Goal: Task Accomplishment & Management: Use online tool/utility

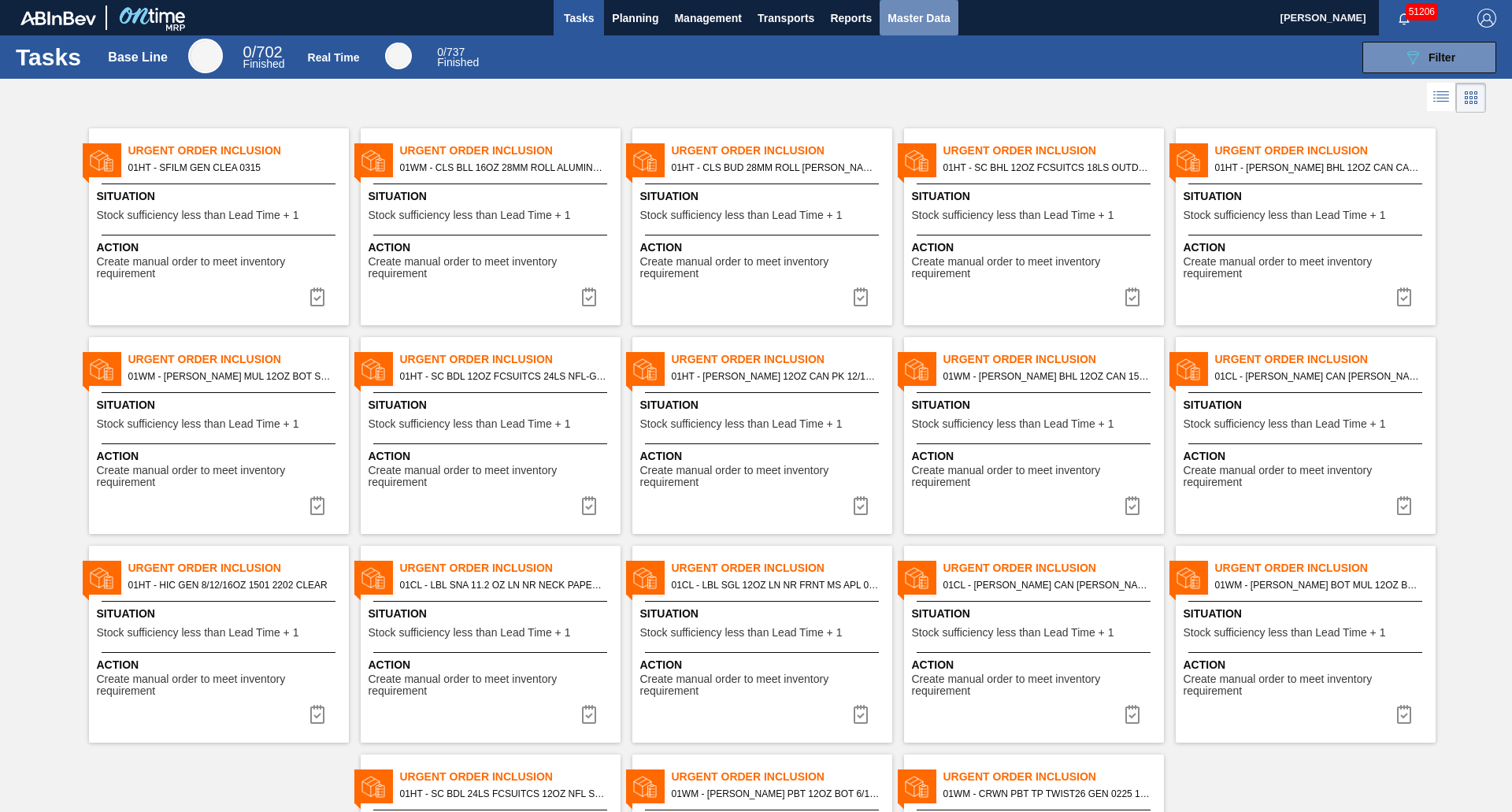
click at [900, 25] on span "Master Data" at bounding box center [918, 18] width 62 height 19
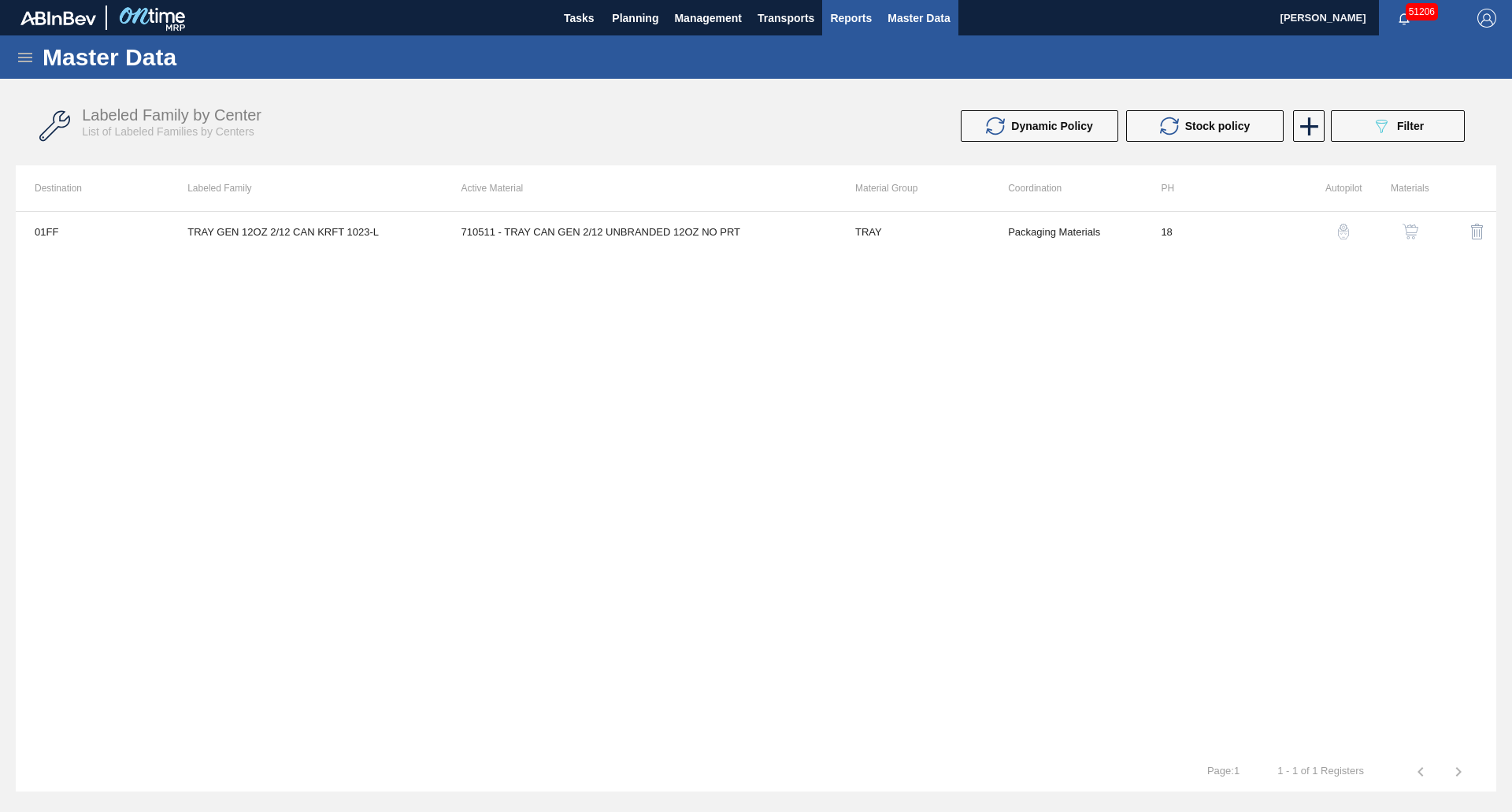
click at [829, 22] on button "Reports" at bounding box center [850, 17] width 57 height 35
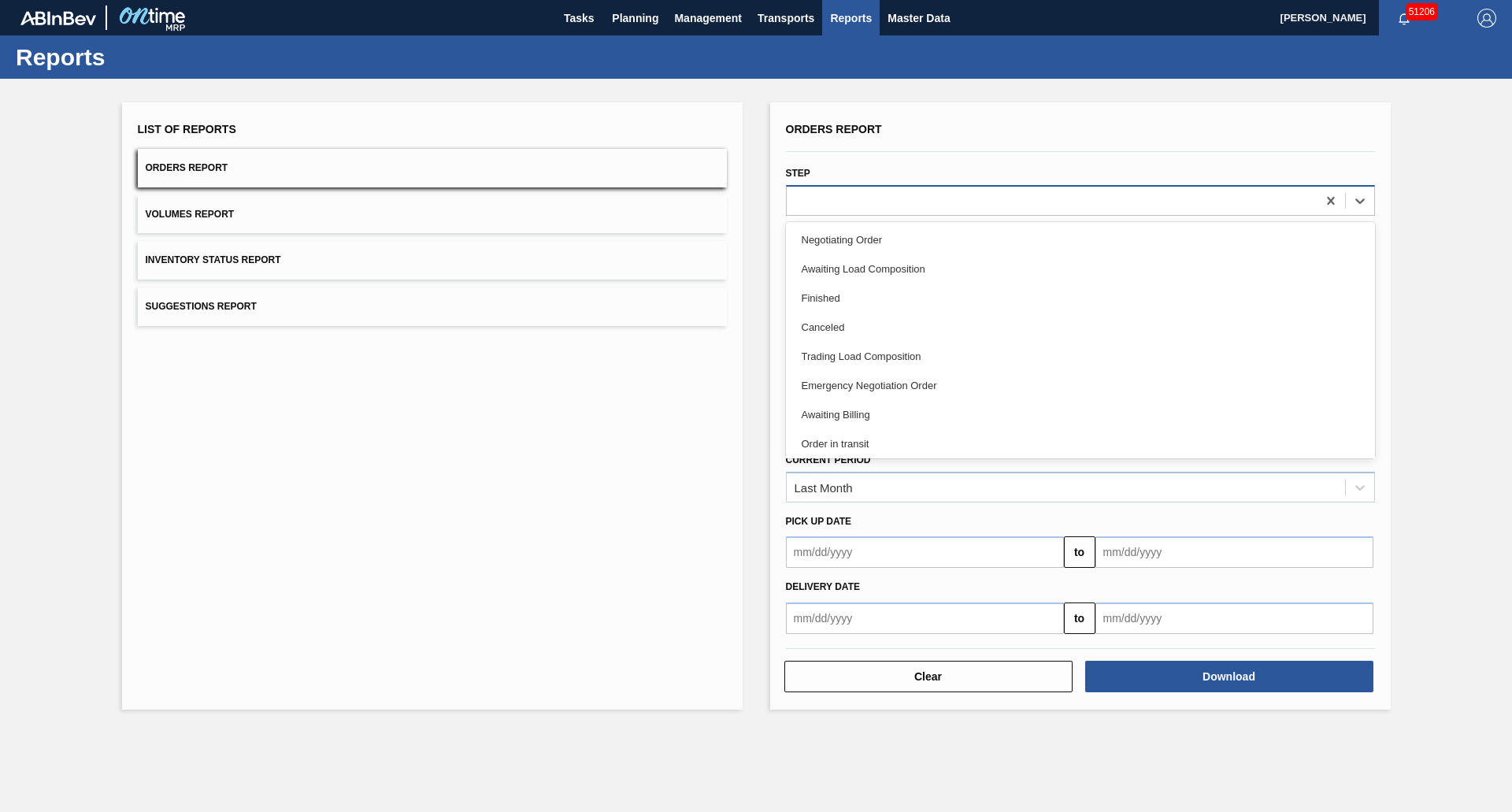
click at [836, 204] on div at bounding box center [1052, 200] width 530 height 23
click at [840, 200] on div at bounding box center [1052, 200] width 530 height 23
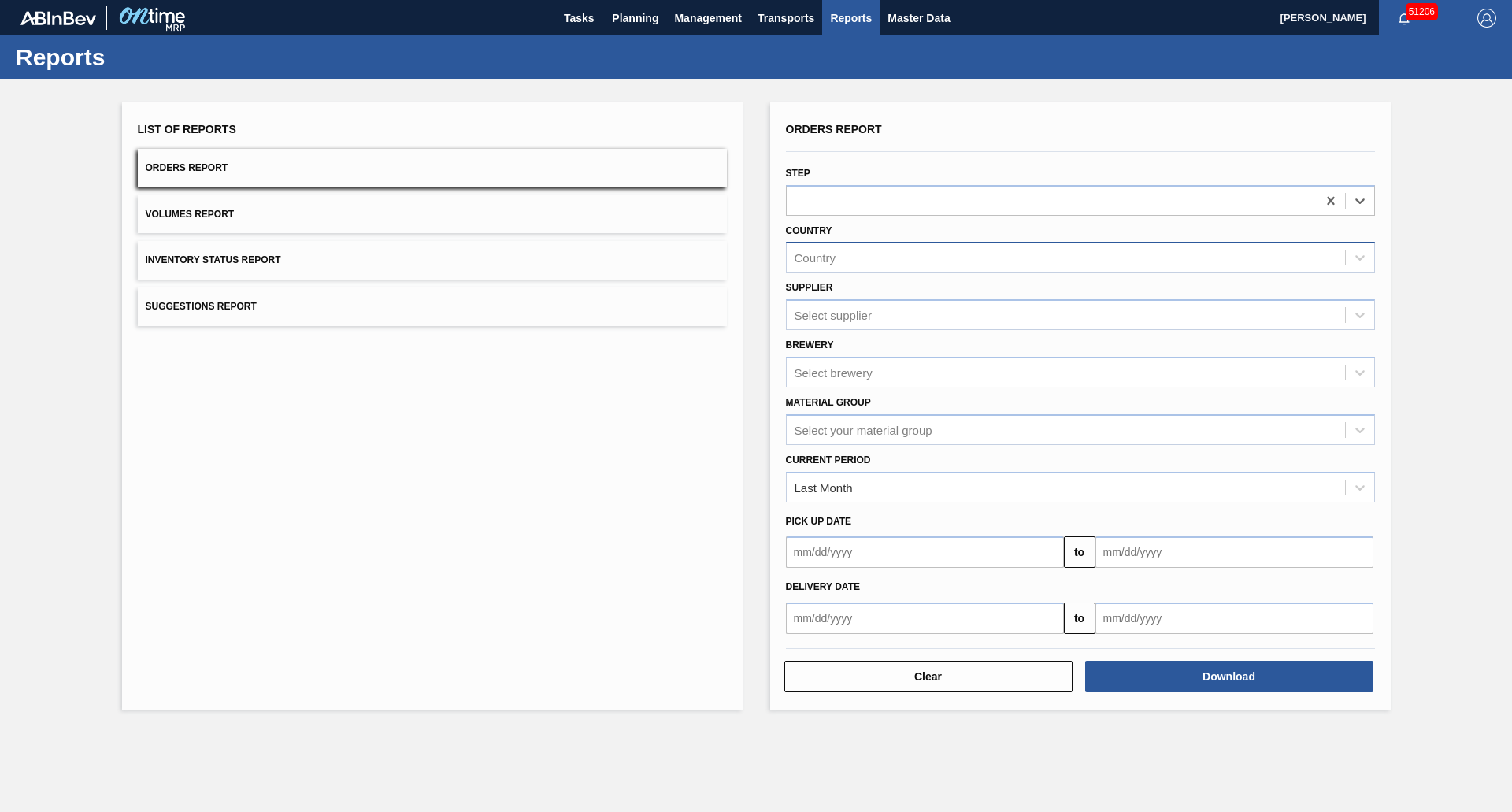
click at [859, 246] on div "Country" at bounding box center [1066, 258] width 559 height 23
click at [864, 260] on div "Country" at bounding box center [1066, 258] width 559 height 23
click at [855, 264] on div "Country" at bounding box center [1066, 258] width 559 height 23
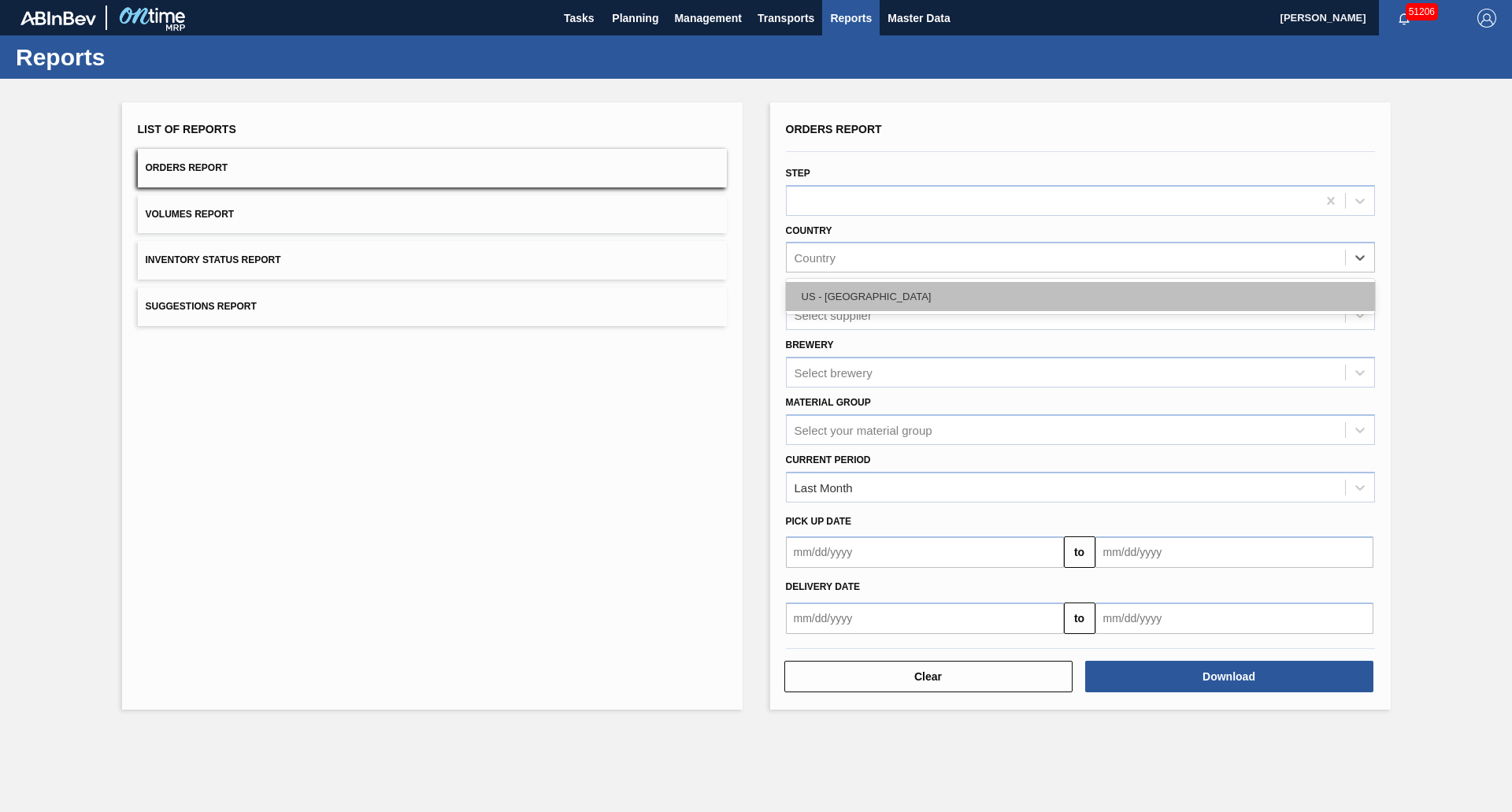
click at [837, 289] on div "US - United States" at bounding box center [1080, 297] width 589 height 29
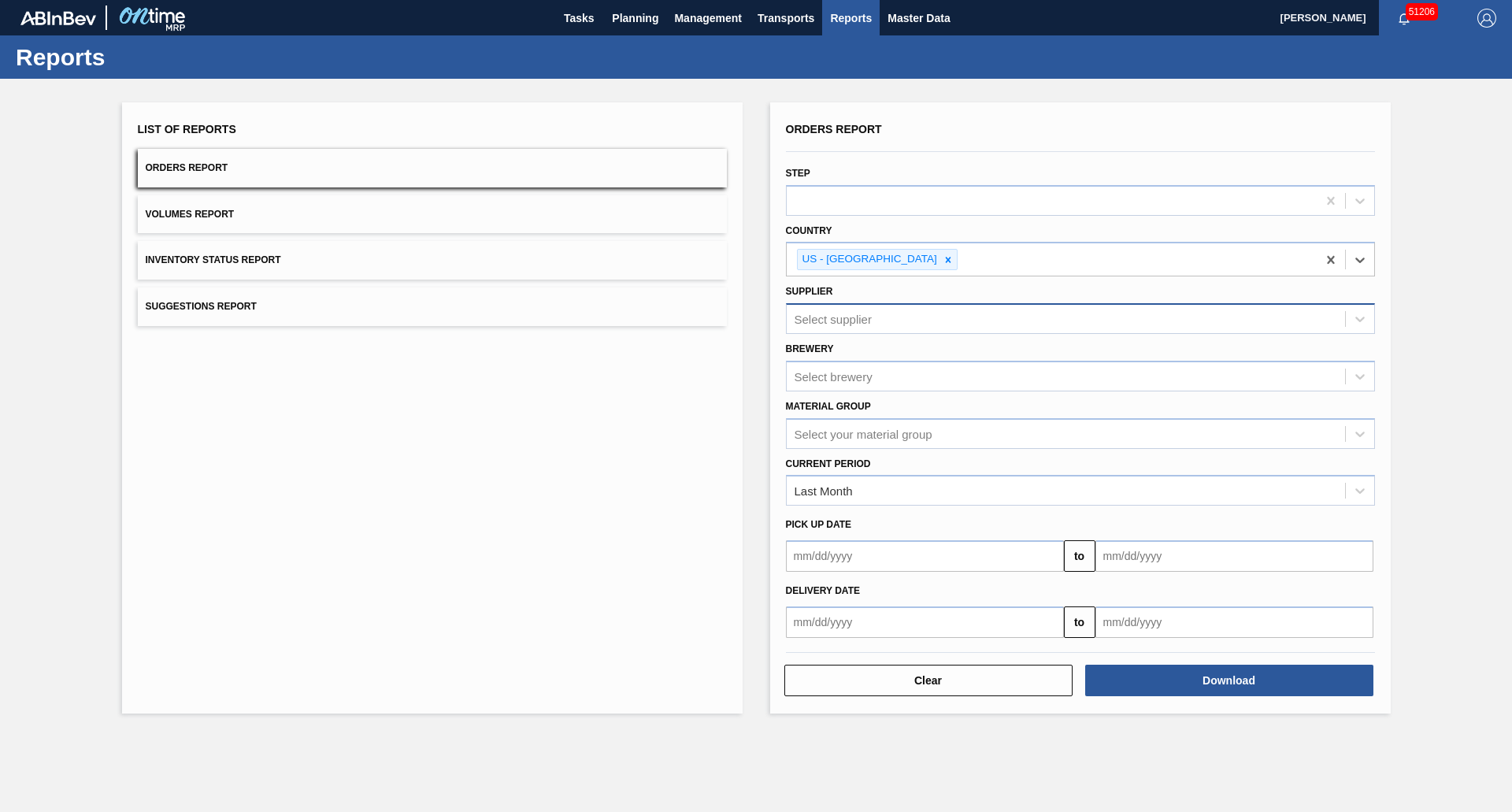
click at [834, 315] on div "Select supplier" at bounding box center [833, 319] width 77 height 13
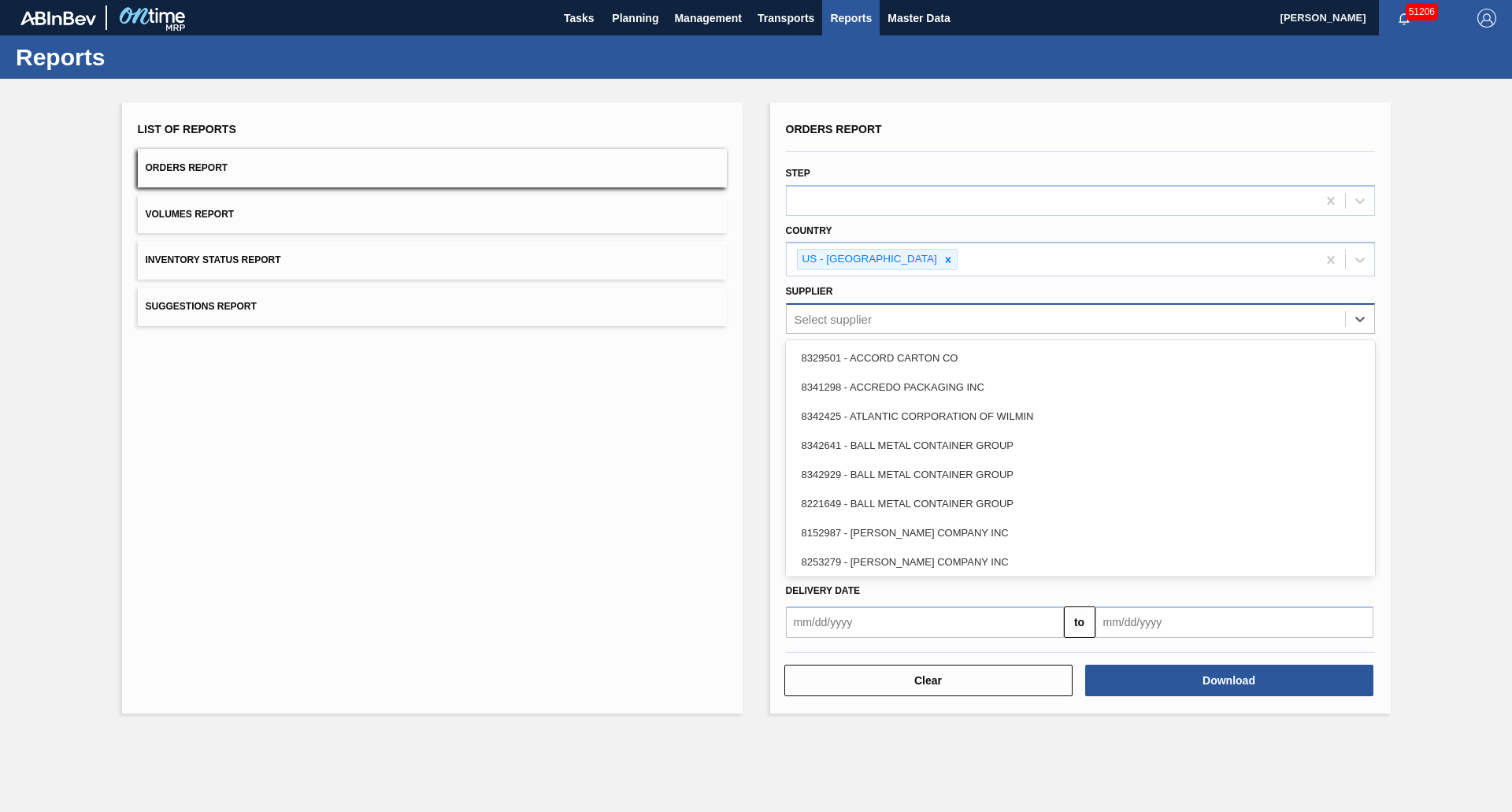
click at [837, 309] on div "Select supplier" at bounding box center [1066, 319] width 559 height 23
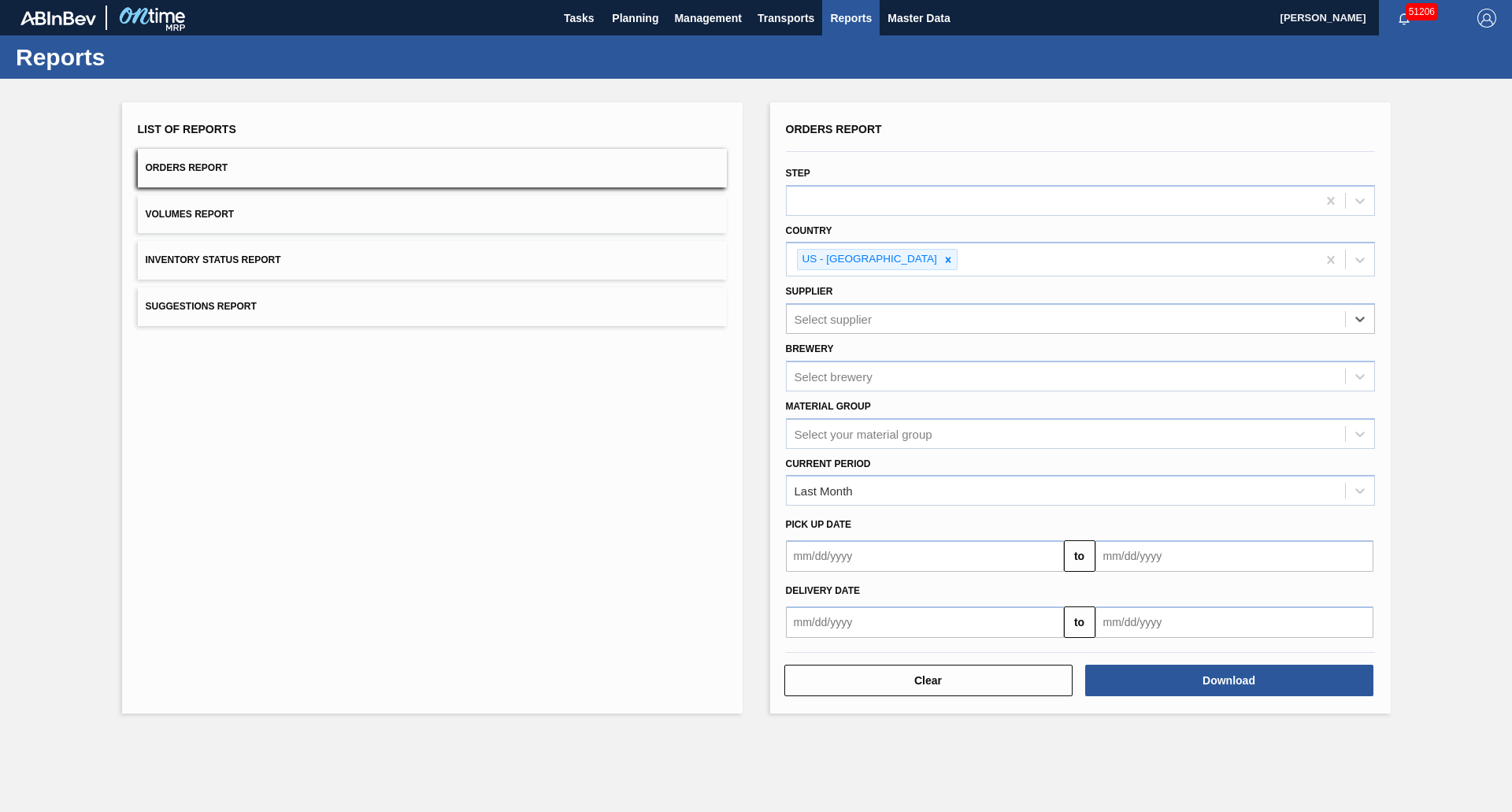
click at [850, 410] on label "Material Group" at bounding box center [828, 406] width 85 height 11
click at [796, 427] on Group "Material Group" at bounding box center [796, 433] width 2 height 13
click at [856, 424] on div "Select your material group" at bounding box center [1066, 433] width 559 height 23
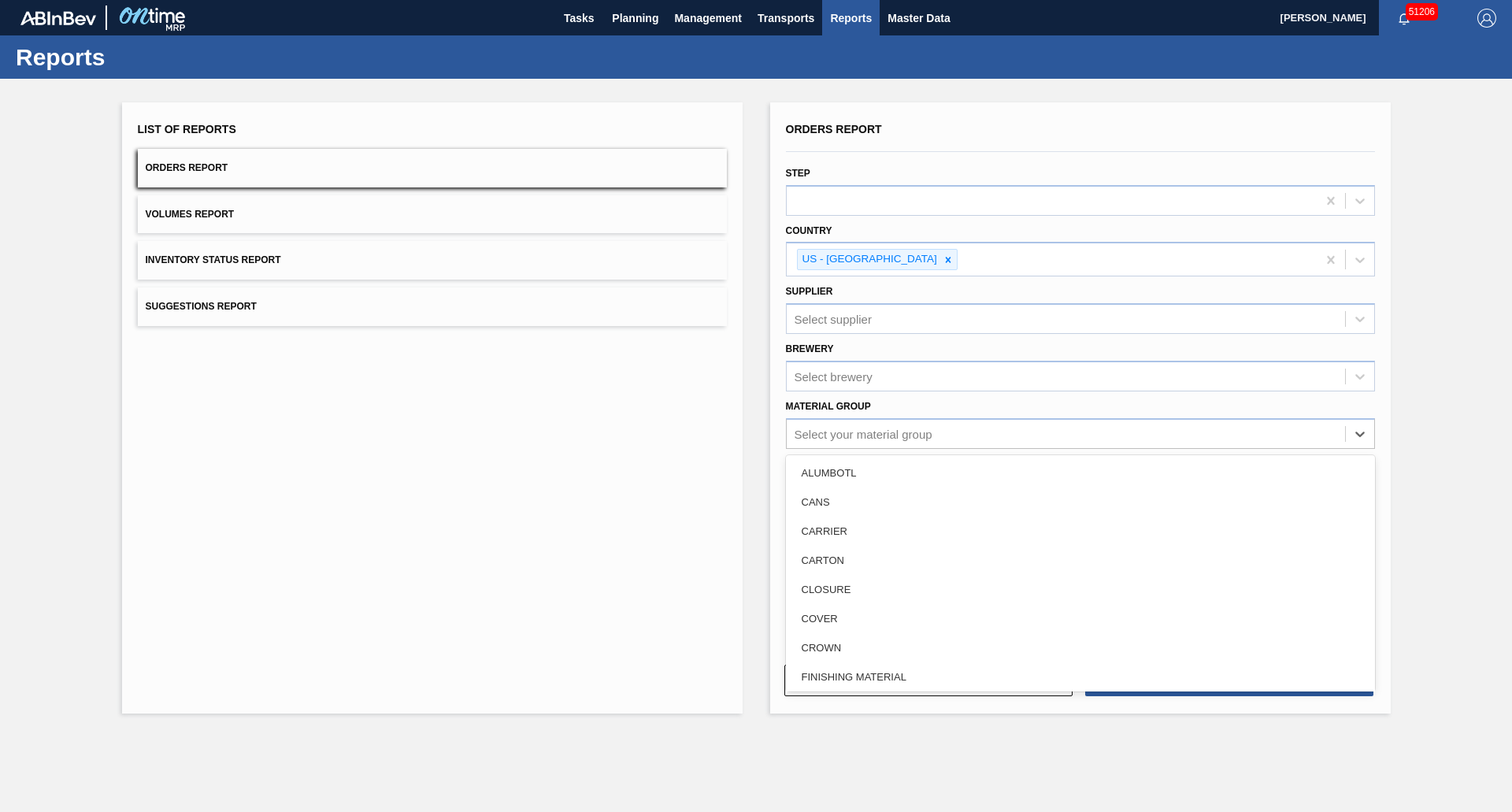
click at [849, 511] on div "CANS" at bounding box center [1080, 502] width 589 height 29
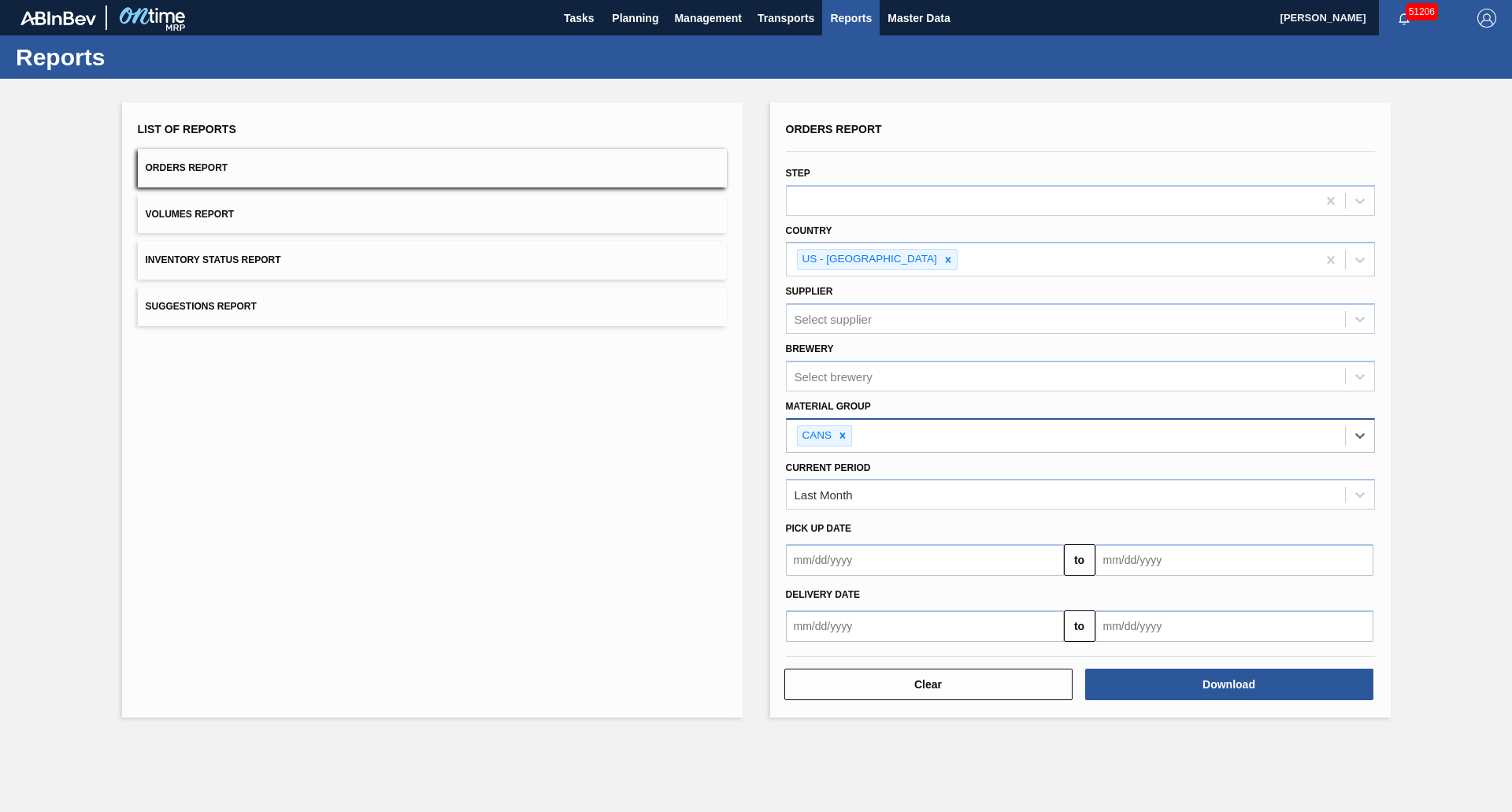
click at [890, 437] on div "CANS" at bounding box center [1066, 435] width 559 height 32
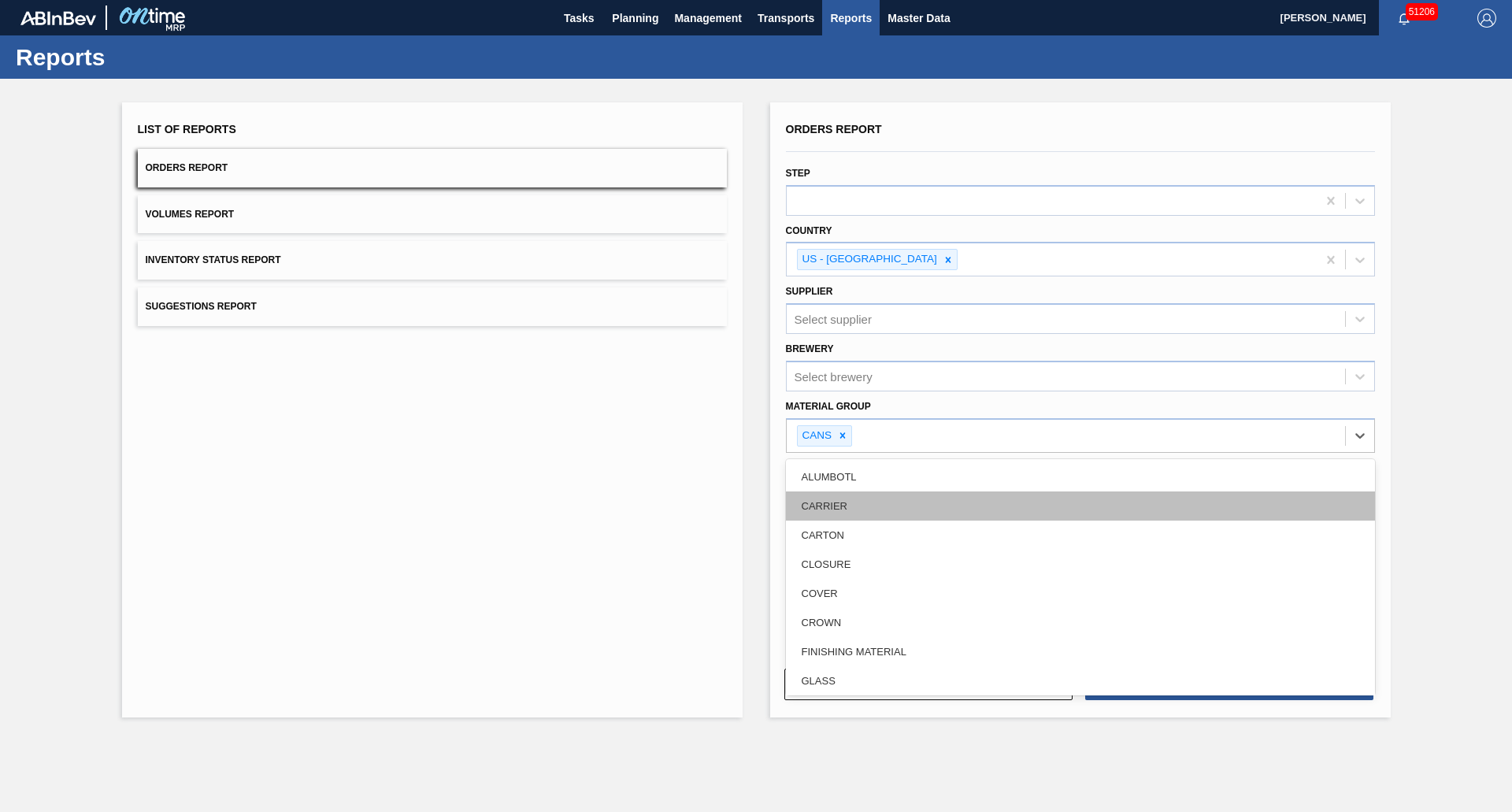
scroll to position [158, 0]
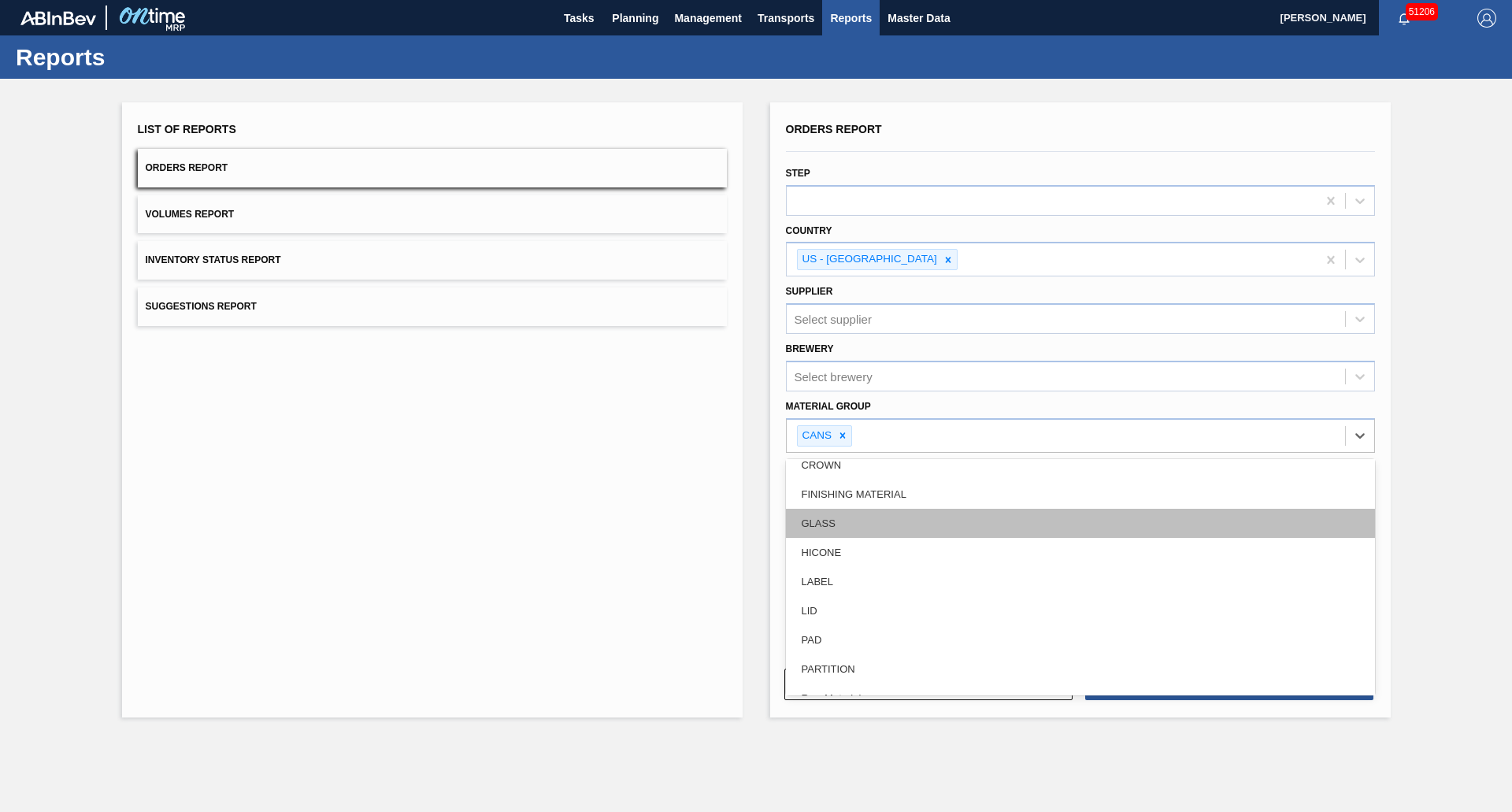
click at [838, 525] on div "GLASS" at bounding box center [1080, 523] width 589 height 29
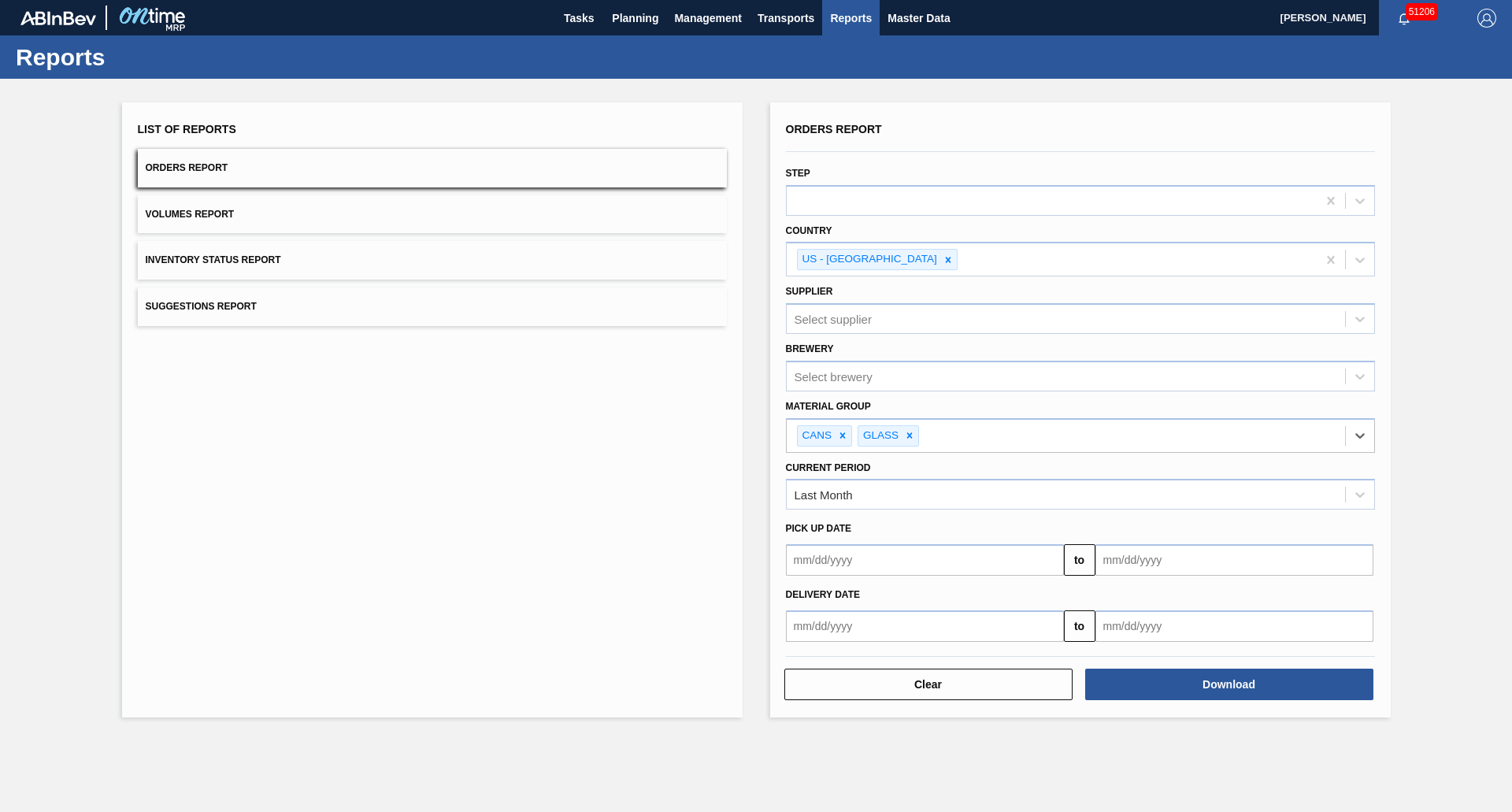
click at [829, 553] on input "text" at bounding box center [925, 559] width 278 height 32
click at [844, 558] on input "text" at bounding box center [925, 559] width 278 height 32
click at [1030, 617] on input "text" at bounding box center [925, 626] width 278 height 32
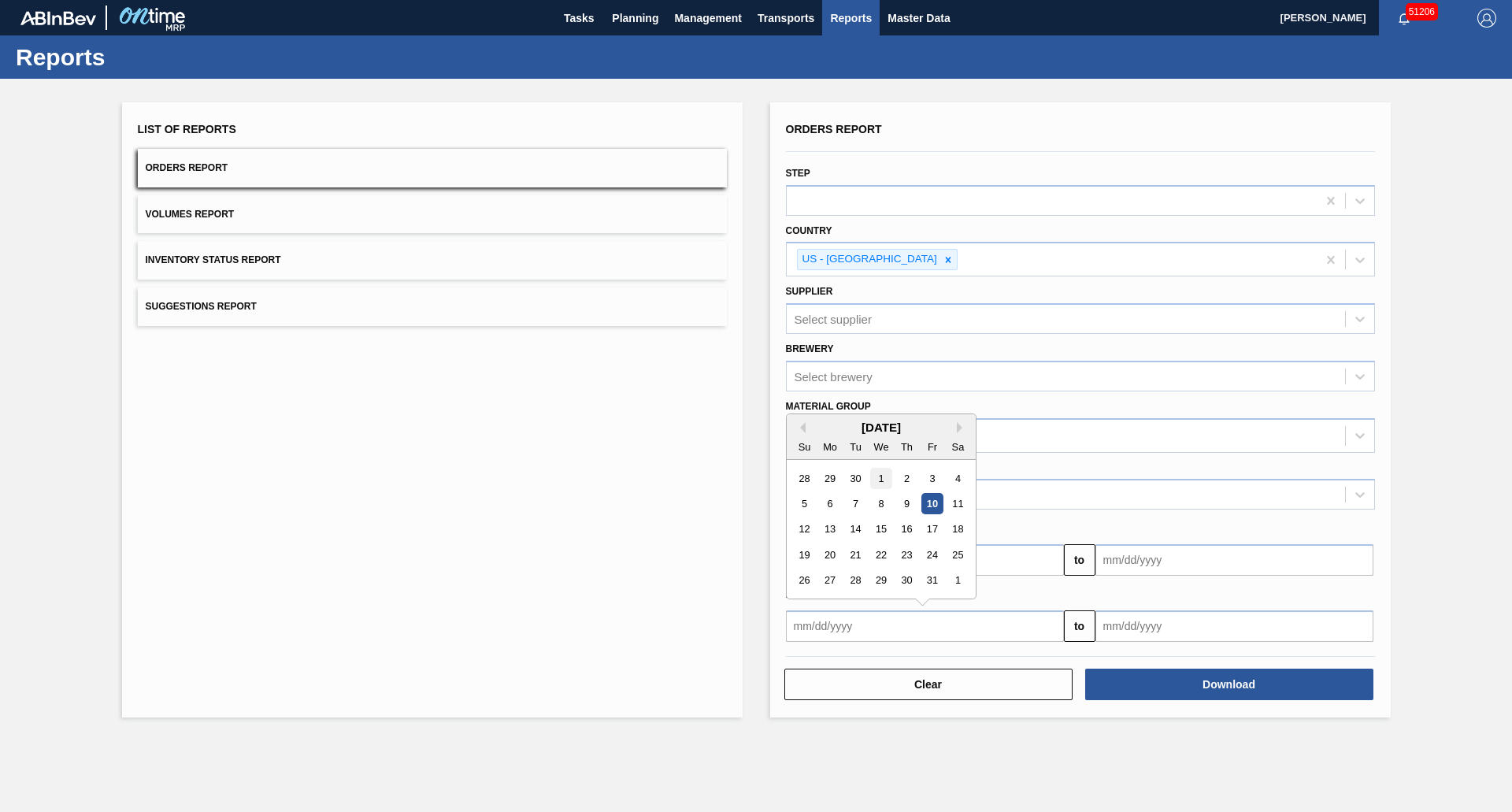
click at [877, 478] on div "1" at bounding box center [881, 478] width 21 height 21
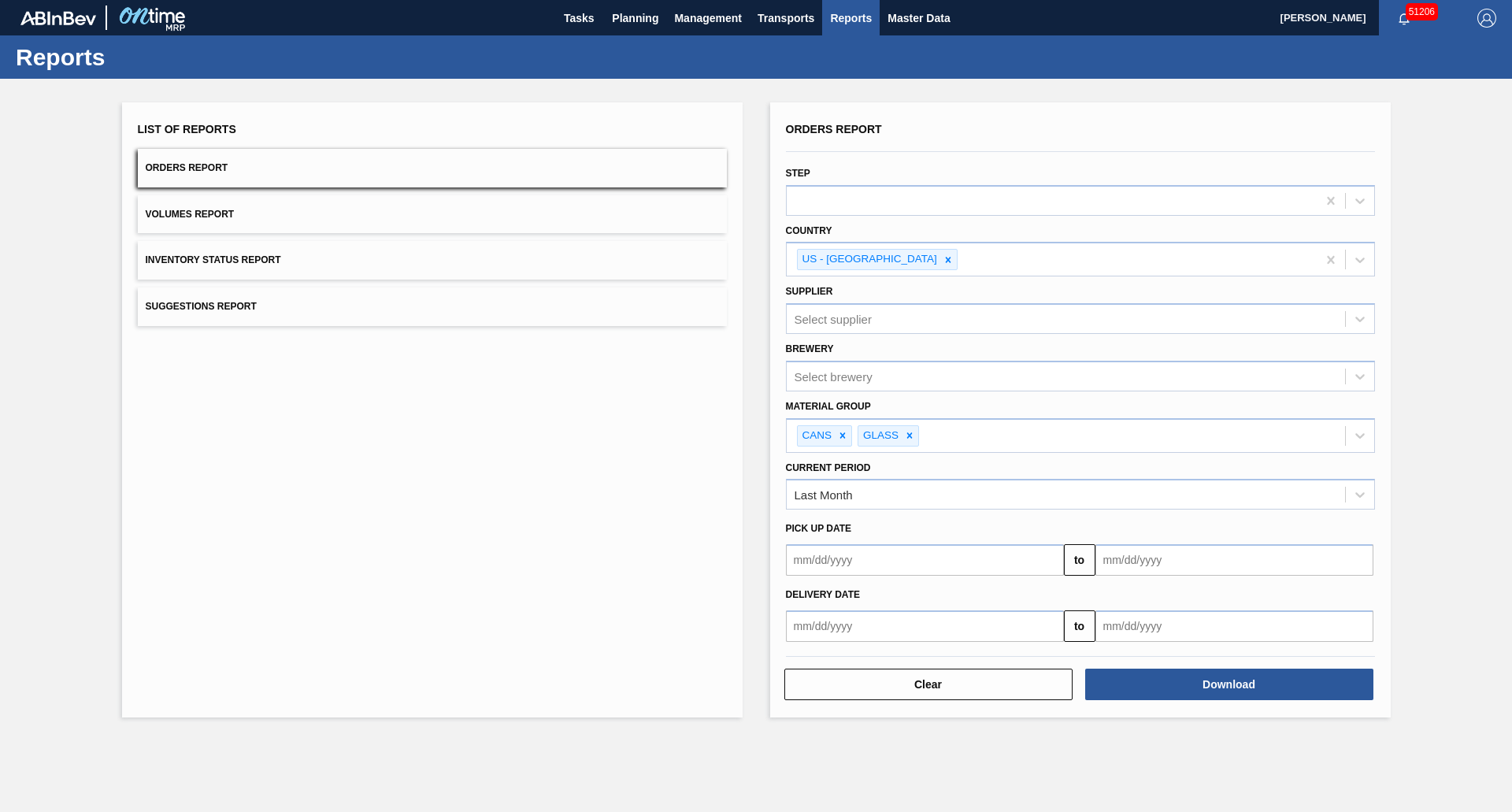
type input "10/01/2025"
click at [1169, 627] on input "text" at bounding box center [1234, 626] width 278 height 32
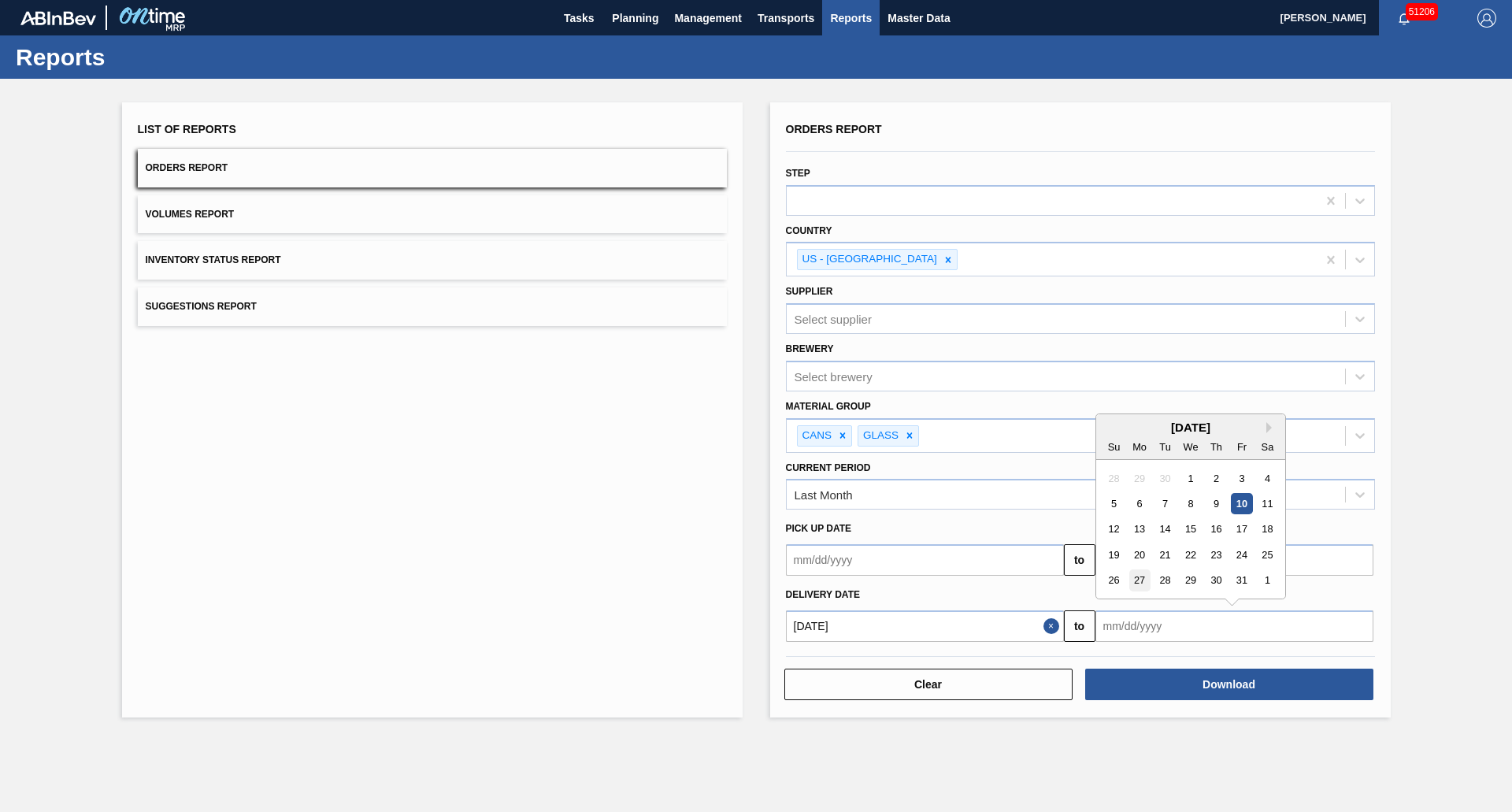
click at [1133, 578] on div "27" at bounding box center [1139, 580] width 21 height 21
type input "10/27/2025"
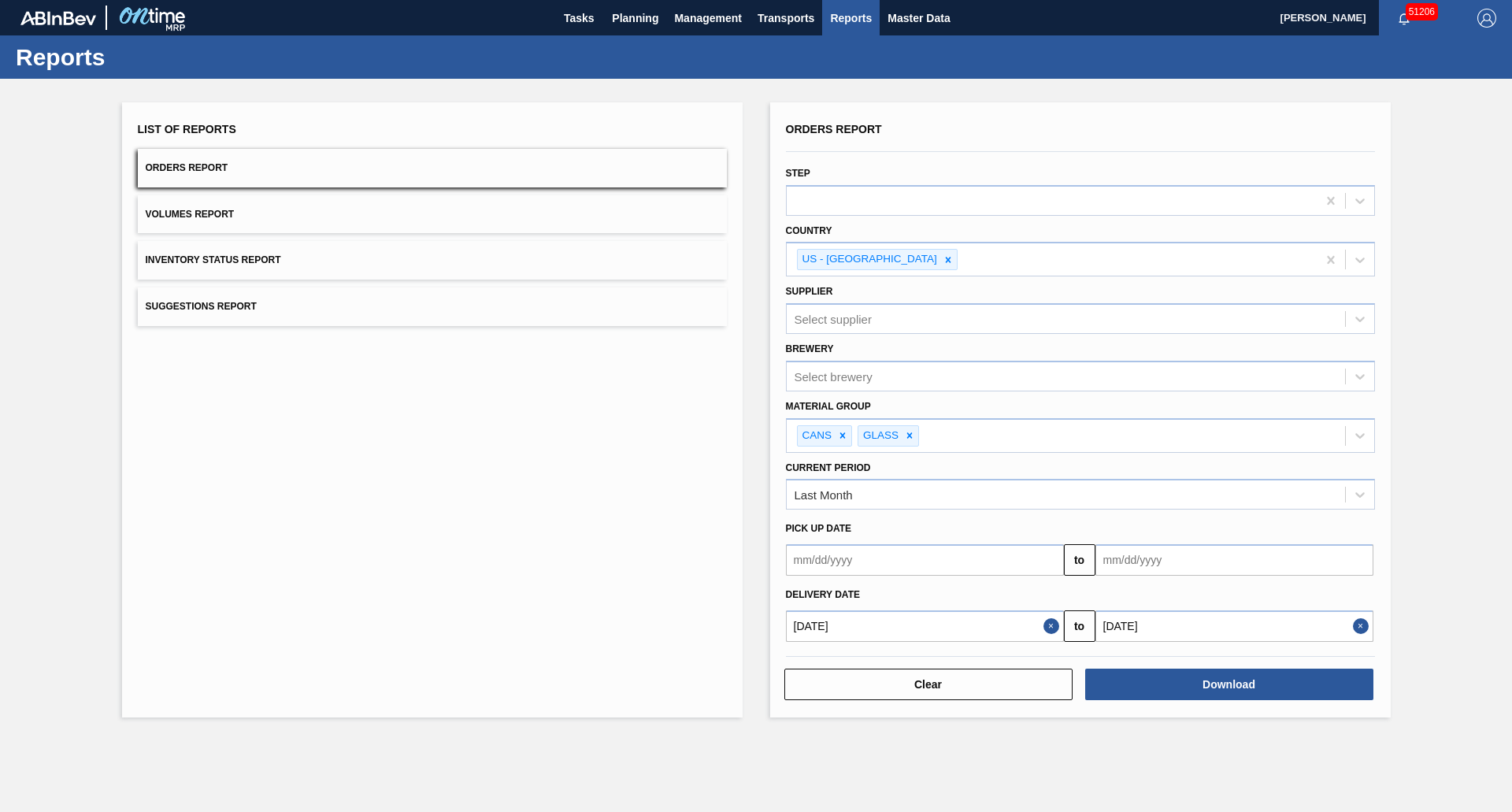
click at [897, 526] on div "Pick up Date" at bounding box center [1080, 529] width 602 height 23
click at [891, 549] on input "text" at bounding box center [925, 559] width 278 height 32
click at [893, 553] on input "text" at bounding box center [925, 559] width 278 height 32
click at [566, 530] on div "List of Reports Orders Report Volumes Report Inventory Status Report Suggestion…" at bounding box center [432, 410] width 621 height 615
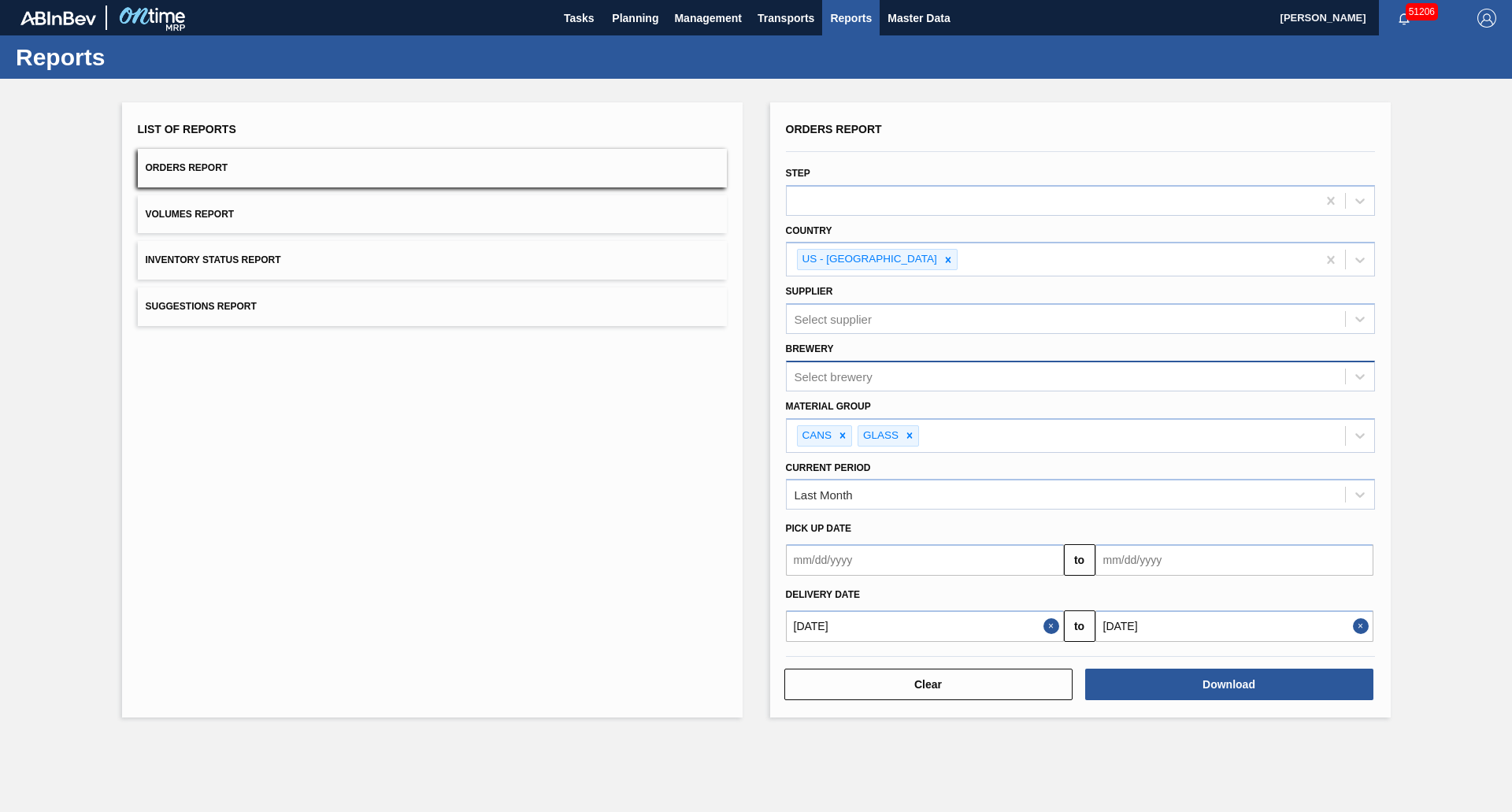
click at [838, 383] on div "Select brewery" at bounding box center [833, 376] width 78 height 13
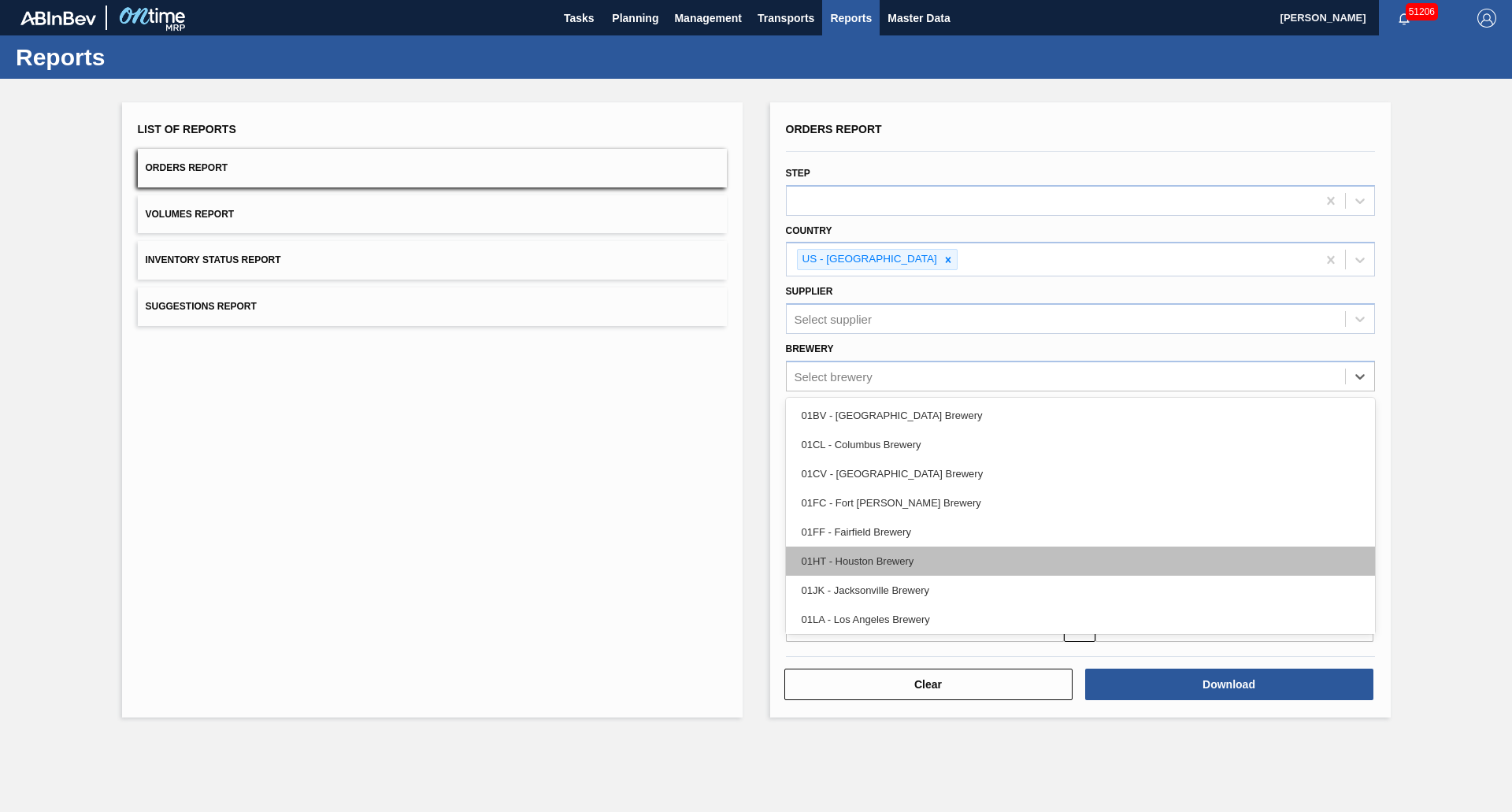
click at [850, 549] on div "01HT - Houston Brewery" at bounding box center [1080, 561] width 589 height 29
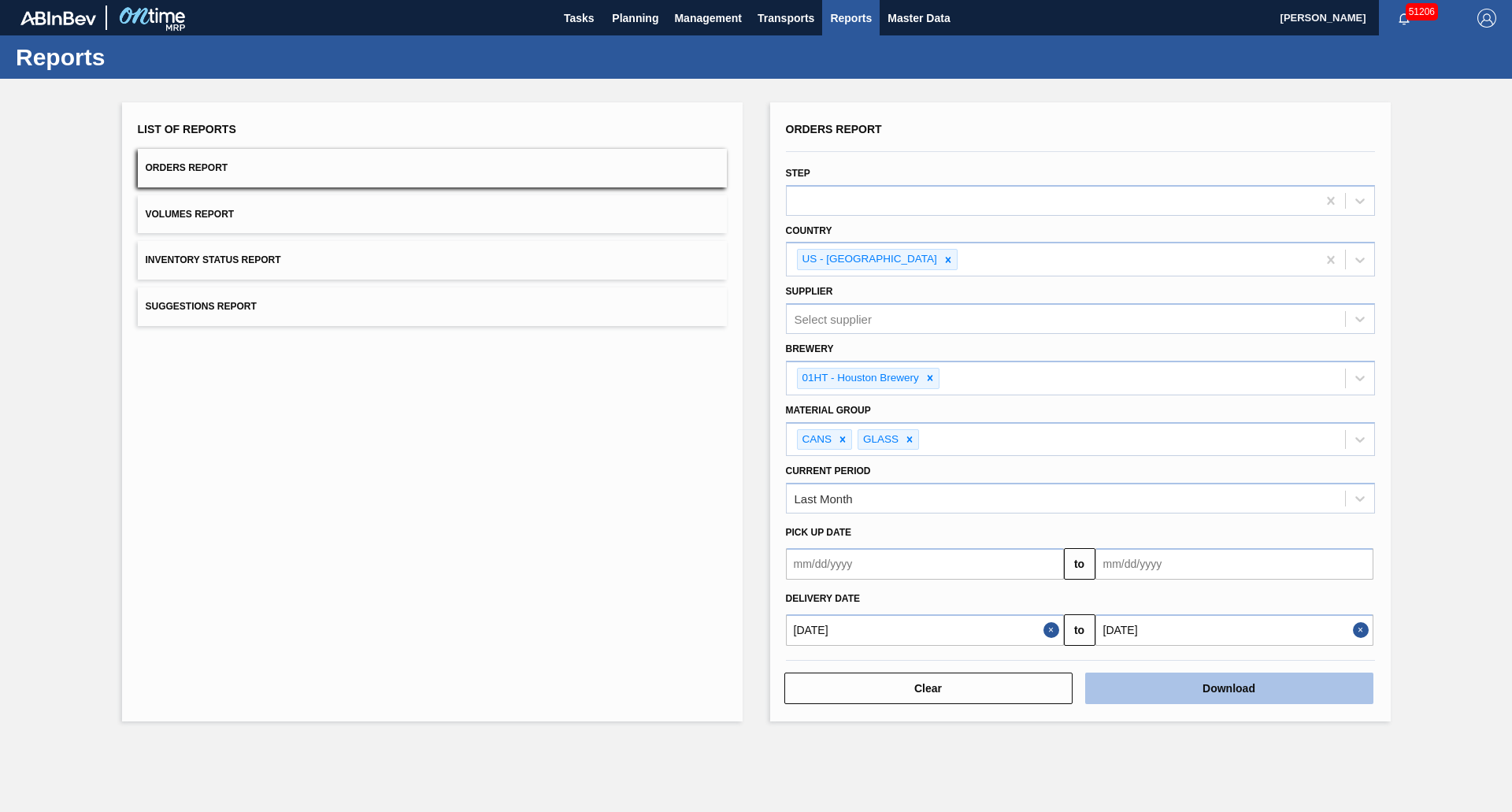
click at [1110, 698] on button "Download" at bounding box center [1229, 688] width 288 height 32
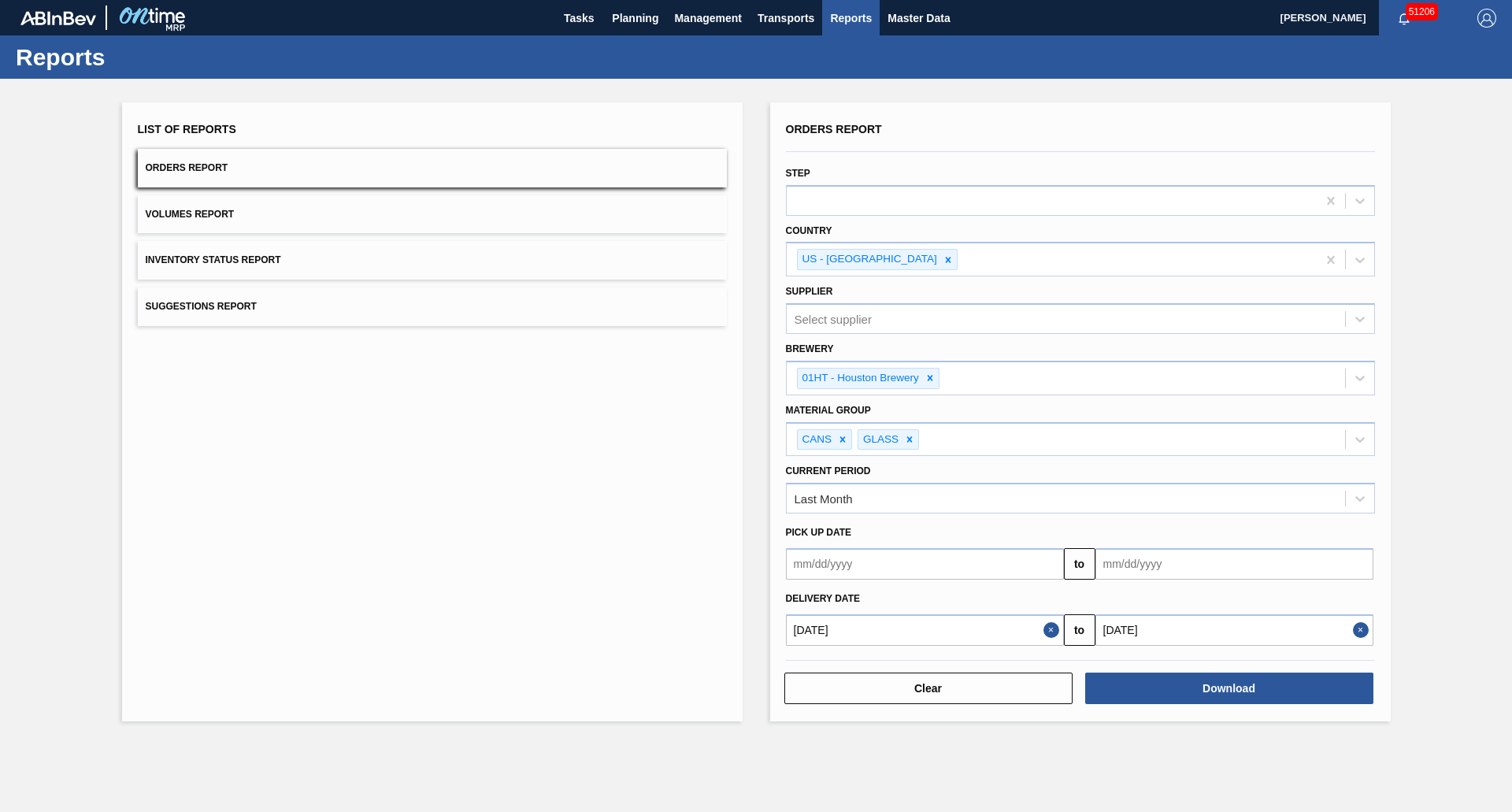
click at [370, 556] on div "List of Reports Orders Report Volumes Report Inventory Status Report Suggestion…" at bounding box center [432, 411] width 621 height 619
click at [901, 16] on span "Master Data" at bounding box center [918, 18] width 62 height 19
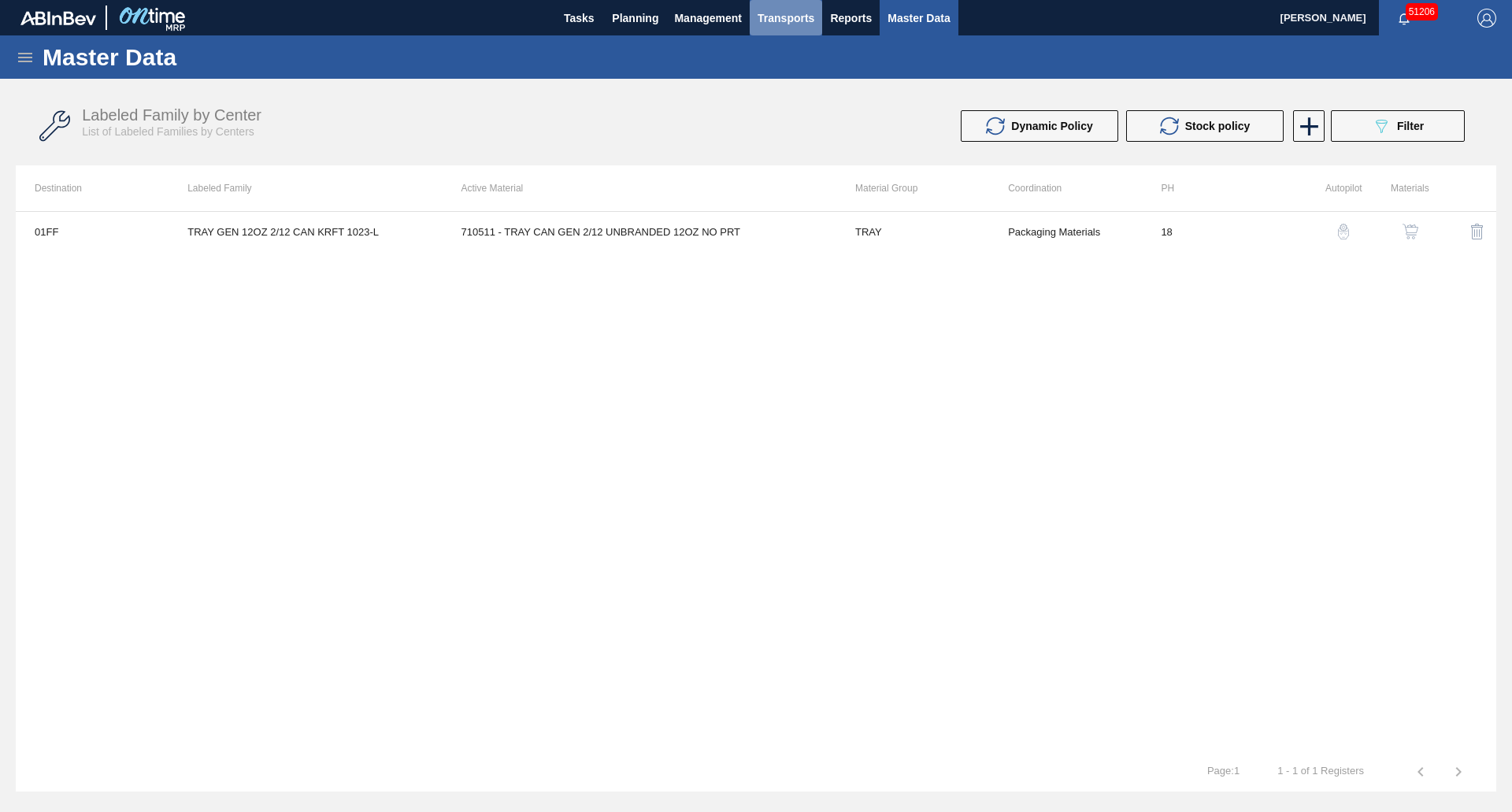
click at [821, 20] on button "Transports" at bounding box center [786, 17] width 73 height 35
click at [836, 20] on div at bounding box center [756, 406] width 1512 height 812
click at [849, 0] on body "Tasks Planning Management Transports Reports Master Data David Sedlock 51206 Ma…" at bounding box center [756, 0] width 1512 height 0
click at [845, 20] on span "Reports" at bounding box center [850, 18] width 42 height 19
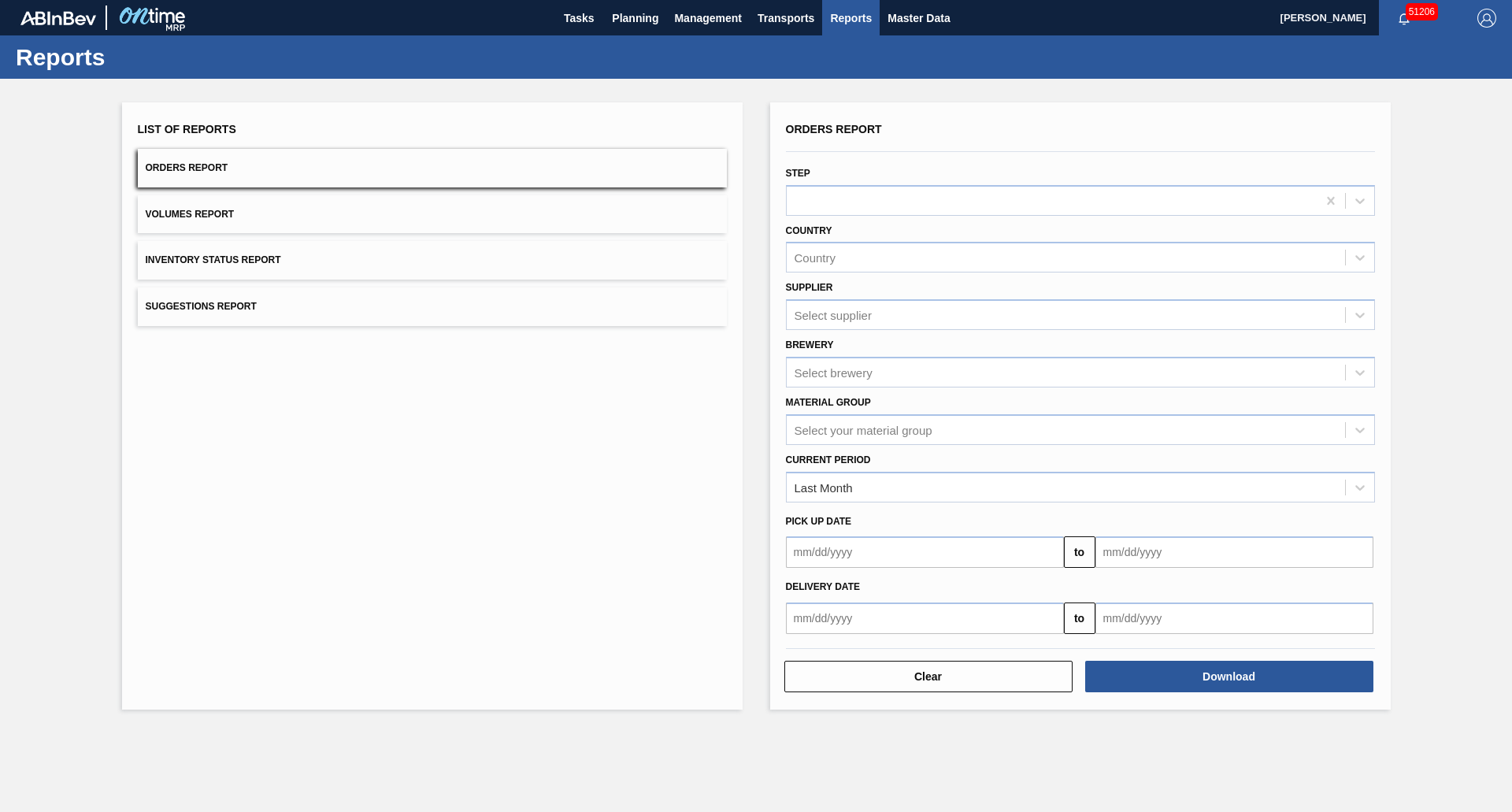
drag, startPoint x: 877, startPoint y: 578, endPoint x: 870, endPoint y: 563, distance: 16.6
click at [876, 576] on div "Delivery Date" at bounding box center [1080, 587] width 602 height 23
click at [867, 559] on input "text" at bounding box center [925, 552] width 278 height 32
click at [1025, 622] on input "text" at bounding box center [925, 618] width 278 height 32
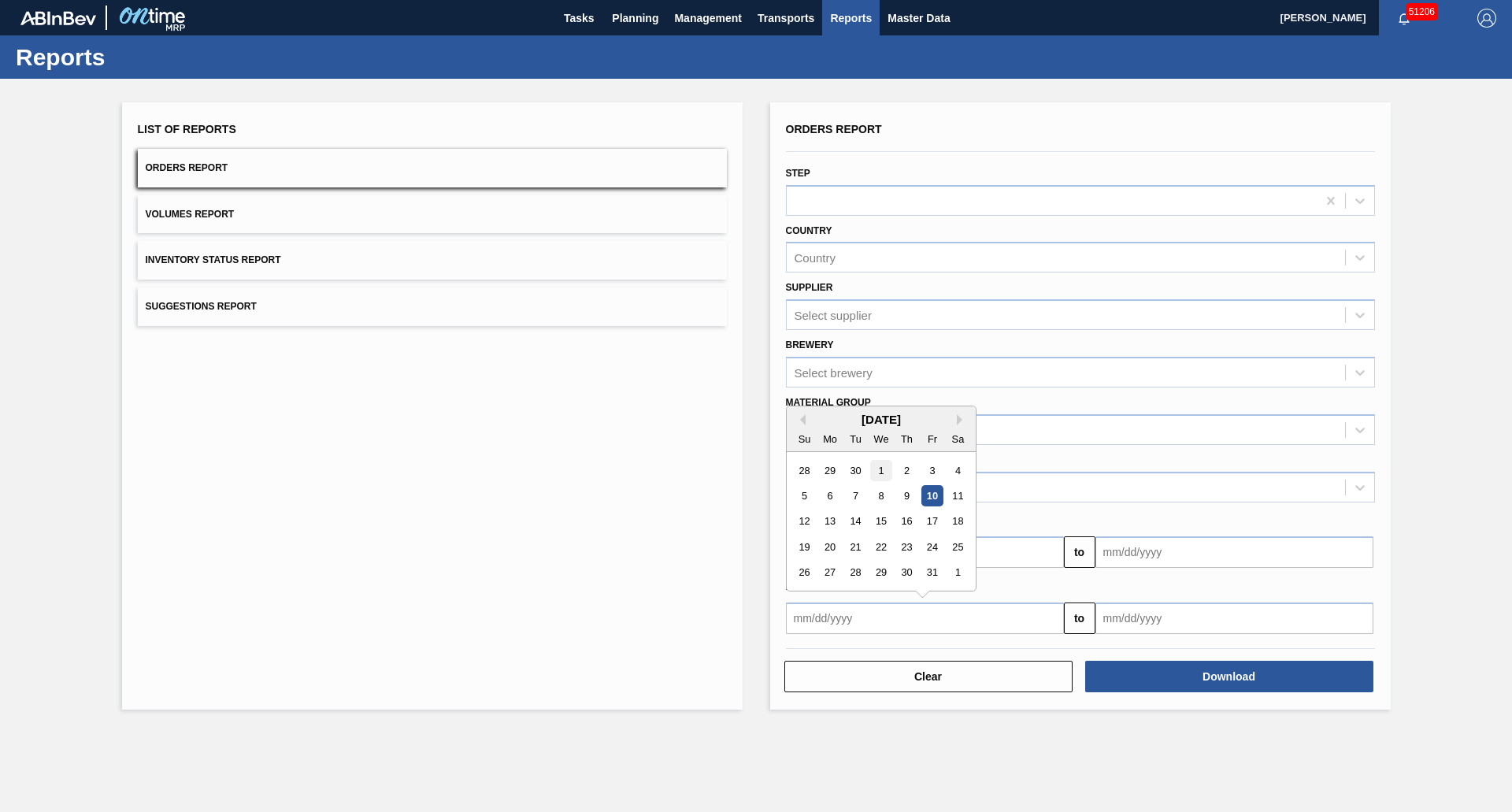
click at [873, 462] on div "1" at bounding box center [881, 470] width 21 height 21
type input "10/01/2025"
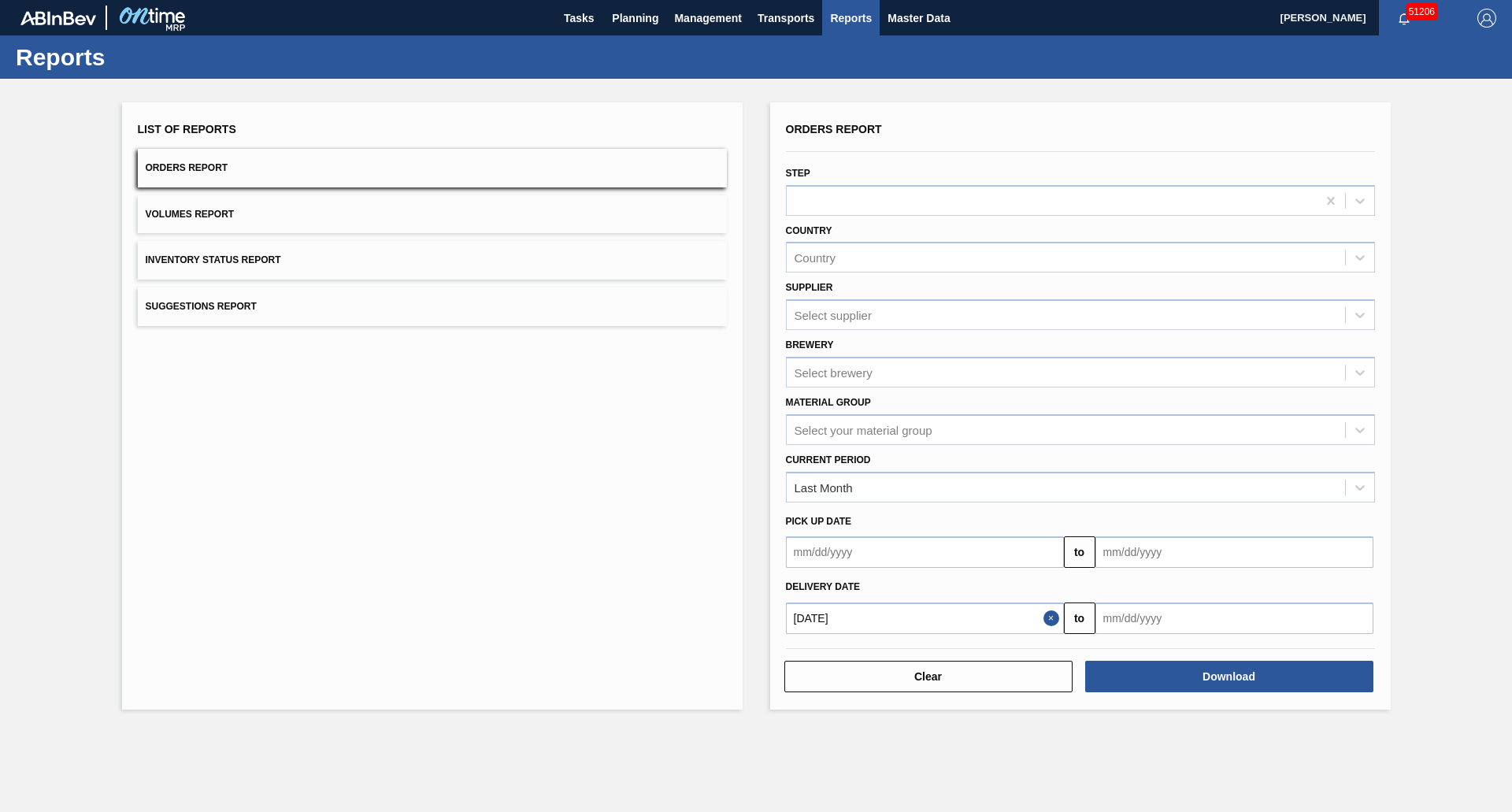
click at [1198, 620] on input "text" at bounding box center [1234, 618] width 278 height 32
click at [1232, 568] on div "31" at bounding box center [1241, 572] width 21 height 21
type input "10/31/2025"
click at [913, 198] on div at bounding box center [1052, 200] width 530 height 23
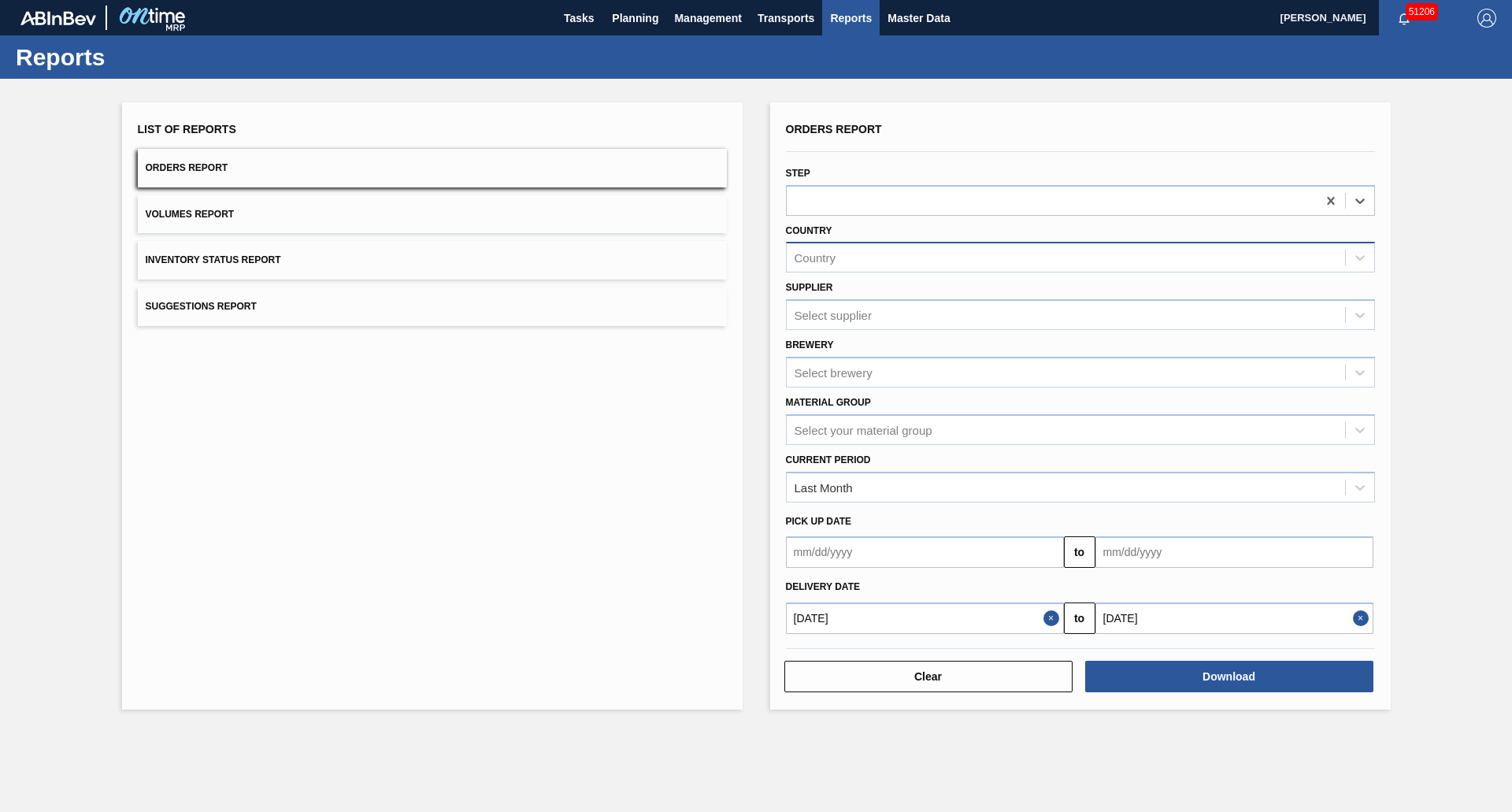
click at [841, 266] on div "Country" at bounding box center [1066, 258] width 559 height 23
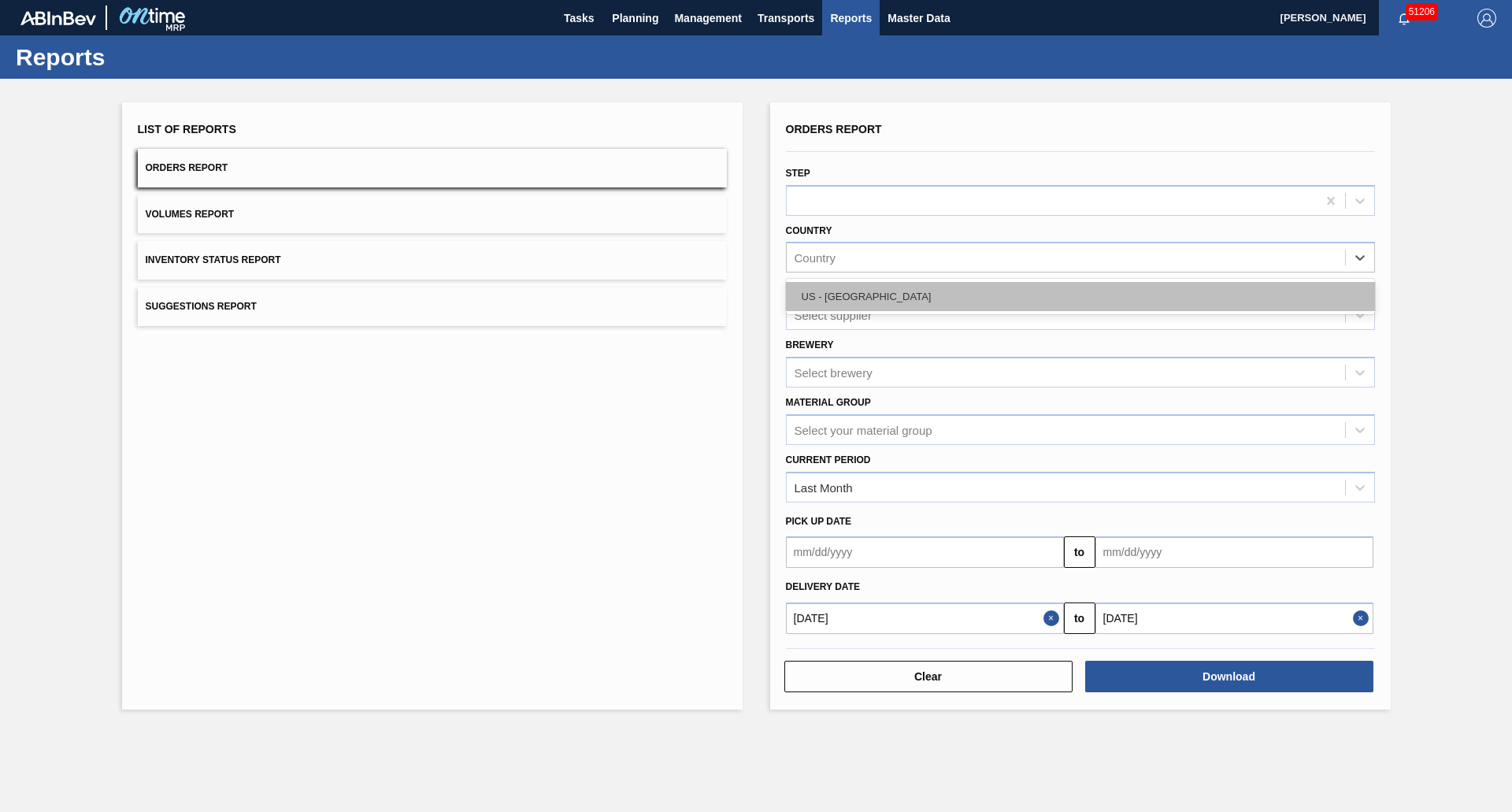
click at [843, 292] on div "US - United States" at bounding box center [1080, 297] width 589 height 29
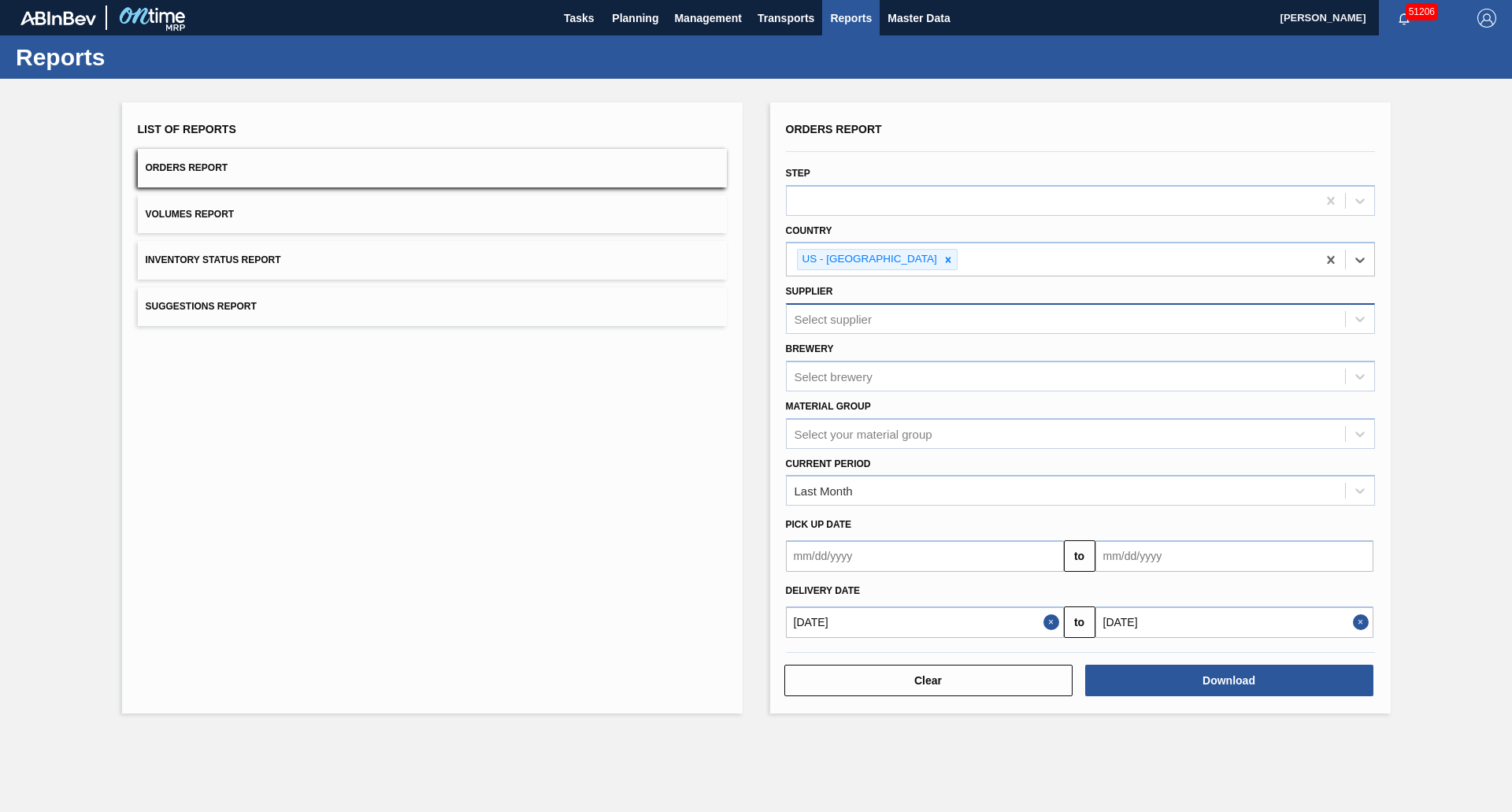
click at [842, 315] on div "Select supplier" at bounding box center [833, 319] width 77 height 13
click at [719, 391] on div "List of Reports Orders Report Volumes Report Inventory Status Report Suggestion…" at bounding box center [432, 407] width 621 height 611
click at [829, 380] on div "Select brewery" at bounding box center [833, 376] width 78 height 13
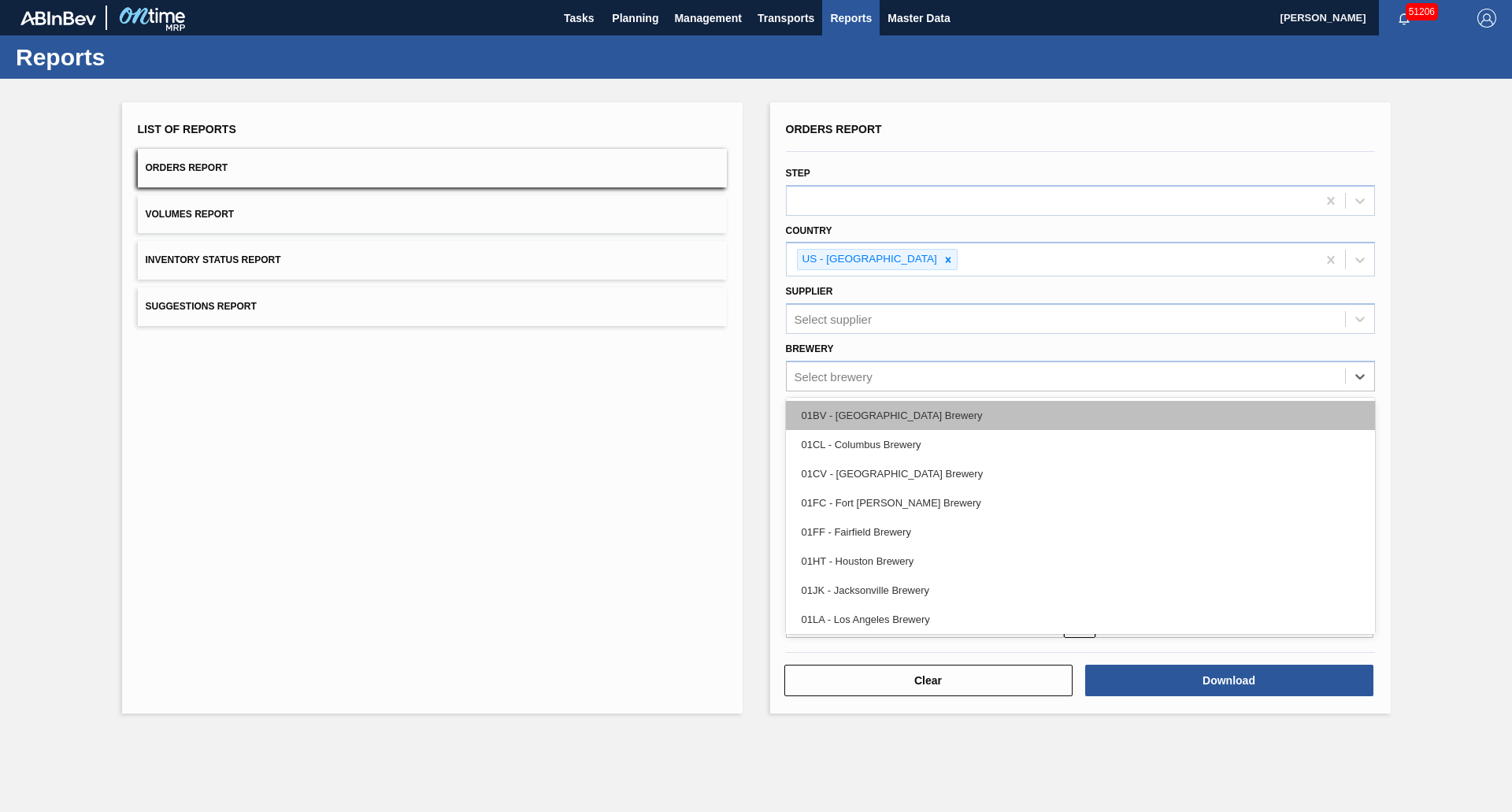
click at [850, 415] on div "01BV - [GEOGRAPHIC_DATA] Brewery" at bounding box center [1080, 415] width 589 height 29
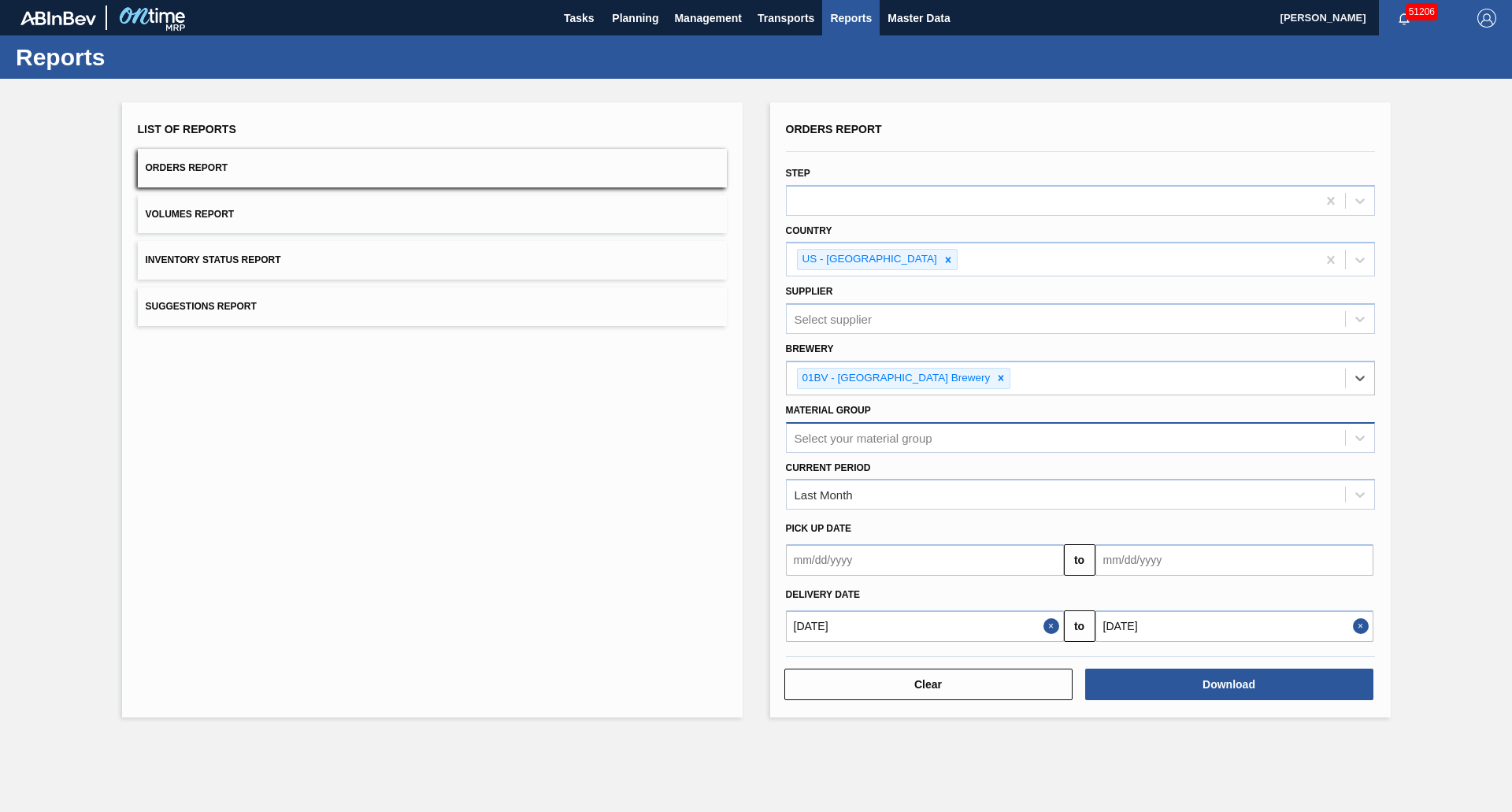
click at [849, 431] on div "Select your material group" at bounding box center [864, 437] width 138 height 13
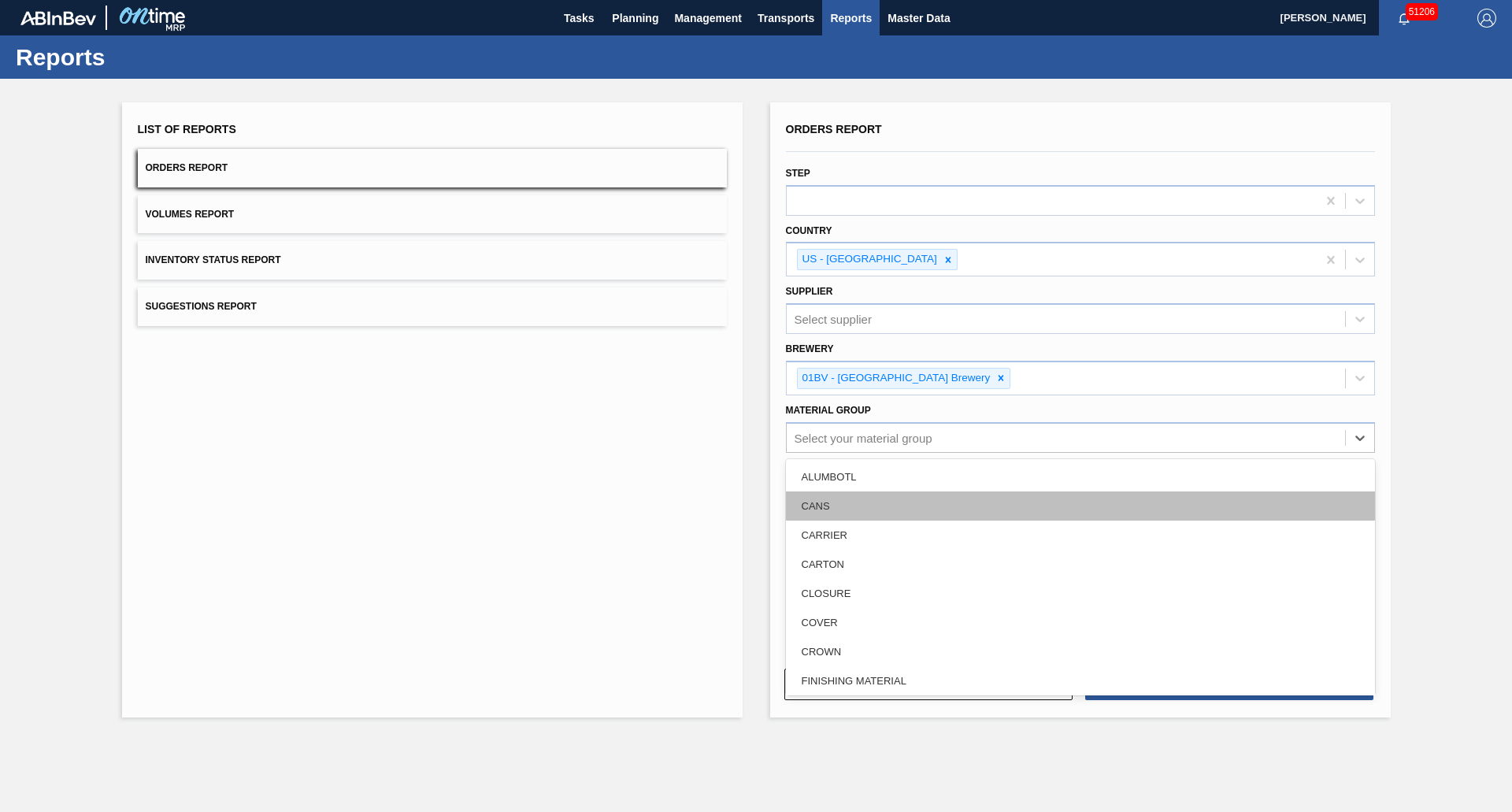
click at [865, 497] on div "CANS" at bounding box center [1080, 506] width 589 height 29
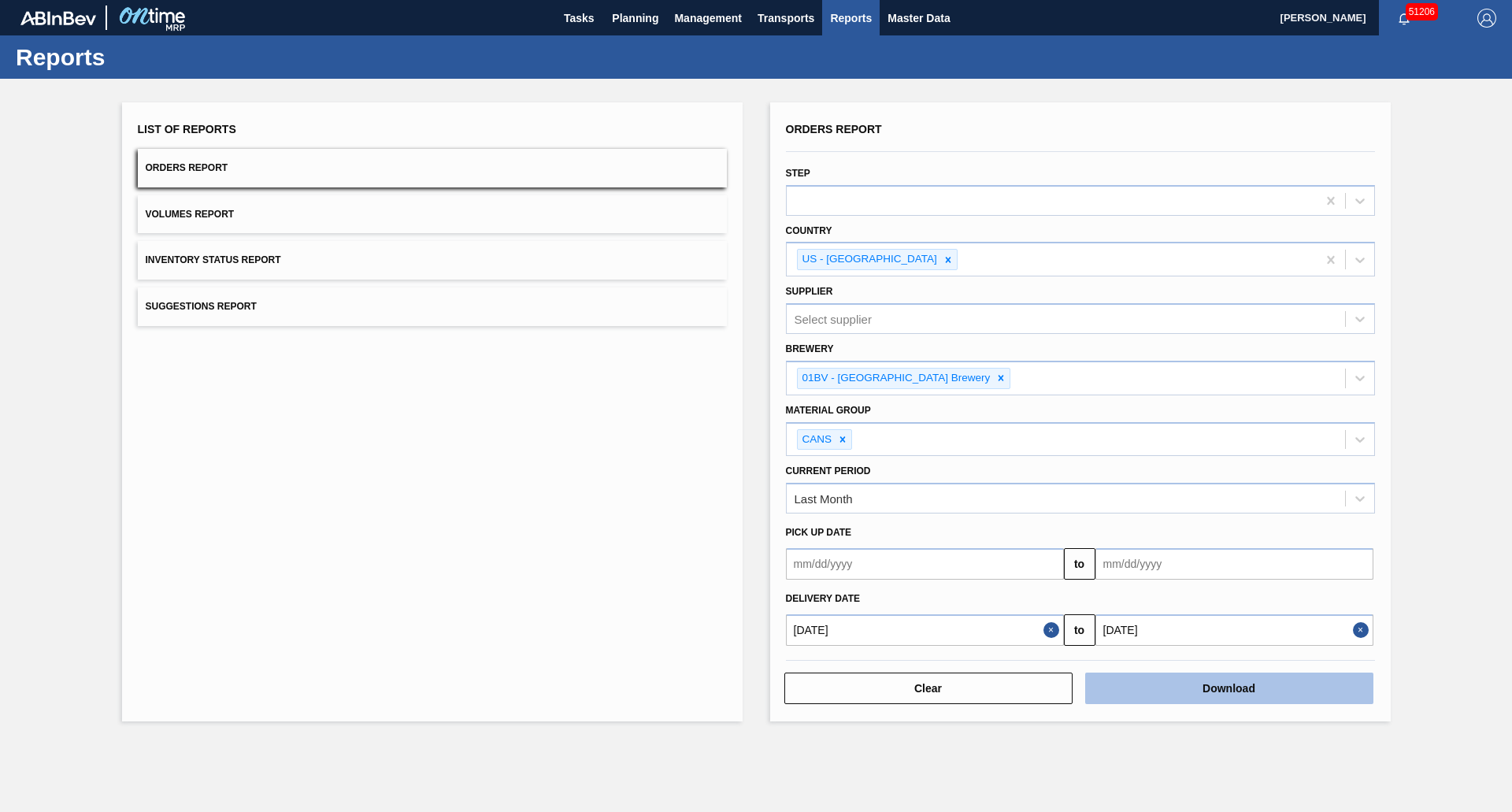
click at [1141, 701] on button "Download" at bounding box center [1229, 688] width 288 height 32
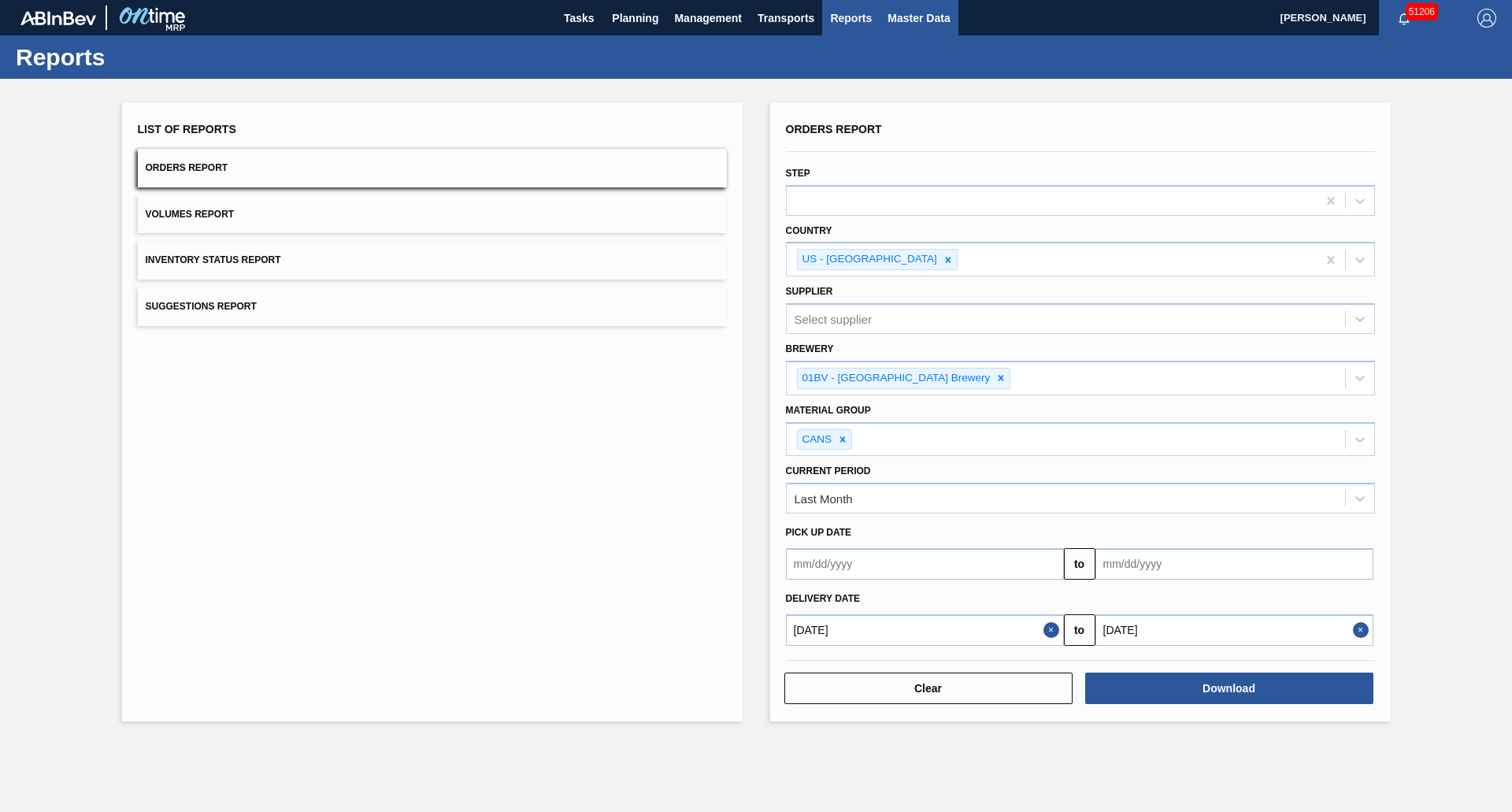
click at [912, 14] on span "Master Data" at bounding box center [918, 18] width 62 height 19
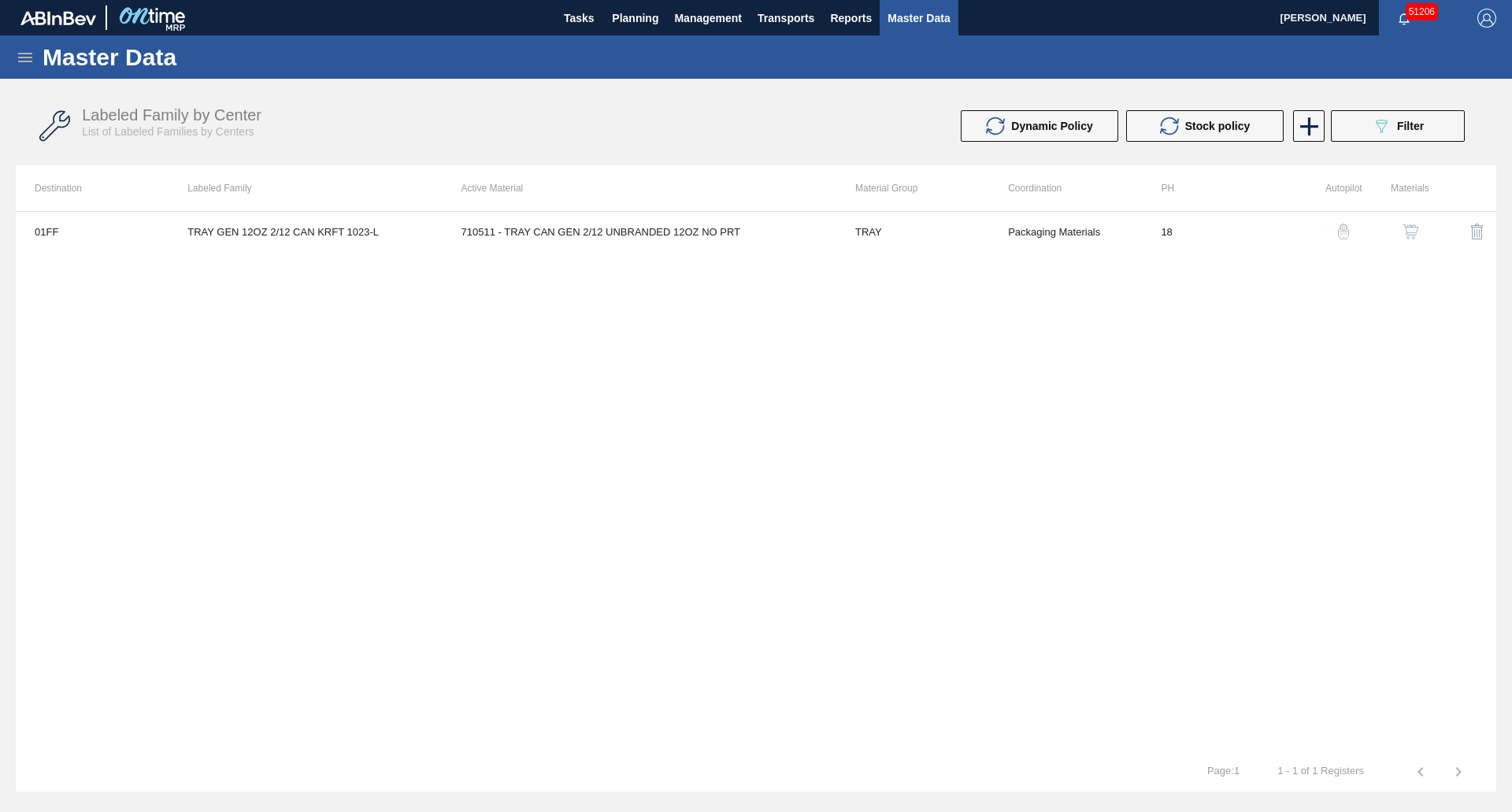
click at [23, 48] on icon at bounding box center [25, 57] width 19 height 19
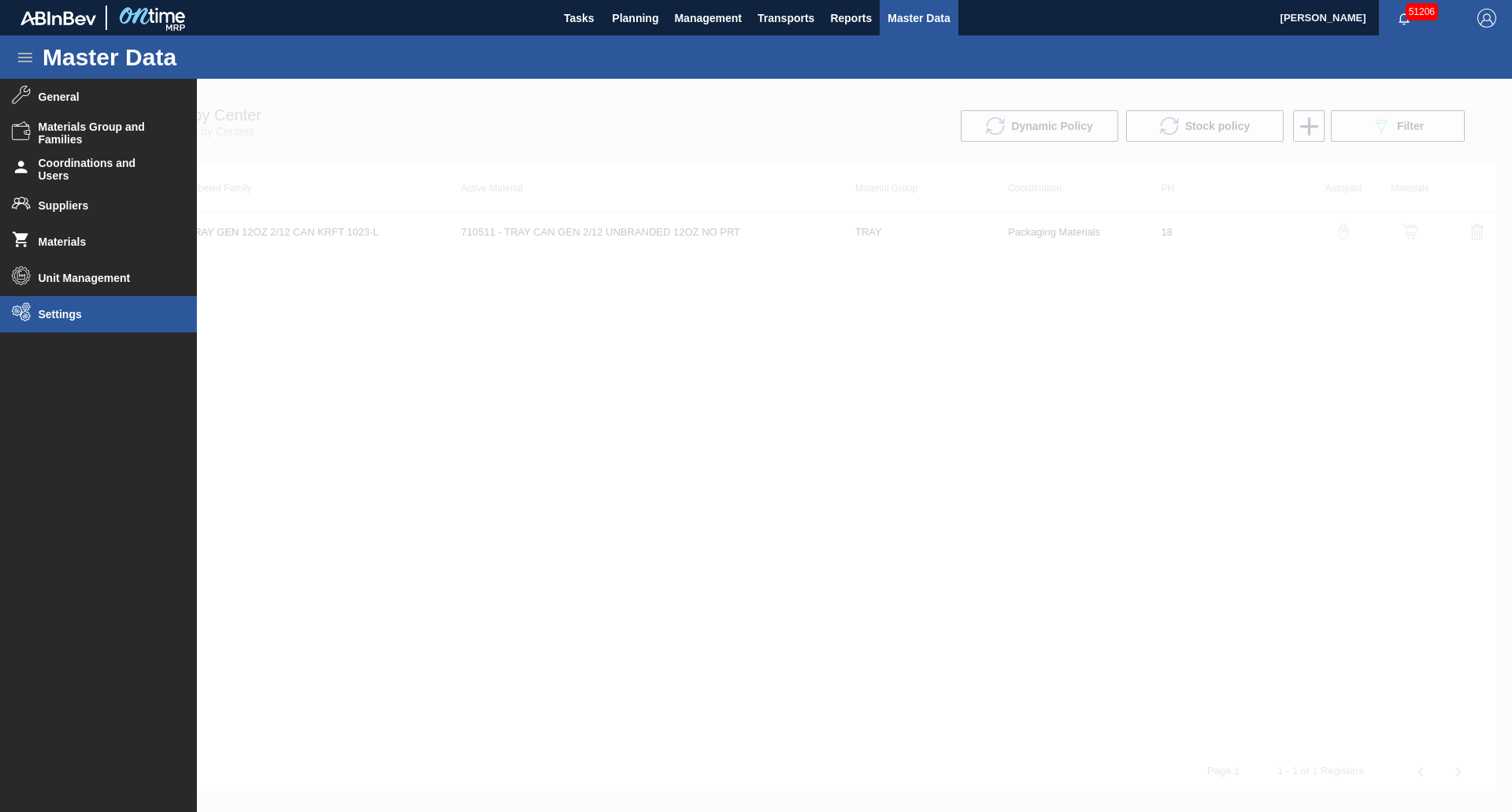
click at [61, 307] on li "Settings" at bounding box center [98, 314] width 197 height 36
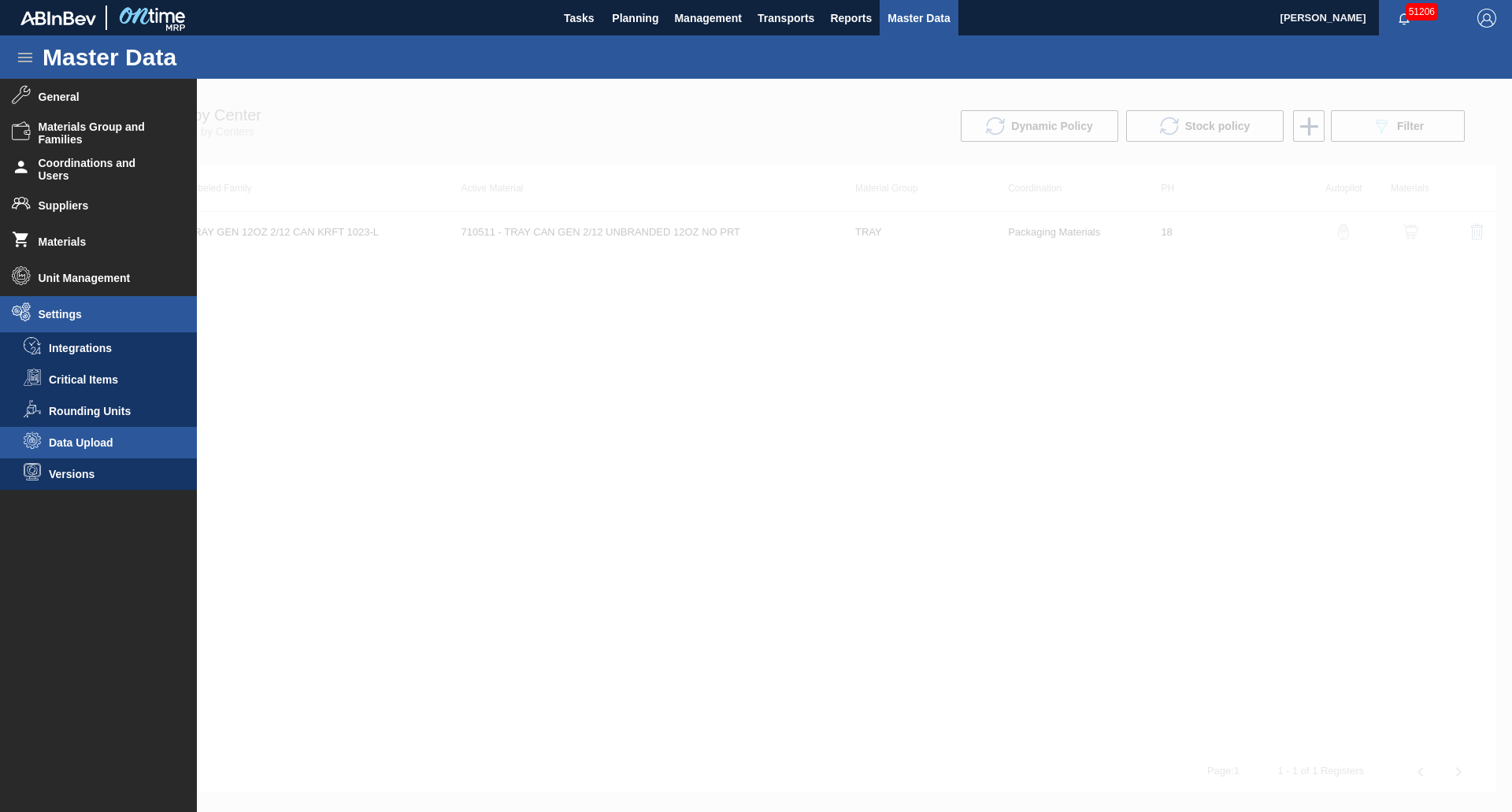
click at [98, 430] on li "Data Upload" at bounding box center [98, 442] width 197 height 32
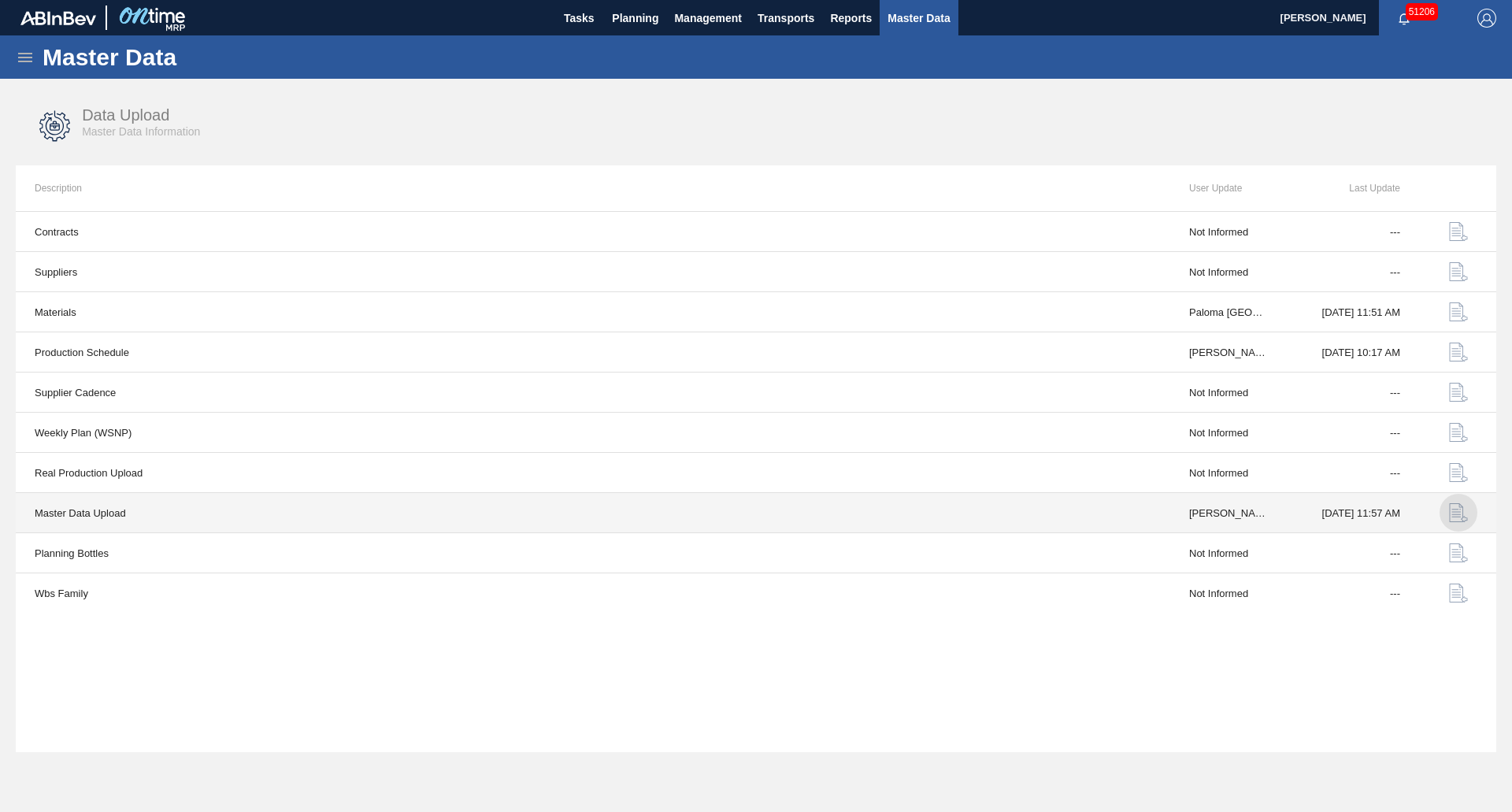
click at [1461, 519] on img "button" at bounding box center [1458, 512] width 19 height 19
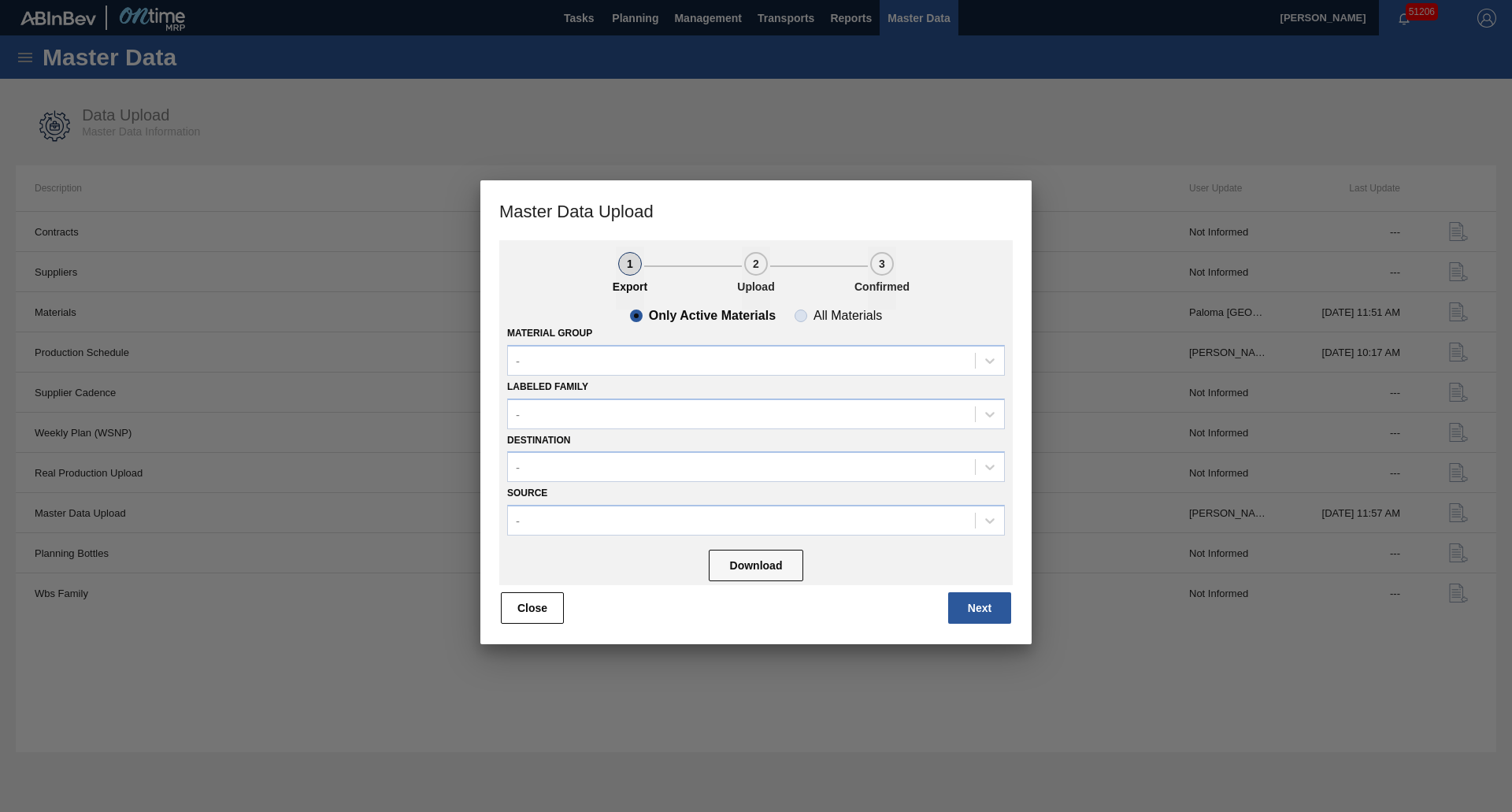
click at [0, 0] on slot "All Materials" at bounding box center [0, 0] width 0 height 0
click at [814, 316] on input "All Materials" at bounding box center [801, 316] width 25 height 25
radio input "true"
radio input "false"
click at [698, 354] on div "-" at bounding box center [741, 361] width 467 height 23
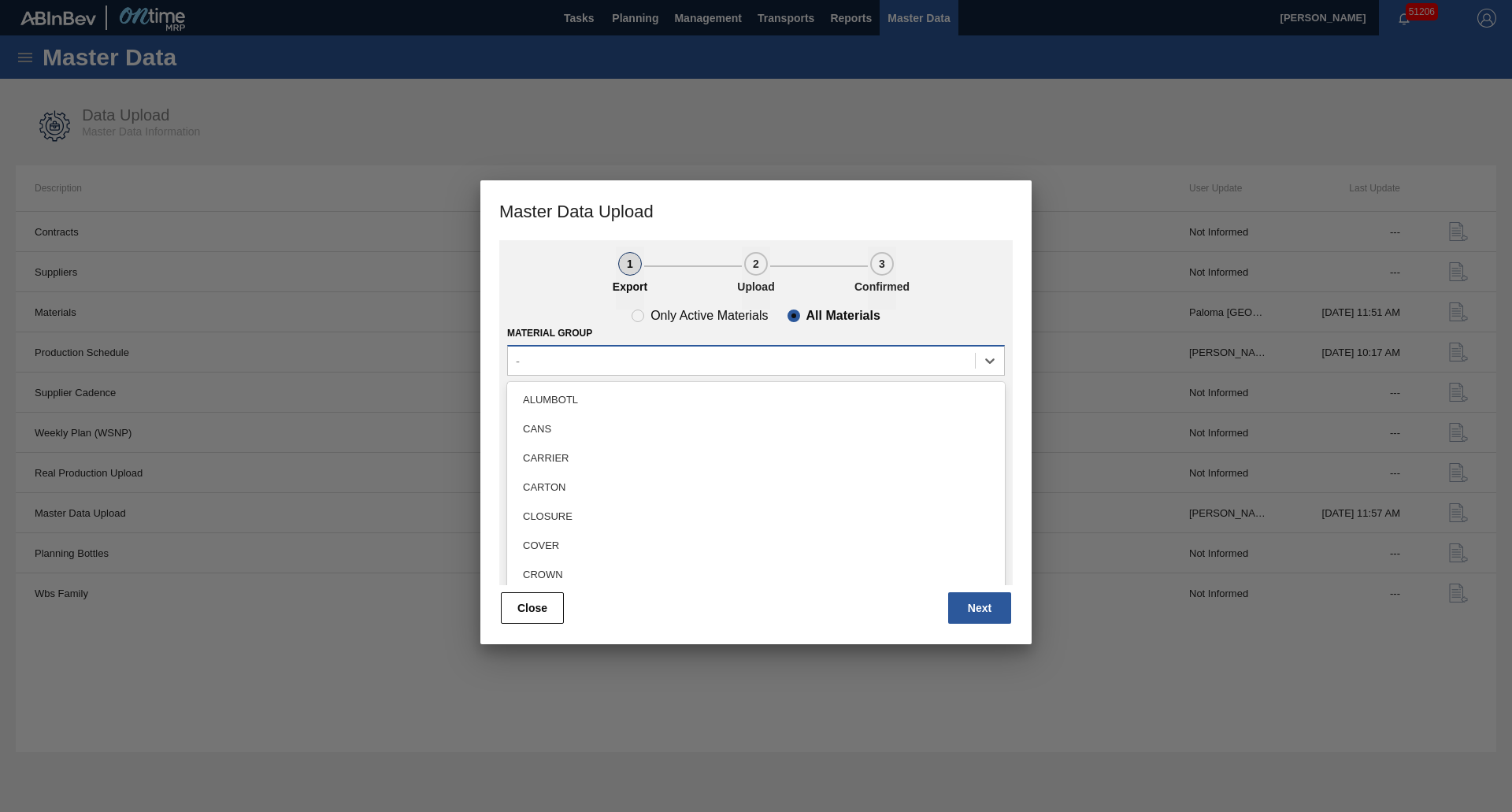
click at [638, 369] on div "-" at bounding box center [741, 361] width 467 height 23
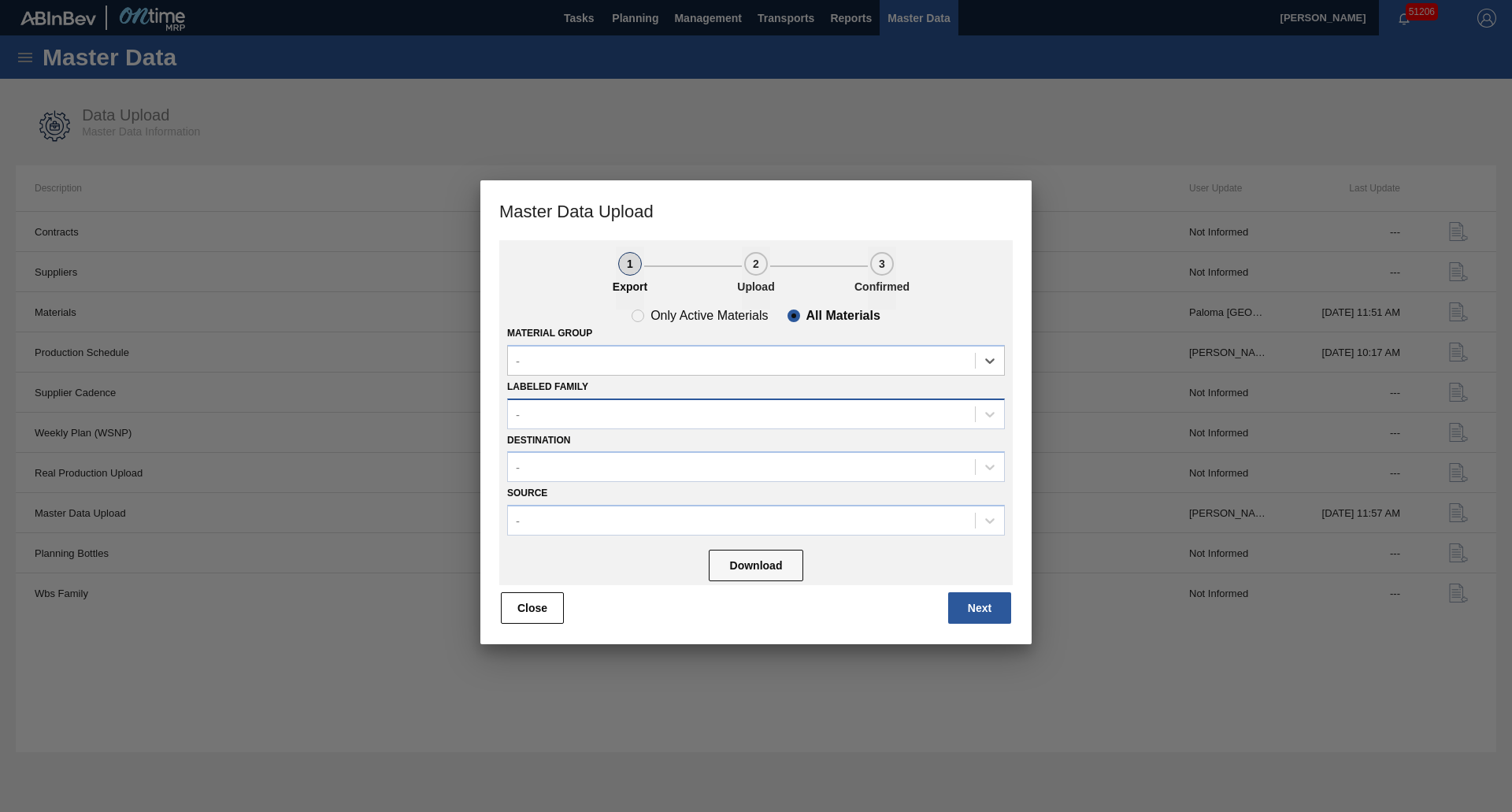
click at [600, 416] on div "-" at bounding box center [741, 414] width 467 height 23
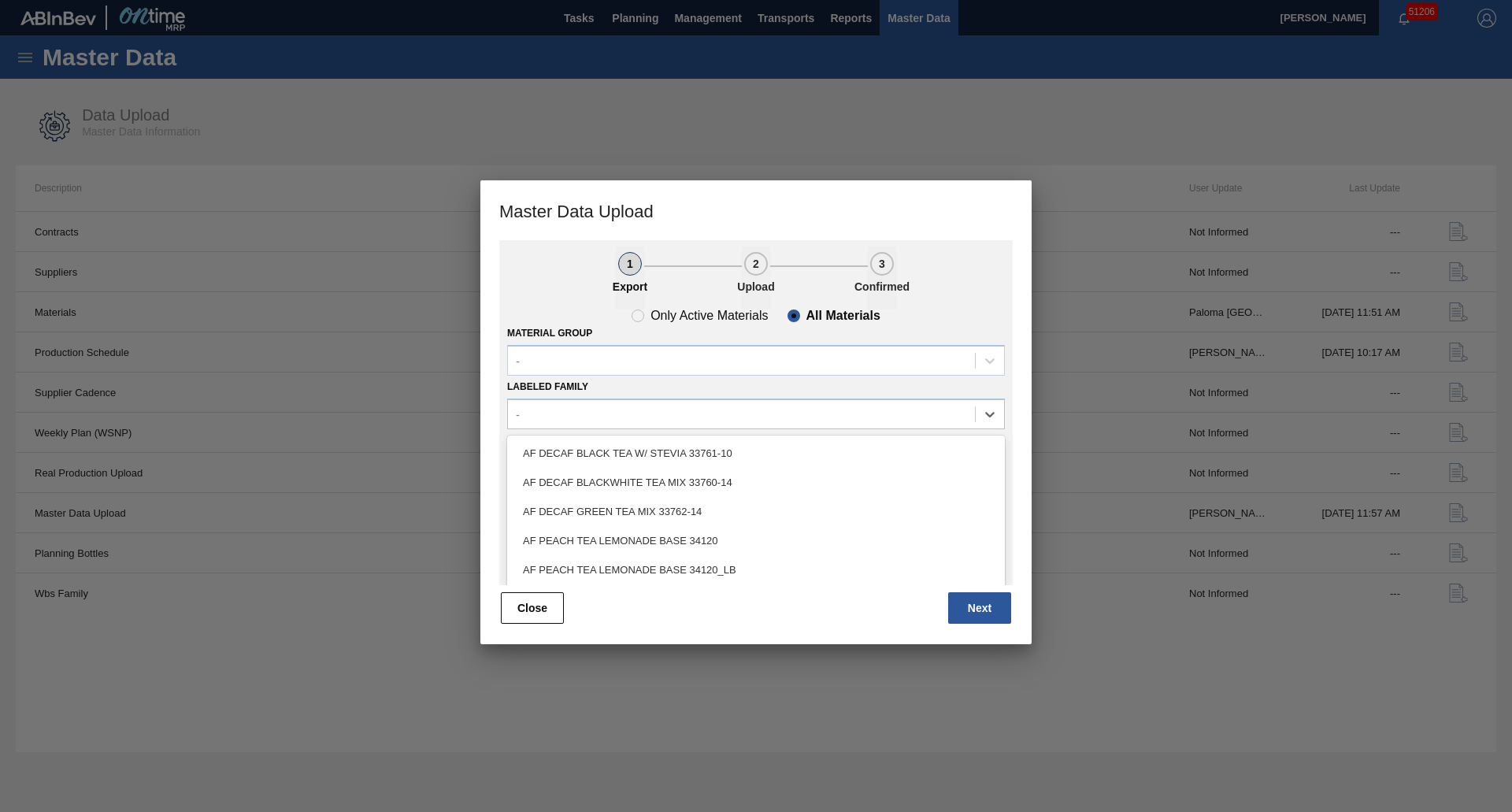
click at [583, 382] on label "Labeled Family" at bounding box center [547, 386] width 81 height 11
click at [518, 407] on Family "Labeled Family" at bounding box center [517, 414] width 2 height 13
click at [599, 458] on div "-" at bounding box center [741, 468] width 467 height 23
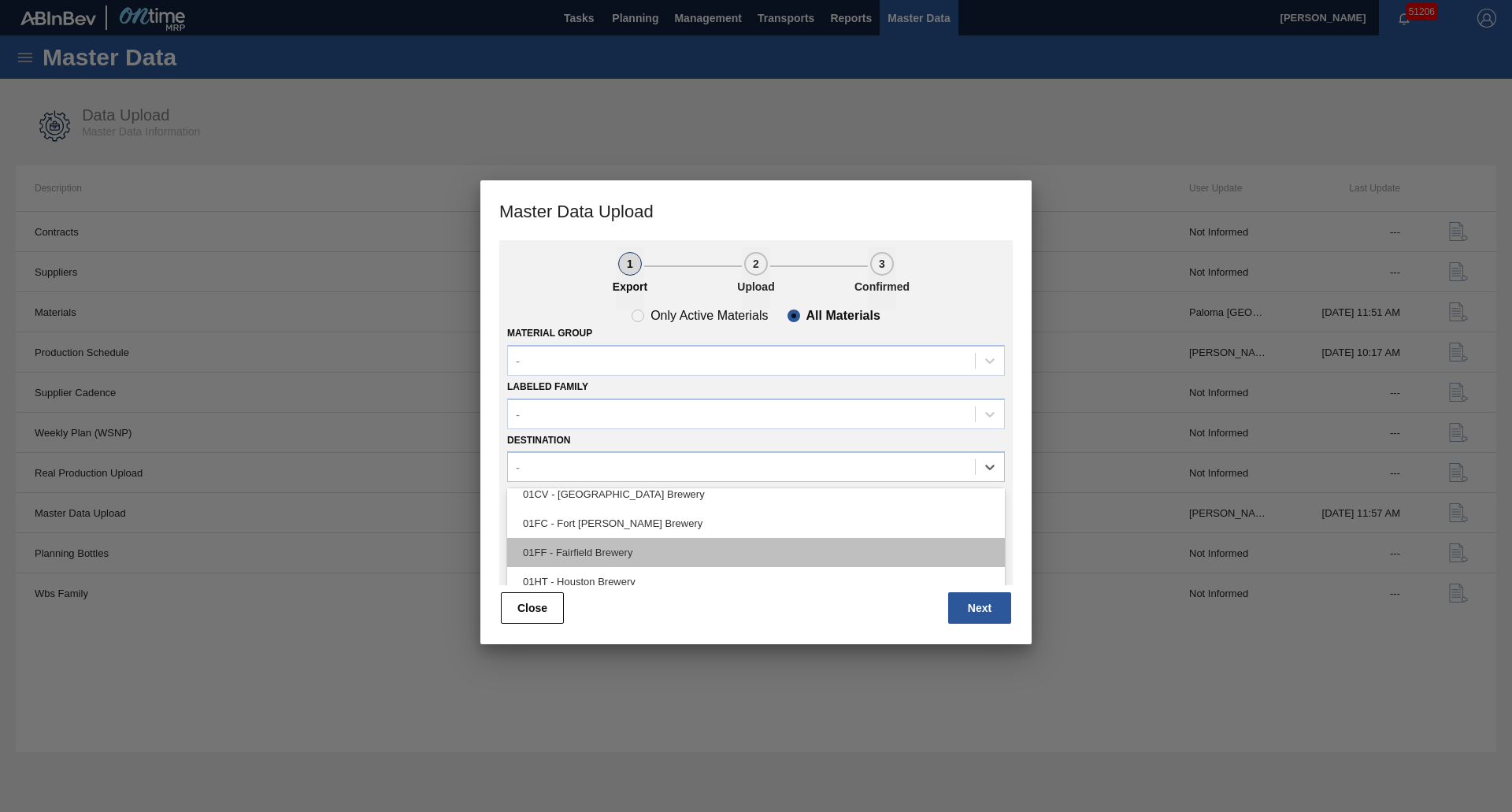
scroll to position [119, 0]
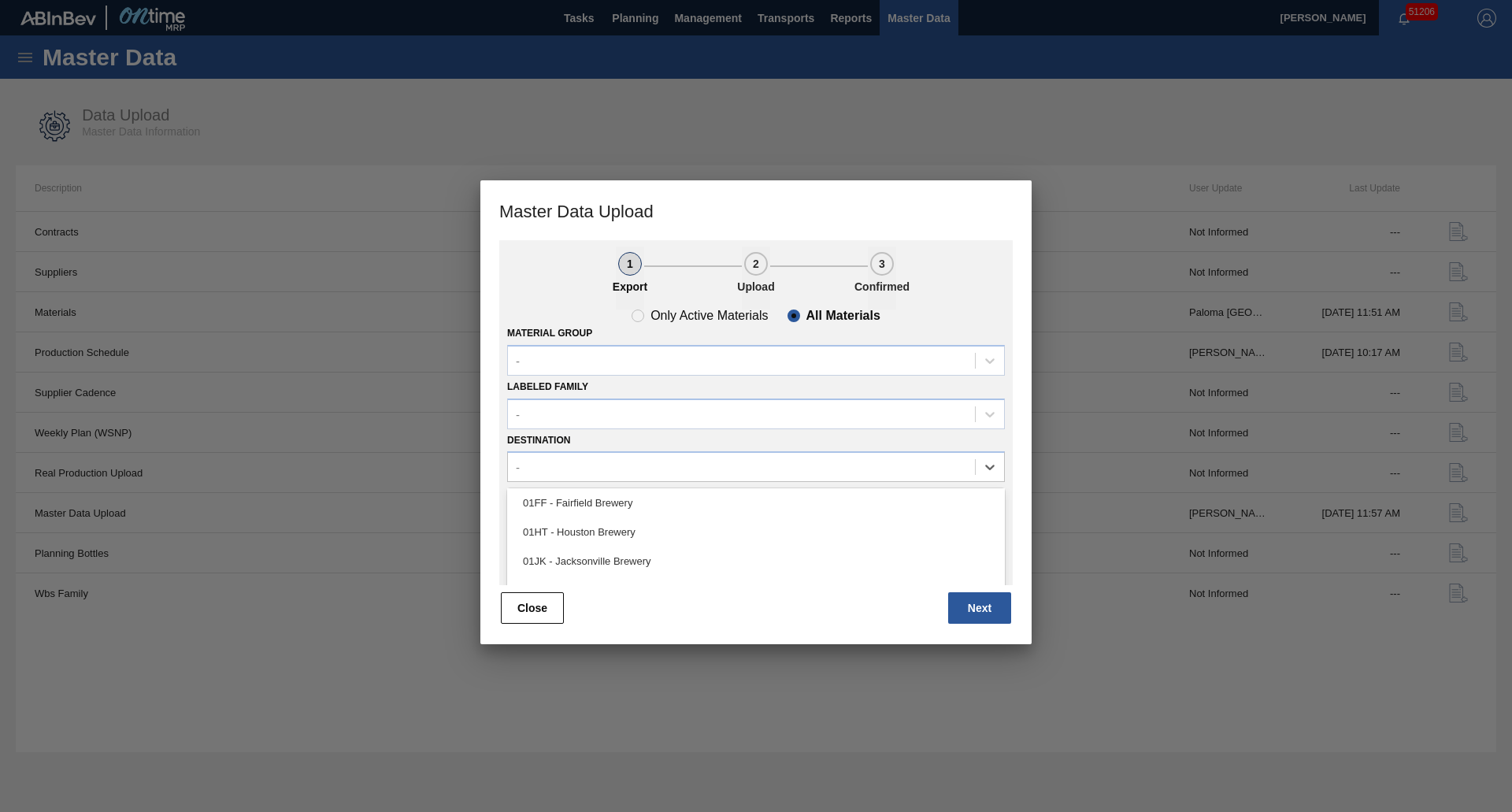
click at [612, 532] on div "01HT - Houston Brewery" at bounding box center [756, 532] width 498 height 29
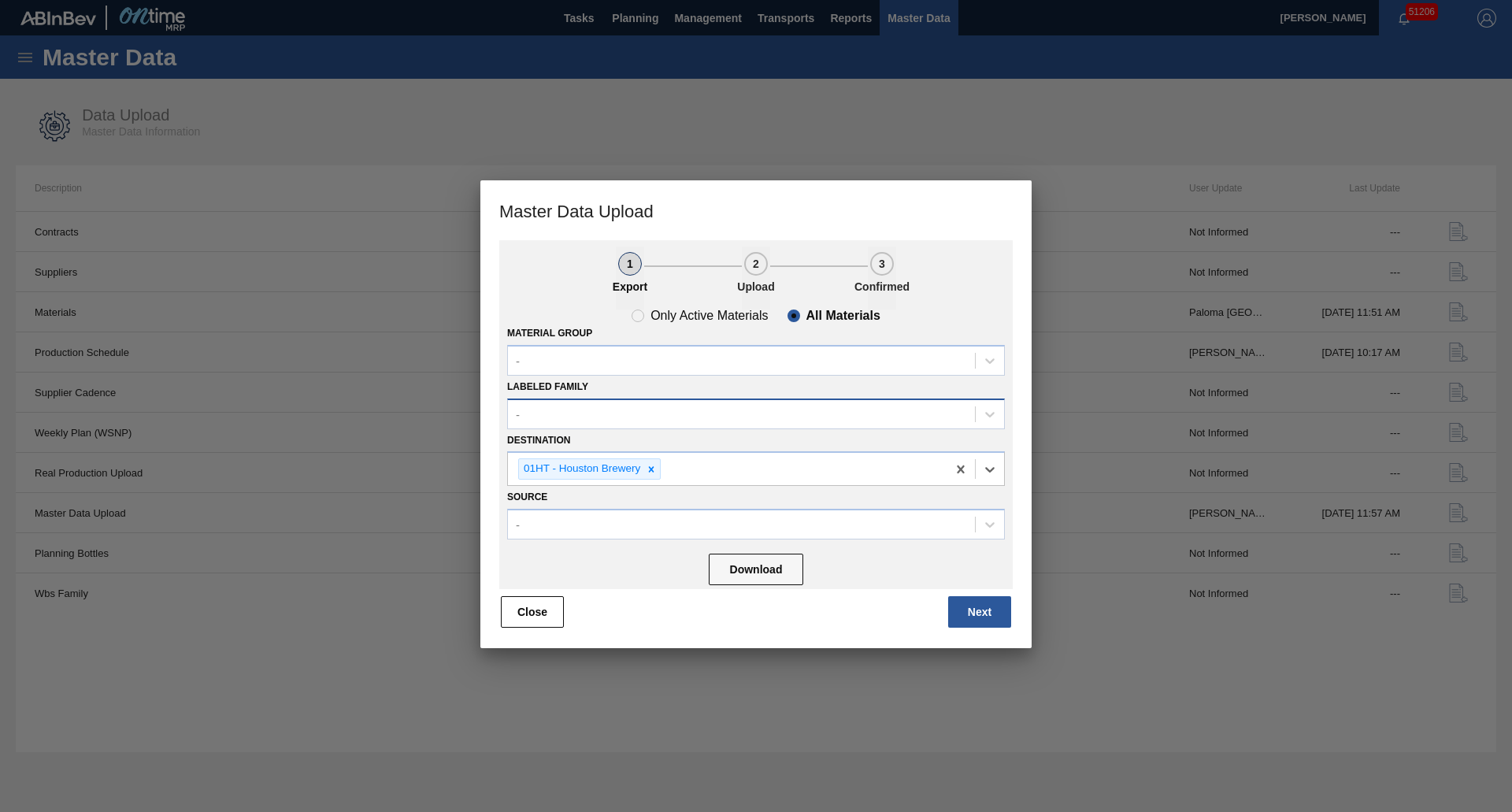
click at [597, 411] on div "-" at bounding box center [741, 414] width 467 height 23
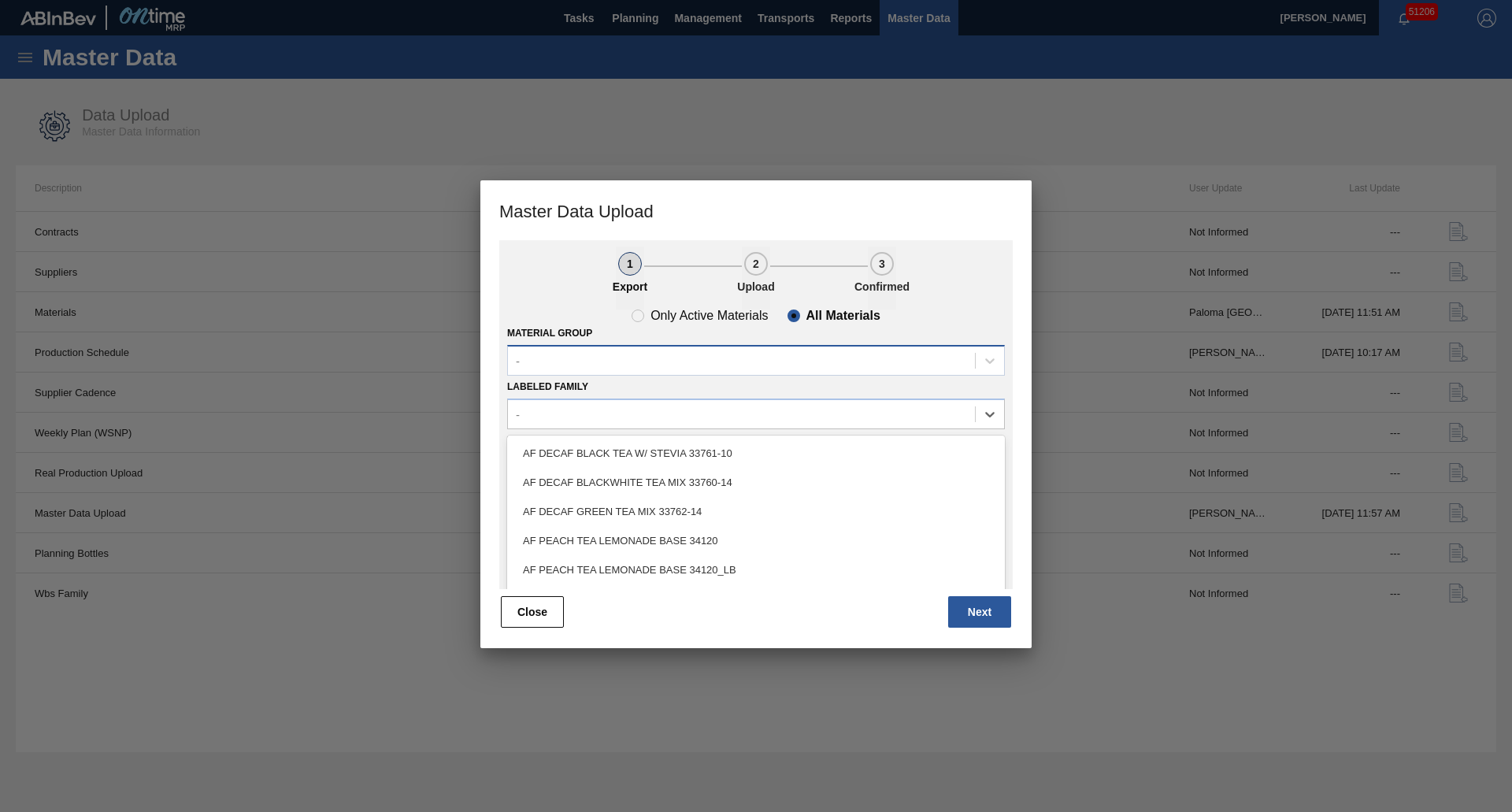
click at [586, 375] on div "Only Active Materials All Materials Material Group - Labeled Family option AF D…" at bounding box center [756, 449] width 514 height 280
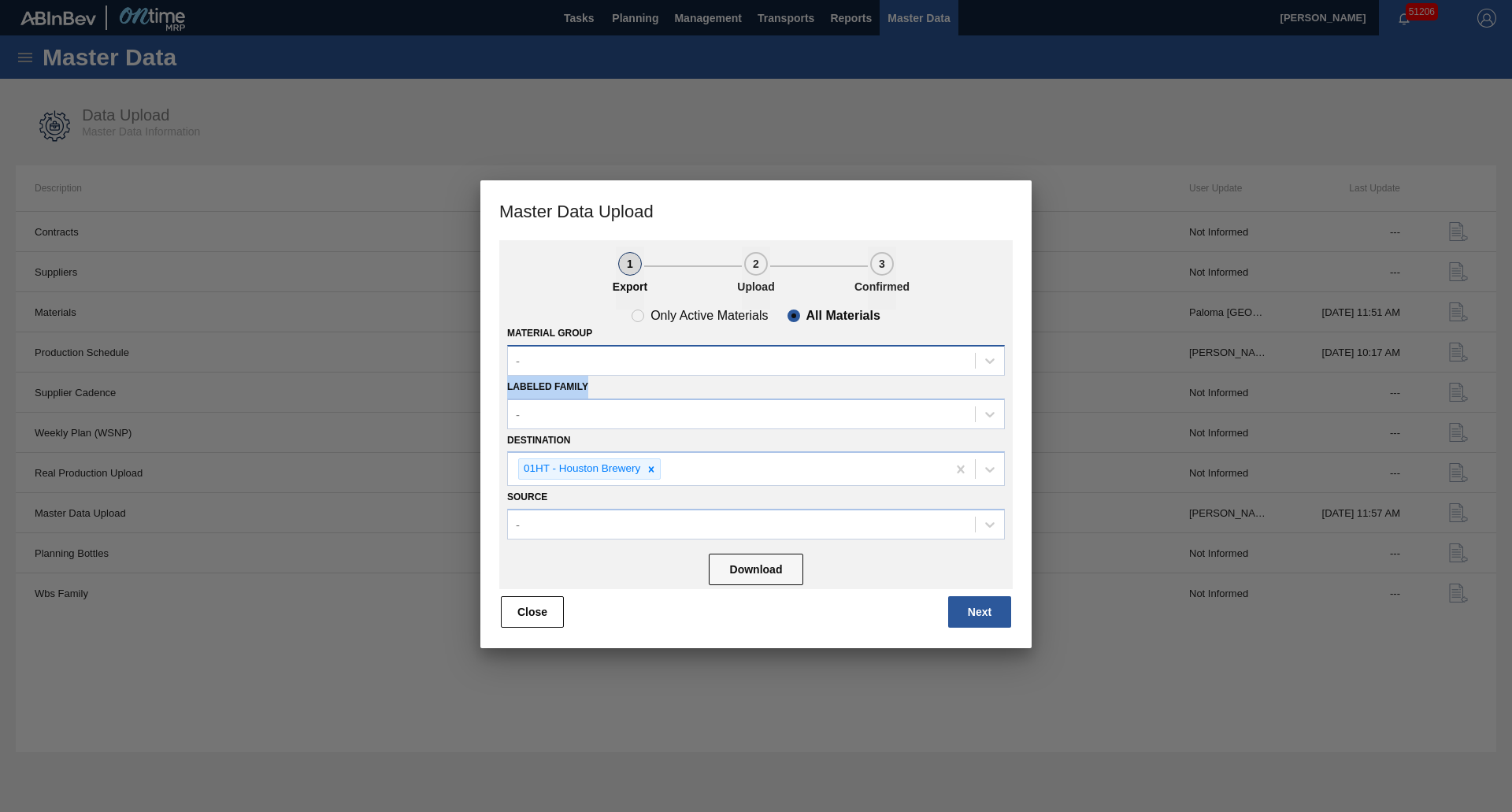
click at [588, 370] on div "-" at bounding box center [741, 361] width 467 height 23
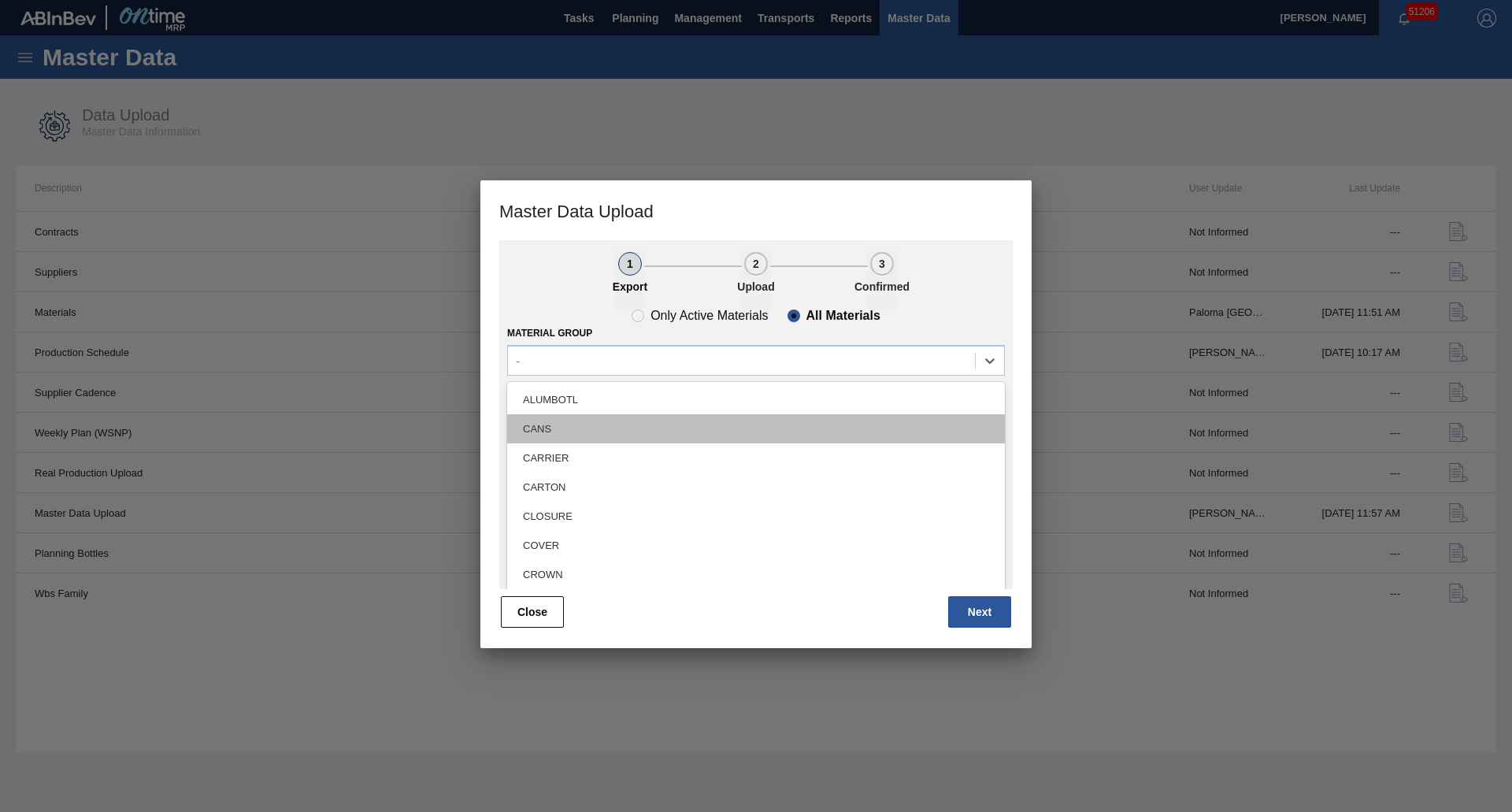
click at [516, 424] on div "CANS" at bounding box center [756, 428] width 498 height 29
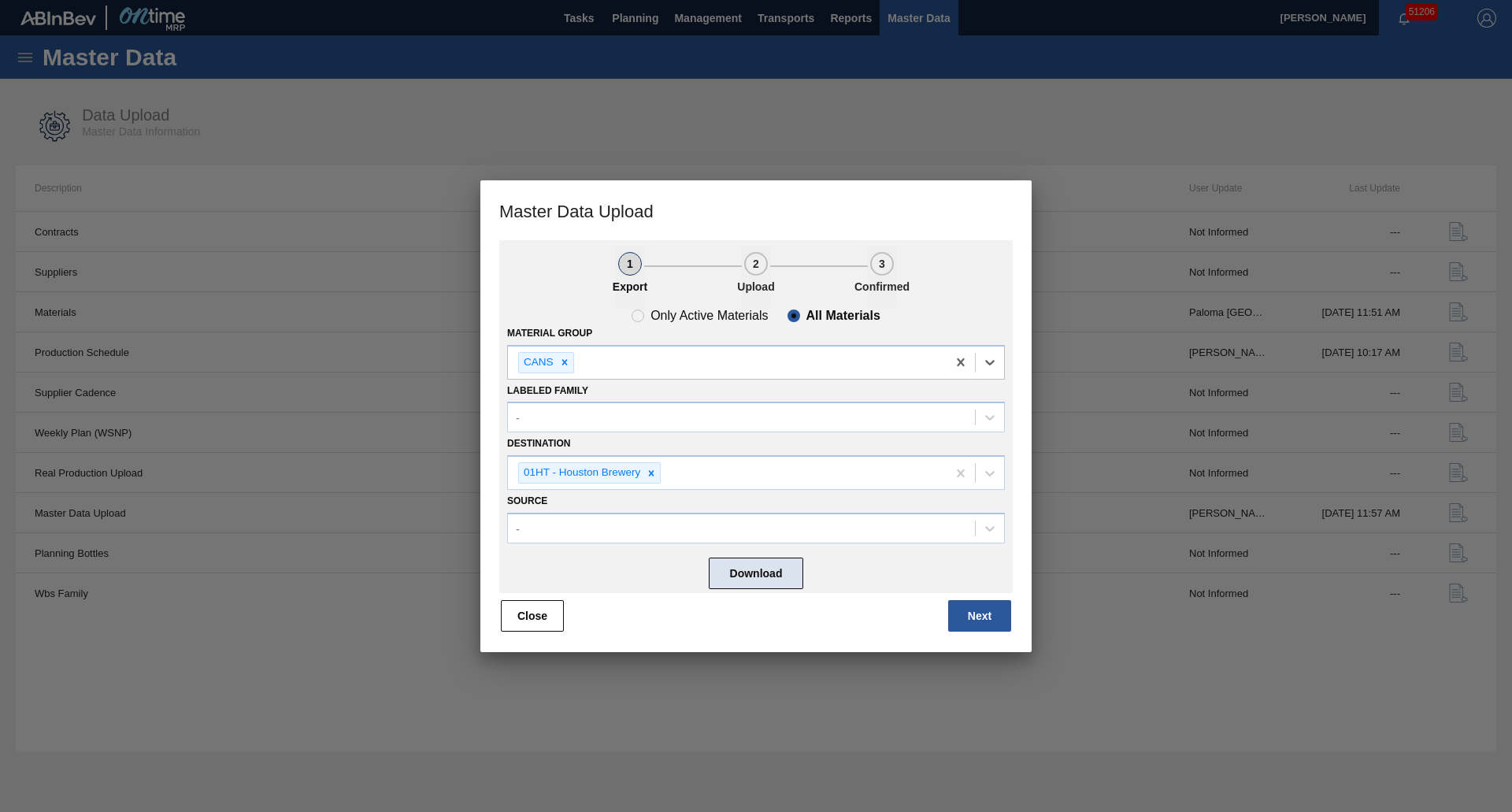
click at [768, 583] on button "Download" at bounding box center [756, 573] width 95 height 32
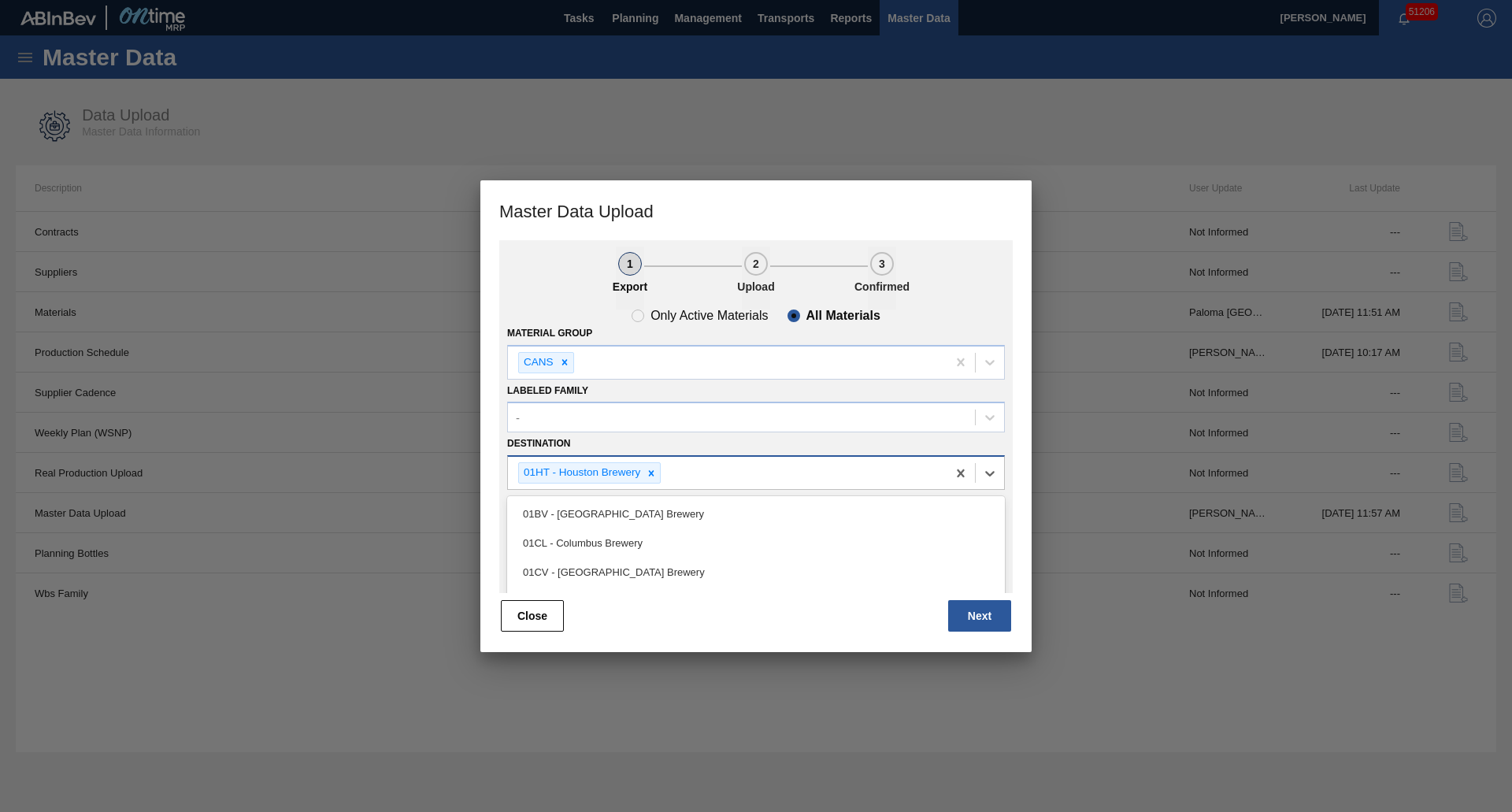
click at [677, 465] on div "01HT - Houston Brewery" at bounding box center [727, 472] width 438 height 32
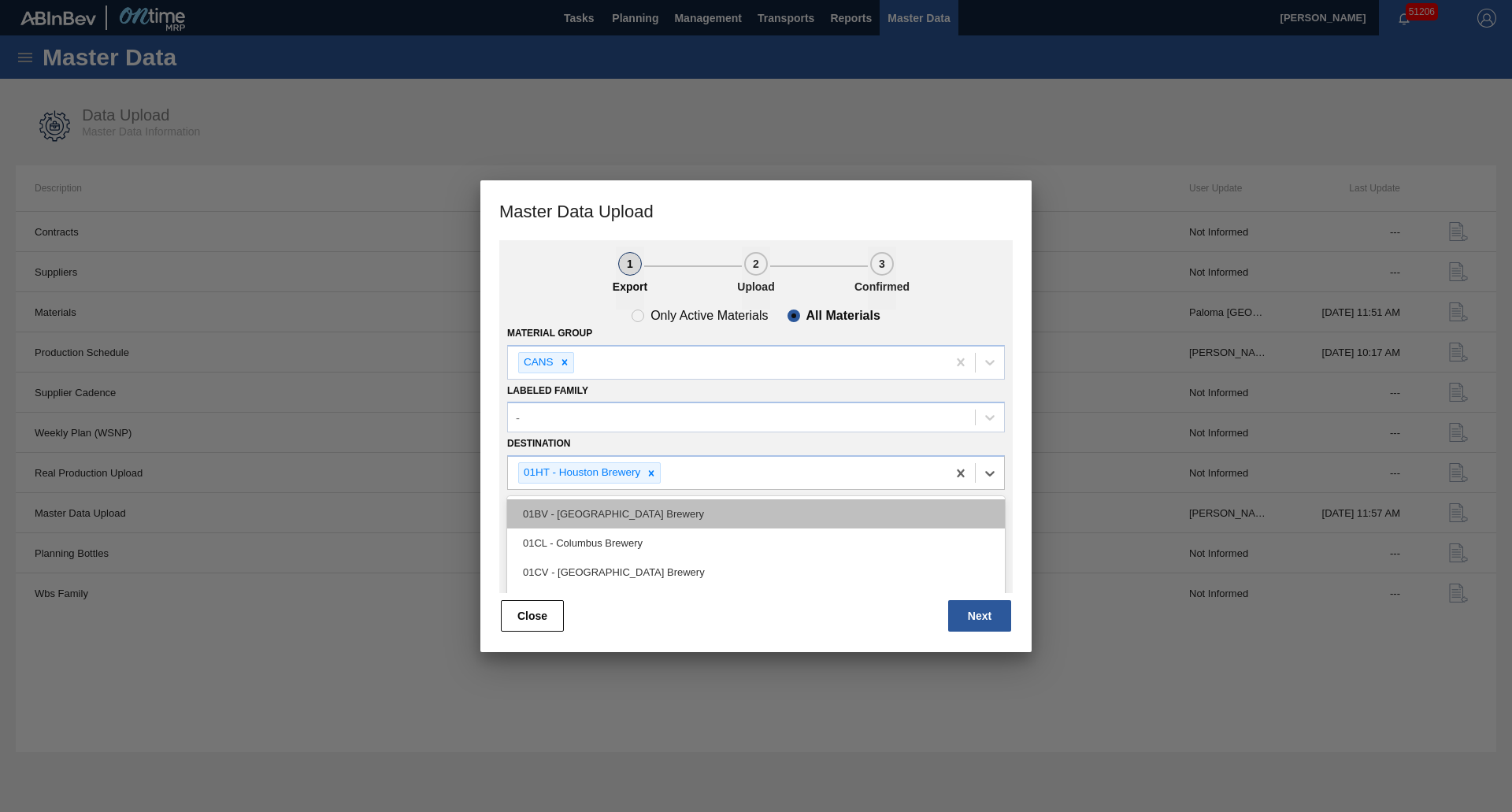
click at [618, 506] on div "01BV - [GEOGRAPHIC_DATA] Brewery" at bounding box center [756, 514] width 498 height 29
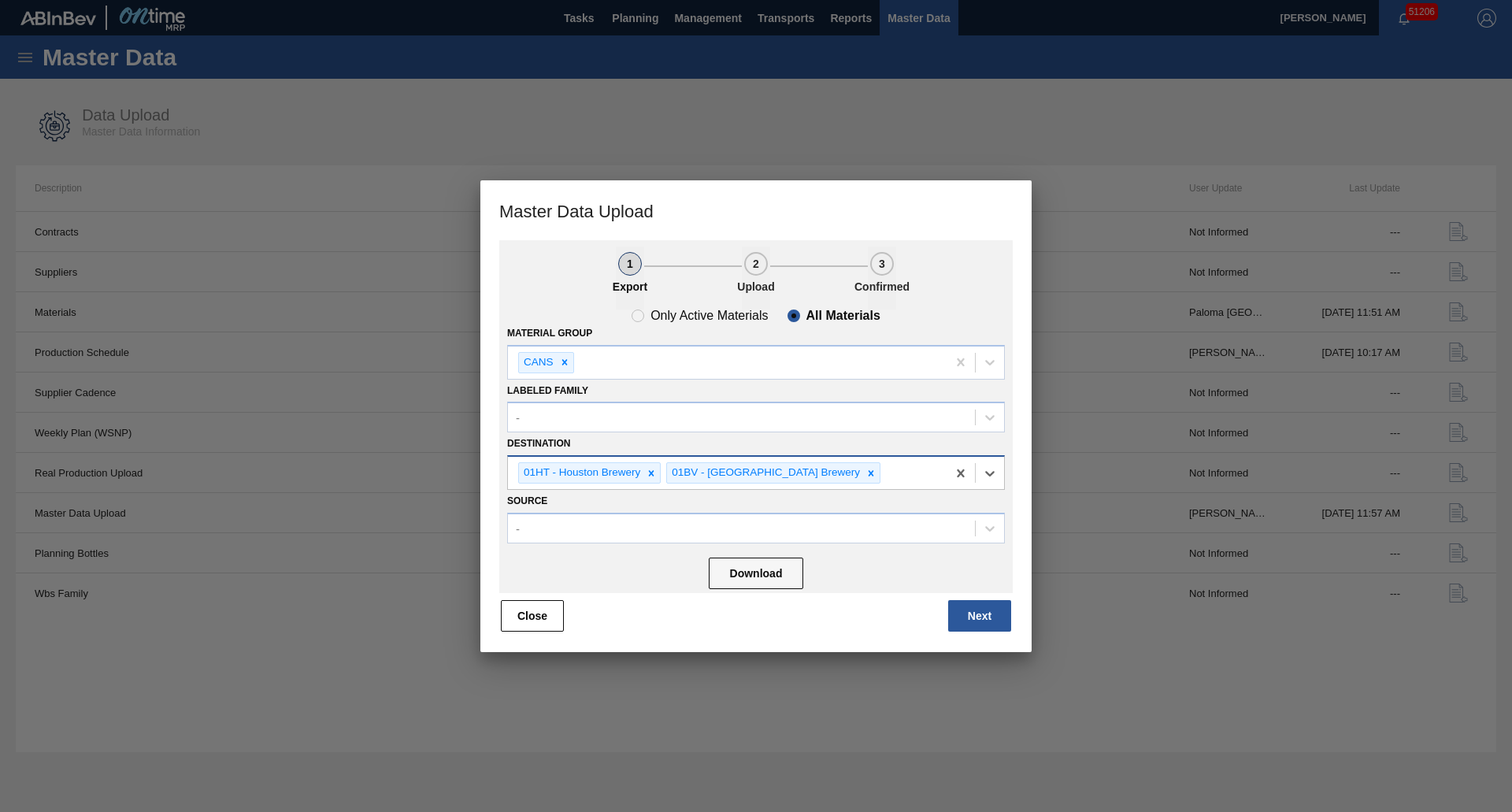
click at [738, 474] on div "01BV - [GEOGRAPHIC_DATA] Brewery" at bounding box center [765, 473] width 195 height 20
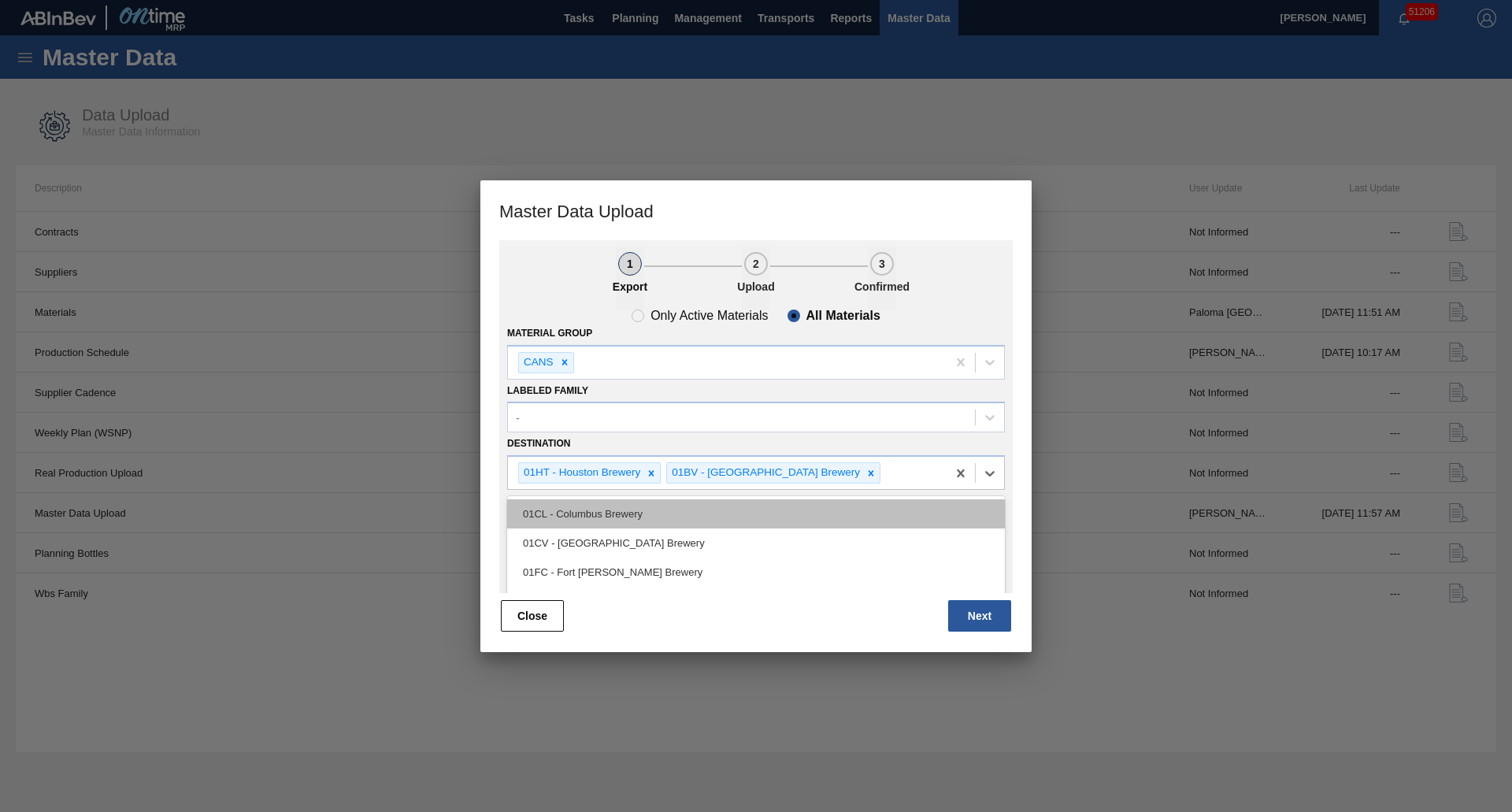
click at [626, 515] on div "01CL - Columbus Brewery" at bounding box center [756, 514] width 498 height 29
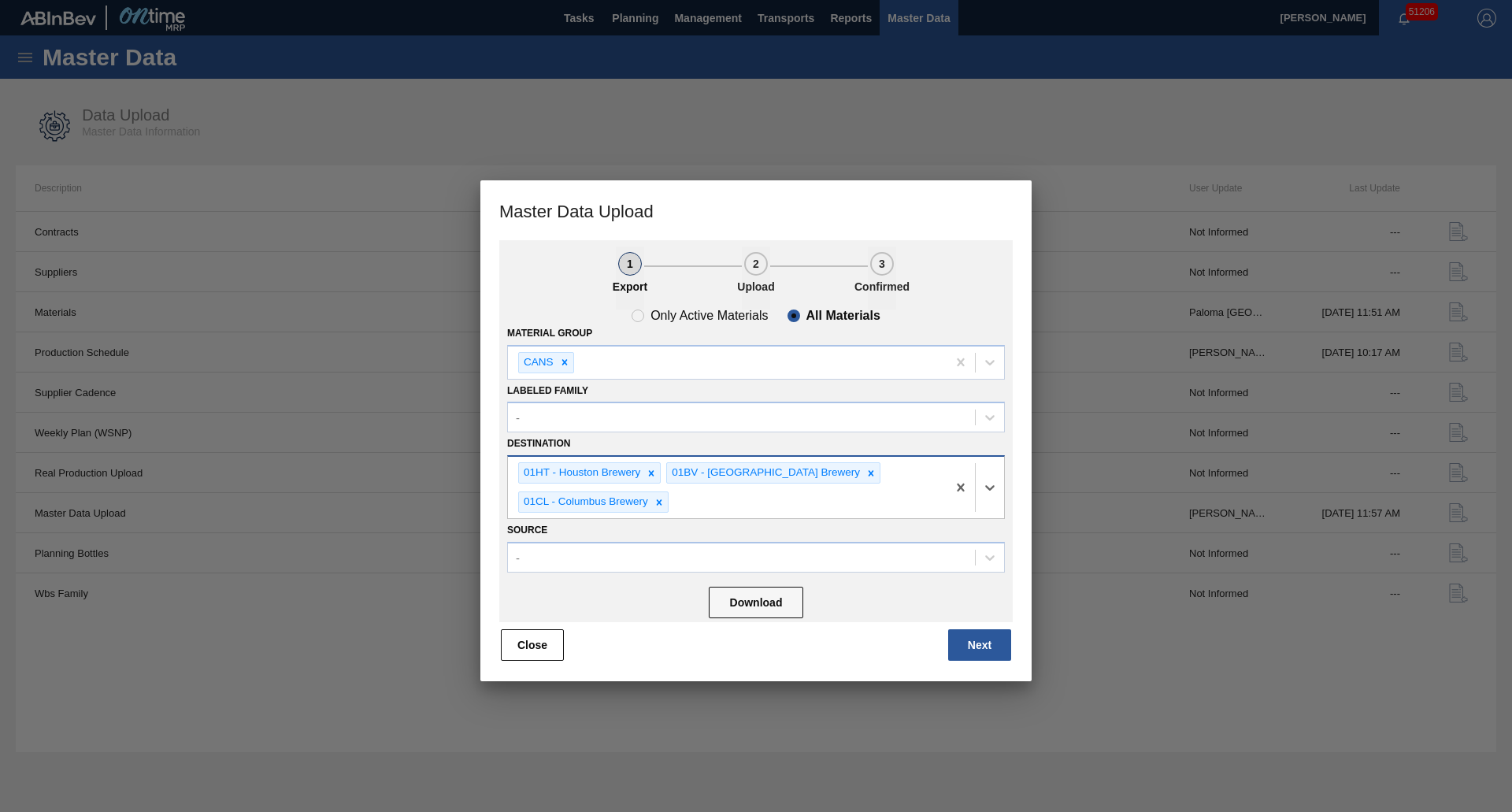
click at [725, 480] on div "01BV - [GEOGRAPHIC_DATA] Brewery" at bounding box center [765, 473] width 195 height 20
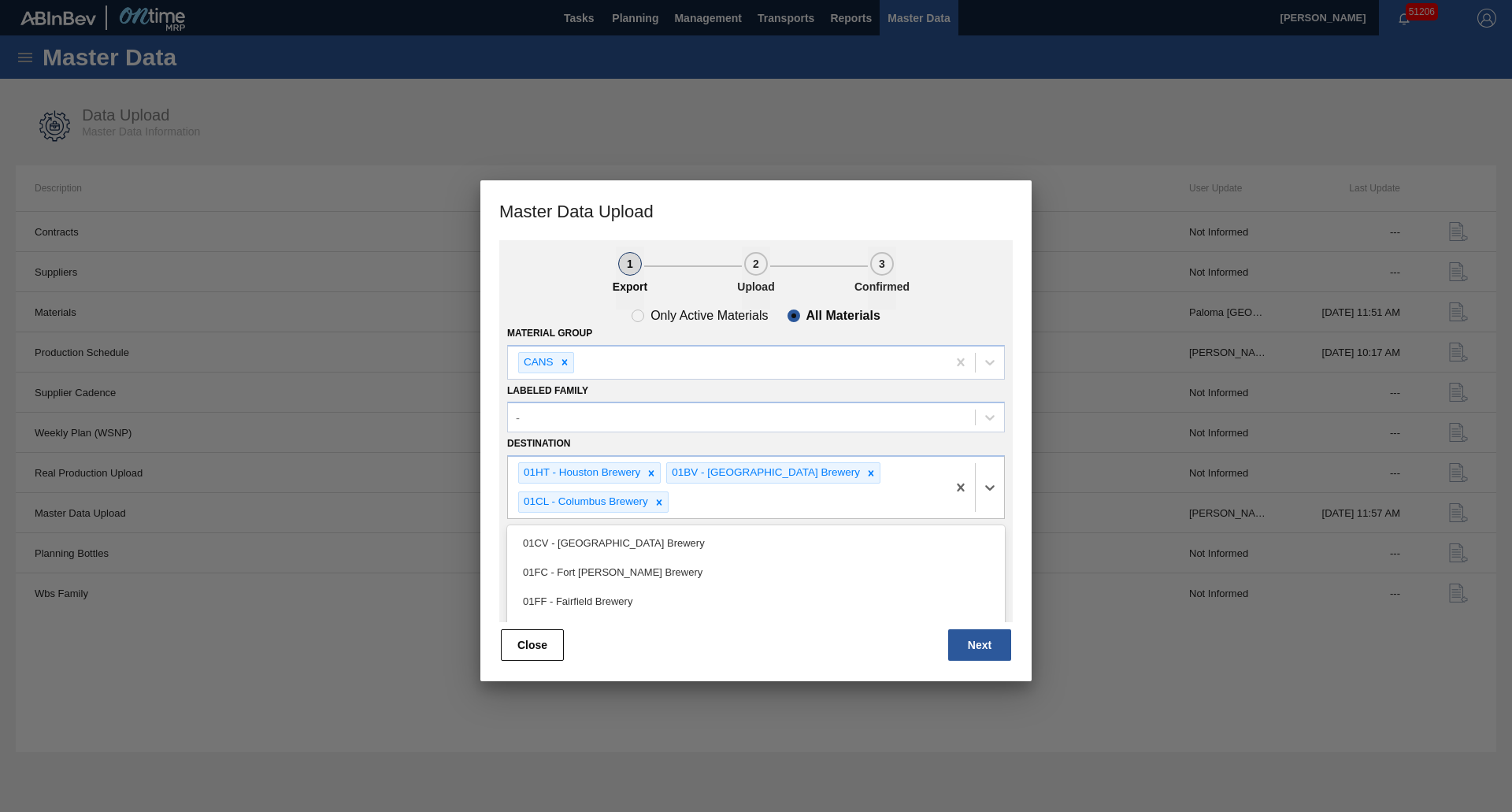
click at [598, 551] on div "01CV - [GEOGRAPHIC_DATA] Brewery" at bounding box center [756, 543] width 498 height 29
click at [738, 499] on div "01CV - [GEOGRAPHIC_DATA] Brewery" at bounding box center [773, 502] width 196 height 20
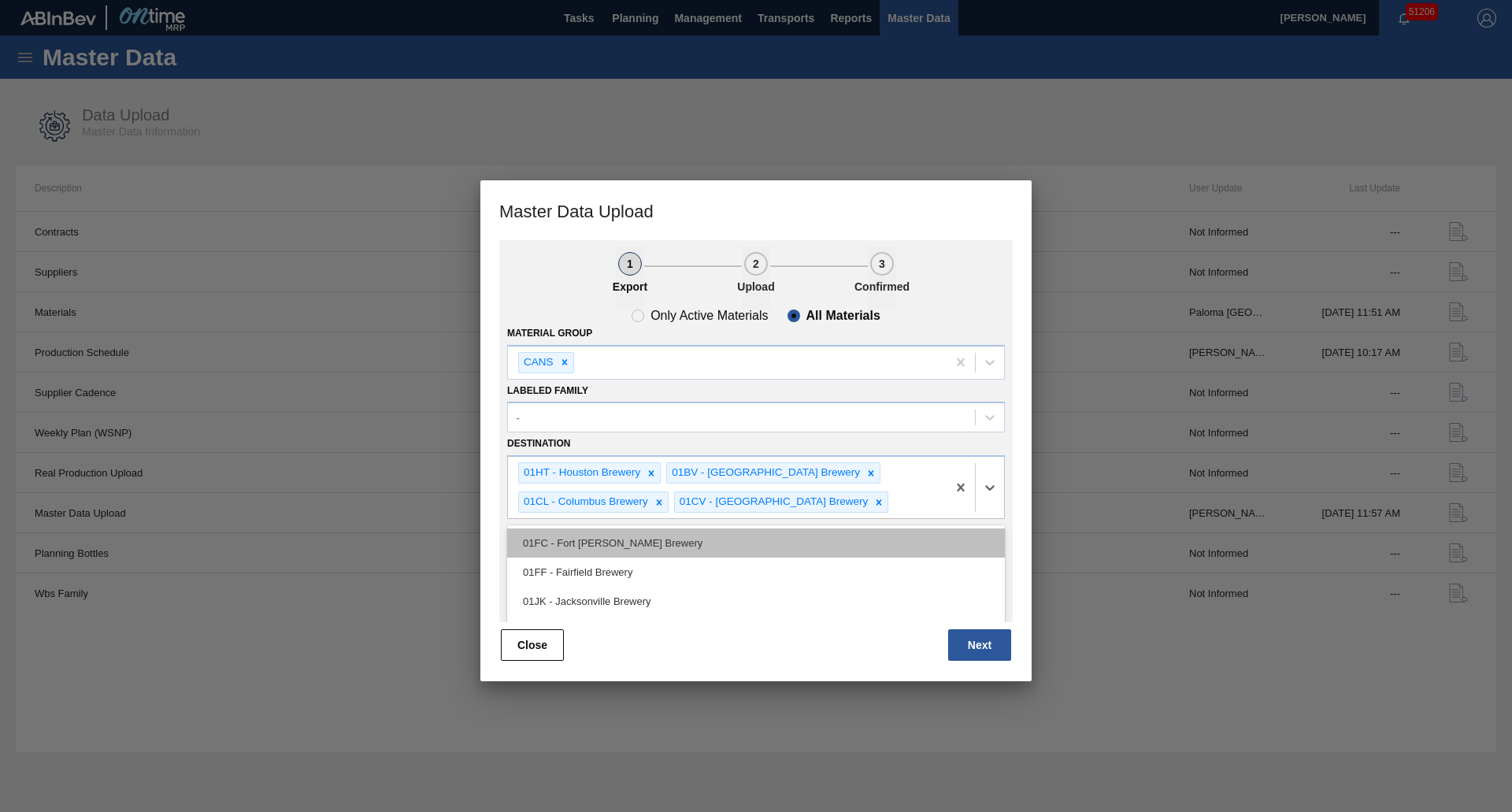
click at [675, 550] on div "01FC - Fort [PERSON_NAME] Brewery" at bounding box center [756, 543] width 498 height 29
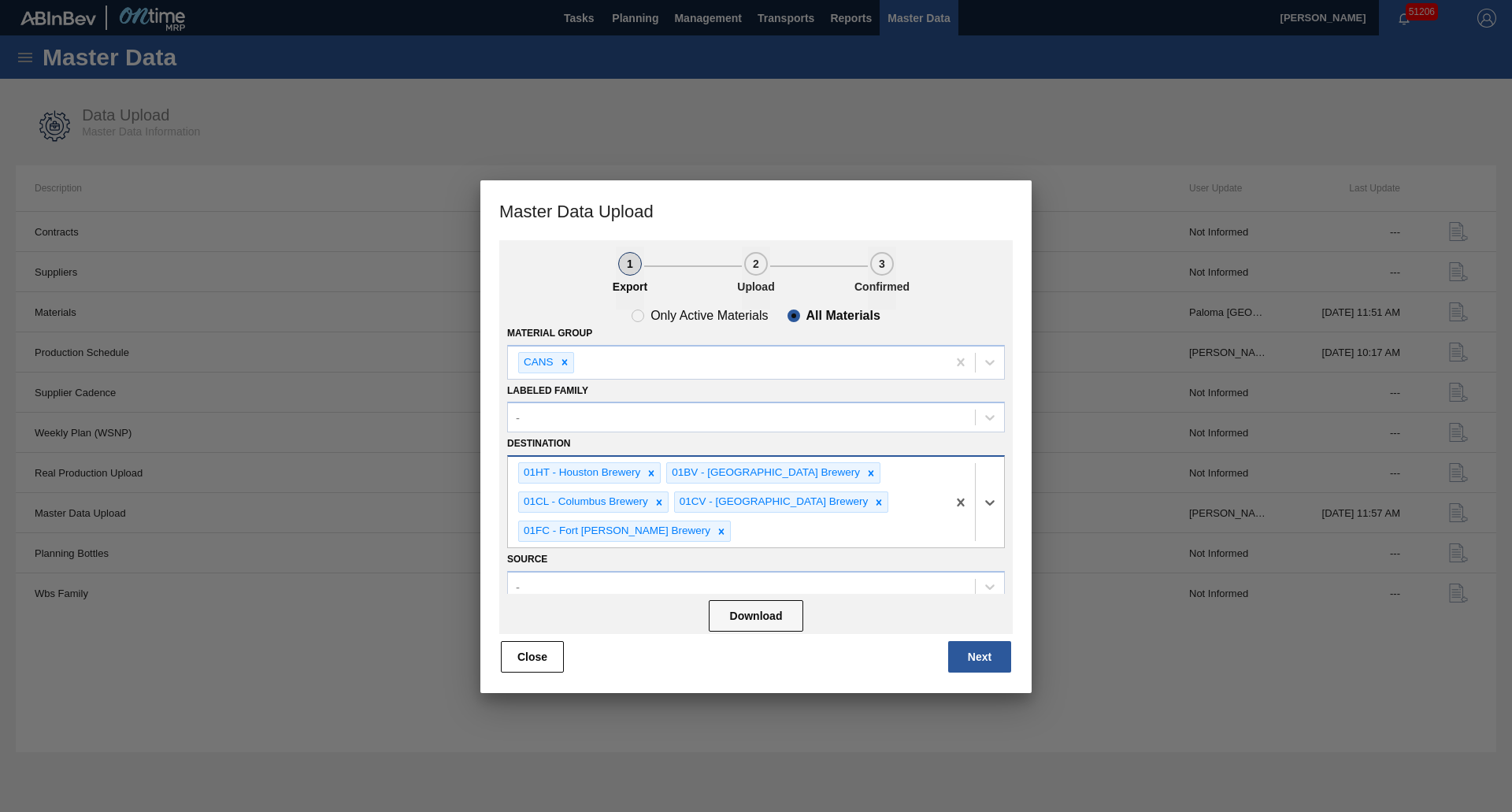
click at [726, 532] on div "01HT - Houston Brewery 01BV - Baldwinsville Brewery 01CL - Columbus Brewery 01C…" at bounding box center [727, 501] width 438 height 91
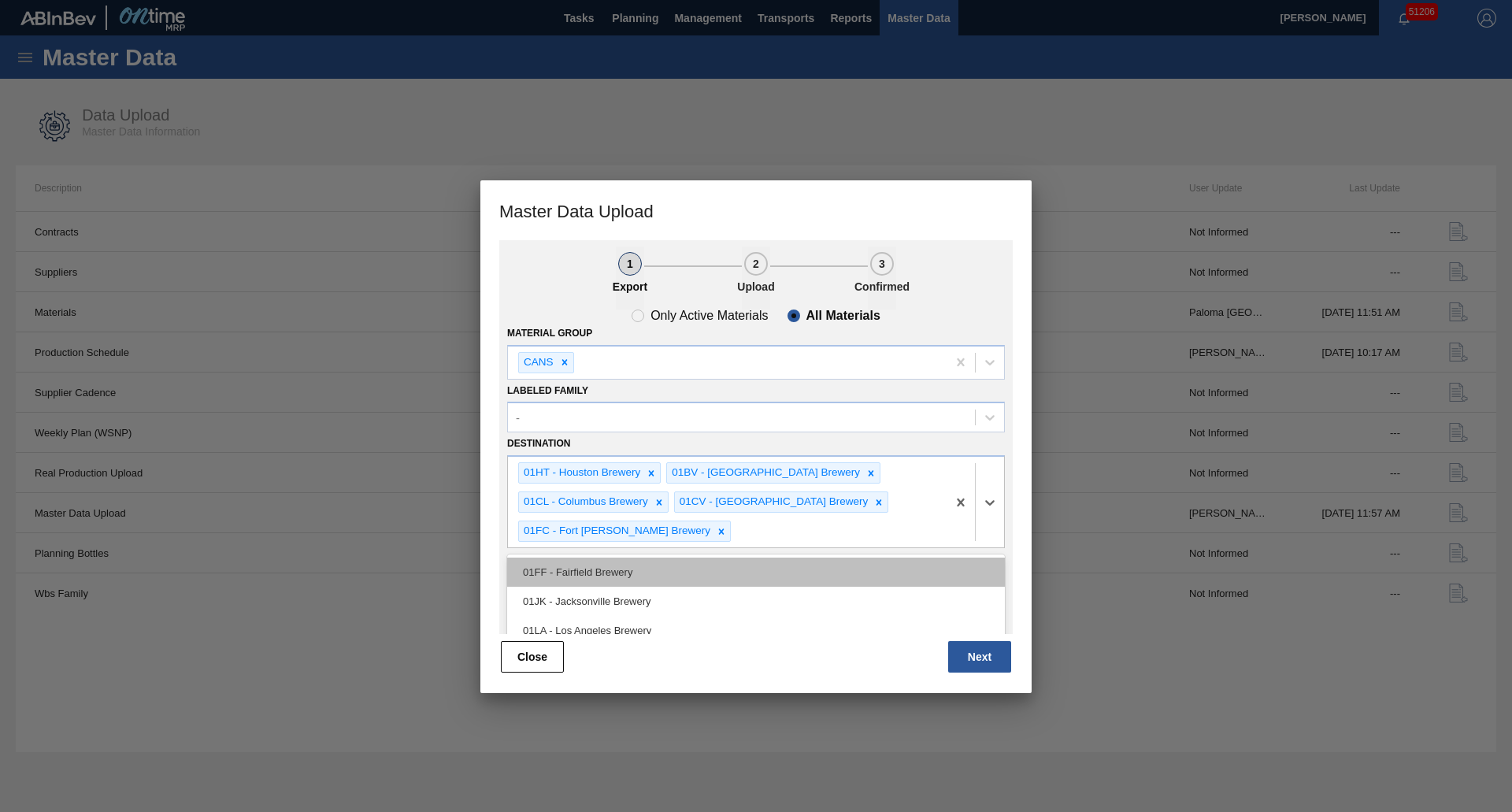
click at [611, 573] on div "01FF - Fairfield Brewery" at bounding box center [756, 572] width 498 height 29
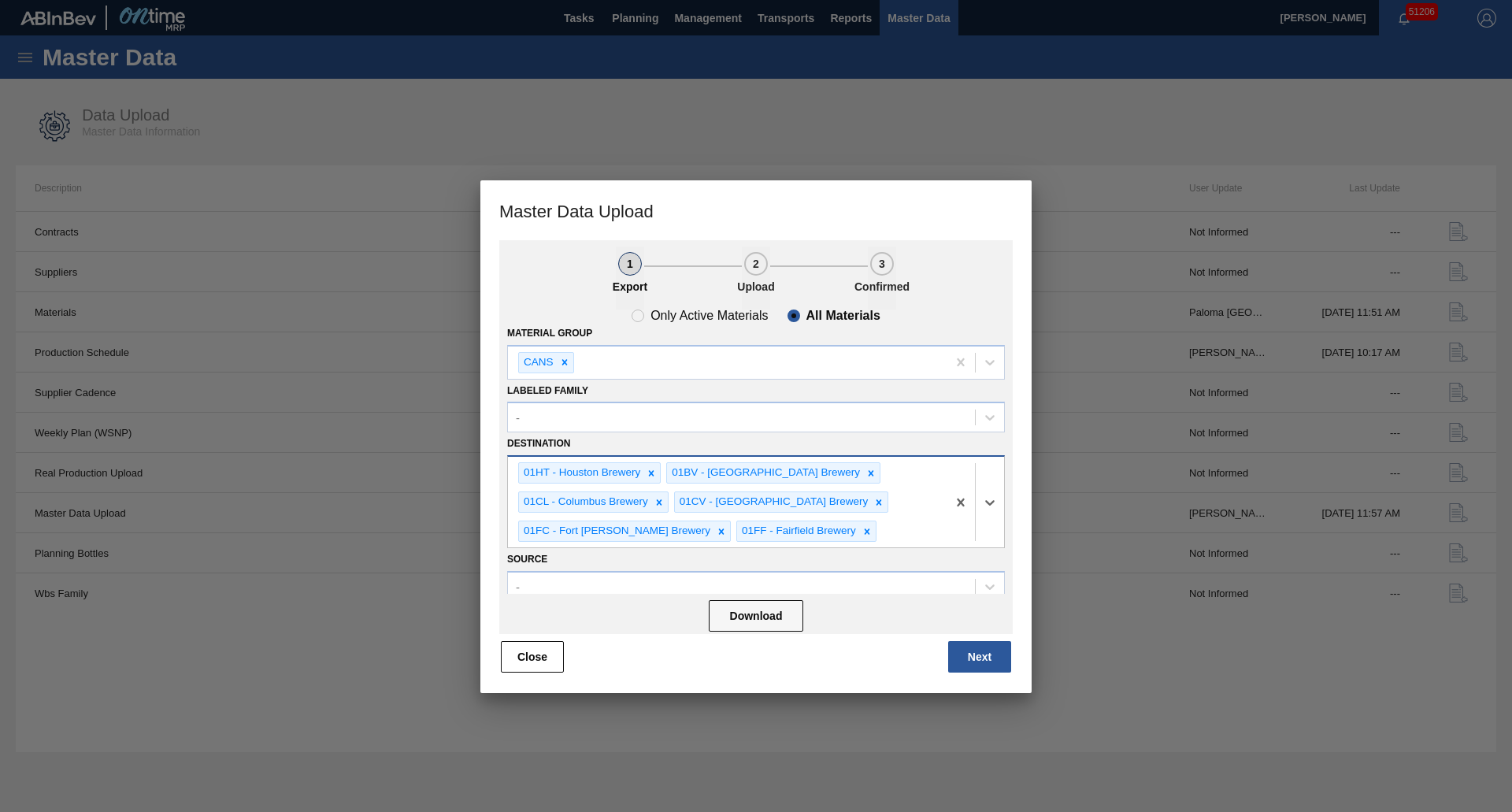
click at [758, 535] on div "01FF - Fairfield Brewery" at bounding box center [797, 531] width 121 height 20
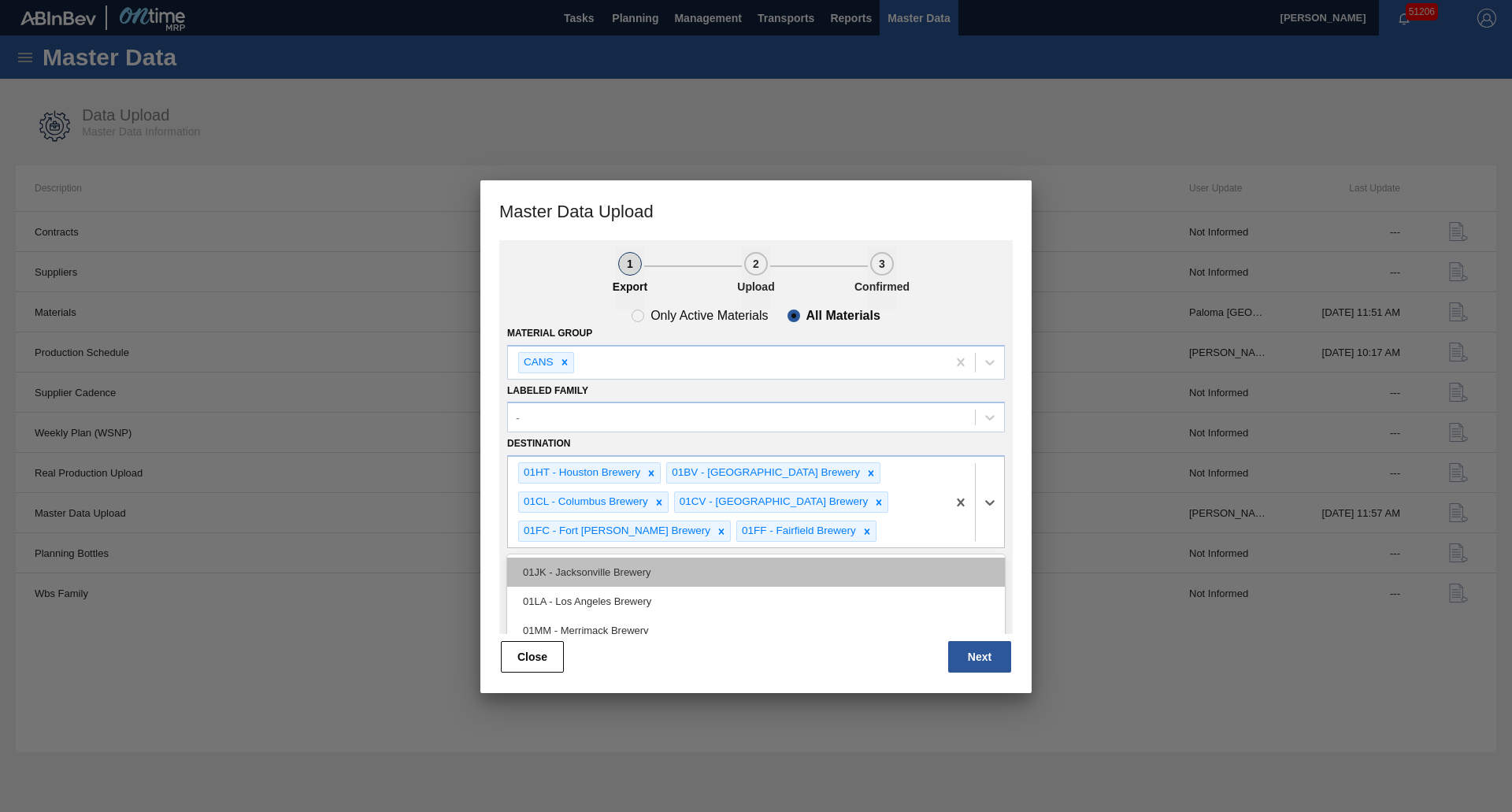
click at [600, 581] on div "01JK - Jacksonville Brewery" at bounding box center [756, 572] width 498 height 29
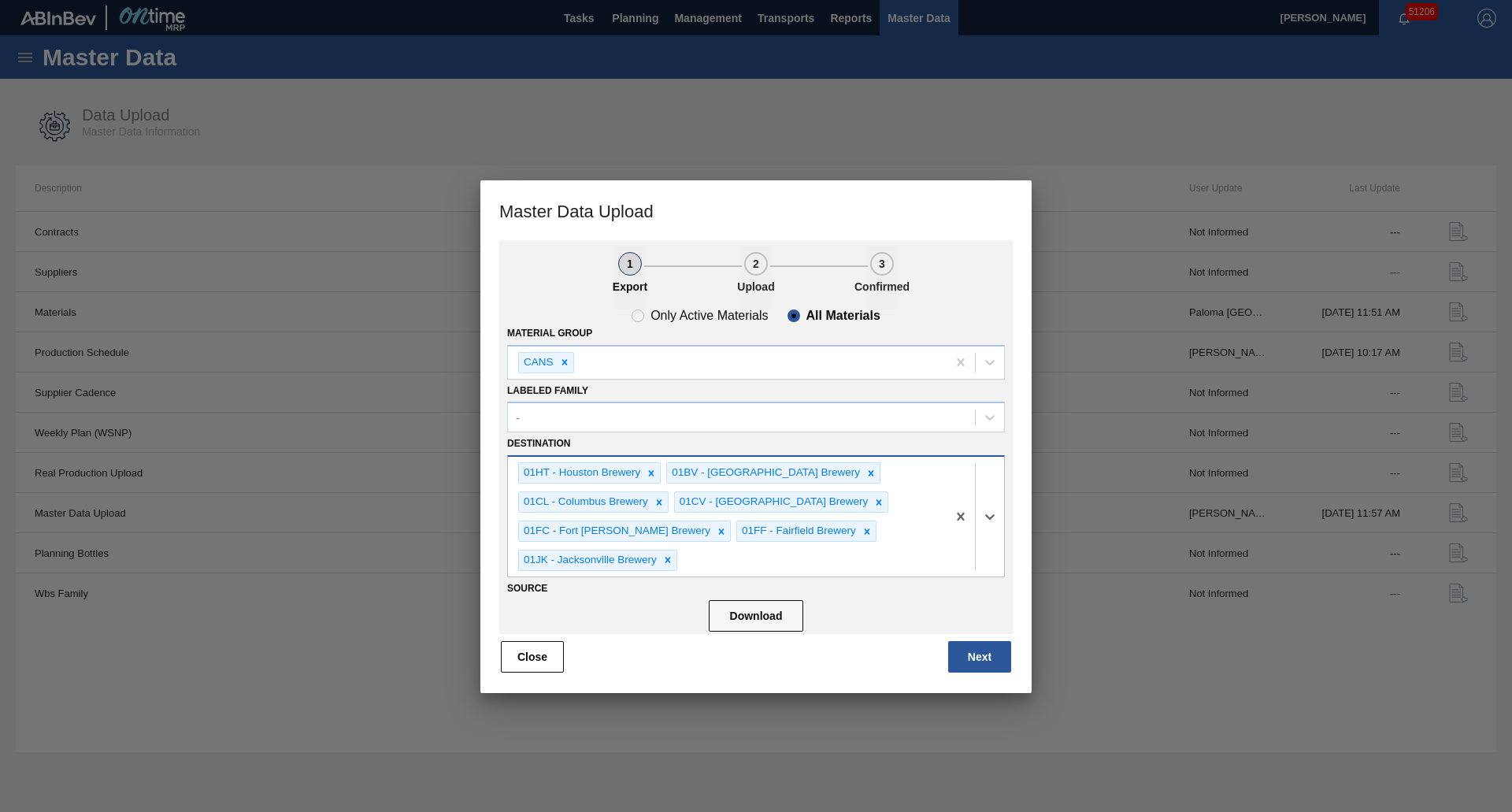
click at [777, 550] on div "01HT - Houston Brewery 01BV - Baldwinsville Brewery 01CL - Columbus Brewery 01C…" at bounding box center [727, 516] width 438 height 119
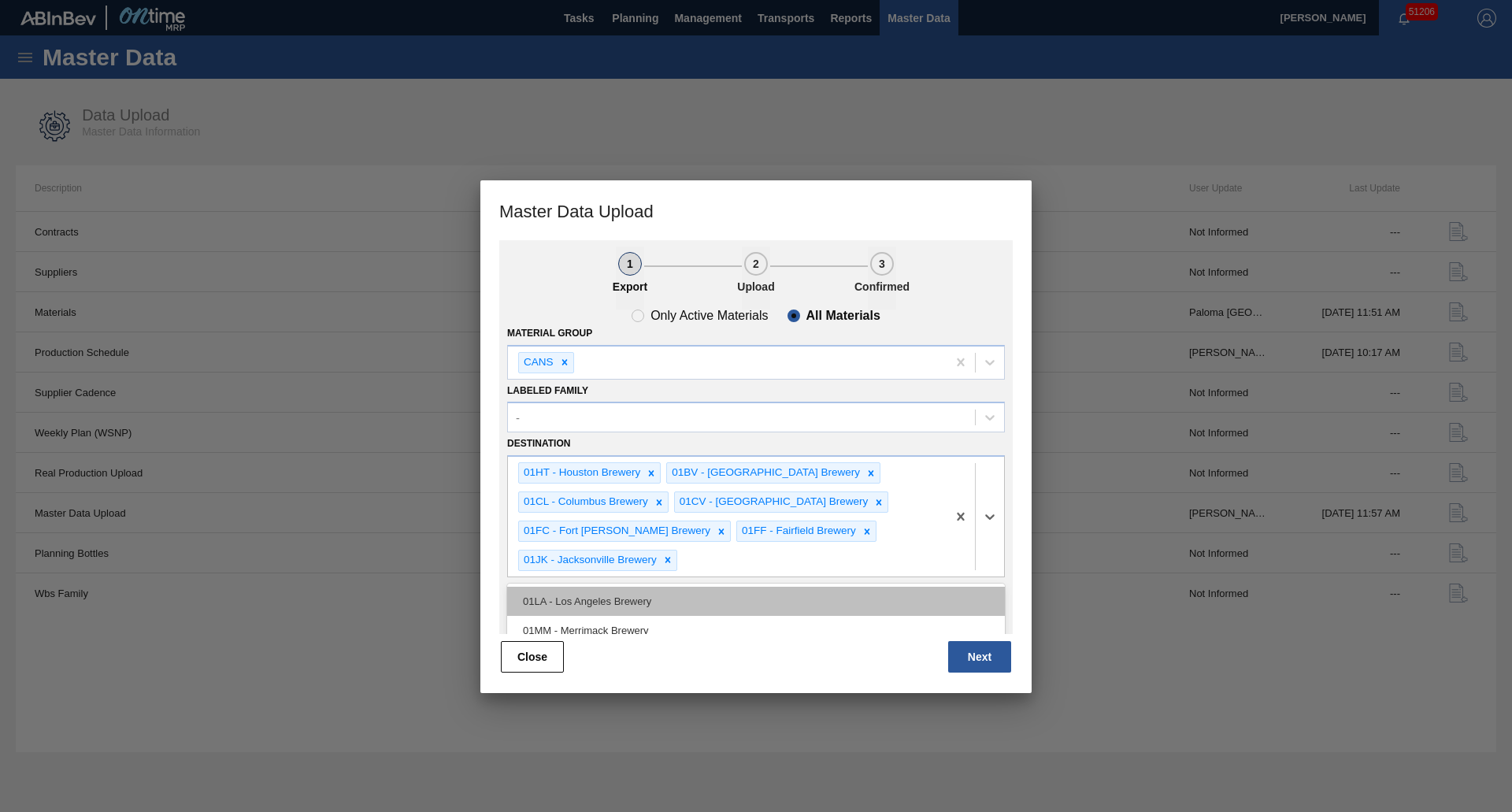
click at [643, 602] on div "01LA - Los Angeles Brewery" at bounding box center [756, 601] width 498 height 29
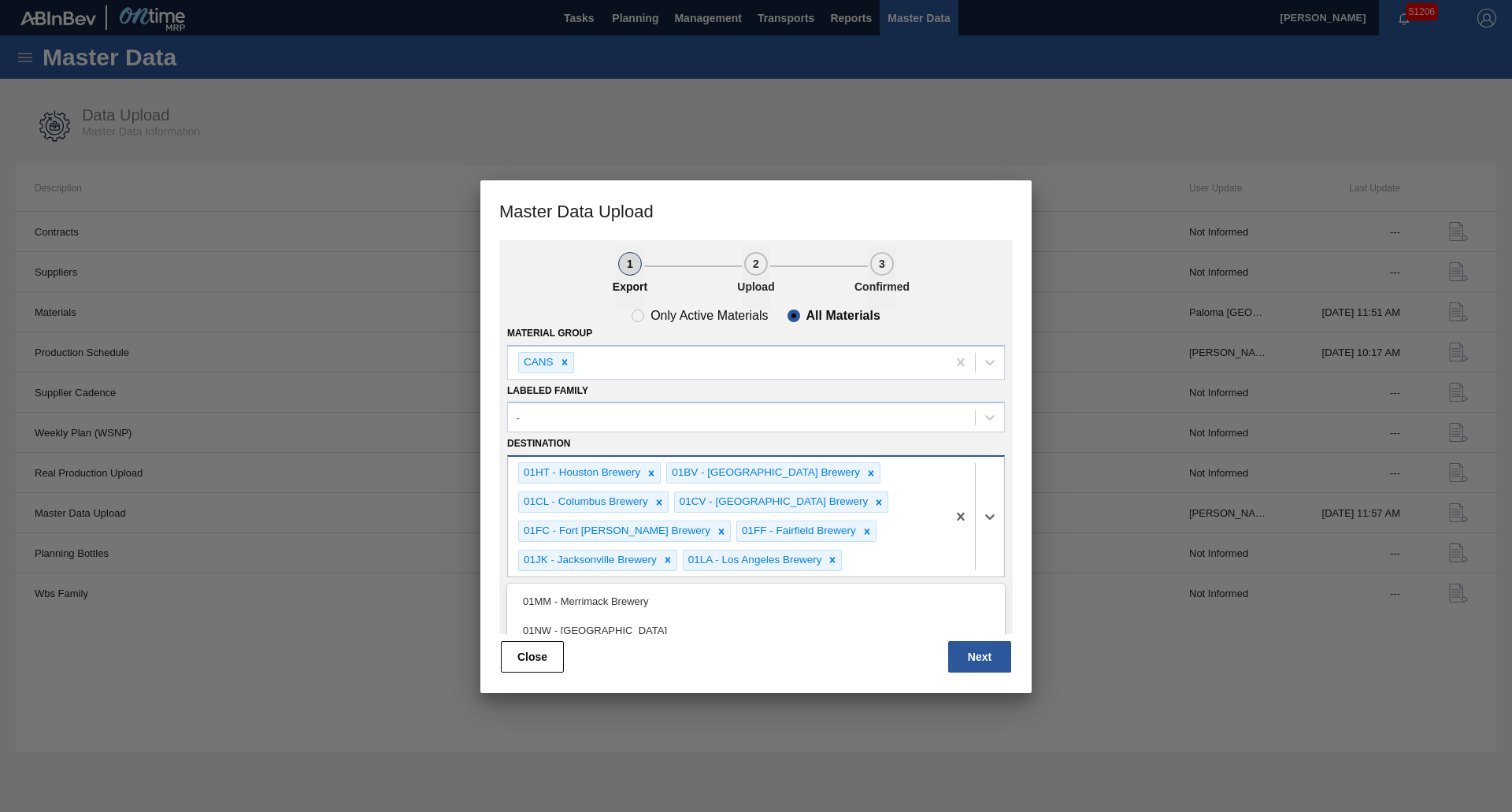
click at [748, 563] on div "01LA - Los Angeles Brewery" at bounding box center [754, 560] width 141 height 20
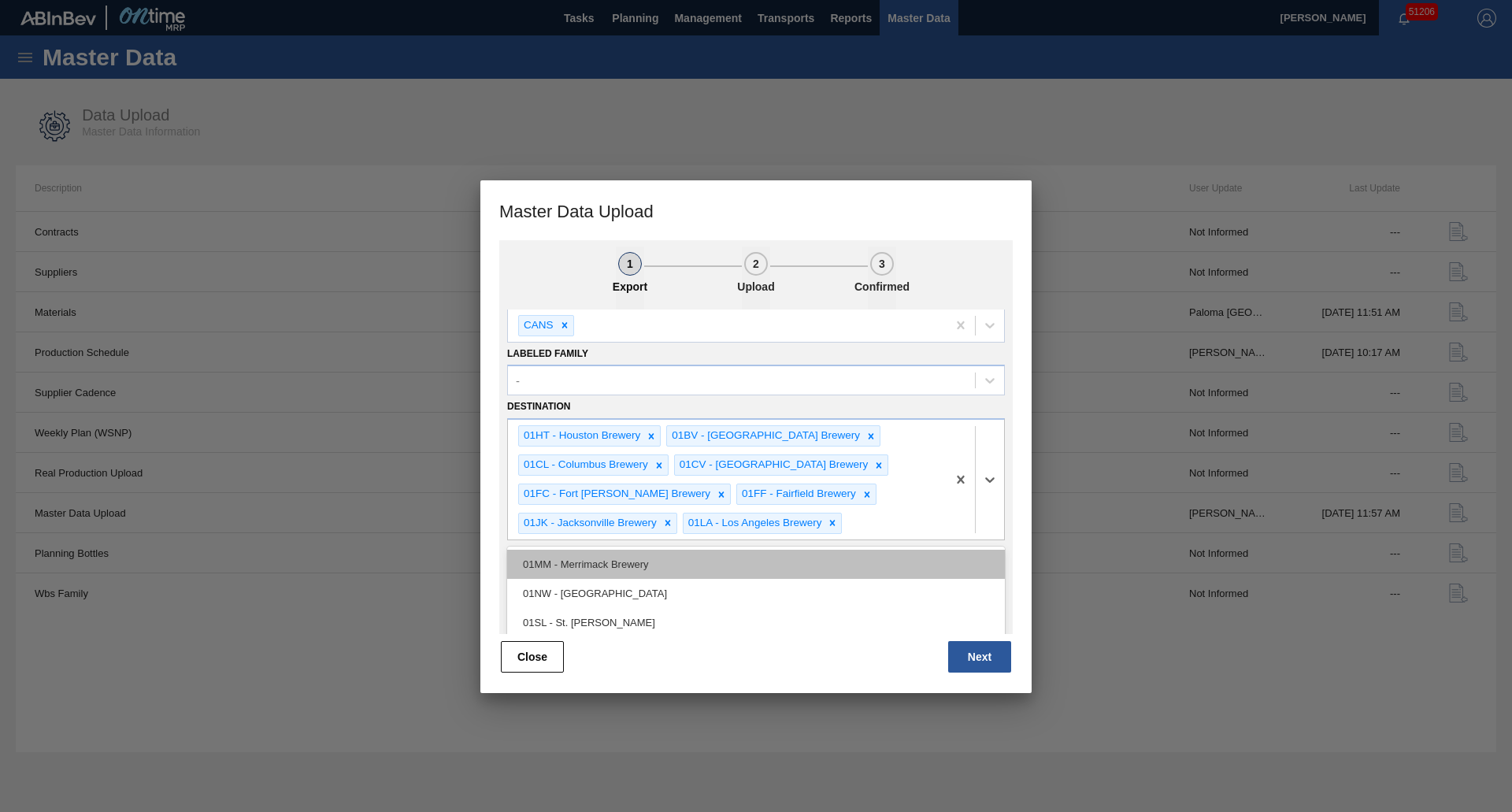
scroll to position [73, 0]
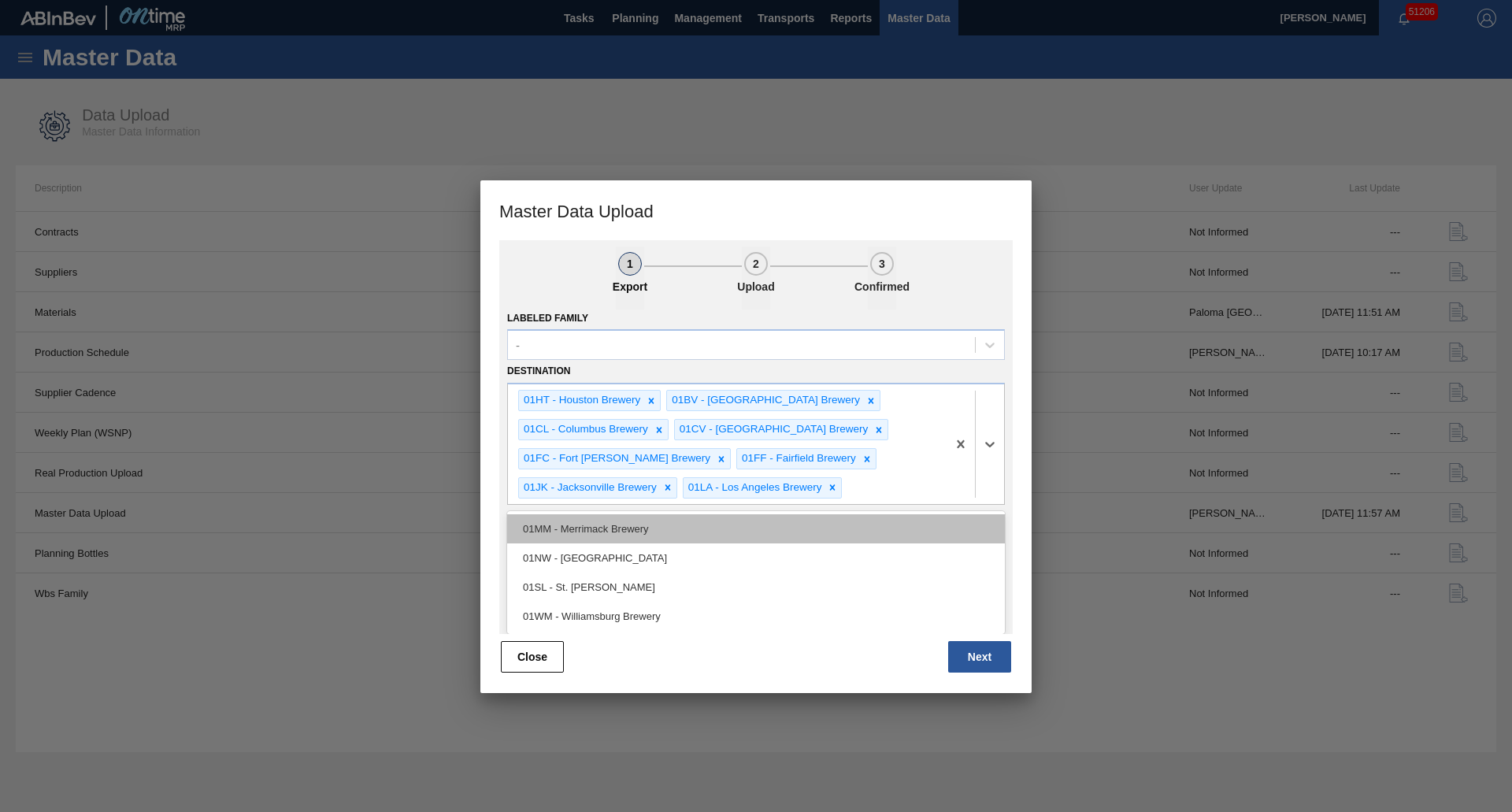
click at [618, 534] on div "01MM - Merrimack Brewery" at bounding box center [756, 529] width 498 height 29
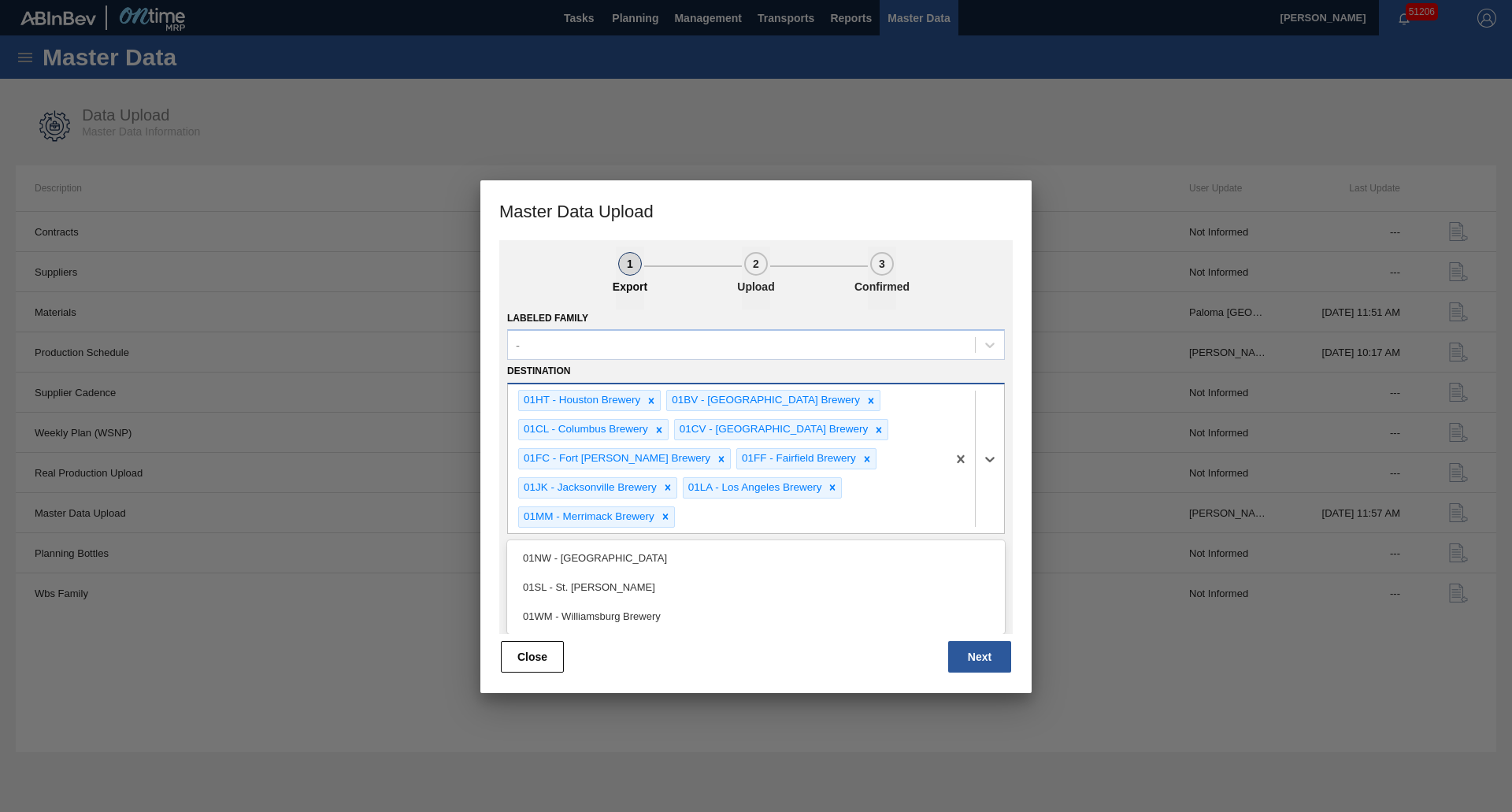
click at [747, 511] on div "01HT - Houston Brewery 01BV - Baldwinsville Brewery 01CL - Columbus Brewery 01C…" at bounding box center [727, 458] width 438 height 148
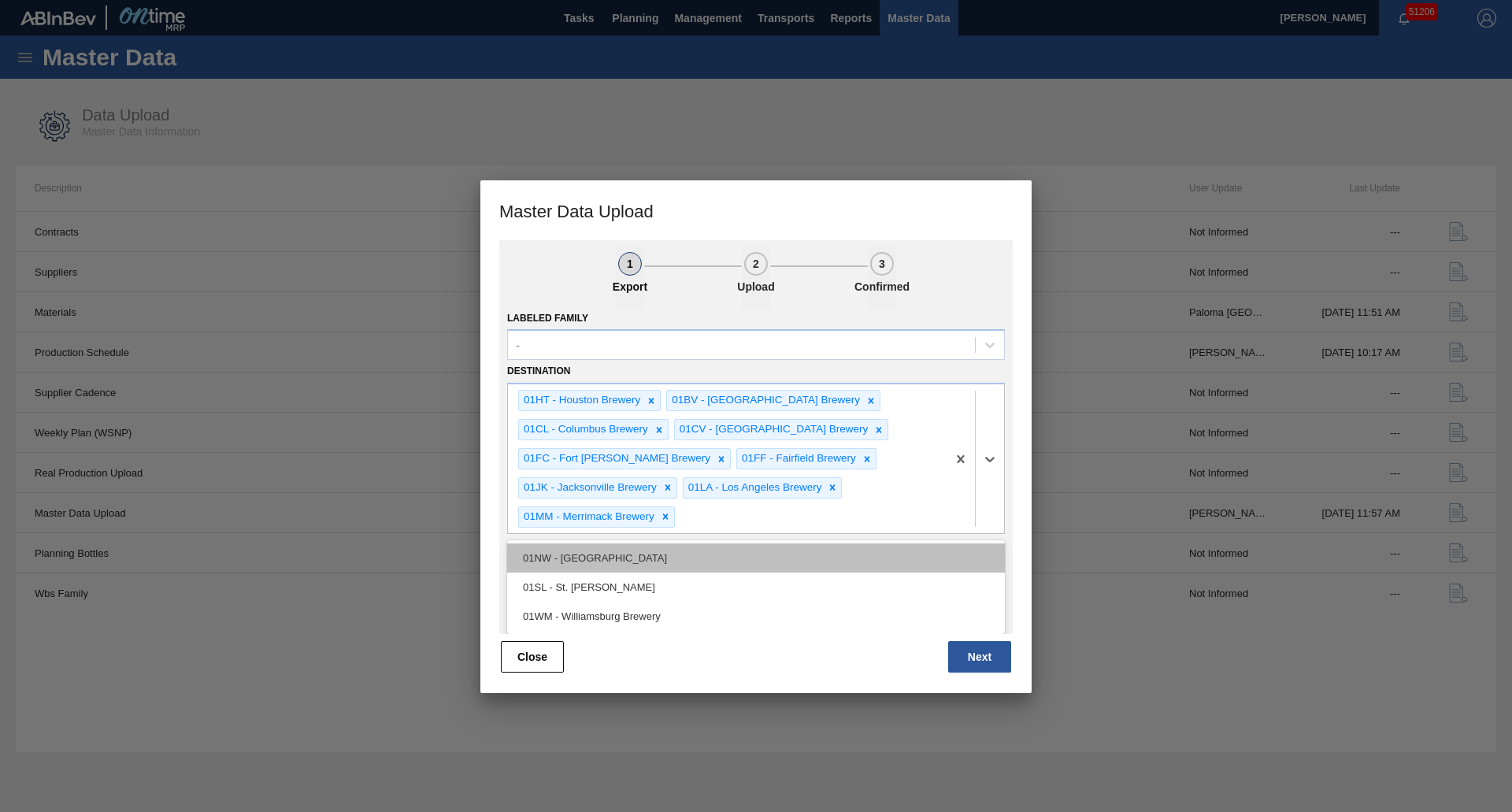
click at [644, 562] on div "01NW - [GEOGRAPHIC_DATA]" at bounding box center [756, 558] width 498 height 29
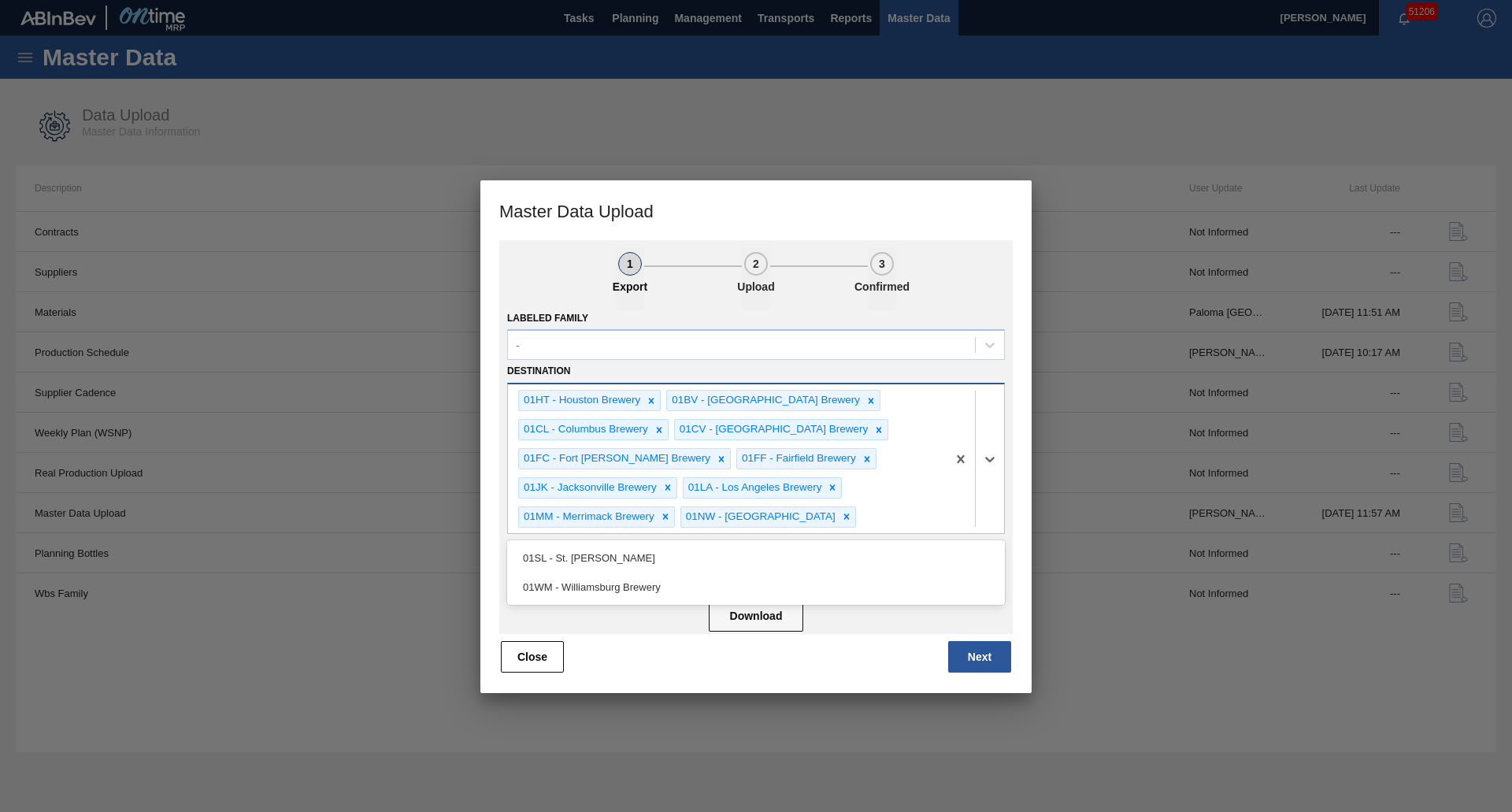
click at [749, 523] on div "01NW - [GEOGRAPHIC_DATA]" at bounding box center [760, 517] width 157 height 20
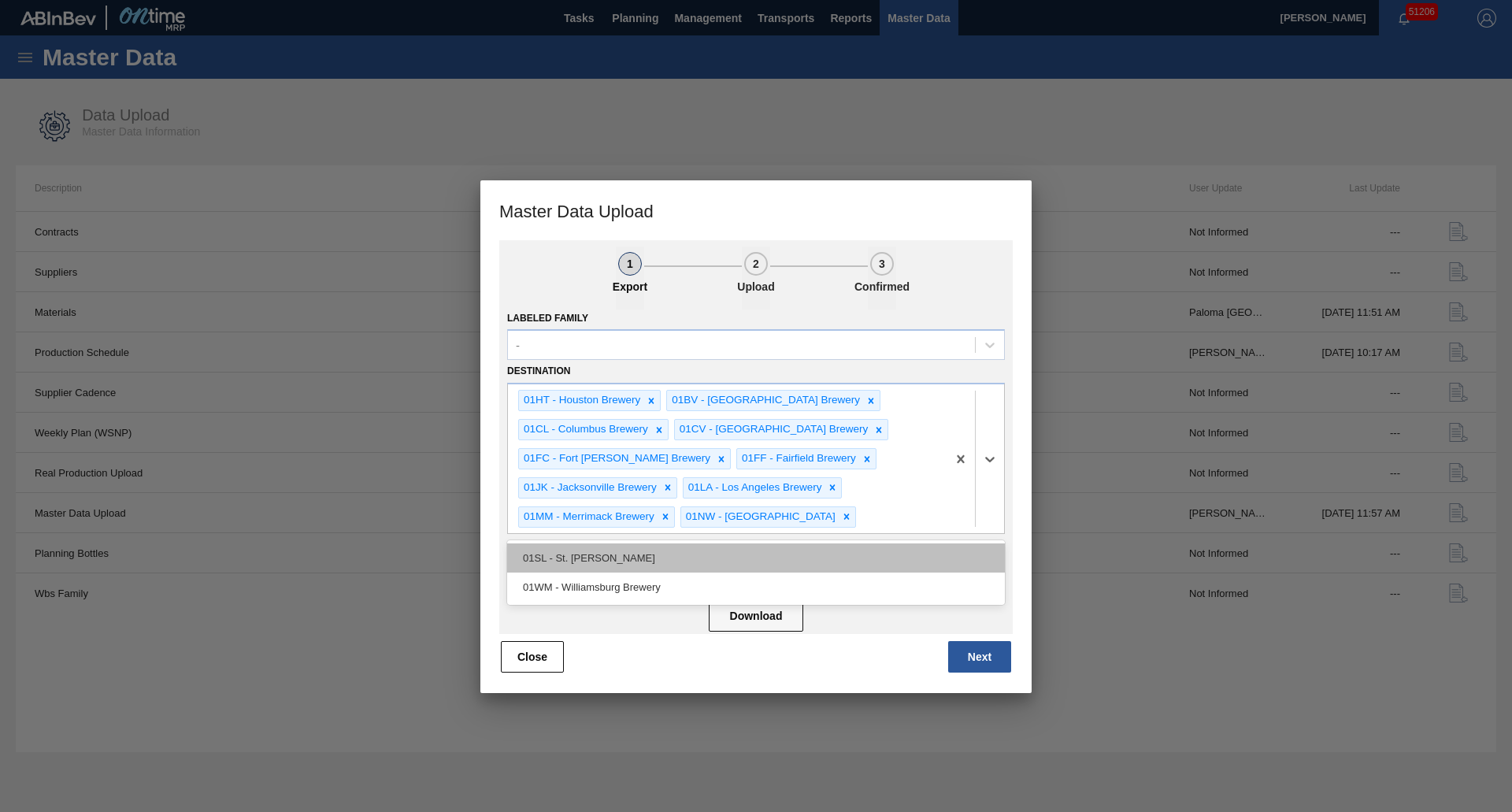
click at [651, 565] on div "01SL - St. [PERSON_NAME]" at bounding box center [756, 558] width 498 height 29
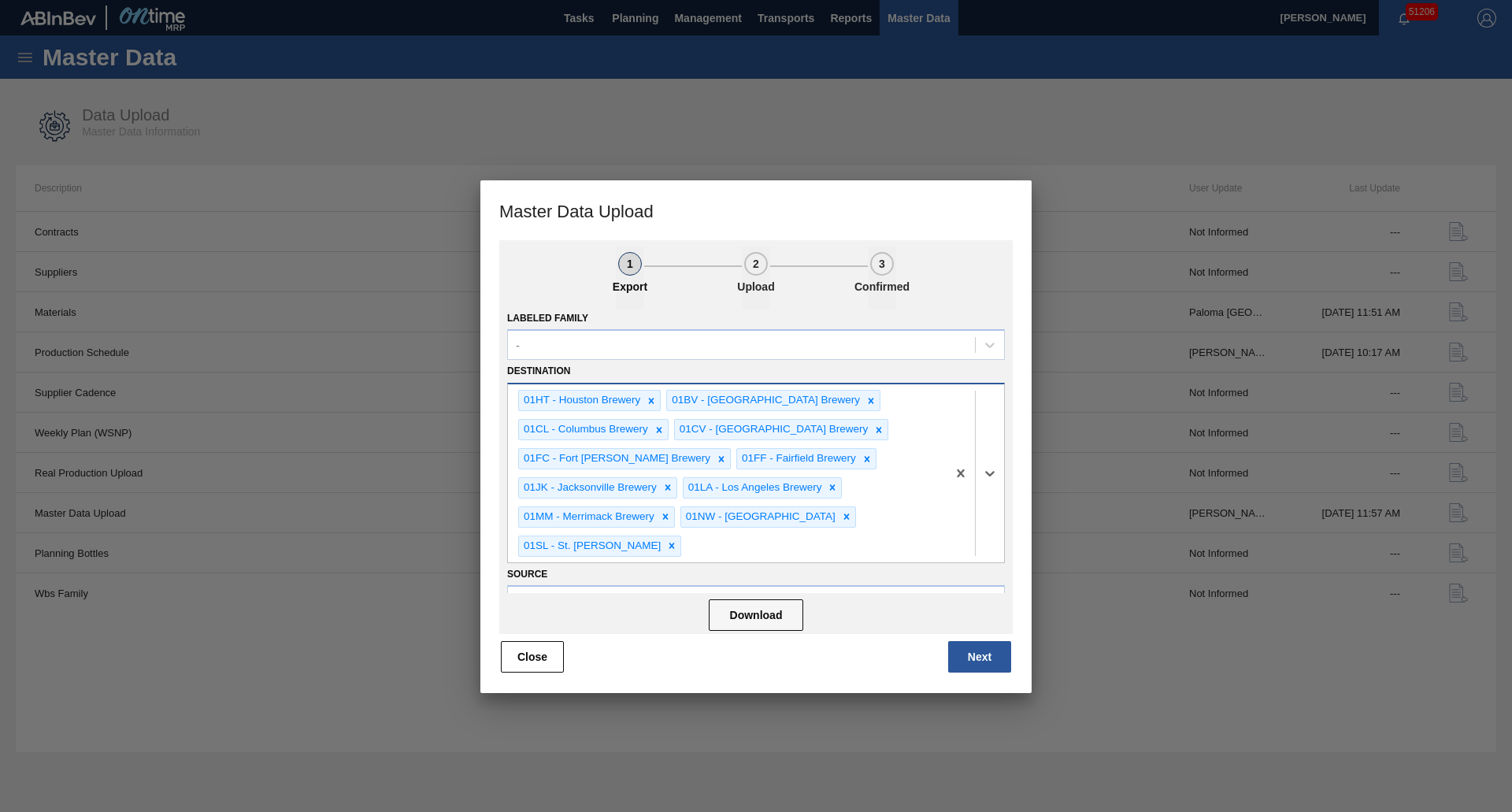
click at [725, 529] on div "01HT - Houston Brewery 01BV - Baldwinsville Brewery 01CL - Columbus Brewery 01C…" at bounding box center [727, 473] width 438 height 177
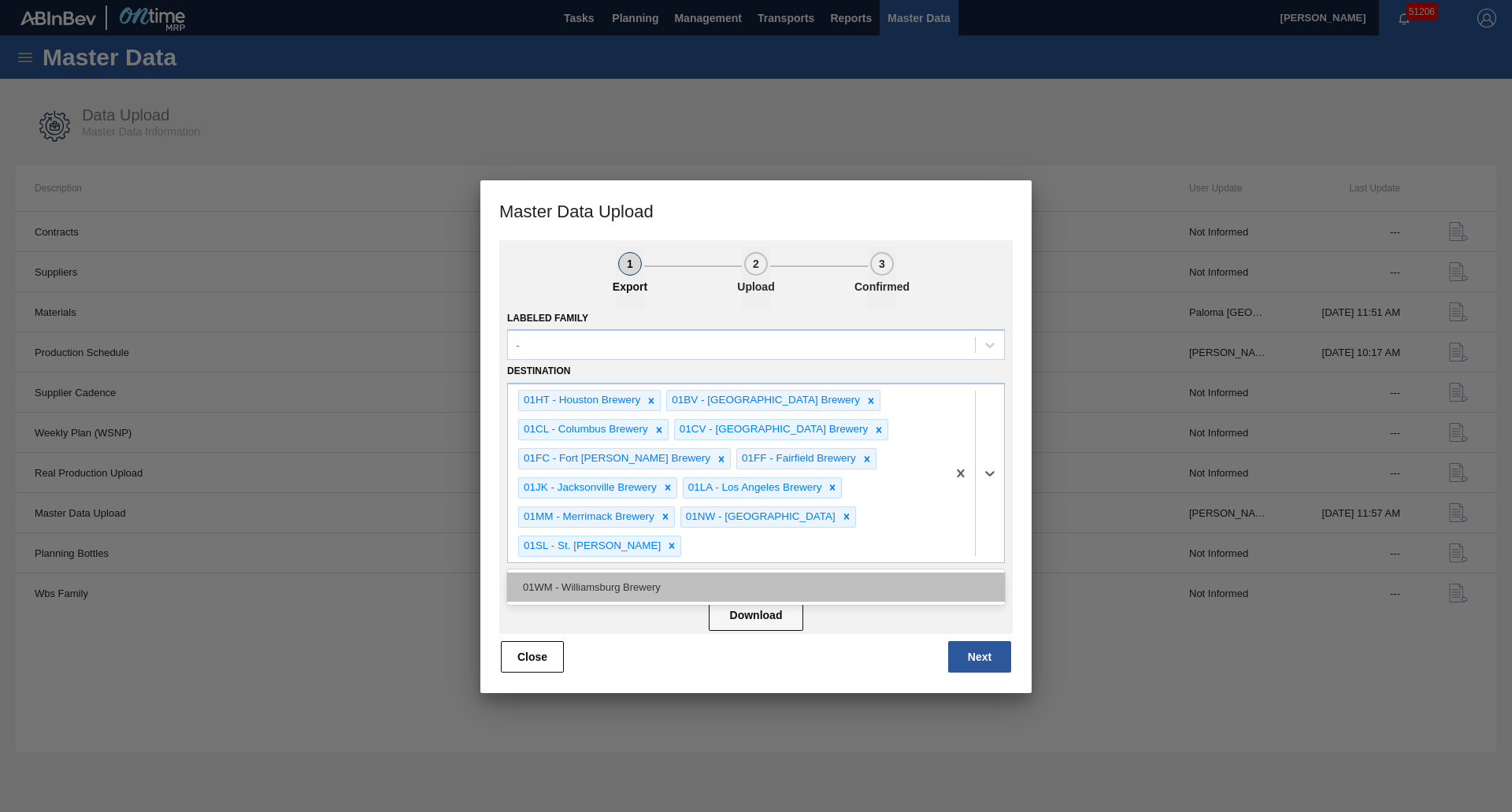
click at [655, 588] on div "01WM - Williamsburg Brewery" at bounding box center [756, 587] width 498 height 29
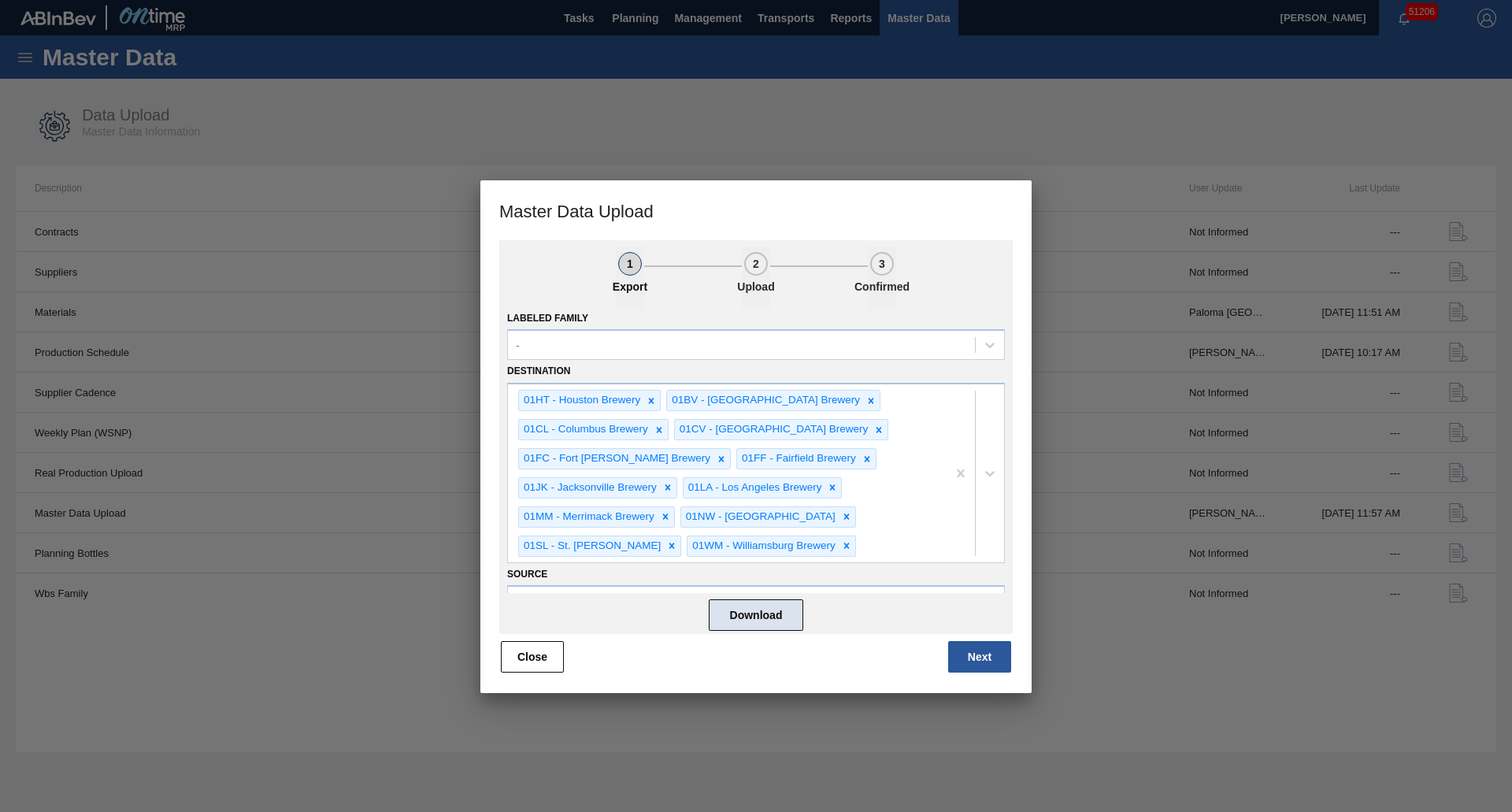
click at [738, 612] on button "Download" at bounding box center [756, 615] width 95 height 32
click at [844, 547] on icon at bounding box center [846, 545] width 6 height 6
click at [666, 547] on icon at bounding box center [671, 545] width 11 height 11
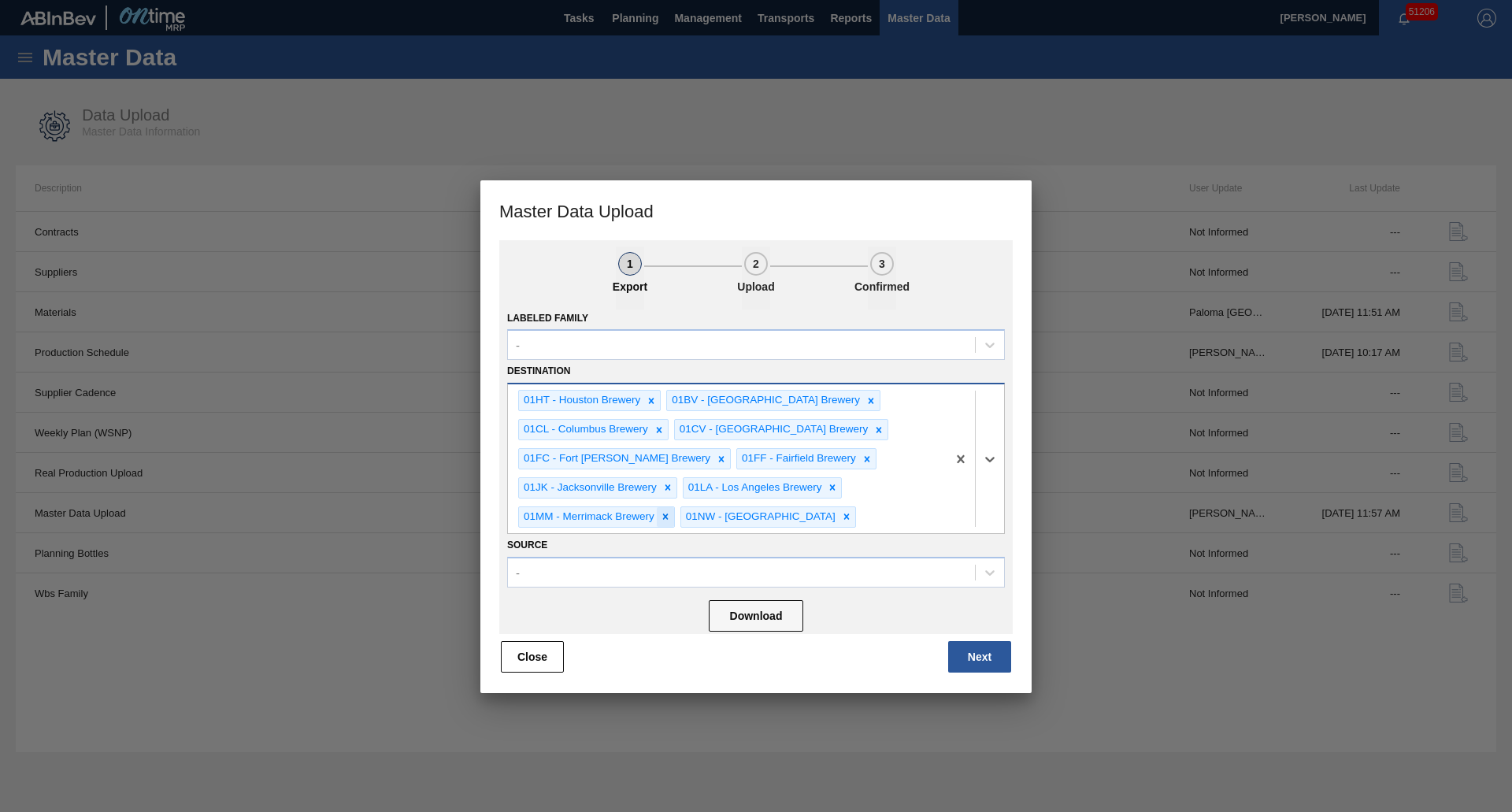
click at [660, 525] on div at bounding box center [665, 517] width 17 height 20
click at [679, 519] on icon at bounding box center [684, 516] width 11 height 11
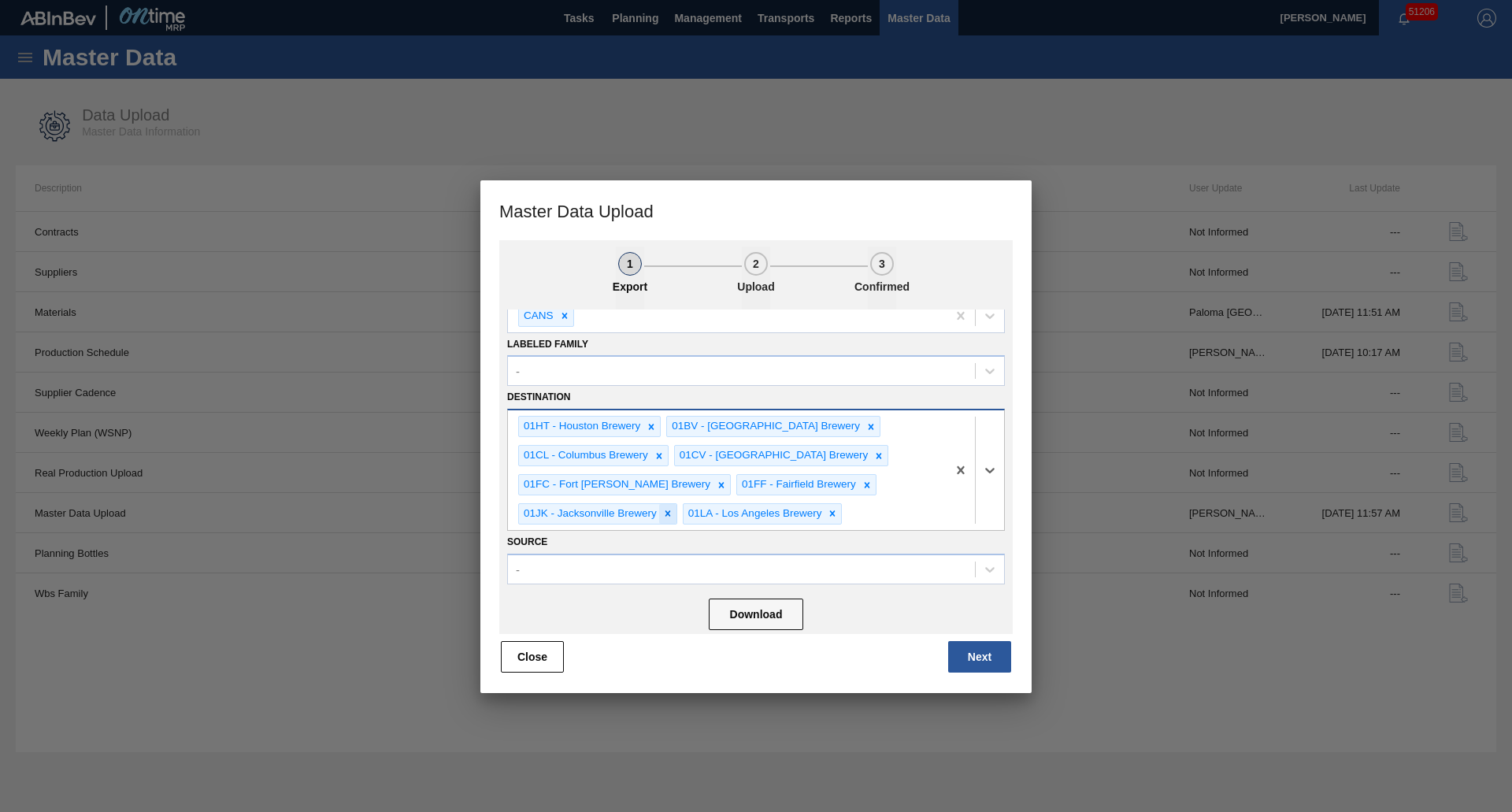
click at [667, 509] on icon at bounding box center [667, 513] width 11 height 11
click at [716, 487] on icon at bounding box center [720, 484] width 11 height 11
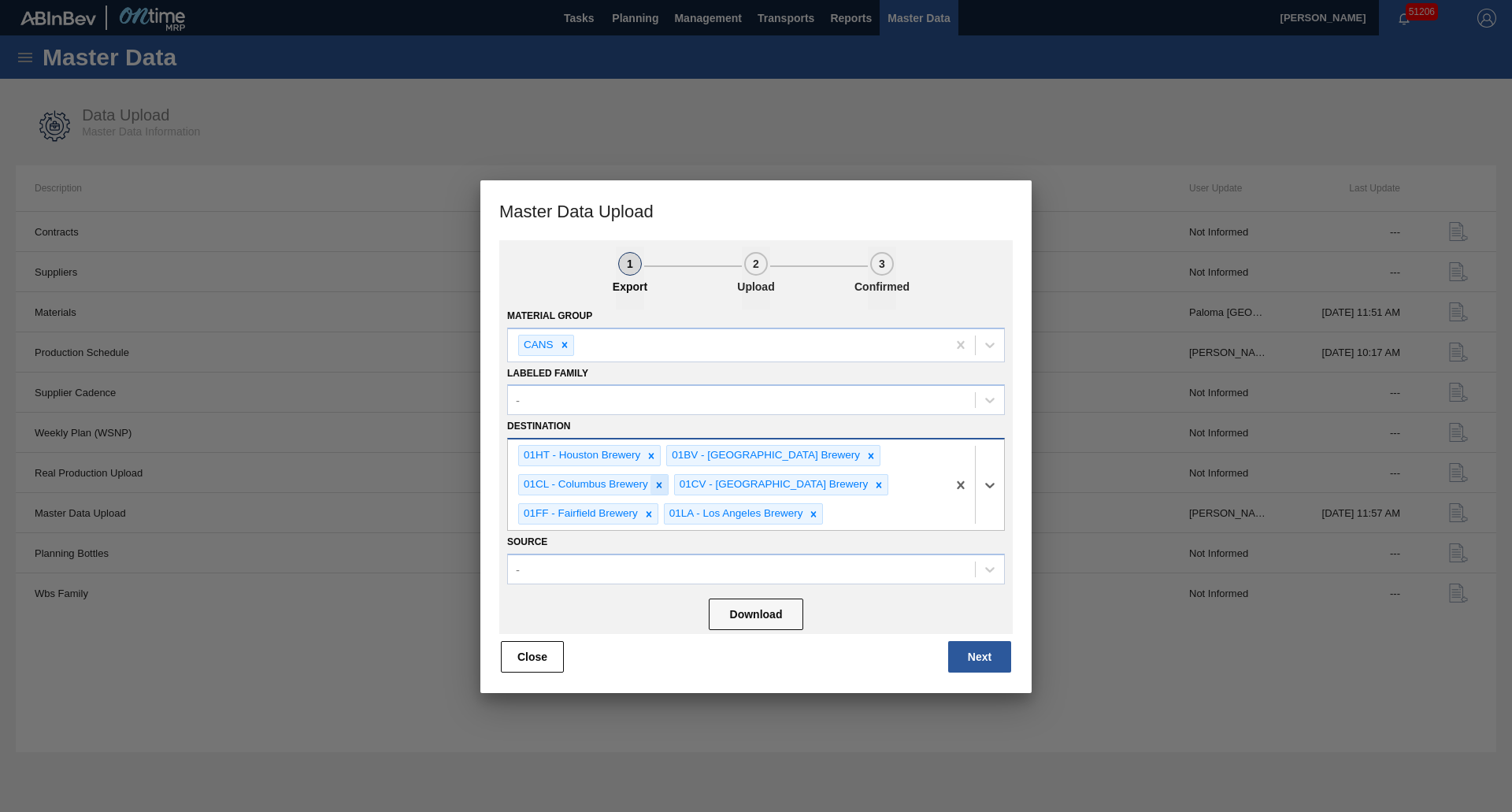
click at [660, 490] on icon at bounding box center [658, 484] width 11 height 11
click at [718, 489] on icon at bounding box center [723, 484] width 11 height 11
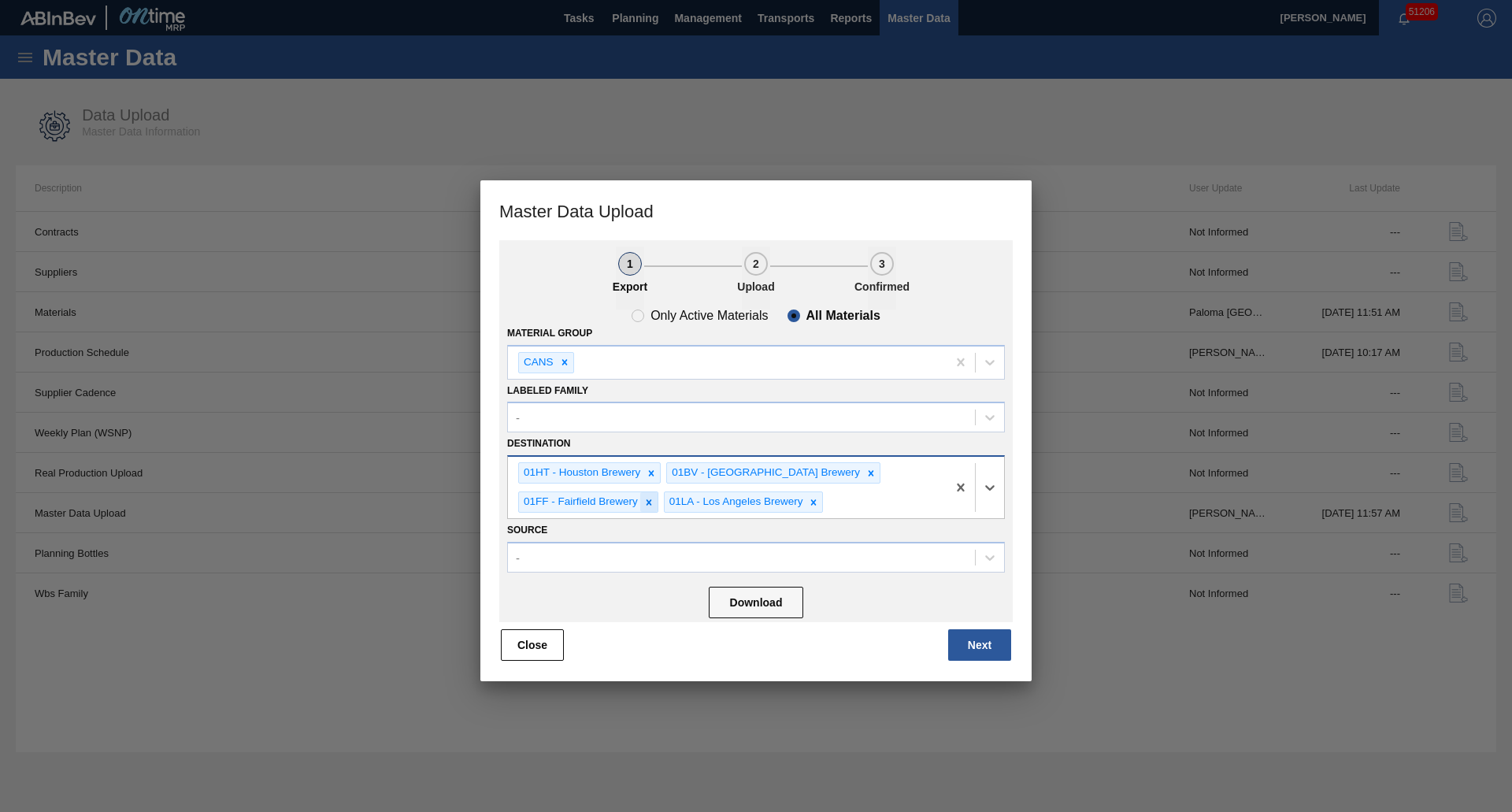
click at [653, 501] on icon at bounding box center [648, 502] width 11 height 11
click at [667, 503] on icon at bounding box center [668, 501] width 6 height 6
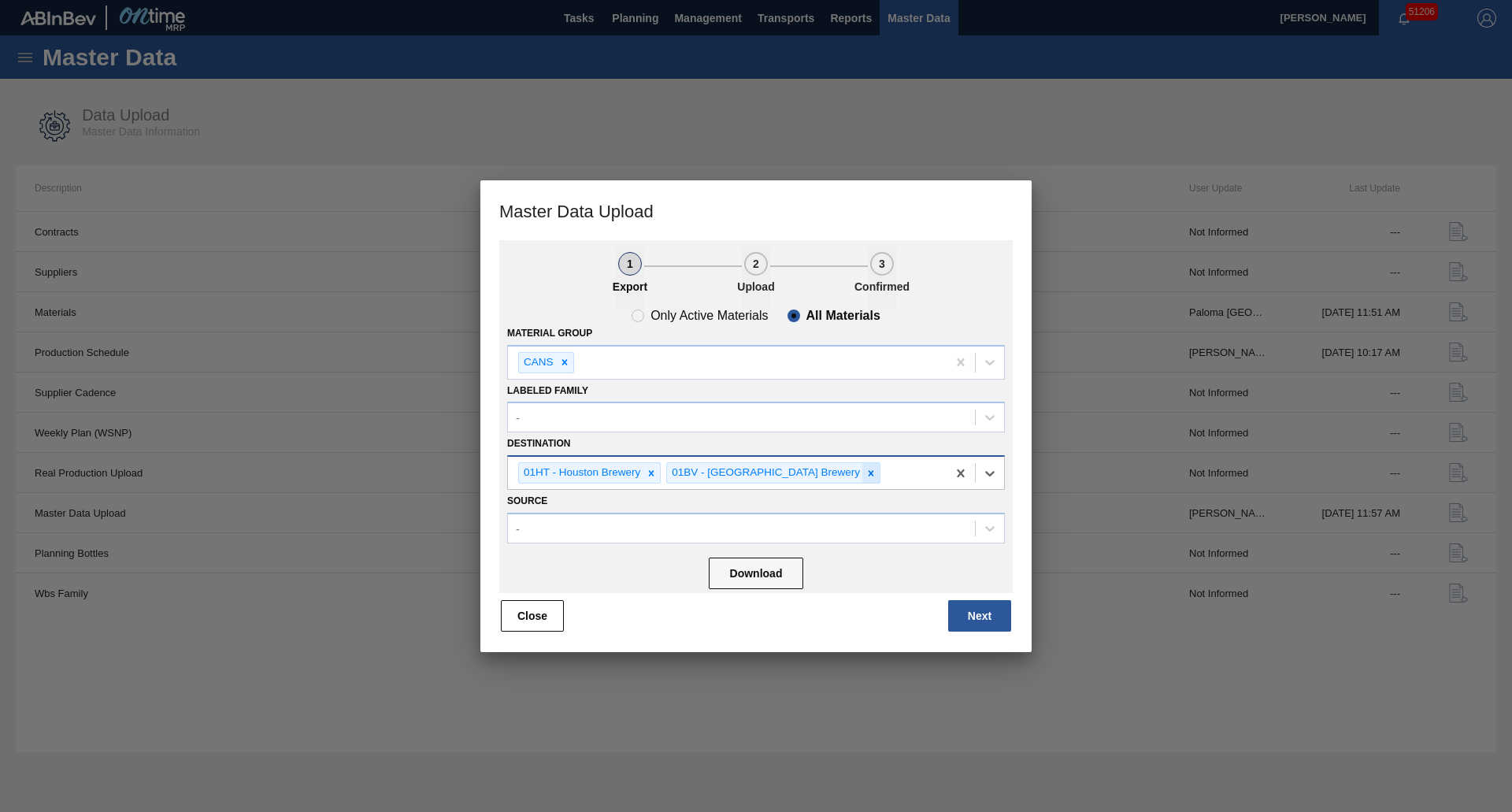
click at [865, 468] on icon at bounding box center [870, 473] width 11 height 11
click at [770, 575] on button "Download" at bounding box center [756, 573] width 95 height 32
drag, startPoint x: 935, startPoint y: 604, endPoint x: 949, endPoint y: 610, distance: 15.2
click at [945, 609] on div "Close Next" at bounding box center [756, 616] width 514 height 34
click at [962, 612] on button "Next" at bounding box center [979, 616] width 63 height 32
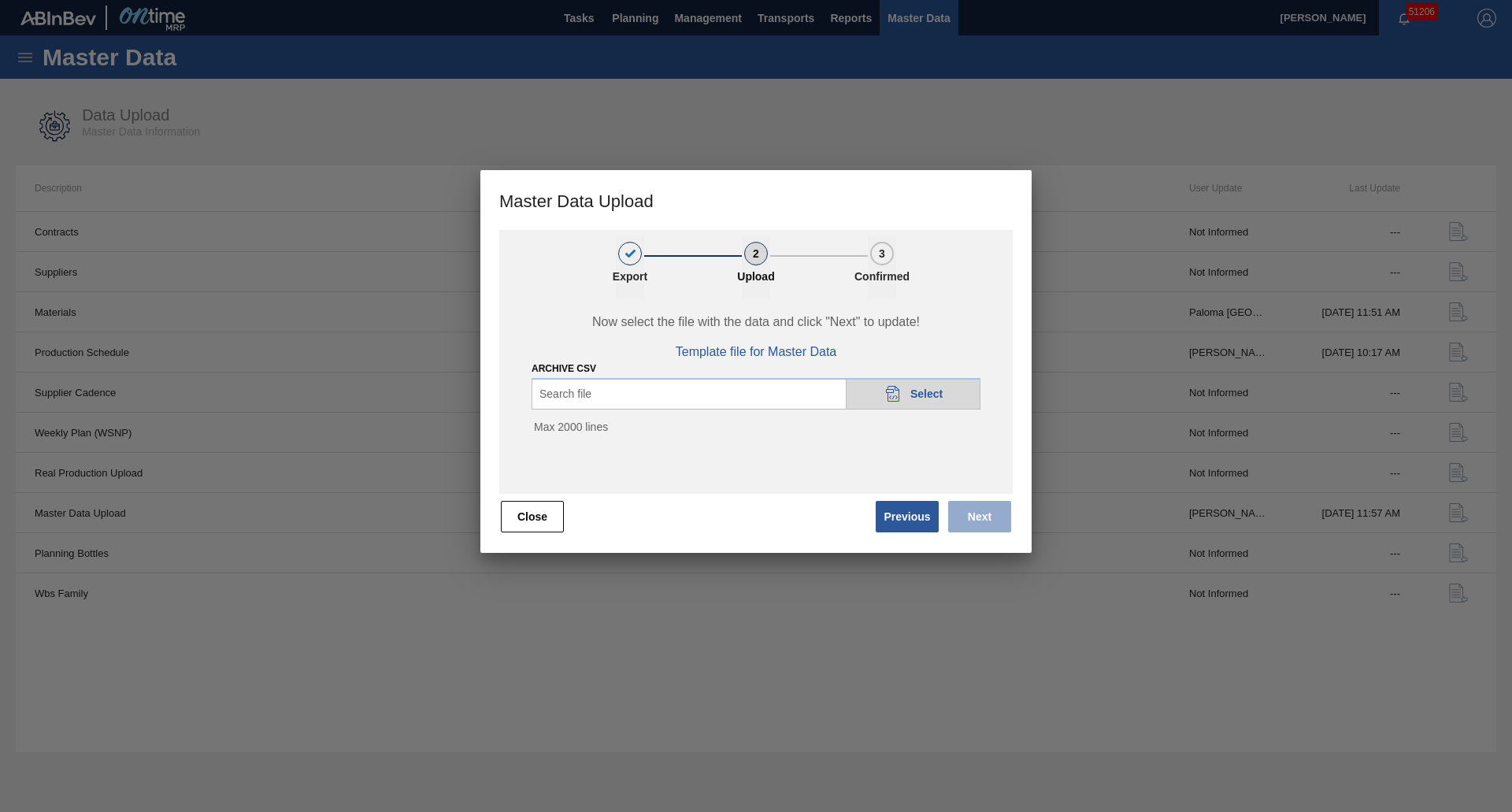
click at [878, 394] on div "20DAD902-3625-4257-8FDA-0C0CB19E2A3D Select" at bounding box center [913, 393] width 135 height 32
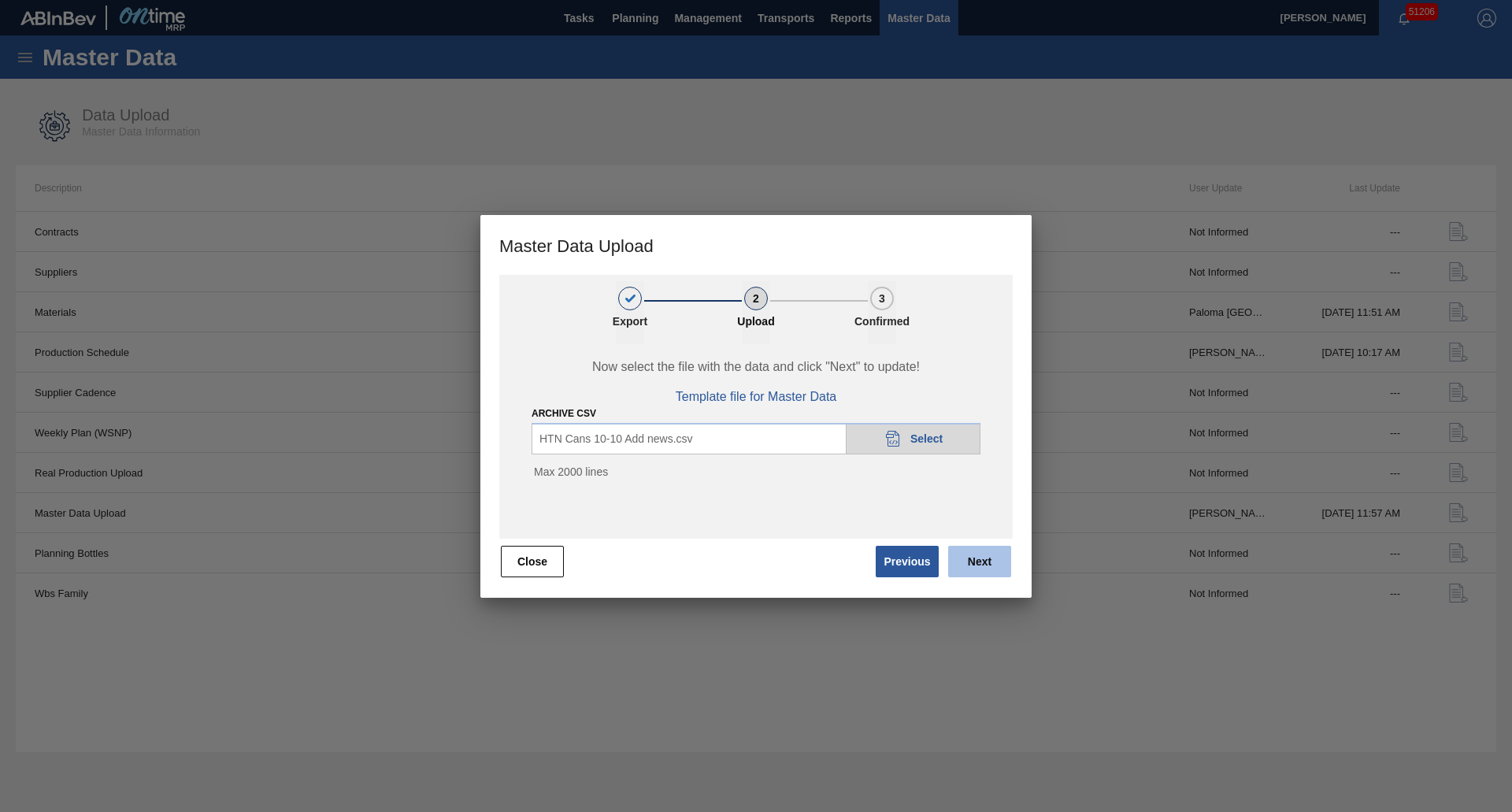
click at [981, 546] on button "Next" at bounding box center [979, 561] width 63 height 32
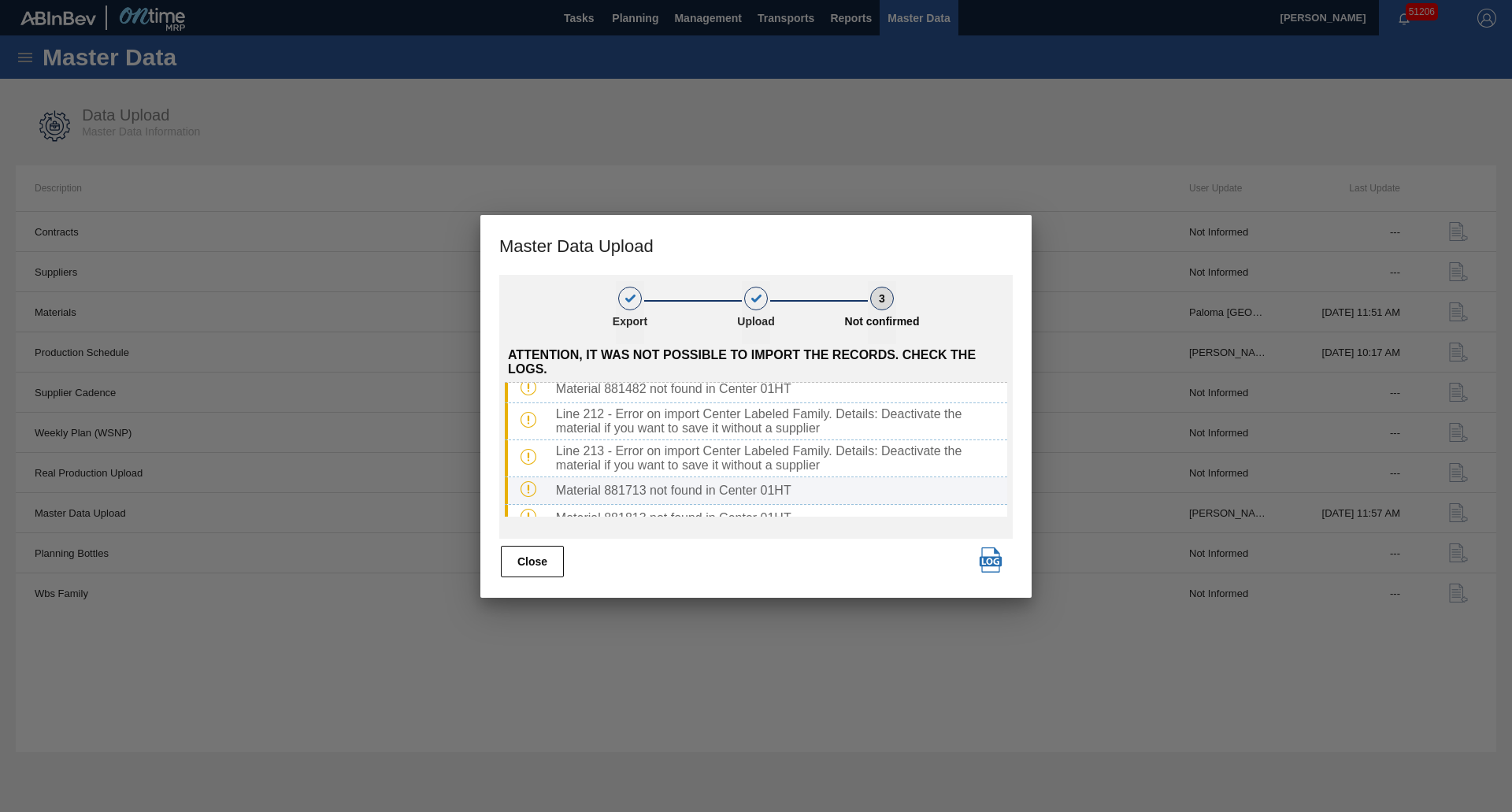
scroll to position [1002, 0]
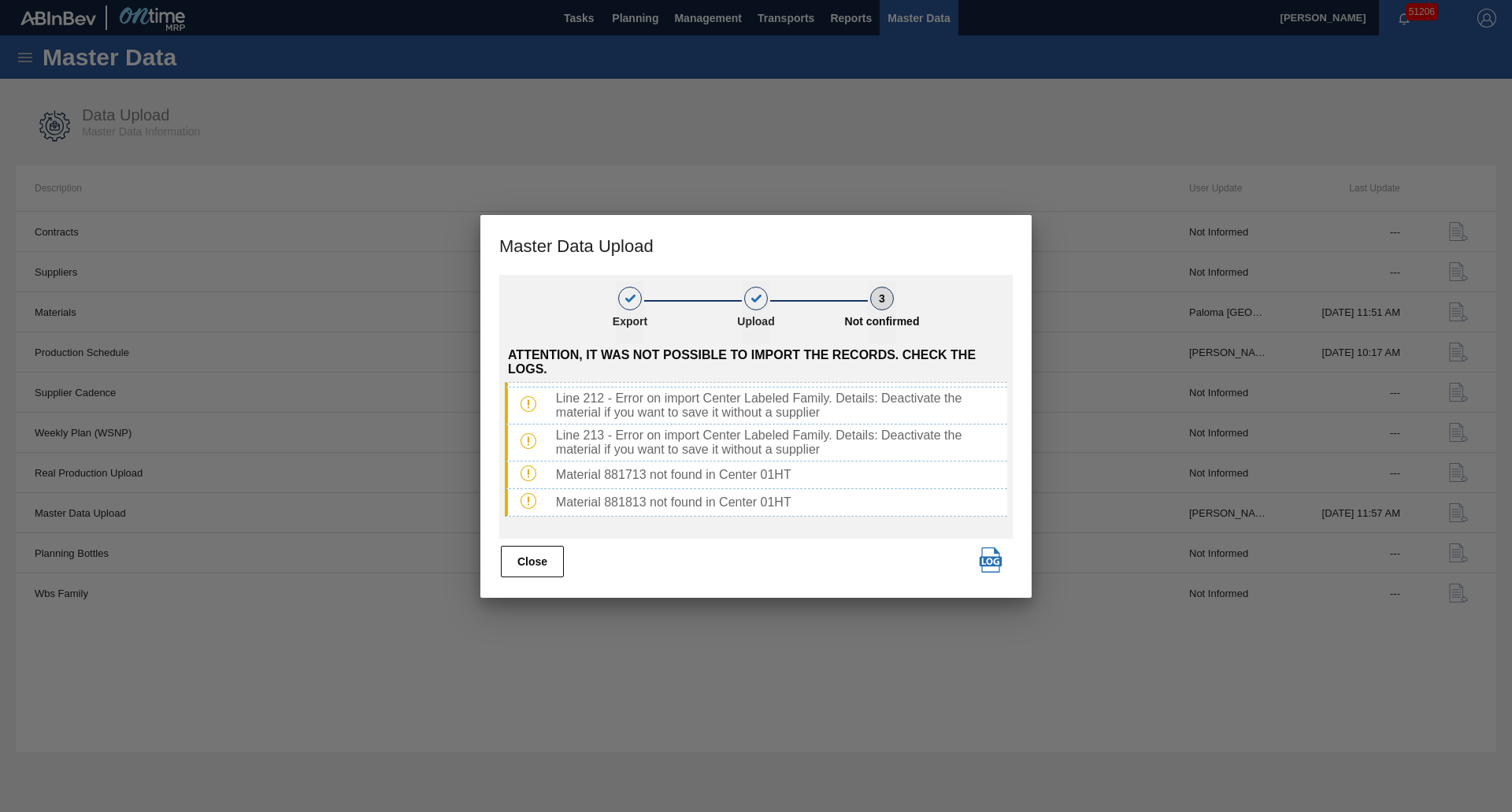
click at [985, 549] on img "button" at bounding box center [990, 559] width 25 height 25
click at [551, 562] on button "Close" at bounding box center [532, 561] width 63 height 32
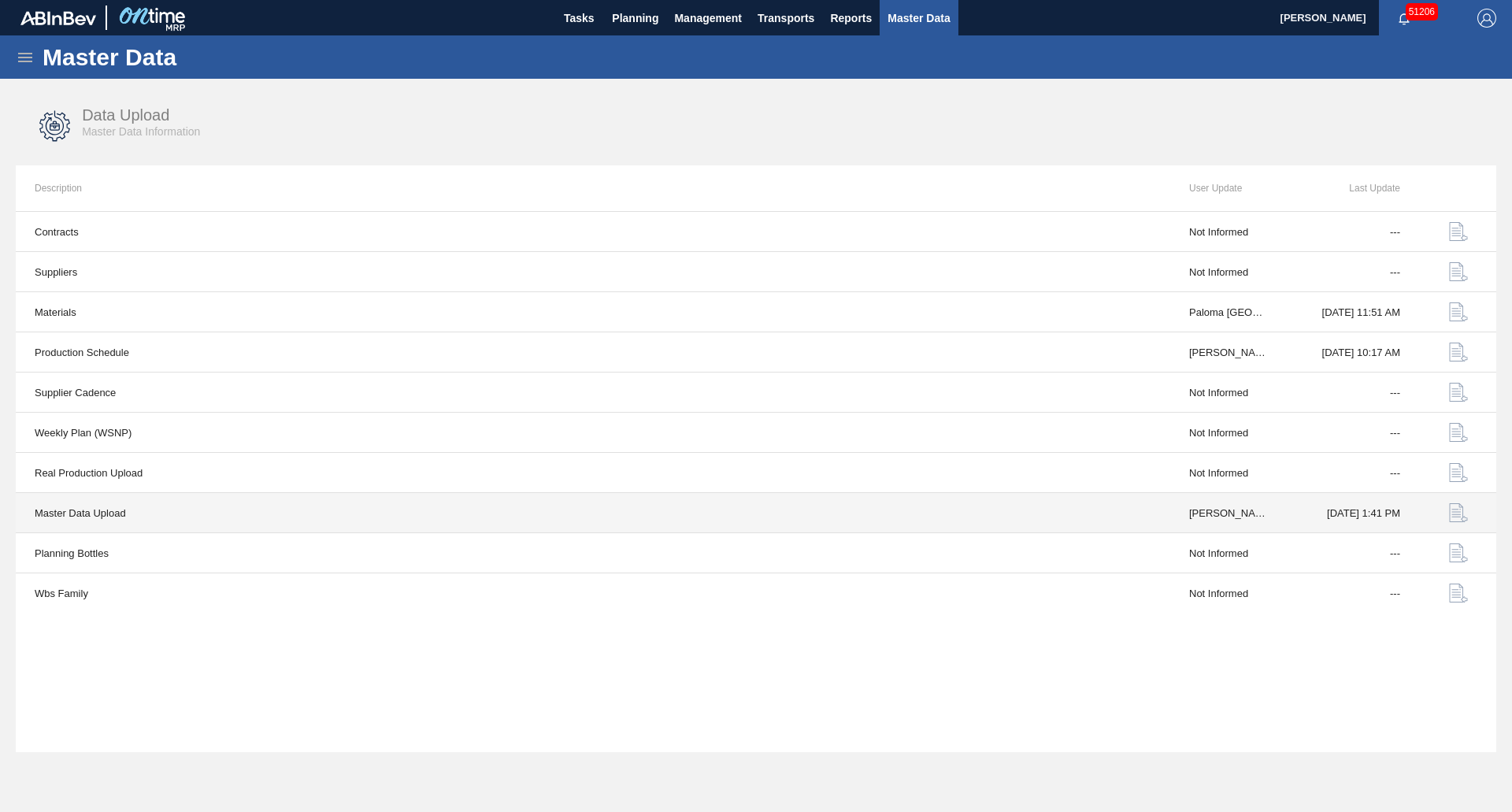
click at [1455, 516] on img "button" at bounding box center [1458, 512] width 19 height 19
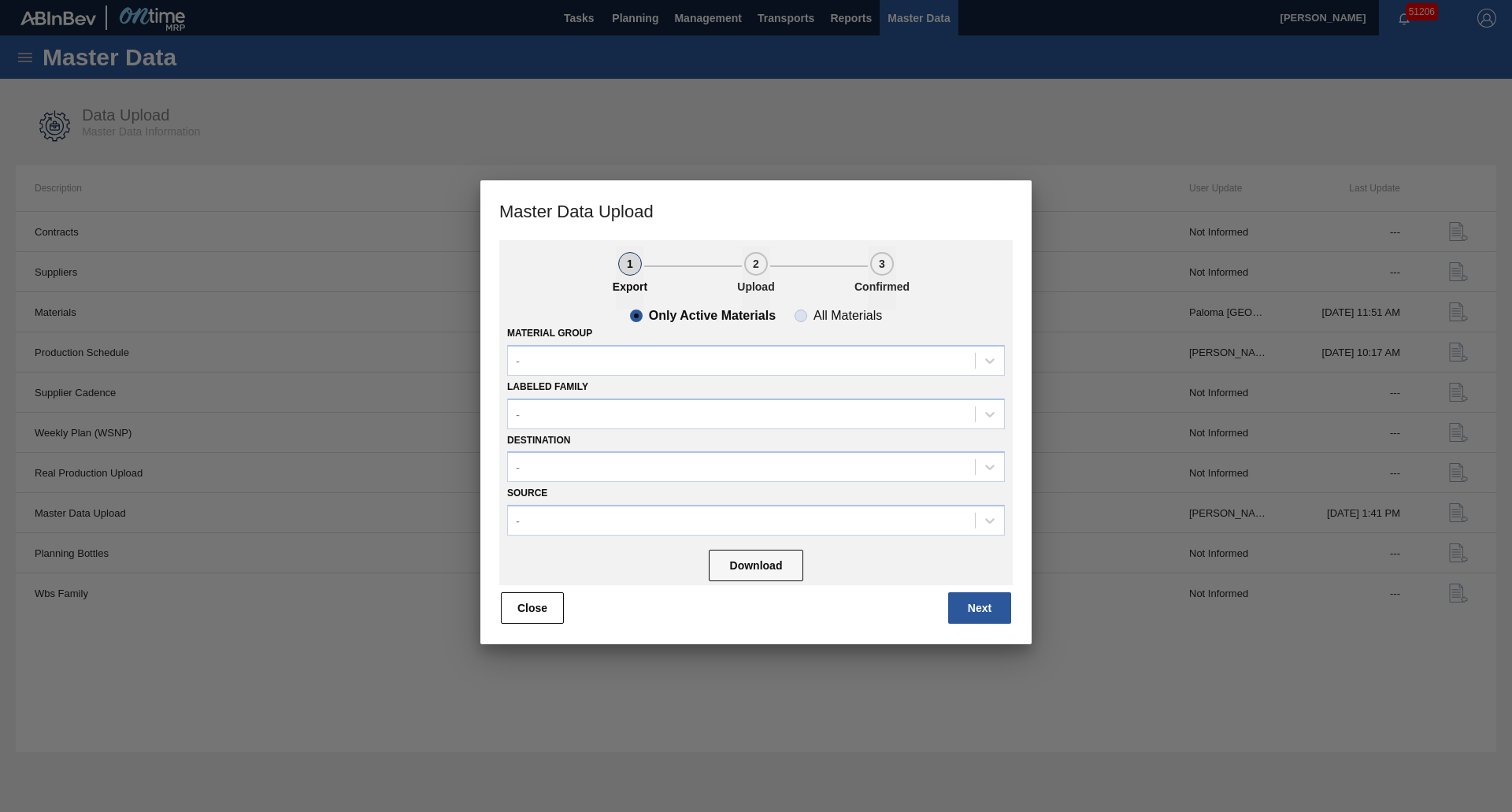
click at [797, 318] on span "All Materials" at bounding box center [838, 315] width 87 height 12
click at [797, 318] on input "All Materials" at bounding box center [801, 316] width 25 height 25
radio input "true"
radio input "false"
click at [562, 460] on div "-" at bounding box center [741, 468] width 467 height 23
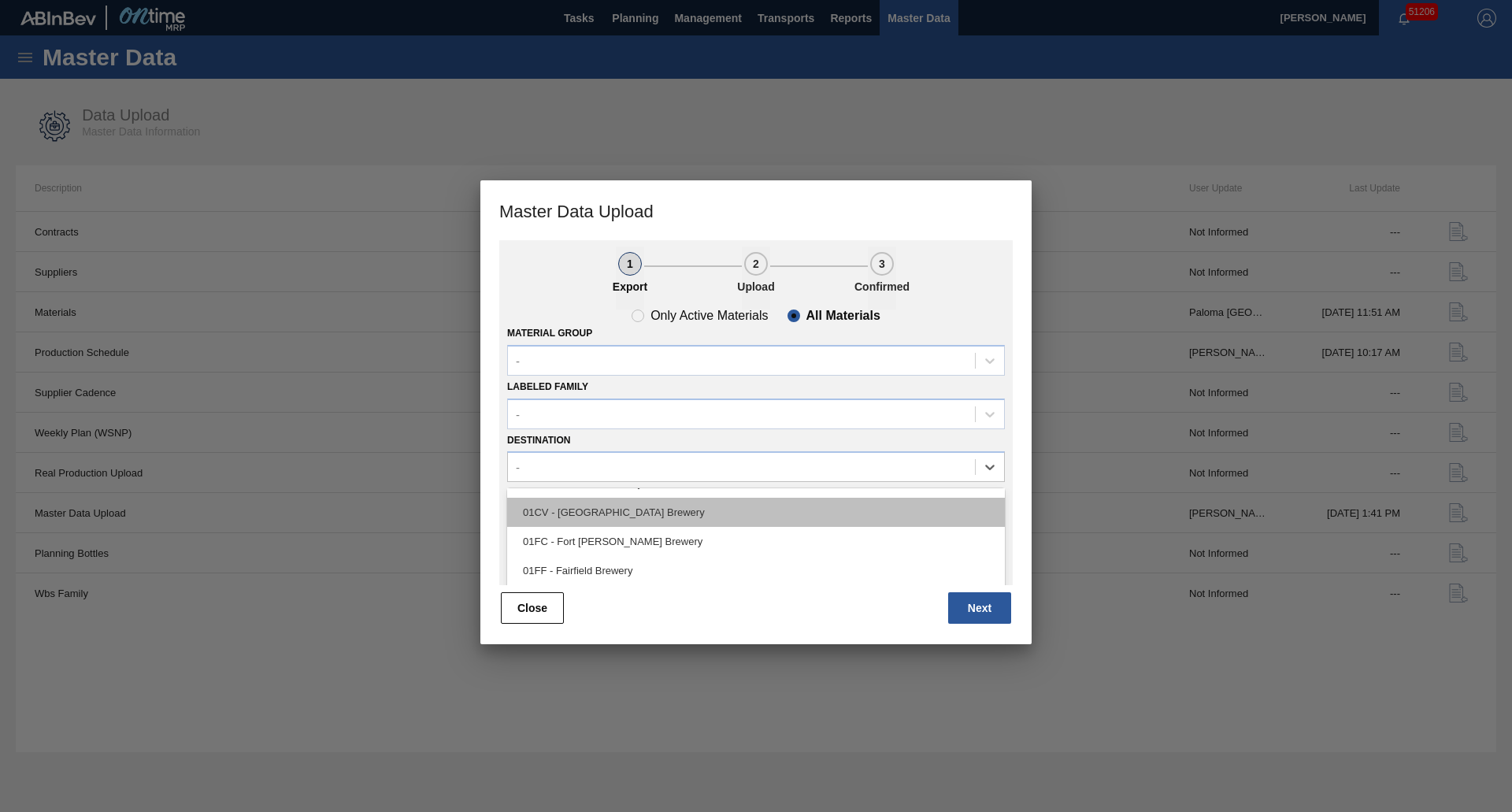
scroll to position [79, 0]
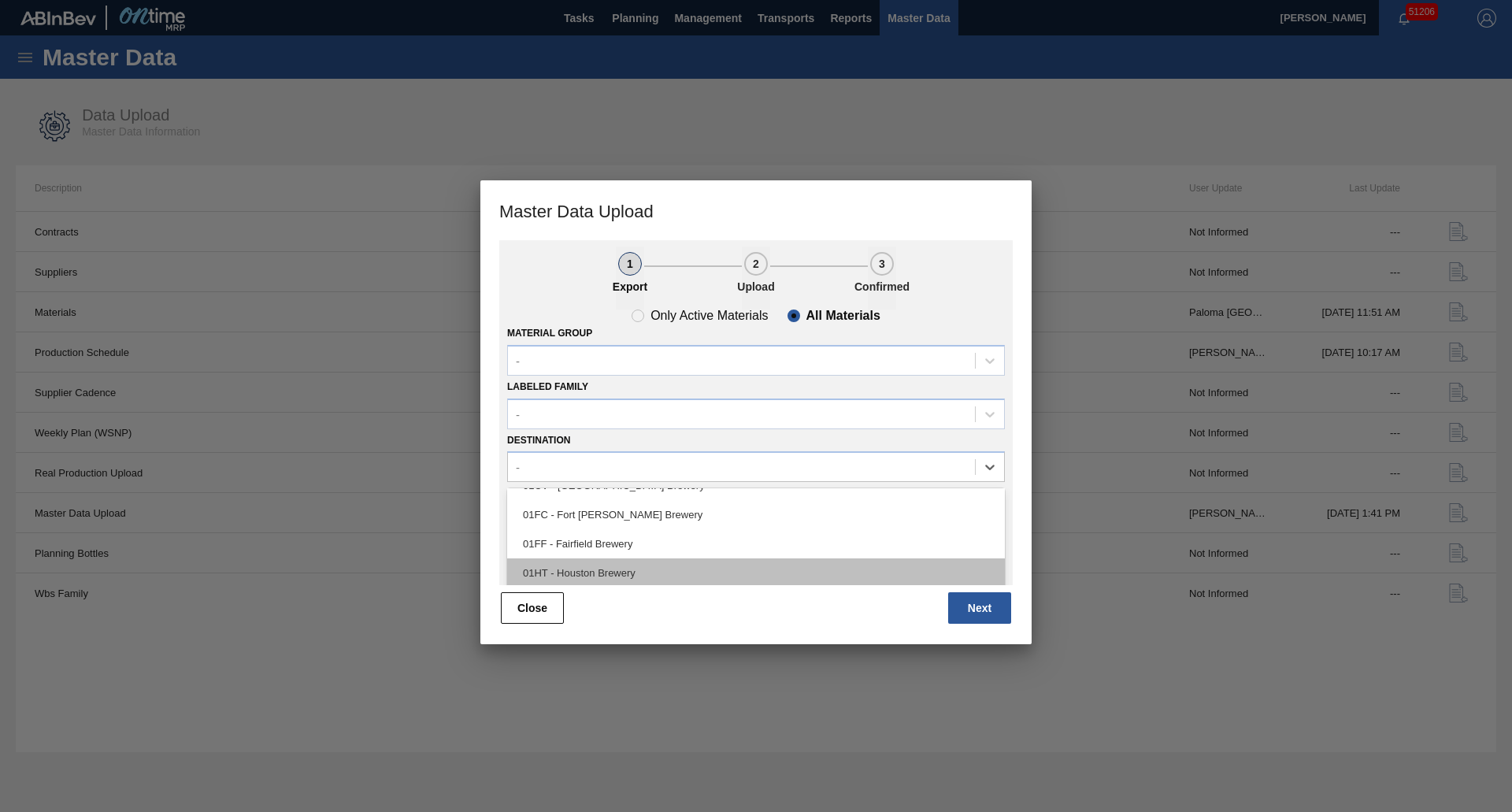
click at [584, 563] on div "01HT - Houston Brewery" at bounding box center [756, 573] width 498 height 29
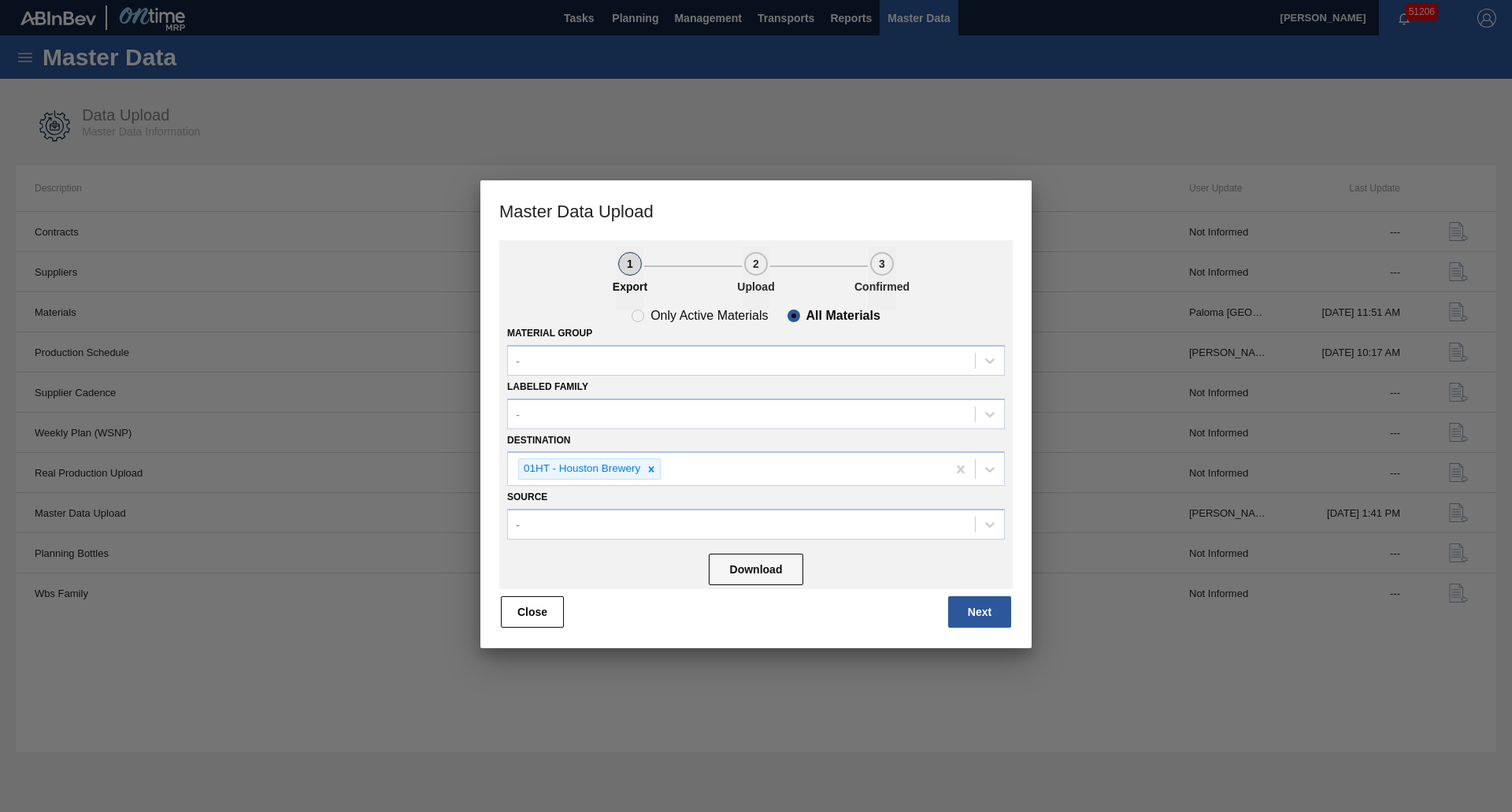
click at [646, 547] on div "Download" at bounding box center [756, 568] width 498 height 42
click at [750, 576] on button "Download" at bounding box center [756, 569] width 95 height 32
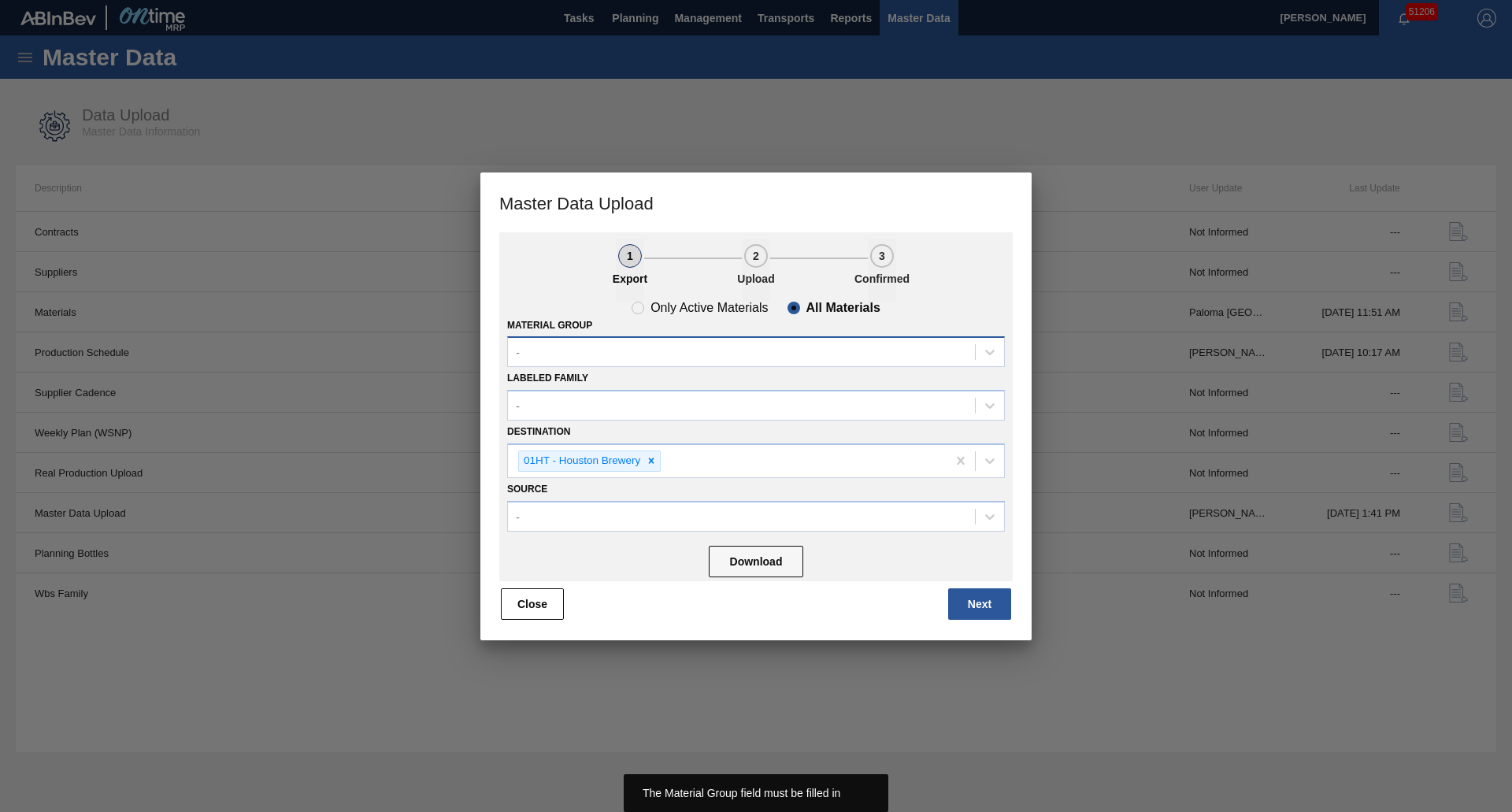
click at [562, 351] on div "-" at bounding box center [741, 352] width 467 height 23
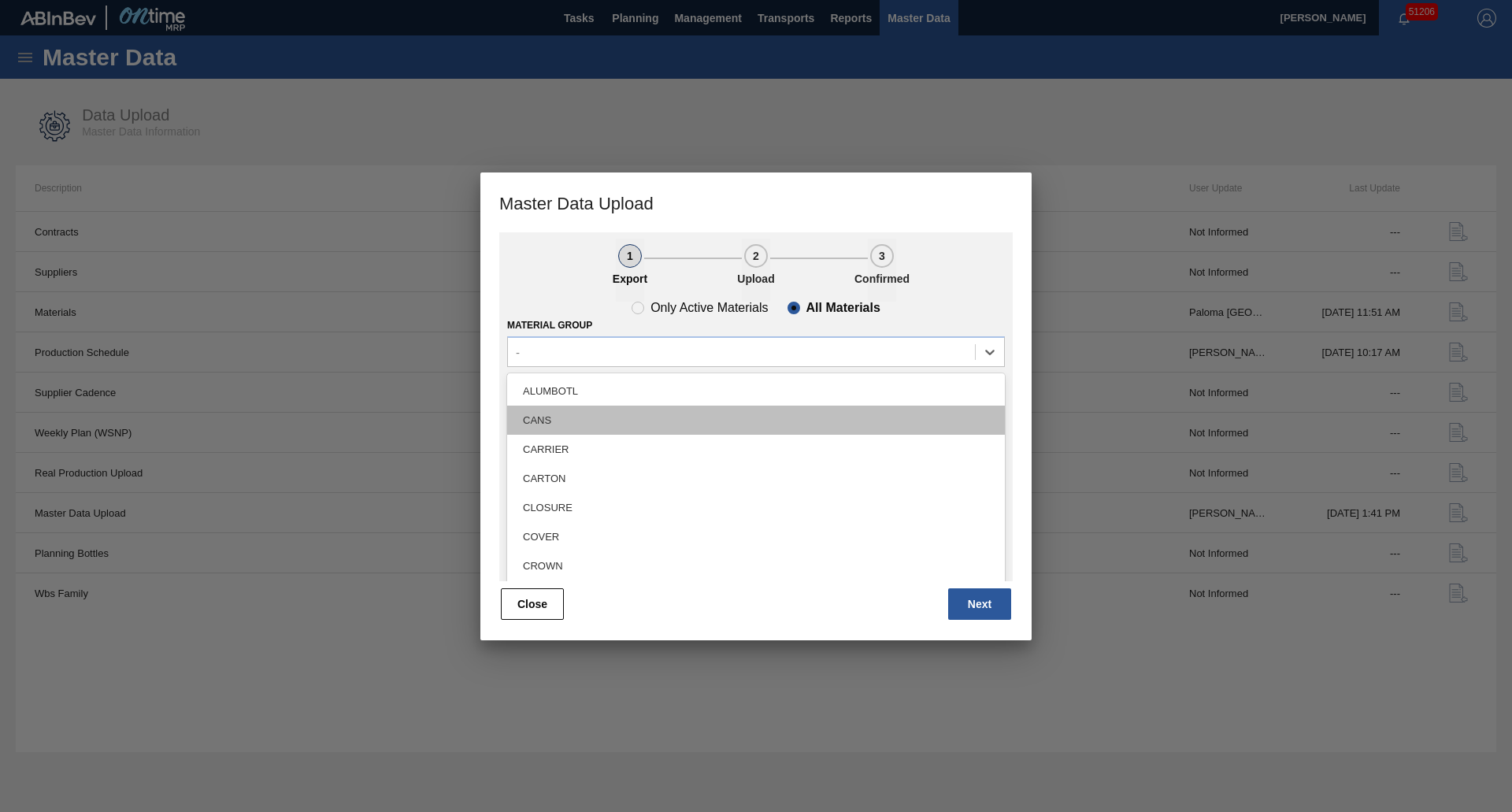
click at [572, 416] on div "CANS" at bounding box center [756, 420] width 498 height 29
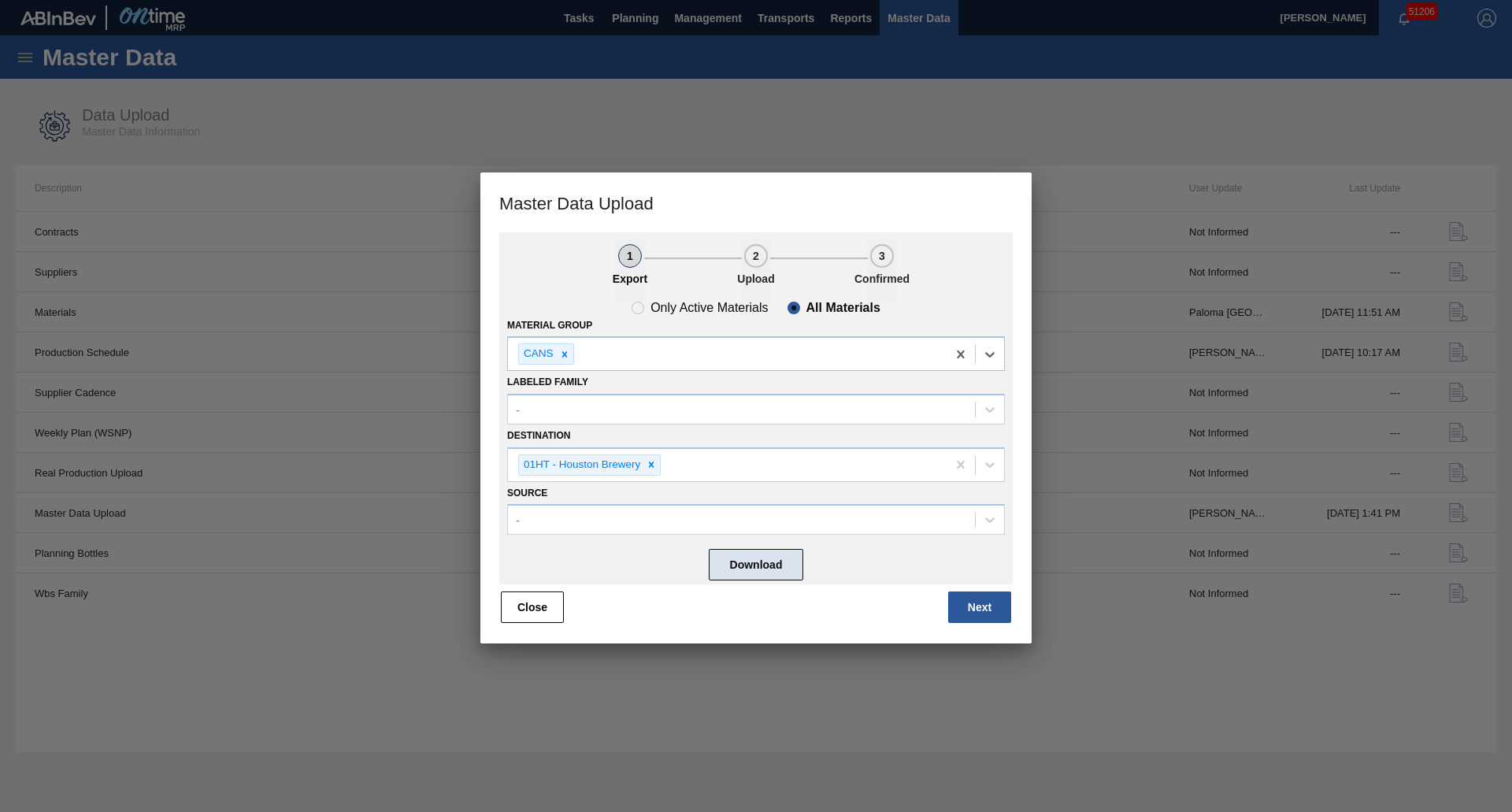
click at [727, 549] on button "Download" at bounding box center [756, 564] width 95 height 32
click at [628, 559] on div "Download" at bounding box center [756, 563] width 498 height 42
click at [971, 611] on button "Next" at bounding box center [979, 607] width 63 height 32
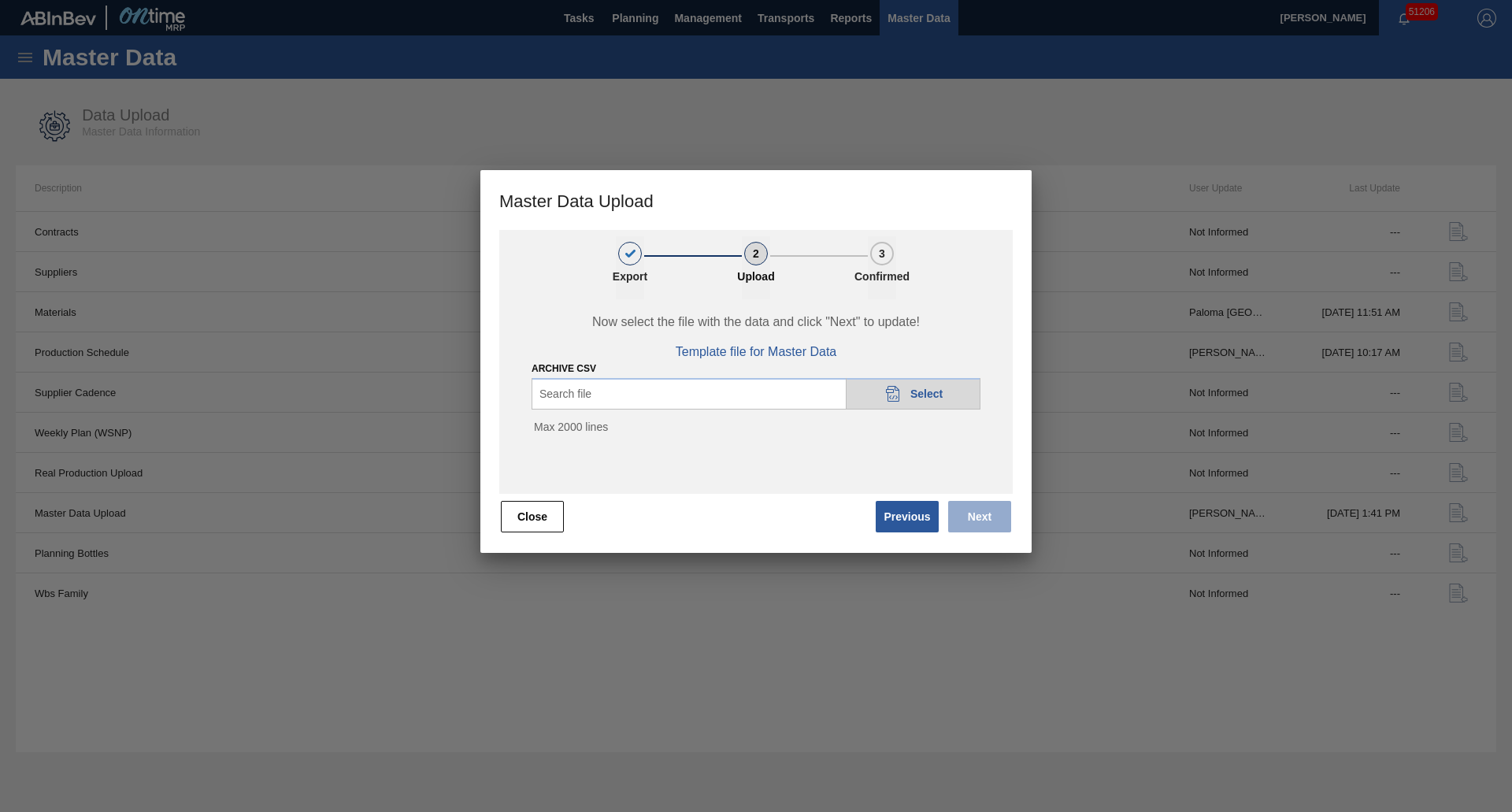
click at [904, 372] on div "Archive CSV Search file 20DAD902-3625-4257-8FDA-0C0CB19E2A3D Select Max 2000 li…" at bounding box center [756, 402] width 449 height 85
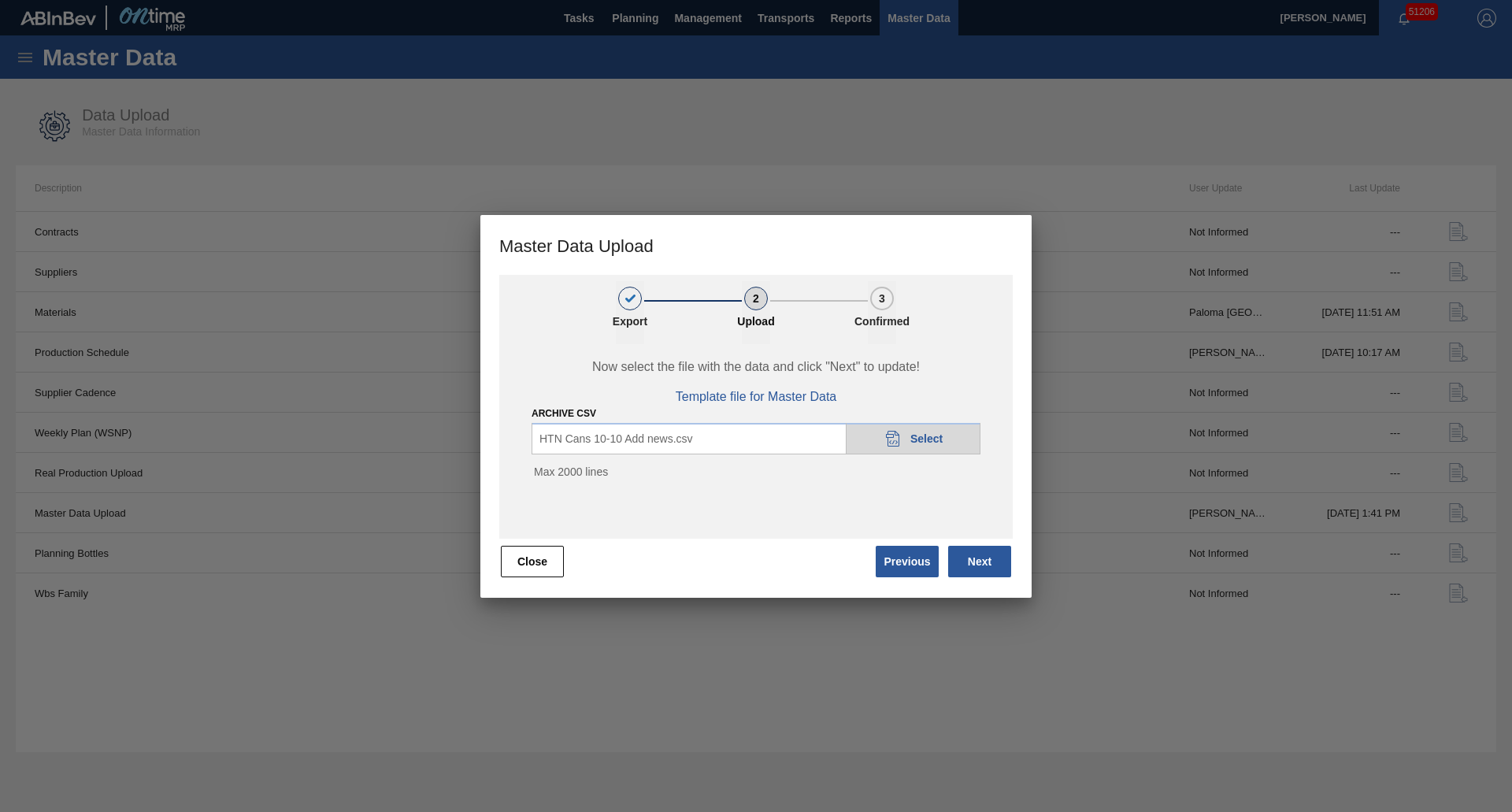
click at [972, 568] on button "Next" at bounding box center [979, 561] width 63 height 32
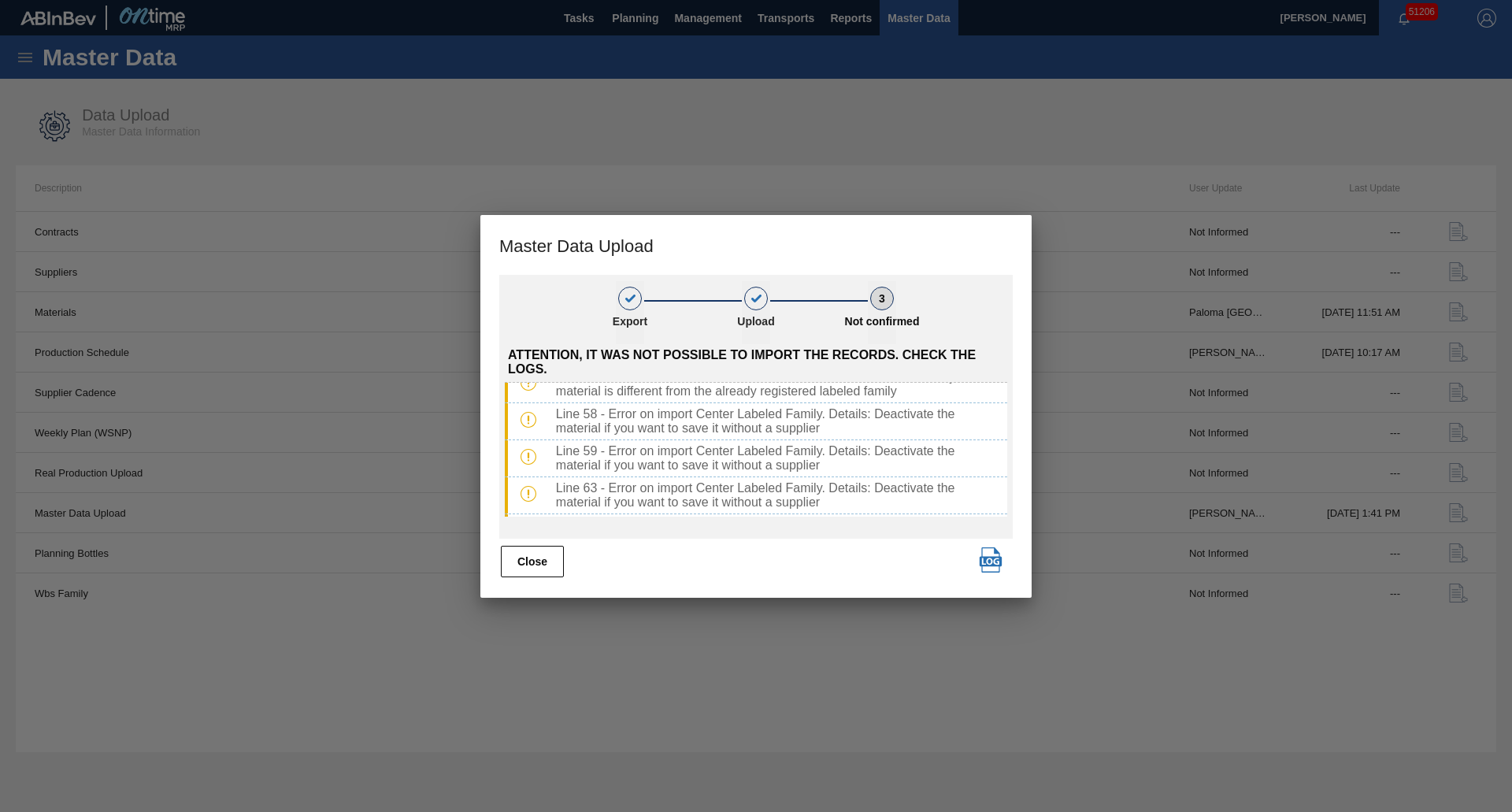
scroll to position [641, 0]
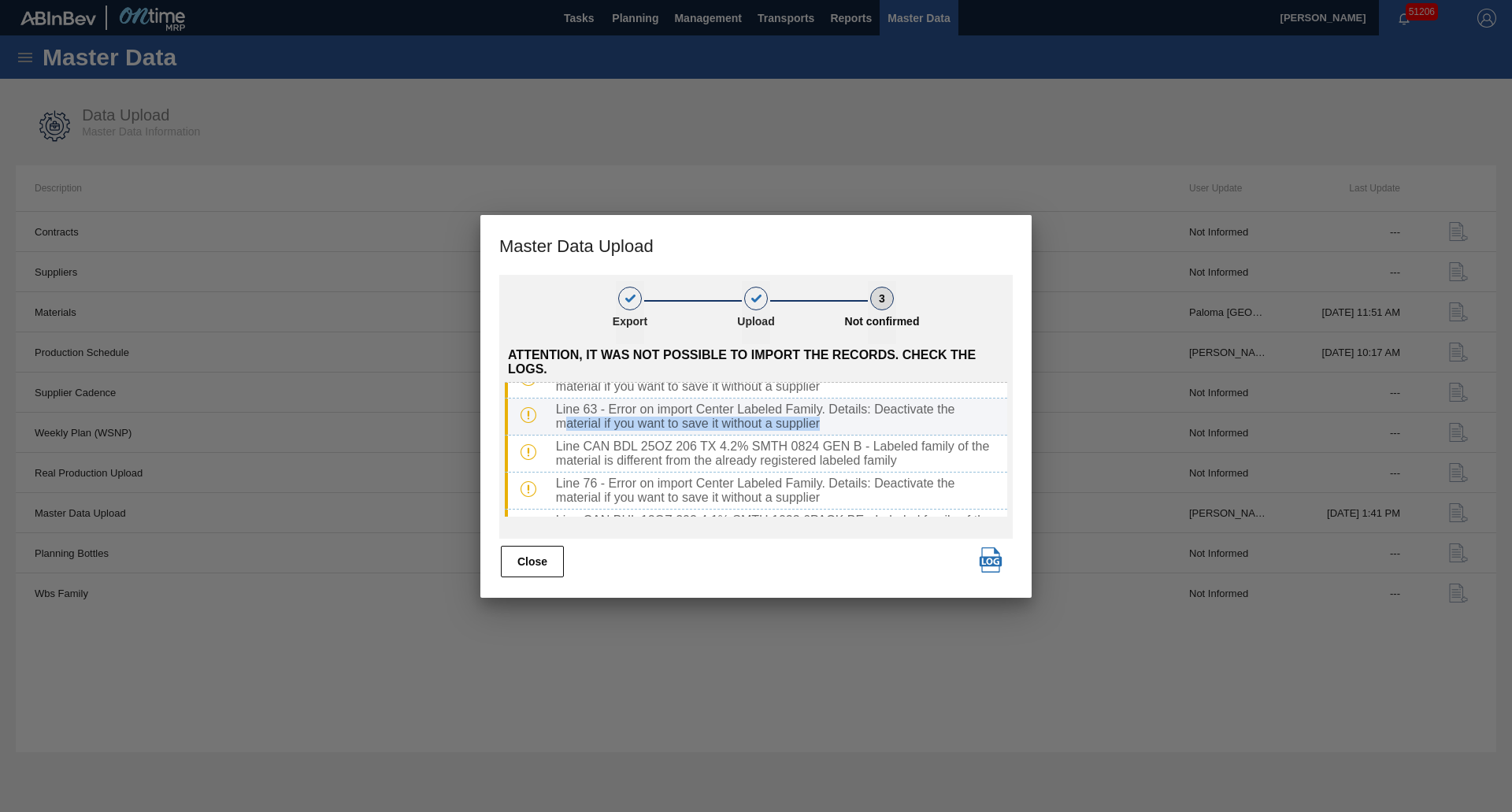
drag, startPoint x: 822, startPoint y: 424, endPoint x: 569, endPoint y: 429, distance: 253.0
click at [569, 429] on div "Line 63 - Error on import Center Labeled Family. Details: Deactivate the materi…" at bounding box center [778, 416] width 457 height 29
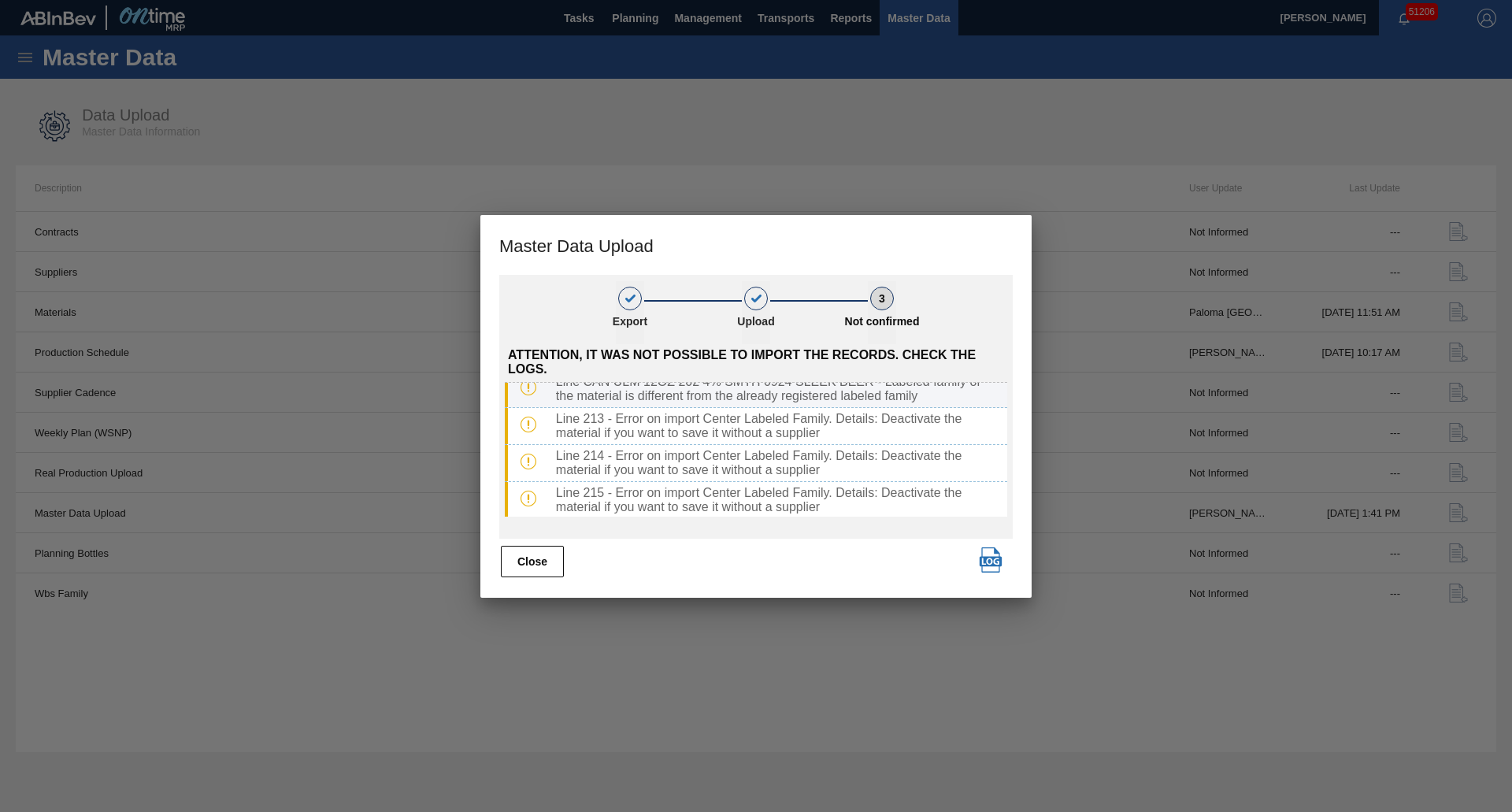
scroll to position [2373, 0]
drag, startPoint x: 550, startPoint y: 568, endPoint x: 767, endPoint y: 571, distance: 217.0
click at [745, 574] on div "Close" at bounding box center [756, 561] width 514 height 34
click at [980, 562] on span "button" at bounding box center [990, 559] width 32 height 25
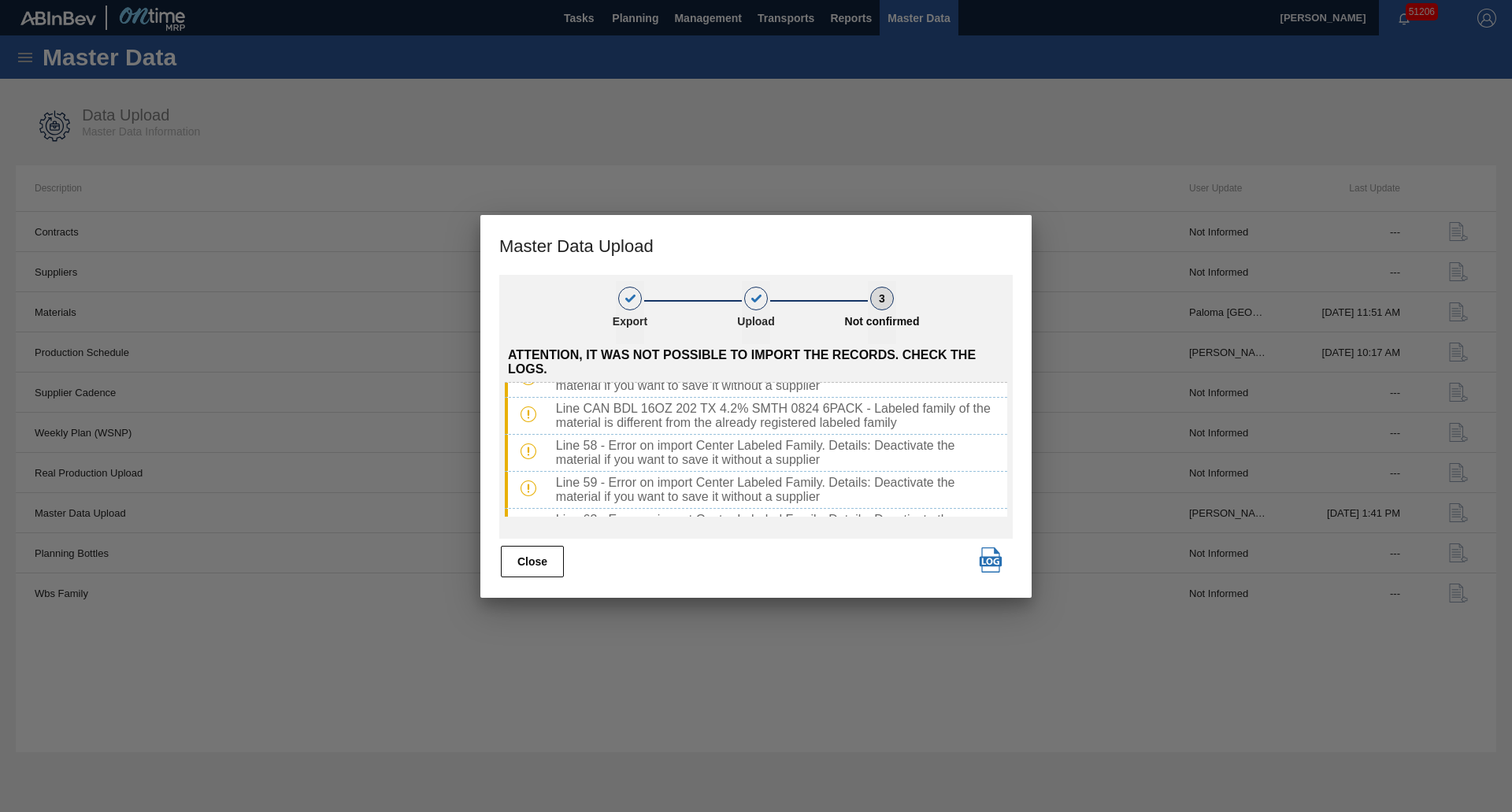
scroll to position [0, 0]
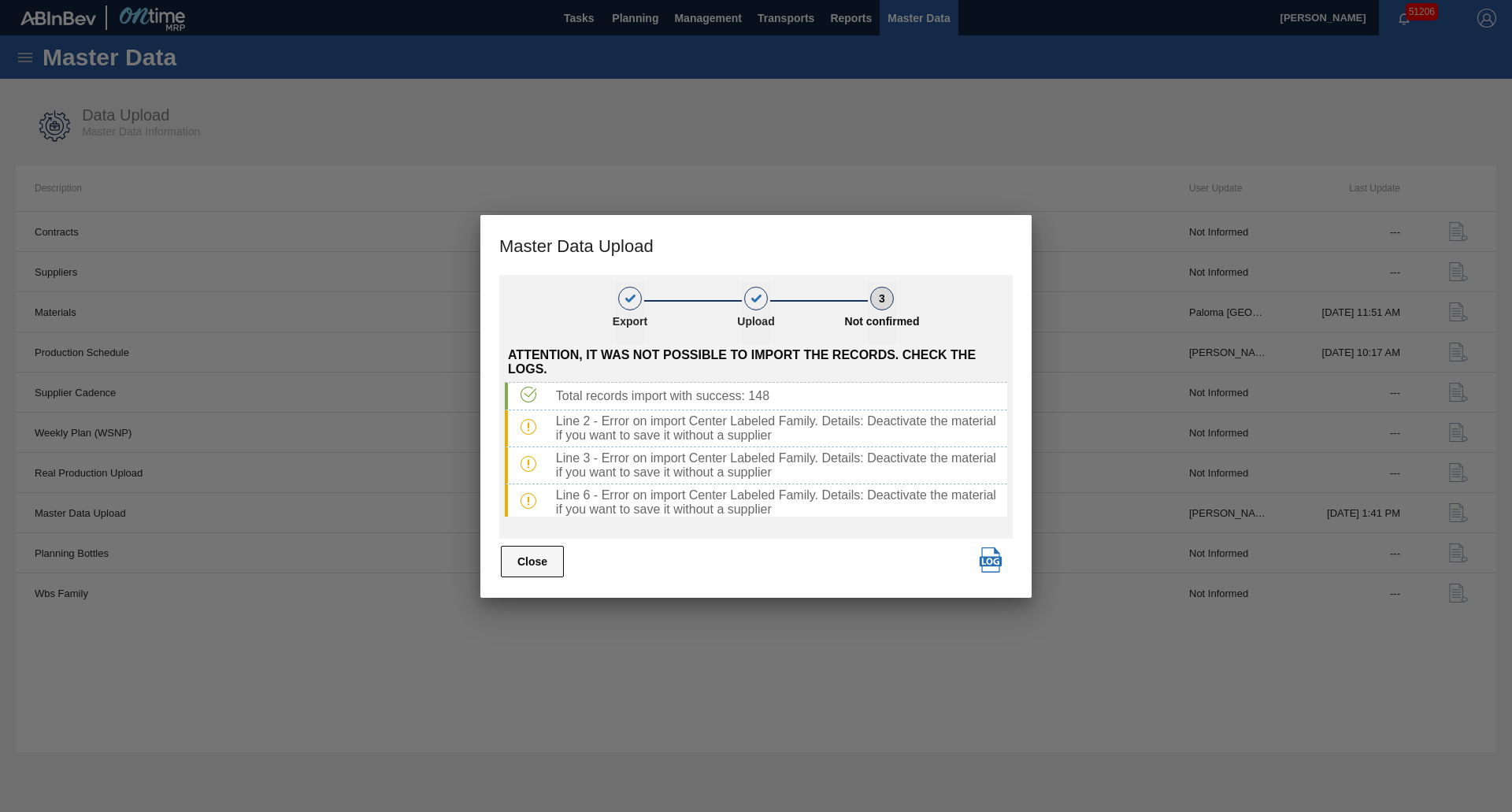
click at [557, 556] on button "Close" at bounding box center [532, 561] width 63 height 32
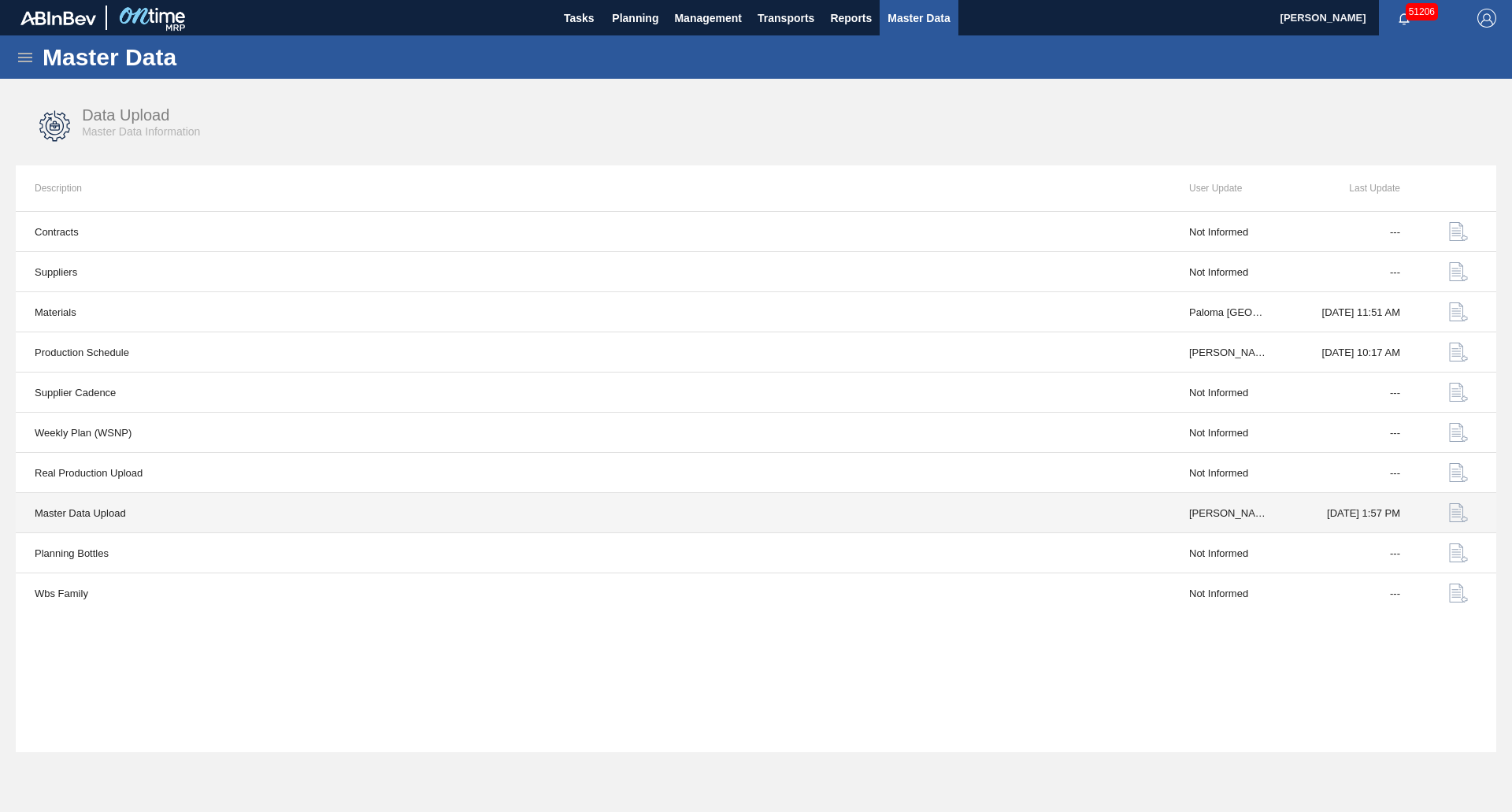
click at [1457, 518] on img "button" at bounding box center [1458, 512] width 19 height 19
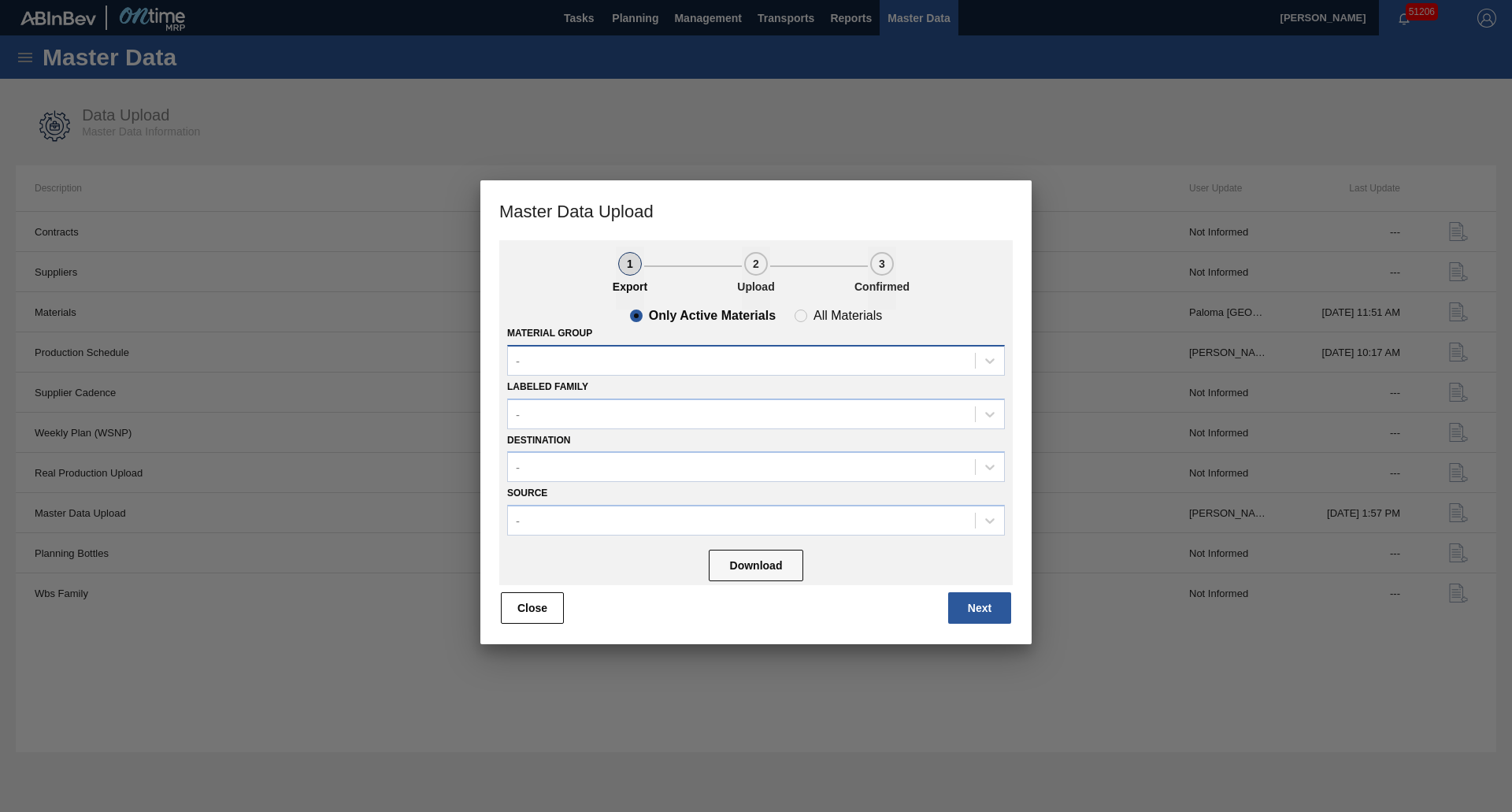
click at [574, 358] on div "-" at bounding box center [741, 361] width 467 height 23
click at [574, 364] on div "-" at bounding box center [741, 361] width 467 height 23
click at [805, 313] on span "All Materials" at bounding box center [838, 315] width 87 height 12
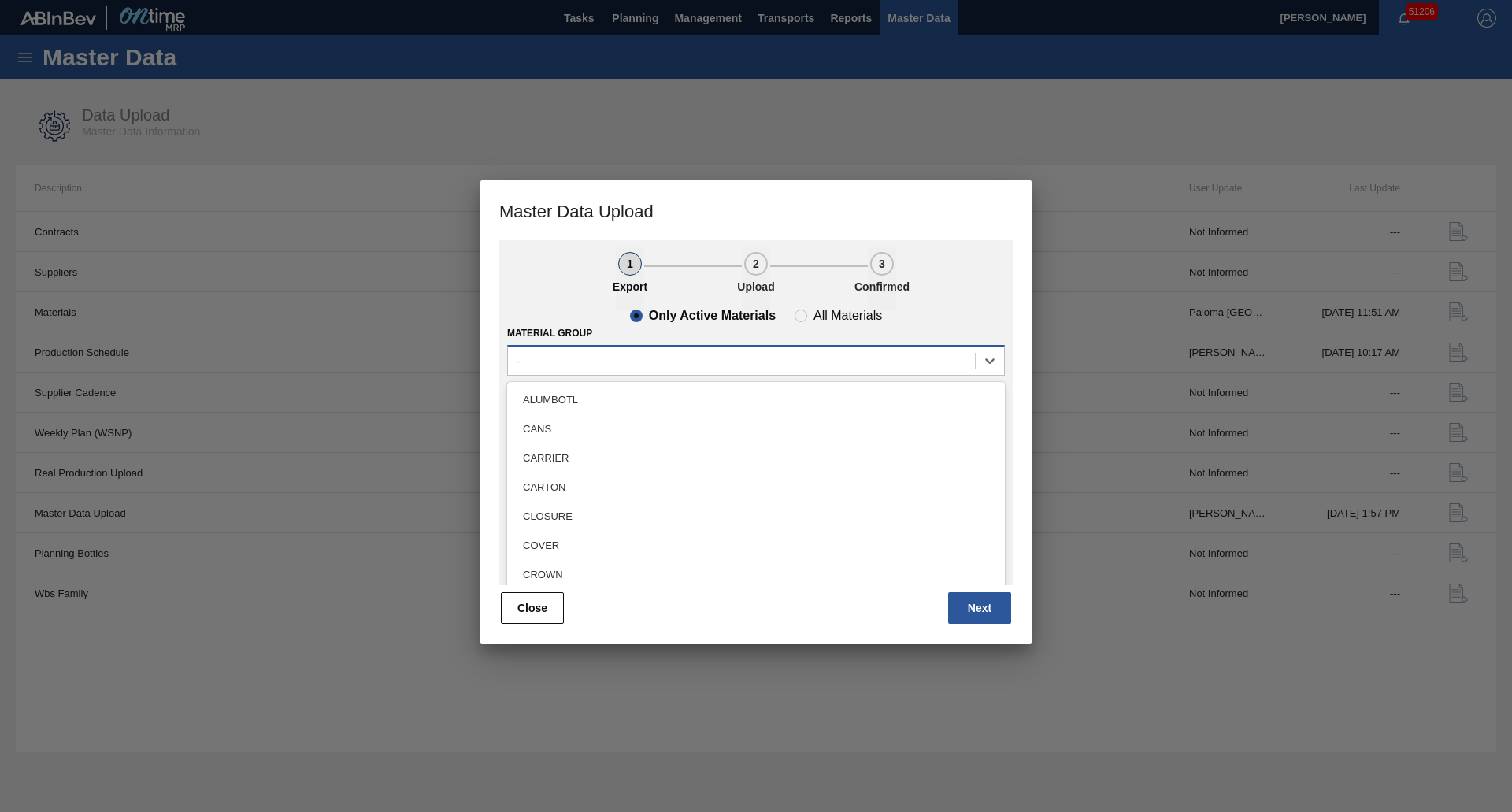
click at [639, 370] on div "-" at bounding box center [741, 361] width 467 height 23
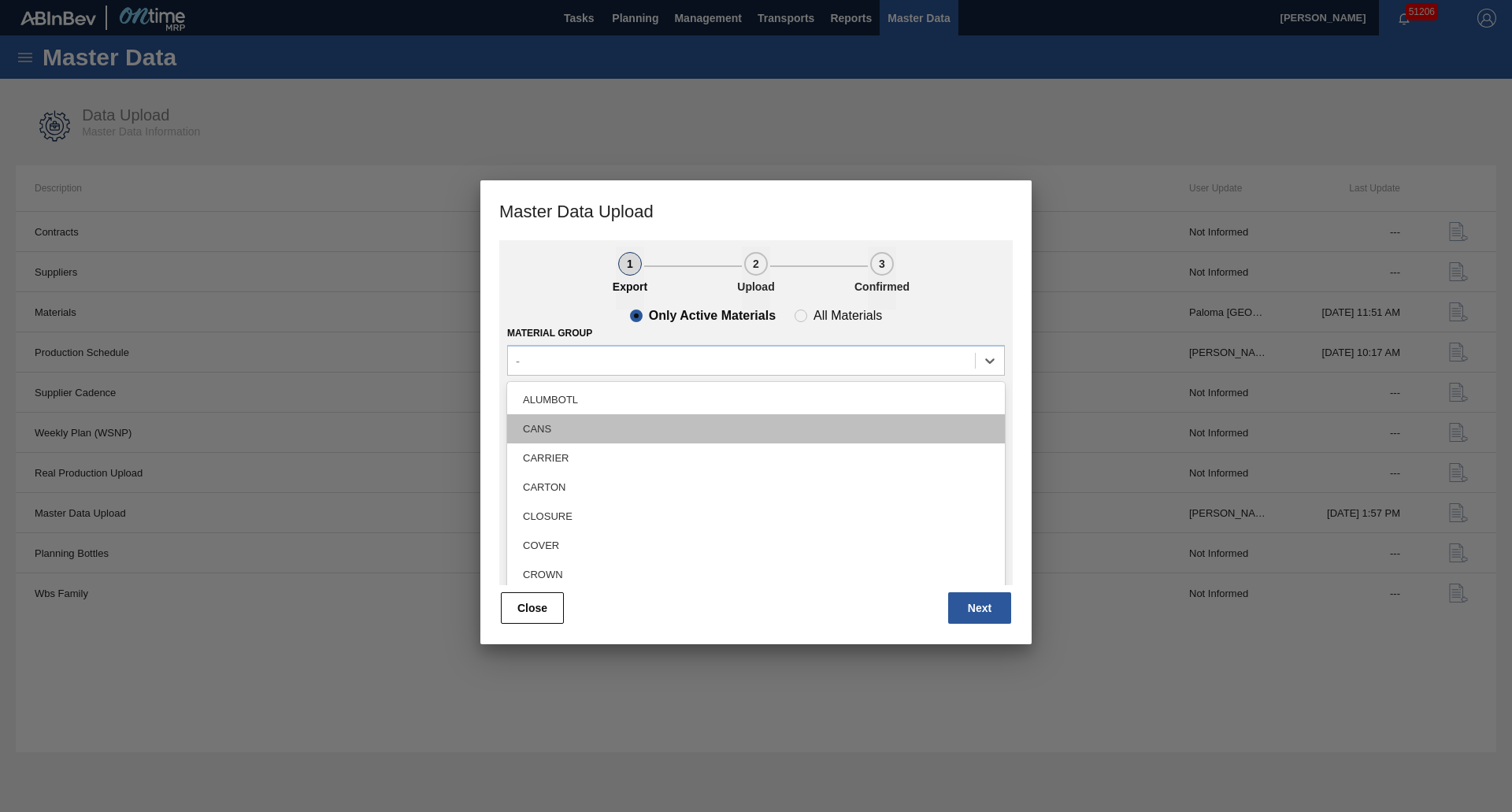
click at [583, 430] on div "CANS" at bounding box center [756, 428] width 498 height 29
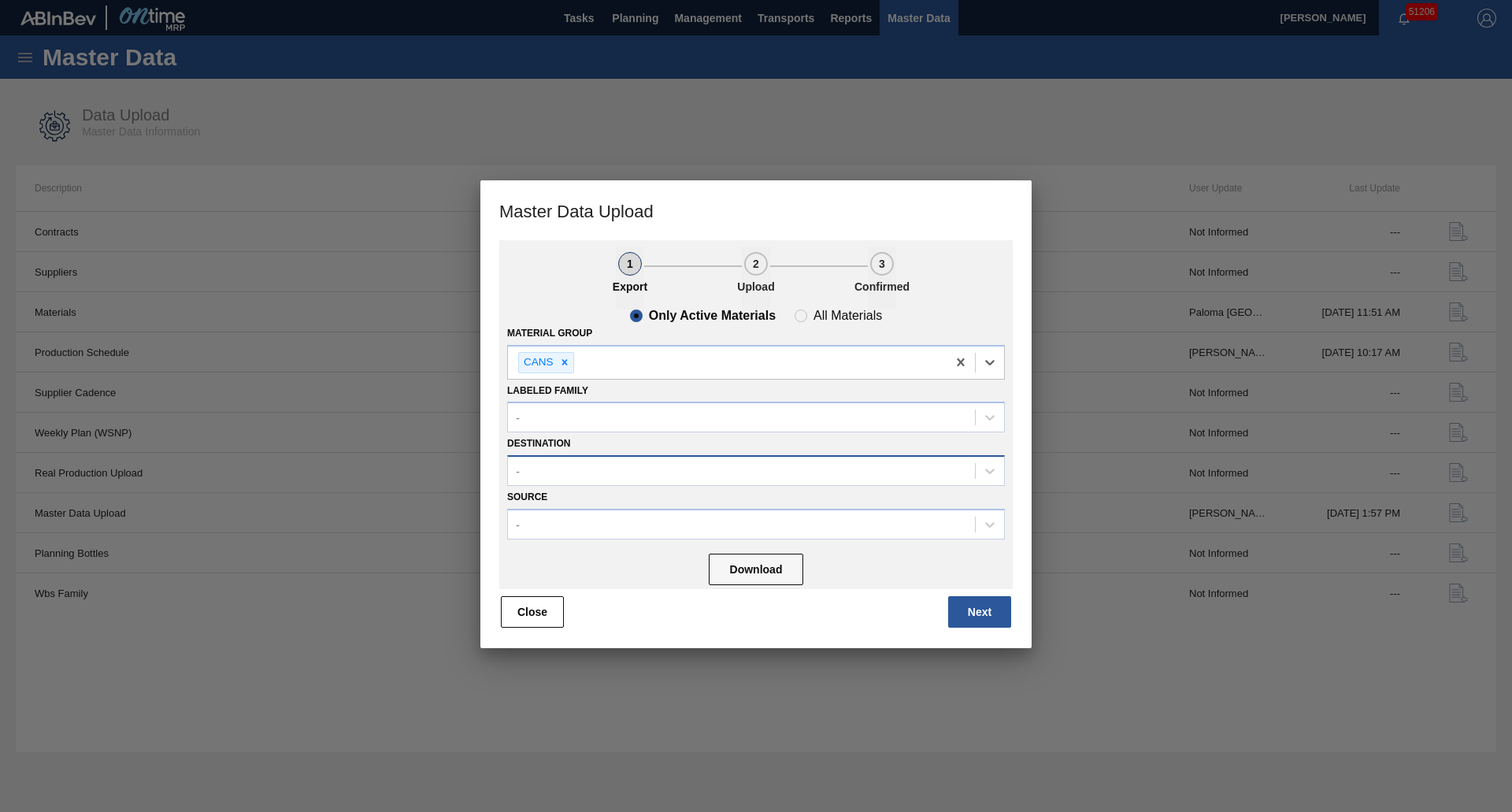
click at [577, 461] on div "-" at bounding box center [741, 471] width 467 height 23
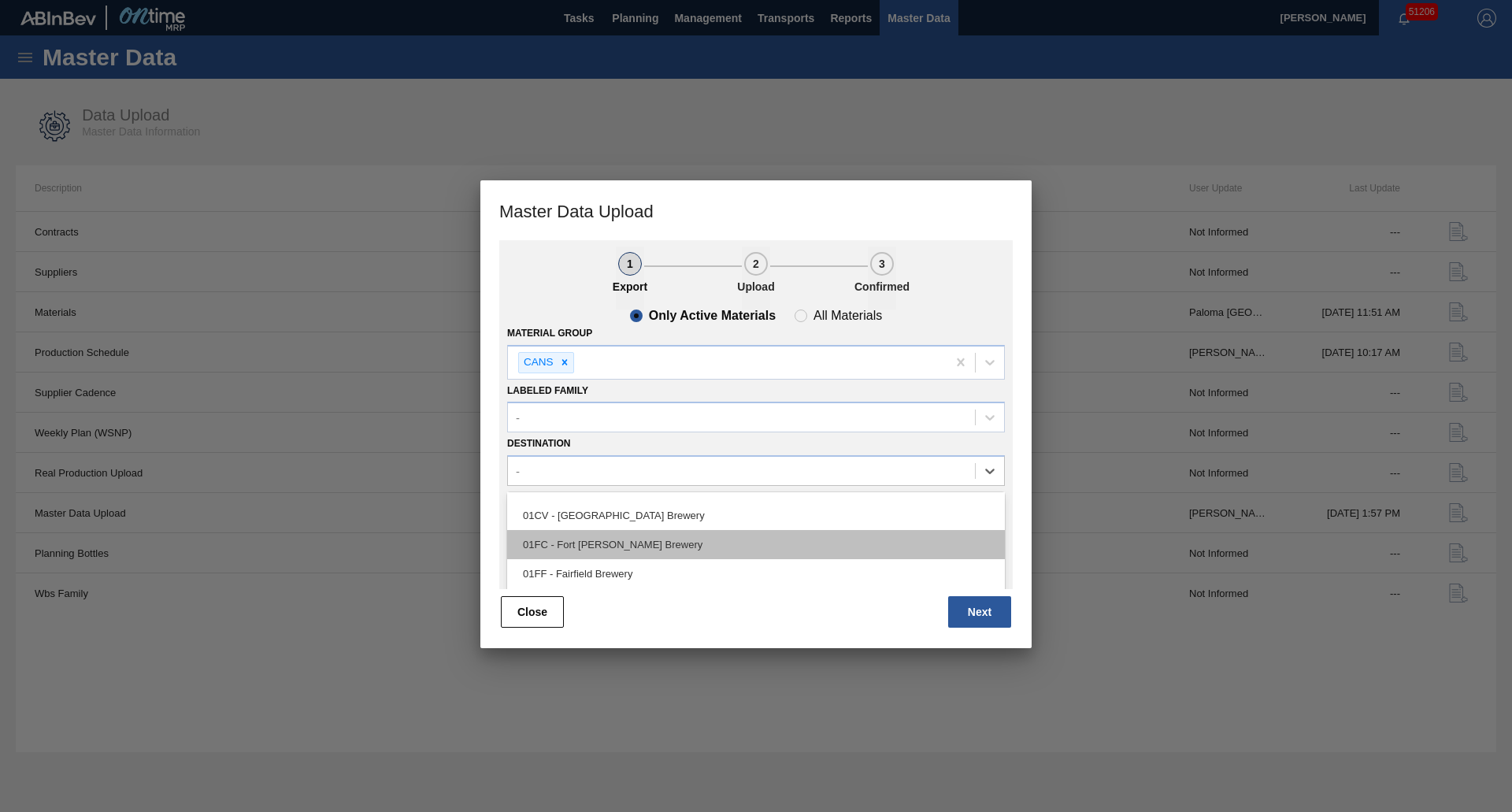
scroll to position [79, 0]
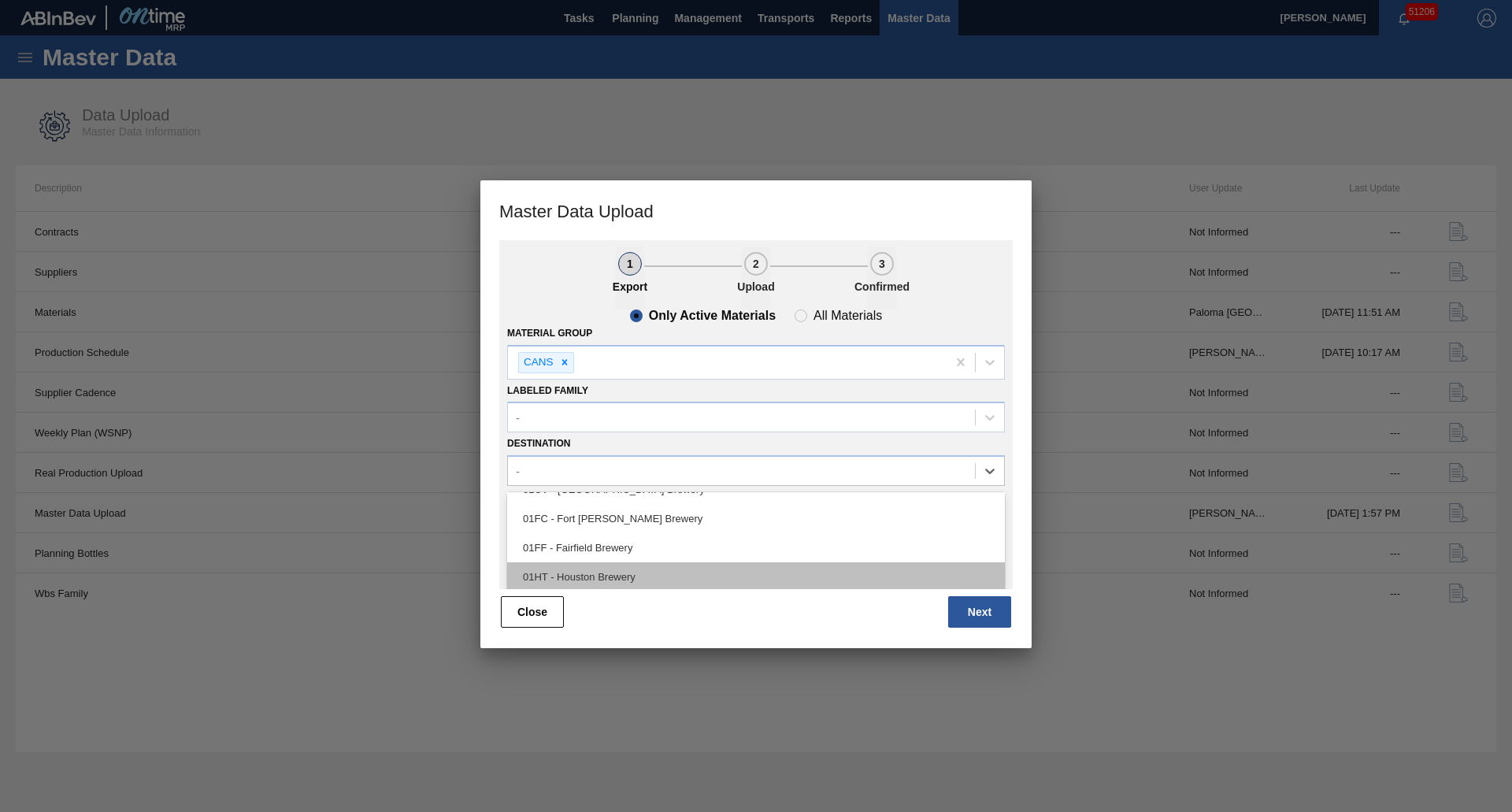
click at [581, 565] on div "01HT - Houston Brewery" at bounding box center [756, 576] width 498 height 29
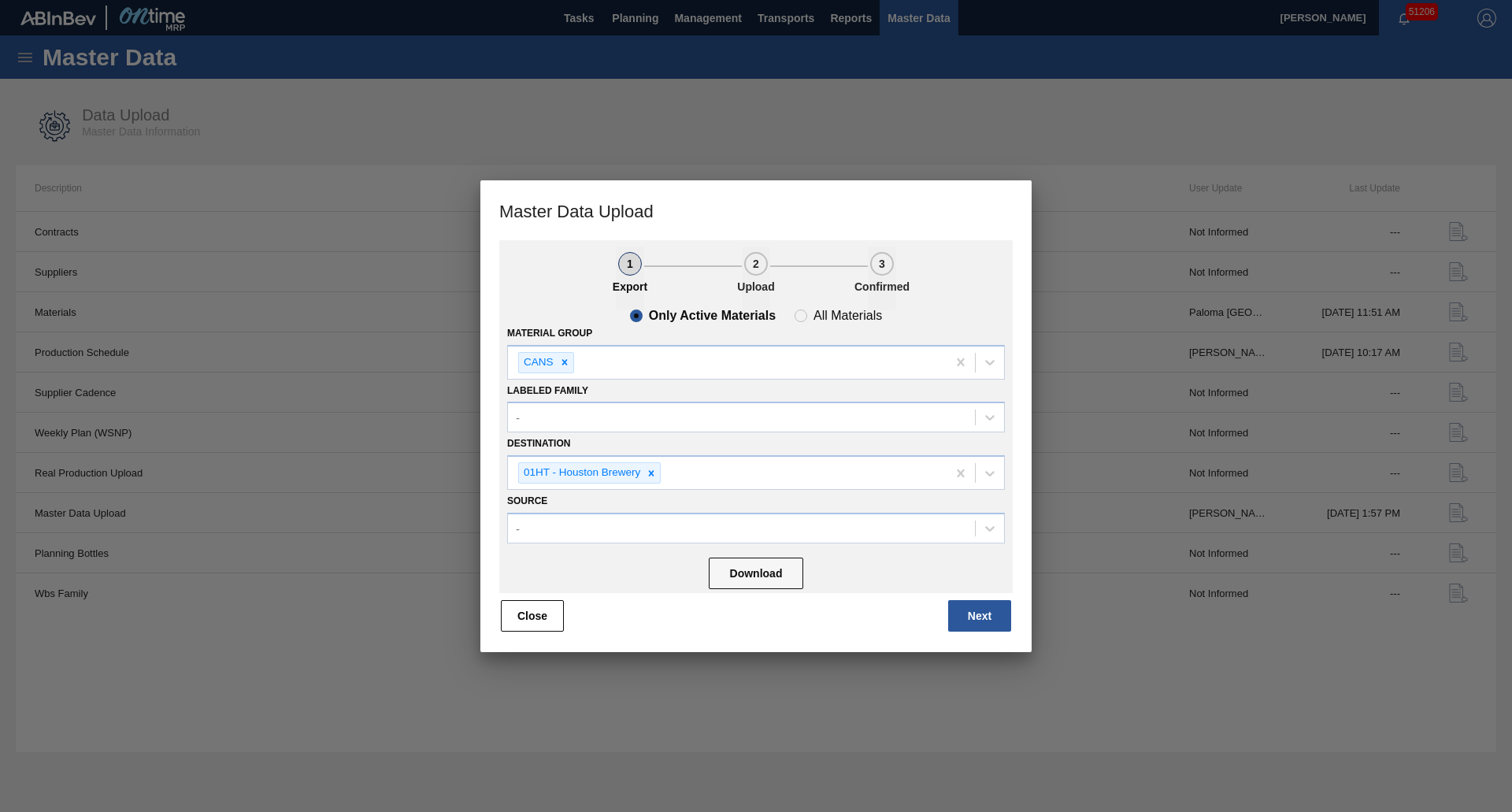
click at [666, 545] on div "Only Active Materials All Materials Material Group CANS Labeled Family - Destin…" at bounding box center [756, 451] width 514 height 284
click at [731, 573] on button "Download" at bounding box center [756, 573] width 95 height 32
click at [798, 315] on span "All Materials" at bounding box center [838, 315] width 87 height 12
click at [798, 315] on input "All Materials" at bounding box center [801, 316] width 25 height 25
radio input "true"
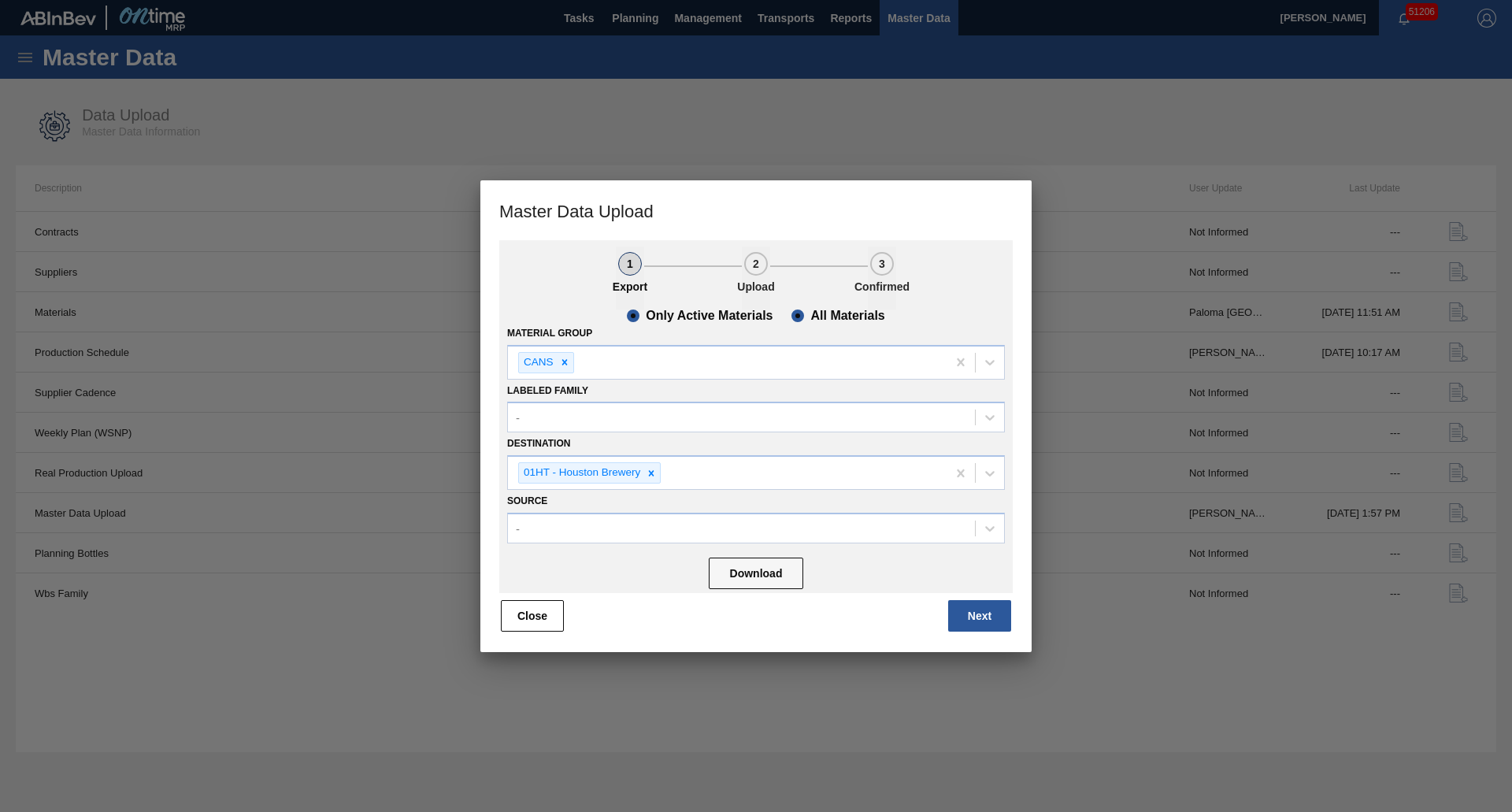
radio input "false"
click at [763, 573] on button "Download" at bounding box center [756, 573] width 95 height 32
click at [1000, 630] on button "Next" at bounding box center [979, 616] width 63 height 32
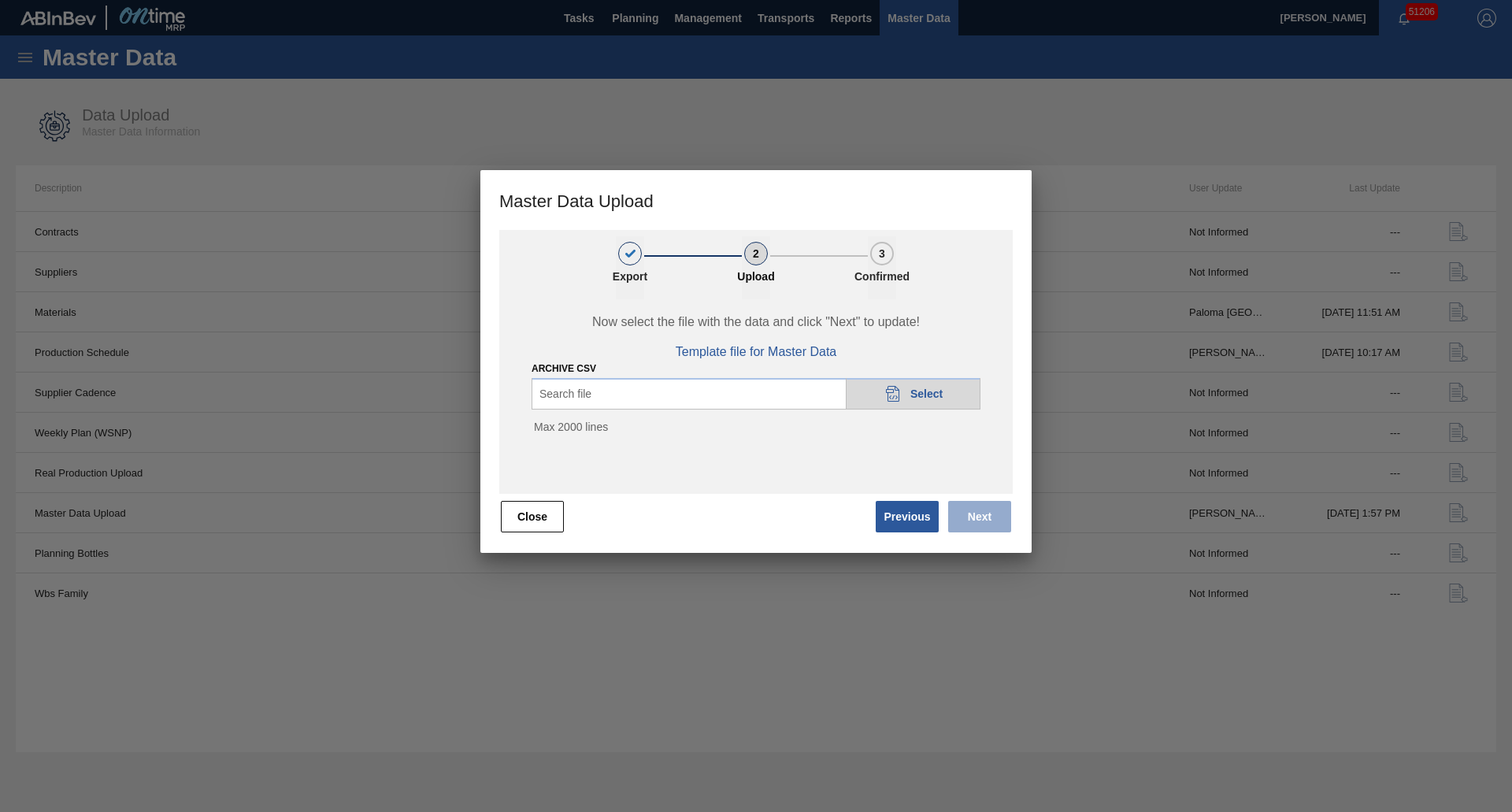
click at [666, 399] on div "Search file 20DAD902-3625-4257-8FDA-0C0CB19E2A3D Select" at bounding box center [756, 393] width 449 height 32
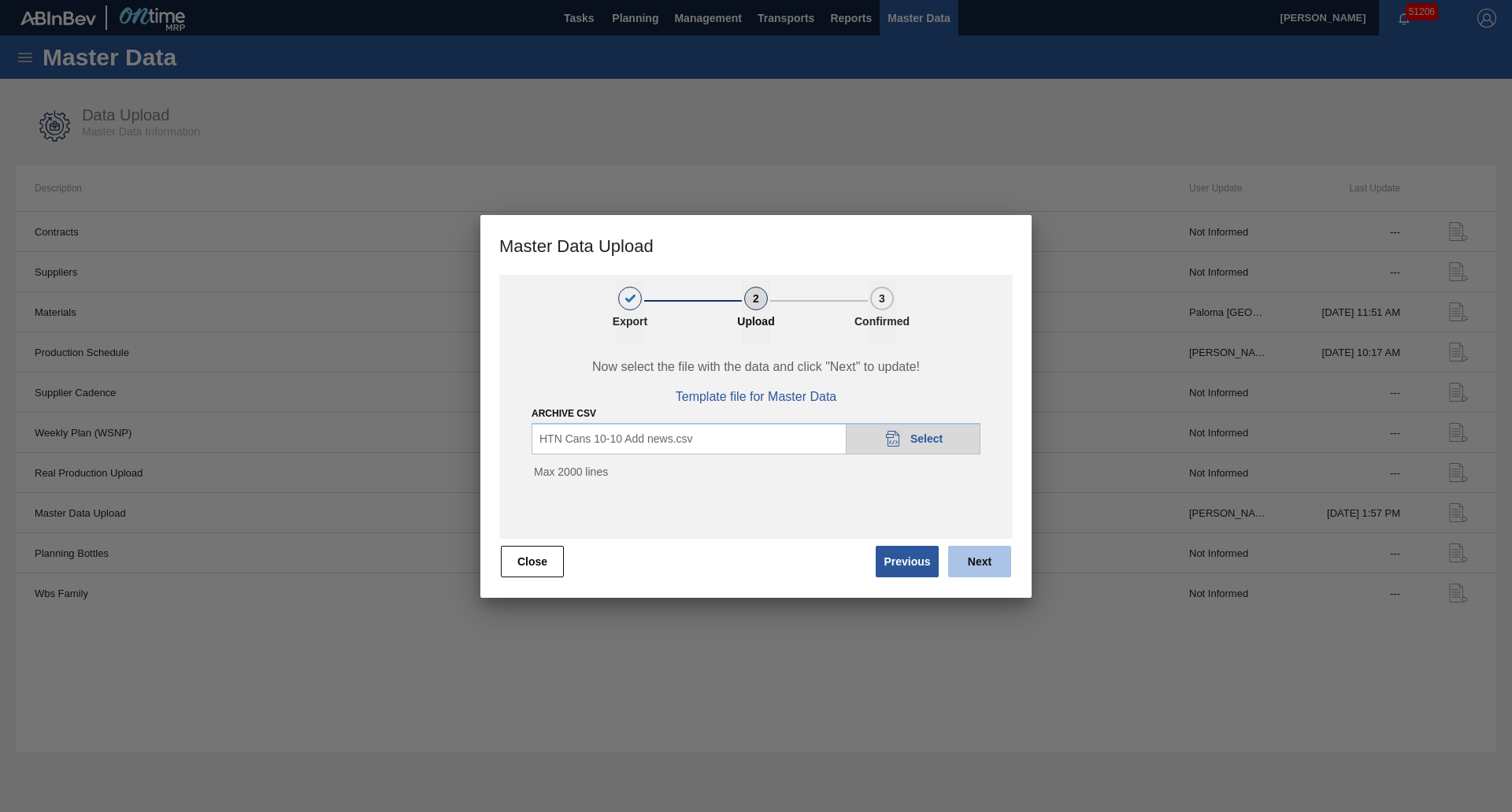
click at [971, 559] on button "Next" at bounding box center [979, 561] width 63 height 32
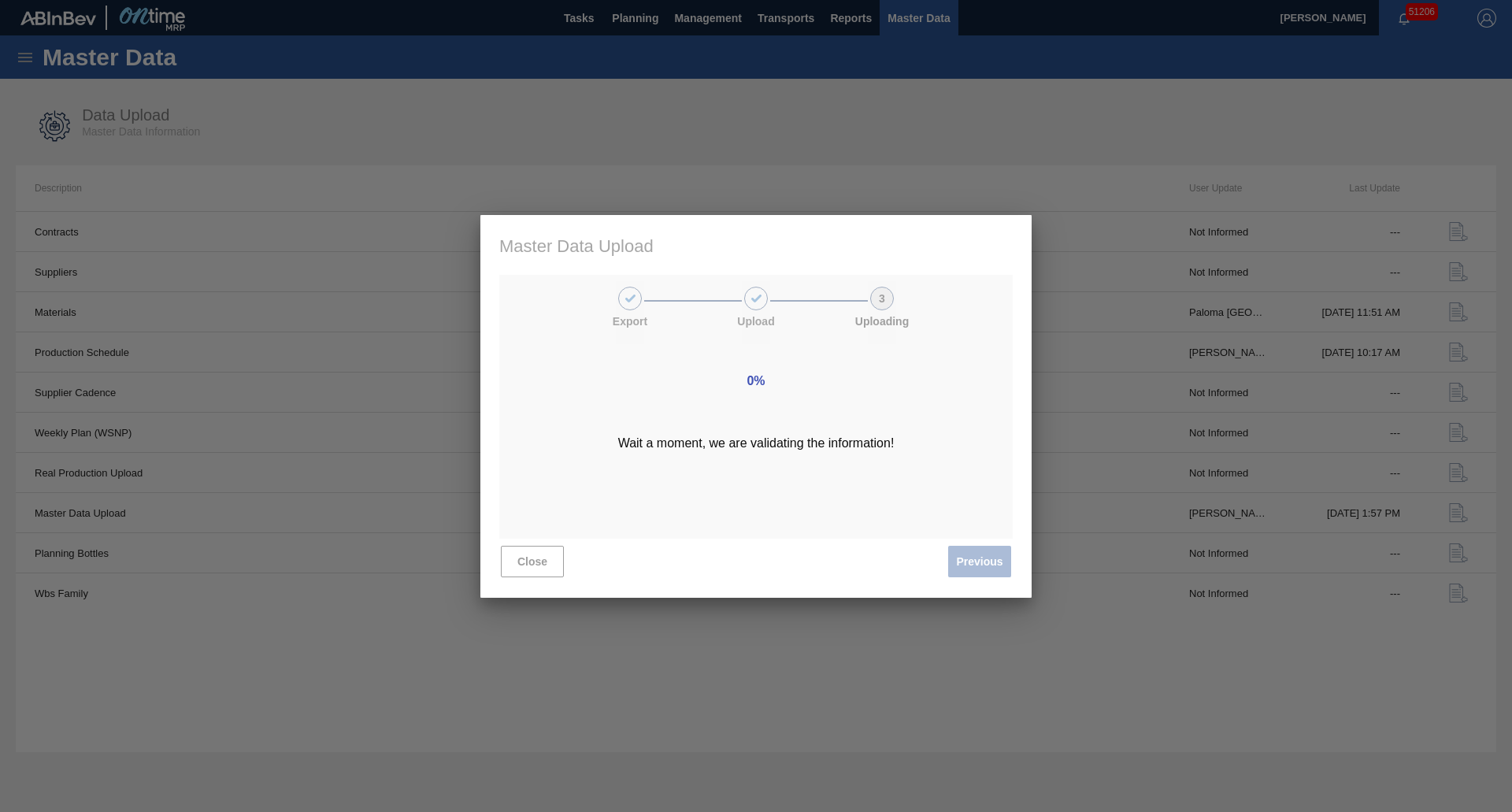
click at [982, 556] on div "0% Wait a moment, we are validating the information!" at bounding box center [756, 406] width 551 height 383
drag, startPoint x: 758, startPoint y: 329, endPoint x: 752, endPoint y: 377, distance: 48.4
click at [752, 376] on div "0% Wait a moment, we are validating the information!" at bounding box center [756, 406] width 551 height 383
click at [801, 392] on div "0% Wait a moment, we are validating the information!" at bounding box center [756, 406] width 551 height 383
drag, startPoint x: 522, startPoint y: 553, endPoint x: 529, endPoint y: 559, distance: 9.2
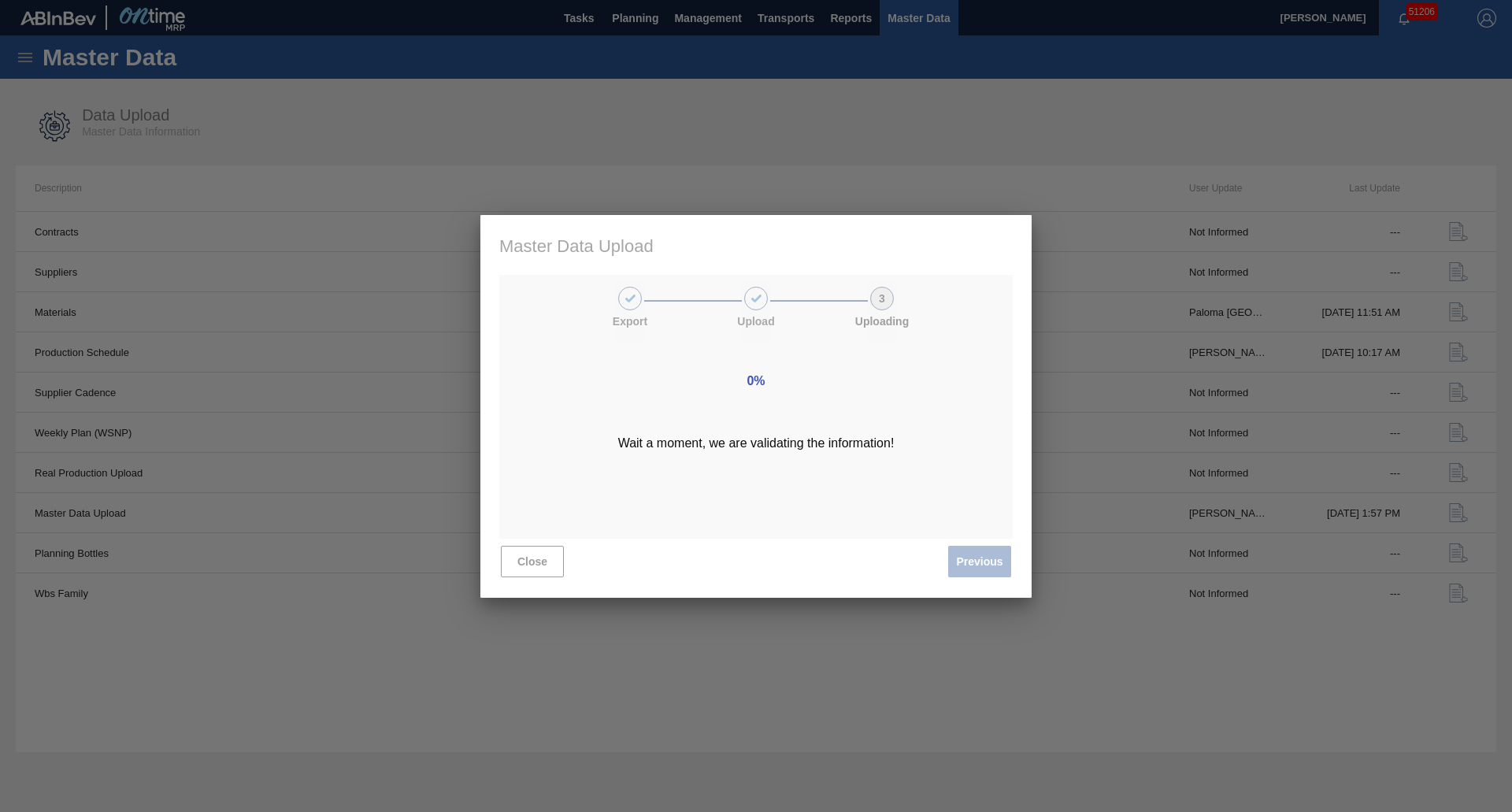
click at [523, 554] on div "0% Wait a moment, we are validating the information!" at bounding box center [756, 406] width 551 height 383
click at [536, 559] on div "0% Wait a moment, we are validating the information!" at bounding box center [756, 406] width 551 height 383
click at [510, 562] on div "0% Wait a moment, we are validating the information!" at bounding box center [756, 406] width 551 height 383
drag, startPoint x: 510, startPoint y: 562, endPoint x: 600, endPoint y: 562, distance: 90.0
click at [574, 562] on div "0% Wait a moment, we are validating the information!" at bounding box center [756, 406] width 551 height 383
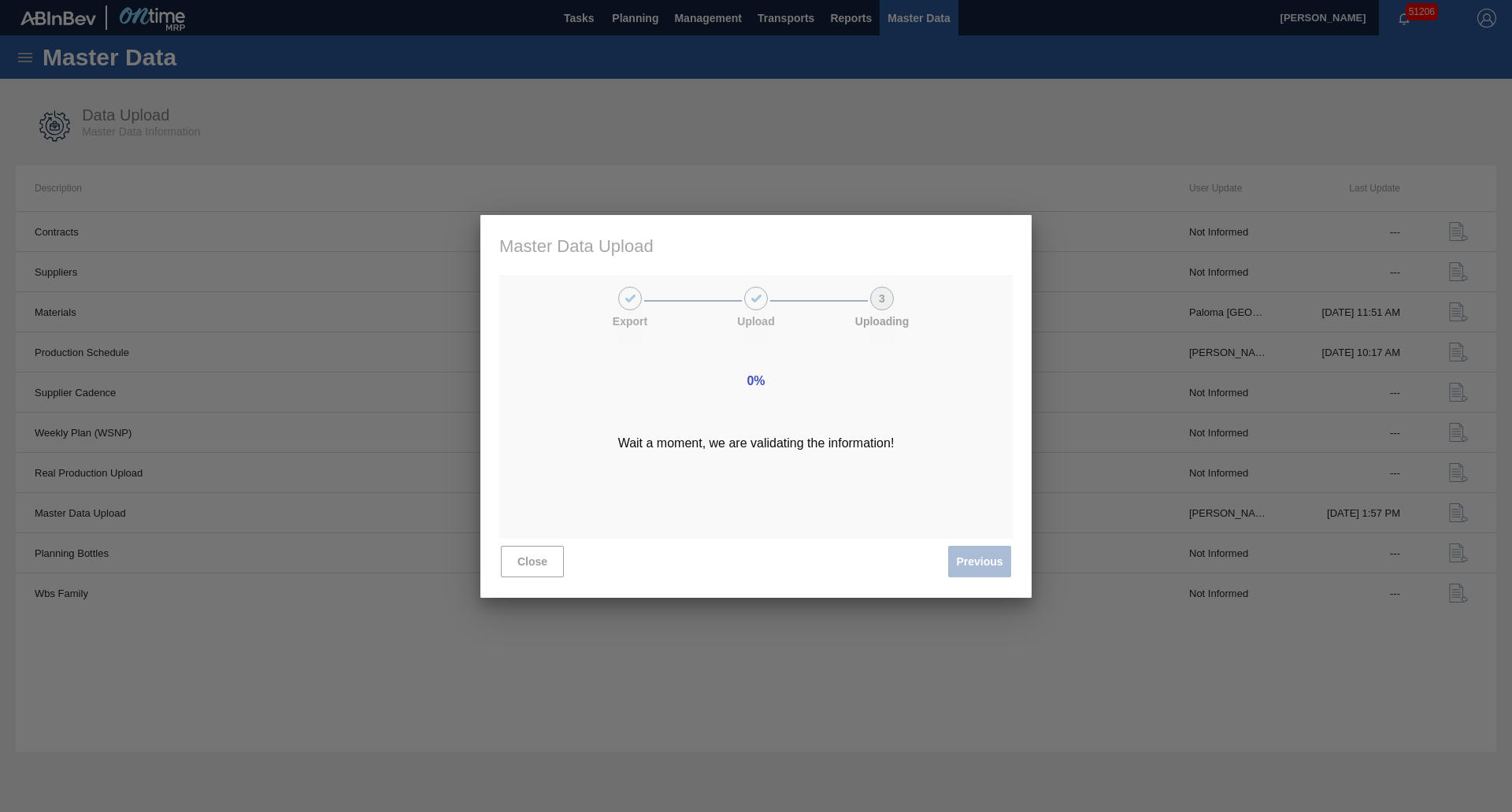
click at [993, 565] on div "0% Wait a moment, we are validating the information!" at bounding box center [756, 406] width 551 height 383
click at [889, 386] on div "0% Wait a moment, we are validating the information!" at bounding box center [756, 406] width 551 height 383
drag, startPoint x: 888, startPoint y: 446, endPoint x: 599, endPoint y: 440, distance: 289.1
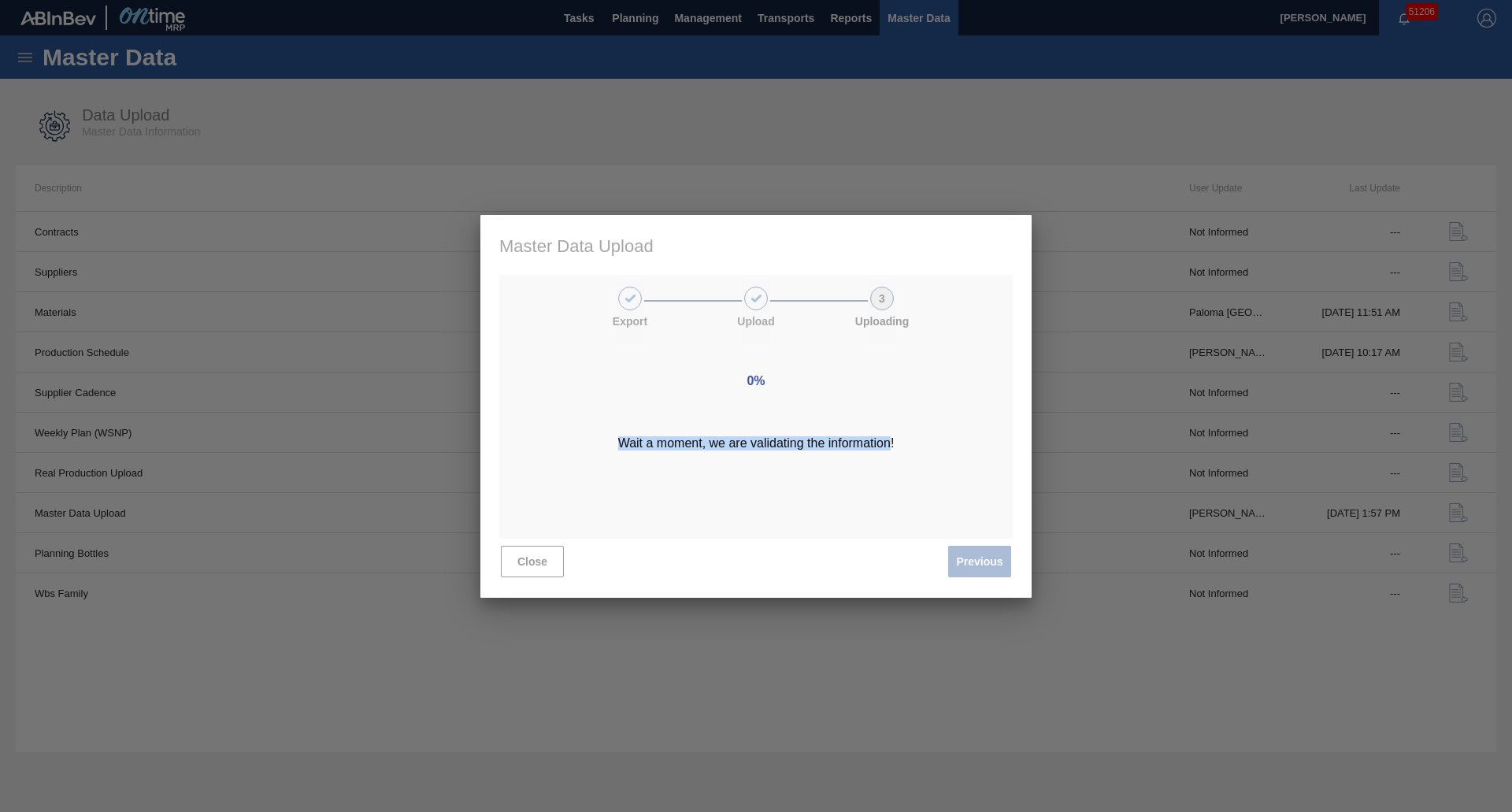
click at [599, 440] on div "0% Wait a moment, we are validating the information!" at bounding box center [756, 406] width 551 height 383
click at [674, 465] on div "0% Wait a moment, we are validating the information!" at bounding box center [756, 406] width 551 height 383
click at [687, 471] on div "0% Wait a moment, we are validating the information!" at bounding box center [756, 406] width 551 height 383
drag, startPoint x: 575, startPoint y: 545, endPoint x: 560, endPoint y: 555, distance: 18.0
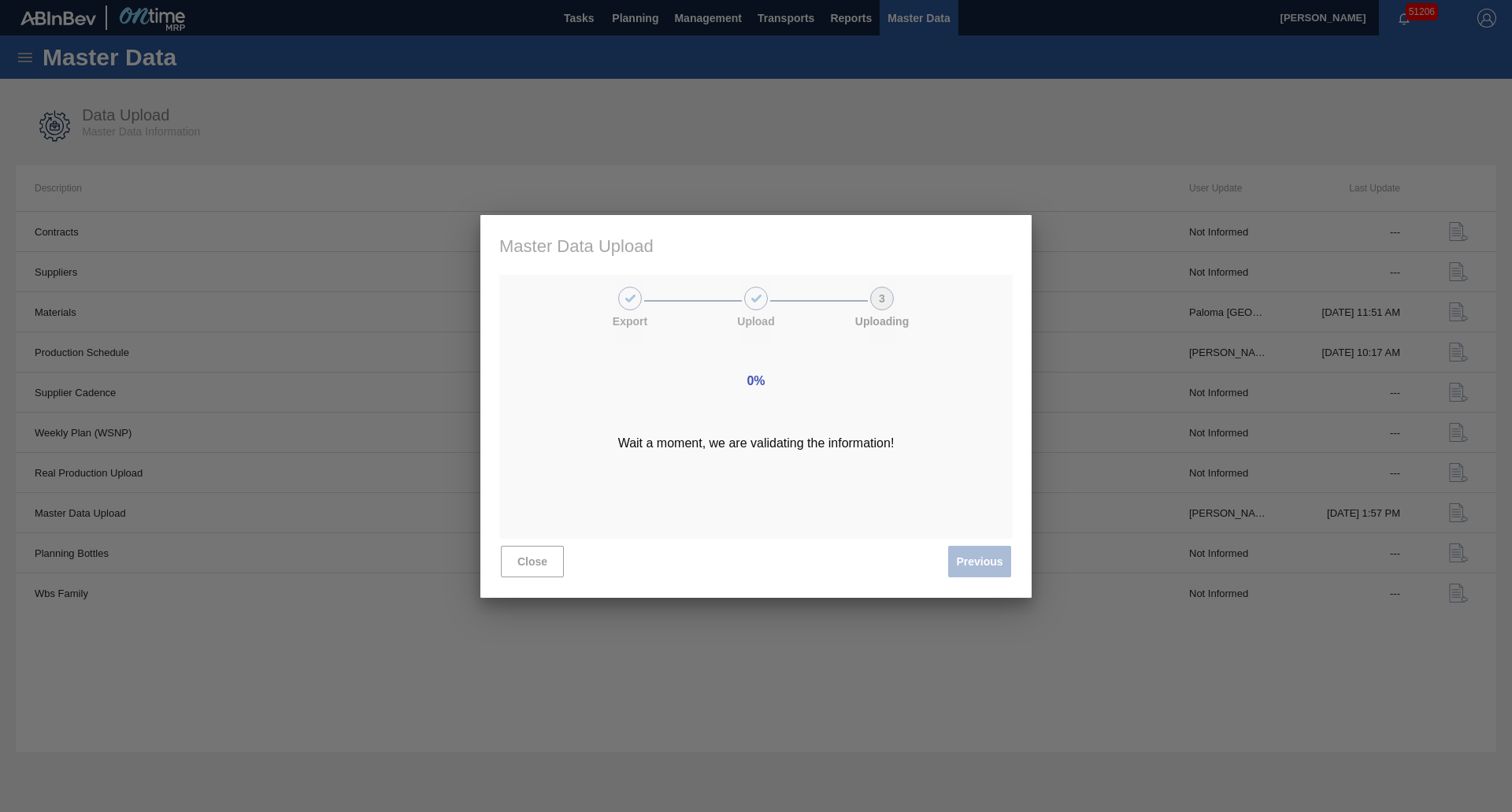
click at [561, 554] on div "0% Wait a moment, we are validating the information!" at bounding box center [756, 406] width 551 height 383
click at [558, 556] on div "0% Wait a moment, we are validating the information!" at bounding box center [756, 406] width 551 height 383
drag, startPoint x: 555, startPoint y: 560, endPoint x: 875, endPoint y: 588, distance: 321.2
click at [581, 563] on div "0% Wait a moment, we are validating the information!" at bounding box center [756, 406] width 551 height 383
click at [981, 575] on div "0% Wait a moment, we are validating the information!" at bounding box center [756, 406] width 551 height 383
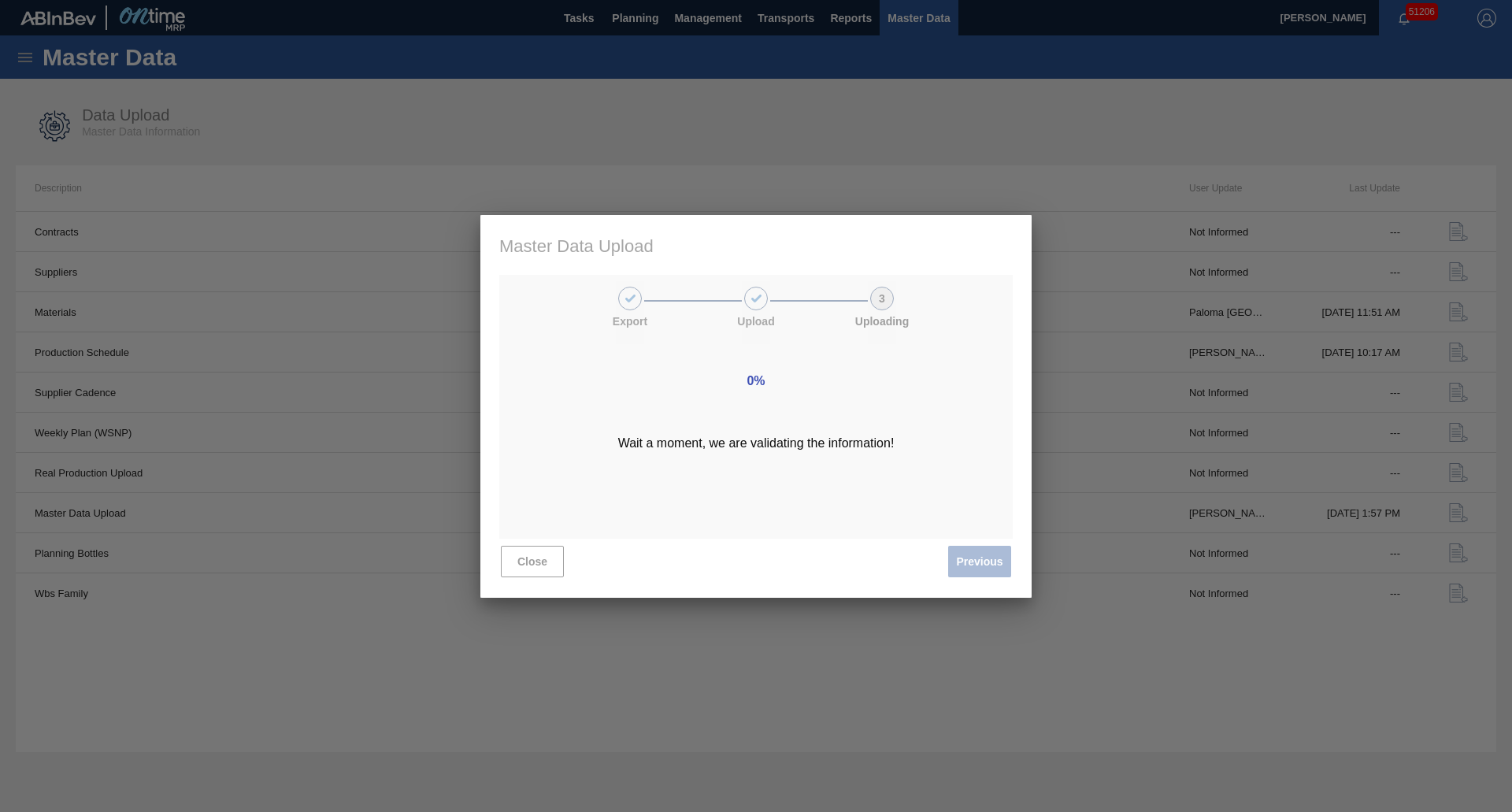
click at [981, 575] on div "0% Wait a moment, we are validating the information!" at bounding box center [756, 406] width 551 height 383
click at [965, 563] on div "0% Wait a moment, we are validating the information!" at bounding box center [756, 406] width 551 height 383
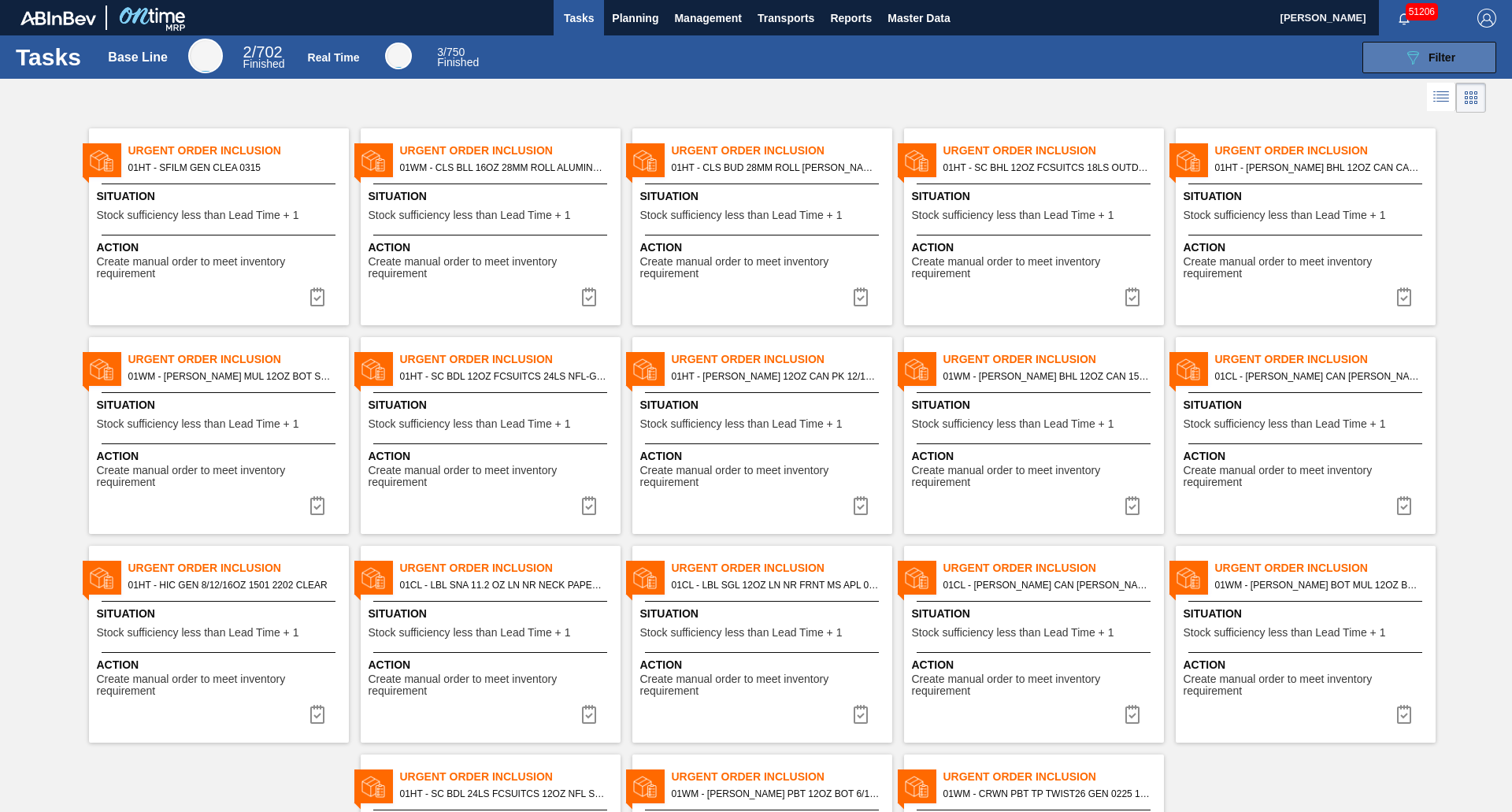
click at [1380, 70] on button "089F7B8B-B2A5-4AFE-B5C0-19BA573D28AC Filter" at bounding box center [1429, 57] width 134 height 32
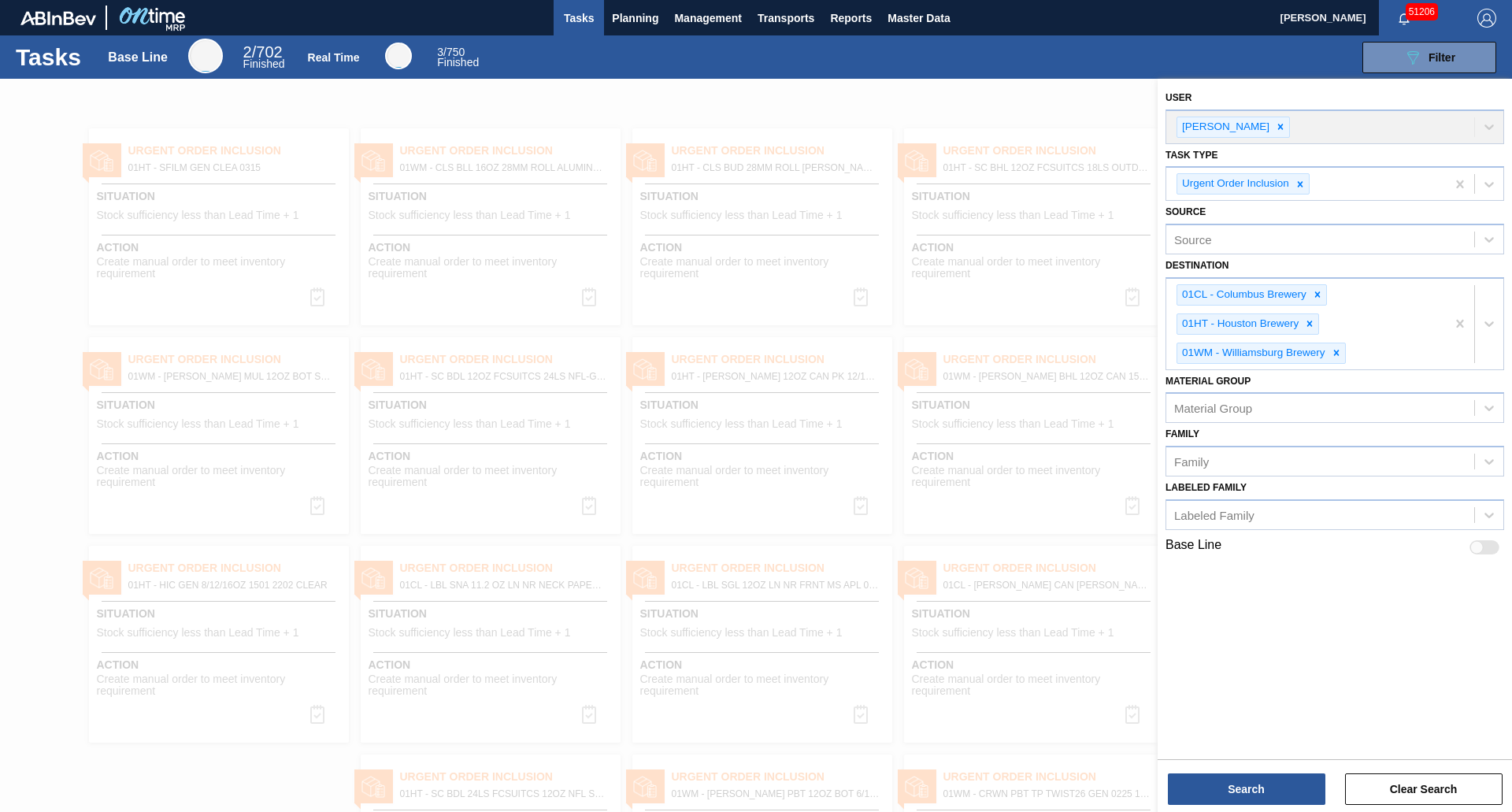
click at [1001, 108] on div at bounding box center [756, 484] width 1512 height 812
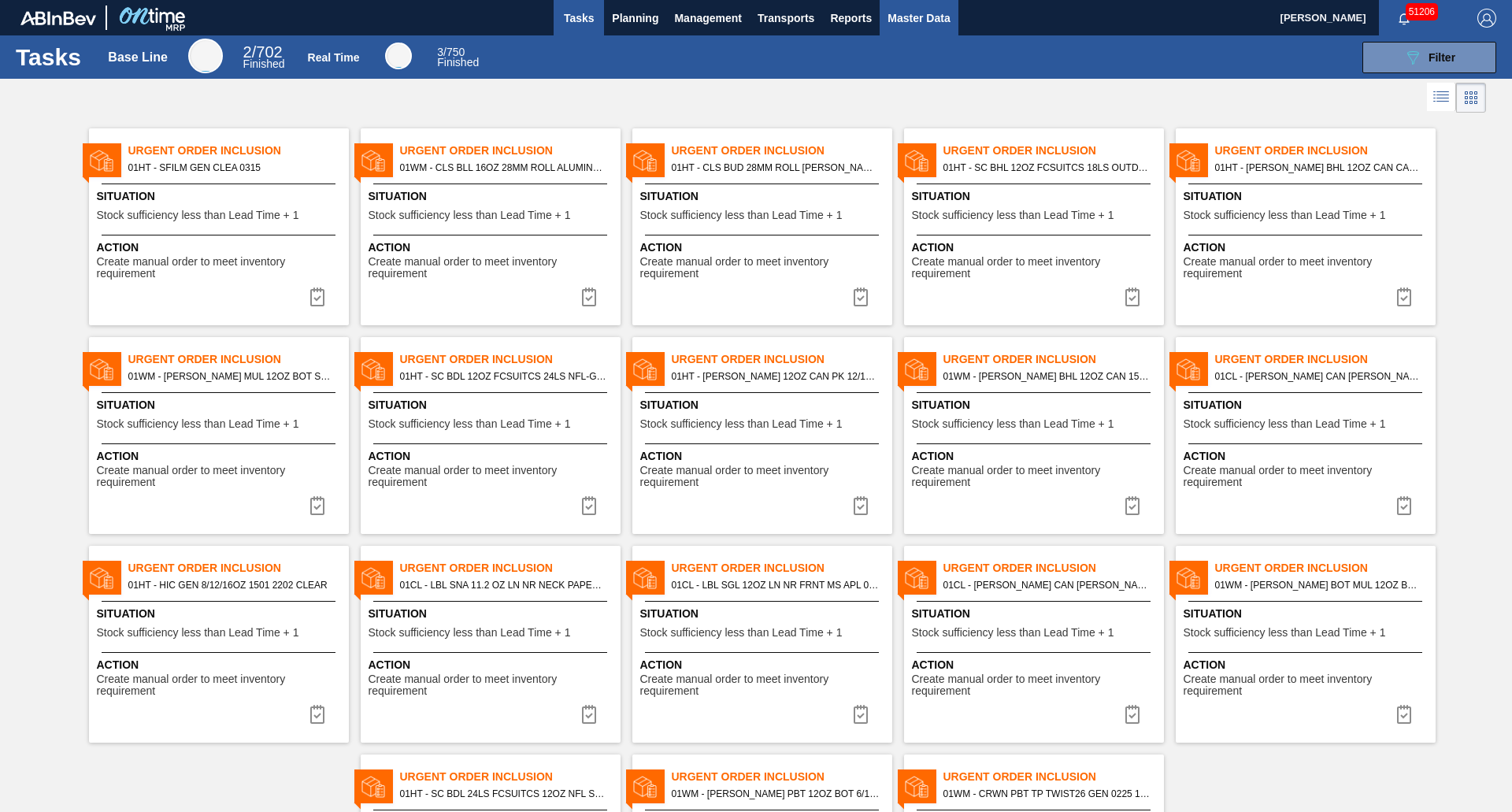
click at [917, 20] on span "Master Data" at bounding box center [918, 18] width 62 height 19
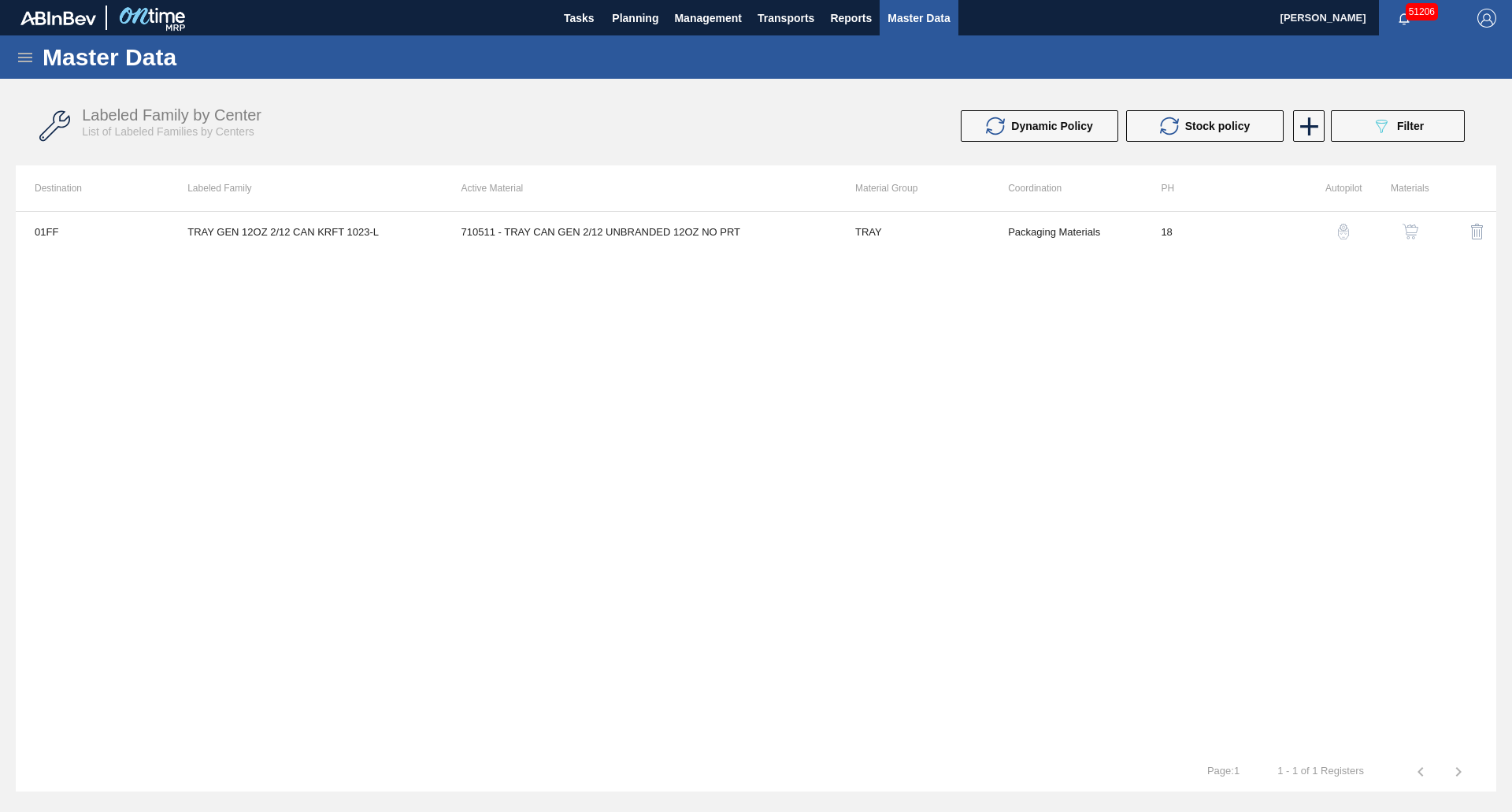
click at [36, 49] on div "Master Data" at bounding box center [756, 56] width 1512 height 43
click at [29, 52] on icon at bounding box center [25, 57] width 19 height 19
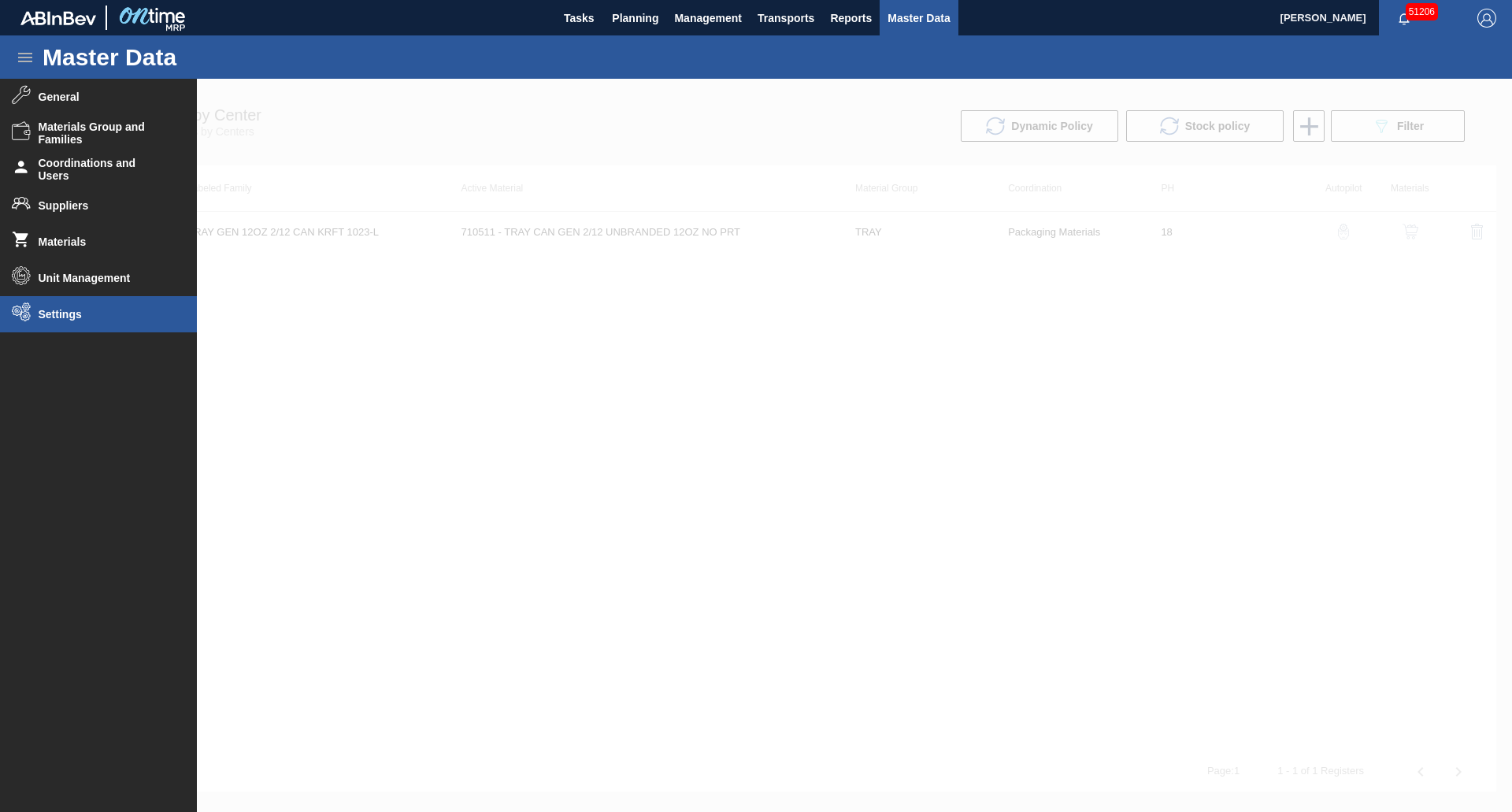
click at [52, 317] on span "Settings" at bounding box center [103, 313] width 130 height 12
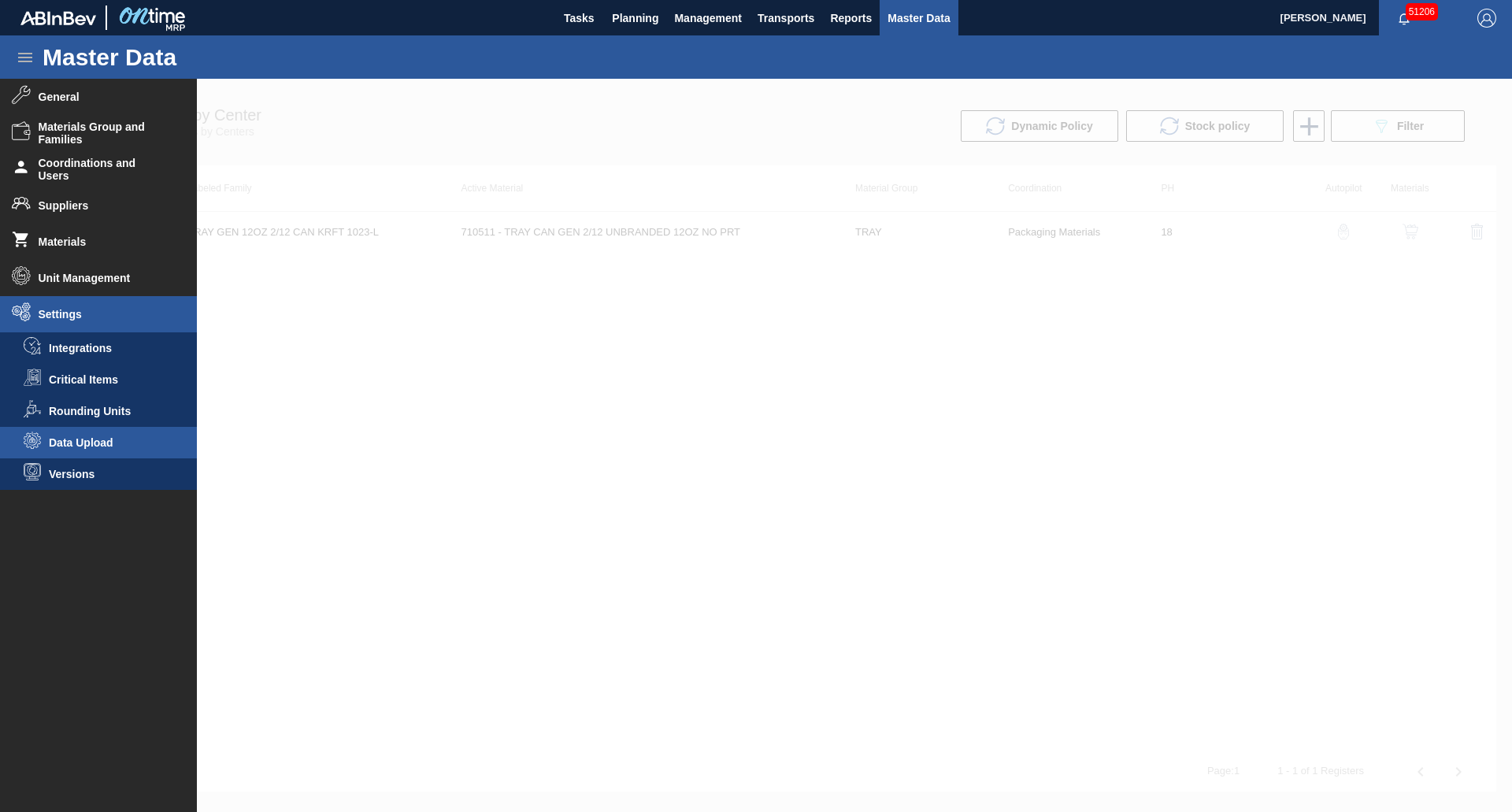
click at [83, 439] on span "Data Upload" at bounding box center [110, 442] width 121 height 12
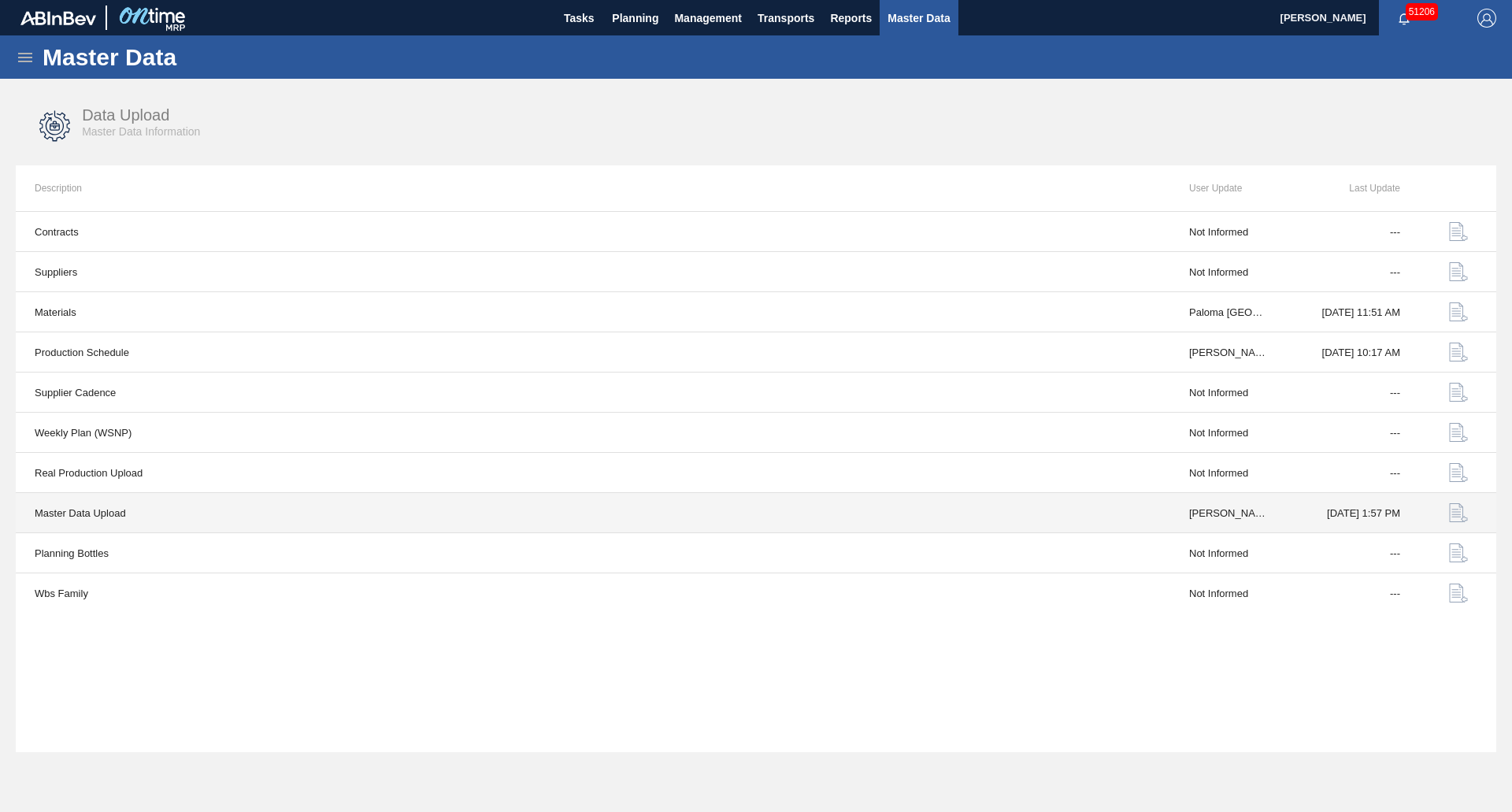
click at [1460, 515] on img "button" at bounding box center [1458, 512] width 19 height 19
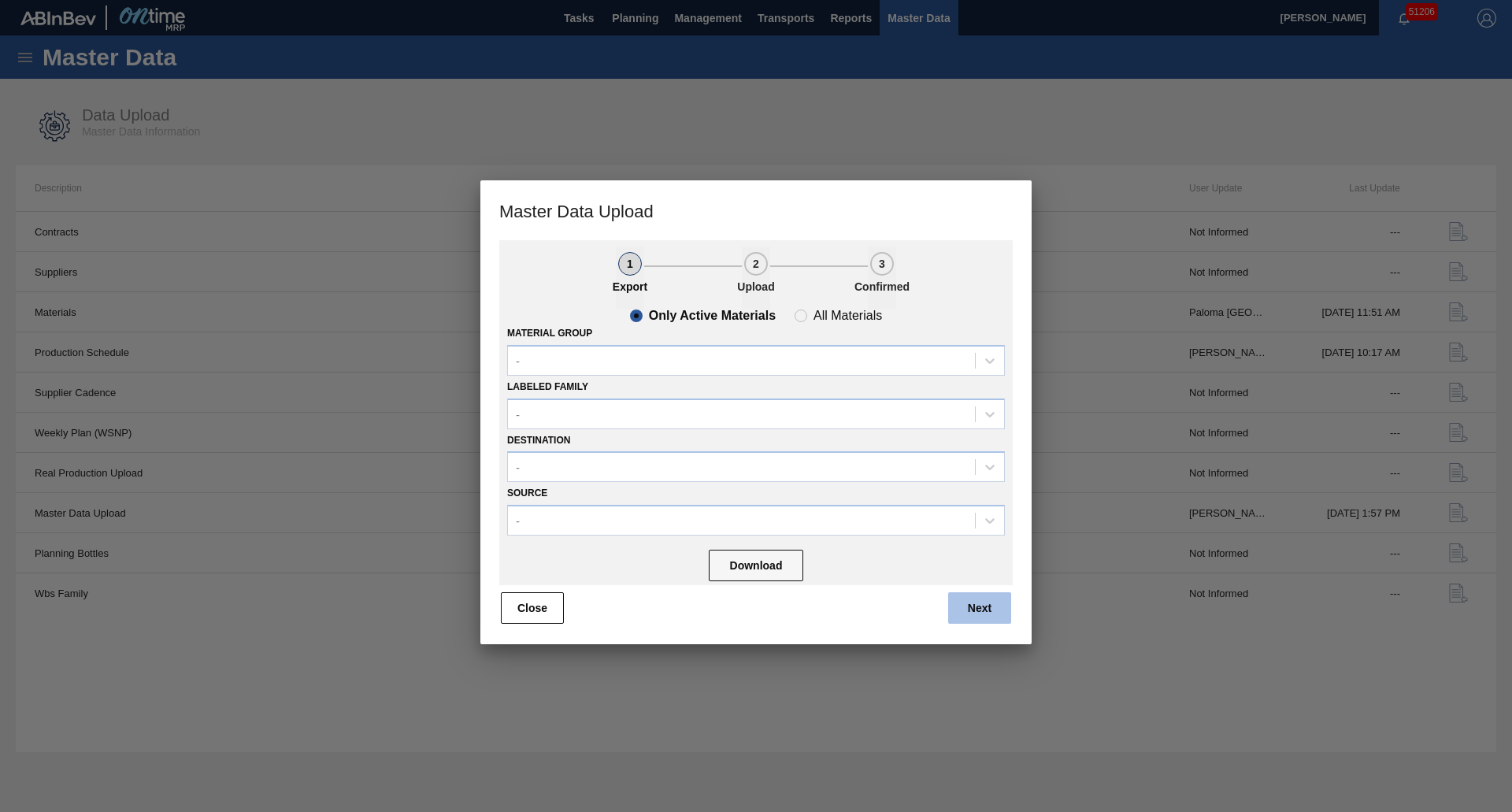
click at [1002, 606] on button "Next" at bounding box center [979, 608] width 63 height 32
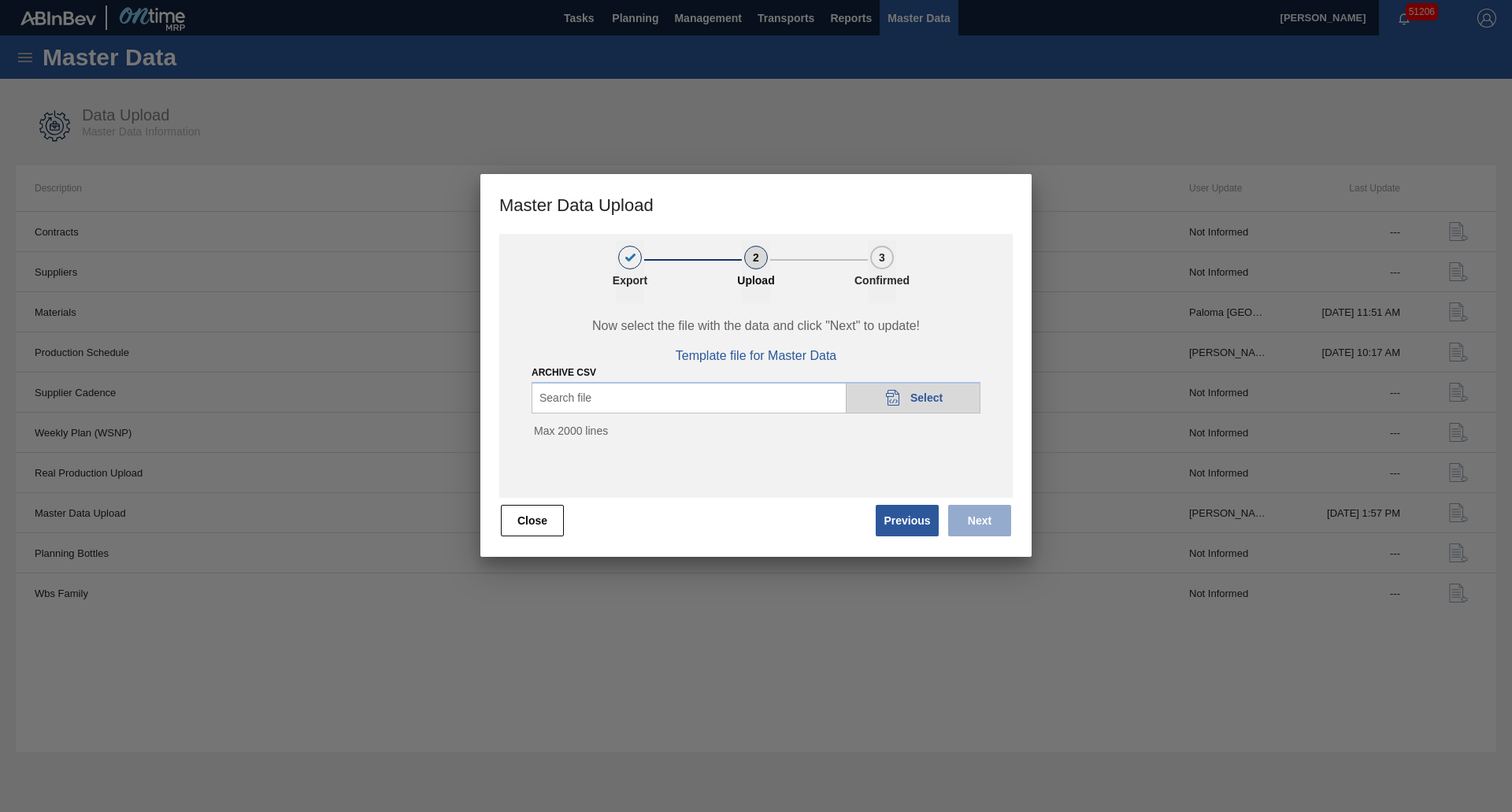
click at [855, 410] on div "20DAD902-3625-4257-8FDA-0C0CB19E2A3D Select" at bounding box center [913, 397] width 135 height 32
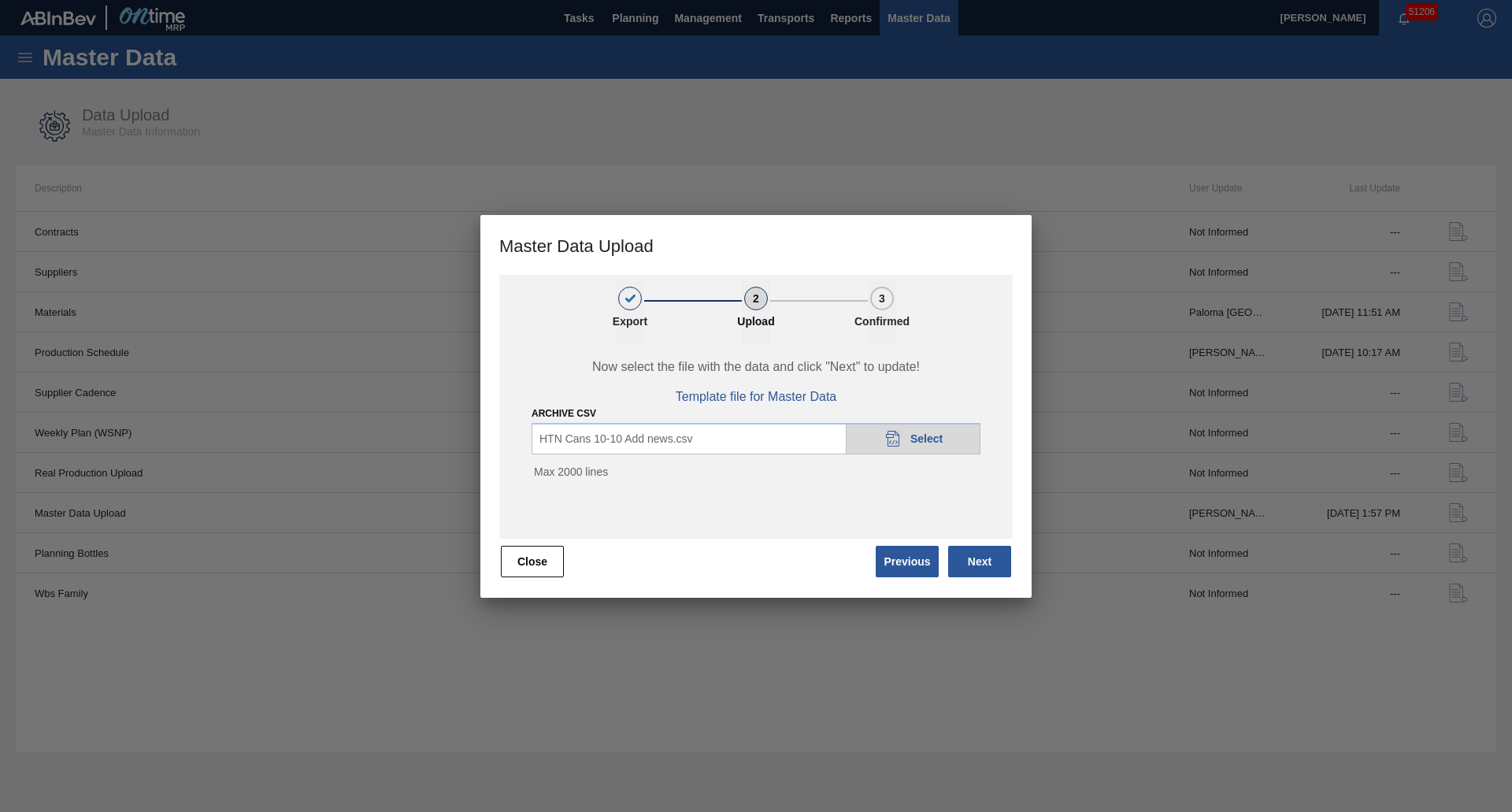
click at [739, 498] on div "Now select the file with the data and click "Next" to update! Template file for…" at bounding box center [756, 442] width 514 height 195
click at [979, 566] on button "Next" at bounding box center [979, 561] width 63 height 32
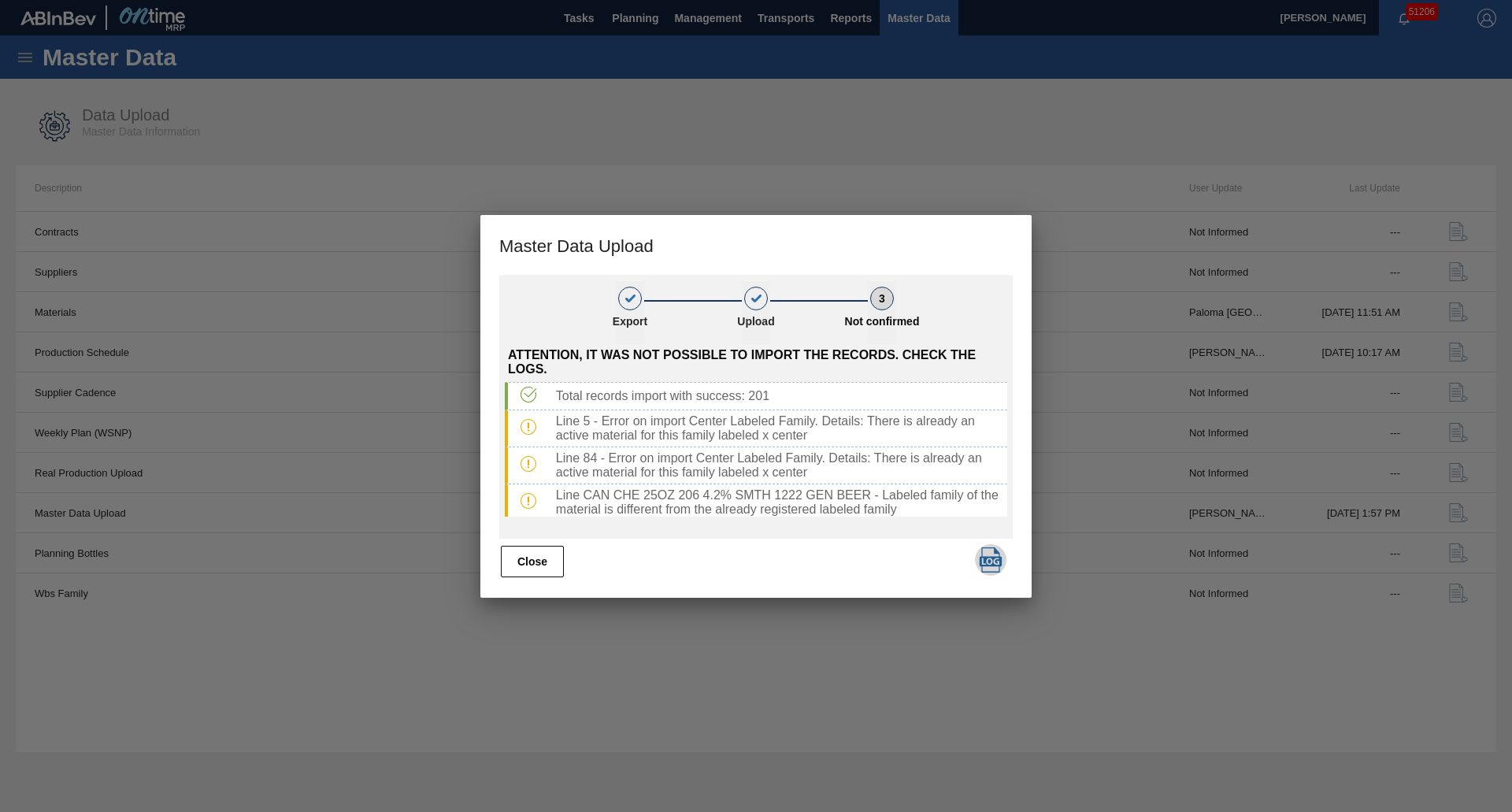
click at [998, 559] on img "button" at bounding box center [990, 559] width 25 height 25
drag, startPoint x: 874, startPoint y: 557, endPoint x: 881, endPoint y: 544, distance: 14.8
click at [874, 557] on div "Close" at bounding box center [756, 561] width 514 height 34
click at [535, 558] on button "Close" at bounding box center [532, 561] width 63 height 32
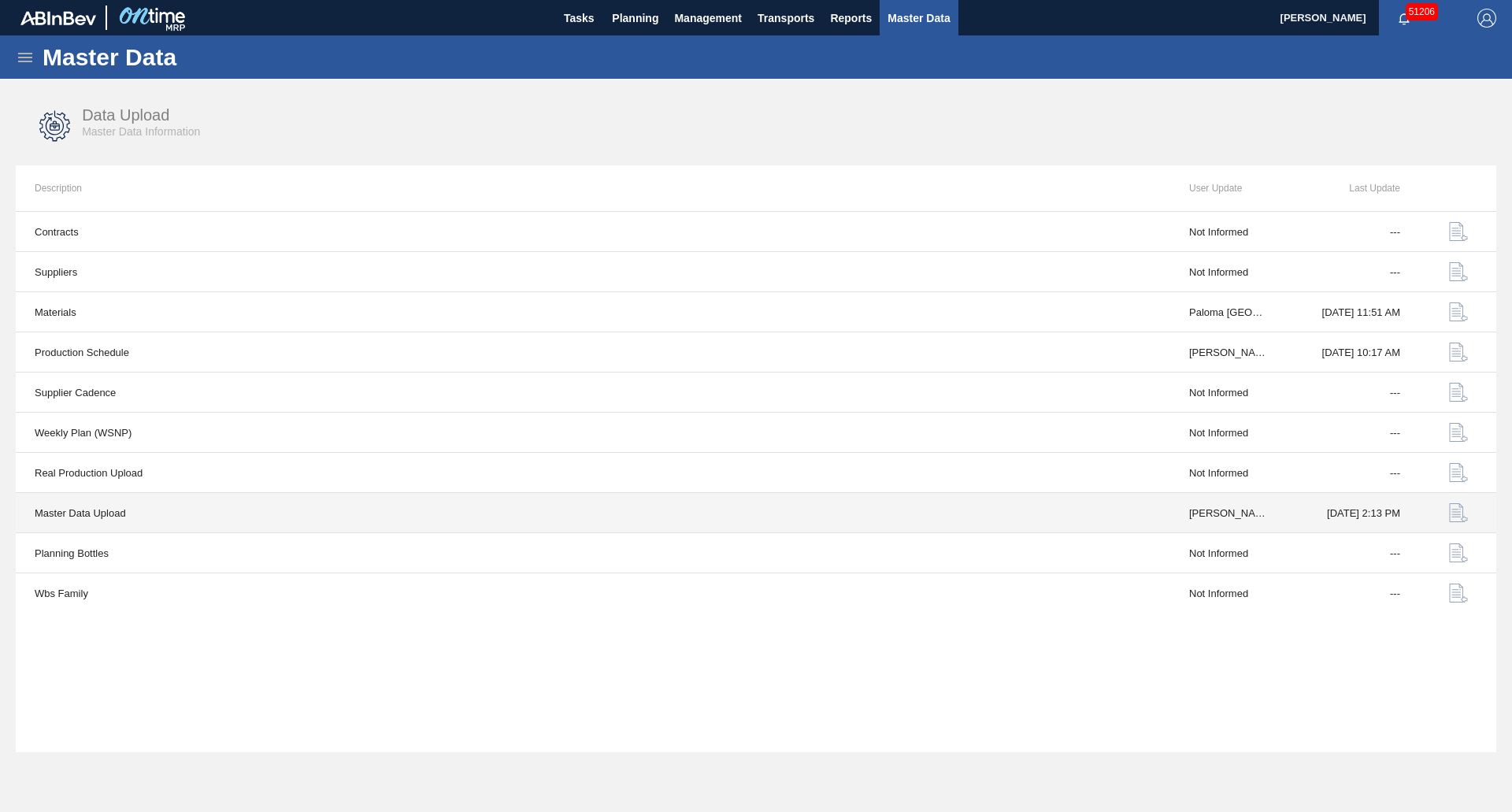
click at [1470, 506] on button "button" at bounding box center [1458, 513] width 38 height 38
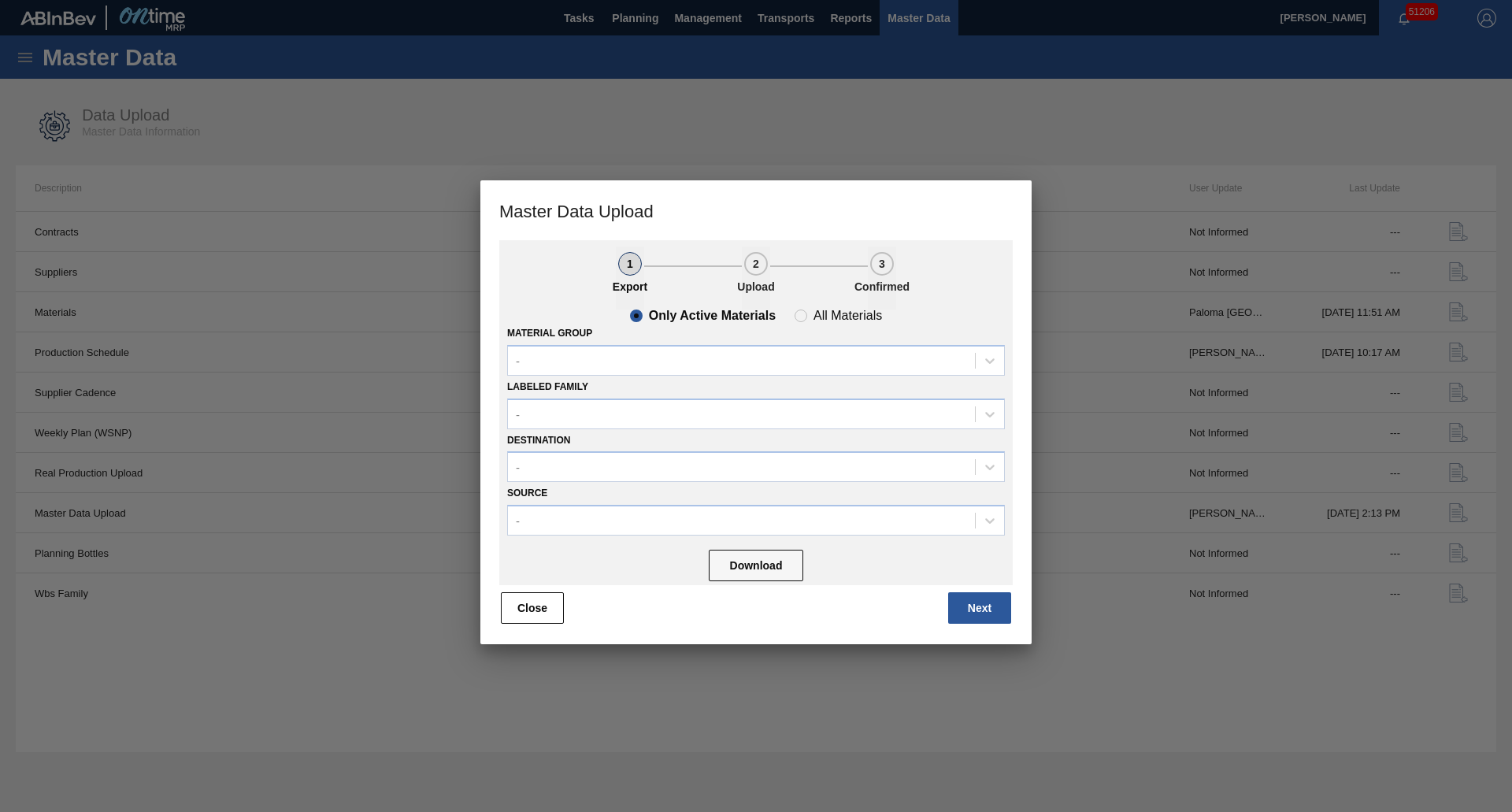
click at [1014, 617] on div "1 Export 2 Upload 3 Confirmed Only Active Materials All Materials Material Grou…" at bounding box center [756, 442] width 551 height 404
click at [1004, 612] on button "Next" at bounding box center [979, 608] width 63 height 32
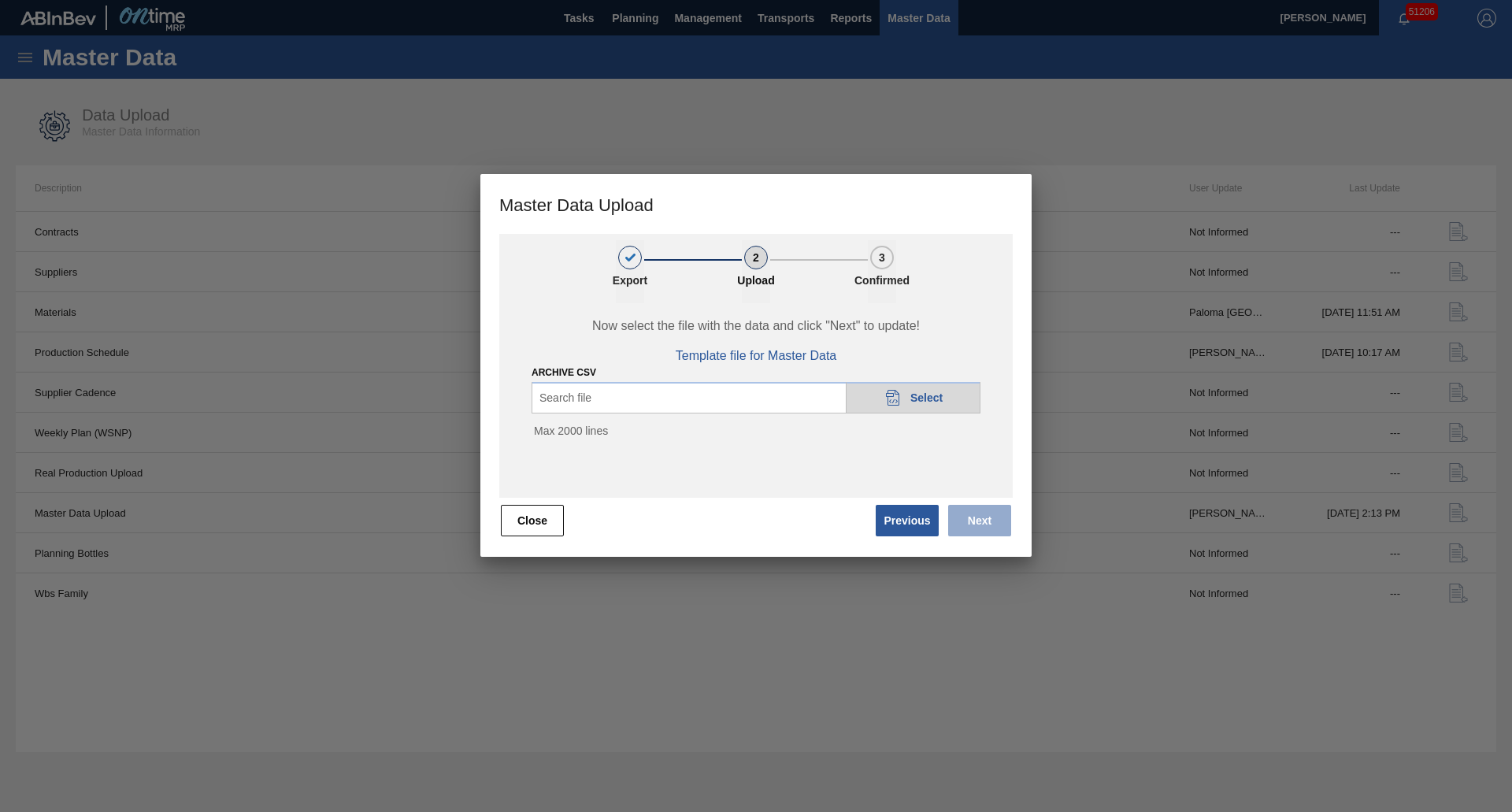
click at [877, 400] on div "20DAD902-3625-4257-8FDA-0C0CB19E2A3D Select" at bounding box center [913, 397] width 135 height 32
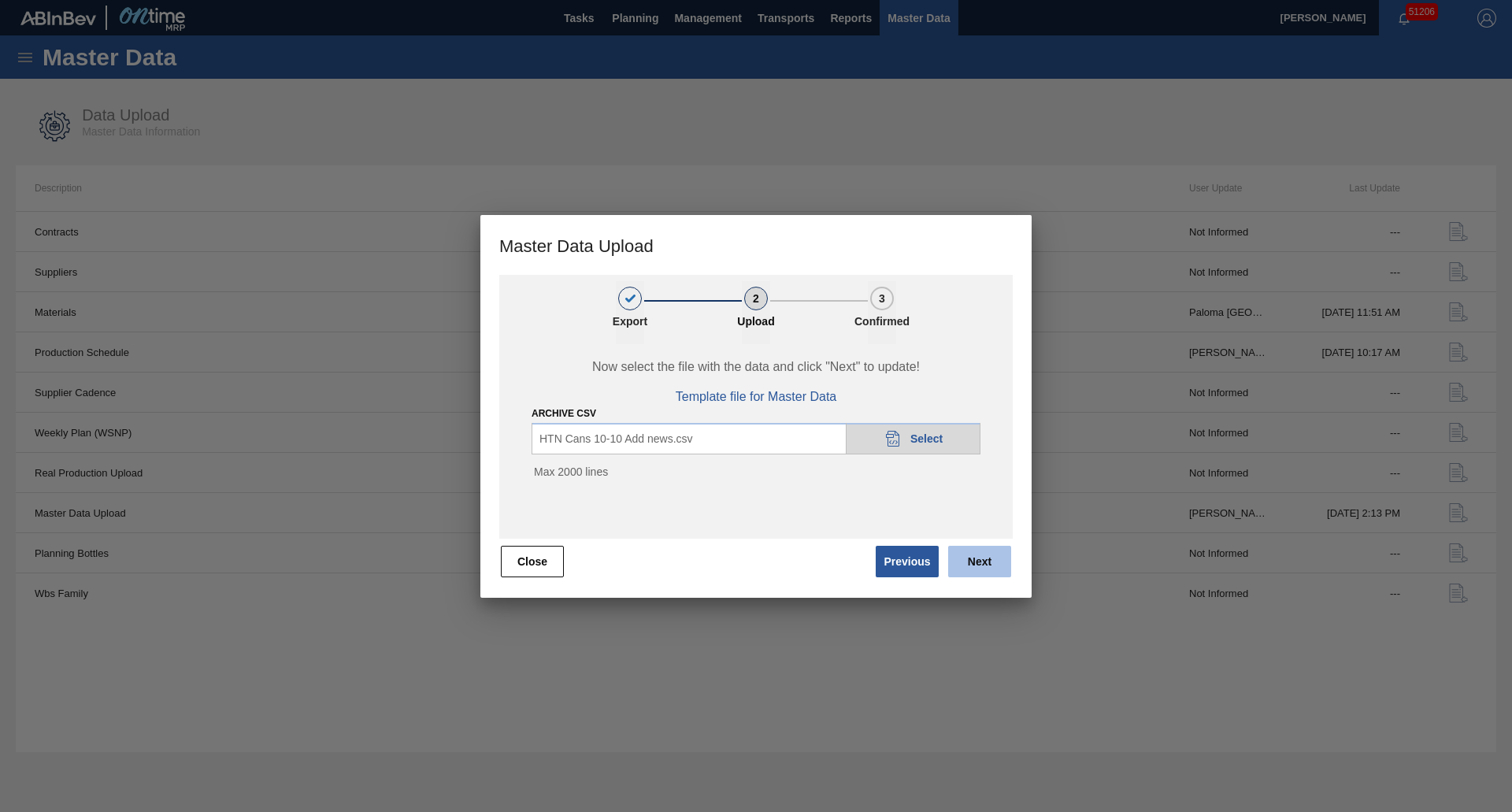
click at [976, 552] on button "Next" at bounding box center [979, 561] width 63 height 32
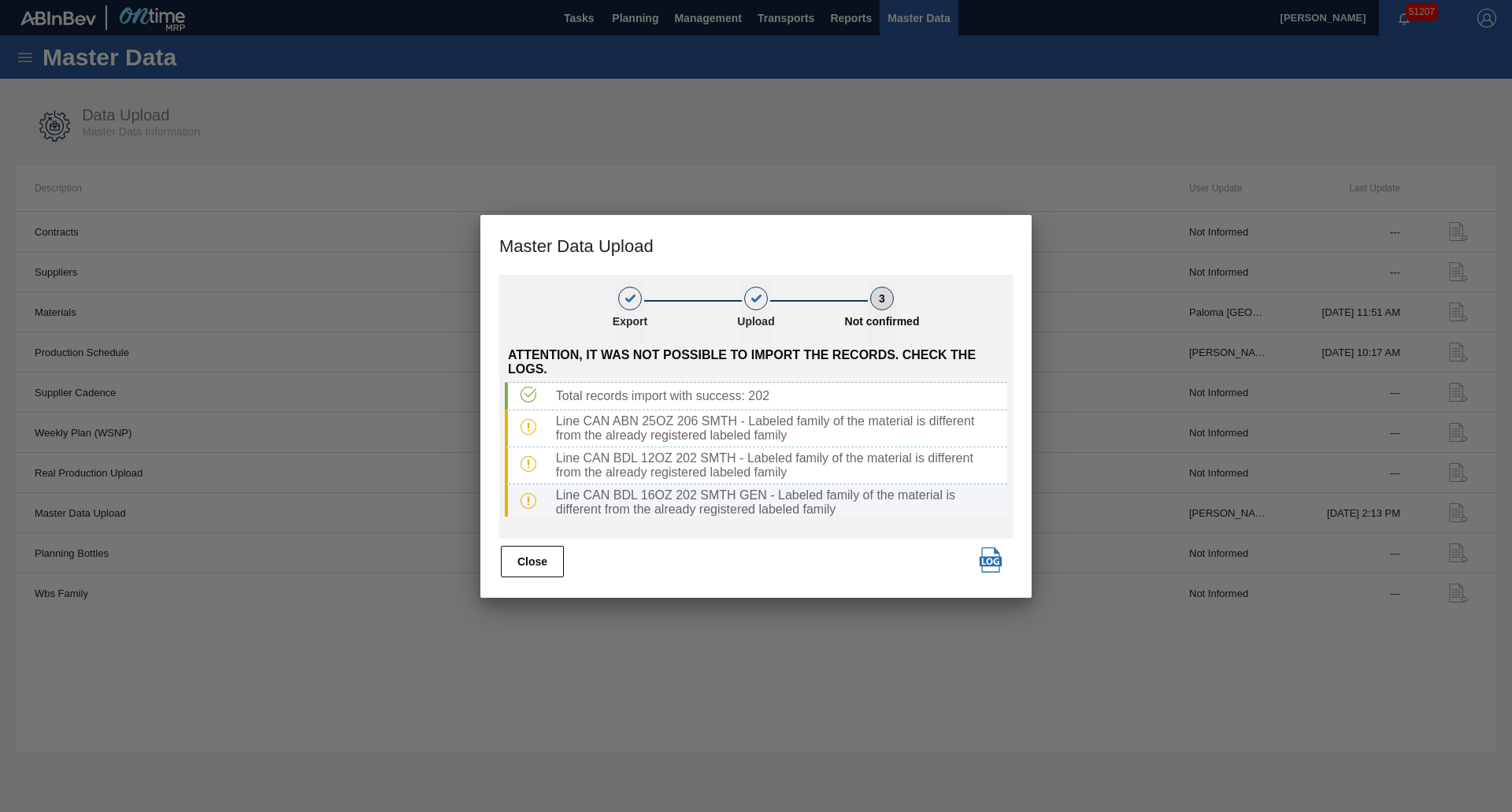
scroll to position [301, 0]
click at [984, 553] on img "button" at bounding box center [990, 559] width 25 height 25
click at [835, 568] on div "Close" at bounding box center [756, 561] width 514 height 34
click at [557, 557] on button "Close" at bounding box center [532, 561] width 63 height 32
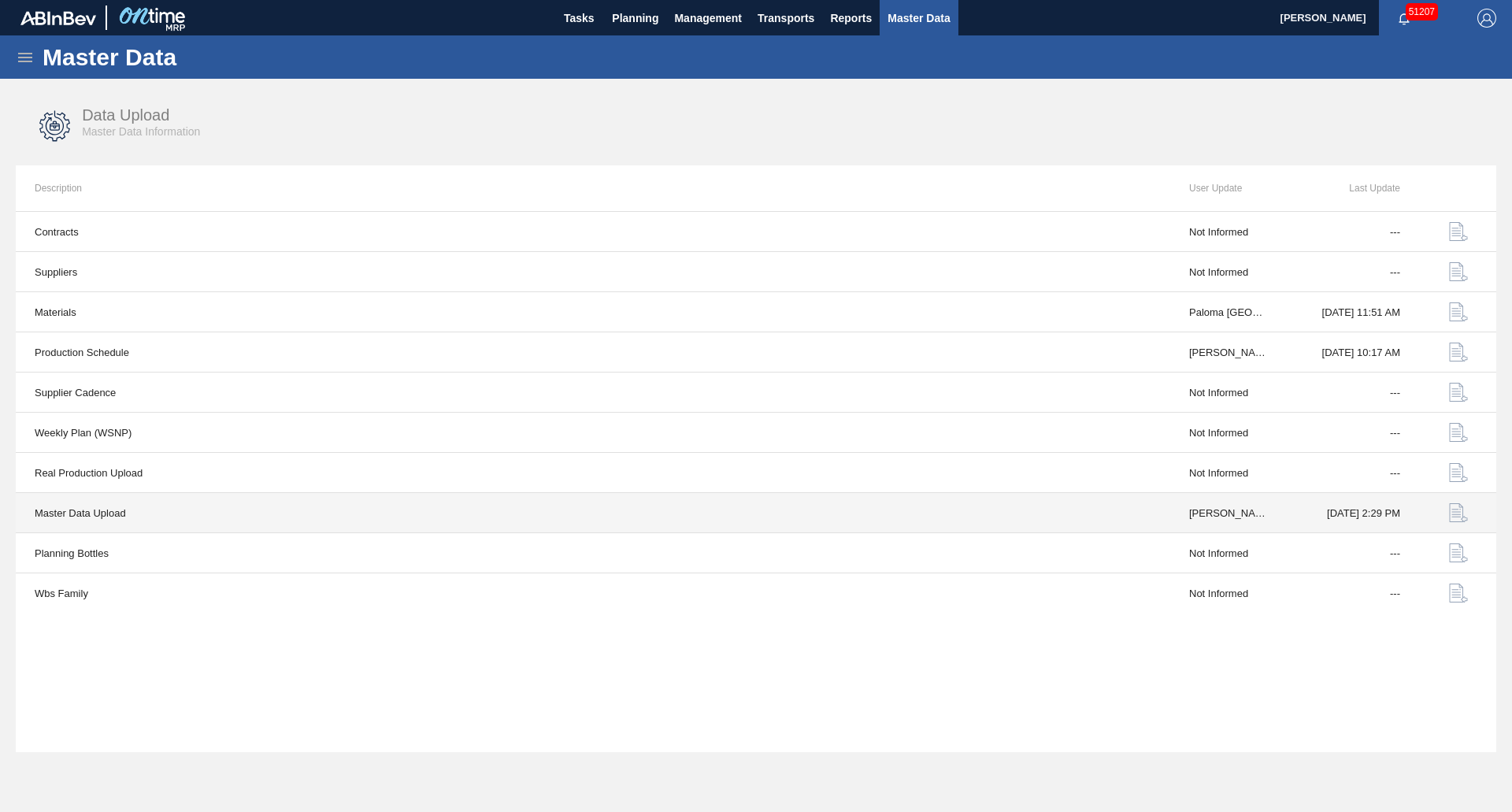
click at [1448, 513] on button "button" at bounding box center [1458, 513] width 38 height 38
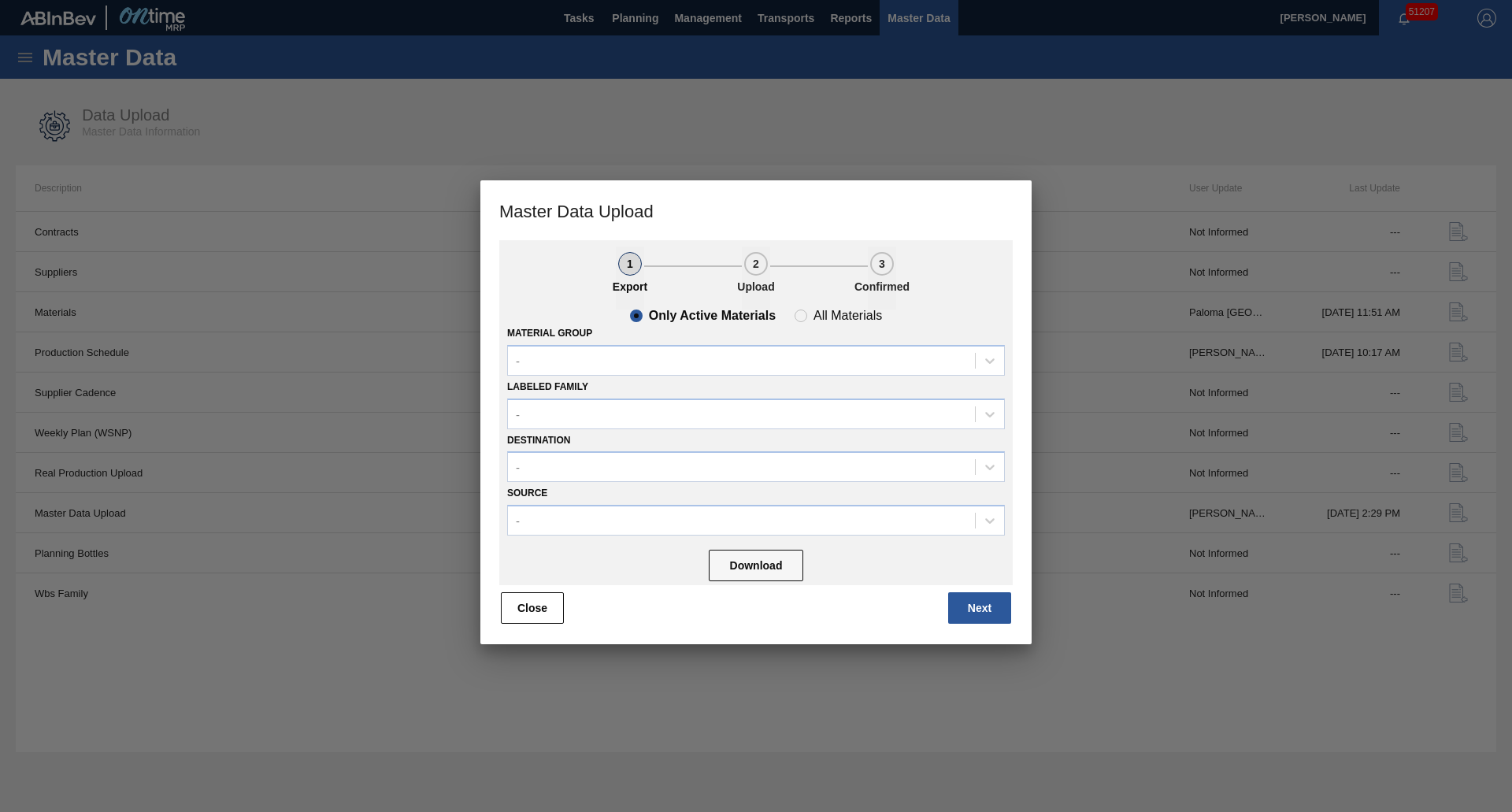
click at [581, 343] on div "Material Group -" at bounding box center [756, 348] width 498 height 53
click at [586, 360] on div "-" at bounding box center [741, 361] width 467 height 23
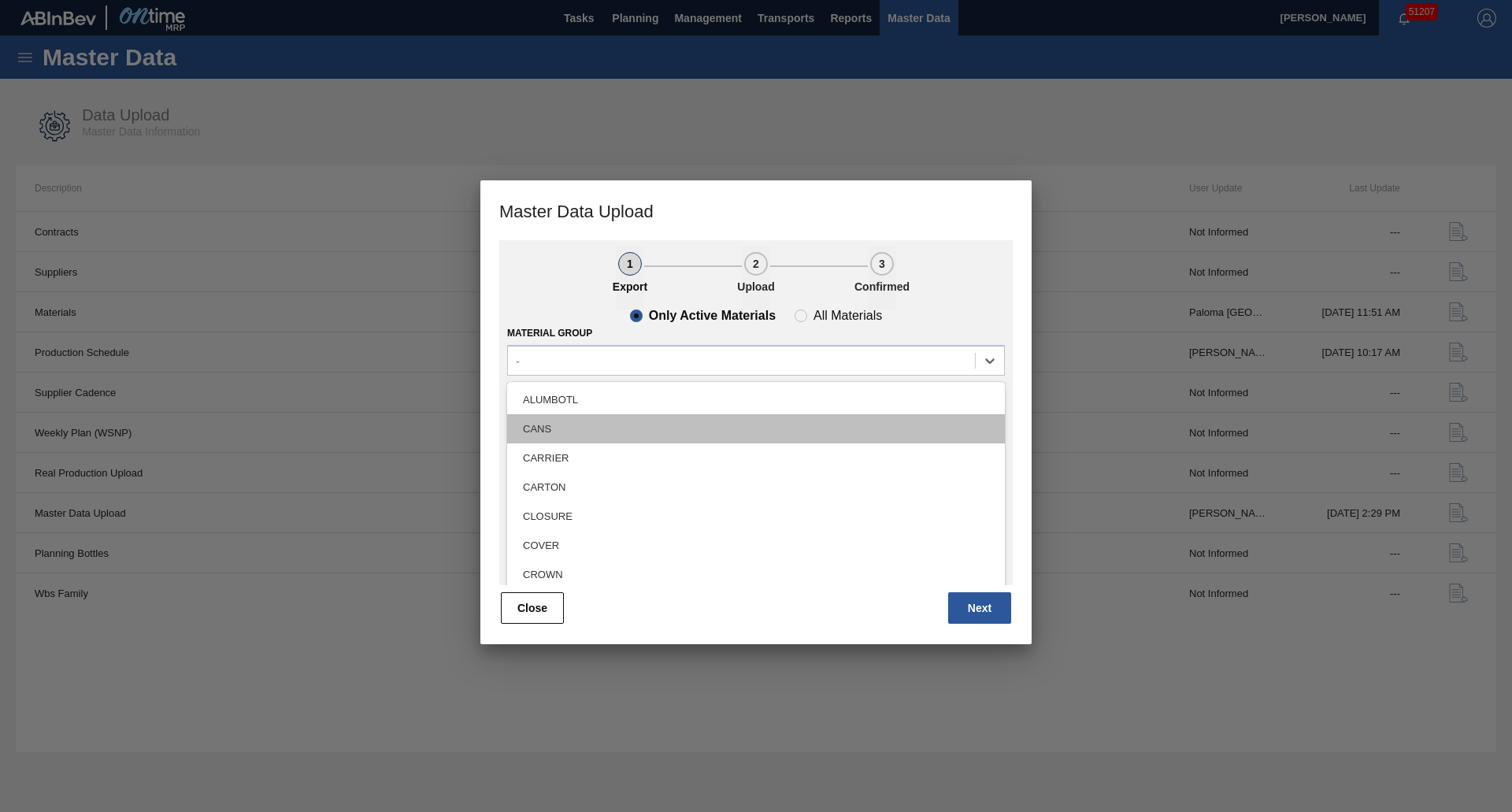
click at [580, 424] on div "CANS" at bounding box center [756, 428] width 498 height 29
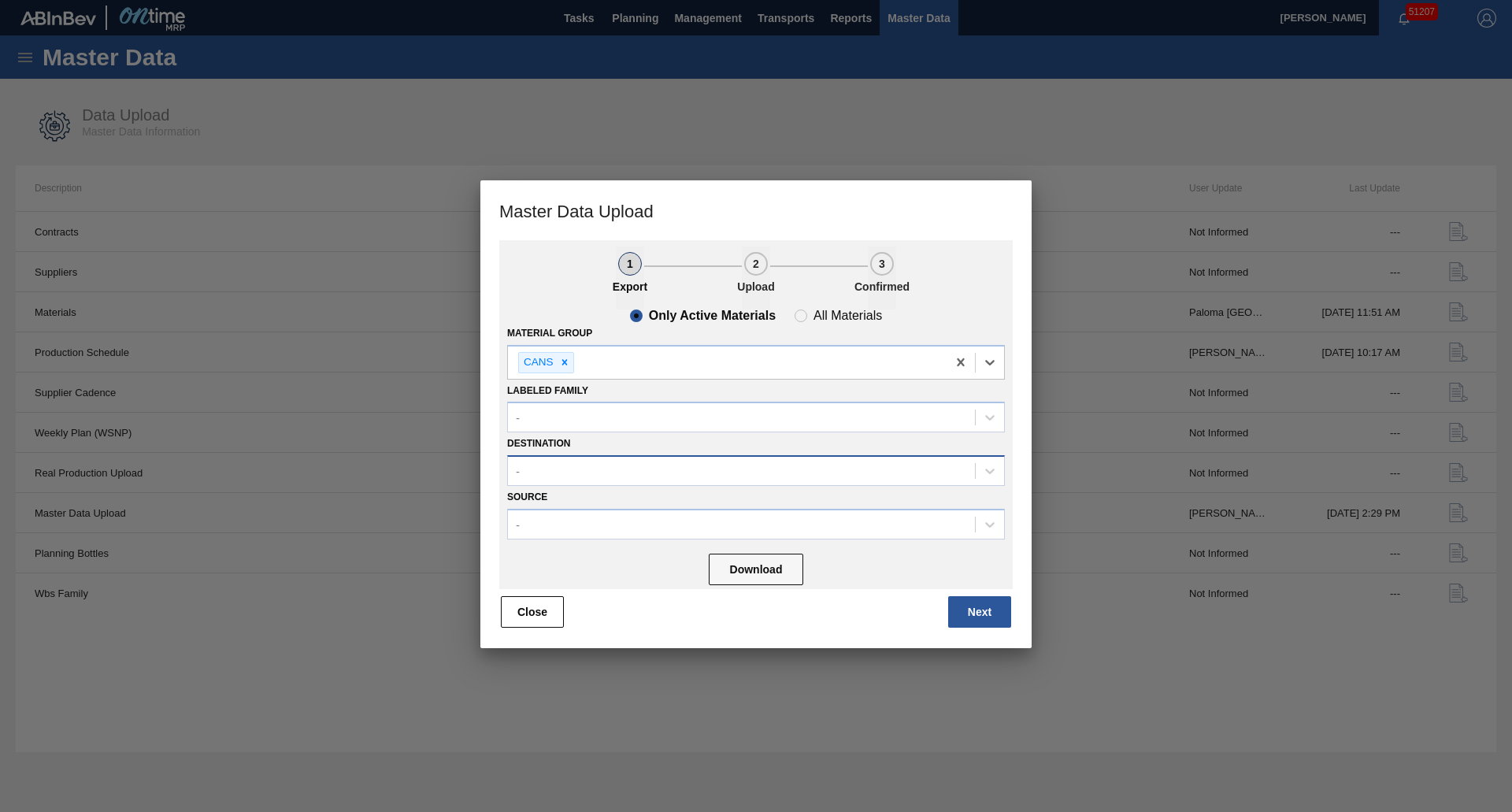
click at [563, 477] on div "-" at bounding box center [741, 471] width 467 height 23
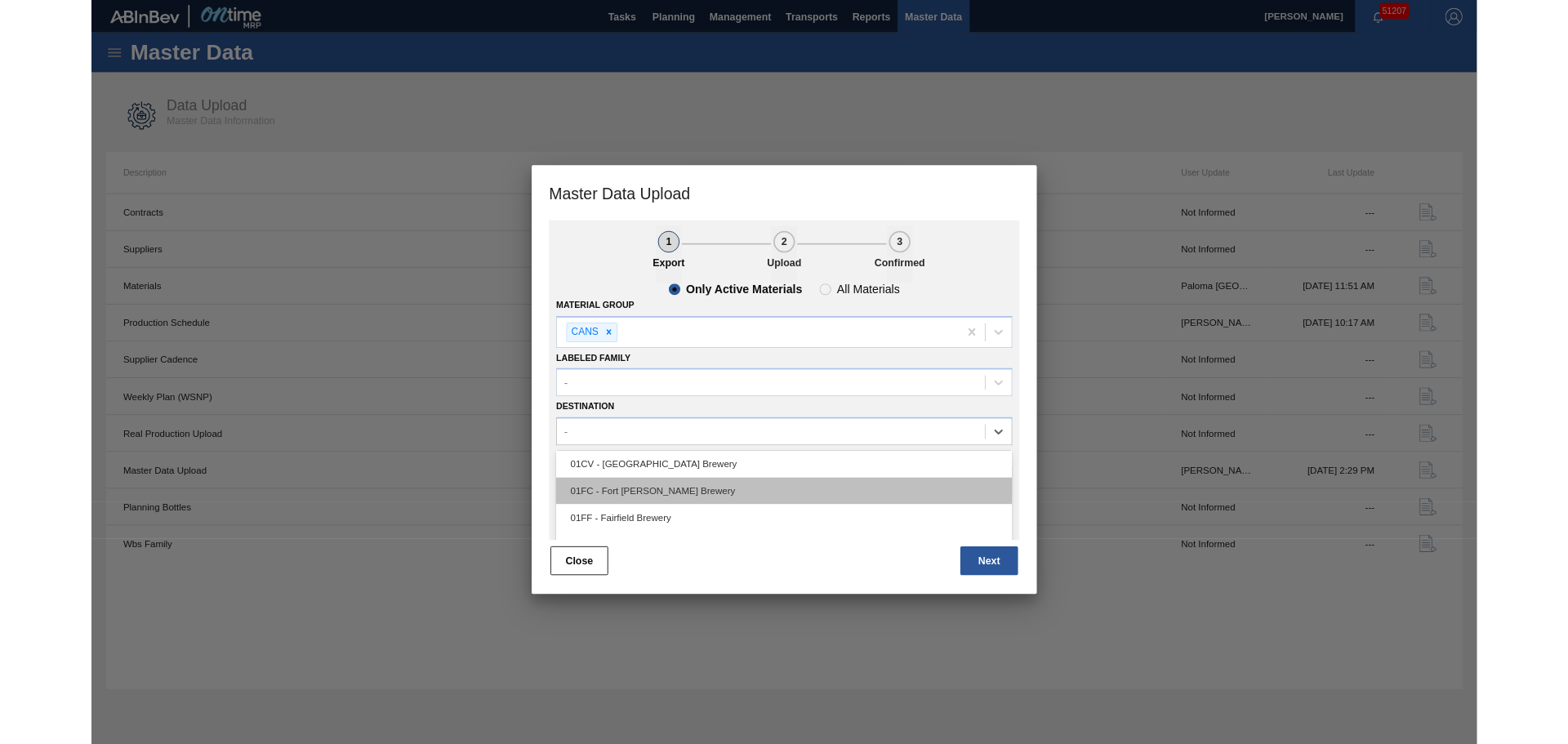
scroll to position [124, 0]
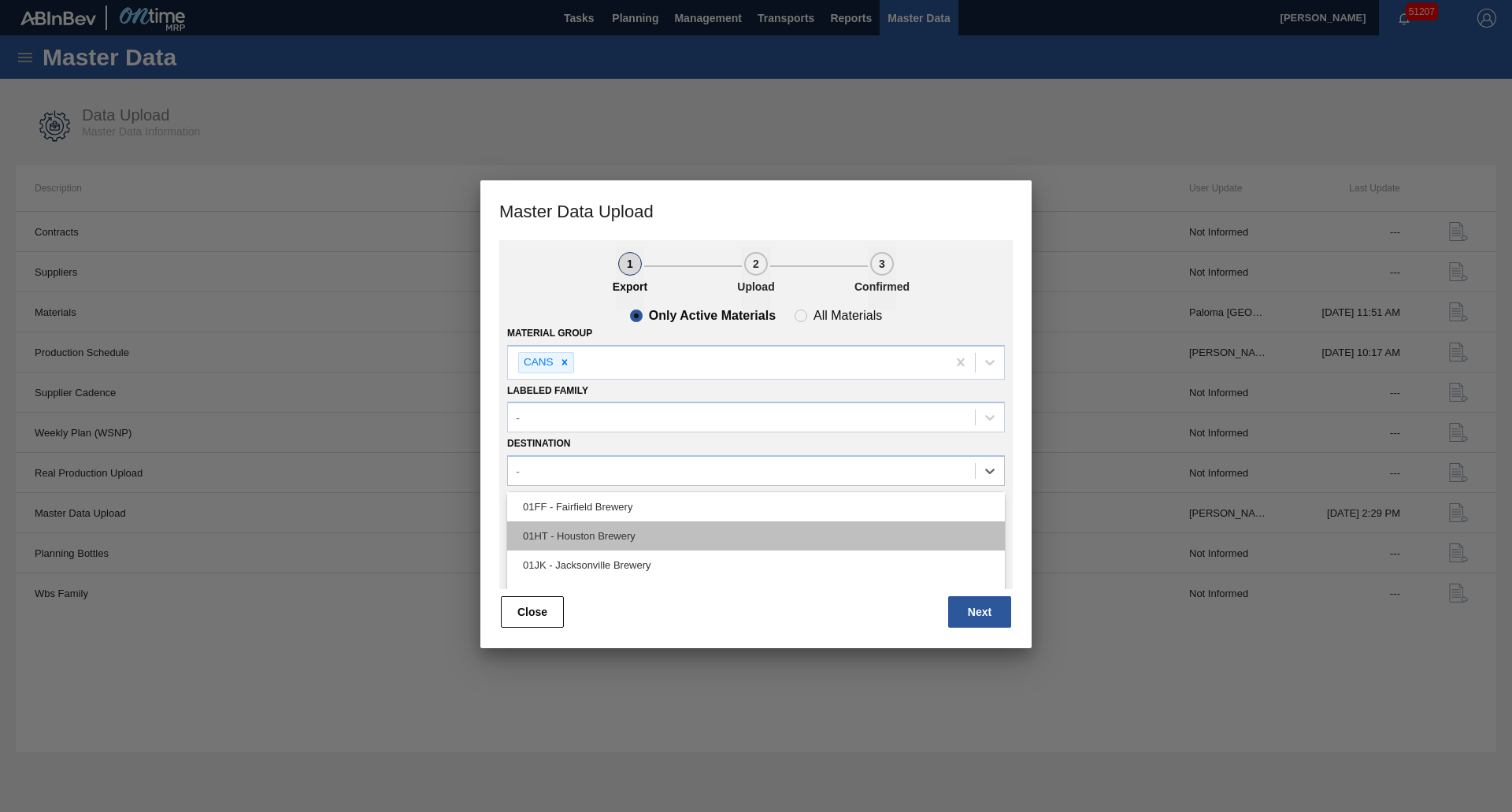
click at [583, 532] on div "01HT - Houston Brewery" at bounding box center [756, 536] width 498 height 29
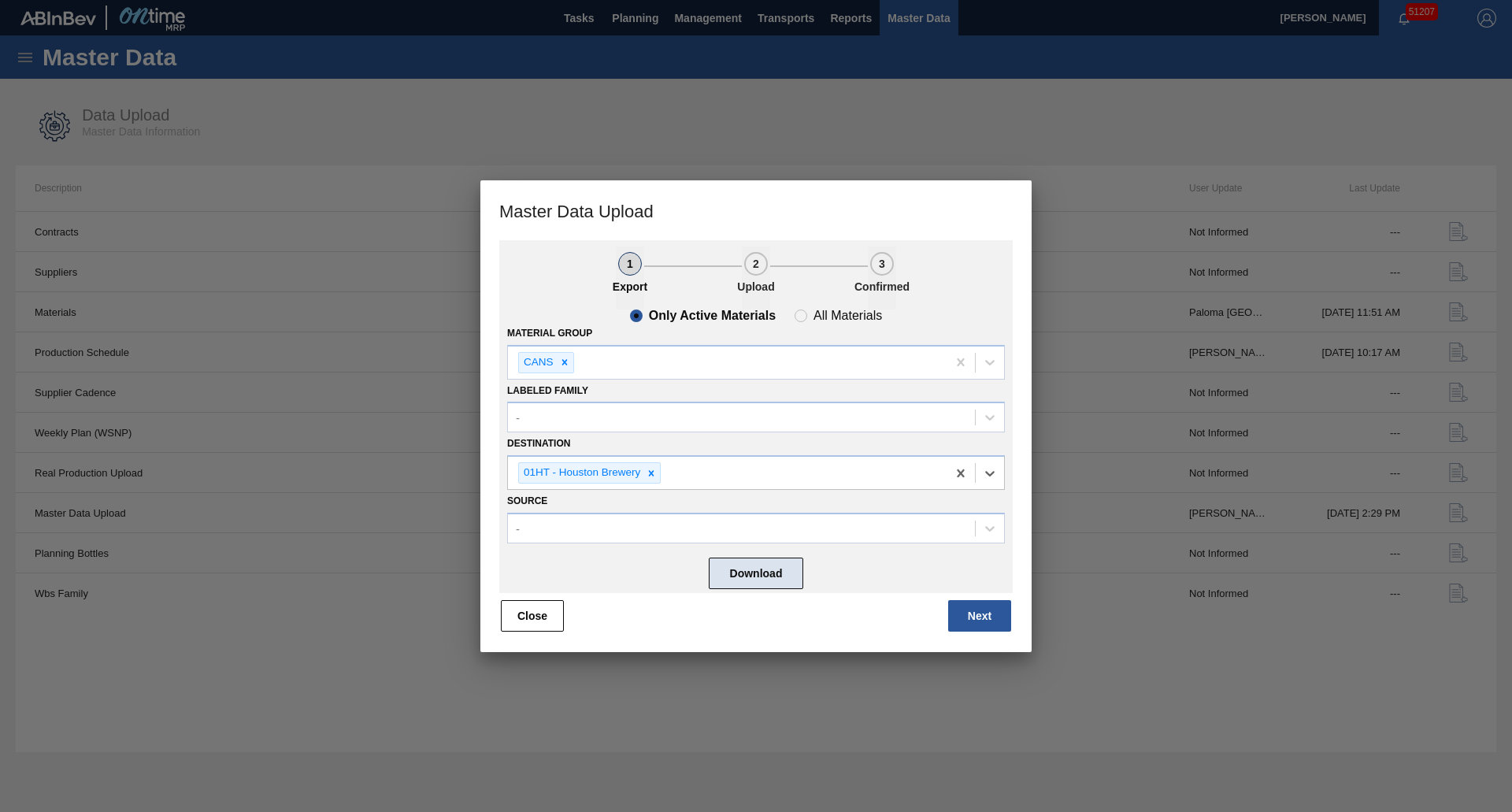
click at [718, 562] on button "Download" at bounding box center [756, 573] width 95 height 32
click at [298, 473] on div at bounding box center [756, 406] width 1512 height 812
click at [304, 478] on div at bounding box center [756, 406] width 1512 height 812
drag, startPoint x: 304, startPoint y: 482, endPoint x: 312, endPoint y: 479, distance: 8.5
click at [312, 479] on div at bounding box center [756, 406] width 1512 height 812
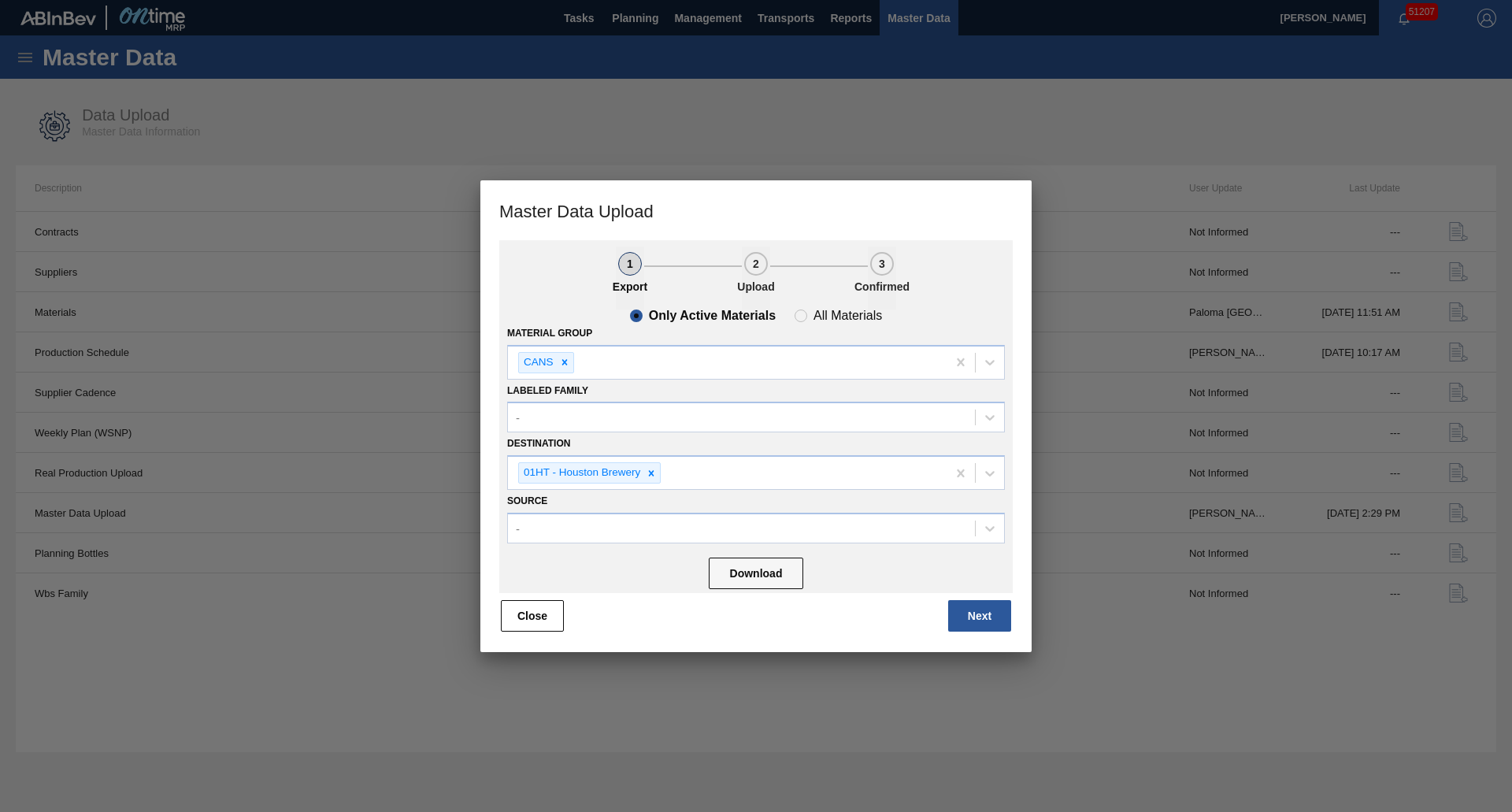
click at [310, 470] on div at bounding box center [756, 406] width 1512 height 812
drag, startPoint x: 310, startPoint y: 470, endPoint x: 297, endPoint y: 461, distance: 15.8
click at [302, 460] on div at bounding box center [756, 406] width 1512 height 812
click at [289, 456] on div at bounding box center [756, 406] width 1512 height 812
click at [296, 465] on div at bounding box center [756, 406] width 1512 height 812
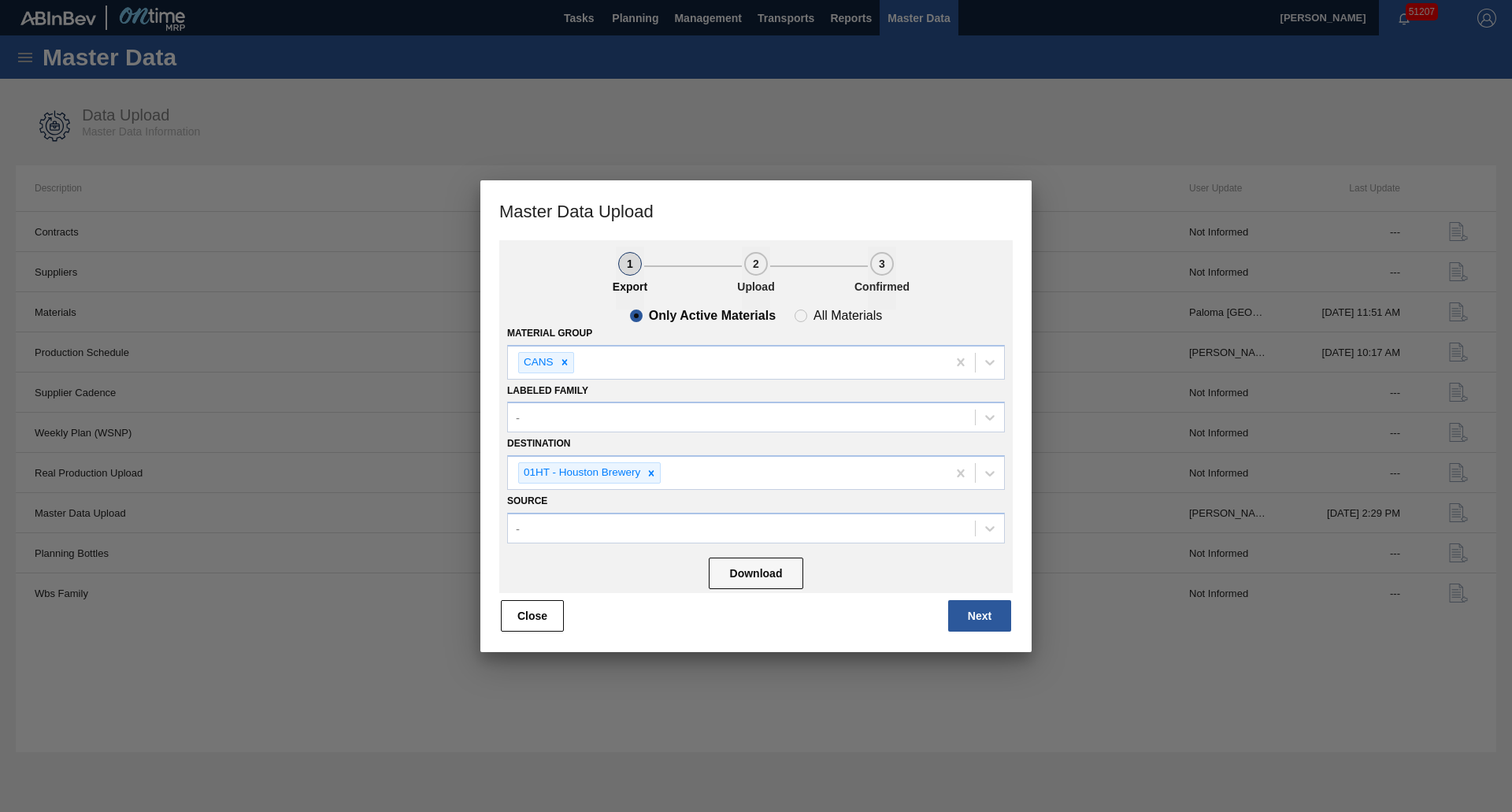
click at [289, 464] on div at bounding box center [756, 406] width 1512 height 812
drag, startPoint x: 280, startPoint y: 473, endPoint x: 291, endPoint y: 456, distance: 20.2
click at [291, 456] on div at bounding box center [756, 406] width 1512 height 812
drag, startPoint x: 299, startPoint y: 464, endPoint x: 296, endPoint y: 473, distance: 9.5
click at [296, 473] on div at bounding box center [756, 406] width 1512 height 812
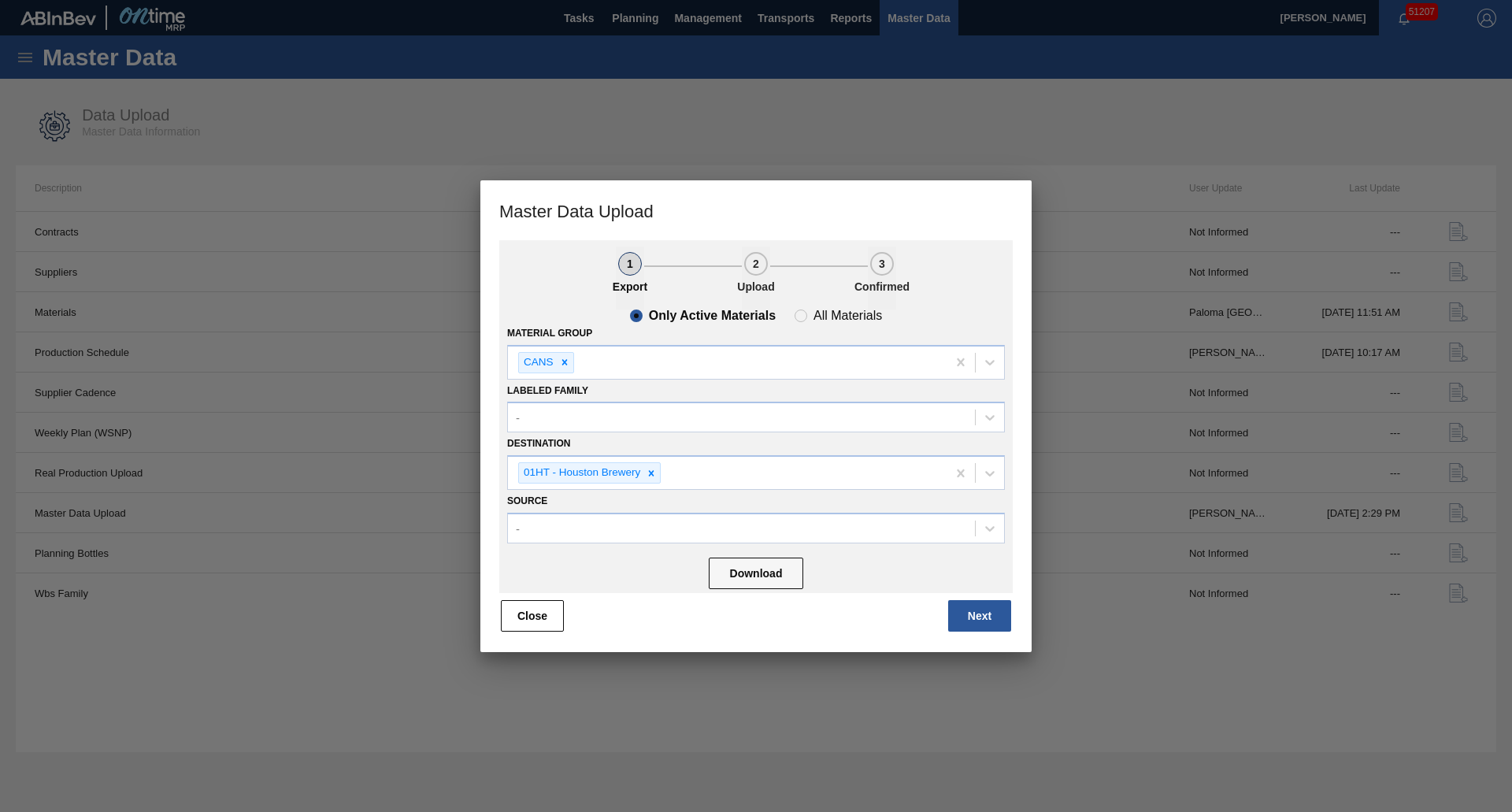
click at [282, 480] on div at bounding box center [756, 406] width 1512 height 812
click at [284, 483] on div at bounding box center [756, 406] width 1512 height 812
click at [281, 477] on div at bounding box center [756, 406] width 1512 height 812
drag, startPoint x: 280, startPoint y: 477, endPoint x: 286, endPoint y: 525, distance: 48.4
click at [285, 512] on div at bounding box center [756, 406] width 1512 height 812
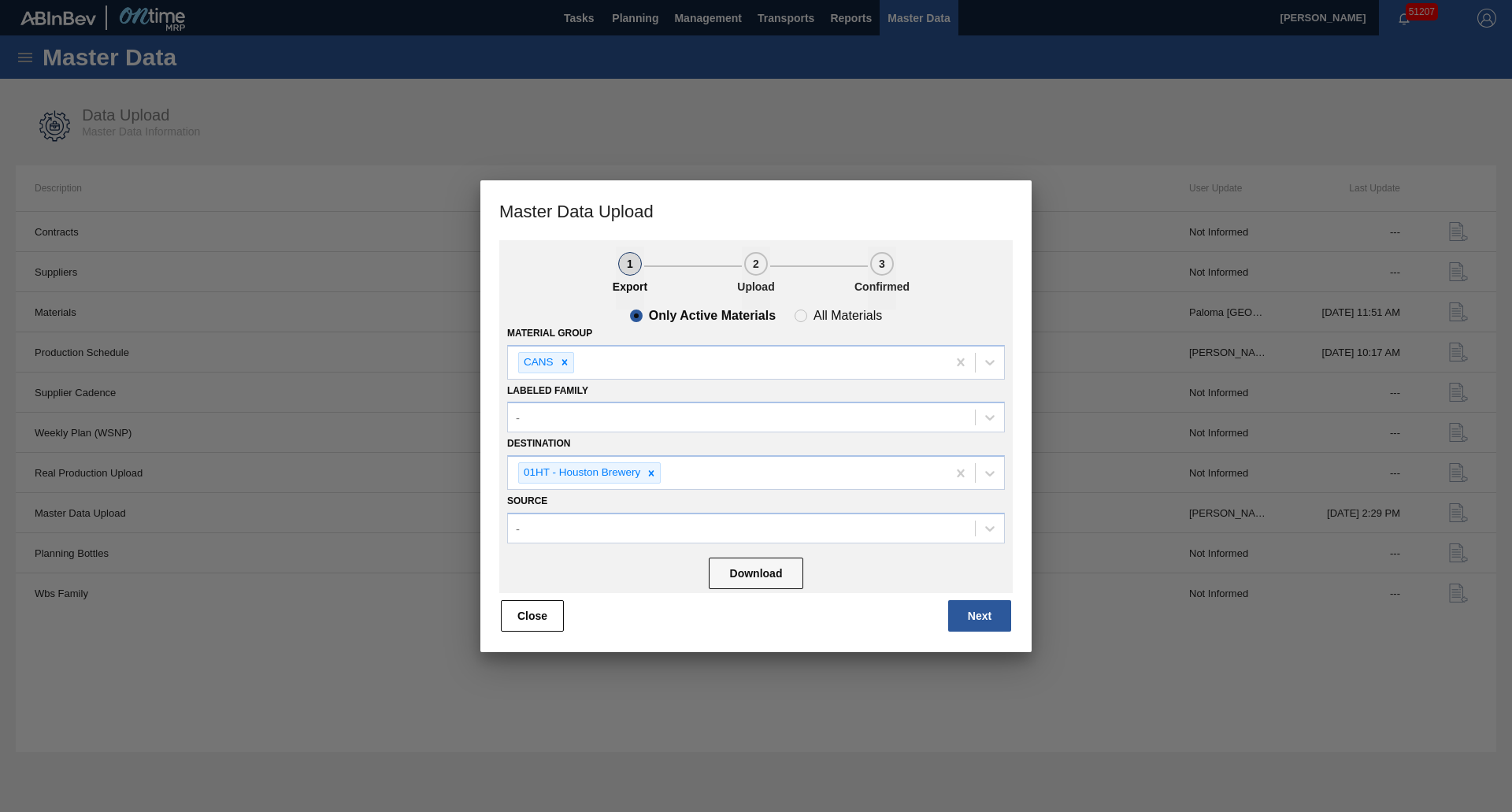
click at [285, 525] on div at bounding box center [756, 406] width 1512 height 812
drag, startPoint x: 280, startPoint y: 522, endPoint x: 287, endPoint y: 525, distance: 7.6
click at [287, 525] on div at bounding box center [756, 406] width 1512 height 812
click at [280, 515] on div at bounding box center [756, 406] width 1512 height 812
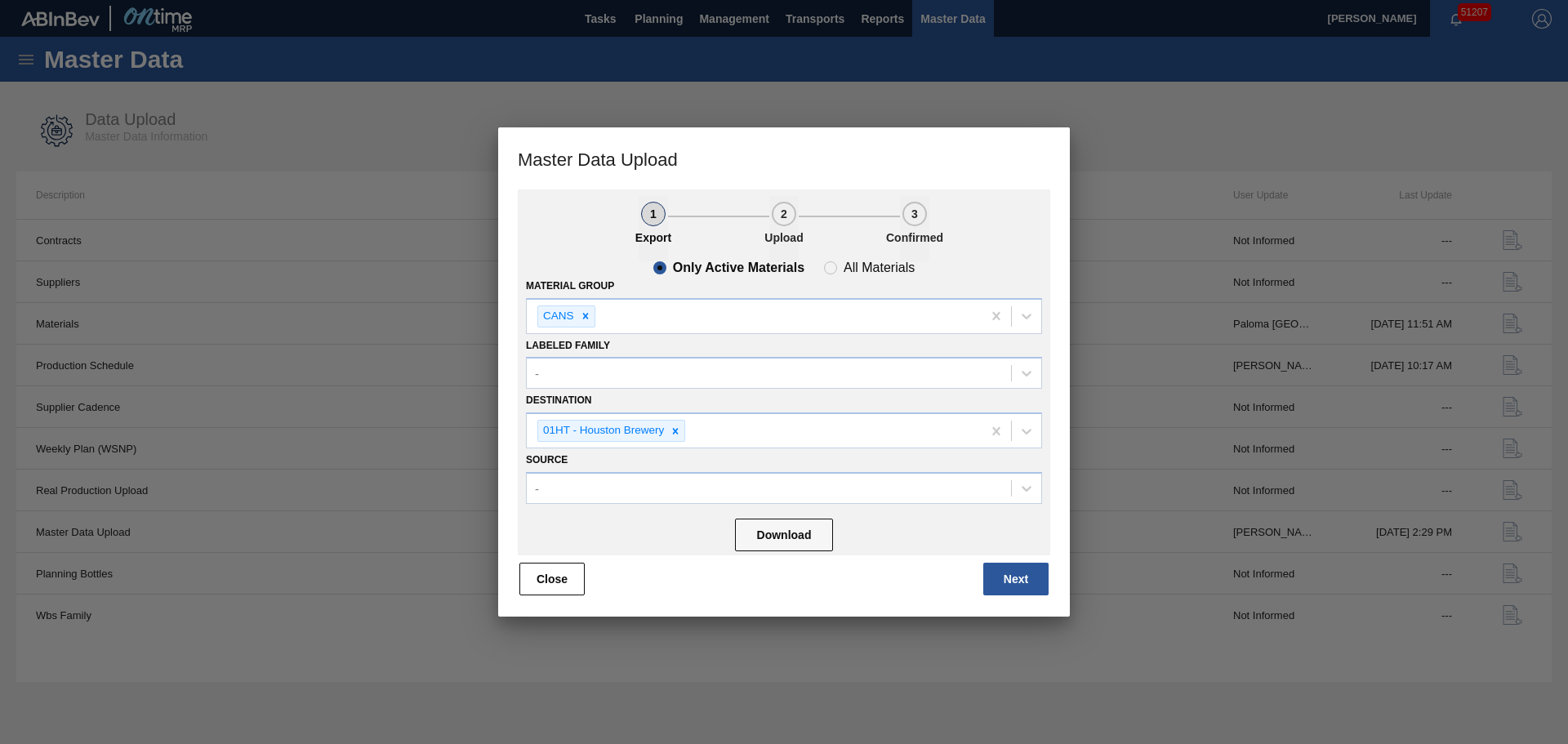
drag, startPoint x: 810, startPoint y: 539, endPoint x: 1829, endPoint y: 754, distance: 1041.4
click at [1567, 0] on html "Tasks Planning Management Transports Reports Master Data David Sedlock 51207 Ma…" at bounding box center [784, 0] width 1568 height 0
click at [677, 429] on icon at bounding box center [675, 431] width 6 height 6
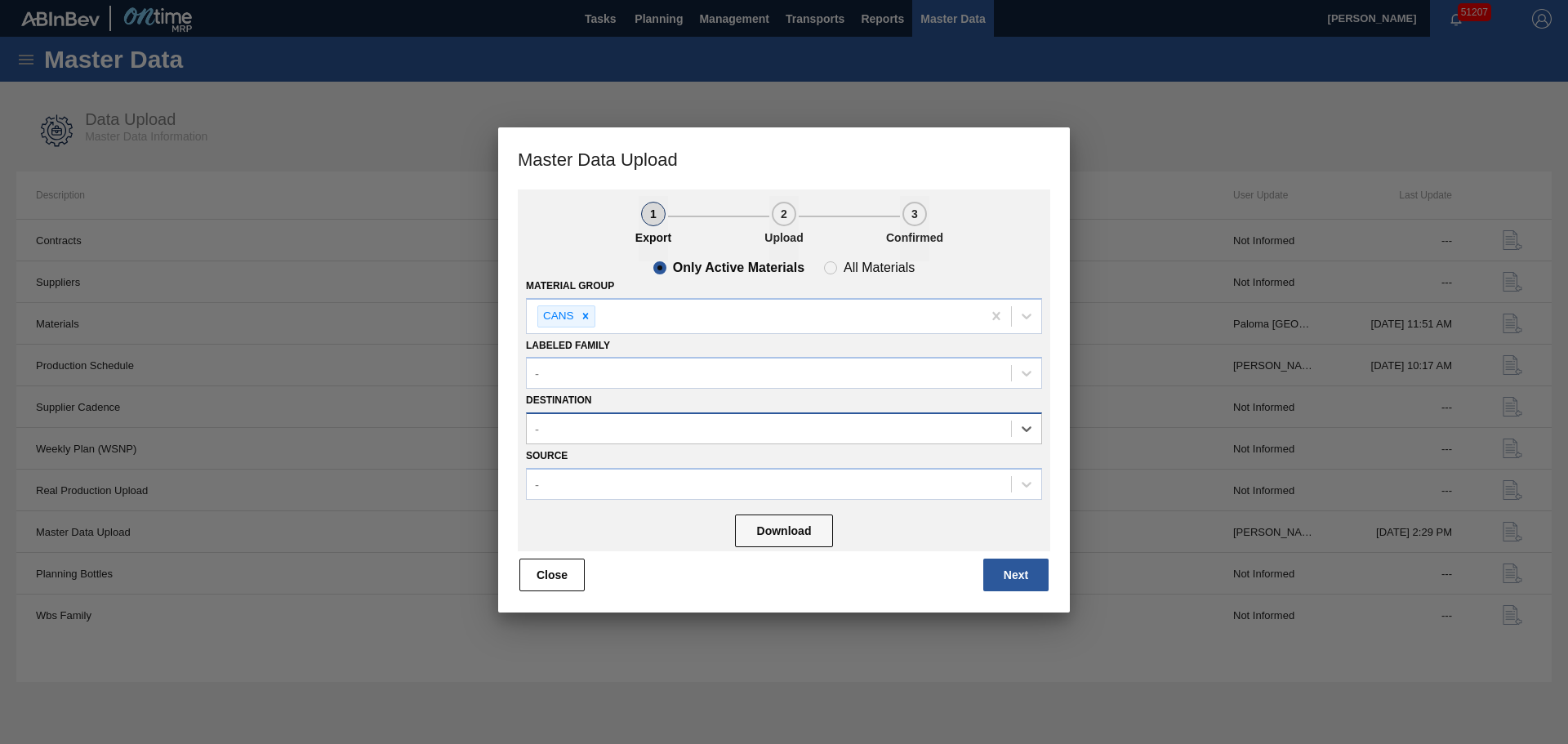
click at [677, 429] on div "-" at bounding box center [768, 429] width 484 height 24
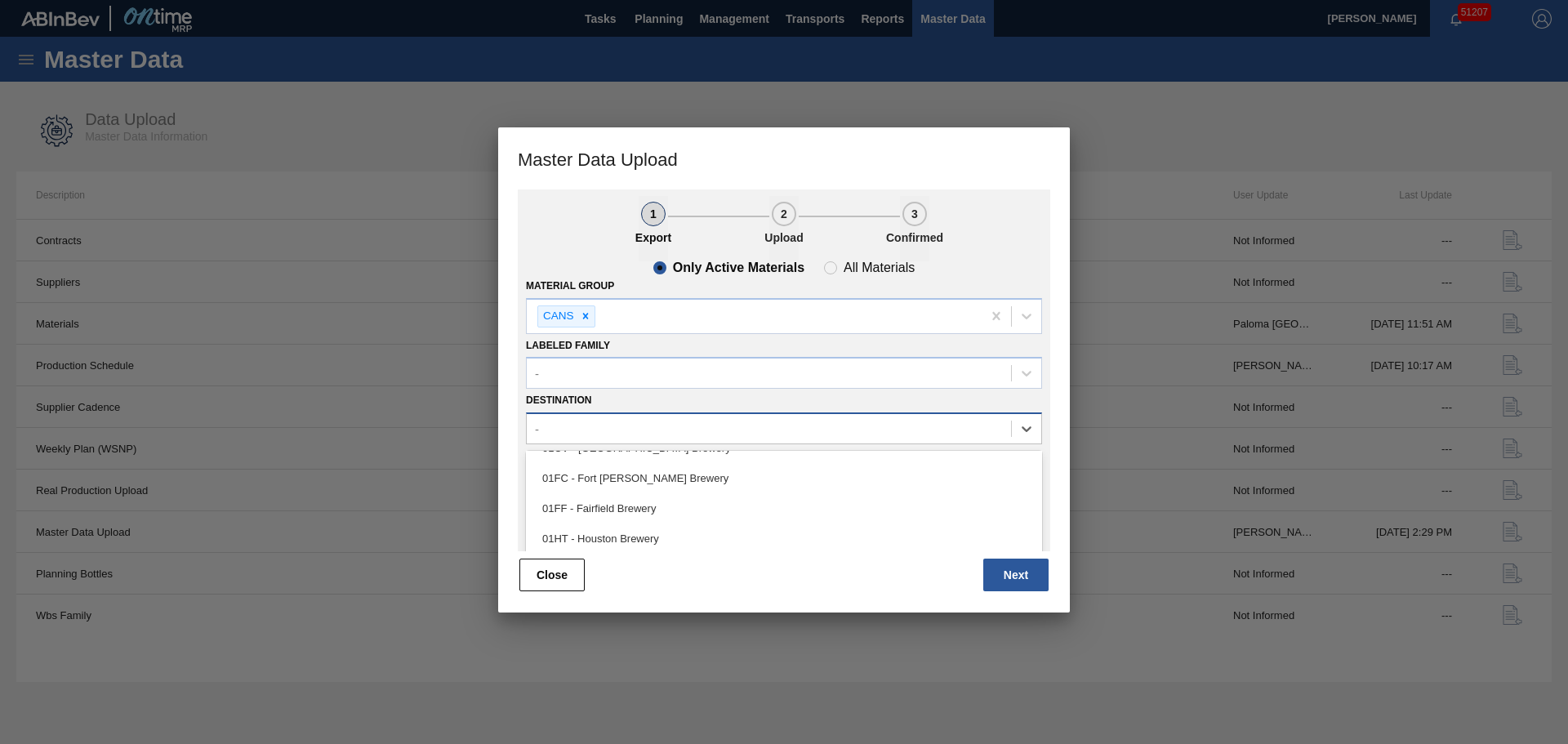
scroll to position [0, 0]
click at [635, 453] on div "01BV - Baldwinsville Brewery 01CL - Columbus Brewery 01CV - Cartersville Brewer…" at bounding box center [784, 573] width 516 height 245
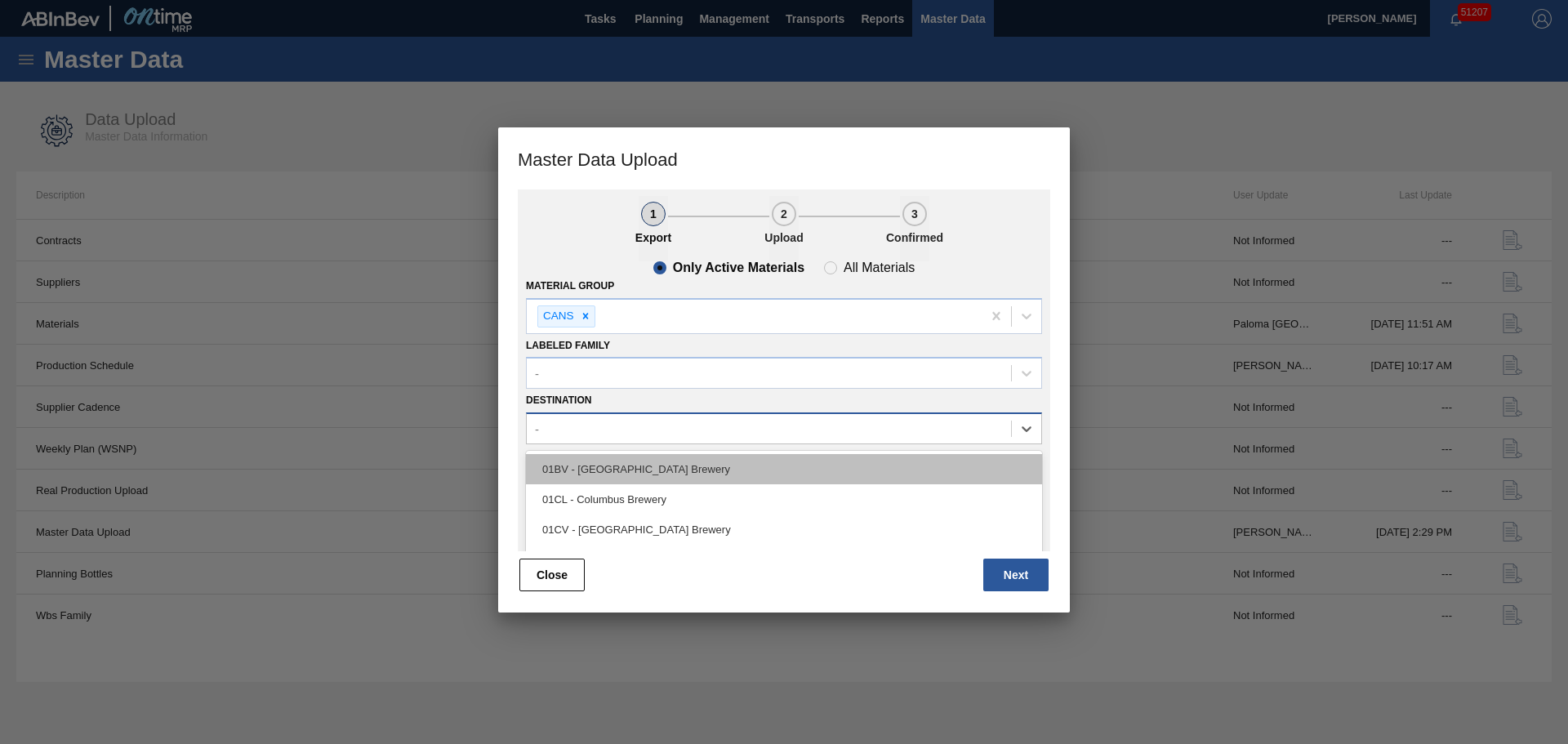
click at [633, 467] on div "01BV - [GEOGRAPHIC_DATA] Brewery" at bounding box center [784, 469] width 516 height 31
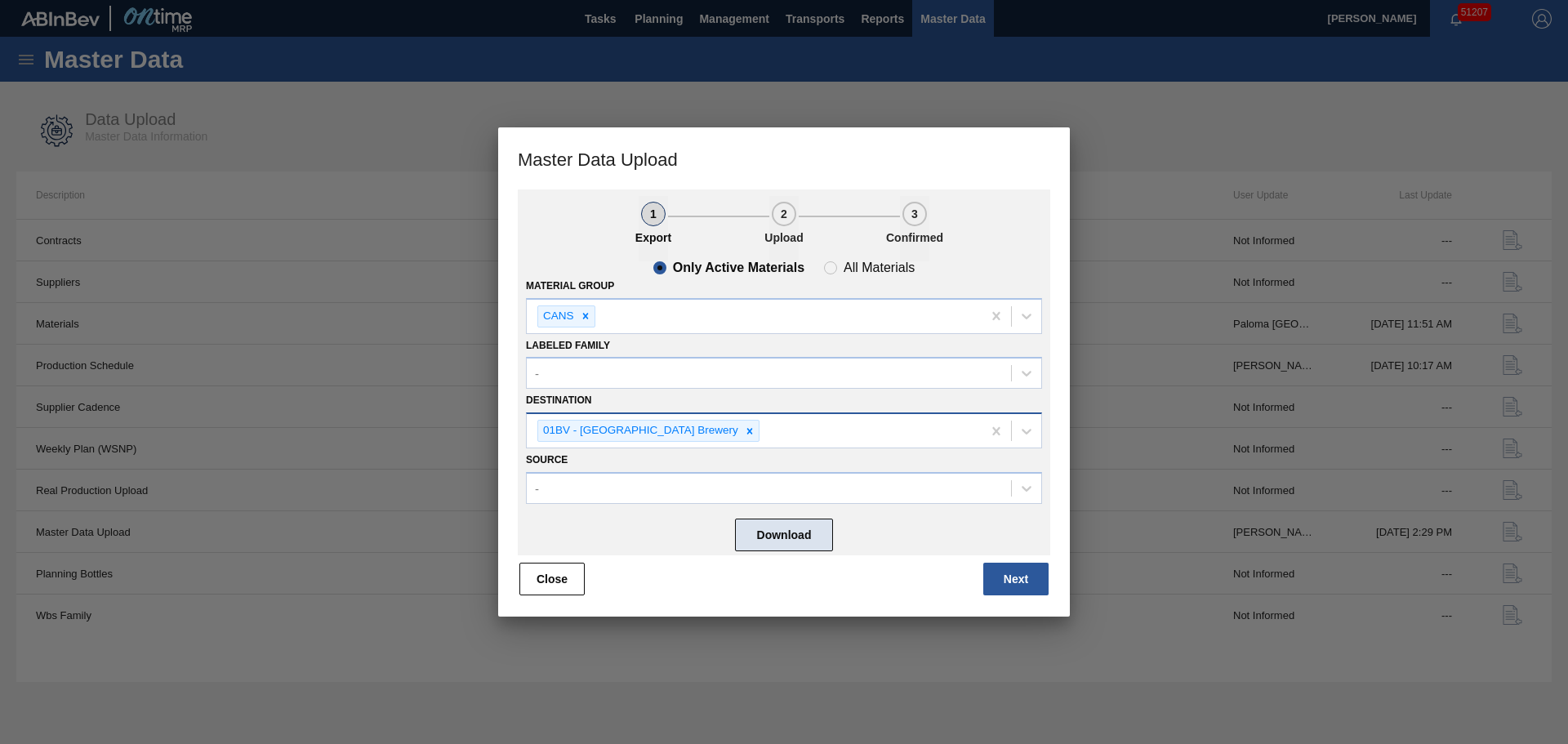
click at [806, 545] on button "Download" at bounding box center [784, 534] width 98 height 33
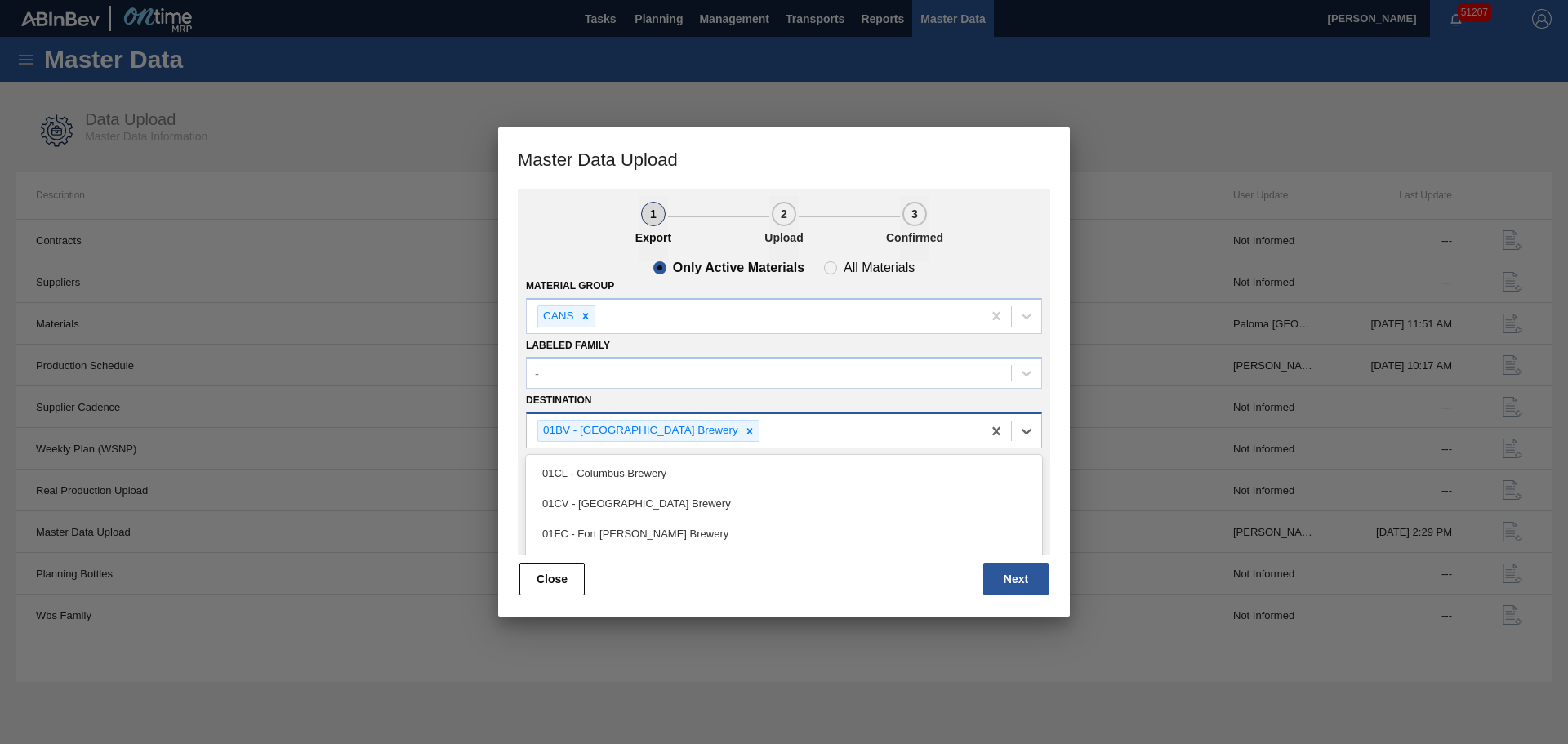
click at [759, 422] on div "01BV - [GEOGRAPHIC_DATA] Brewery" at bounding box center [754, 430] width 455 height 33
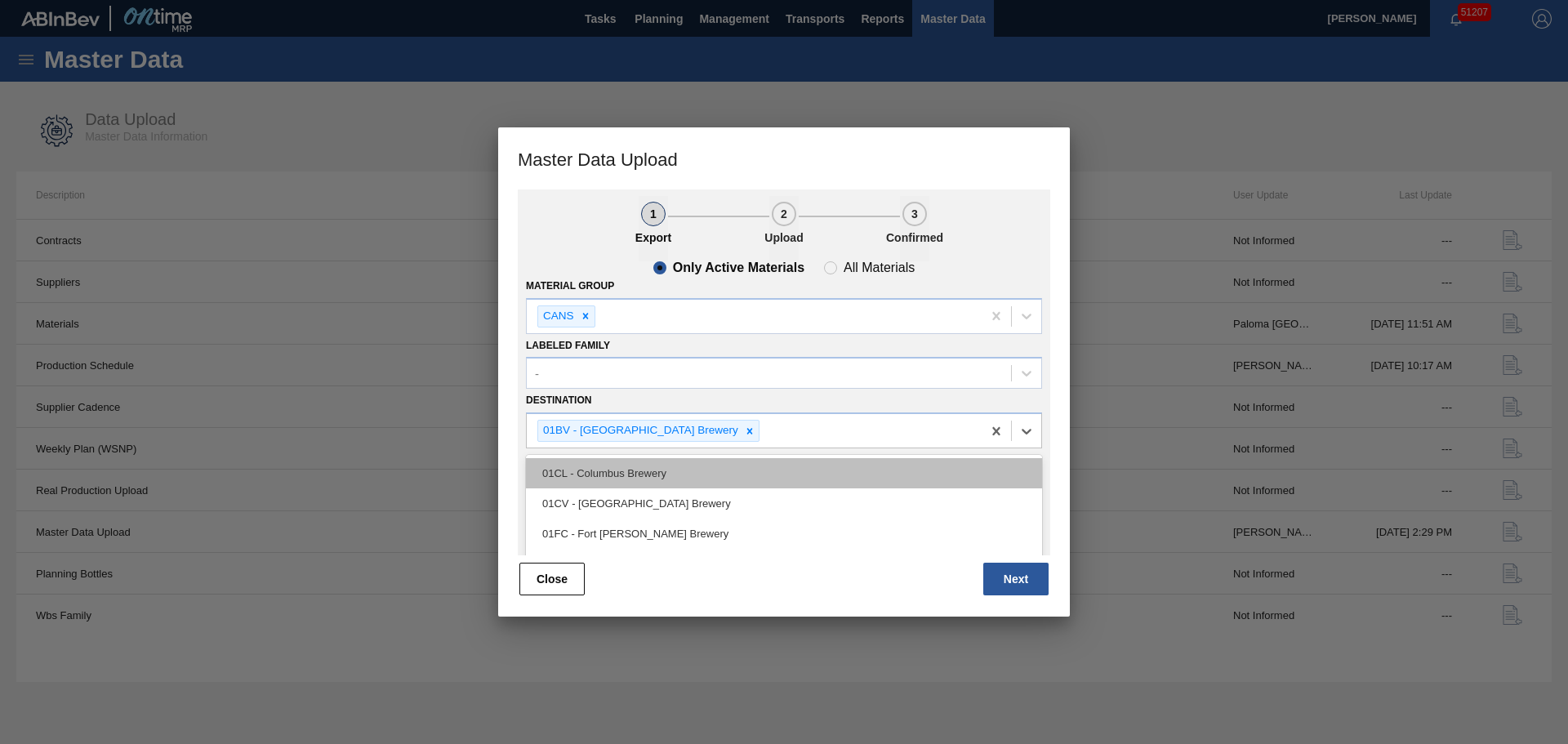
click at [679, 486] on div "01CL - Columbus Brewery" at bounding box center [784, 473] width 516 height 31
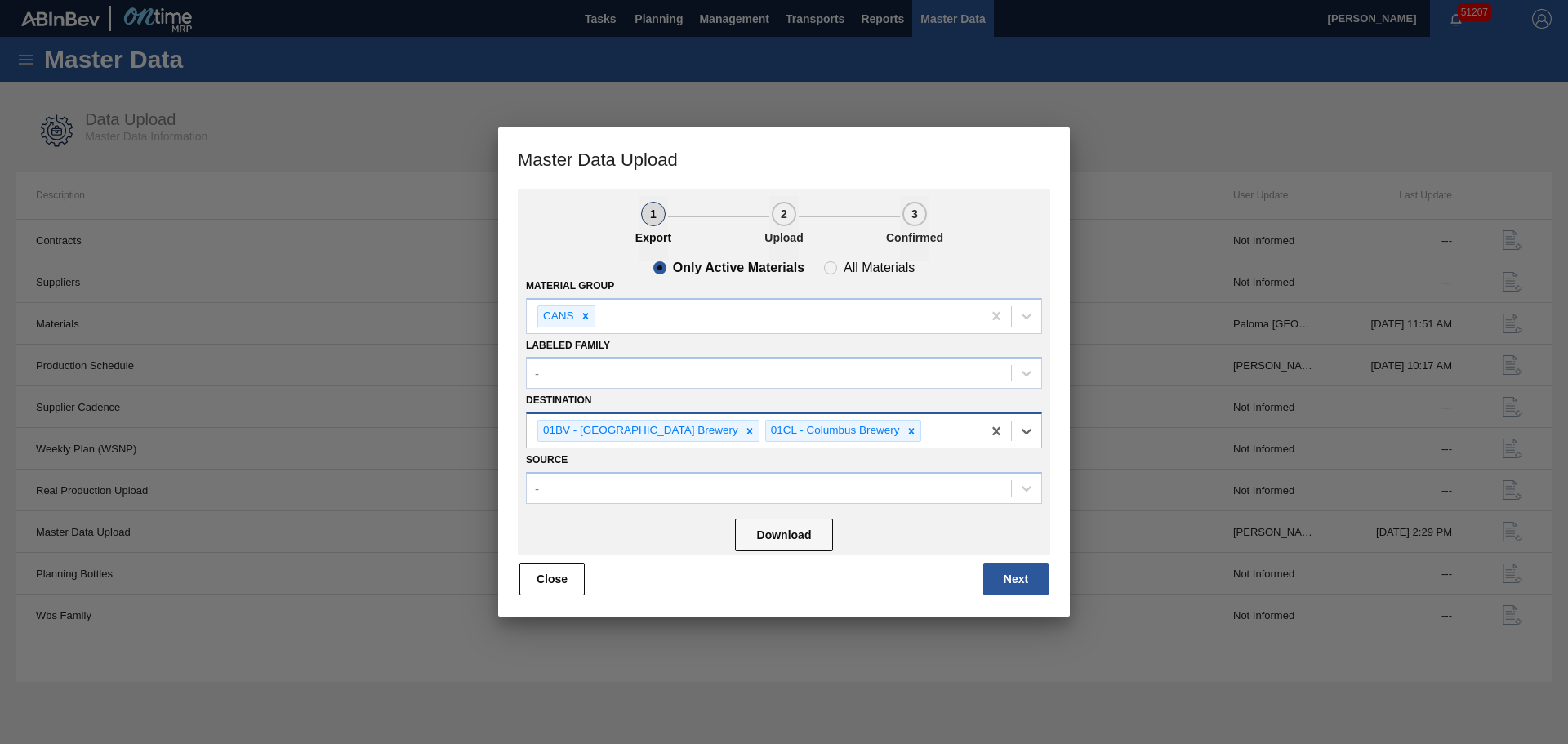
click at [891, 431] on div "01BV - Baldwinsville Brewery 01CL - Columbus Brewery" at bounding box center [754, 430] width 455 height 33
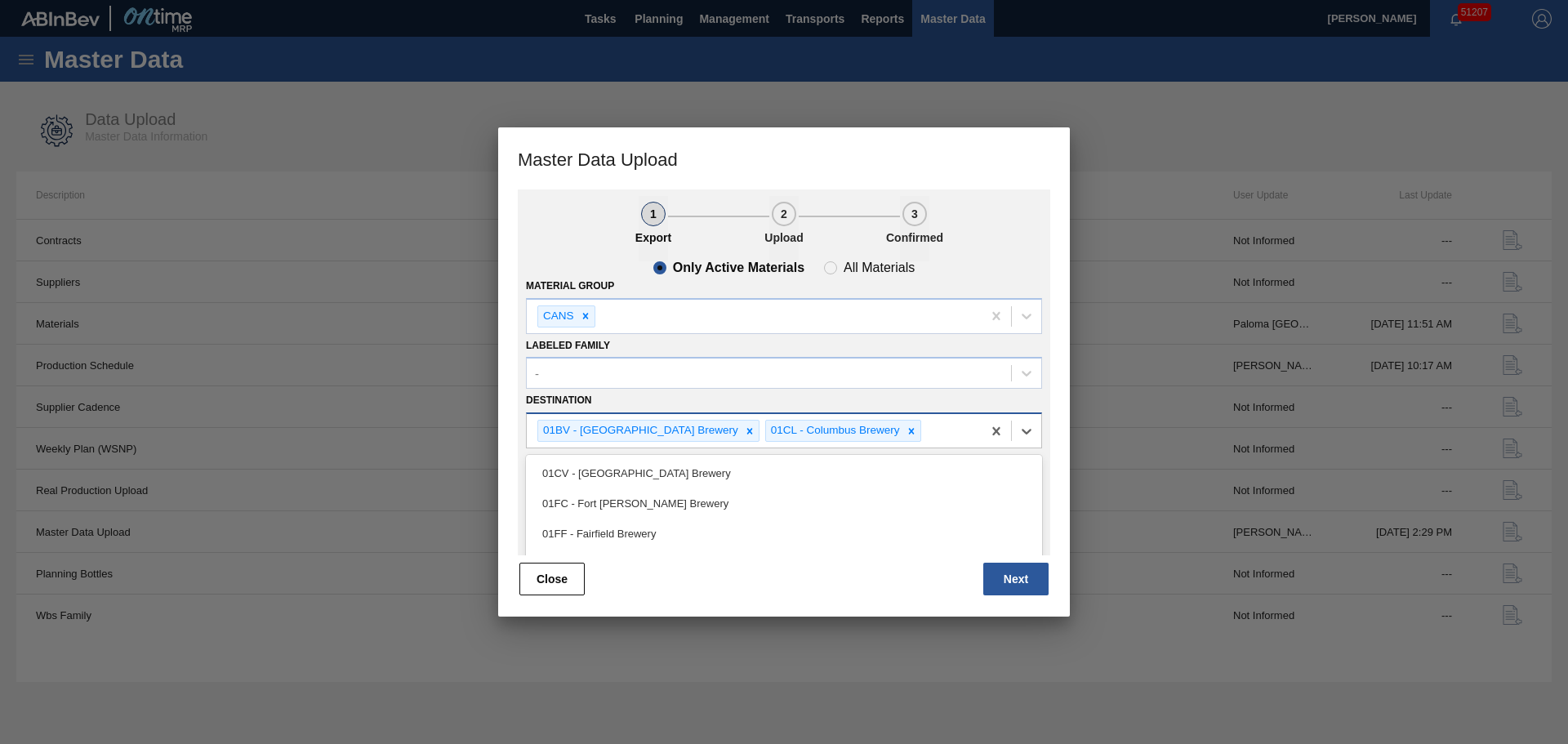
click at [759, 467] on div "01CV - [GEOGRAPHIC_DATA] Brewery" at bounding box center [784, 473] width 516 height 31
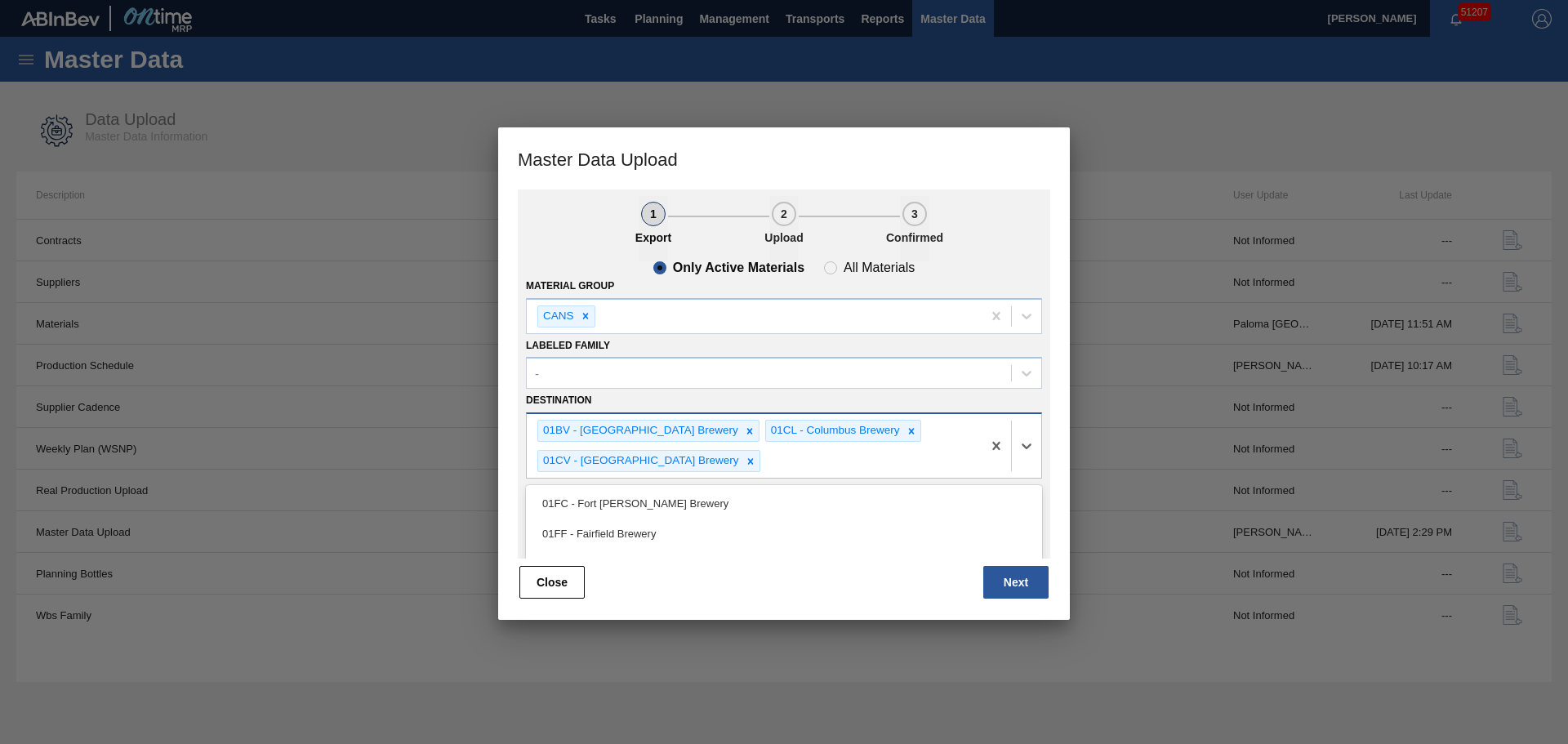
click at [795, 473] on div "01BV - Baldwinsville Brewery 01CL - Columbus Brewery 01CV - Cartersville Brewery" at bounding box center [754, 445] width 455 height 64
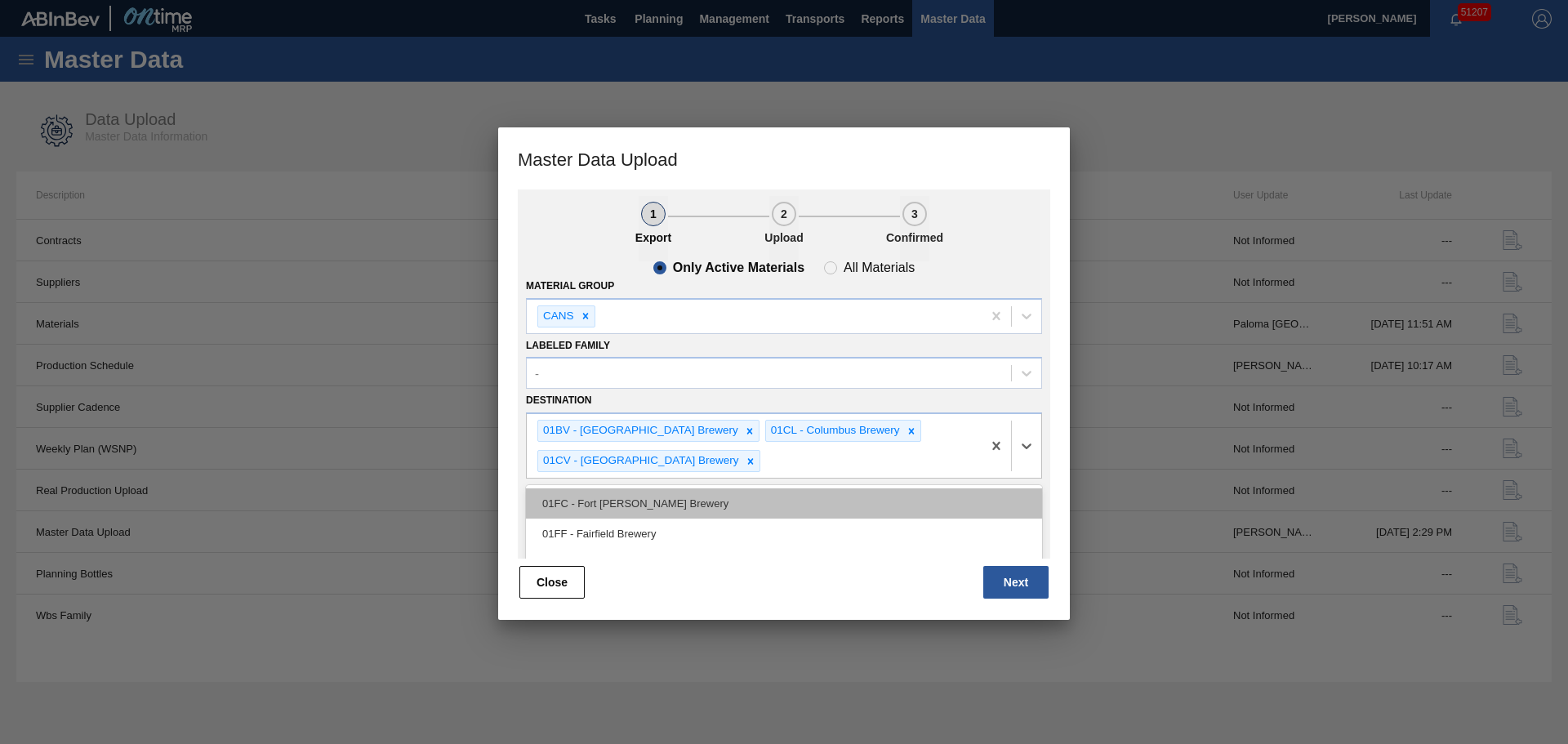
click at [628, 503] on div "01FC - Fort [PERSON_NAME] Brewery" at bounding box center [784, 504] width 516 height 31
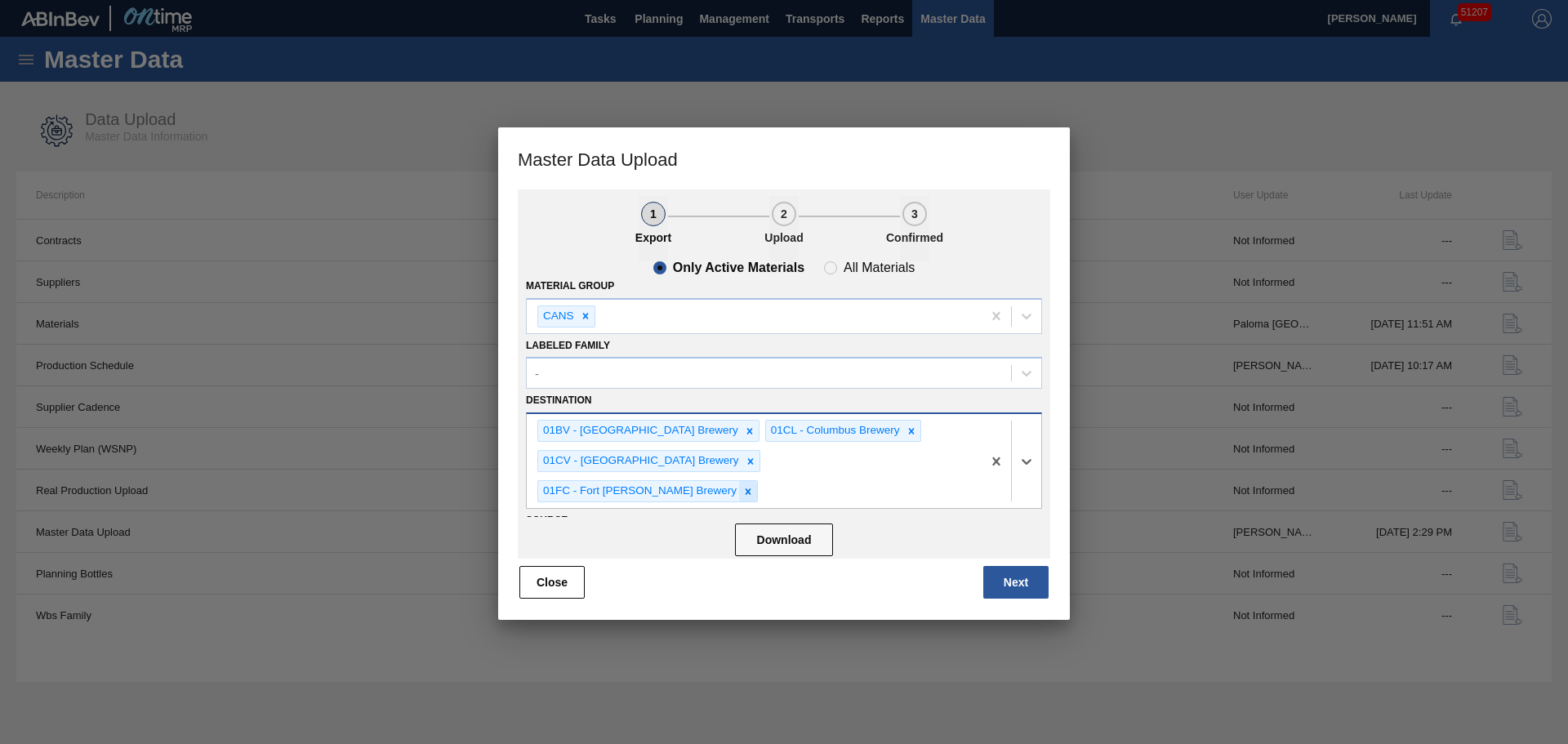
click at [757, 481] on div at bounding box center [747, 491] width 18 height 20
click at [818, 466] on div "01BV - Baldwinsville Brewery 01CL - Columbus Brewery 01CV - Cartersville Brewery" at bounding box center [754, 445] width 455 height 64
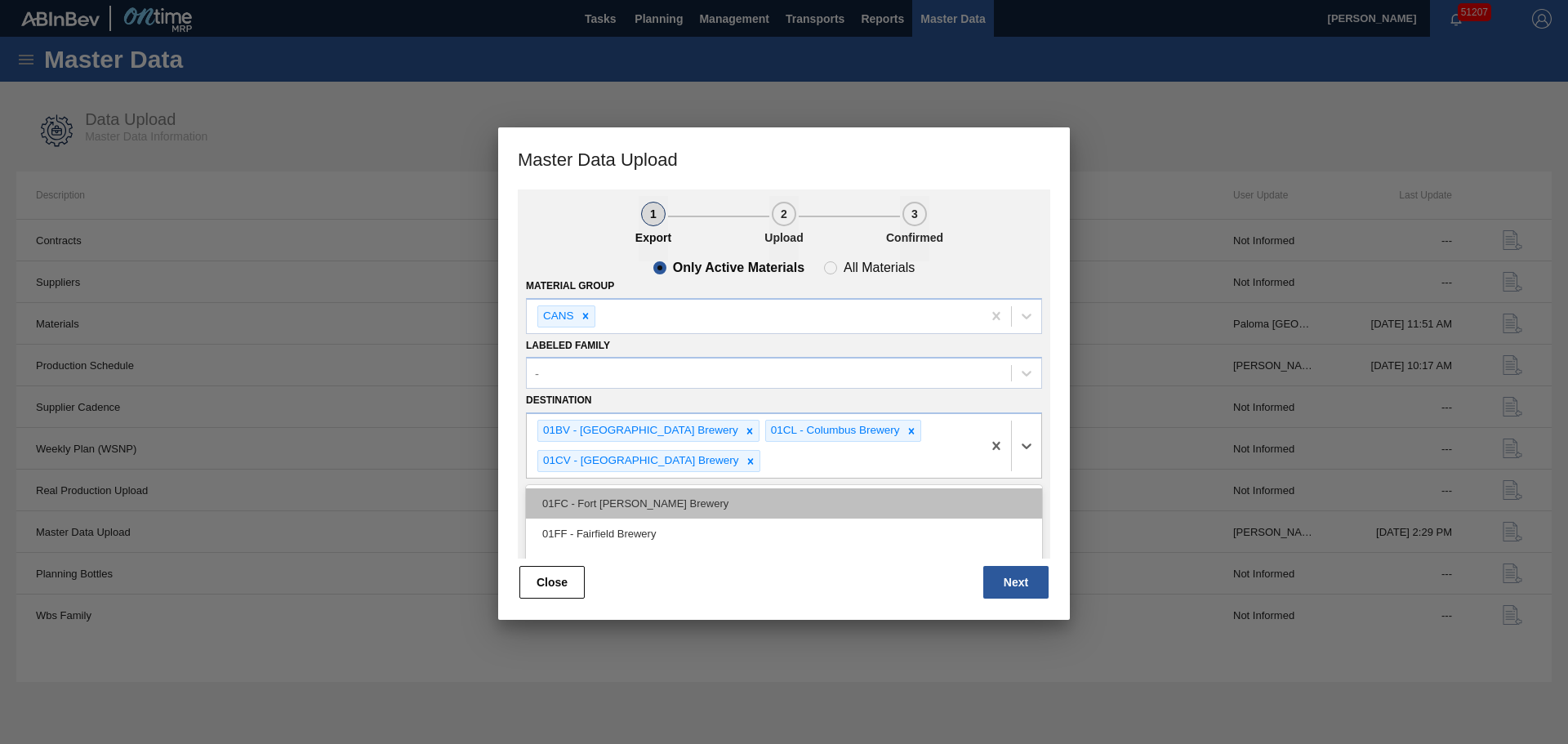
click at [647, 507] on div "01FC - Fort [PERSON_NAME] Brewery" at bounding box center [784, 504] width 516 height 31
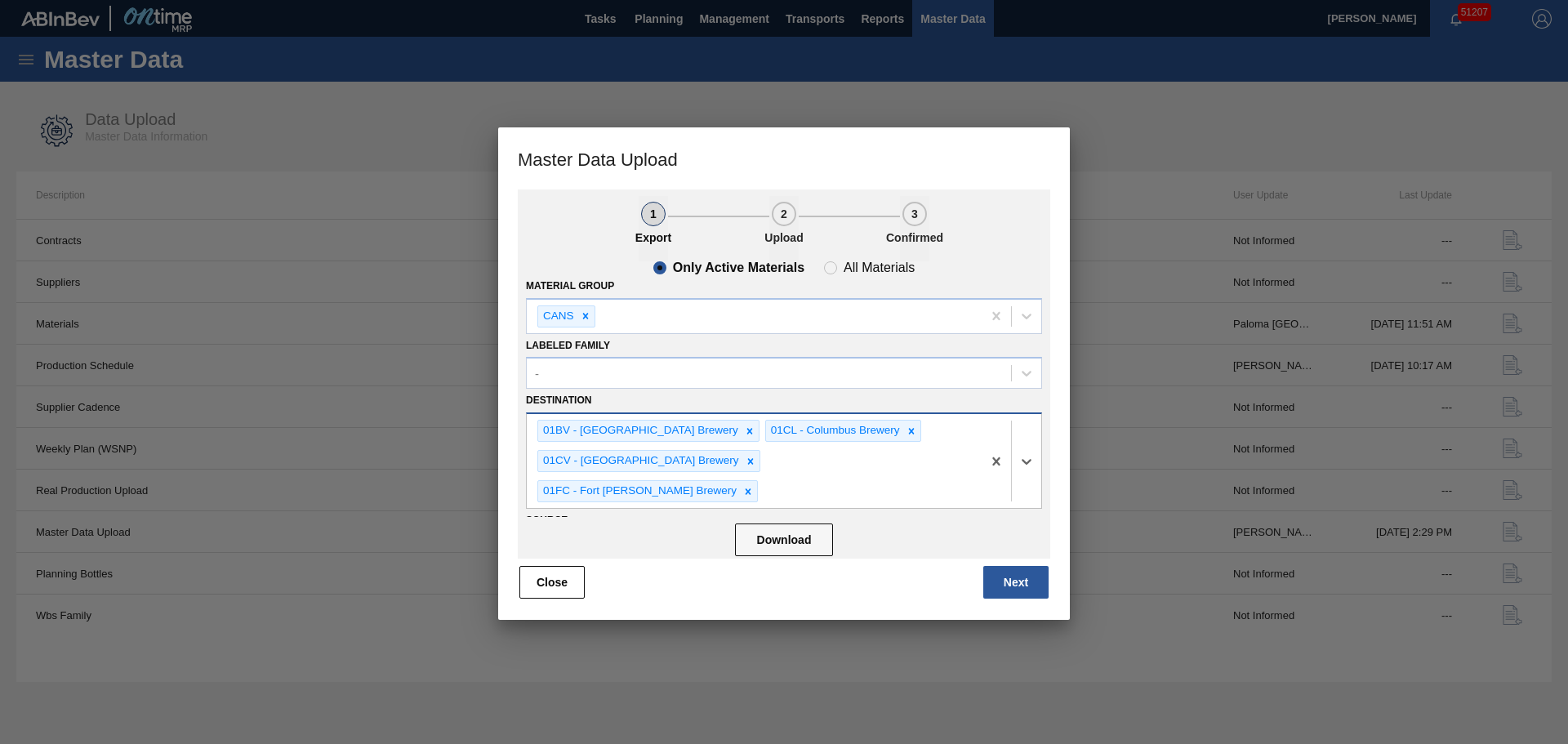
click at [924, 476] on div "01BV - Baldwinsville Brewery 01CL - Columbus Brewery 01CV - Cartersville Brewer…" at bounding box center [754, 461] width 455 height 94
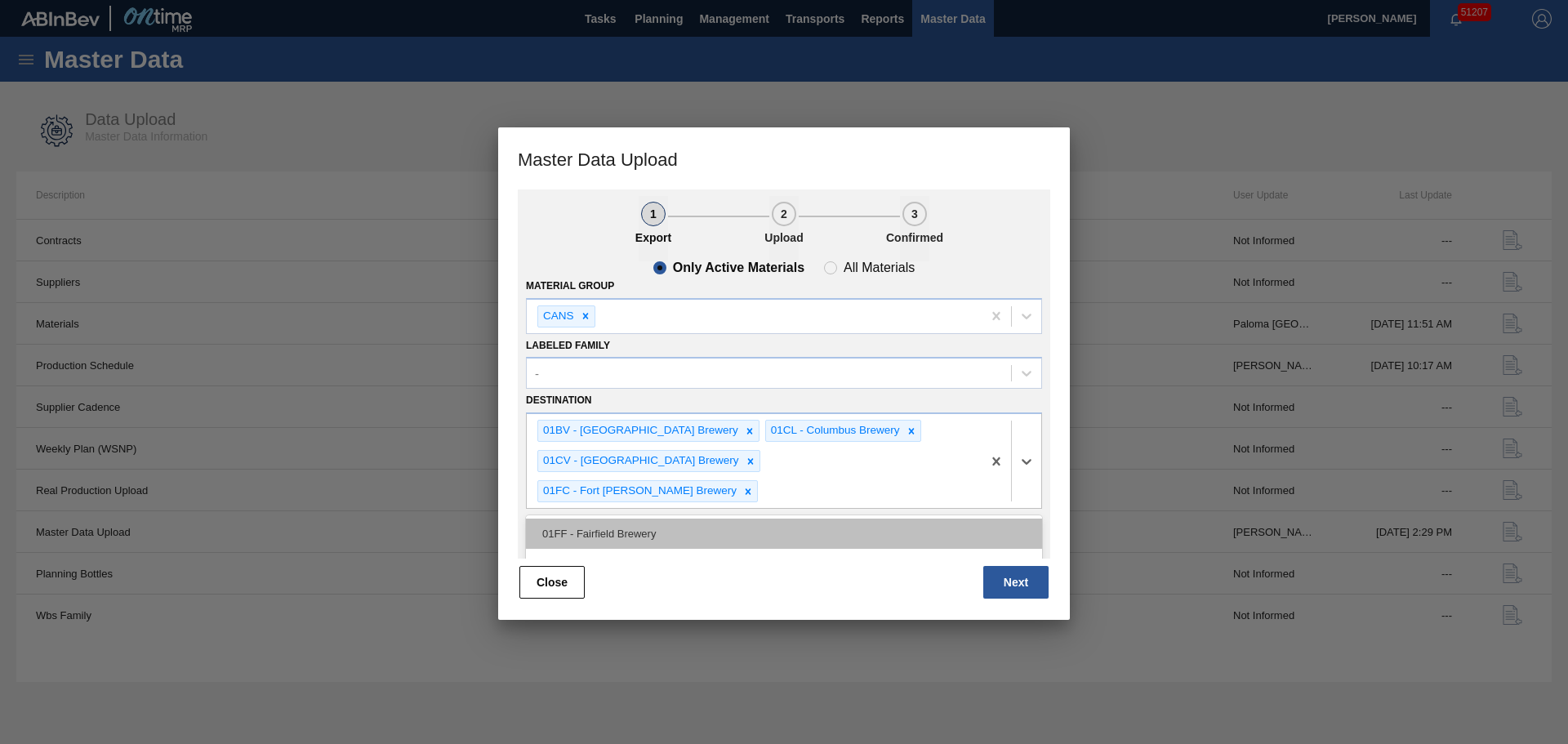
click at [709, 518] on div "01FF - Fairfield Brewery" at bounding box center [784, 534] width 516 height 31
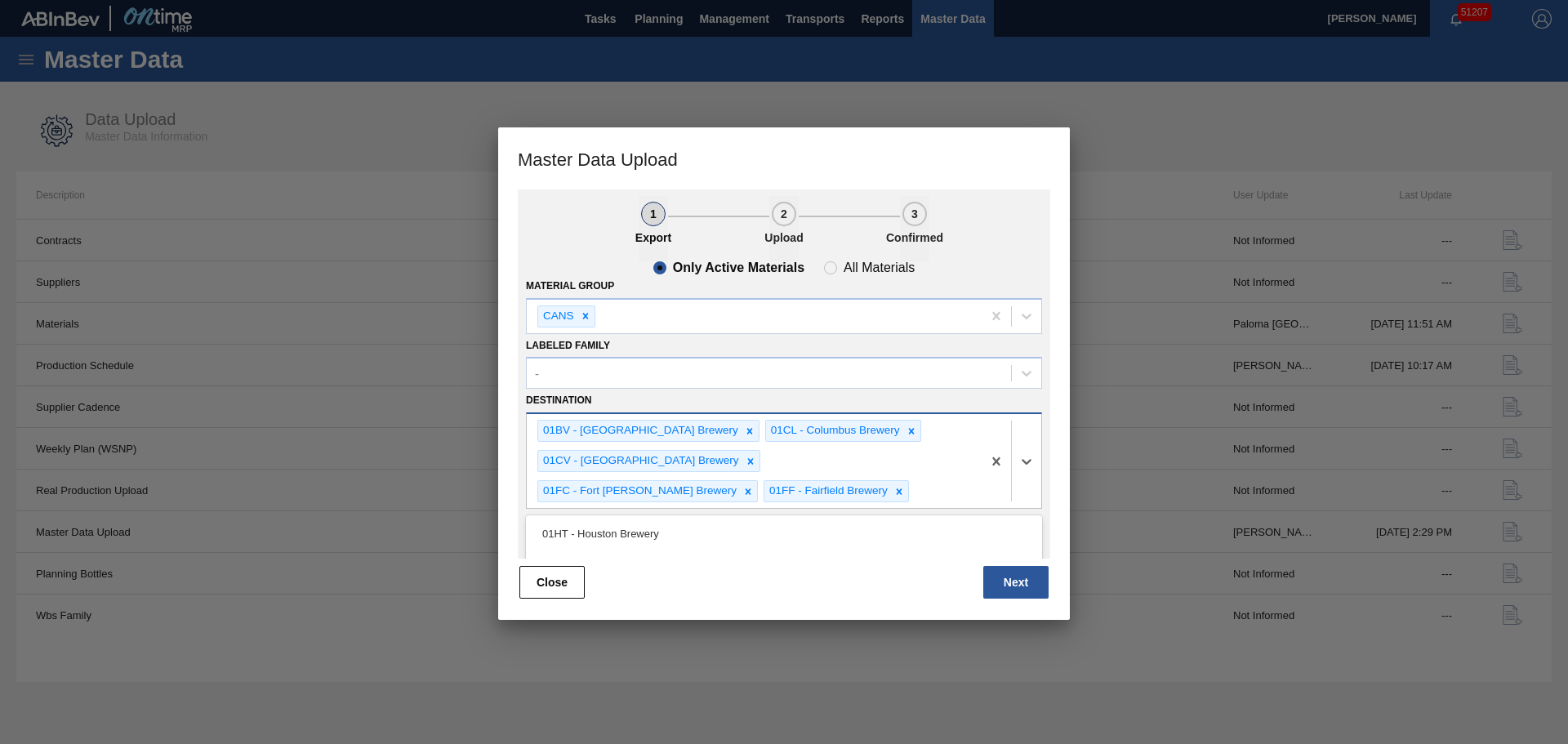
click at [929, 473] on div "01BV - Baldwinsville Brewery 01CL - Columbus Brewery 01CV - Cartersville Brewer…" at bounding box center [754, 461] width 455 height 94
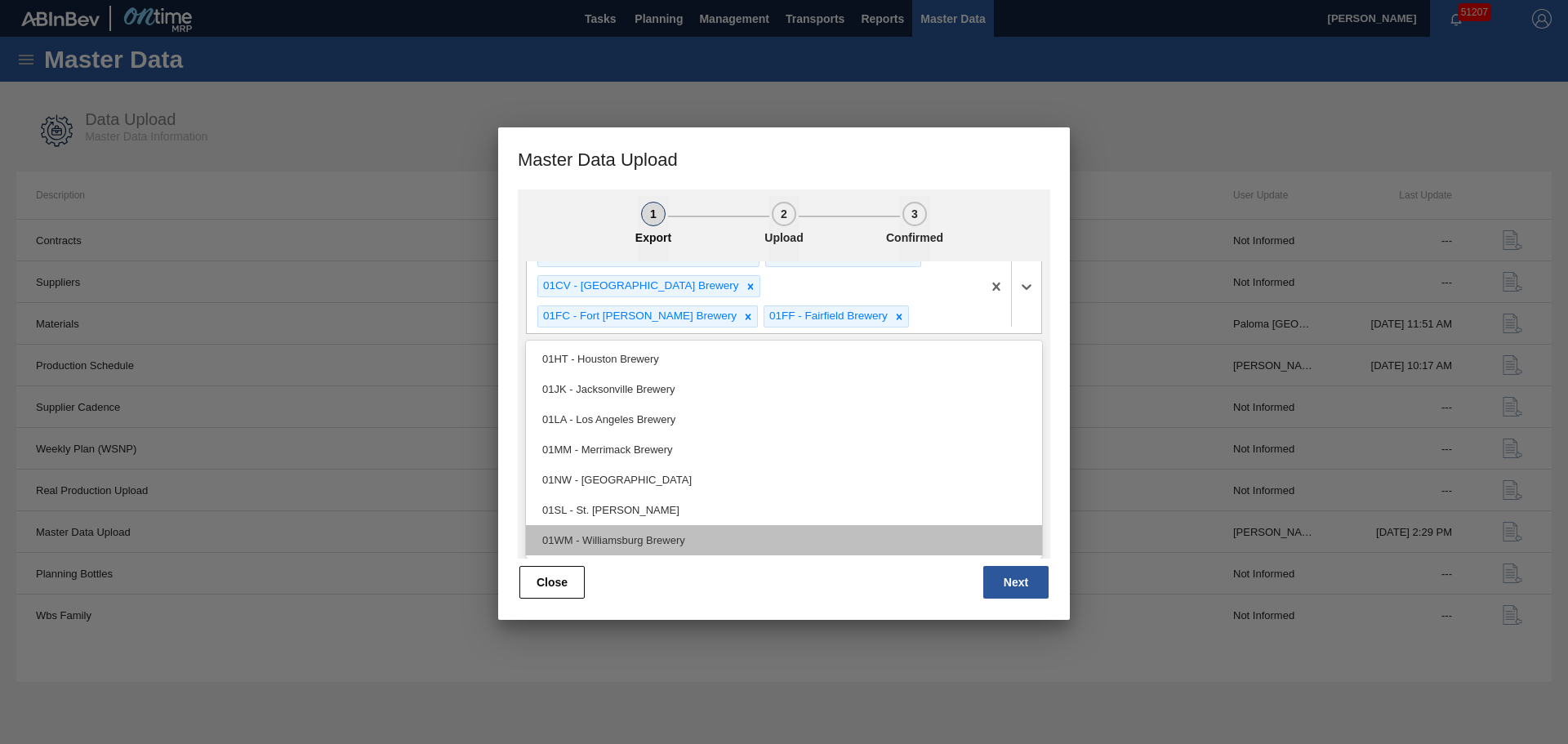
click at [658, 529] on div "01WM - Williamsburg Brewery" at bounding box center [784, 540] width 516 height 31
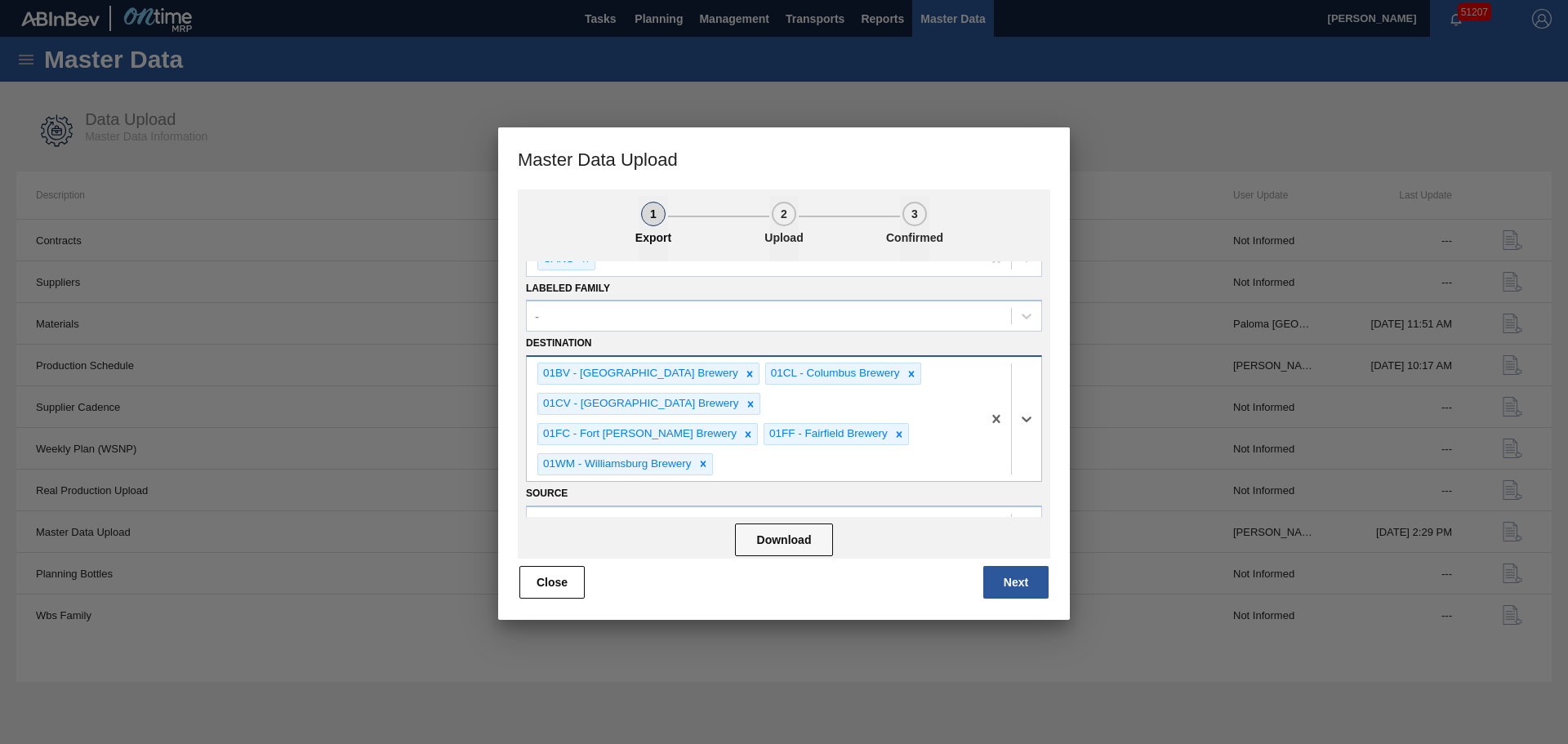
click at [913, 433] on div "option 01WM - Williamsburg Brewery, selected. Select is focused ,type to refine…" at bounding box center [784, 418] width 516 height 126
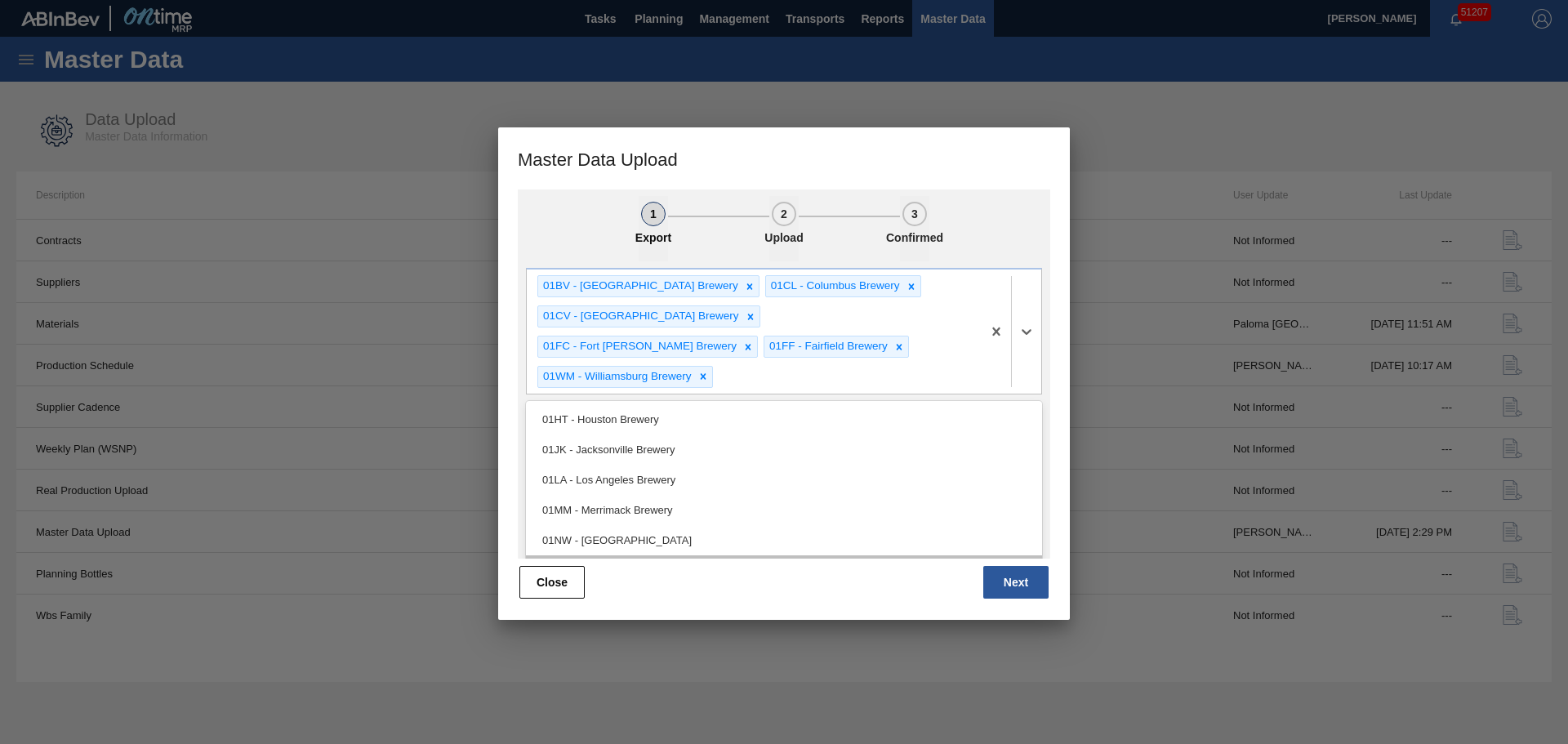
click at [659, 556] on div "01SL - St. [PERSON_NAME]" at bounding box center [784, 571] width 516 height 31
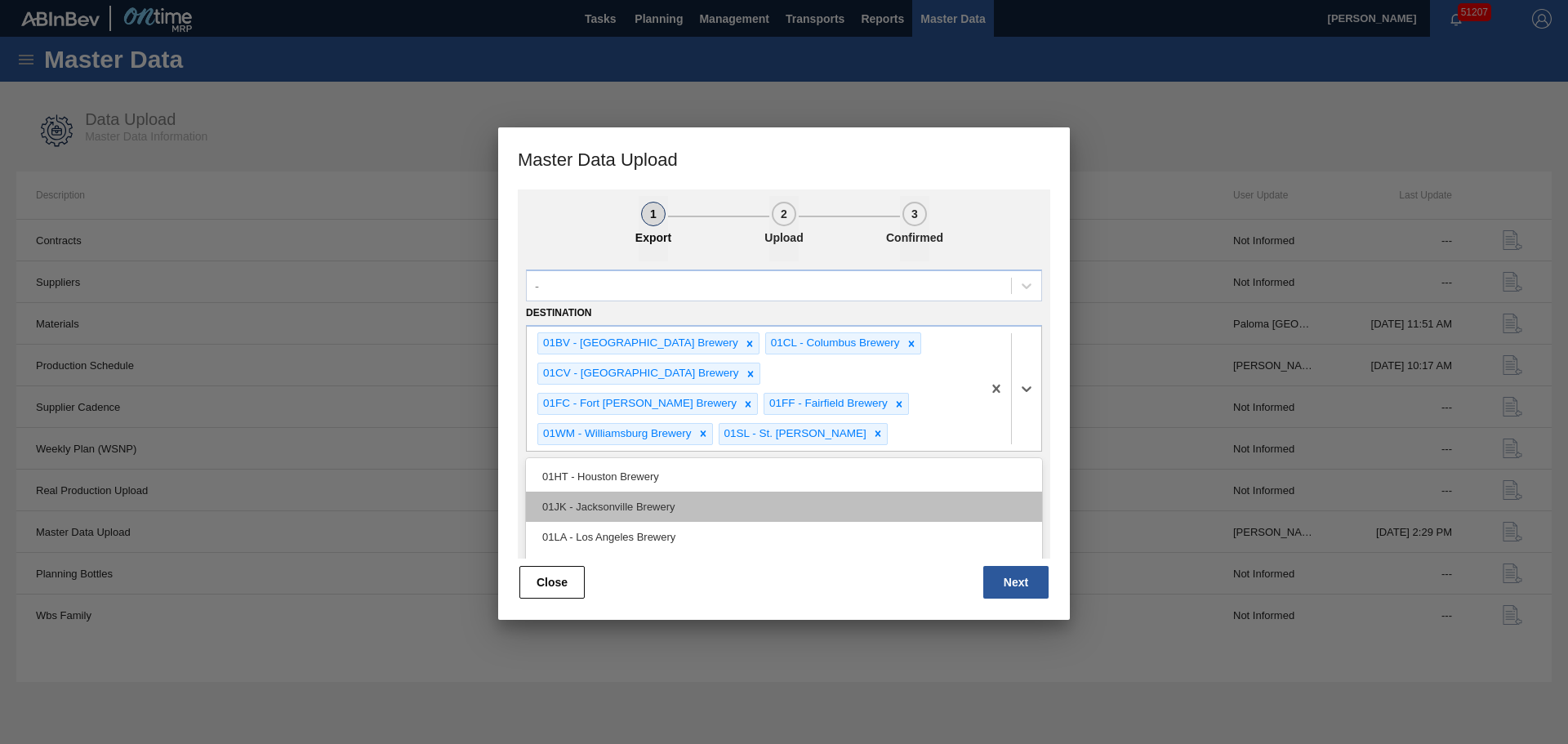
drag, startPoint x: 960, startPoint y: 422, endPoint x: 929, endPoint y: 439, distance: 35.4
click at [957, 425] on div "option 01SL - St. Louis Brewery, selected. option 01HT - Houston Brewery focuse…" at bounding box center [784, 388] width 516 height 126
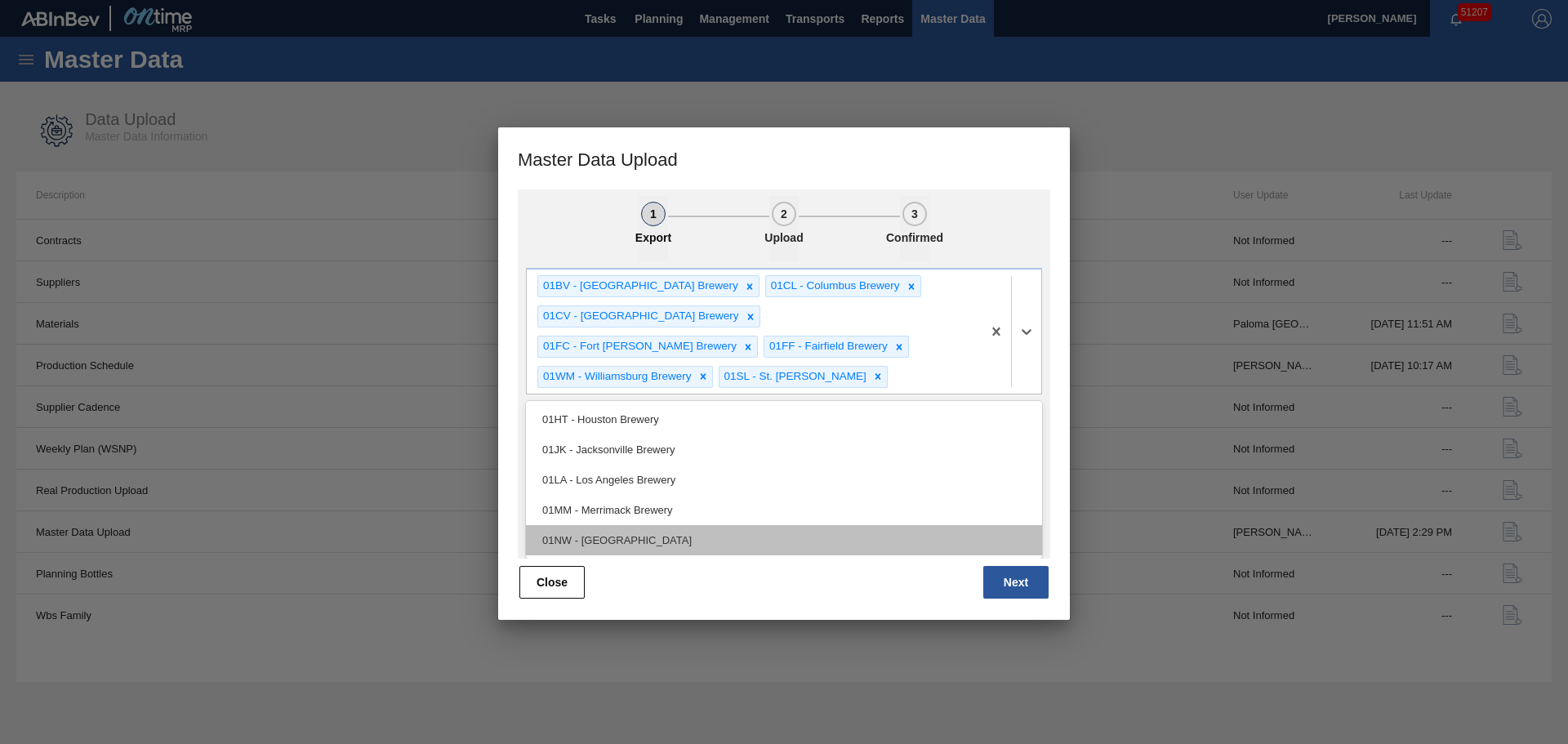
click at [673, 526] on div "01NW - [GEOGRAPHIC_DATA]" at bounding box center [784, 540] width 516 height 31
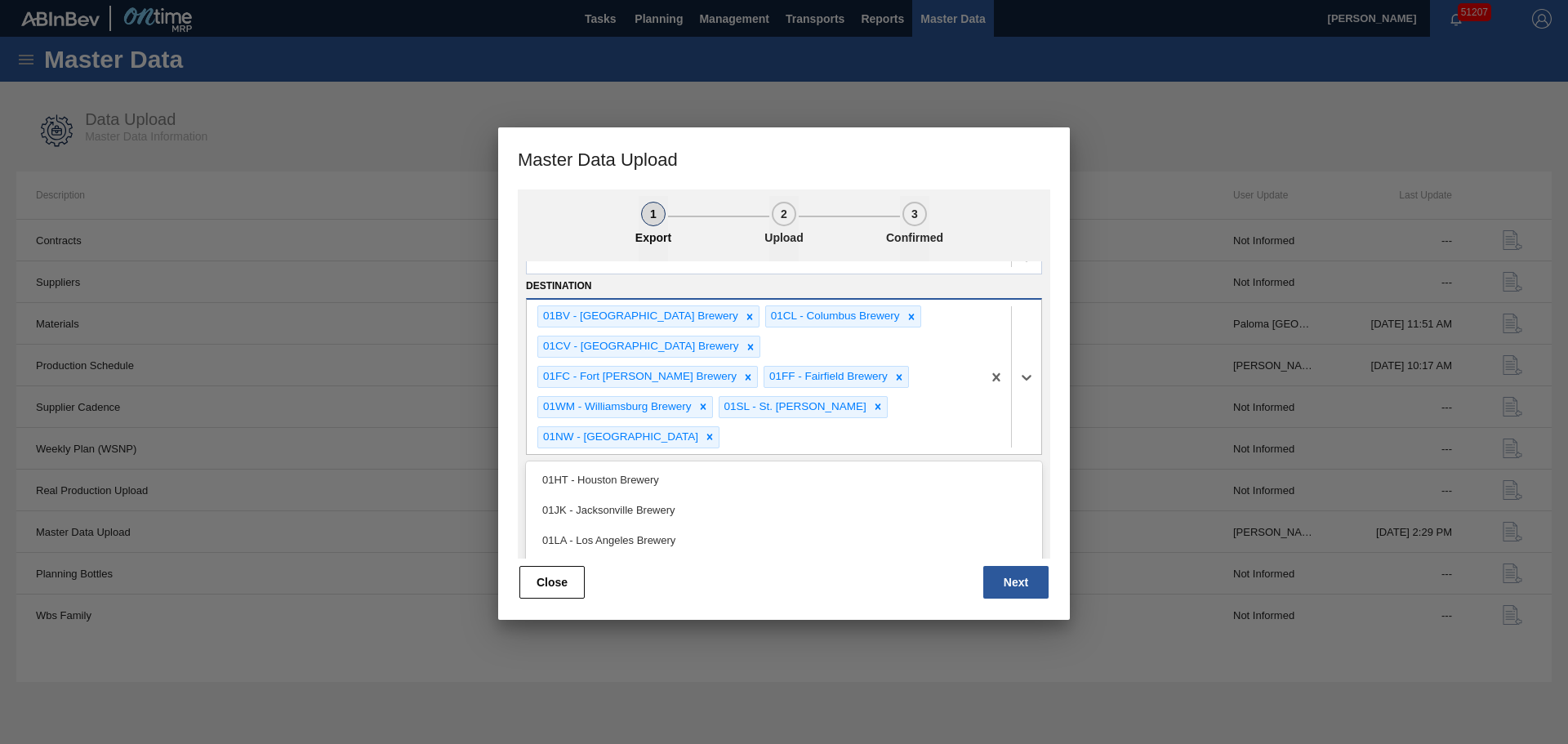
click at [910, 431] on div "option 01NW - Newark Brewery, selected. option 01HT - Houston Brewery focused, …" at bounding box center [784, 376] width 516 height 156
drag, startPoint x: 656, startPoint y: 551, endPoint x: 713, endPoint y: 535, distance: 59.2
click at [657, 556] on div "01MM - Merrimack Brewery" at bounding box center [784, 571] width 516 height 31
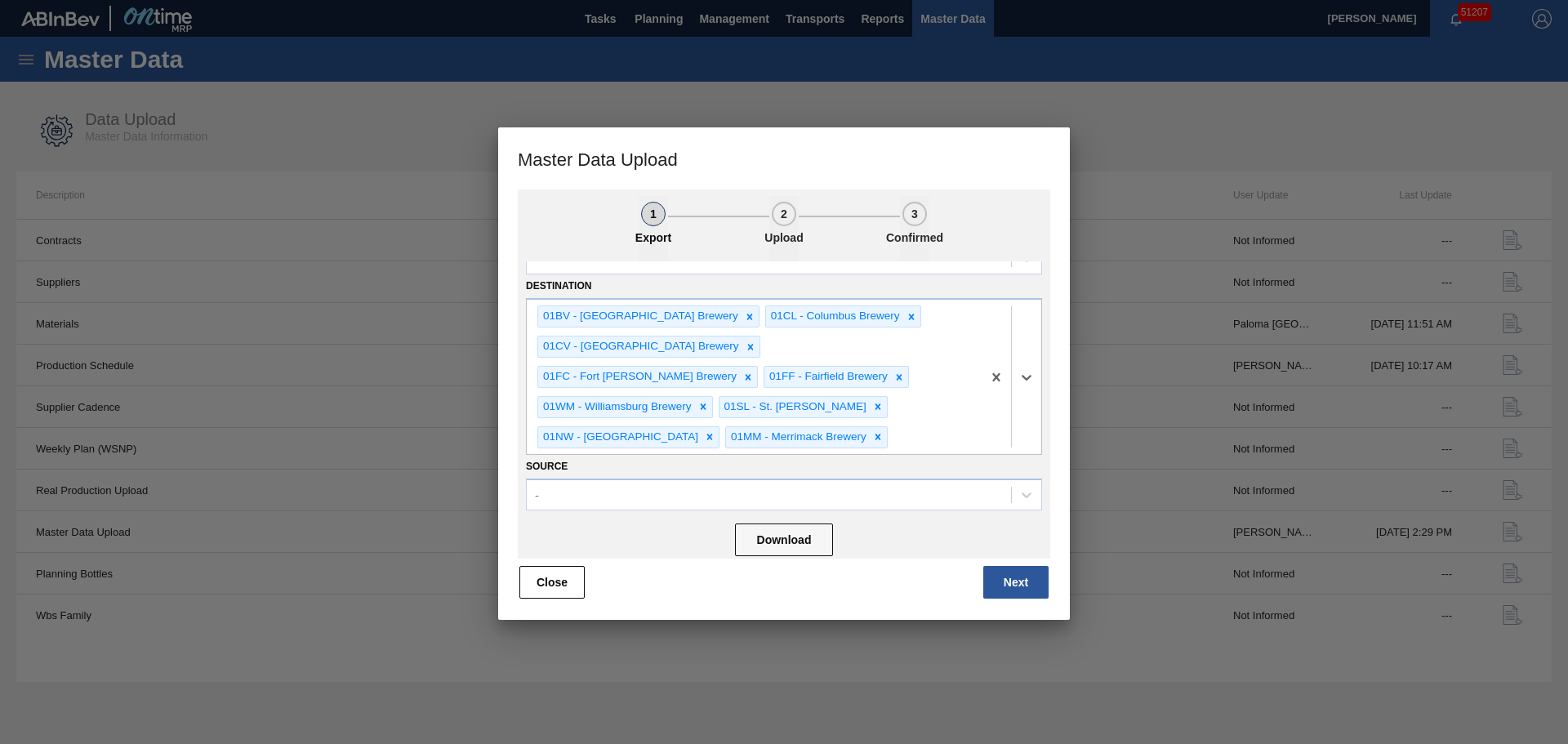
scroll to position [118, 0]
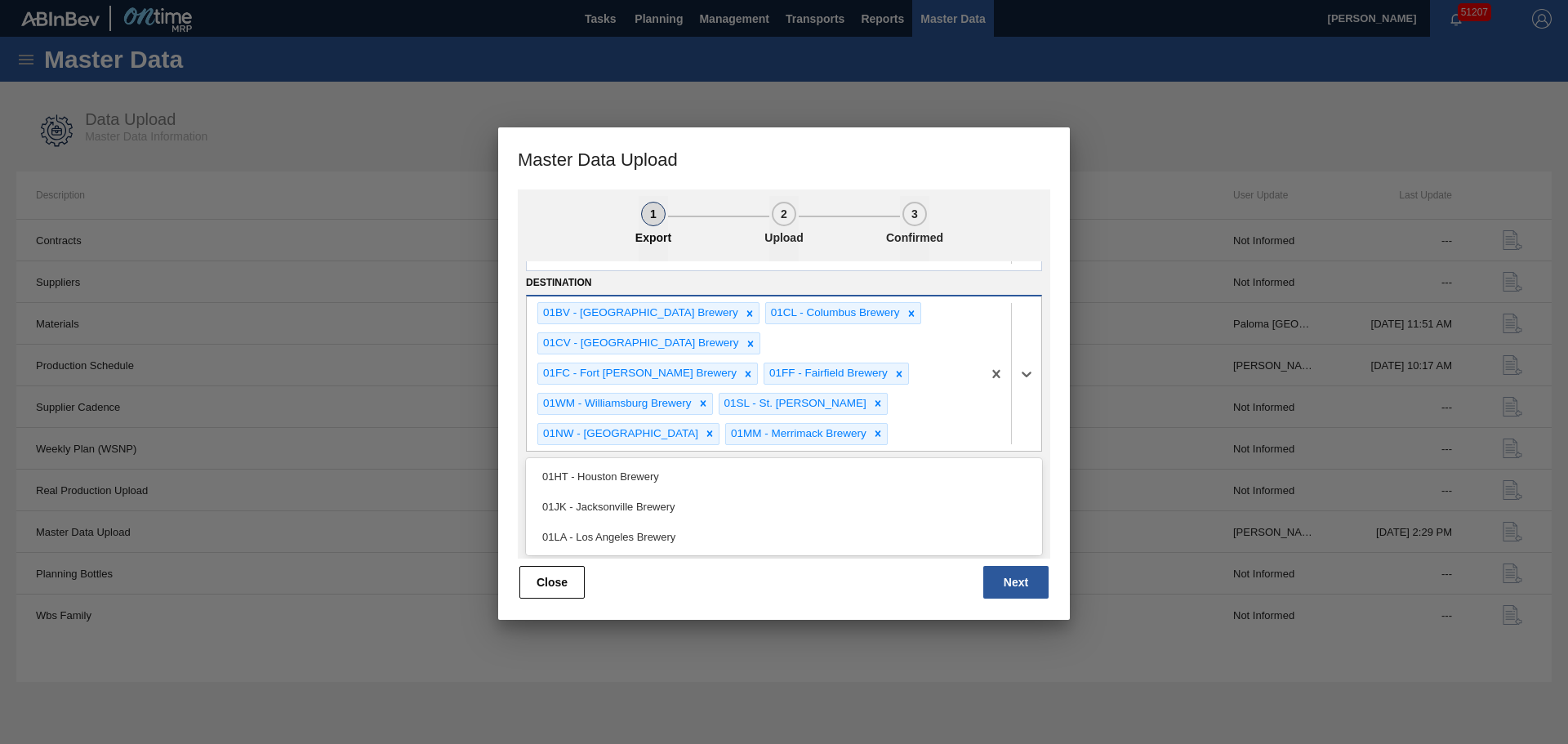
click at [918, 428] on div "01BV - Baldwinsville Brewery 01CL - Columbus Brewery 01CV - Cartersville Brewer…" at bounding box center [754, 373] width 455 height 154
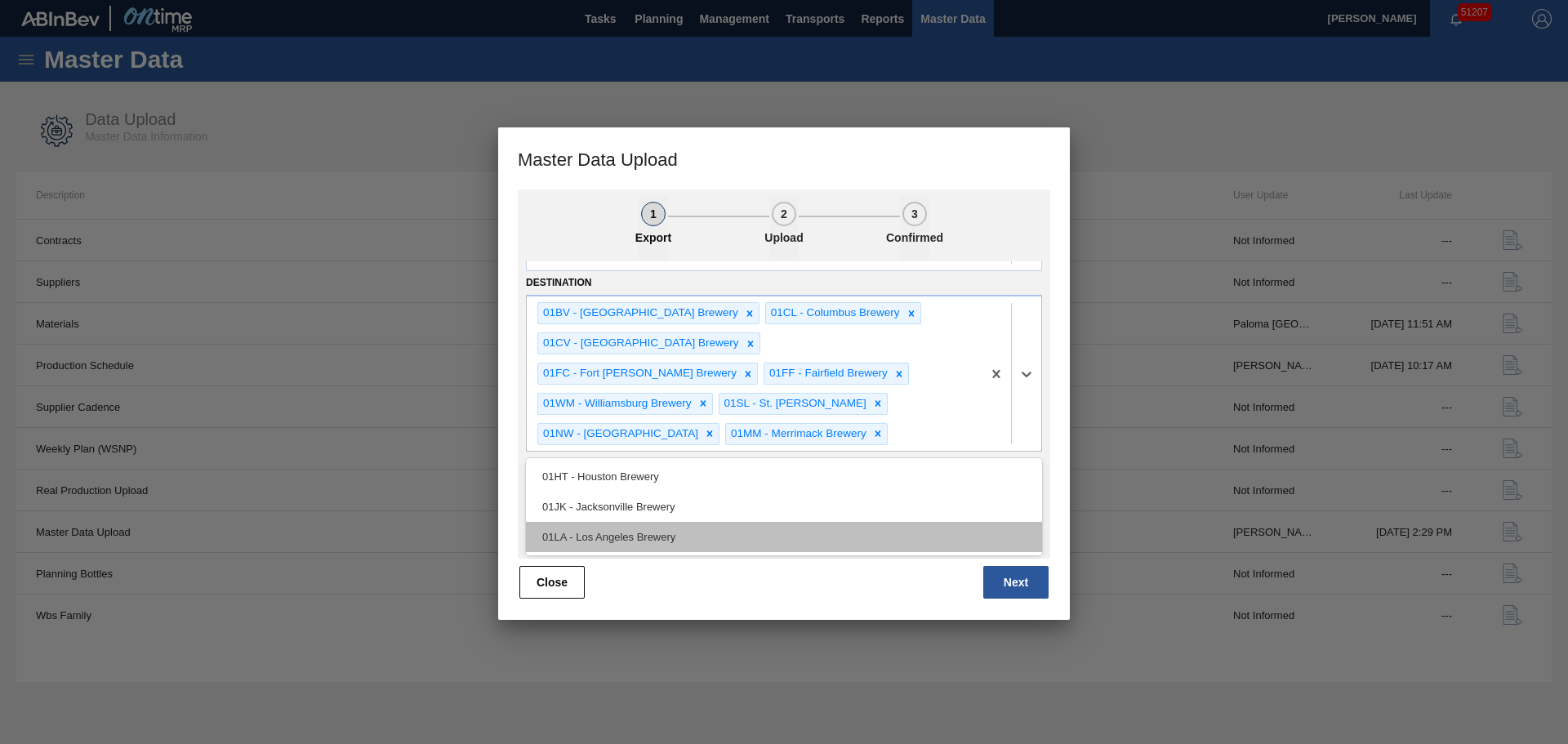
click at [712, 534] on div "01LA - Los Angeles Brewery" at bounding box center [784, 537] width 516 height 31
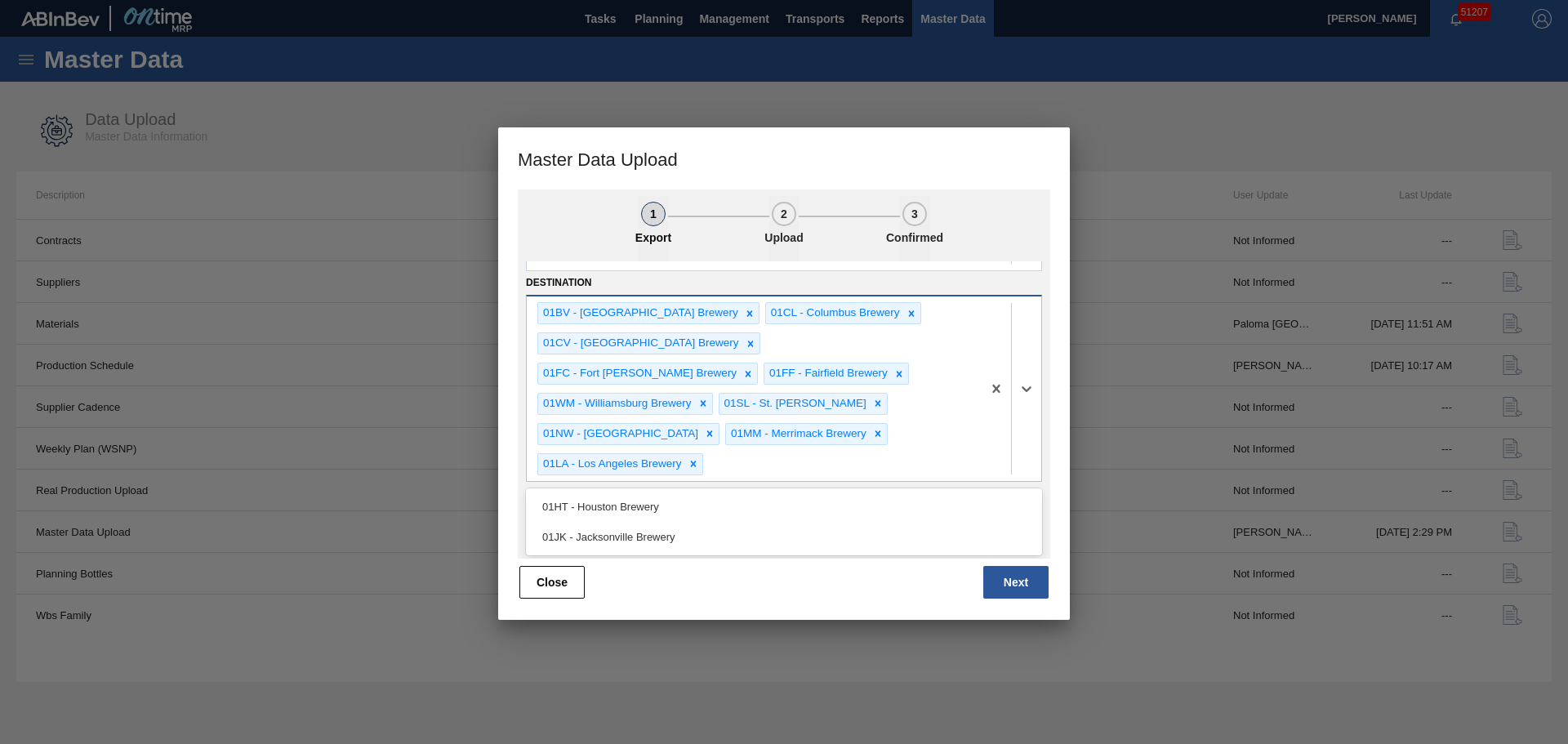
click at [942, 436] on div "01BV - Baldwinsville Brewery 01CL - Columbus Brewery 01CV - Cartersville Brewer…" at bounding box center [754, 389] width 455 height 184
click at [755, 522] on div "01HT - Houston Brewery 01JK - Jacksonville Brewery" at bounding box center [784, 522] width 516 height 67
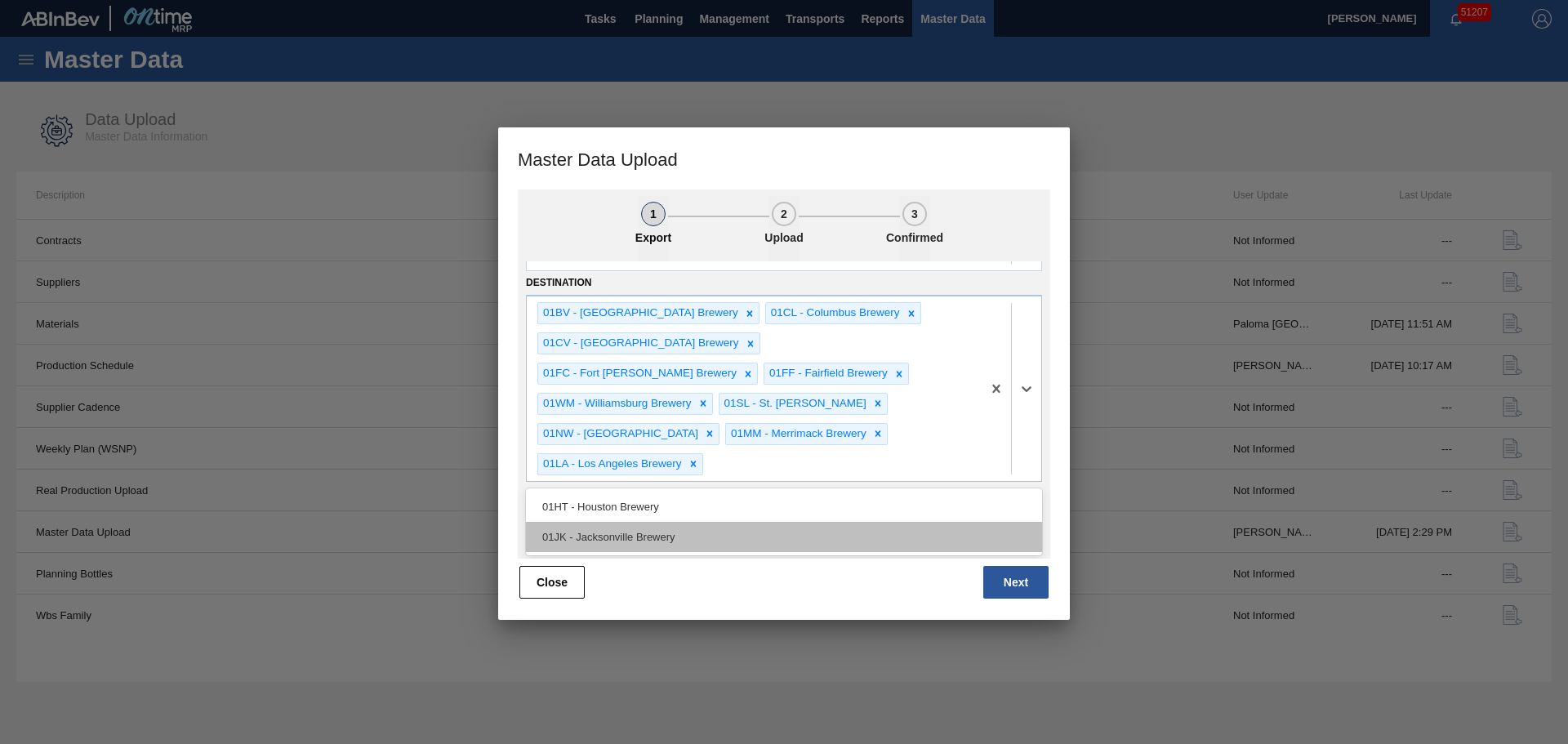
click at [747, 522] on div "01JK - Jacksonville Brewery" at bounding box center [784, 537] width 516 height 31
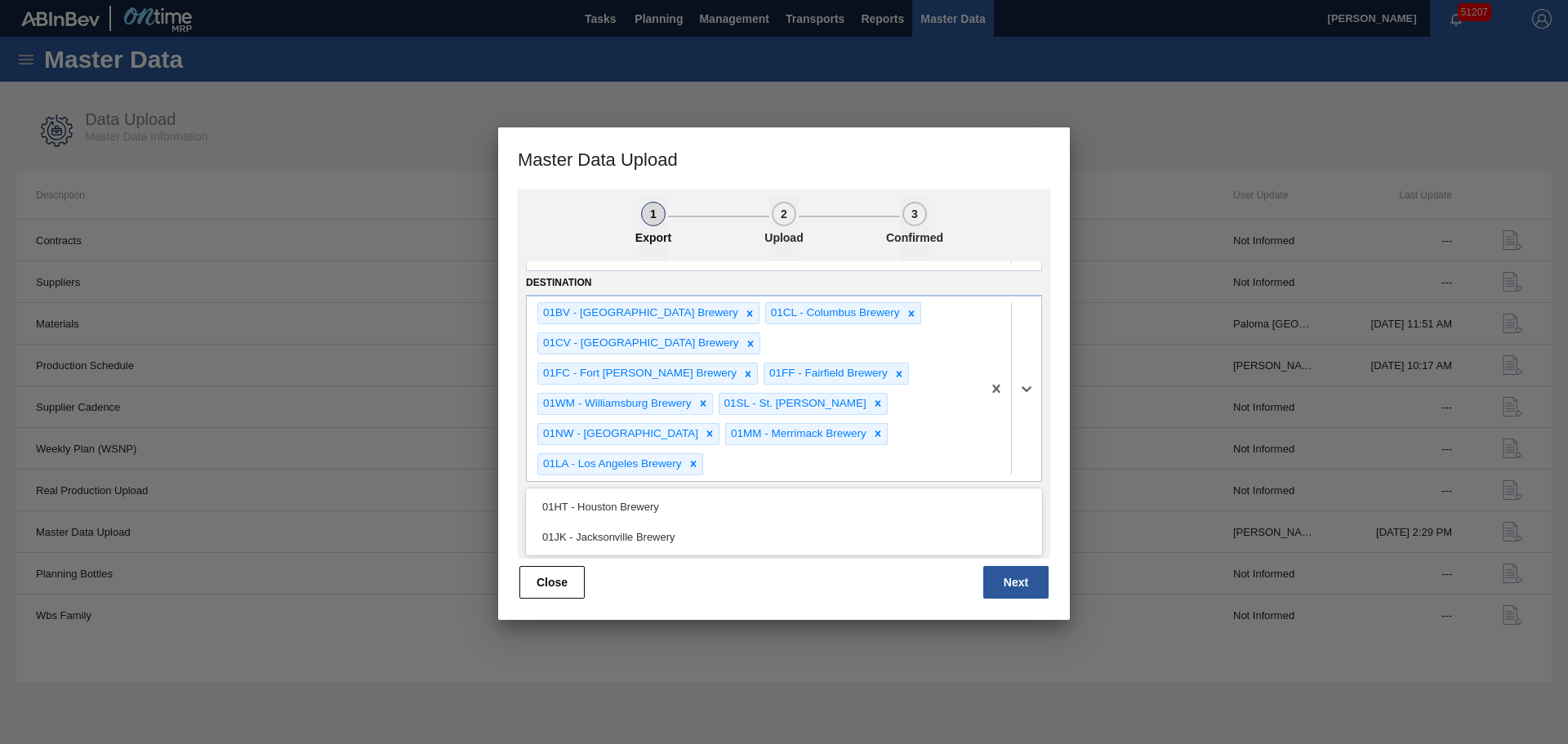
scroll to position [147, 0]
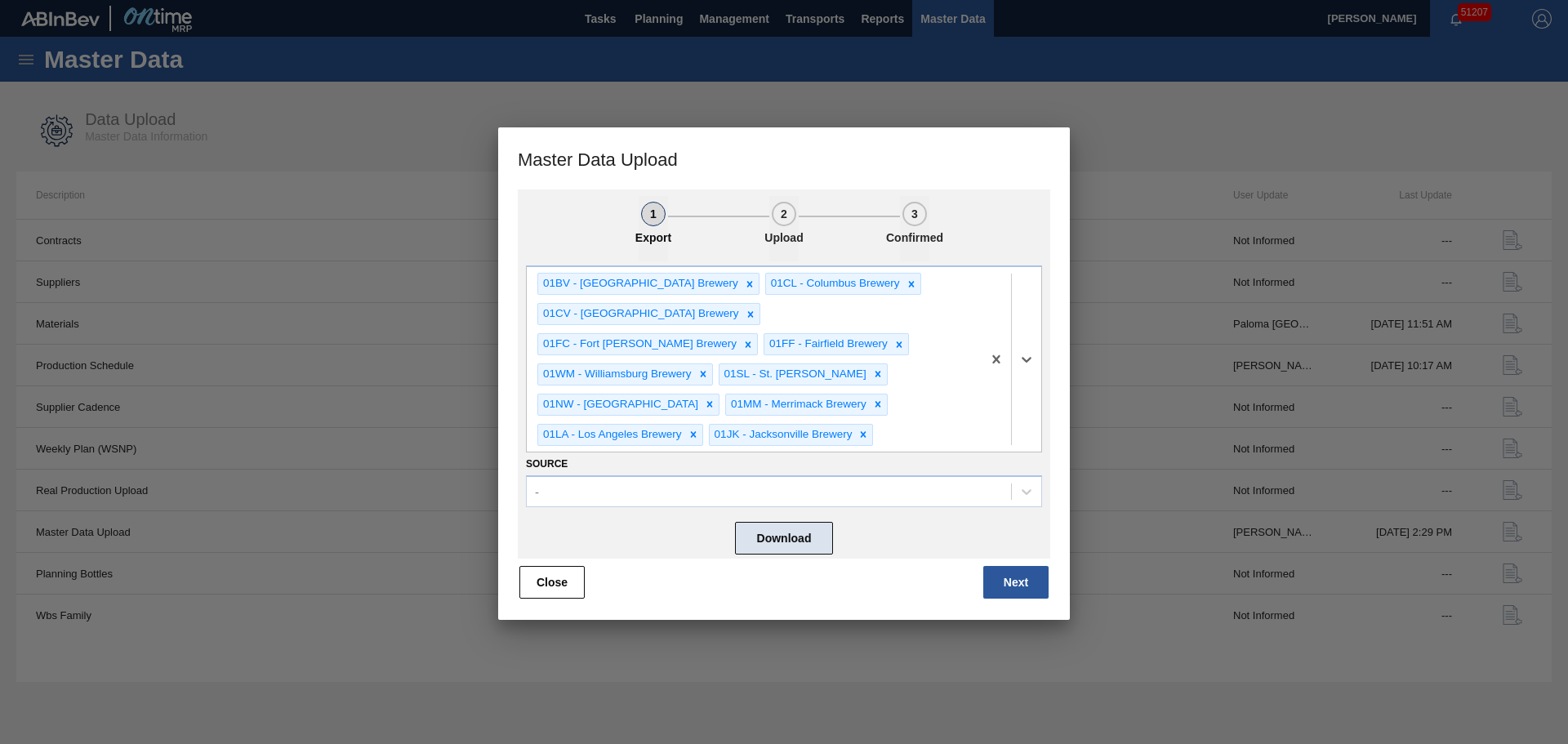
click at [762, 532] on button "Download" at bounding box center [784, 538] width 98 height 33
click at [1002, 584] on button "Next" at bounding box center [1015, 582] width 65 height 33
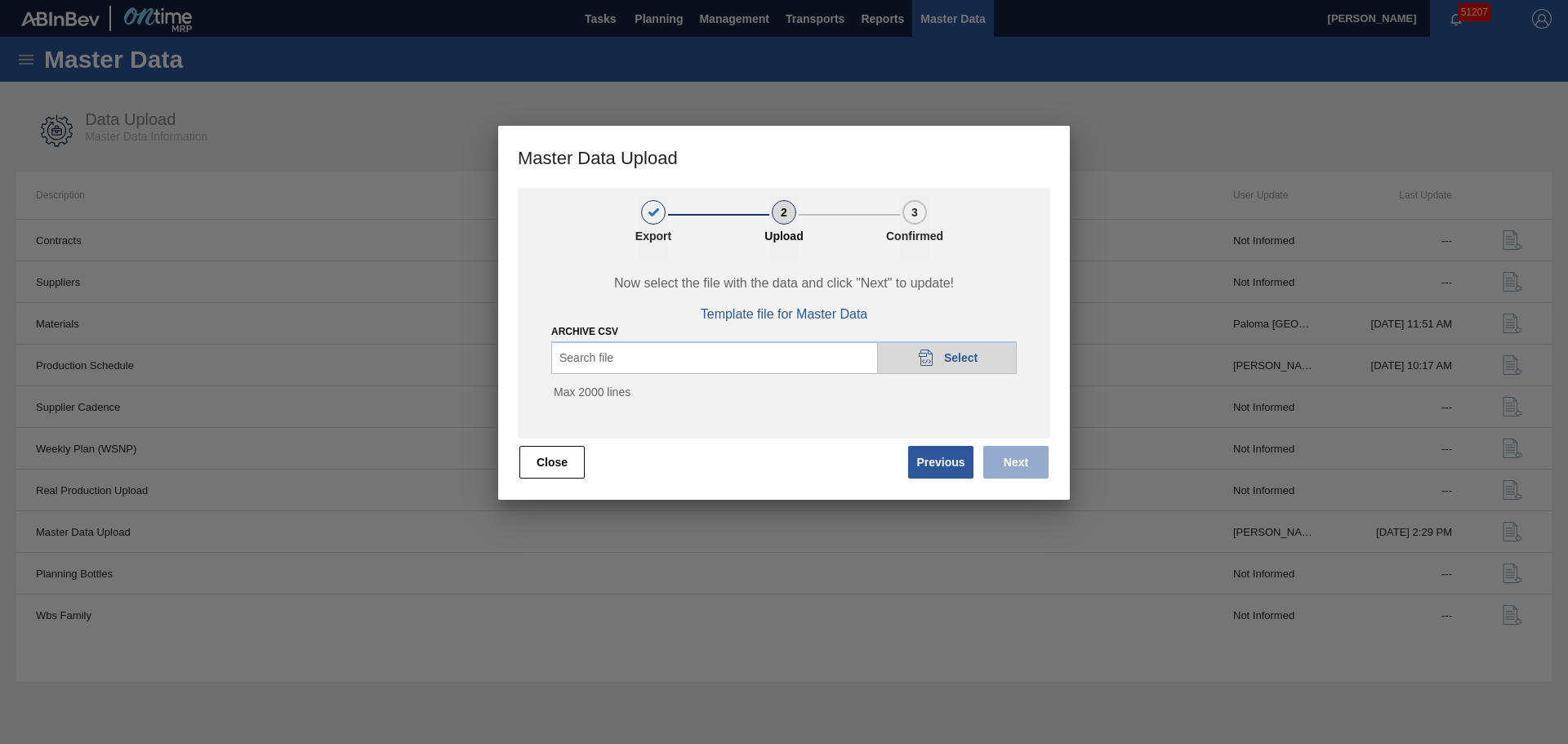
click at [664, 341] on div "Archive CSV Search file 20DAD902-3625-4257-8FDA-0C0CB19E2A3D Select Max 2000 li…" at bounding box center [784, 366] width 466 height 88
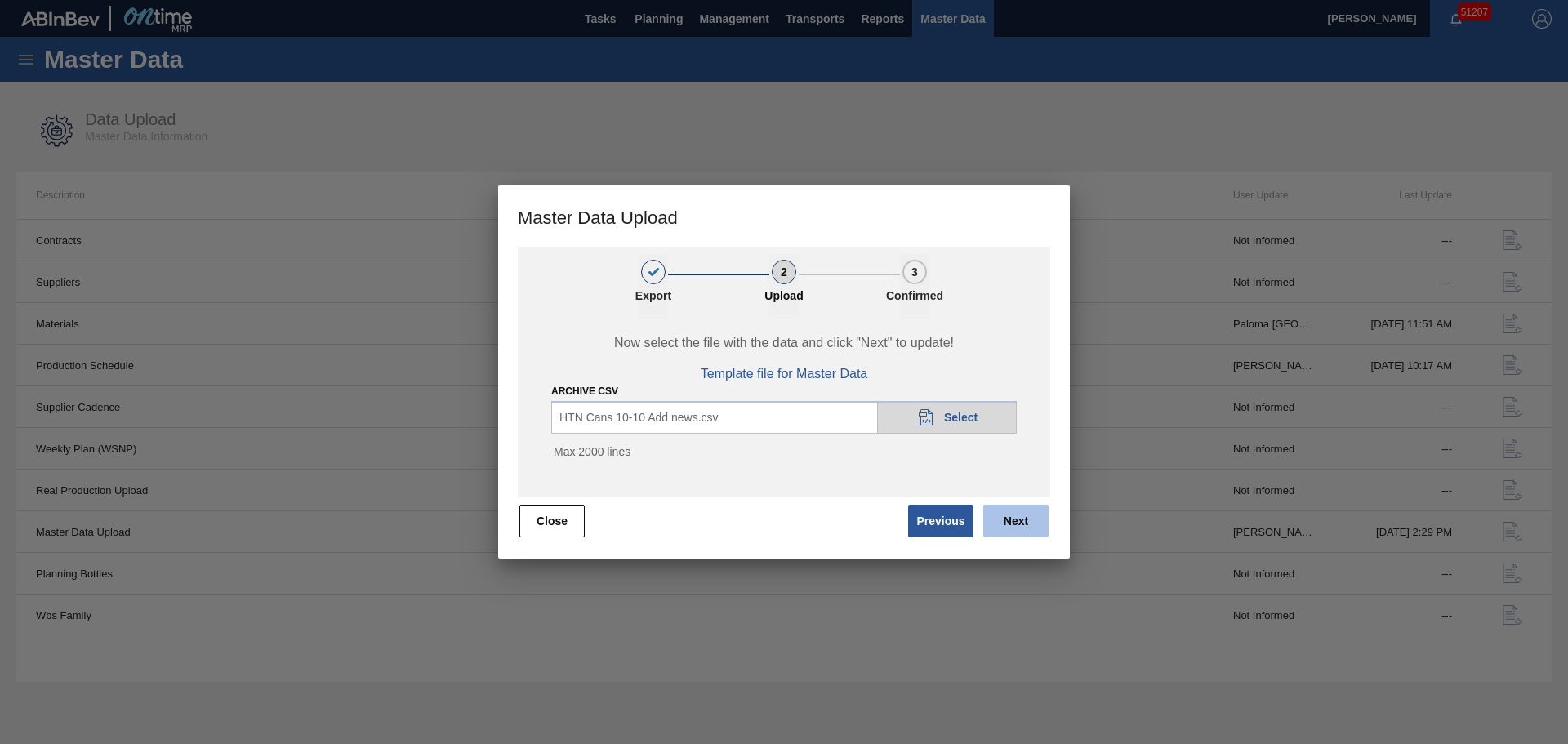
click at [1012, 515] on button "Next" at bounding box center [1015, 521] width 65 height 33
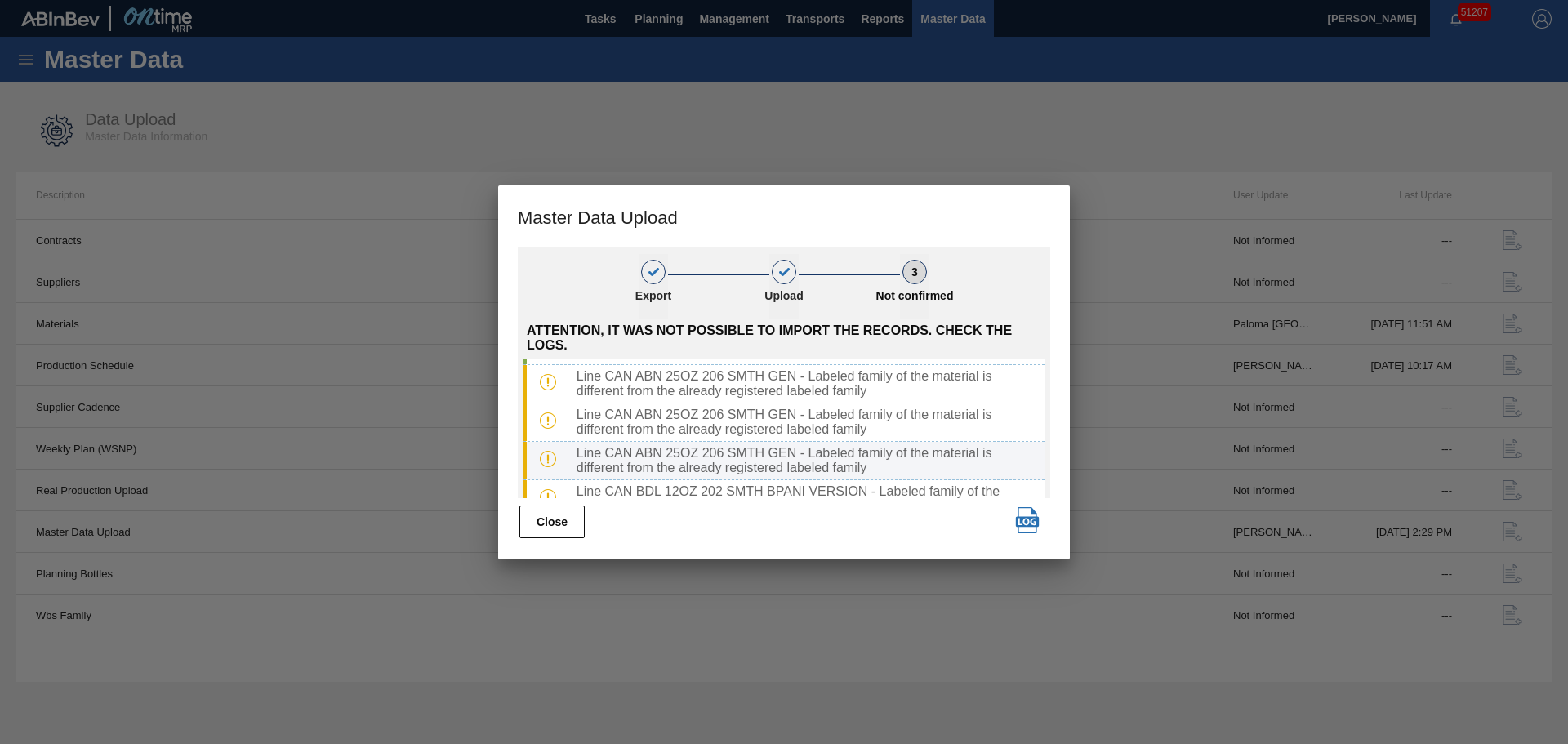
scroll to position [0, 0]
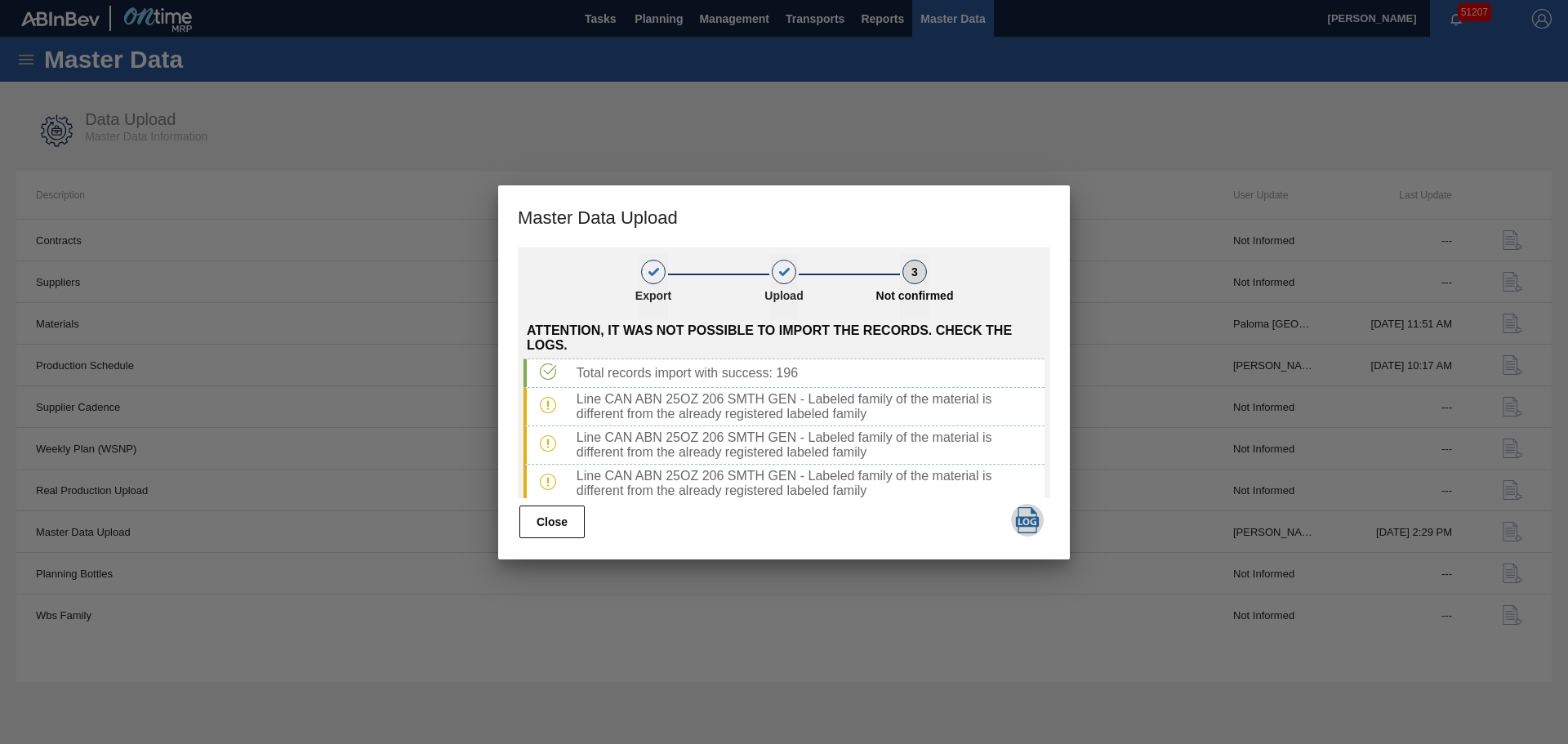
click at [1019, 511] on img "button" at bounding box center [1027, 520] width 26 height 26
click at [538, 518] on button "Close" at bounding box center [551, 522] width 65 height 33
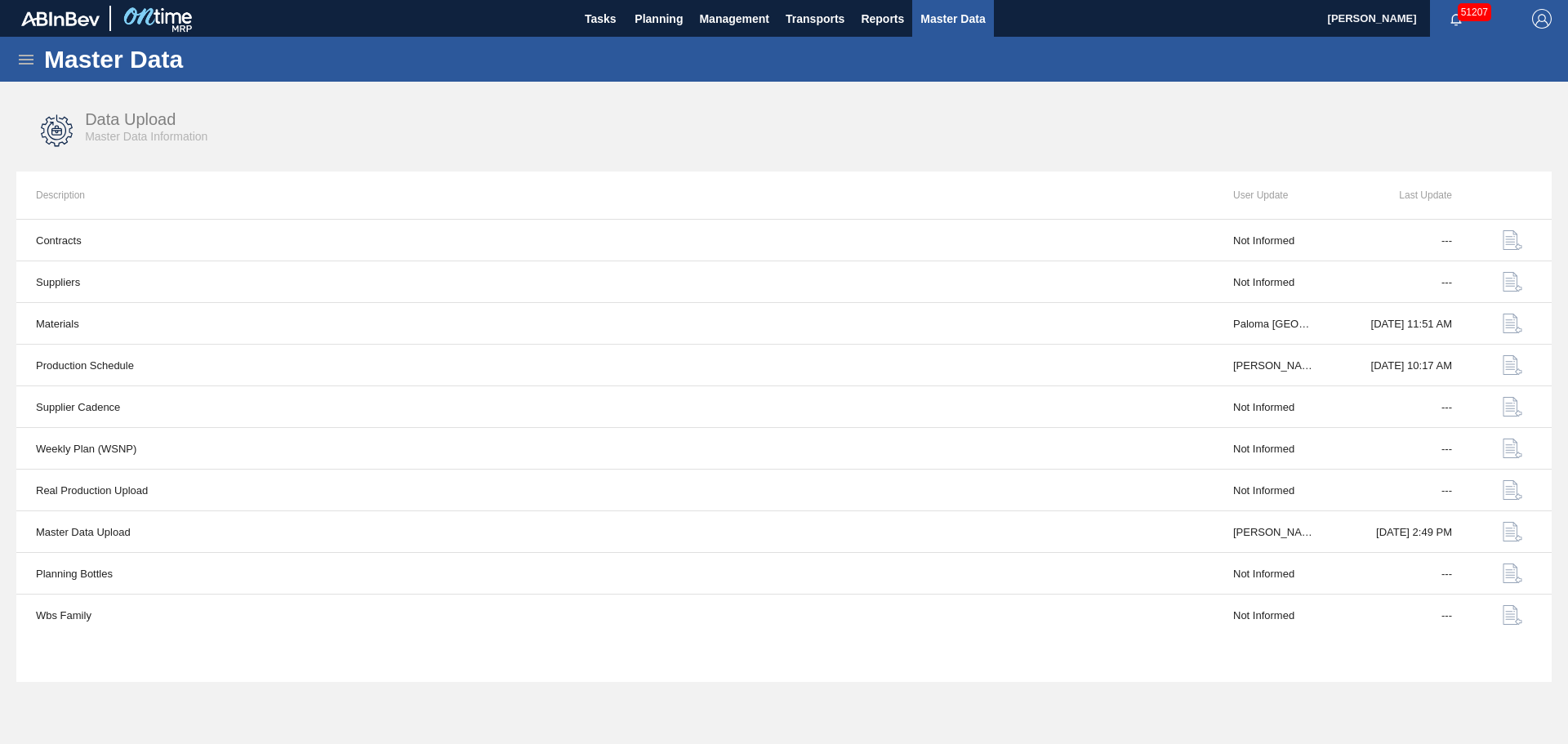
click at [927, 142] on div "Data Upload Master Data Information" at bounding box center [784, 131] width 1535 height 61
click at [612, 17] on span "Tasks" at bounding box center [600, 19] width 36 height 20
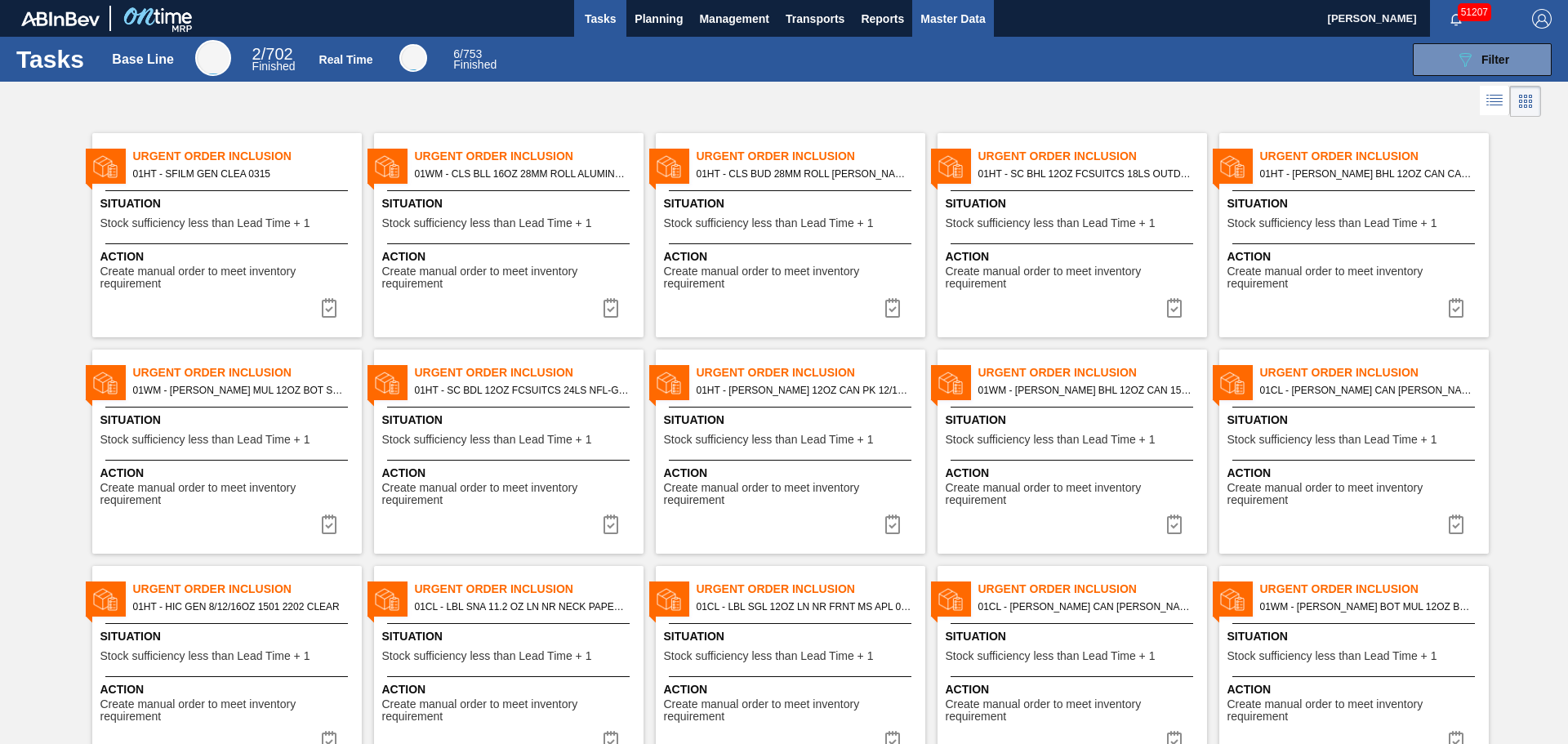
click at [966, 16] on span "Master Data" at bounding box center [952, 19] width 64 height 20
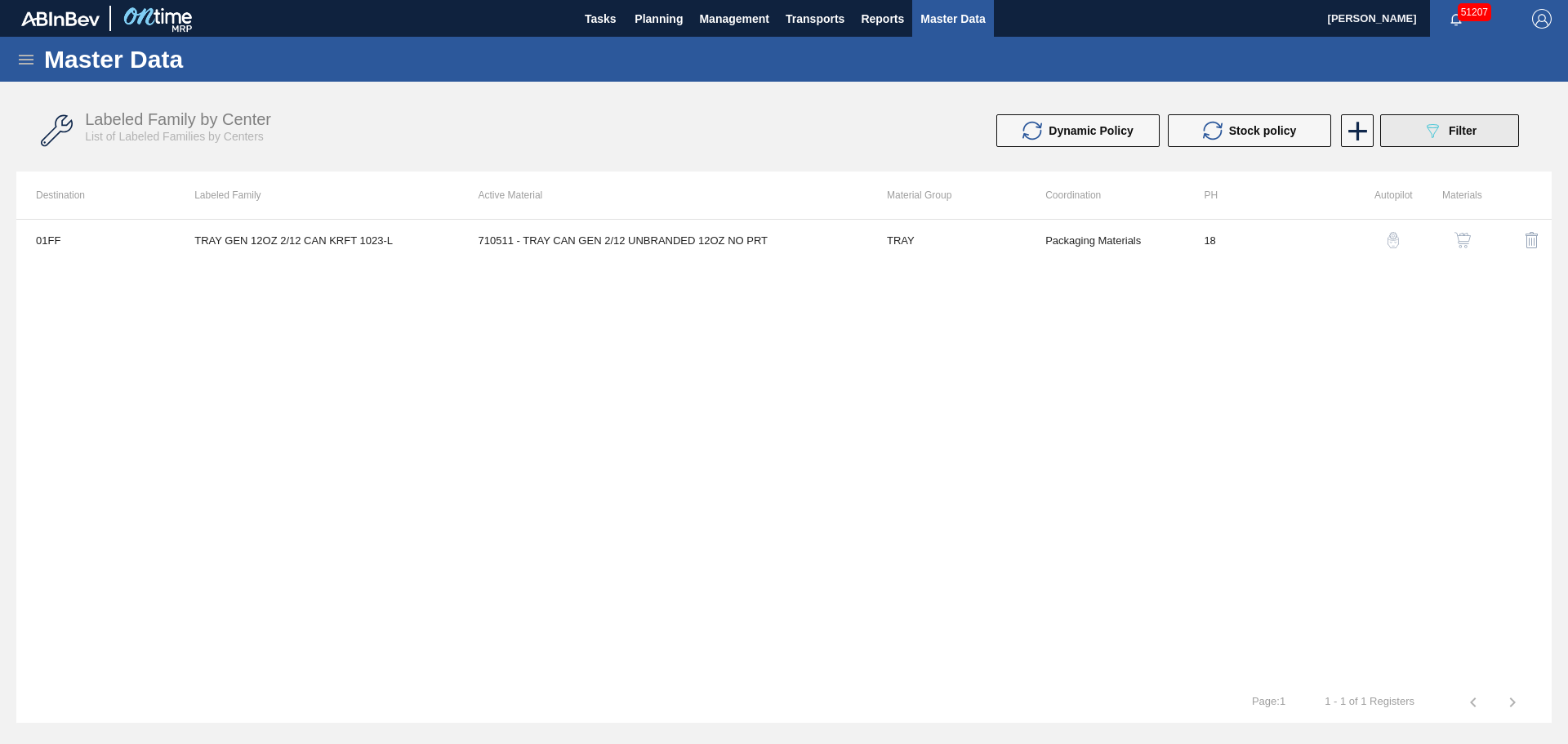
click at [1454, 124] on span "Filter" at bounding box center [1462, 130] width 28 height 13
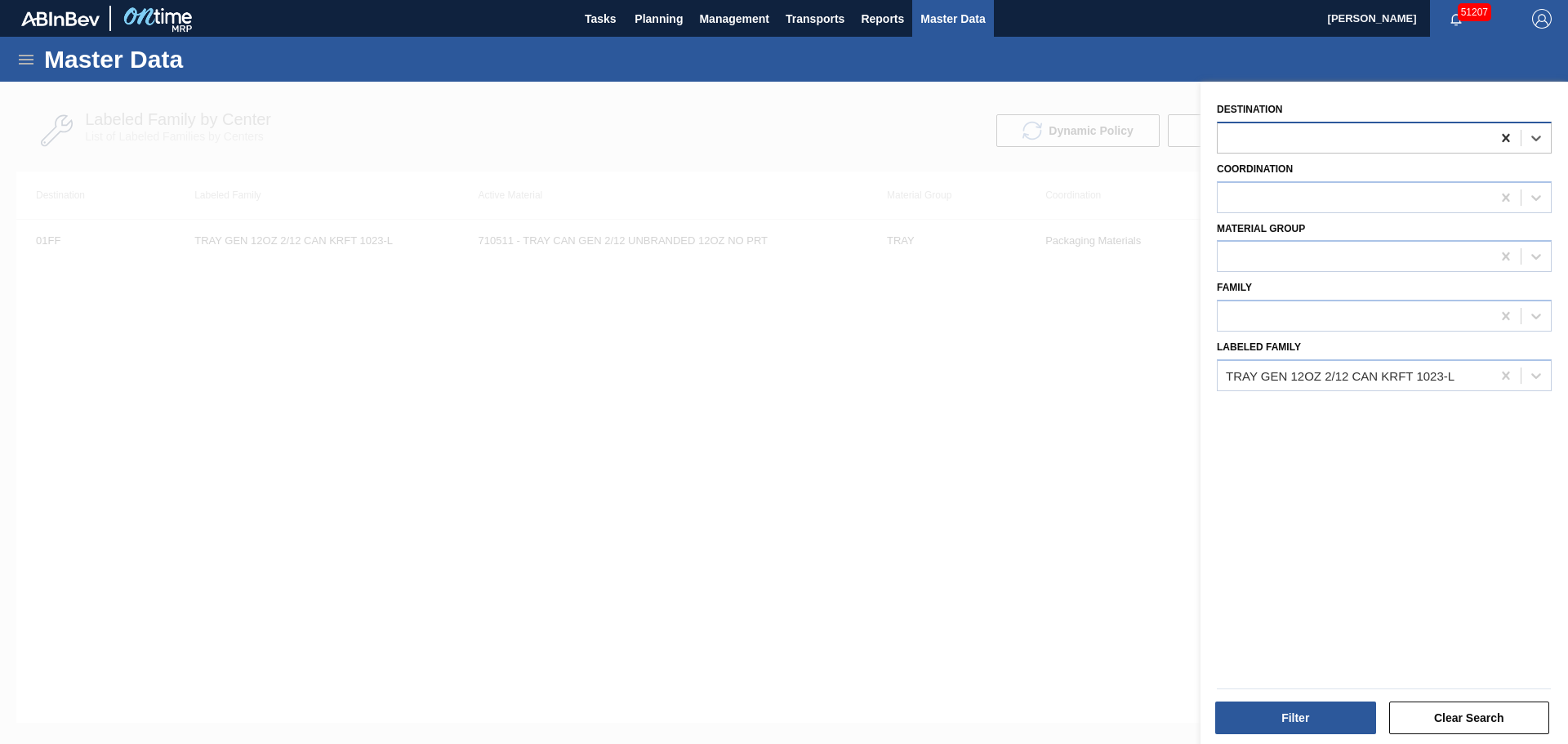
click at [1498, 132] on icon at bounding box center [1505, 137] width 16 height 16
click at [1499, 377] on icon at bounding box center [1505, 375] width 16 height 16
type Family "v"
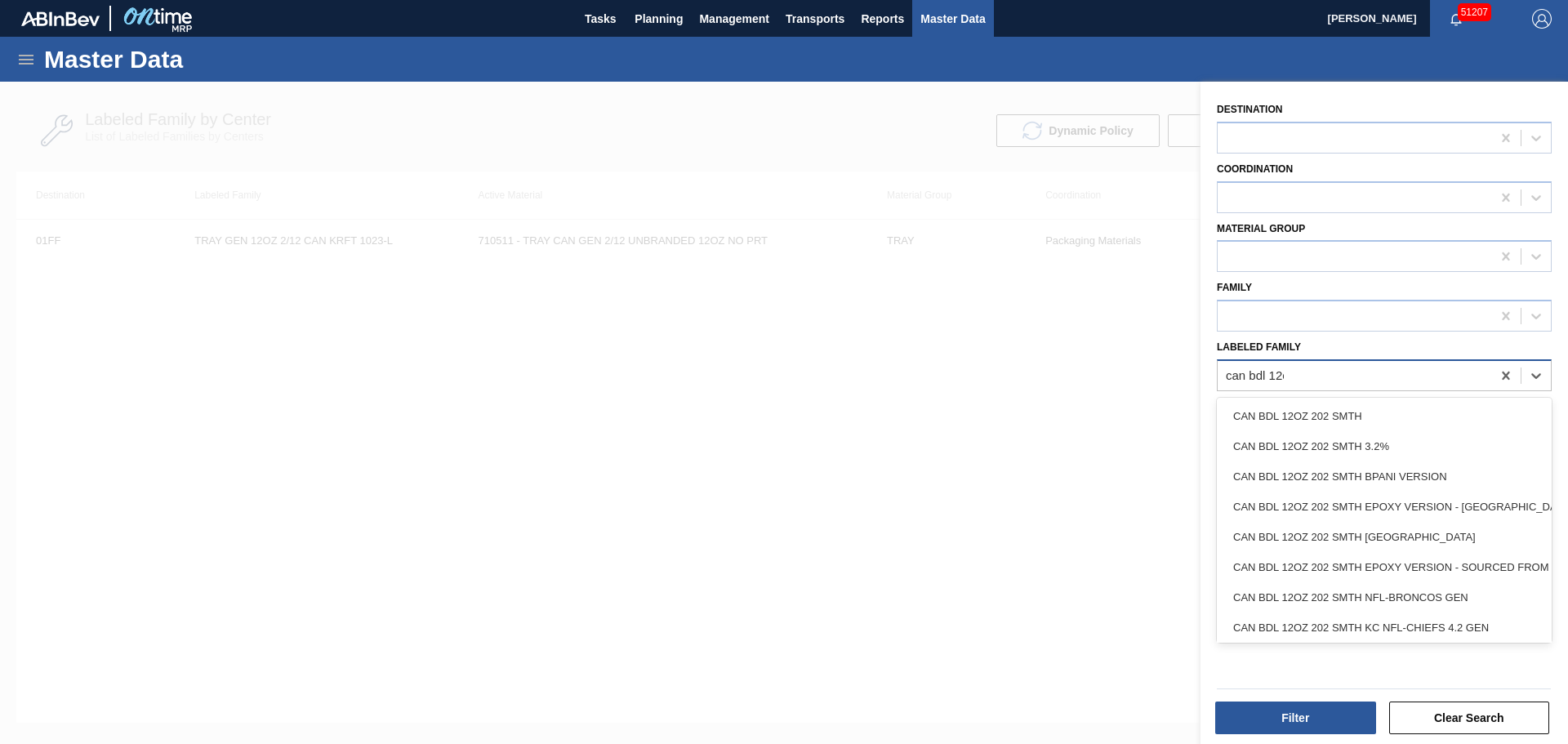
type Family "can bdl 12oz"
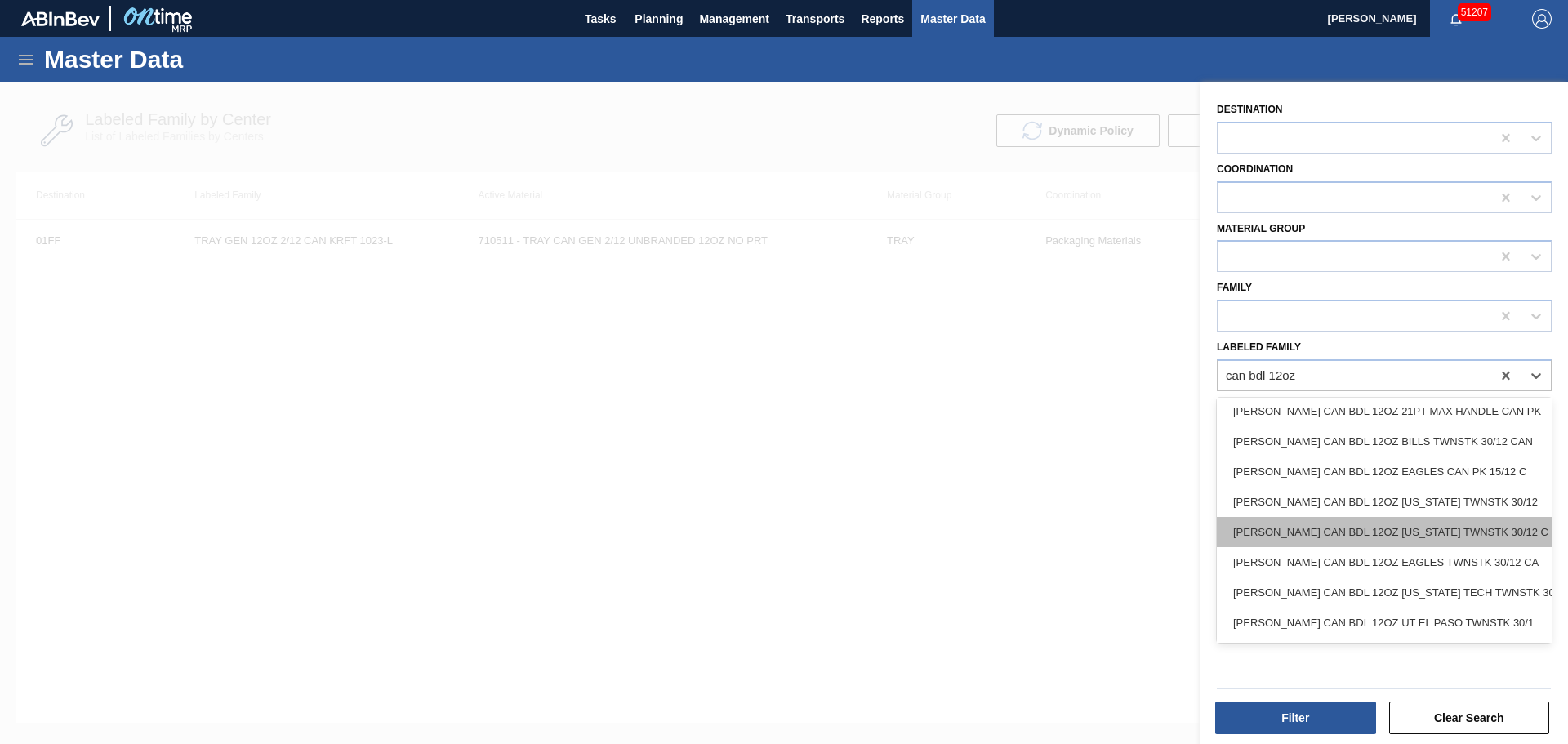
scroll to position [2433, 0]
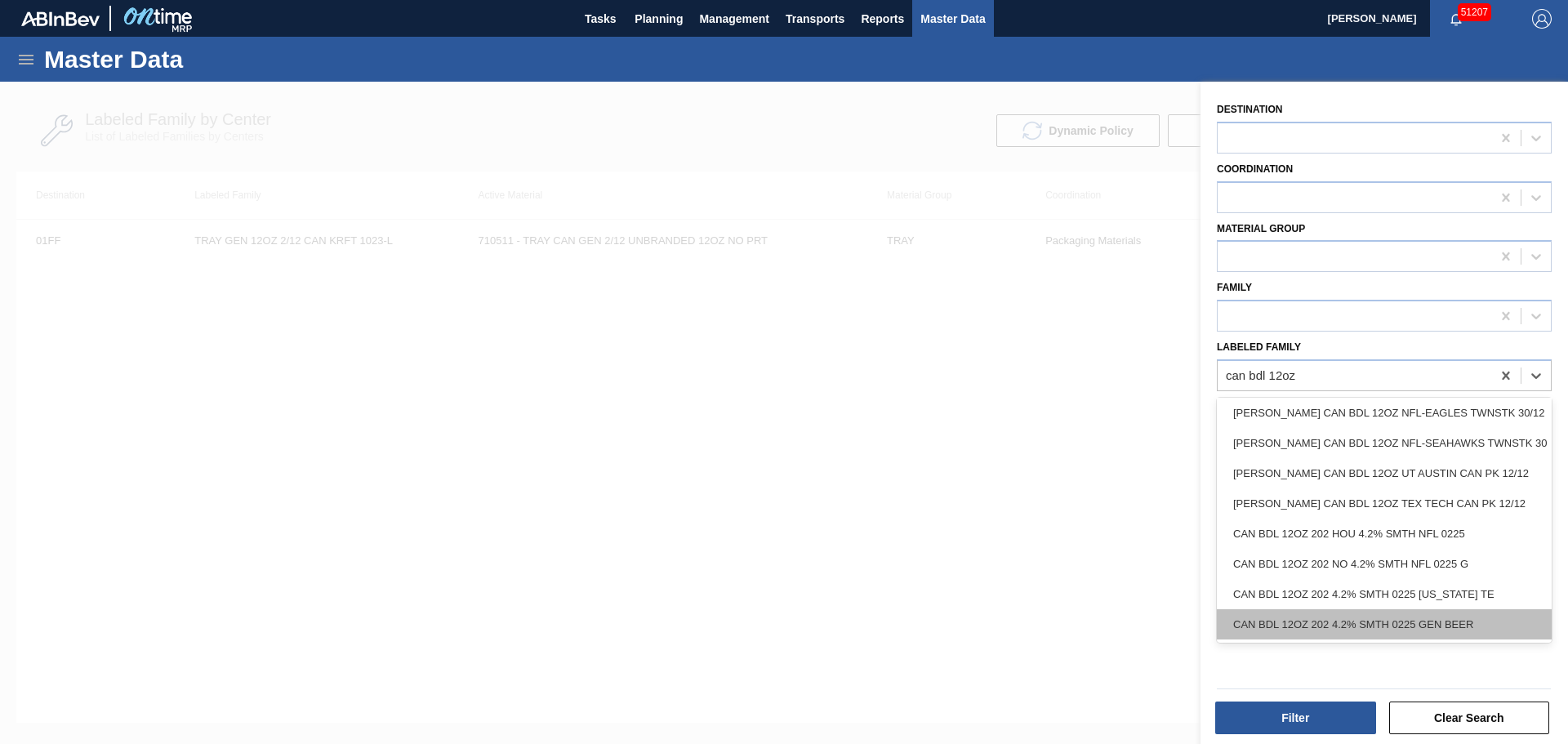
click at [1431, 618] on div "CAN BDL 12OZ 202 4.2% SMTH 0225 GEN BEER" at bounding box center [1384, 624] width 335 height 31
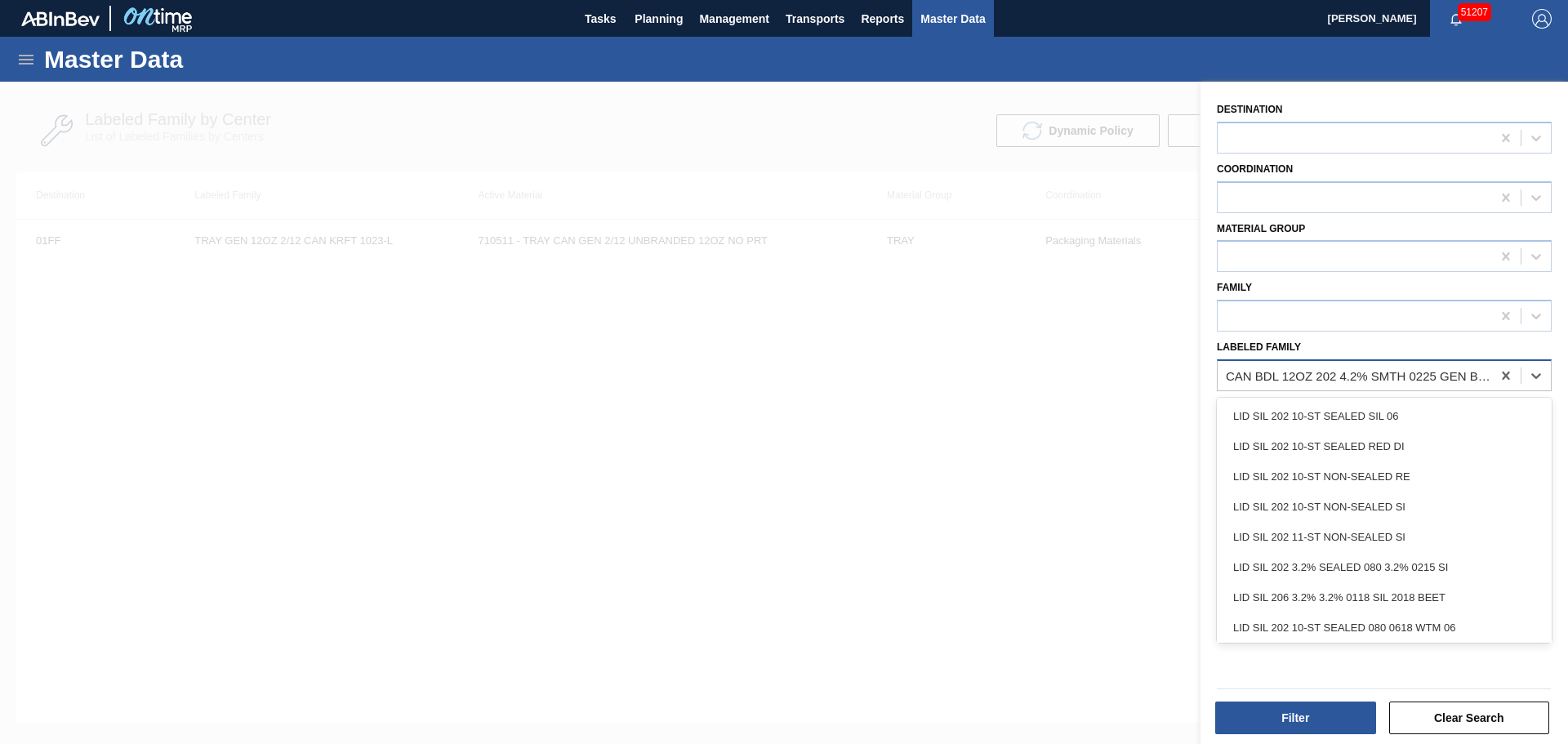
drag, startPoint x: 1228, startPoint y: 377, endPoint x: 1443, endPoint y: 372, distance: 215.1
click at [1453, 371] on div "CAN BDL 12OZ 202 4.2% SMTH 0225 GEN BEER" at bounding box center [1359, 375] width 267 height 14
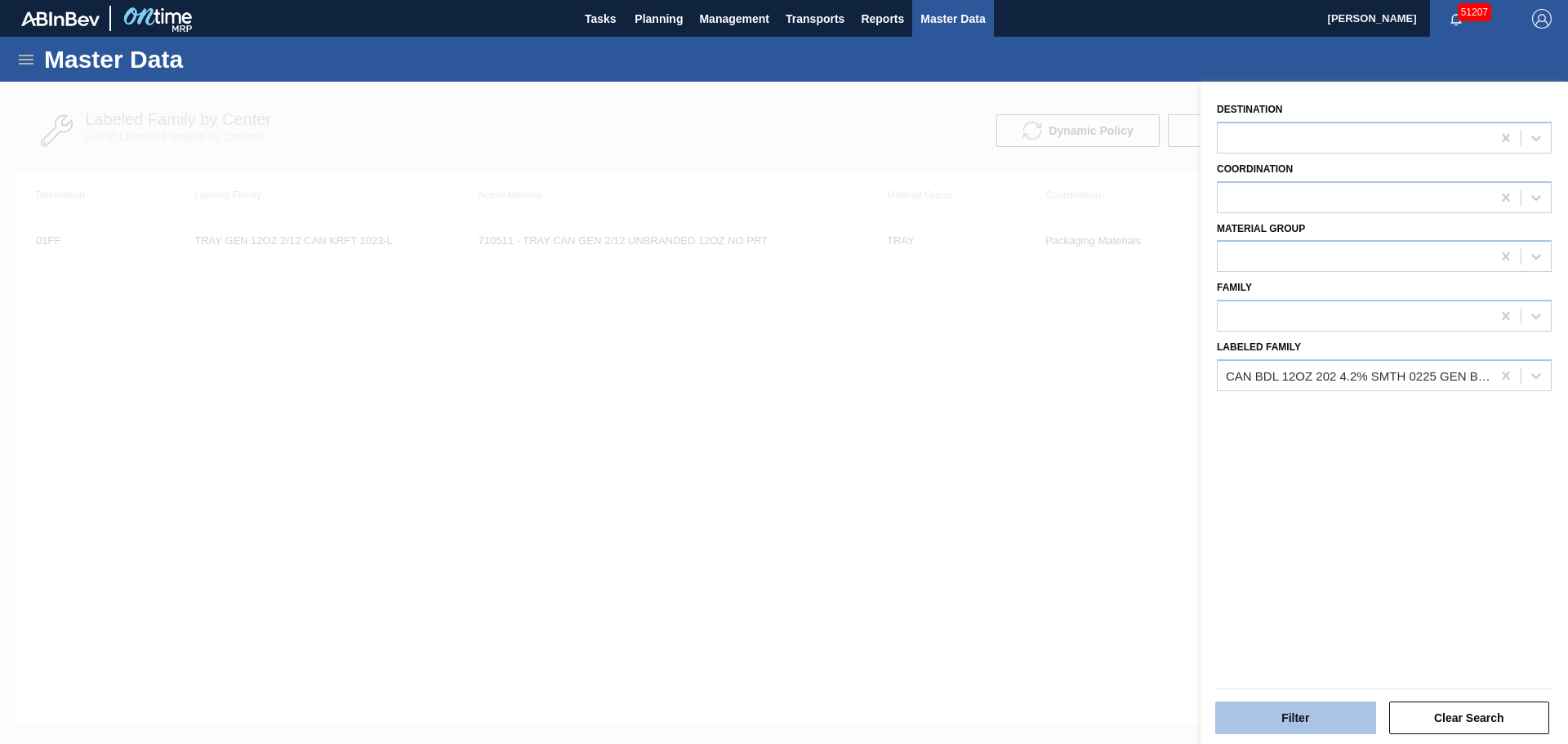
click at [1315, 716] on button "Filter" at bounding box center [1296, 718] width 161 height 33
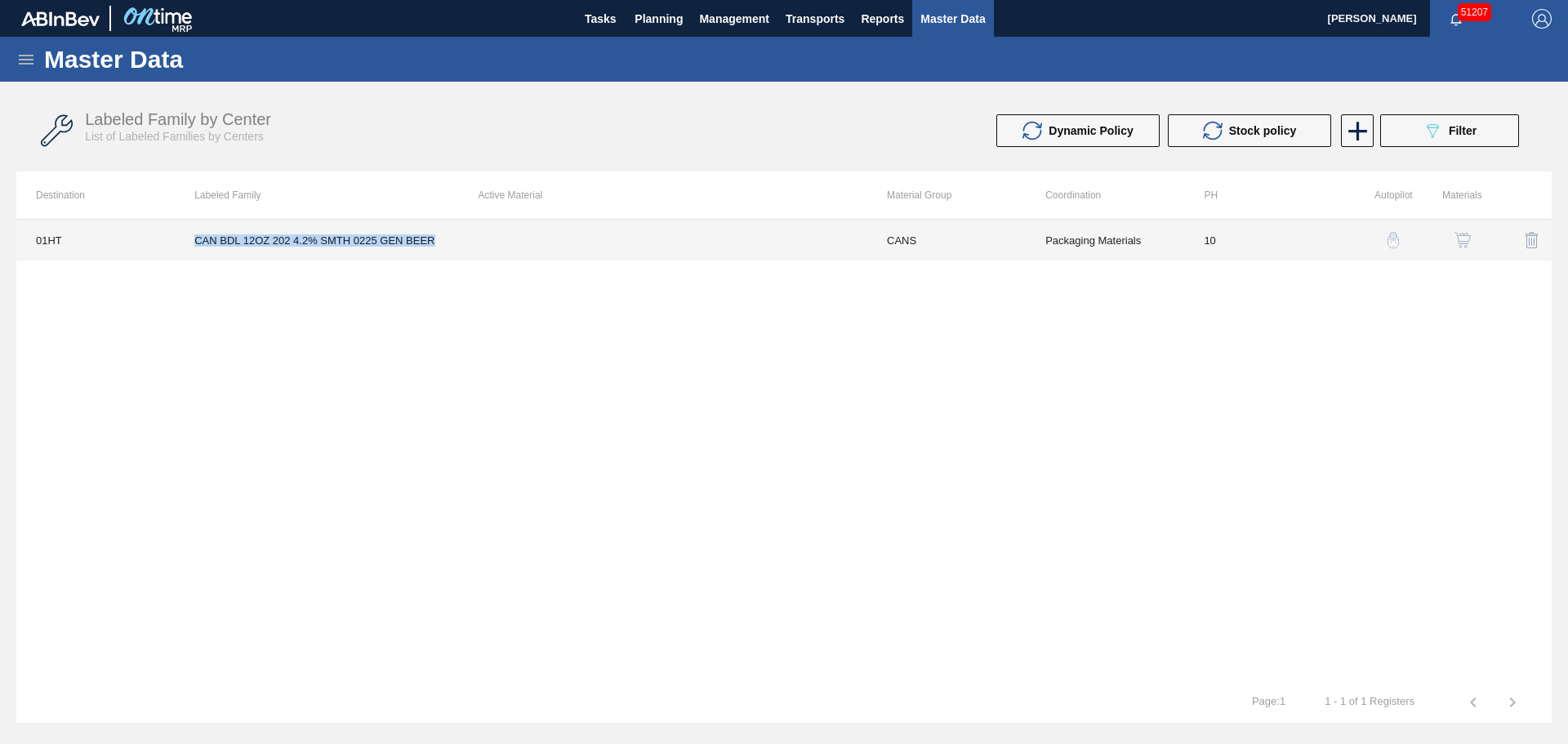
drag, startPoint x: 435, startPoint y: 247, endPoint x: 181, endPoint y: 249, distance: 254.0
click at [181, 249] on td "CAN BDL 12OZ 202 4.2% SMTH 0225 GEN BEER" at bounding box center [316, 240] width 283 height 41
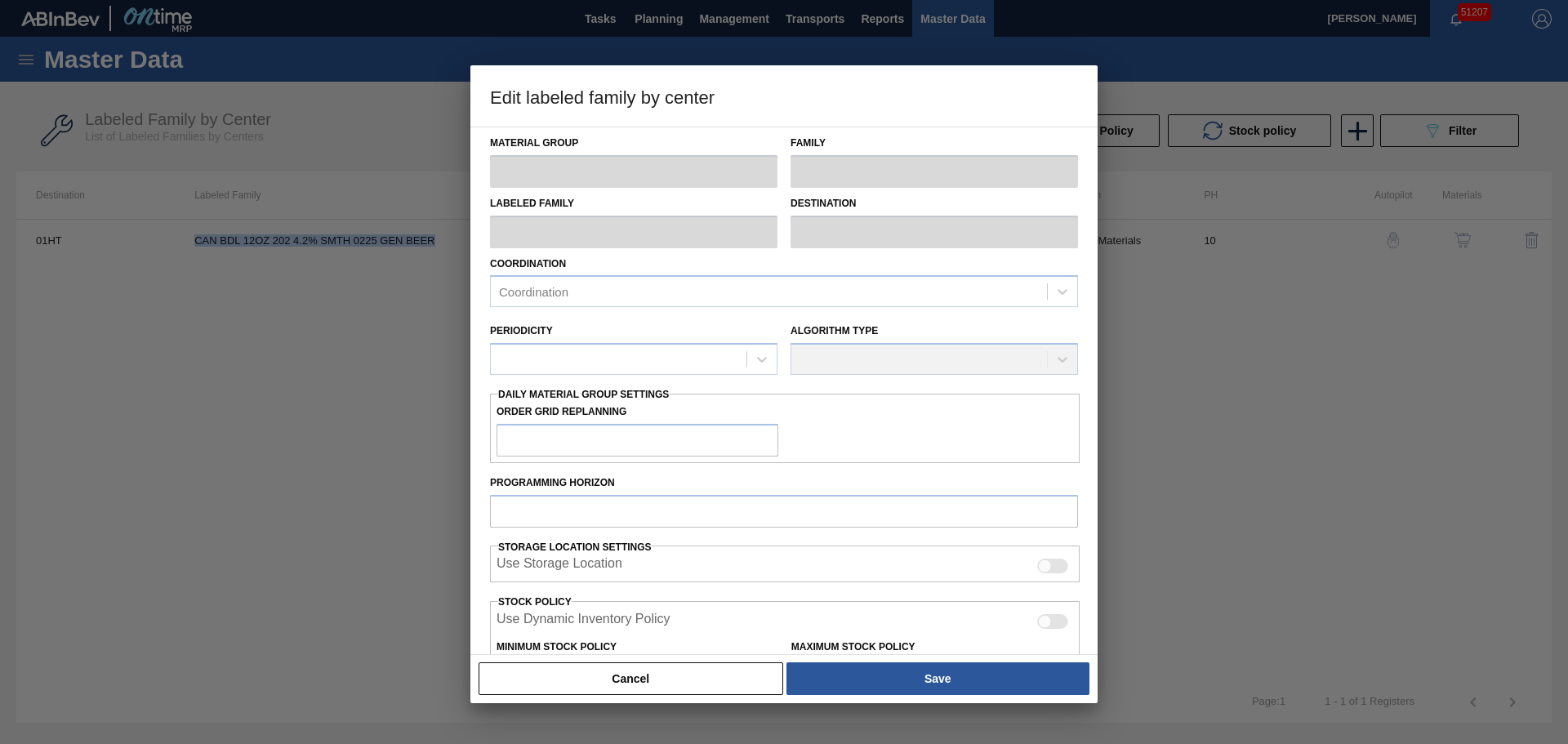
type input "CANS"
type input "Cans"
type input "CAN BDL 12OZ 202 4.2% SMTH 0225 GEN BEER"
type input "01HT - Houston Brewery"
type input "10"
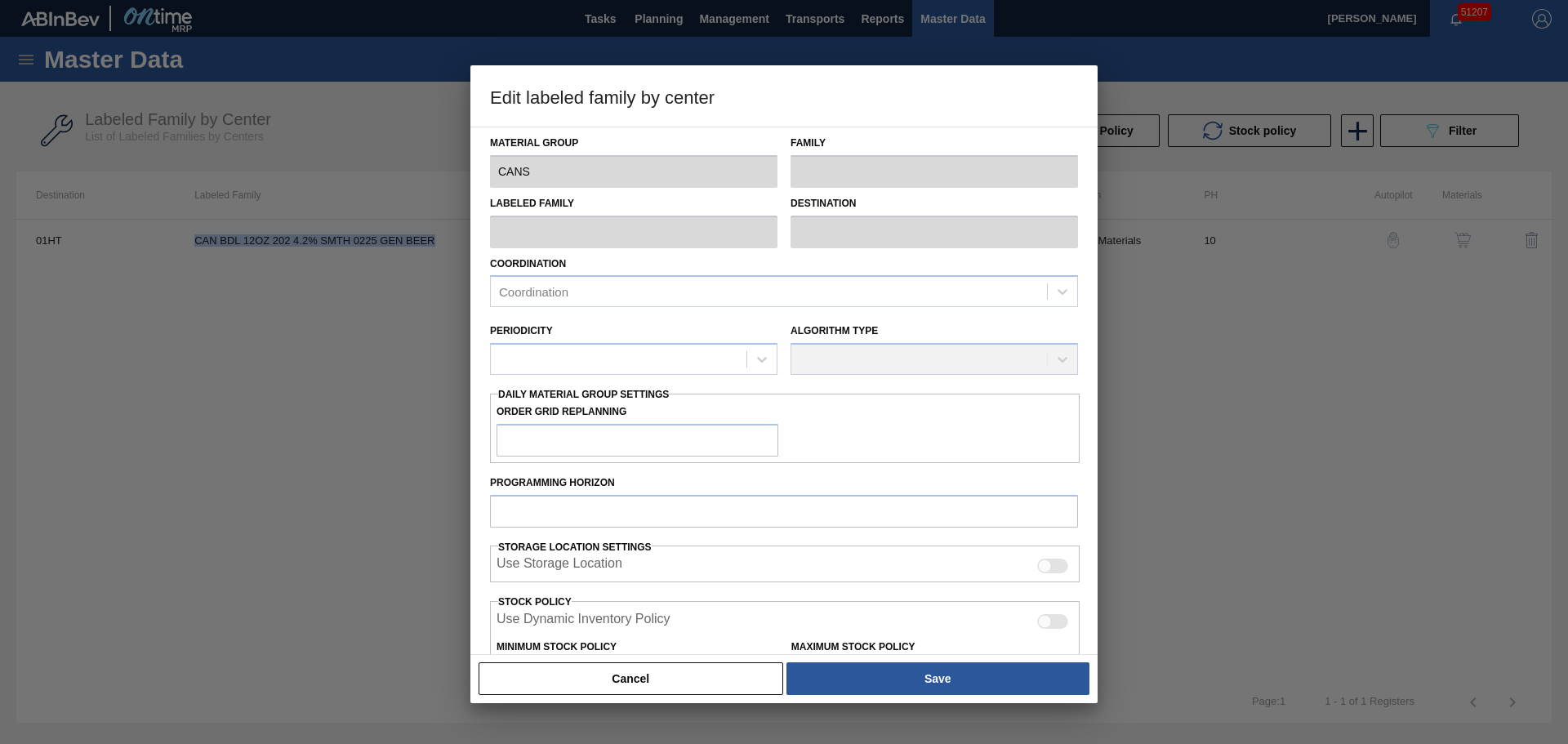
type input "0"
type input "100"
type input "0"
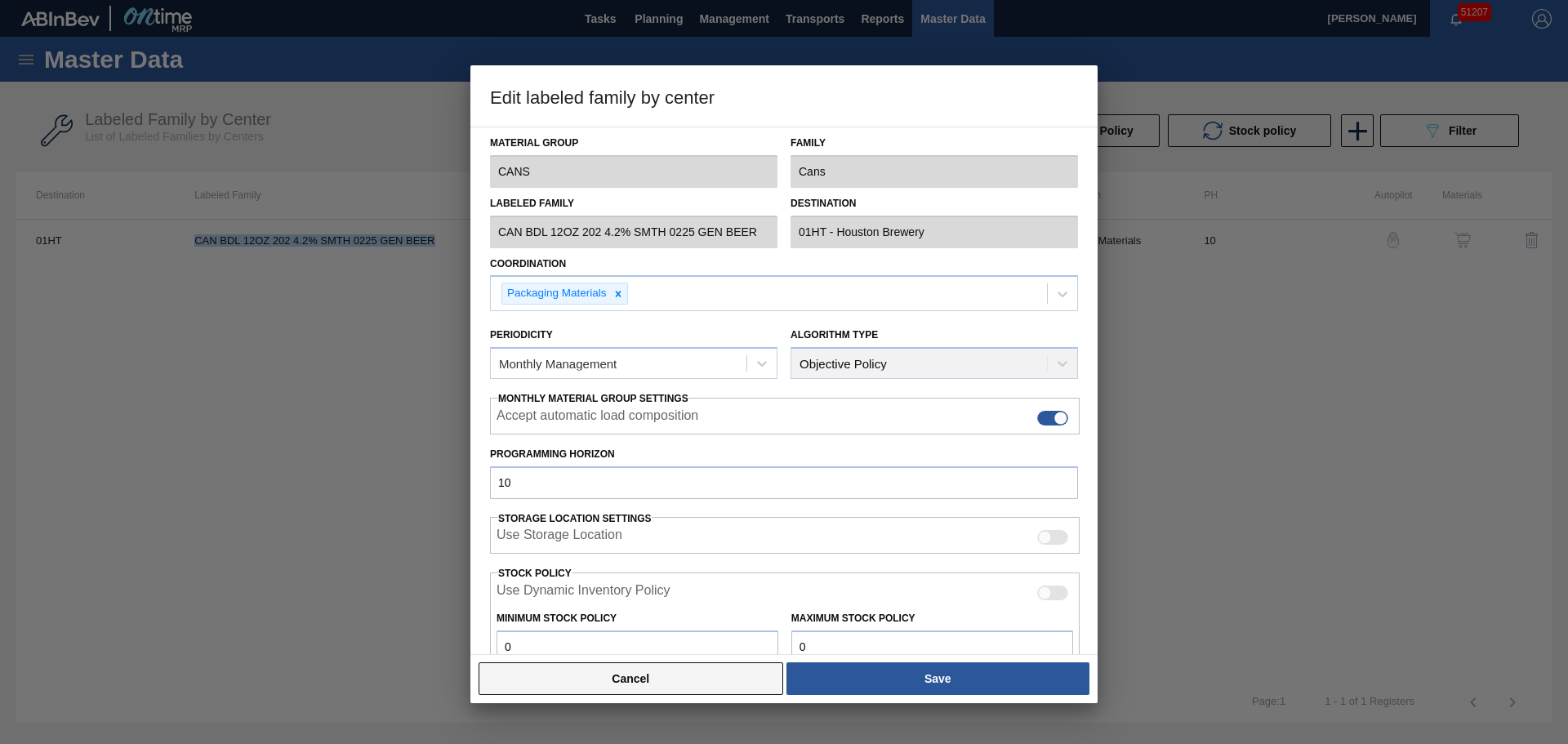
click at [633, 675] on button "Cancel" at bounding box center [630, 679] width 304 height 33
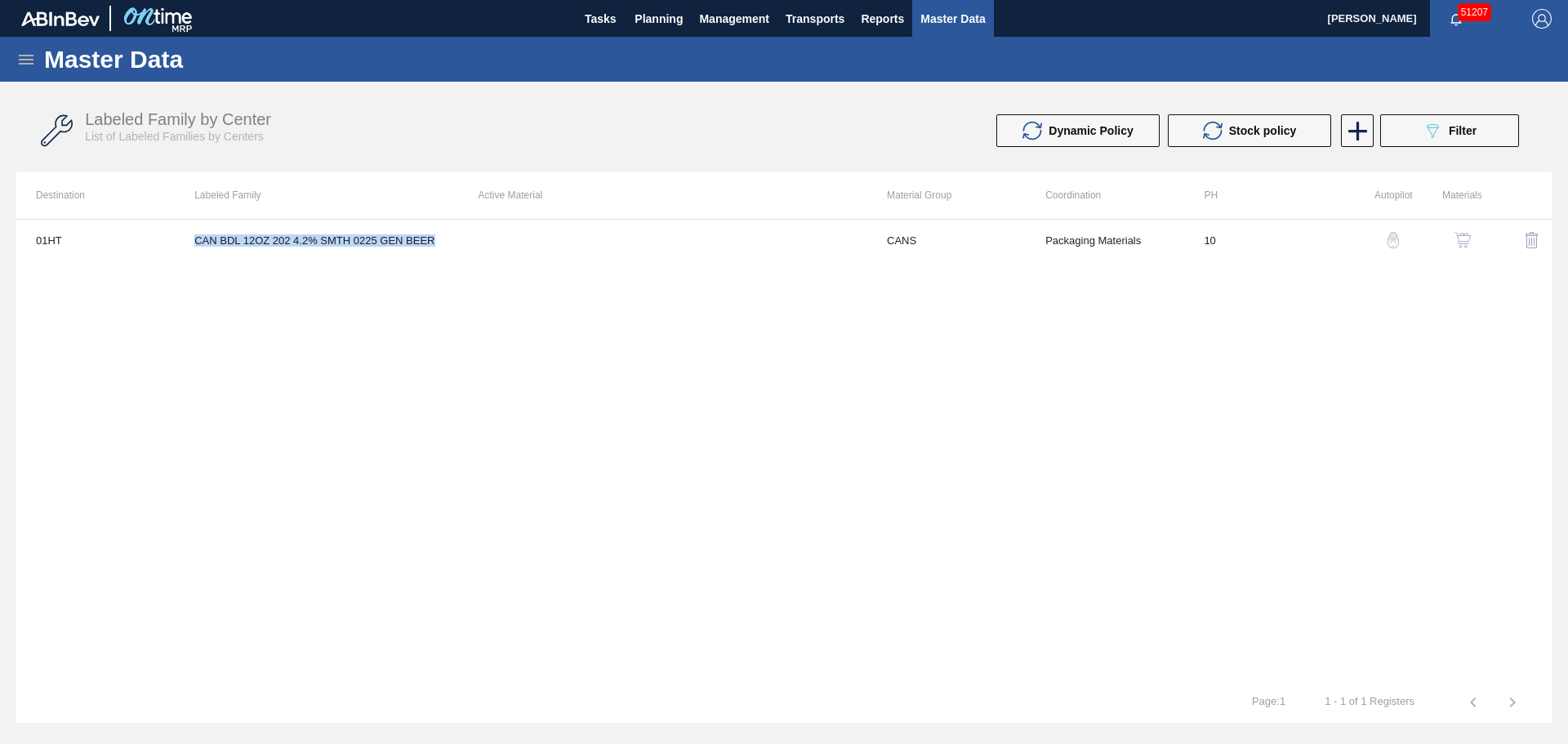
click at [1467, 243] on img "button" at bounding box center [1462, 239] width 16 height 16
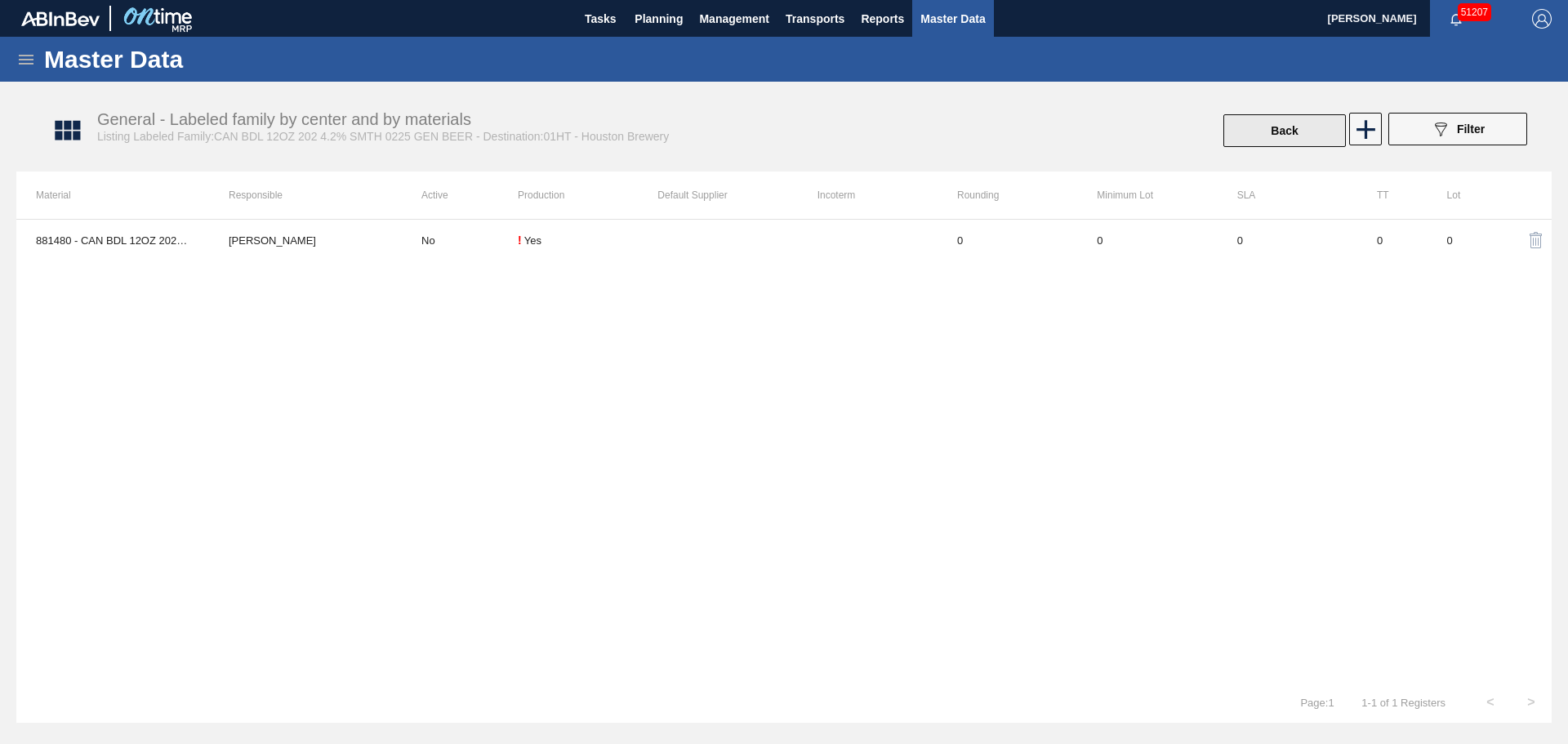
click at [1234, 138] on button "Back" at bounding box center [1284, 131] width 122 height 33
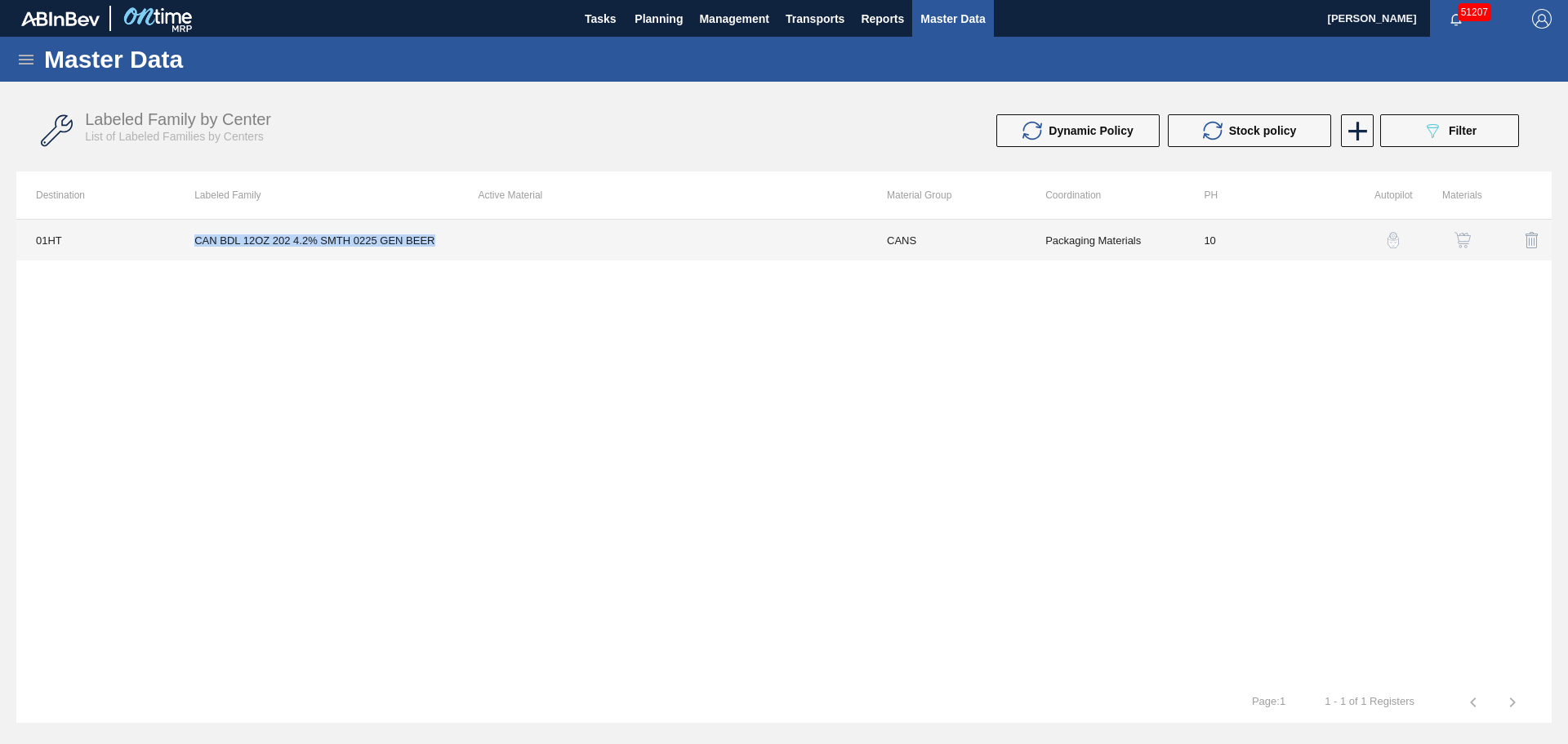
drag, startPoint x: 438, startPoint y: 242, endPoint x: 187, endPoint y: 243, distance: 251.0
click at [187, 243] on td "CAN BDL 12OZ 202 4.2% SMTH 0225 GEN BEER" at bounding box center [316, 240] width 283 height 41
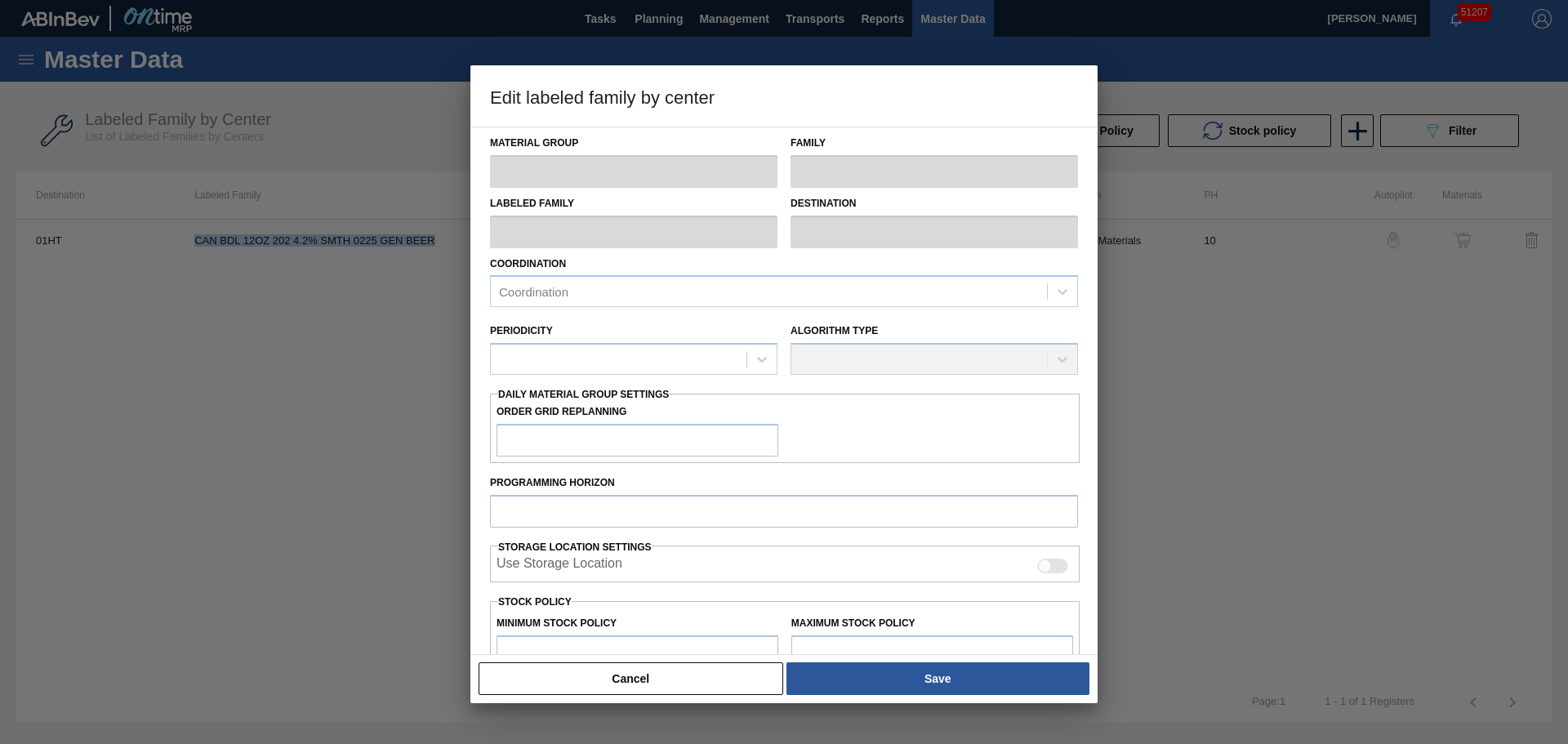
copy td "CAN BDL 12OZ 202 4.2% SMTH 0225 GEN BEER"
type input "CANS"
type input "Cans"
type input "CAN BDL 12OZ 202 4.2% SMTH 0225 GEN BEER"
type input "01HT - Houston Brewery"
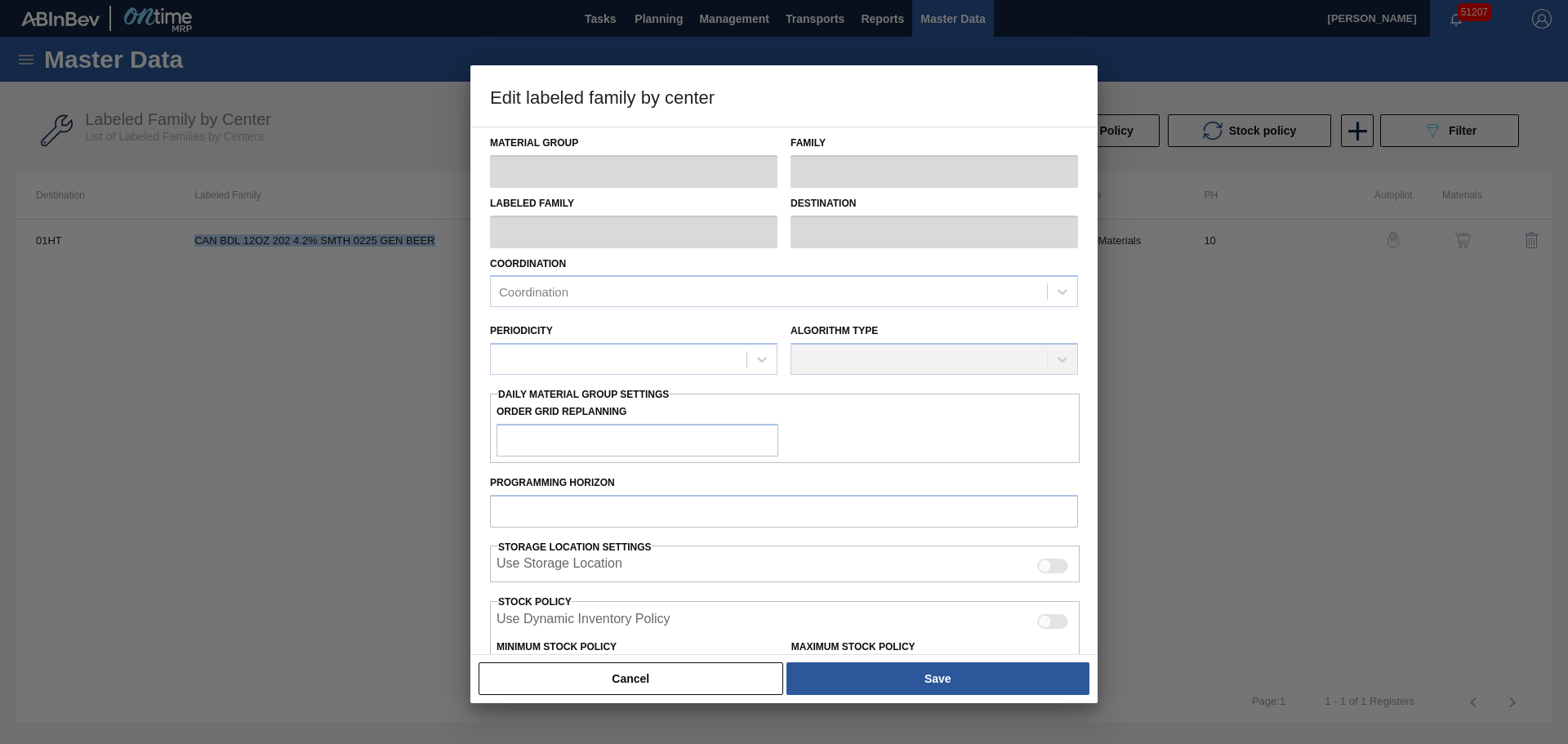
type input "10"
type input "0"
type input "100"
type input "0"
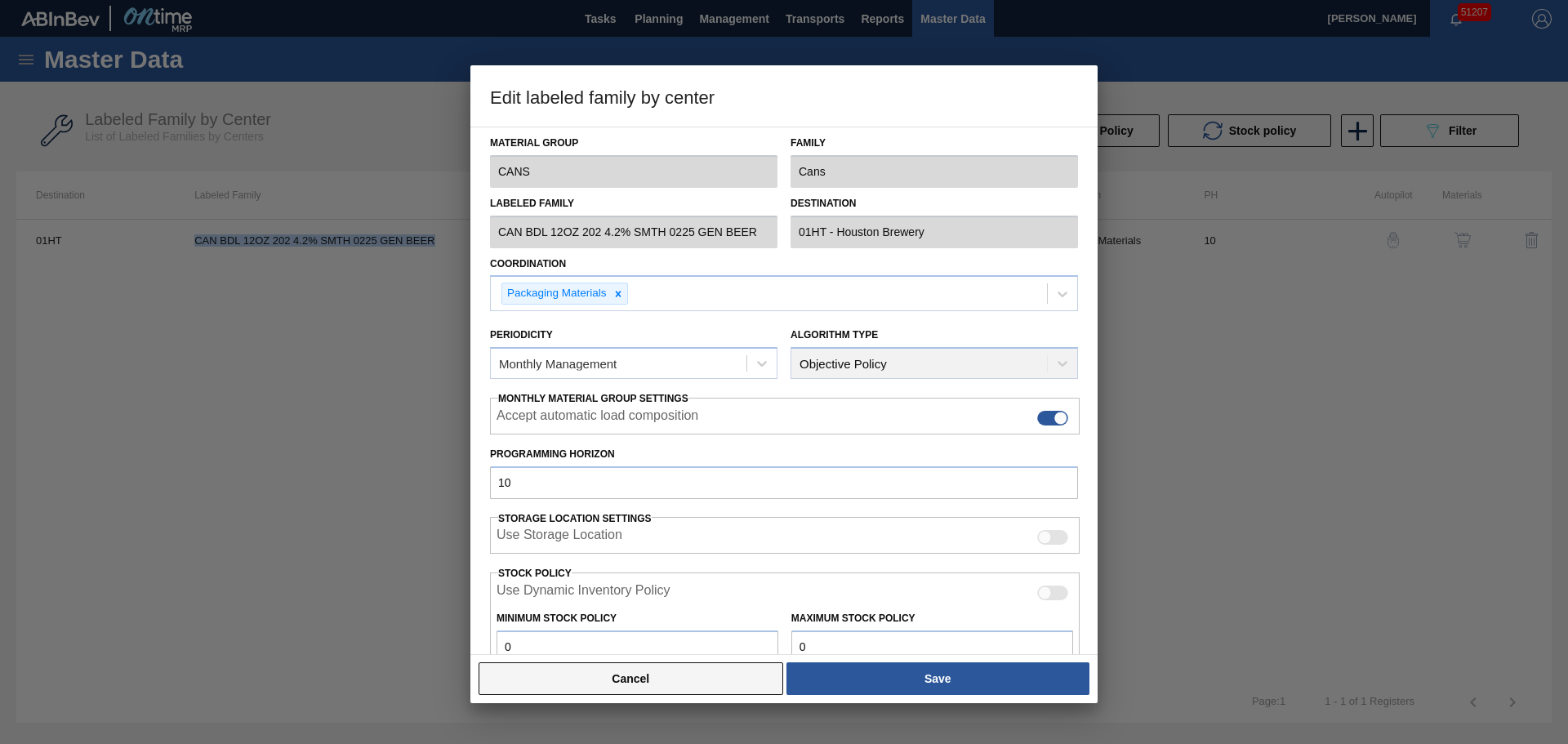
click at [525, 680] on button "Cancel" at bounding box center [630, 679] width 304 height 33
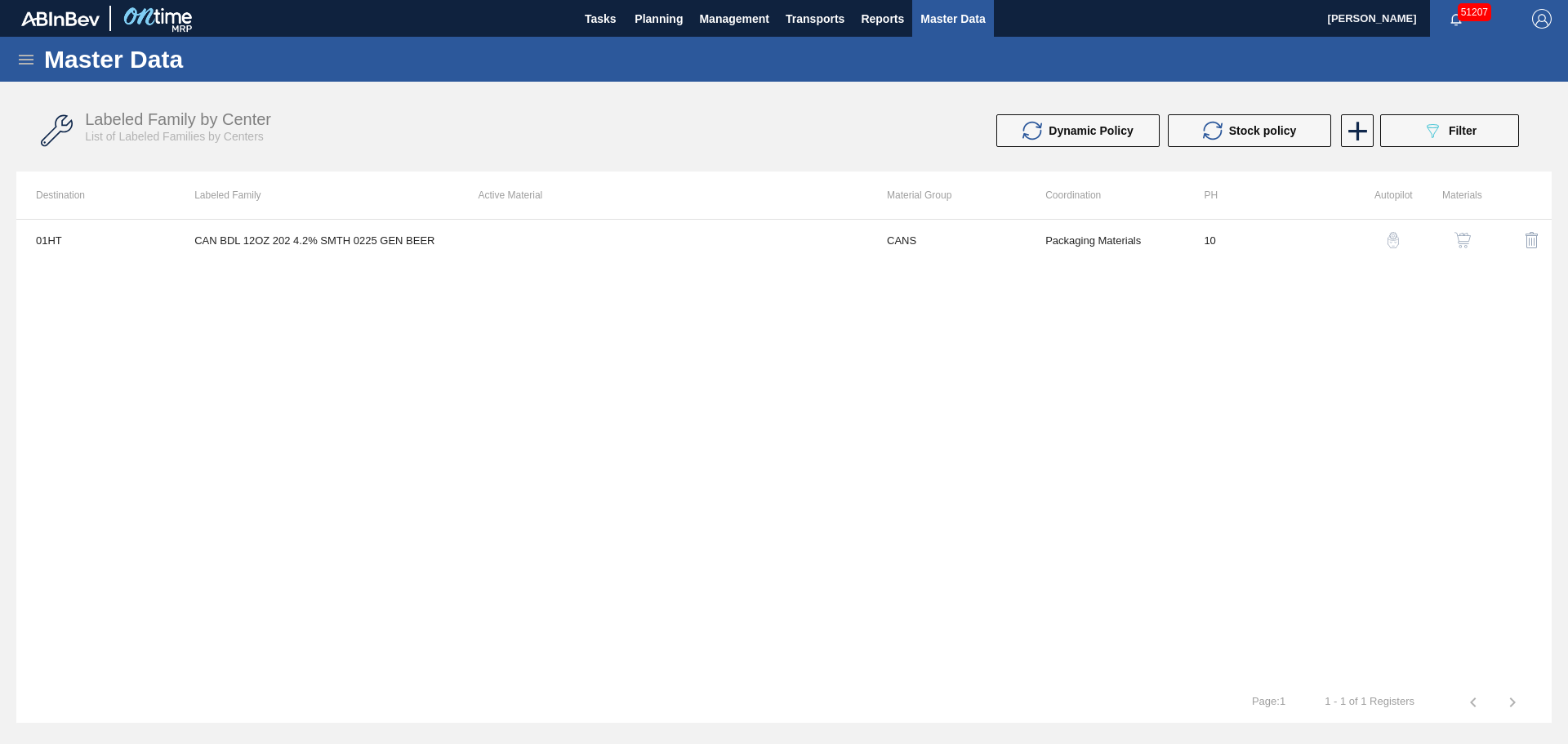
click at [823, 387] on div "01HT CAN BDL 12OZ 202 4.2% SMTH 0225 GEN BEER CANS Packaging Materials 10" at bounding box center [784, 450] width 1535 height 463
click at [1430, 120] on button "089F7B8B-B2A5-4AFE-B5C0-19BA573D28AC Filter" at bounding box center [1449, 131] width 139 height 33
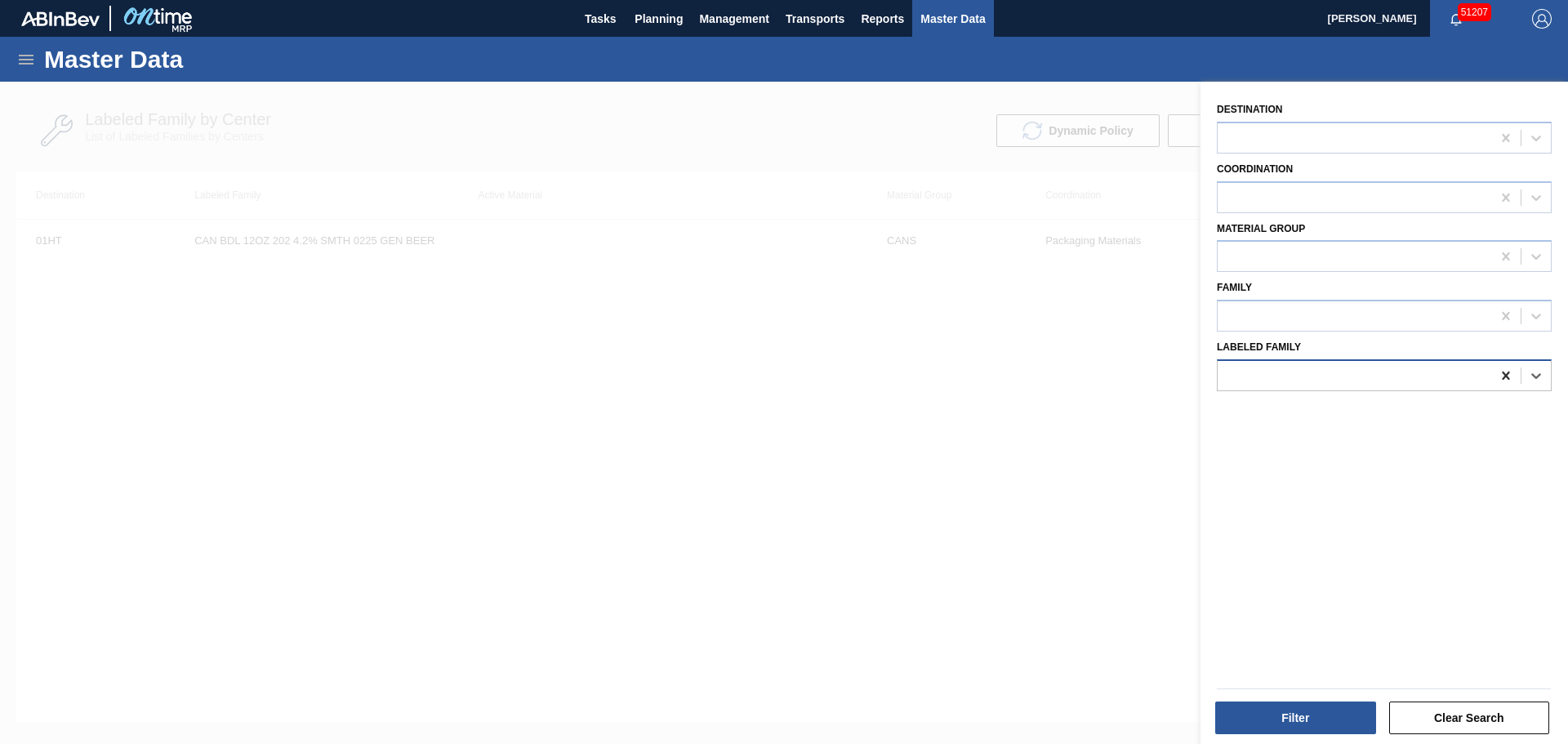
click at [1504, 375] on icon at bounding box center [1505, 376] width 8 height 8
type Family "can abn 25oz"
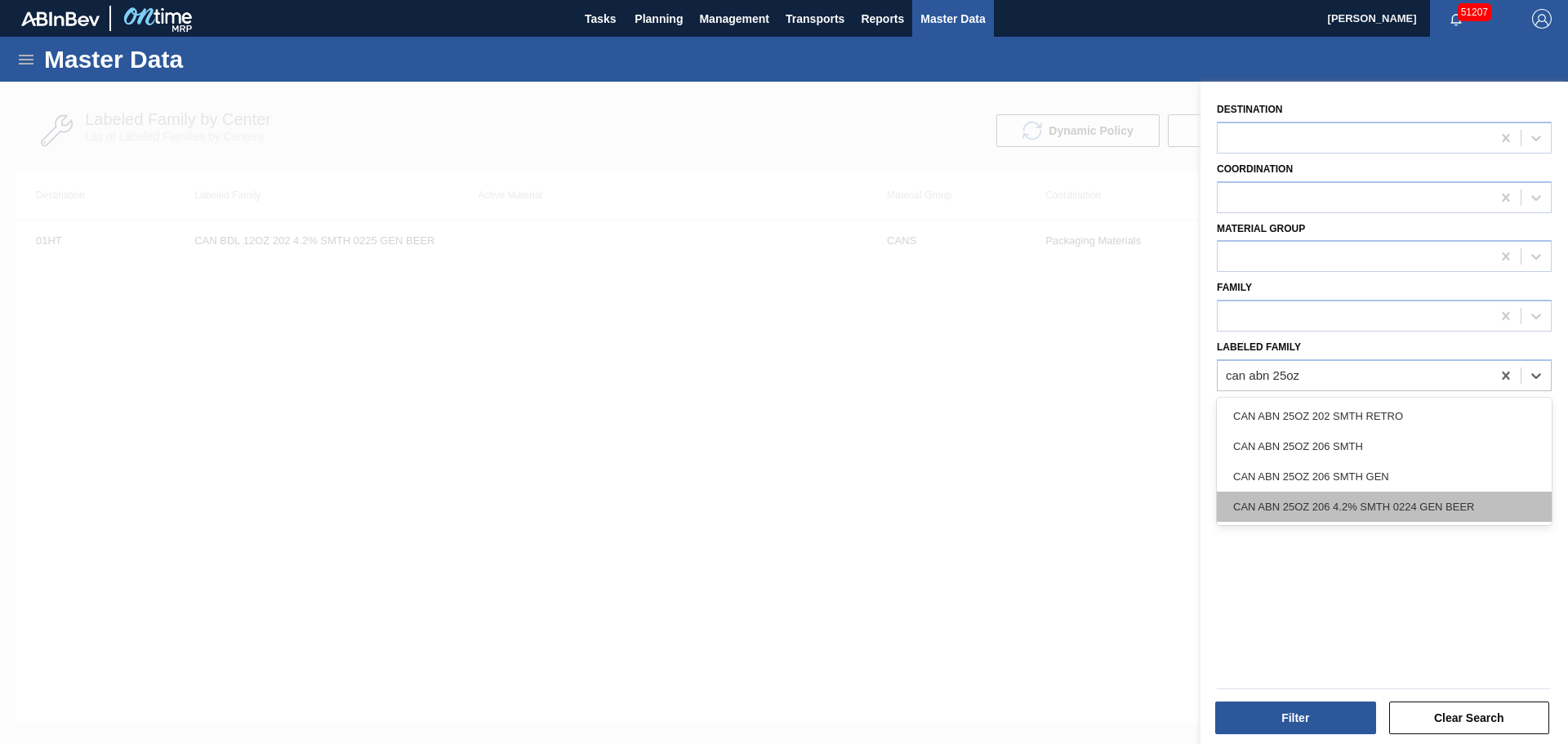
click at [1435, 507] on div "CAN ABN 25OZ 206 4.2% SMTH 0224 GEN BEER" at bounding box center [1384, 507] width 335 height 31
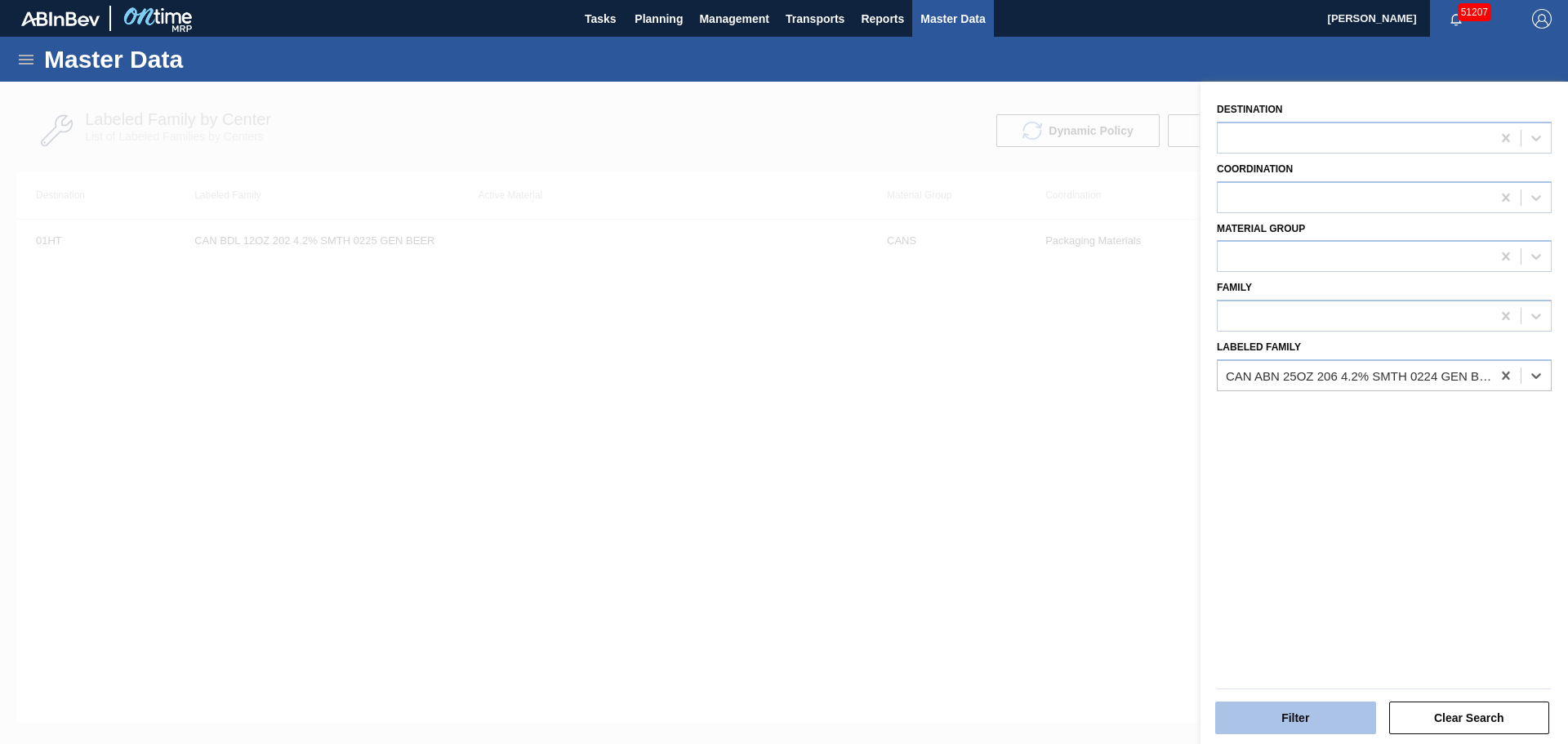
click at [1292, 710] on button "Filter" at bounding box center [1296, 718] width 161 height 33
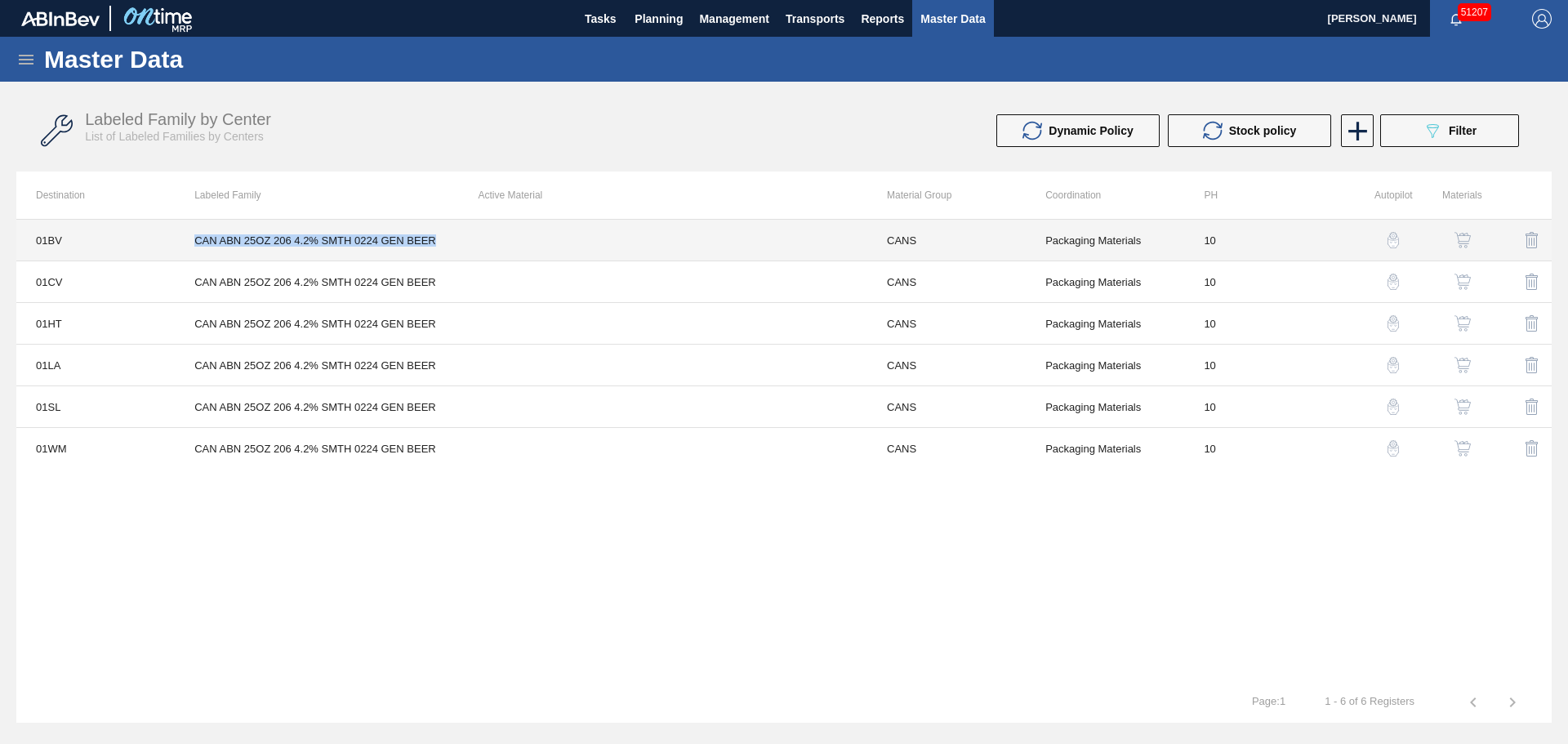
drag, startPoint x: 452, startPoint y: 239, endPoint x: 197, endPoint y: 235, distance: 255.0
click at [197, 235] on td "CAN ABN 25OZ 206 4.2% SMTH 0224 GEN BEER" at bounding box center [316, 240] width 283 height 42
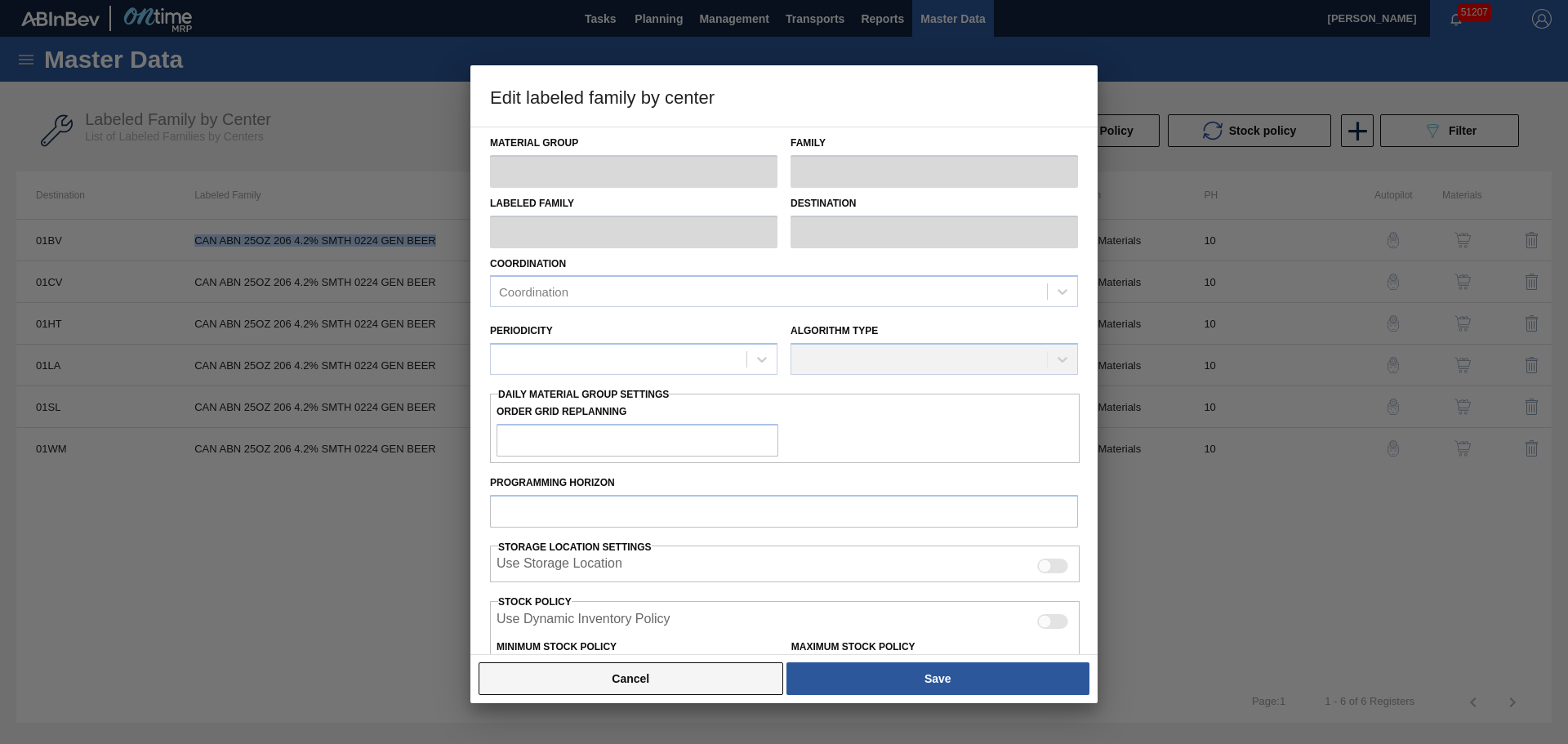
click at [680, 683] on button "Cancel" at bounding box center [630, 679] width 304 height 33
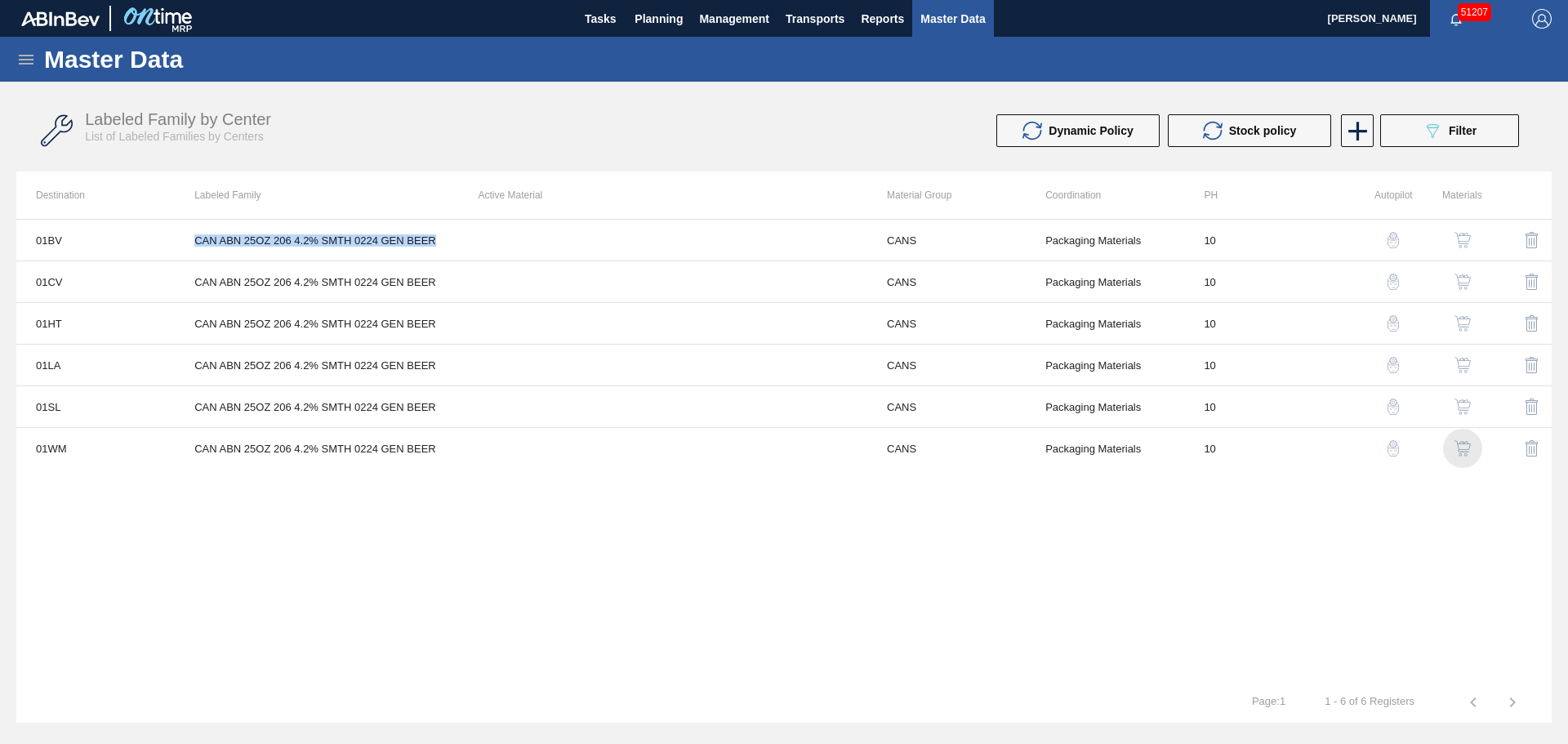
click at [1462, 454] on img "button" at bounding box center [1462, 448] width 16 height 16
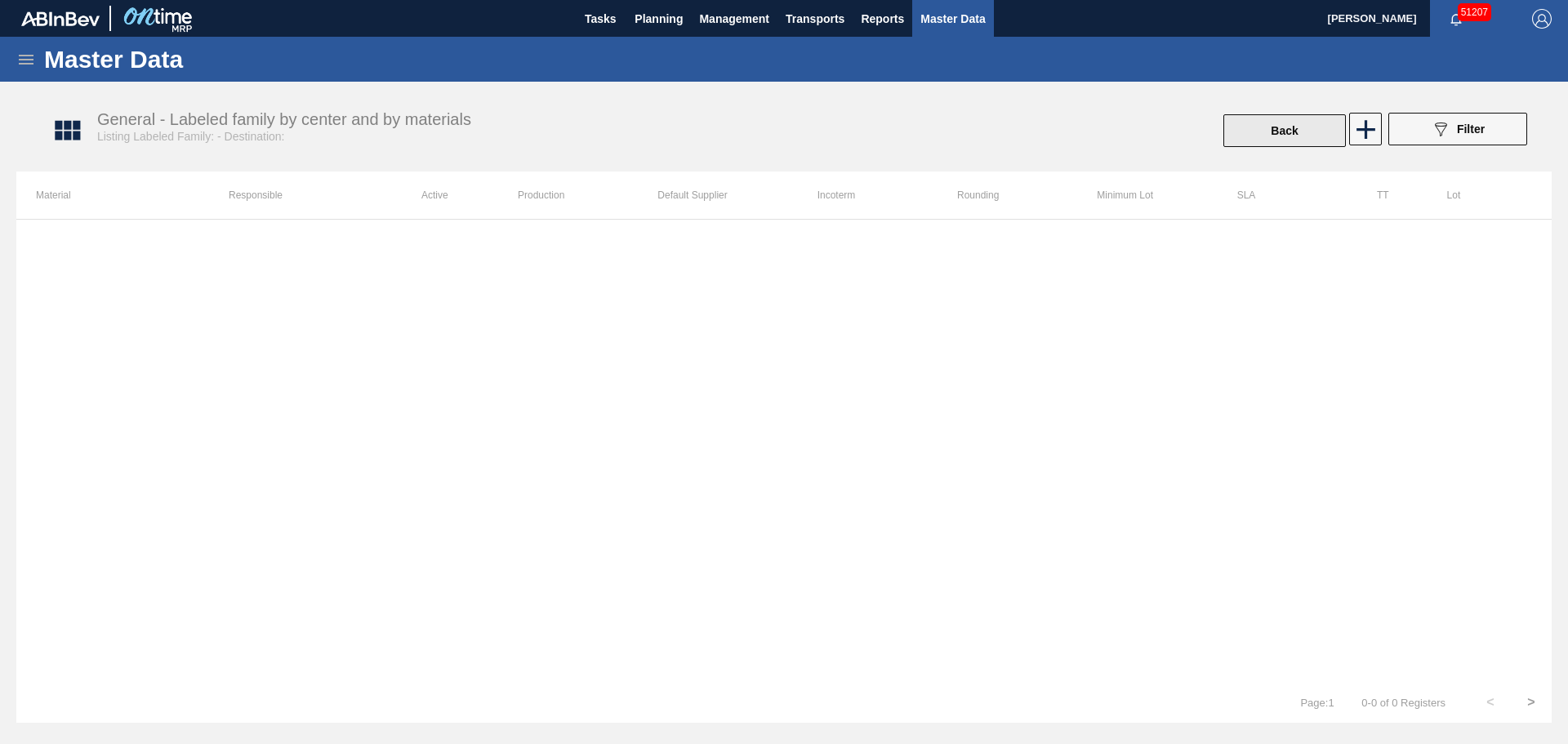
click at [1288, 137] on button "Back" at bounding box center [1284, 131] width 122 height 33
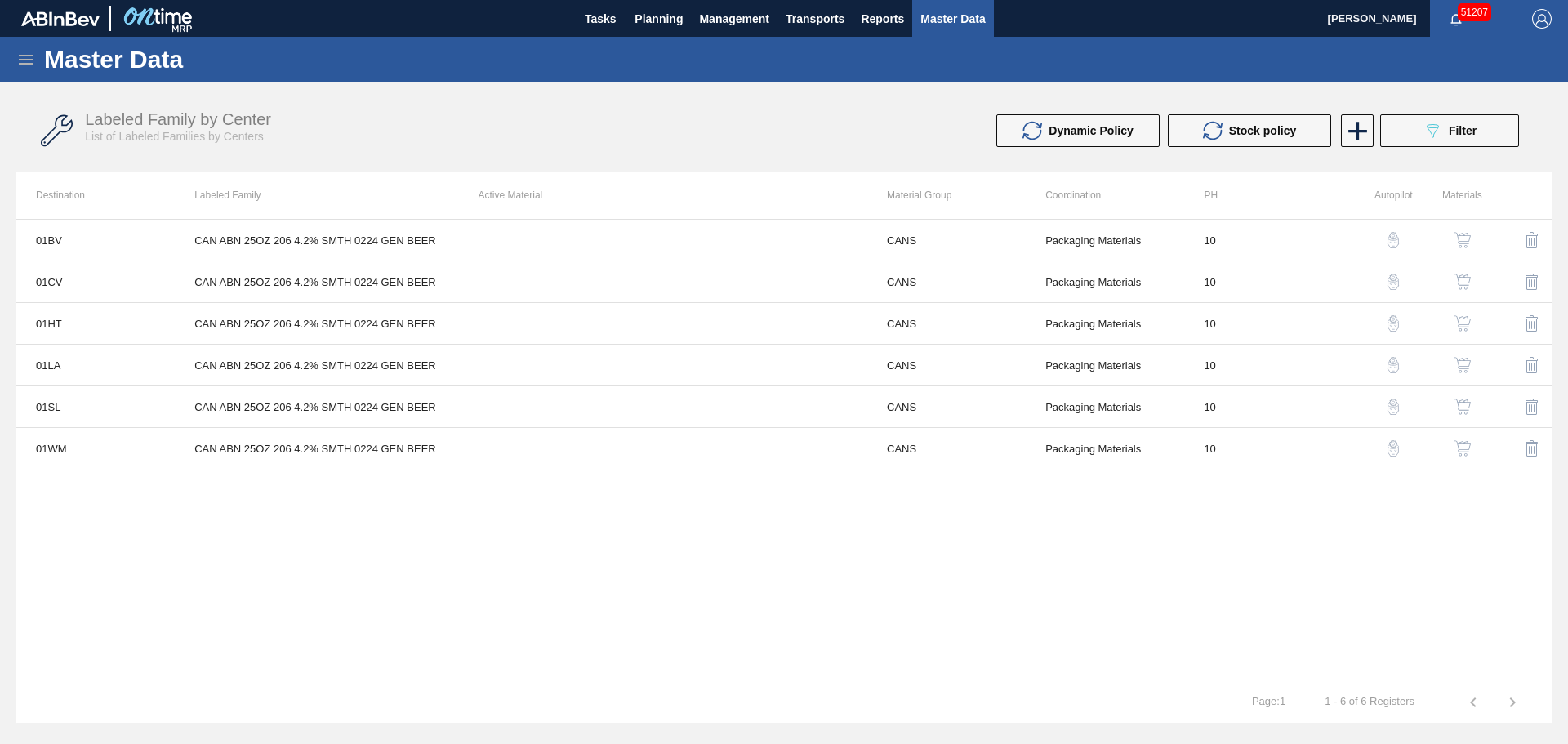
click at [1476, 400] on button "button" at bounding box center [1462, 406] width 39 height 39
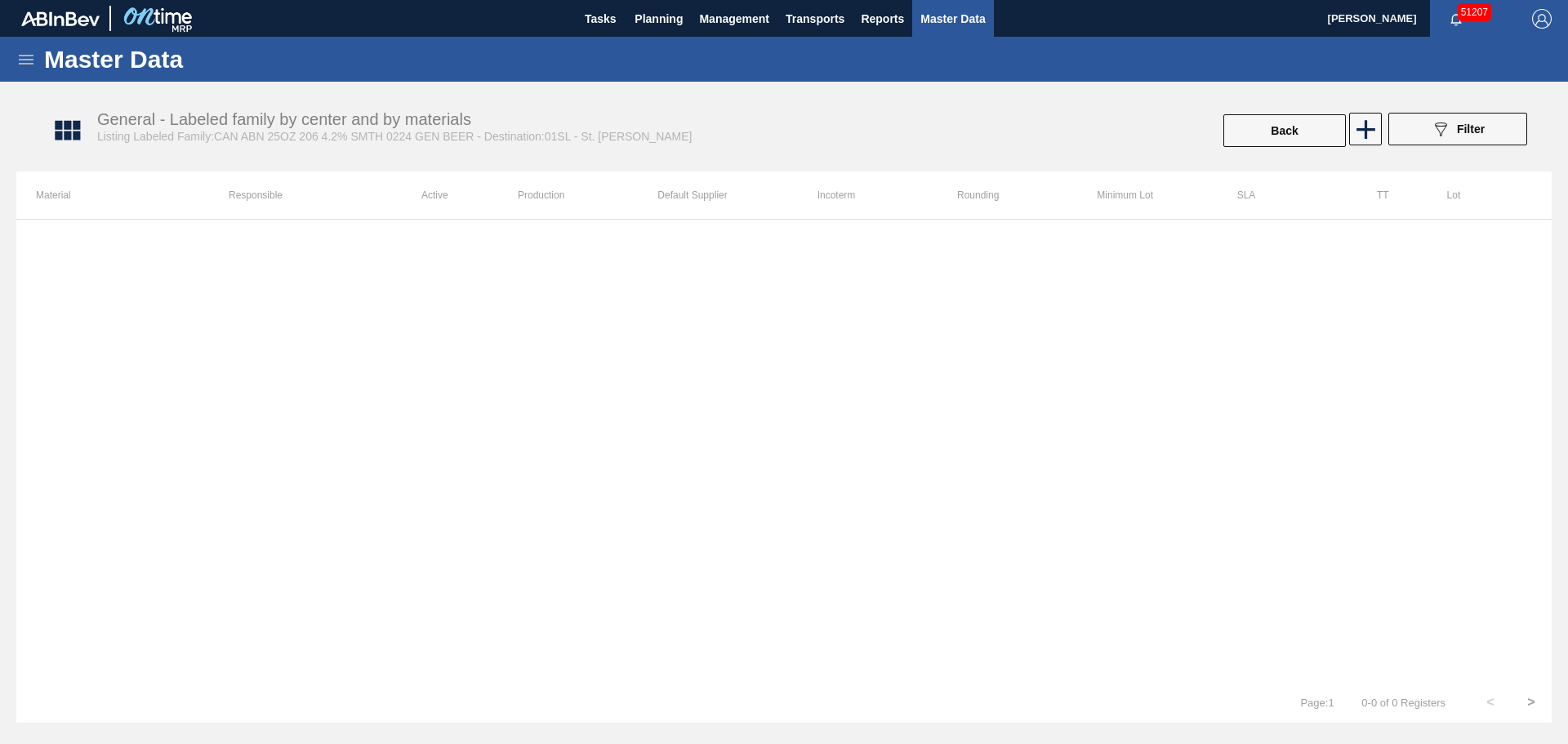
drag, startPoint x: 488, startPoint y: 234, endPoint x: 1003, endPoint y: 232, distance: 515.0
click at [541, 236] on div at bounding box center [784, 450] width 1535 height 463
click at [1373, 143] on icon at bounding box center [1366, 130] width 32 height 32
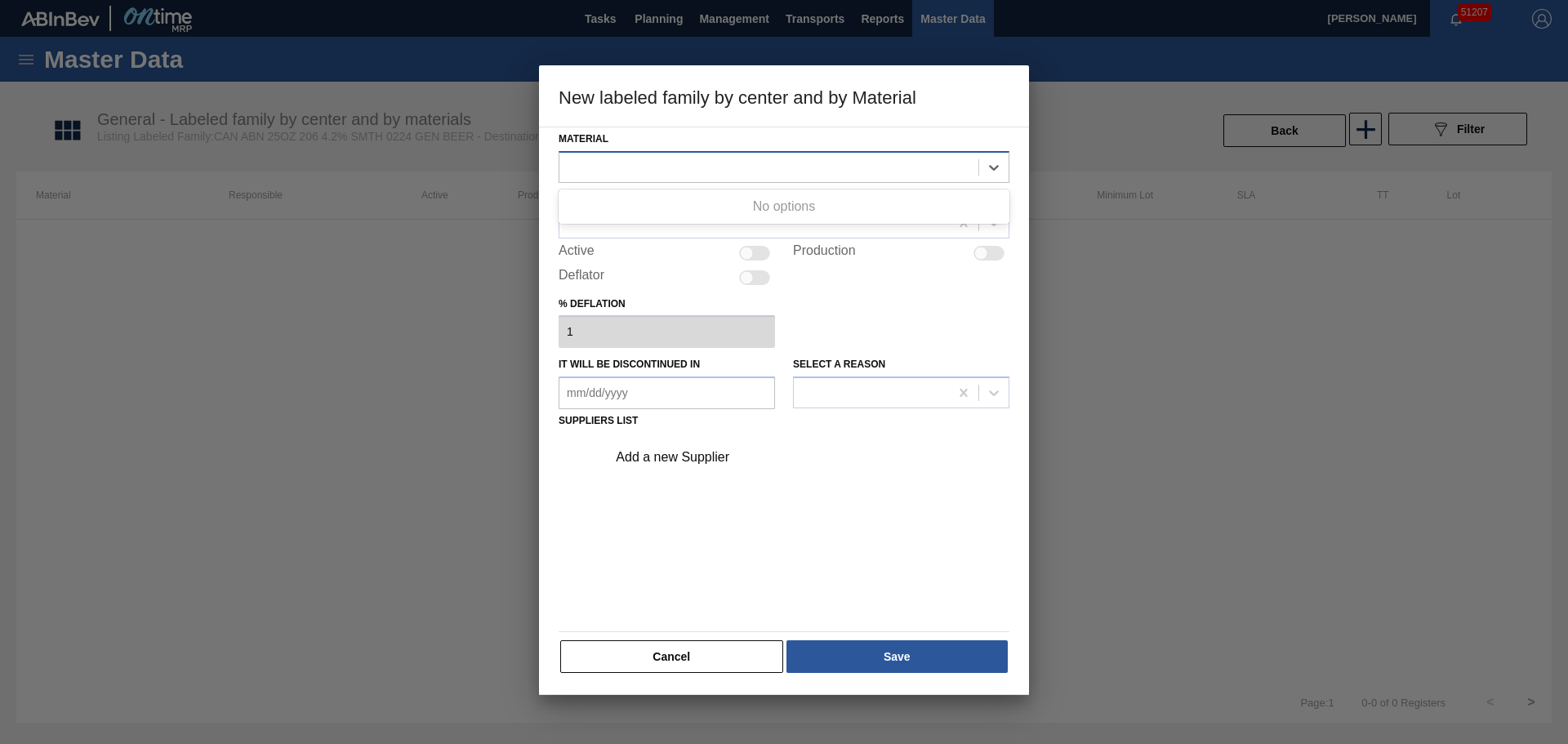
click at [700, 166] on div at bounding box center [769, 167] width 419 height 24
click at [701, 166] on div at bounding box center [769, 167] width 419 height 24
click at [714, 208] on div at bounding box center [784, 223] width 451 height 32
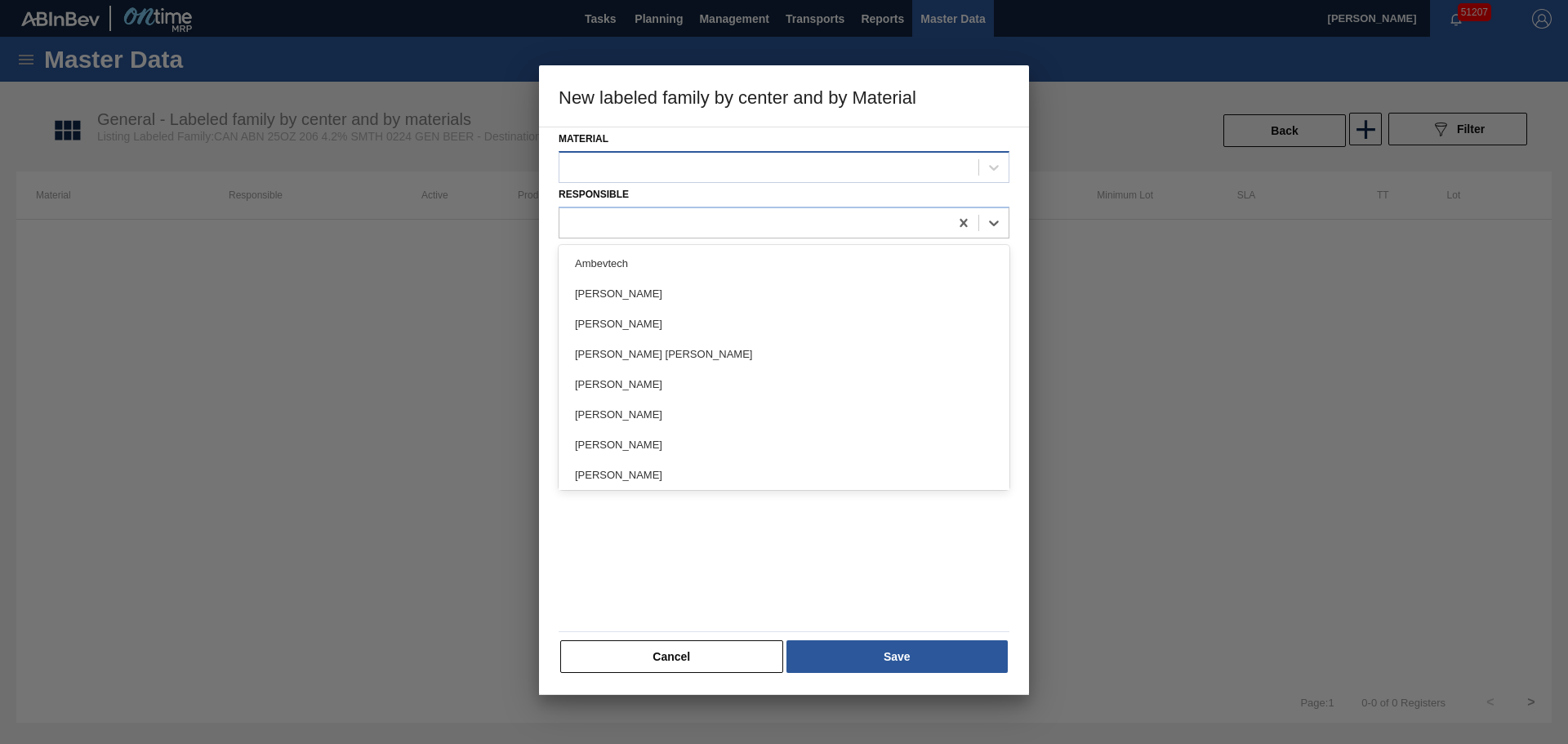
click at [711, 171] on div at bounding box center [769, 167] width 419 height 24
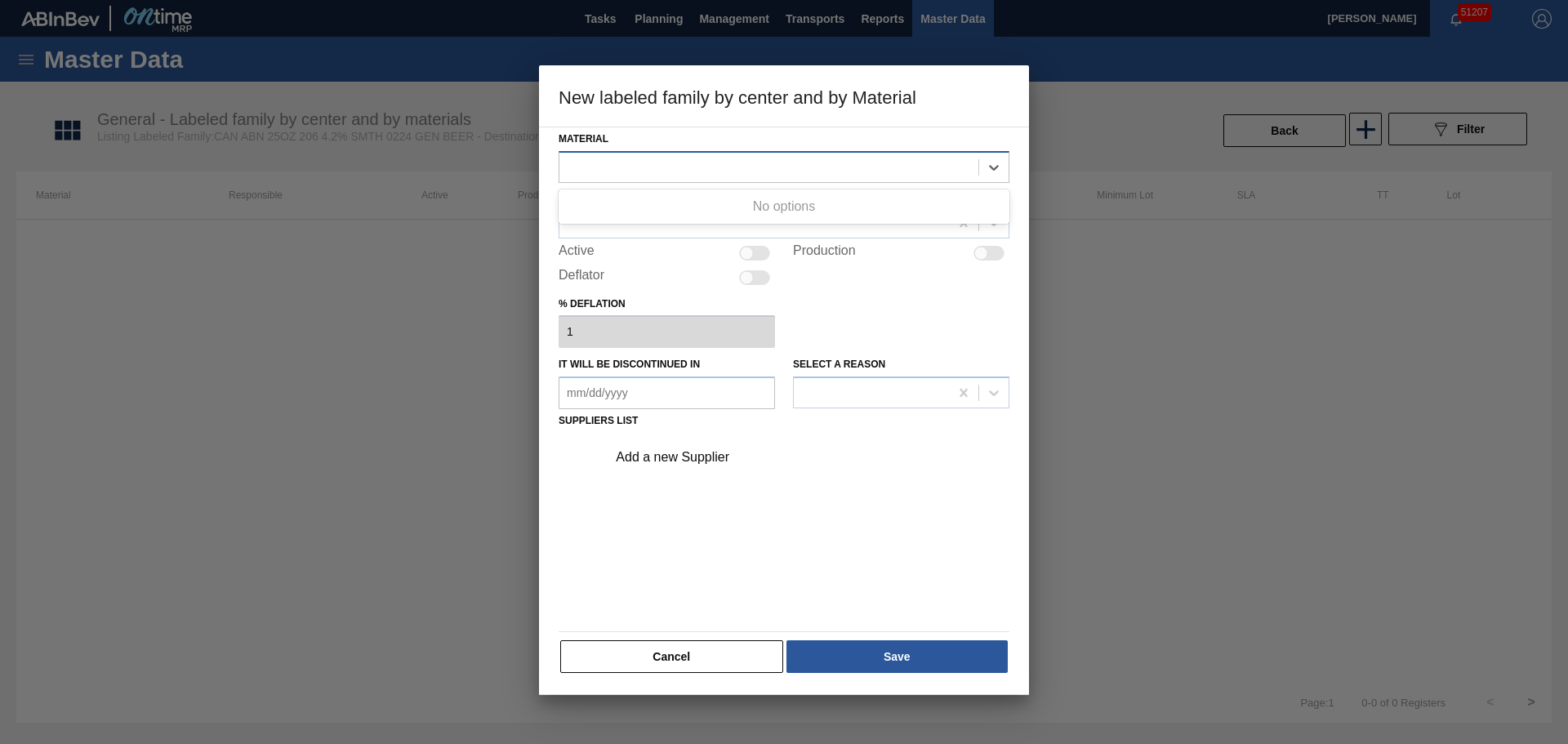
click at [711, 171] on div at bounding box center [769, 167] width 419 height 24
drag, startPoint x: 667, startPoint y: 645, endPoint x: 914, endPoint y: 564, distance: 259.9
click at [667, 644] on button "Cancel" at bounding box center [672, 657] width 223 height 33
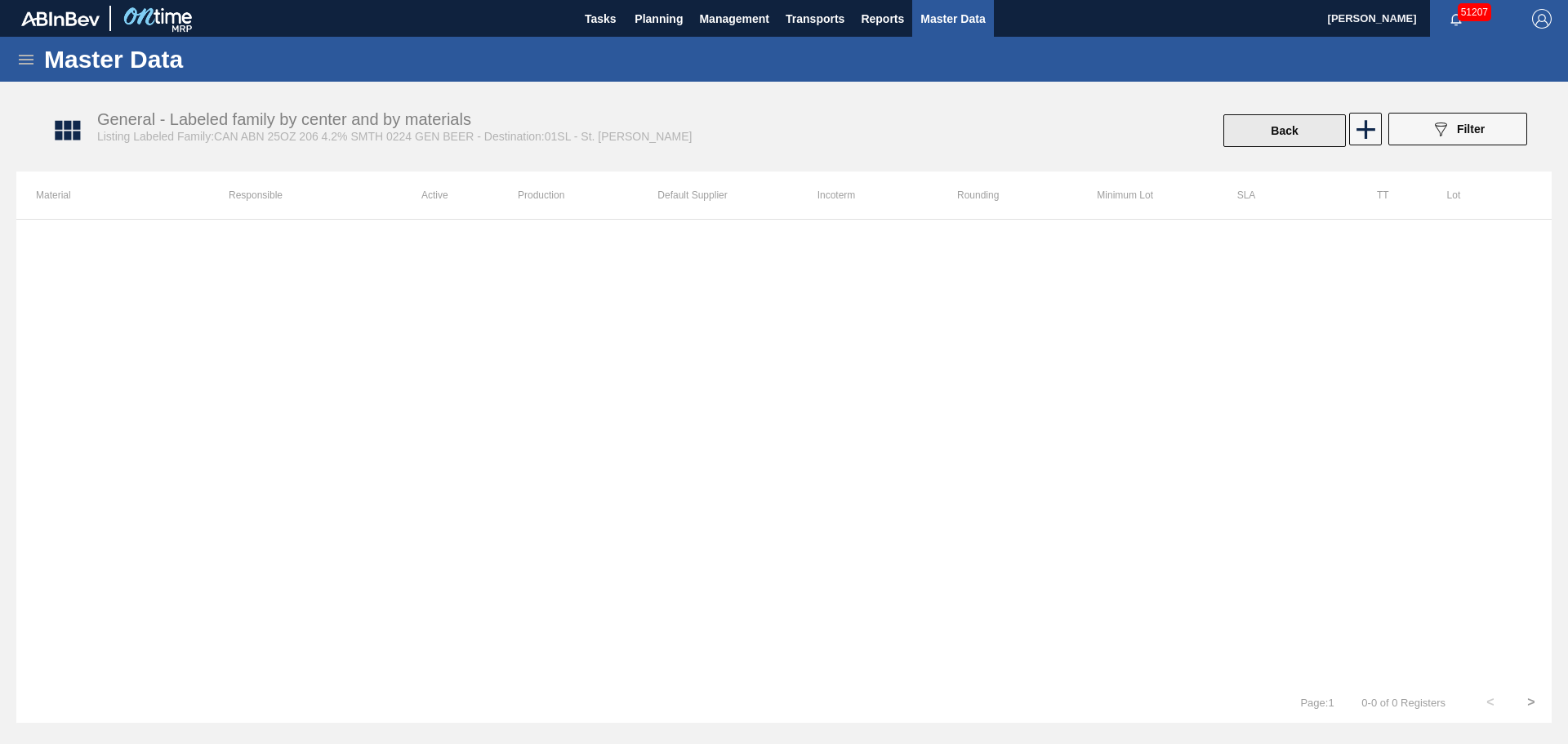
click at [1275, 123] on button "Back" at bounding box center [1284, 131] width 122 height 33
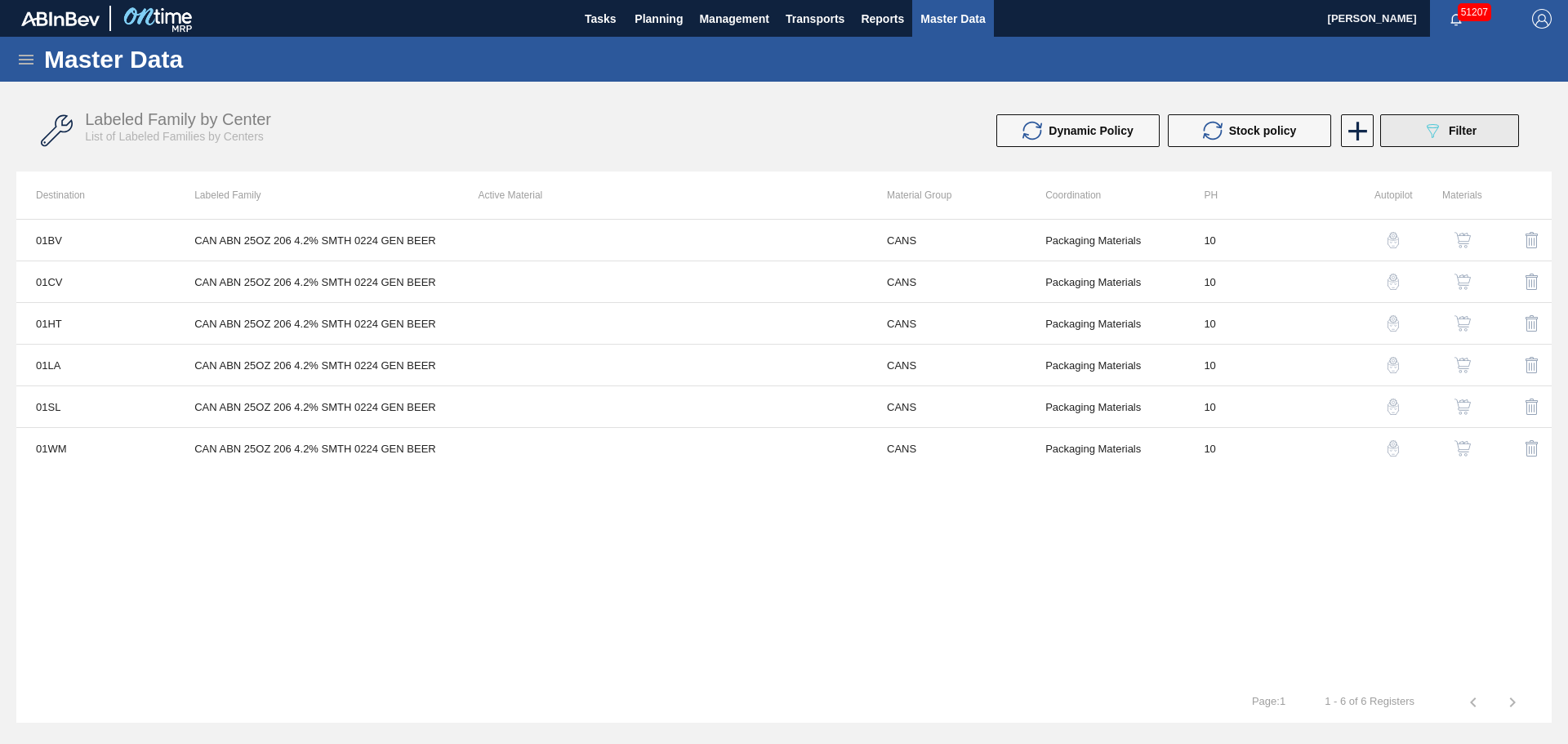
click at [1459, 126] on span "Filter" at bounding box center [1462, 130] width 28 height 13
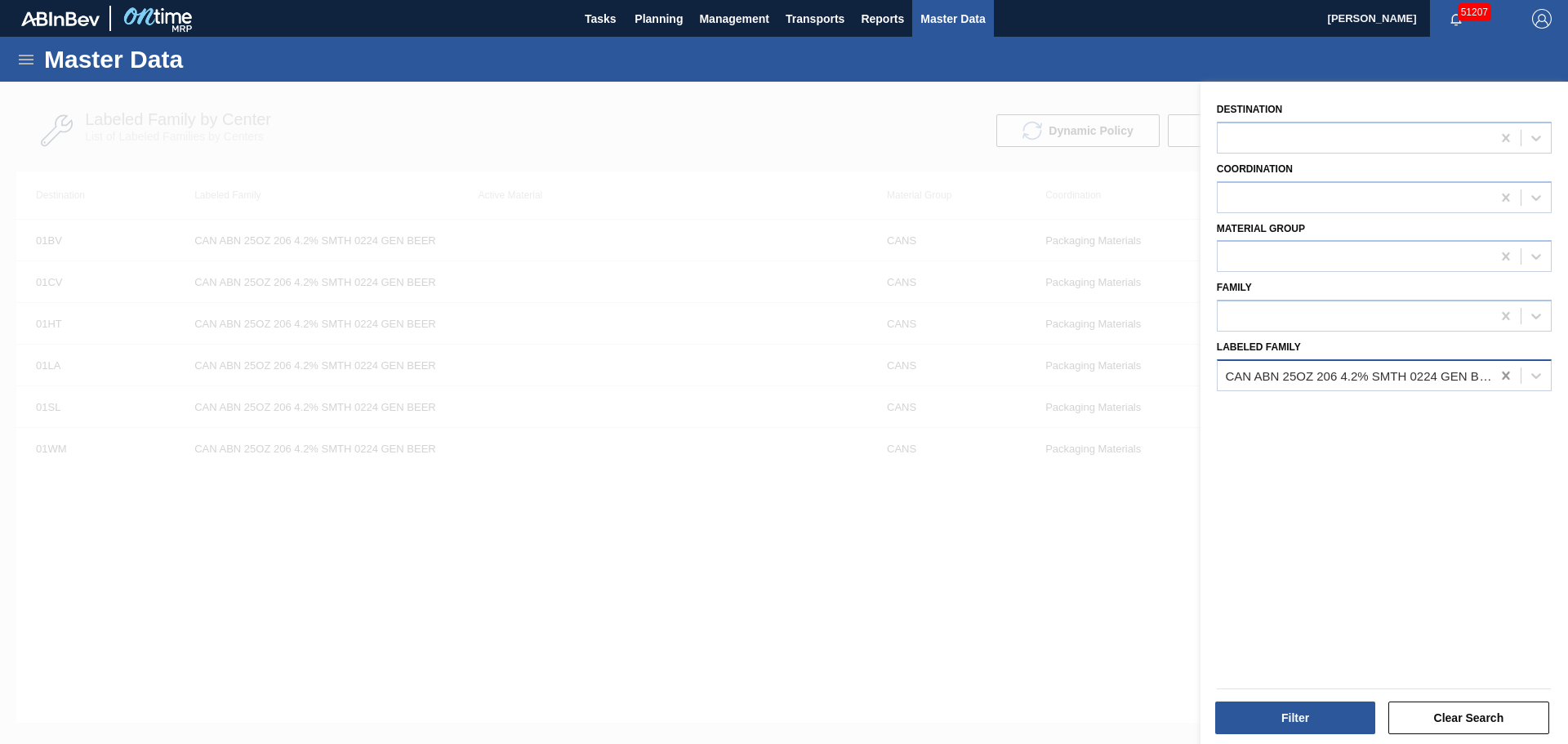
click at [1506, 376] on icon at bounding box center [1505, 375] width 16 height 16
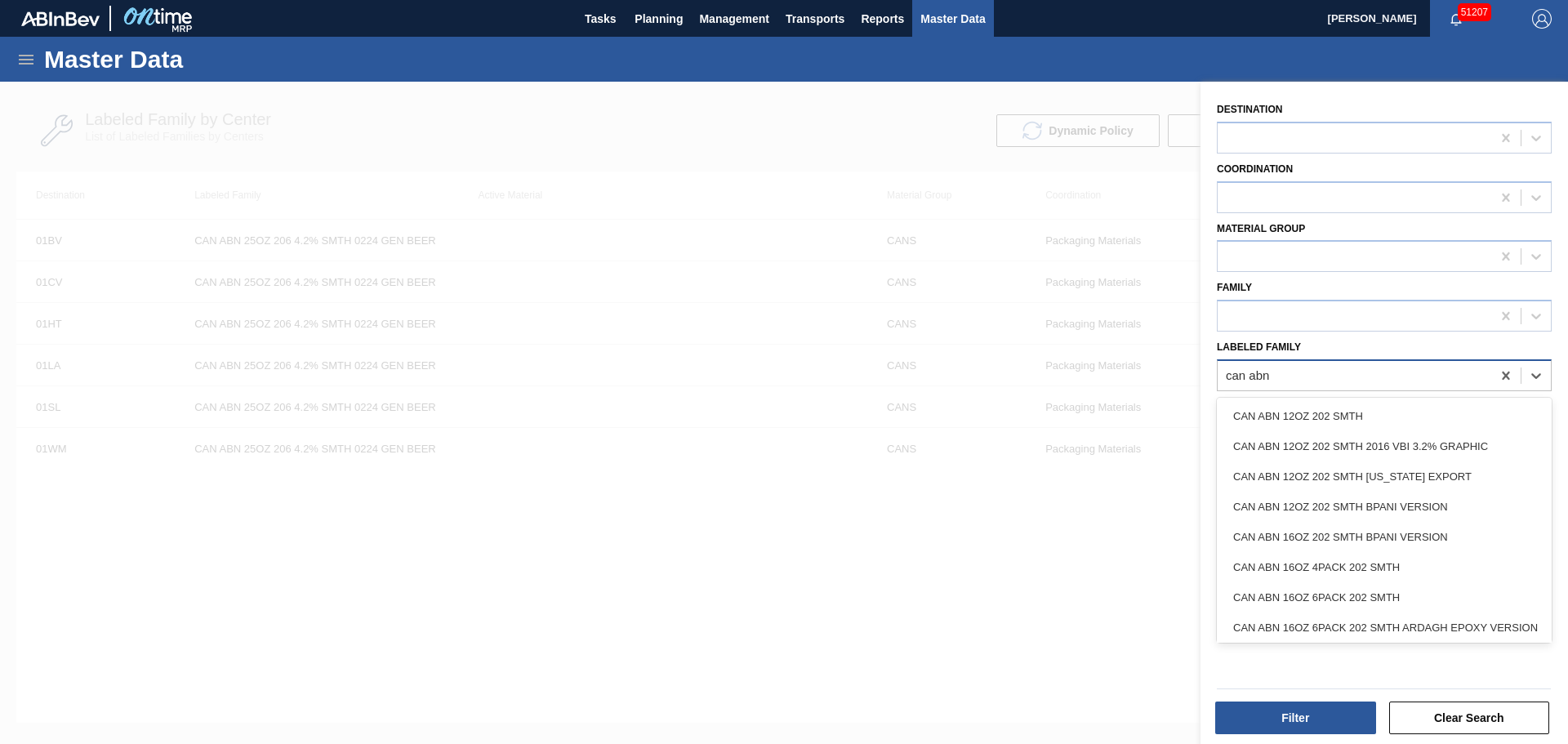
type Family "can abn 2"
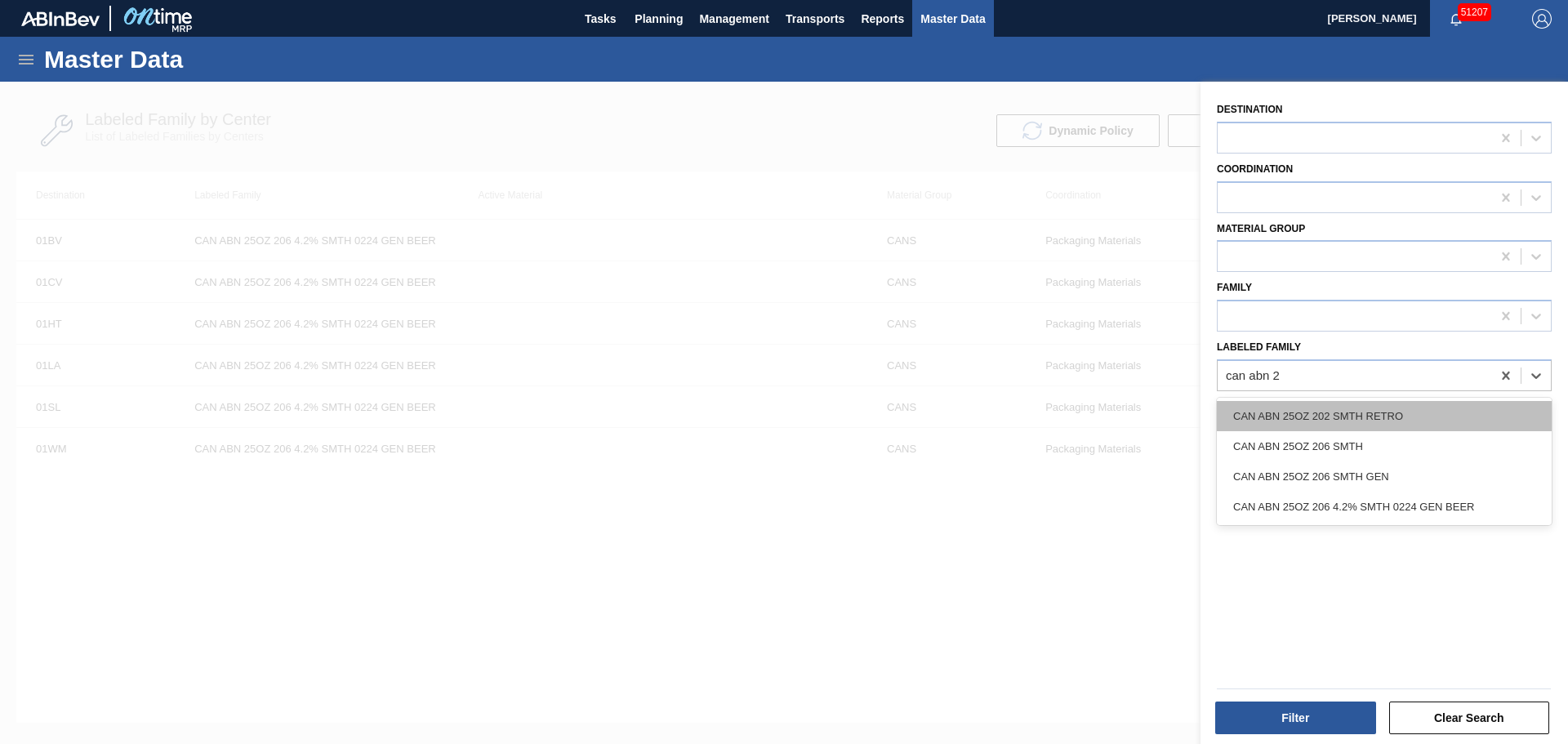
click at [1392, 417] on div "CAN ABN 25OZ 202 SMTH RETRO" at bounding box center [1384, 417] width 335 height 31
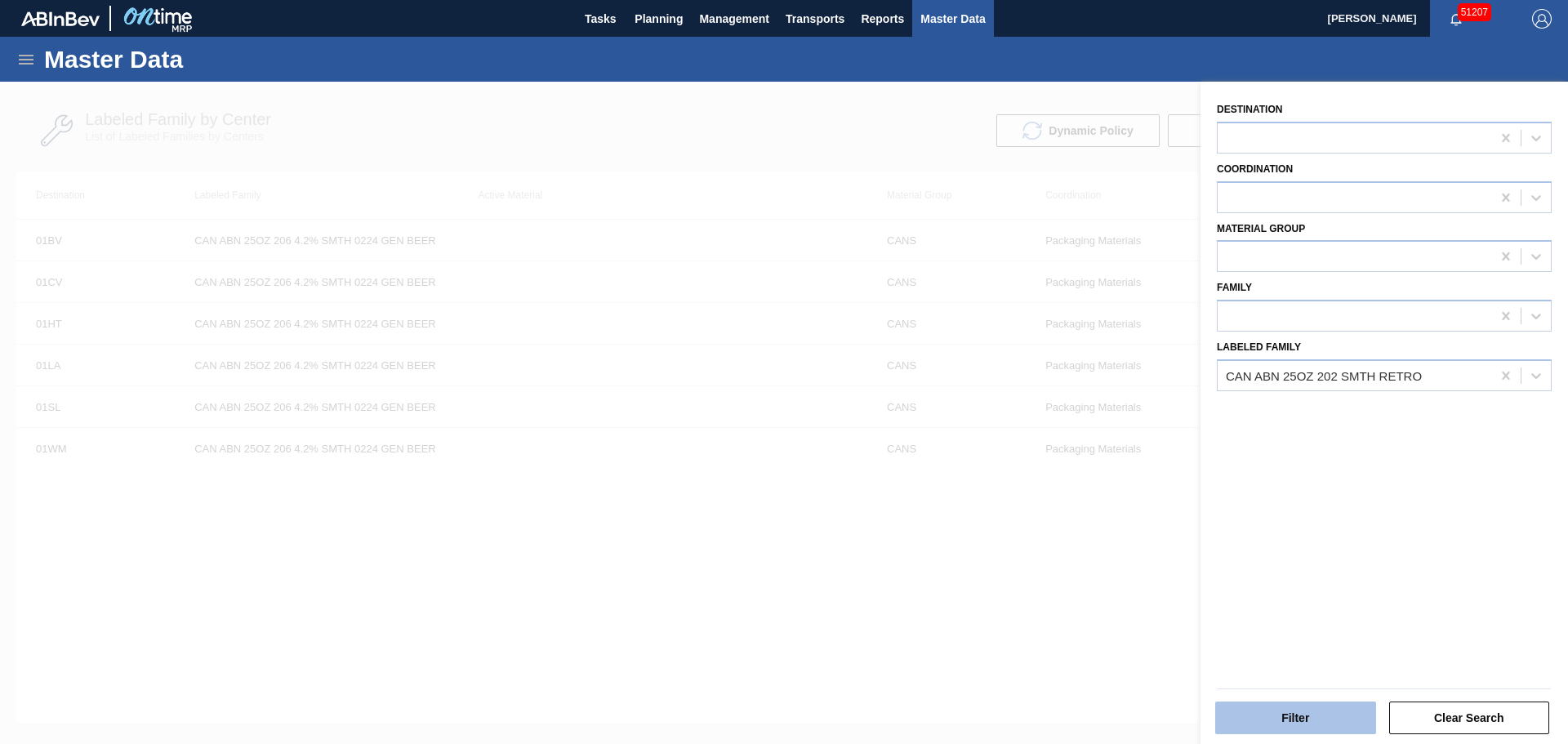
click at [1328, 717] on button "Filter" at bounding box center [1296, 718] width 161 height 33
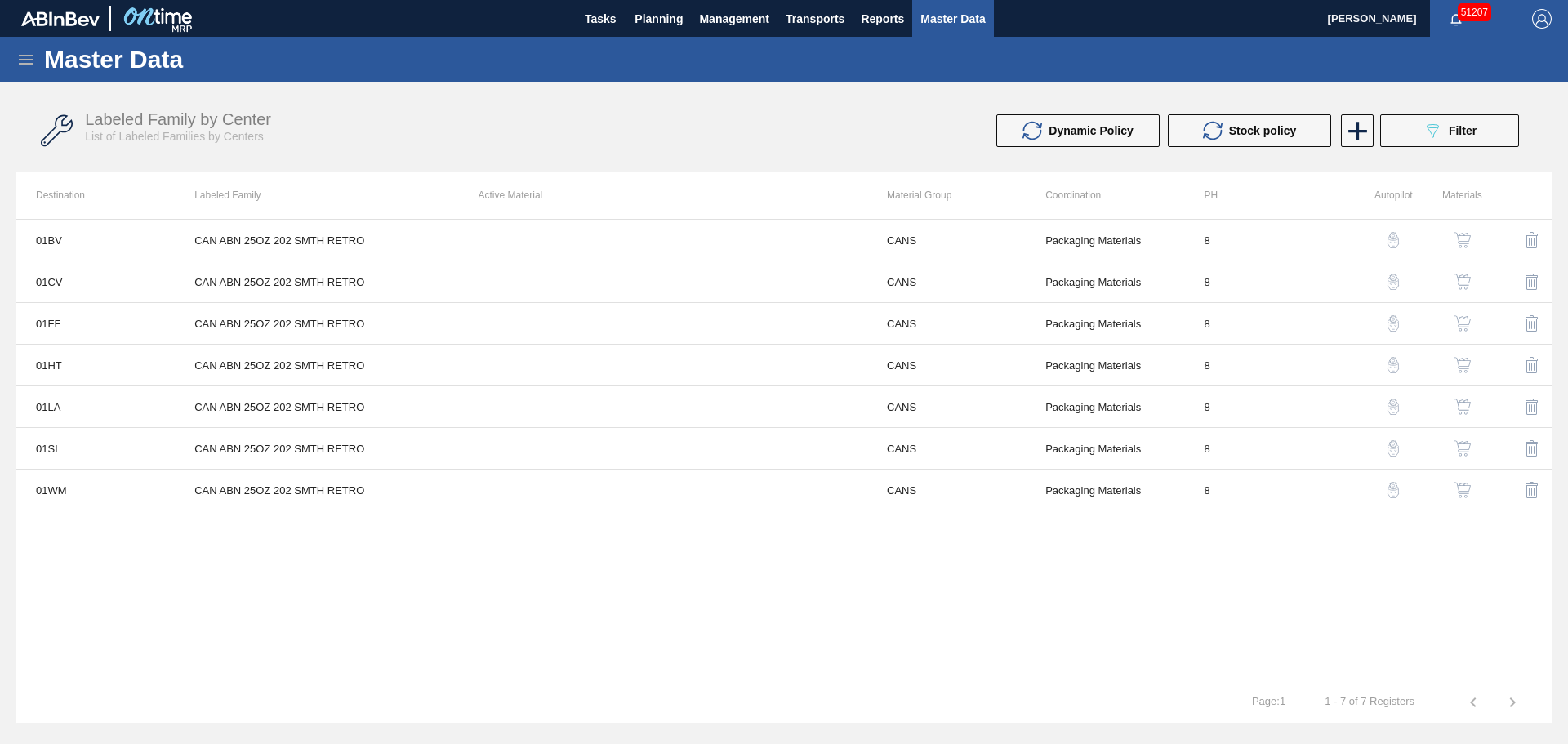
click at [1465, 279] on img "button" at bounding box center [1462, 282] width 16 height 16
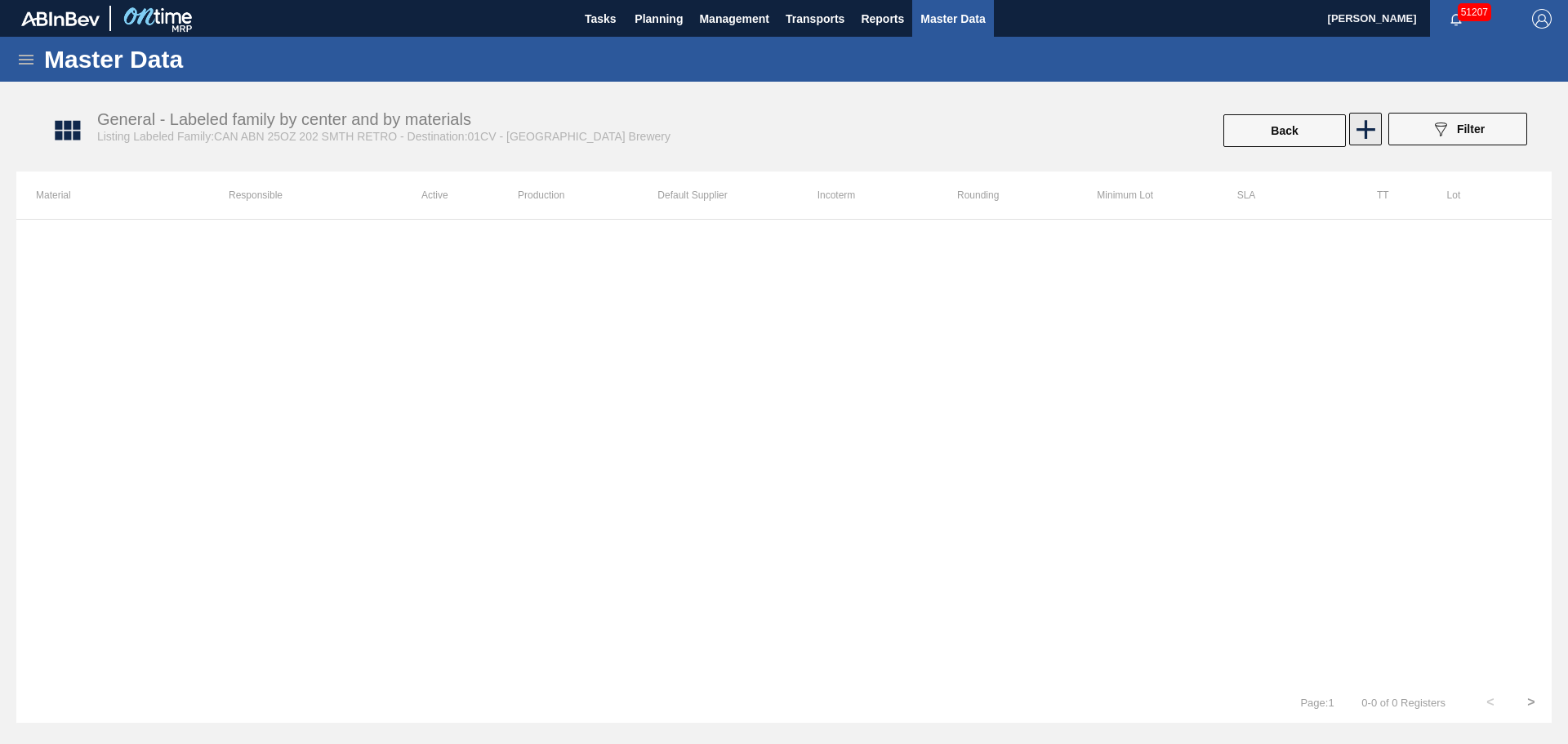
click at [1375, 121] on icon at bounding box center [1366, 130] width 32 height 32
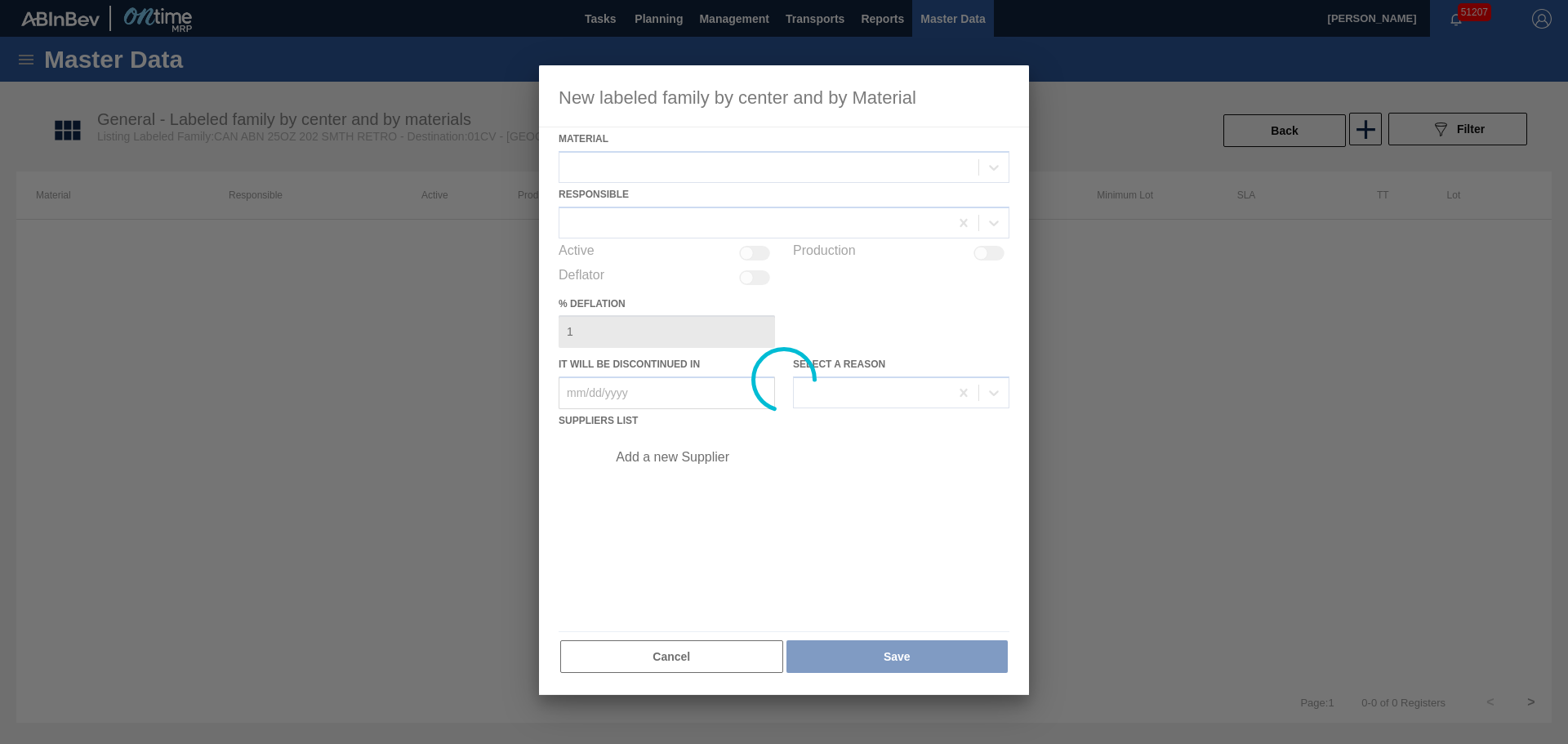
click at [685, 170] on div at bounding box center [784, 380] width 490 height 629
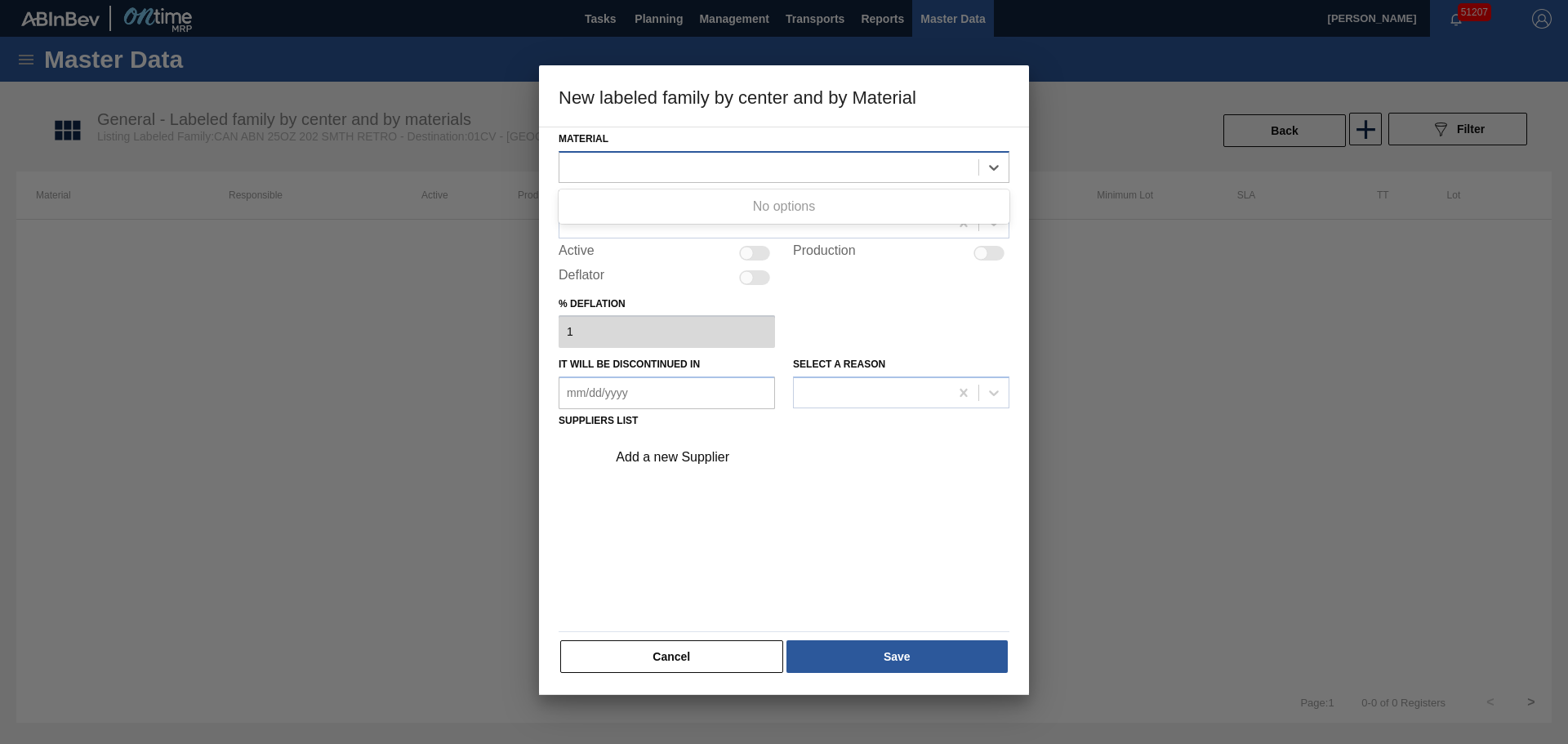
click at [689, 168] on div at bounding box center [769, 167] width 419 height 24
click at [694, 170] on div at bounding box center [769, 167] width 419 height 24
click at [717, 658] on button "Cancel" at bounding box center [672, 657] width 223 height 33
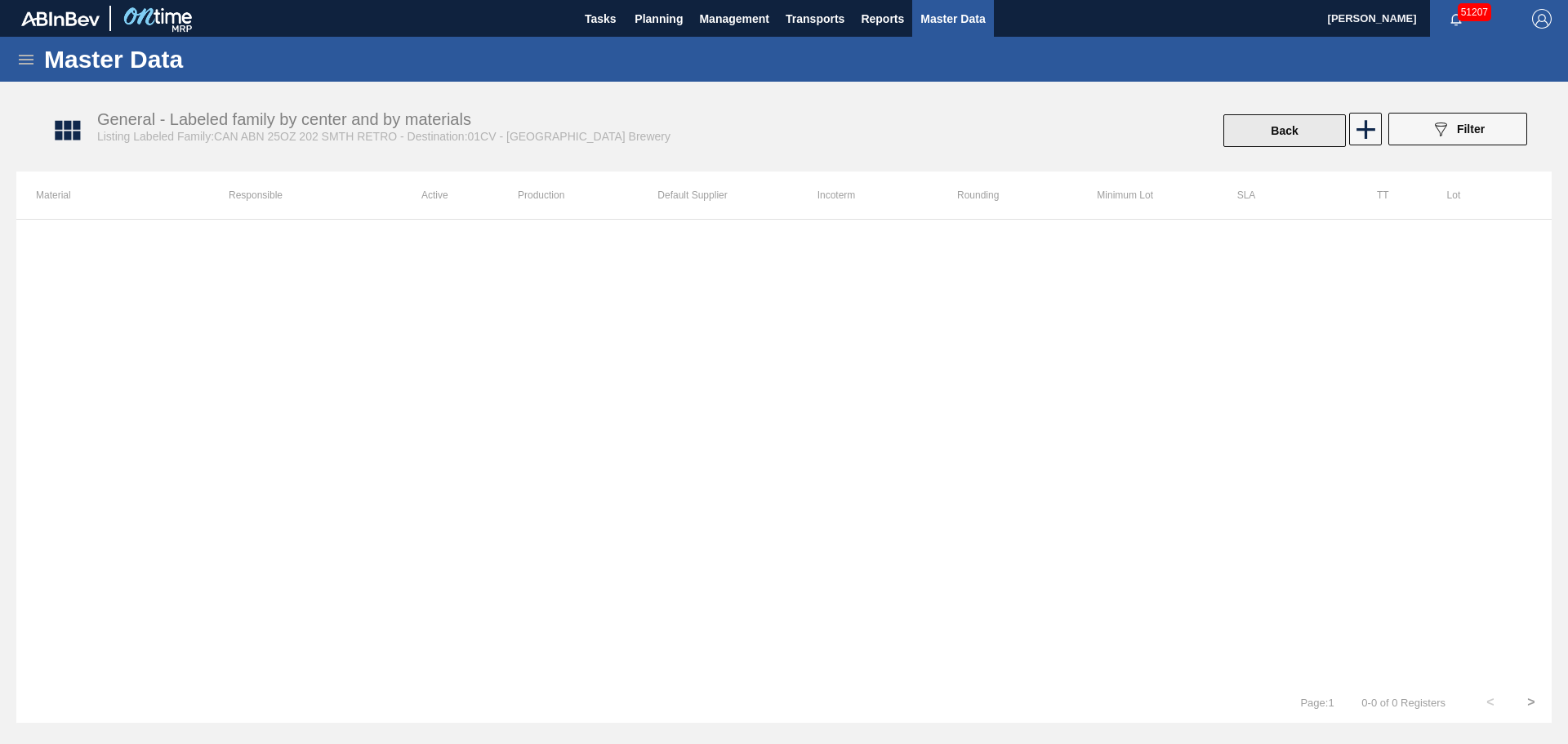
click at [1309, 117] on button "Back" at bounding box center [1284, 131] width 122 height 33
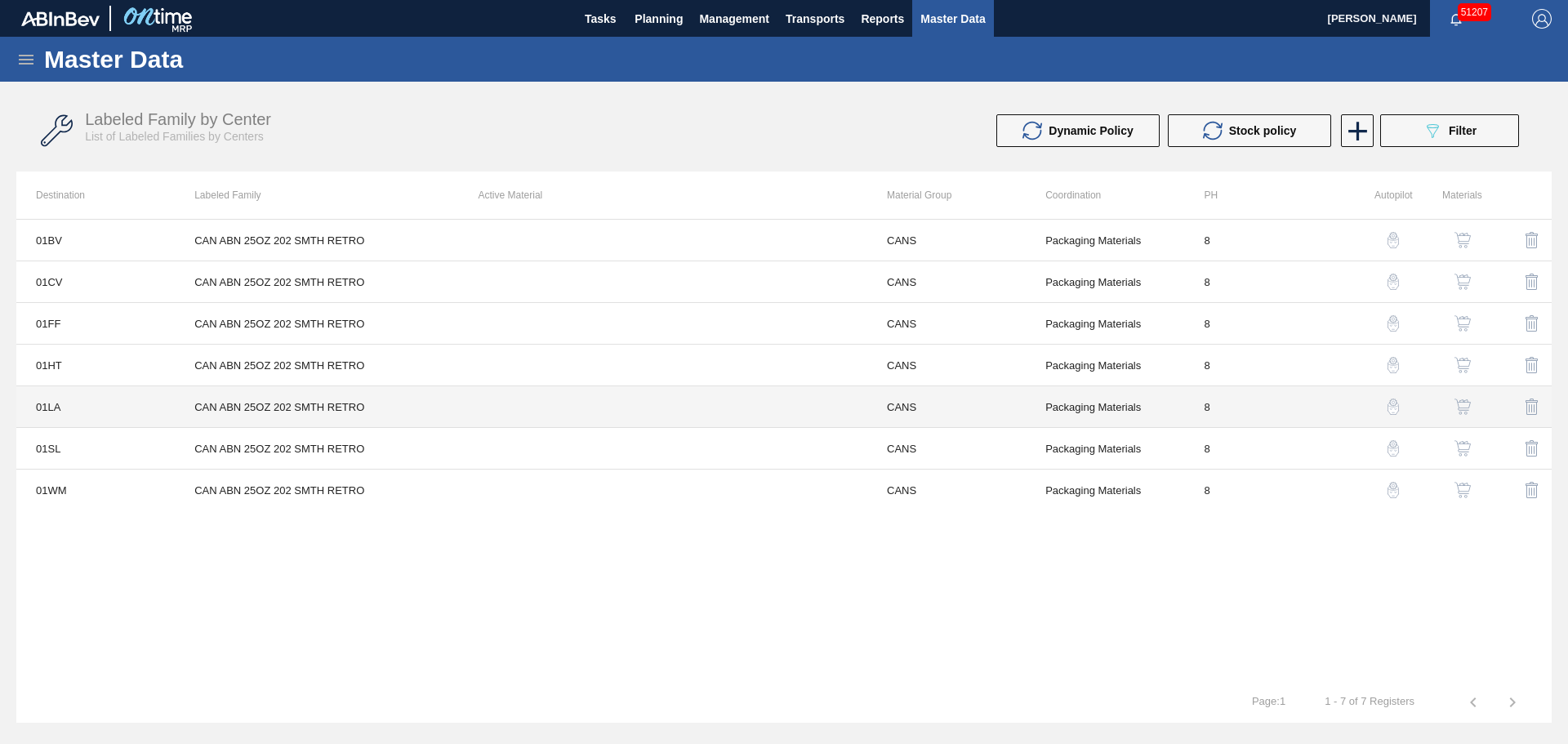
click at [326, 403] on td "CAN ABN 25OZ 202 SMTH RETRO" at bounding box center [316, 406] width 283 height 42
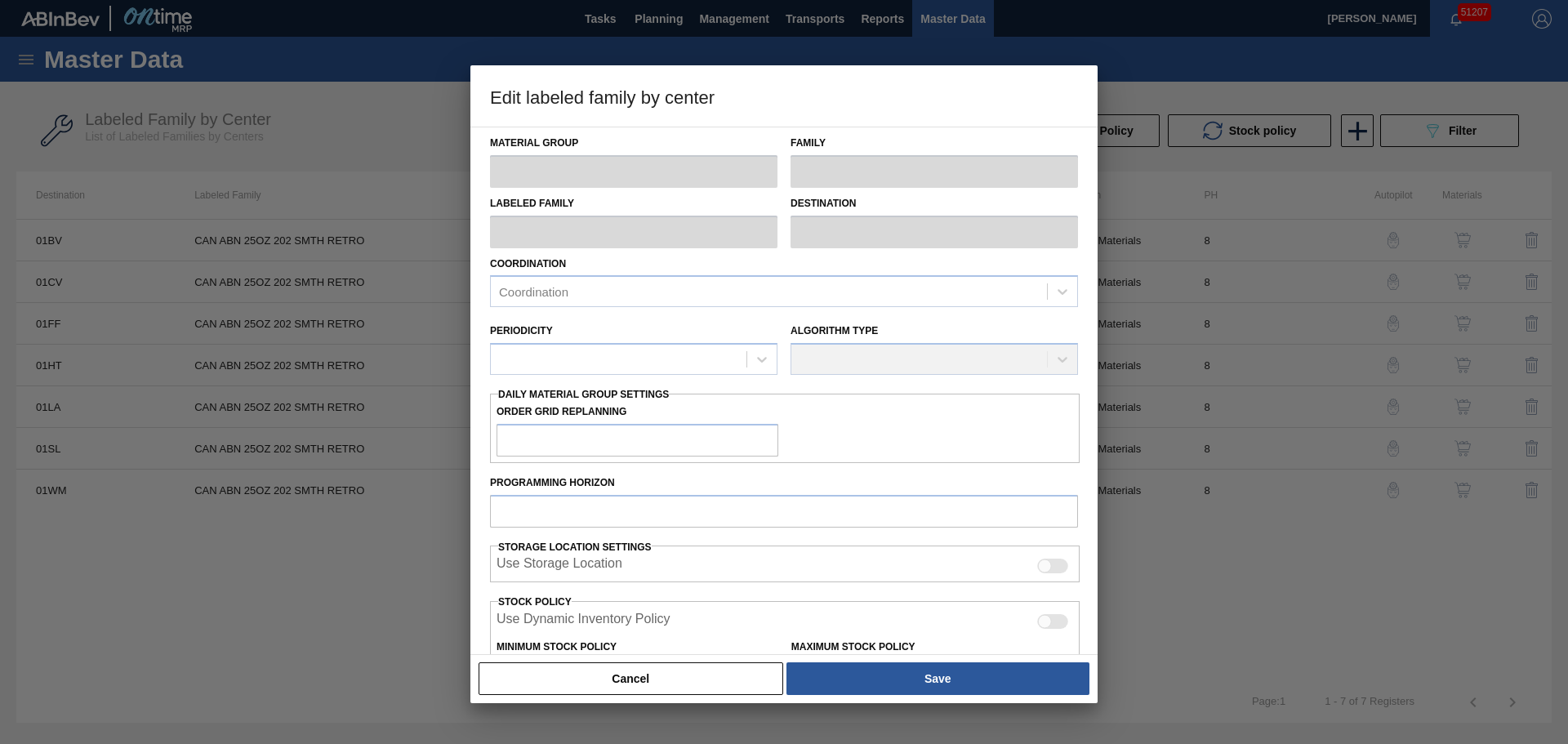
type input "CANS"
type input "Cans"
type input "CAN ABN 25OZ 202 SMTH RETRO"
type input "01LA - Los Angeles Brewery"
type input "8"
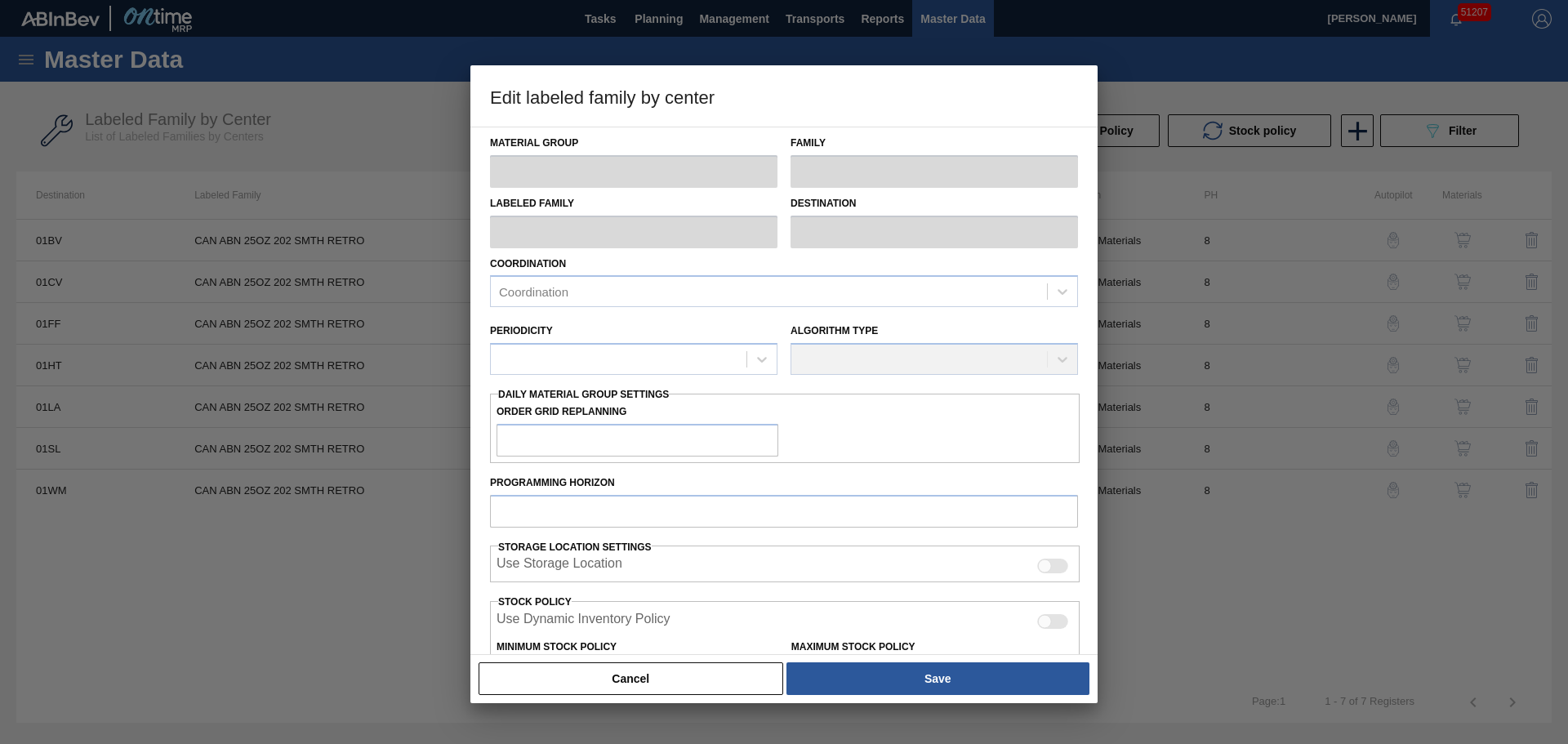
type input "0"
type input "1,000,000"
type input "0"
checkbox input "true"
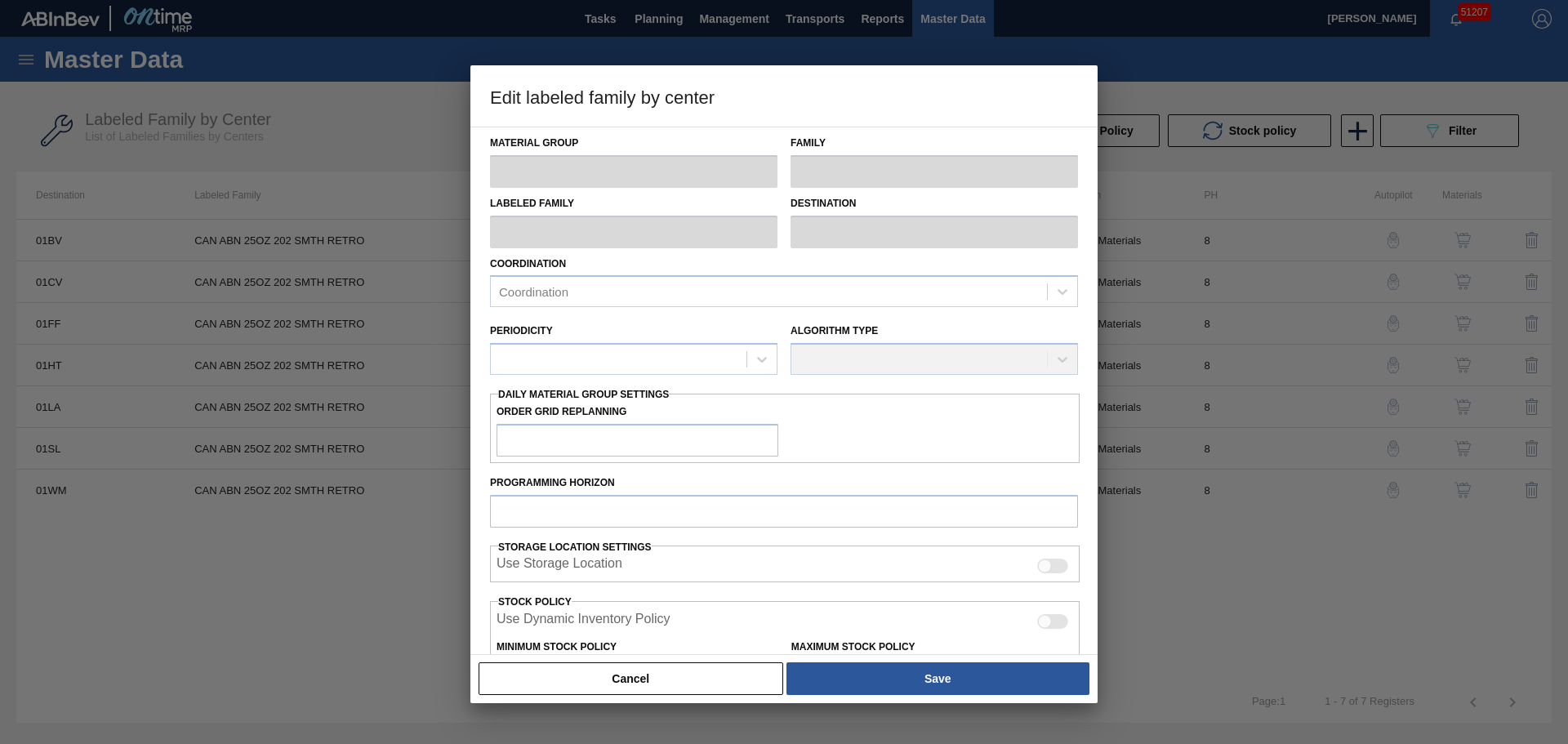
checkbox input "true"
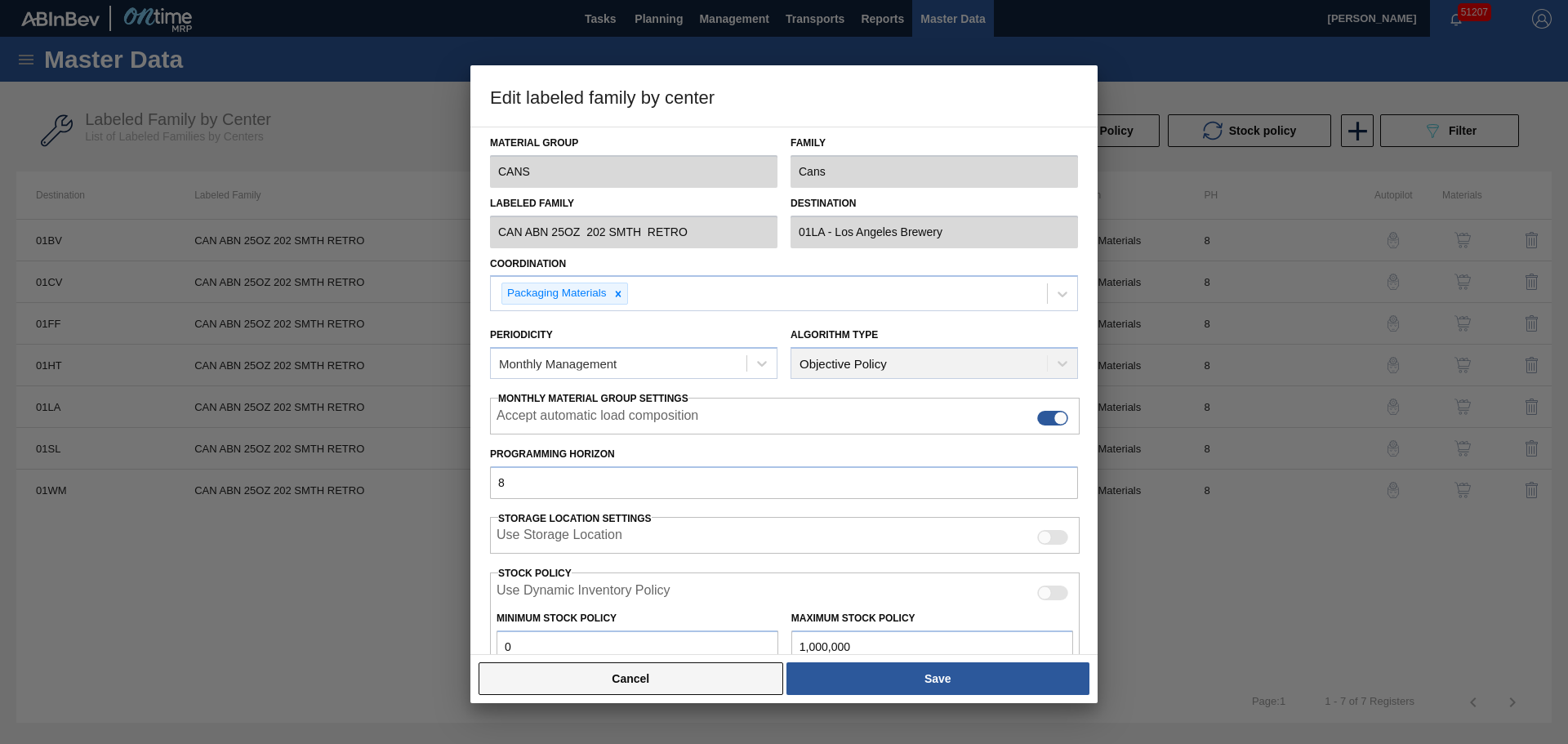
click at [599, 689] on button "Cancel" at bounding box center [630, 679] width 304 height 33
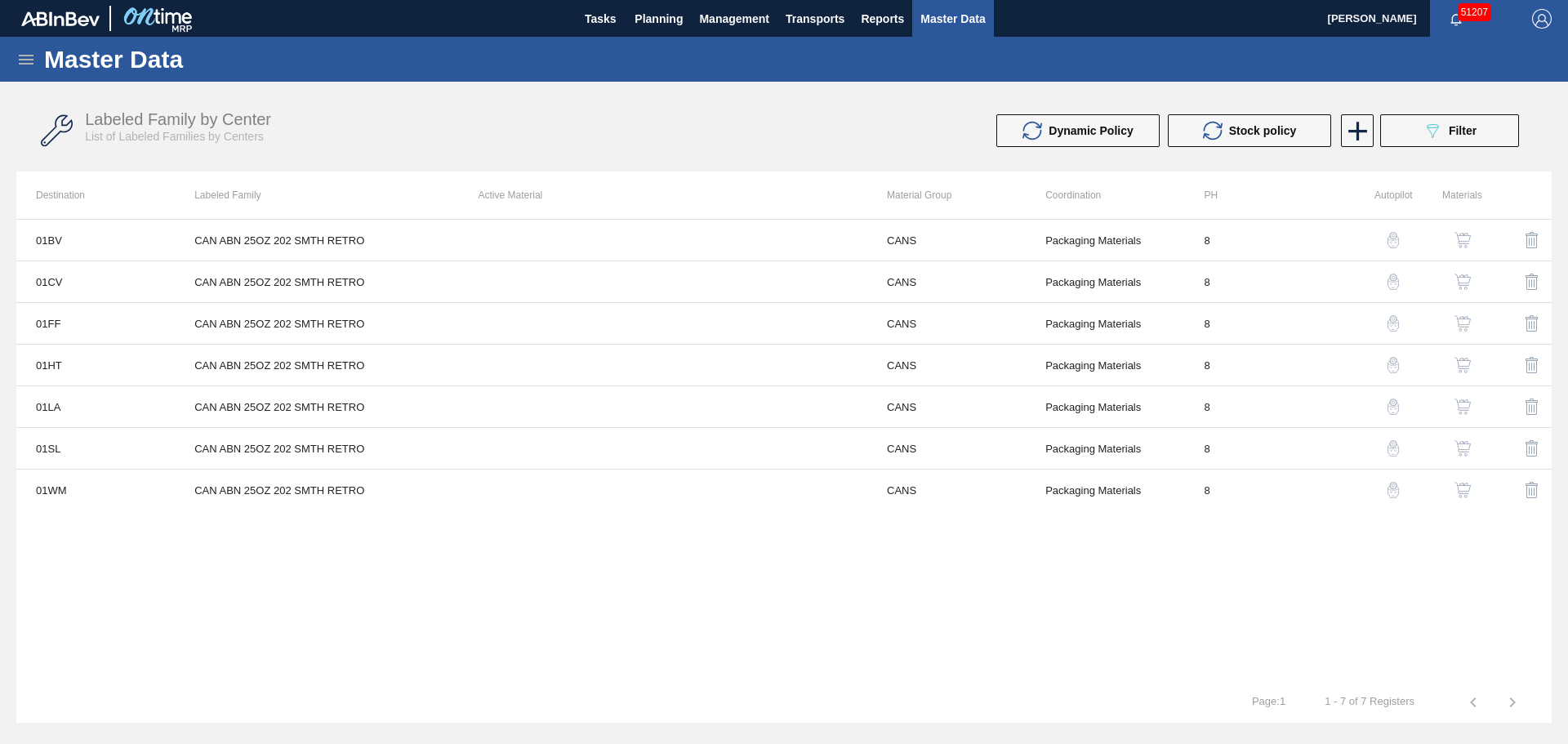
click at [1476, 403] on button "button" at bounding box center [1462, 406] width 39 height 39
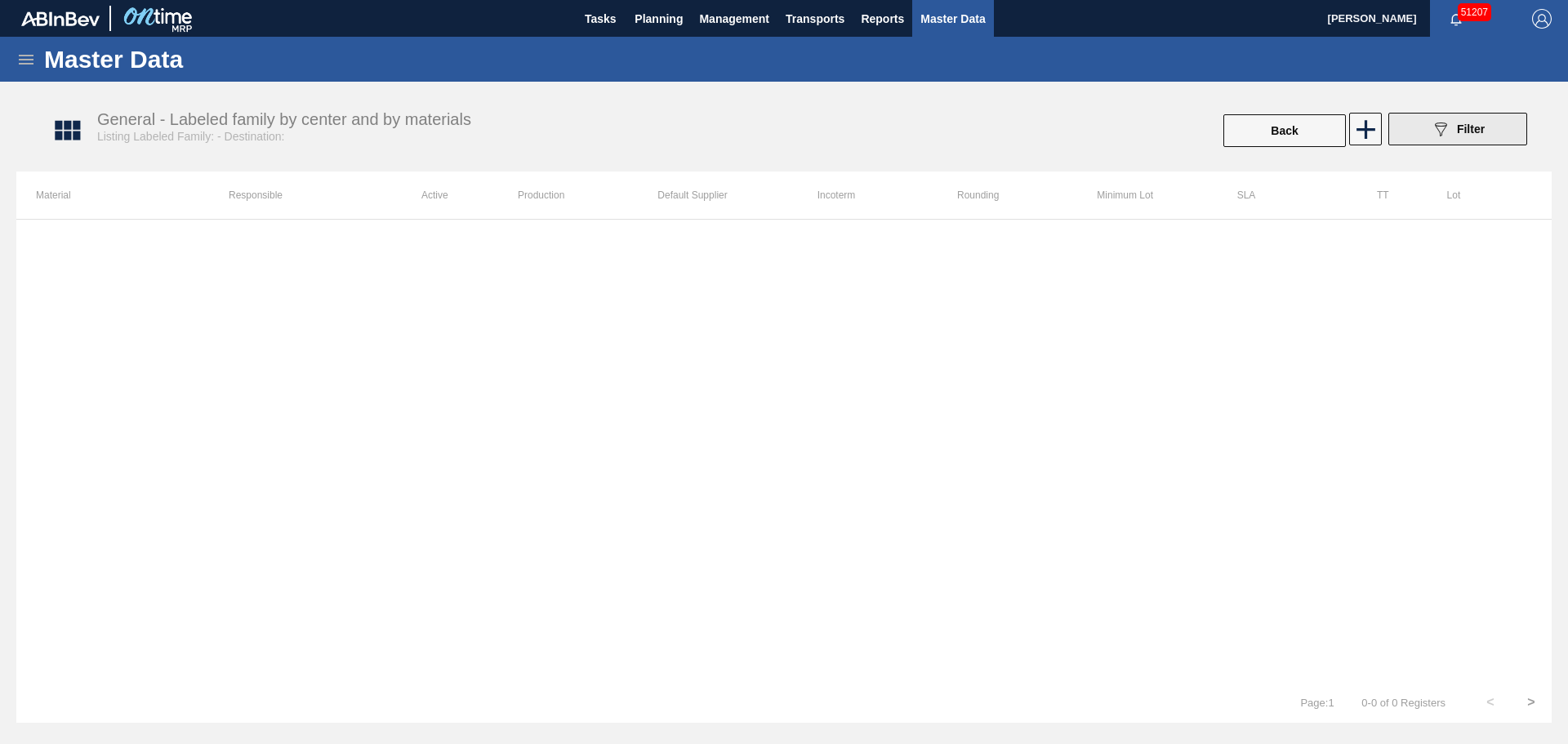
click at [1418, 125] on button "089F7B8B-B2A5-4AFE-B5C0-19BA573D28AC Filter" at bounding box center [1458, 129] width 139 height 33
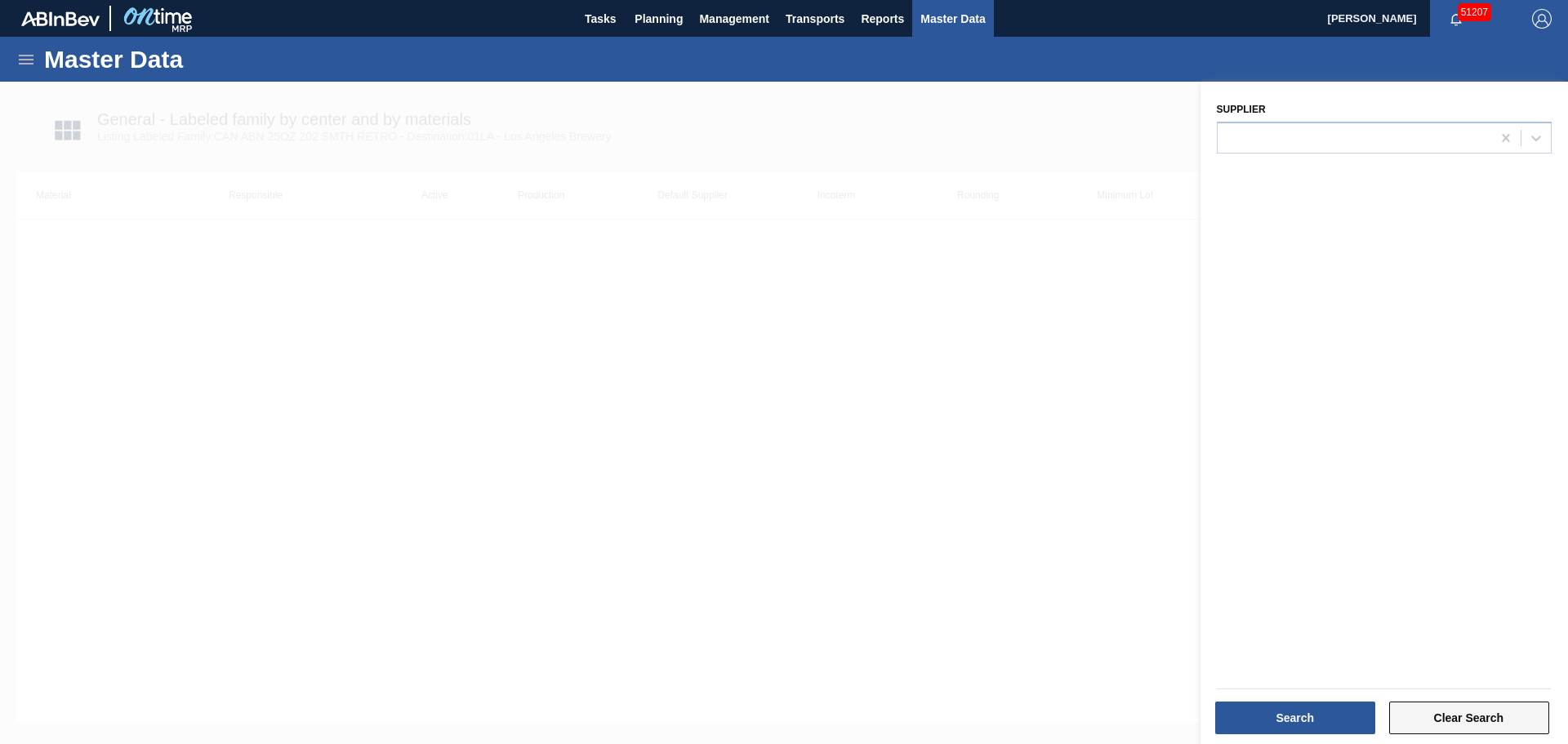
click at [1418, 707] on button "Clear Search" at bounding box center [1470, 718] width 161 height 33
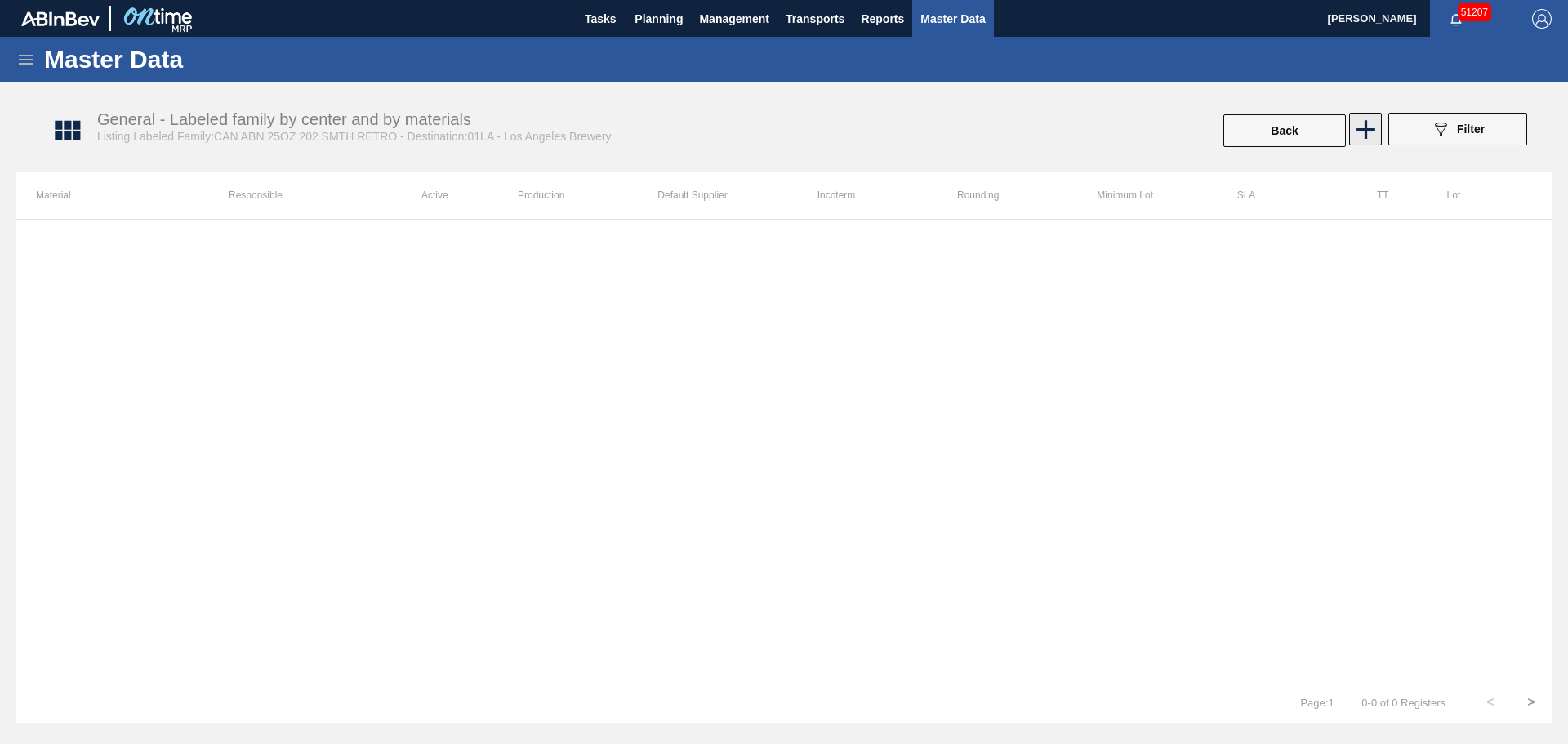
click at [1361, 126] on icon at bounding box center [1366, 130] width 32 height 32
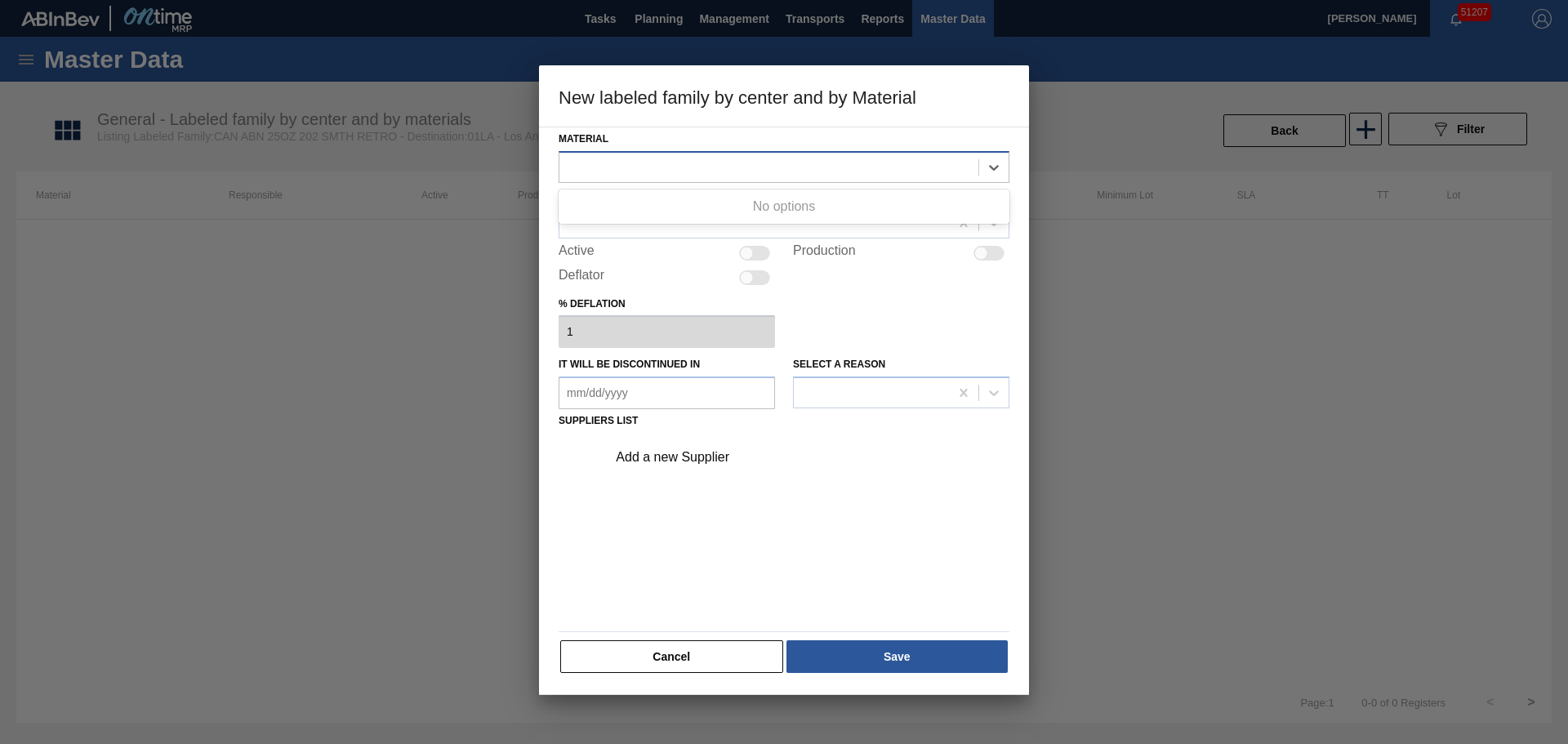
click at [661, 177] on div at bounding box center [769, 167] width 419 height 24
click at [655, 662] on button "Cancel" at bounding box center [672, 657] width 223 height 33
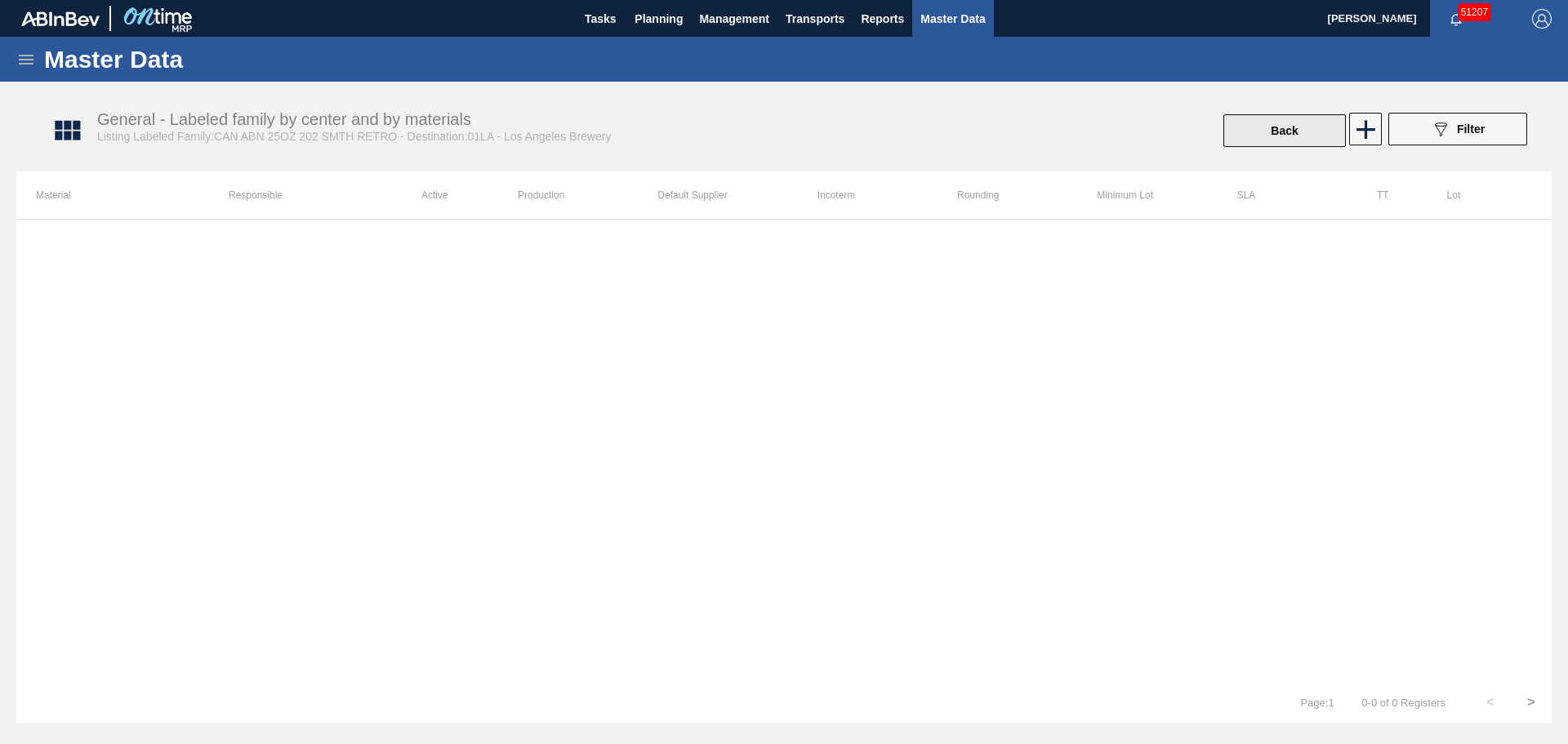
click at [1292, 131] on button "Back" at bounding box center [1284, 131] width 122 height 33
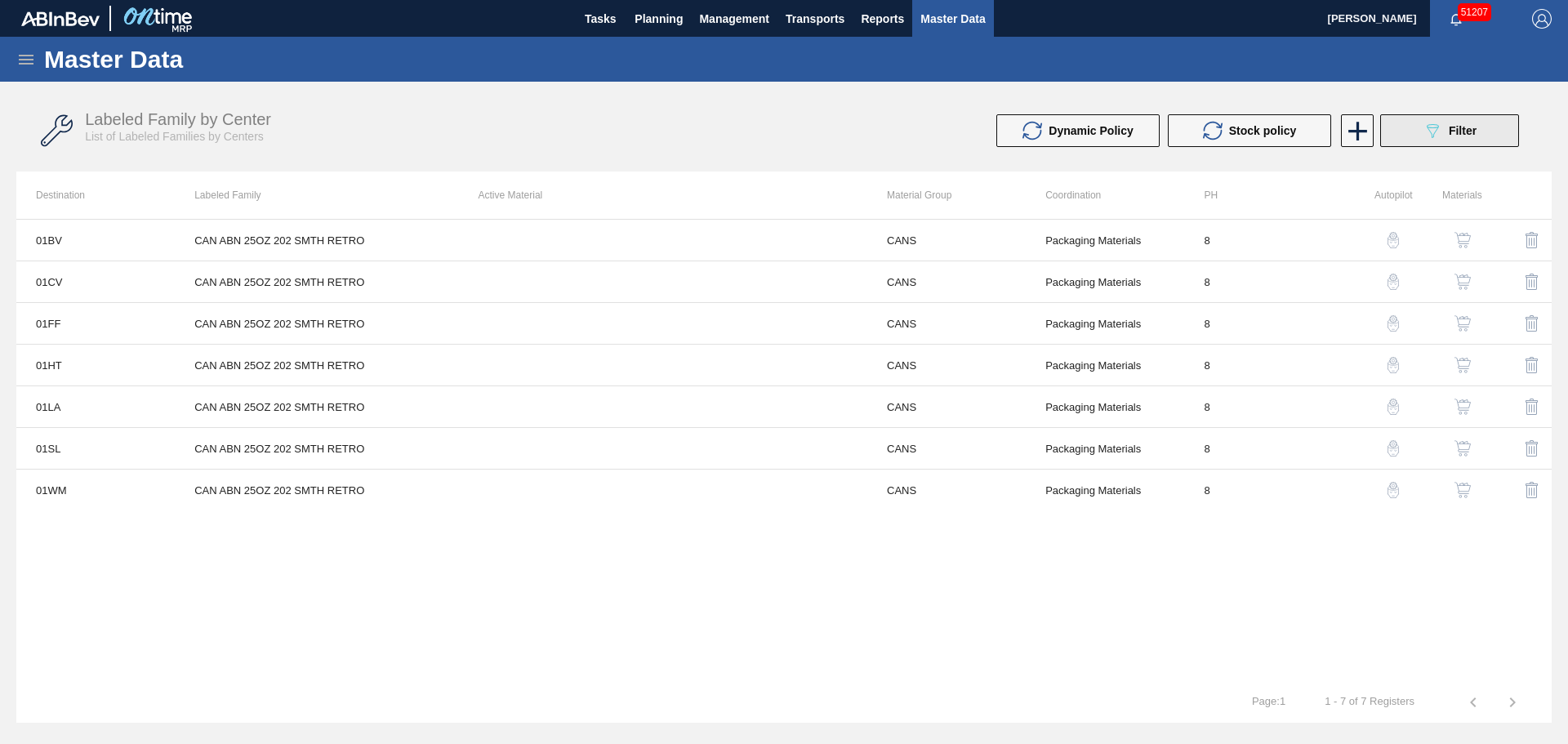
click at [1419, 132] on button "089F7B8B-B2A5-4AFE-B5C0-19BA573D28AC Filter" at bounding box center [1449, 131] width 139 height 33
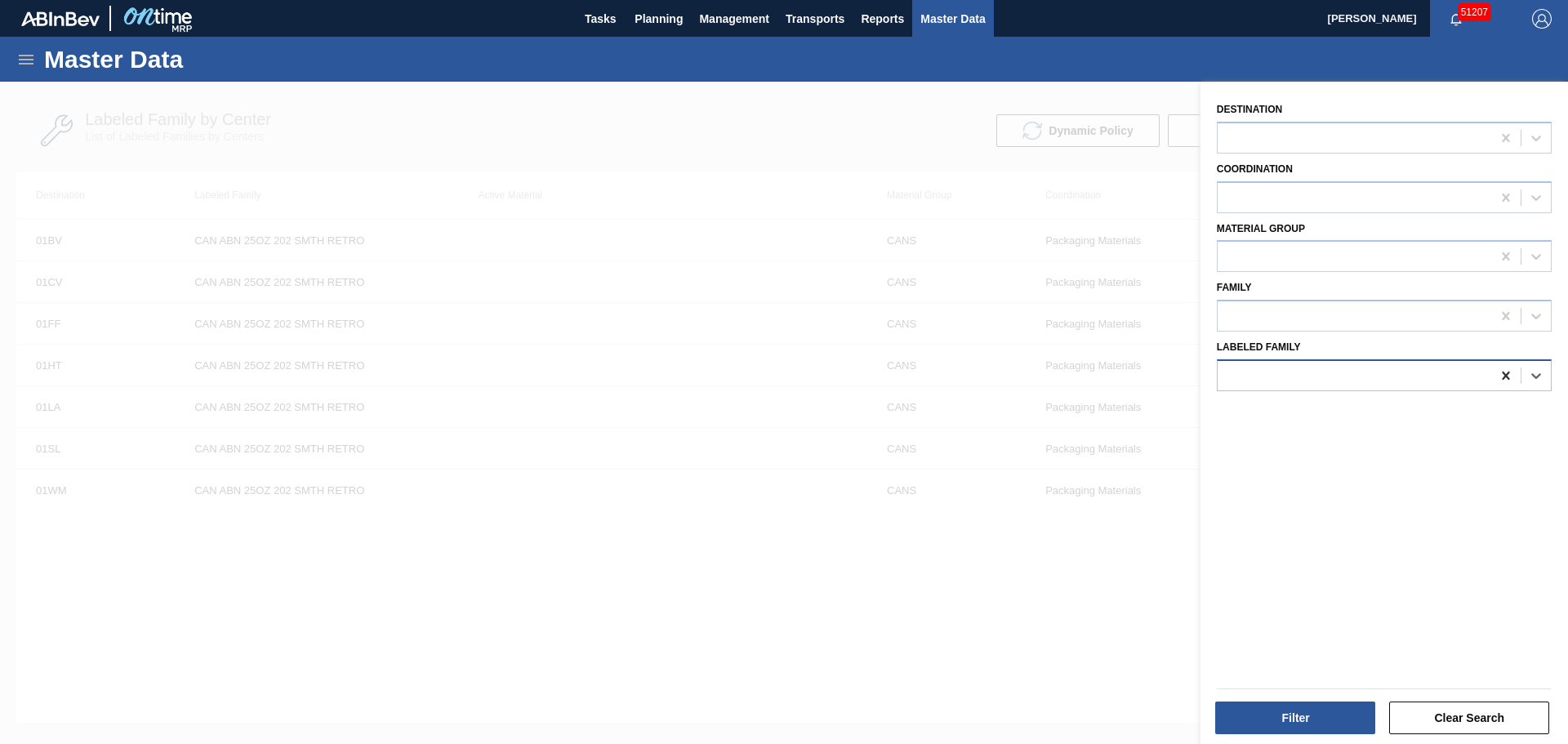
click at [1507, 378] on icon at bounding box center [1505, 376] width 8 height 8
type Family "can abn 25oz"
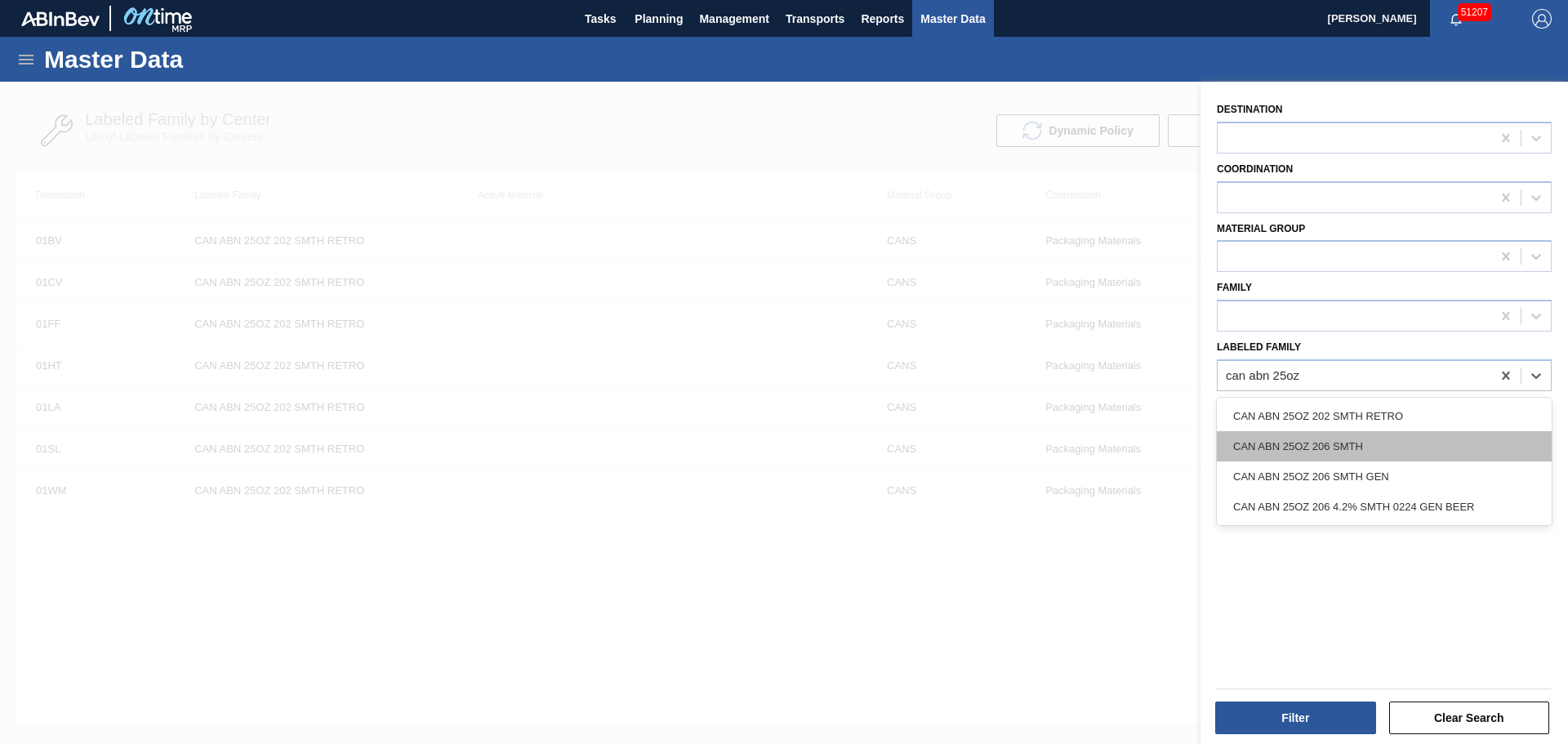
click at [1371, 447] on div "CAN ABN 25OZ 206 SMTH" at bounding box center [1384, 446] width 335 height 31
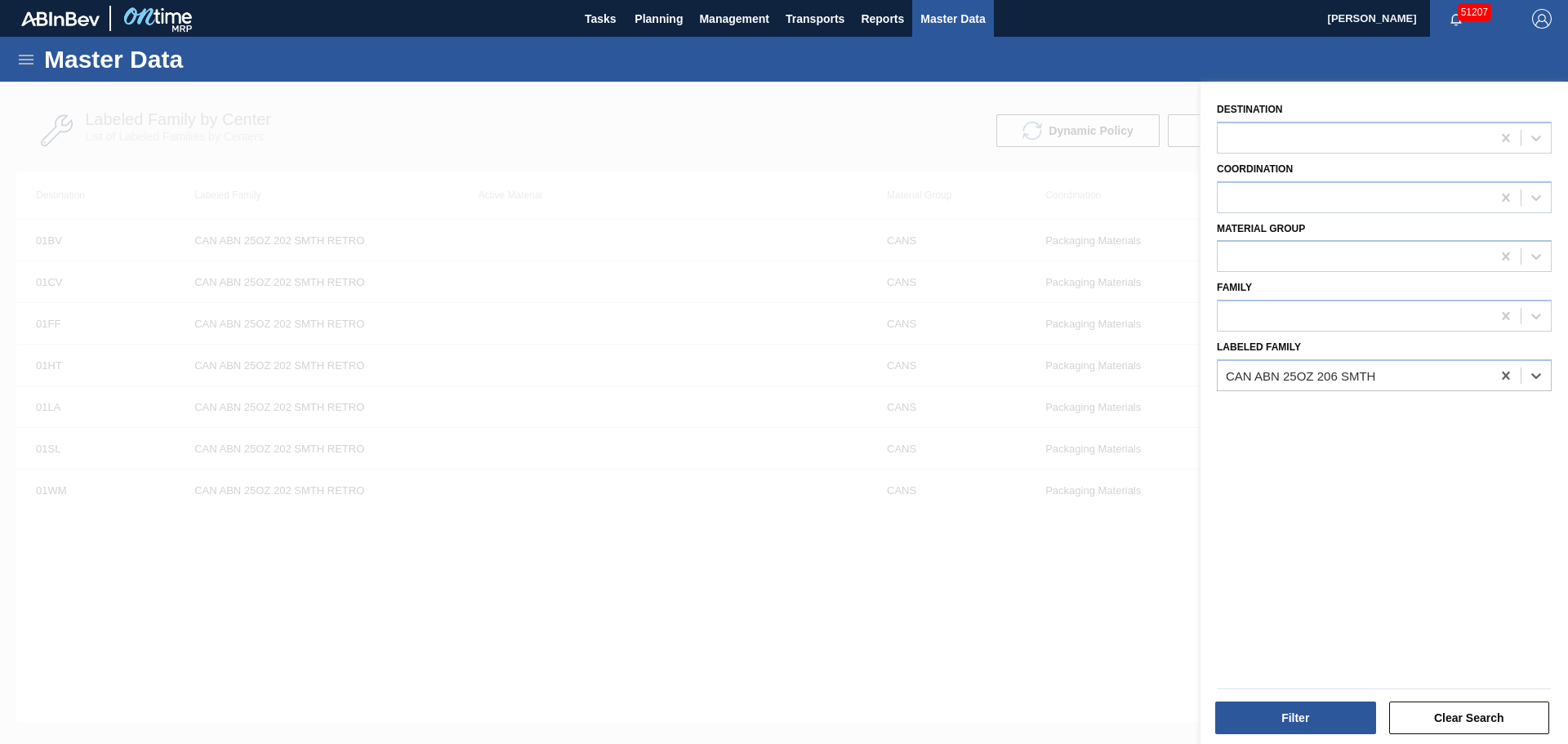
click at [1298, 696] on div "Filter Clear Search" at bounding box center [1383, 707] width 347 height 58
click at [1300, 704] on button "Filter" at bounding box center [1296, 718] width 161 height 33
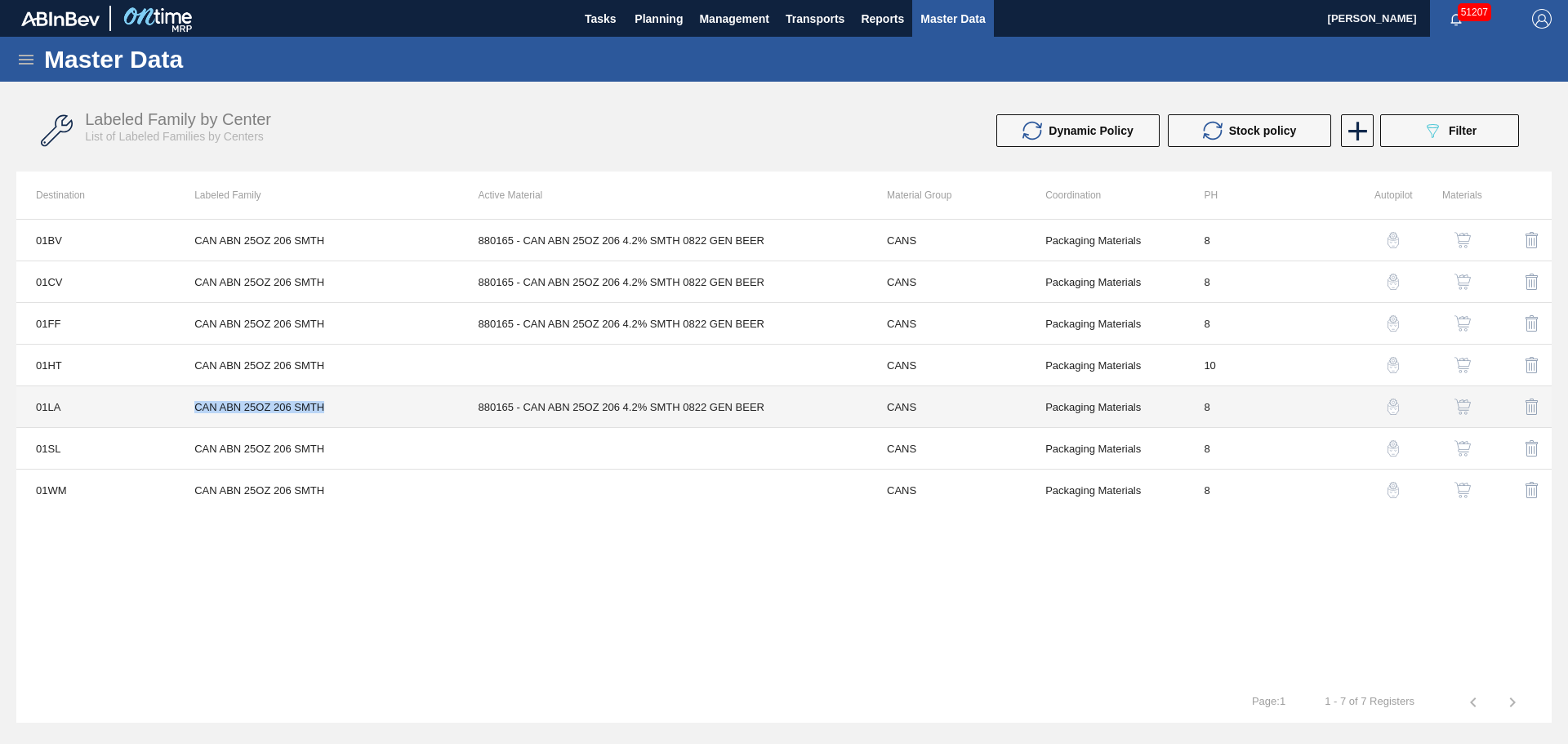
drag, startPoint x: 329, startPoint y: 405, endPoint x: 164, endPoint y: 411, distance: 165.1
click at [164, 411] on tr "01LA CAN ABN 25OZ 206 SMTH 880165 - CAN ABN 25OZ 206 4.2% SMTH 0822 GEN BEER CA…" at bounding box center [784, 406] width 1535 height 42
copy tr "CAN ABN 25OZ 206 SMTH"
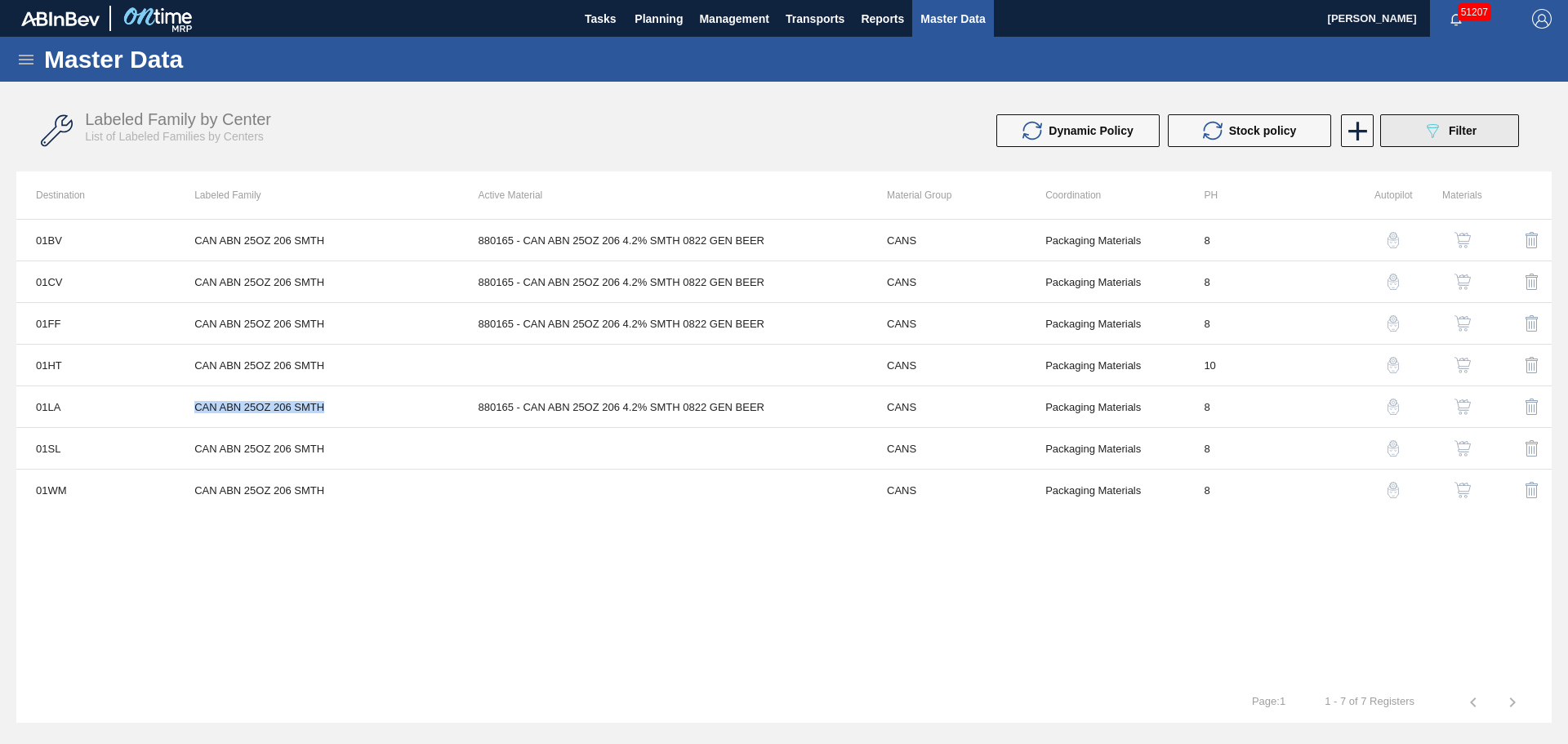
click at [1402, 142] on button "089F7B8B-B2A5-4AFE-B5C0-19BA573D28AC Filter" at bounding box center [1449, 131] width 139 height 33
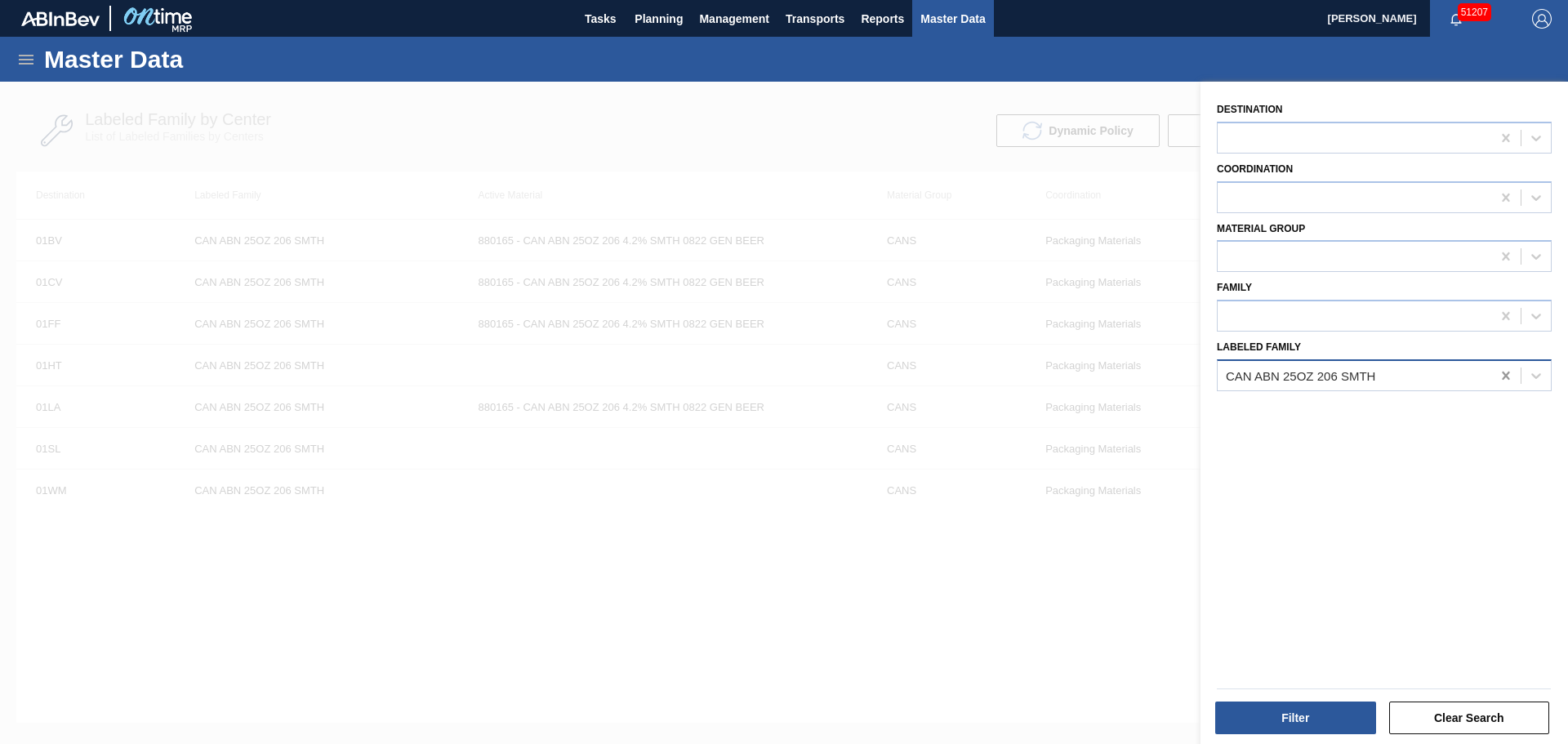
click at [1498, 374] on icon at bounding box center [1505, 375] width 16 height 16
type Family "can bdl 16oz"
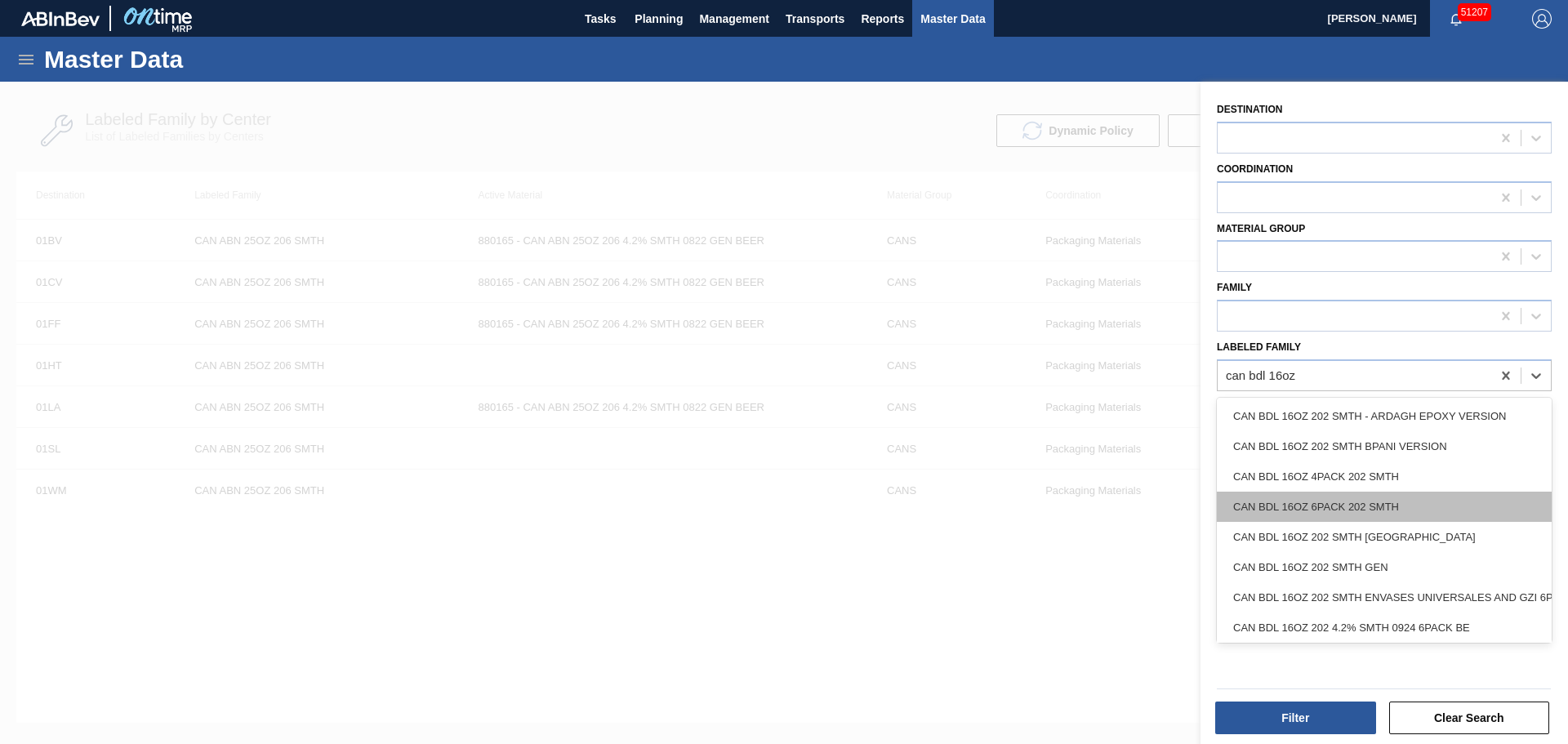
scroll to position [76, 0]
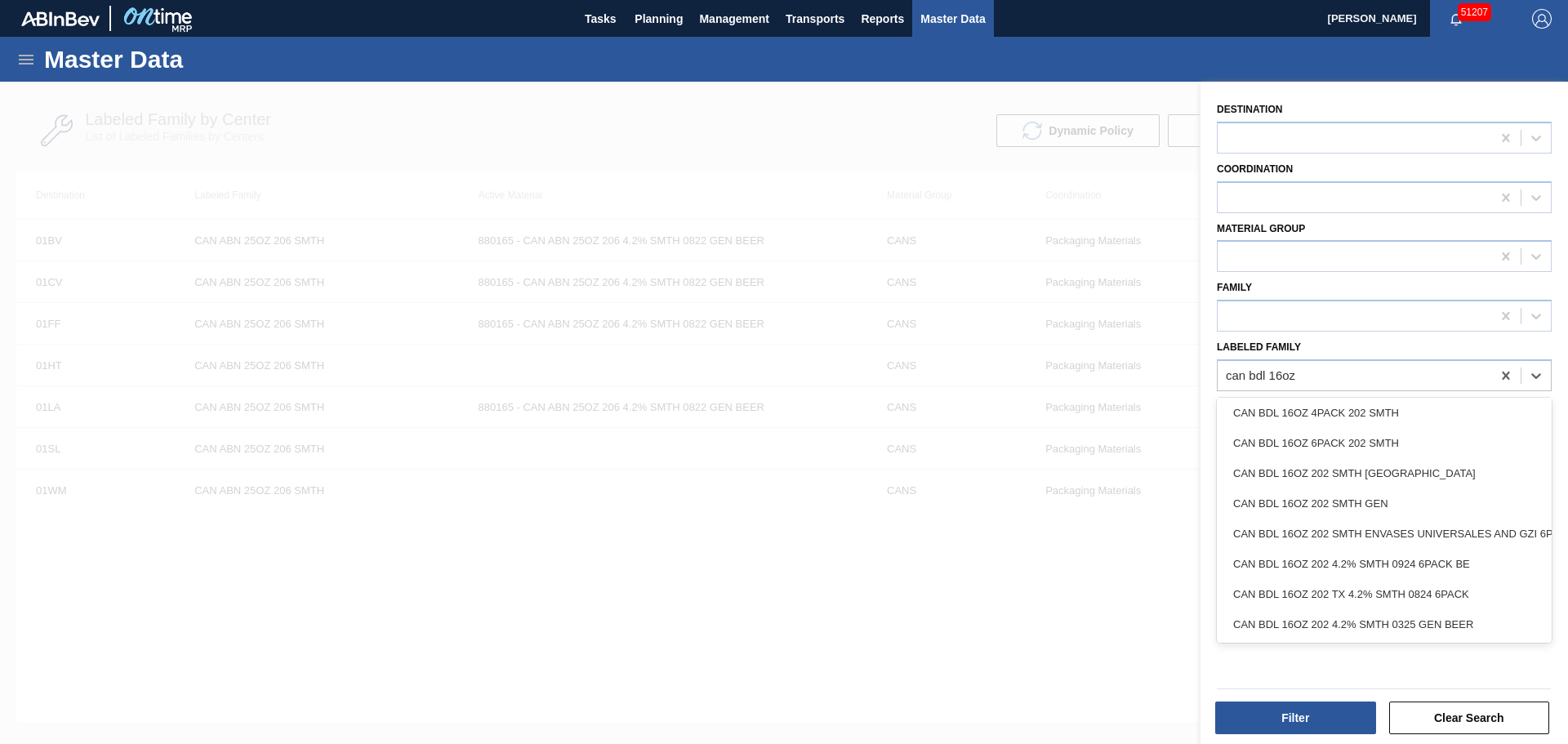
drag, startPoint x: 1399, startPoint y: 491, endPoint x: 1599, endPoint y: 472, distance: 200.9
click at [1567, 0] on html "Tasks Planning Management Transports Reports Master Data David Sedlock 51207 Ma…" at bounding box center [784, 0] width 1568 height 0
click at [1402, 489] on div "CAN BDL 16OZ 202 SMTH GEN" at bounding box center [1384, 504] width 335 height 31
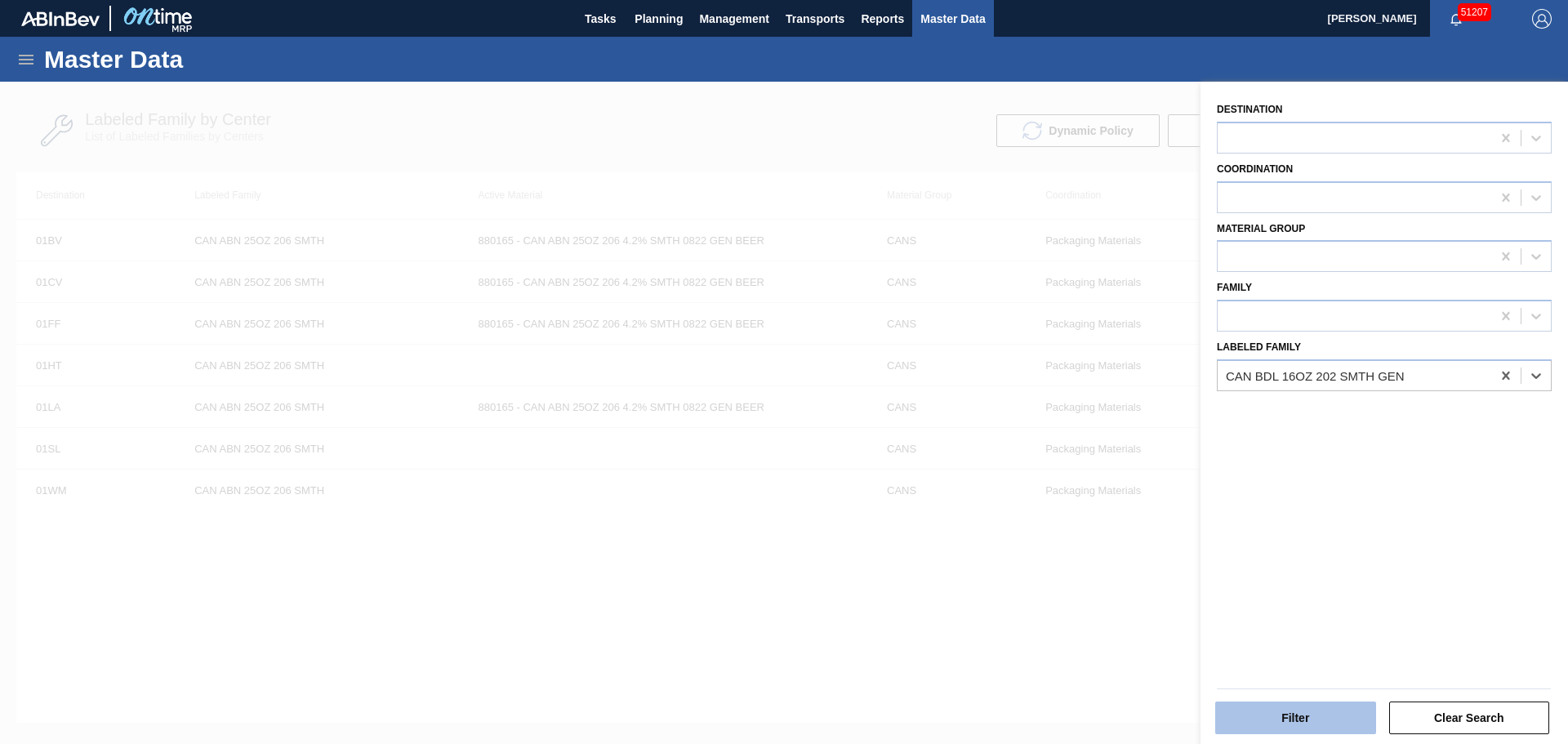
click at [1277, 717] on button "Filter" at bounding box center [1296, 718] width 161 height 33
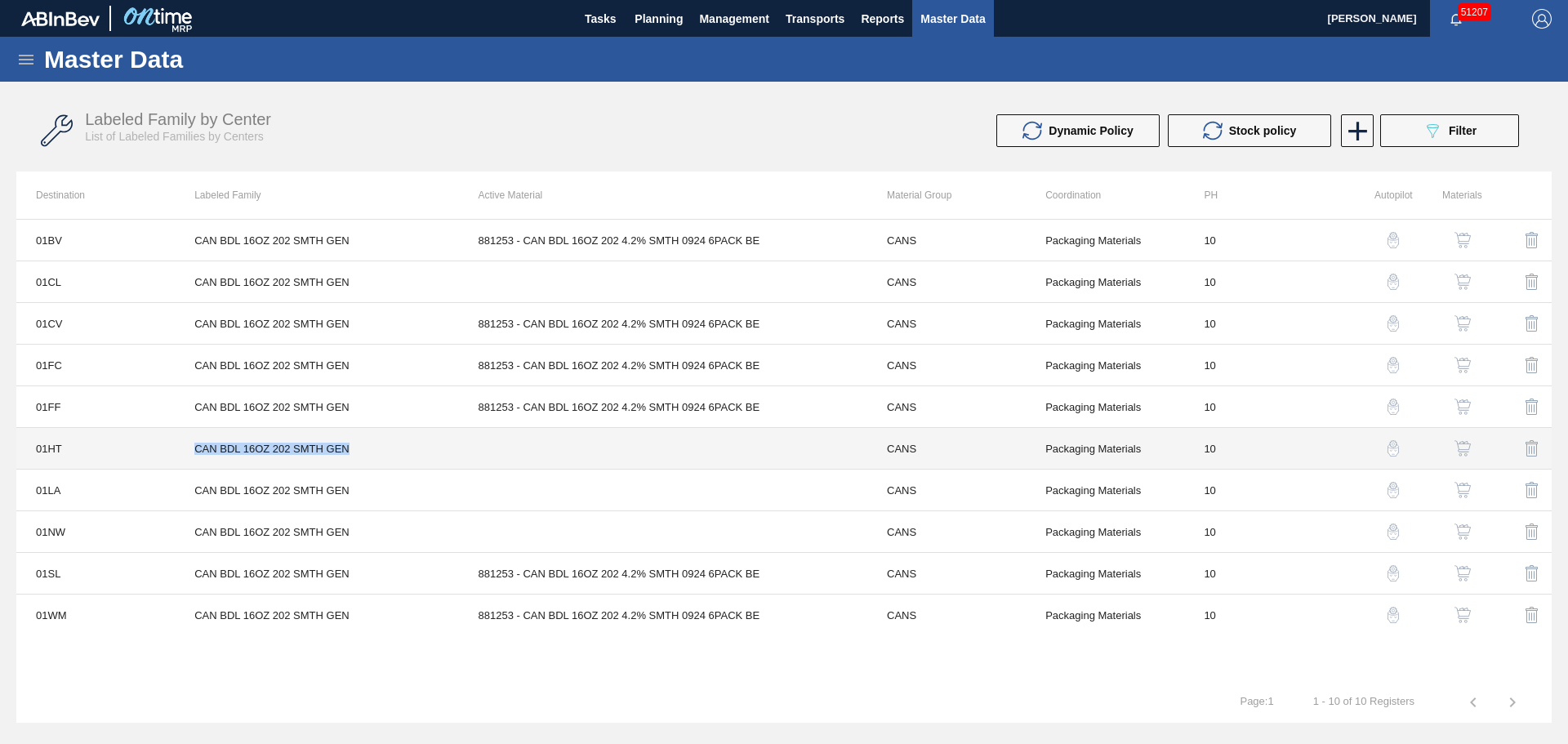
drag, startPoint x: 350, startPoint y: 450, endPoint x: 198, endPoint y: 445, distance: 152.1
click at [198, 445] on td "CAN BDL 16OZ 202 SMTH GEN" at bounding box center [316, 449] width 283 height 42
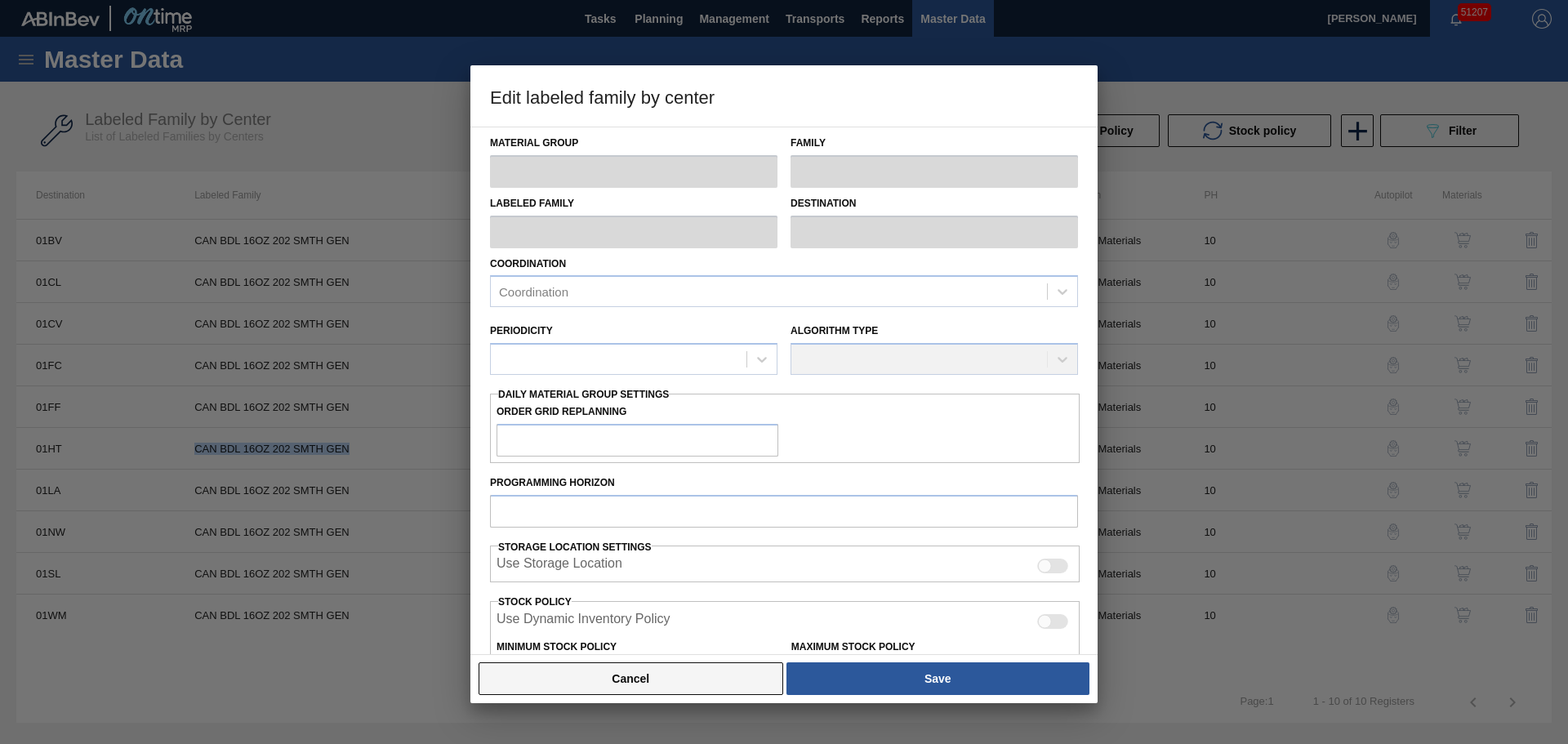
click at [634, 666] on button "Cancel" at bounding box center [630, 679] width 304 height 33
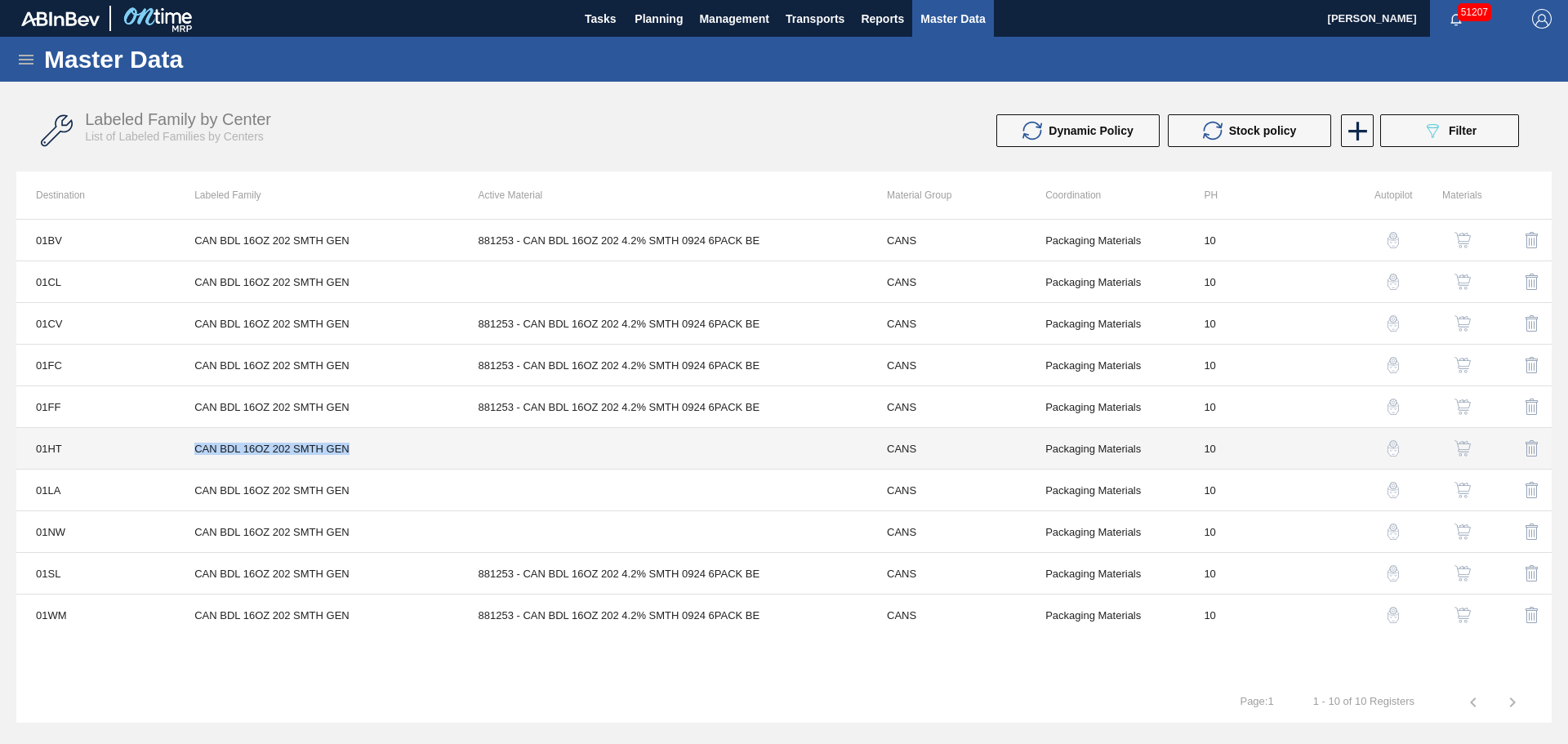
copy td "CAN BDL 16OZ 202 SMTH GEN"
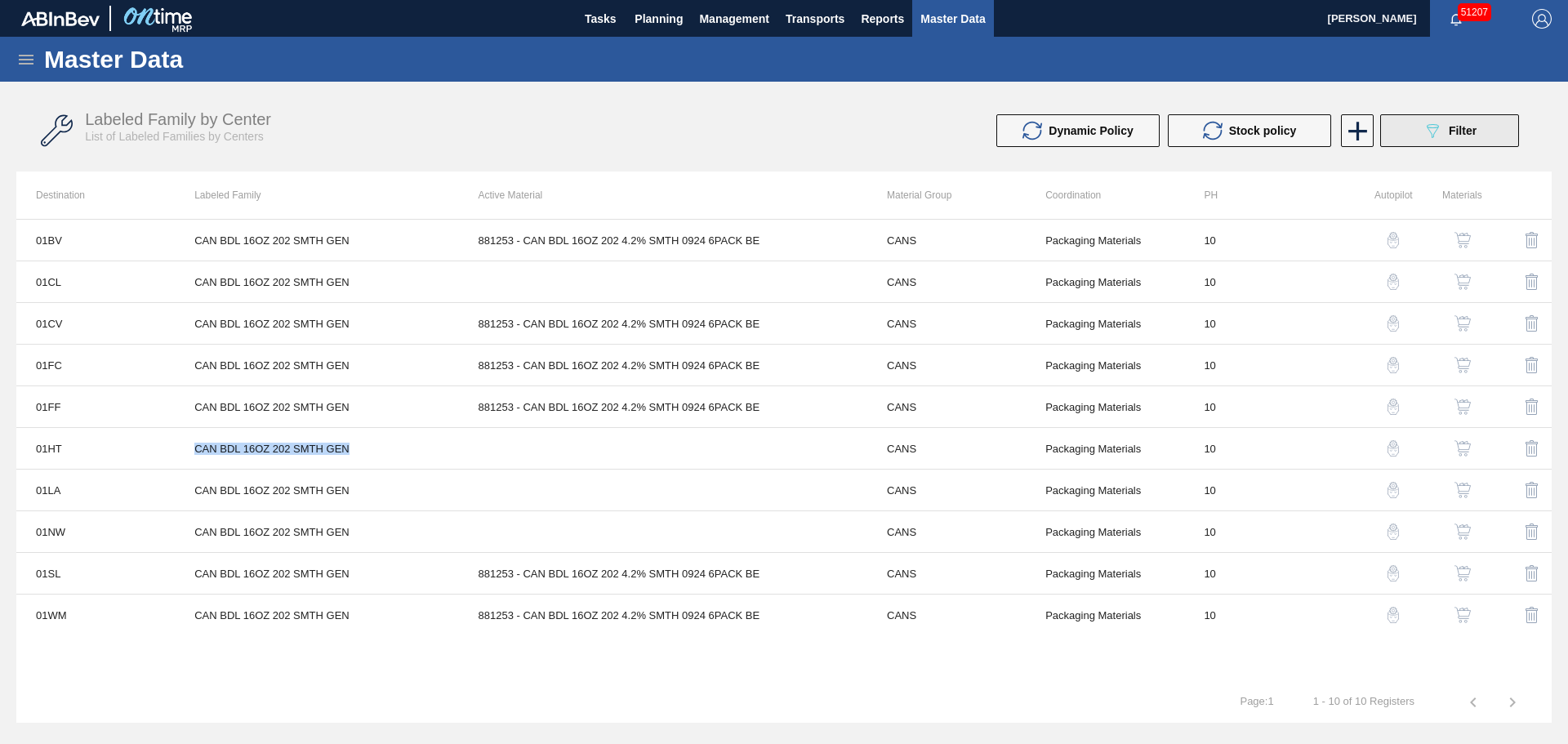
click at [1422, 138] on icon "089F7B8B-B2A5-4AFE-B5C0-19BA573D28AC" at bounding box center [1431, 131] width 20 height 20
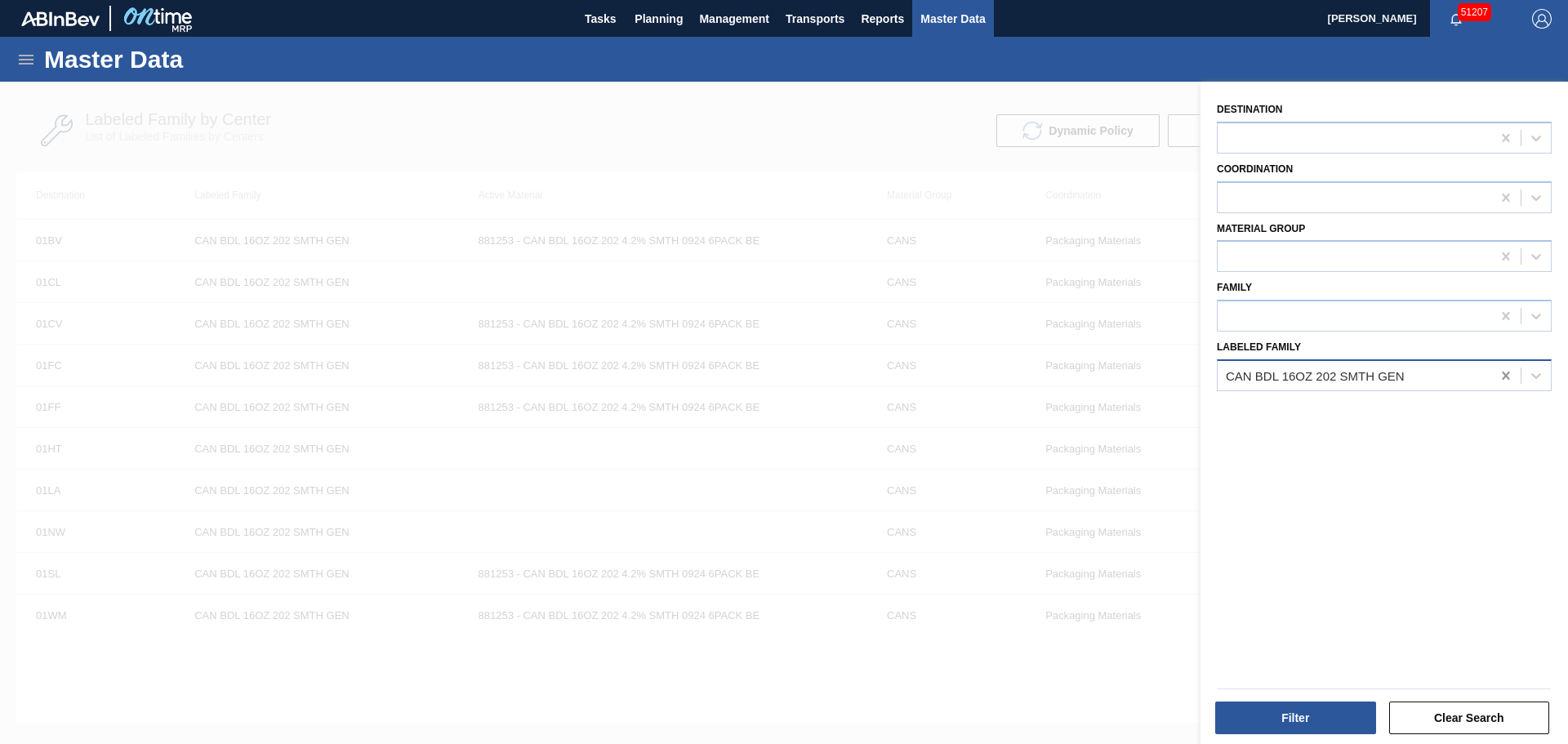
click at [1503, 372] on icon at bounding box center [1505, 375] width 16 height 16
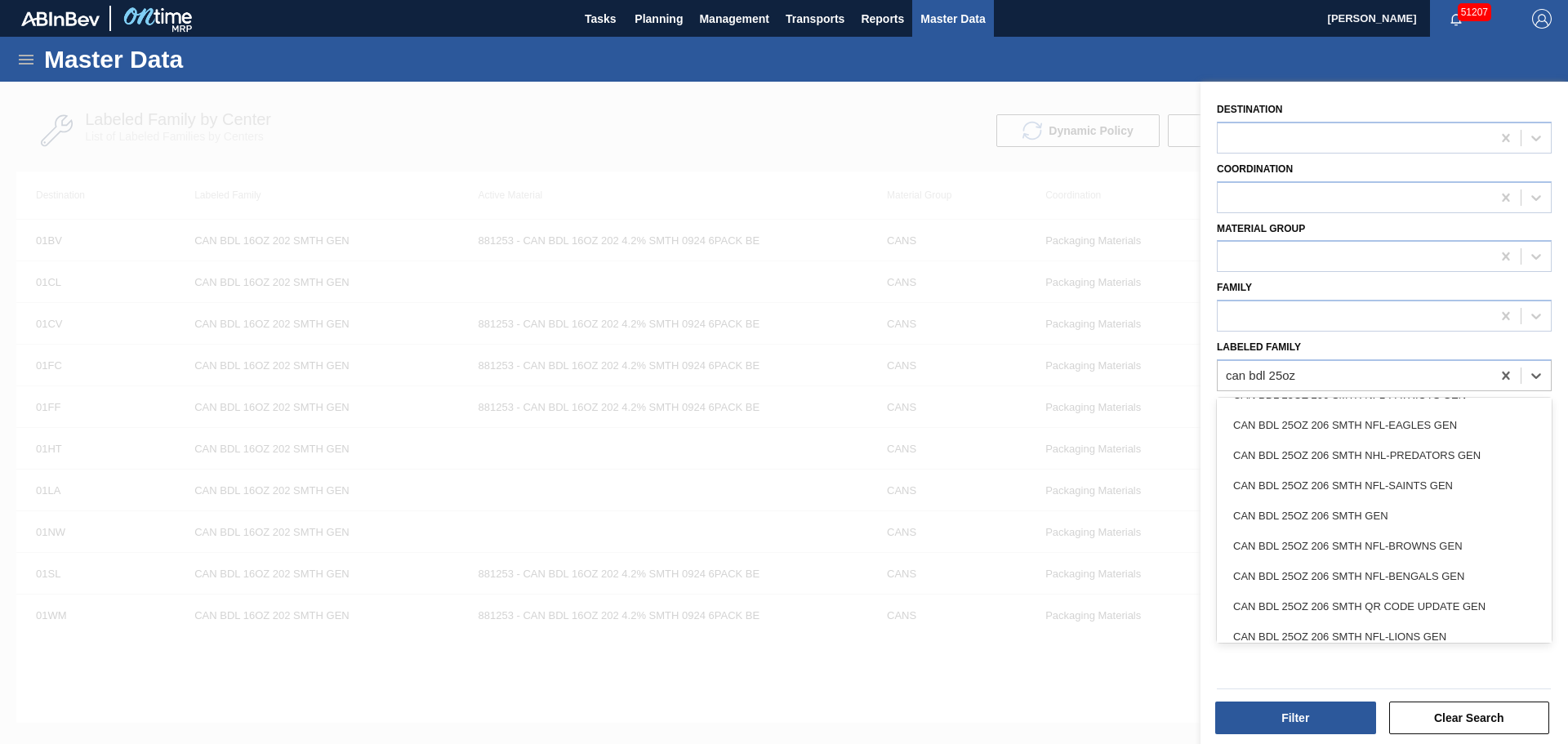
scroll to position [849, 0]
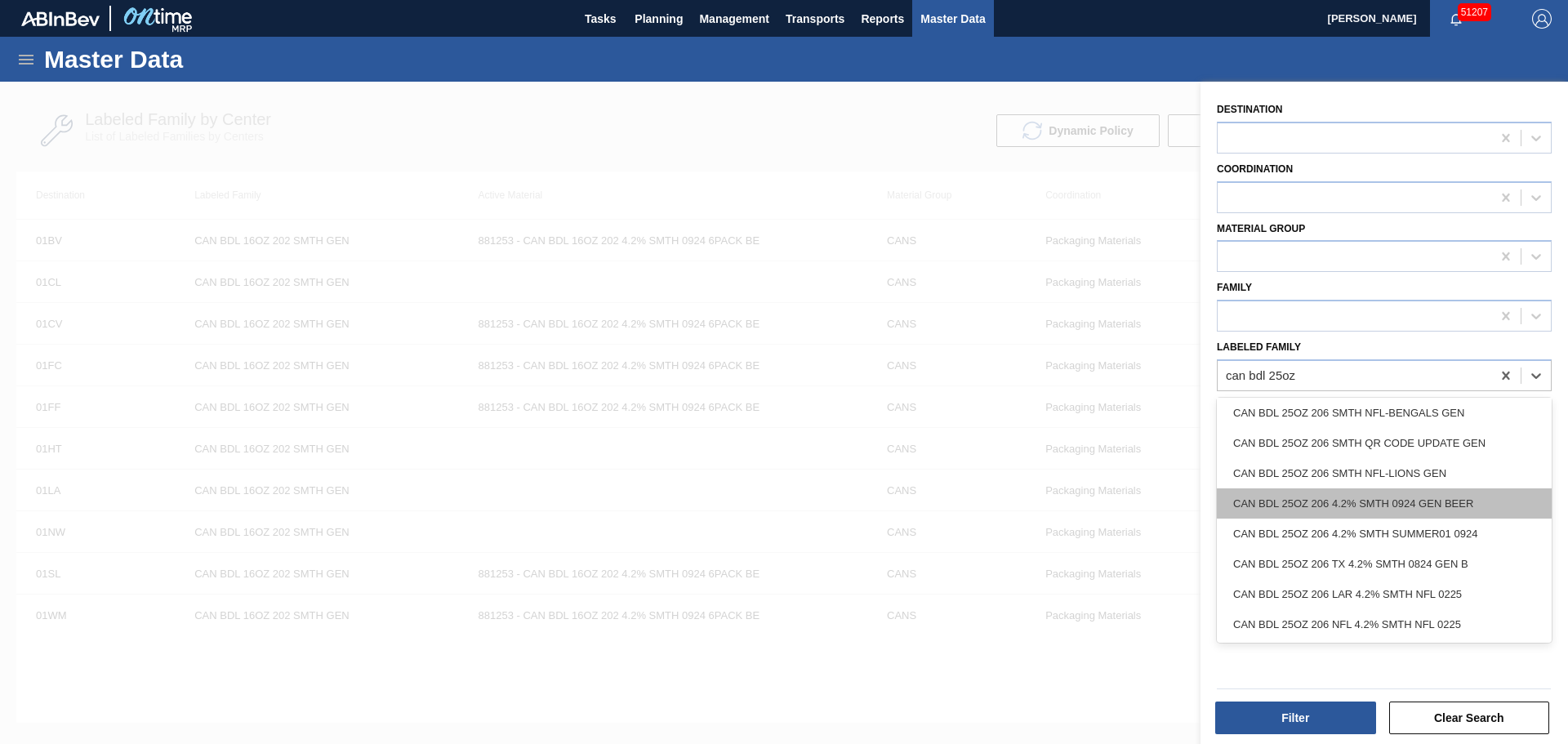
type Family "can bdl 25oz"
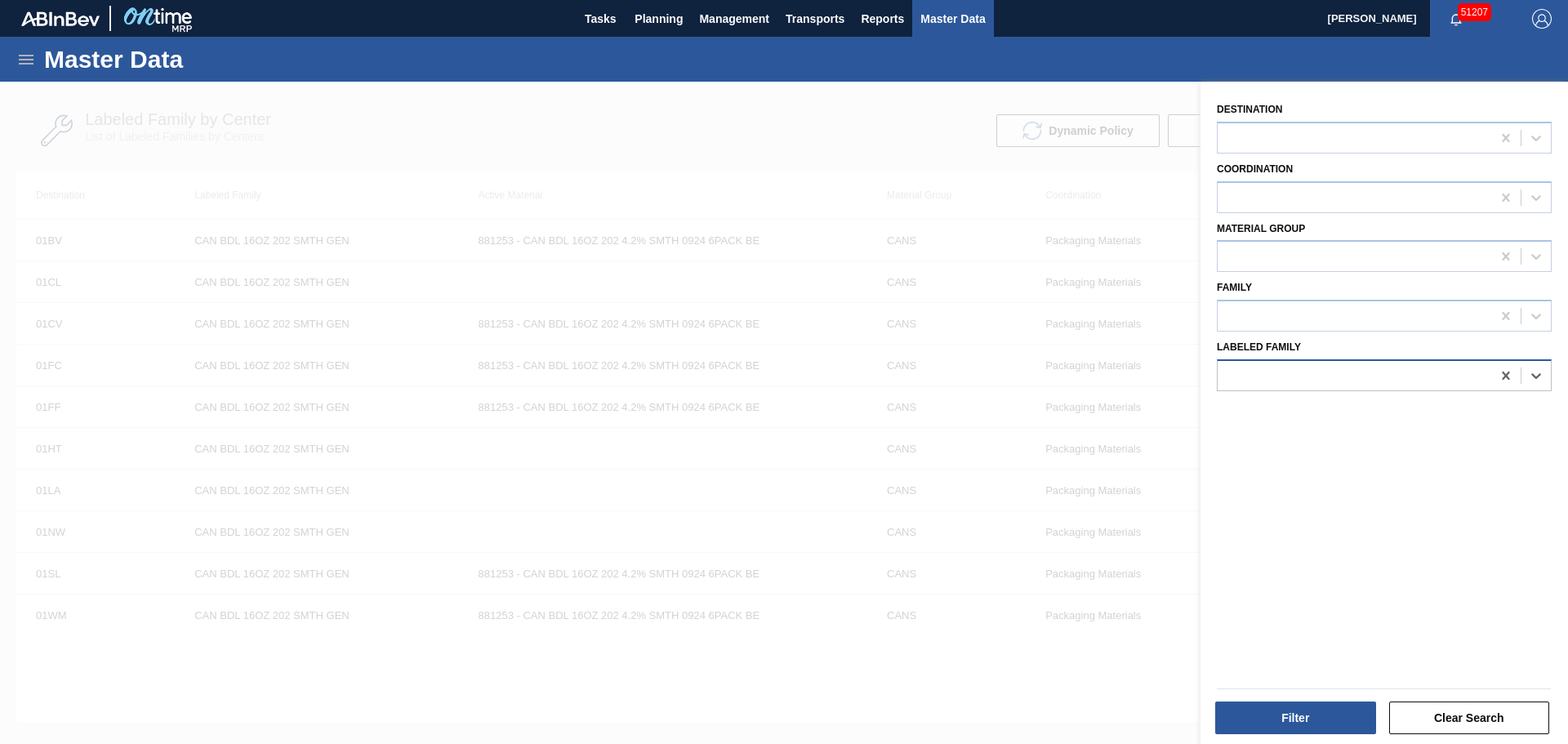
click at [1348, 363] on div at bounding box center [1384, 376] width 335 height 32
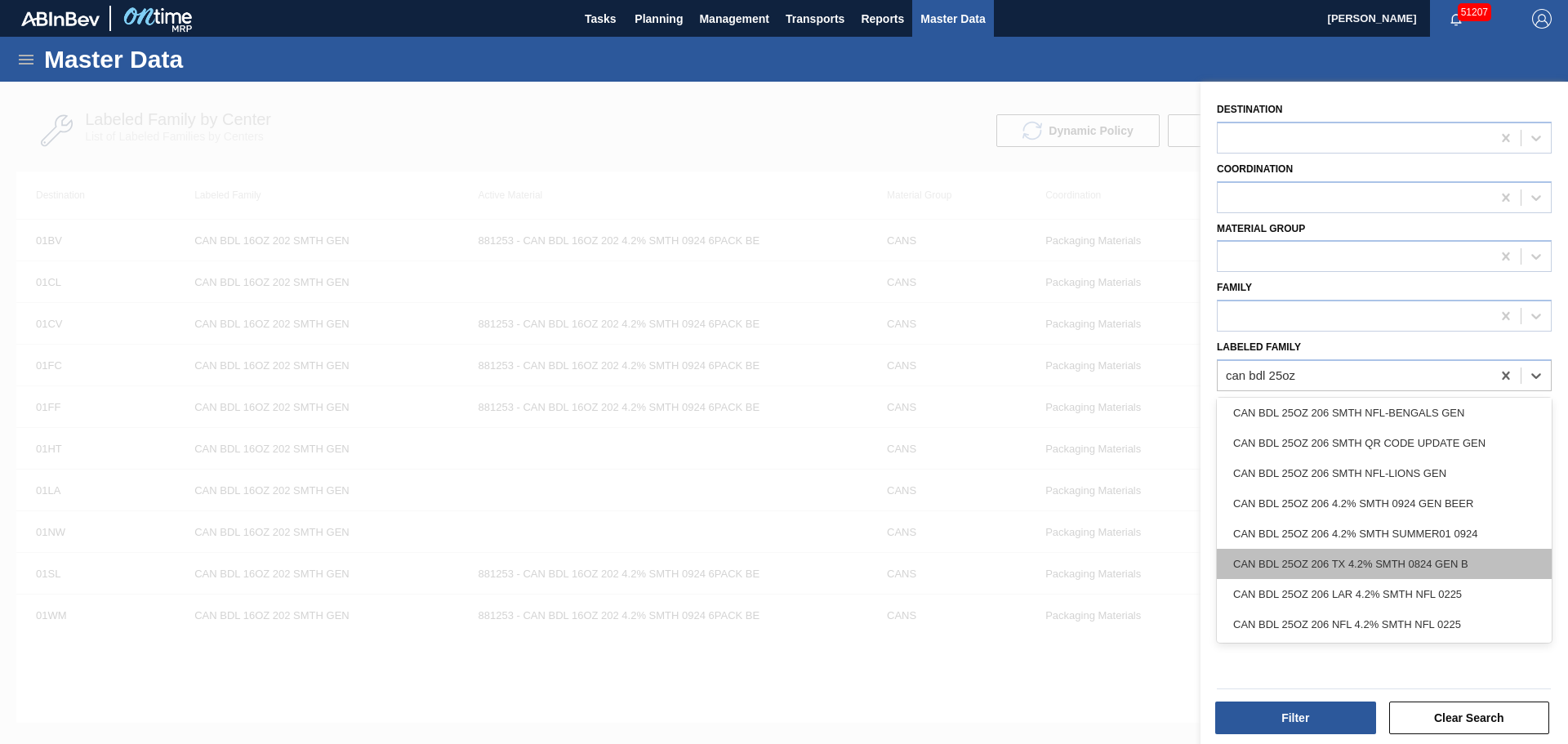
type Family "can bdl 25oz"
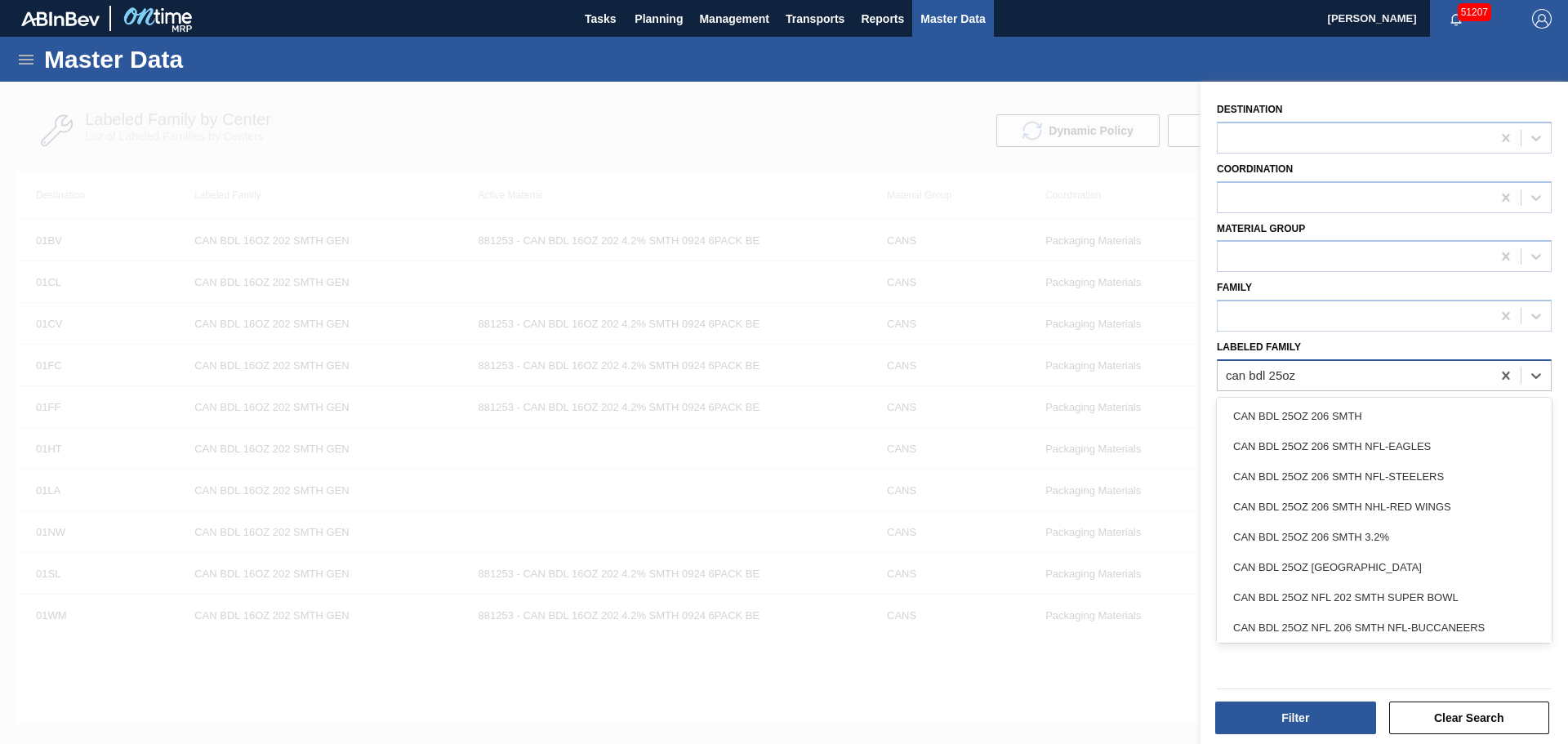
type Family "can bdl 25oz"
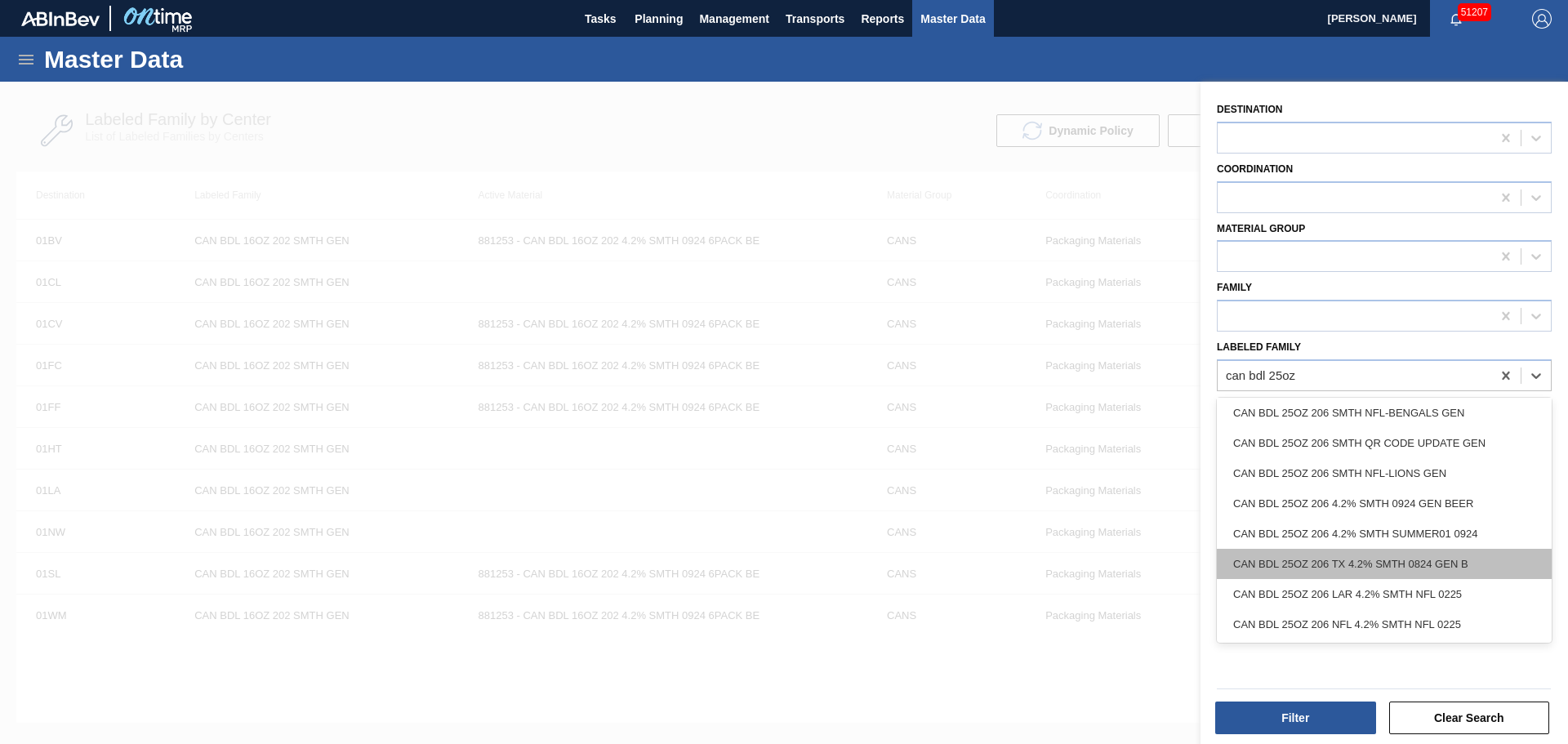
click at [1403, 568] on div "CAN BDL 25OZ 206 TX 4.2% SMTH 0824 GEN B" at bounding box center [1384, 564] width 335 height 31
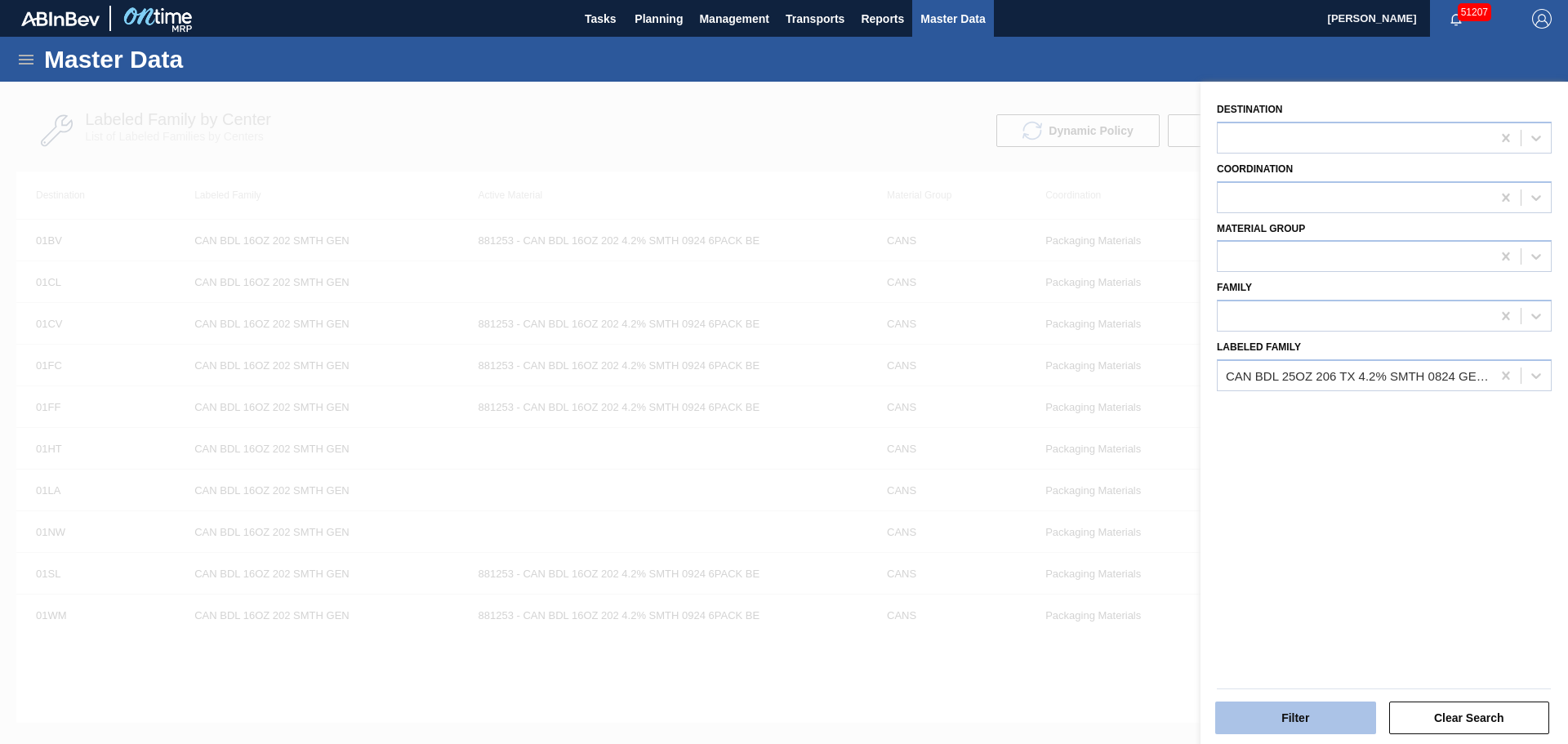
click at [1297, 708] on button "Filter" at bounding box center [1296, 718] width 161 height 33
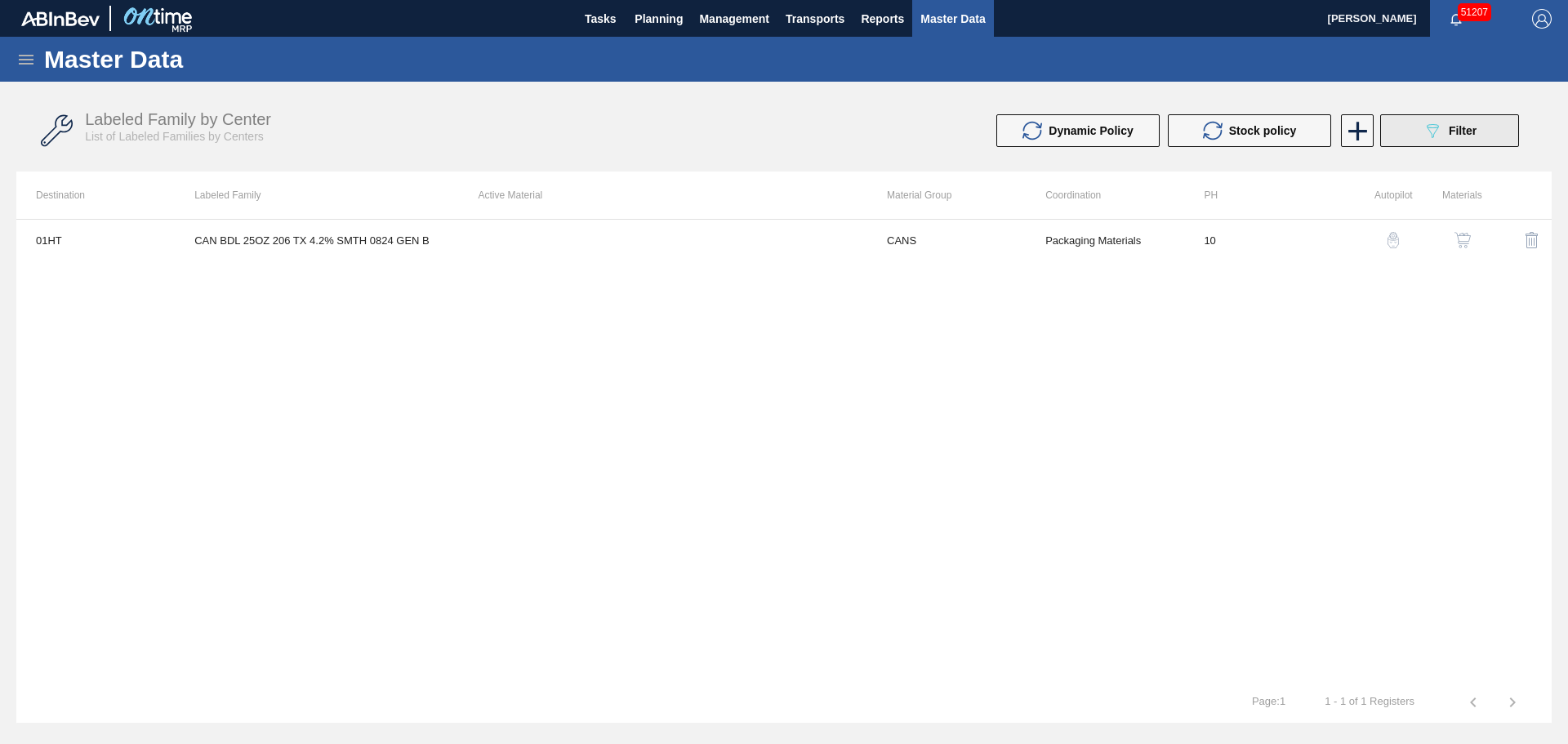
click at [1431, 126] on icon "089F7B8B-B2A5-4AFE-B5C0-19BA573D28AC" at bounding box center [1431, 131] width 20 height 20
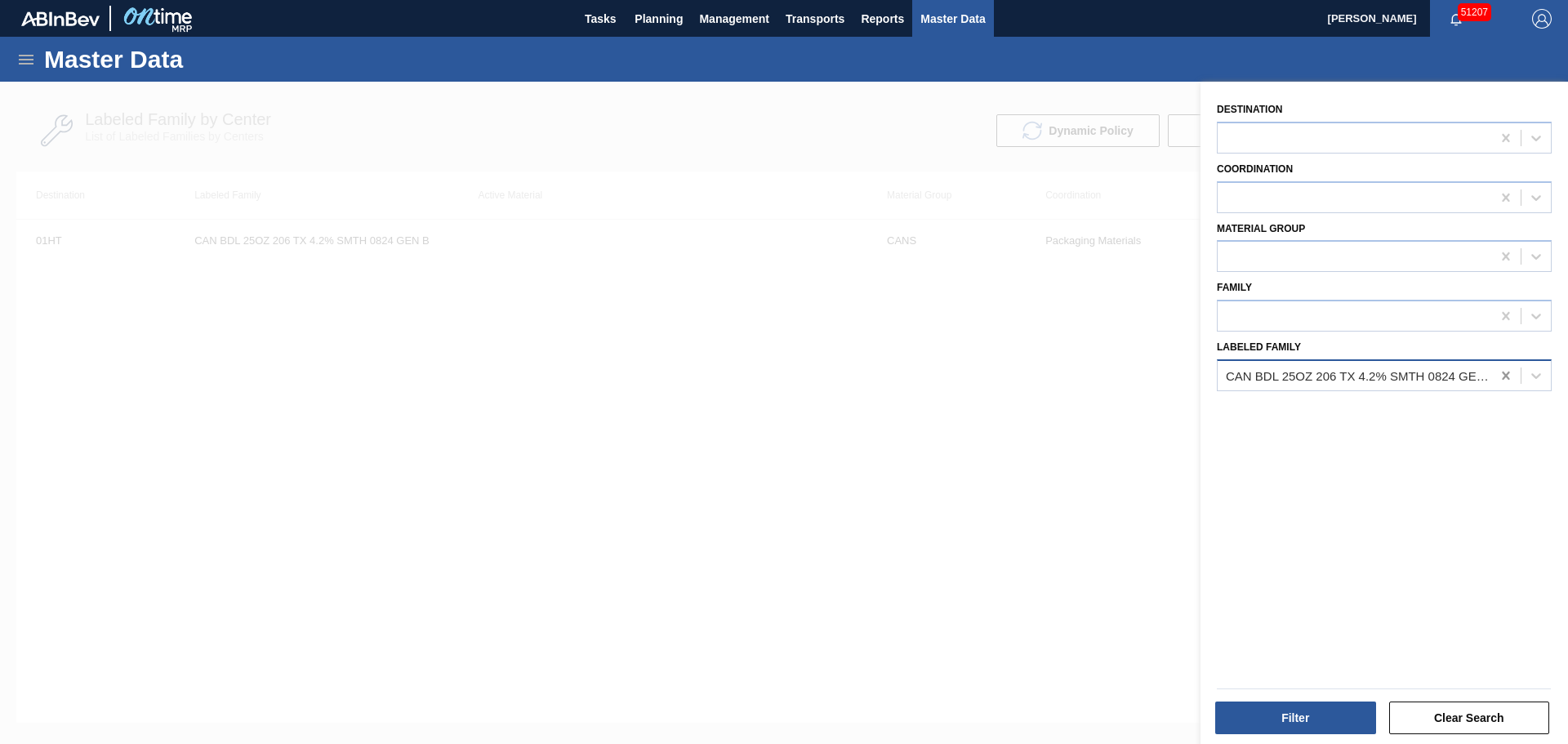
click at [1503, 372] on icon at bounding box center [1505, 375] width 16 height 16
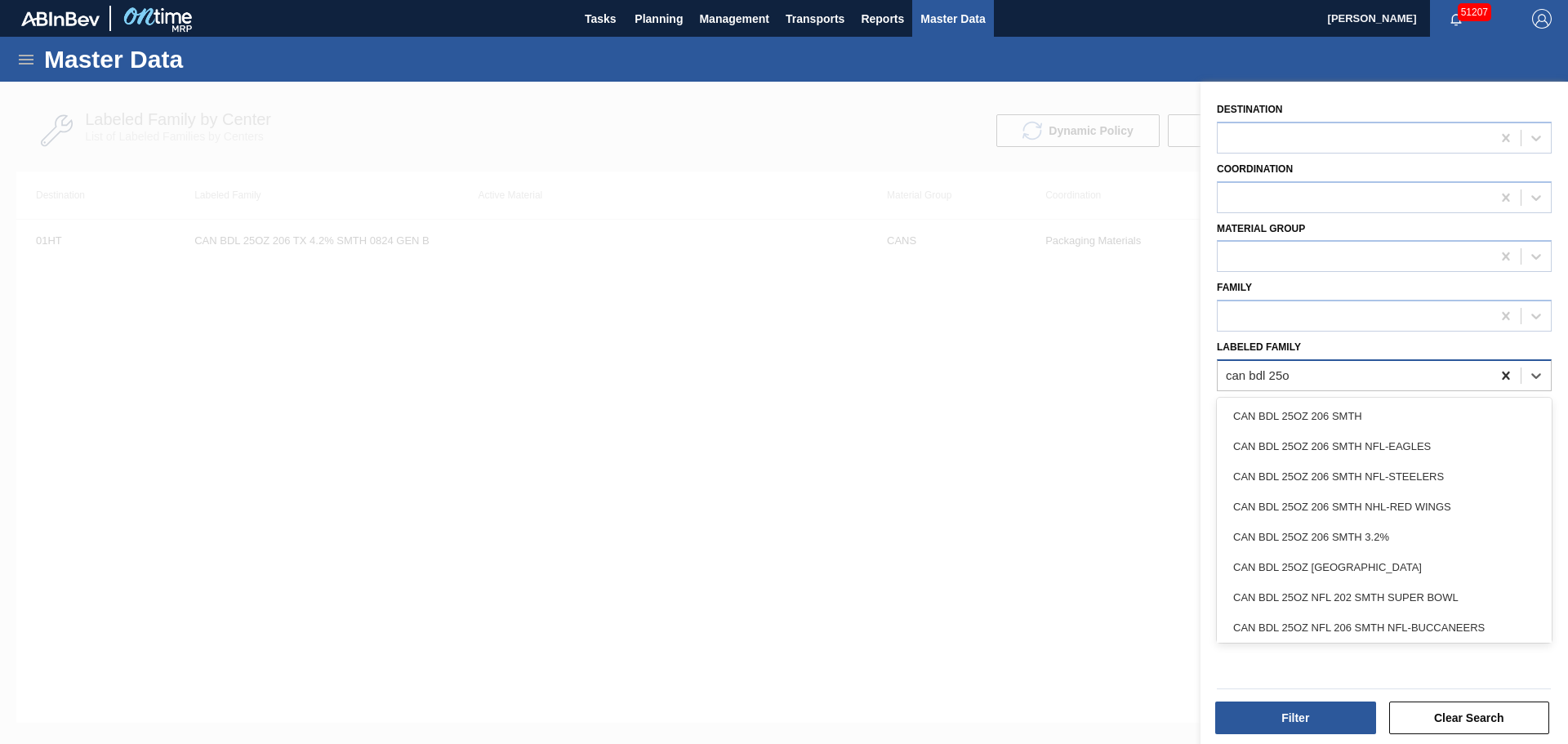
type Family "can bdl 25oz"
drag, startPoint x: 1402, startPoint y: 416, endPoint x: 1409, endPoint y: 747, distance: 331.1
click at [1409, 0] on html "Tasks Planning Management Transports Reports Master Data David Sedlock 51207 Ma…" at bounding box center [784, 0] width 1568 height 0
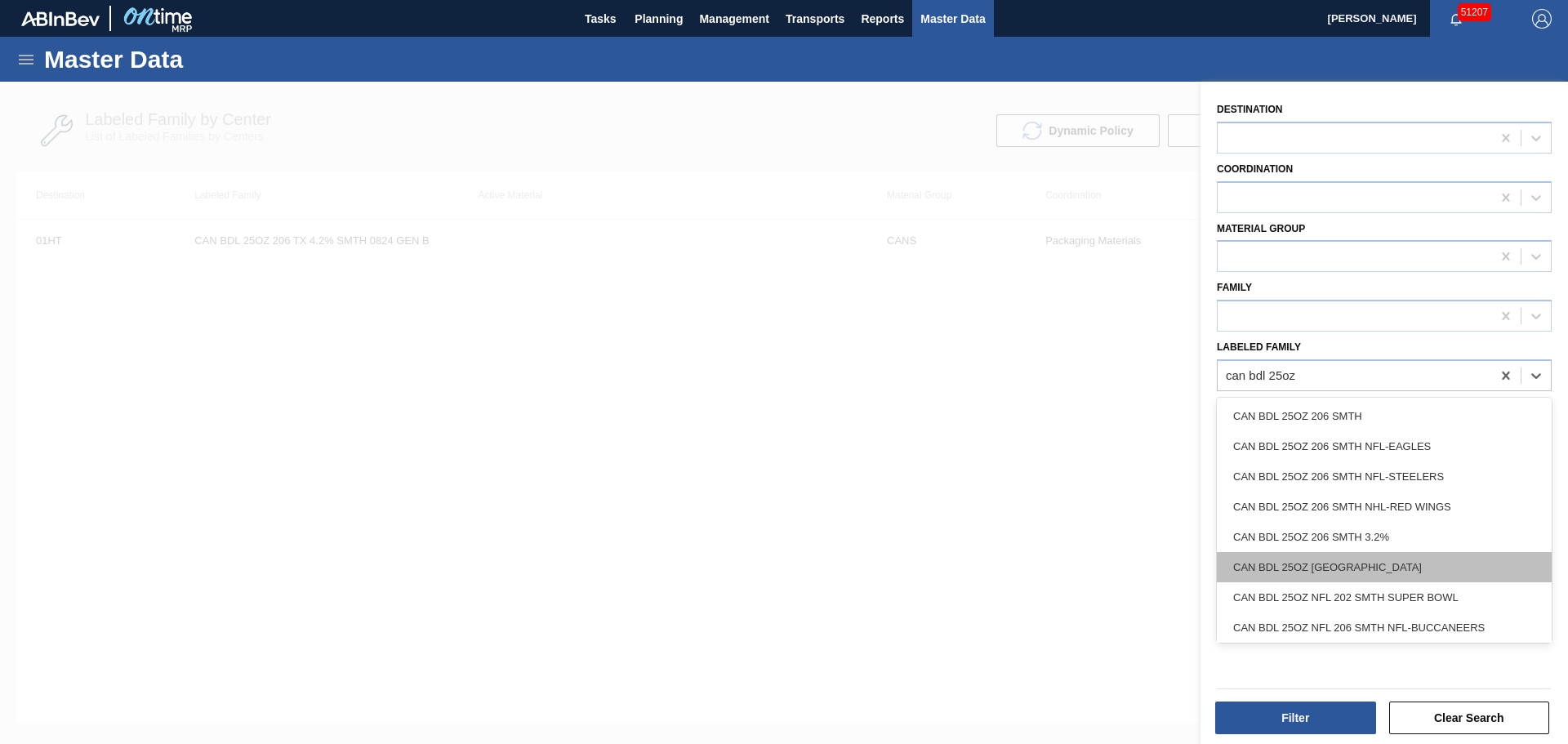
click at [1386, 566] on div "CAN BDL 25OZ 206 SMTH TX" at bounding box center [1384, 568] width 335 height 31
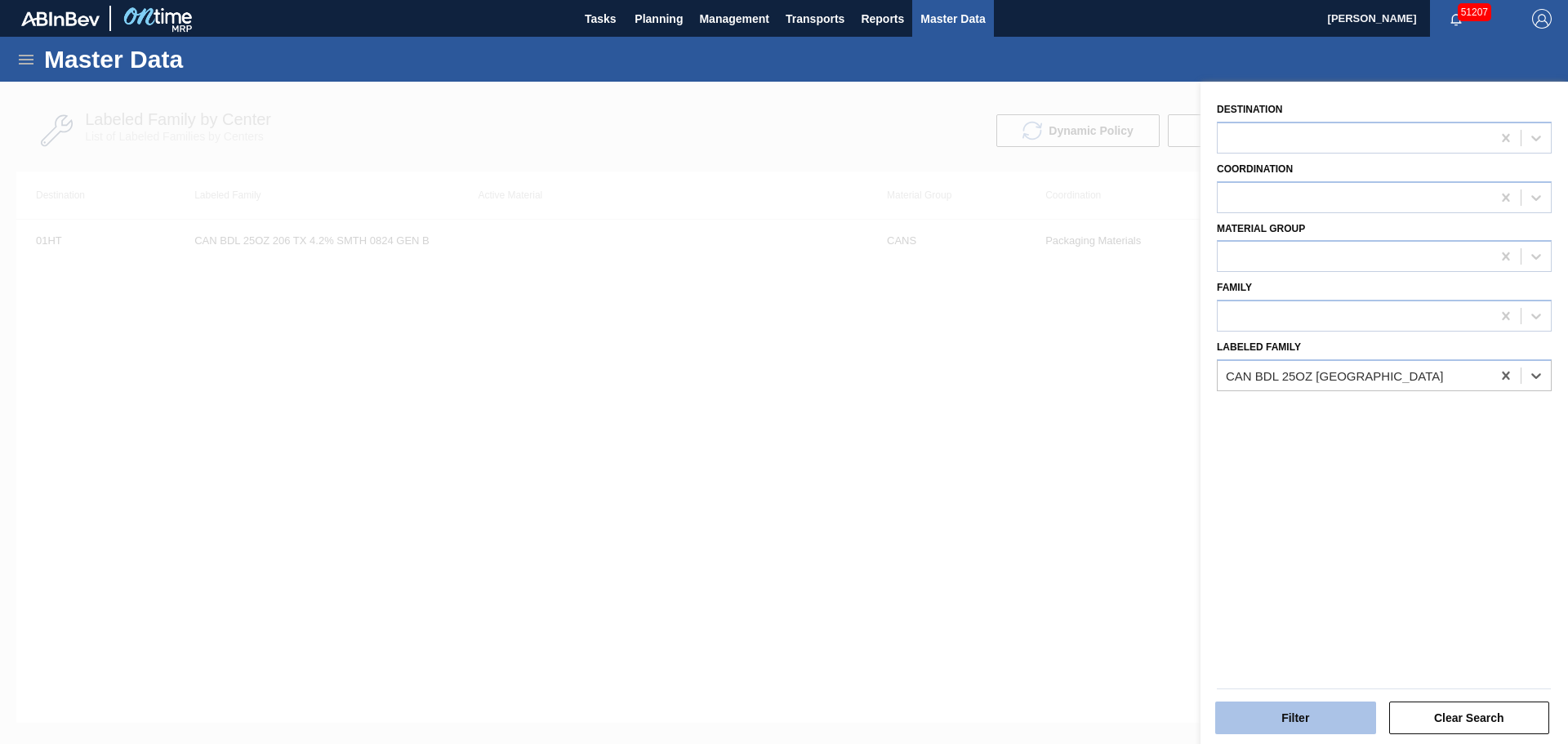
click at [1313, 708] on button "Filter" at bounding box center [1296, 718] width 161 height 33
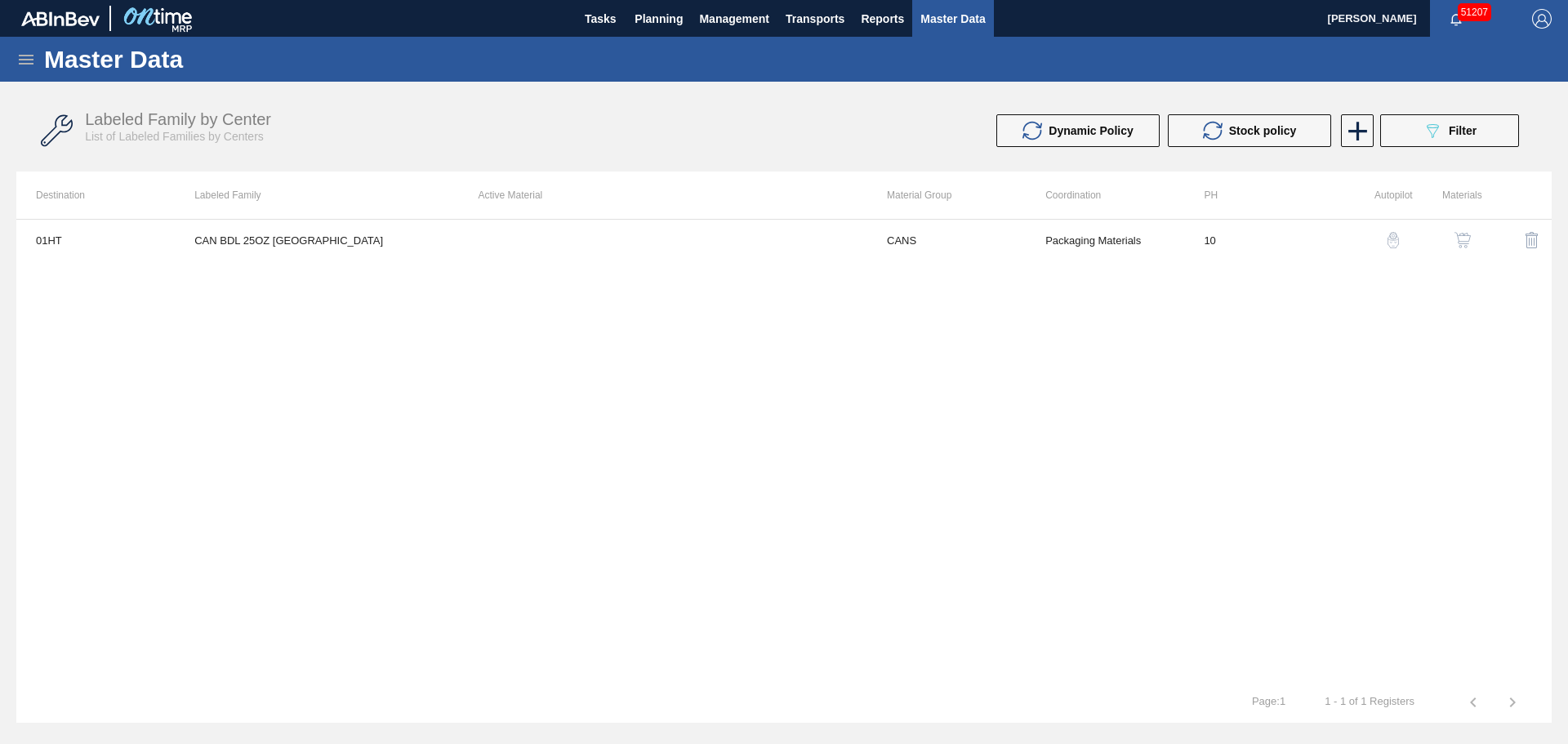
click at [1463, 243] on img "button" at bounding box center [1462, 239] width 16 height 16
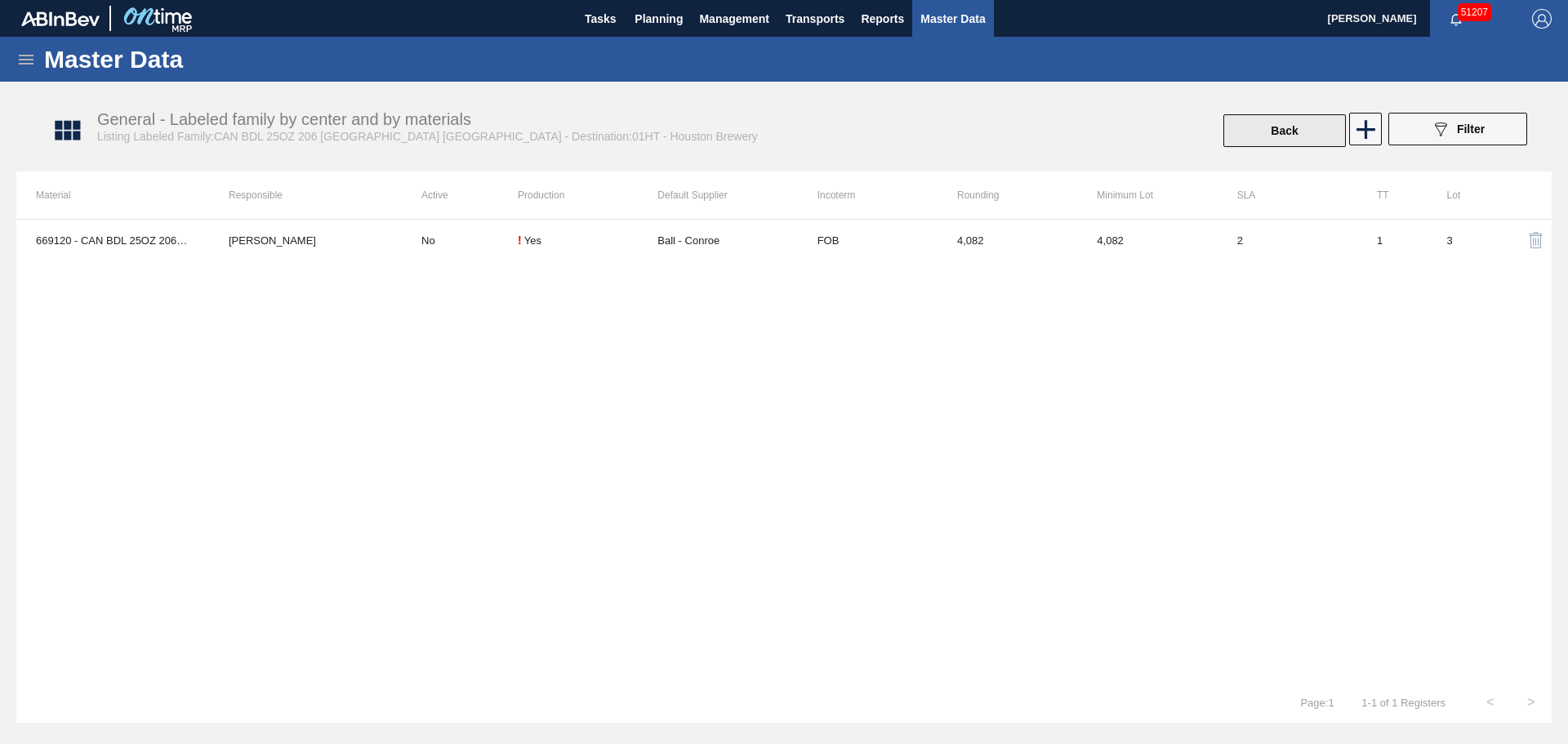
click at [1268, 140] on button "Back" at bounding box center [1284, 131] width 122 height 33
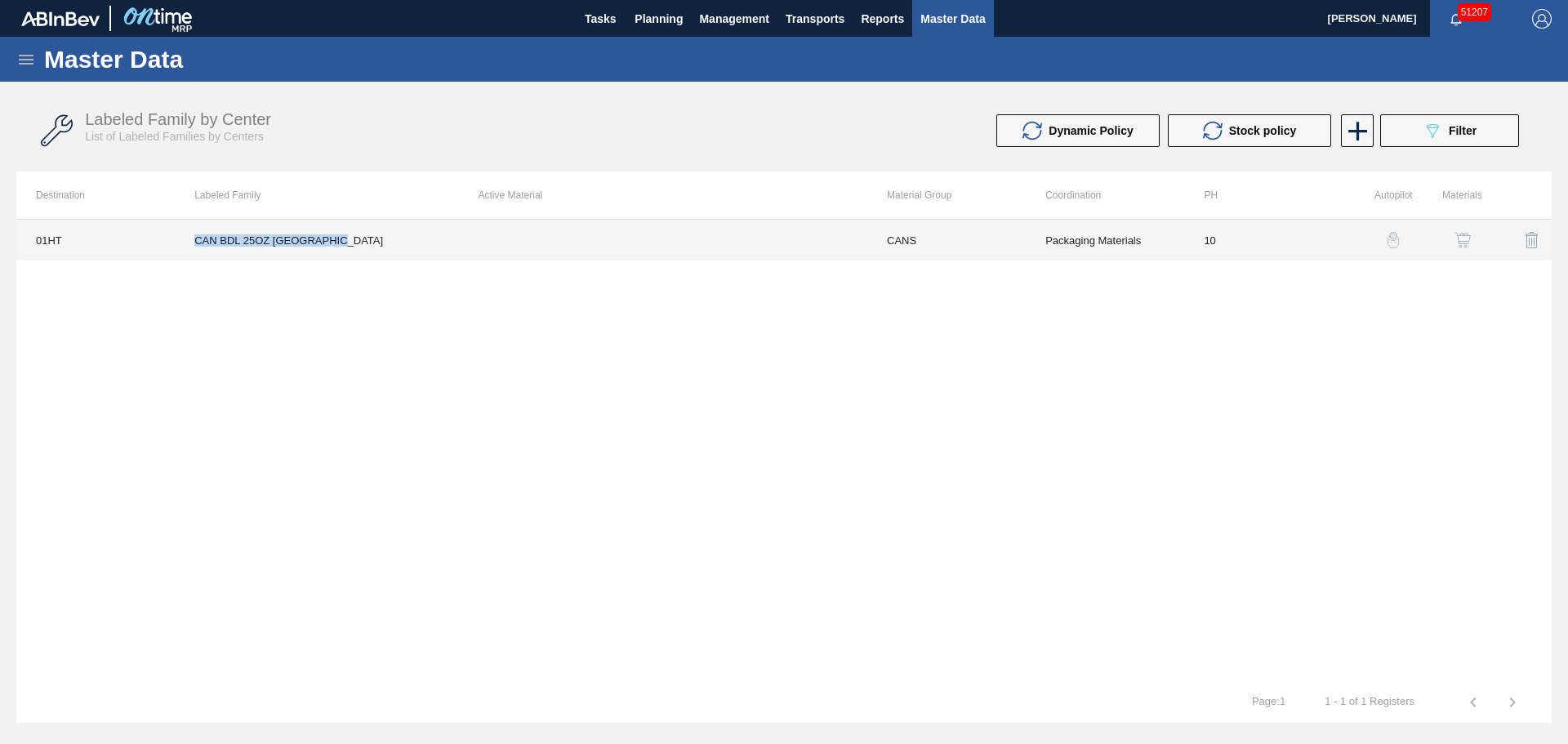
drag, startPoint x: 347, startPoint y: 239, endPoint x: 189, endPoint y: 240, distance: 158.0
click at [189, 240] on td "CAN BDL 25OZ 206 SMTH TX" at bounding box center [316, 240] width 283 height 41
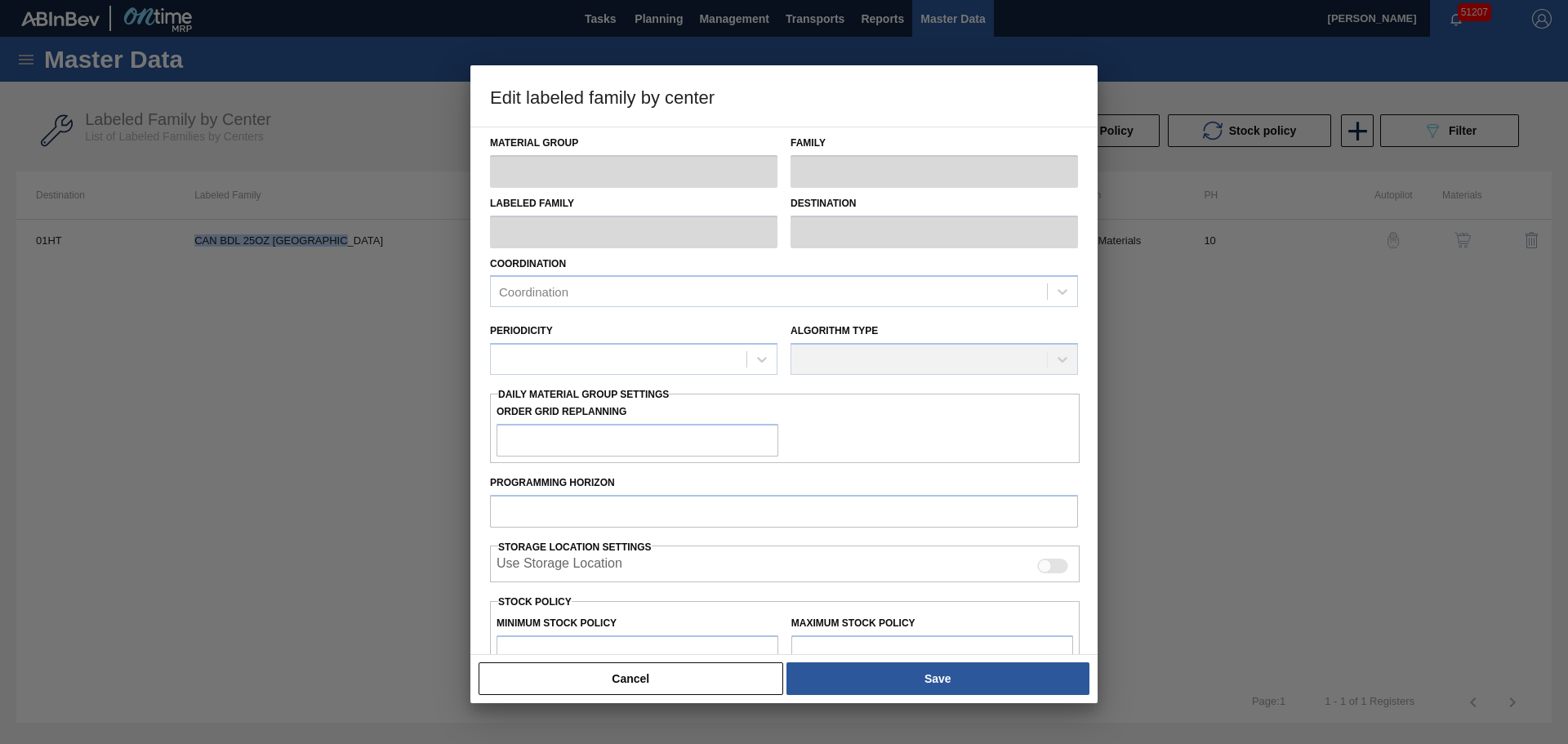
type input "CANS"
type input "Cans"
type input "CAN BDL 25OZ 206 SMTH TX"
type input "01HT - Houston Brewery"
type input "10"
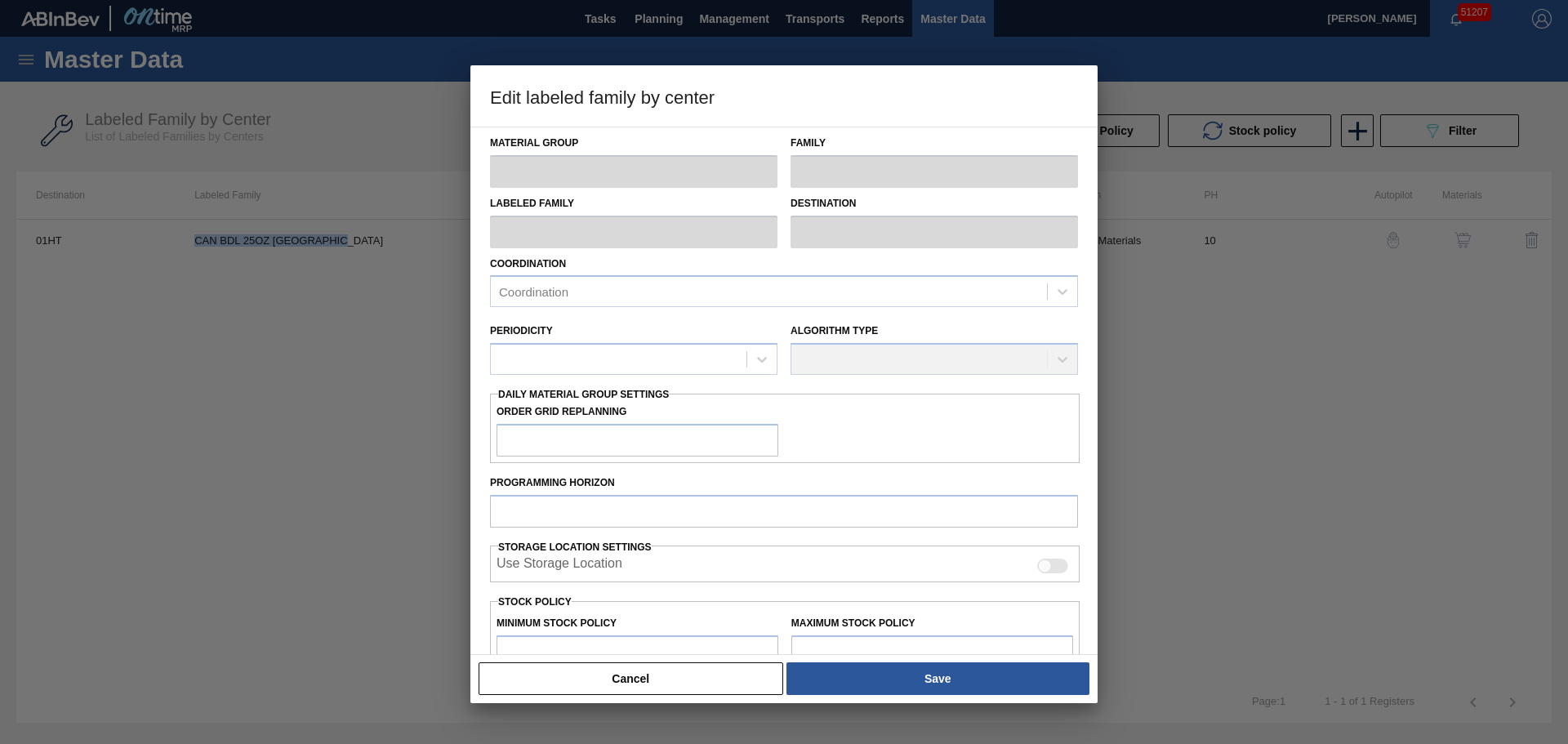
type input "0"
type input "100"
type input "0"
checkbox input "true"
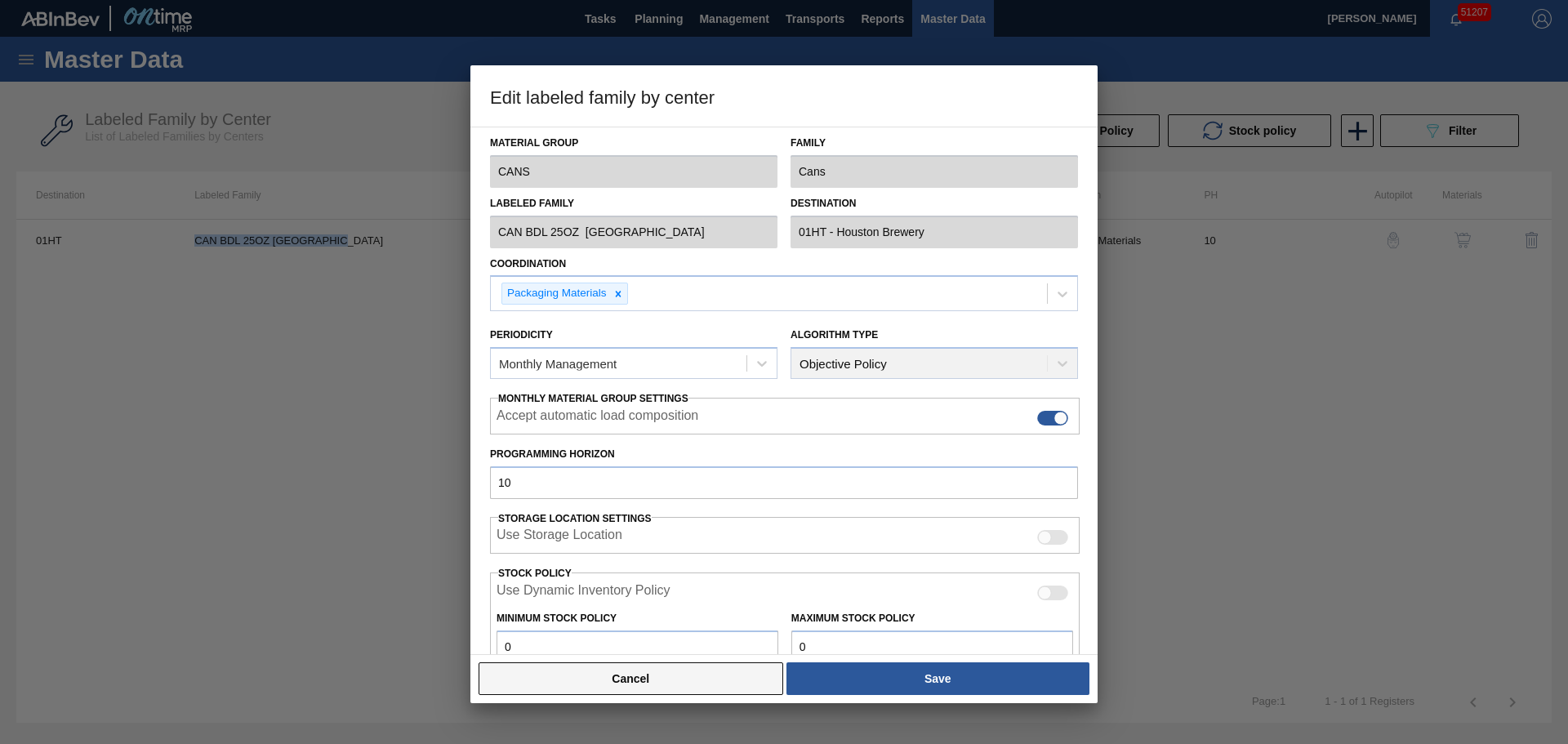
click at [569, 674] on button "Cancel" at bounding box center [630, 679] width 304 height 33
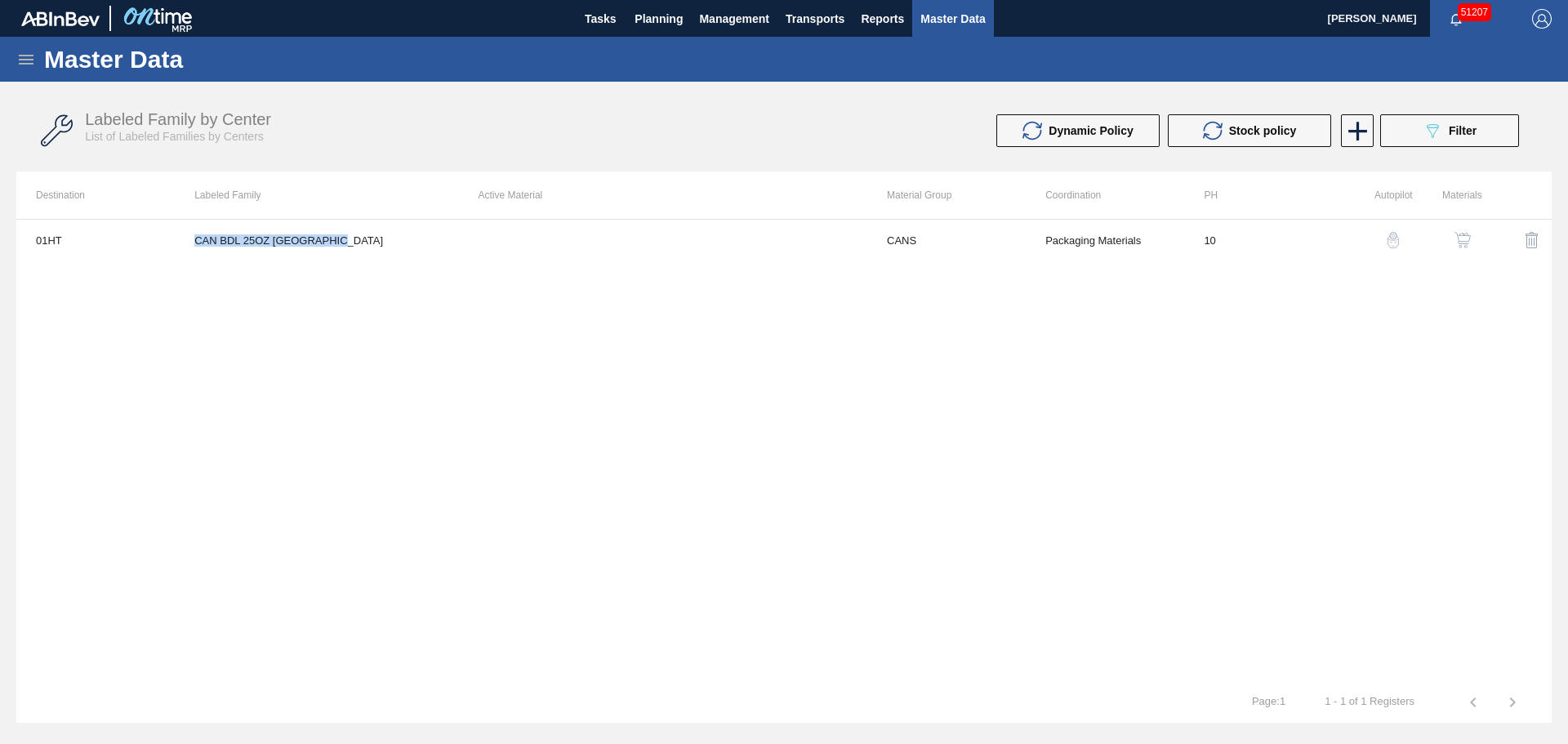
click at [1452, 237] on button "button" at bounding box center [1462, 240] width 39 height 39
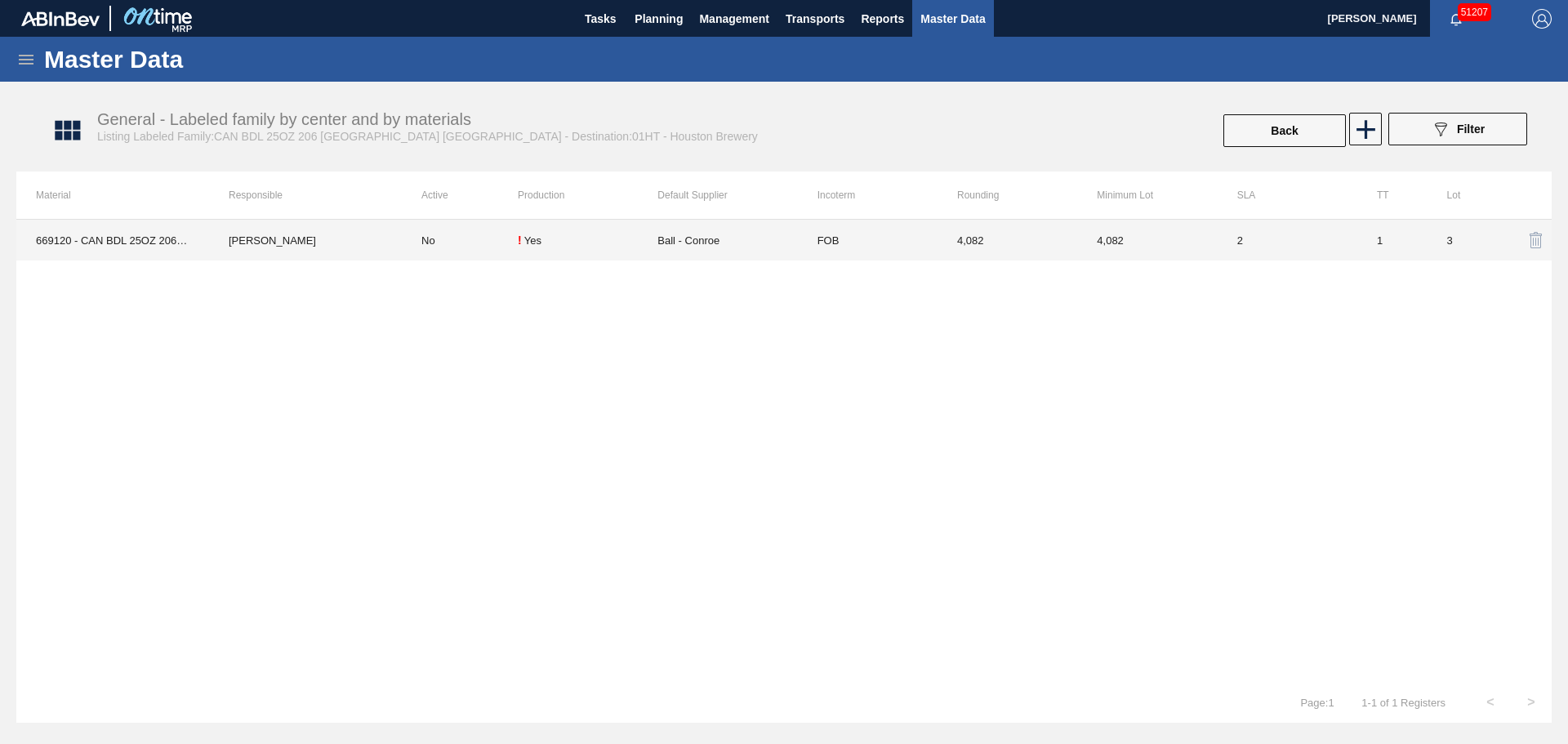
click at [377, 251] on td "[PERSON_NAME]" at bounding box center [304, 240] width 193 height 41
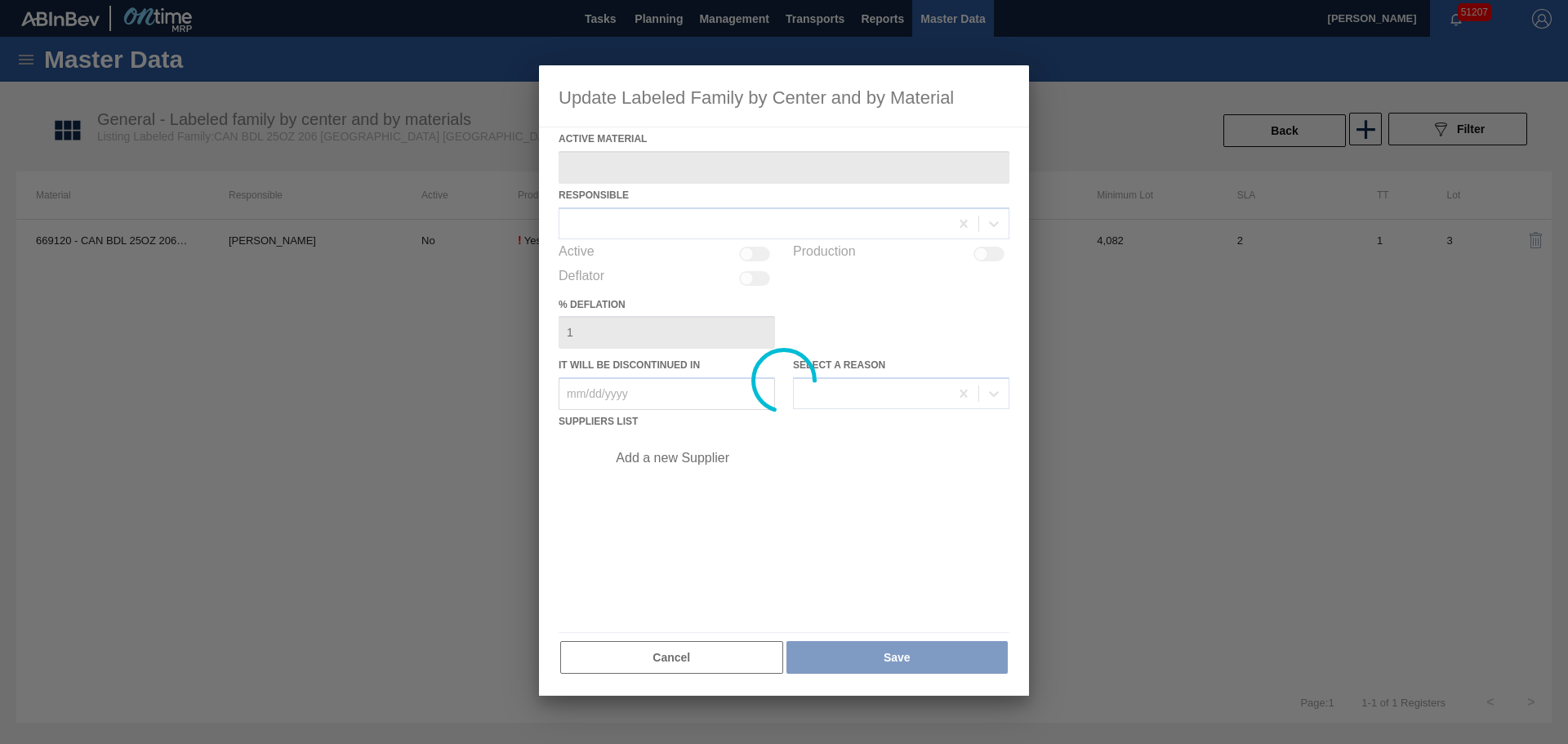
drag, startPoint x: 617, startPoint y: 639, endPoint x: 617, endPoint y: 650, distance: 11.0
click at [617, 650] on div at bounding box center [784, 380] width 490 height 630
click at [625, 663] on div at bounding box center [784, 380] width 490 height 630
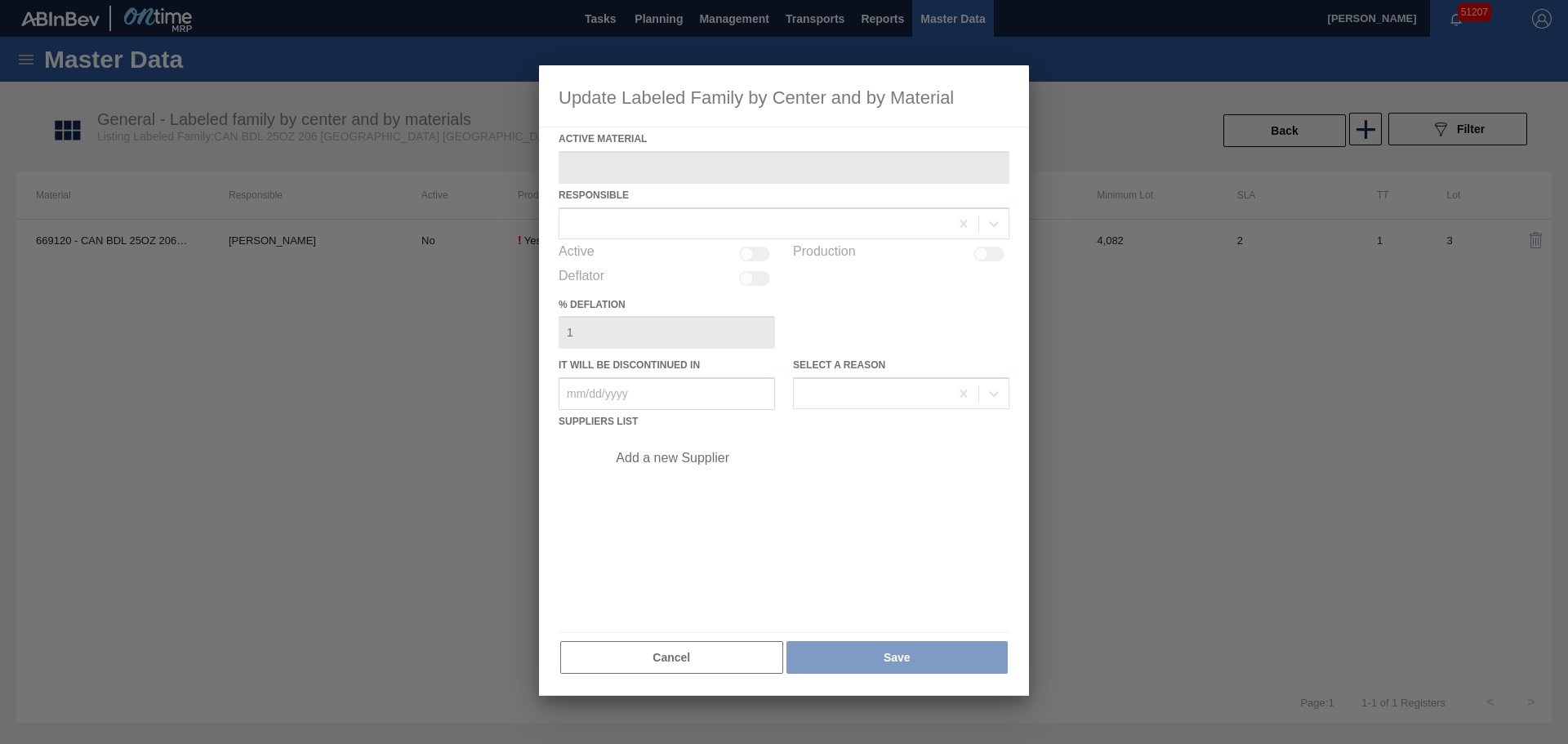
type Material "669120 - CAN BDL 25OZ 206 TX 4.2% SMTH 0421 GEN B"
checkbox input "true"
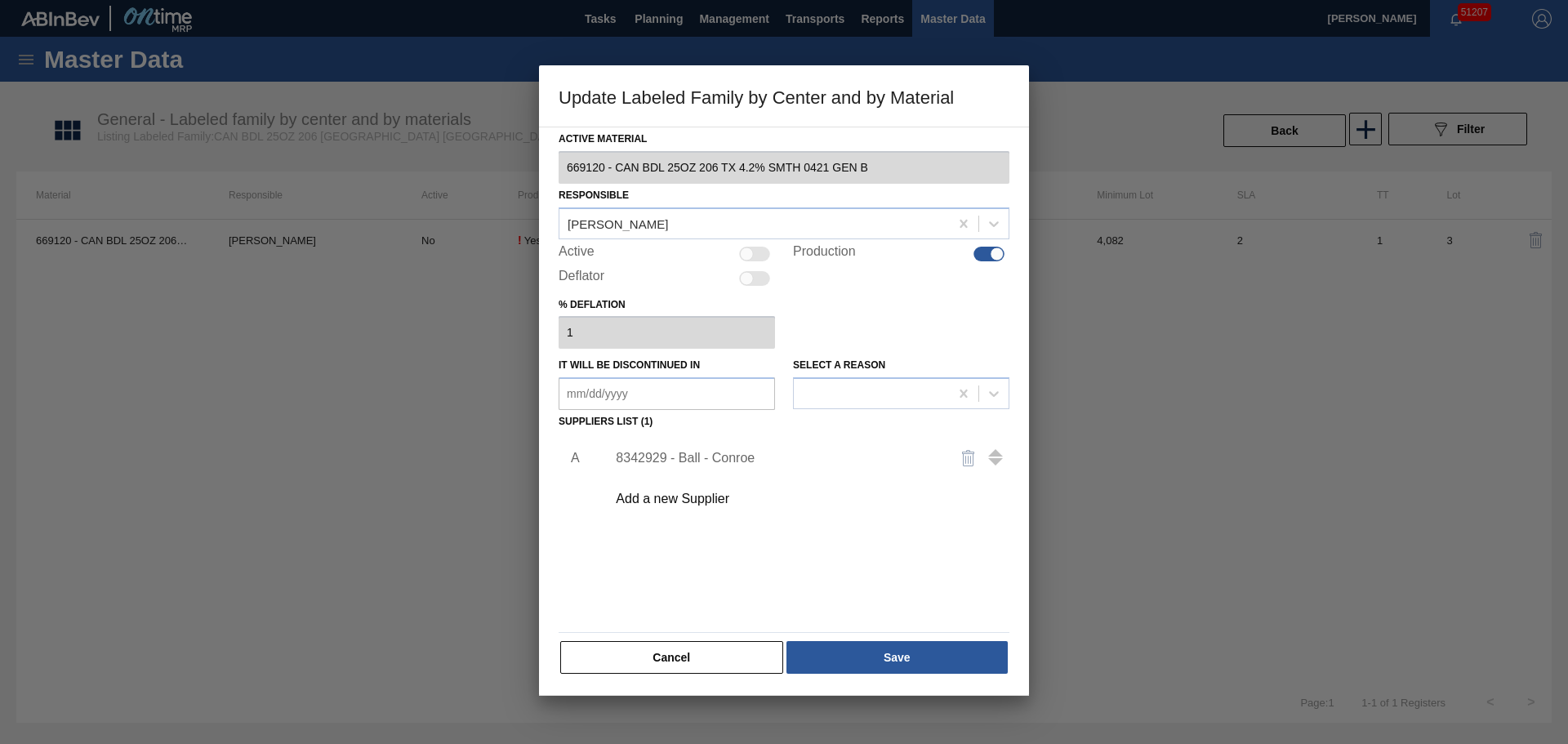
click at [625, 663] on button "Cancel" at bounding box center [672, 657] width 223 height 33
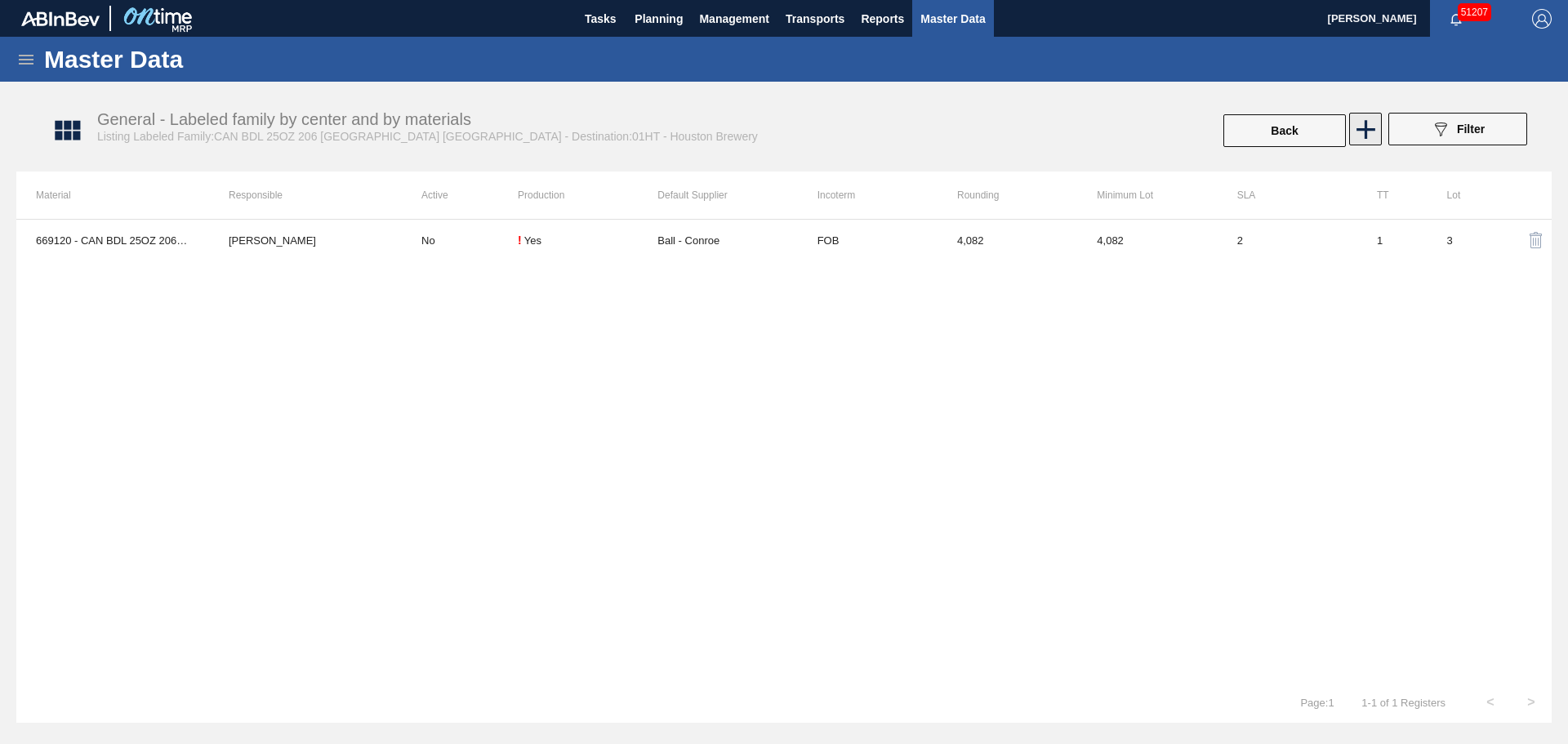
click at [1353, 138] on icon at bounding box center [1366, 130] width 32 height 32
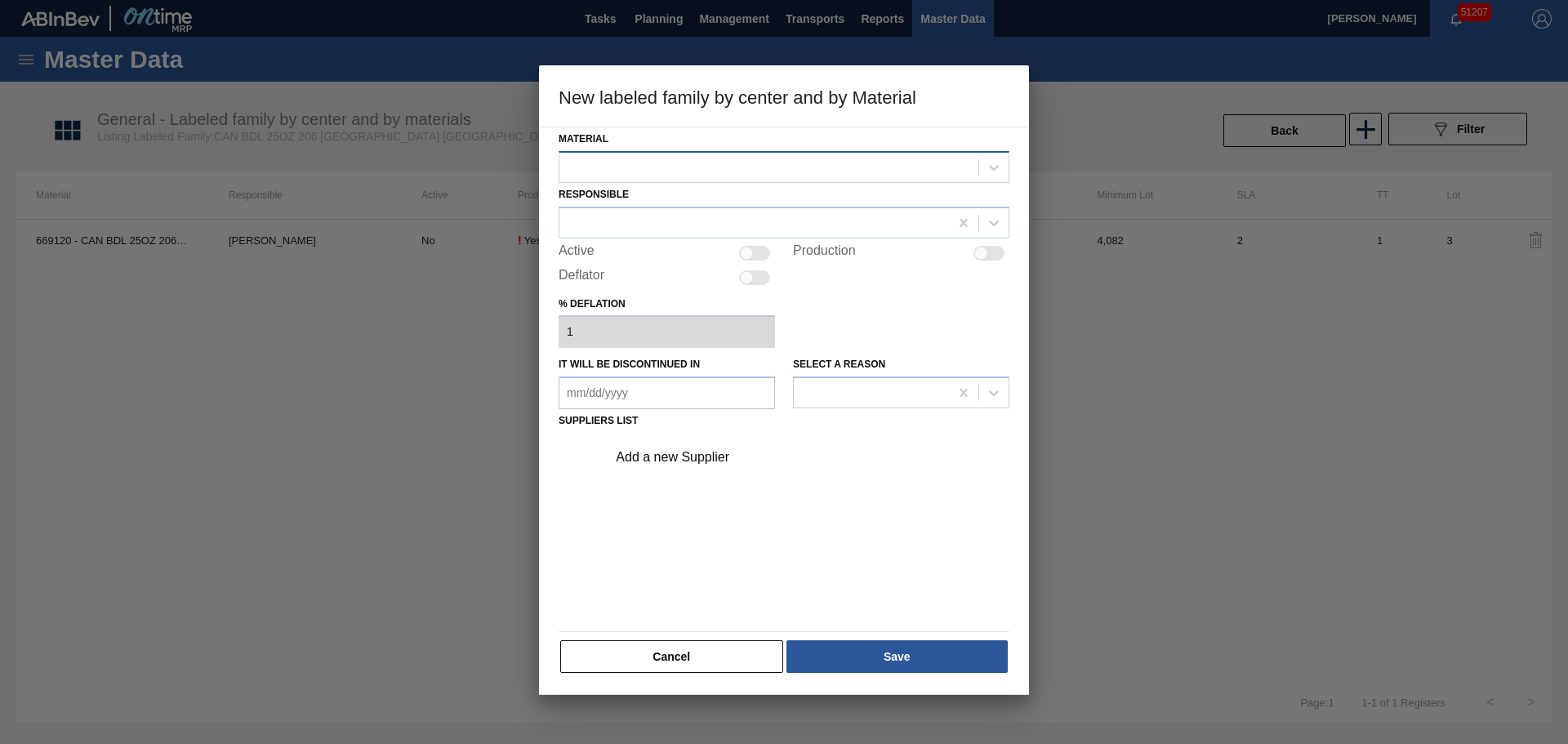
click at [689, 158] on div at bounding box center [769, 167] width 419 height 24
drag, startPoint x: 669, startPoint y: 675, endPoint x: 676, endPoint y: 670, distance: 8.6
click at [670, 675] on div "Material Responsible Active Production Deflator % deflation 1 It will be discon…" at bounding box center [784, 411] width 490 height 568
click at [683, 663] on button "Cancel" at bounding box center [672, 657] width 223 height 33
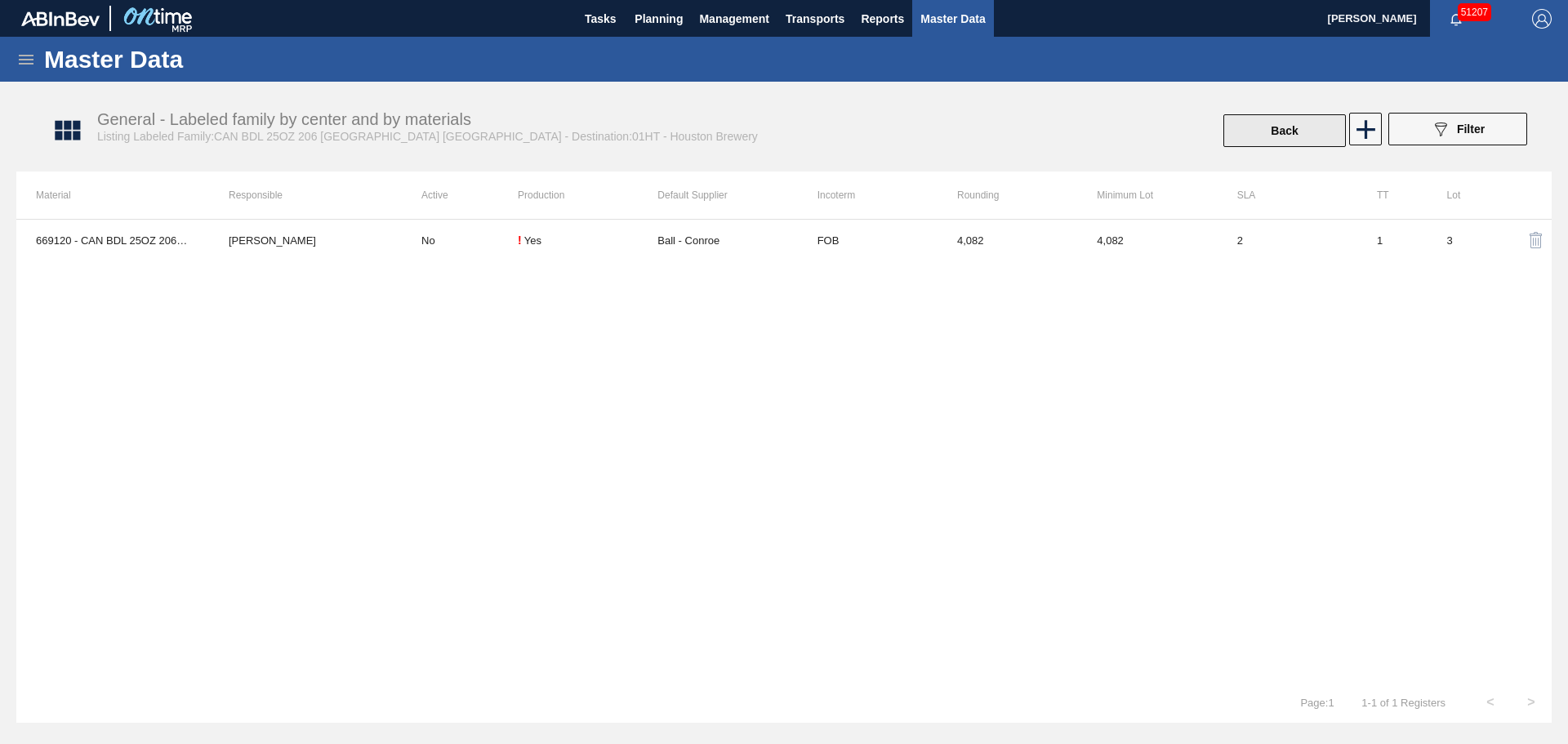
click at [1266, 140] on button "Back" at bounding box center [1284, 131] width 122 height 33
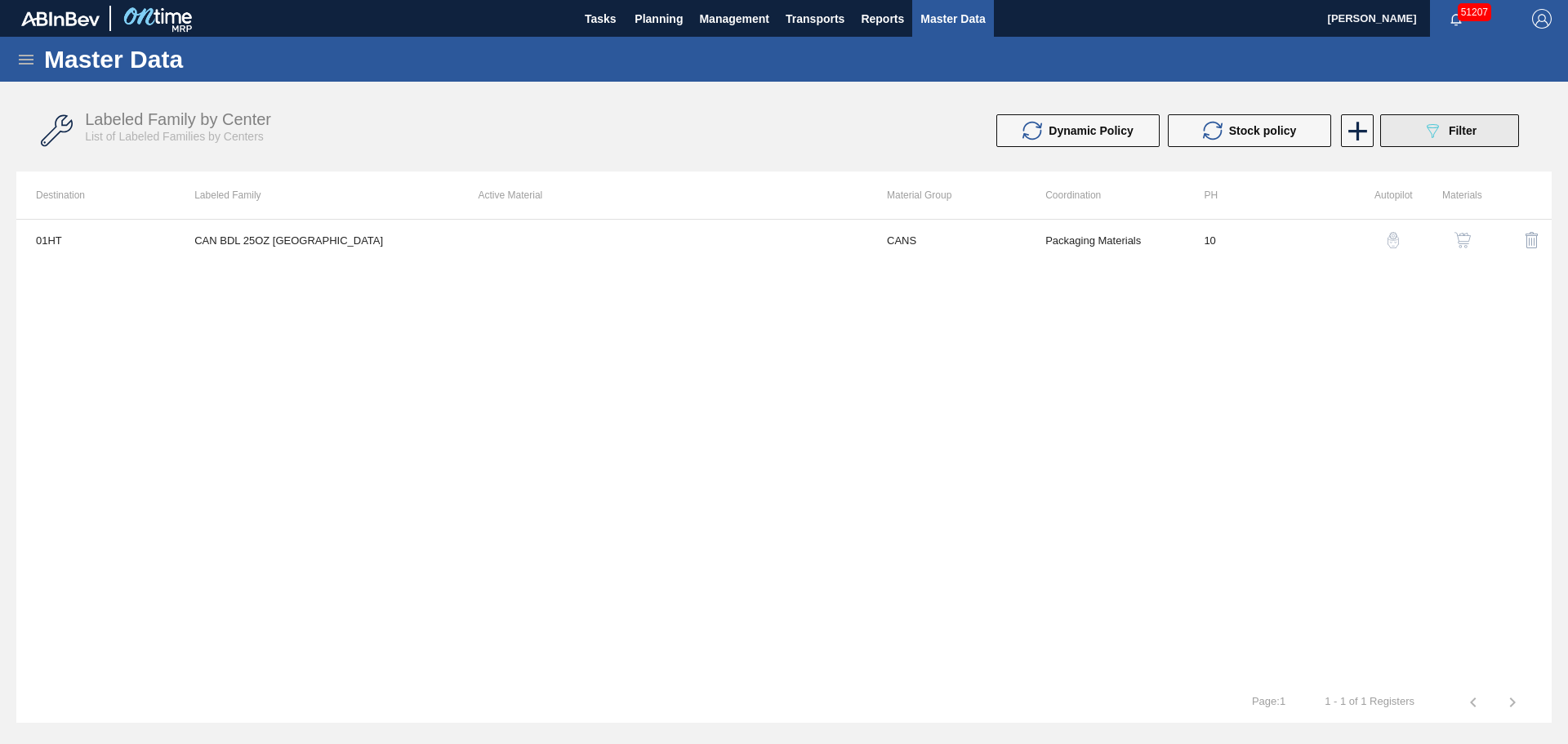
click at [1433, 121] on icon "089F7B8B-B2A5-4AFE-B5C0-19BA573D28AC" at bounding box center [1431, 131] width 20 height 20
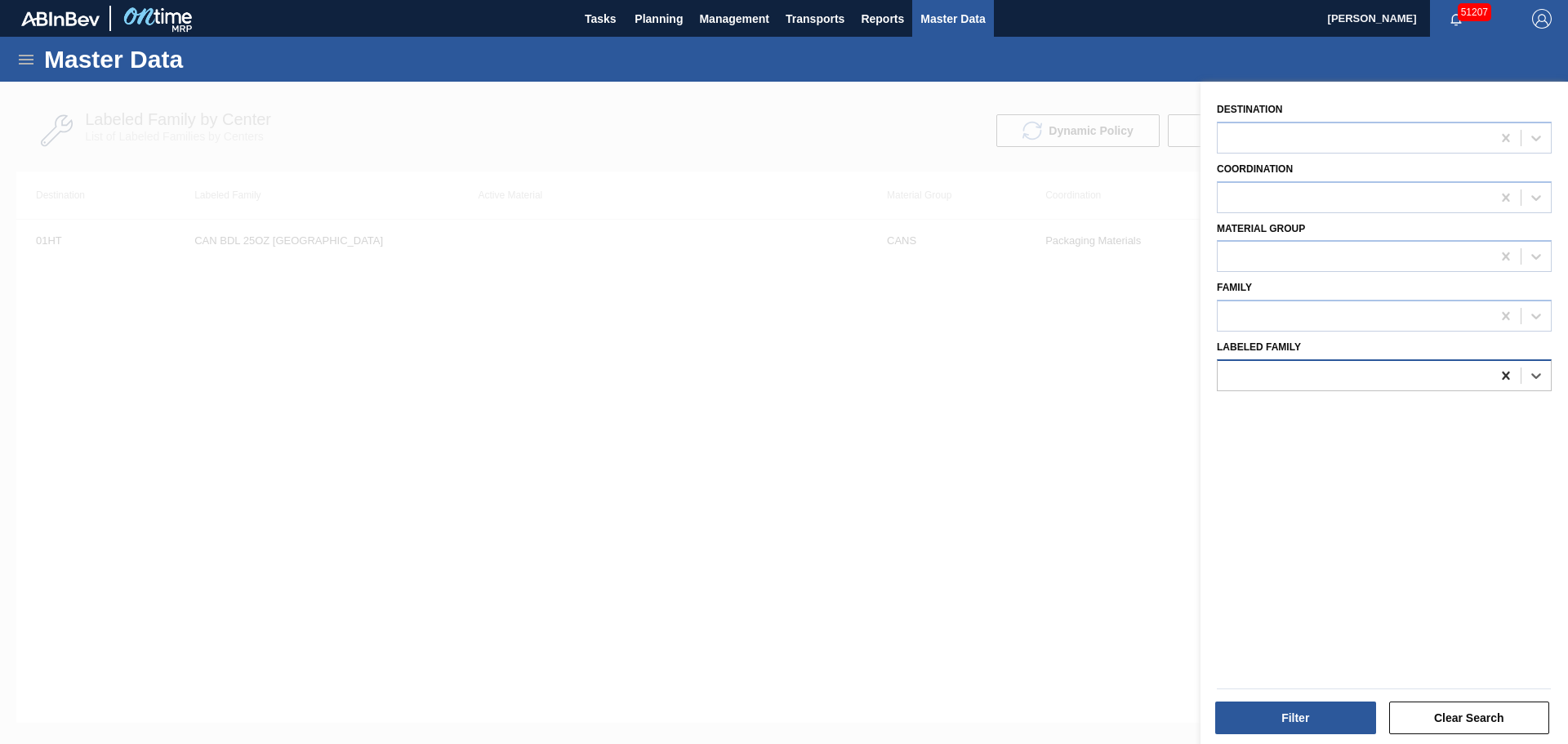
click at [1498, 373] on icon at bounding box center [1505, 375] width 16 height 16
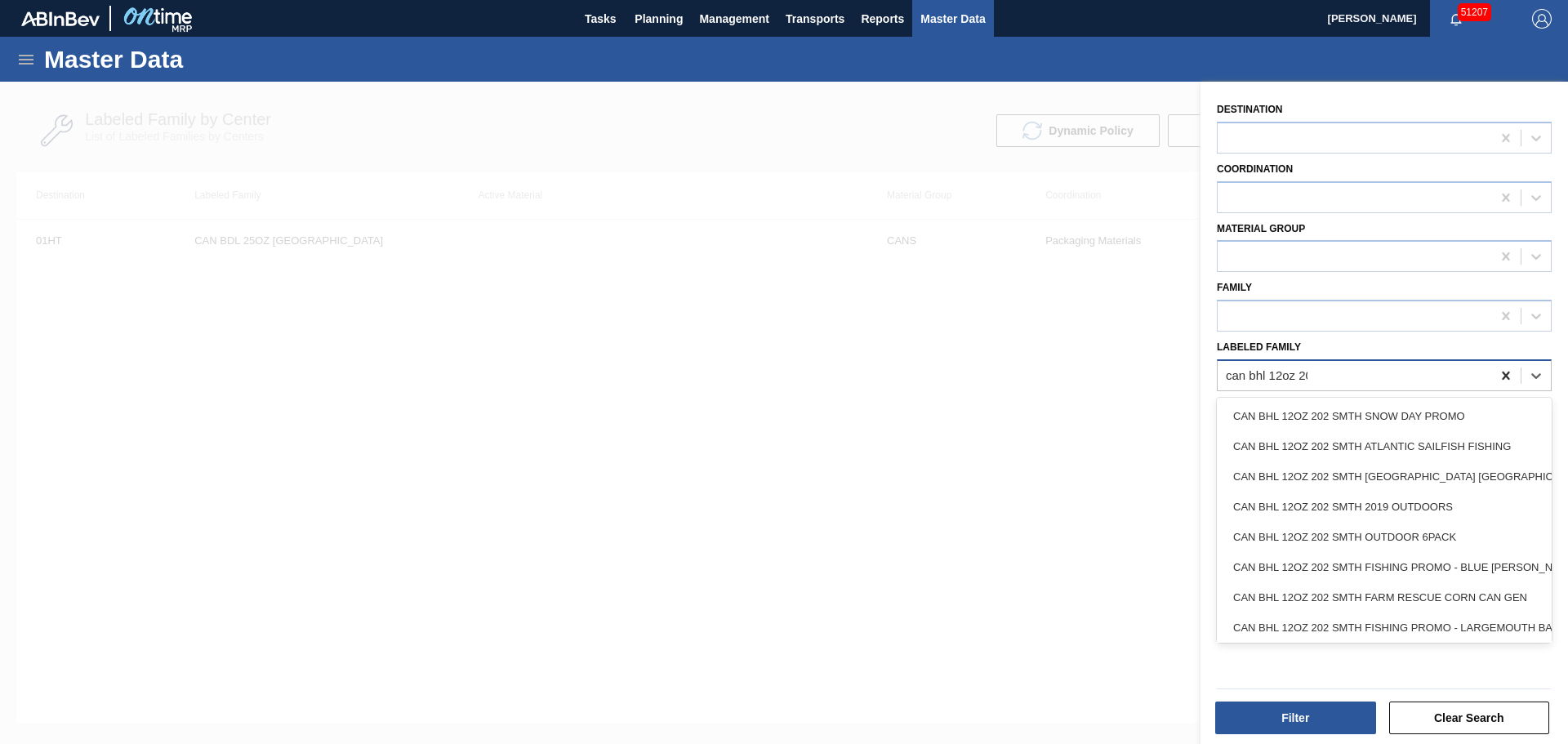
type Family "can bhl 12oz 202"
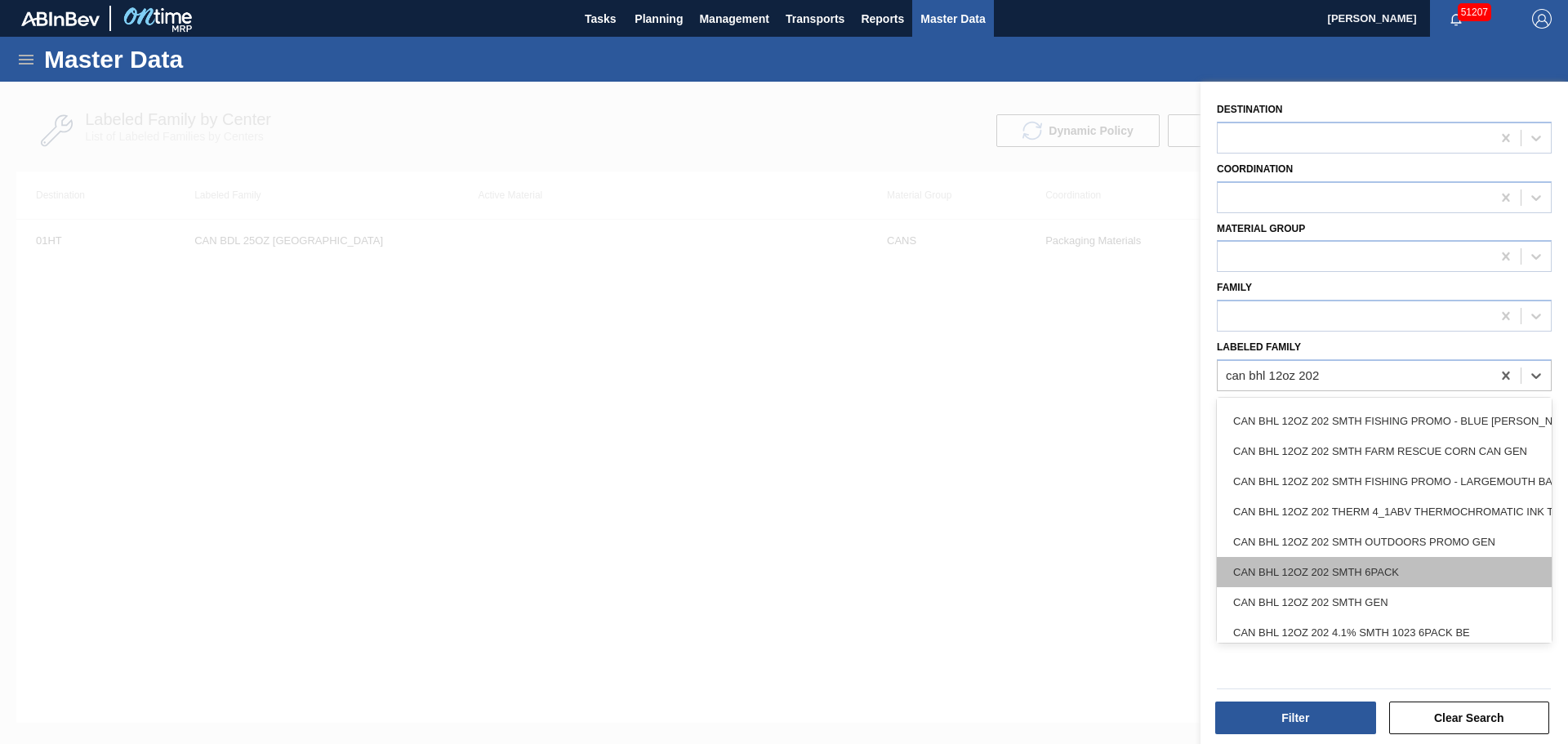
scroll to position [227, 0]
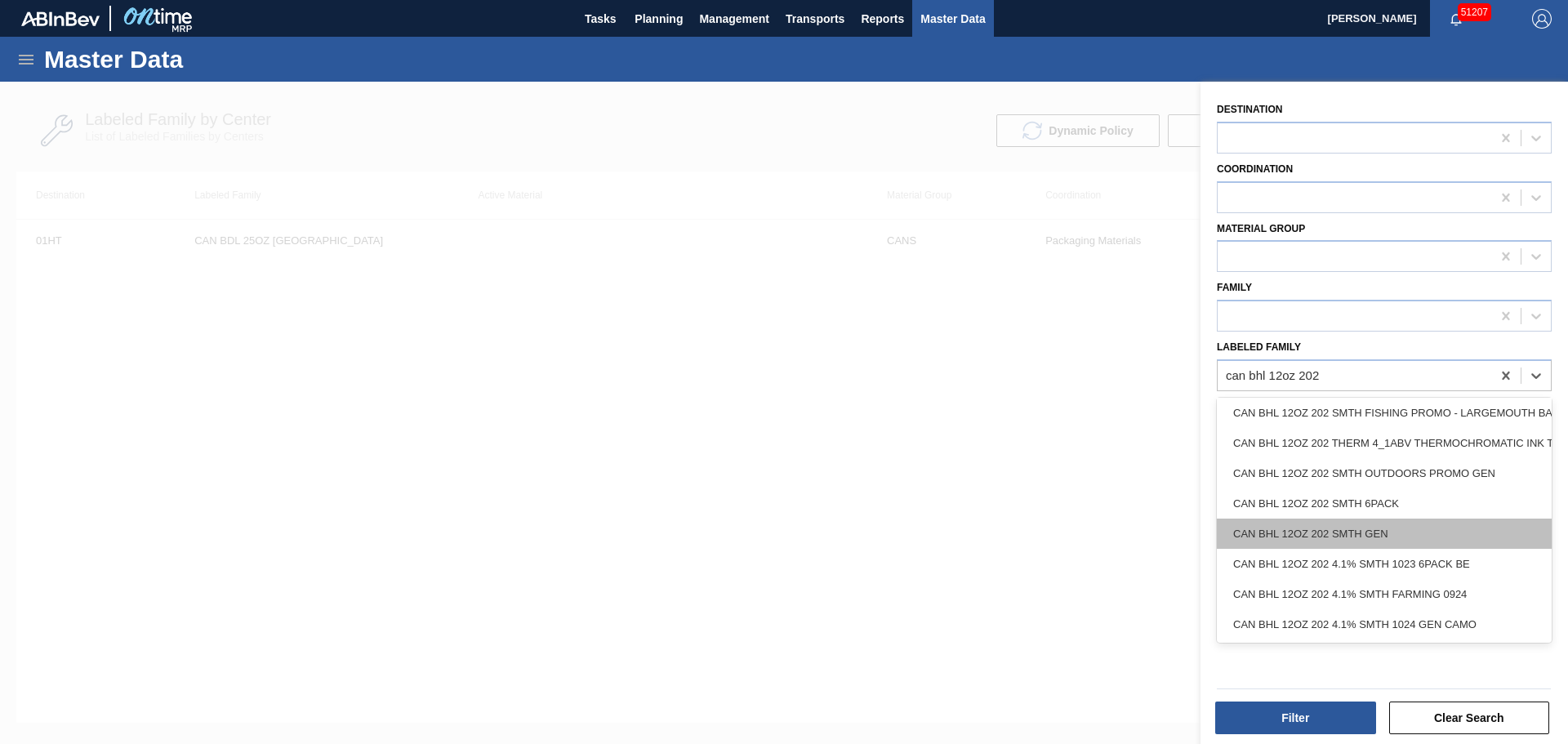
click at [1462, 518] on div "CAN BHL 12OZ 202 SMTH GEN" at bounding box center [1384, 534] width 335 height 31
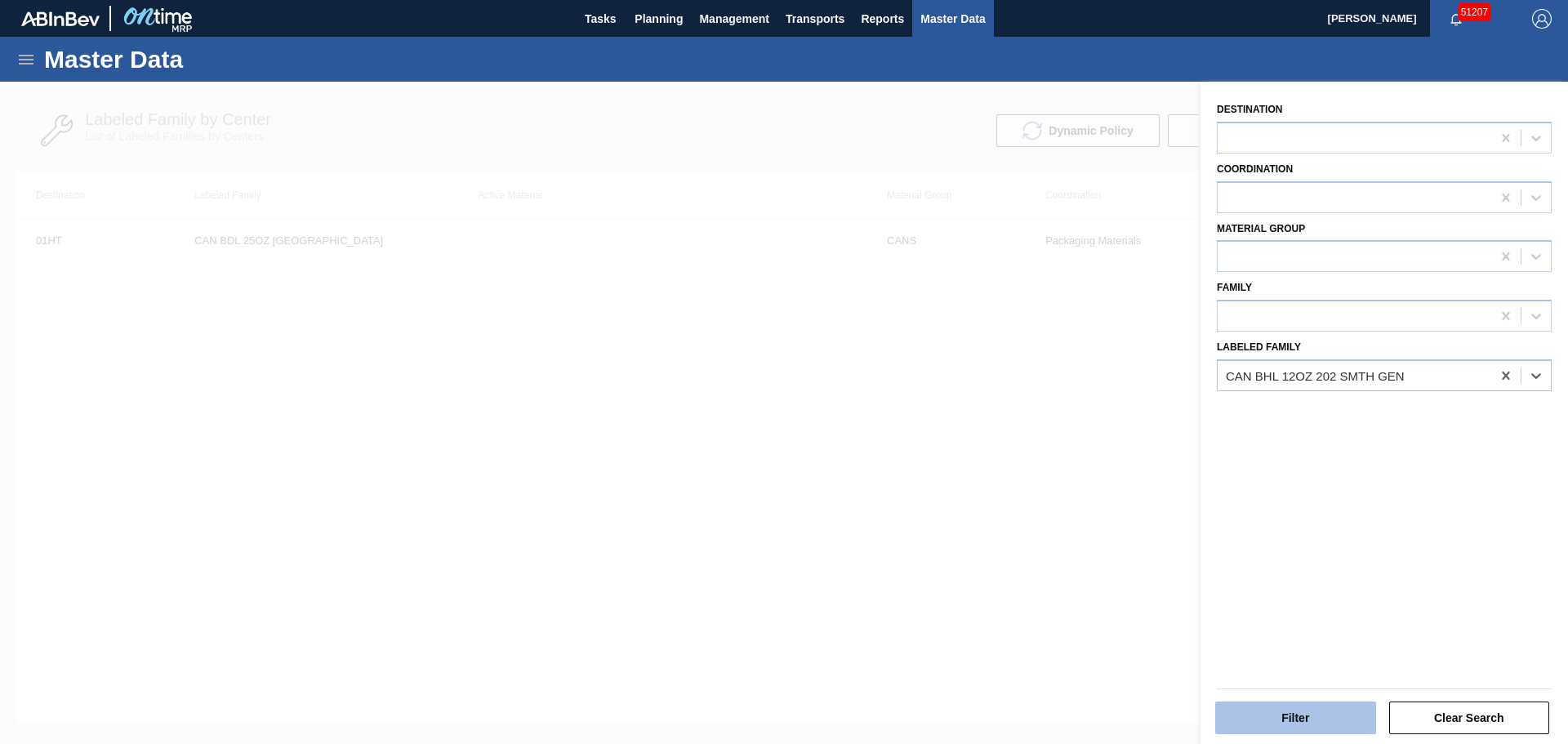
click at [1293, 729] on button "Filter" at bounding box center [1296, 718] width 161 height 33
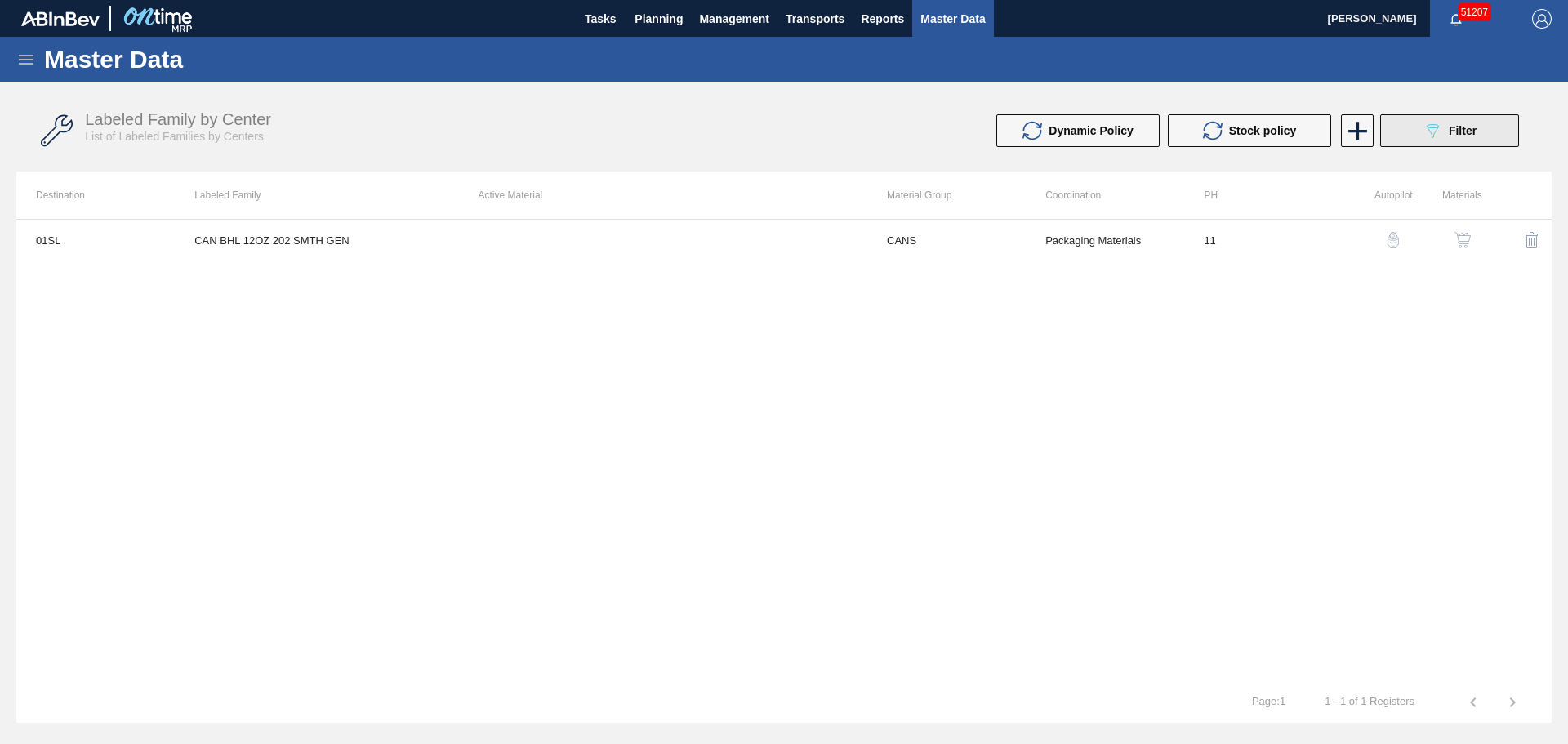
click at [1448, 129] on span "Filter" at bounding box center [1462, 130] width 28 height 13
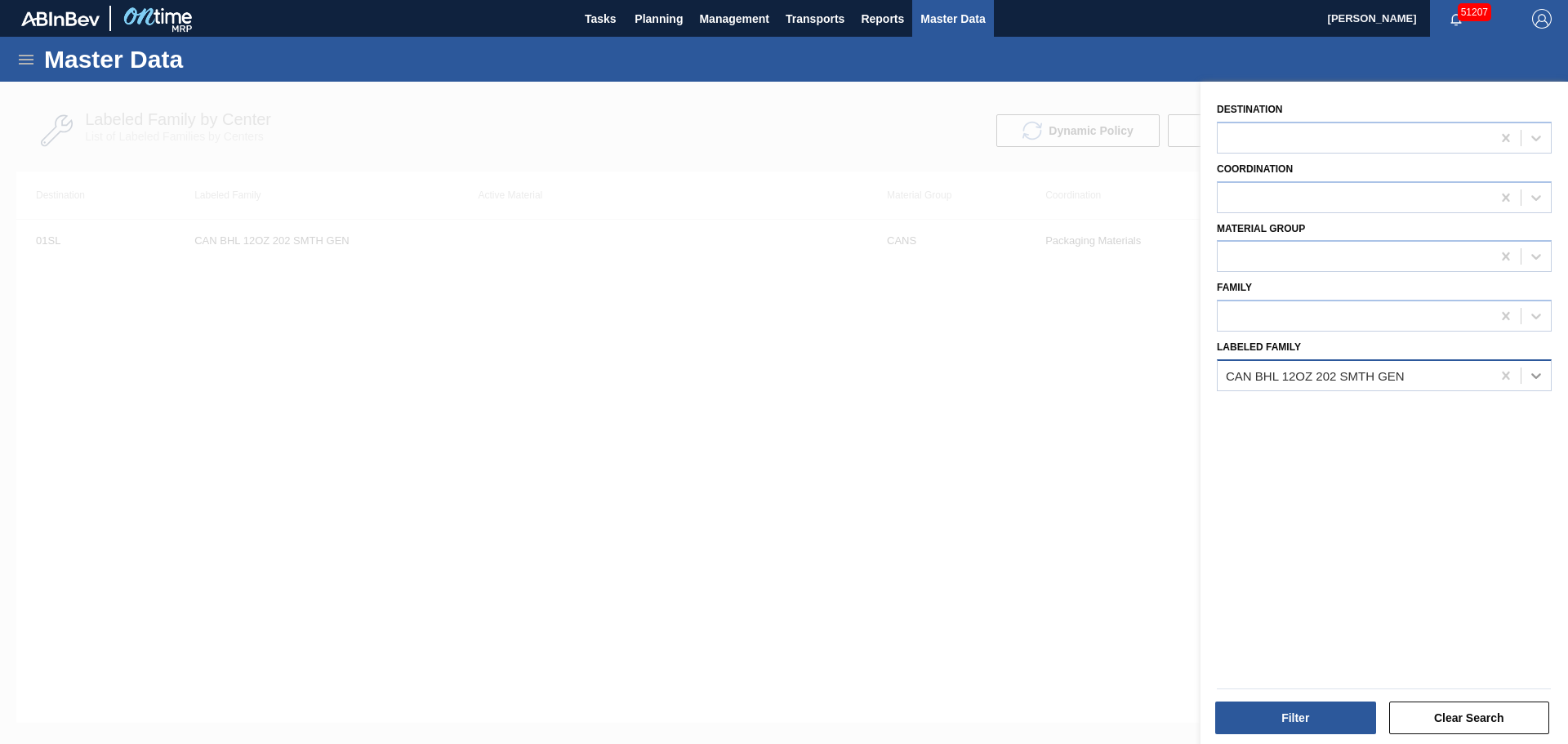
click at [1521, 372] on div at bounding box center [1536, 376] width 30 height 30
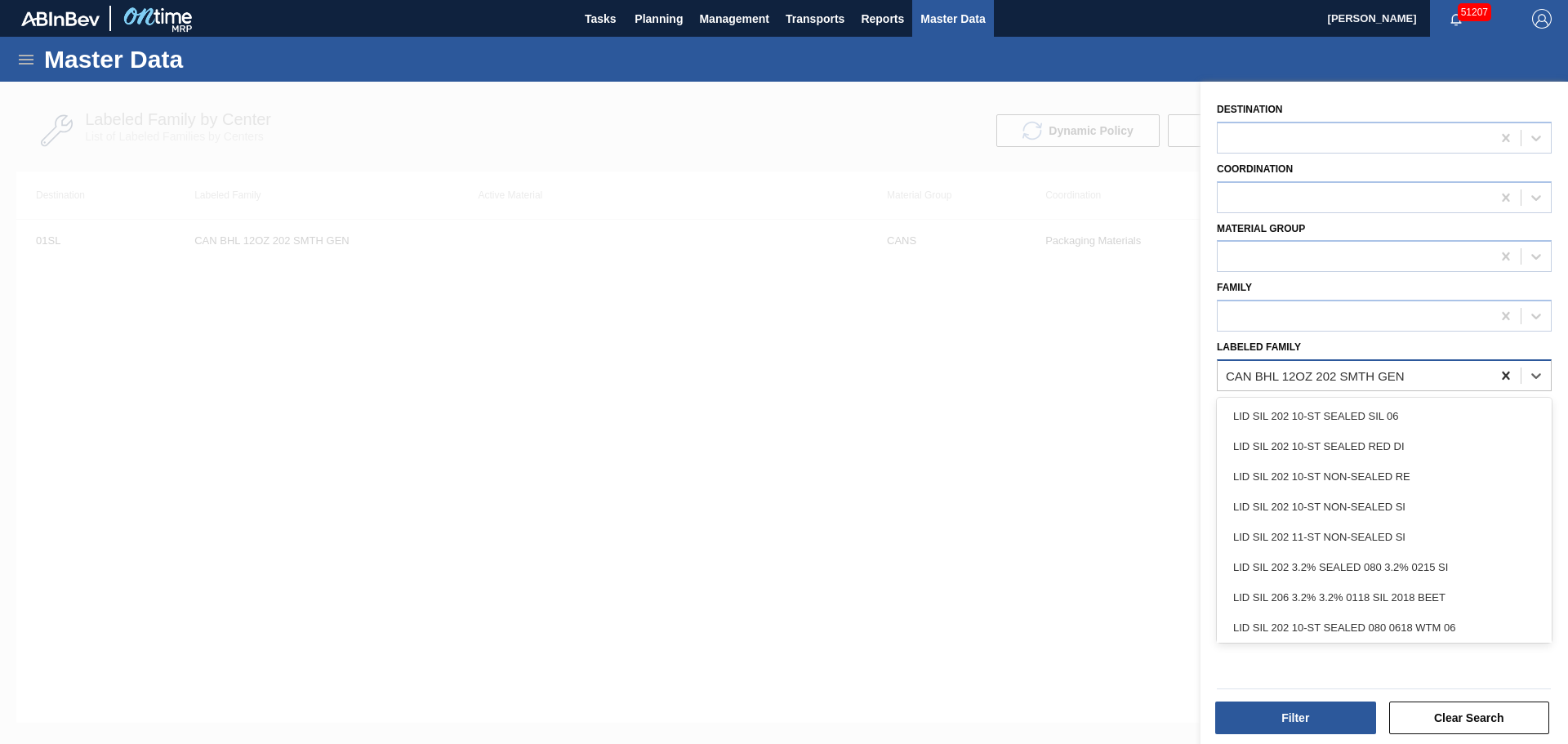
click at [1498, 376] on icon at bounding box center [1505, 375] width 16 height 16
type Family "can bhl 12oz"
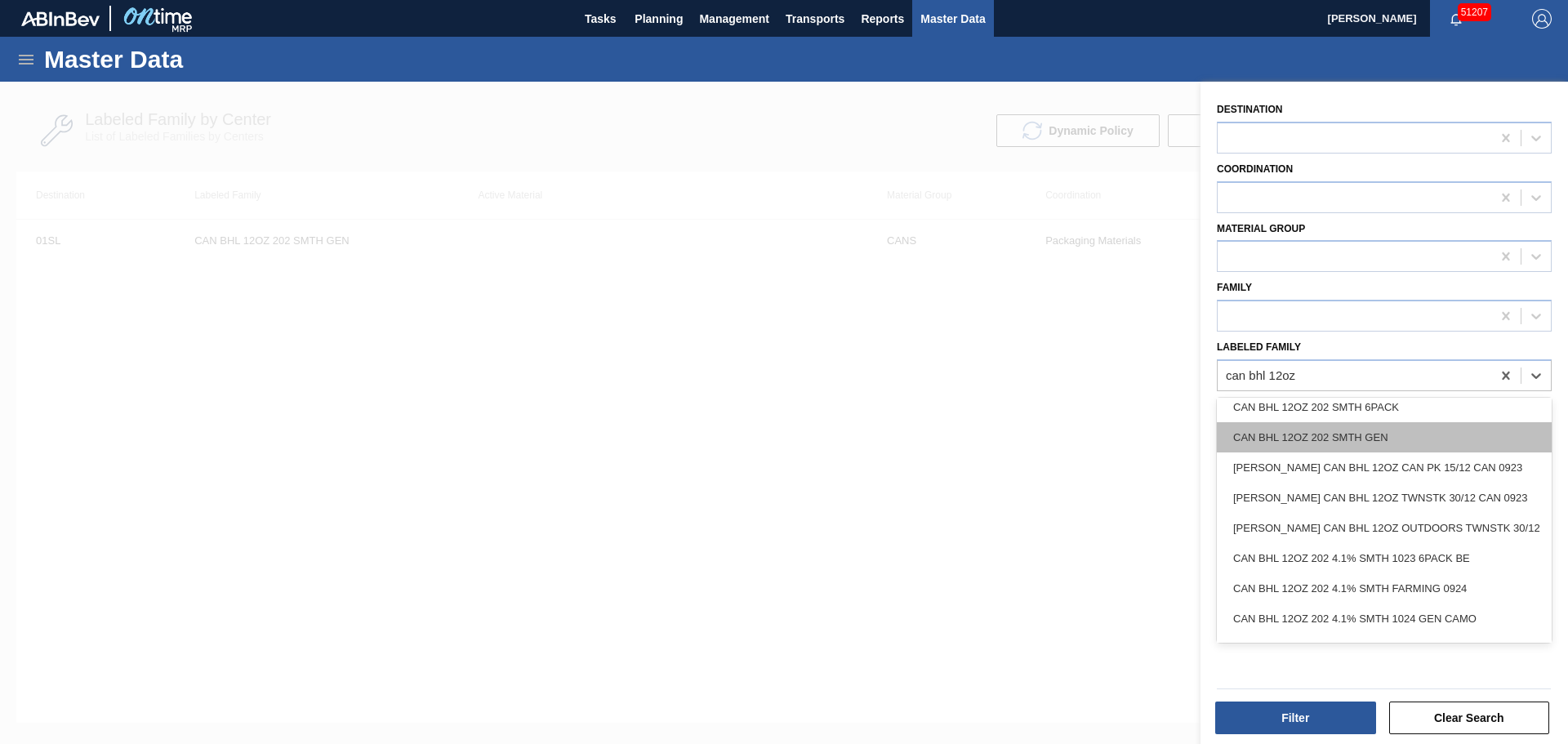
scroll to position [469, 0]
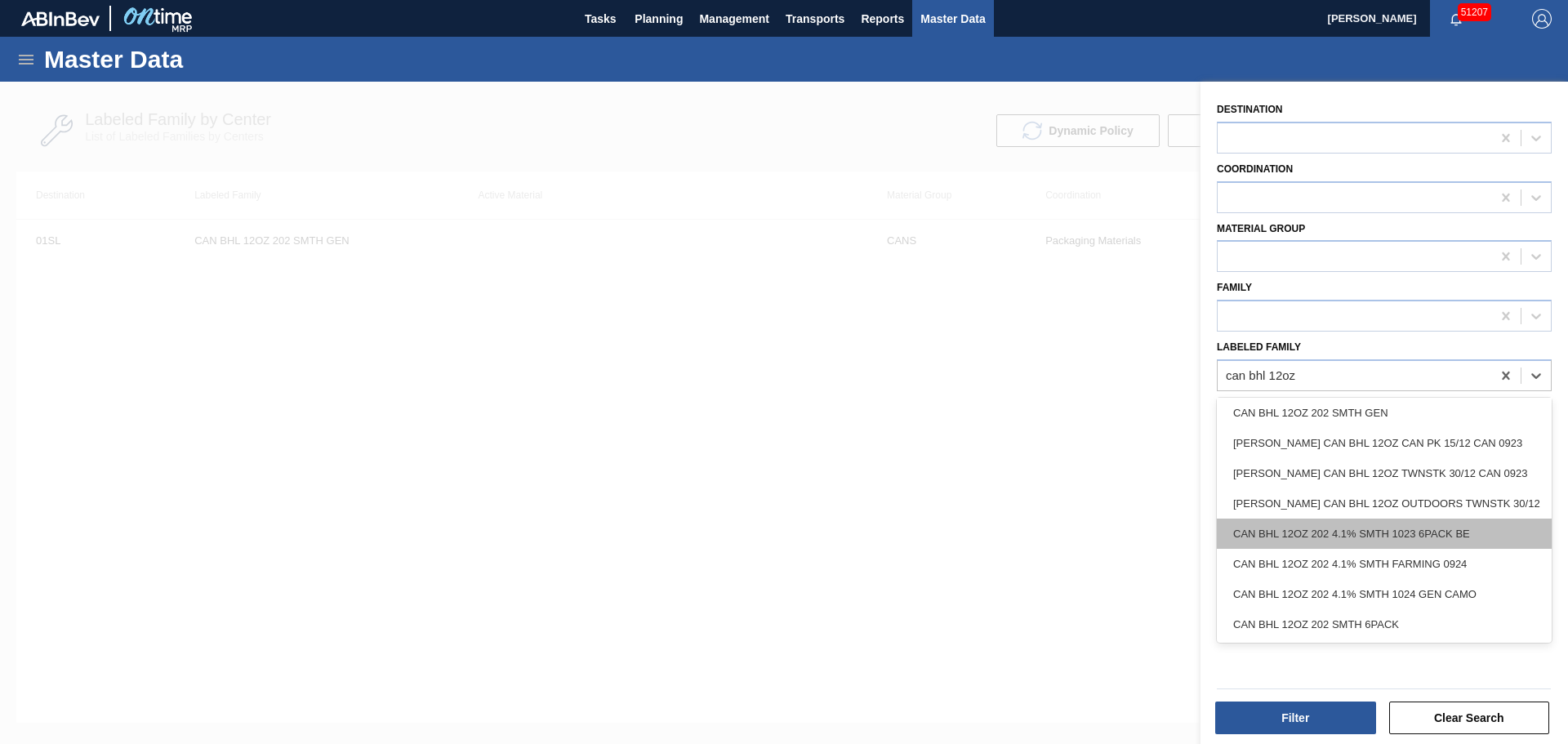
click at [1431, 522] on div "CAN BHL 12OZ 202 4.1% SMTH 1023 6PACK BE" at bounding box center [1384, 534] width 335 height 31
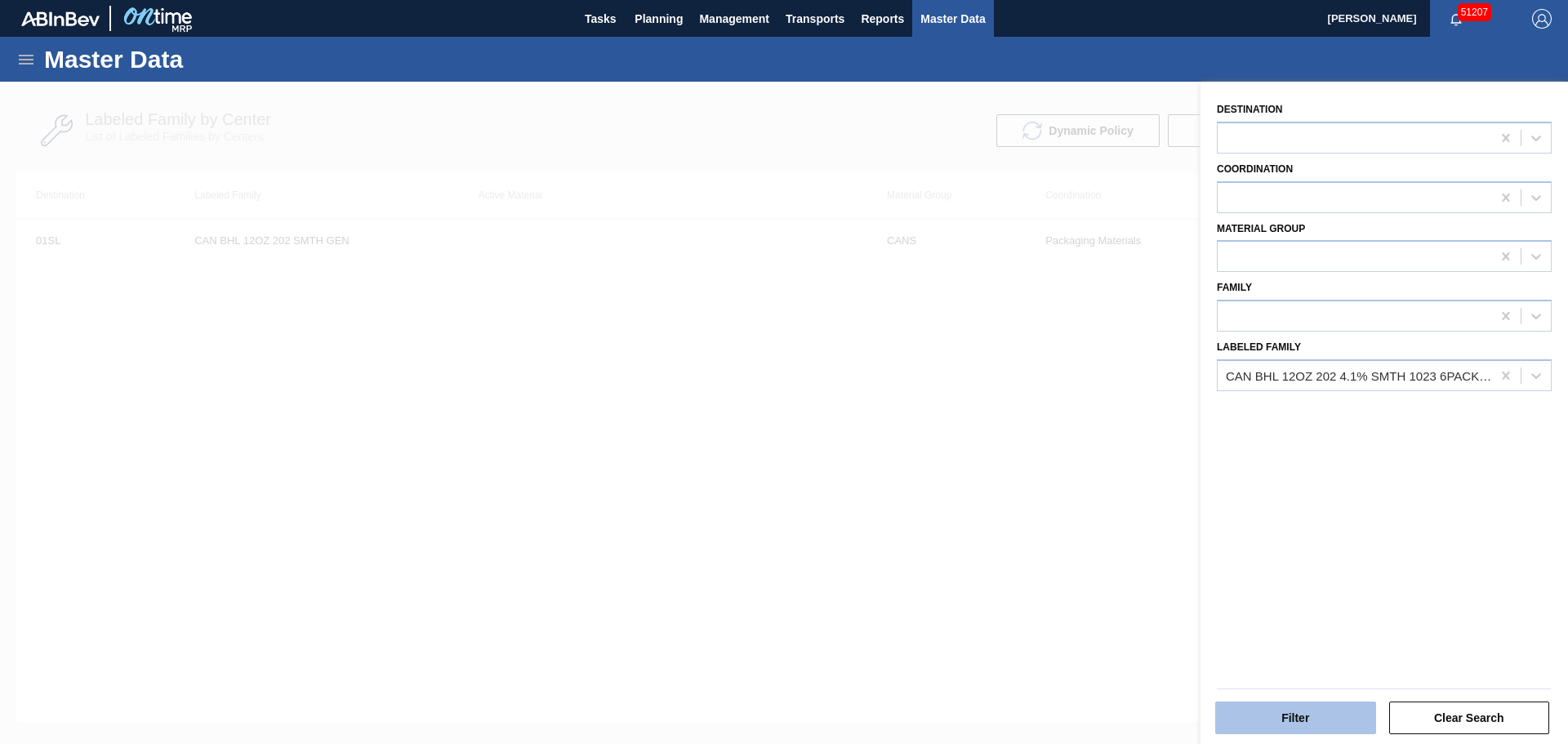
click at [1291, 702] on button "Filter" at bounding box center [1296, 718] width 161 height 33
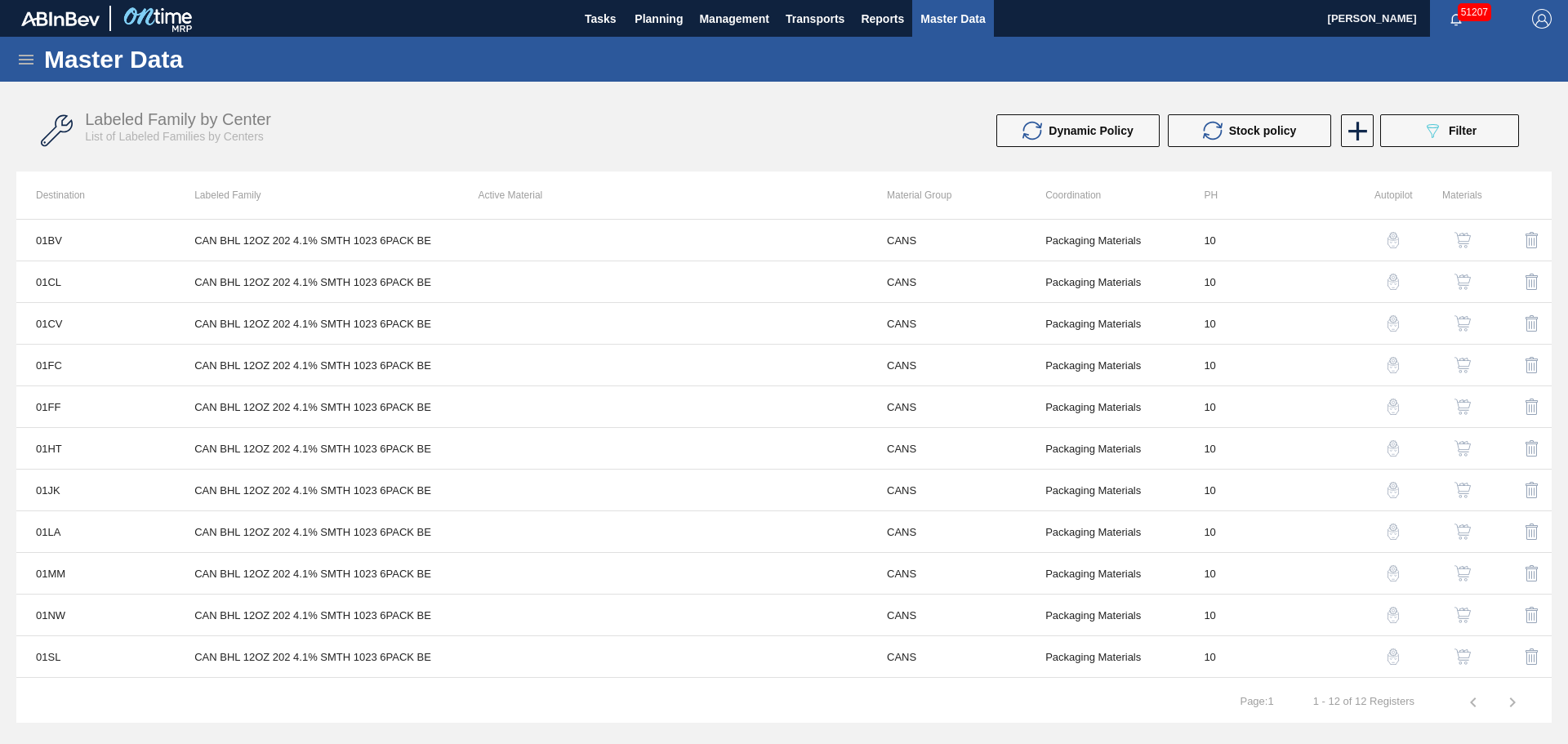
click at [1462, 239] on img "button" at bounding box center [1462, 239] width 16 height 16
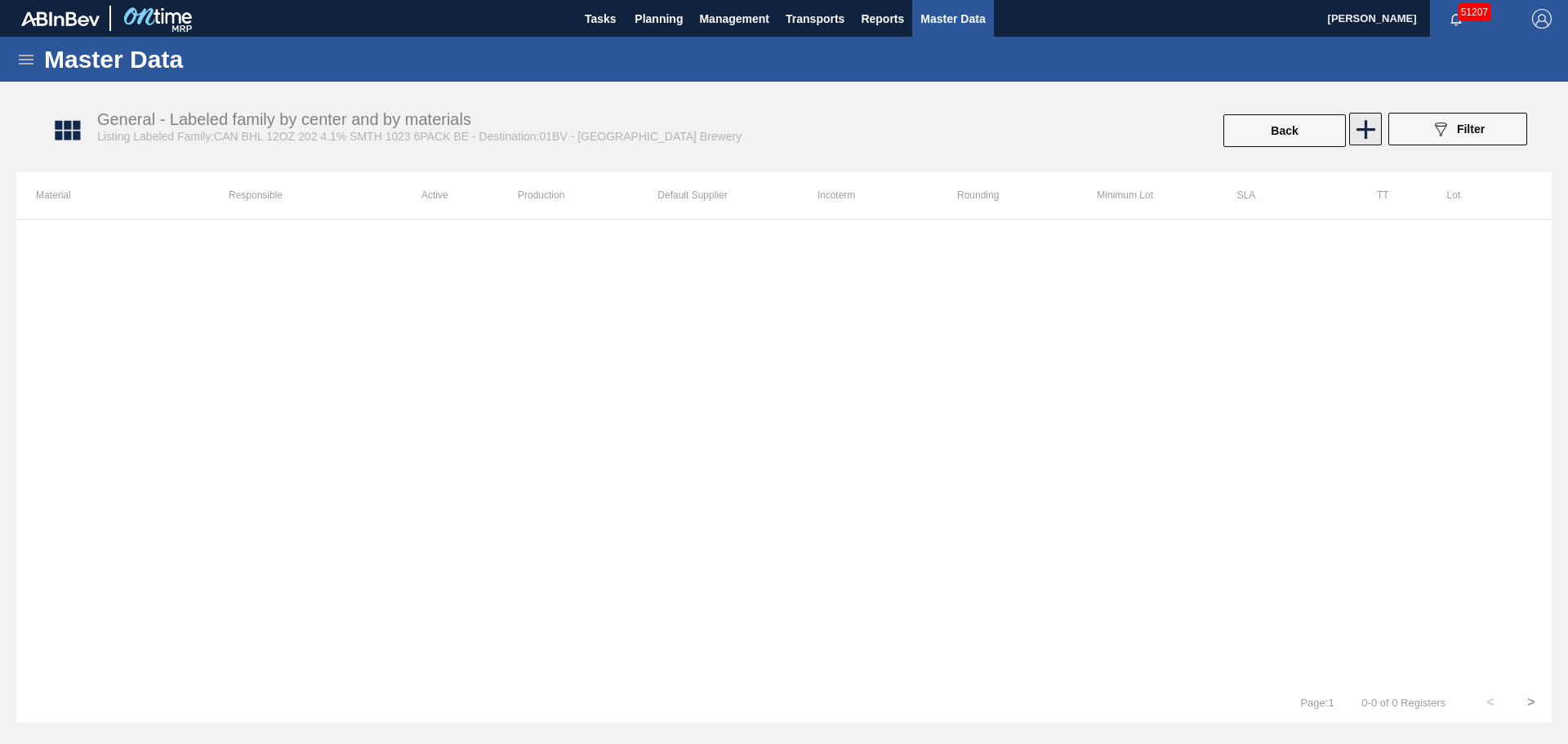
click at [1374, 121] on icon at bounding box center [1366, 130] width 32 height 32
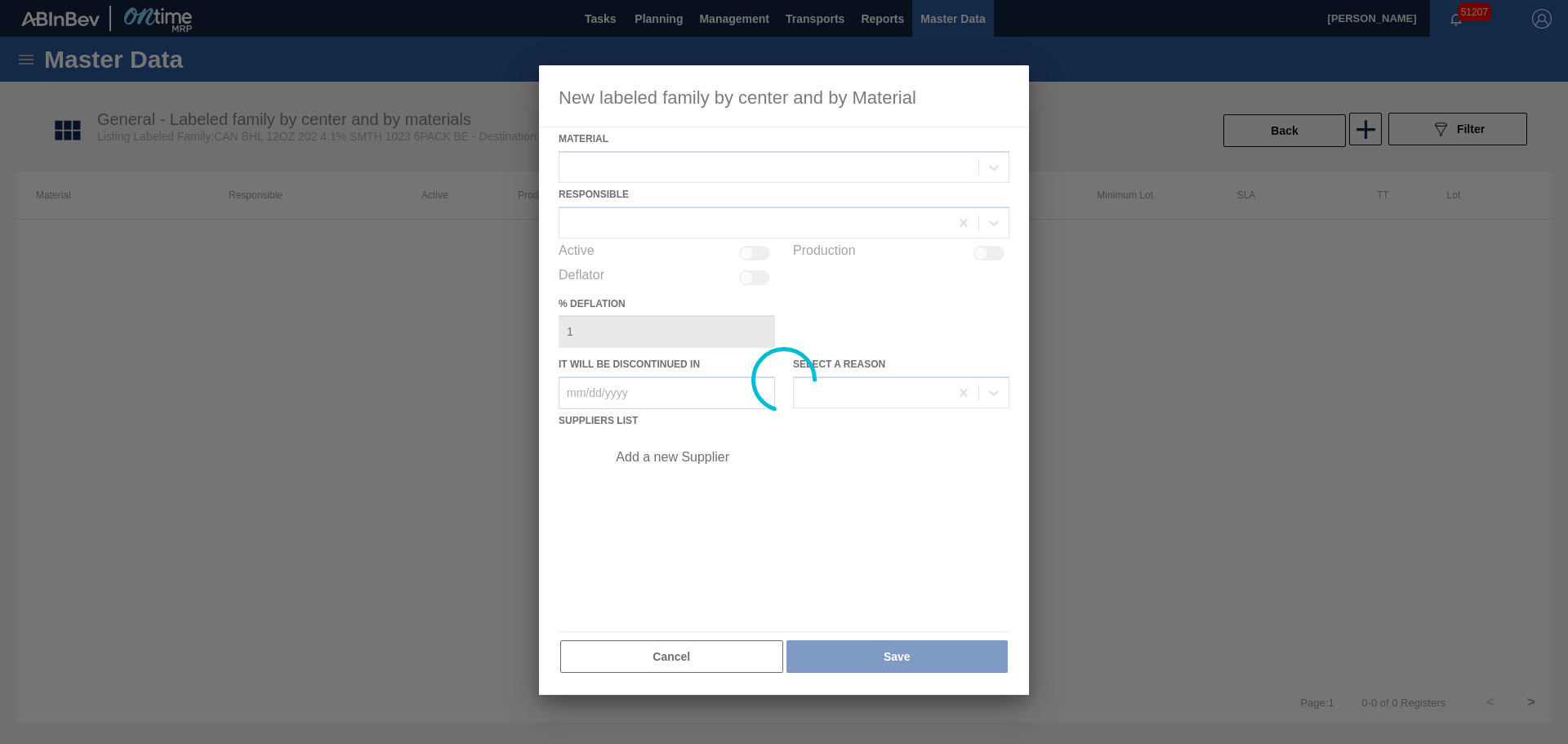
click at [705, 159] on div at bounding box center [784, 380] width 490 height 629
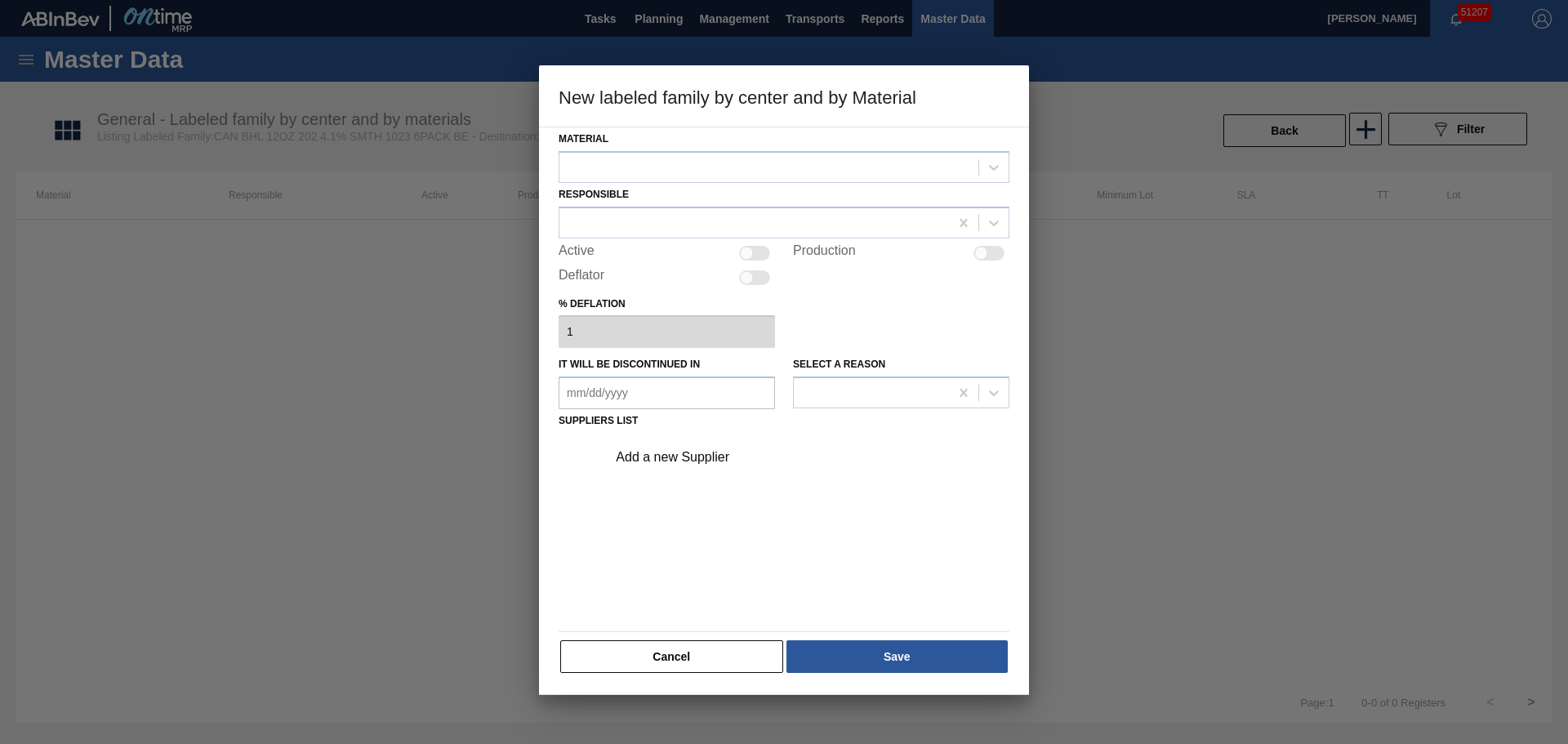
click at [705, 159] on div at bounding box center [769, 167] width 419 height 24
click at [707, 199] on div "No options" at bounding box center [784, 206] width 451 height 28
click at [707, 200] on div "No options" at bounding box center [784, 206] width 451 height 28
click at [700, 652] on button "Cancel" at bounding box center [672, 657] width 223 height 33
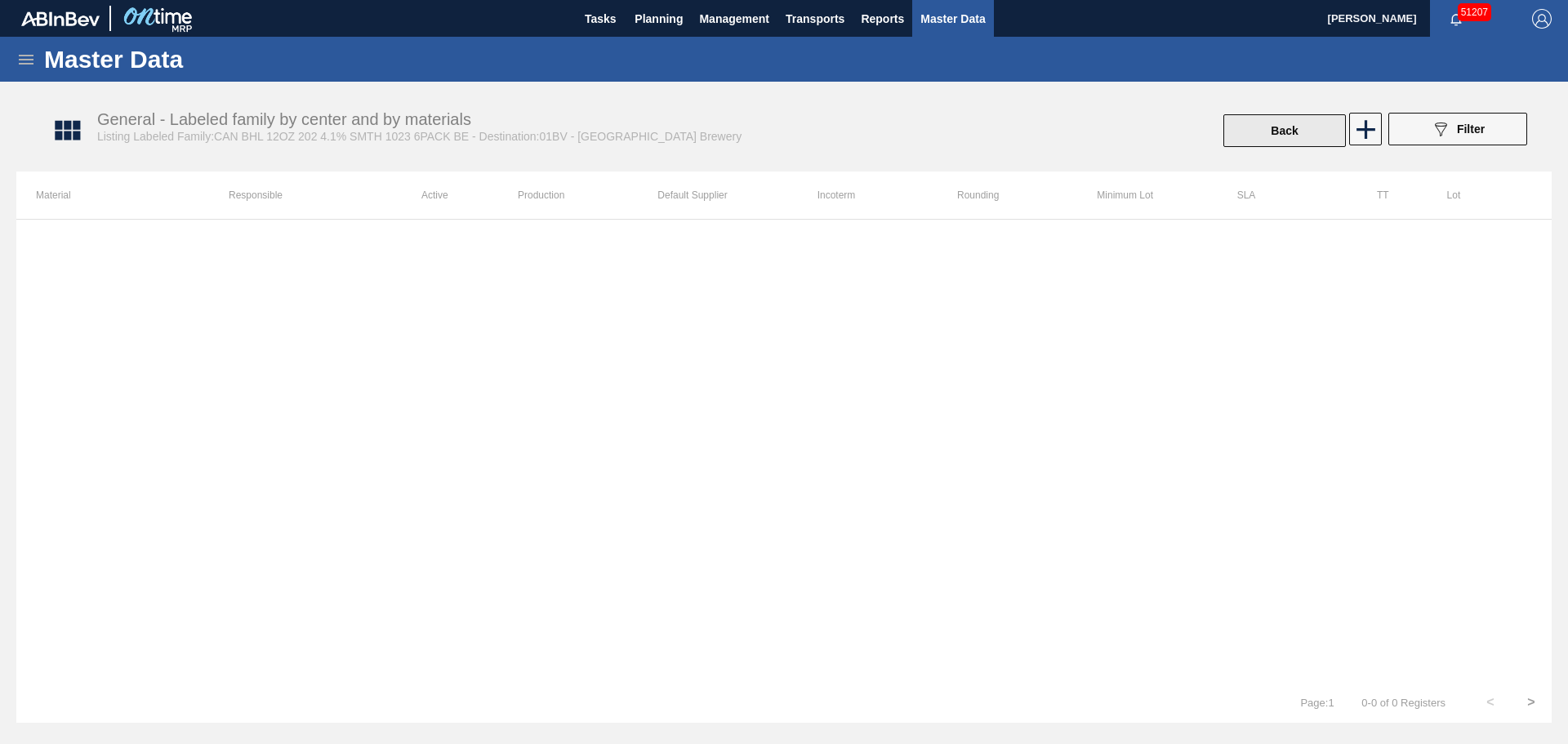
click at [1237, 143] on button "Back" at bounding box center [1284, 131] width 122 height 33
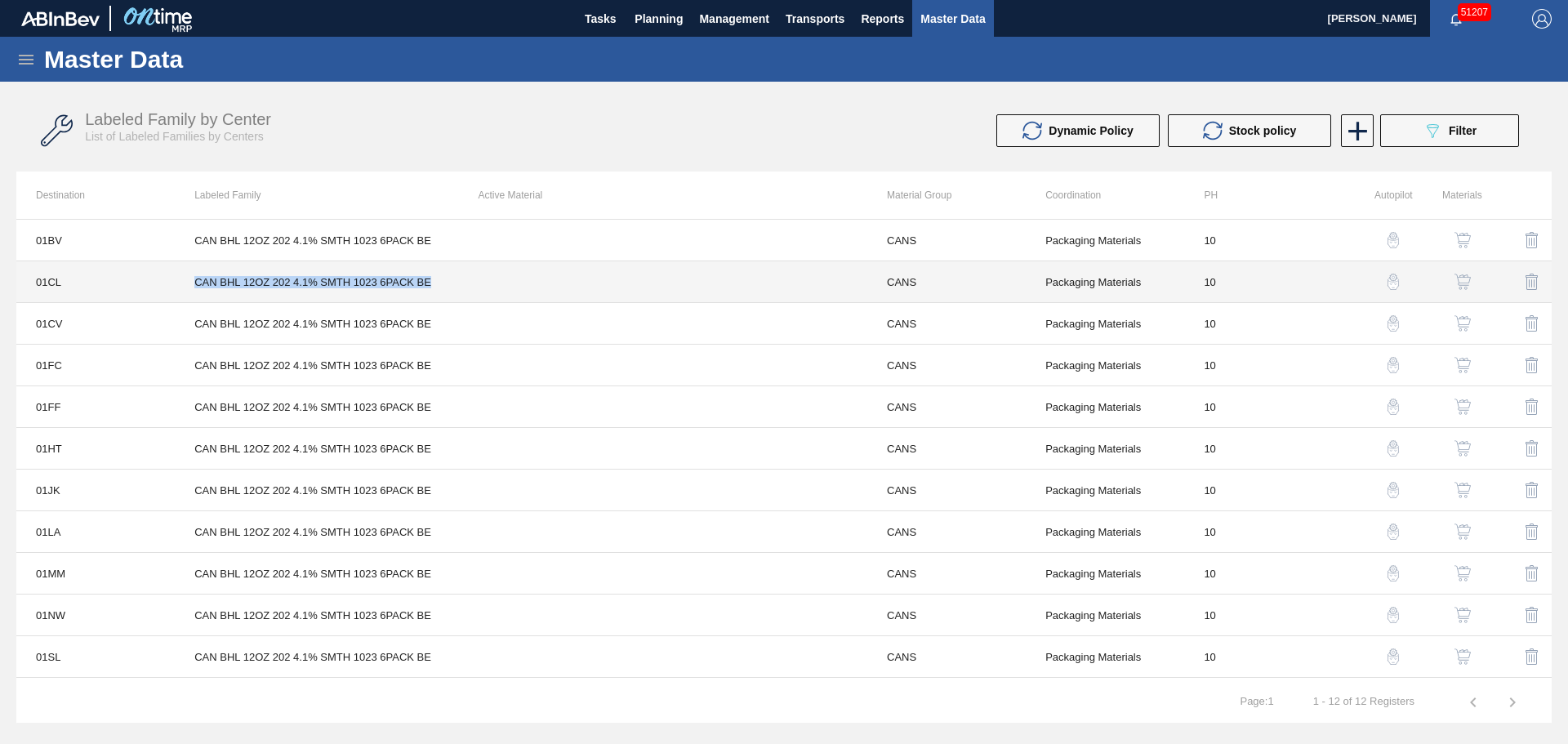
drag, startPoint x: 432, startPoint y: 281, endPoint x: 170, endPoint y: 290, distance: 262.2
click at [170, 290] on tr "01CL CAN BHL 12OZ 202 4.1% SMTH 1023 6PACK BE CANS Packaging Materials 10" at bounding box center [784, 282] width 1535 height 42
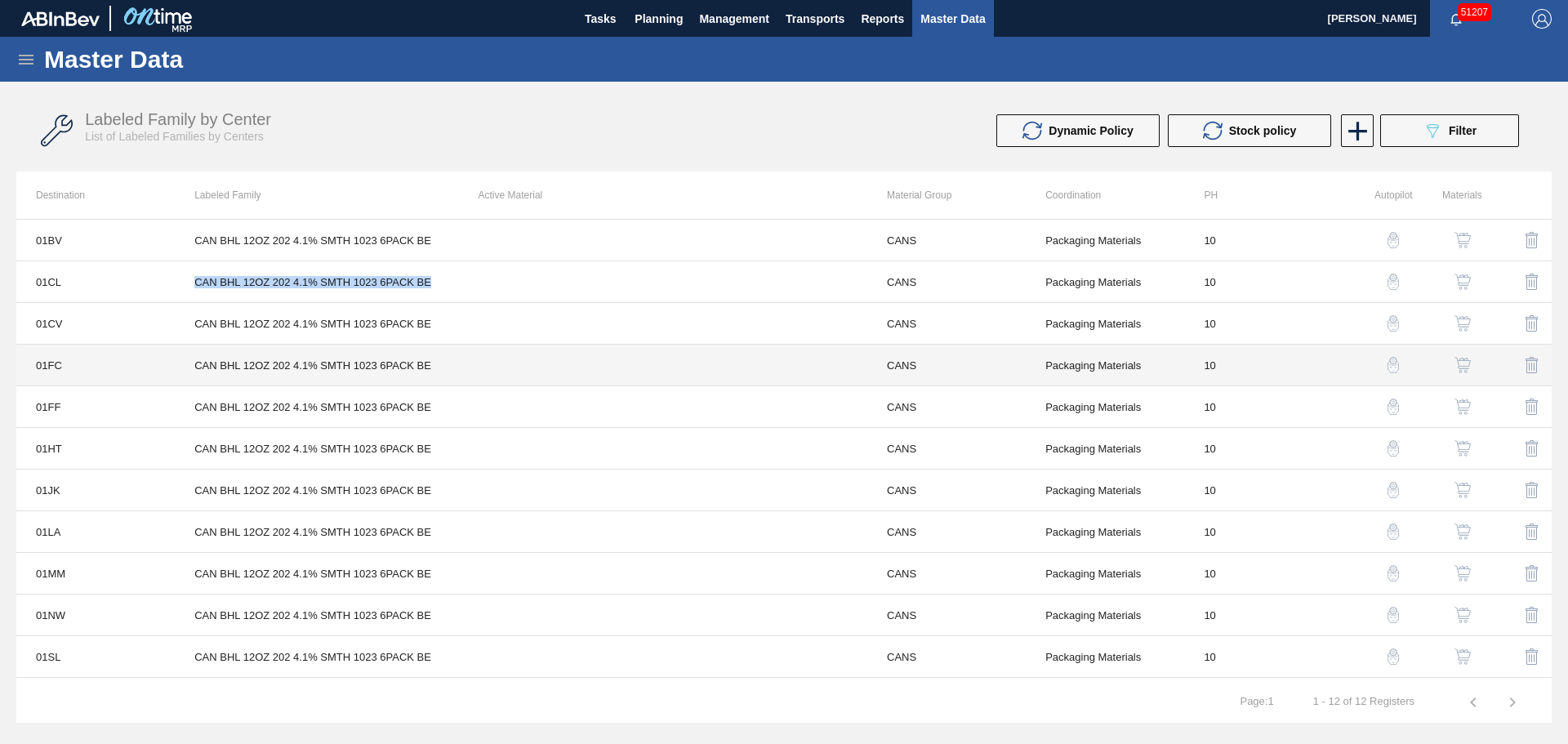
copy tr "CAN BHL 12OZ 202 4.1% SMTH 1023 6PACK BE"
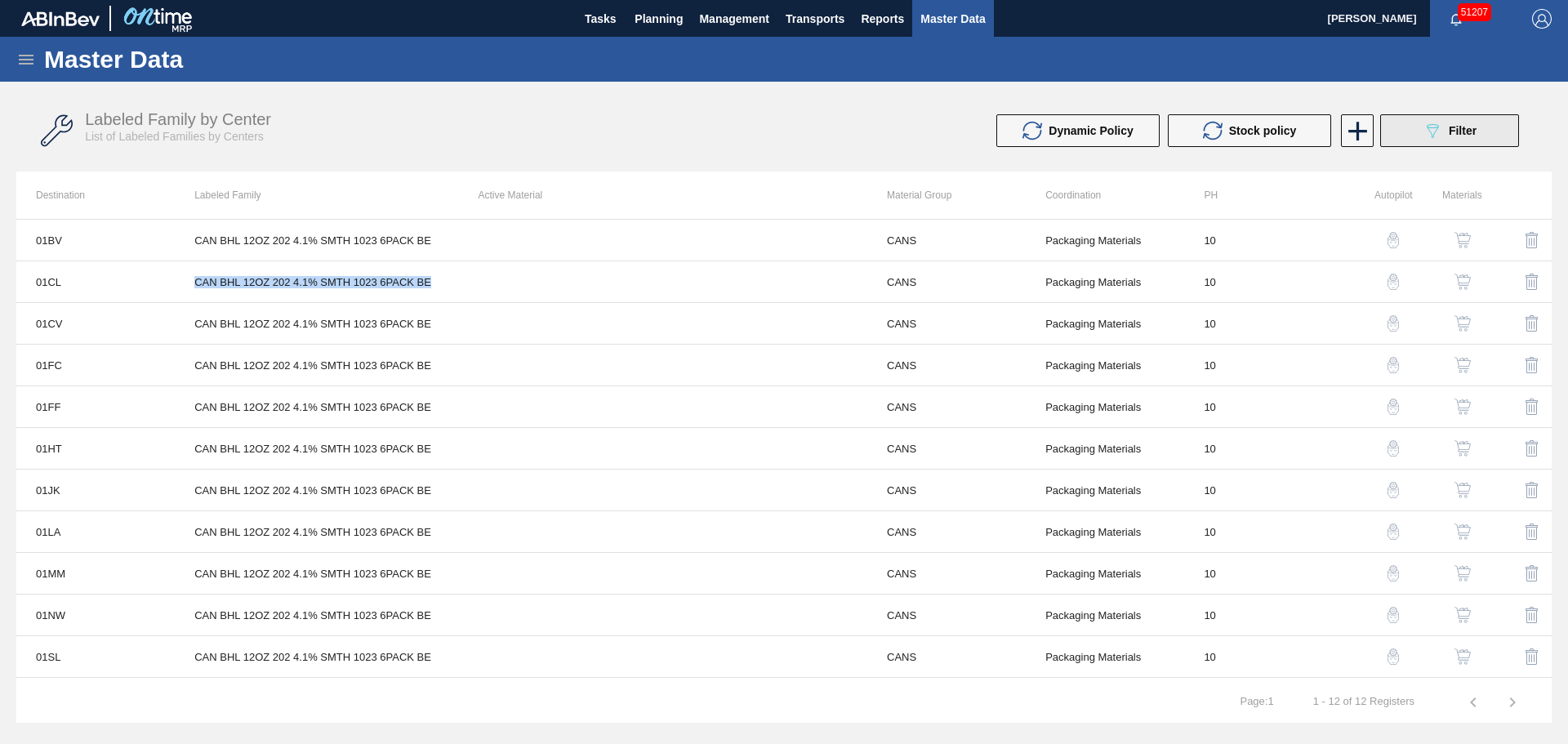
click at [1425, 132] on icon "089F7B8B-B2A5-4AFE-B5C0-19BA573D28AC" at bounding box center [1431, 131] width 20 height 20
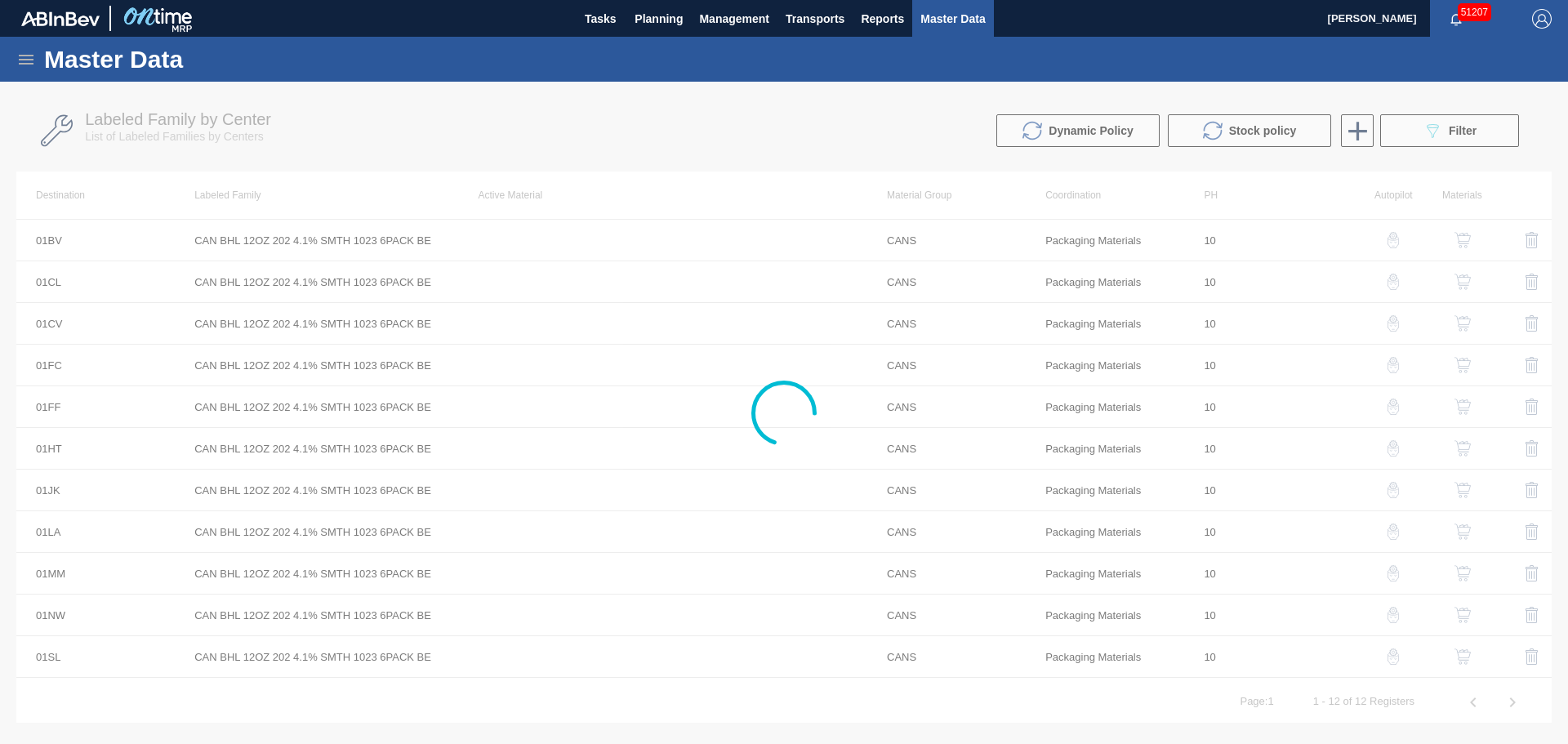
click at [671, 292] on div at bounding box center [784, 412] width 1568 height 663
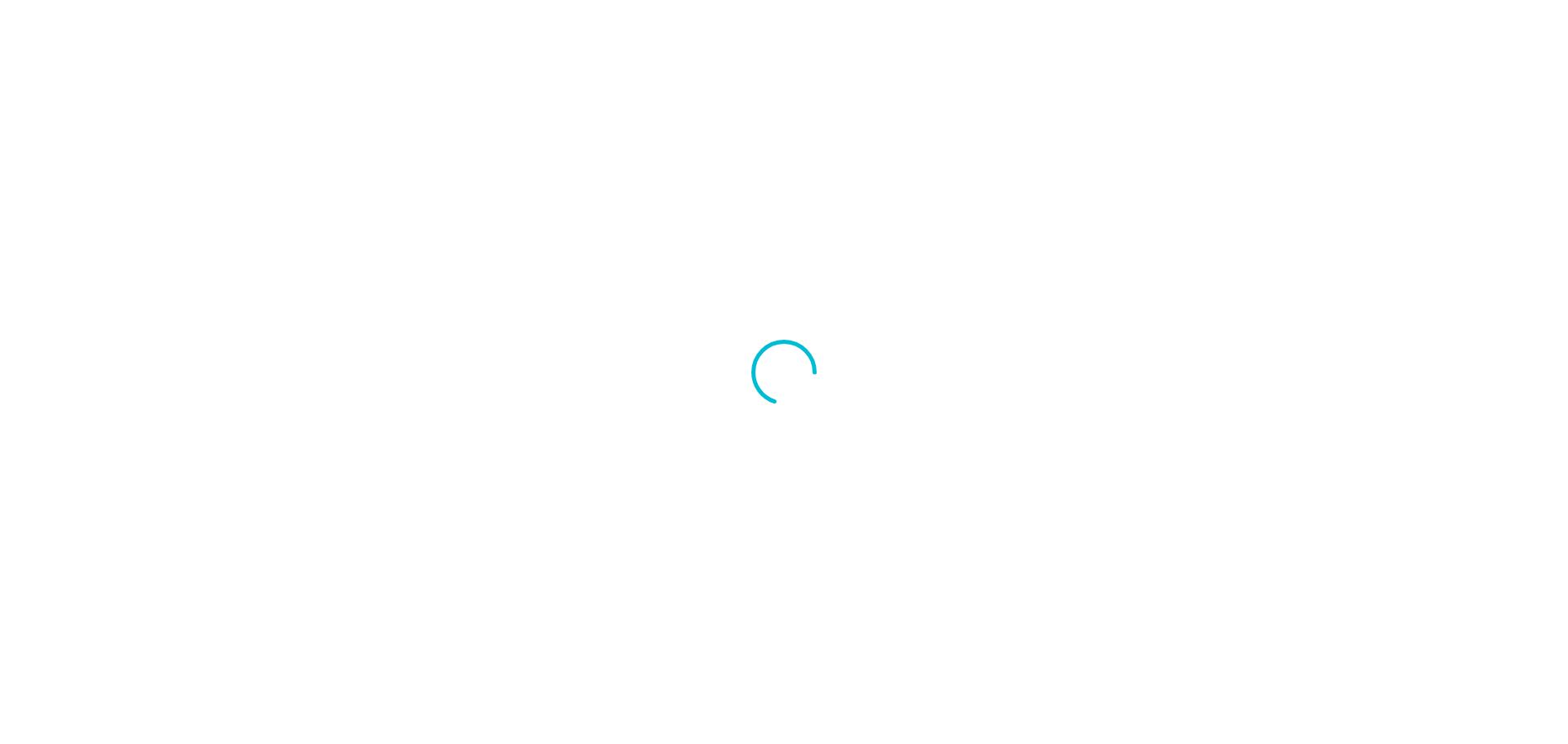
click at [790, 366] on icon at bounding box center [784, 372] width 65 height 65
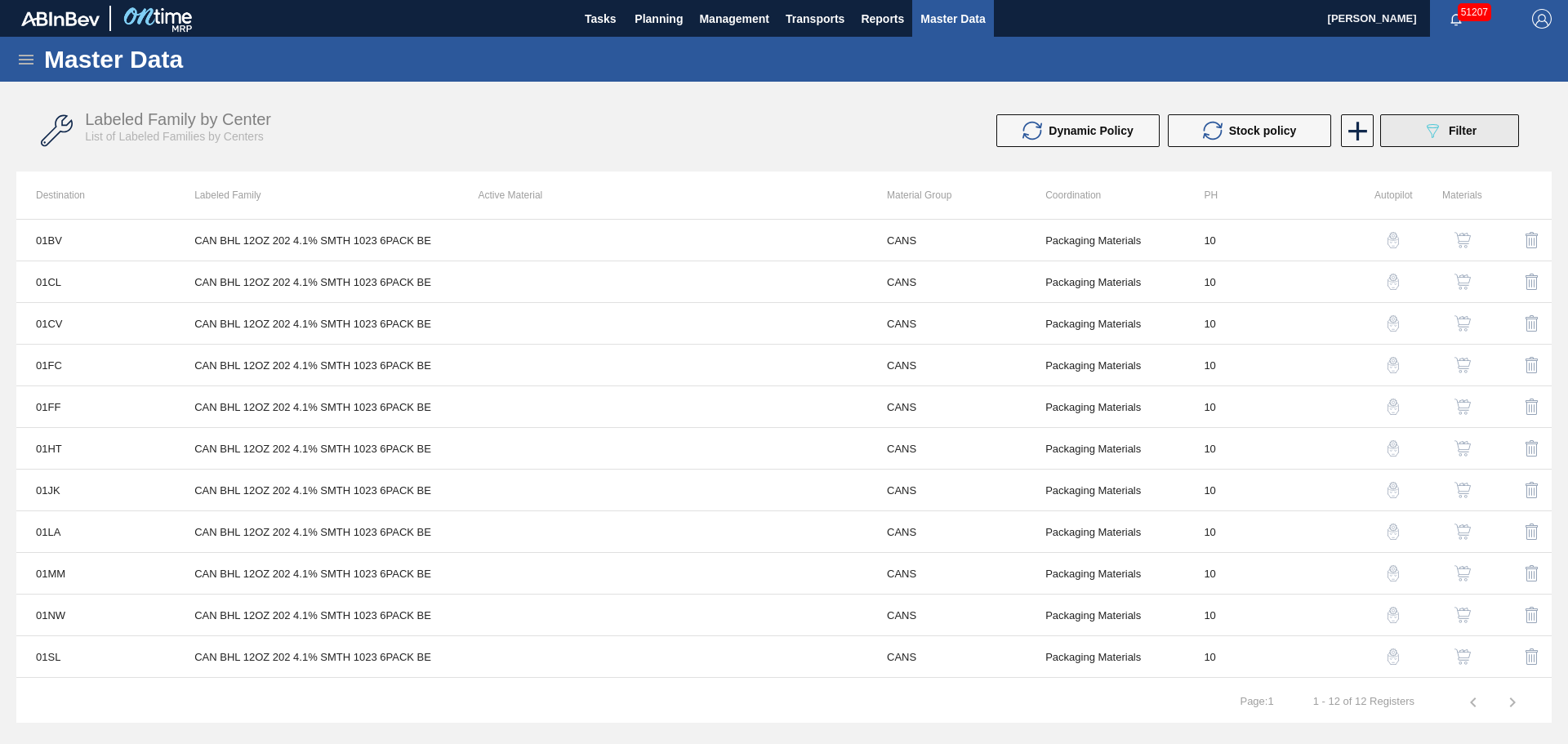
click at [1395, 131] on button "089F7B8B-B2A5-4AFE-B5C0-19BA573D28AC Filter" at bounding box center [1449, 131] width 139 height 33
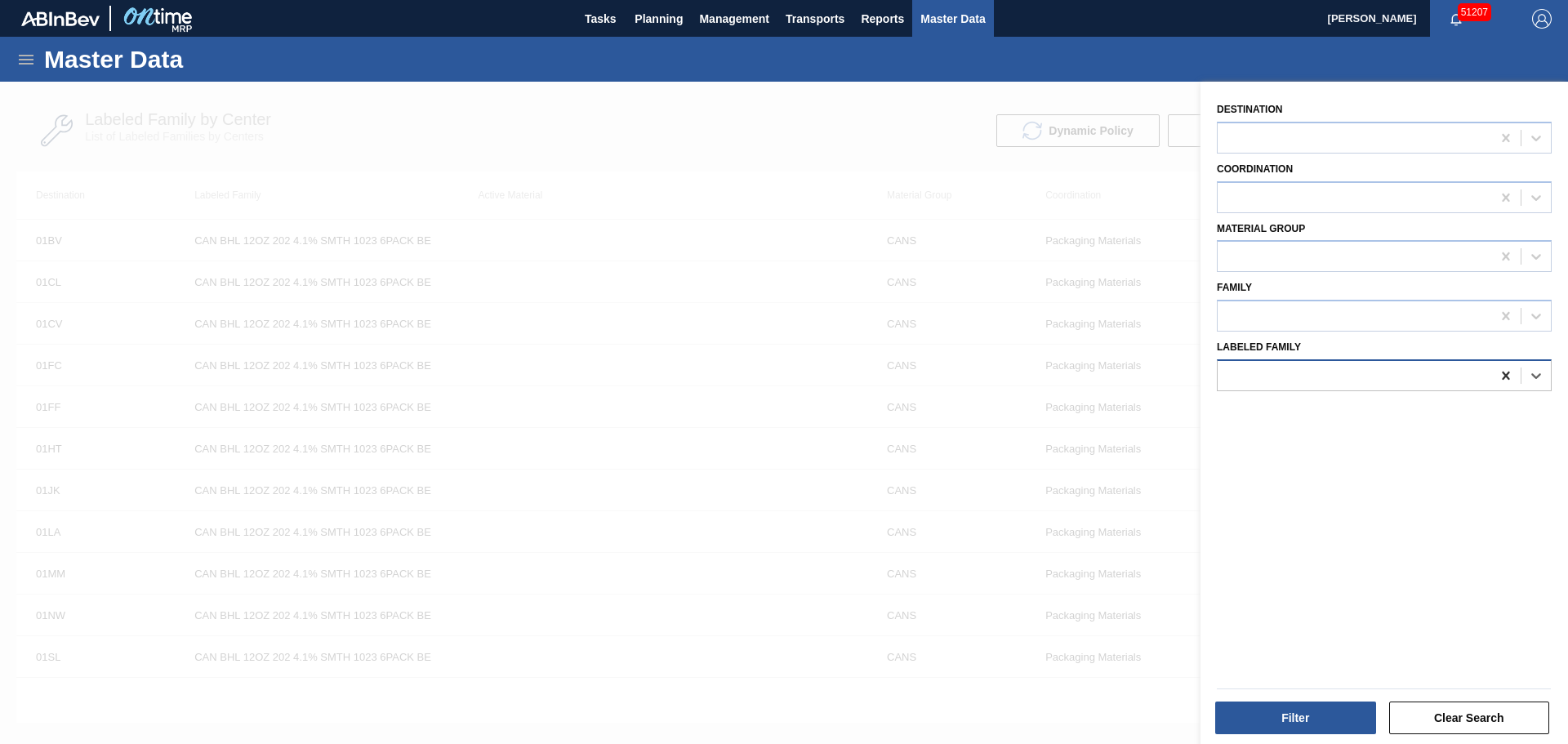
click at [1500, 377] on icon at bounding box center [1505, 375] width 16 height 16
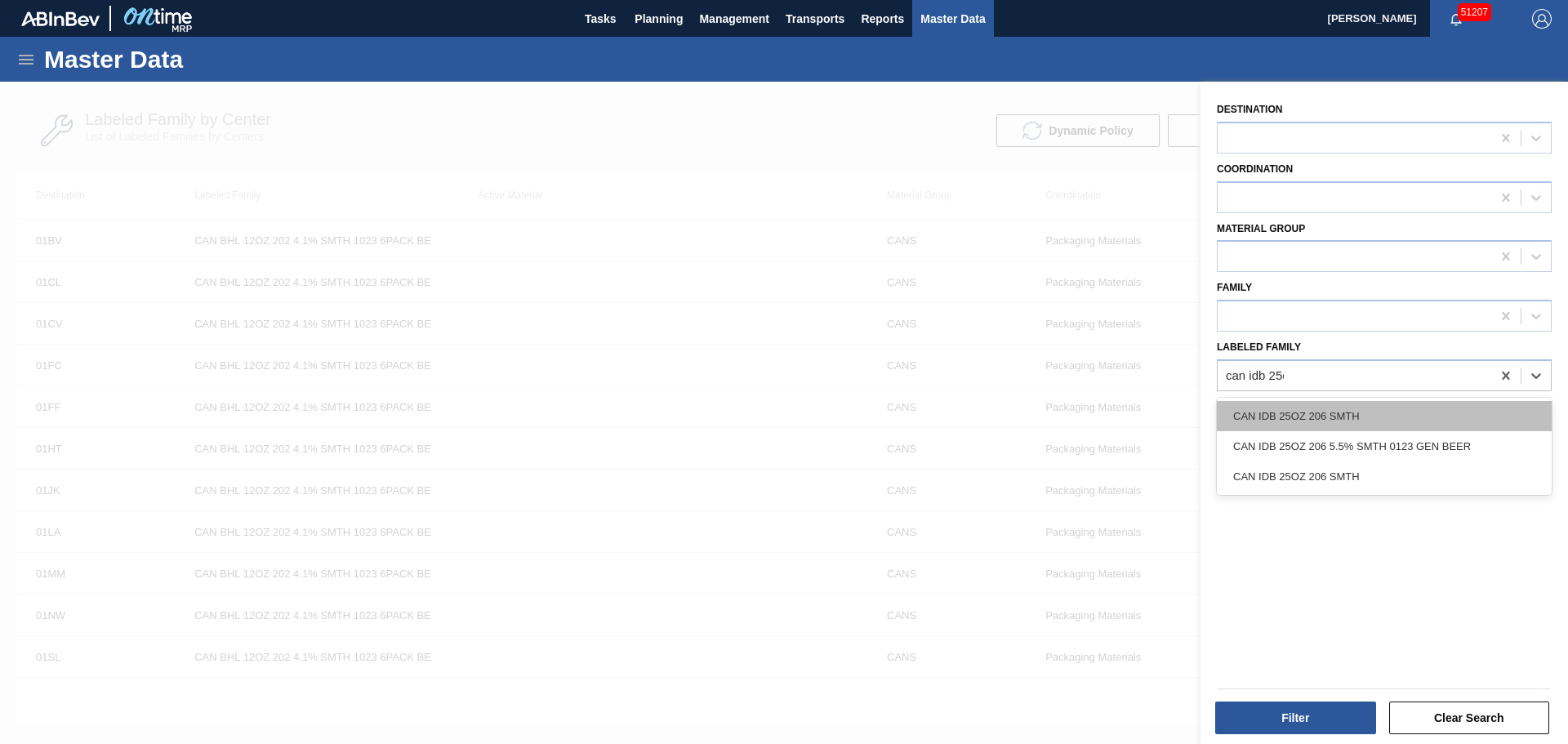
type Family "can idb 25oz"
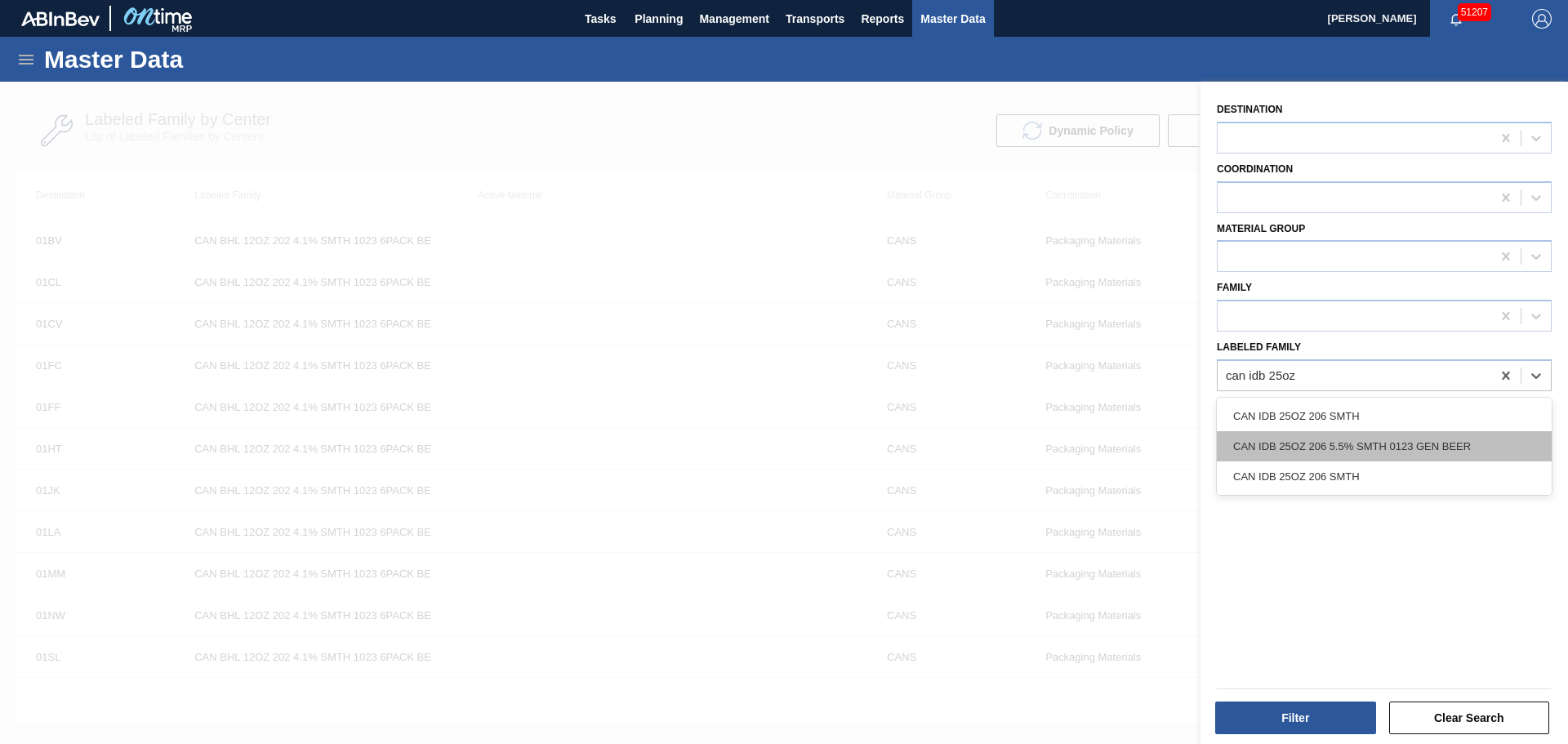
click at [1418, 443] on div "CAN IDB 25OZ 206 5.5% SMTH 0123 GEN BEER" at bounding box center [1384, 446] width 335 height 31
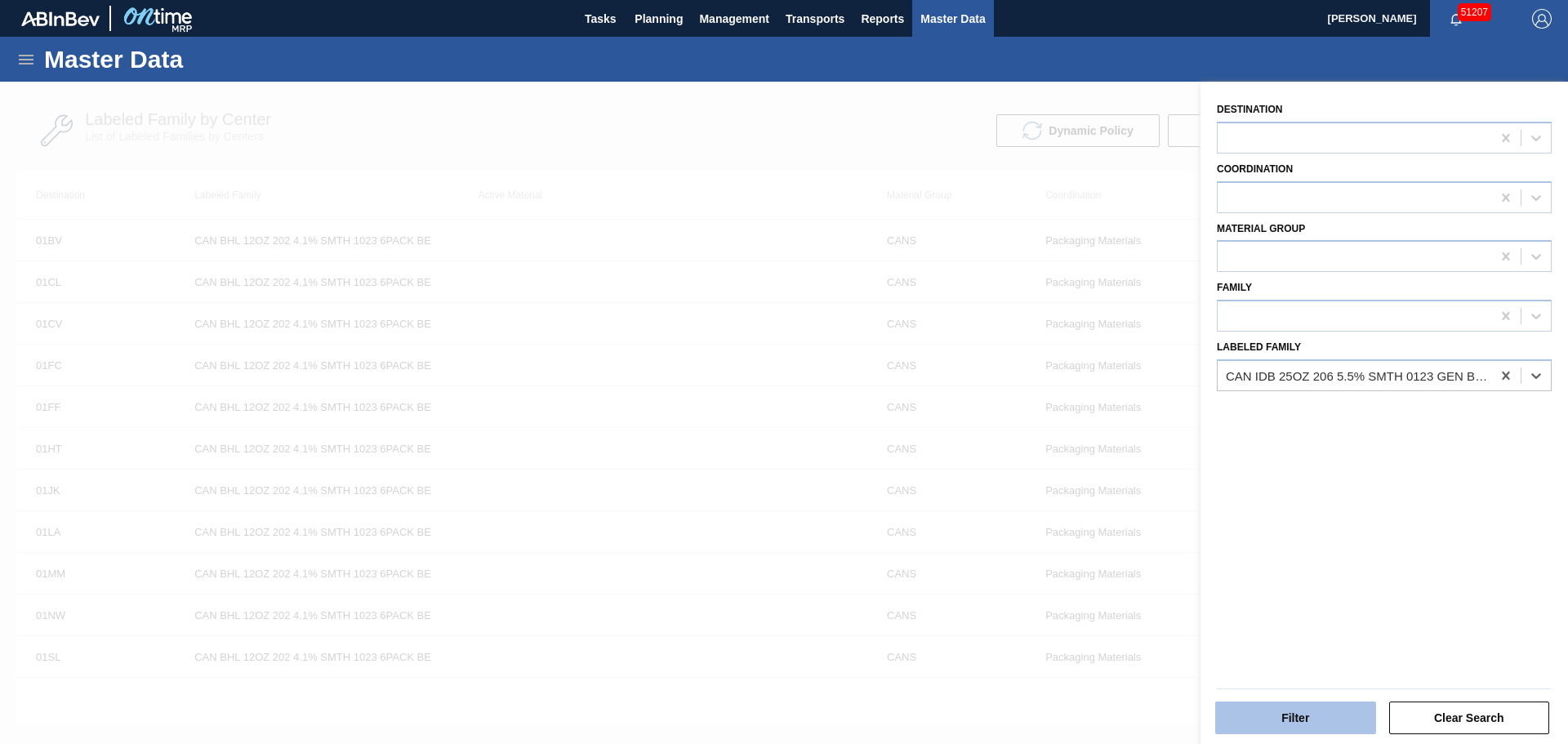
click at [1331, 715] on button "Filter" at bounding box center [1296, 718] width 161 height 33
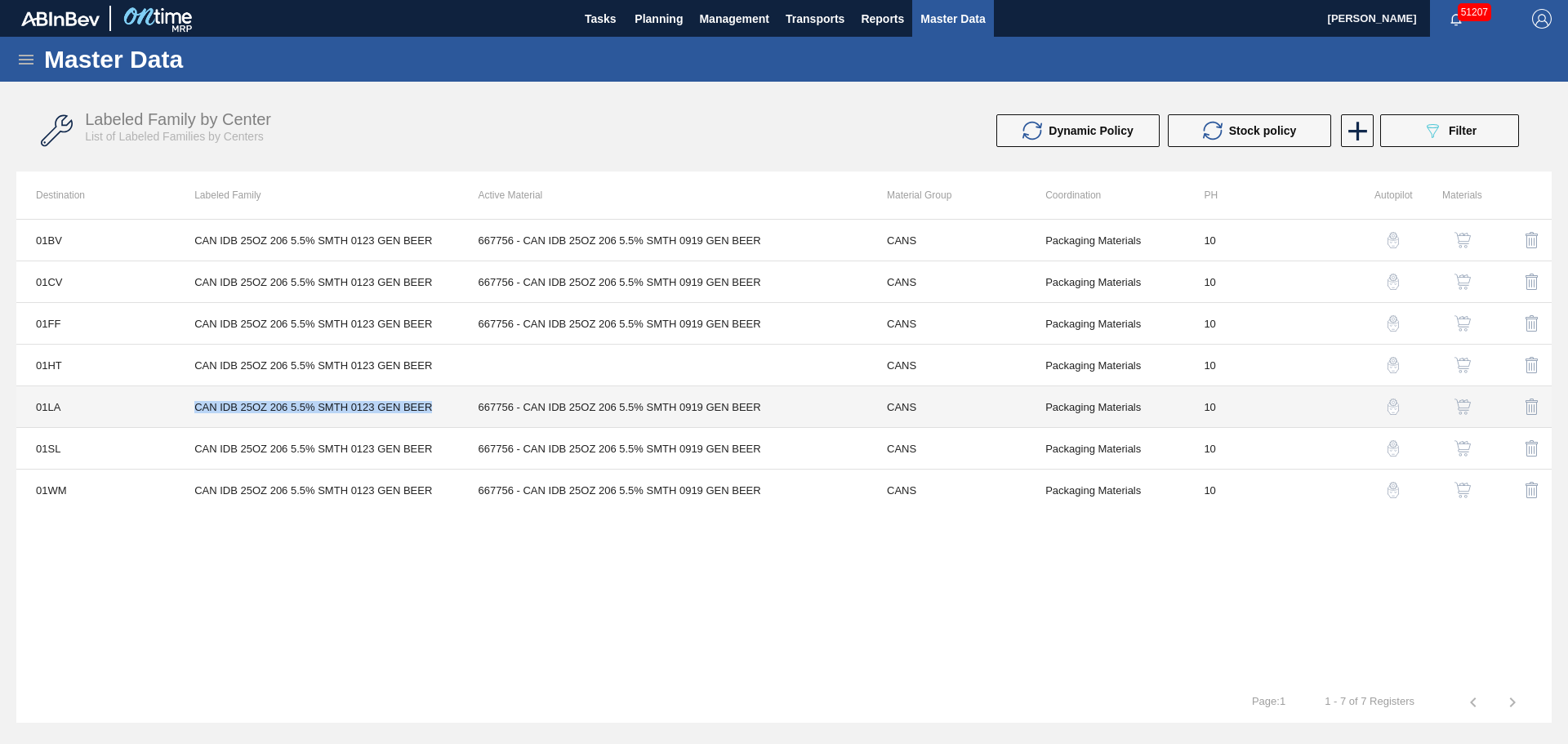
drag, startPoint x: 422, startPoint y: 408, endPoint x: 197, endPoint y: 407, distance: 225.0
click at [197, 407] on td "CAN IDB 25OZ 206 5.5% SMTH 0123 GEN BEER" at bounding box center [316, 406] width 283 height 42
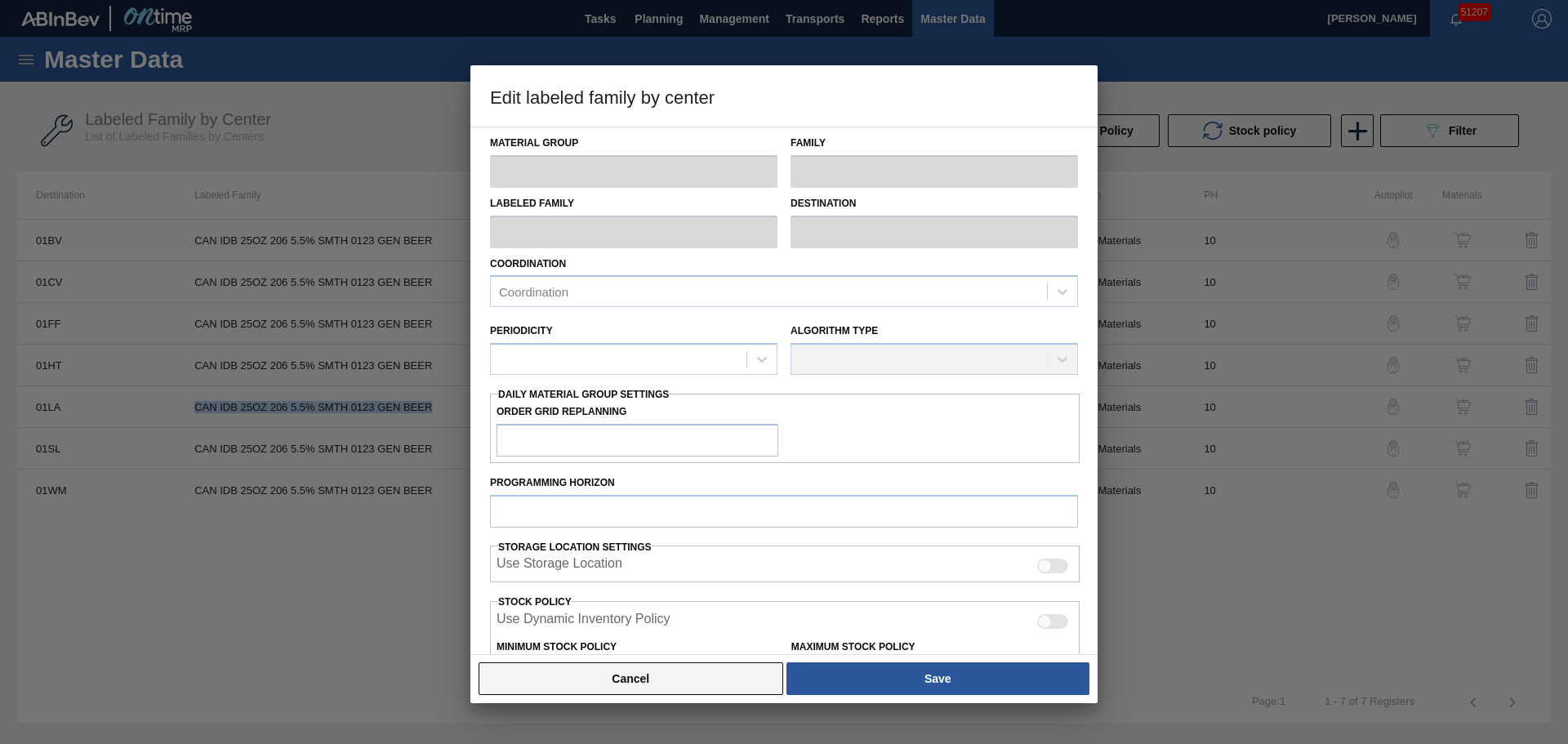
click at [700, 672] on button "Cancel" at bounding box center [630, 679] width 304 height 33
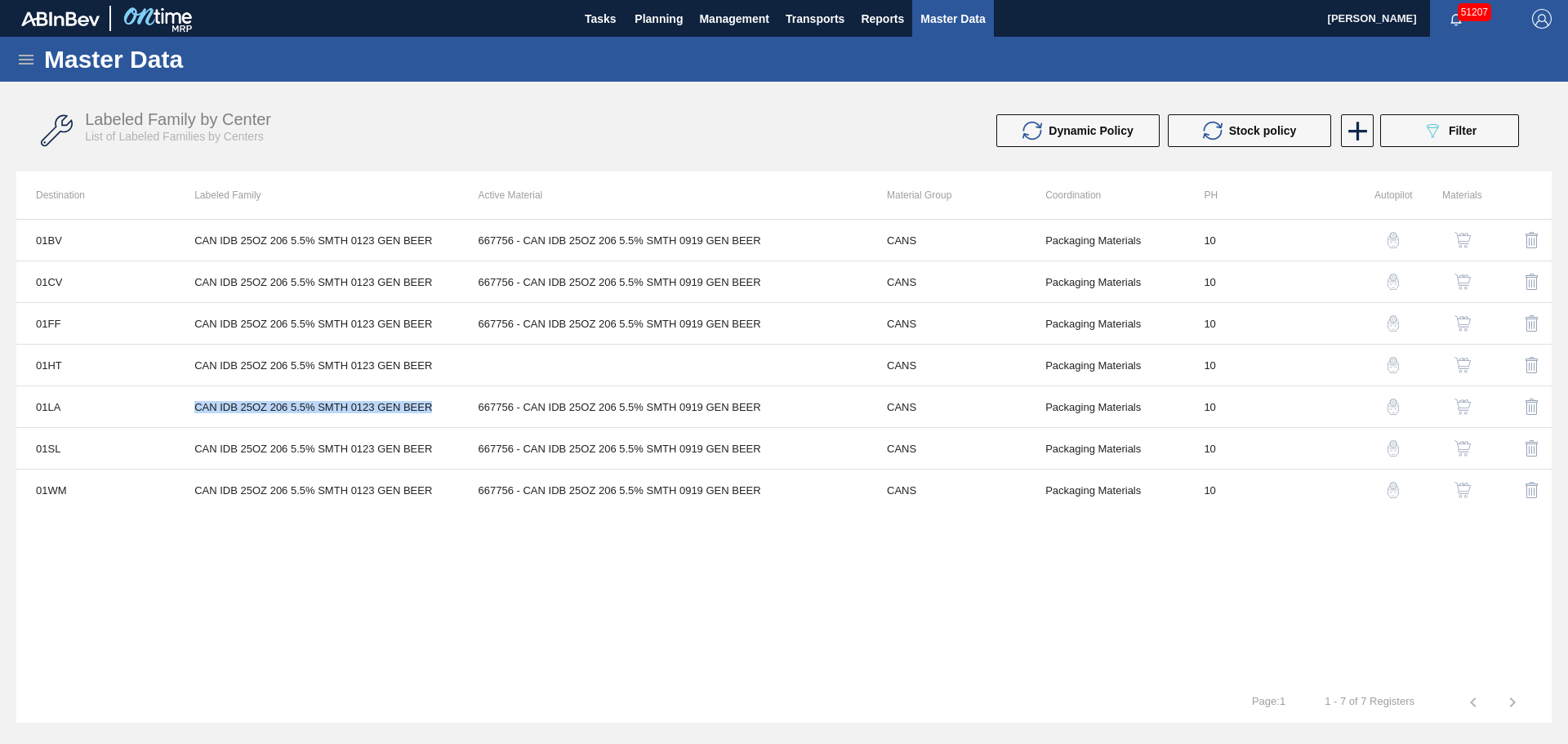
copy td "CAN IDB 25OZ 206 5.5% SMTH 0123 GEN BEER"
click at [1463, 366] on img "button" at bounding box center [1462, 365] width 16 height 16
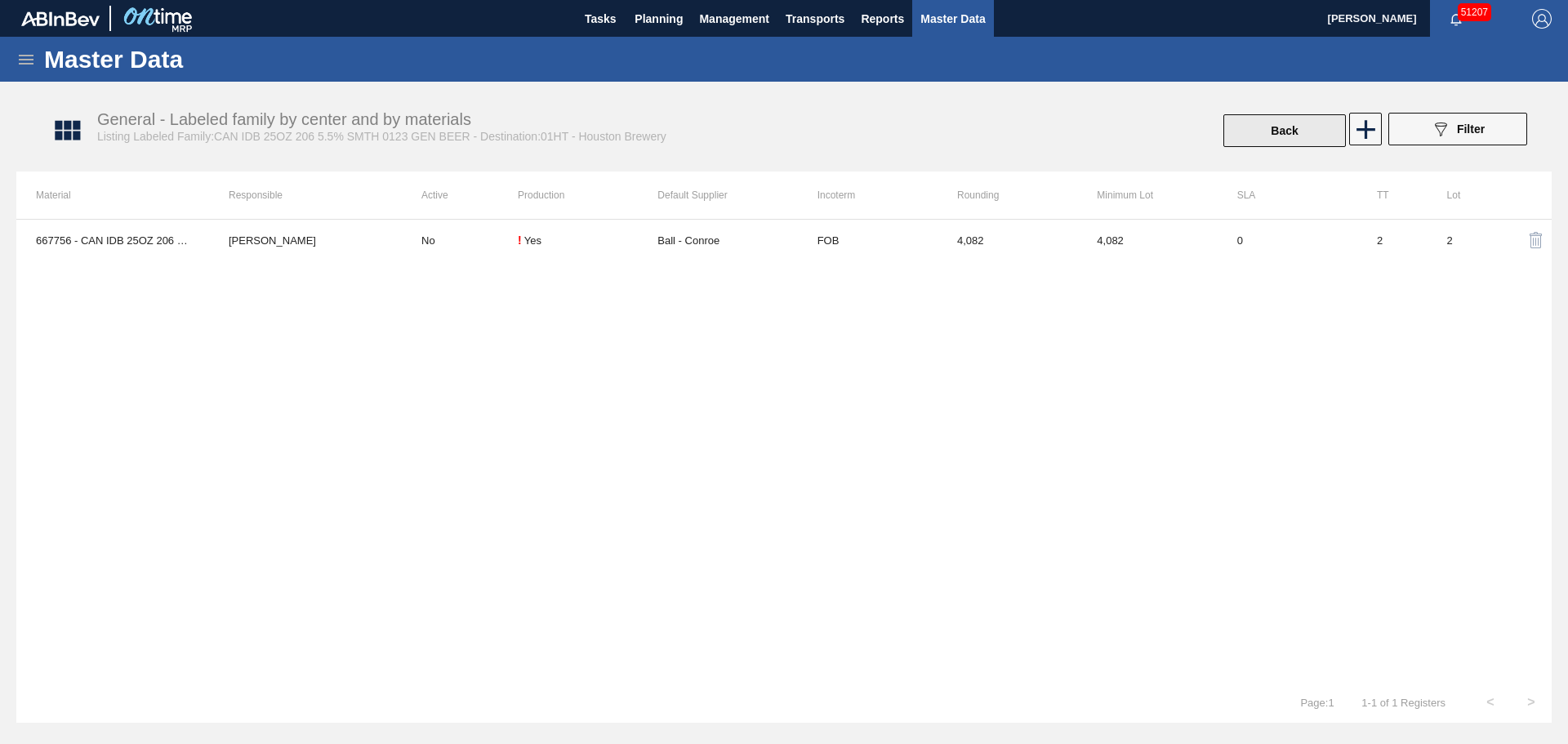
click at [1250, 131] on button "Back" at bounding box center [1284, 131] width 122 height 33
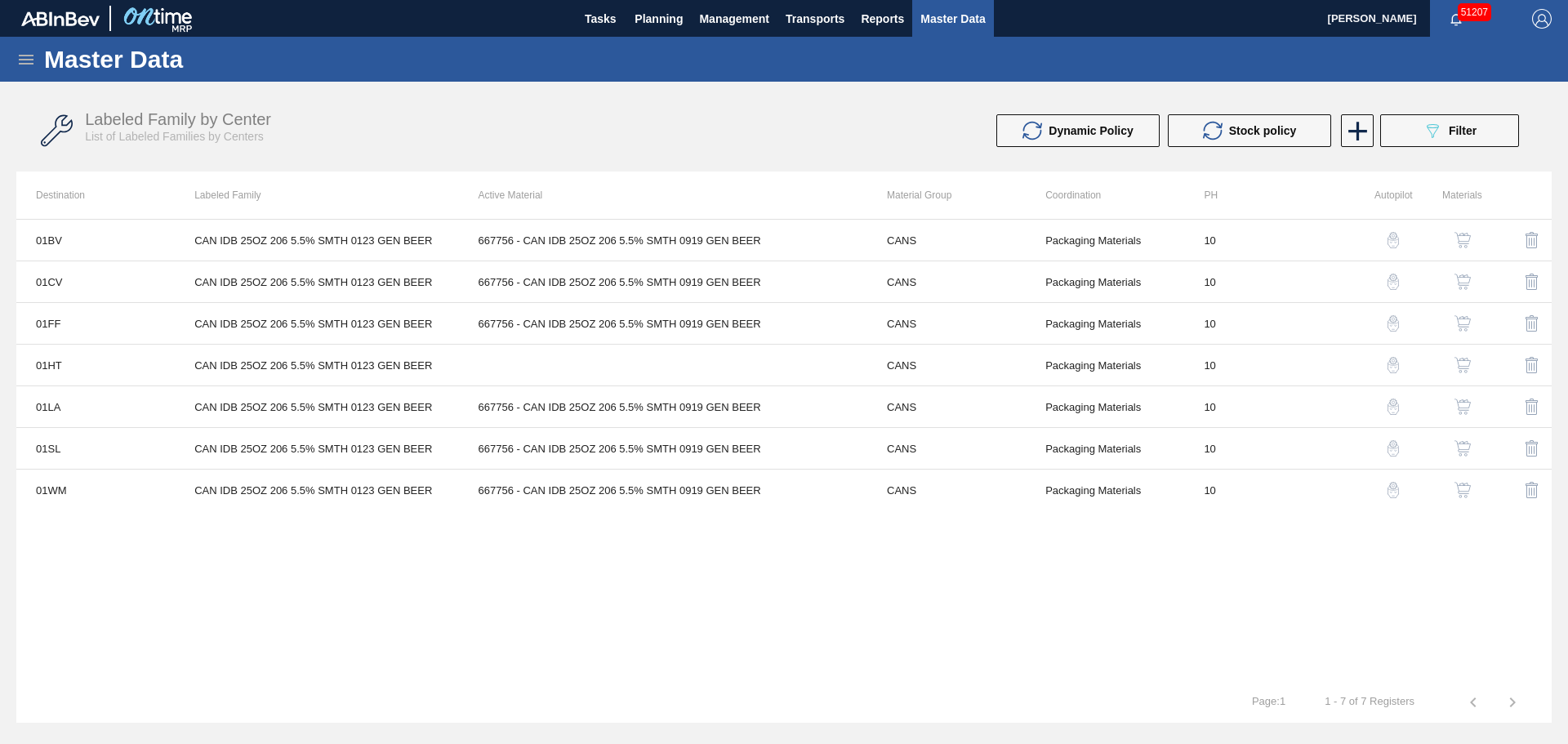
click at [1455, 154] on div "Labeled Family by Center List of Labeled Families by Centers Dynamic Policy Sto…" at bounding box center [784, 131] width 1535 height 61
click at [1446, 136] on div "089F7B8B-B2A5-4AFE-B5C0-19BA573D28AC Filter" at bounding box center [1449, 131] width 54 height 20
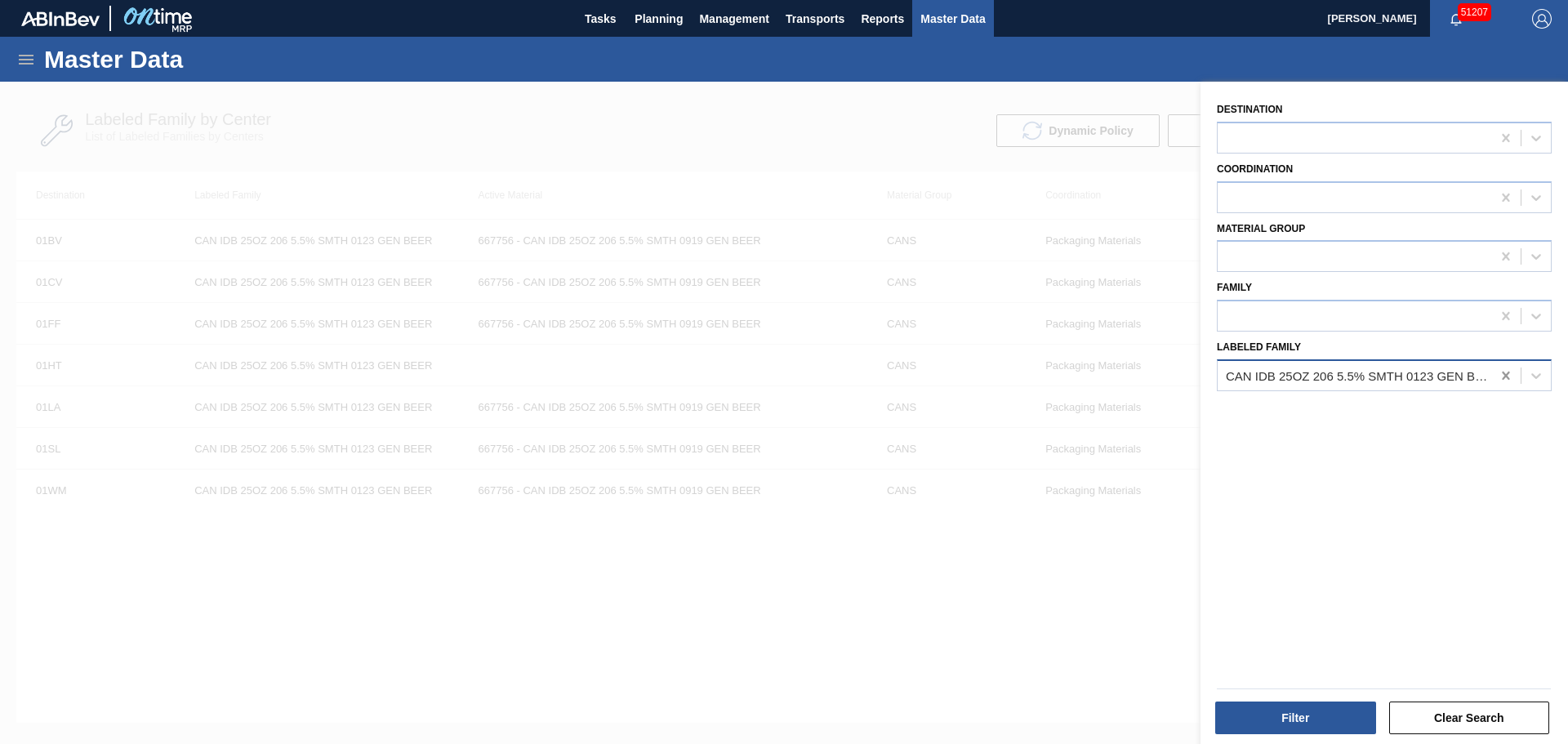
click at [1498, 373] on icon at bounding box center [1505, 375] width 16 height 16
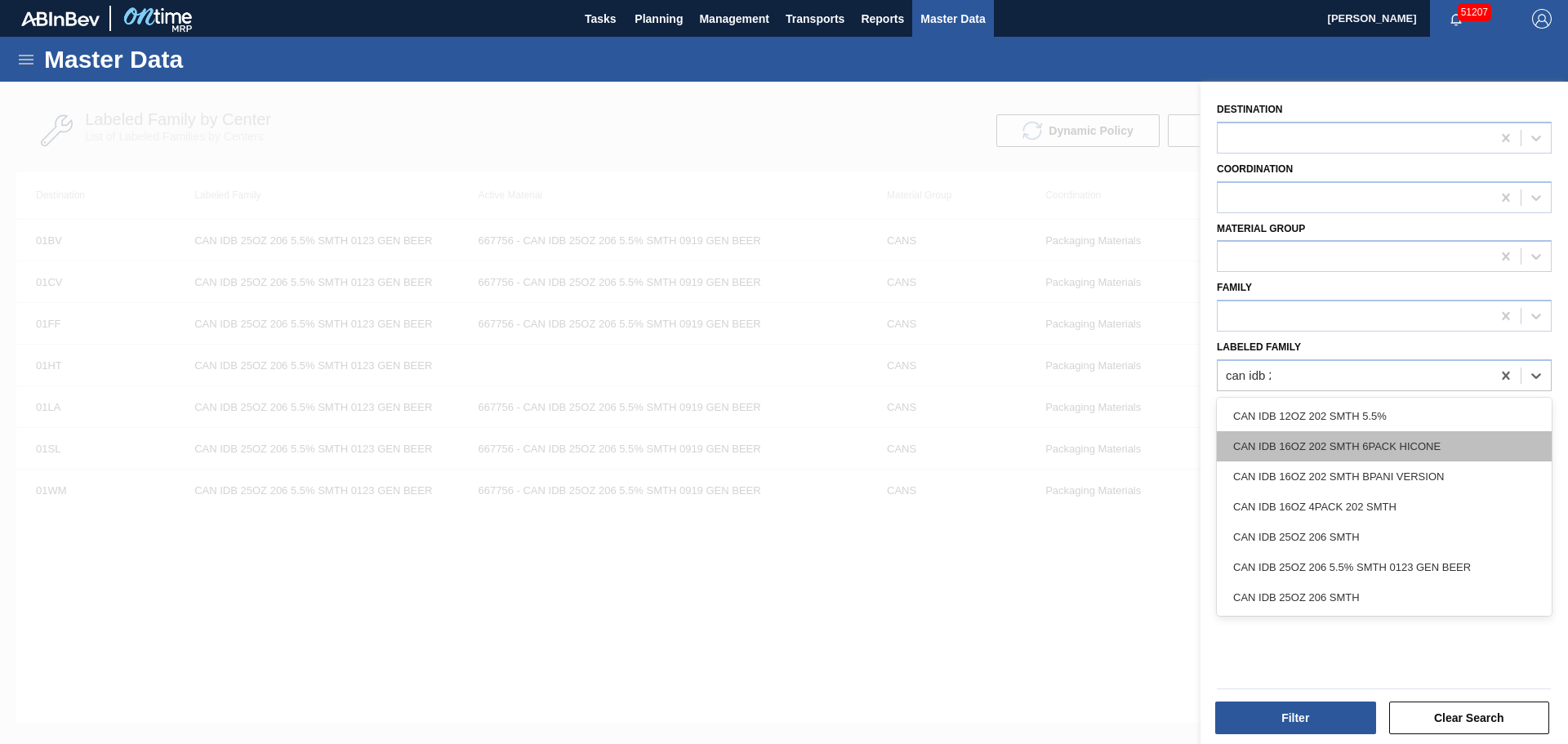
type Family "can idb 25"
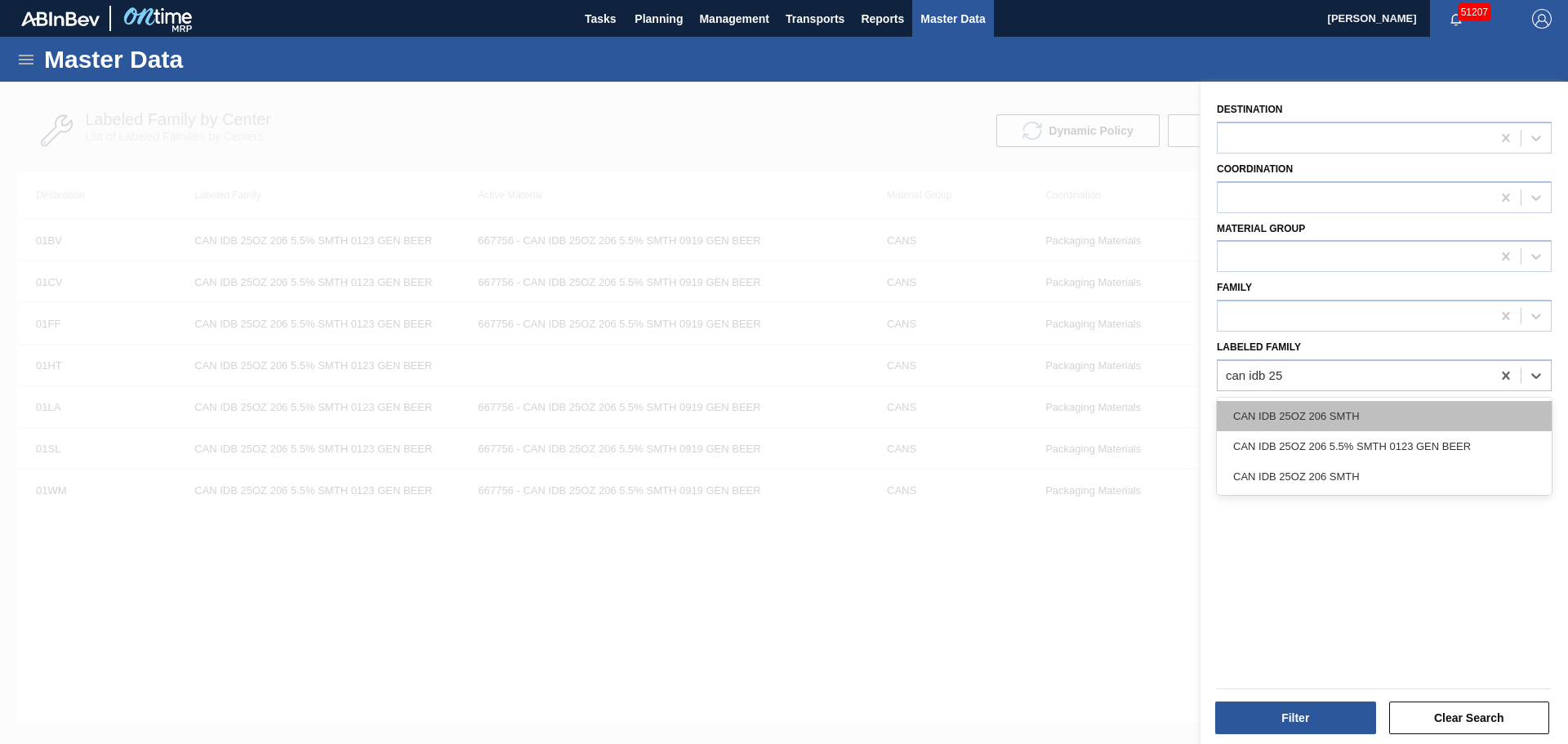
click at [1322, 422] on div "CAN IDB 25OZ 206 SMTH" at bounding box center [1384, 417] width 335 height 31
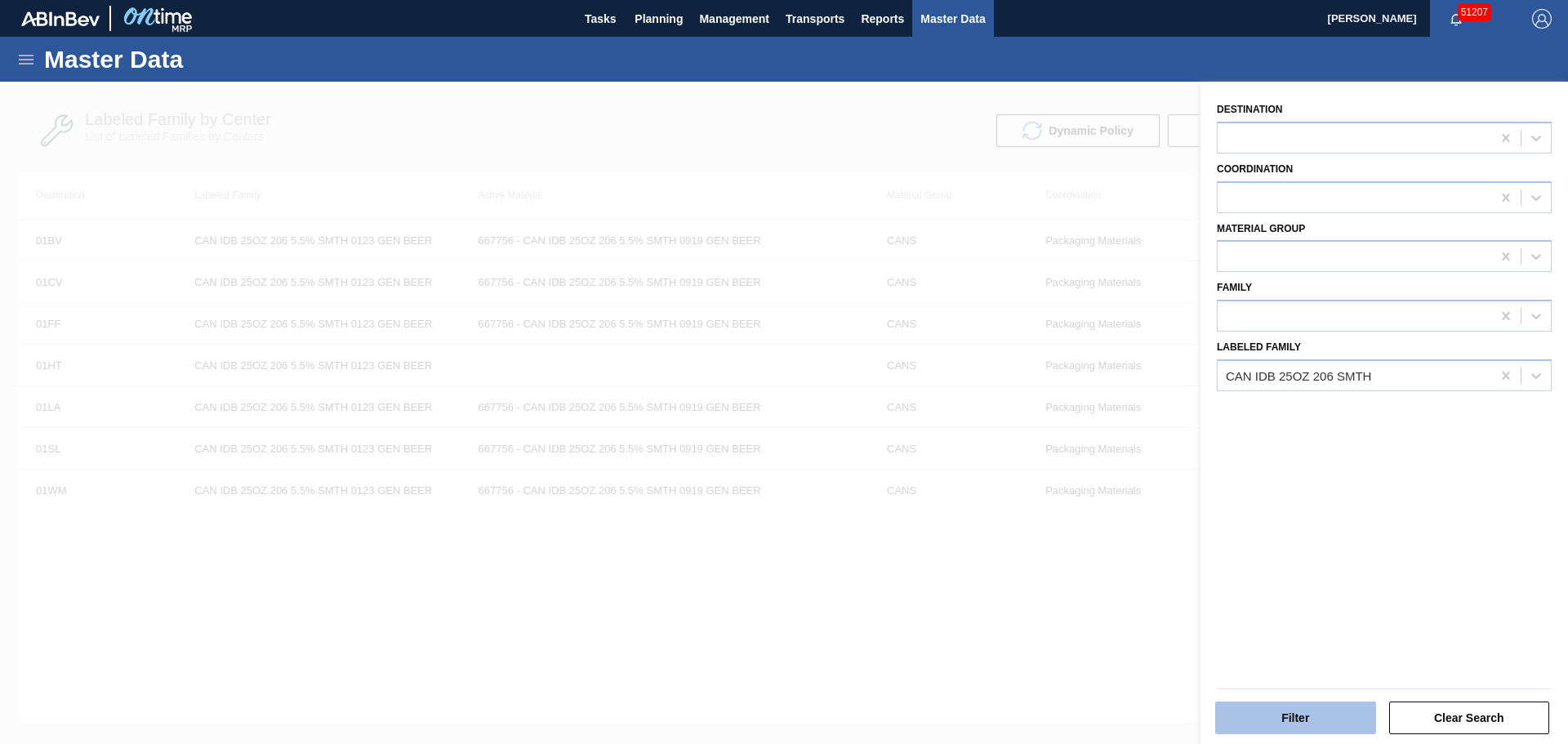
click at [1336, 719] on button "Filter" at bounding box center [1296, 718] width 161 height 33
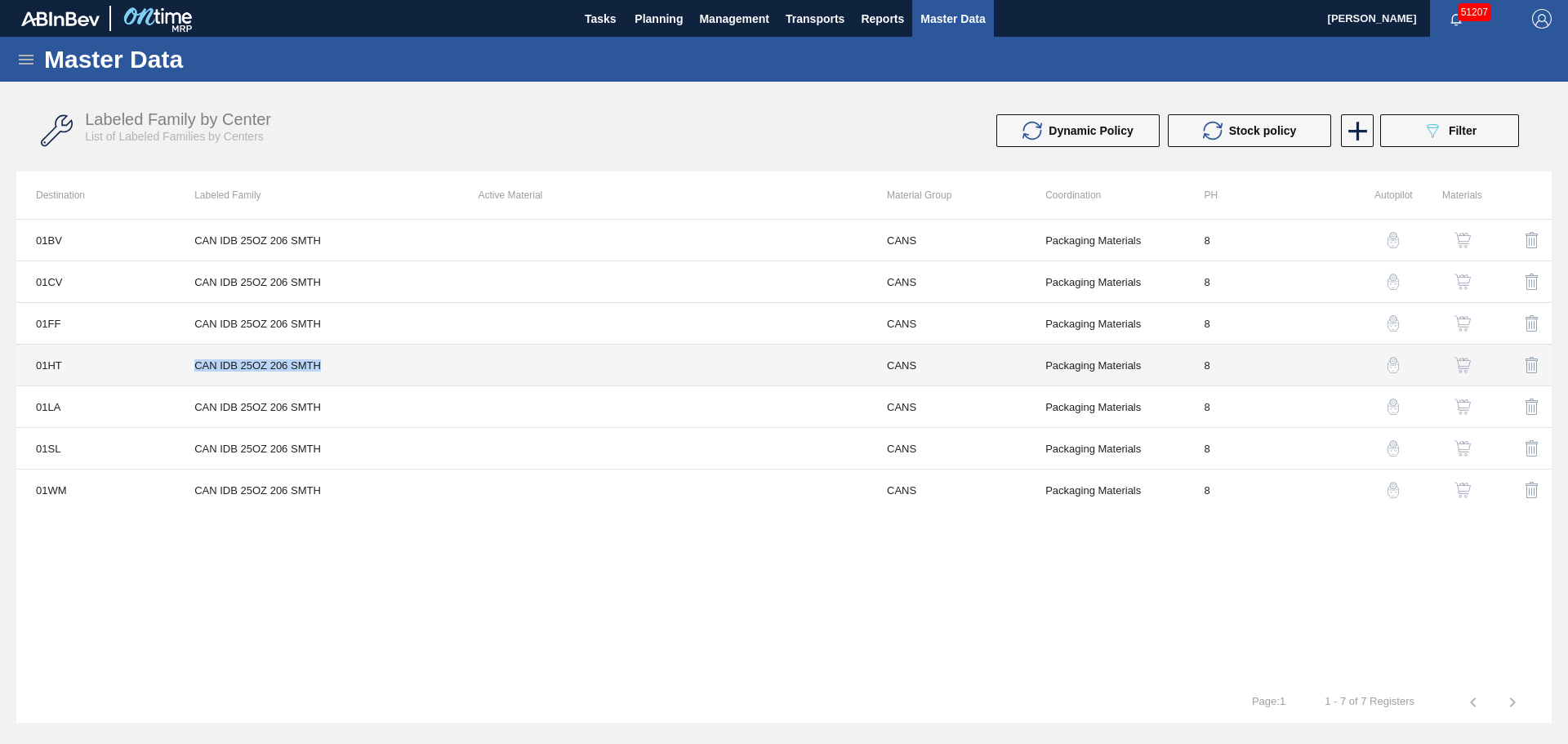
drag, startPoint x: 323, startPoint y: 366, endPoint x: 187, endPoint y: 365, distance: 136.0
click at [187, 365] on td "CAN IDB 25OZ 206 SMTH" at bounding box center [316, 365] width 283 height 42
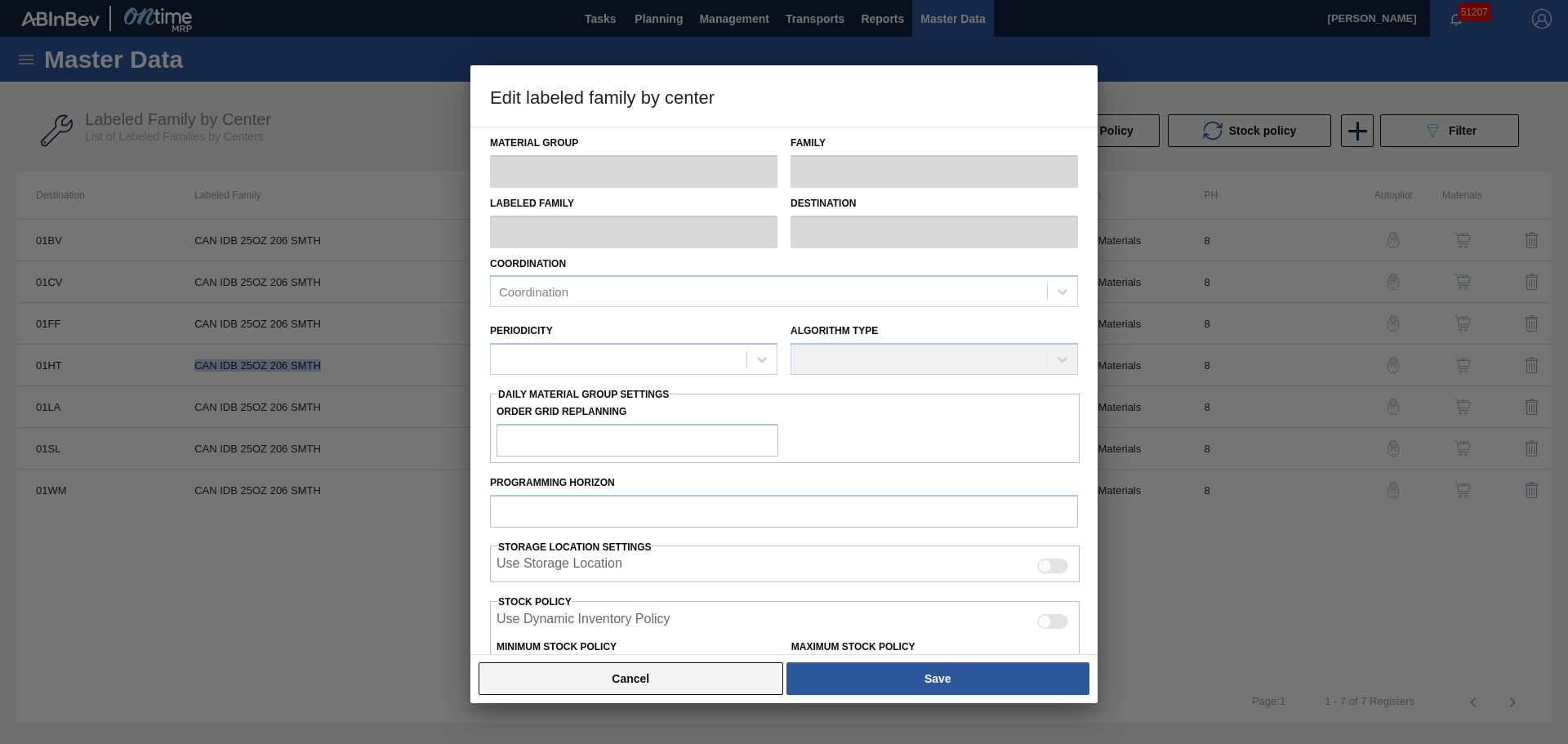
click at [649, 664] on button "Cancel" at bounding box center [630, 679] width 304 height 33
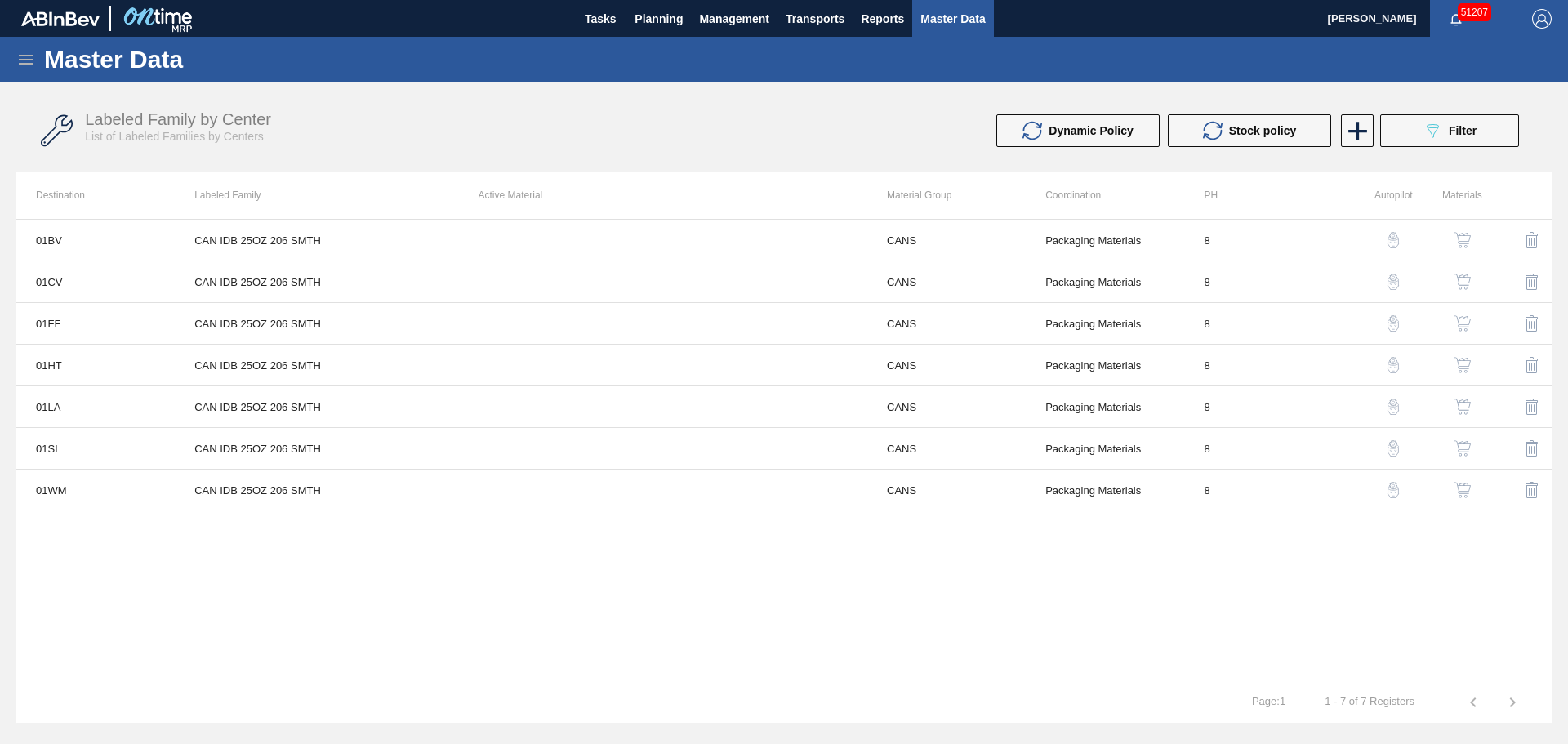
click at [985, 562] on div "01BV CAN IDB 25OZ 206 SMTH CANS Packaging Materials 8 01CV CAN IDB 25OZ 206 SMT…" at bounding box center [784, 450] width 1535 height 463
click at [1465, 359] on img "button" at bounding box center [1462, 365] width 16 height 16
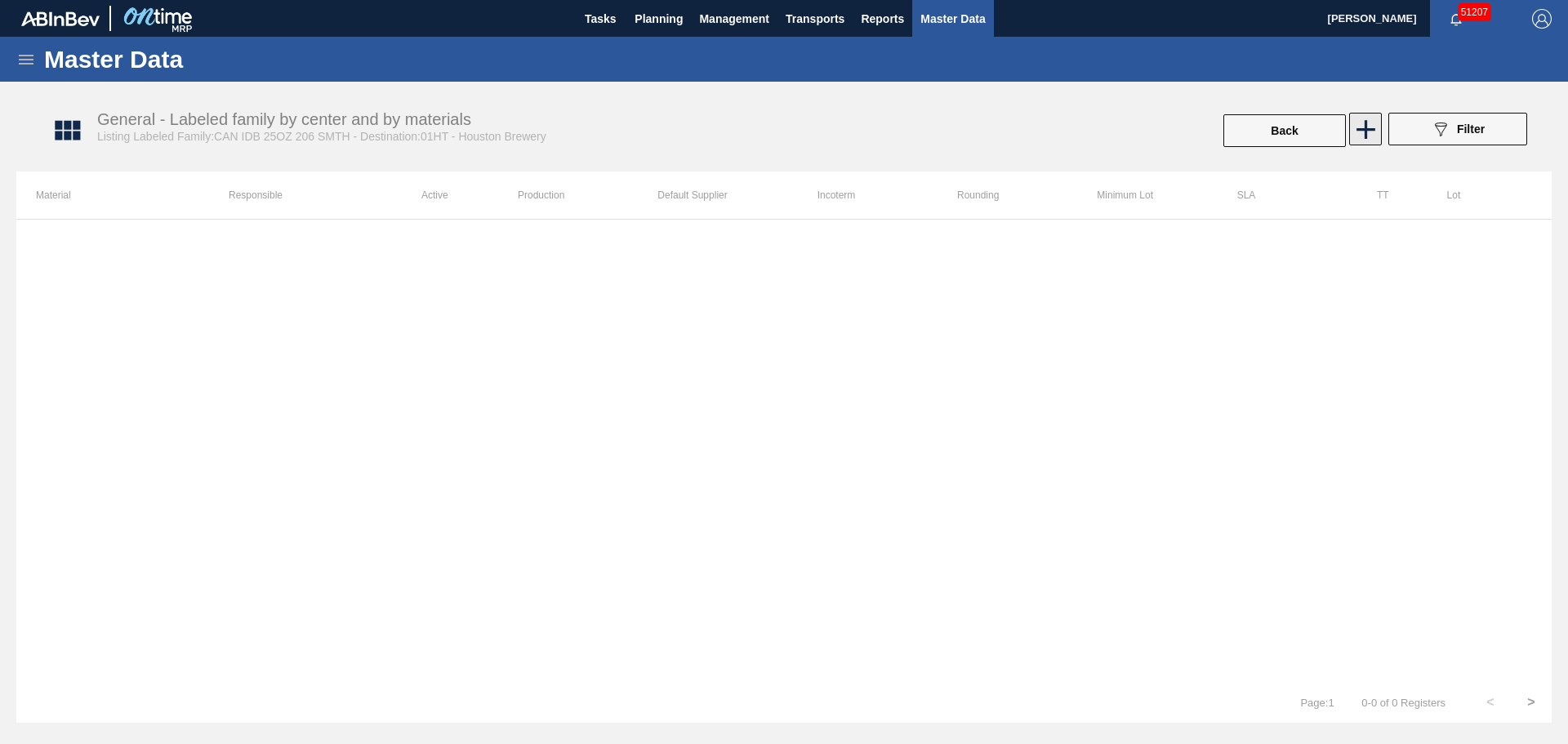
click at [1367, 133] on icon at bounding box center [1366, 130] width 32 height 32
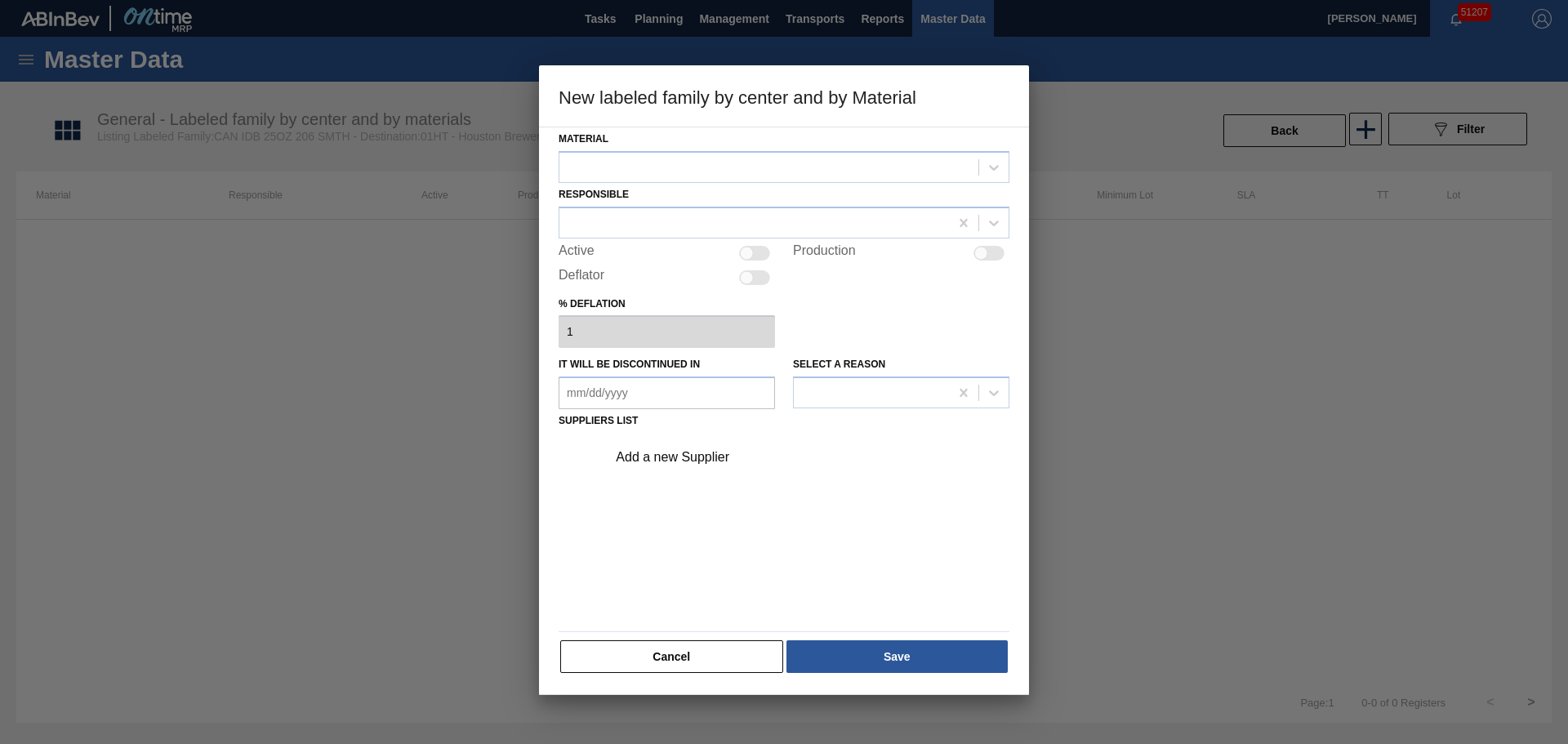
click at [799, 165] on div at bounding box center [769, 167] width 419 height 24
click at [708, 670] on button "Cancel" at bounding box center [672, 657] width 223 height 33
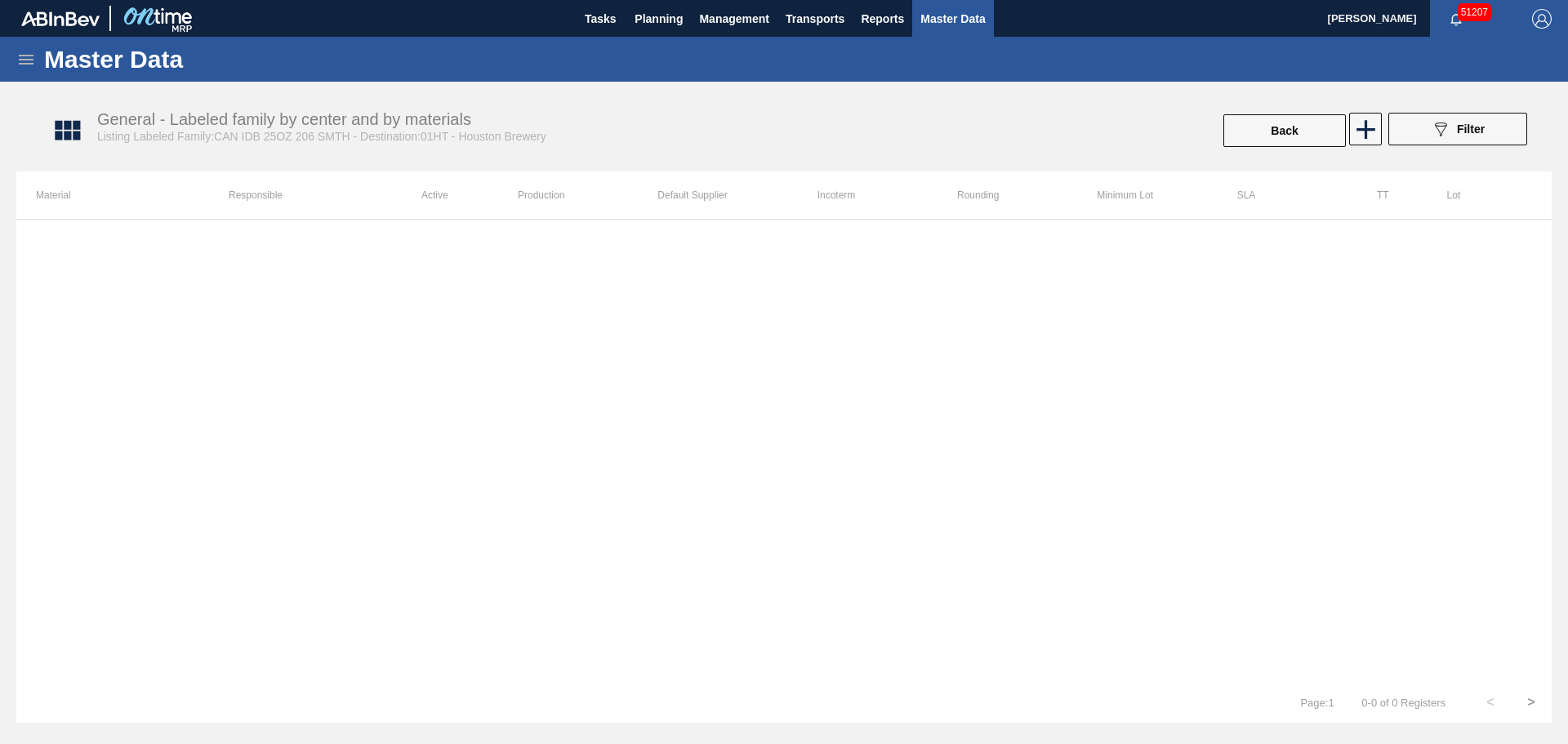
drag, startPoint x: 339, startPoint y: 366, endPoint x: 987, endPoint y: 201, distance: 668.7
click at [427, 350] on div at bounding box center [784, 450] width 1535 height 463
click at [1263, 143] on button "Back" at bounding box center [1284, 131] width 122 height 33
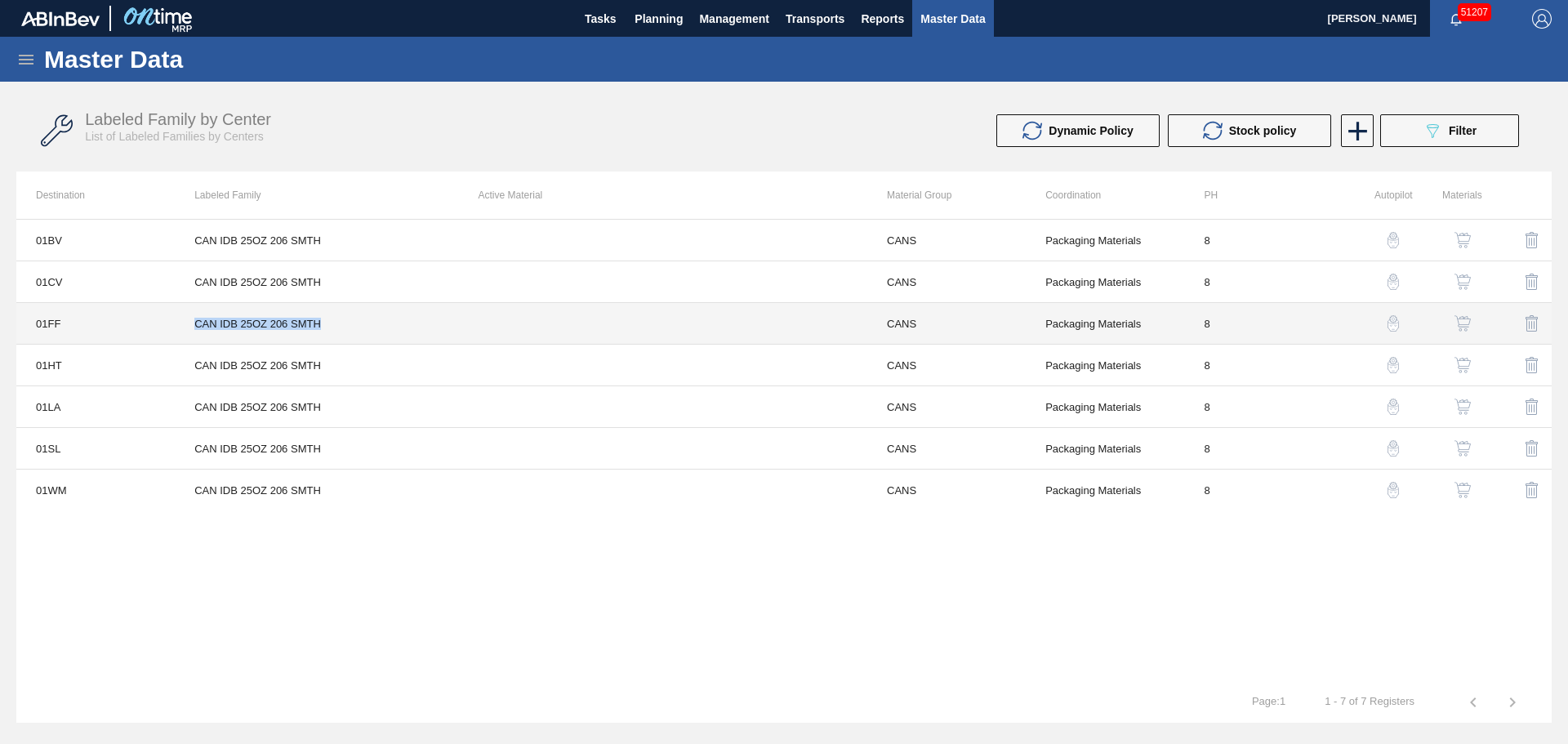
drag, startPoint x: 249, startPoint y: 324, endPoint x: 198, endPoint y: 322, distance: 51.0
click at [198, 322] on td "CAN IDB 25OZ 206 SMTH" at bounding box center [316, 323] width 283 height 42
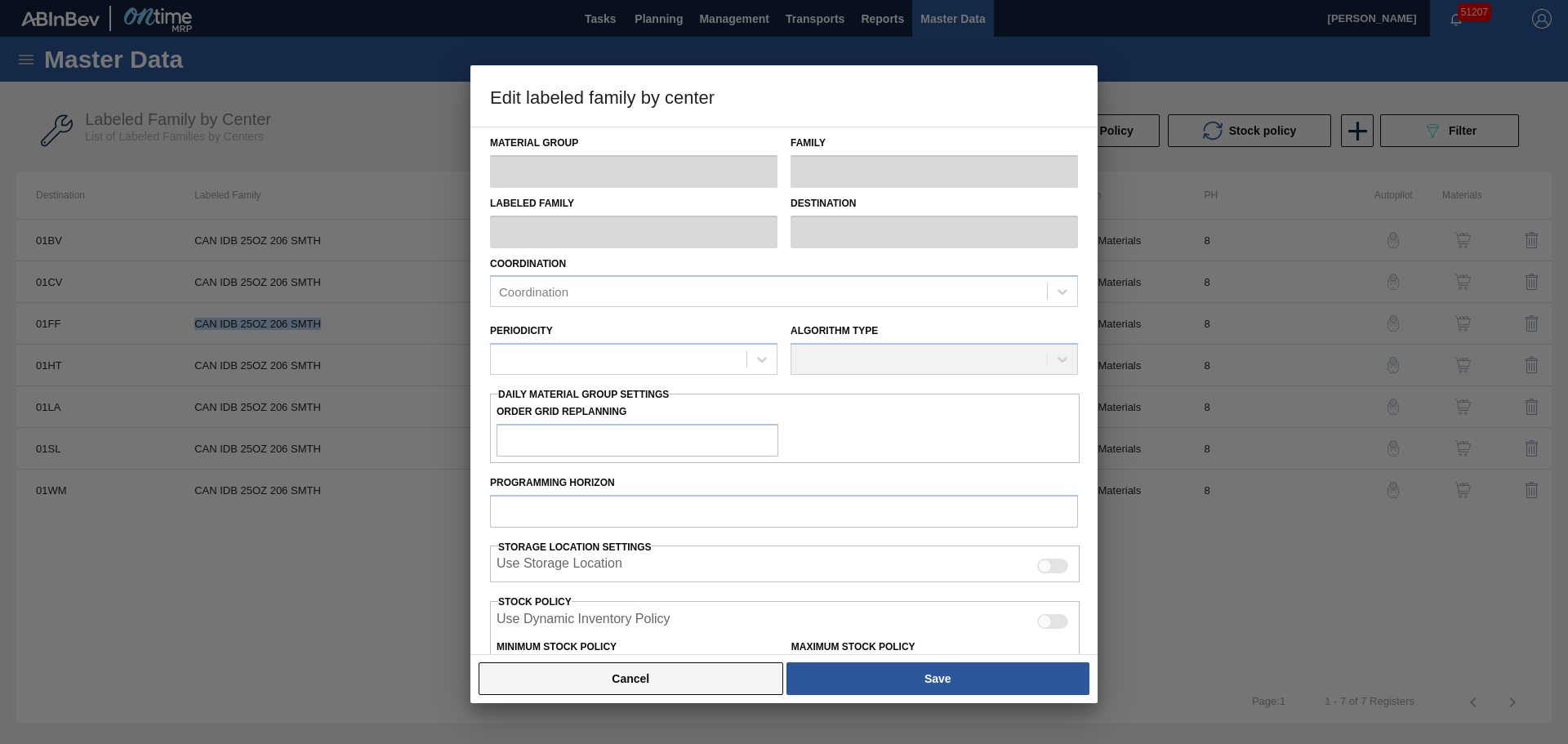
click at [715, 673] on button "Cancel" at bounding box center [630, 679] width 304 height 33
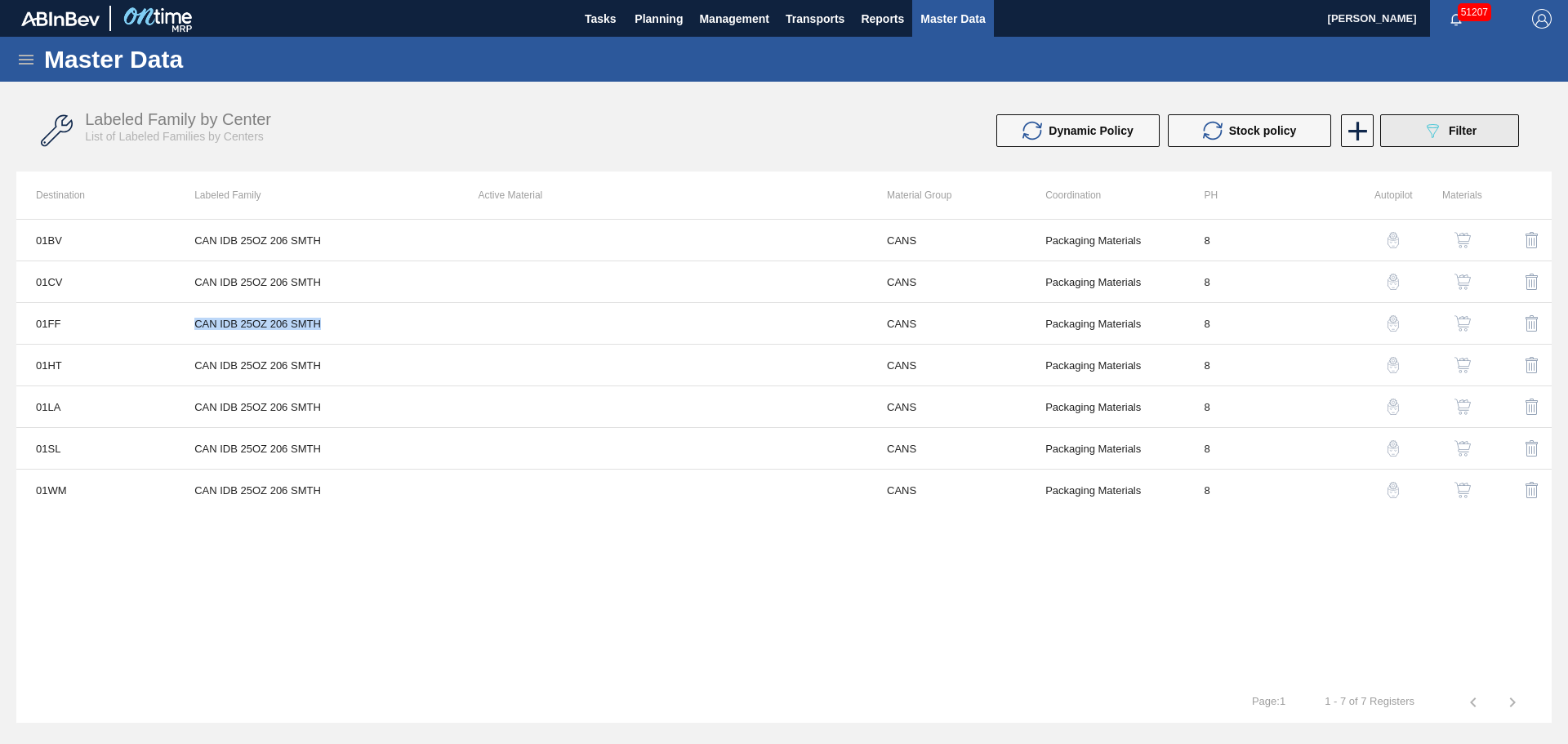
click at [1440, 143] on button "089F7B8B-B2A5-4AFE-B5C0-19BA573D28AC Filter" at bounding box center [1449, 131] width 139 height 33
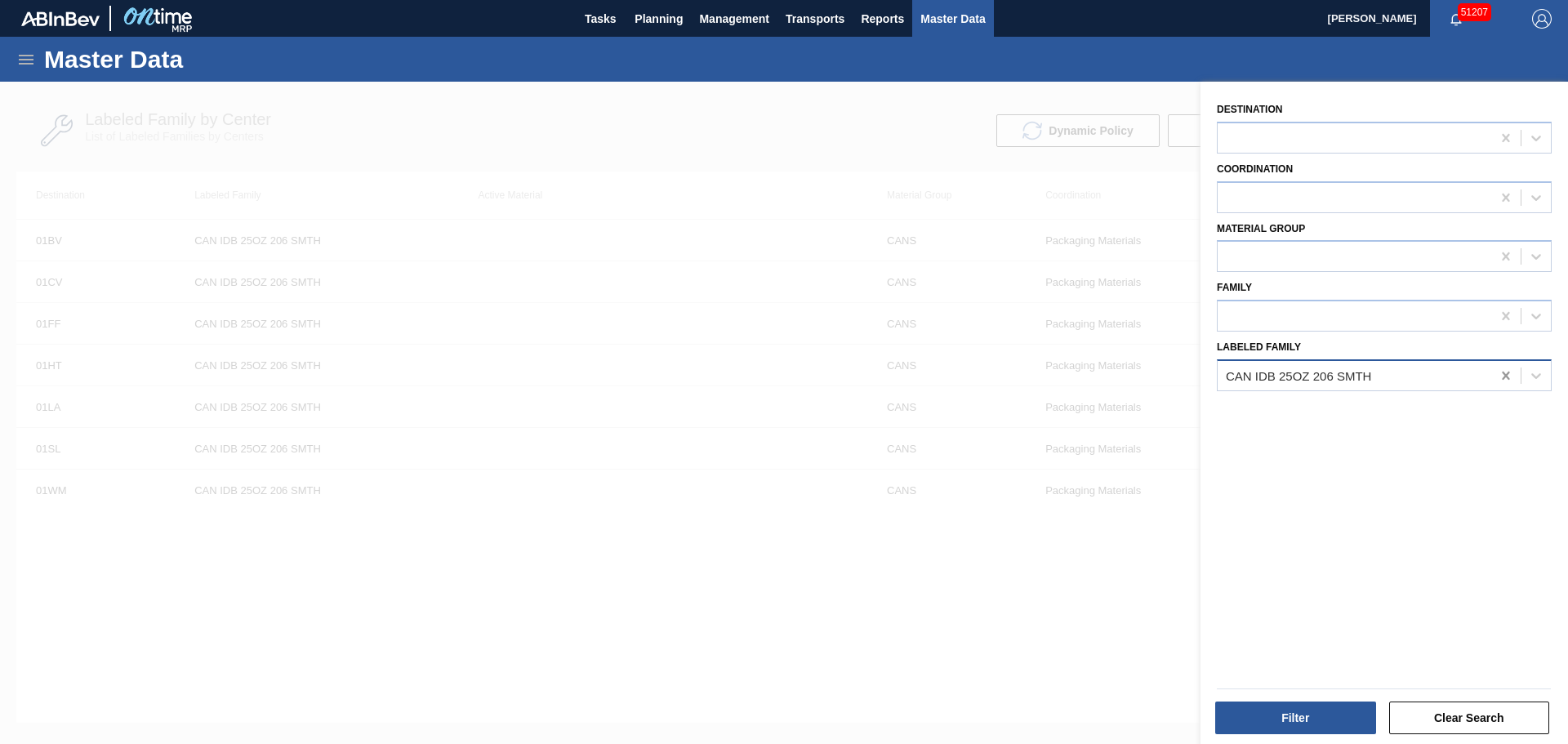
click at [1503, 374] on icon at bounding box center [1505, 376] width 8 height 8
type Family "can mul 355"
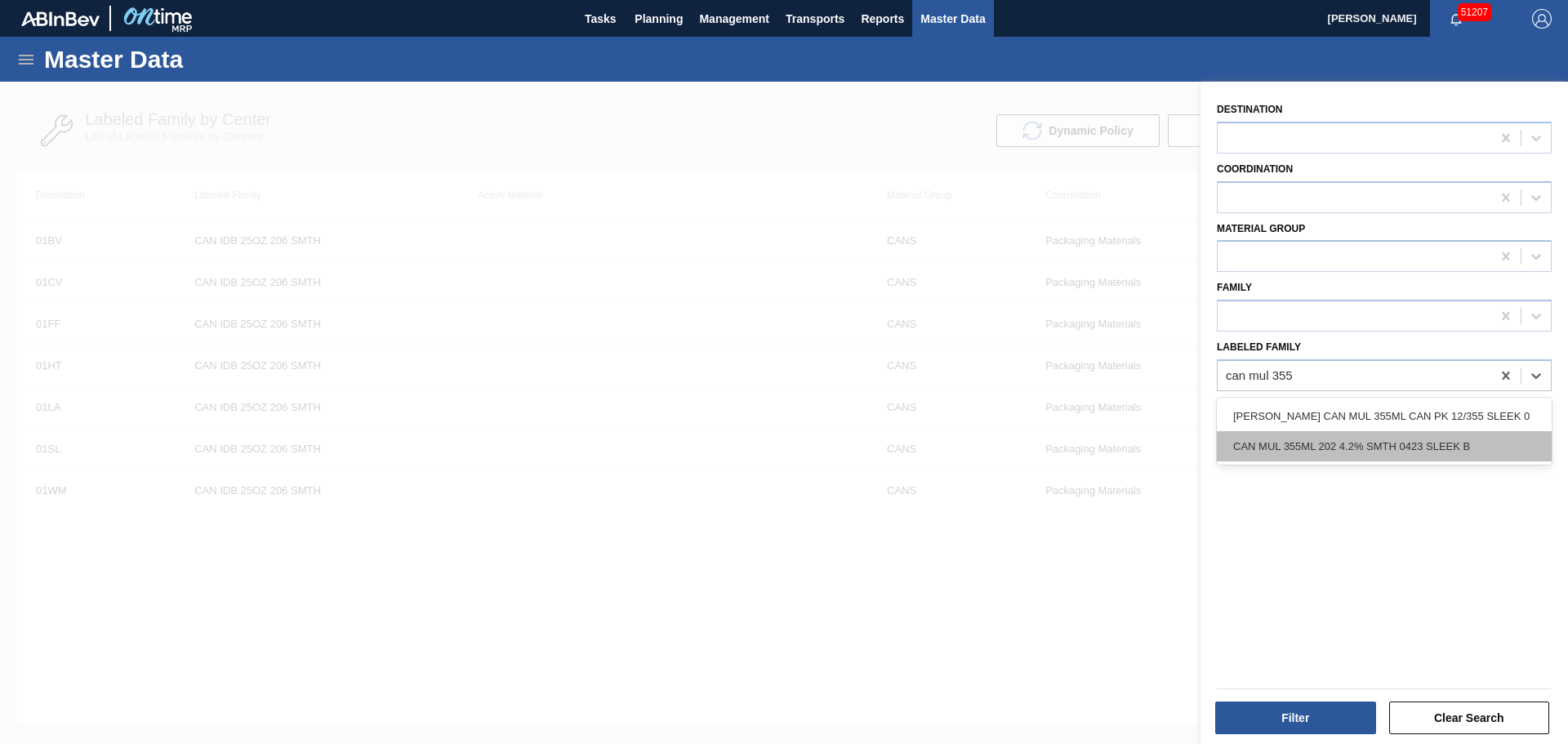
click at [1362, 456] on div "CAN MUL 355ML 202 4.2% SMTH 0423 SLEEK B" at bounding box center [1384, 446] width 335 height 31
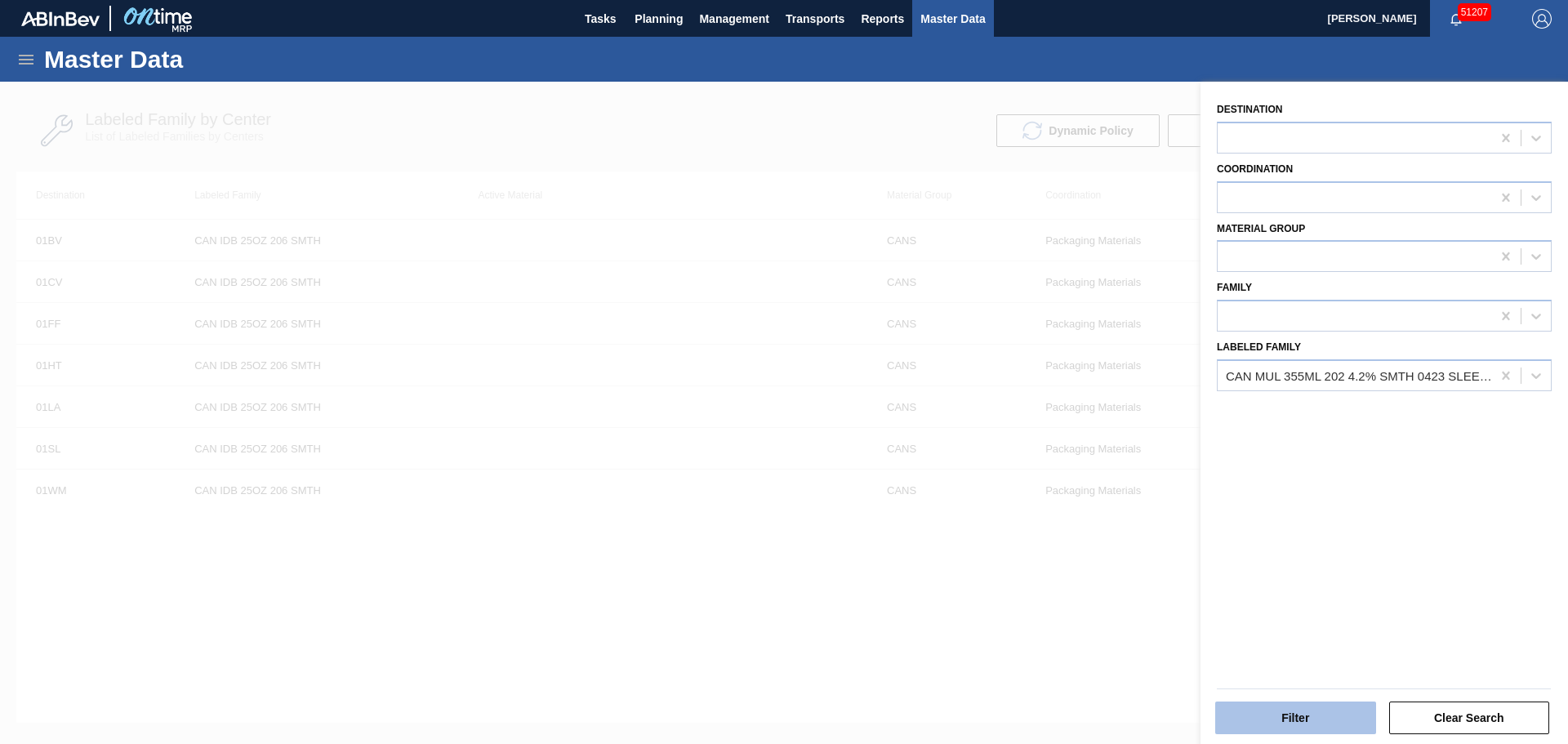
click at [1318, 714] on button "Filter" at bounding box center [1296, 718] width 161 height 33
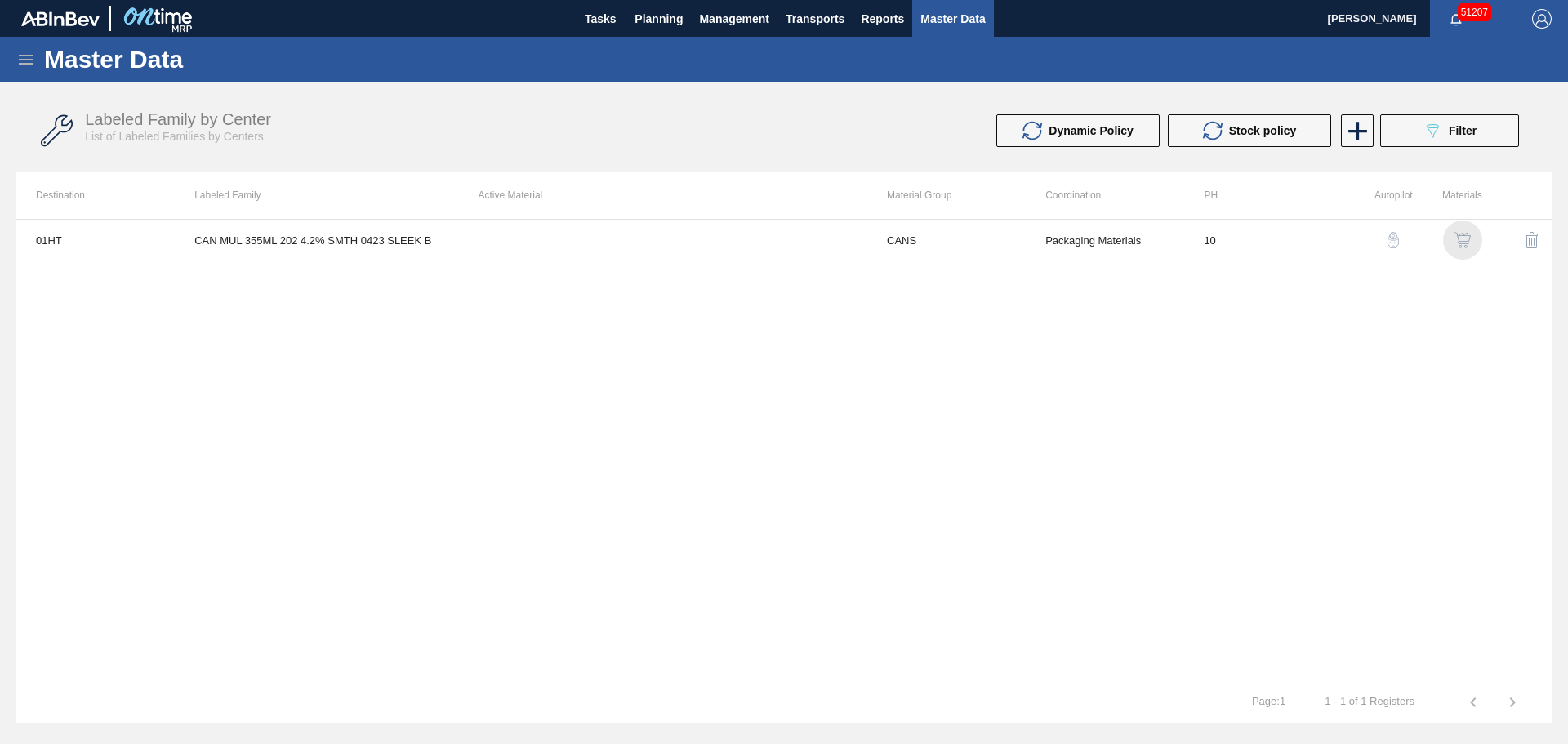
click at [1460, 242] on img "button" at bounding box center [1462, 239] width 16 height 16
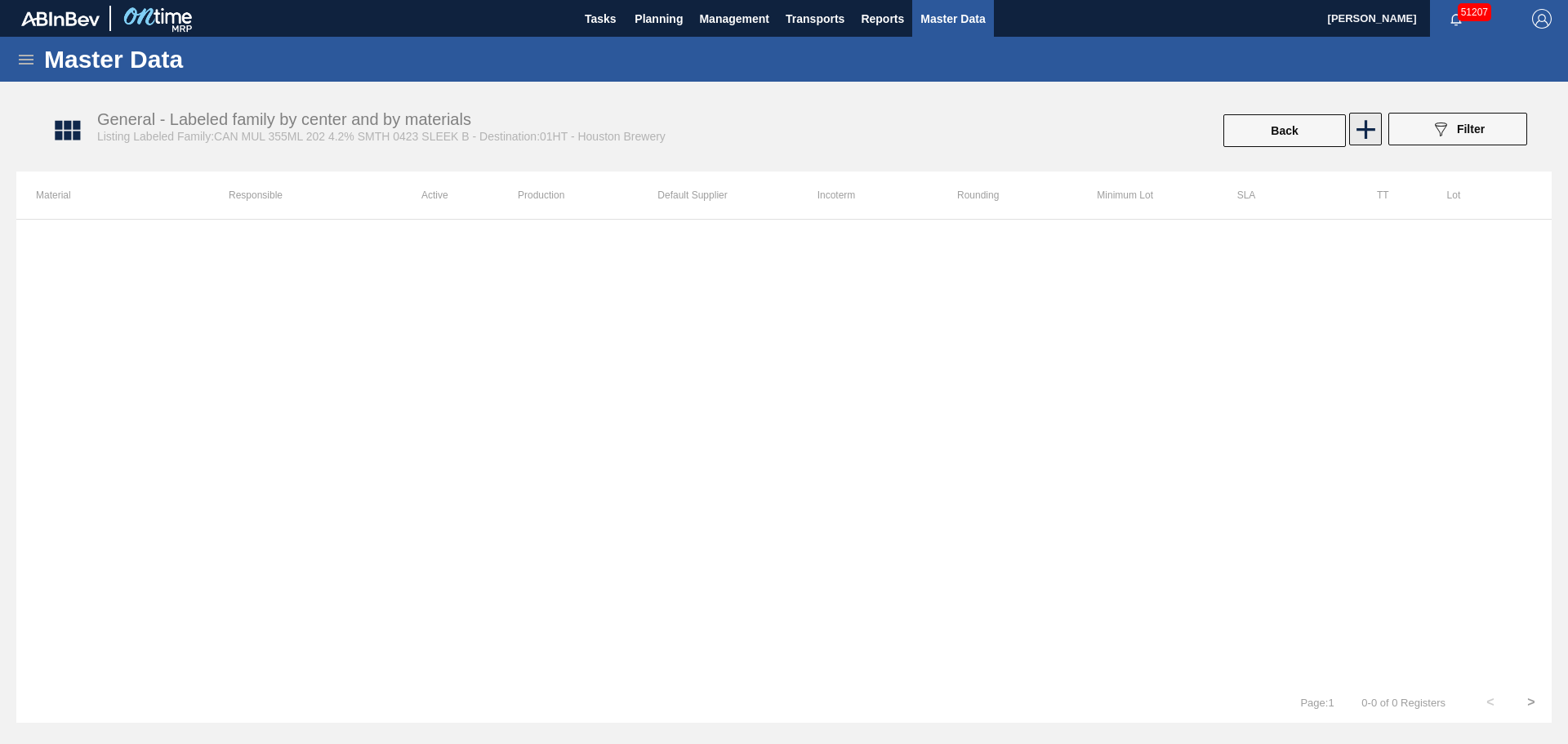
click at [1355, 131] on icon at bounding box center [1366, 130] width 32 height 32
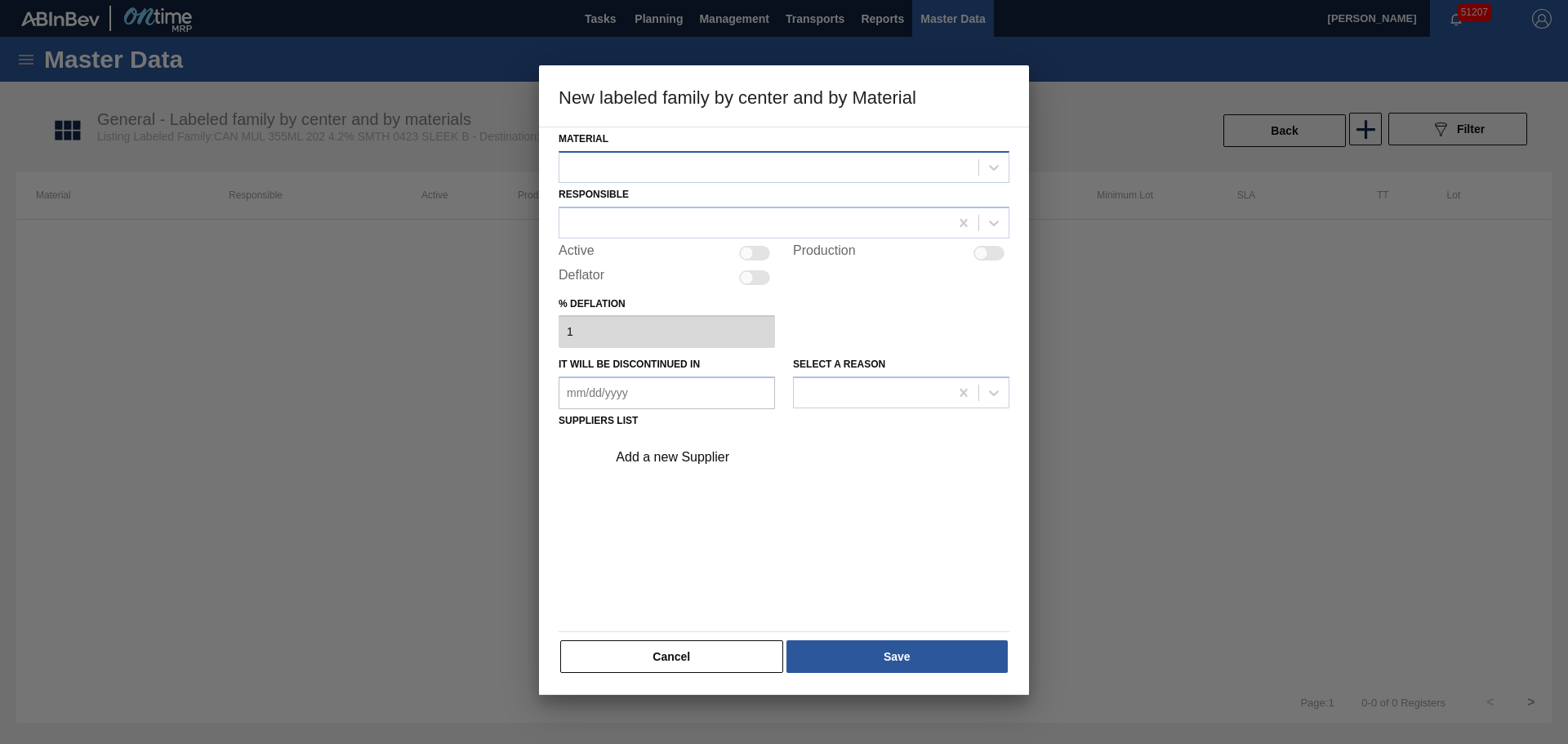
click at [669, 173] on div at bounding box center [769, 167] width 419 height 24
click at [702, 661] on button "Cancel" at bounding box center [672, 657] width 223 height 33
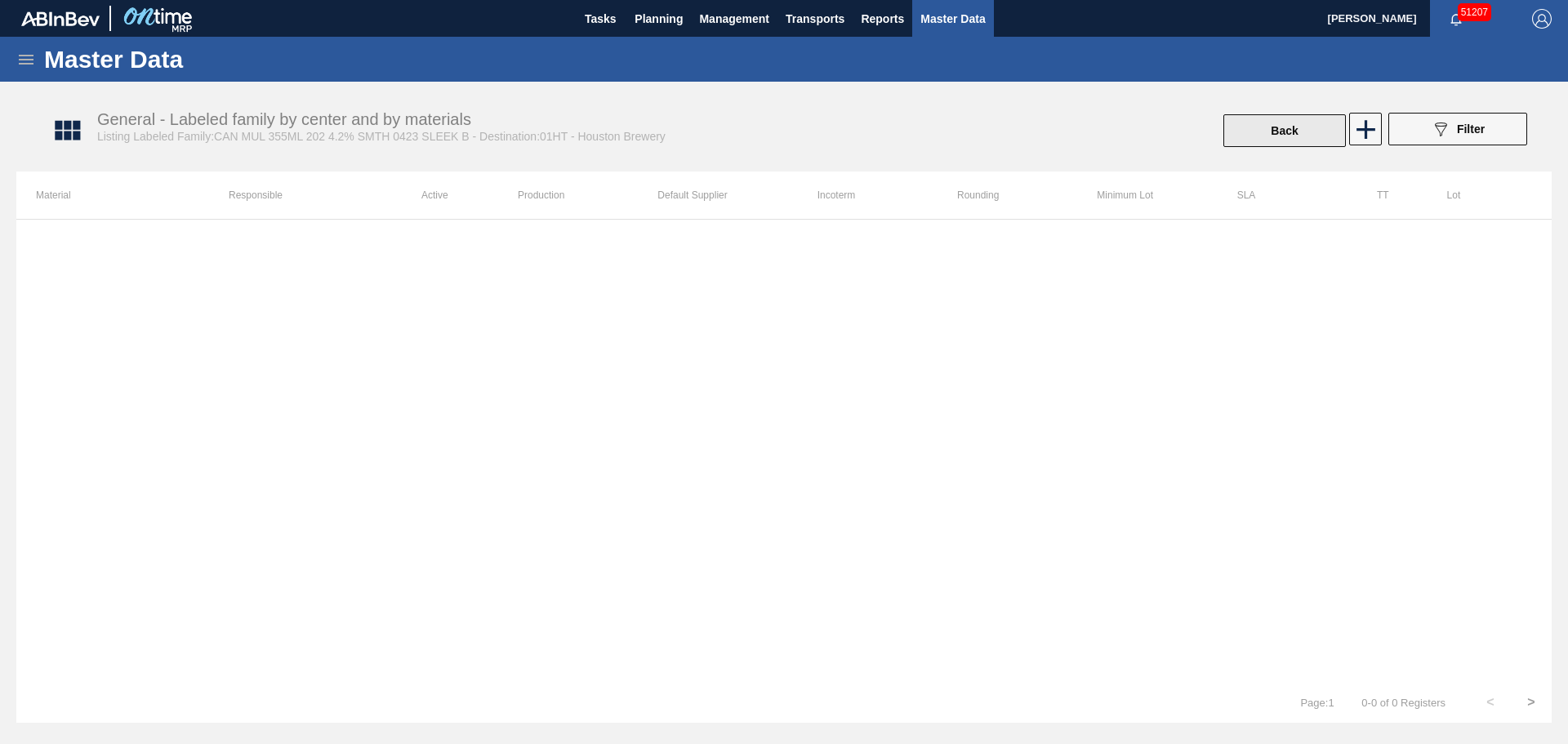
click at [1286, 146] on button "Back" at bounding box center [1284, 131] width 122 height 33
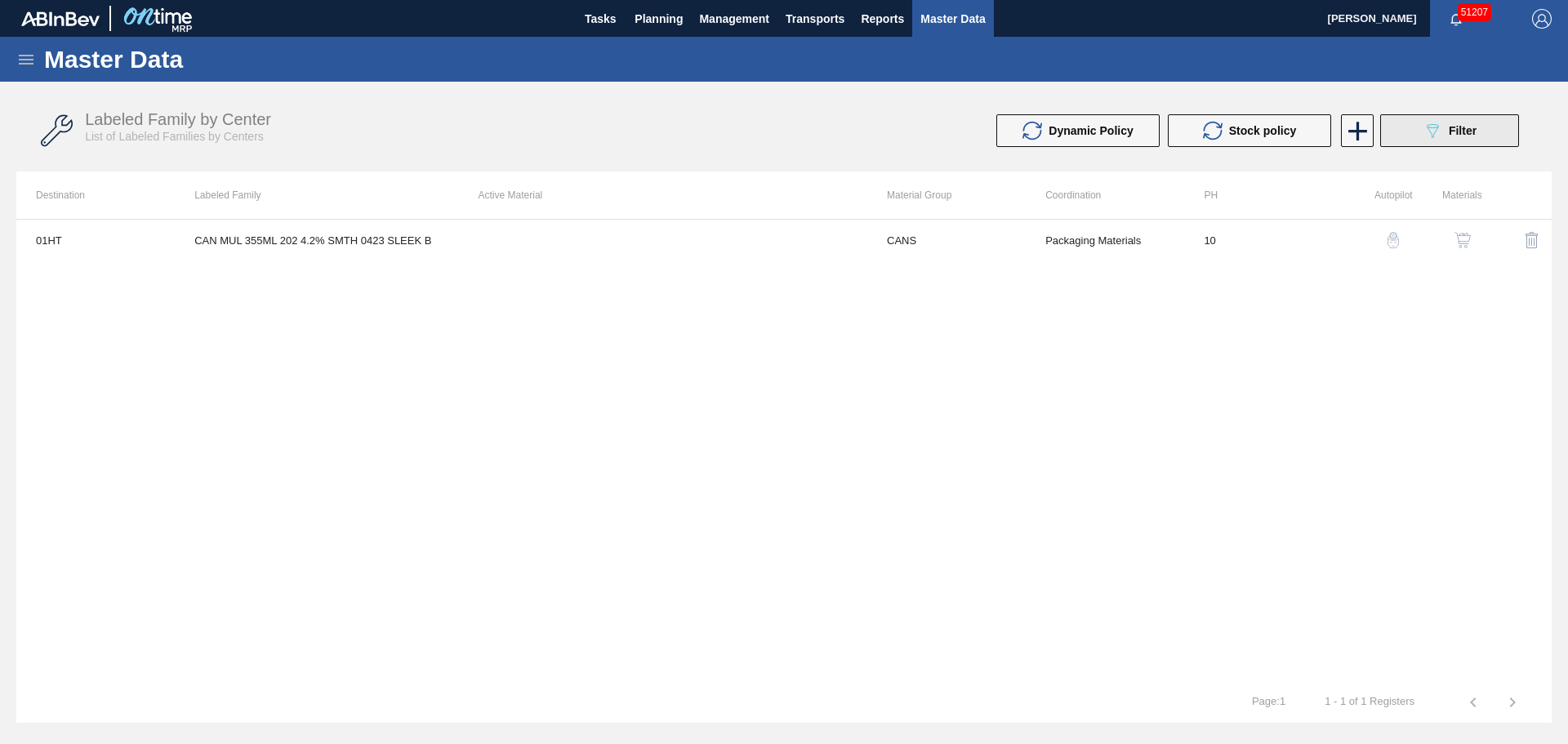
click at [1419, 135] on button "089F7B8B-B2A5-4AFE-B5C0-19BA573D28AC Filter" at bounding box center [1449, 131] width 139 height 33
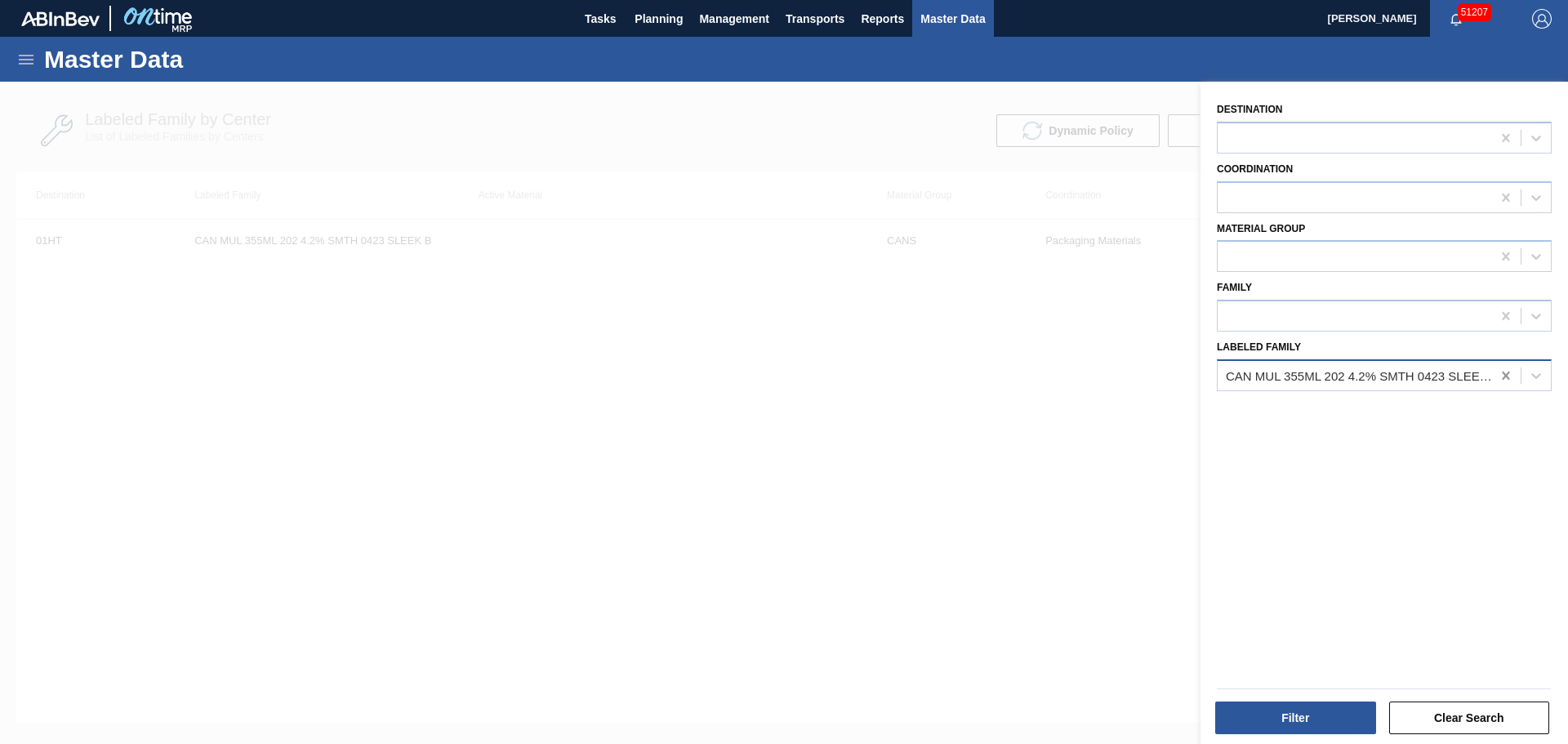
click at [1504, 375] on icon at bounding box center [1505, 376] width 8 height 8
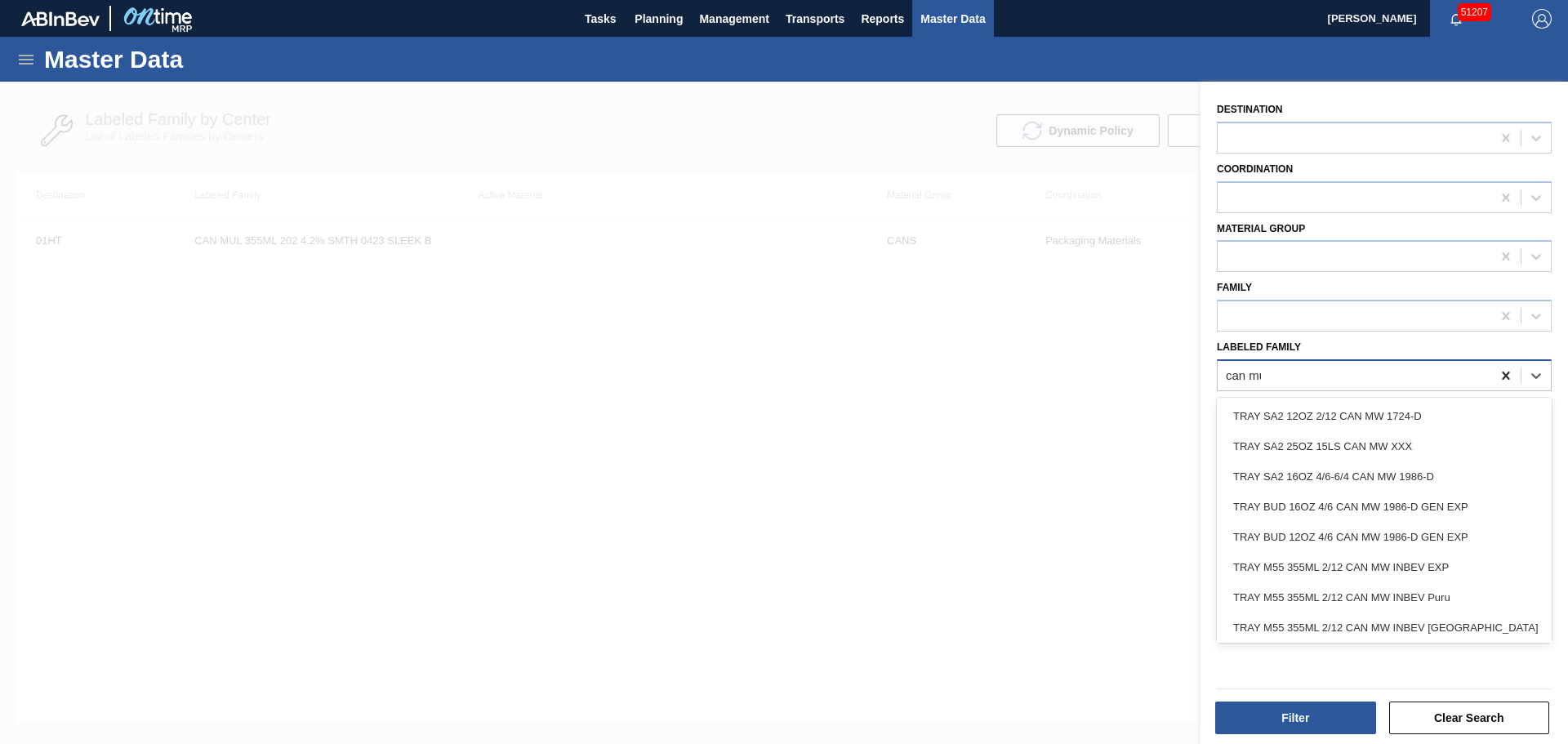
type Family "can mul"
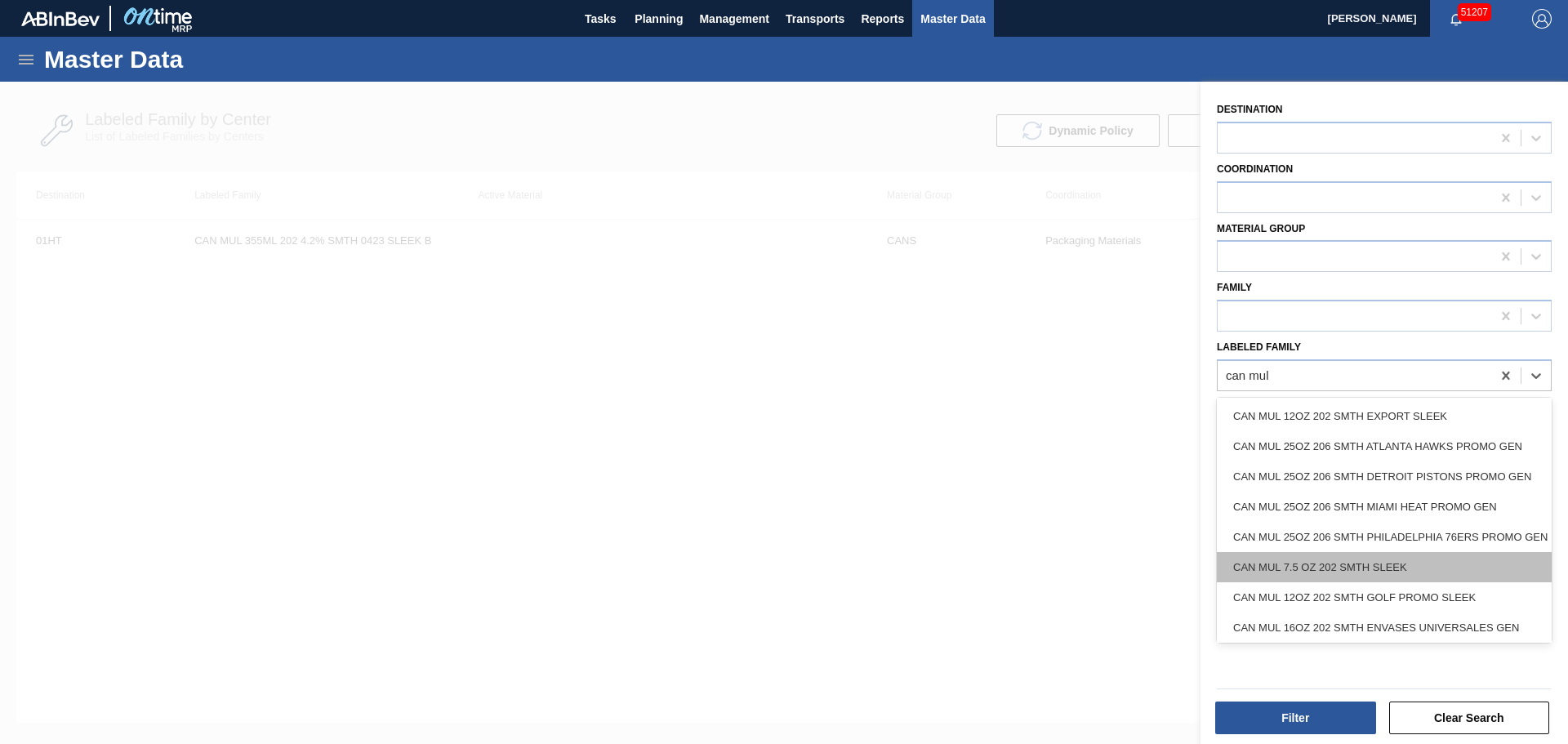
scroll to position [674, 0]
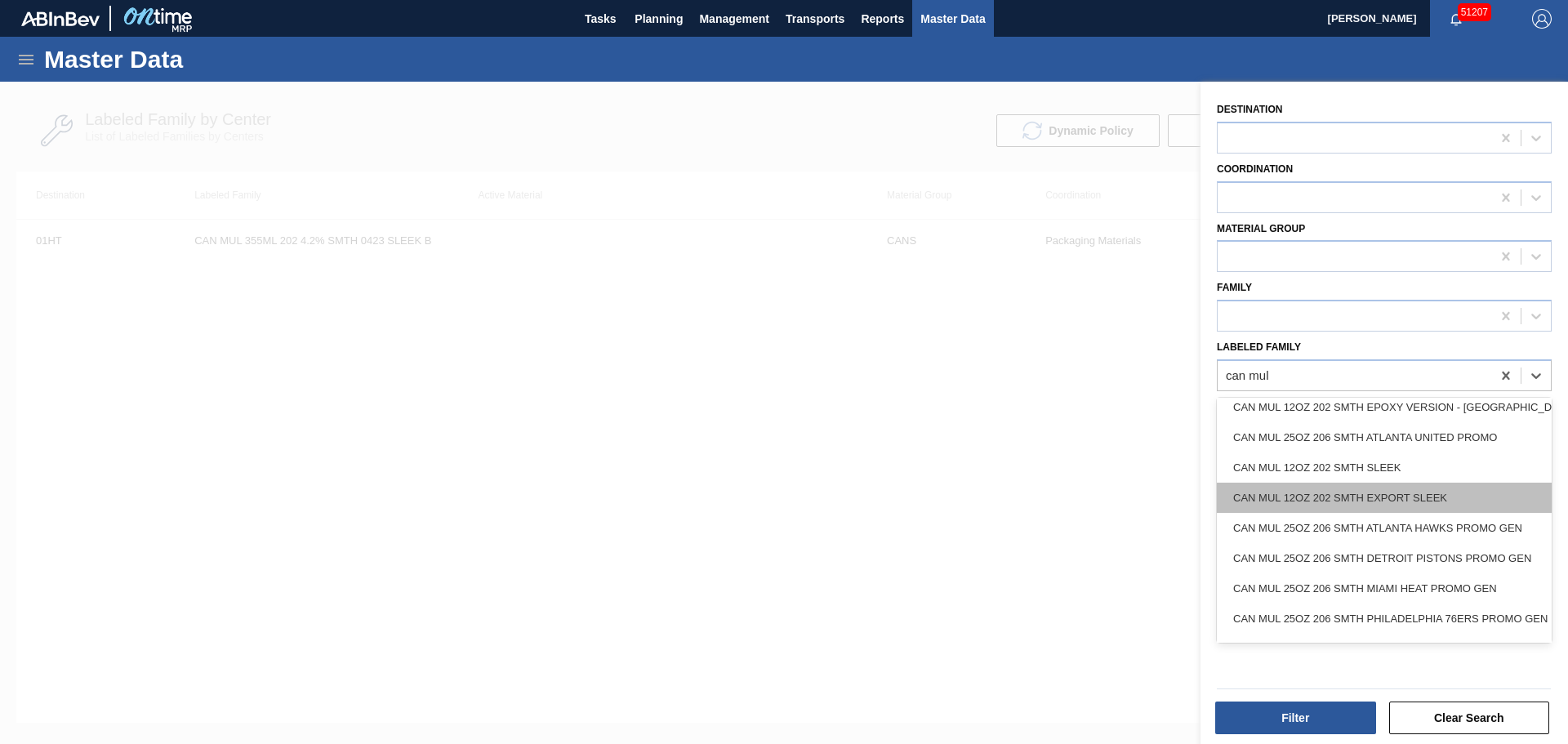
click at [1396, 496] on div "CAN MUL 12OZ 202 SMTH EXPORT SLEEK" at bounding box center [1384, 498] width 335 height 31
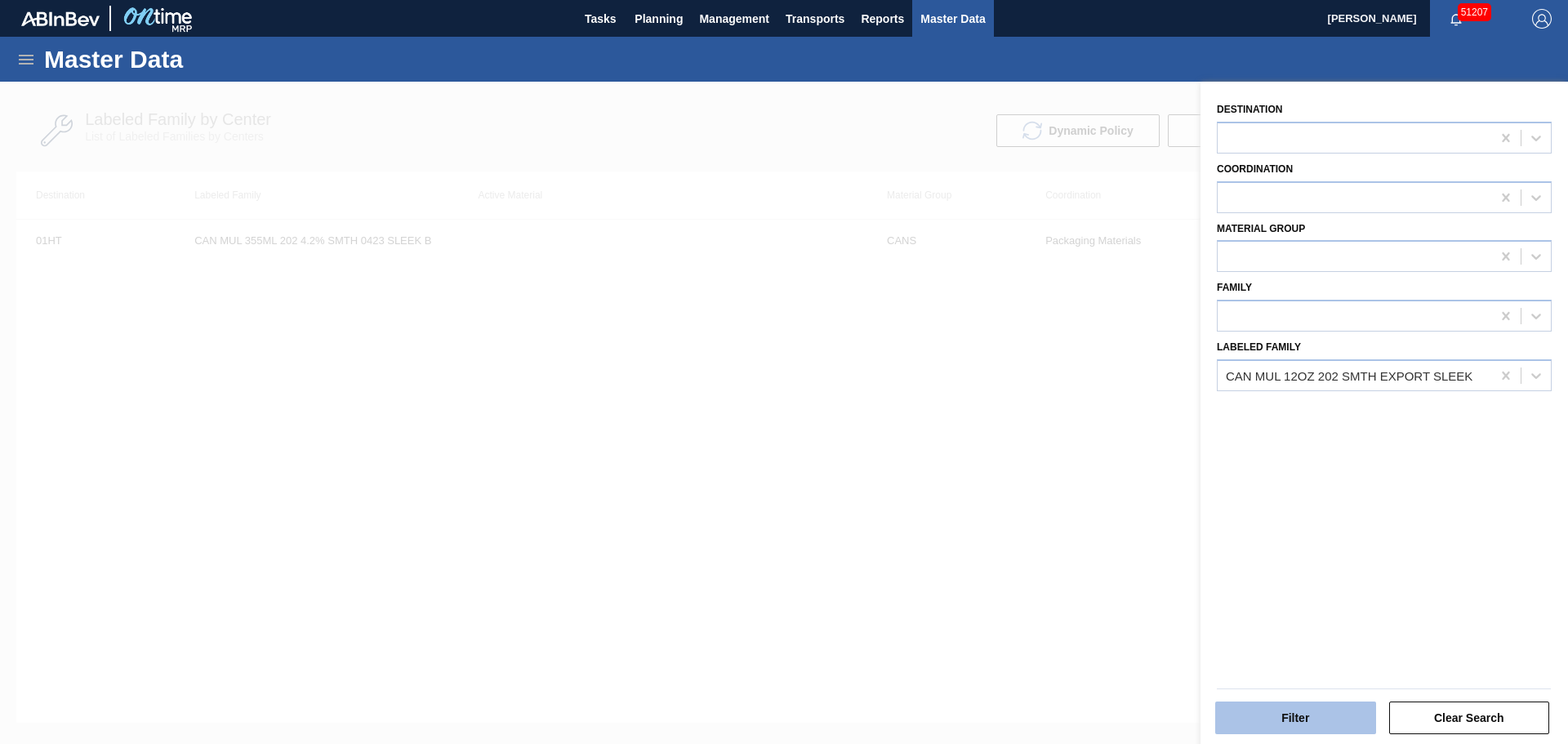
click at [1286, 714] on button "Filter" at bounding box center [1296, 718] width 161 height 33
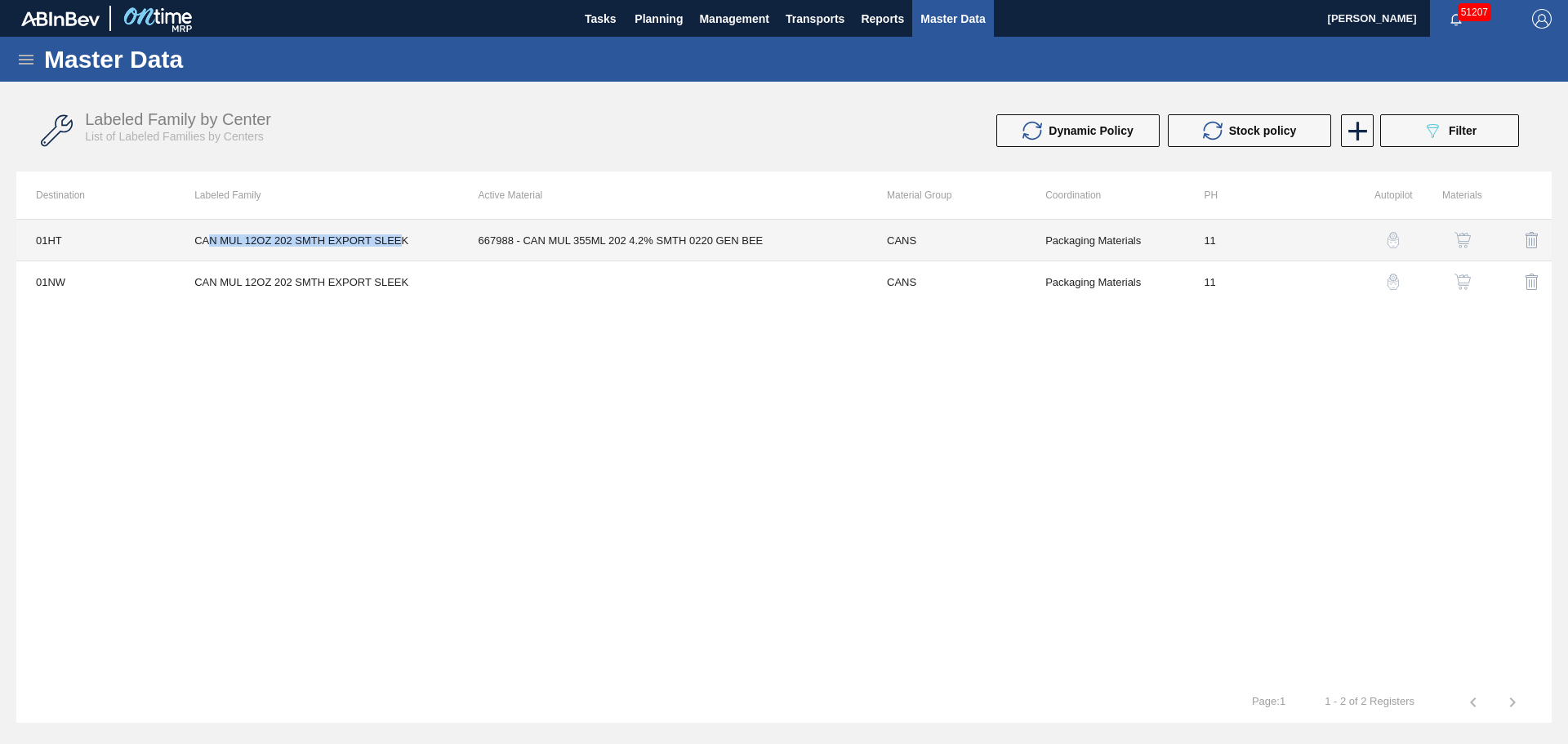
drag, startPoint x: 403, startPoint y: 238, endPoint x: 205, endPoint y: 239, distance: 198.0
click at [205, 239] on td "CAN MUL 12OZ 202 SMTH EXPORT SLEEK" at bounding box center [316, 240] width 283 height 42
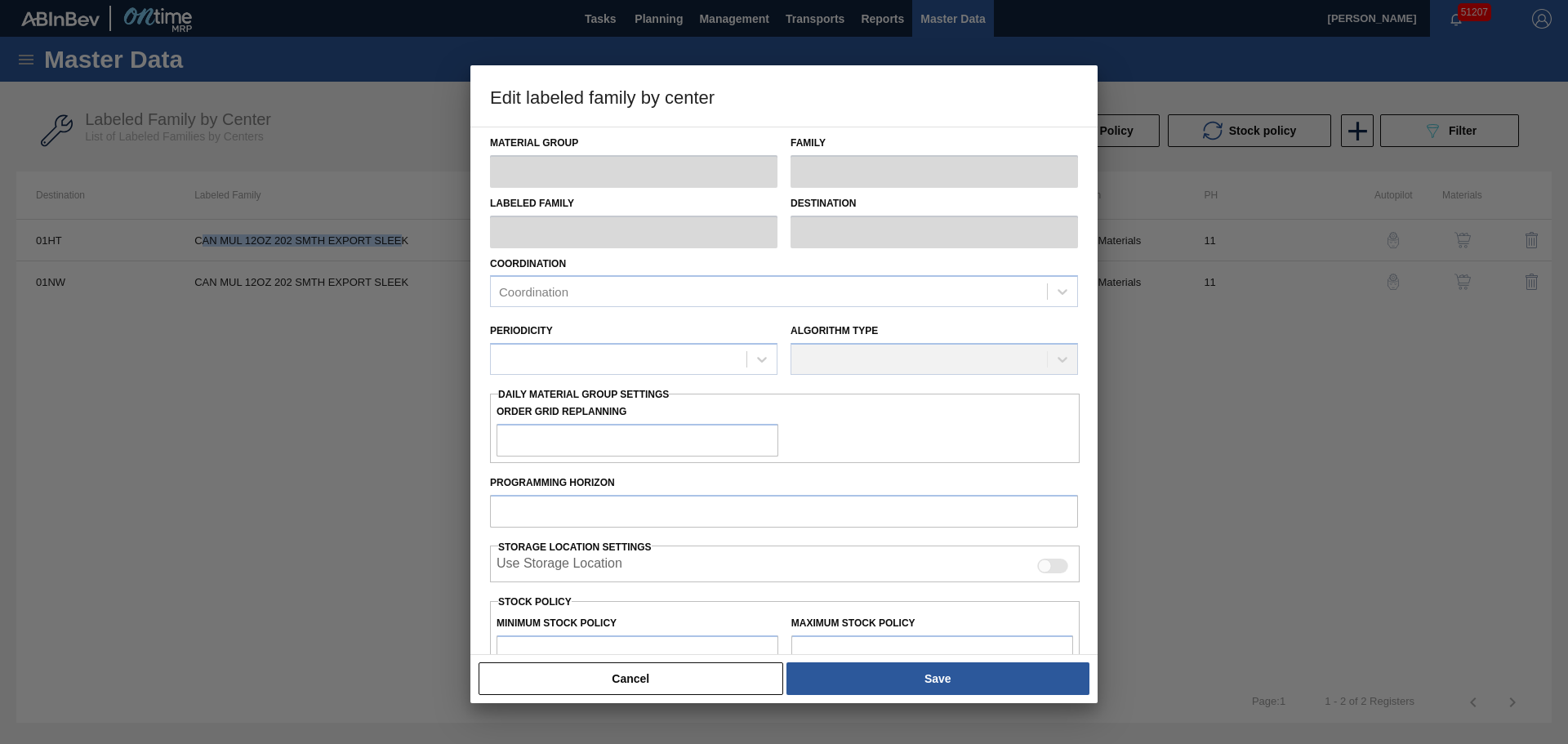
type input "CANS"
type input "Cans"
type input "CAN MUL 12OZ 202 SMTH EXPORT SLEEK"
type input "01HT - Houston Brewery"
type input "11"
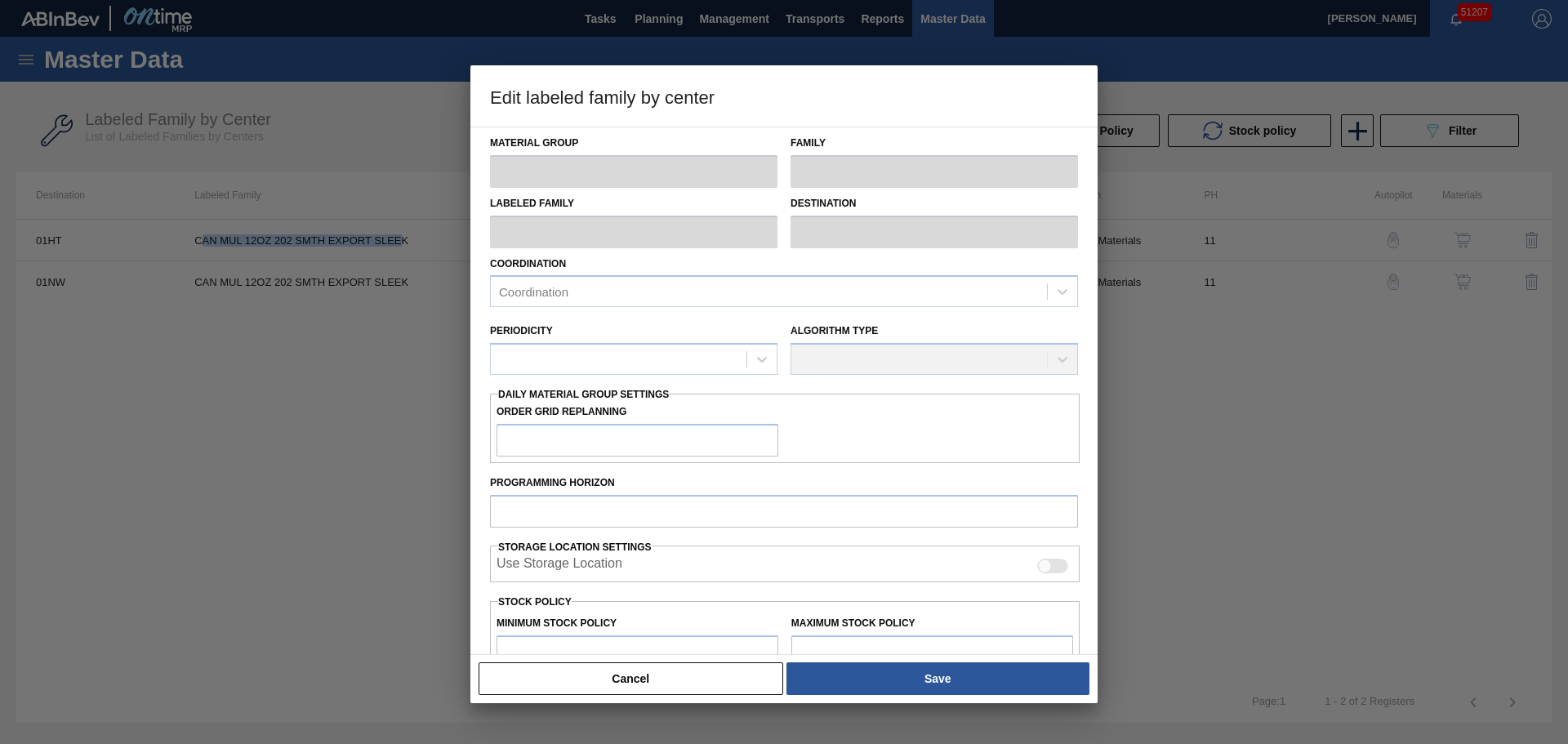
type input "0"
type input "100"
type input "0"
checkbox input "true"
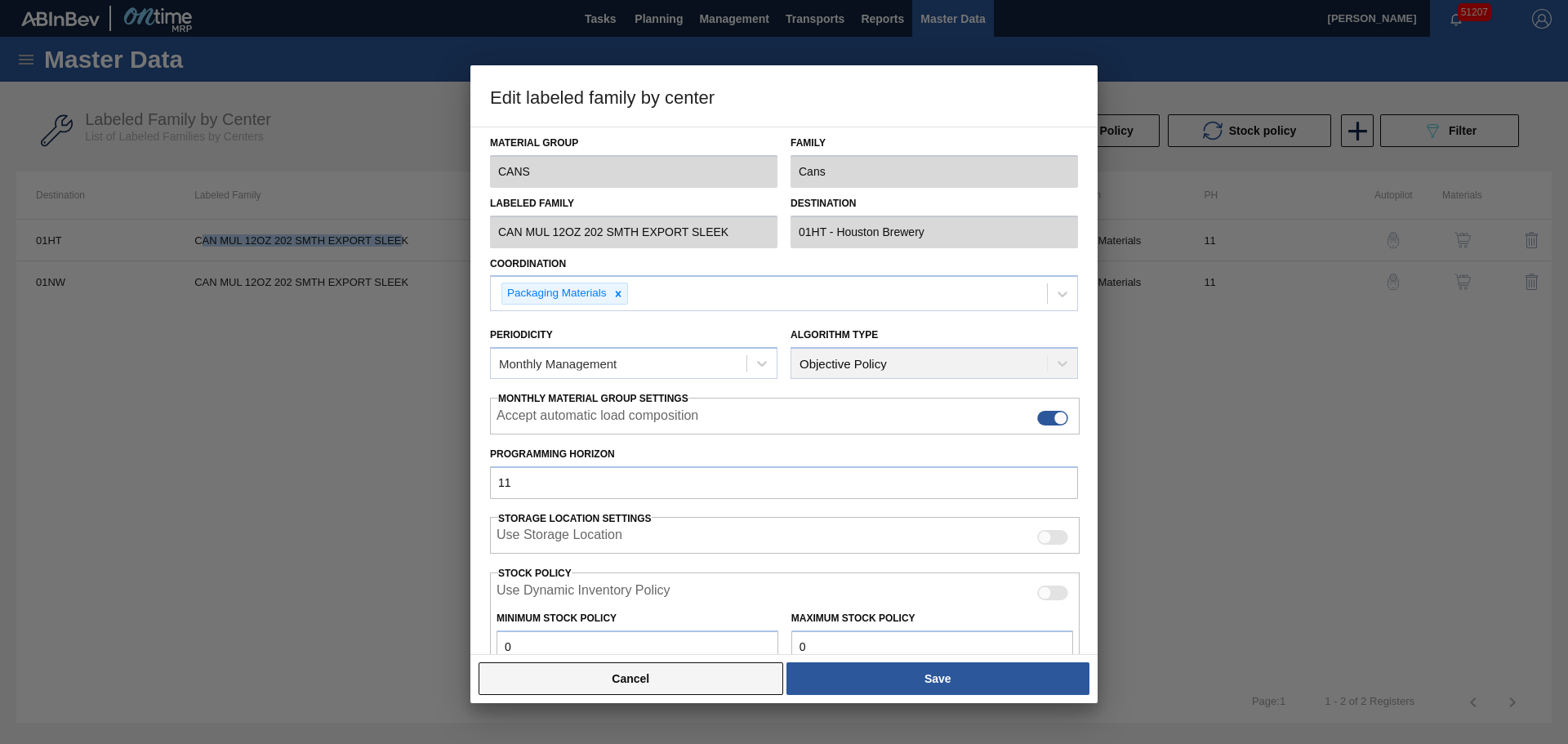
click at [611, 674] on button "Cancel" at bounding box center [630, 679] width 304 height 33
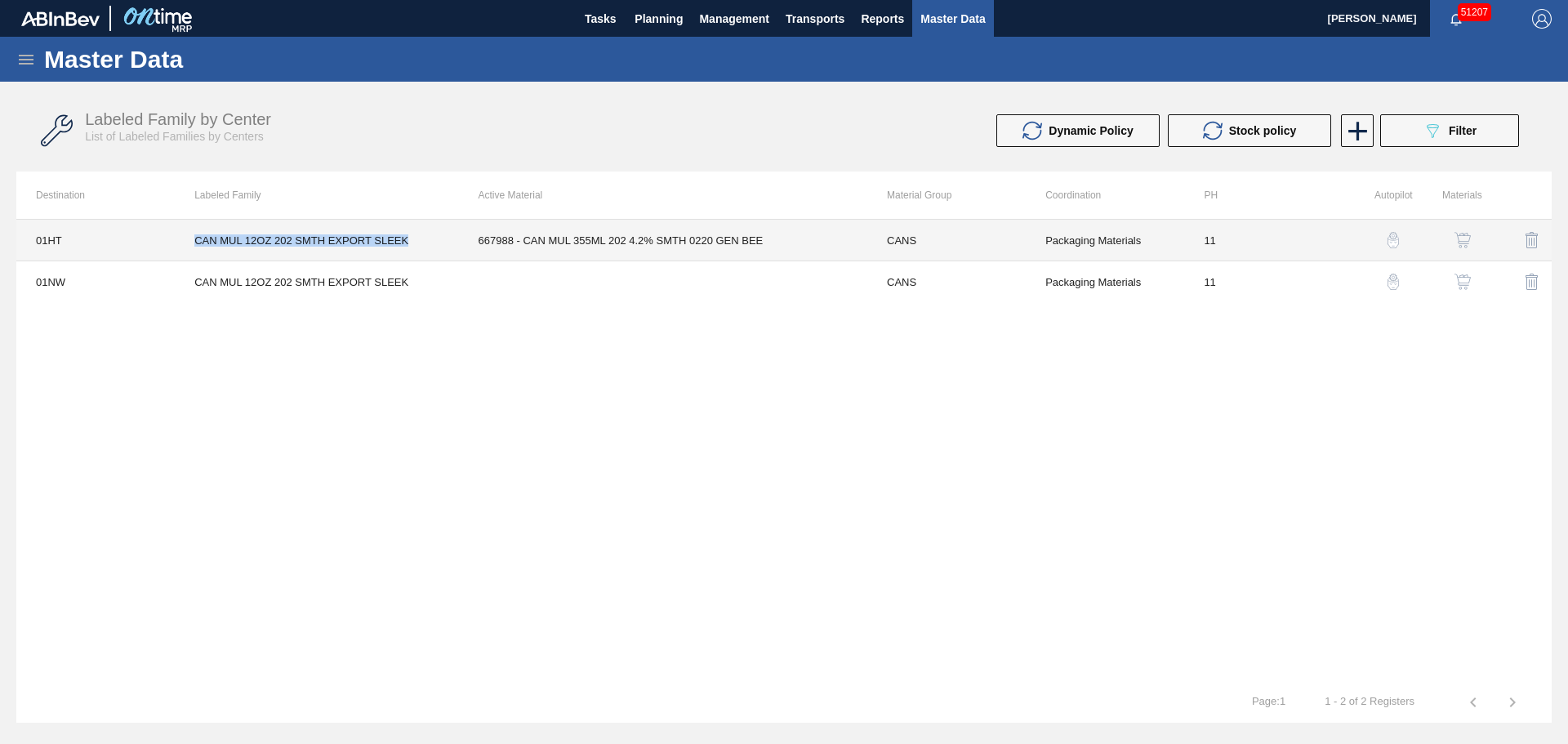
drag, startPoint x: 410, startPoint y: 240, endPoint x: 183, endPoint y: 233, distance: 227.1
click at [183, 233] on td "CAN MUL 12OZ 202 SMTH EXPORT SLEEK" at bounding box center [316, 240] width 283 height 42
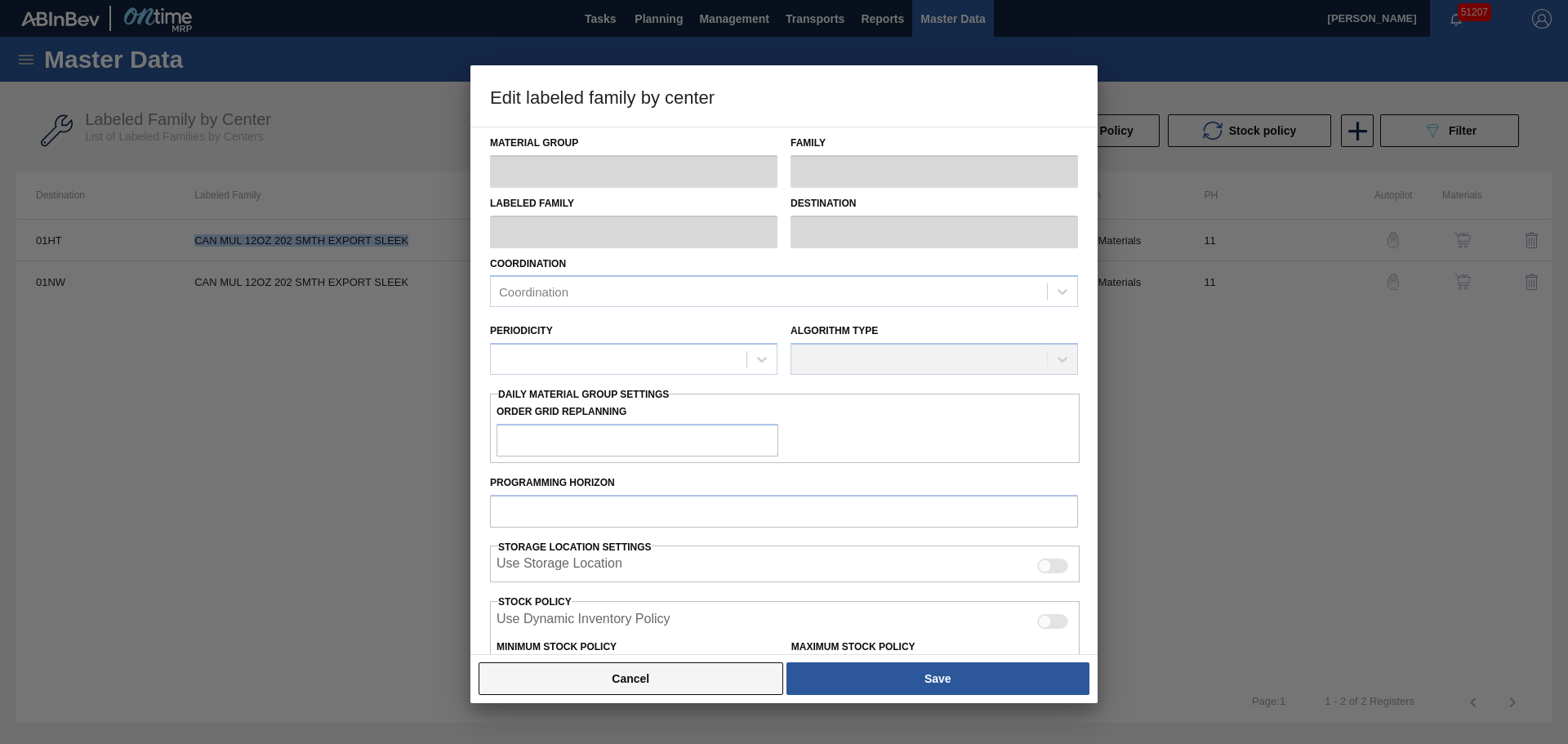
click at [625, 679] on button "Cancel" at bounding box center [630, 679] width 304 height 33
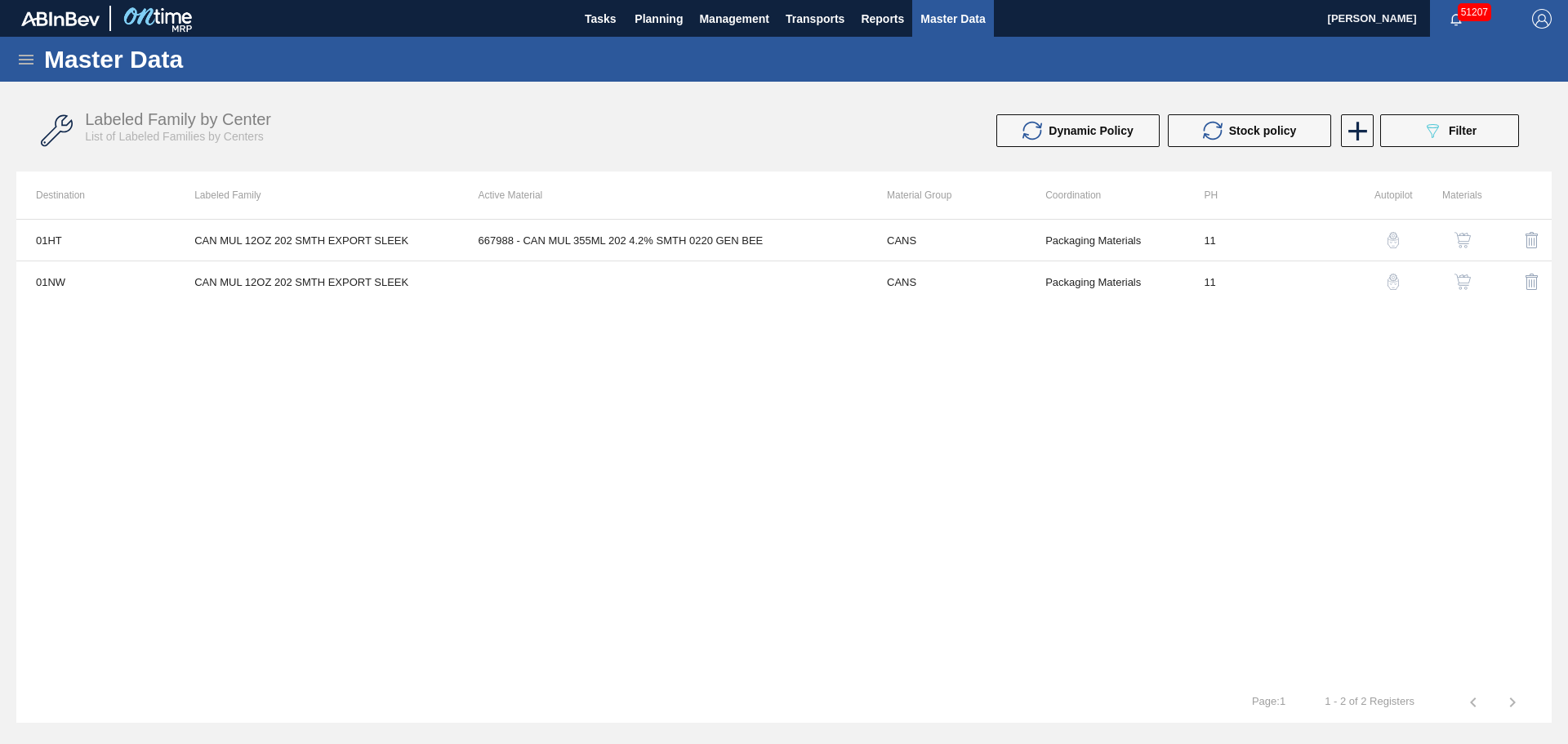
click at [913, 407] on div "01HT CAN MUL 12OZ 202 SMTH EXPORT SLEEK 667988 - CAN MUL 355ML 202 4.2% SMTH 02…" at bounding box center [784, 450] width 1535 height 463
click at [32, 53] on icon at bounding box center [25, 59] width 20 height 20
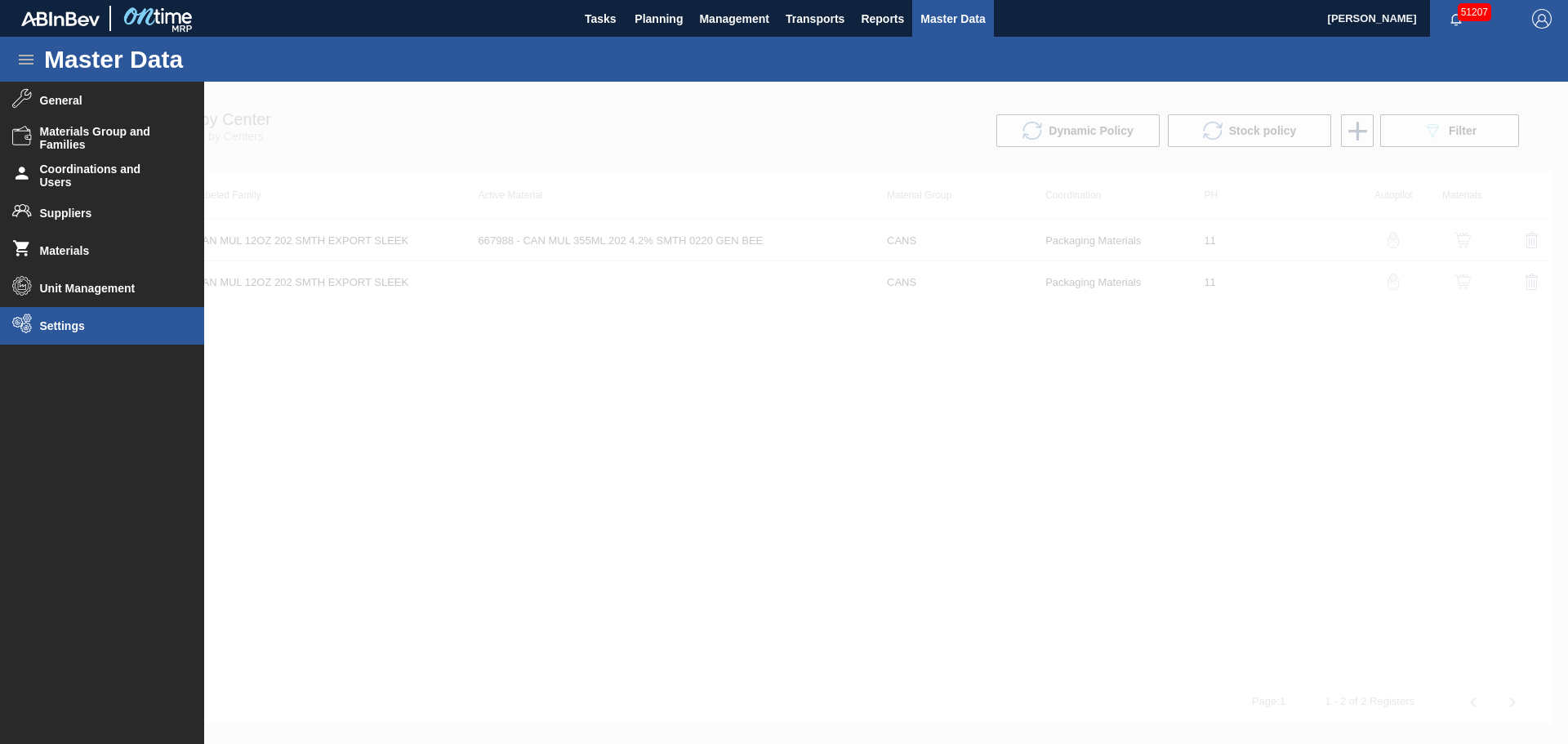
click at [69, 315] on li "Settings" at bounding box center [102, 326] width 204 height 37
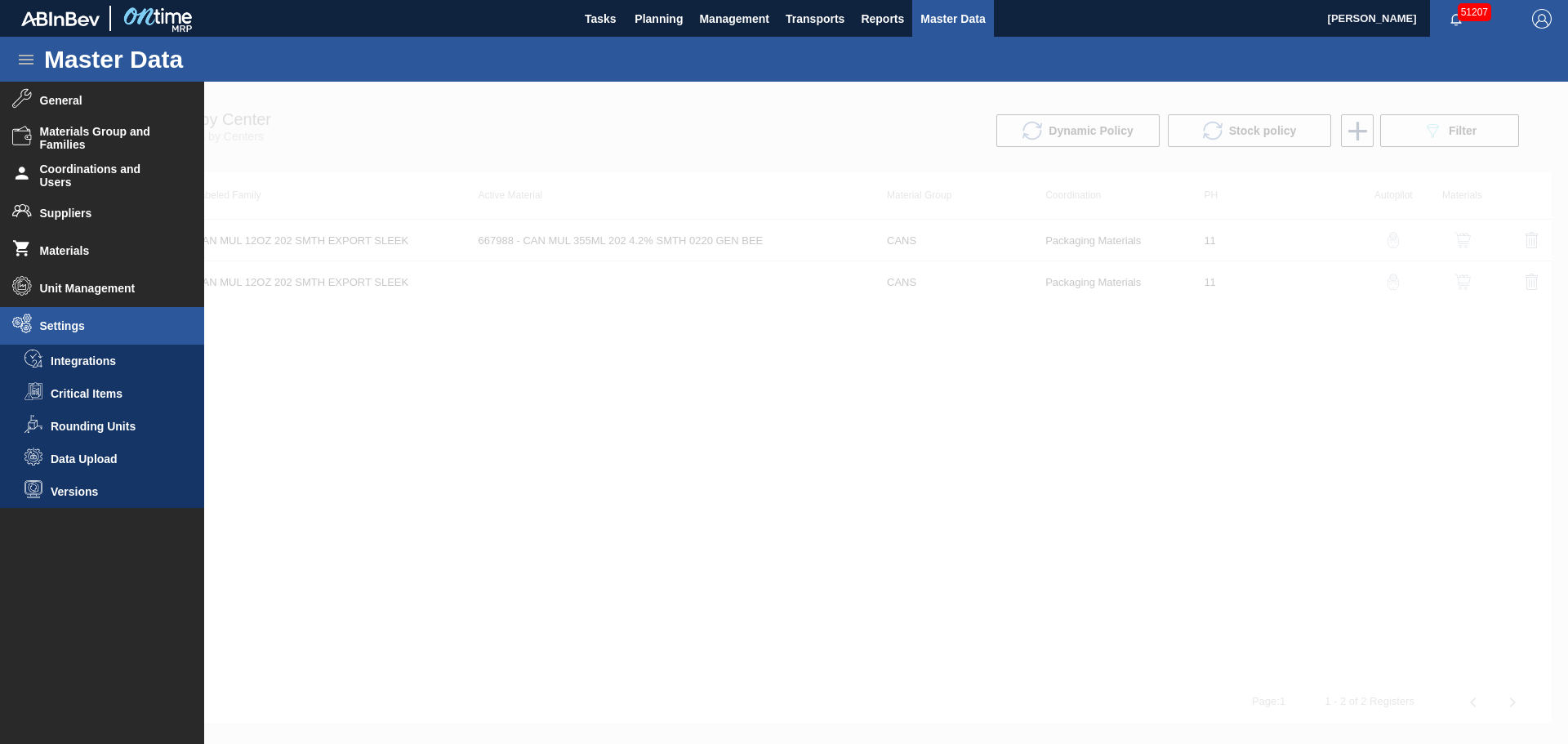
drag, startPoint x: 1074, startPoint y: 378, endPoint x: 1088, endPoint y: 364, distance: 19.8
click at [1075, 376] on div at bounding box center [784, 412] width 1568 height 663
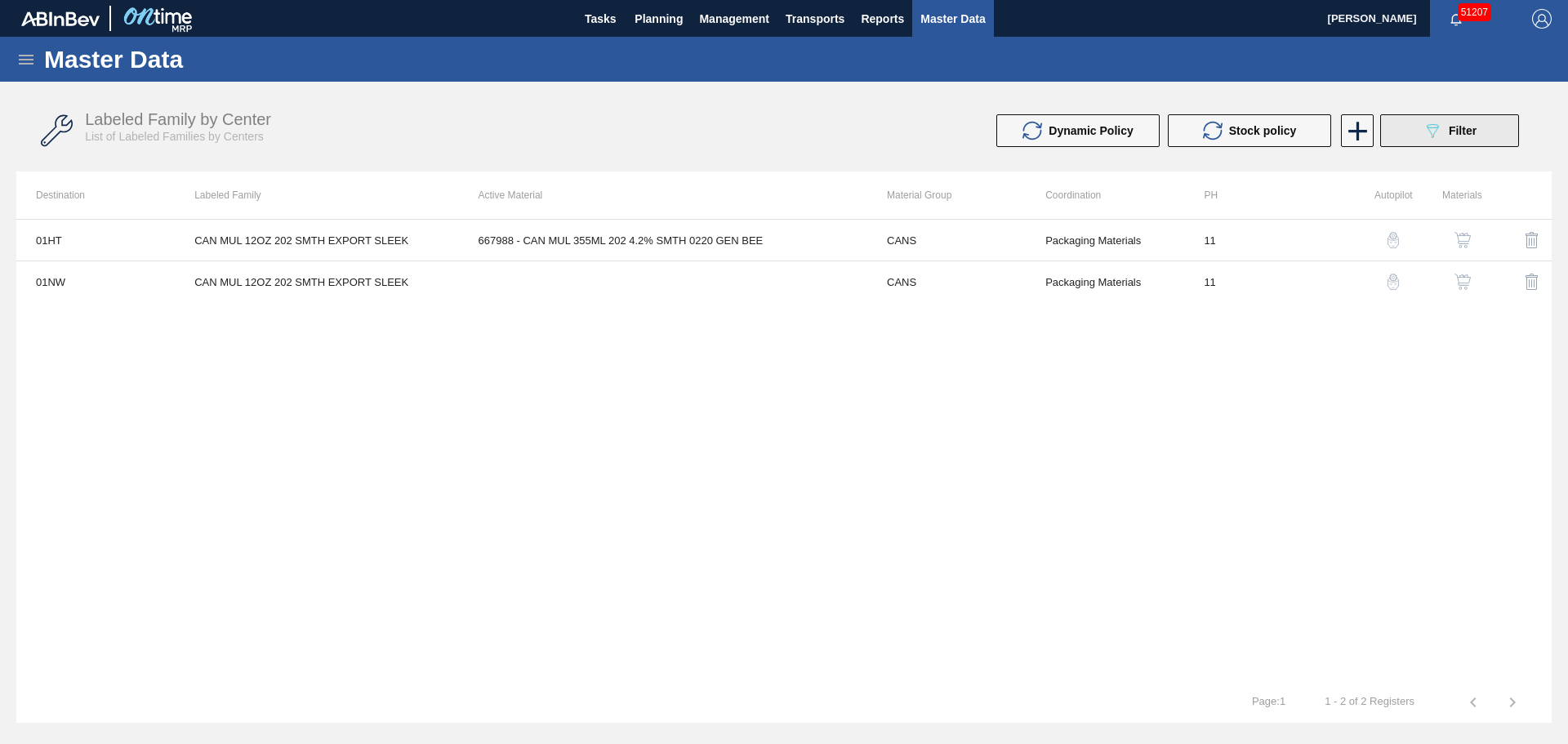
click at [1403, 139] on button "089F7B8B-B2A5-4AFE-B5C0-19BA573D28AC Filter" at bounding box center [1449, 131] width 139 height 33
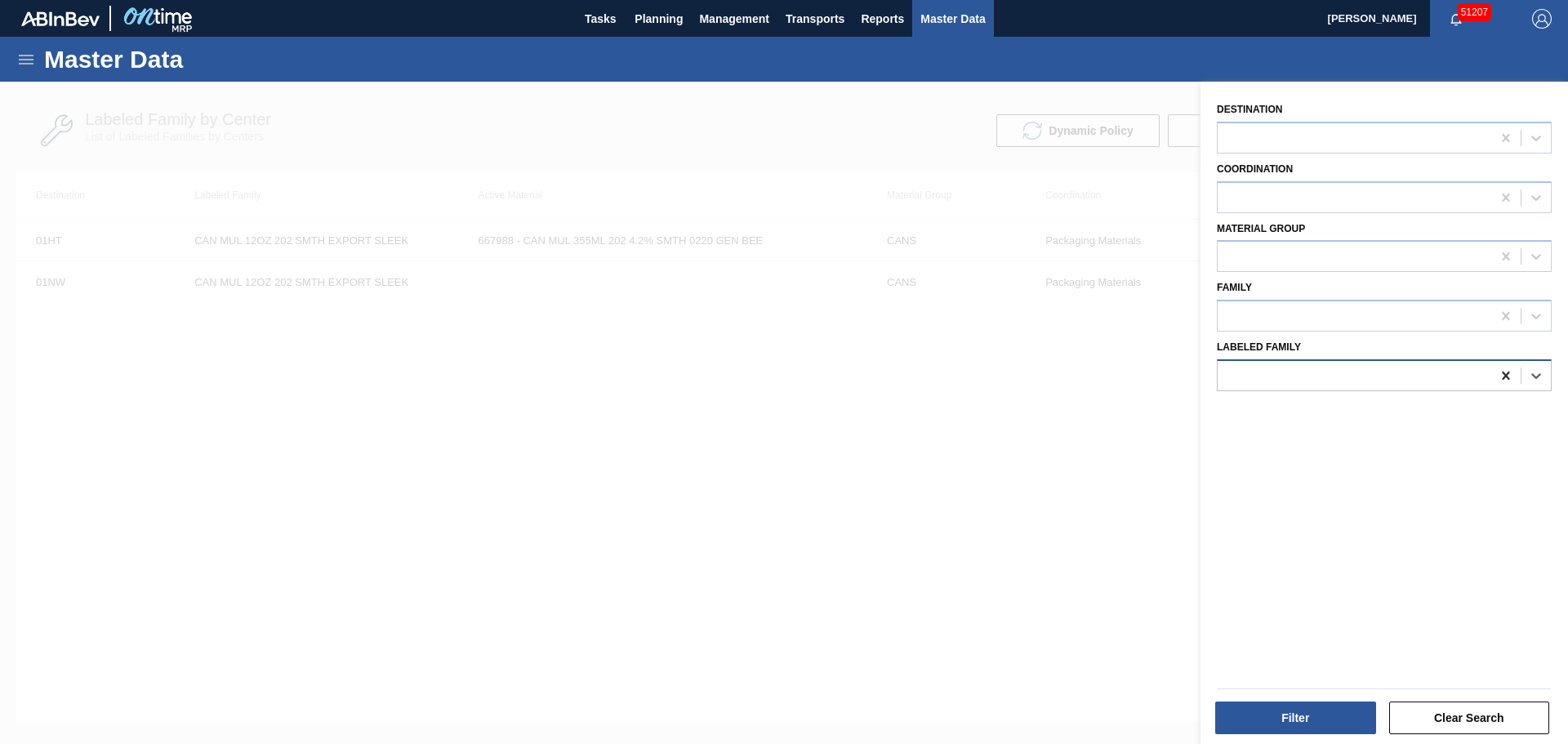
click at [1502, 378] on icon at bounding box center [1505, 376] width 8 height 8
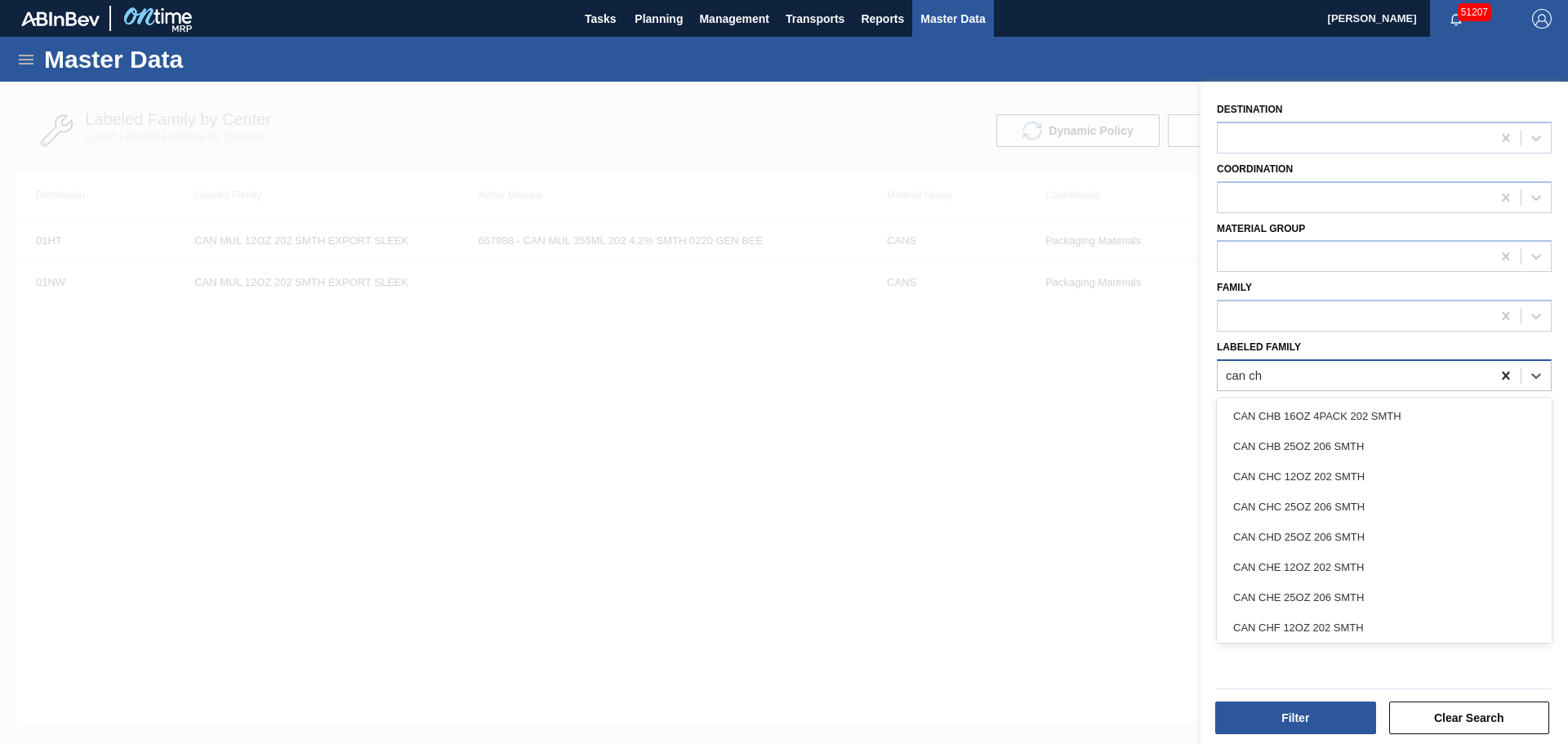
type Family "can che"
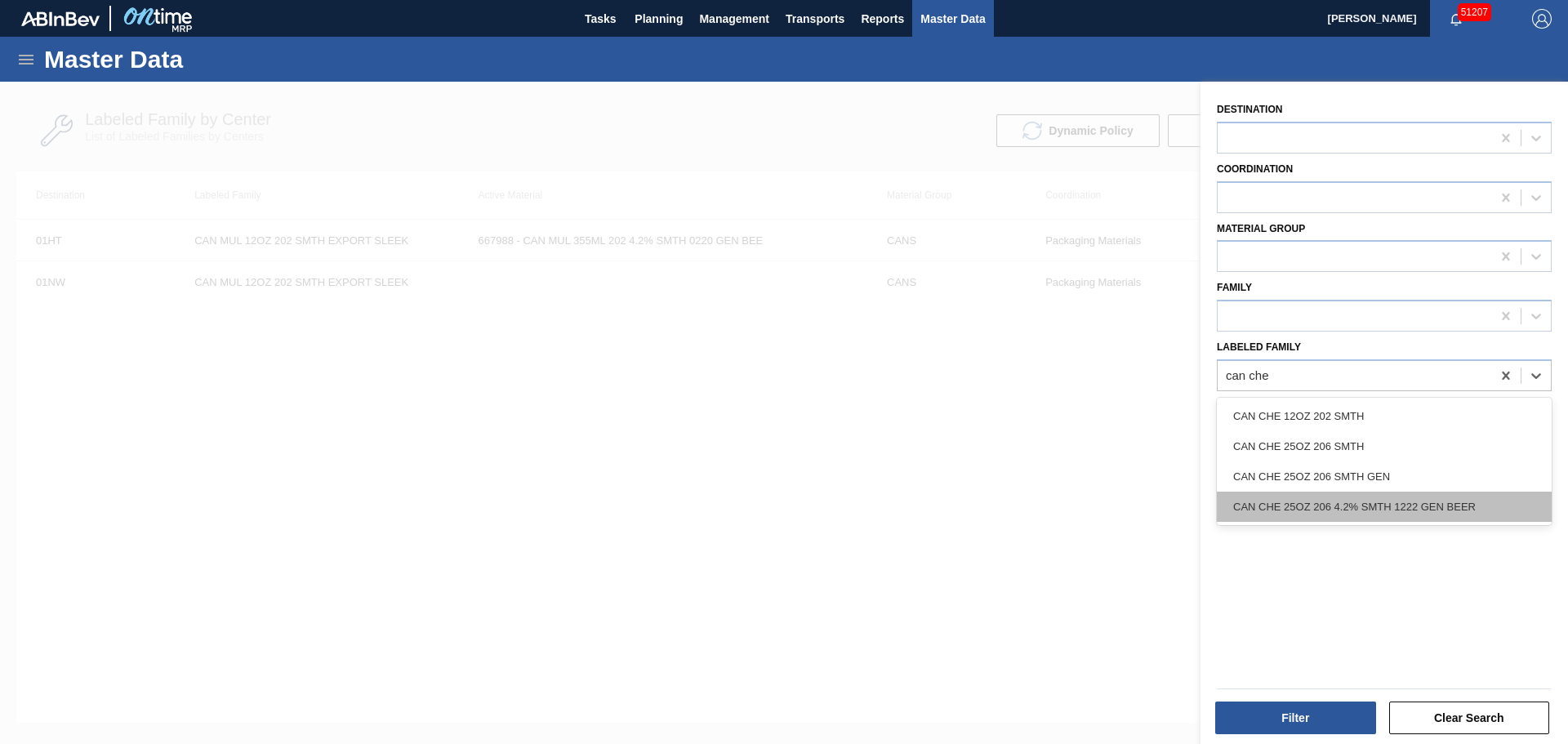
click at [1384, 495] on div "CAN CHE 25OZ 206 4.2% SMTH 1222 GEN BEER" at bounding box center [1384, 507] width 335 height 31
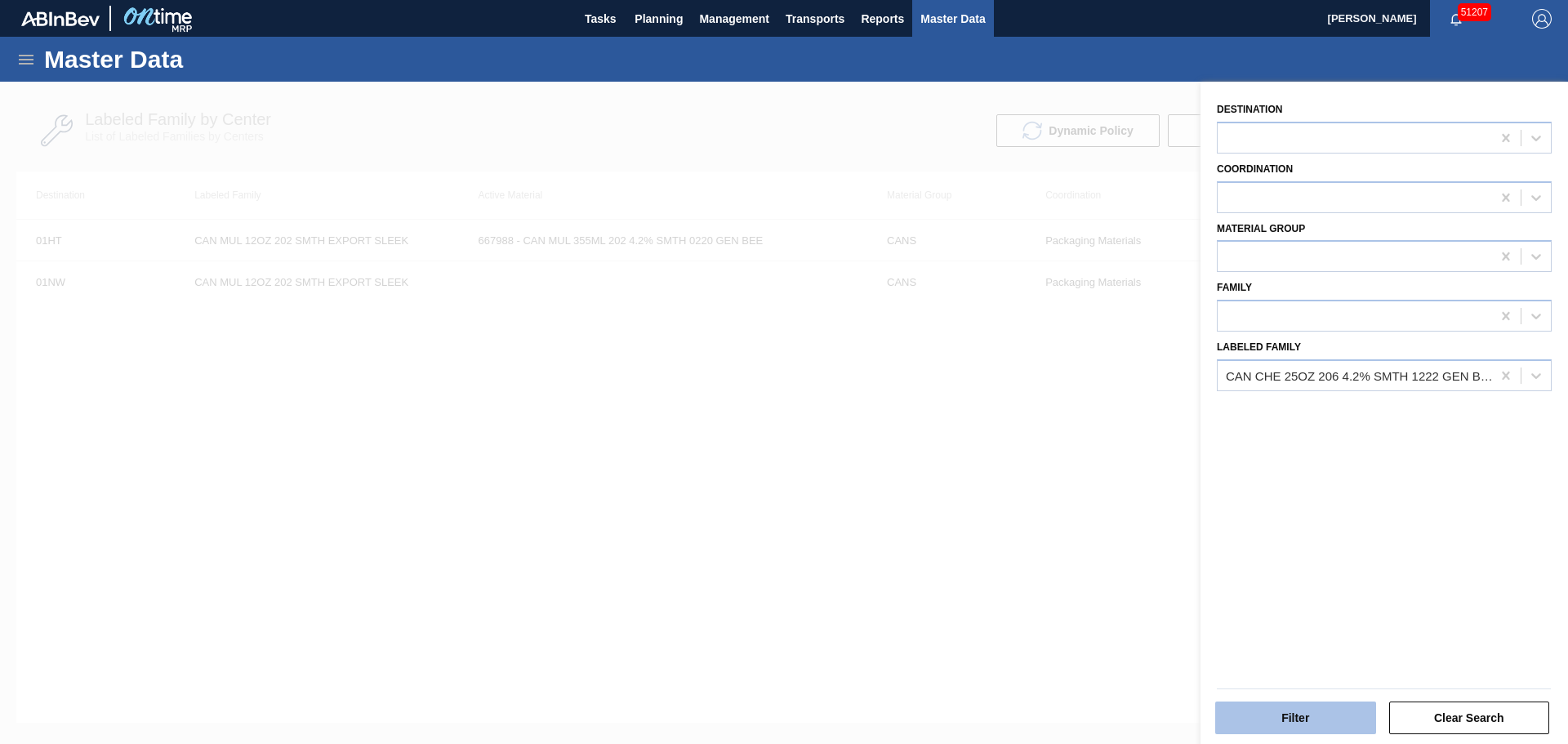
click at [1314, 702] on button "Filter" at bounding box center [1296, 718] width 161 height 33
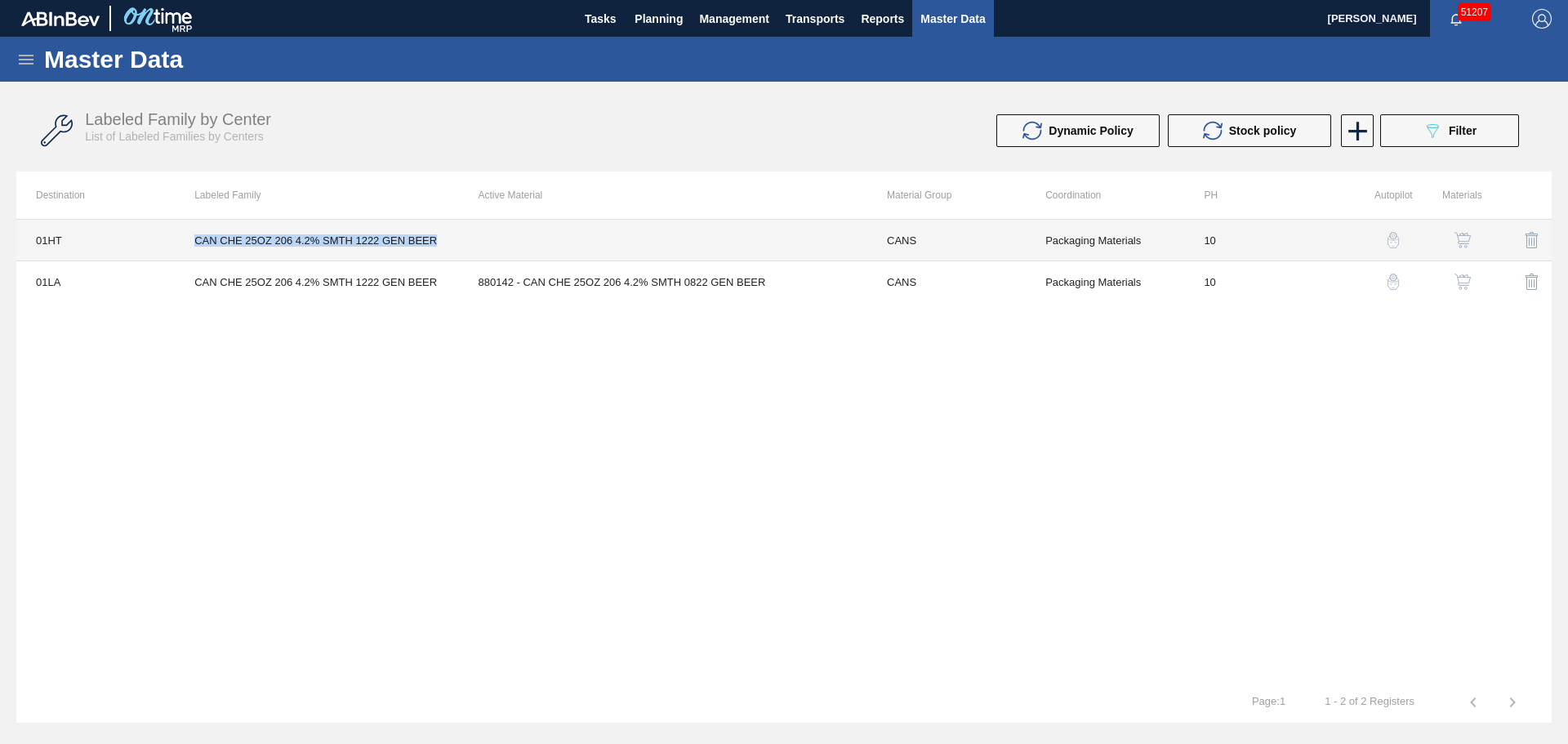
drag, startPoint x: 439, startPoint y: 239, endPoint x: 177, endPoint y: 238, distance: 262.0
click at [177, 238] on td "CAN CHE 25OZ 206 4.2% SMTH 1222 GEN BEER" at bounding box center [316, 240] width 283 height 42
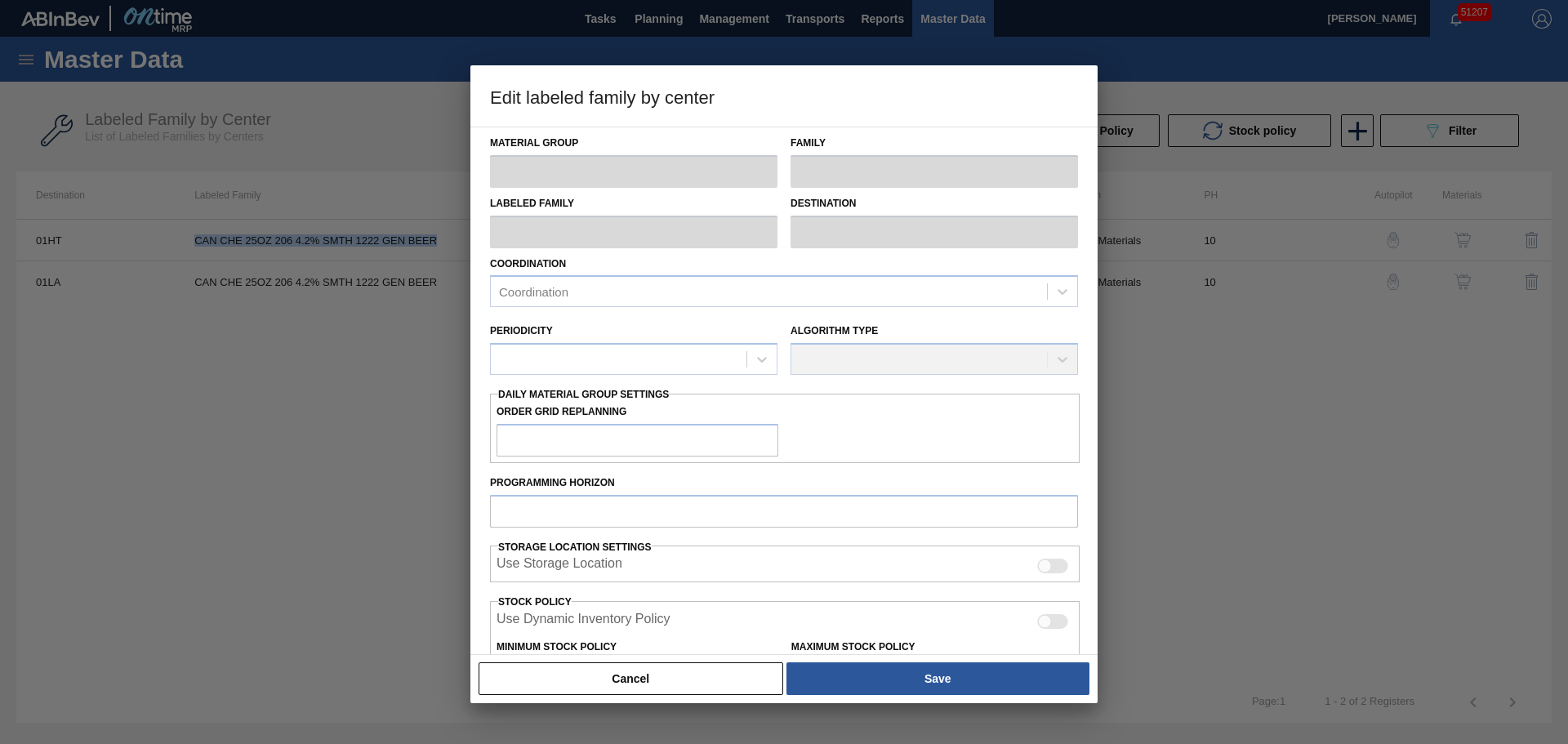
type input "CANS"
type input "Cans"
type input "CAN CHE 25OZ 206 4.2% SMTH 1222 GEN BEER"
type input "01HT - Houston Brewery"
type input "10"
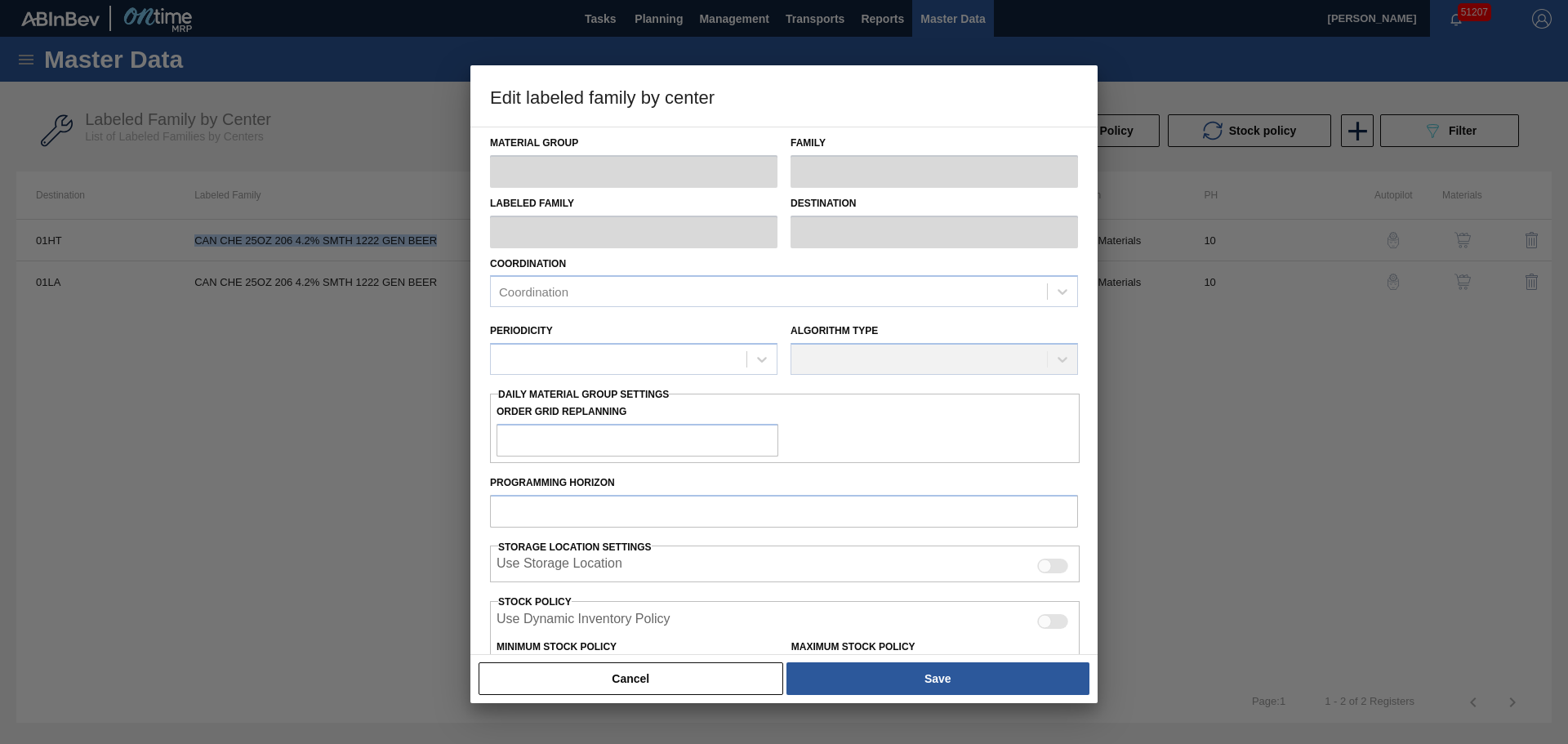
type input "0"
type input "100"
type input "0"
checkbox input "true"
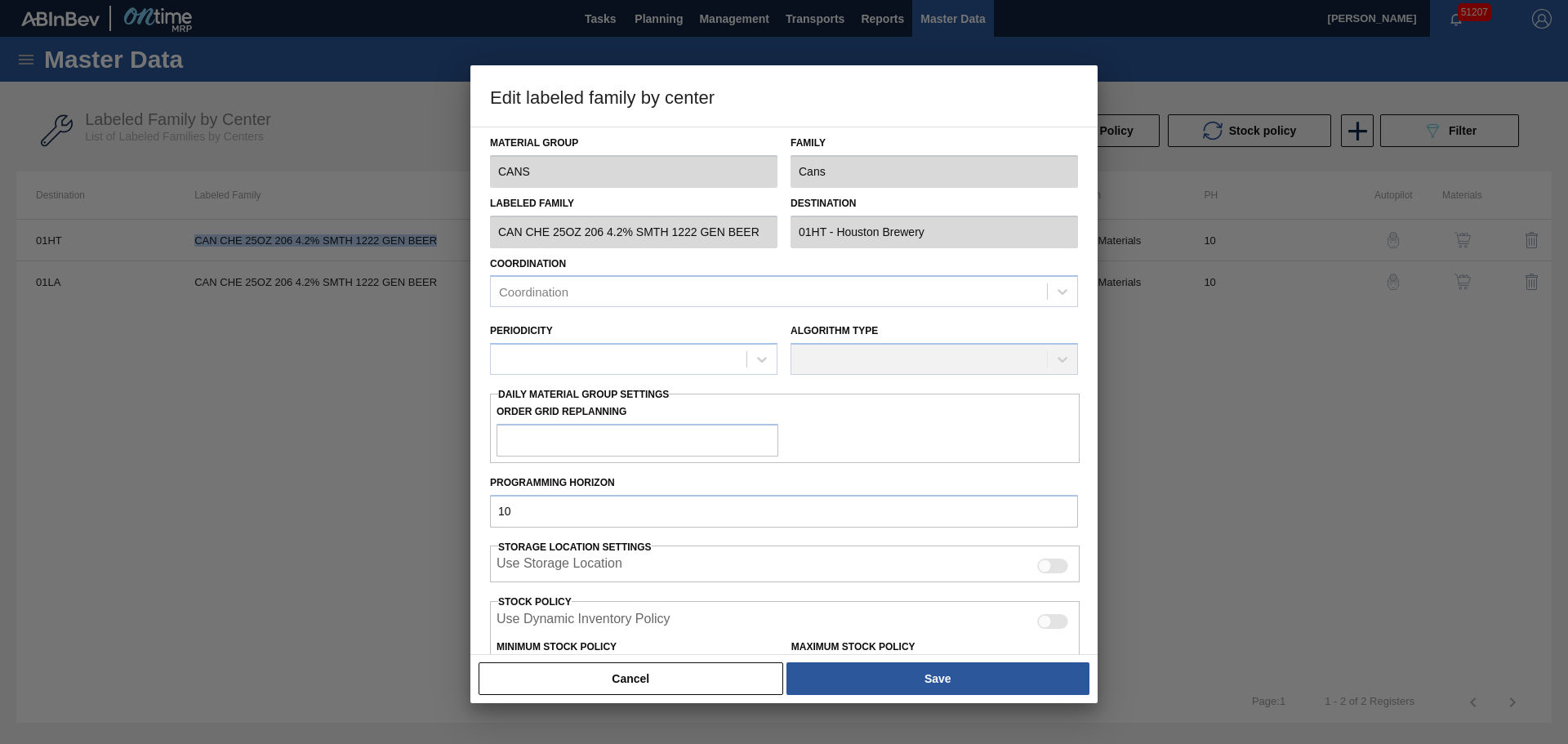
click at [621, 671] on button "Cancel" at bounding box center [630, 679] width 304 height 33
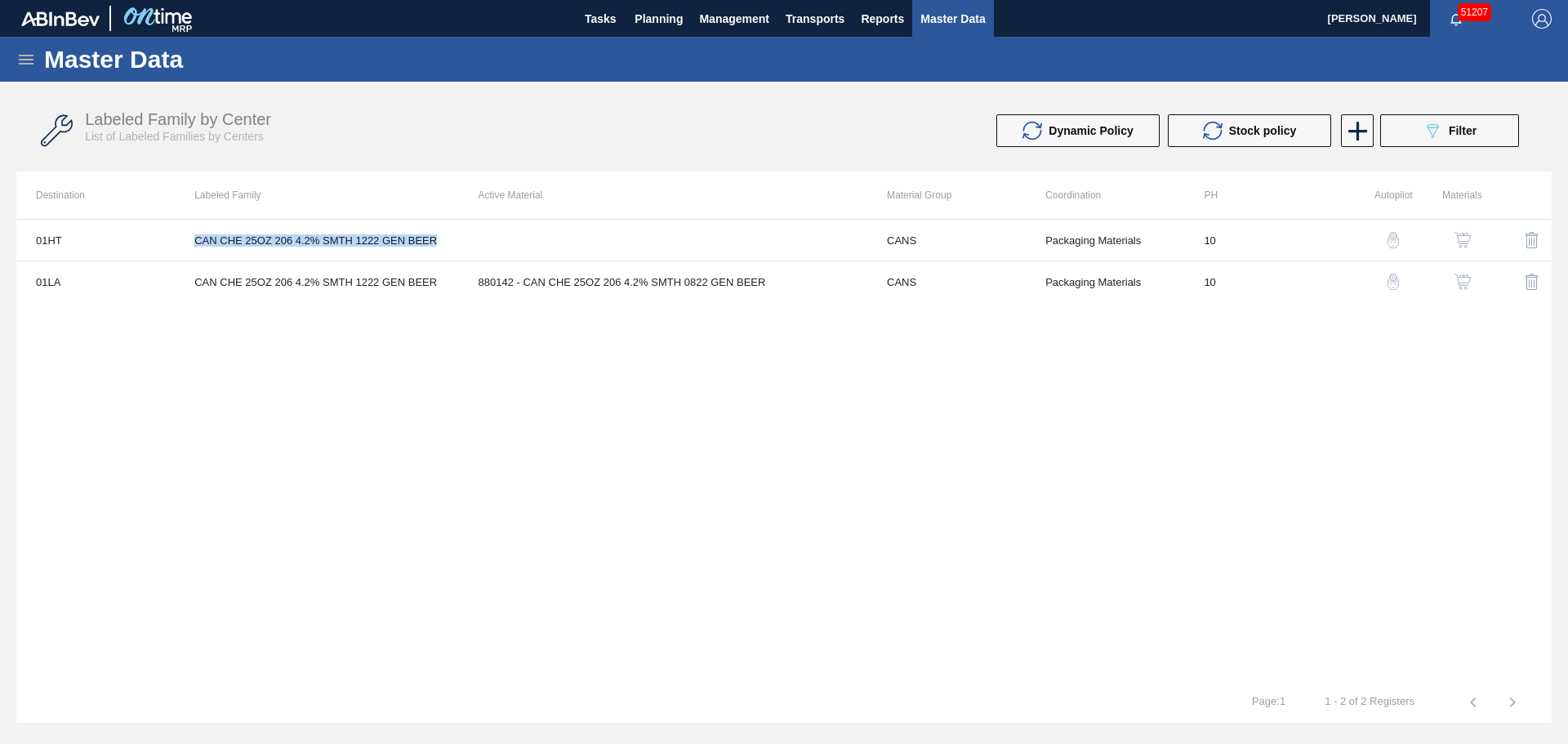
click at [1461, 238] on img "button" at bounding box center [1462, 239] width 16 height 16
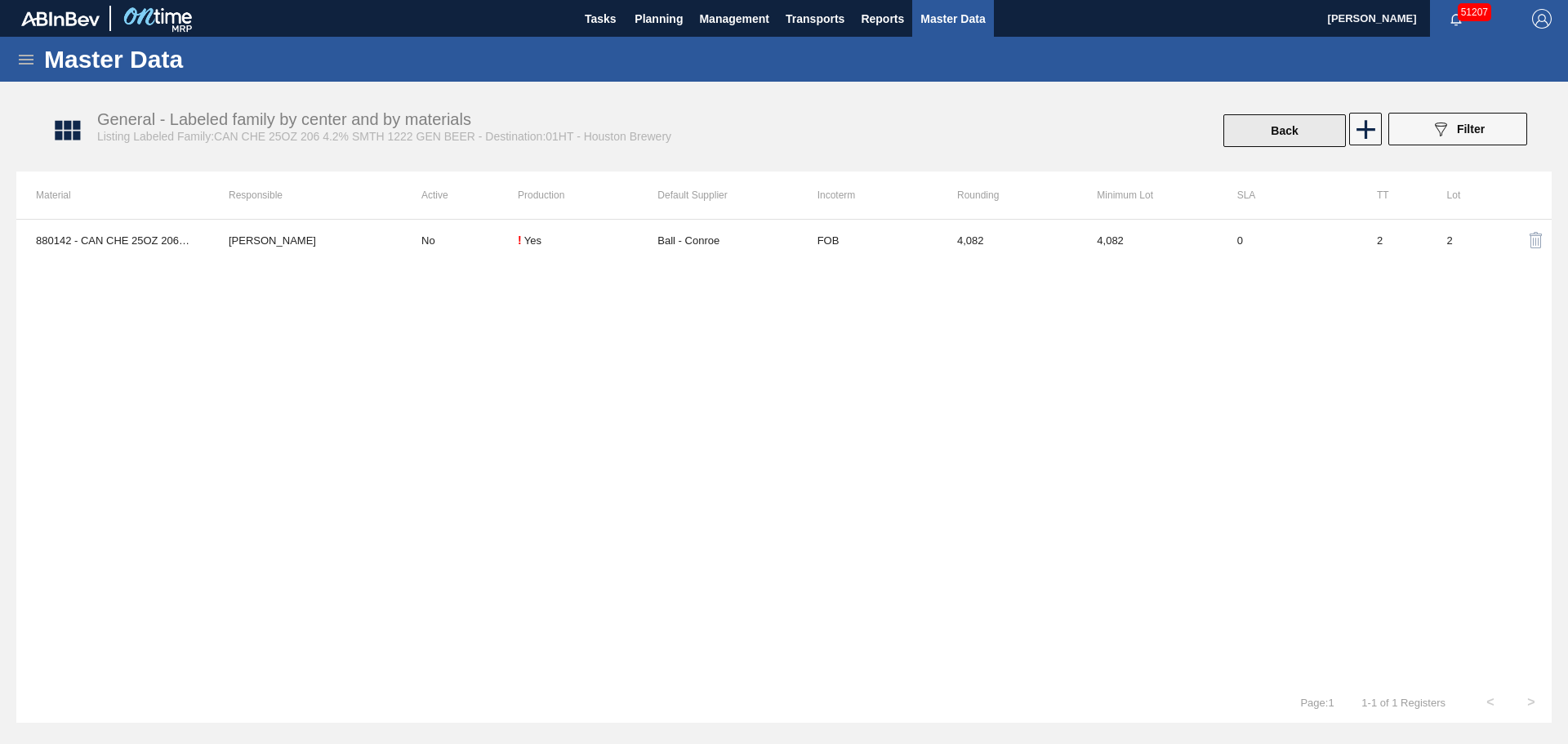
click at [1281, 142] on button "Back" at bounding box center [1284, 131] width 122 height 33
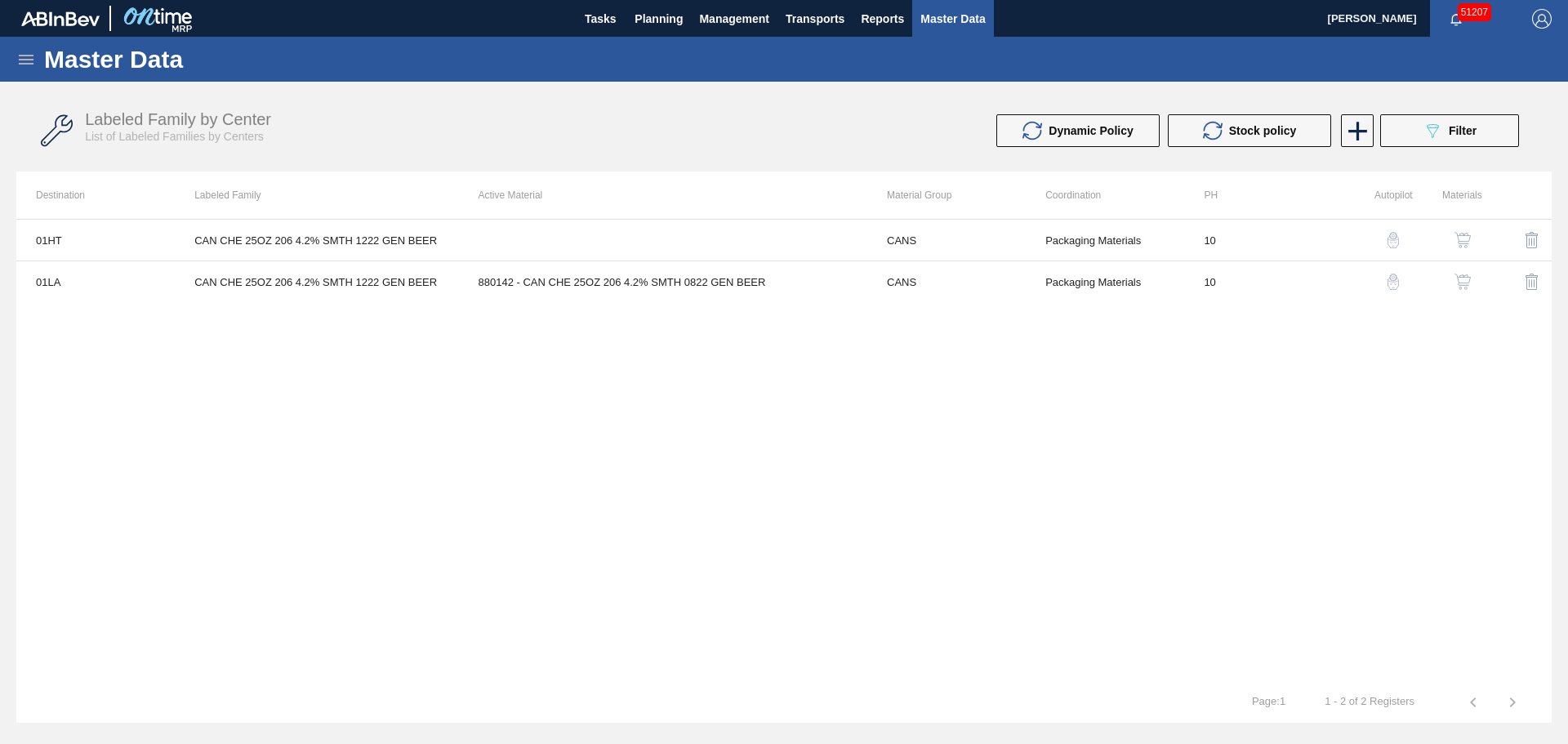
click at [1, 62] on div "Master Data" at bounding box center [784, 59] width 1568 height 45
click at [14, 59] on div "Master Data" at bounding box center [784, 59] width 1568 height 45
click at [25, 55] on icon at bounding box center [25, 60] width 14 height 10
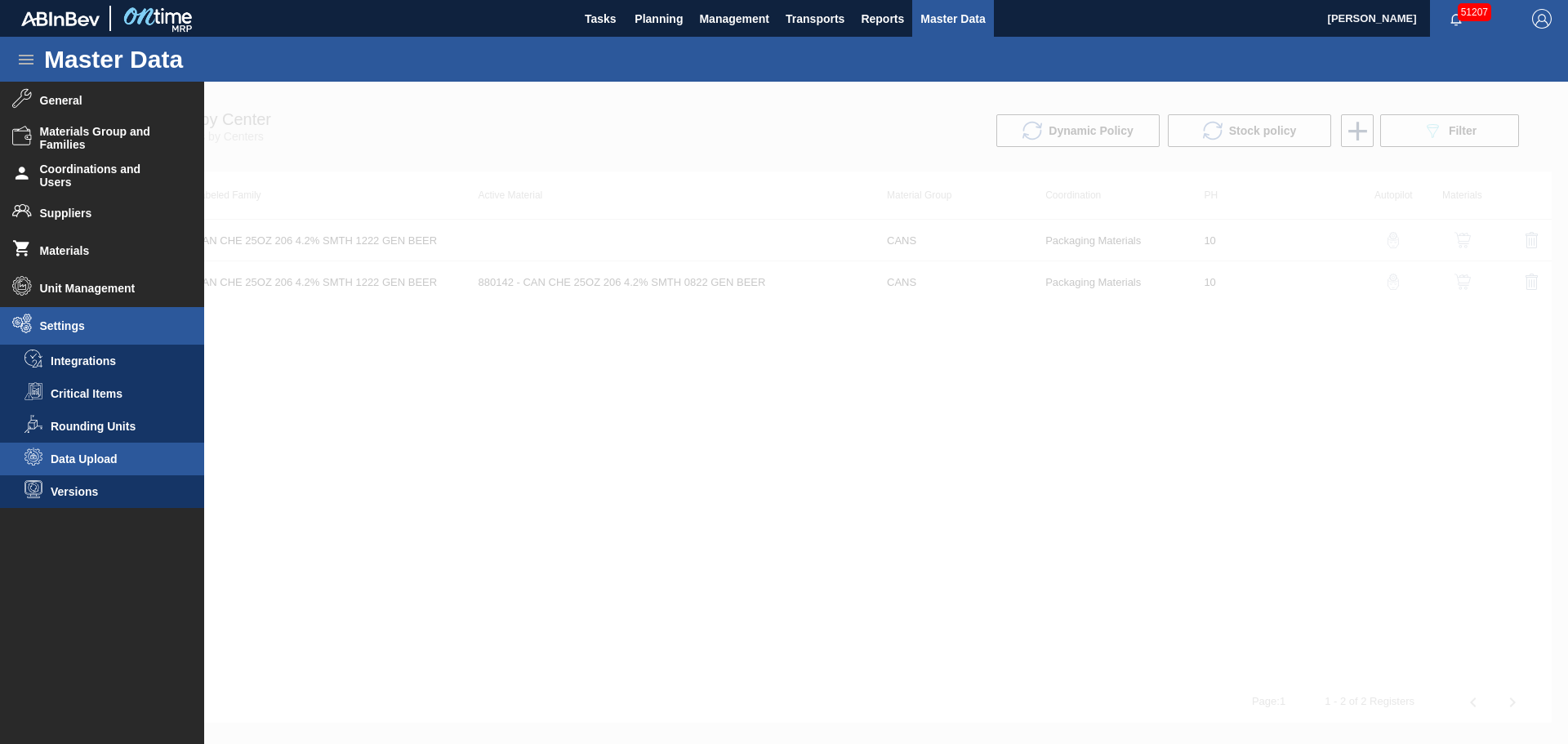
click at [109, 463] on span "Data Upload" at bounding box center [114, 458] width 126 height 13
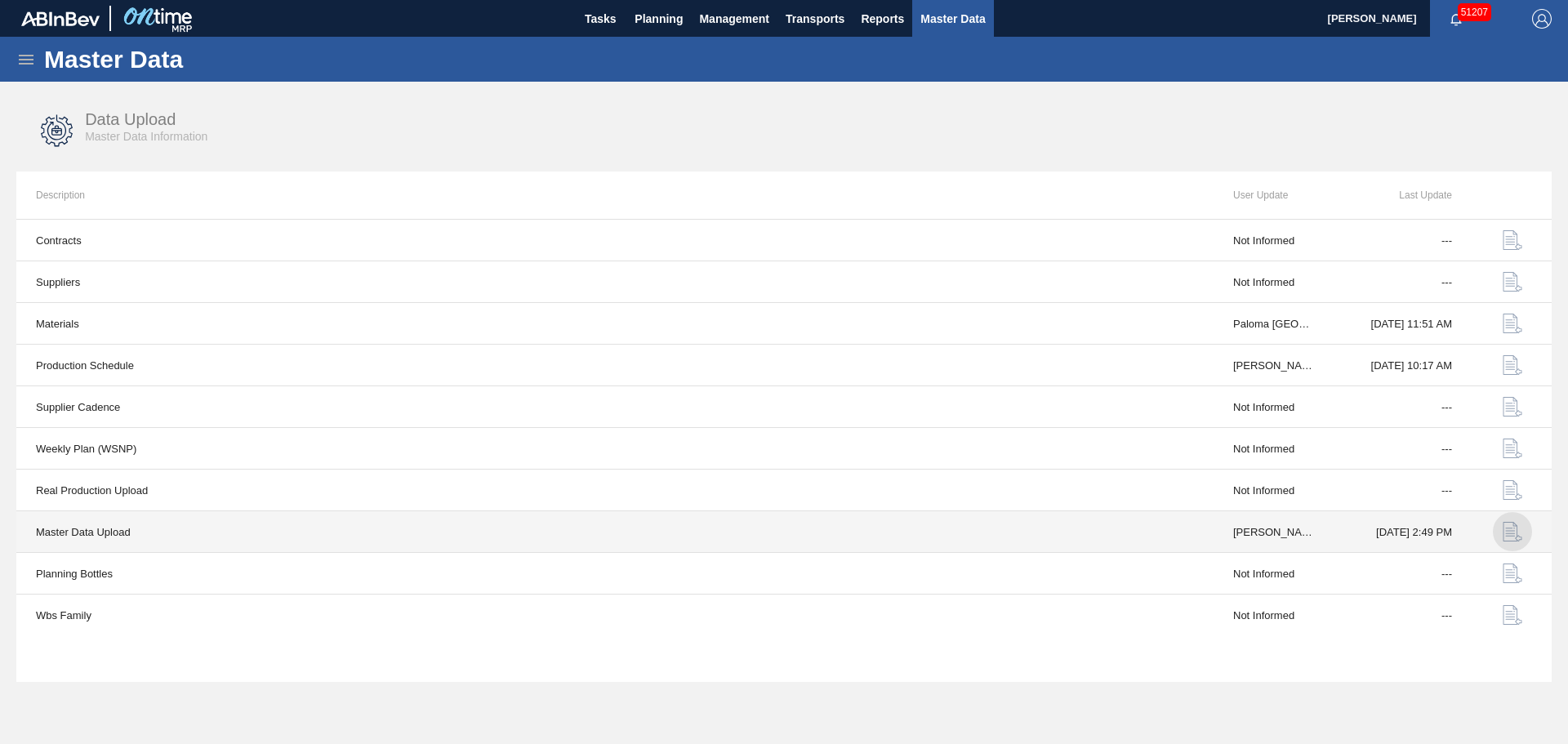
click at [1515, 535] on img "button" at bounding box center [1512, 531] width 20 height 20
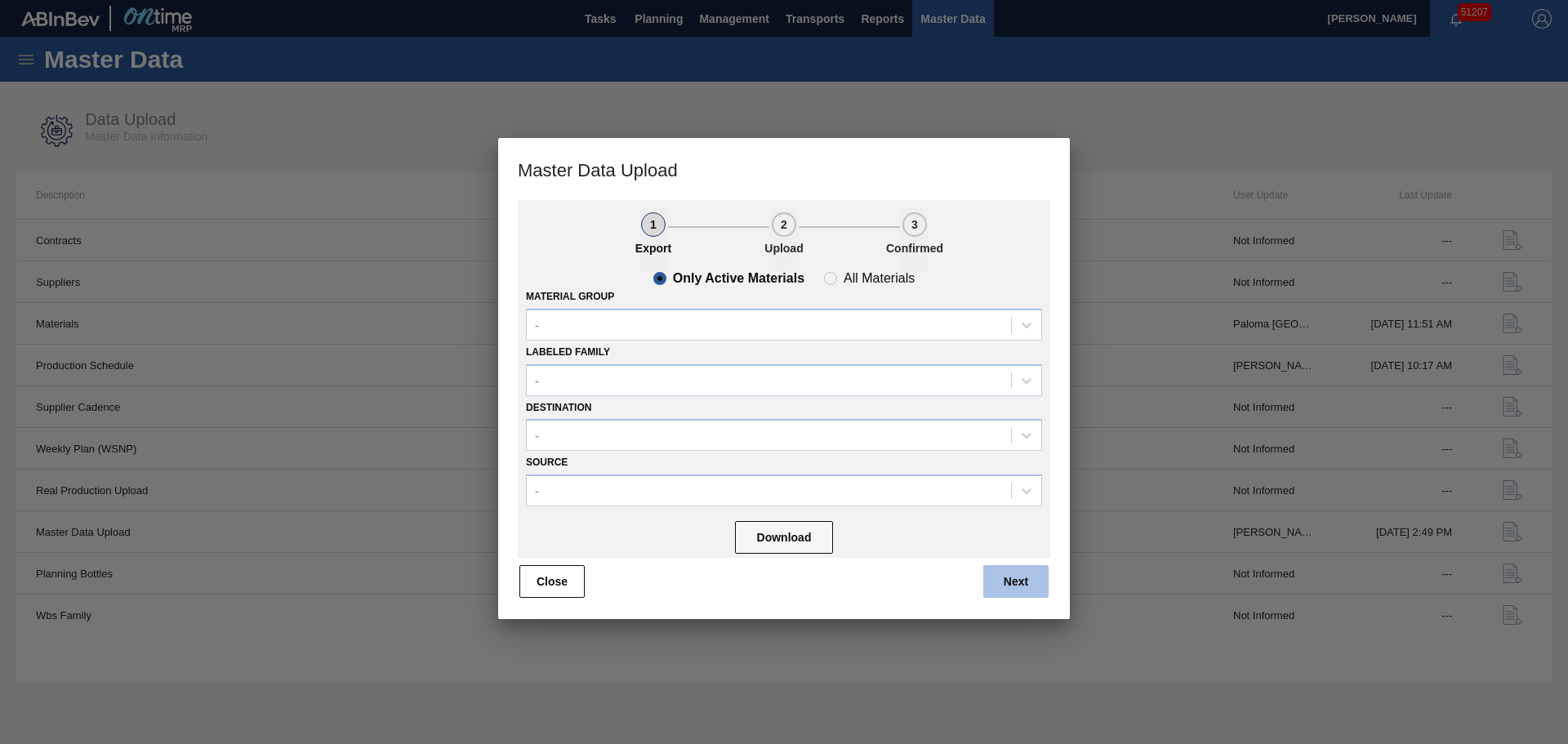
click at [1025, 593] on button "Next" at bounding box center [1015, 581] width 65 height 33
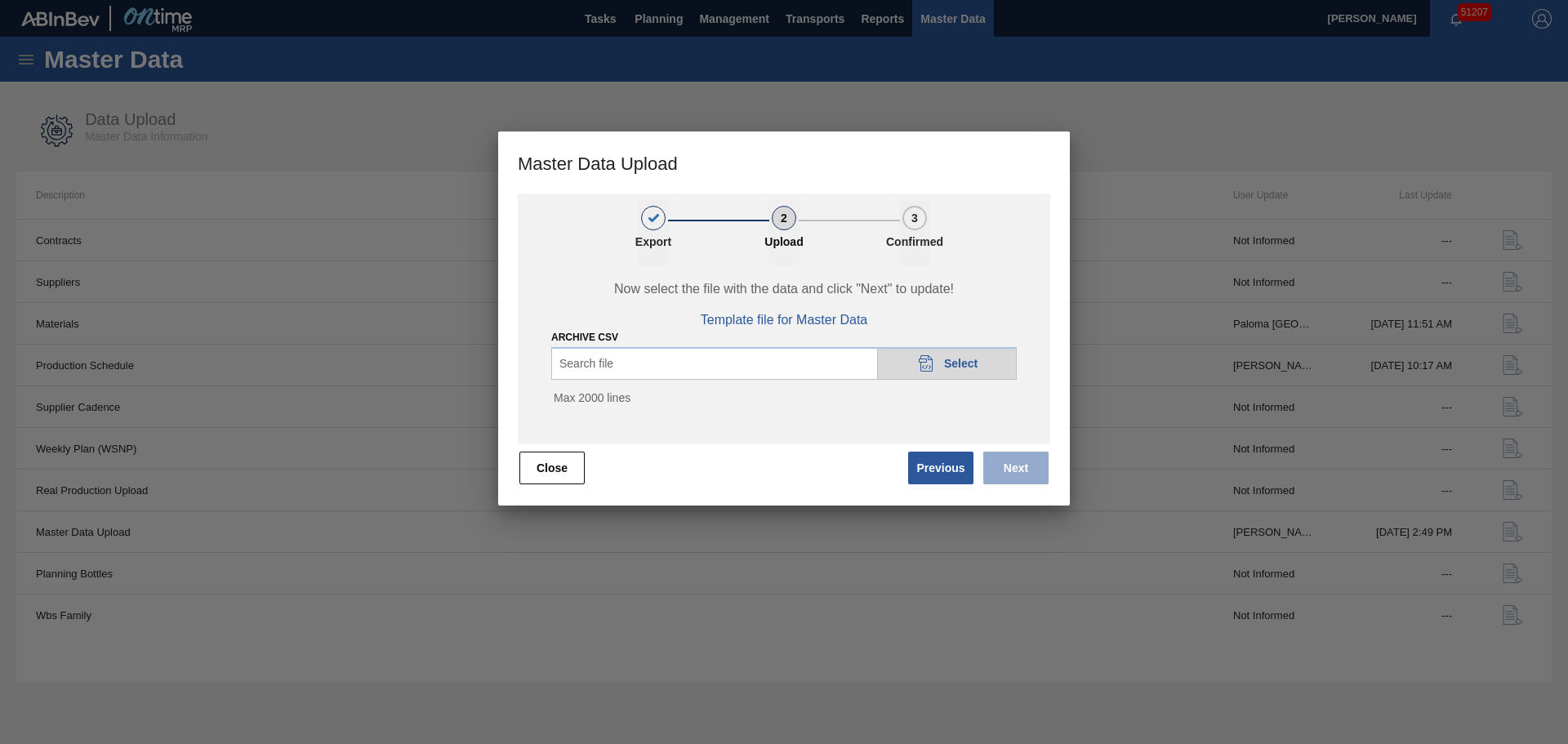
click at [700, 347] on div "Search file 20DAD902-3625-4257-8FDA-0C0CB19E2A3D Select" at bounding box center [784, 363] width 466 height 33
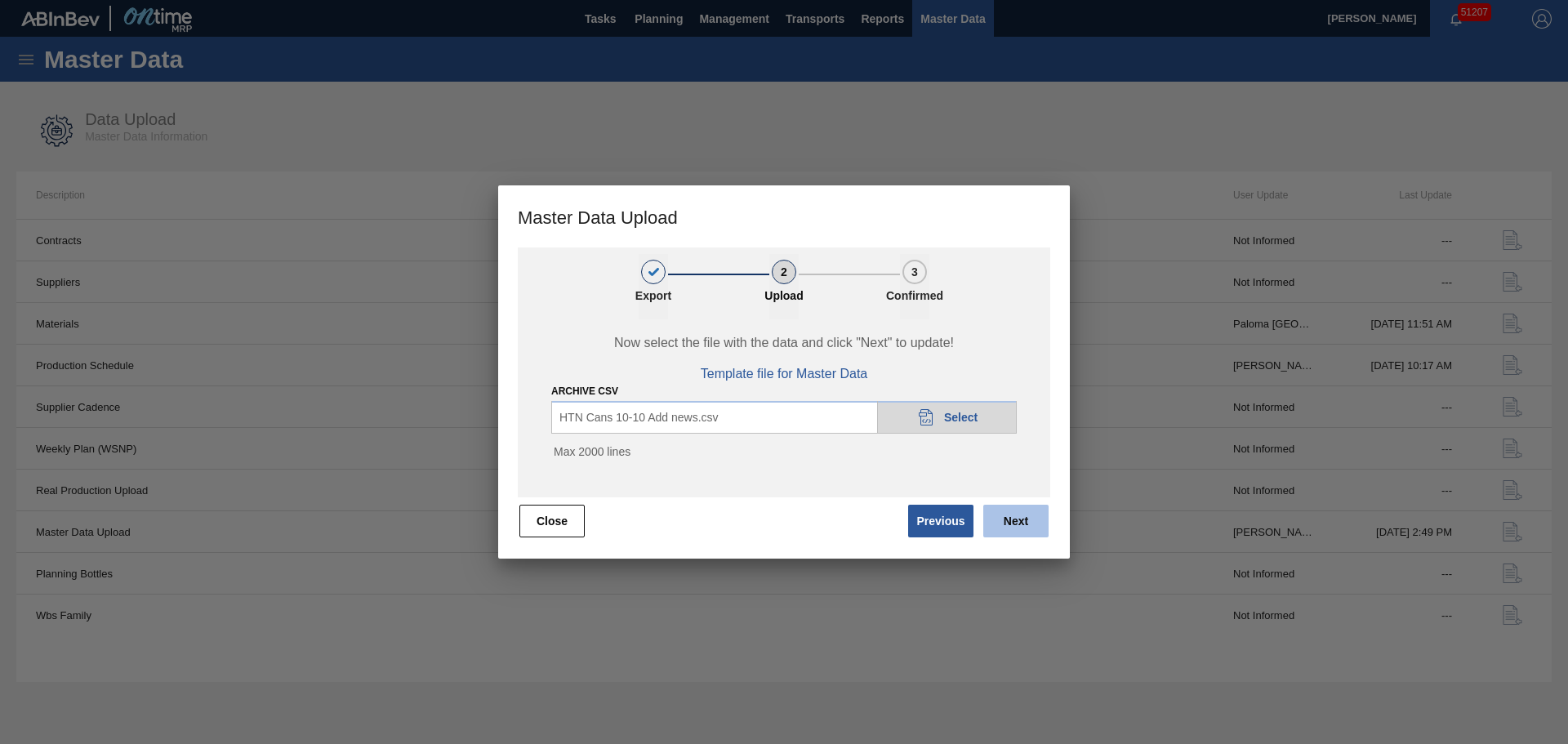
click at [1015, 517] on button "Next" at bounding box center [1015, 521] width 65 height 33
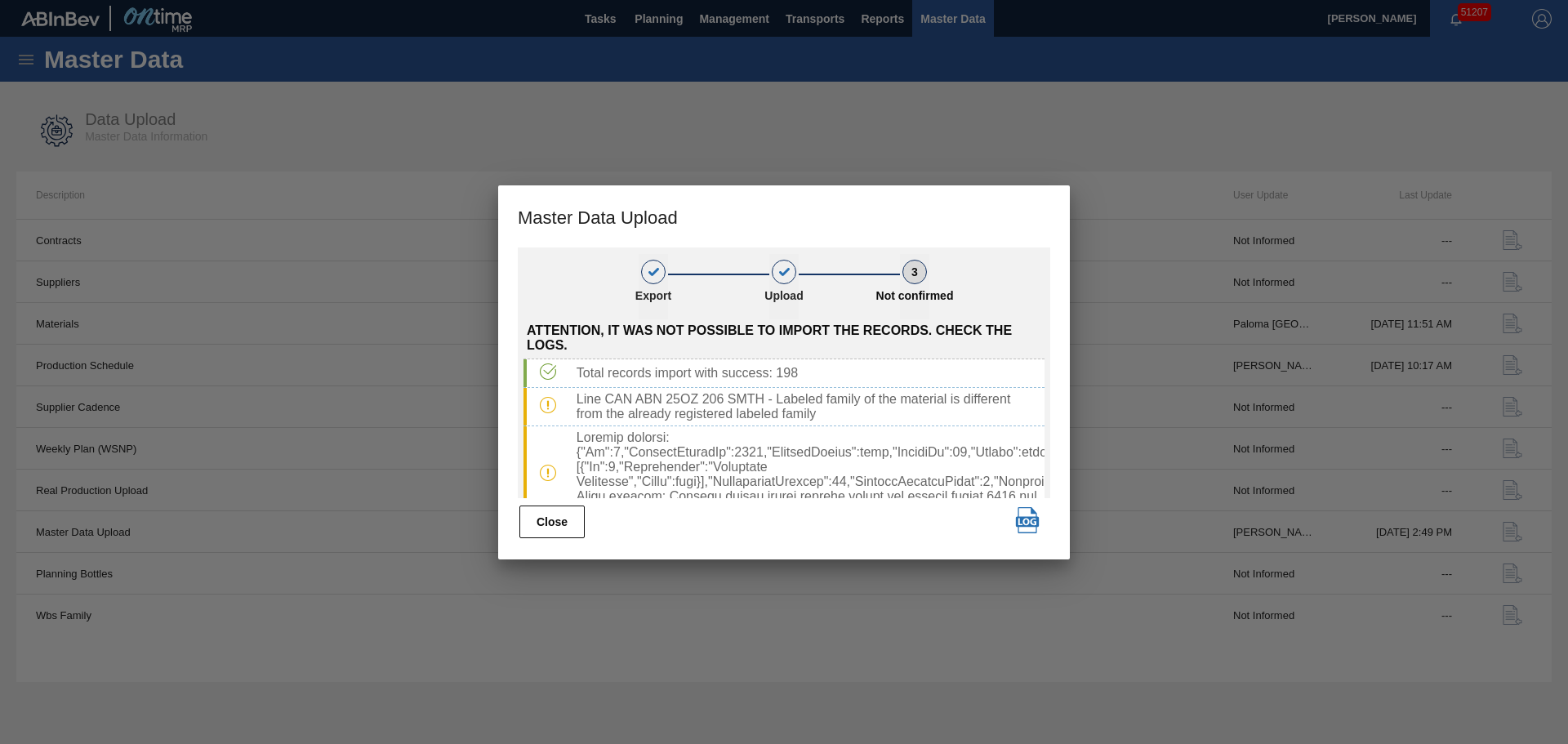
click at [1024, 518] on img "button" at bounding box center [1027, 520] width 26 height 26
click at [543, 517] on button "Close" at bounding box center [551, 522] width 65 height 33
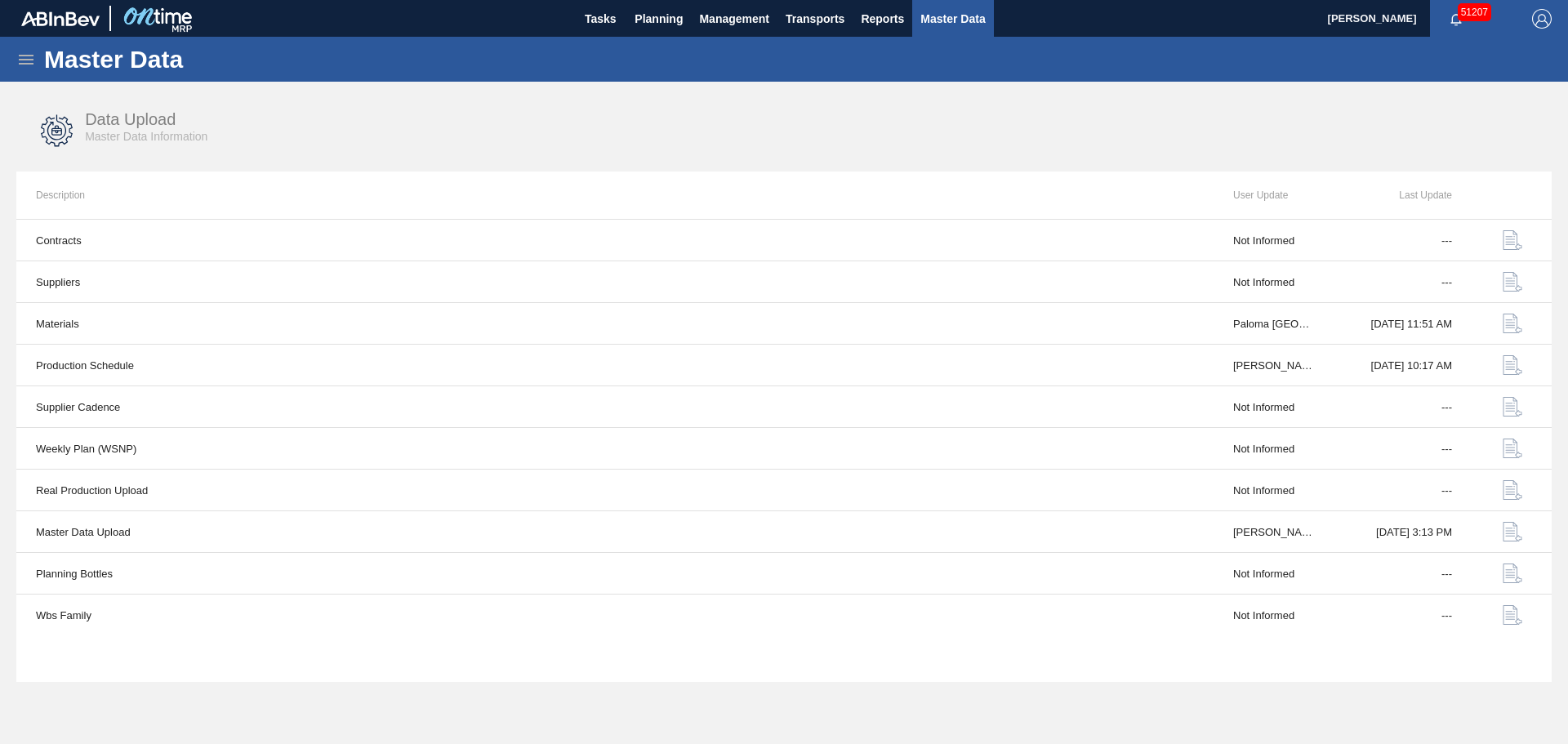
click at [960, 29] on button "Master Data" at bounding box center [952, 18] width 81 height 36
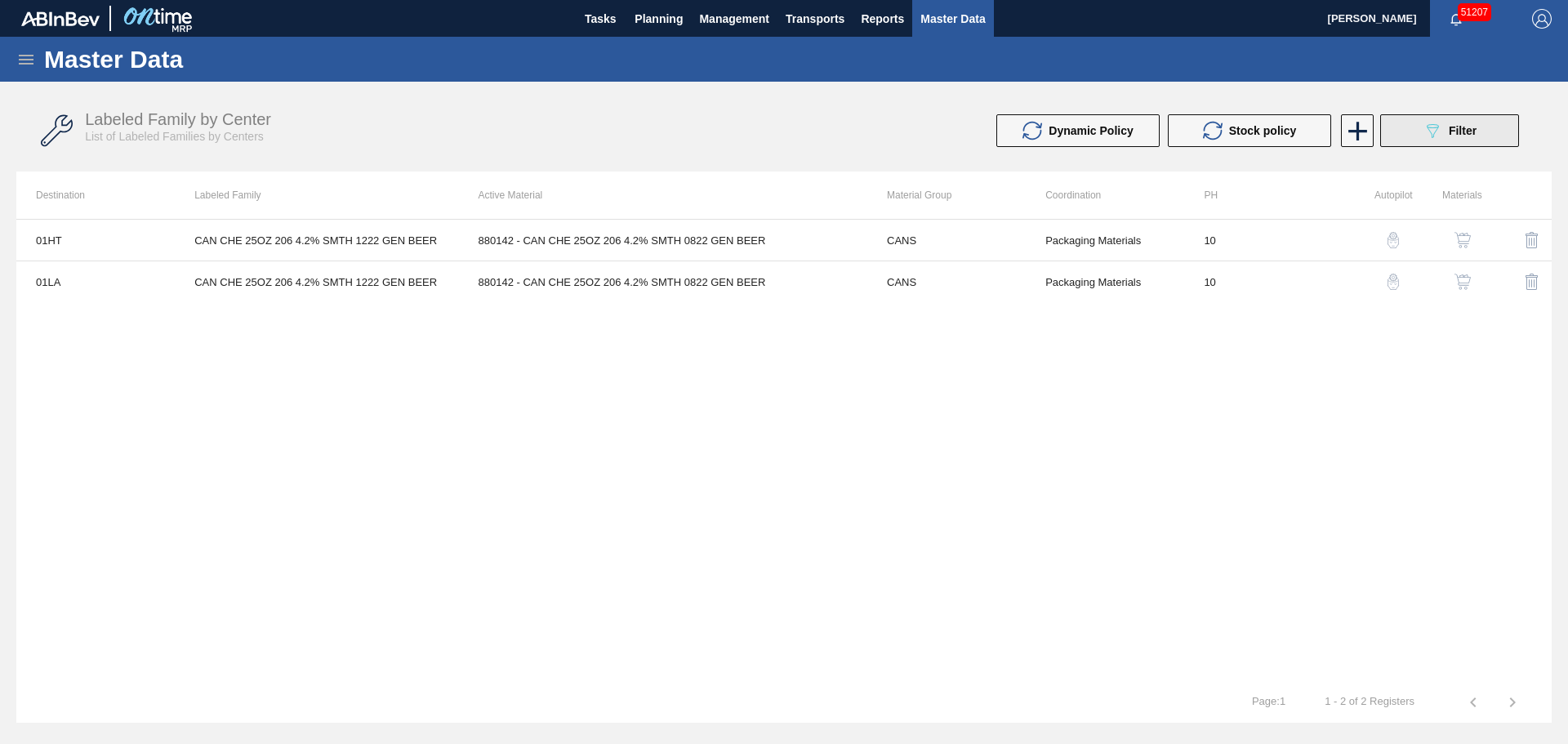
click at [1410, 122] on button "089F7B8B-B2A5-4AFE-B5C0-19BA573D28AC Filter" at bounding box center [1449, 131] width 139 height 33
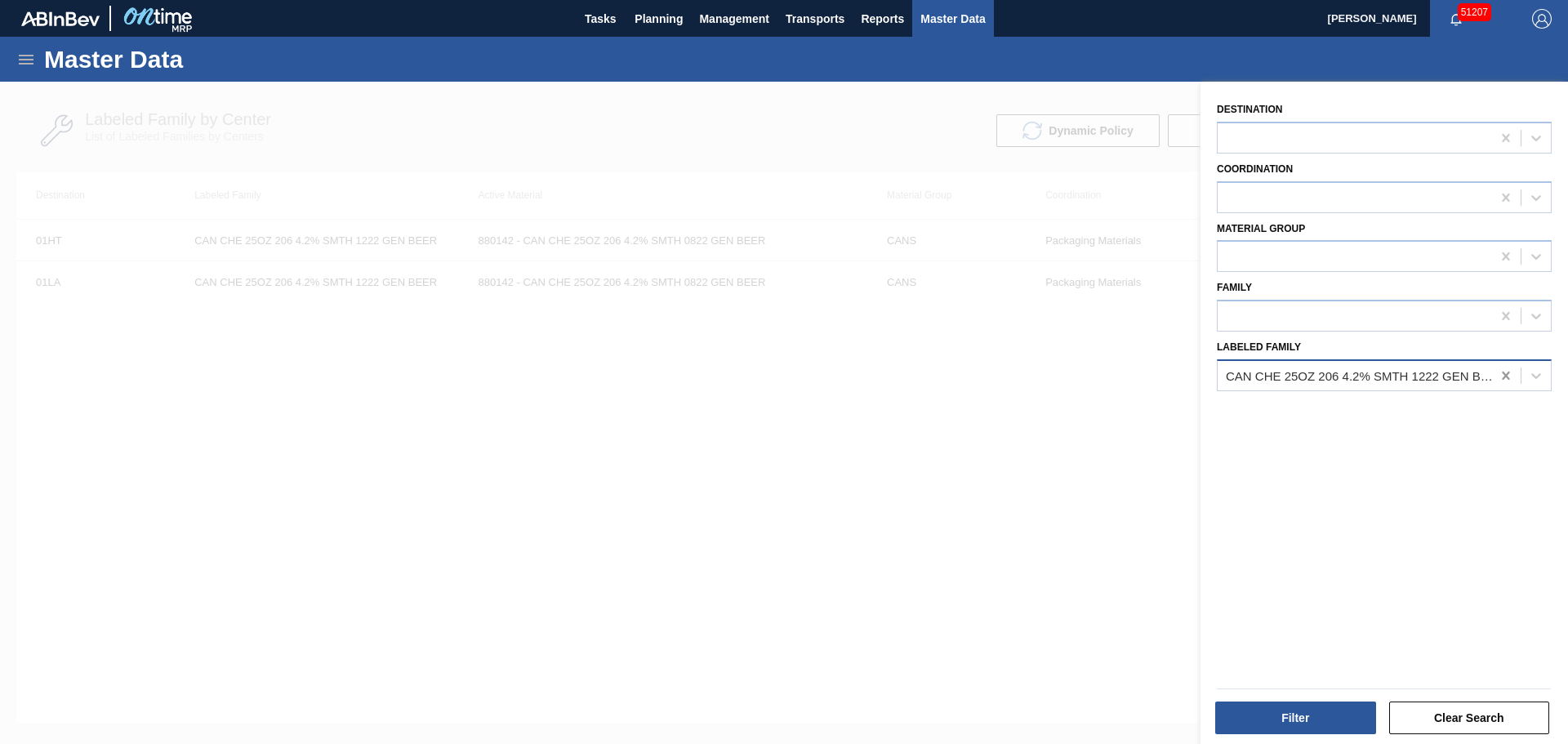
click at [1509, 376] on icon at bounding box center [1505, 375] width 16 height 16
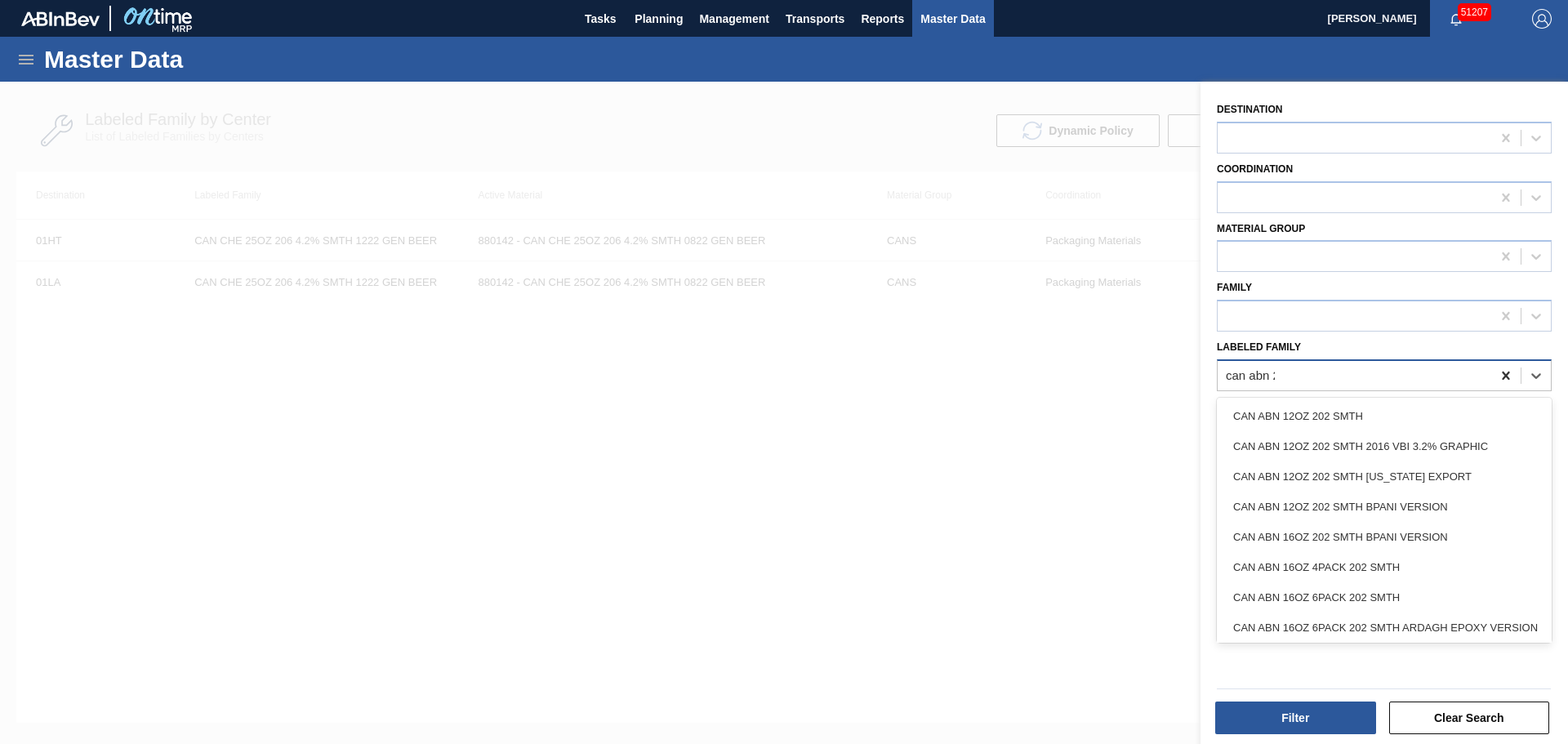
type Family "can abn 25"
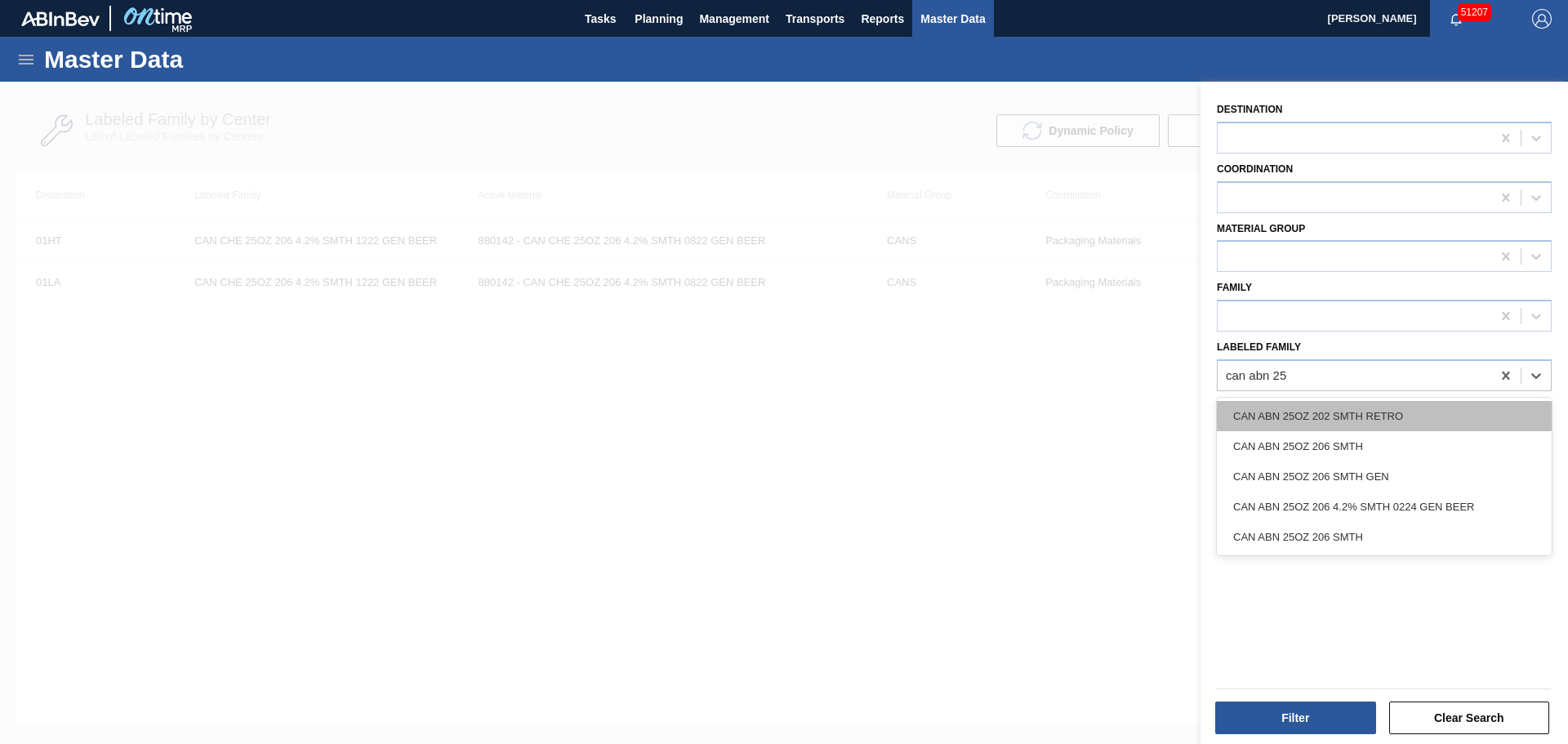
click at [1408, 417] on div "CAN ABN 25OZ 202 SMTH RETRO" at bounding box center [1384, 417] width 335 height 31
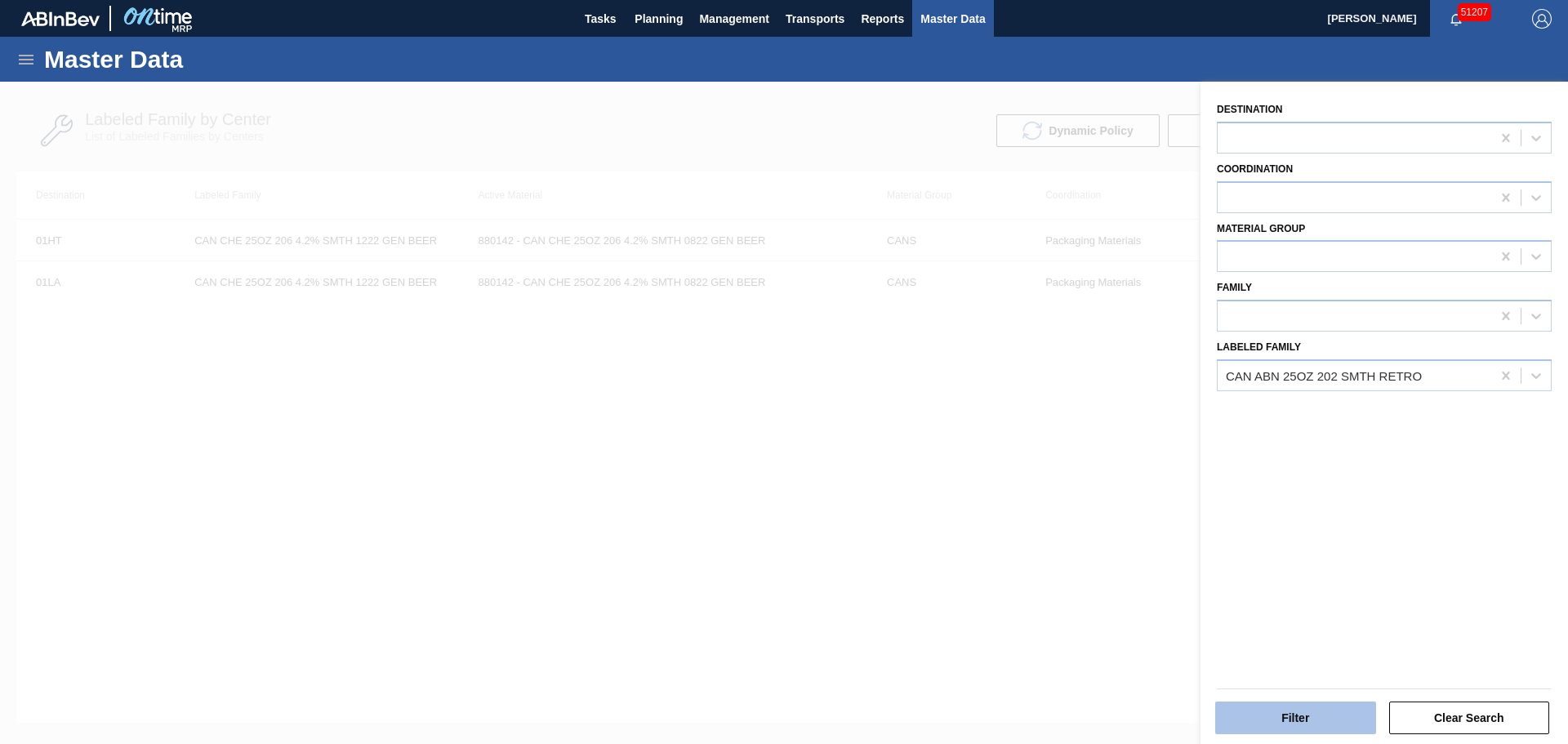
click at [1279, 726] on button "Filter" at bounding box center [1296, 718] width 161 height 33
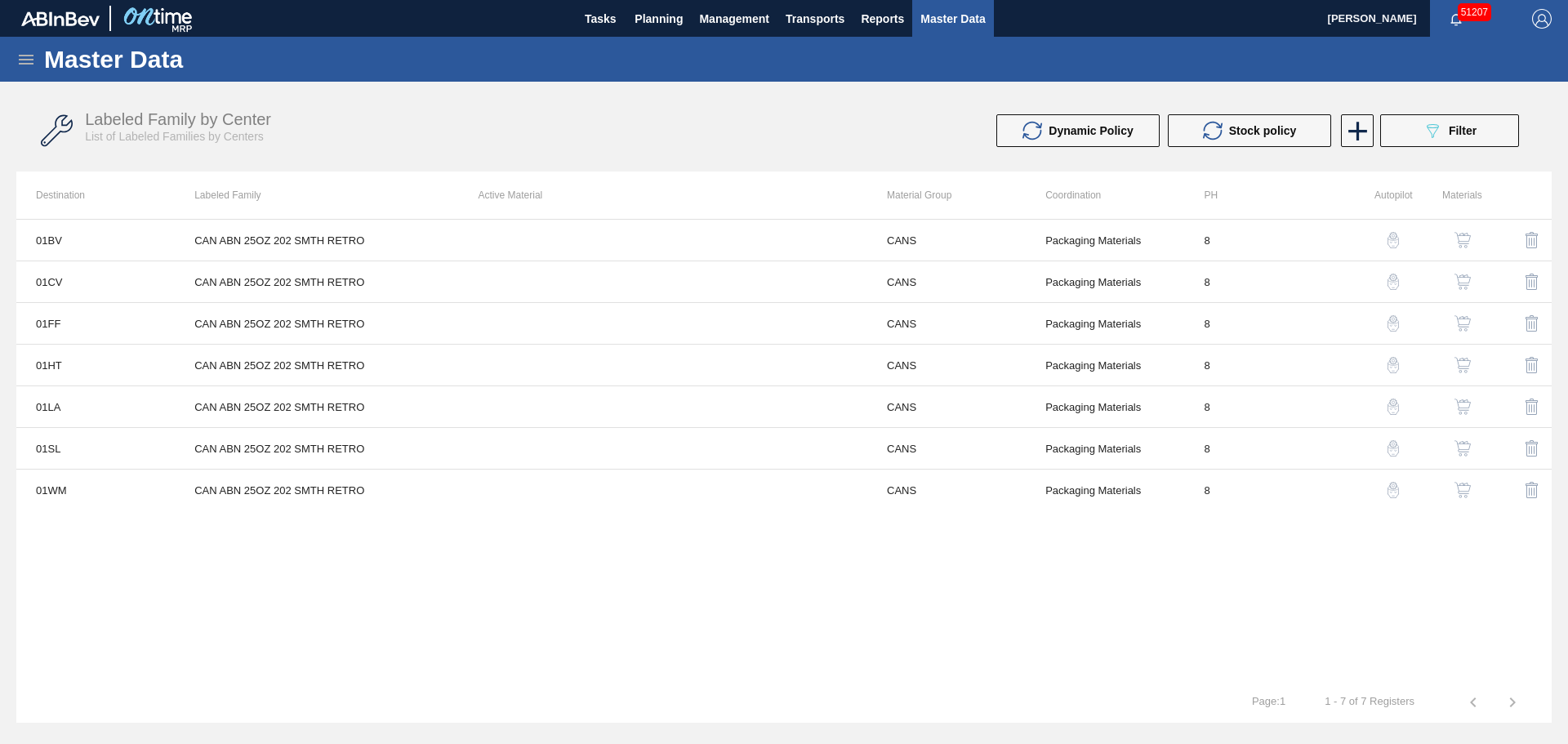
click at [1454, 359] on img "button" at bounding box center [1462, 365] width 16 height 16
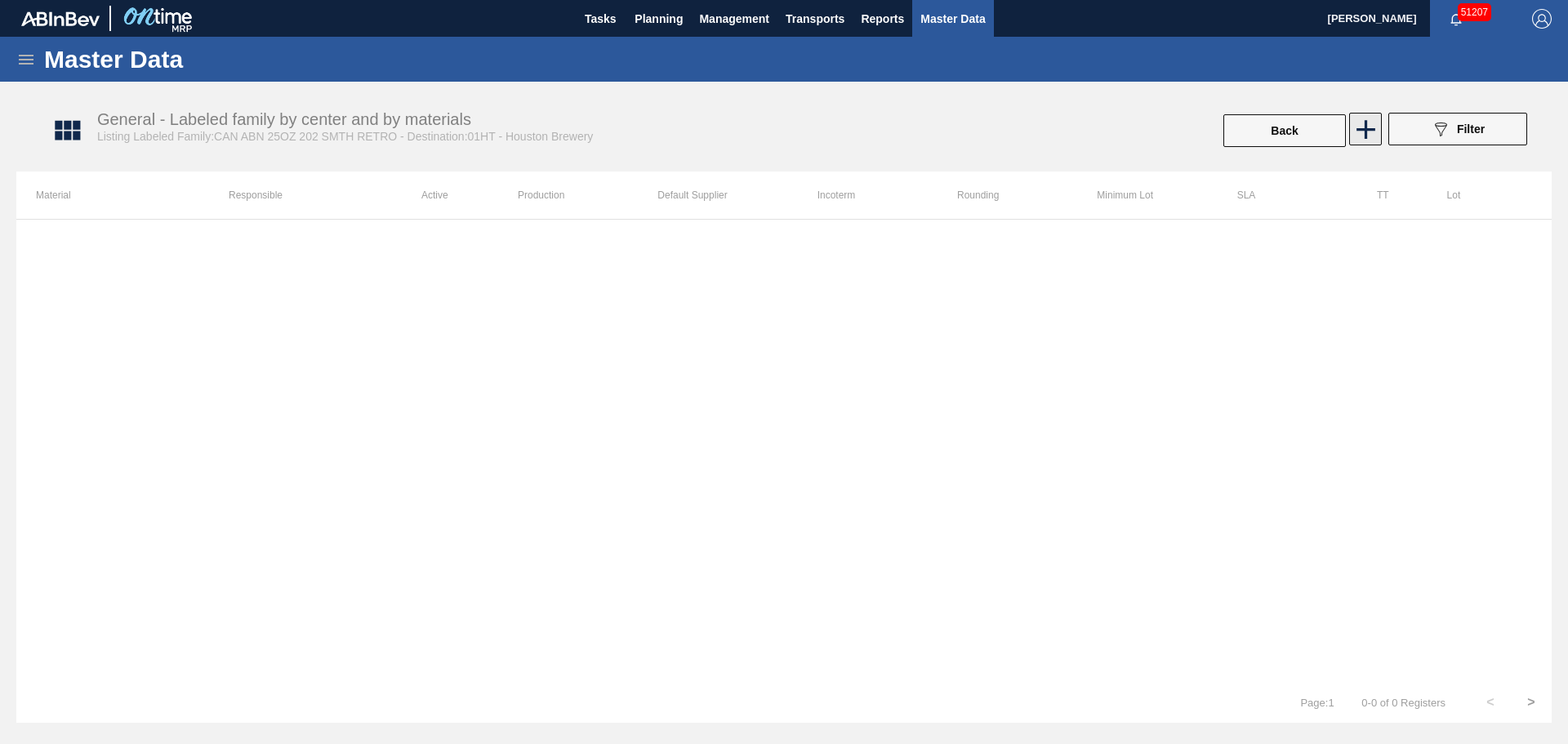
click at [1358, 120] on icon at bounding box center [1366, 130] width 32 height 32
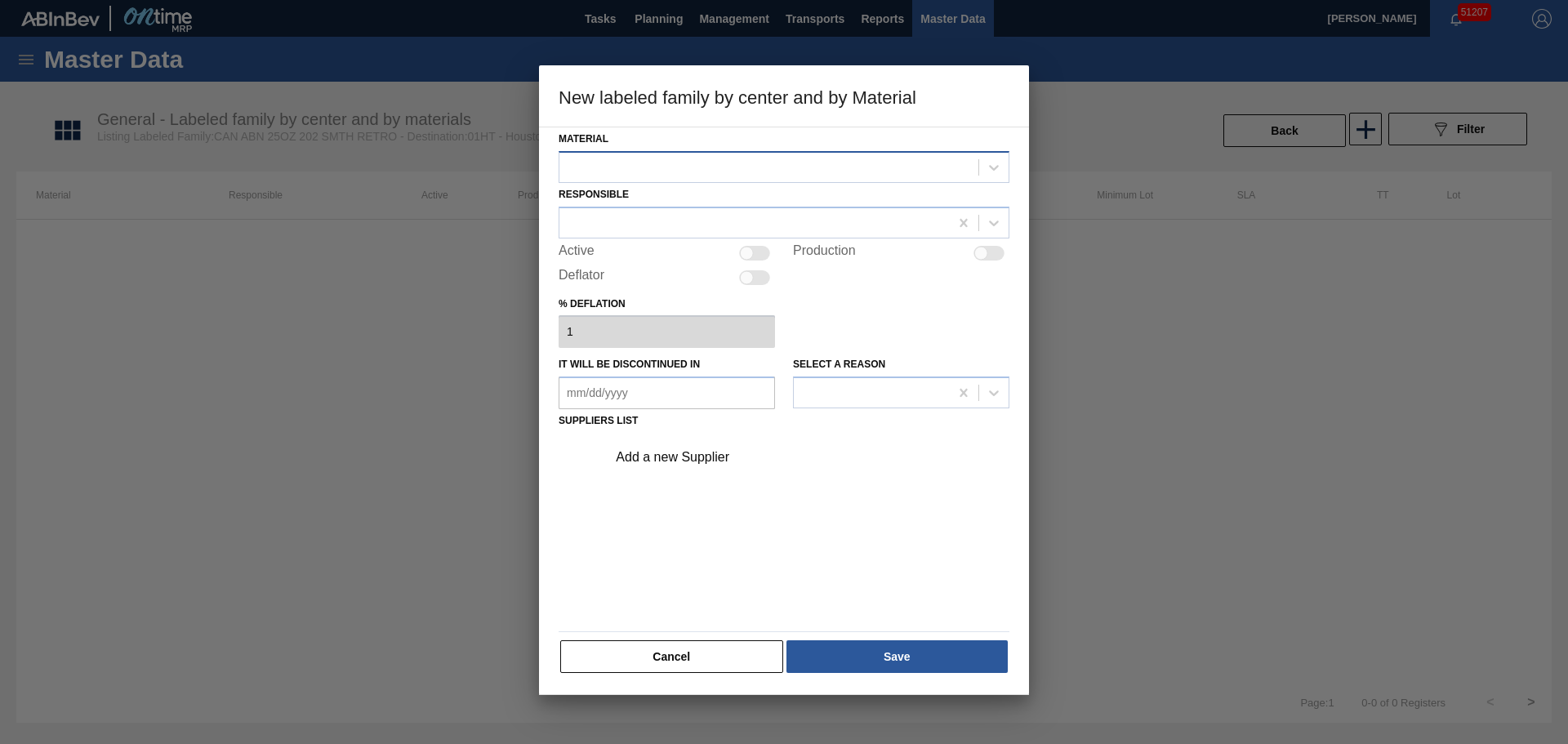
click at [612, 165] on div at bounding box center [769, 167] width 419 height 24
click at [672, 671] on button "Cancel" at bounding box center [672, 657] width 223 height 33
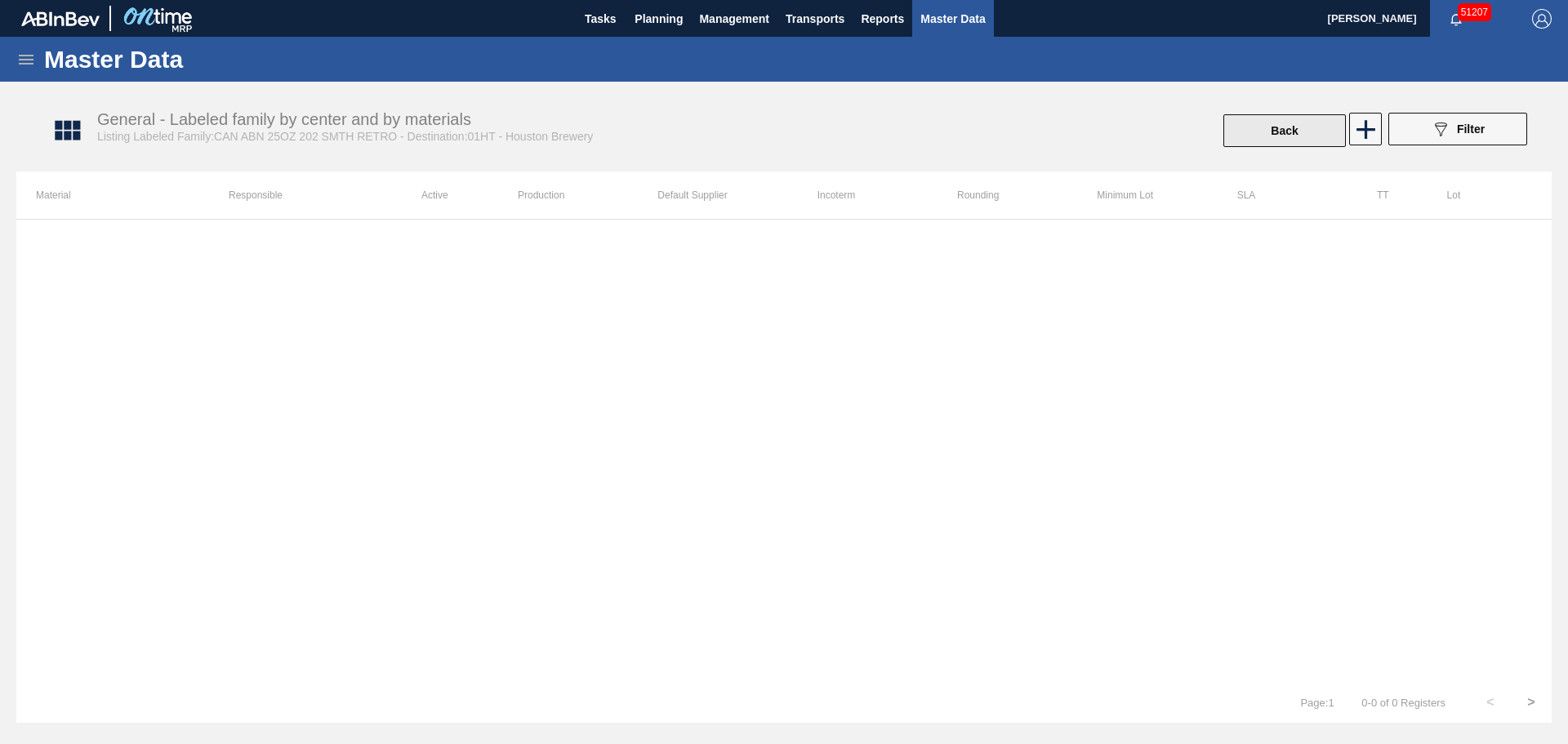
click at [1282, 126] on button "Back" at bounding box center [1284, 131] width 122 height 33
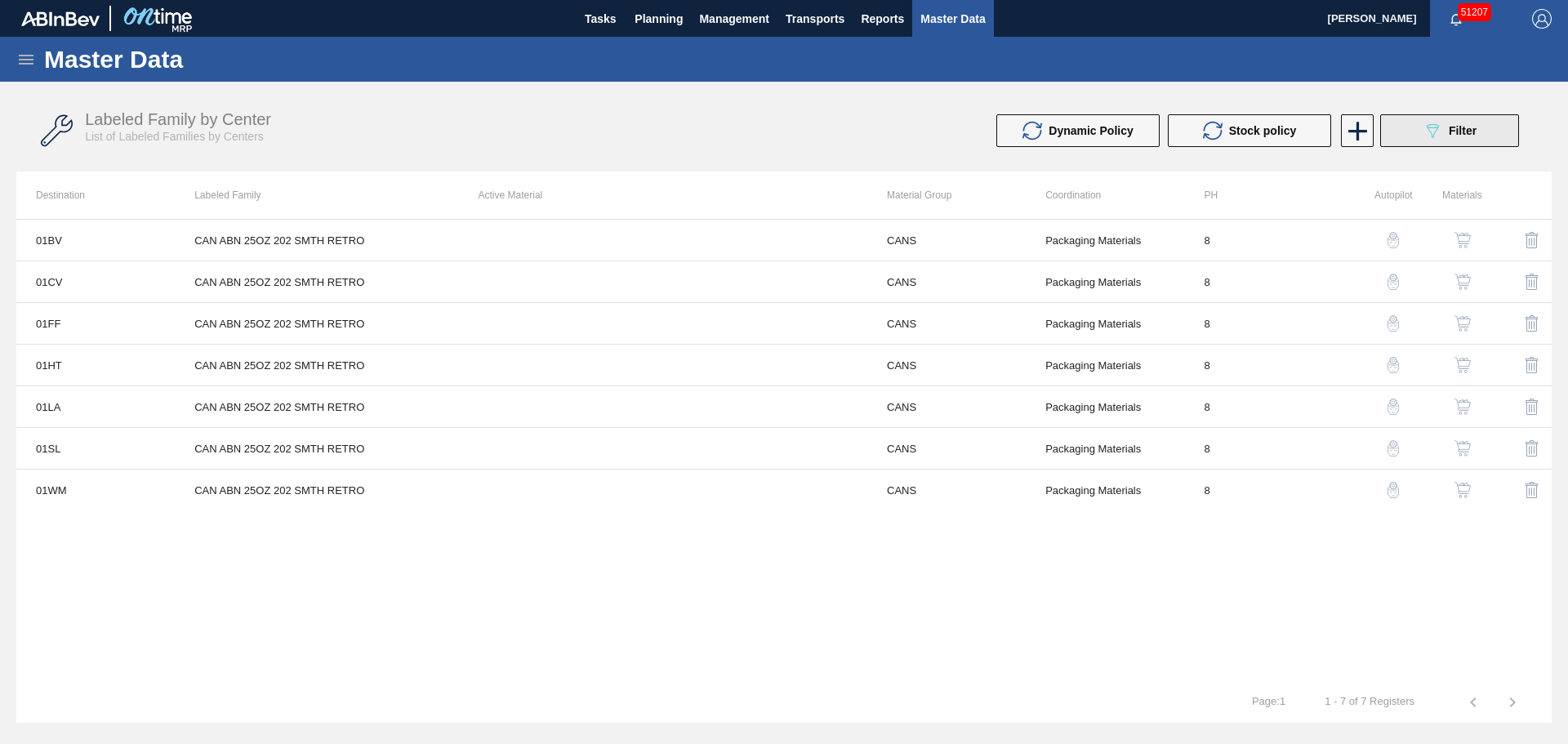
click at [1426, 132] on icon "089F7B8B-B2A5-4AFE-B5C0-19BA573D28AC" at bounding box center [1431, 131] width 20 height 20
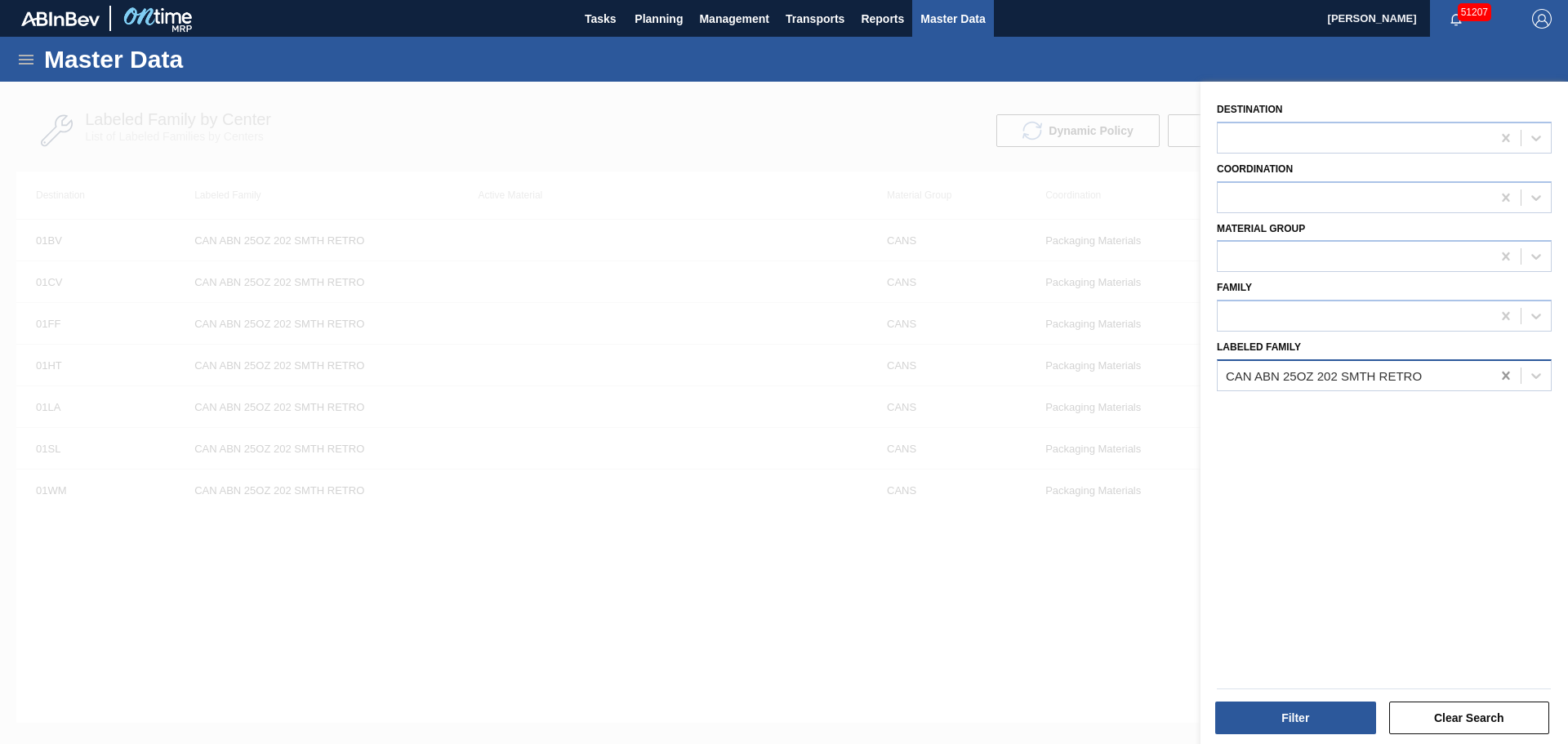
click at [1504, 382] on icon at bounding box center [1505, 375] width 16 height 16
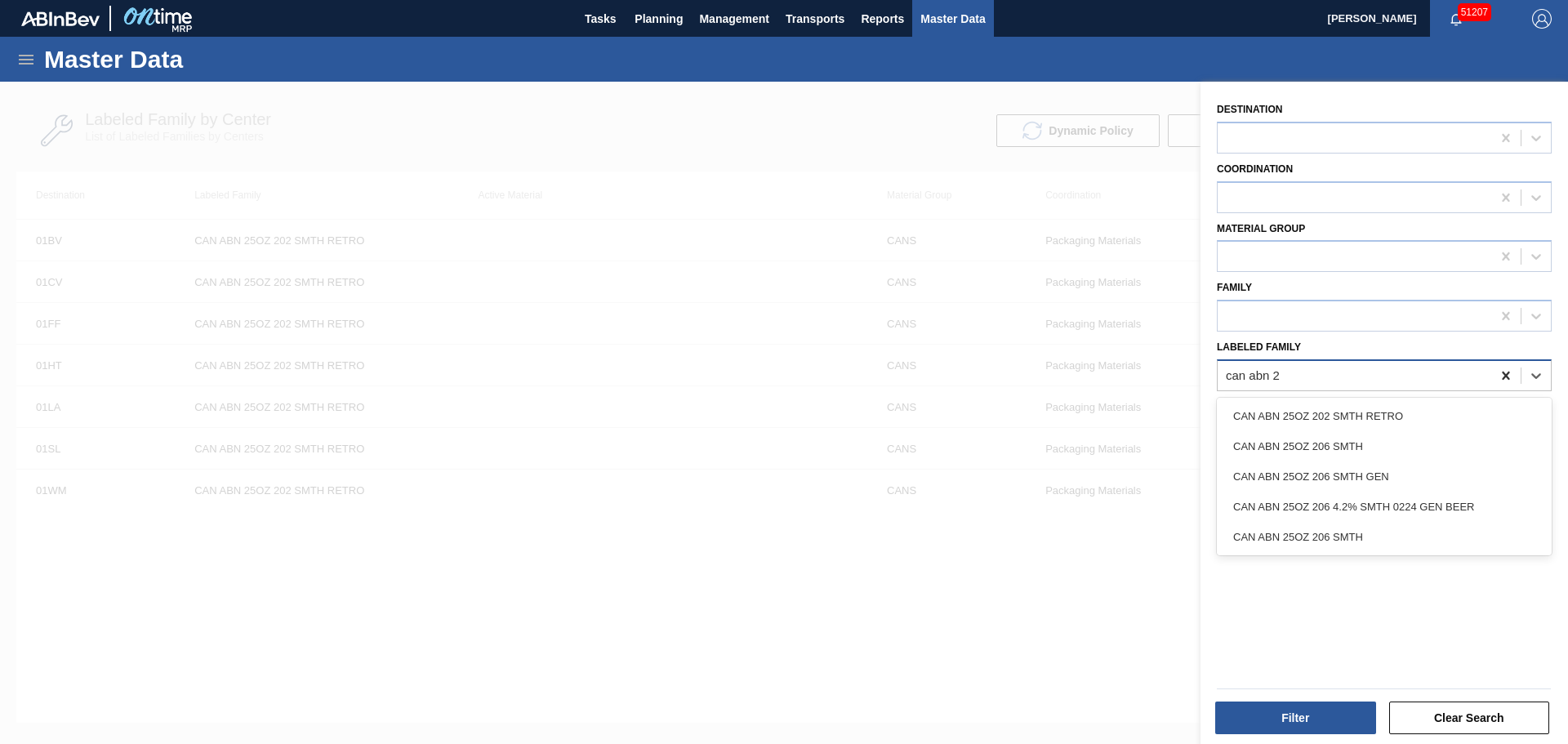
type Family "can abn 25"
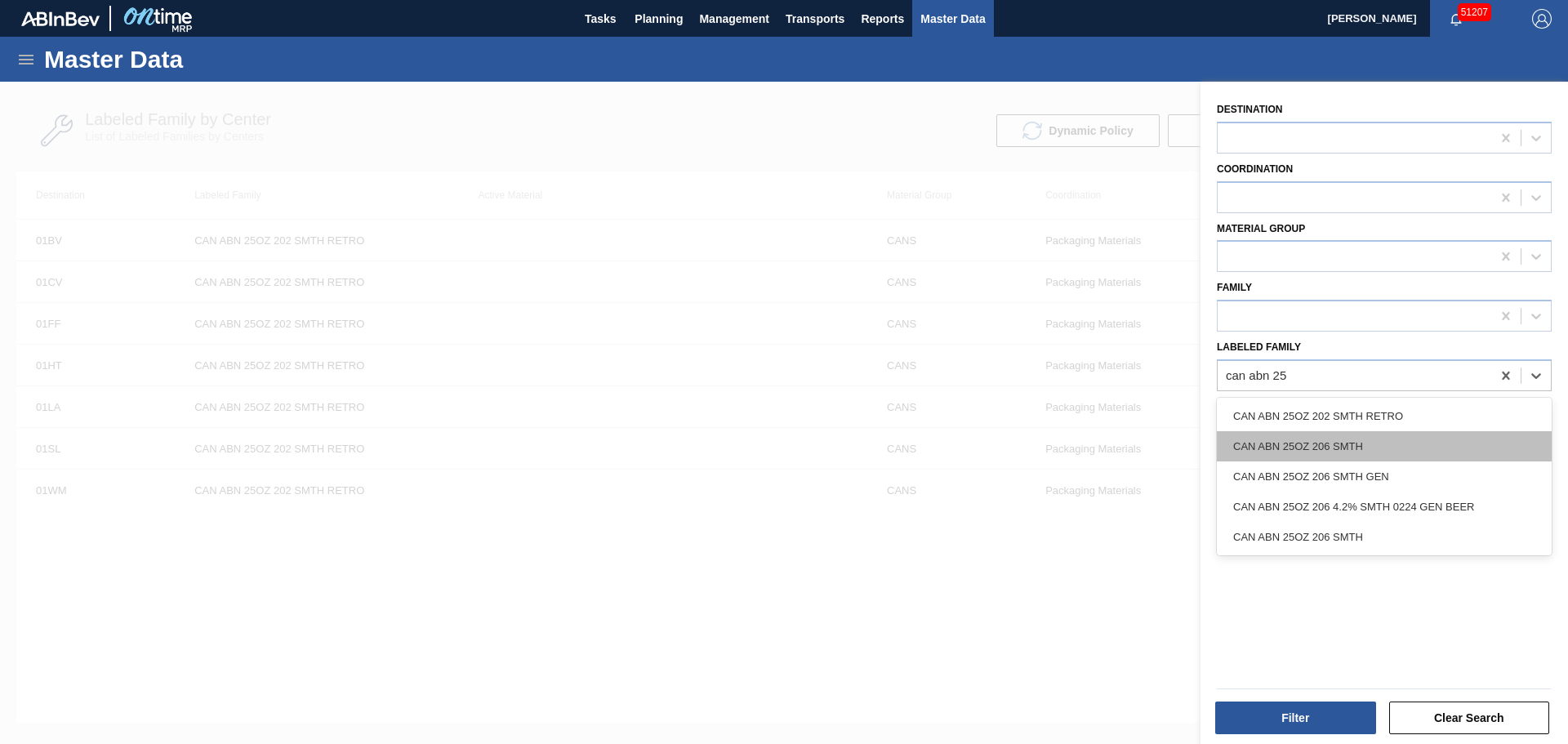
click at [1394, 458] on div "CAN ABN 25OZ 206 SMTH" at bounding box center [1384, 446] width 335 height 31
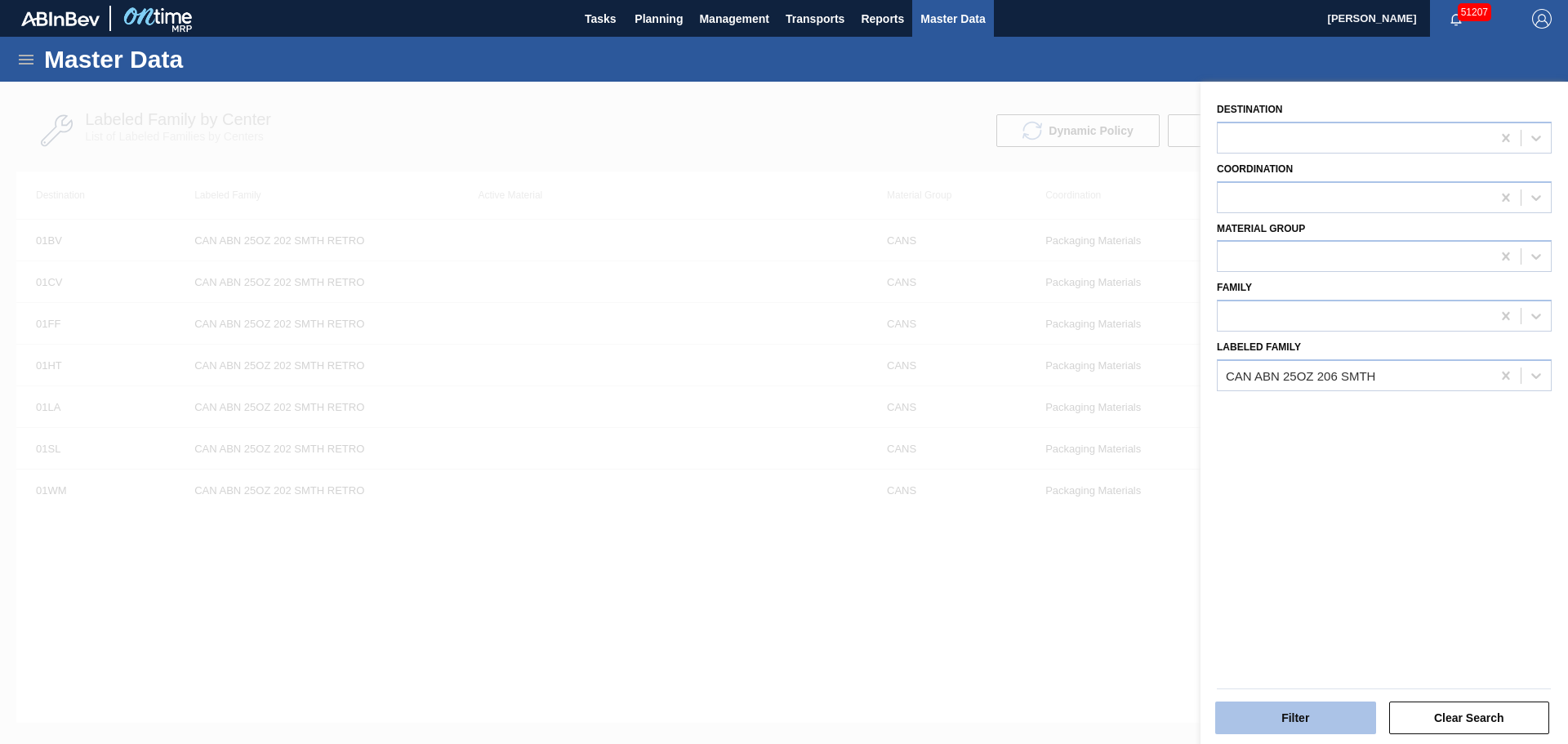
click at [1285, 715] on button "Filter" at bounding box center [1296, 718] width 161 height 33
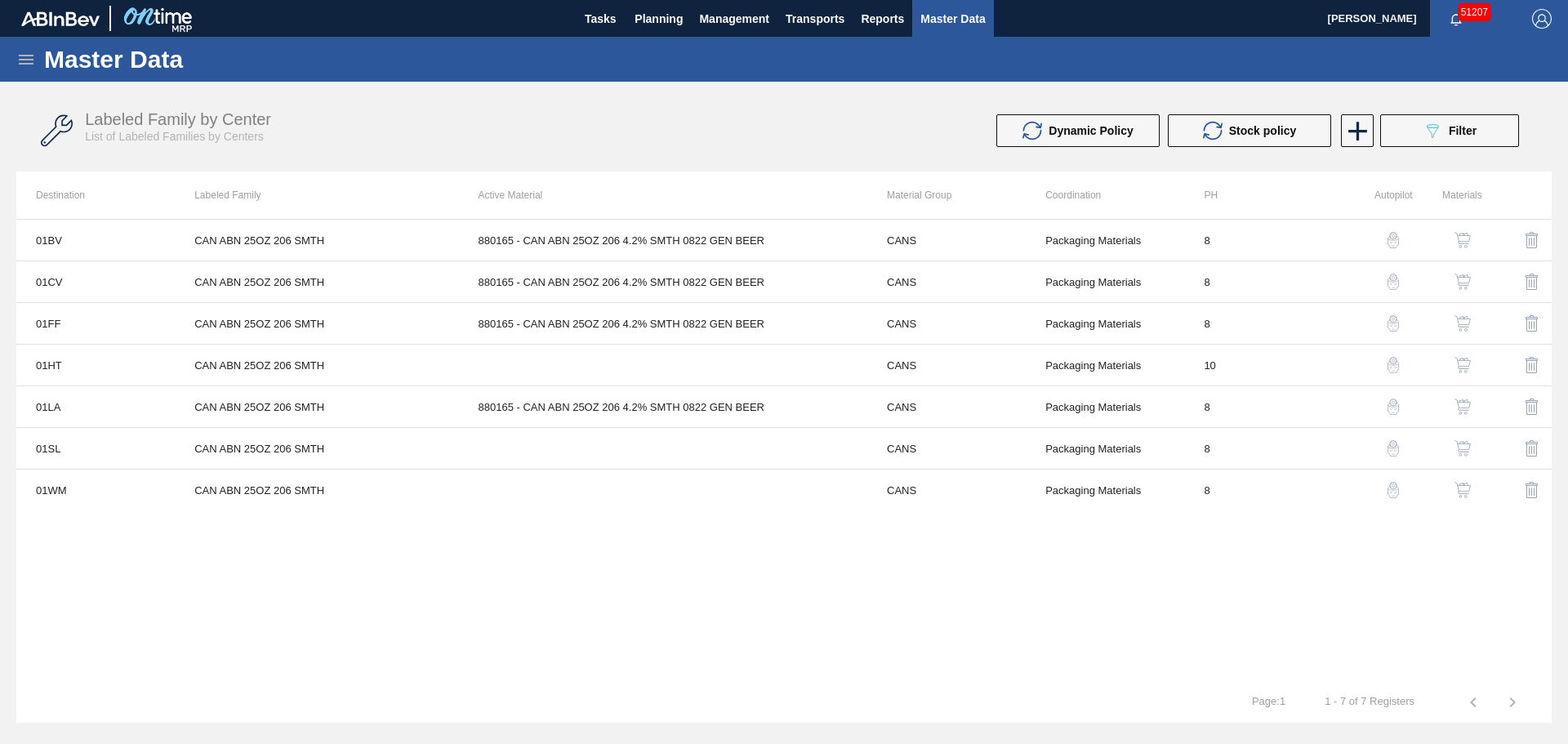
click at [1473, 363] on button "button" at bounding box center [1462, 365] width 39 height 39
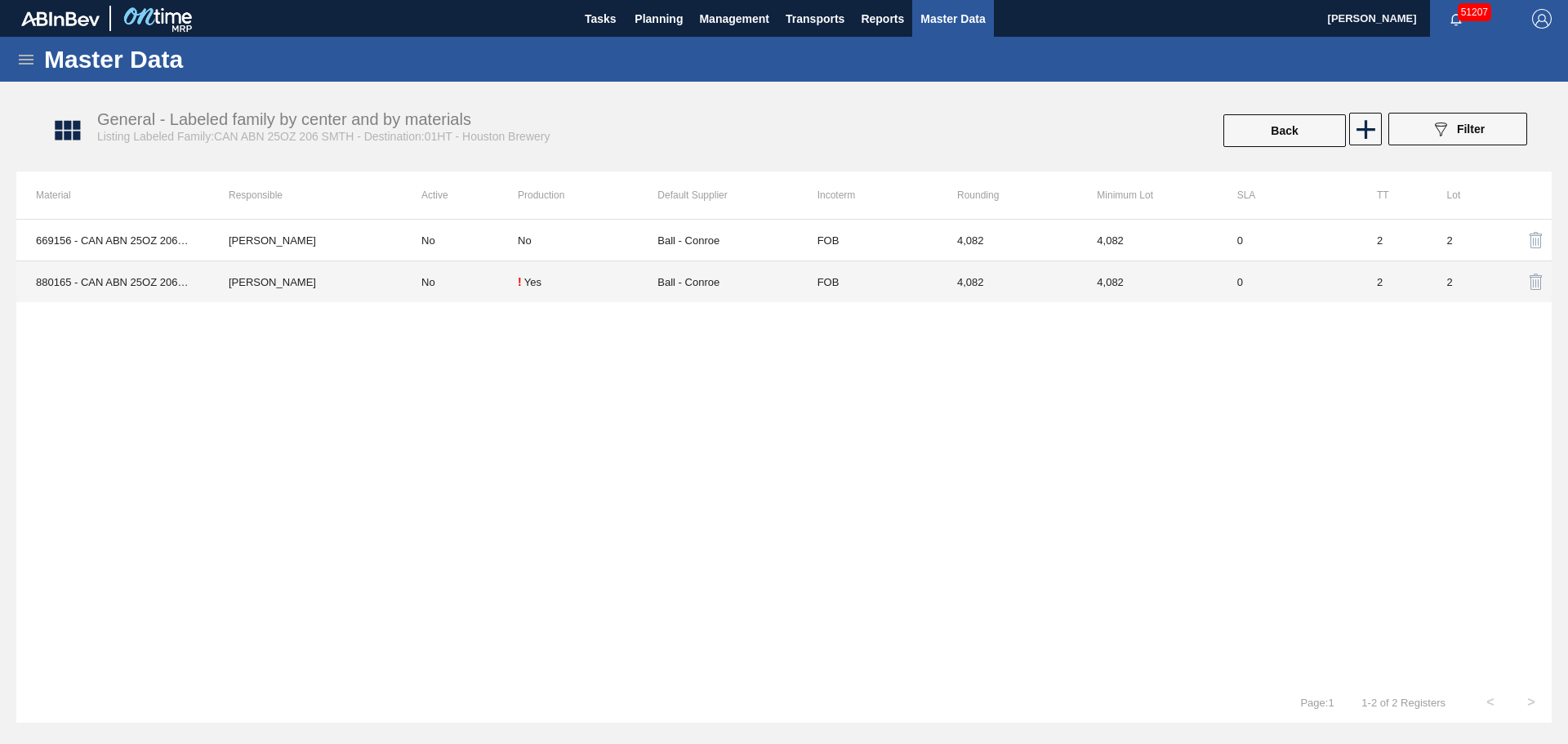
click at [460, 288] on td "No" at bounding box center [460, 282] width 116 height 42
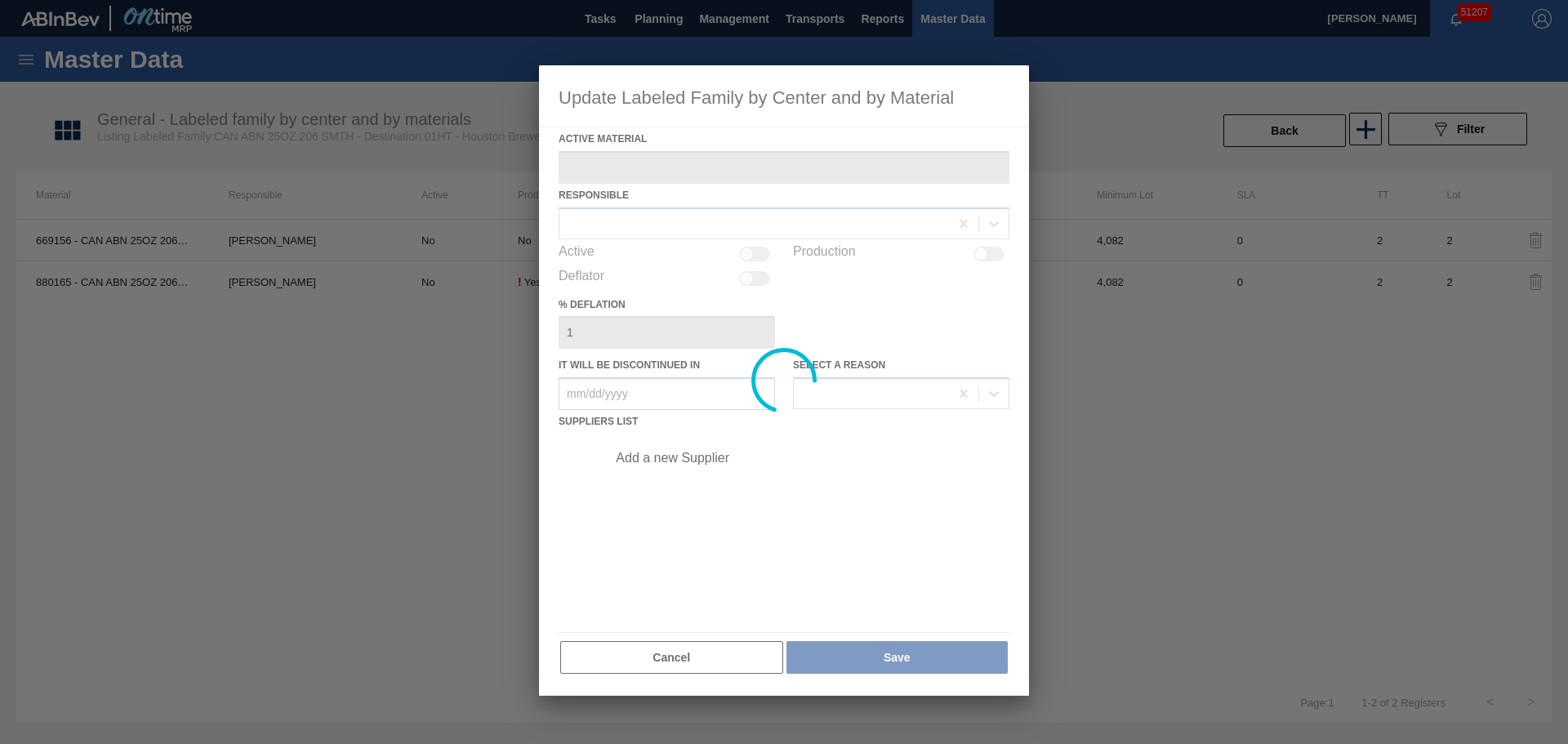
type Material "880165 - CAN ABN 25OZ 206 4.2% SMTH 0822 GEN BEER"
checkbox input "true"
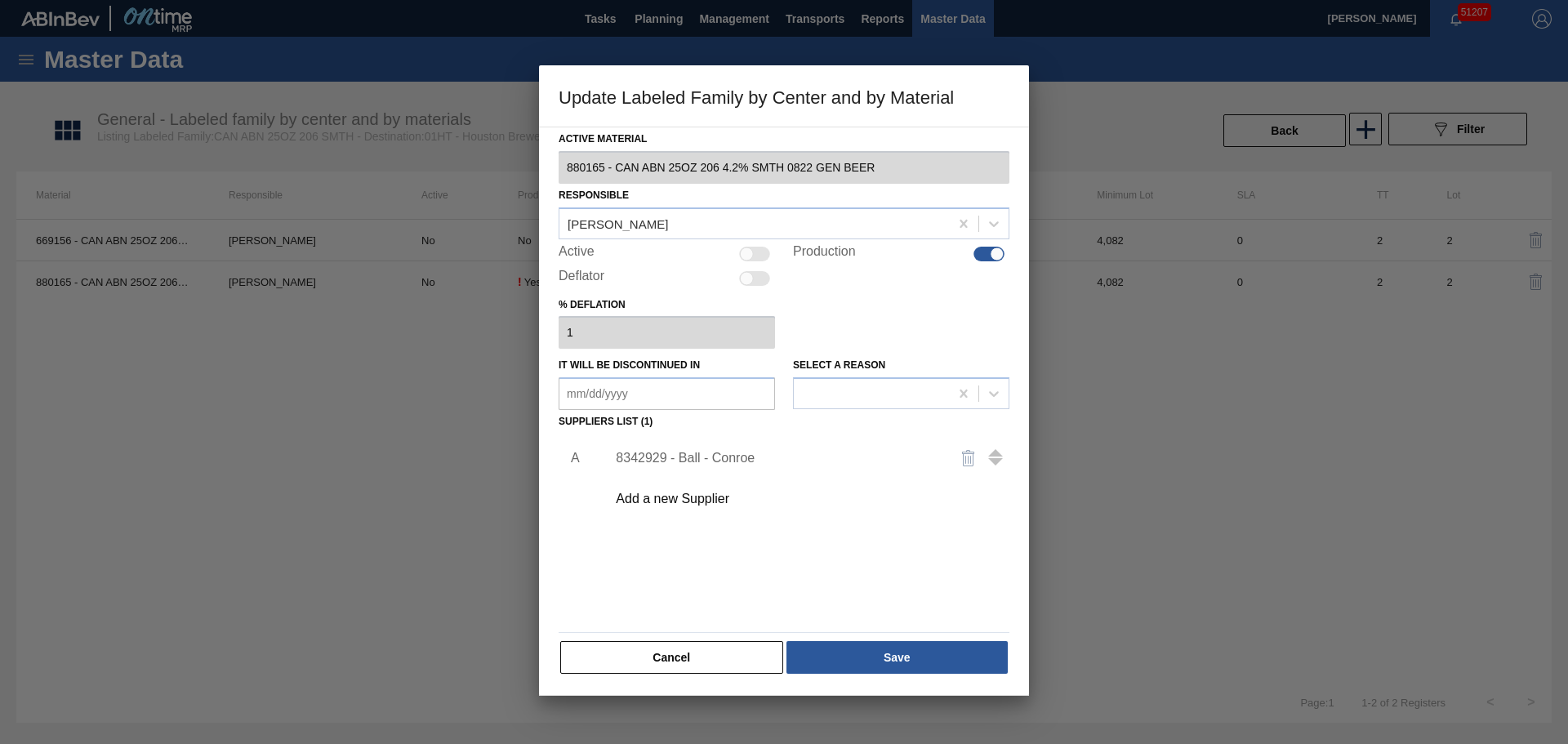
click at [762, 248] on div at bounding box center [754, 254] width 31 height 14
checkbox input "true"
click at [907, 665] on button "Save" at bounding box center [896, 657] width 221 height 33
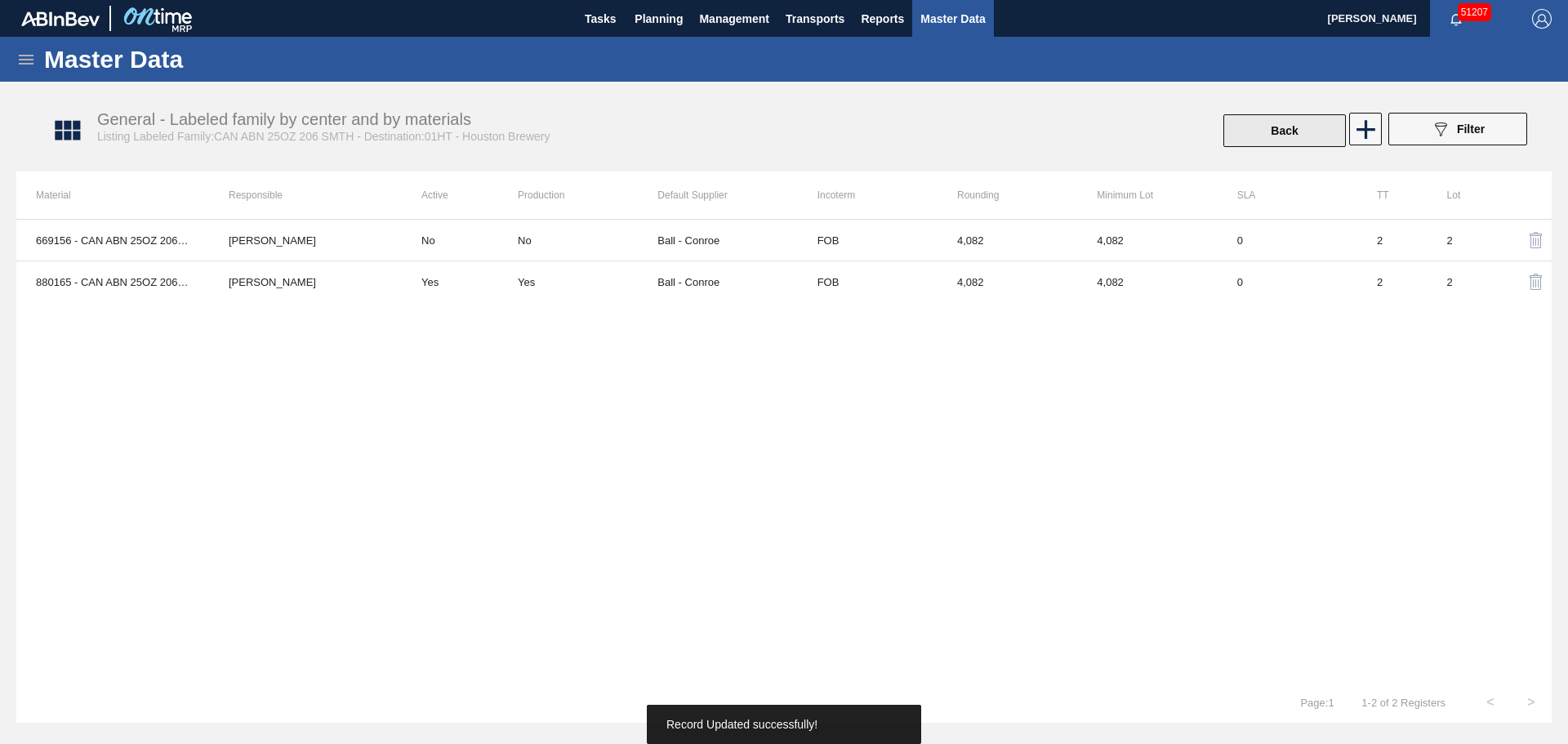
click at [1258, 137] on button "Back" at bounding box center [1284, 131] width 122 height 33
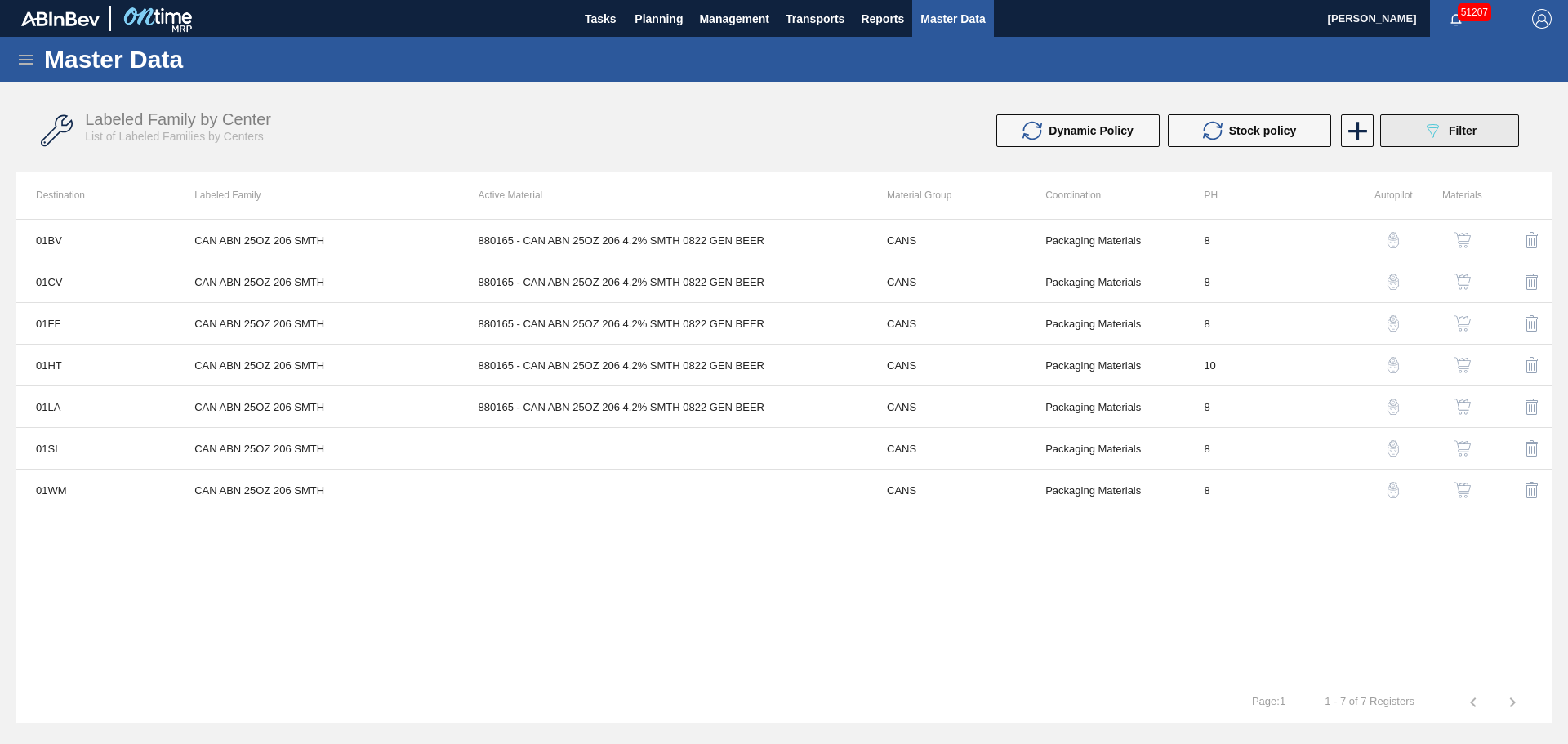
click at [1431, 138] on icon "089F7B8B-B2A5-4AFE-B5C0-19BA573D28AC" at bounding box center [1431, 131] width 20 height 20
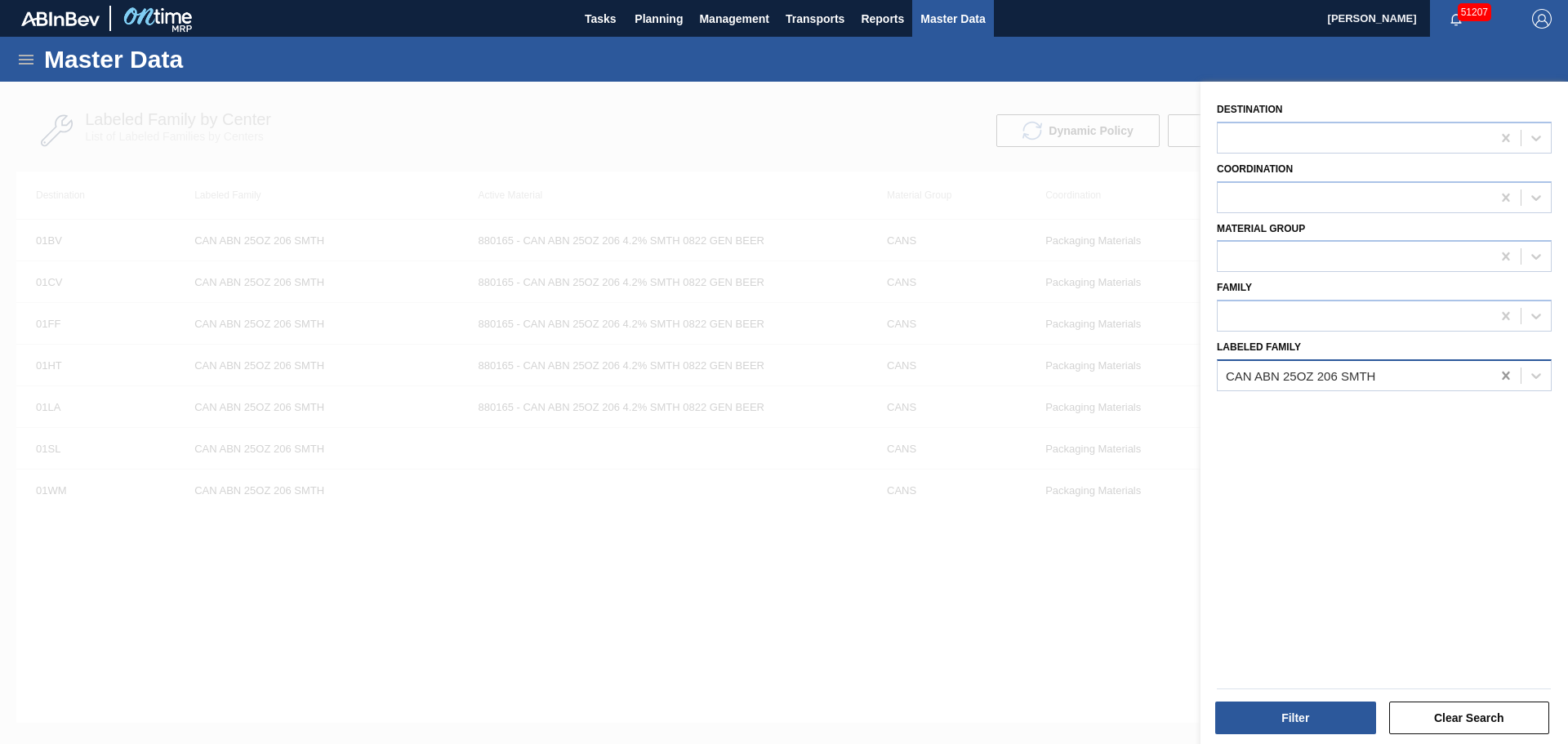
click at [1506, 373] on icon at bounding box center [1505, 376] width 8 height 8
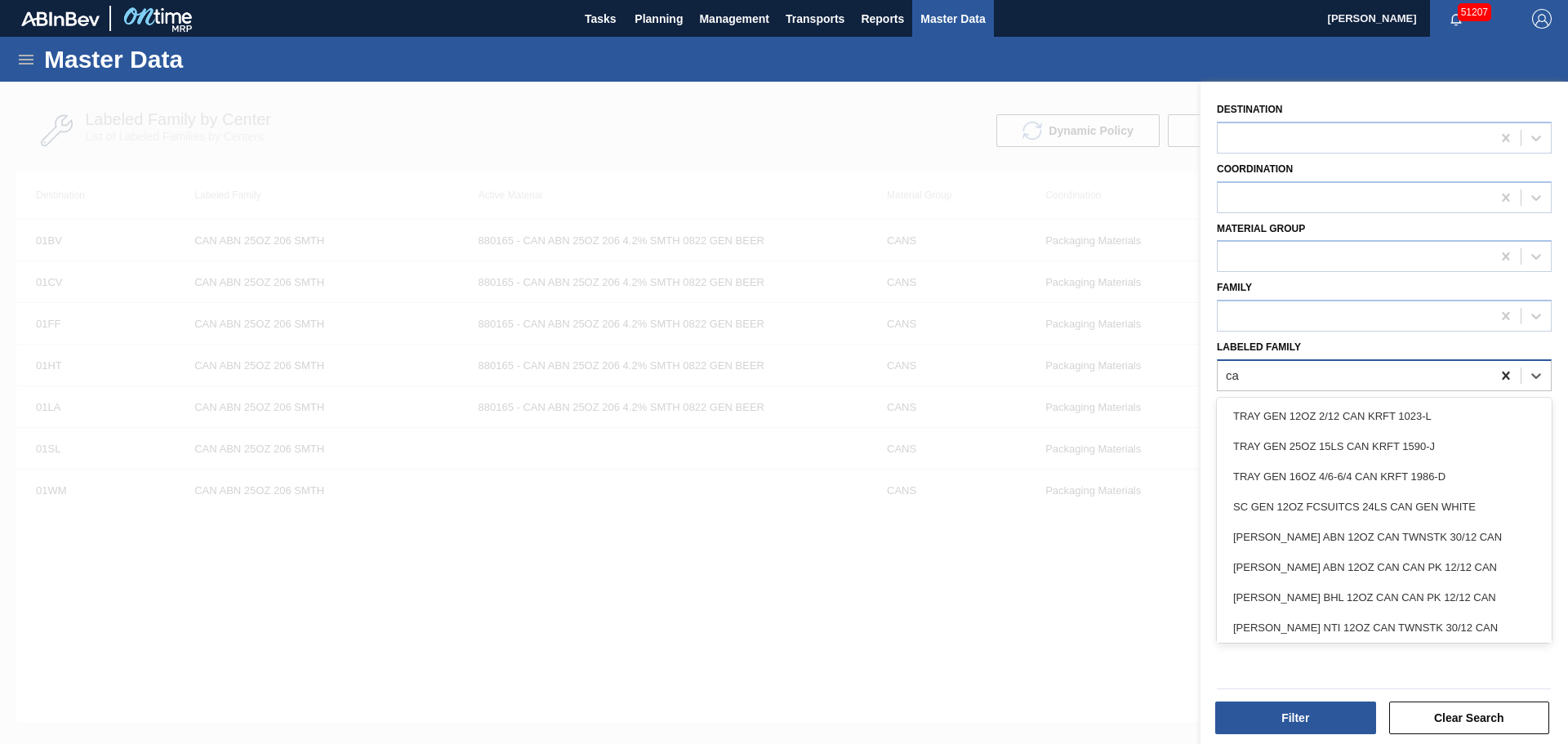
type Family "c"
type Family "can bdl 12oz"
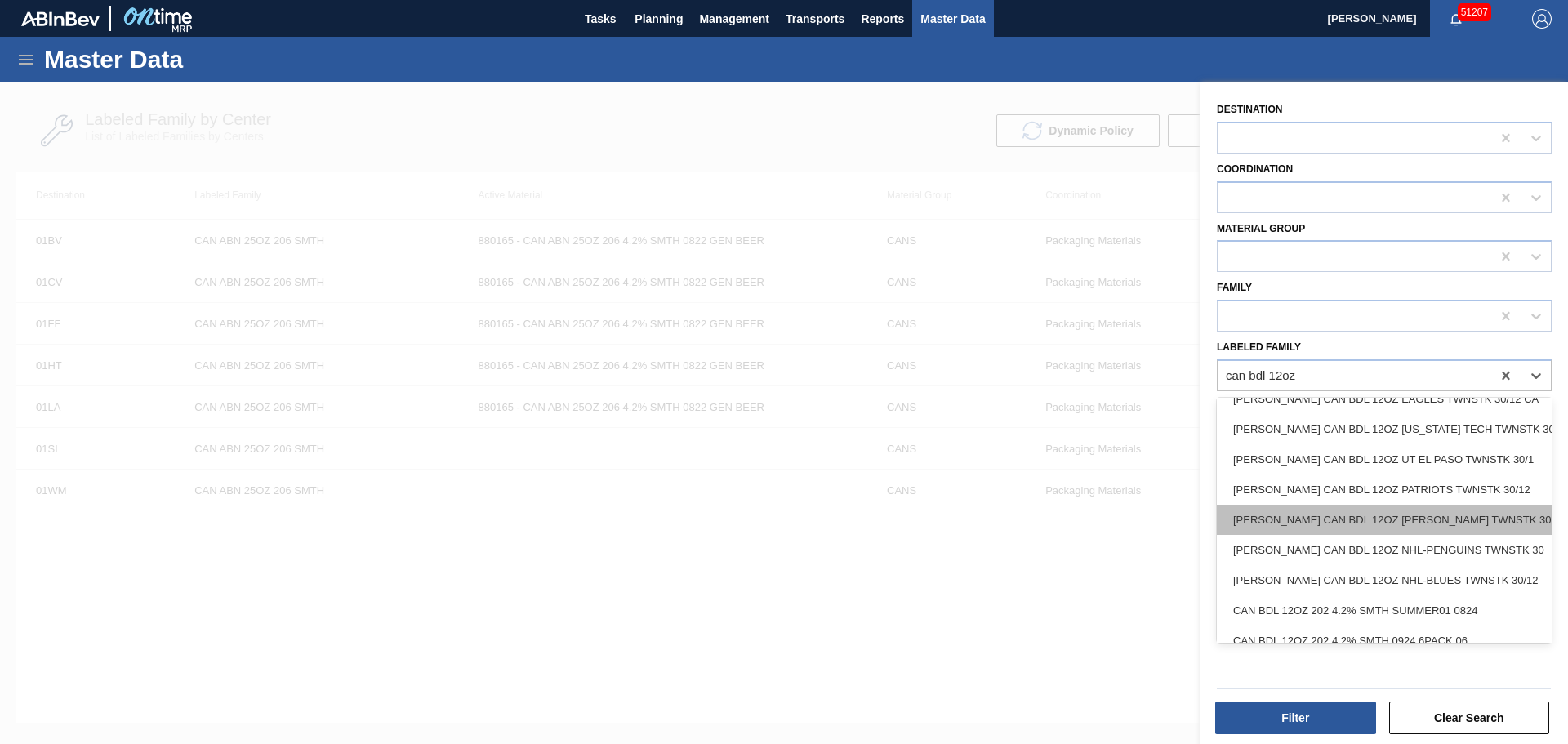
scroll to position [2433, 0]
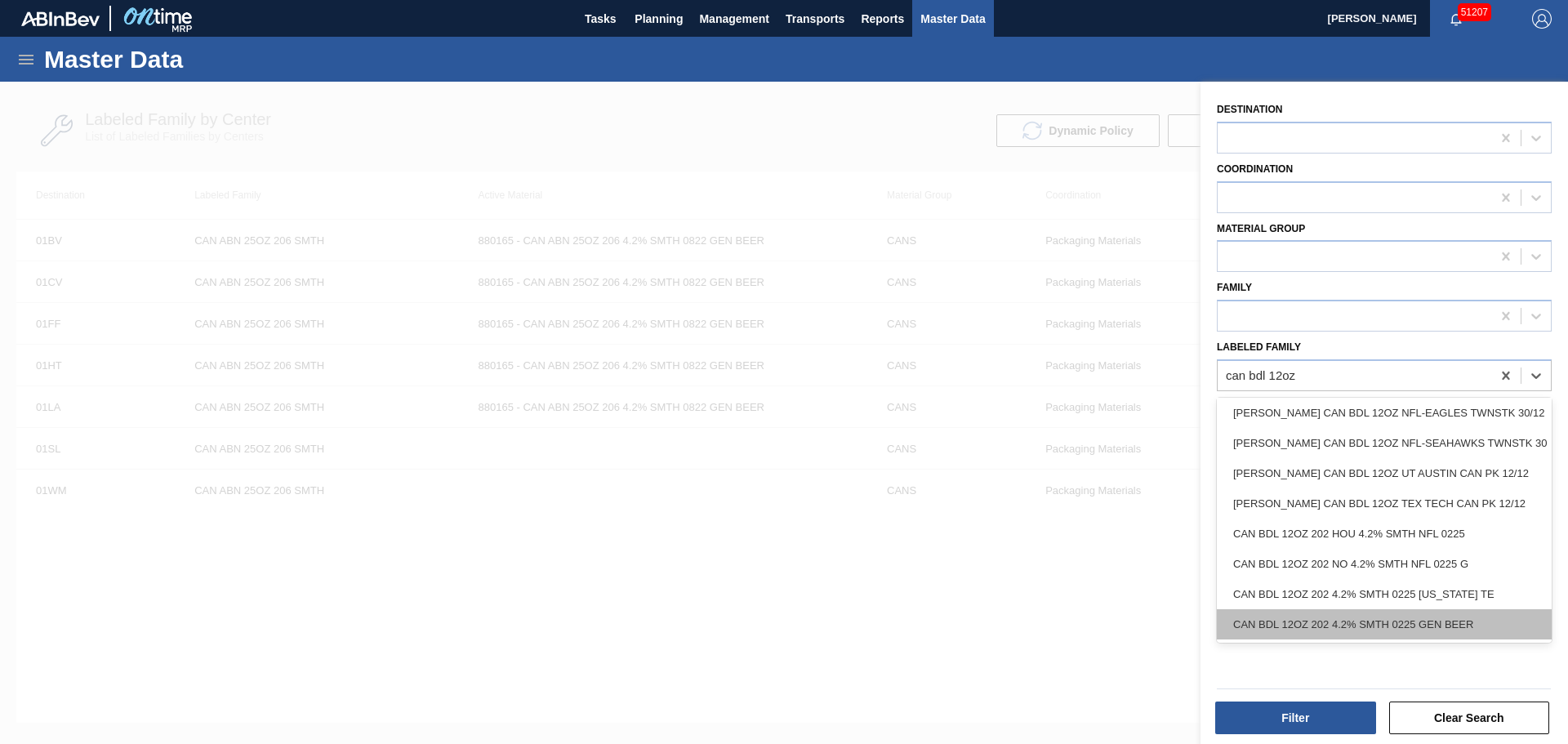
click at [1426, 609] on div "CAN BDL 12OZ 202 4.2% SMTH 0225 GEN BEER" at bounding box center [1384, 624] width 335 height 31
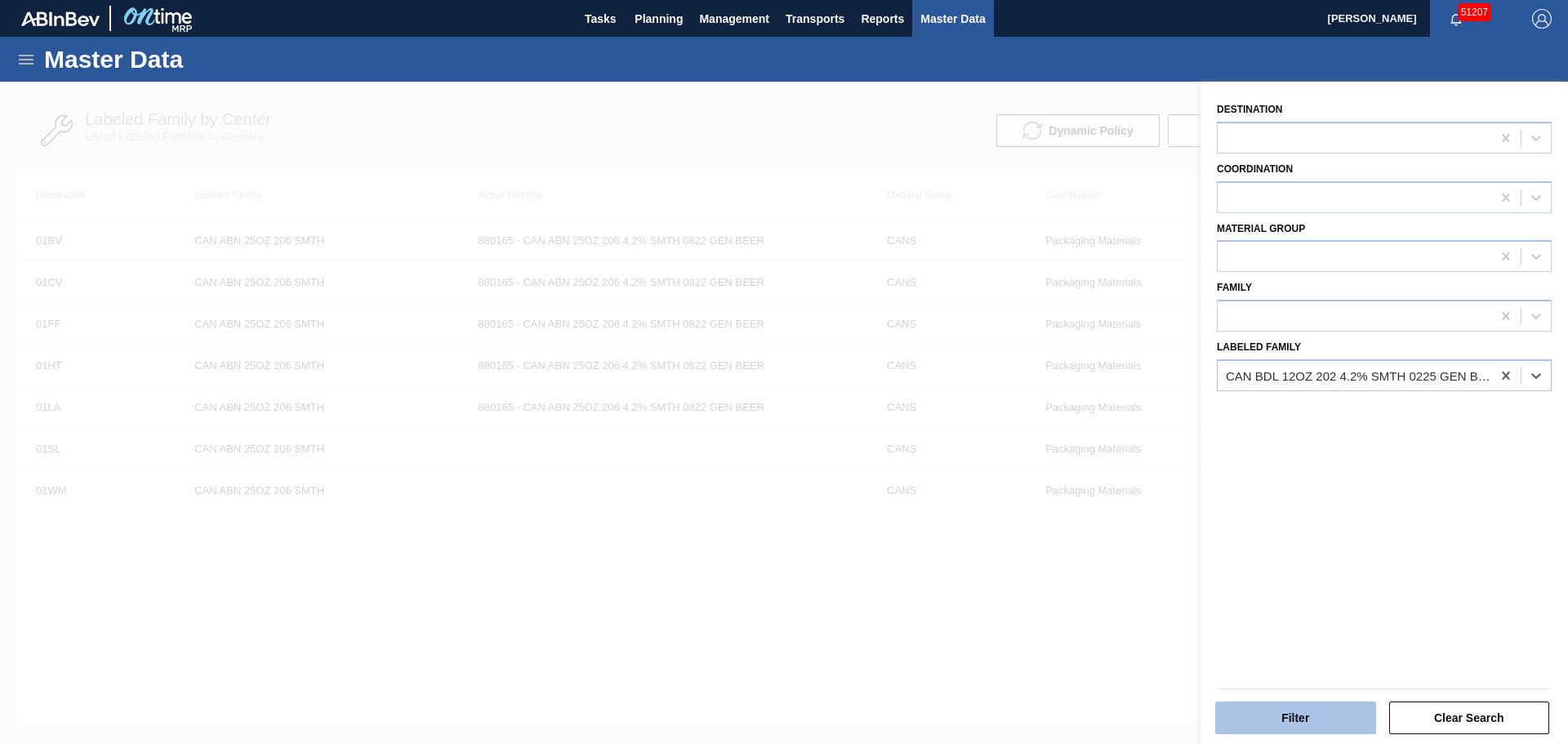
click at [1303, 718] on button "Filter" at bounding box center [1296, 718] width 161 height 33
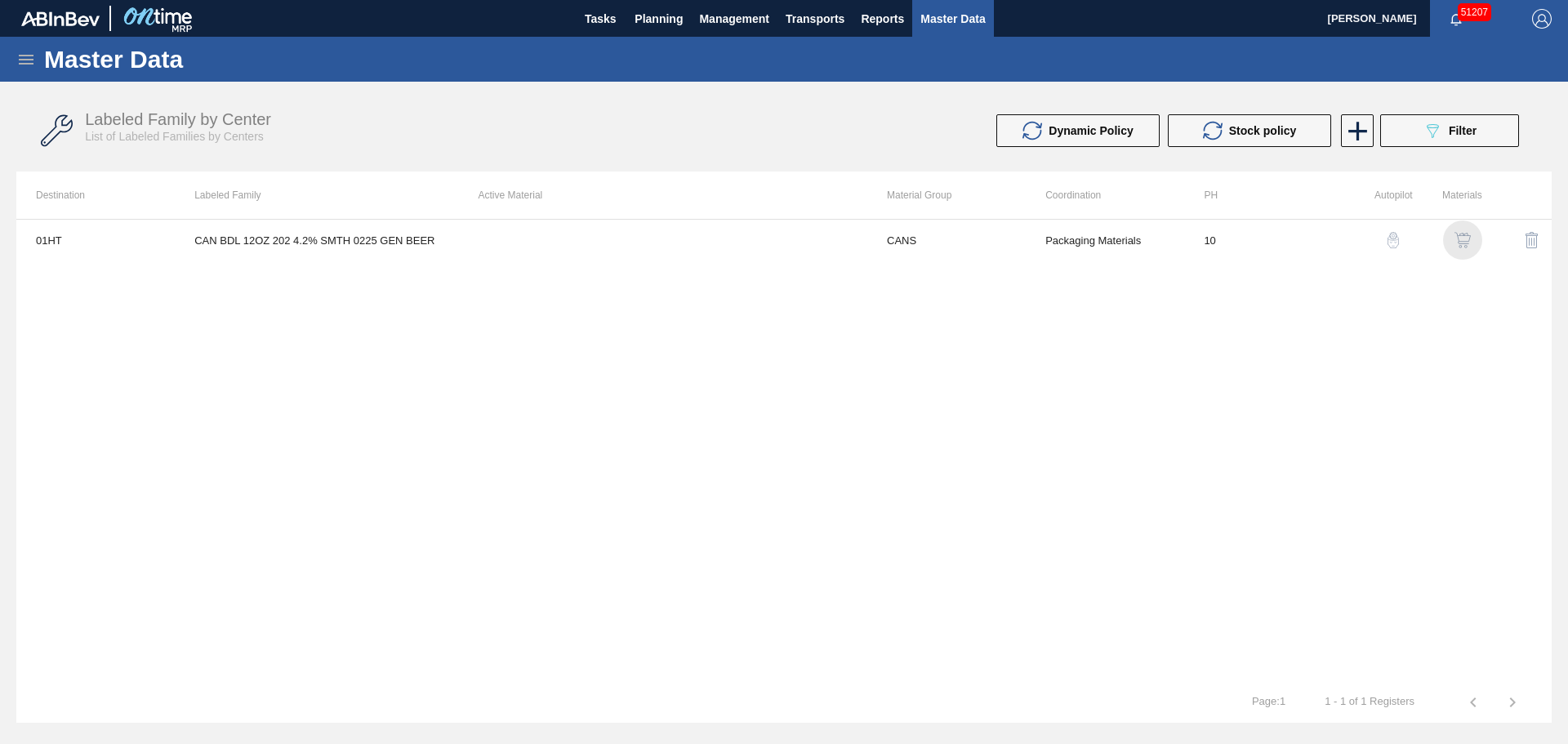
click at [1461, 238] on img "button" at bounding box center [1462, 239] width 16 height 16
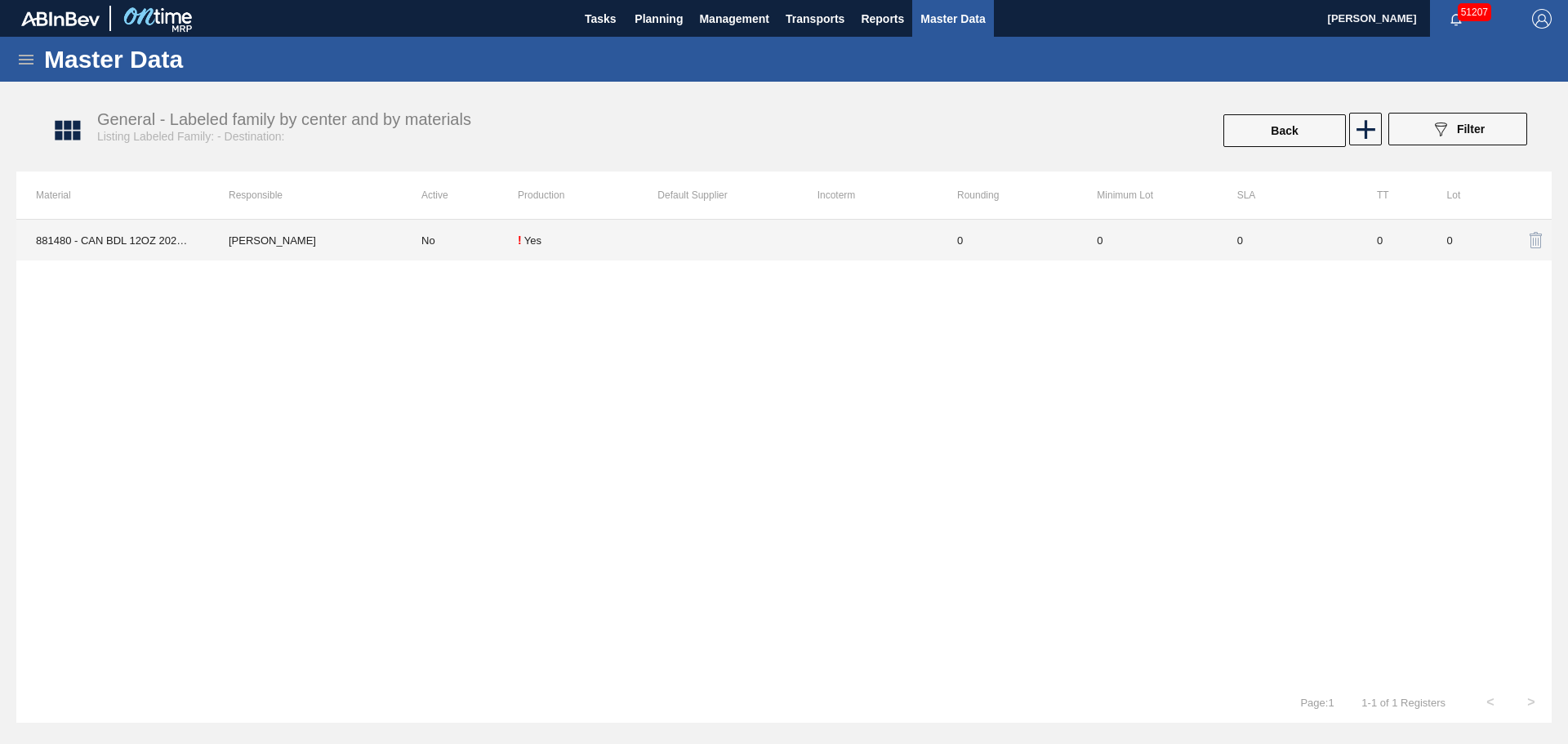
click at [517, 248] on td "No" at bounding box center [460, 240] width 116 height 41
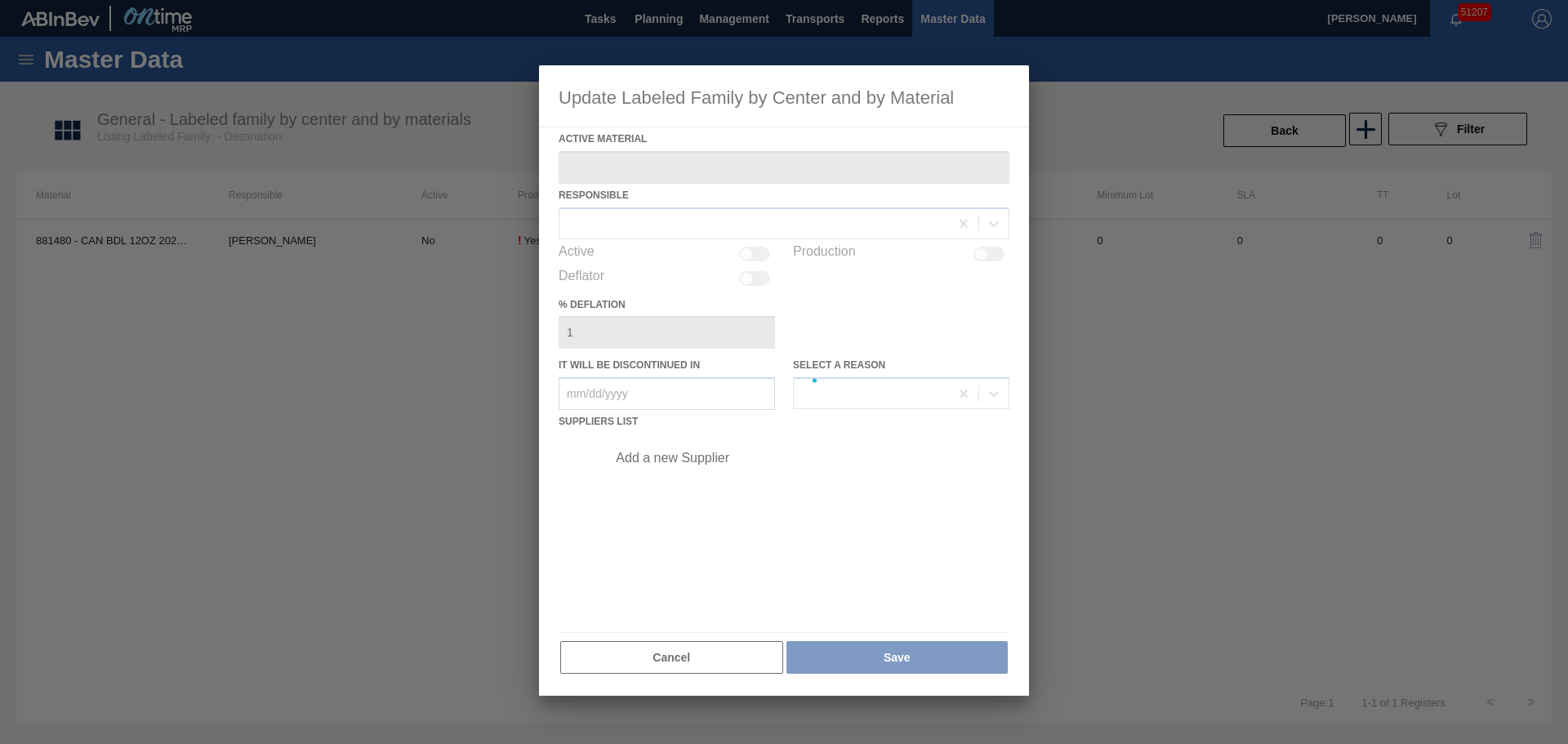
type Material "881480 - CAN BDL 12OZ 202 4.2% SMTH 0225 GEN BEER"
checkbox input "true"
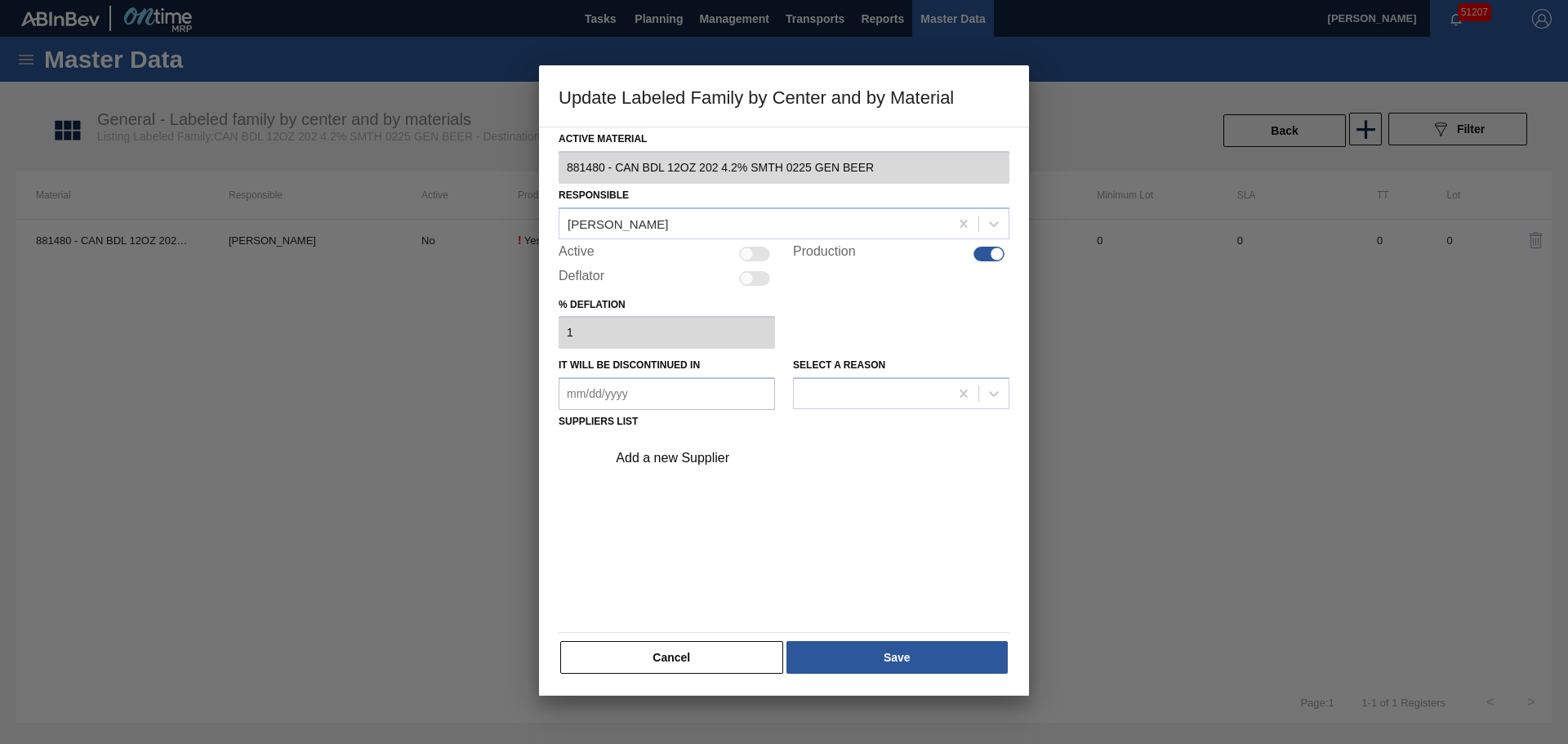
click at [745, 258] on div at bounding box center [746, 254] width 14 height 14
checkbox input "true"
click at [817, 657] on button "Save" at bounding box center [896, 657] width 221 height 33
drag, startPoint x: 695, startPoint y: 424, endPoint x: 687, endPoint y: 456, distance: 33.0
click at [695, 428] on div "Active Material 881480 - CAN BDL 12OZ 202 4.2% SMTH 0225 GEN BEER Responsible D…" at bounding box center [784, 401] width 451 height 548
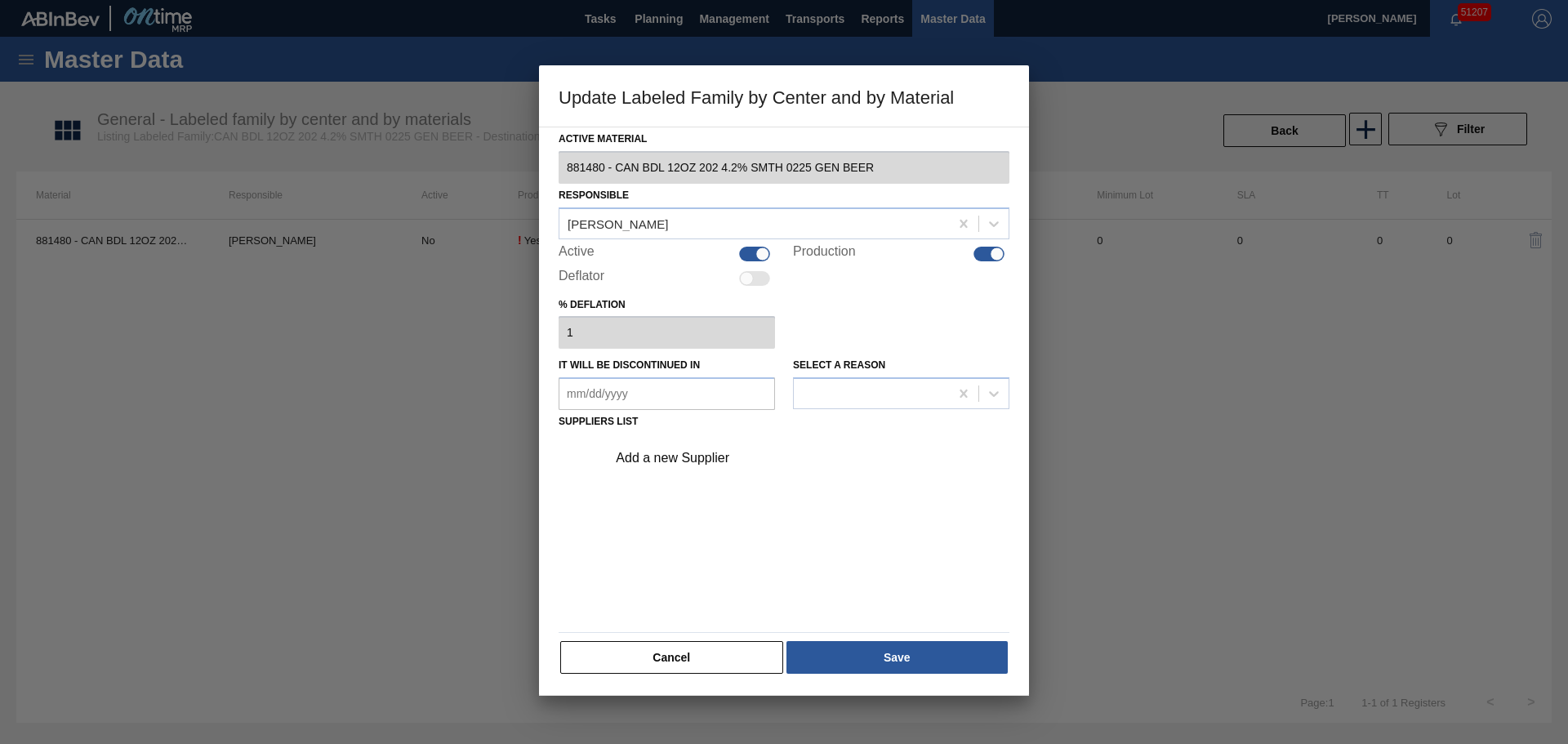
click at [686, 457] on div "Add a new Supplier" at bounding box center [775, 458] width 320 height 14
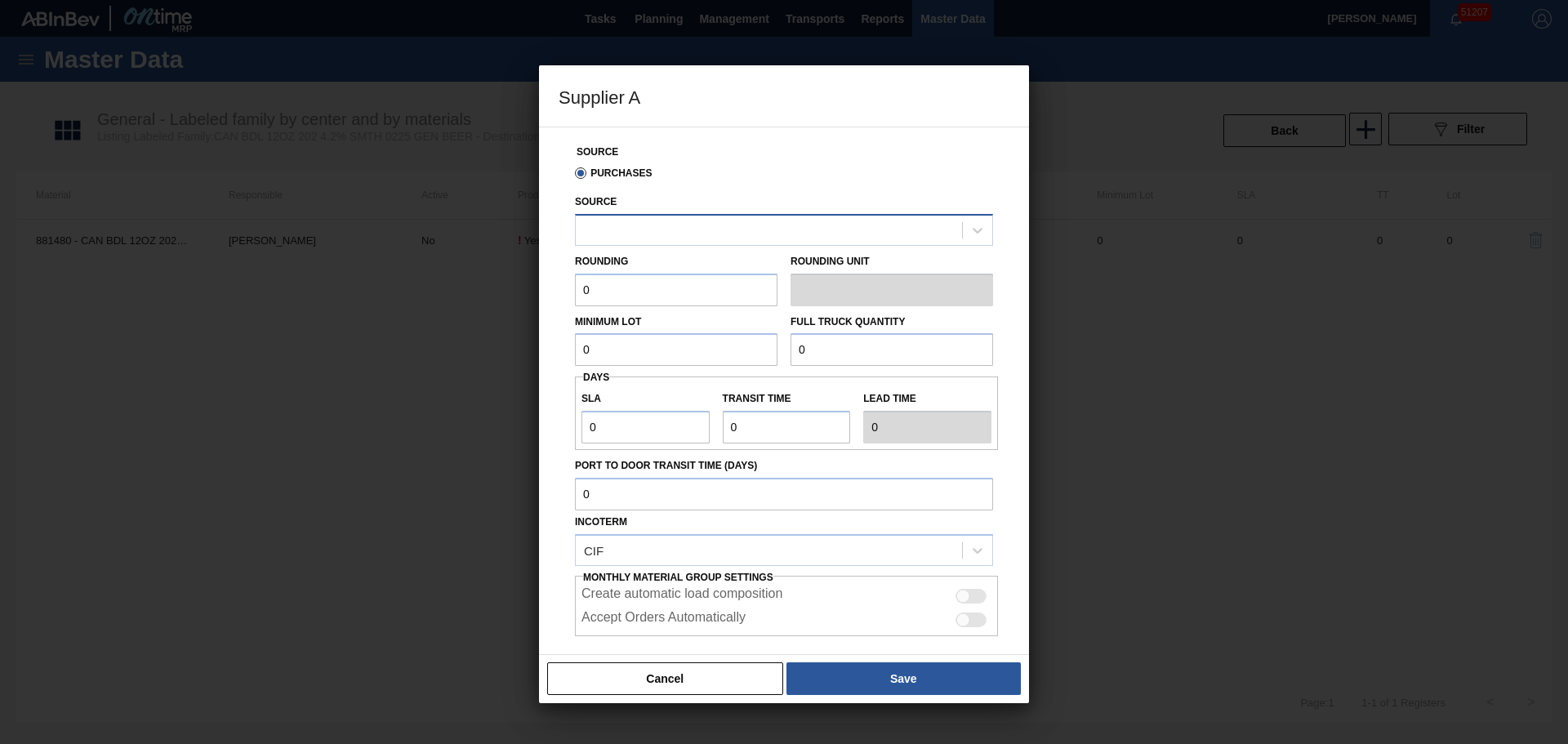
click at [650, 231] on div at bounding box center [768, 230] width 386 height 24
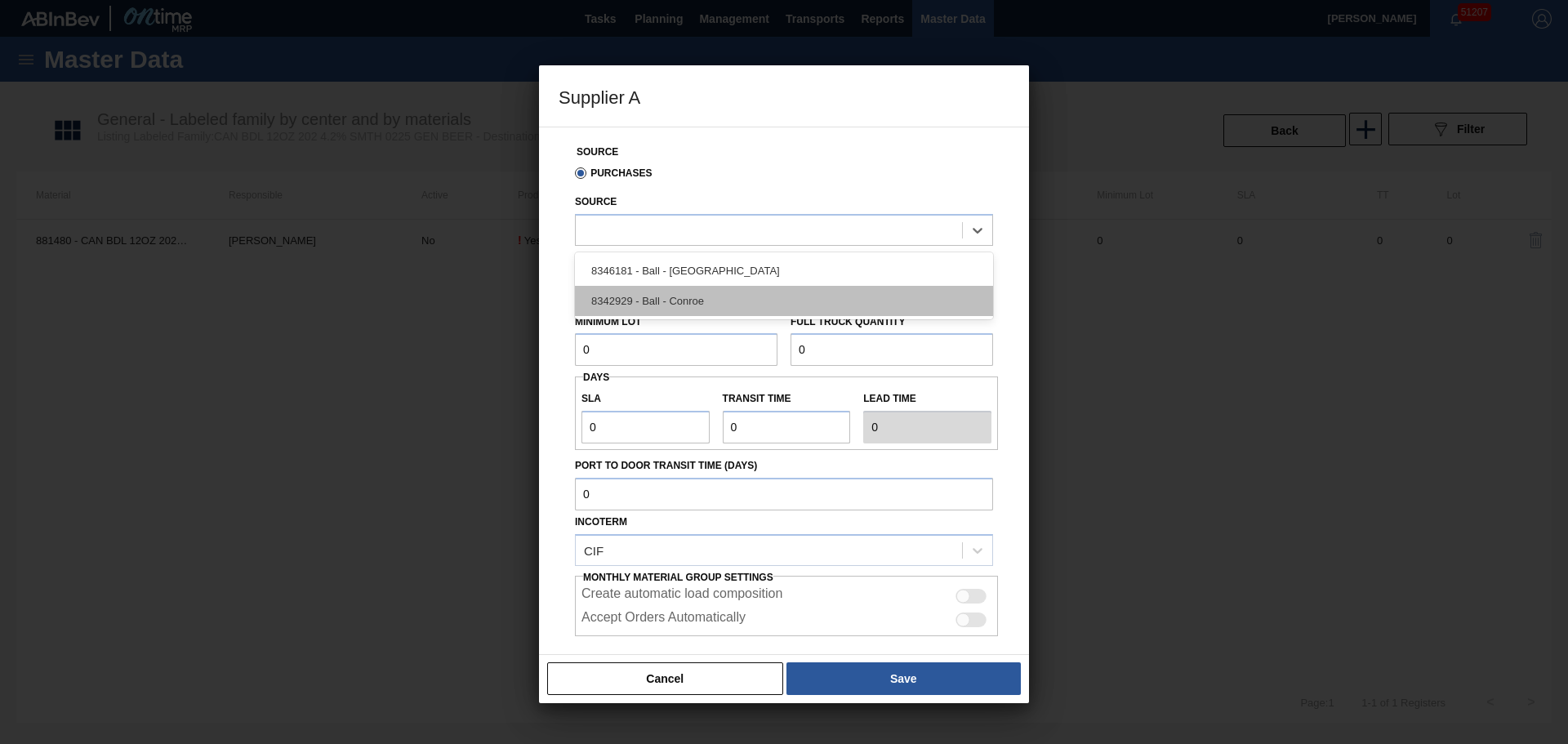
click at [658, 288] on div "8342929 - Ball - Conroe" at bounding box center [784, 301] width 418 height 31
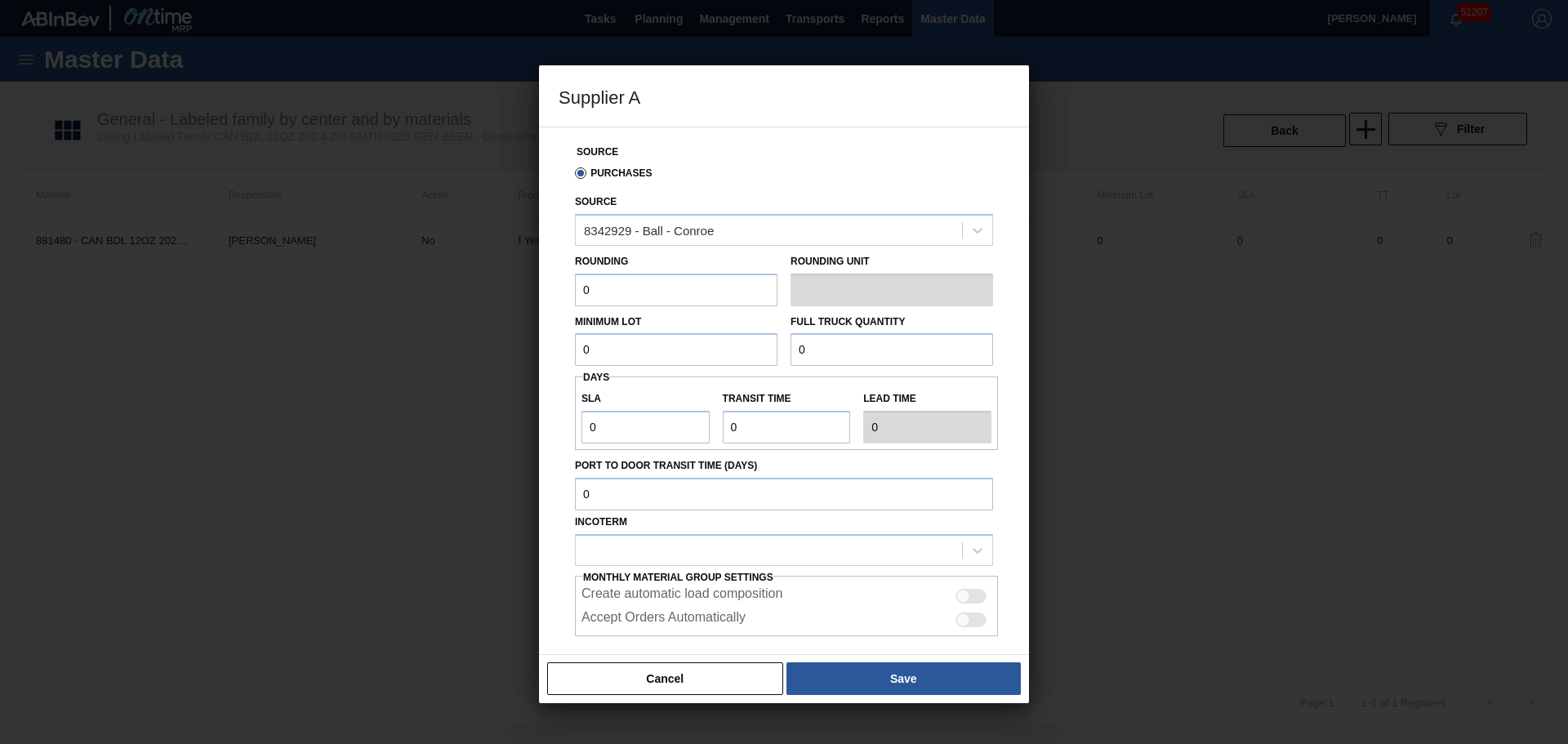
drag, startPoint x: 648, startPoint y: 288, endPoint x: 499, endPoint y: 281, distance: 149.2
click at [498, 281] on div "Supplier A Source Purchases Source 8342929 - Ball - Conroe Rounding 0 Rounding …" at bounding box center [784, 372] width 1568 height 744
type input "8,169"
click at [829, 674] on button "Save" at bounding box center [903, 679] width 234 height 33
type input "Pallets"
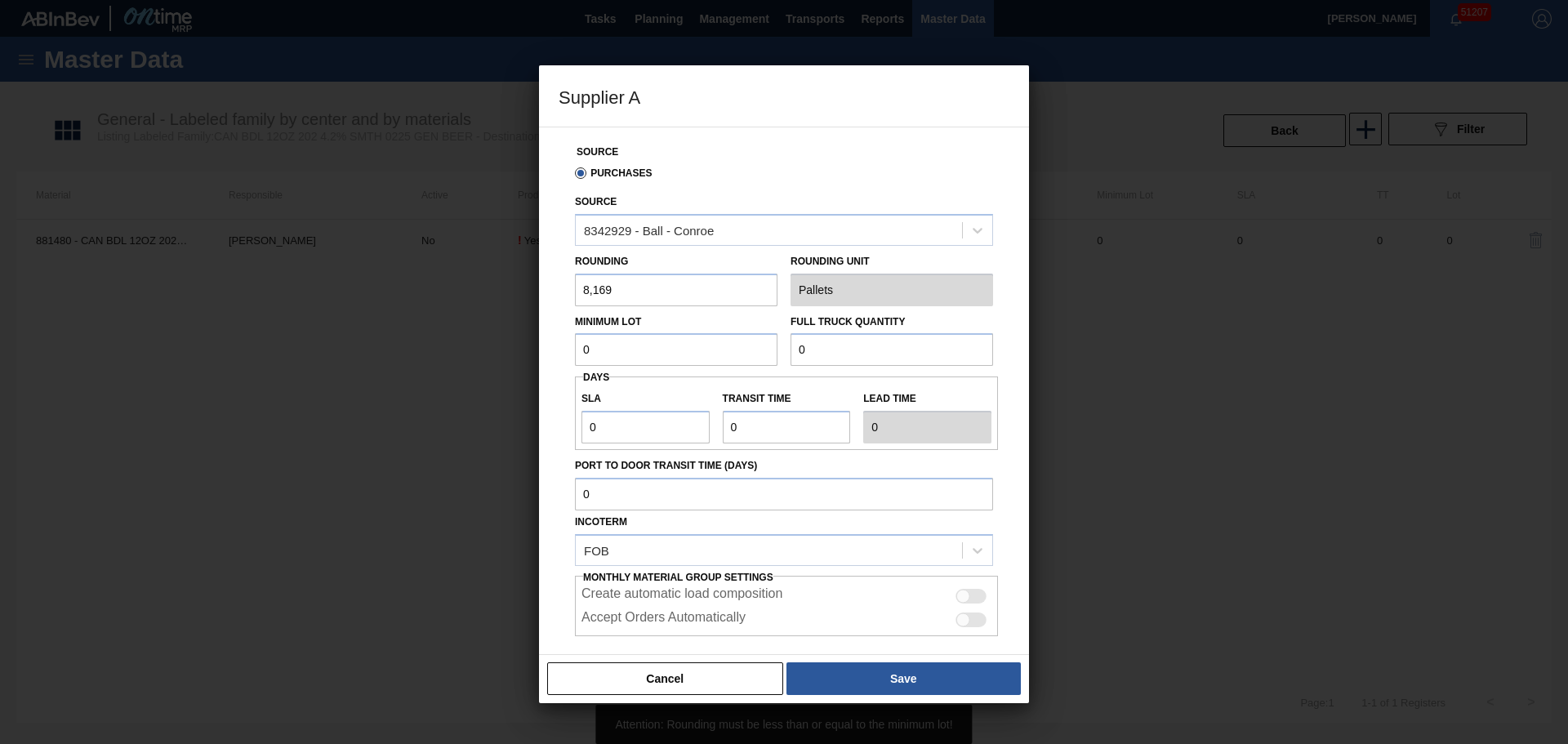
click at [676, 347] on input "0" at bounding box center [676, 350] width 203 height 33
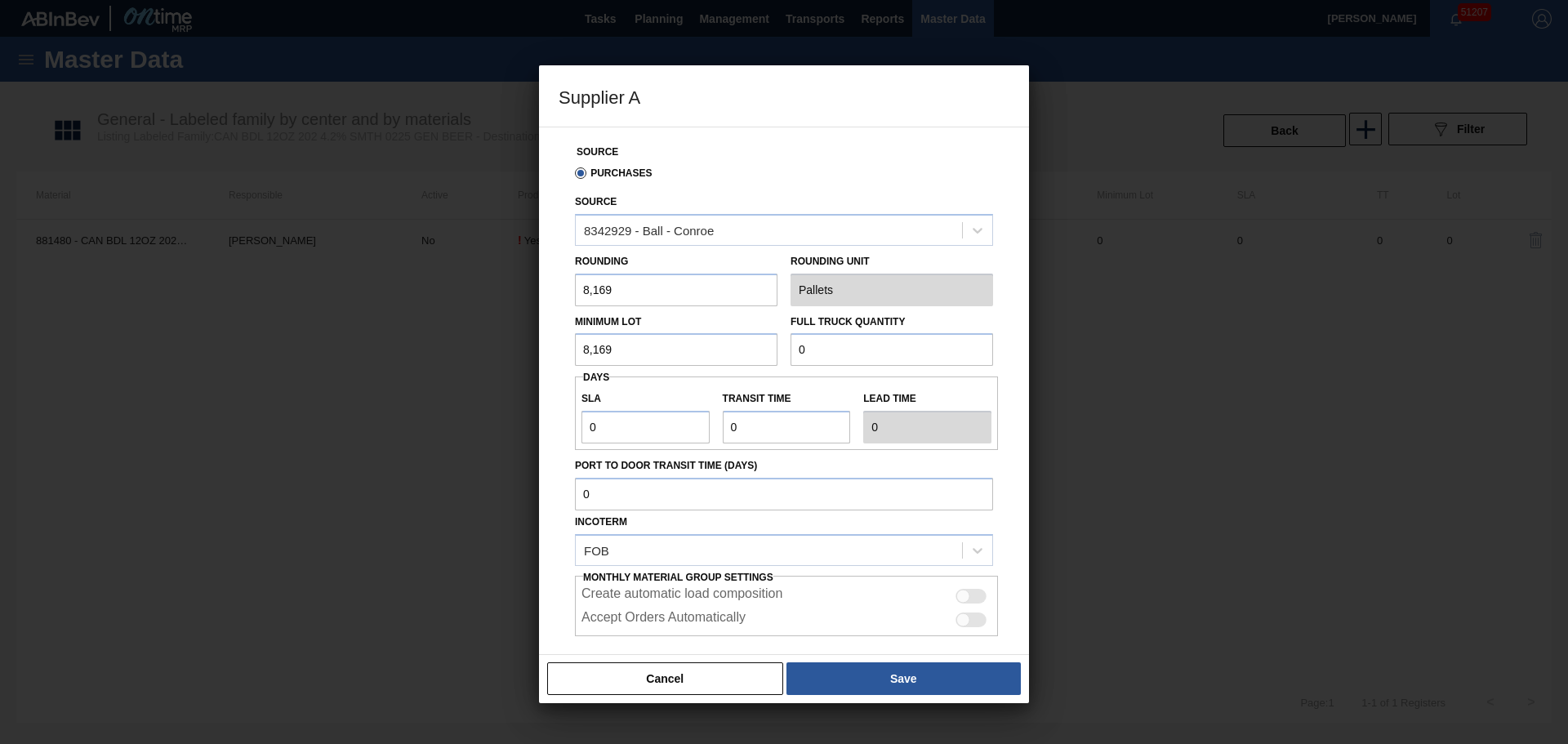
type input "8,169"
click at [812, 440] on input "Transit time" at bounding box center [786, 427] width 128 height 33
drag, startPoint x: 829, startPoint y: 358, endPoint x: 650, endPoint y: 356, distance: 179.0
click at [650, 356] on div "Minimum Lot 8,169 Full Truck Quantity 0" at bounding box center [784, 336] width 431 height 60
type input "196,056"
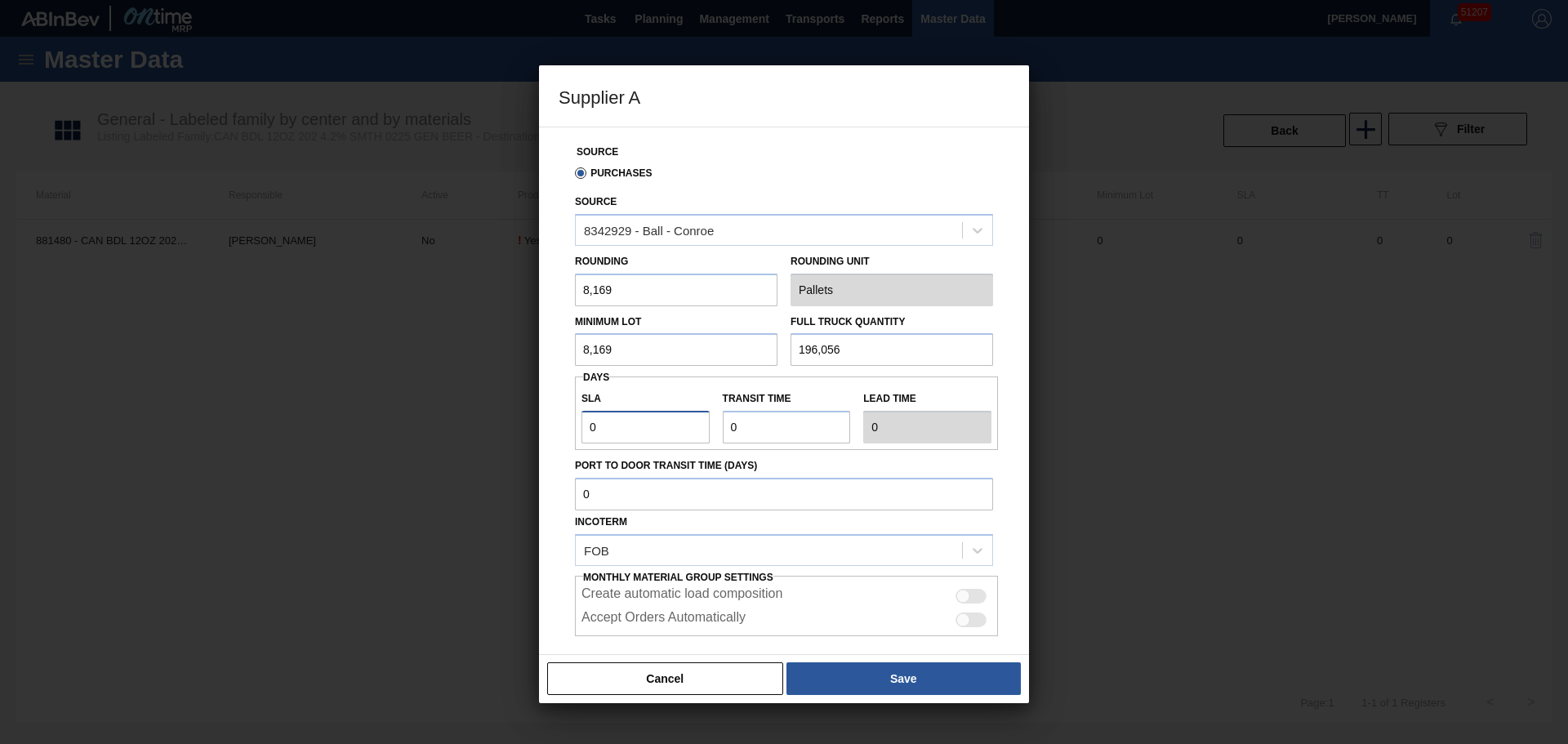
type input "1"
type input "2"
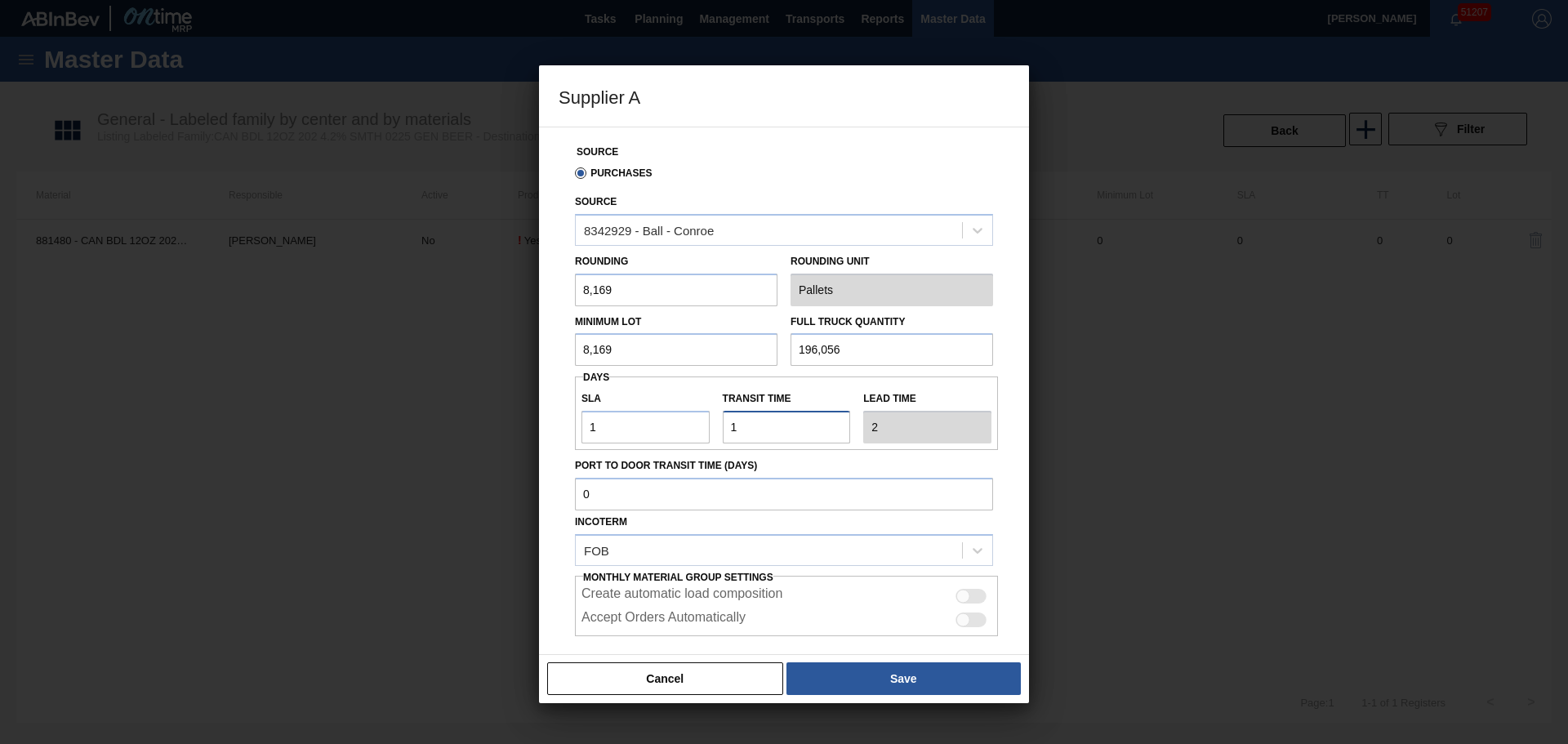
type input "1"
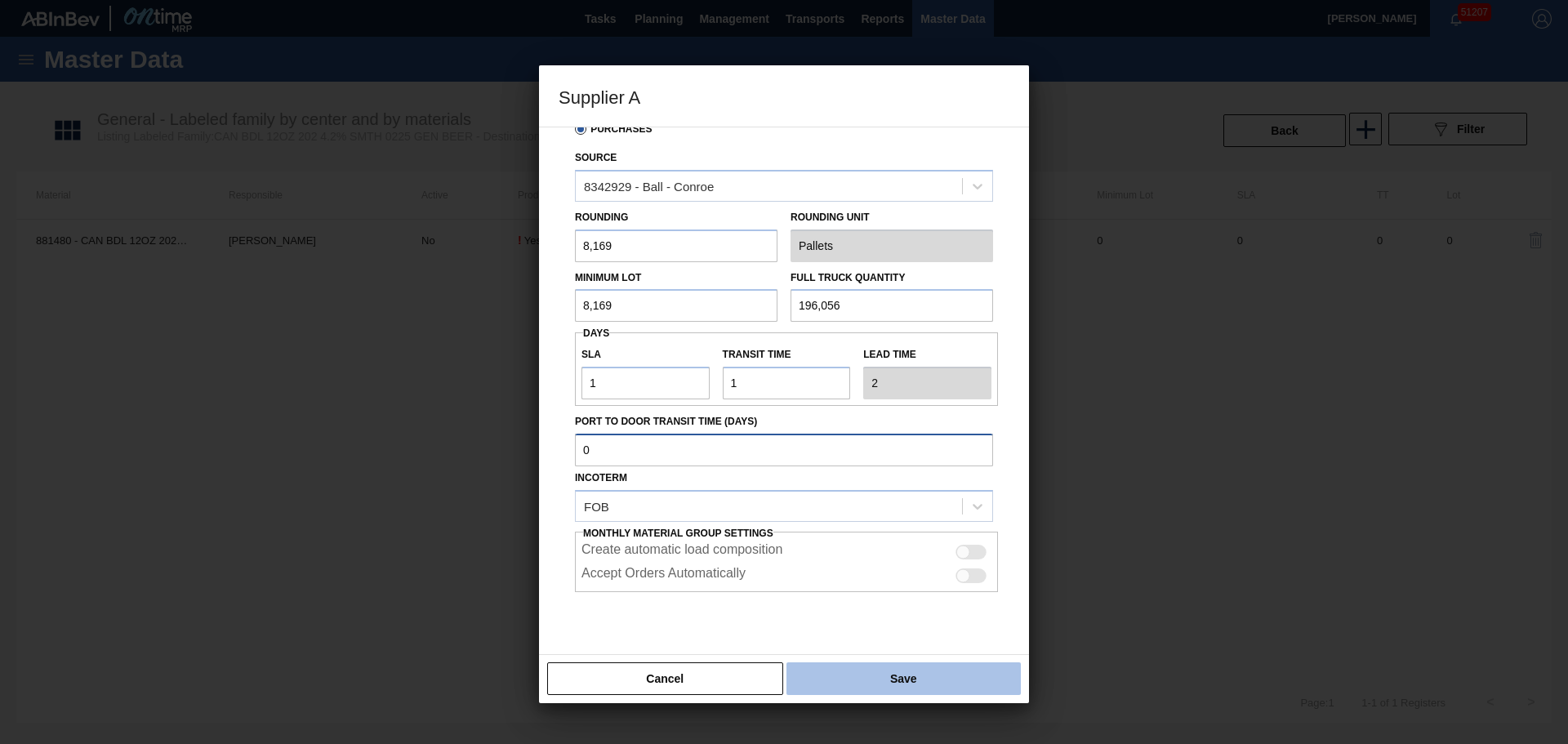
scroll to position [83, 0]
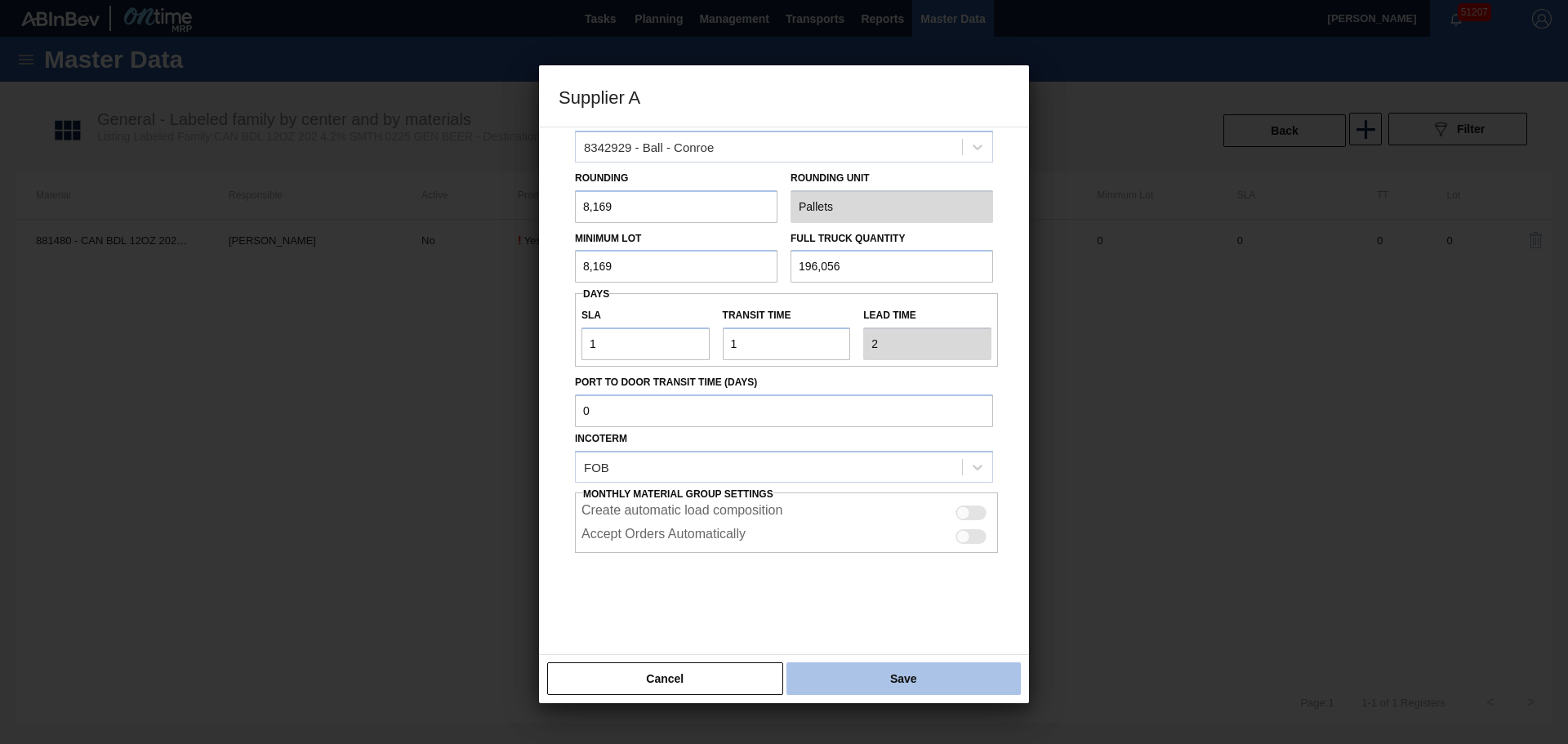
click at [838, 680] on button "Save" at bounding box center [903, 679] width 234 height 33
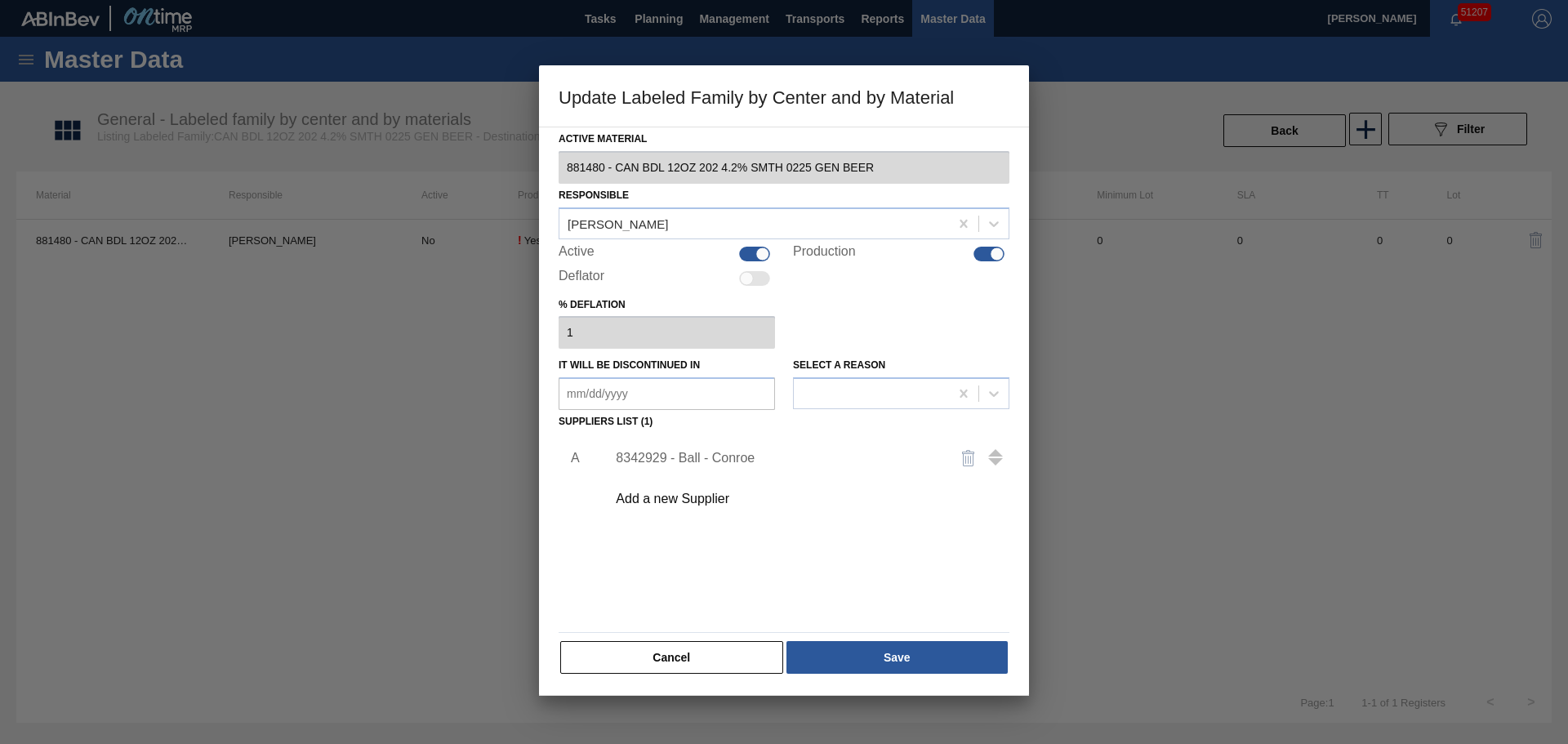
click at [721, 458] on div "8342929 - Ball - Conroe" at bounding box center [775, 458] width 320 height 14
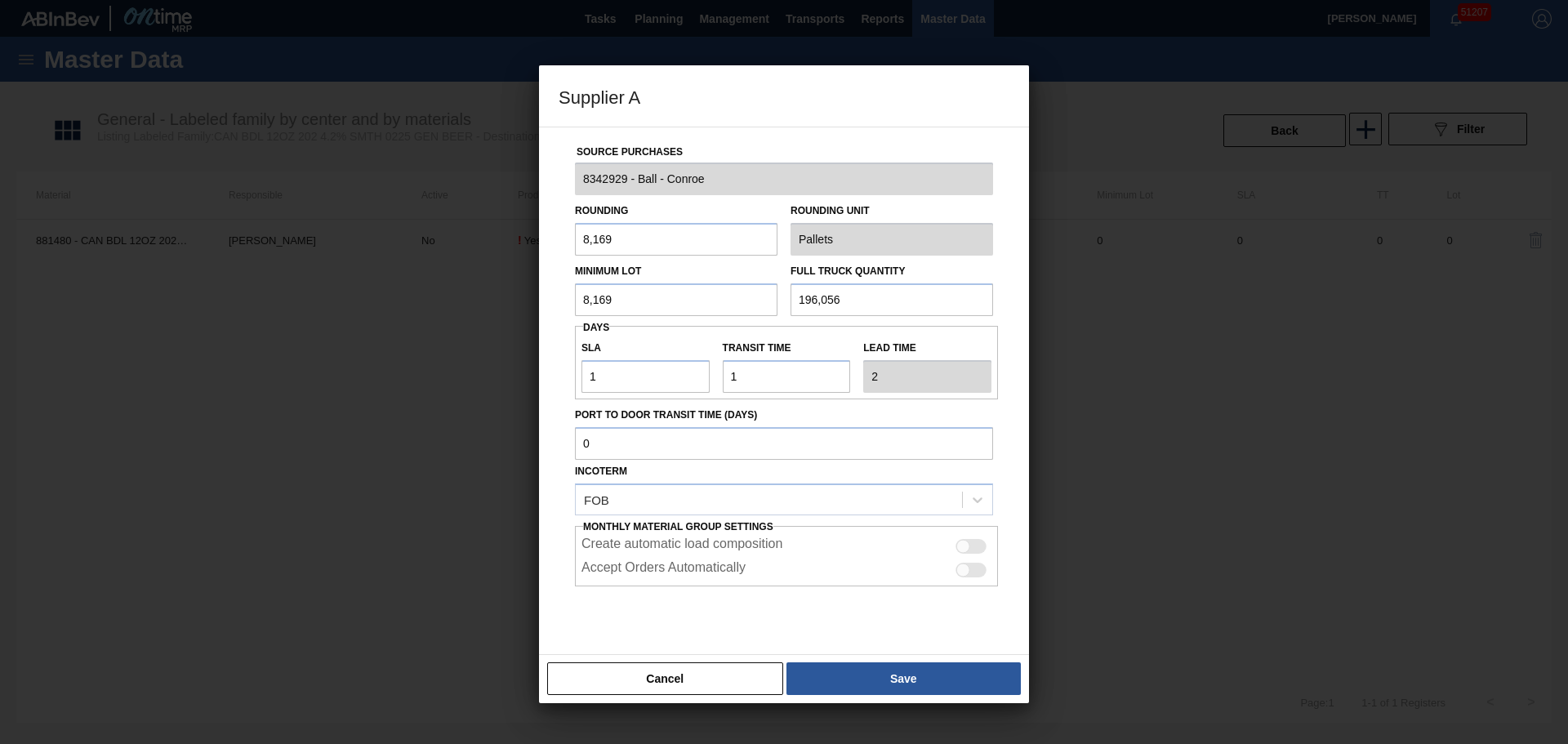
click at [982, 570] on div at bounding box center [971, 569] width 31 height 14
checkbox input "true"
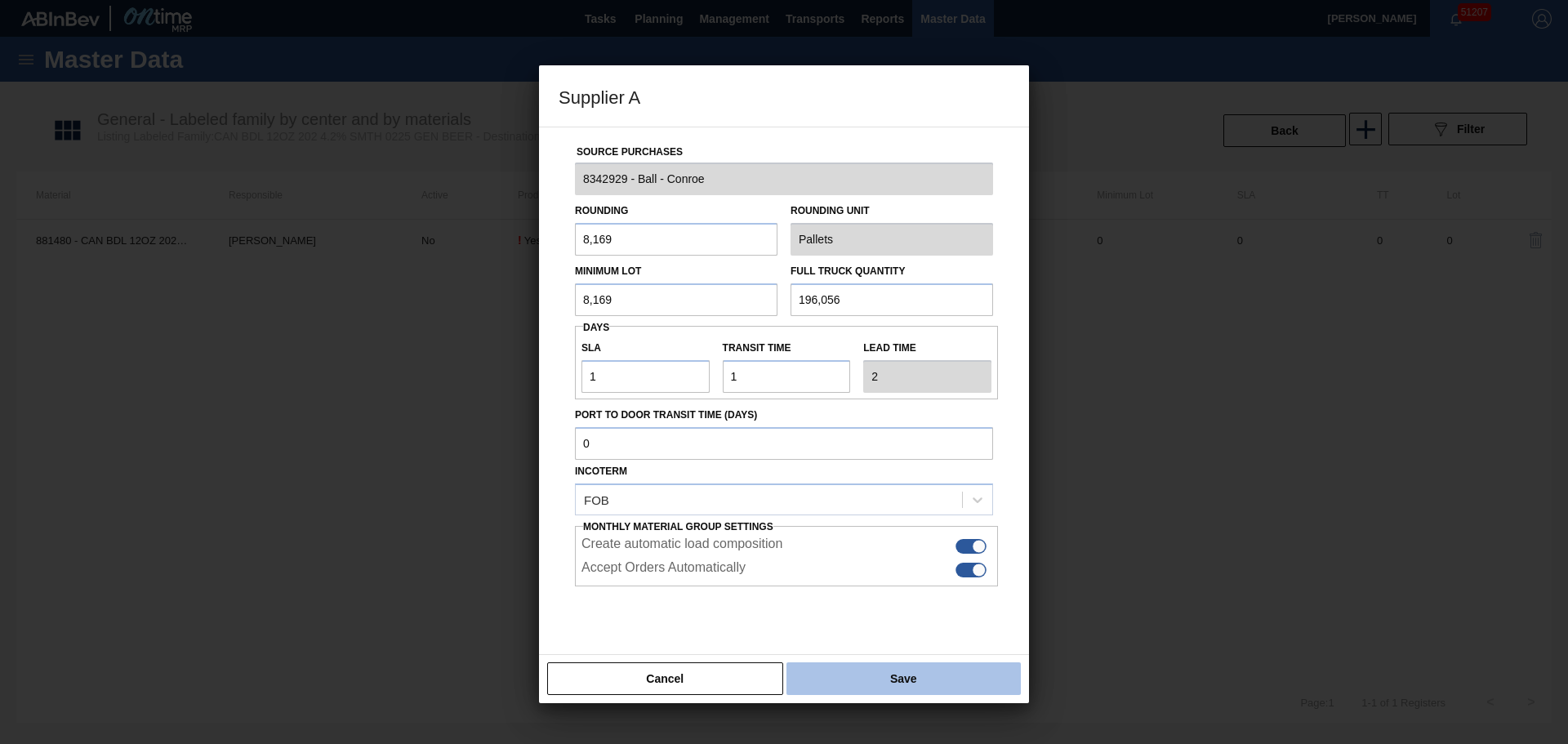
click at [896, 682] on button "Save" at bounding box center [903, 679] width 234 height 33
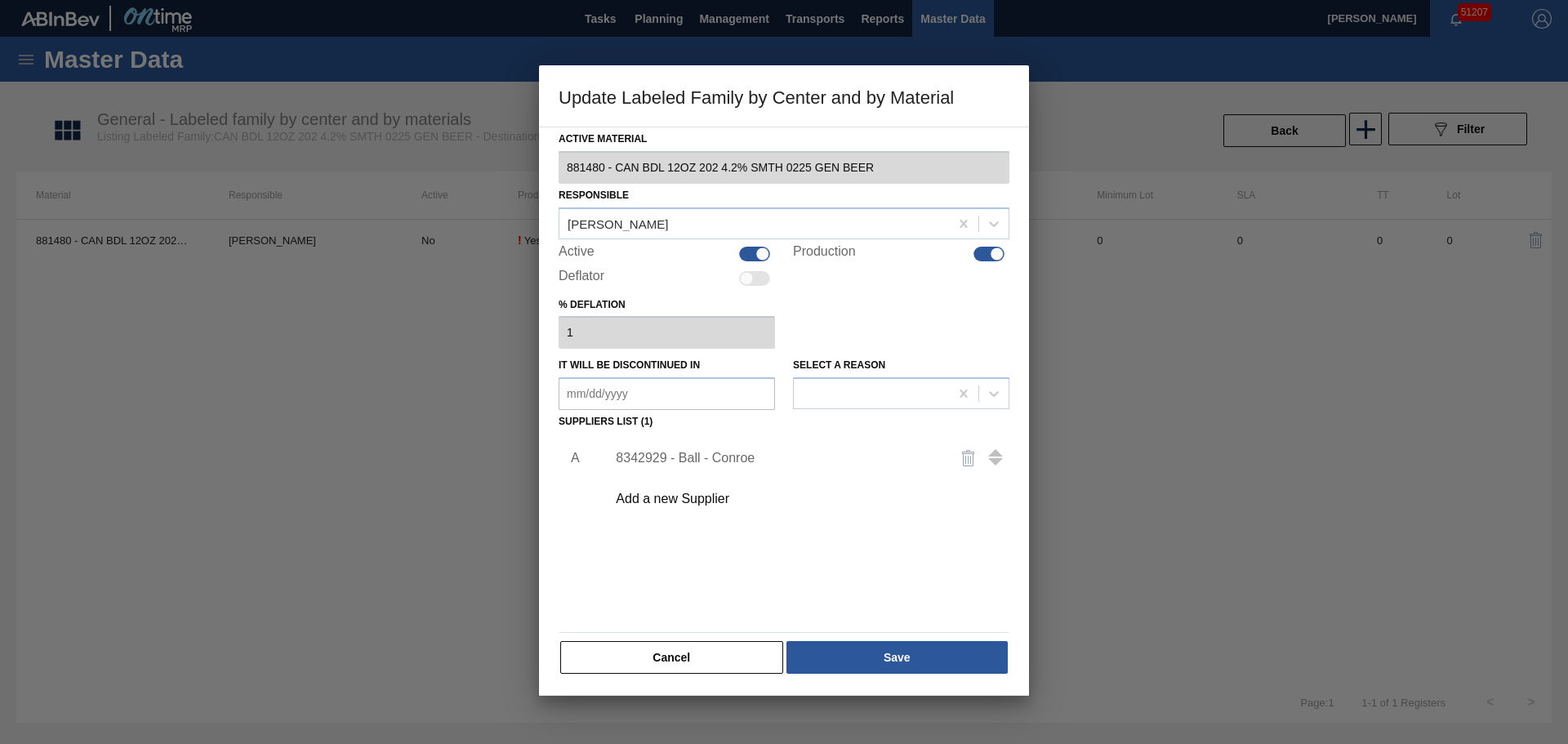
drag, startPoint x: 890, startPoint y: 661, endPoint x: 847, endPoint y: 624, distance: 56.7
click at [843, 605] on div "Active Material 881480 - CAN BDL 12OZ 202 4.2% SMTH 0225 GEN BEER Responsible D…" at bounding box center [784, 401] width 451 height 548
click at [854, 648] on button "Save" at bounding box center [896, 657] width 221 height 33
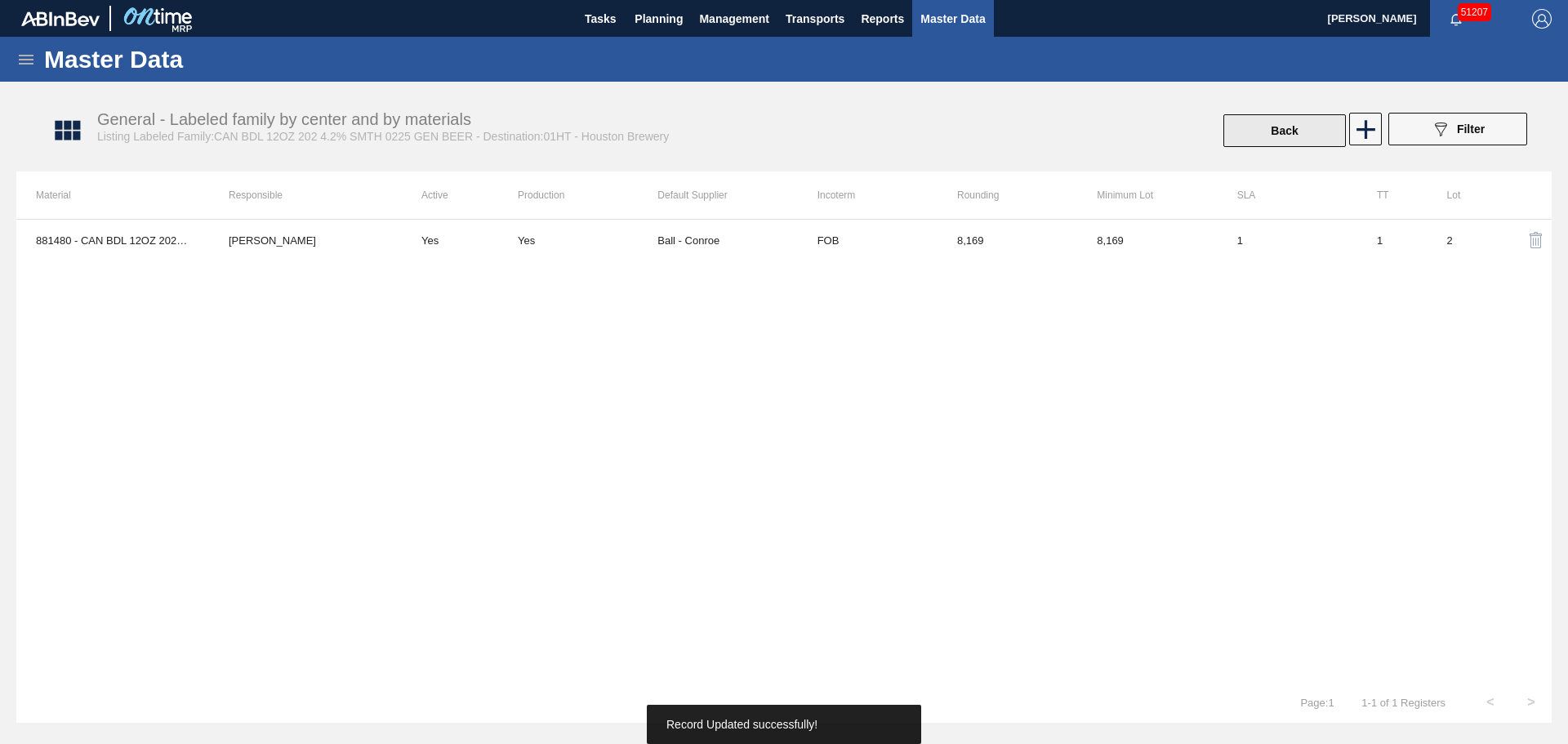
click at [1307, 142] on button "Back" at bounding box center [1284, 131] width 122 height 33
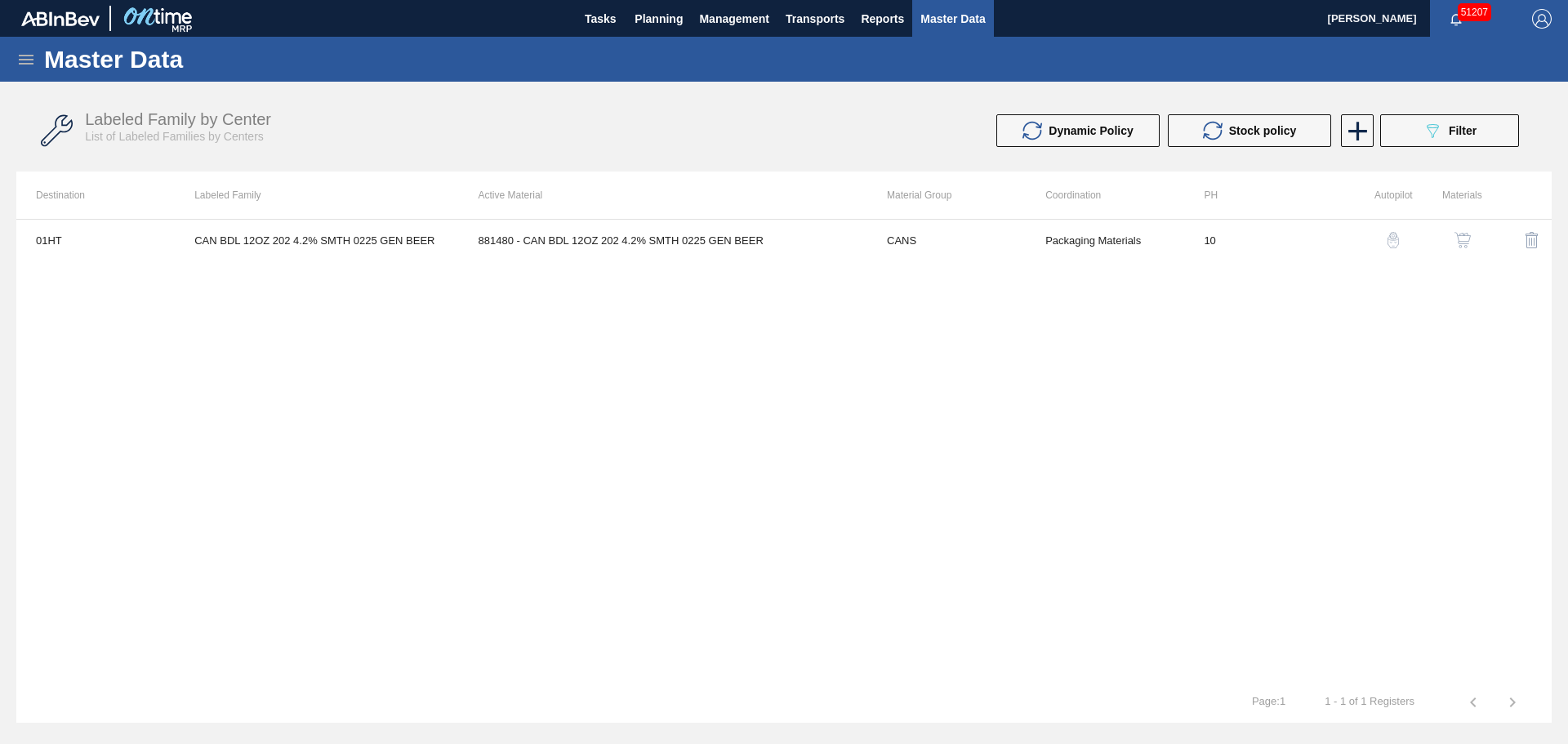
click at [761, 314] on div "01HT CAN BDL 12OZ 202 4.2% SMTH 0225 GEN BEER 881480 - CAN BDL 12OZ 202 4.2% SM…" at bounding box center [784, 450] width 1535 height 463
click at [1465, 131] on span "Filter" at bounding box center [1462, 130] width 28 height 13
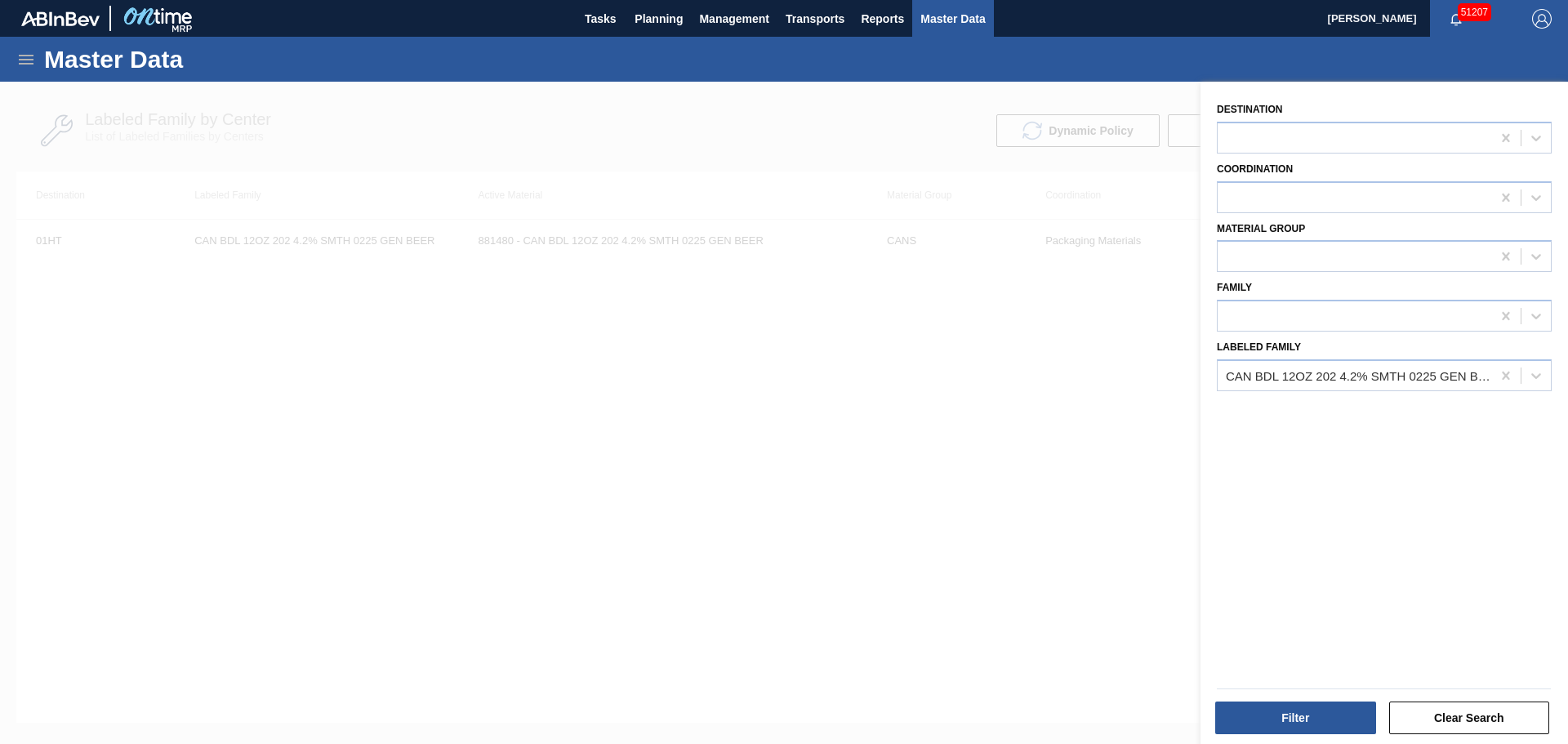
click at [1035, 544] on div at bounding box center [784, 453] width 1568 height 744
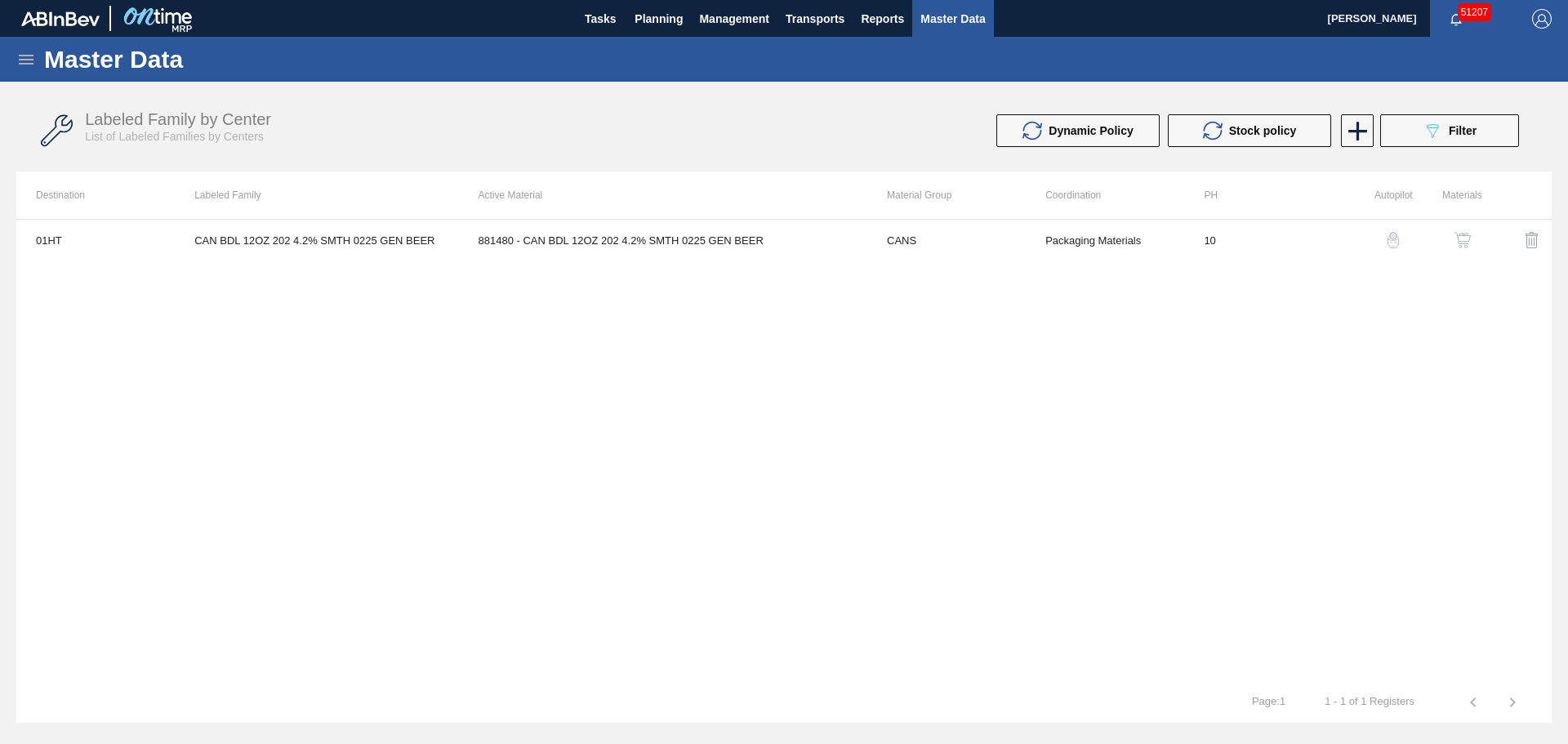
click at [1448, 239] on button "button" at bounding box center [1462, 240] width 39 height 39
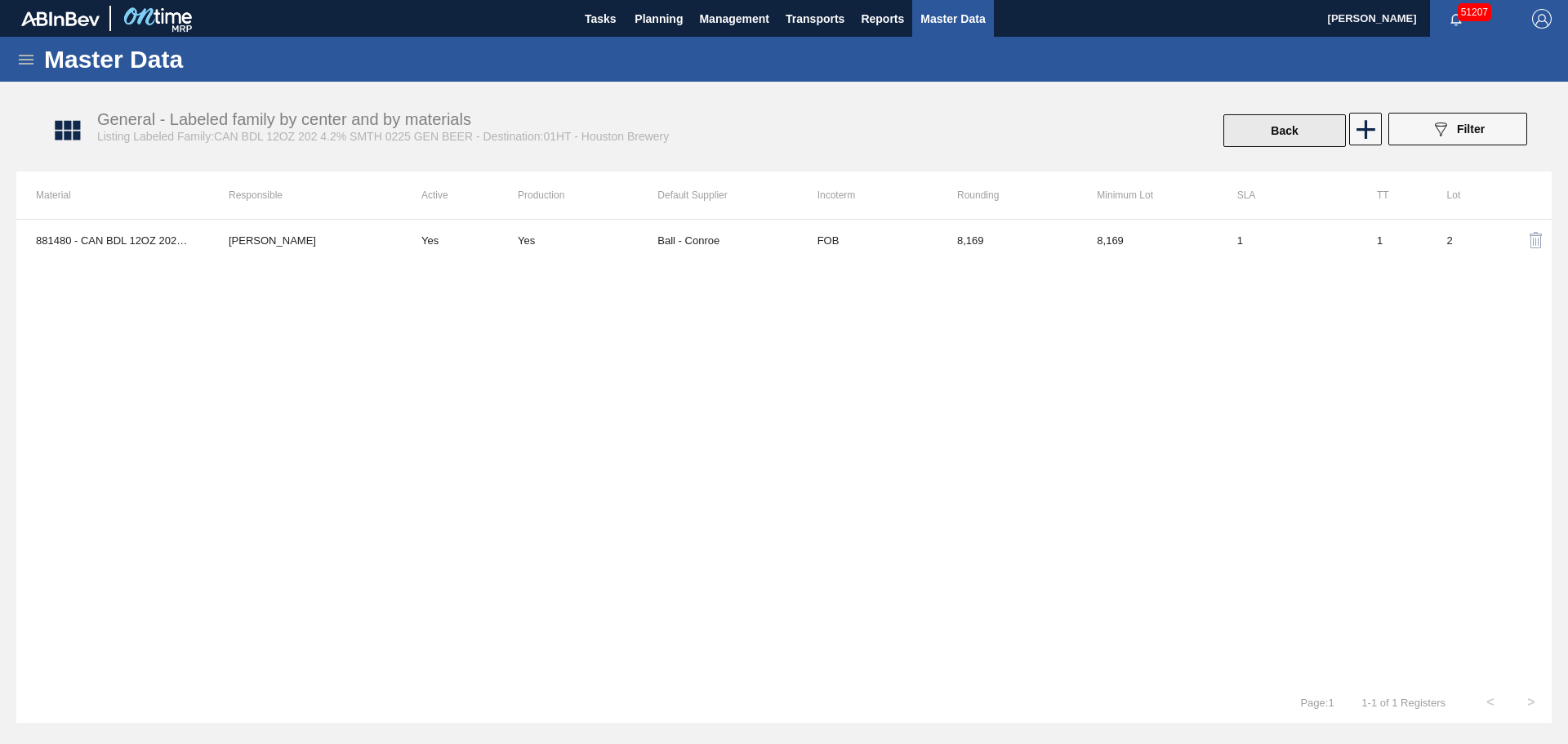
click at [1287, 121] on button "Back" at bounding box center [1284, 131] width 122 height 33
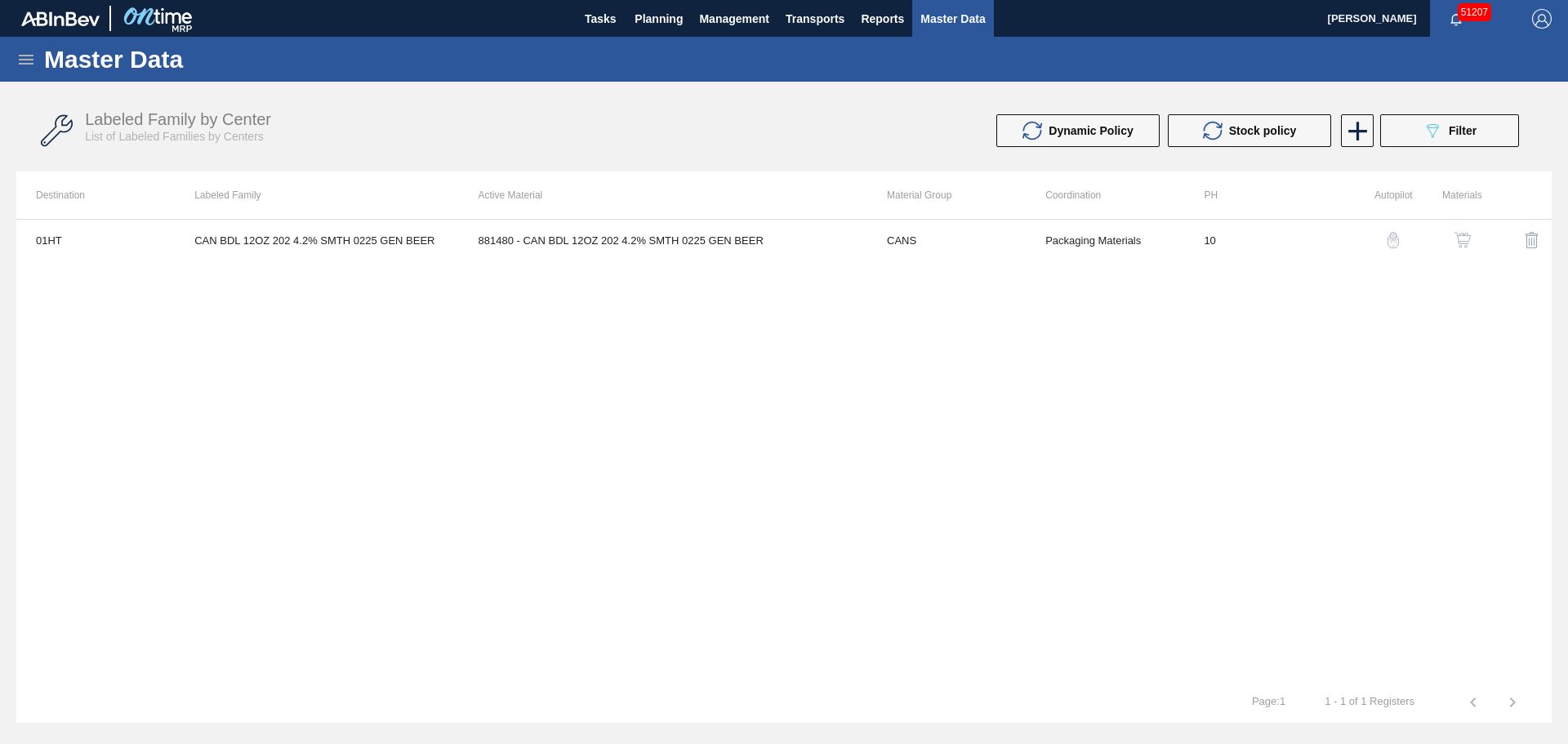
click at [1465, 240] on img "button" at bounding box center [1462, 239] width 16 height 16
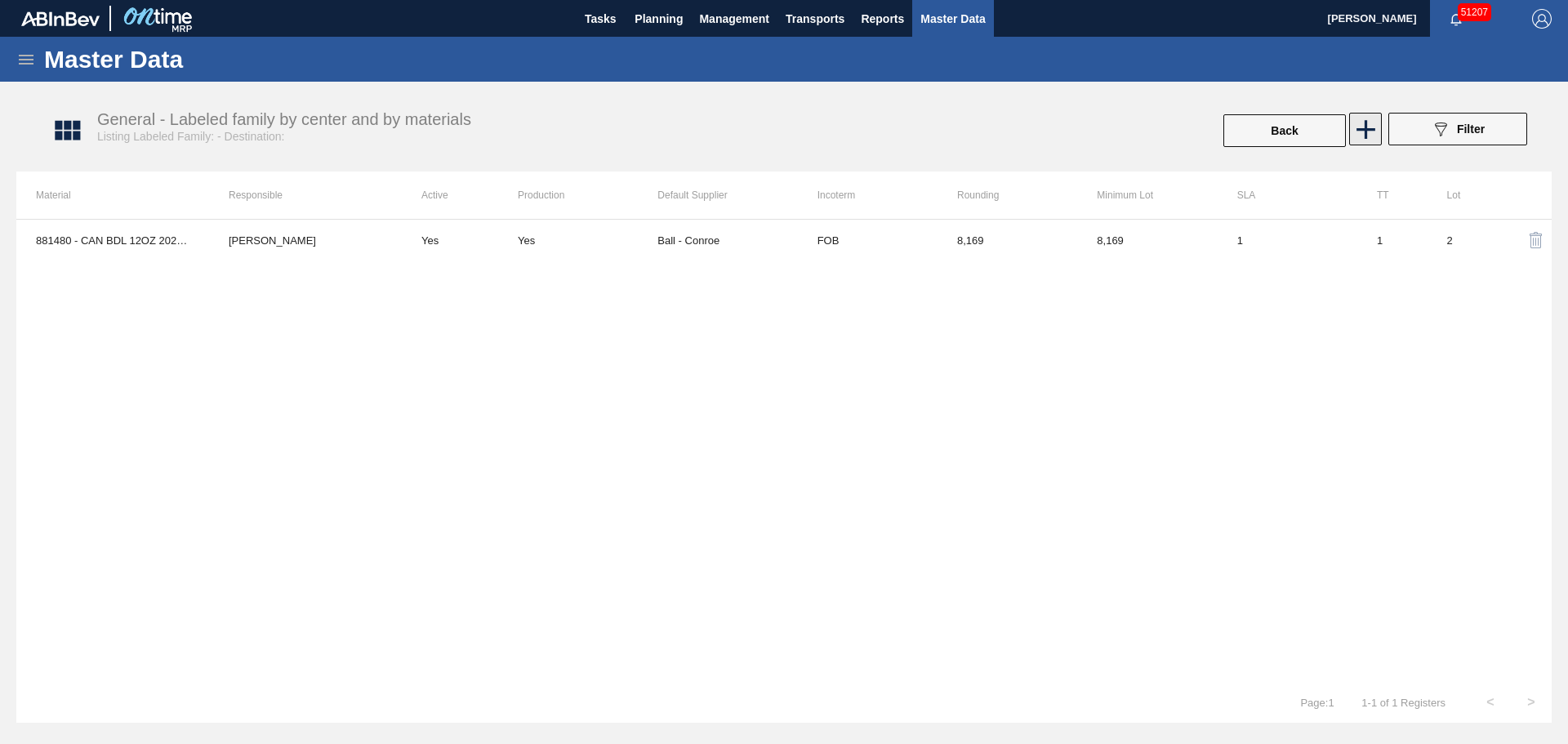
click at [1371, 139] on icon at bounding box center [1366, 130] width 32 height 32
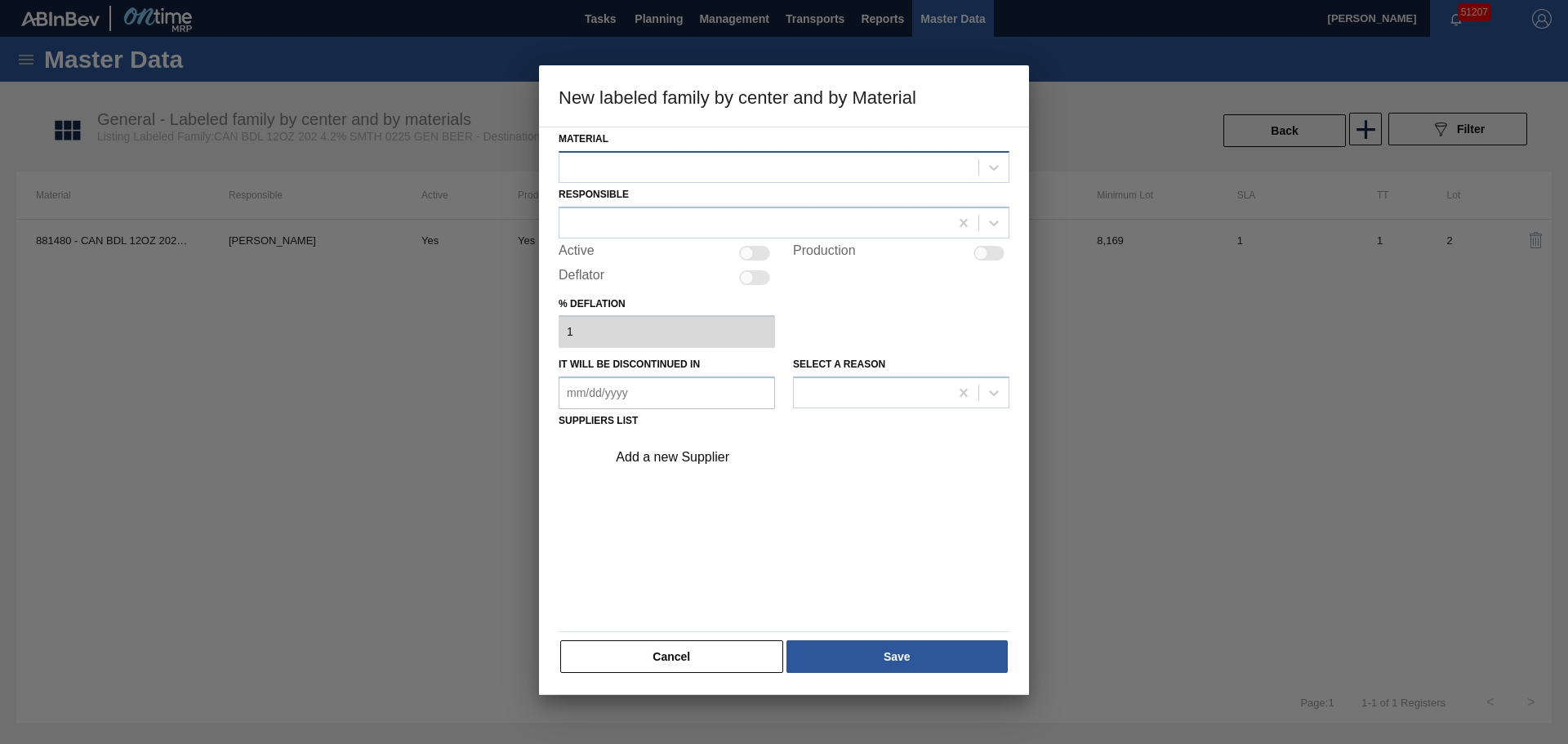
click at [688, 175] on div at bounding box center [769, 167] width 419 height 24
click at [672, 174] on div at bounding box center [769, 167] width 419 height 24
click at [677, 661] on button "Cancel" at bounding box center [672, 657] width 223 height 33
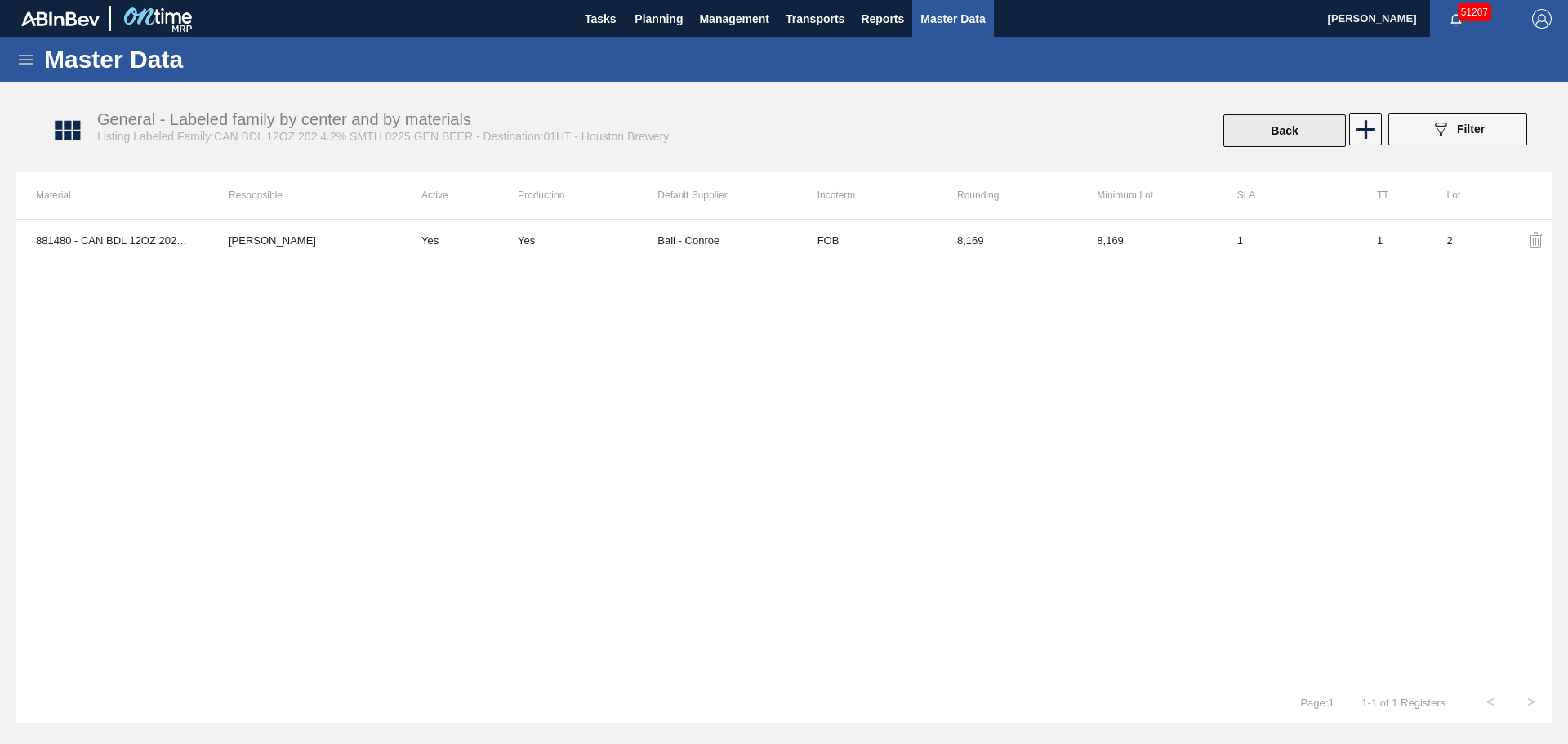
click at [1287, 117] on button "Back" at bounding box center [1284, 131] width 122 height 33
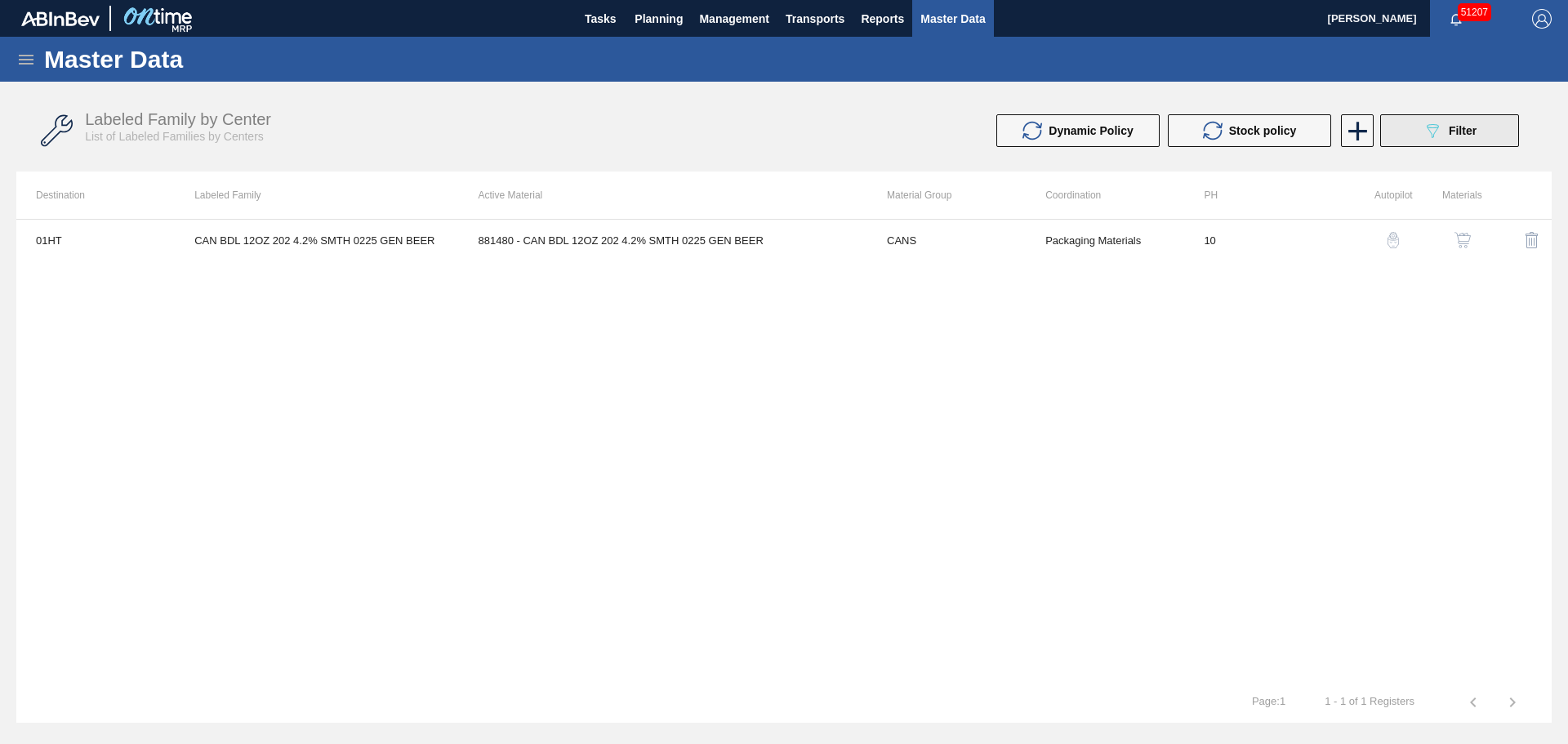
click at [1447, 129] on div "089F7B8B-B2A5-4AFE-B5C0-19BA573D28AC Filter" at bounding box center [1449, 131] width 54 height 20
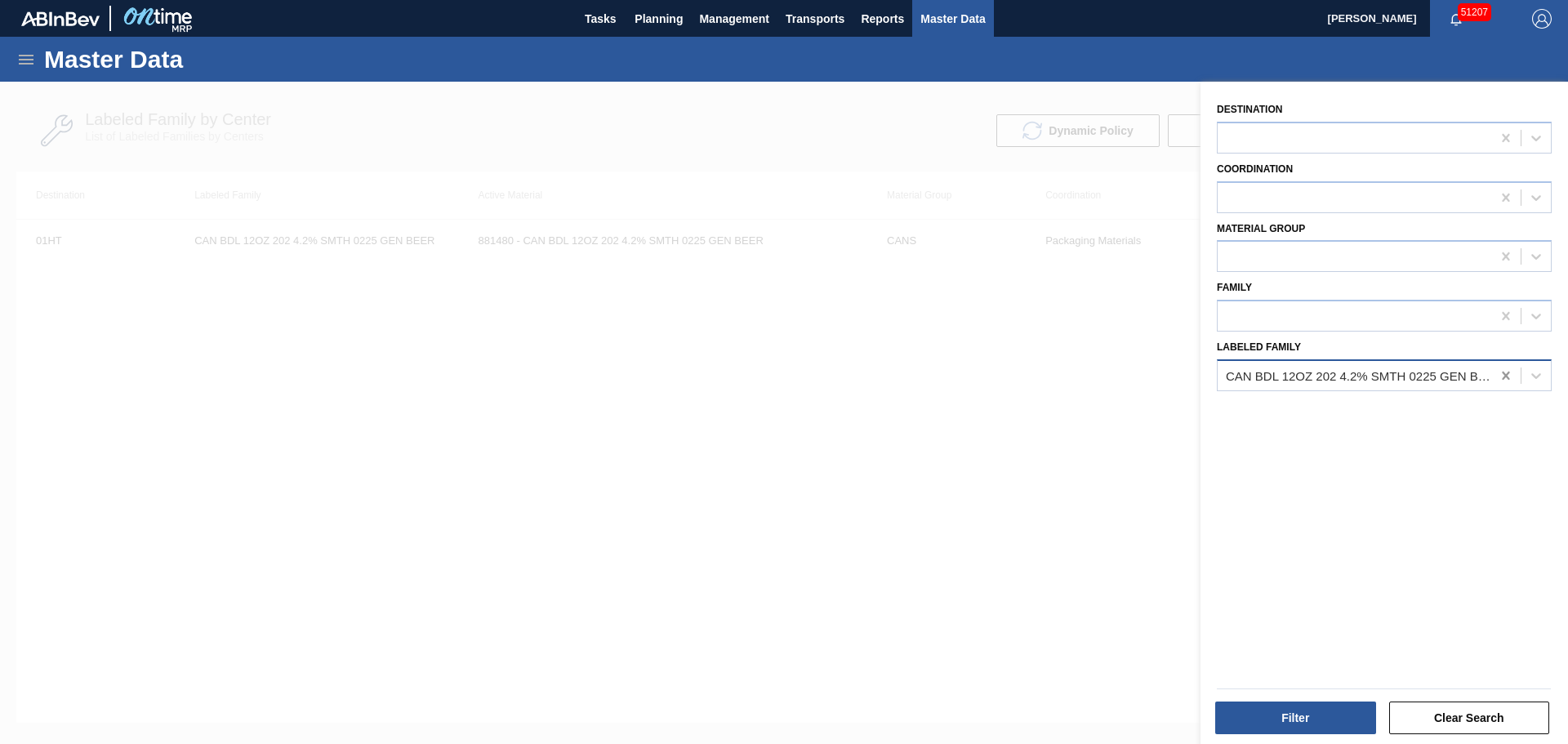
click at [1500, 377] on icon at bounding box center [1505, 375] width 16 height 16
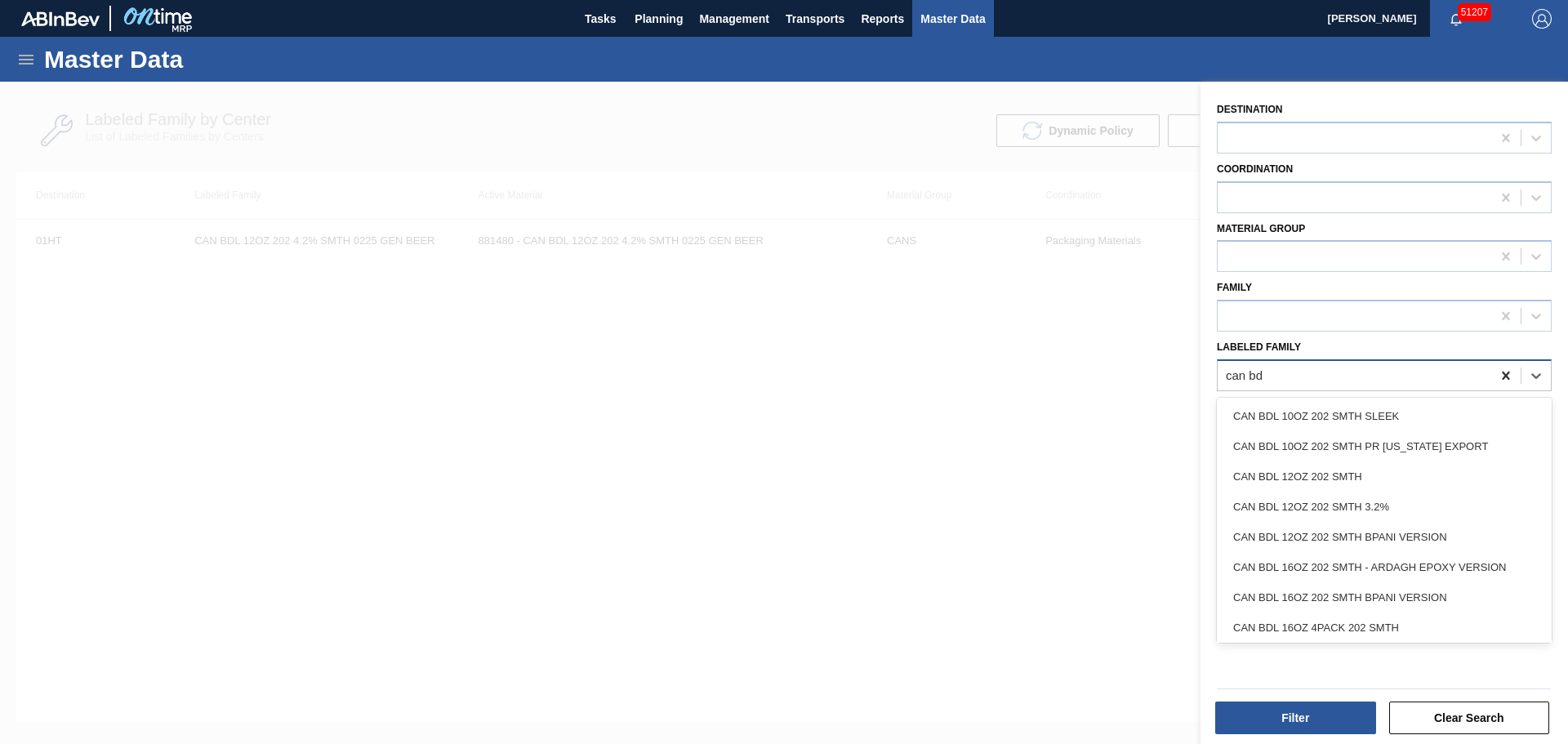
type Family "can bdl"
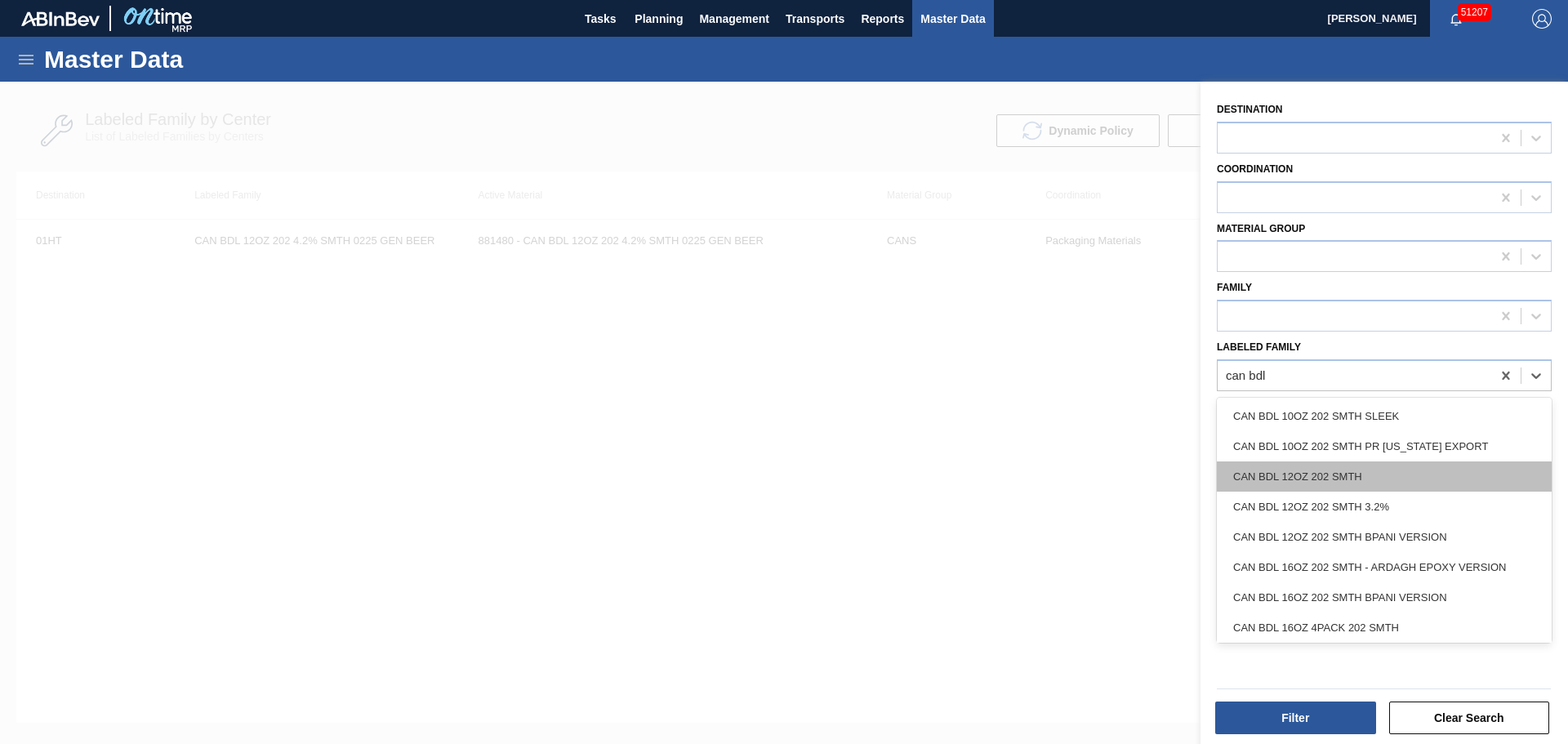
click at [1401, 478] on div "CAN BDL 12OZ 202 SMTH" at bounding box center [1384, 477] width 335 height 31
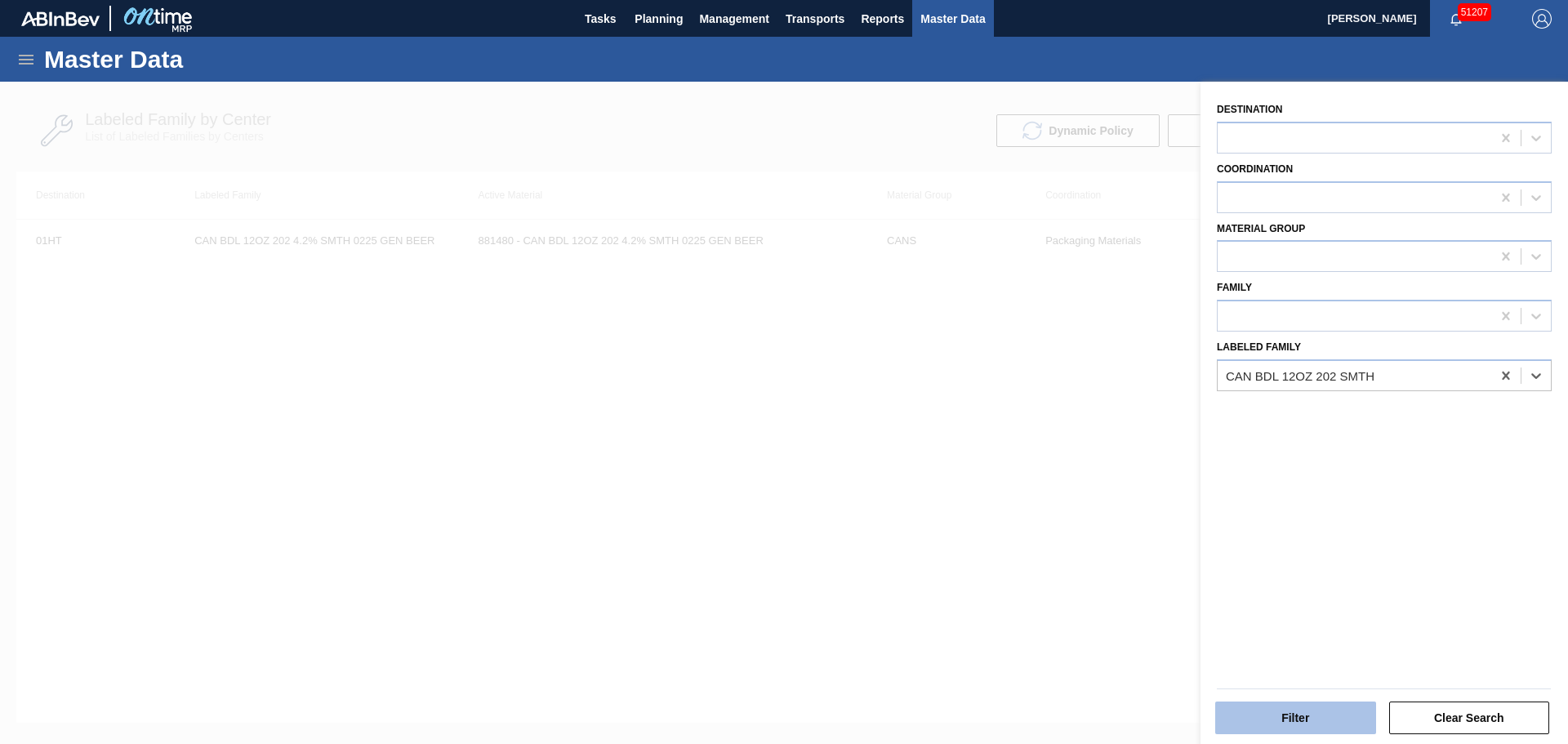
click at [1297, 718] on button "Filter" at bounding box center [1296, 718] width 161 height 33
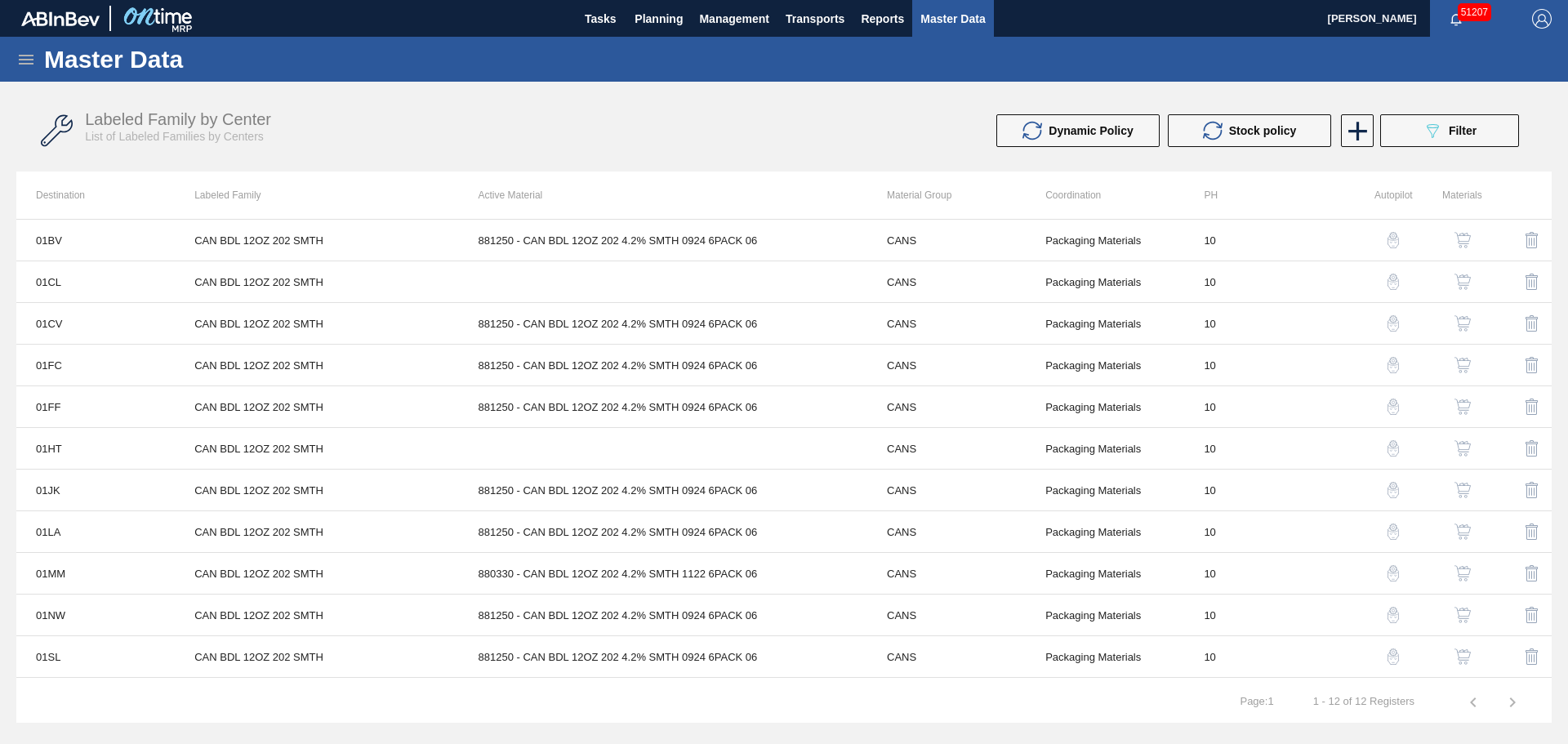
click at [1468, 450] on div "button" at bounding box center [1462, 448] width 20 height 16
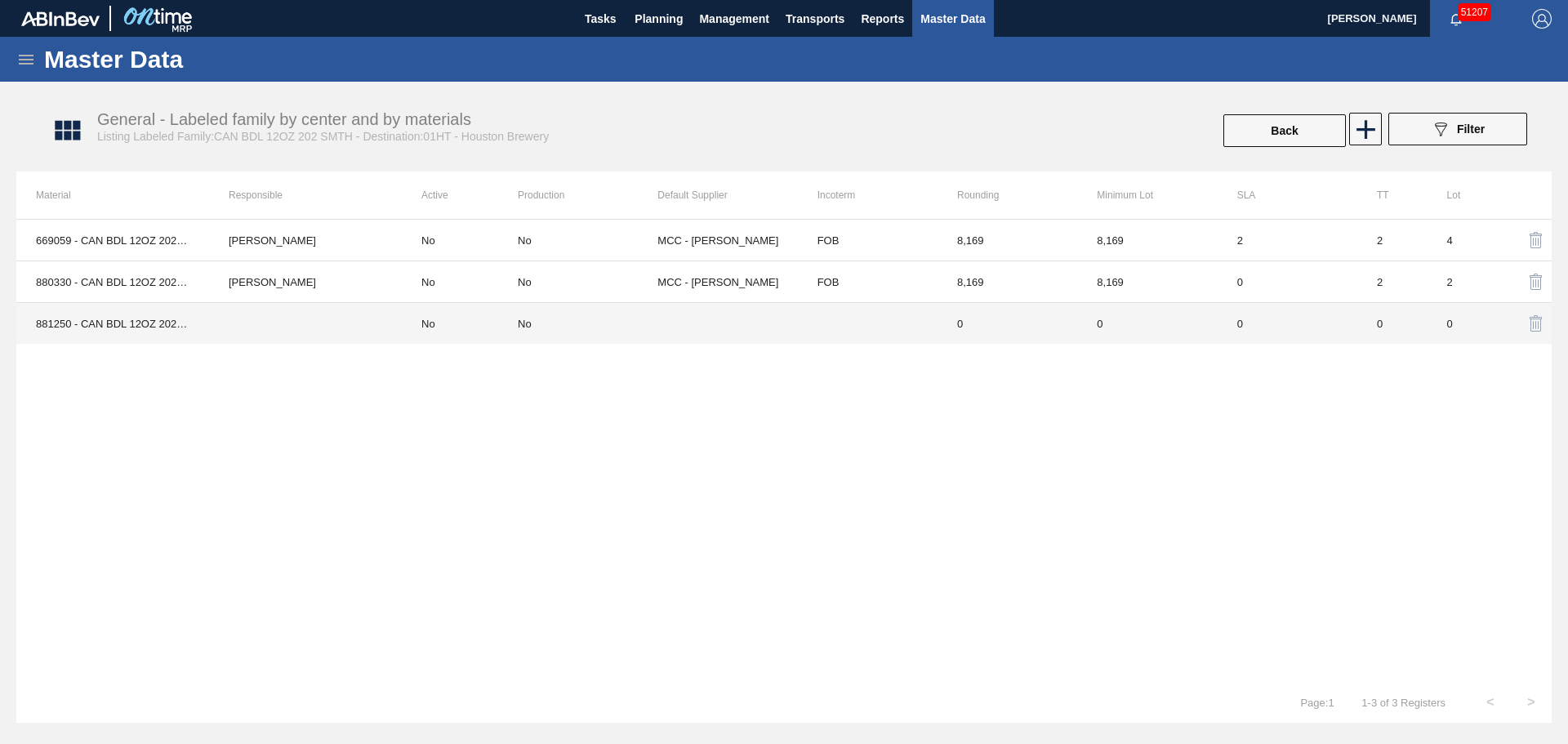
click at [527, 323] on div "No" at bounding box center [524, 324] width 14 height 12
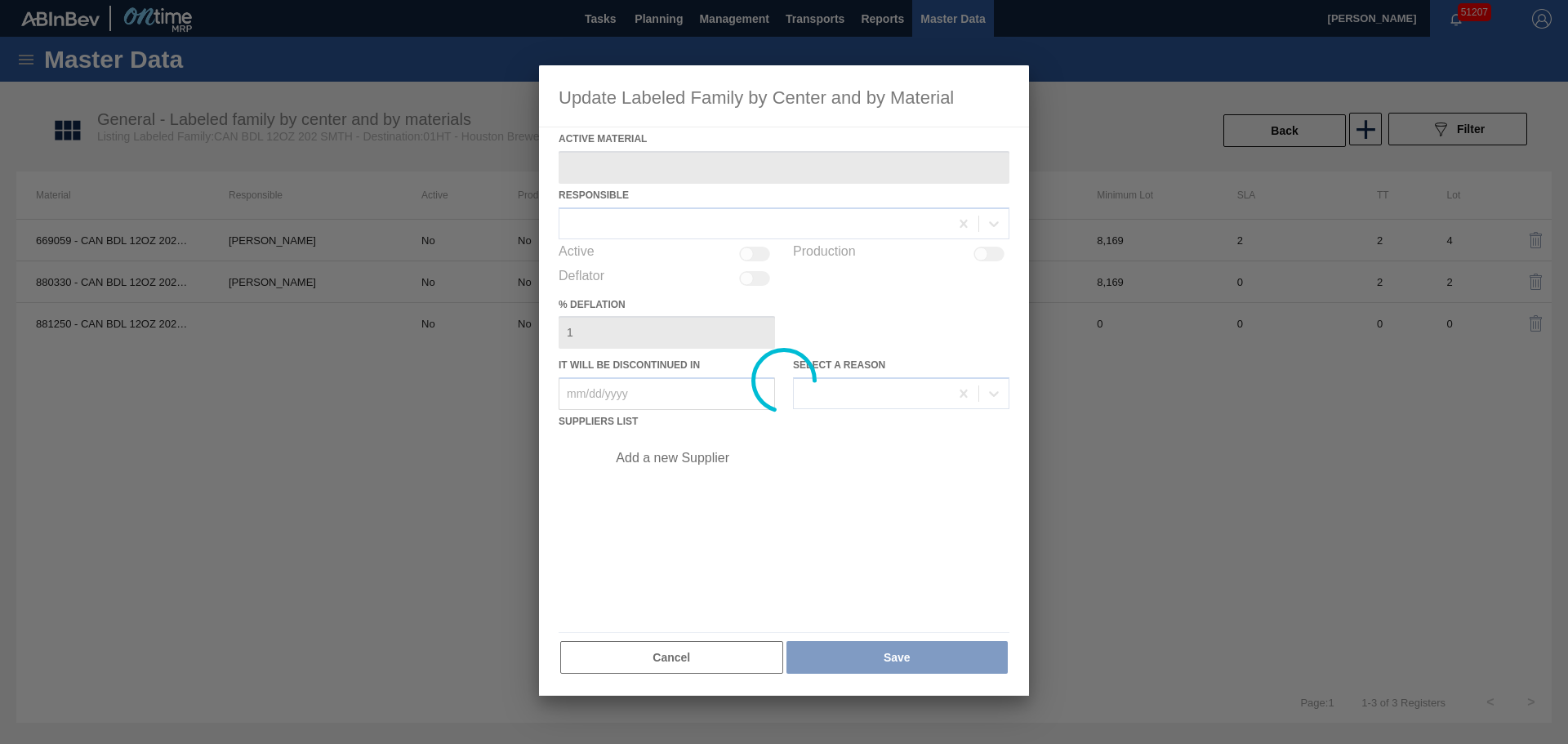
type Material "881250 - CAN BDL 12OZ 202 4.2% SMTH 0924 6PACK 06"
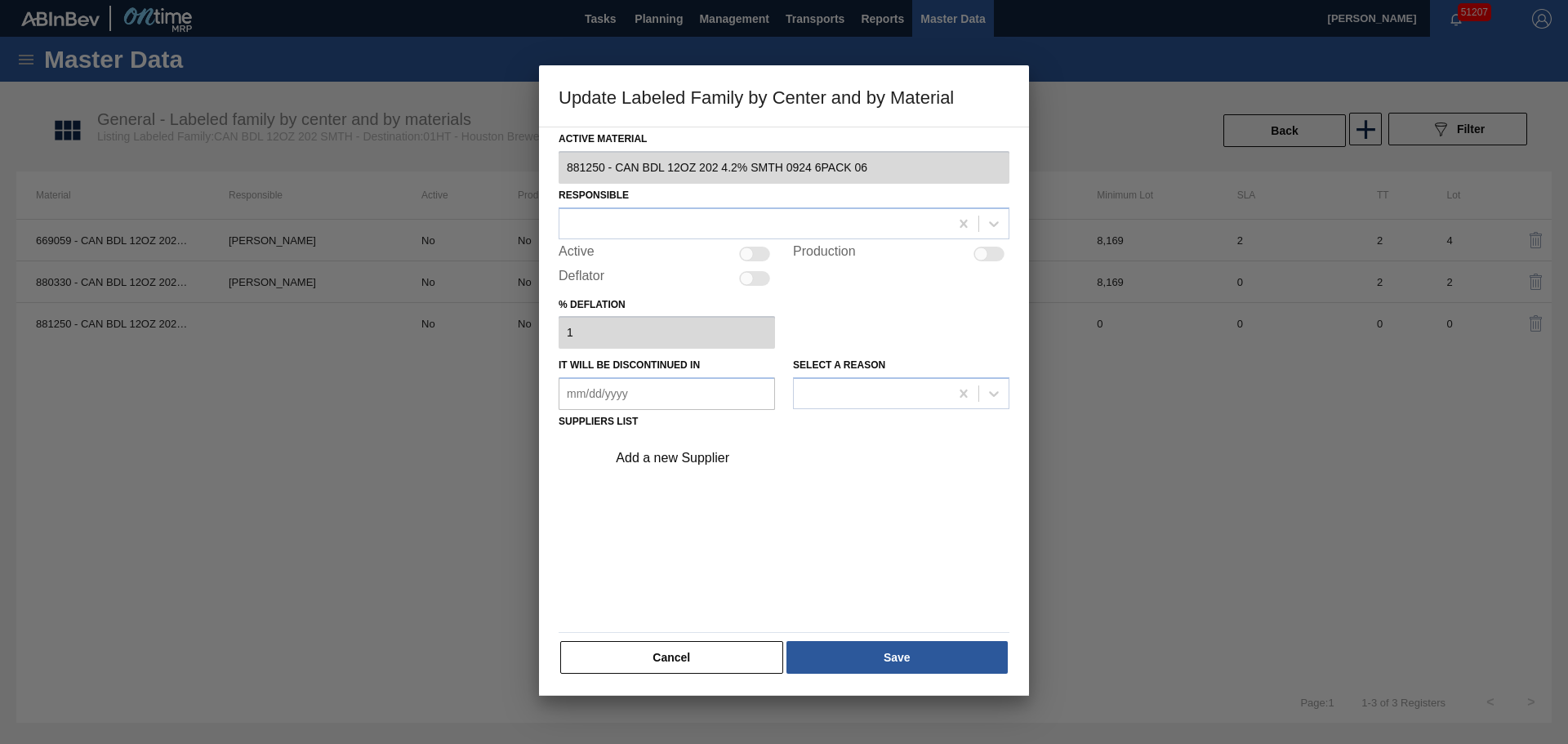
click at [751, 253] on div at bounding box center [746, 254] width 14 height 14
checkbox input "true"
click at [675, 231] on div at bounding box center [754, 223] width 389 height 24
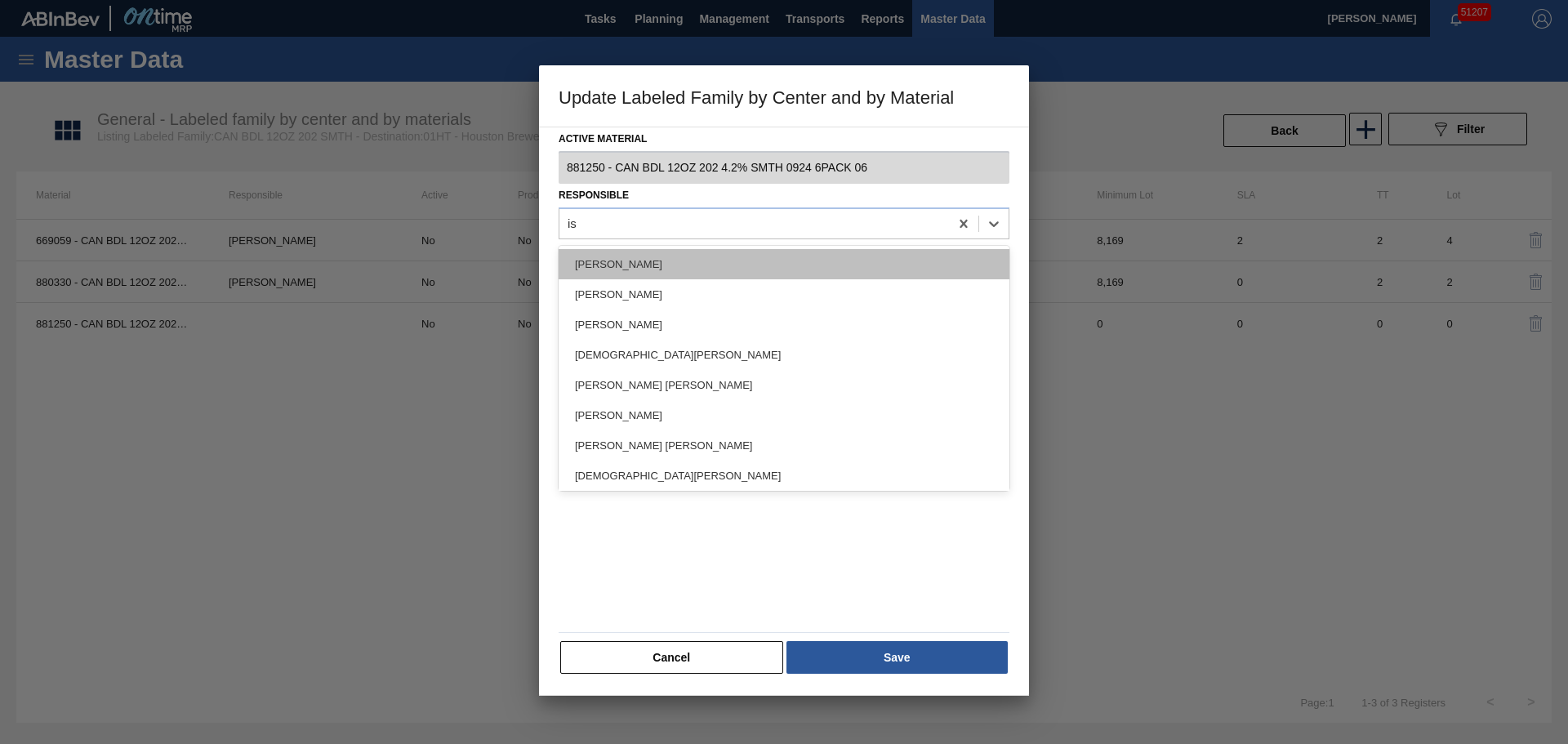
type input "isa"
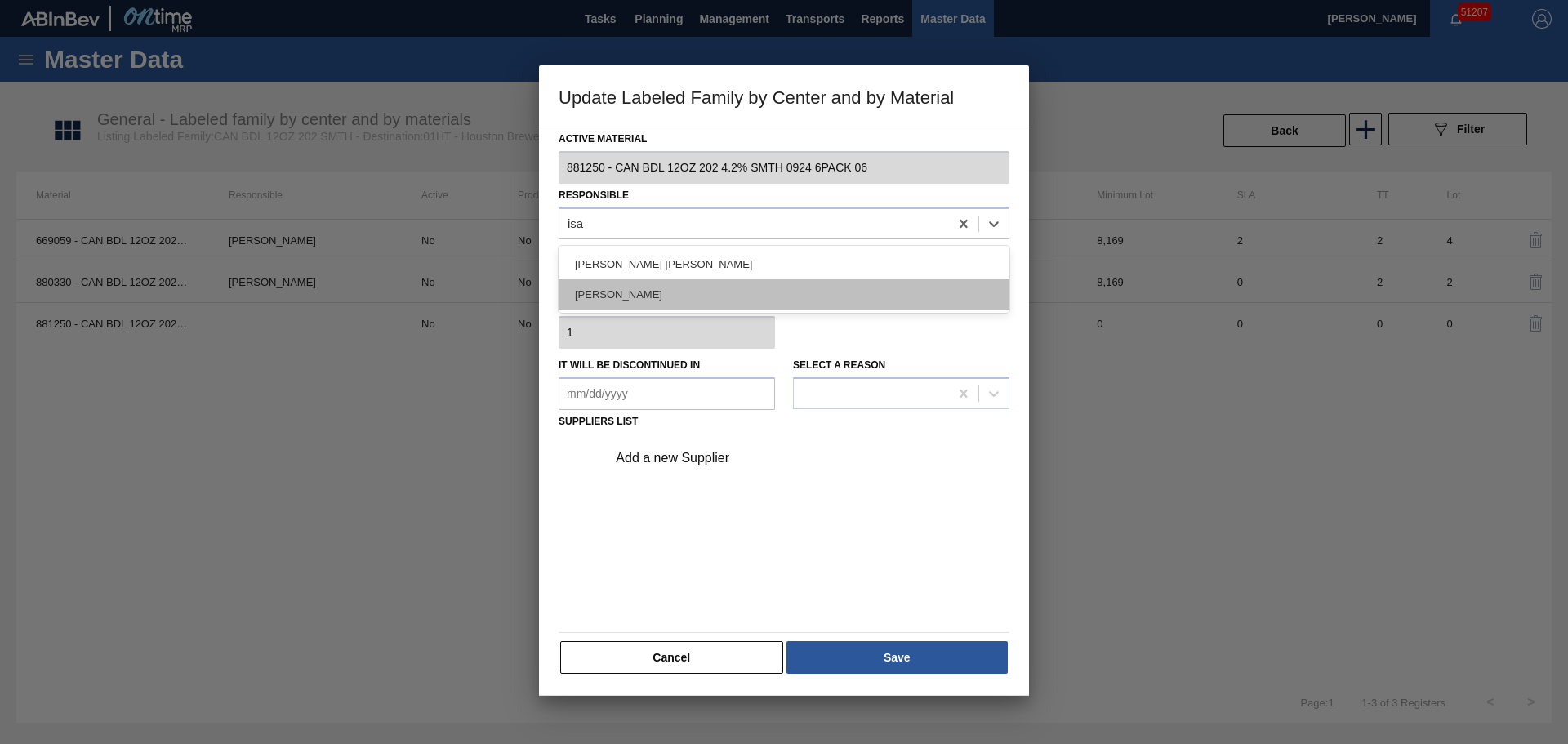
click at [670, 284] on div "Isaiah Duke" at bounding box center [784, 294] width 451 height 31
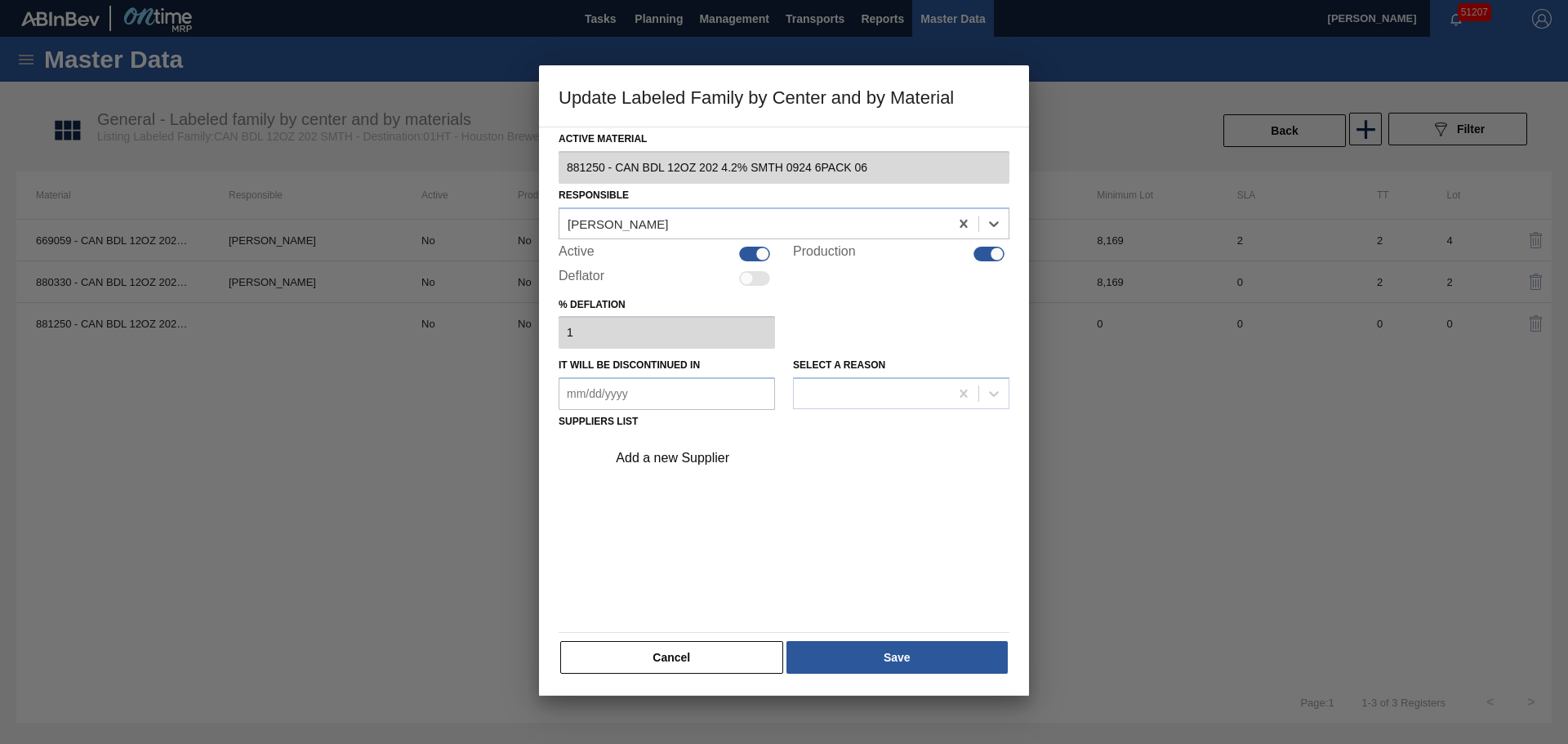
click at [674, 453] on div "Add a new Supplier" at bounding box center [775, 458] width 320 height 14
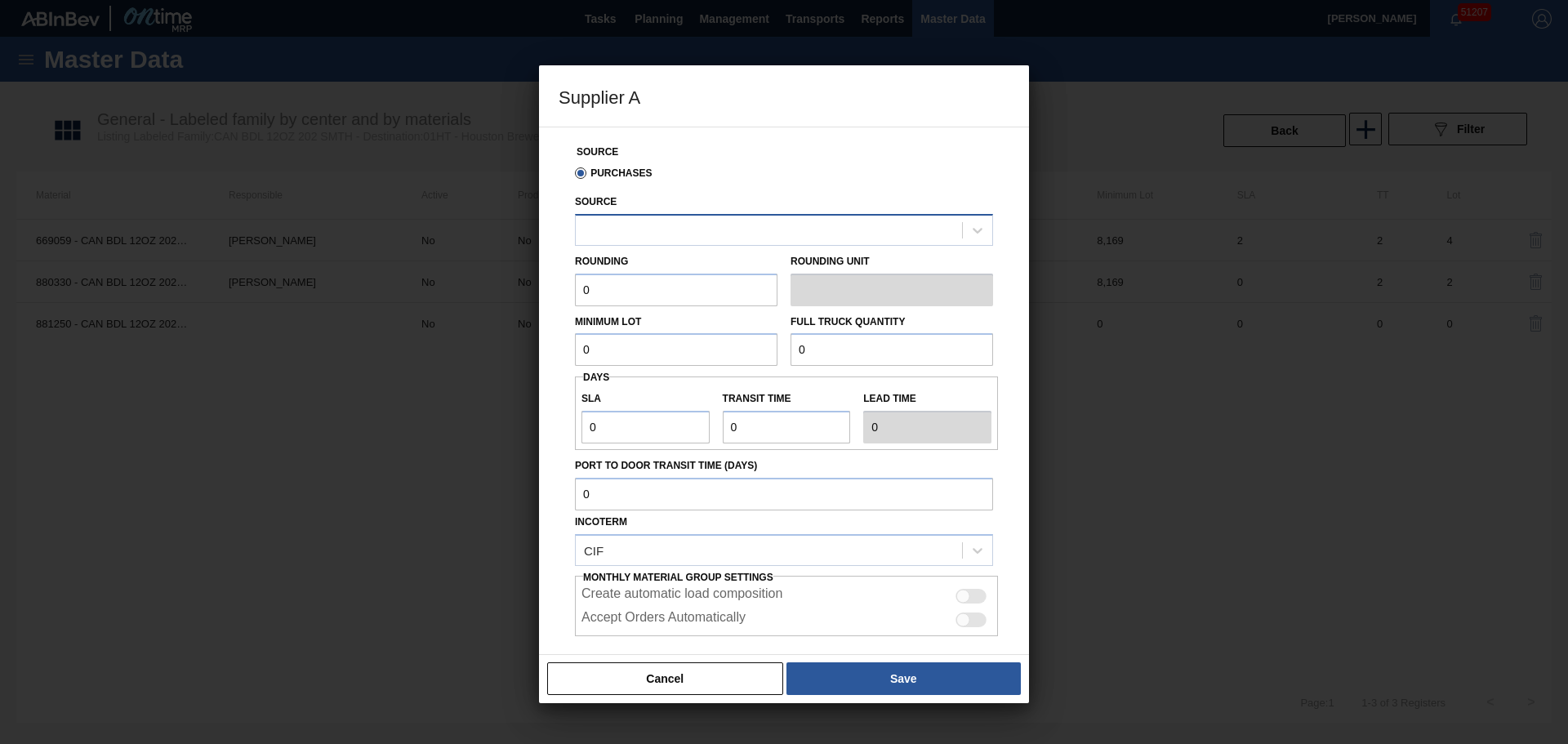
click at [664, 238] on div at bounding box center [768, 230] width 386 height 24
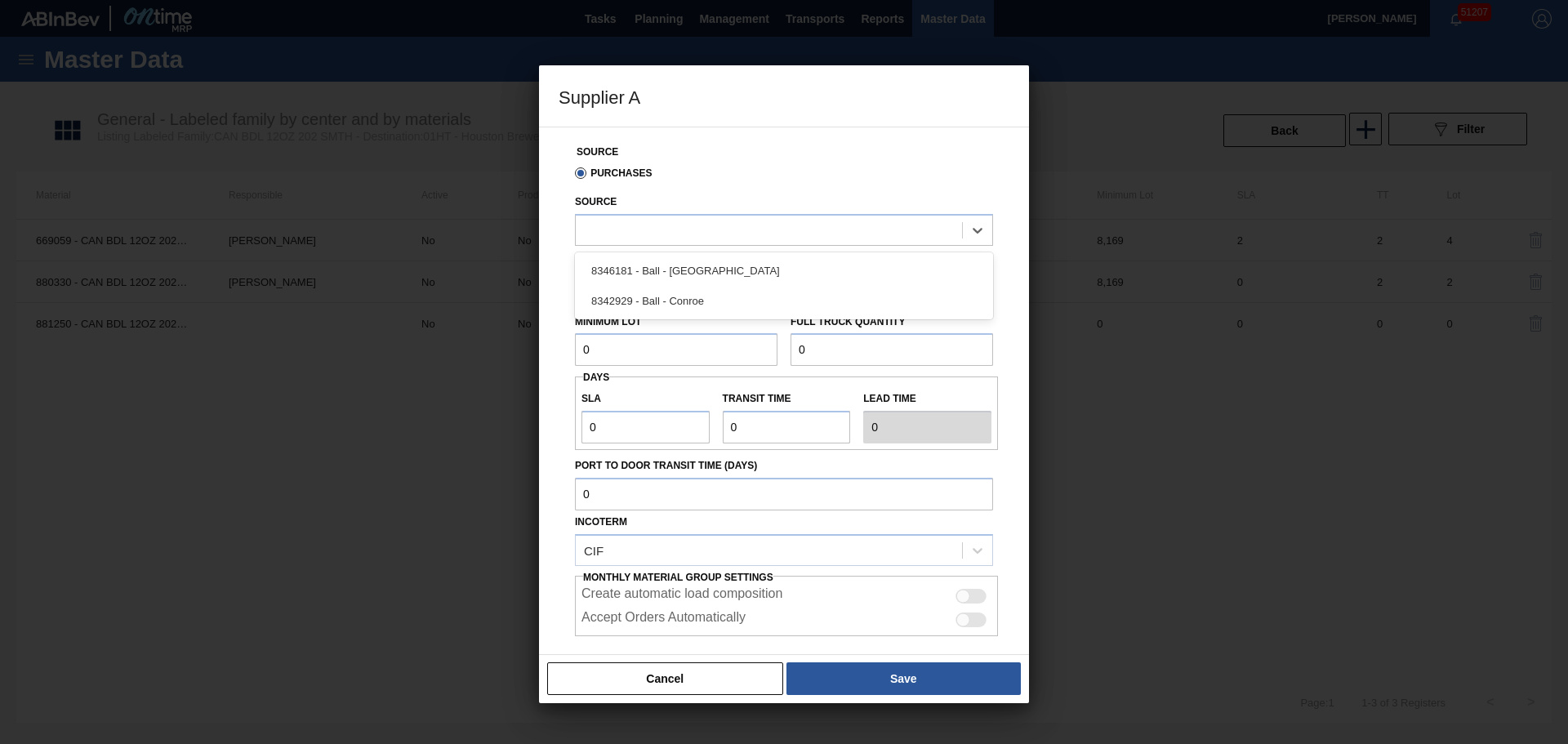
click at [674, 310] on div "8342929 - Ball - Conroe" at bounding box center [784, 301] width 418 height 31
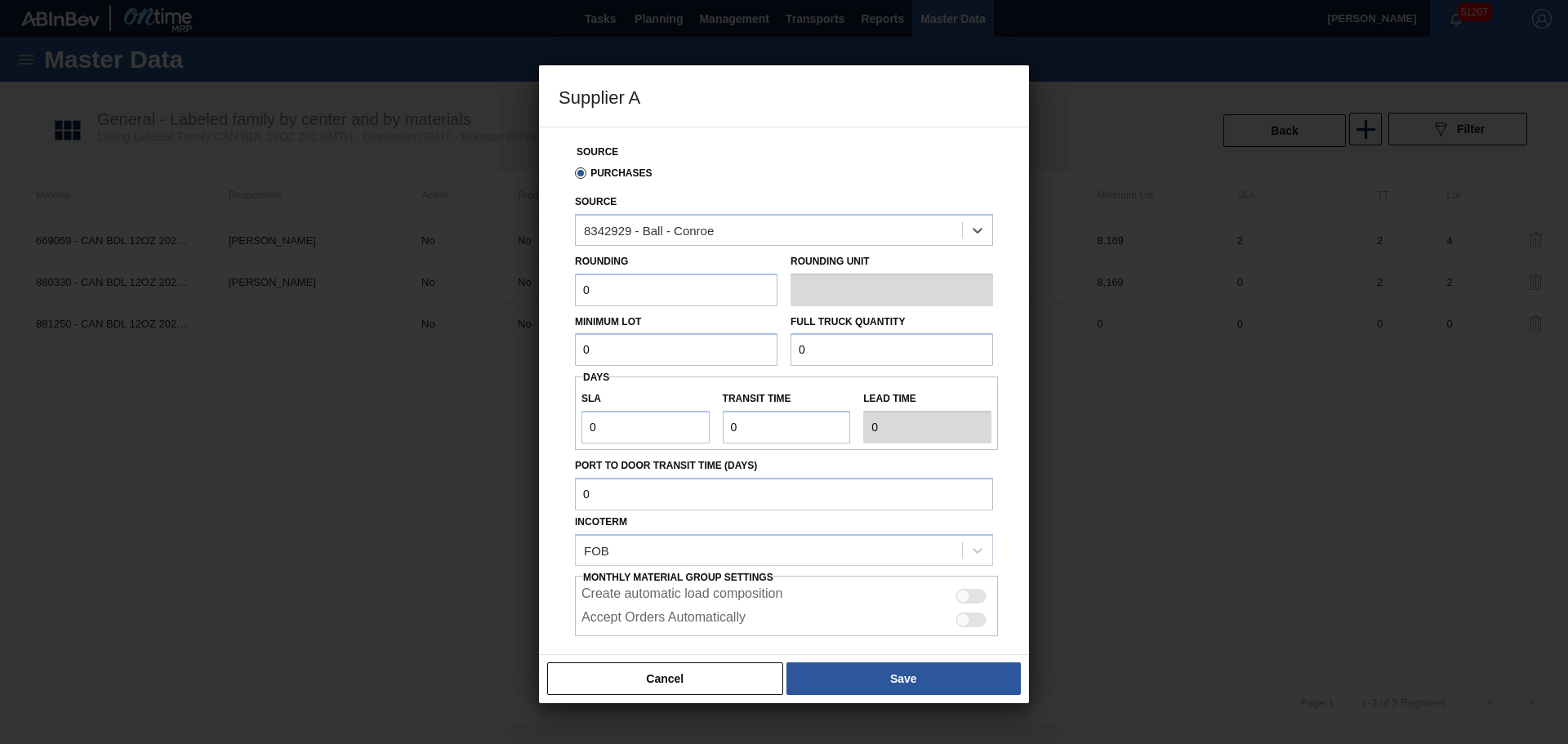
drag, startPoint x: 667, startPoint y: 299, endPoint x: 554, endPoint y: 299, distance: 113.0
click at [554, 299] on div "Source Purchases Source option 8342929 - Ball - Conroe, selected. Select is foc…" at bounding box center [784, 390] width 490 height 529
type input "8,169"
type input "196,056"
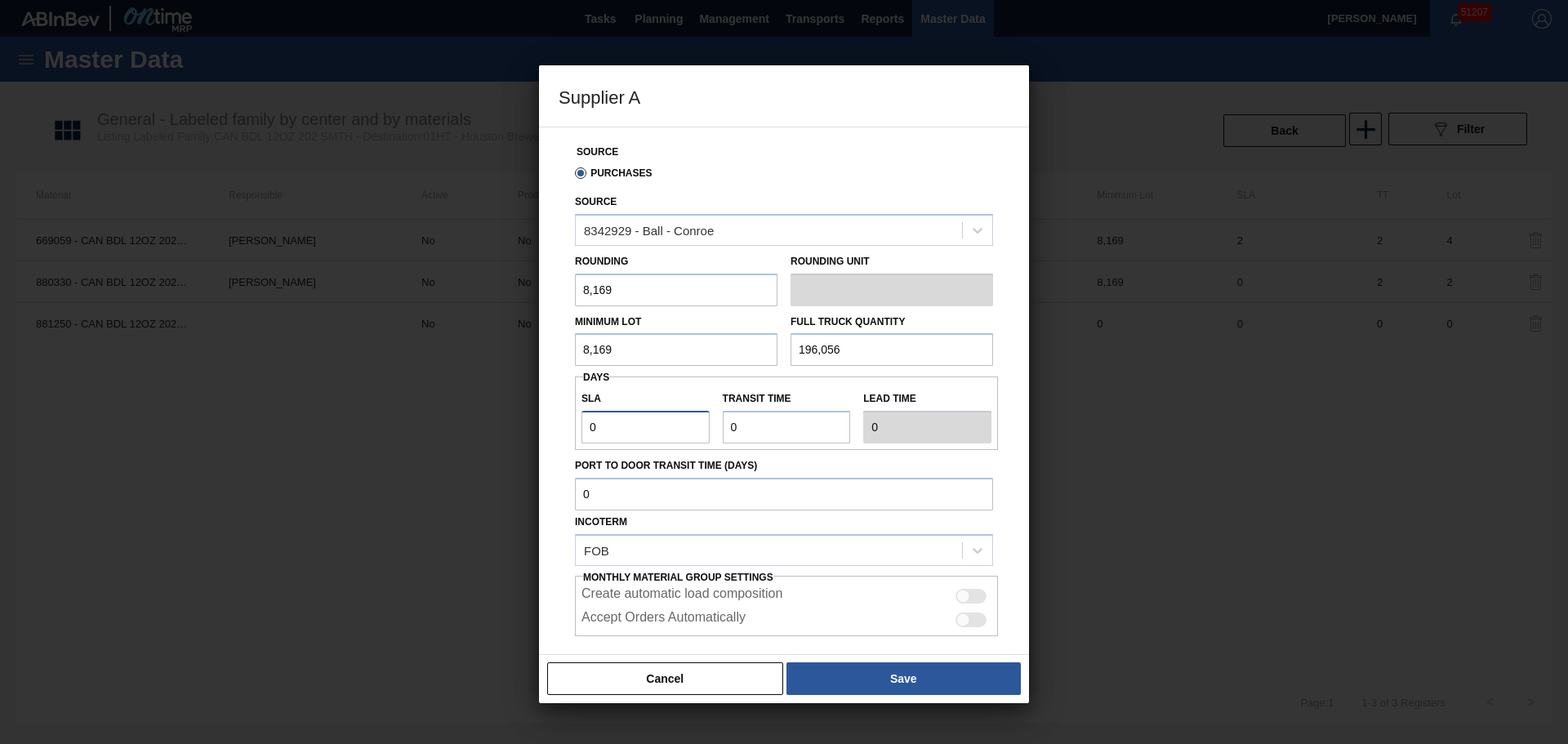
type input "1"
type input "2"
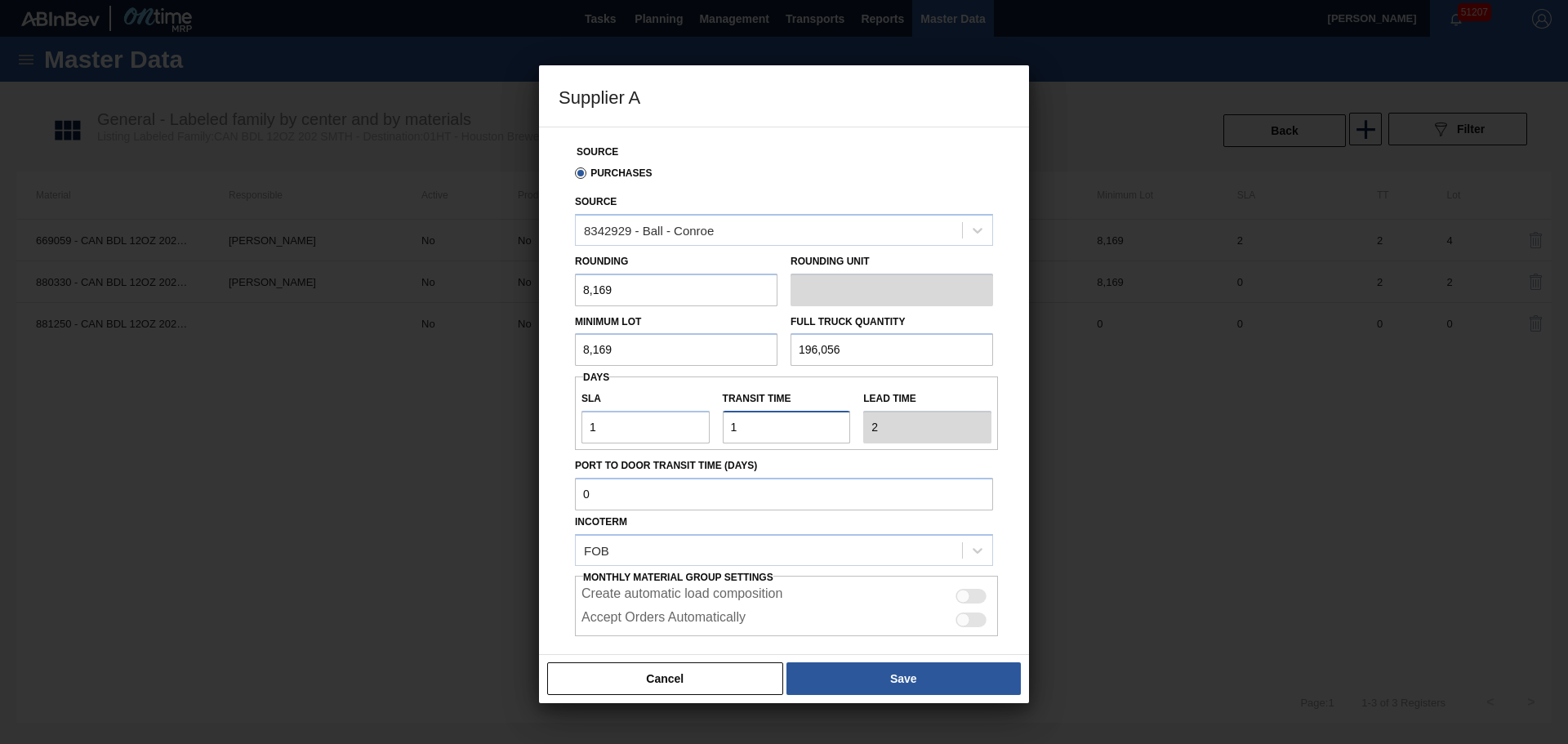
type input "1"
click at [964, 595] on div at bounding box center [963, 596] width 14 height 14
checkbox input "true"
click at [971, 624] on div at bounding box center [971, 619] width 31 height 14
checkbox input "true"
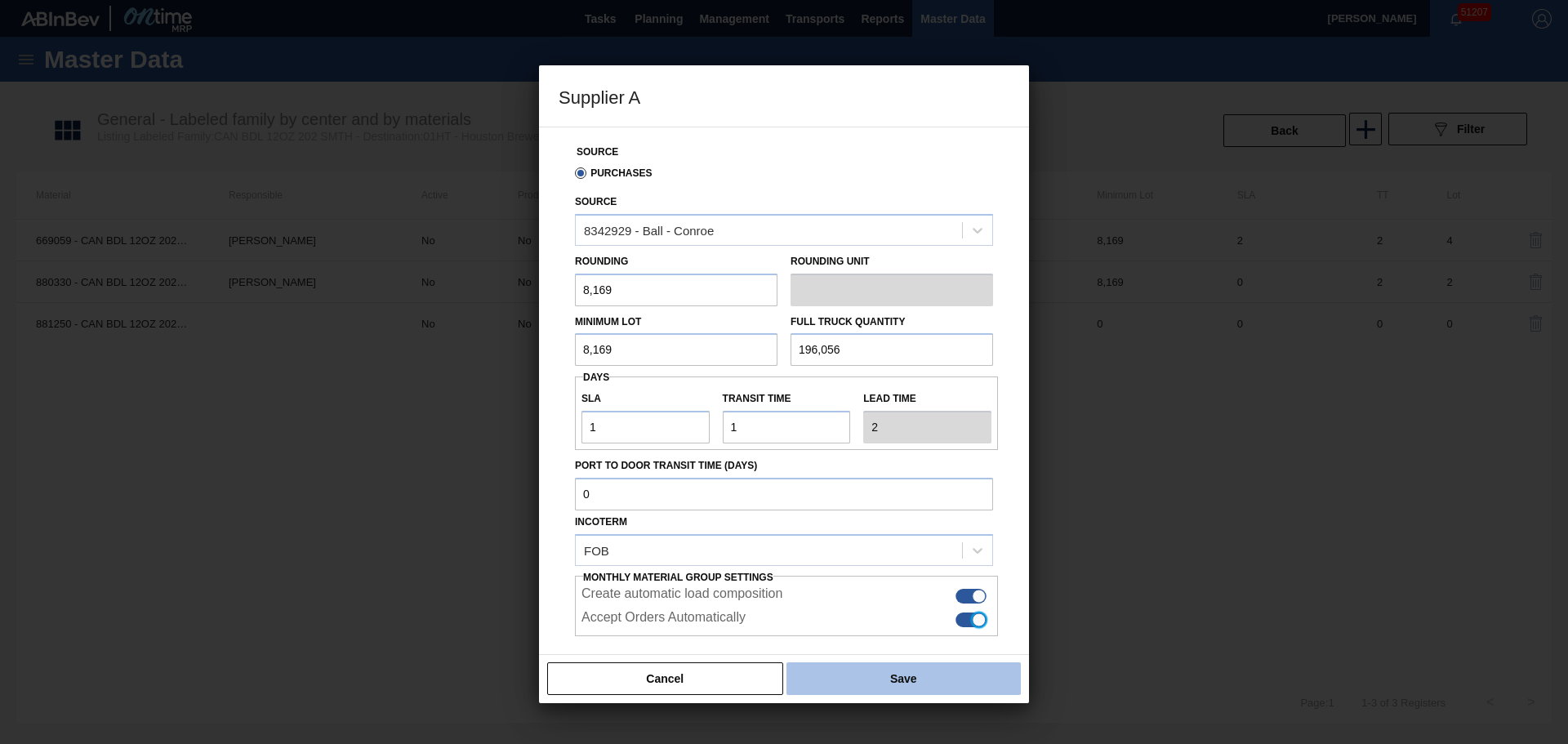
click at [870, 683] on button "Save" at bounding box center [903, 679] width 234 height 33
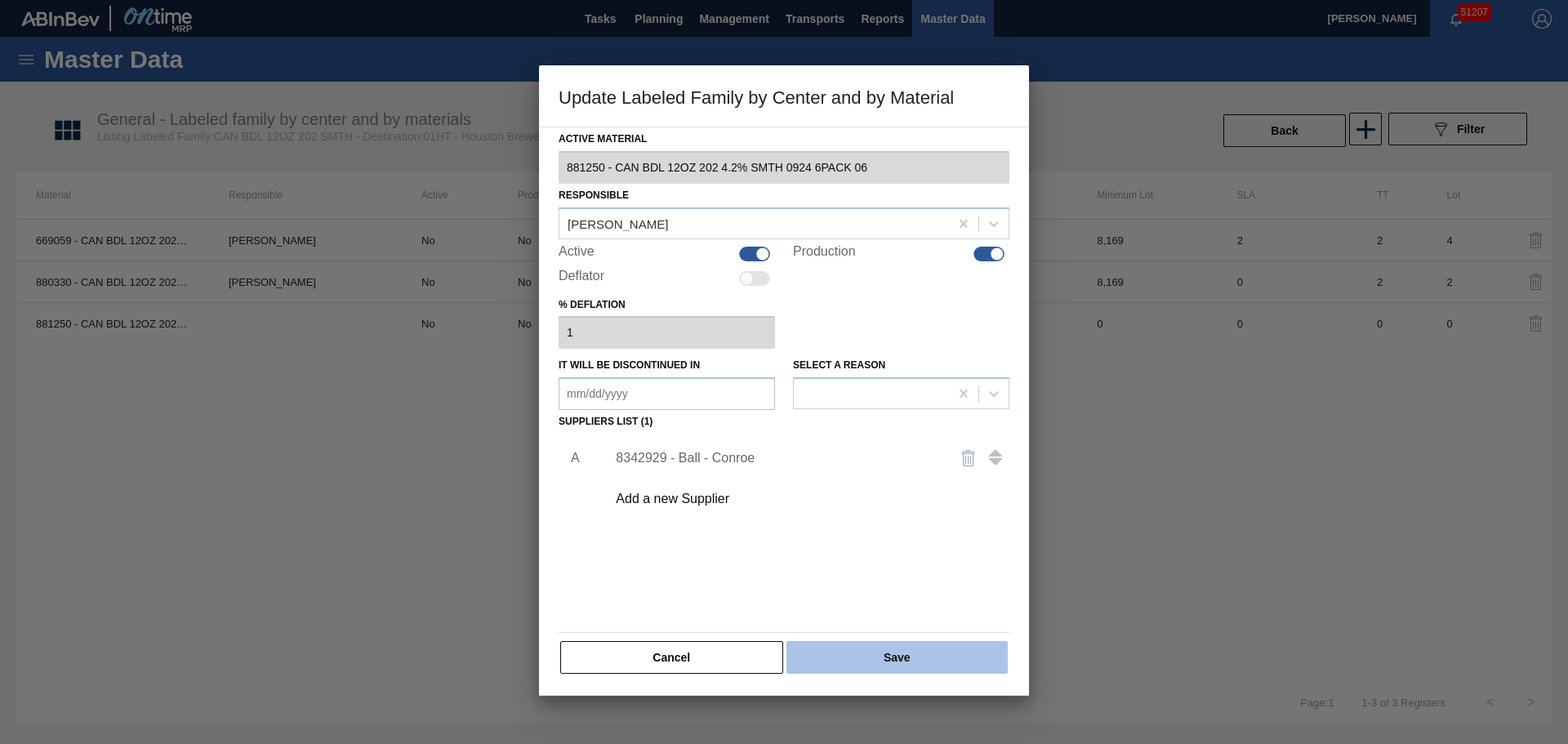
click at [870, 652] on button "Save" at bounding box center [896, 657] width 221 height 33
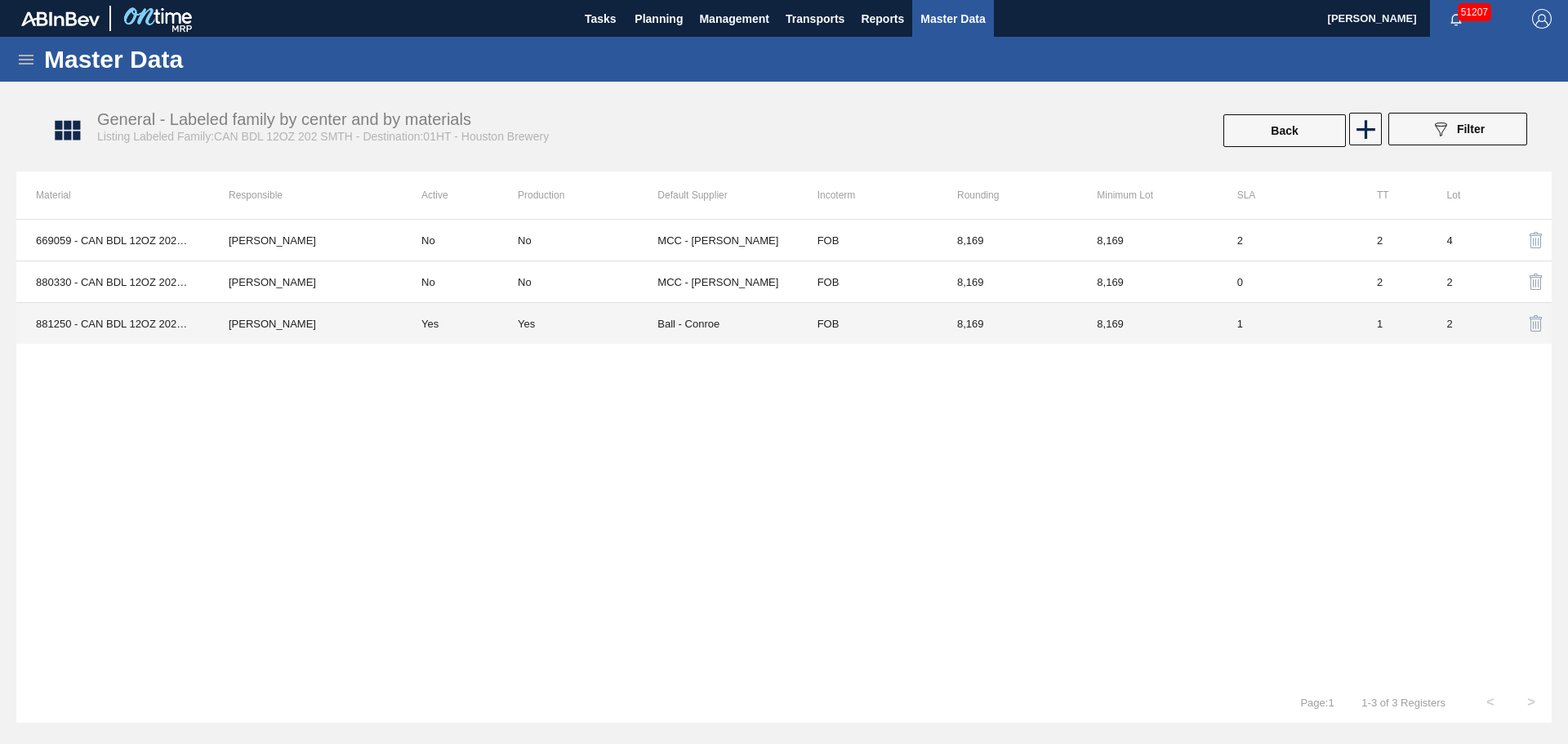
click at [466, 318] on td "Yes" at bounding box center [460, 323] width 116 height 42
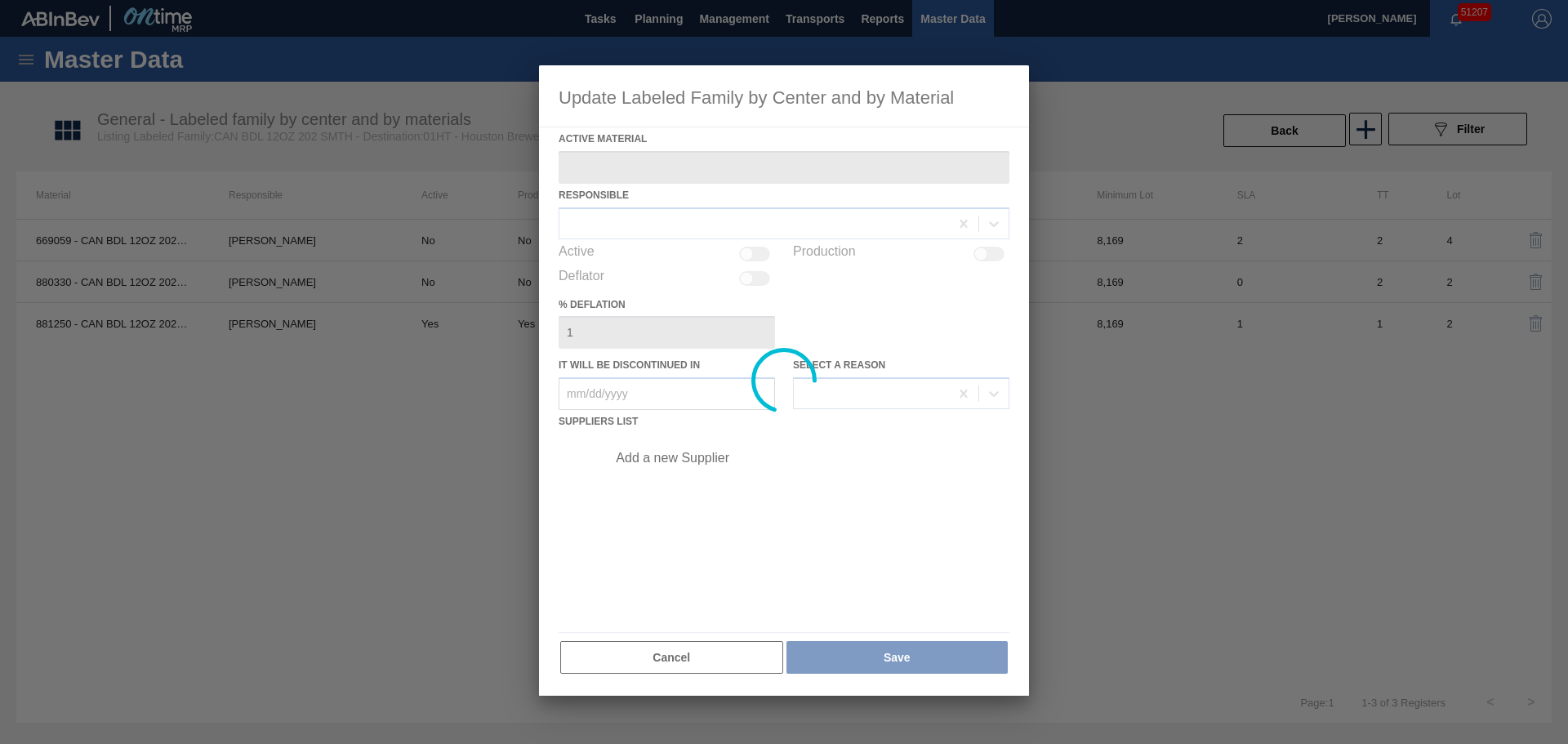
type Material "881250 - CAN BDL 12OZ 202 4.2% SMTH 0924 6PACK 06"
checkbox input "true"
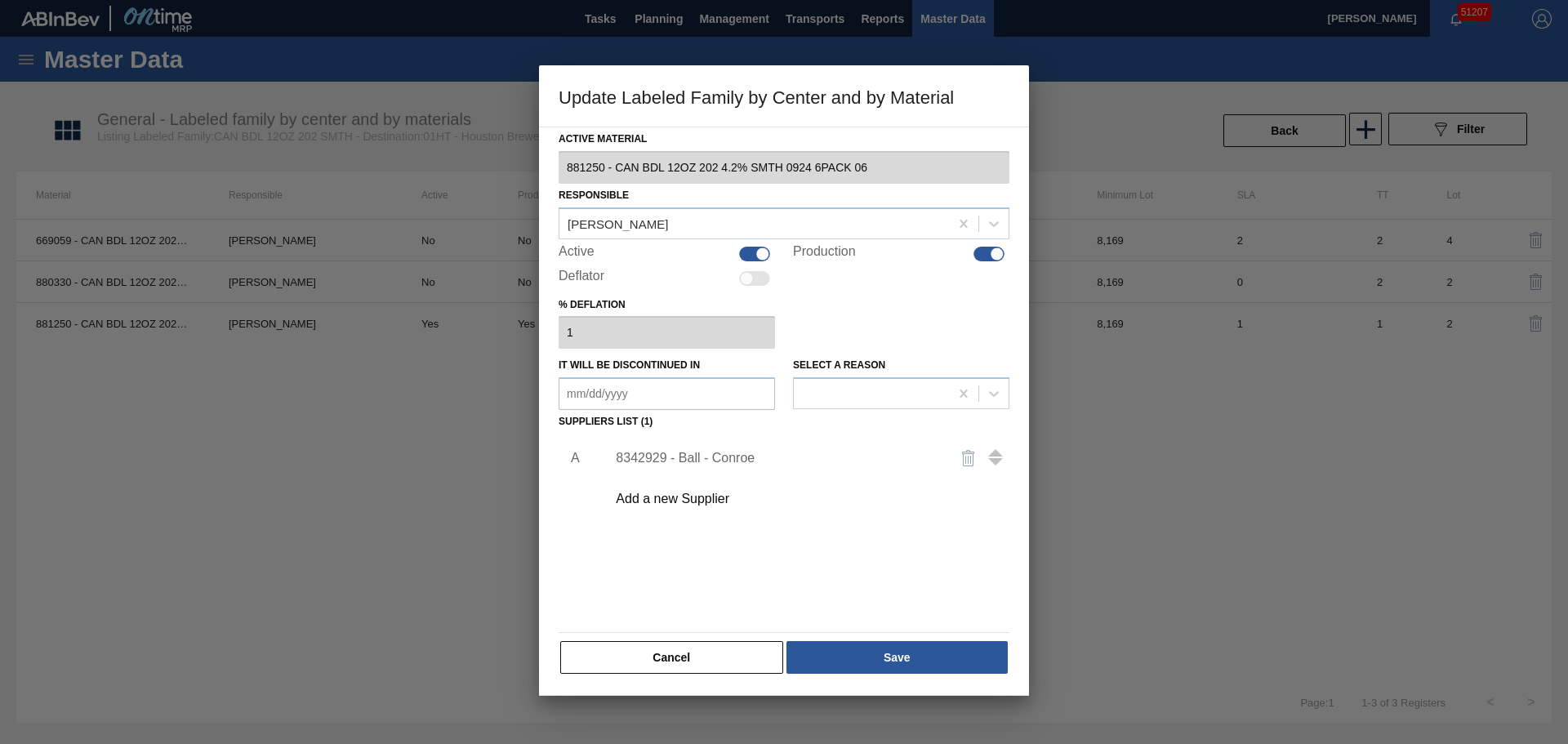
click at [995, 250] on div at bounding box center [997, 254] width 14 height 14
checkbox input "false"
click at [752, 249] on div at bounding box center [754, 254] width 31 height 14
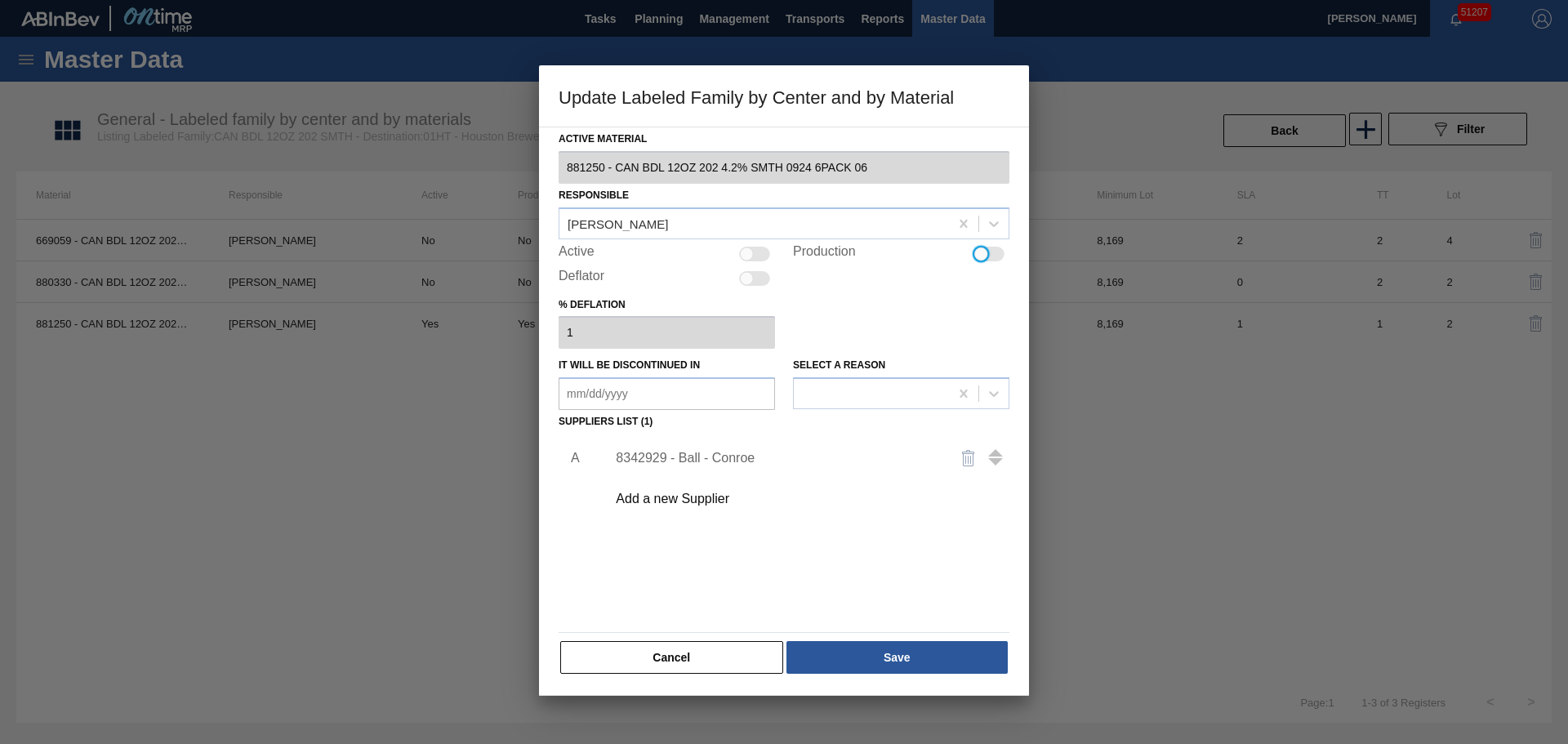
checkbox input "true"
click at [998, 255] on div at bounding box center [997, 254] width 14 height 14
checkbox input "false"
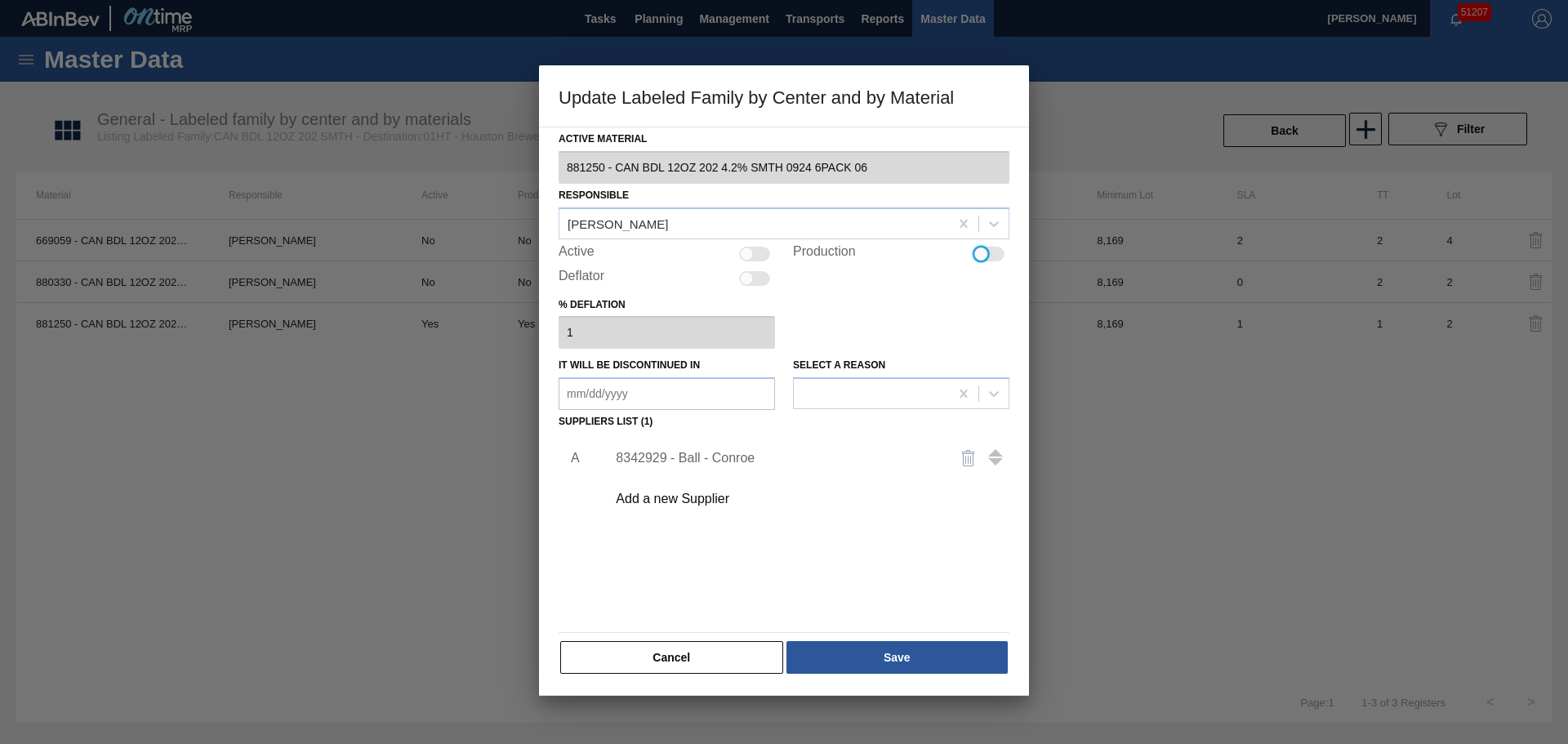
click at [763, 256] on div at bounding box center [754, 254] width 31 height 14
checkbox input "true"
drag, startPoint x: 843, startPoint y: 660, endPoint x: 849, endPoint y: 282, distance: 378.0
click at [840, 288] on div "Active Material 881250 - CAN BDL 12OZ 202 4.2% SMTH 0924 6PACK 06 Responsible I…" at bounding box center [784, 401] width 451 height 548
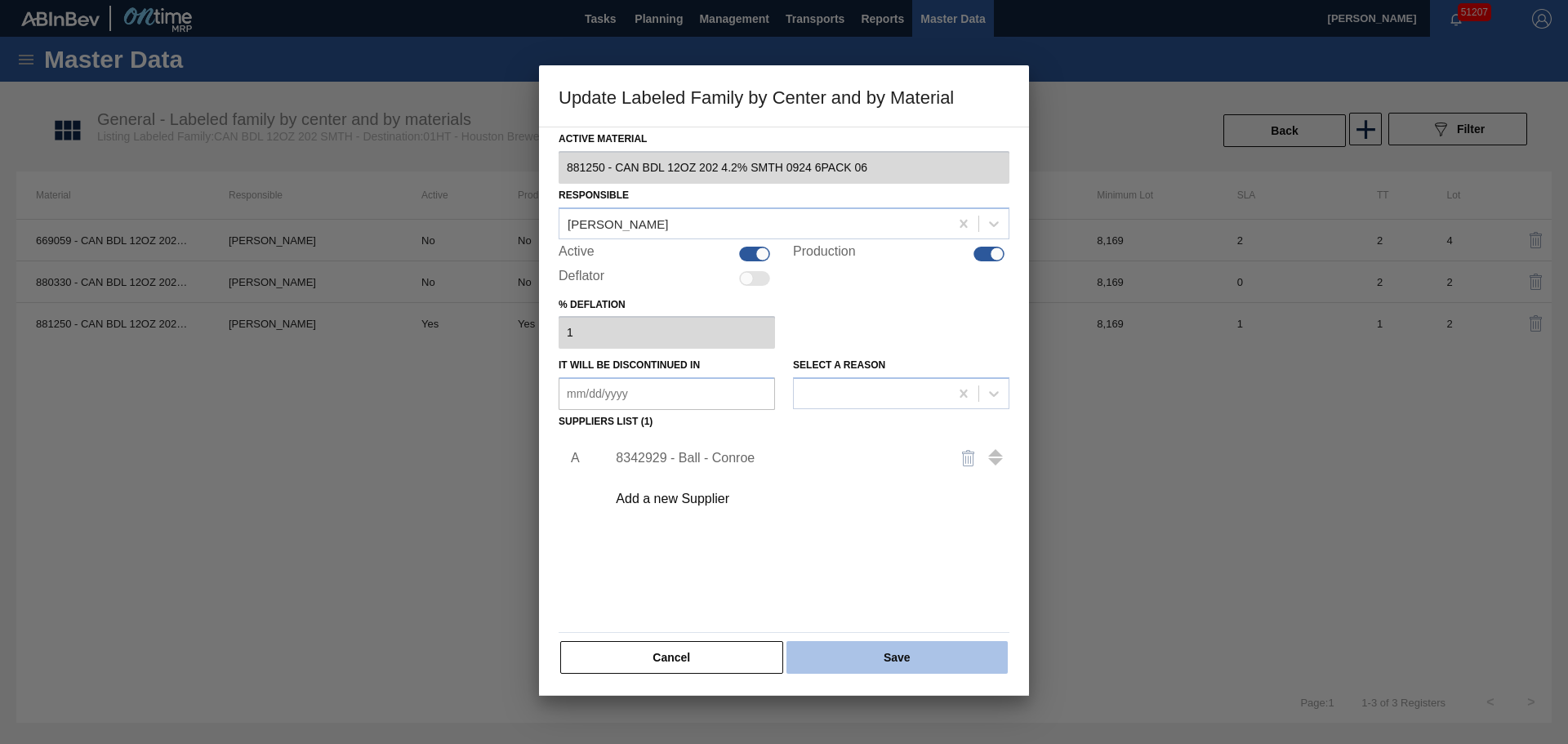
click at [868, 664] on button "Save" at bounding box center [896, 657] width 221 height 33
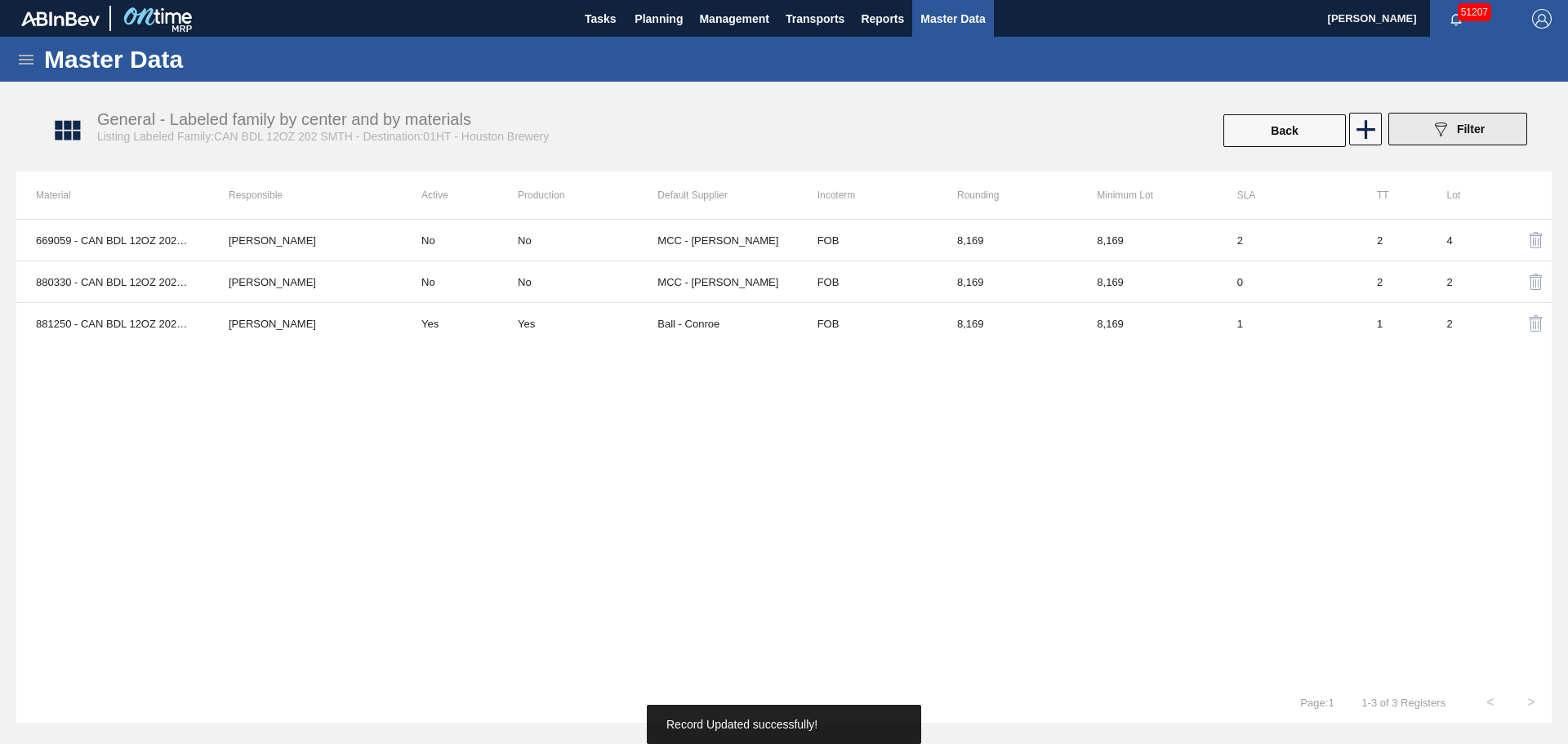
click at [1476, 136] on div "089F7B8B-B2A5-4AFE-B5C0-19BA573D28AC Filter" at bounding box center [1458, 129] width 54 height 20
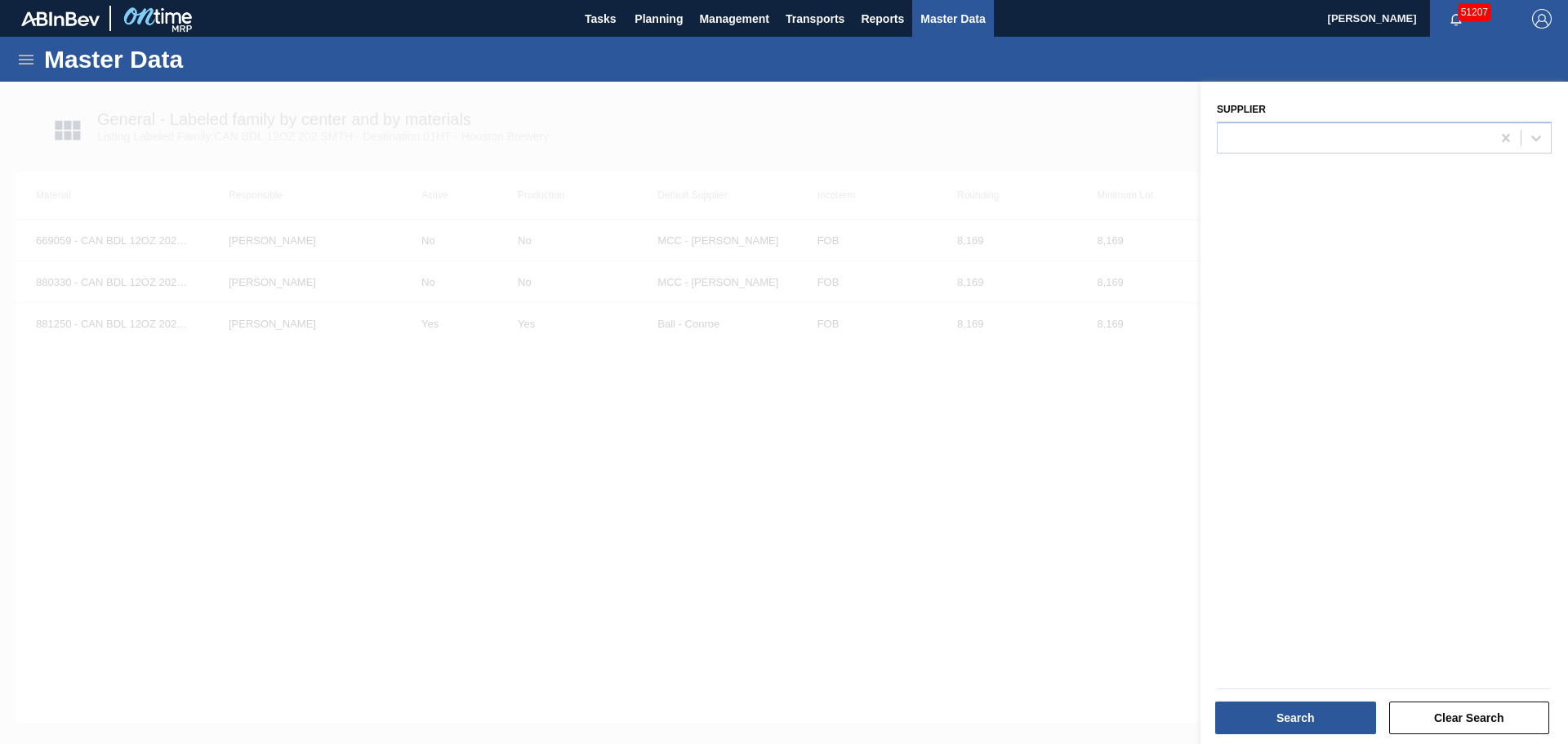
drag, startPoint x: 1030, startPoint y: 599, endPoint x: 1034, endPoint y: 582, distance: 17.5
click at [1030, 596] on div at bounding box center [784, 453] width 1568 height 744
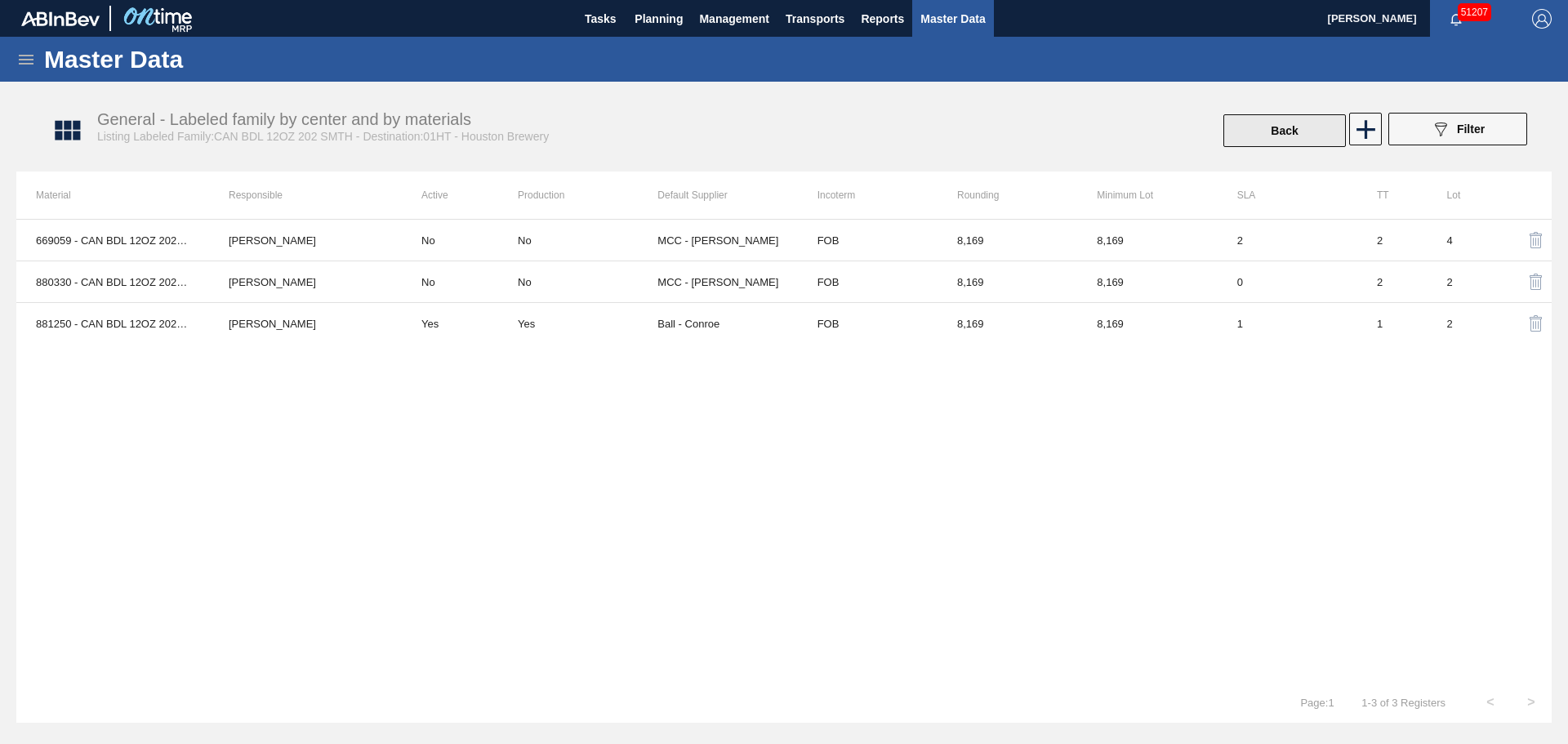
click at [1296, 134] on button "Back" at bounding box center [1284, 131] width 122 height 33
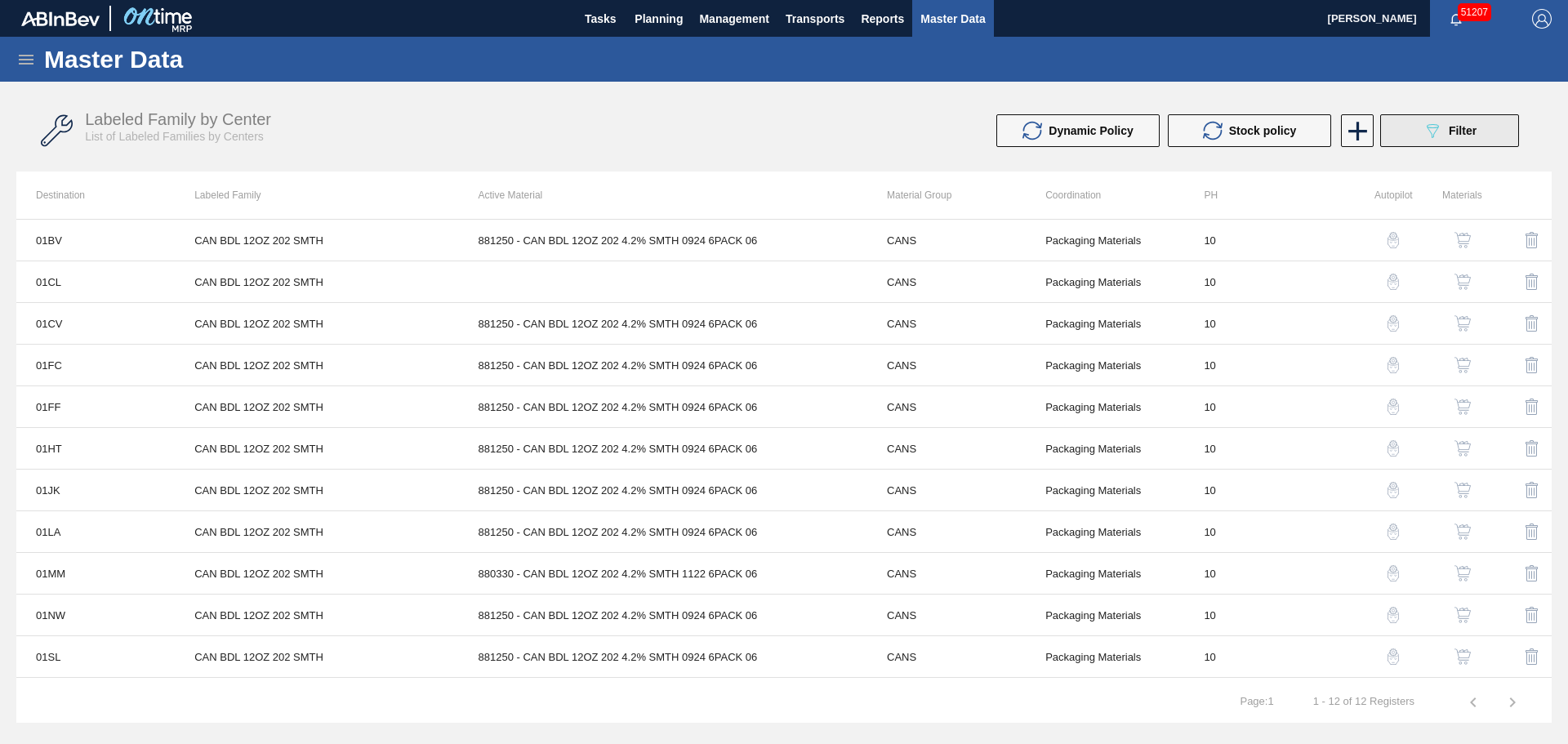
click at [1400, 133] on button "089F7B8B-B2A5-4AFE-B5C0-19BA573D28AC Filter" at bounding box center [1449, 131] width 139 height 33
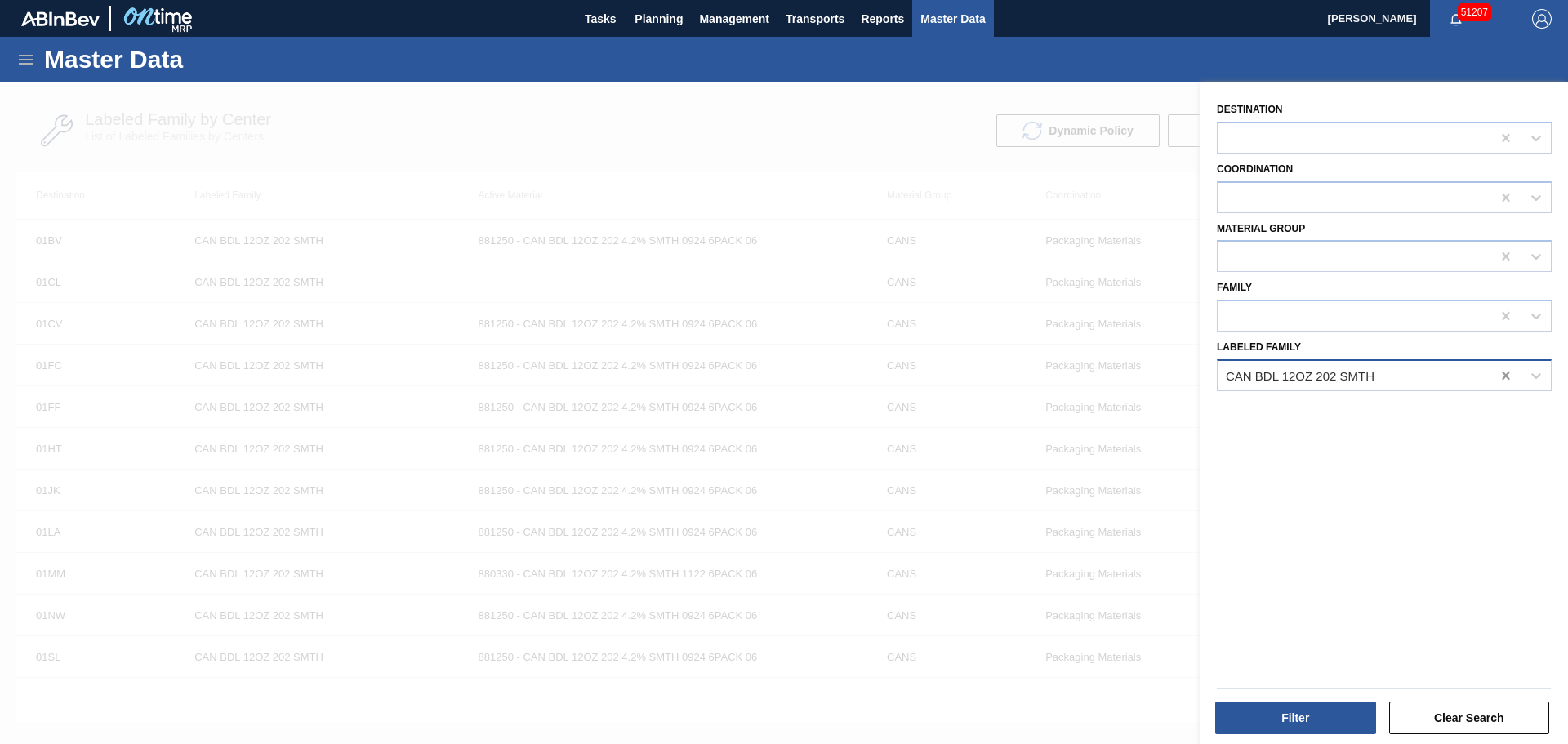
click at [1502, 377] on icon at bounding box center [1505, 375] width 16 height 16
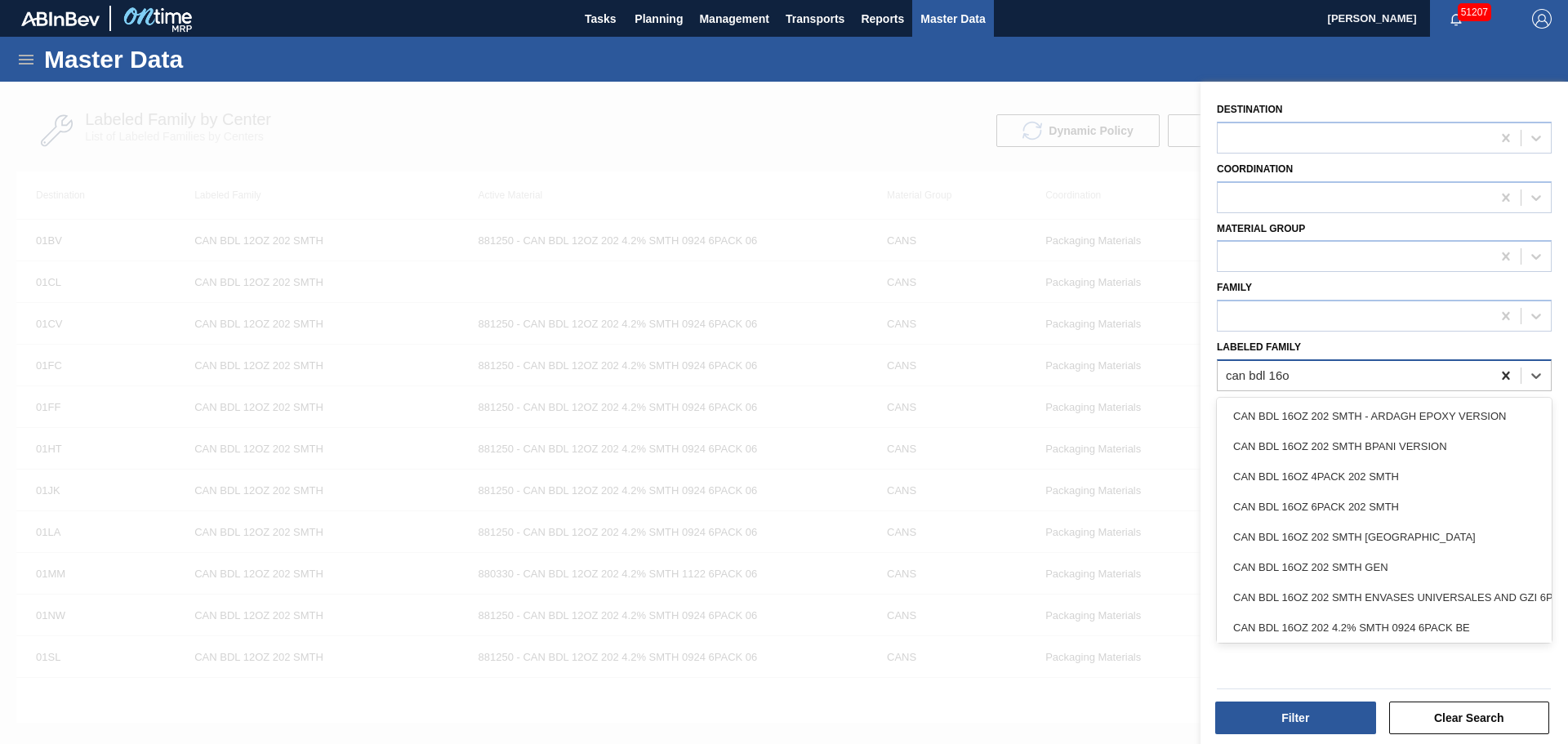
type Family "can bdl 16oz"
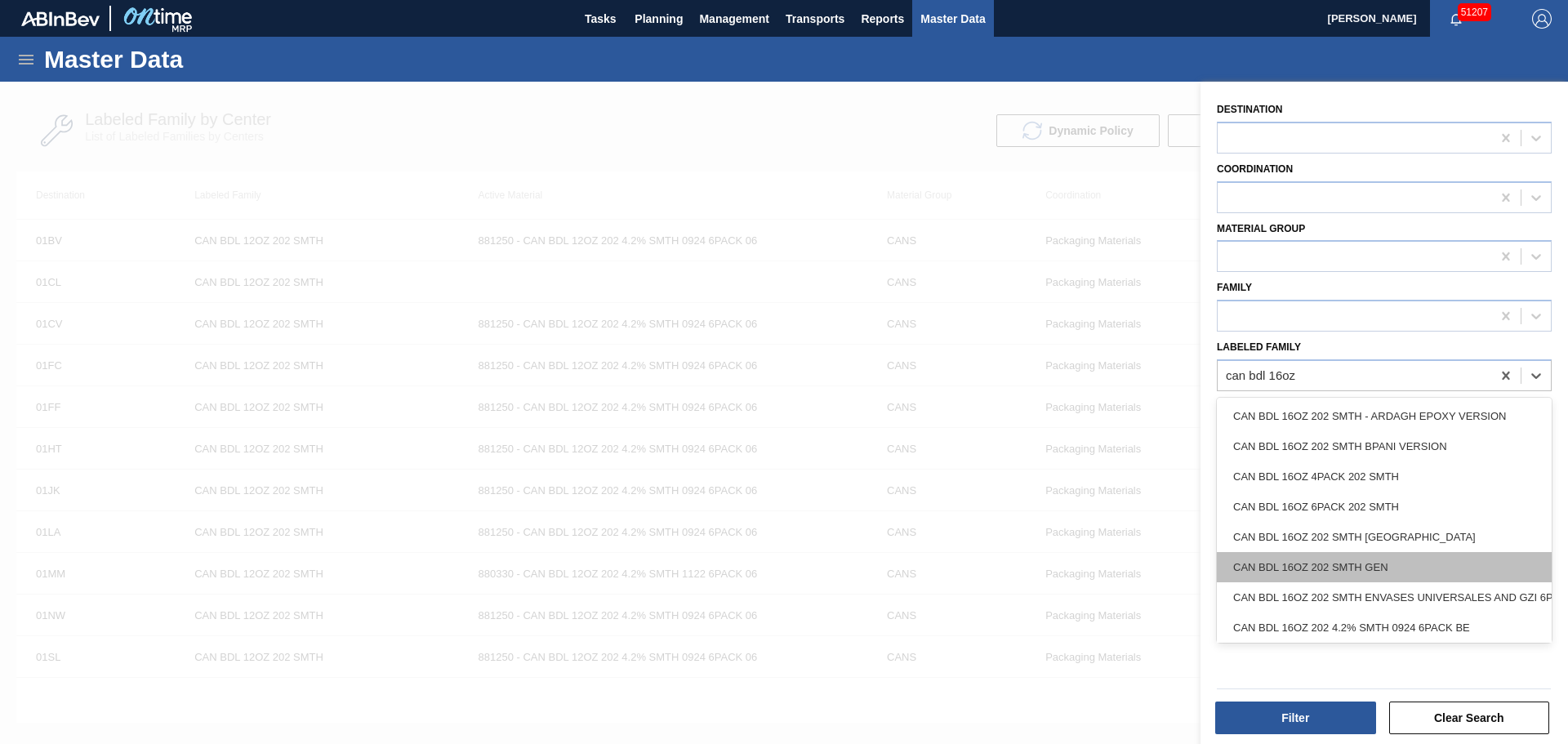
scroll to position [76, 0]
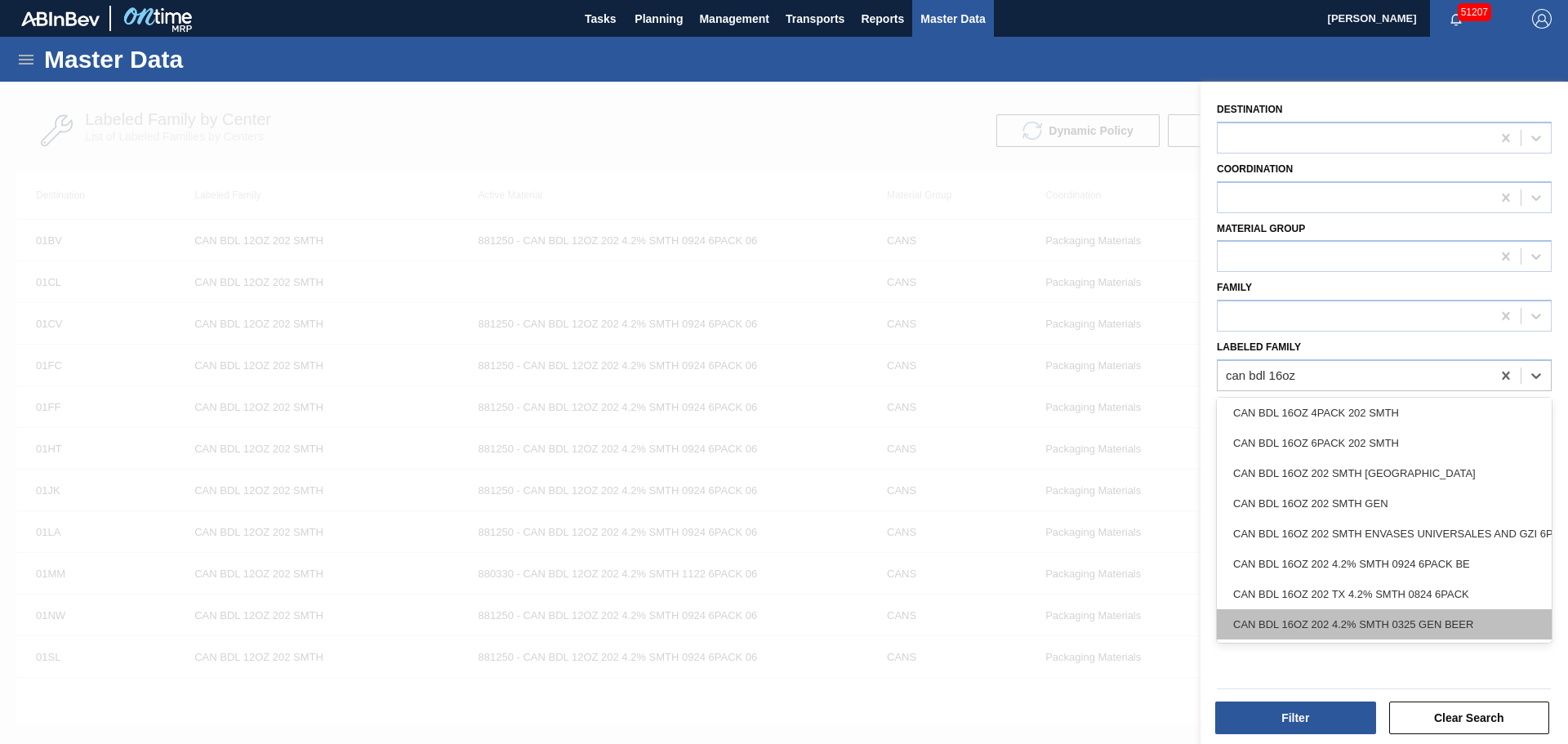
click at [1381, 615] on div "CAN BDL 16OZ 202 4.2% SMTH 0325 GEN BEER" at bounding box center [1384, 624] width 335 height 31
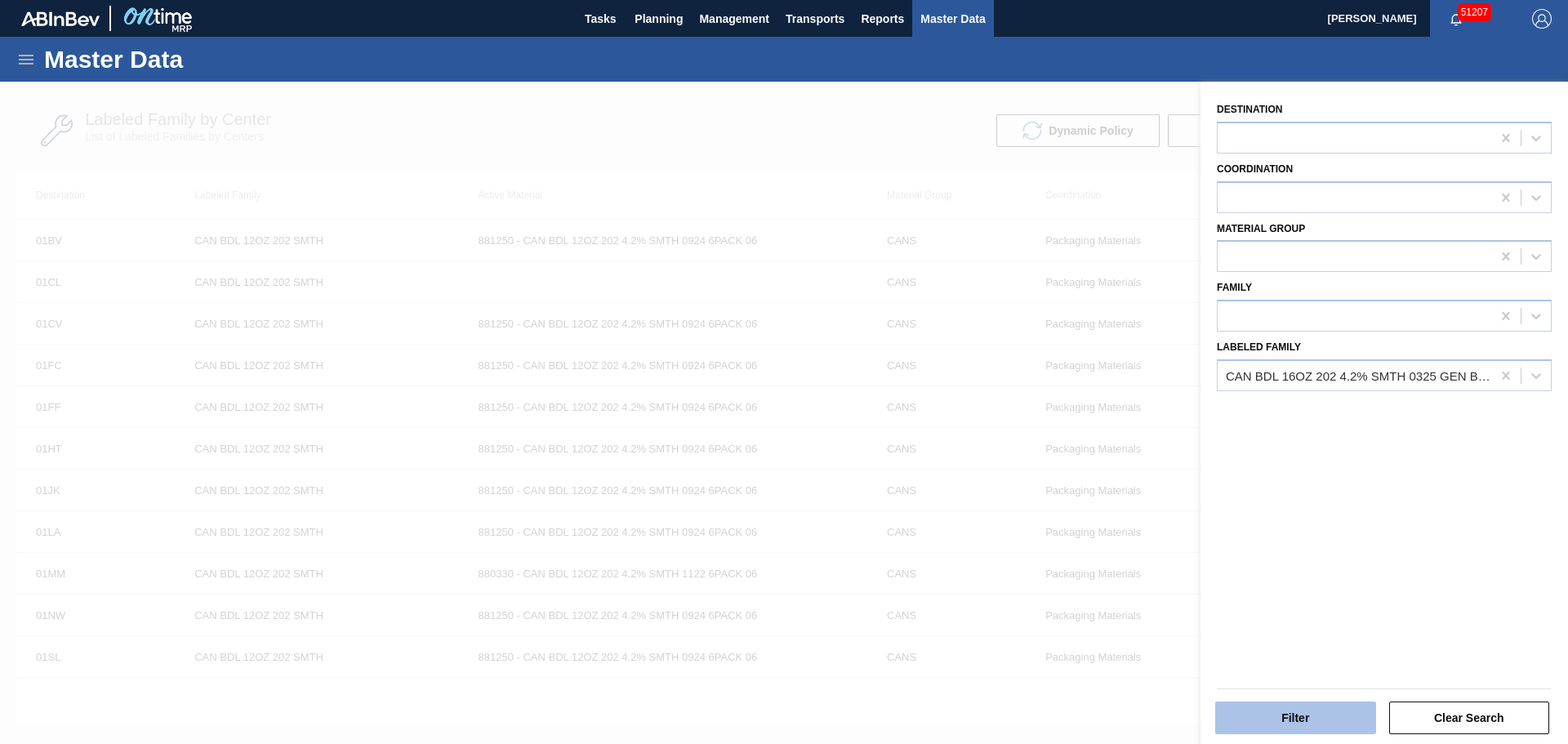
click at [1287, 706] on button "Filter" at bounding box center [1296, 718] width 161 height 33
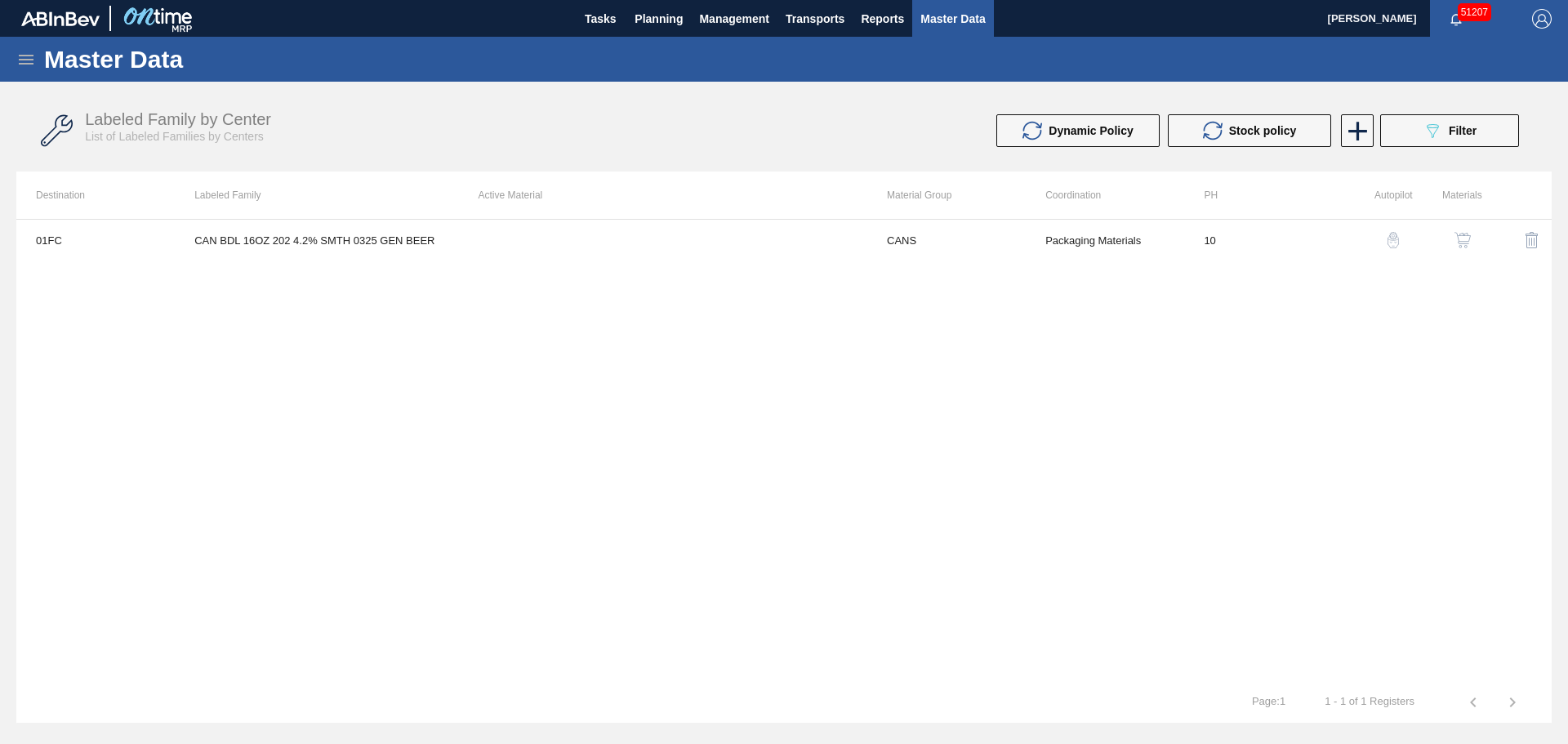
click at [1459, 240] on img "button" at bounding box center [1462, 239] width 16 height 16
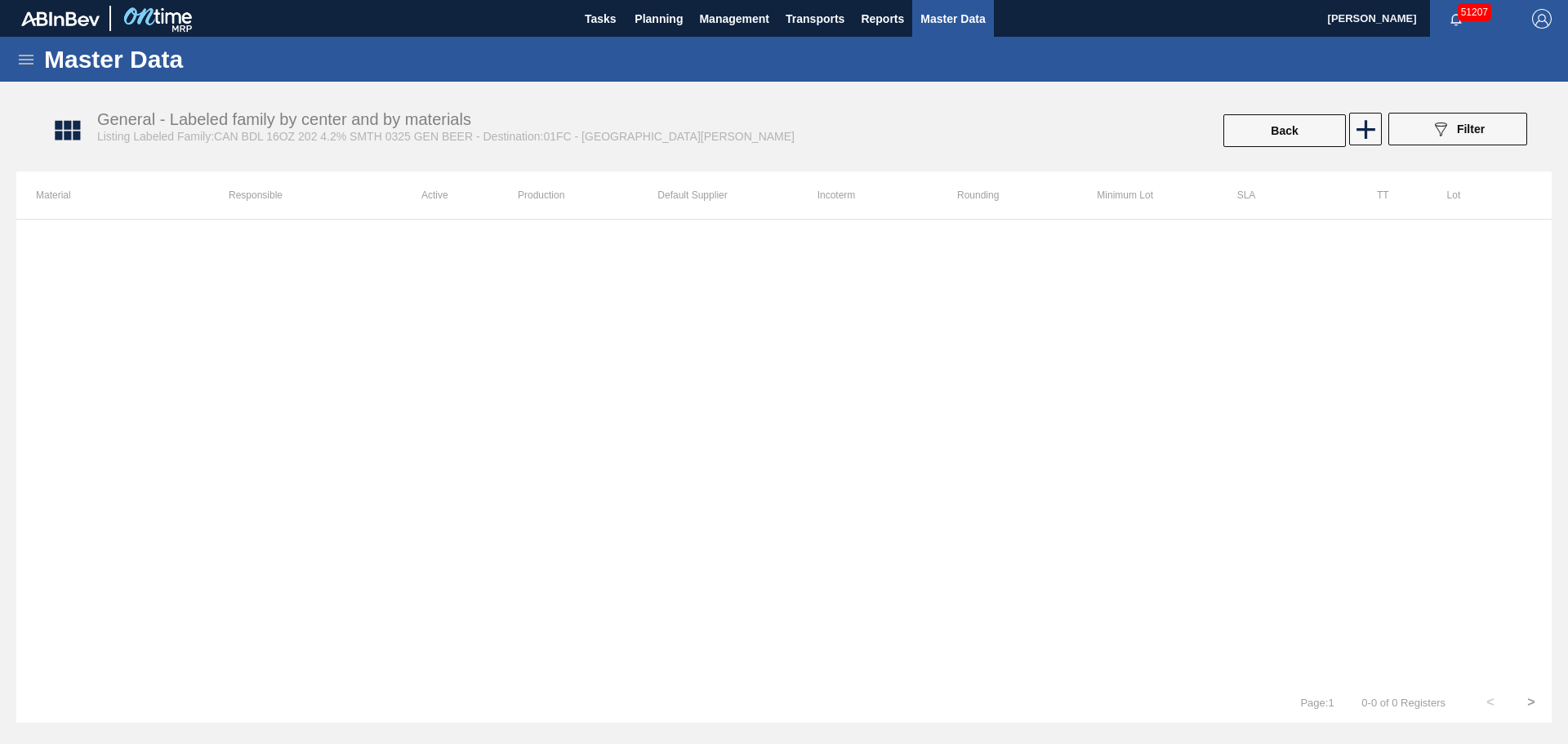
drag, startPoint x: 598, startPoint y: 252, endPoint x: 1319, endPoint y: 172, distance: 725.4
click at [629, 247] on div at bounding box center [784, 450] width 1535 height 463
click at [1377, 128] on icon at bounding box center [1366, 130] width 32 height 32
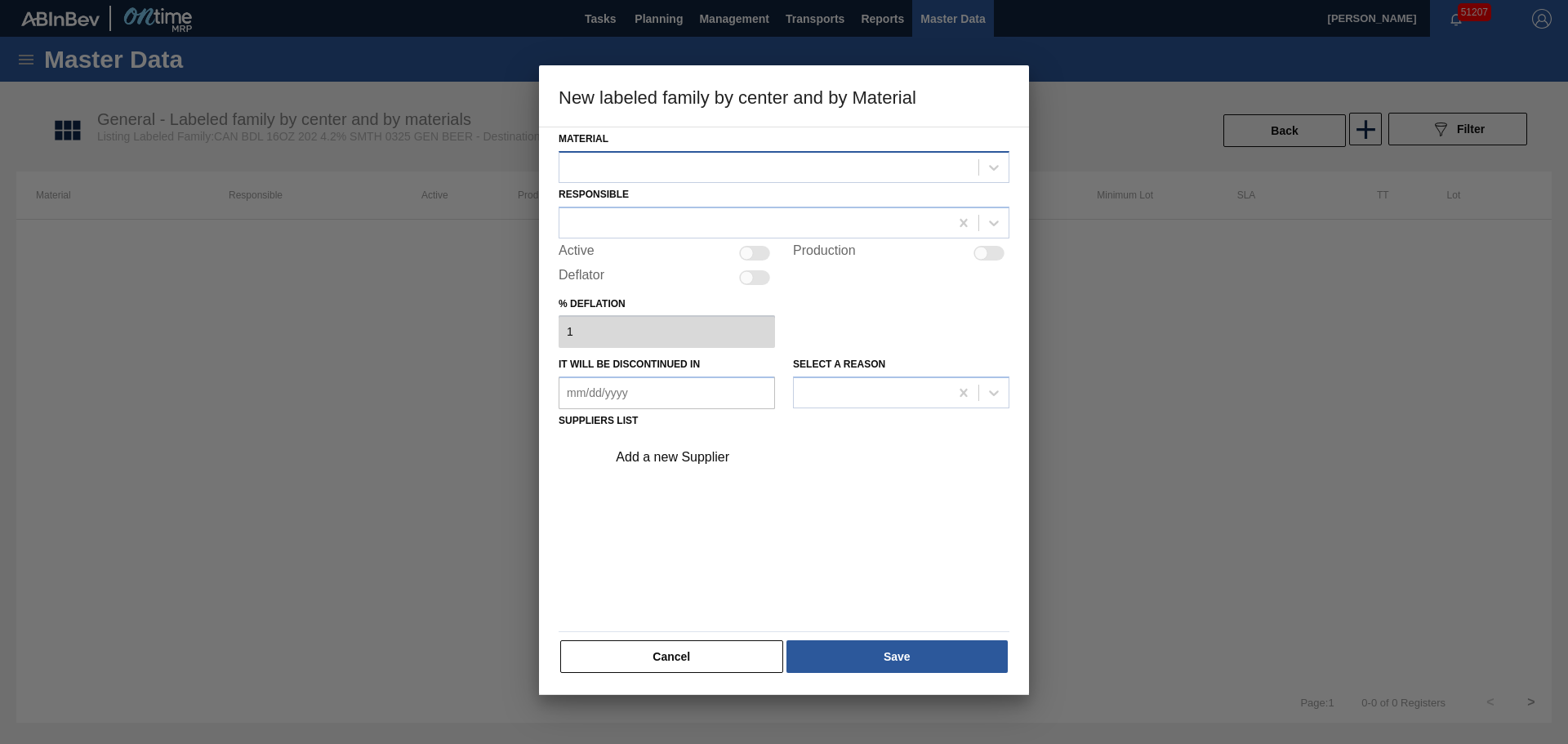
click at [705, 171] on div at bounding box center [769, 167] width 419 height 24
drag, startPoint x: 739, startPoint y: 662, endPoint x: 743, endPoint y: 646, distance: 16.5
click at [739, 659] on button "Cancel" at bounding box center [672, 657] width 223 height 33
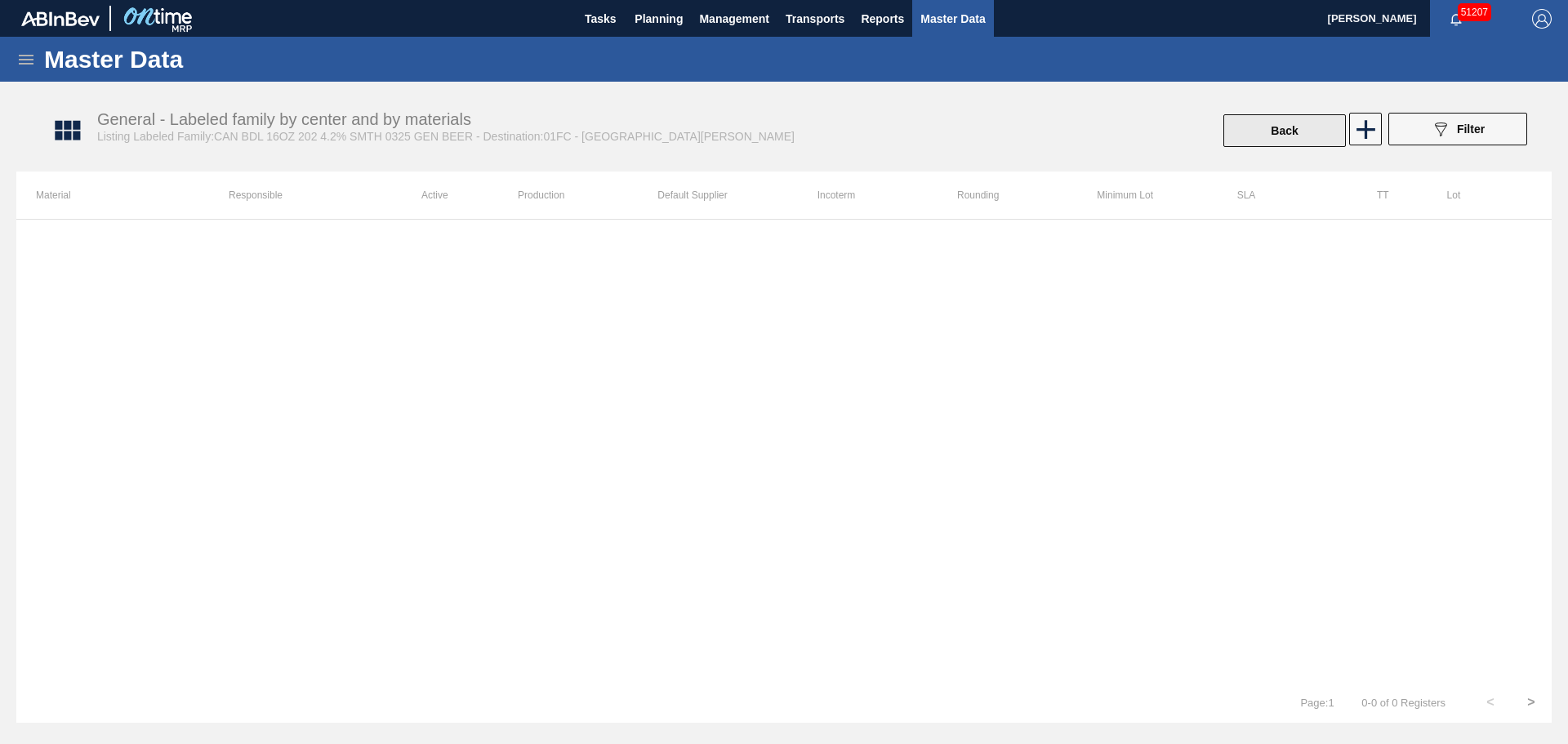
click at [1301, 126] on button "Back" at bounding box center [1284, 131] width 122 height 33
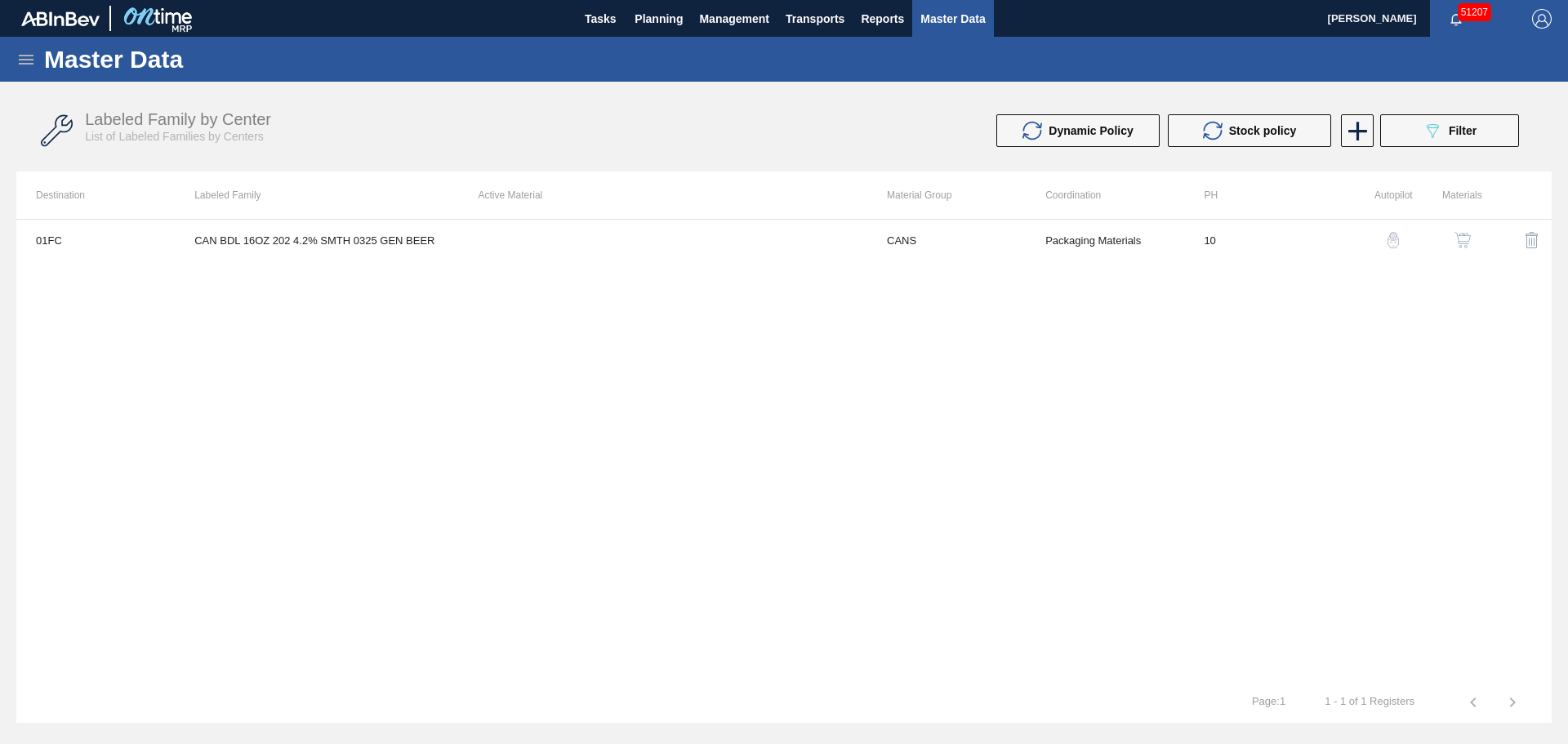
click at [1482, 133] on button "089F7B8B-B2A5-4AFE-B5C0-19BA573D28AC Filter" at bounding box center [1449, 131] width 139 height 33
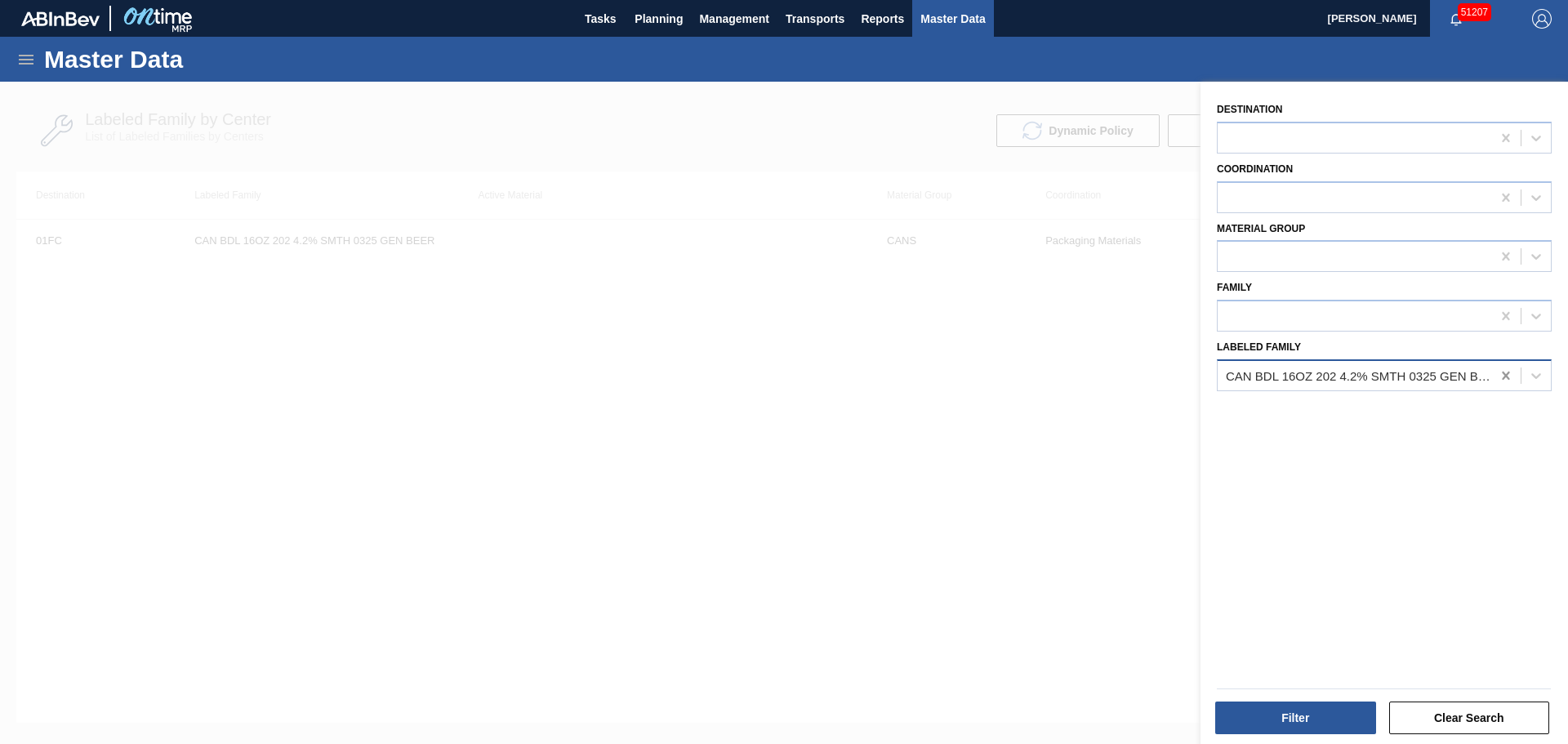
click at [1507, 377] on icon at bounding box center [1505, 375] width 16 height 16
type Family "can 16oz gen"
drag, startPoint x: 1382, startPoint y: 382, endPoint x: 1037, endPoint y: 392, distance: 345.1
click at [1200, 391] on div "Destination Coordination Material Group Family Labeled Family Select is focused…" at bounding box center [1383, 453] width 367 height 744
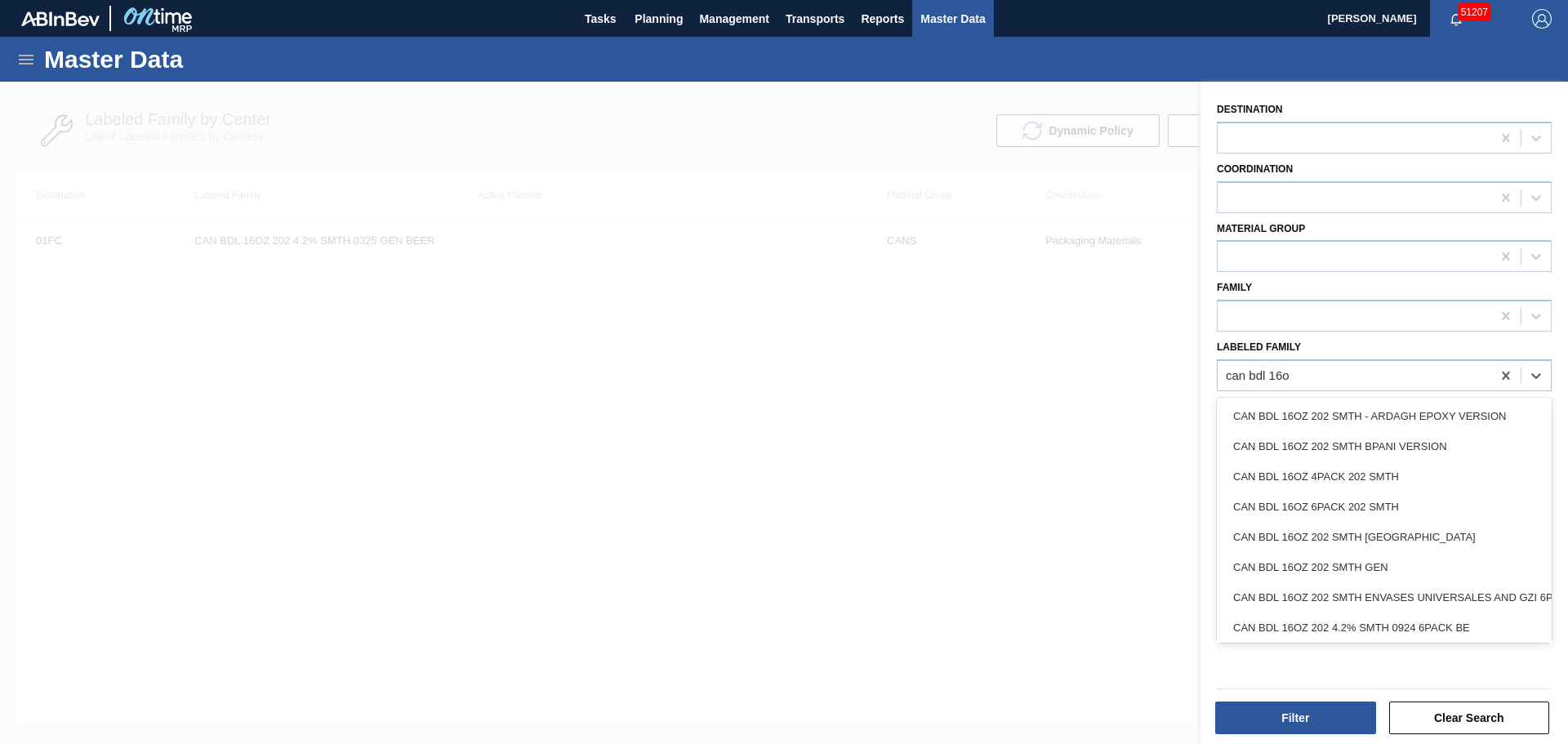
type Family "can bdl 16oz"
click at [1345, 495] on div "CAN BDL 16OZ 6PACK 202 SMTH" at bounding box center [1384, 507] width 335 height 31
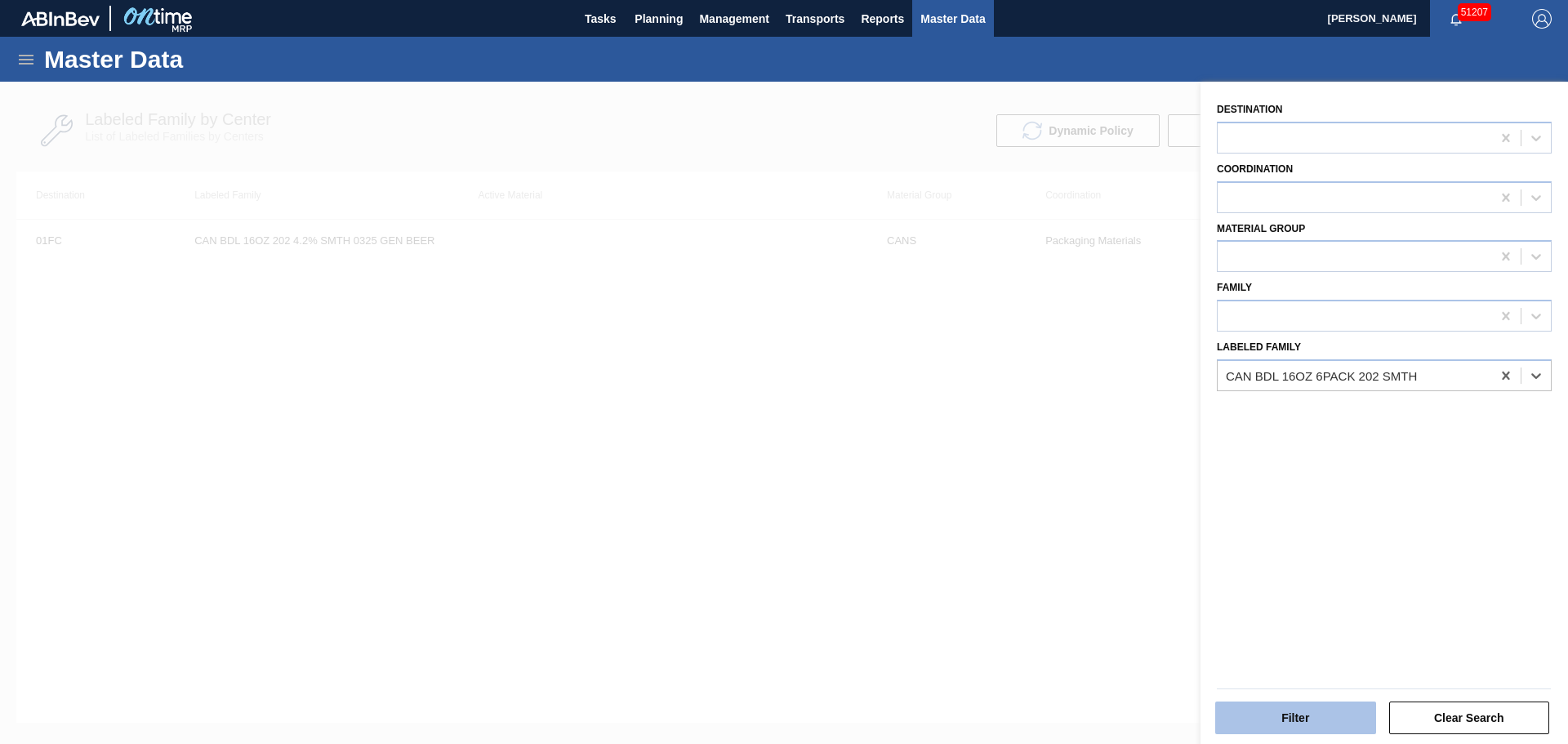
click at [1281, 703] on button "Filter" at bounding box center [1296, 718] width 161 height 33
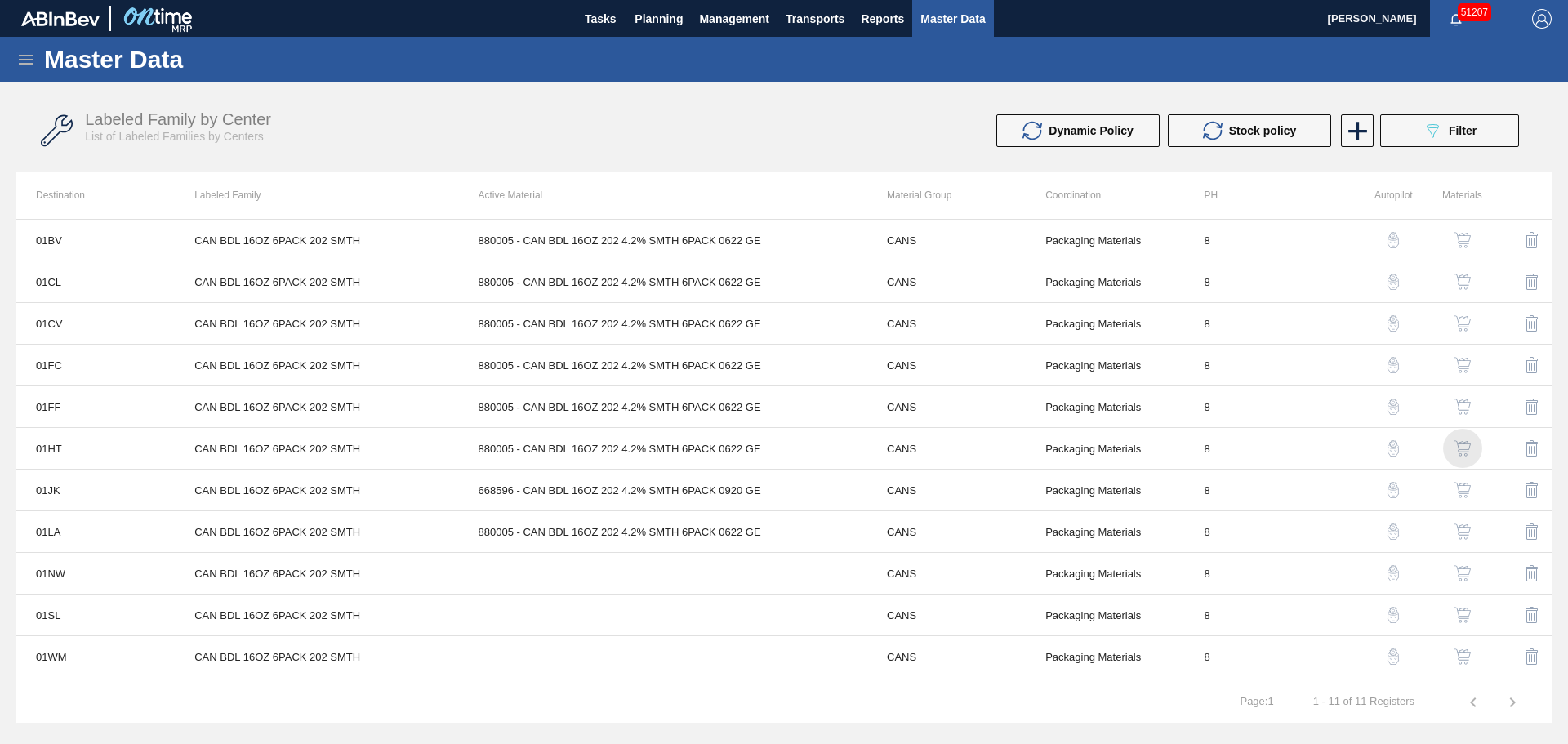
click at [1460, 443] on img "button" at bounding box center [1462, 448] width 16 height 16
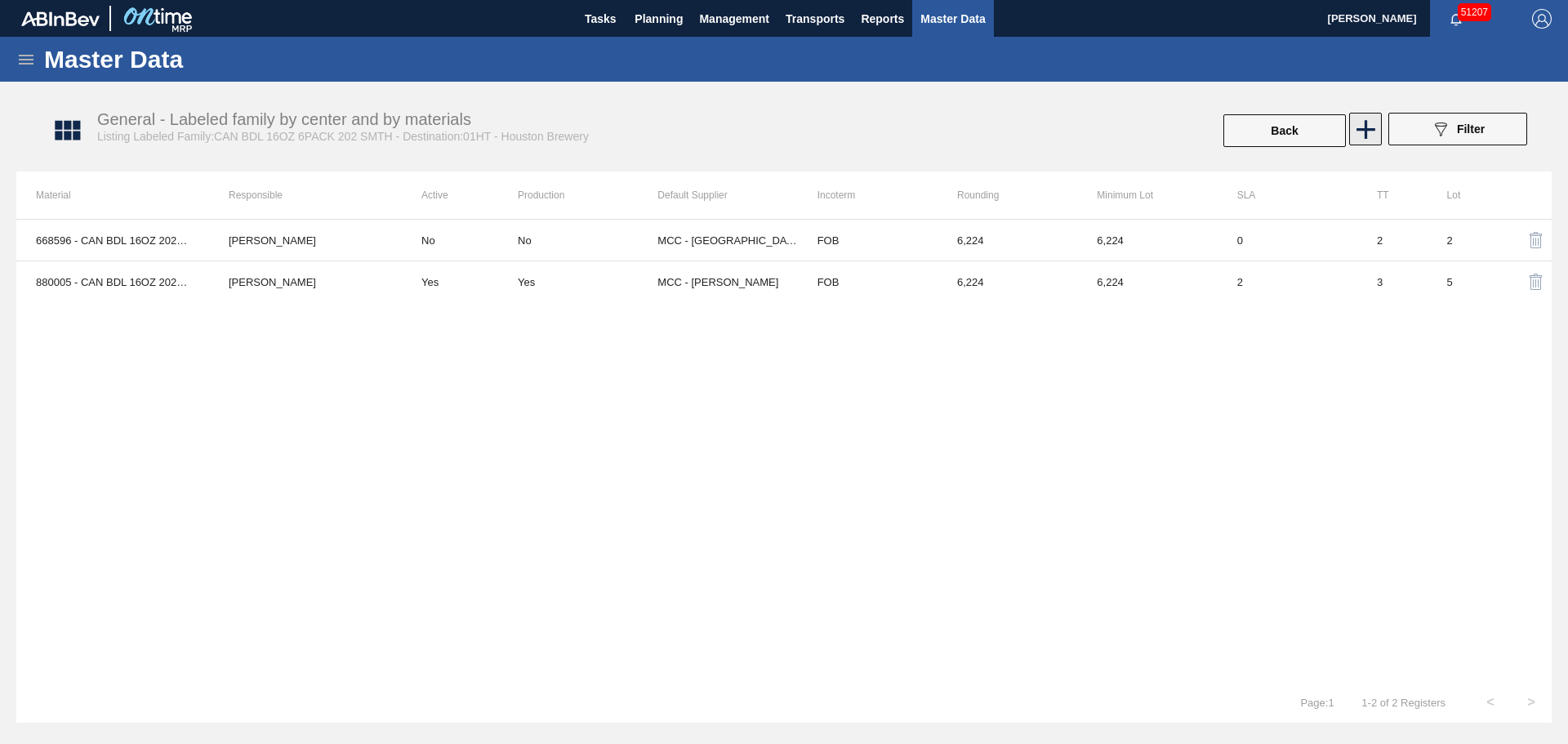
click at [1359, 129] on icon at bounding box center [1365, 130] width 19 height 19
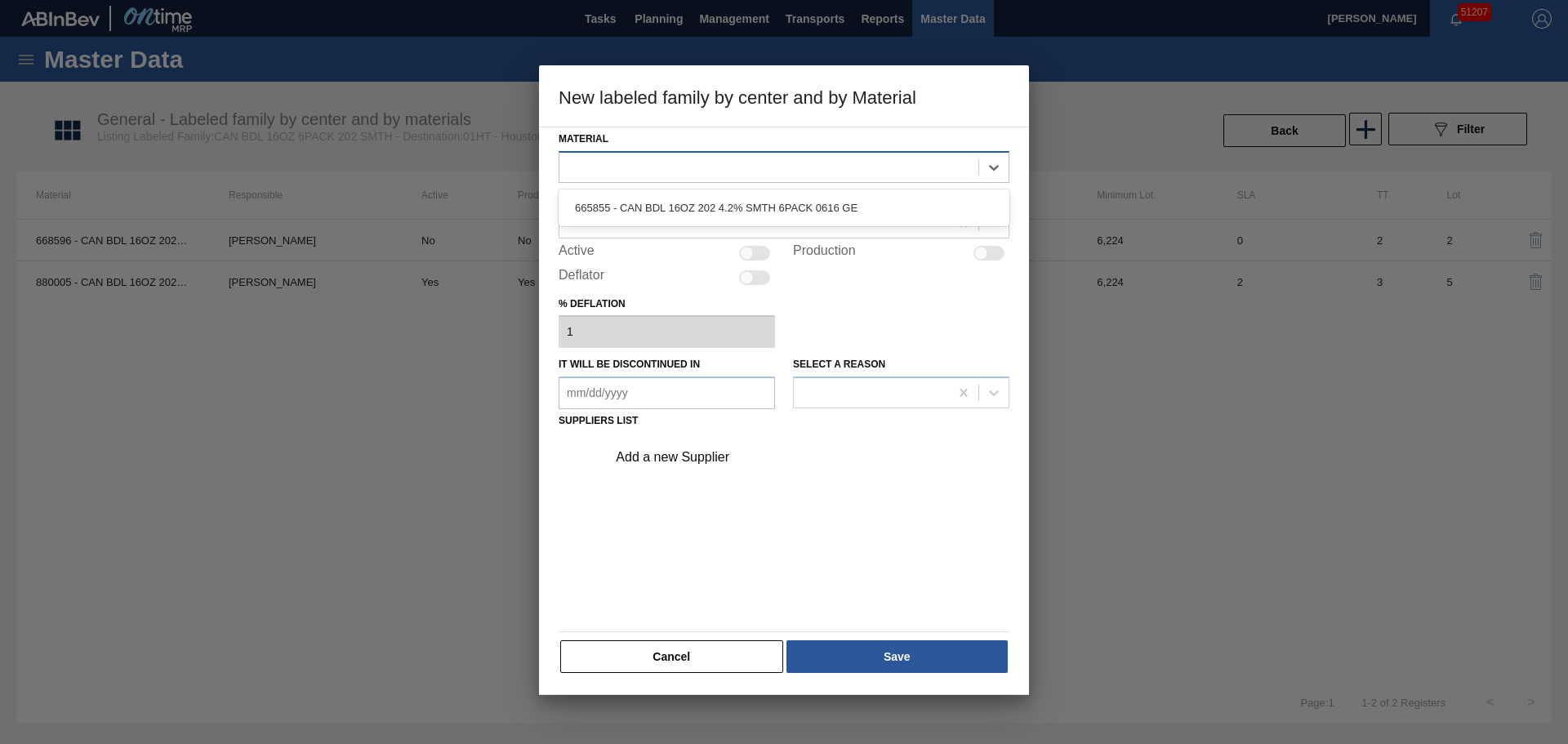
click at [662, 166] on div at bounding box center [769, 167] width 419 height 24
click at [716, 661] on button "Cancel" at bounding box center [672, 657] width 223 height 33
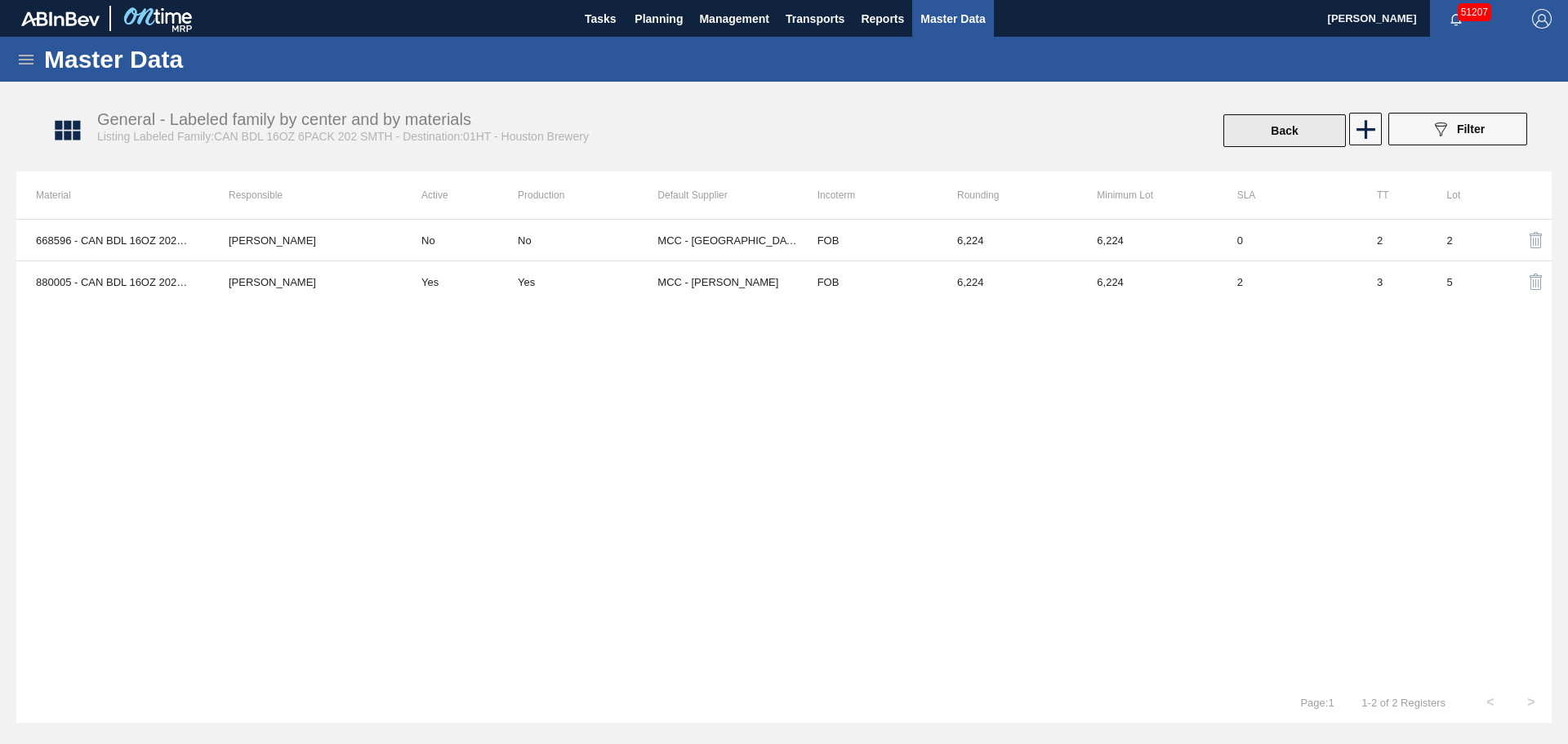
click at [1297, 133] on button "Back" at bounding box center [1284, 131] width 122 height 33
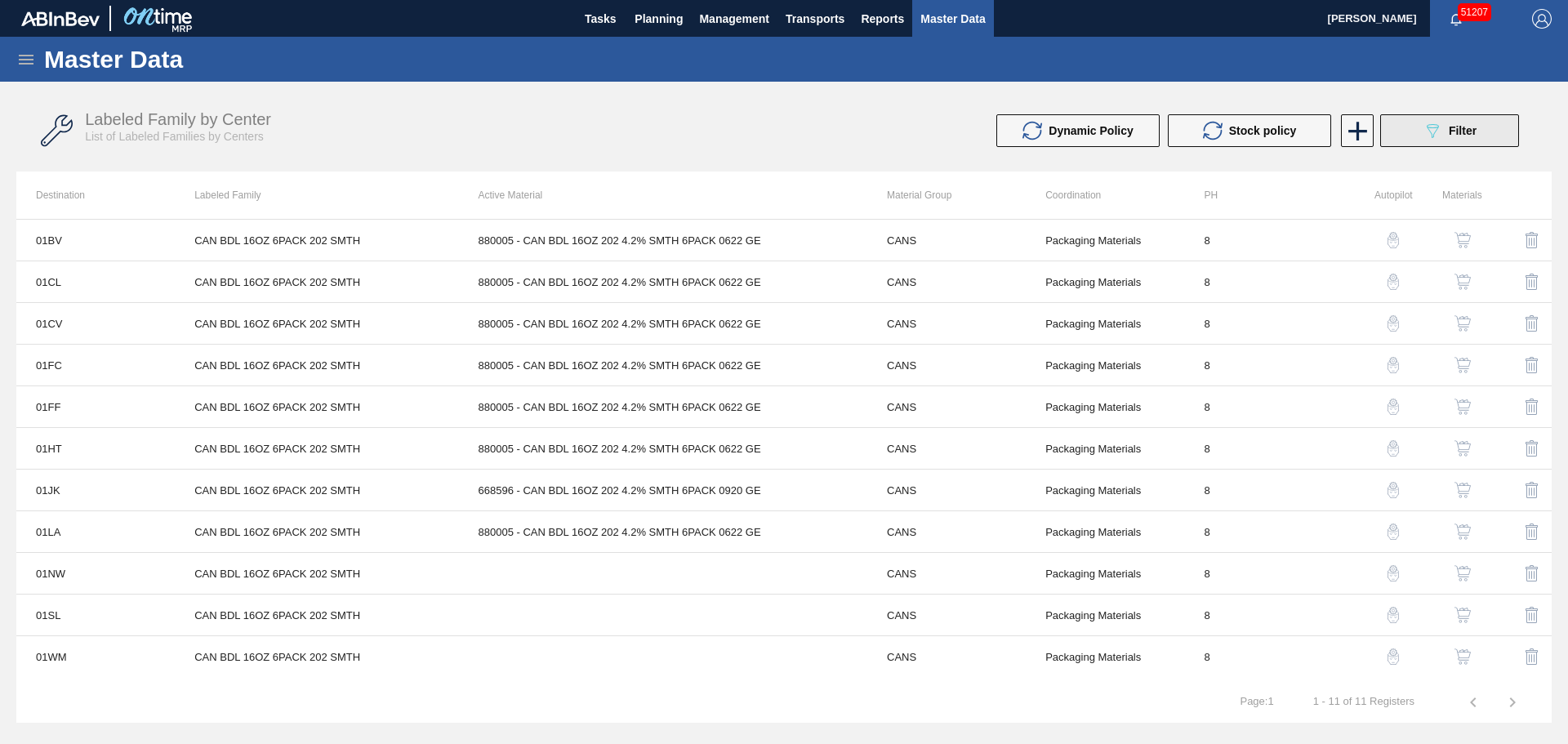
click at [1415, 128] on button "089F7B8B-B2A5-4AFE-B5C0-19BA573D28AC Filter" at bounding box center [1449, 131] width 139 height 33
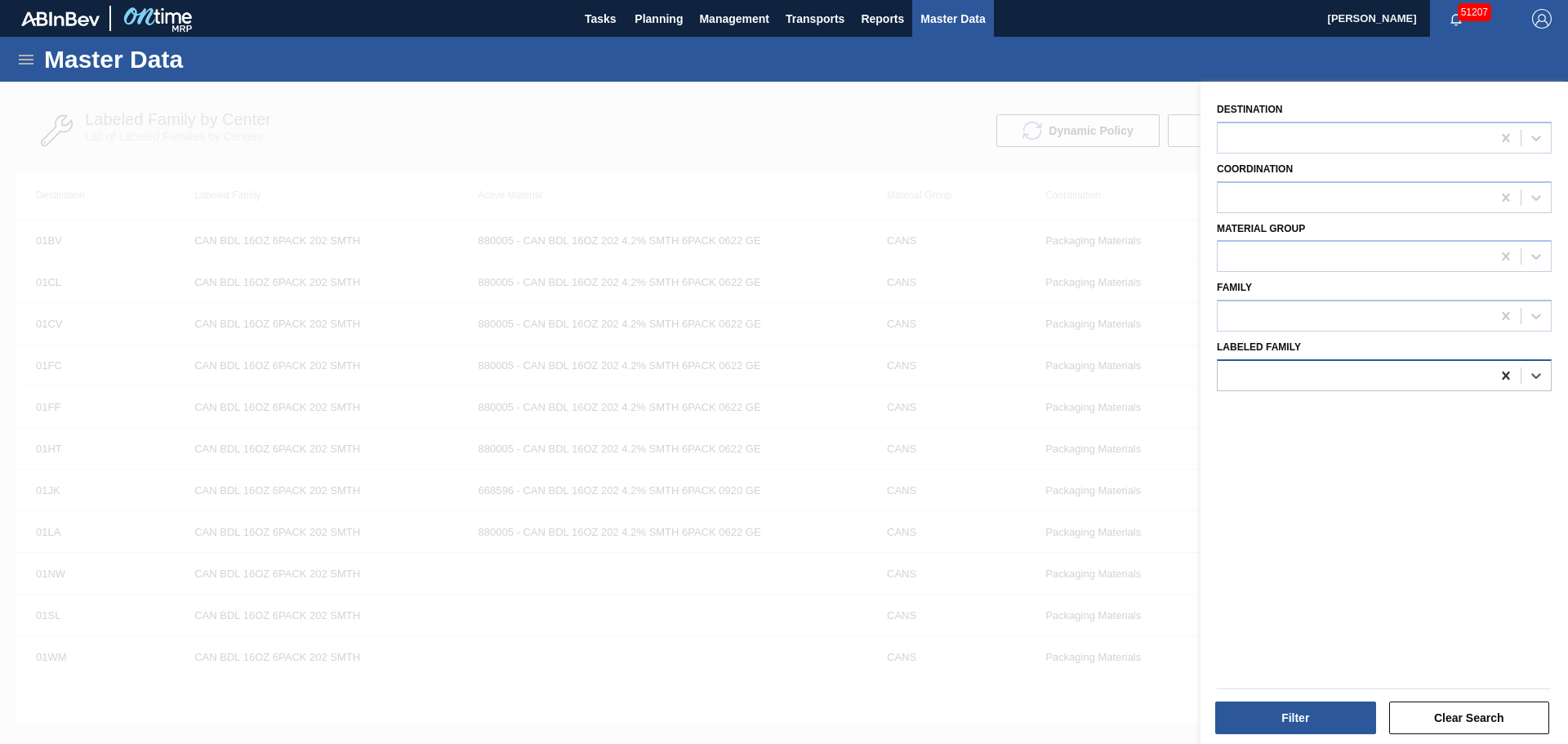
click at [1502, 380] on icon at bounding box center [1505, 376] width 8 height 8
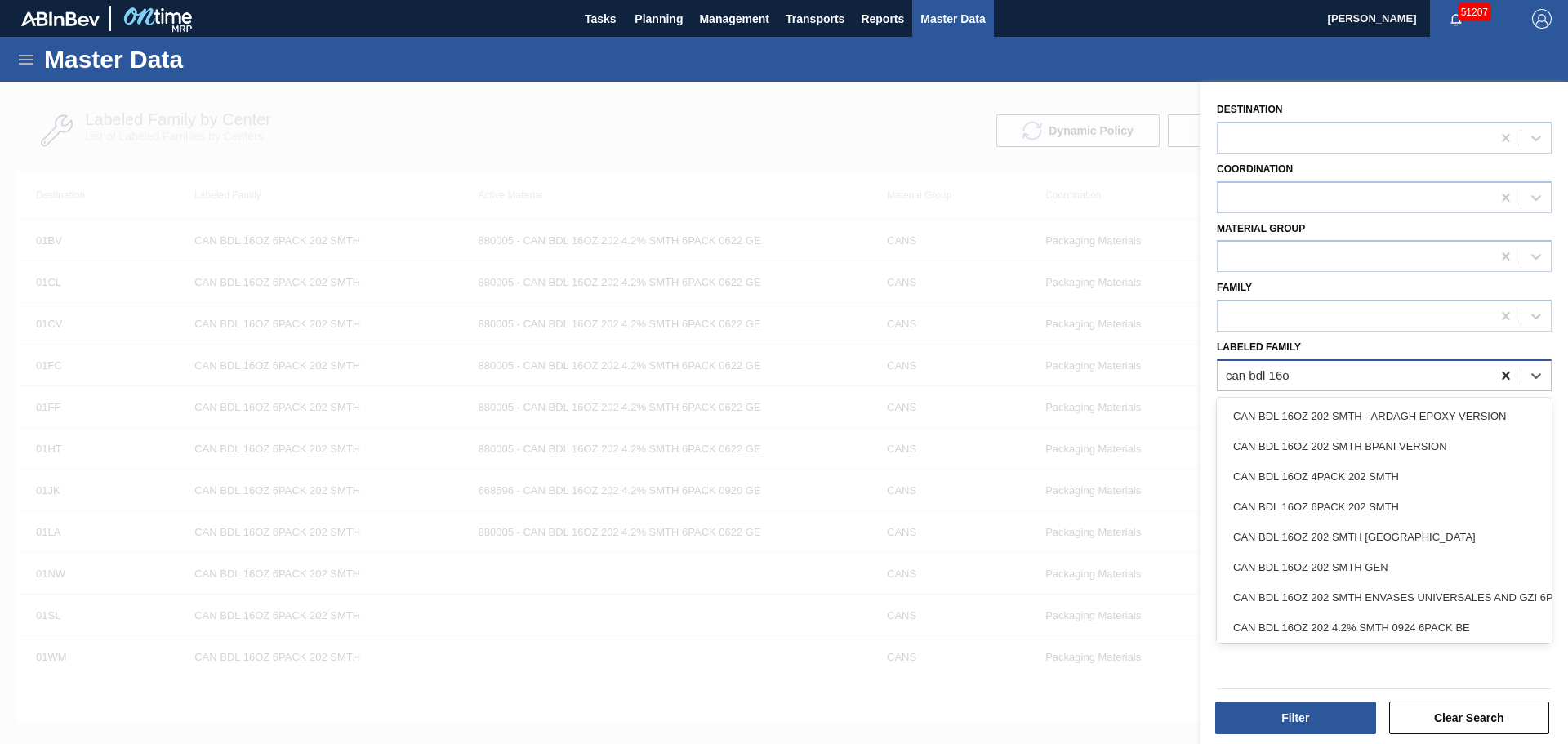
type Family "can bdl 16oz"
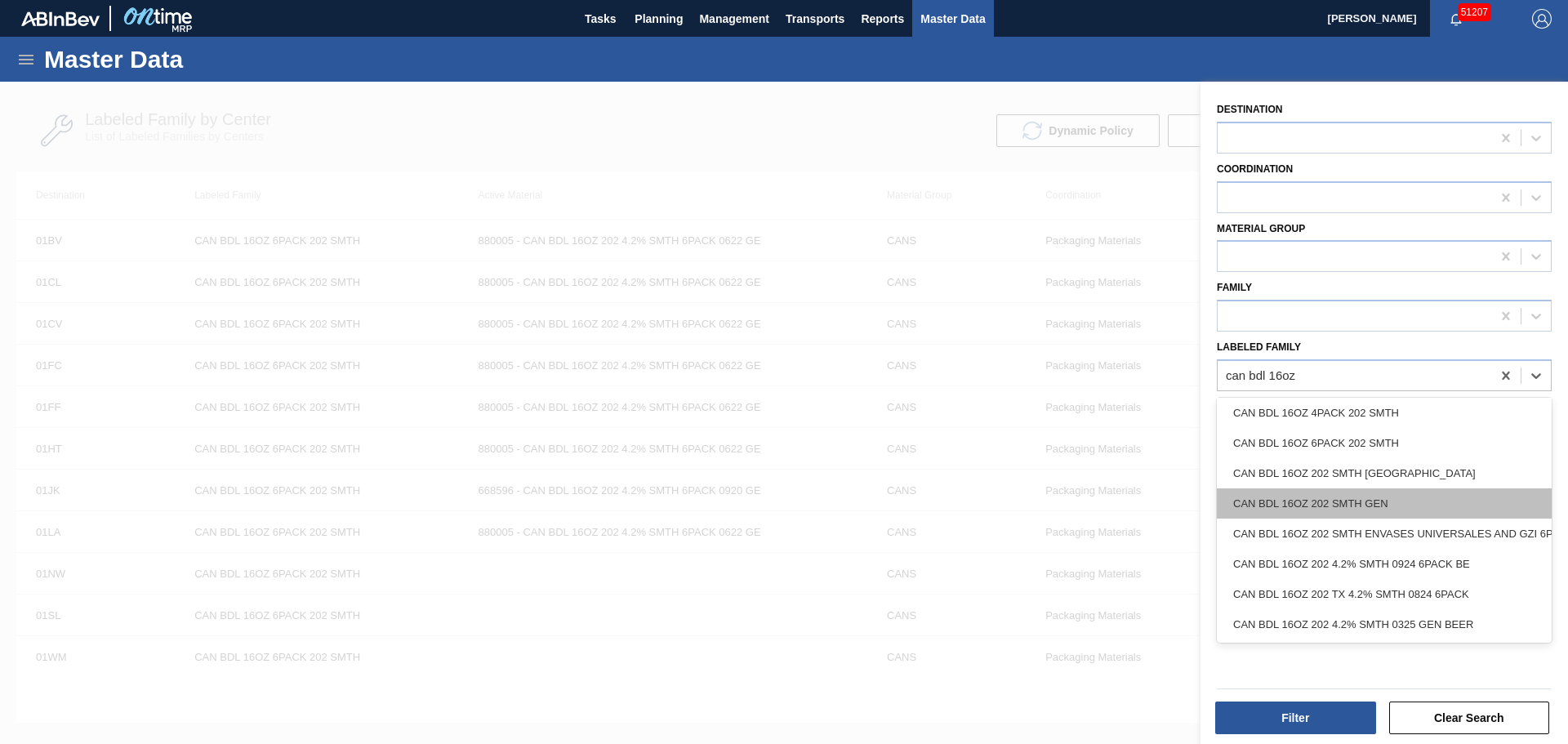
click at [1359, 490] on div "CAN BDL 16OZ 202 SMTH GEN" at bounding box center [1384, 504] width 335 height 31
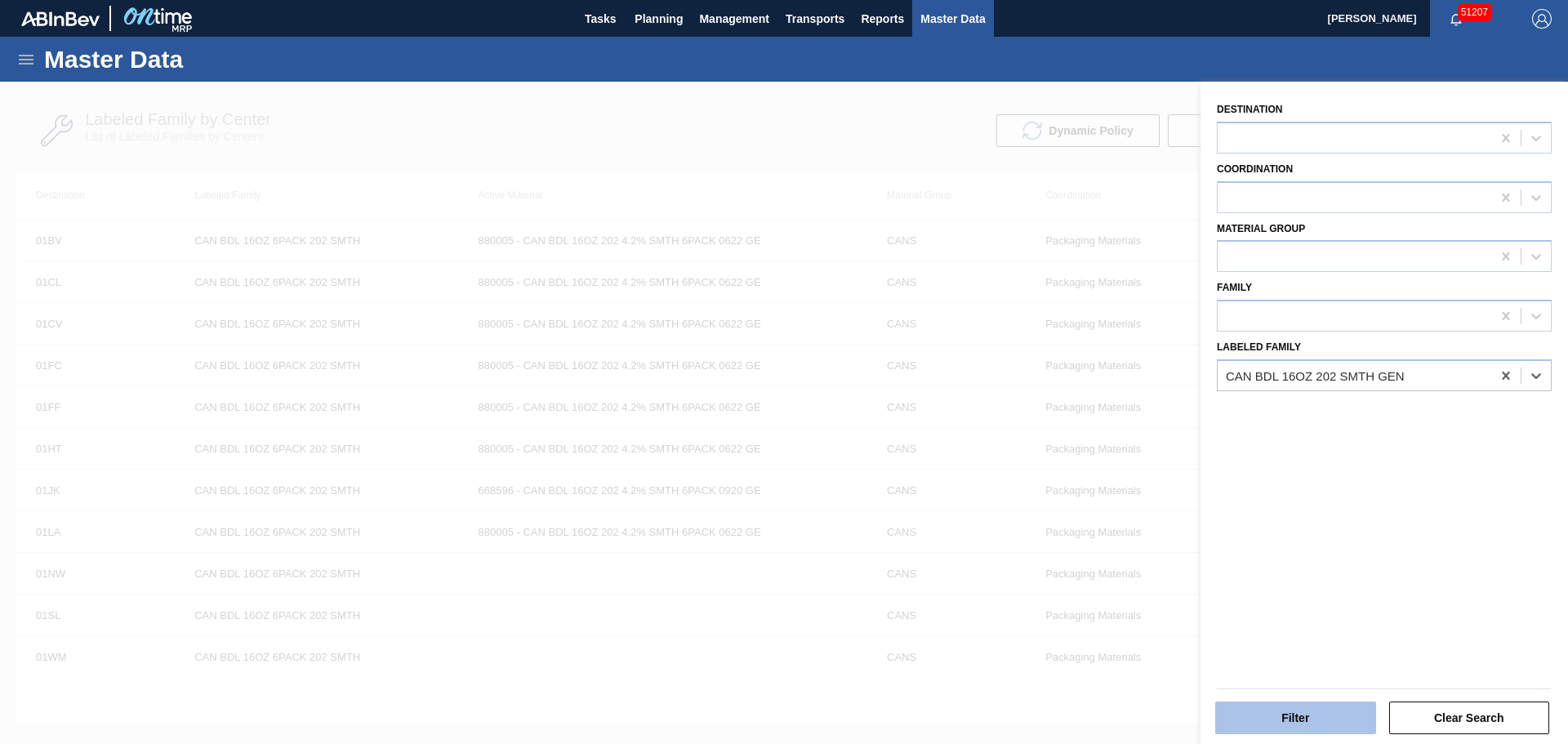
click at [1306, 704] on button "Filter" at bounding box center [1296, 718] width 161 height 33
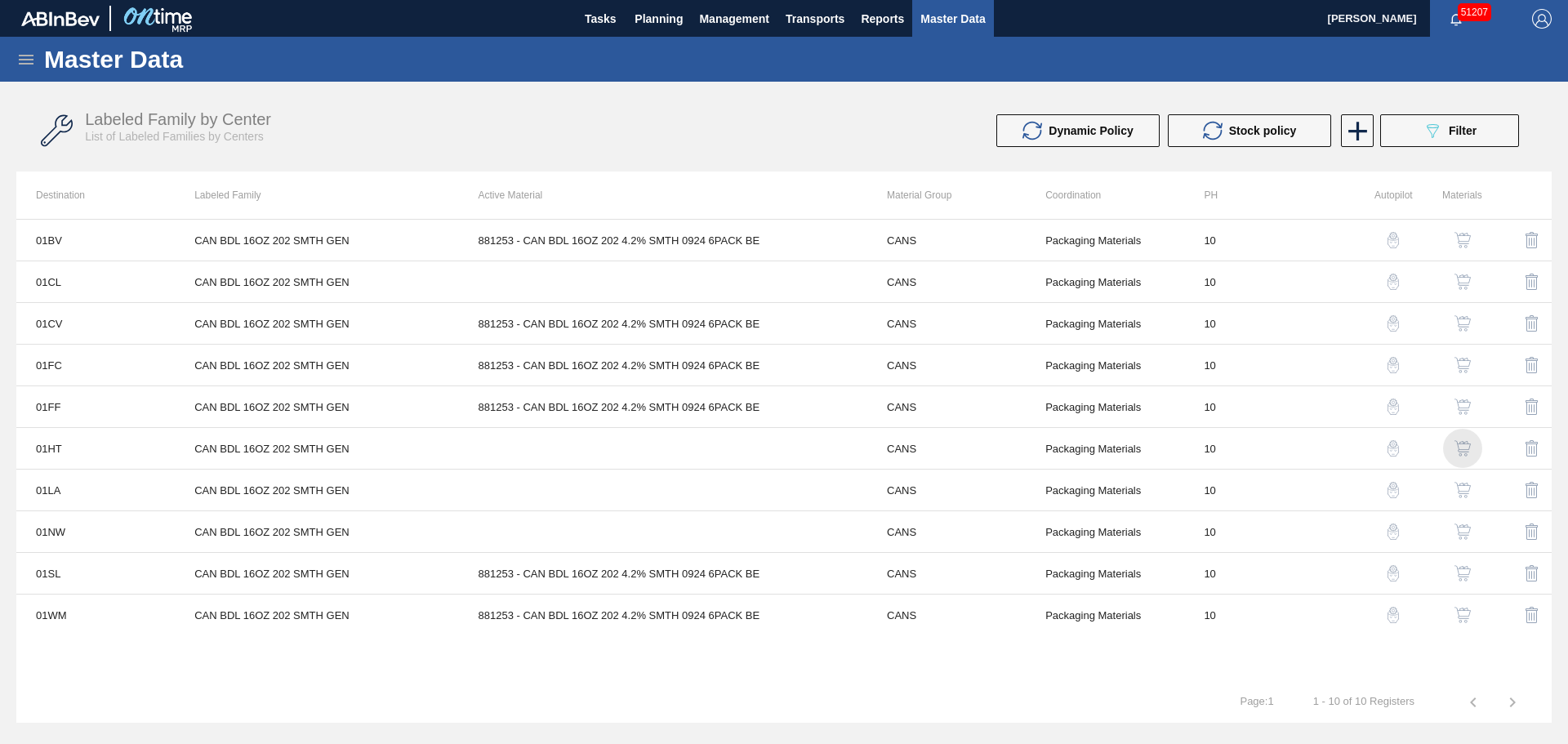
click at [1469, 441] on img "button" at bounding box center [1462, 448] width 16 height 16
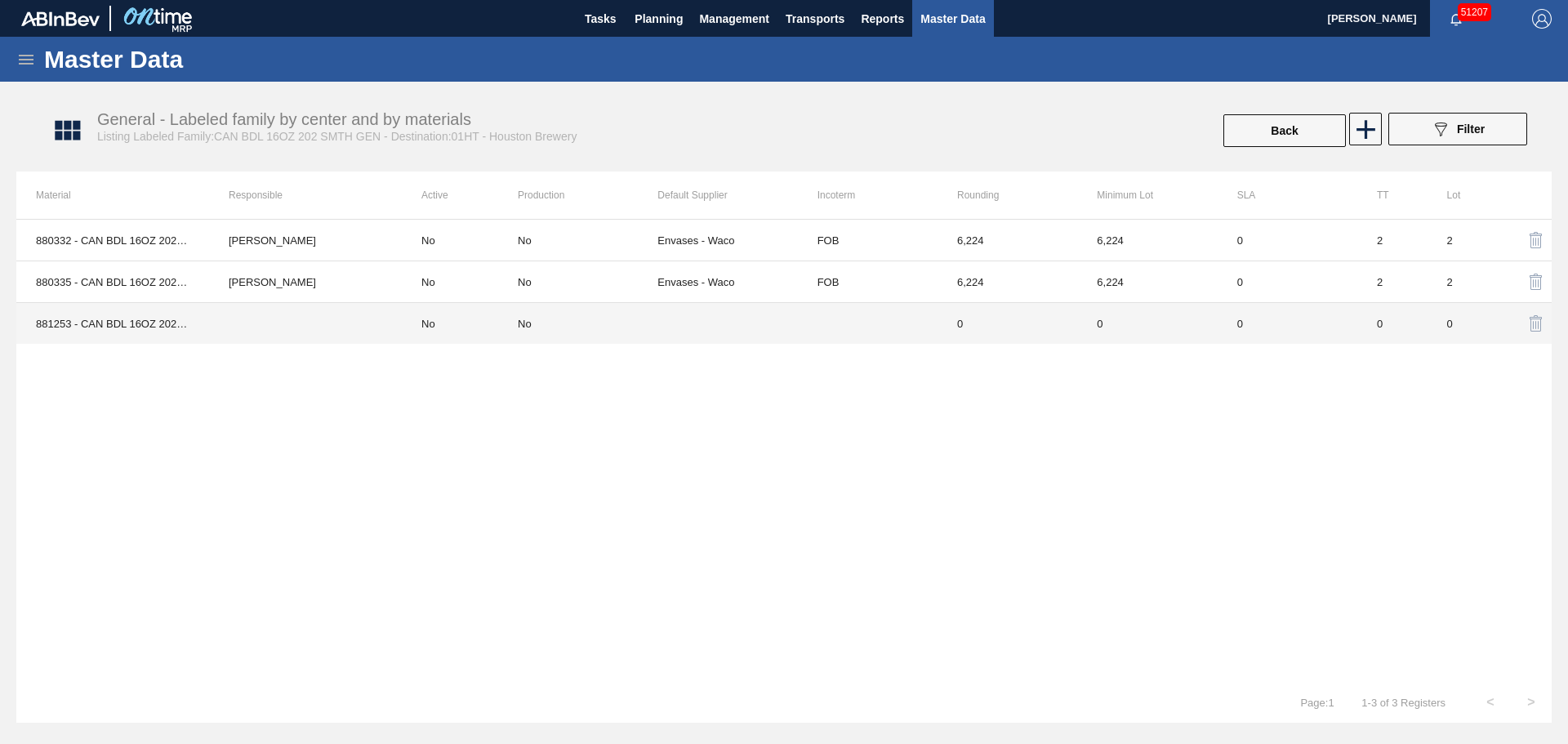
click at [340, 333] on td at bounding box center [304, 323] width 193 height 42
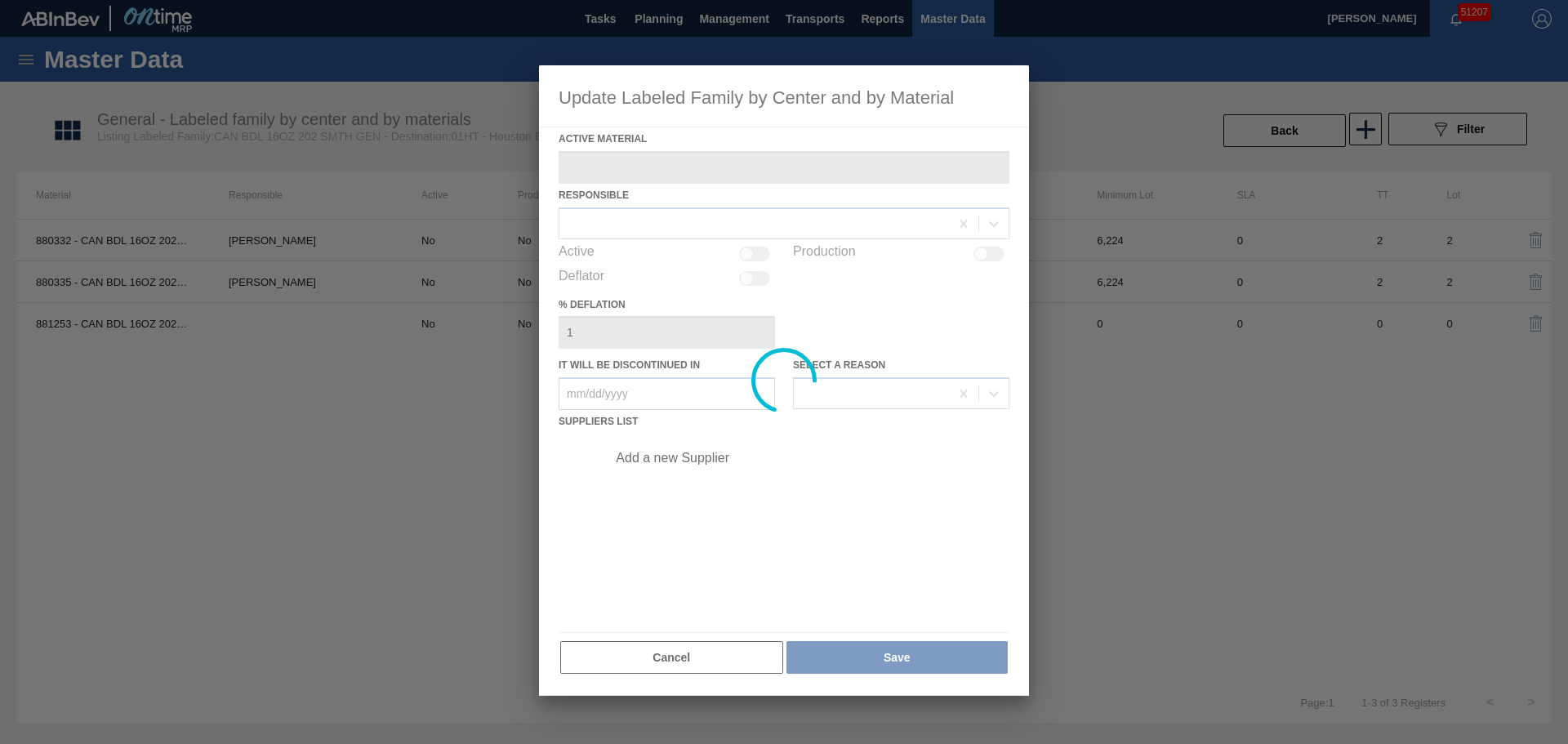
click at [671, 217] on div at bounding box center [784, 380] width 490 height 630
type Material "881253 - CAN BDL 16OZ 202 4.2% SMTH 0924 6PACK BE"
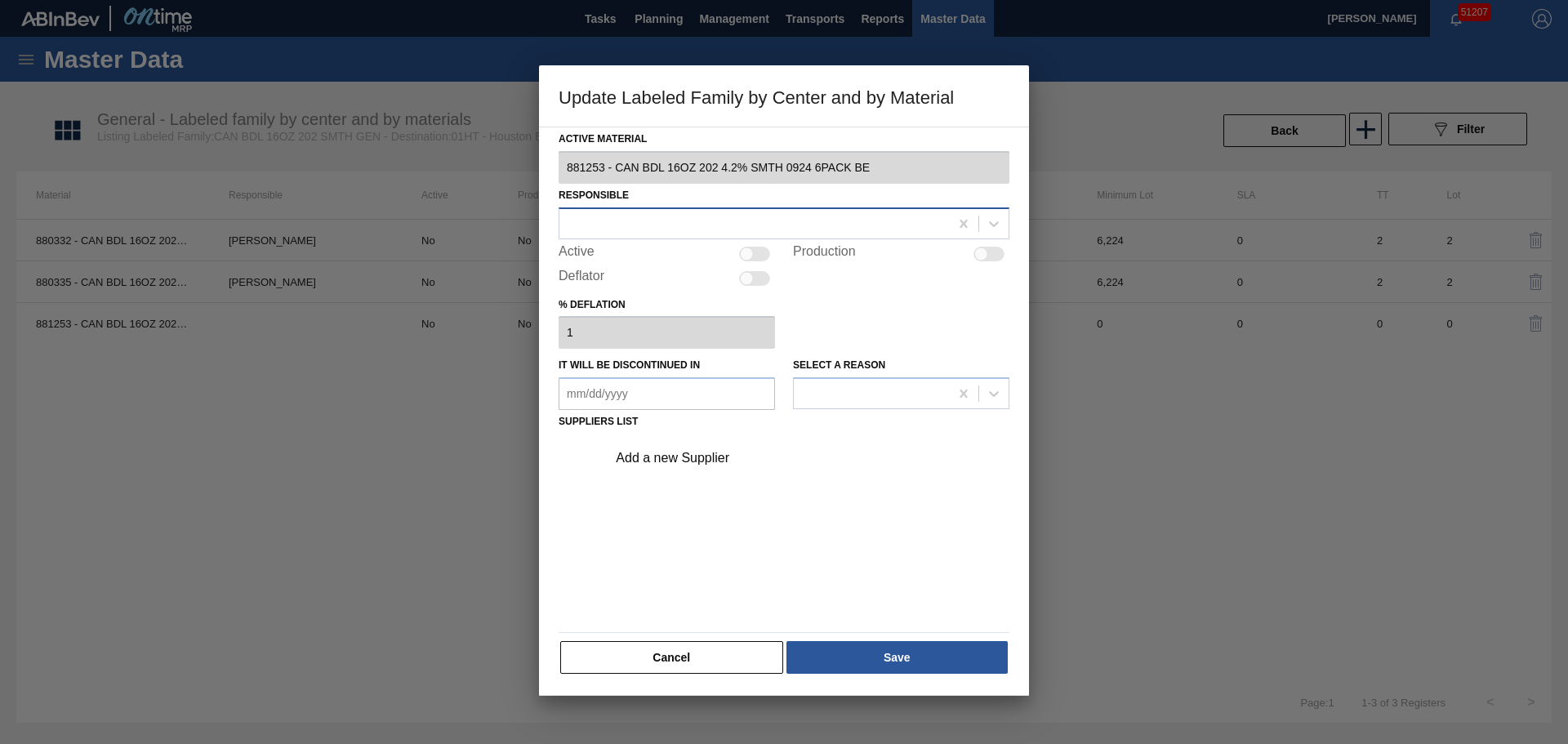
click at [679, 227] on div at bounding box center [754, 223] width 389 height 24
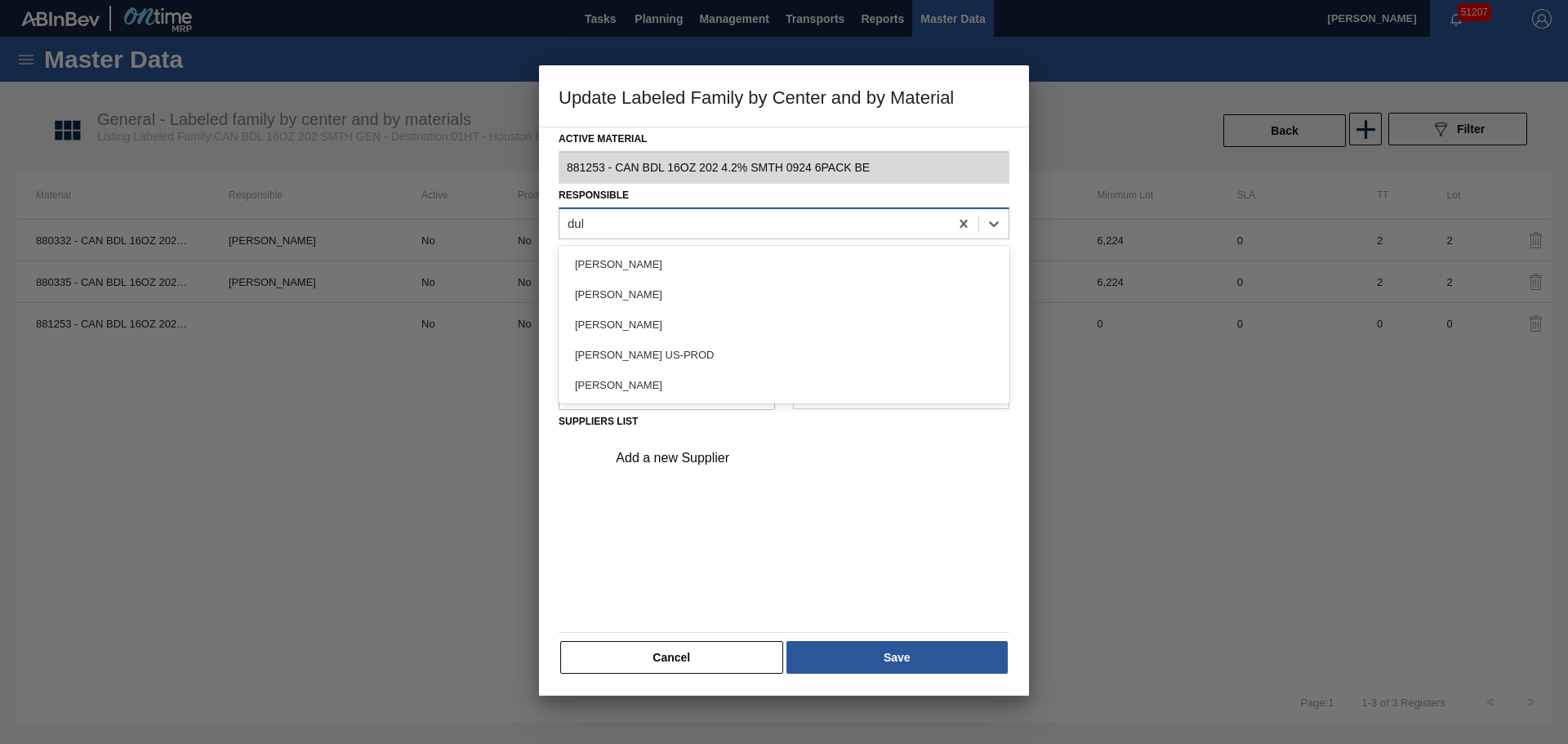
type input "duke"
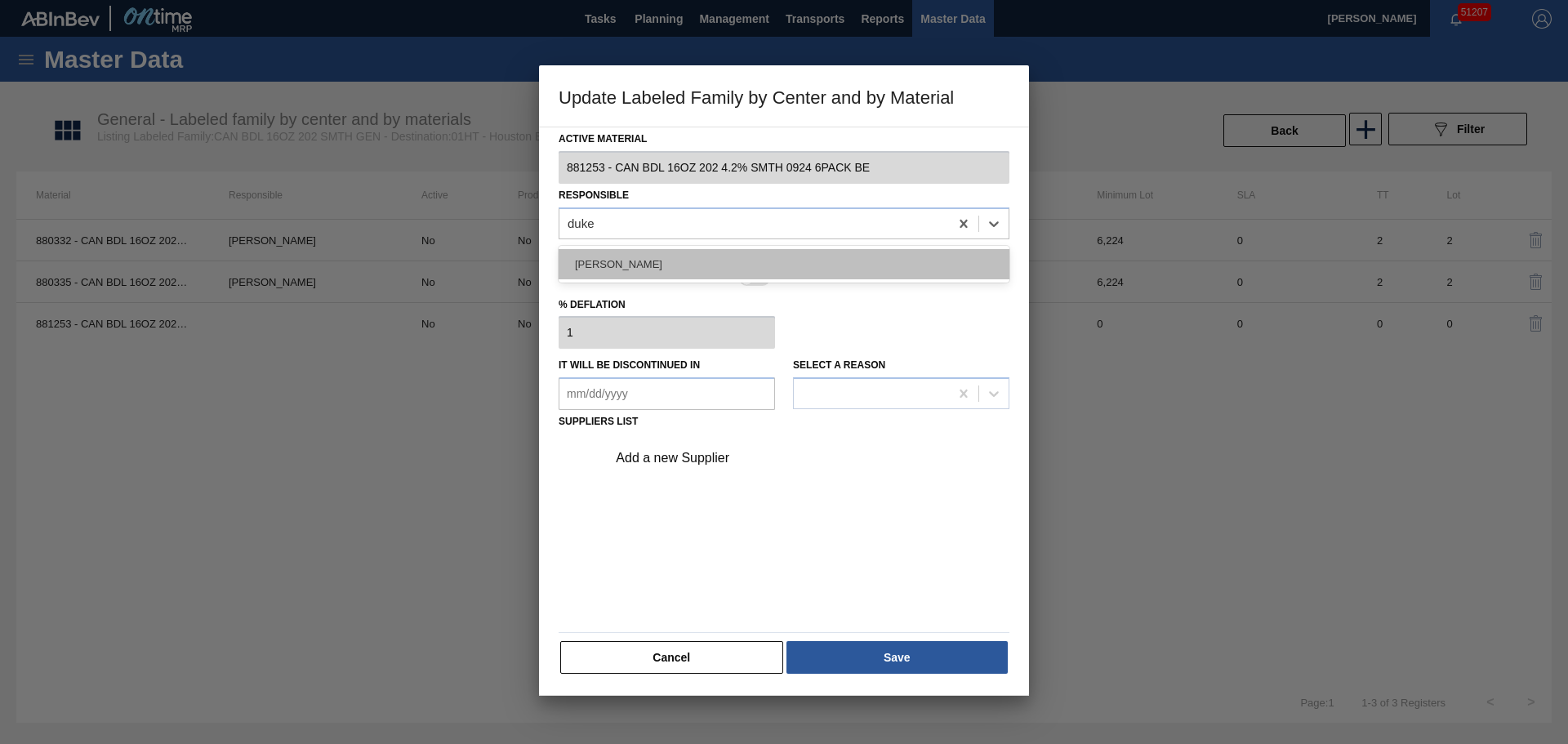
click at [664, 249] on div "Isaiah Duke" at bounding box center [784, 265] width 451 height 31
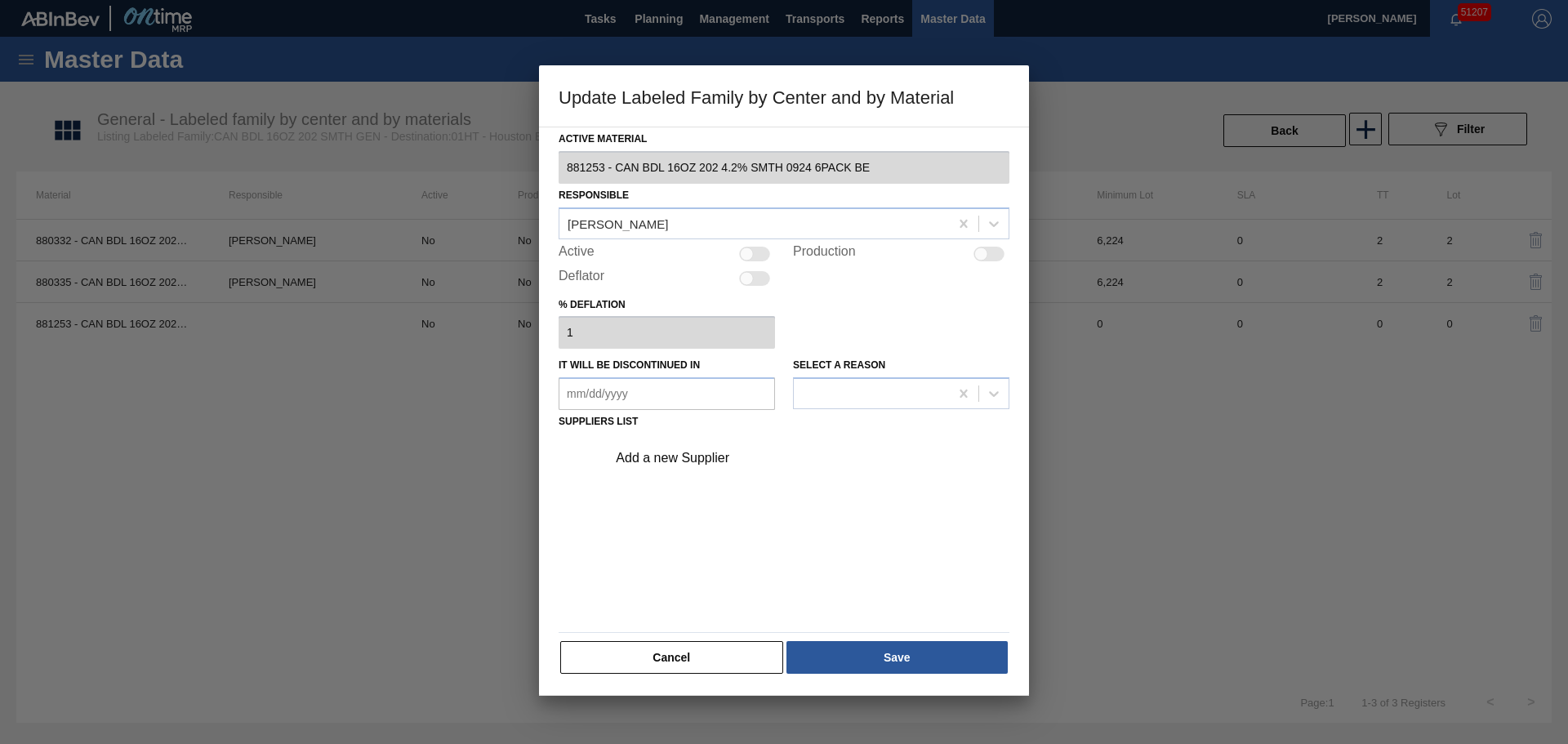
click at [754, 255] on div at bounding box center [754, 254] width 31 height 14
checkbox input "true"
click at [718, 458] on div "Add a new Supplier" at bounding box center [775, 458] width 320 height 14
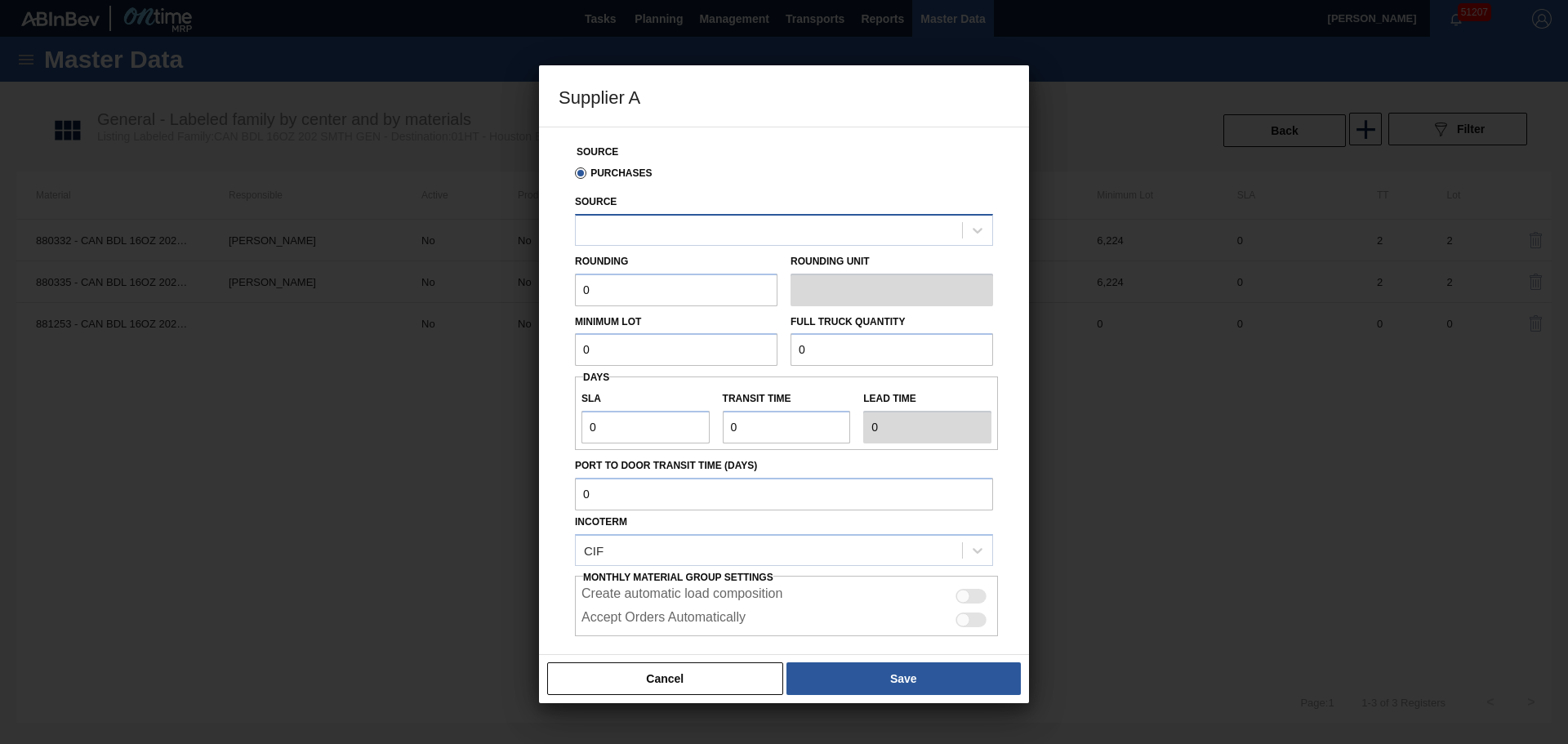
click at [663, 227] on div at bounding box center [768, 230] width 386 height 24
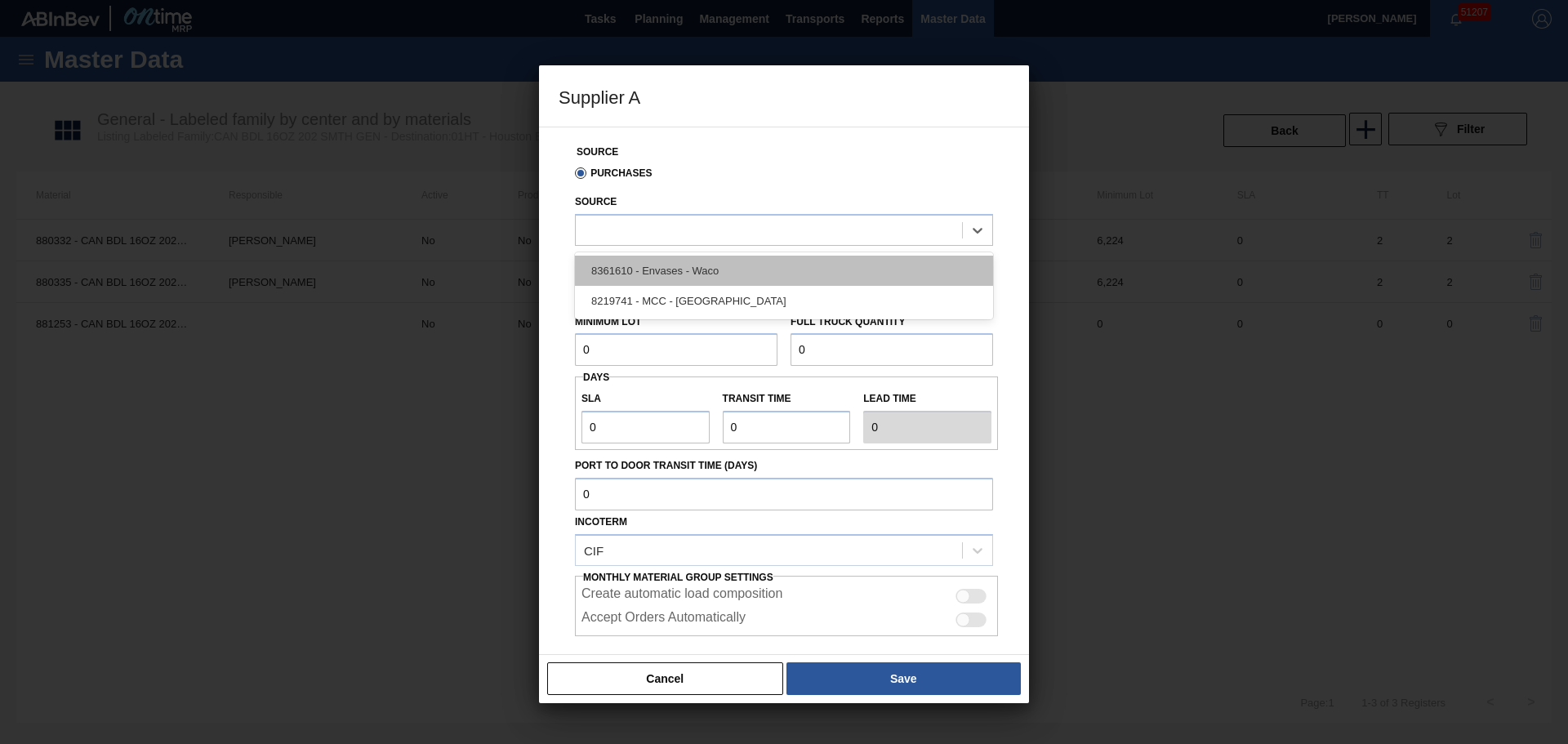
click at [692, 274] on div "8361610 - Envases - Waco" at bounding box center [784, 271] width 418 height 31
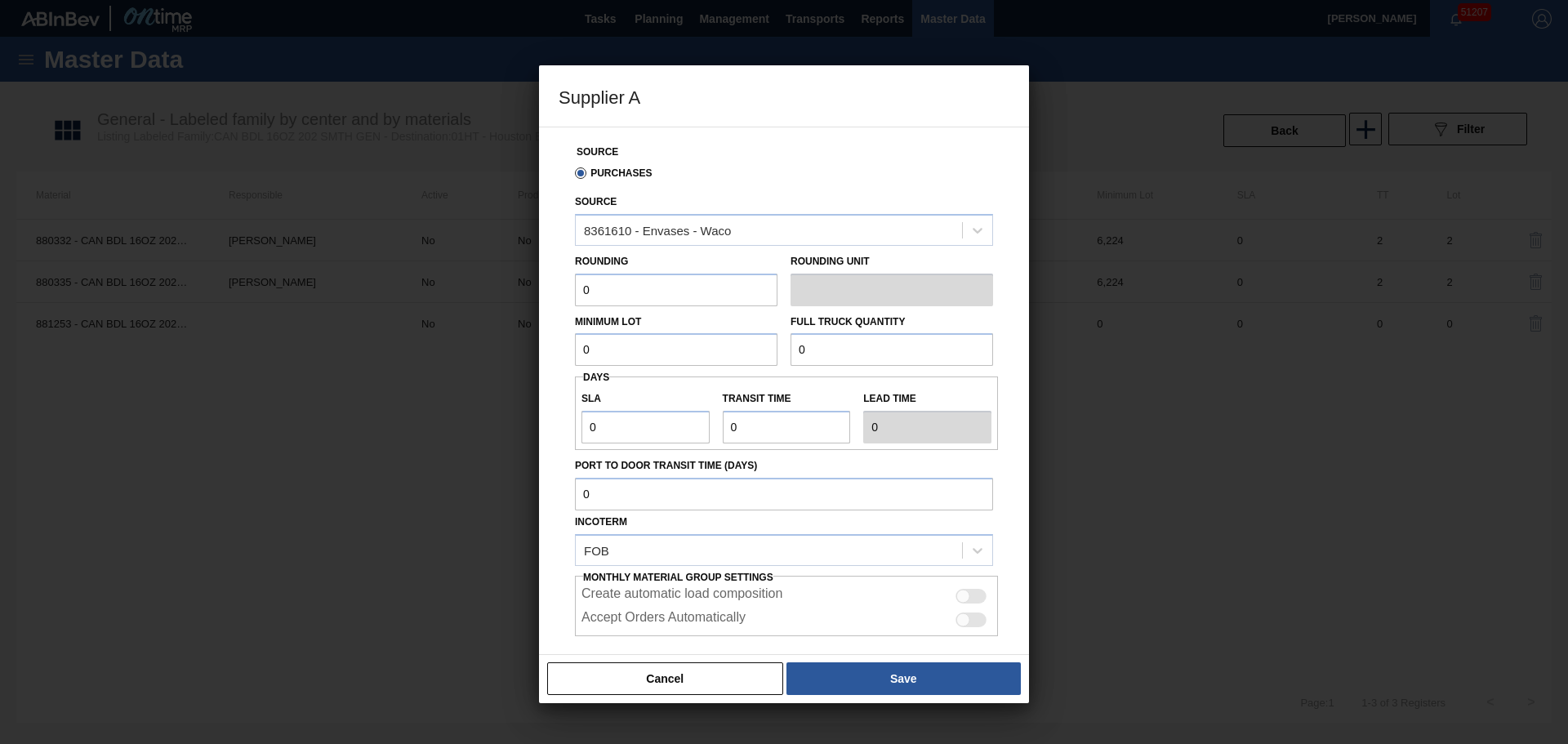
drag, startPoint x: 678, startPoint y: 283, endPoint x: 455, endPoint y: 288, distance: 223.1
click at [455, 288] on div "Supplier A Source Purchases Source 8361610 - Envases - Waco Rounding 0 Rounding…" at bounding box center [784, 372] width 1568 height 744
type input "8,169"
type input "196"
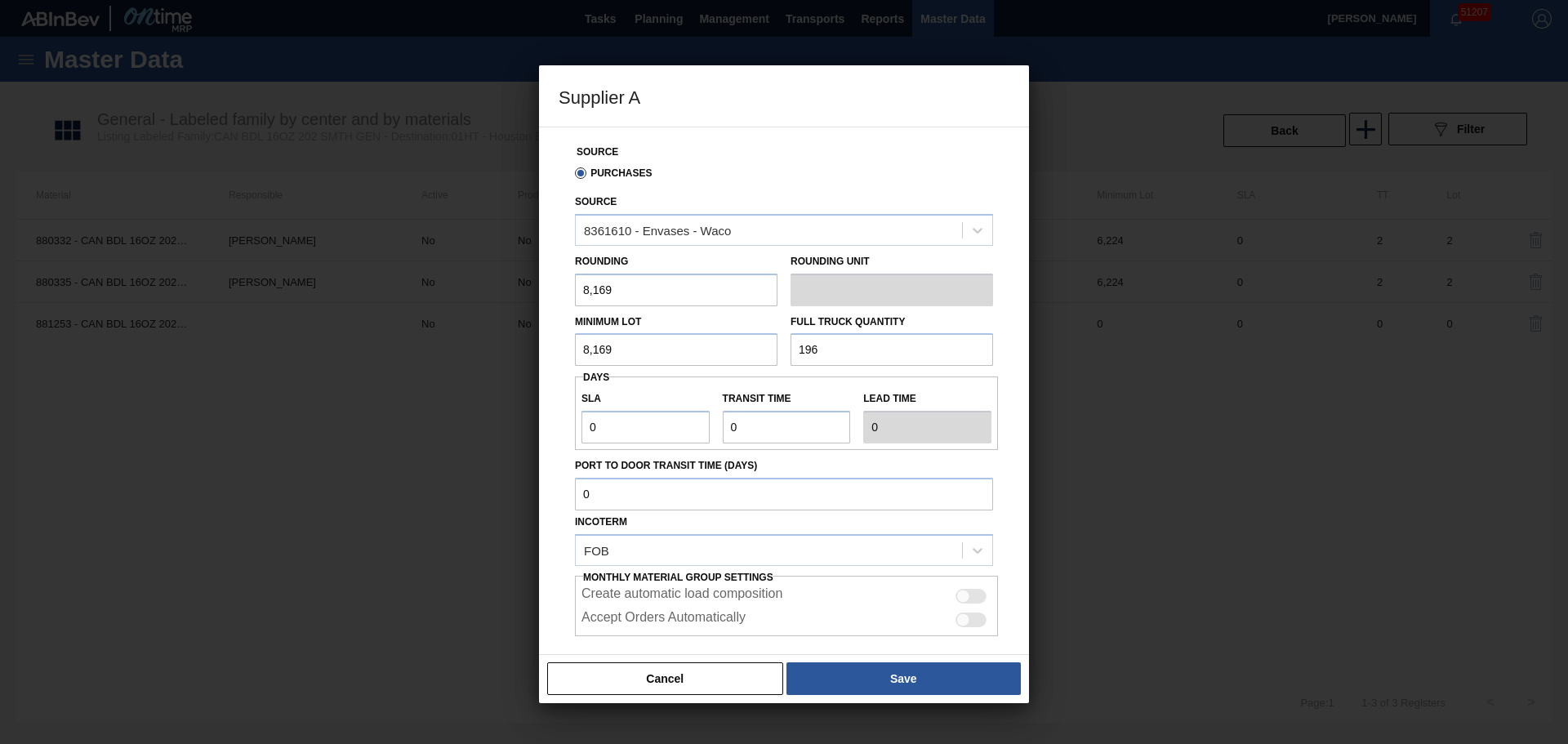
drag, startPoint x: 442, startPoint y: 298, endPoint x: 410, endPoint y: 299, distance: 32.0
click at [419, 299] on div "Supplier A Source Purchases Source 8361610 - Envases - Waco Rounding 8,169 Roun…" at bounding box center [784, 372] width 1568 height 744
type input "6,224"
click at [860, 356] on input "196" at bounding box center [891, 350] width 203 height 33
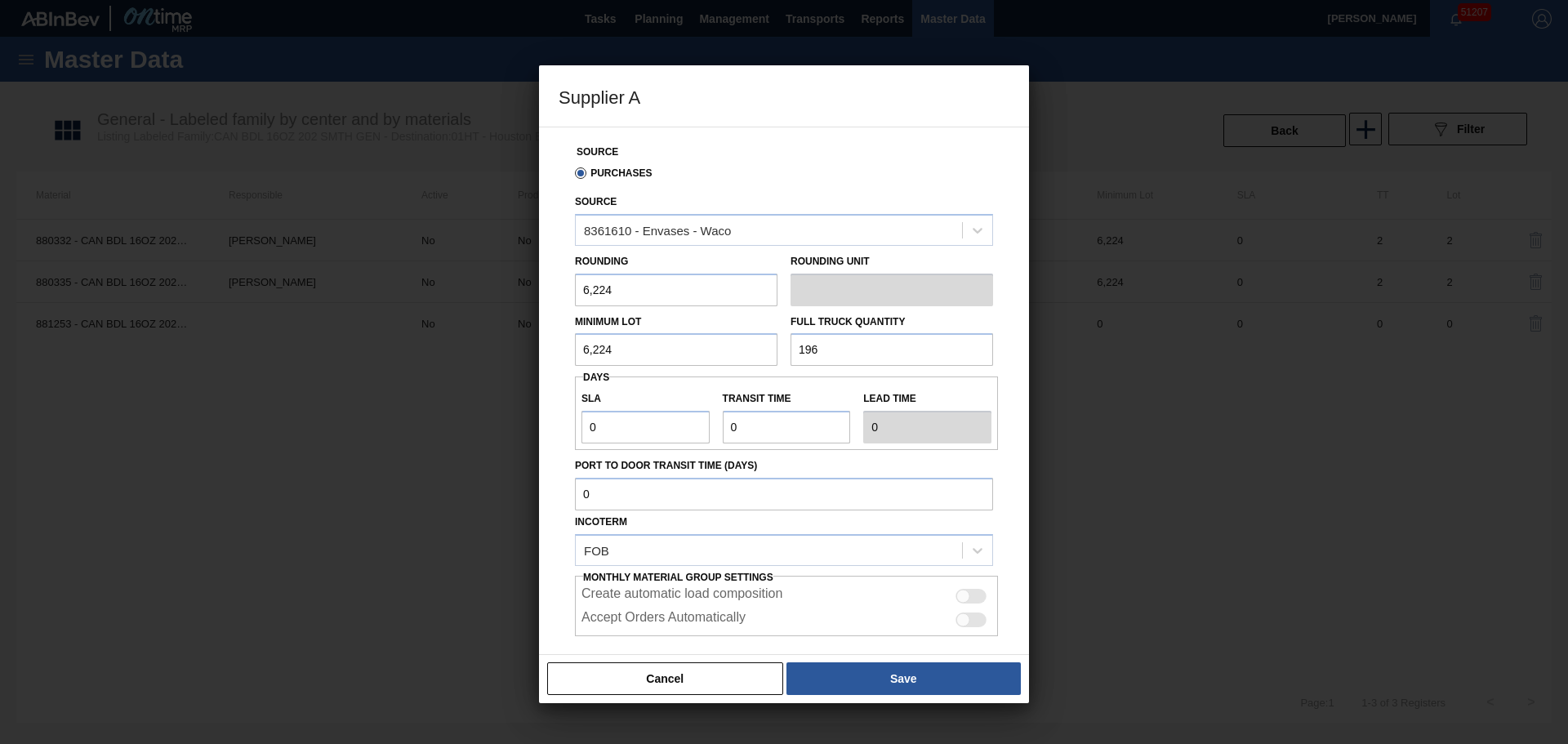
drag, startPoint x: 876, startPoint y: 355, endPoint x: 605, endPoint y: 367, distance: 271.3
click at [605, 367] on div "Source Purchases Source 8361610 - Envases - Waco Rounding 6,224 Rounding Unit M…" at bounding box center [784, 422] width 451 height 590
type input "149,376"
type input "1"
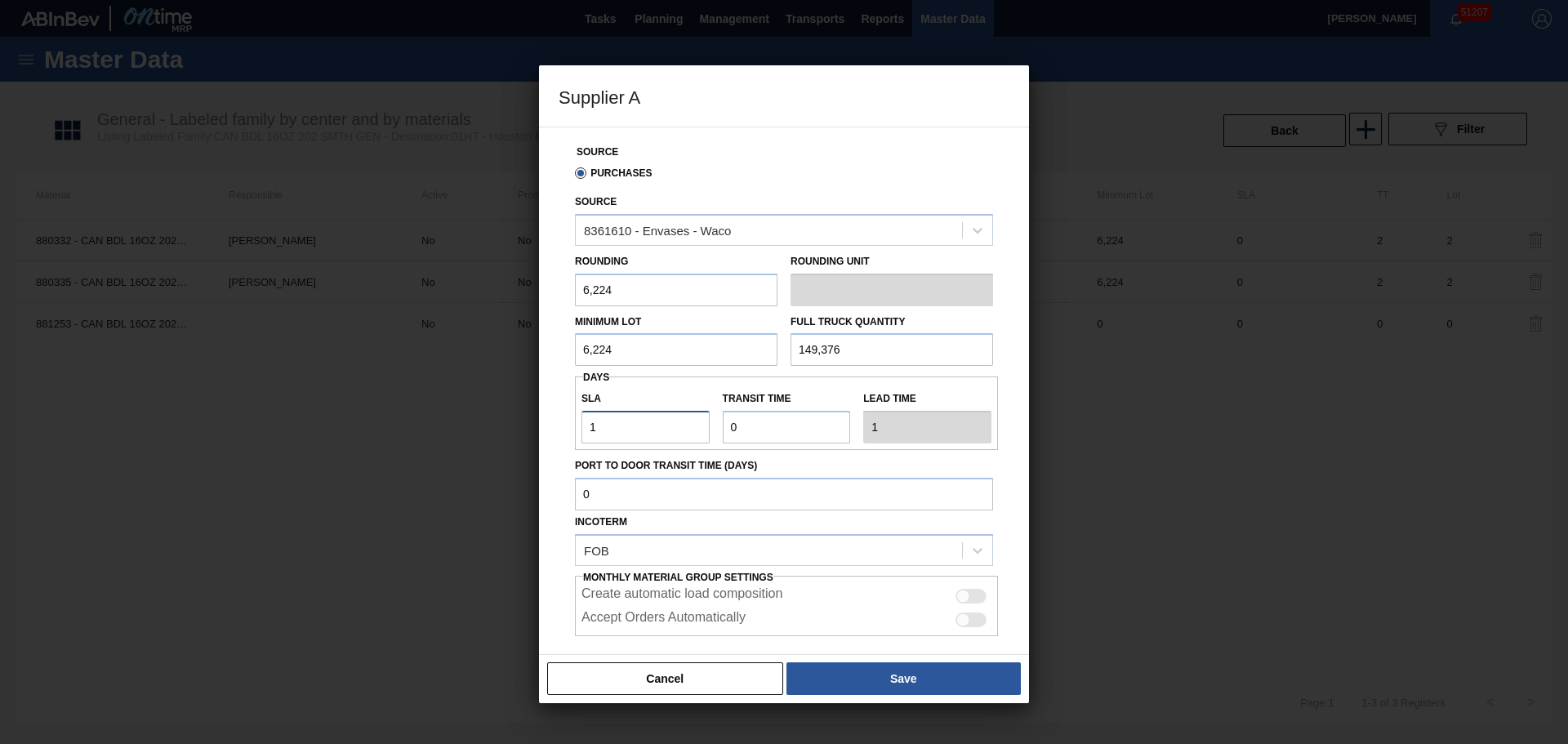
type input "1"
type input "2"
type input "1"
click at [976, 603] on div at bounding box center [971, 596] width 31 height 14
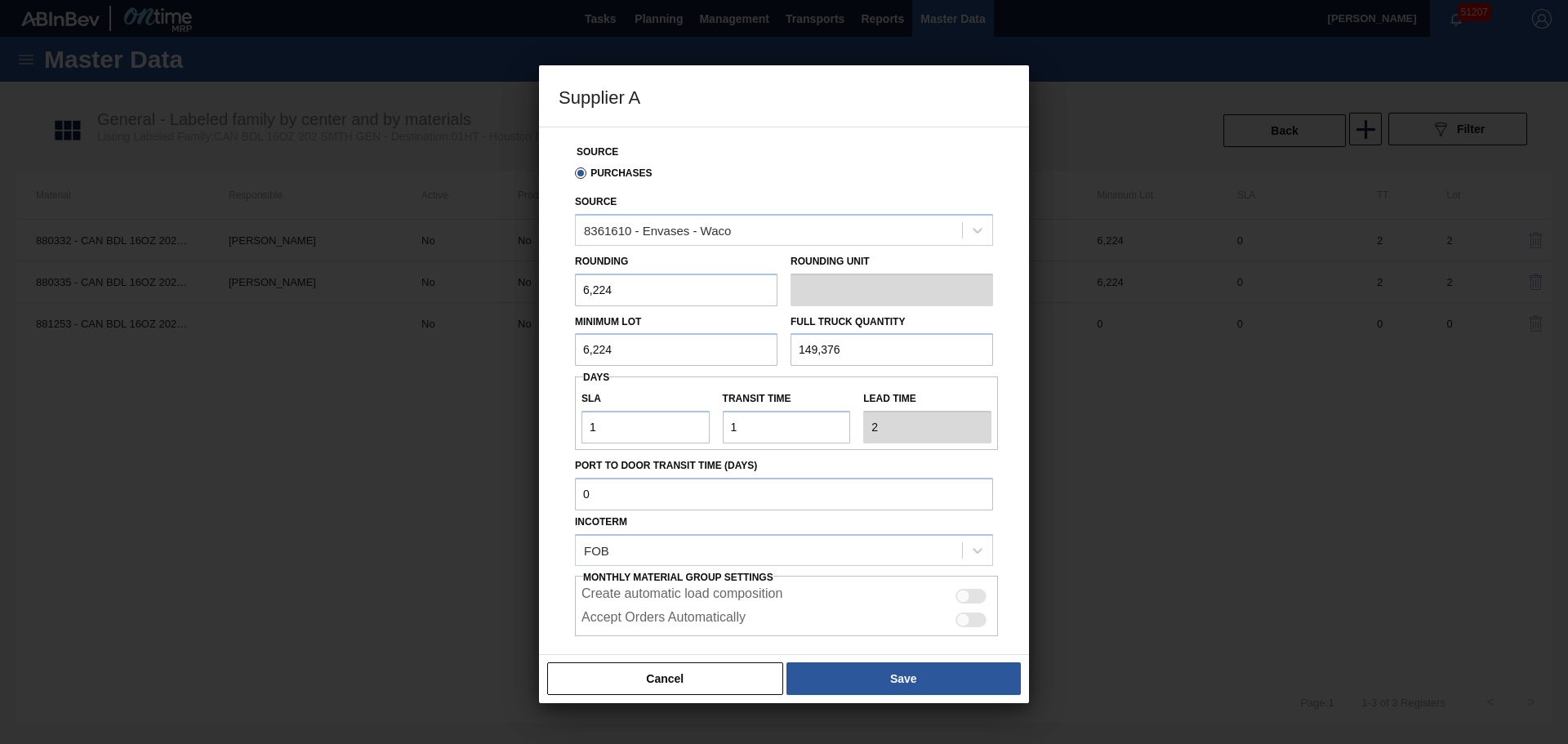
checkbox input "true"
click at [969, 626] on div at bounding box center [971, 619] width 31 height 14
checkbox input "true"
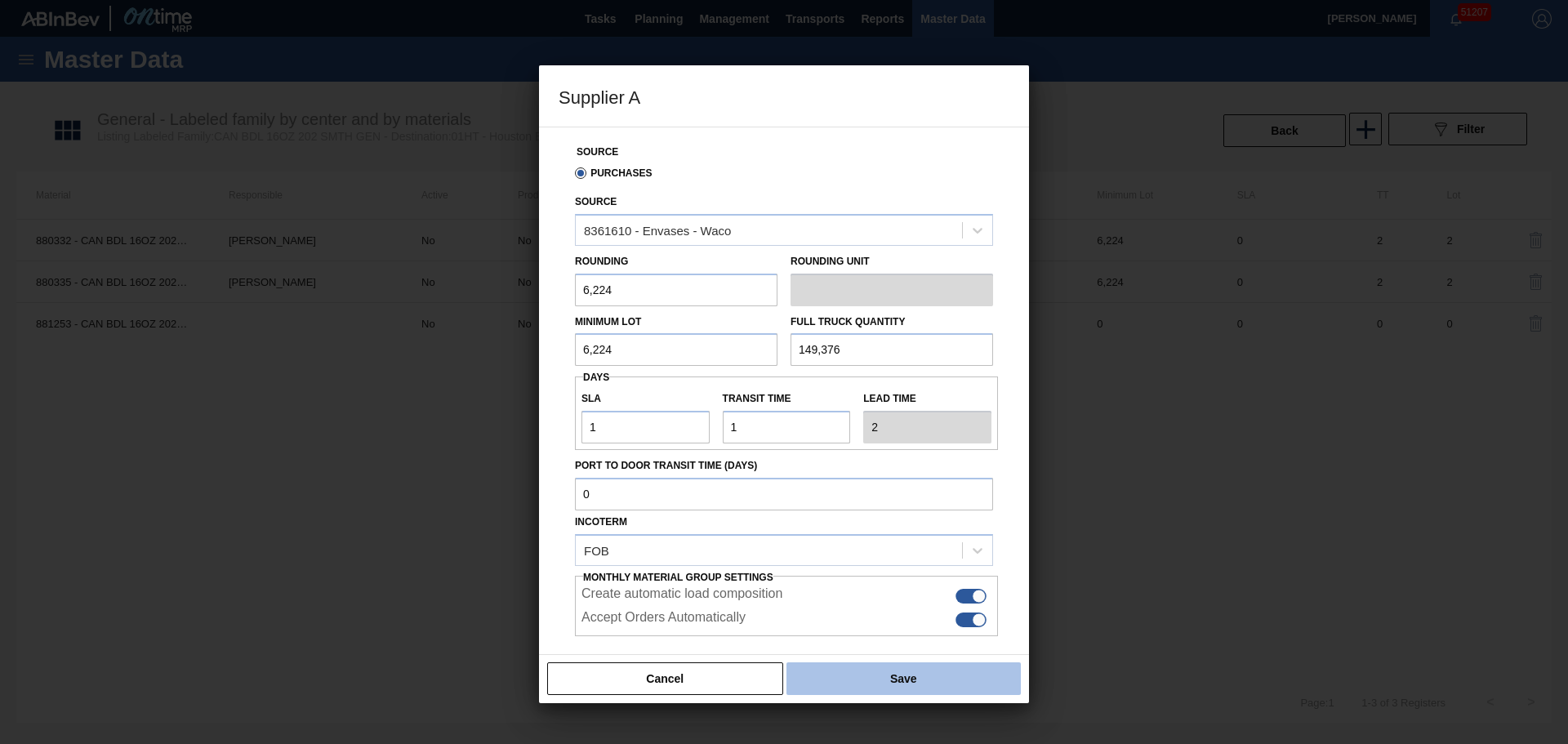
click at [964, 663] on button "Save" at bounding box center [903, 679] width 234 height 33
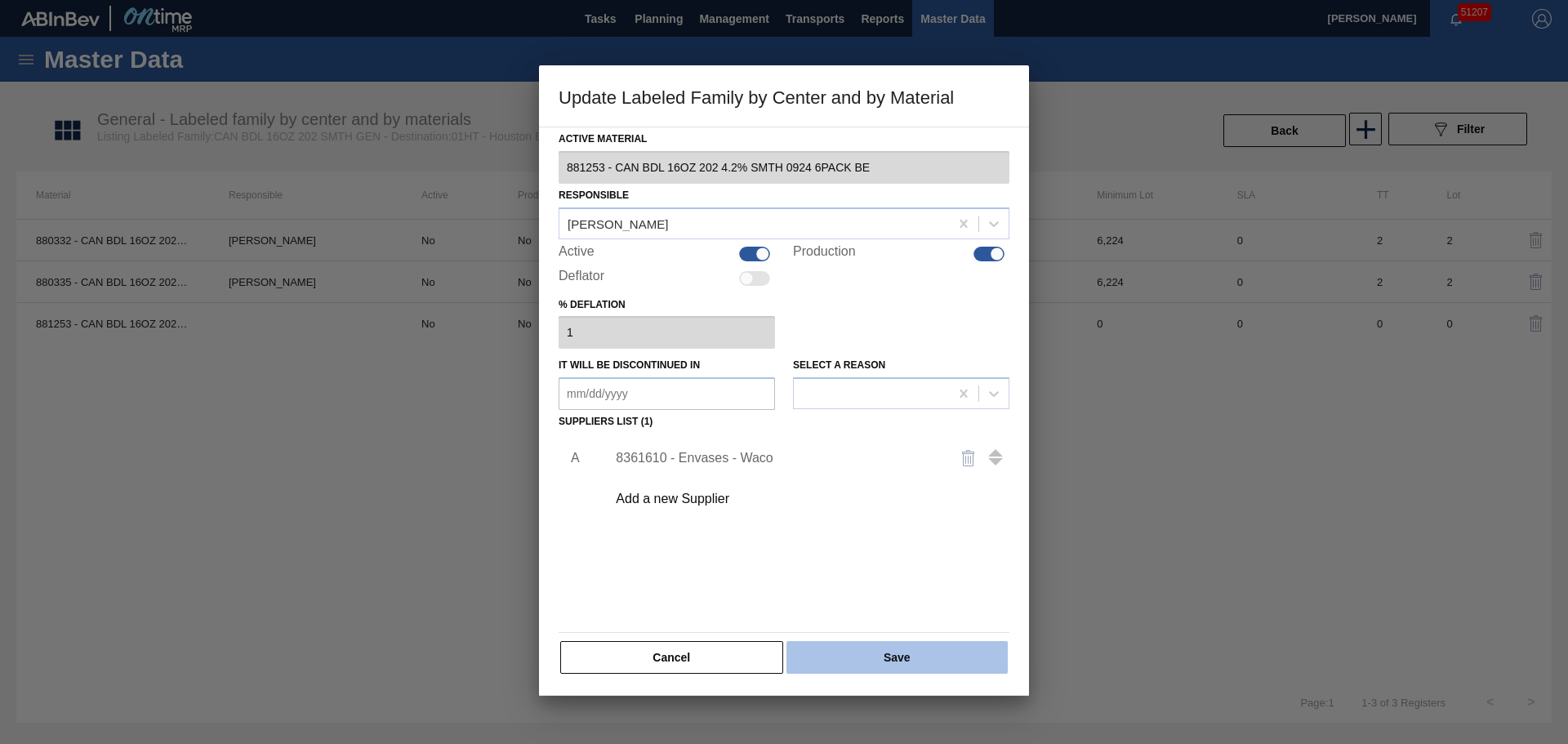
click at [913, 664] on button "Save" at bounding box center [896, 657] width 221 height 33
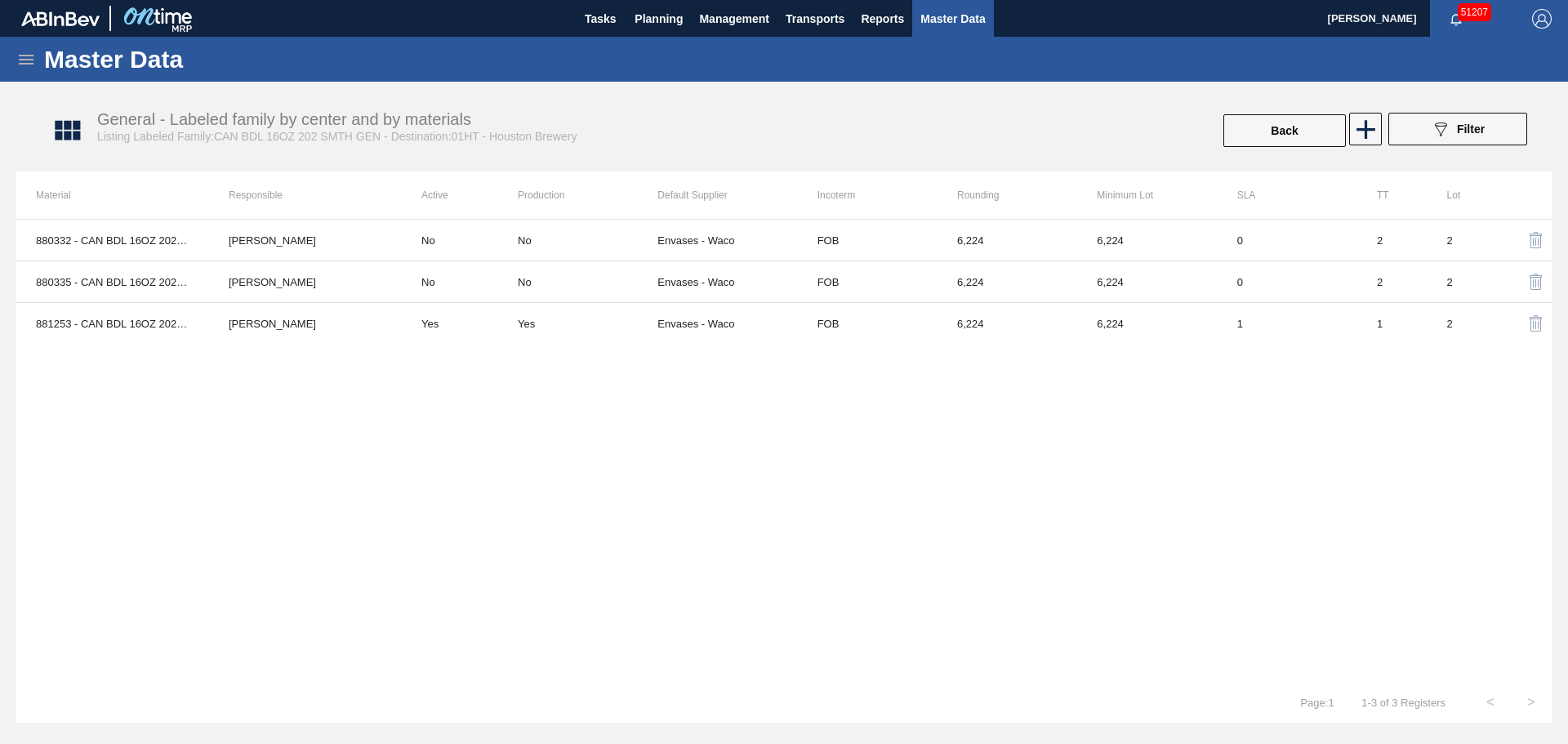
click at [1147, 417] on div "880332 - CAN BDL 16OZ 202 4.2% SMTH 6PACK 1122 GE David Sedlock No No Envases -…" at bounding box center [784, 450] width 1535 height 463
click at [1306, 131] on button "Back" at bounding box center [1284, 131] width 122 height 33
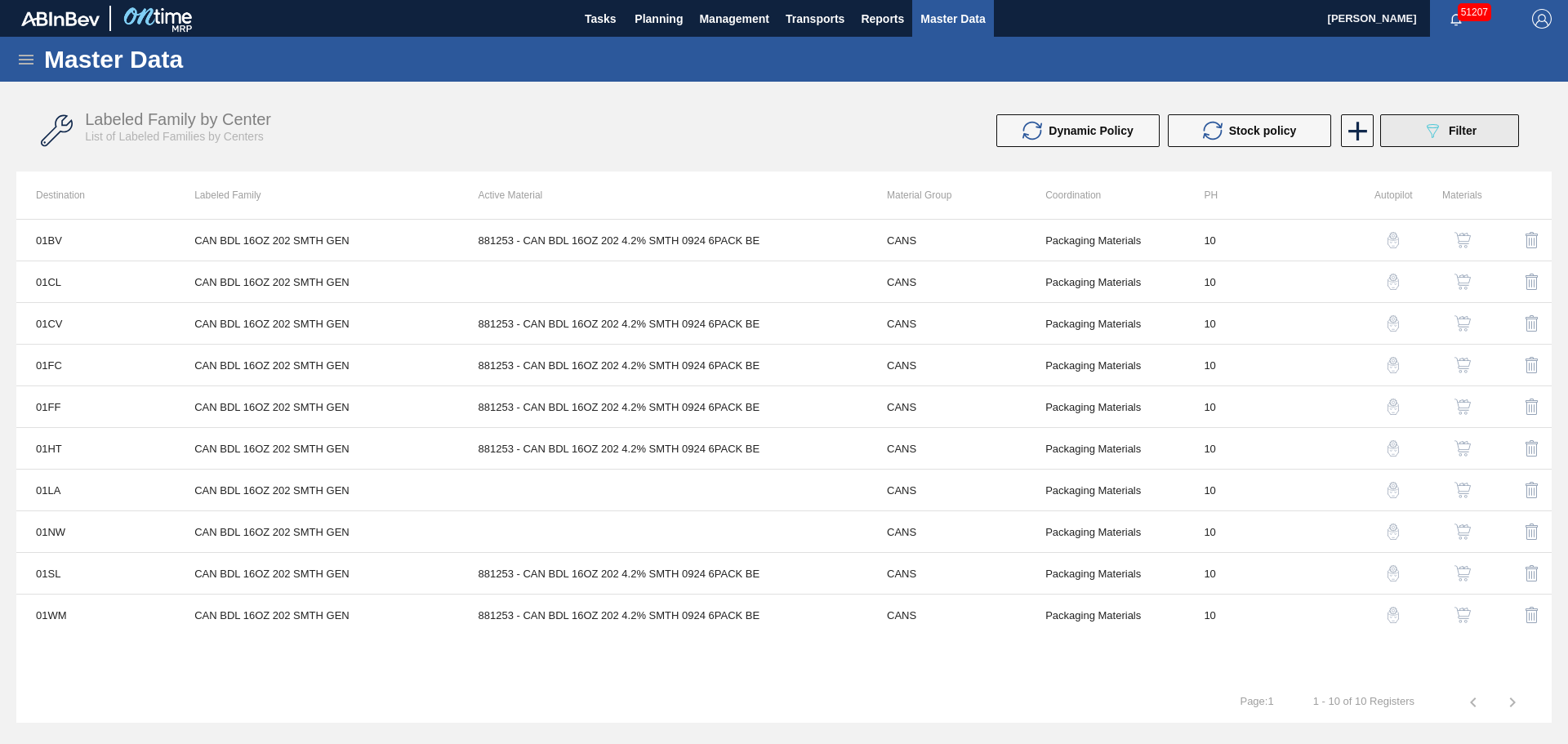
click at [1413, 123] on button "089F7B8B-B2A5-4AFE-B5C0-19BA573D28AC Filter" at bounding box center [1449, 131] width 139 height 33
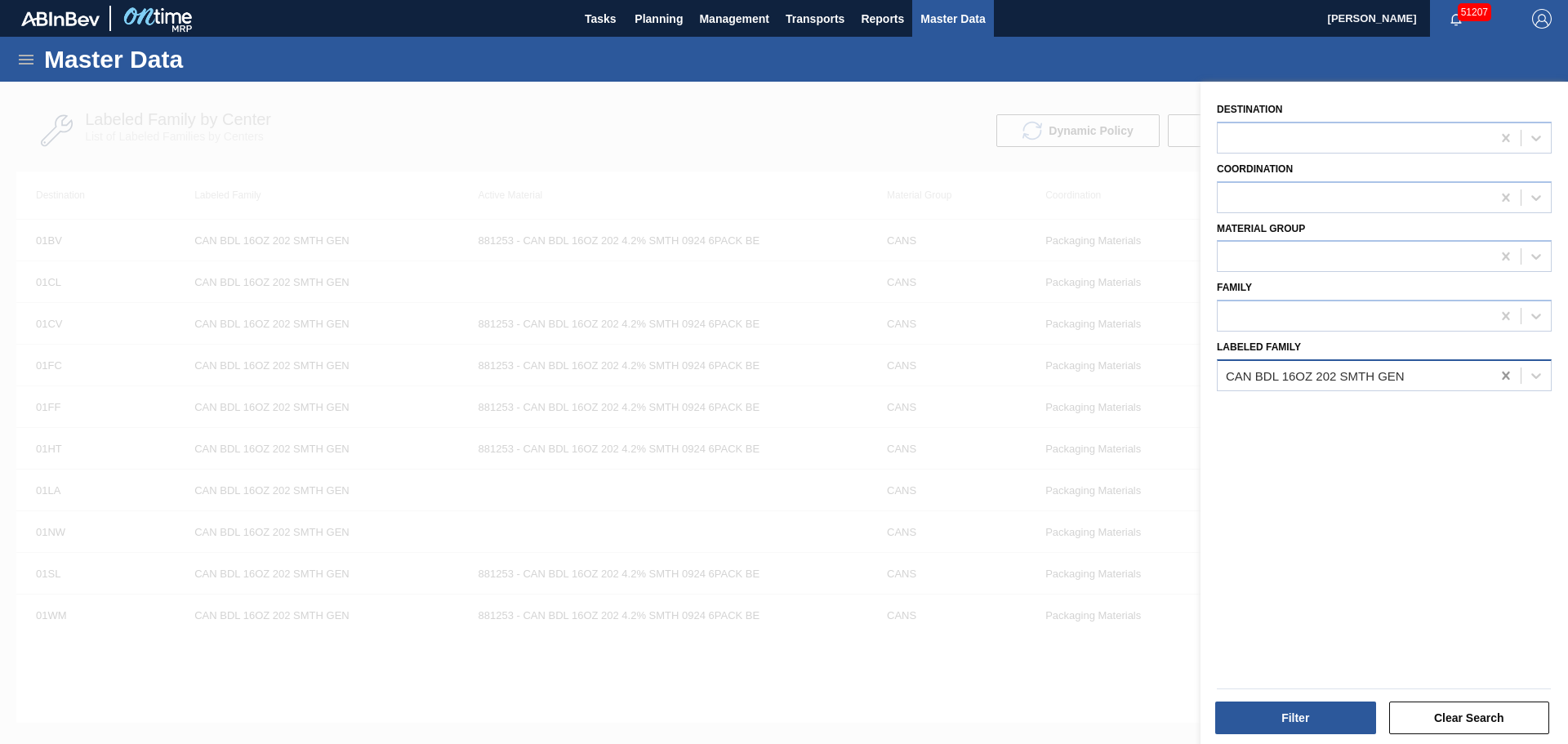
click at [1504, 376] on icon at bounding box center [1505, 376] width 8 height 8
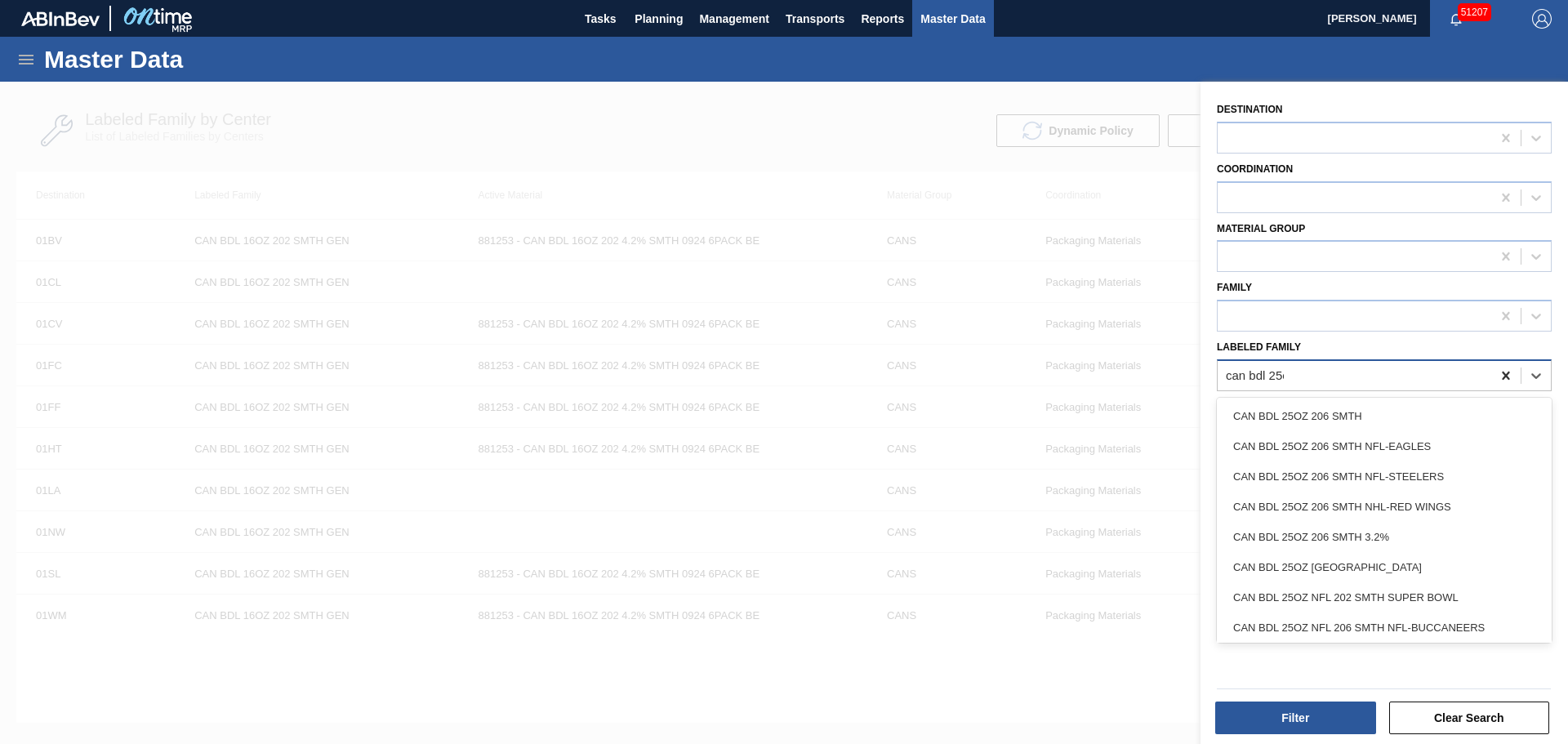
type Family "can bdl 25oz"
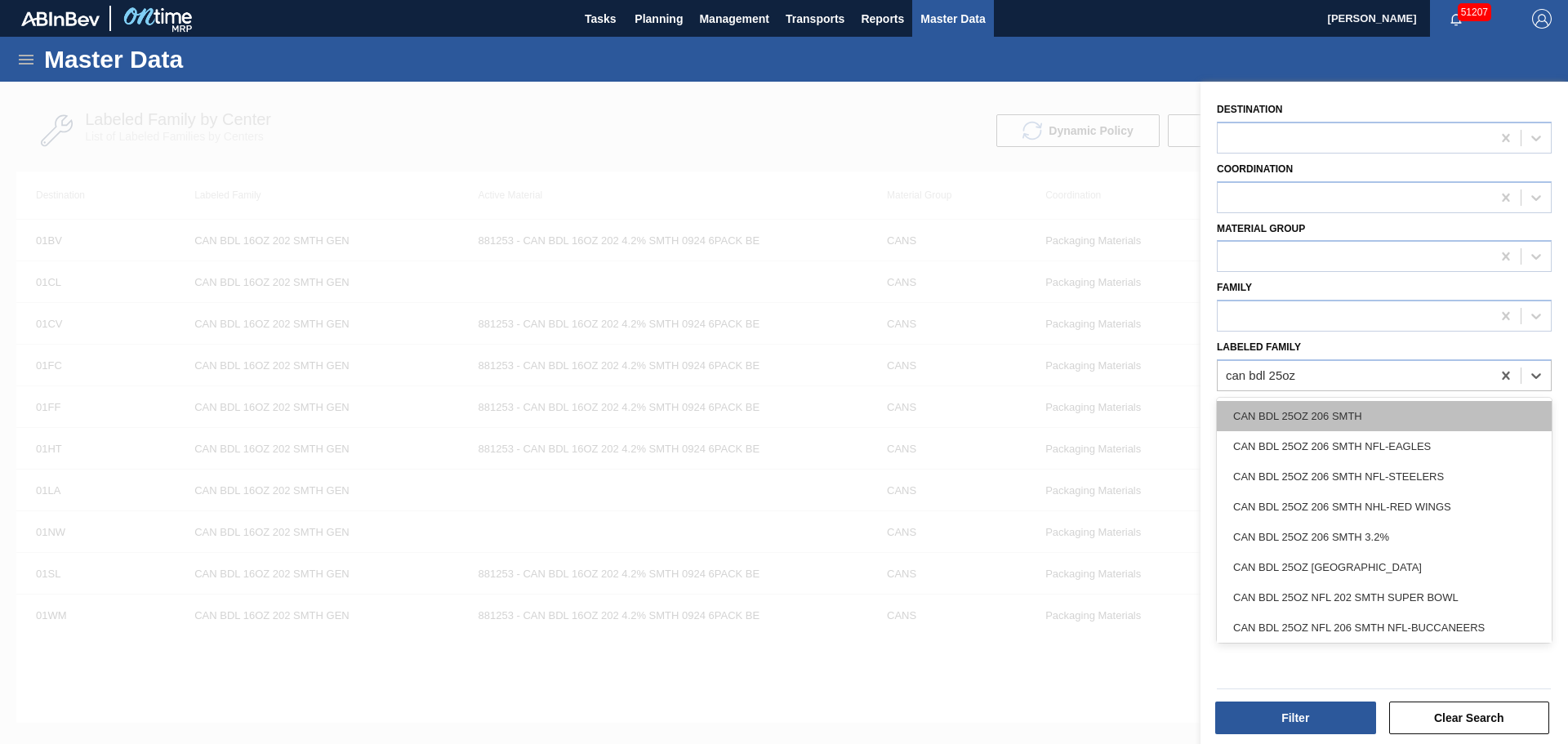
click at [1345, 411] on div "CAN BDL 25OZ 206 SMTH" at bounding box center [1384, 417] width 335 height 31
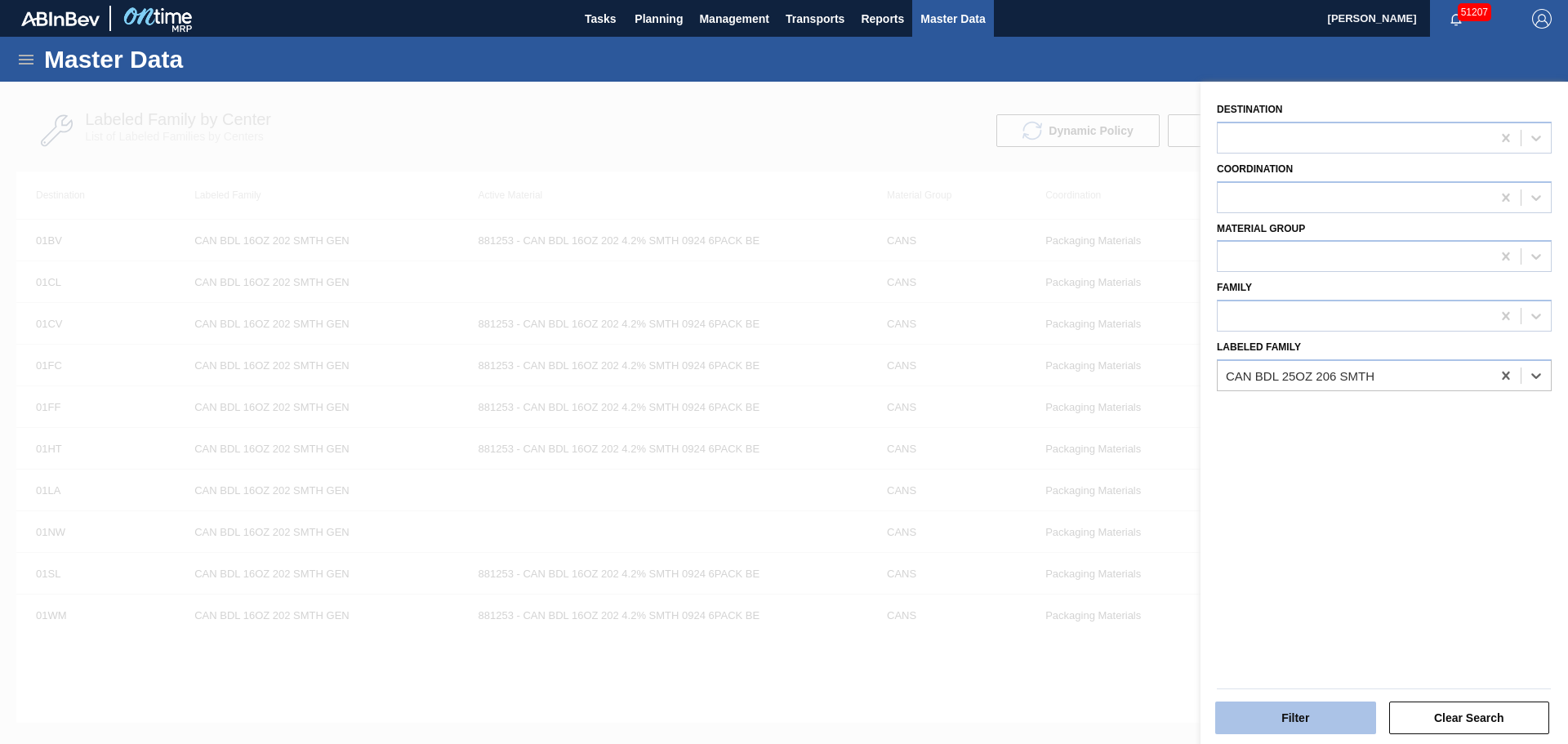
click at [1298, 719] on button "Filter" at bounding box center [1296, 718] width 161 height 33
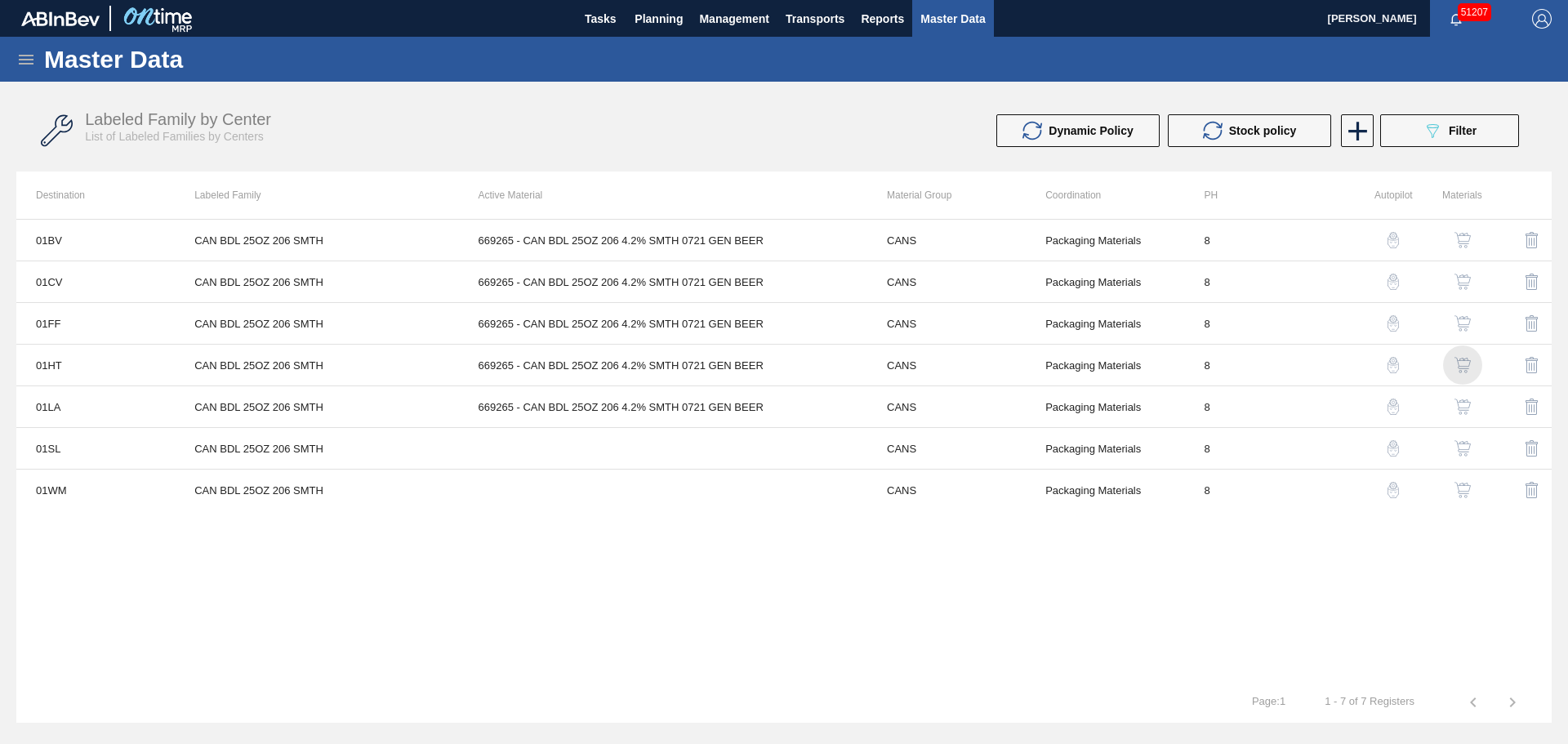
click at [1463, 362] on img "button" at bounding box center [1462, 365] width 16 height 16
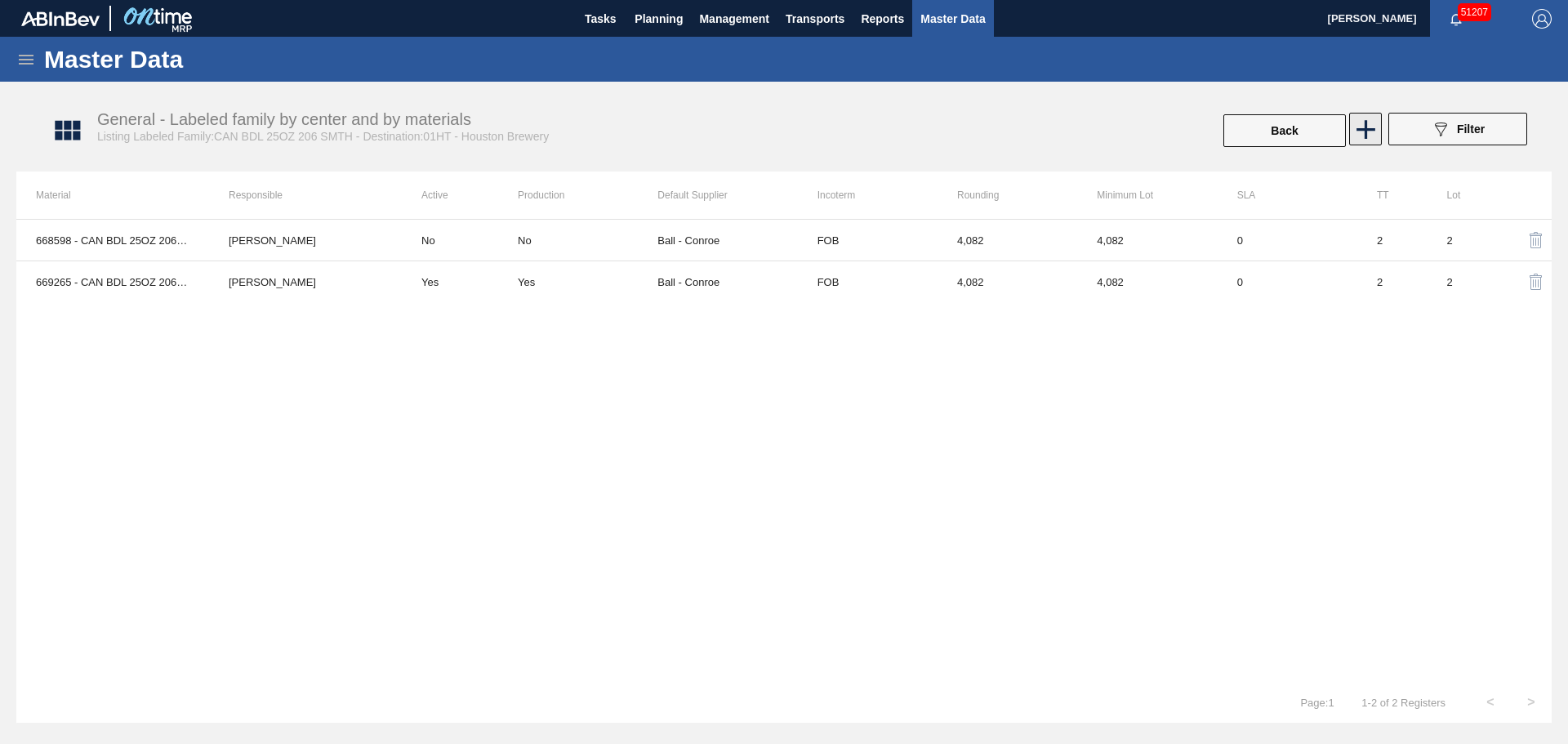
click at [1364, 131] on icon at bounding box center [1366, 130] width 32 height 32
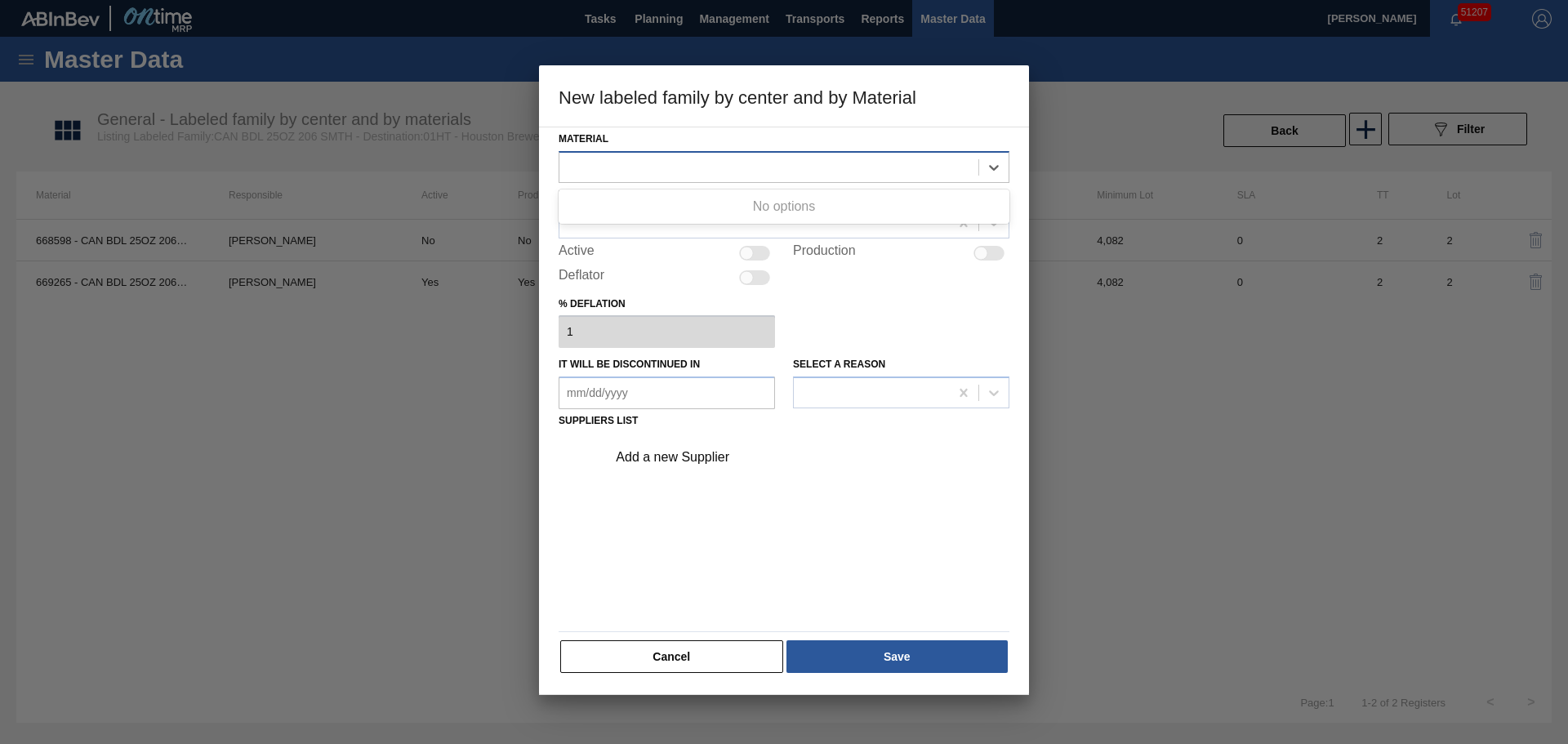
click at [639, 170] on div at bounding box center [769, 167] width 419 height 24
drag, startPoint x: 693, startPoint y: 644, endPoint x: 702, endPoint y: 647, distance: 9.5
click at [694, 644] on button "Cancel" at bounding box center [672, 657] width 223 height 33
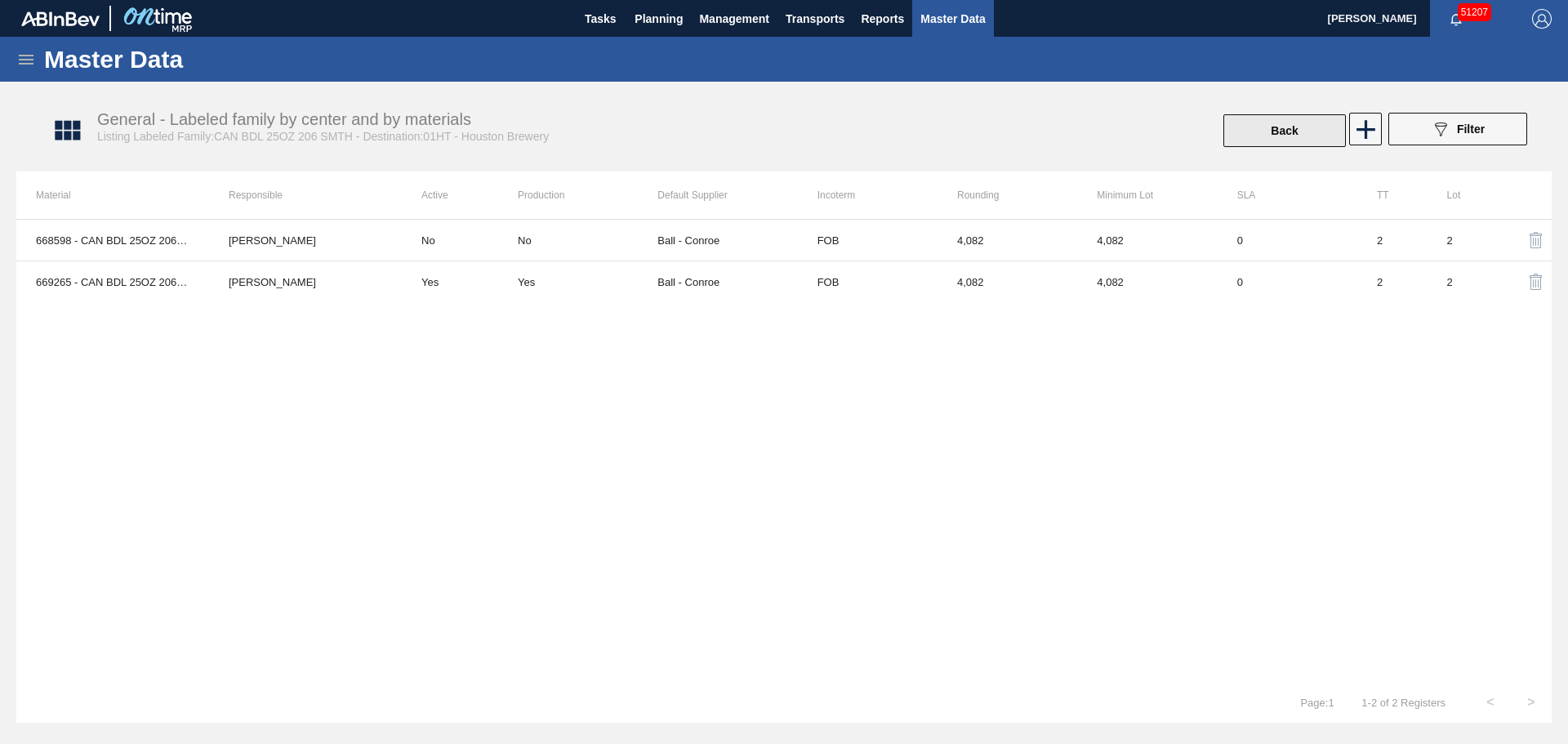
click at [1296, 128] on button "Back" at bounding box center [1284, 131] width 122 height 33
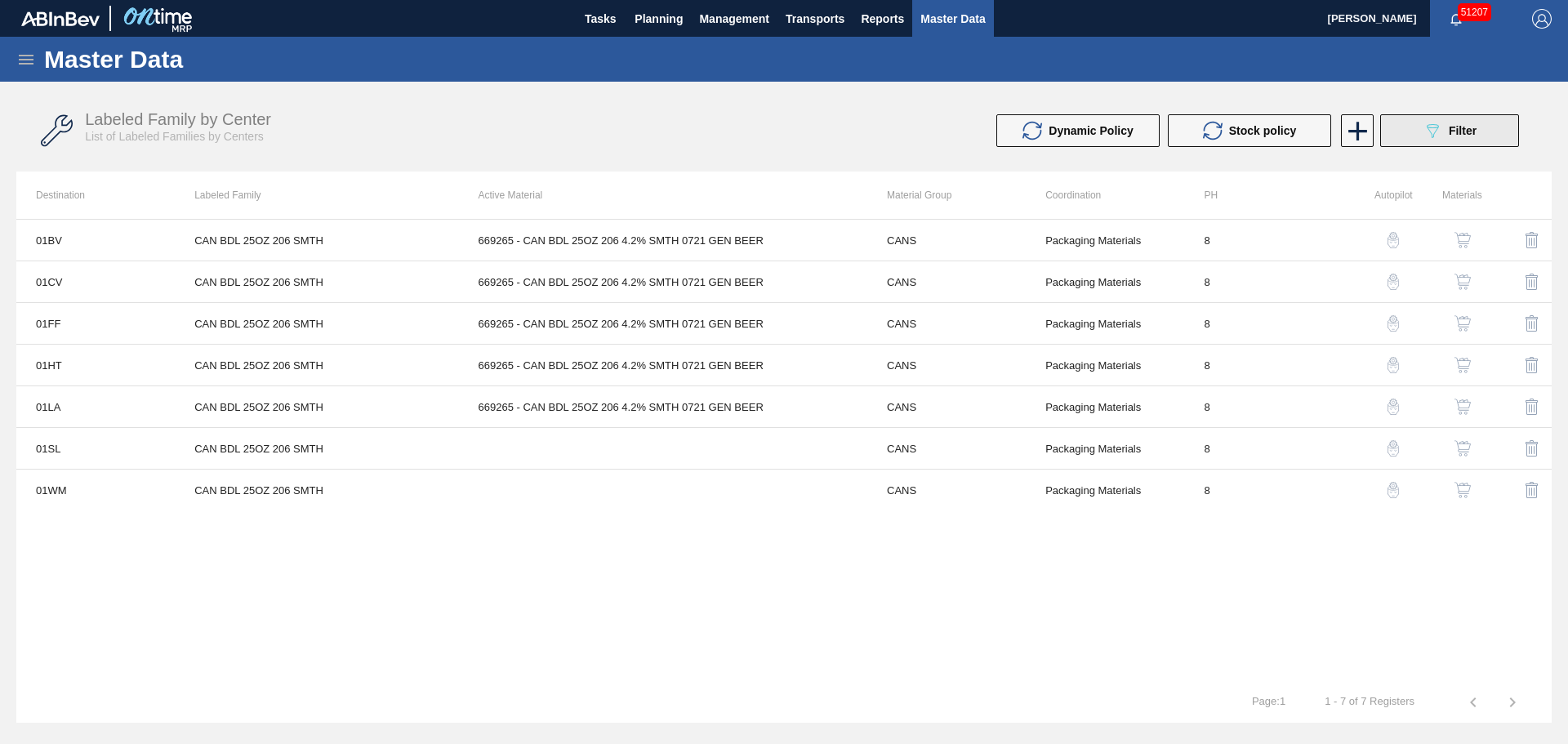
click at [1444, 143] on button "089F7B8B-B2A5-4AFE-B5C0-19BA573D28AC Filter" at bounding box center [1449, 131] width 139 height 33
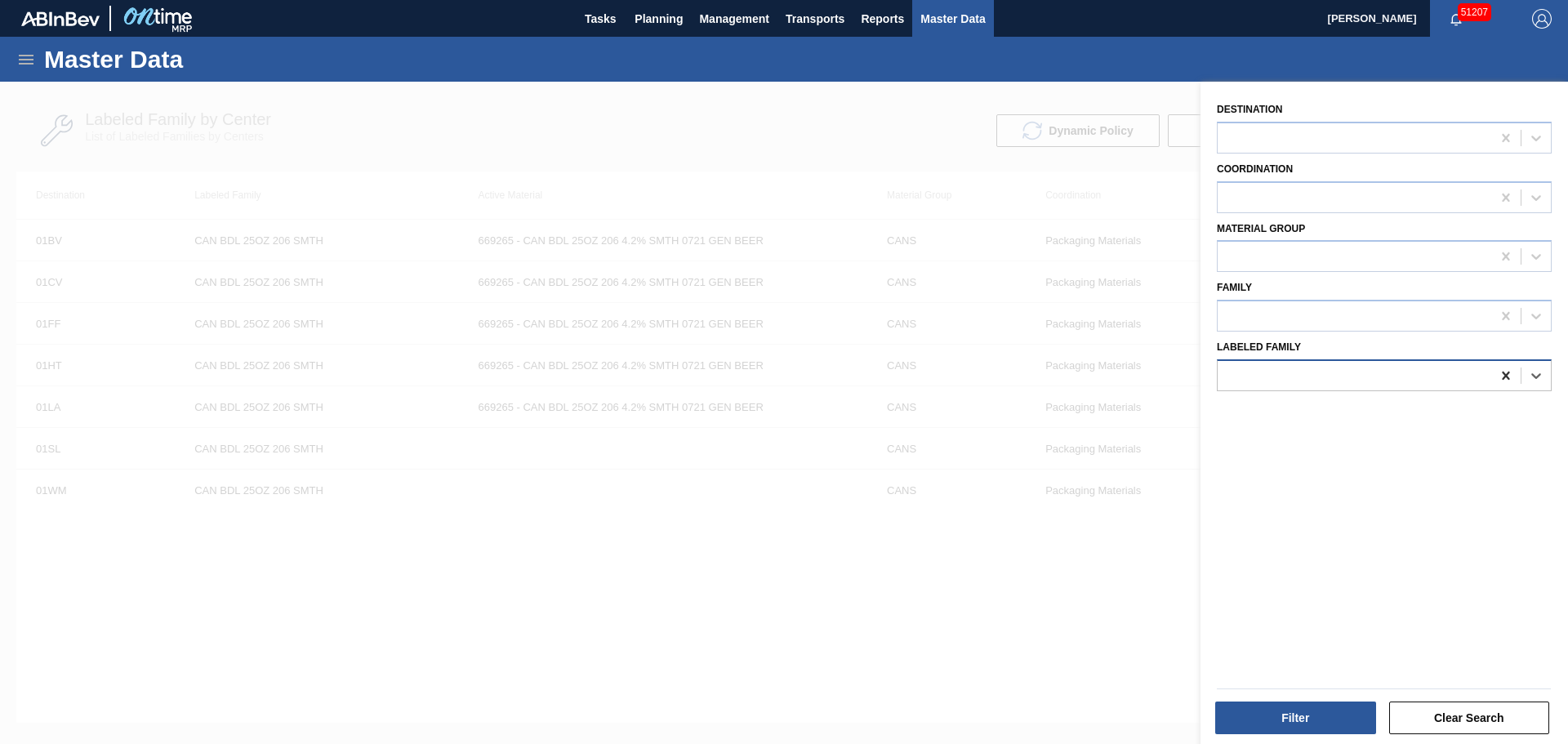
click at [1504, 371] on icon at bounding box center [1505, 375] width 16 height 16
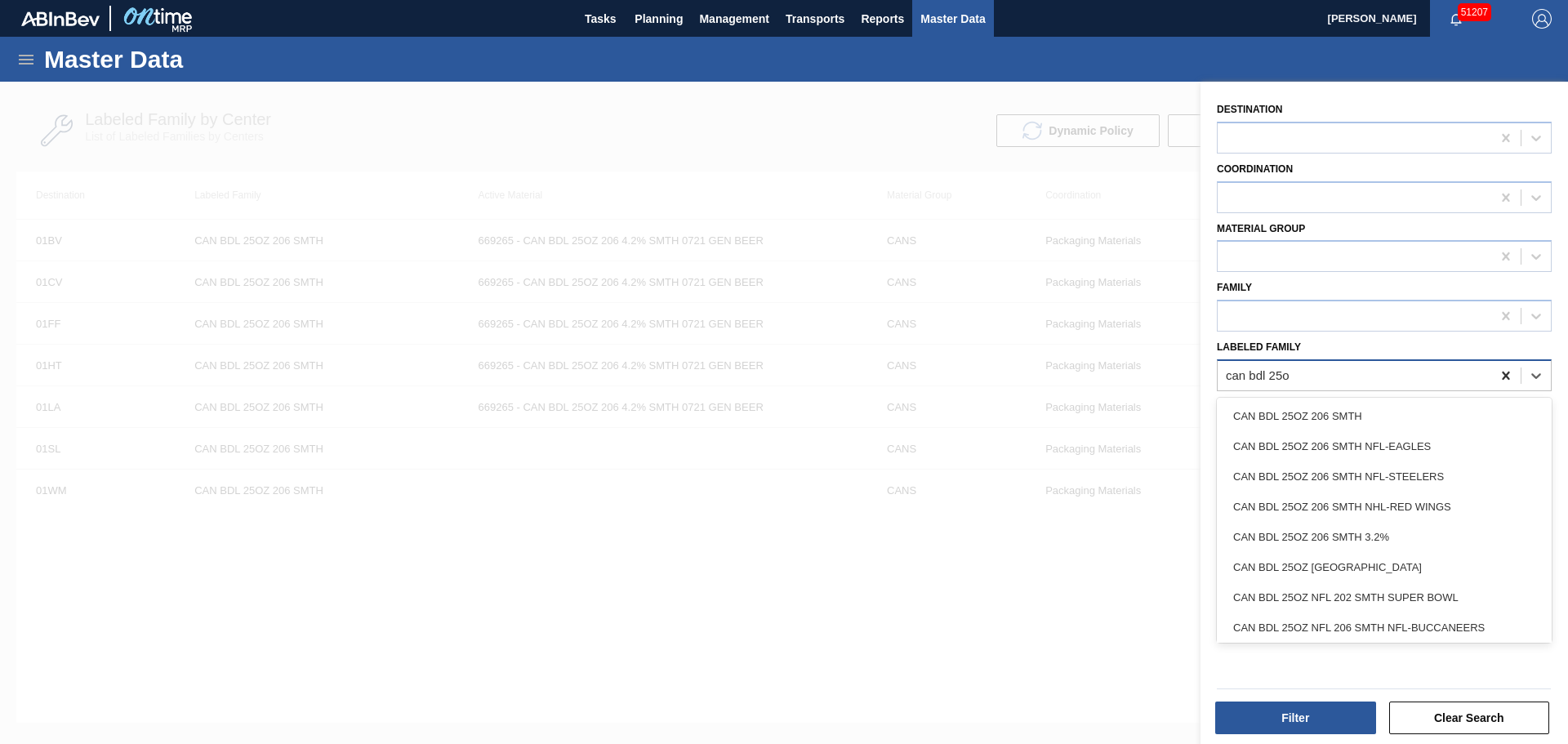
type Family "can bdl 25oz"
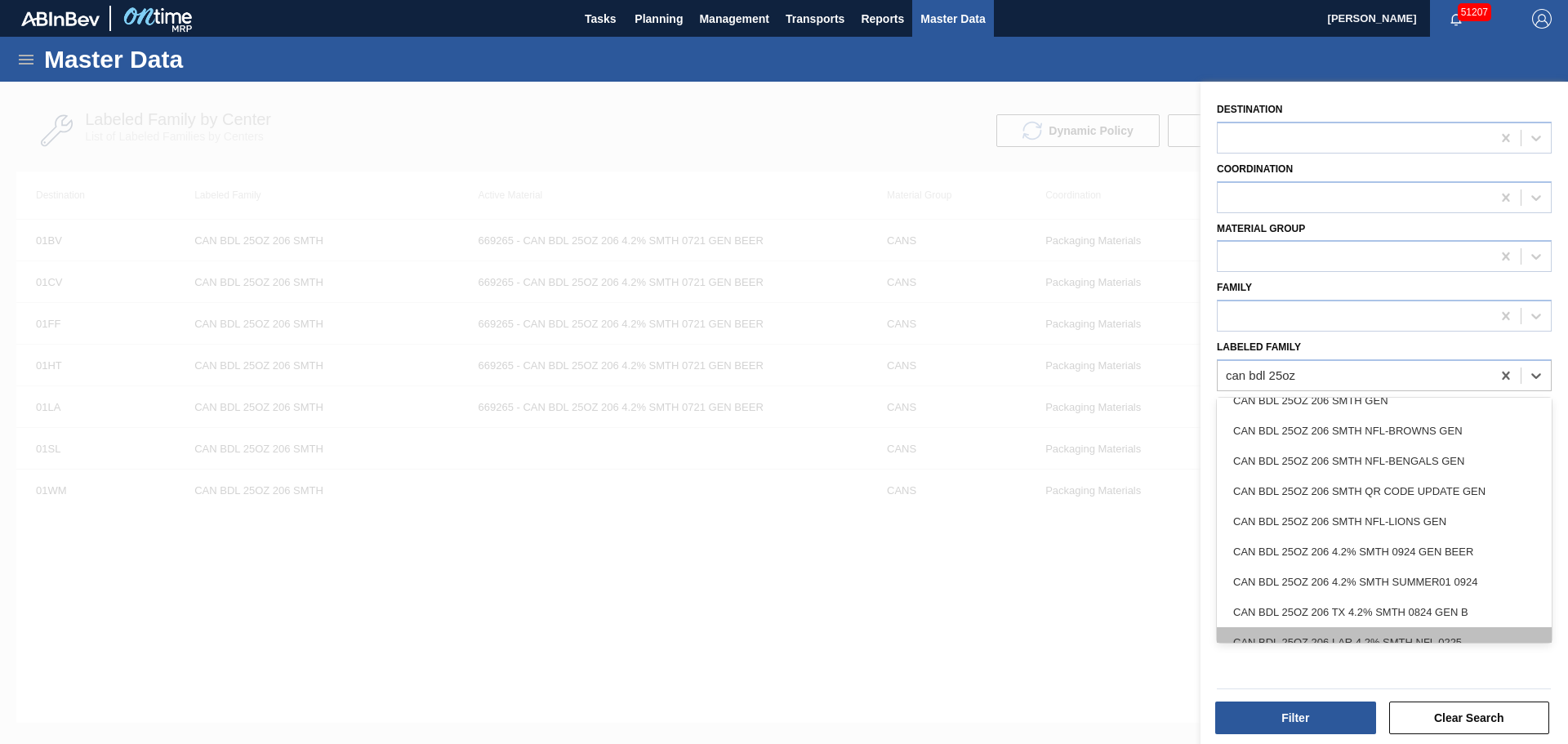
scroll to position [880, 0]
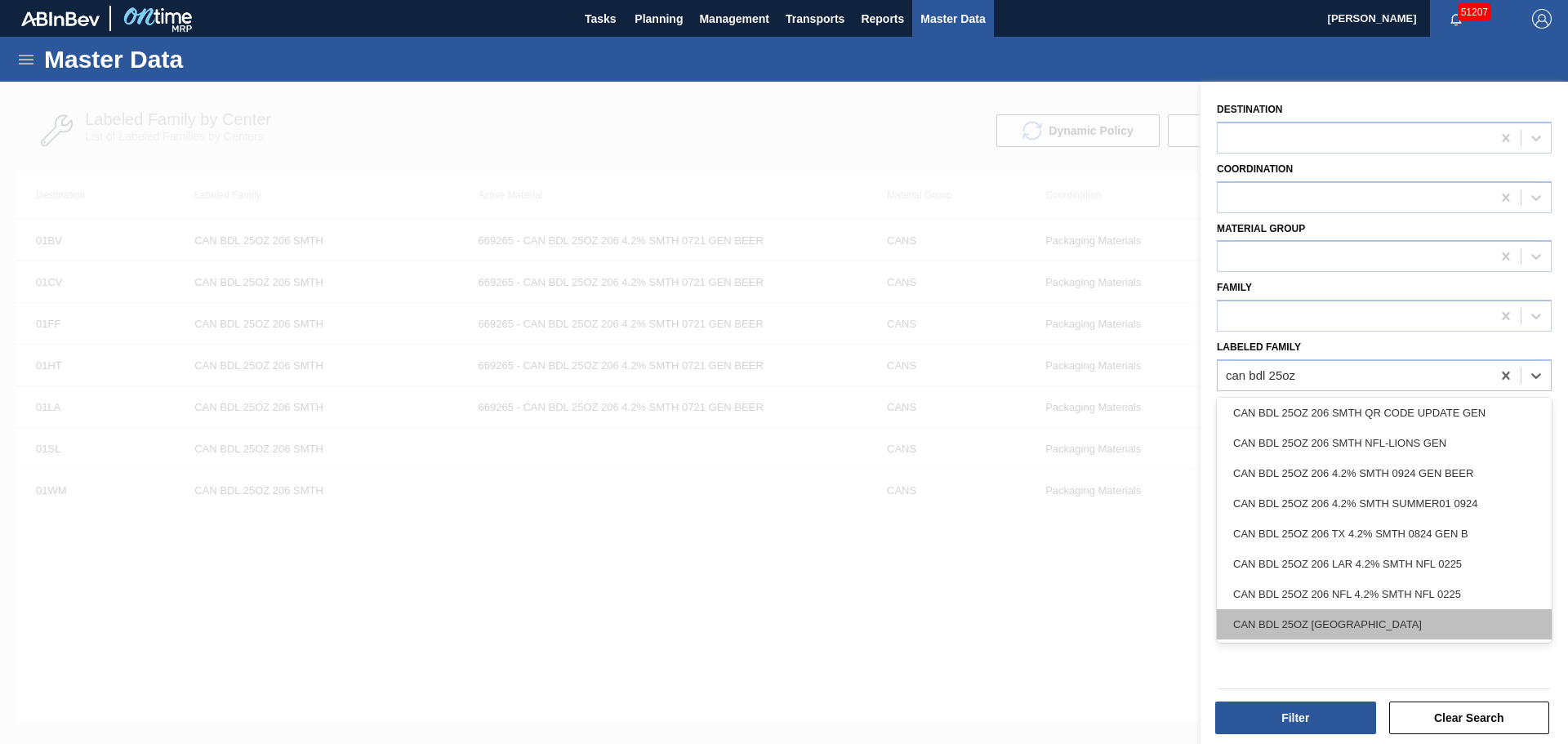
click at [1370, 629] on div "CAN BDL 25OZ 206 SMTH TX" at bounding box center [1384, 624] width 335 height 31
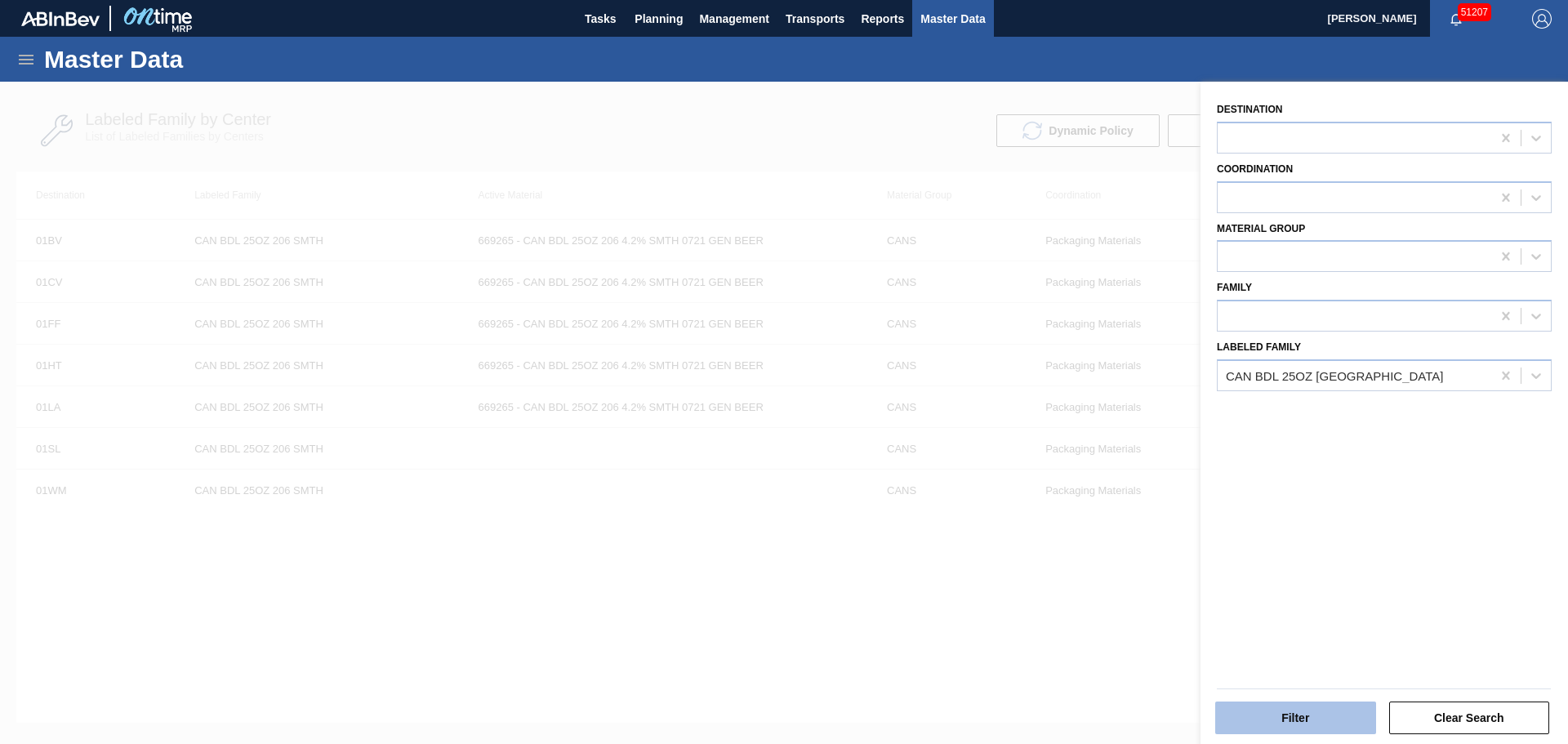
click at [1271, 713] on button "Filter" at bounding box center [1296, 718] width 161 height 33
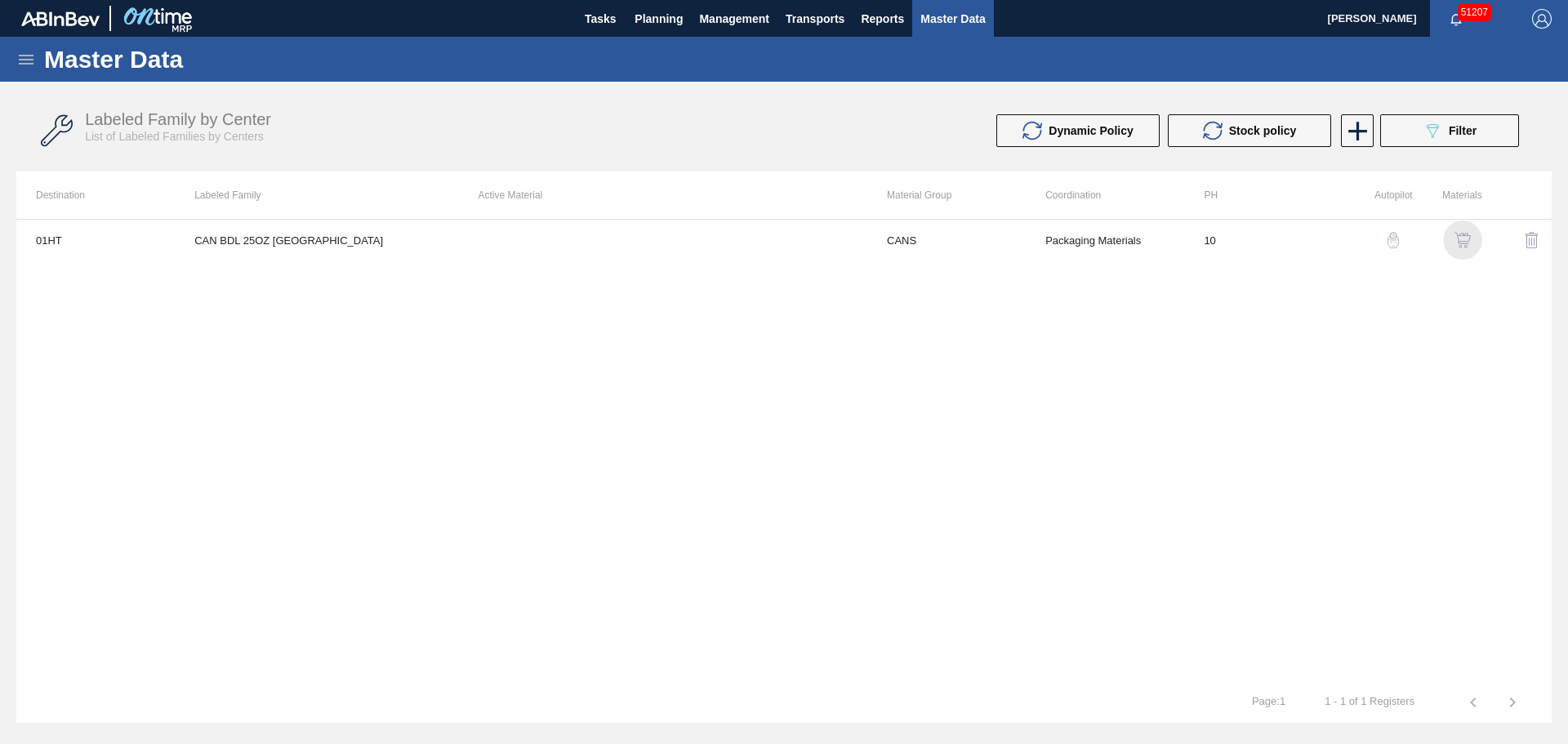
click at [1466, 240] on img "button" at bounding box center [1462, 239] width 16 height 16
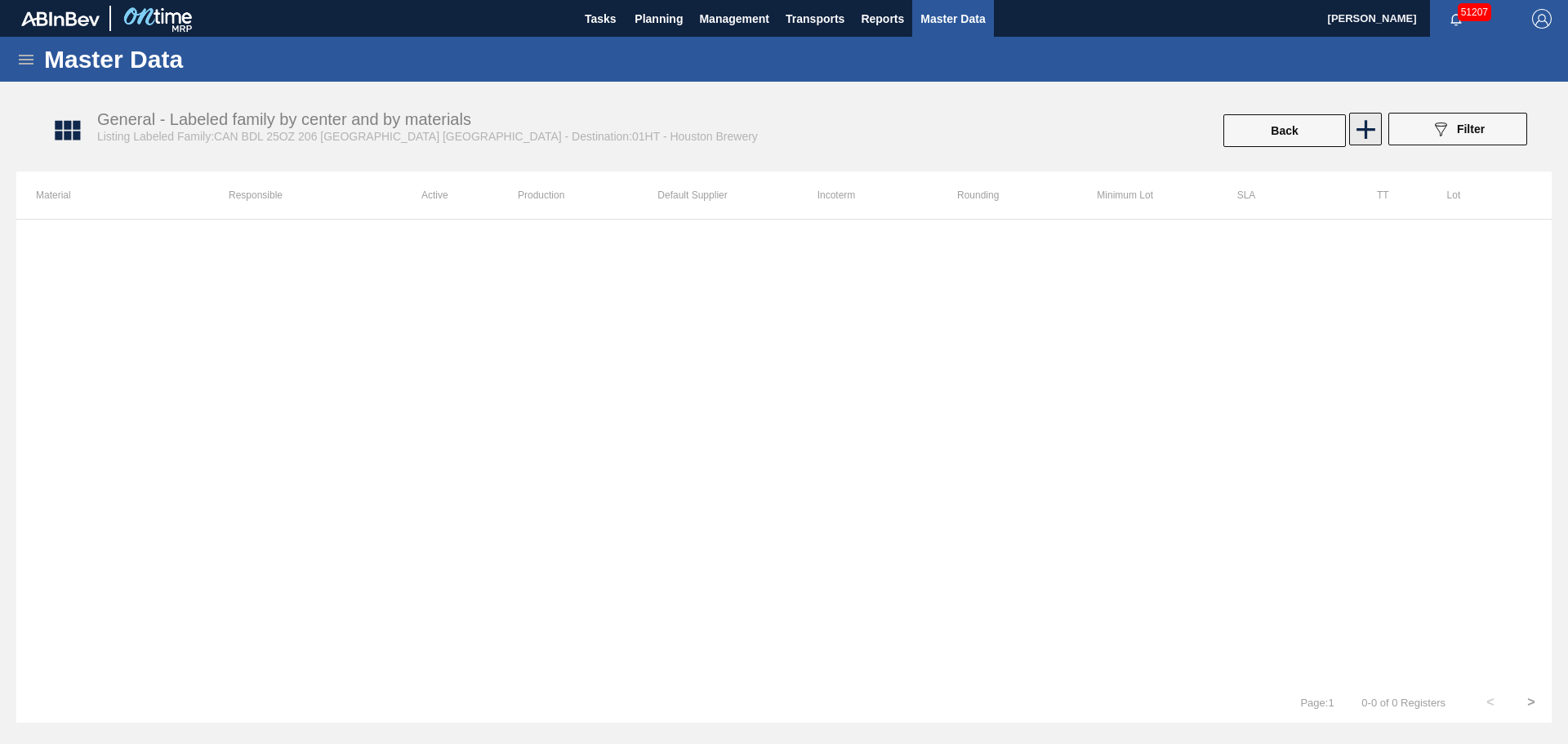
click at [1355, 139] on icon at bounding box center [1366, 130] width 32 height 32
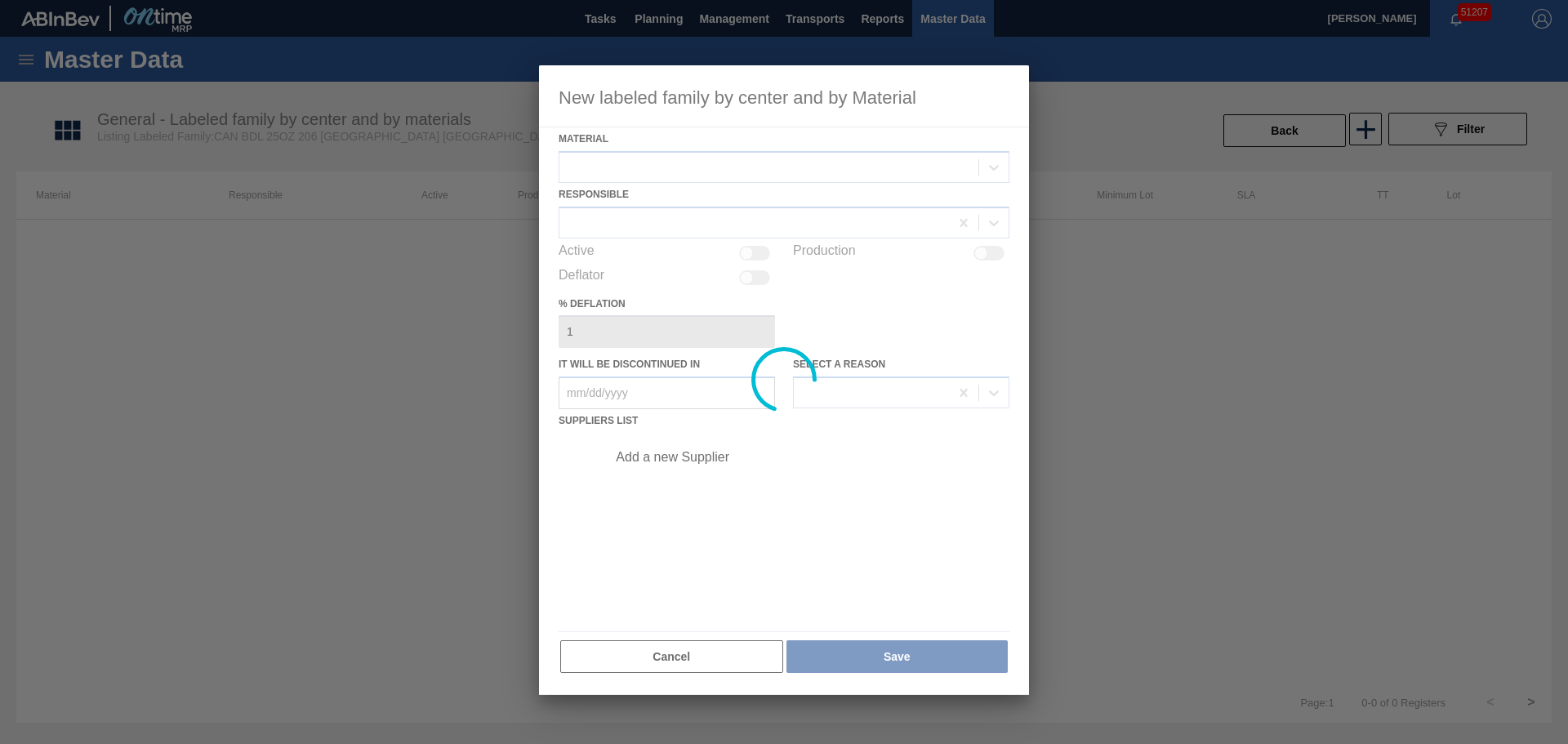
click at [684, 157] on div at bounding box center [784, 380] width 490 height 629
click at [685, 158] on div at bounding box center [784, 380] width 490 height 629
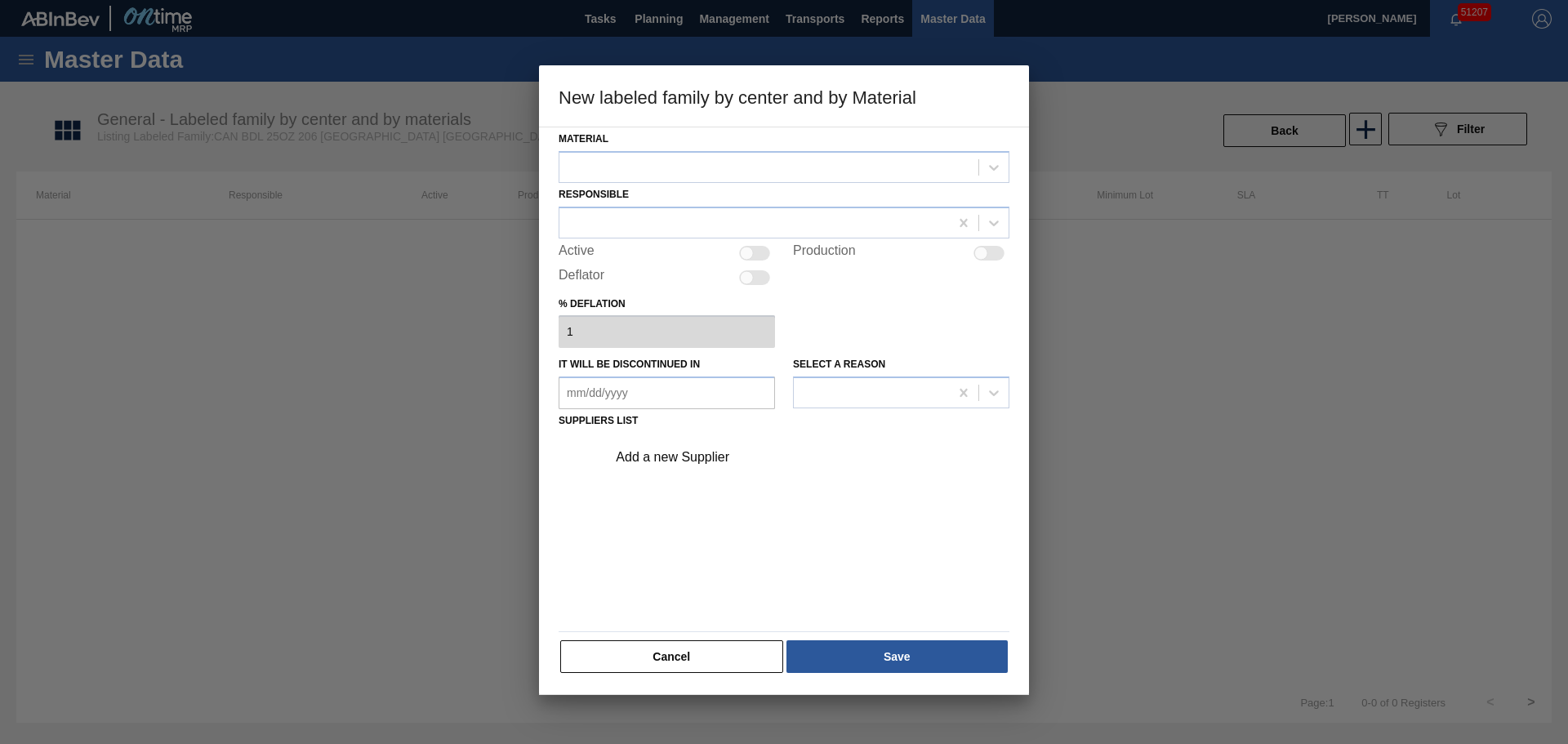
click at [685, 158] on div at bounding box center [769, 167] width 419 height 24
click at [690, 163] on div at bounding box center [769, 167] width 419 height 24
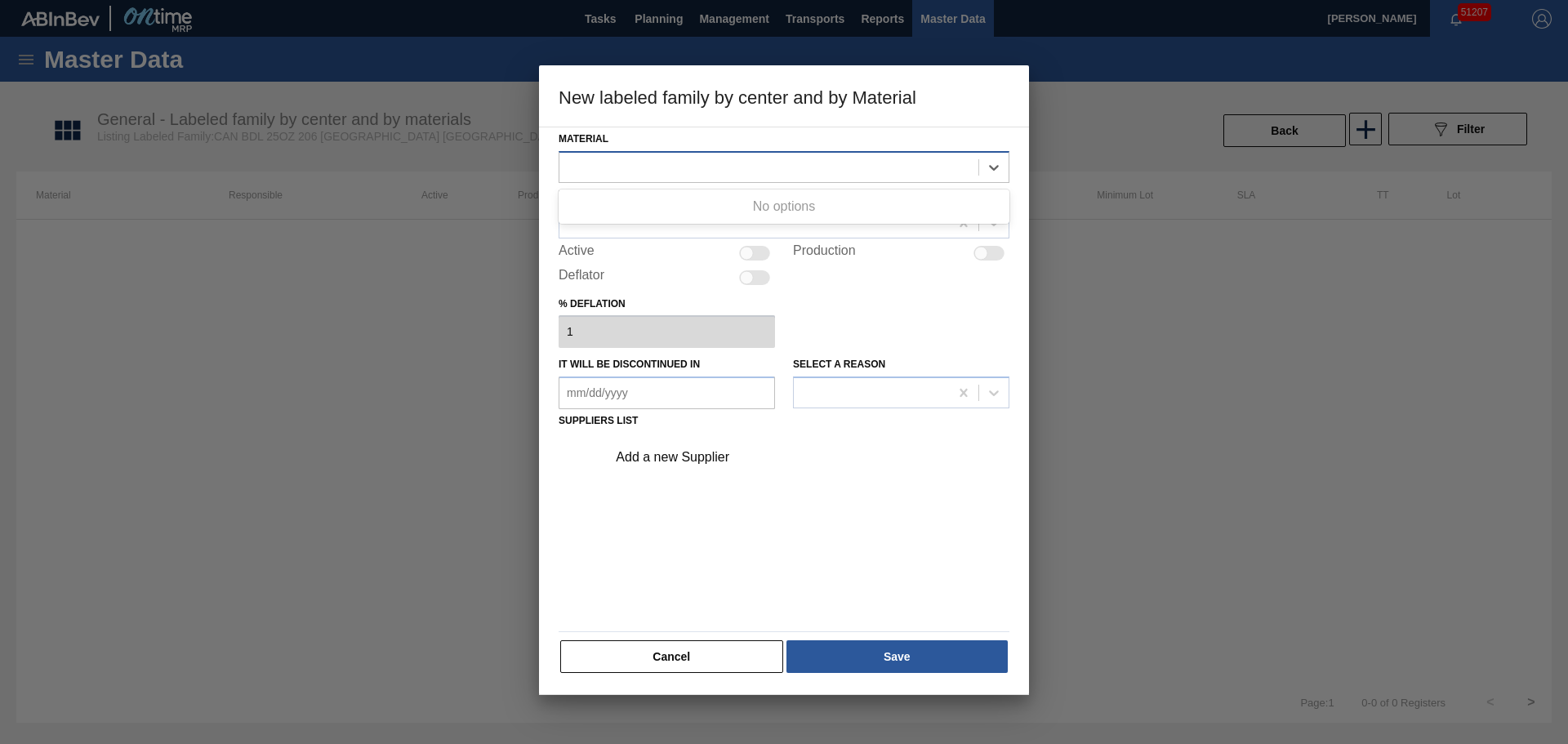
click at [690, 163] on div at bounding box center [769, 167] width 419 height 24
click at [693, 164] on div at bounding box center [769, 167] width 419 height 24
click at [717, 642] on button "Cancel" at bounding box center [672, 657] width 223 height 33
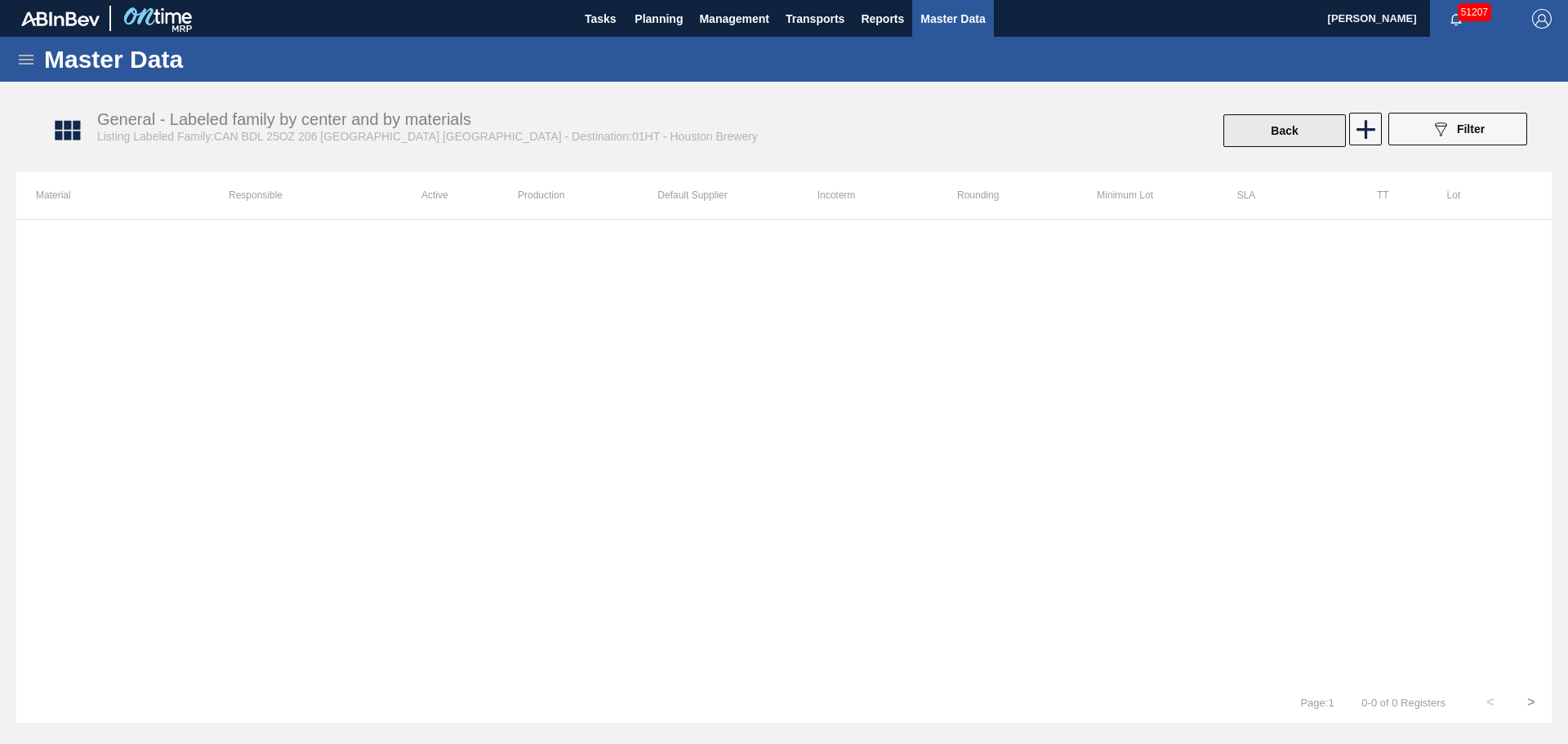
click at [1315, 140] on button "Back" at bounding box center [1284, 131] width 122 height 33
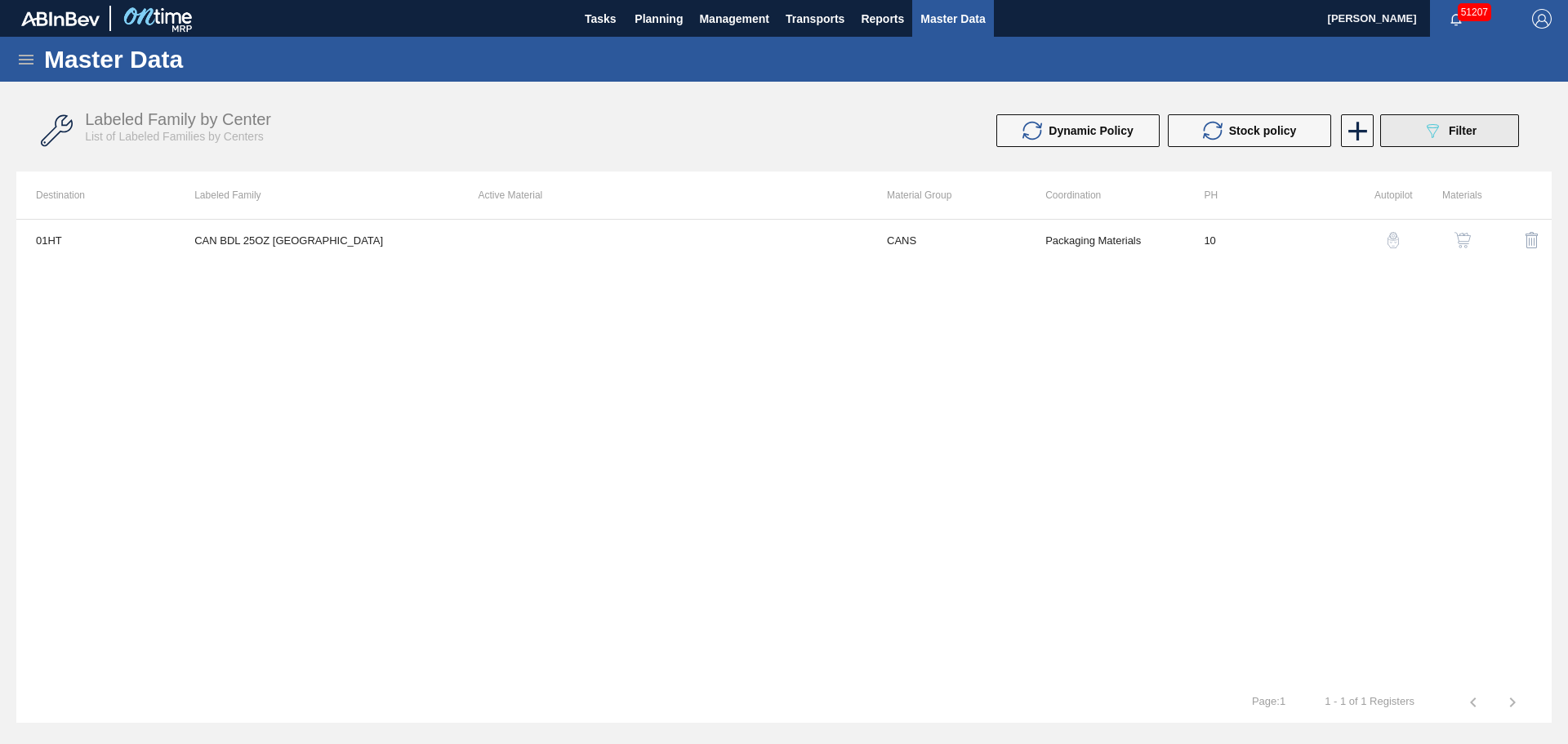
click at [1407, 134] on button "089F7B8B-B2A5-4AFE-B5C0-19BA573D28AC Filter" at bounding box center [1449, 131] width 139 height 33
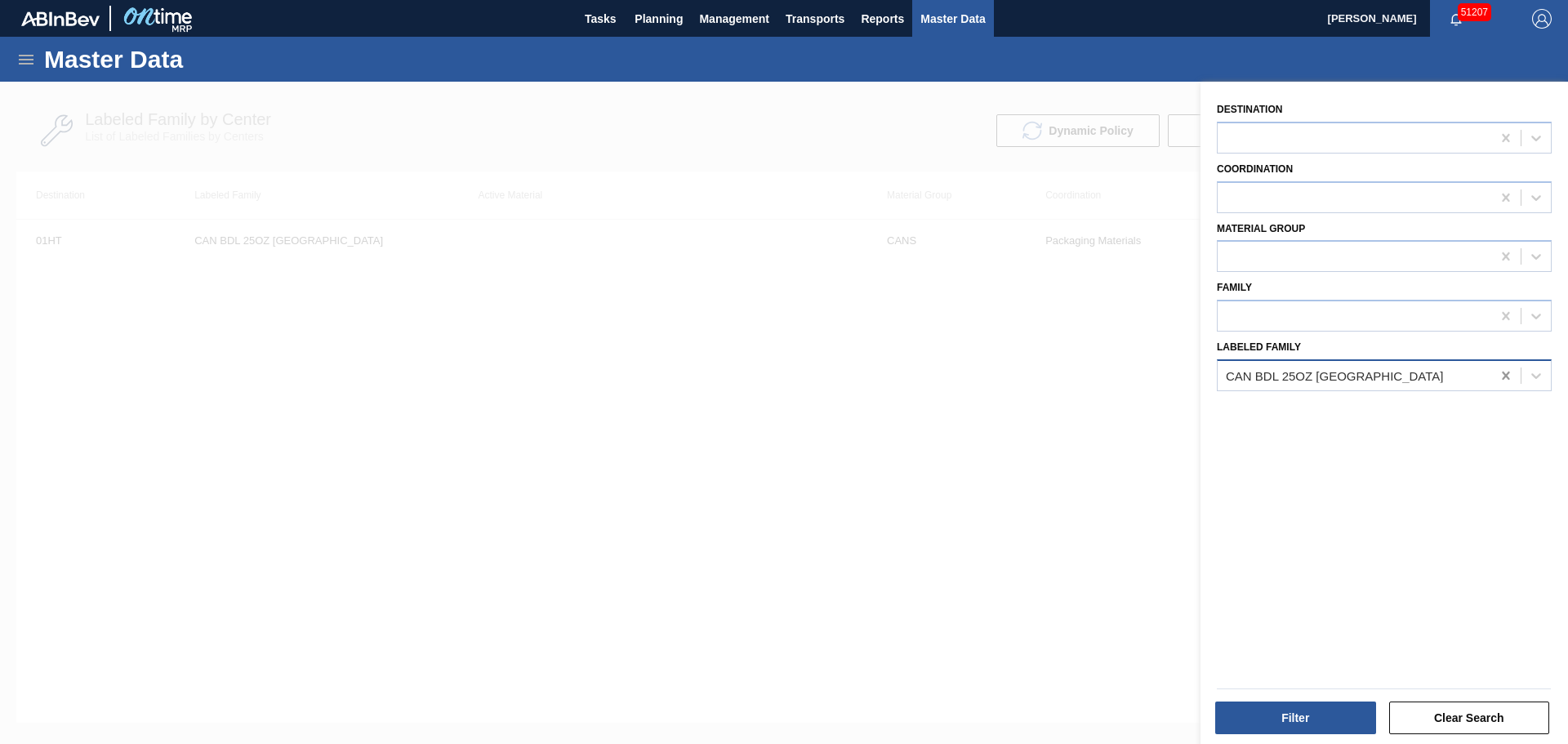
click at [1504, 368] on icon at bounding box center [1505, 375] width 16 height 16
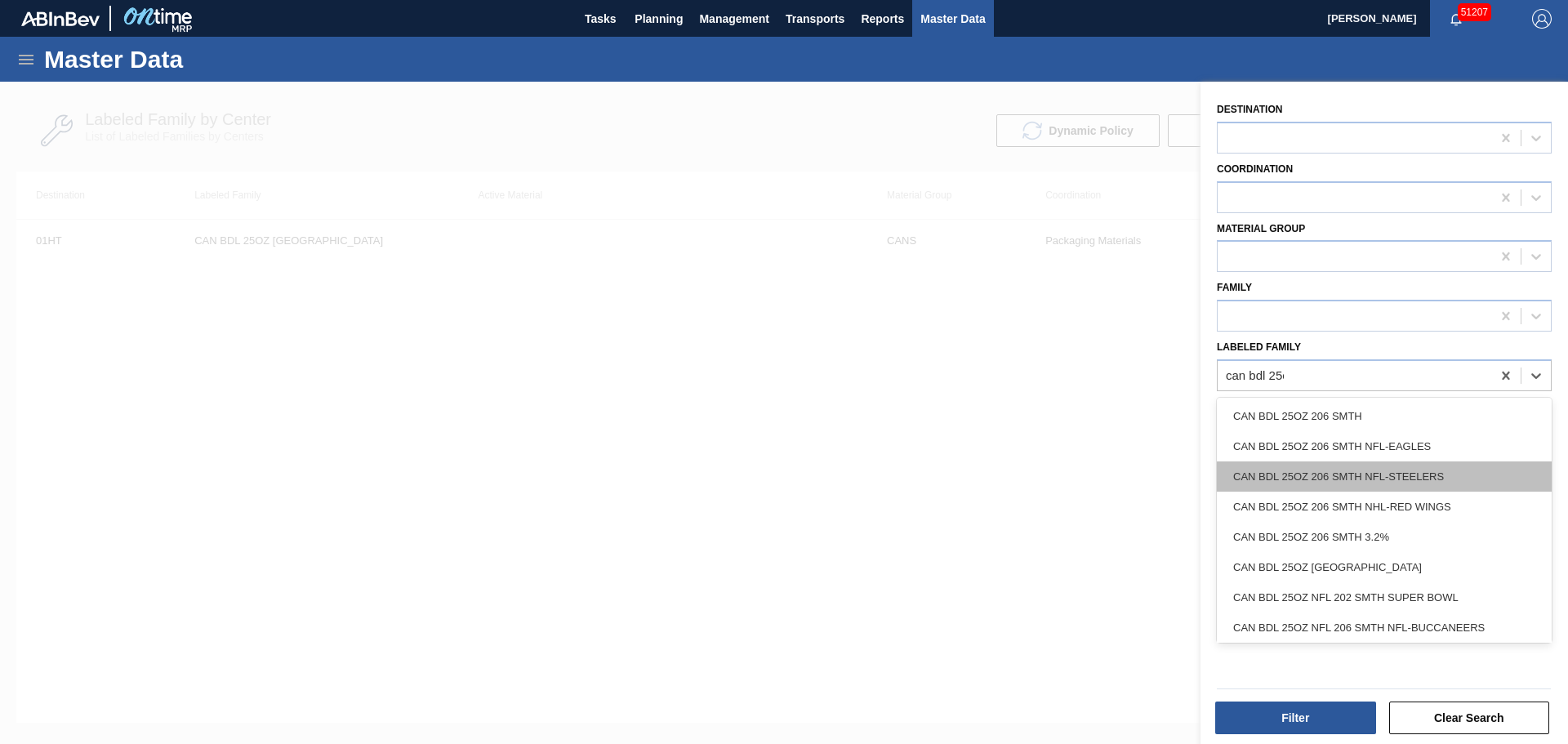
type Family "can bdl 25oz"
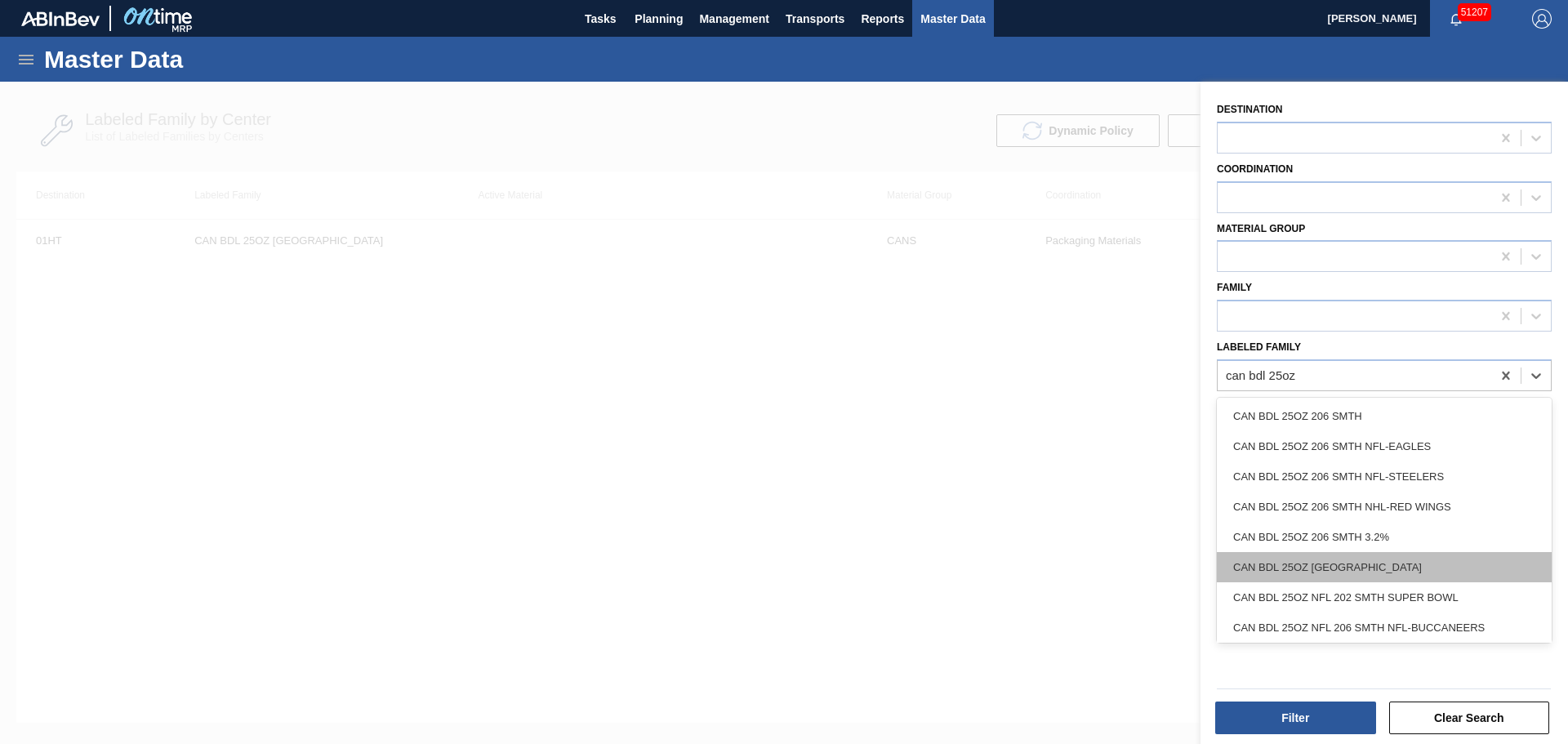
click at [1398, 573] on div "CAN BDL 25OZ 206 SMTH TX" at bounding box center [1384, 568] width 335 height 31
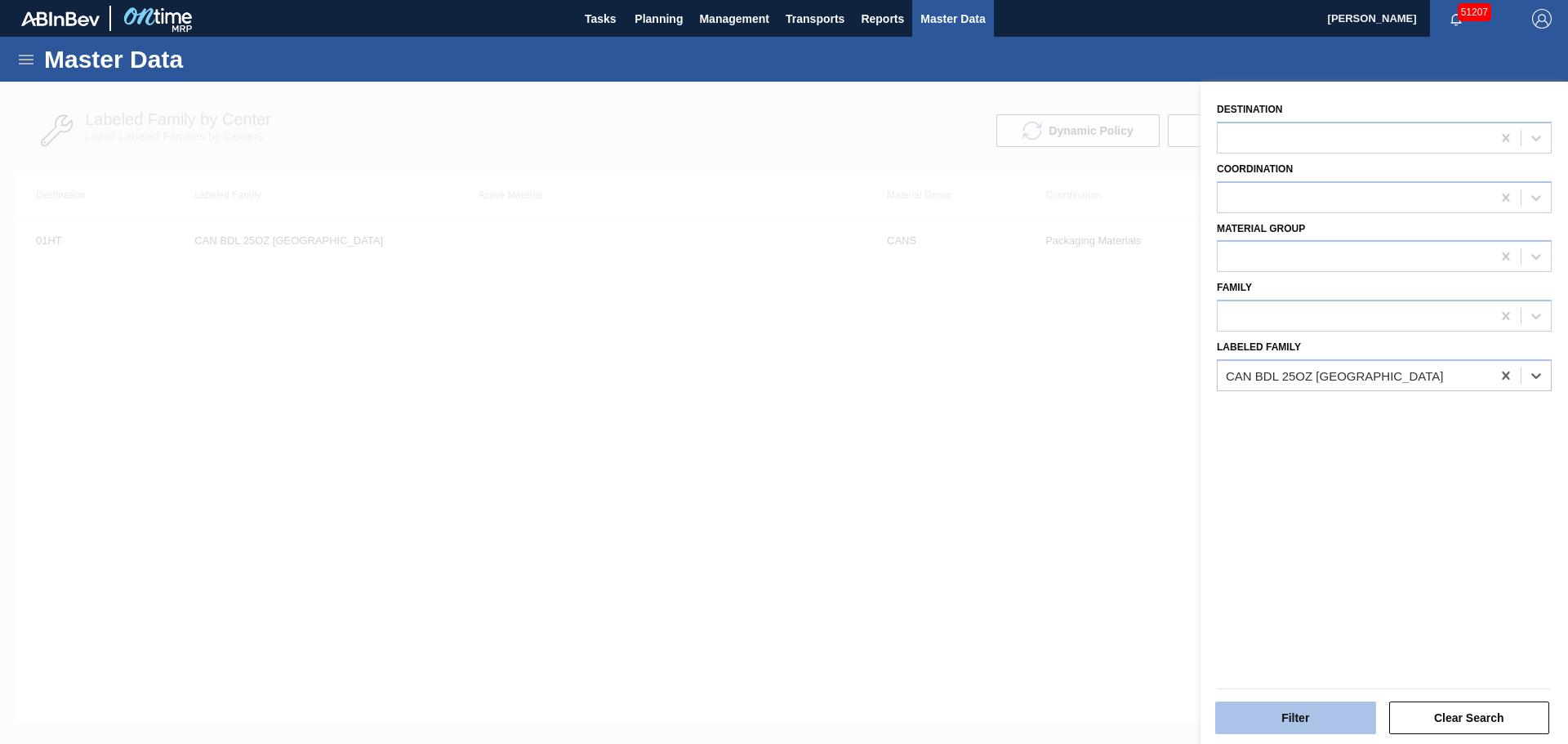
click at [1272, 719] on button "Filter" at bounding box center [1296, 718] width 161 height 33
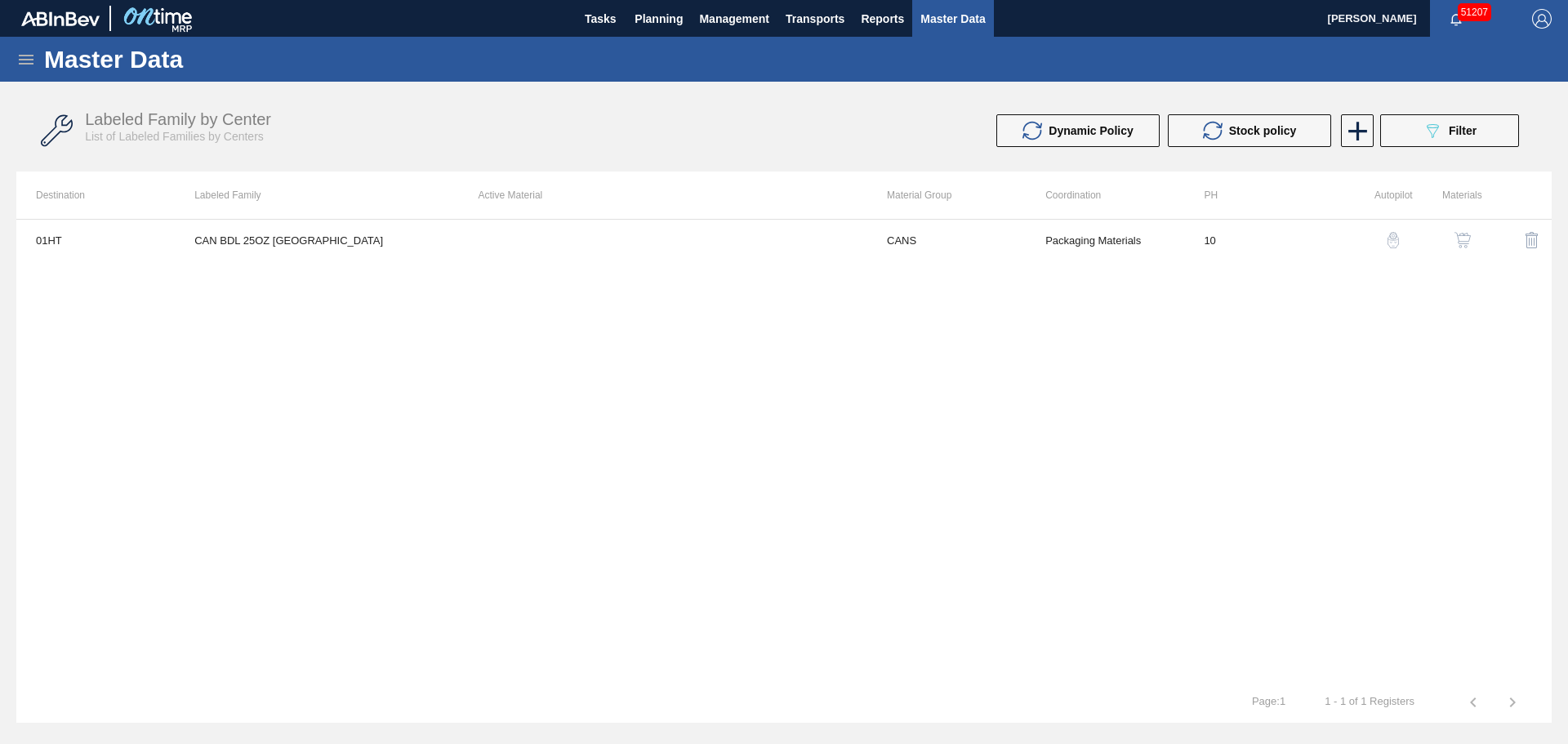
click at [1469, 235] on img "button" at bounding box center [1462, 239] width 16 height 16
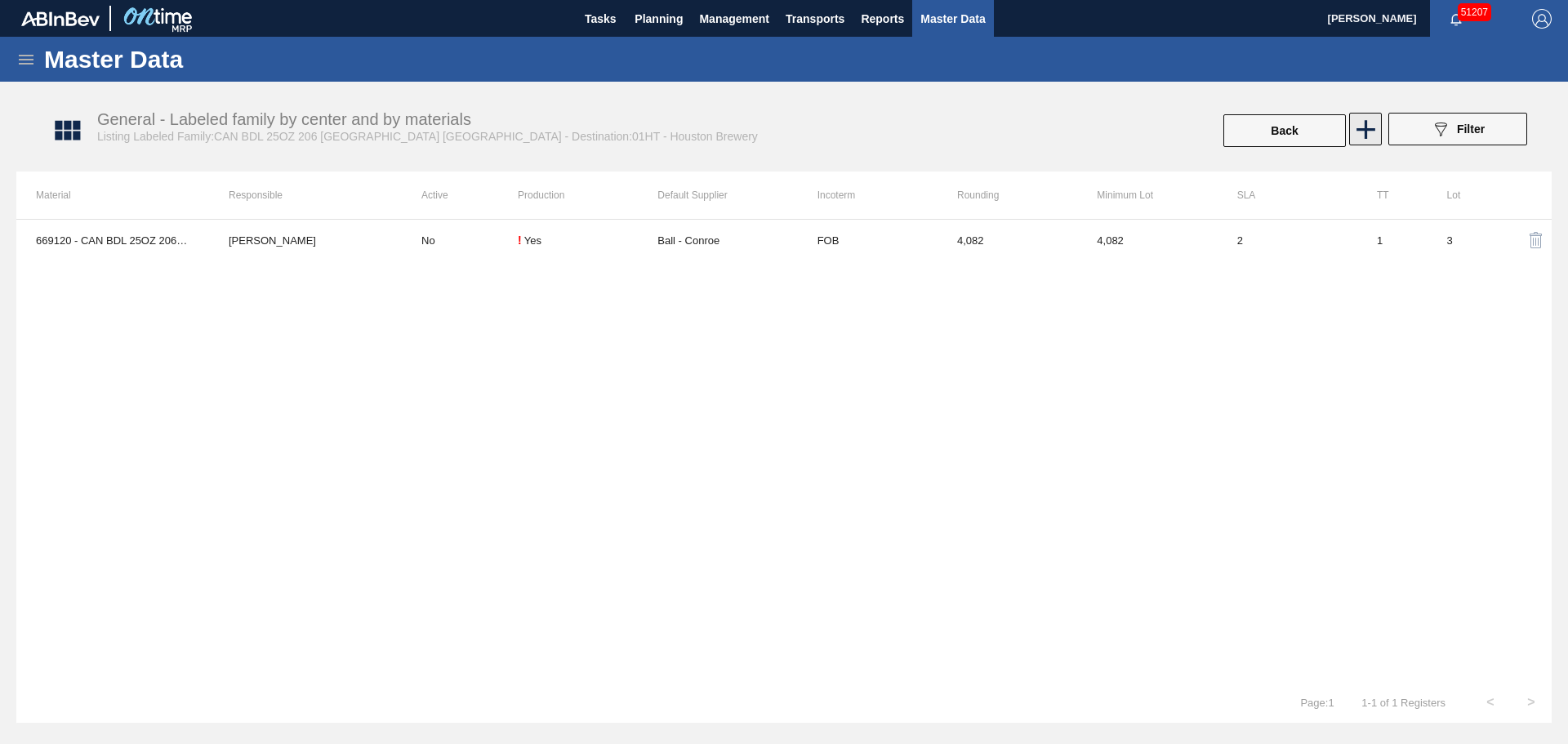
click at [1371, 117] on icon at bounding box center [1366, 130] width 32 height 32
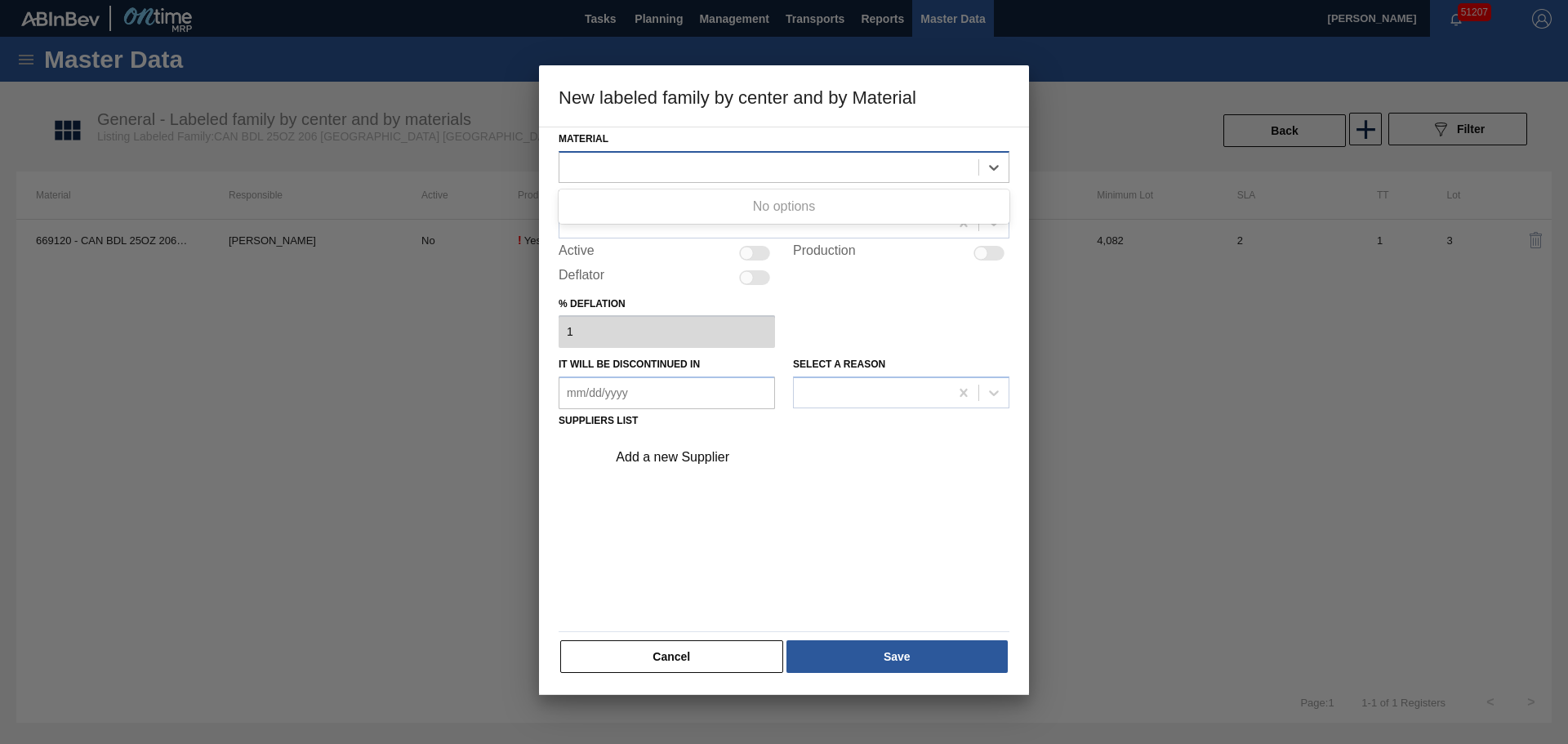
click at [588, 181] on div at bounding box center [784, 167] width 451 height 32
click at [596, 174] on div at bounding box center [769, 167] width 419 height 24
click at [1001, 163] on icon at bounding box center [993, 167] width 16 height 16
click at [689, 245] on div "Active" at bounding box center [667, 253] width 216 height 20
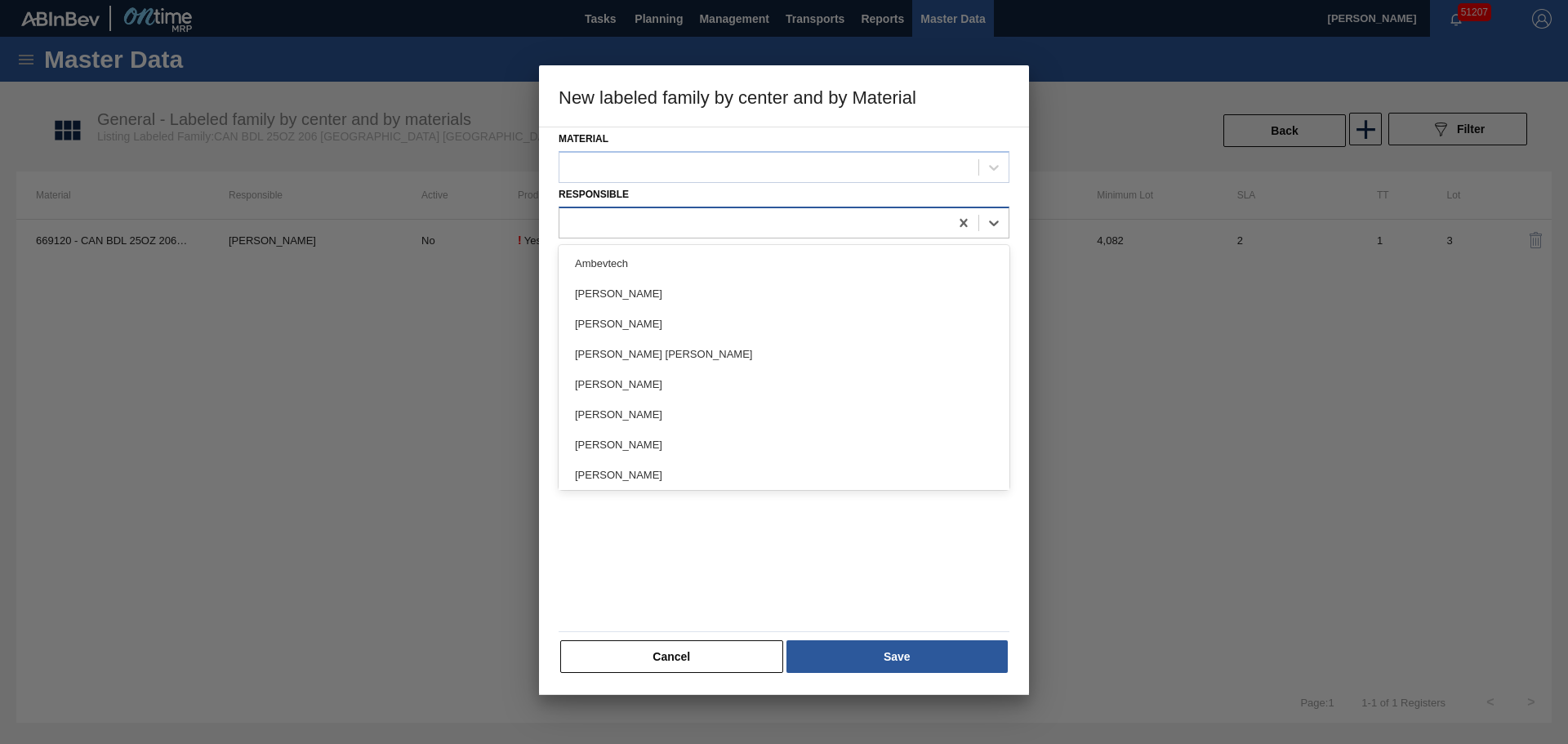
click at [671, 227] on div at bounding box center [754, 222] width 389 height 24
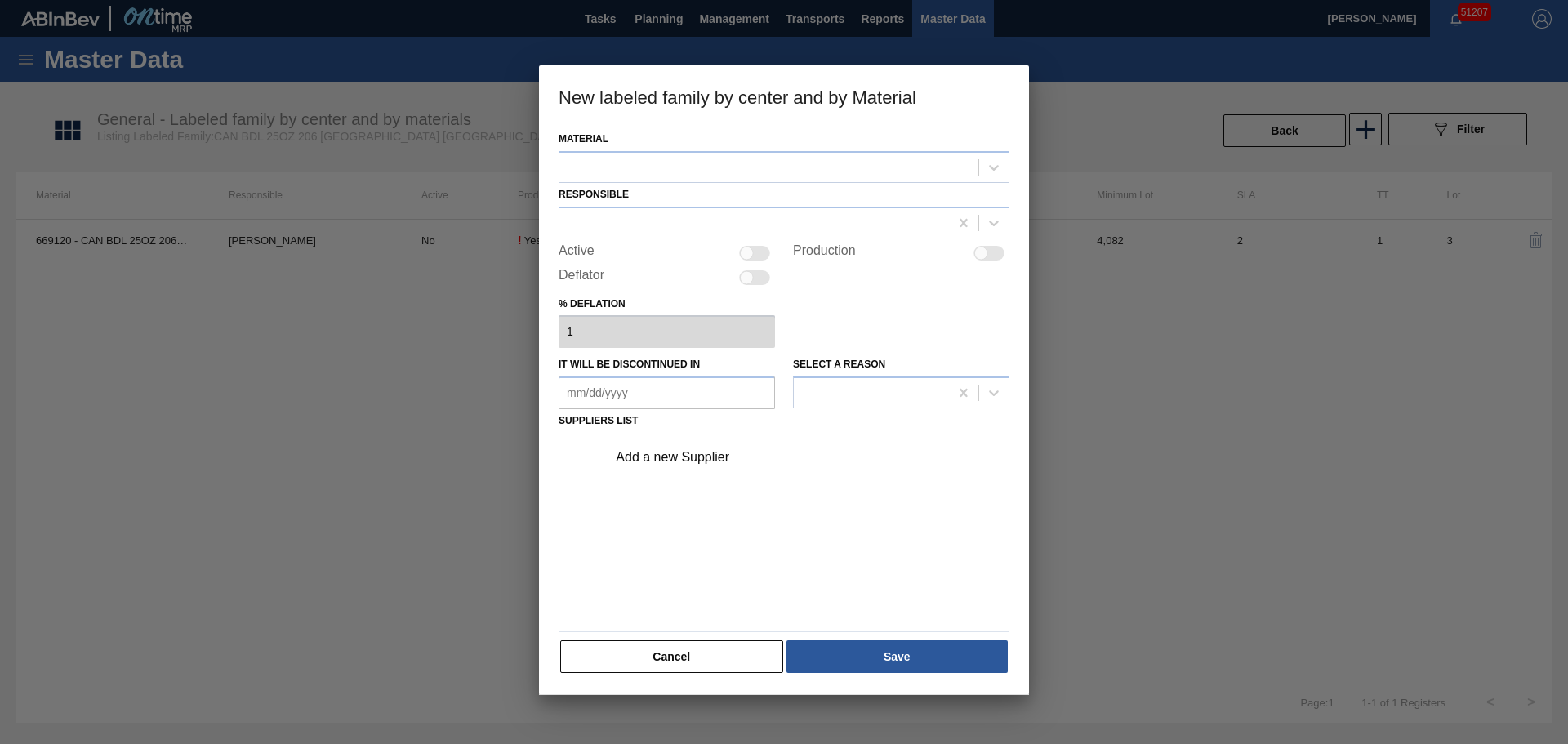
click at [666, 187] on div "Responsible" at bounding box center [784, 210] width 451 height 55
click at [666, 171] on div at bounding box center [769, 167] width 419 height 24
click at [701, 655] on button "Cancel" at bounding box center [672, 657] width 223 height 33
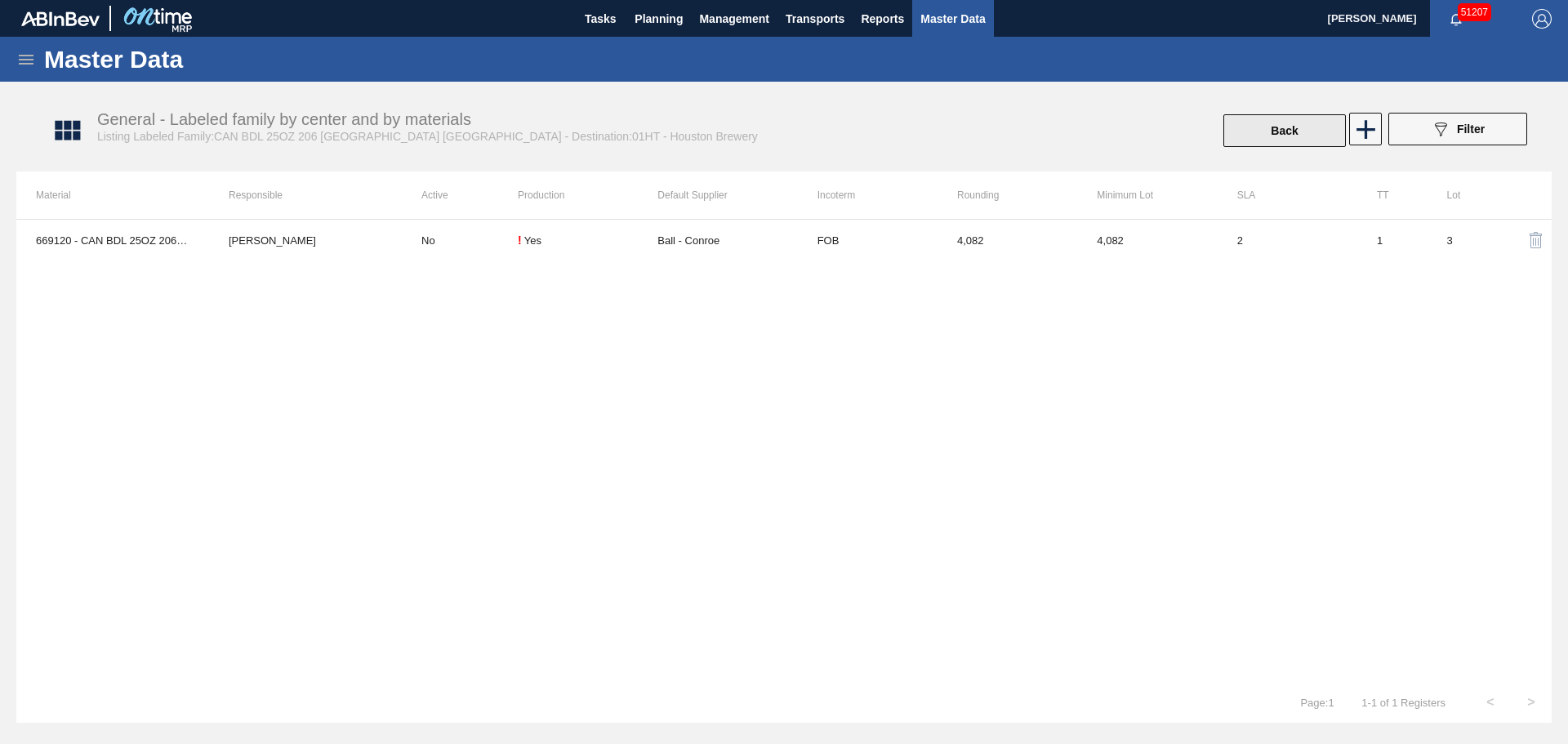
click at [1311, 139] on button "Back" at bounding box center [1284, 131] width 122 height 33
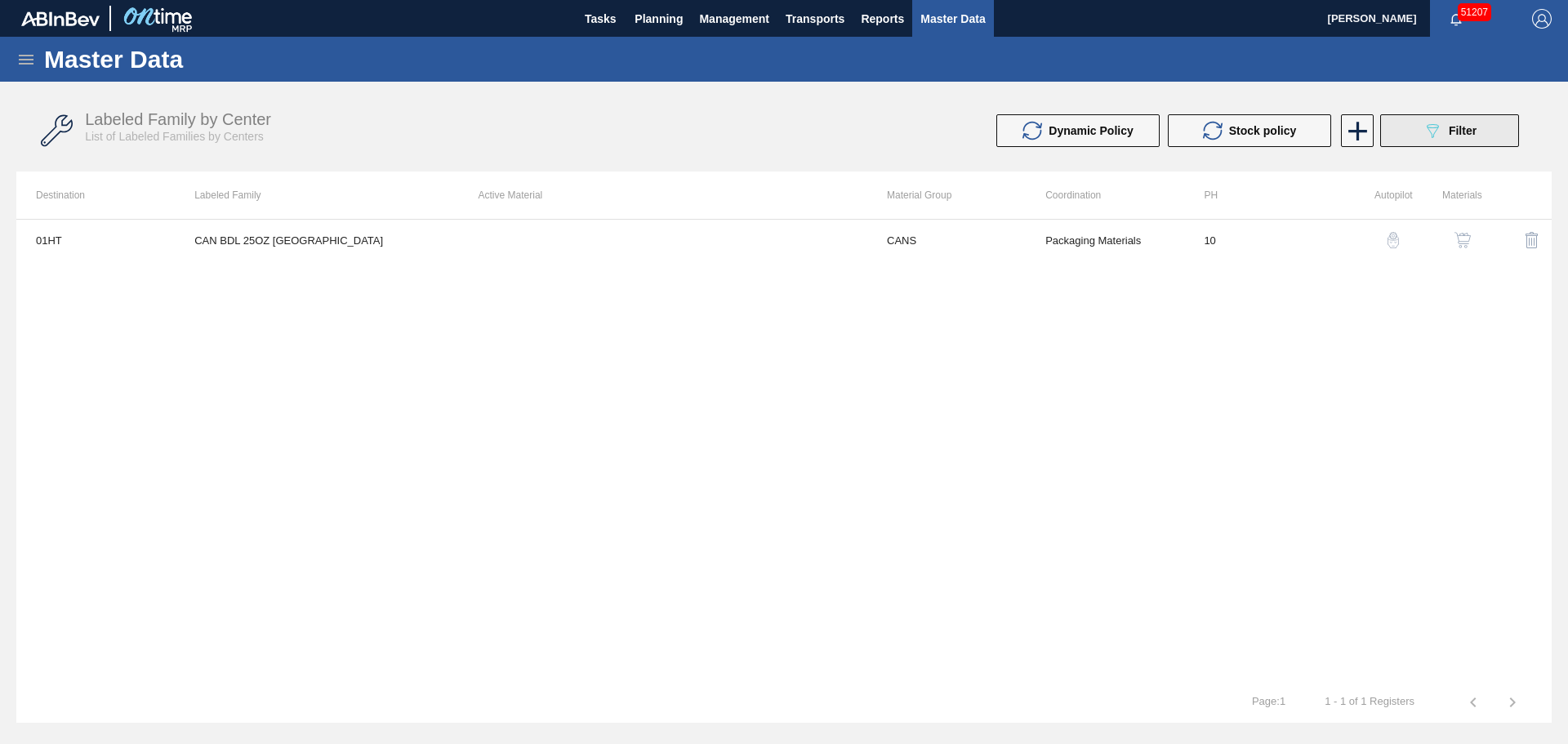
click at [1404, 132] on button "089F7B8B-B2A5-4AFE-B5C0-19BA573D28AC Filter" at bounding box center [1449, 131] width 139 height 33
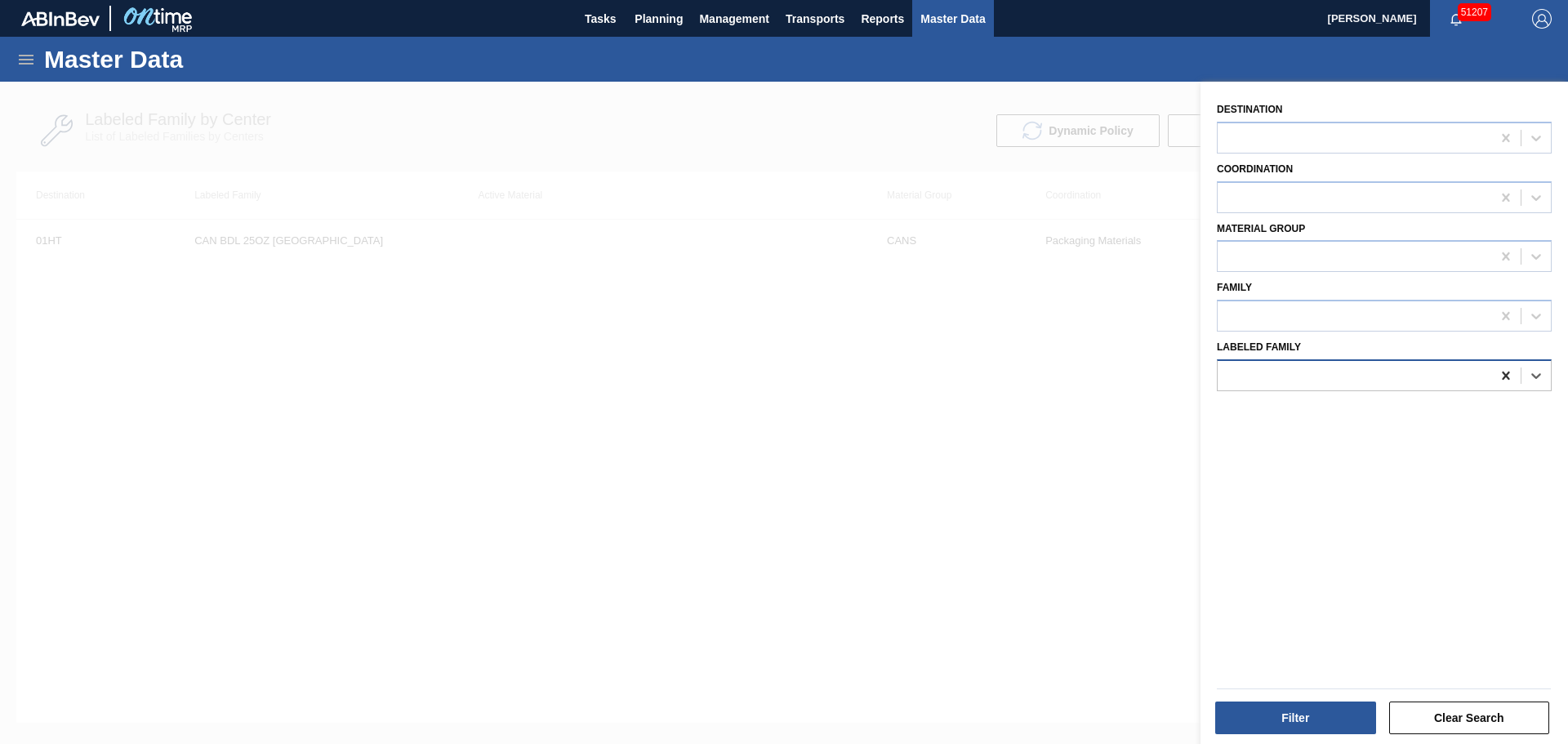
click at [1507, 378] on icon at bounding box center [1505, 376] width 8 height 8
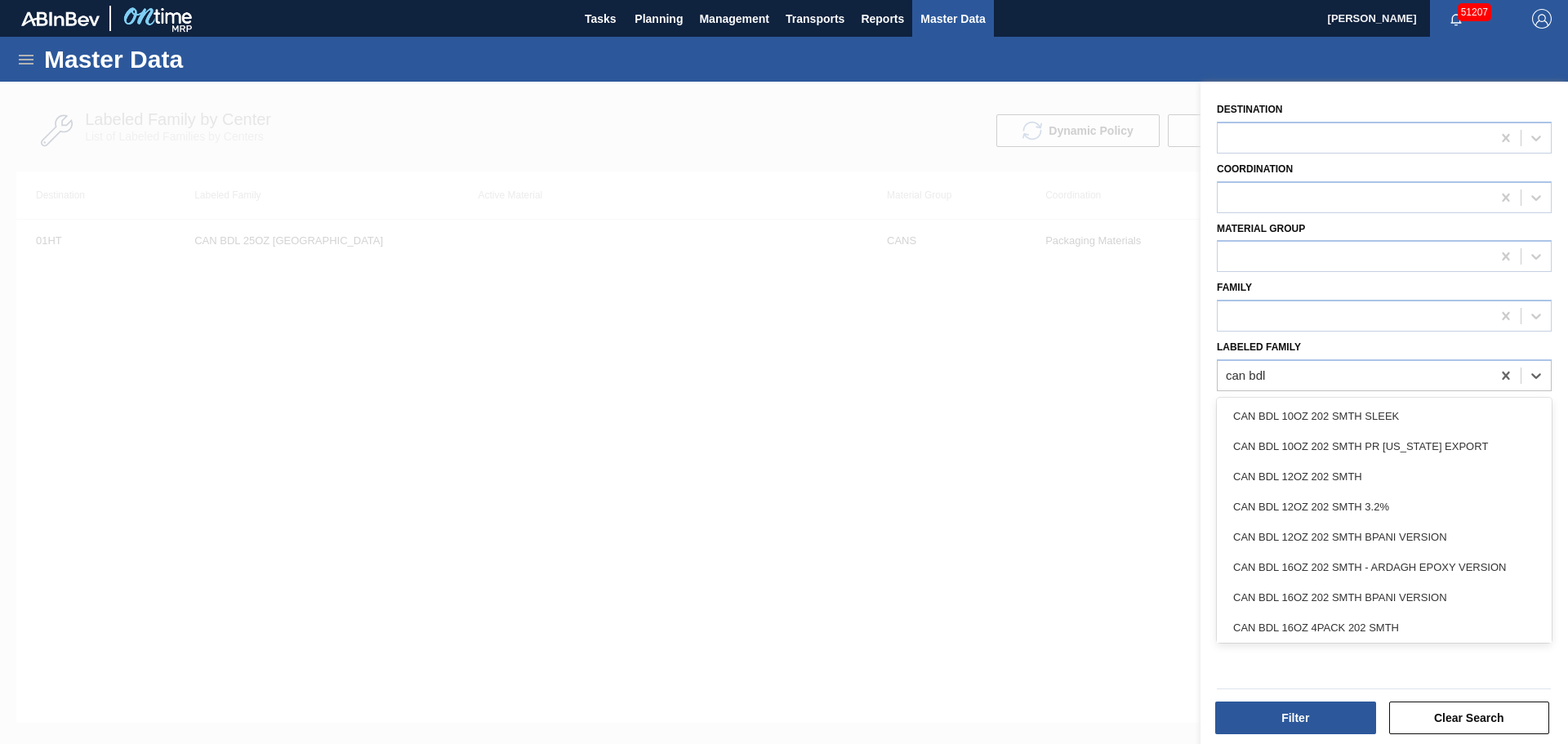
type Family "can bdl 2"
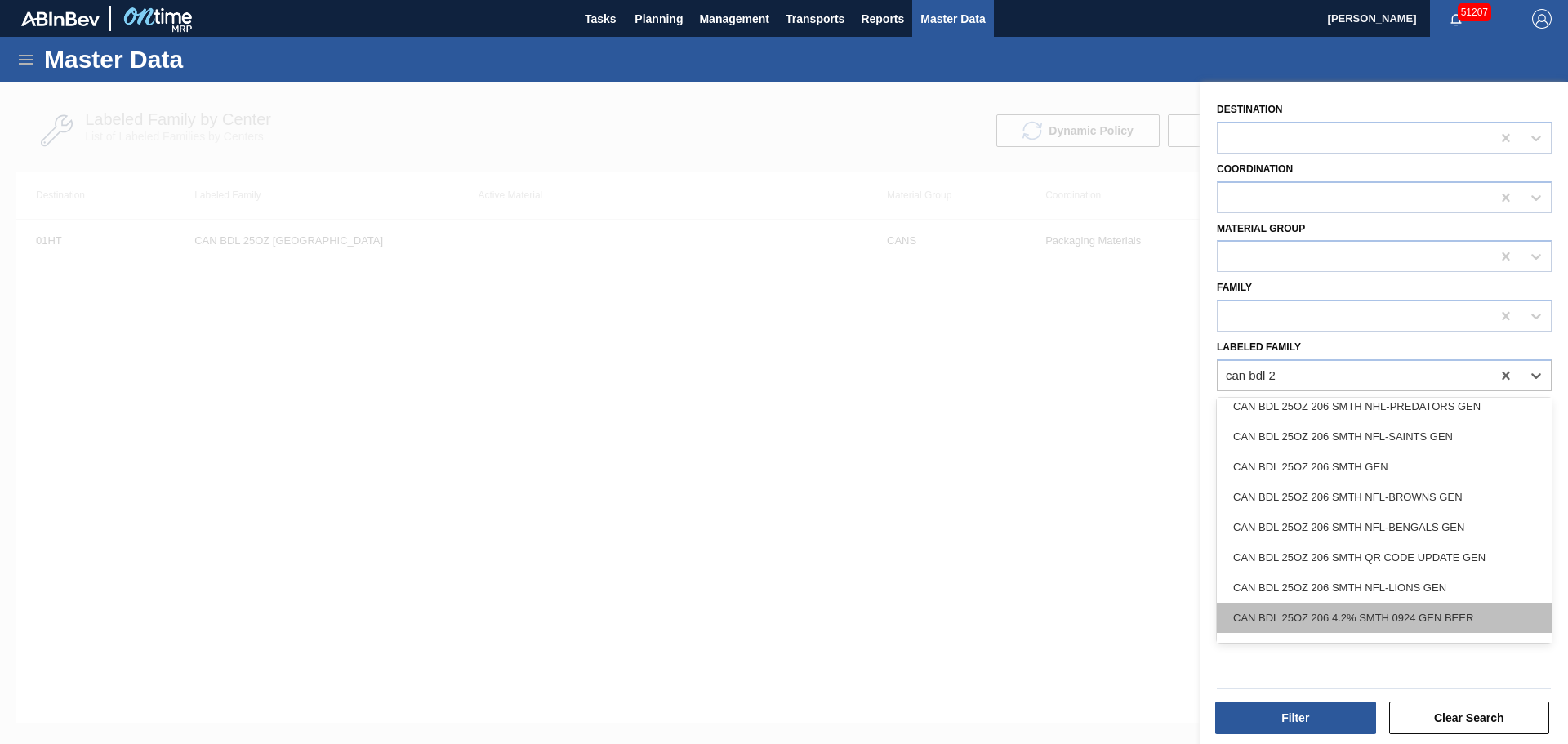
scroll to position [817, 0]
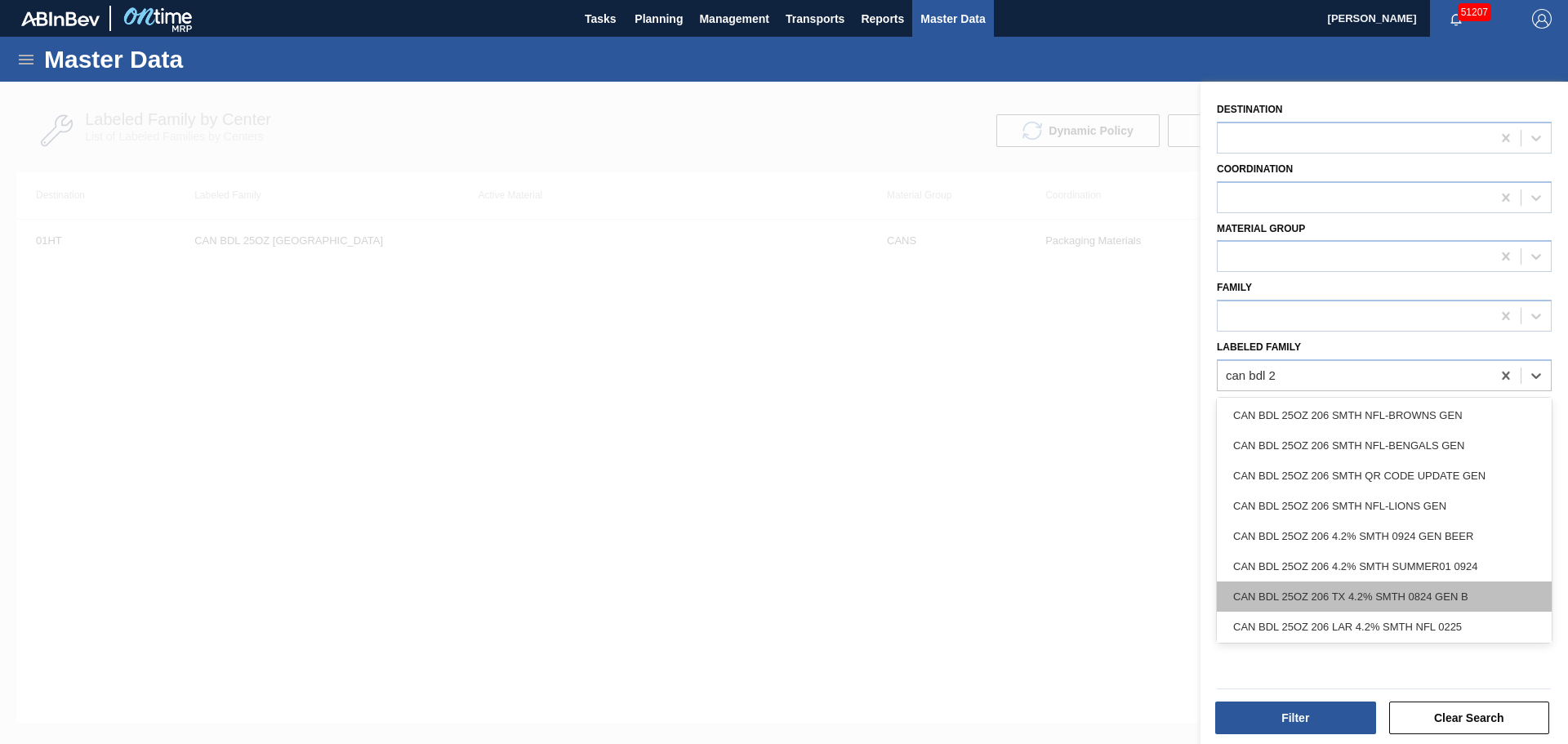
click at [1413, 593] on div "CAN BDL 25OZ 206 TX 4.2% SMTH 0824 GEN B" at bounding box center [1384, 597] width 335 height 31
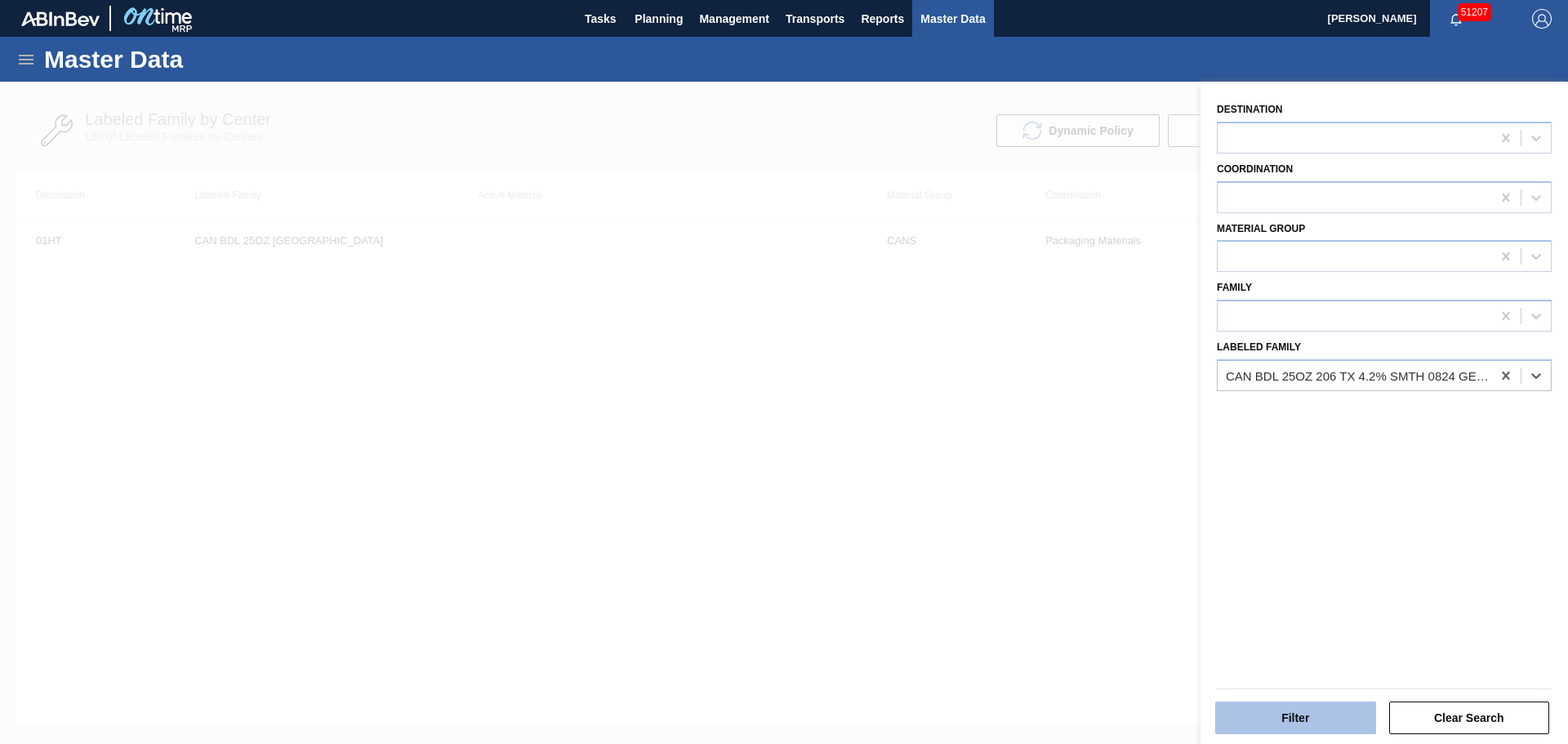
click at [1281, 724] on button "Filter" at bounding box center [1296, 718] width 161 height 33
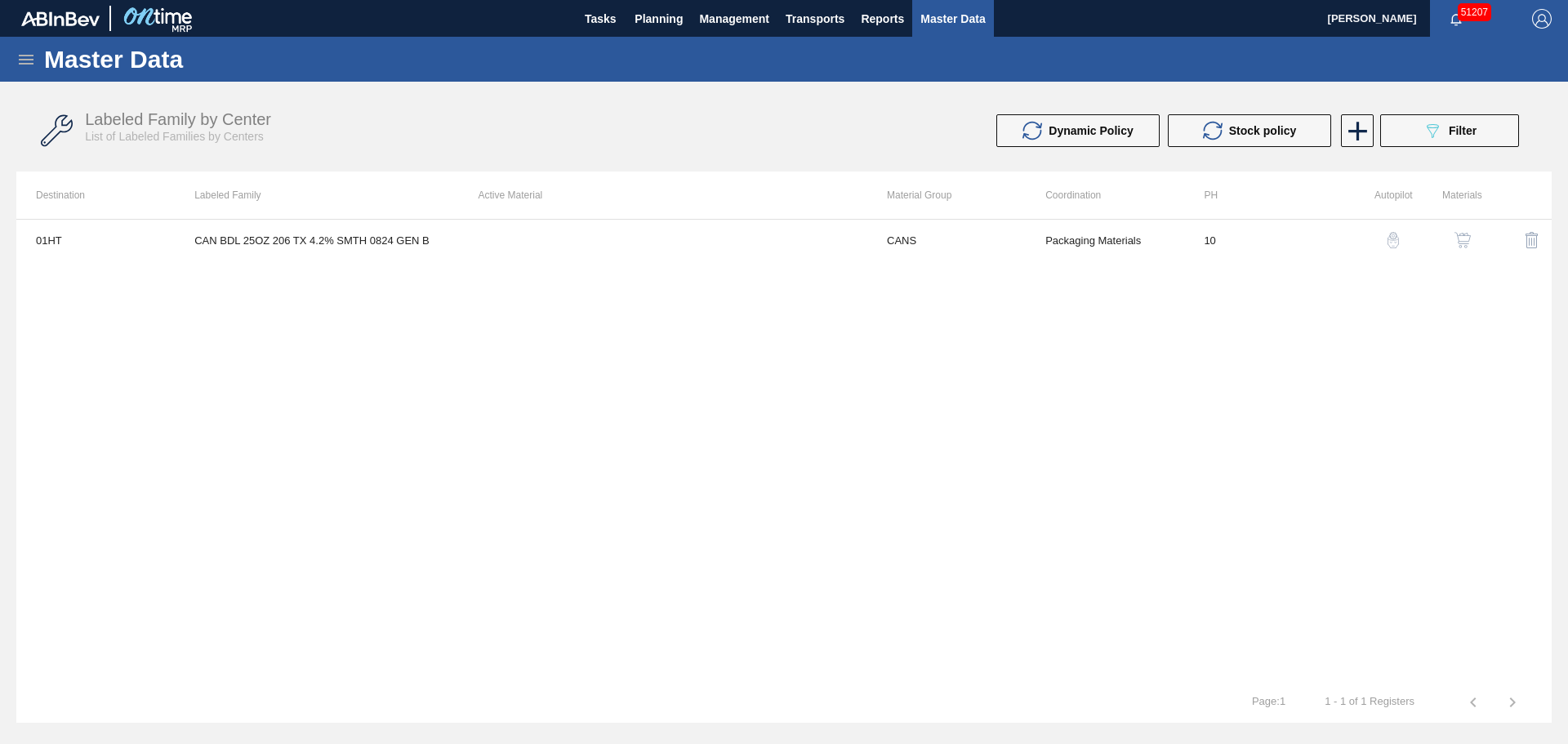
click at [1459, 238] on img "button" at bounding box center [1462, 239] width 16 height 16
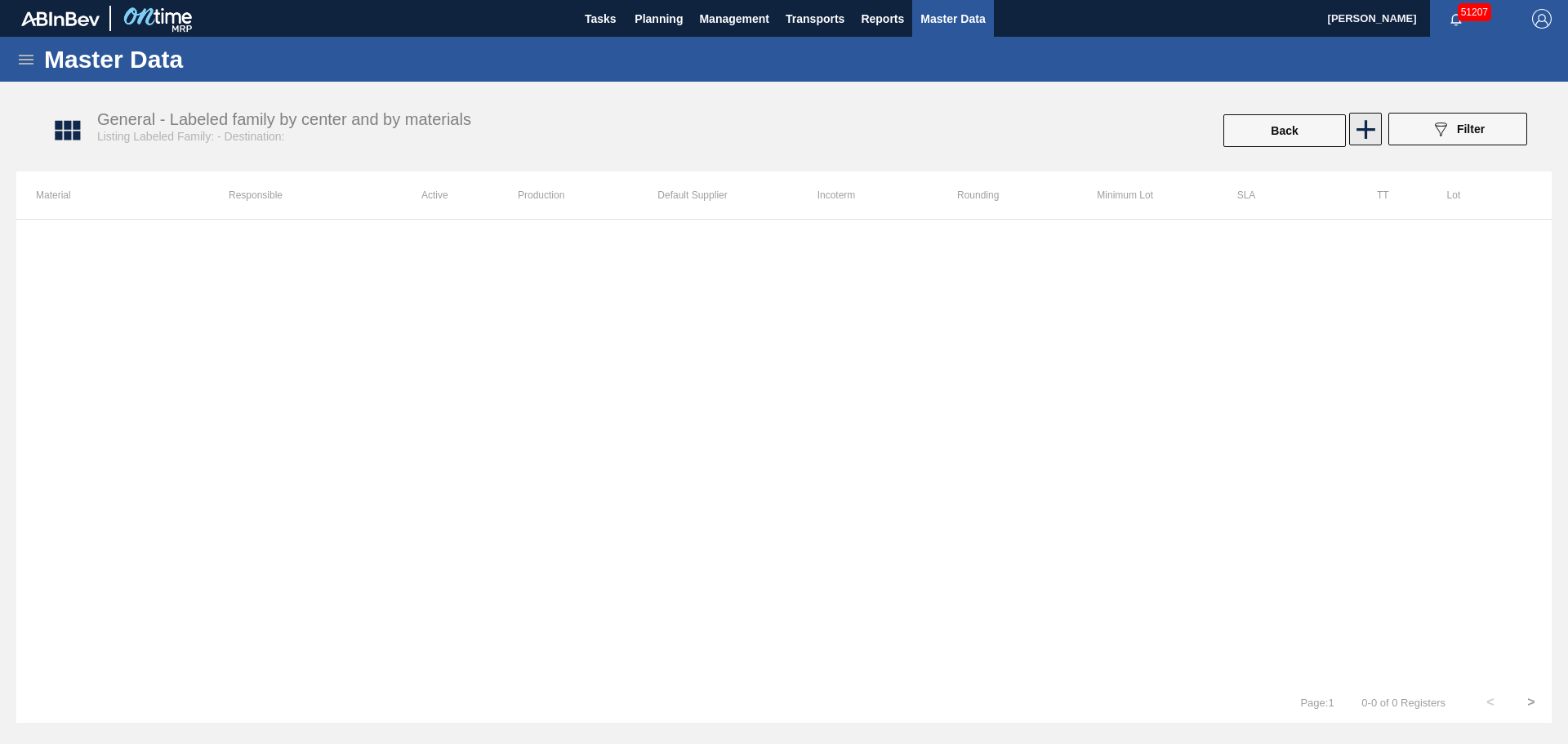
click at [1359, 132] on icon at bounding box center [1366, 130] width 32 height 32
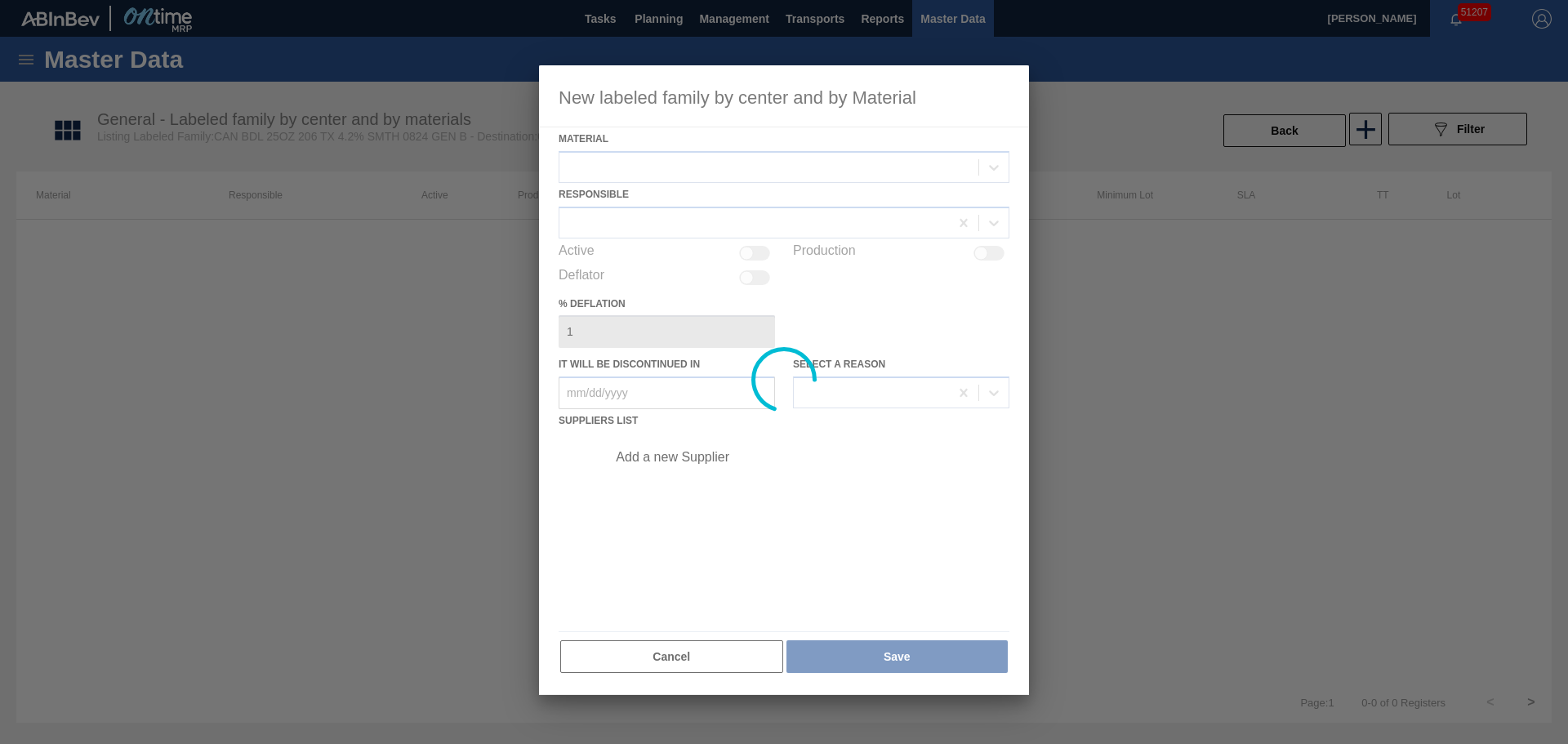
click at [682, 154] on div at bounding box center [784, 380] width 490 height 629
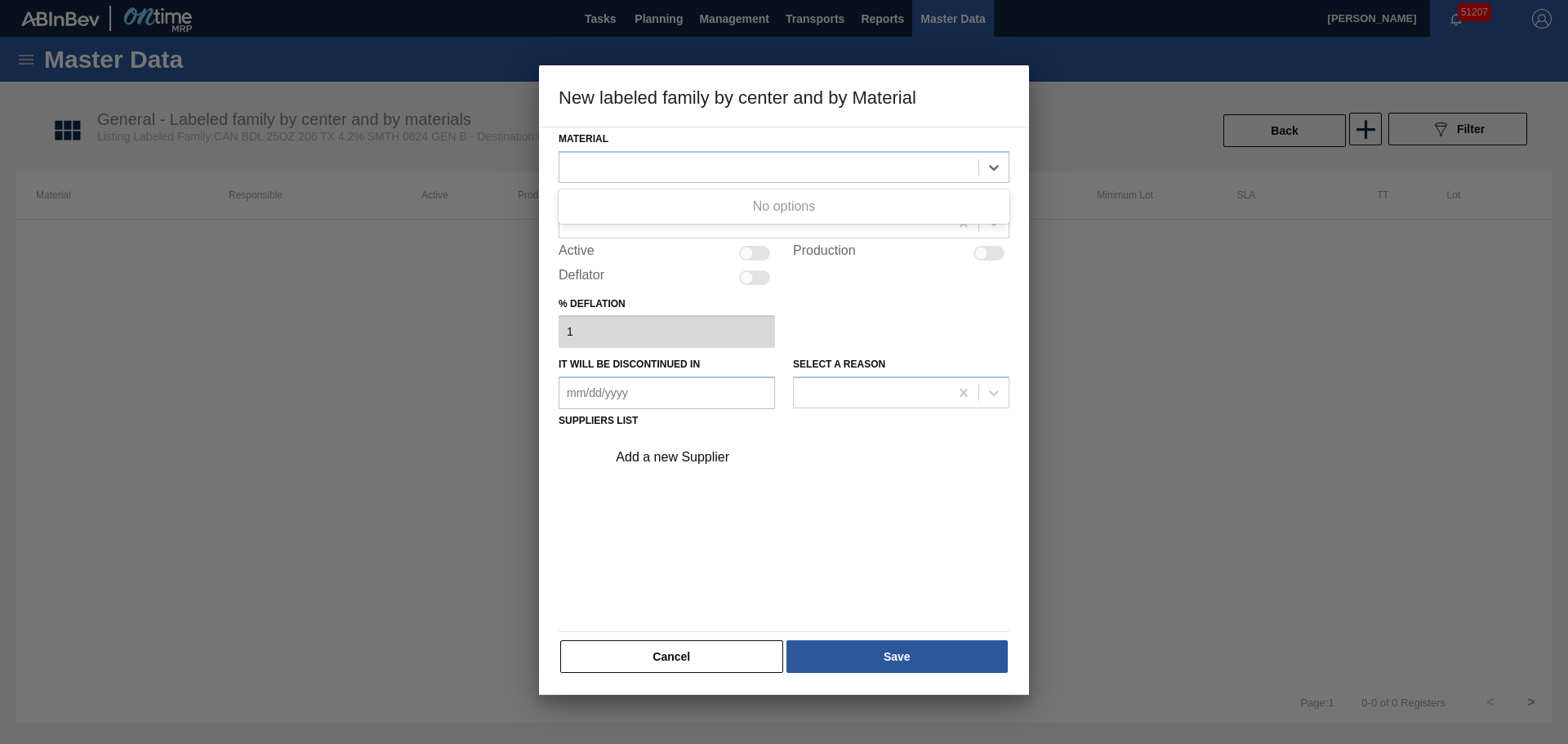
click at [686, 164] on div at bounding box center [769, 167] width 419 height 24
click at [766, 164] on div at bounding box center [769, 167] width 419 height 24
click at [765, 174] on div at bounding box center [769, 167] width 419 height 24
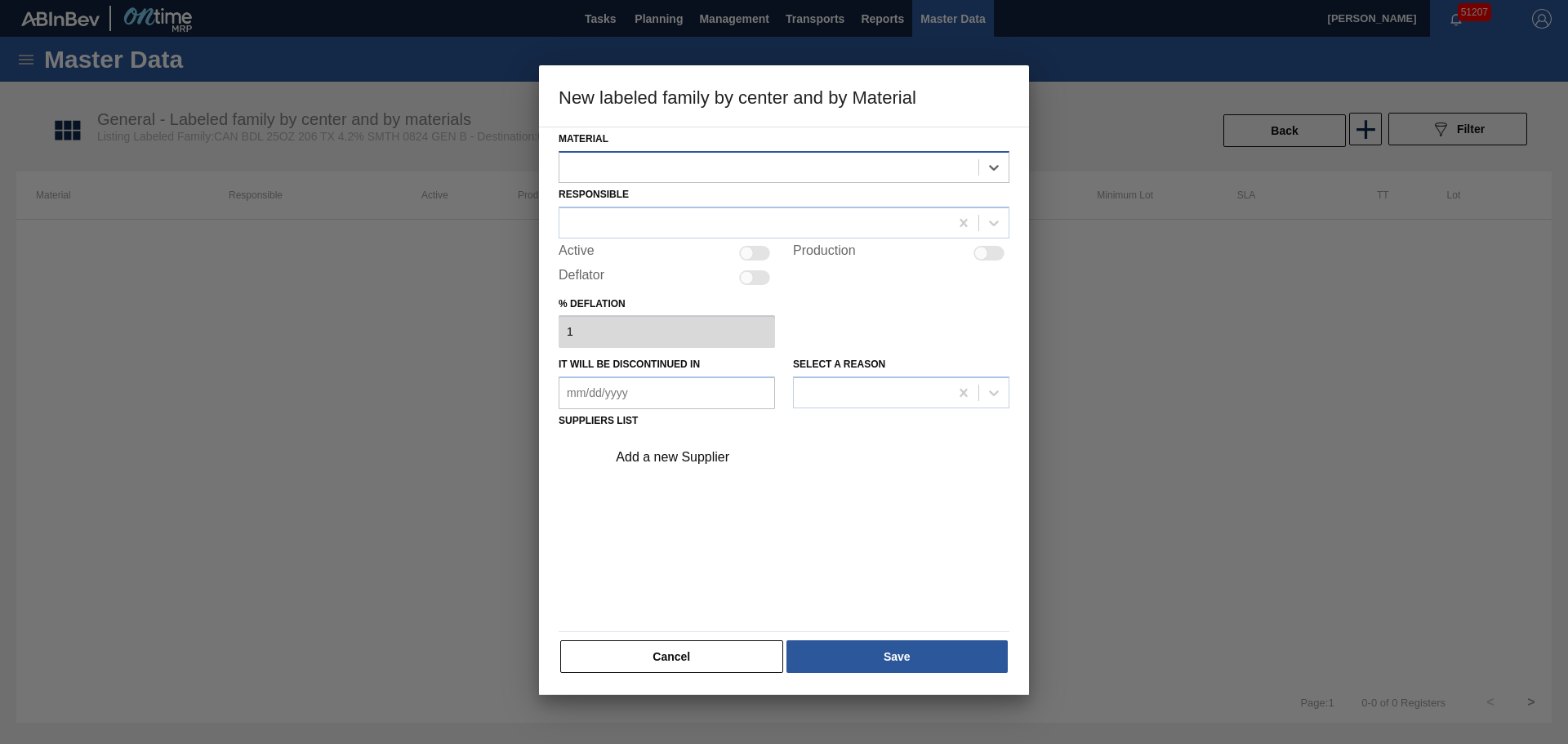
click at [765, 174] on div at bounding box center [769, 167] width 419 height 24
click at [748, 646] on button "Cancel" at bounding box center [672, 657] width 223 height 33
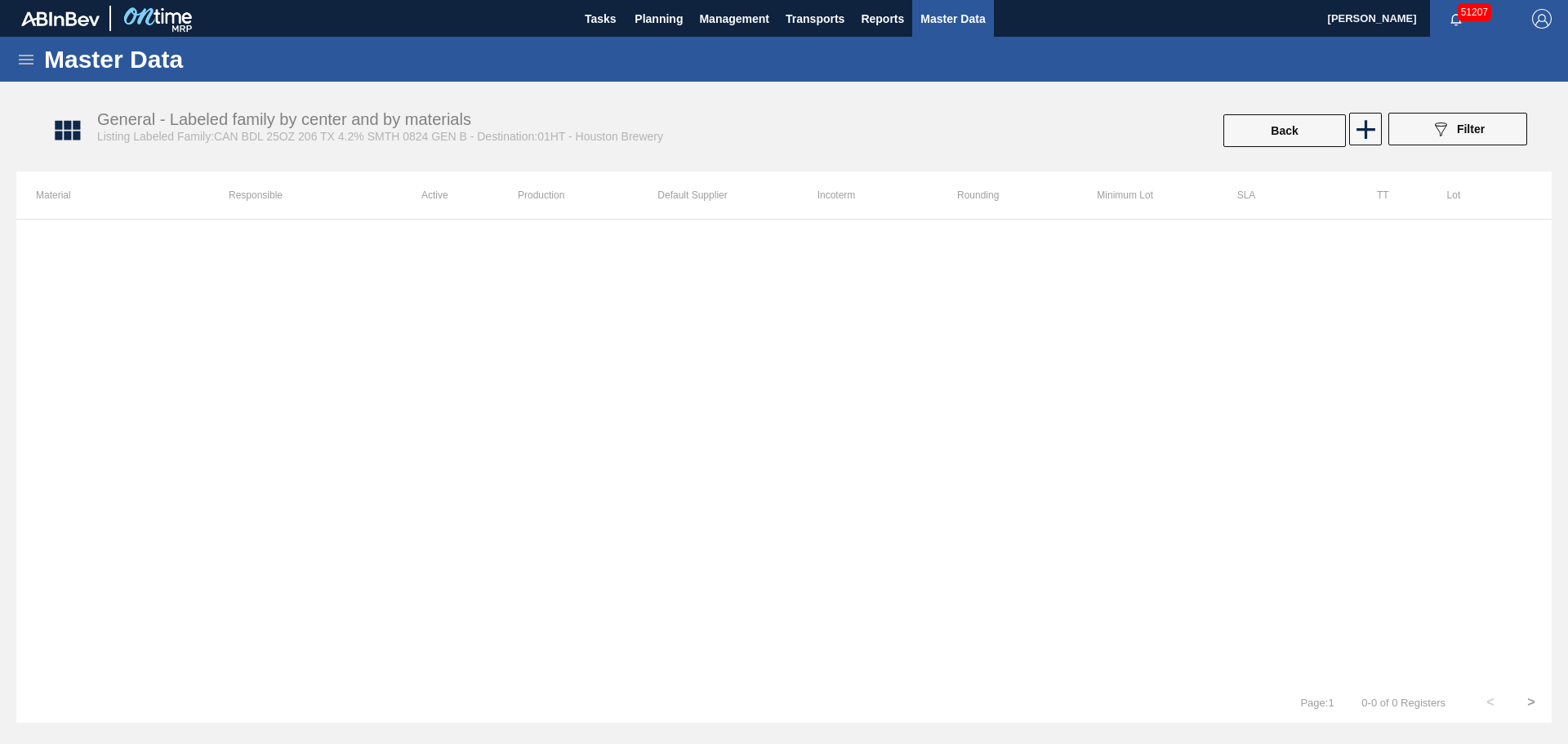
click at [1284, 151] on div "General - Labeled family by center and by materials Listing Labeled Family:CAN …" at bounding box center [792, 131] width 1535 height 61
click at [1320, 136] on button "Back" at bounding box center [1284, 131] width 122 height 33
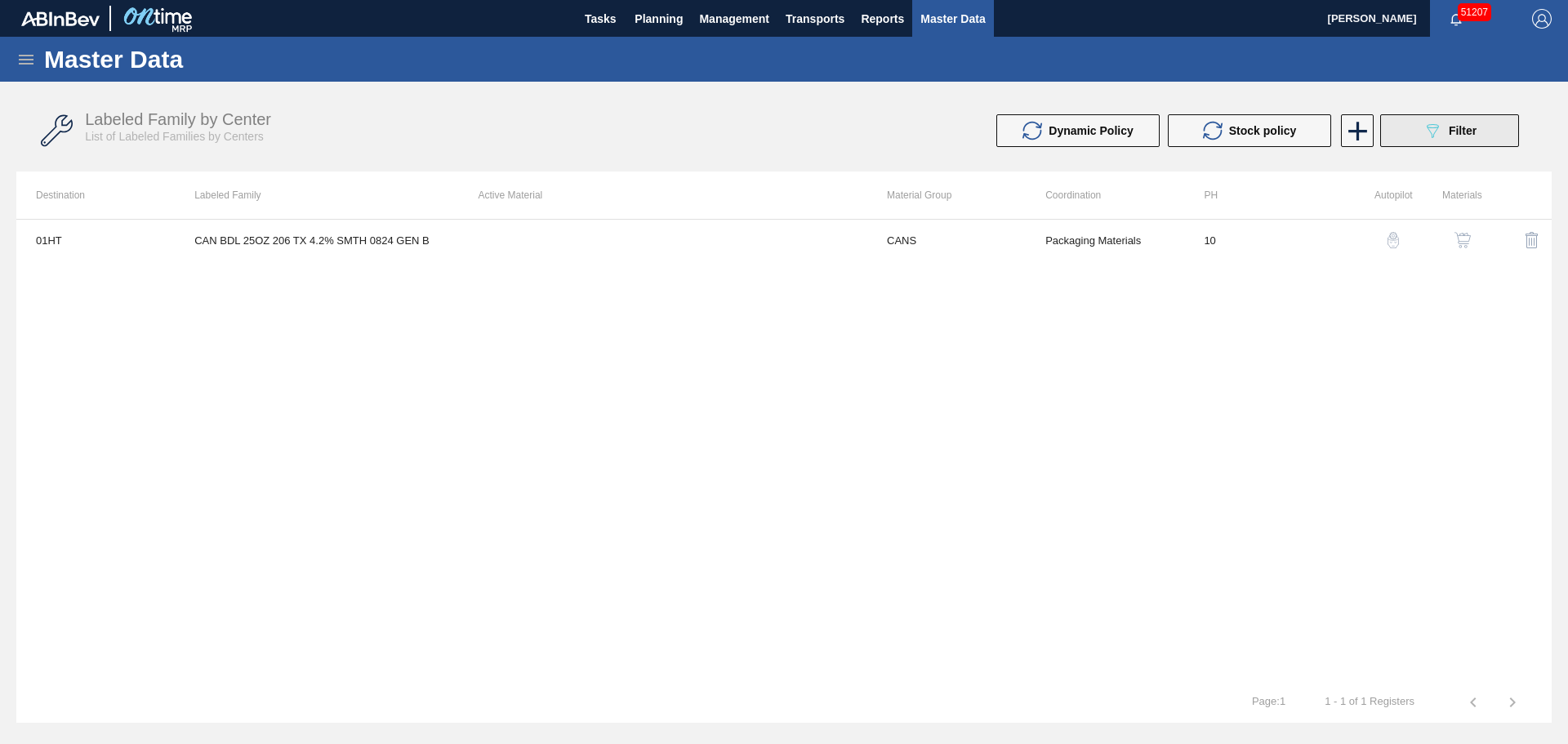
click at [1478, 137] on button "089F7B8B-B2A5-4AFE-B5C0-19BA573D28AC Filter" at bounding box center [1449, 131] width 139 height 33
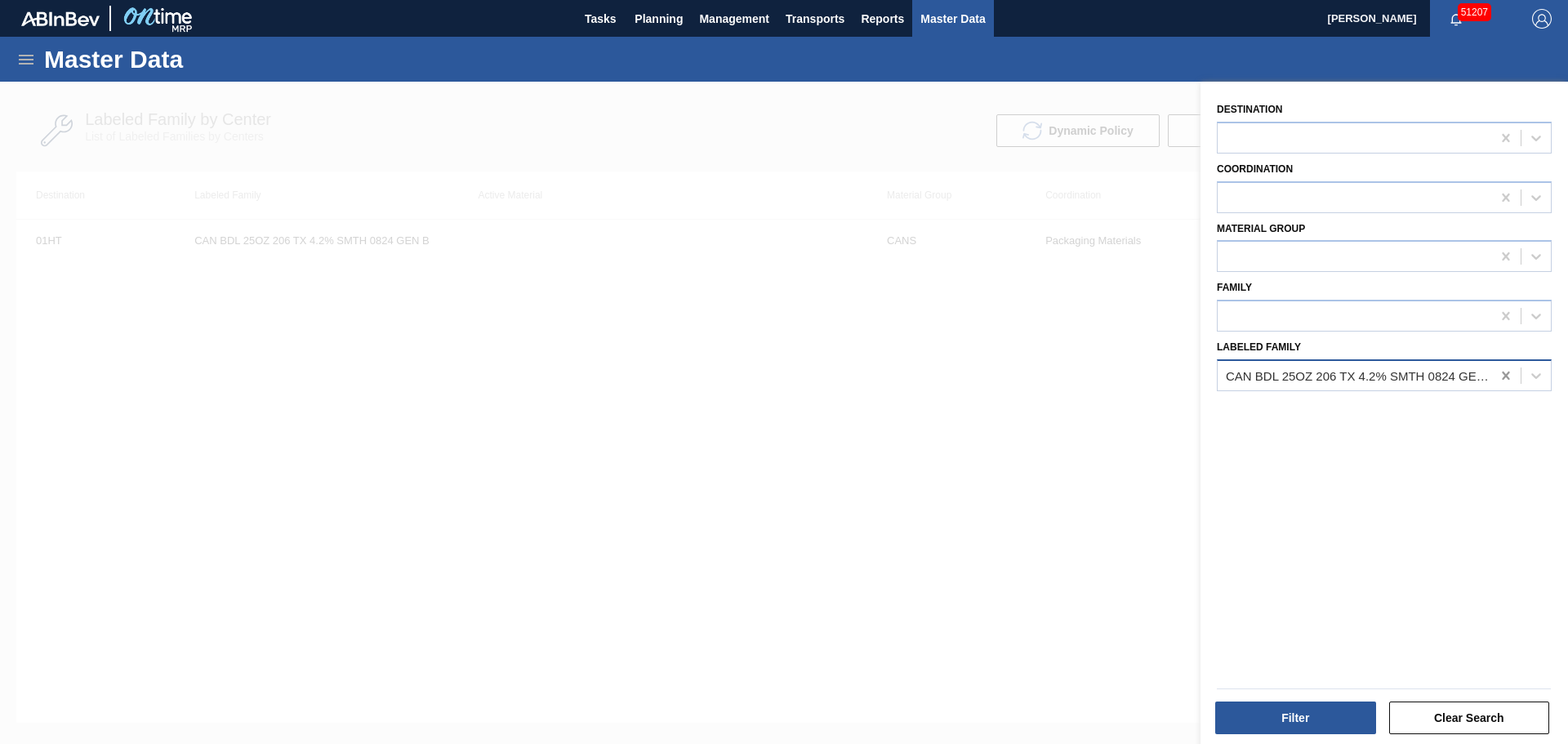
click at [1498, 372] on icon at bounding box center [1505, 375] width 16 height 16
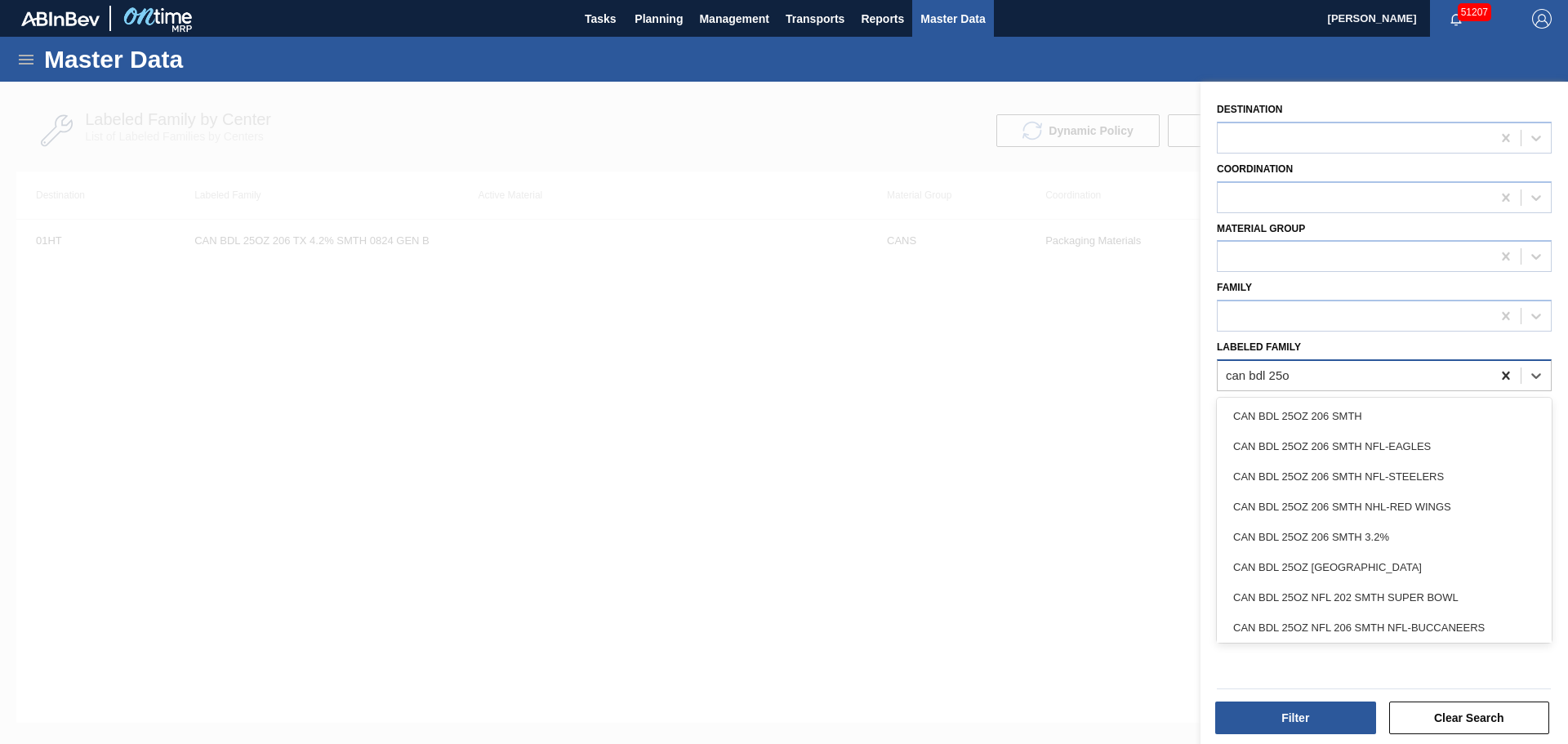
type Family "can bdl 25oz"
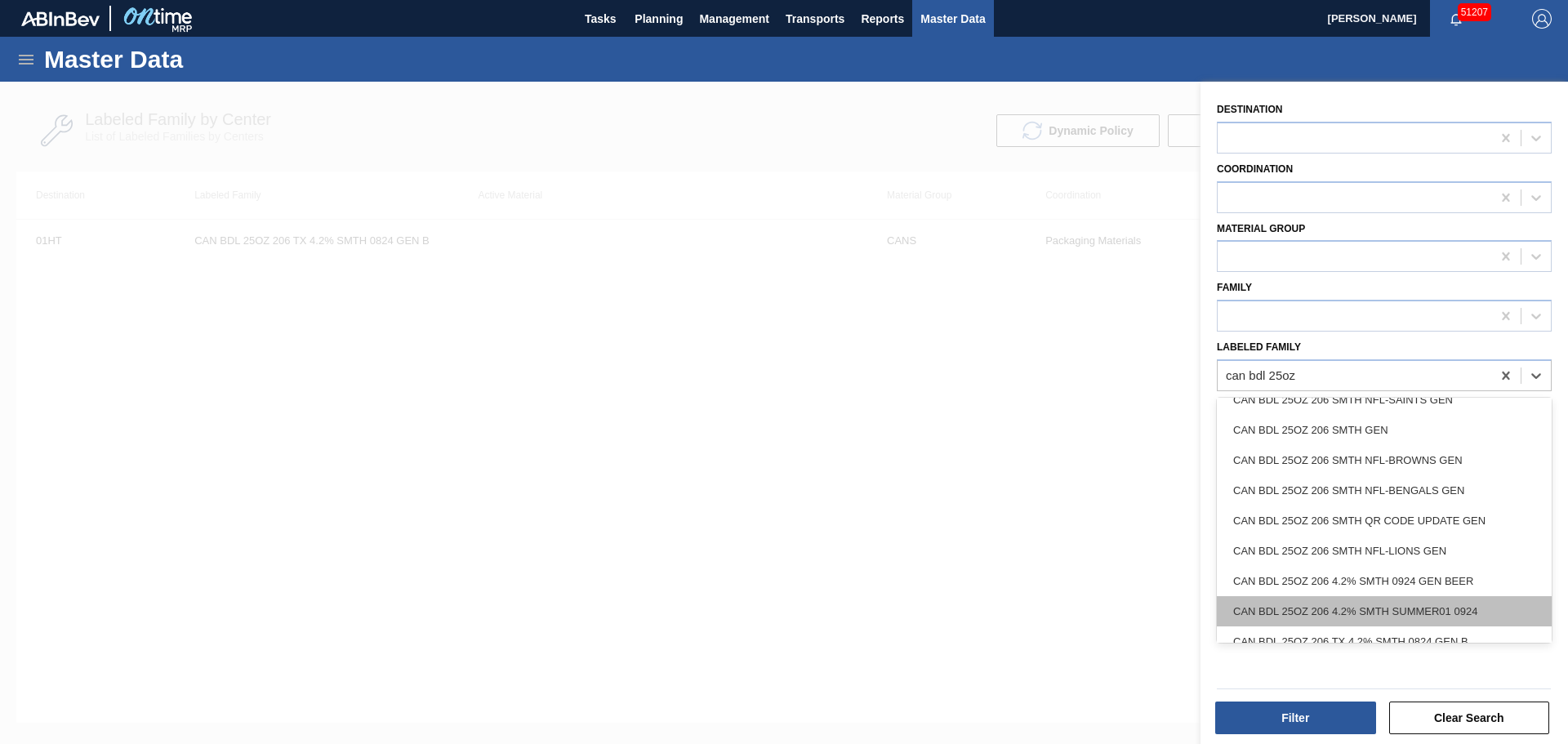
scroll to position [880, 0]
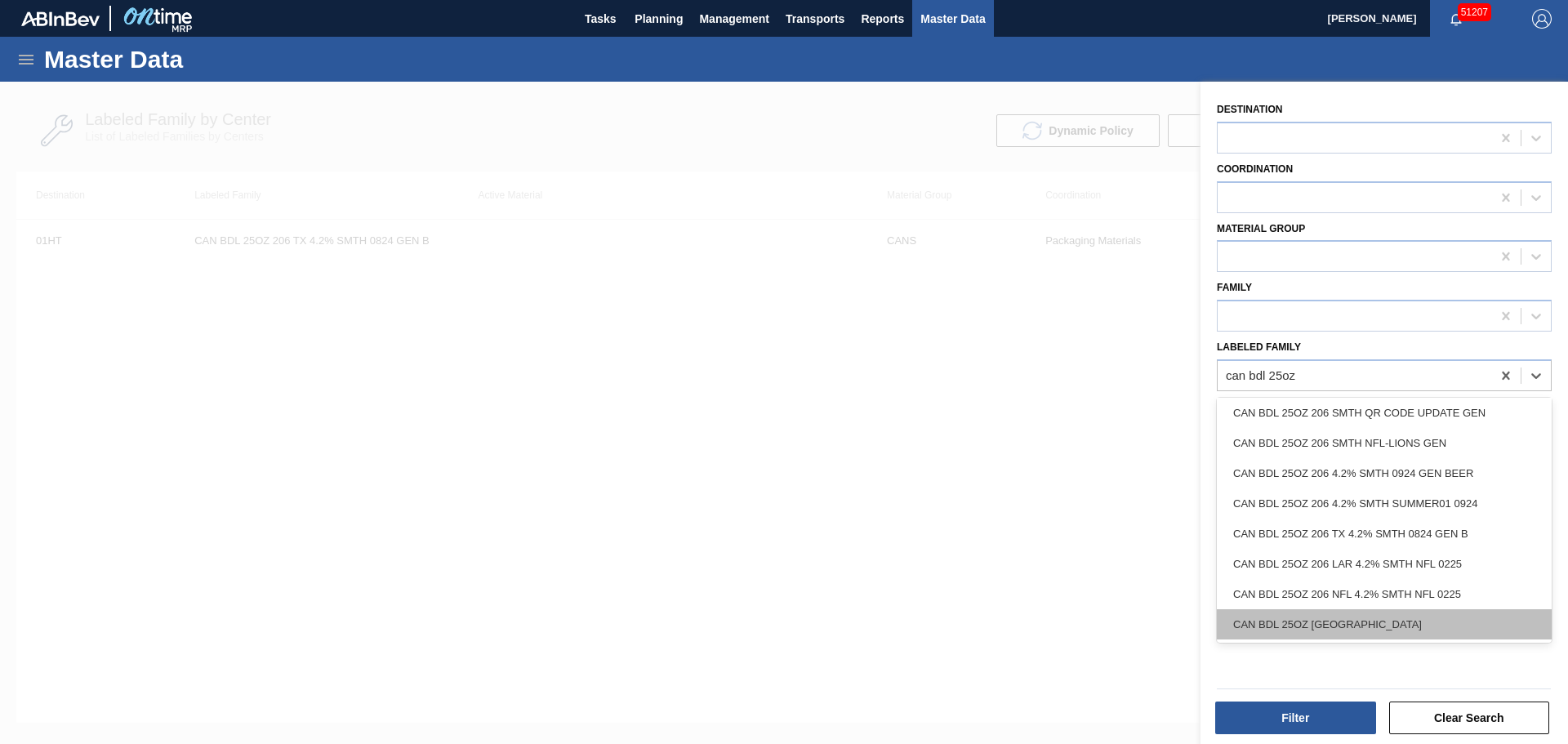
click at [1397, 615] on div "CAN BDL 25OZ 206 SMTH TX" at bounding box center [1384, 624] width 335 height 31
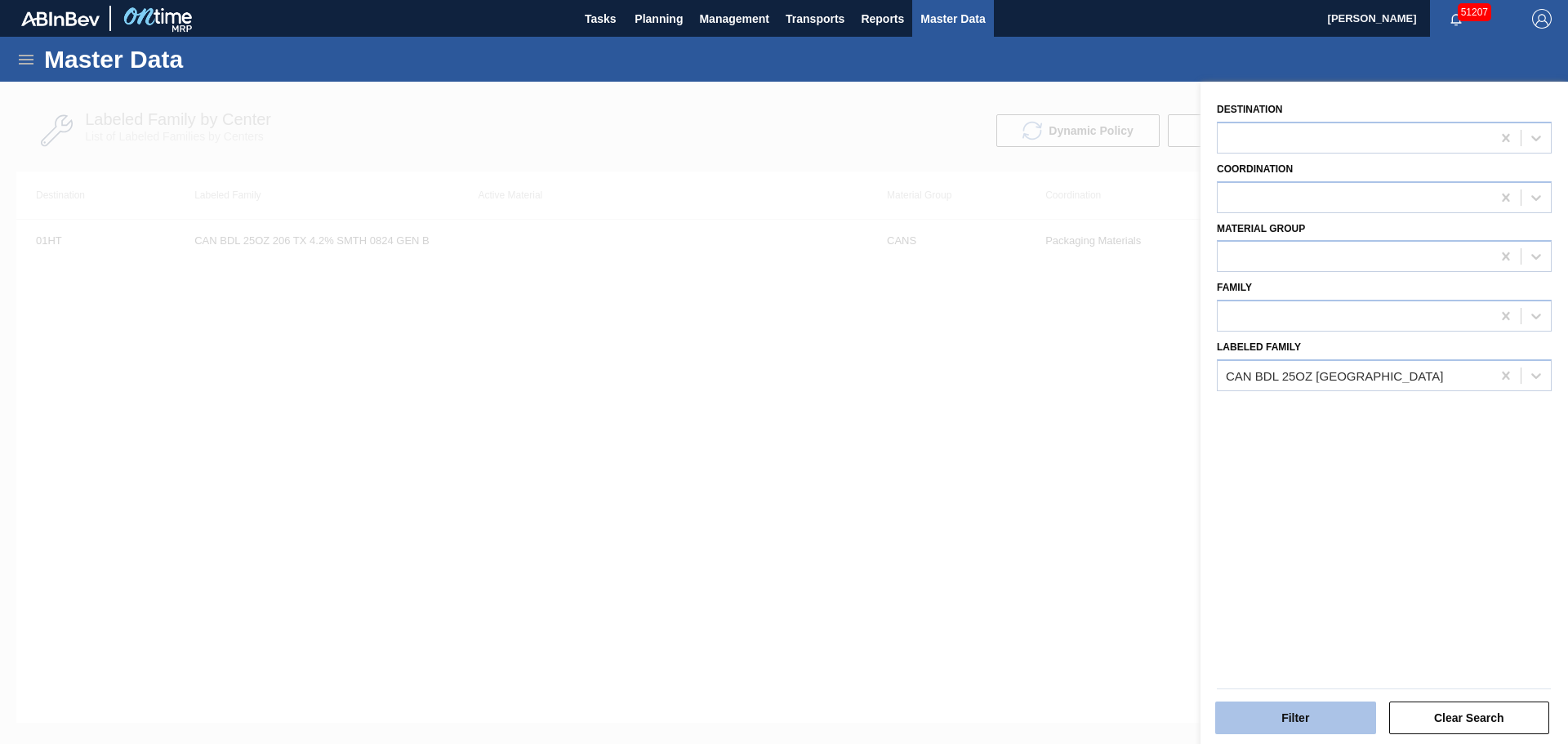
click at [1262, 711] on button "Filter" at bounding box center [1296, 718] width 161 height 33
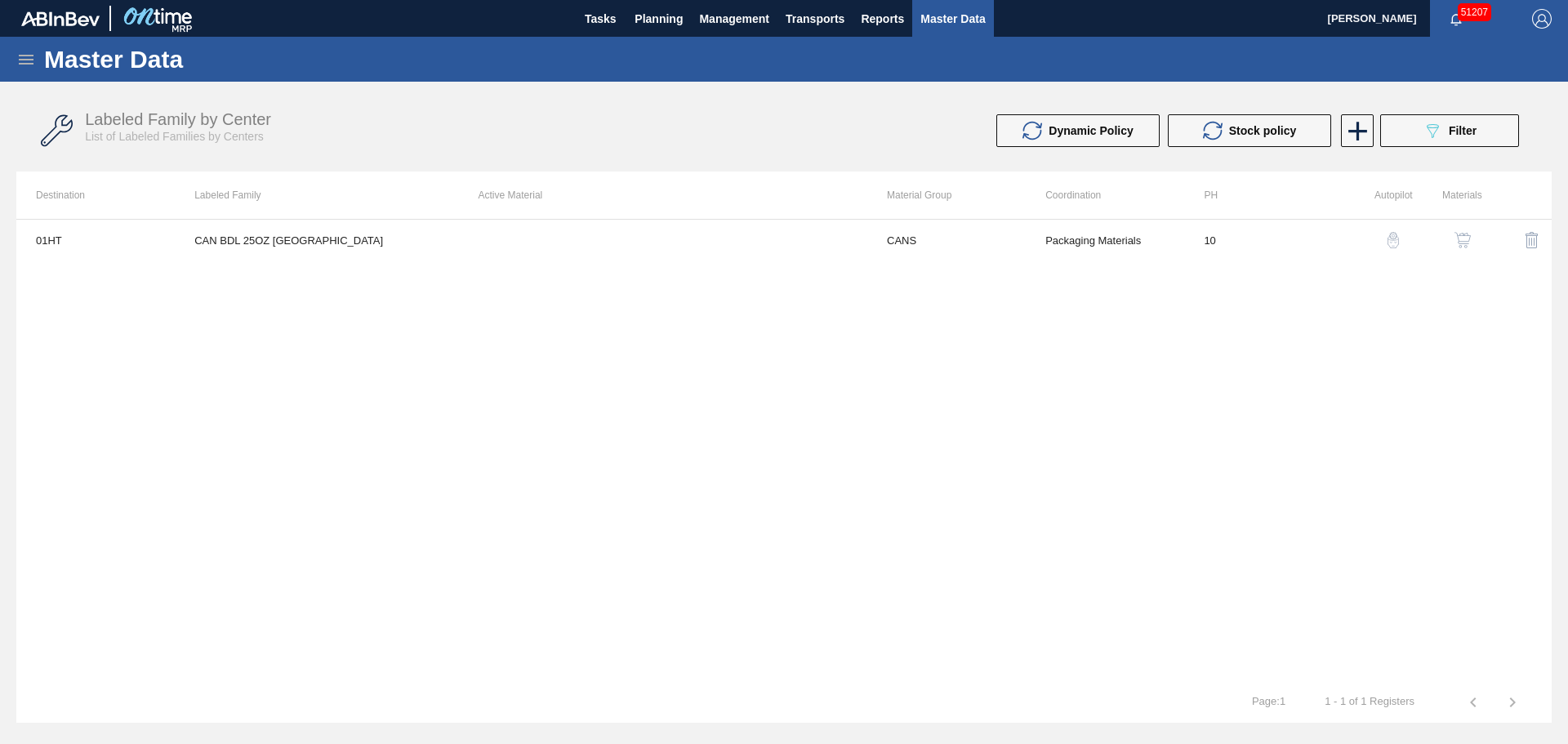
click at [1466, 238] on img "button" at bounding box center [1462, 239] width 16 height 16
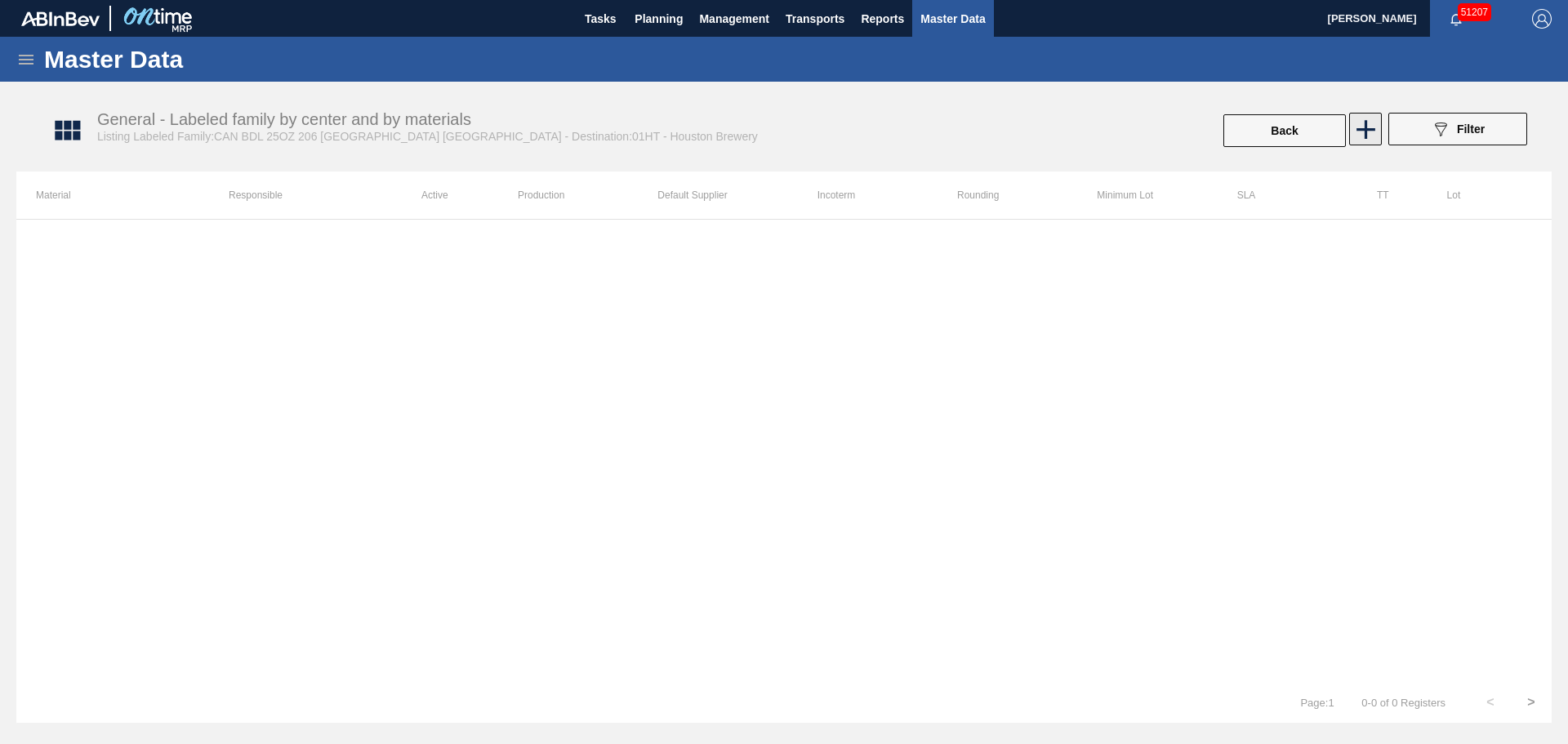
click at [1371, 123] on icon at bounding box center [1366, 130] width 32 height 32
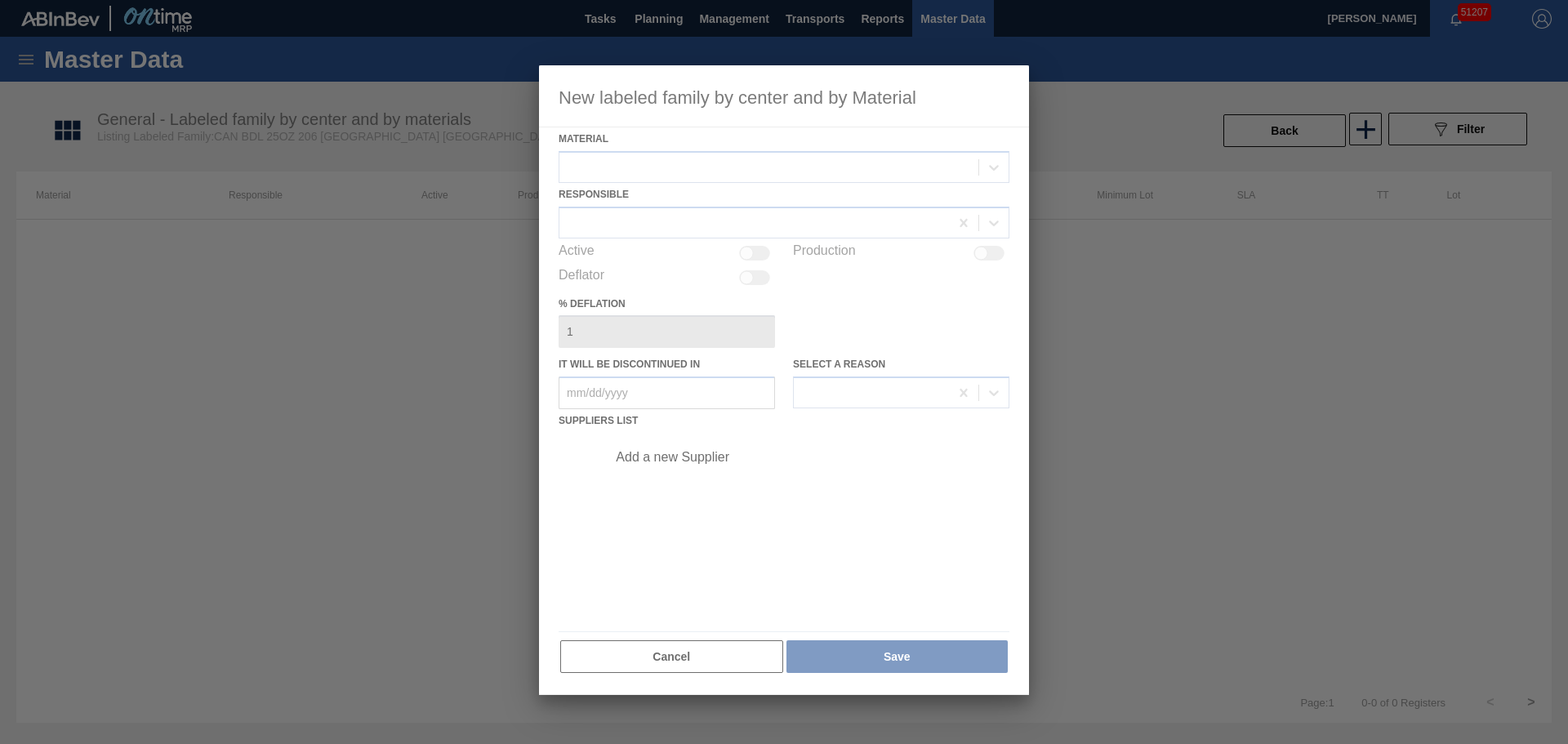
click at [700, 179] on div at bounding box center [784, 380] width 490 height 629
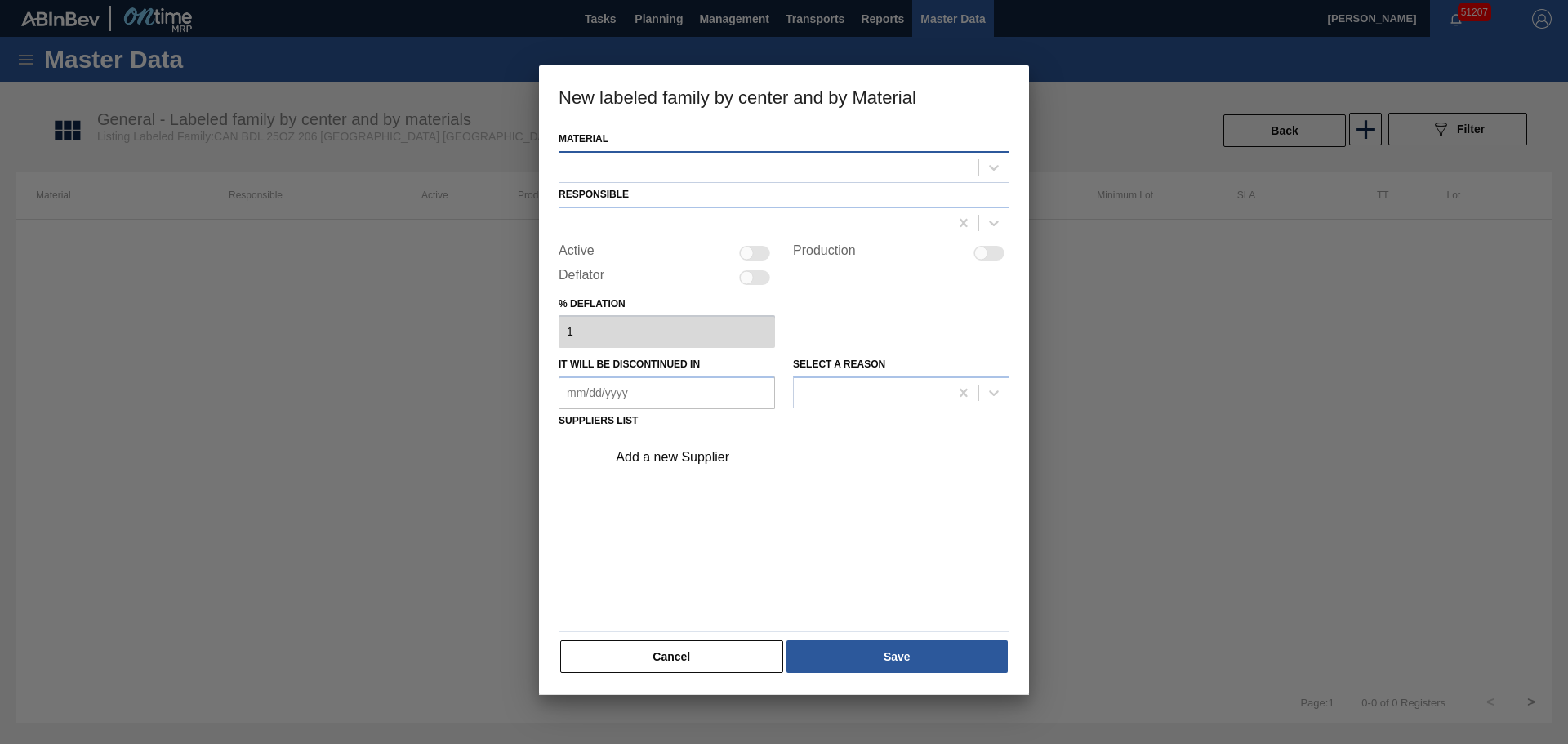
click at [699, 165] on div at bounding box center [769, 167] width 419 height 24
click at [671, 674] on div "Material Select is focused ,type to refine list, press Down to open the menu, R…" at bounding box center [784, 411] width 490 height 568
click at [669, 670] on button "Cancel" at bounding box center [672, 657] width 223 height 33
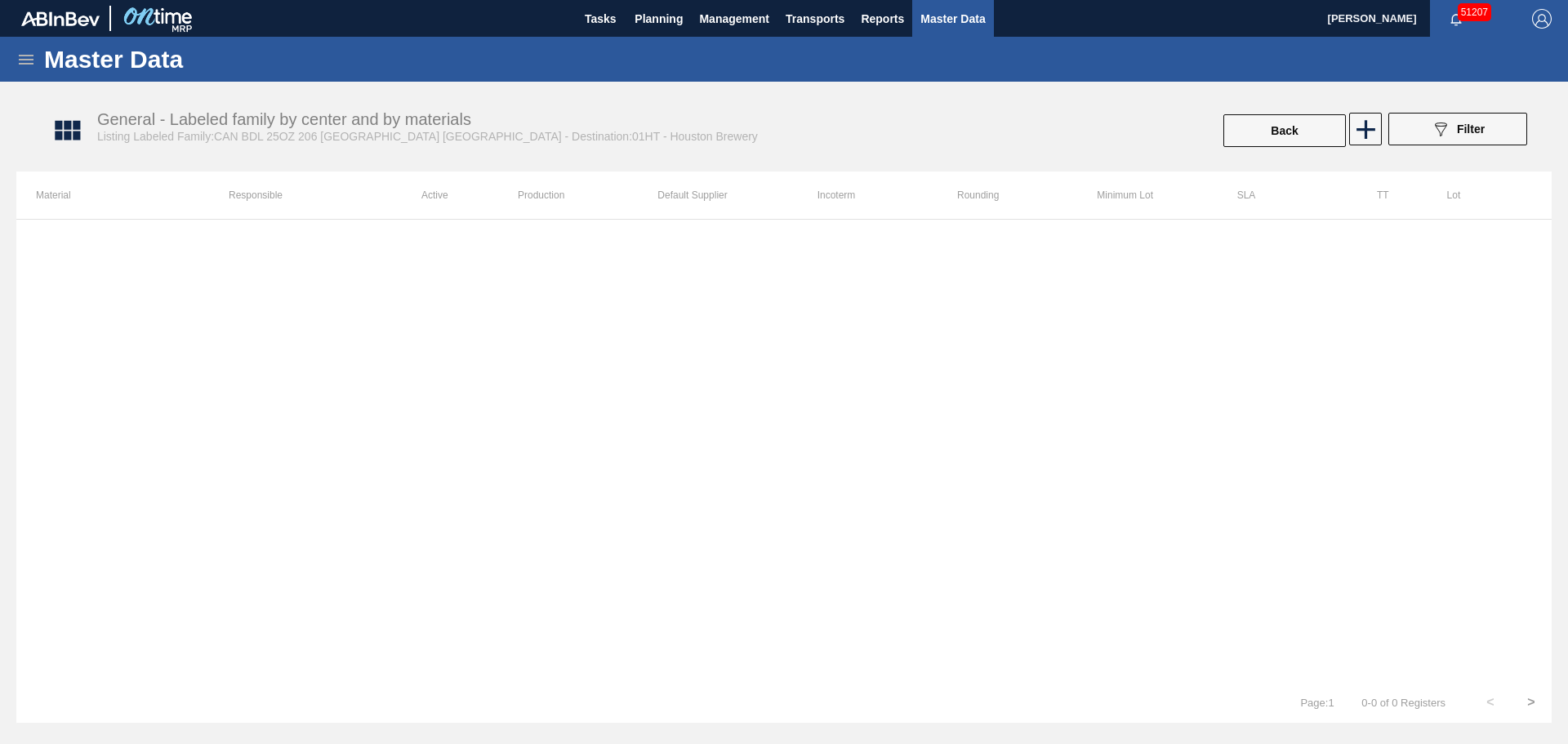
click at [28, 60] on icon at bounding box center [25, 59] width 20 height 20
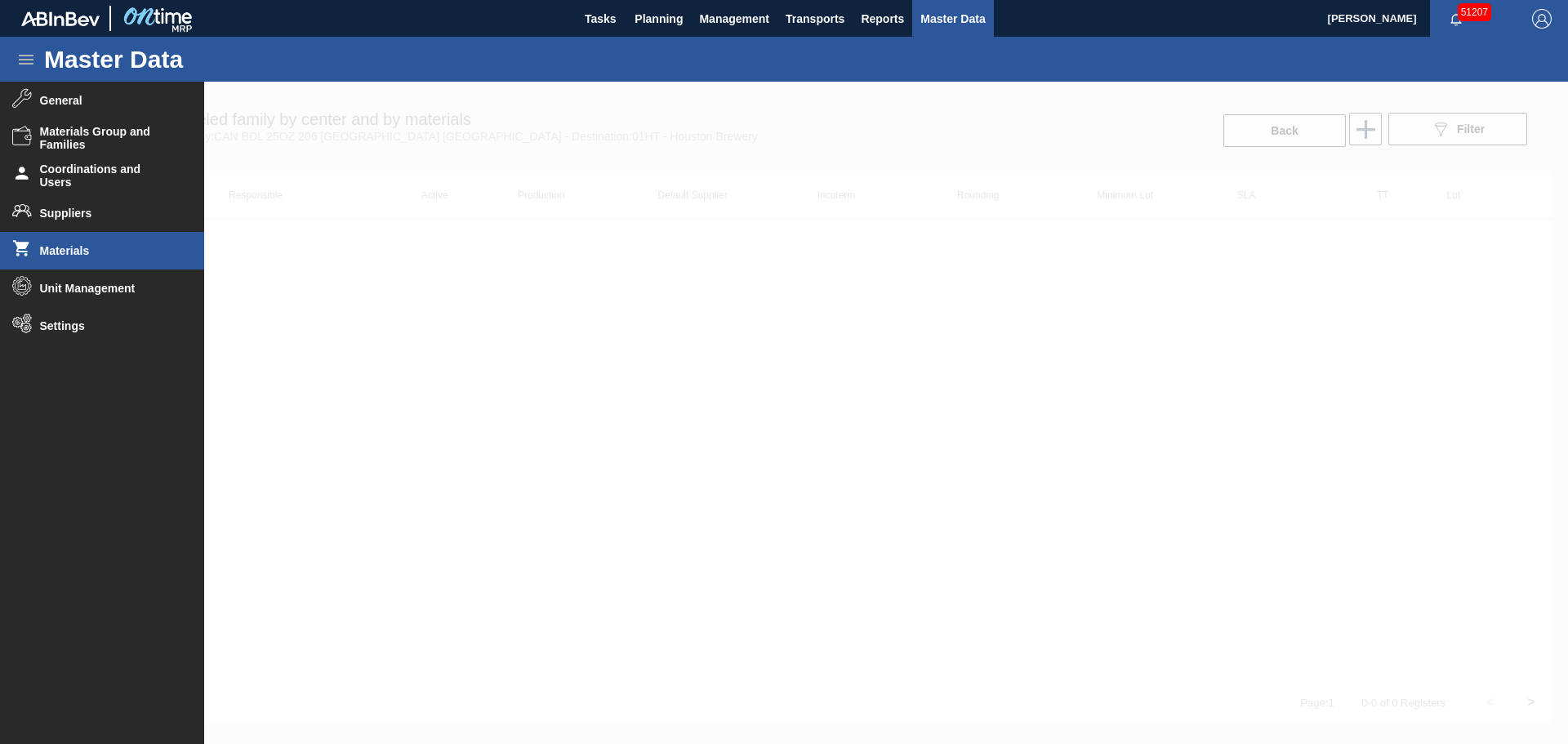
click at [92, 257] on li "Materials" at bounding box center [102, 250] width 204 height 37
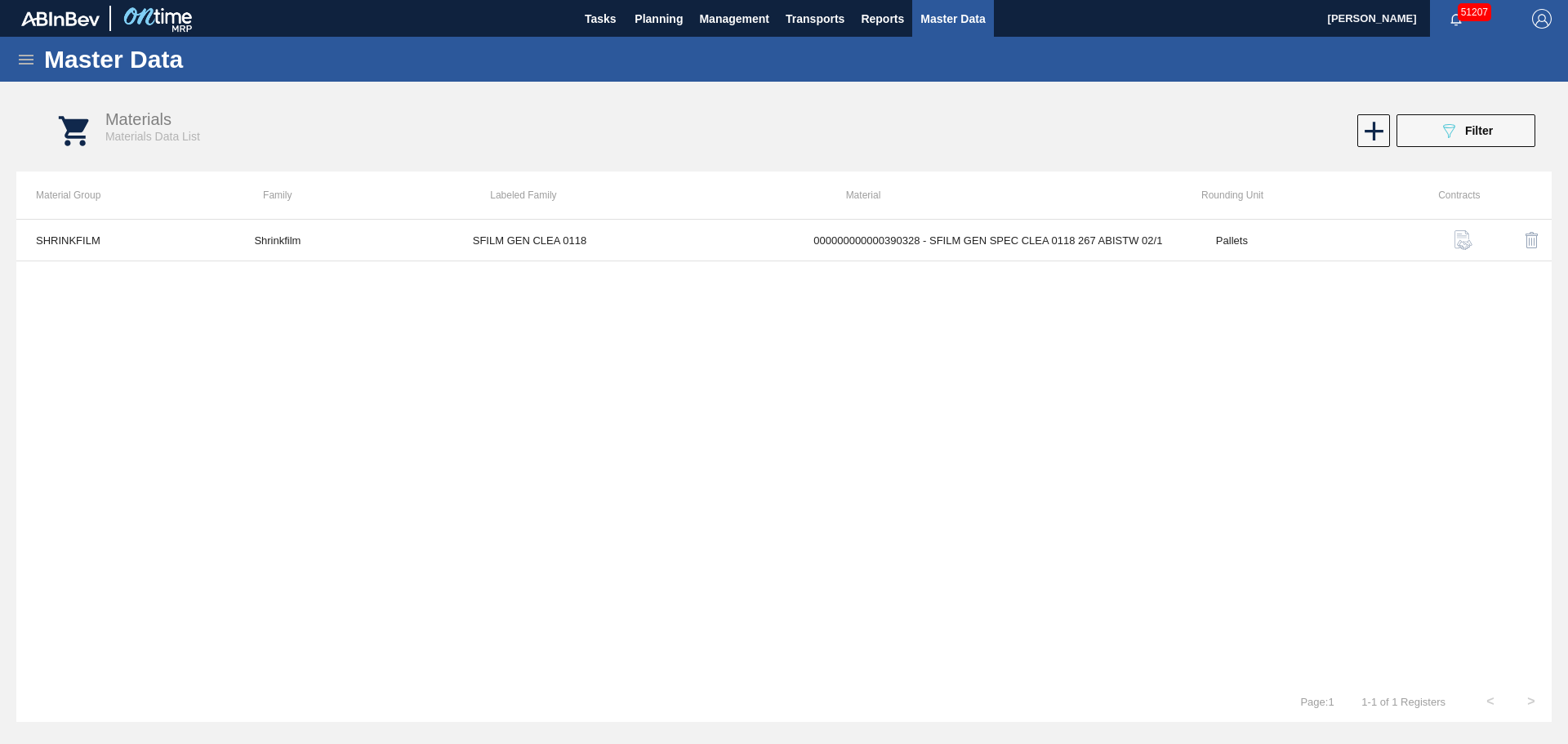
click at [624, 376] on div "SHRINKFILM Shrinkfilm SFILM GEN CLEA 0118 000000000000390328 - SFILM GEN SPEC C…" at bounding box center [784, 450] width 1535 height 462
click at [1471, 129] on span "Filter" at bounding box center [1478, 130] width 28 height 13
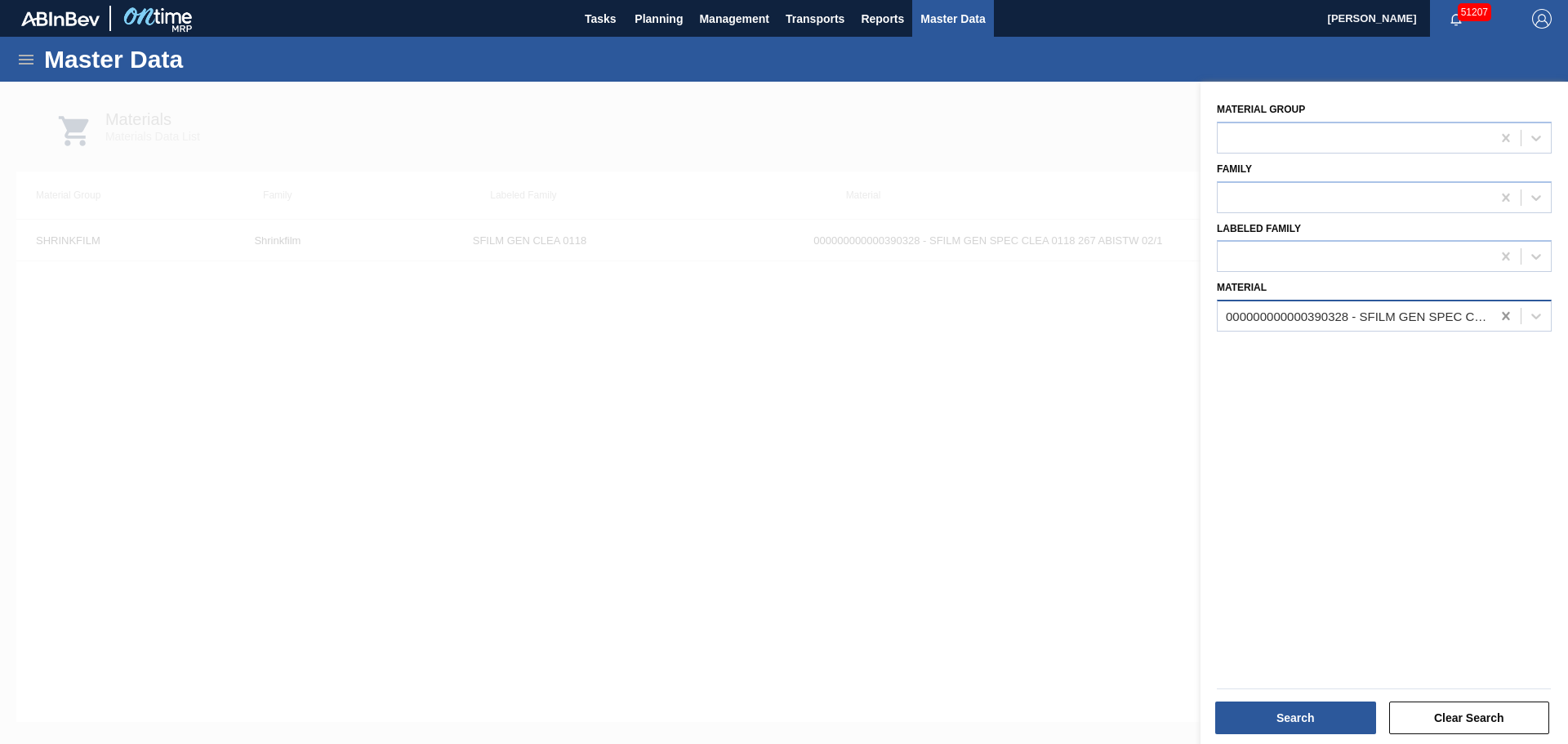
click at [1509, 312] on icon at bounding box center [1505, 316] width 16 height 16
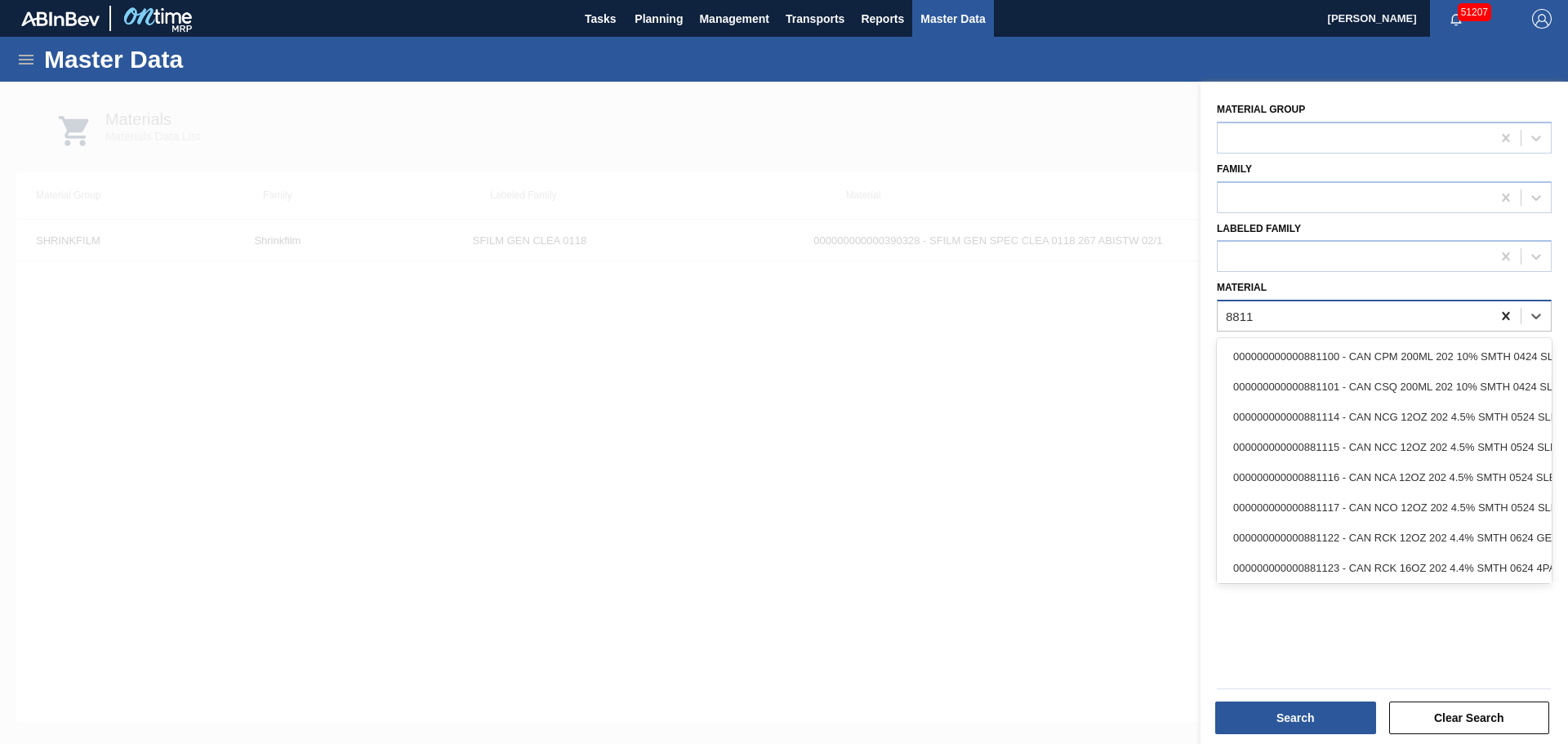
type input "881199"
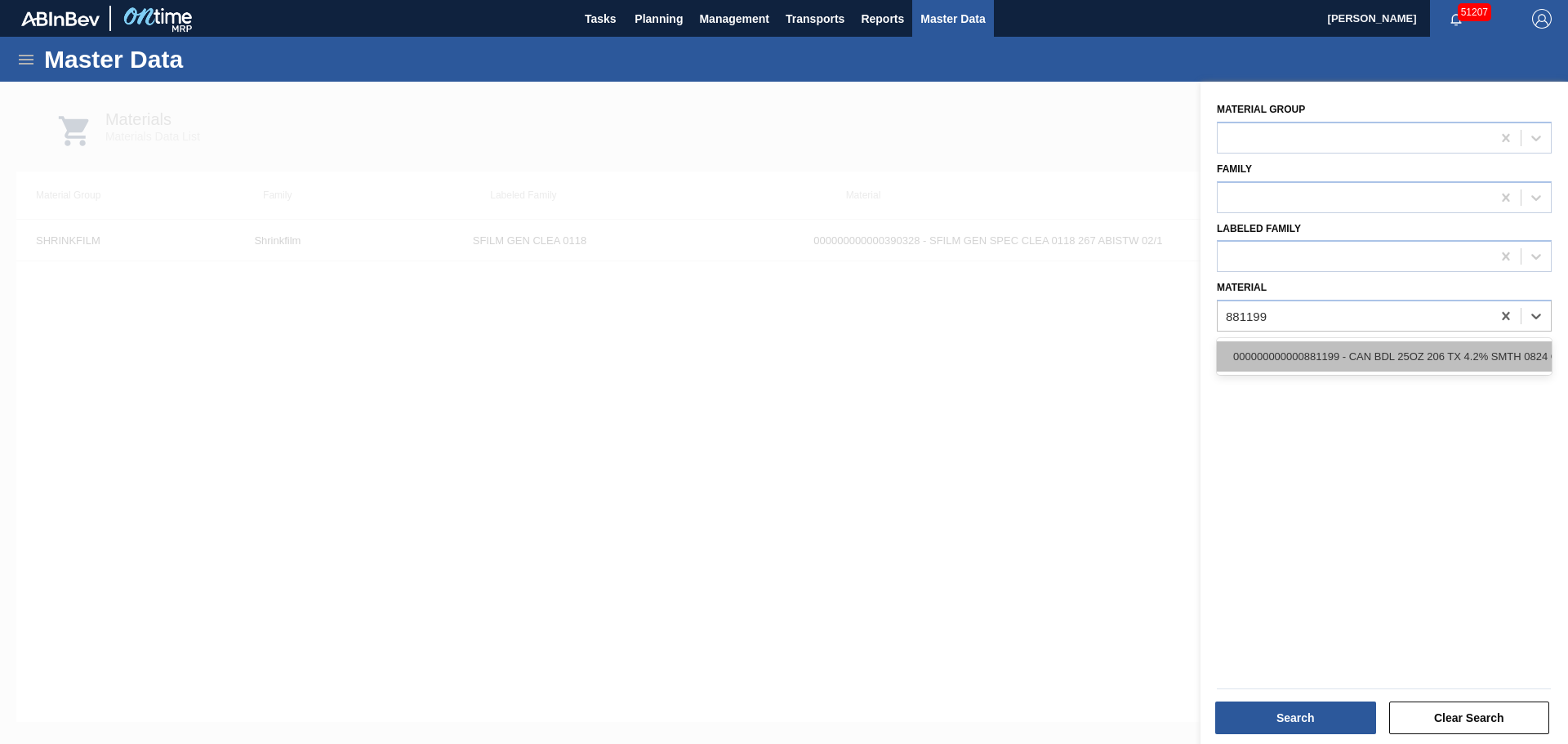
click at [1455, 349] on div "000000000000881199 - CAN BDL 25OZ 206 TX 4.2% SMTH 0824 GEN B" at bounding box center [1384, 356] width 335 height 31
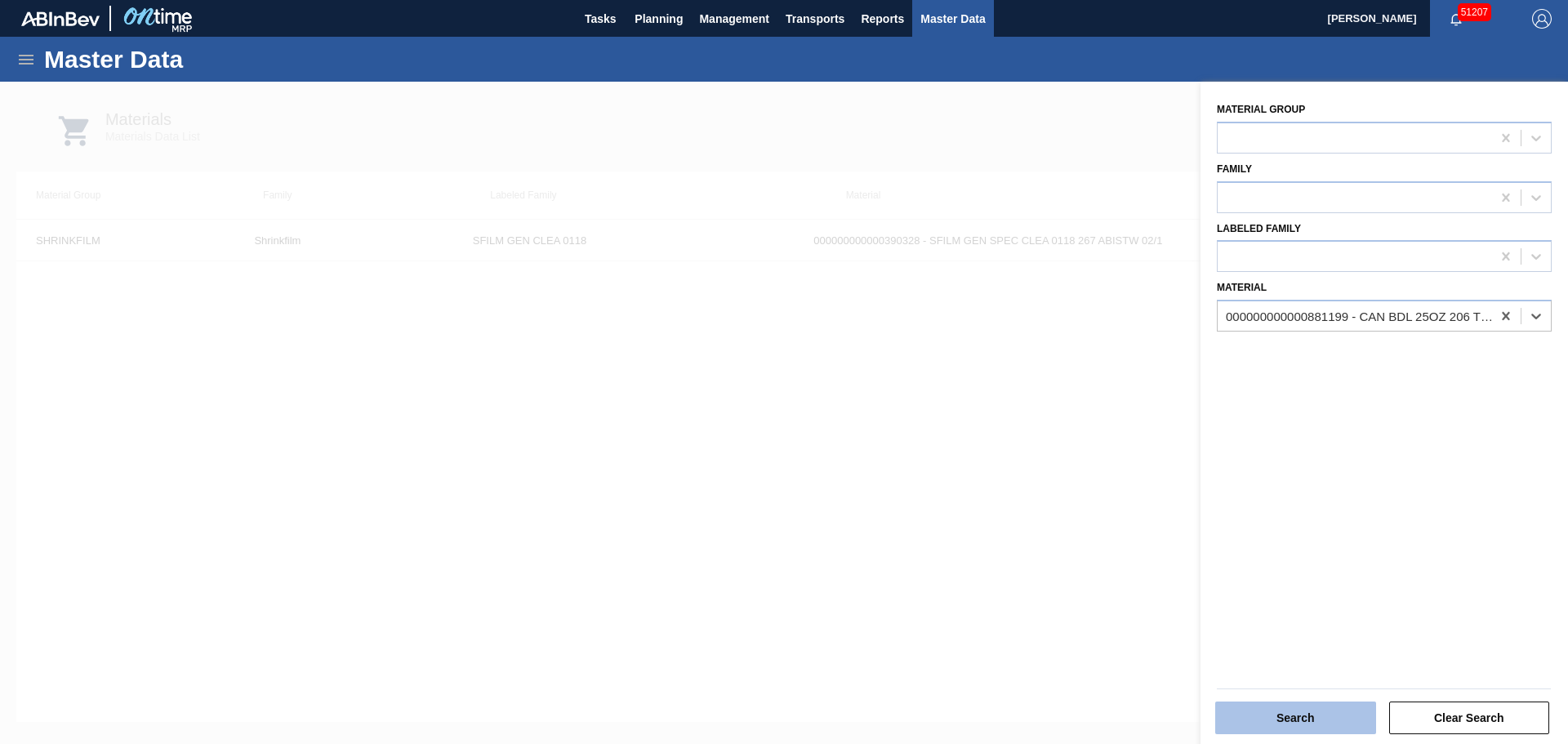
click at [1300, 723] on button "Search" at bounding box center [1296, 718] width 161 height 33
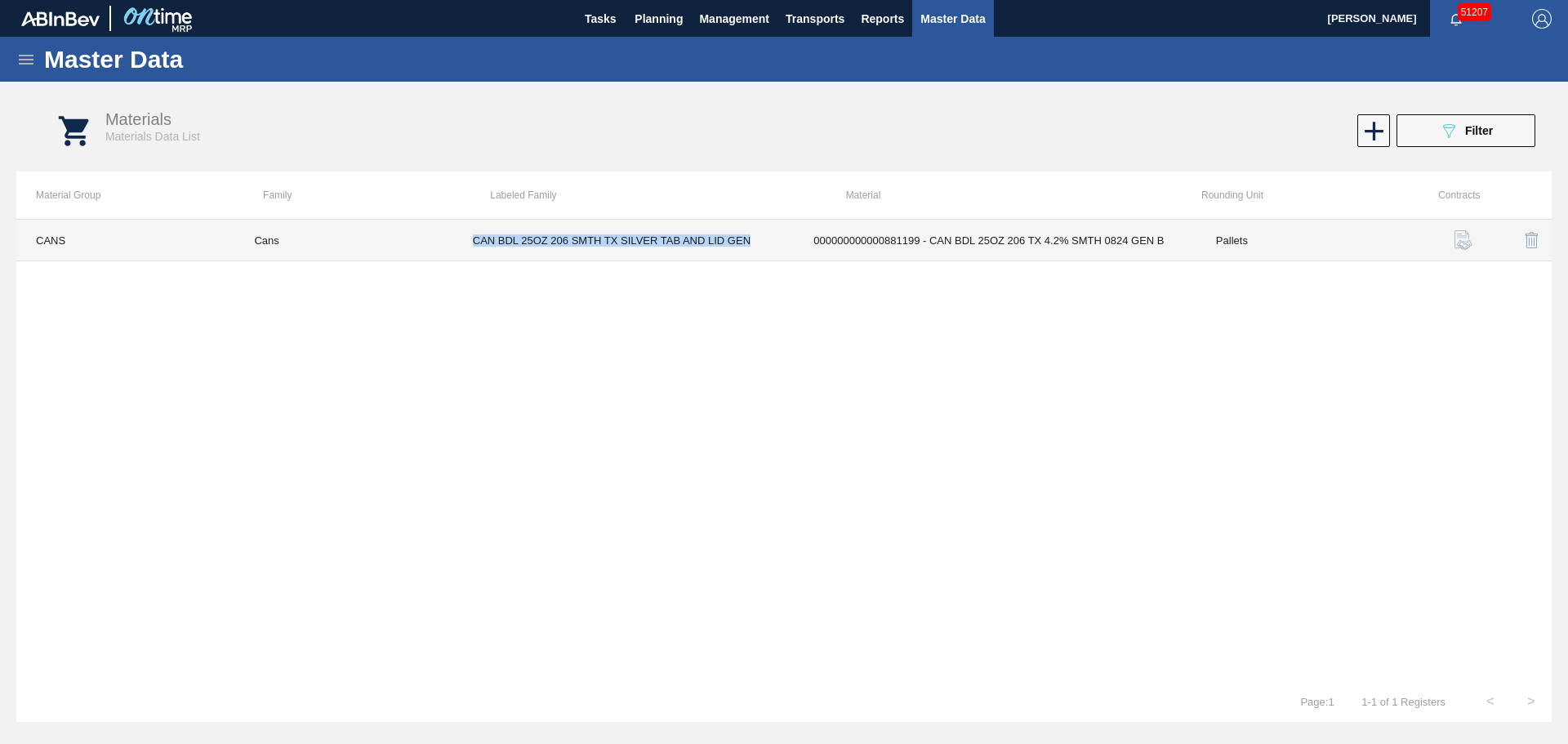
drag, startPoint x: 471, startPoint y: 250, endPoint x: 753, endPoint y: 253, distance: 282.0
click at [753, 253] on td "CAN BDL 25OZ 206 SMTH TX SILVER TAB AND LID GEN" at bounding box center [623, 240] width 341 height 42
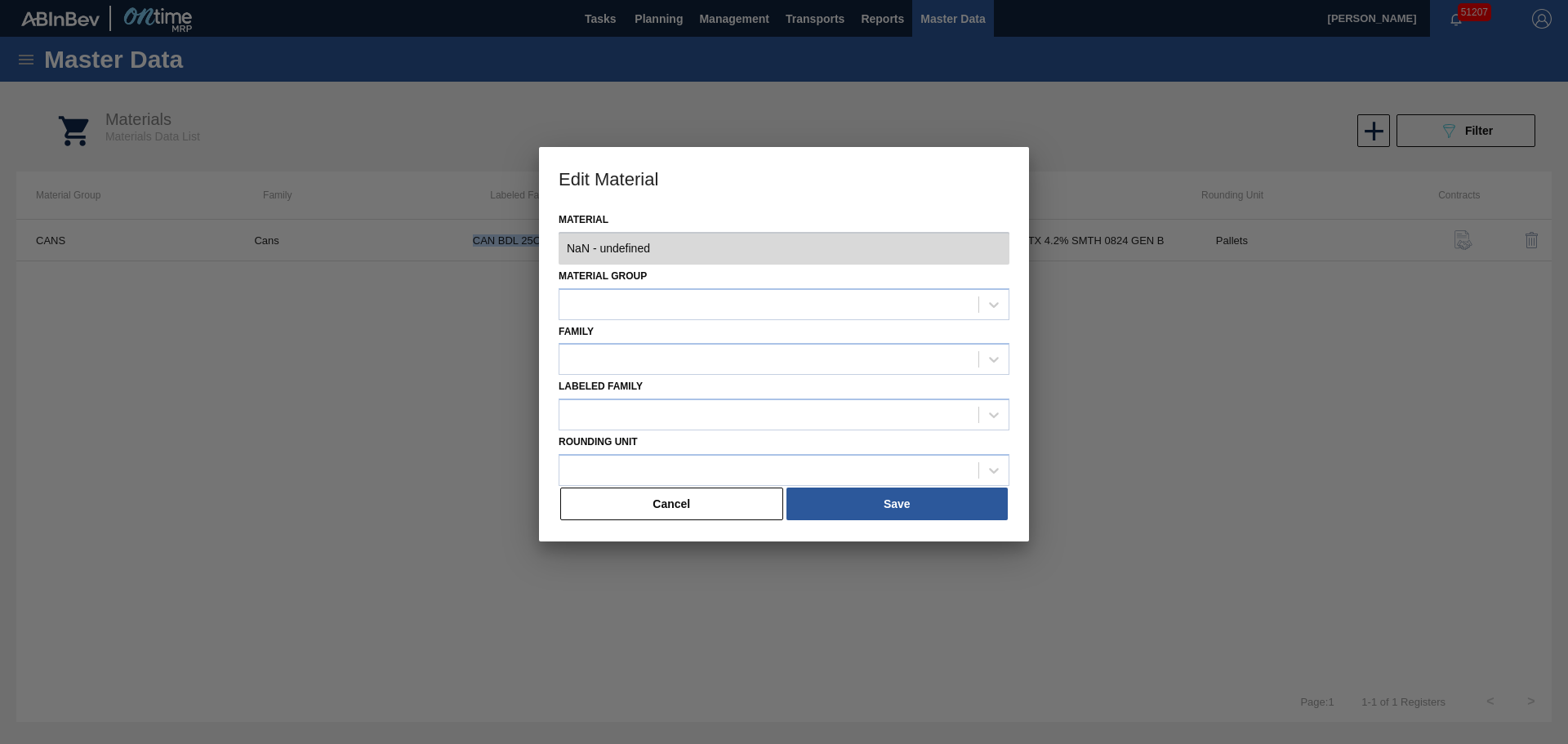
type input "881199 - 000000000000881199 - CAN BDL 25OZ 206 TX 4.2% SMTH 0824 GEN B"
click at [712, 492] on button "Cancel" at bounding box center [672, 504] width 223 height 33
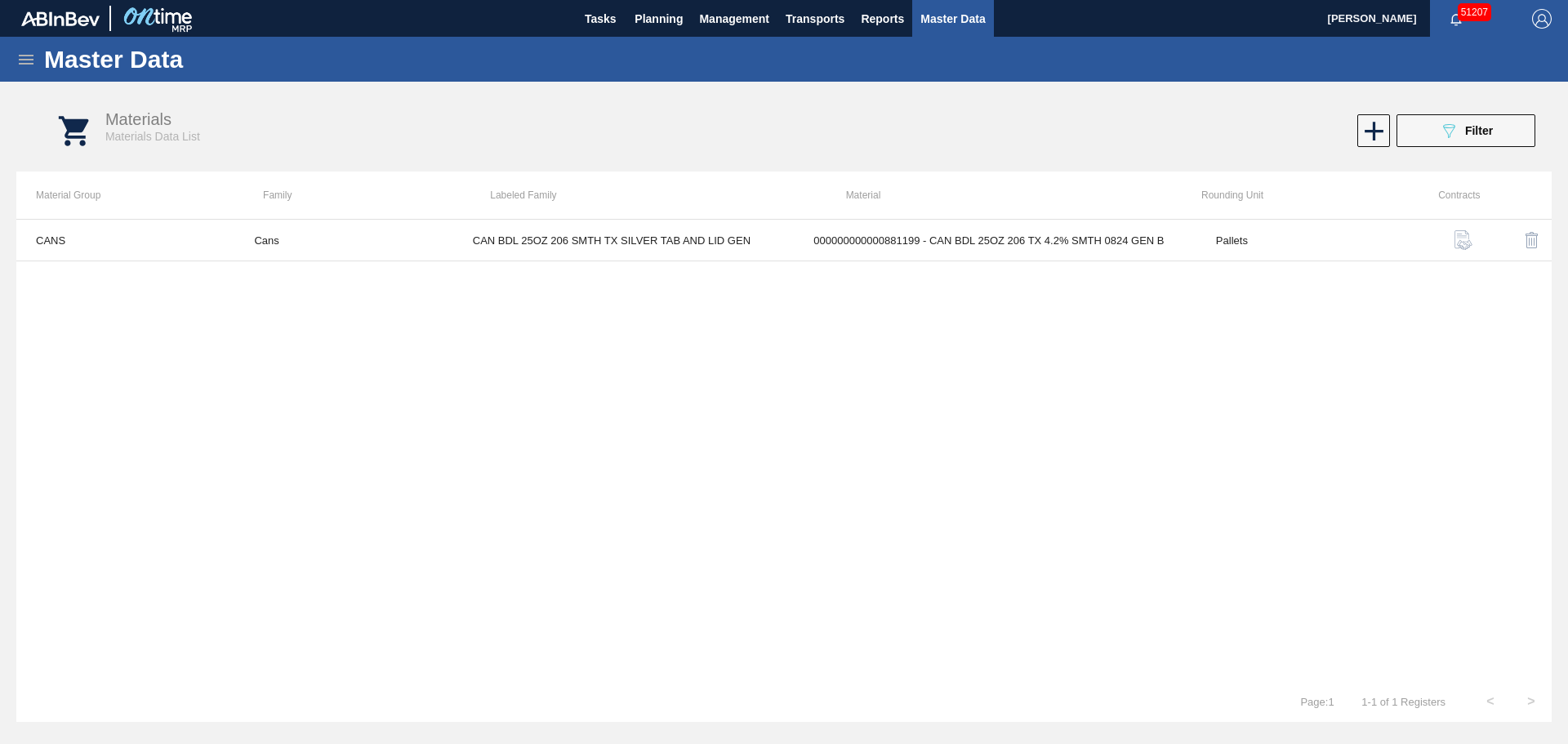
click at [36, 54] on div "Master Data" at bounding box center [784, 59] width 1568 height 45
click at [31, 55] on icon at bounding box center [25, 60] width 14 height 10
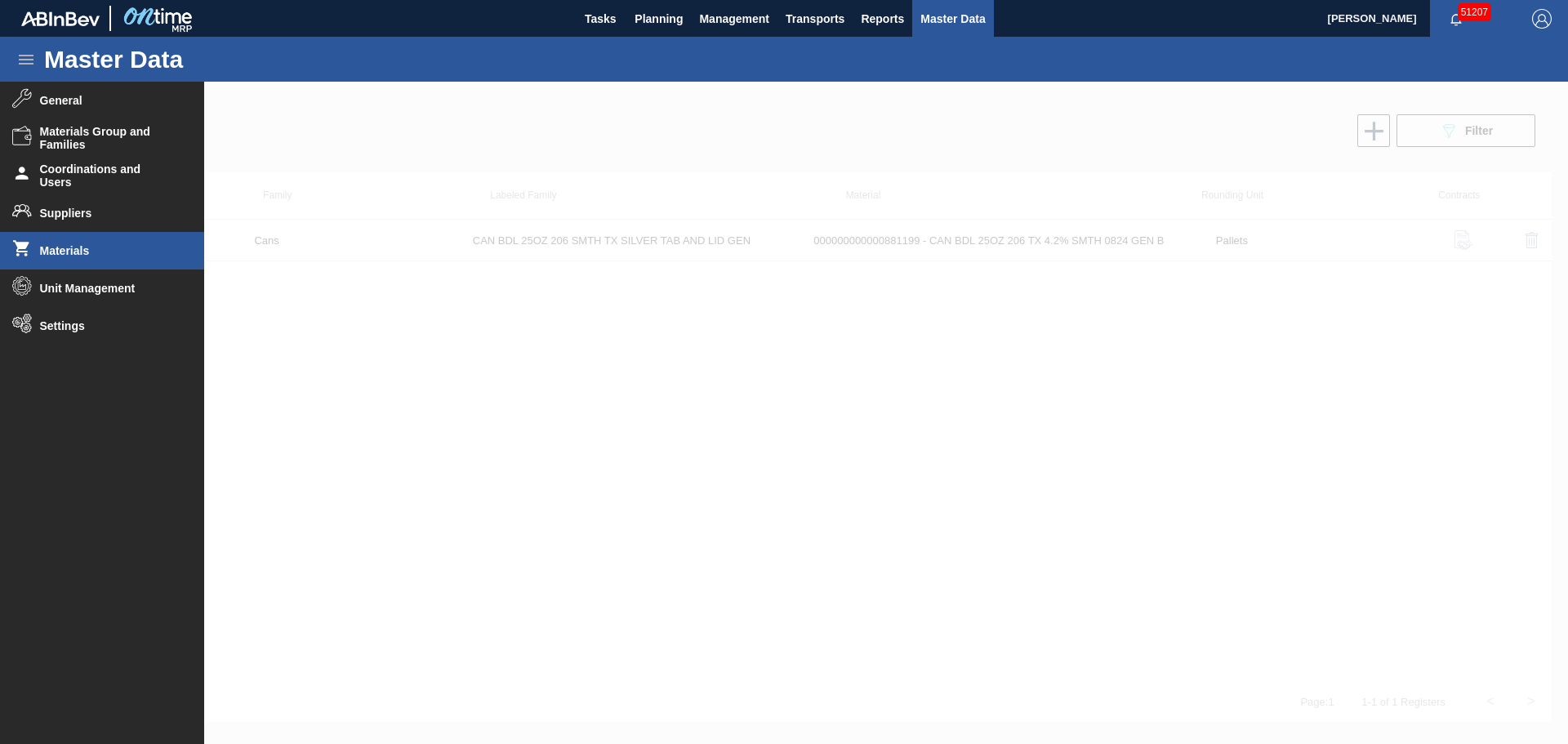
drag, startPoint x: 953, startPoint y: 333, endPoint x: 926, endPoint y: 323, distance: 28.8
click at [944, 330] on div at bounding box center [784, 412] width 1568 height 663
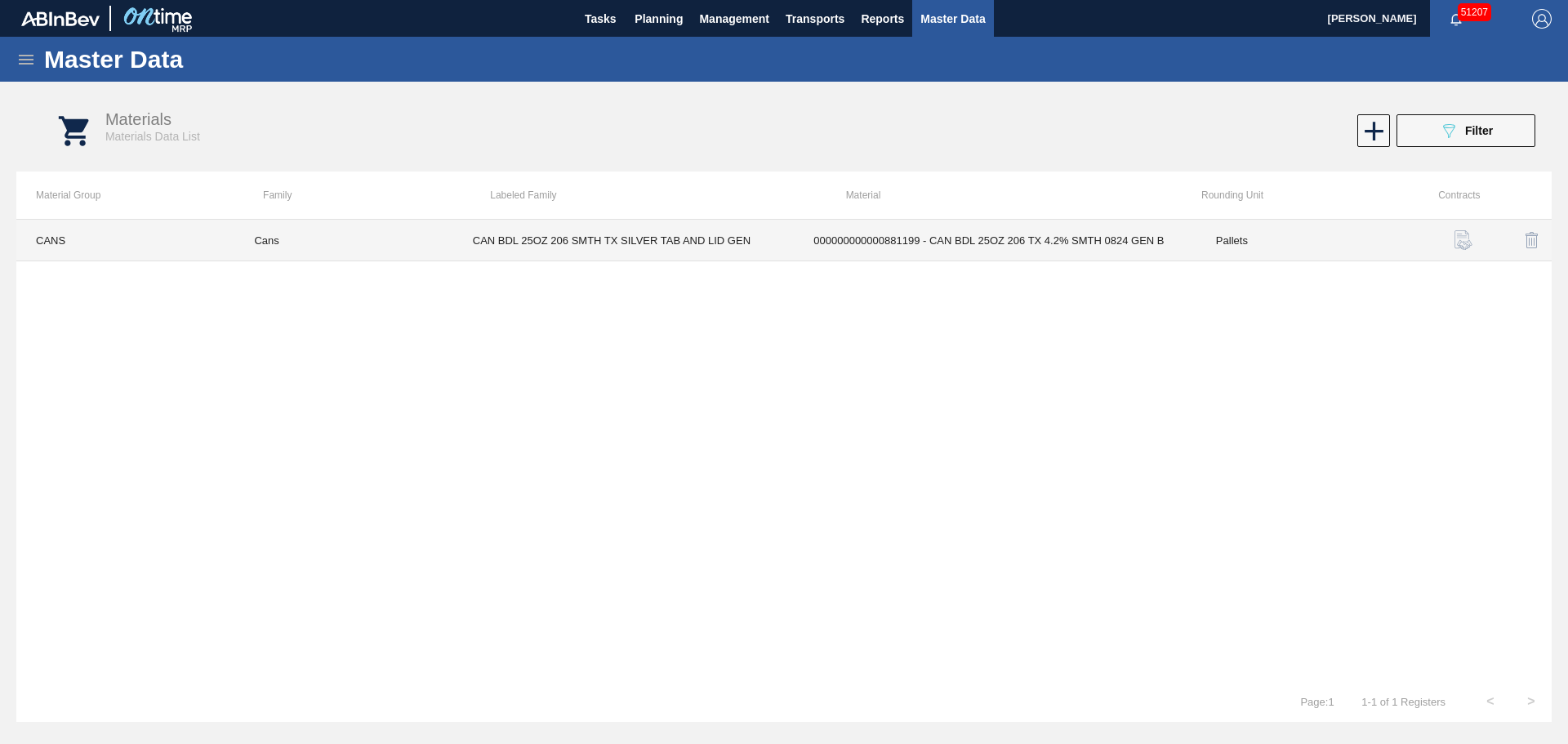
click at [688, 241] on td "CAN BDL 25OZ 206 SMTH TX SILVER TAB AND LID GEN" at bounding box center [623, 240] width 341 height 42
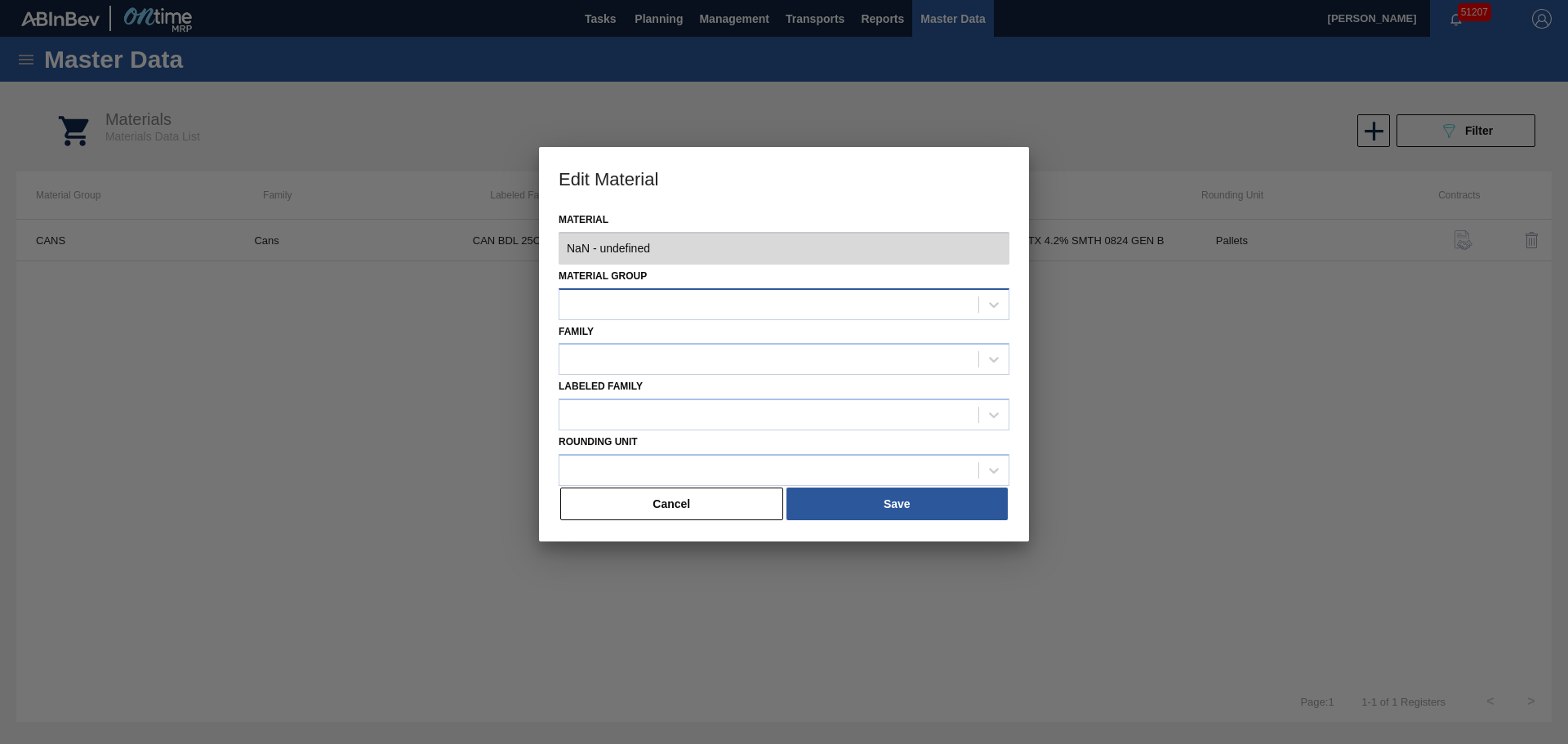
type input "881199 - 000000000000881199 - CAN BDL 25OZ 206 TX 4.2% SMTH 0824 GEN B"
click at [671, 309] on div at bounding box center [769, 305] width 419 height 24
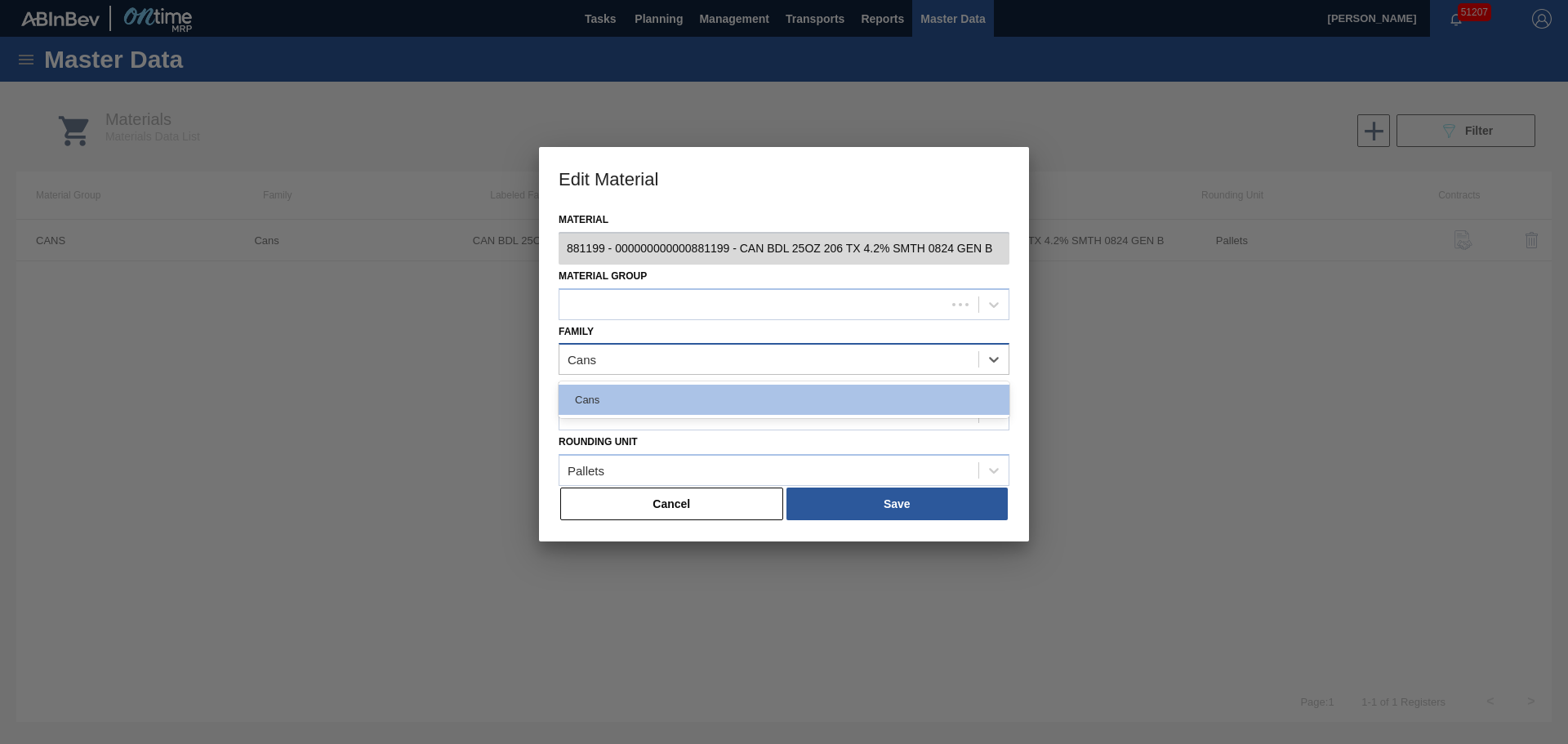
click at [638, 374] on div "Cans" at bounding box center [784, 359] width 451 height 32
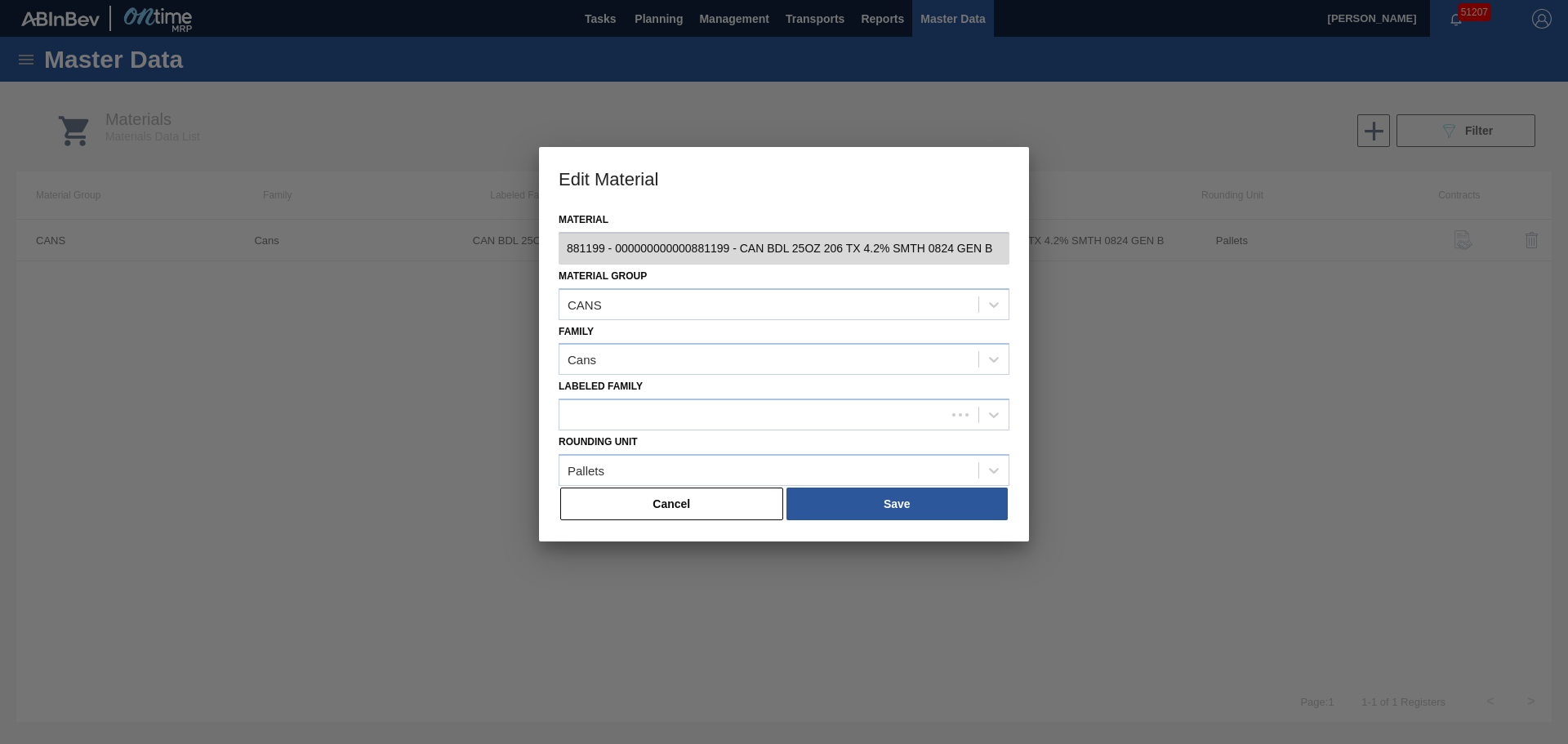
click at [543, 338] on div "Material 881199 - 000000000000881199 - CAN BDL 25OZ 206 TX 4.2% SMTH 0824 GEN B…" at bounding box center [784, 375] width 490 height 333
click at [622, 416] on div at bounding box center [752, 416] width 386 height 24
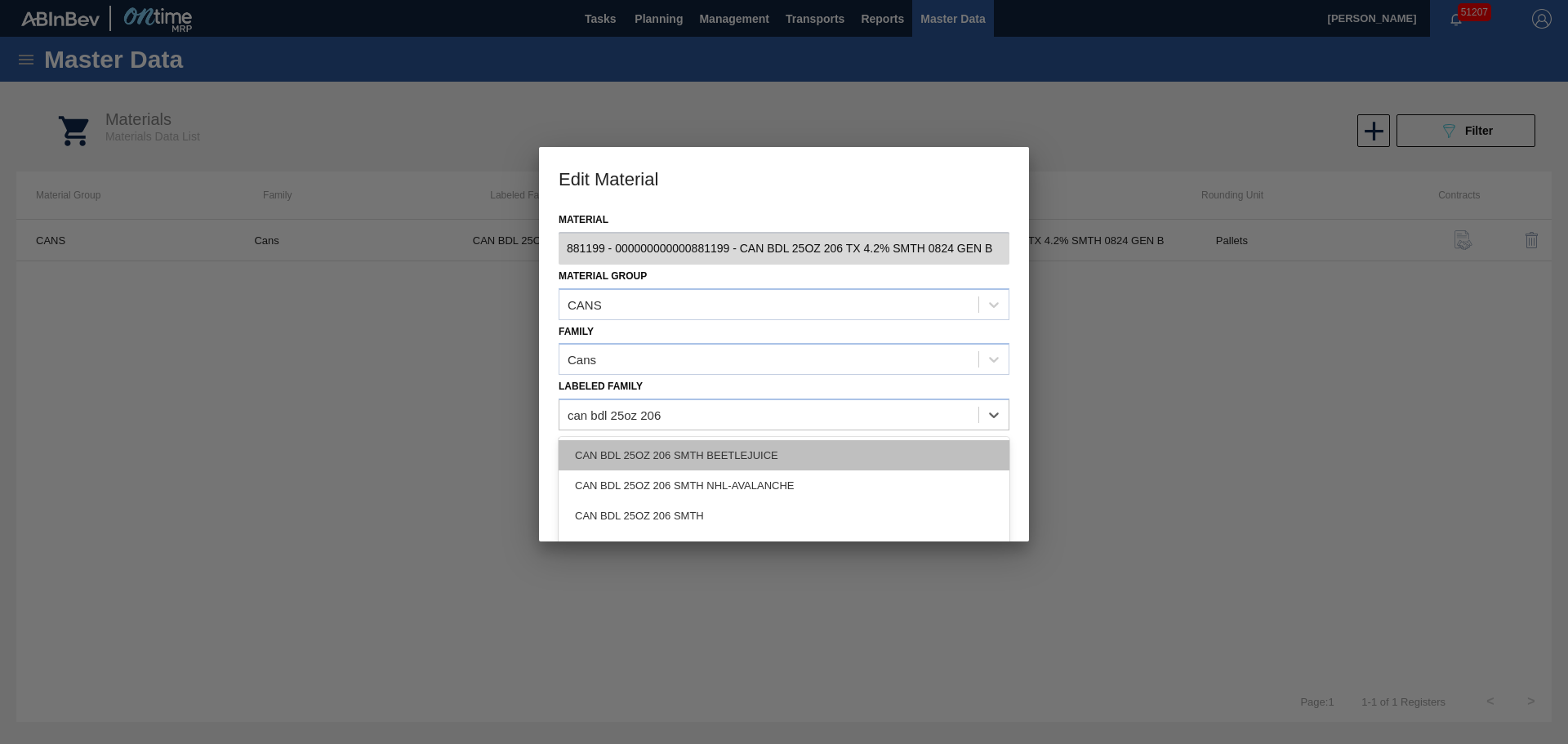
type Family "can bdl 25oz 206"
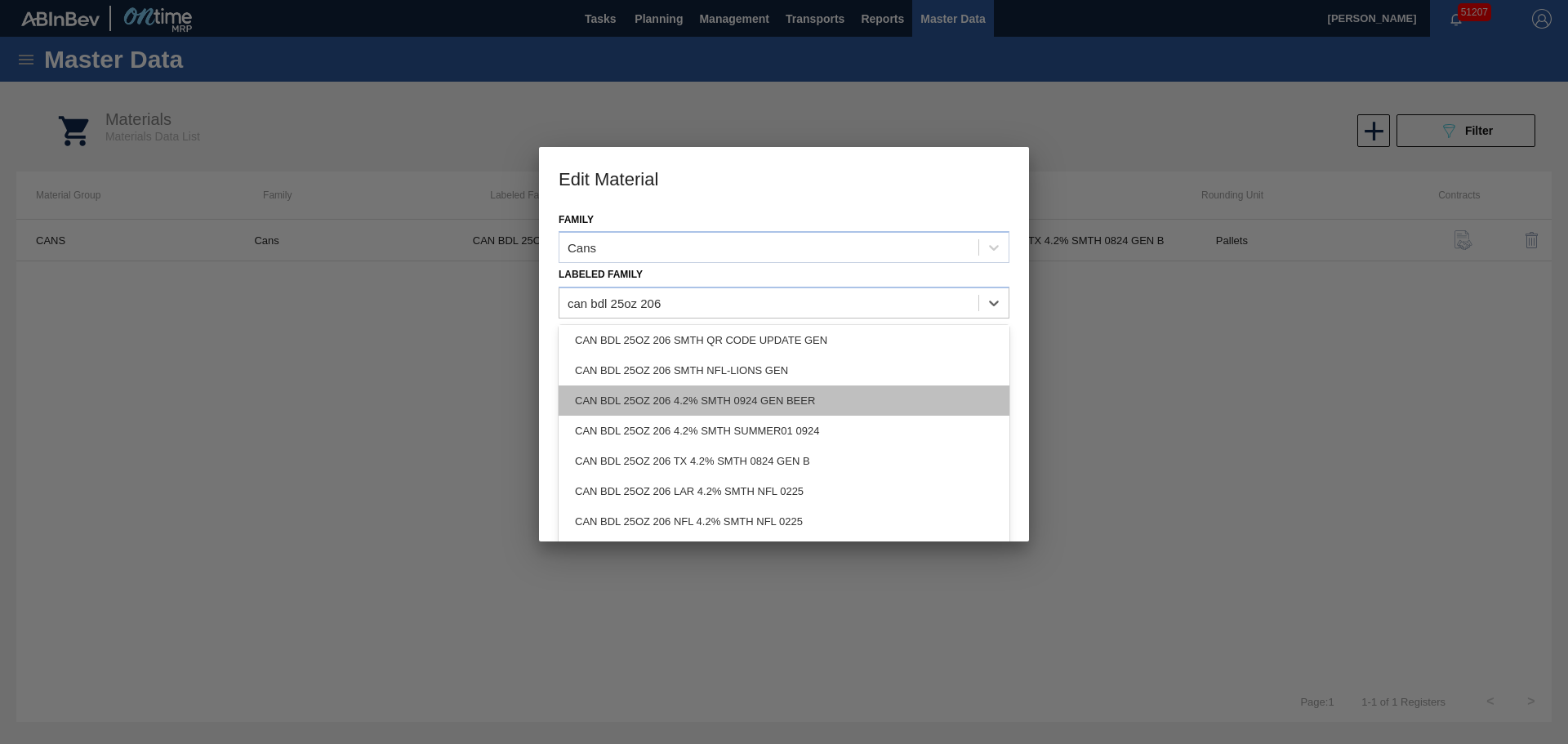
scroll to position [141, 0]
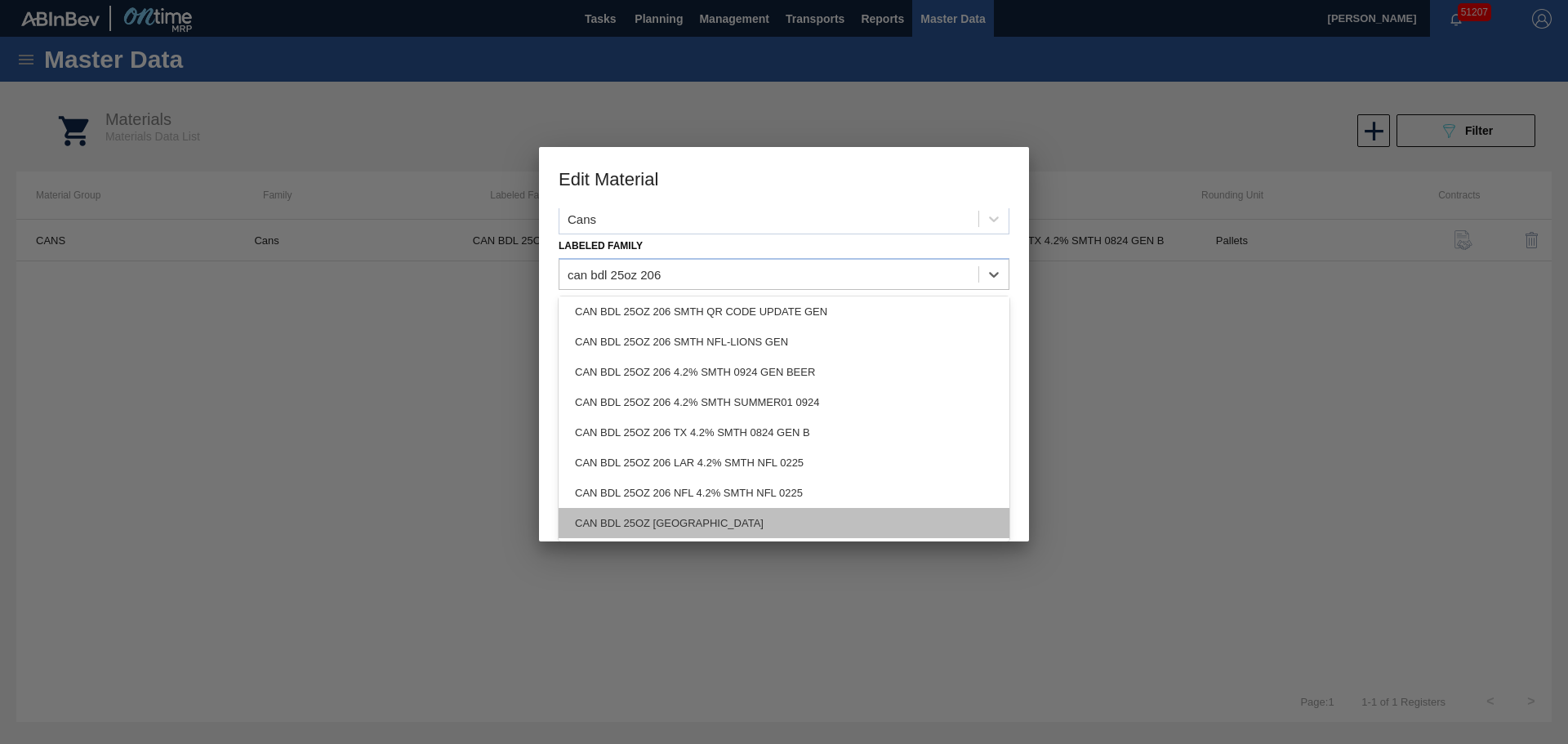
click at [762, 514] on div "CAN BDL 25OZ 206 SMTH TX" at bounding box center [784, 523] width 451 height 31
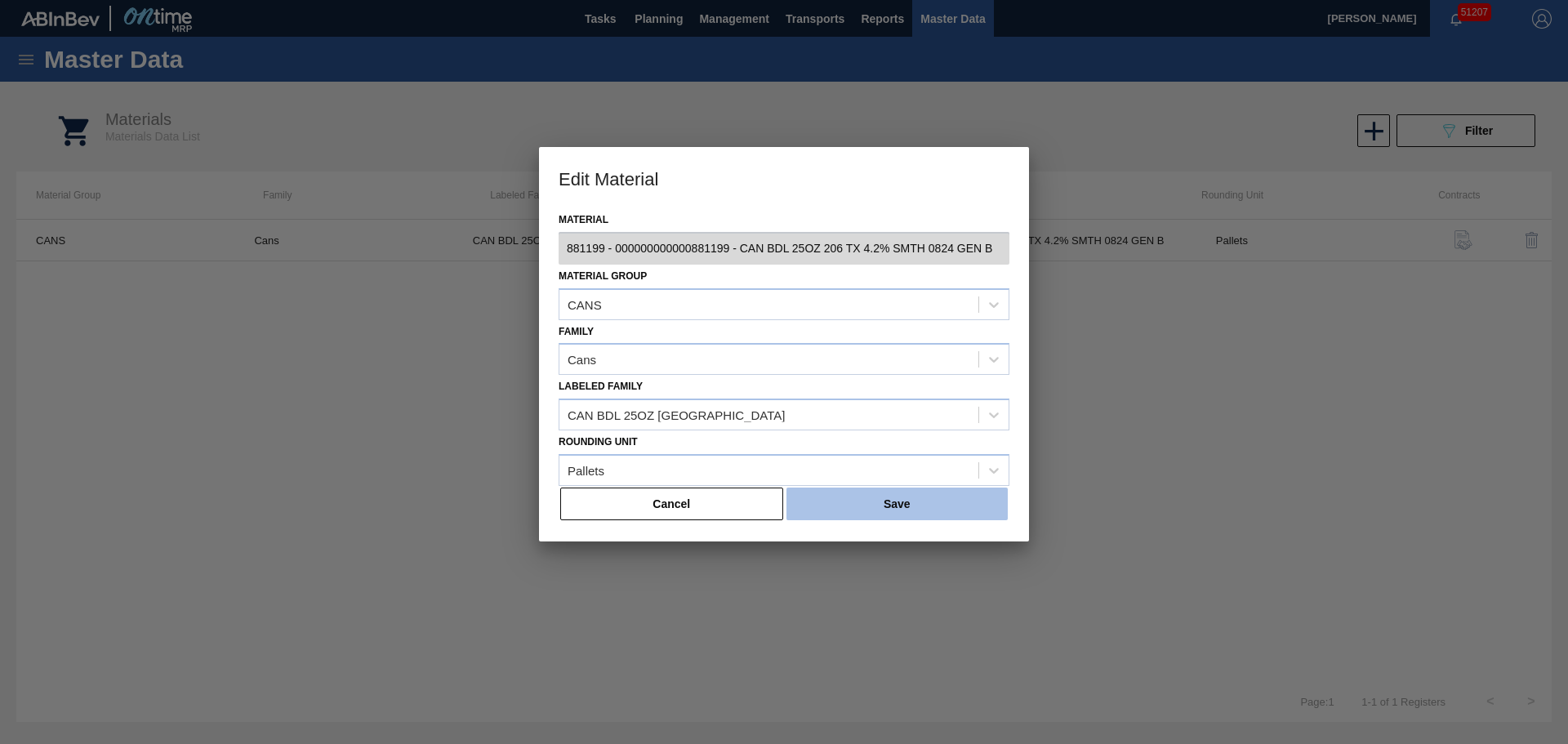
click at [876, 506] on button "Save" at bounding box center [896, 504] width 221 height 33
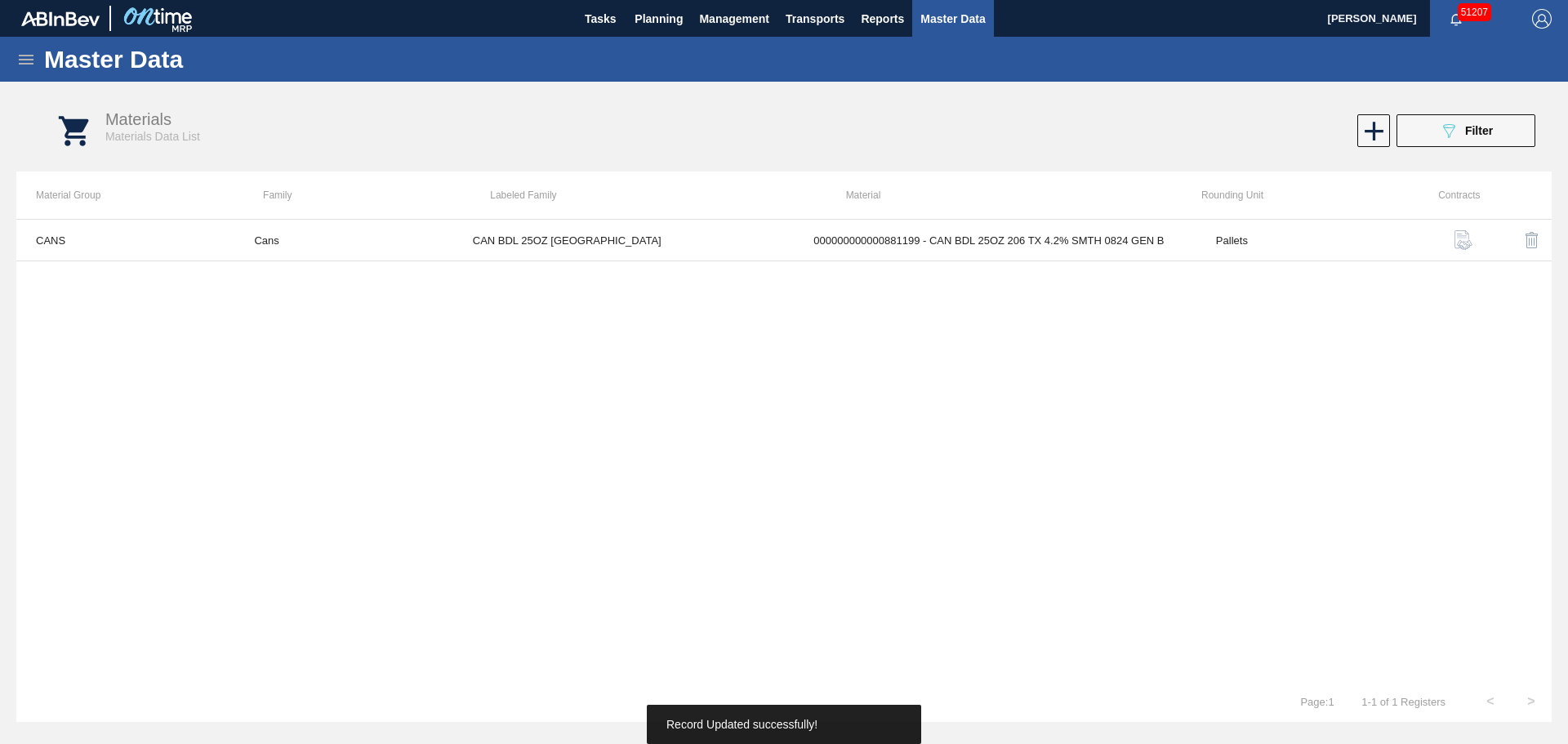
click at [26, 55] on icon at bounding box center [25, 60] width 14 height 10
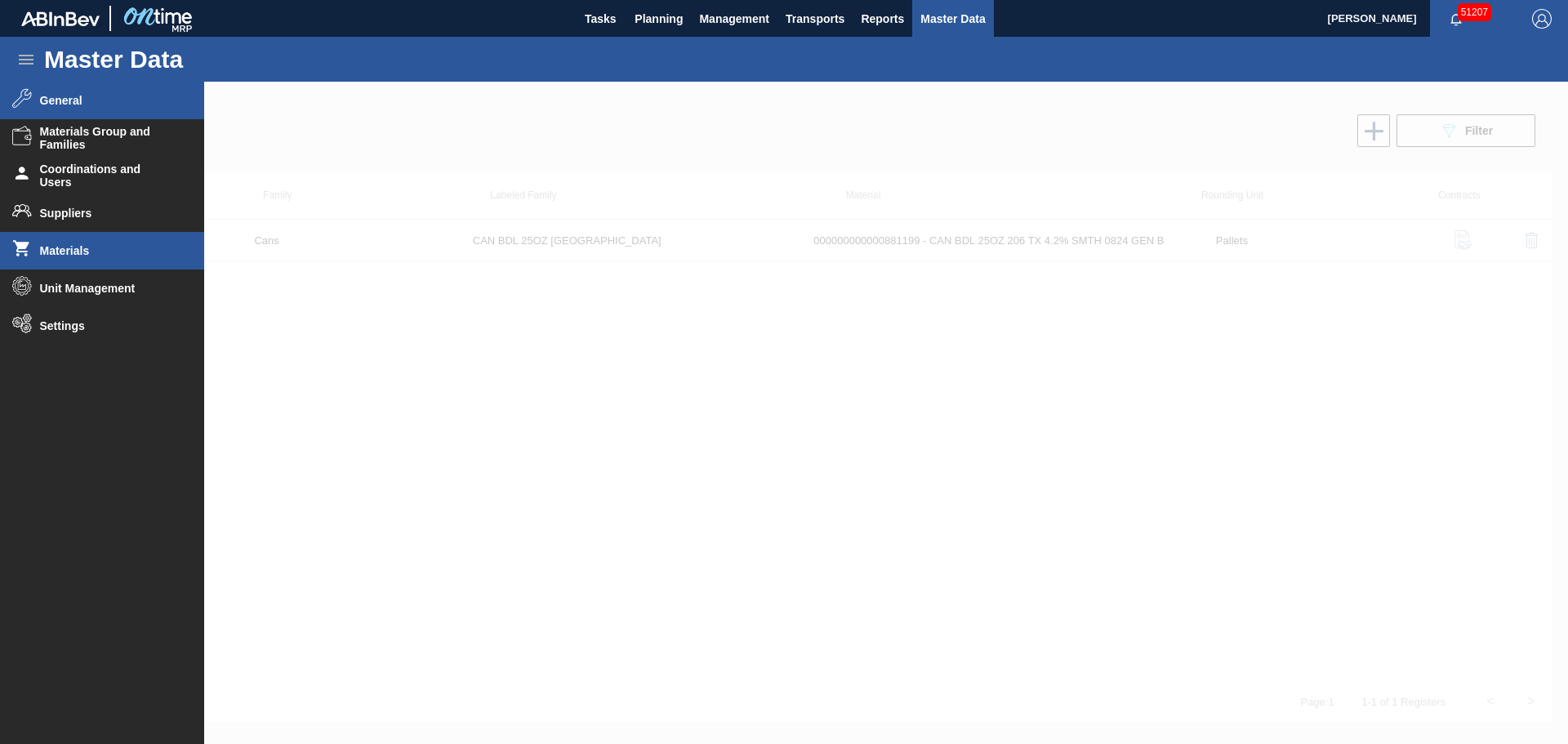
click at [64, 98] on span "General" at bounding box center [107, 100] width 135 height 13
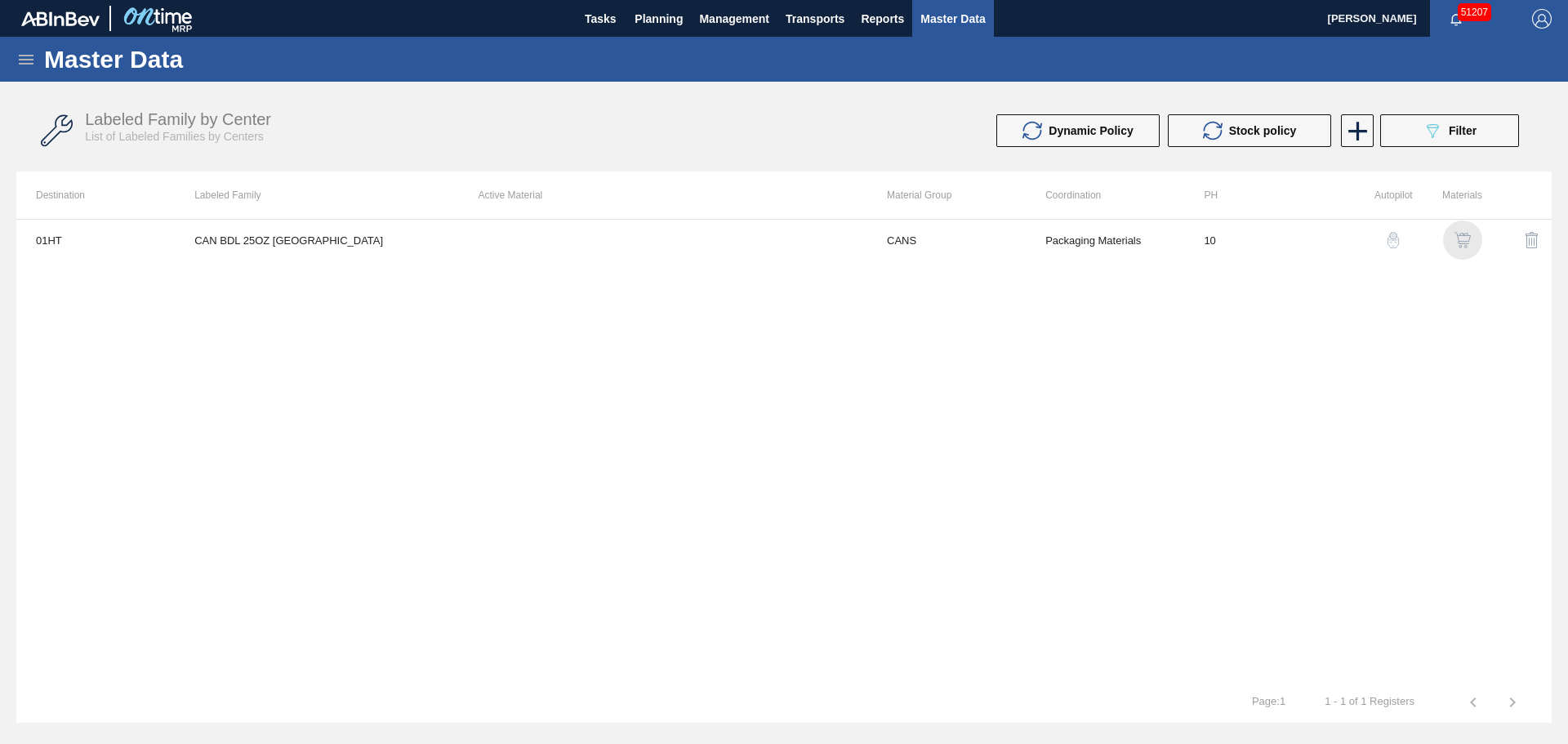
click at [1463, 240] on img "button" at bounding box center [1462, 239] width 16 height 16
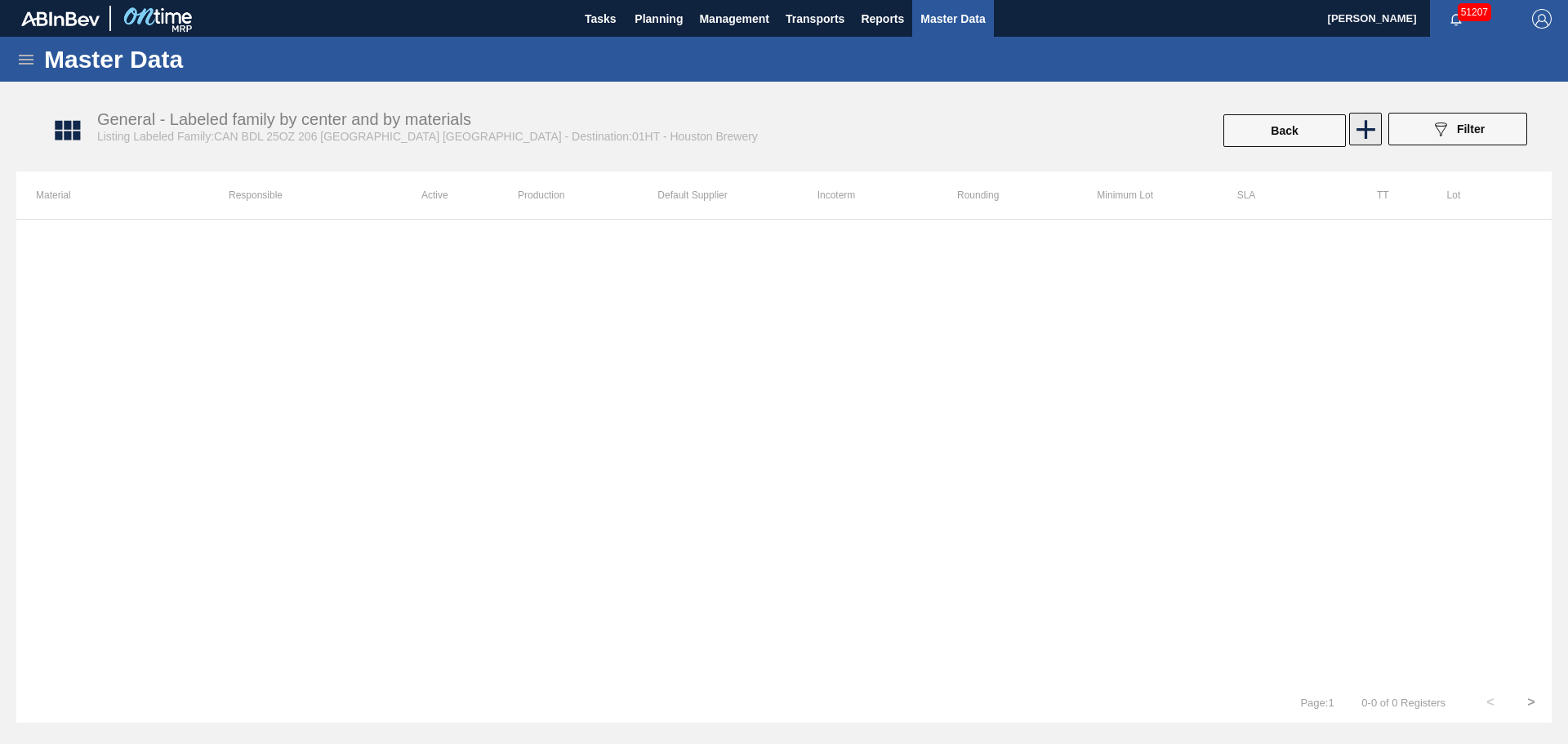
click at [1354, 141] on icon at bounding box center [1366, 130] width 32 height 32
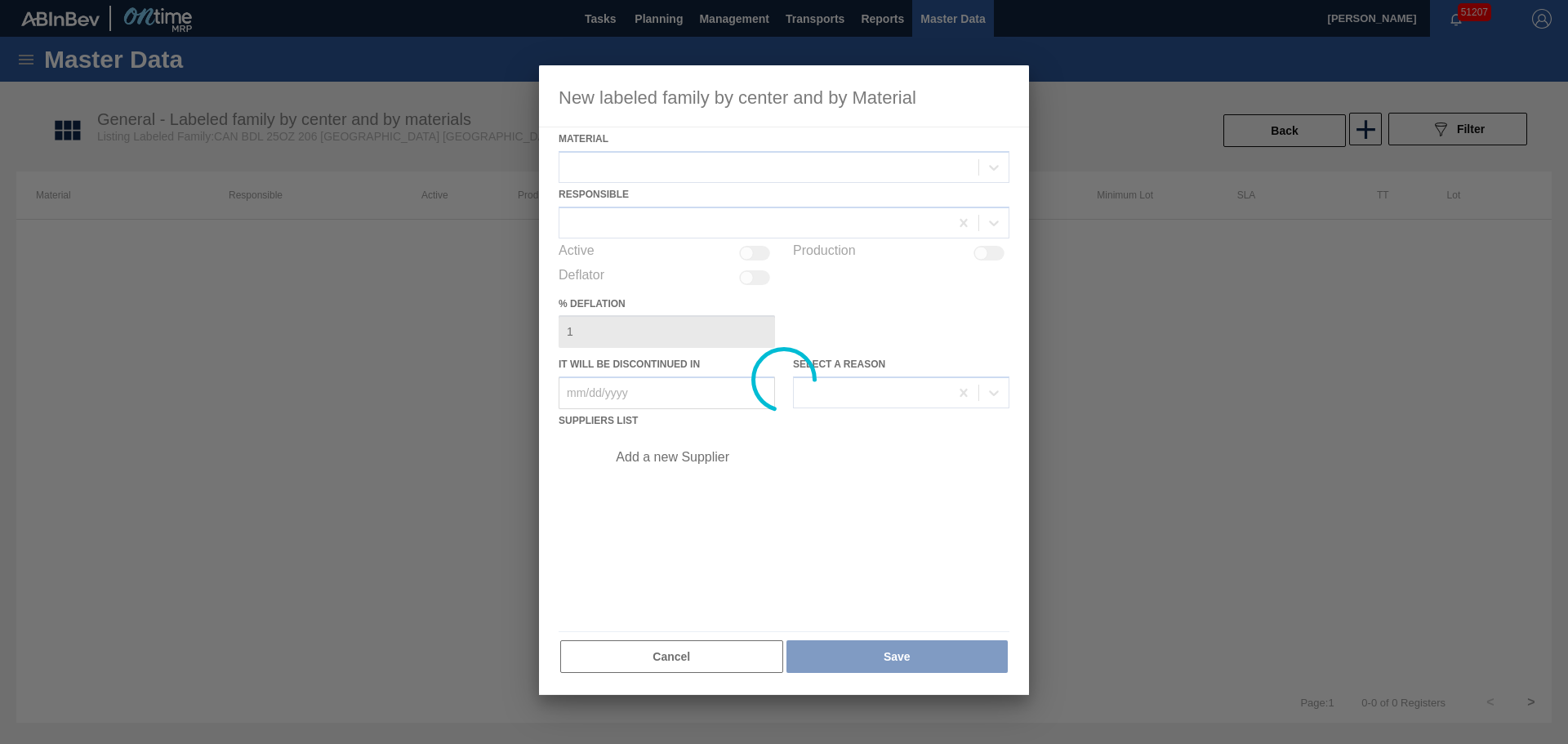
click at [679, 177] on div at bounding box center [784, 380] width 490 height 629
click at [677, 167] on div at bounding box center [784, 380] width 490 height 629
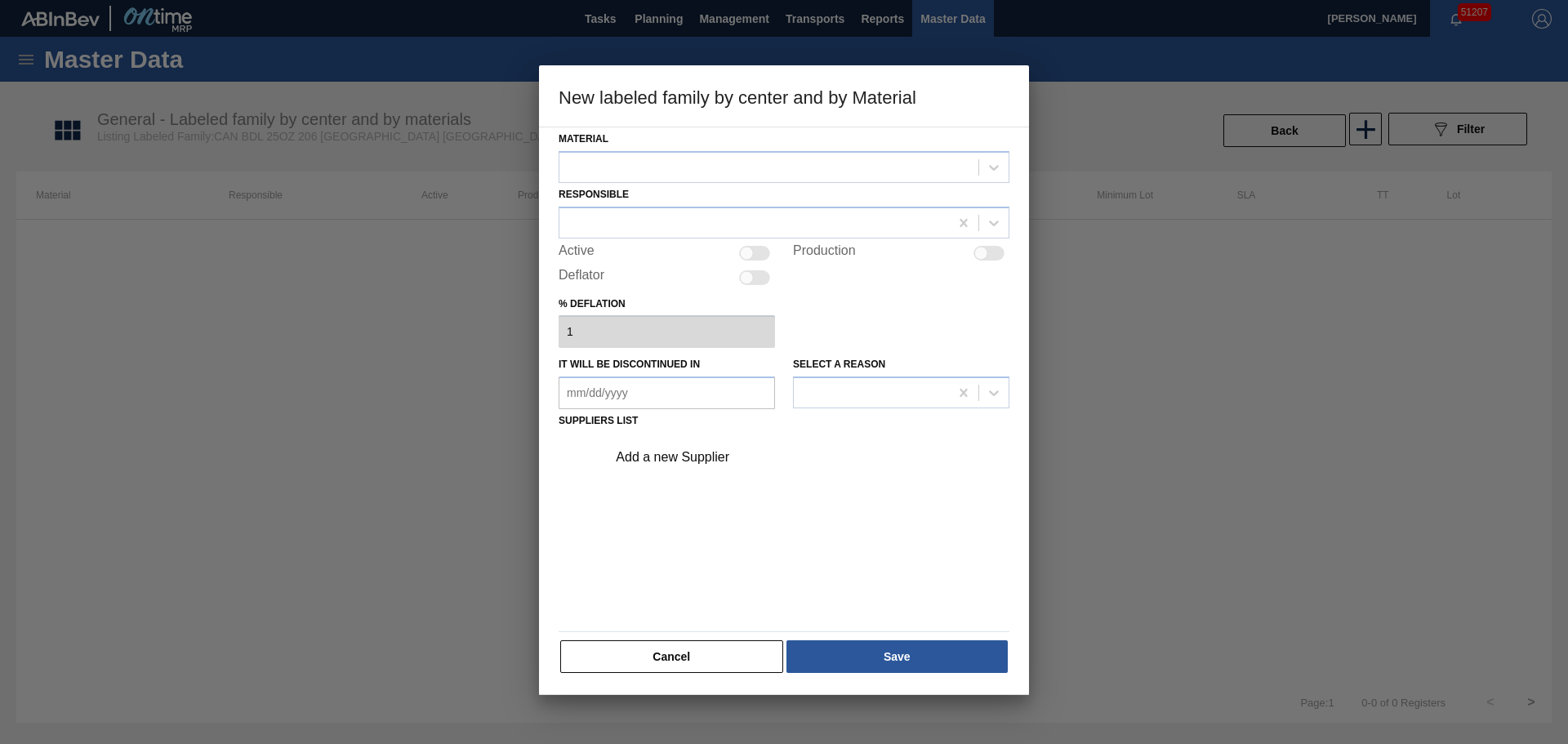
click at [677, 167] on div at bounding box center [769, 167] width 419 height 24
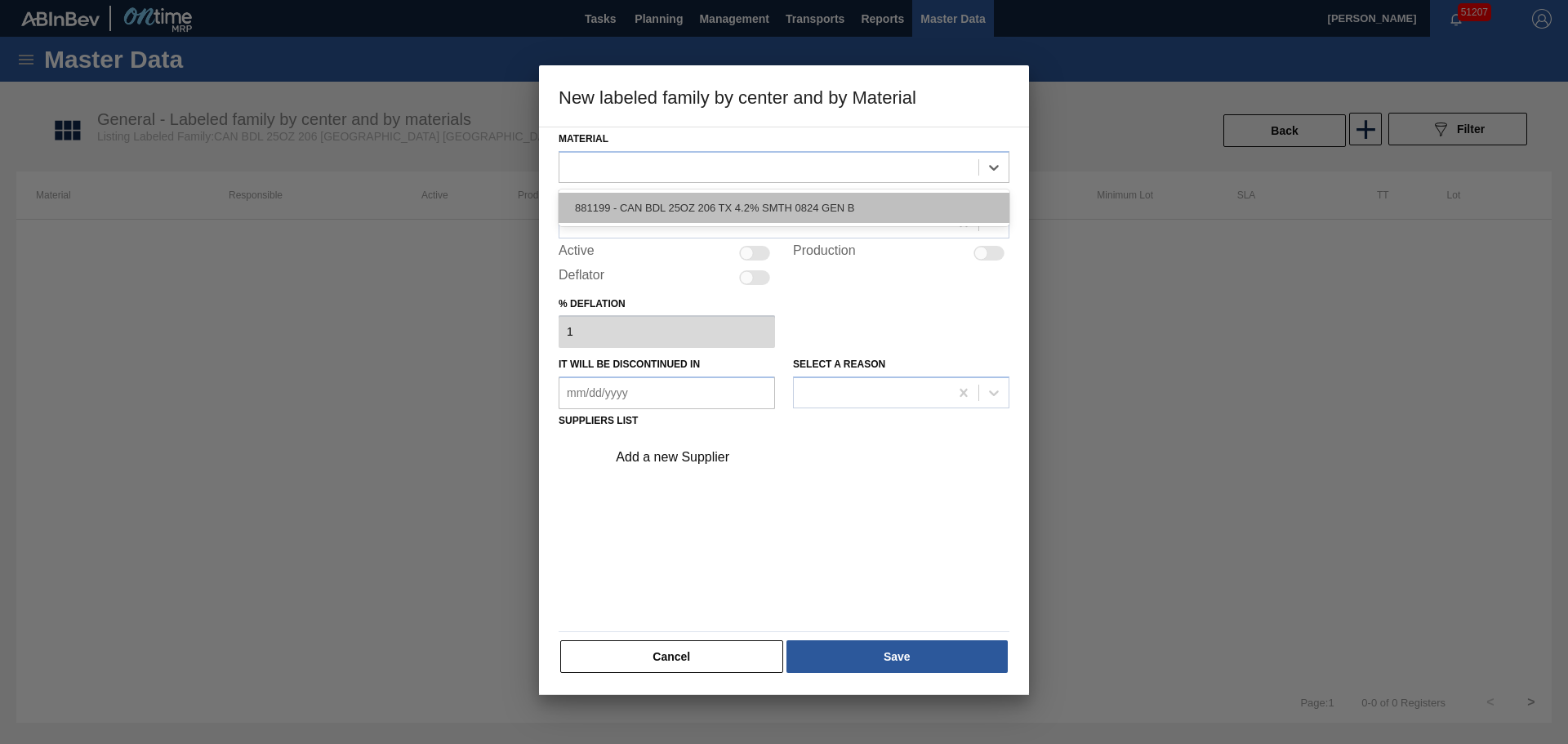
click at [656, 206] on div "881199 - CAN BDL 25OZ 206 TX 4.2% SMTH 0824 GEN B" at bounding box center [784, 208] width 451 height 31
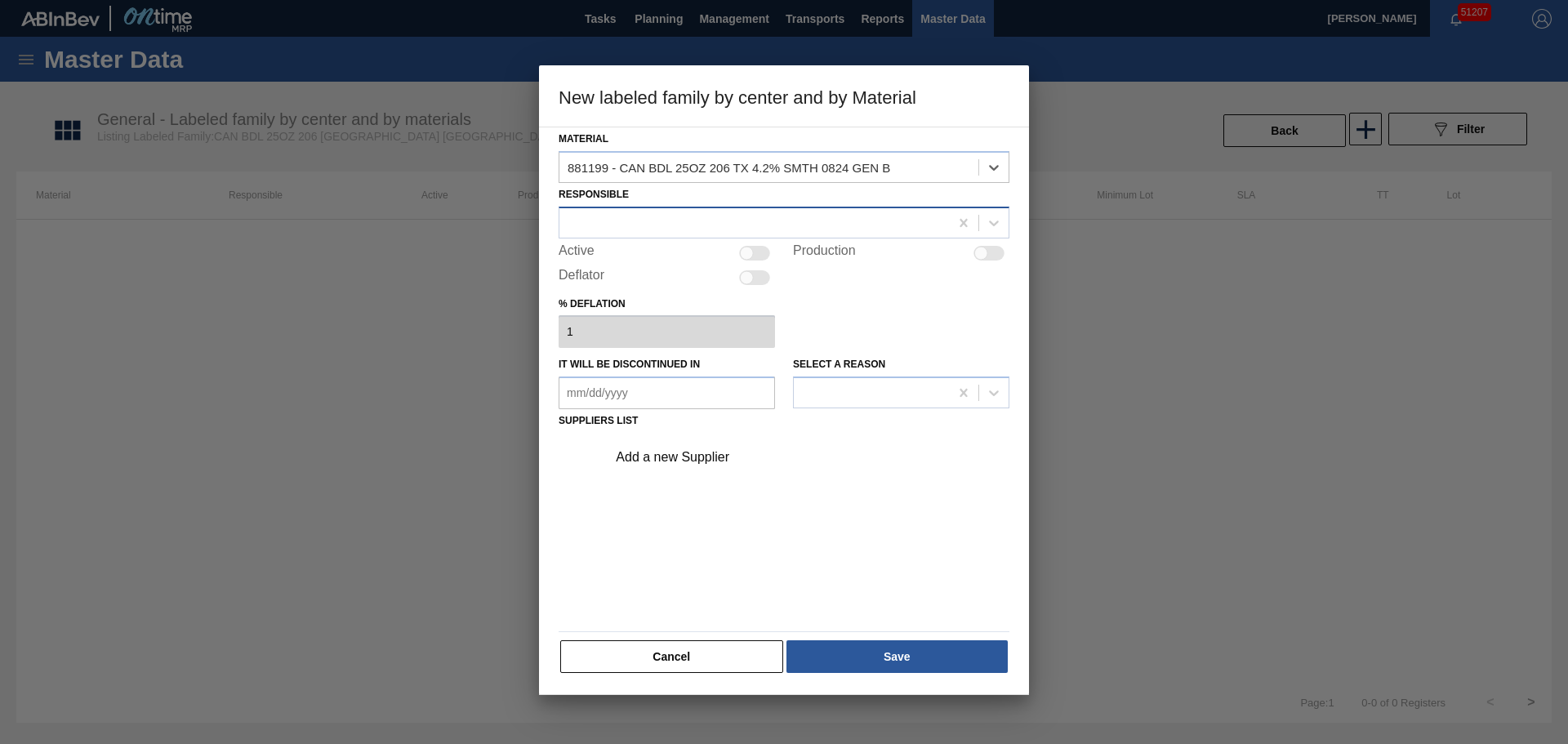
click at [659, 221] on div at bounding box center [754, 222] width 389 height 24
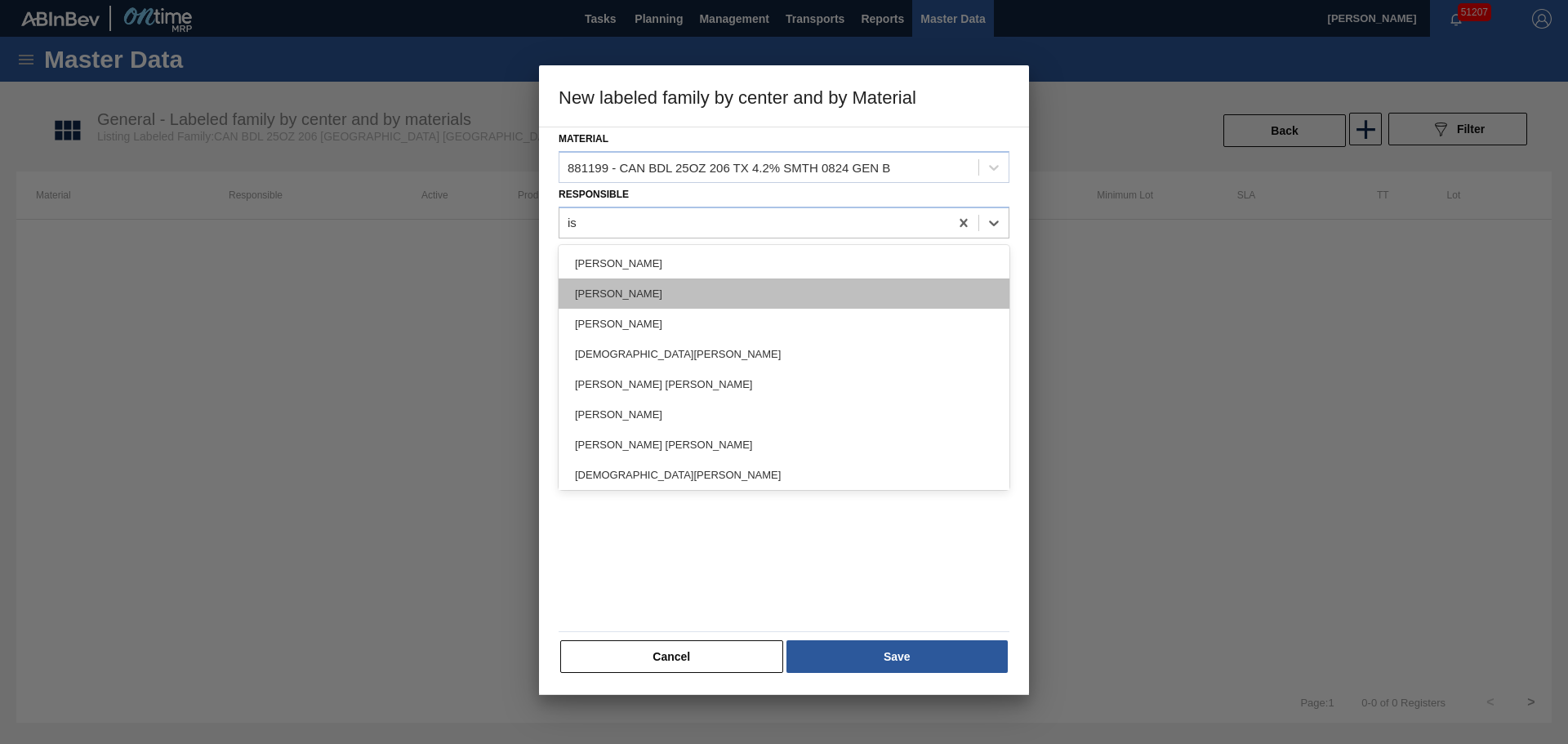
type input "isa"
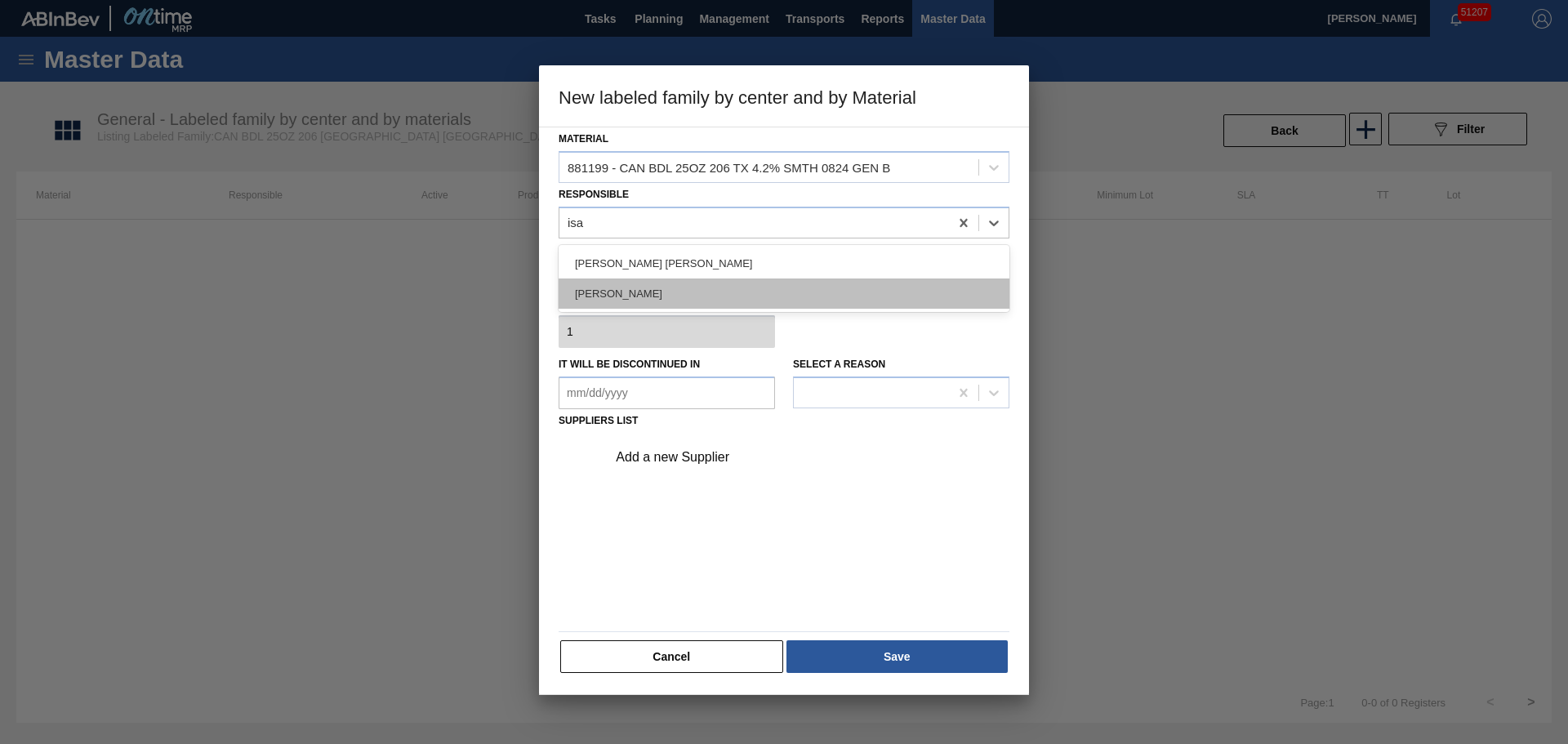
click at [644, 297] on div "Isaiah Duke" at bounding box center [784, 294] width 451 height 31
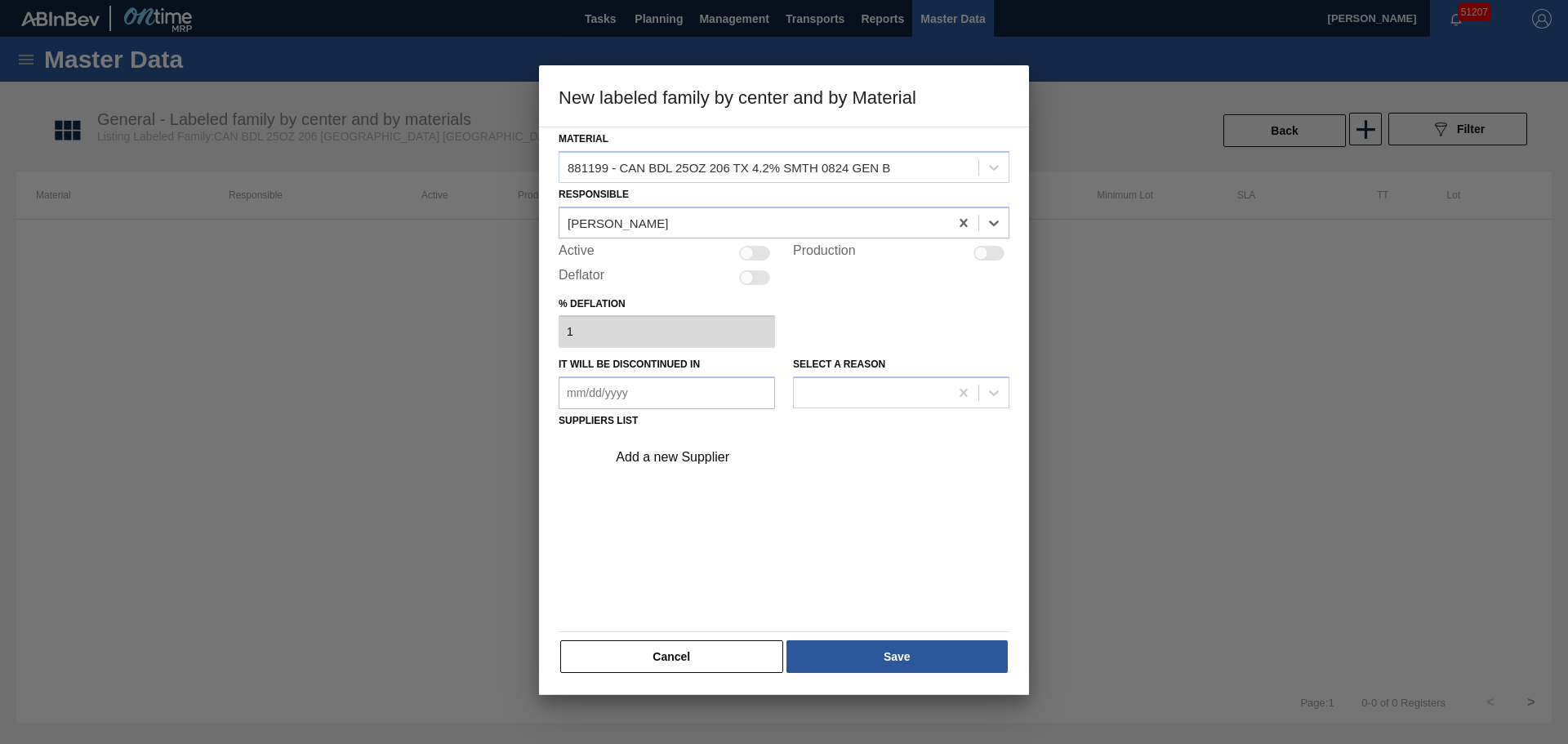
click at [758, 253] on div at bounding box center [754, 253] width 31 height 14
checkbox input "true"
click at [711, 442] on div "Add a new Supplier" at bounding box center [803, 457] width 412 height 41
click at [710, 463] on div "Add a new Supplier" at bounding box center [775, 457] width 320 height 14
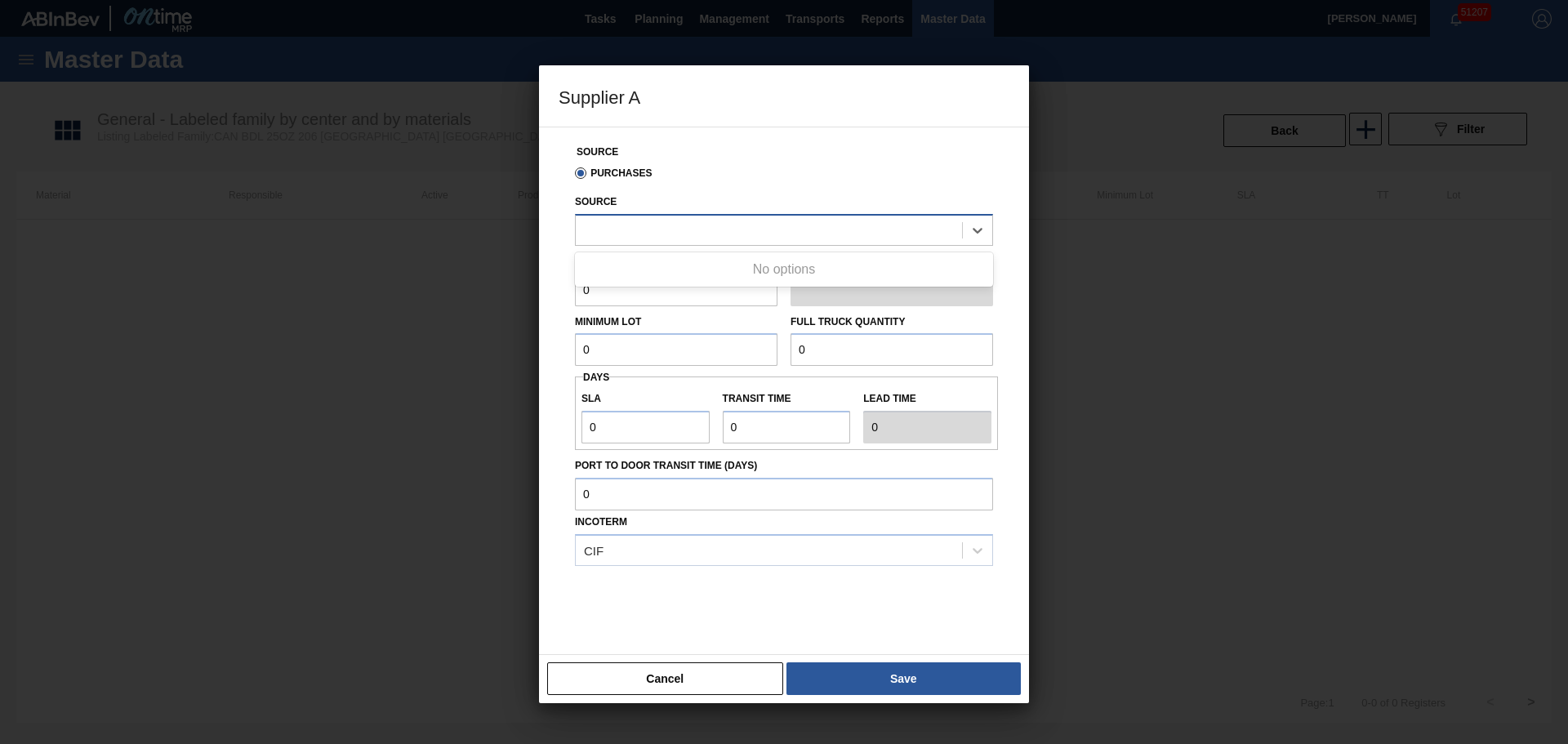
click at [652, 235] on div at bounding box center [768, 230] width 386 height 24
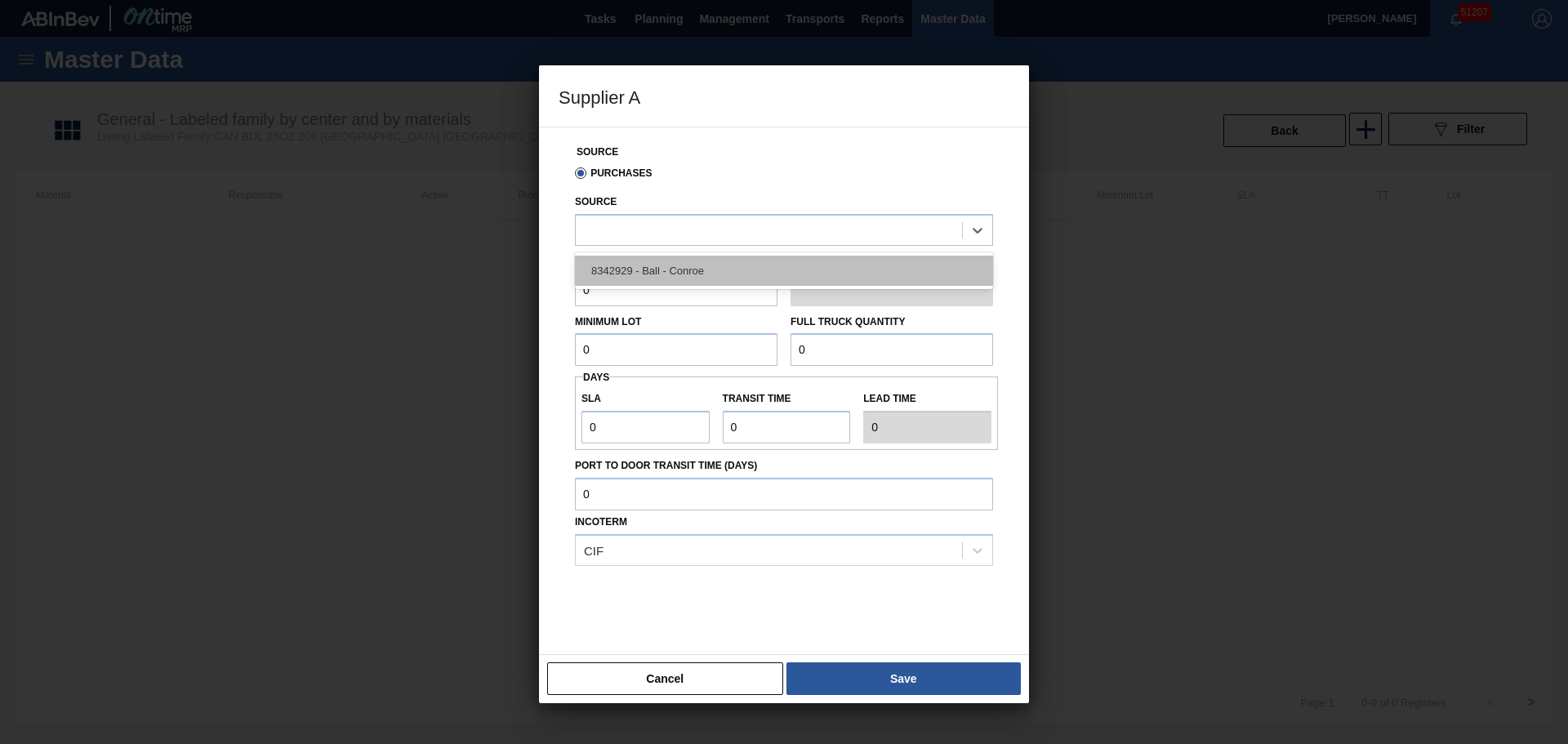
click at [672, 266] on div "8342929 - Ball - Conroe" at bounding box center [784, 271] width 418 height 31
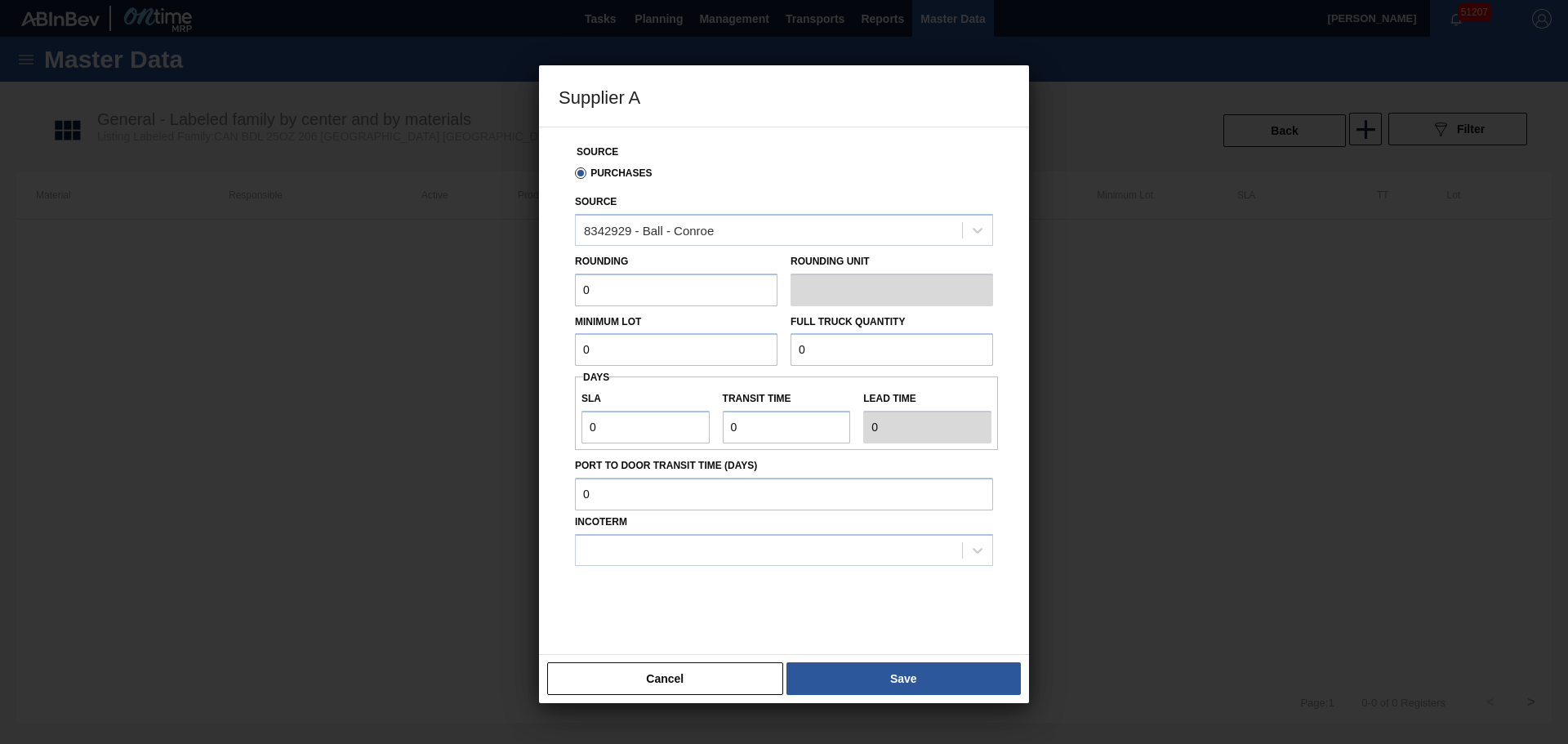
drag, startPoint x: 650, startPoint y: 289, endPoint x: 494, endPoint y: 295, distance: 156.1
click at [494, 295] on div "Supplier A Source Purchases Source 8342929 - Ball - Conroe Rounding 0 Rounding …" at bounding box center [784, 372] width 1568 height 744
type input "4,082"
click at [753, 354] on input "40,820" at bounding box center [676, 350] width 203 height 33
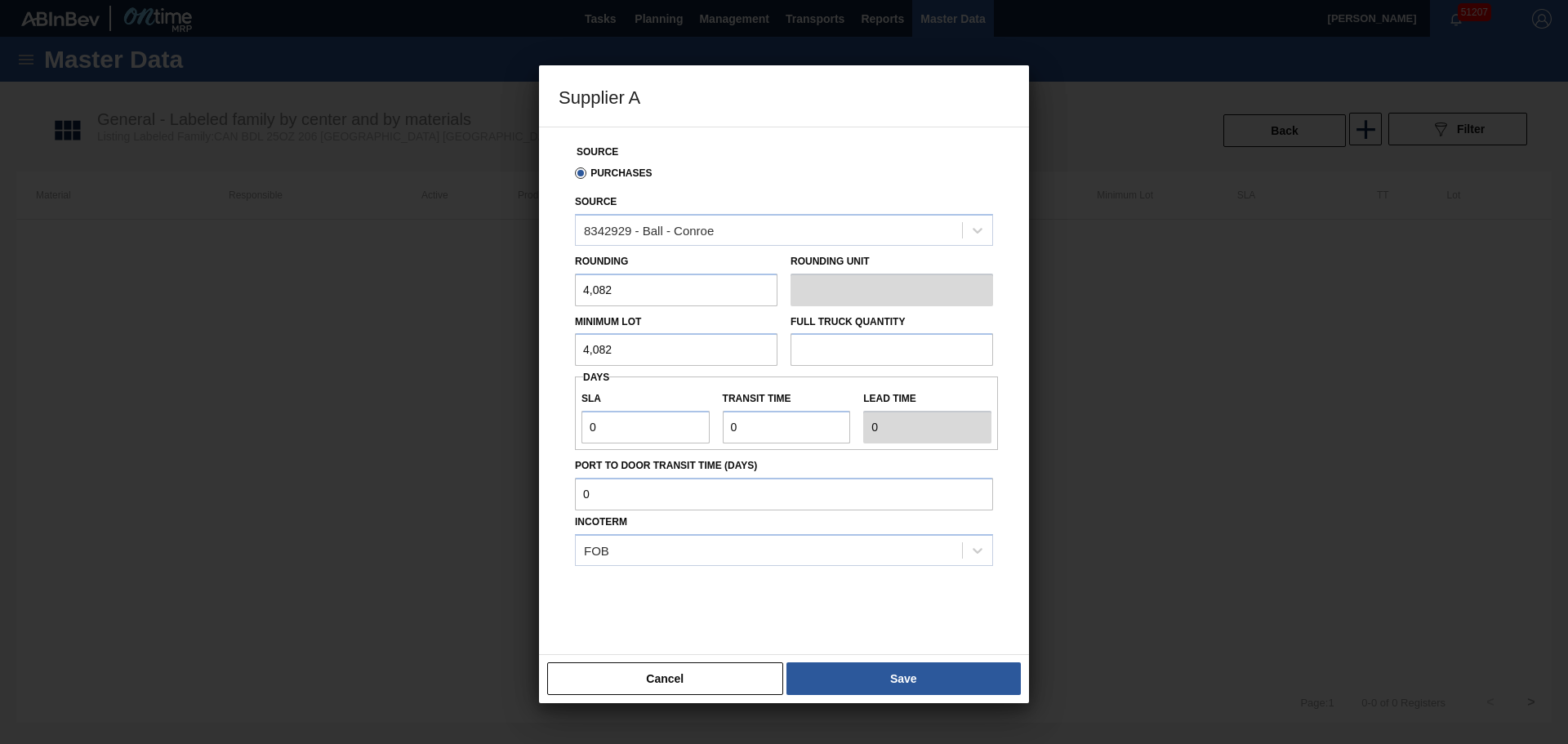
type input "4,082"
type input "97,968"
type input "1"
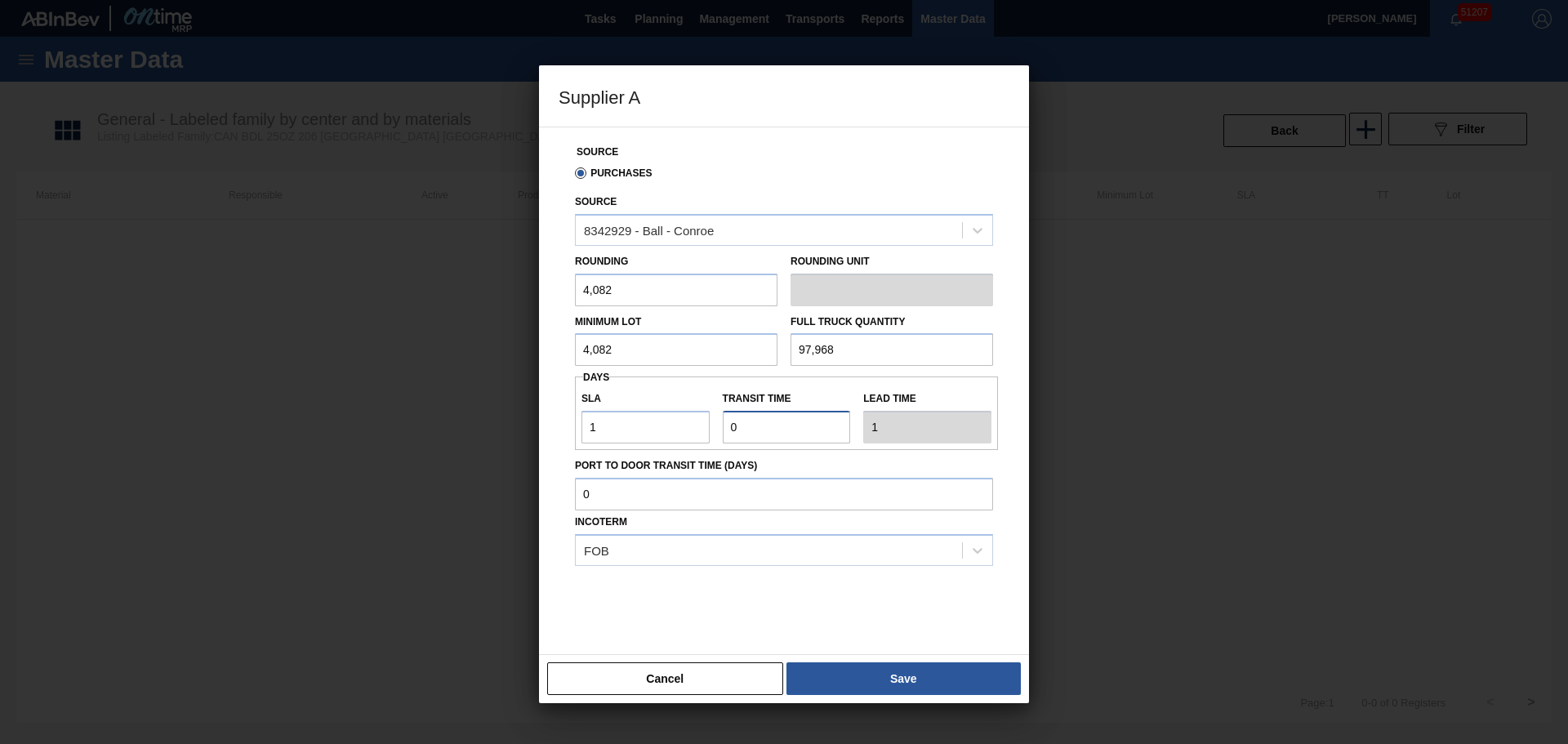
type input "1"
type input "2"
type input "1"
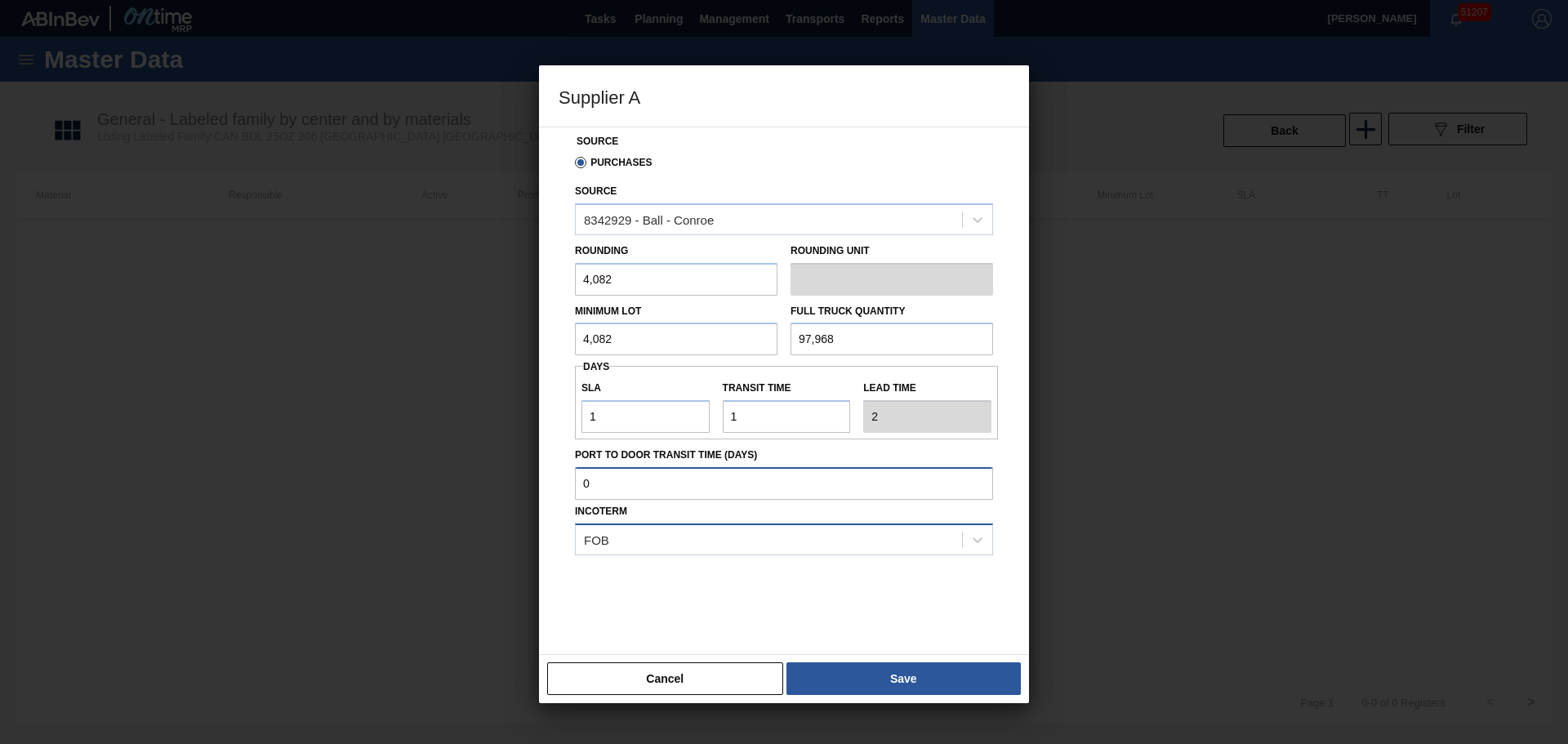
scroll to position [13, 0]
drag, startPoint x: 831, startPoint y: 671, endPoint x: 721, endPoint y: 363, distance: 327.1
click at [727, 357] on div "Supplier A Source Purchases Source 8342929 - Ball - Conroe Rounding 4,082 Round…" at bounding box center [784, 384] width 490 height 638
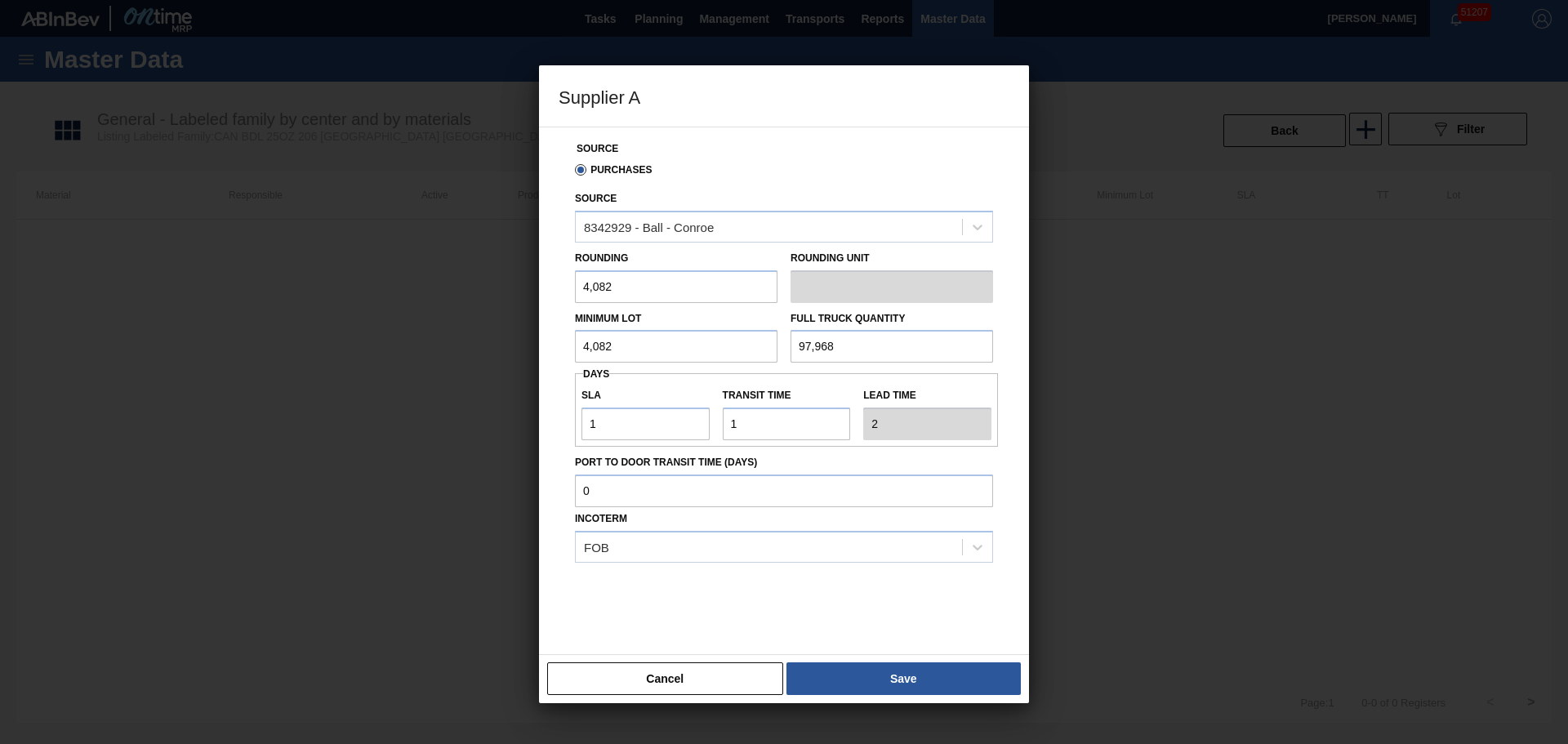
scroll to position [0, 0]
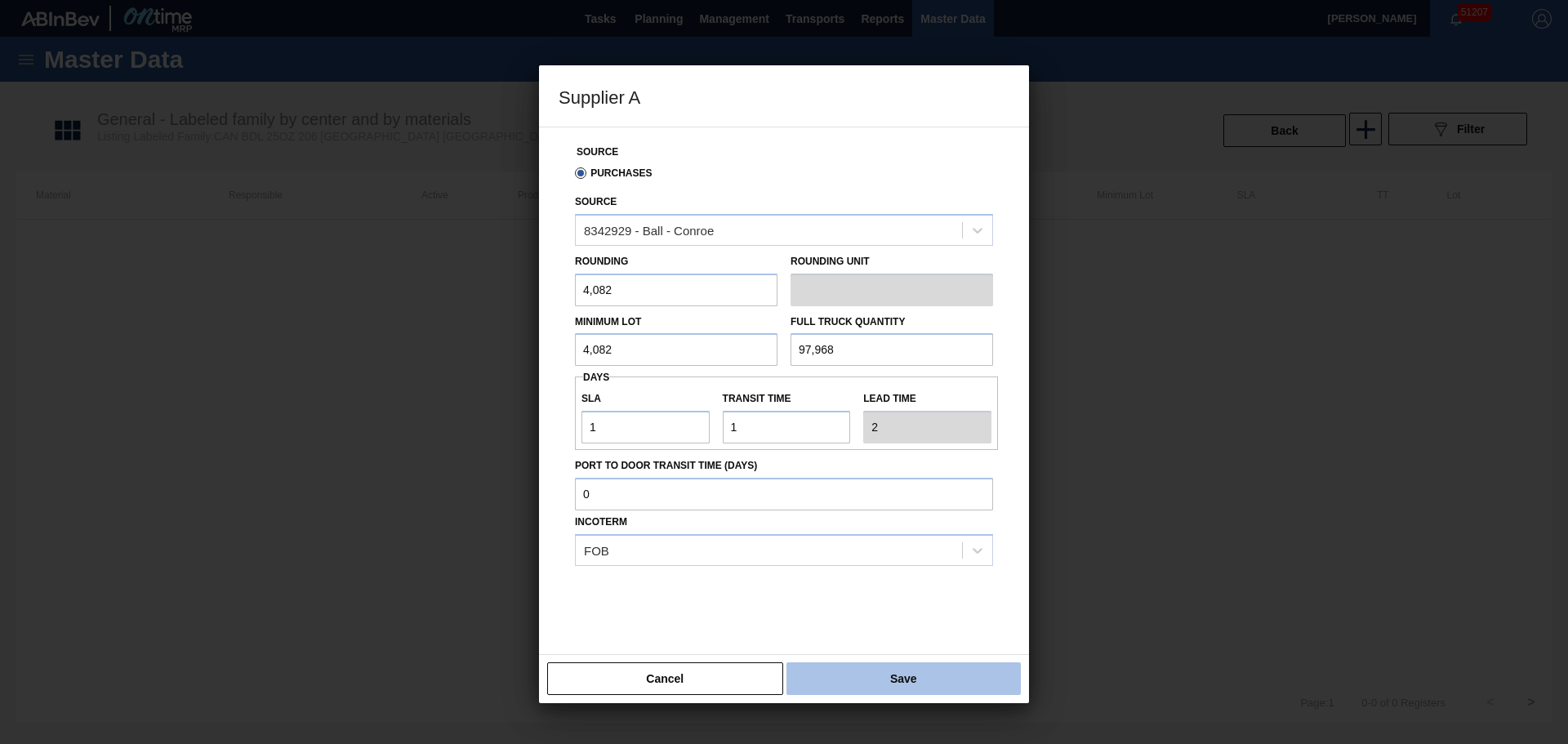
click at [862, 670] on button "Save" at bounding box center [903, 679] width 234 height 33
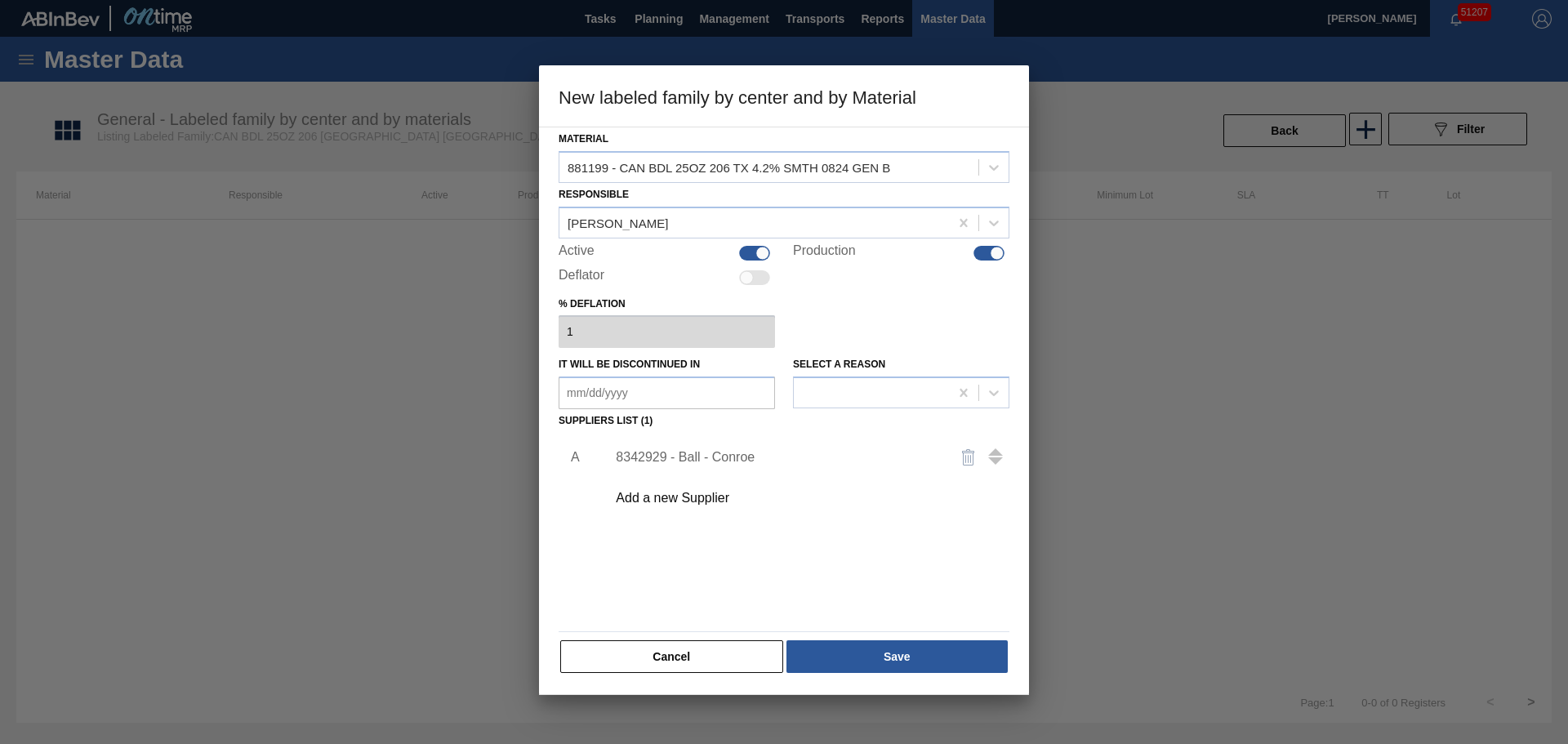
drag, startPoint x: 982, startPoint y: 649, endPoint x: 714, endPoint y: 483, distance: 315.2
click at [789, 524] on div "Material 881199 - CAN BDL 25OZ 206 TX 4.2% SMTH 0824 GEN B Responsible Isaiah D…" at bounding box center [784, 400] width 451 height 547
click at [686, 452] on div "8342929 - Ball - Conroe" at bounding box center [775, 457] width 320 height 14
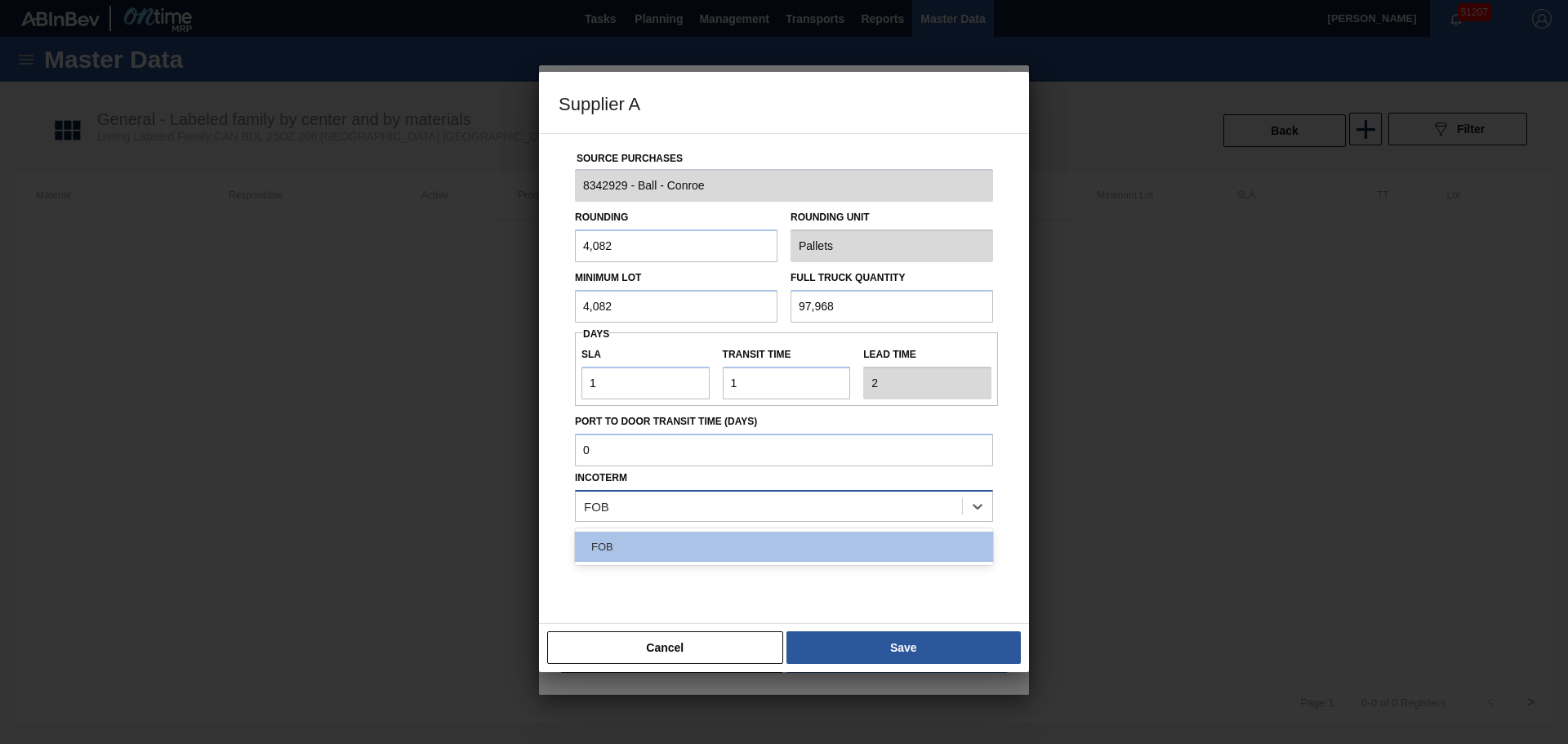
click at [662, 510] on div "FOB" at bounding box center [768, 506] width 386 height 24
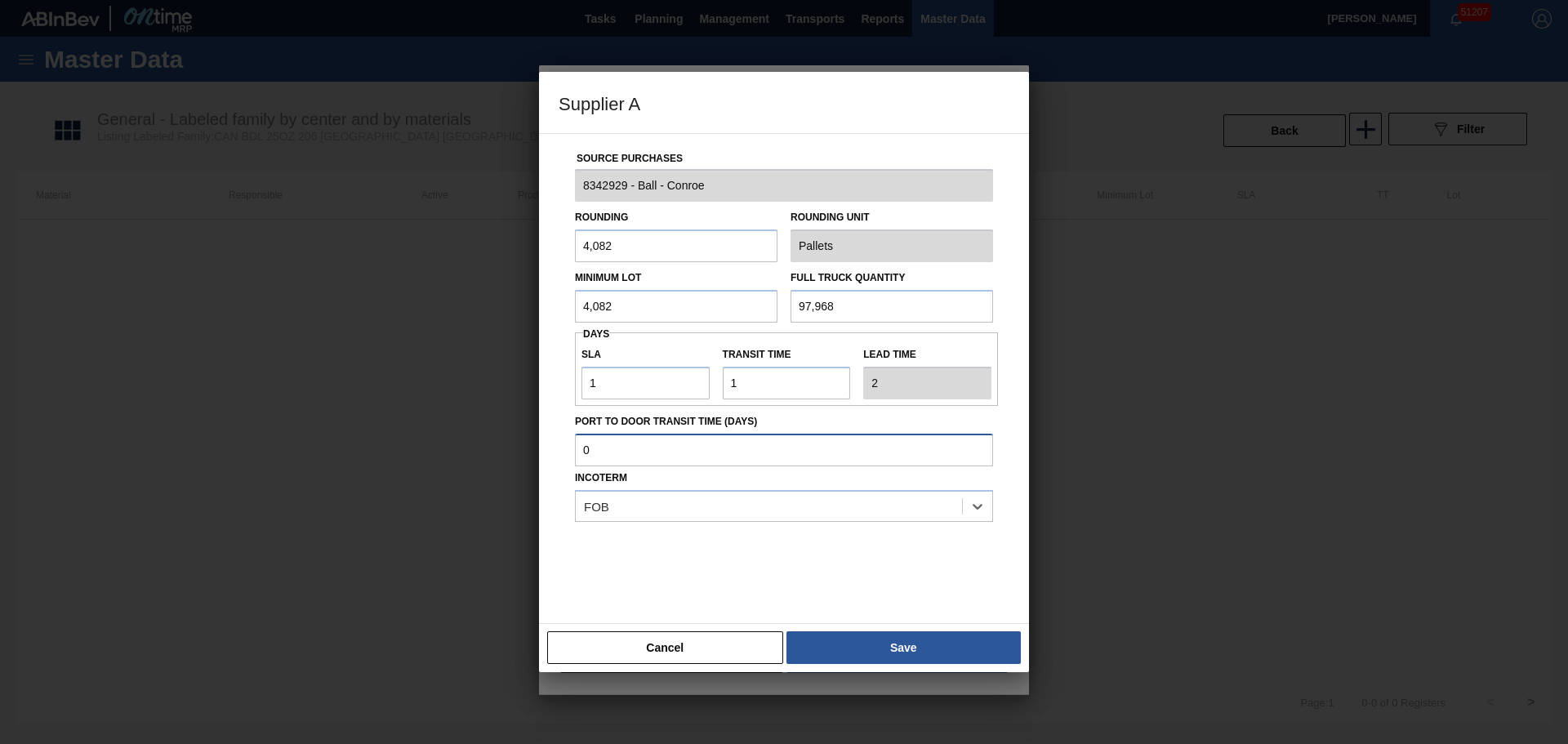
click at [635, 450] on input "Port to Door Transit Time (days)" at bounding box center [784, 450] width 418 height 33
click at [913, 671] on div "Cancel Save" at bounding box center [784, 648] width 490 height 49
click at [910, 662] on button "Save" at bounding box center [903, 647] width 234 height 33
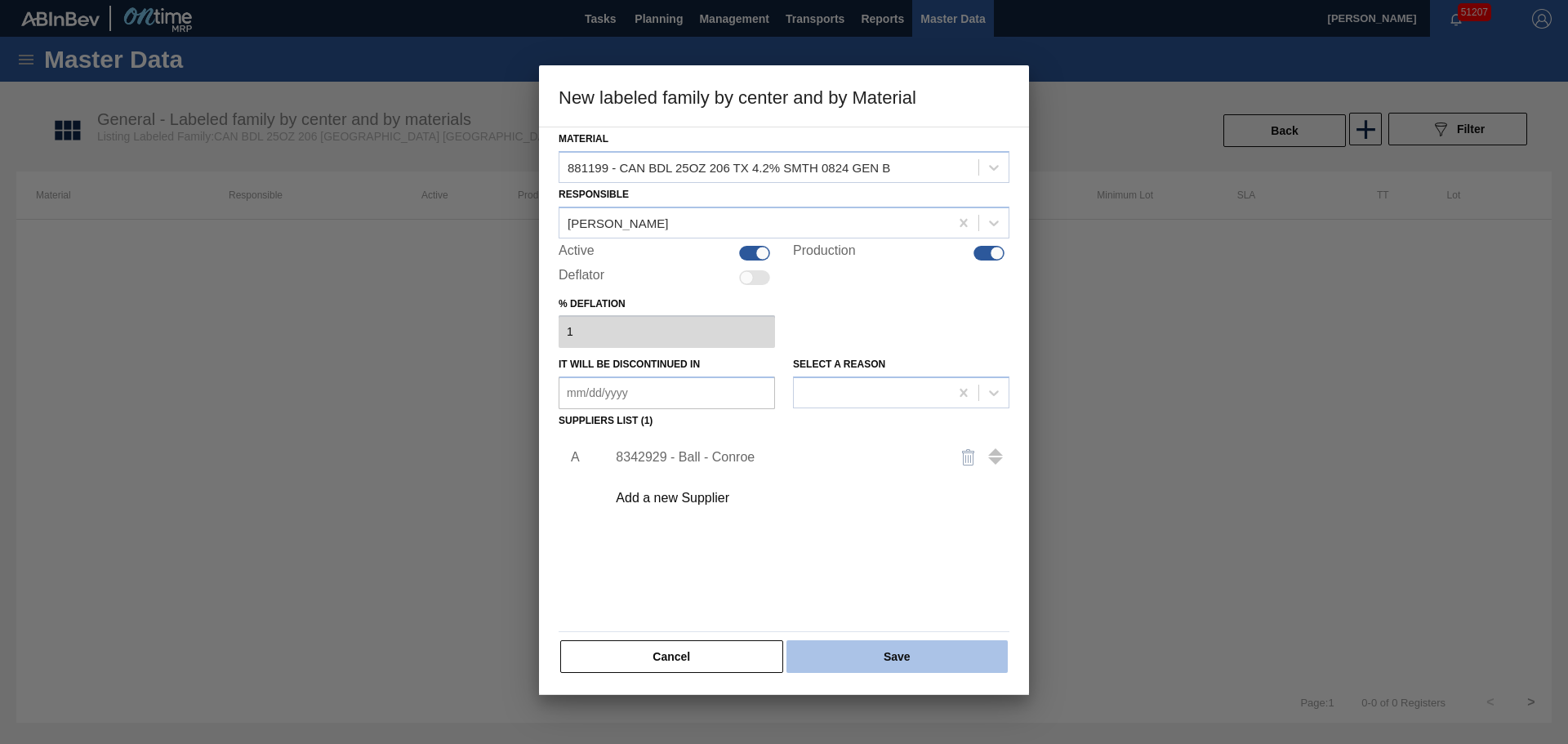
click at [884, 655] on button "Save" at bounding box center [896, 657] width 221 height 33
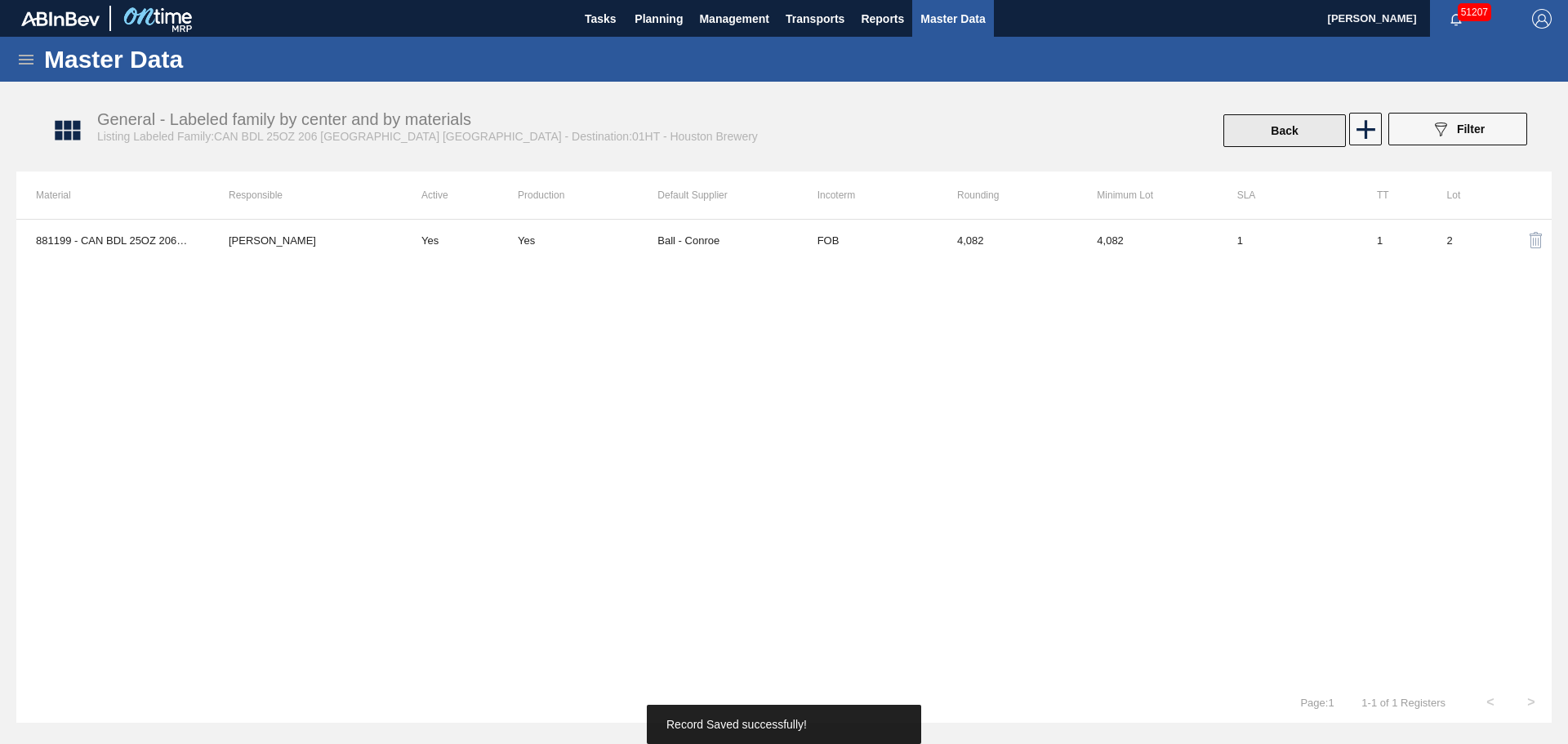
click at [1293, 139] on button "Back" at bounding box center [1284, 131] width 122 height 33
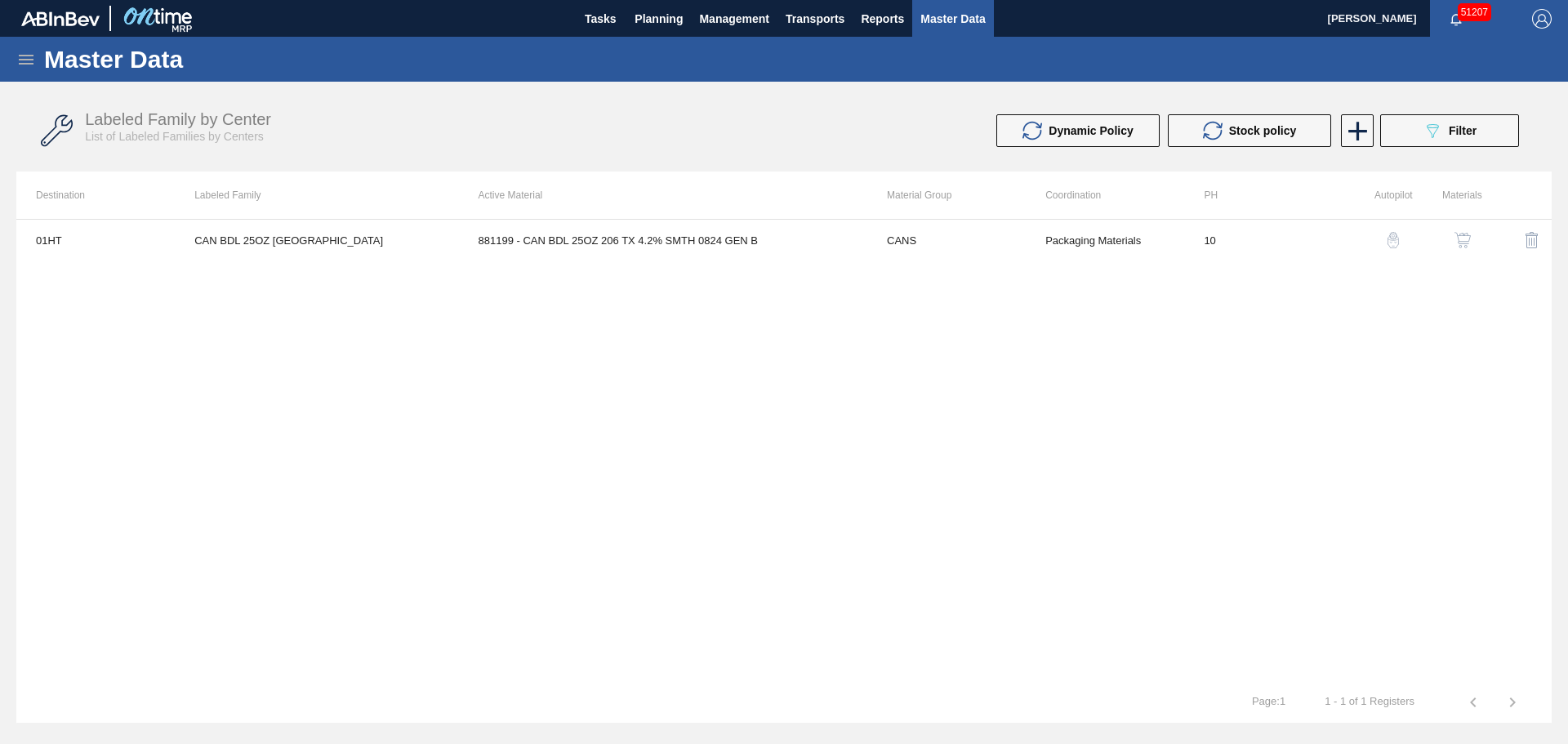
drag, startPoint x: 957, startPoint y: 335, endPoint x: 970, endPoint y: 323, distance: 17.7
click at [958, 330] on div "01HT CAN BDL 25OZ 206 SMTH TX 881199 - CAN BDL 25OZ 206 TX 4.2% SMTH 0824 GEN B…" at bounding box center [784, 450] width 1535 height 463
click at [28, 64] on icon at bounding box center [25, 59] width 20 height 20
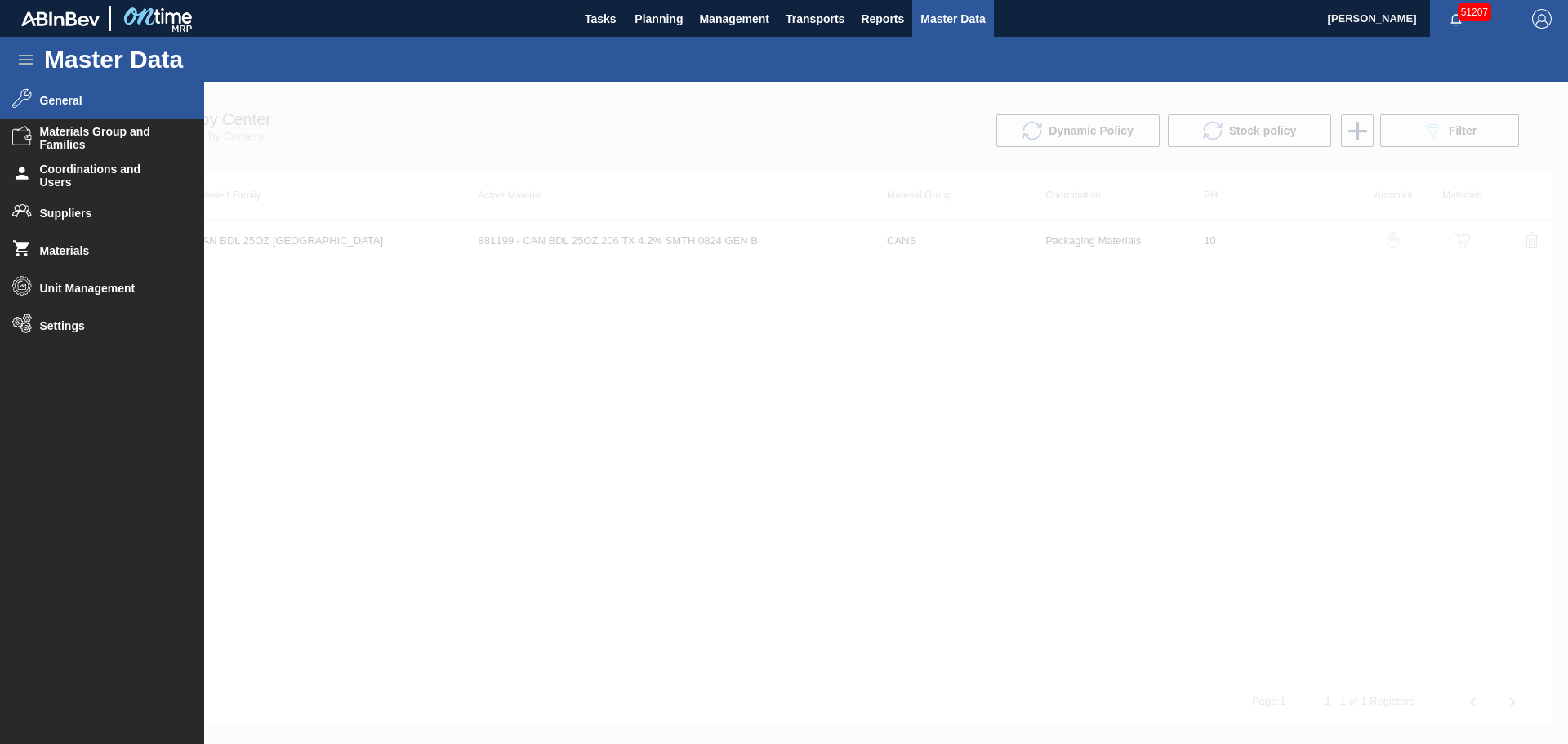
drag, startPoint x: 69, startPoint y: 297, endPoint x: 54, endPoint y: 369, distance: 73.5
click at [53, 379] on ul "General Materials Group and Families Coordinations and Users Suppliers Material…" at bounding box center [102, 406] width 204 height 649
click at [54, 369] on ul "General Materials Group and Families Coordinations and Users Suppliers Material…" at bounding box center [102, 406] width 204 height 649
click at [54, 333] on li "Settings" at bounding box center [102, 326] width 204 height 37
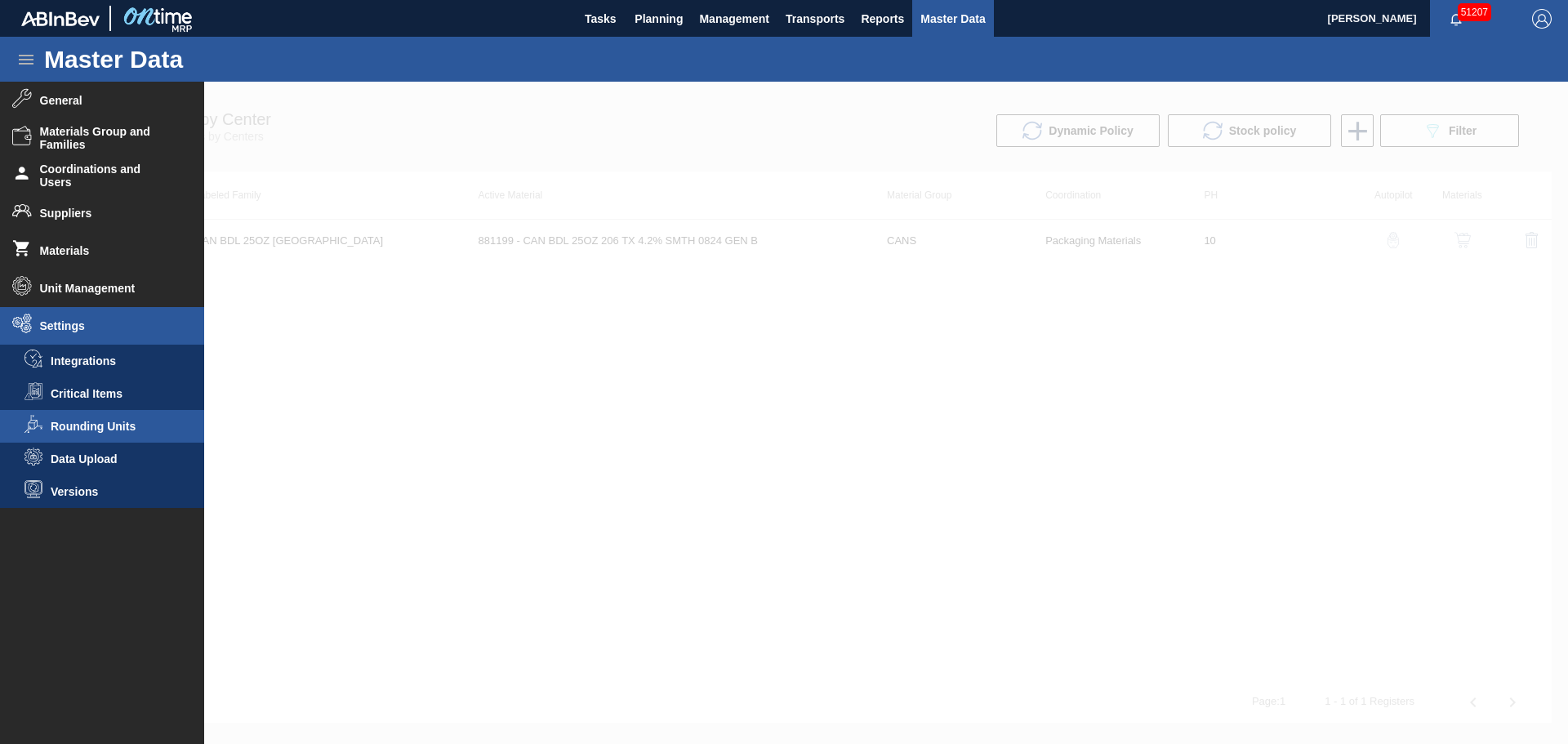
click at [70, 418] on li "Rounding Units" at bounding box center [102, 426] width 204 height 33
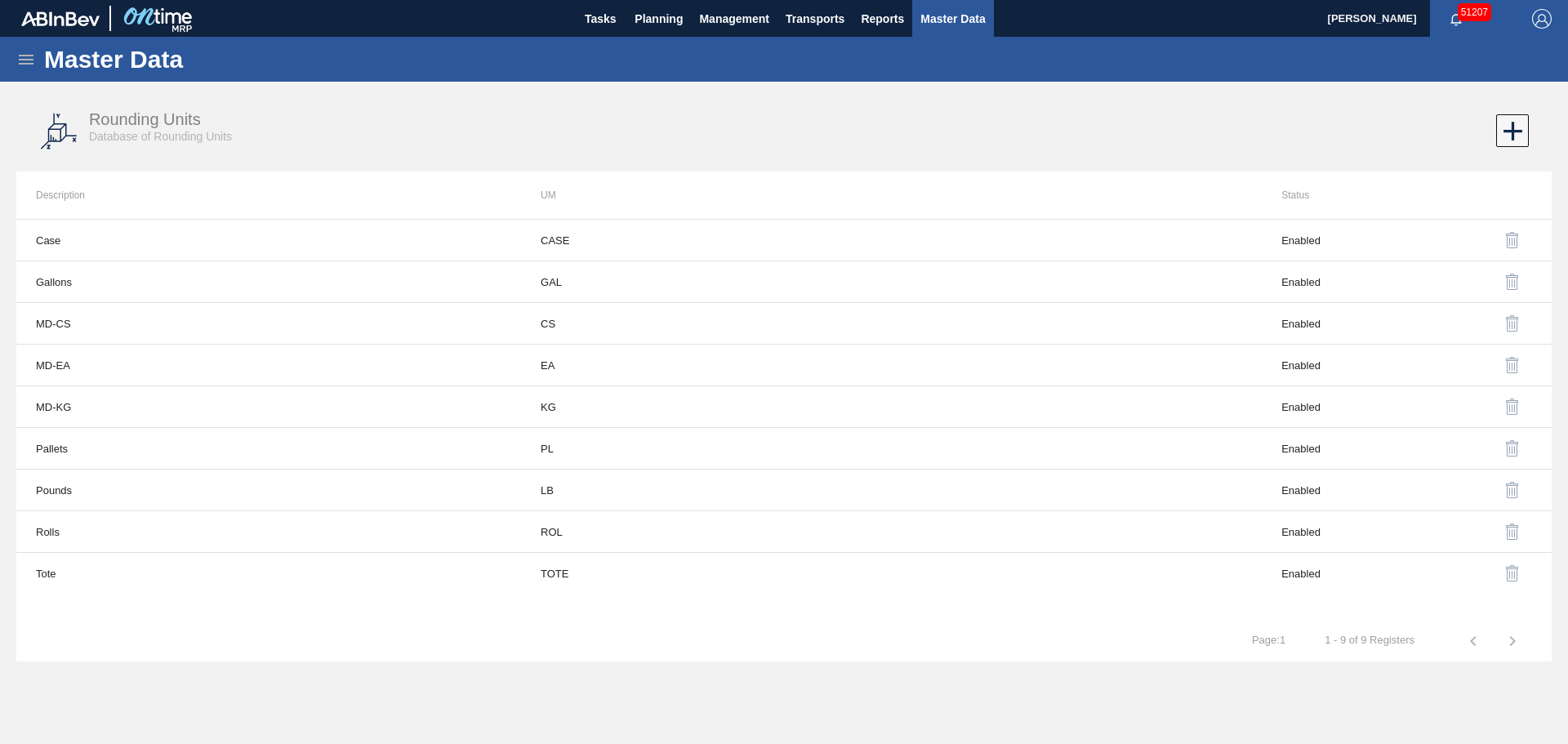
click at [32, 54] on icon at bounding box center [25, 59] width 20 height 20
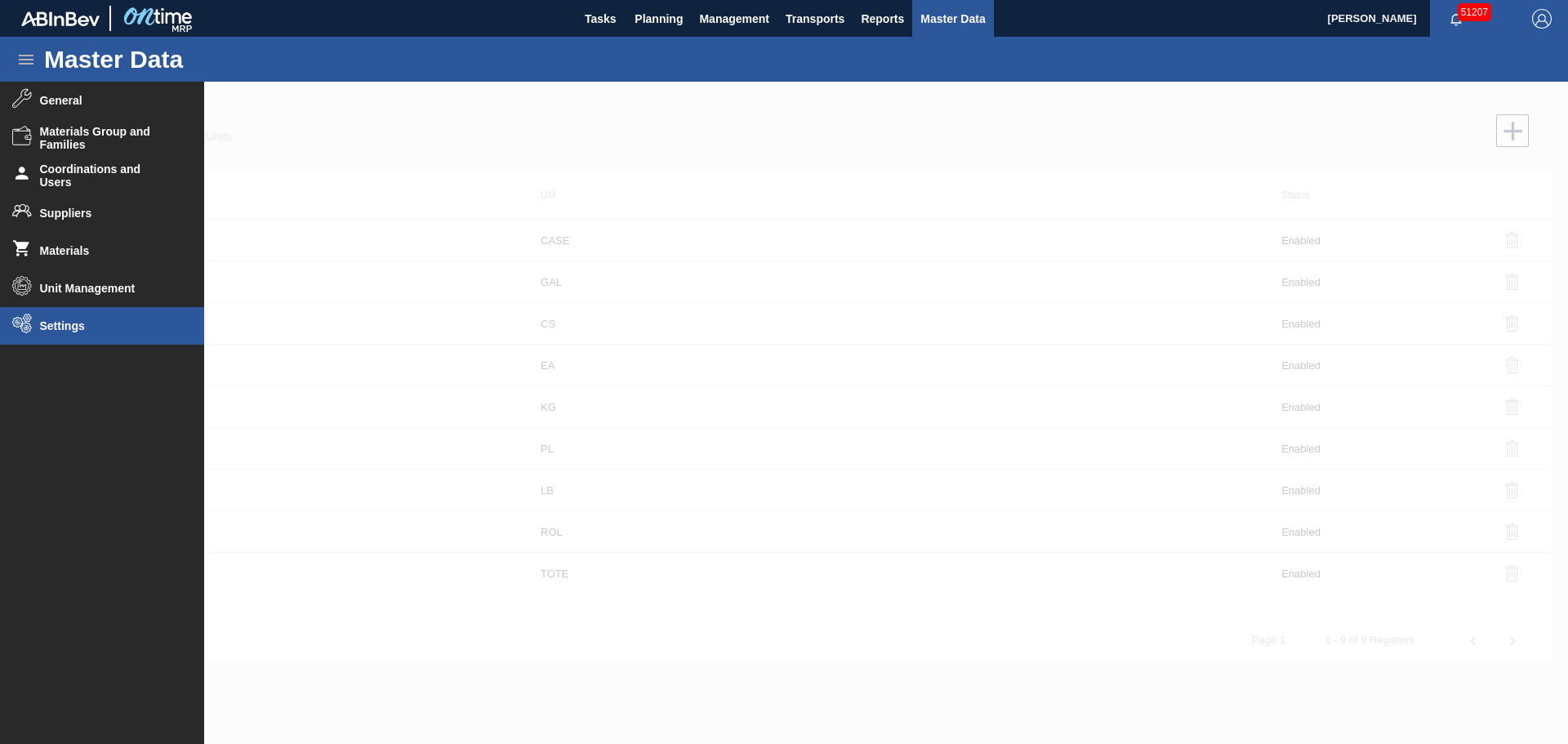
click at [54, 318] on li "Settings" at bounding box center [102, 326] width 204 height 37
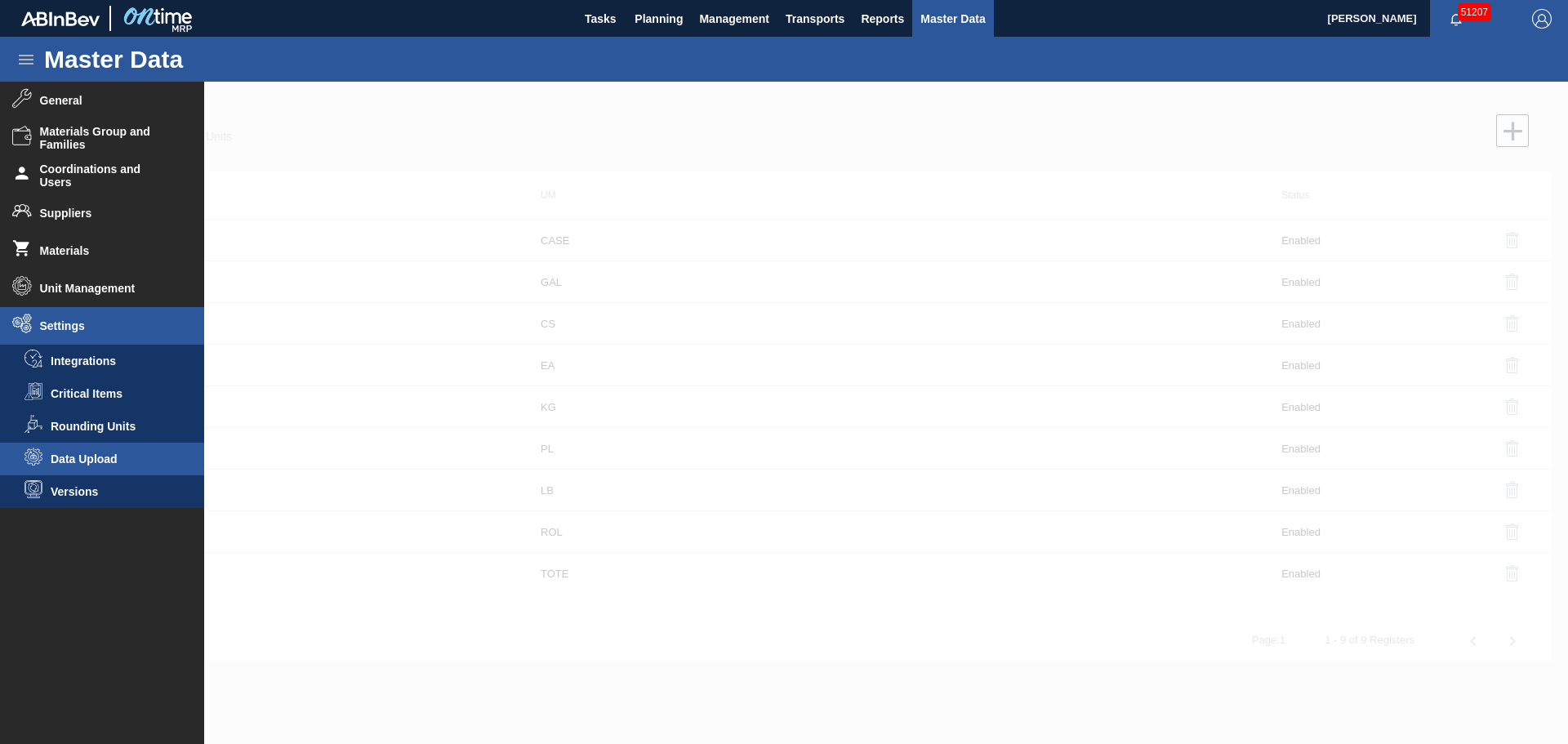
click at [55, 456] on span "Data Upload" at bounding box center [114, 458] width 126 height 13
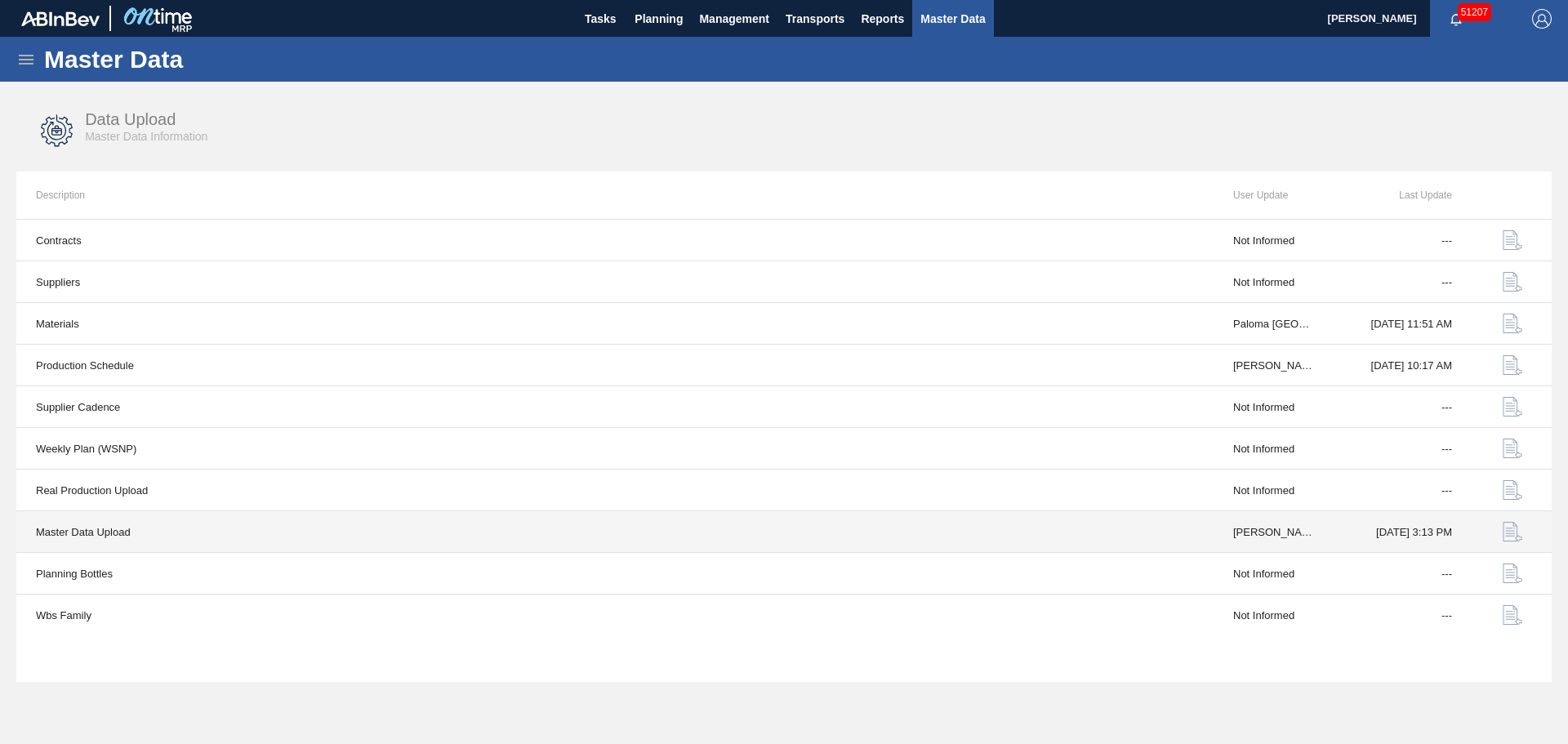
click at [1510, 536] on img "button" at bounding box center [1512, 531] width 20 height 20
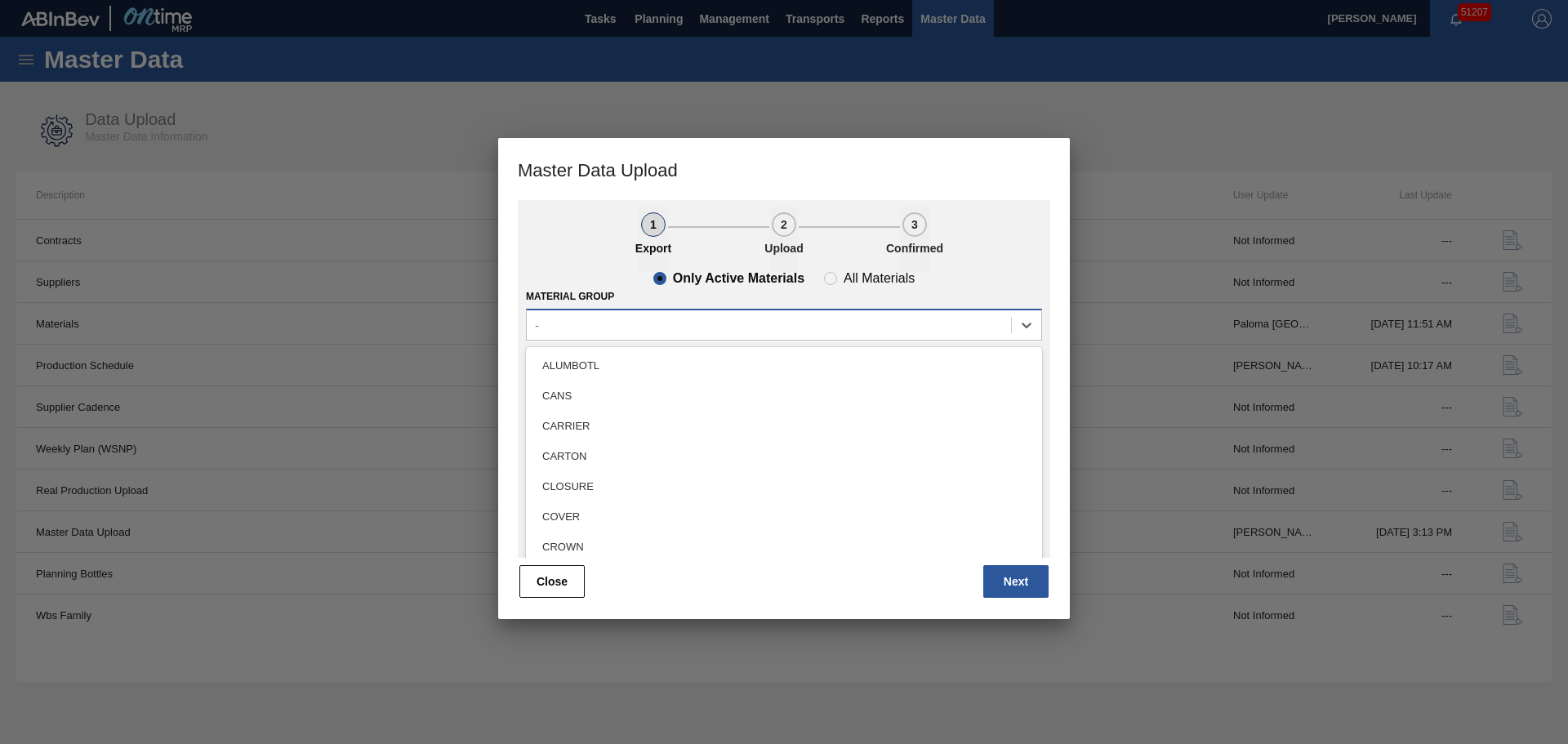
click at [594, 326] on div "-" at bounding box center [768, 325] width 484 height 24
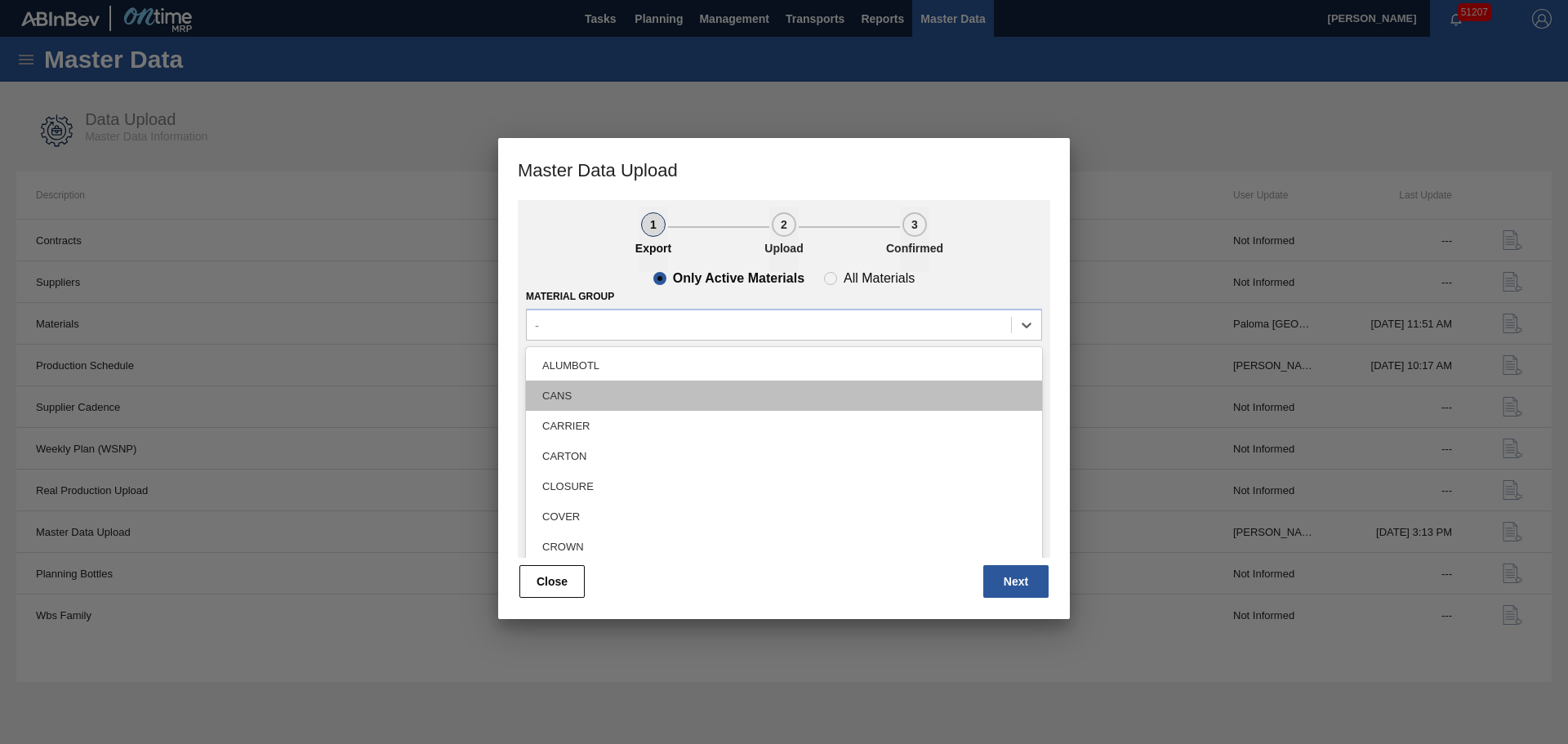
click at [567, 398] on div "CANS" at bounding box center [784, 396] width 516 height 31
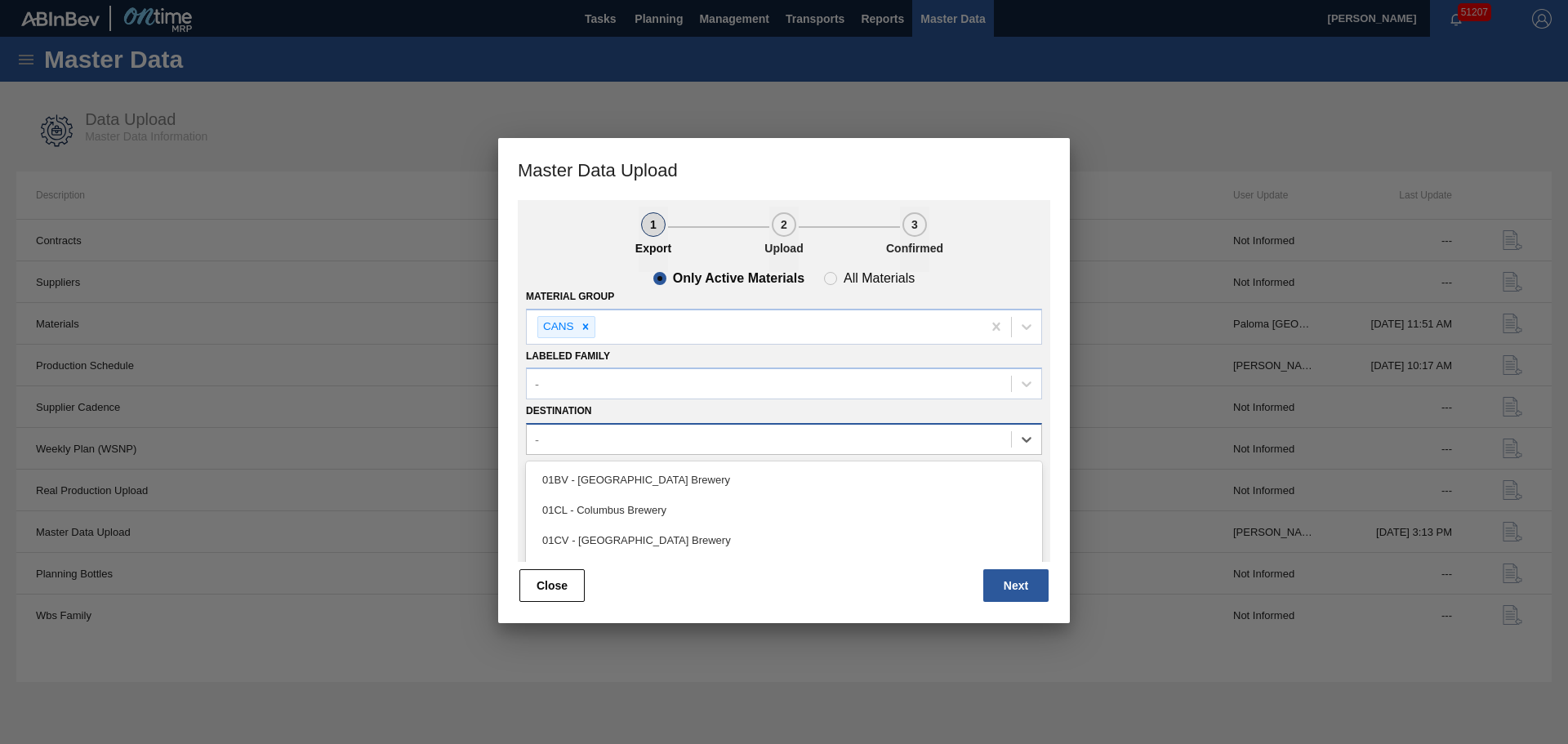
click at [597, 430] on div "-" at bounding box center [768, 440] width 484 height 24
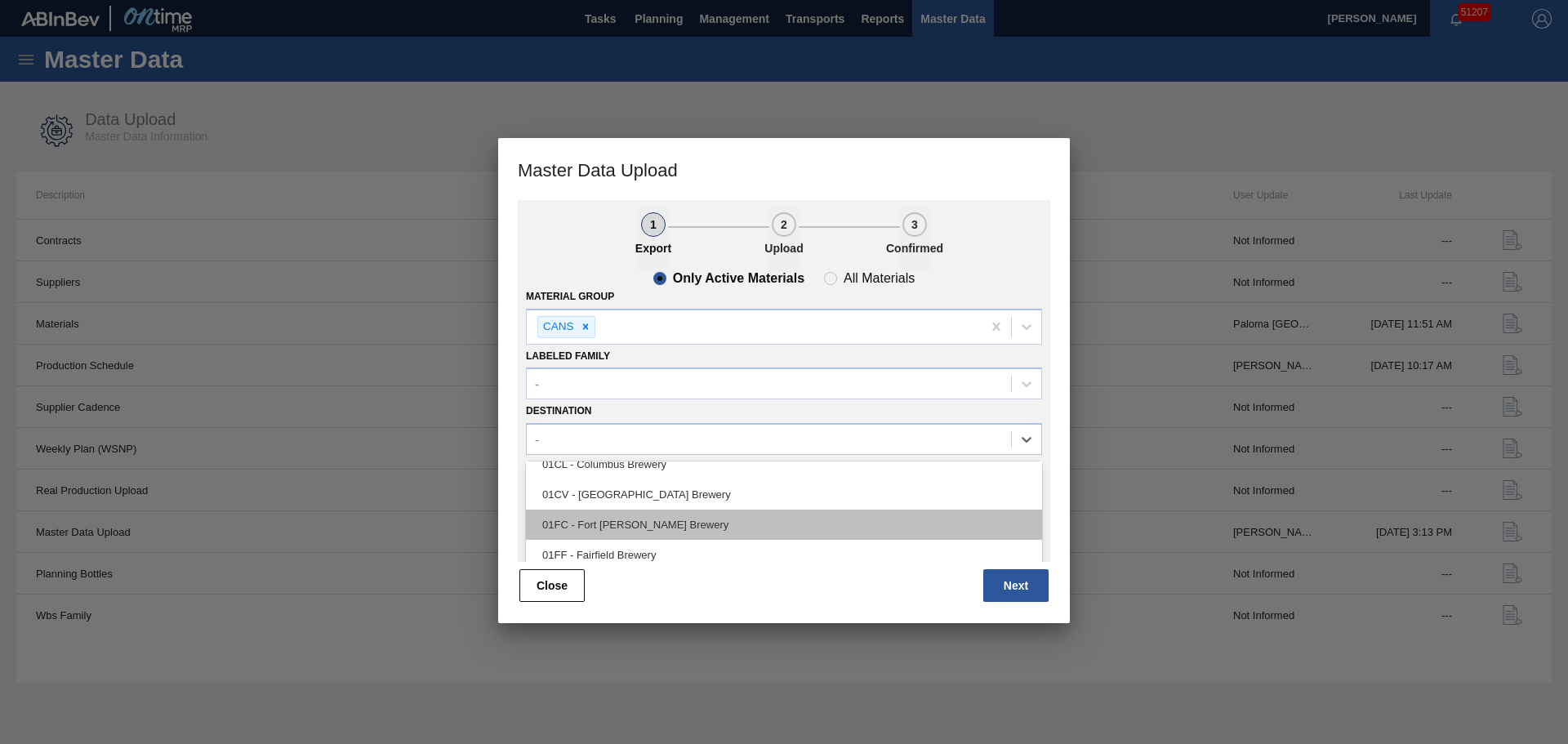
scroll to position [81, 0]
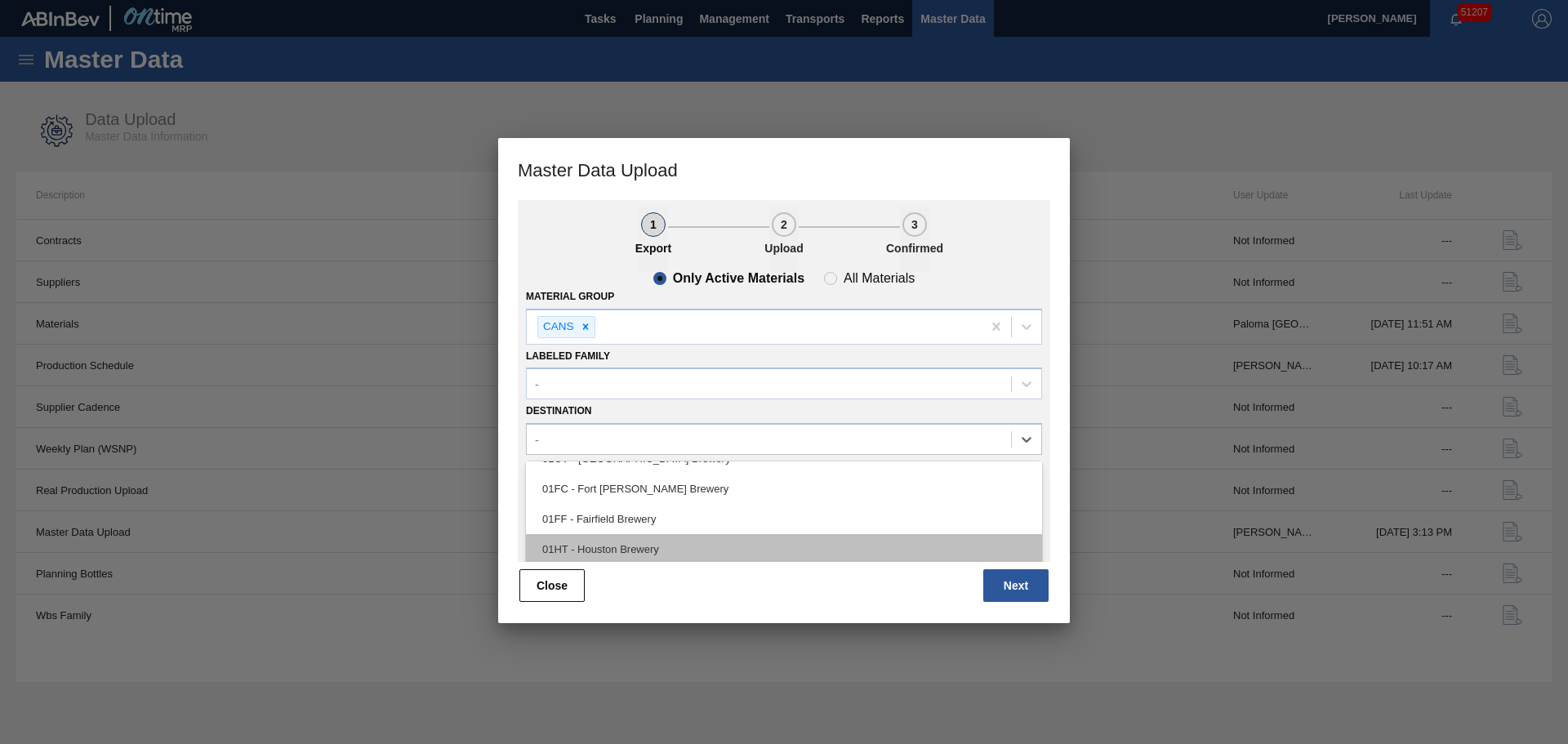
click at [595, 538] on div "01HT - Houston Brewery" at bounding box center [784, 550] width 516 height 31
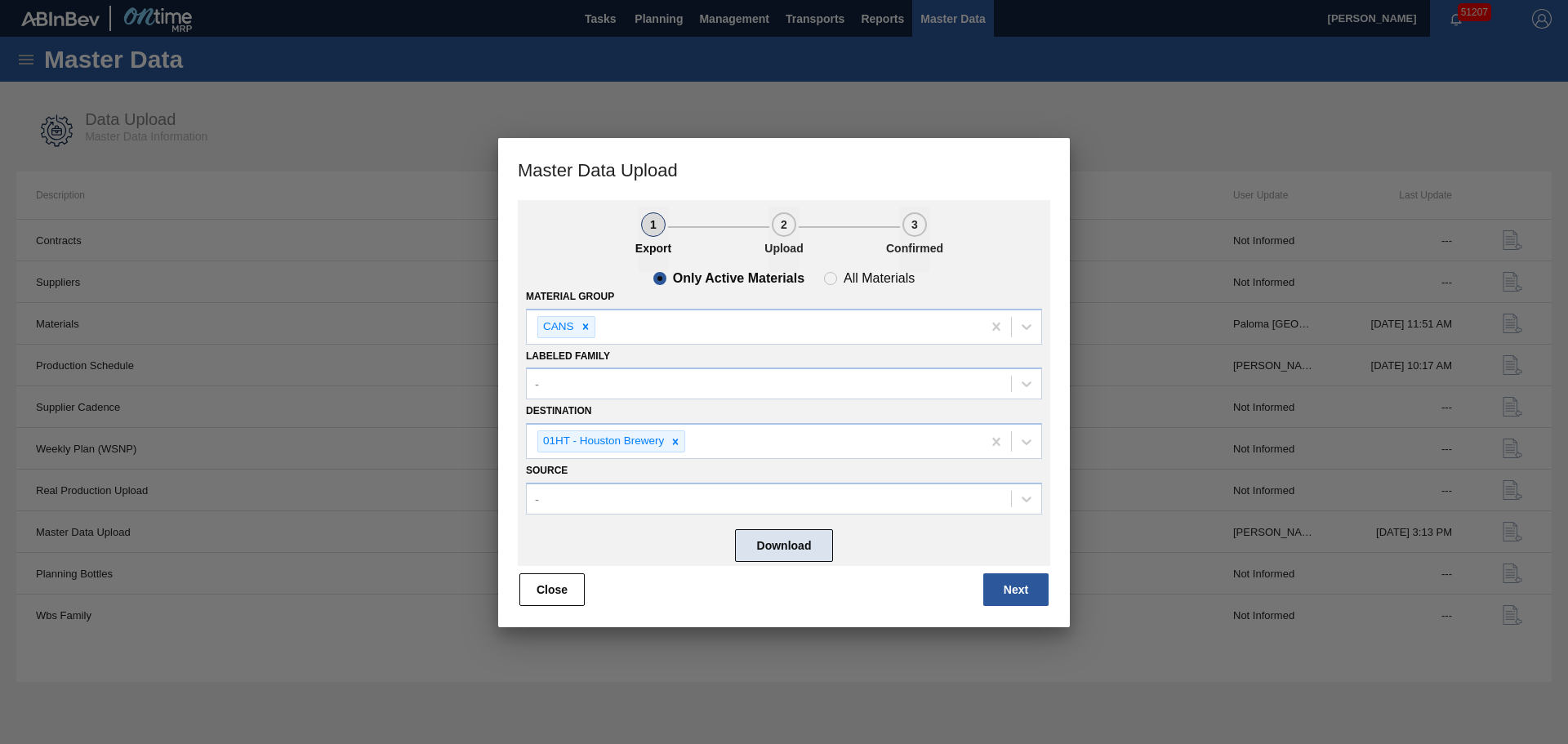
click at [804, 552] on button "Download" at bounding box center [784, 545] width 98 height 33
click at [841, 287] on div "Material Group CANS" at bounding box center [784, 315] width 516 height 59
drag, startPoint x: 838, startPoint y: 281, endPoint x: 845, endPoint y: 312, distance: 31.8
click at [837, 281] on span "All Materials" at bounding box center [869, 278] width 91 height 13
click at [837, 281] on input "All Materials" at bounding box center [830, 278] width 26 height 26
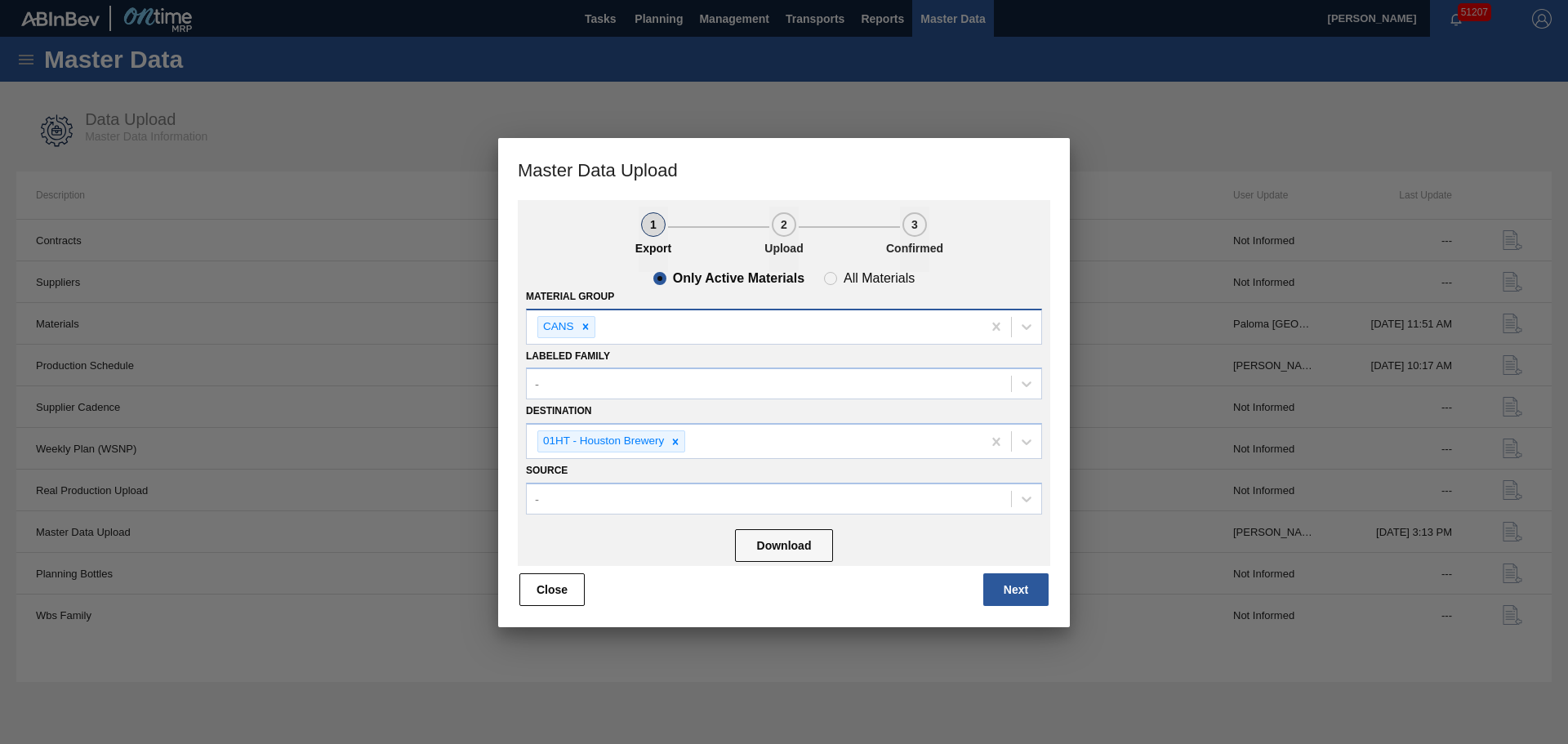
radio input "true"
radio input "false"
click at [778, 542] on button "Download" at bounding box center [784, 545] width 98 height 33
click at [1010, 576] on button "Next" at bounding box center [1015, 590] width 65 height 33
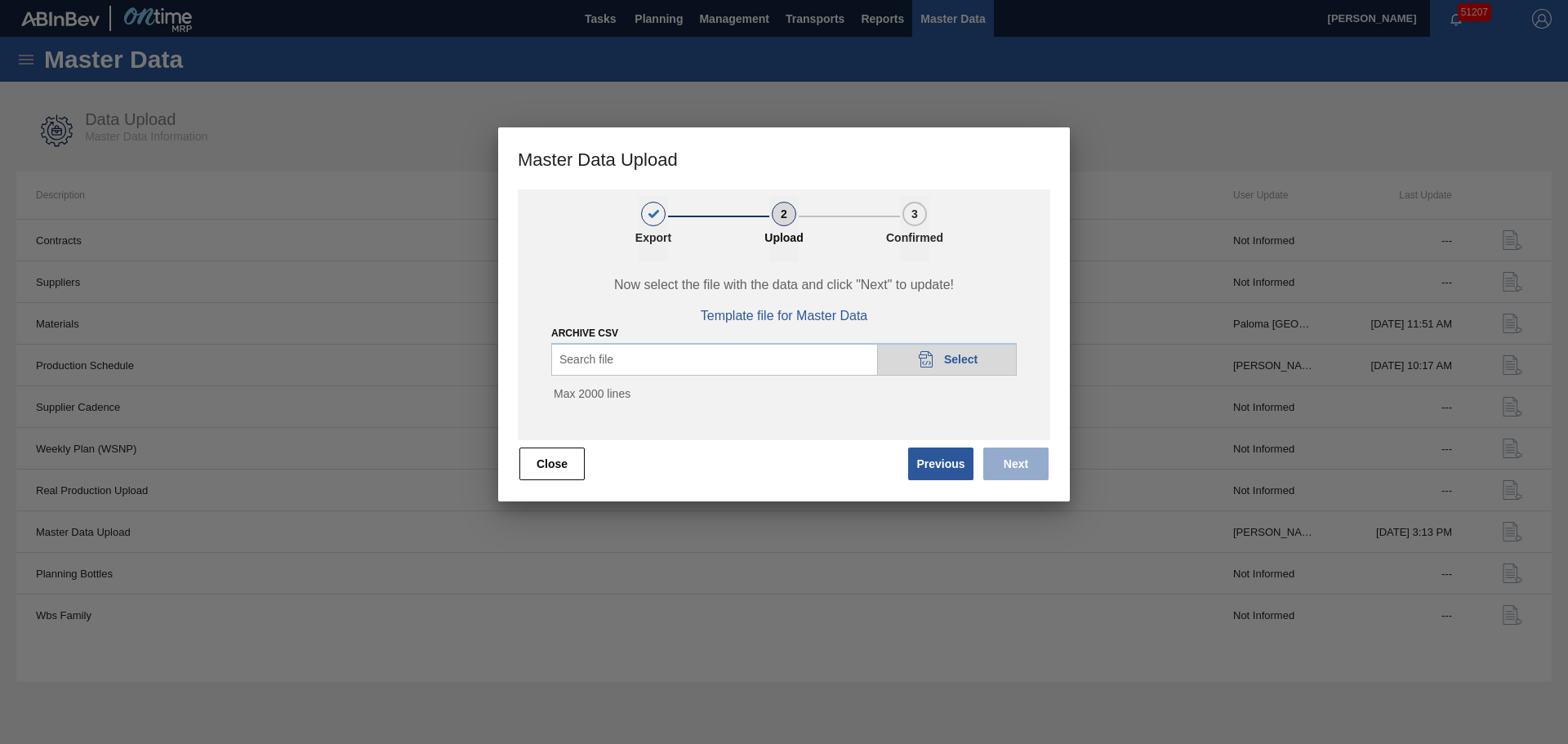
click at [966, 333] on div "Archive CSV Search file 20DAD902-3625-4257-8FDA-0C0CB19E2A3D Select Max 2000 li…" at bounding box center [784, 367] width 466 height 88
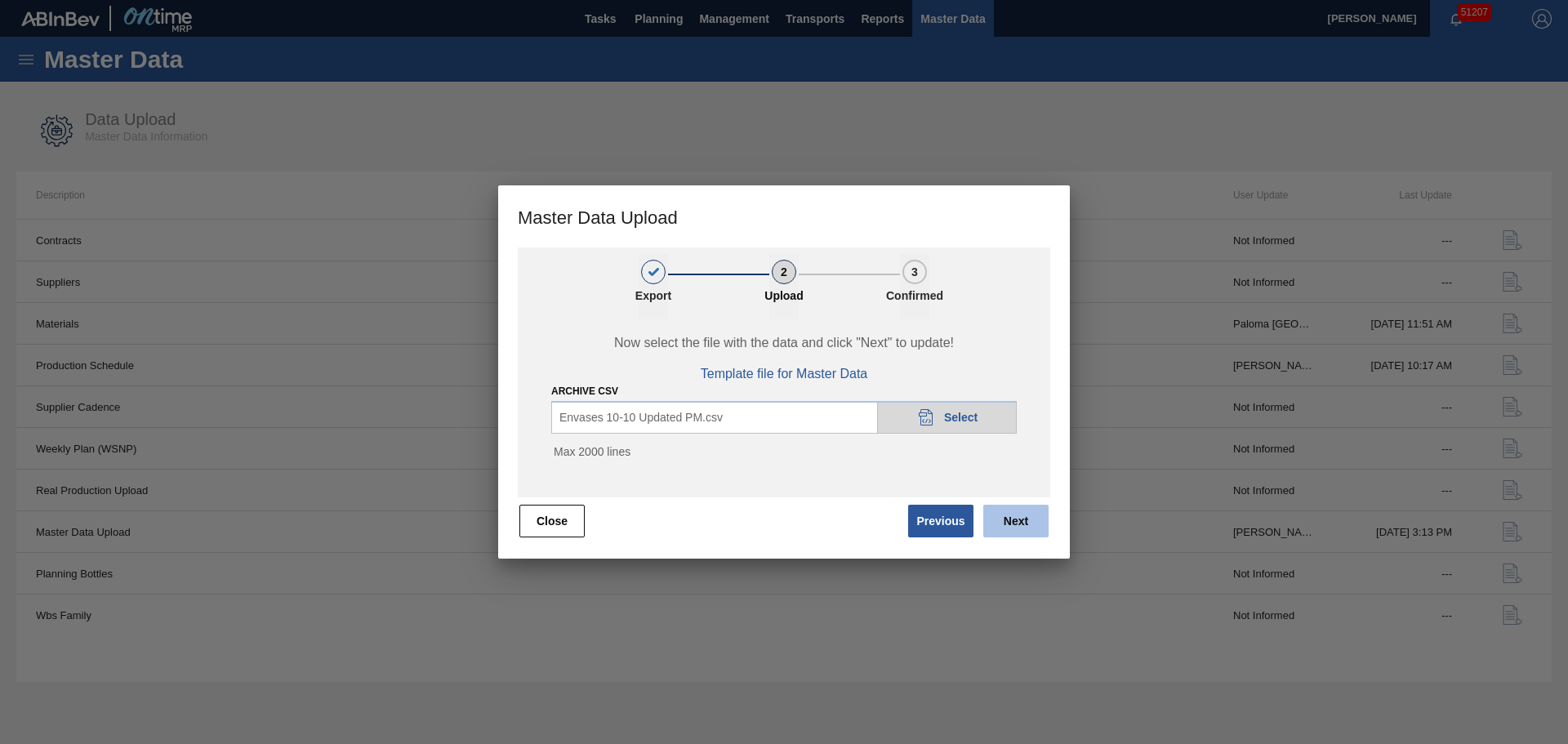
click at [1014, 517] on button "Next" at bounding box center [1015, 521] width 65 height 33
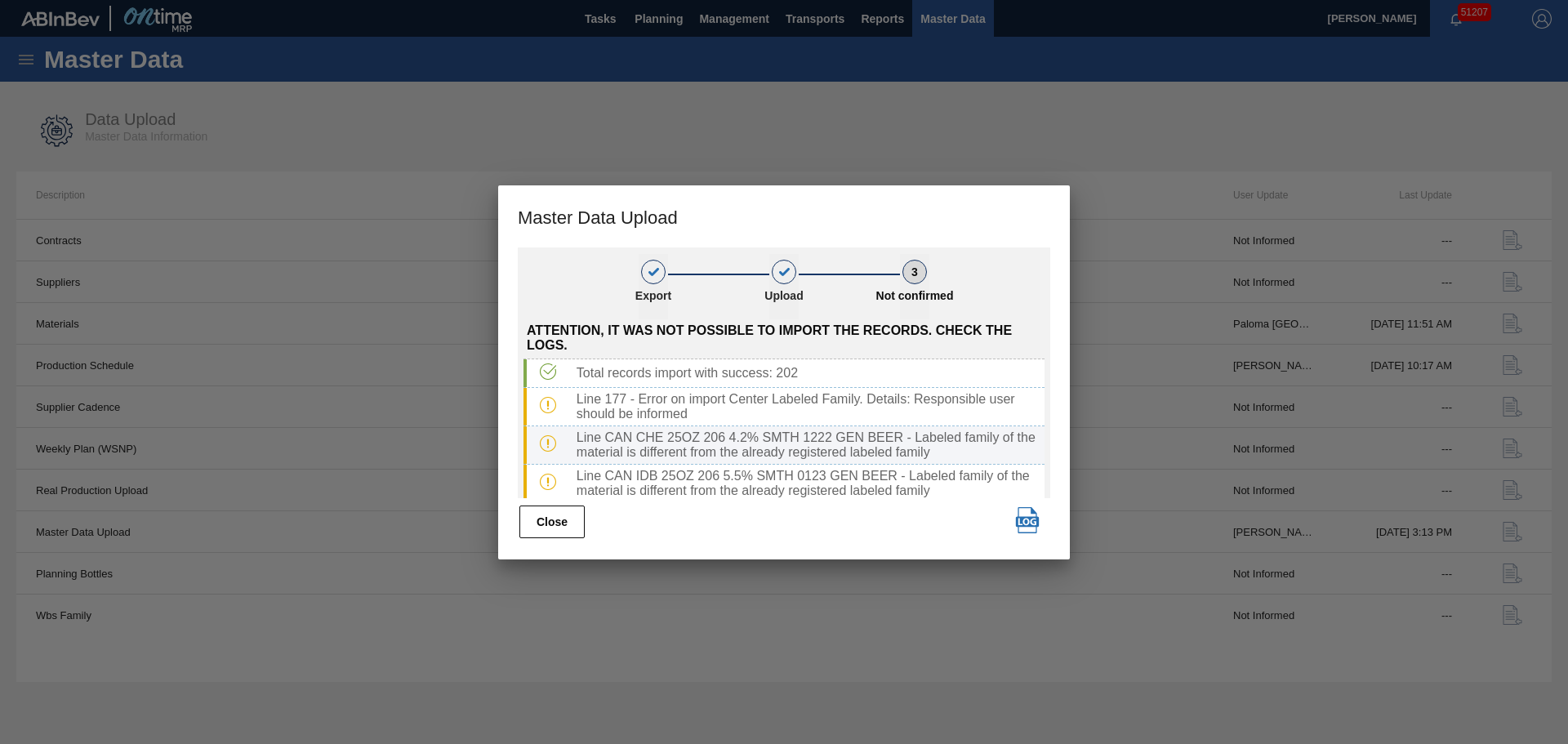
scroll to position [389, 0]
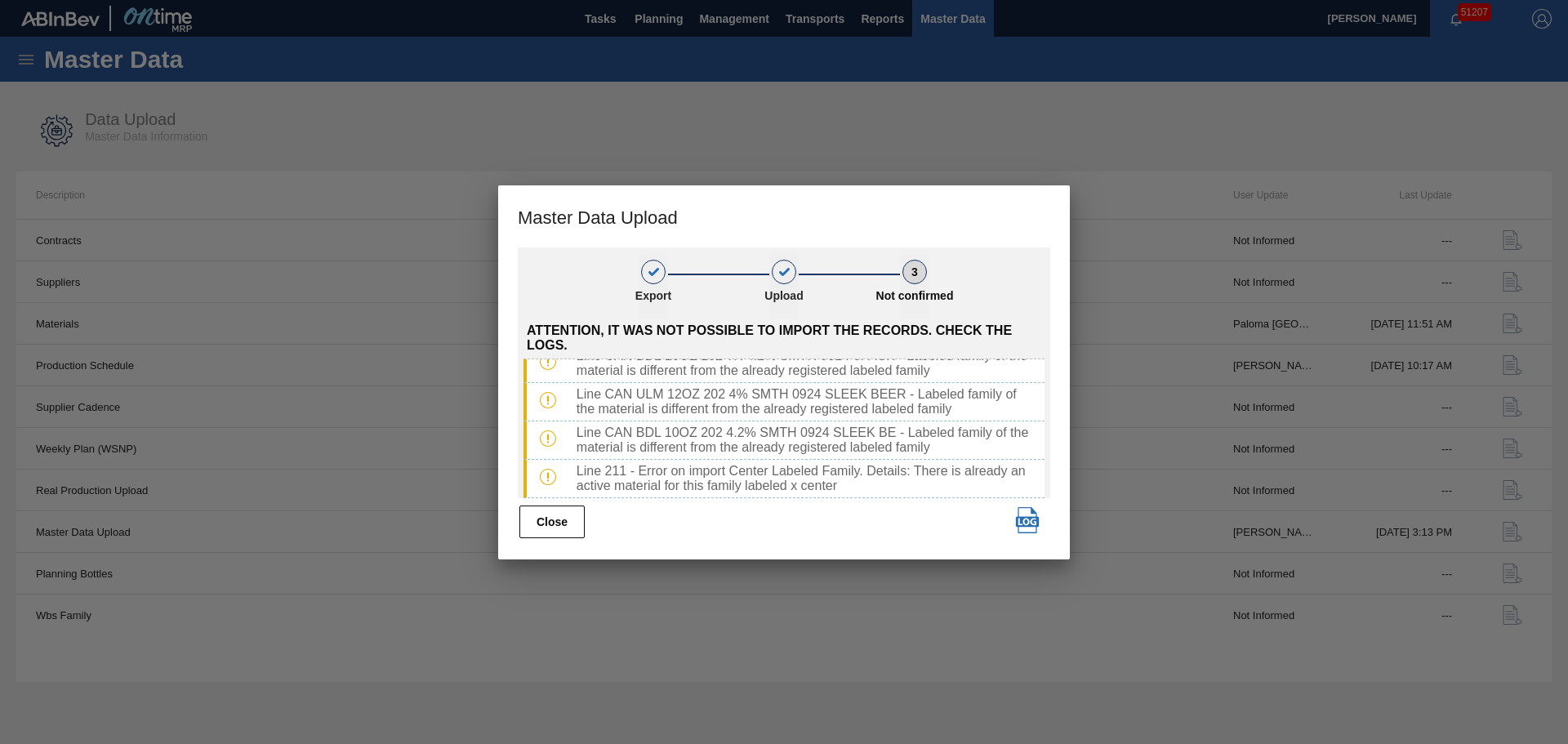
drag, startPoint x: 1009, startPoint y: 517, endPoint x: 1020, endPoint y: 518, distance: 11.0
click at [1015, 517] on div "Close" at bounding box center [784, 522] width 533 height 36
click at [1023, 519] on img "button" at bounding box center [1027, 520] width 26 height 26
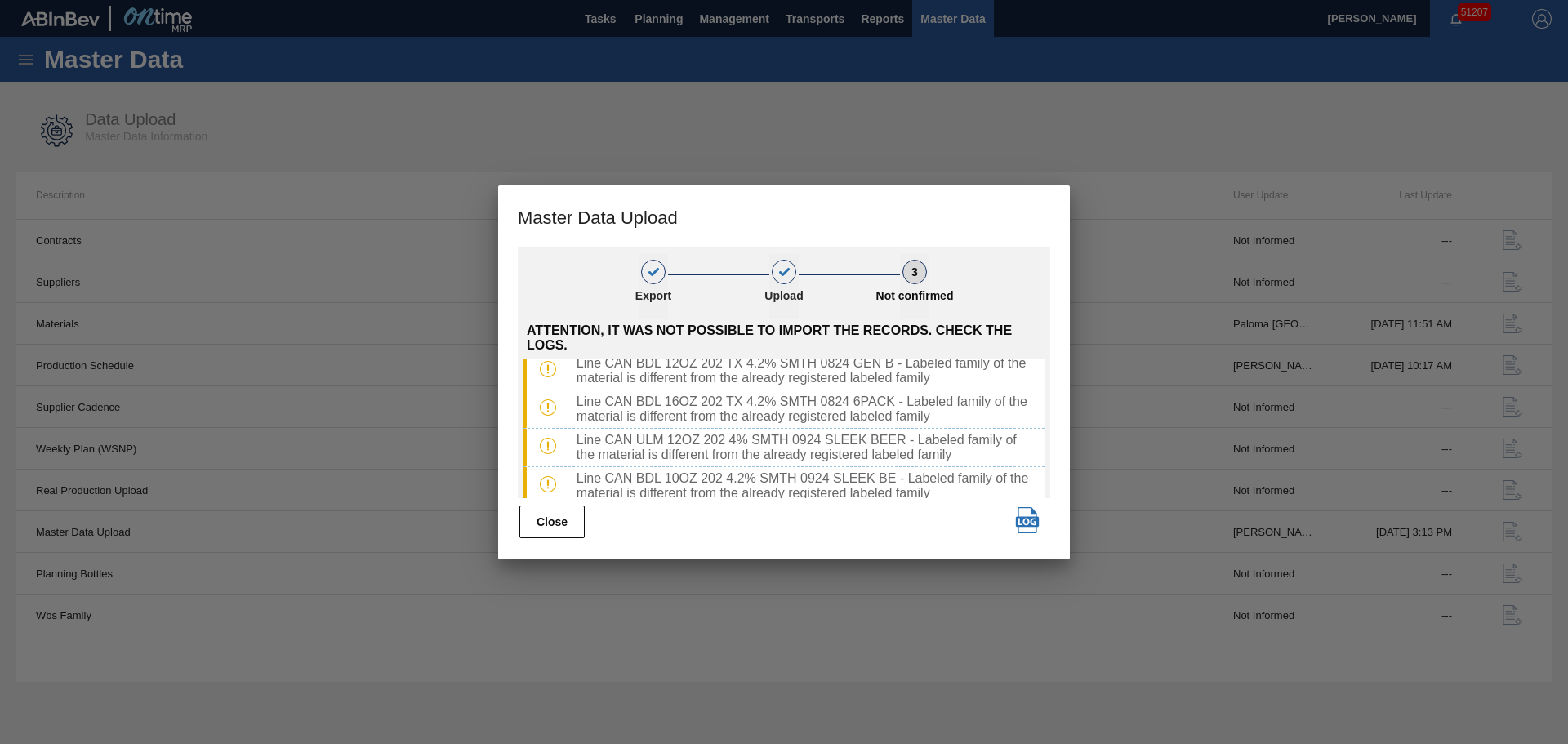
scroll to position [0, 0]
click at [555, 520] on button "Close" at bounding box center [551, 522] width 65 height 33
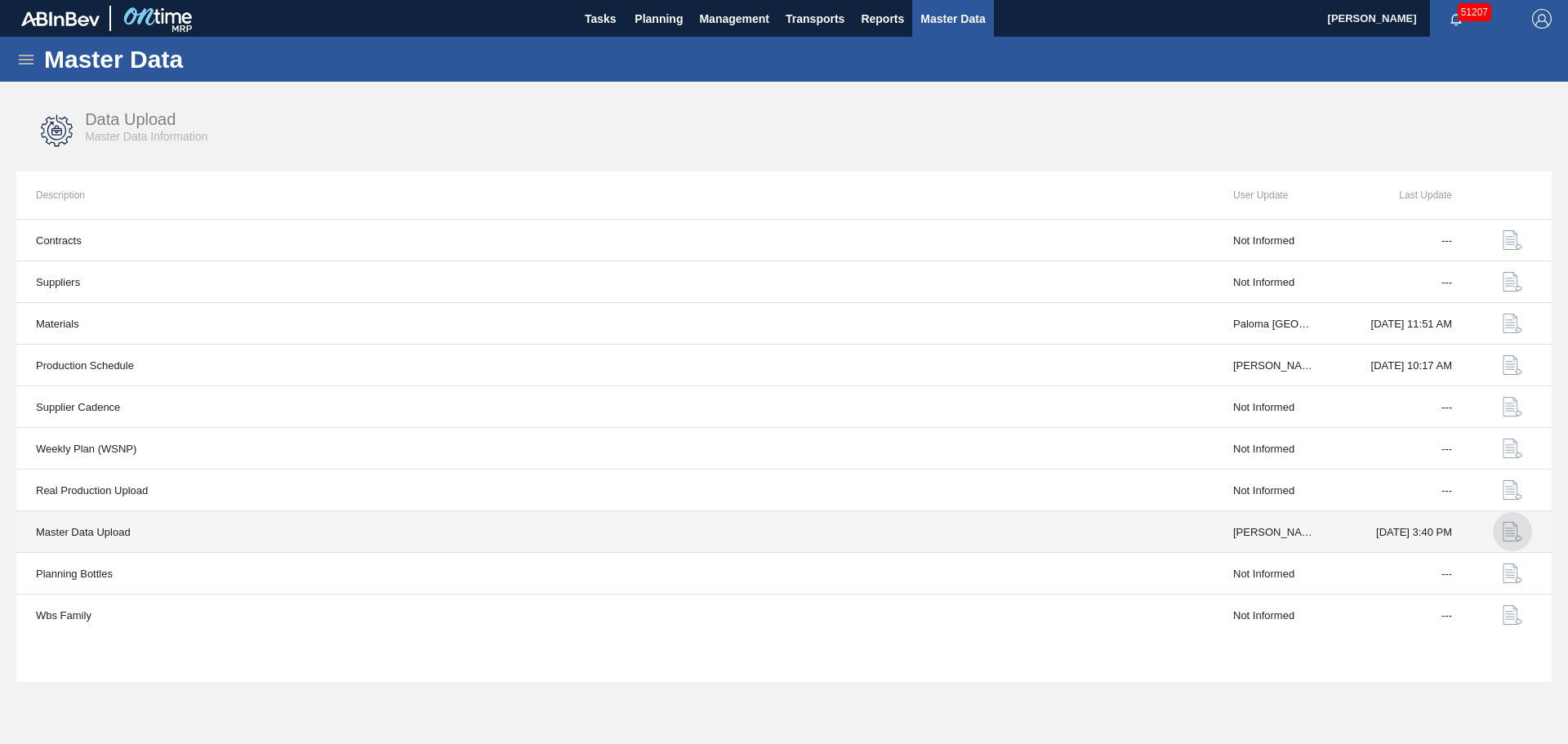
click at [1503, 532] on img "button" at bounding box center [1512, 531] width 20 height 20
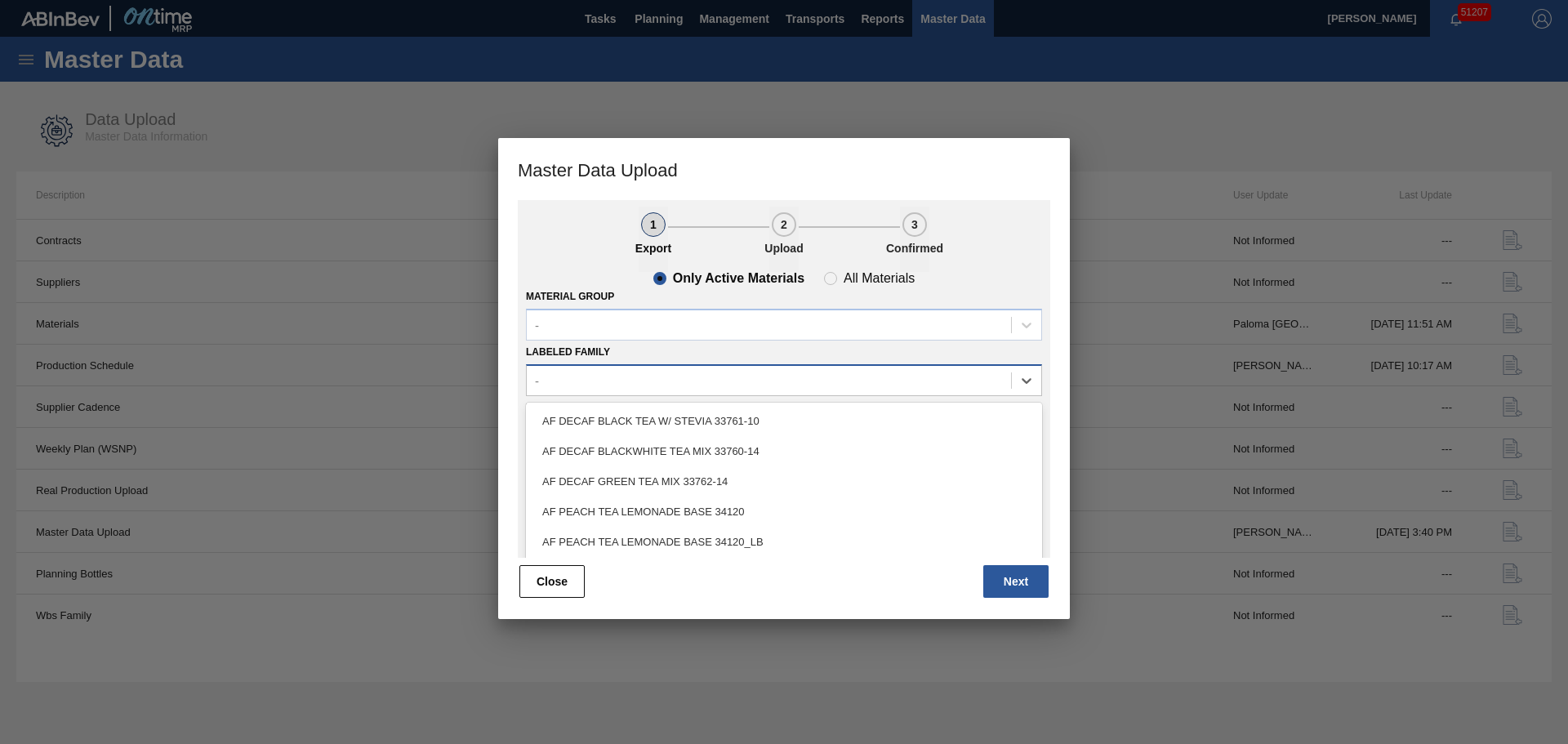
click at [611, 389] on div "-" at bounding box center [768, 380] width 484 height 24
click at [613, 344] on div "Labeled Family option AF DECAF BLACK TEA W/ STEVIA 33761-10 focused, 1 of 101. …" at bounding box center [784, 368] width 516 height 55
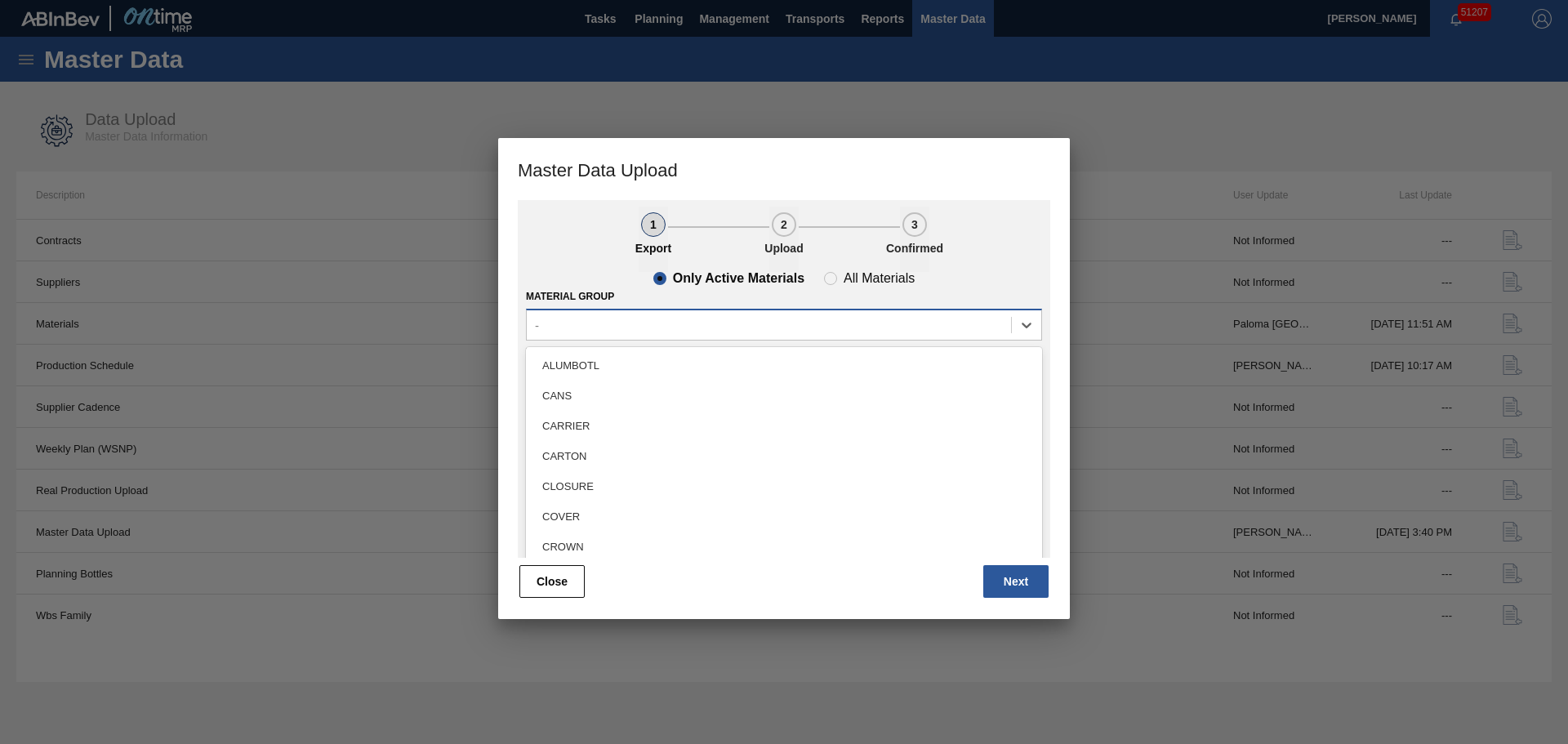
click at [617, 329] on div "-" at bounding box center [768, 325] width 484 height 24
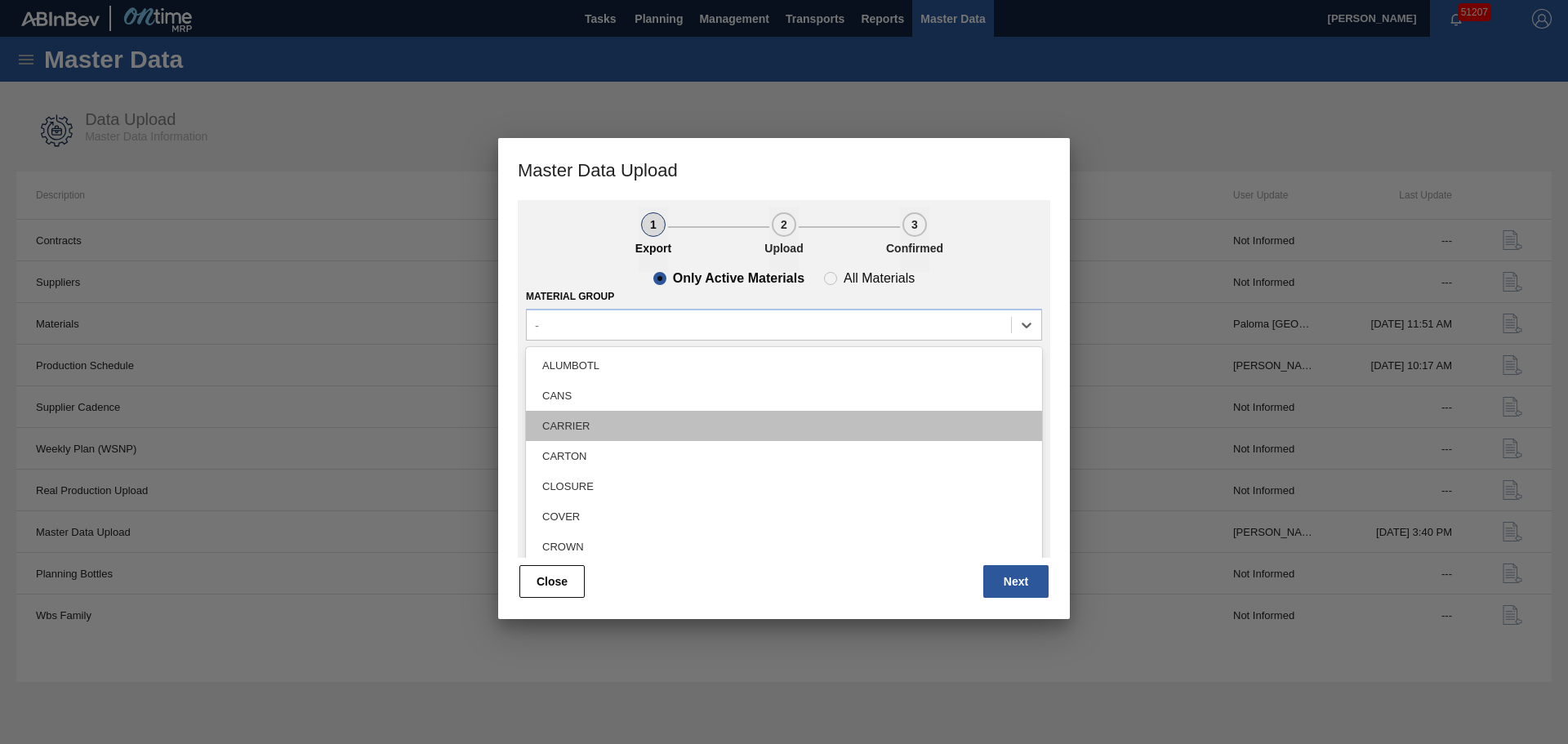
click at [616, 411] on div "CARRIER" at bounding box center [784, 426] width 516 height 31
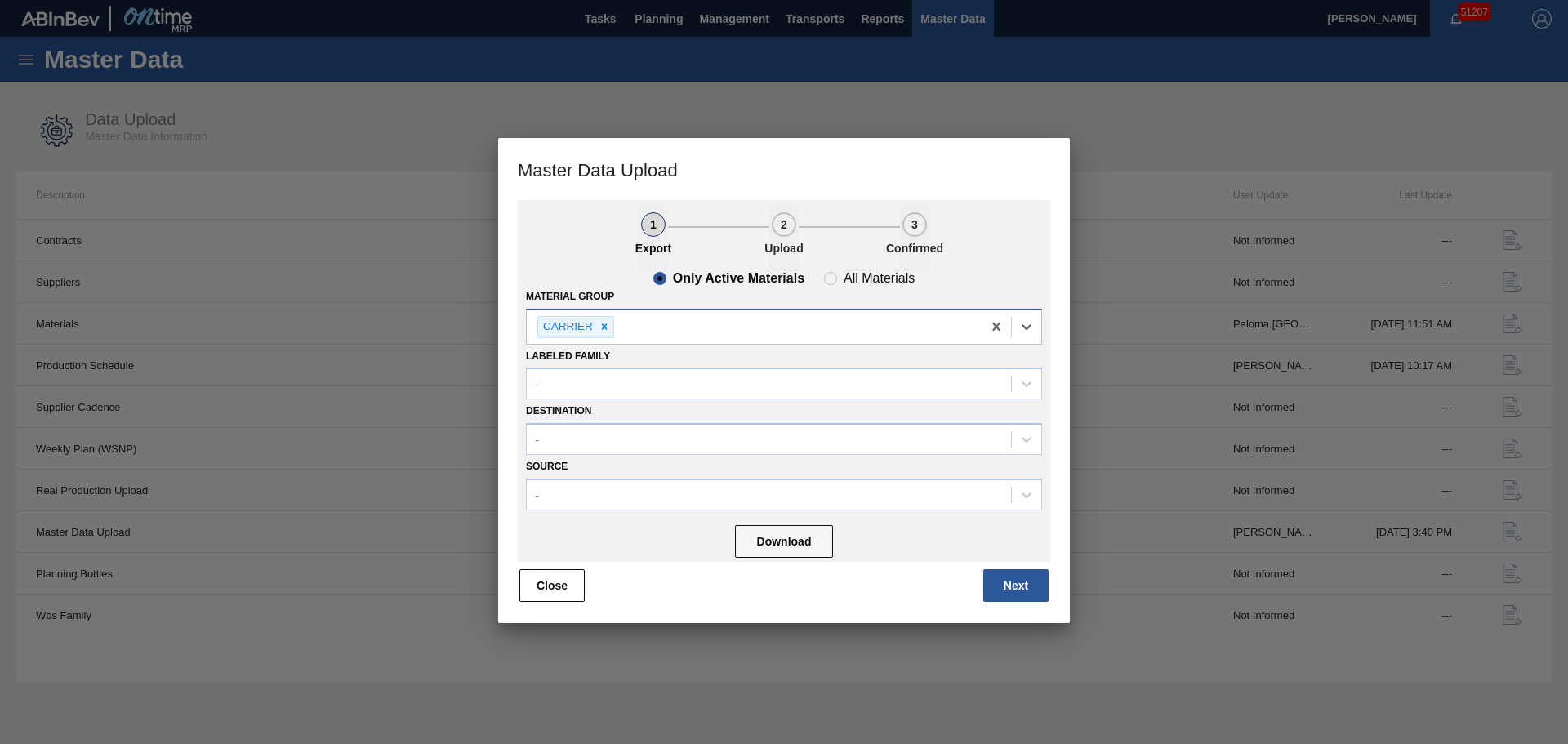
drag, startPoint x: 607, startPoint y: 319, endPoint x: 605, endPoint y: 329, distance: 10.2
click at [607, 323] on div at bounding box center [604, 327] width 18 height 20
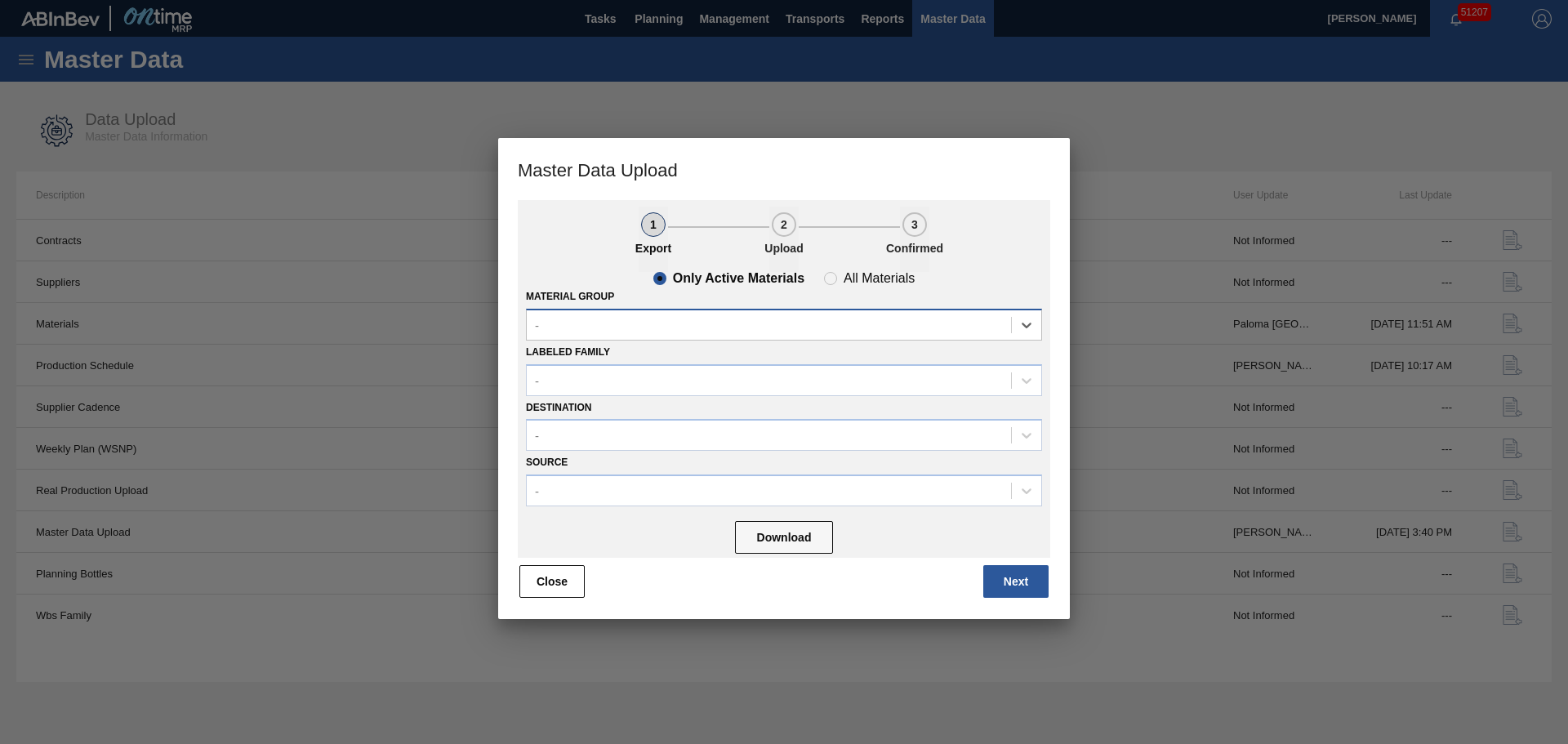
click at [605, 332] on div "-" at bounding box center [768, 325] width 484 height 24
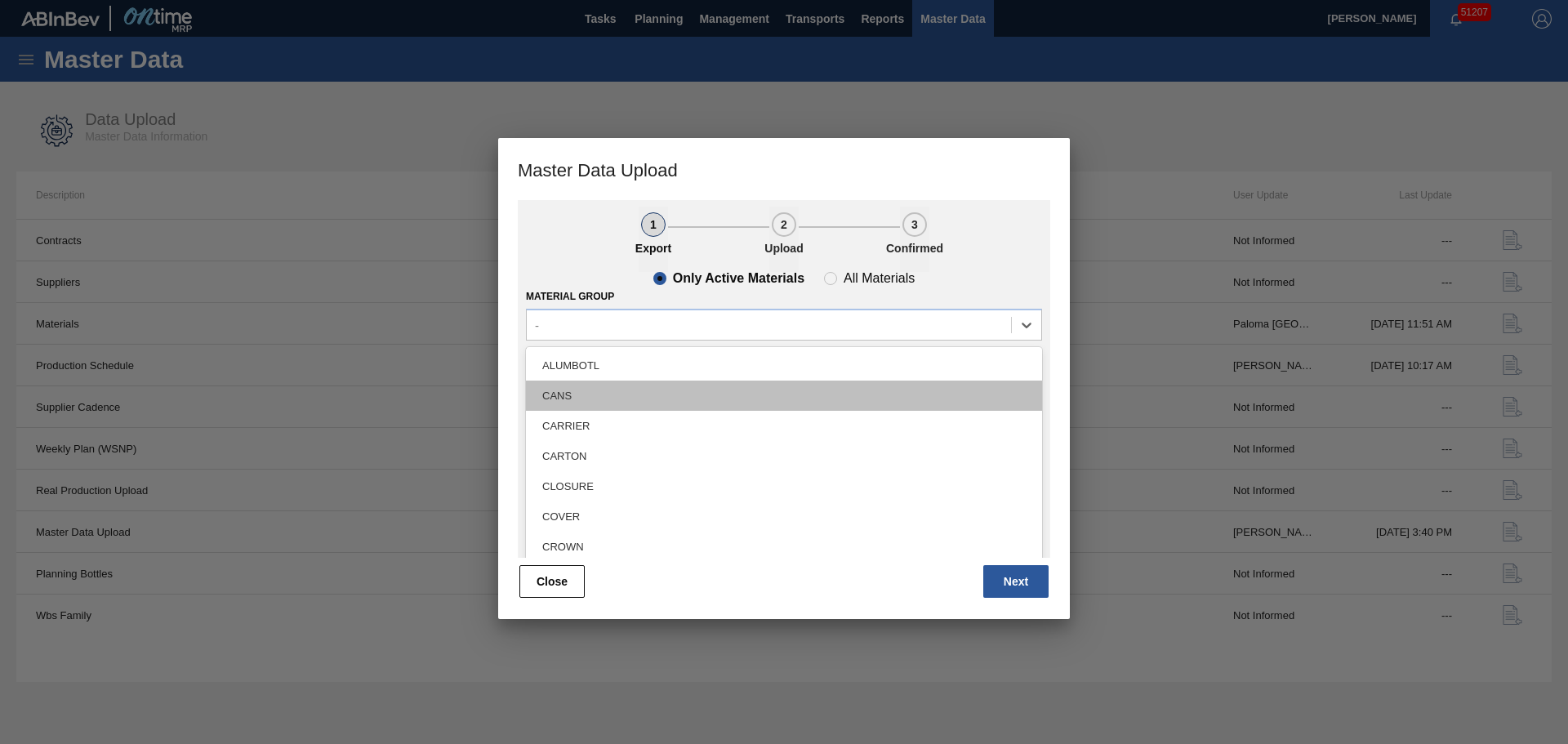
click at [574, 394] on div "CANS" at bounding box center [784, 396] width 516 height 31
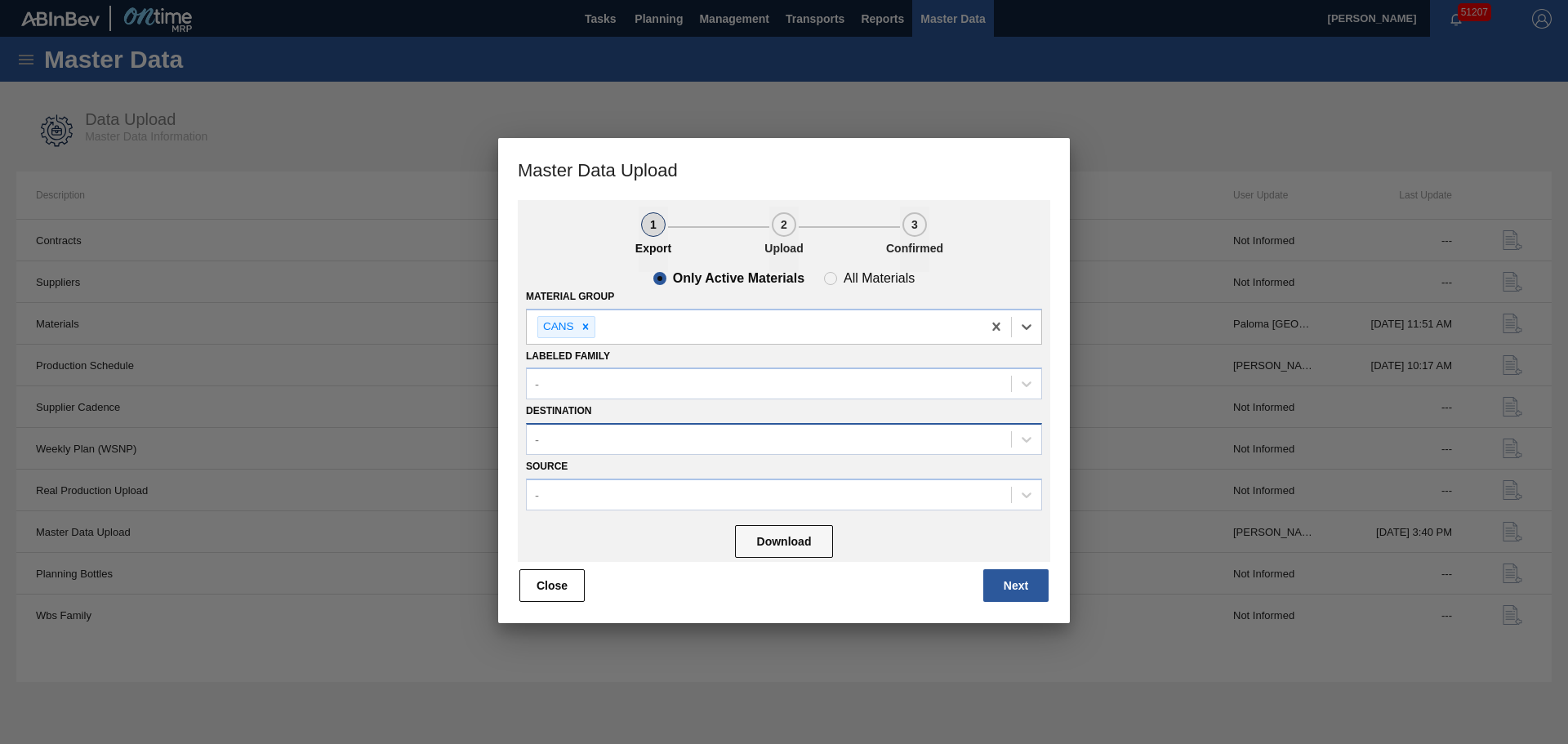
click at [628, 451] on div "-" at bounding box center [784, 439] width 516 height 32
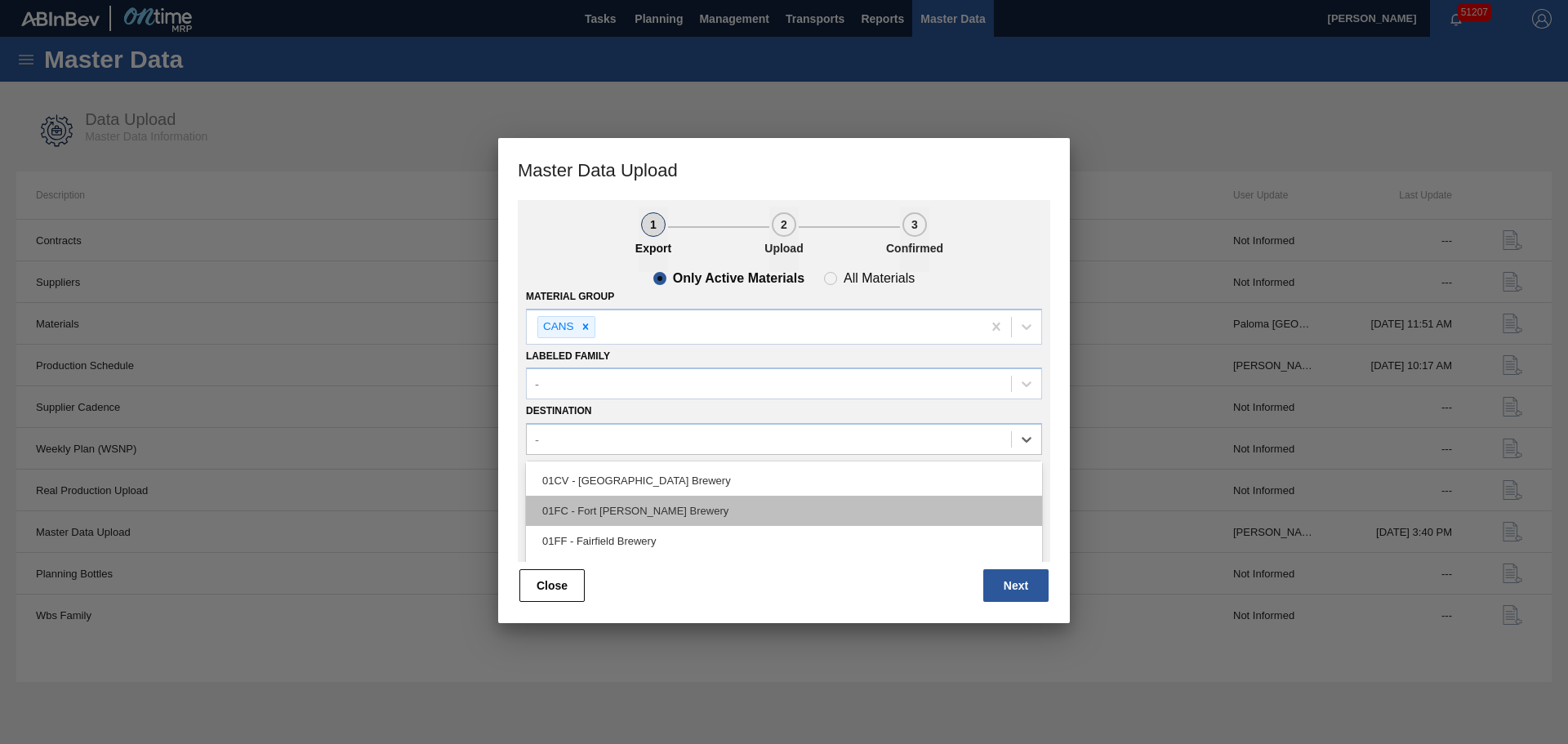
scroll to position [81, 0]
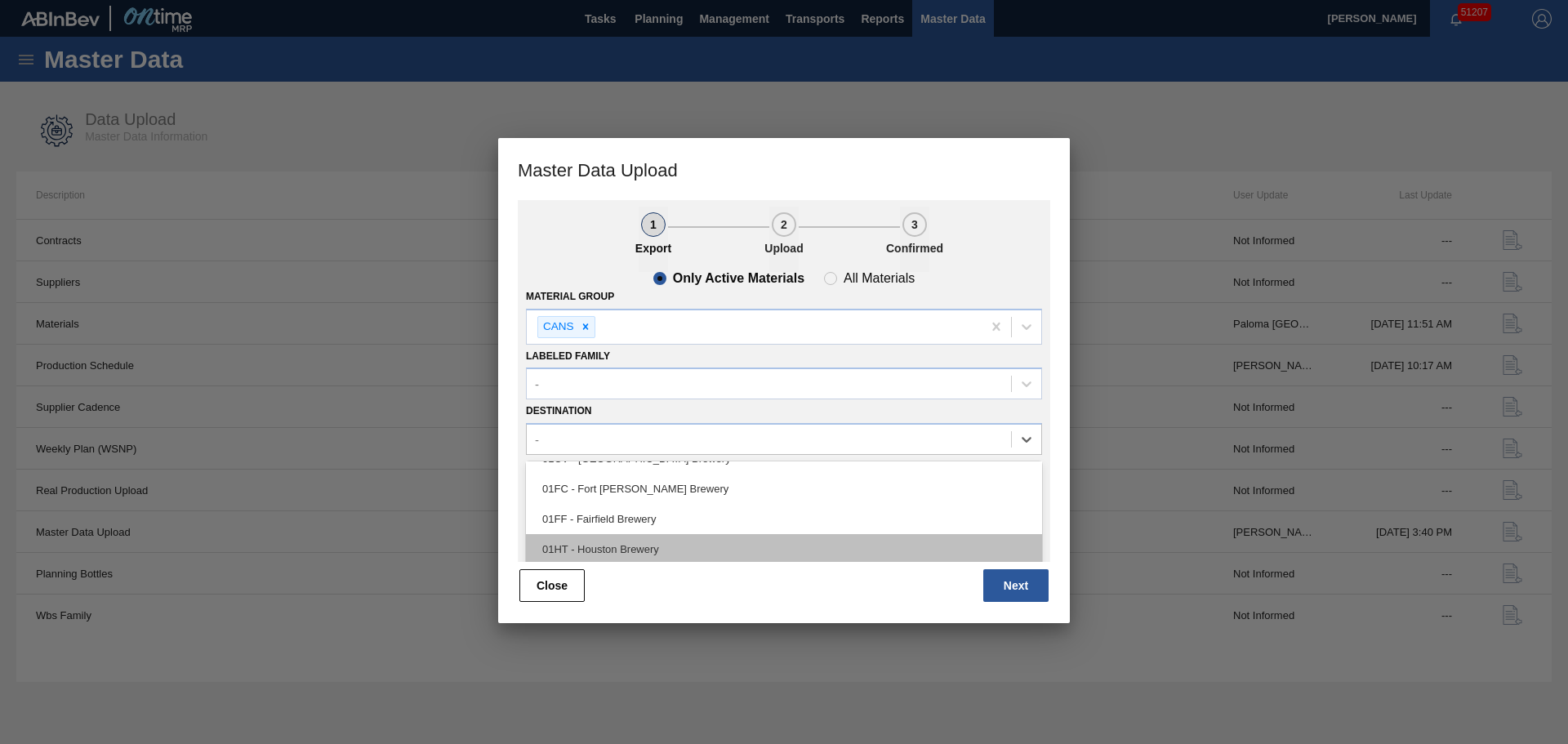
click at [601, 551] on div "01HT - Houston Brewery" at bounding box center [784, 550] width 516 height 31
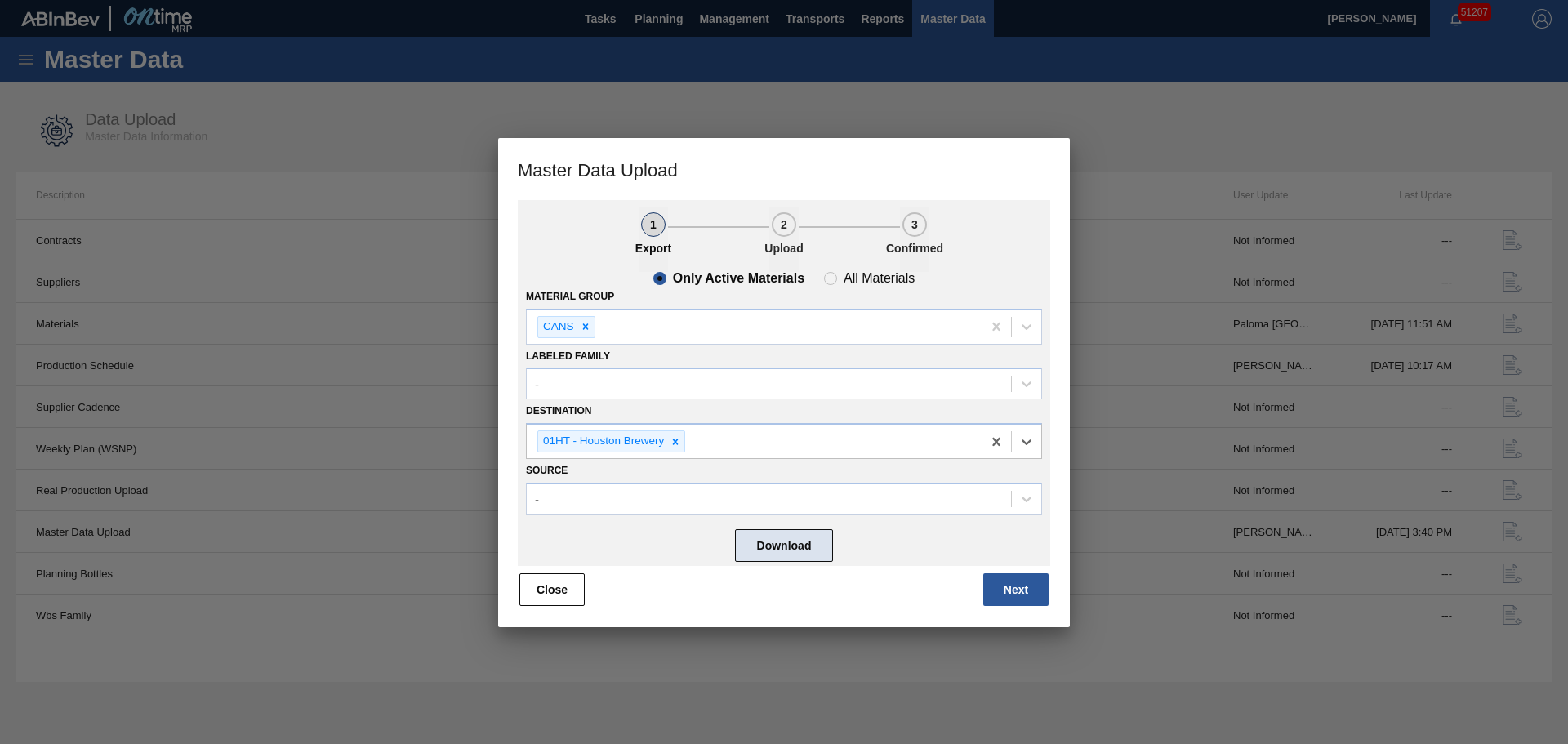
click at [766, 542] on button "Download" at bounding box center [784, 545] width 98 height 33
click at [545, 596] on button "Close" at bounding box center [551, 590] width 65 height 33
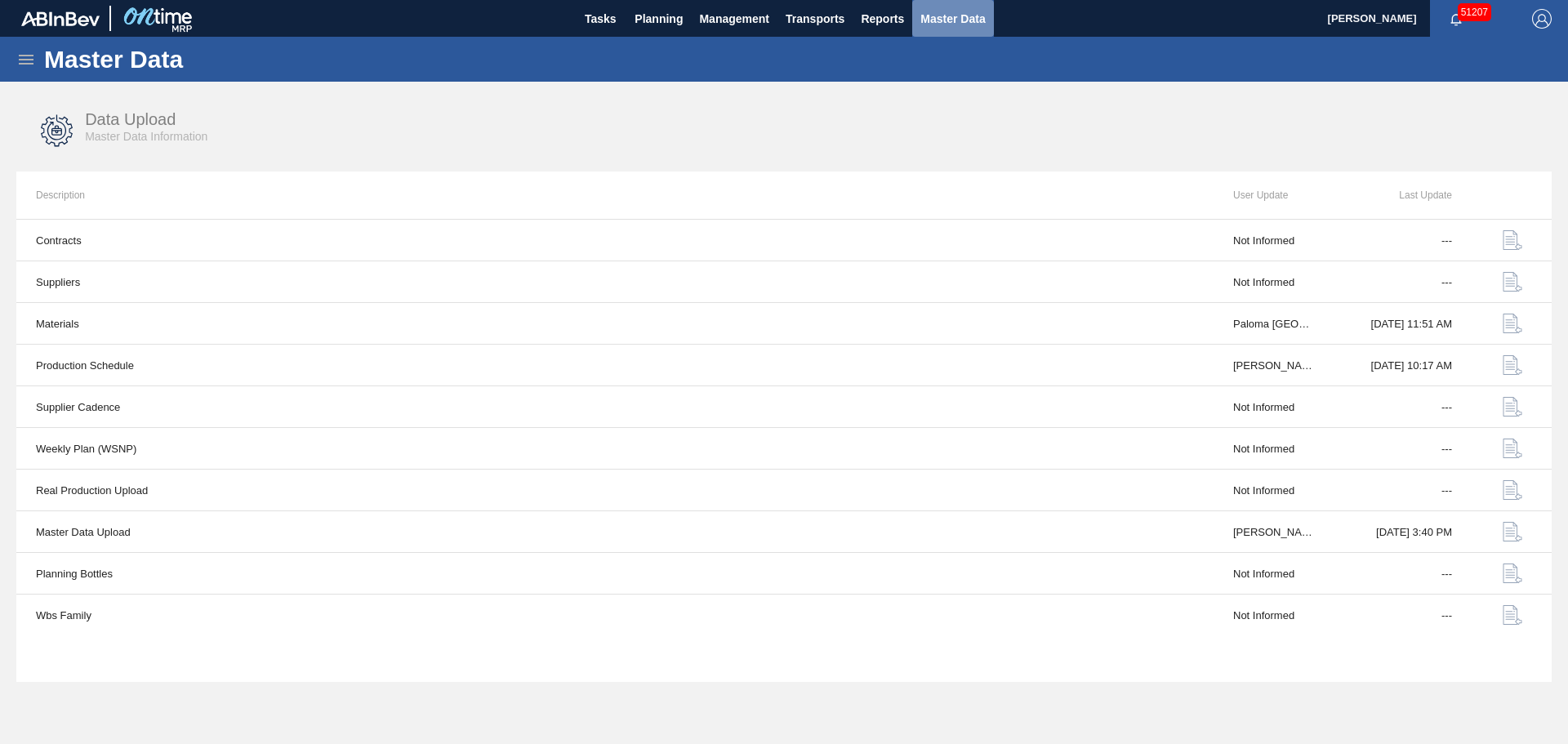
click at [939, 12] on span "Master Data" at bounding box center [952, 19] width 64 height 20
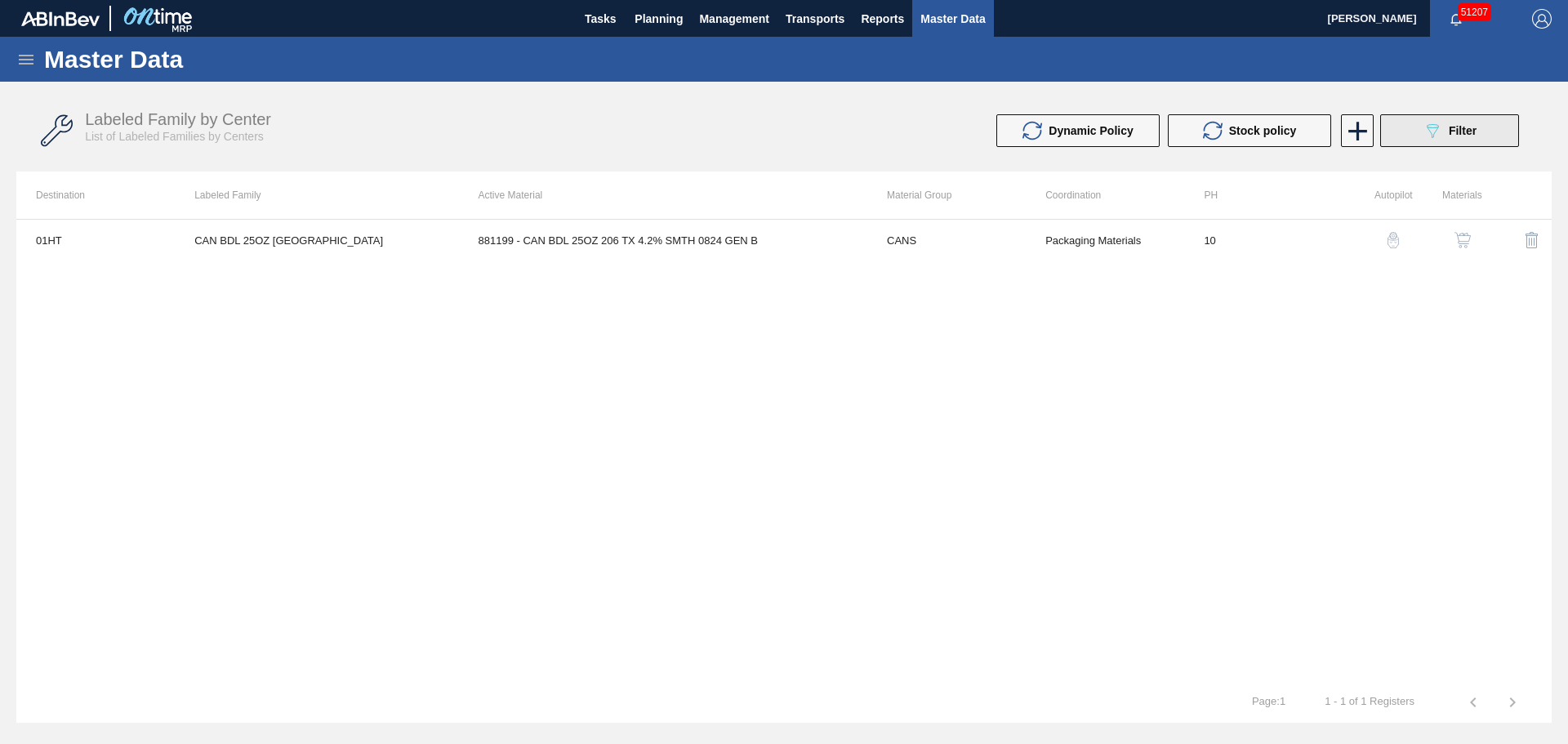
click at [1395, 135] on button "089F7B8B-B2A5-4AFE-B5C0-19BA573D28AC Filter" at bounding box center [1449, 131] width 139 height 33
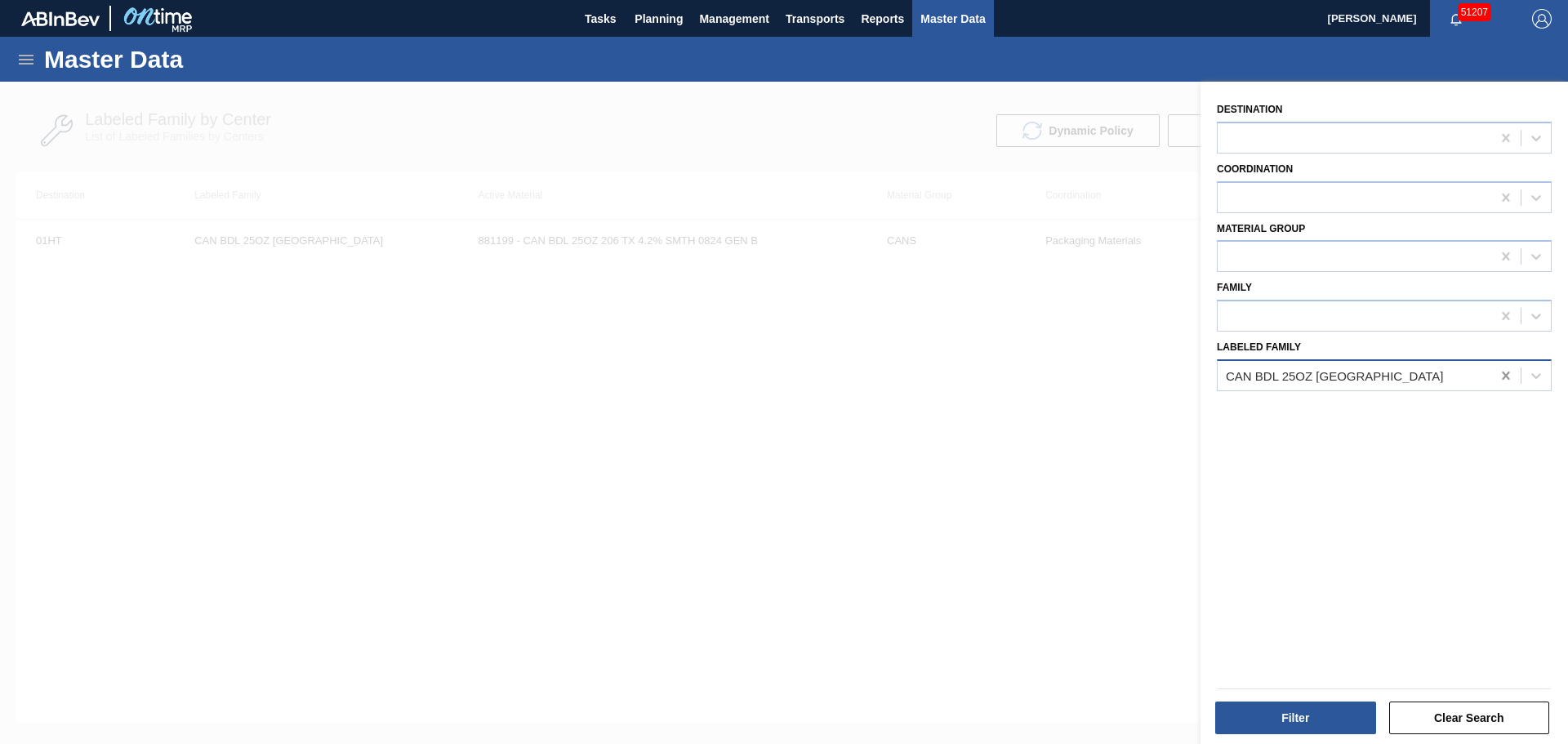
click at [1507, 373] on icon at bounding box center [1505, 375] width 16 height 16
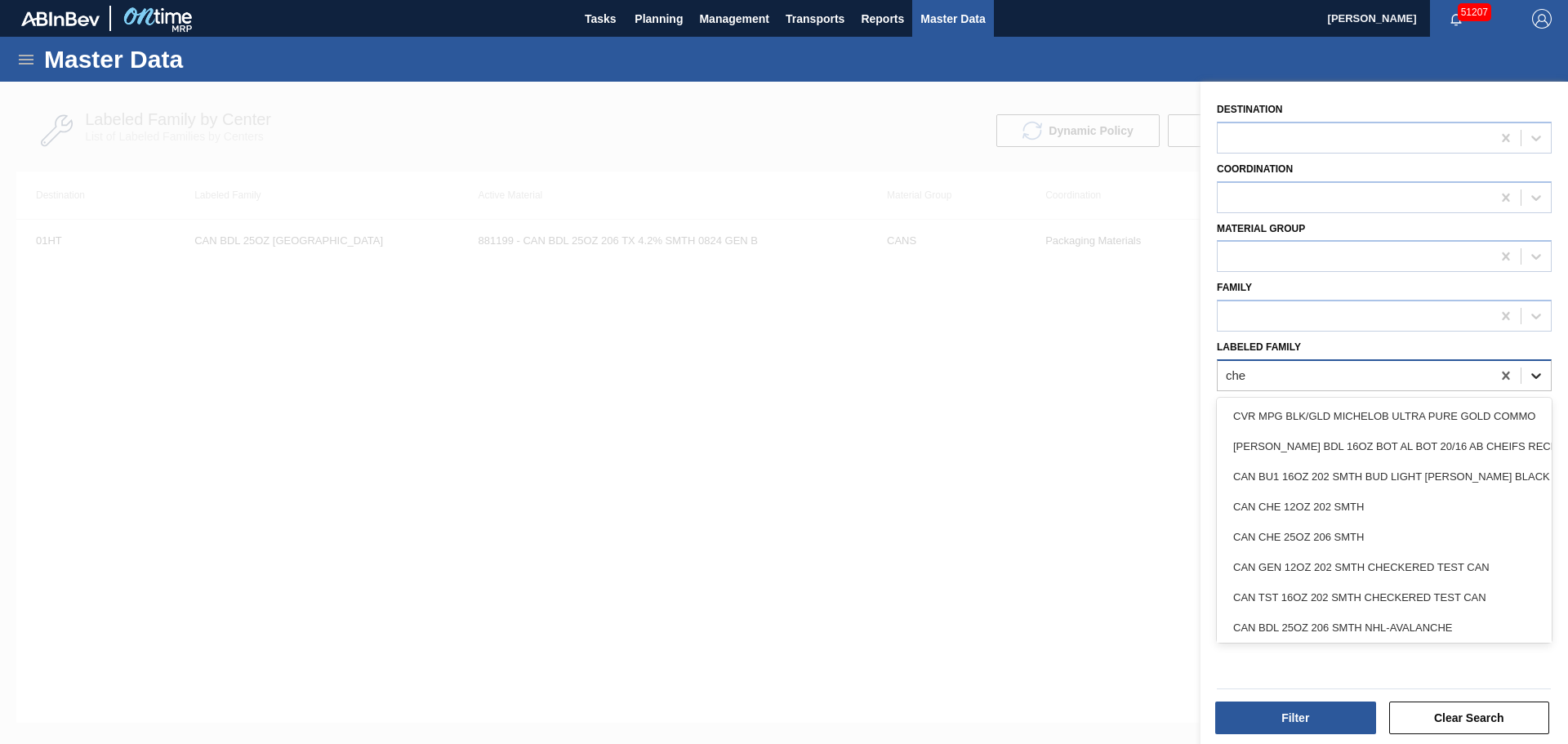
type Family "che"
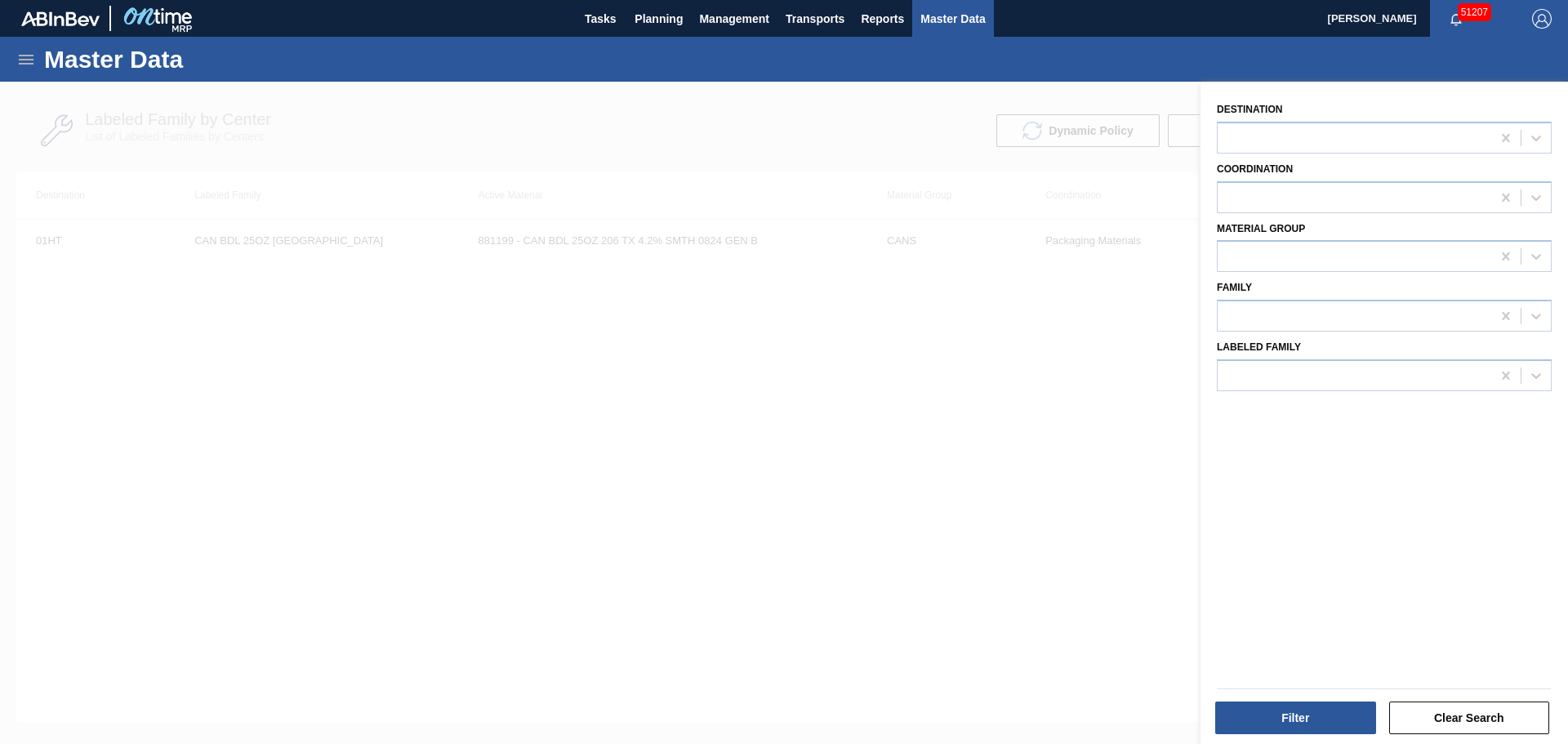
click at [908, 351] on div at bounding box center [784, 453] width 1568 height 744
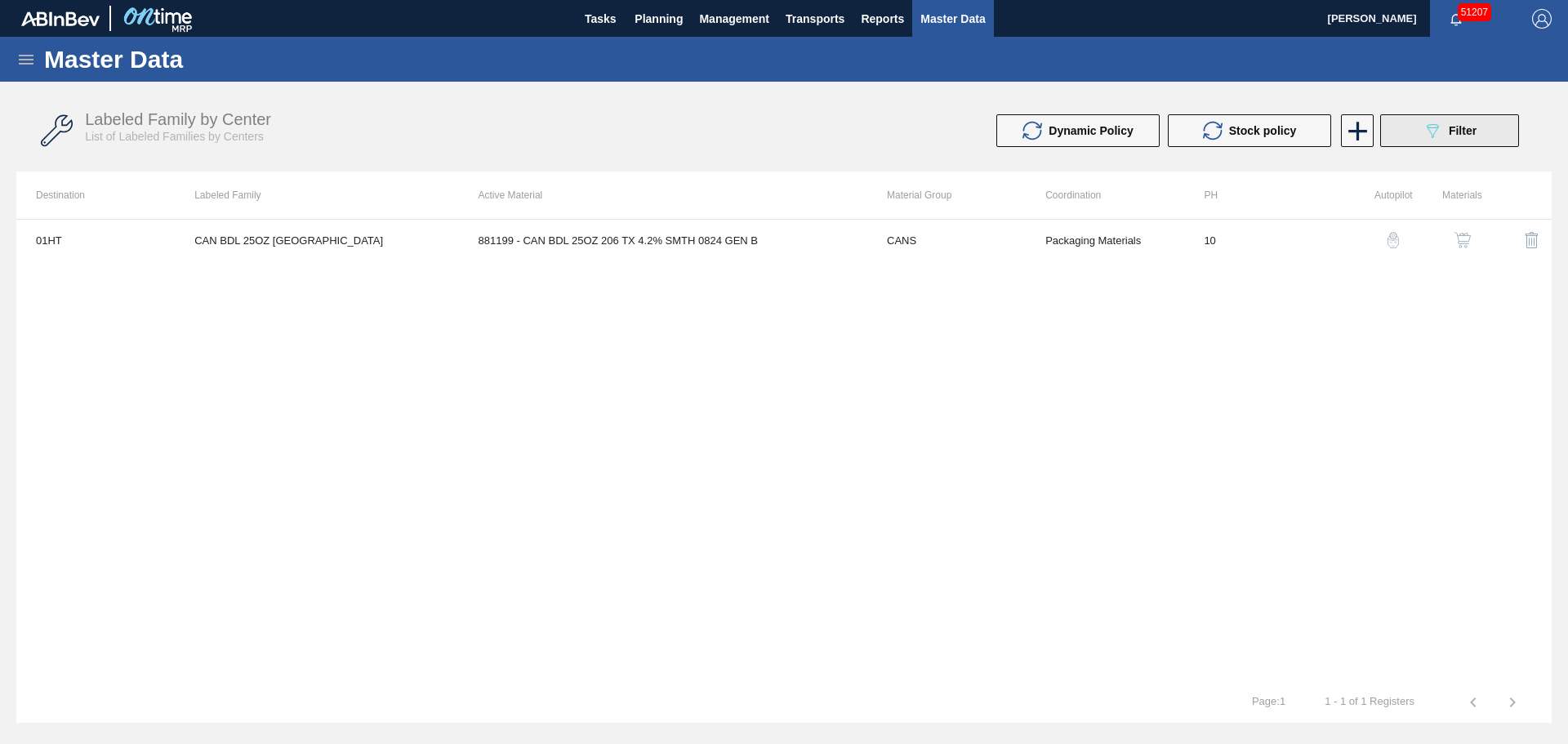
click at [1441, 117] on button "089F7B8B-B2A5-4AFE-B5C0-19BA573D28AC Filter" at bounding box center [1449, 131] width 139 height 33
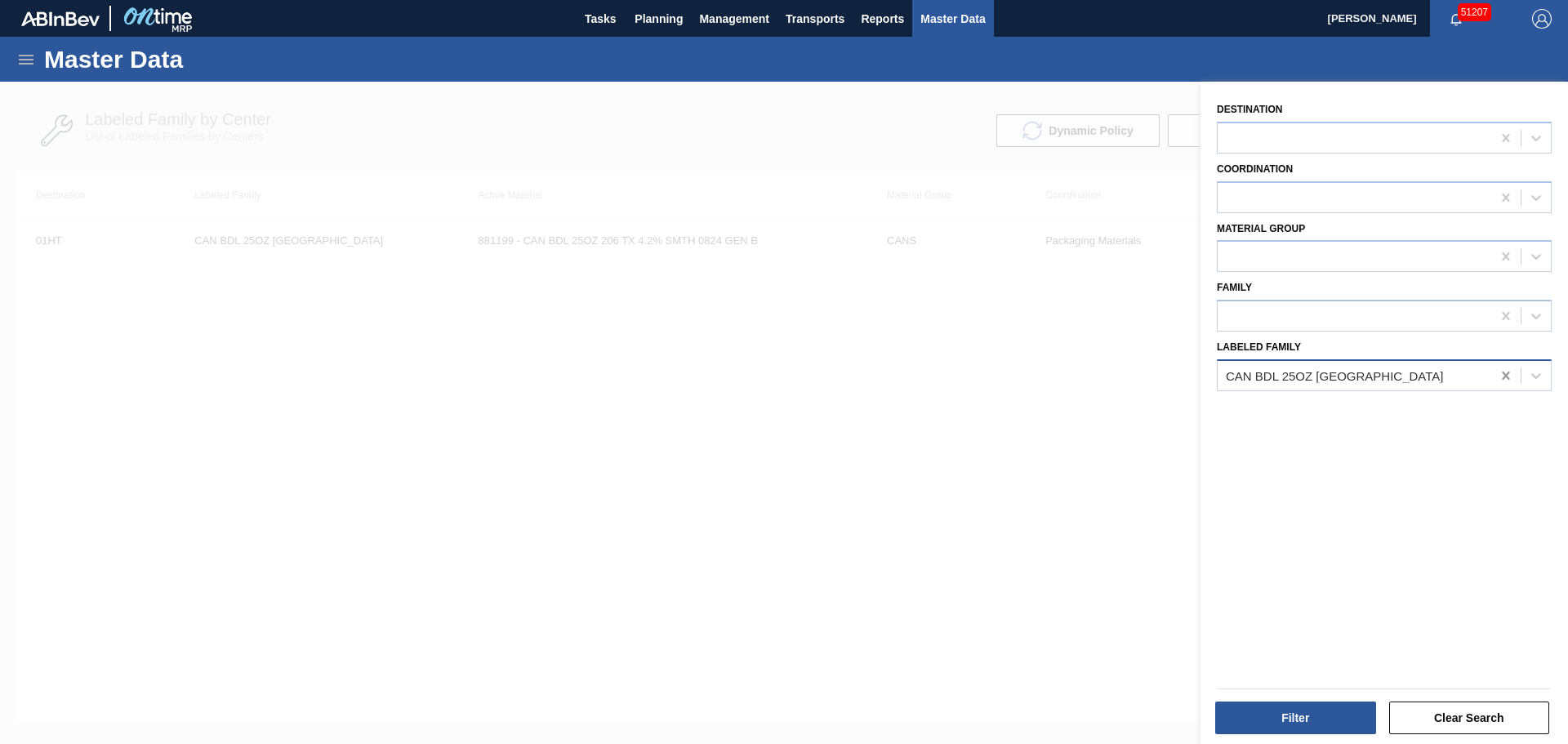
click at [1501, 372] on icon at bounding box center [1505, 375] width 16 height 16
type Family "can bud 10"
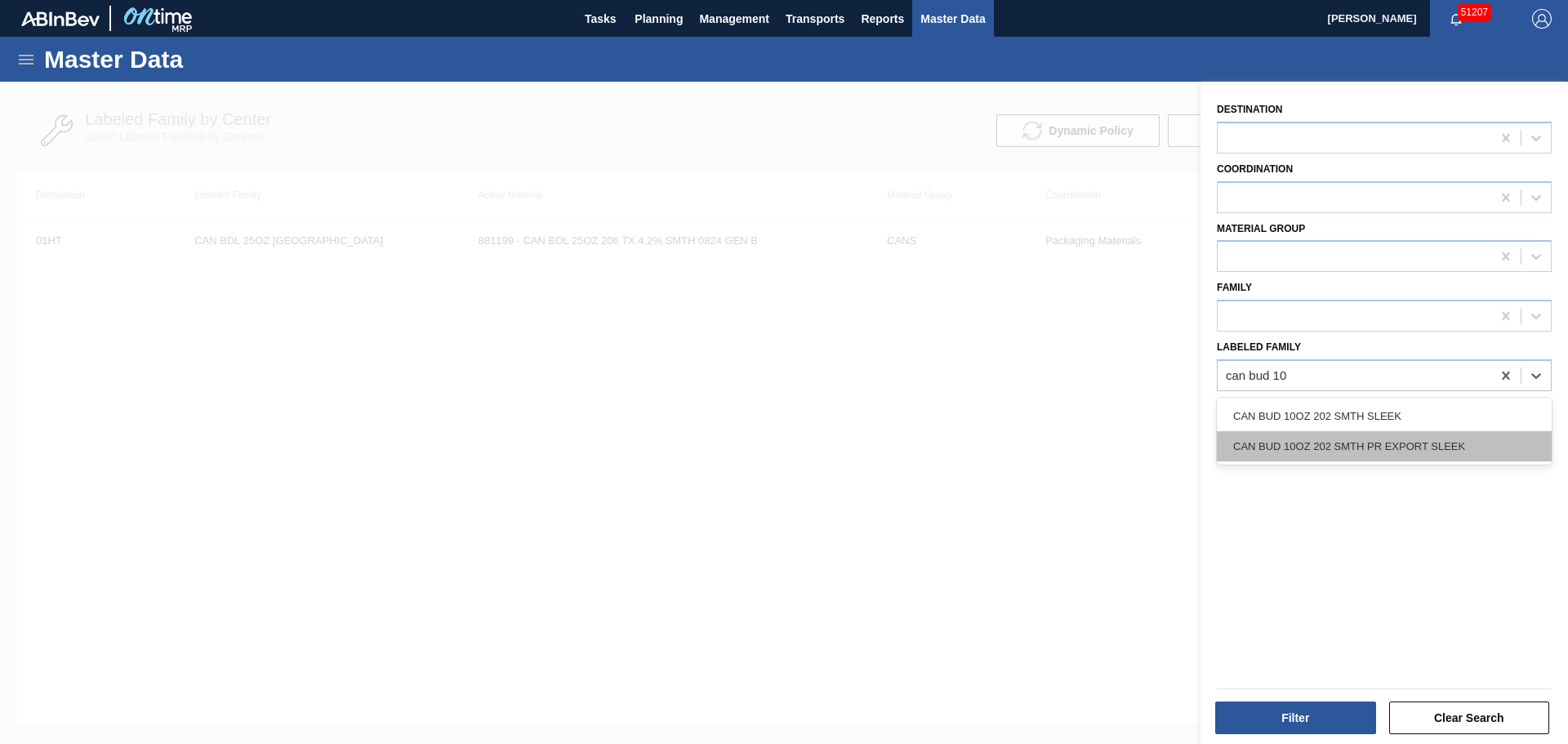
click at [1392, 444] on div "CAN BUD 10OZ 202 SMTH PR EXPORT SLEEK" at bounding box center [1384, 446] width 335 height 31
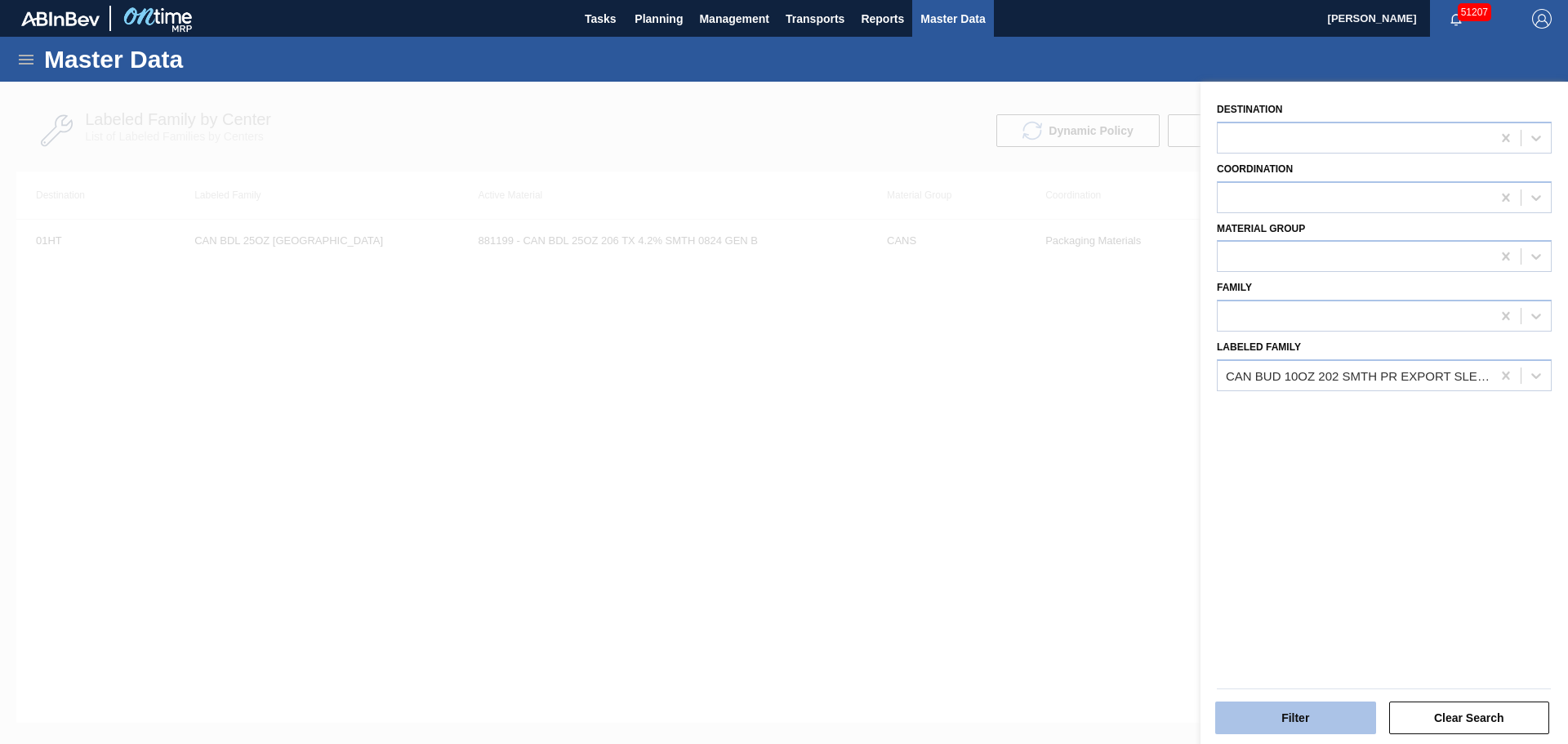
click at [1299, 725] on button "Filter" at bounding box center [1296, 718] width 161 height 33
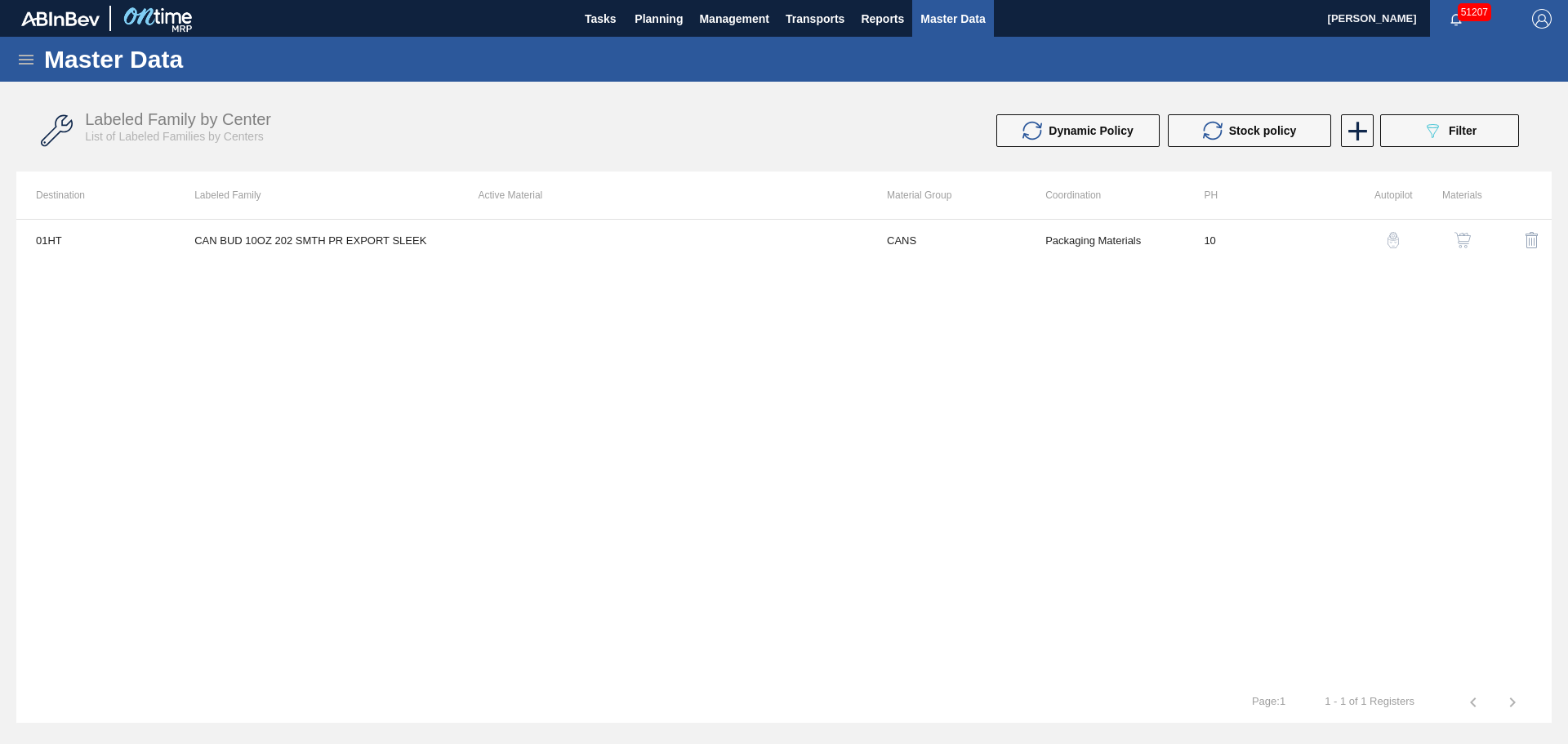
click at [1459, 236] on img "button" at bounding box center [1462, 239] width 16 height 16
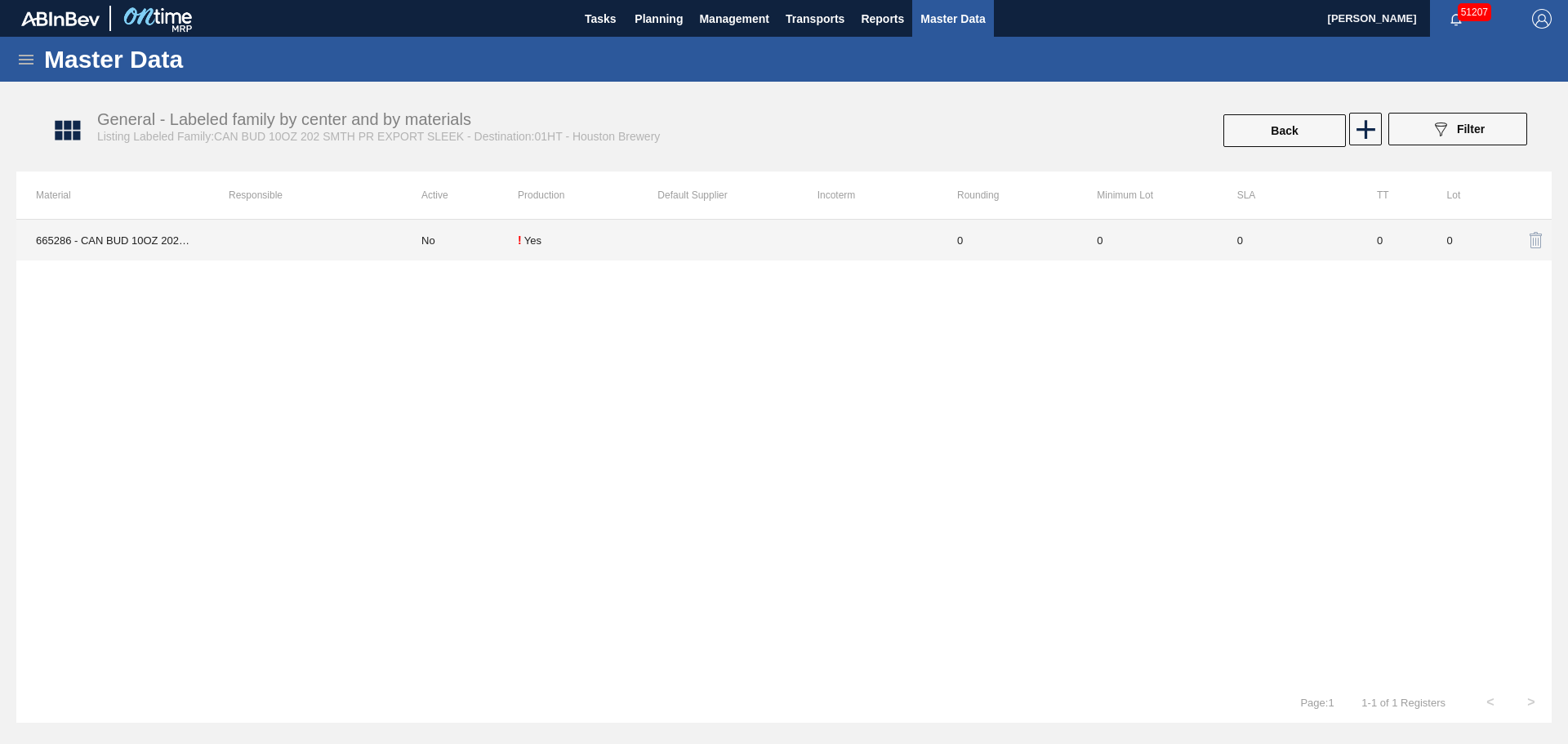
click at [486, 236] on td "No" at bounding box center [460, 240] width 116 height 41
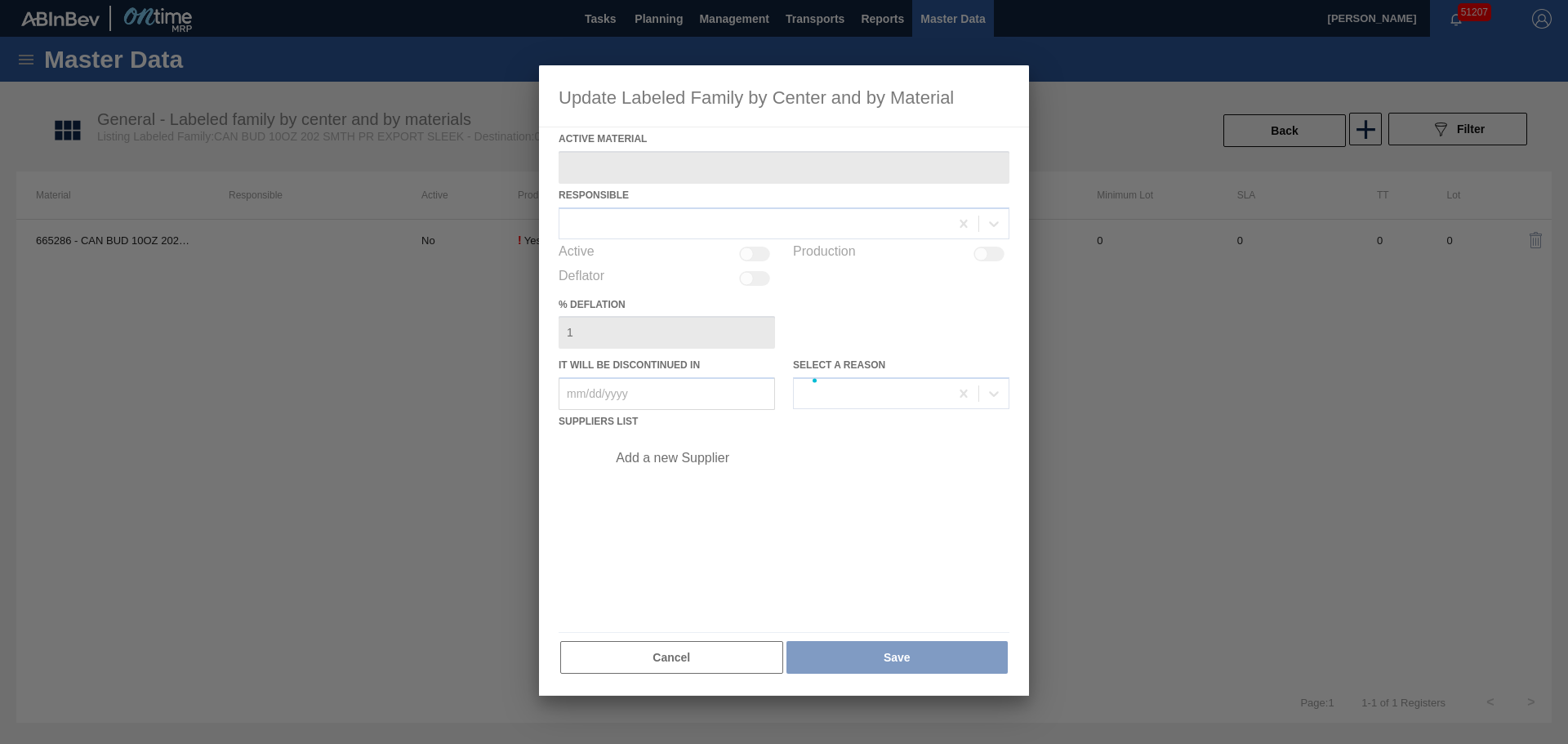
type Material "665286 - CAN BUD 10OZ 202 PR SMTH 0915 SLEEK BEER"
checkbox input "true"
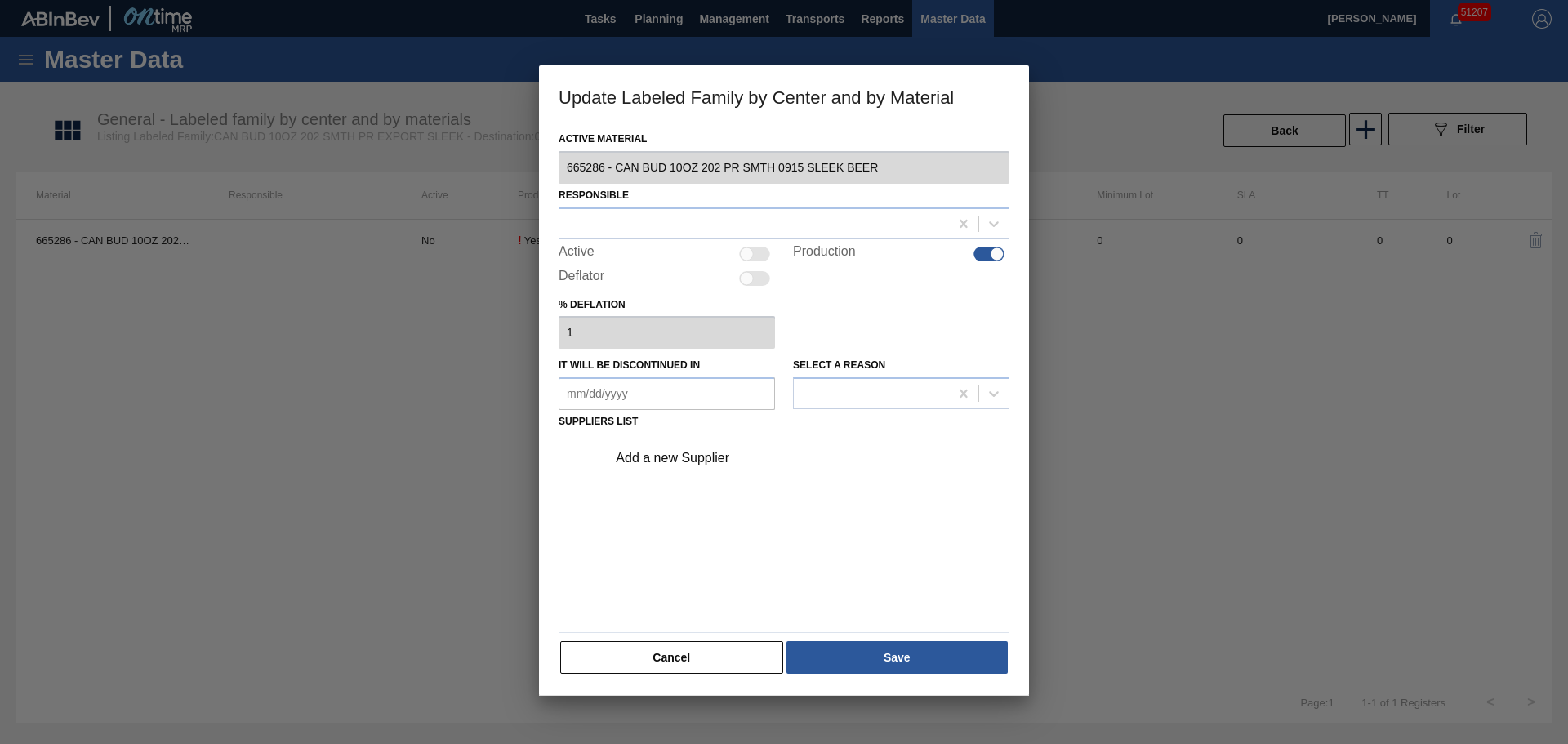
click at [752, 251] on div at bounding box center [746, 254] width 14 height 14
checkbox input "true"
click at [745, 232] on div at bounding box center [754, 223] width 389 height 24
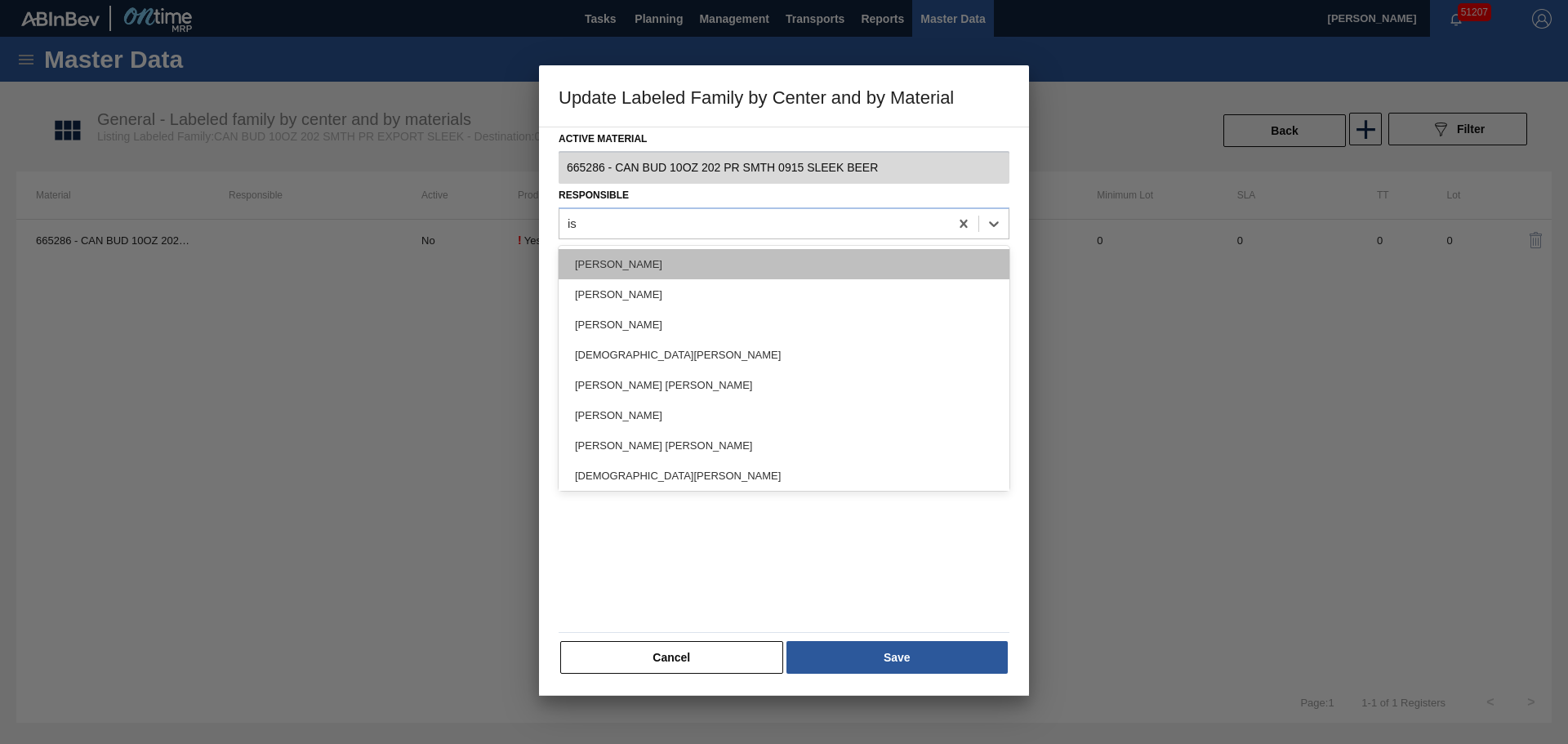
type input "isa"
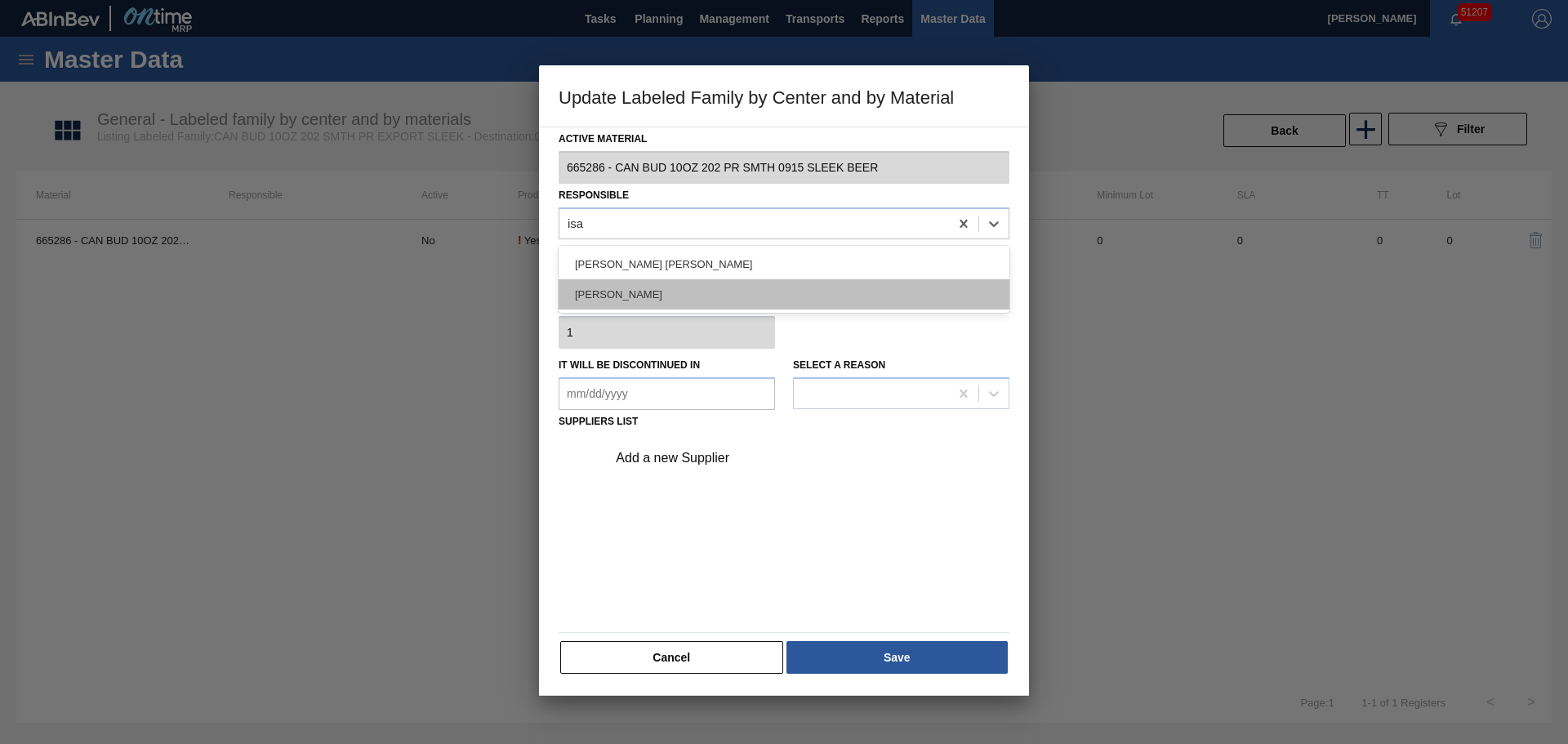
click at [667, 294] on div "Isaiah Duke" at bounding box center [784, 294] width 451 height 31
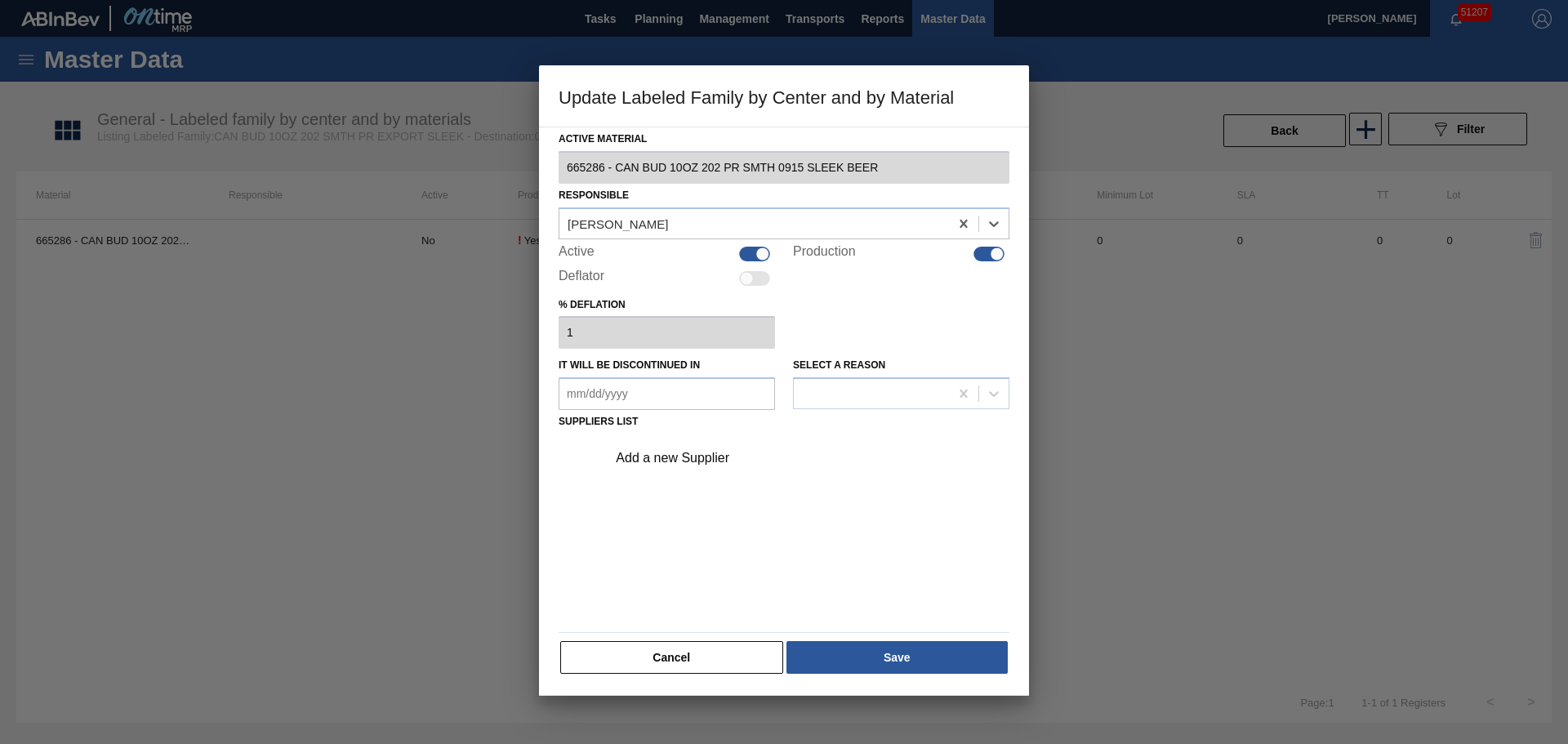
drag, startPoint x: 633, startPoint y: 426, endPoint x: 645, endPoint y: 448, distance: 25.1
click at [635, 429] on div "Active Material 665286 - CAN BUD 10OZ 202 PR SMTH 0915 SLEEK BEER Responsible o…" at bounding box center [784, 401] width 451 height 548
click at [646, 451] on div "Add a new Supplier" at bounding box center [775, 458] width 320 height 14
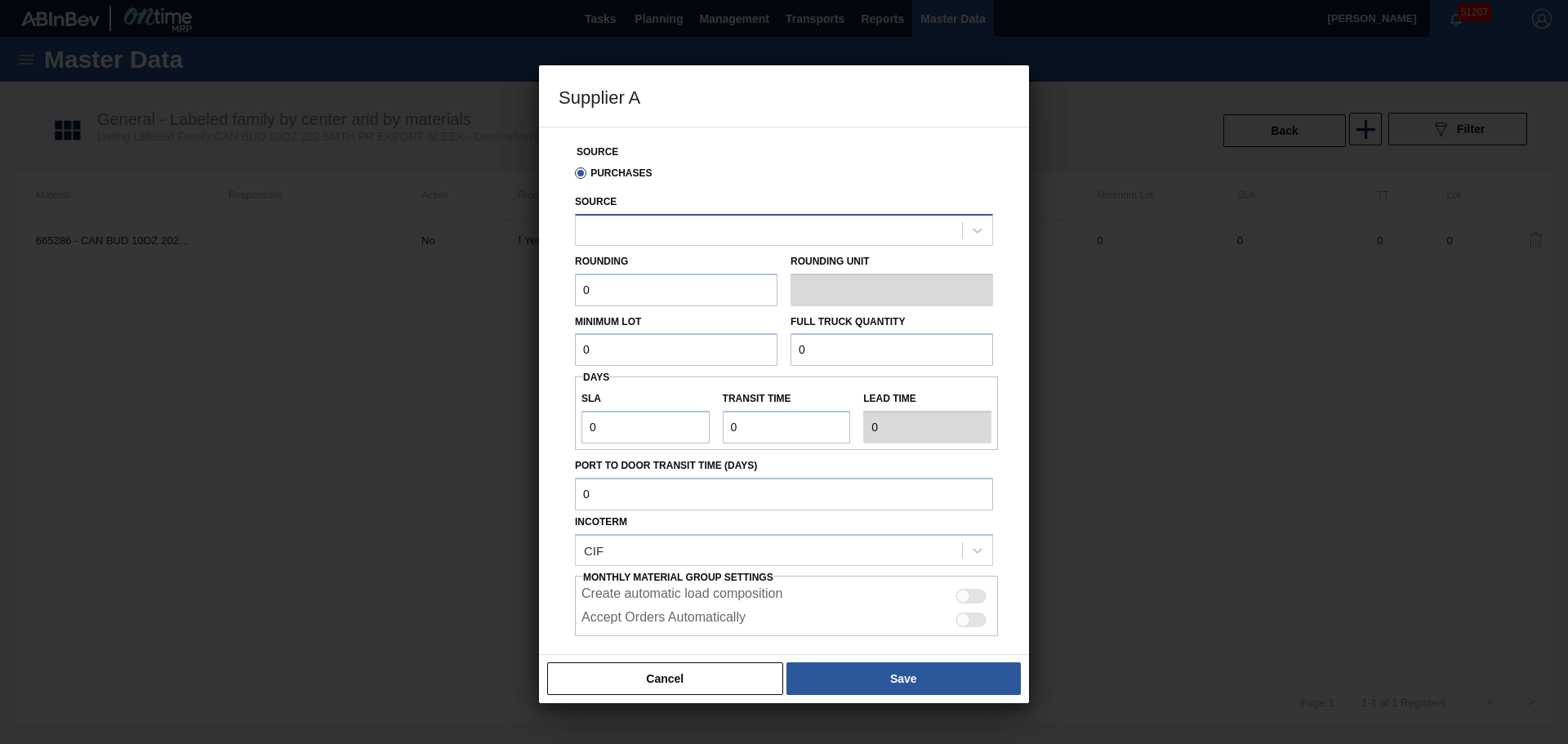
click at [695, 231] on div at bounding box center [768, 230] width 386 height 24
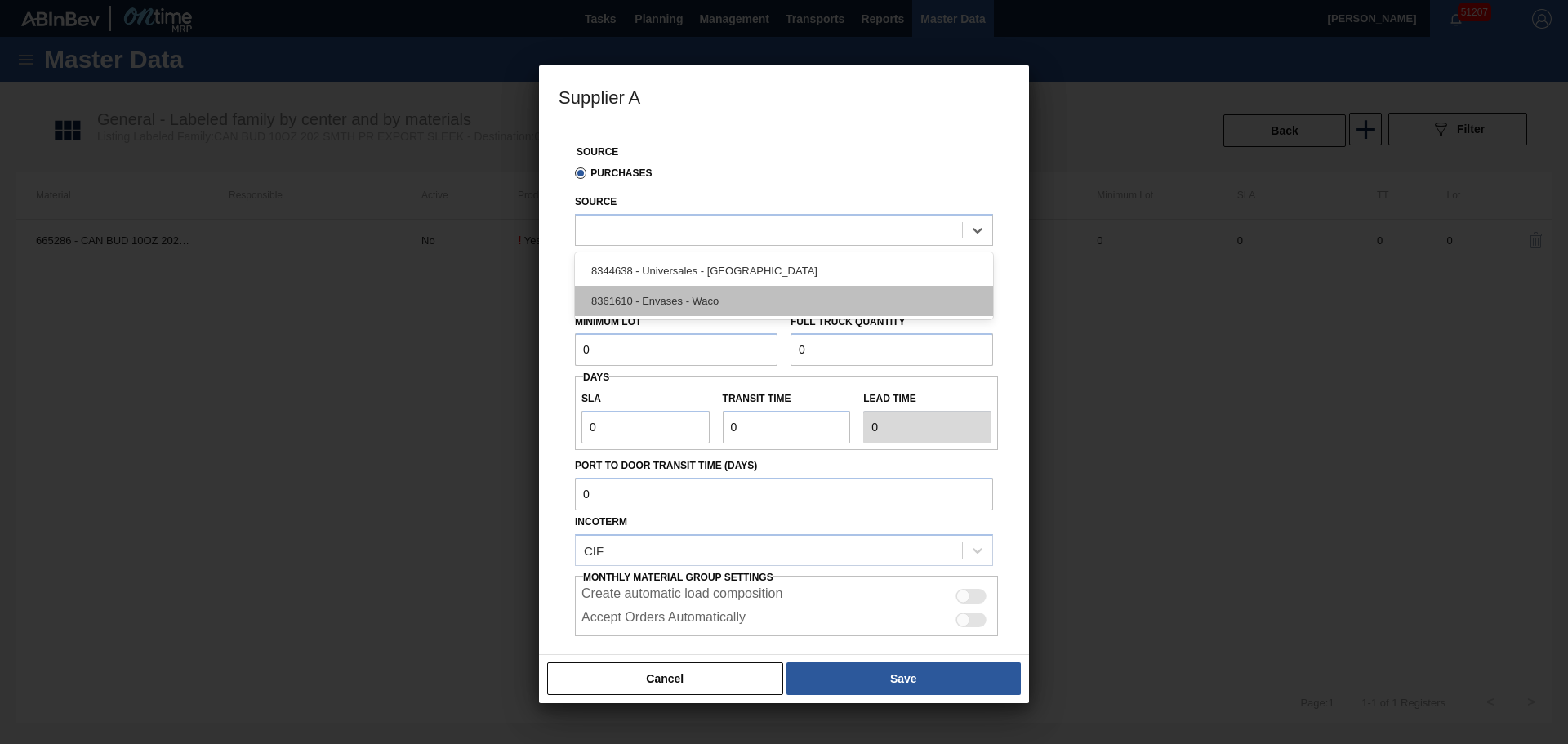
click at [711, 299] on div "8361610 - Envases - Waco" at bounding box center [784, 301] width 418 height 31
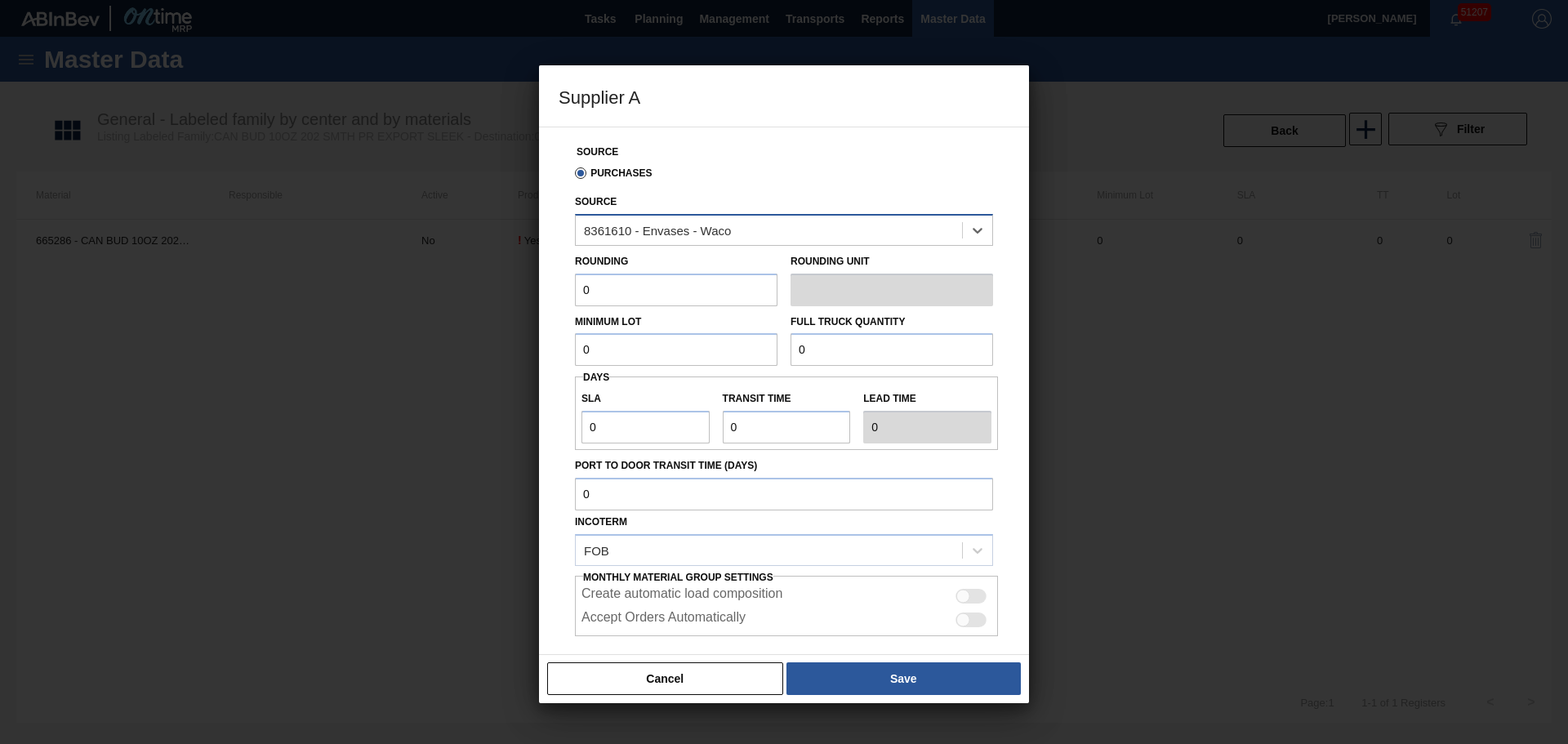
click at [721, 237] on div "8361610 - Envases - Waco" at bounding box center [656, 230] width 147 height 14
drag, startPoint x: 673, startPoint y: 293, endPoint x: 483, endPoint y: 293, distance: 190.0
click at [483, 293] on div "Supplier A Source Purchases Source 8361610 - Envases - Waco Rounding 0 Rounding…" at bounding box center [784, 372] width 1568 height 744
click at [618, 278] on input "0" at bounding box center [676, 290] width 203 height 33
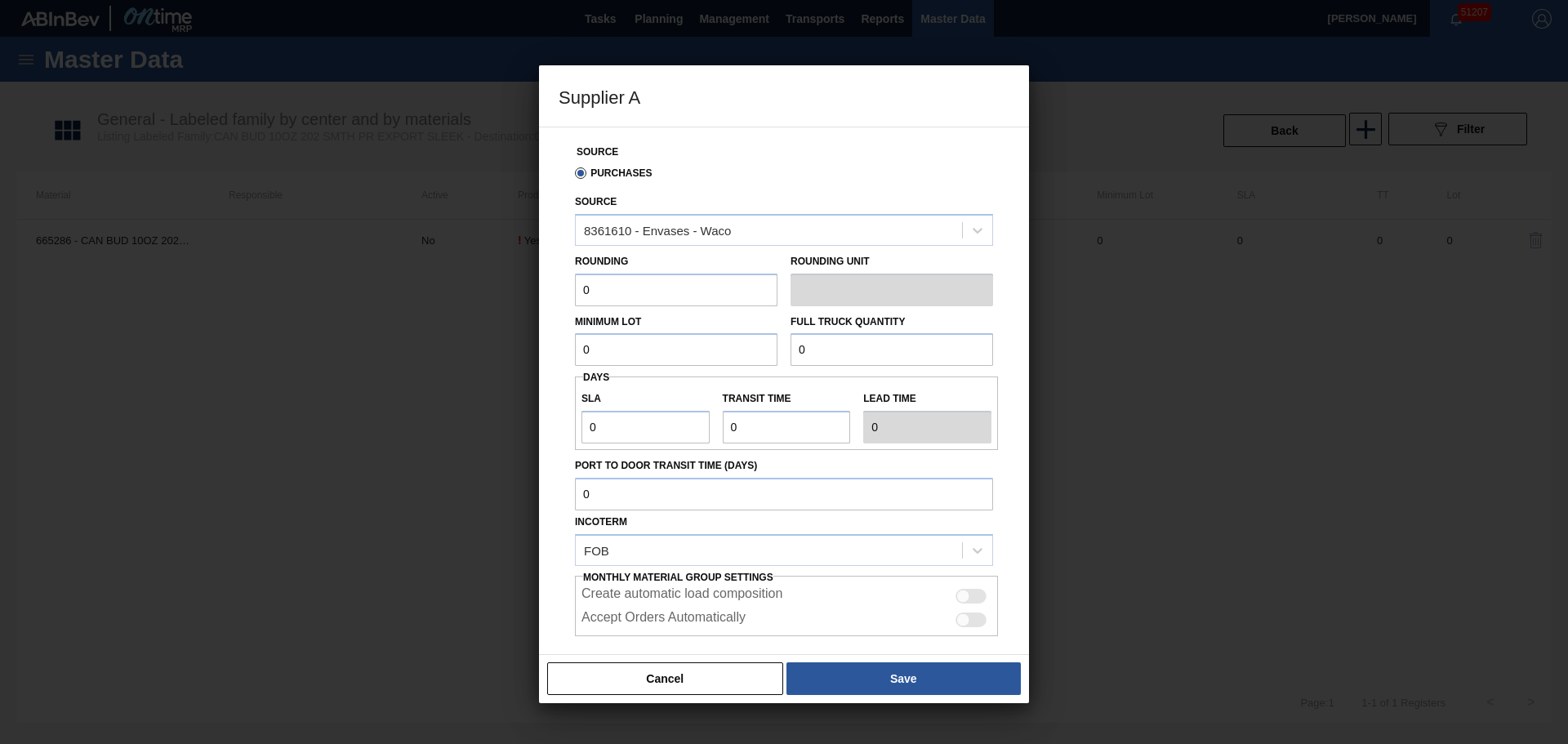
click at [973, 595] on div at bounding box center [971, 596] width 31 height 14
checkbox input "true"
click at [979, 615] on div at bounding box center [971, 619] width 31 height 14
checkbox input "true"
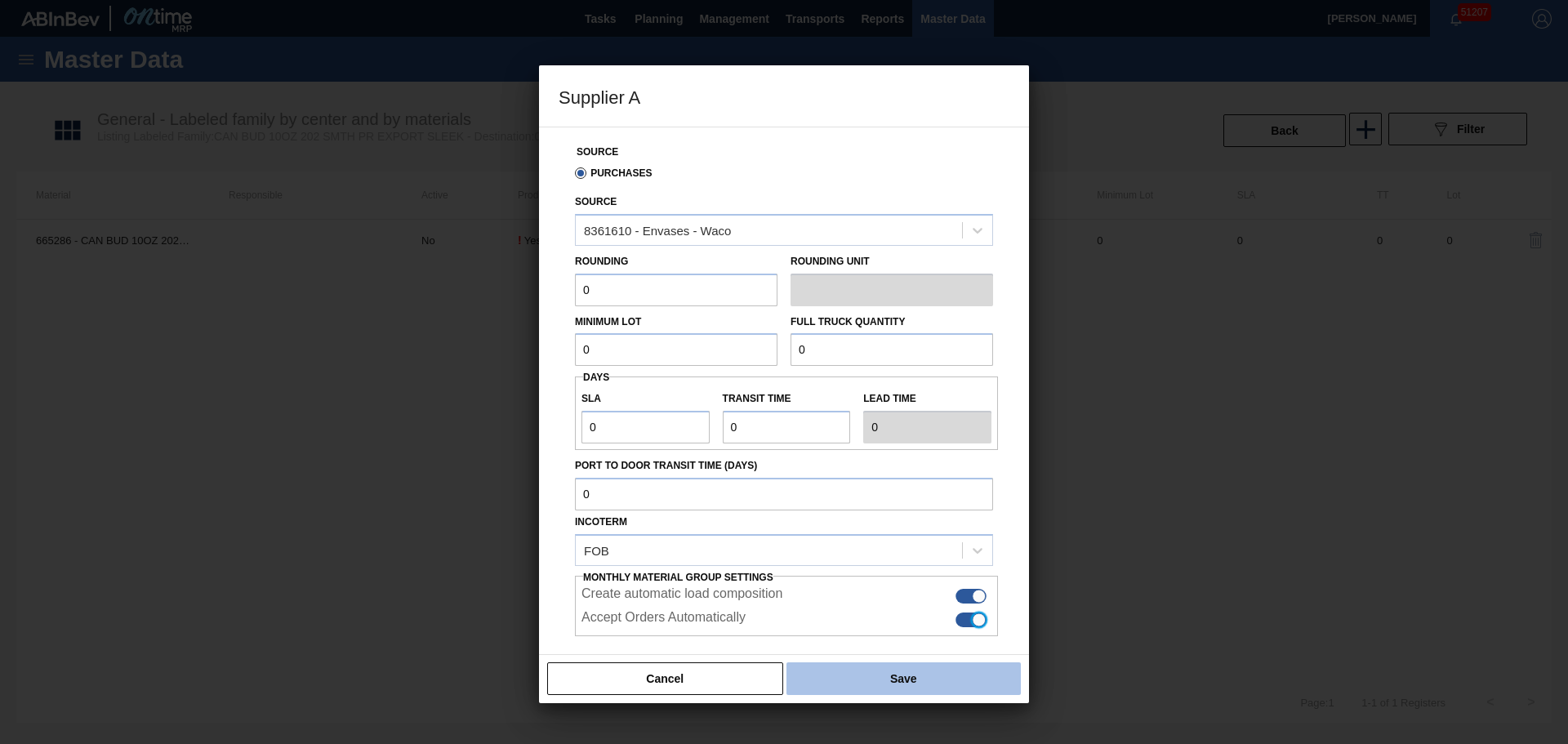
click at [957, 671] on button "Save" at bounding box center [903, 679] width 234 height 33
type input "Pallets"
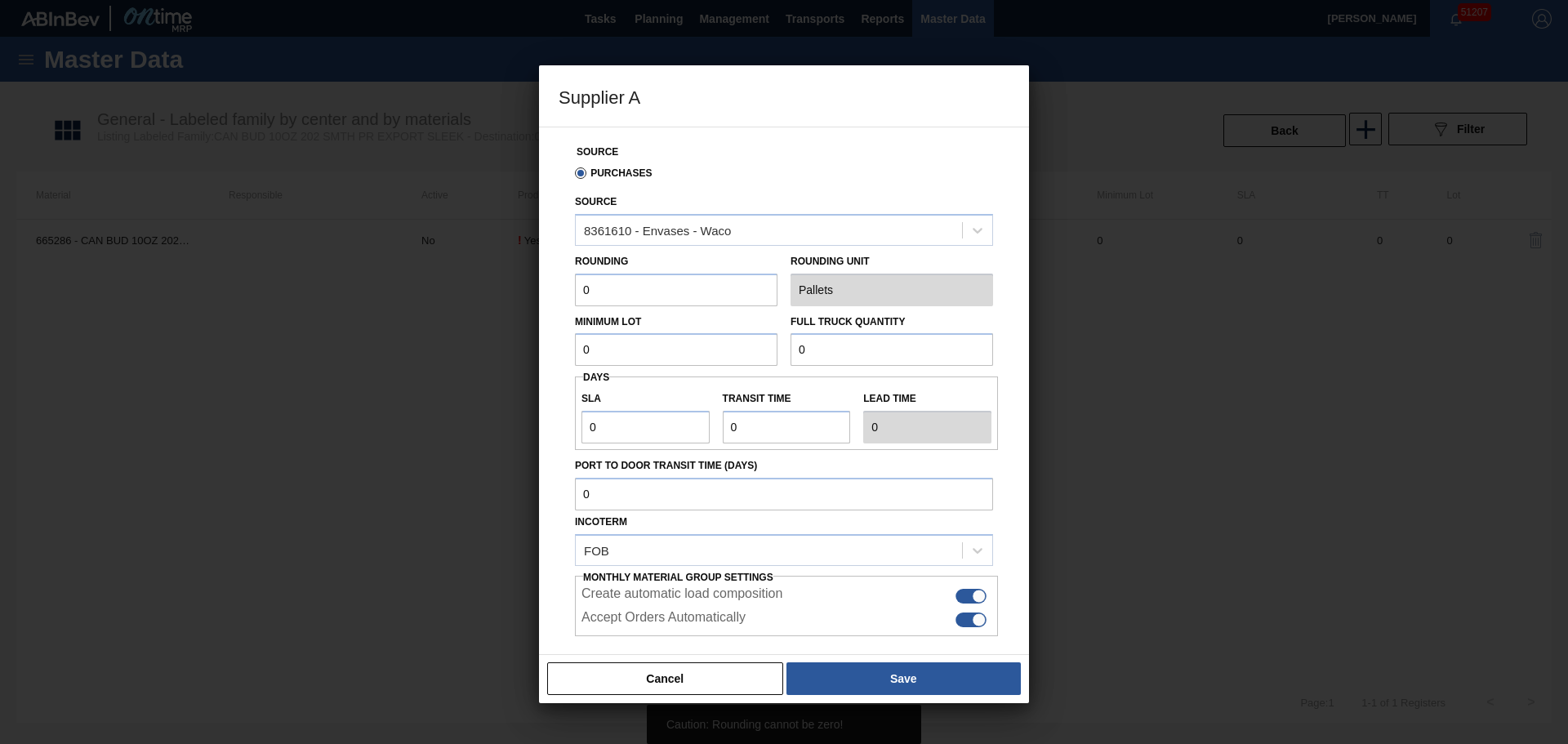
click at [655, 350] on input "0" at bounding box center [676, 350] width 203 height 33
drag, startPoint x: 635, startPoint y: 296, endPoint x: 511, endPoint y: 297, distance: 124.0
click at [511, 297] on div "Supplier A Source Purchases Source 8361610 - Envases - Waco Rounding 0 Rounding…" at bounding box center [784, 372] width 1568 height 744
type input "1"
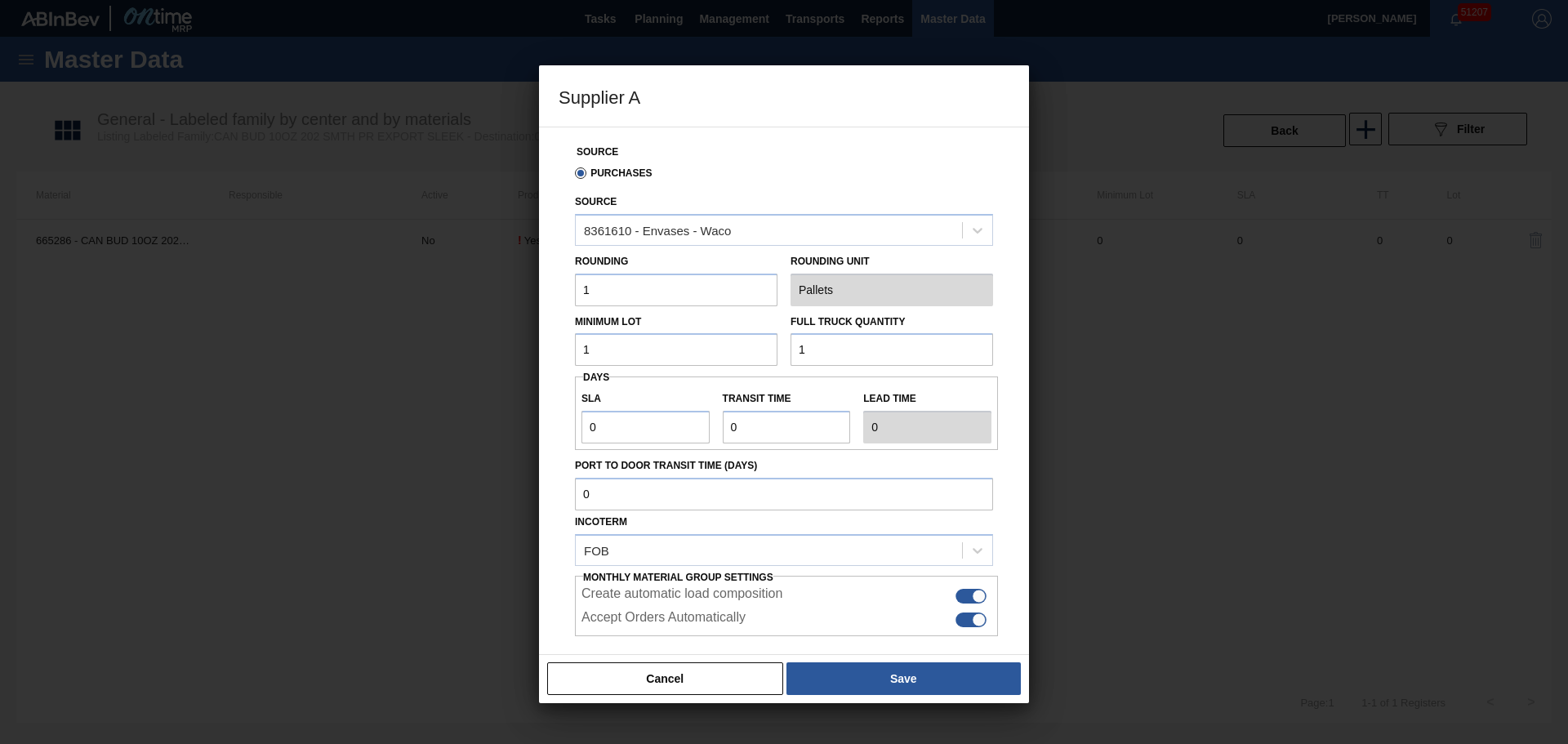
type input "1"
type input "2"
click at [891, 680] on button "Save" at bounding box center [903, 679] width 234 height 33
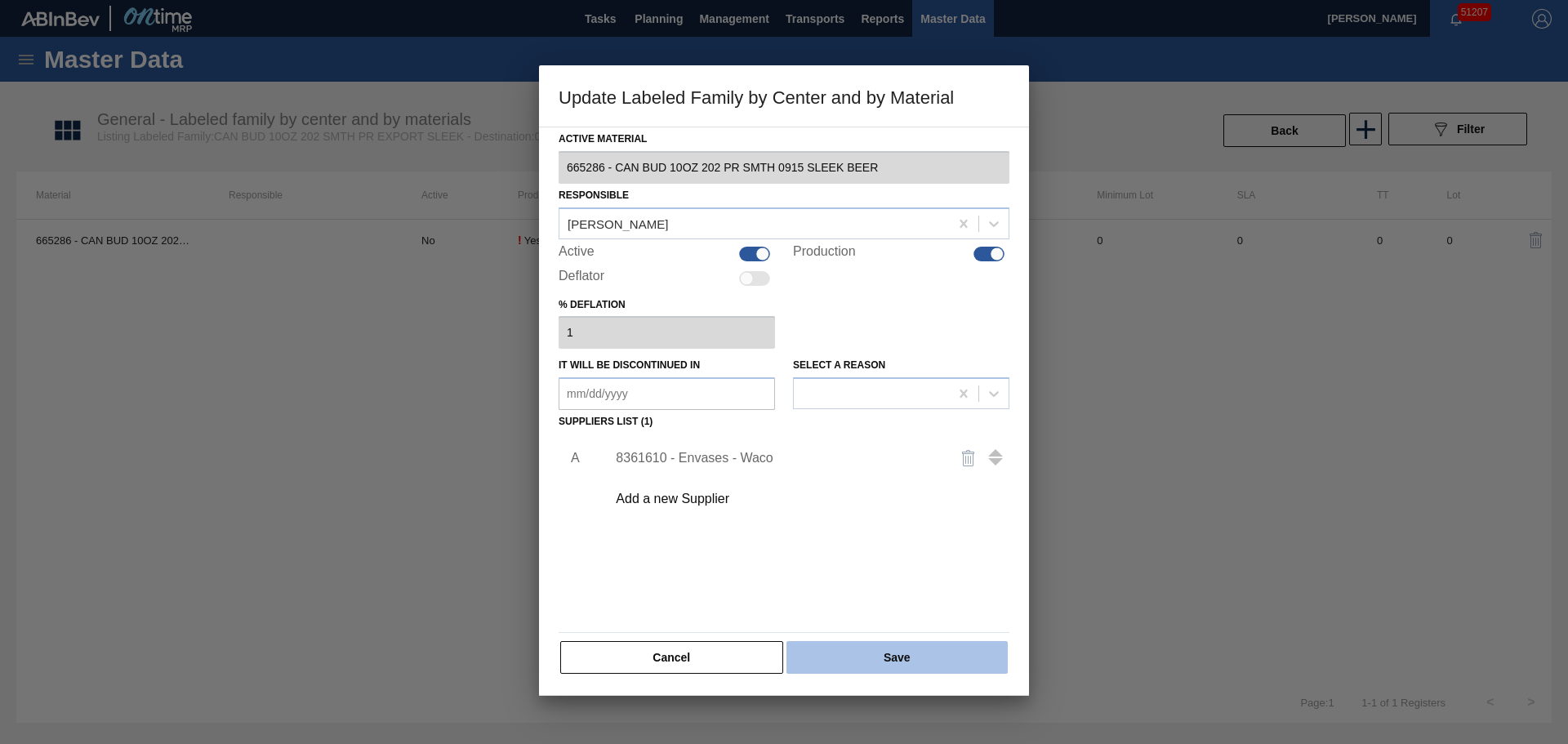
click at [884, 658] on button "Save" at bounding box center [896, 657] width 221 height 33
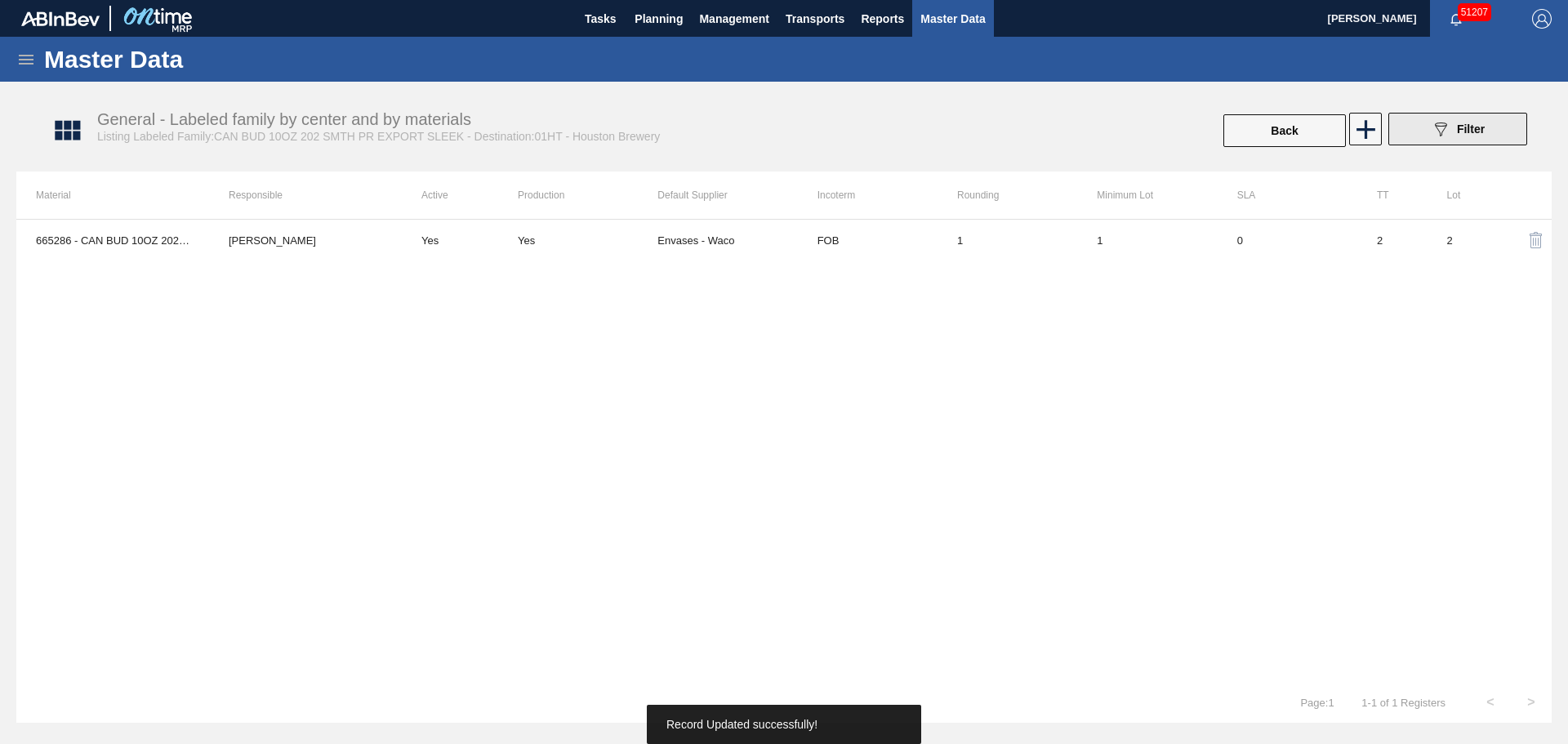
click at [1419, 121] on button "089F7B8B-B2A5-4AFE-B5C0-19BA573D28AC Filter" at bounding box center [1458, 129] width 139 height 33
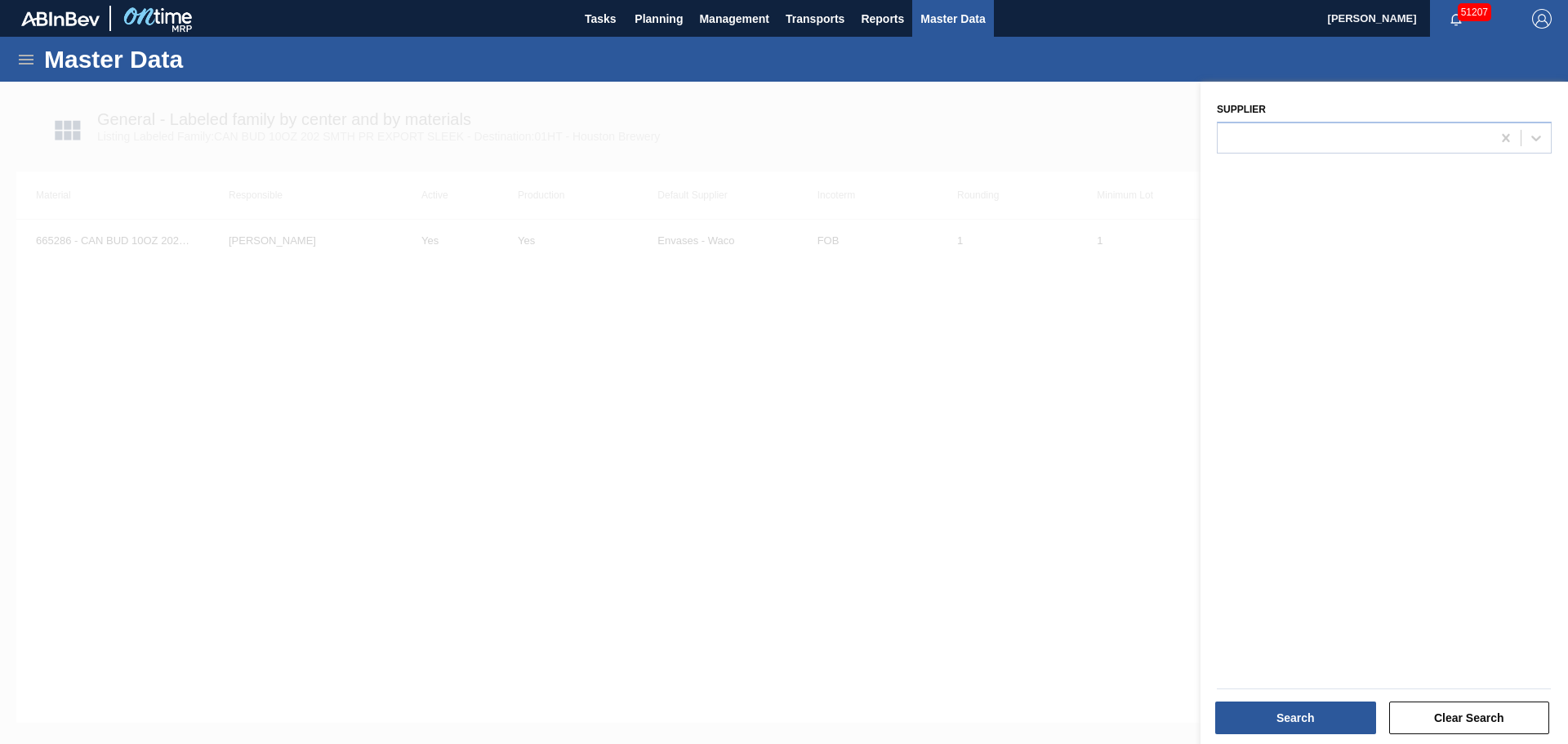
click at [1074, 651] on div at bounding box center [784, 453] width 1568 height 744
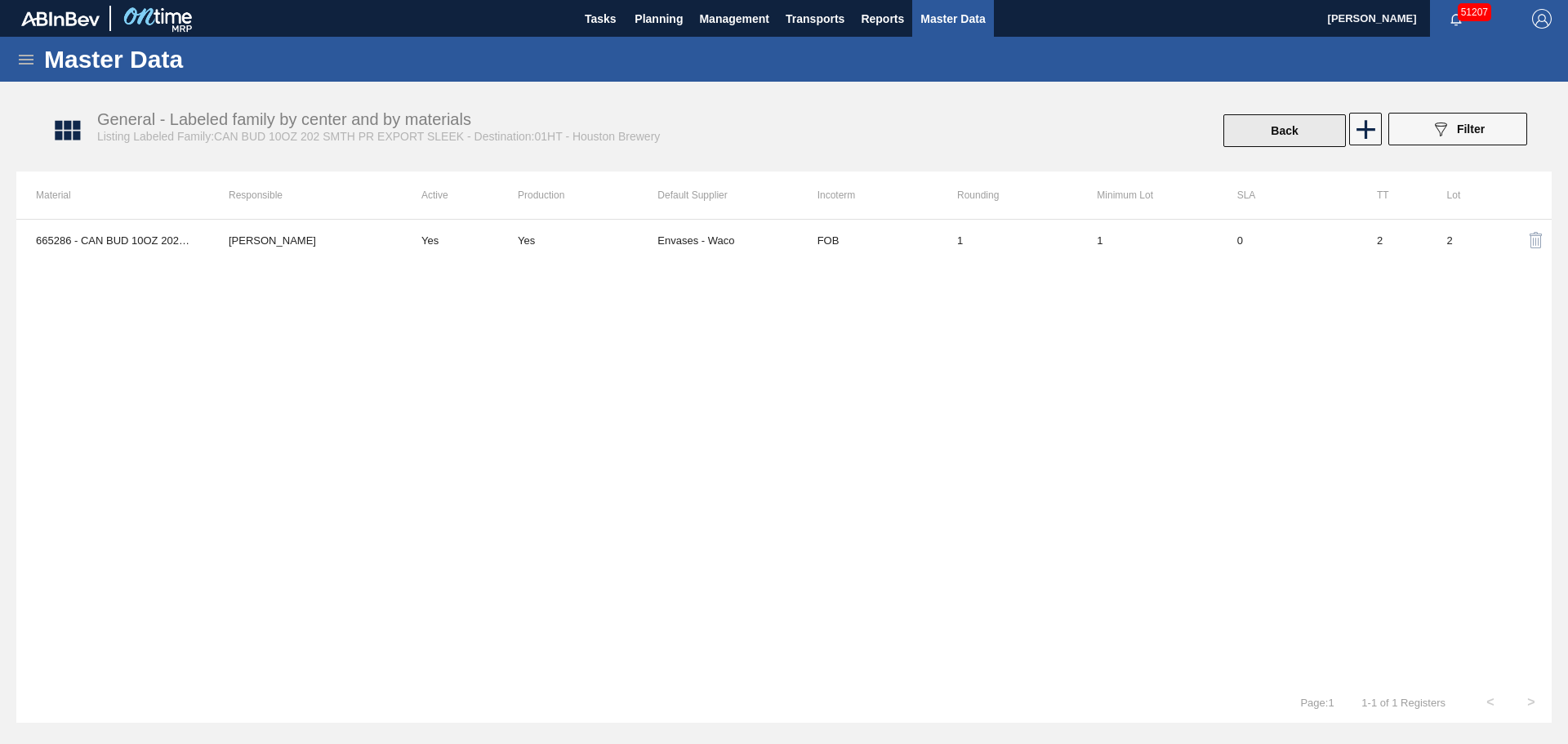
click at [1258, 145] on button "Back" at bounding box center [1284, 131] width 122 height 33
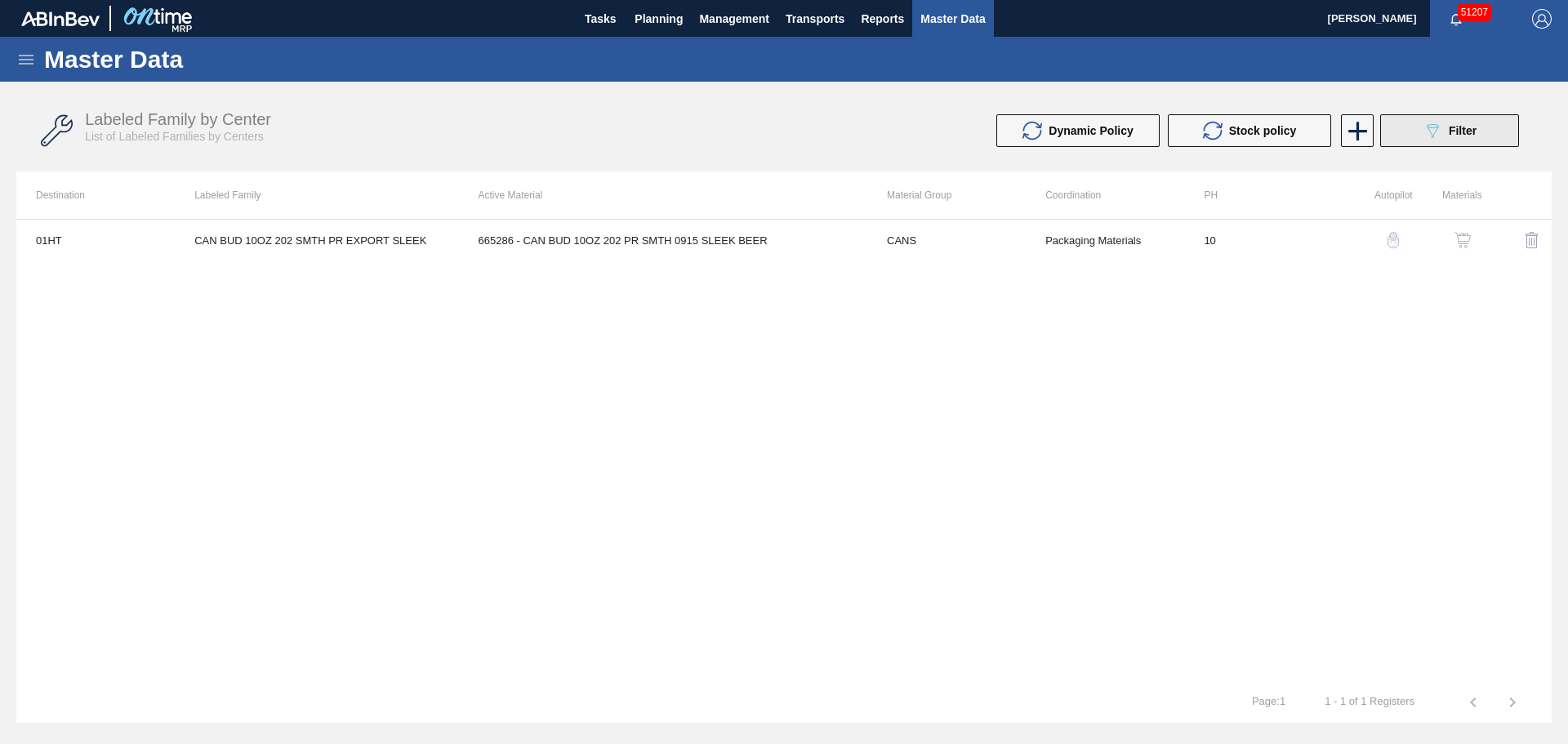
click at [1403, 131] on button "089F7B8B-B2A5-4AFE-B5C0-19BA573D28AC Filter" at bounding box center [1449, 131] width 139 height 33
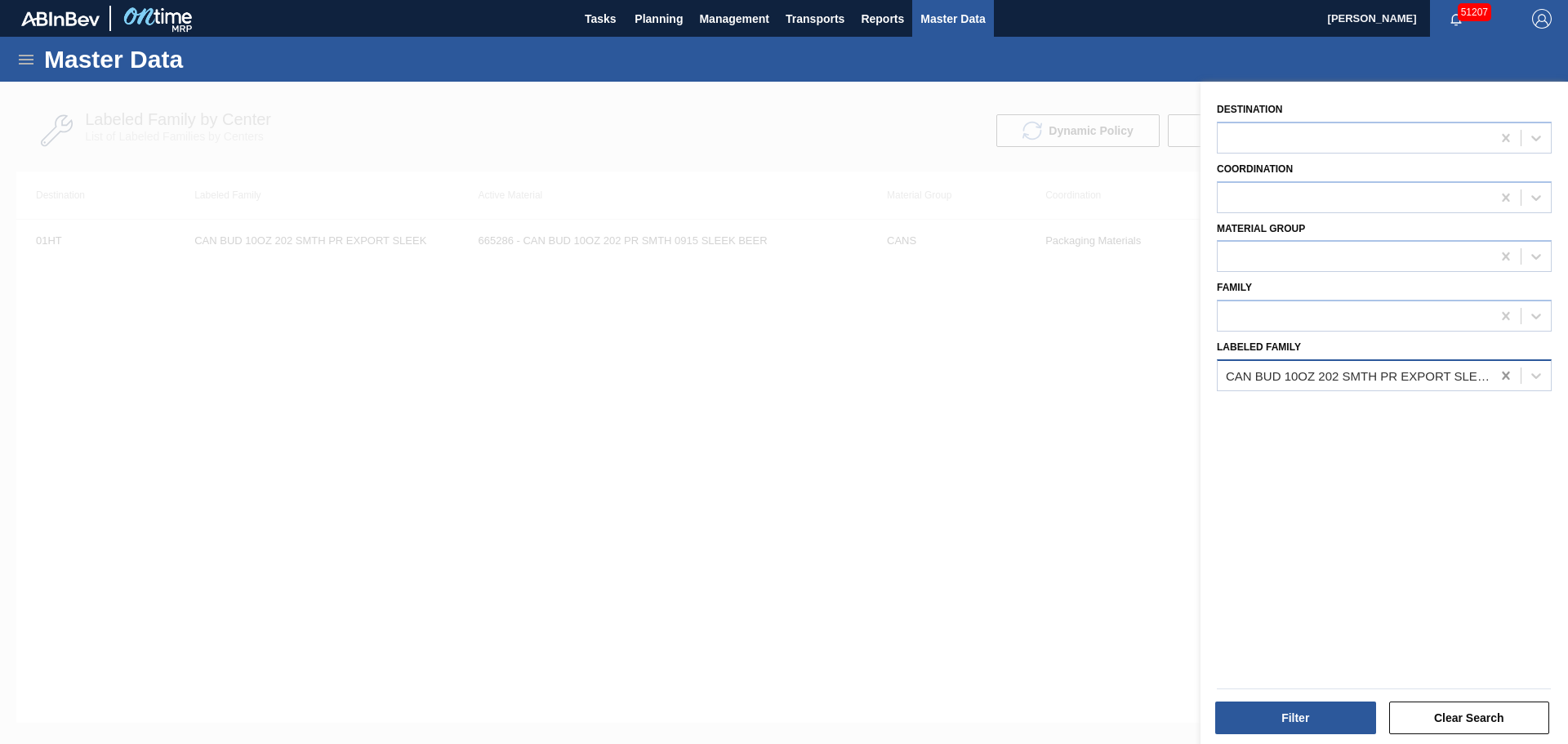
click at [1503, 373] on icon at bounding box center [1505, 375] width 16 height 16
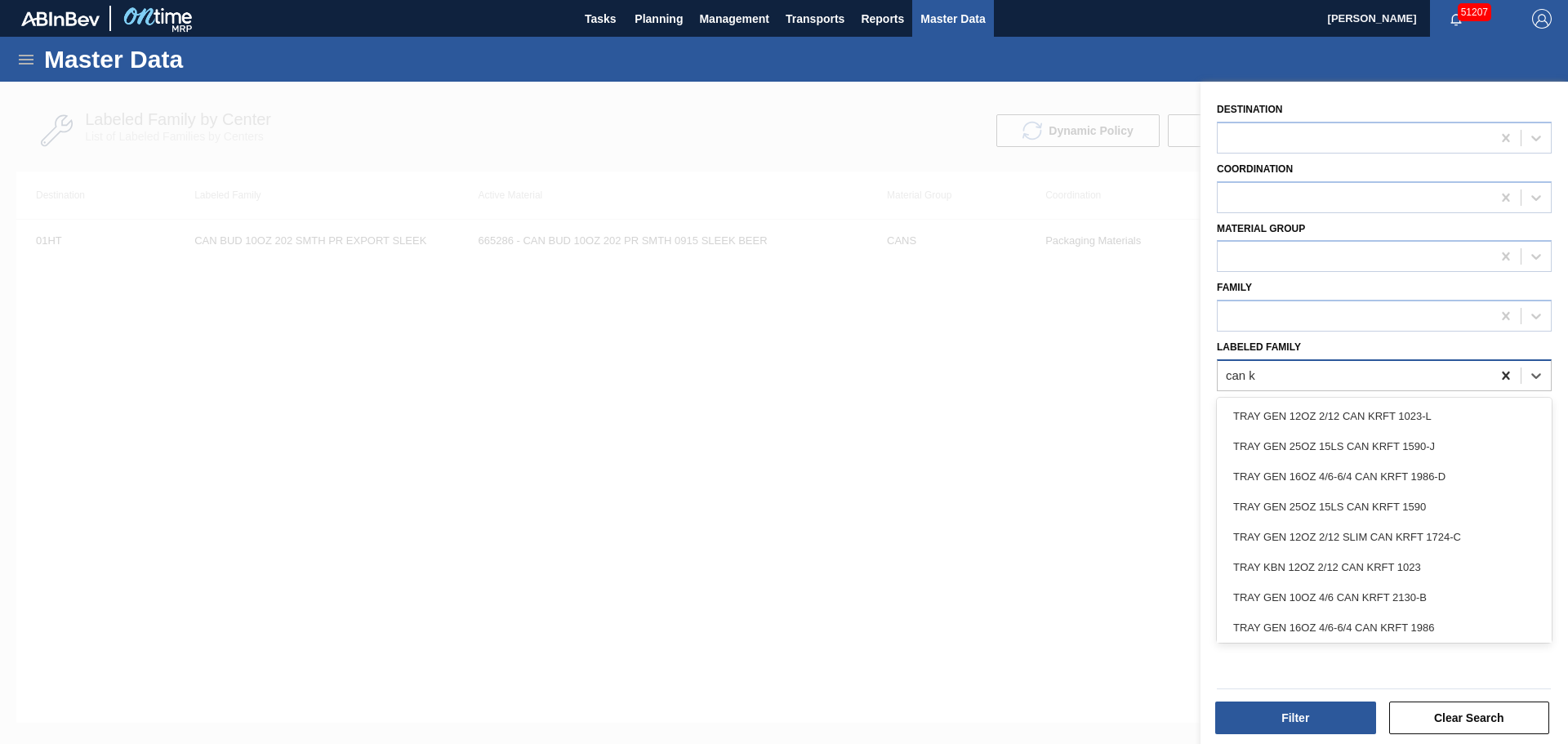
type Family "can kc"
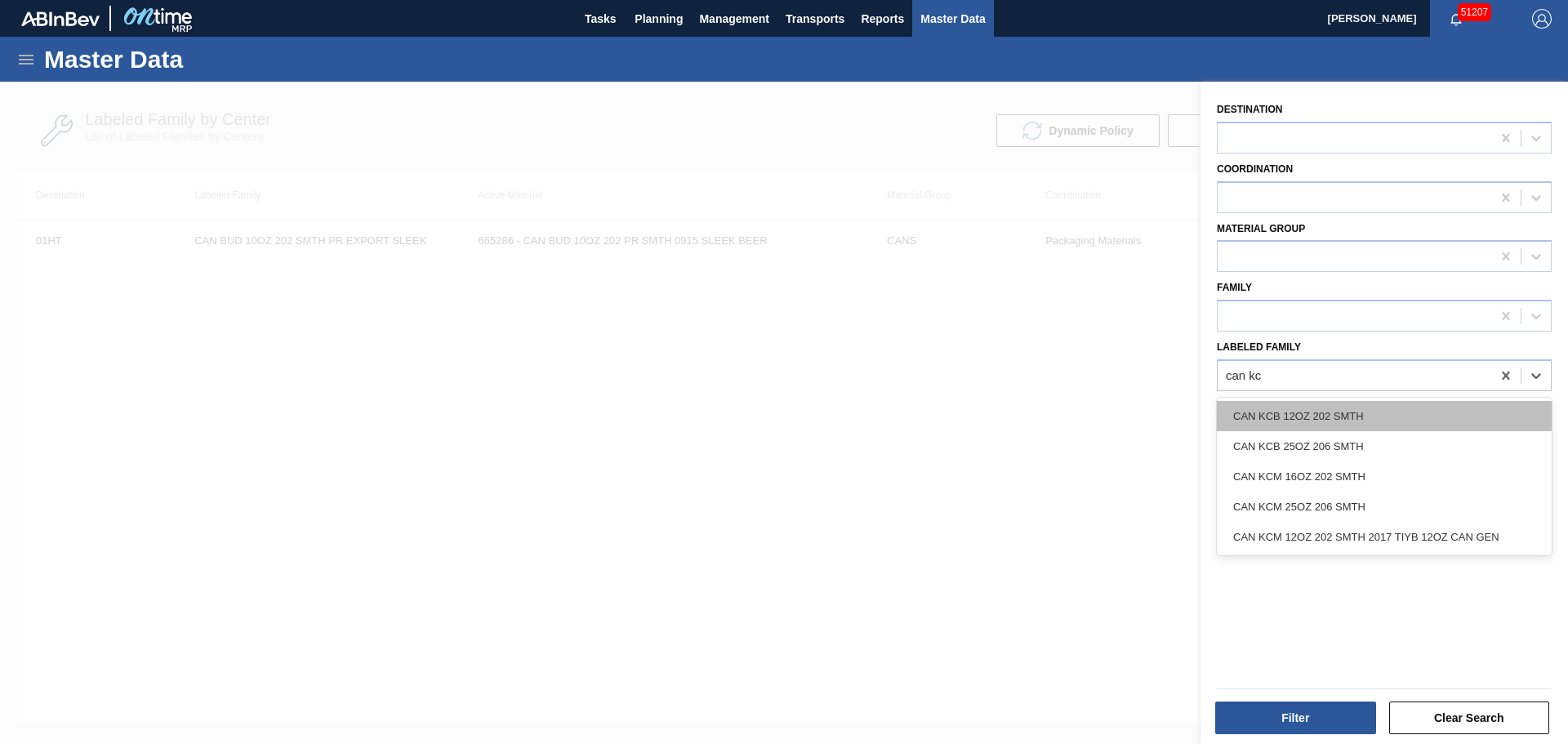
click at [1403, 417] on div "CAN KCB 12OZ 202 SMTH" at bounding box center [1384, 417] width 335 height 31
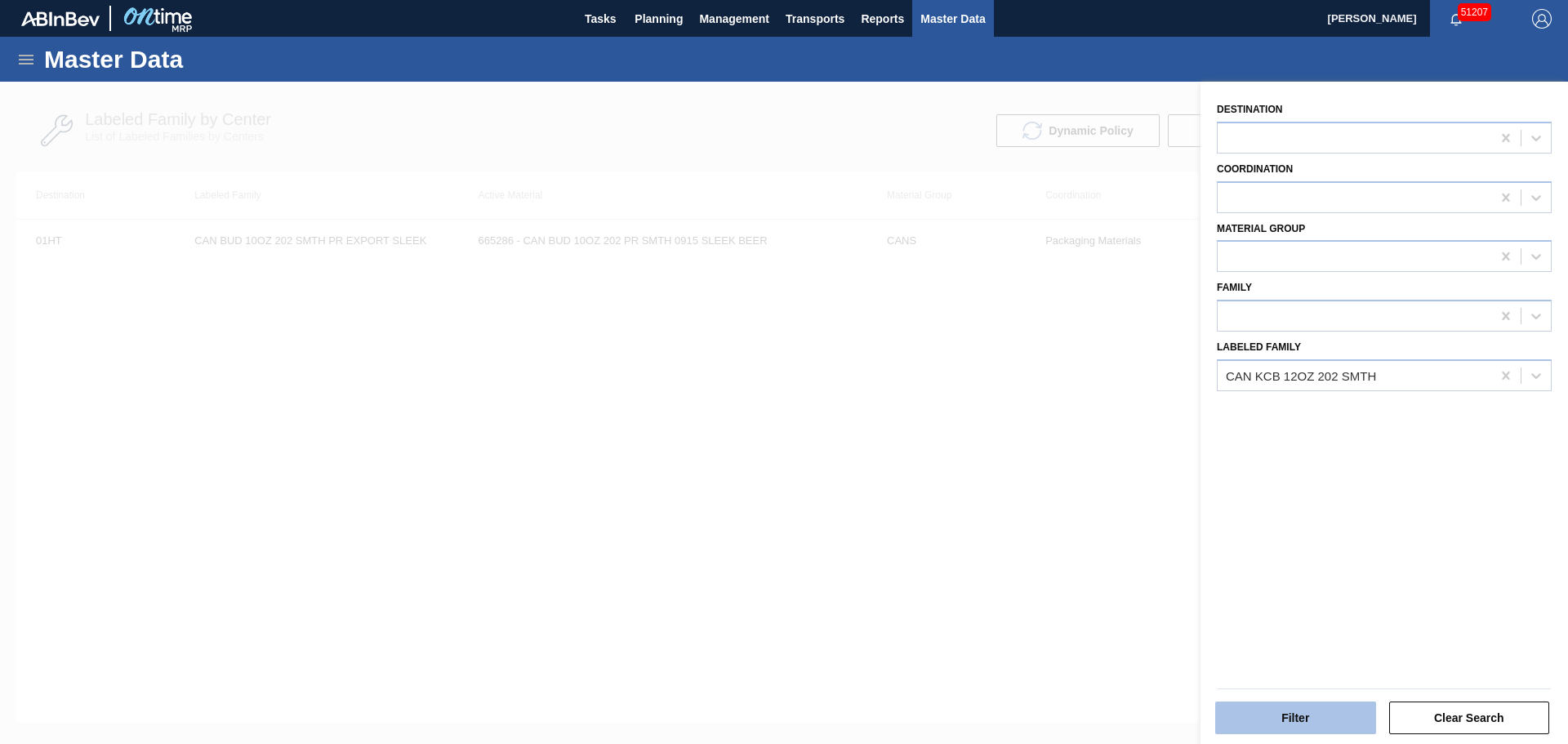
click at [1258, 724] on button "Filter" at bounding box center [1296, 718] width 161 height 33
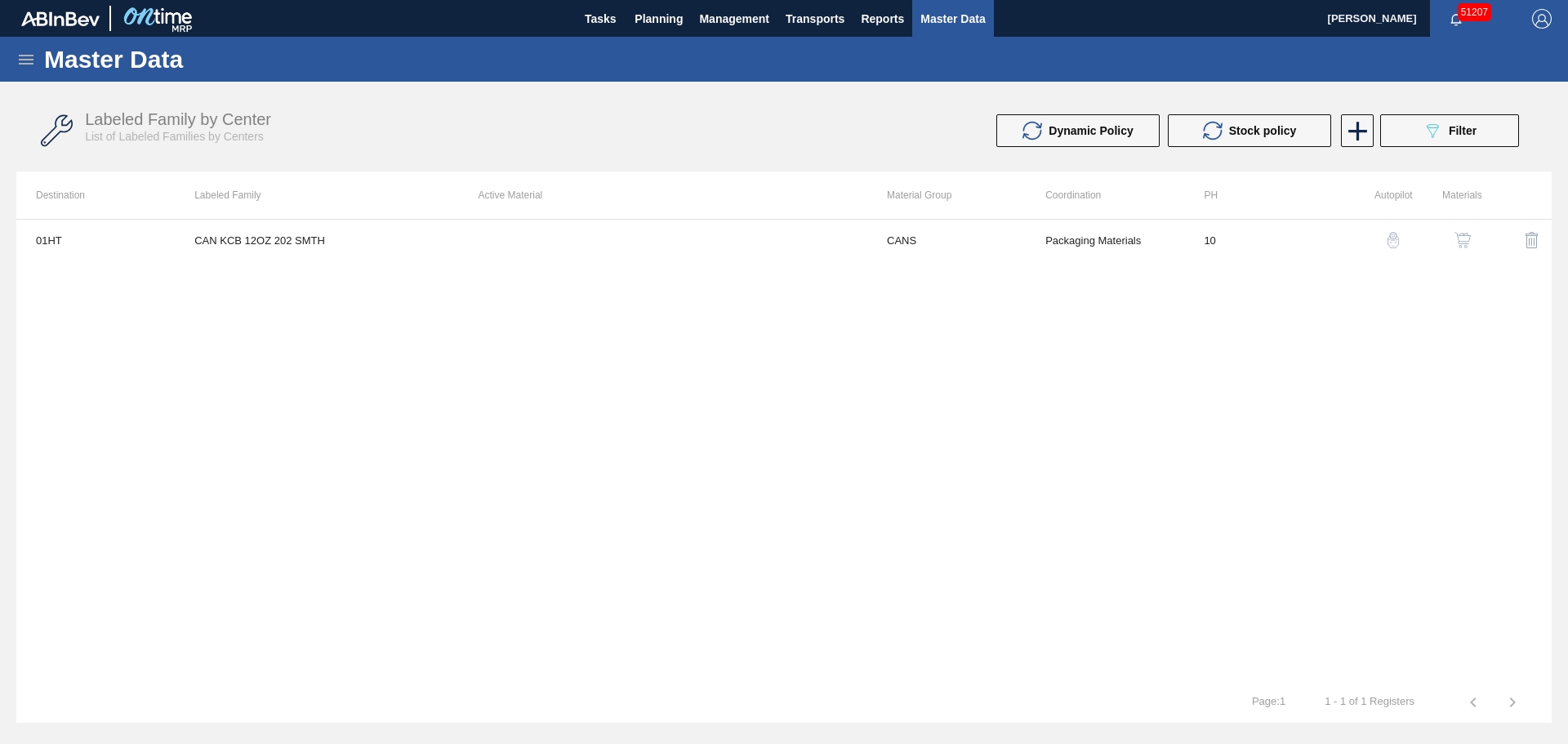
click at [1464, 237] on img "button" at bounding box center [1462, 239] width 16 height 16
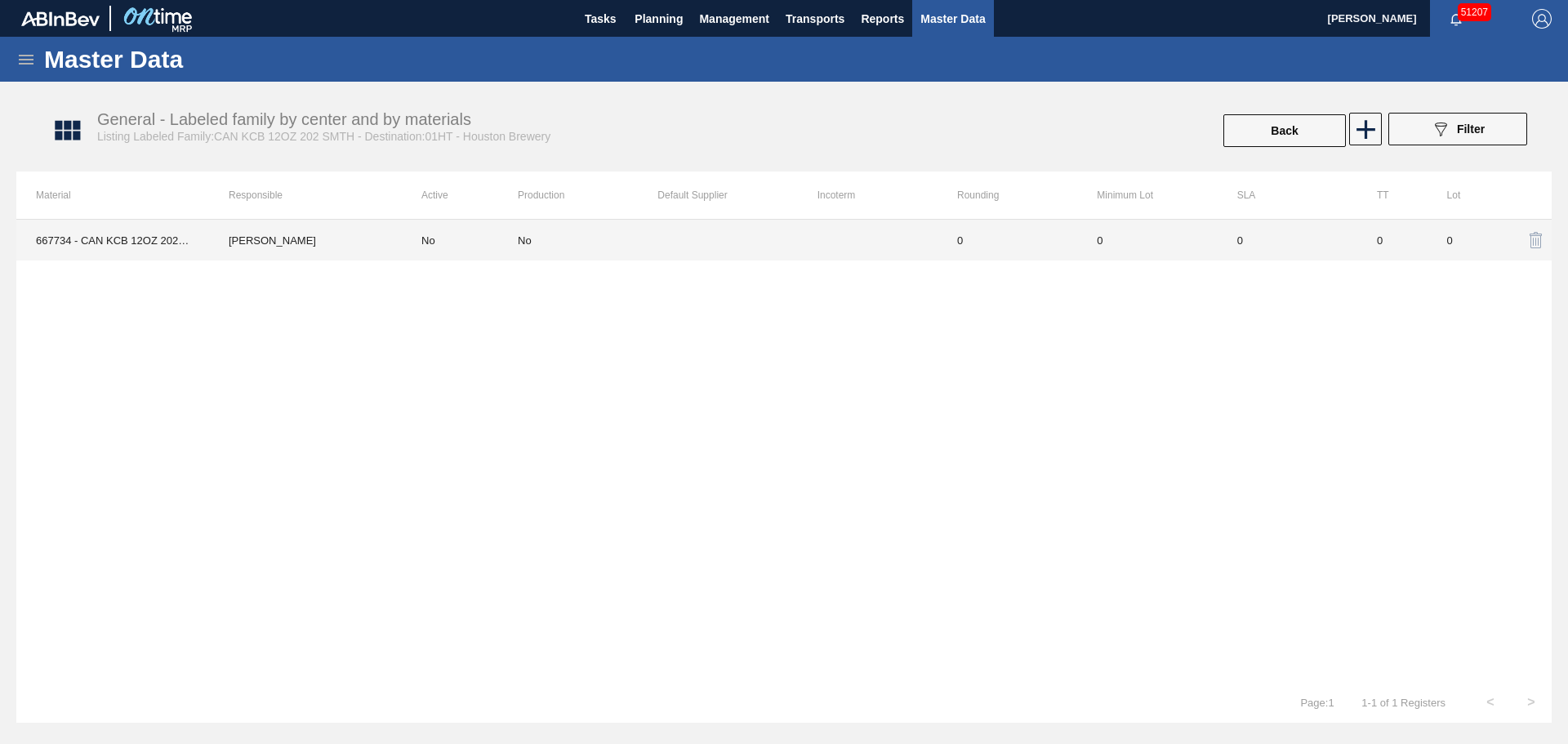
click at [414, 245] on td "No" at bounding box center [460, 240] width 116 height 41
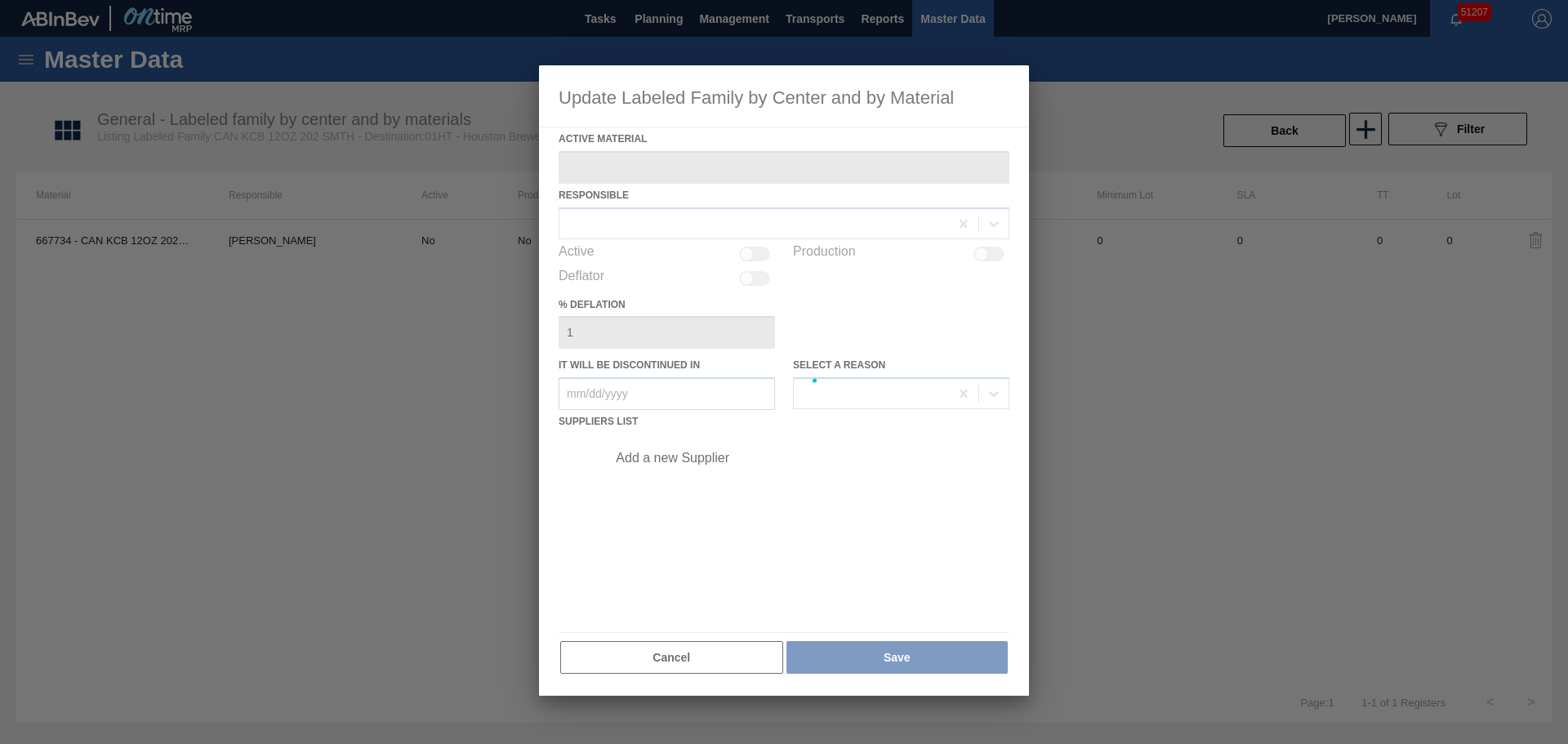
type Material "667734 - CAN KCB 12OZ 202 SMTH 0919 GEN BEER SIL"
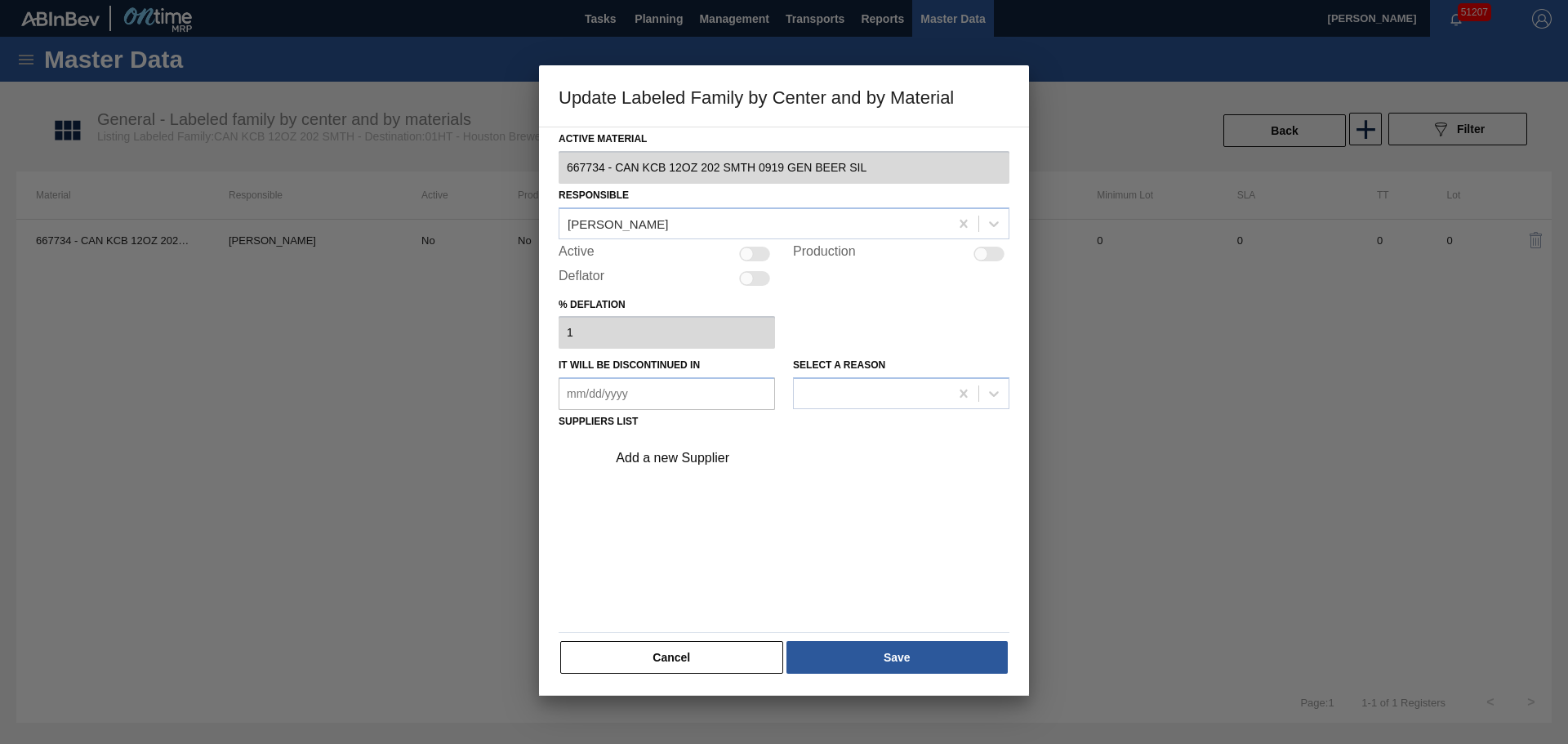
click at [752, 253] on div at bounding box center [746, 254] width 14 height 14
checkbox input "true"
click at [694, 450] on div "Add a new Supplier" at bounding box center [803, 458] width 412 height 41
drag, startPoint x: 691, startPoint y: 473, endPoint x: 689, endPoint y: 464, distance: 9.2
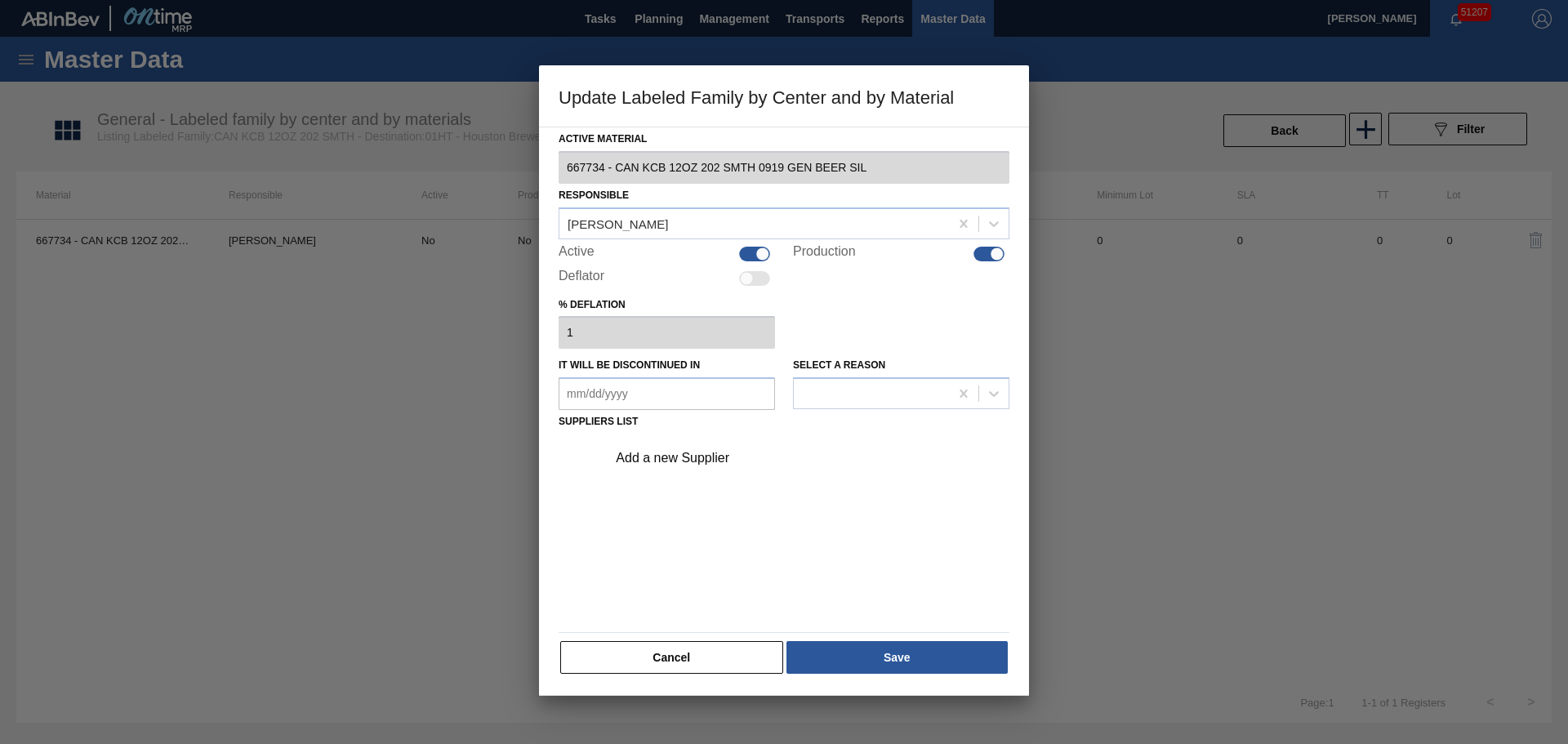
click at [690, 471] on div "Add a new Supplier" at bounding box center [803, 458] width 412 height 41
click at [689, 462] on div "Add a new Supplier" at bounding box center [775, 458] width 320 height 14
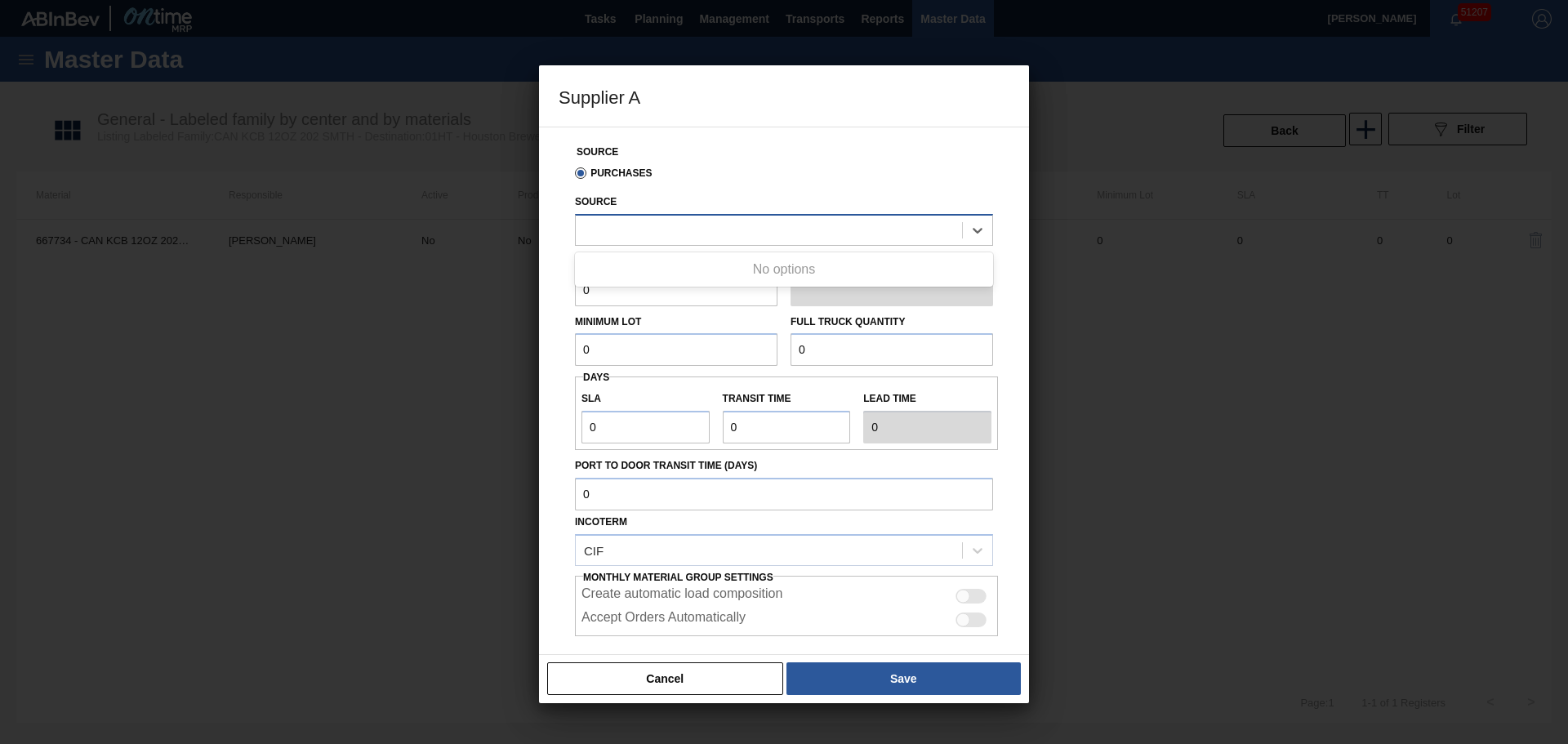
click at [674, 231] on div at bounding box center [768, 230] width 386 height 24
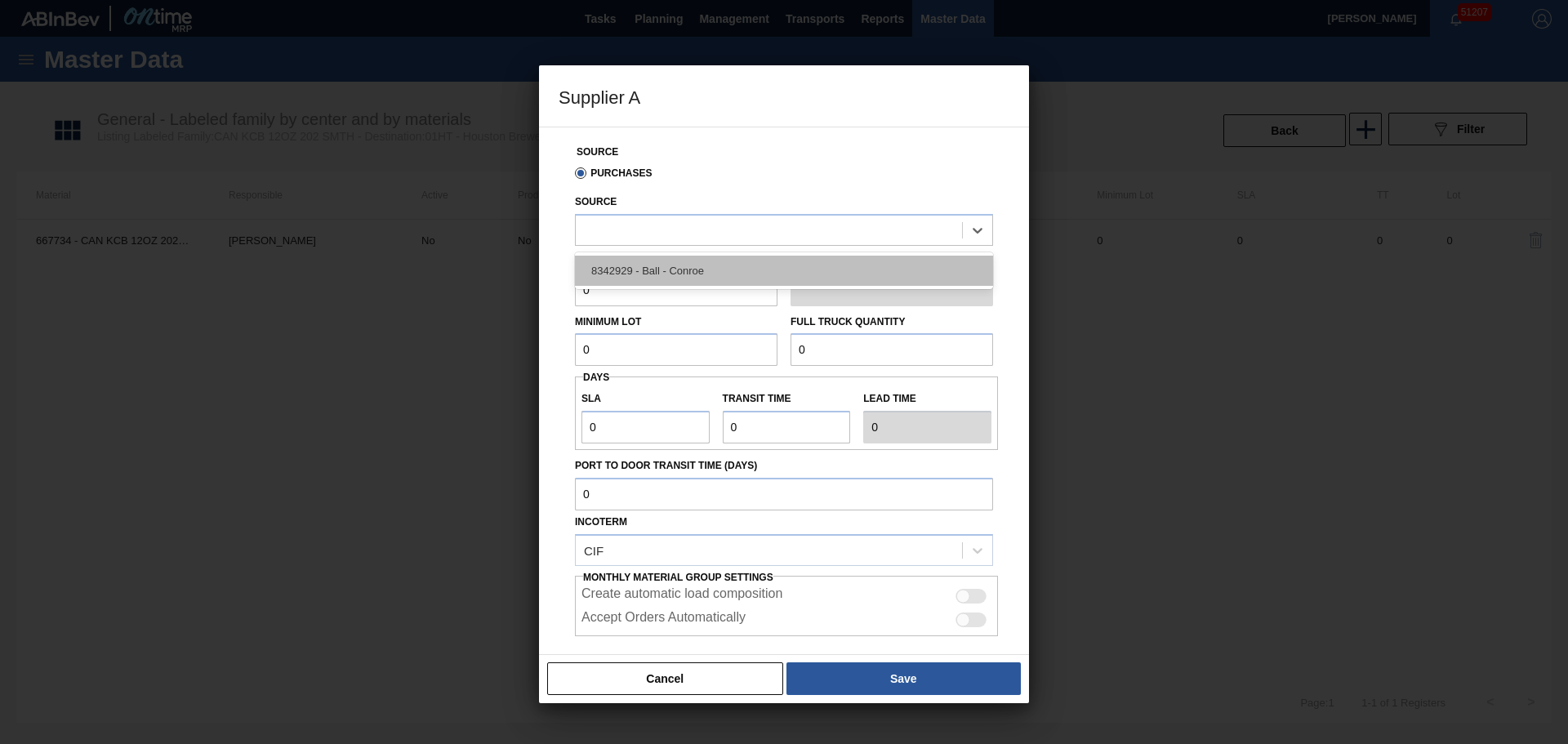
click at [661, 283] on div "8342929 - Ball - Conroe" at bounding box center [784, 271] width 418 height 31
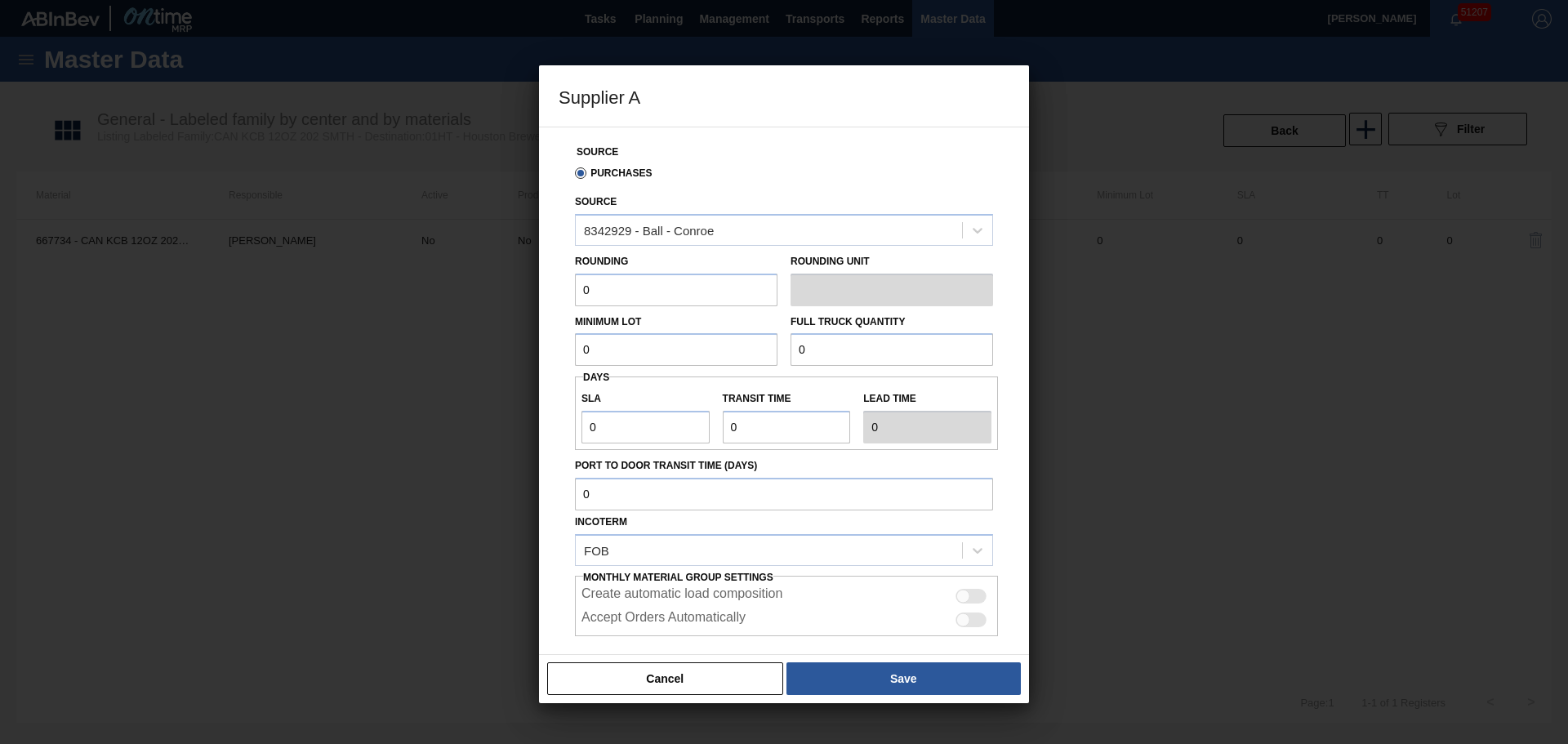
drag, startPoint x: 676, startPoint y: 285, endPoint x: 340, endPoint y: 302, distance: 336.4
click at [340, 302] on div "Supplier A Source Purchases Source 8342929 - Ball - Conroe Rounding 0 Rounding …" at bounding box center [784, 372] width 1568 height 744
type input "1"
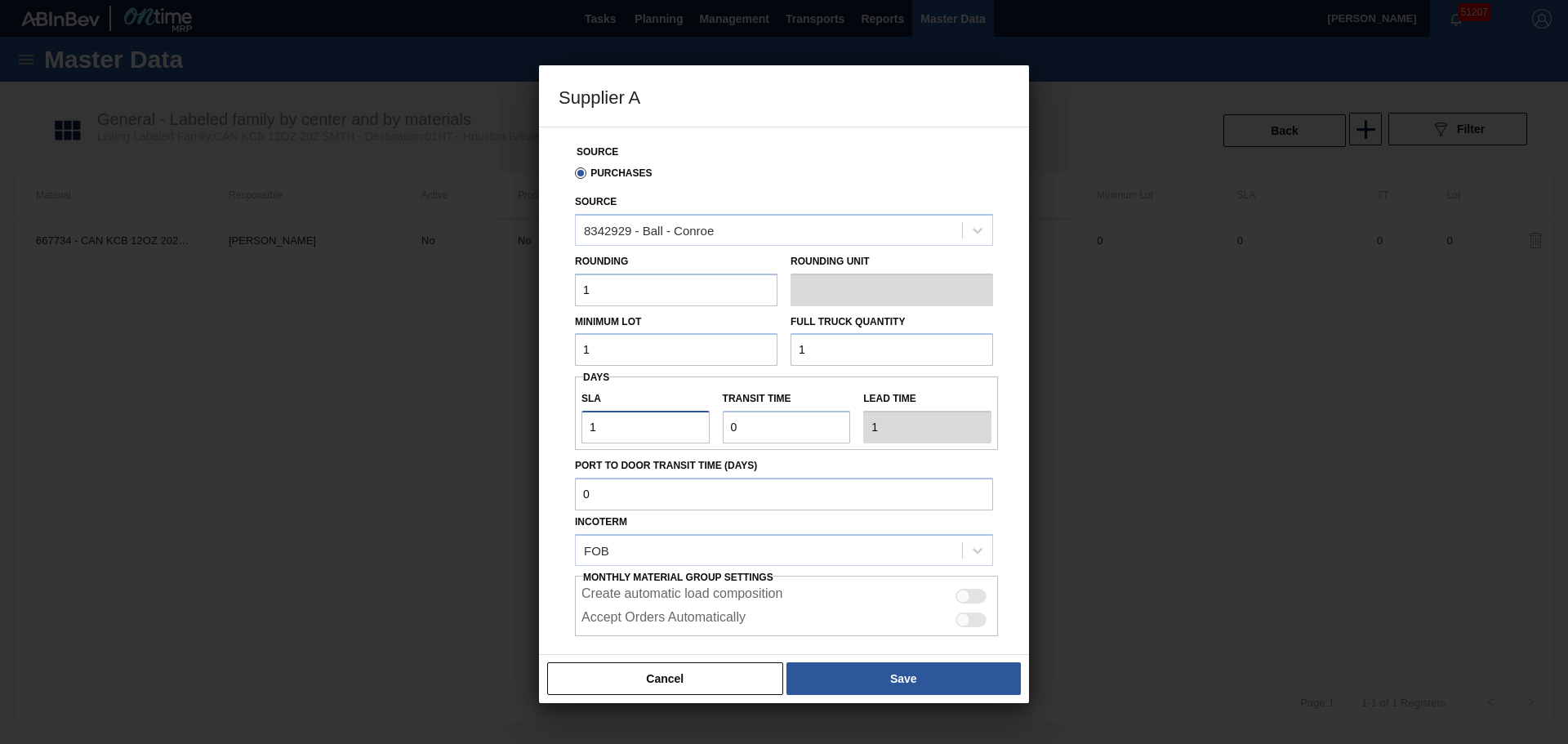
type input "1"
type input "2"
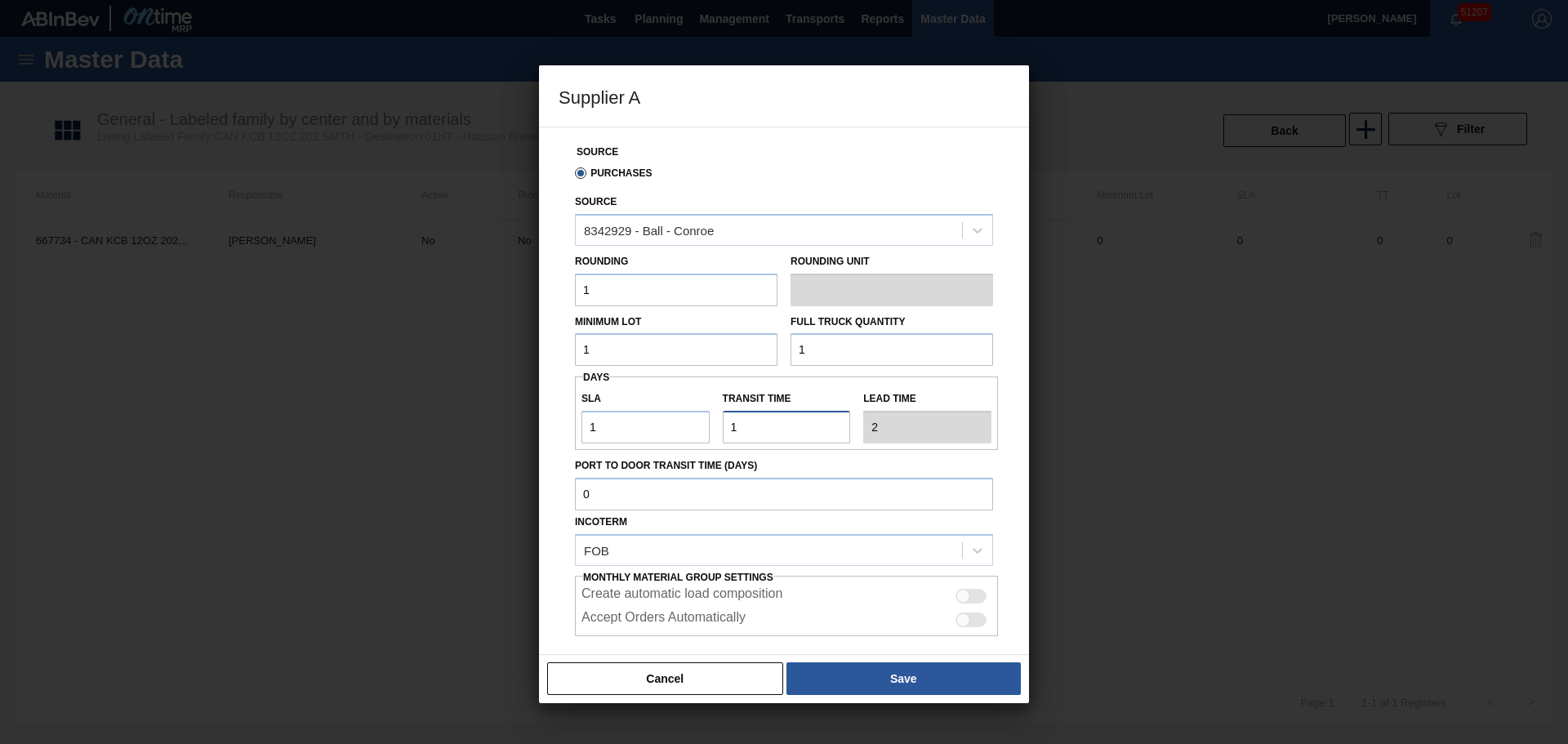
type input "1"
click at [957, 603] on div at bounding box center [971, 596] width 31 height 14
checkbox input "true"
click at [963, 624] on div at bounding box center [963, 620] width 14 height 14
checkbox input "true"
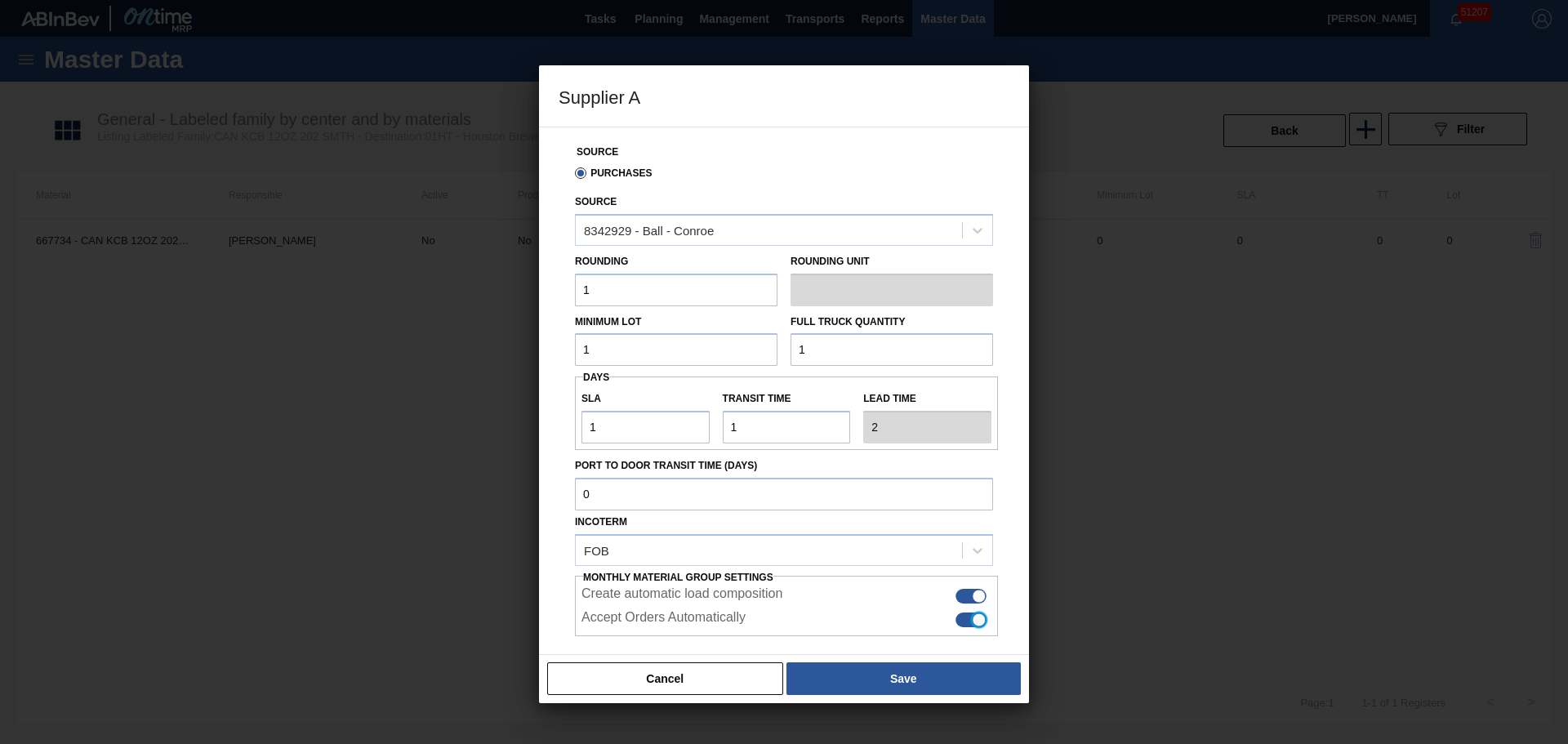
click at [960, 662] on div "Cancel Save" at bounding box center [784, 679] width 490 height 49
click at [960, 673] on button "Save" at bounding box center [903, 679] width 234 height 33
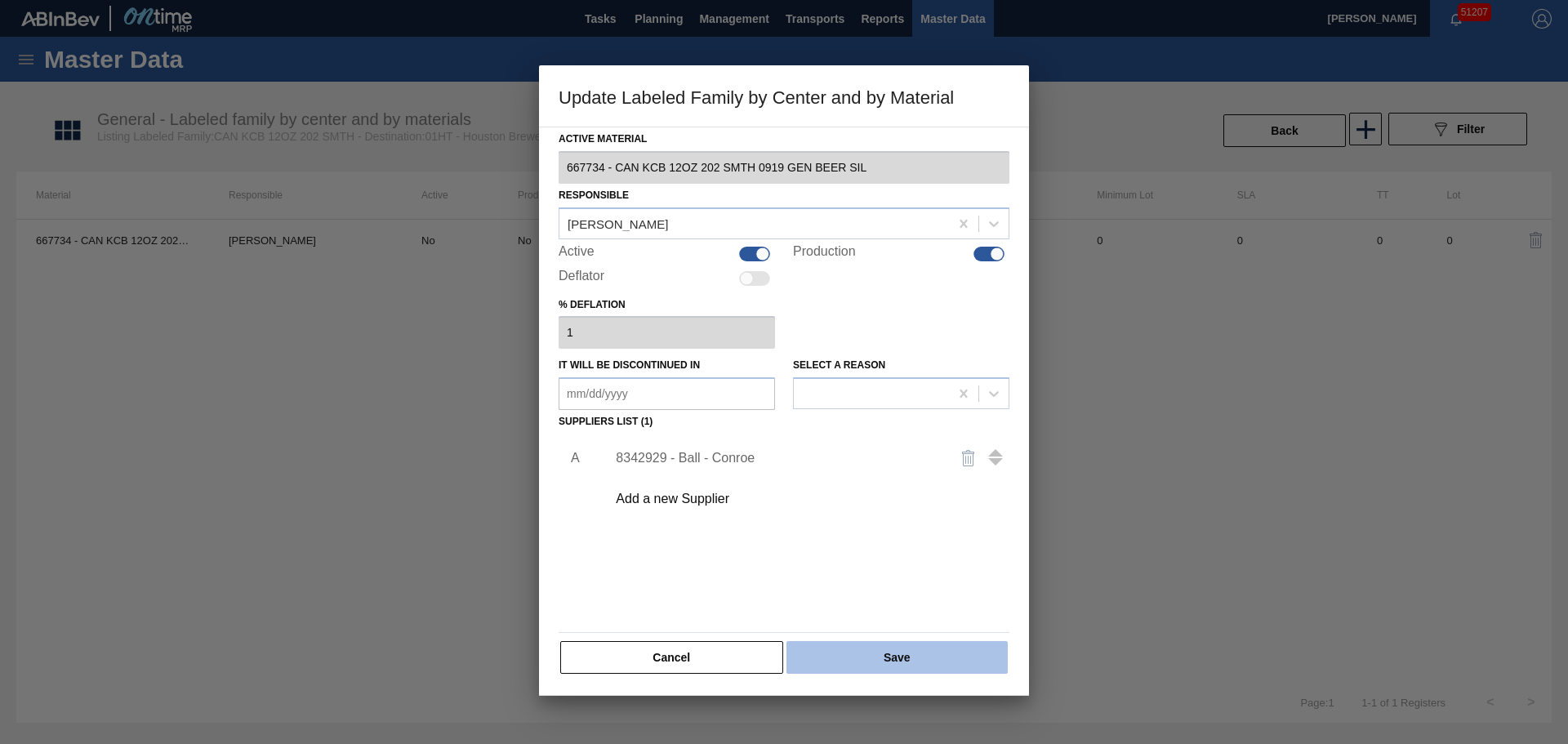
click at [863, 659] on button "Save" at bounding box center [896, 657] width 221 height 33
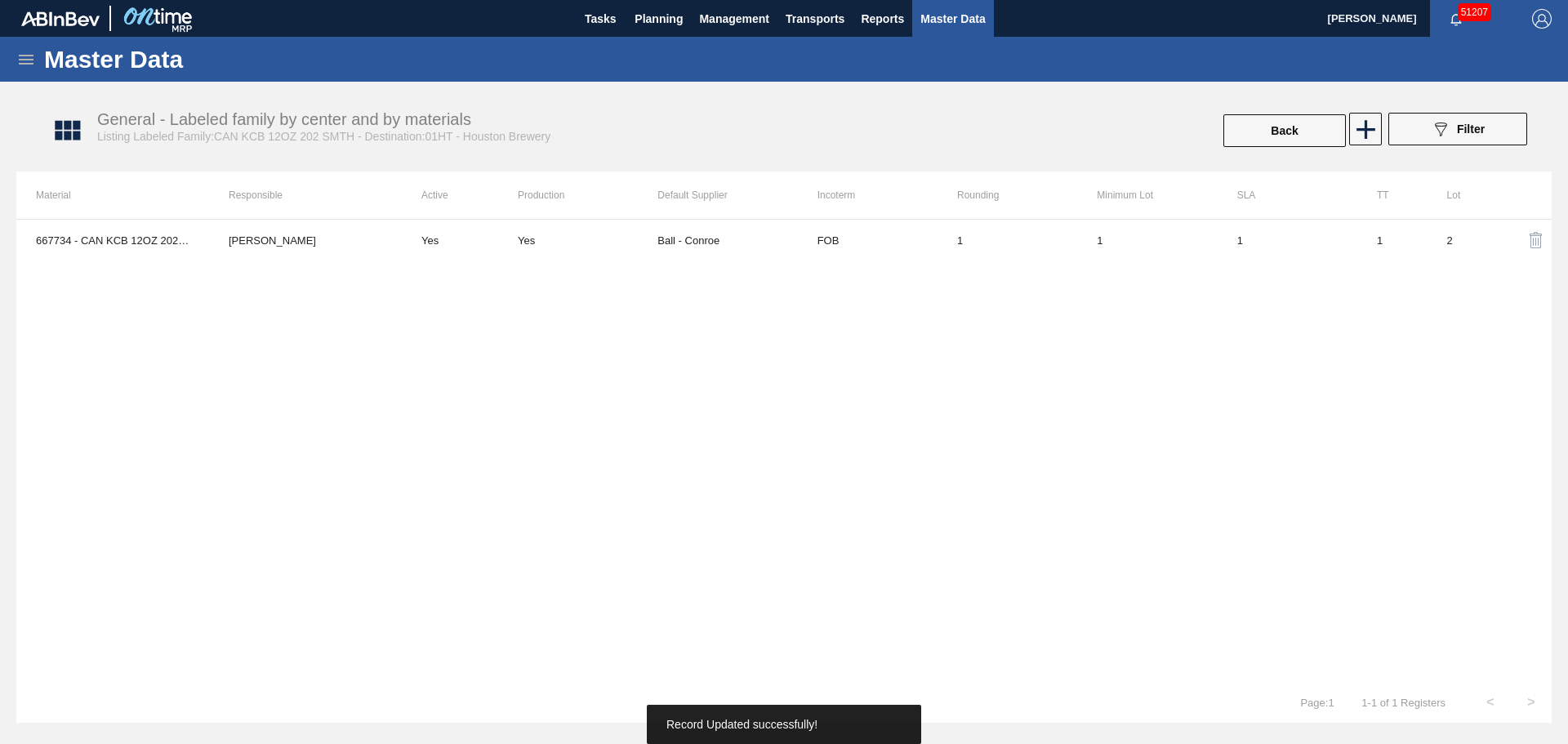
click at [1293, 122] on button "Back" at bounding box center [1284, 131] width 122 height 33
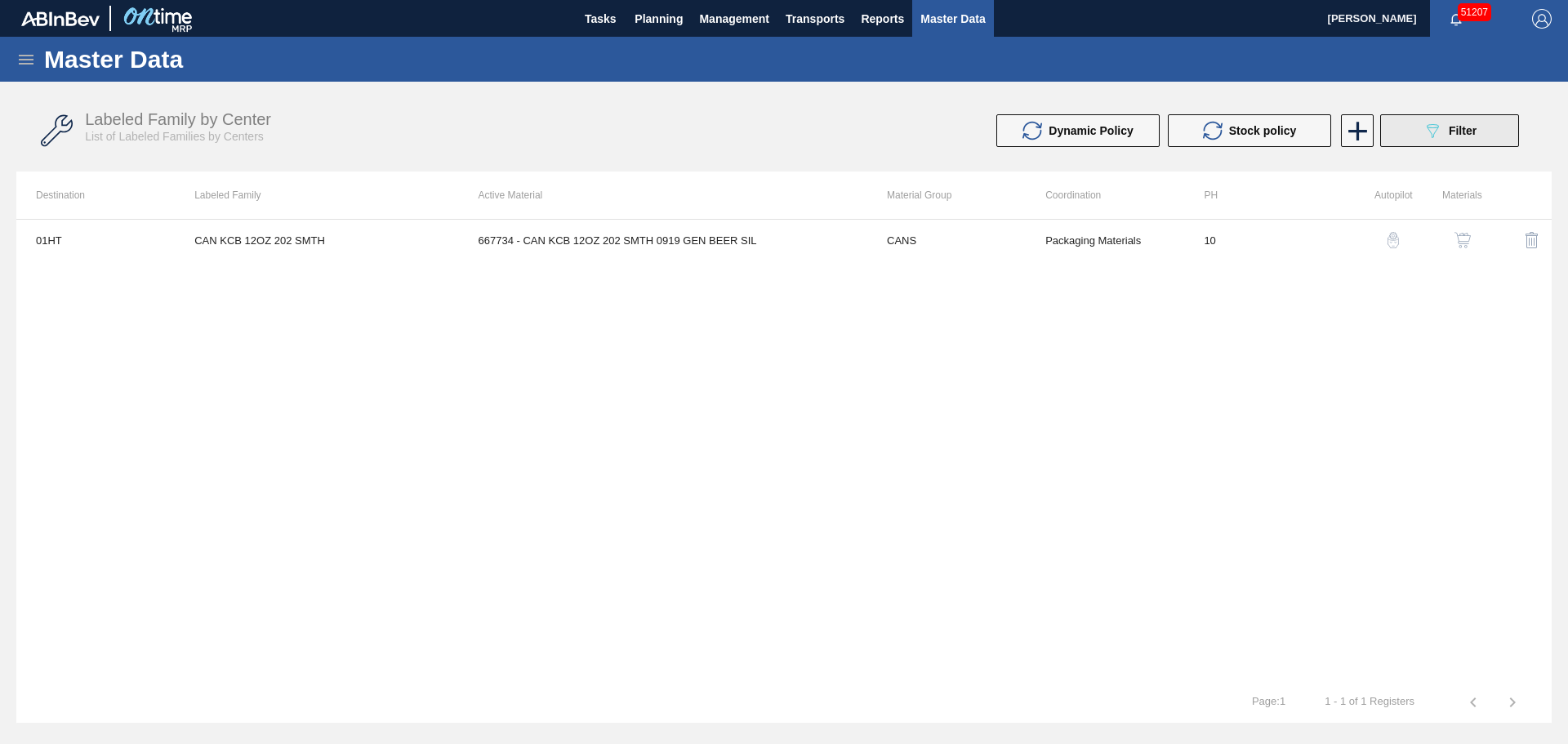
click at [1427, 134] on icon "089F7B8B-B2A5-4AFE-B5C0-19BA573D28AC" at bounding box center [1431, 131] width 20 height 20
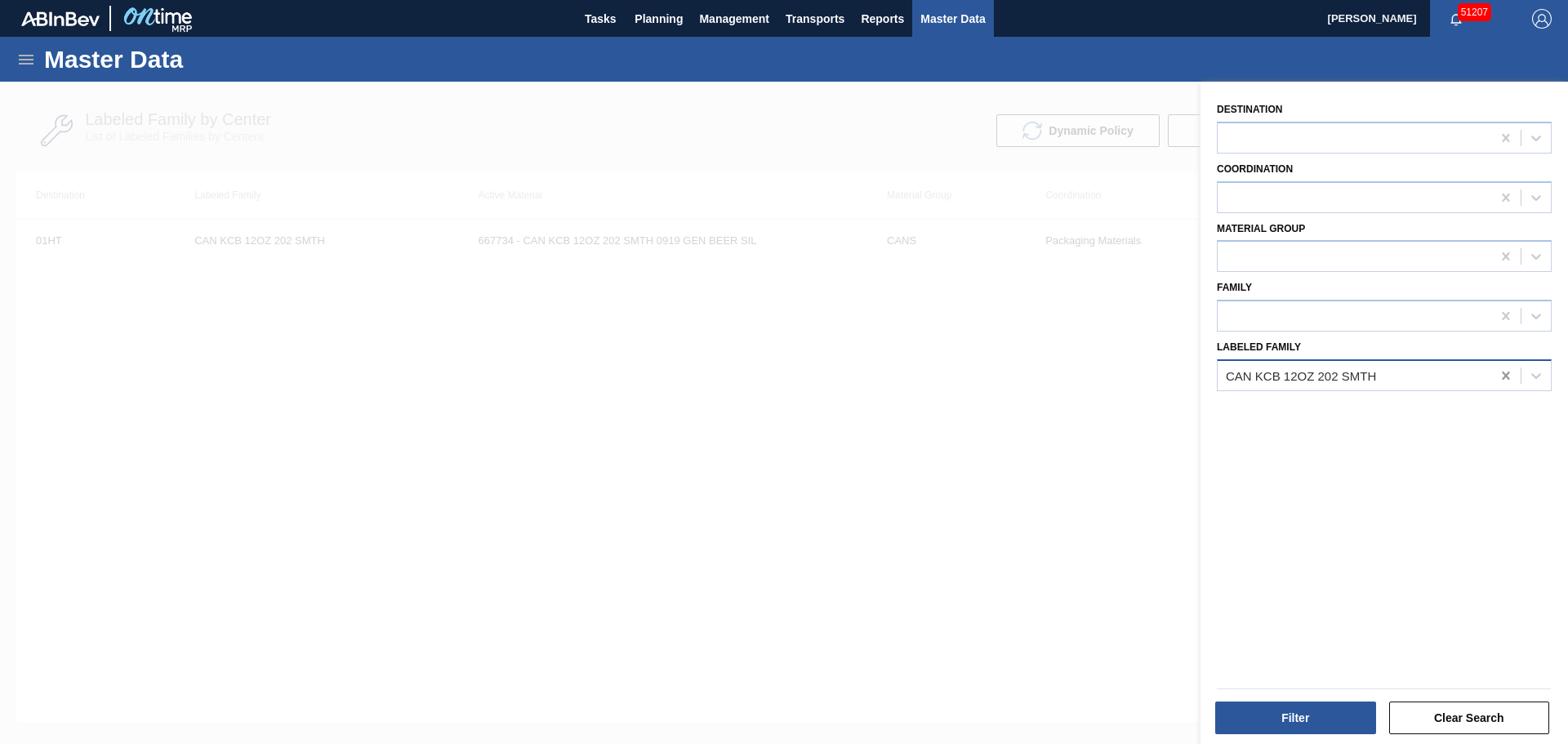
click at [1504, 376] on icon at bounding box center [1505, 375] width 16 height 16
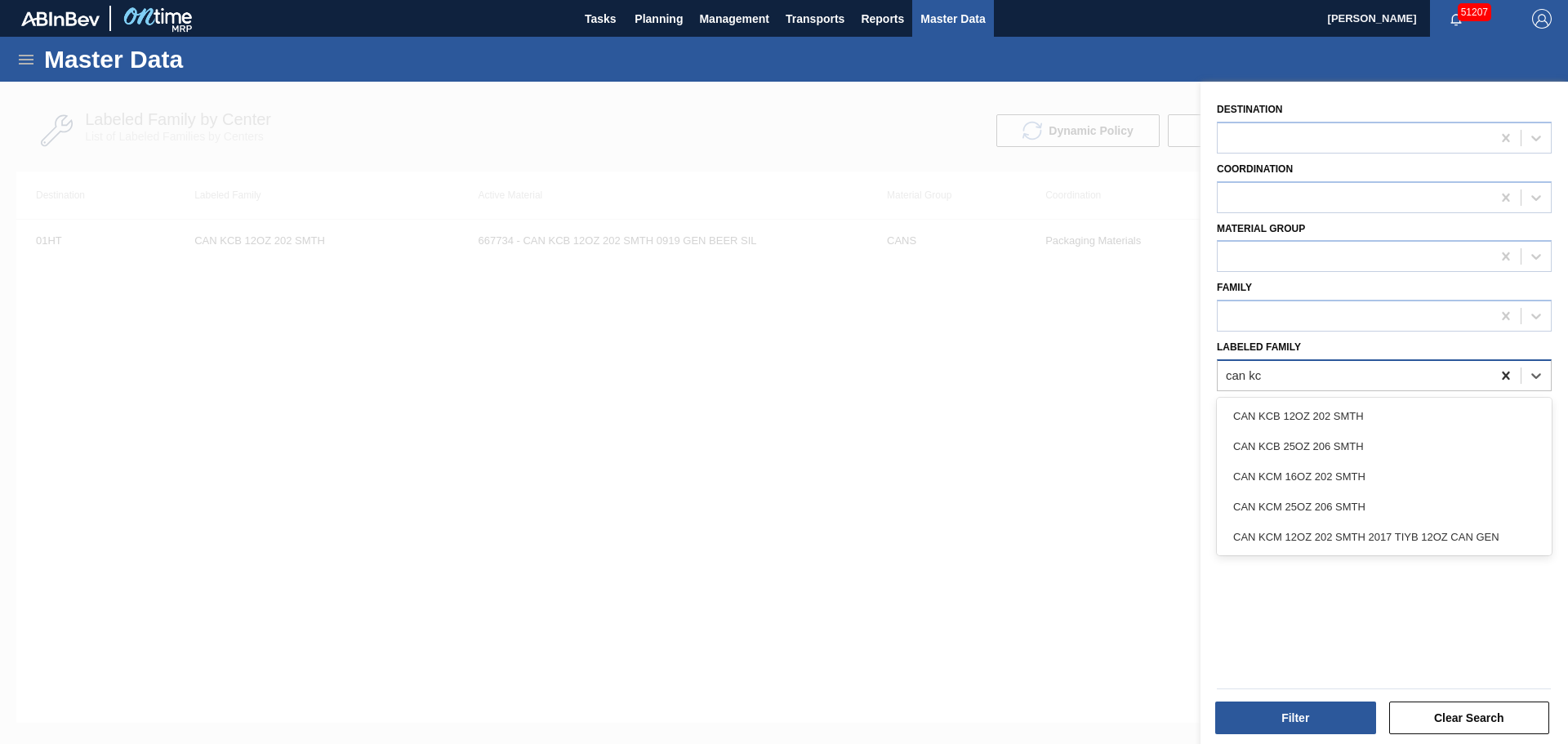
type Family "can kcb"
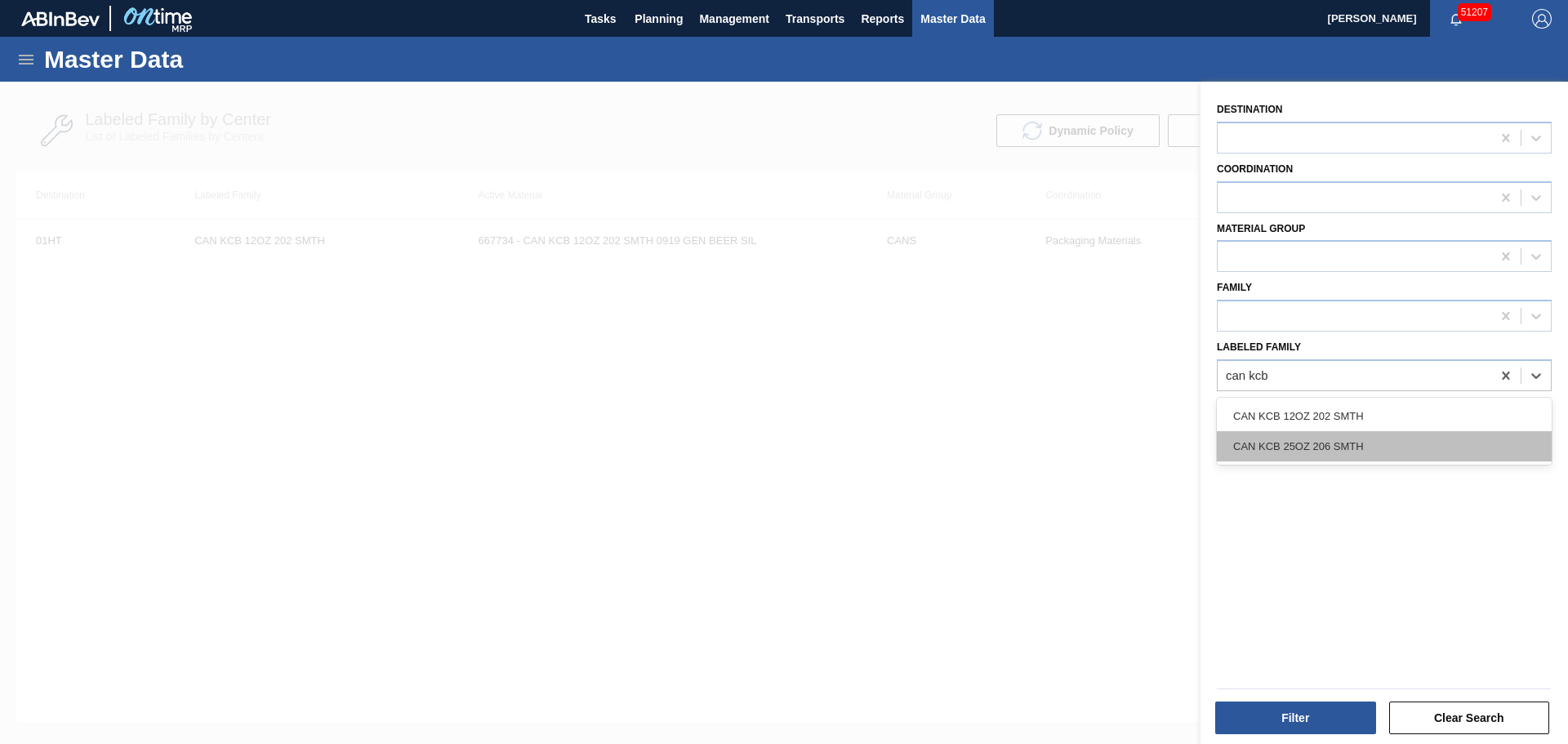
click at [1309, 452] on div "CAN KCB 25OZ 206 SMTH" at bounding box center [1384, 446] width 335 height 31
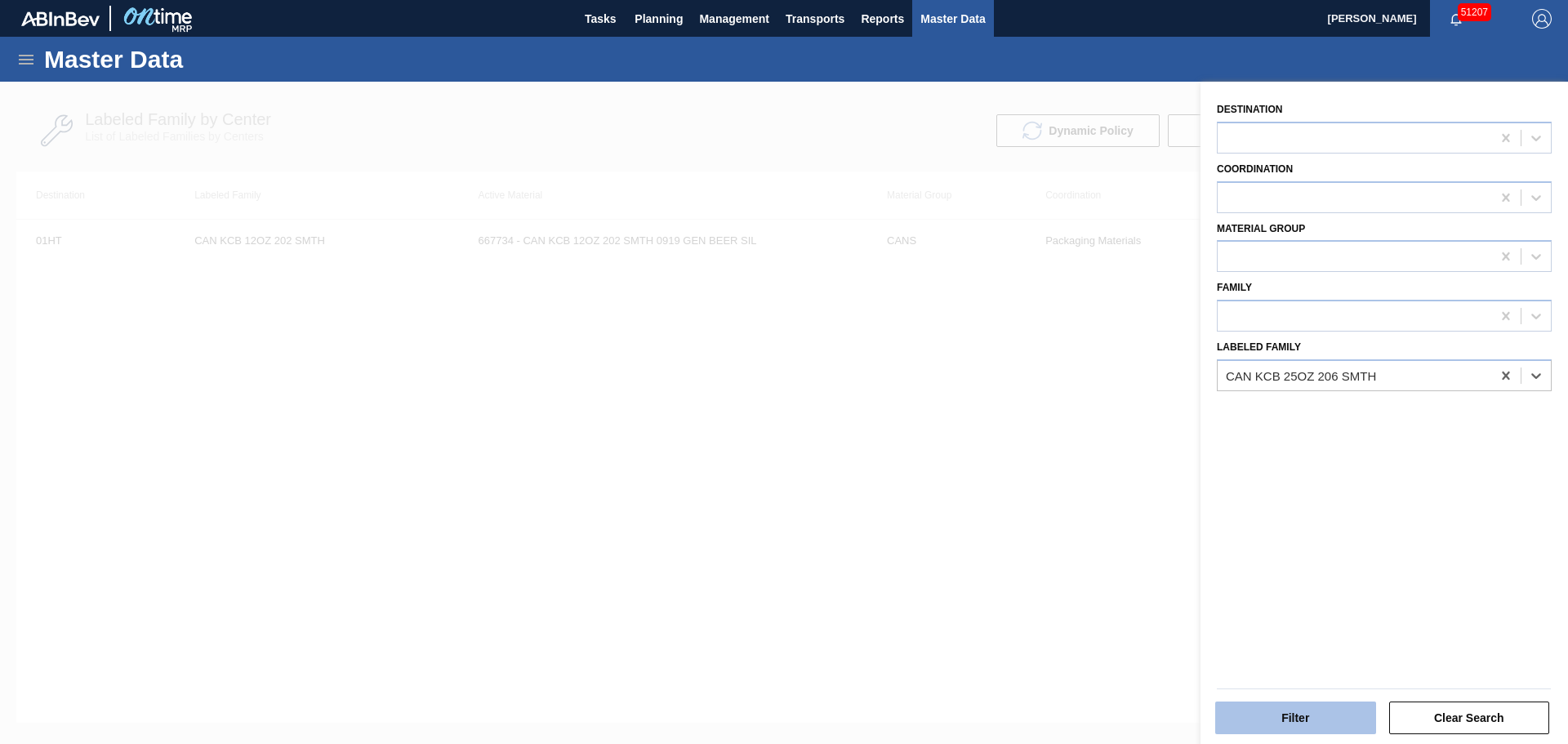
click at [1274, 719] on button "Filter" at bounding box center [1296, 718] width 161 height 33
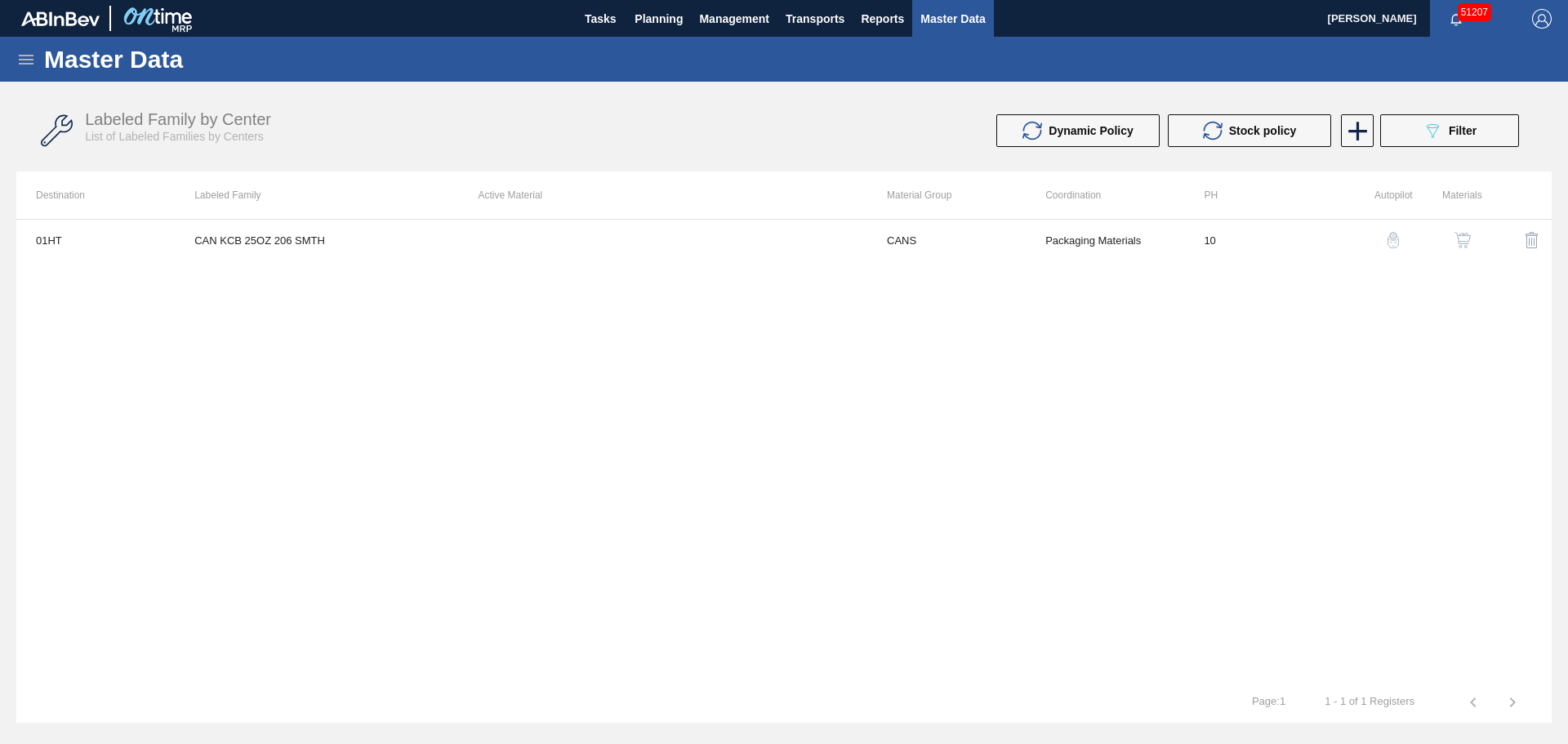
click at [1470, 240] on img "button" at bounding box center [1462, 239] width 16 height 16
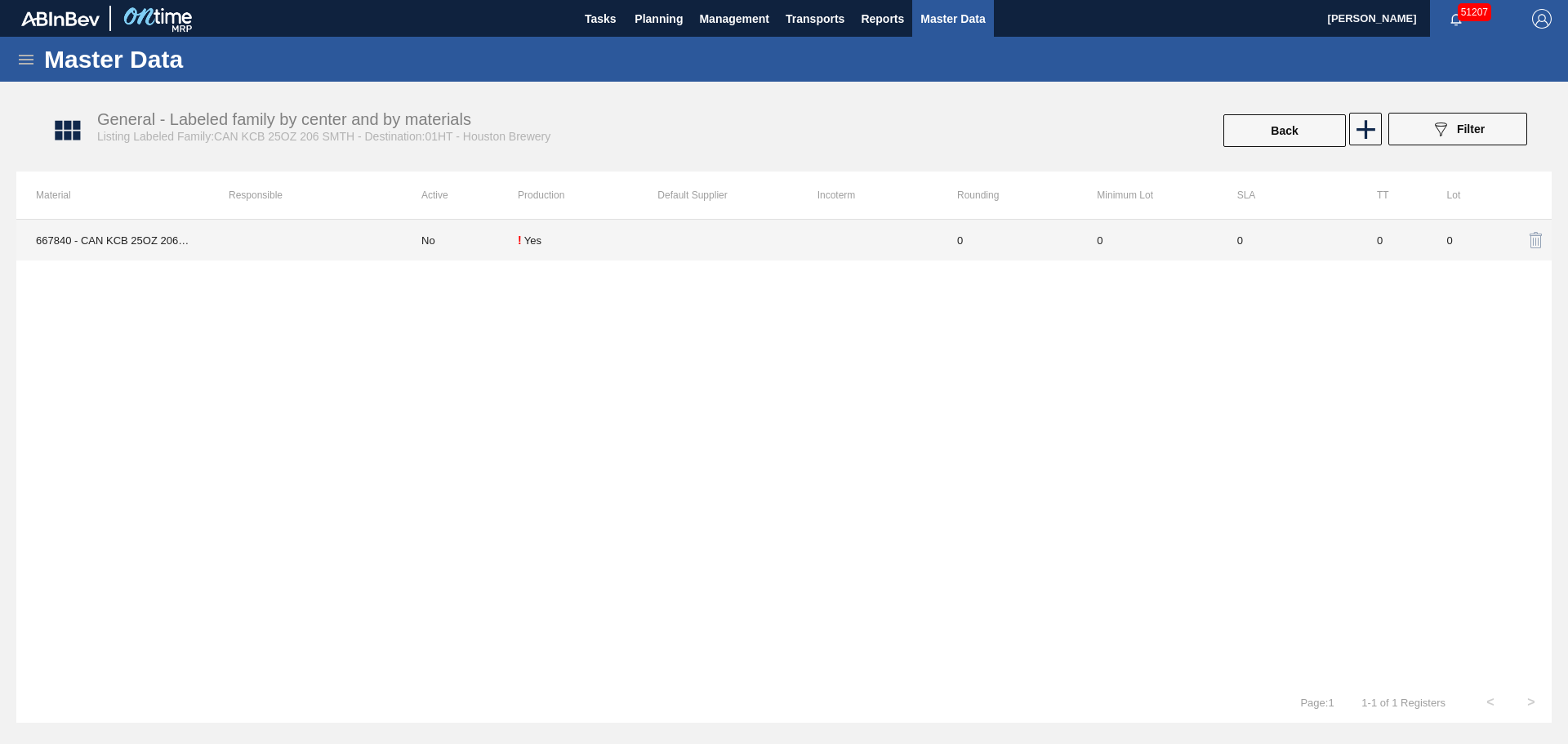
click at [592, 246] on div "! Yes" at bounding box center [587, 239] width 140 height 13
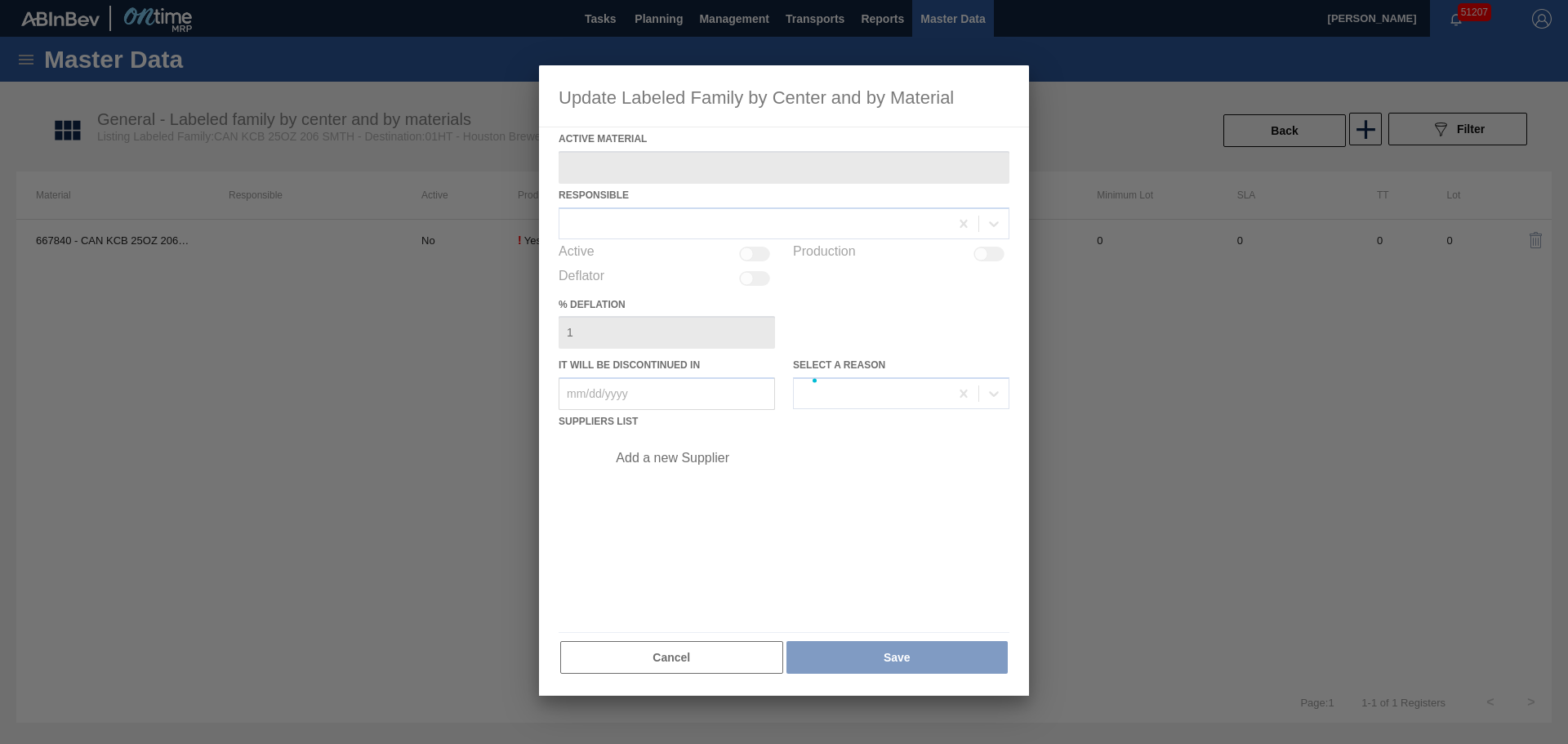
type Material "667840 - CAN KCB 25OZ 206 SMTH 1019 GEN BEER SIL"
checkbox input "true"
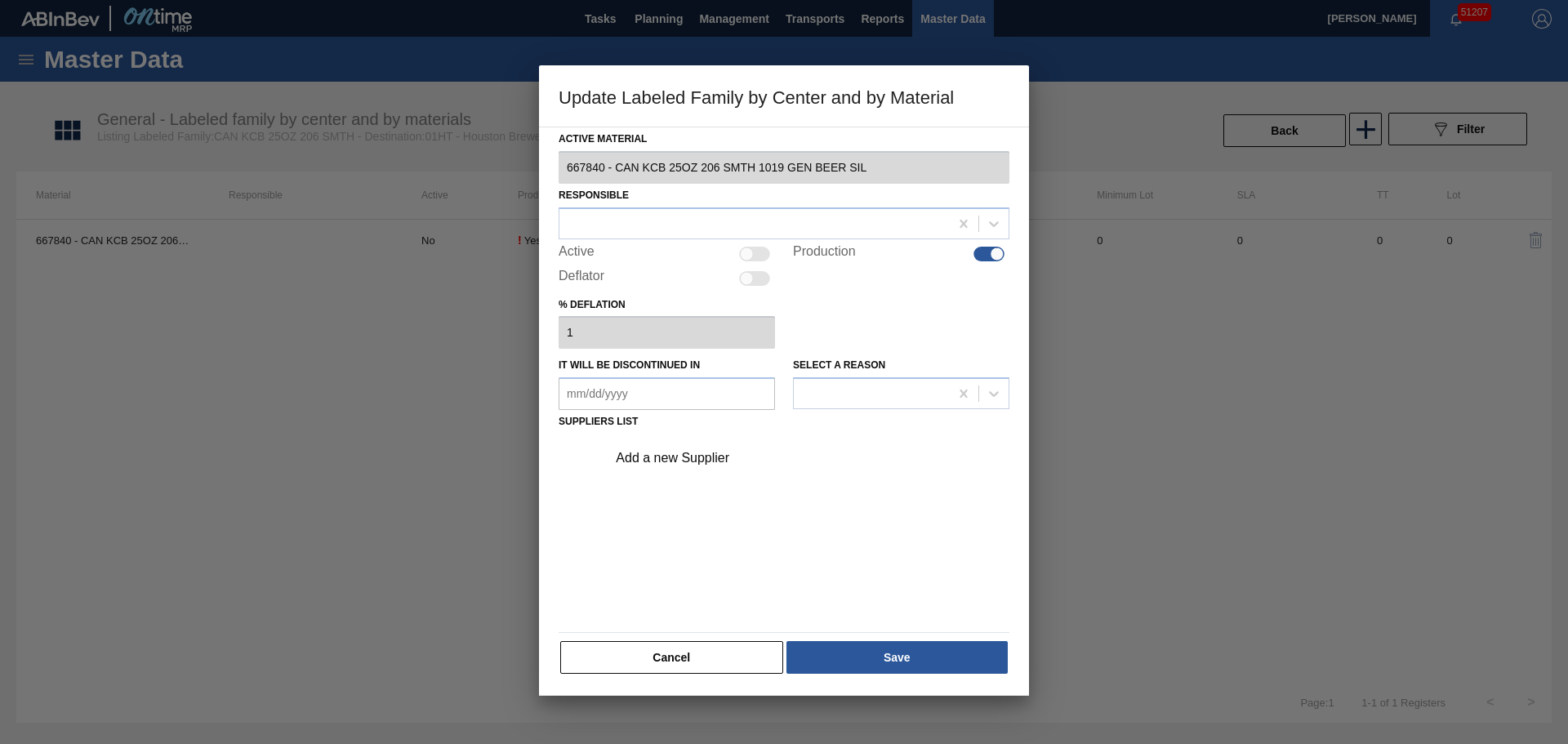
click at [765, 259] on div at bounding box center [754, 254] width 31 height 14
checkbox input "true"
click at [700, 219] on div at bounding box center [754, 223] width 389 height 24
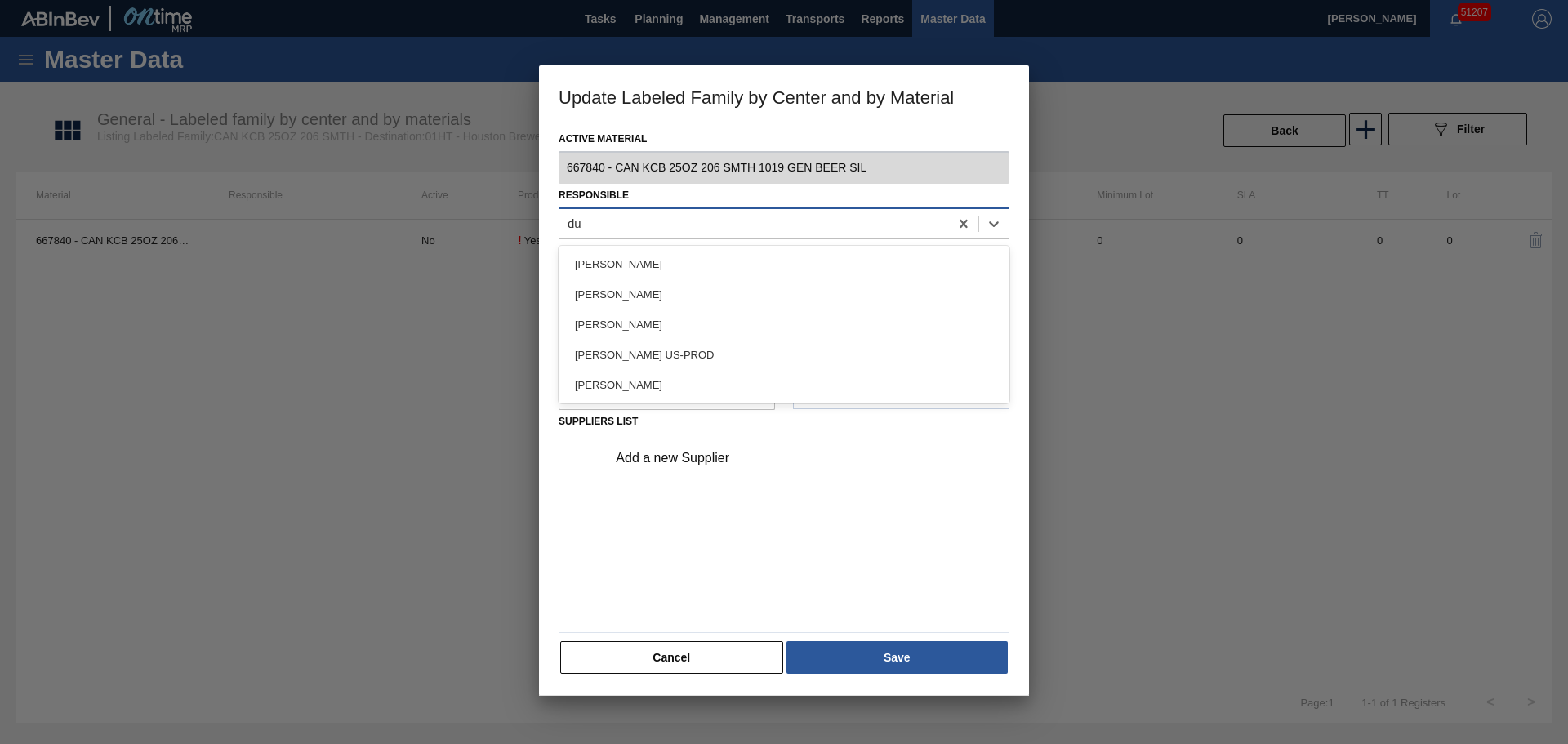
type input "duk"
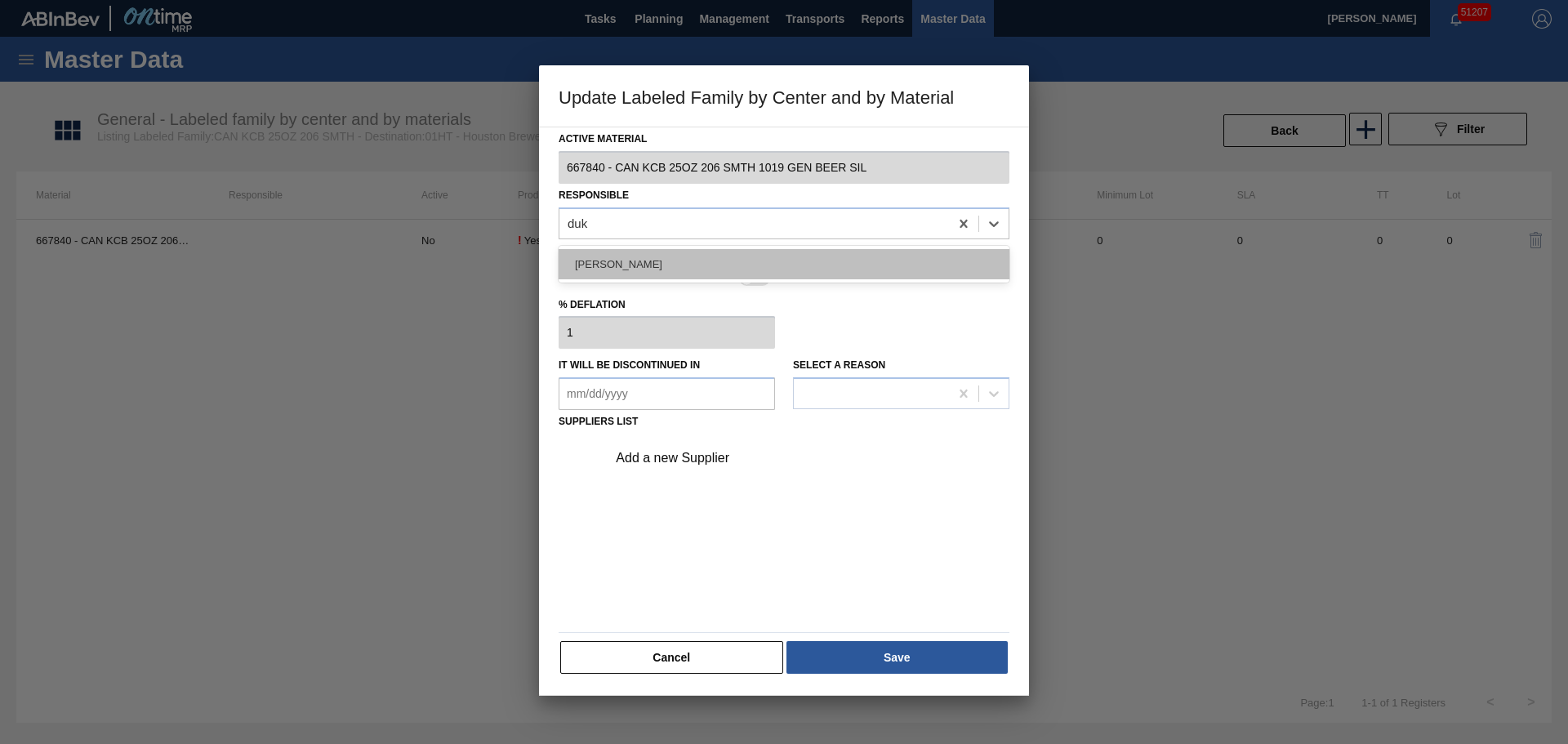
click at [675, 254] on div "Isaiah Duke" at bounding box center [784, 265] width 451 height 31
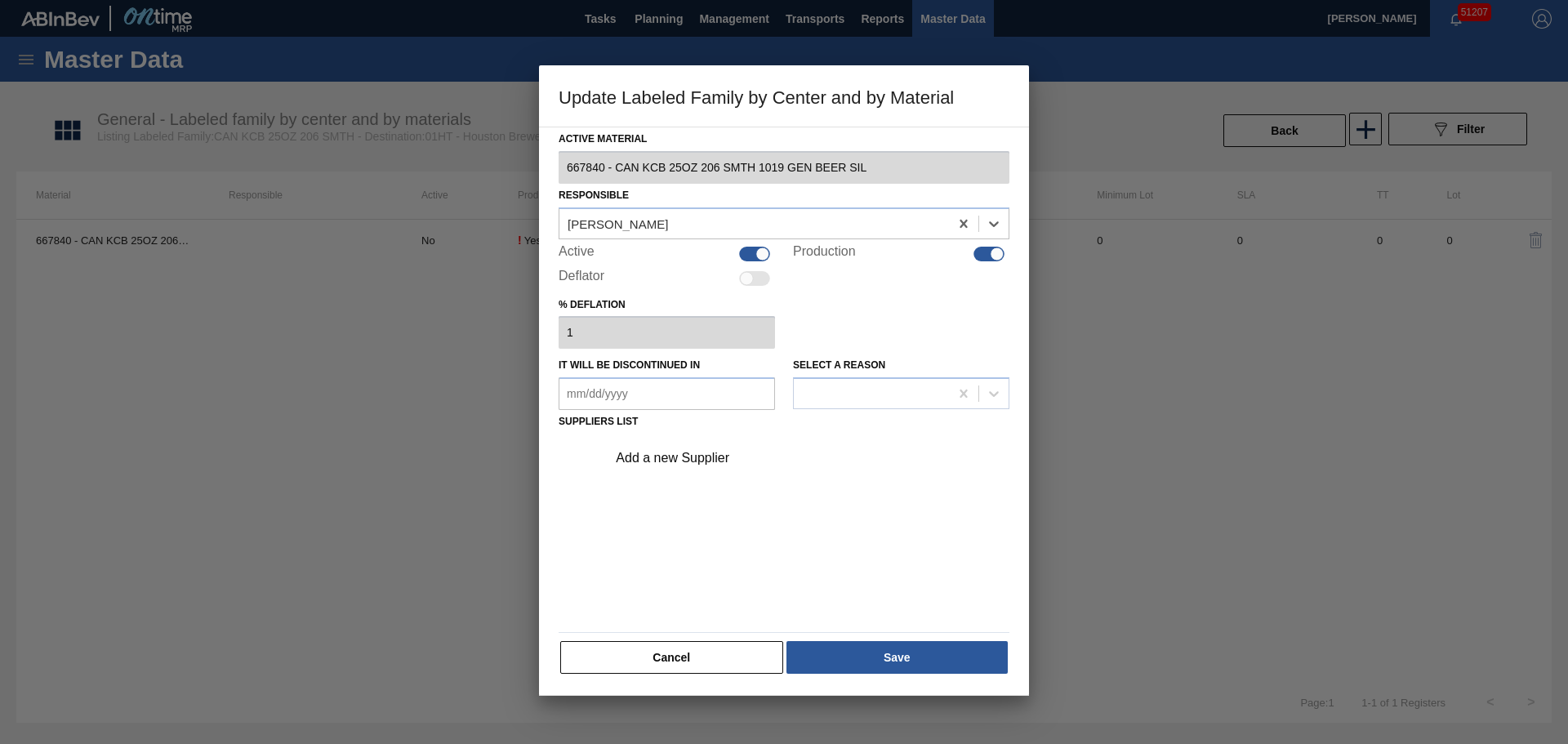
click at [699, 451] on div "Add a new Supplier" at bounding box center [775, 458] width 320 height 14
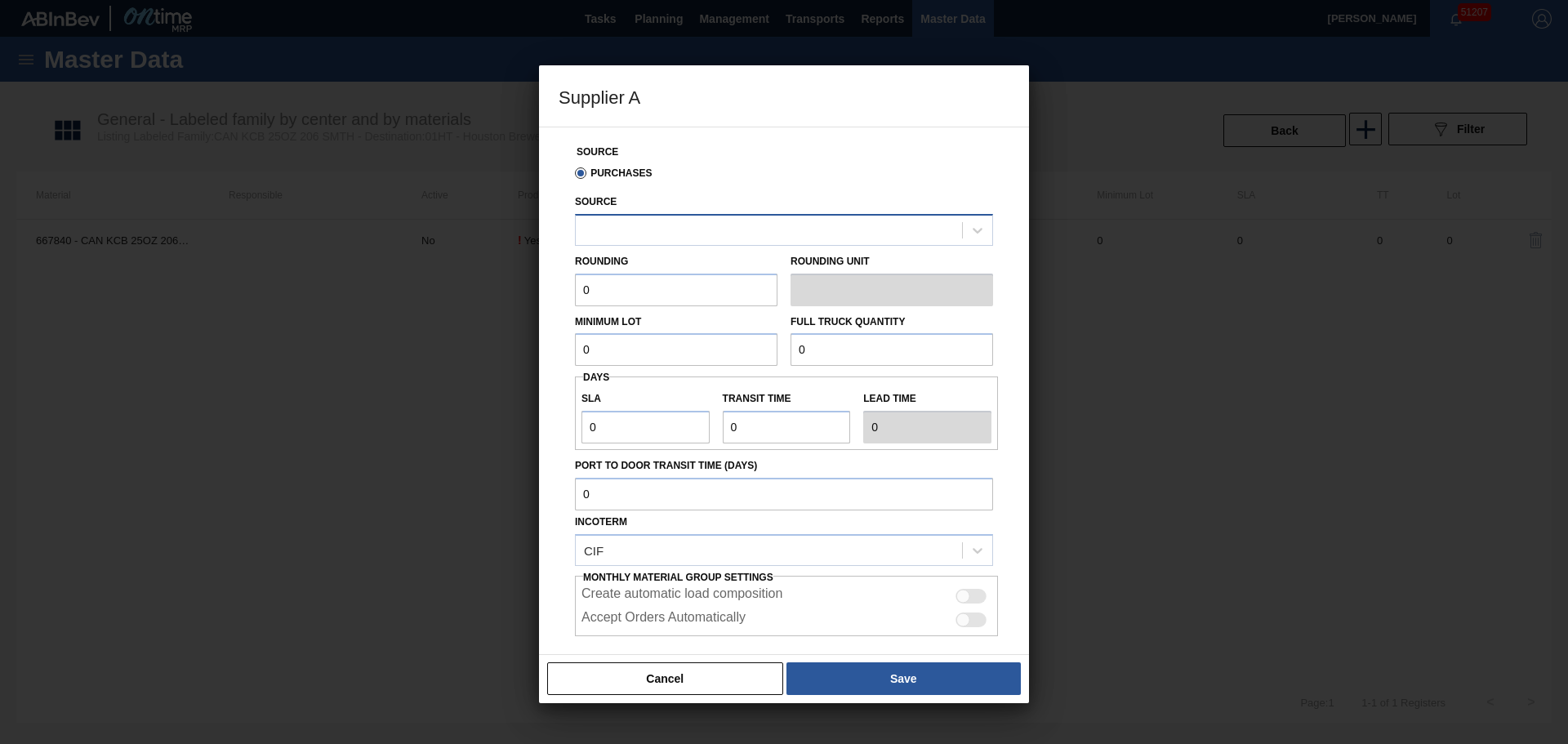
click at [660, 231] on div at bounding box center [768, 230] width 386 height 24
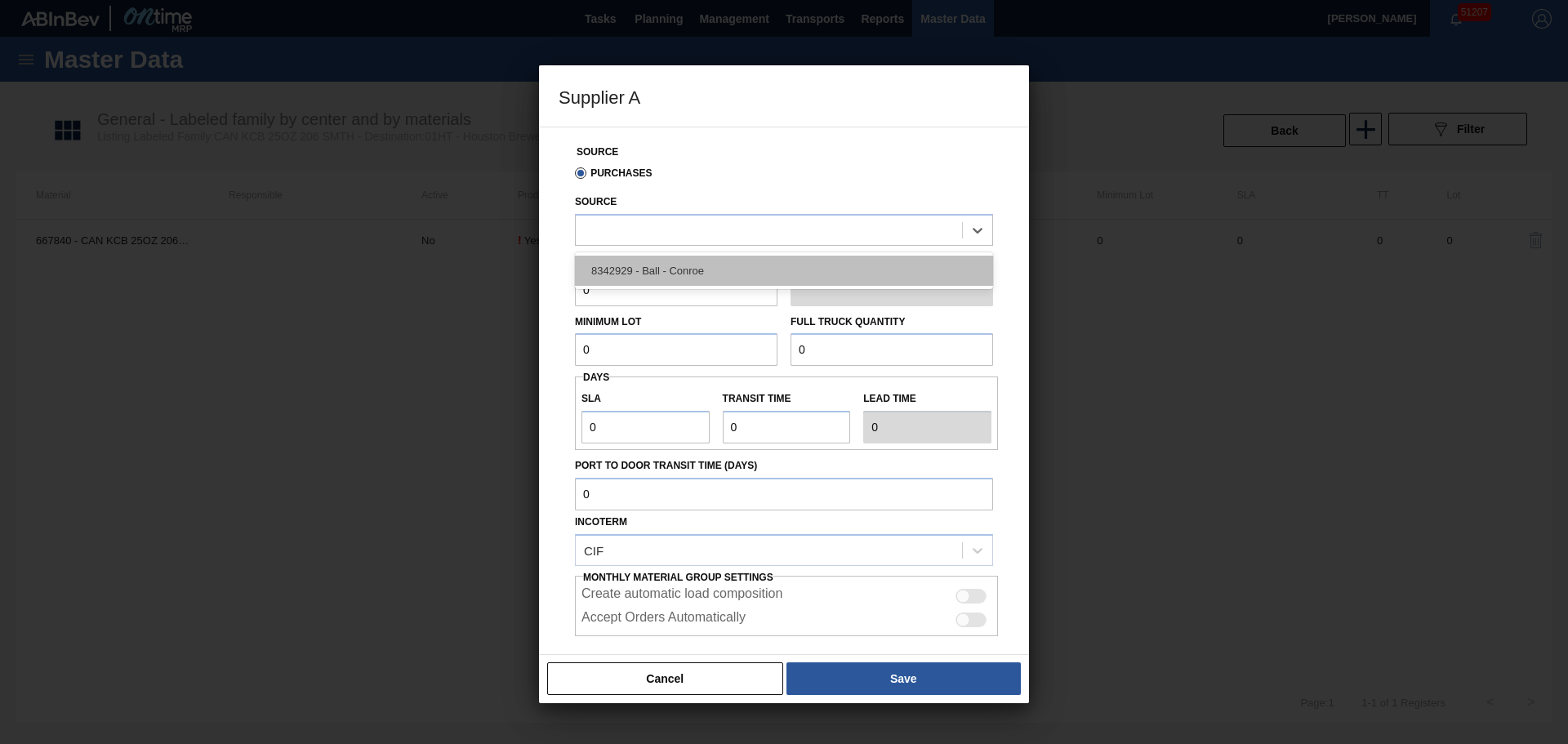
click at [667, 268] on div "8342929 - Ball - Conroe" at bounding box center [784, 271] width 418 height 31
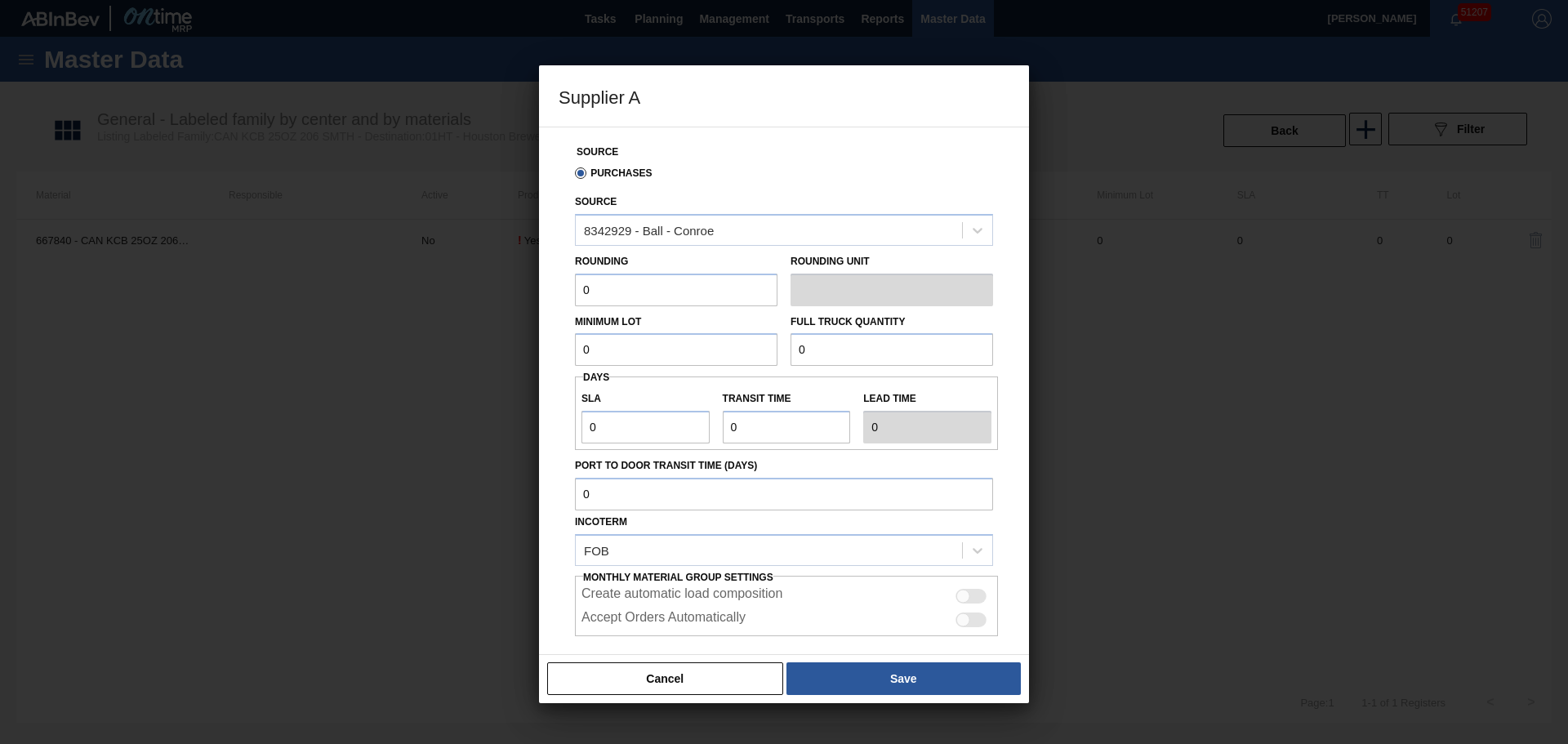
drag, startPoint x: 670, startPoint y: 290, endPoint x: 411, endPoint y: 298, distance: 259.1
click at [411, 298] on div "Supplier A Source Purchases Source 8342929 - Ball - Conroe Rounding 0 Rounding …" at bounding box center [784, 372] width 1568 height 744
type input "1"
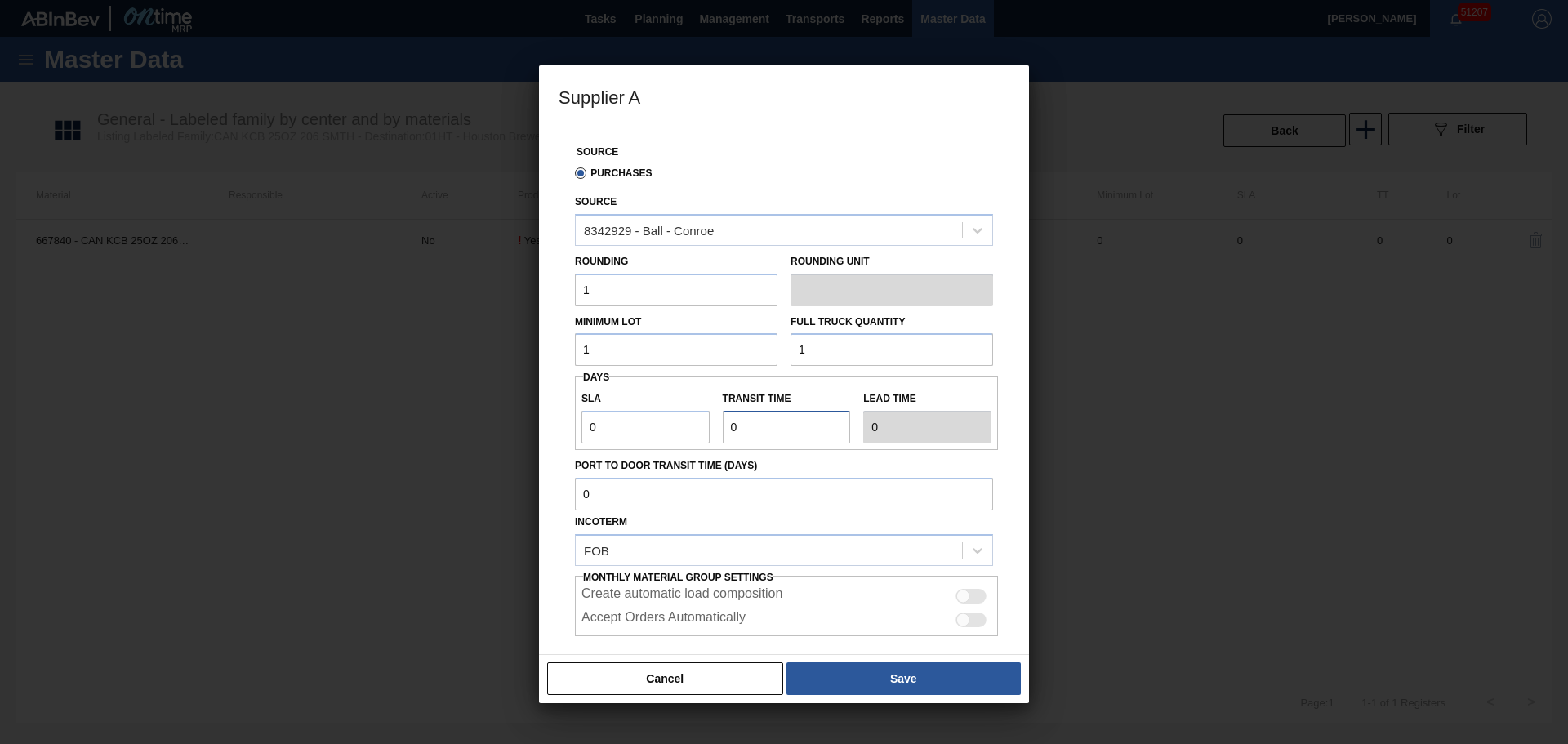
type input "1"
drag, startPoint x: 967, startPoint y: 590, endPoint x: 966, endPoint y: 613, distance: 23.0
click at [966, 590] on div at bounding box center [971, 596] width 31 height 14
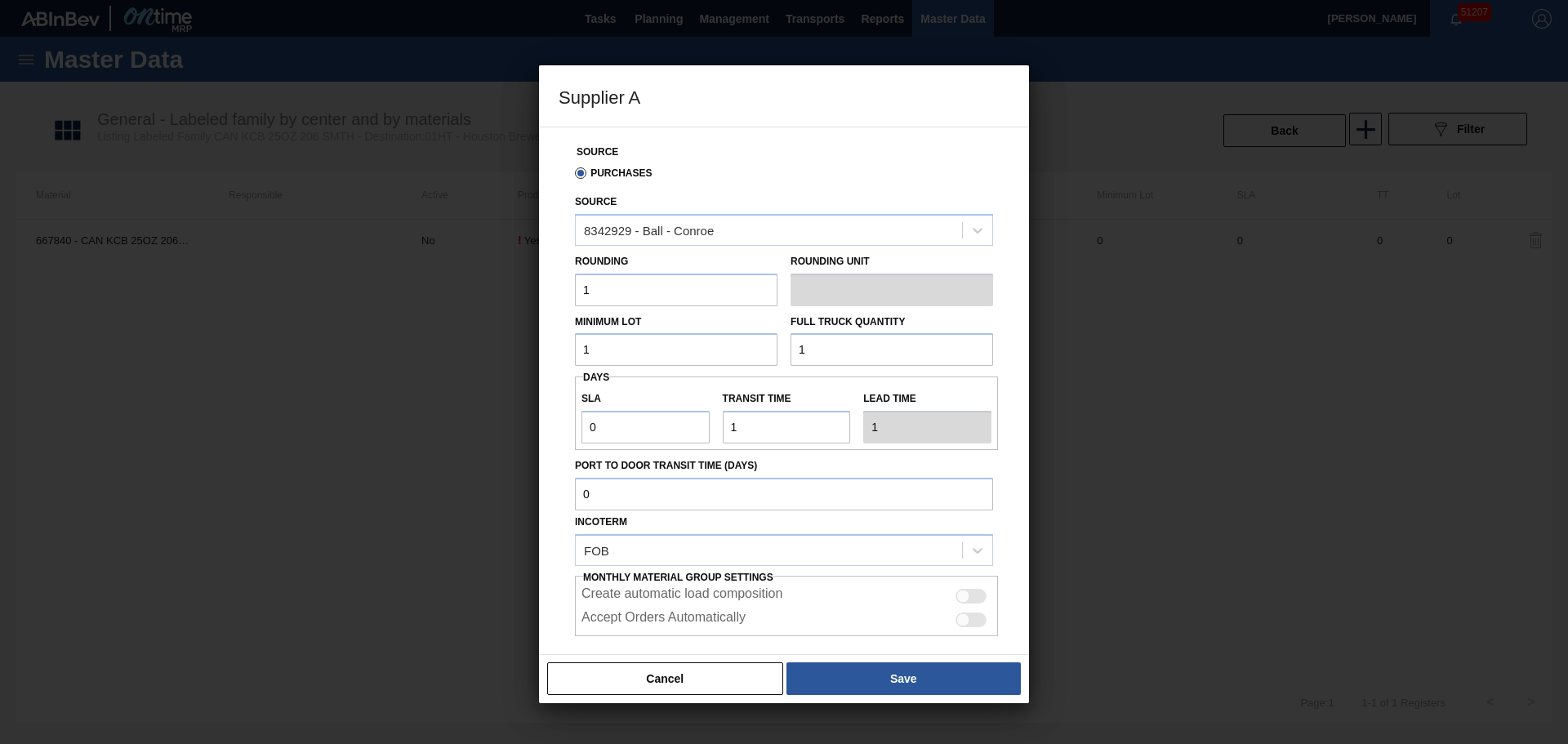
checkbox input "true"
click at [966, 618] on div at bounding box center [963, 620] width 14 height 14
checkbox input "true"
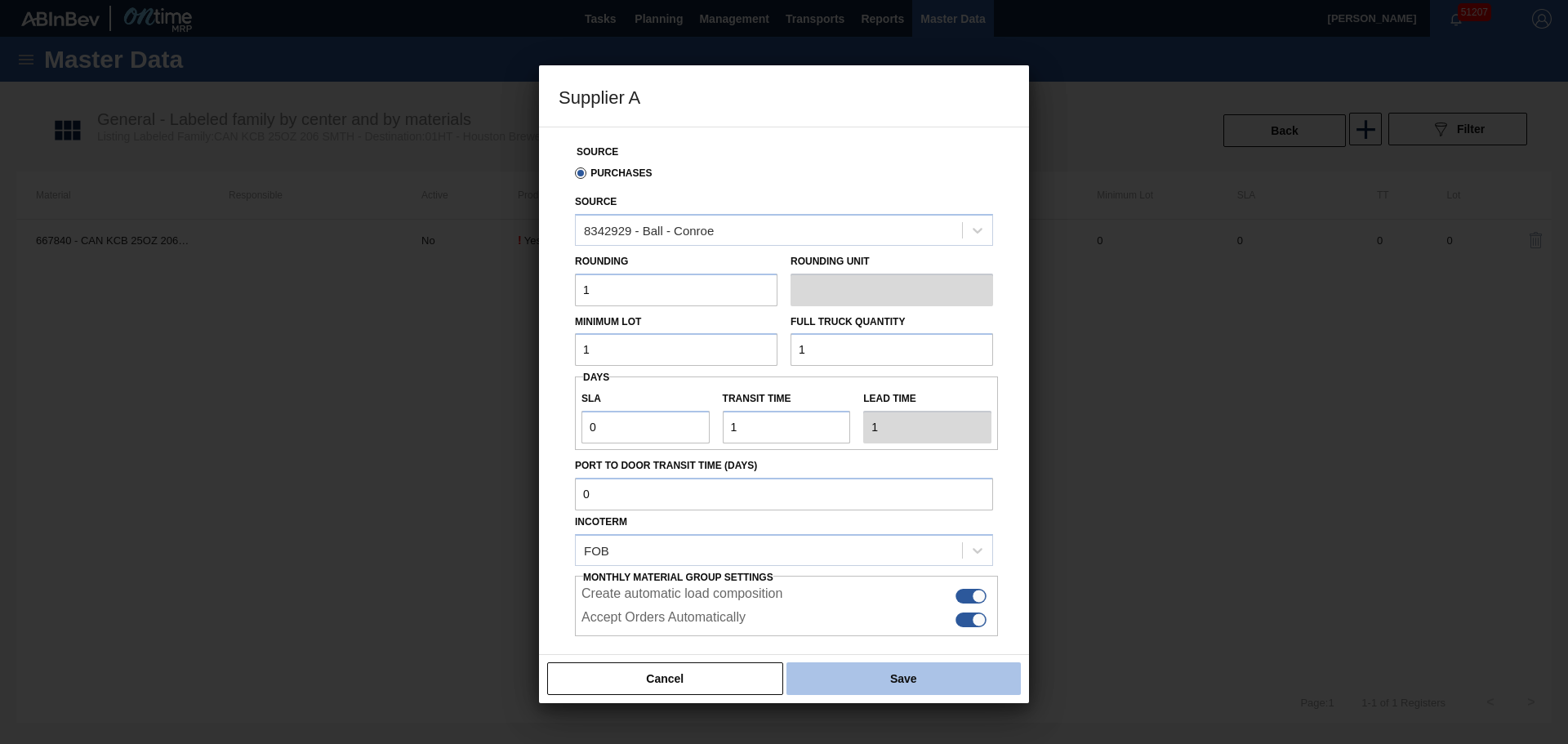
click at [963, 677] on button "Save" at bounding box center [903, 679] width 234 height 33
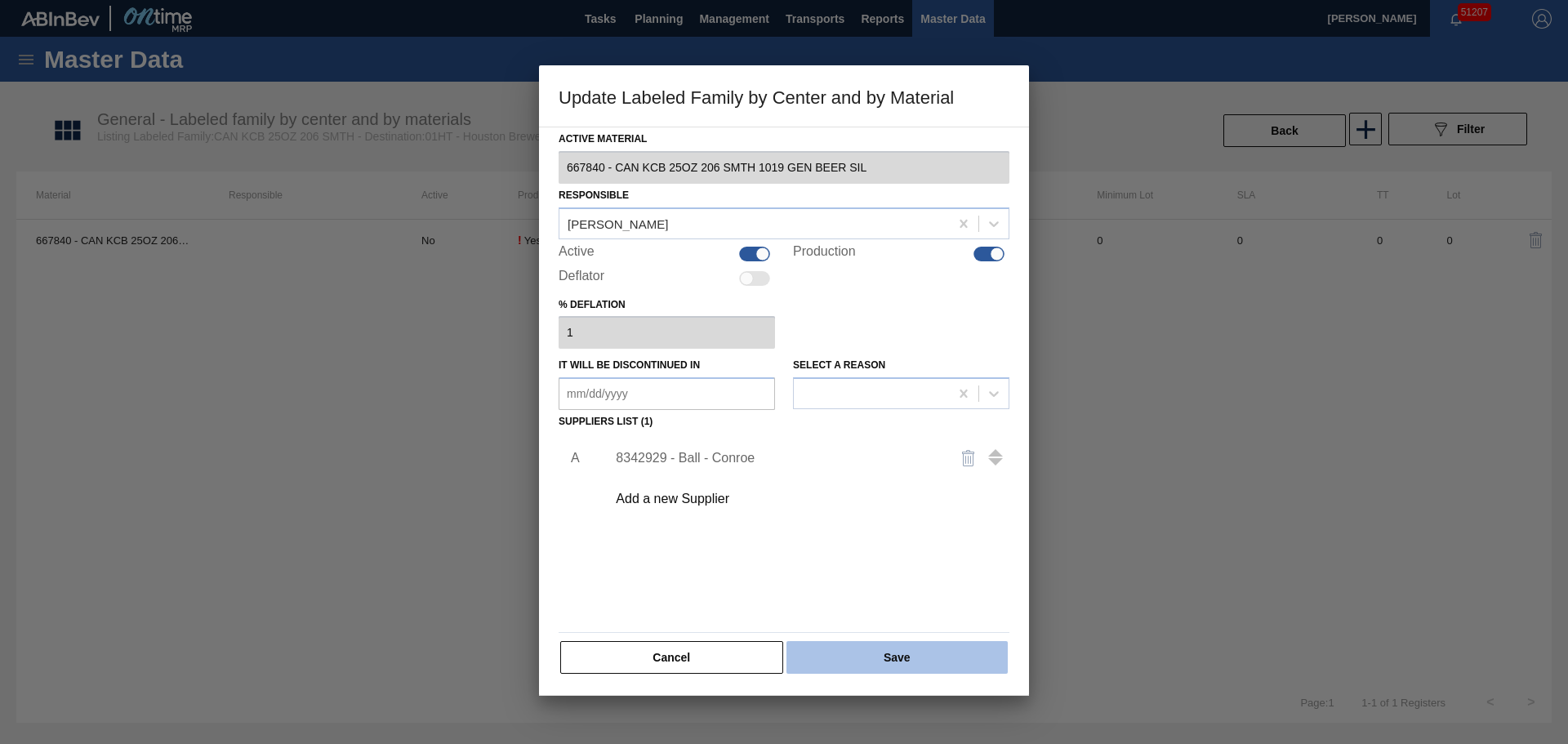
click at [935, 664] on button "Save" at bounding box center [896, 657] width 221 height 33
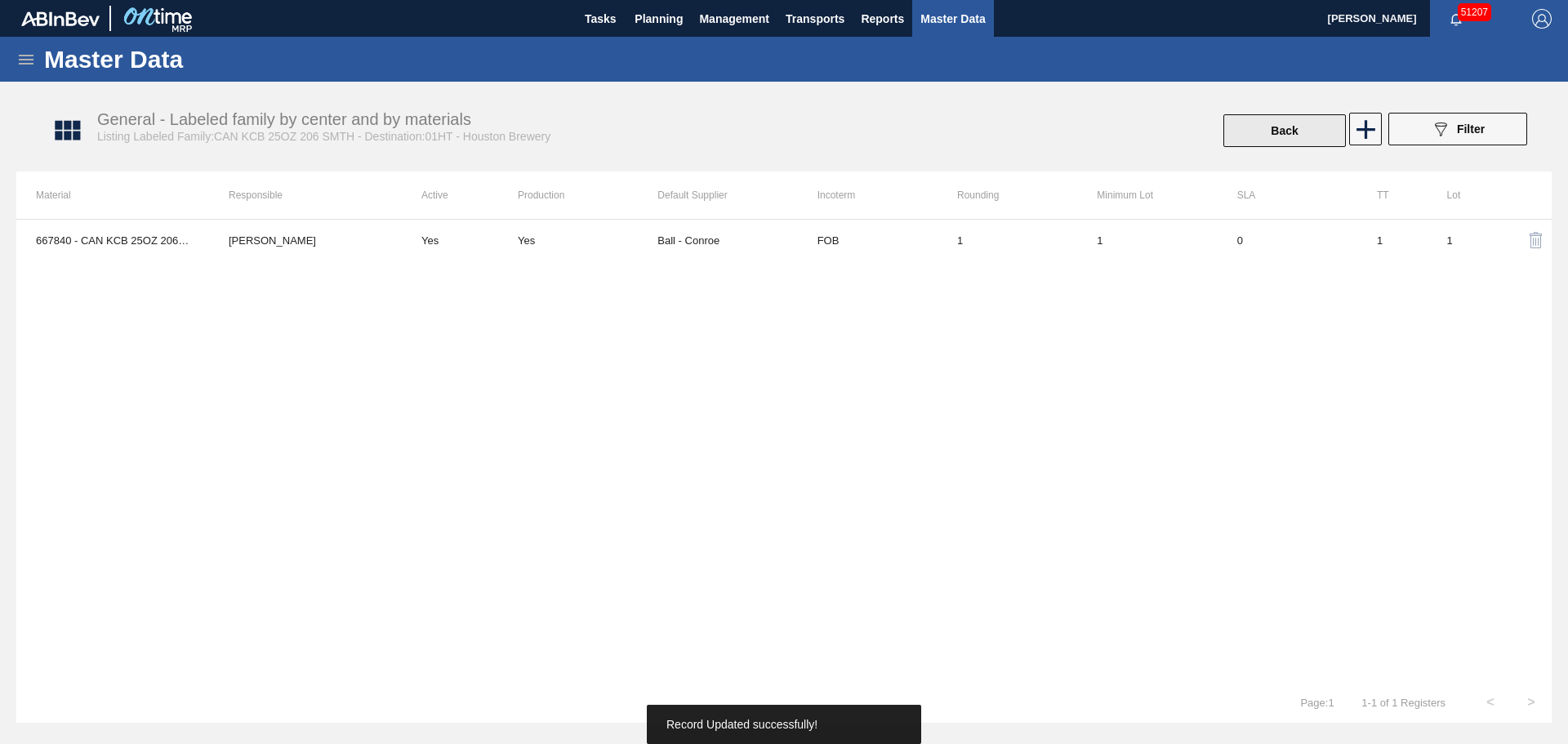
click at [1264, 138] on button "Back" at bounding box center [1284, 131] width 122 height 33
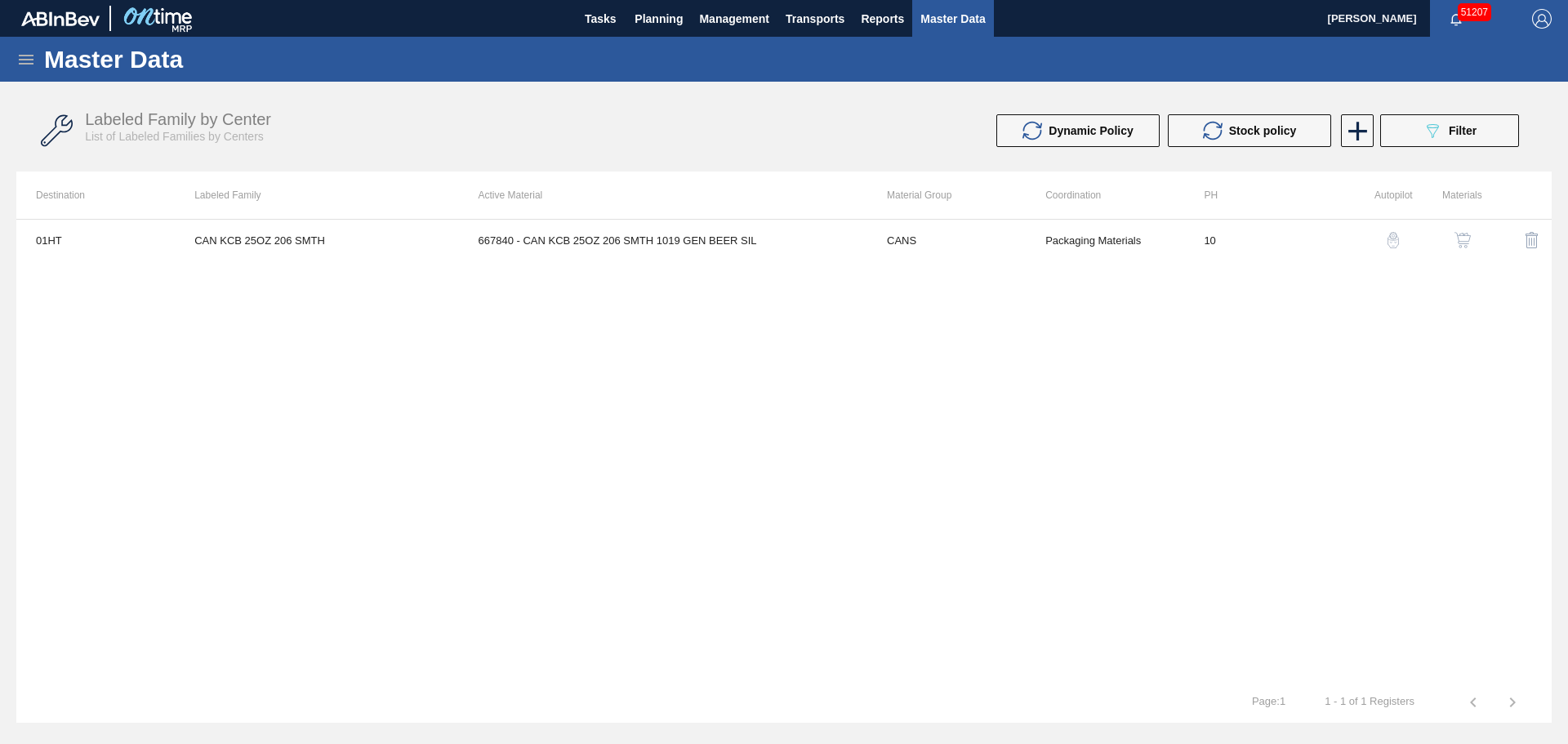
click at [1468, 239] on img "button" at bounding box center [1462, 239] width 16 height 16
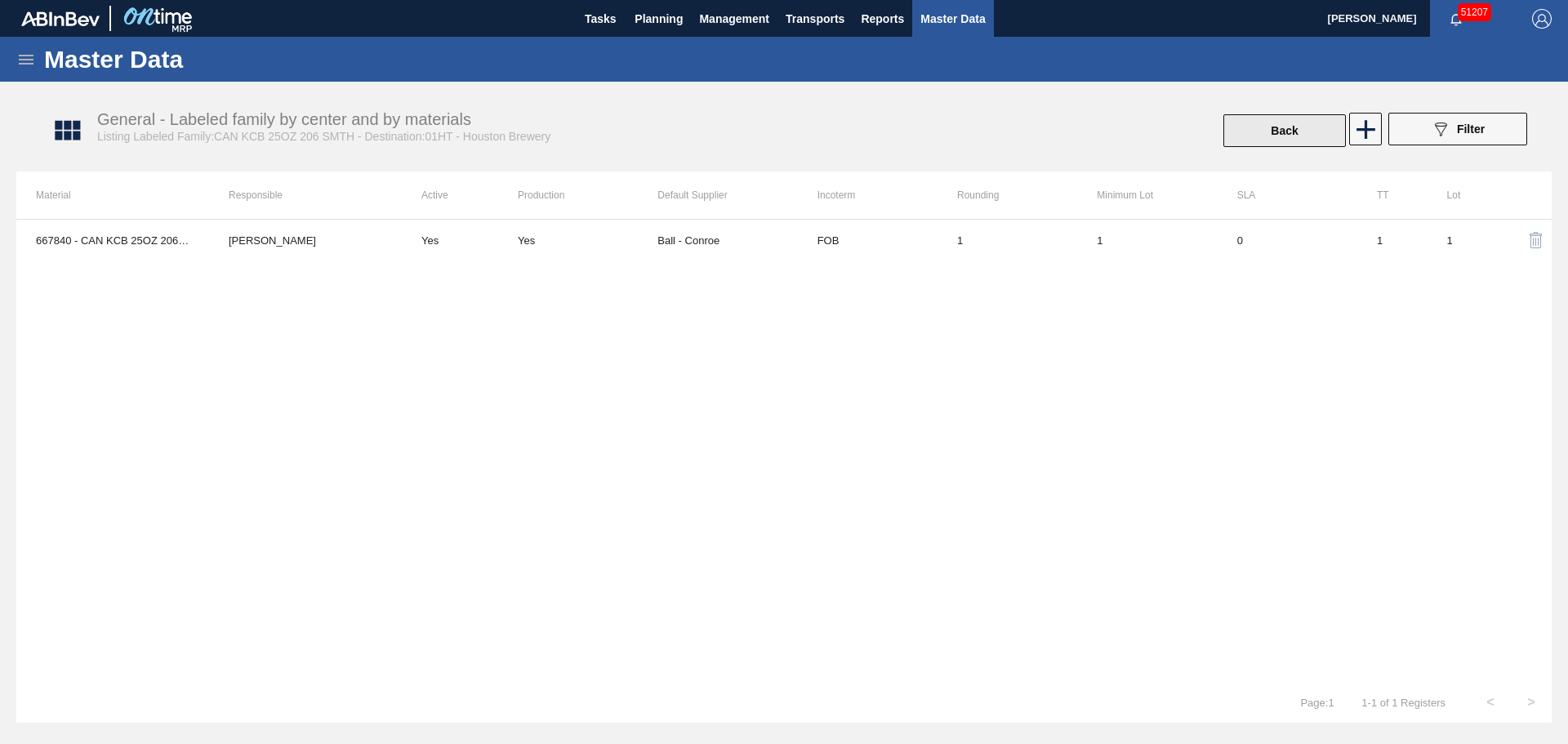
click at [1307, 126] on button "Back" at bounding box center [1284, 131] width 122 height 33
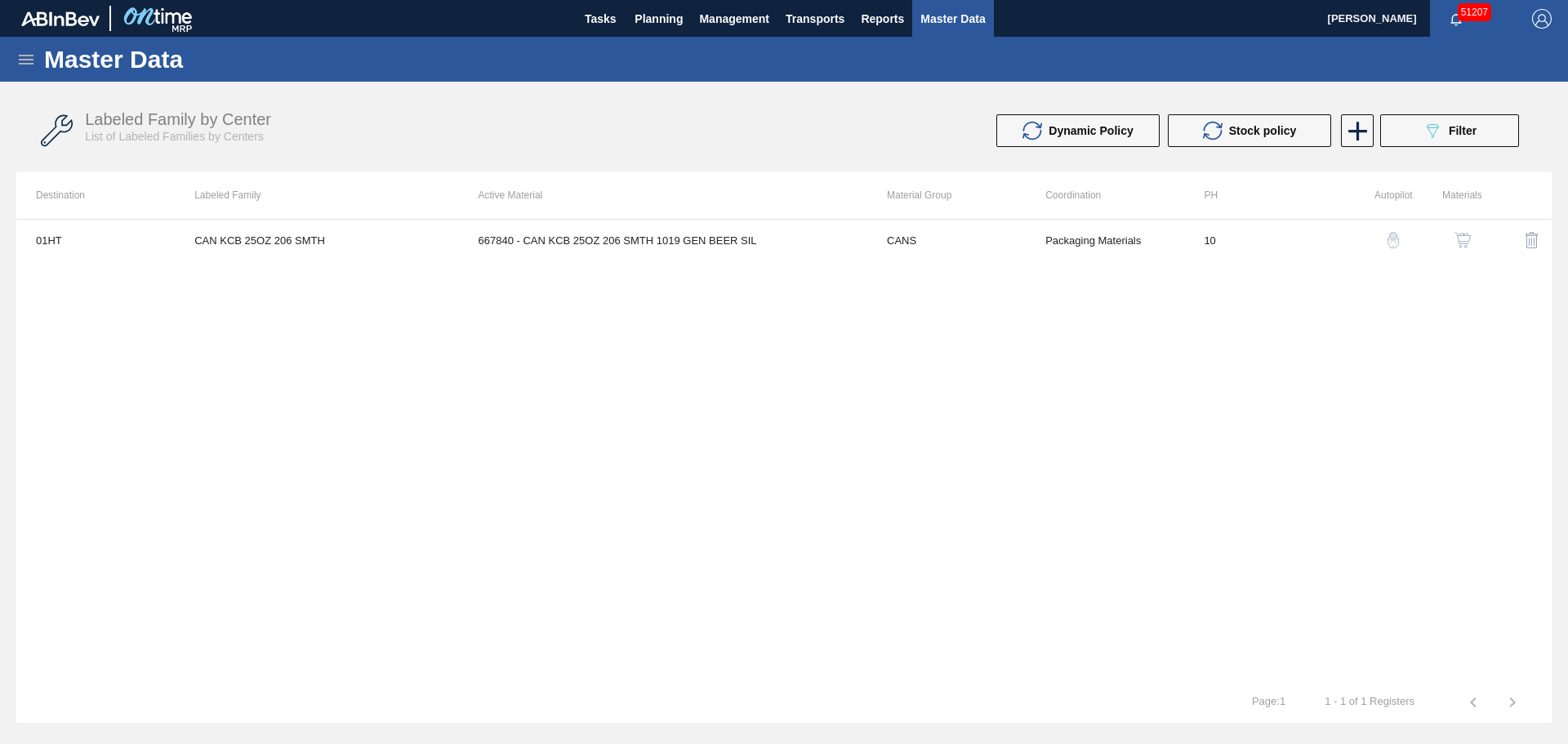
click at [1463, 104] on div "Labeled Family by Center List of Labeled Families by Centers Dynamic Policy Sto…" at bounding box center [784, 131] width 1535 height 61
click at [1463, 123] on div "089F7B8B-B2A5-4AFE-B5C0-19BA573D28AC Filter" at bounding box center [1449, 131] width 54 height 20
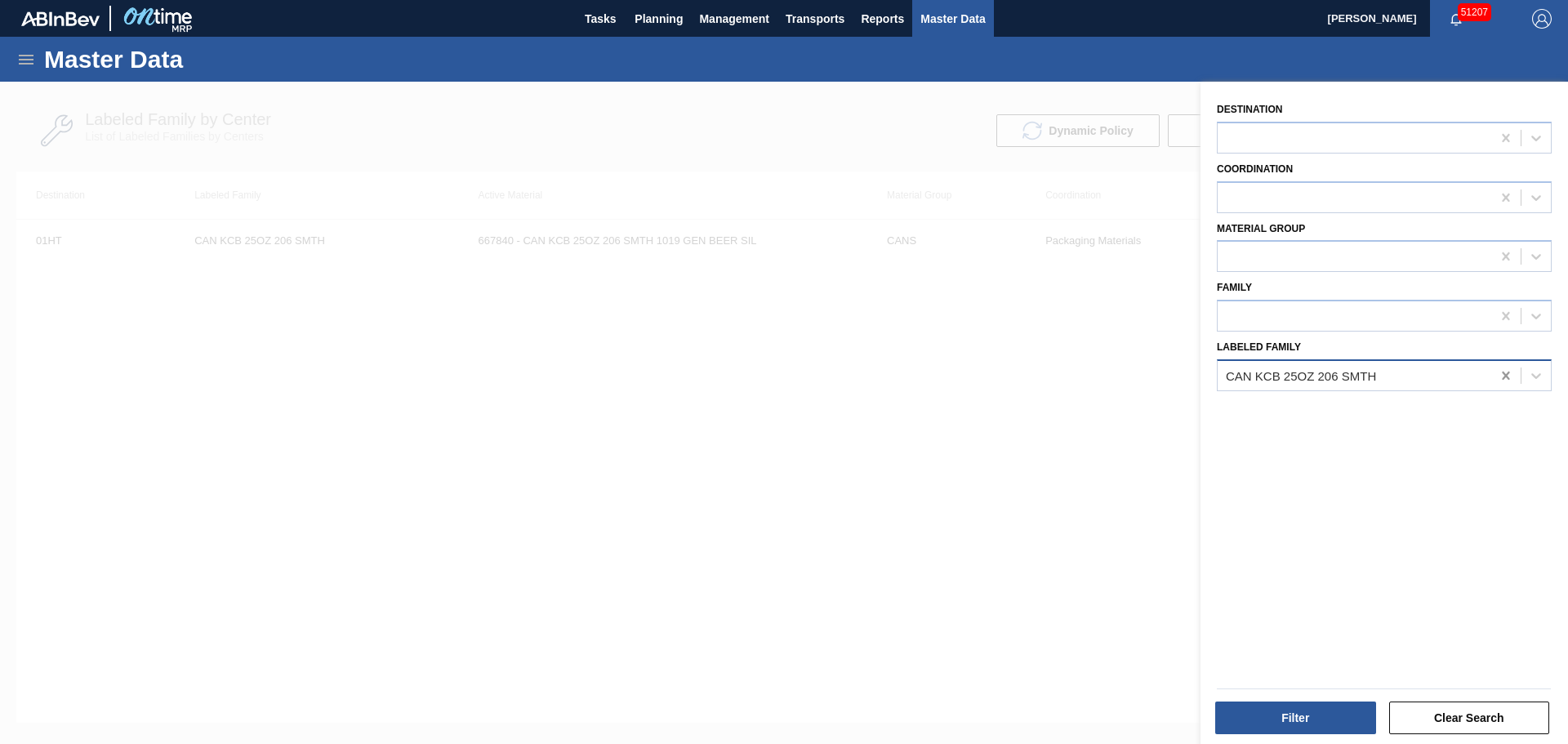
click at [1515, 377] on div at bounding box center [1521, 376] width 59 height 30
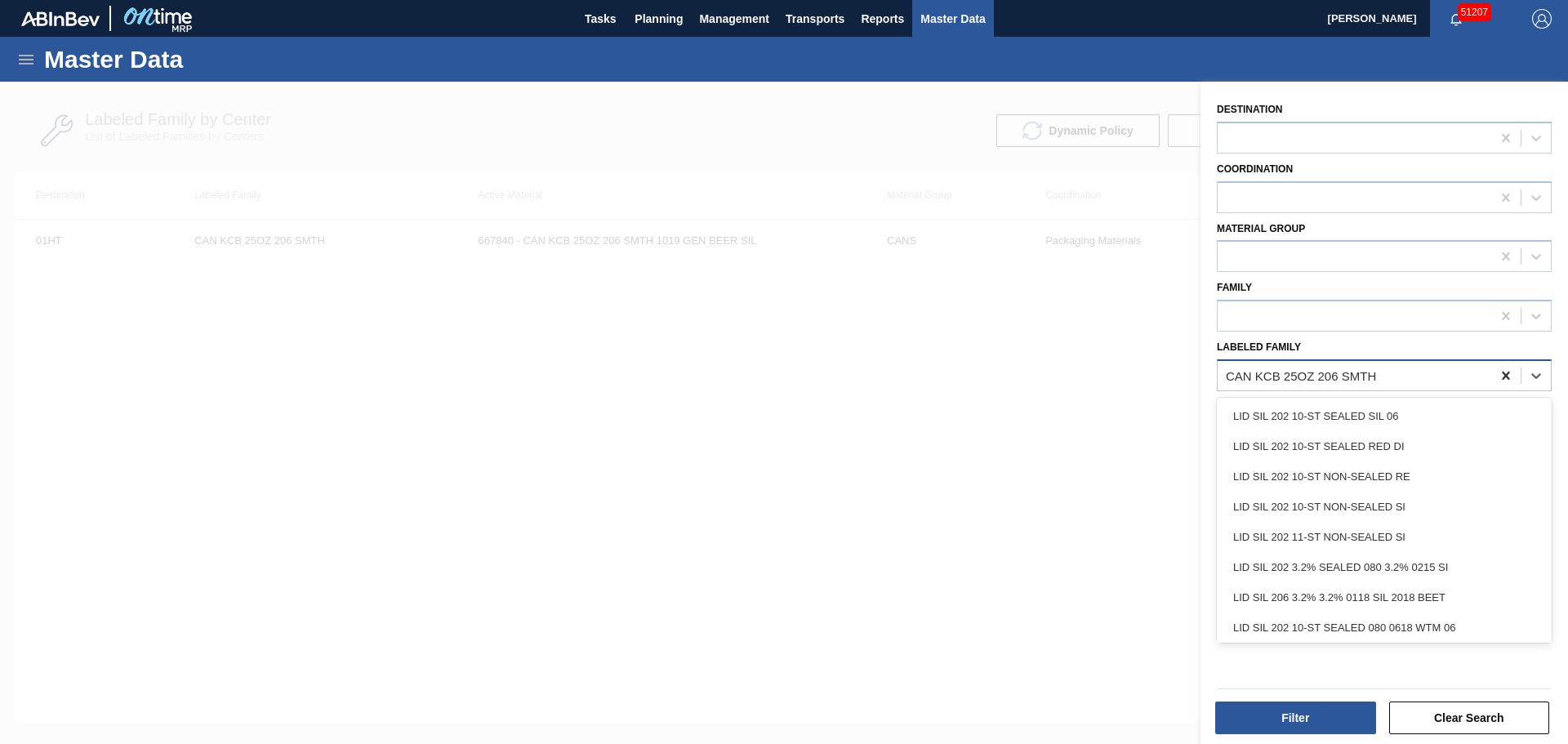
click at [1506, 375] on icon at bounding box center [1505, 375] width 16 height 16
type Family "can mul"
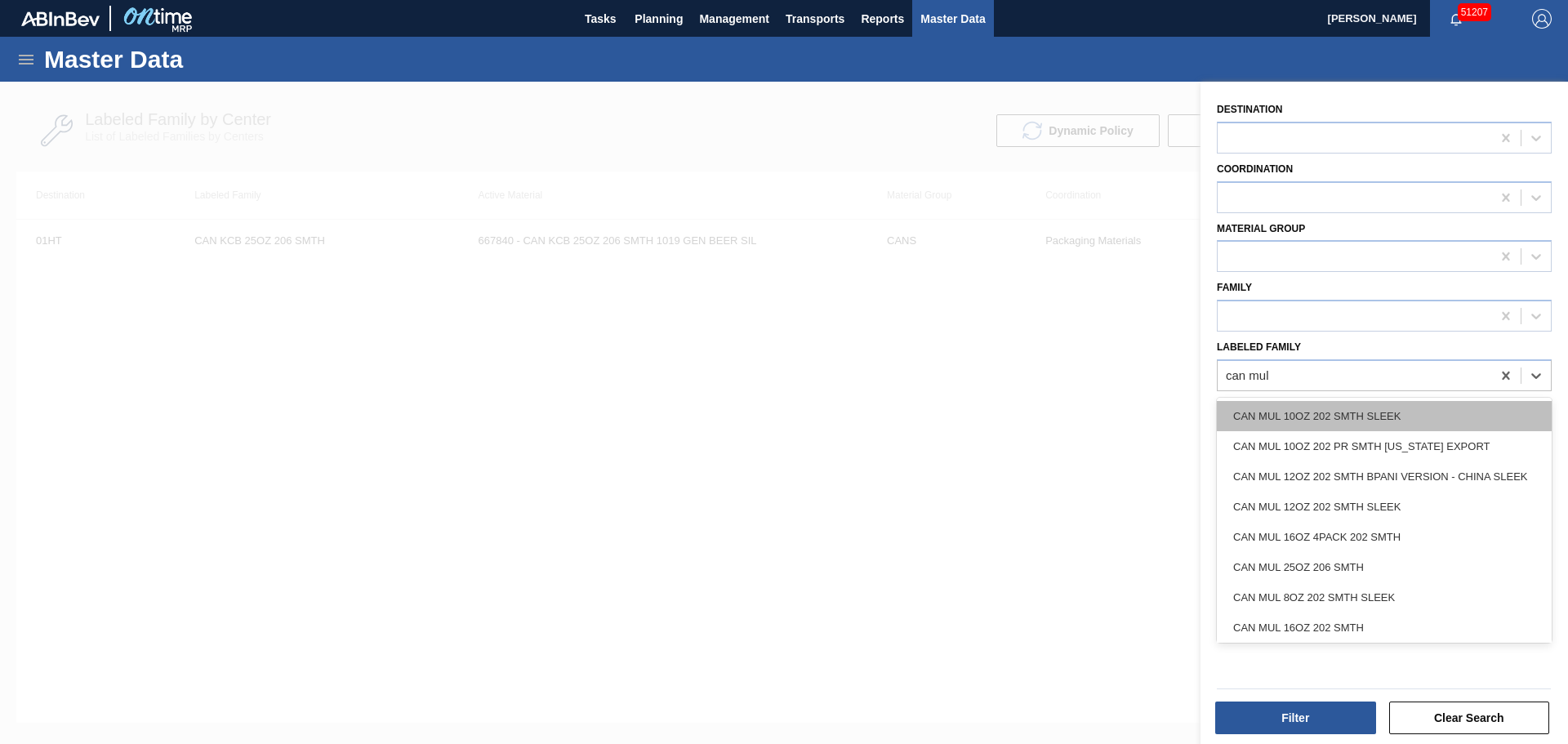
click at [1423, 407] on div "CAN MUL 10OZ 202 SMTH SLEEK" at bounding box center [1384, 417] width 335 height 31
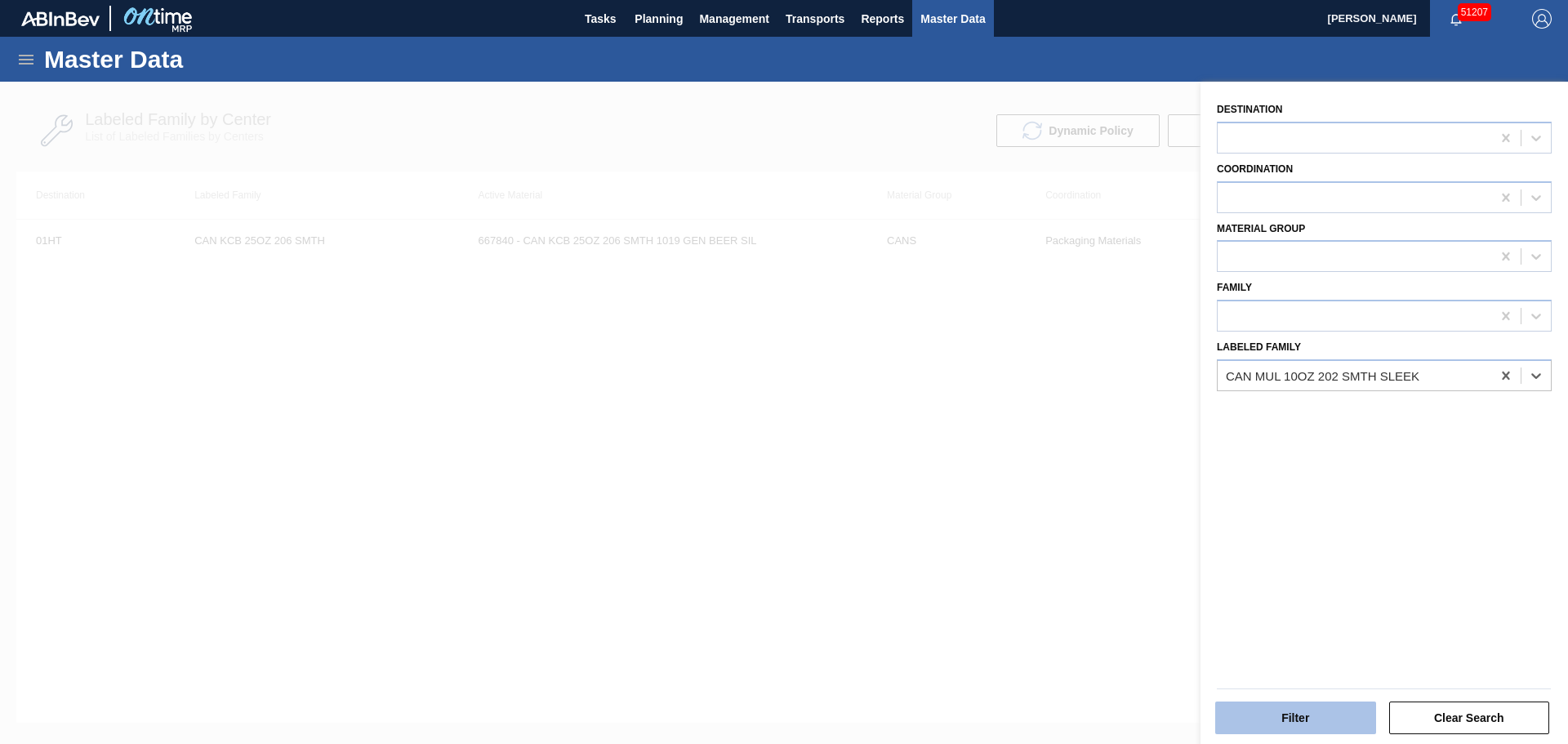
click at [1238, 726] on button "Filter" at bounding box center [1296, 718] width 161 height 33
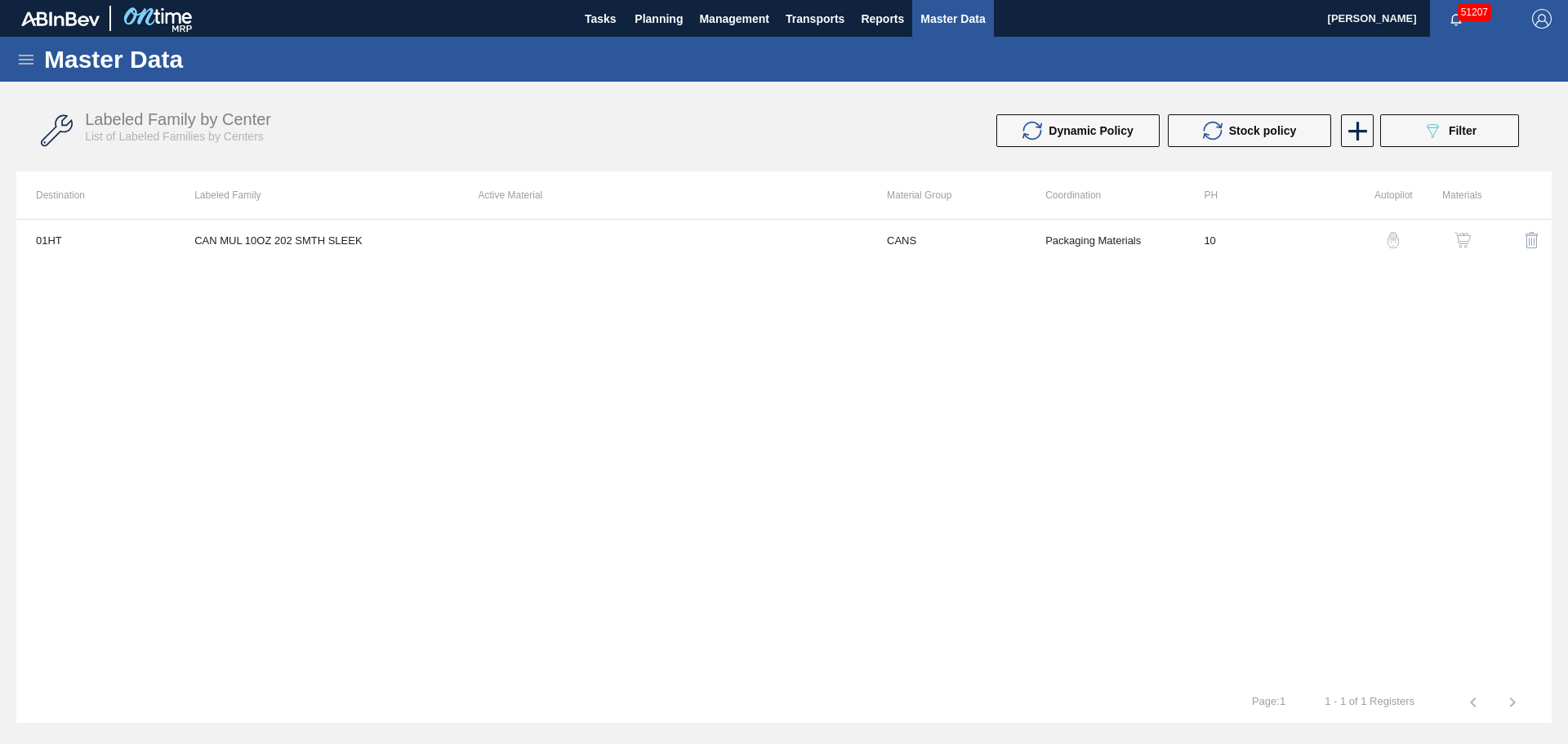
click at [1462, 241] on img "button" at bounding box center [1462, 239] width 16 height 16
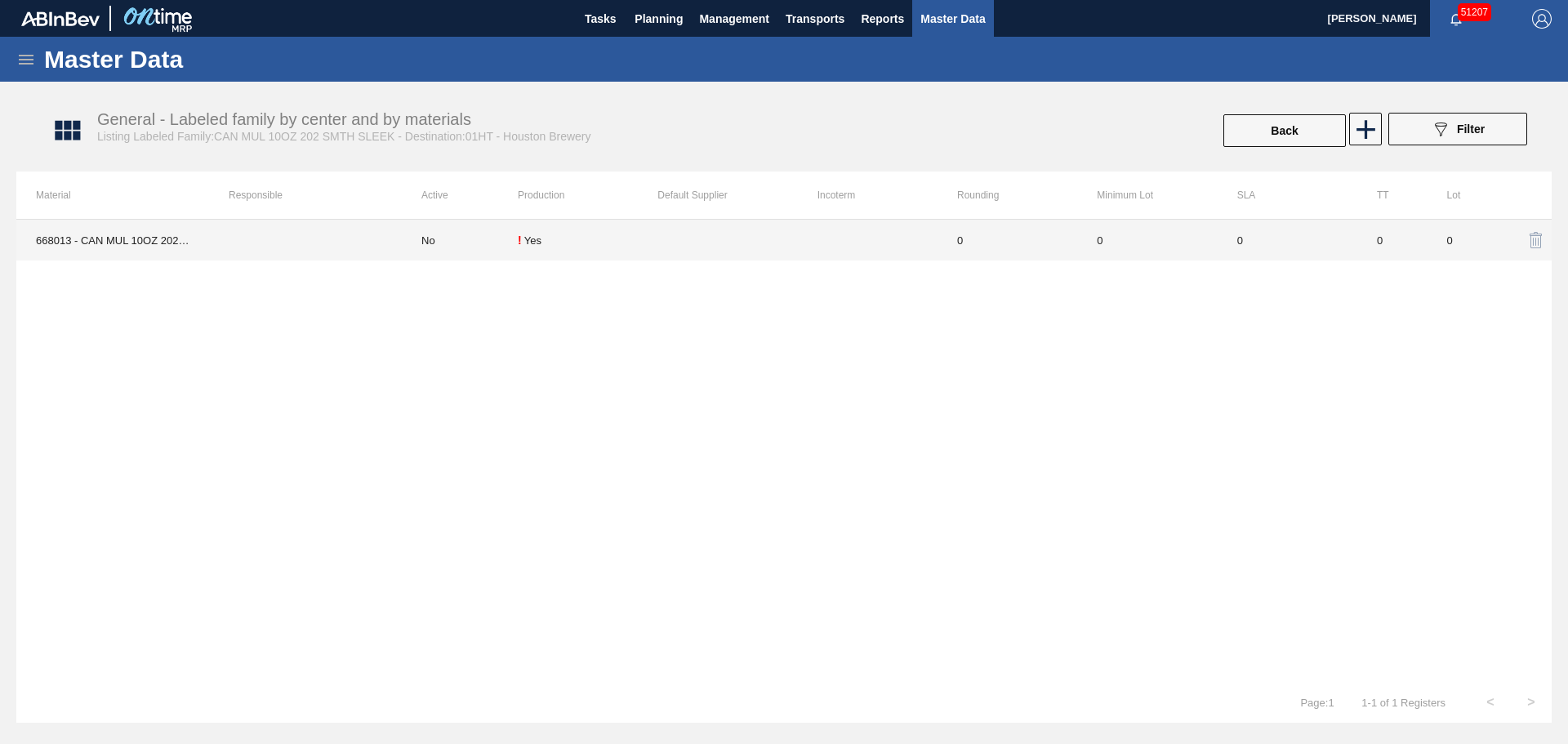
click at [779, 248] on td at bounding box center [727, 240] width 140 height 41
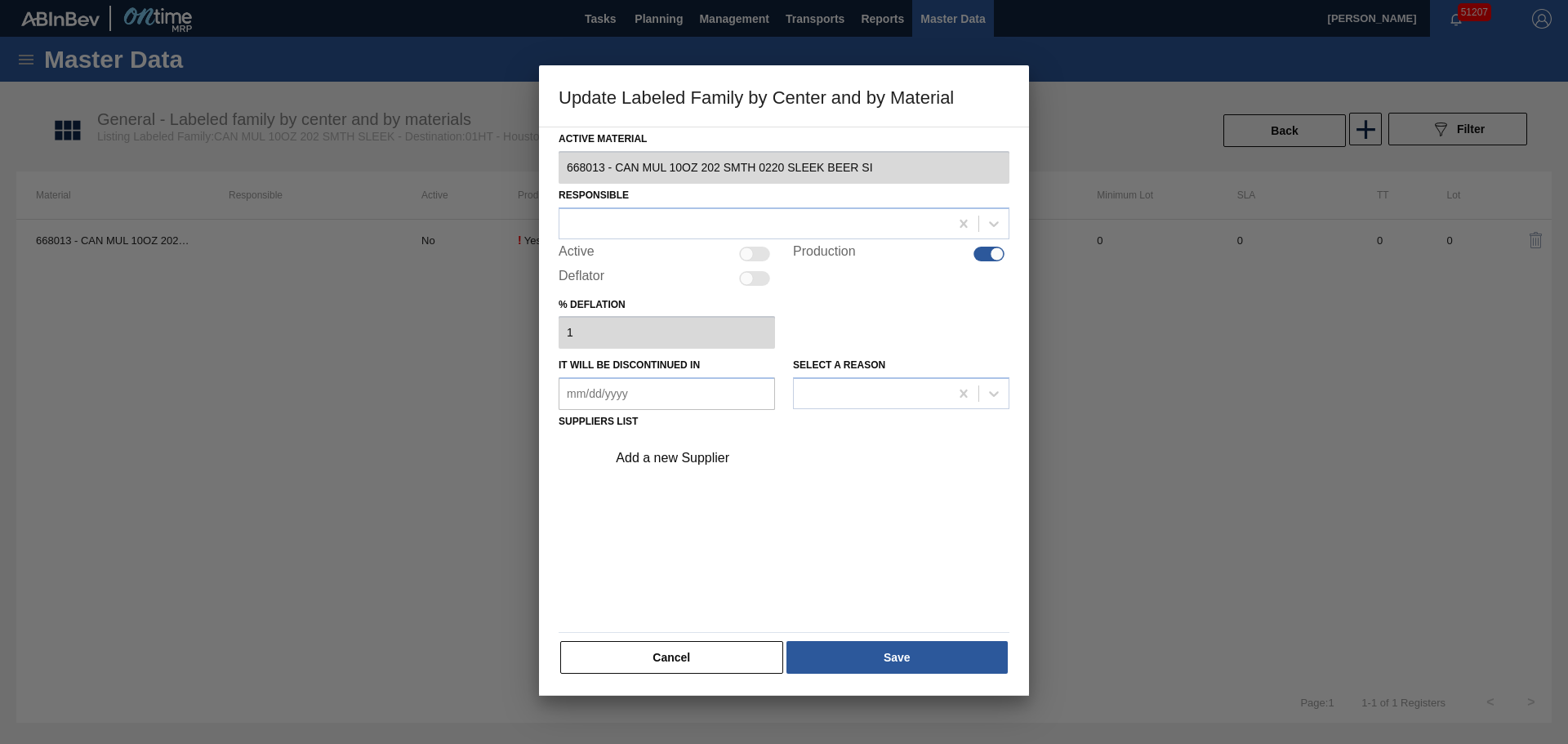
click at [754, 258] on div at bounding box center [754, 254] width 31 height 14
checkbox input "true"
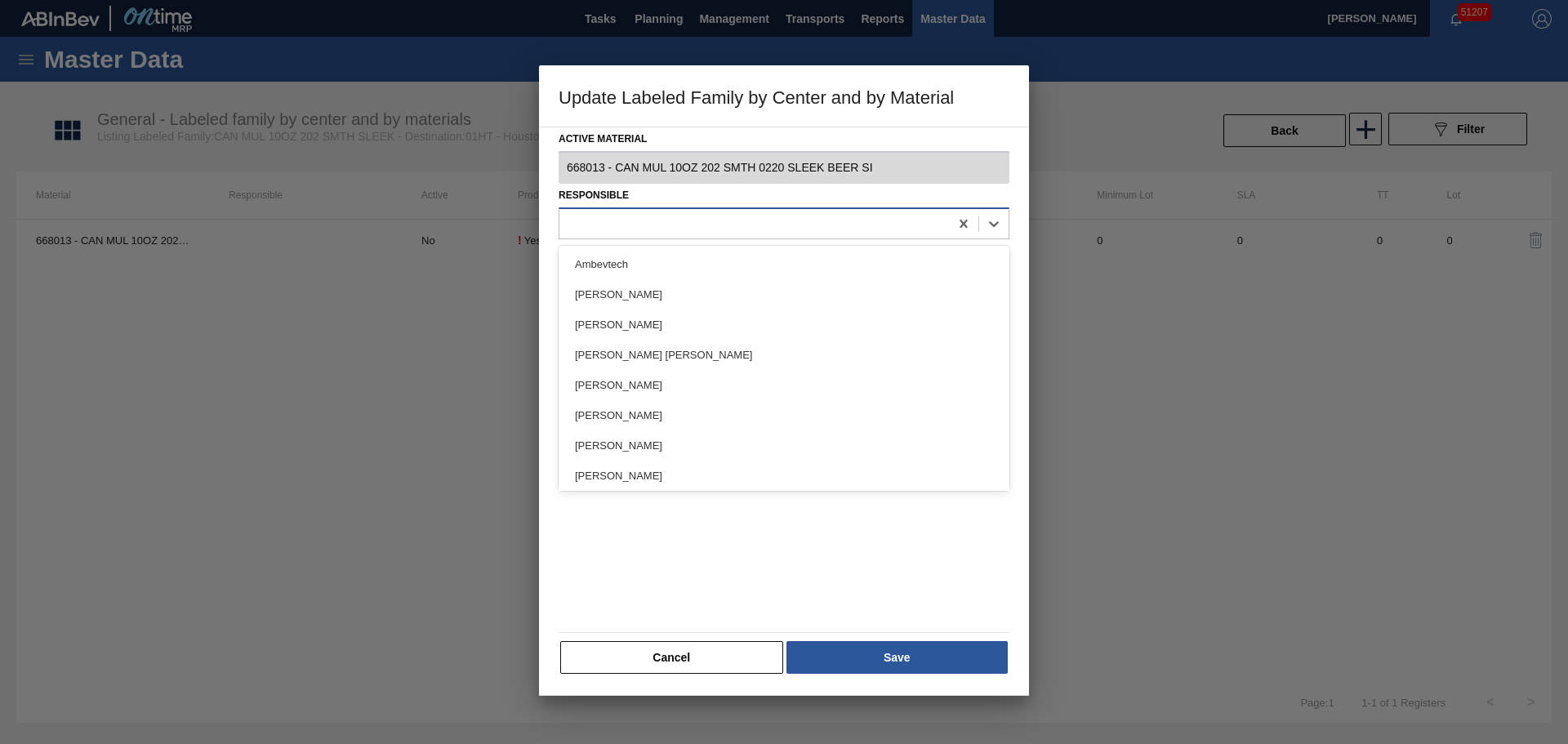
click at [698, 218] on div at bounding box center [754, 223] width 389 height 24
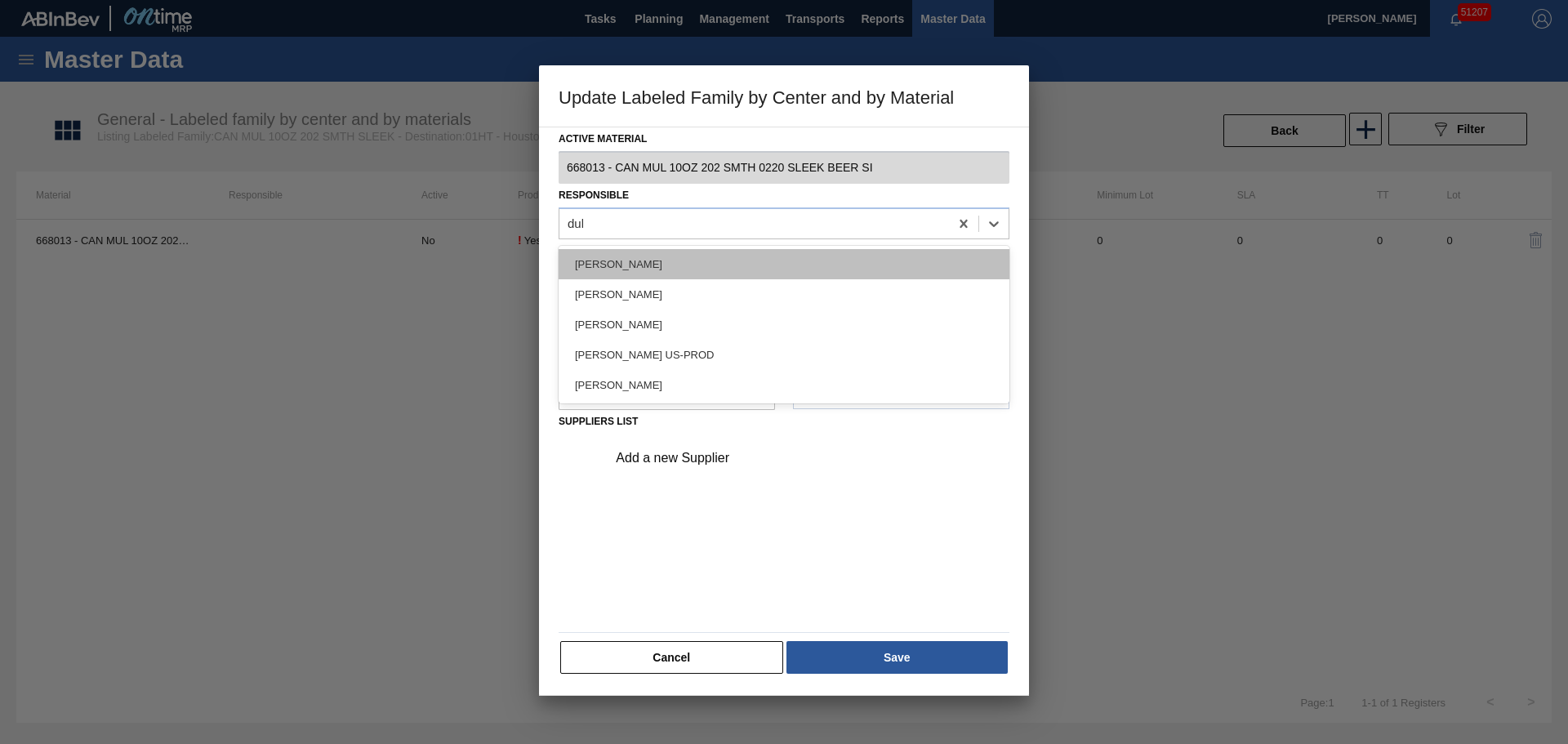
type input "duke"
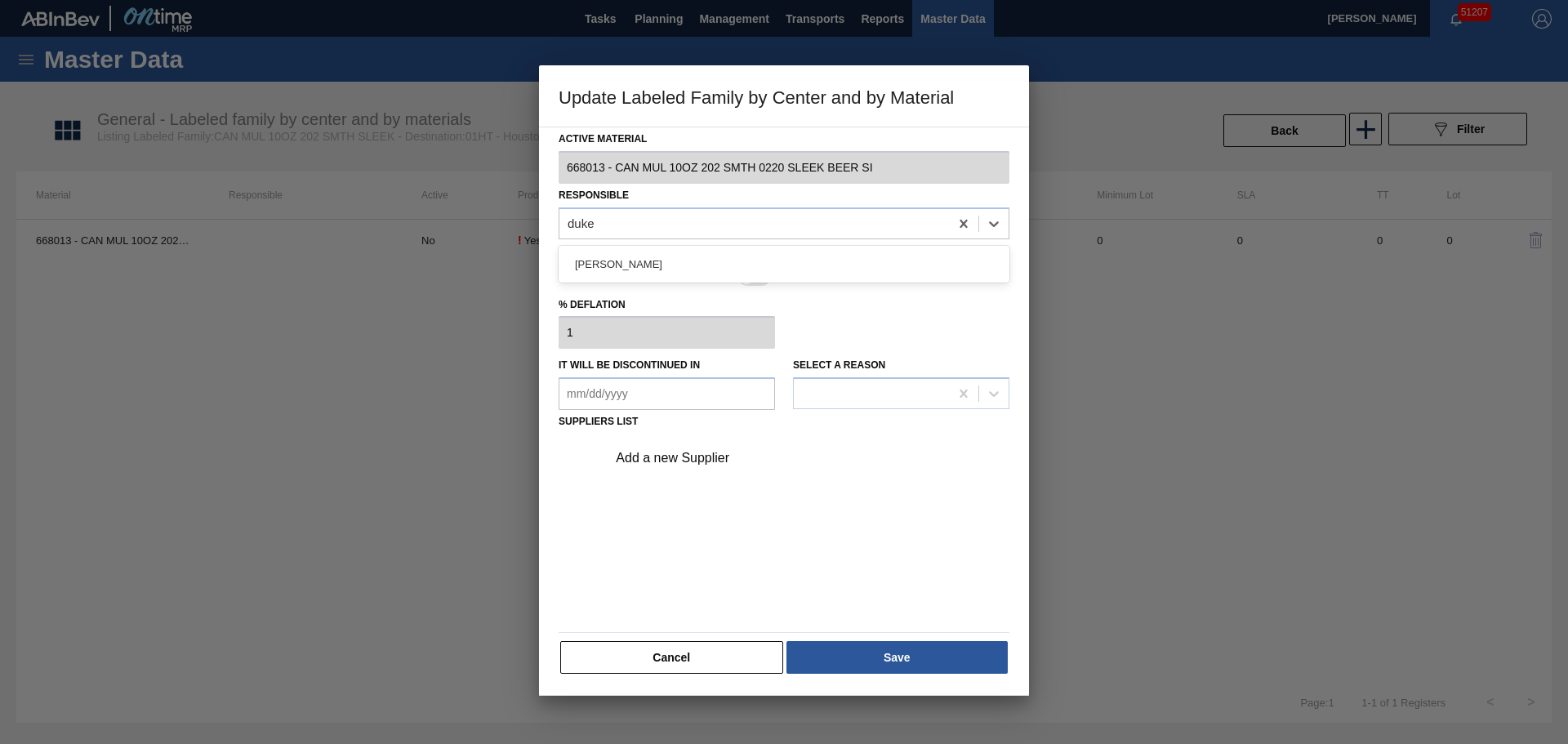
click at [695, 268] on div "Isaiah Duke" at bounding box center [784, 265] width 451 height 31
click at [692, 461] on div "Add a new Supplier" at bounding box center [775, 458] width 320 height 14
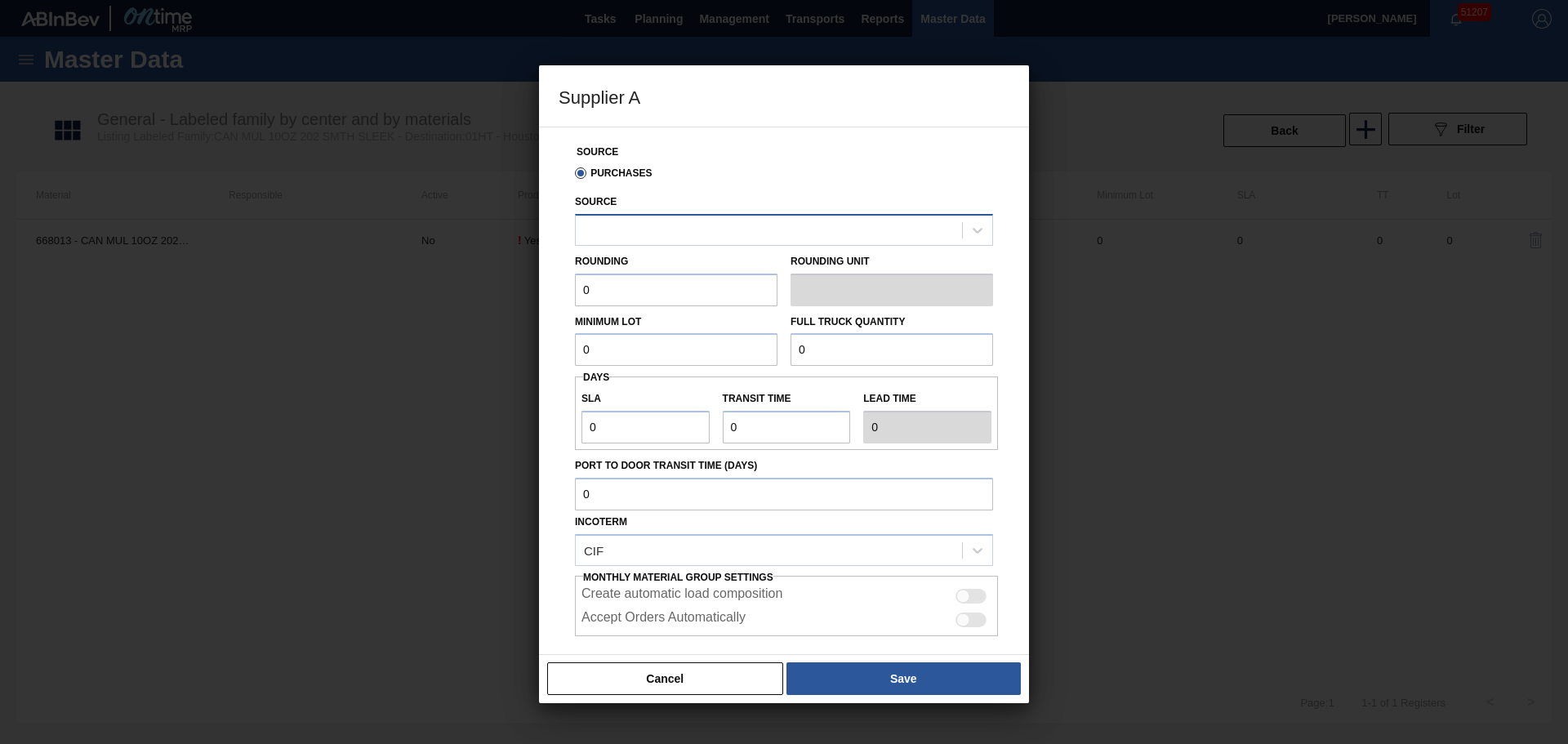
click at [658, 232] on div at bounding box center [768, 230] width 386 height 24
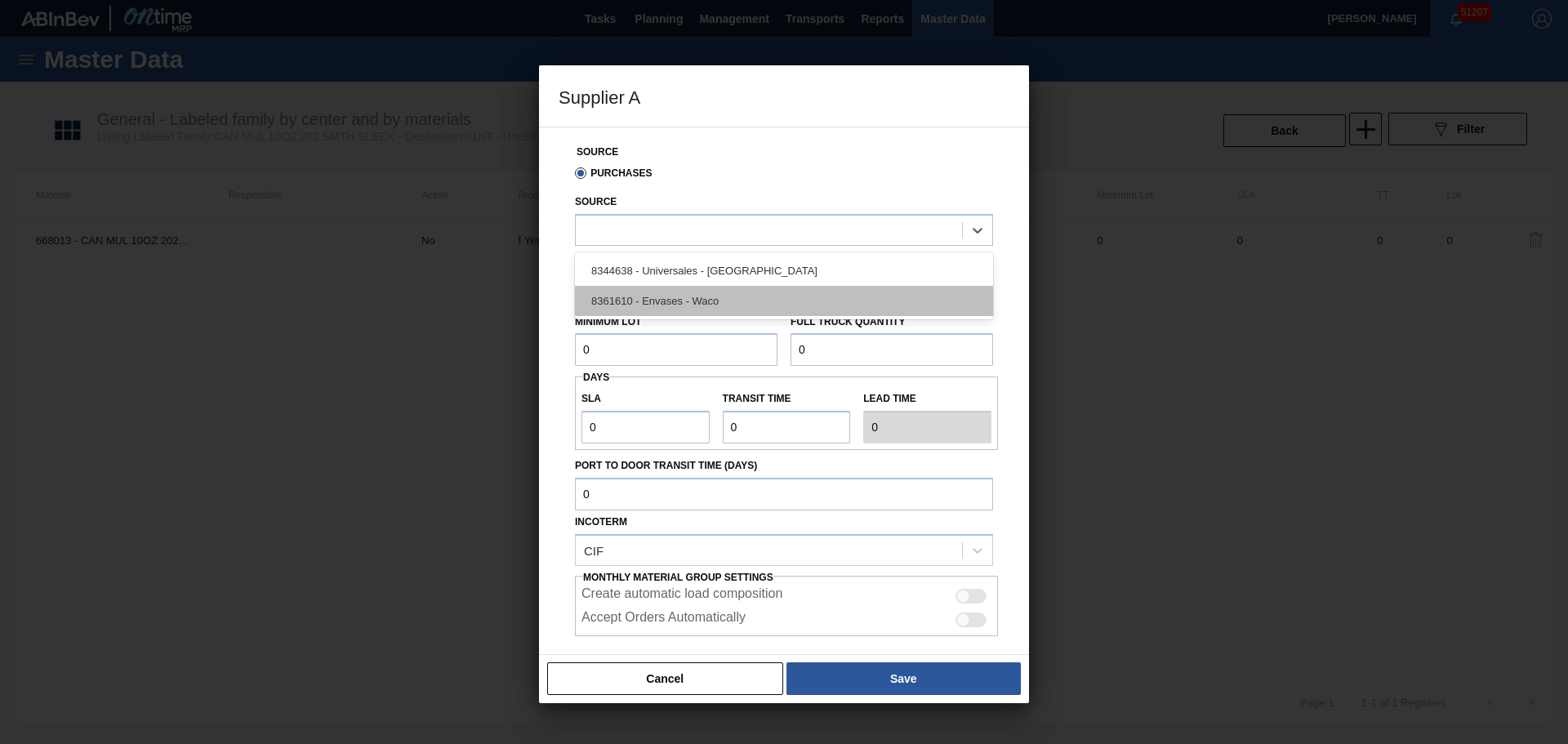
click at [682, 301] on div "8361610 - Envases - Waco" at bounding box center [784, 301] width 418 height 31
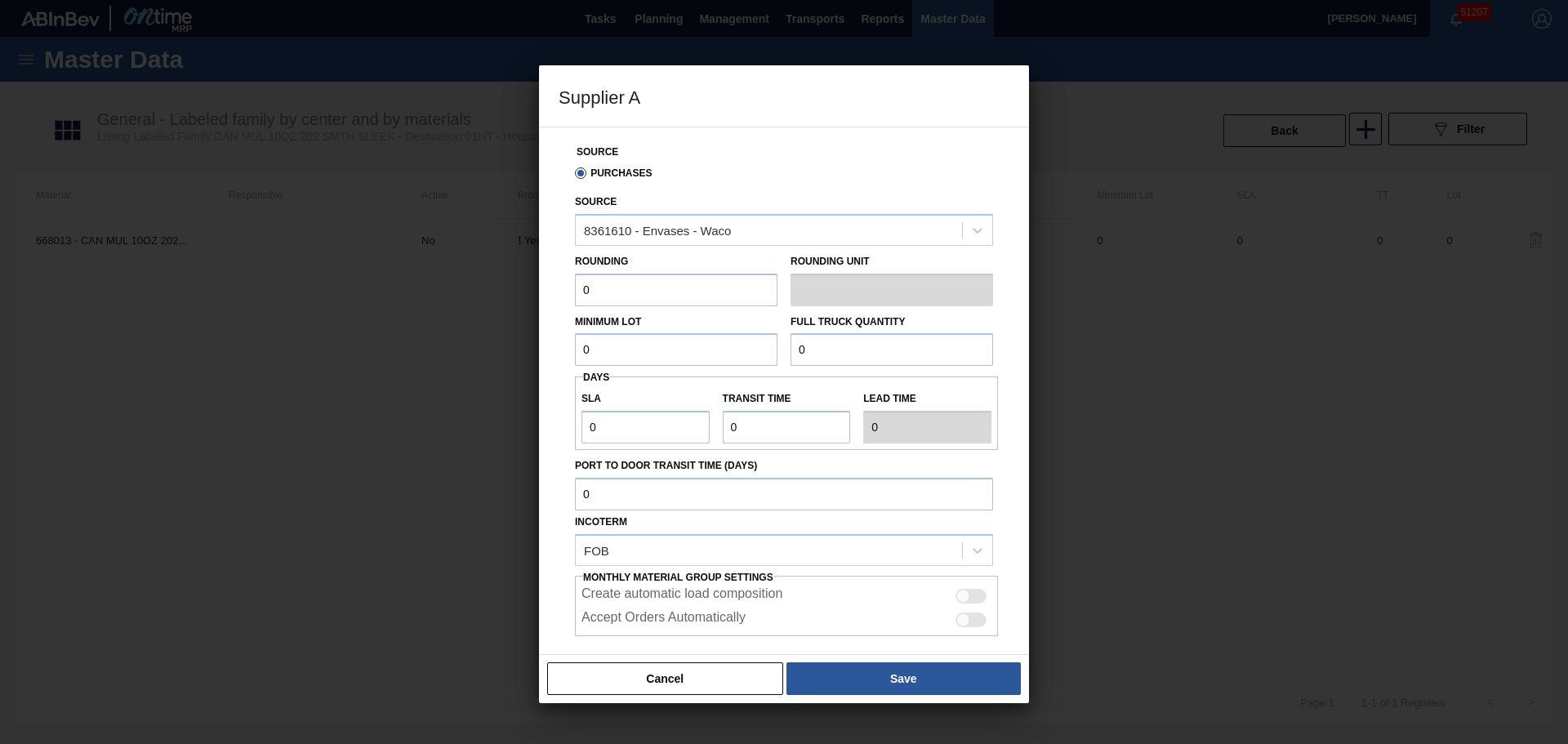
drag, startPoint x: 672, startPoint y: 282, endPoint x: 516, endPoint y: 291, distance: 156.3
click at [517, 291] on div "Supplier A Source Purchases Source 8361610 - Envases - Waco Rounding 0 Rounding…" at bounding box center [784, 372] width 1568 height 744
type input "1"
drag, startPoint x: 958, startPoint y: 591, endPoint x: 959, endPoint y: 620, distance: 29.0
click at [958, 592] on div at bounding box center [963, 596] width 14 height 14
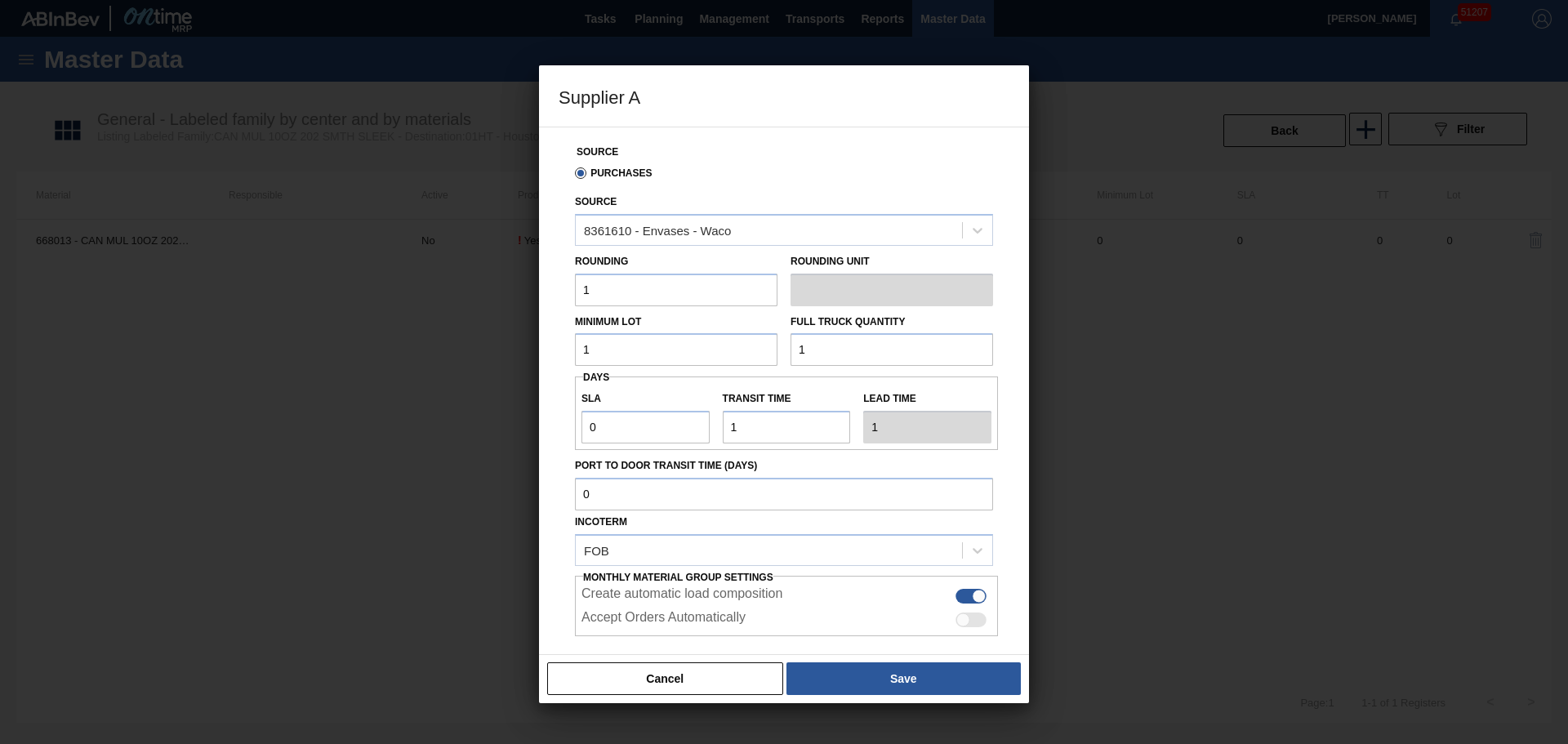
click at [959, 621] on div at bounding box center [963, 620] width 14 height 14
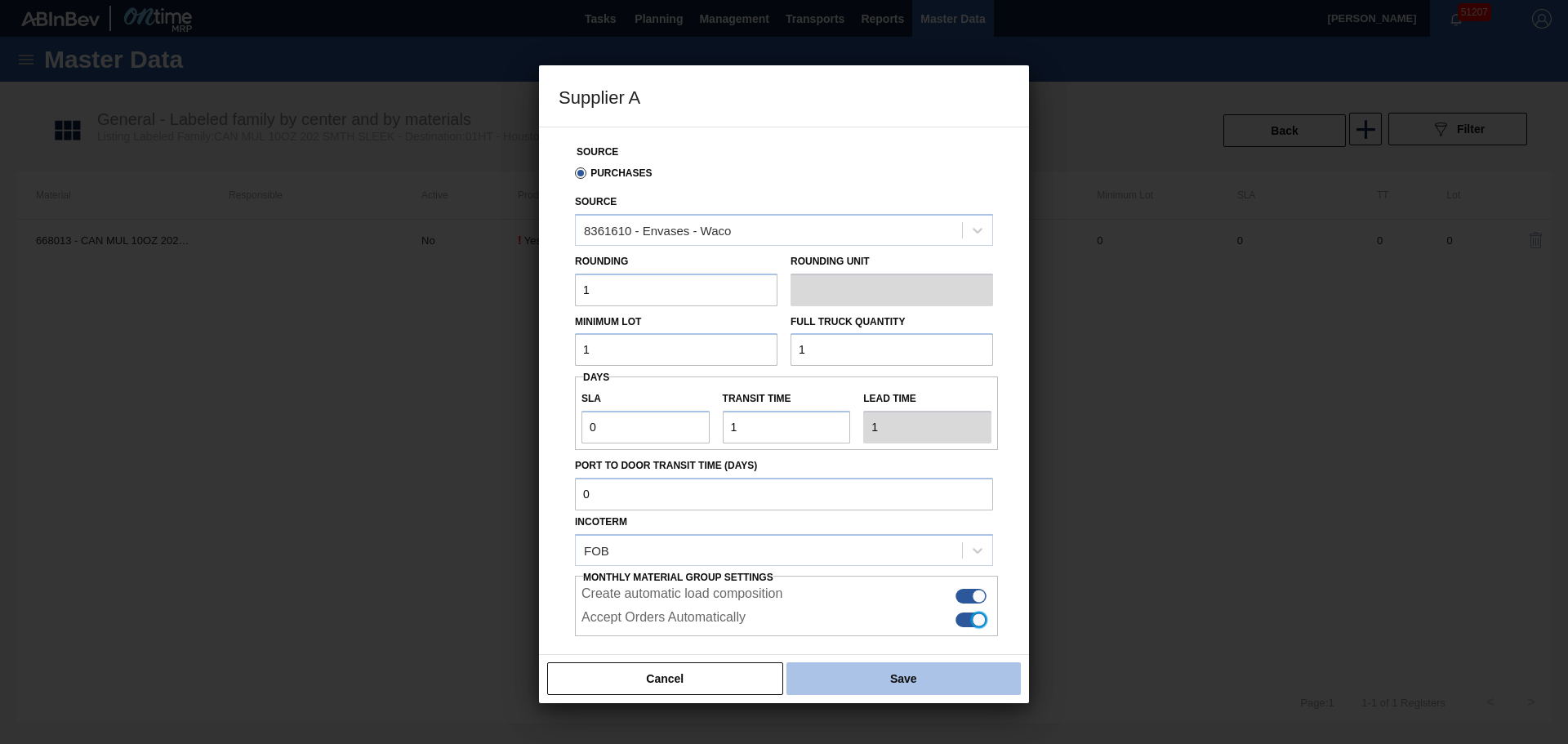
click at [937, 668] on button "Save" at bounding box center [903, 679] width 234 height 33
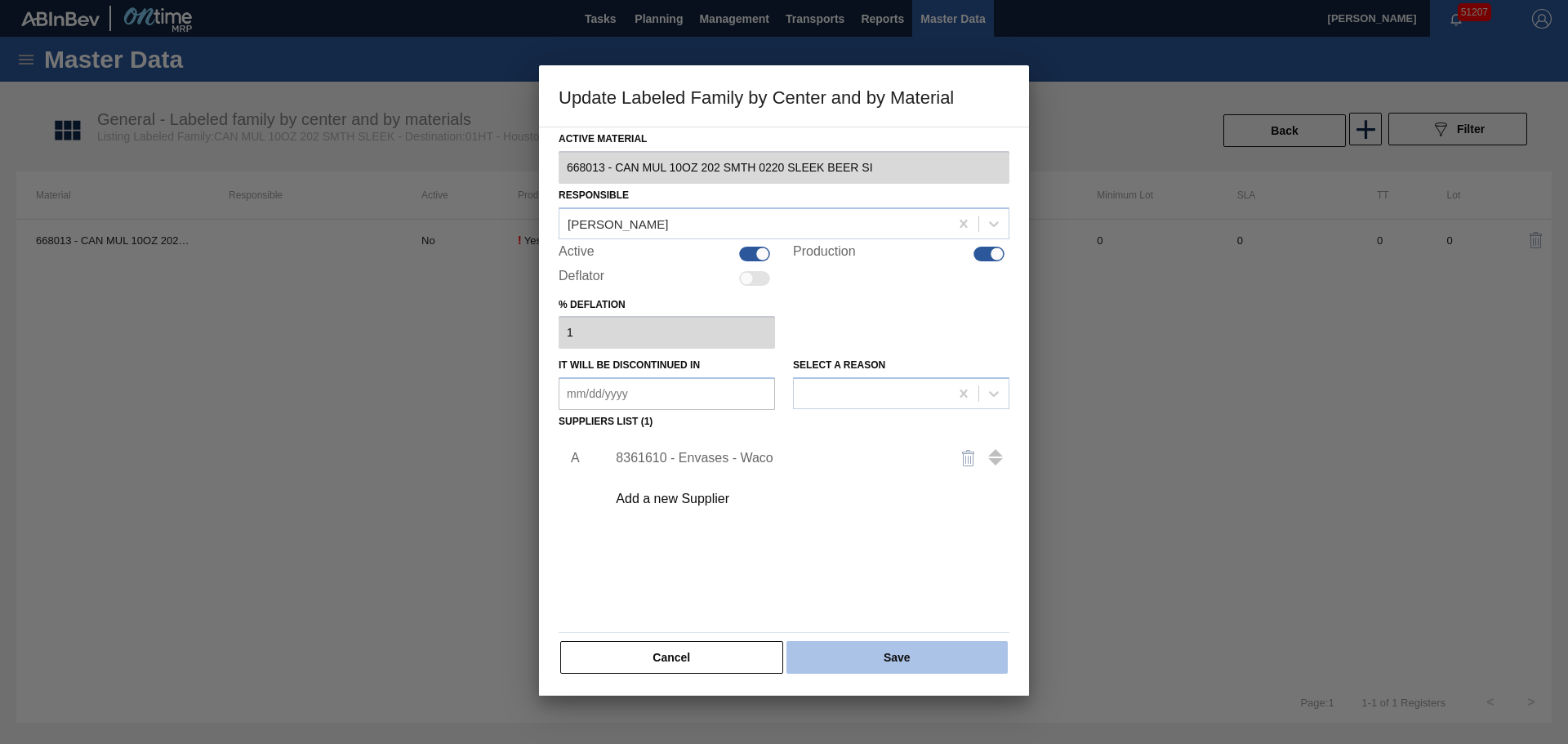
click at [935, 668] on button "Save" at bounding box center [896, 657] width 221 height 33
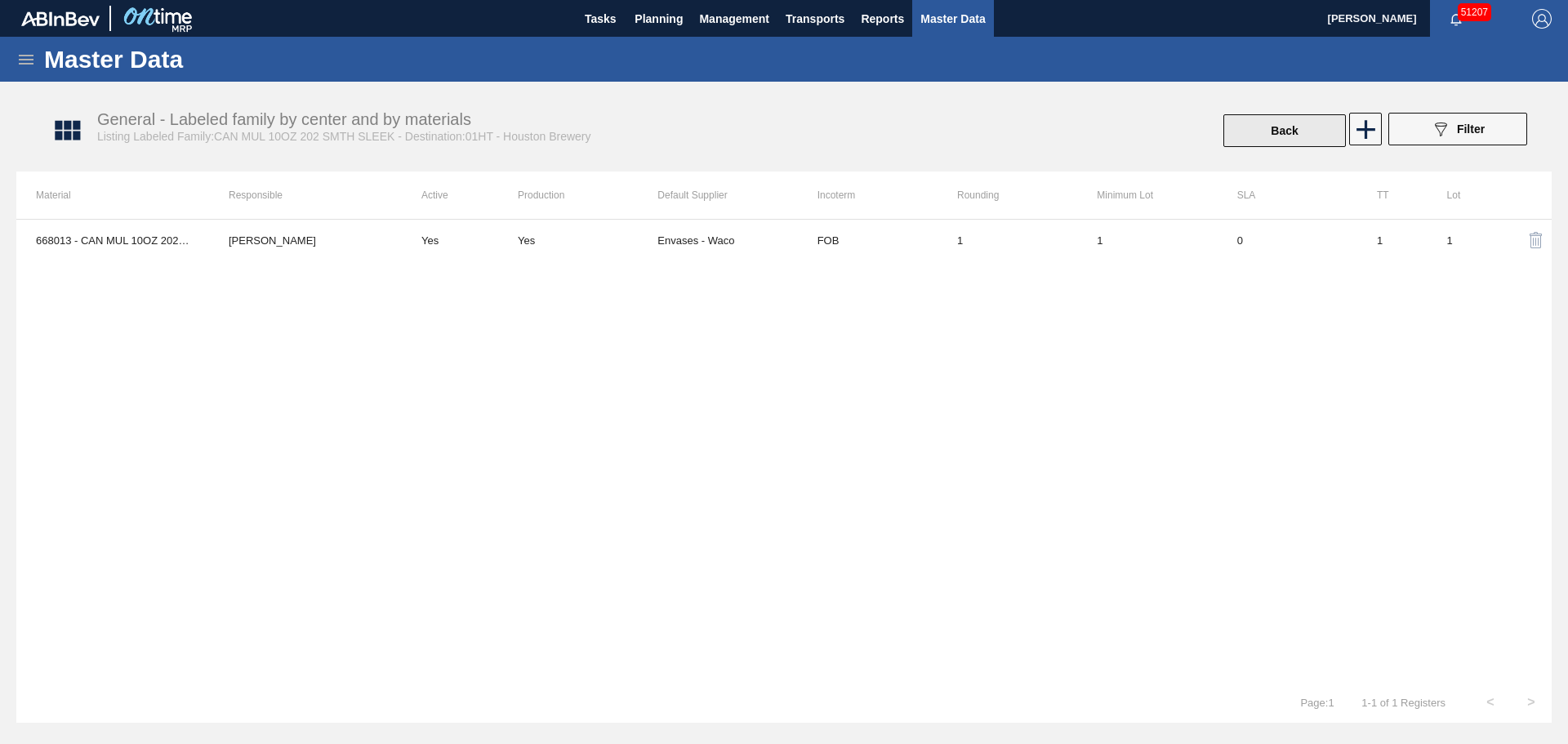
click at [1321, 136] on button "Back" at bounding box center [1284, 131] width 122 height 33
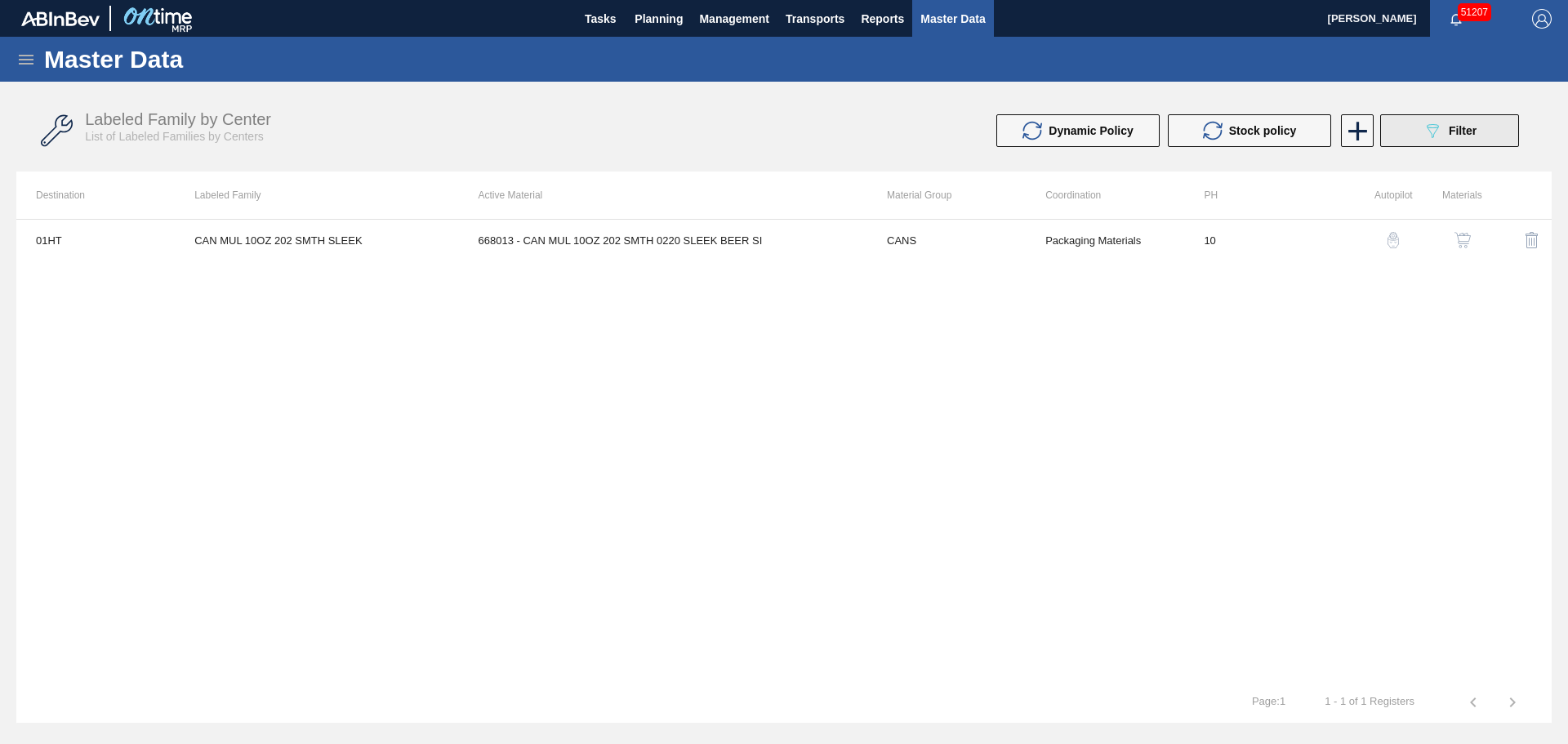
click at [1444, 131] on div "089F7B8B-B2A5-4AFE-B5C0-19BA573D28AC Filter" at bounding box center [1449, 131] width 54 height 20
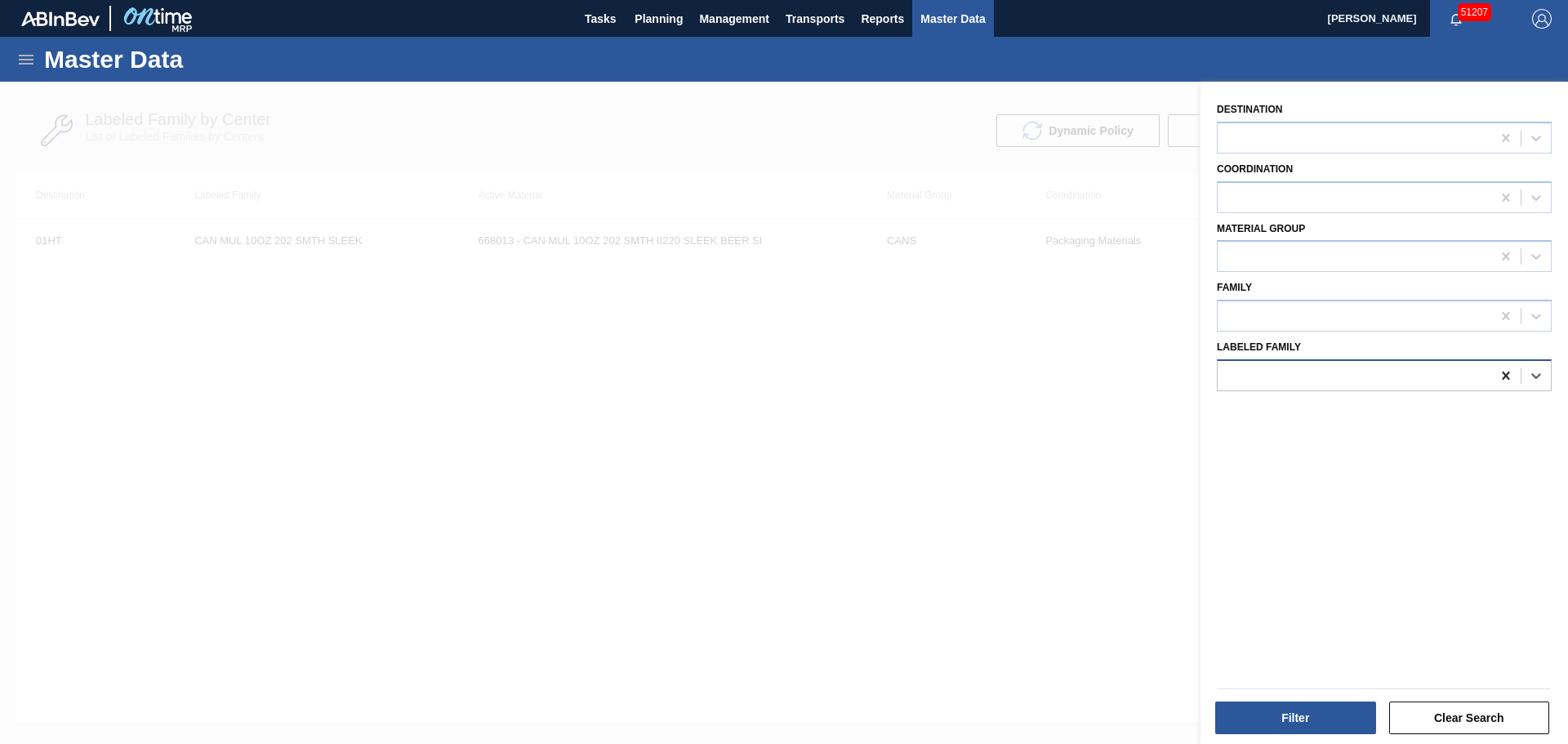
click at [1507, 374] on icon at bounding box center [1505, 375] width 16 height 16
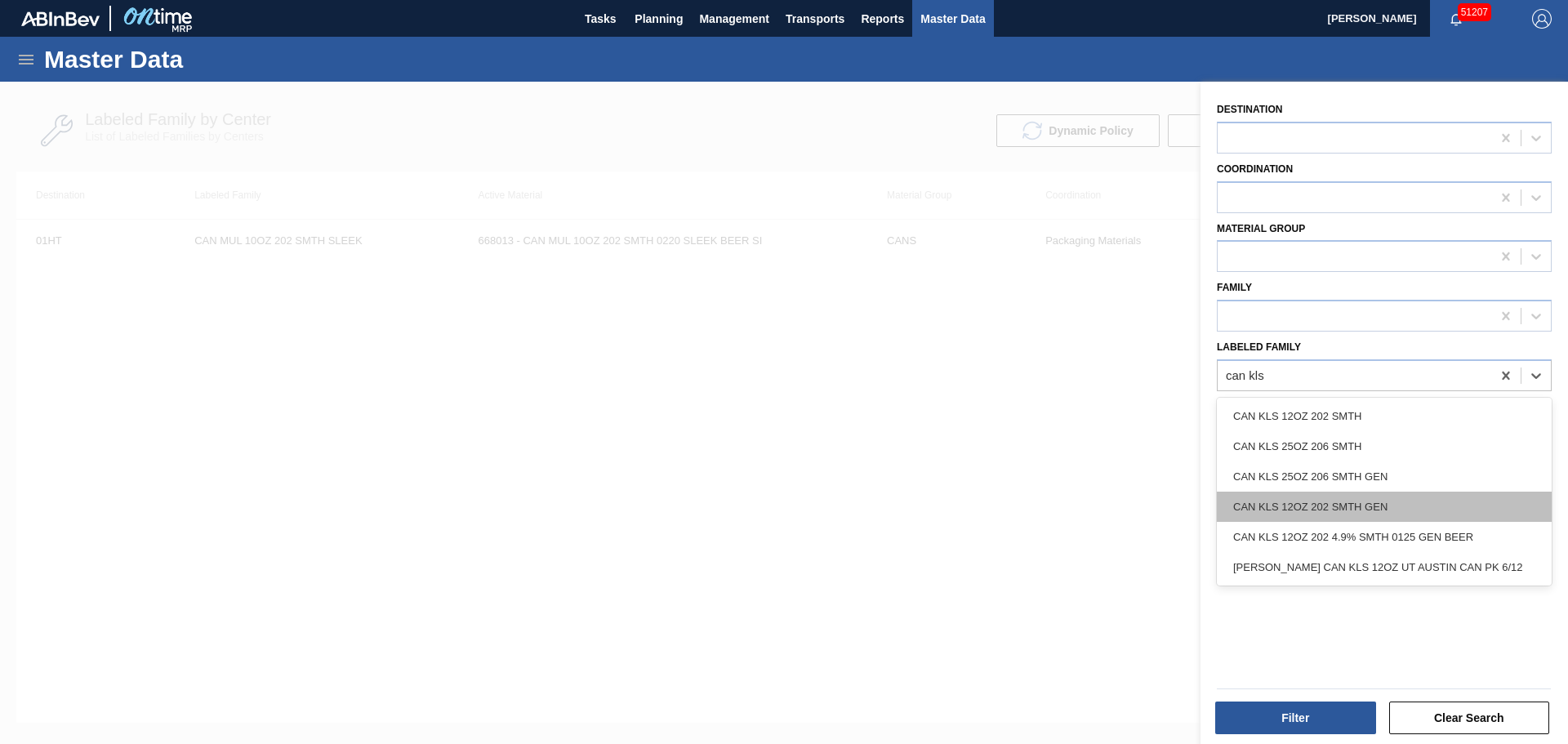
click at [1321, 507] on div "CAN KLS 12OZ 202 SMTH GEN" at bounding box center [1384, 507] width 335 height 31
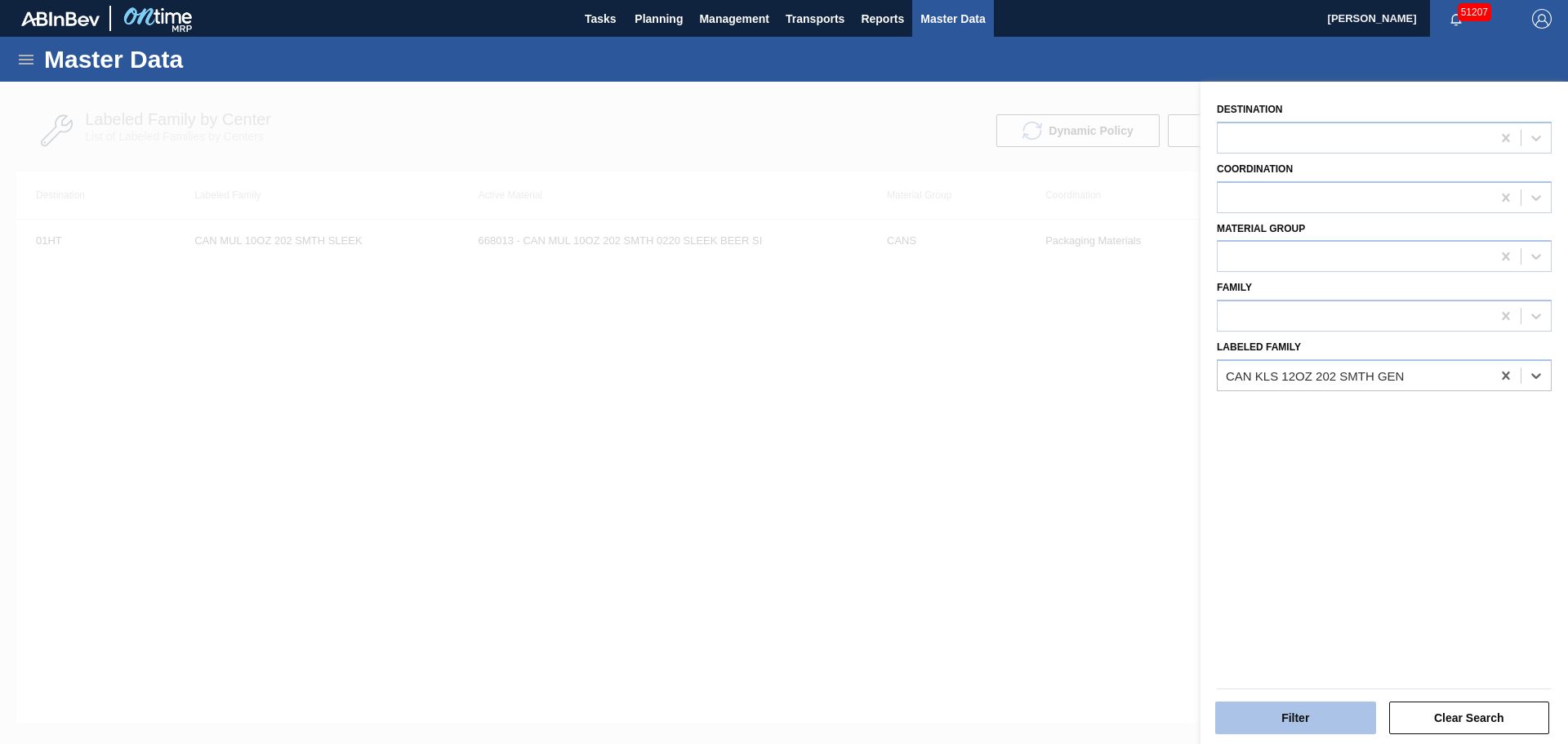
click at [1251, 720] on button "Filter" at bounding box center [1296, 718] width 161 height 33
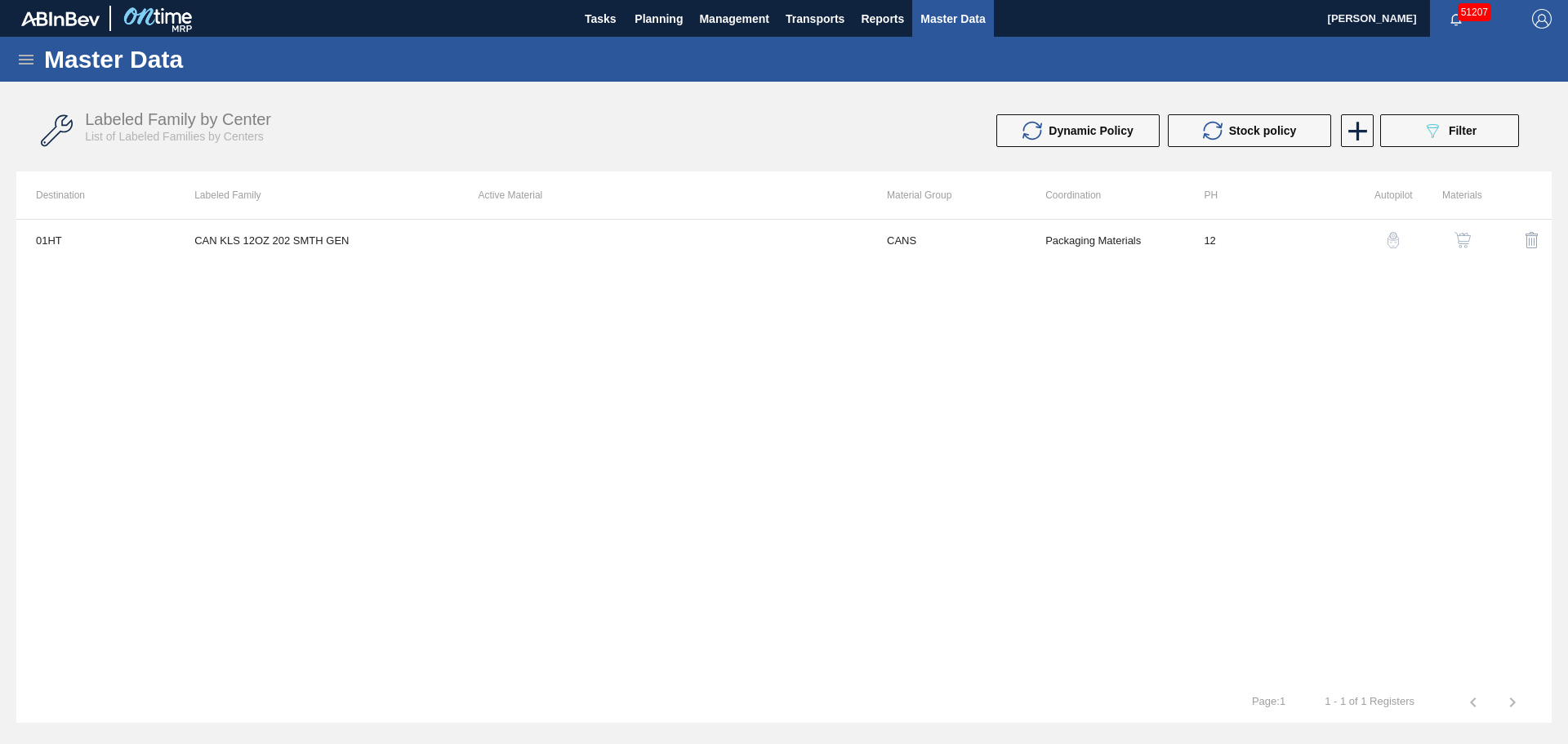
click at [1465, 238] on img "button" at bounding box center [1462, 239] width 16 height 16
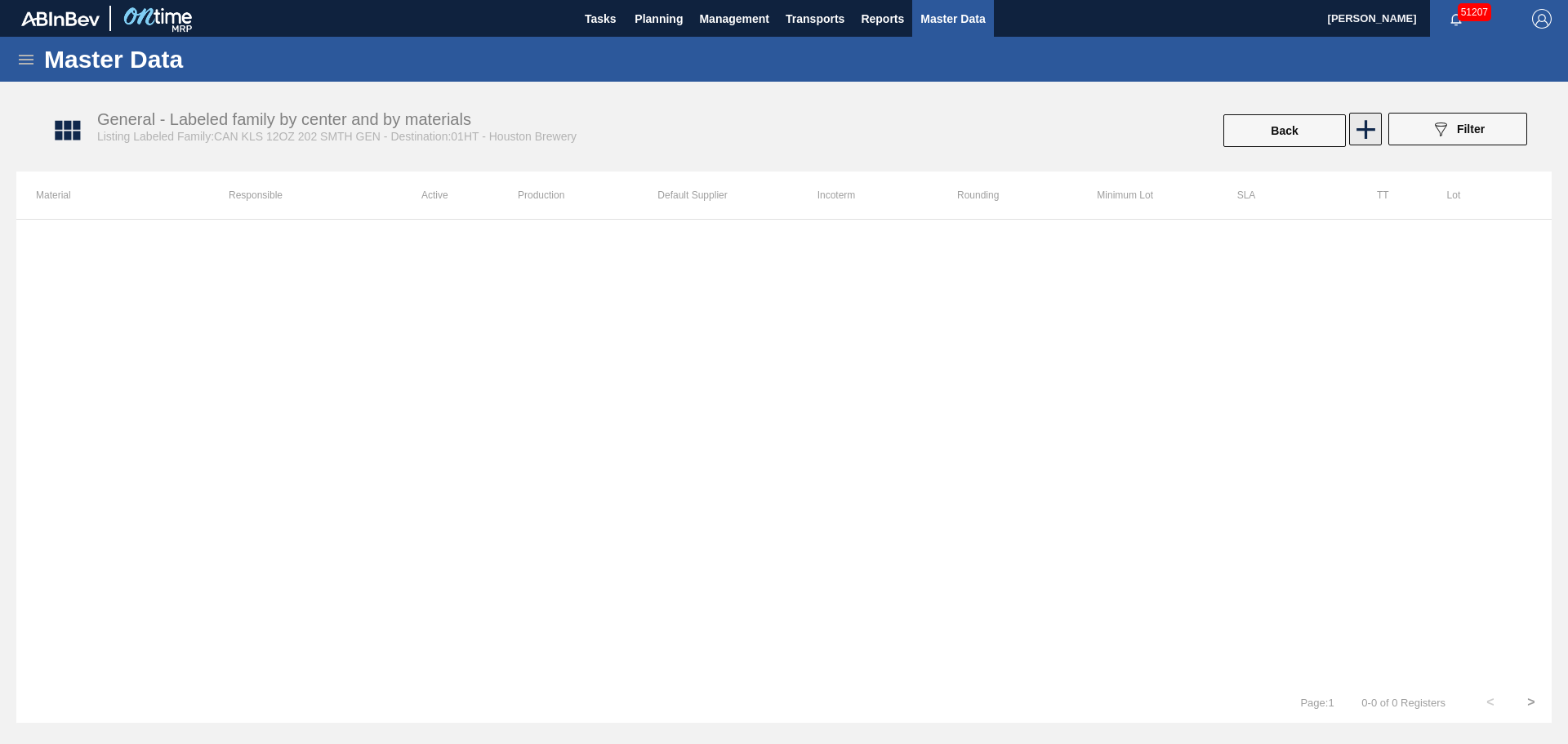
click at [1370, 126] on icon at bounding box center [1366, 130] width 32 height 32
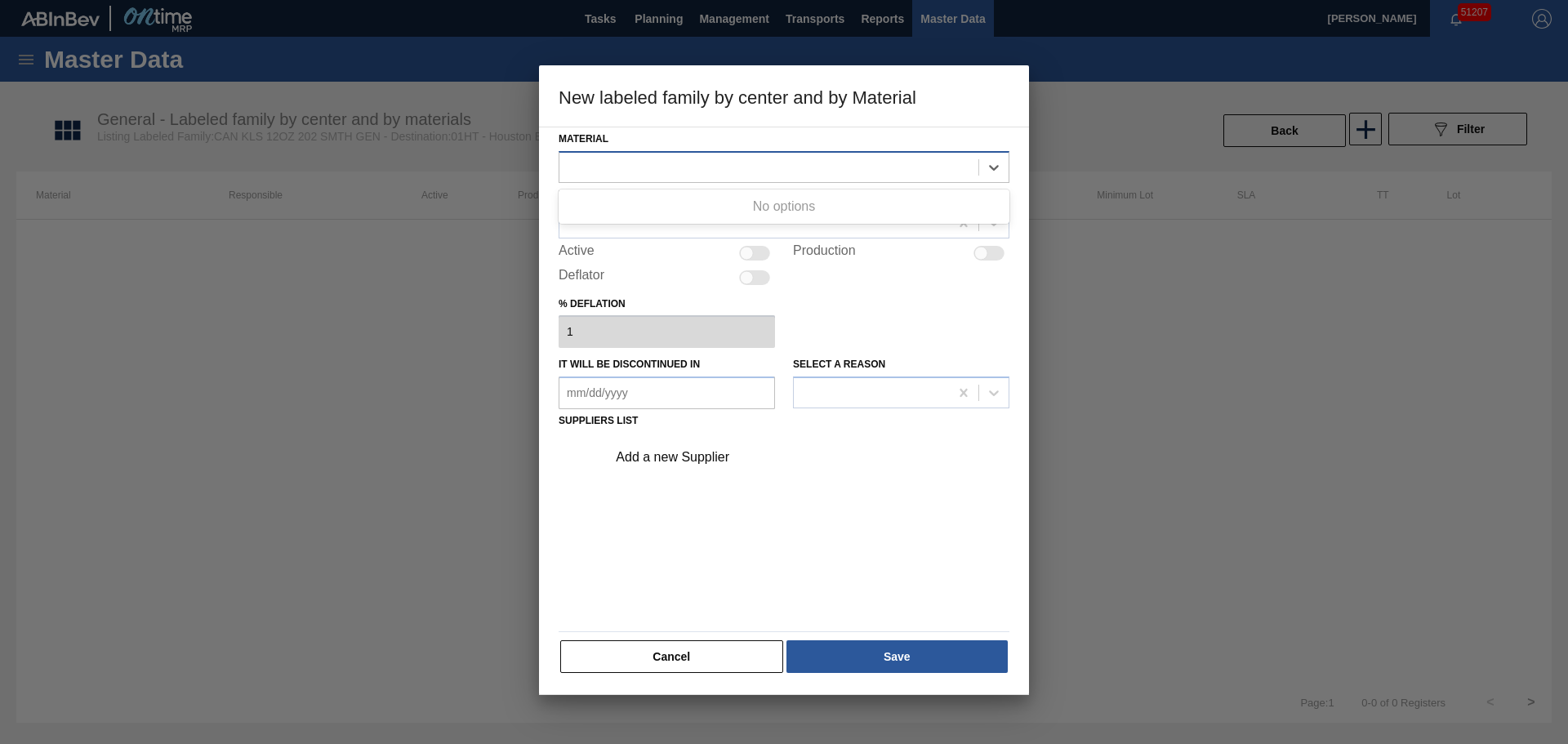
click at [650, 155] on div at bounding box center [769, 167] width 419 height 24
click at [682, 652] on button "Cancel" at bounding box center [672, 657] width 223 height 33
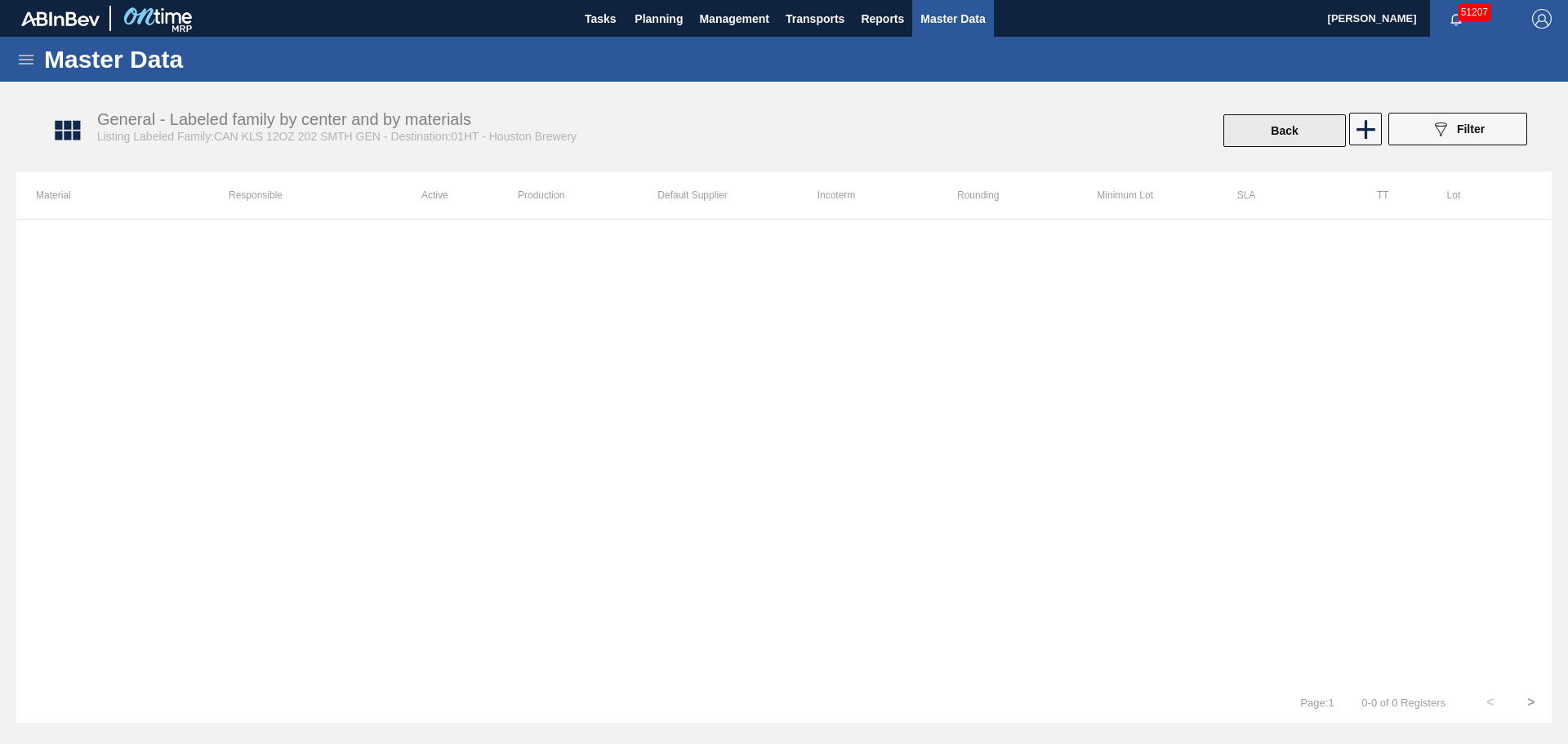
click at [1283, 142] on button "Back" at bounding box center [1284, 131] width 122 height 33
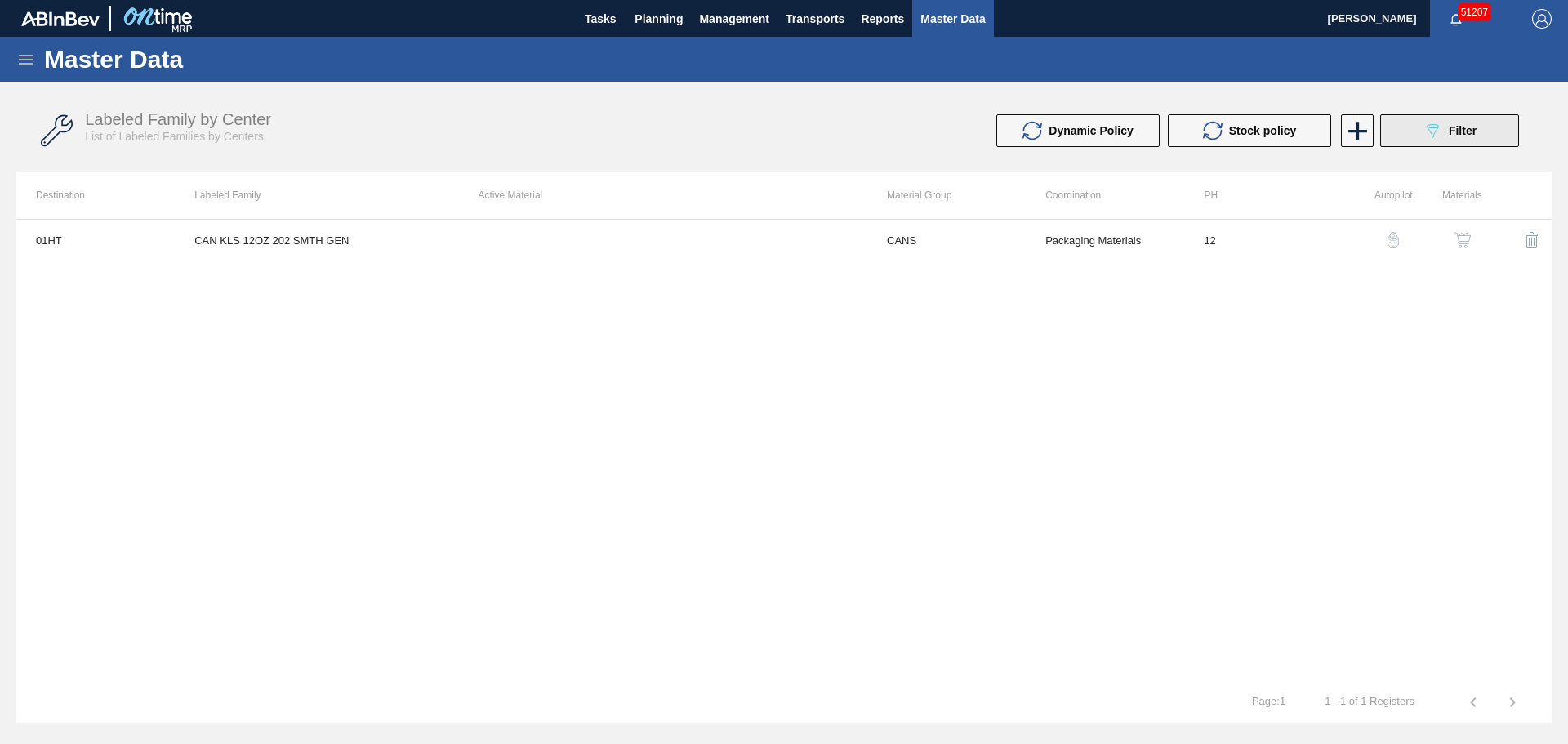
click at [1397, 145] on button "089F7B8B-B2A5-4AFE-B5C0-19BA573D28AC Filter" at bounding box center [1449, 131] width 139 height 33
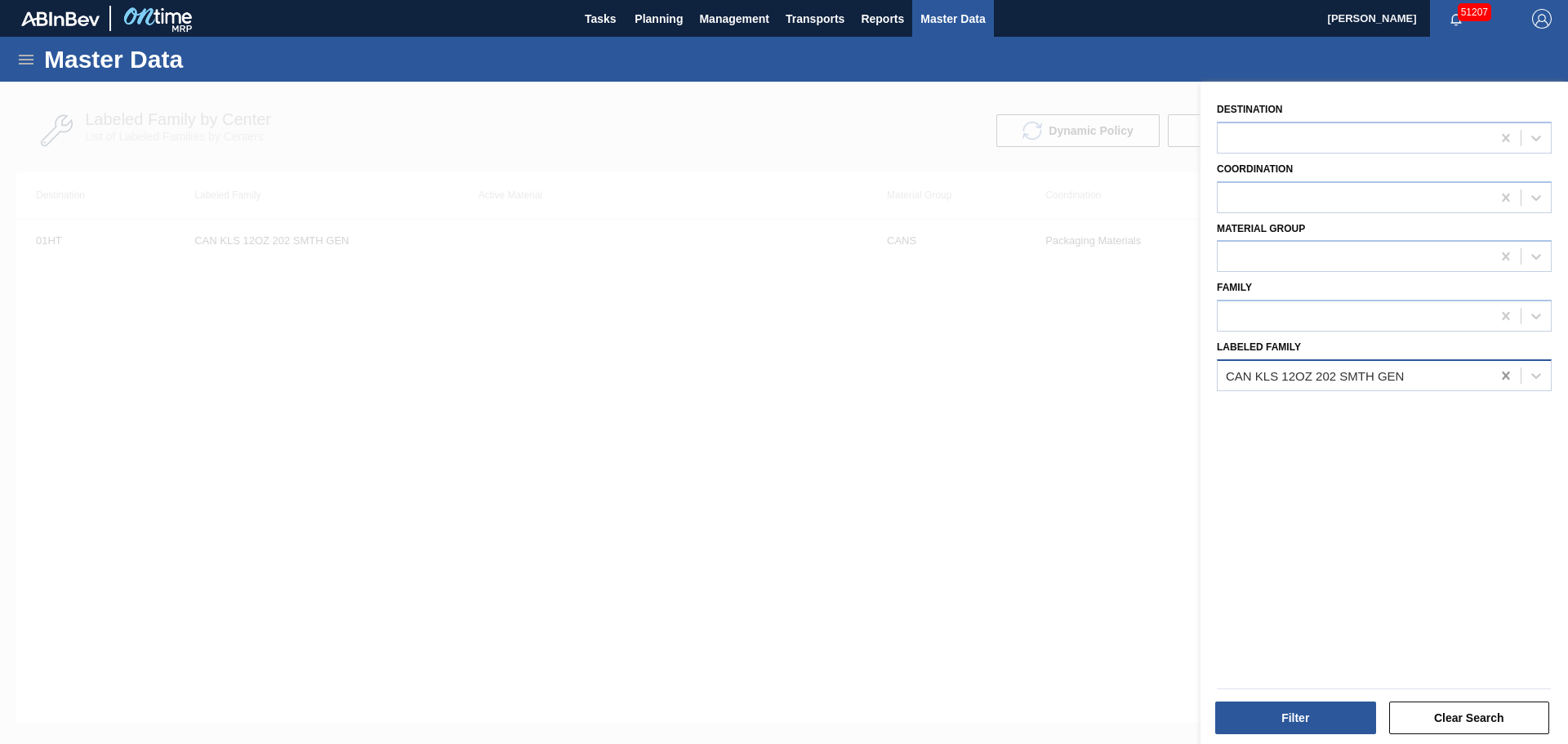
click at [1503, 374] on icon at bounding box center [1505, 376] width 8 height 8
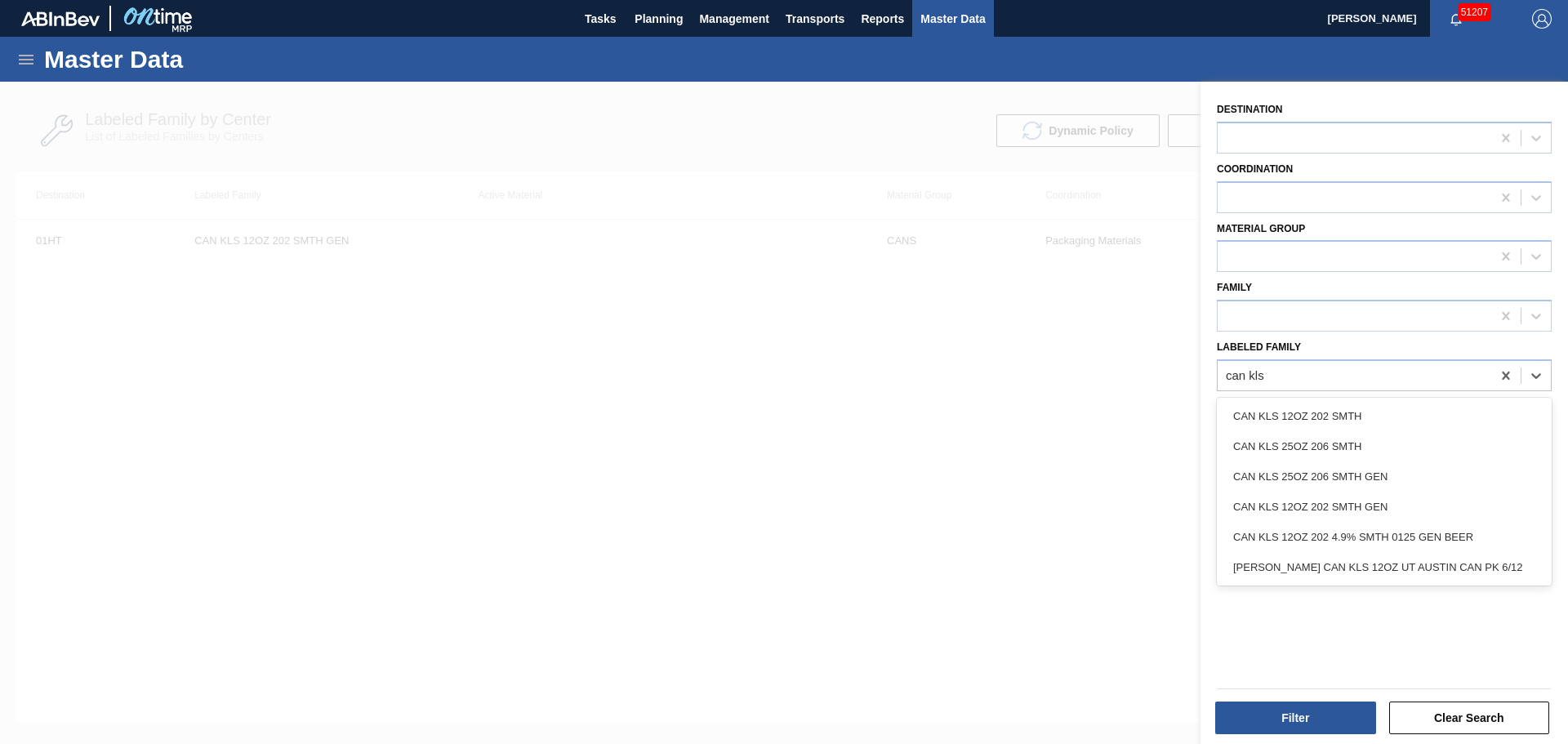
click at [1438, 414] on div "CAN KLS 12OZ 202 SMTH" at bounding box center [1384, 417] width 335 height 31
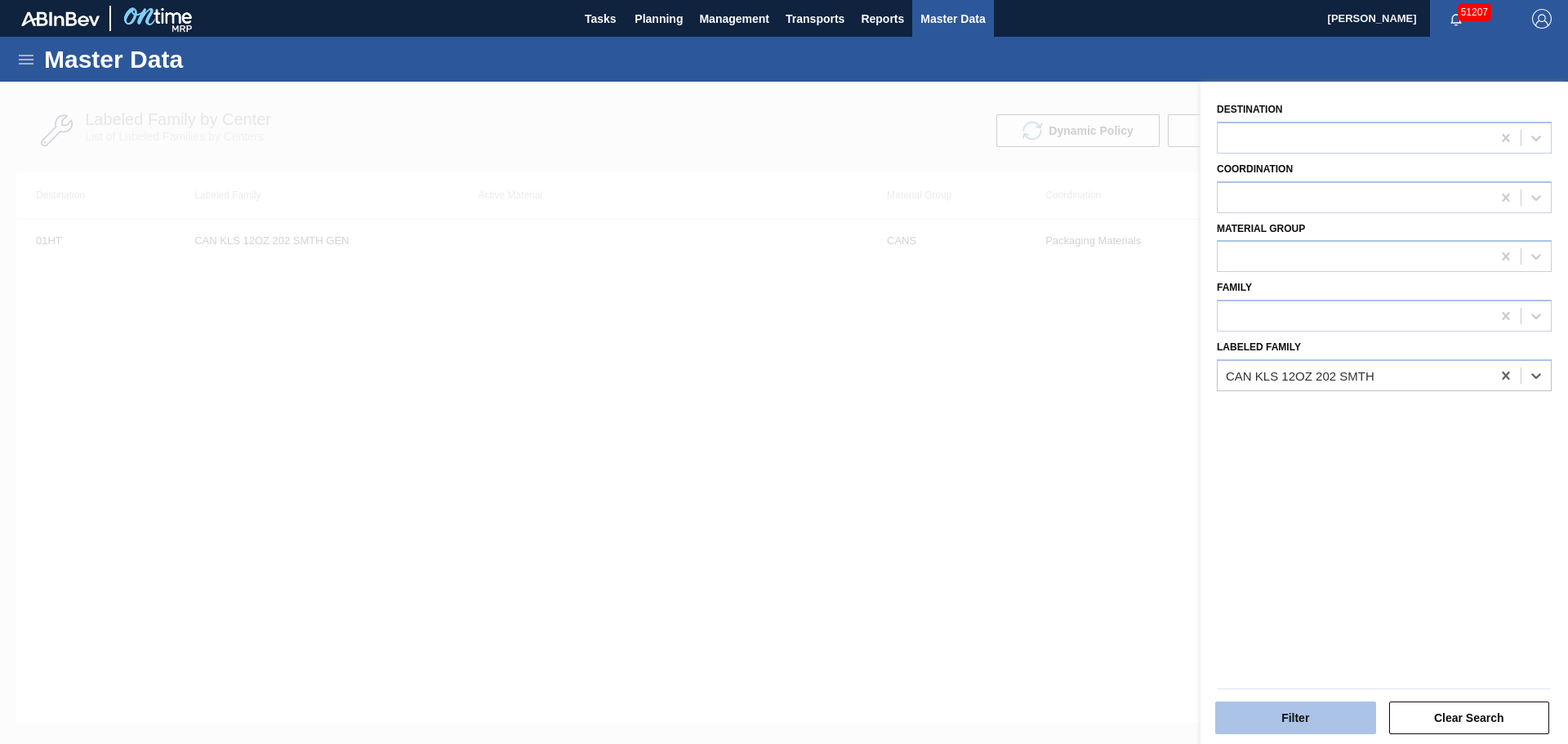
click at [1336, 705] on button "Filter" at bounding box center [1296, 718] width 161 height 33
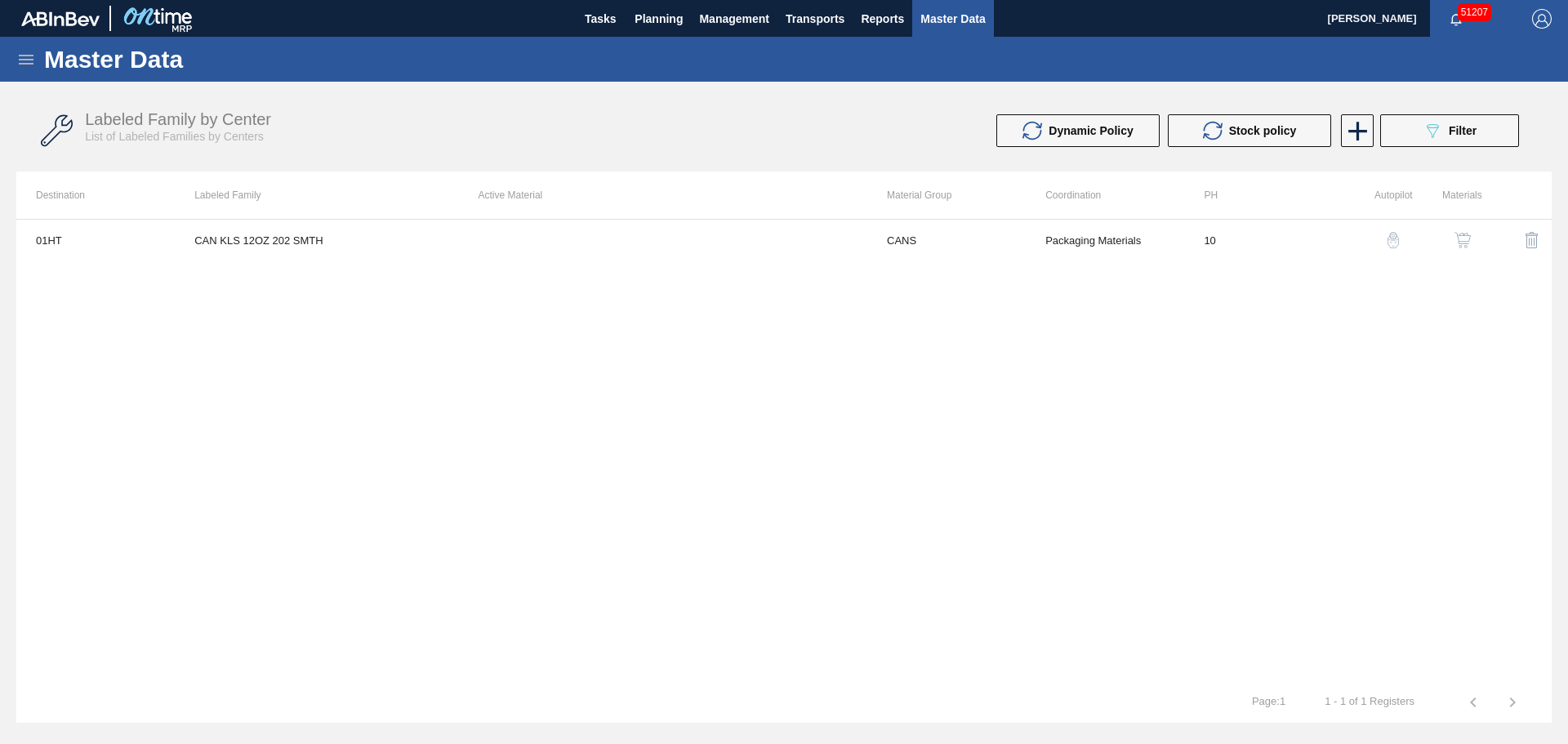
click at [1465, 238] on img "button" at bounding box center [1462, 239] width 16 height 16
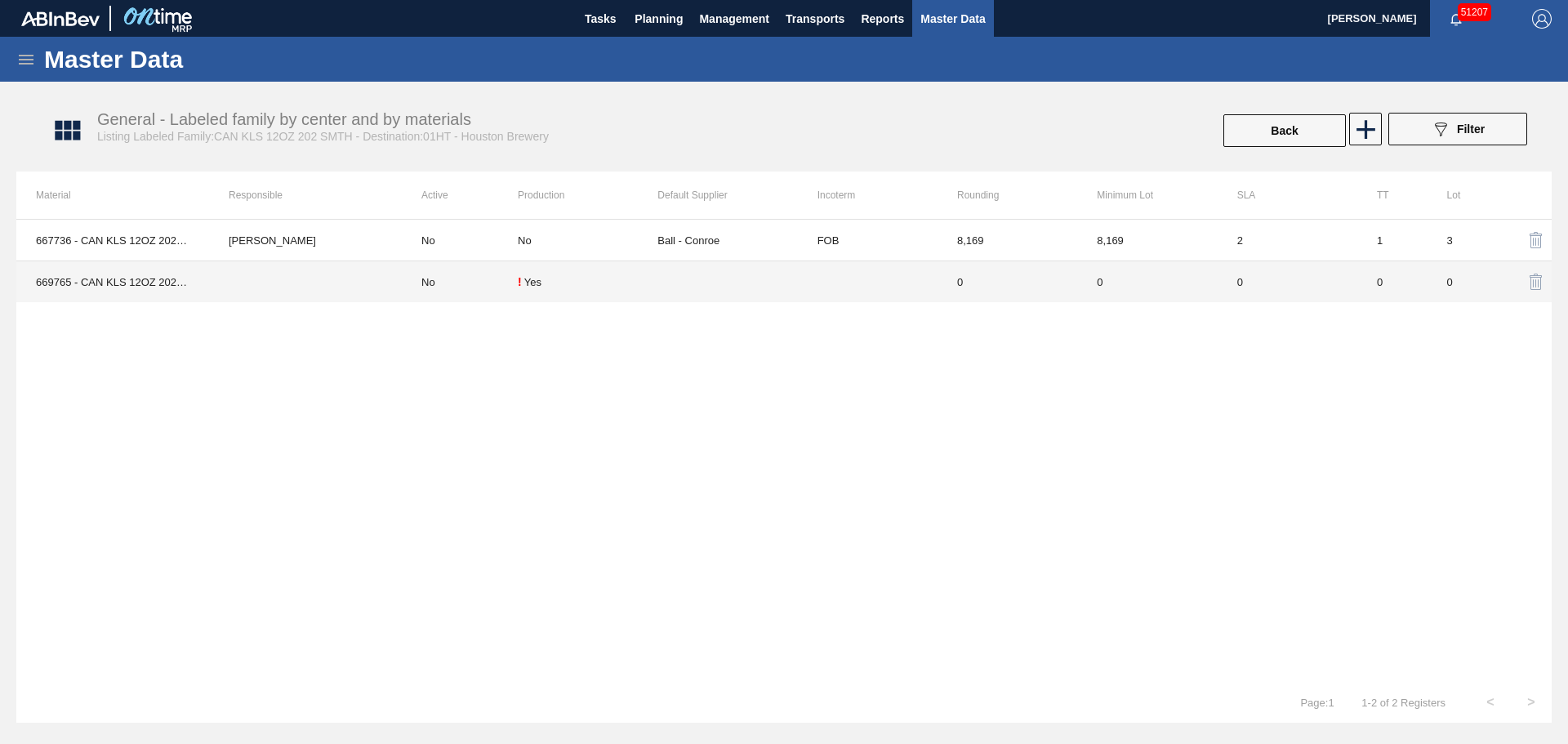
click at [432, 282] on td "No" at bounding box center [460, 282] width 116 height 42
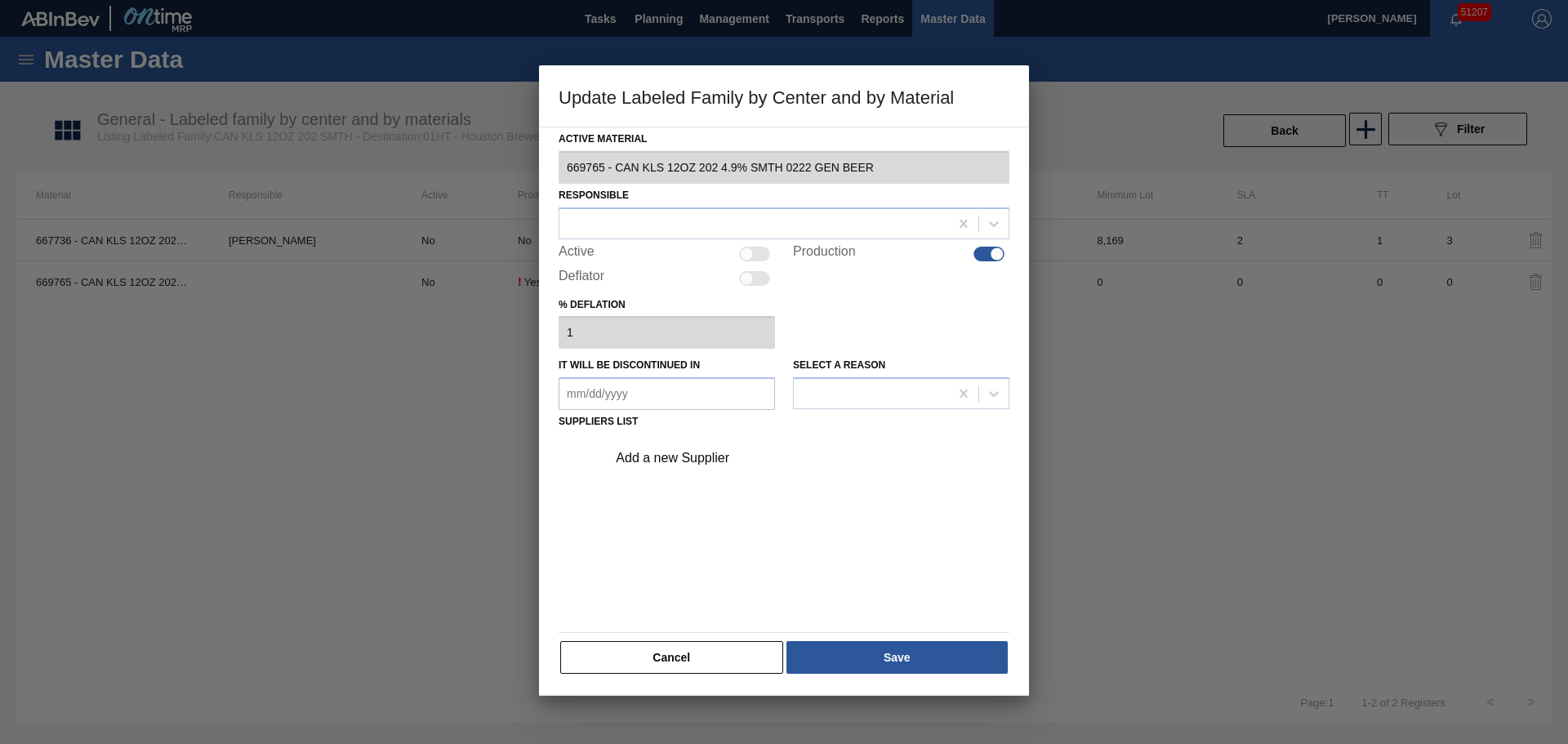
click at [765, 255] on div at bounding box center [754, 254] width 31 height 14
click at [755, 236] on div at bounding box center [784, 224] width 451 height 32
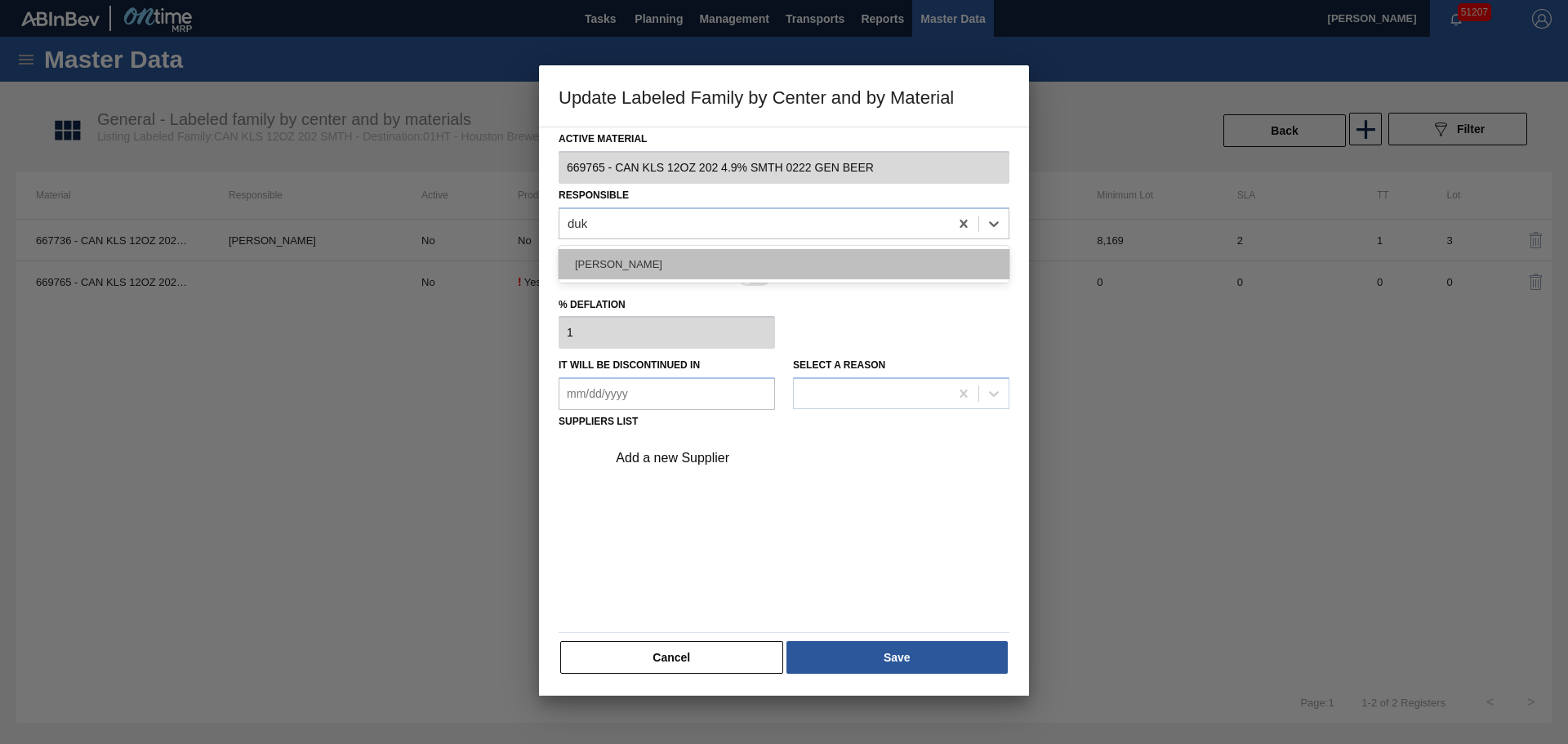
click at [653, 266] on div "Isaiah Duke" at bounding box center [784, 265] width 451 height 31
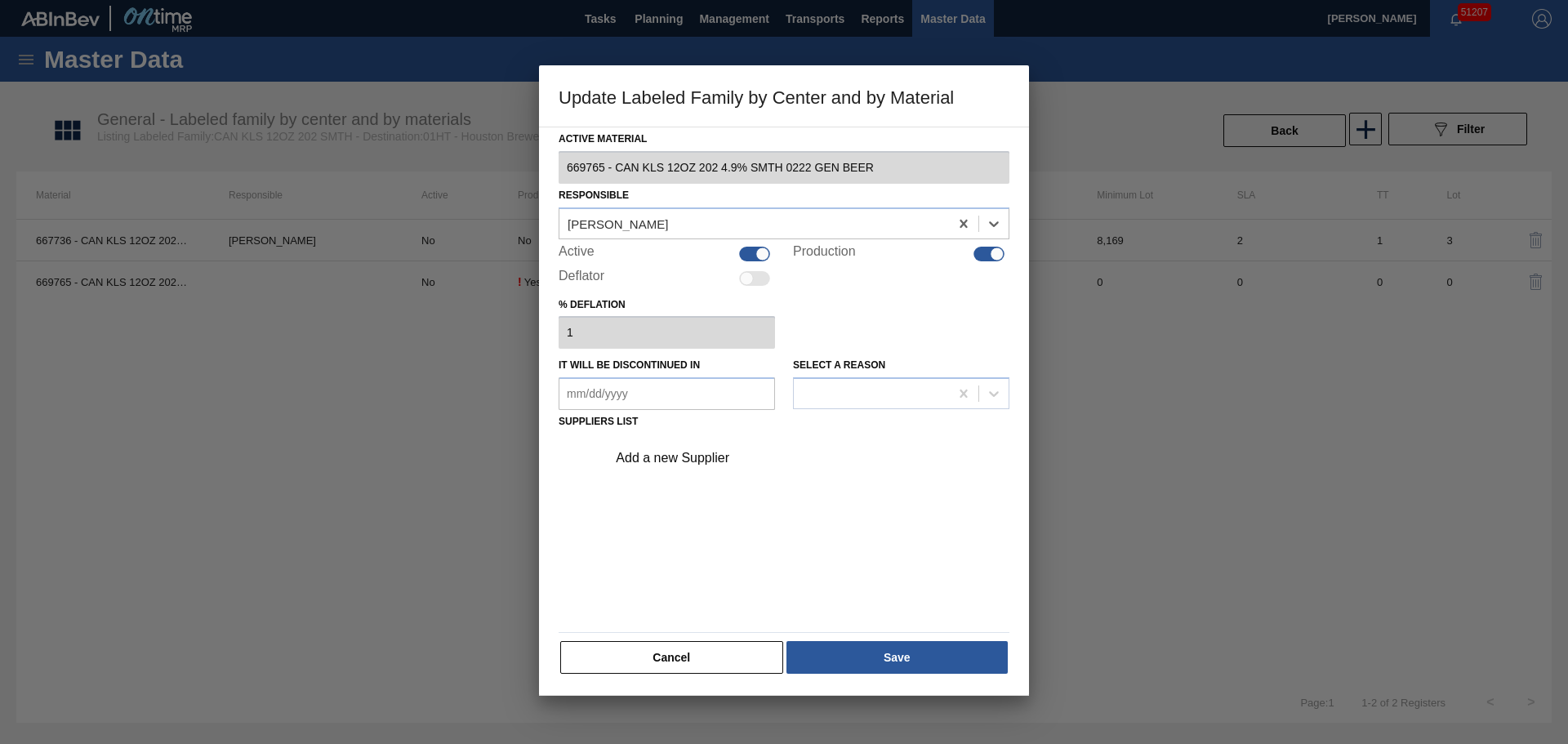
click at [687, 473] on div "Add a new Supplier" at bounding box center [803, 458] width 412 height 41
click at [690, 476] on div "Add a new Supplier" at bounding box center [803, 458] width 412 height 41
click at [690, 460] on div "Add a new Supplier" at bounding box center [775, 458] width 320 height 14
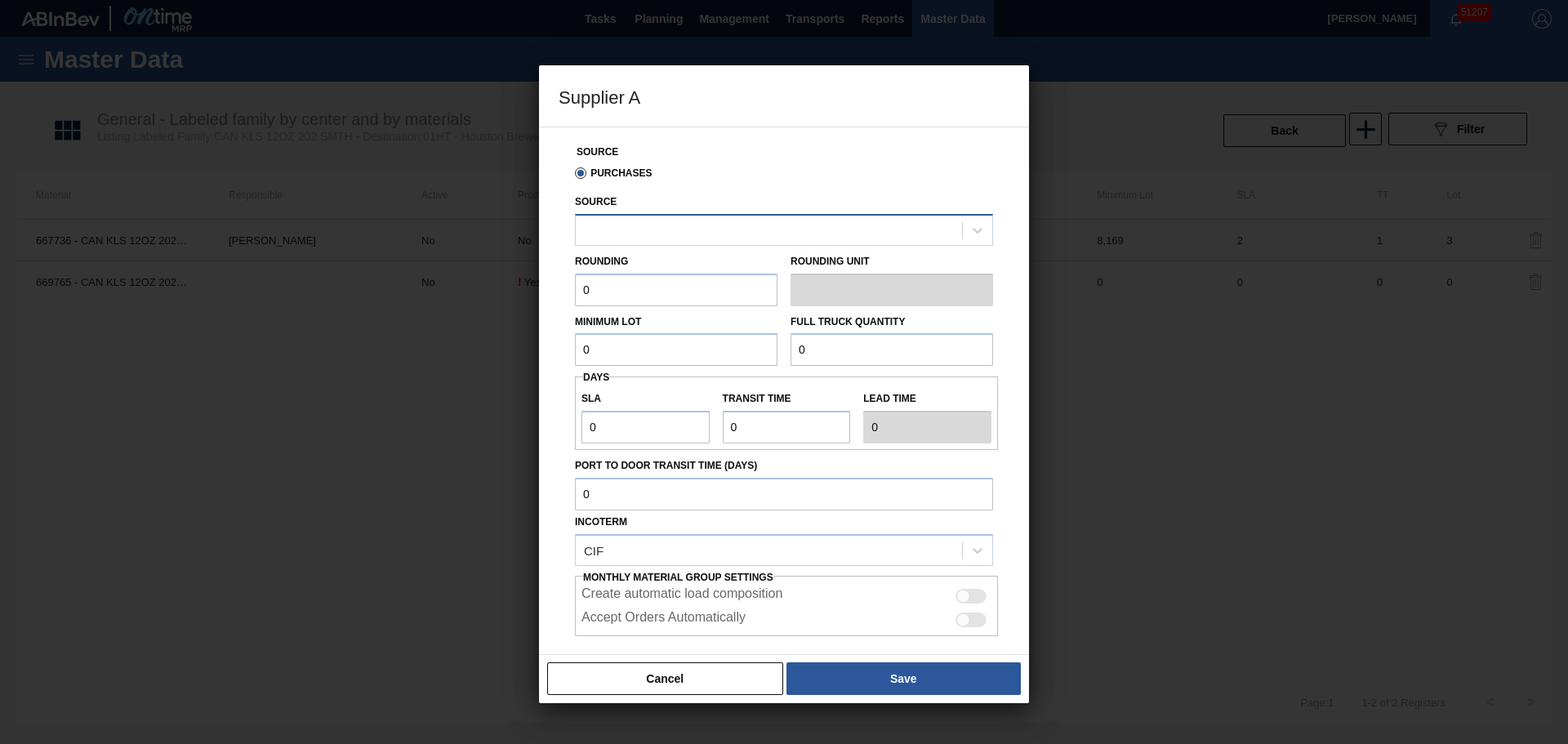
click at [656, 220] on div at bounding box center [768, 230] width 386 height 24
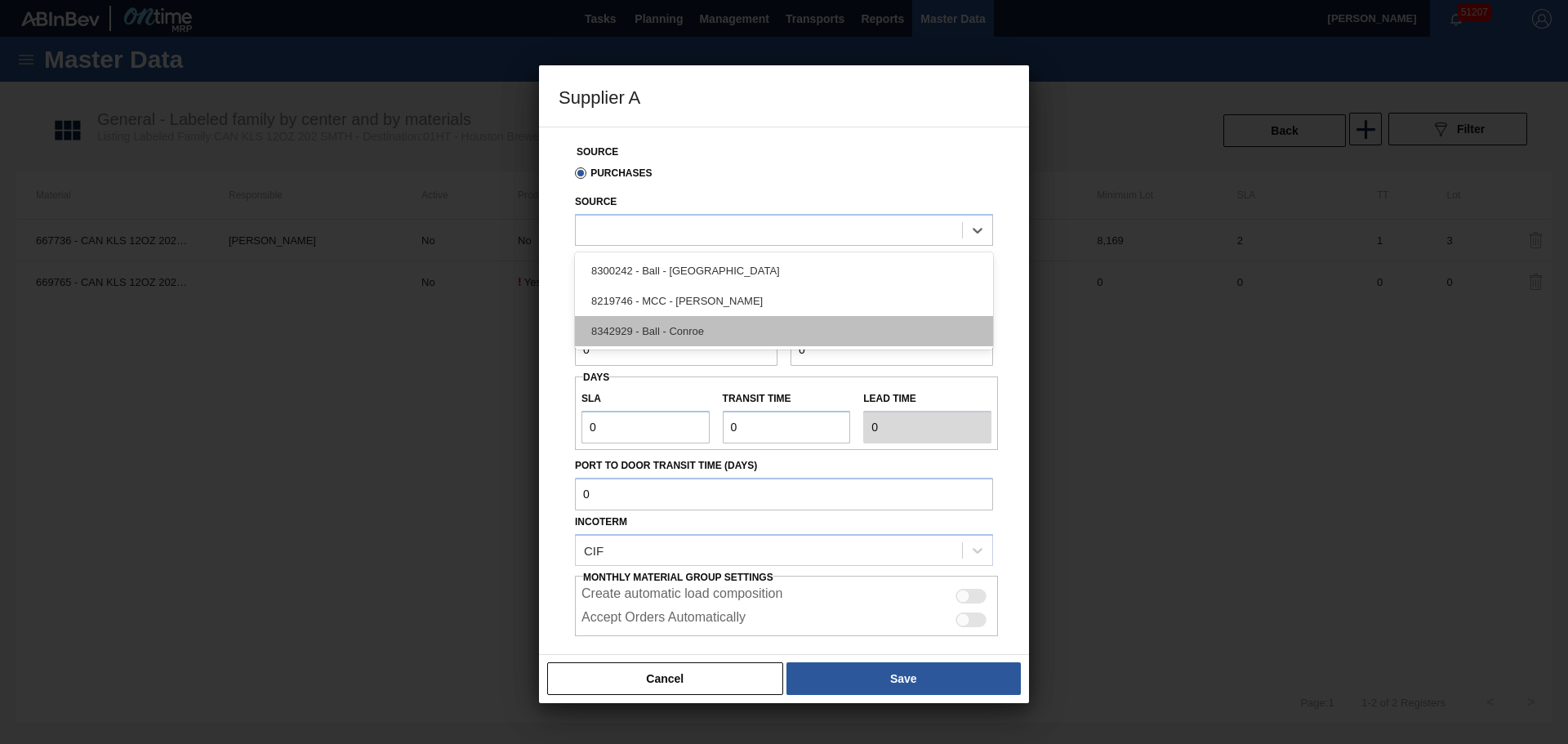
drag, startPoint x: 672, startPoint y: 259, endPoint x: 673, endPoint y: 328, distance: 69.0
click at [673, 328] on div "8300242 - Ball - Rome 8219746 - MCC - Mira Loma 8342929 - Ball - Conroe" at bounding box center [784, 301] width 418 height 98
click at [673, 328] on div "8342929 - Ball - Conroe" at bounding box center [784, 332] width 418 height 31
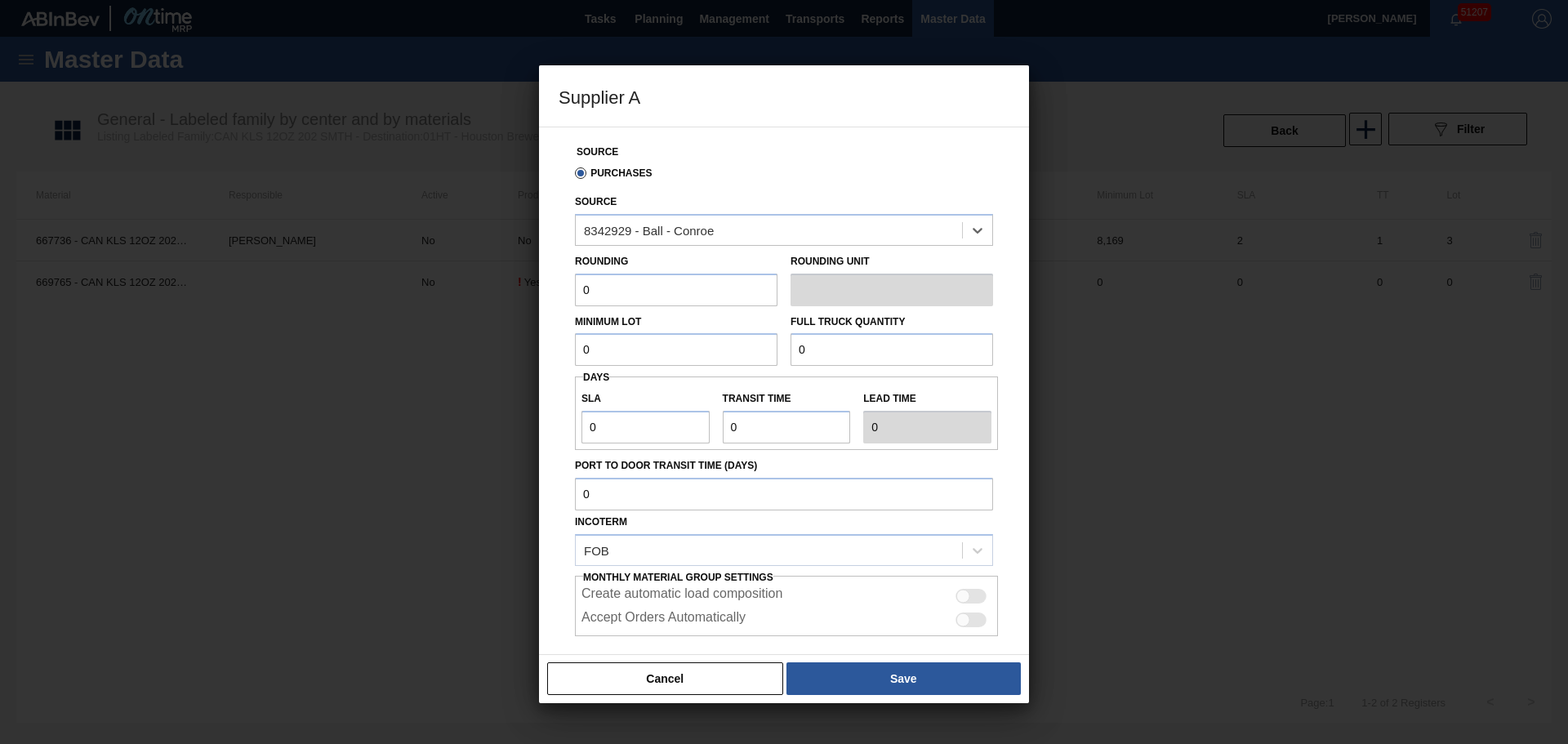
drag, startPoint x: 649, startPoint y: 292, endPoint x: 465, endPoint y: 282, distance: 184.3
click at [465, 282] on div "Supplier A Source Purchases Source option 8342929 - Ball - Conroe, selected. Se…" at bounding box center [784, 372] width 1568 height 744
click at [964, 593] on div at bounding box center [963, 596] width 14 height 14
click at [965, 615] on div at bounding box center [963, 620] width 14 height 14
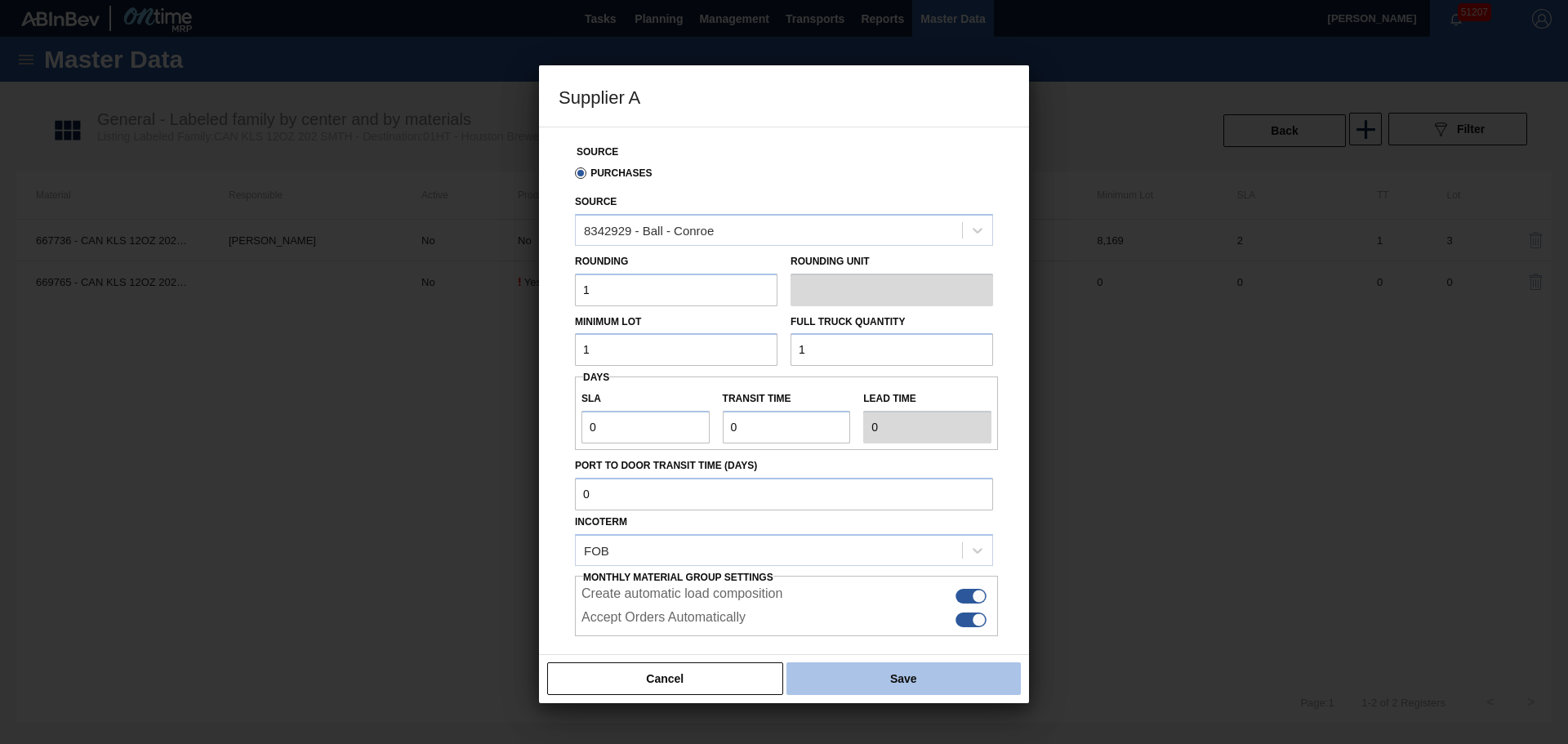
click at [972, 669] on button "Save" at bounding box center [903, 679] width 234 height 33
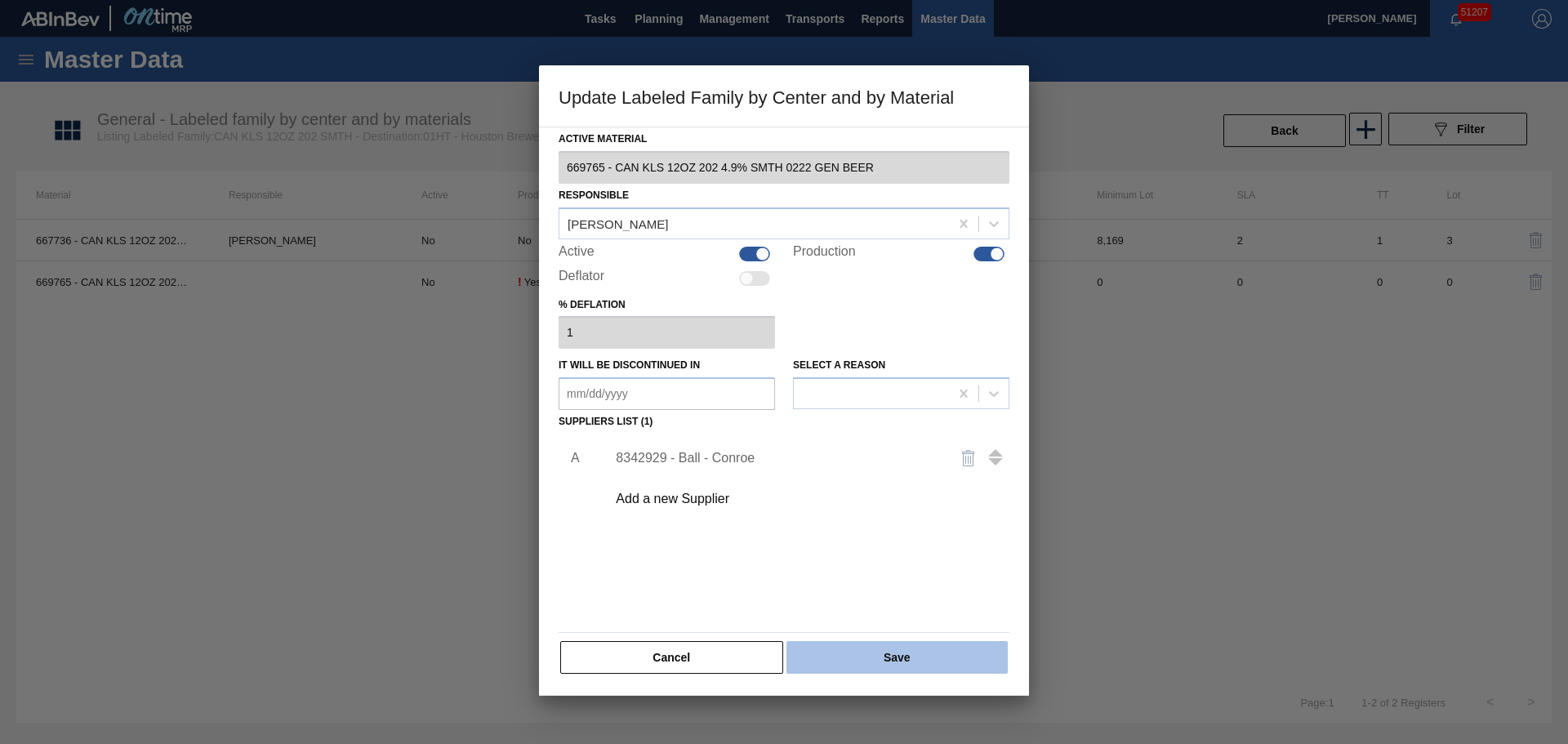
click at [880, 649] on button "Save" at bounding box center [896, 657] width 221 height 33
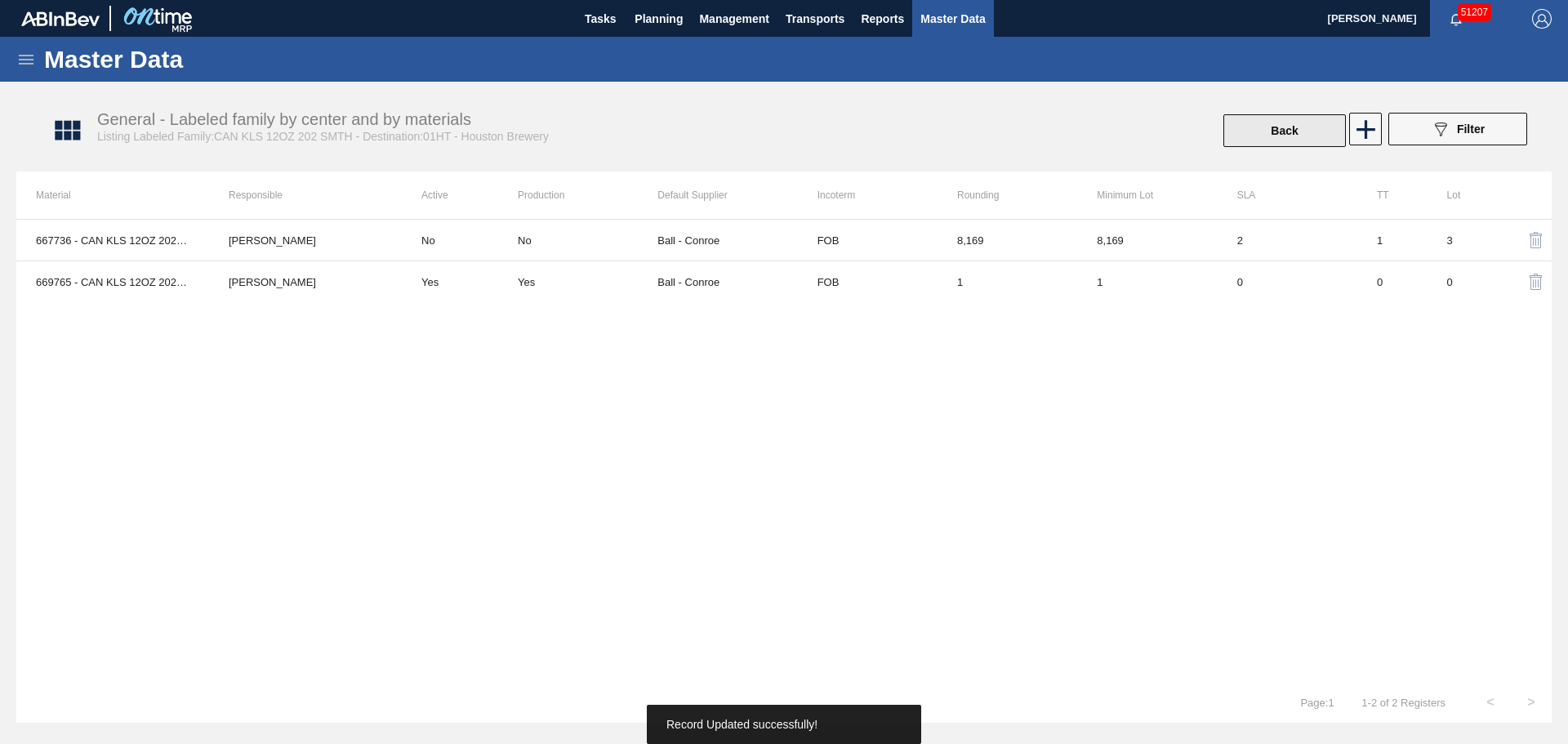
click at [1281, 136] on button "Back" at bounding box center [1284, 131] width 122 height 33
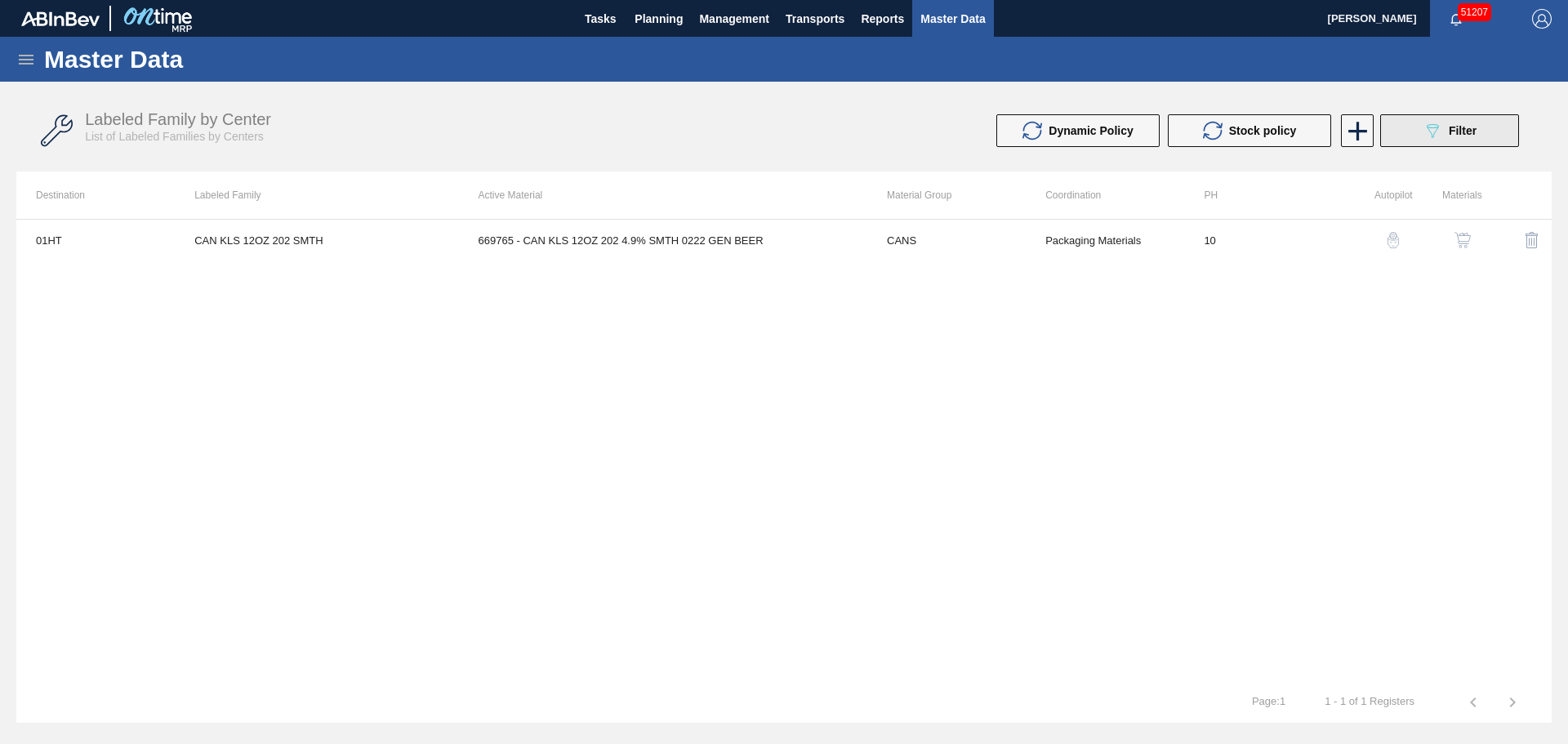
click at [1466, 129] on span "Filter" at bounding box center [1462, 130] width 28 height 13
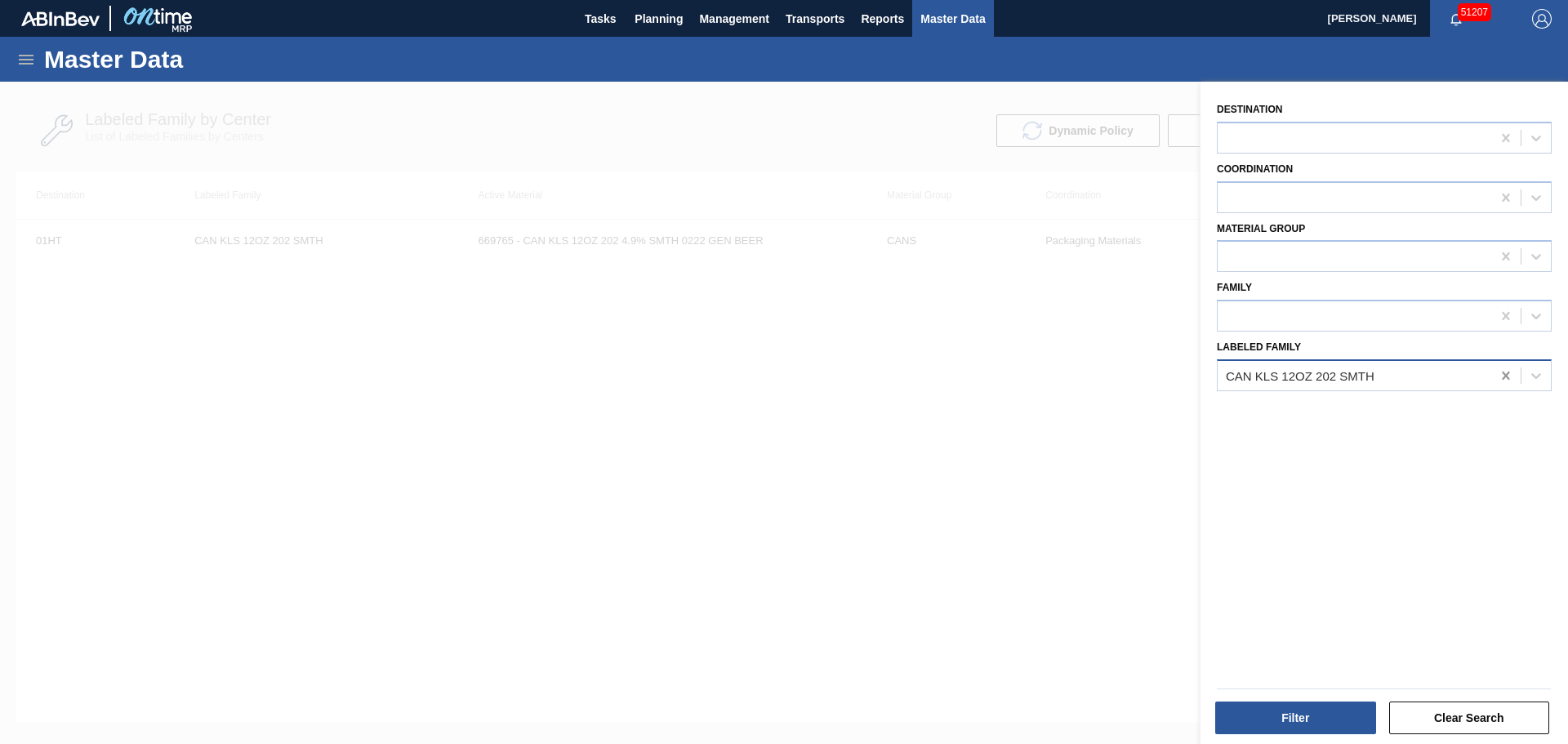
click at [1504, 380] on icon at bounding box center [1505, 375] width 16 height 16
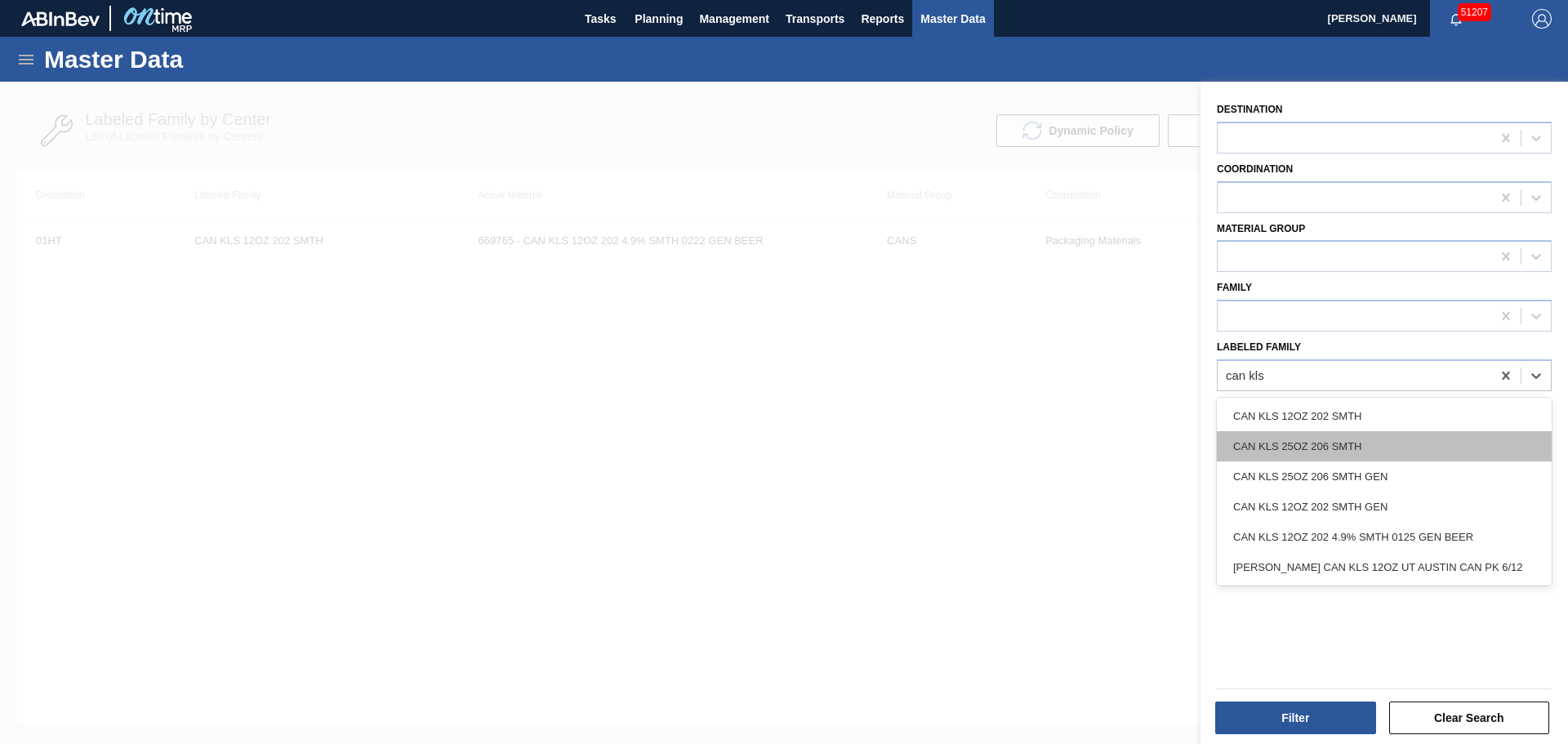
click at [1321, 451] on div "CAN KLS 25OZ 206 SMTH" at bounding box center [1384, 446] width 335 height 31
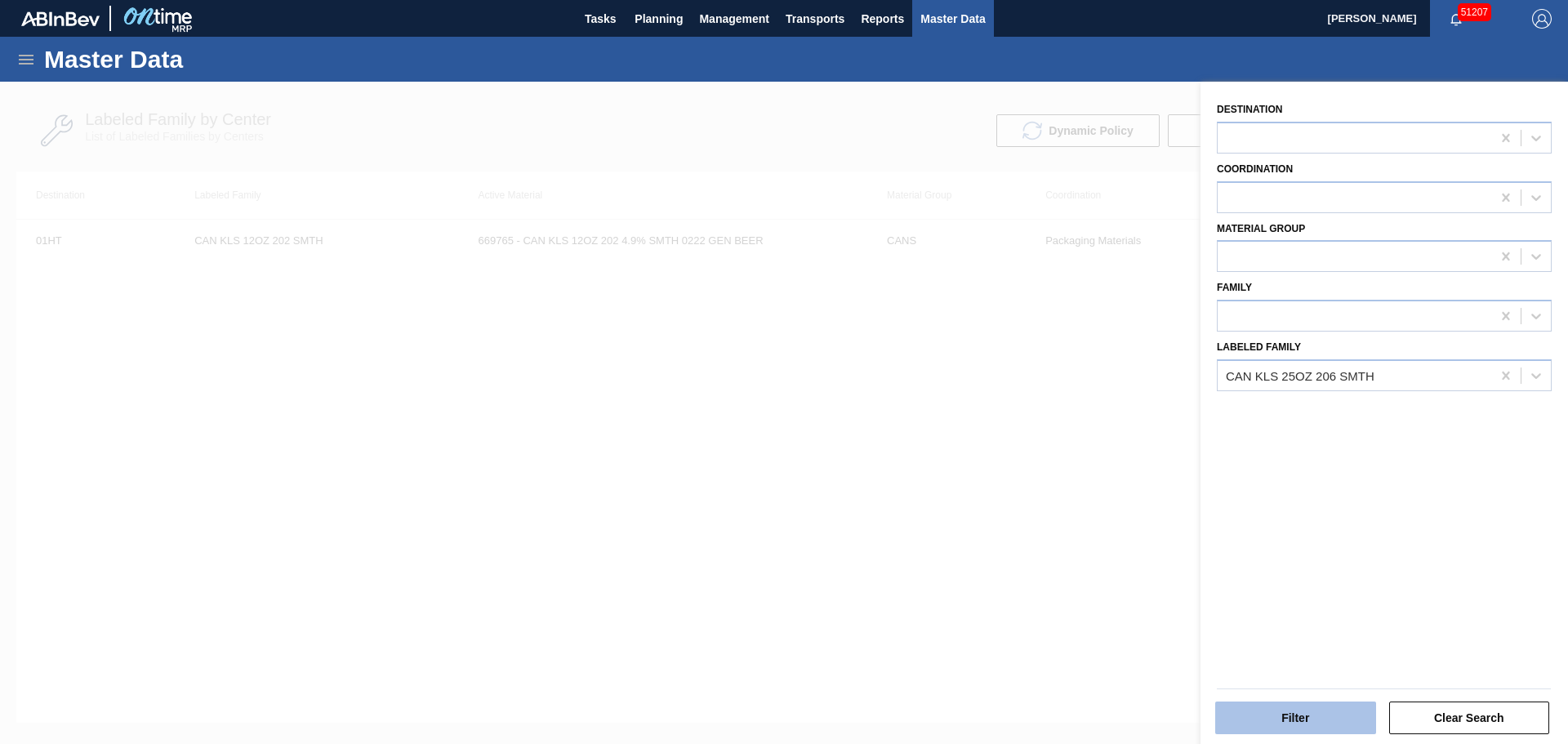
click at [1331, 725] on button "Filter" at bounding box center [1296, 718] width 161 height 33
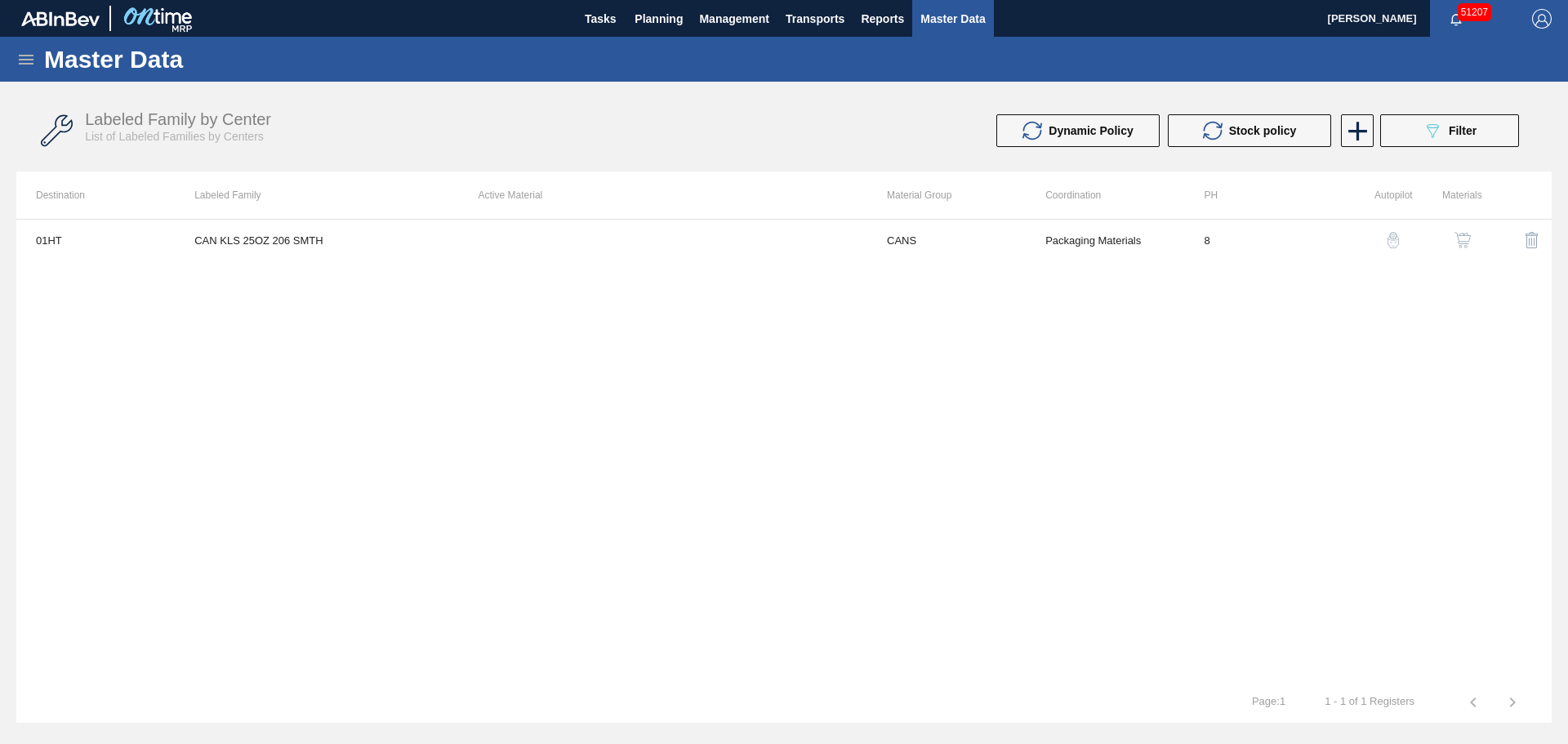
click at [1464, 234] on img "button" at bounding box center [1462, 239] width 16 height 16
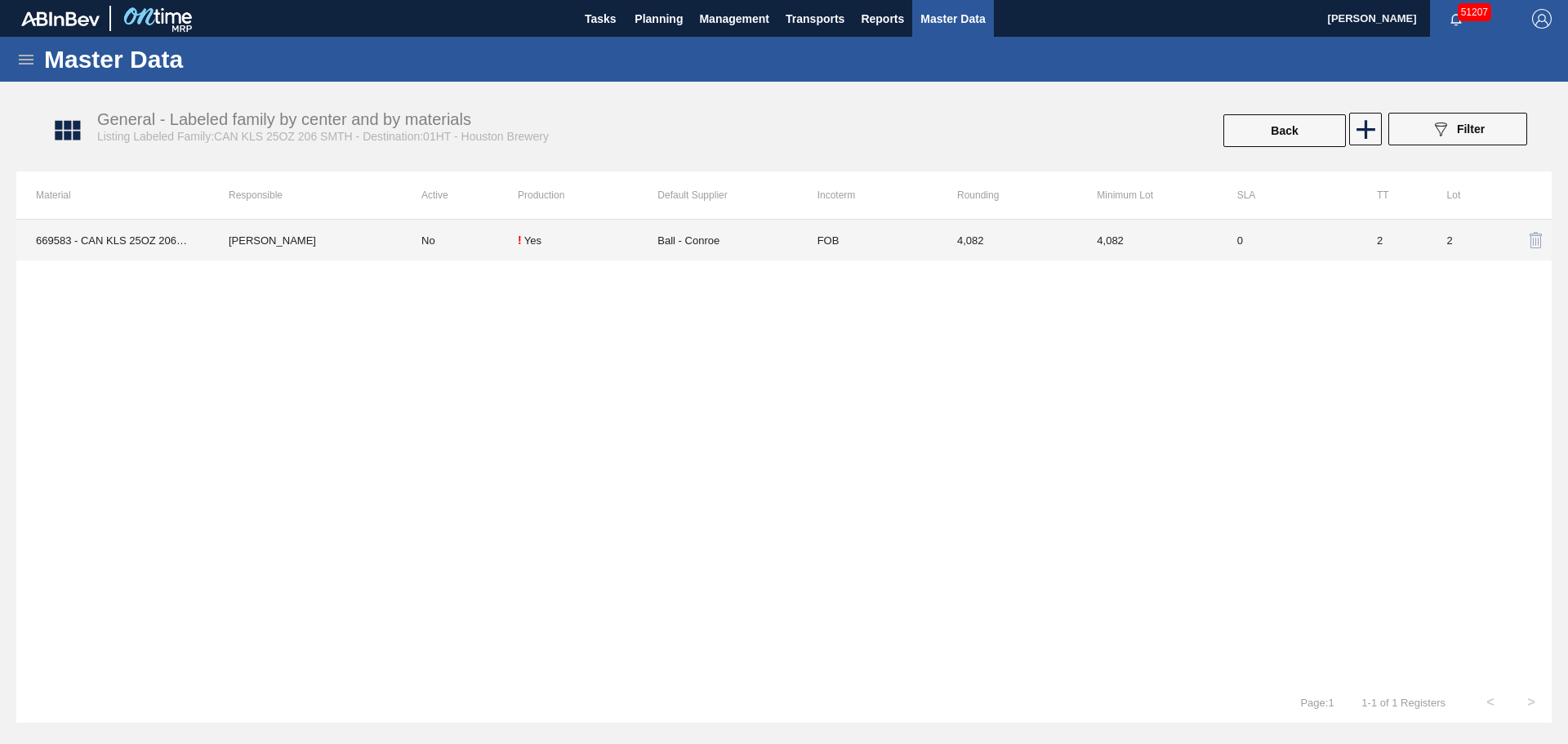
click at [1279, 244] on td "0" at bounding box center [1287, 240] width 140 height 41
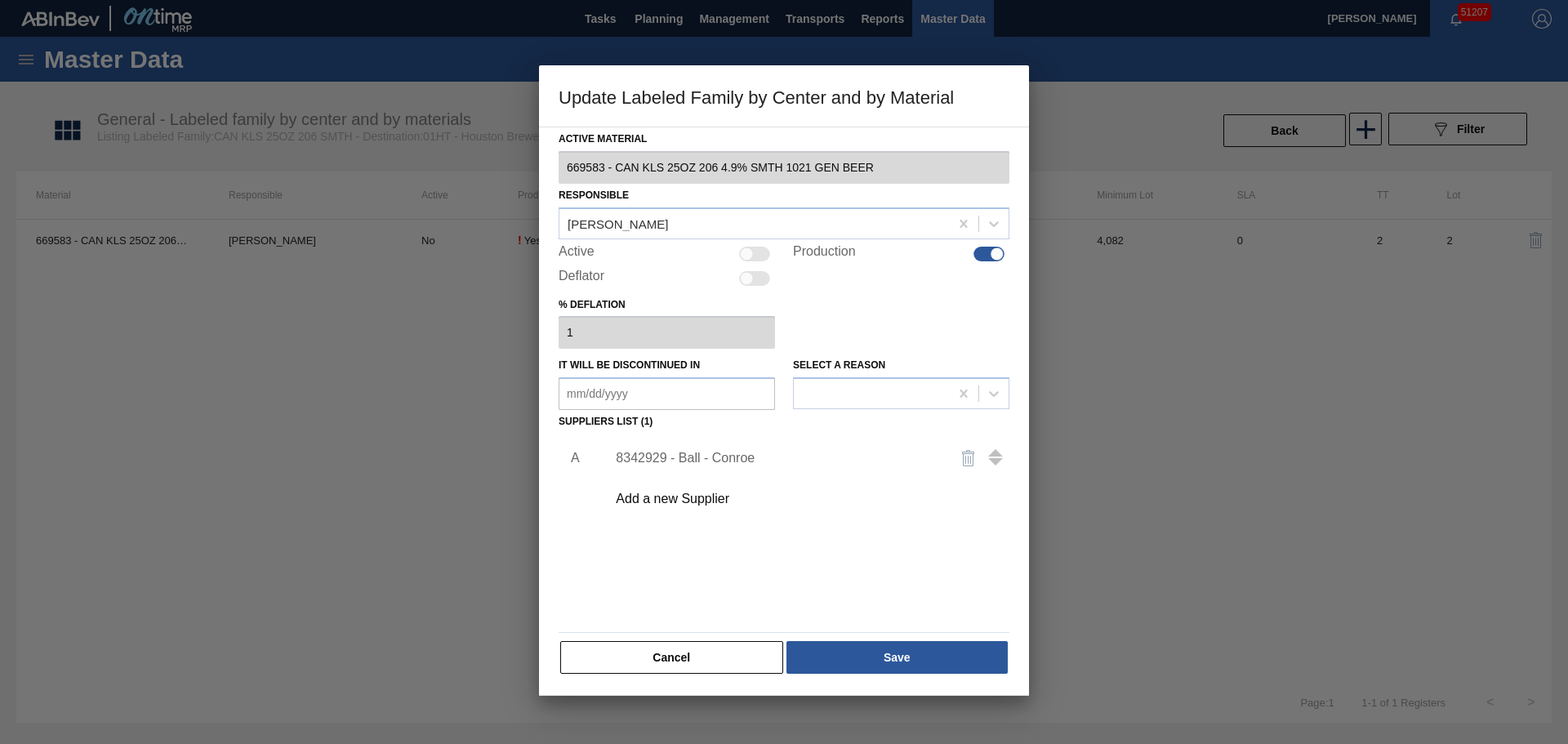
click at [746, 258] on div at bounding box center [746, 254] width 14 height 14
click at [680, 660] on button "Cancel" at bounding box center [672, 657] width 223 height 33
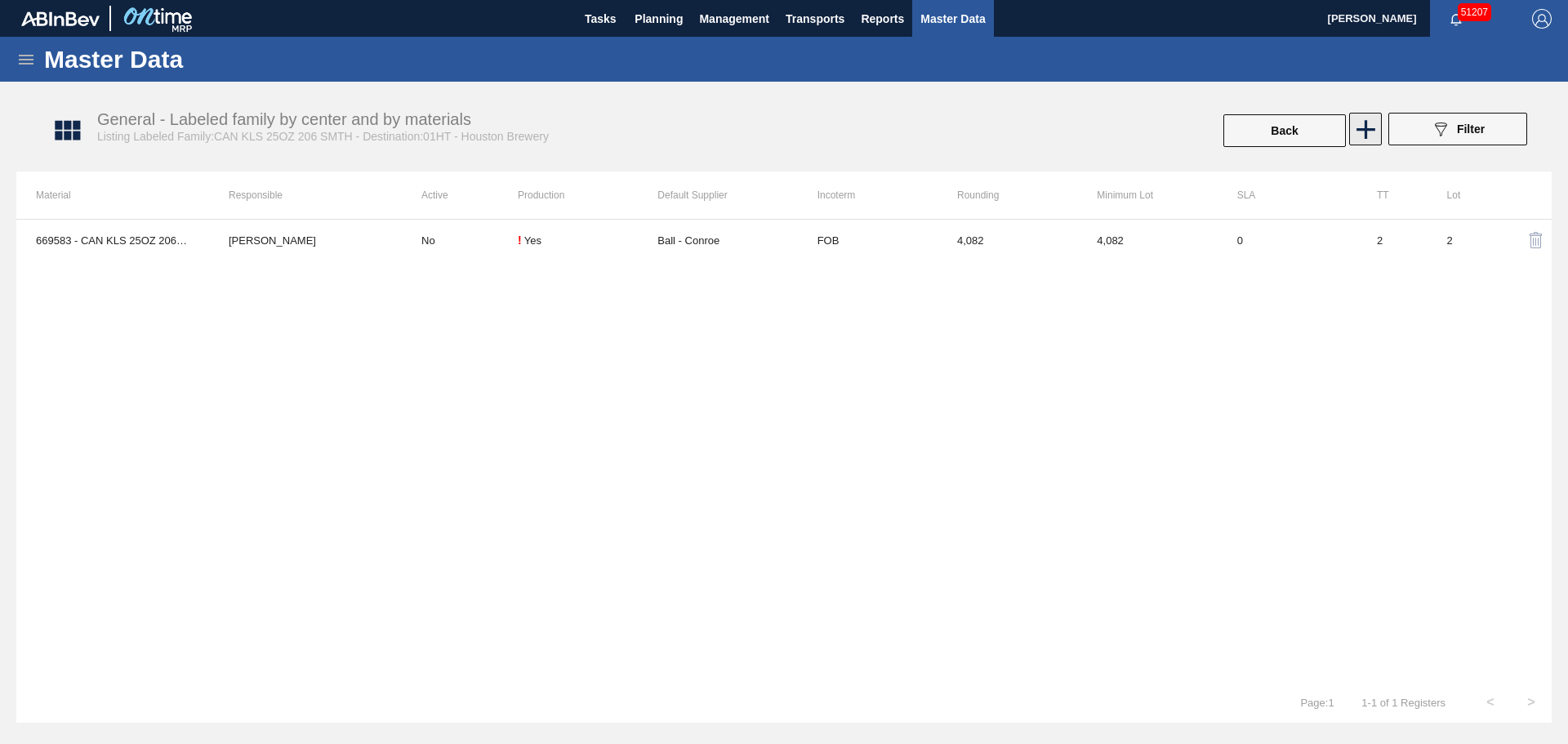
click at [1371, 118] on icon at bounding box center [1366, 130] width 32 height 32
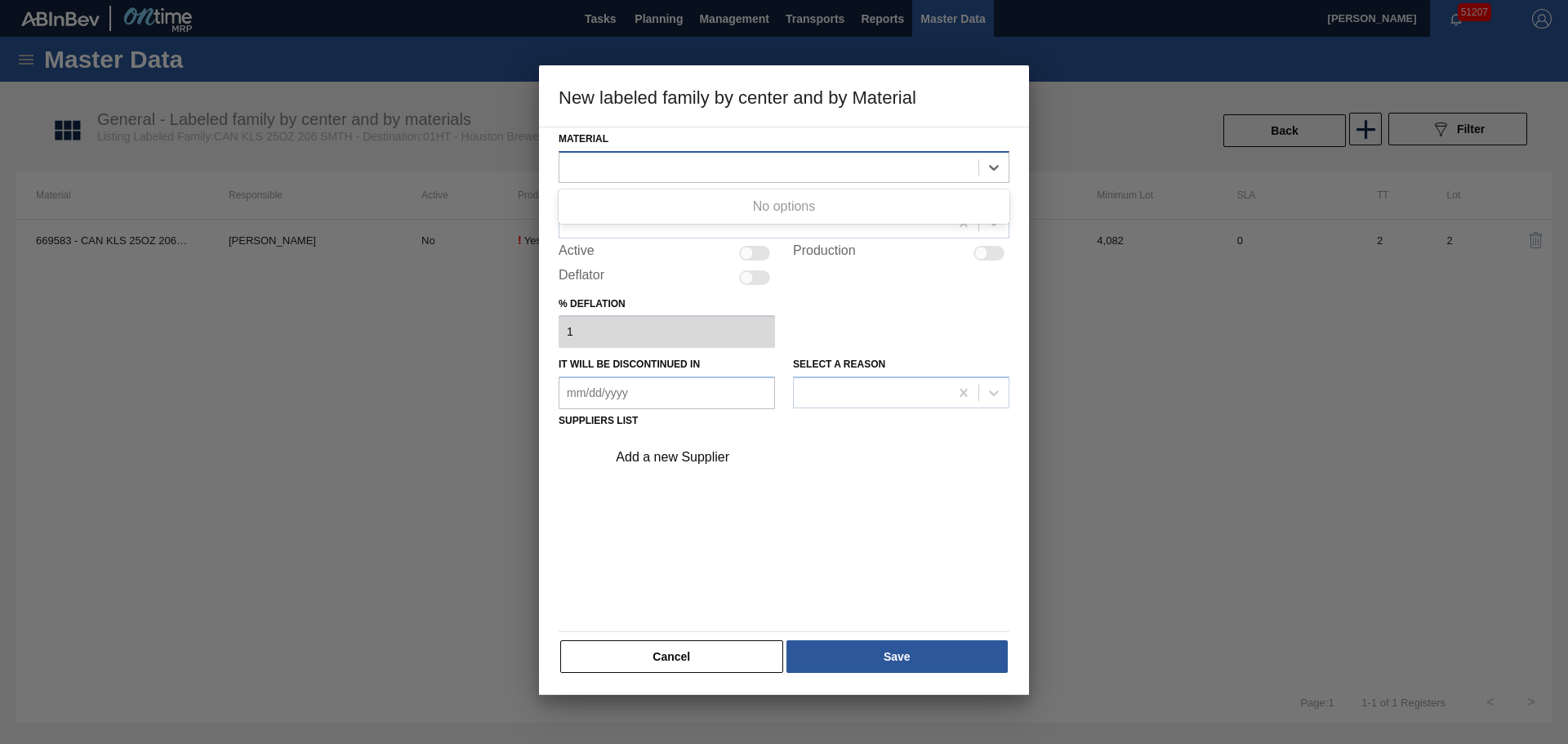
click at [649, 174] on div at bounding box center [769, 167] width 419 height 24
click at [725, 668] on button "Cancel" at bounding box center [672, 657] width 223 height 33
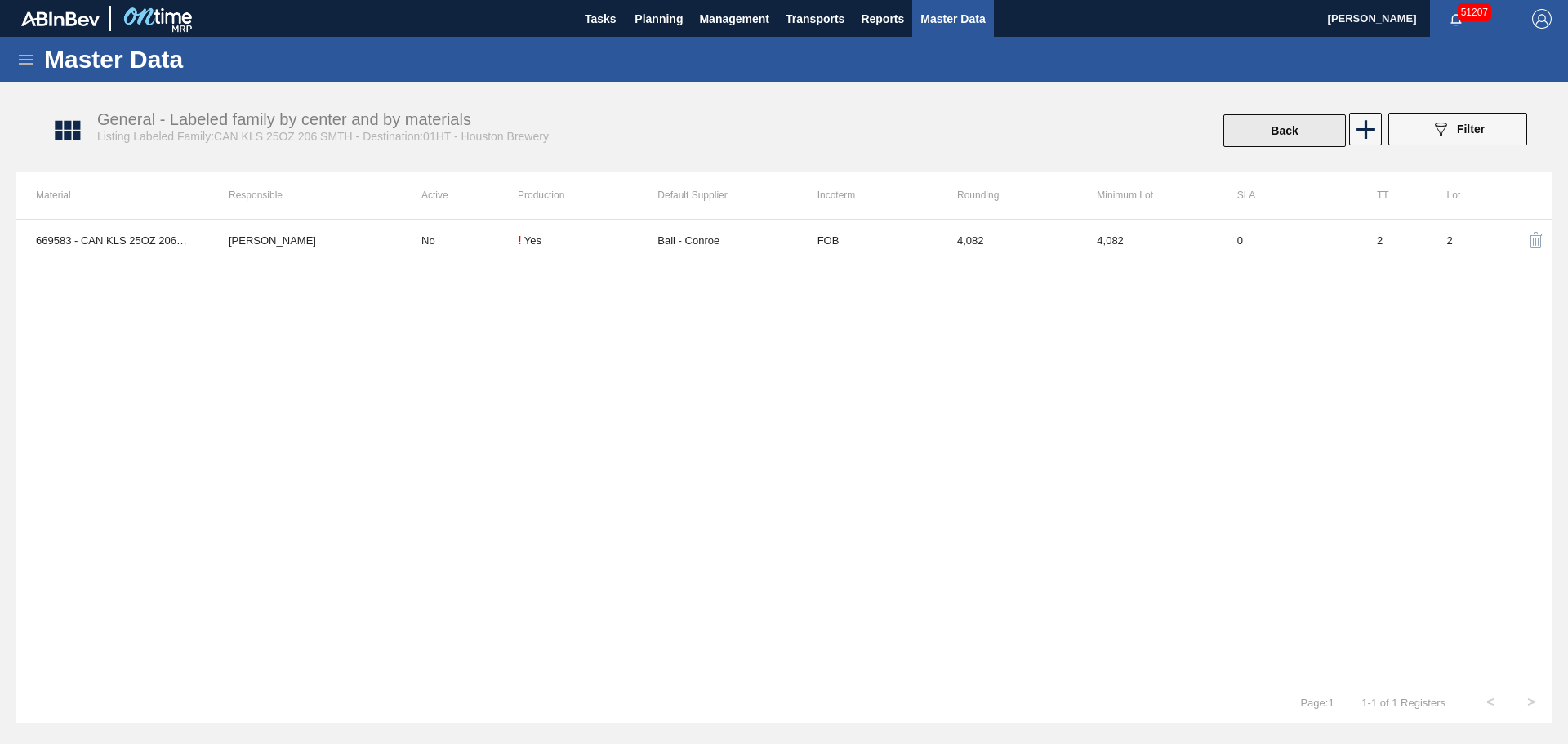
click at [1314, 129] on button "Back" at bounding box center [1284, 131] width 122 height 33
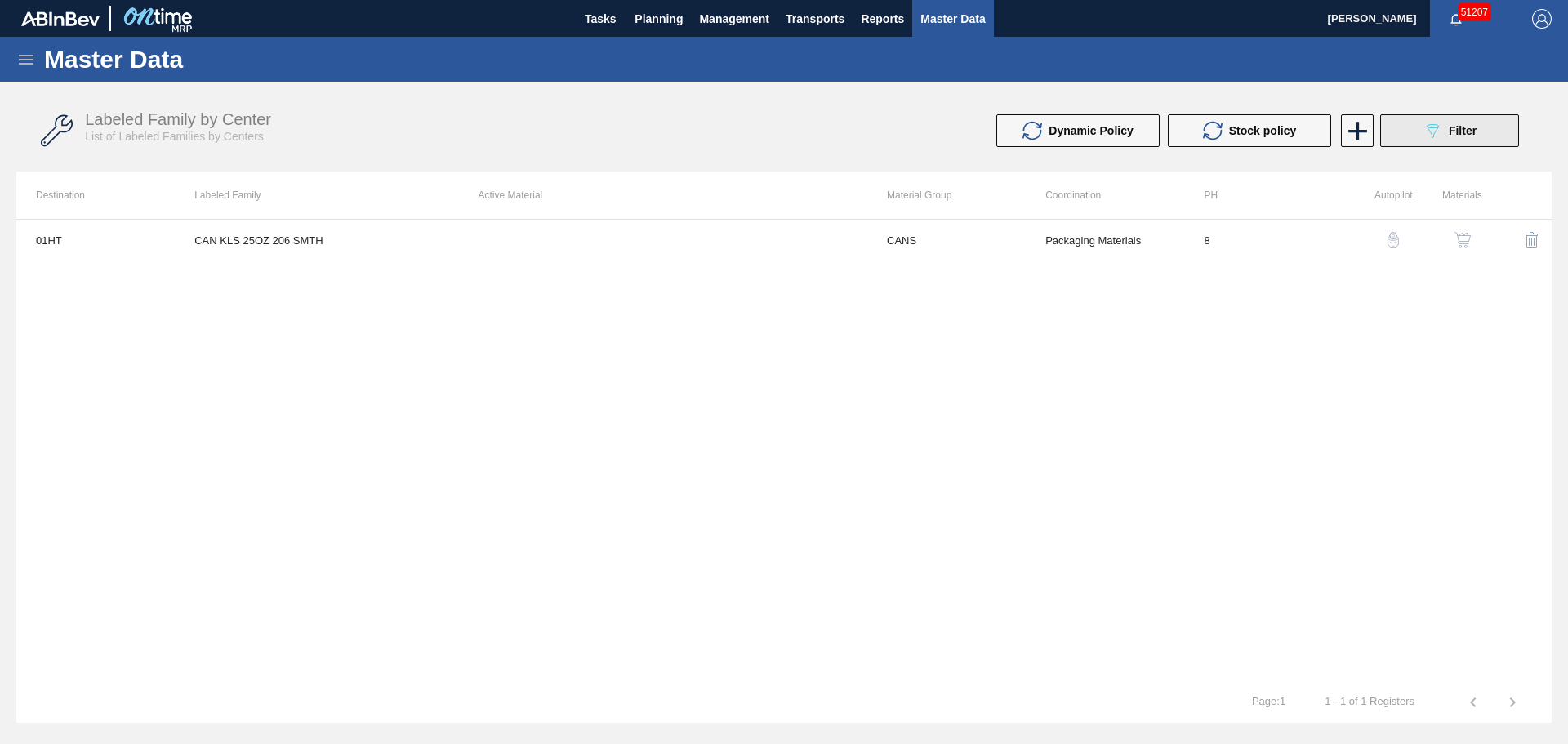
click at [1412, 137] on button "089F7B8B-B2A5-4AFE-B5C0-19BA573D28AC Filter" at bounding box center [1449, 131] width 139 height 33
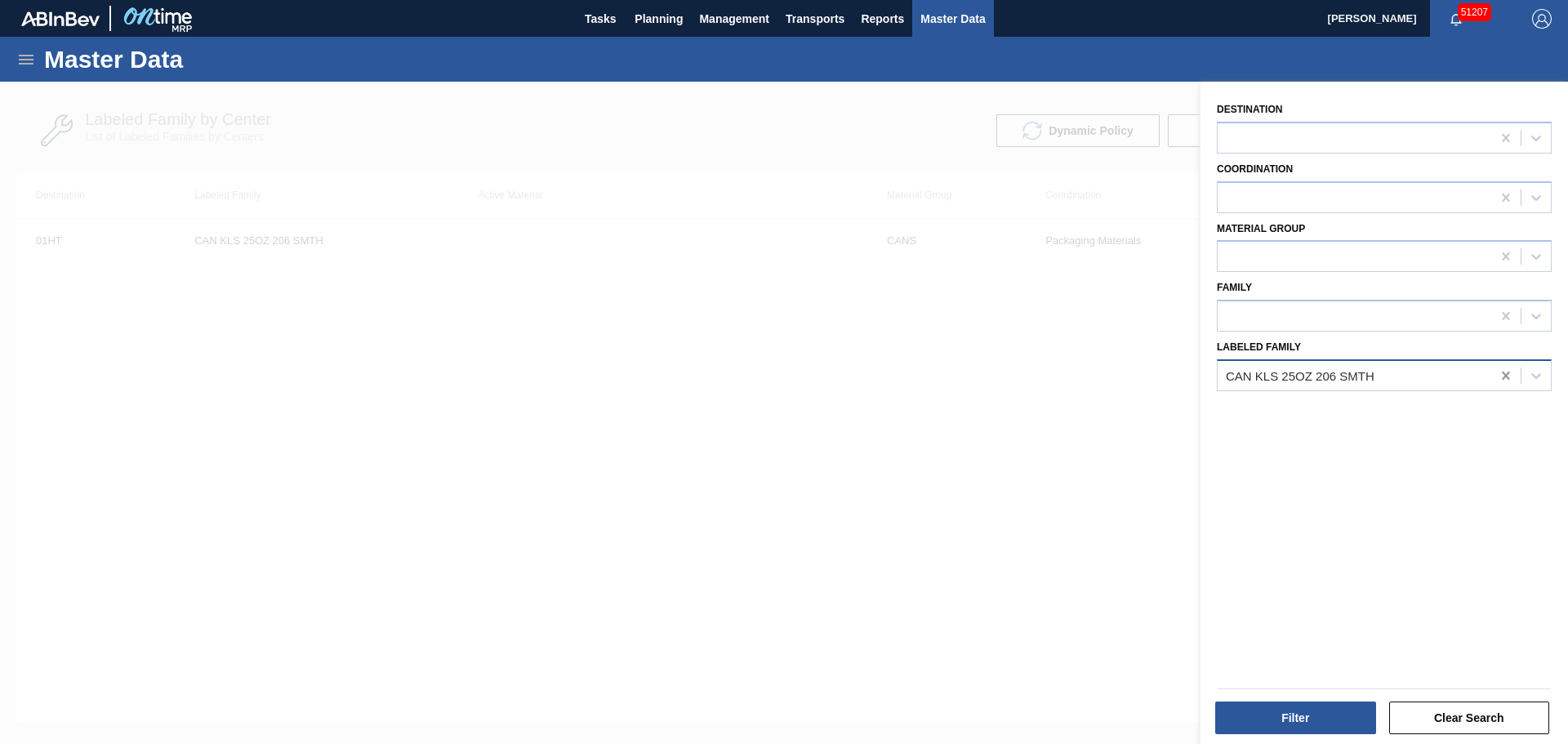
click at [1505, 376] on icon at bounding box center [1505, 375] width 16 height 16
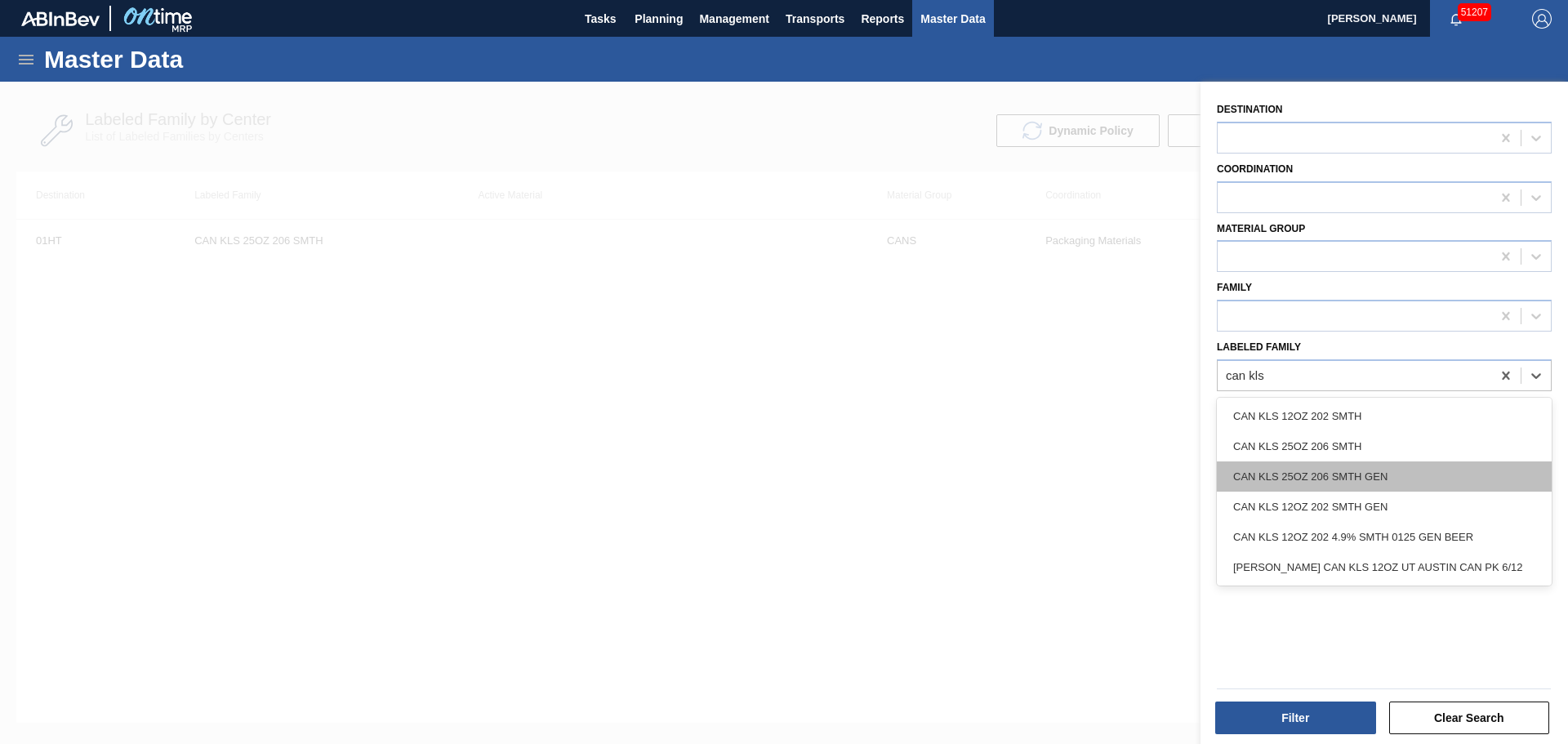
click at [1402, 473] on div "CAN KLS 25OZ 206 SMTH GEN" at bounding box center [1384, 477] width 335 height 31
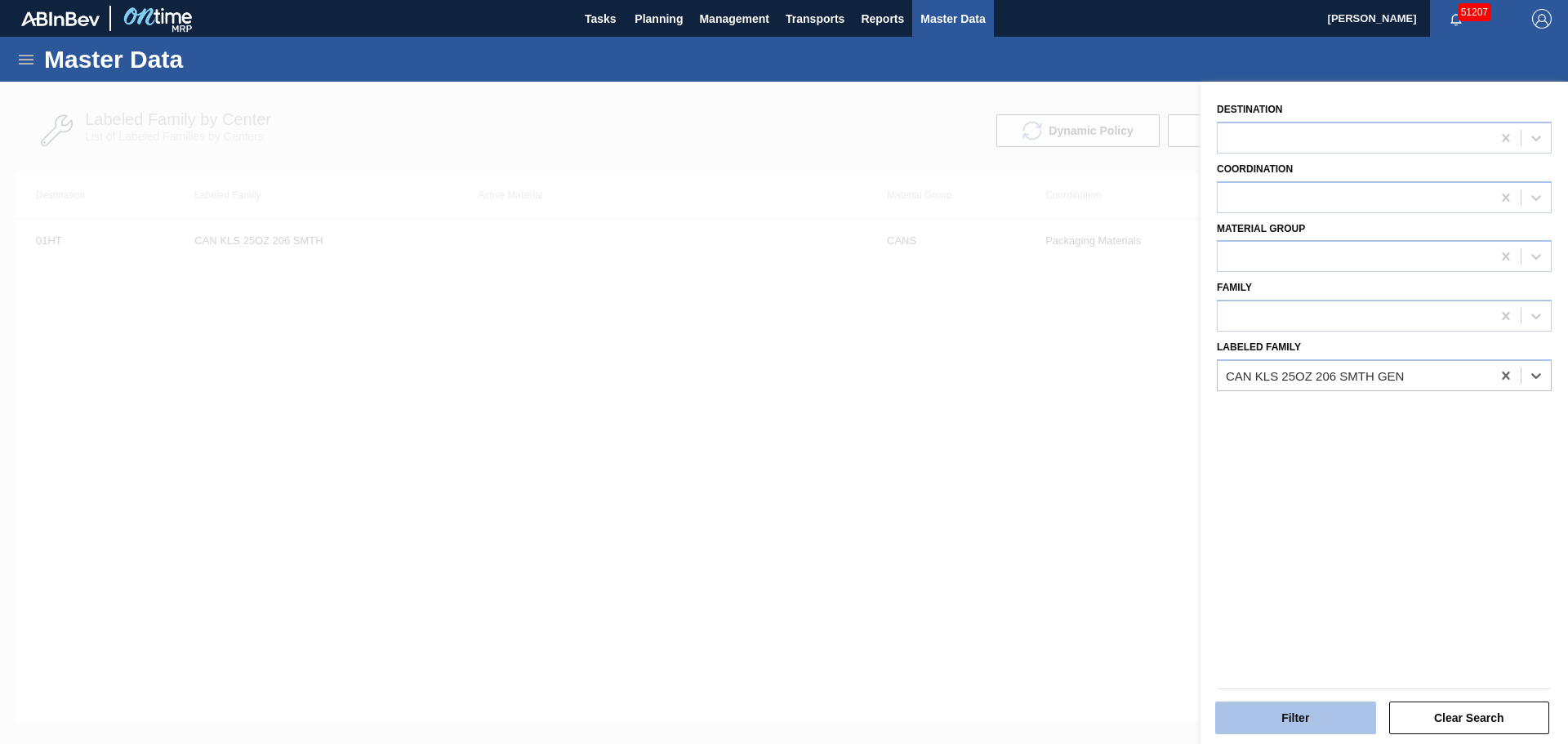
click at [1287, 712] on button "Filter" at bounding box center [1296, 718] width 161 height 33
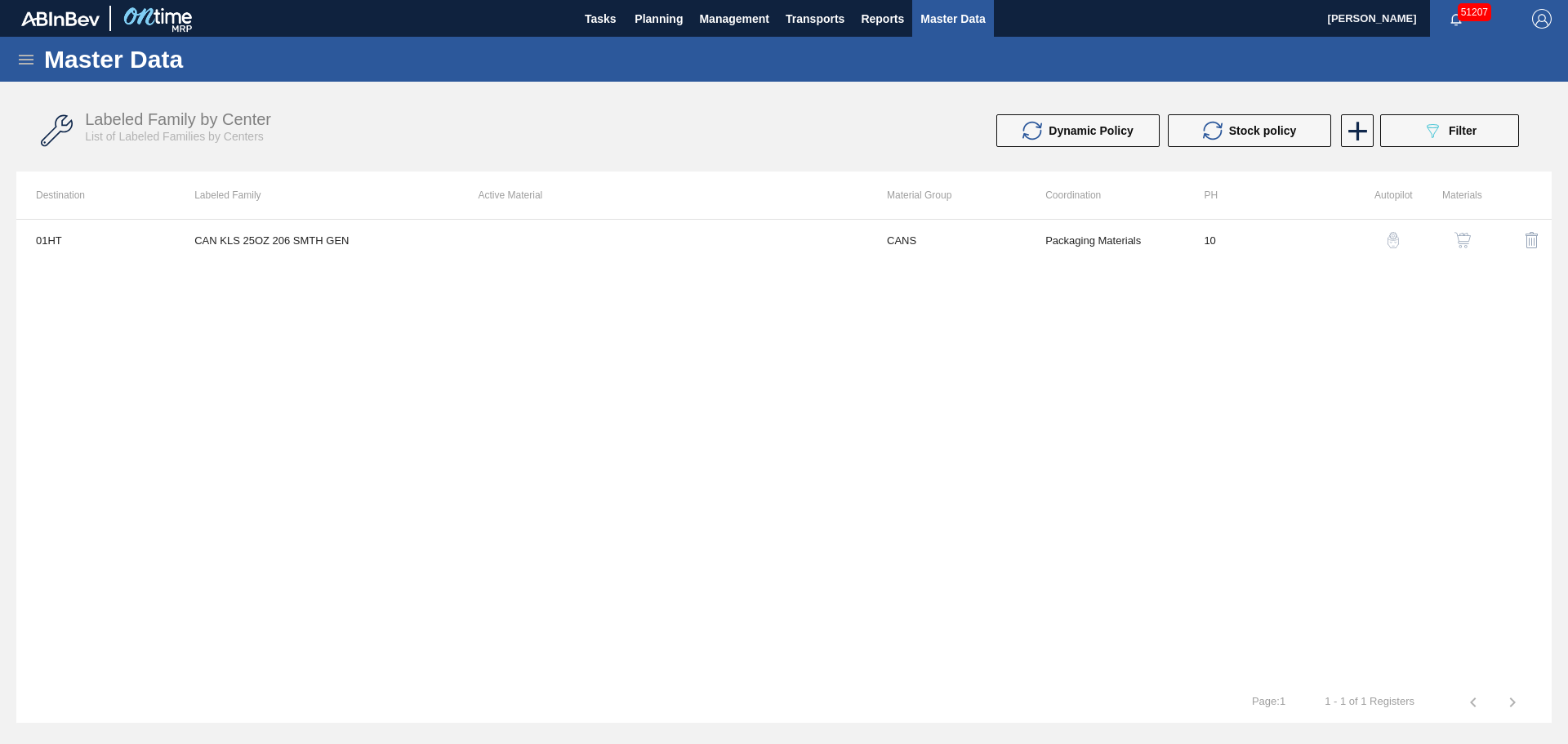
click at [1476, 240] on button "button" at bounding box center [1462, 240] width 39 height 39
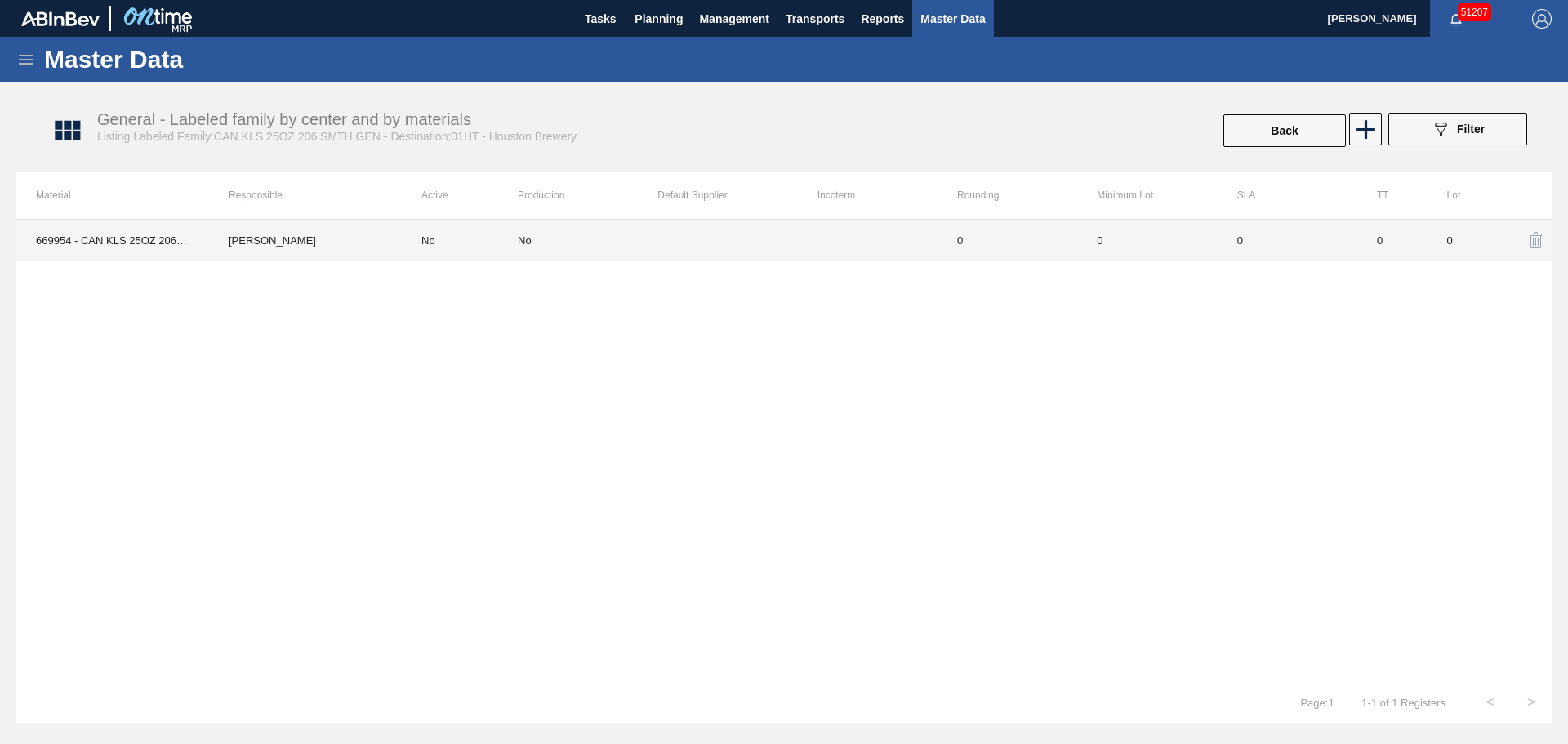
click at [605, 236] on div "No" at bounding box center [587, 240] width 140 height 12
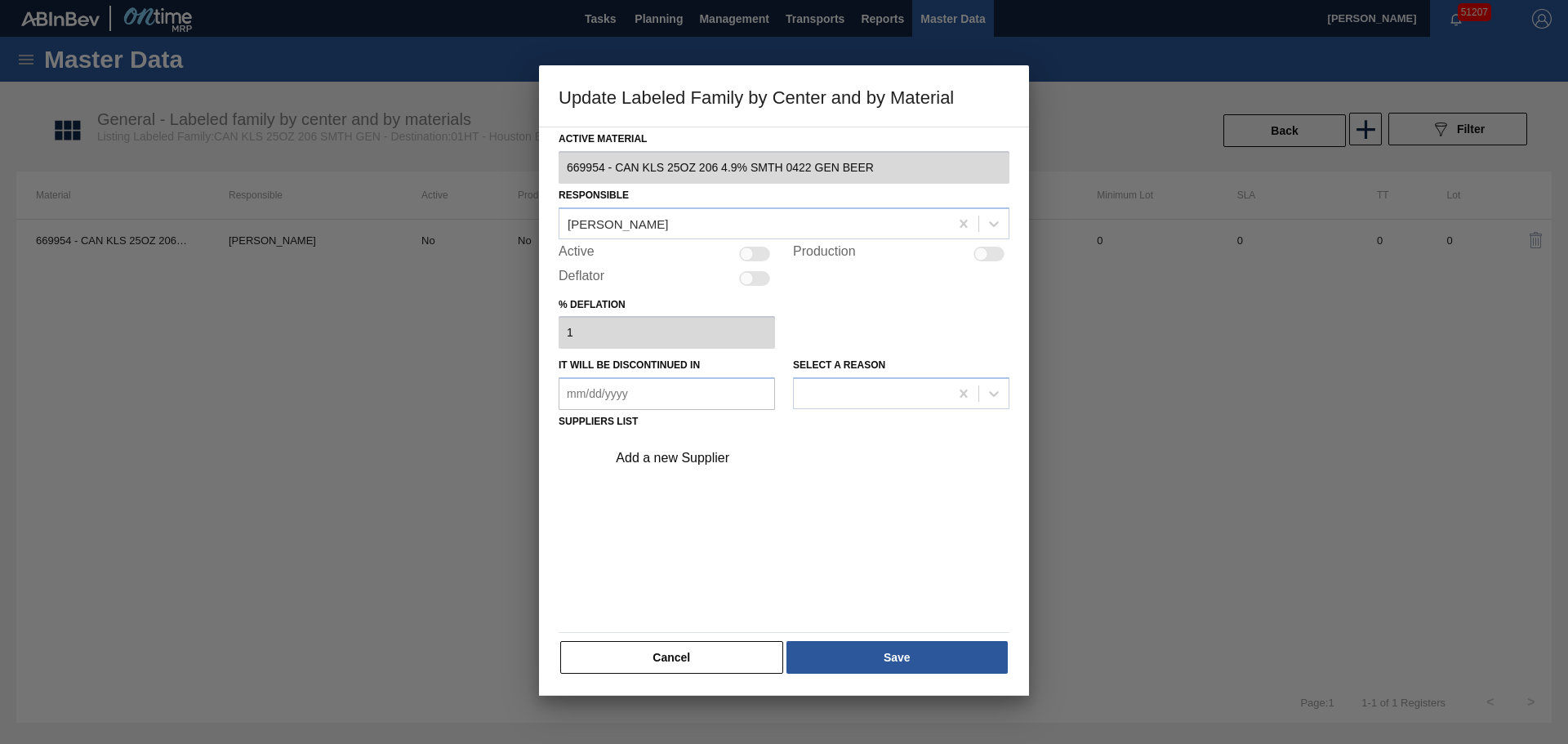
click at [756, 253] on div at bounding box center [754, 254] width 31 height 14
click at [654, 448] on div "Add a new Supplier" at bounding box center [803, 458] width 412 height 41
click at [693, 451] on div "Add a new Supplier" at bounding box center [775, 458] width 320 height 14
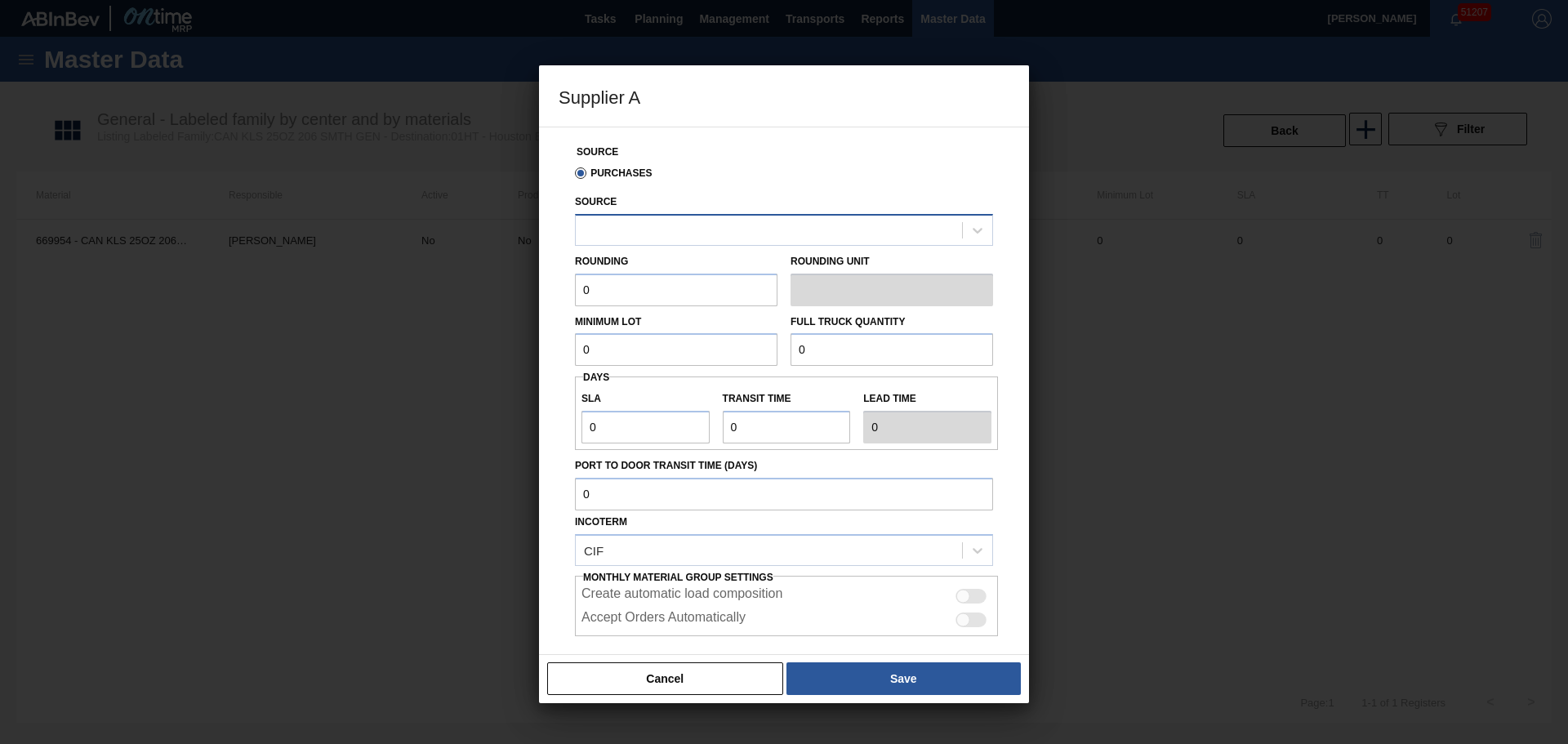
click at [700, 216] on div at bounding box center [784, 230] width 418 height 32
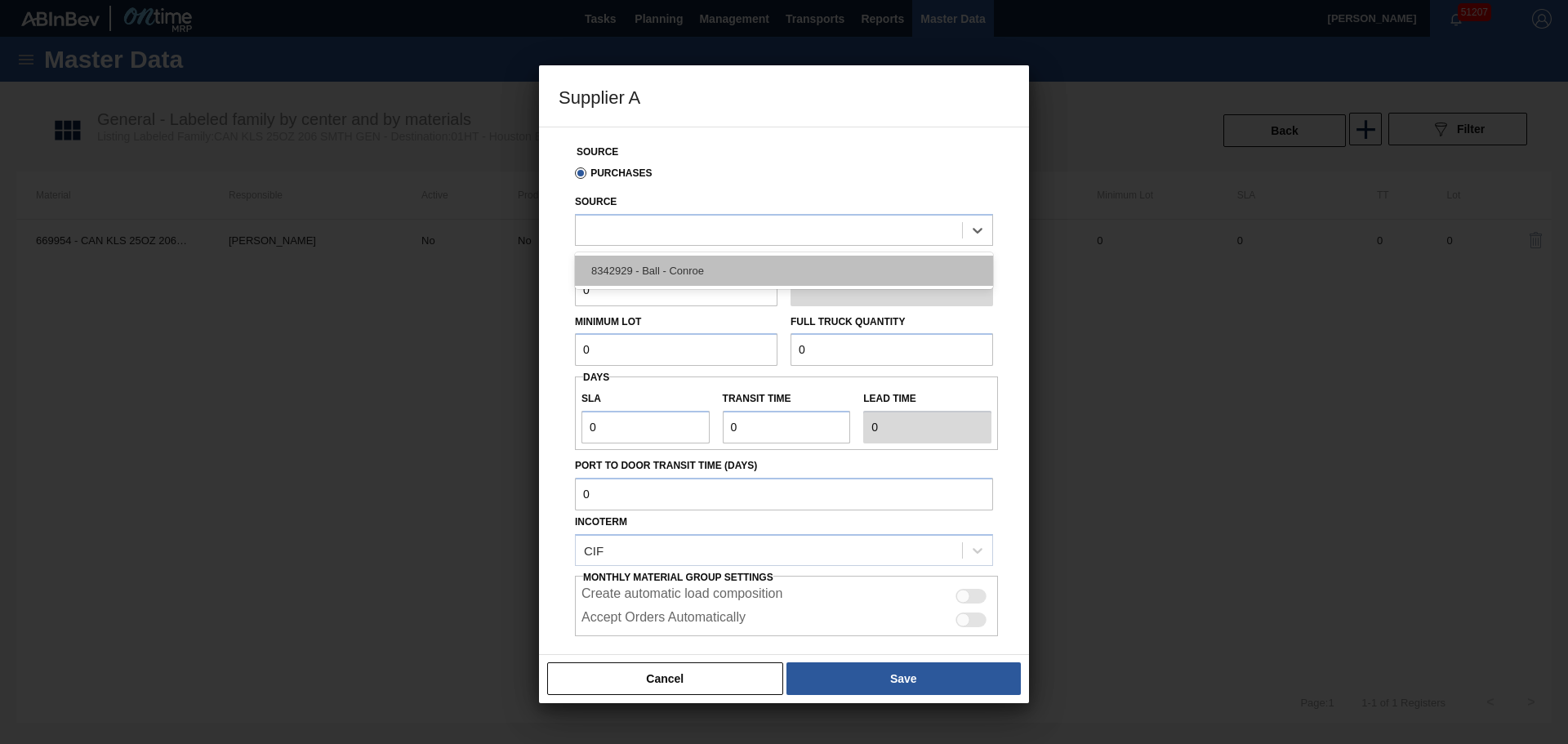
click at [667, 275] on div "8342929 - Ball - Conroe" at bounding box center [784, 271] width 418 height 31
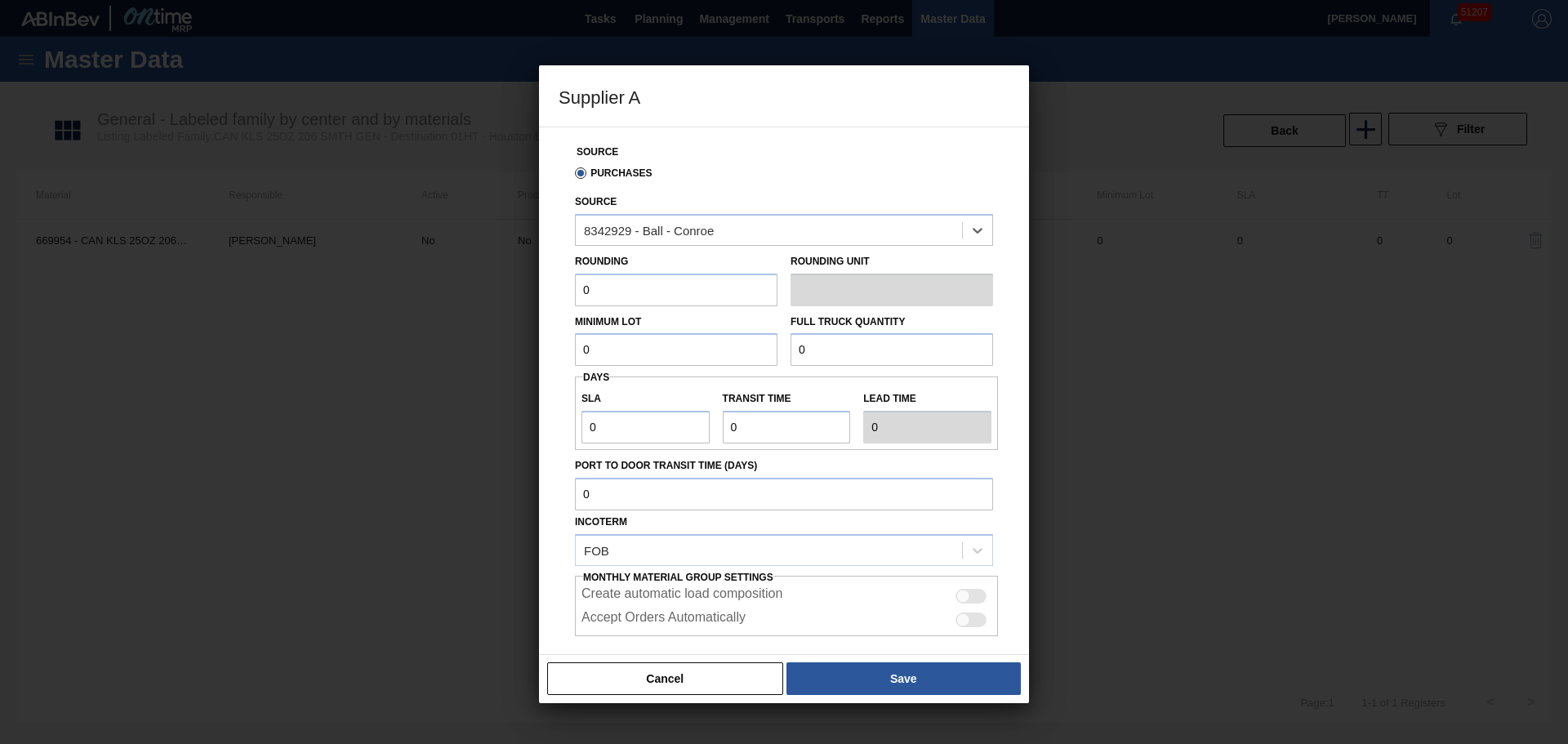
drag, startPoint x: 675, startPoint y: 291, endPoint x: 536, endPoint y: 307, distance: 139.9
click at [566, 302] on div "Source Purchases Source option 8342929 - Ball - Conroe, selected. Select is foc…" at bounding box center [784, 422] width 451 height 590
click at [979, 597] on div at bounding box center [971, 596] width 31 height 14
click at [978, 612] on div "Accept Orders Automatically" at bounding box center [786, 619] width 410 height 20
click at [970, 620] on div at bounding box center [971, 619] width 31 height 14
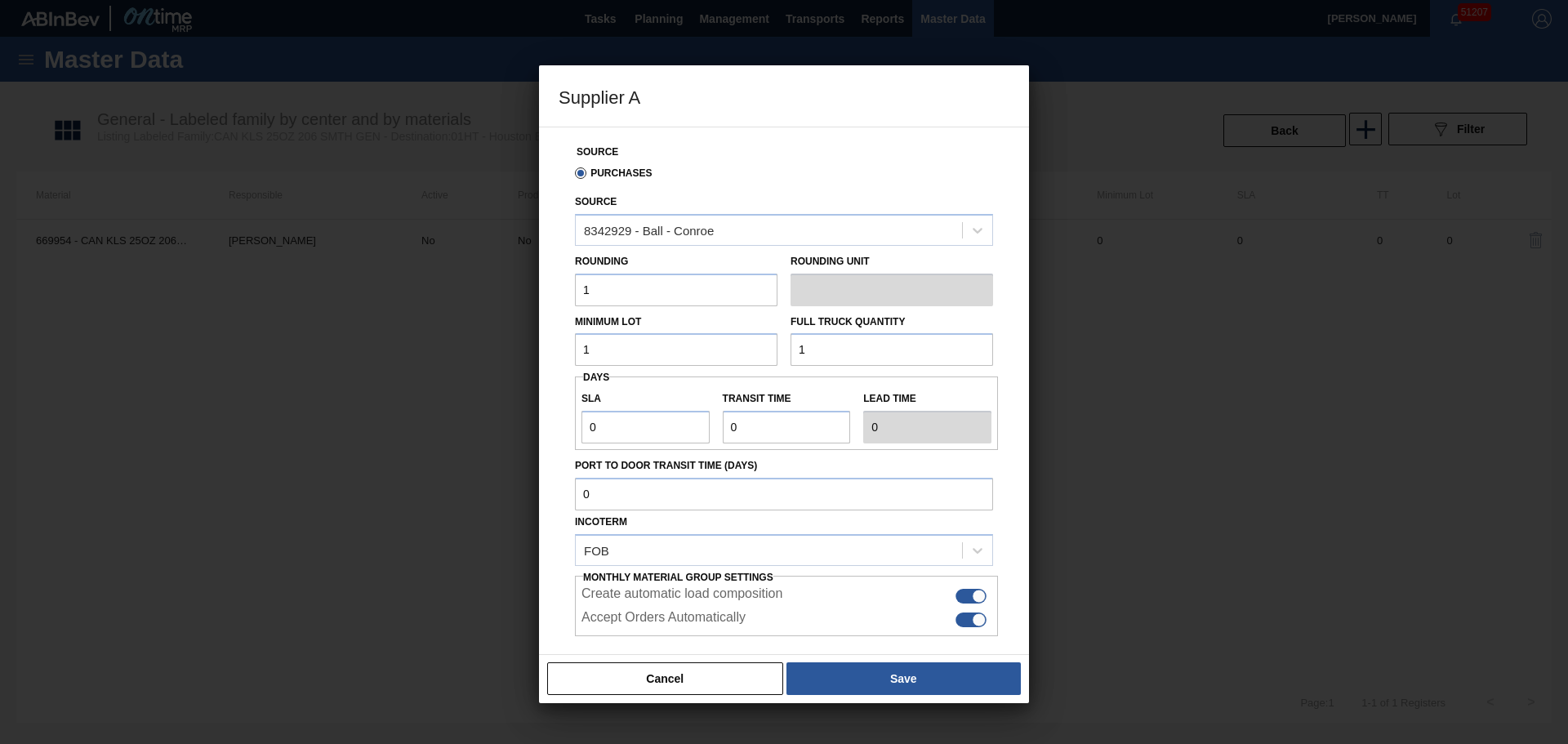
click at [957, 660] on div "Cancel Save" at bounding box center [784, 679] width 490 height 49
click at [953, 667] on button "Save" at bounding box center [903, 679] width 234 height 33
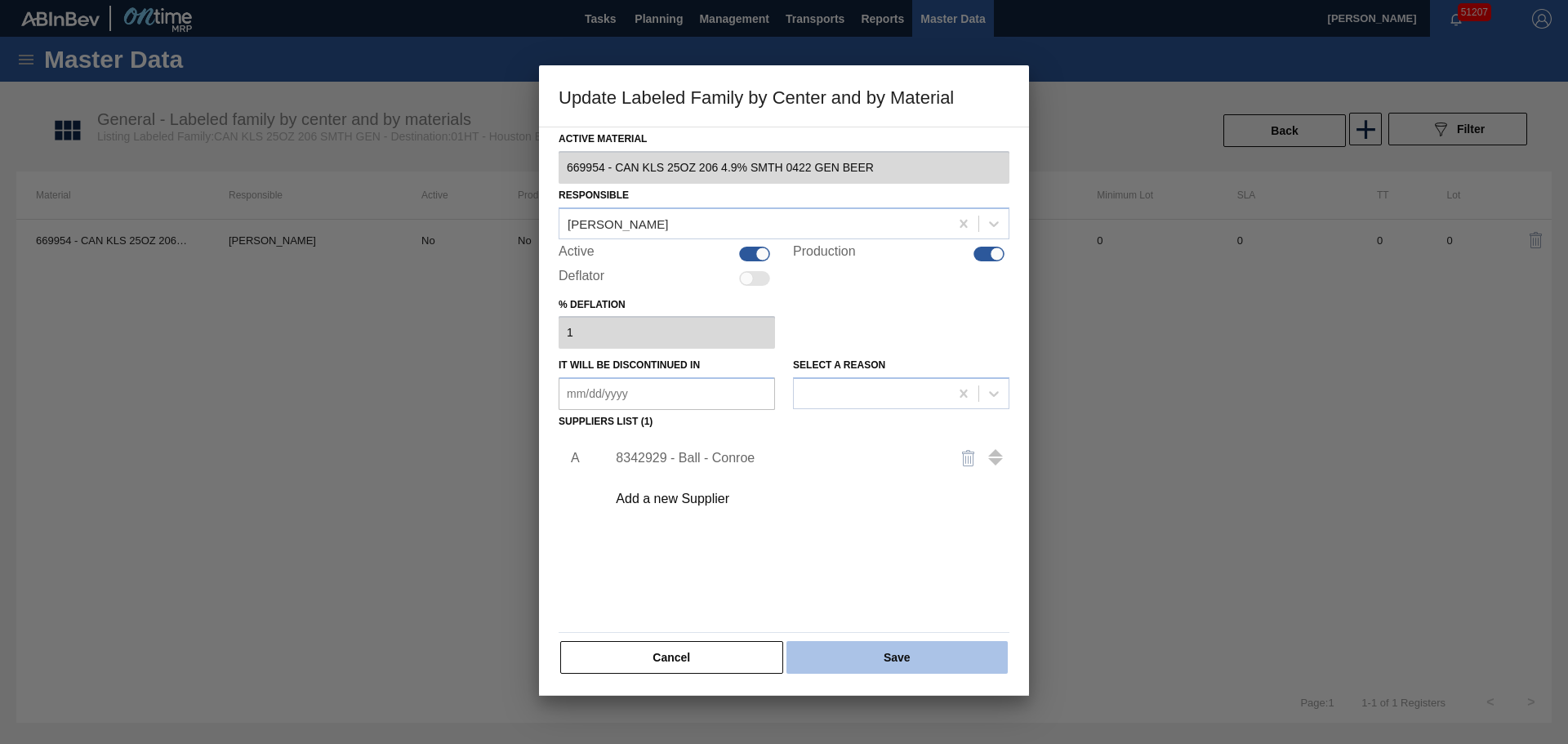
click at [832, 649] on button "Save" at bounding box center [896, 657] width 221 height 33
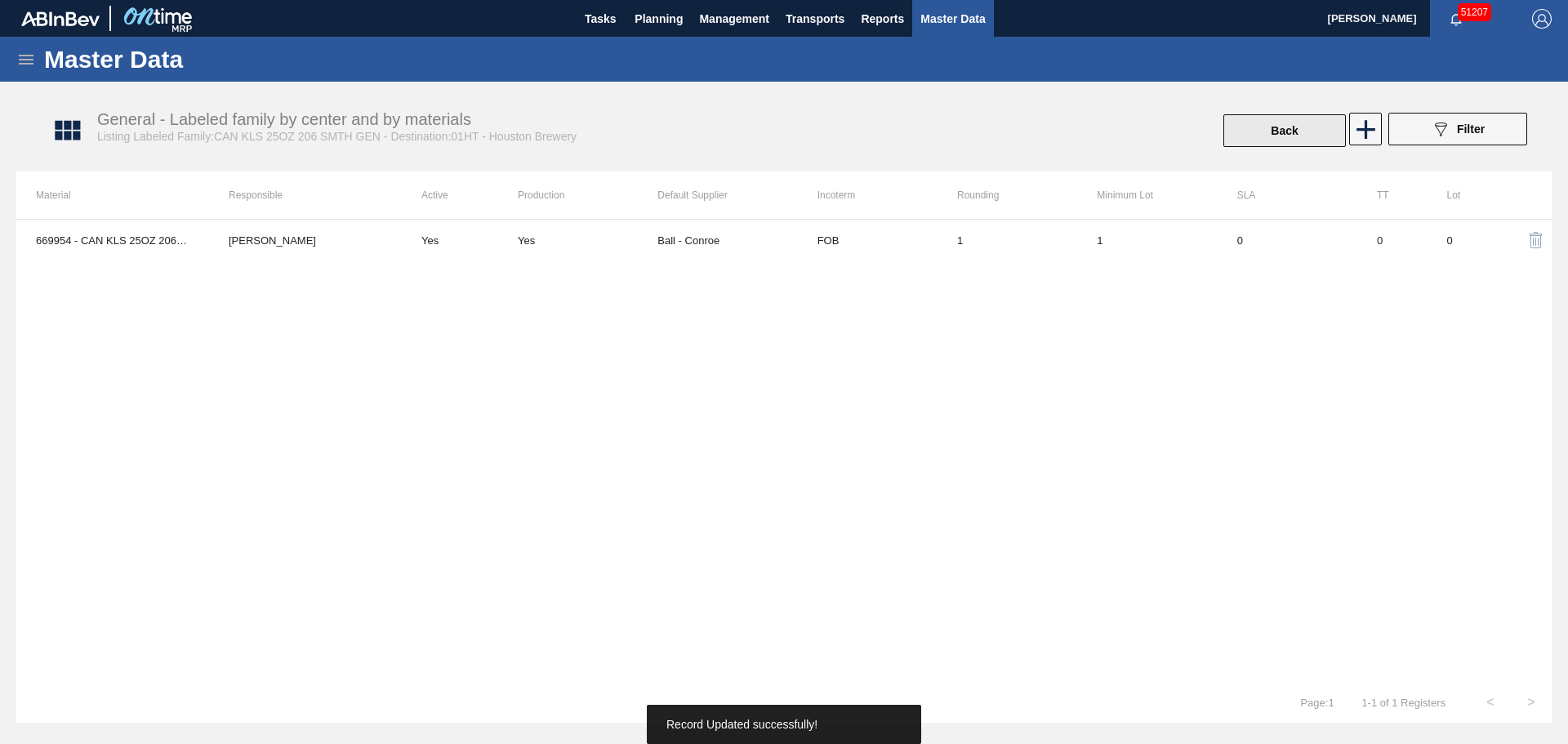
click at [1286, 123] on button "Back" at bounding box center [1284, 131] width 122 height 33
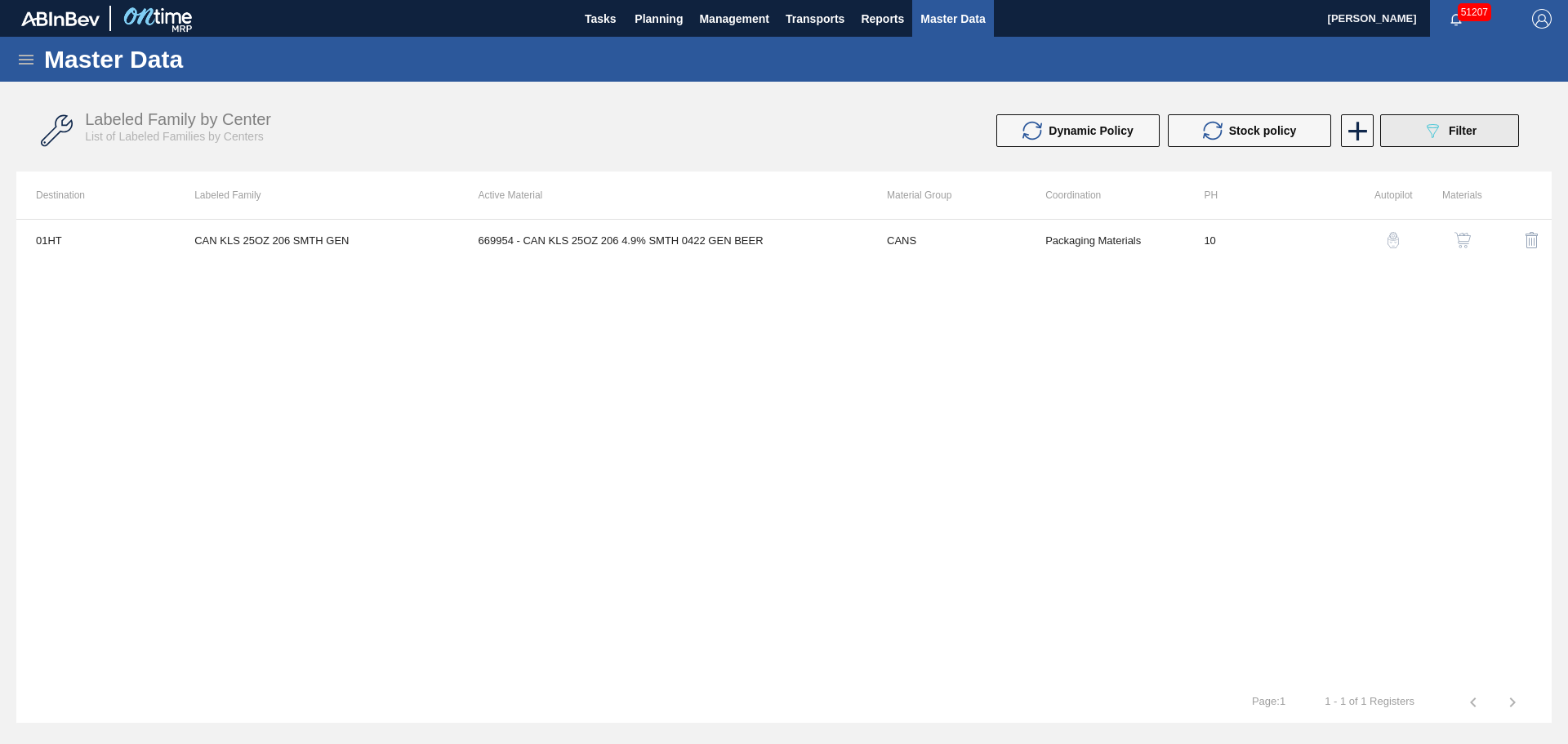
click at [1431, 138] on icon "089F7B8B-B2A5-4AFE-B5C0-19BA573D28AC" at bounding box center [1431, 131] width 20 height 20
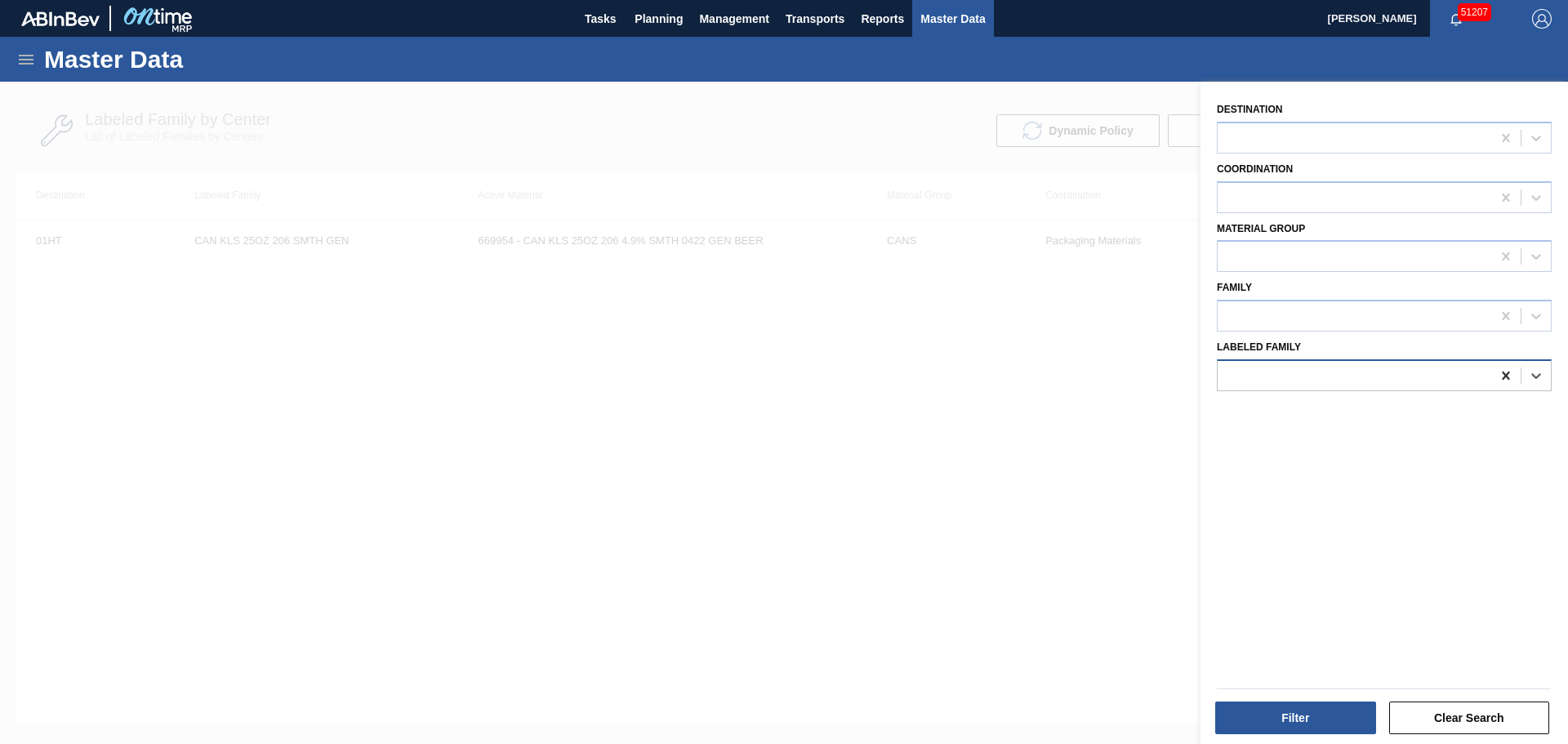
click at [1498, 373] on icon at bounding box center [1505, 375] width 16 height 16
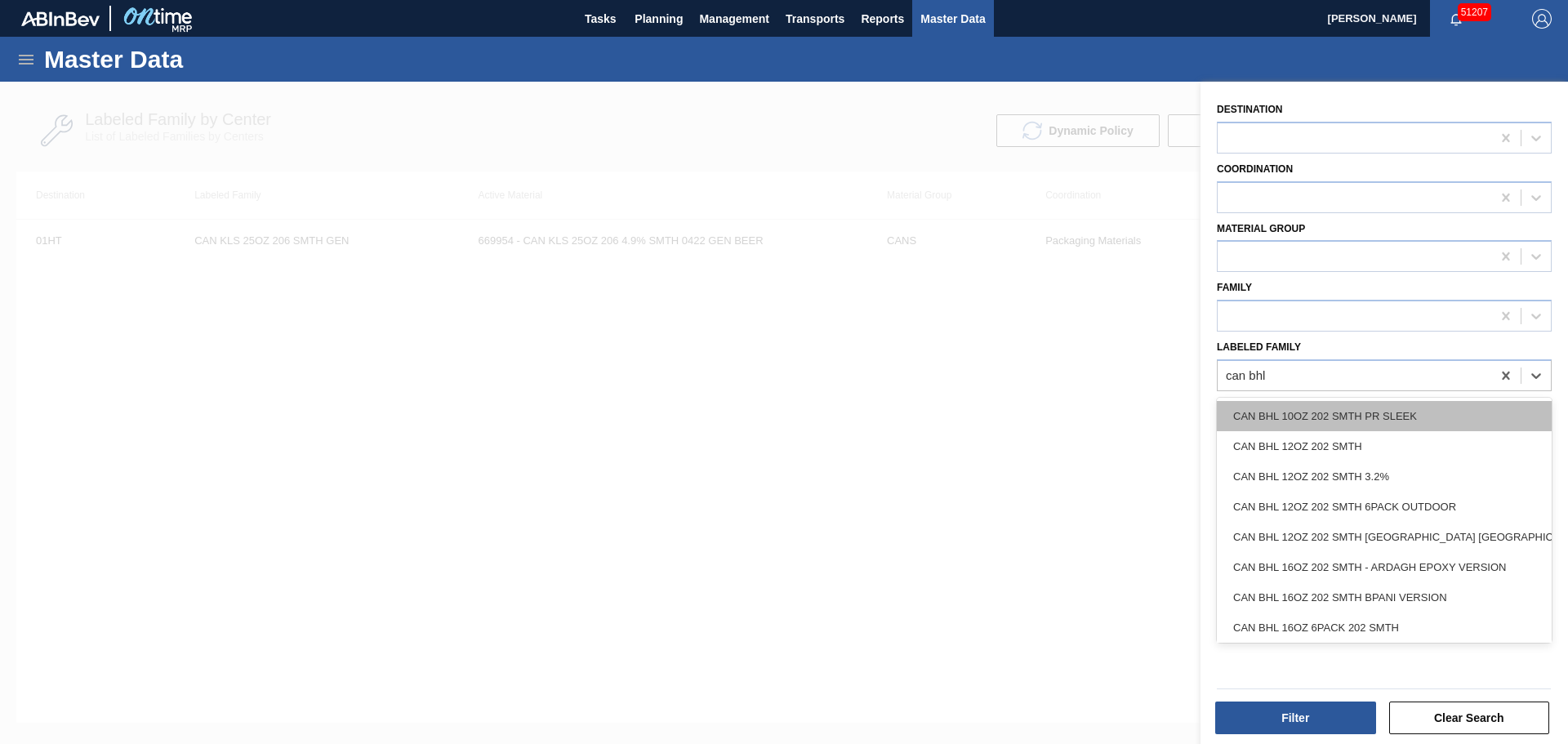
click at [1430, 419] on div "CAN BHL 10OZ 202 SMTH PR SLEEK" at bounding box center [1384, 417] width 335 height 31
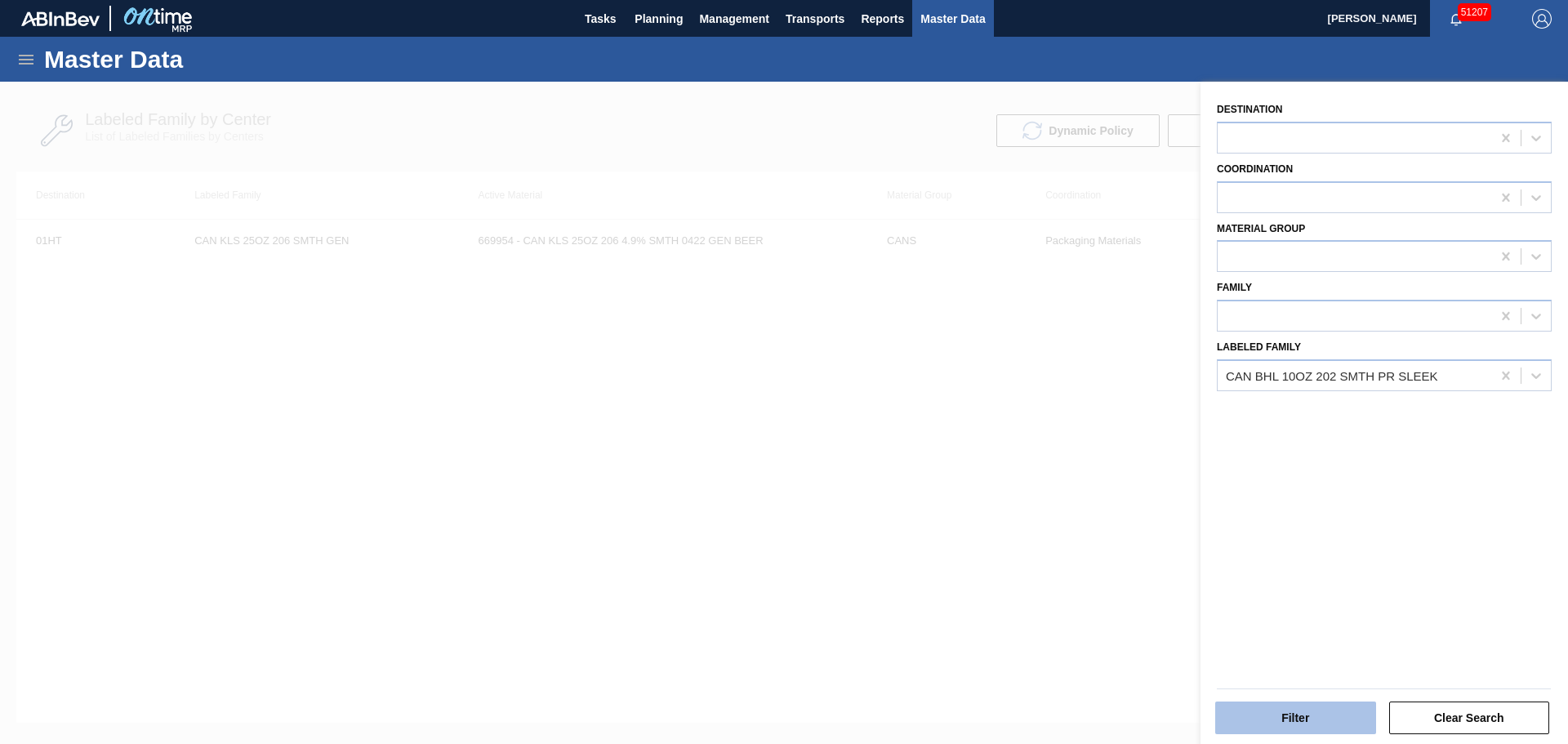
click at [1270, 719] on button "Filter" at bounding box center [1296, 718] width 161 height 33
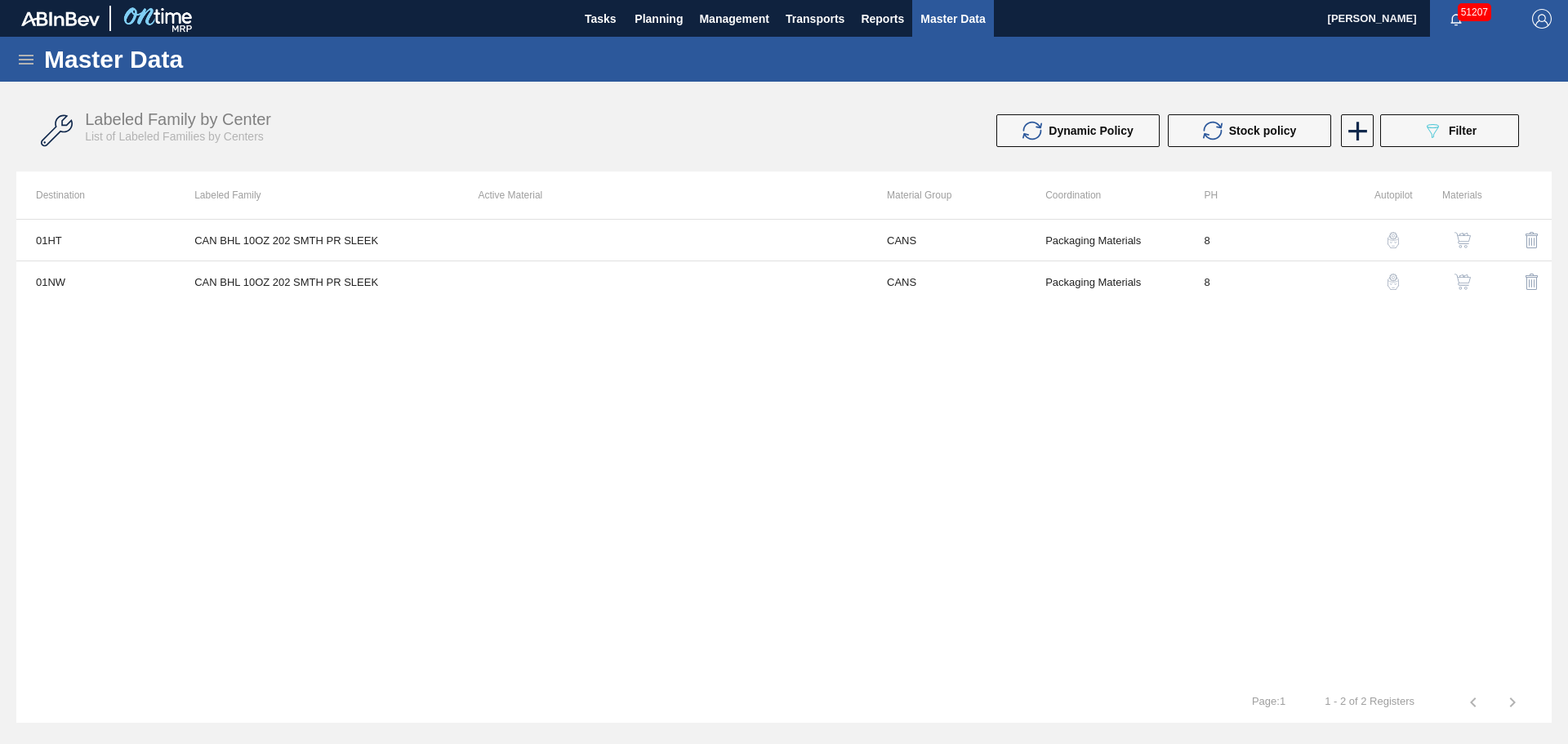
click at [1463, 238] on img "button" at bounding box center [1462, 239] width 16 height 16
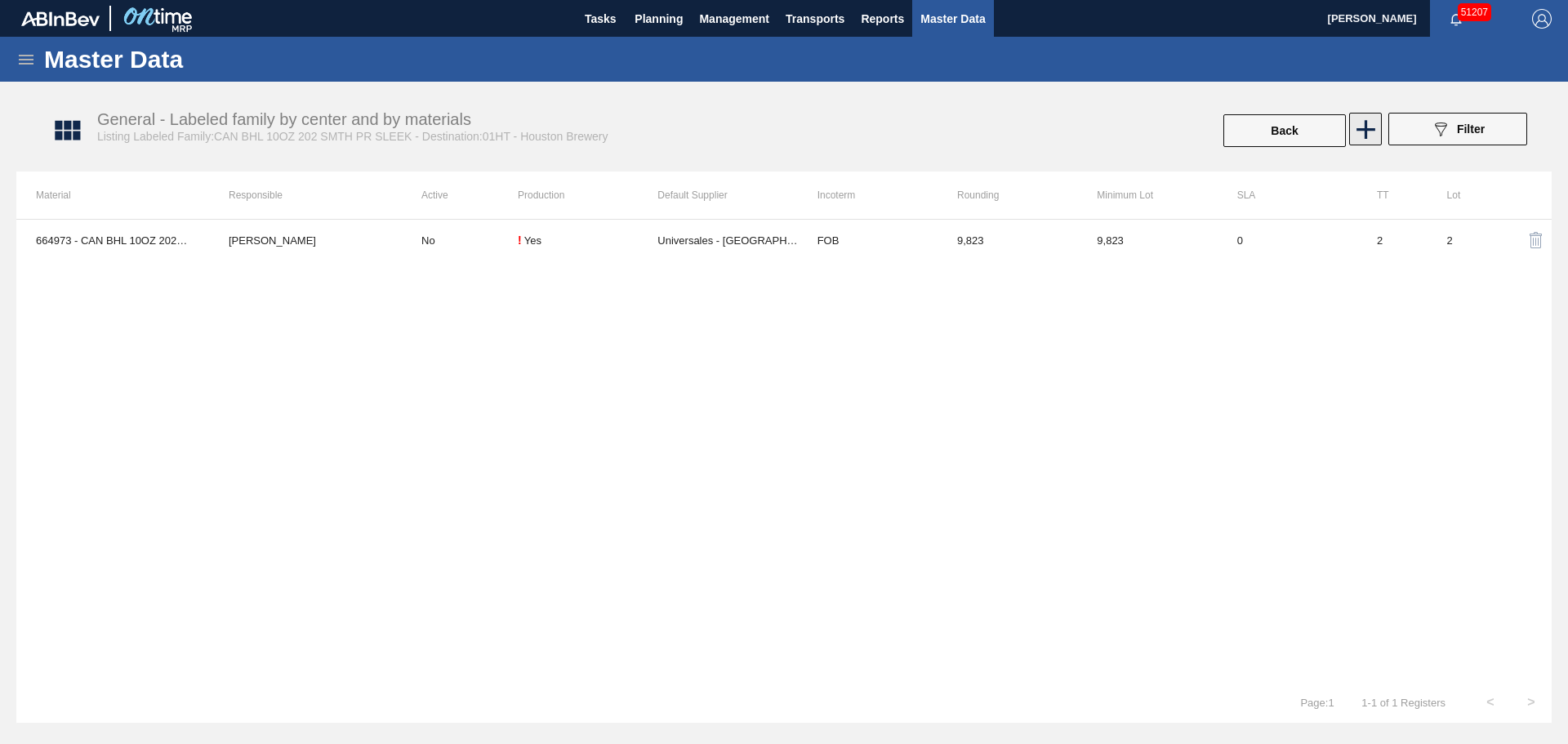
click at [1357, 125] on icon at bounding box center [1366, 130] width 32 height 32
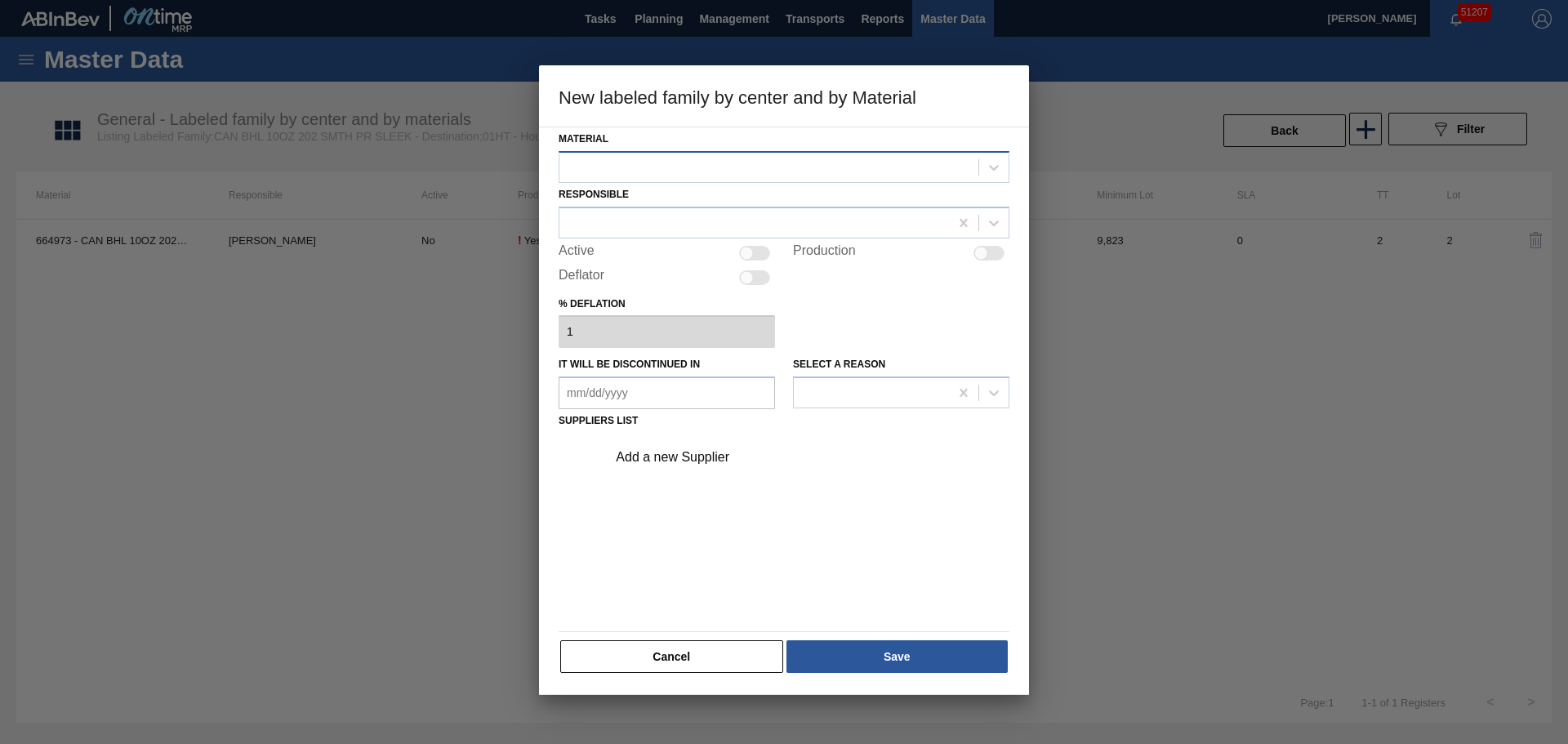
click at [634, 167] on div at bounding box center [769, 167] width 419 height 24
click at [614, 644] on button "Cancel" at bounding box center [672, 657] width 223 height 33
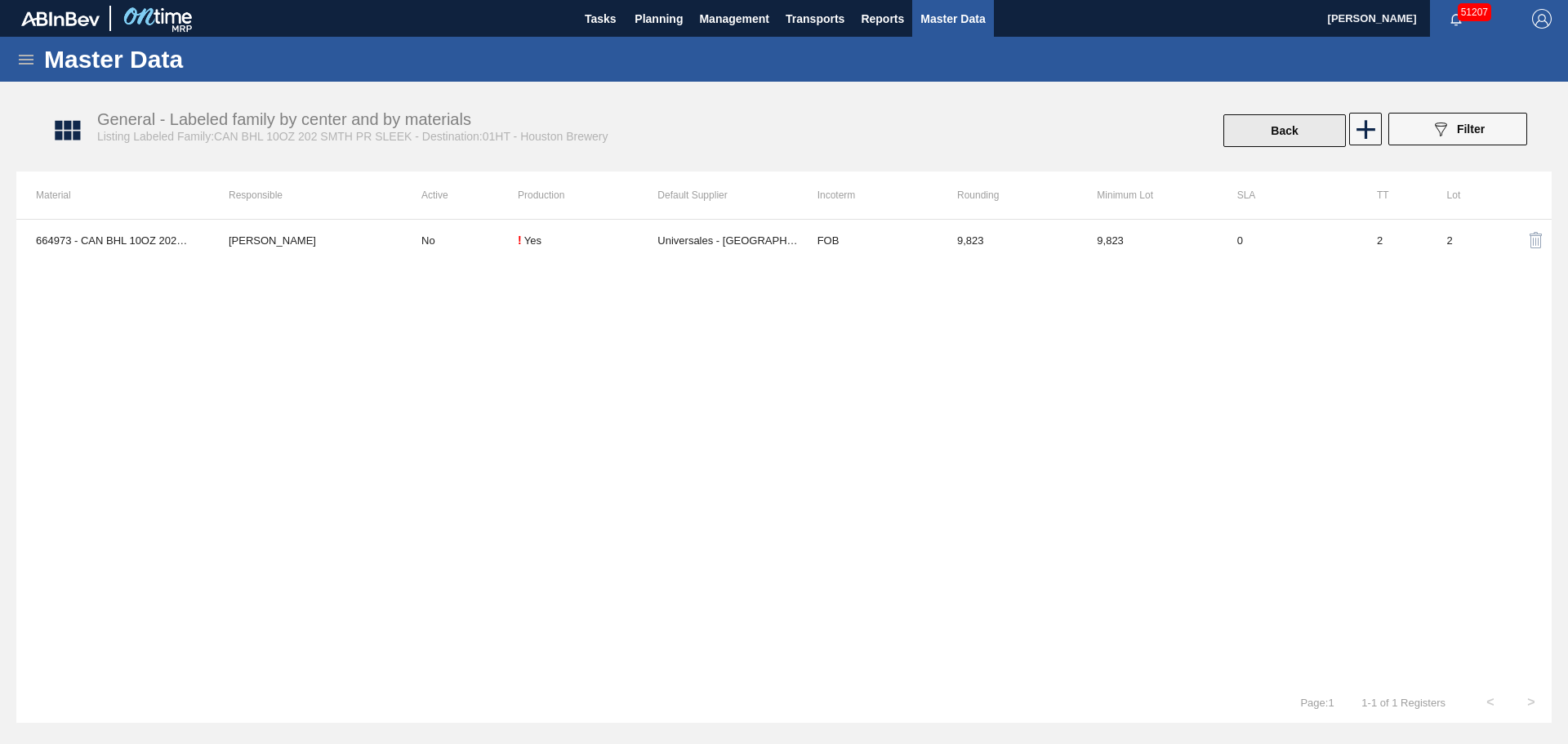
click at [1312, 115] on button "Back" at bounding box center [1284, 131] width 122 height 33
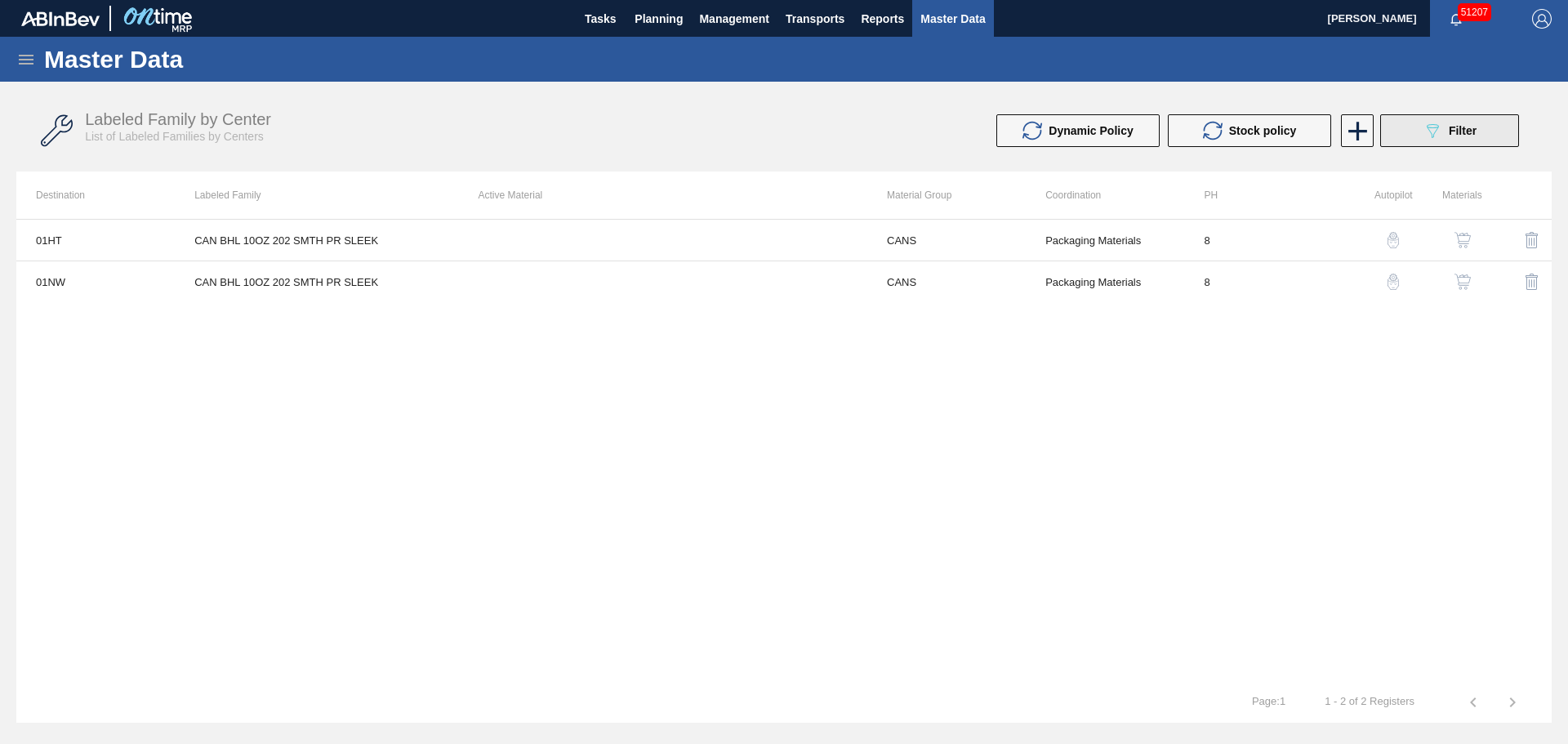
click at [1459, 131] on span "Filter" at bounding box center [1462, 130] width 28 height 13
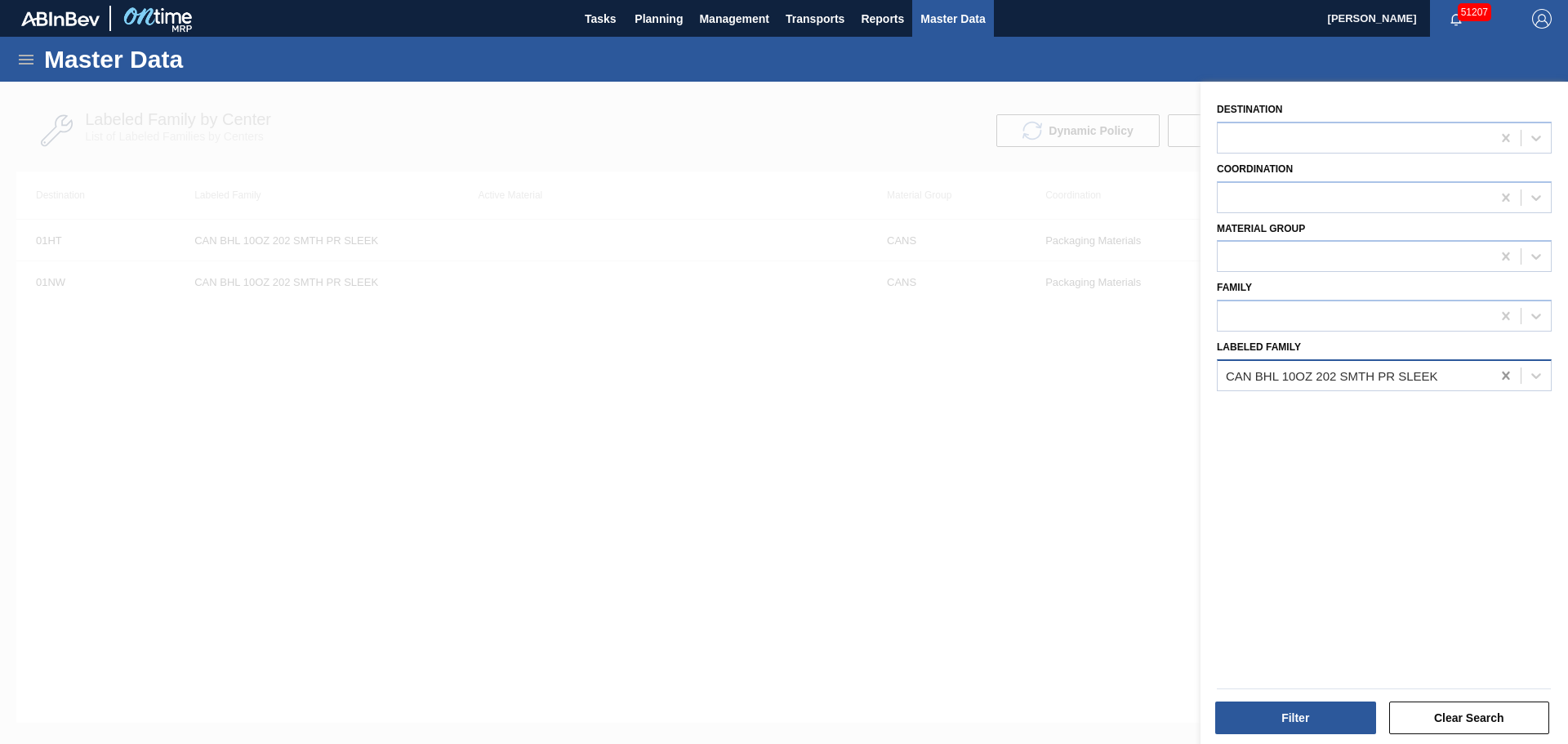
click at [1495, 374] on div at bounding box center [1505, 376] width 30 height 30
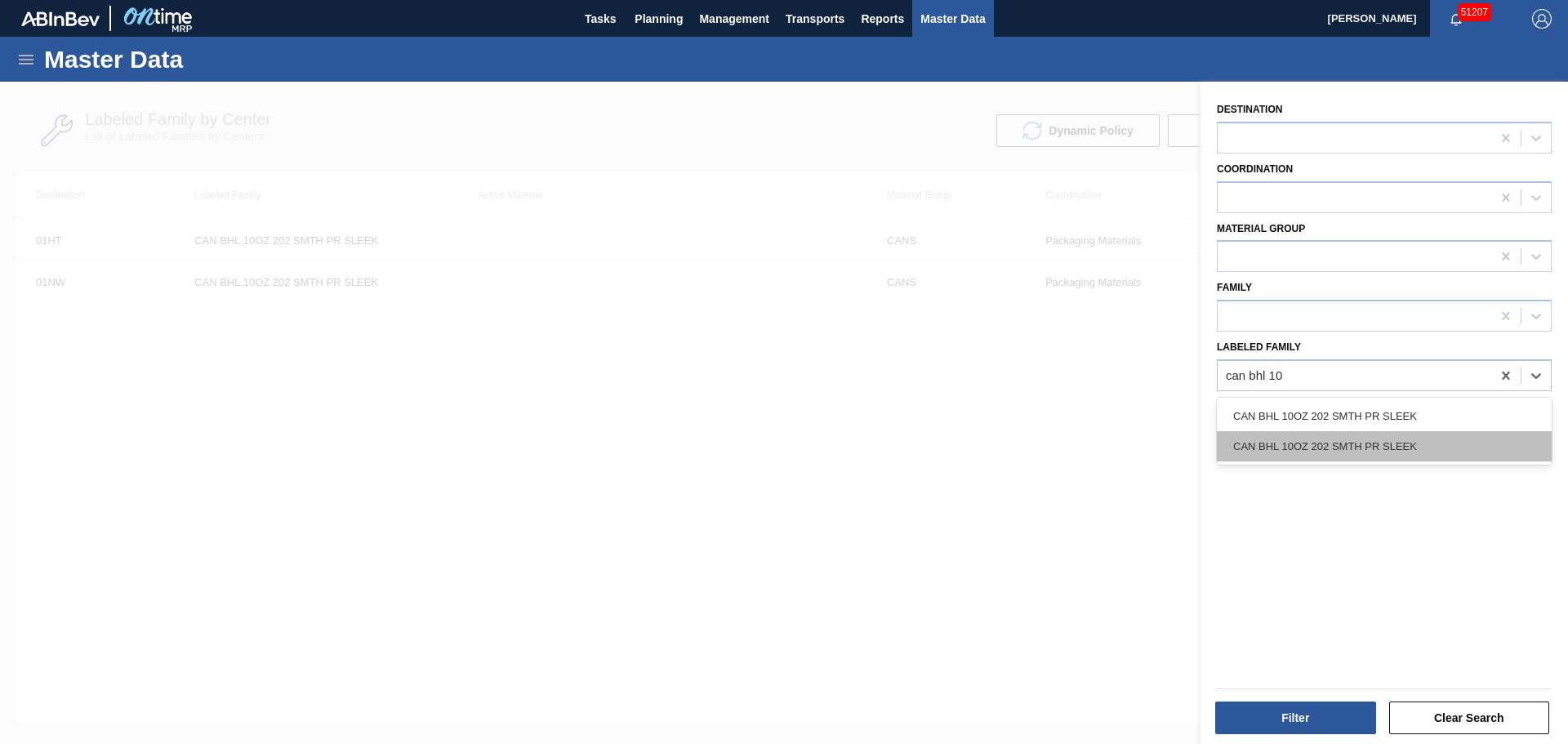
click at [1369, 452] on div "CAN BHL 10OZ 202 SMTH PR SLEEK" at bounding box center [1384, 446] width 335 height 31
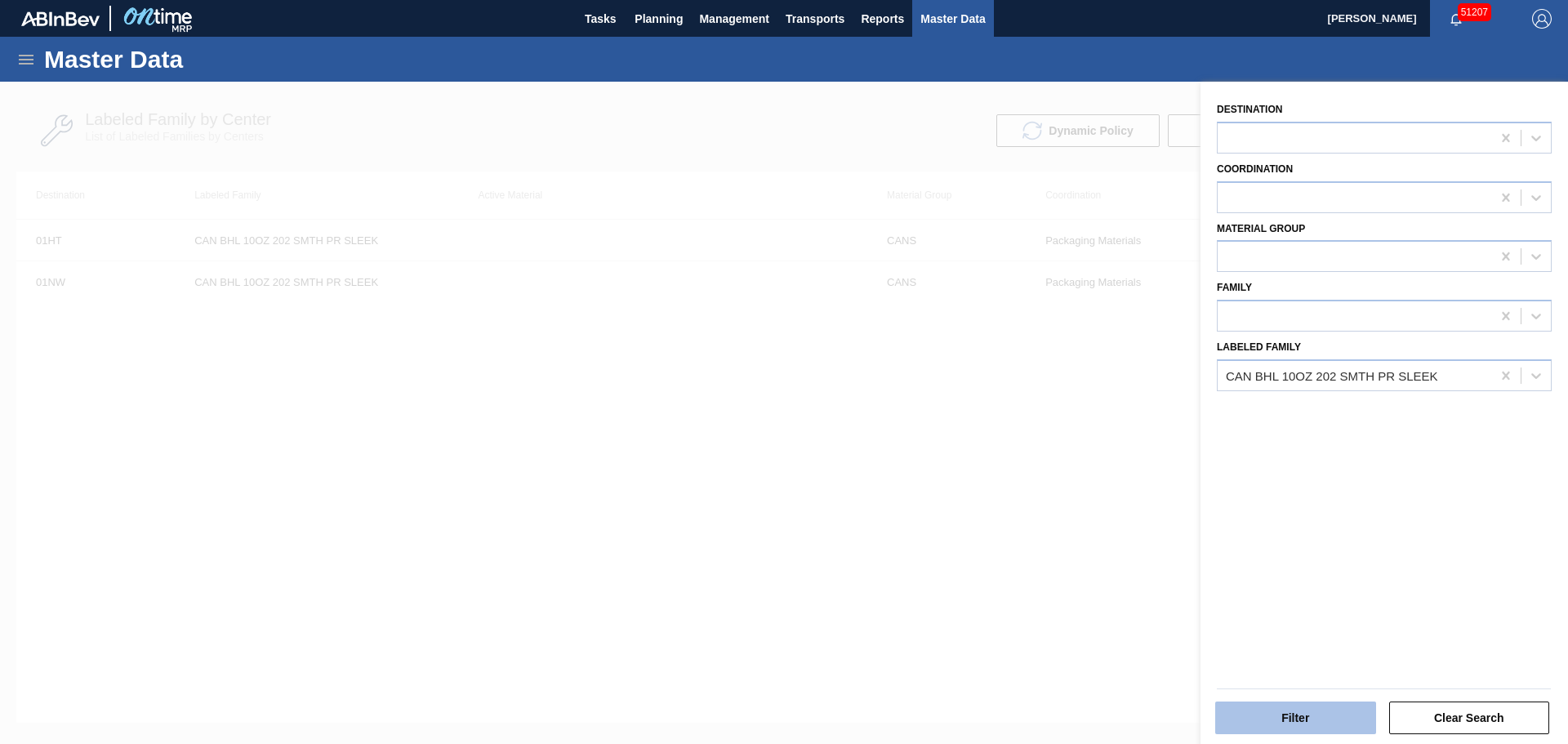
drag, startPoint x: 1279, startPoint y: 738, endPoint x: 1277, endPoint y: 719, distance: 19.1
click at [1278, 737] on div "Filter Clear Search" at bounding box center [1377, 707] width 367 height 82
click at [1277, 719] on button "Filter" at bounding box center [1296, 718] width 161 height 33
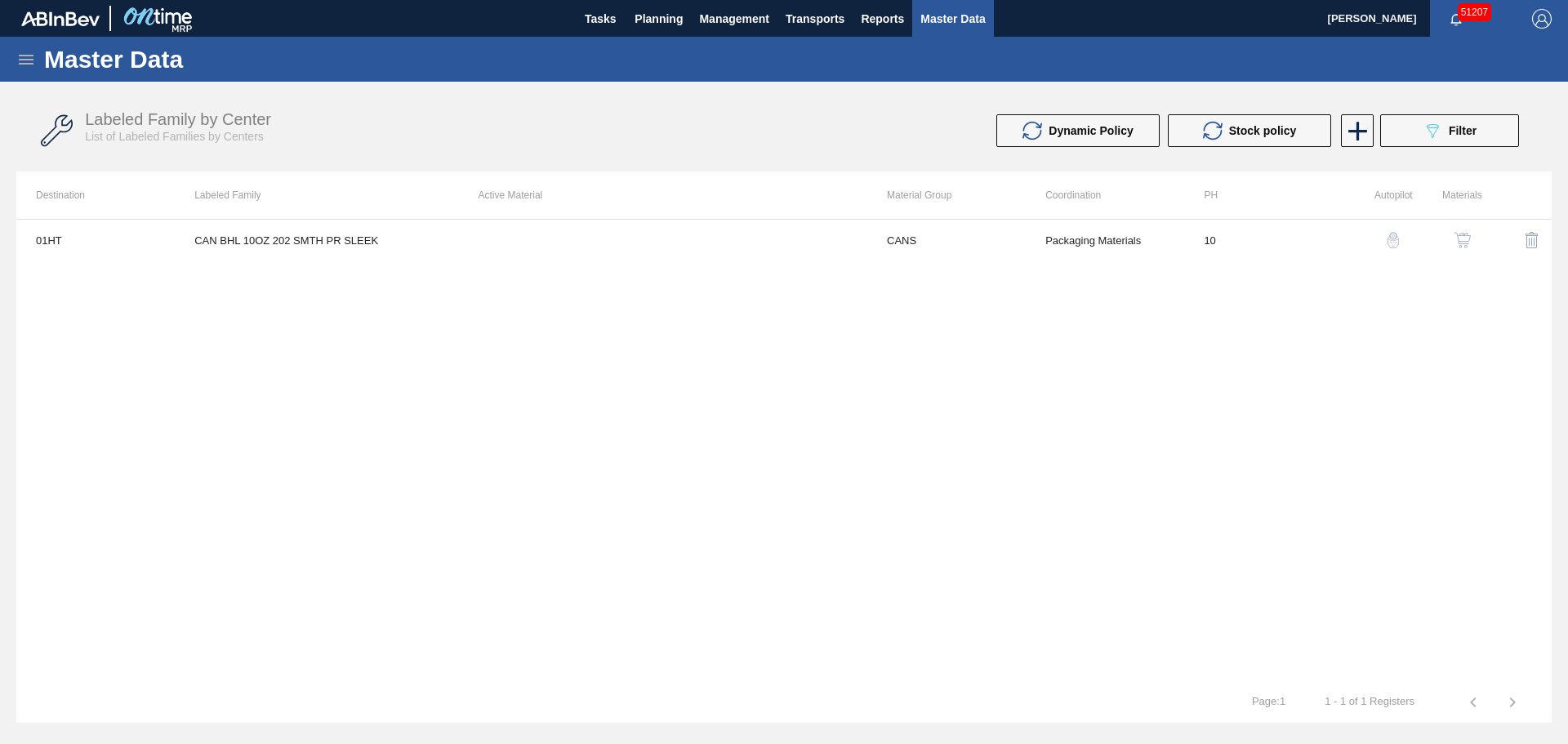
click at [1468, 239] on img "button" at bounding box center [1462, 239] width 16 height 16
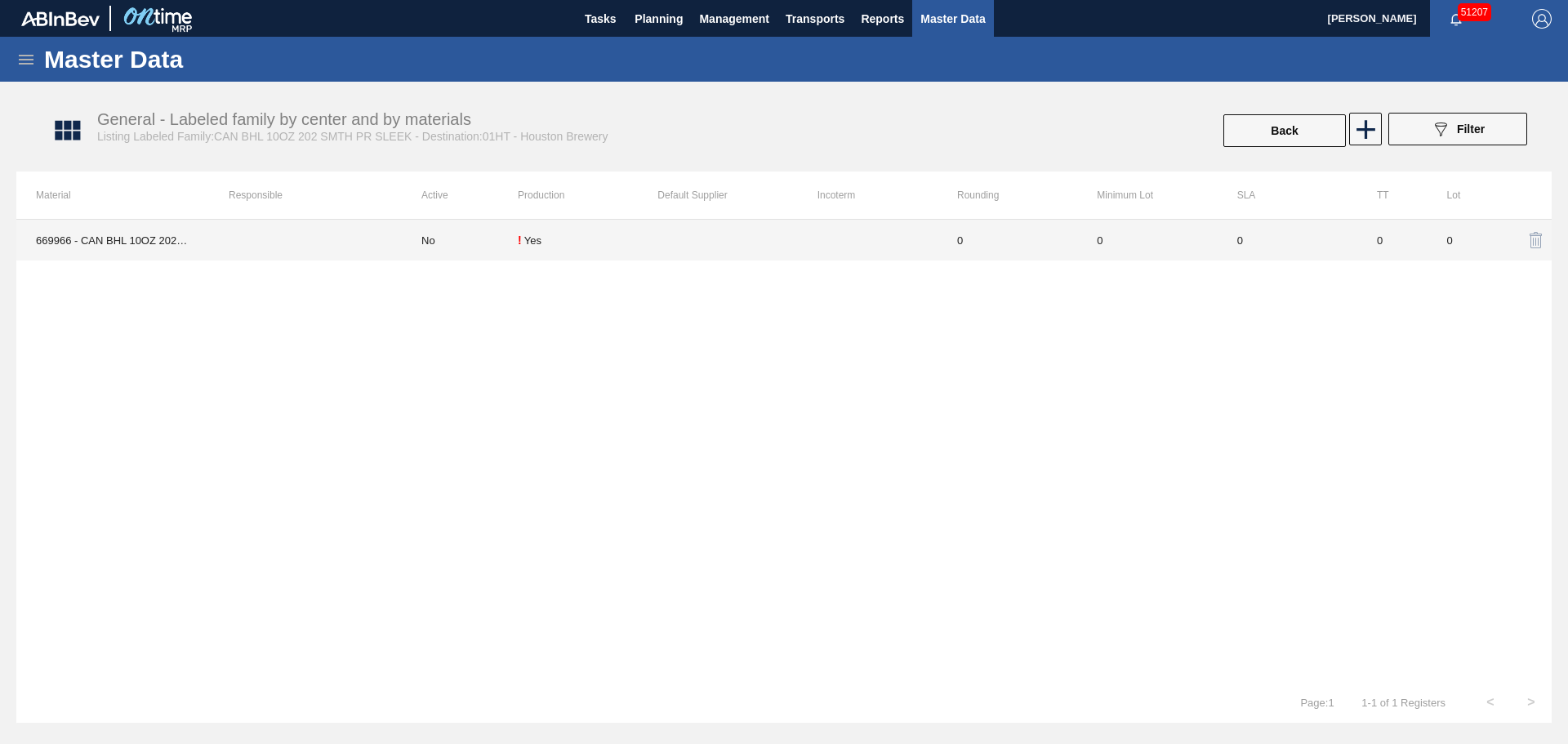
click at [527, 239] on div "Yes" at bounding box center [533, 240] width 17 height 12
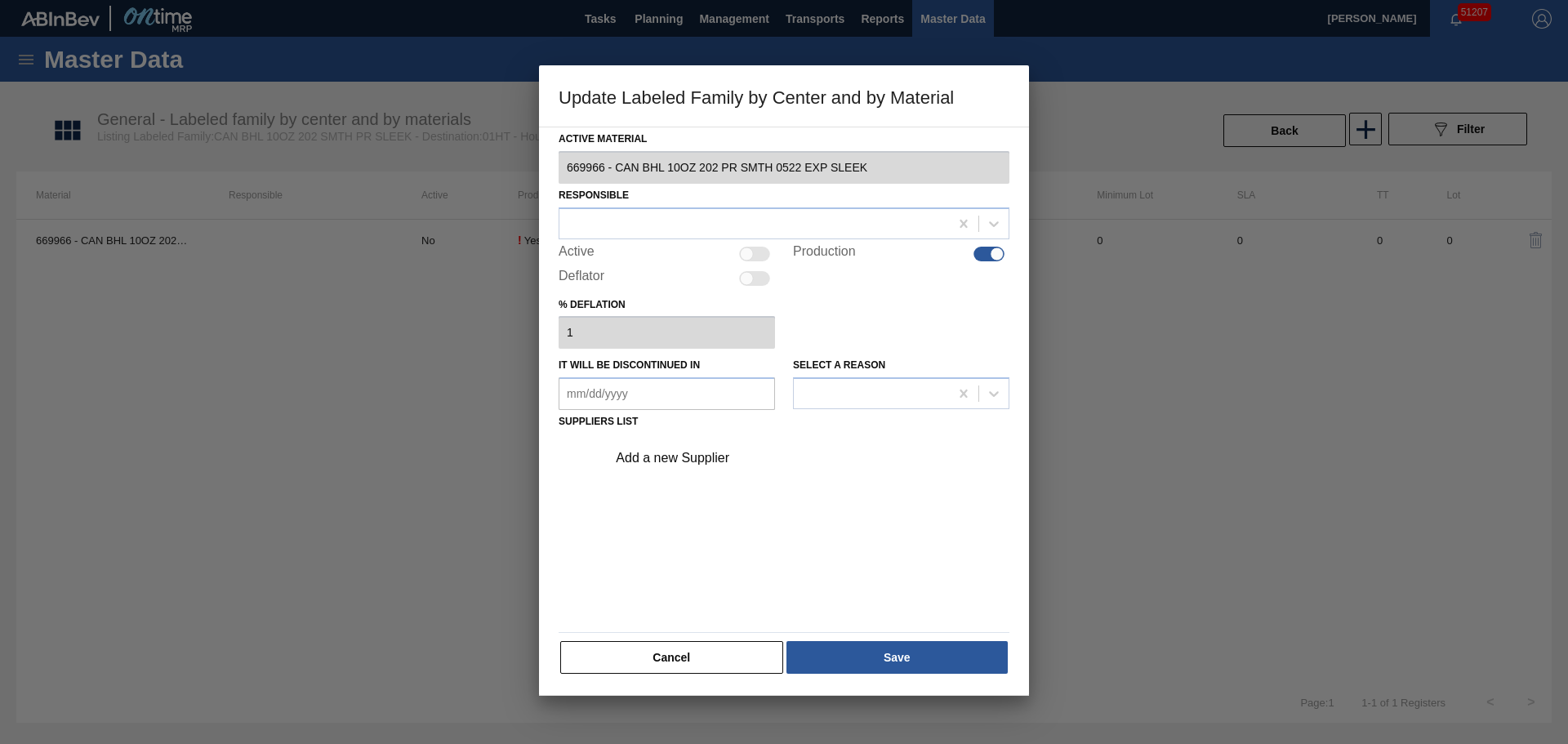
click at [754, 253] on div at bounding box center [754, 254] width 31 height 14
click at [742, 231] on div at bounding box center [754, 223] width 389 height 24
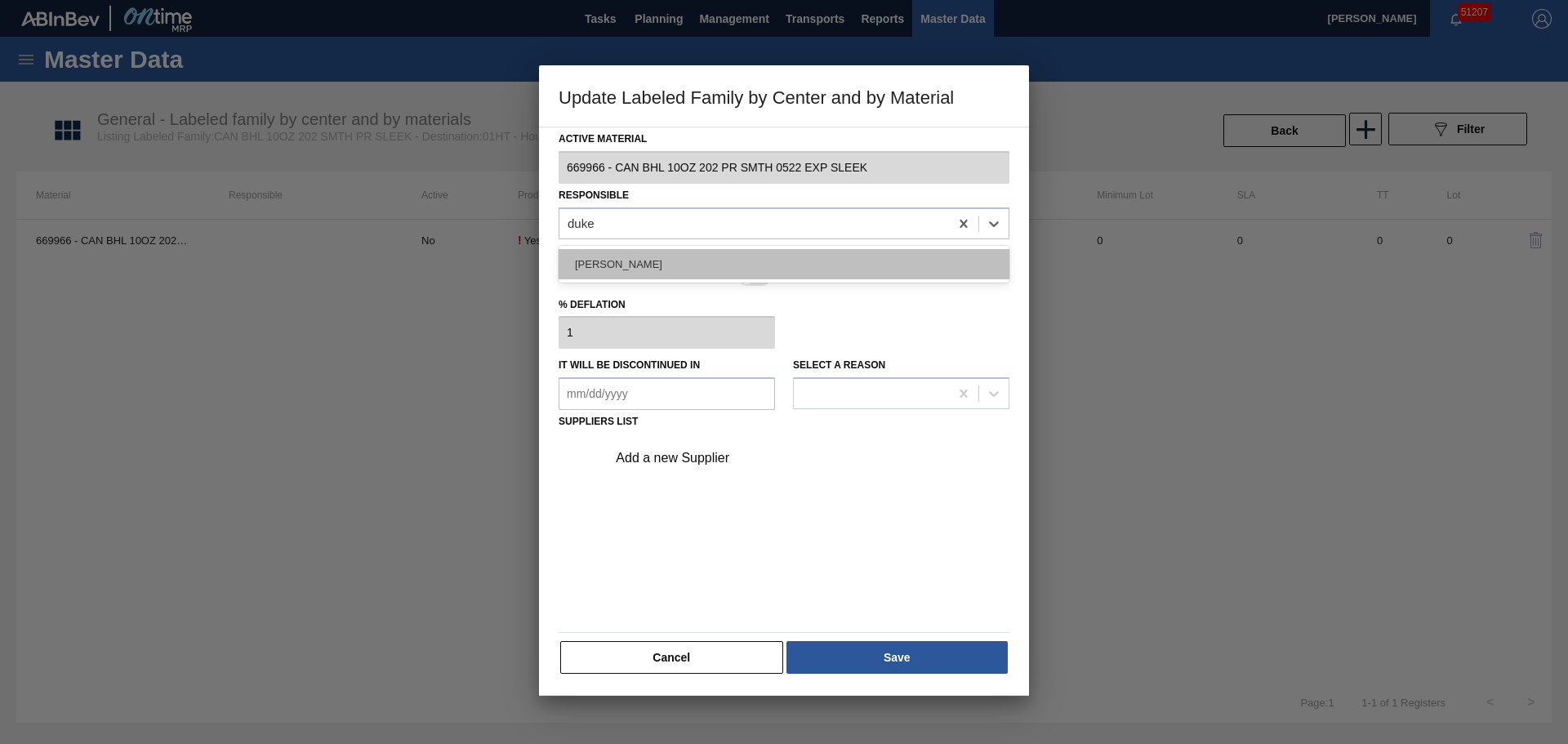
click at [715, 254] on div "Isaiah Duke" at bounding box center [784, 265] width 451 height 31
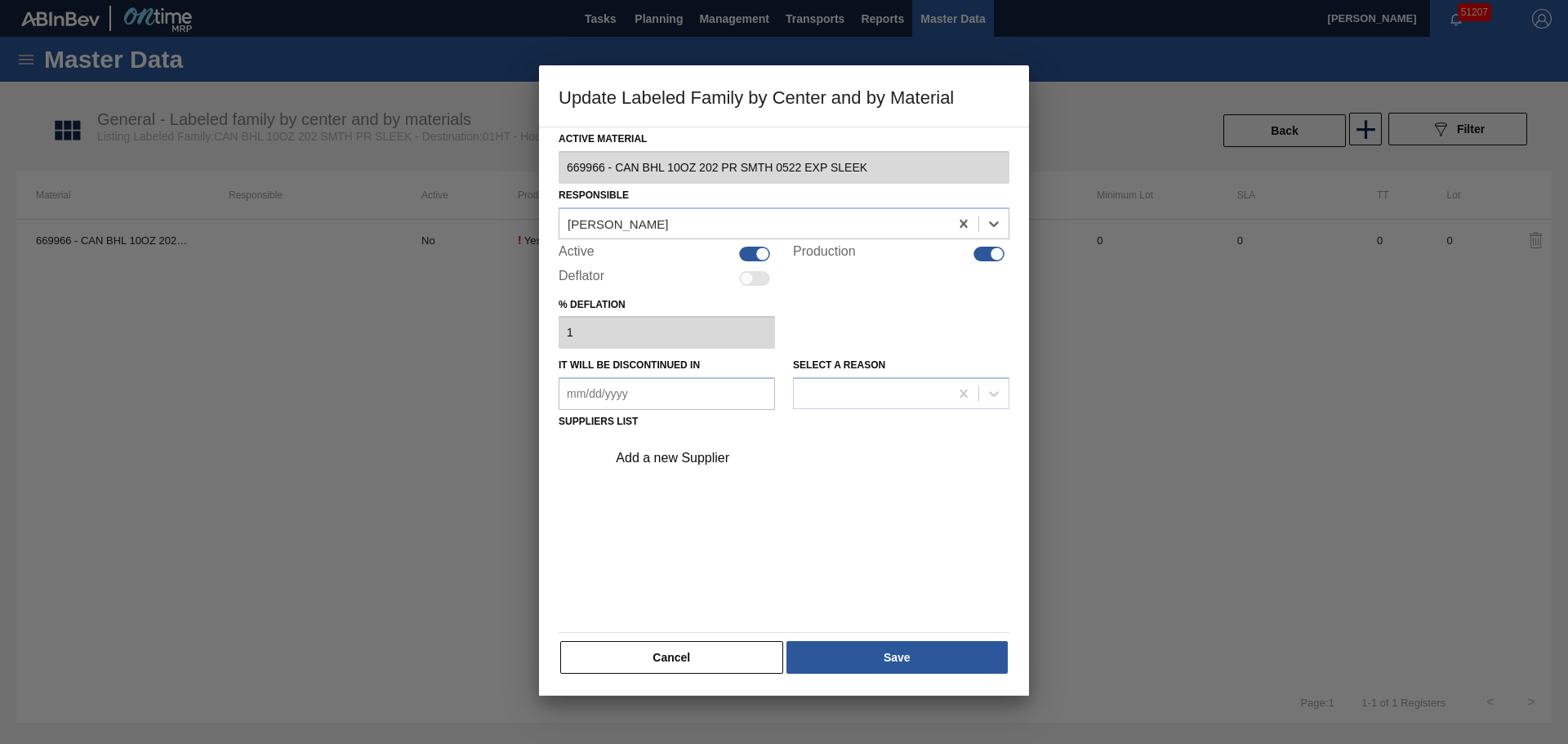
click at [715, 468] on div "Add a new Supplier" at bounding box center [803, 458] width 412 height 41
click at [712, 458] on div "Add a new Supplier" at bounding box center [775, 458] width 320 height 14
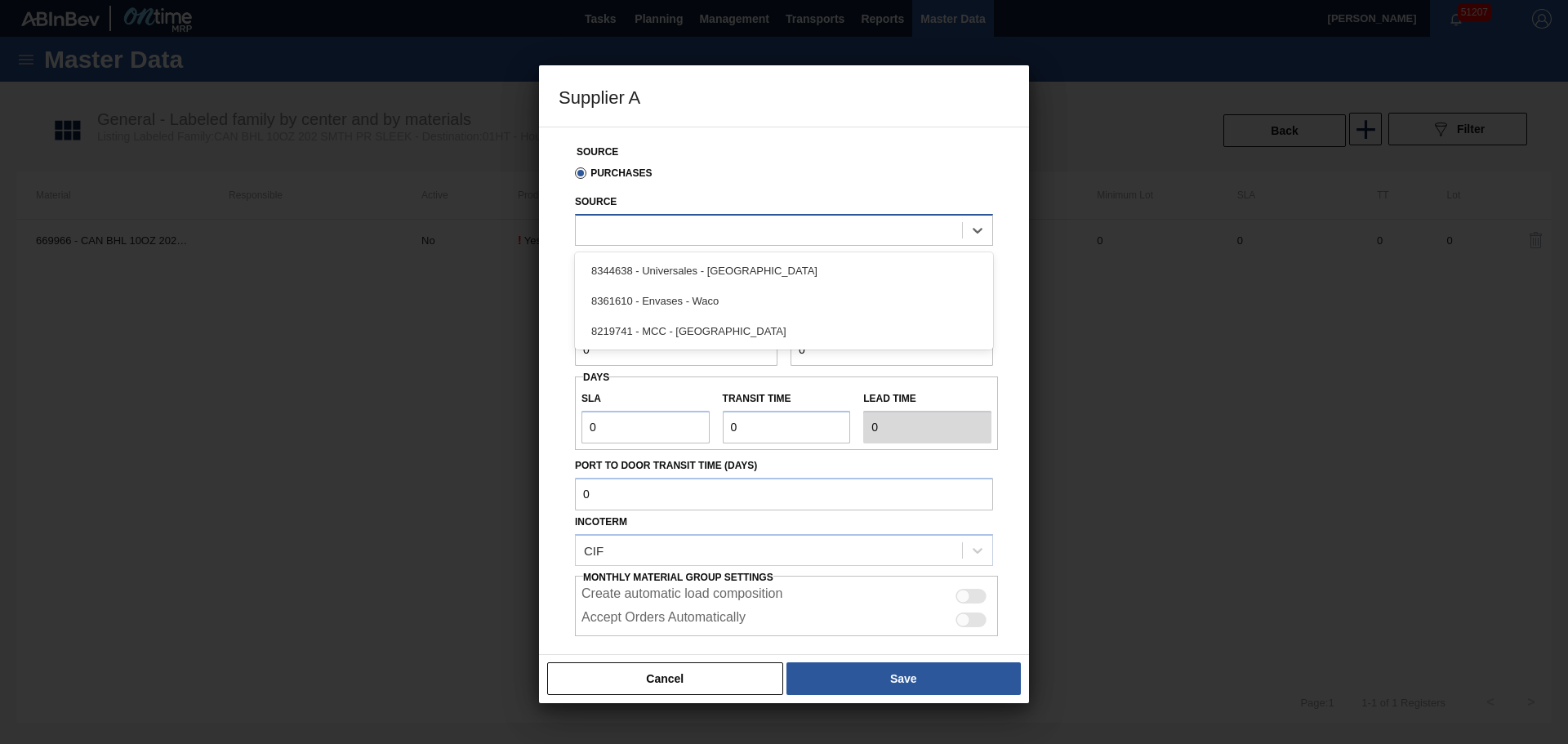
click at [650, 236] on div at bounding box center [768, 230] width 386 height 24
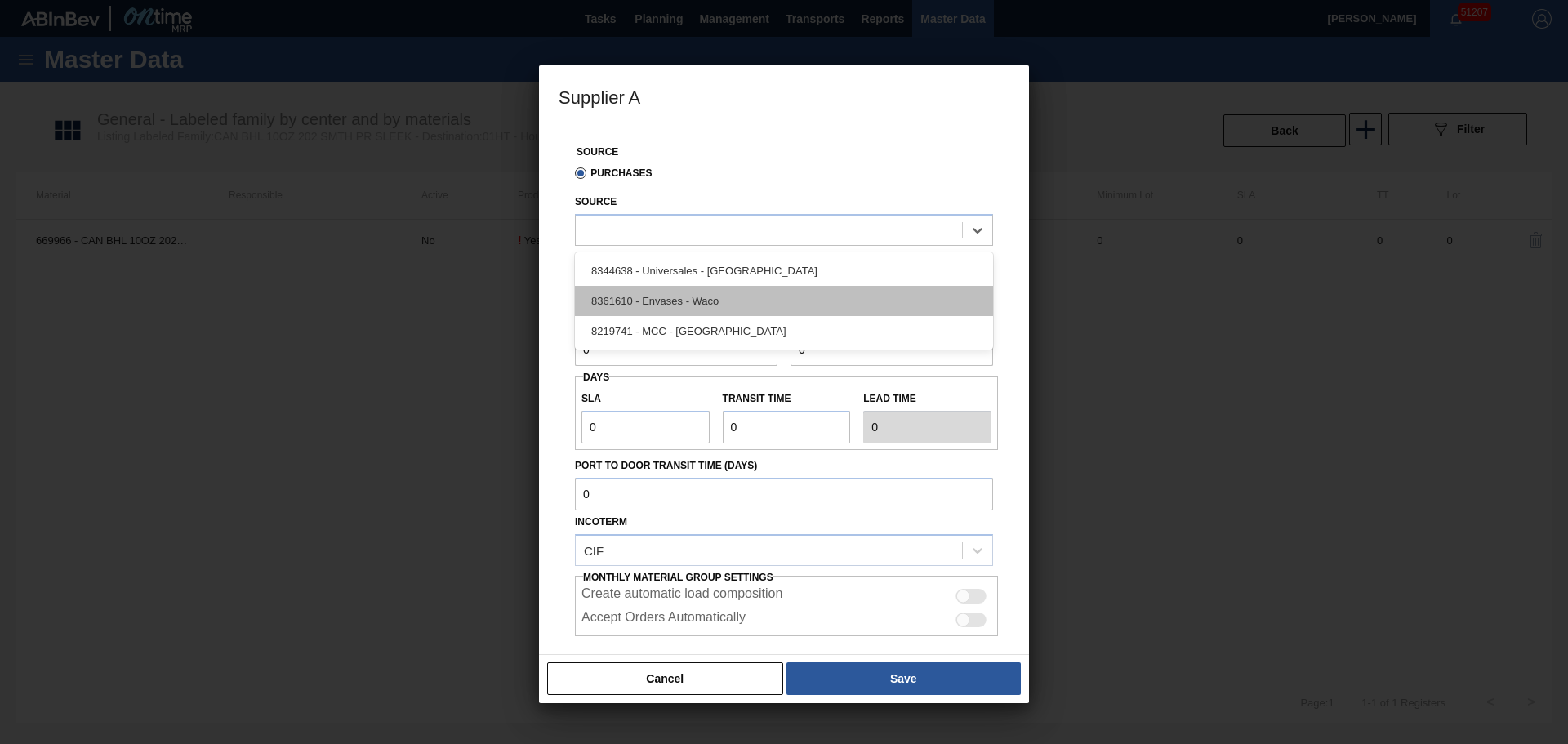
click at [678, 291] on div "8361610 - Envases - Waco" at bounding box center [784, 301] width 418 height 31
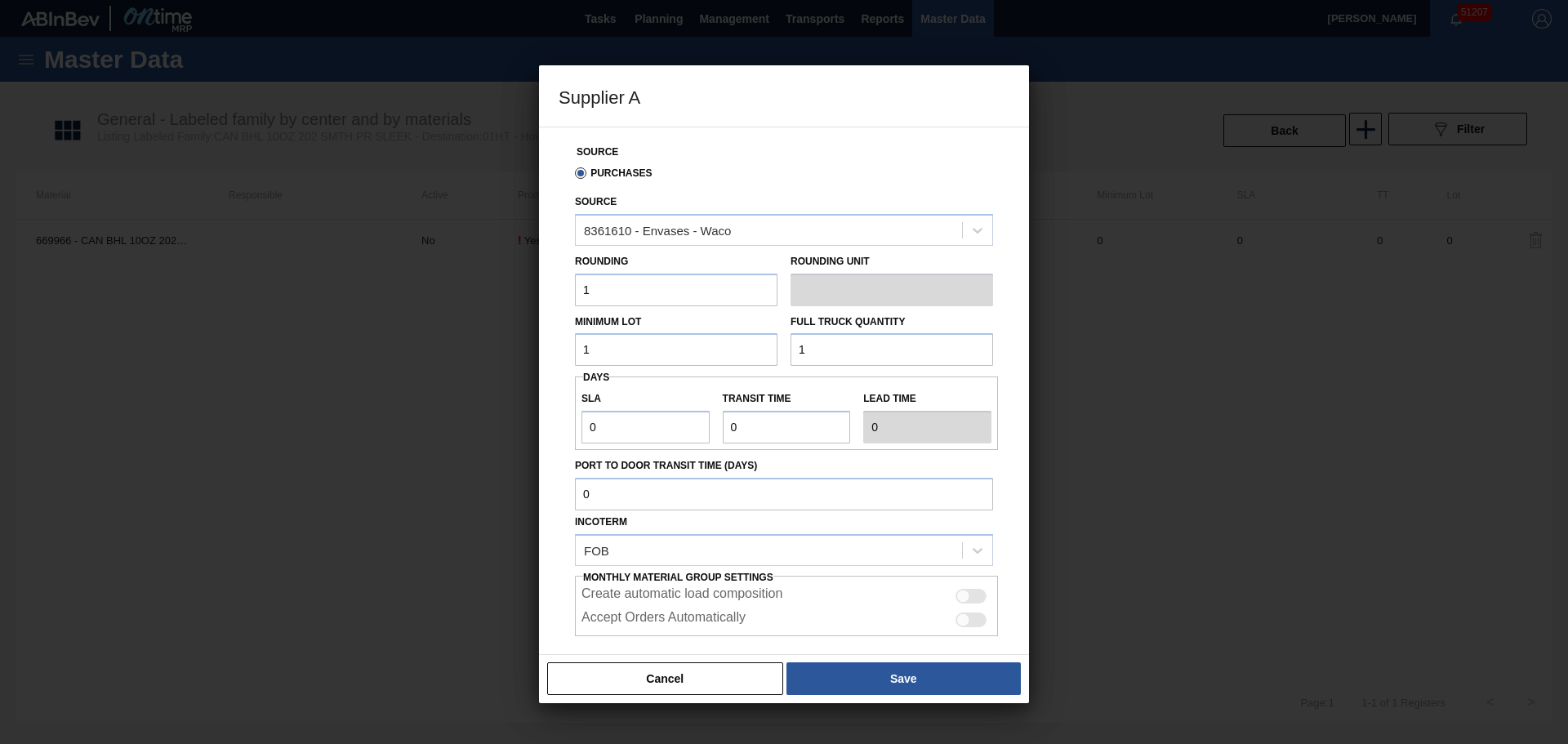
drag, startPoint x: 968, startPoint y: 590, endPoint x: 961, endPoint y: 627, distance: 37.7
click at [968, 600] on div at bounding box center [971, 596] width 31 height 14
click at [961, 627] on div "Accept Orders Automatically" at bounding box center [786, 619] width 410 height 20
click at [974, 621] on div at bounding box center [971, 619] width 31 height 14
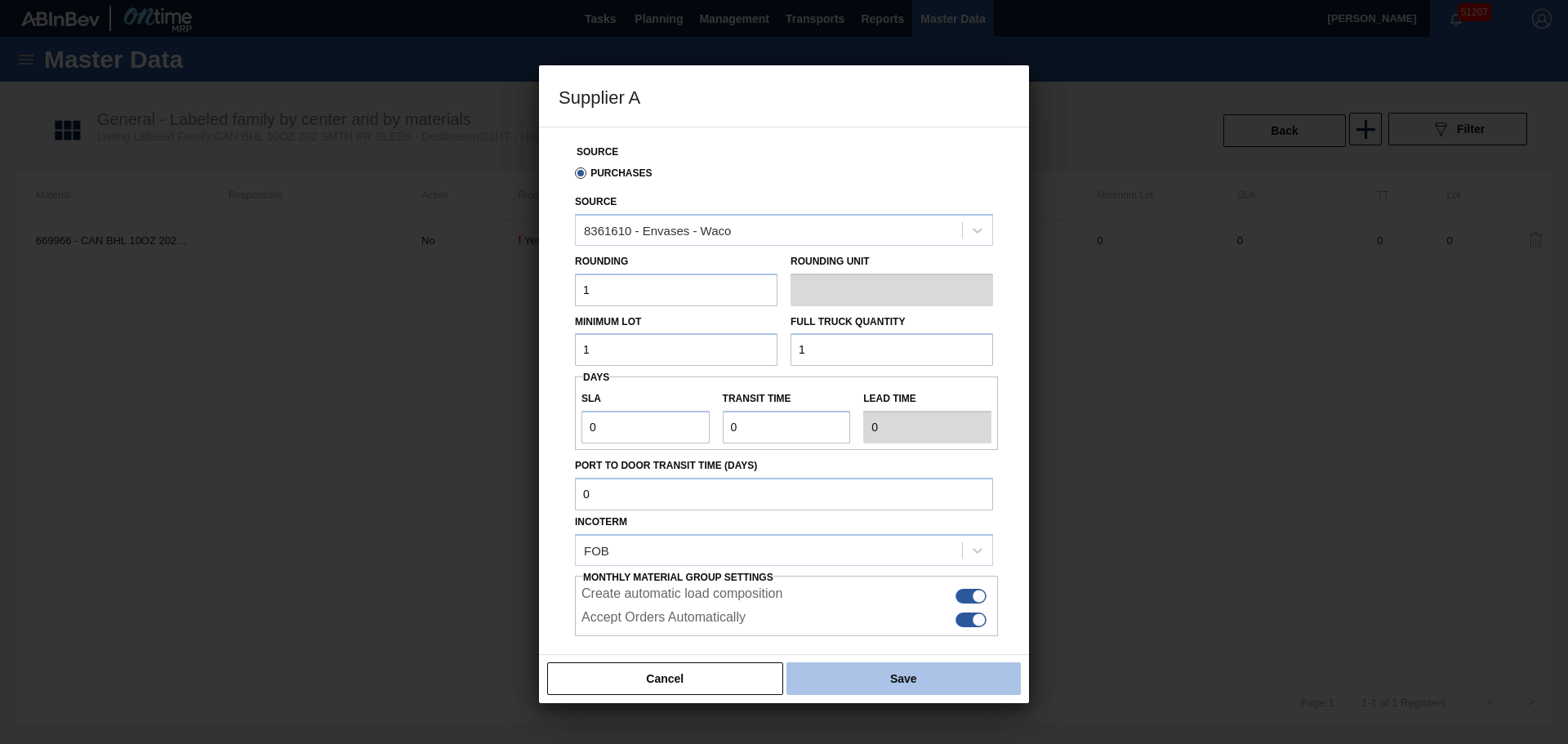
click at [961, 674] on button "Save" at bounding box center [903, 679] width 234 height 33
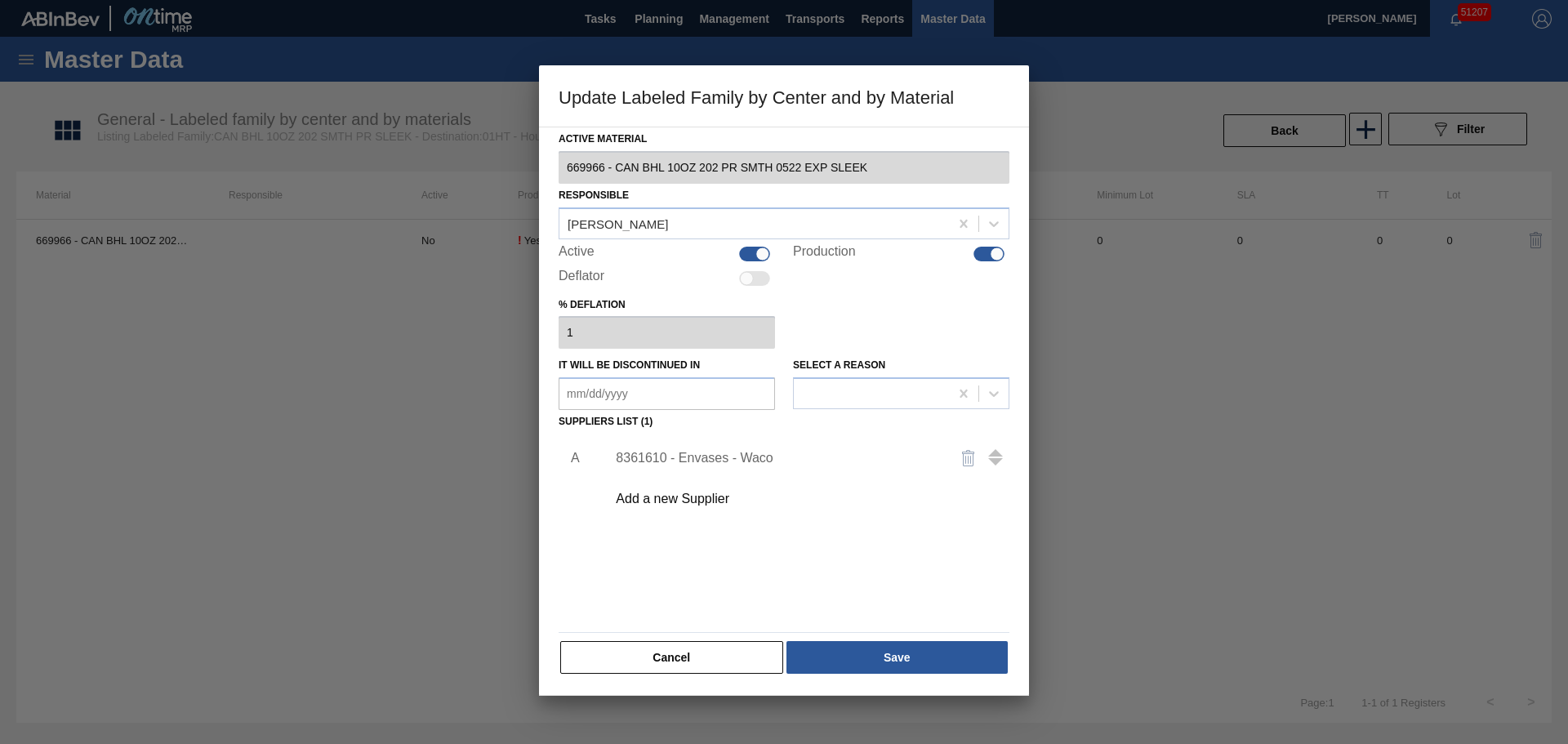
click at [966, 630] on div "Active Material 669966 - CAN BHL 10OZ 202 PR SMTH 0522 EXP SLEEK Responsible Is…" at bounding box center [784, 401] width 451 height 548
click at [960, 655] on button "Save" at bounding box center [896, 657] width 221 height 33
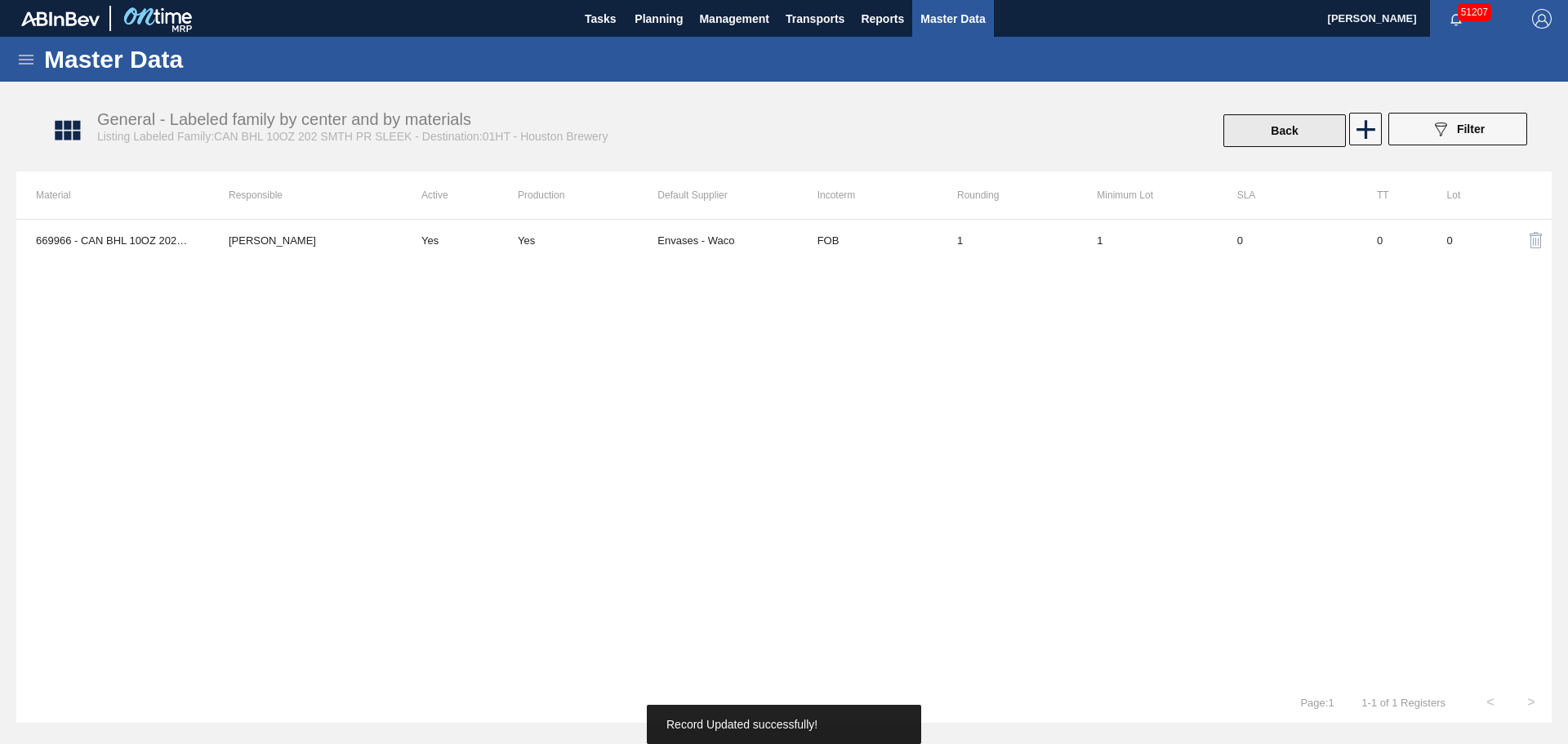
click at [1262, 140] on button "Back" at bounding box center [1284, 131] width 122 height 33
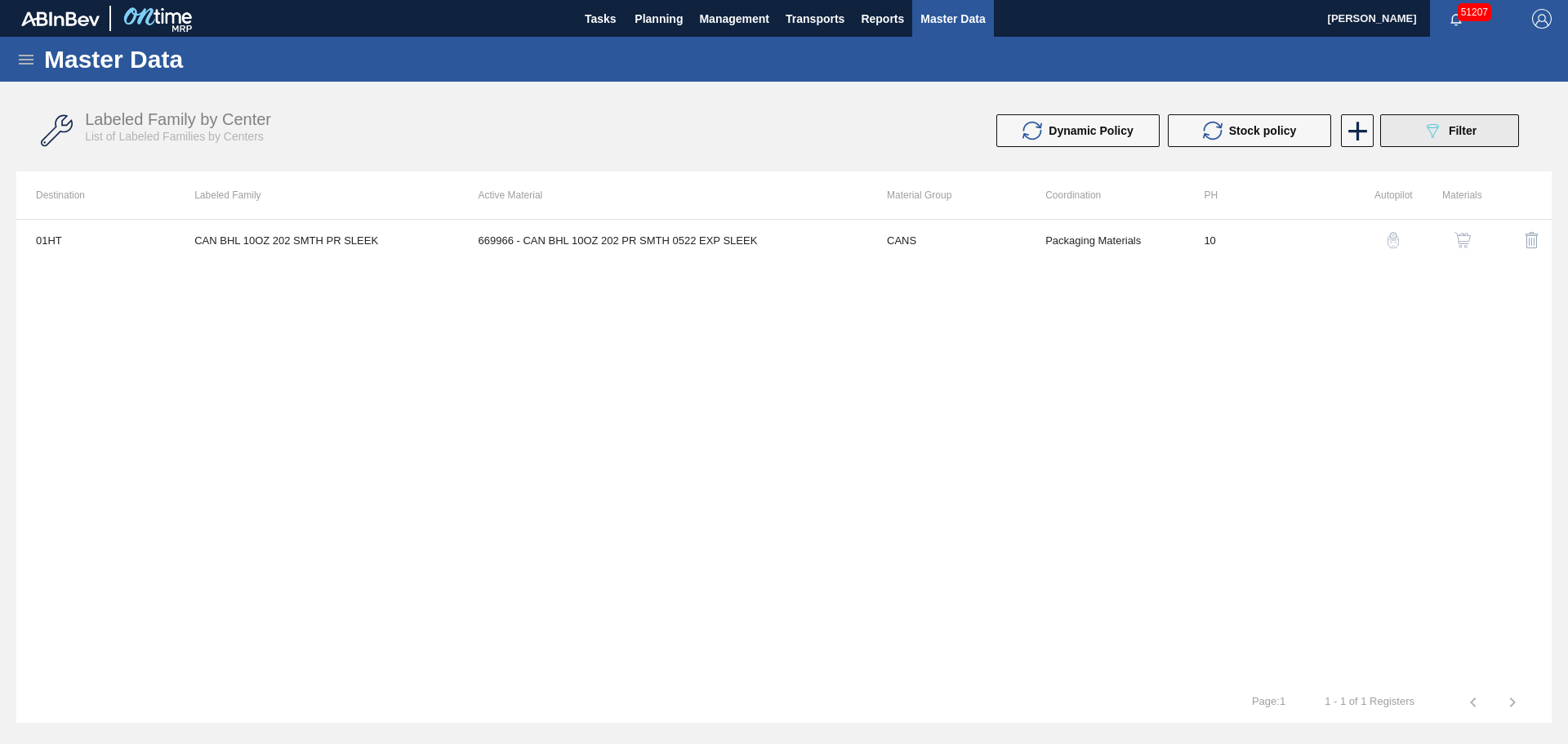
click at [1461, 133] on span "Filter" at bounding box center [1462, 130] width 28 height 13
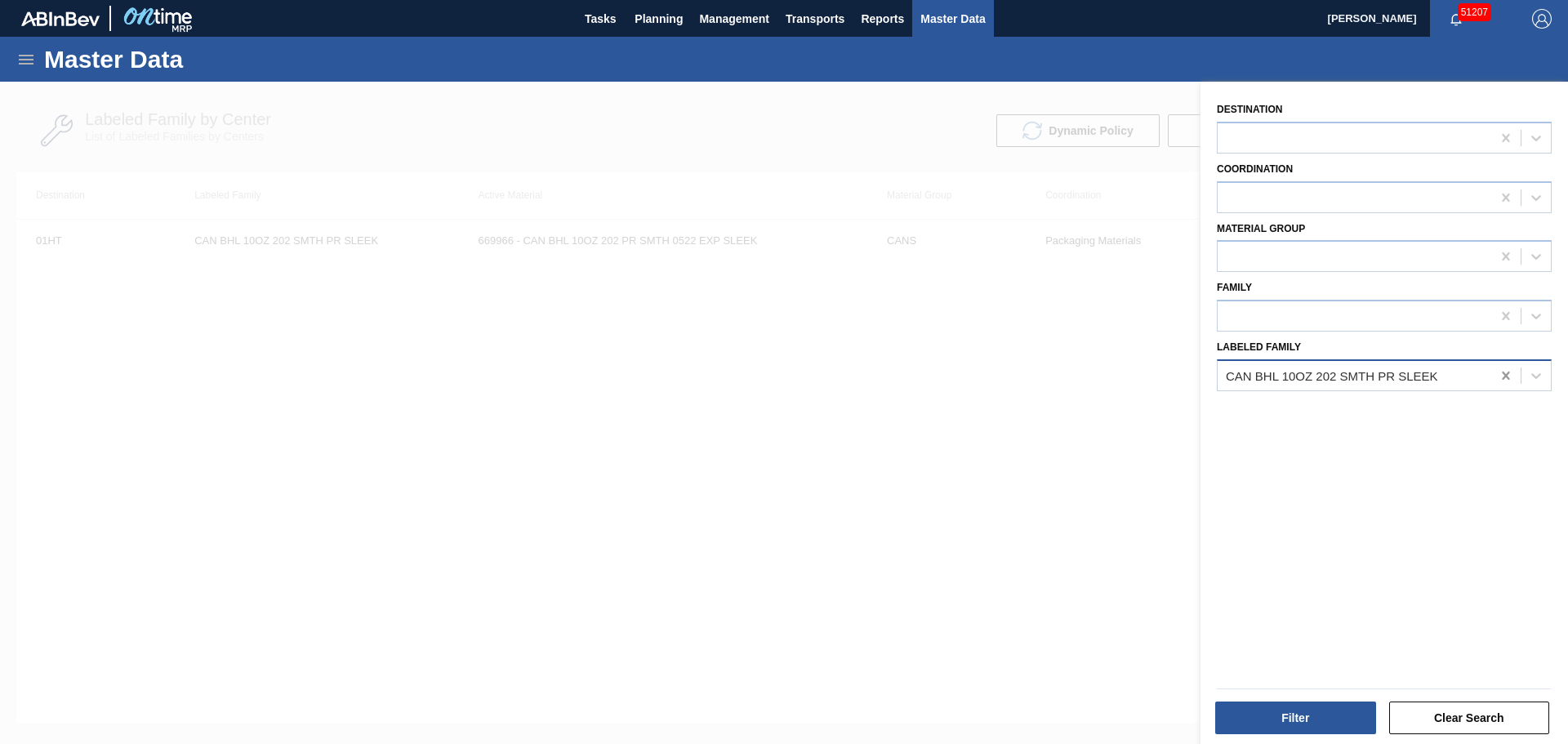
click at [1508, 378] on icon at bounding box center [1505, 375] width 16 height 16
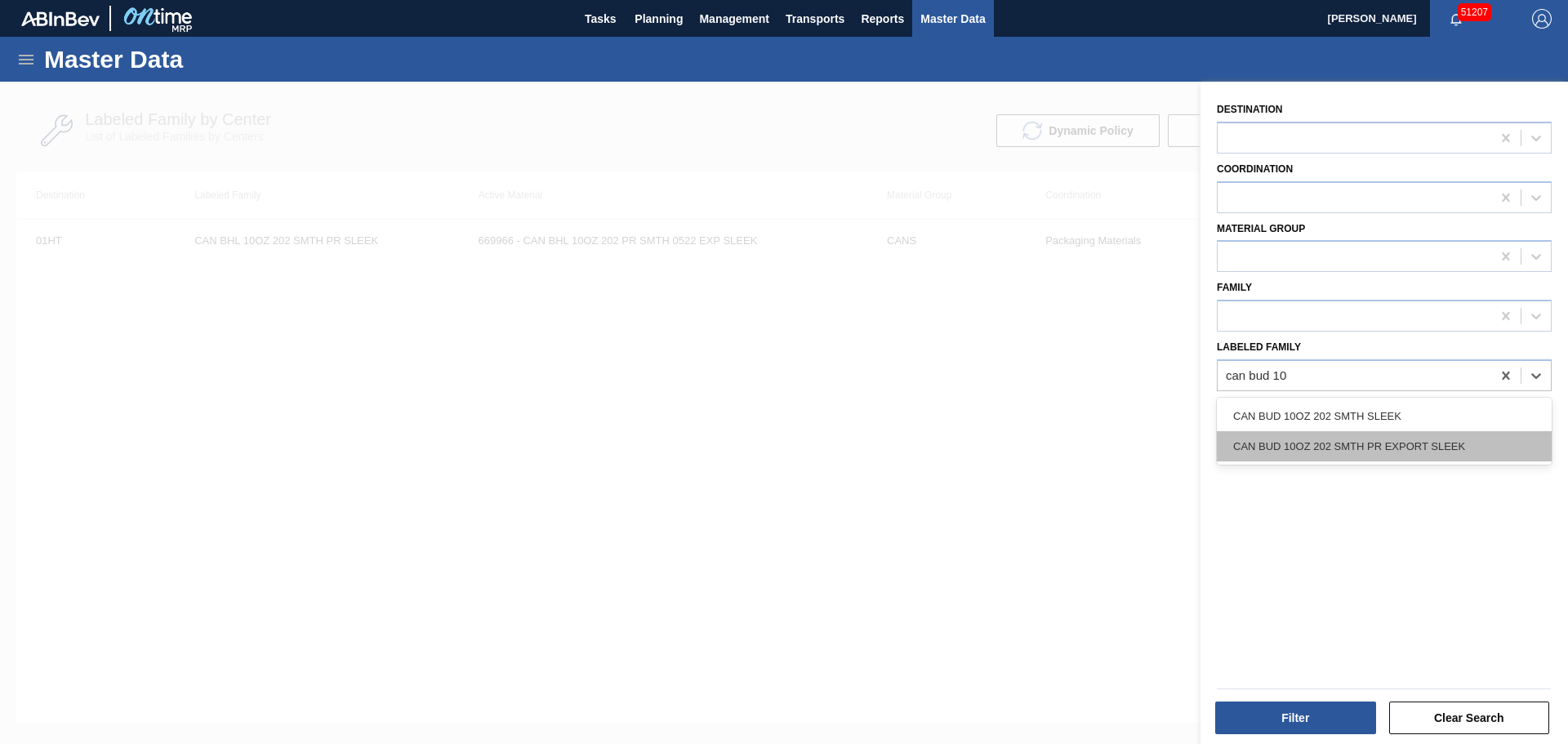
click at [1441, 436] on div "CAN BUD 10OZ 202 SMTH PR EXPORT SLEEK" at bounding box center [1384, 446] width 335 height 31
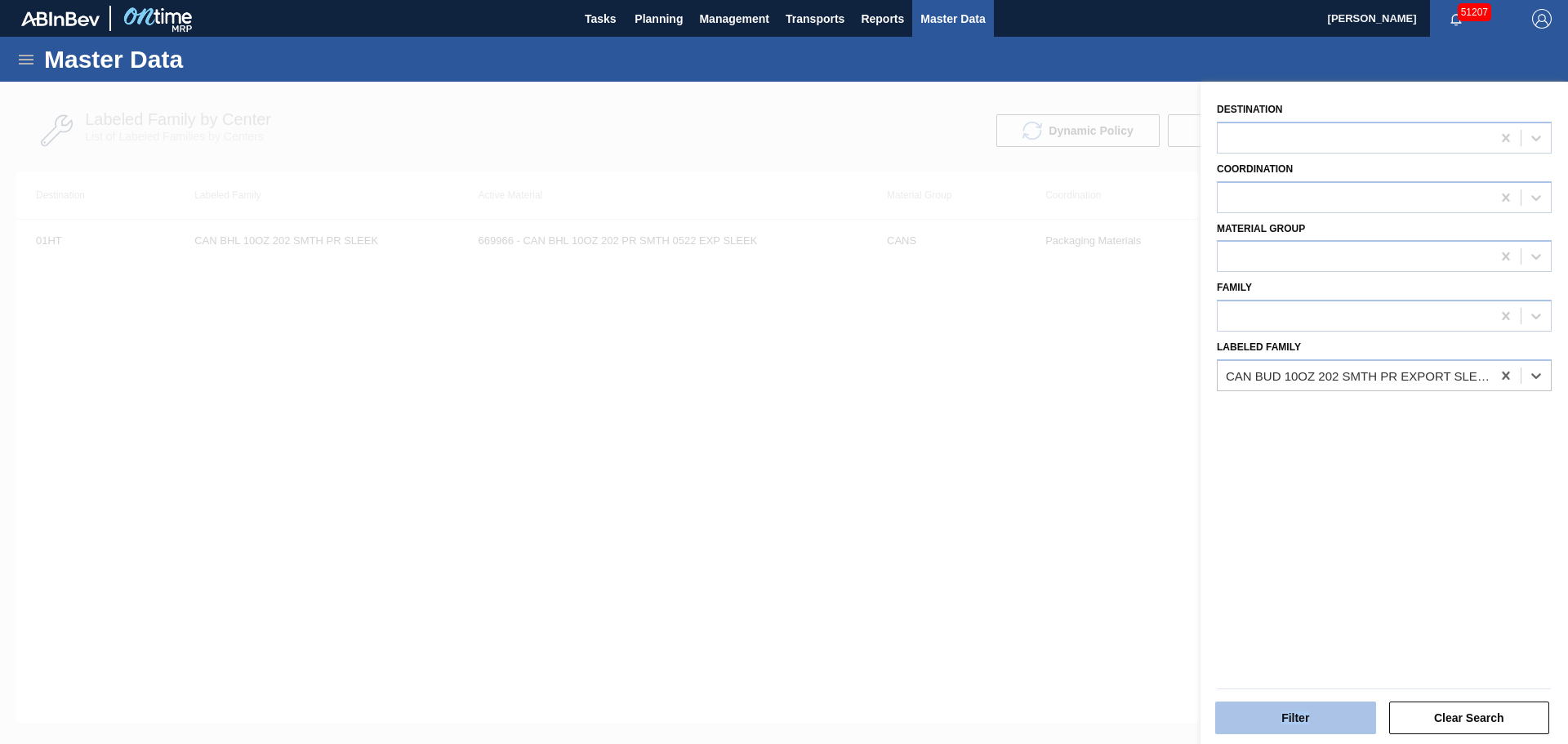
click at [1313, 706] on div "Filter Clear Search" at bounding box center [1383, 715] width 347 height 40
click at [1315, 707] on button "Filter" at bounding box center [1296, 718] width 161 height 33
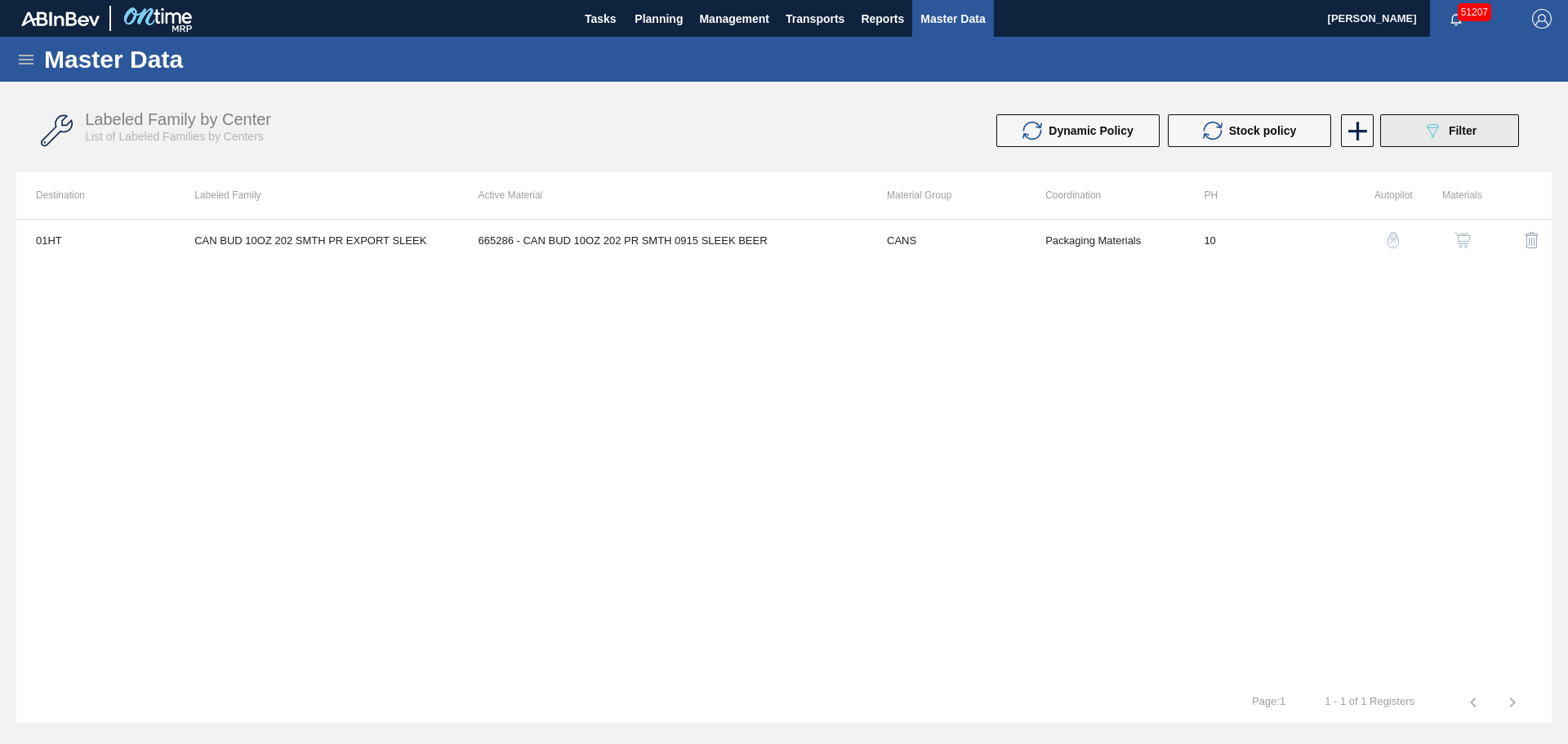
click at [1447, 137] on div "089F7B8B-B2A5-4AFE-B5C0-19BA573D28AC Filter" at bounding box center [1449, 131] width 54 height 20
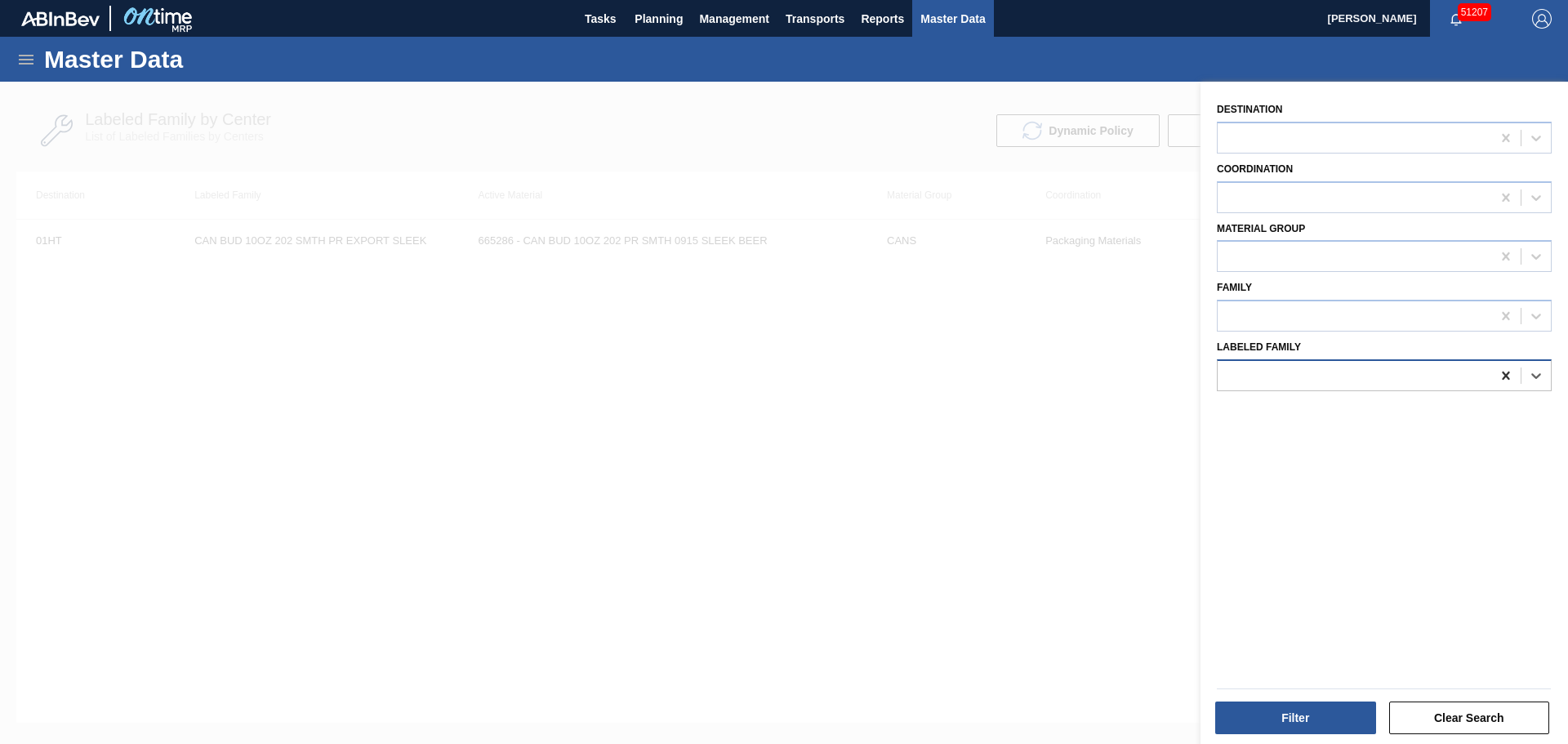
click at [1502, 373] on icon at bounding box center [1505, 376] width 8 height 8
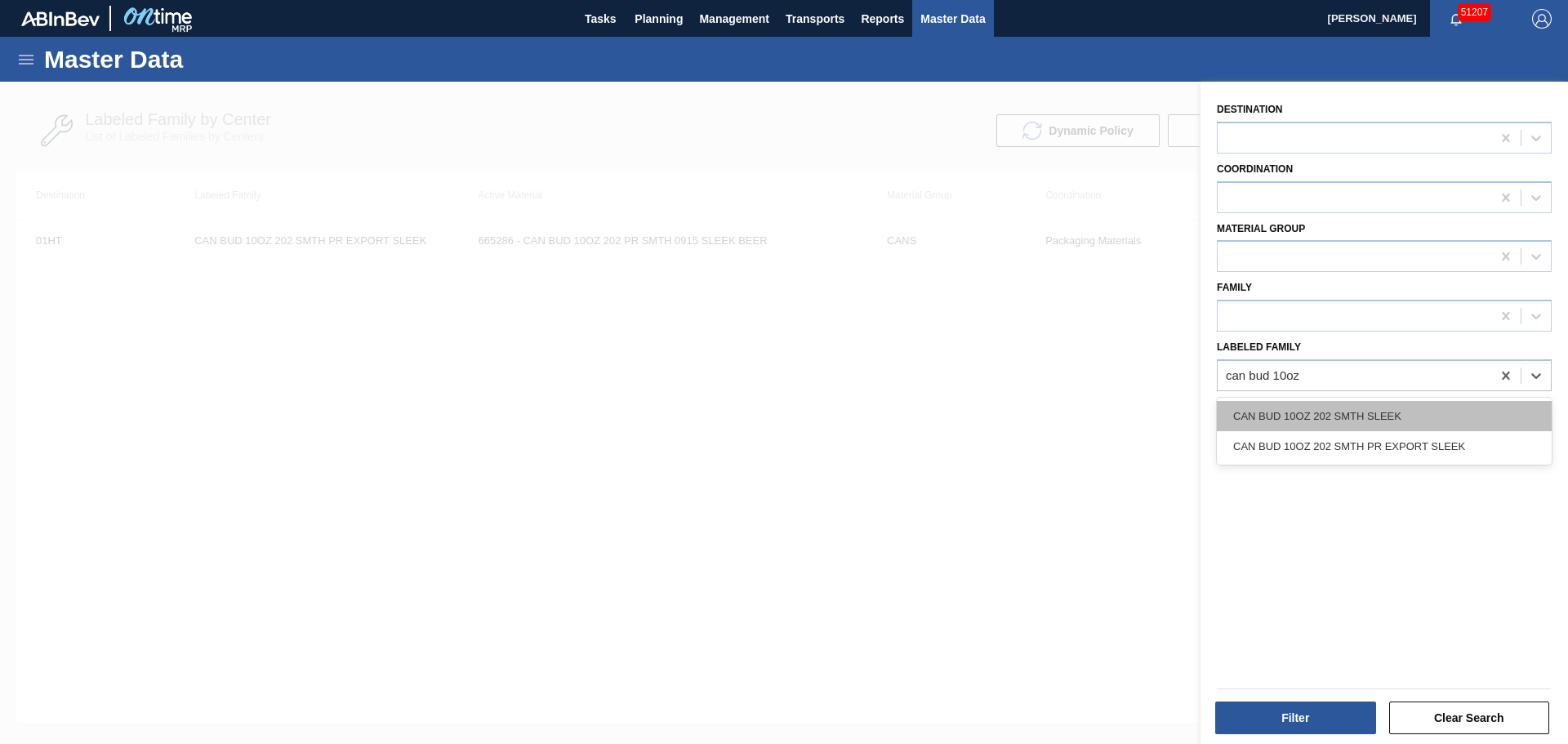
click at [1431, 417] on div "CAN BUD 10OZ 202 SMTH SLEEK" at bounding box center [1384, 417] width 335 height 31
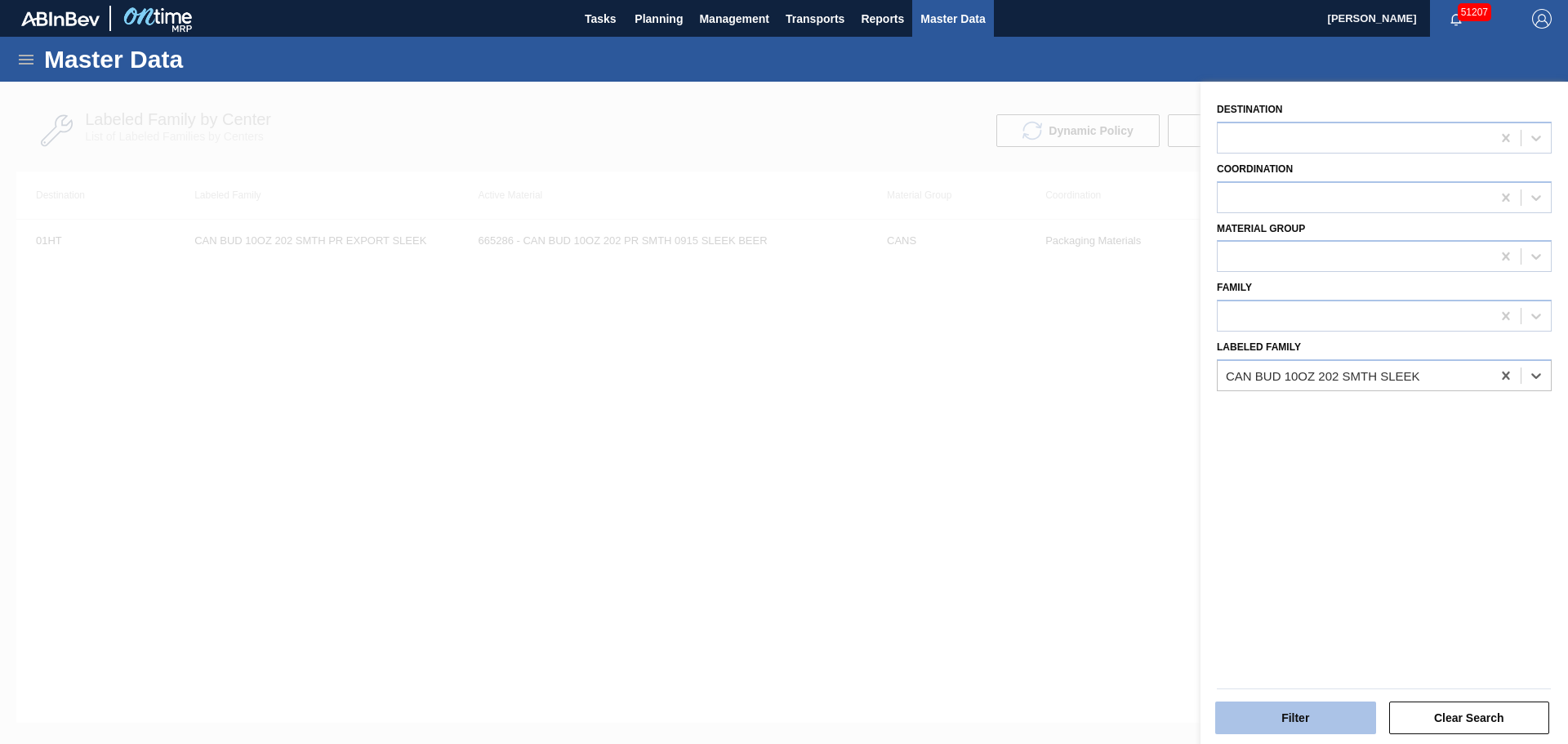
click at [1309, 721] on button "Filter" at bounding box center [1296, 718] width 161 height 33
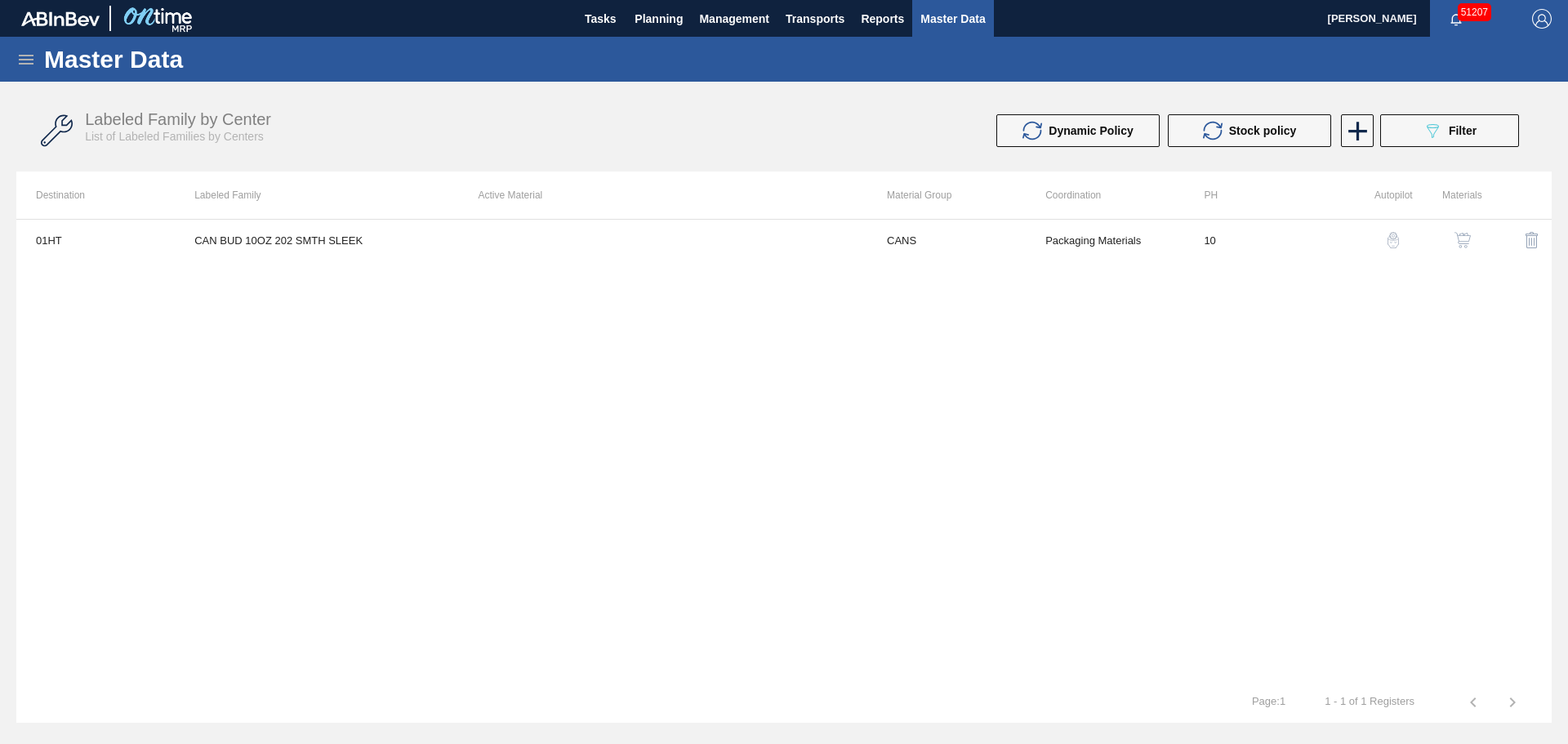
click at [1459, 233] on img "button" at bounding box center [1462, 239] width 16 height 16
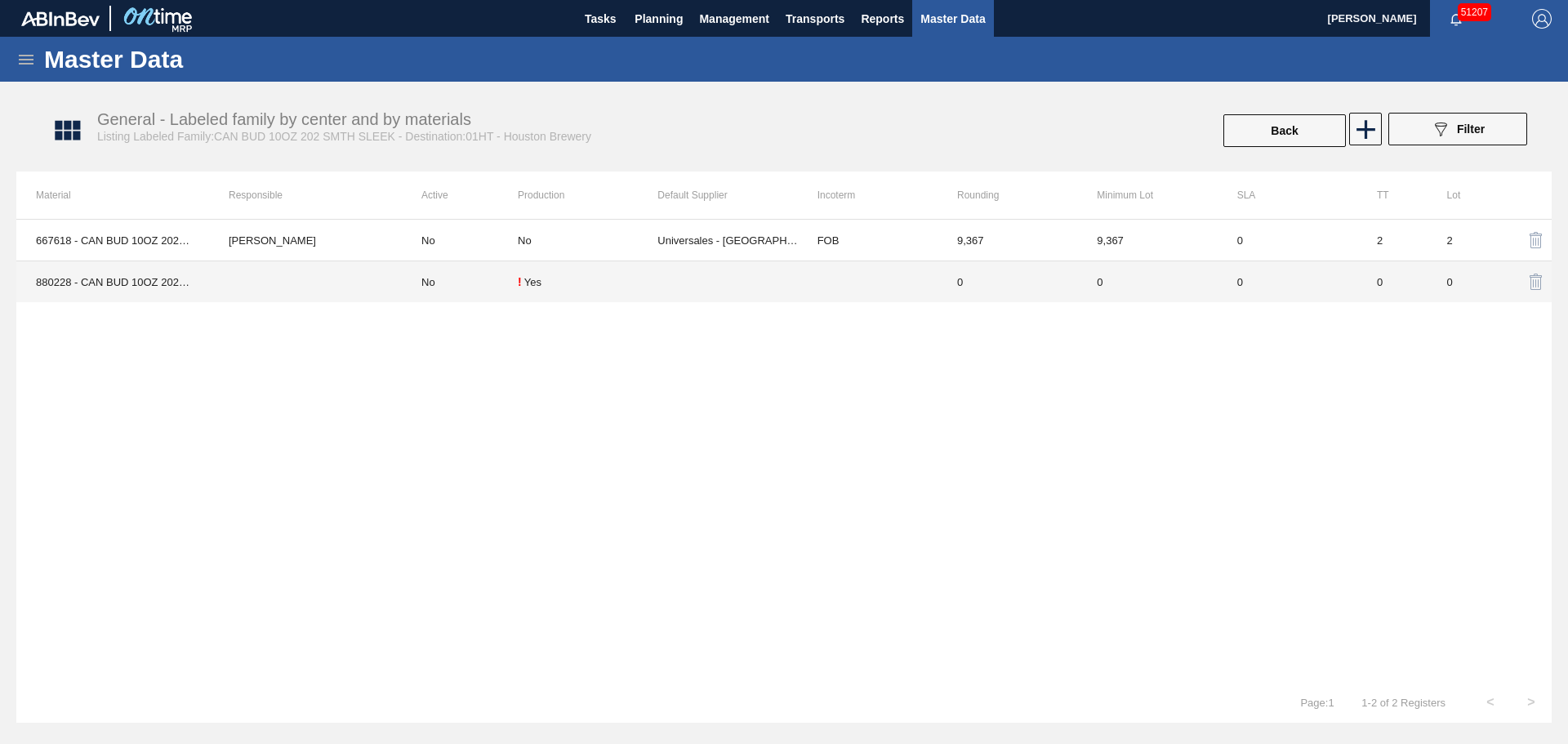
click at [454, 276] on td "No" at bounding box center [460, 282] width 116 height 42
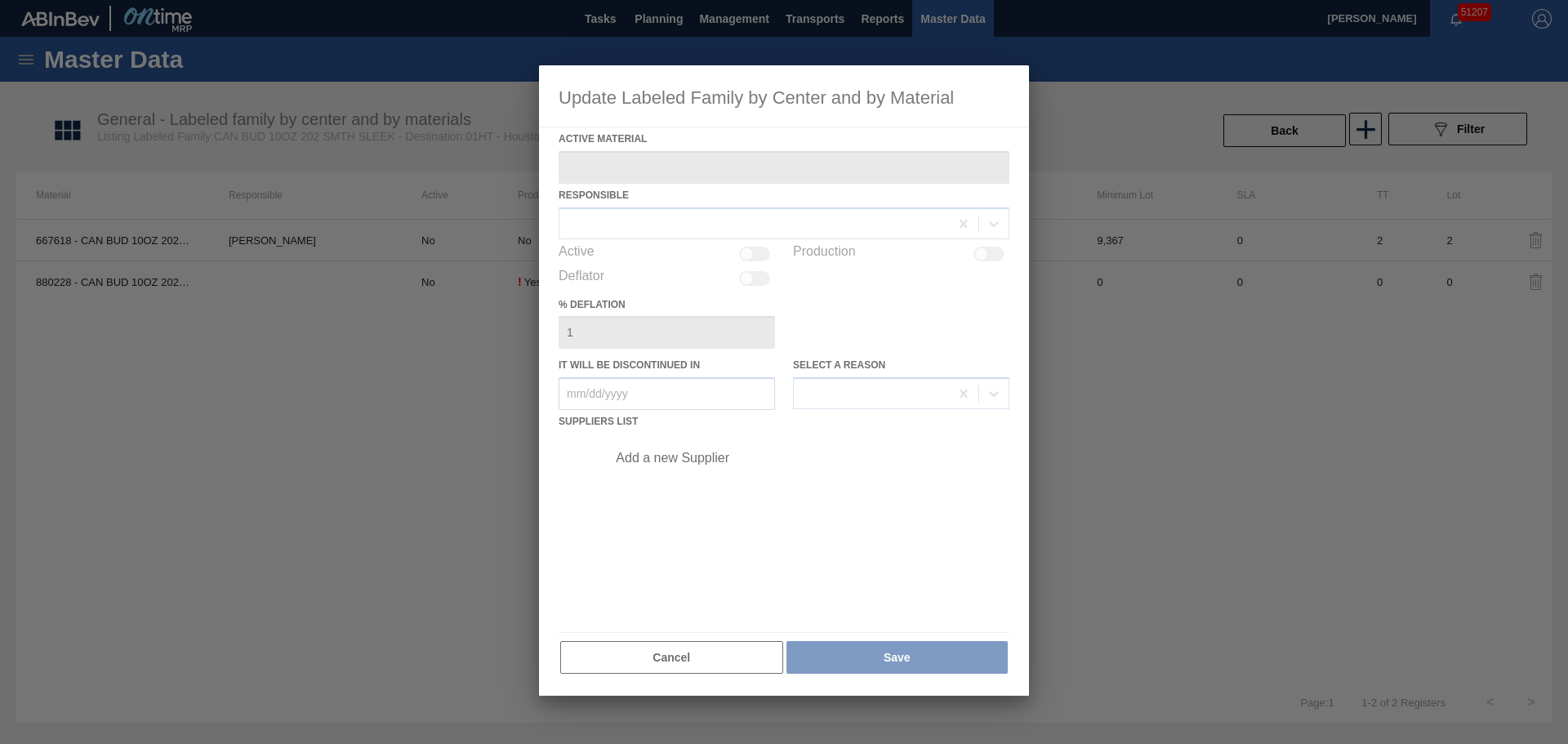
click at [758, 253] on div at bounding box center [784, 380] width 490 height 630
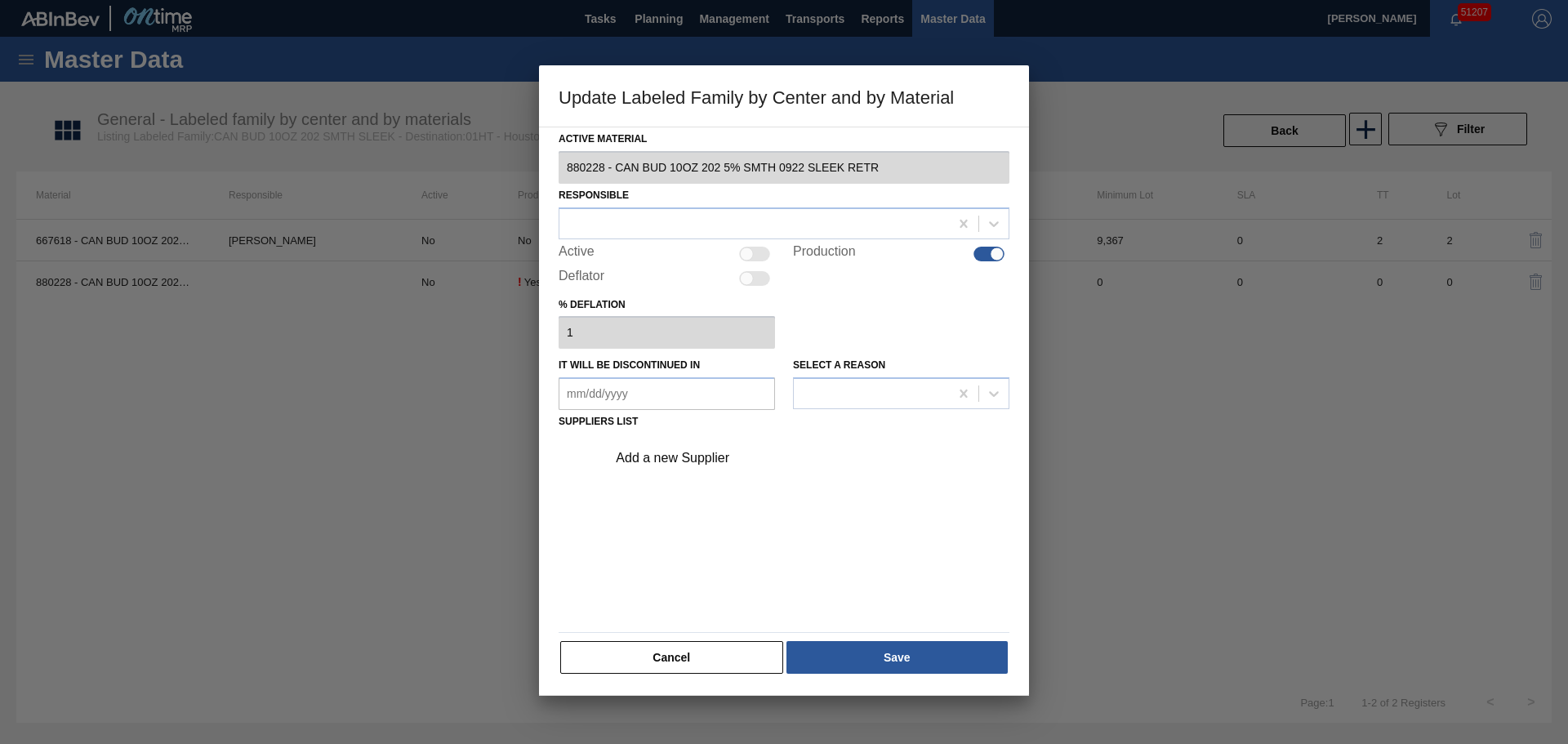
click at [758, 253] on div at bounding box center [754, 254] width 31 height 14
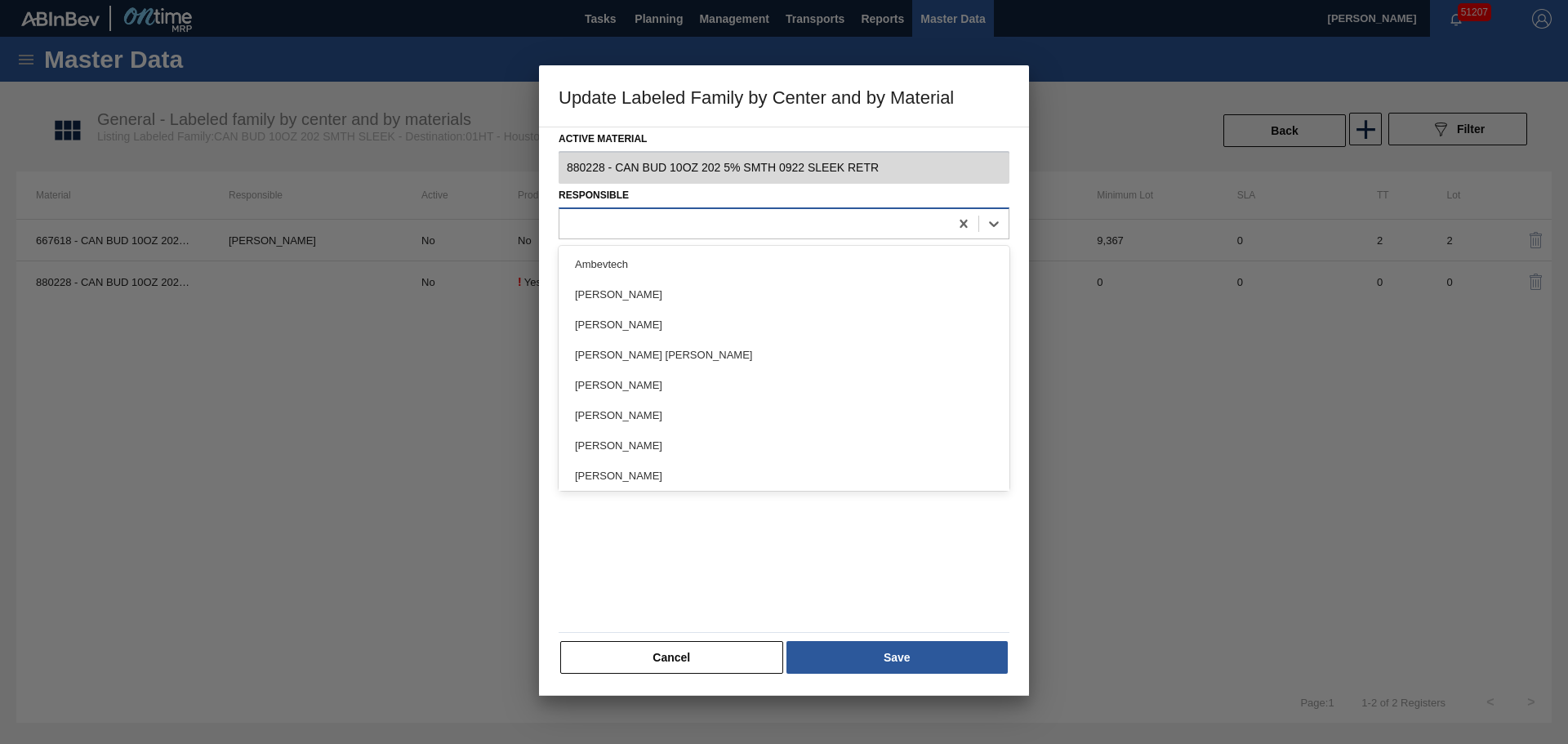
click at [700, 226] on div at bounding box center [754, 223] width 389 height 24
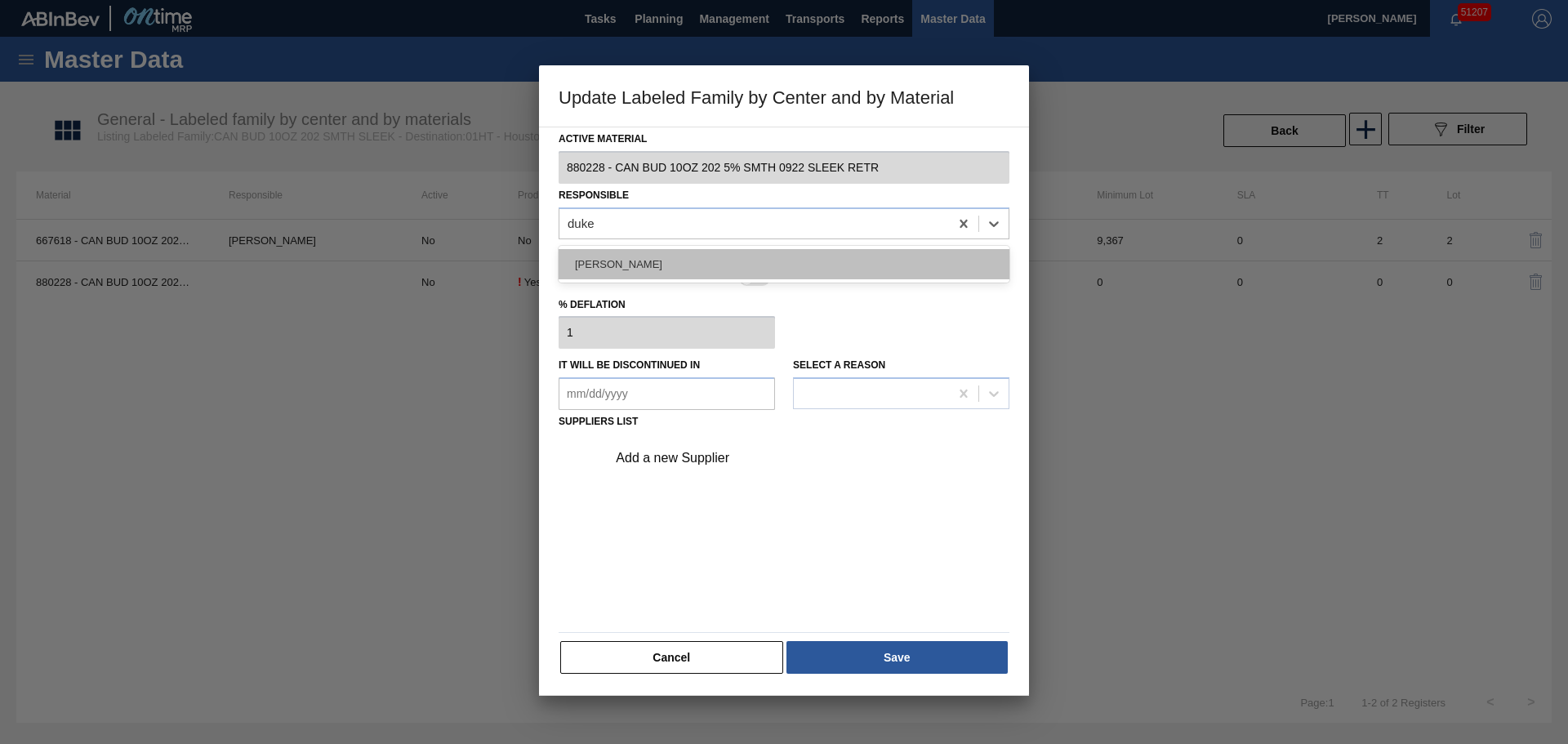
click at [728, 262] on div "Isaiah Duke" at bounding box center [784, 265] width 451 height 31
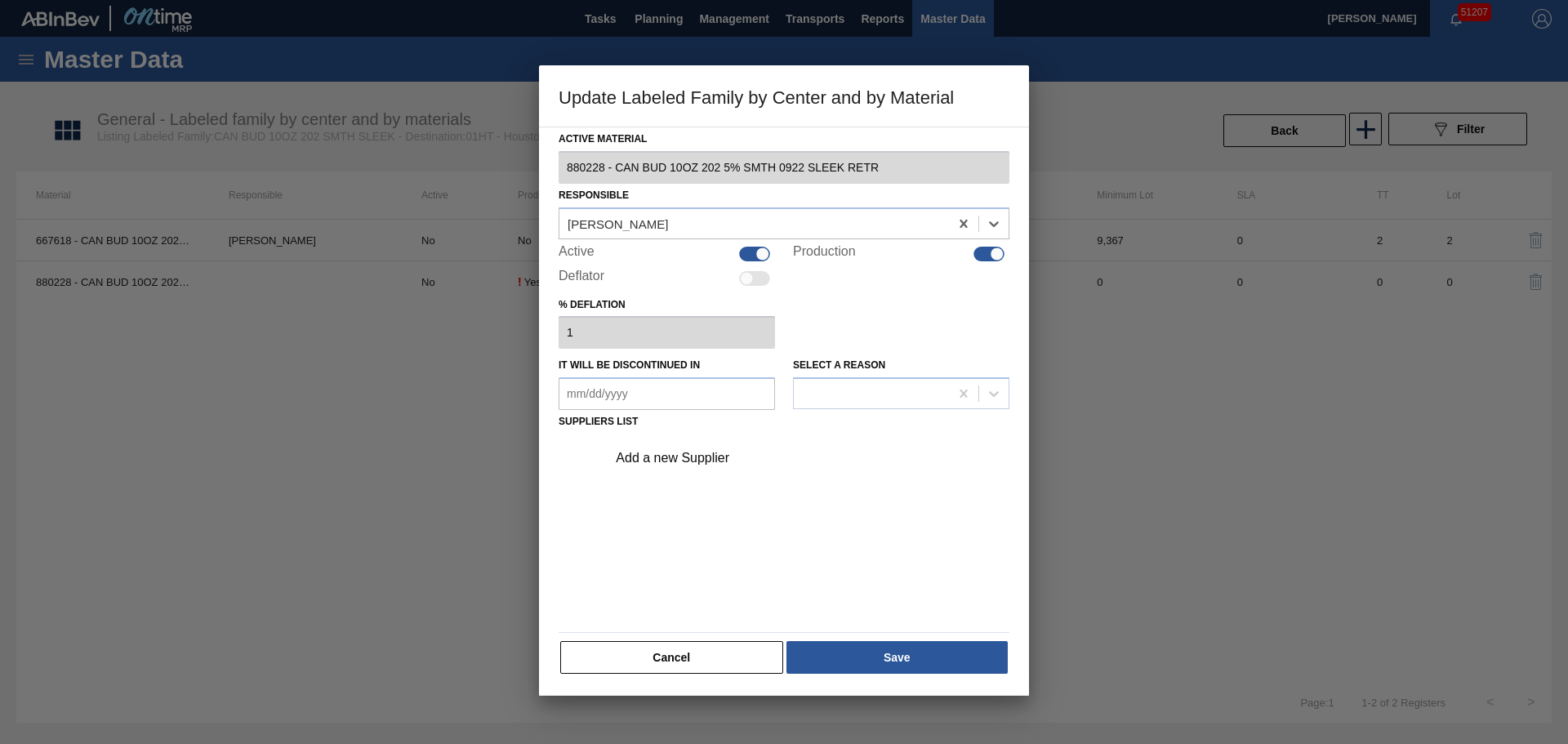
click at [721, 457] on div "Add a new Supplier" at bounding box center [775, 458] width 320 height 14
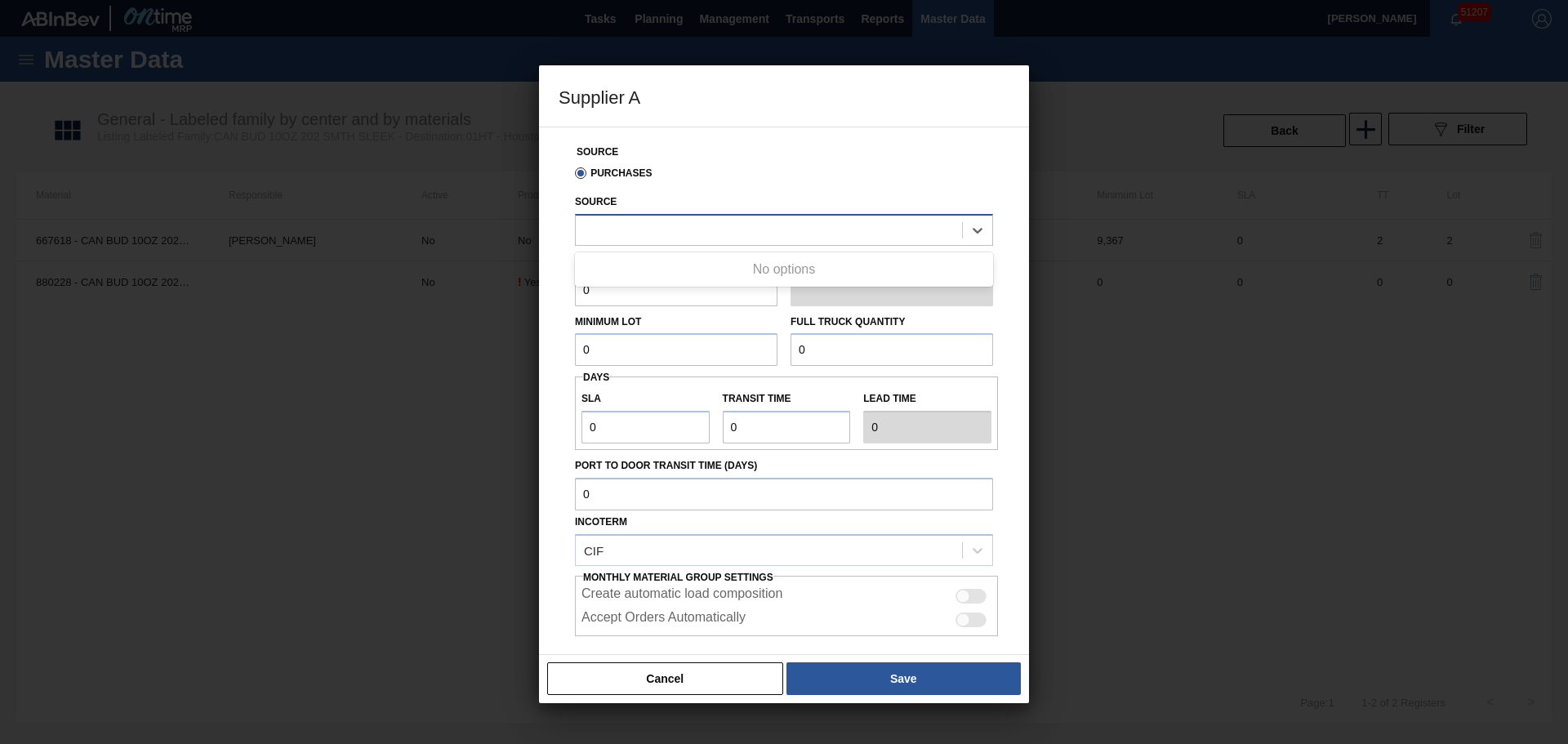
click at [649, 225] on div at bounding box center [768, 230] width 386 height 24
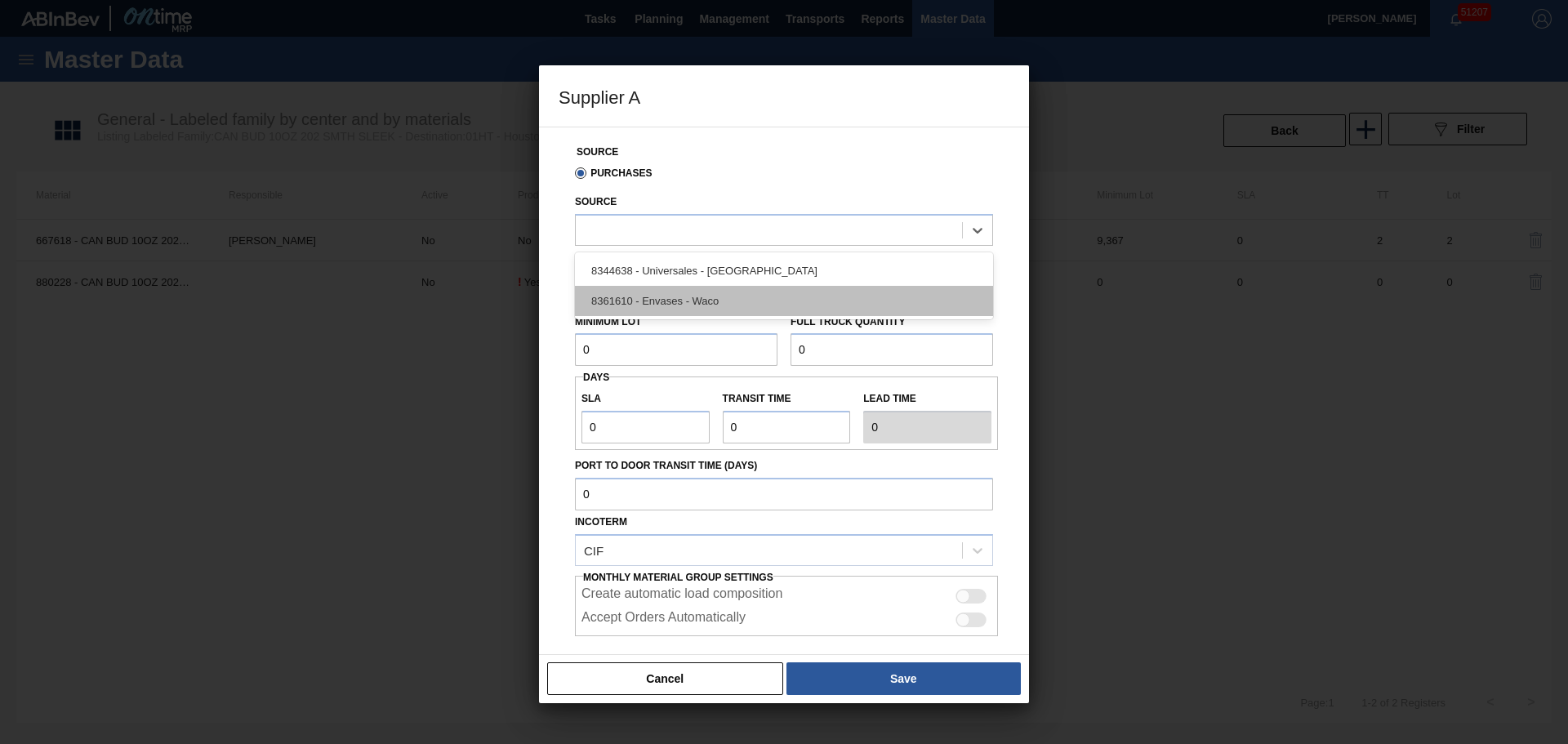
click at [672, 299] on div "8361610 - Envases - Waco" at bounding box center [784, 301] width 418 height 31
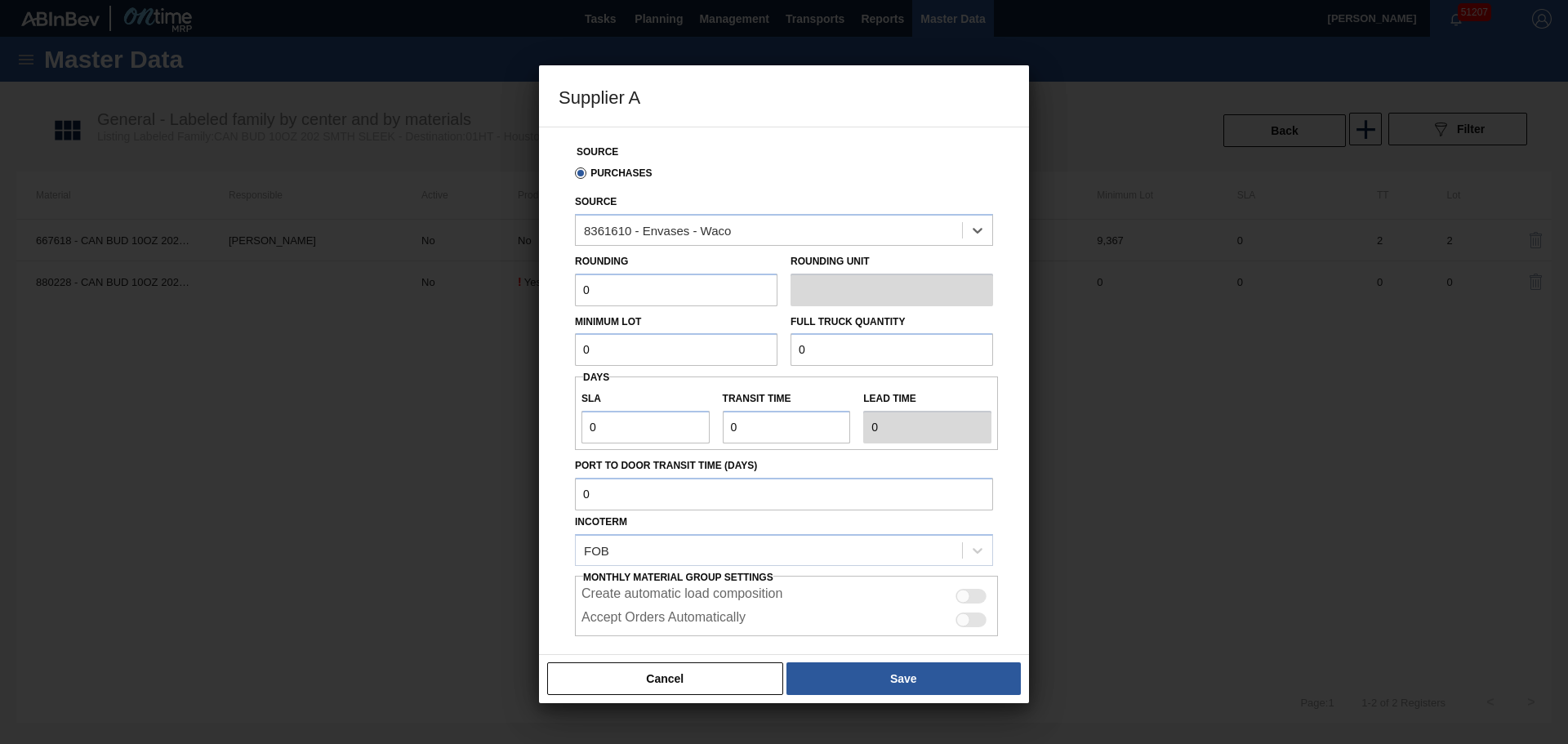
drag, startPoint x: 676, startPoint y: 290, endPoint x: 685, endPoint y: 289, distance: 9.1
click at [683, 289] on input "0" at bounding box center [676, 290] width 203 height 33
drag, startPoint x: 964, startPoint y: 599, endPoint x: 967, endPoint y: 618, distance: 19.2
click at [965, 599] on div at bounding box center [963, 596] width 14 height 14
drag, startPoint x: 967, startPoint y: 618, endPoint x: 967, endPoint y: 665, distance: 47.0
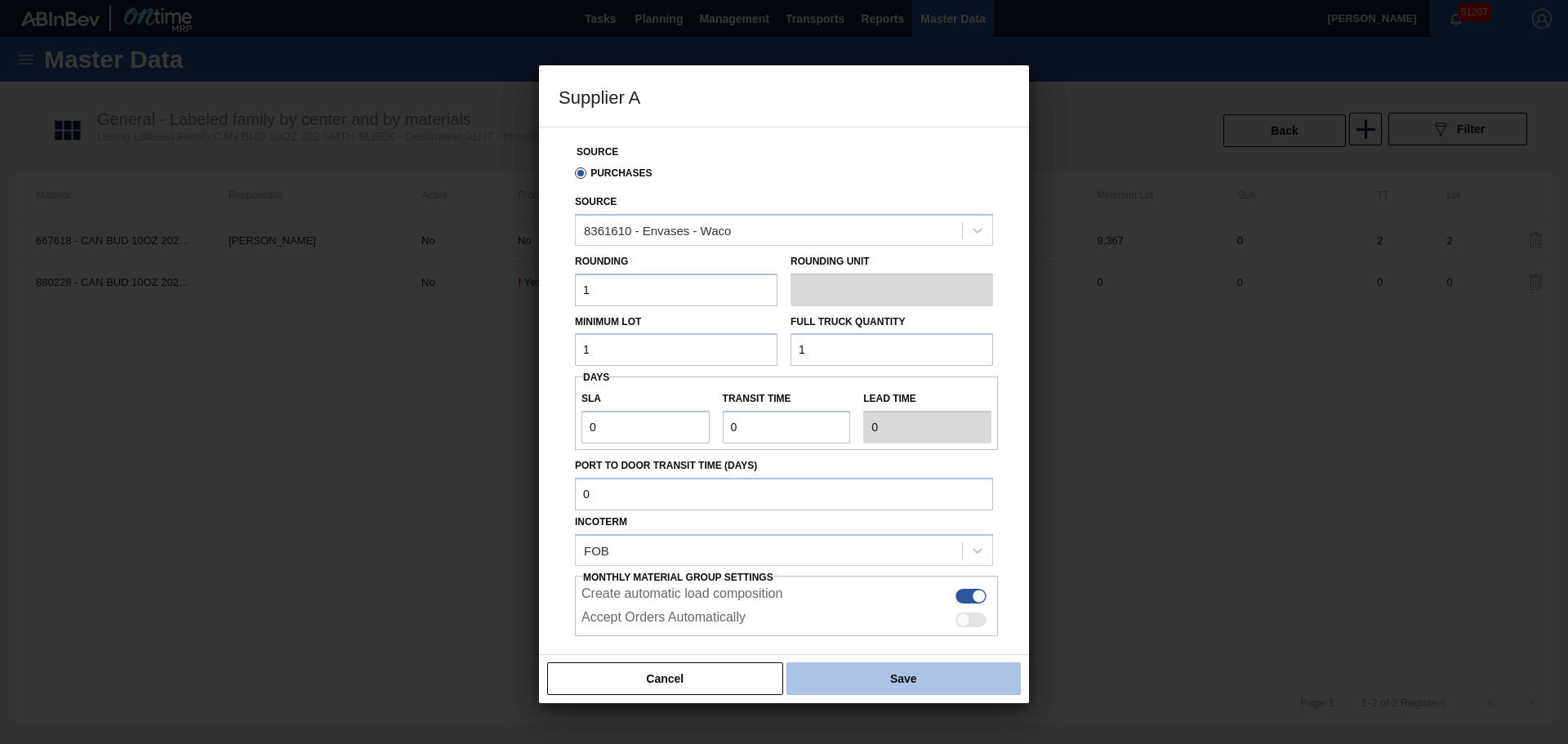
click at [967, 618] on div at bounding box center [963, 620] width 14 height 14
click at [965, 669] on button "Save" at bounding box center [903, 679] width 234 height 33
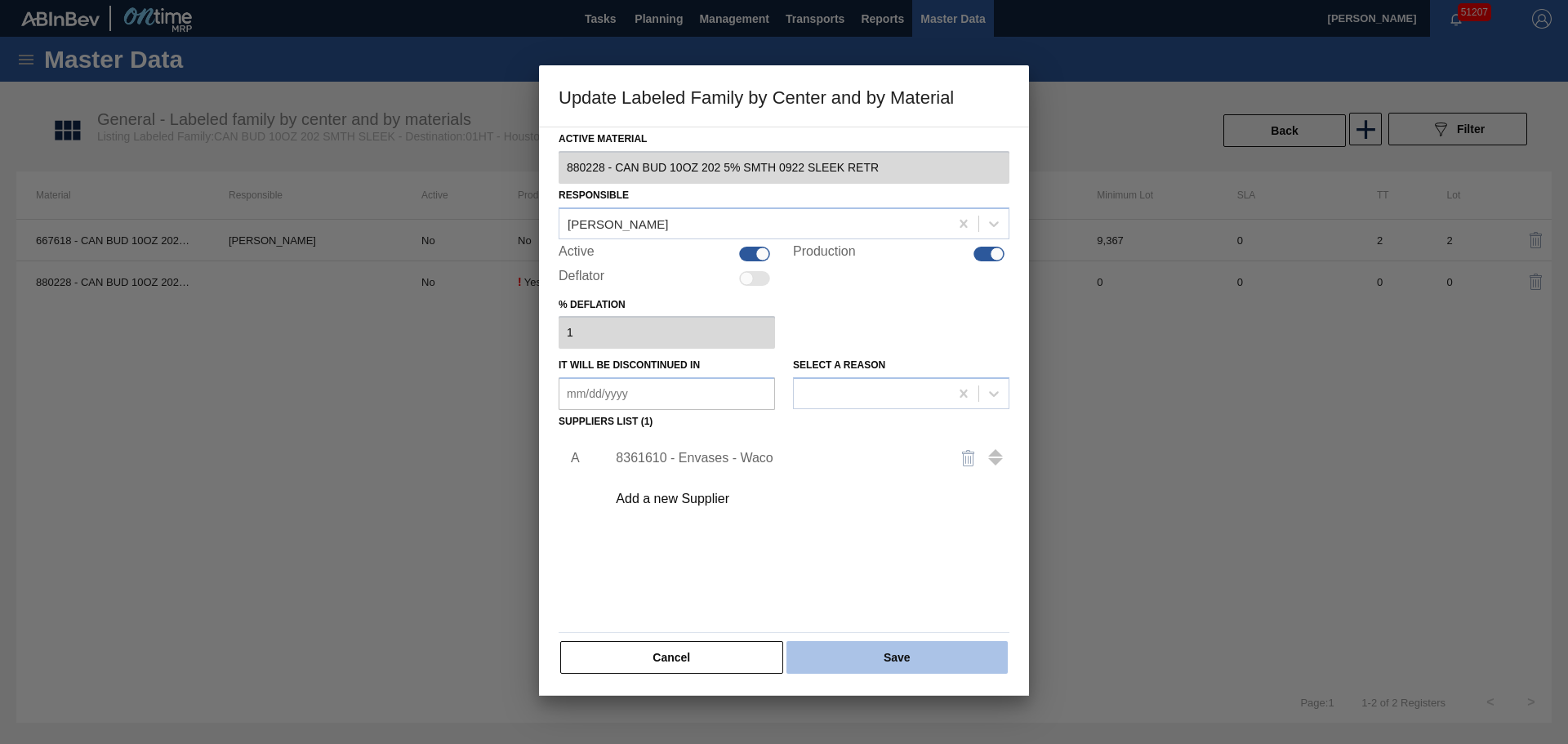
click at [951, 660] on button "Save" at bounding box center [896, 657] width 221 height 33
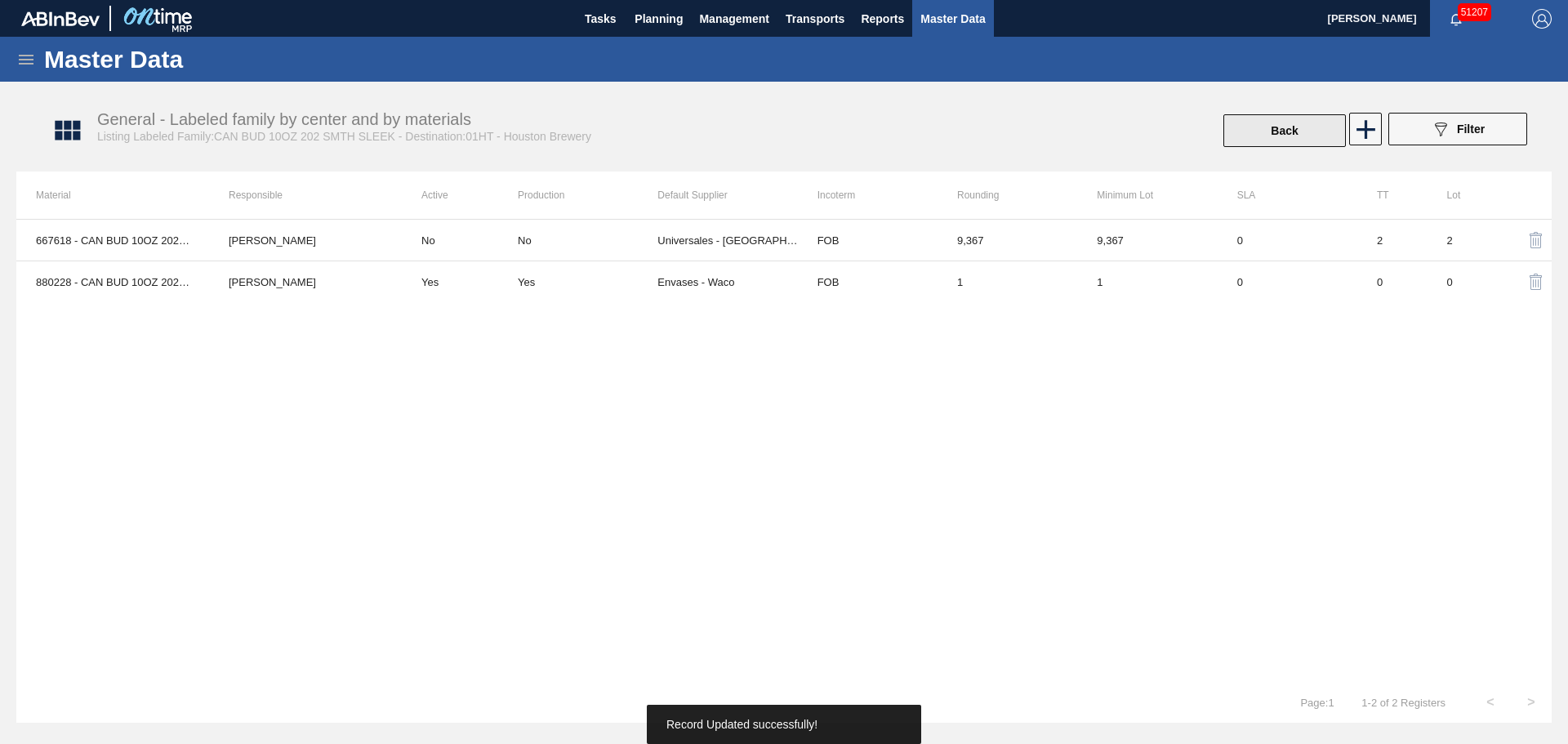
click at [1327, 126] on button "Back" at bounding box center [1284, 131] width 122 height 33
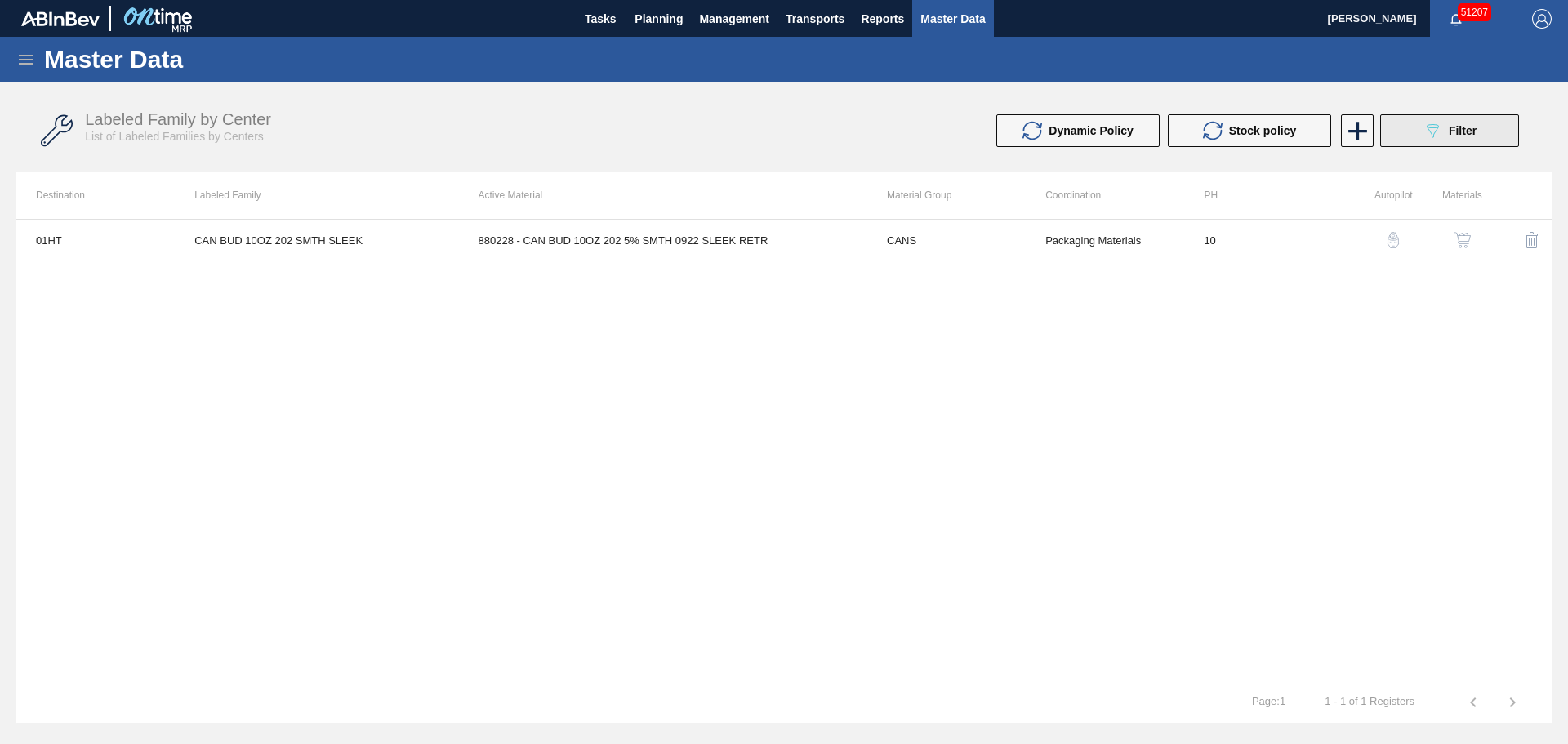
click at [1437, 134] on icon "089F7B8B-B2A5-4AFE-B5C0-19BA573D28AC" at bounding box center [1431, 131] width 20 height 20
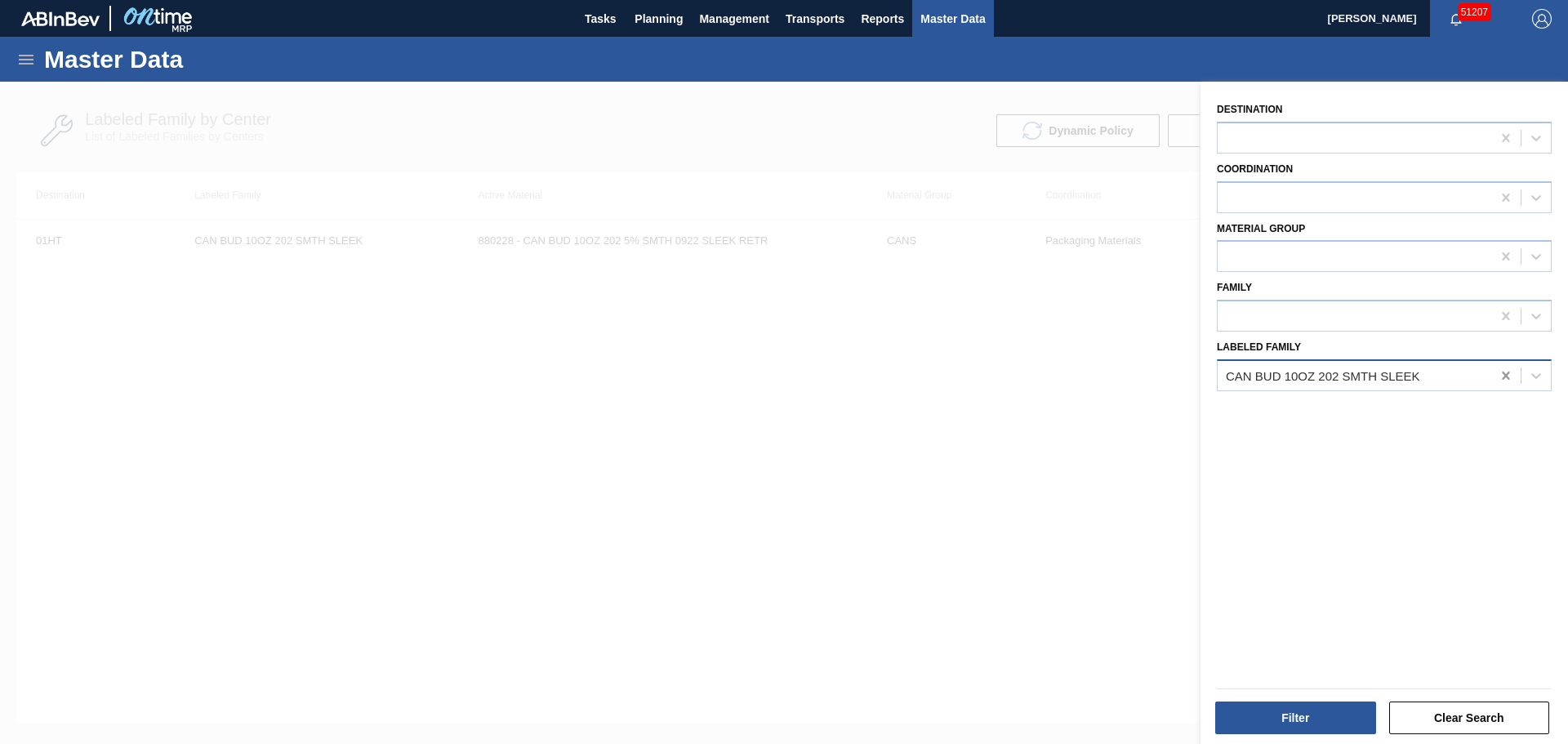
click at [1505, 374] on icon at bounding box center [1505, 376] width 8 height 8
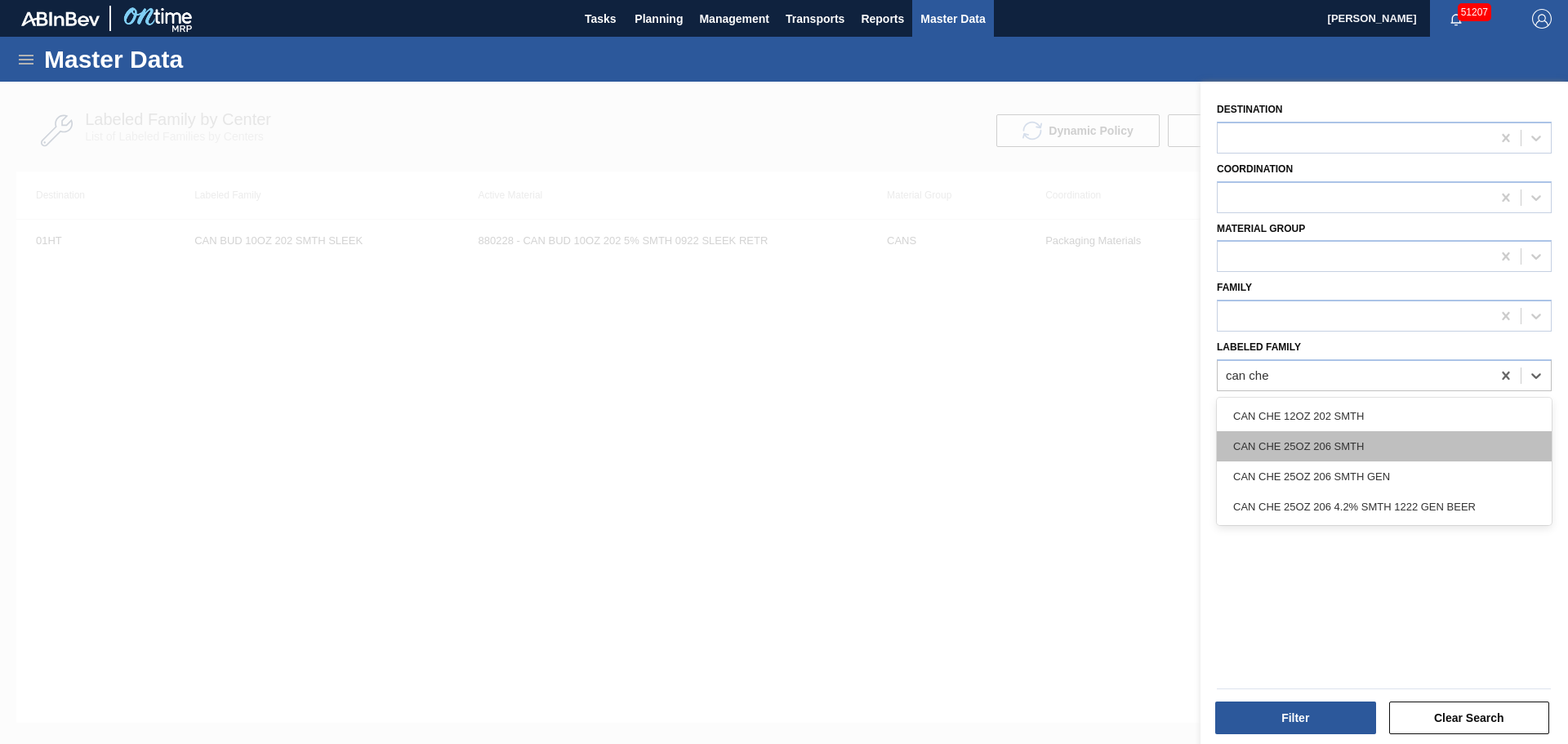
click at [1342, 447] on div "CAN CHE 25OZ 206 SMTH" at bounding box center [1384, 446] width 335 height 31
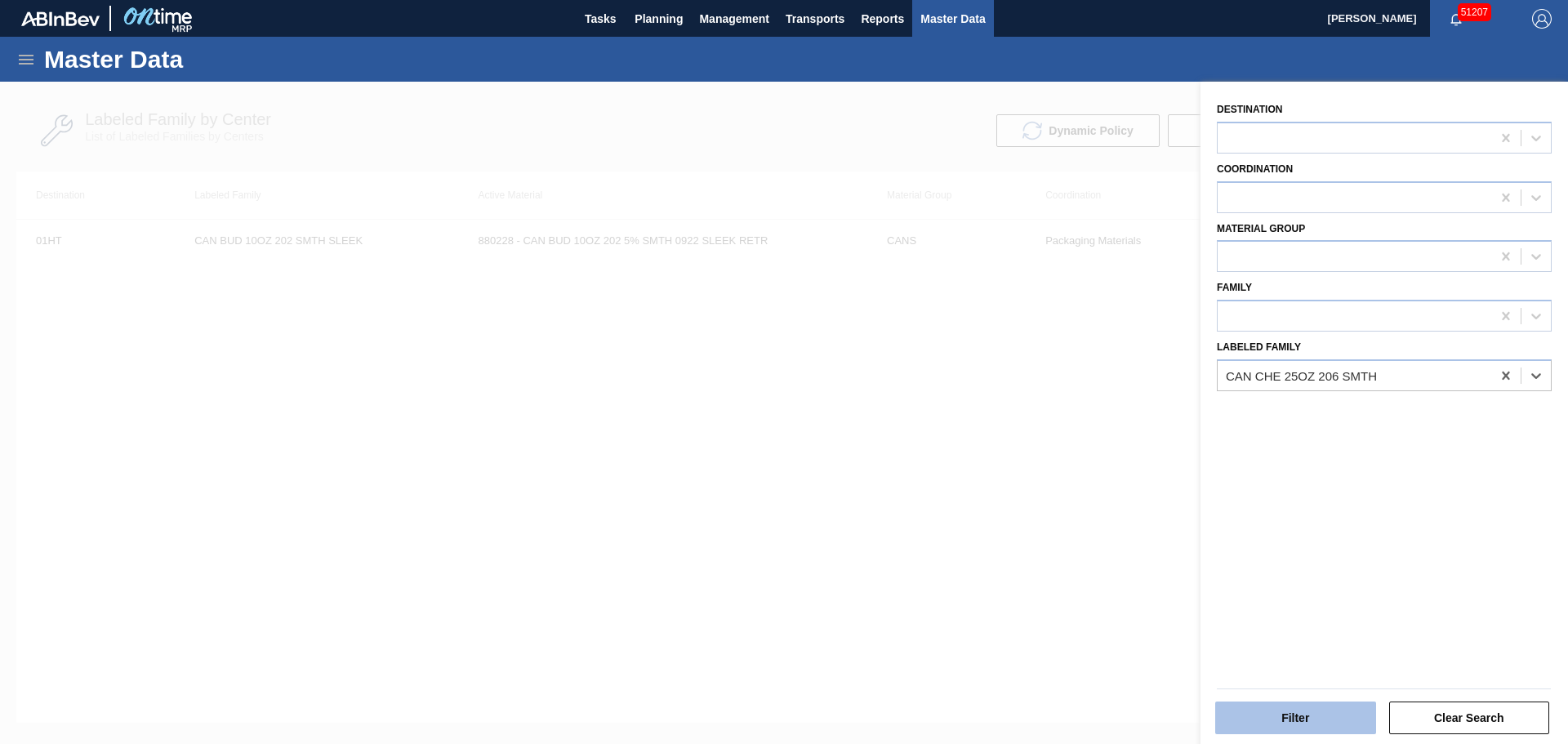
click at [1282, 712] on button "Filter" at bounding box center [1296, 718] width 161 height 33
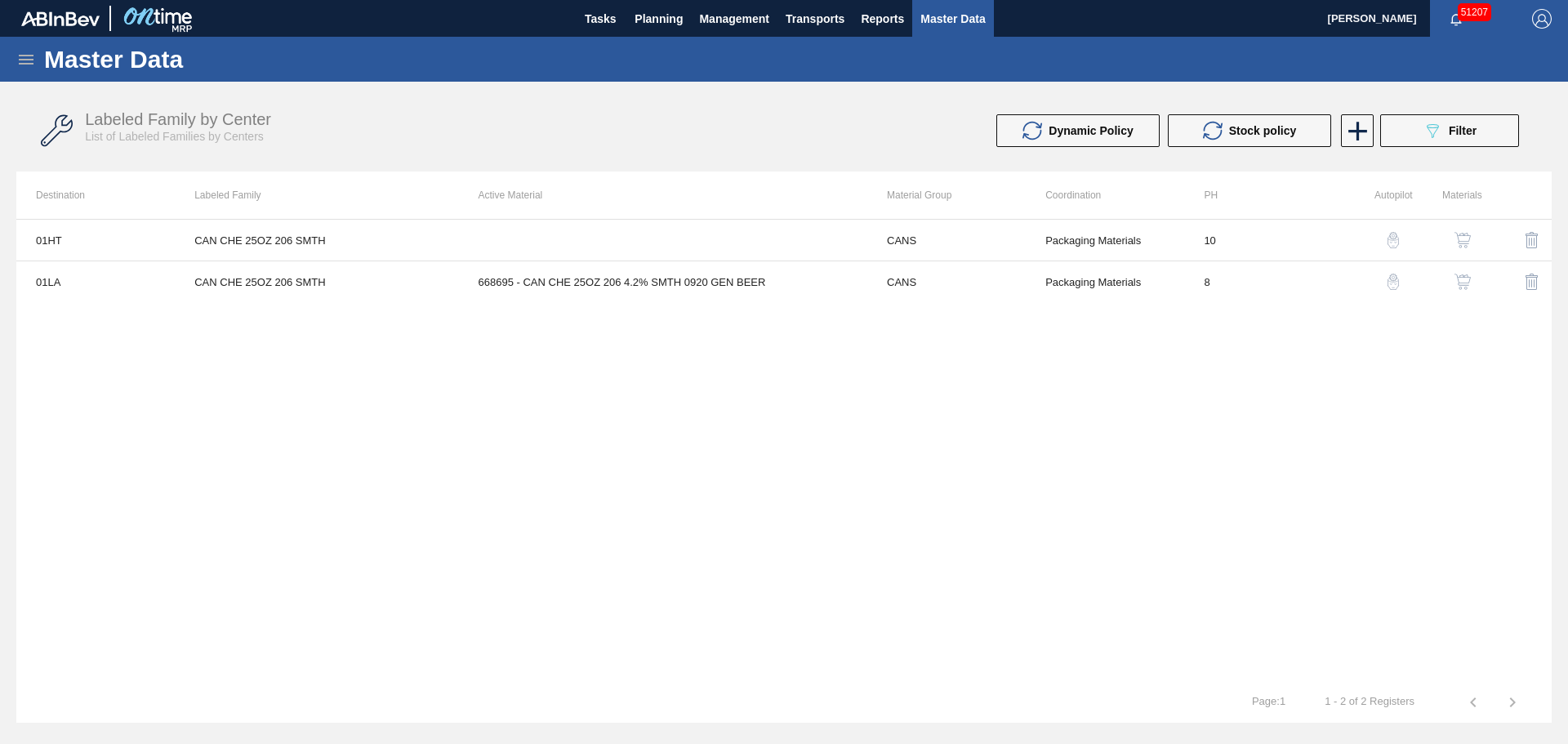
click at [1460, 238] on img "button" at bounding box center [1462, 239] width 16 height 16
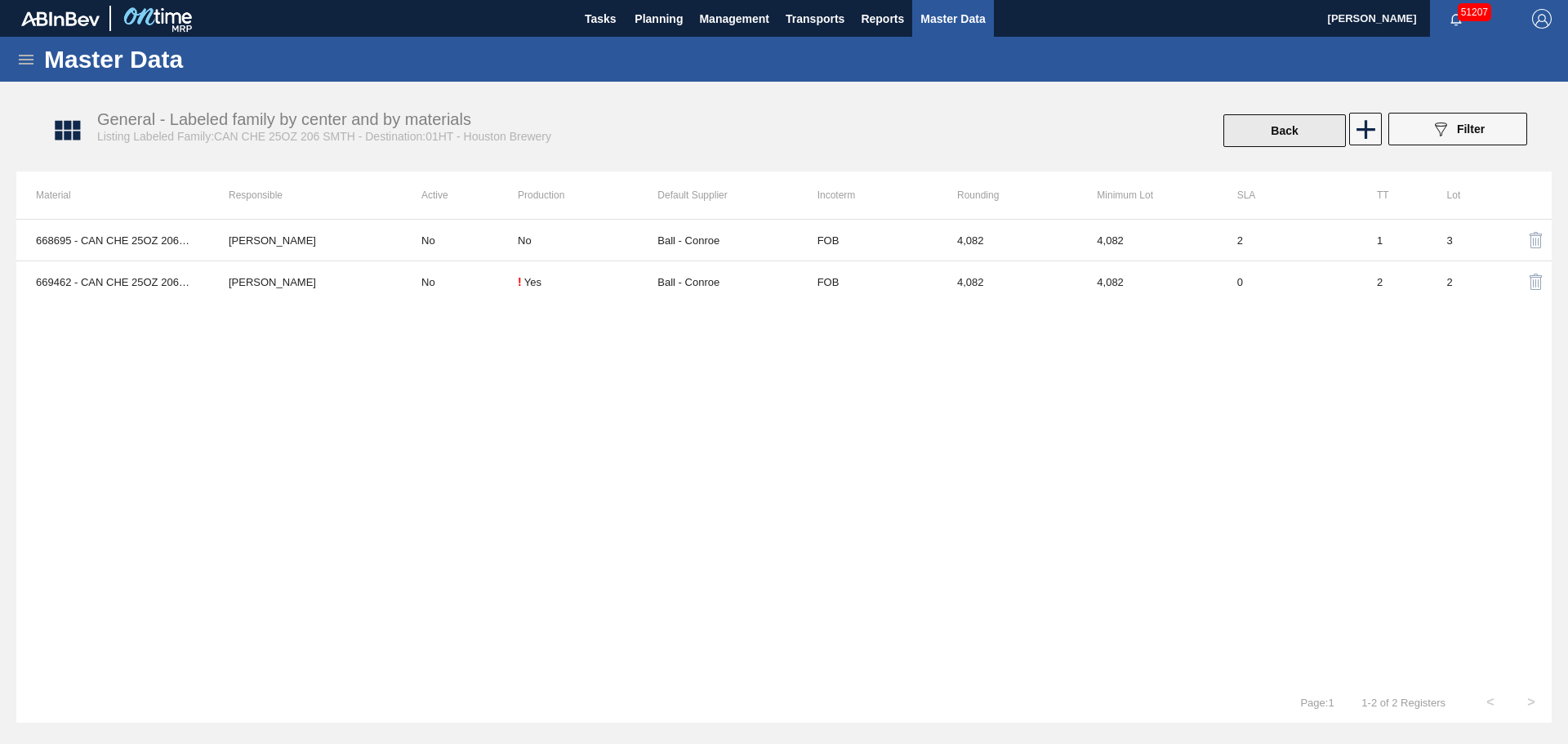
click at [1259, 123] on button "Back" at bounding box center [1284, 131] width 122 height 33
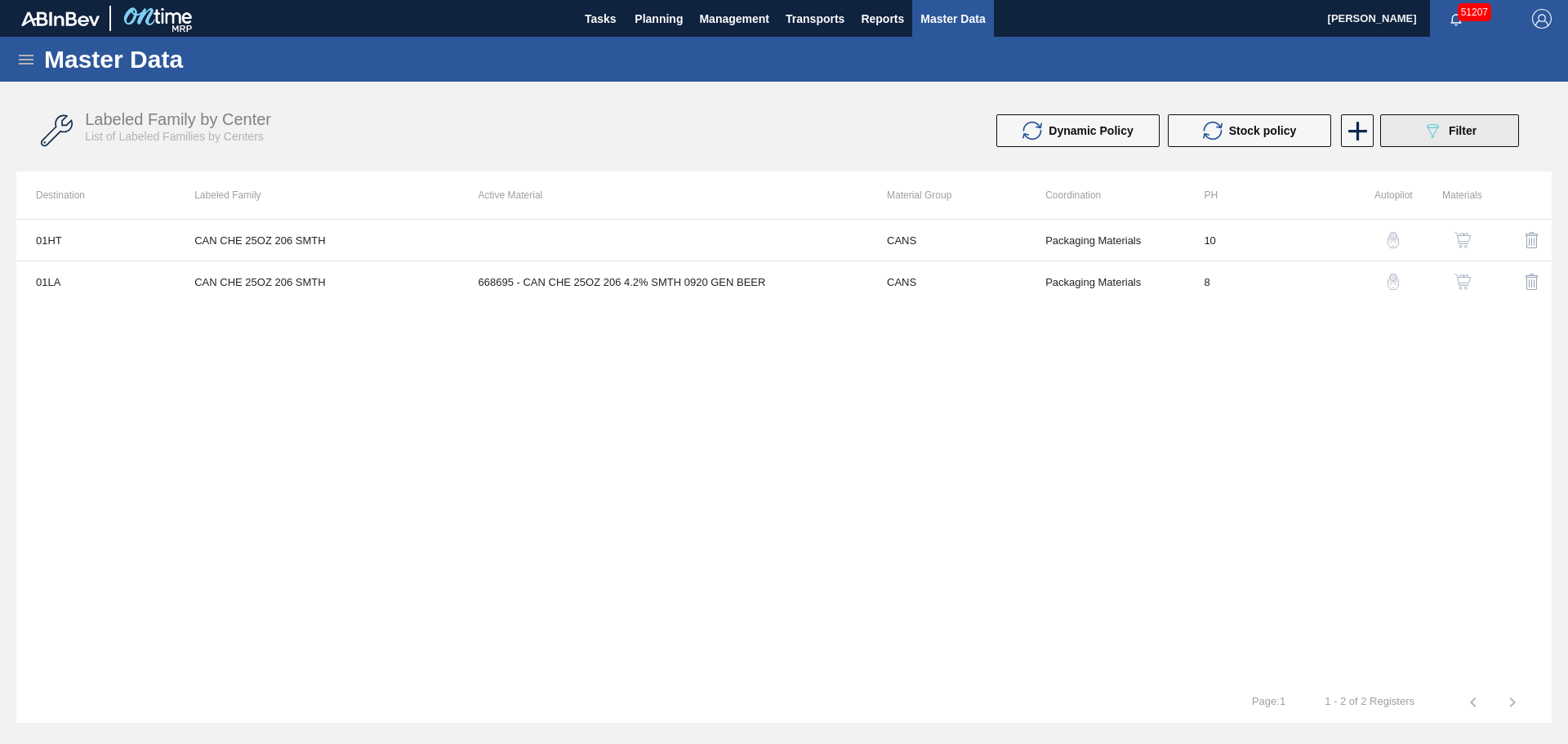
click at [1407, 140] on button "089F7B8B-B2A5-4AFE-B5C0-19BA573D28AC Filter" at bounding box center [1449, 131] width 139 height 33
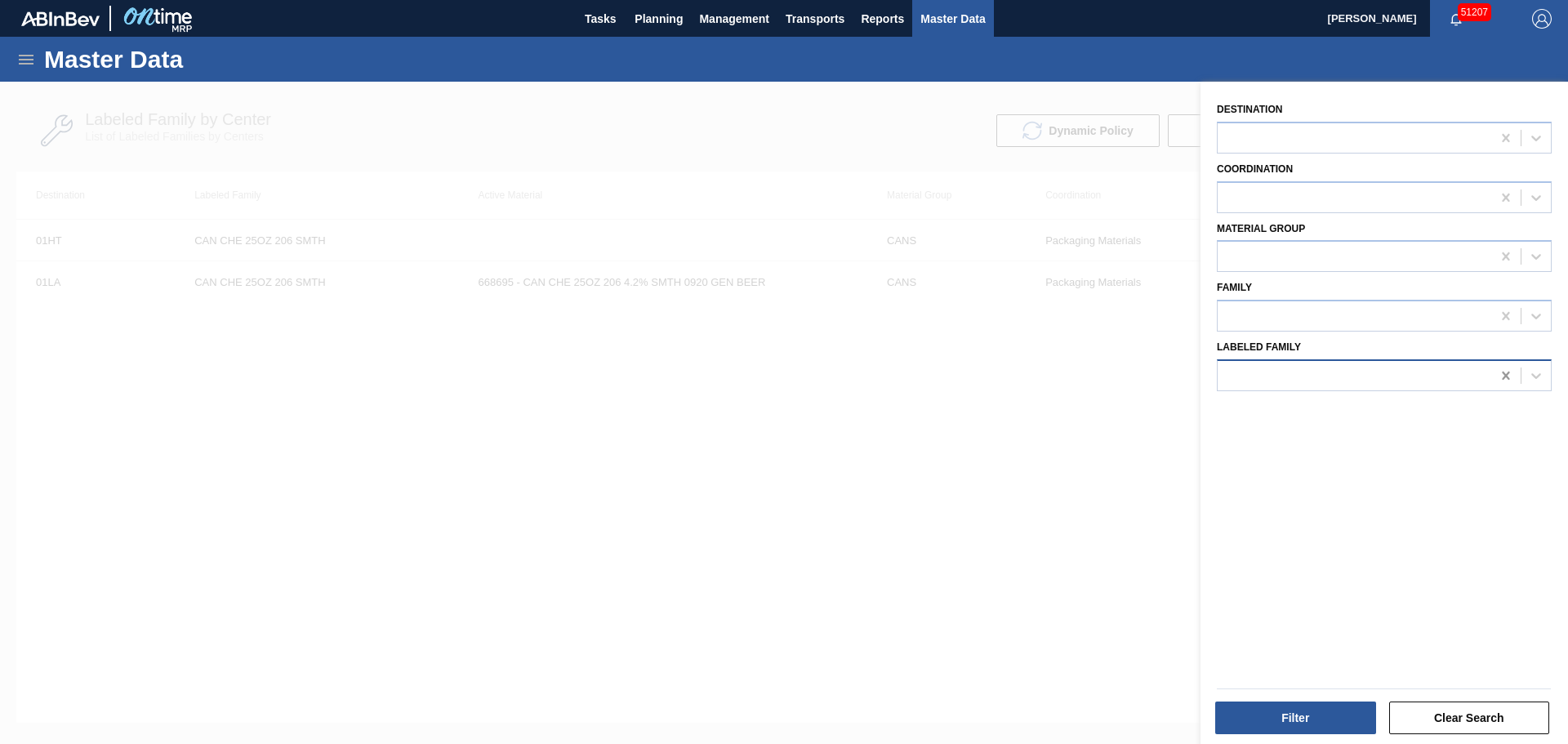
click at [1501, 377] on icon at bounding box center [1505, 375] width 16 height 16
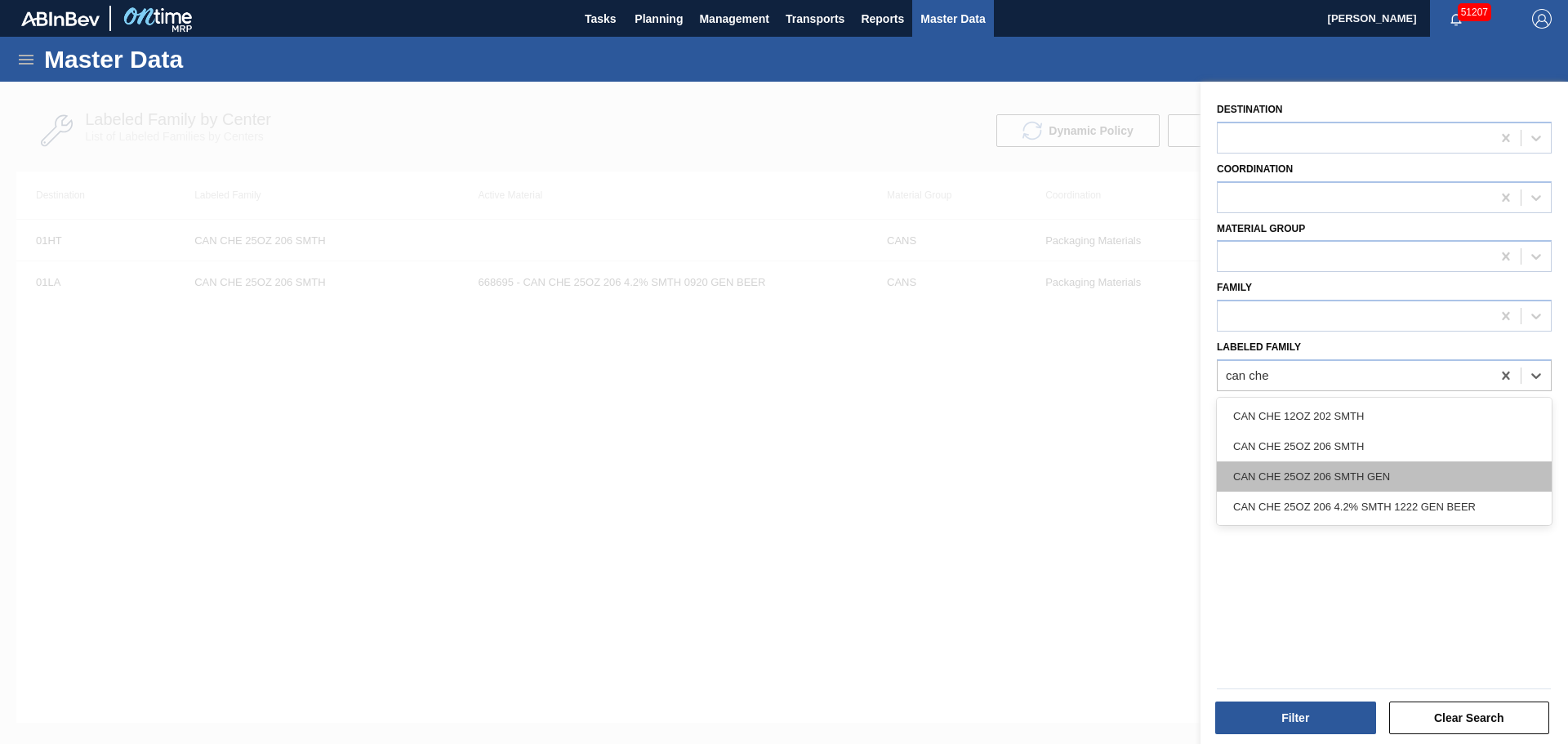
click at [1388, 471] on div "CAN CHE 25OZ 206 SMTH GEN" at bounding box center [1384, 477] width 335 height 31
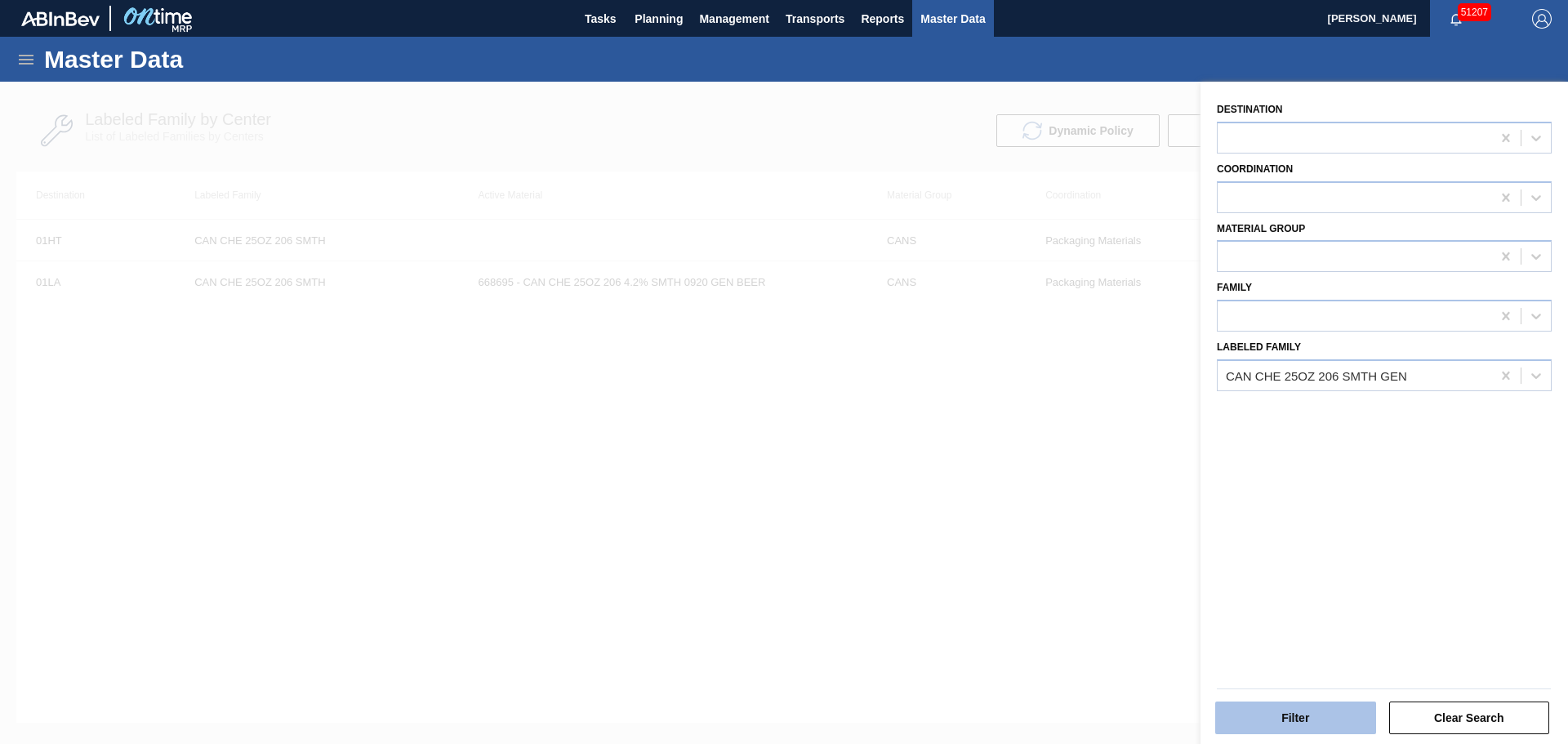
click at [1331, 707] on button "Filter" at bounding box center [1296, 718] width 161 height 33
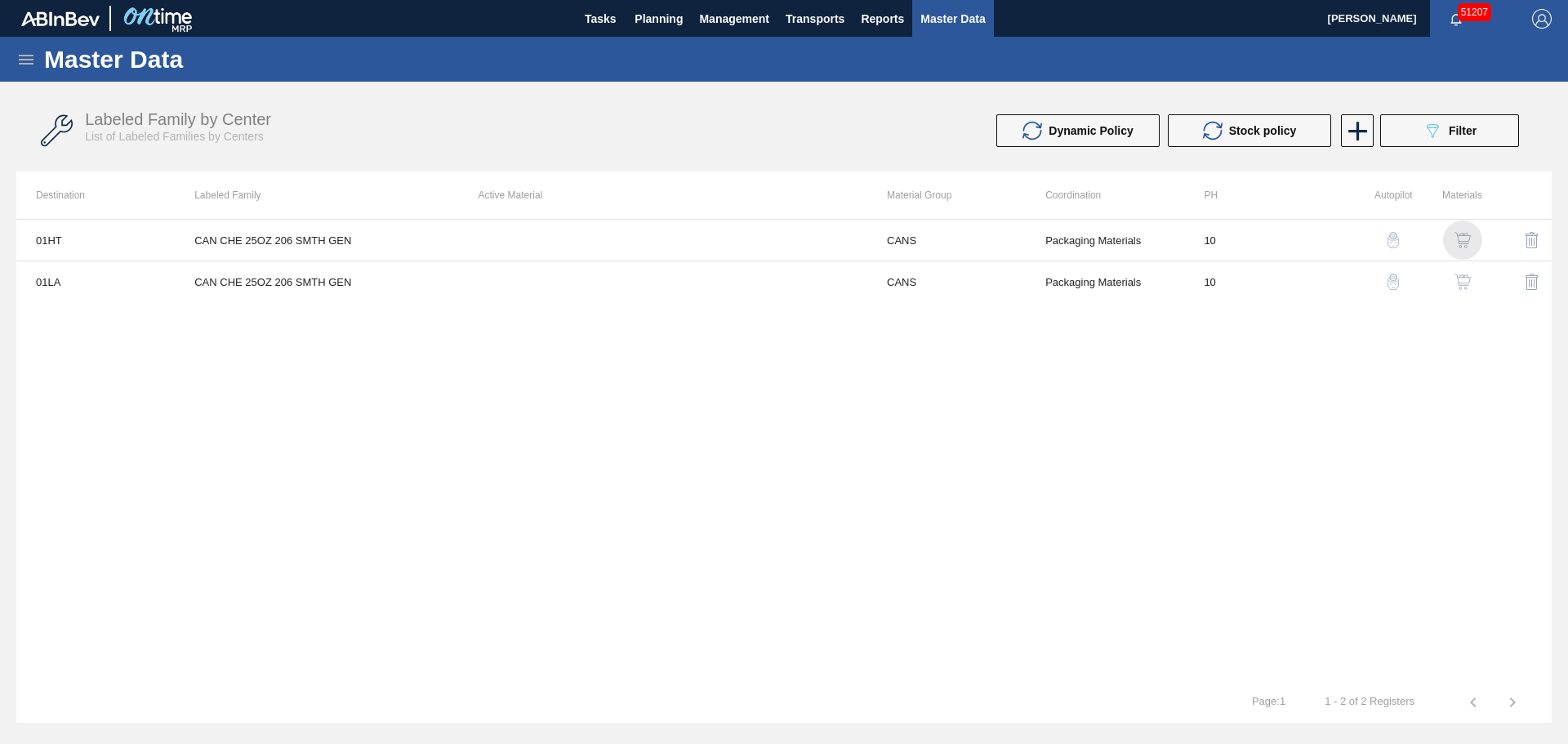
click at [1468, 240] on img "button" at bounding box center [1462, 239] width 16 height 16
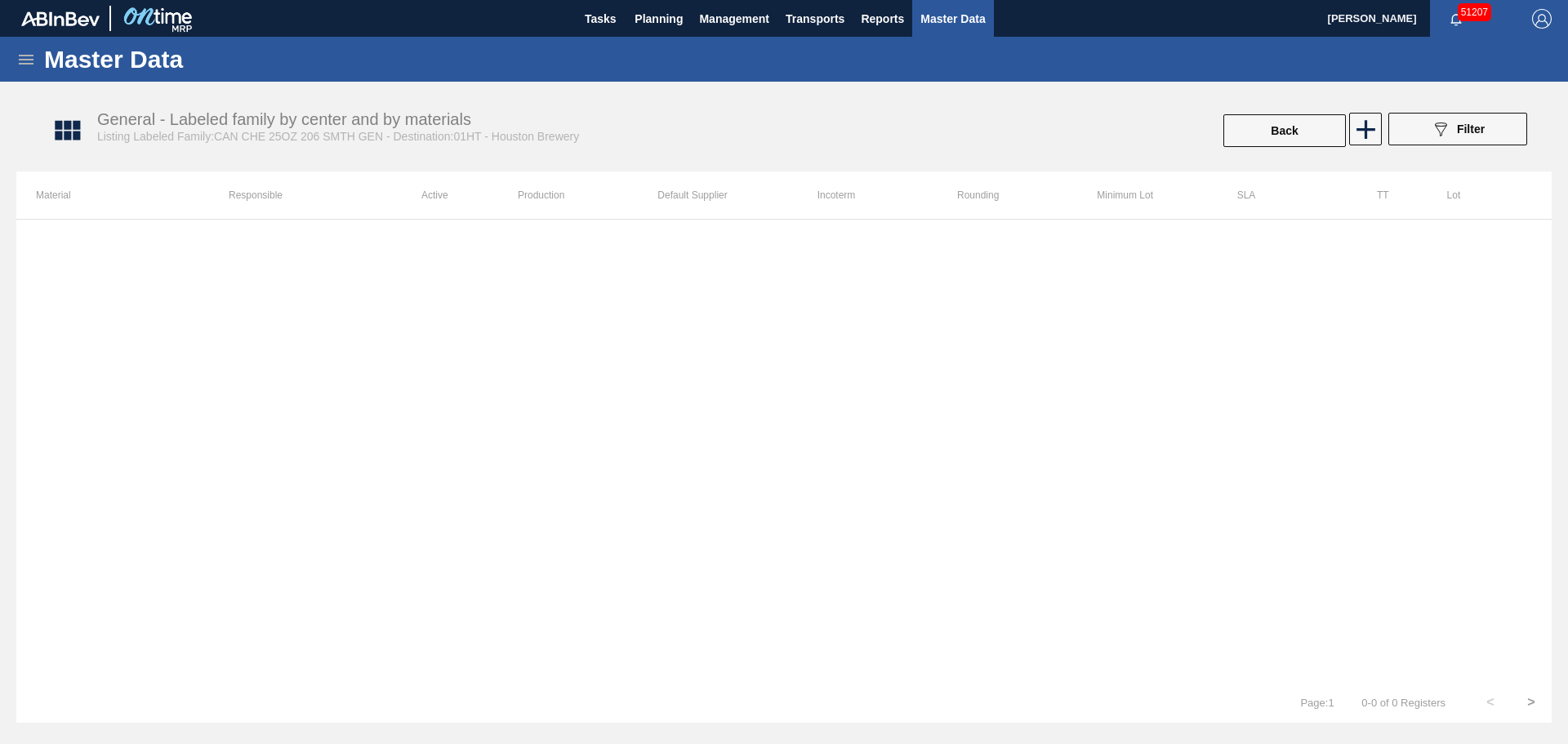
click at [1381, 125] on div "089F7B8B-B2A5-4AFE-B5C0-19BA573D28AC Filter" at bounding box center [1457, 131] width 155 height 36
click at [1375, 125] on icon at bounding box center [1366, 130] width 32 height 32
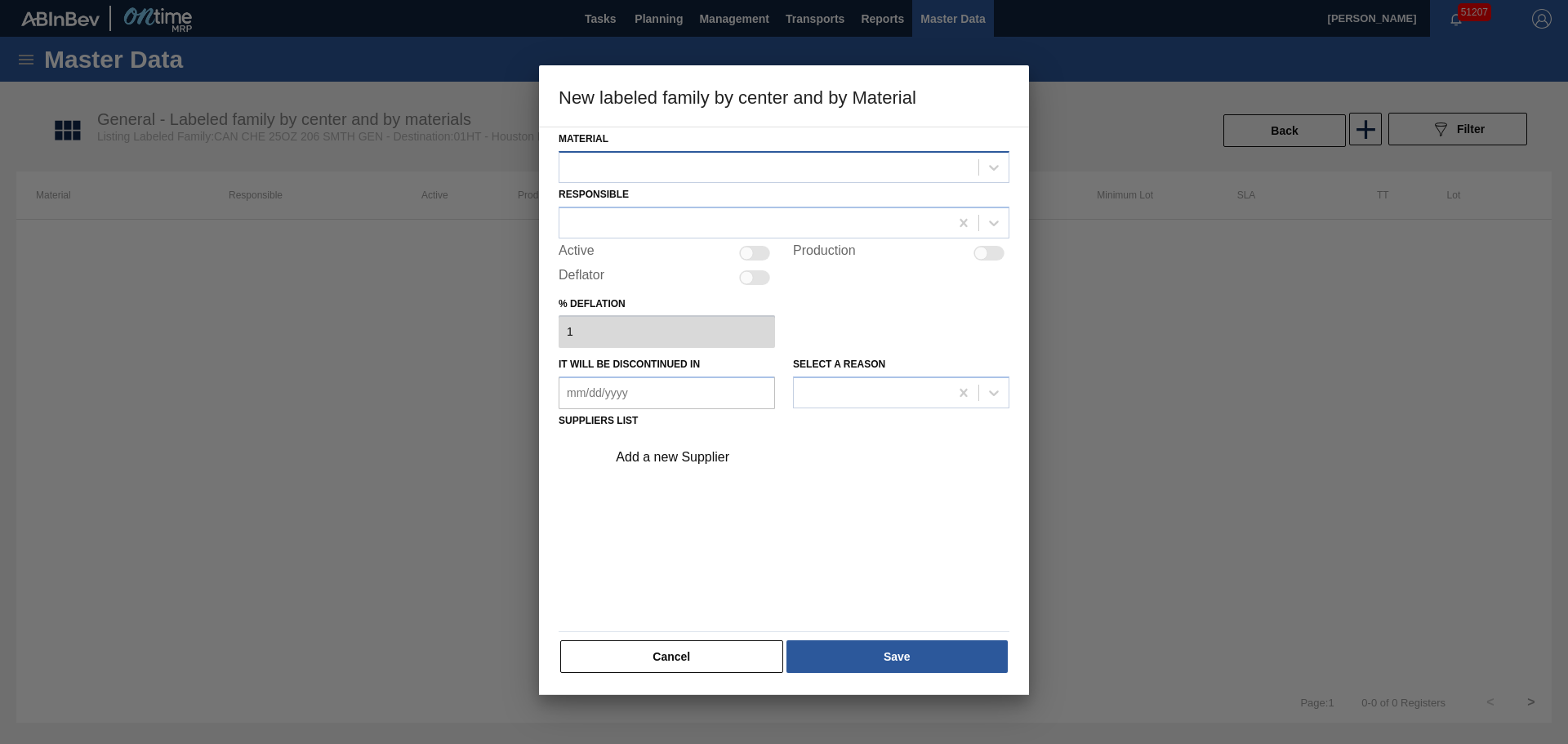
click at [799, 176] on div at bounding box center [769, 167] width 419 height 24
click at [689, 668] on button "Cancel" at bounding box center [672, 657] width 223 height 33
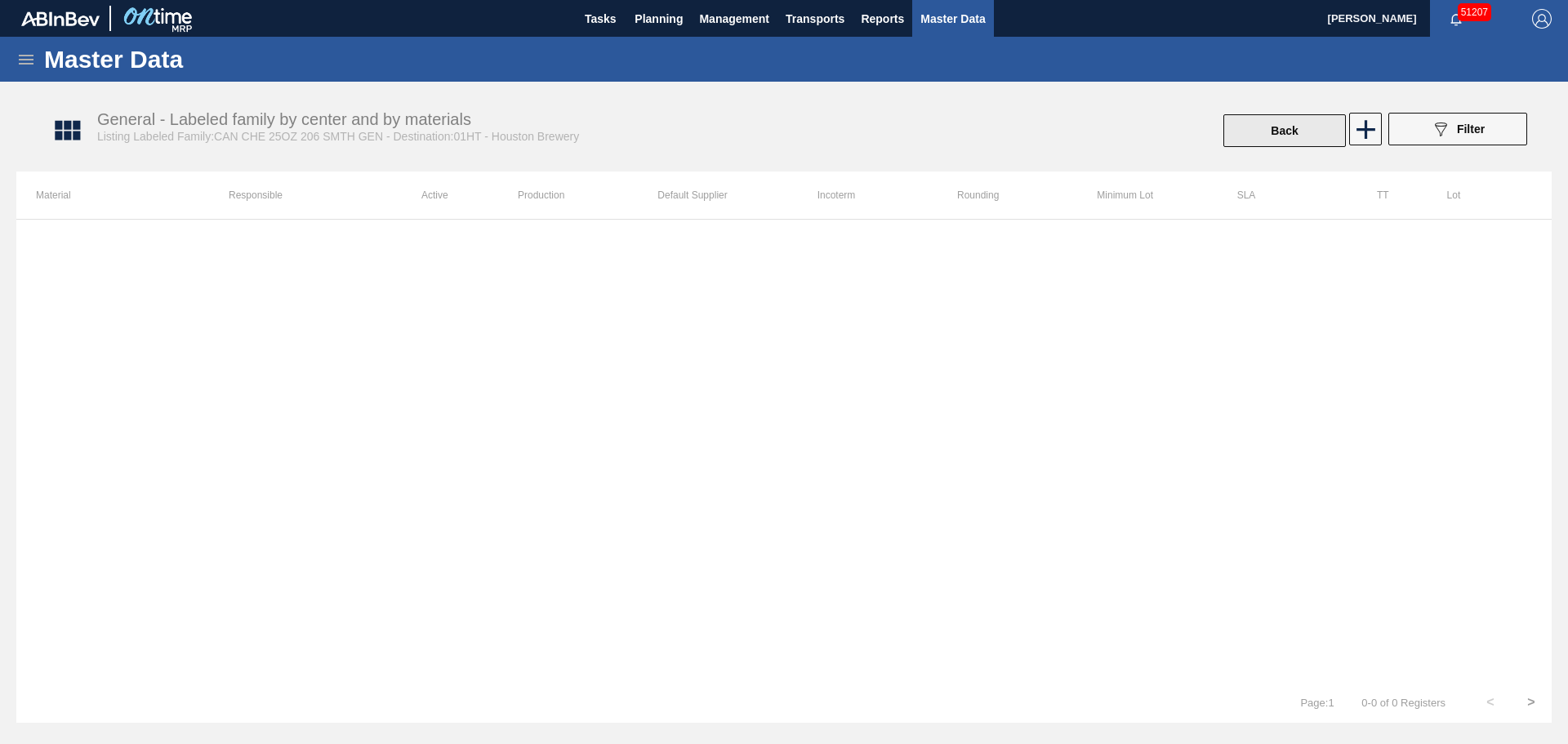
click at [1300, 126] on button "Back" at bounding box center [1284, 131] width 122 height 33
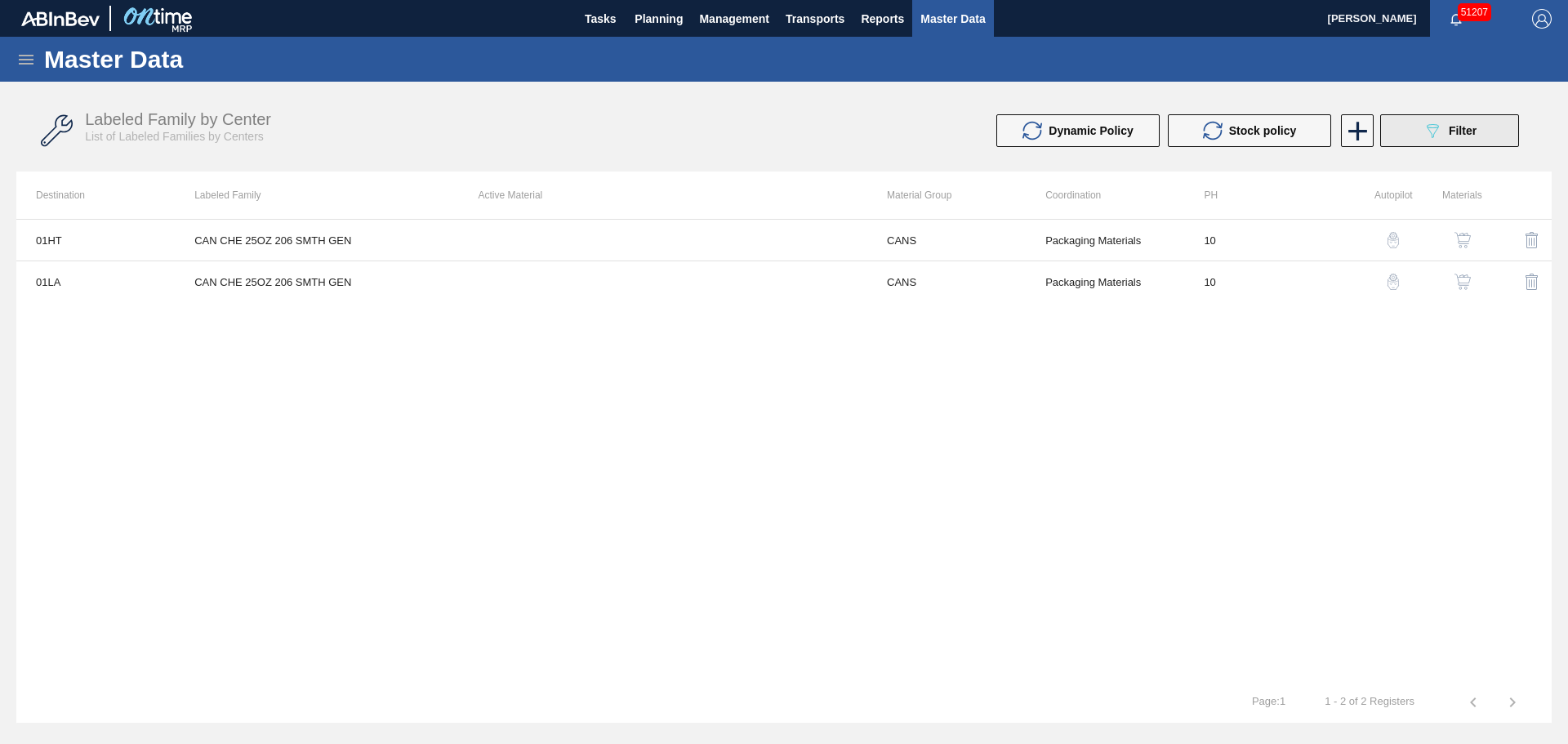
click at [1418, 141] on button "089F7B8B-B2A5-4AFE-B5C0-19BA573D28AC Filter" at bounding box center [1449, 131] width 139 height 33
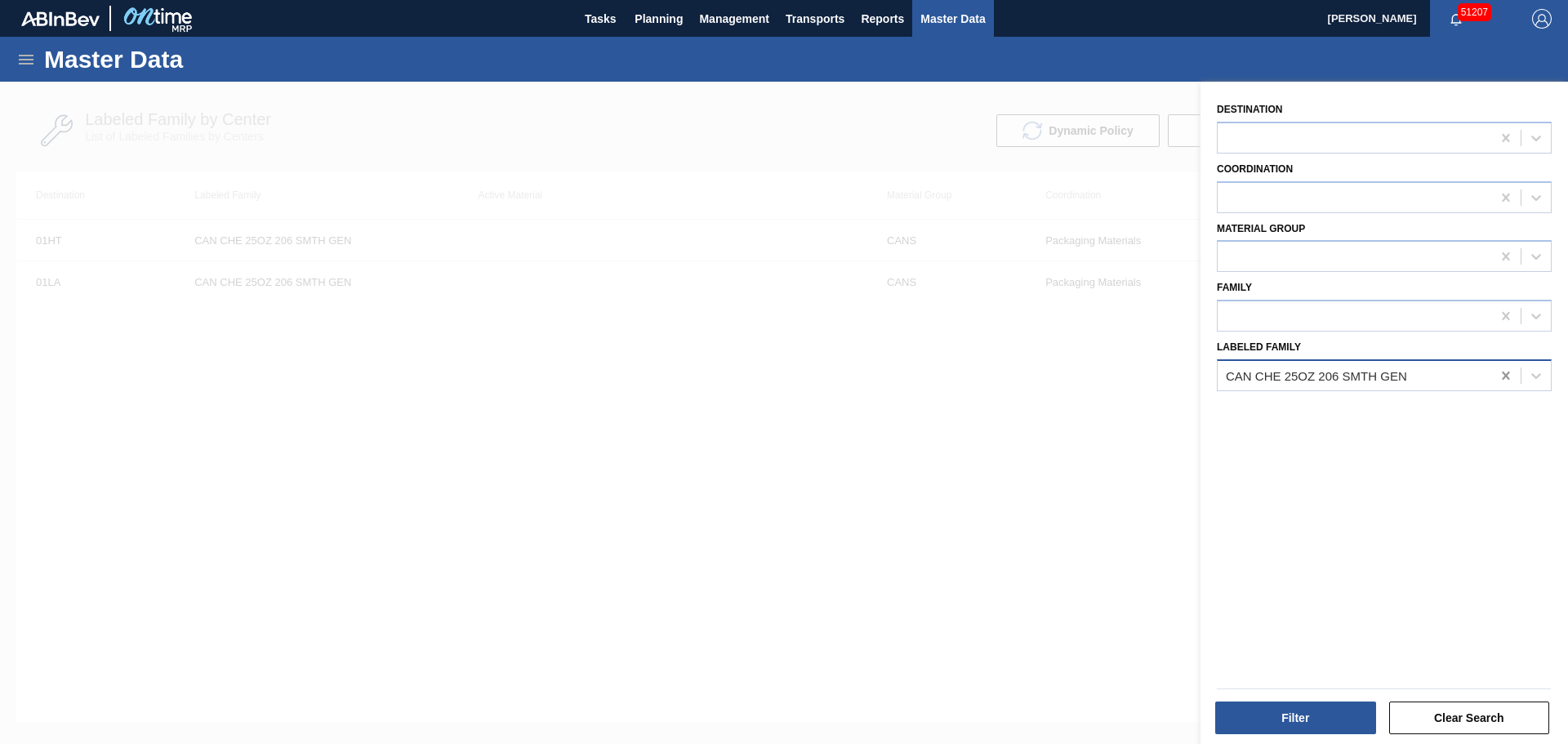
click at [1502, 373] on icon at bounding box center [1505, 376] width 8 height 8
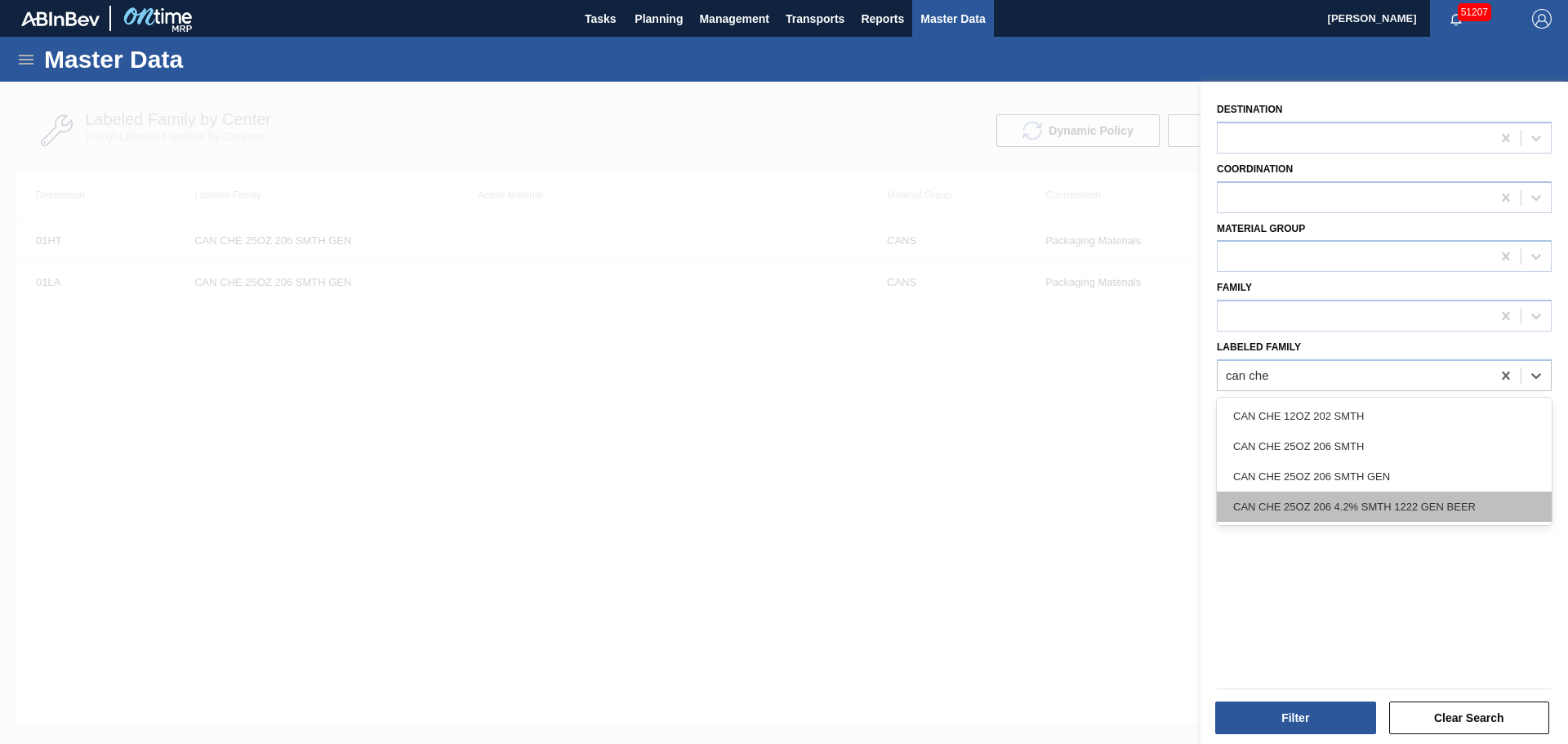
drag, startPoint x: 1400, startPoint y: 469, endPoint x: 1402, endPoint y: 493, distance: 24.1
click at [1402, 493] on div "CAN CHE 12OZ 202 SMTH CAN CHE 25OZ 206 SMTH CAN CHE 25OZ 206 SMTH GEN CAN CHE 2…" at bounding box center [1384, 462] width 335 height 127
click at [1402, 495] on div "CAN CHE 25OZ 206 4.2% SMTH 1222 GEN BEER" at bounding box center [1384, 507] width 335 height 31
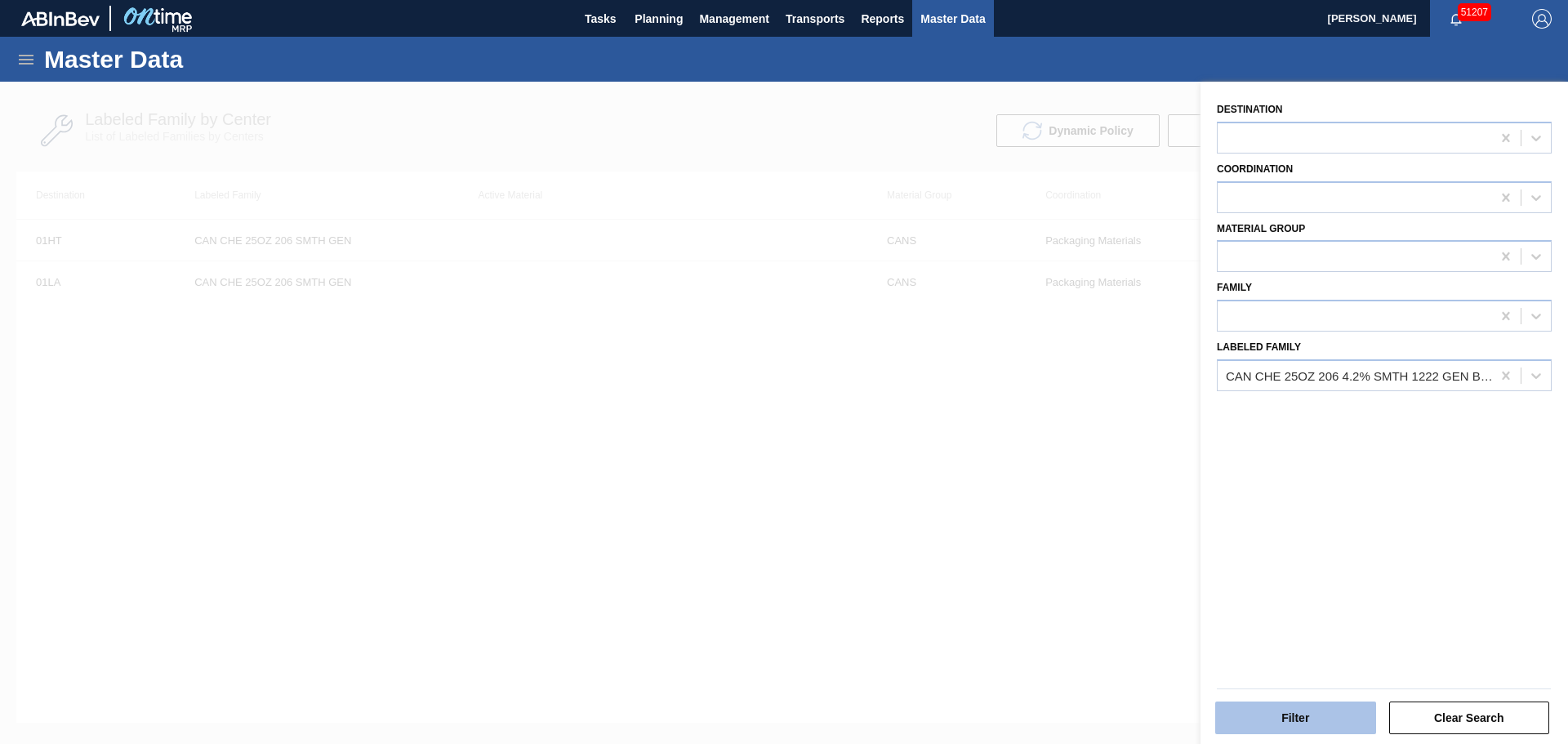
click at [1295, 732] on button "Filter" at bounding box center [1296, 718] width 161 height 33
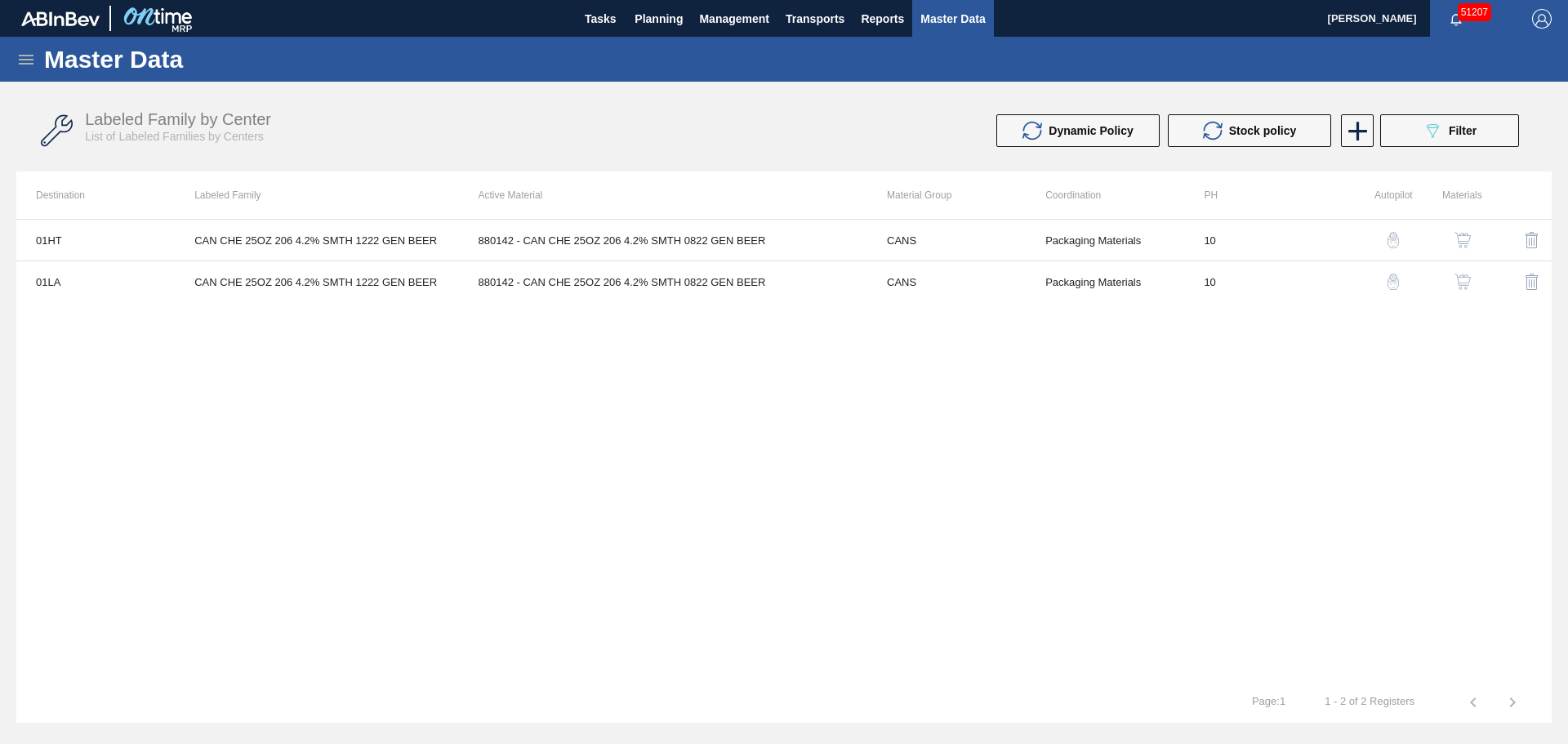
click at [1454, 239] on button "button" at bounding box center [1462, 240] width 39 height 39
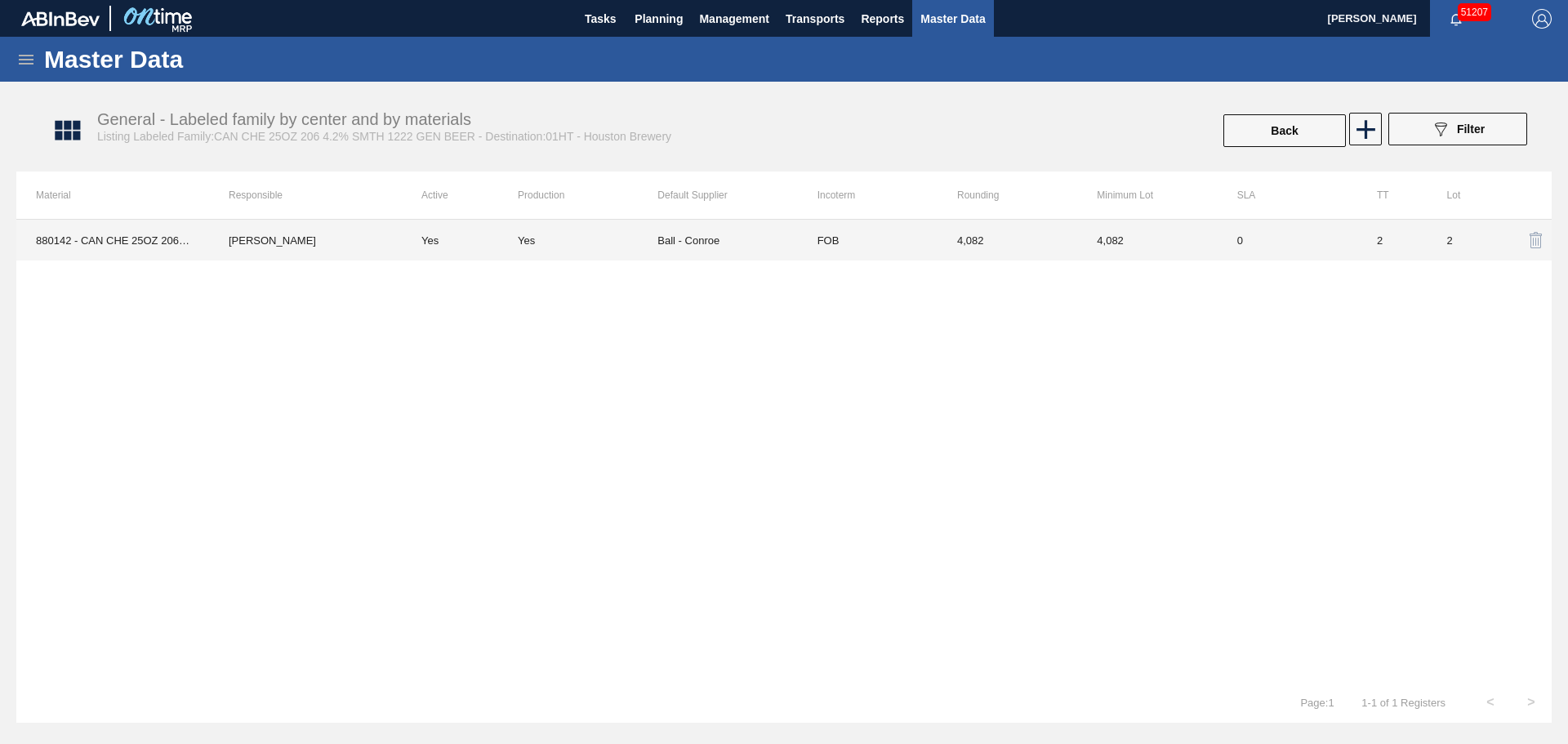
click at [343, 238] on td "[PERSON_NAME]" at bounding box center [304, 240] width 193 height 41
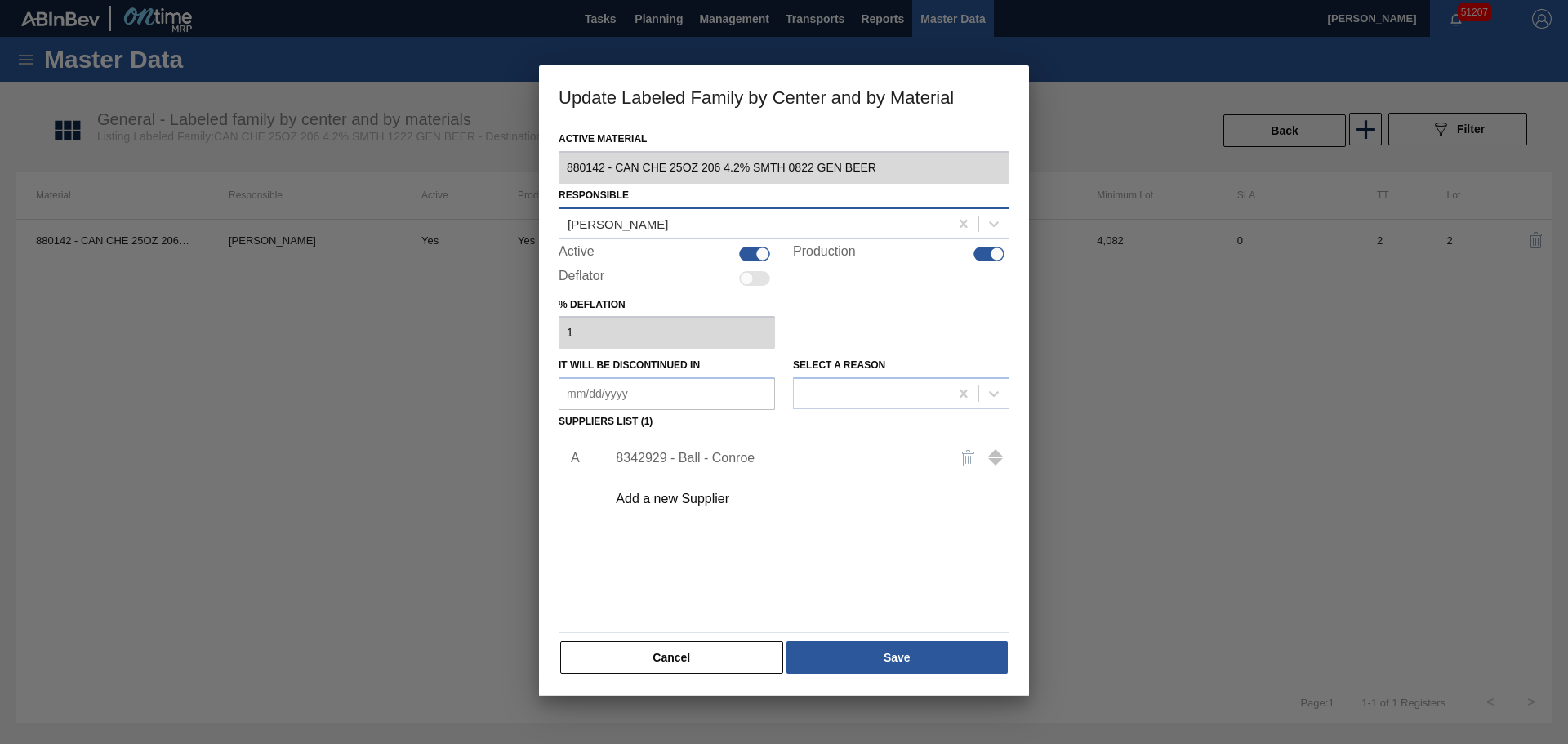
click at [677, 221] on div "[PERSON_NAME]" at bounding box center [754, 223] width 389 height 24
click at [589, 273] on div "Isaiah Duke" at bounding box center [784, 265] width 451 height 31
click at [868, 654] on button "Save" at bounding box center [896, 657] width 221 height 33
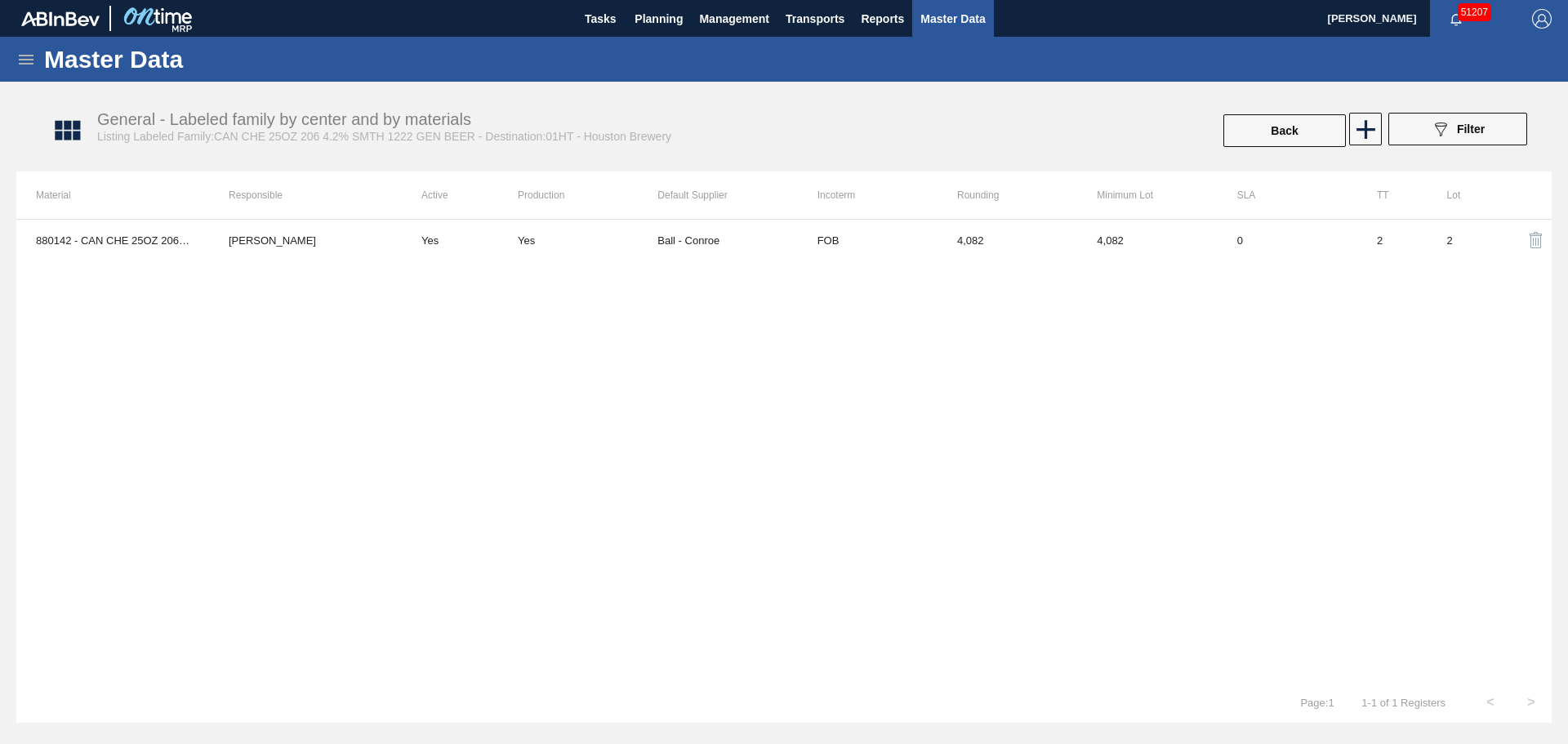
drag, startPoint x: 1256, startPoint y: 138, endPoint x: 1421, endPoint y: 193, distance: 173.9
click at [1420, 199] on div "General - Labeled family by center and by materials Listing Labeled Family:CAN …" at bounding box center [784, 366] width 1535 height 552
click at [1377, 132] on icon at bounding box center [1366, 130] width 32 height 32
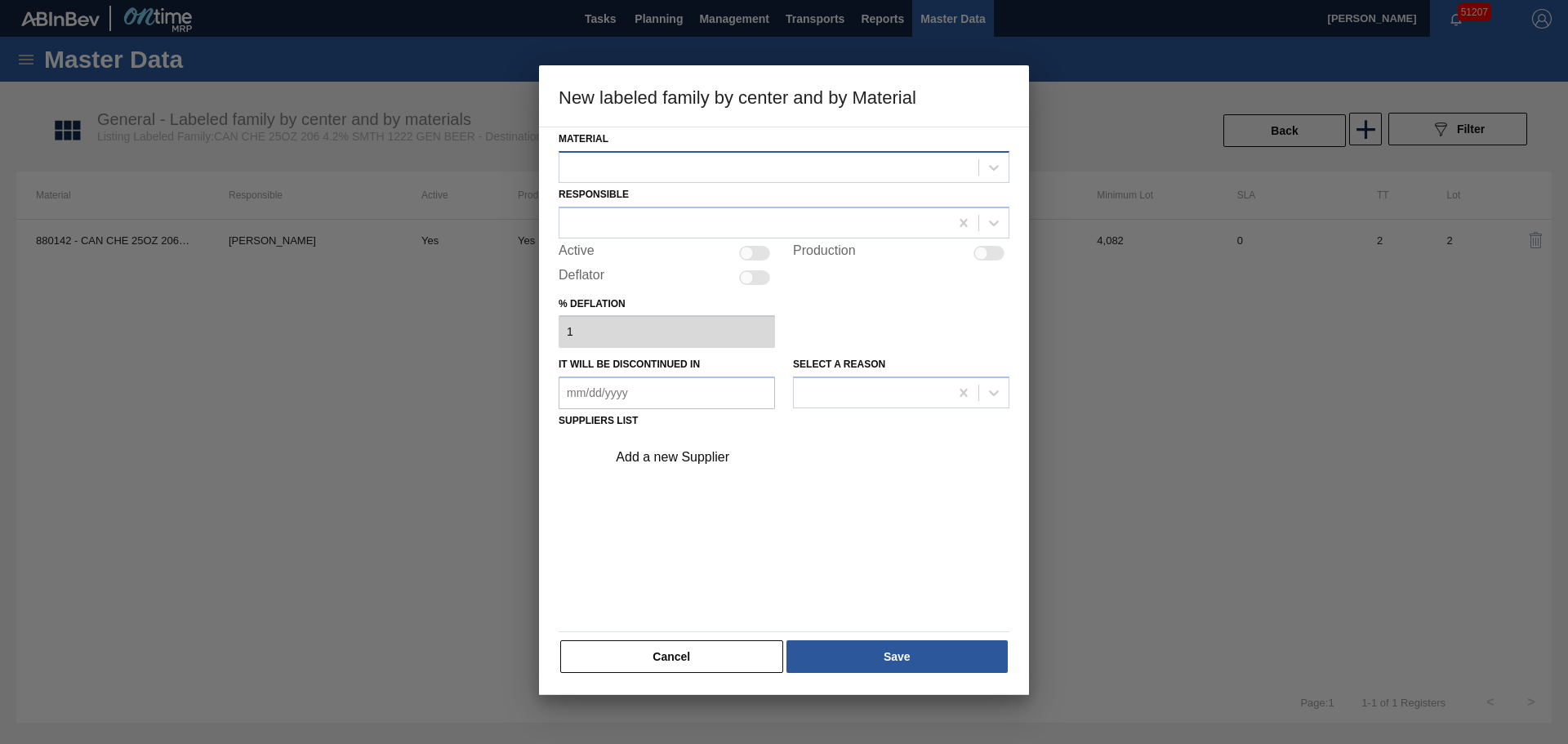
click at [685, 175] on div at bounding box center [769, 167] width 419 height 24
drag, startPoint x: 712, startPoint y: 670, endPoint x: 784, endPoint y: 149, distance: 526.0
click at [786, 153] on div "Material Responsible Active Production Deflator % deflation 1 It will be discon…" at bounding box center [784, 400] width 451 height 547
drag, startPoint x: 784, startPoint y: 149, endPoint x: 781, endPoint y: 178, distance: 29.2
click at [784, 151] on div "Material" at bounding box center [784, 154] width 451 height 55
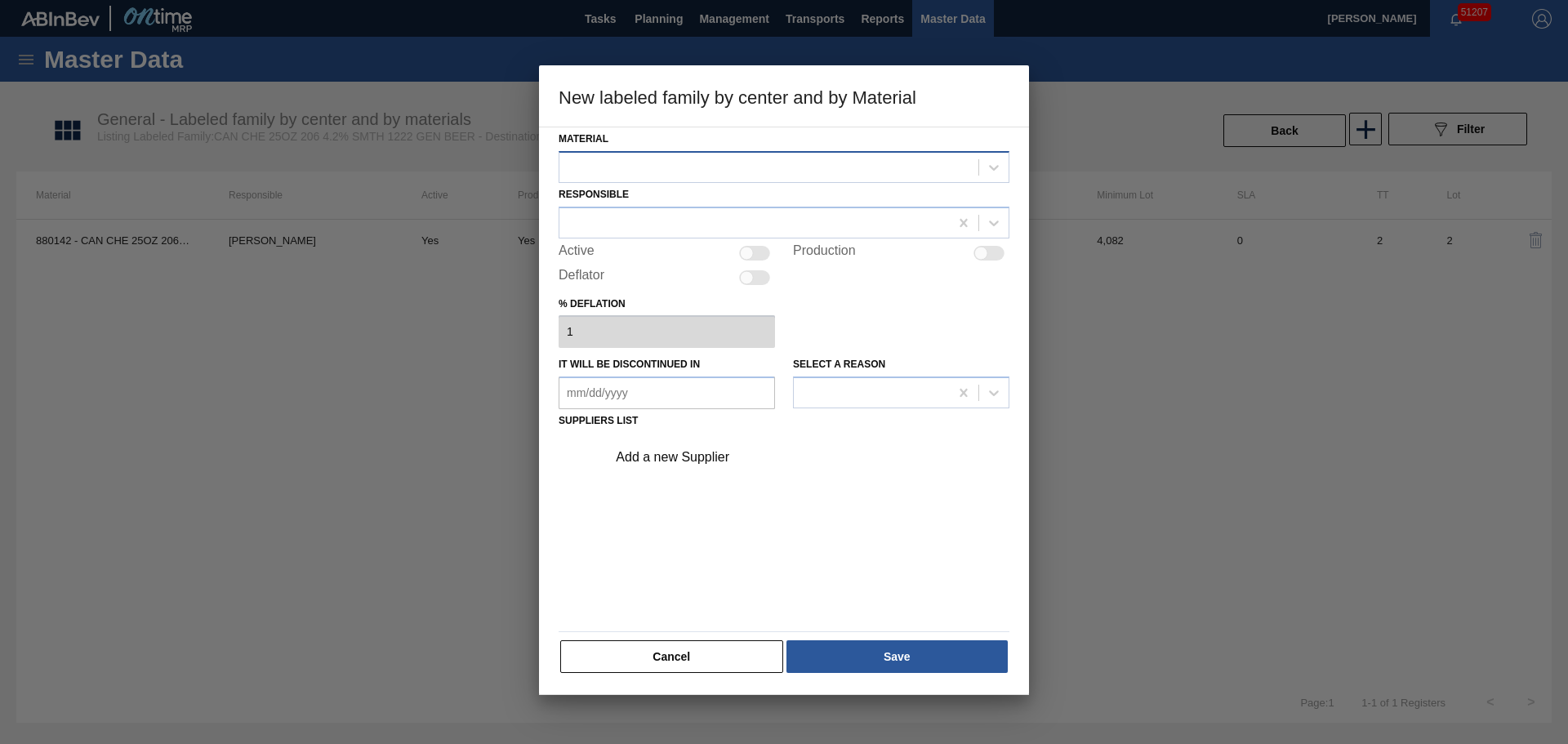
click at [779, 182] on div at bounding box center [784, 167] width 451 height 32
click at [611, 658] on button "Cancel" at bounding box center [672, 657] width 223 height 33
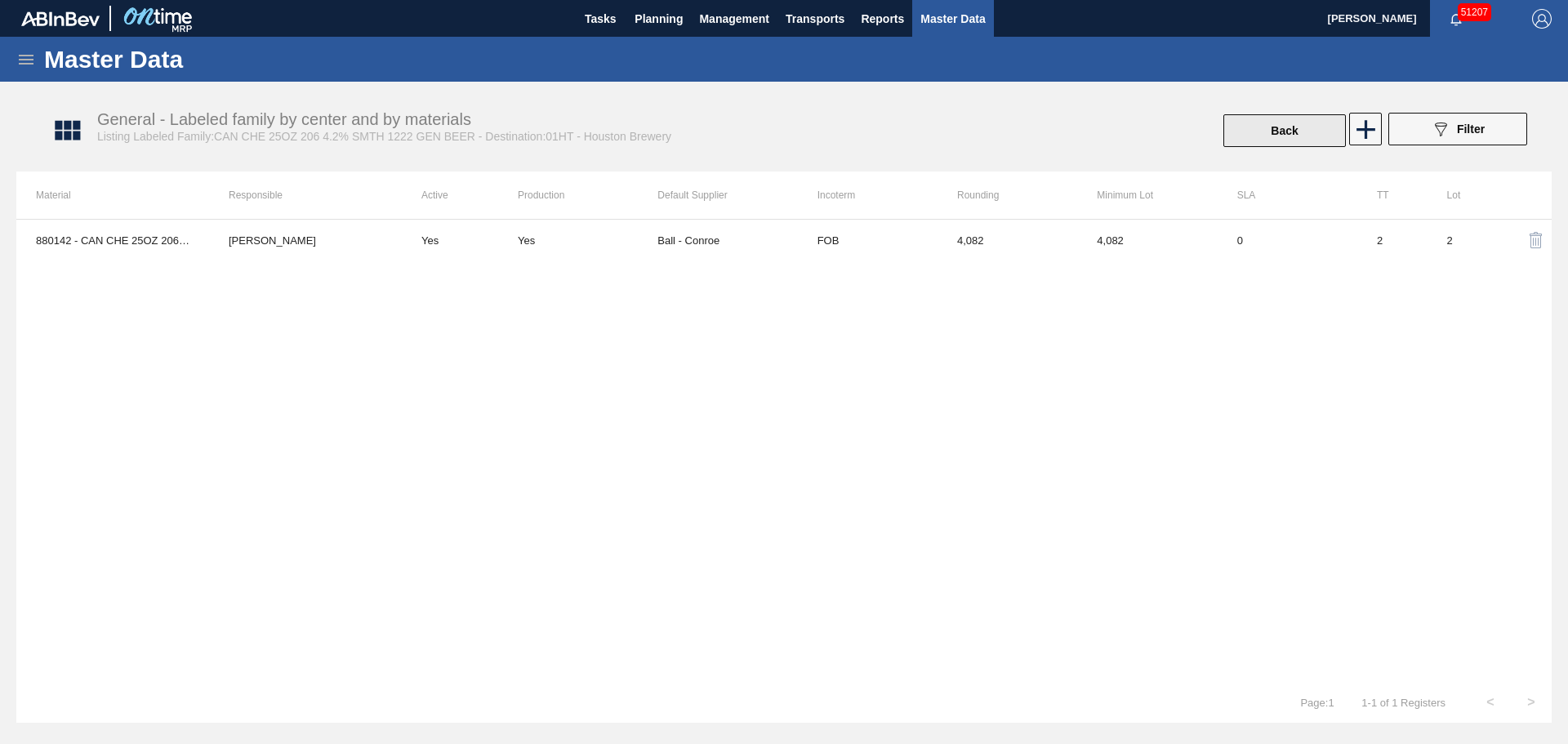
click at [1300, 128] on button "Back" at bounding box center [1284, 131] width 122 height 33
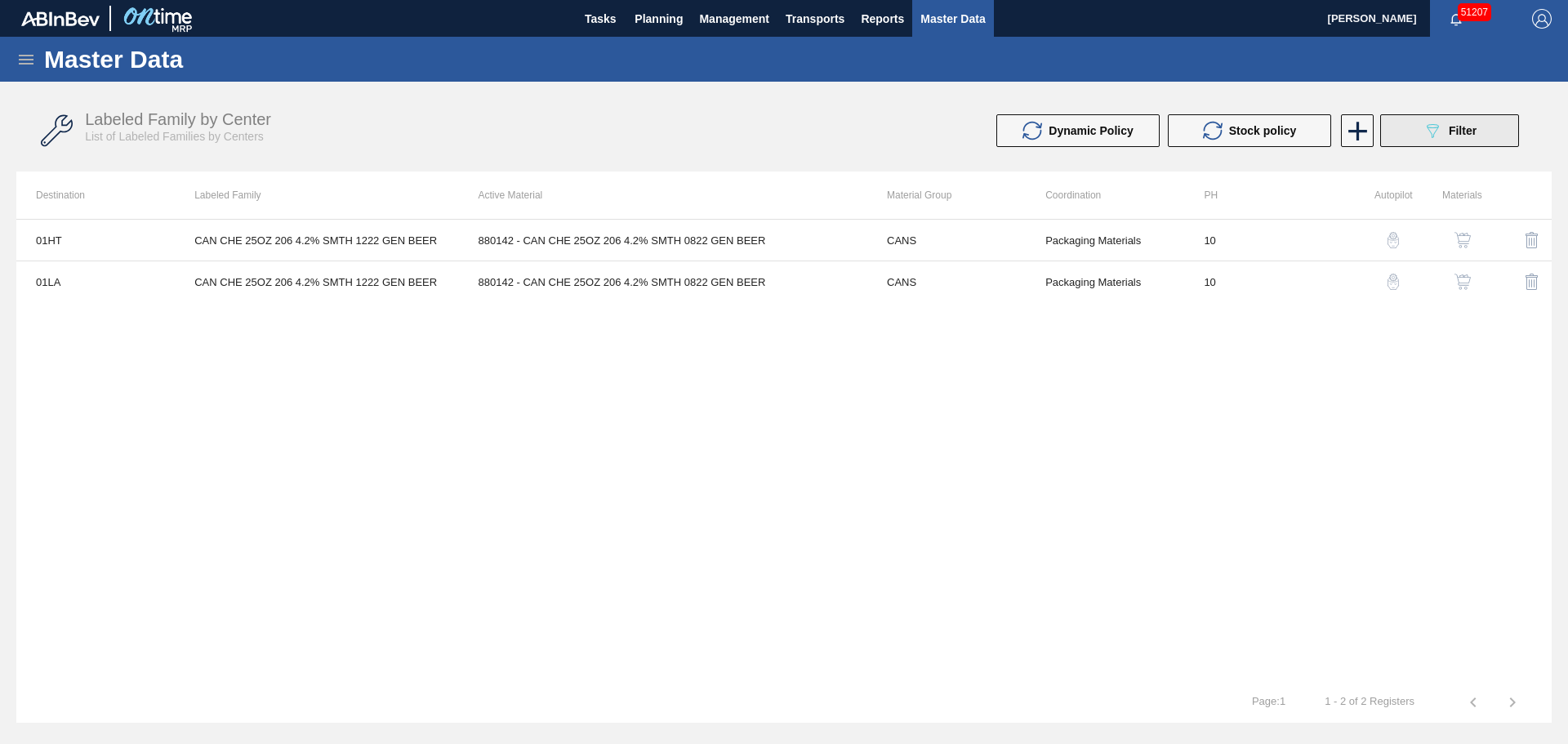
click at [1406, 134] on button "089F7B8B-B2A5-4AFE-B5C0-19BA573D28AC Filter" at bounding box center [1449, 131] width 139 height 33
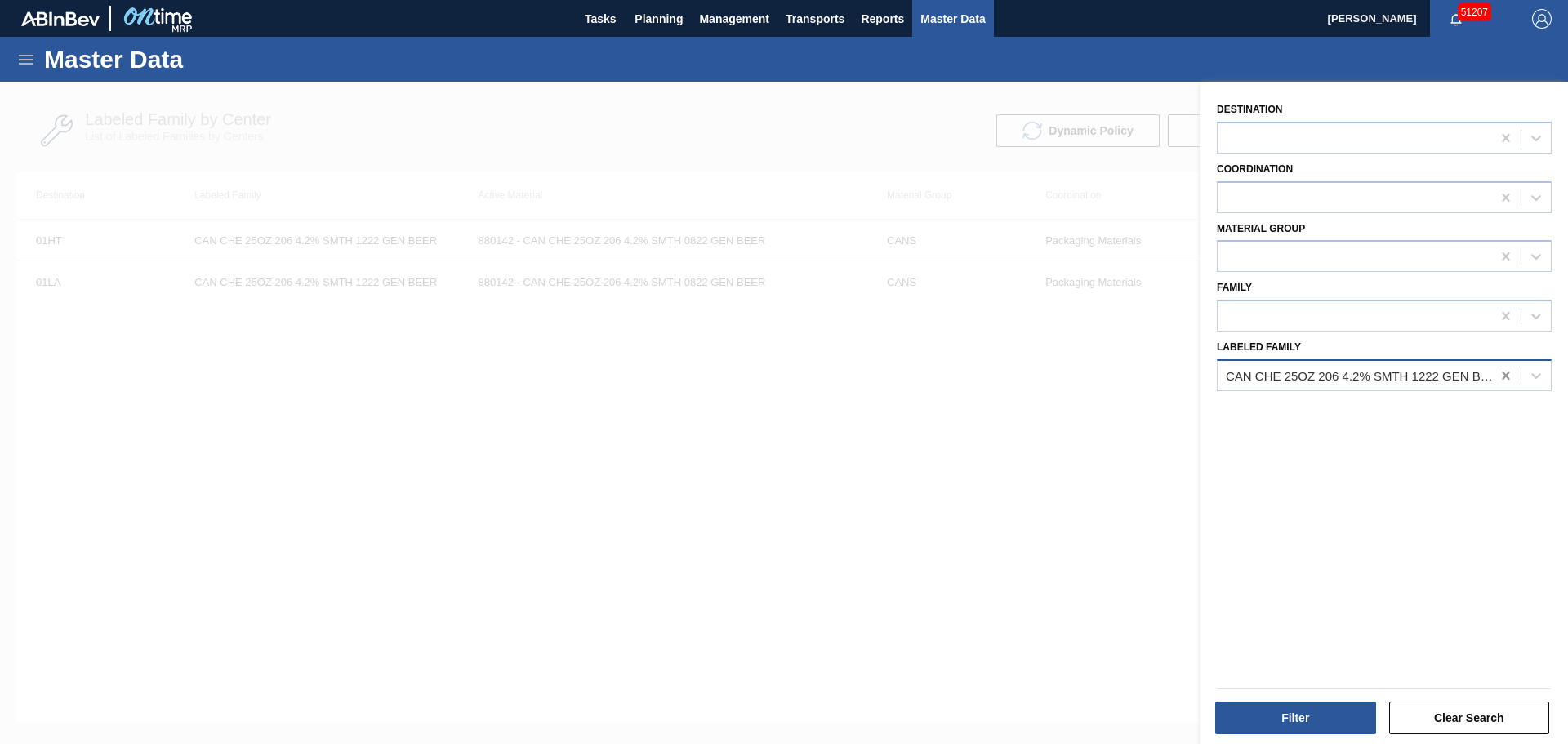
click at [1504, 372] on icon at bounding box center [1505, 375] width 16 height 16
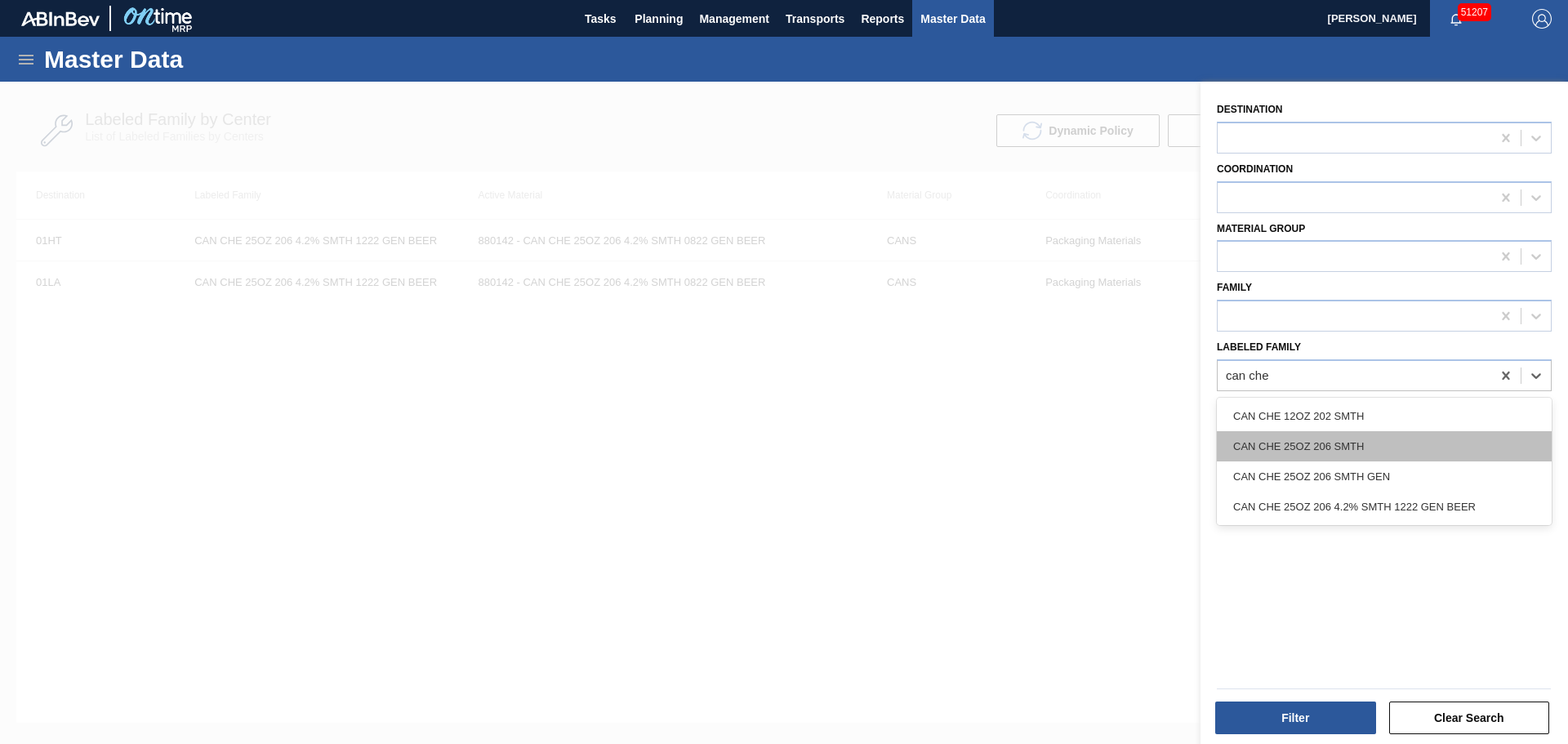
click at [1355, 443] on div "CAN CHE 25OZ 206 SMTH" at bounding box center [1384, 446] width 335 height 31
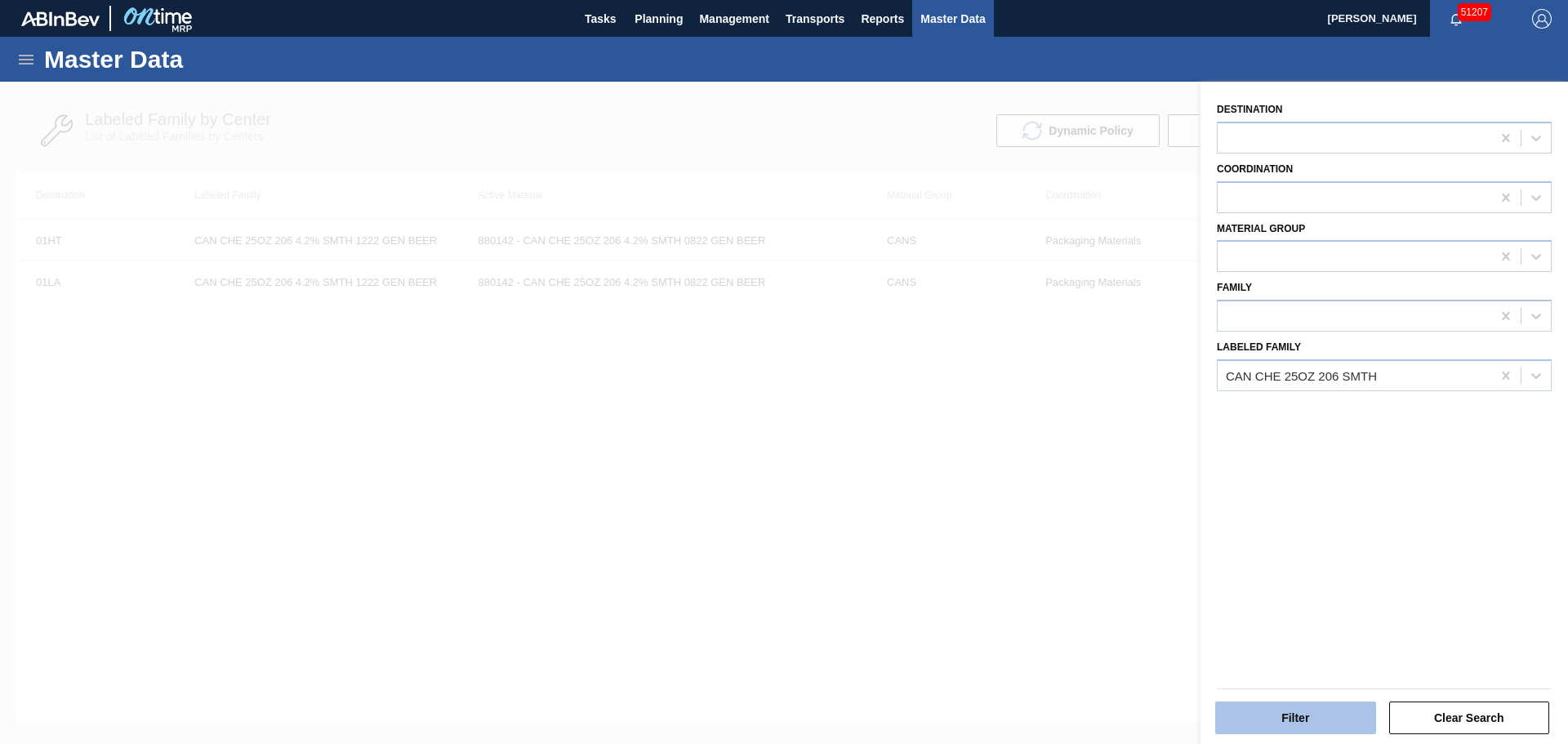
click at [1285, 708] on button "Filter" at bounding box center [1296, 718] width 161 height 33
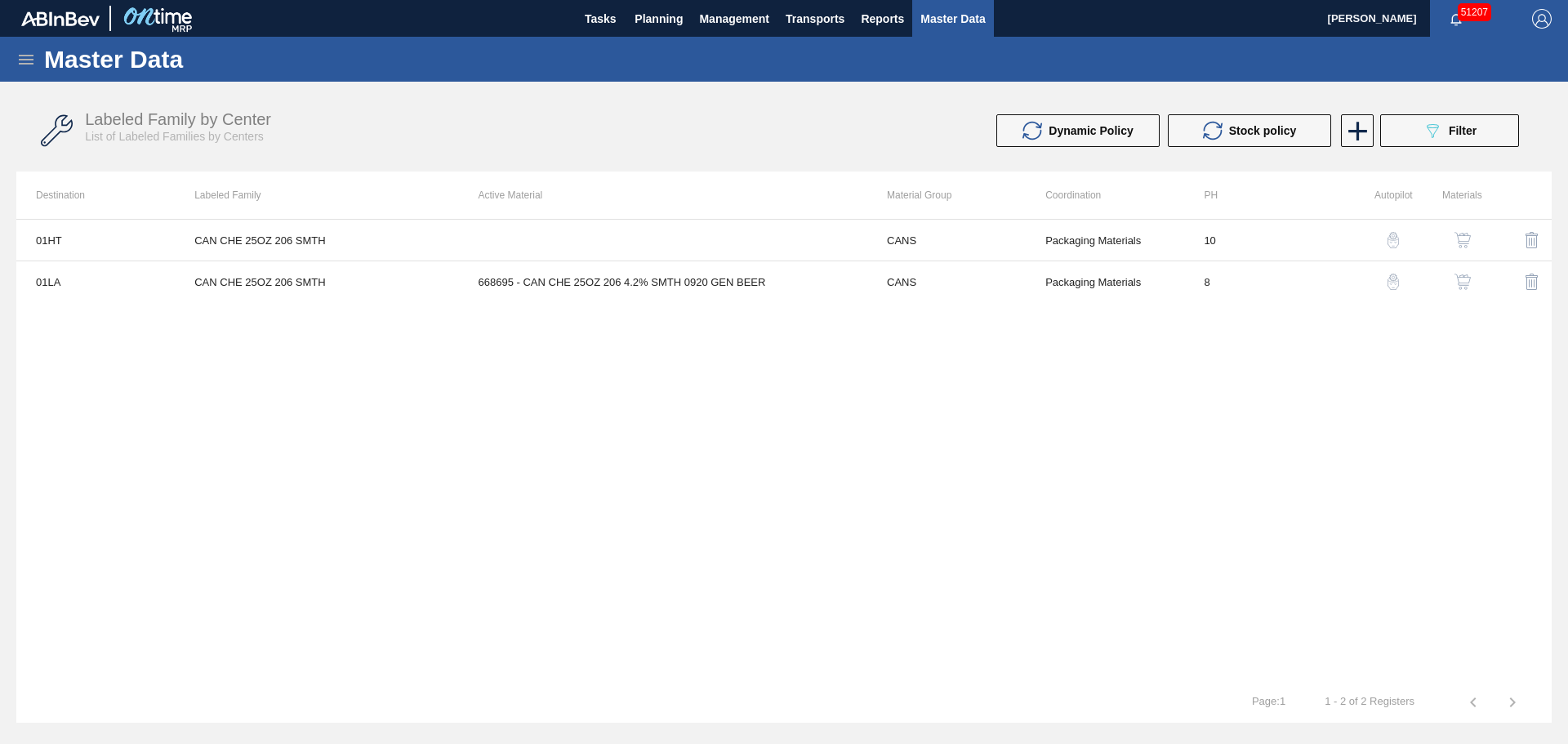
click at [1459, 236] on img "button" at bounding box center [1462, 239] width 16 height 16
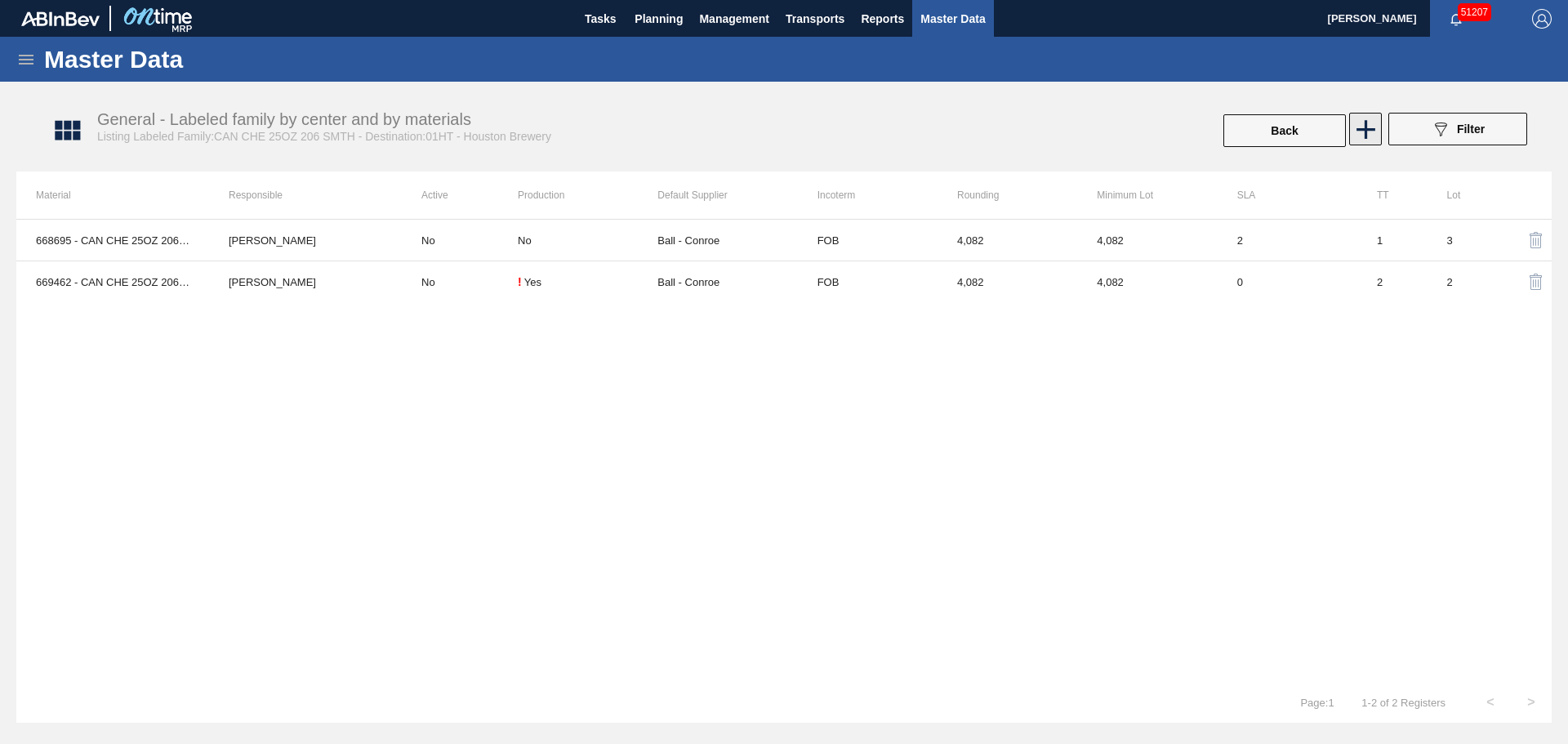
click at [1369, 131] on icon at bounding box center [1366, 130] width 32 height 32
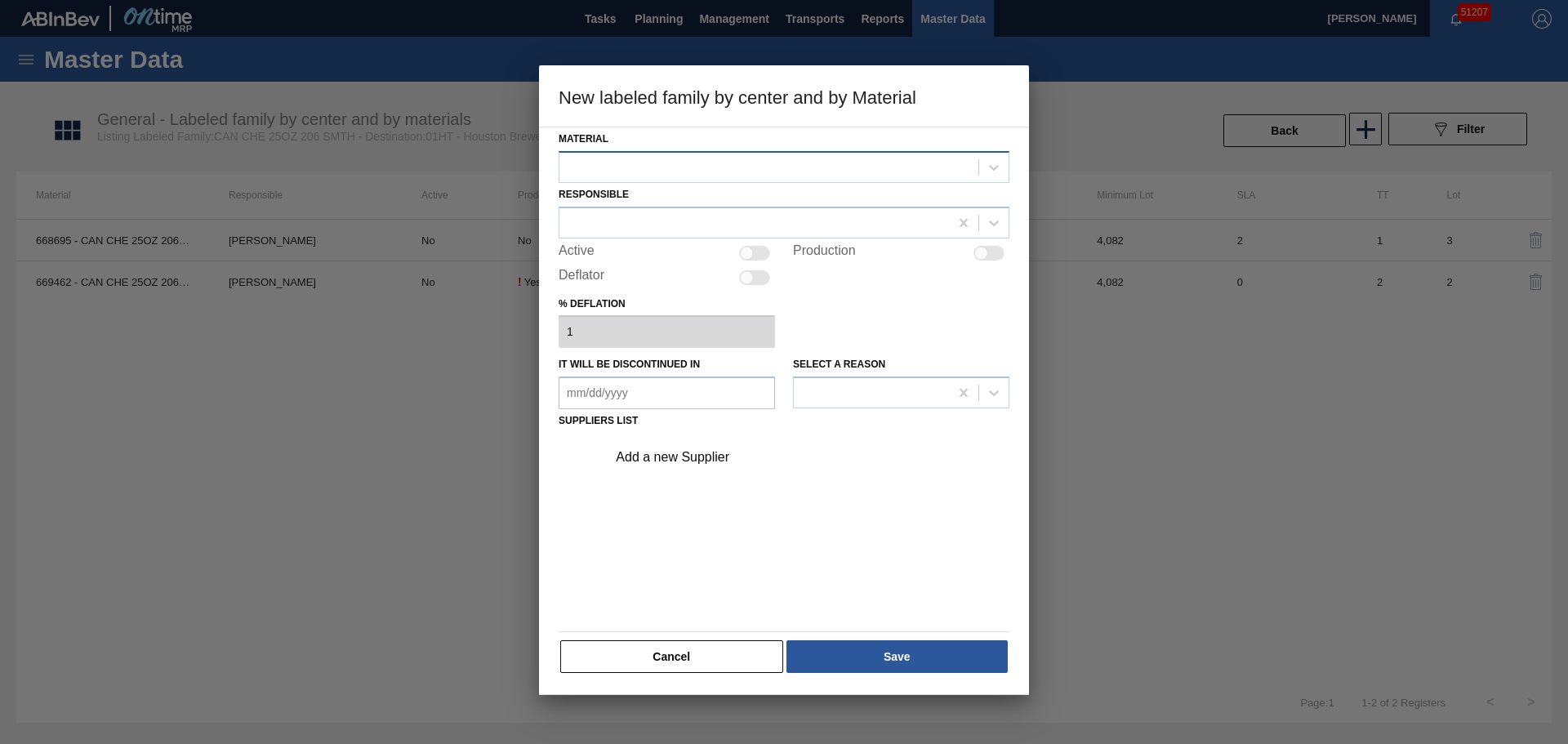
click at [693, 164] on div at bounding box center [769, 167] width 419 height 24
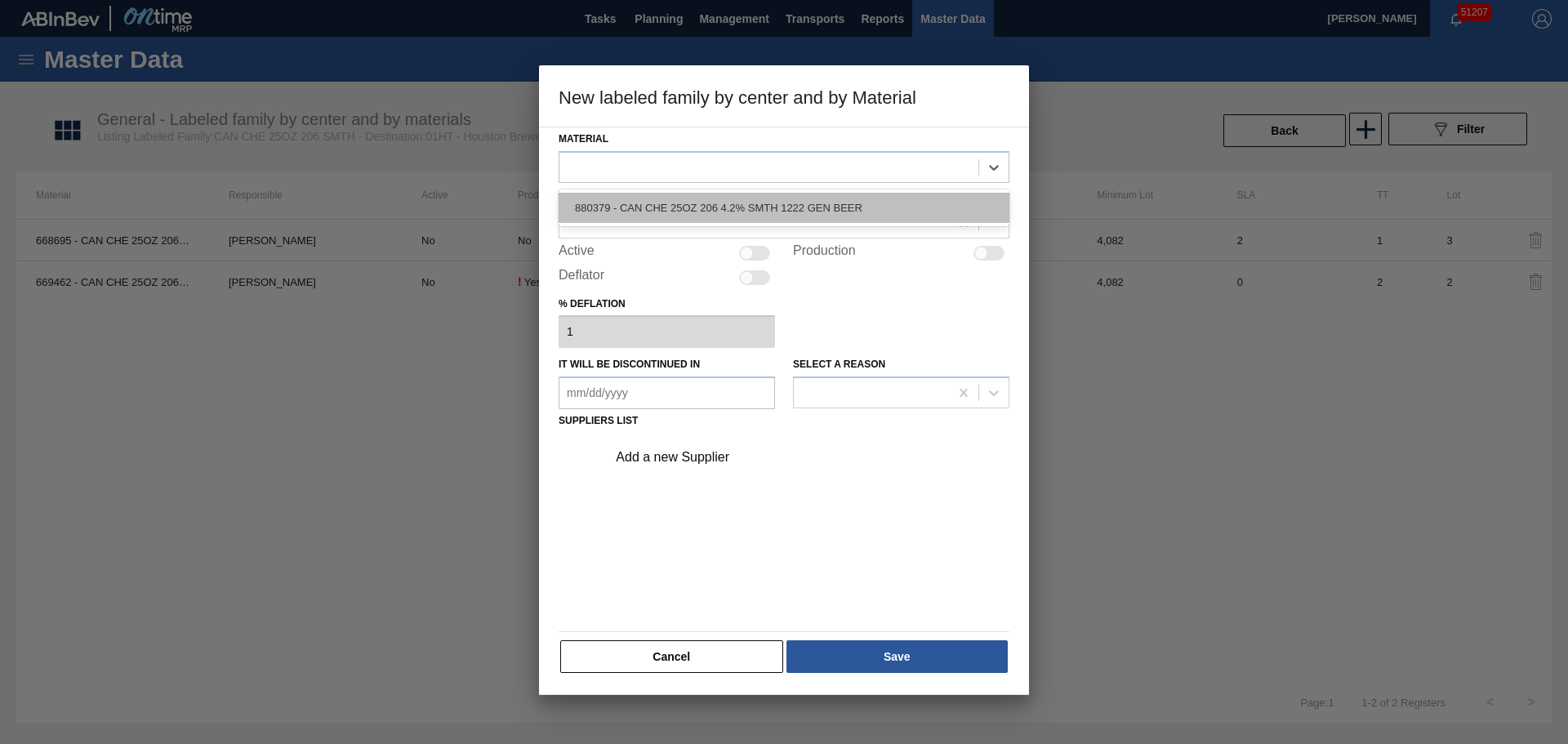
click at [702, 208] on div "880379 - CAN CHE 25OZ 206 4.2% SMTH 1222 GEN BEER" at bounding box center [784, 208] width 451 height 31
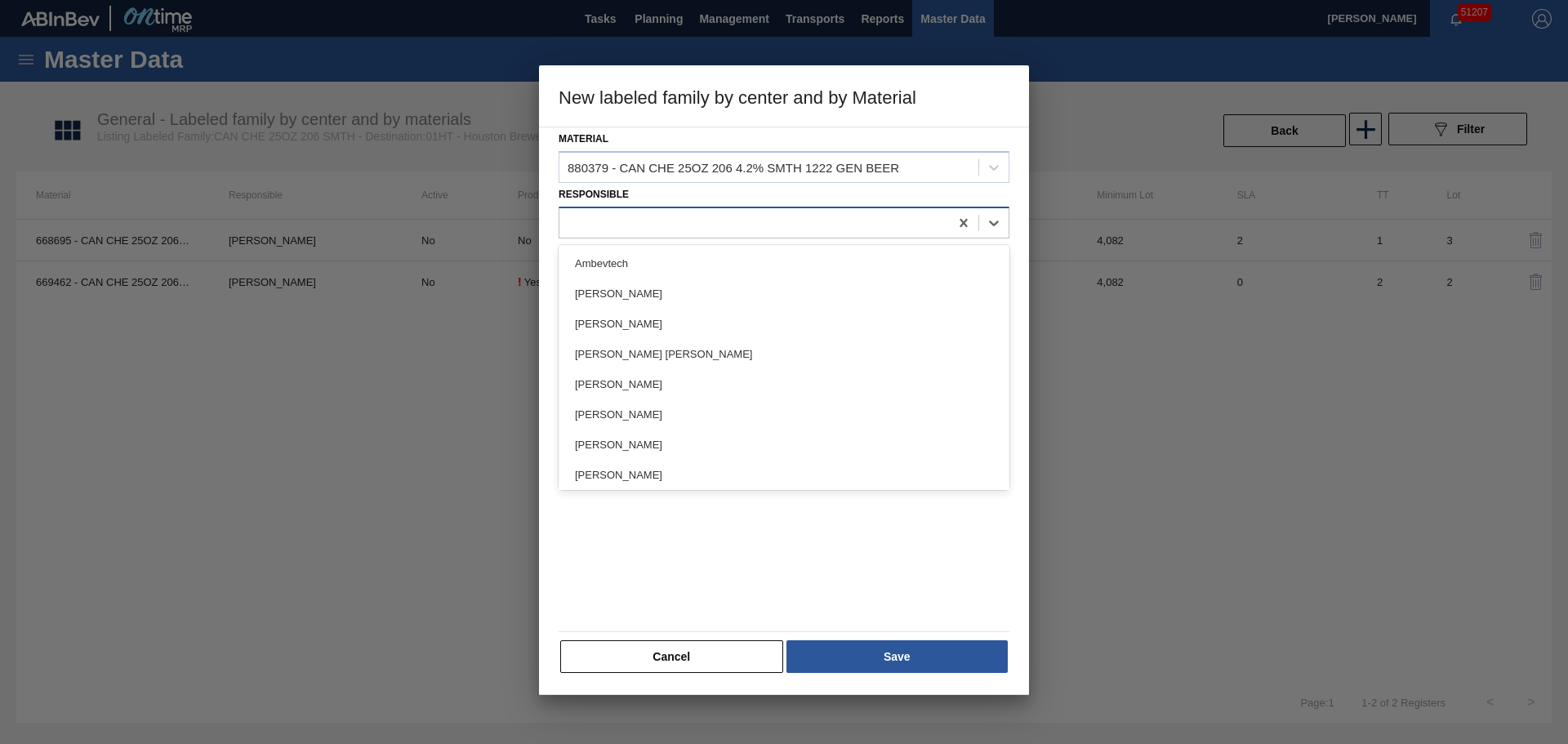
click at [694, 218] on div at bounding box center [754, 222] width 389 height 24
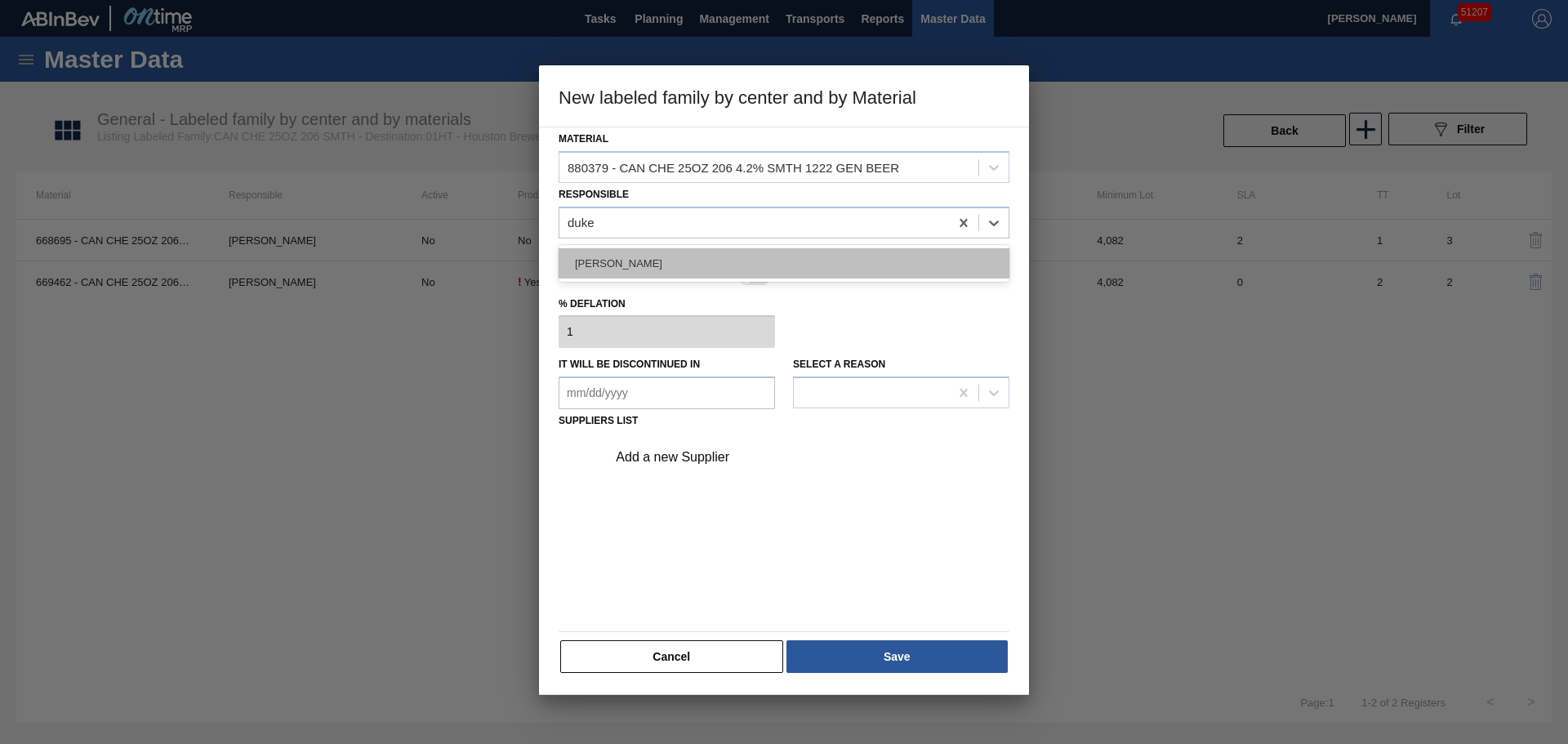
click at [698, 258] on div "Isaiah Duke" at bounding box center [784, 264] width 451 height 31
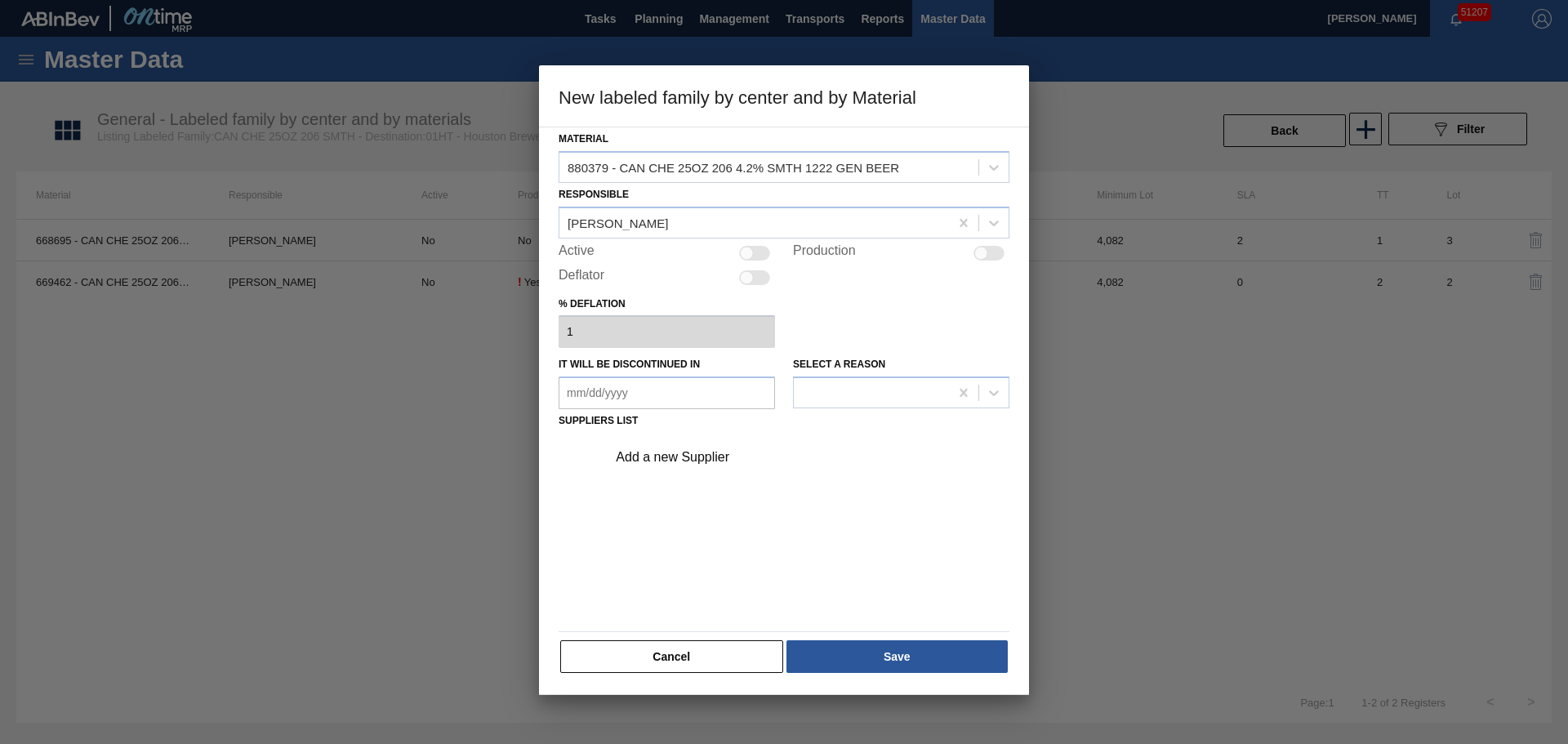
click at [761, 255] on div at bounding box center [754, 253] width 31 height 14
click at [656, 453] on div "Add a new Supplier" at bounding box center [775, 457] width 320 height 14
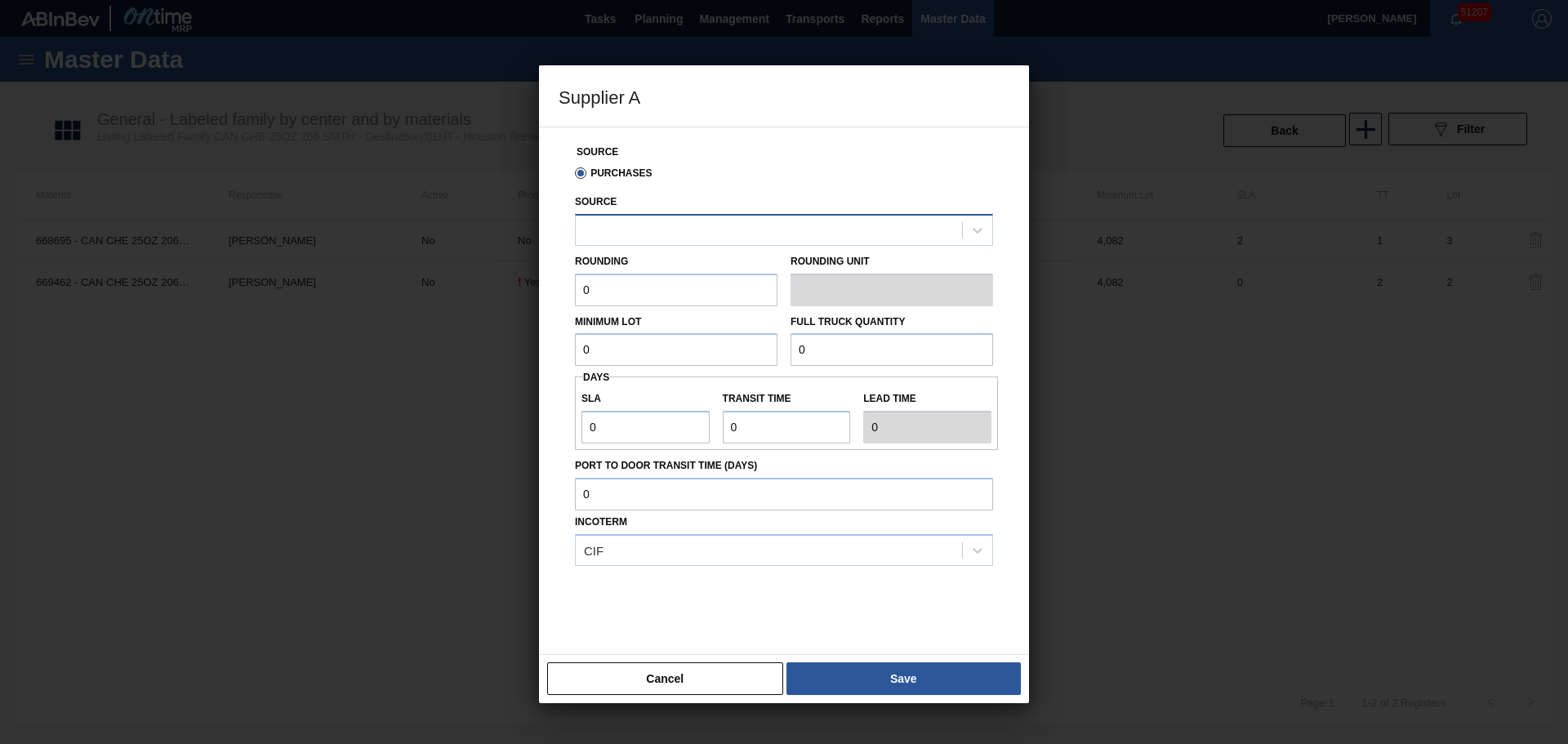
click at [678, 240] on div at bounding box center [768, 230] width 386 height 24
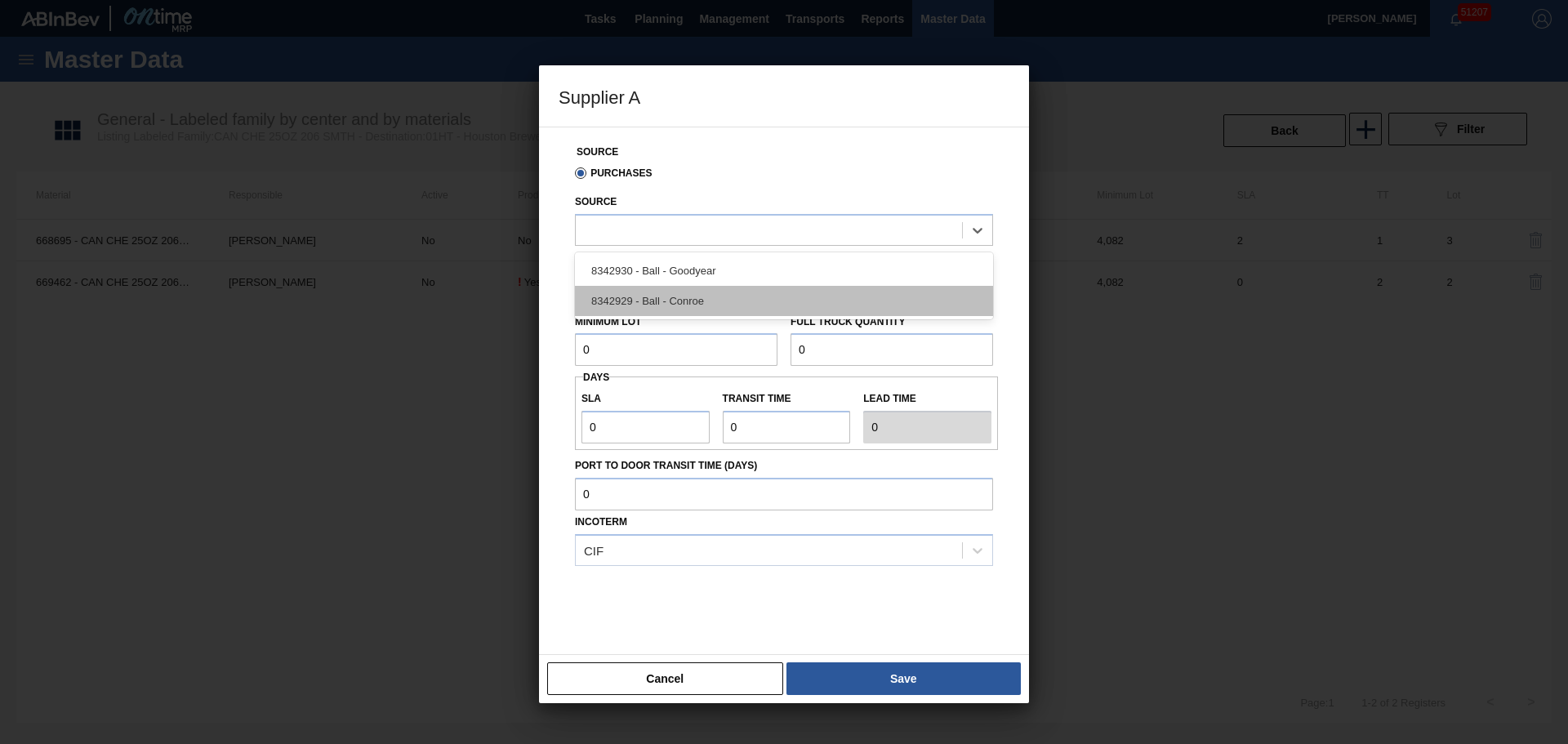
click at [683, 297] on div "8342929 - Ball - Conroe" at bounding box center [784, 301] width 418 height 31
click at [683, 297] on input "0" at bounding box center [676, 290] width 203 height 33
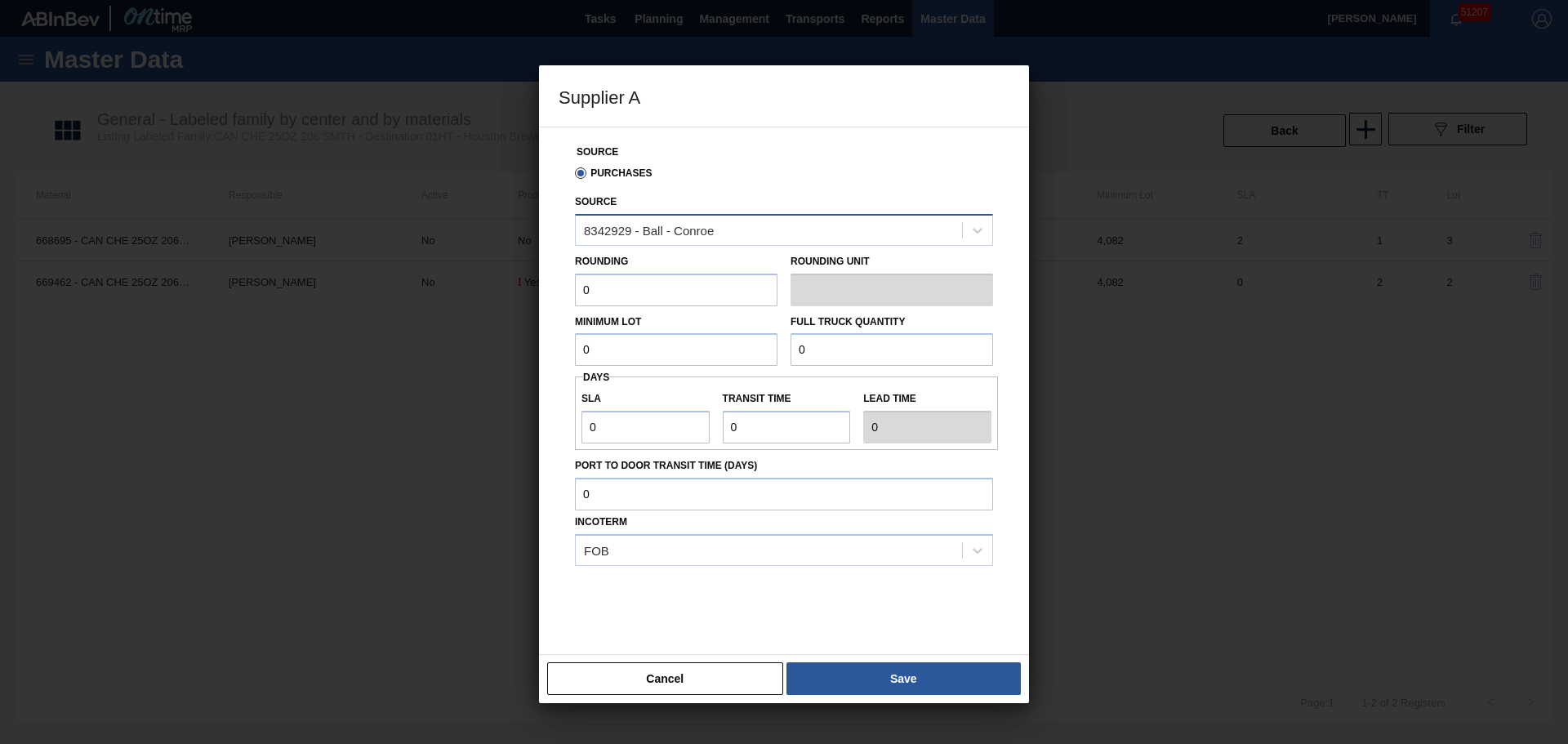
click at [700, 232] on div "8342929 - Ball - Conroe" at bounding box center [648, 230] width 130 height 14
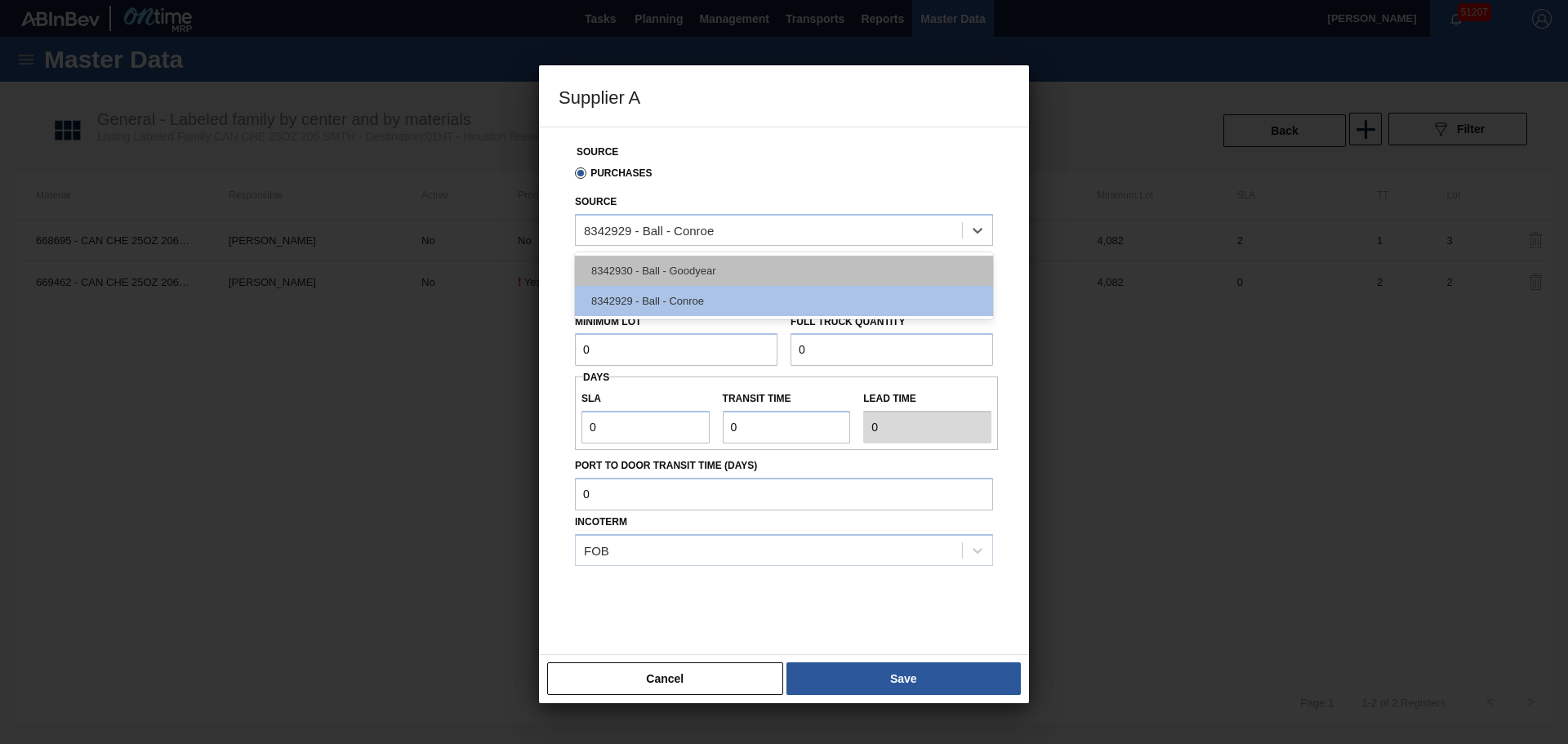
click at [703, 275] on div "8342930 - Ball - Goodyear" at bounding box center [784, 271] width 418 height 31
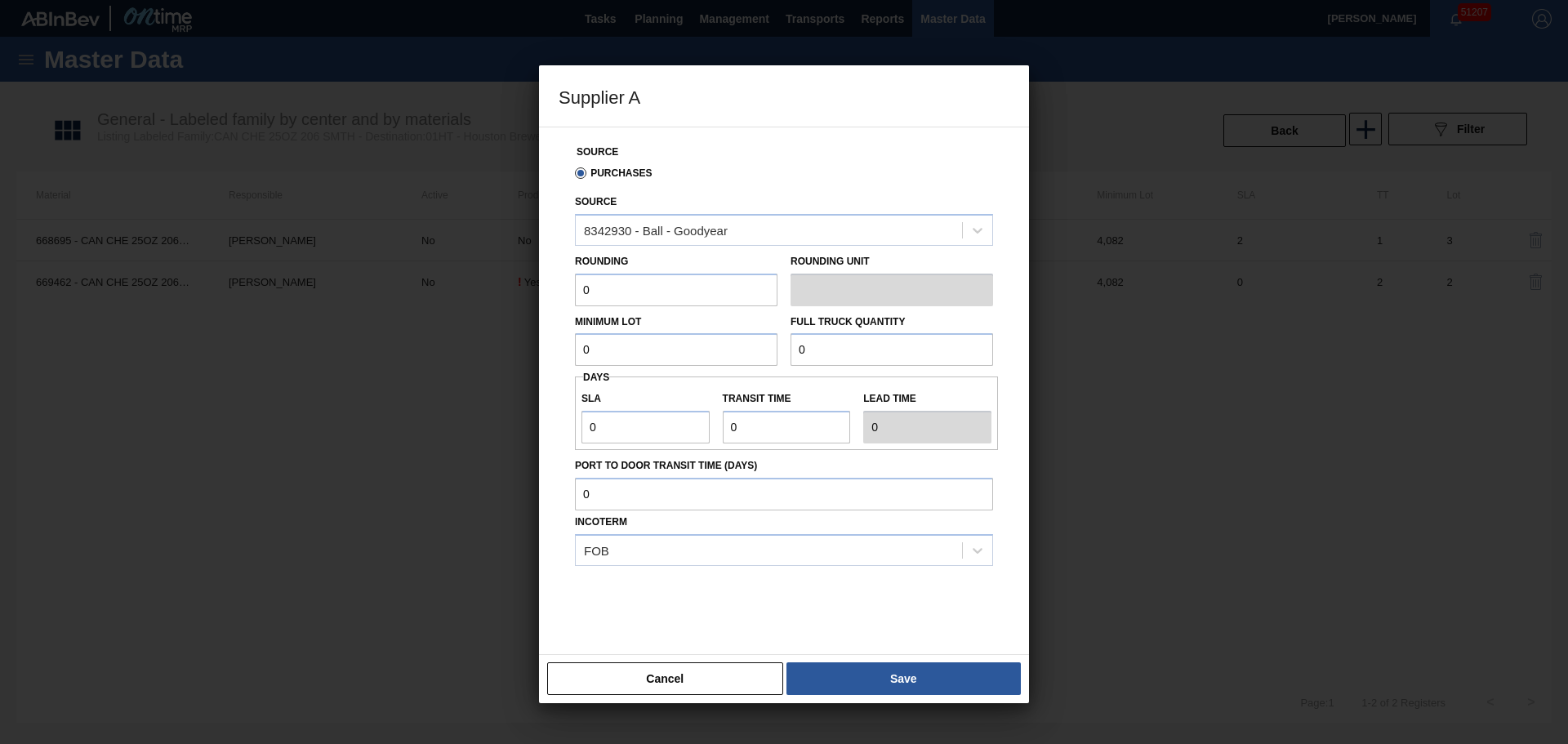
drag, startPoint x: 689, startPoint y: 299, endPoint x: 516, endPoint y: 294, distance: 173.1
click at [516, 294] on div "Supplier A Source Purchases Source 8342930 - Ball - Goodyear Rounding 0 Roundin…" at bounding box center [784, 372] width 1568 height 744
click at [856, 672] on button "Save" at bounding box center [903, 679] width 234 height 33
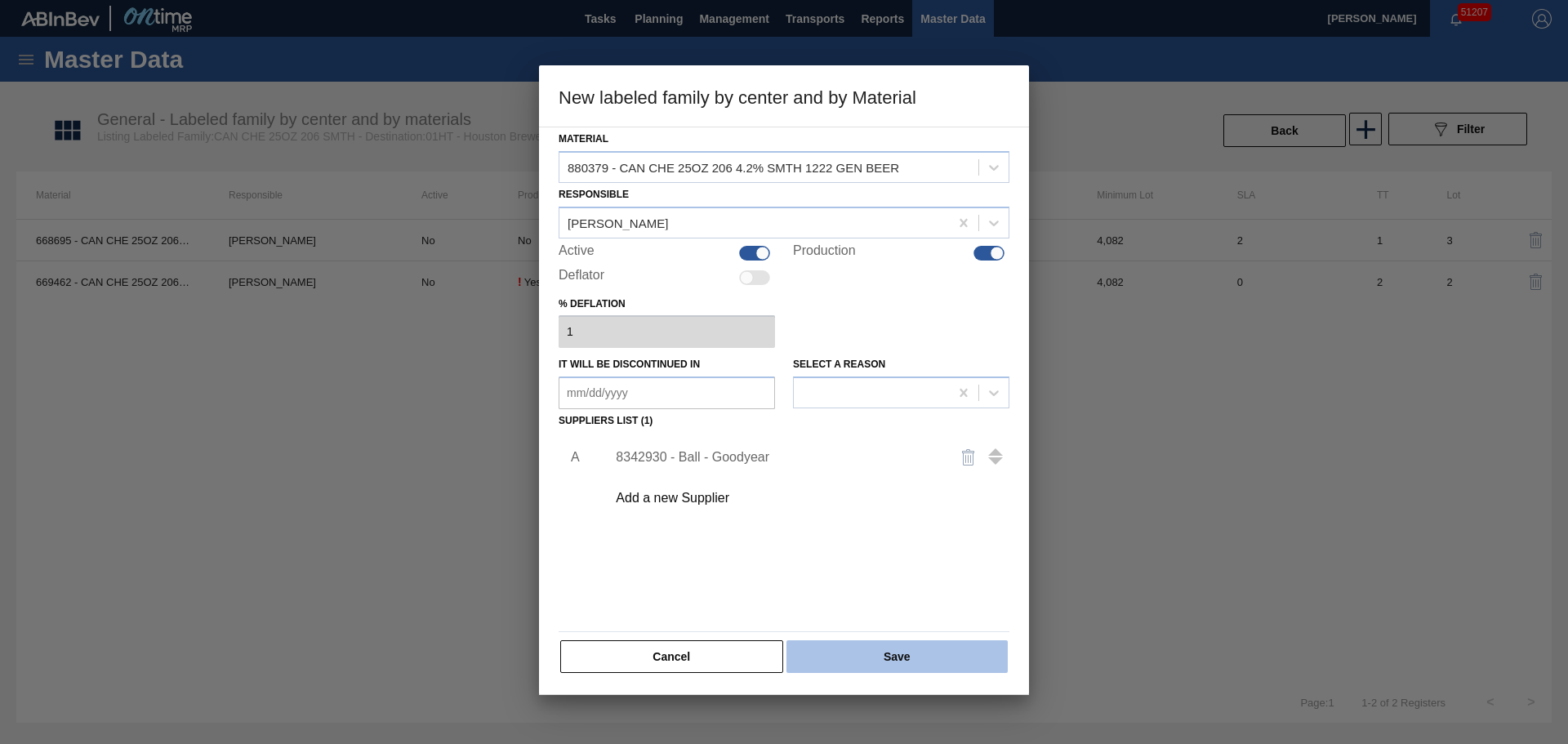
click at [857, 652] on button "Save" at bounding box center [896, 657] width 221 height 33
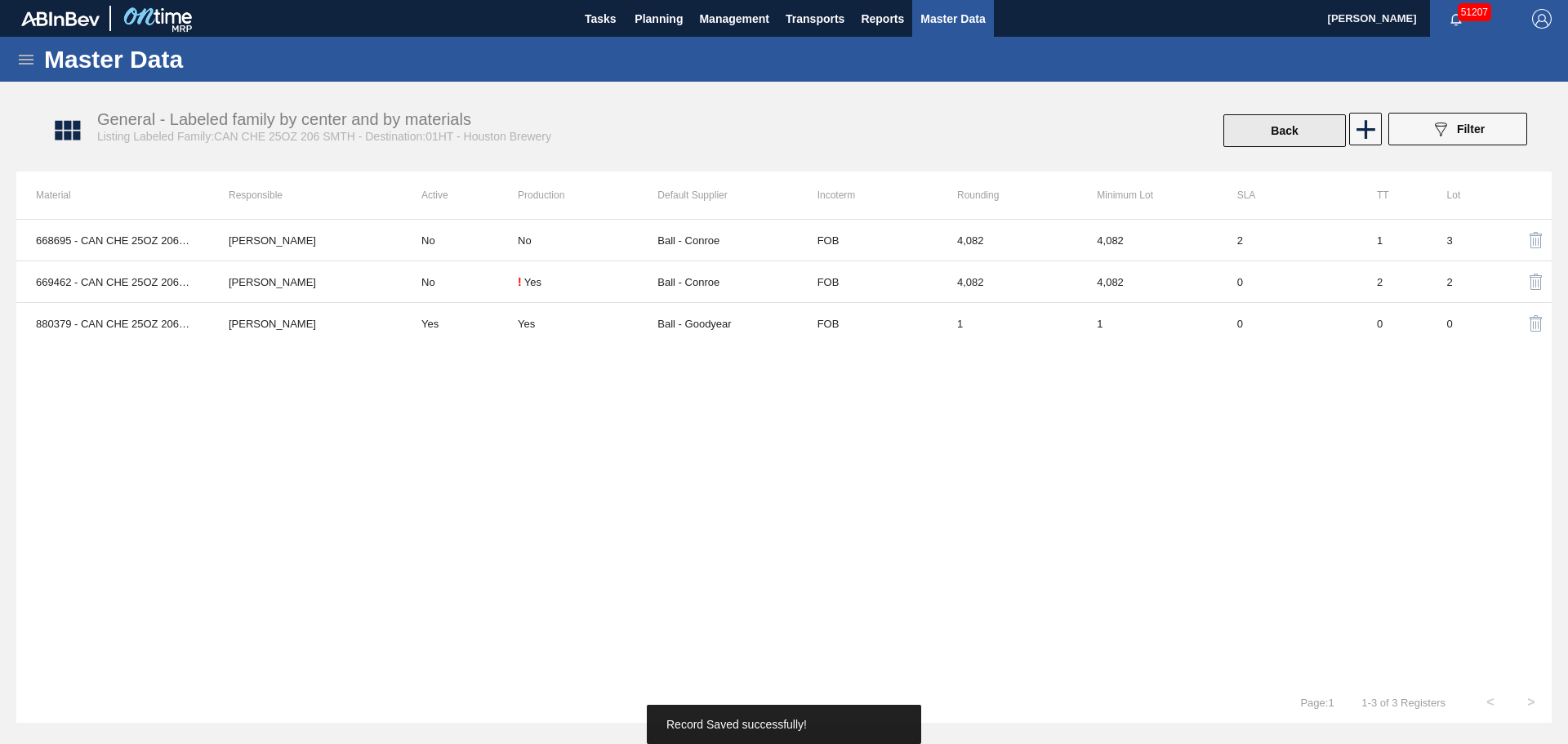
click at [1277, 117] on button "Back" at bounding box center [1284, 131] width 122 height 33
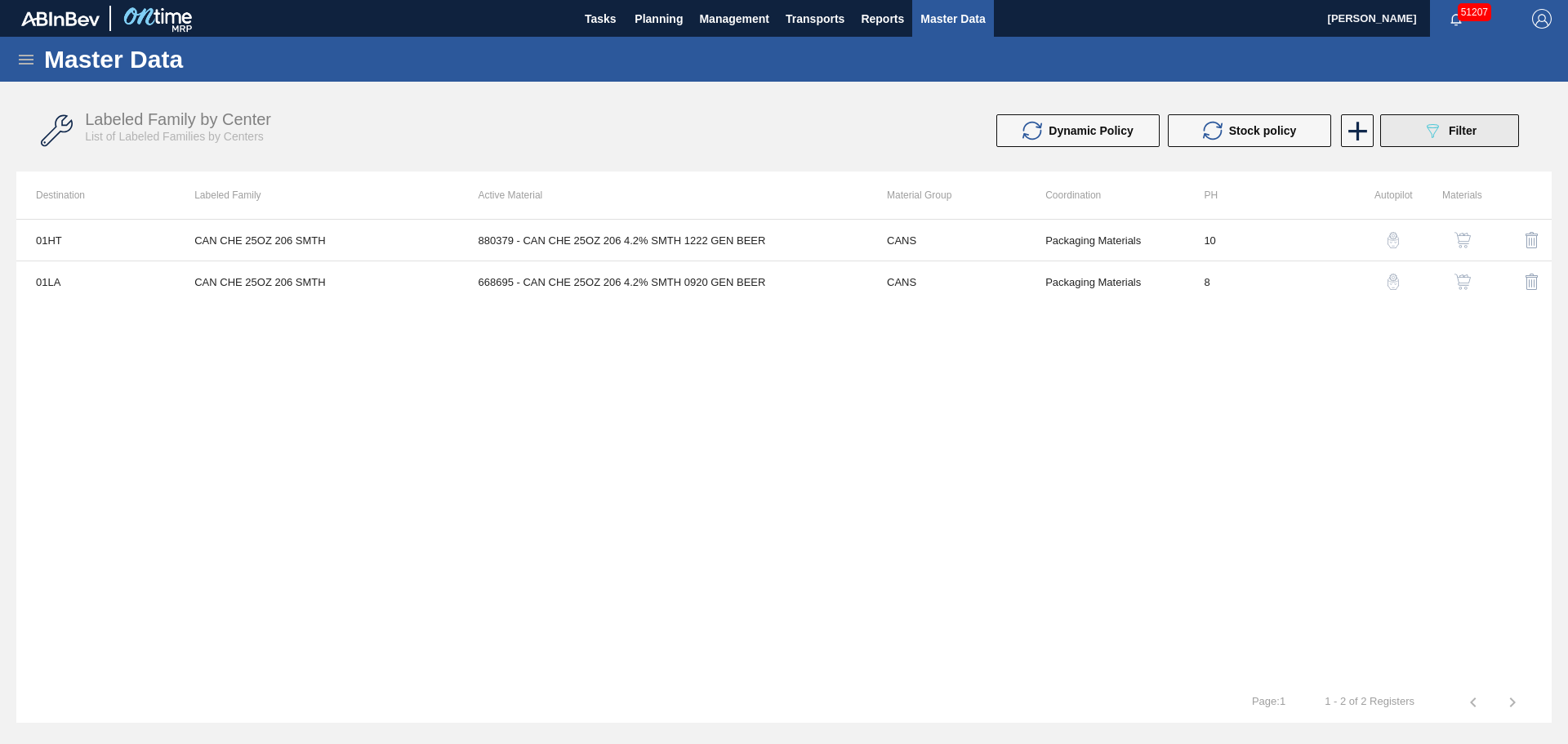
click at [1396, 134] on button "089F7B8B-B2A5-4AFE-B5C0-19BA573D28AC Filter" at bounding box center [1449, 131] width 139 height 33
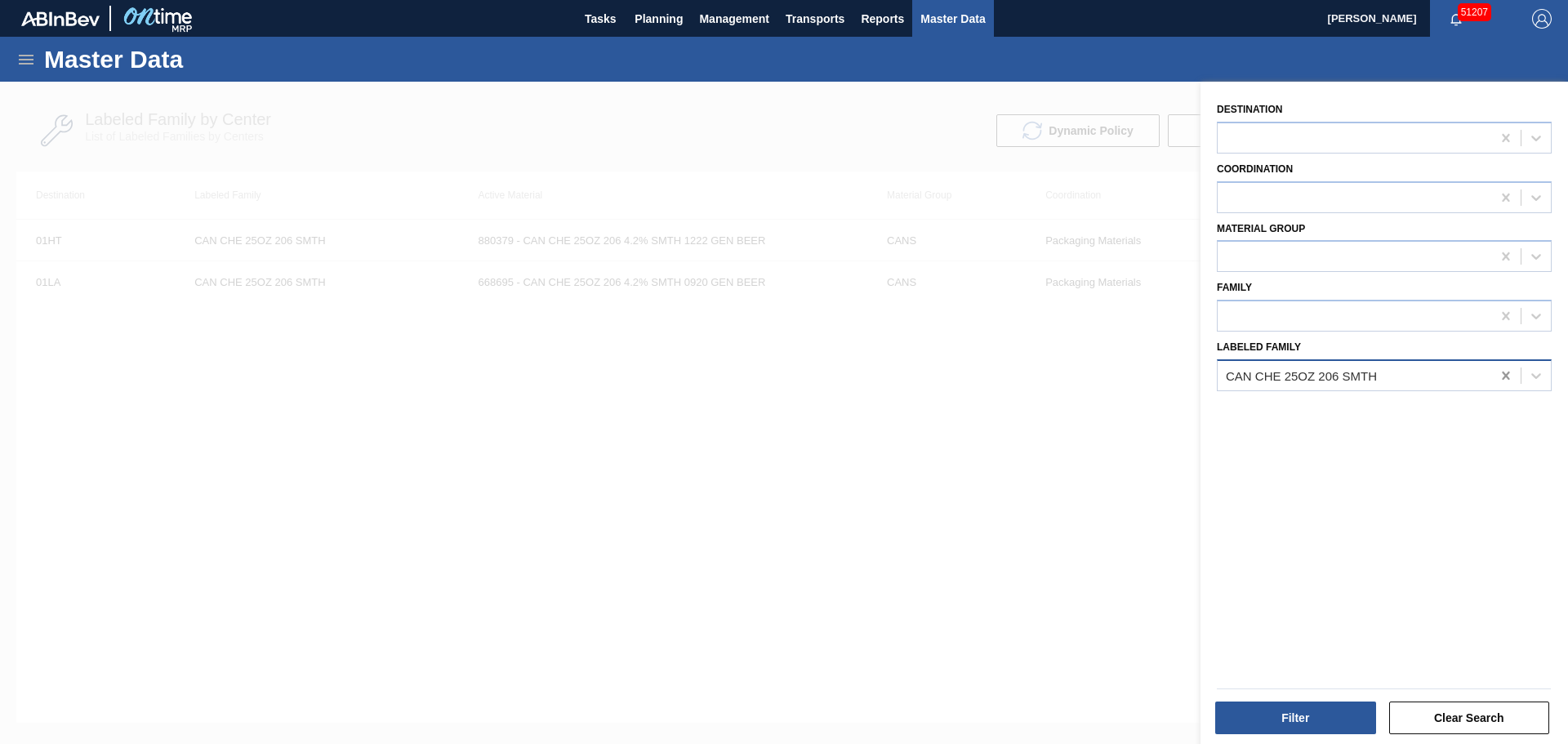
click at [1507, 376] on icon at bounding box center [1505, 375] width 16 height 16
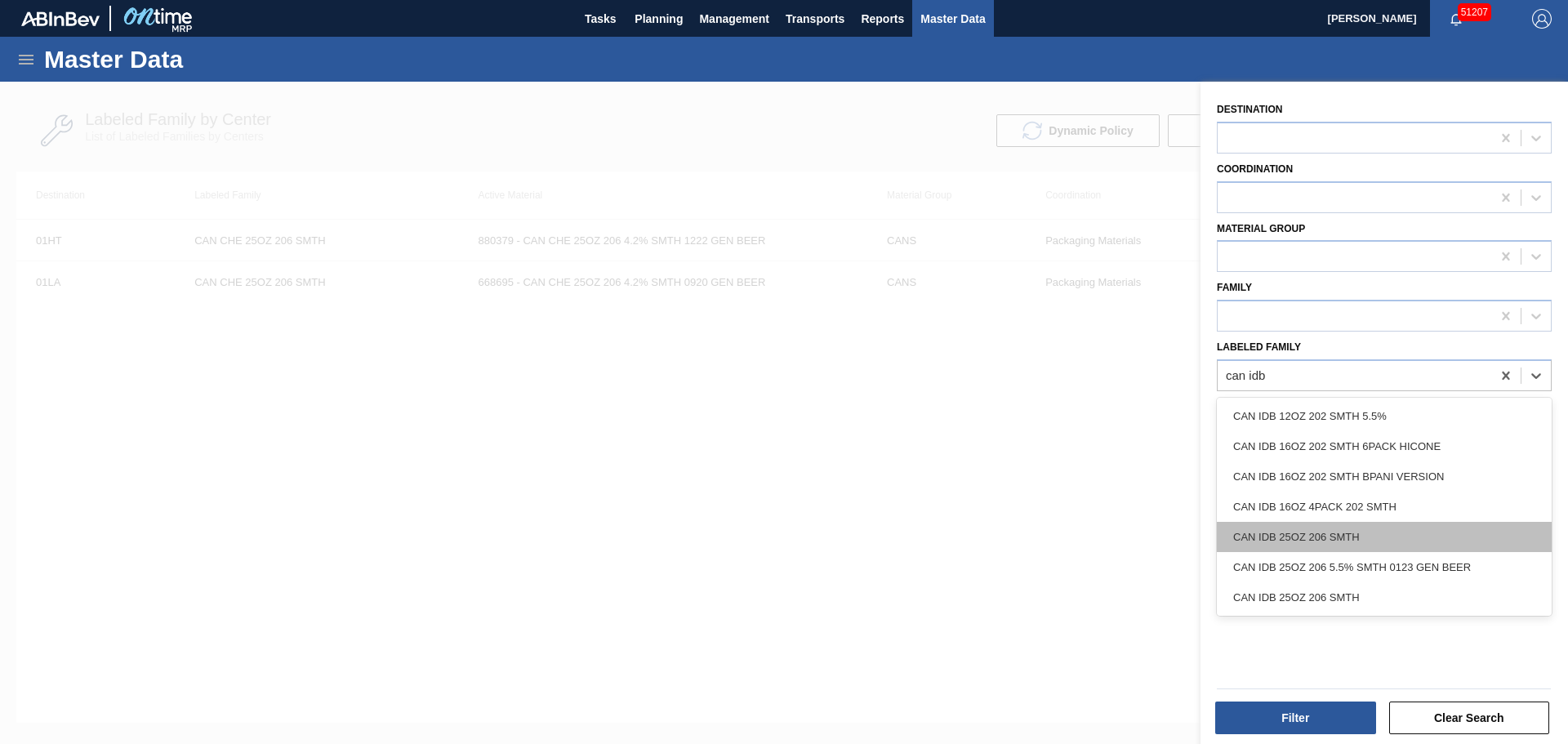
click at [1345, 540] on div "CAN IDB 25OZ 206 SMTH" at bounding box center [1384, 537] width 335 height 31
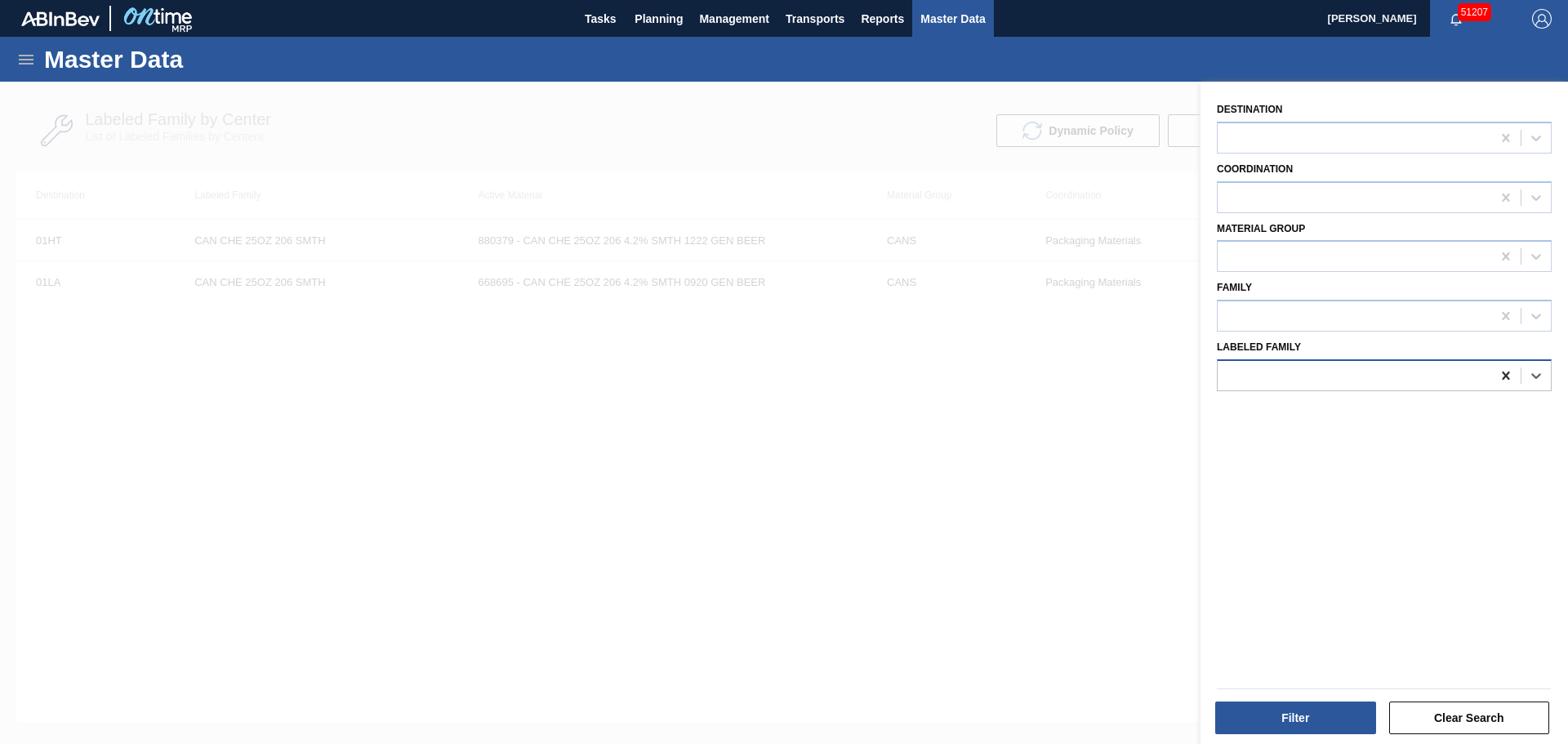
click at [1505, 374] on icon at bounding box center [1505, 376] width 8 height 8
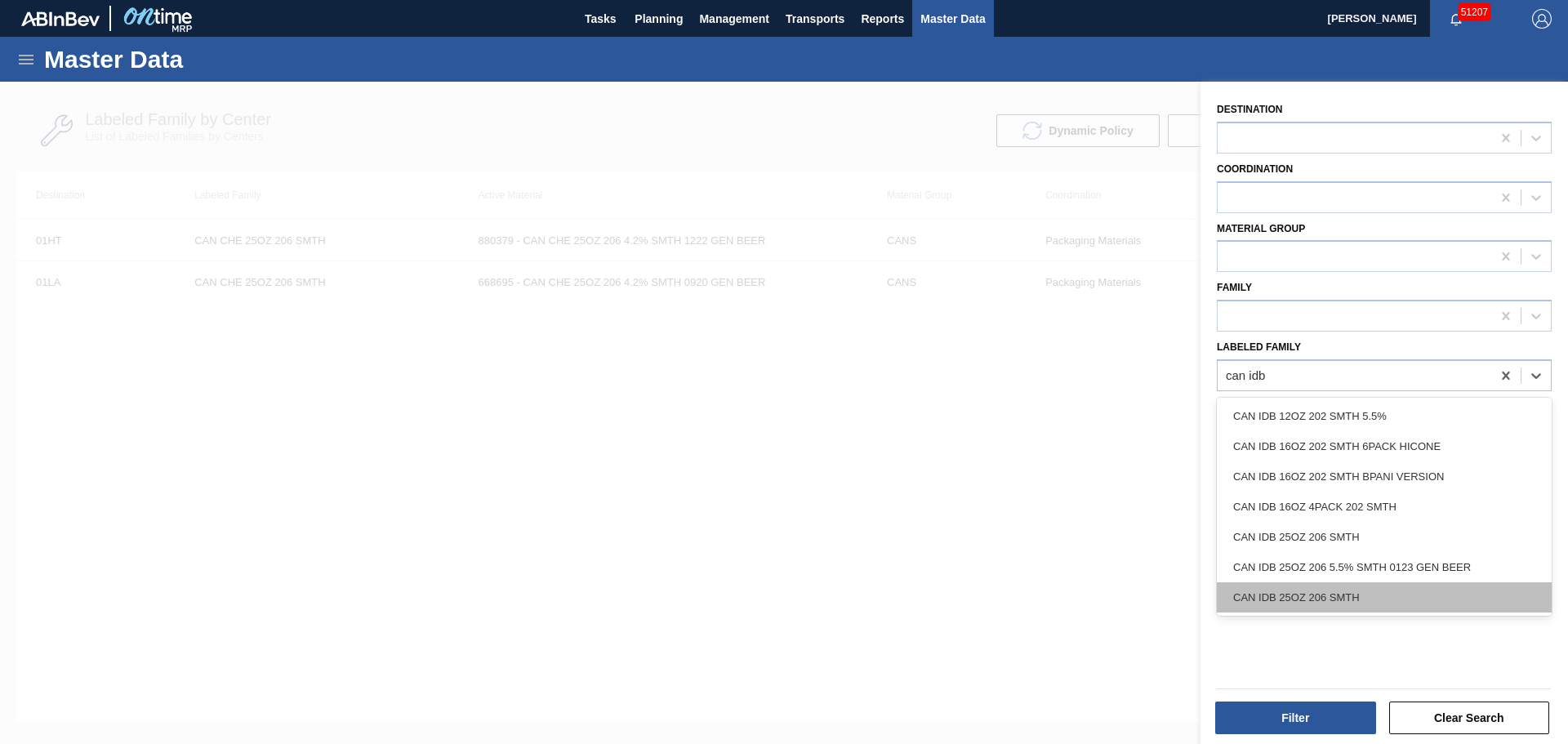
click at [1392, 601] on div "CAN IDB 25OZ 206 SMTH" at bounding box center [1384, 598] width 335 height 31
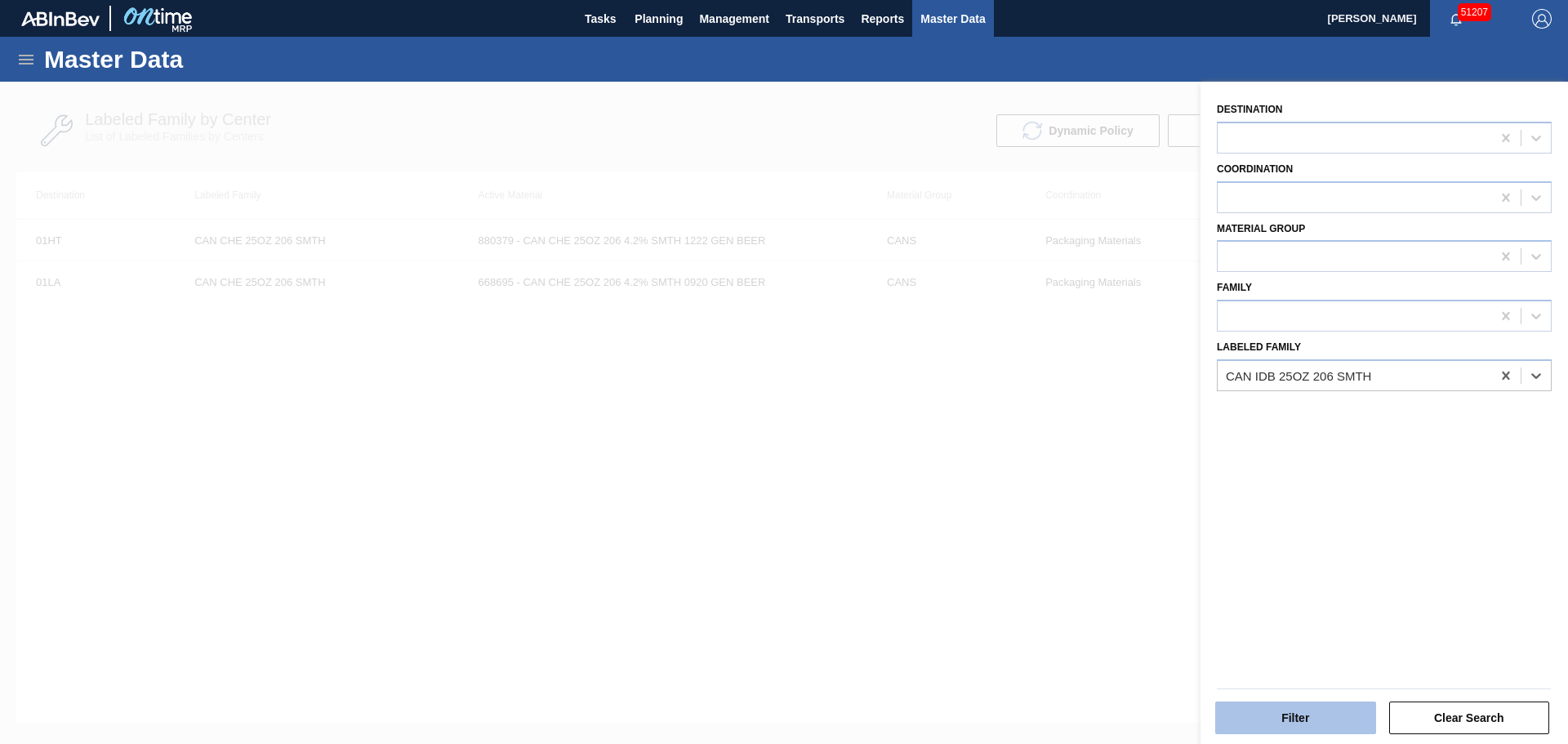
click at [1327, 720] on button "Filter" at bounding box center [1296, 718] width 161 height 33
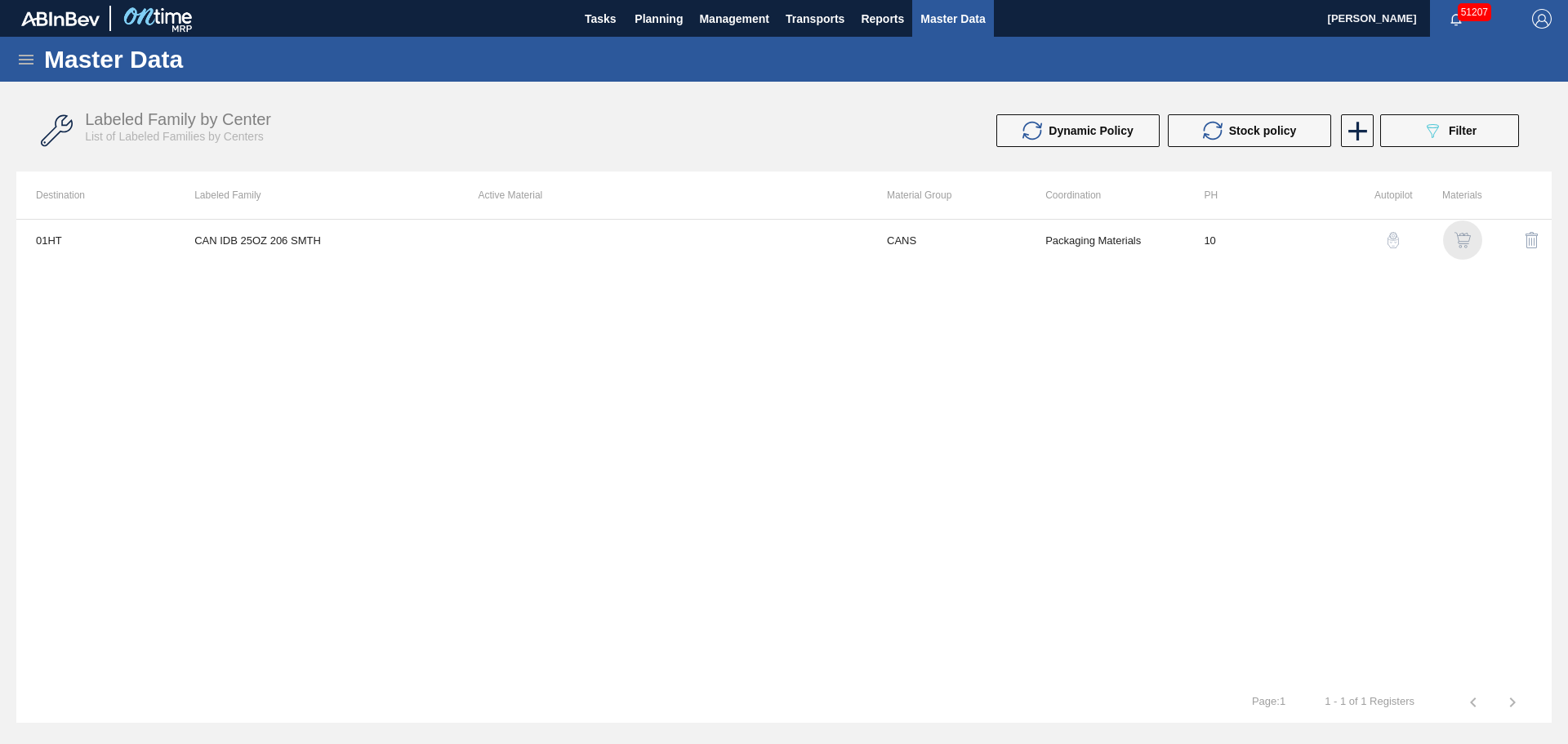
click at [1459, 243] on img "button" at bounding box center [1462, 239] width 16 height 16
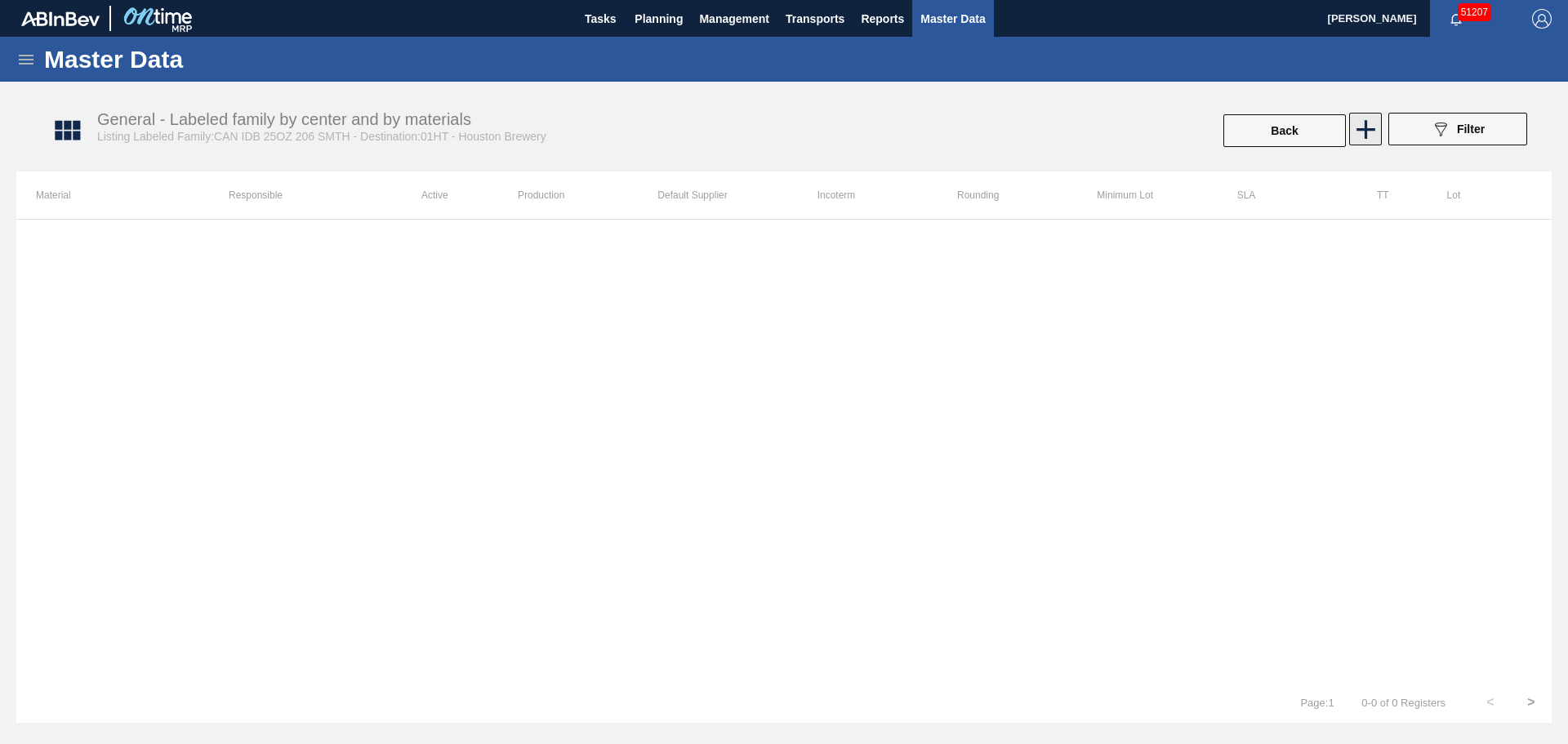
click at [1375, 129] on icon at bounding box center [1366, 130] width 32 height 32
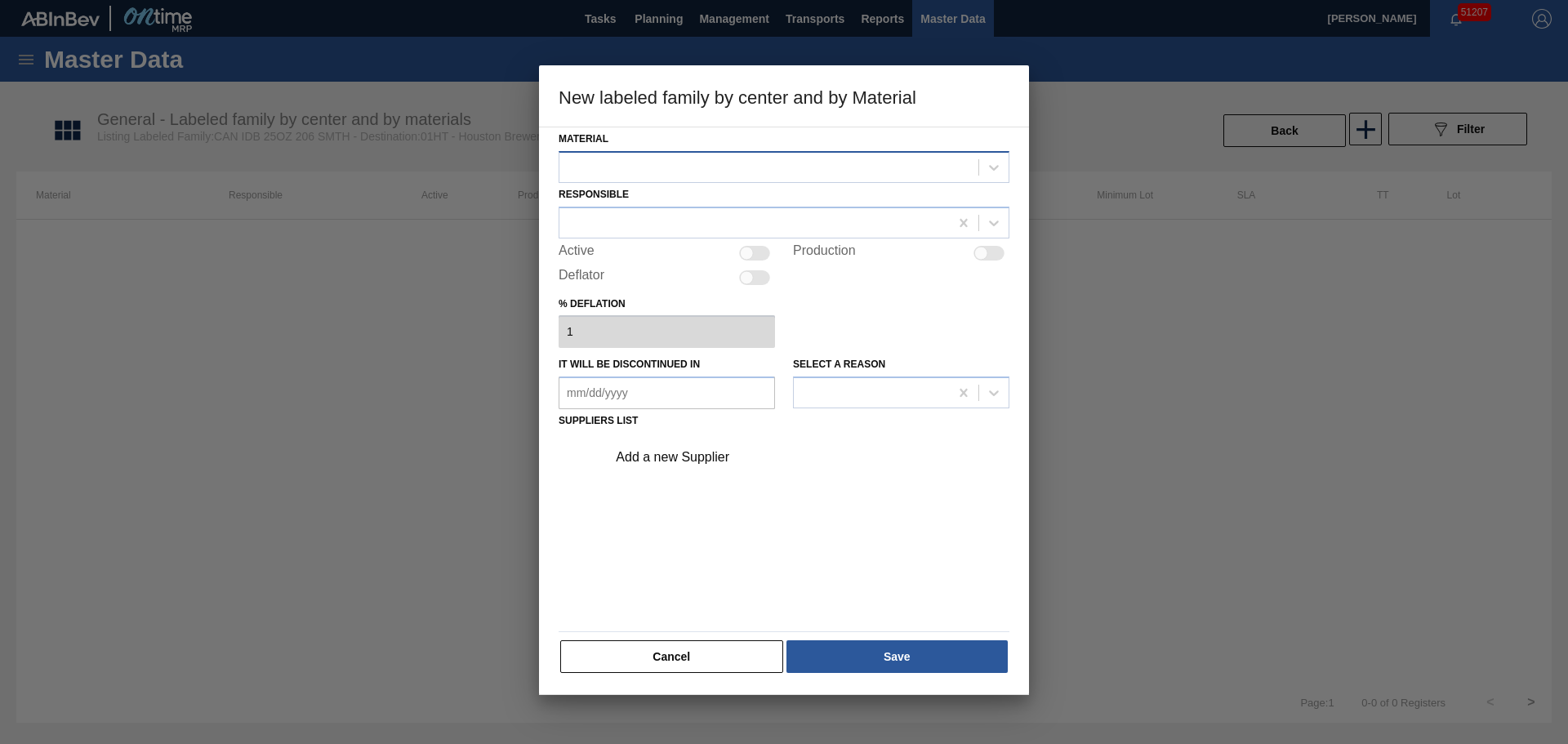
click at [750, 178] on div at bounding box center [769, 167] width 419 height 24
drag, startPoint x: 672, startPoint y: 636, endPoint x: 676, endPoint y: 648, distance: 12.6
click at [672, 638] on div "Material Responsible Active Production Deflator % deflation 1 It will be discon…" at bounding box center [784, 400] width 451 height 547
click at [678, 648] on button "Cancel" at bounding box center [672, 657] width 223 height 33
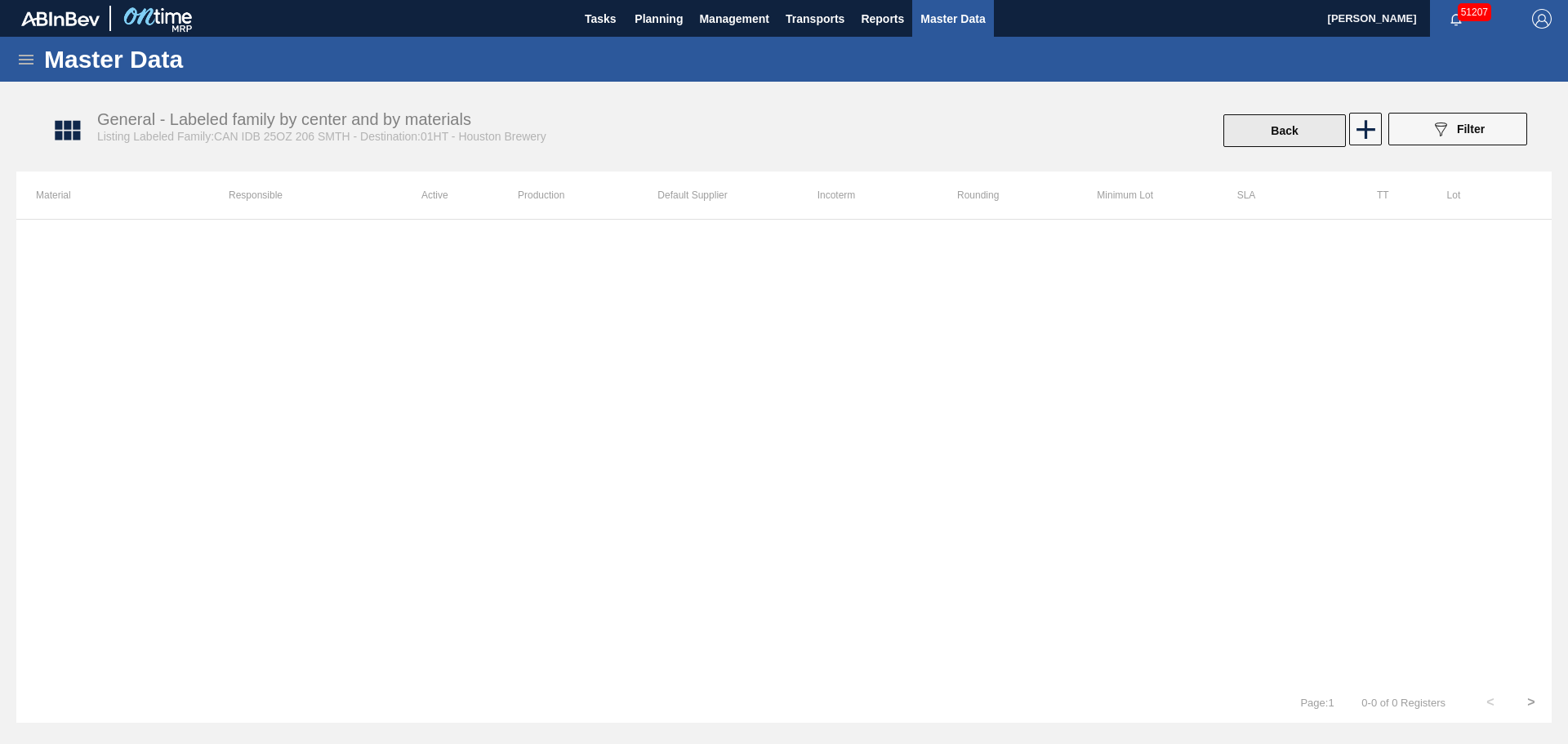
click at [1296, 122] on button "Back" at bounding box center [1284, 131] width 122 height 33
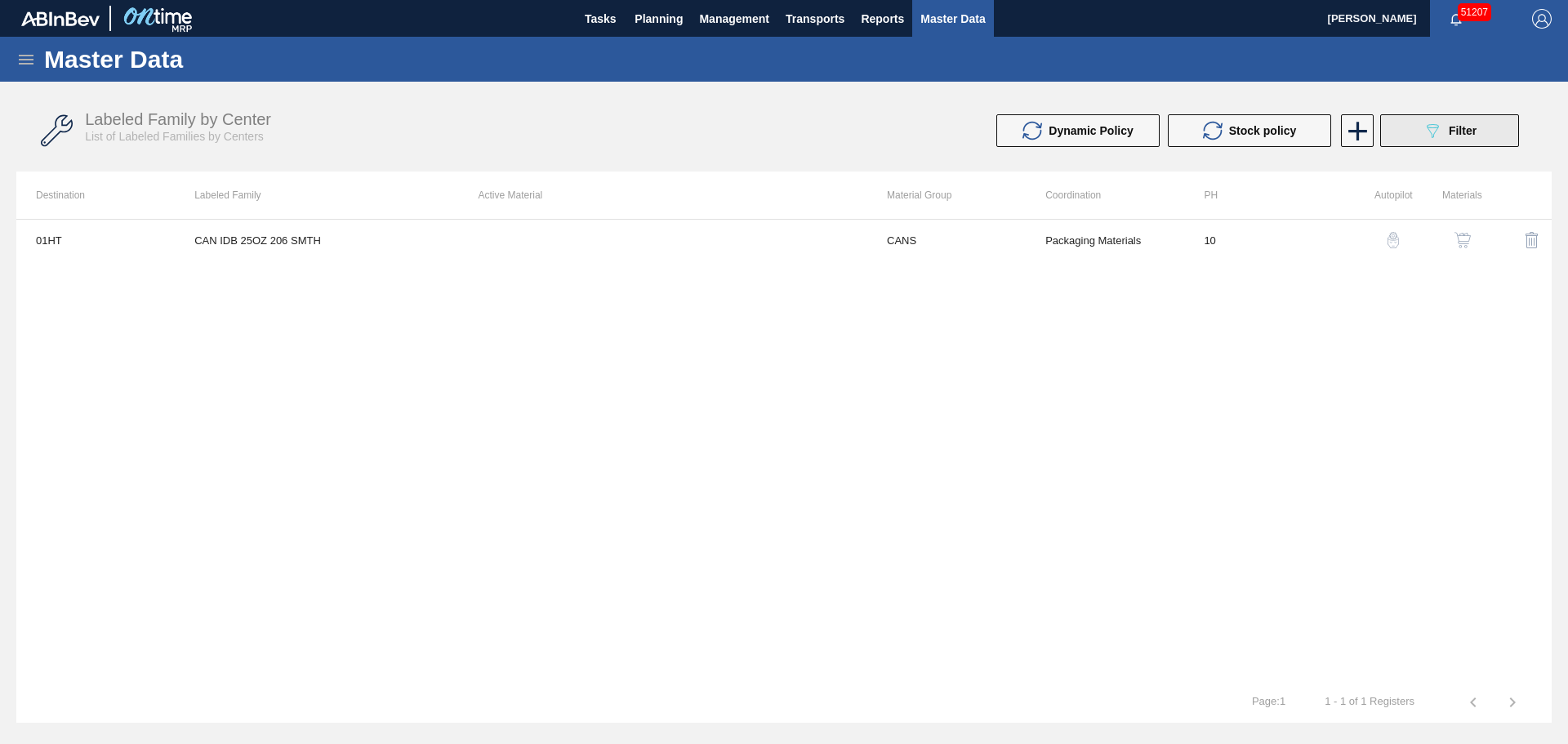
click at [1419, 135] on button "089F7B8B-B2A5-4AFE-B5C0-19BA573D28AC Filter" at bounding box center [1449, 131] width 139 height 33
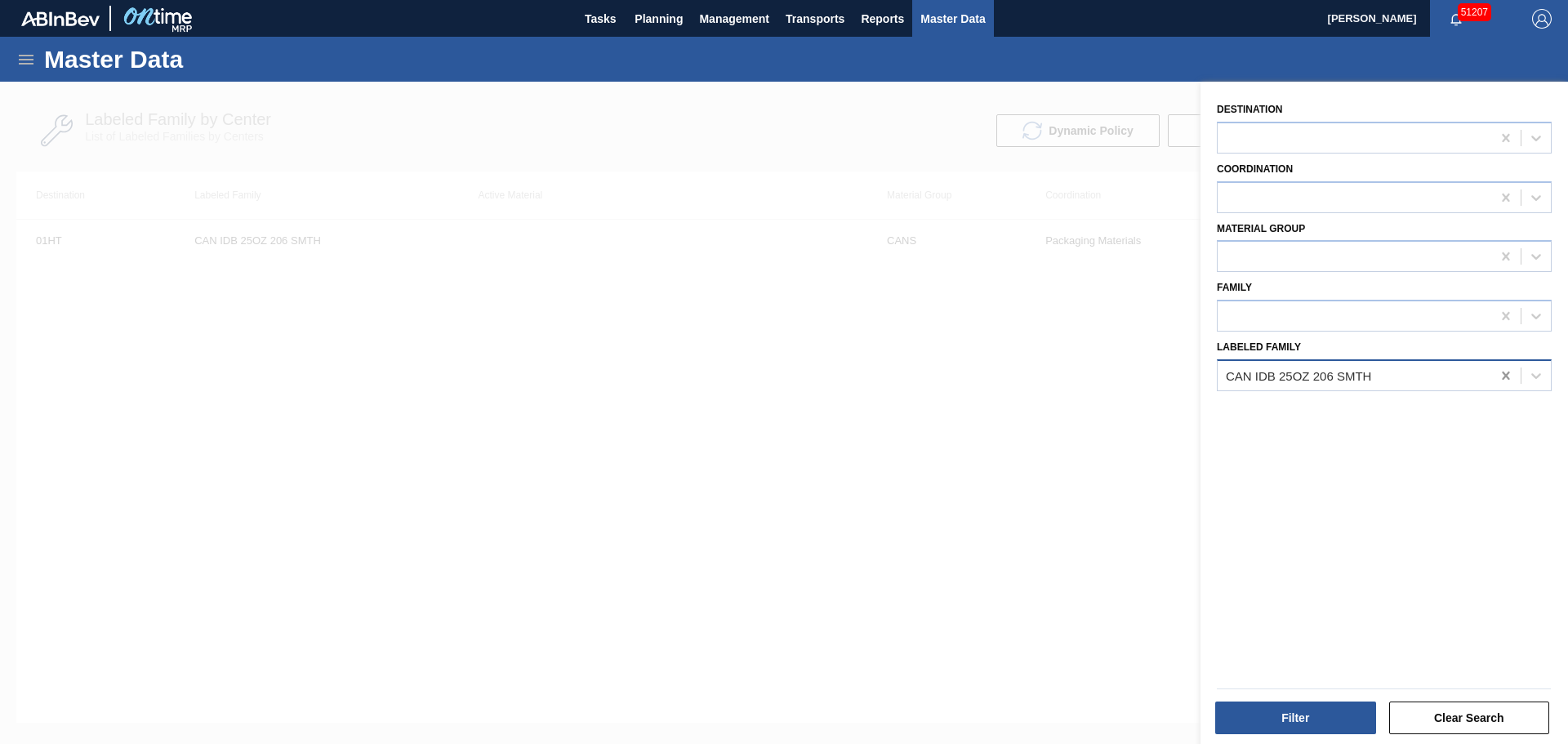
click at [1498, 381] on icon at bounding box center [1505, 375] width 16 height 16
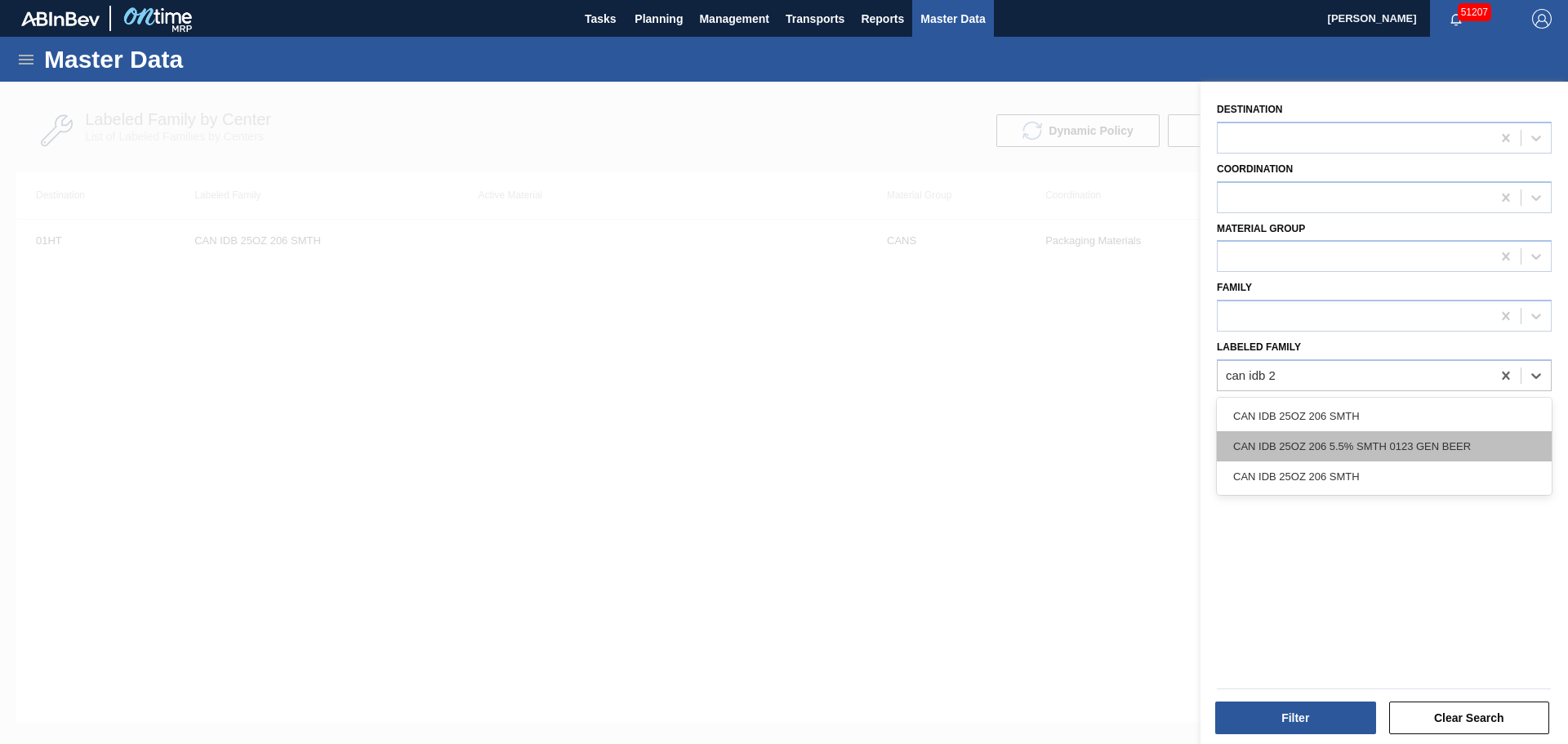
click at [1368, 441] on div "CAN IDB 25OZ 206 5.5% SMTH 0123 GEN BEER" at bounding box center [1384, 446] width 335 height 31
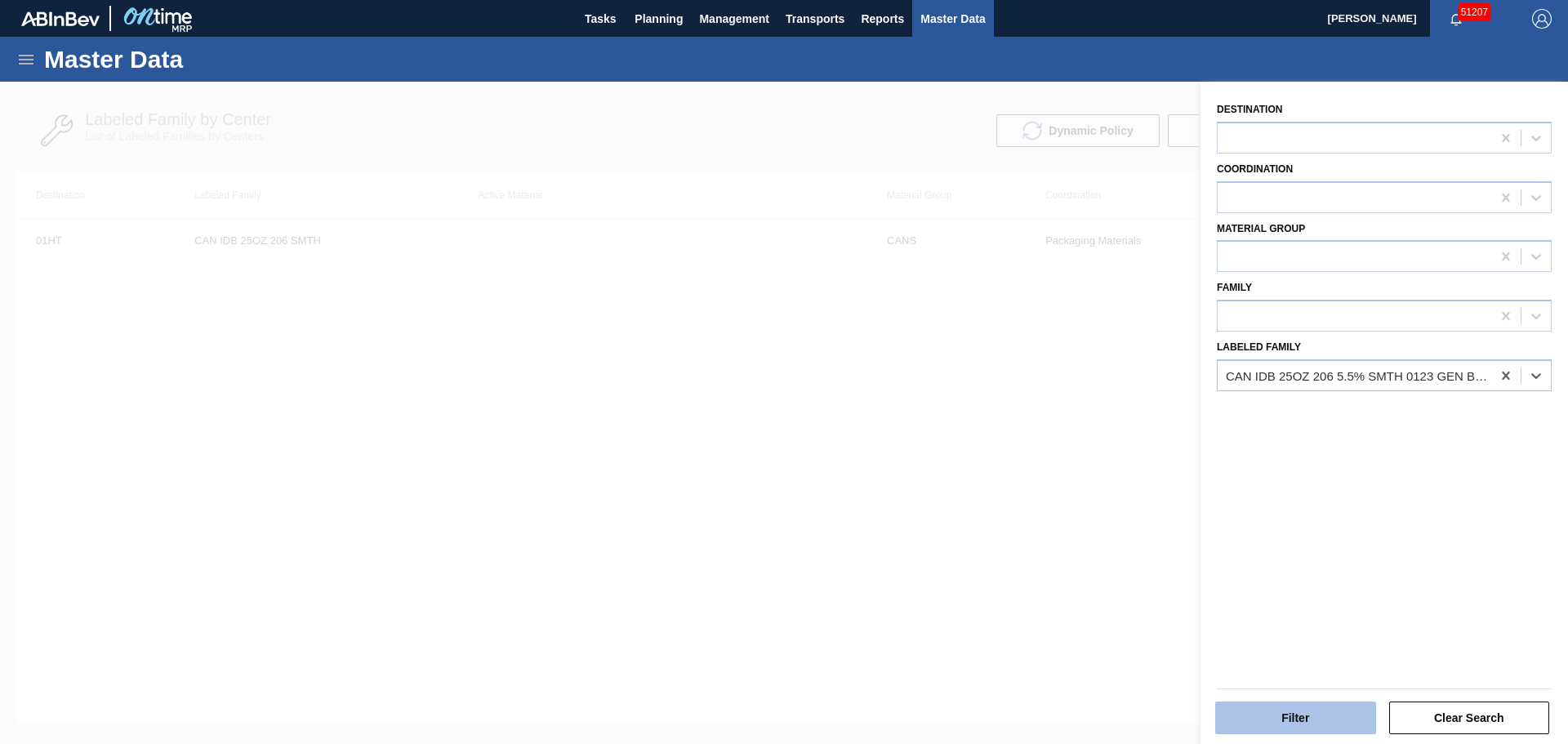
click at [1279, 706] on button "Filter" at bounding box center [1296, 718] width 161 height 33
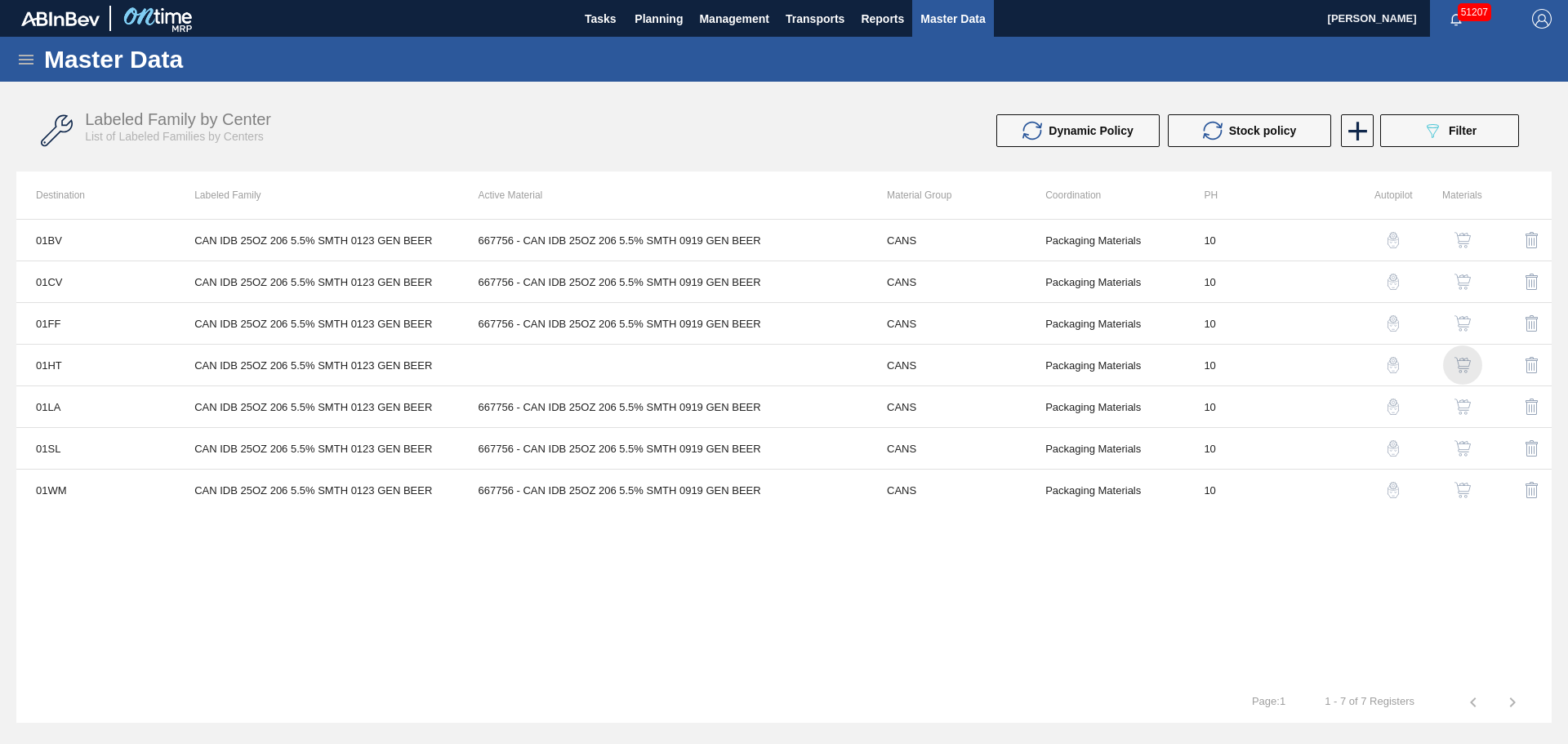
click at [1470, 364] on div "button" at bounding box center [1462, 365] width 20 height 16
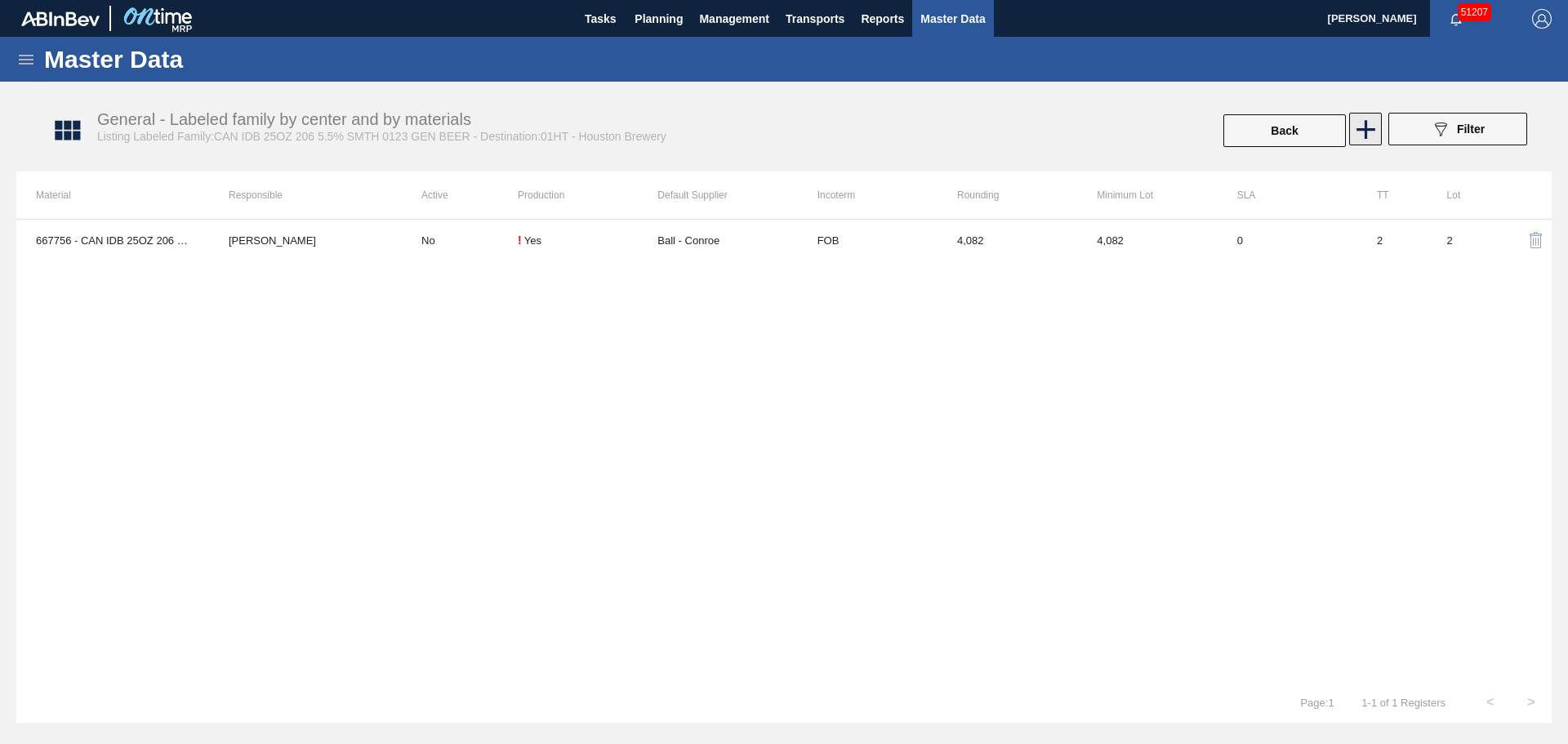
click at [1356, 139] on icon at bounding box center [1366, 130] width 32 height 32
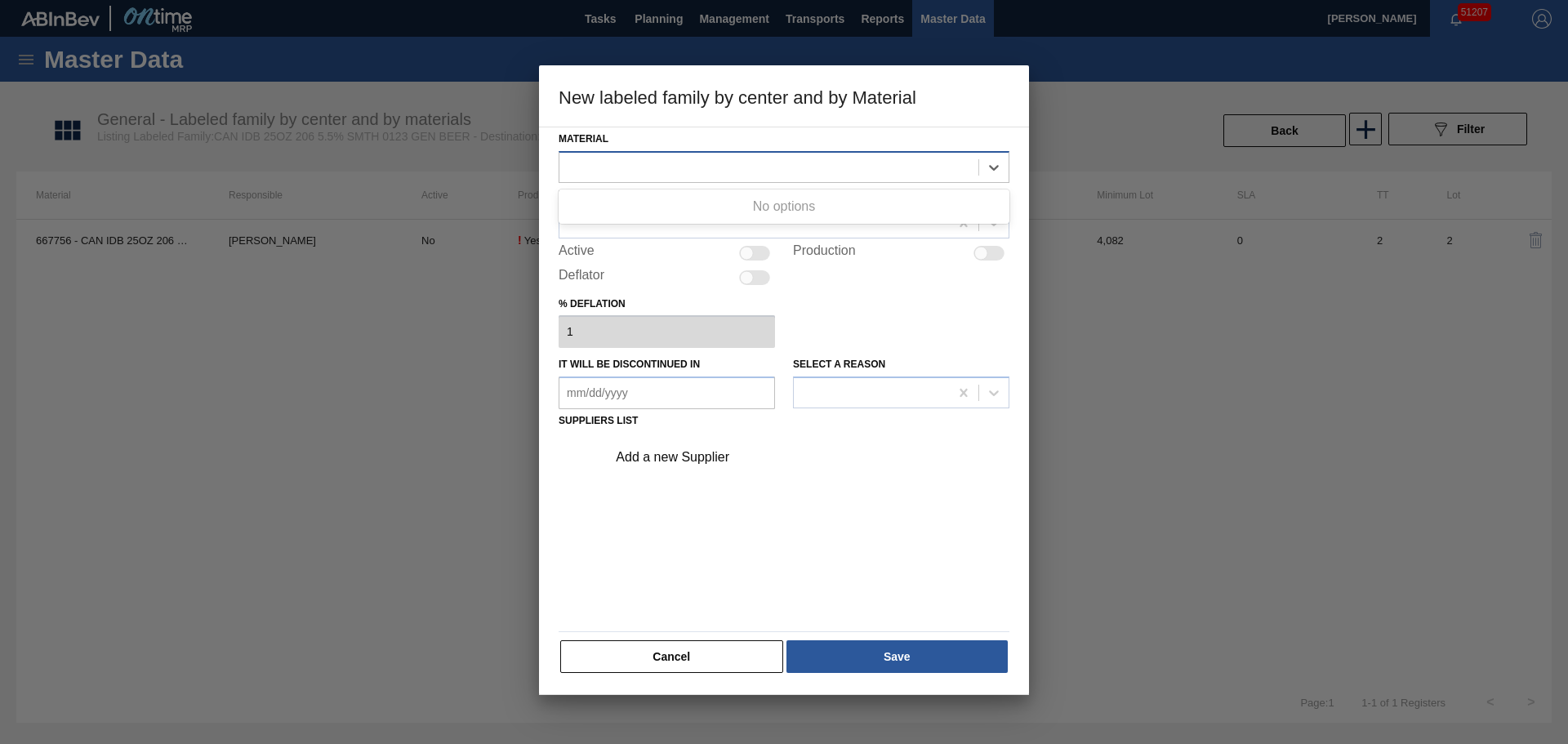
click at [705, 159] on div at bounding box center [769, 167] width 419 height 24
drag, startPoint x: 1367, startPoint y: 258, endPoint x: 1319, endPoint y: 129, distance: 137.6
click at [1367, 235] on div at bounding box center [784, 372] width 1568 height 744
click at [1311, 121] on div at bounding box center [784, 372] width 1568 height 744
click at [696, 637] on div "Material Responsible Active Production Deflator % deflation 1 It will be discon…" at bounding box center [784, 400] width 451 height 547
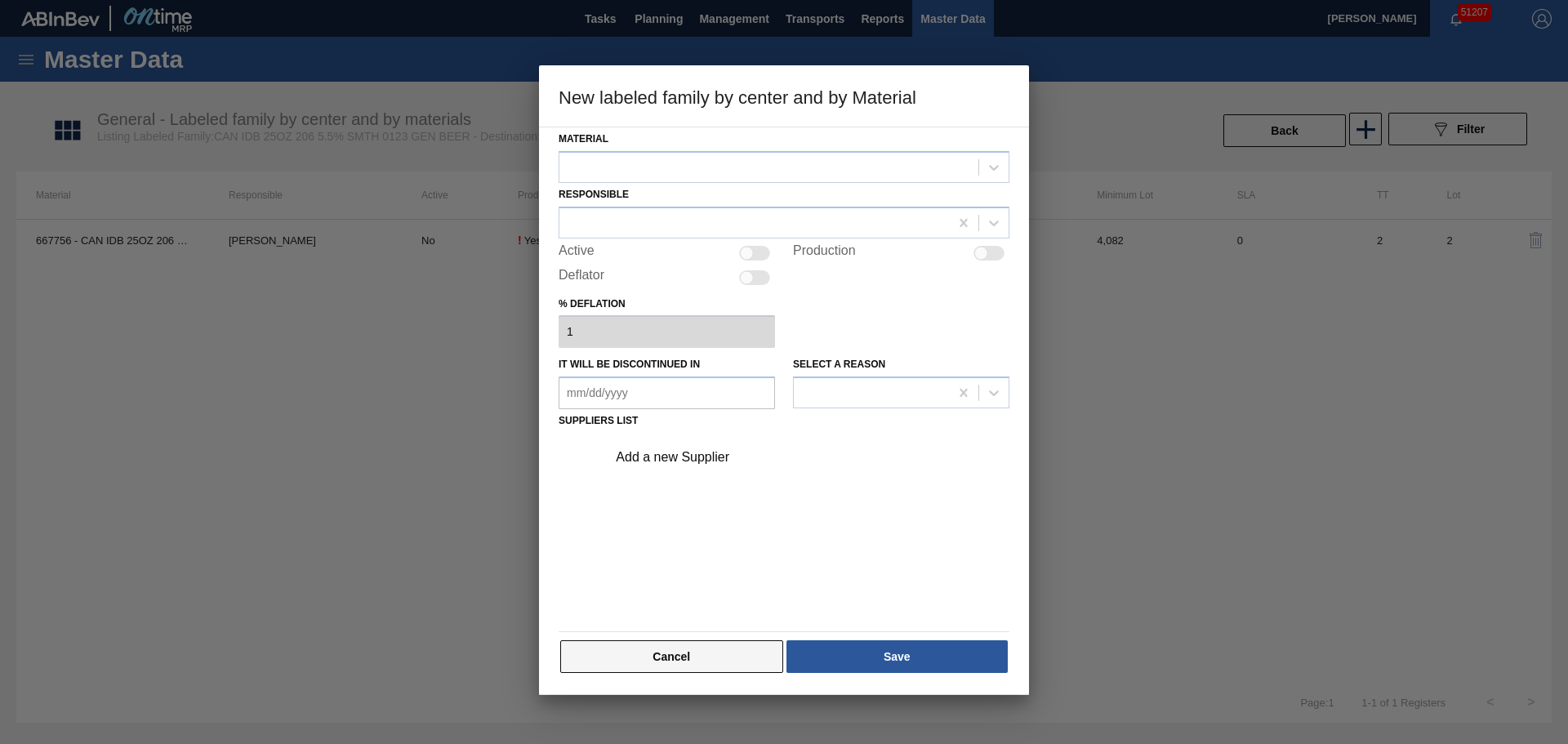
click at [719, 647] on button "Cancel" at bounding box center [672, 657] width 223 height 33
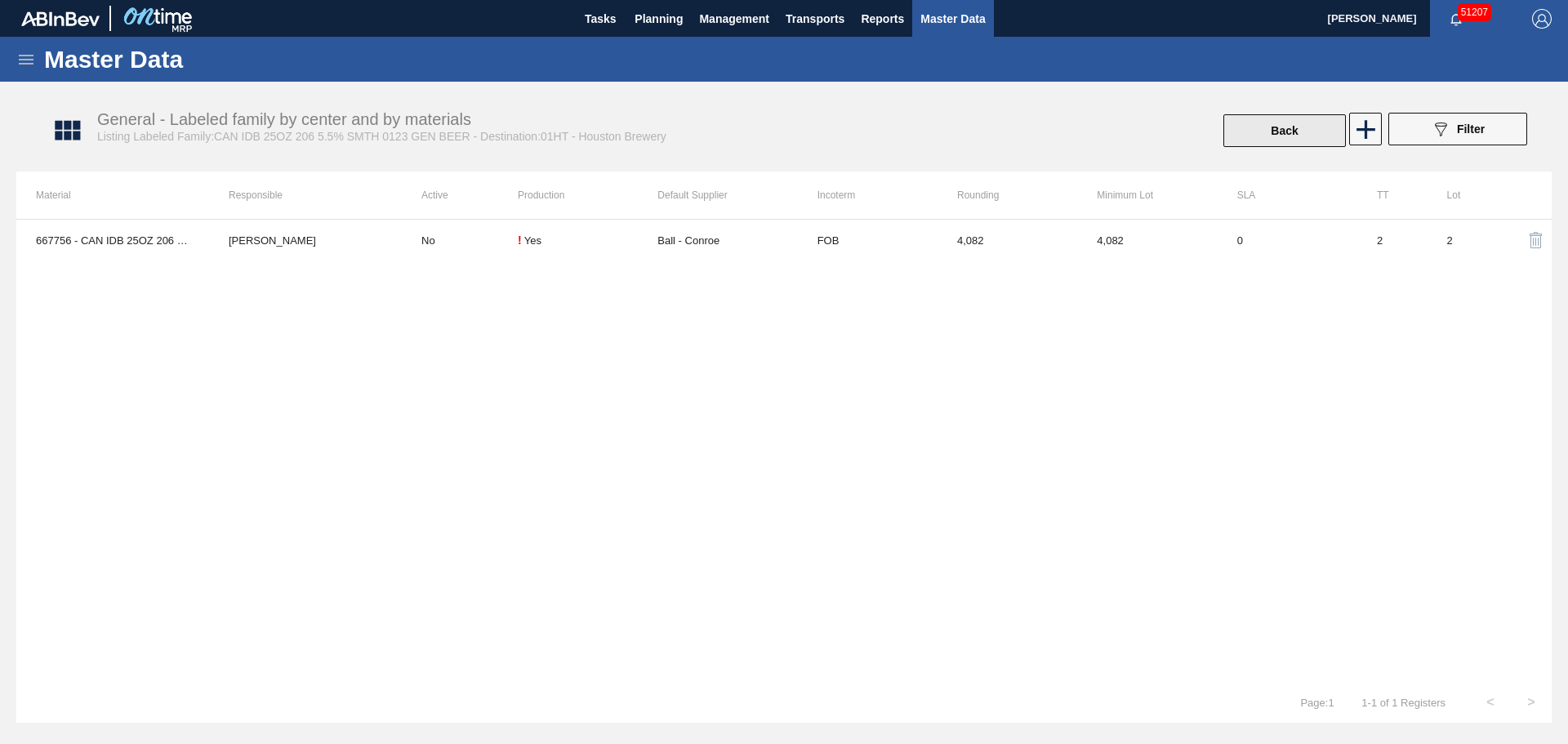
click at [1309, 131] on button "Back" at bounding box center [1284, 131] width 122 height 33
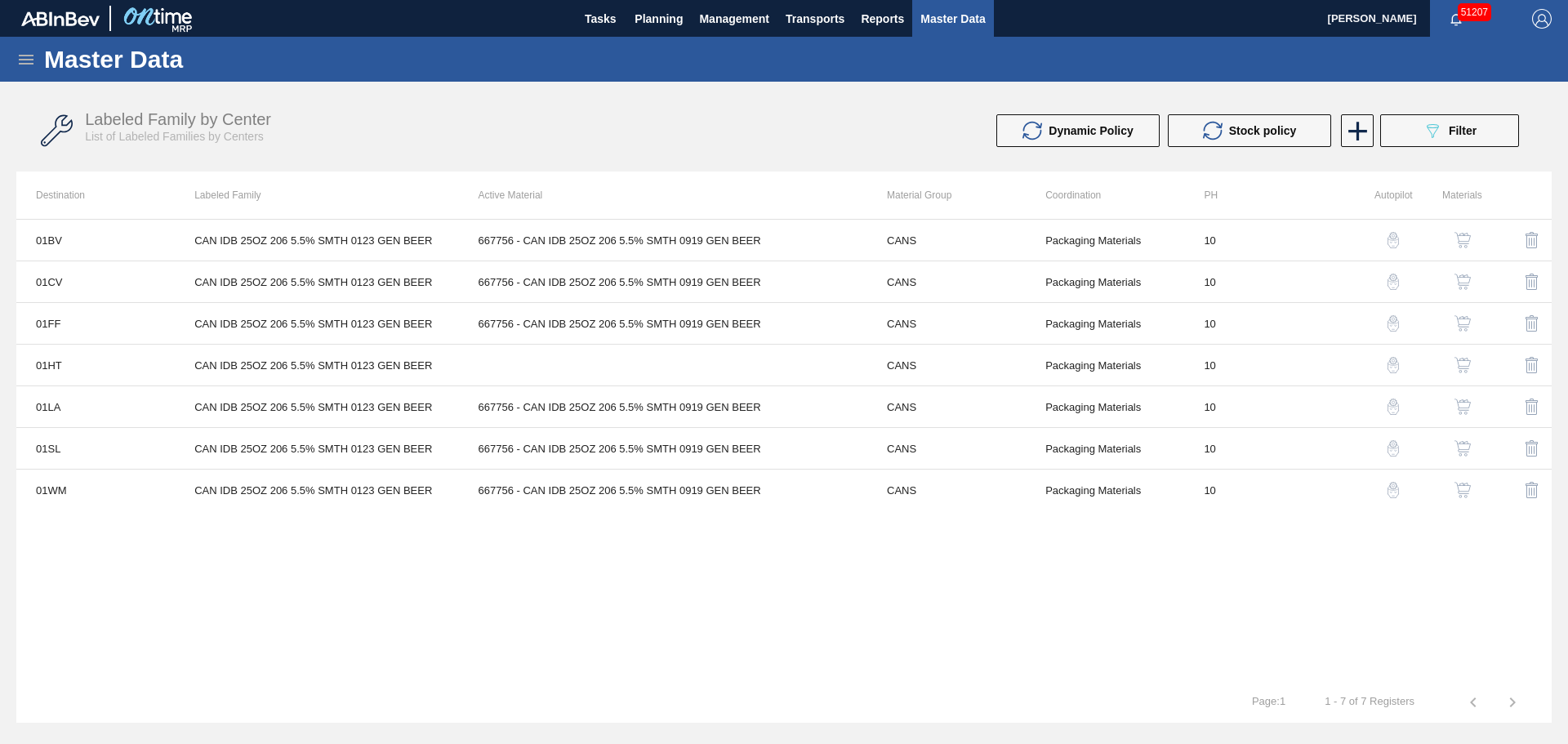
click at [1469, 108] on div "Labeled Family by Center List of Labeled Families by Centers Dynamic Policy Sto…" at bounding box center [784, 131] width 1535 height 61
click at [1476, 133] on span "Filter" at bounding box center [1462, 130] width 28 height 13
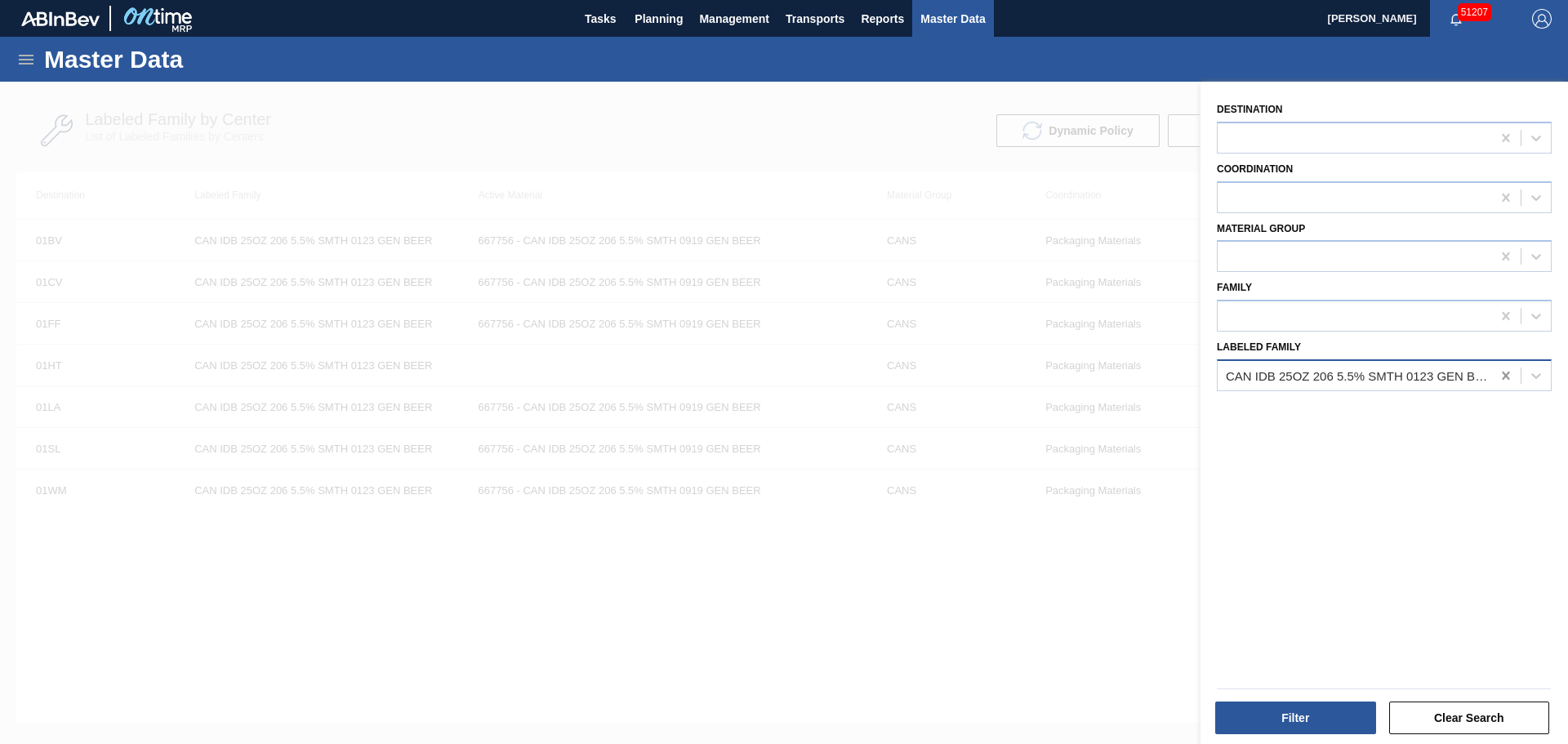
click at [1504, 374] on icon at bounding box center [1505, 375] width 16 height 16
drag, startPoint x: 1397, startPoint y: 408, endPoint x: 1392, endPoint y: 434, distance: 26.5
click at [1396, 408] on div "CAN IDB 25OZ 206 SMTH" at bounding box center [1384, 417] width 335 height 31
click at [1311, 715] on button "Filter" at bounding box center [1296, 718] width 161 height 33
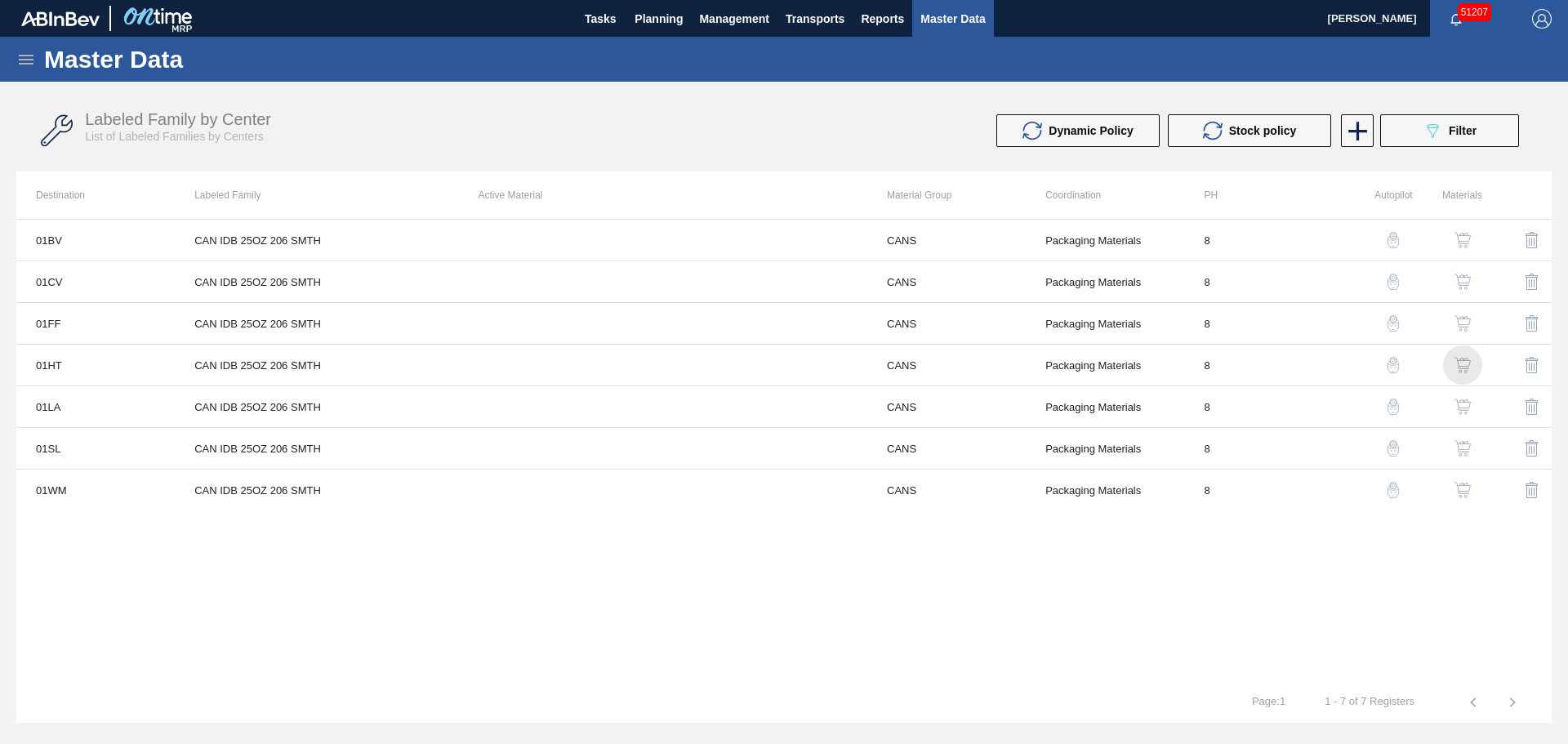
click at [1467, 362] on img "button" at bounding box center [1462, 365] width 16 height 16
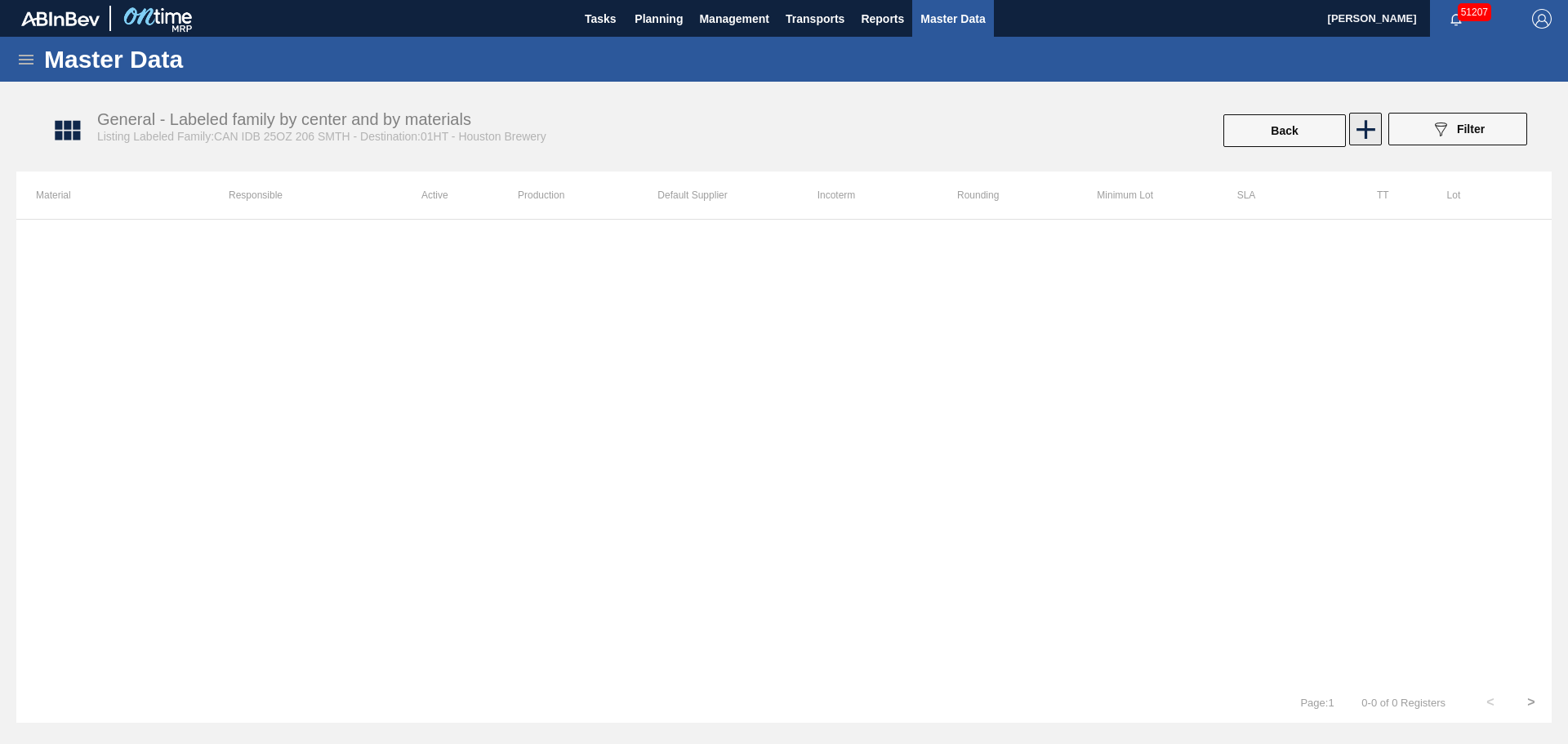
click at [1374, 126] on icon at bounding box center [1366, 130] width 32 height 32
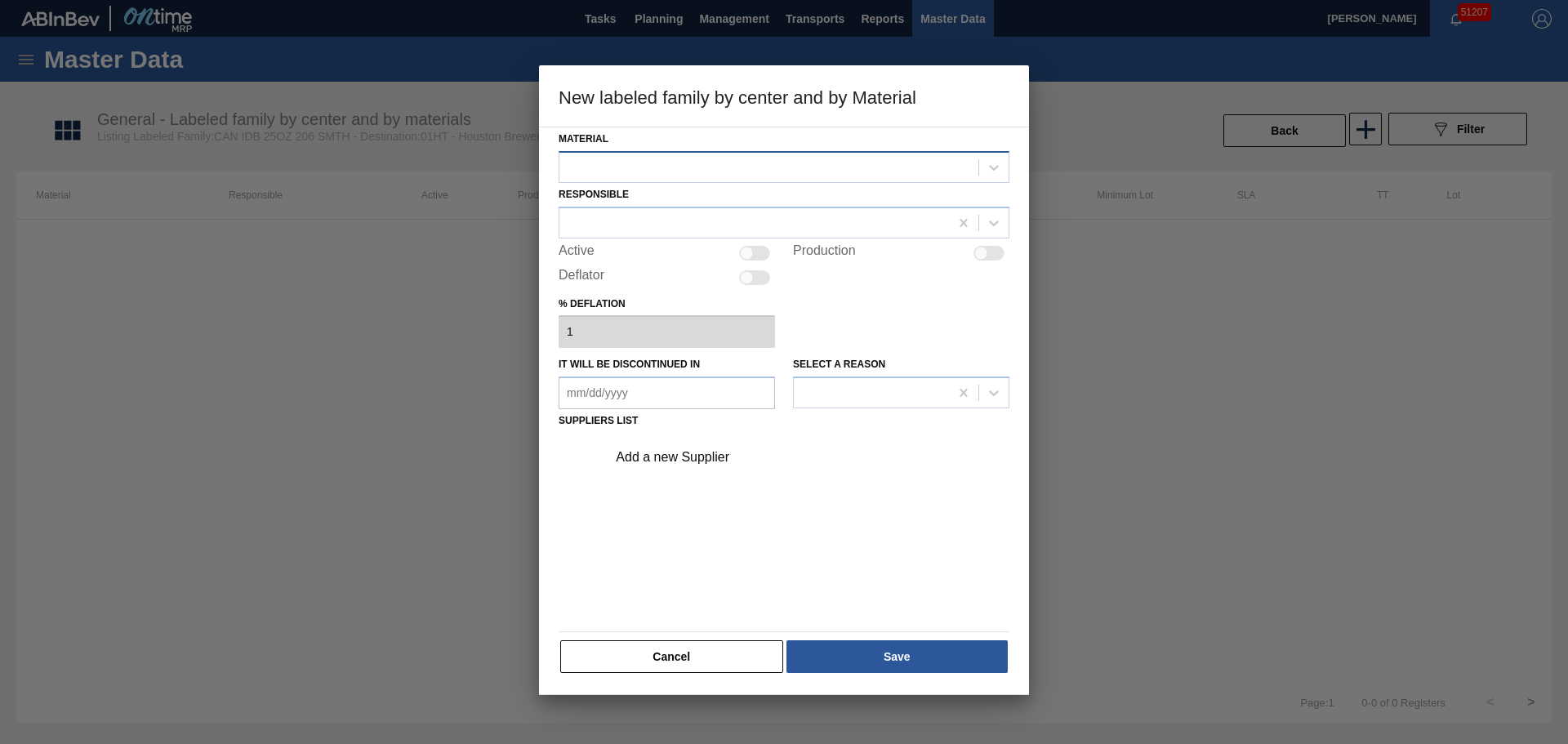
drag, startPoint x: 552, startPoint y: 176, endPoint x: 564, endPoint y: 176, distance: 12.0
click at [555, 176] on div "Material Responsible Active Production Deflator % deflation 1 It will be discon…" at bounding box center [784, 411] width 490 height 568
click at [572, 174] on div at bounding box center [769, 167] width 419 height 24
click at [615, 207] on div "880446 - CAN IDB 25OZ 206 5.5% SMTH 0123 GEN BEER" at bounding box center [784, 208] width 451 height 31
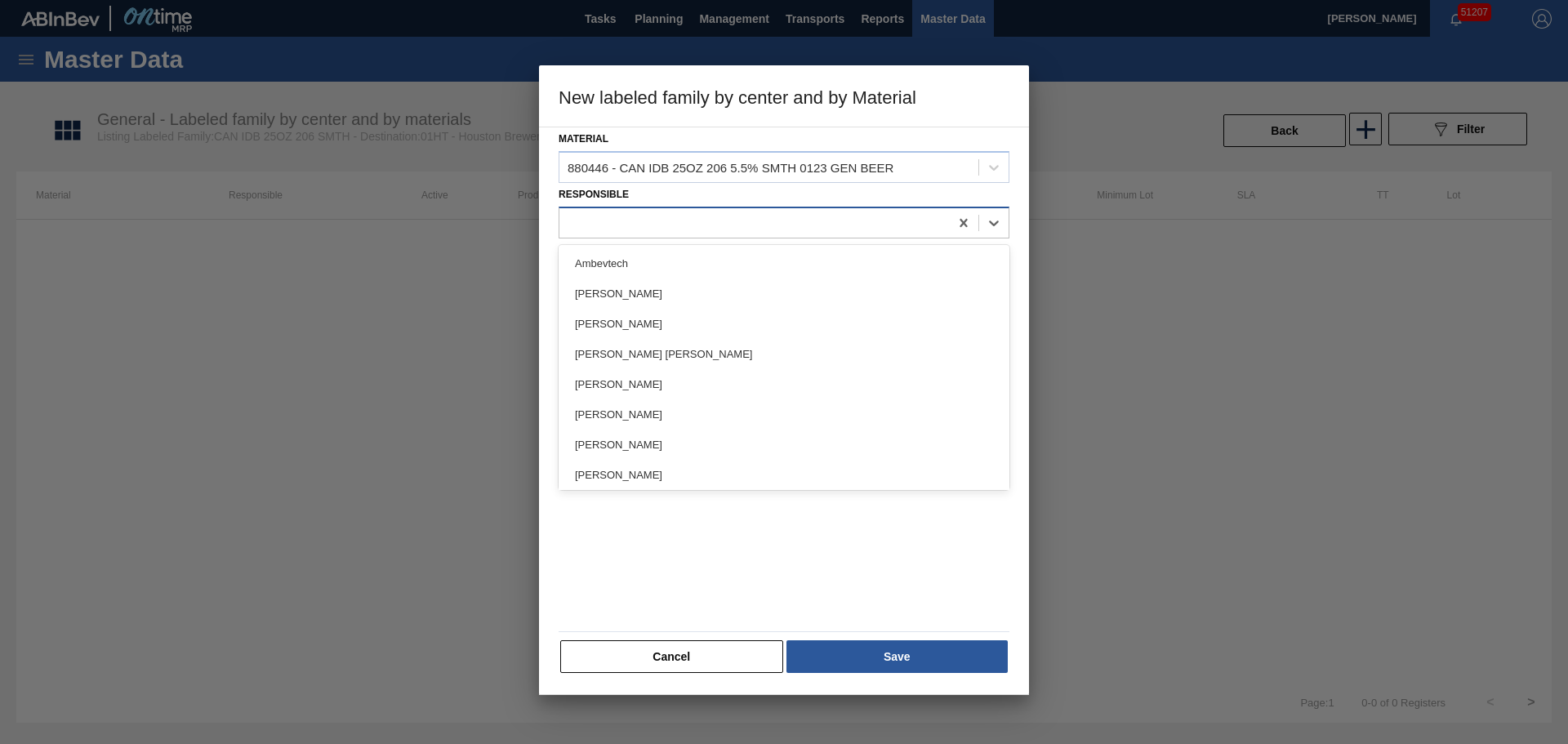
click at [731, 231] on div at bounding box center [754, 222] width 389 height 24
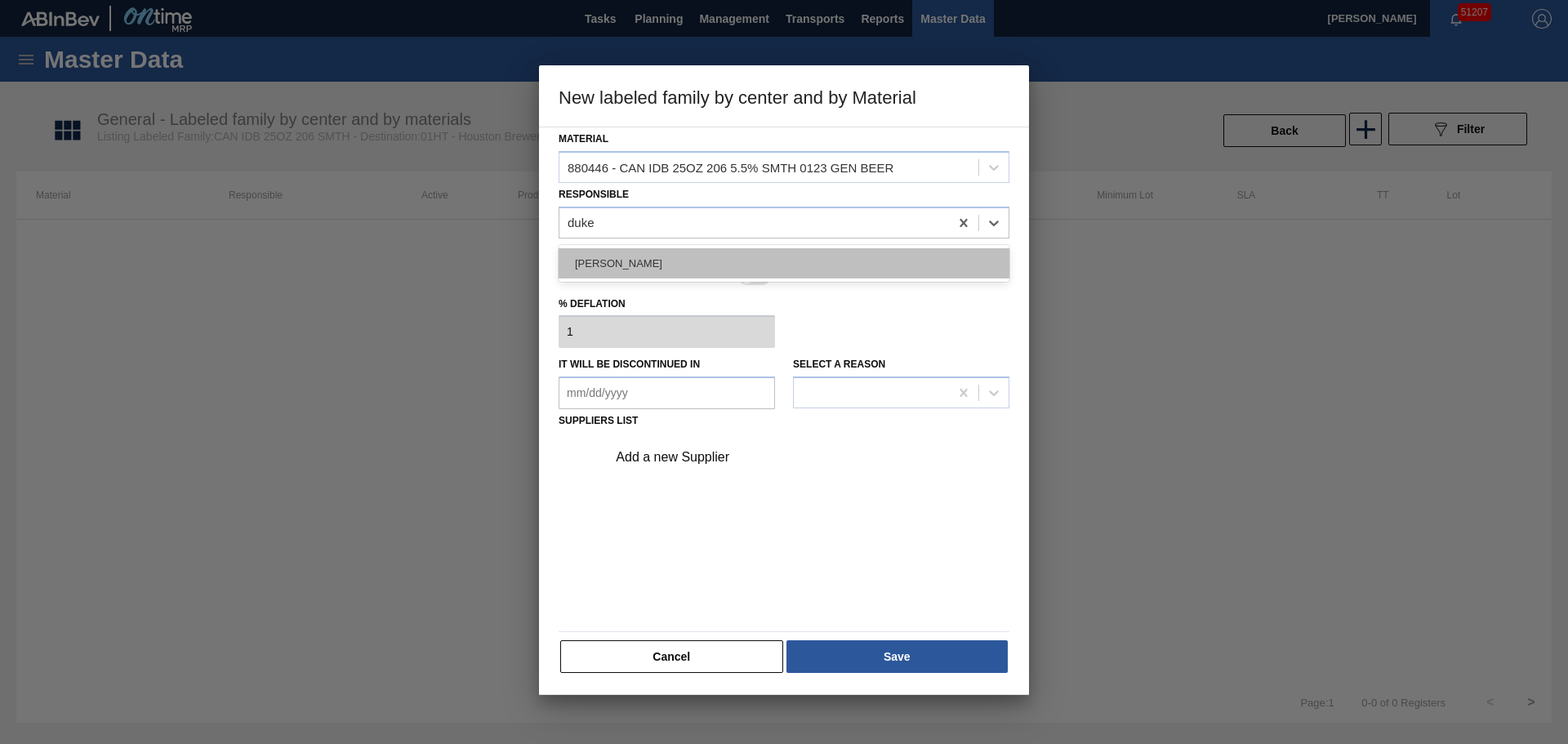
click at [717, 258] on div "Isaiah Duke" at bounding box center [784, 264] width 451 height 31
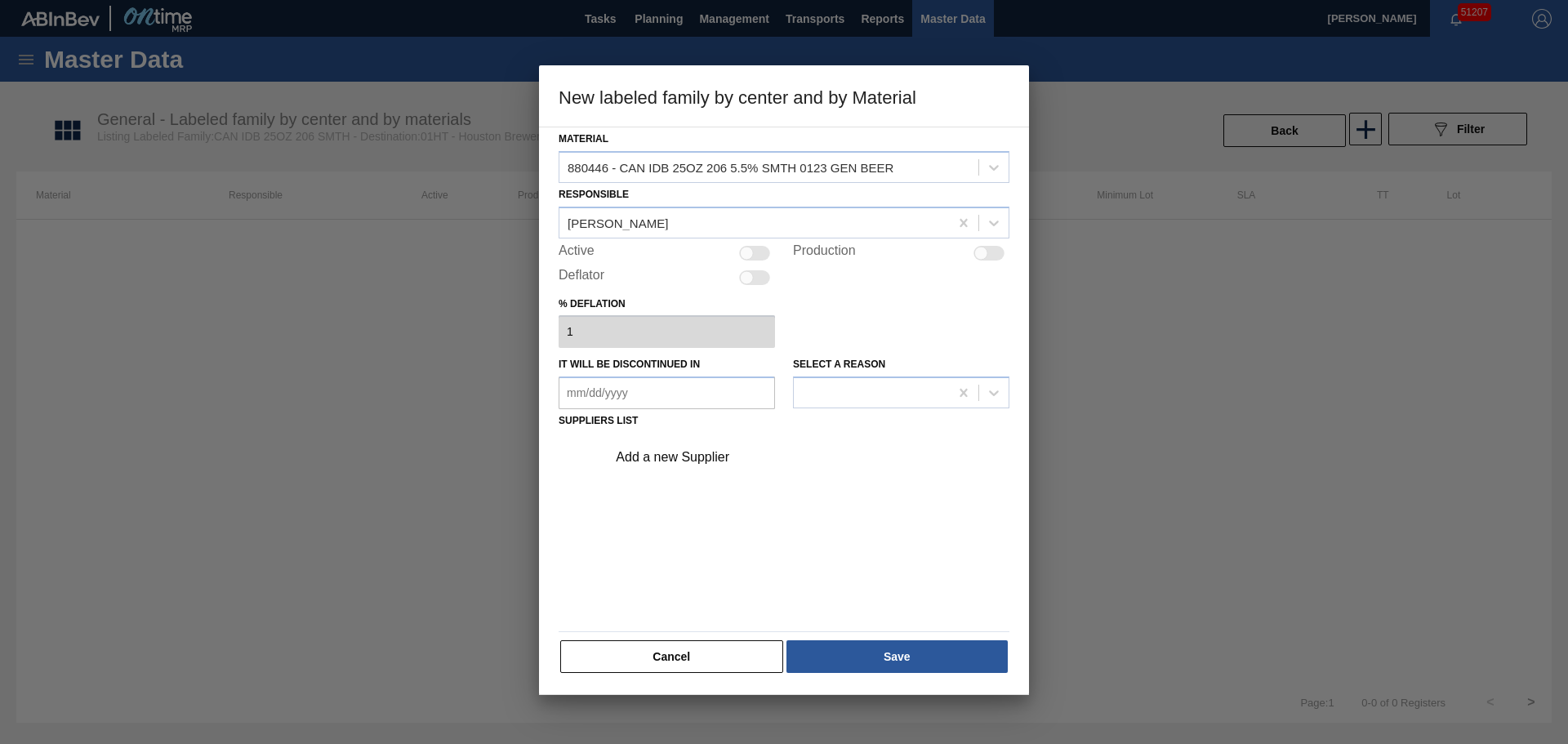
click at [756, 262] on div "Active" at bounding box center [667, 253] width 216 height 20
click at [752, 253] on div at bounding box center [746, 253] width 14 height 14
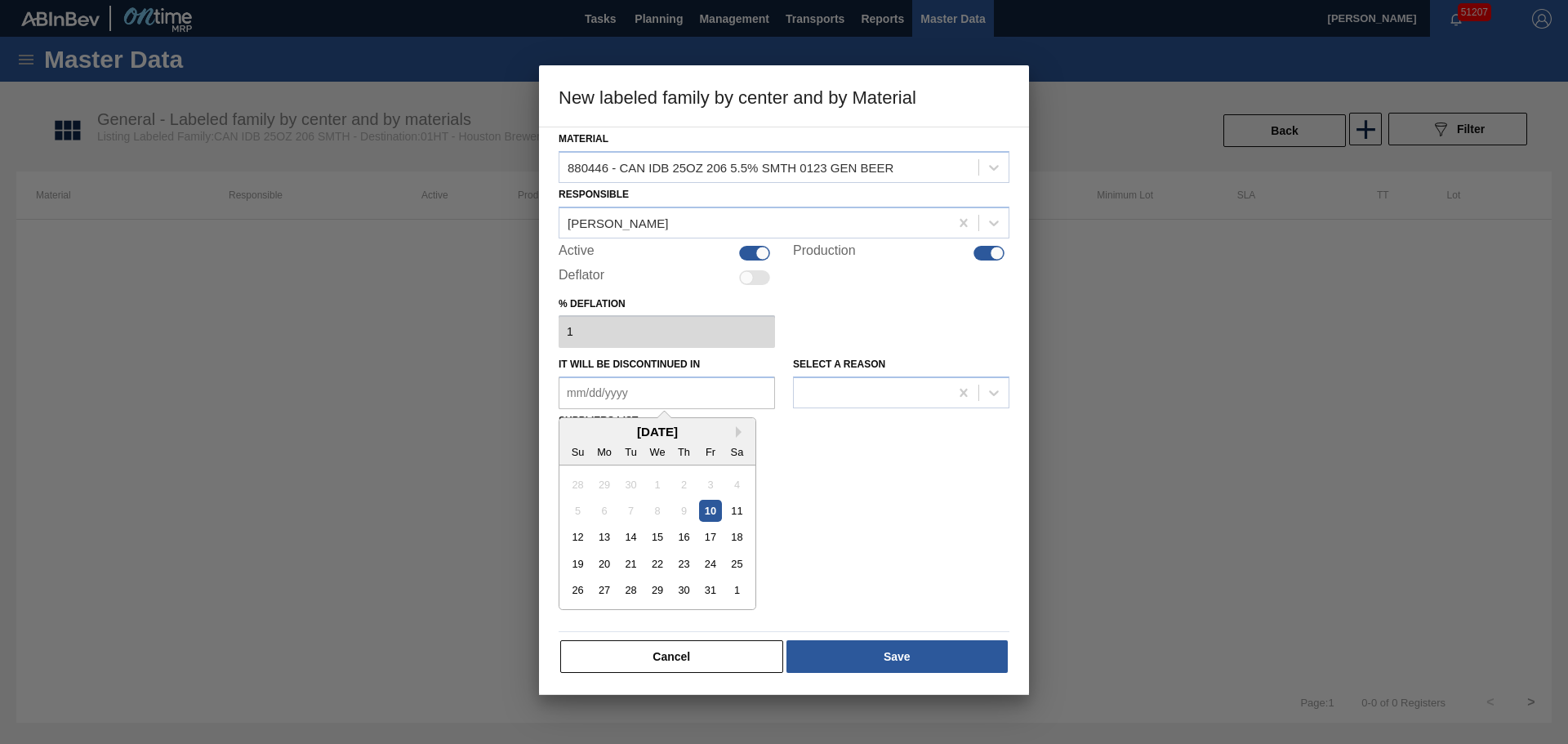
click at [704, 396] on in "It will be discontinued in" at bounding box center [667, 393] width 216 height 33
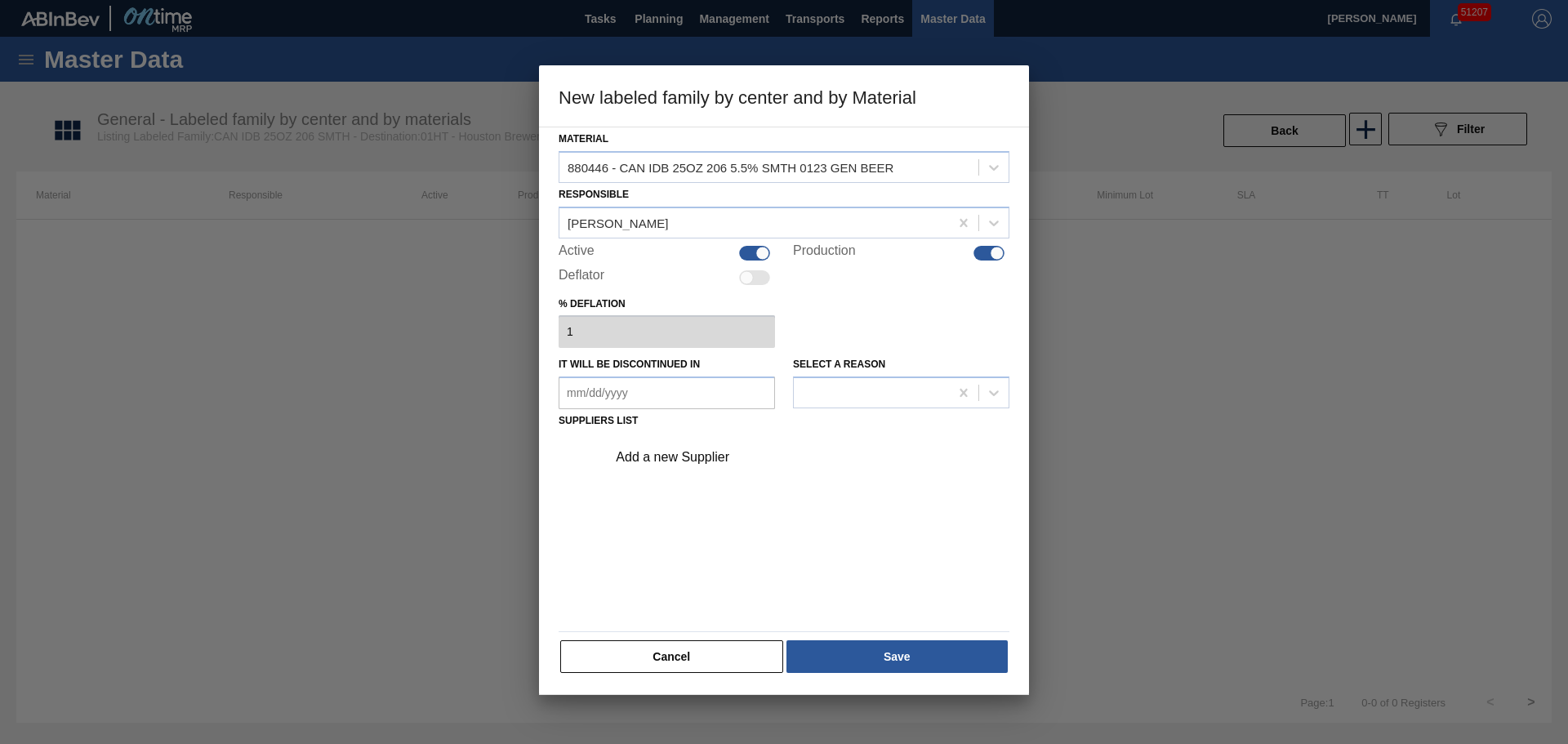
click at [823, 484] on div "Add a new Supplier" at bounding box center [784, 529] width 451 height 192
click at [723, 437] on div "Add a new Supplier" at bounding box center [803, 457] width 412 height 41
click at [711, 450] on div "Add a new Supplier" at bounding box center [775, 457] width 320 height 14
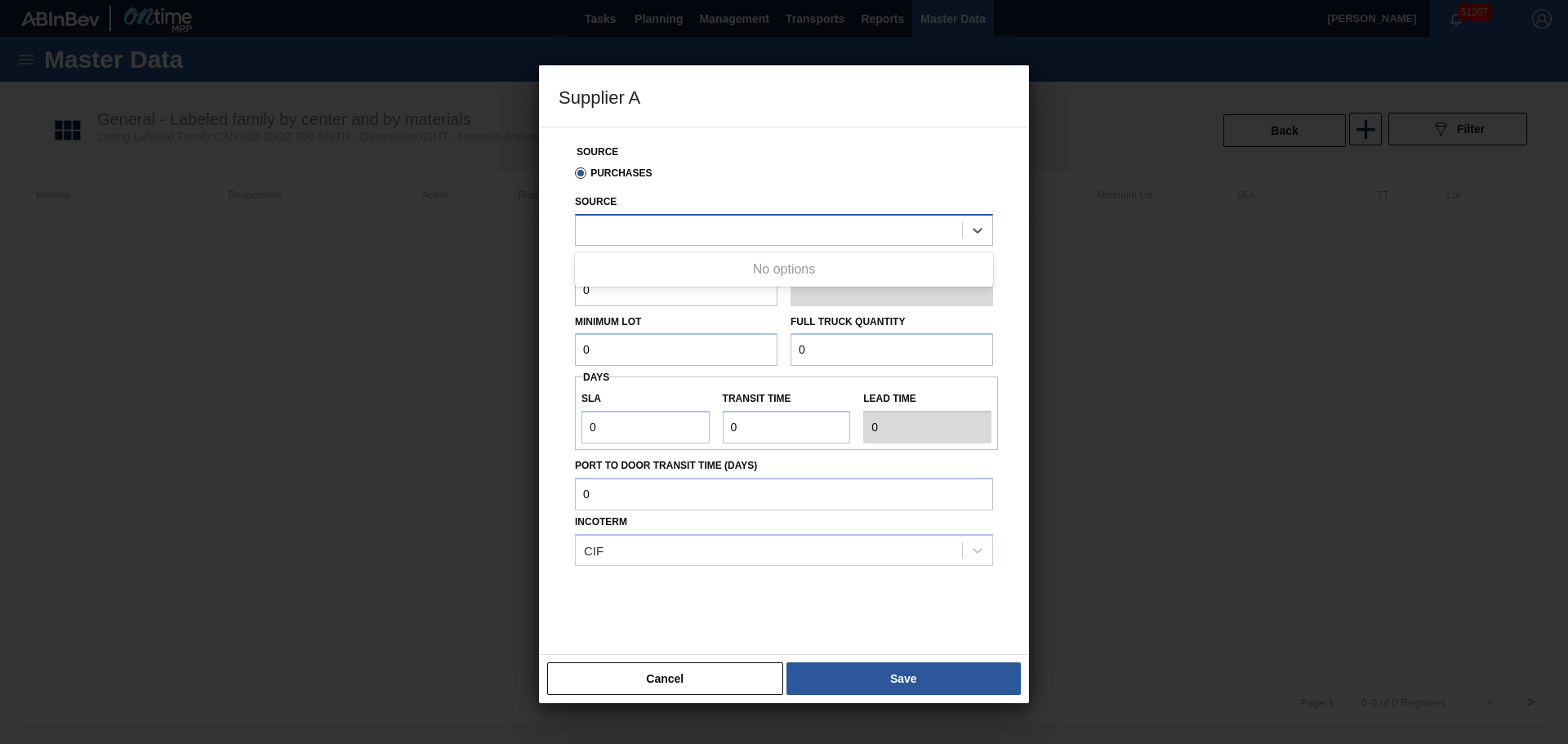
click at [649, 233] on div at bounding box center [768, 230] width 386 height 24
click at [671, 271] on div "8342929 - Ball - Conroe" at bounding box center [784, 271] width 418 height 31
click at [867, 679] on button "Save" at bounding box center [903, 679] width 234 height 33
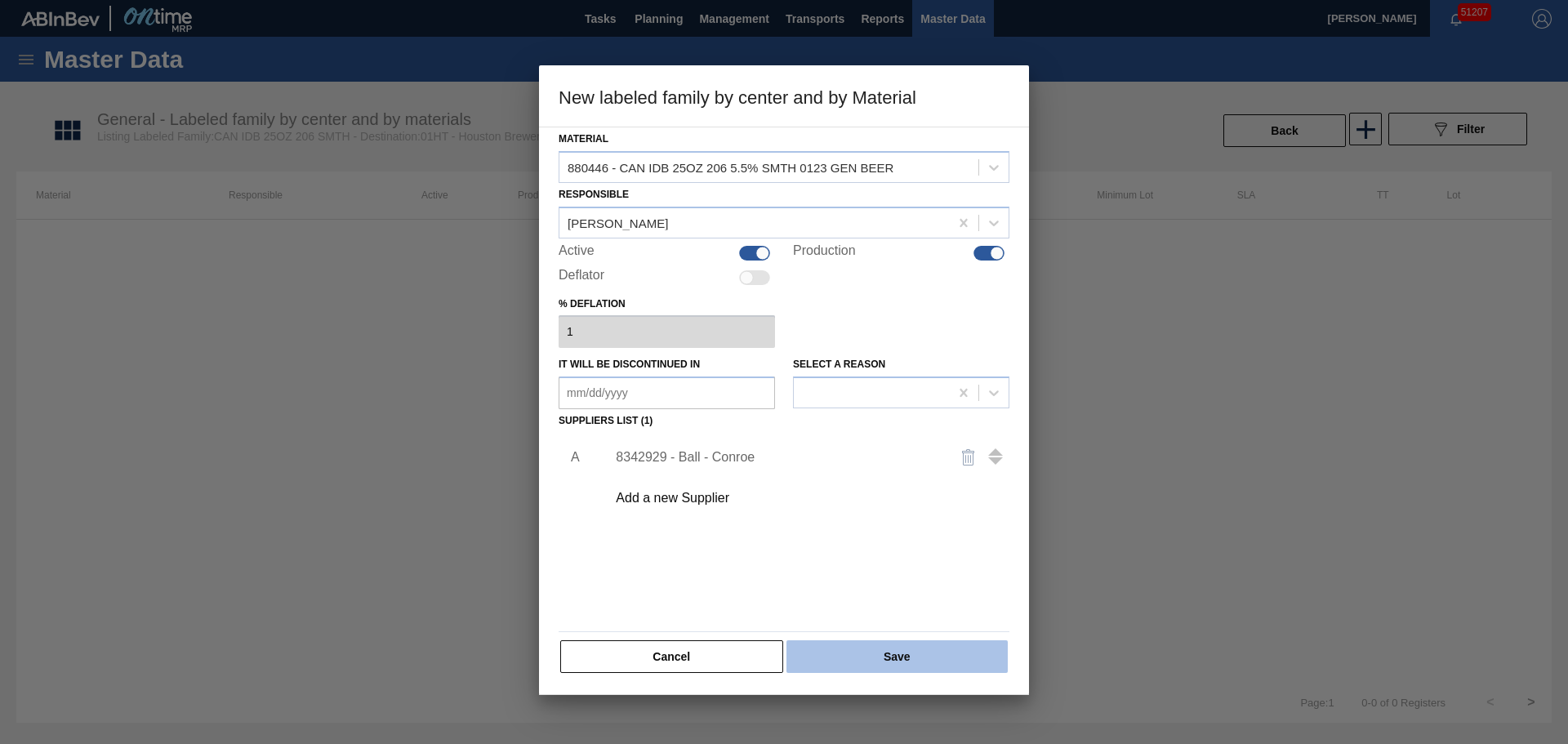
click at [874, 667] on button "Save" at bounding box center [896, 657] width 221 height 33
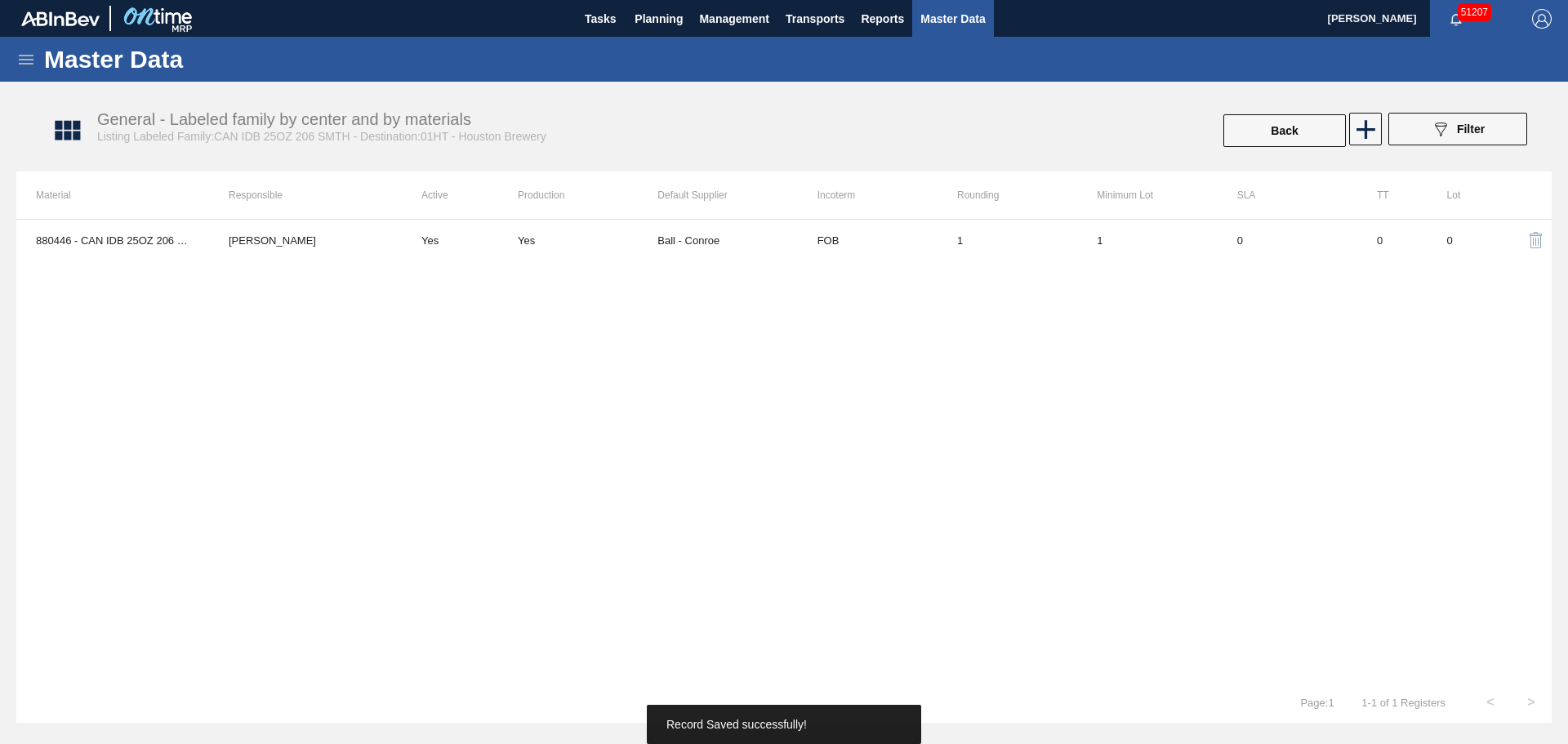
click at [1248, 114] on div "Back" at bounding box center [1284, 131] width 126 height 36
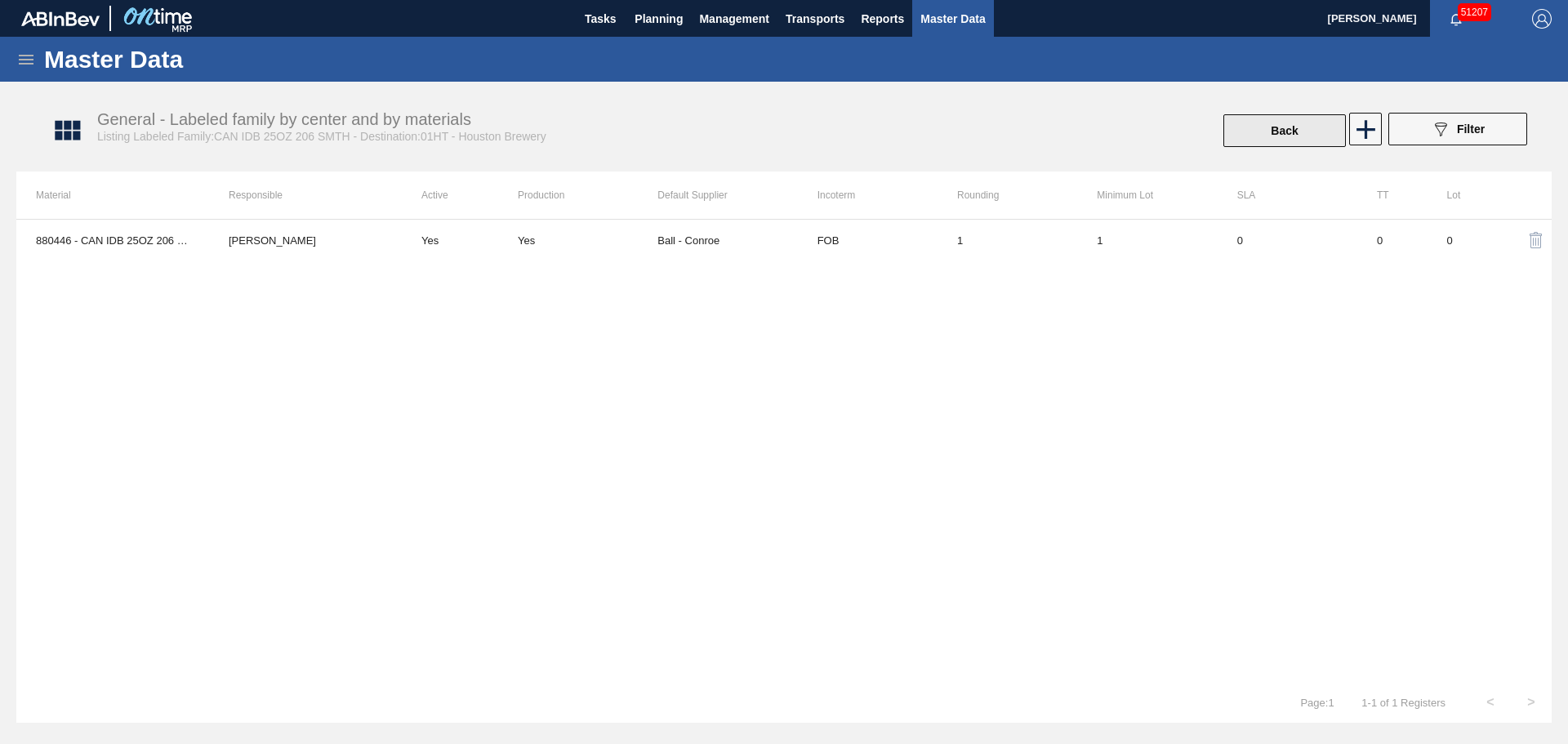
click at [1253, 119] on button "Back" at bounding box center [1284, 131] width 122 height 33
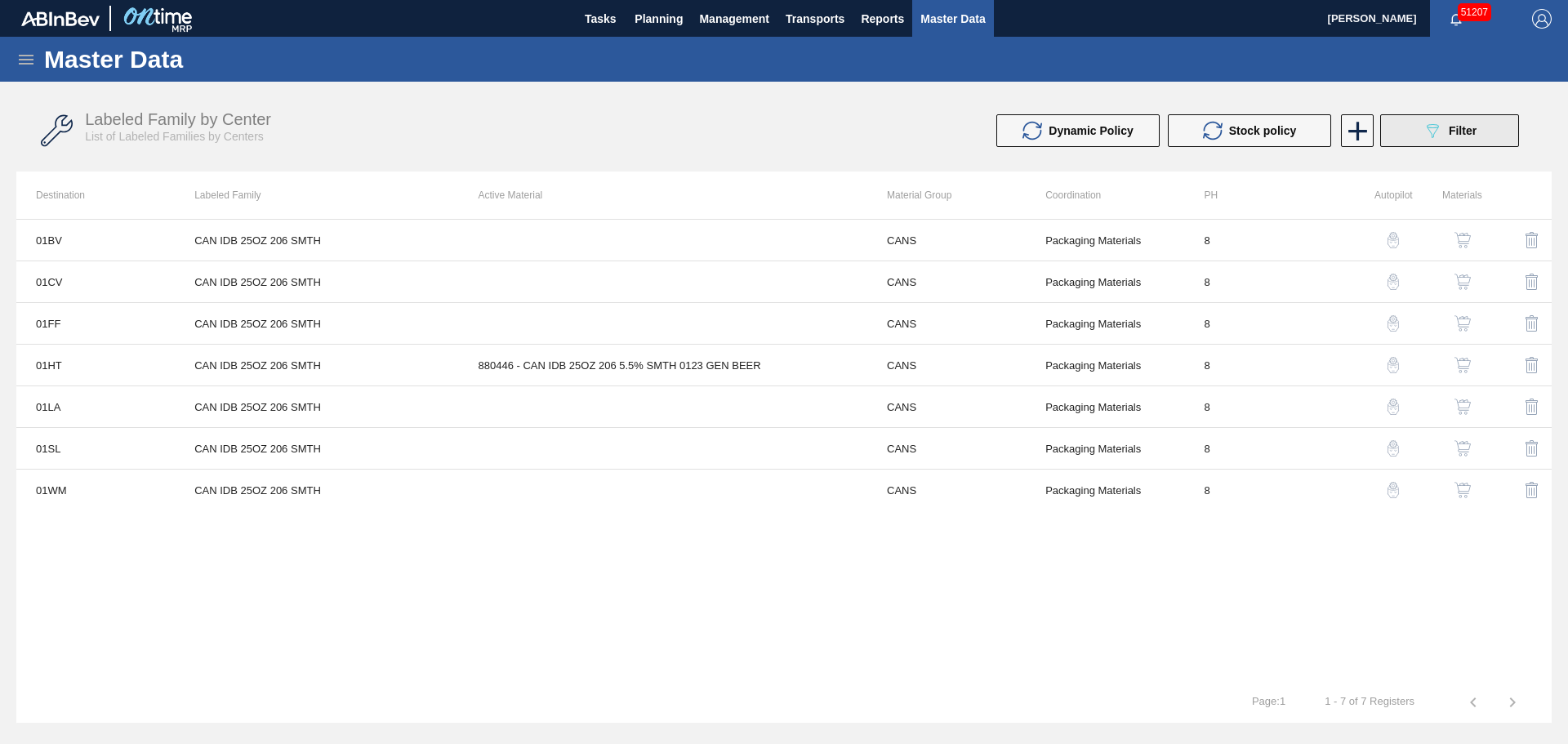
click at [1457, 118] on button "089F7B8B-B2A5-4AFE-B5C0-19BA573D28AC Filter" at bounding box center [1449, 131] width 139 height 33
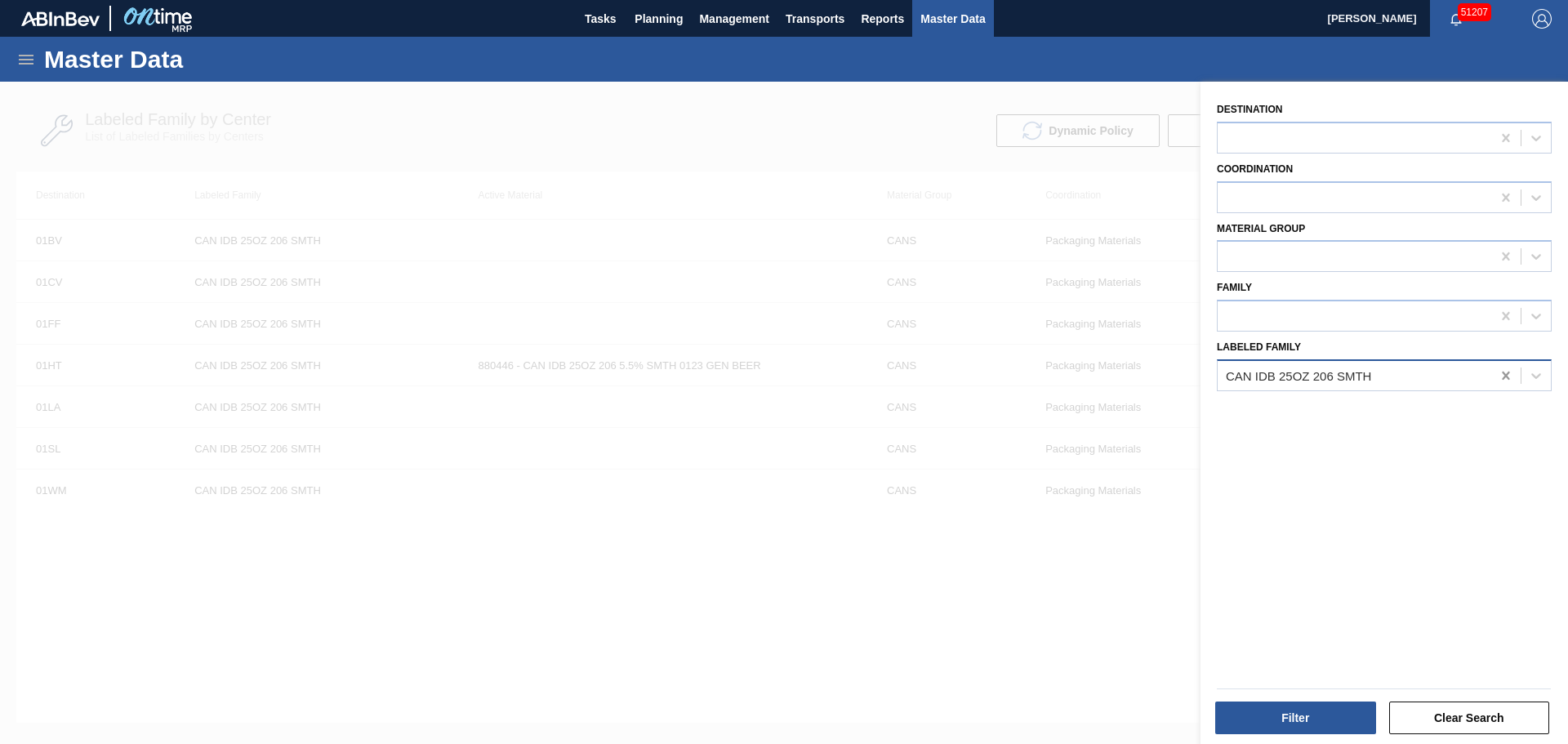
click at [1500, 375] on icon at bounding box center [1505, 375] width 16 height 16
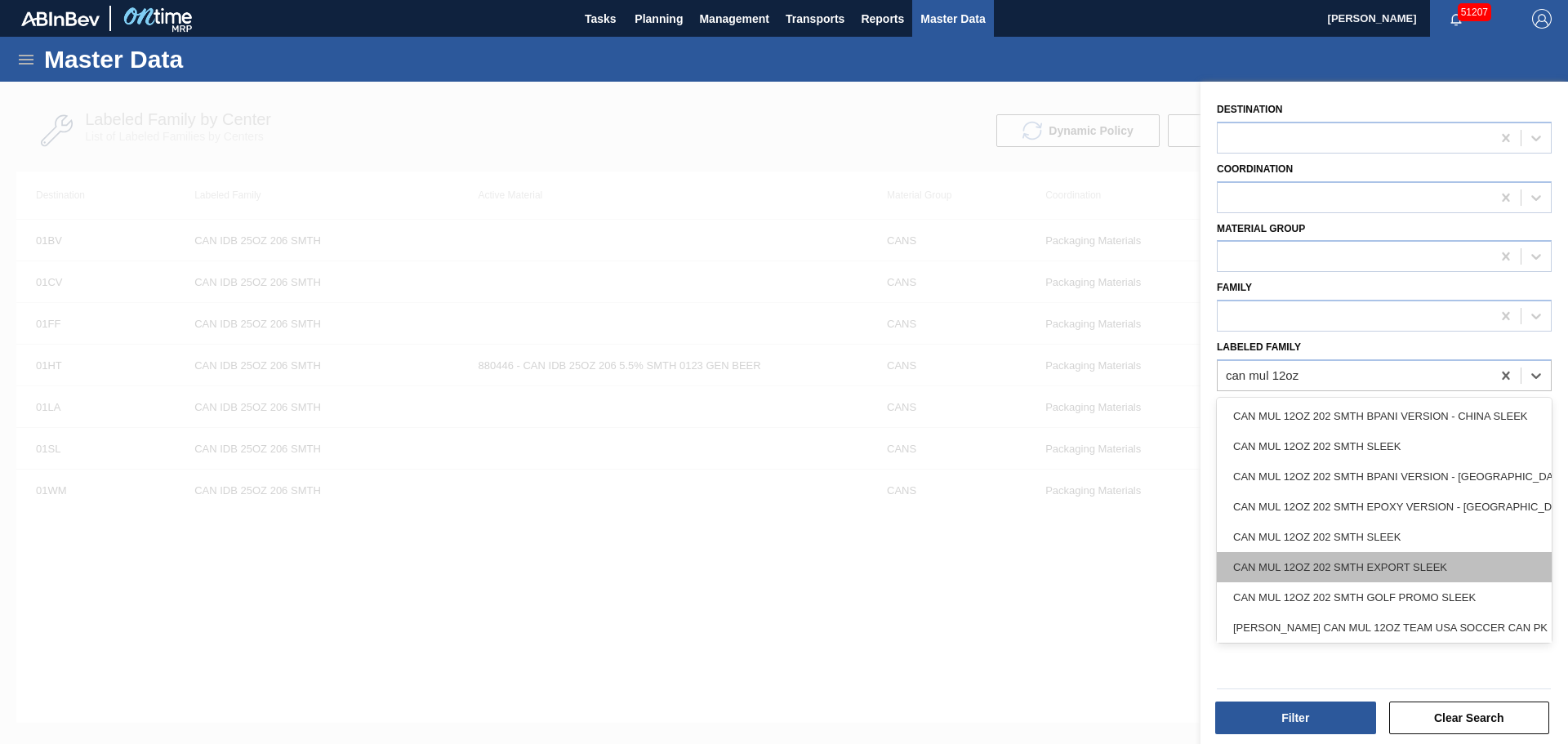
click at [1448, 568] on div "CAN MUL 12OZ 202 SMTH EXPORT SLEEK" at bounding box center [1384, 568] width 335 height 31
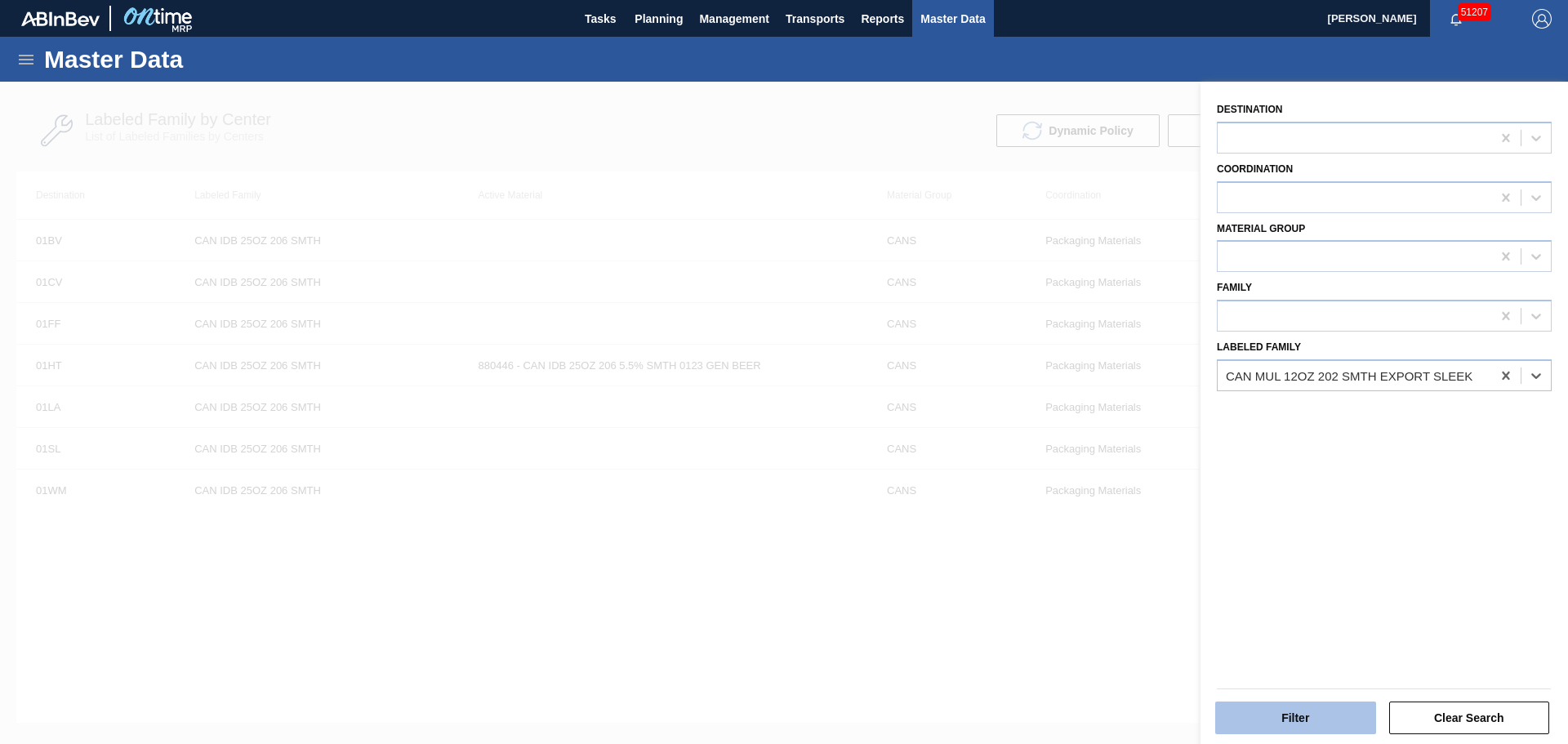
click at [1311, 724] on button "Filter" at bounding box center [1296, 718] width 161 height 33
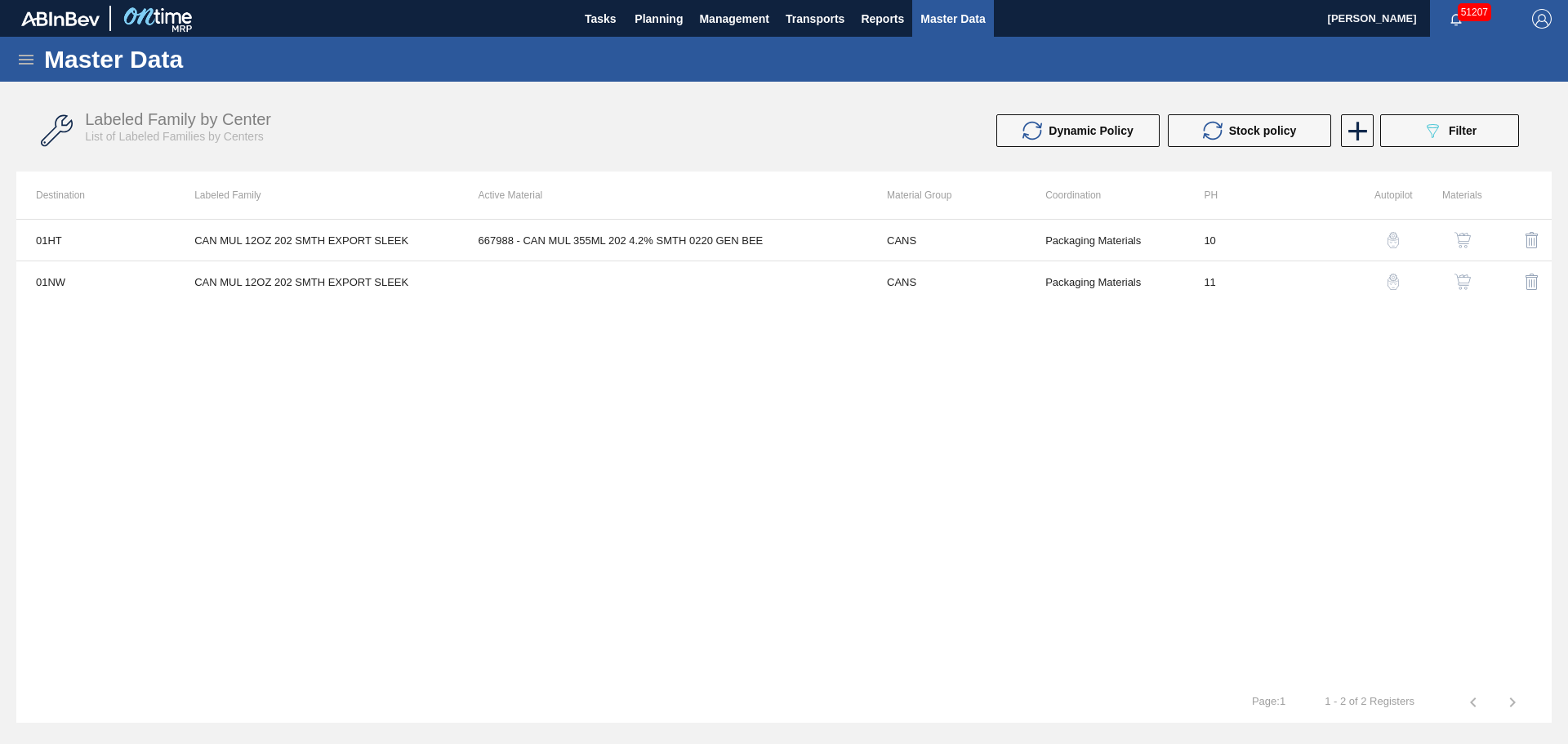
click at [1462, 234] on img "button" at bounding box center [1462, 239] width 16 height 16
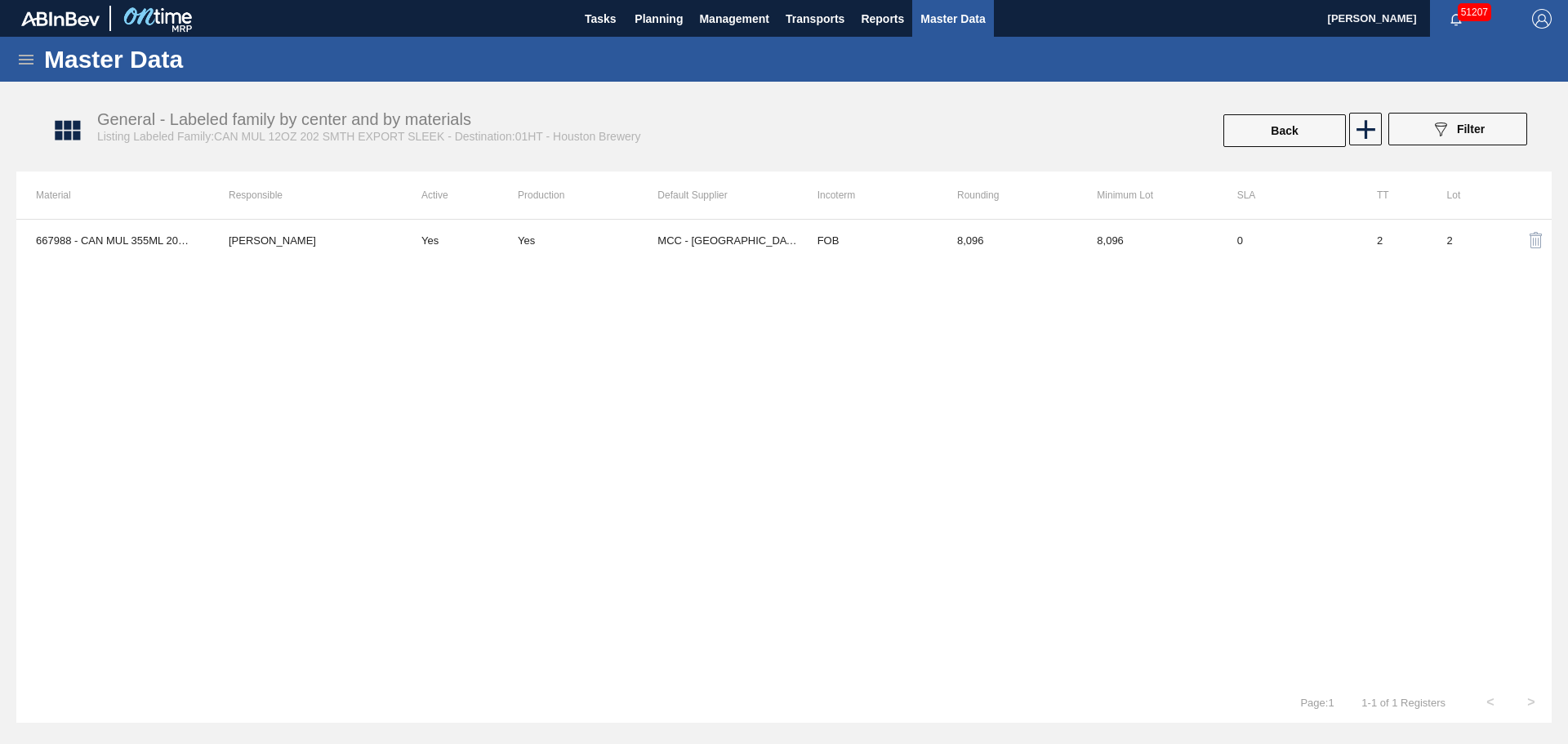
click at [1380, 135] on div "089F7B8B-B2A5-4AFE-B5C0-19BA573D28AC Filter" at bounding box center [1457, 131] width 155 height 36
click at [1375, 131] on icon at bounding box center [1366, 130] width 32 height 32
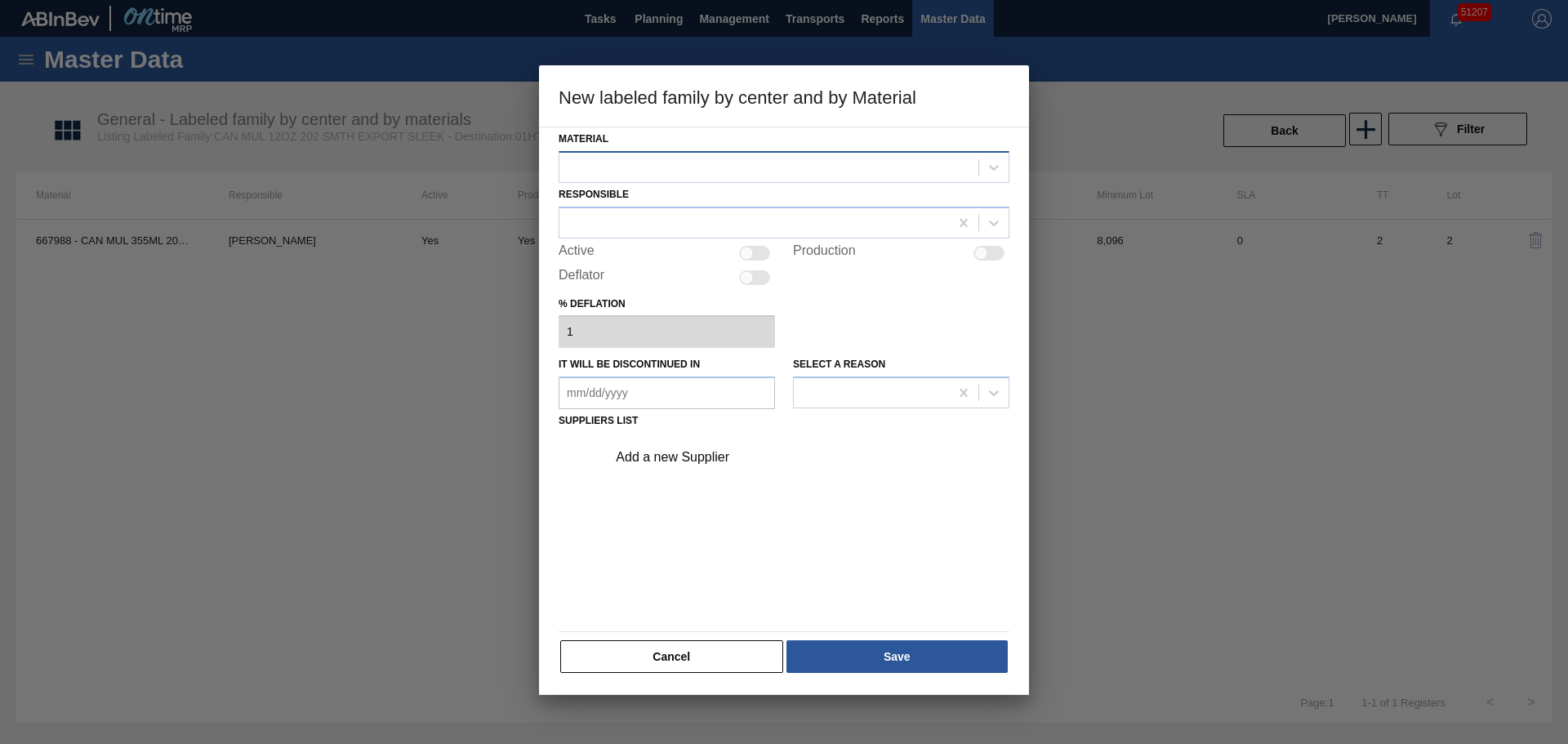
click at [645, 175] on div at bounding box center [769, 167] width 419 height 24
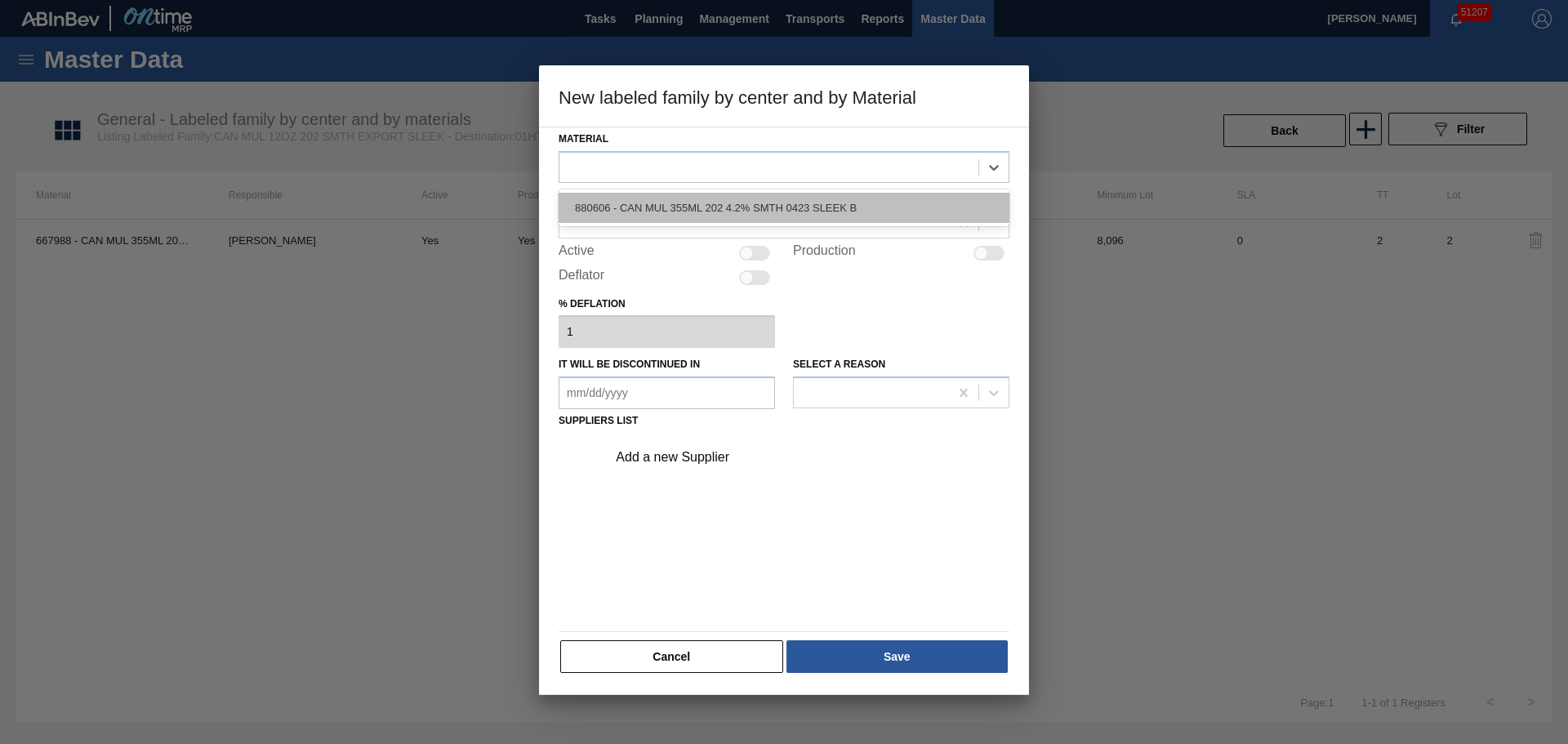
click at [660, 205] on div "880606 - CAN MUL 355ML 202 4.2% SMTH 0423 SLEEK B" at bounding box center [784, 208] width 451 height 31
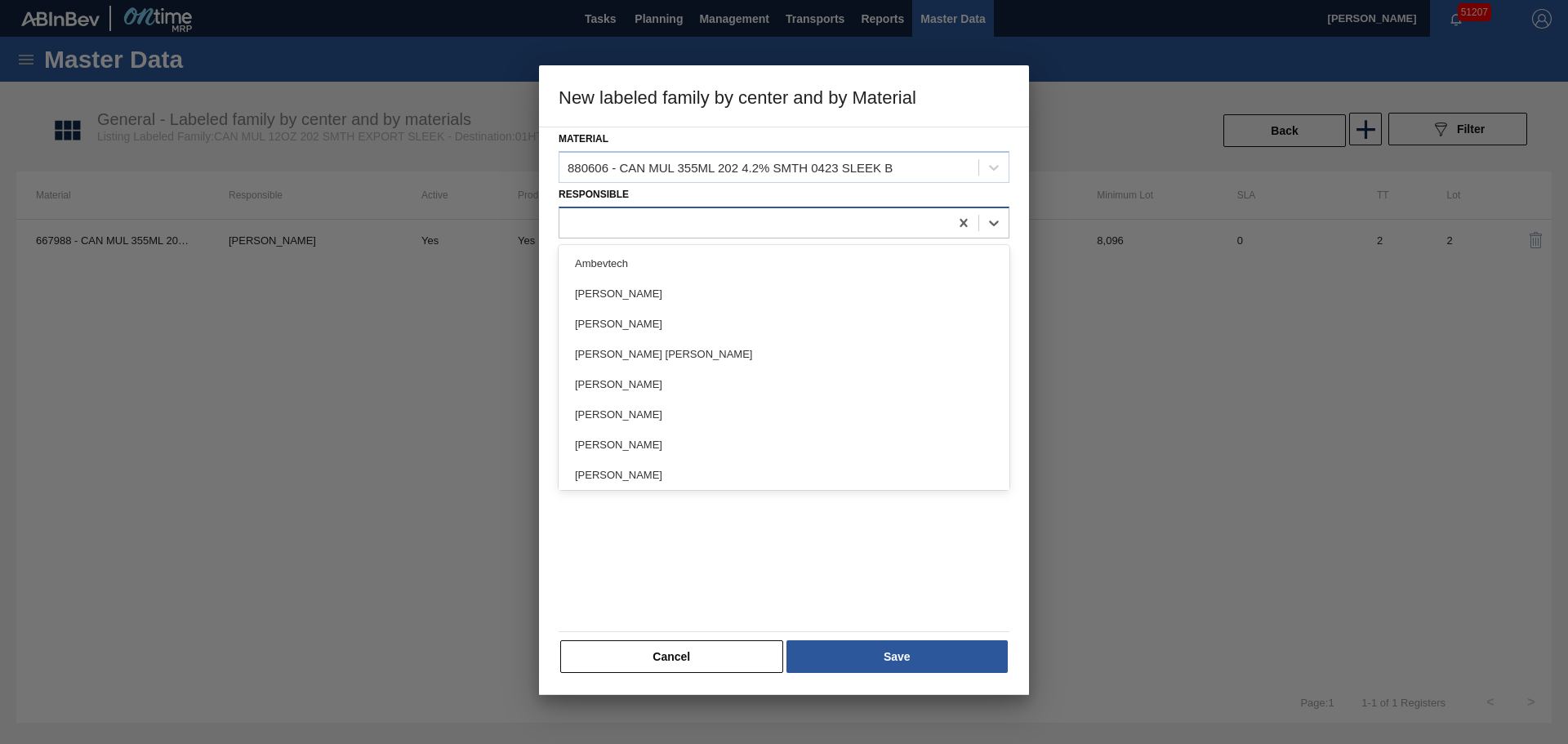
click at [670, 221] on div at bounding box center [754, 222] width 389 height 24
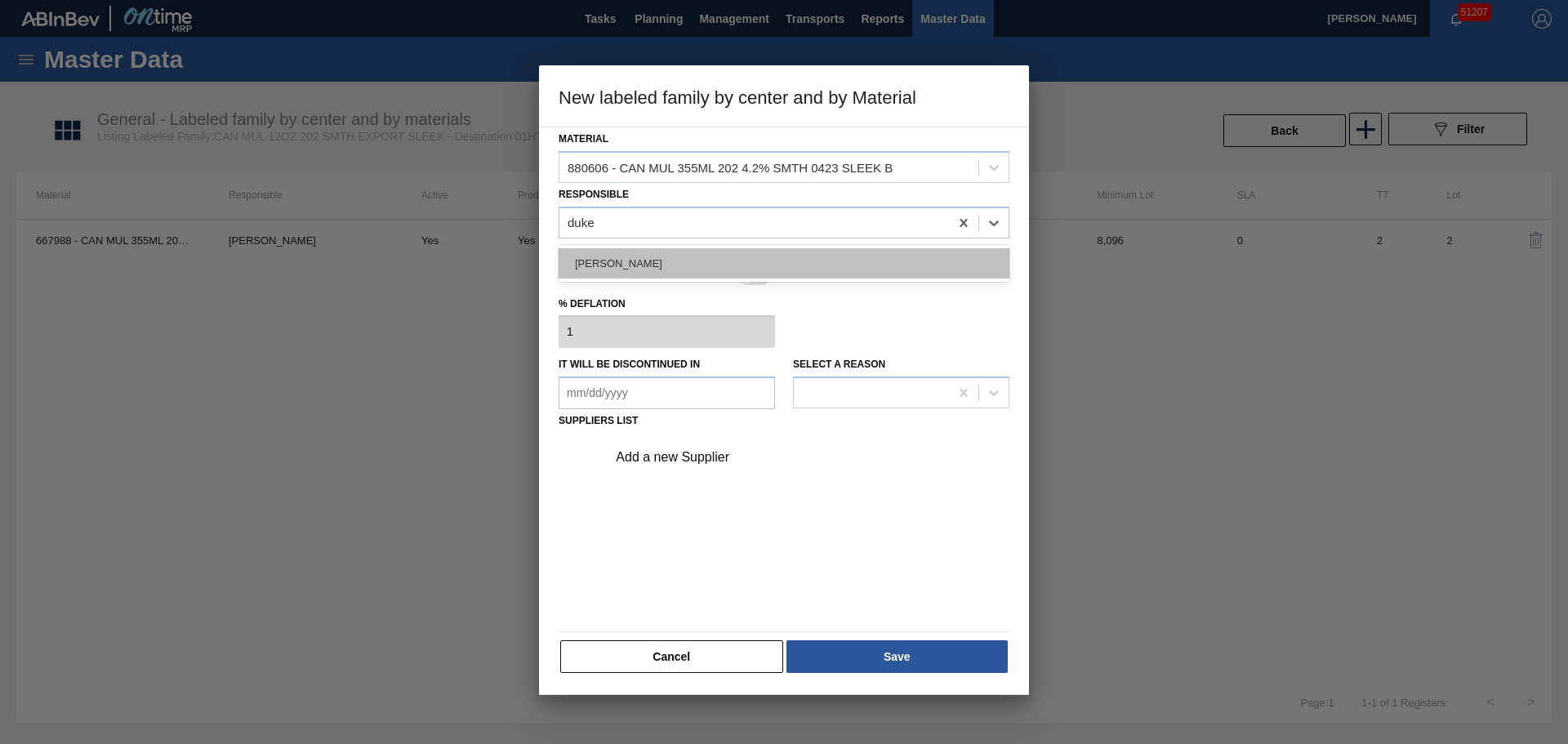
click at [654, 267] on div "Isaiah Duke" at bounding box center [784, 264] width 451 height 31
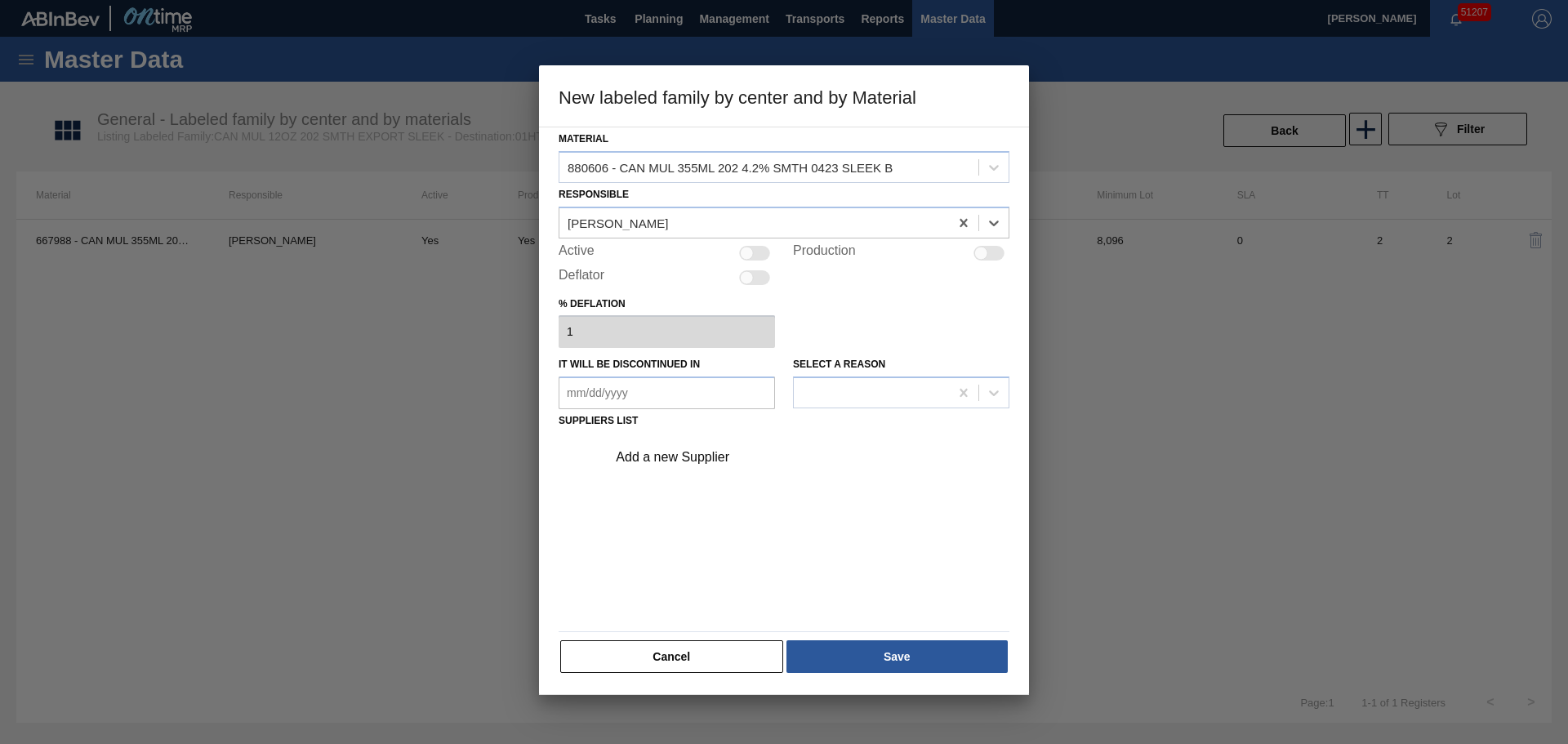
click at [759, 251] on div at bounding box center [754, 253] width 31 height 14
click at [711, 458] on div "Add a new Supplier" at bounding box center [775, 457] width 320 height 14
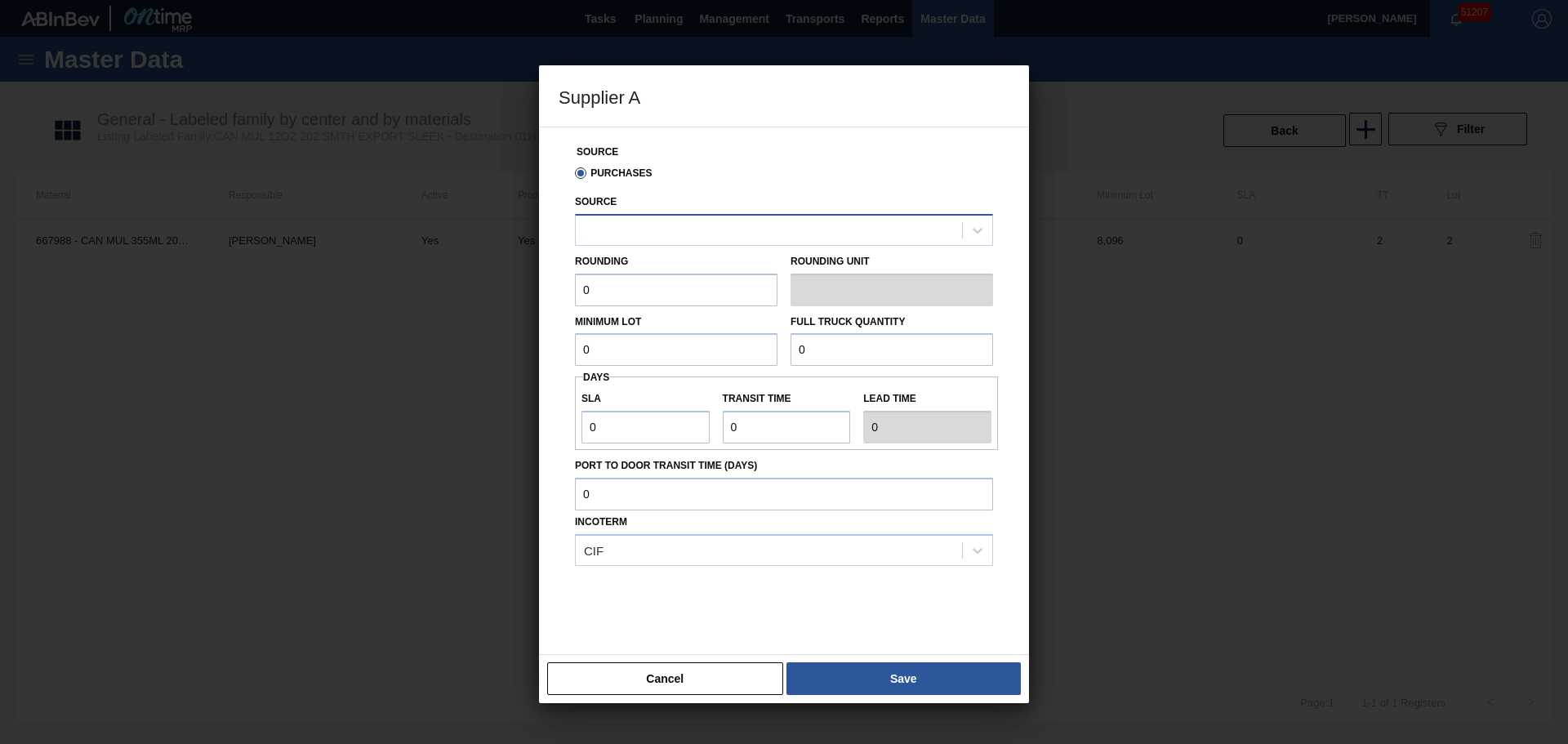
click at [665, 231] on div at bounding box center [768, 230] width 386 height 24
click at [697, 277] on div "8219741 - MCC - Jacksonville" at bounding box center [784, 271] width 418 height 31
click at [681, 292] on input "0" at bounding box center [676, 290] width 203 height 33
click at [681, 293] on input "0" at bounding box center [676, 290] width 203 height 33
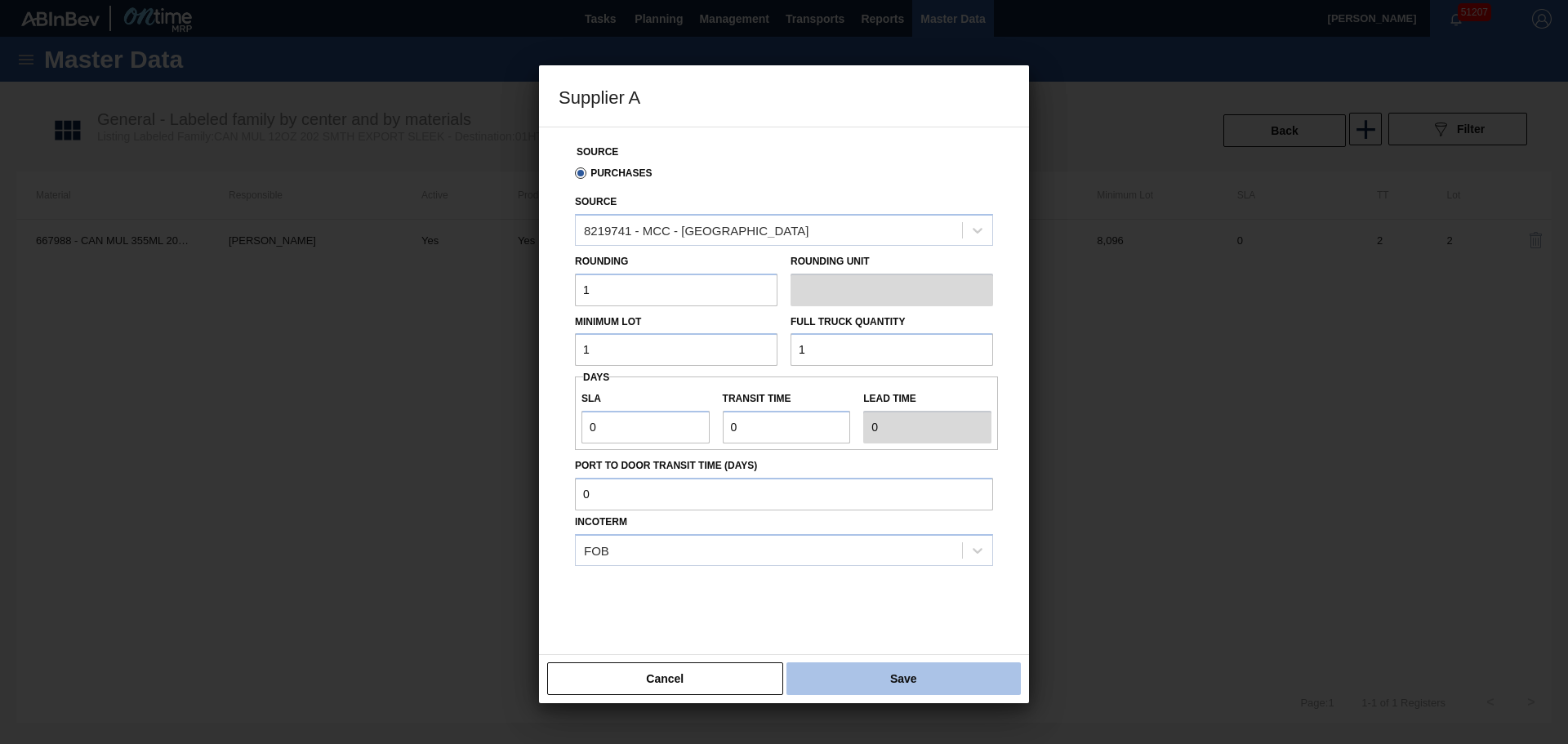
click at [889, 673] on button "Save" at bounding box center [903, 679] width 234 height 33
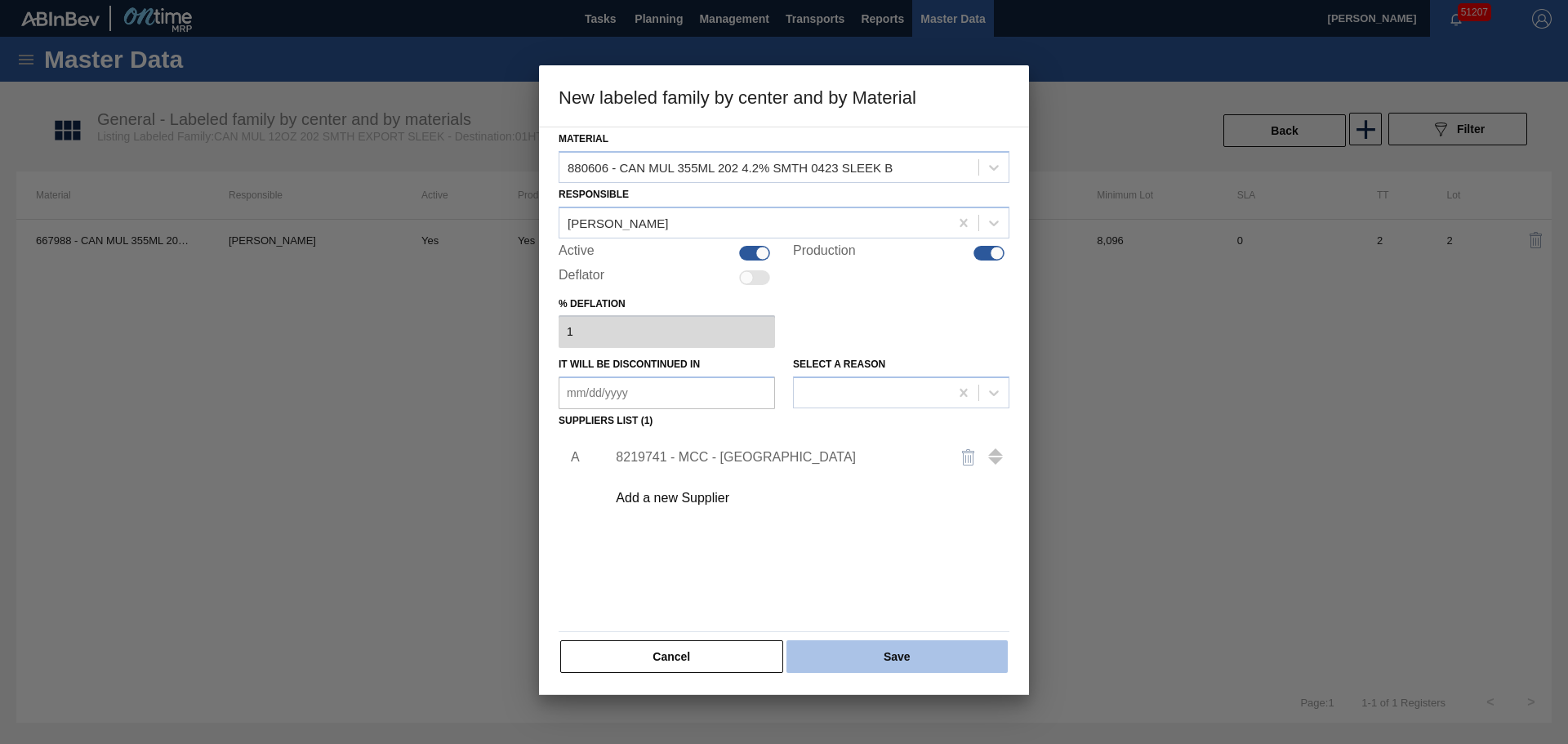
click at [869, 646] on button "Save" at bounding box center [896, 657] width 221 height 33
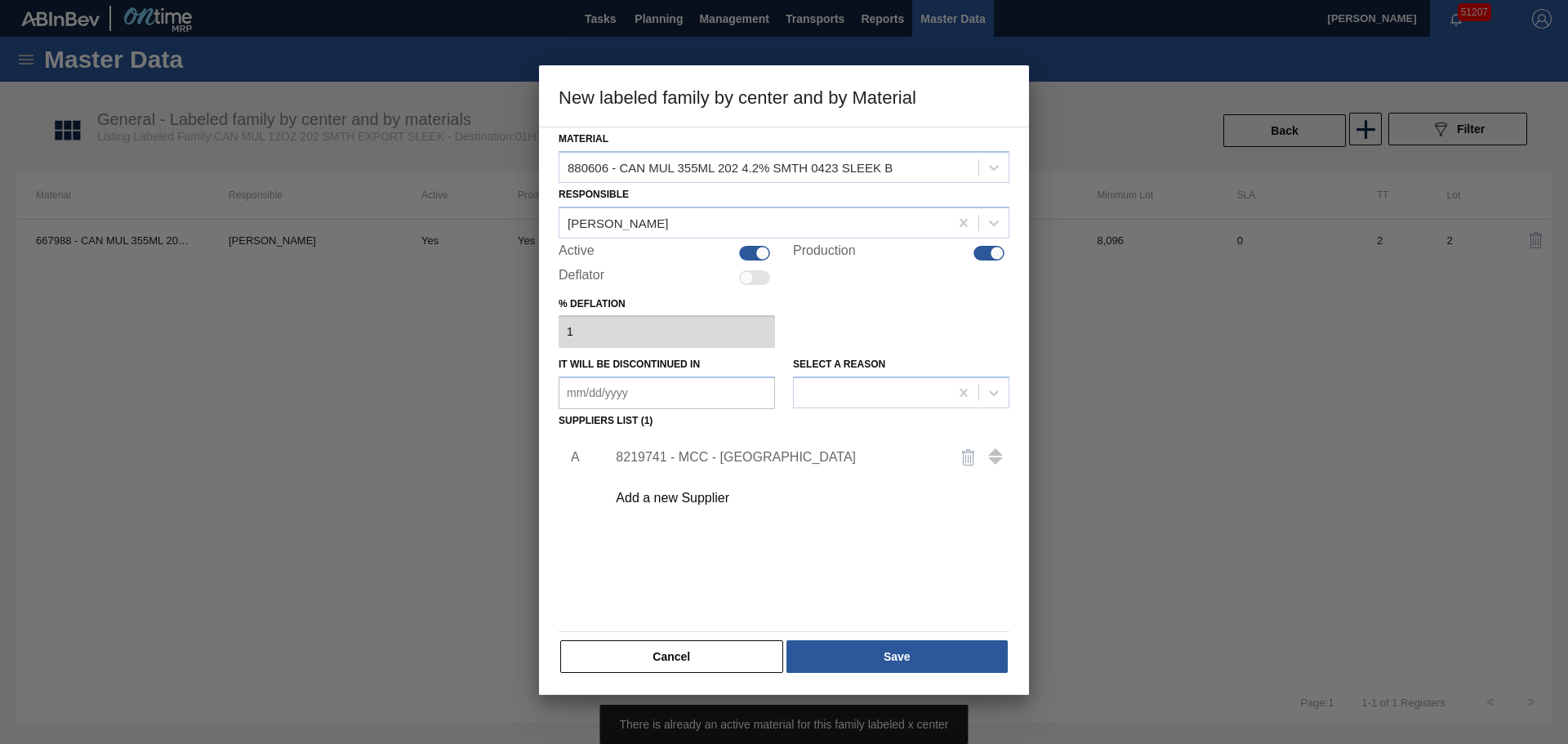
click at [756, 259] on div at bounding box center [754, 253] width 31 height 14
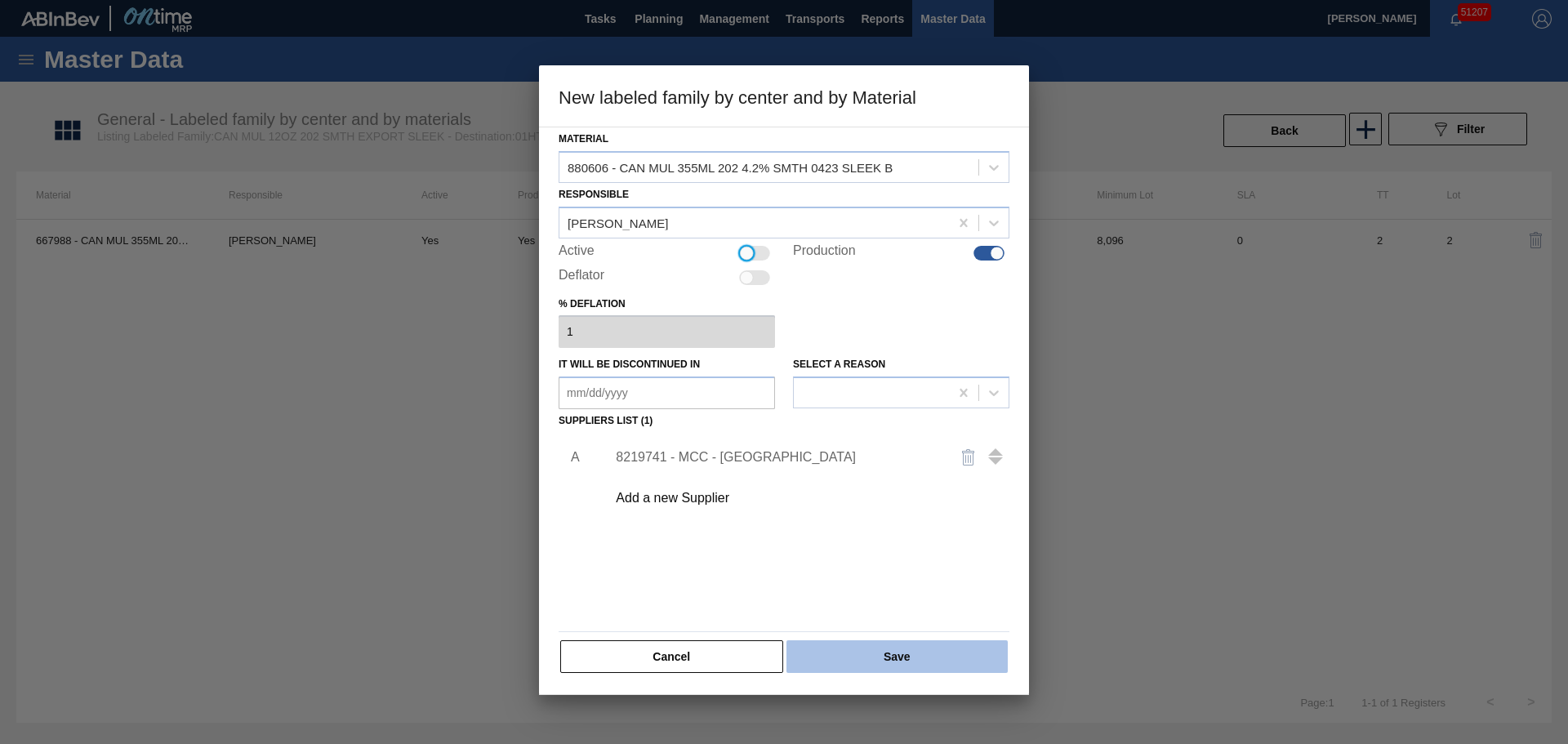
click at [918, 663] on button "Save" at bounding box center [896, 657] width 221 height 33
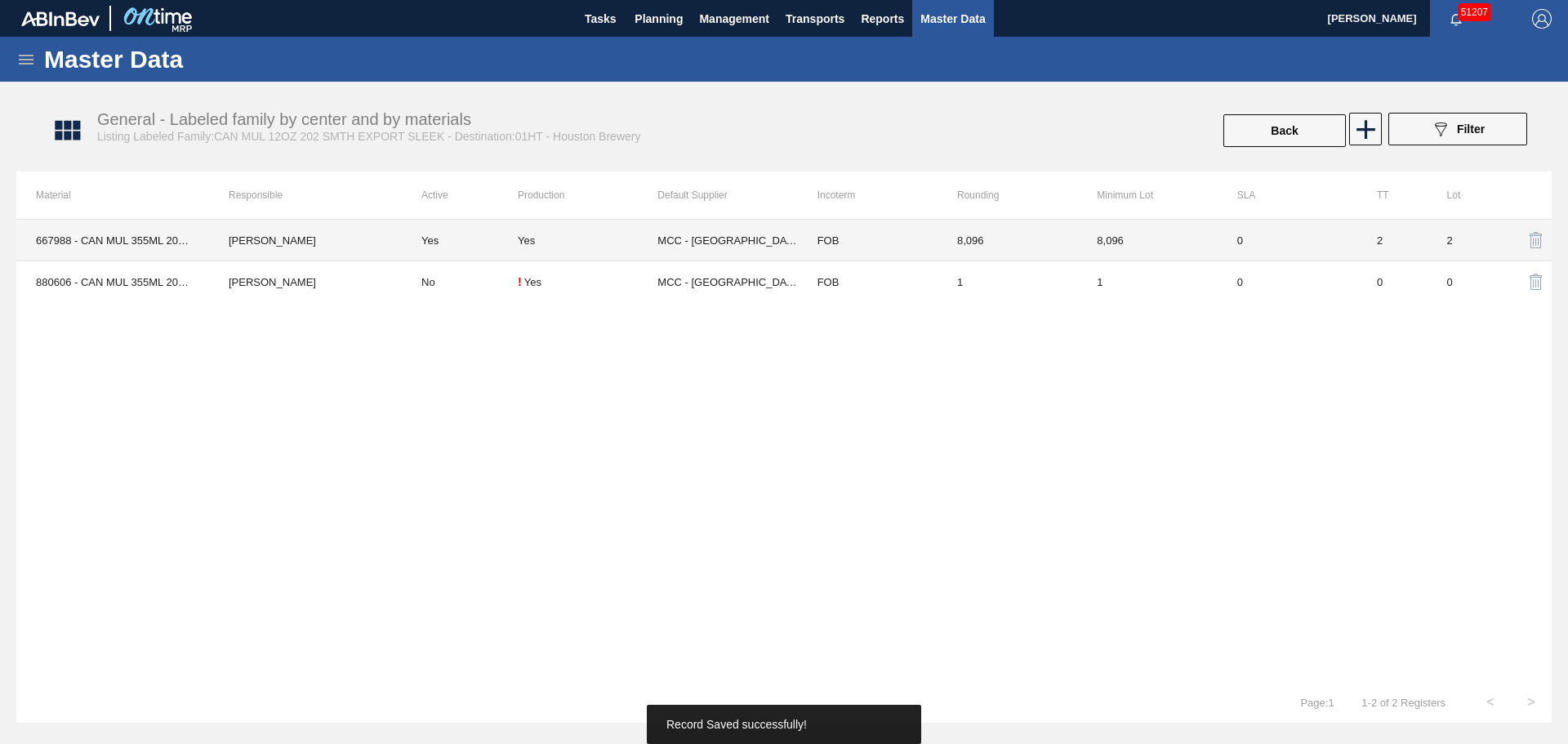
click at [407, 241] on td "Yes" at bounding box center [460, 240] width 116 height 42
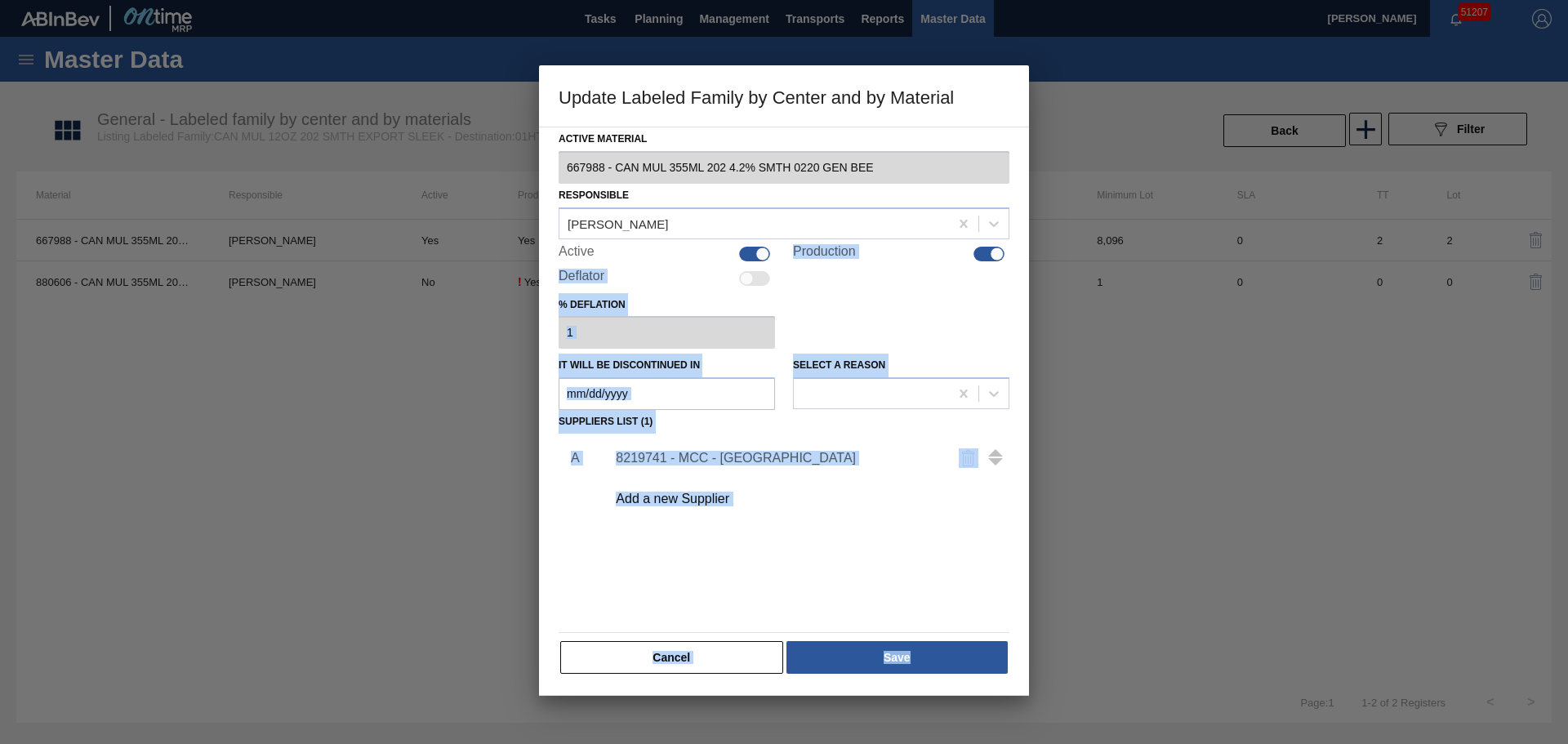
click at [759, 255] on div at bounding box center [762, 254] width 14 height 14
click at [996, 251] on div at bounding box center [997, 254] width 14 height 14
click at [935, 657] on button "Save" at bounding box center [896, 657] width 221 height 33
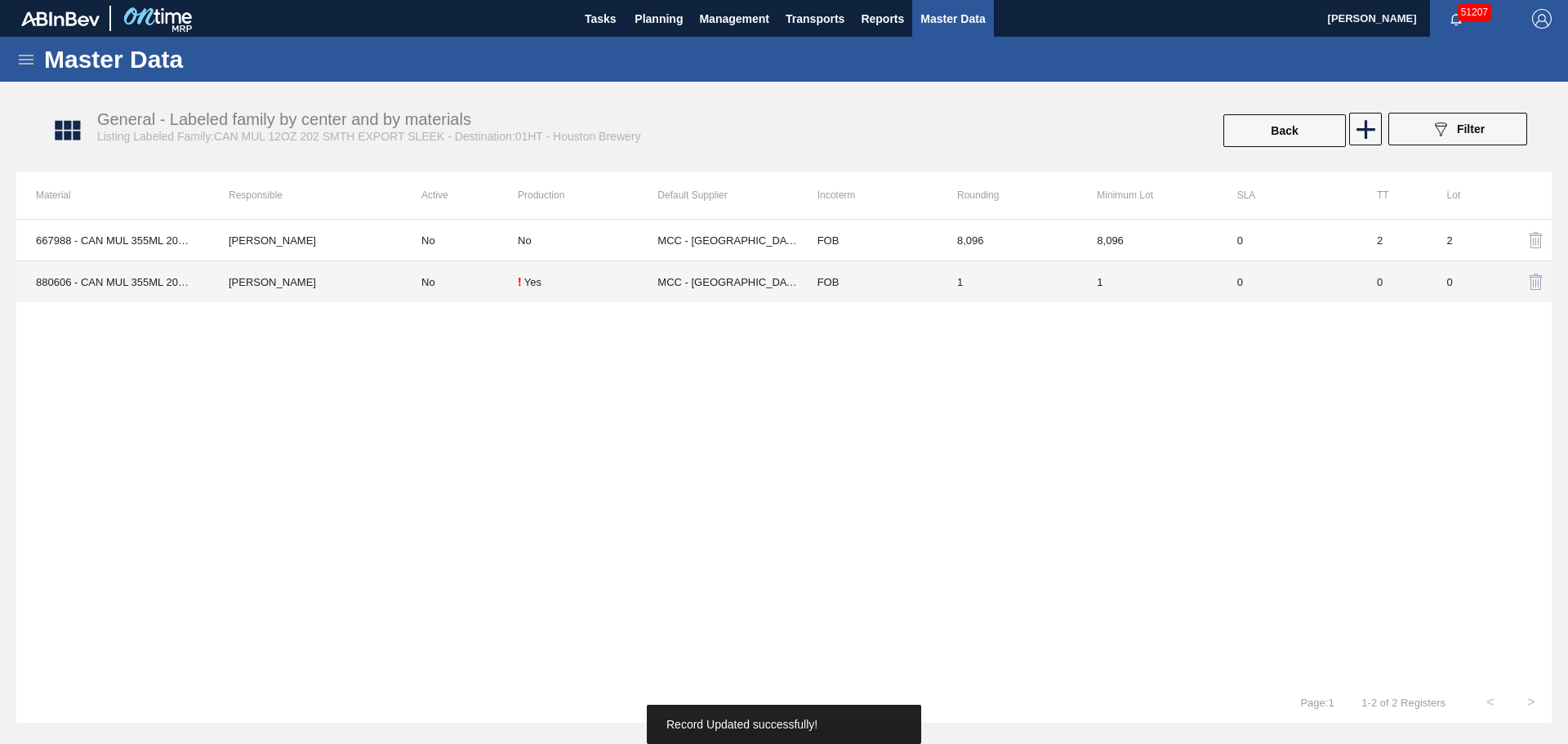
click at [476, 278] on td "No" at bounding box center [460, 282] width 116 height 42
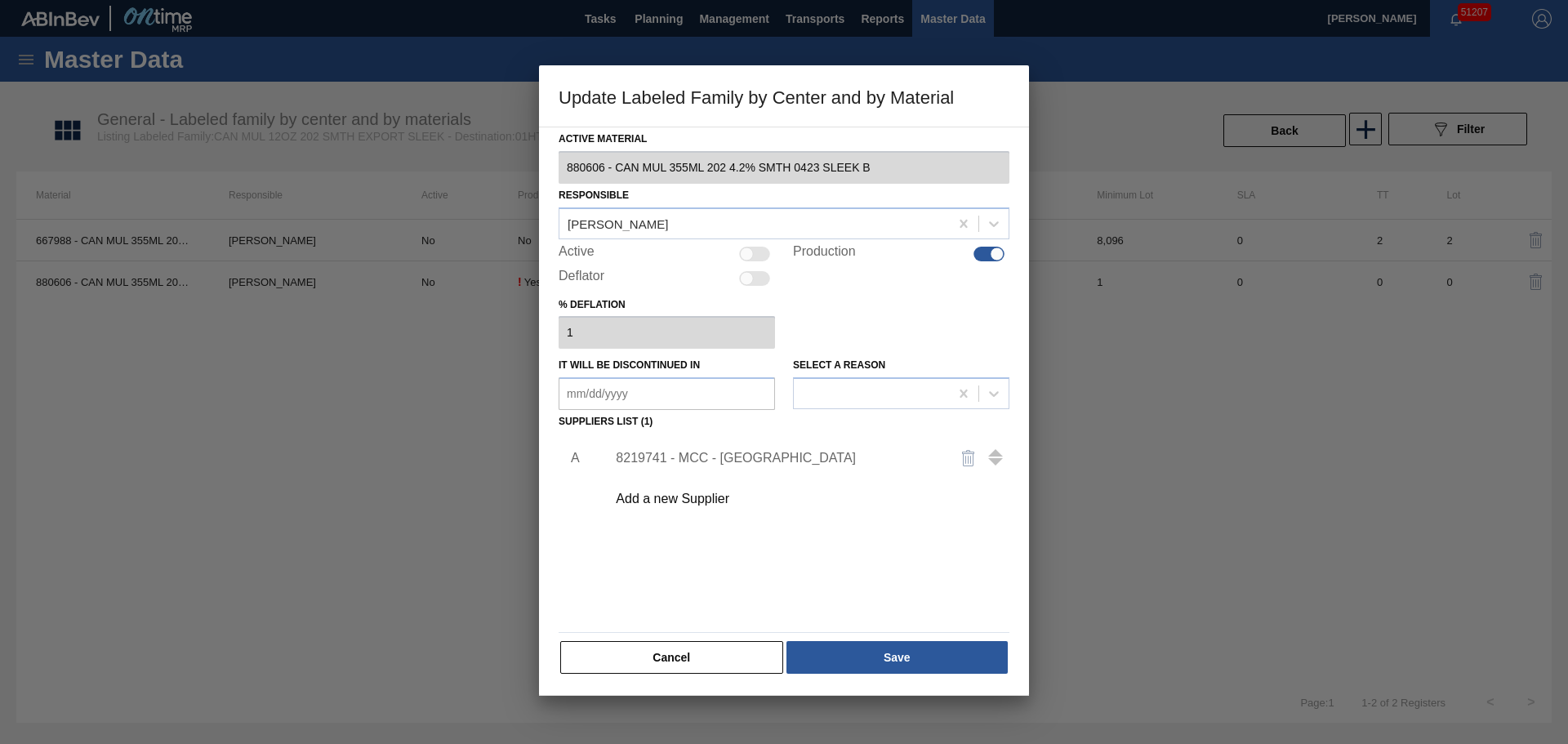
click at [751, 255] on div at bounding box center [746, 254] width 14 height 14
click at [911, 661] on button "Save" at bounding box center [896, 657] width 221 height 33
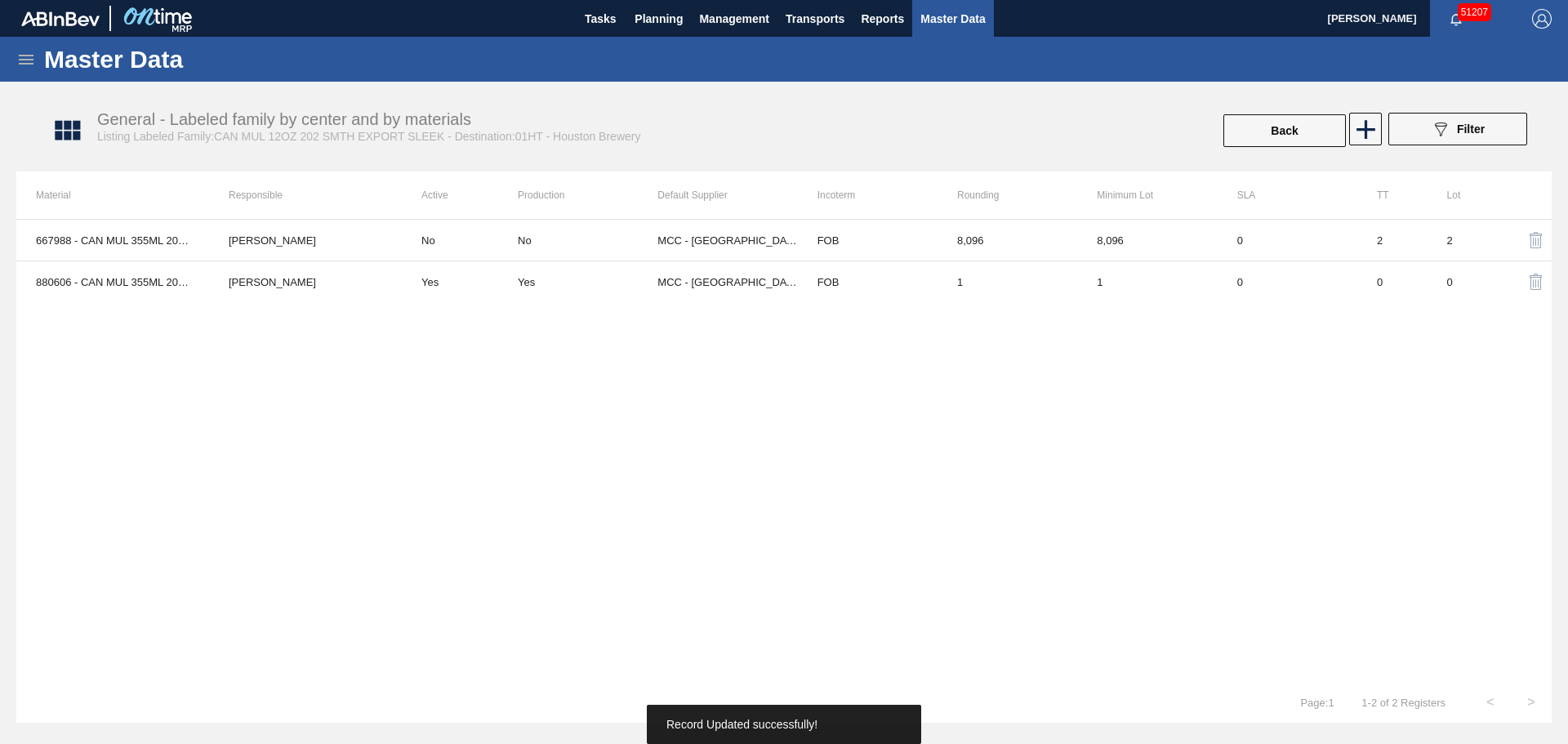
drag, startPoint x: 1195, startPoint y: 285, endPoint x: 1269, endPoint y: 215, distance: 101.9
click at [1230, 276] on tr "880606 - CAN MUL 355ML 202 4.2% SMTH 0423 SLEEK B Isaiah Duke Yes Yes MCC - Jac…" at bounding box center [784, 282] width 1535 height 42
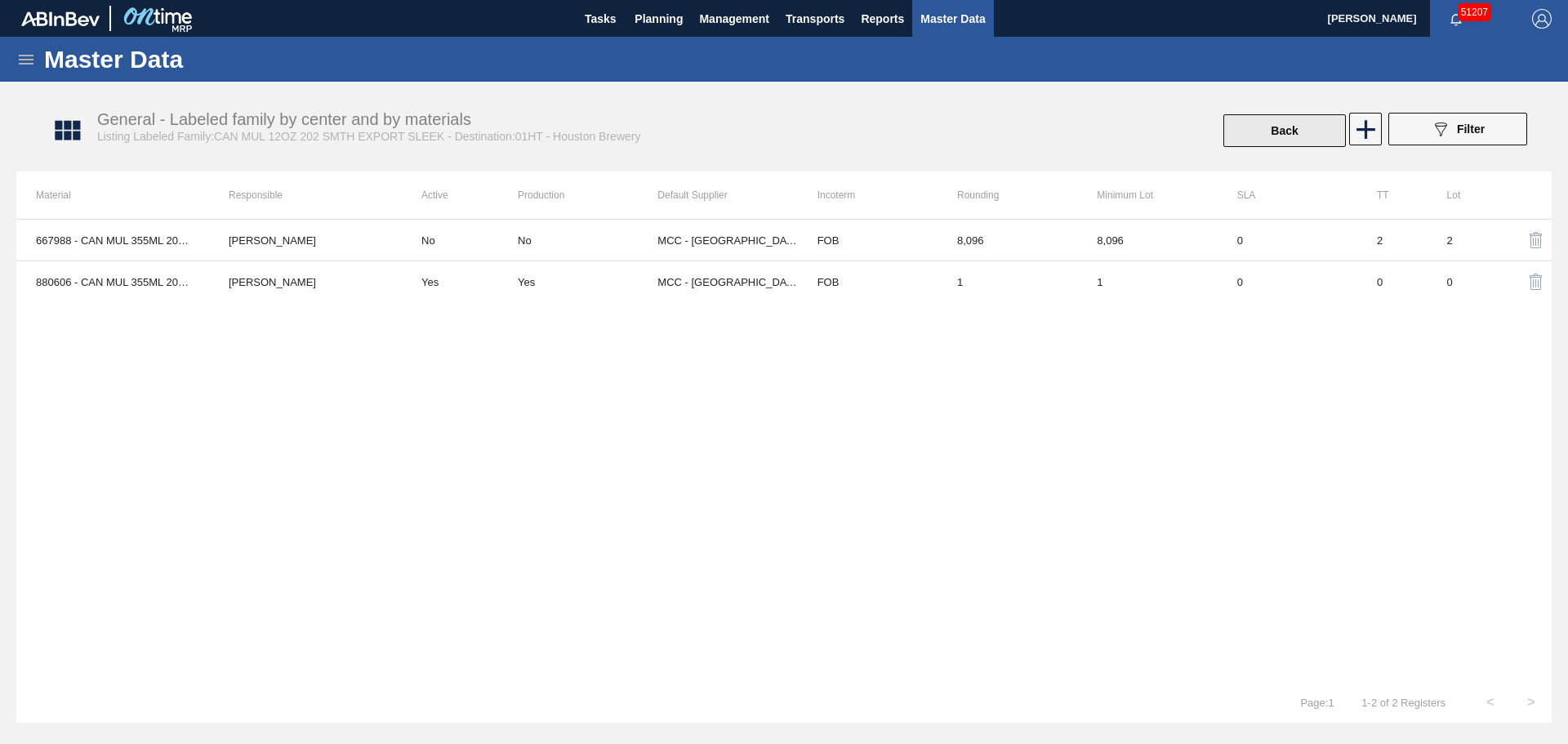
click at [1271, 122] on button "Back" at bounding box center [1284, 131] width 122 height 33
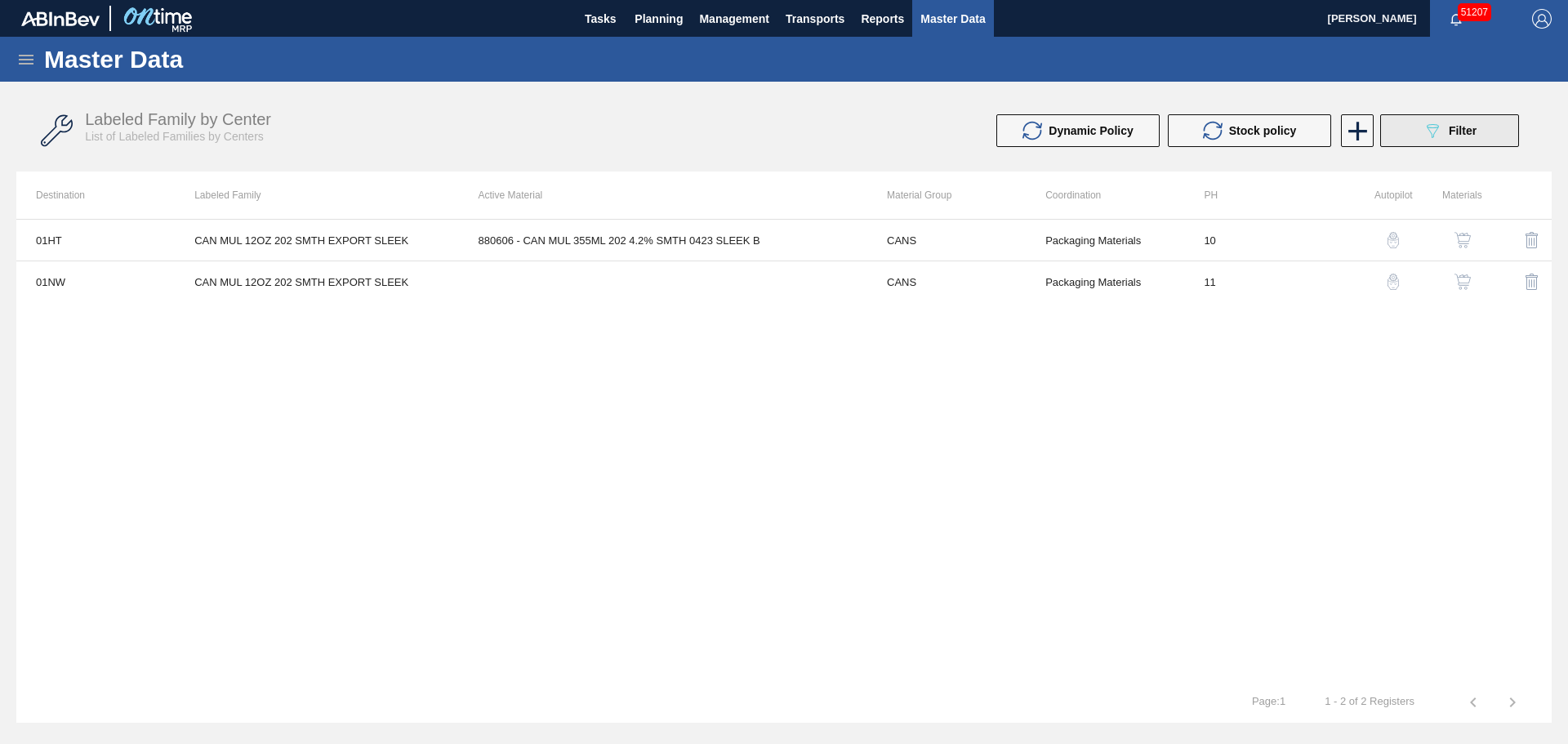
click at [1459, 134] on span "Filter" at bounding box center [1462, 130] width 28 height 13
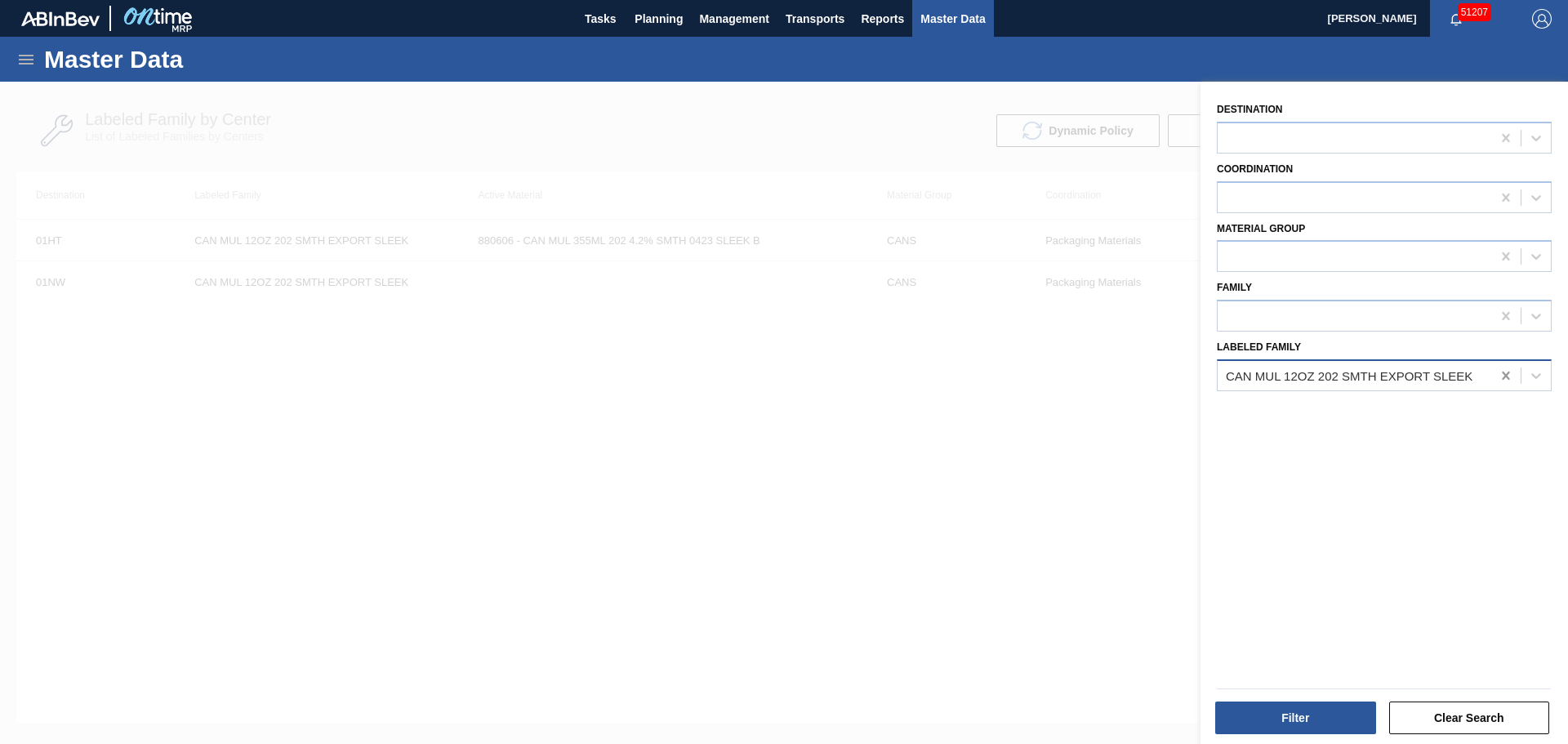
click at [1502, 379] on icon at bounding box center [1505, 376] width 8 height 8
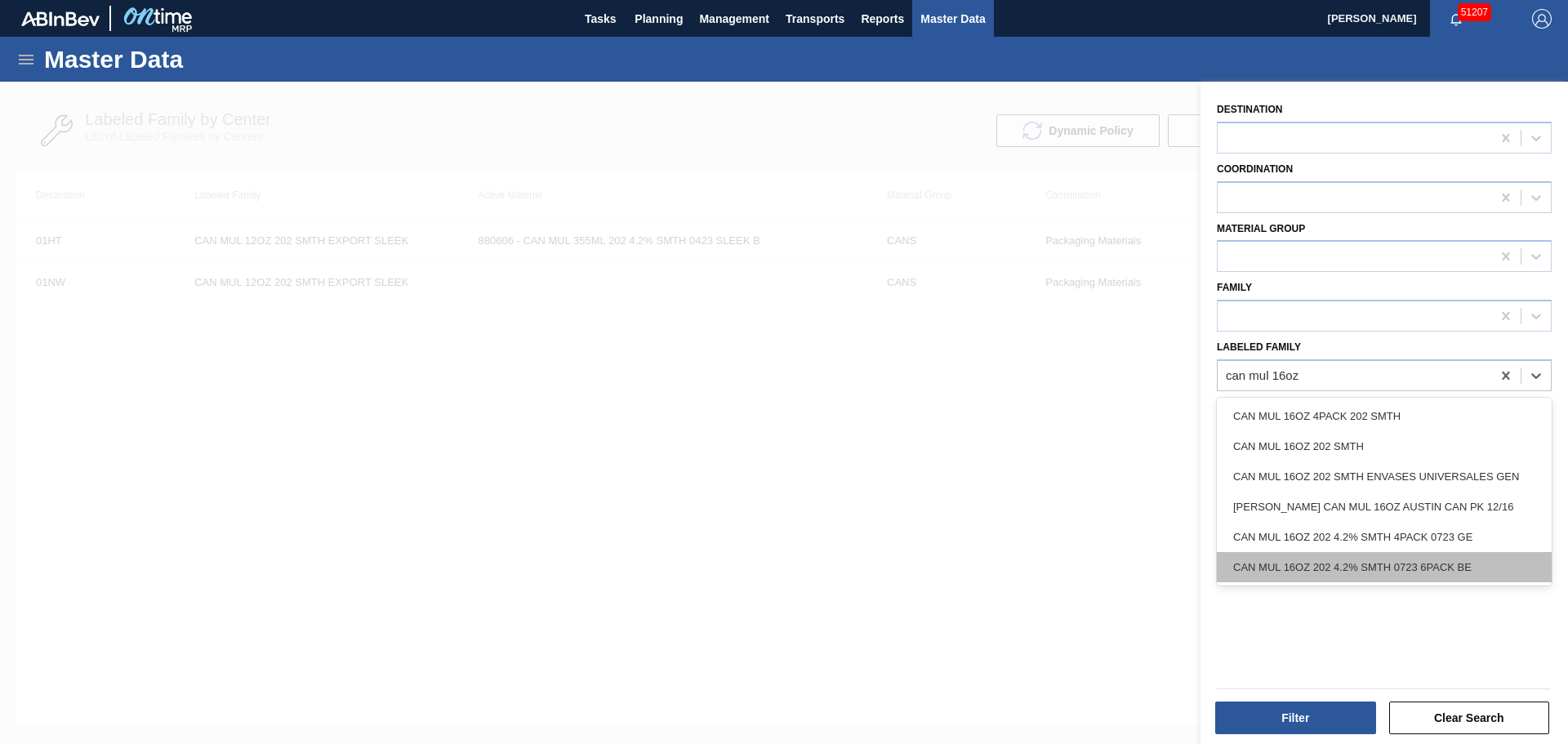
click at [1358, 566] on div "CAN MUL 16OZ 202 4.2% SMTH 0723 6PACK BE" at bounding box center [1384, 568] width 335 height 31
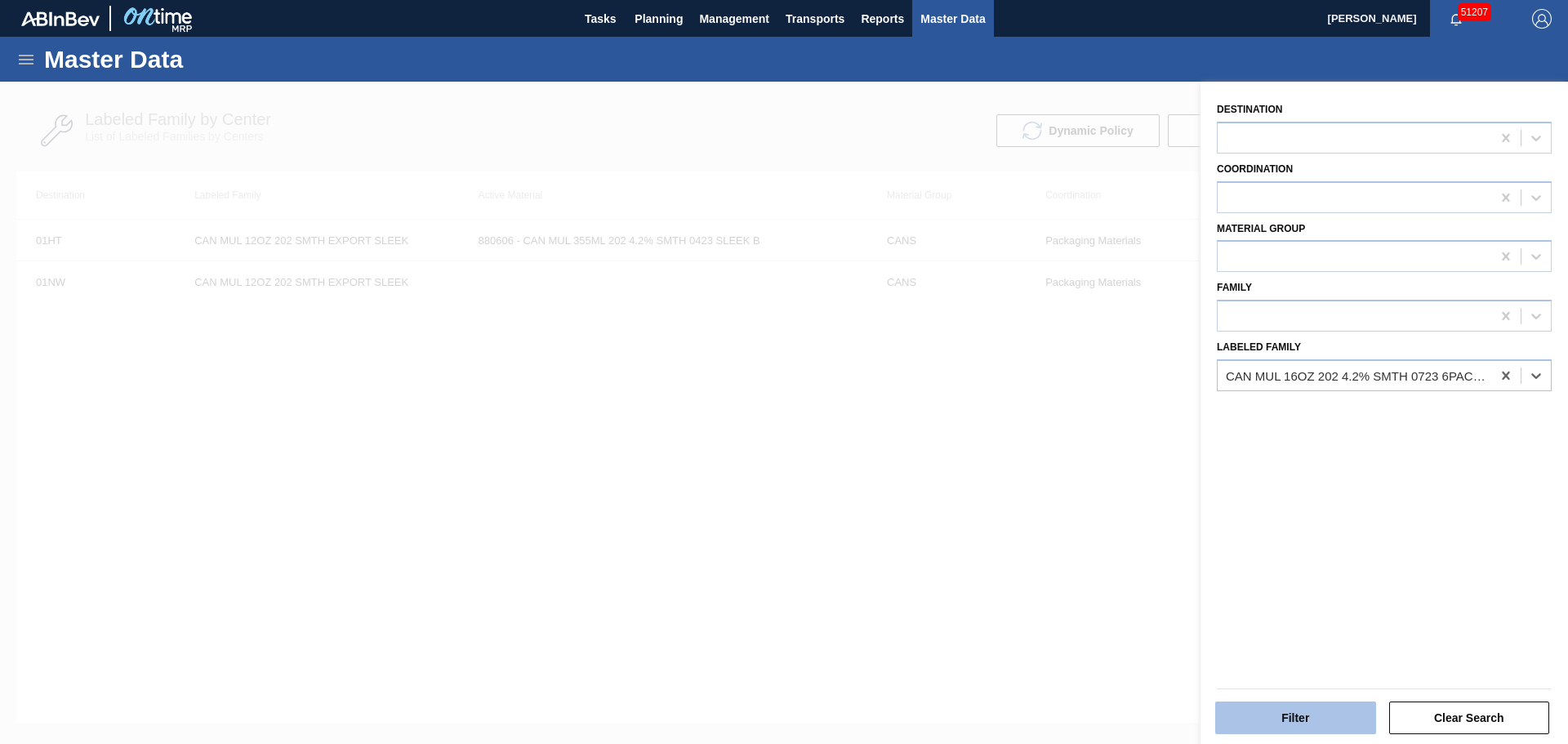
click at [1283, 721] on button "Filter" at bounding box center [1296, 718] width 161 height 33
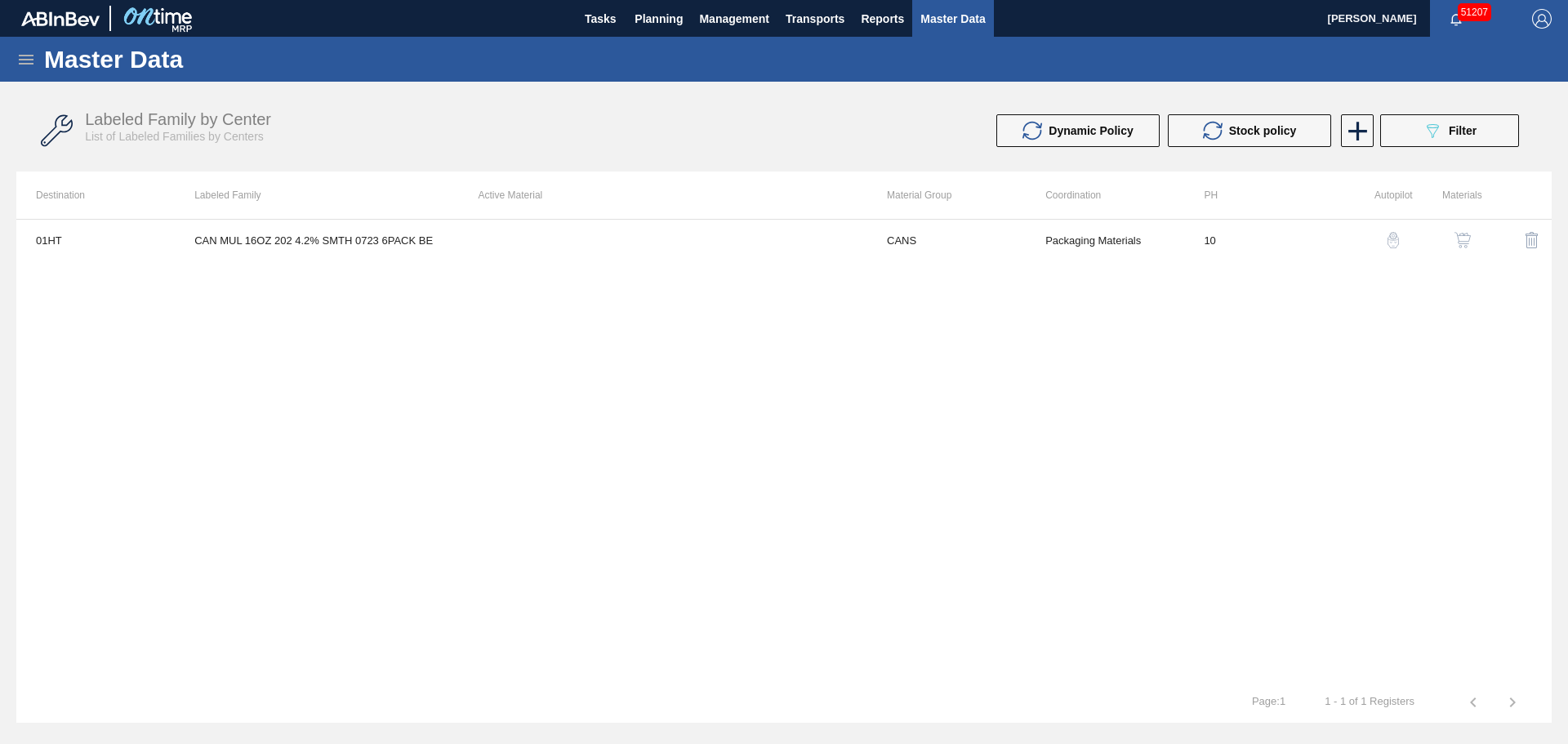
click at [1460, 237] on img "button" at bounding box center [1462, 239] width 16 height 16
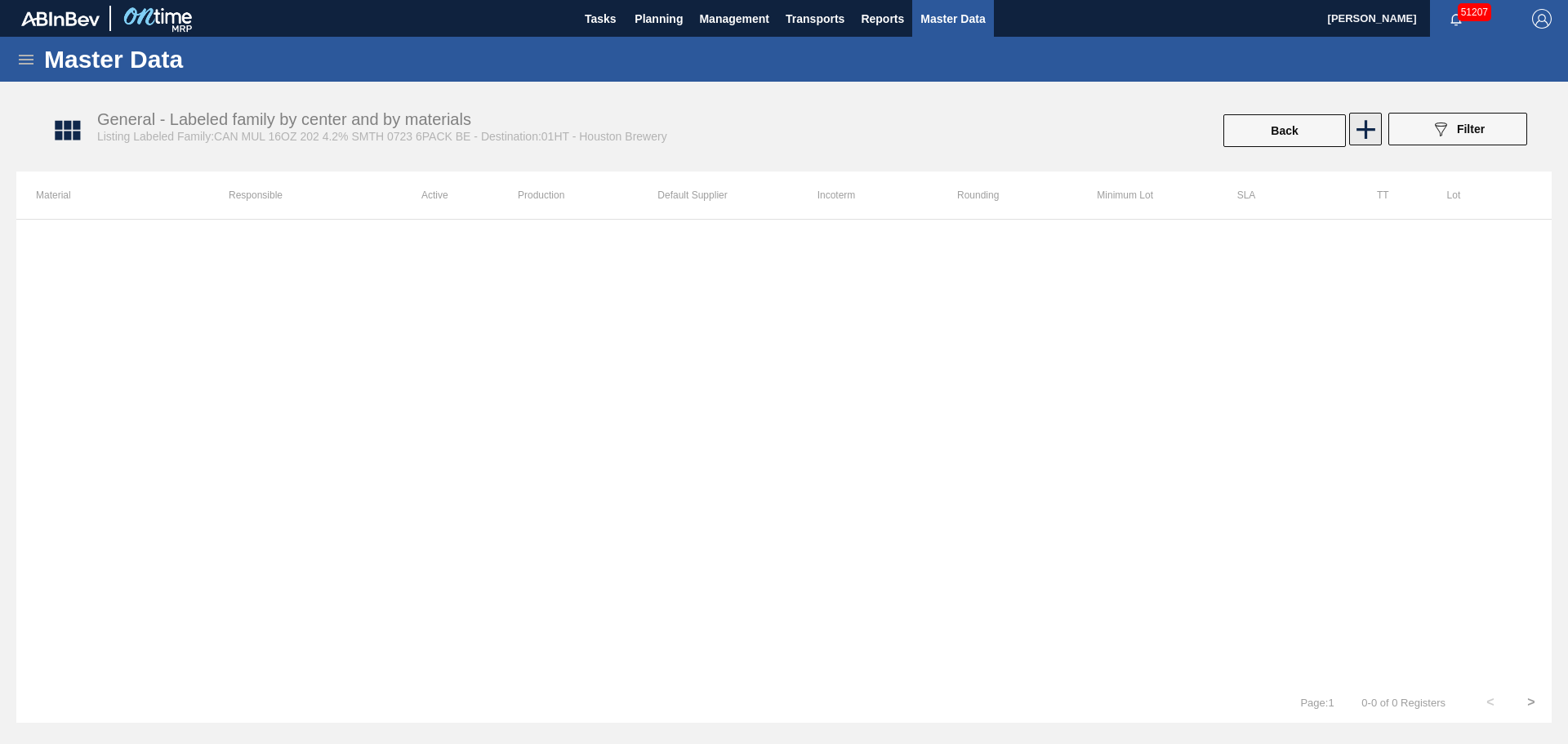
click at [1365, 132] on icon at bounding box center [1365, 130] width 19 height 19
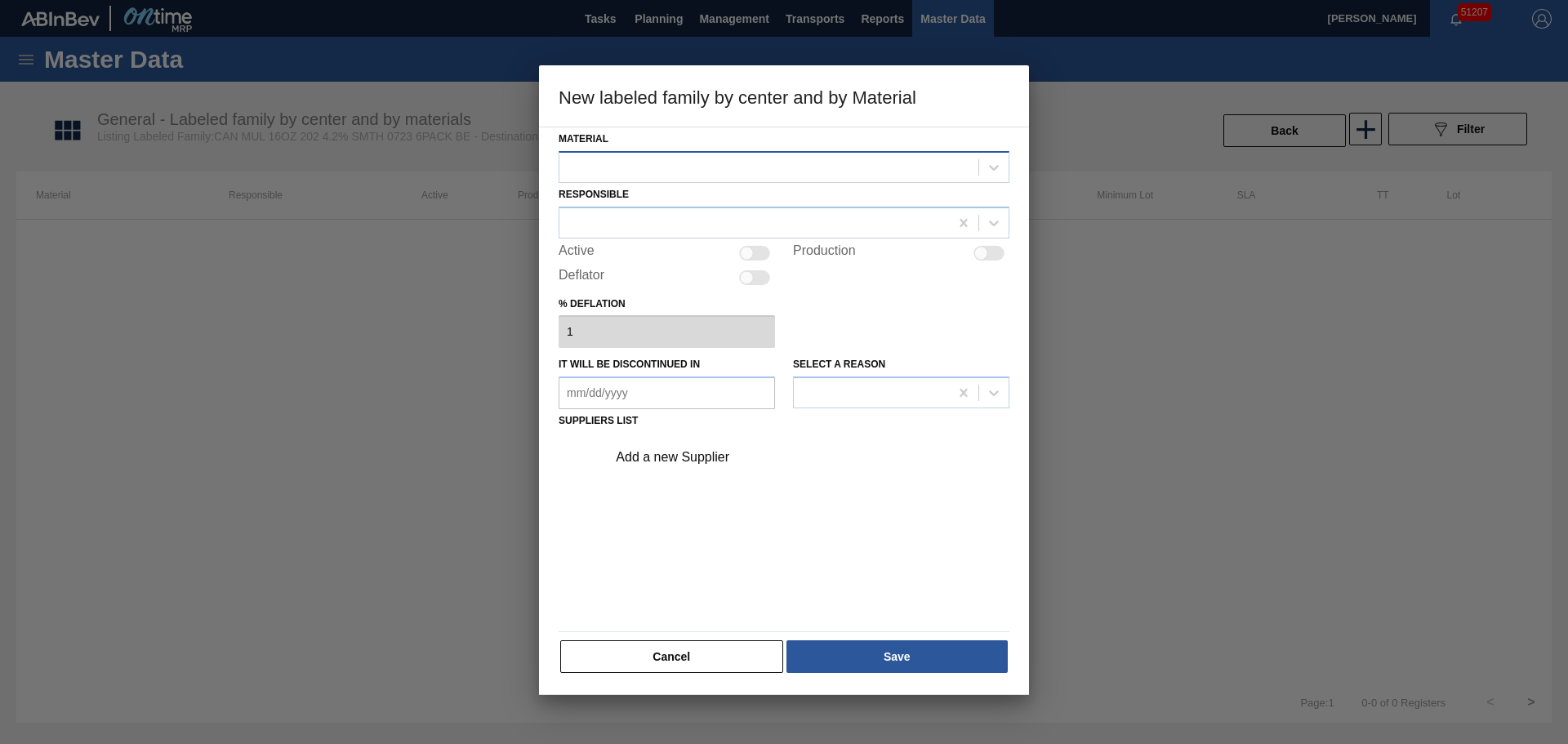
click at [753, 150] on div "Material" at bounding box center [784, 154] width 451 height 55
click at [753, 156] on div at bounding box center [769, 167] width 419 height 24
click at [661, 654] on button "Cancel" at bounding box center [672, 657] width 223 height 33
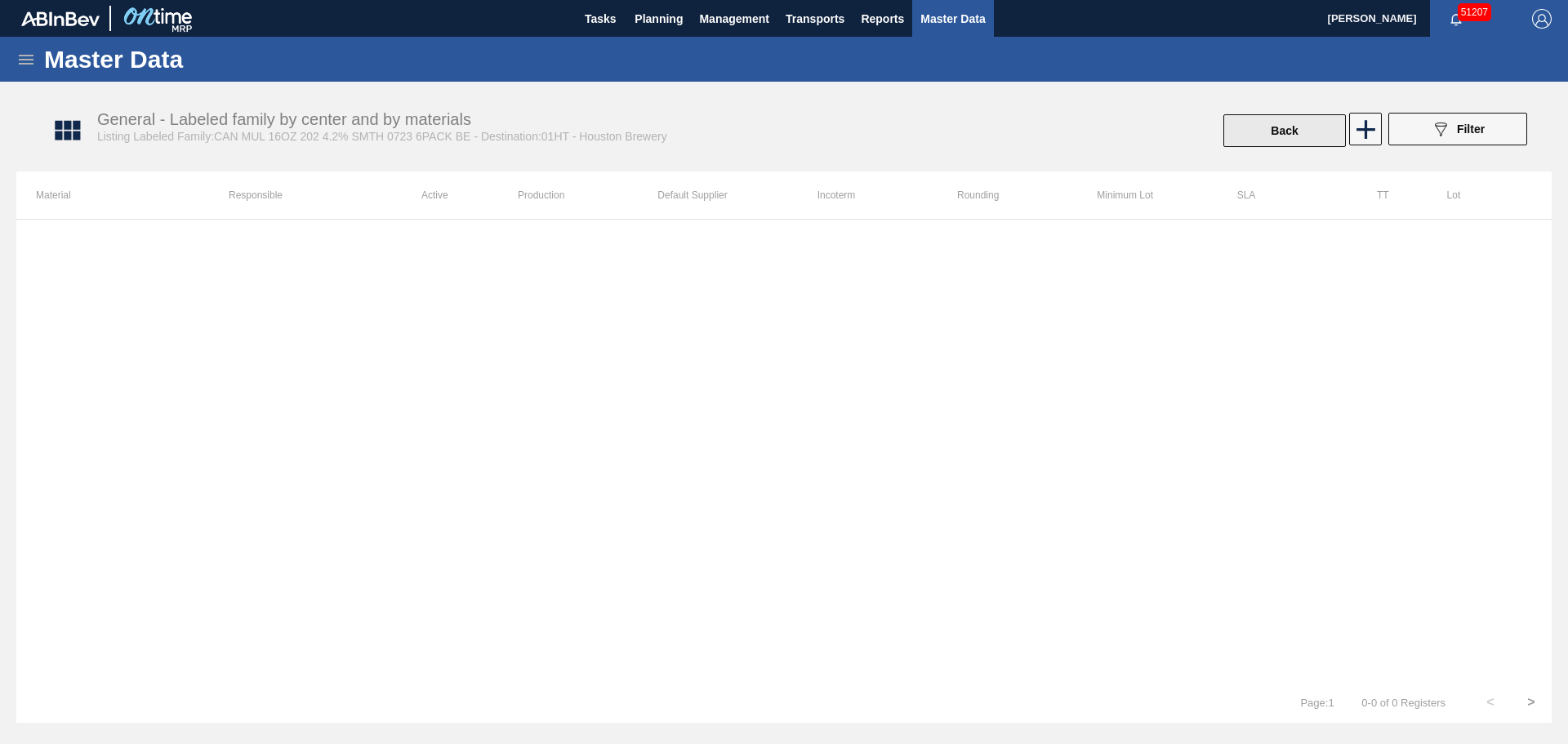
click at [1298, 133] on button "Back" at bounding box center [1284, 131] width 122 height 33
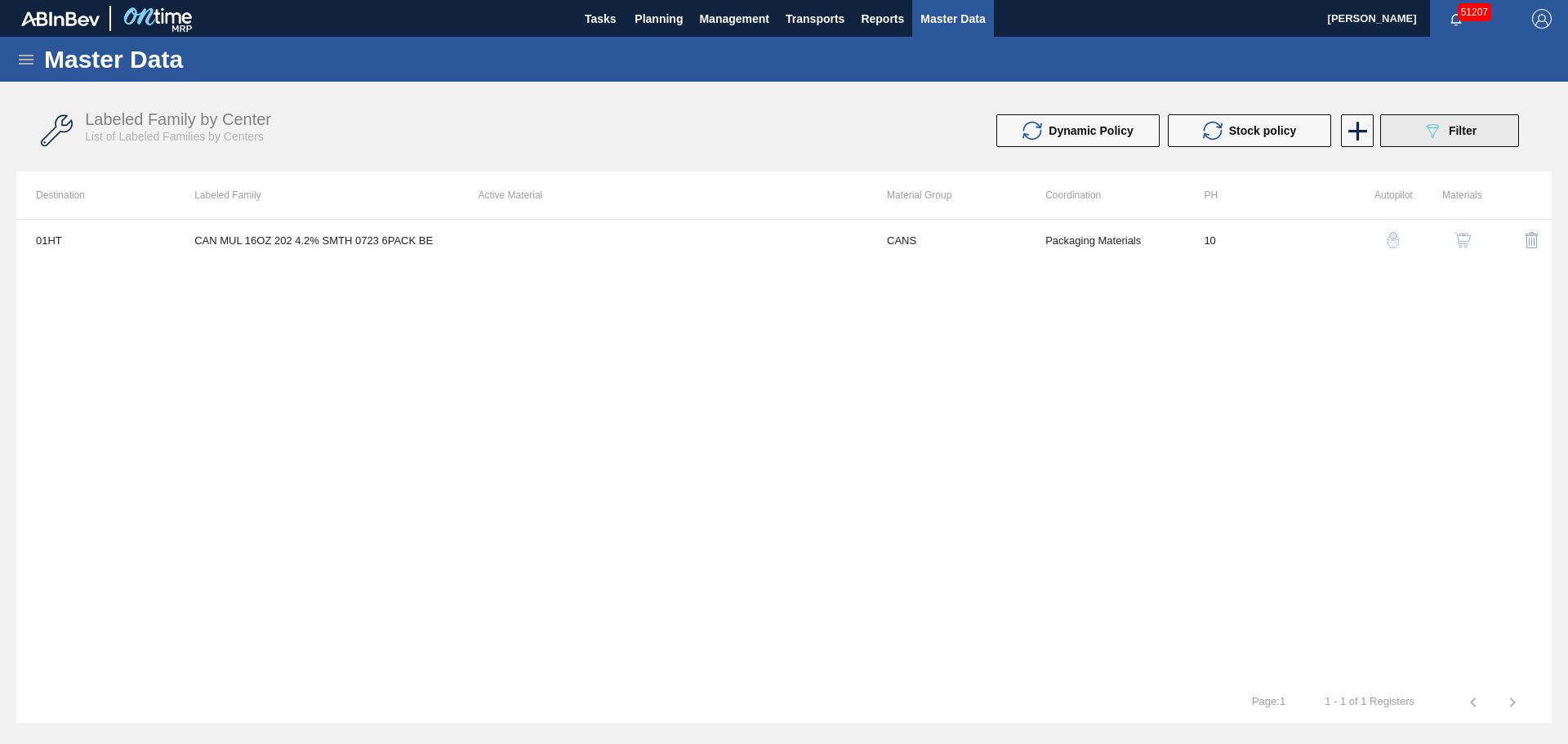
click at [1390, 131] on button "089F7B8B-B2A5-4AFE-B5C0-19BA573D28AC Filter" at bounding box center [1449, 131] width 139 height 33
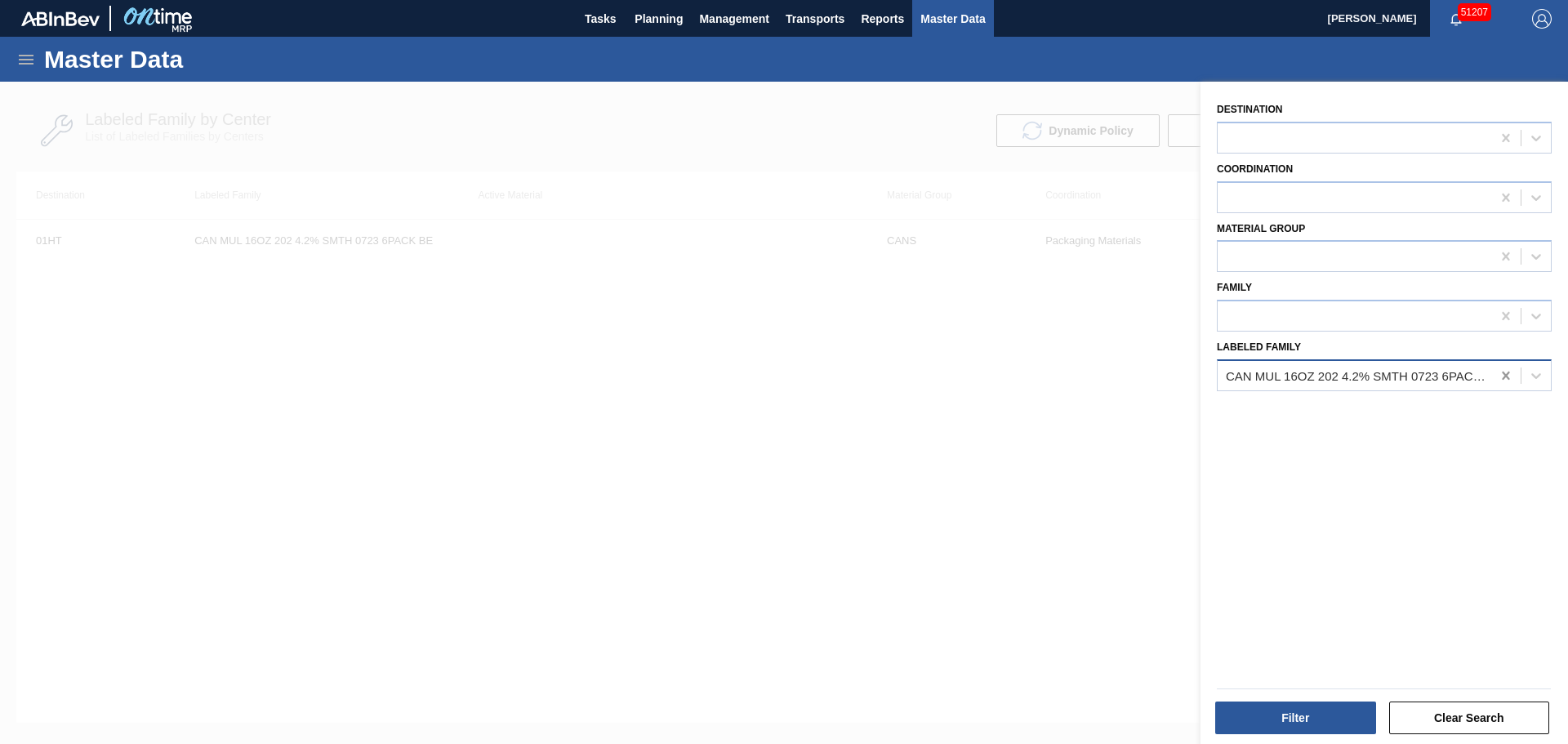
click at [1505, 374] on icon at bounding box center [1505, 376] width 8 height 8
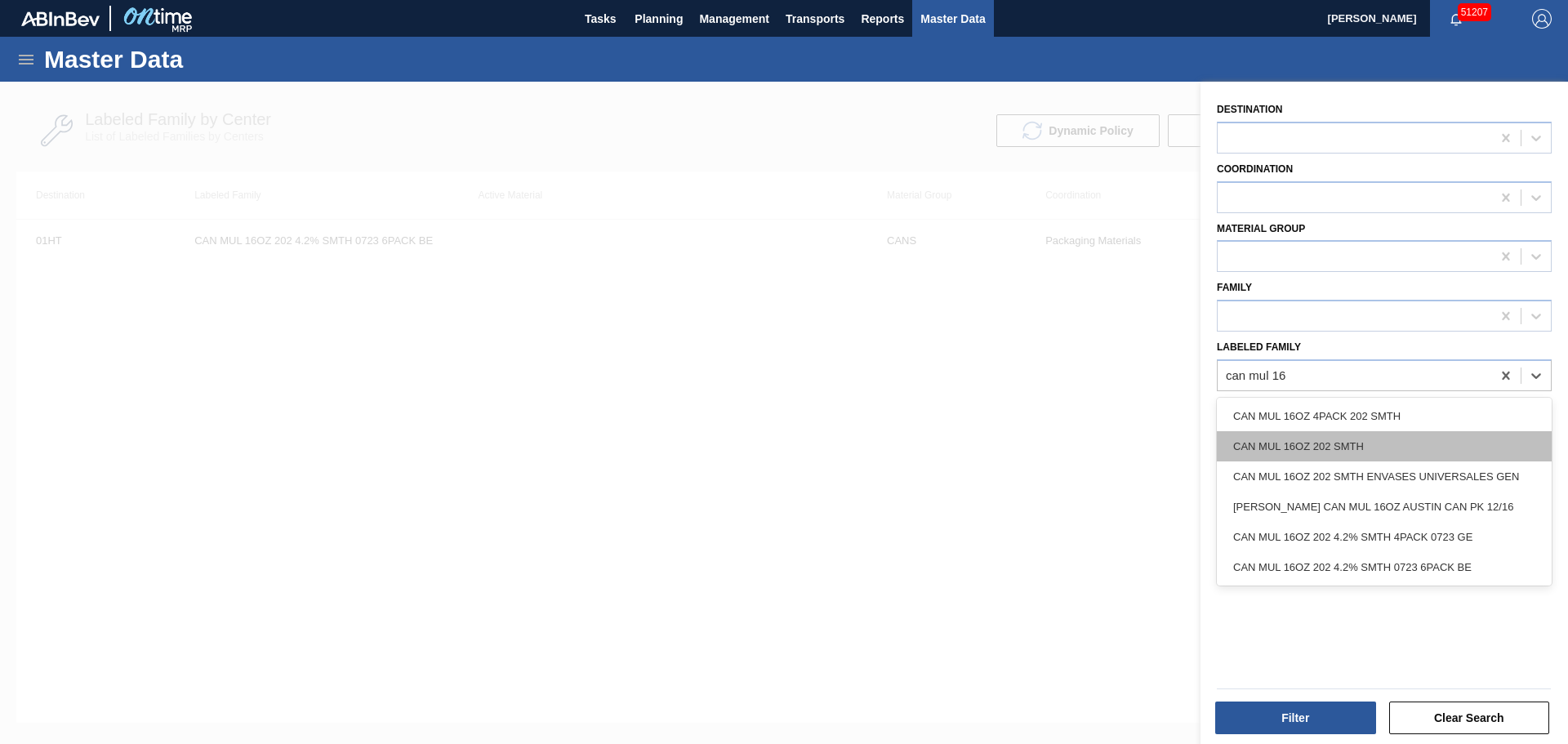
click at [1353, 445] on div "CAN MUL 16OZ 202 SMTH" at bounding box center [1384, 446] width 335 height 31
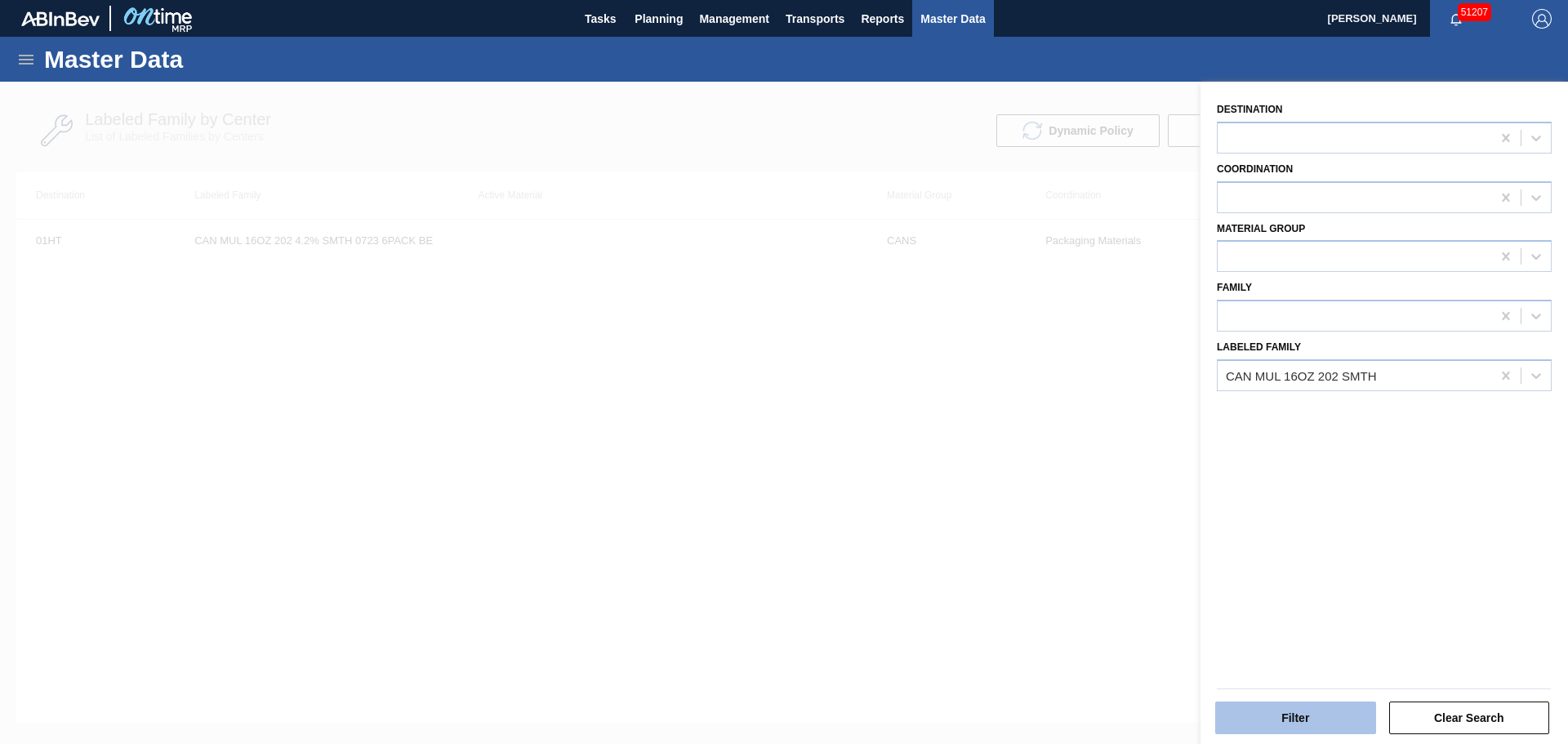
drag, startPoint x: 1323, startPoint y: 676, endPoint x: 1328, endPoint y: 702, distance: 26.5
click at [1323, 678] on div "Filter Clear Search" at bounding box center [1377, 707] width 367 height 82
click at [1328, 702] on button "Filter" at bounding box center [1296, 718] width 161 height 33
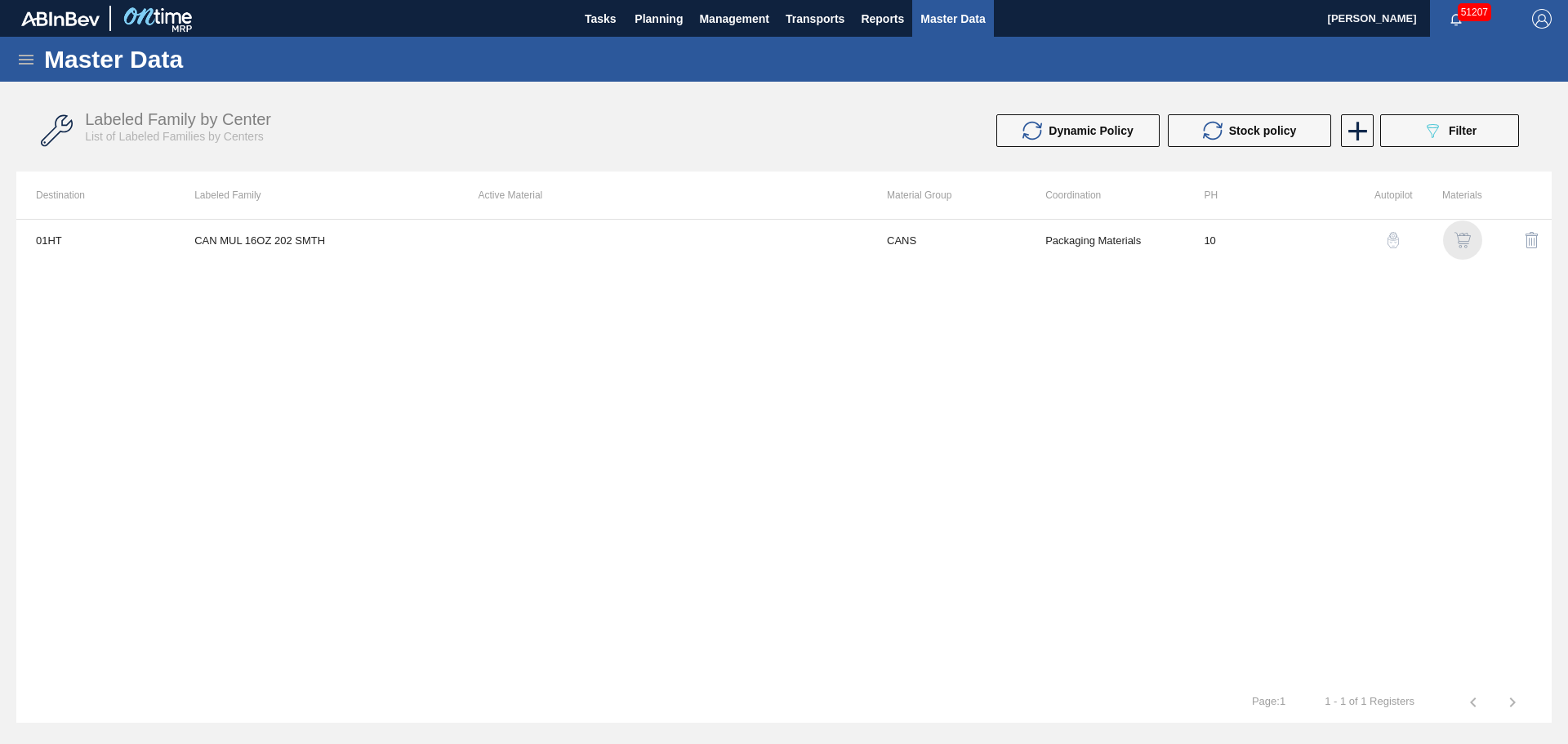
click at [1457, 238] on img "button" at bounding box center [1462, 239] width 16 height 16
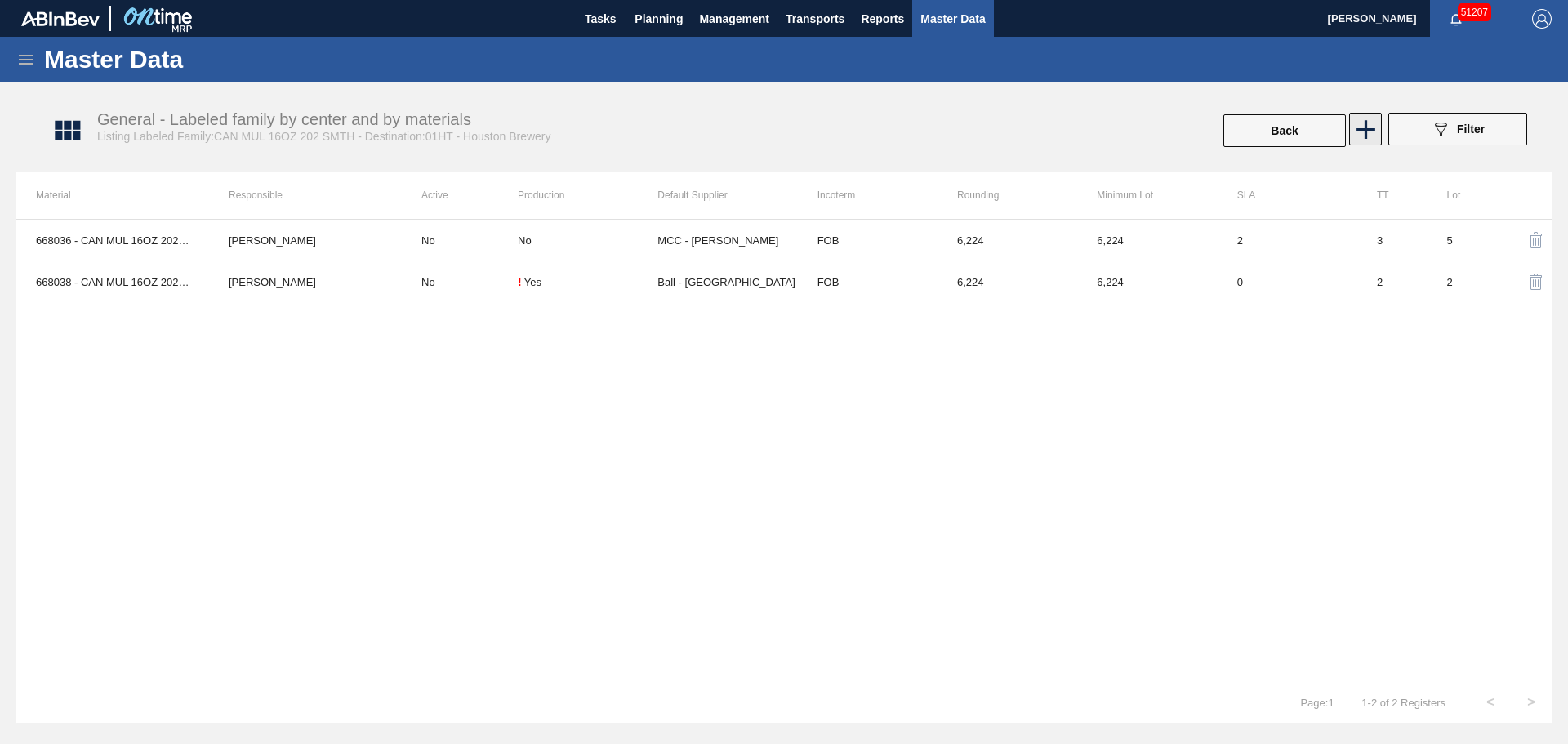
click at [1363, 131] on icon at bounding box center [1366, 130] width 32 height 32
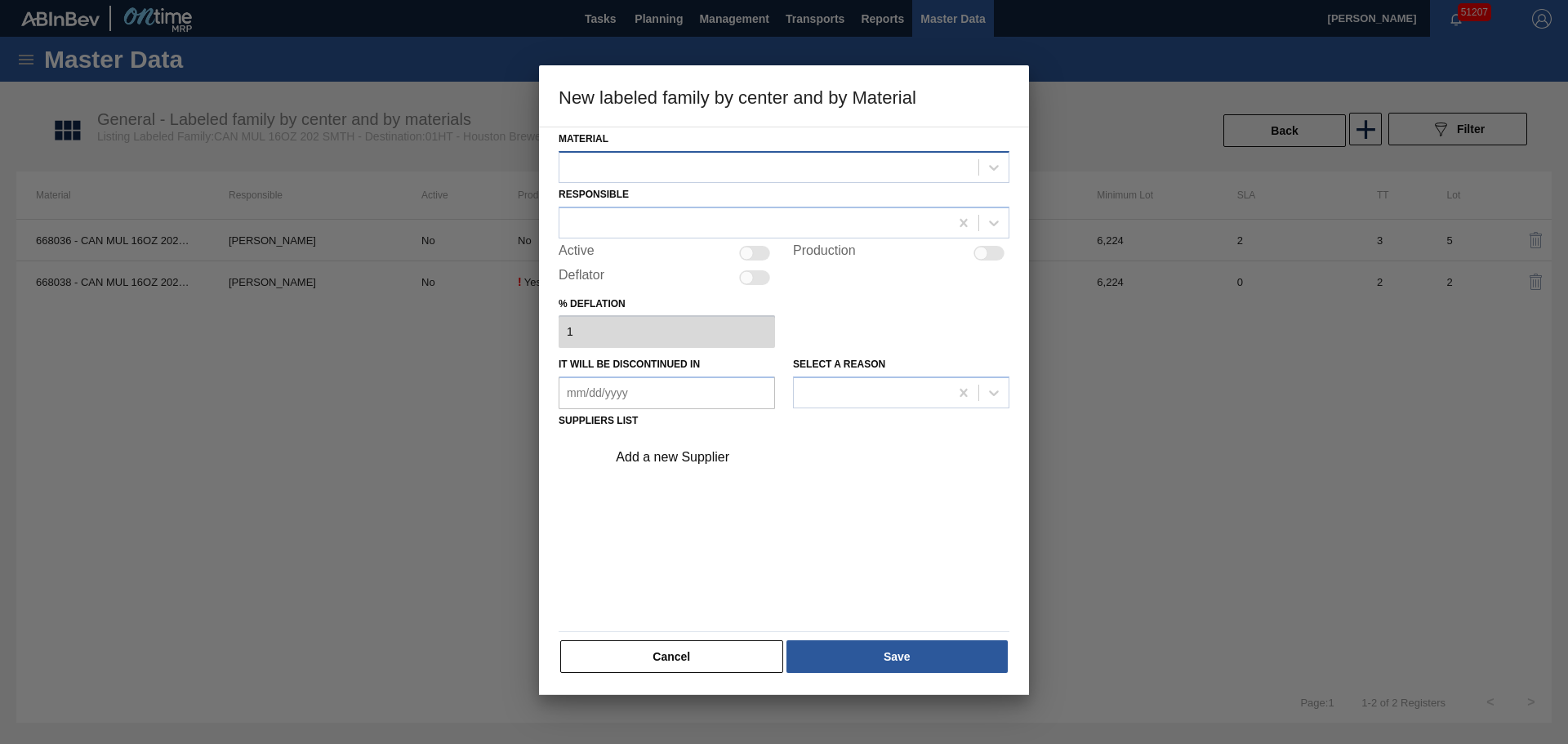
click at [751, 162] on div at bounding box center [769, 167] width 419 height 24
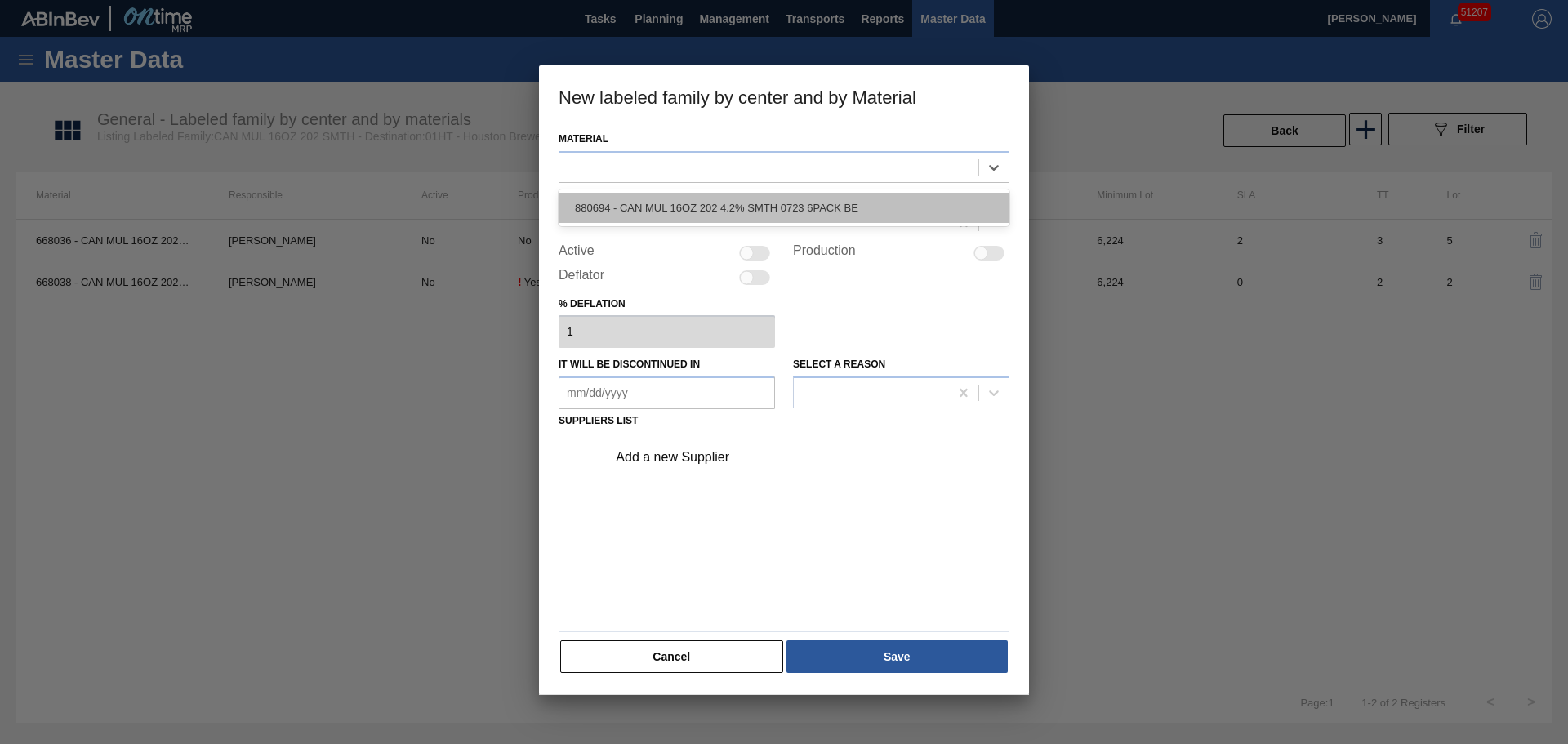
click at [706, 207] on div "880694 - CAN MUL 16OZ 202 4.2% SMTH 0723 6PACK BE" at bounding box center [784, 208] width 451 height 31
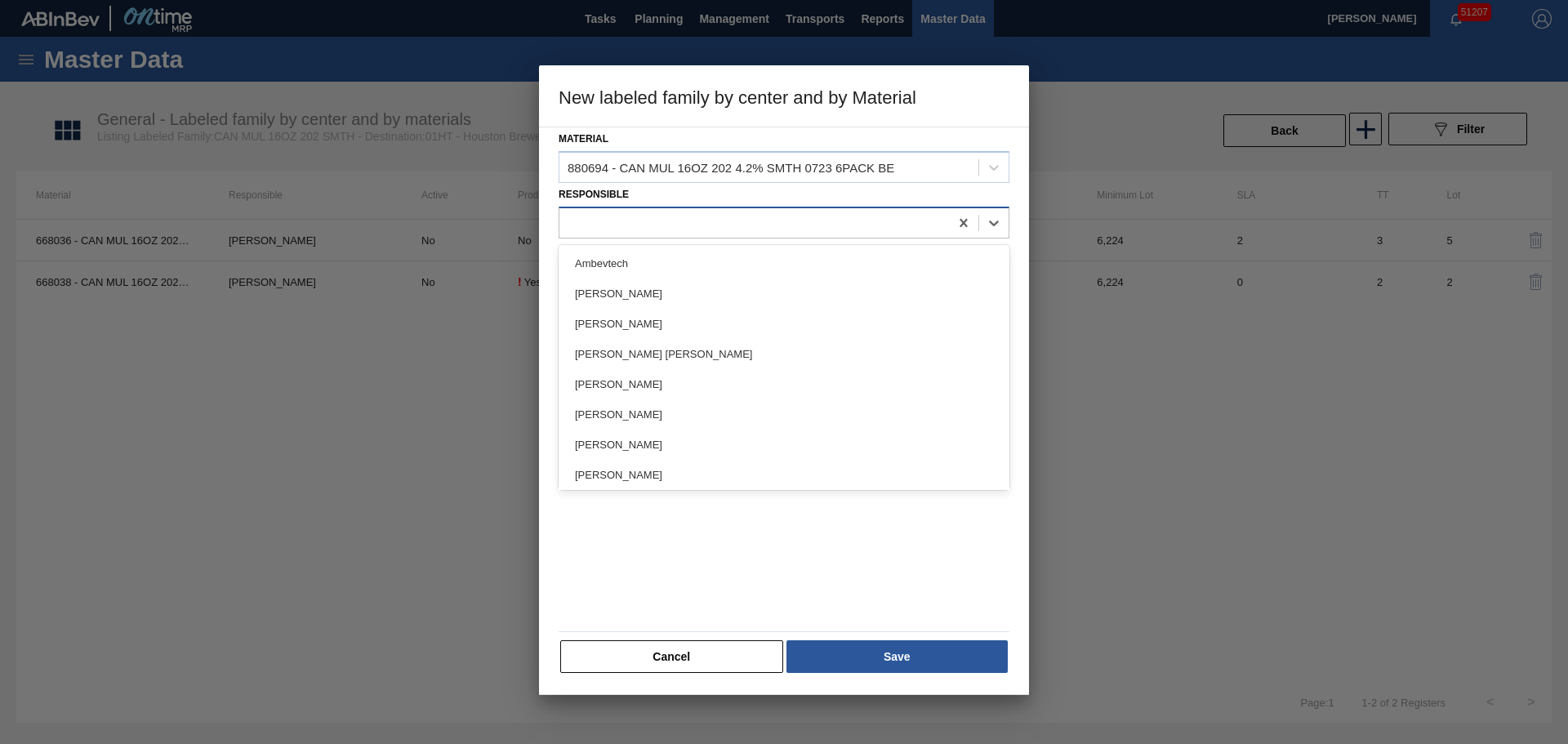
click at [701, 214] on div at bounding box center [754, 222] width 389 height 24
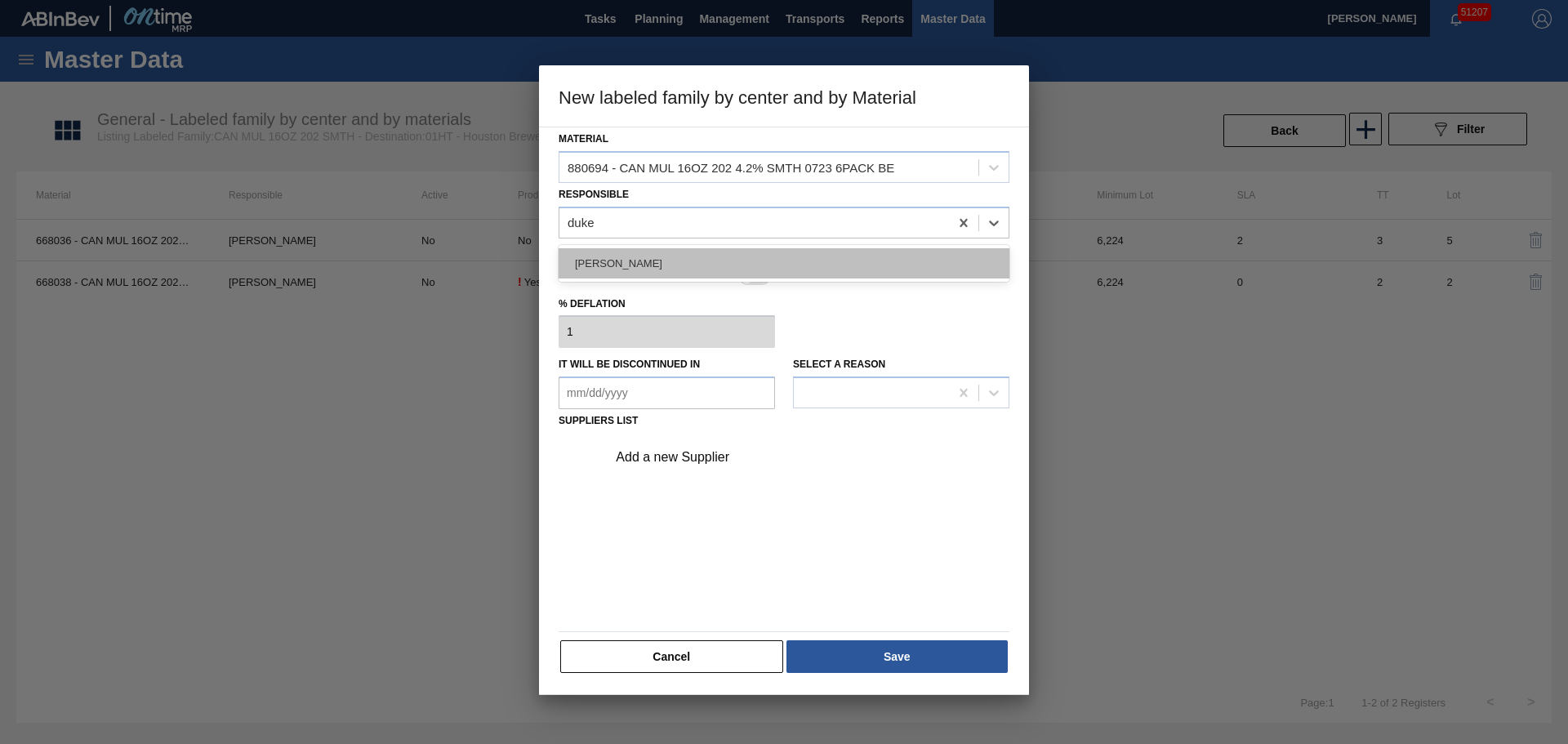
click at [693, 266] on div "Isaiah Duke" at bounding box center [784, 264] width 451 height 31
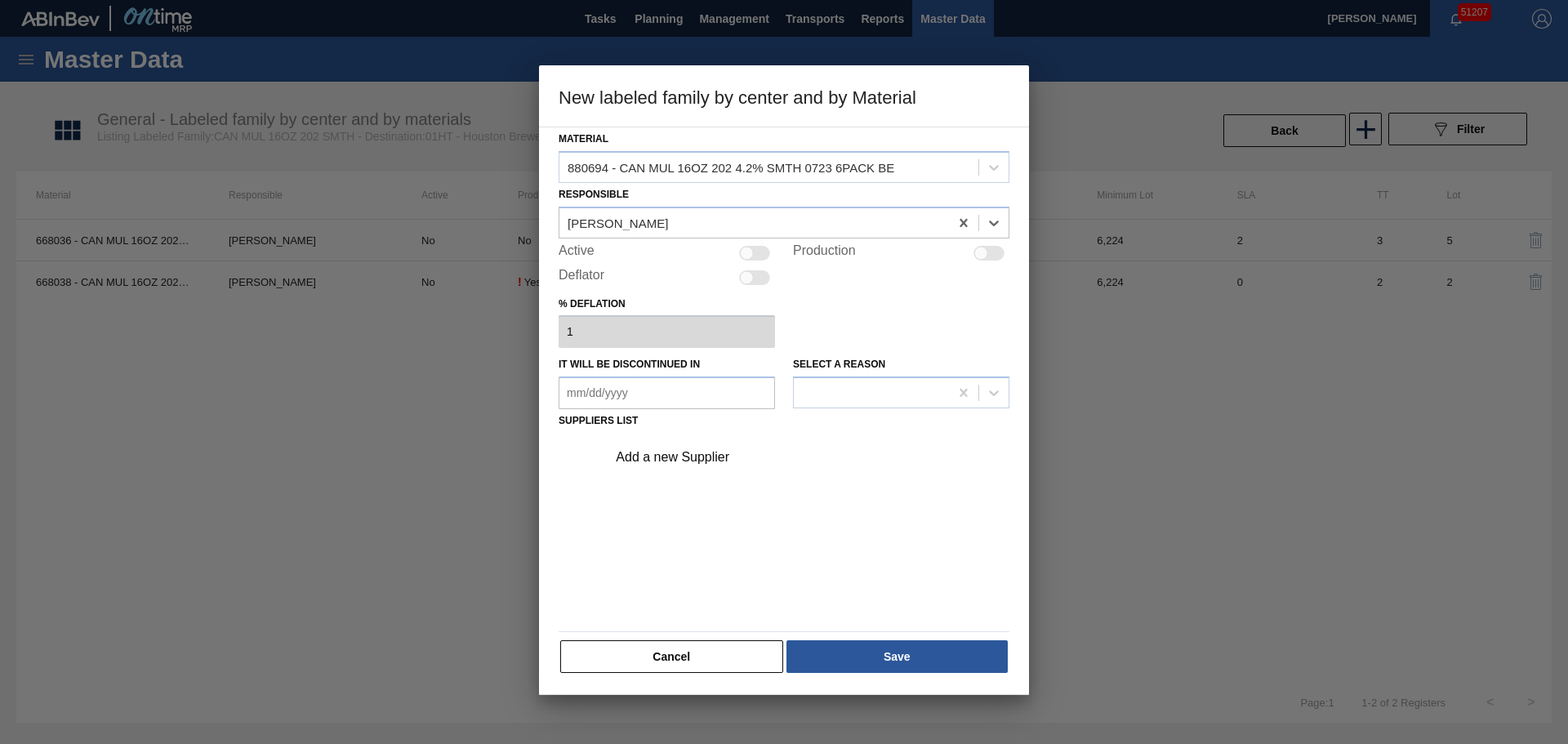
click at [758, 252] on div at bounding box center [754, 253] width 31 height 14
click at [739, 455] on div "Add a new Supplier" at bounding box center [775, 457] width 320 height 14
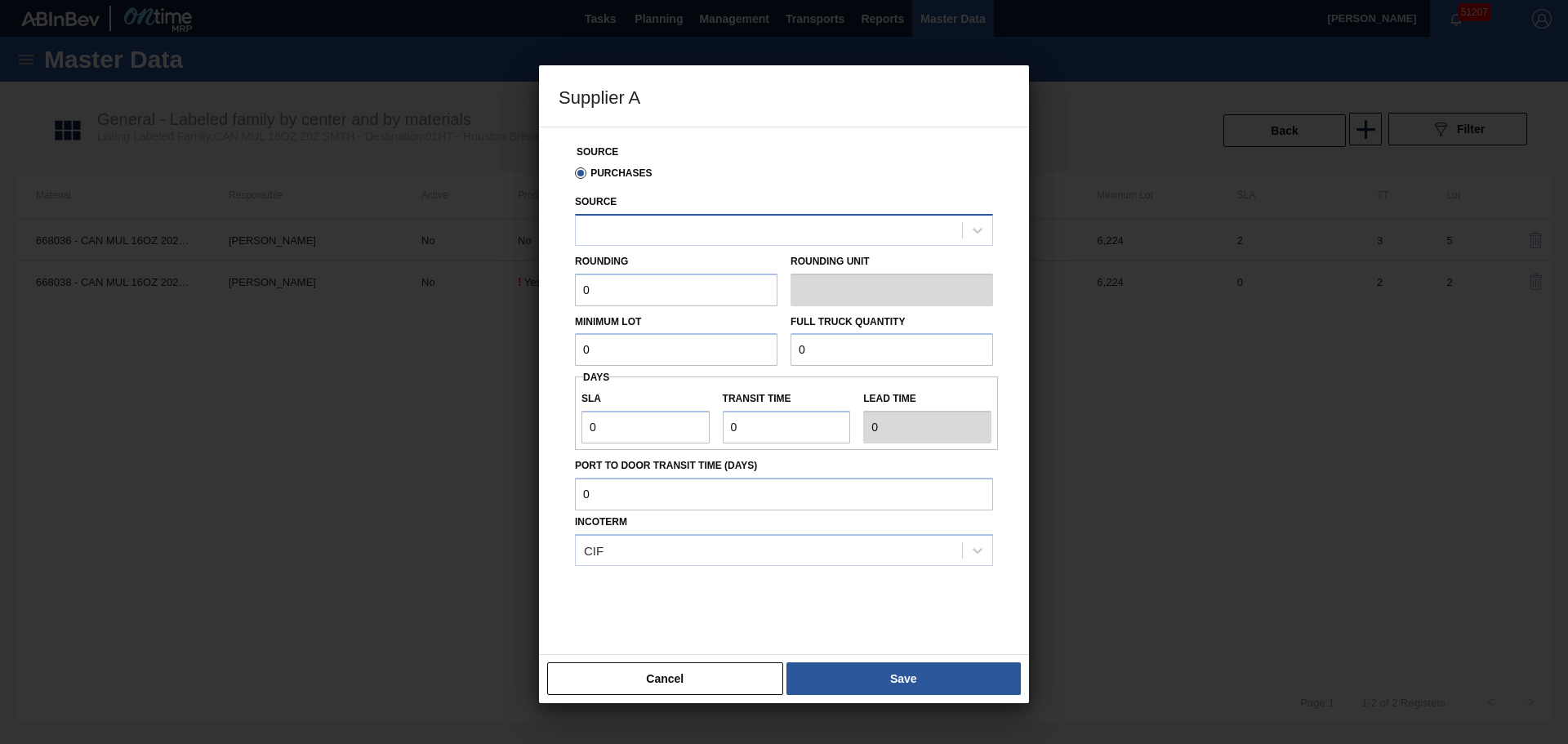
click at [678, 237] on div at bounding box center [768, 230] width 386 height 24
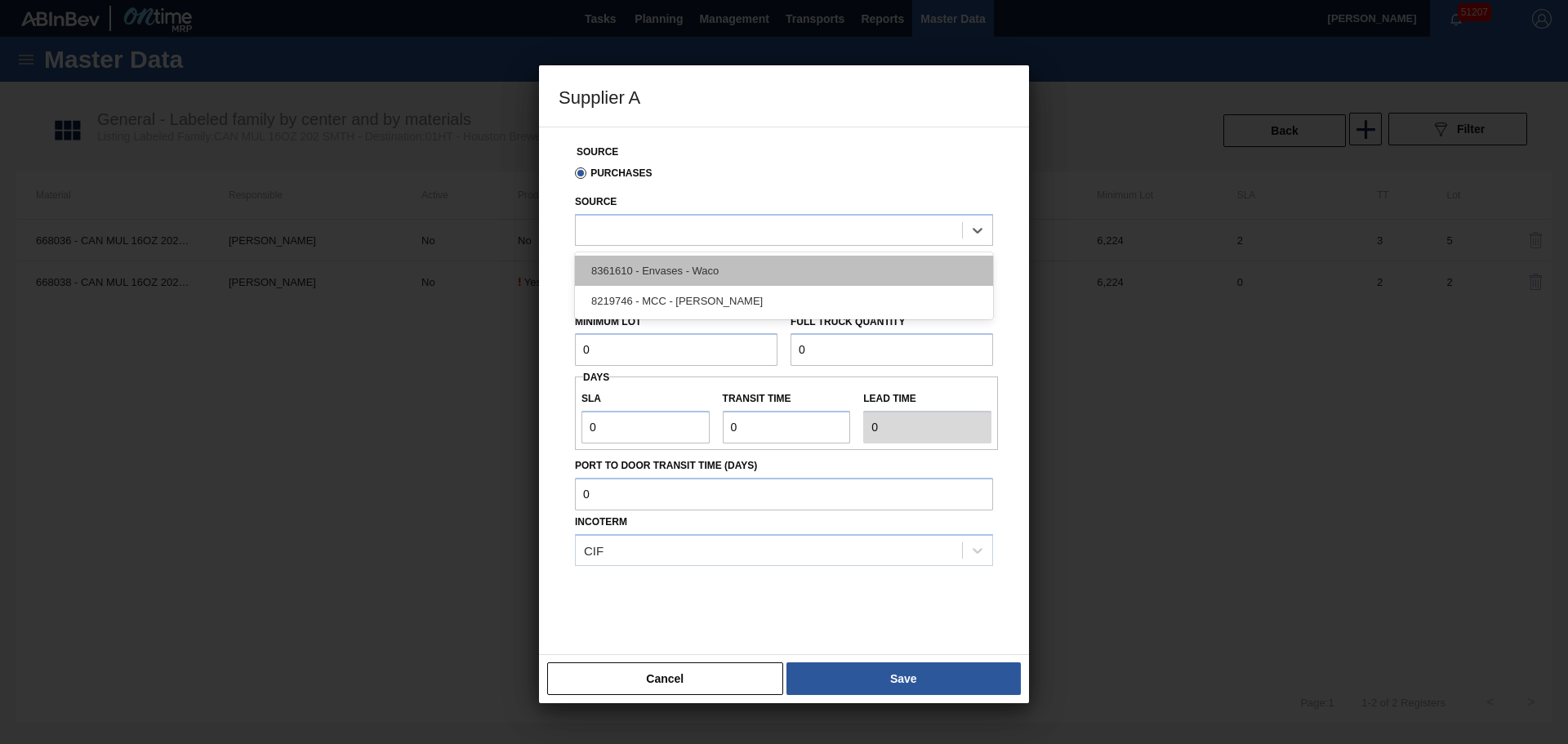
click at [678, 273] on div "8361610 - Envases - Waco" at bounding box center [784, 271] width 418 height 31
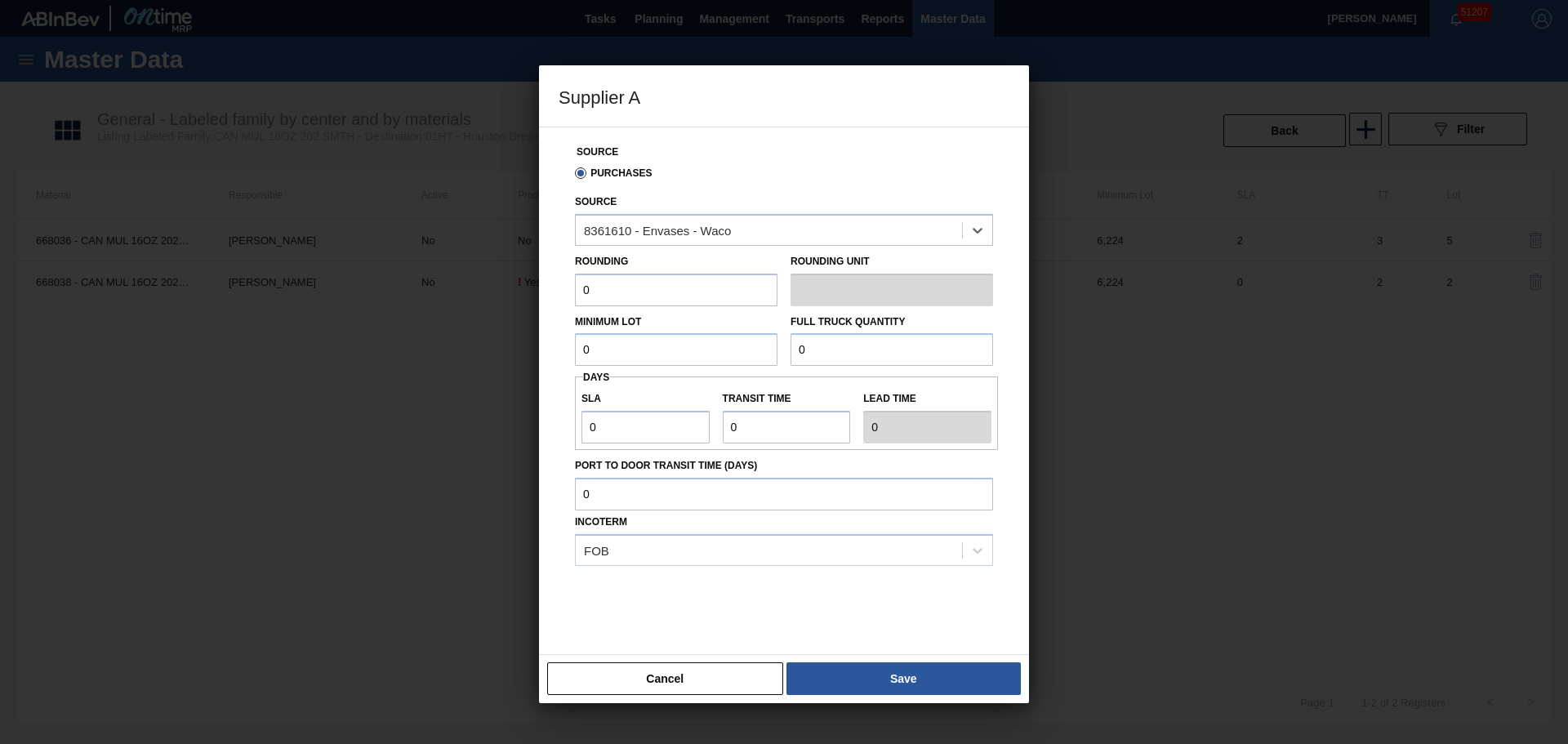
drag, startPoint x: 654, startPoint y: 291, endPoint x: 438, endPoint y: 296, distance: 216.1
click at [466, 294] on div "Supplier A Source Purchases Source option 8361610 - Envases - Waco, selected. S…" at bounding box center [784, 372] width 1568 height 744
click at [856, 680] on button "Save" at bounding box center [903, 679] width 234 height 33
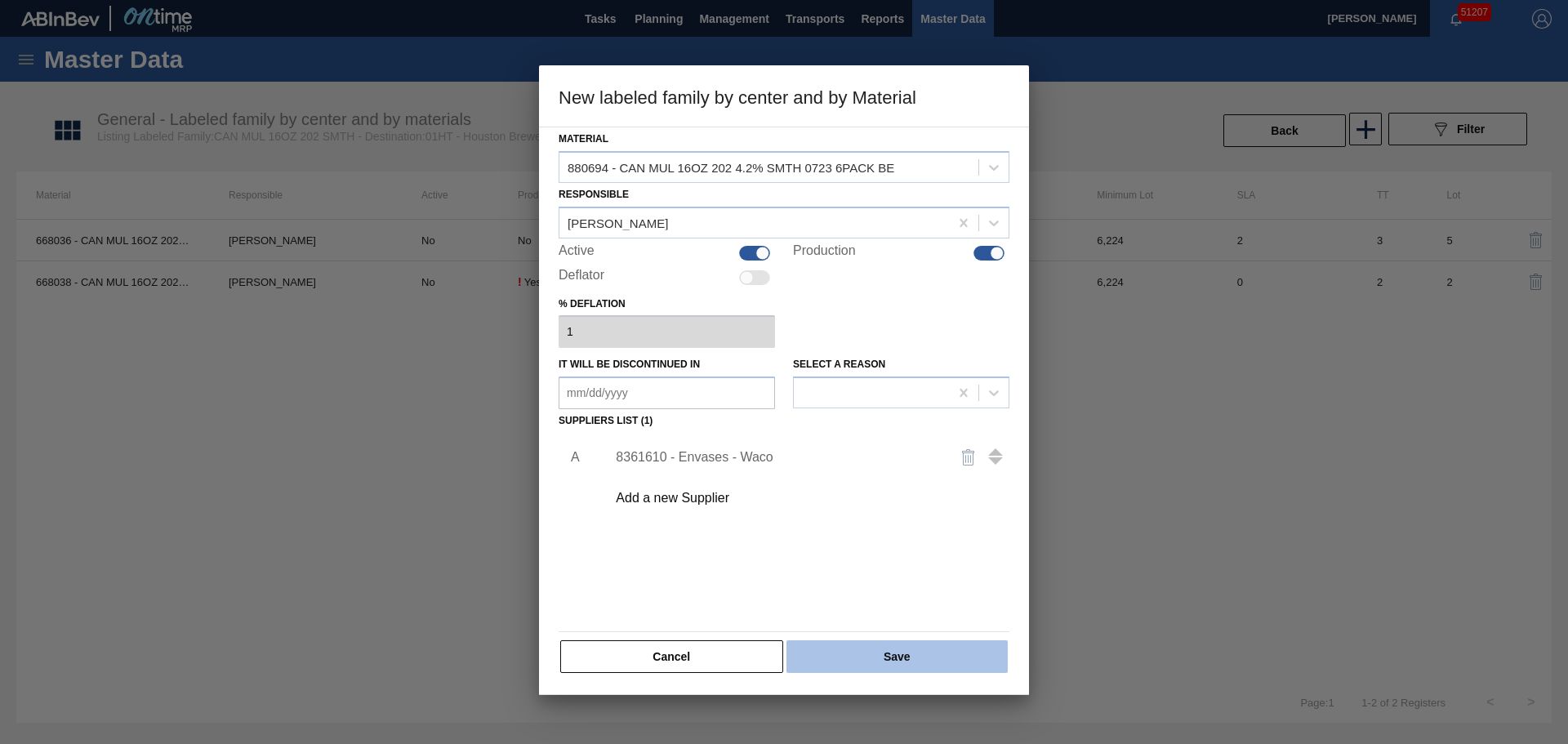
click at [863, 671] on button "Save" at bounding box center [896, 657] width 221 height 33
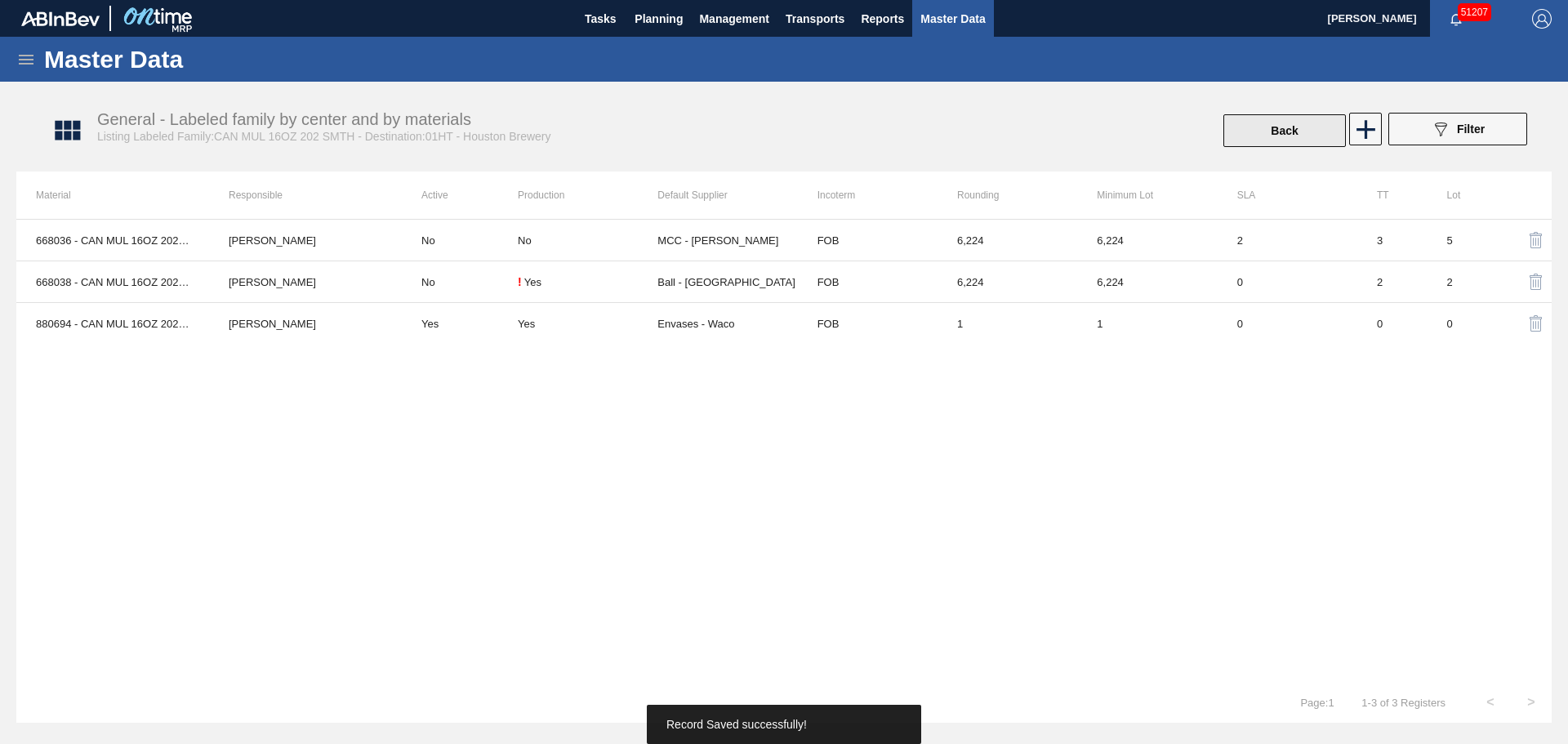
click at [1273, 127] on button "Back" at bounding box center [1284, 131] width 122 height 33
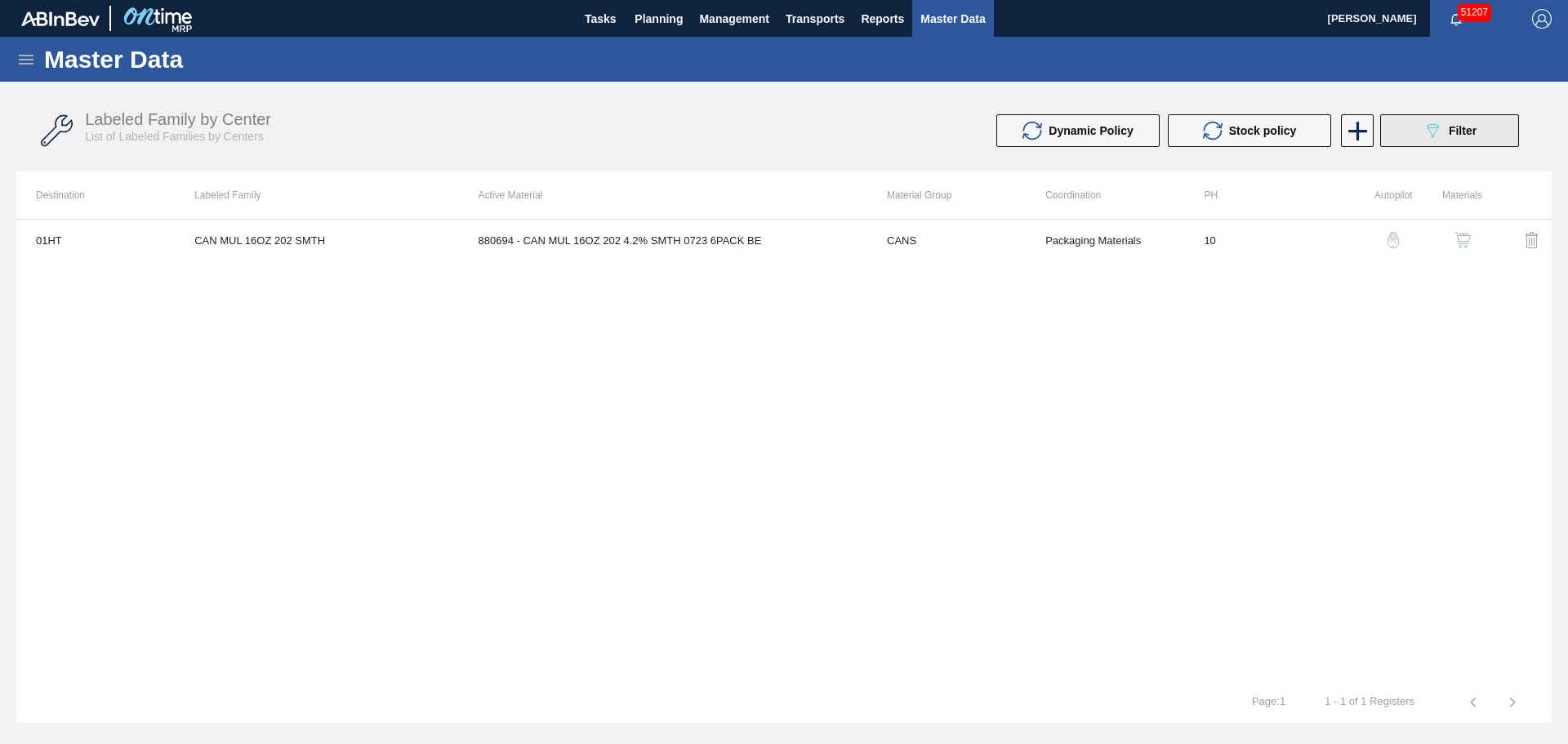
click at [1413, 135] on button "089F7B8B-B2A5-4AFE-B5C0-19BA573D28AC Filter" at bounding box center [1449, 131] width 139 height 33
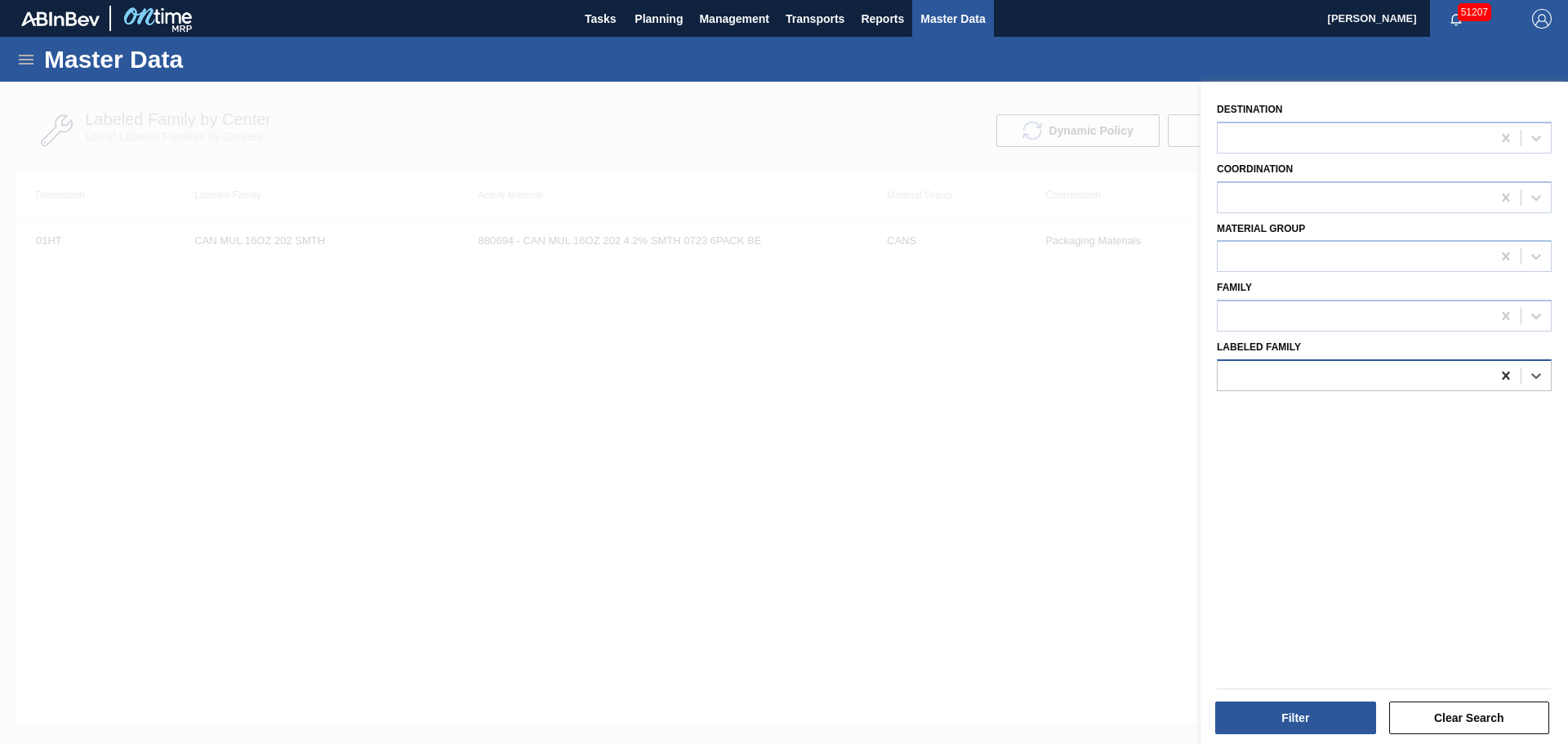
click at [1498, 376] on icon at bounding box center [1505, 375] width 16 height 16
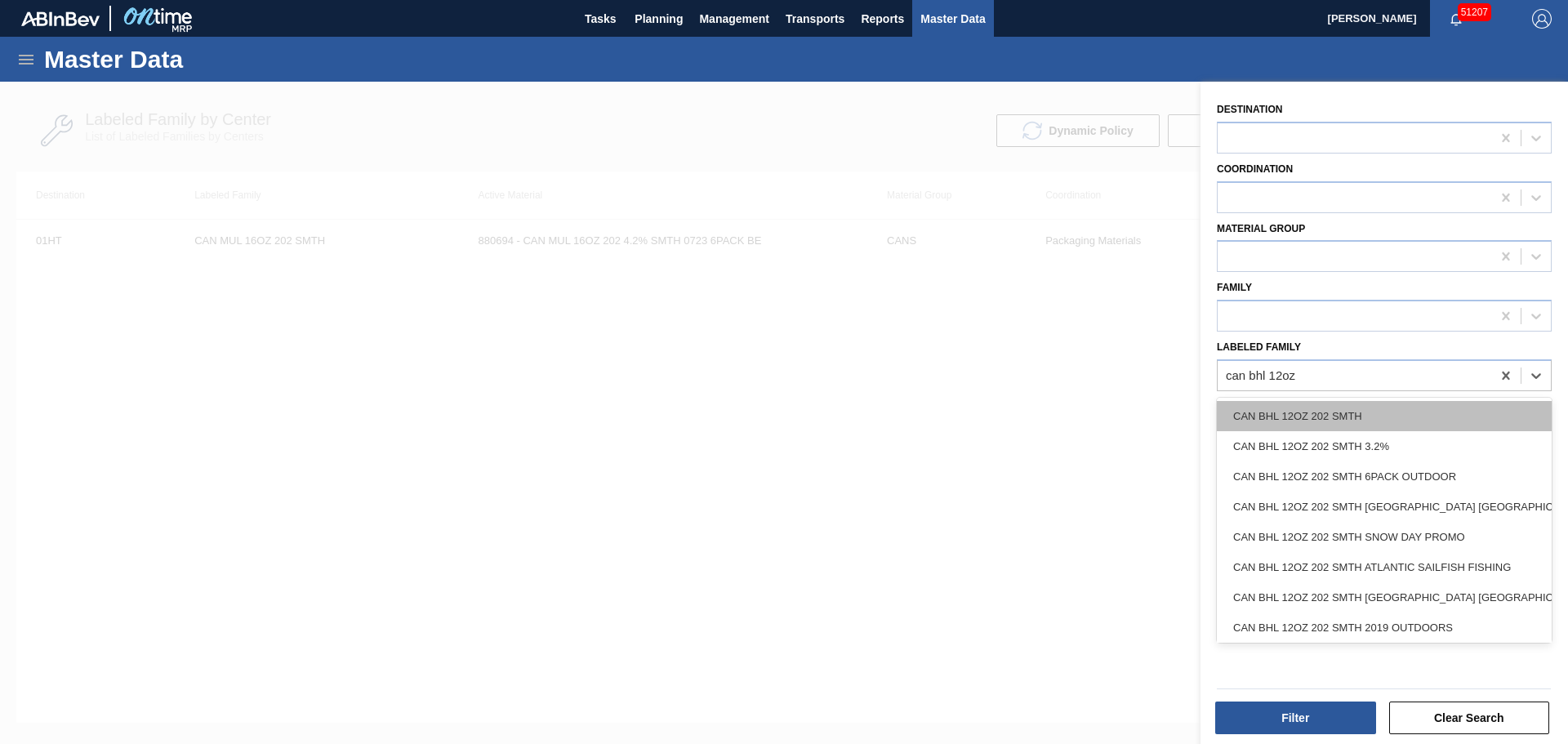
click at [1416, 422] on div "CAN BHL 12OZ 202 SMTH" at bounding box center [1384, 417] width 335 height 31
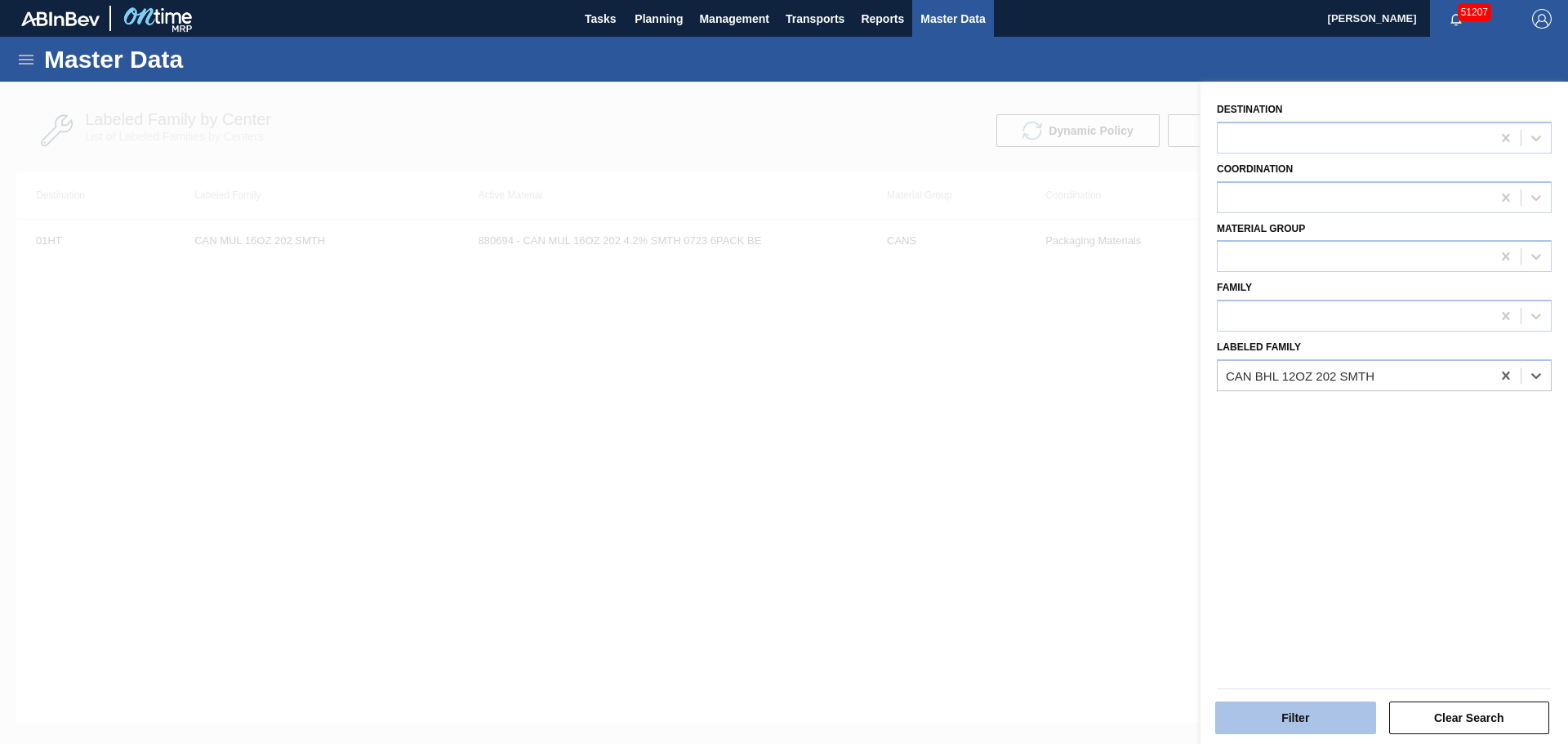
click at [1258, 708] on button "Filter" at bounding box center [1296, 718] width 161 height 33
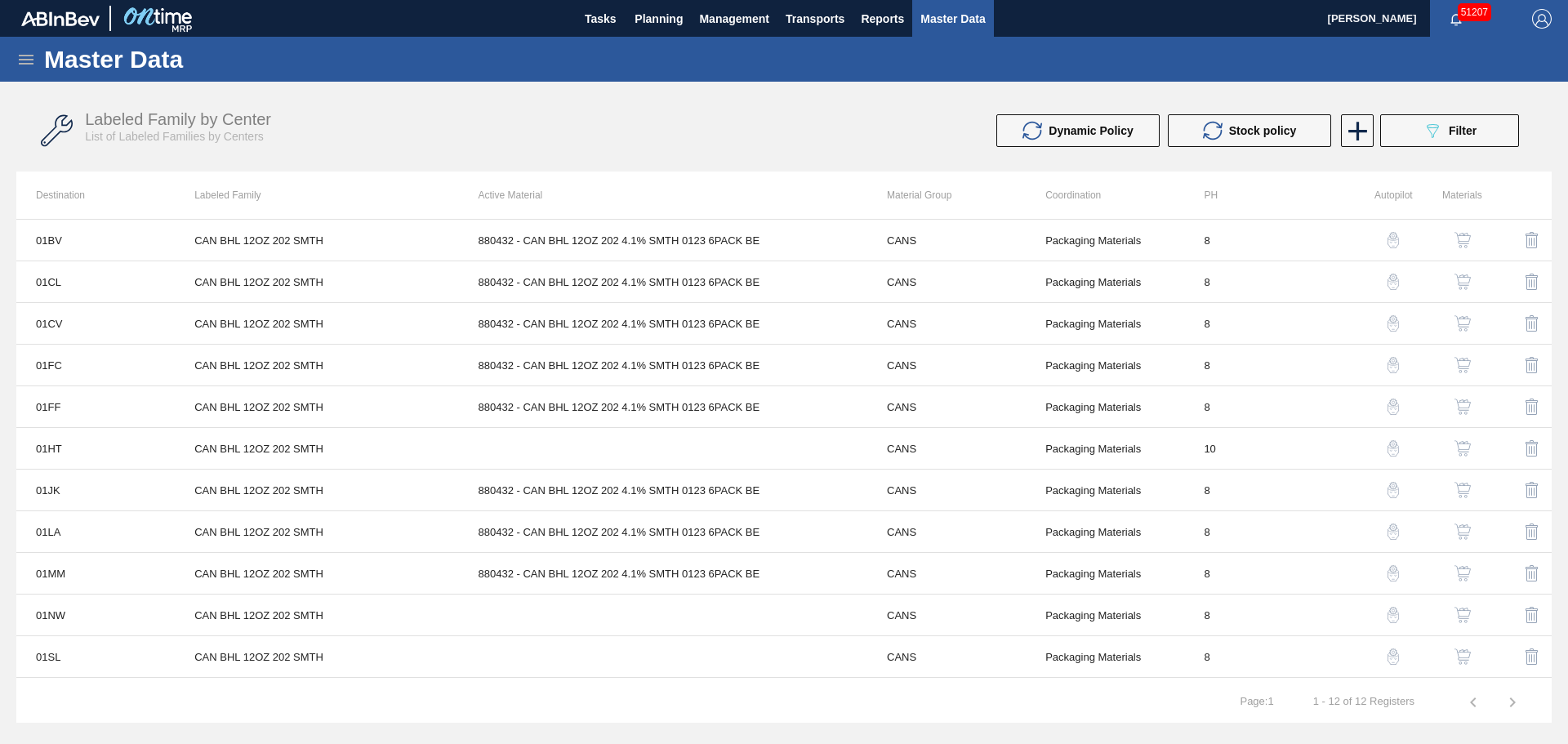
click at [1461, 445] on img "button" at bounding box center [1462, 448] width 16 height 16
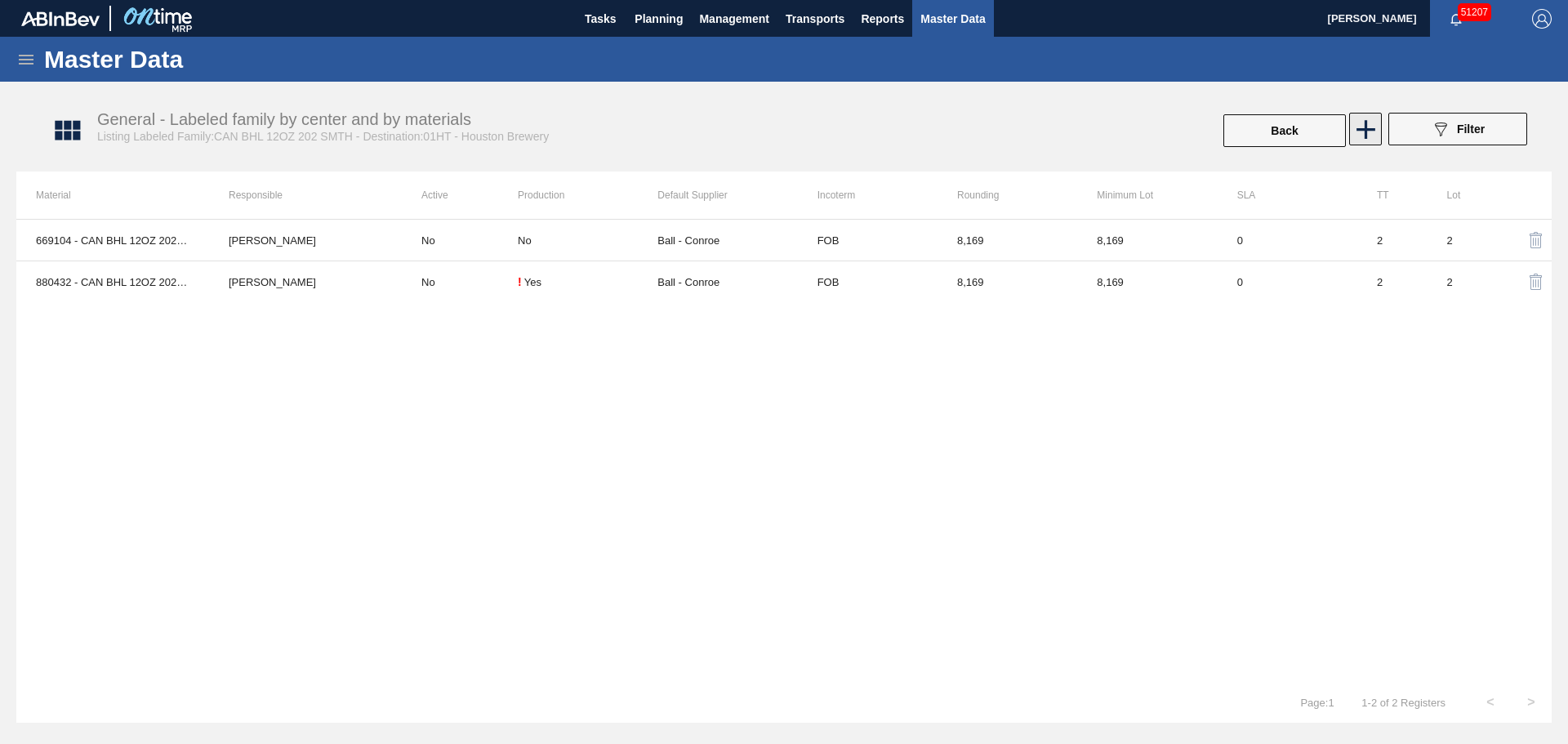
click at [1361, 136] on icon at bounding box center [1366, 130] width 32 height 32
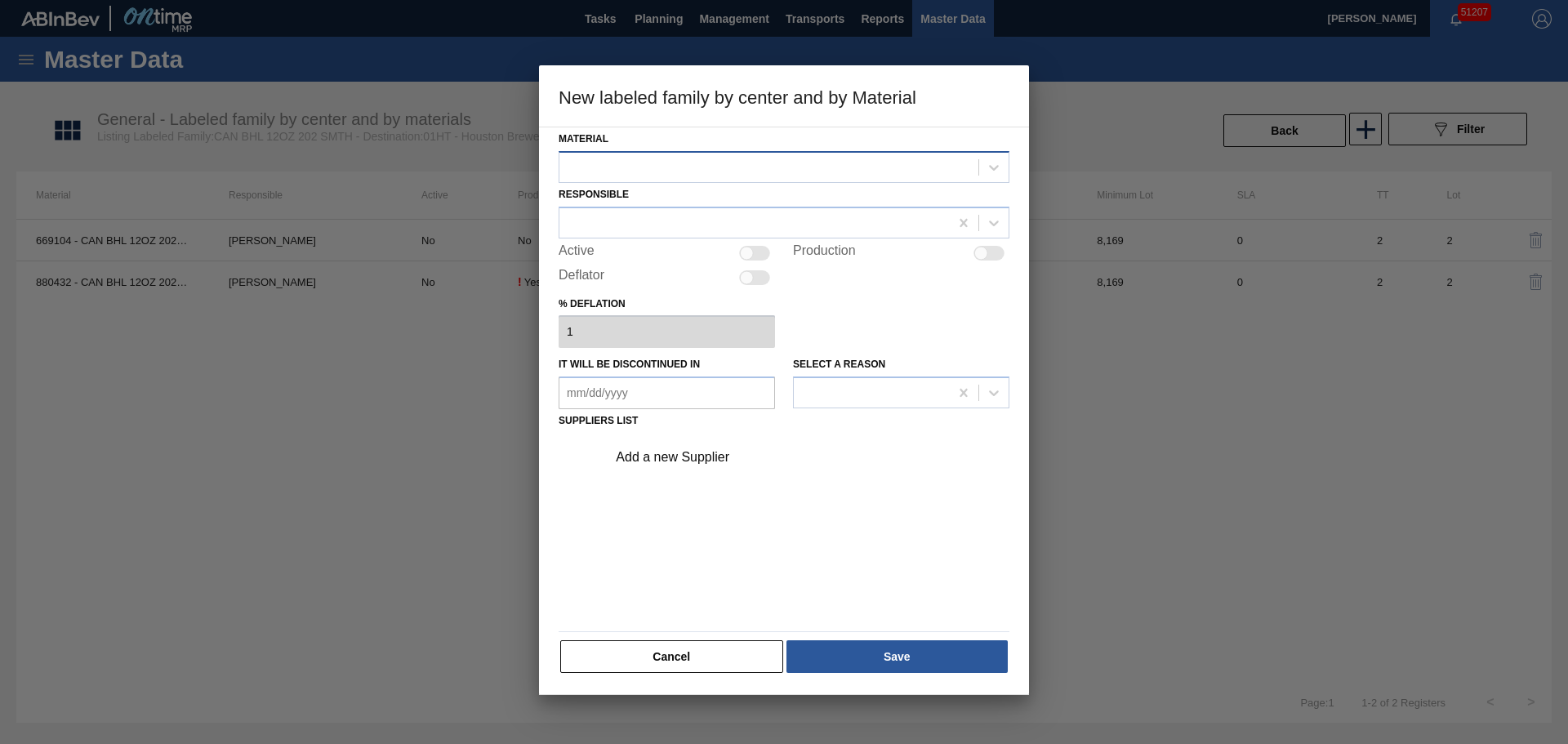
click at [687, 160] on div at bounding box center [769, 167] width 419 height 24
click at [689, 644] on button "Cancel" at bounding box center [672, 657] width 223 height 33
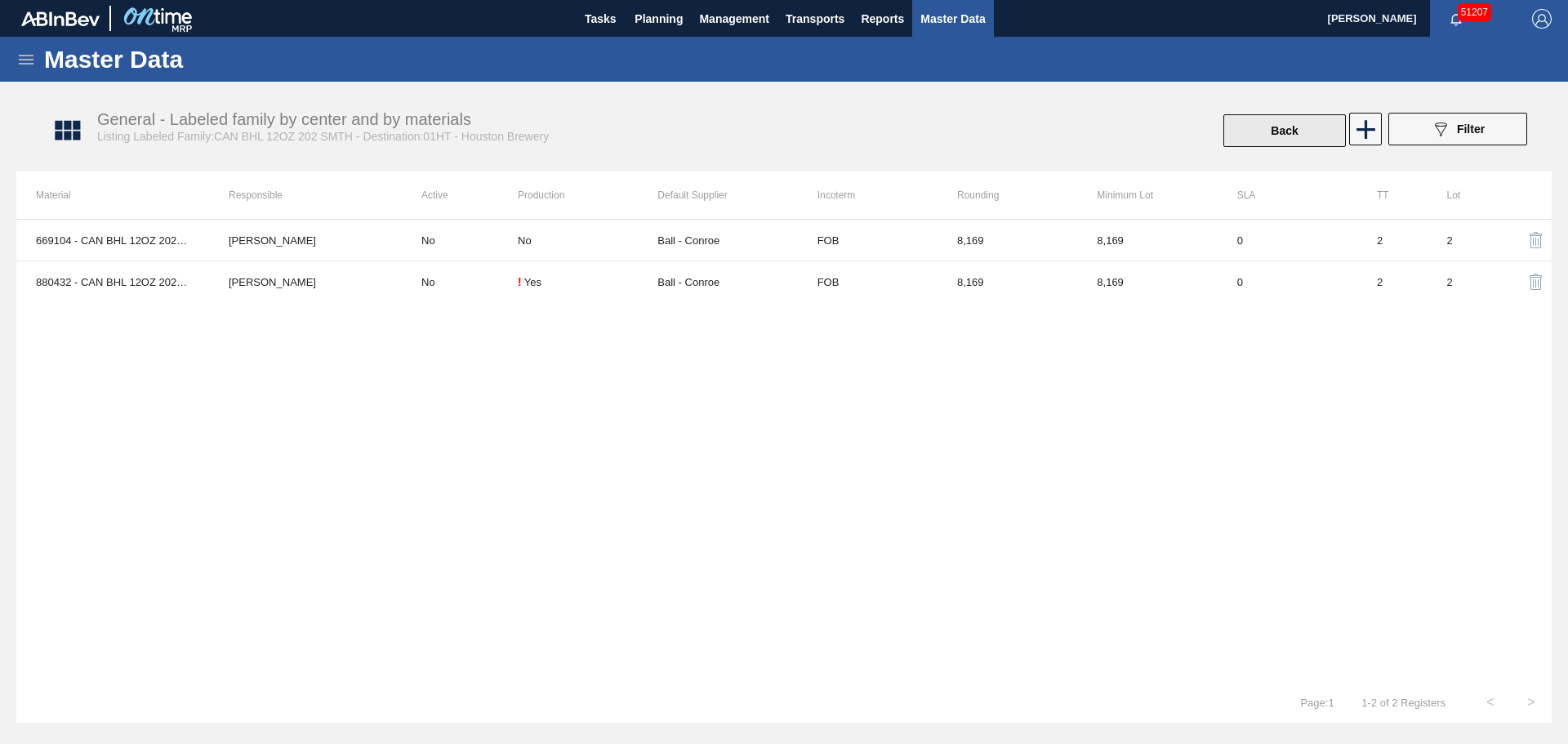
click at [1308, 136] on button "Back" at bounding box center [1284, 131] width 122 height 33
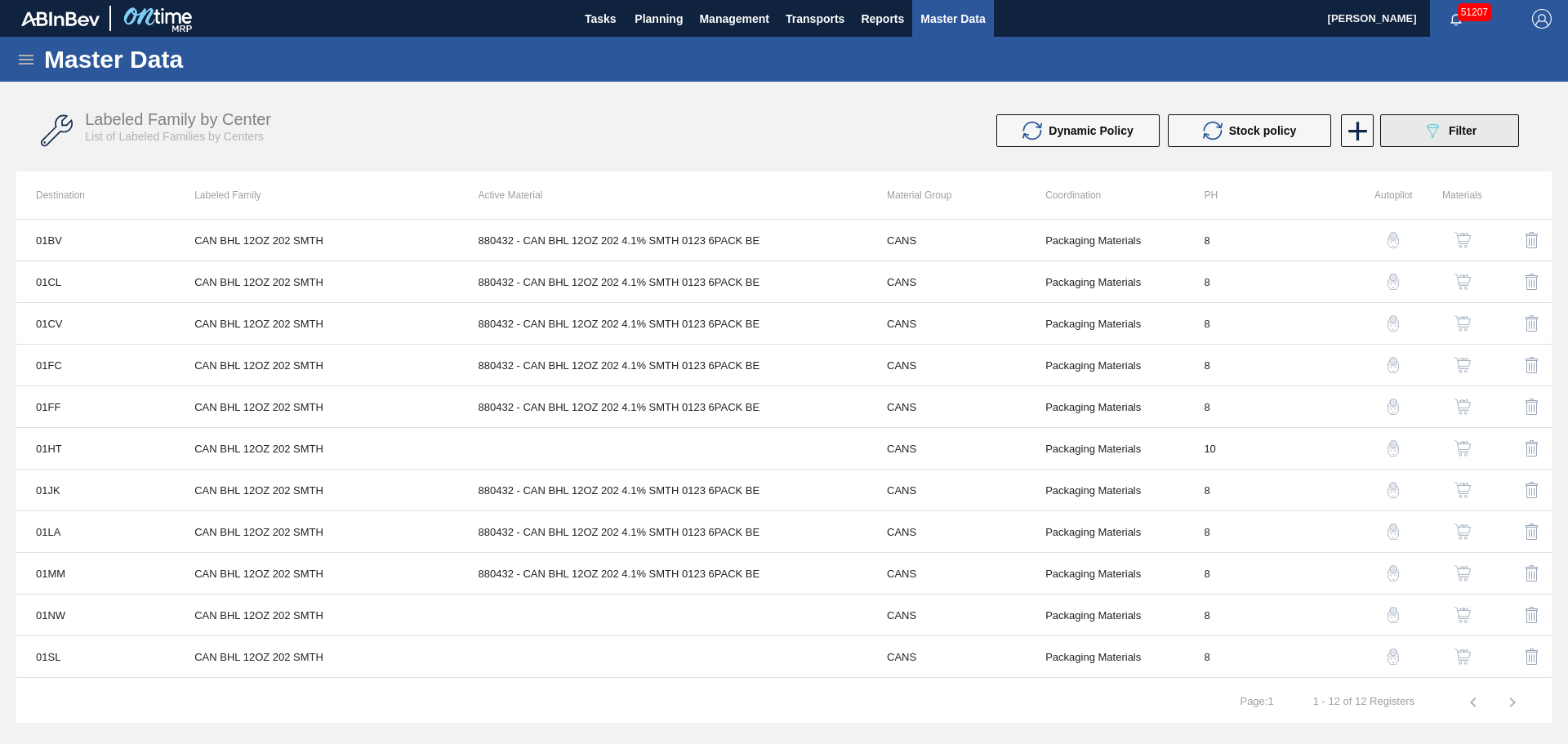
click at [1424, 132] on icon "089F7B8B-B2A5-4AFE-B5C0-19BA573D28AC" at bounding box center [1431, 131] width 20 height 20
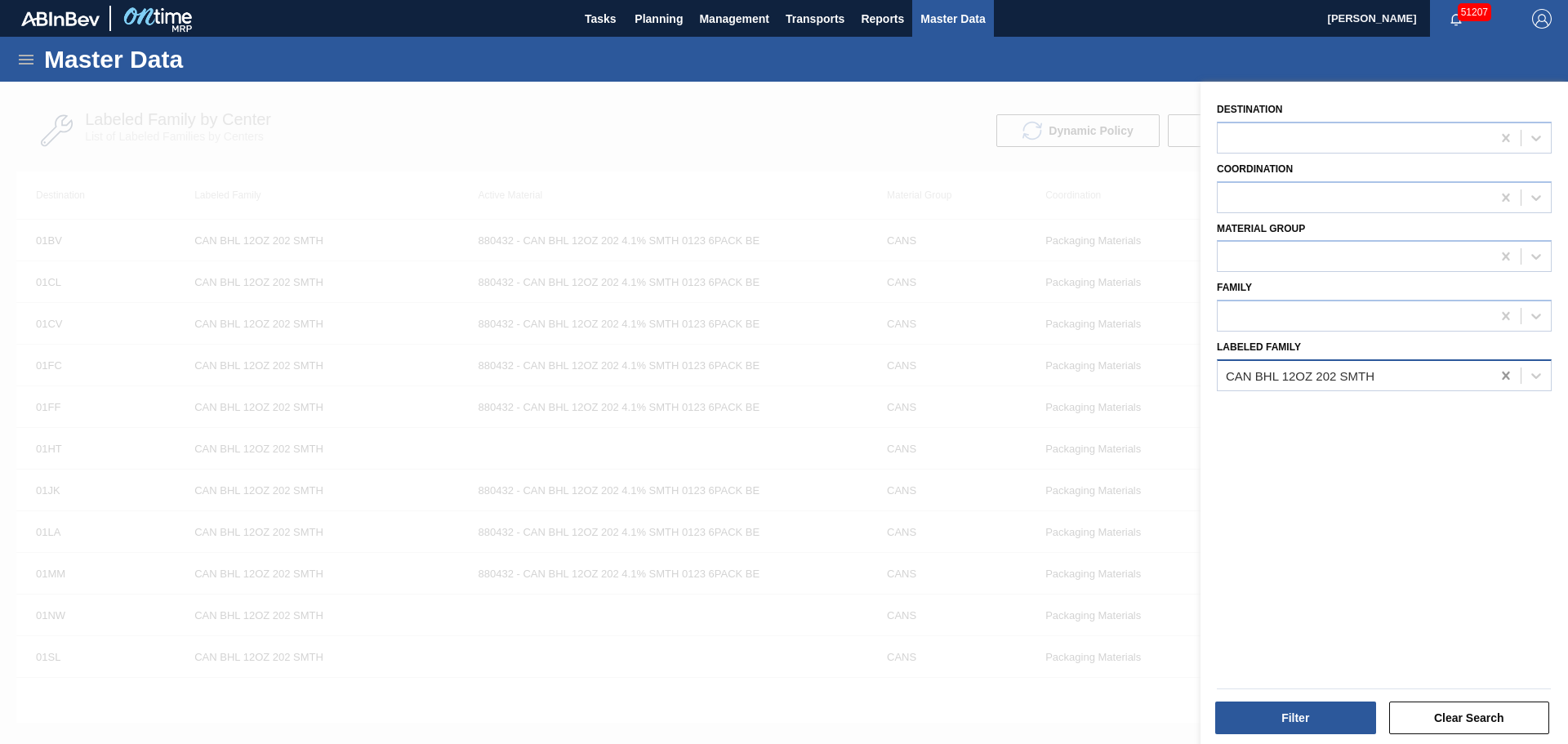
click at [1506, 374] on icon at bounding box center [1505, 376] width 8 height 8
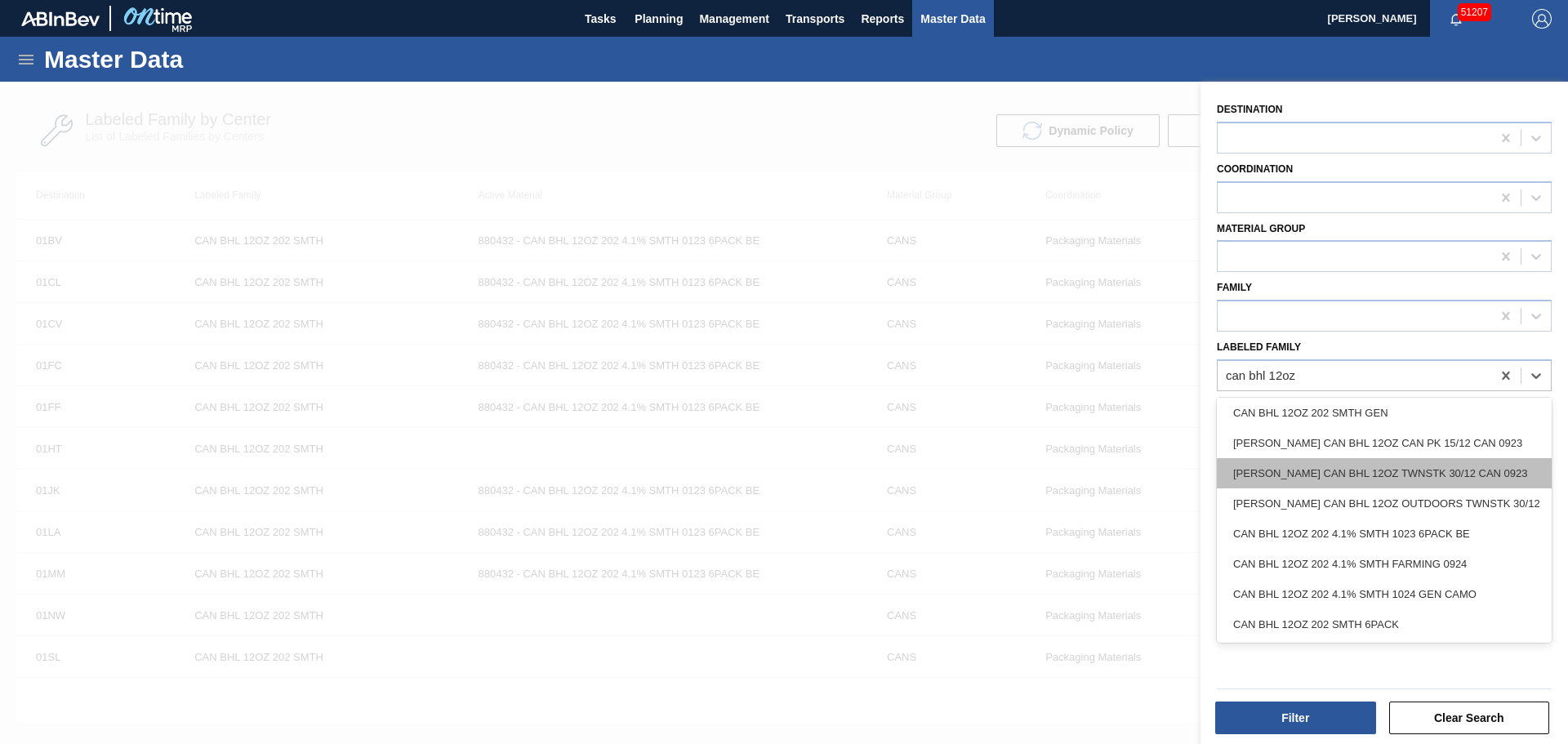
scroll to position [469, 0]
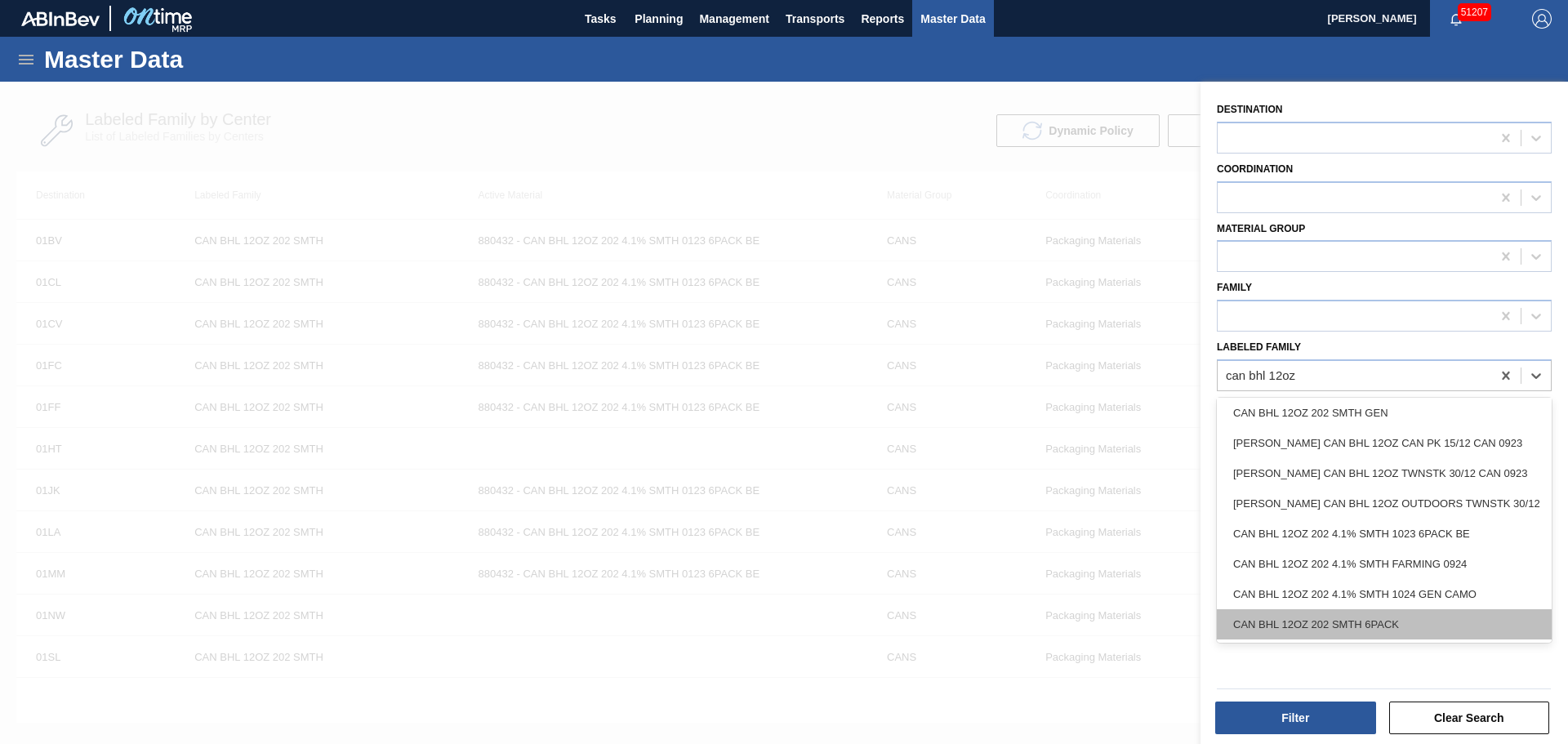
click at [1409, 609] on div "CAN BHL 12OZ 202 SMTH 6PACK" at bounding box center [1384, 624] width 335 height 31
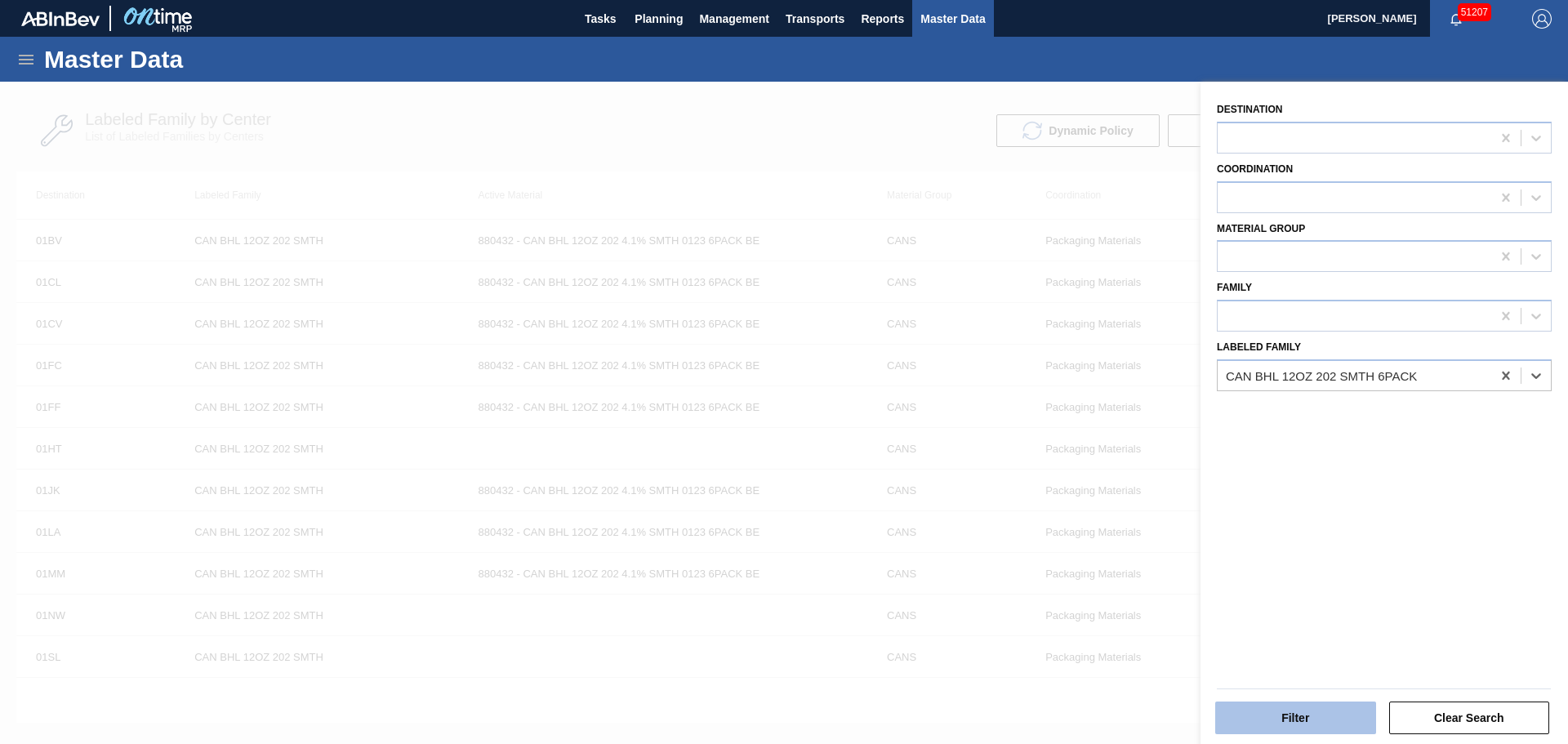
click at [1314, 725] on button "Filter" at bounding box center [1296, 718] width 161 height 33
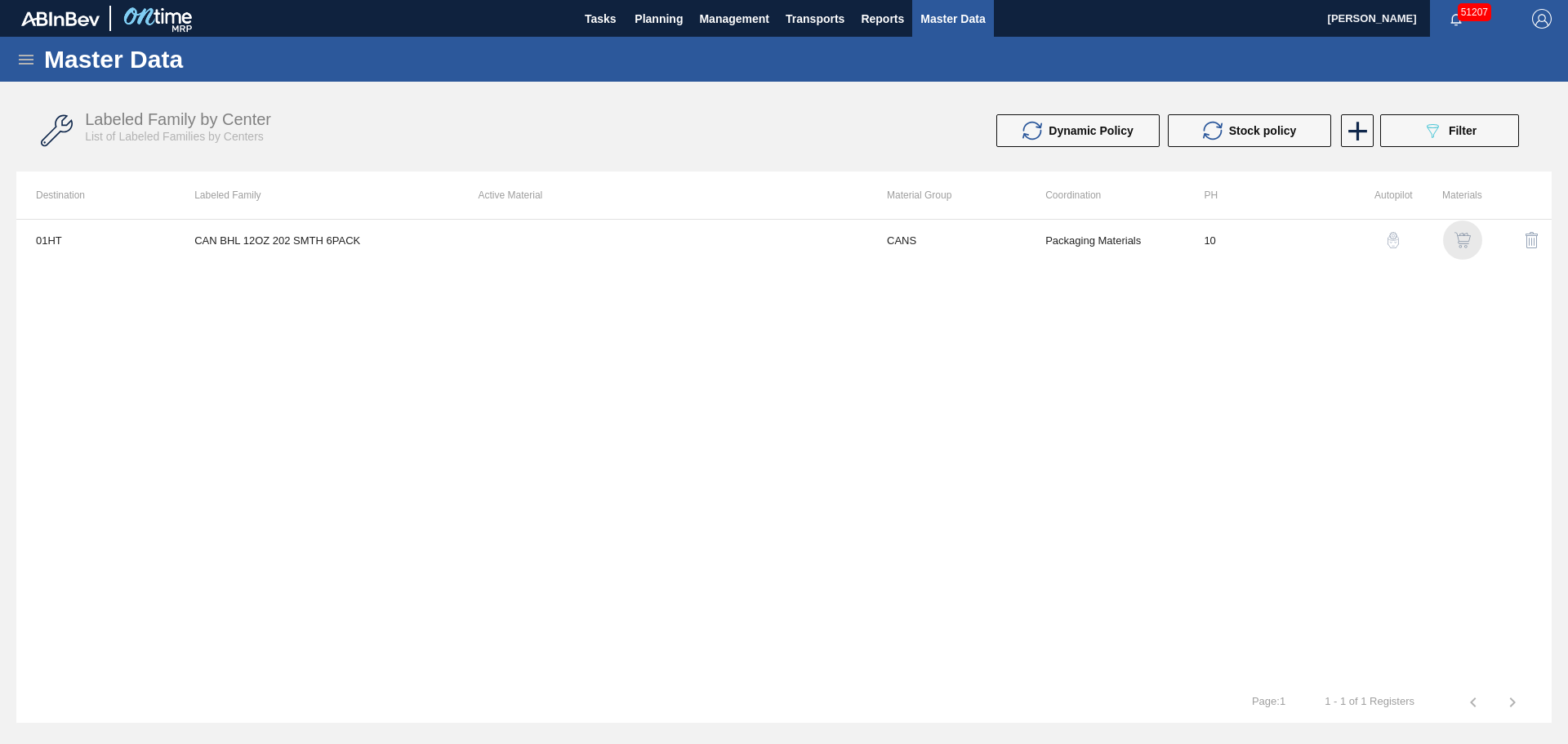
click at [1454, 239] on img "button" at bounding box center [1462, 239] width 16 height 16
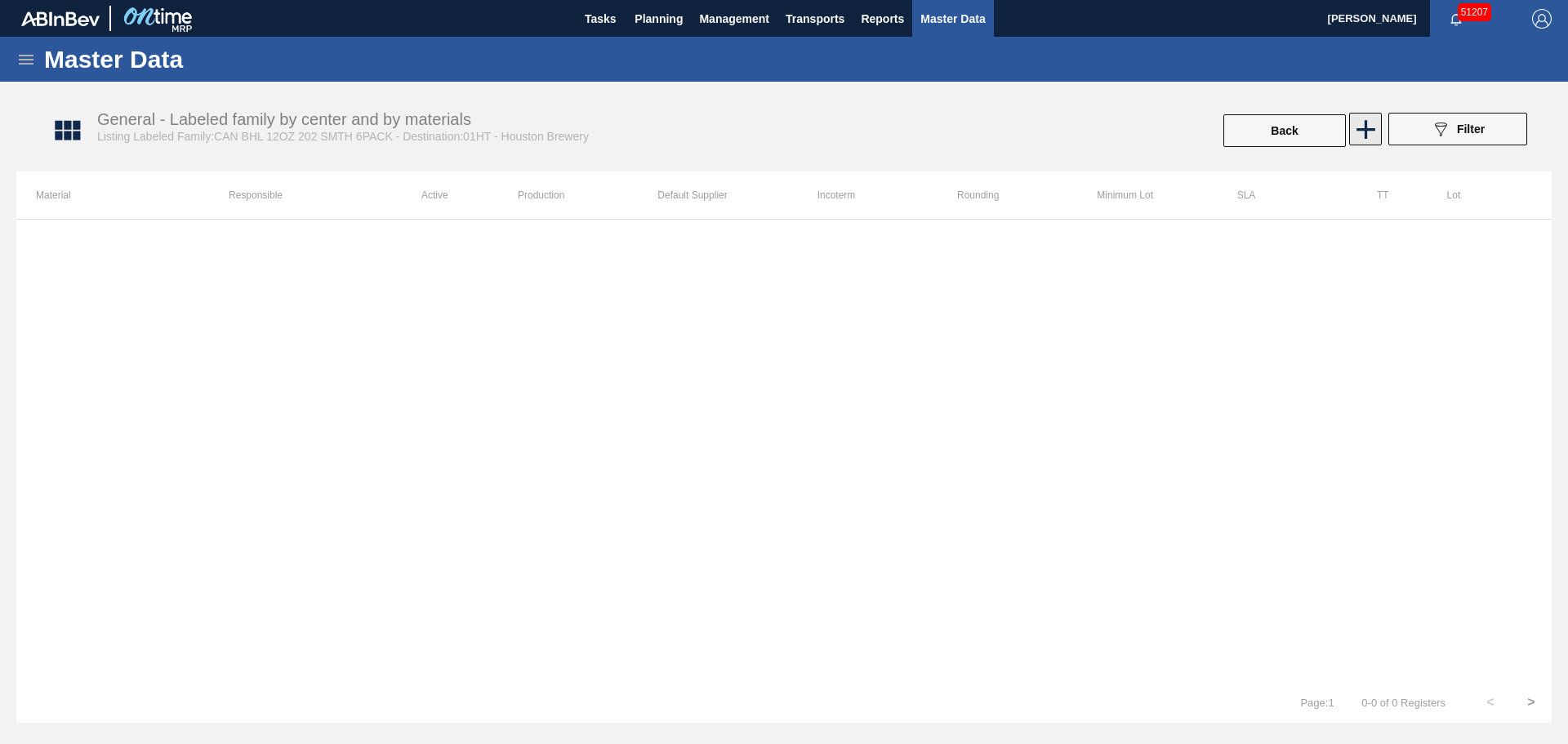
click at [1376, 137] on icon at bounding box center [1366, 130] width 32 height 32
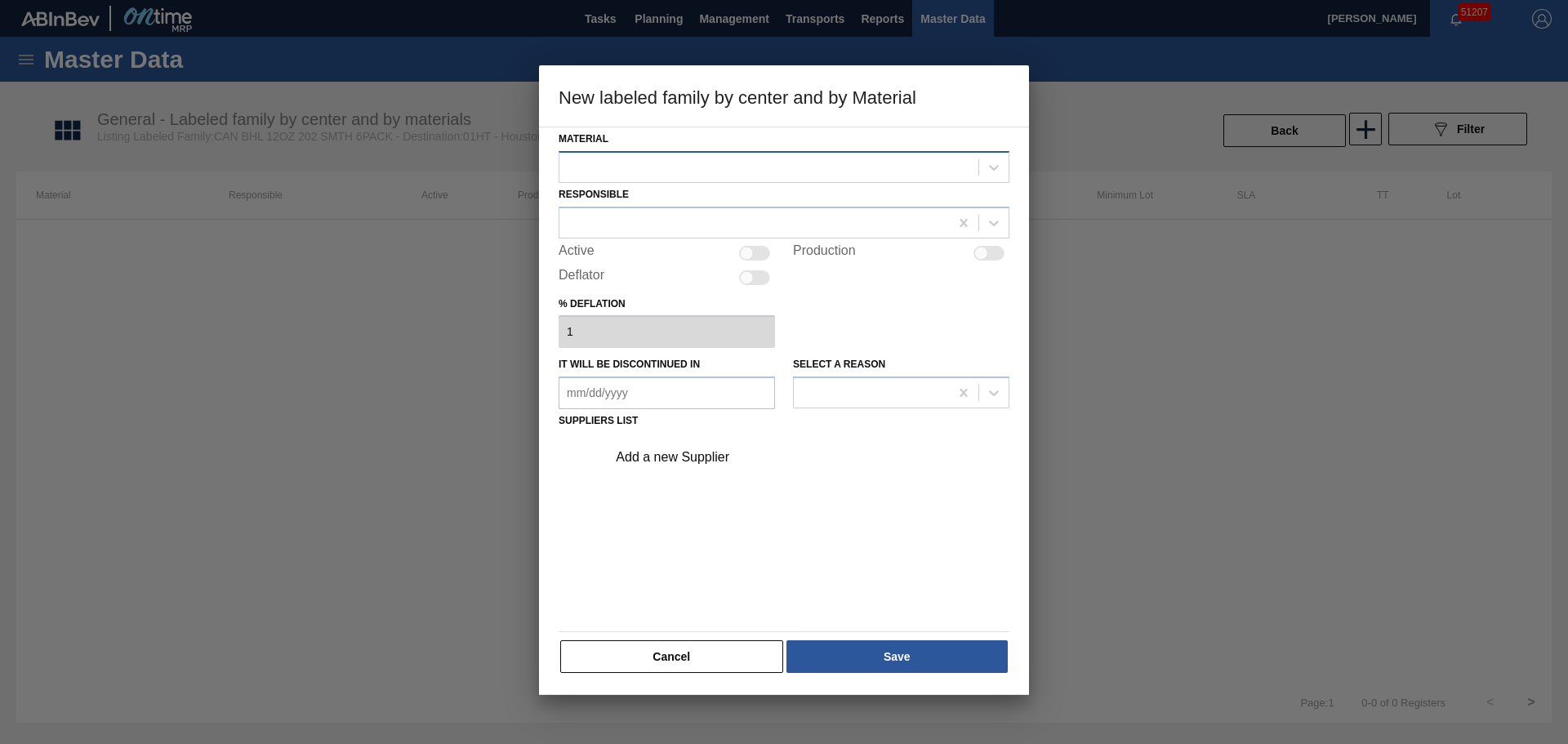
click at [773, 155] on div at bounding box center [769, 167] width 419 height 24
click at [719, 647] on button "Cancel" at bounding box center [672, 657] width 223 height 33
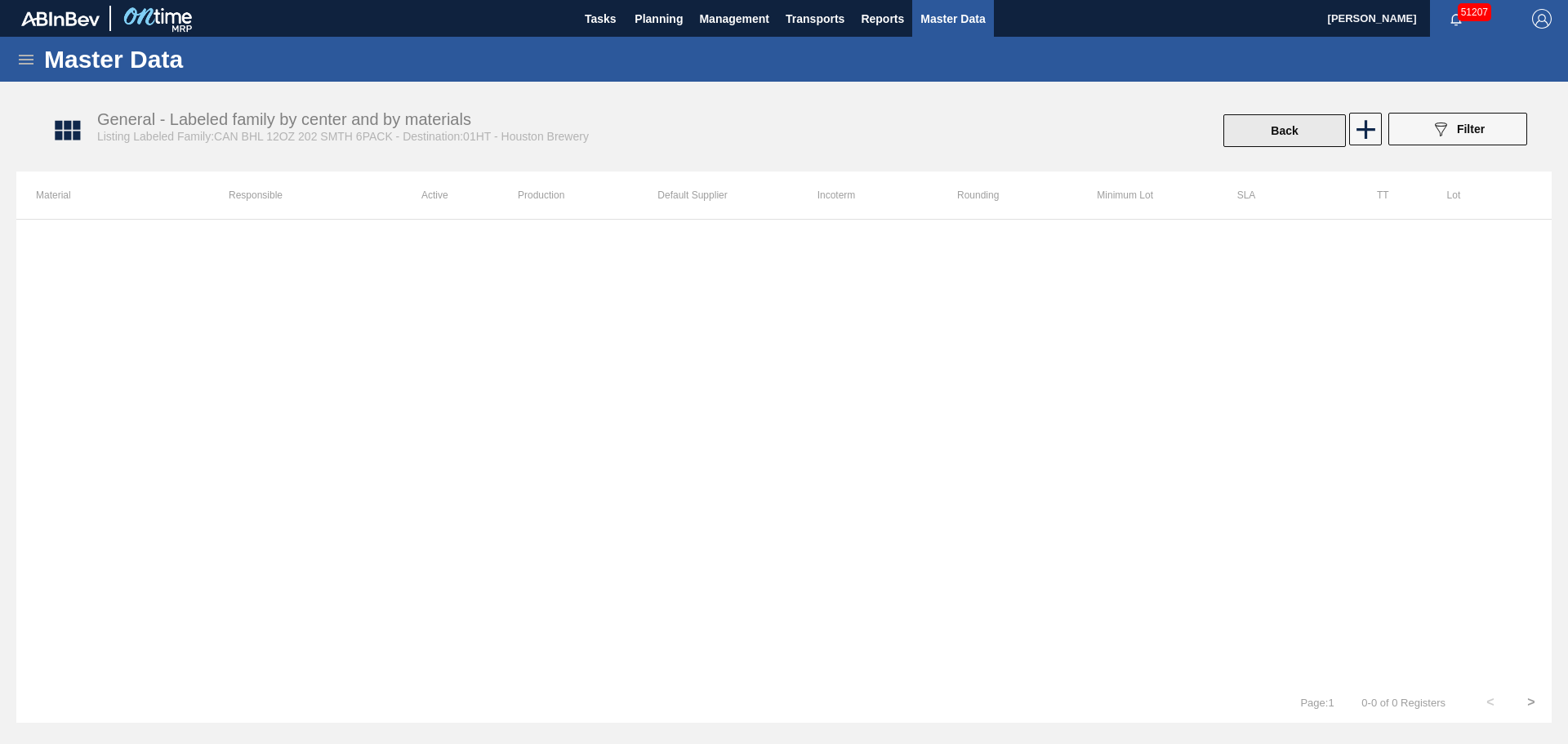
drag, startPoint x: 1272, startPoint y: 100, endPoint x: 1280, endPoint y: 126, distance: 27.2
click at [1273, 103] on div "General - Labeled family by center and by materials Listing Labeled Family:CAN …" at bounding box center [792, 131] width 1535 height 61
click at [1280, 126] on button "Back" at bounding box center [1284, 131] width 122 height 33
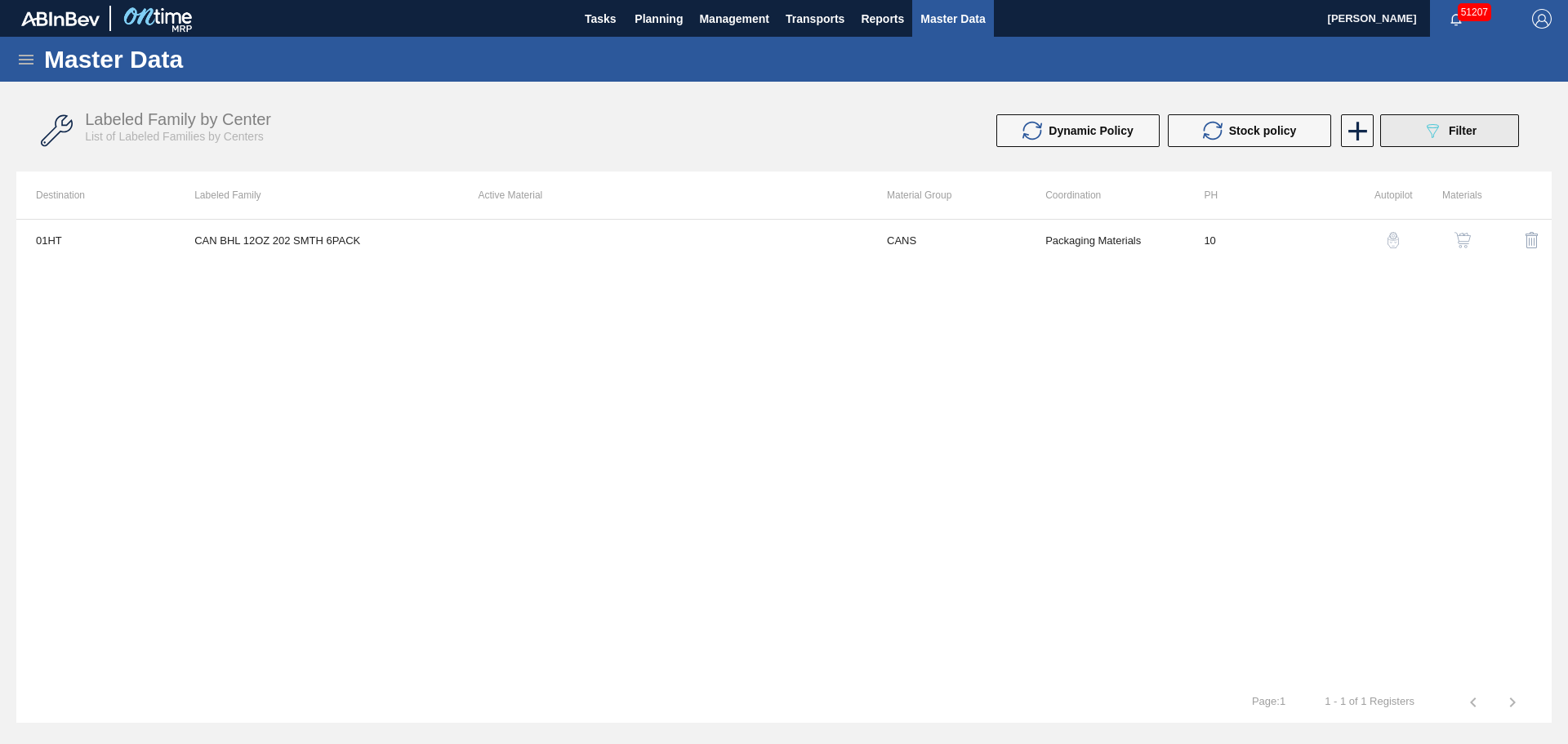
click at [1414, 138] on button "089F7B8B-B2A5-4AFE-B5C0-19BA573D28AC Filter" at bounding box center [1449, 131] width 139 height 33
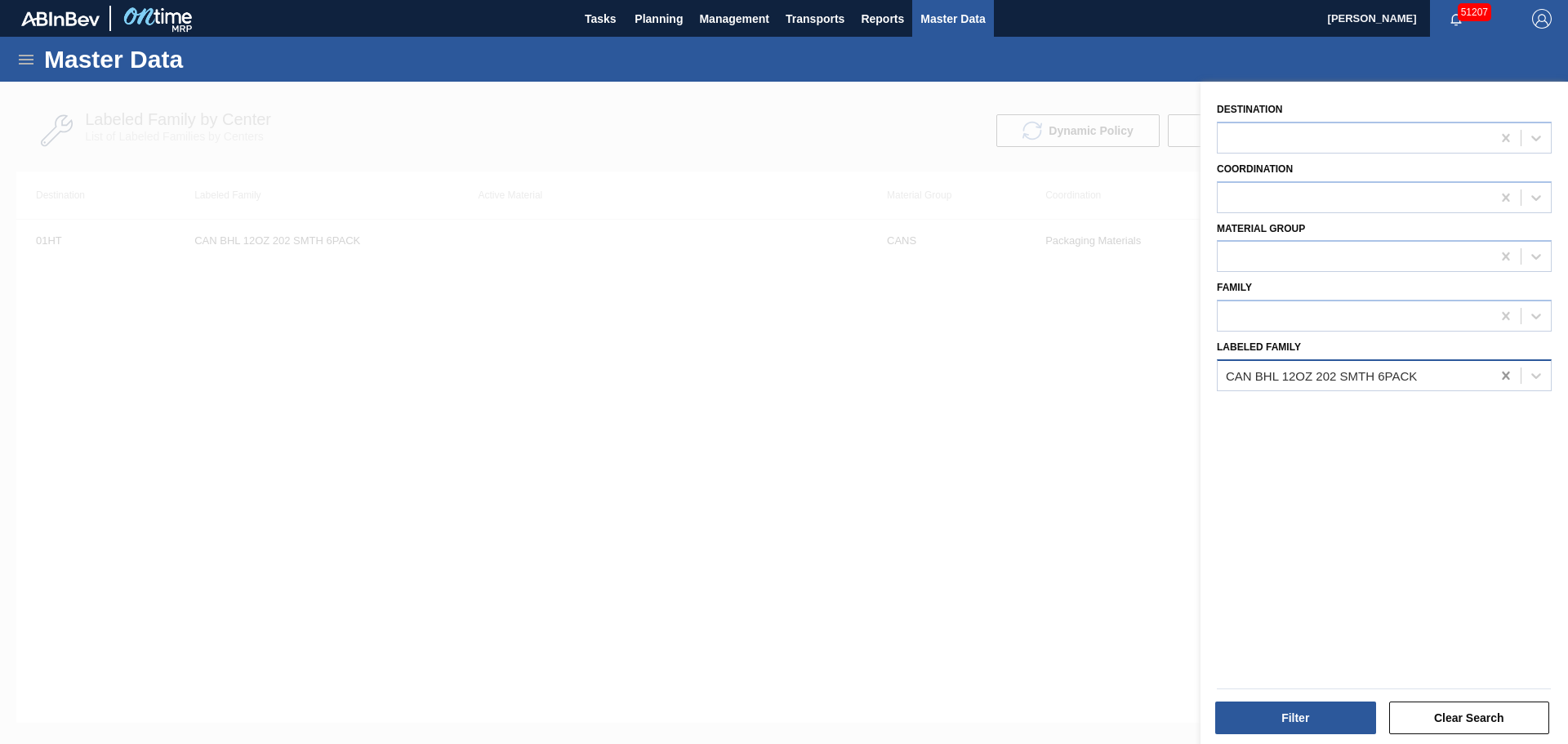
click at [1500, 373] on icon at bounding box center [1505, 375] width 16 height 16
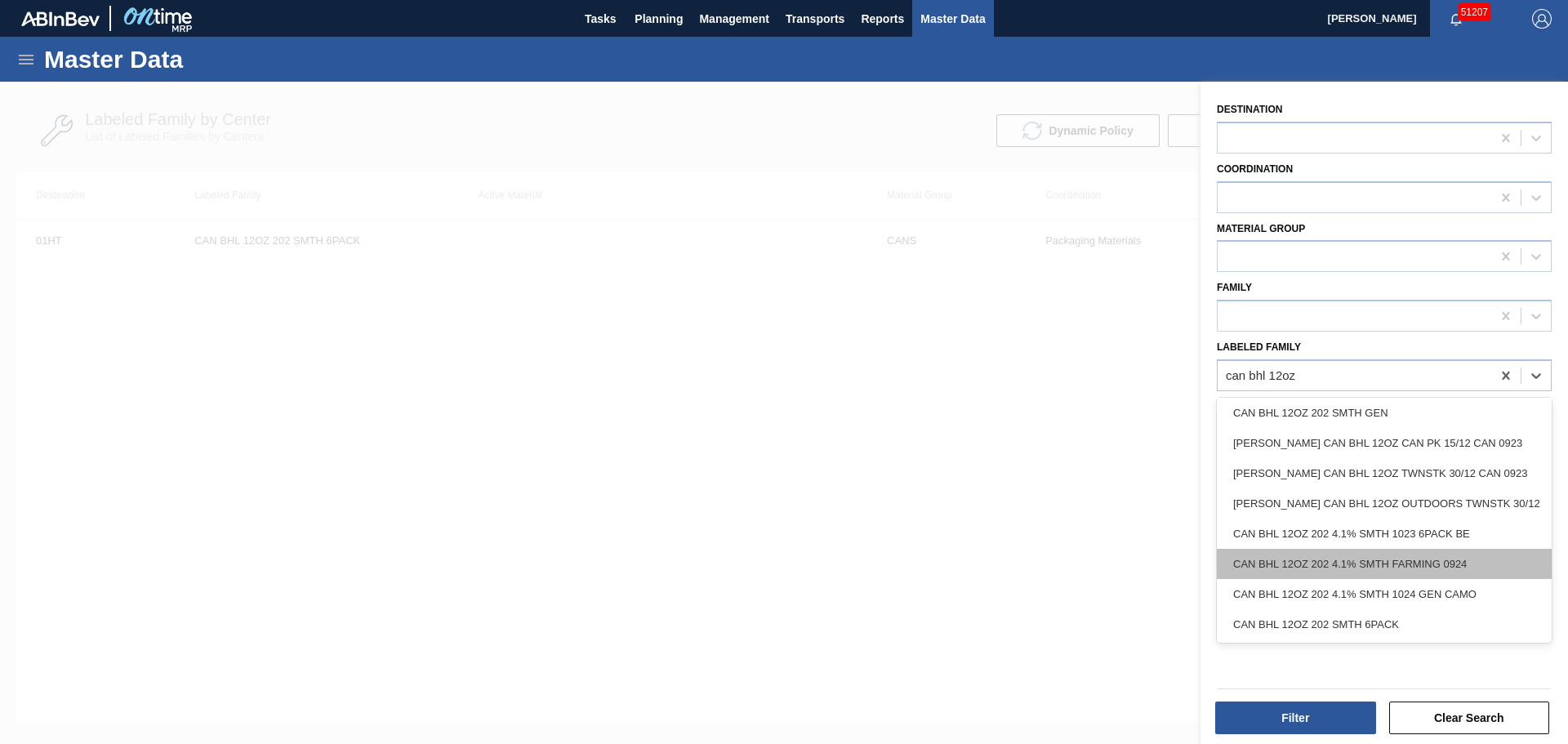
scroll to position [387, 0]
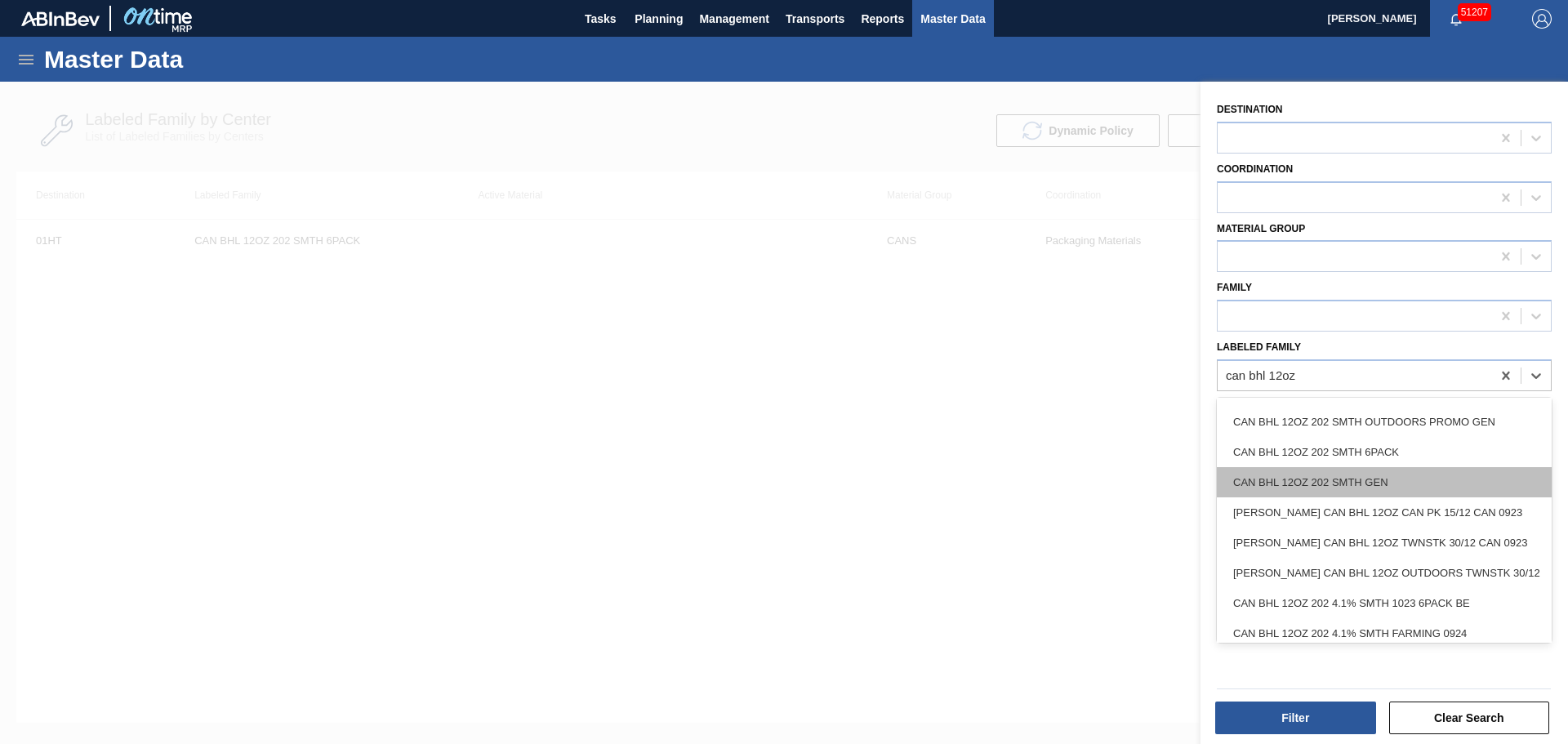
click at [1374, 481] on div "CAN BHL 12OZ 202 SMTH GEN" at bounding box center [1384, 483] width 335 height 31
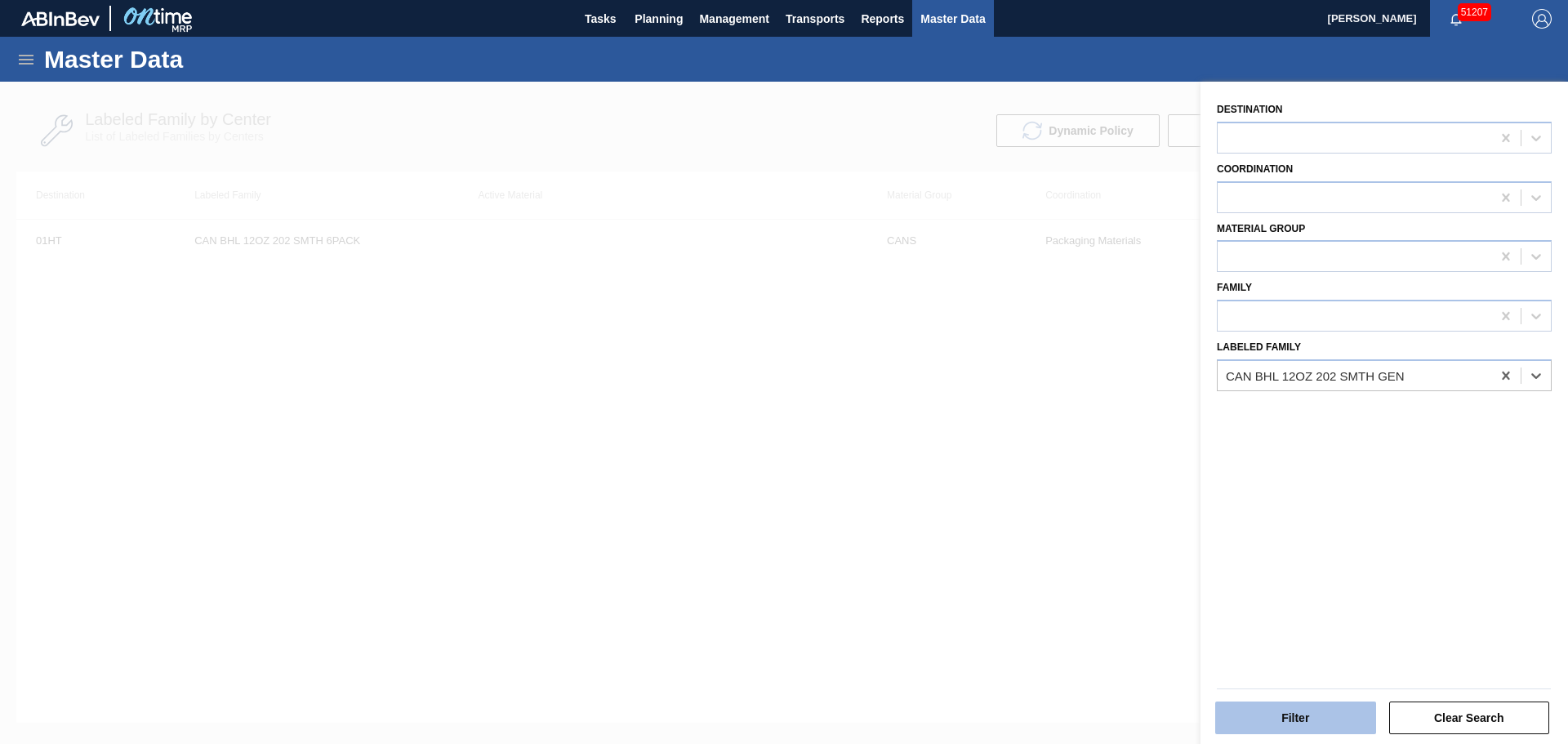
click at [1286, 706] on button "Filter" at bounding box center [1296, 718] width 161 height 33
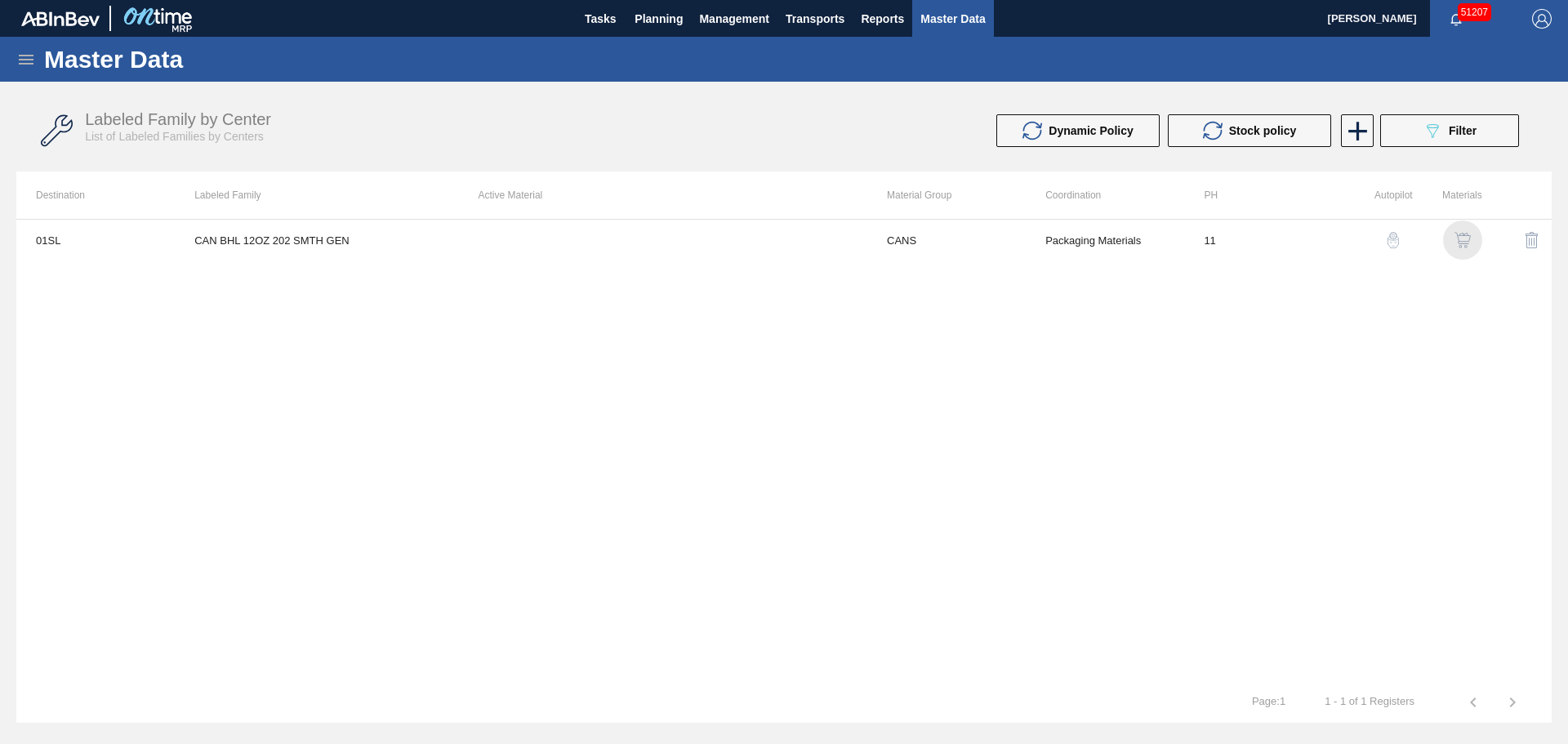
click at [1463, 243] on img "button" at bounding box center [1462, 239] width 16 height 16
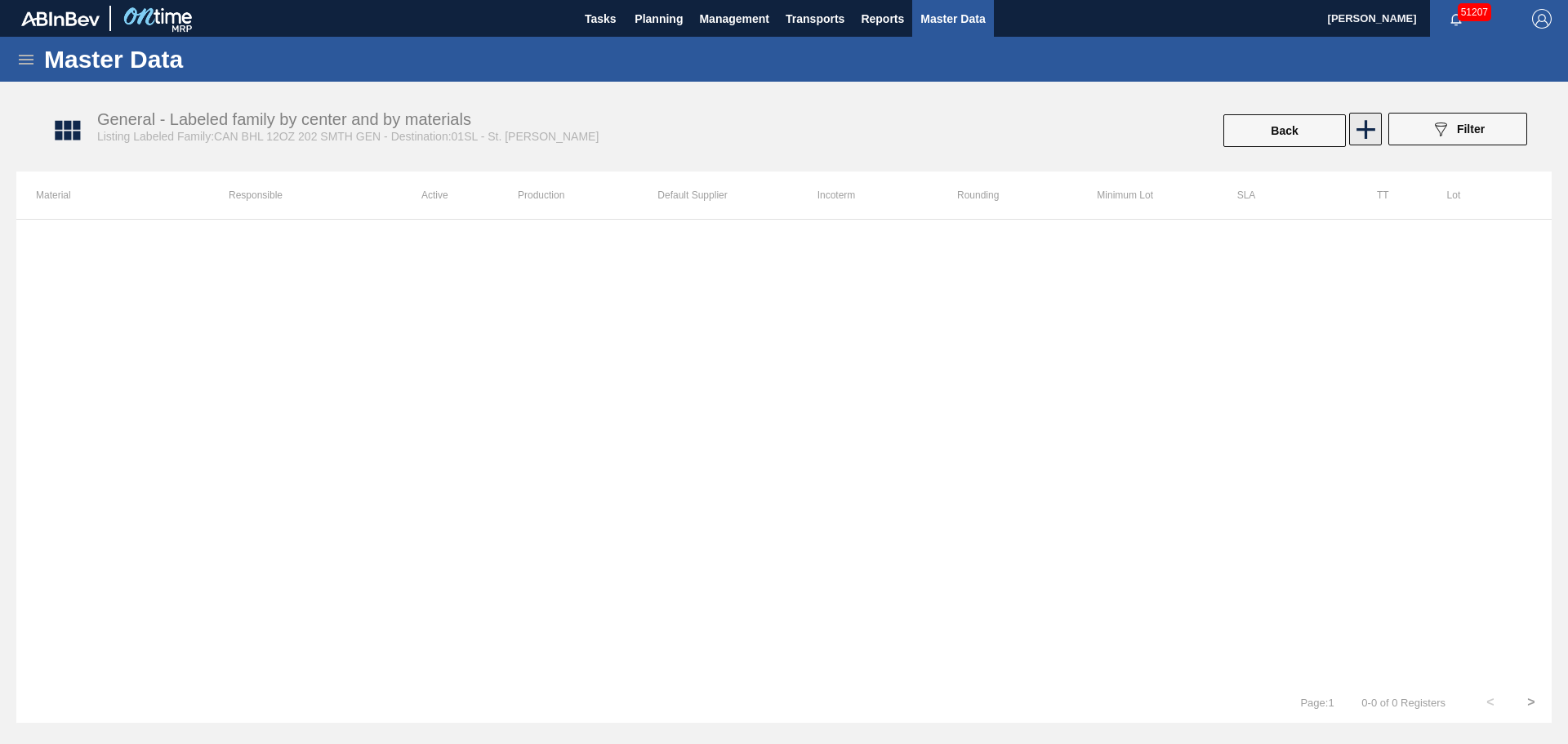
click at [1369, 134] on icon at bounding box center [1366, 130] width 32 height 32
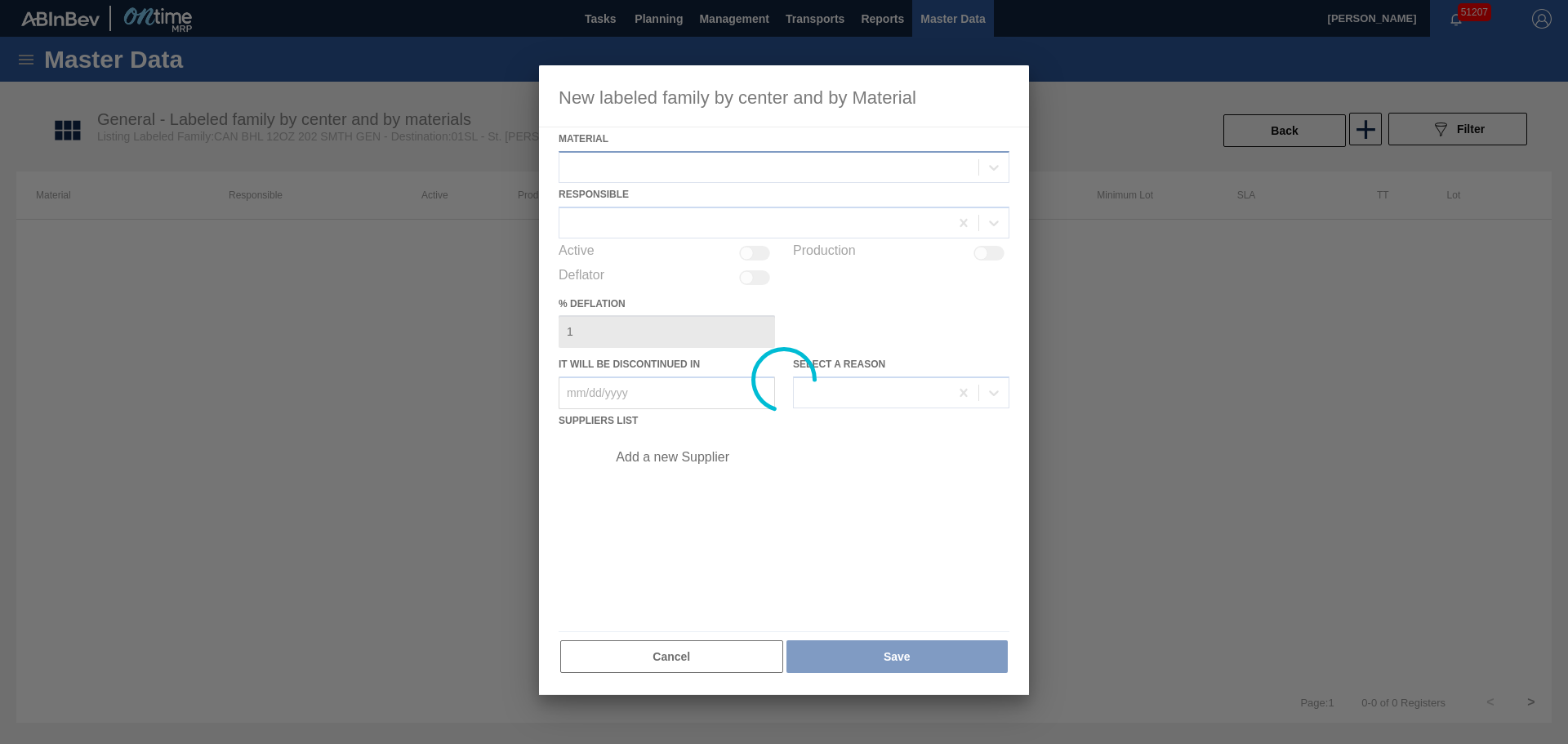
click at [829, 164] on div at bounding box center [769, 167] width 419 height 24
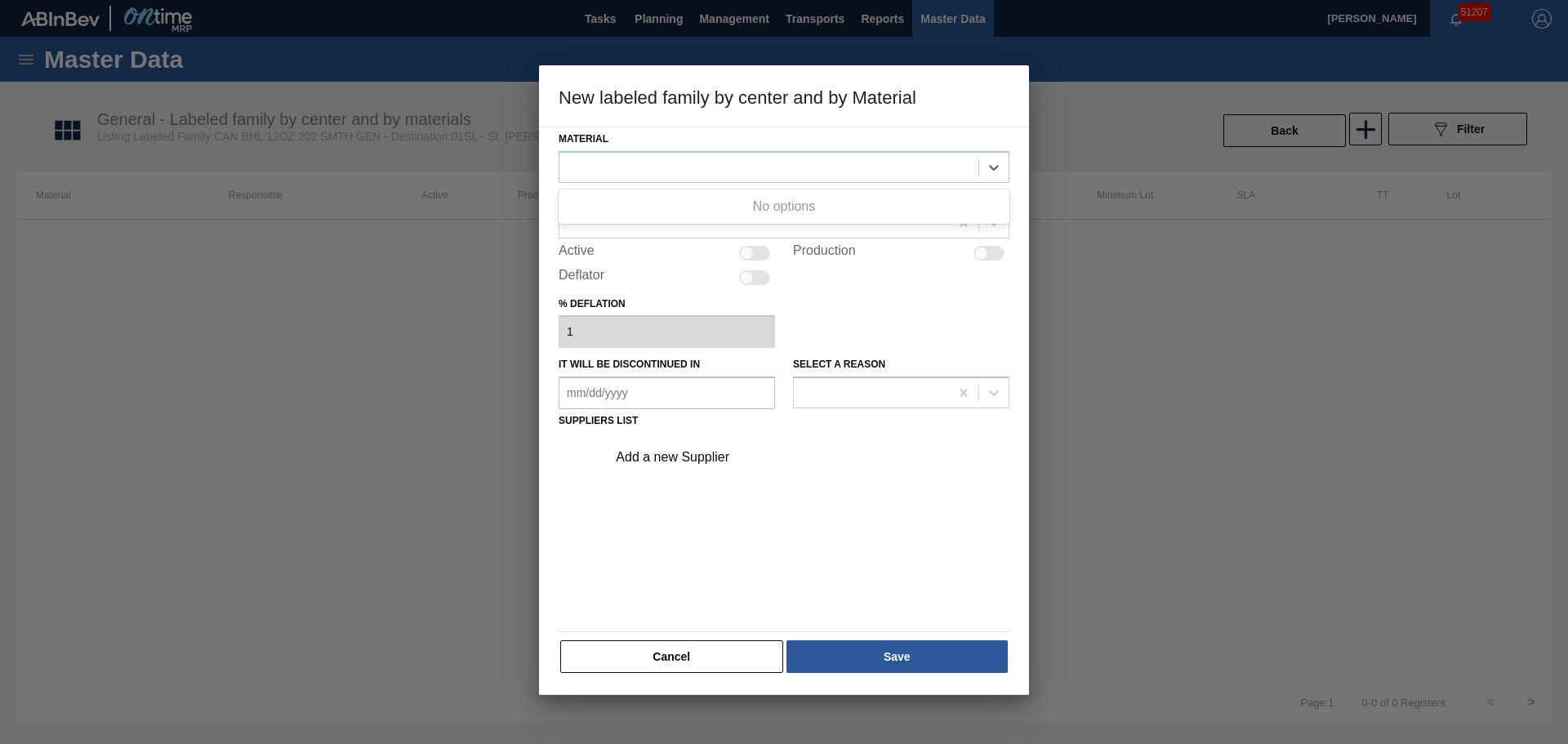
drag, startPoint x: 757, startPoint y: 648, endPoint x: 766, endPoint y: 632, distance: 18.4
click at [756, 648] on button "Cancel" at bounding box center [672, 657] width 223 height 33
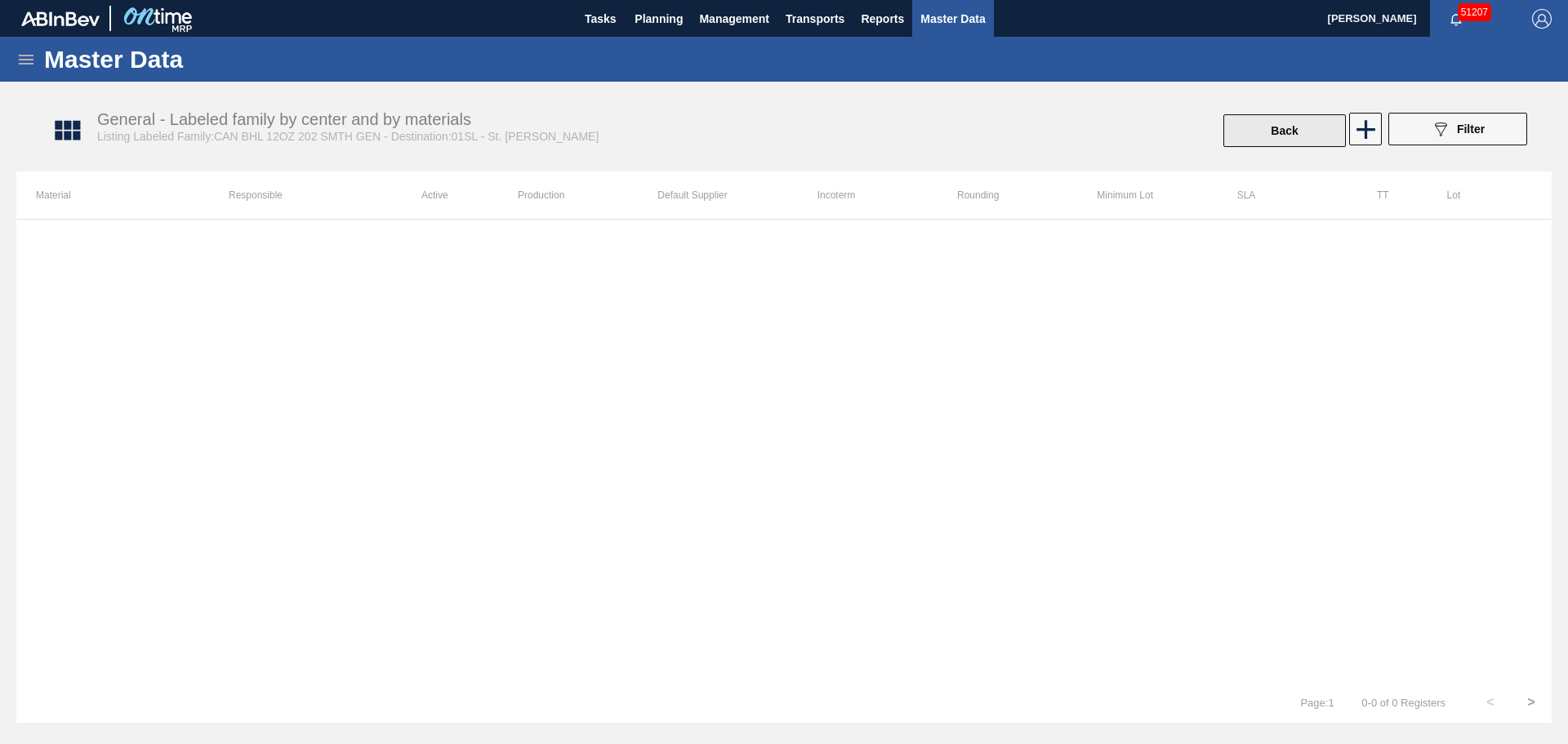
drag, startPoint x: 1313, startPoint y: 109, endPoint x: 1308, endPoint y: 121, distance: 13.0
click at [1313, 110] on div "General - Labeled family by center and by materials Listing Labeled Family:CAN …" at bounding box center [792, 131] width 1535 height 61
click at [1308, 123] on button "Back" at bounding box center [1284, 131] width 122 height 33
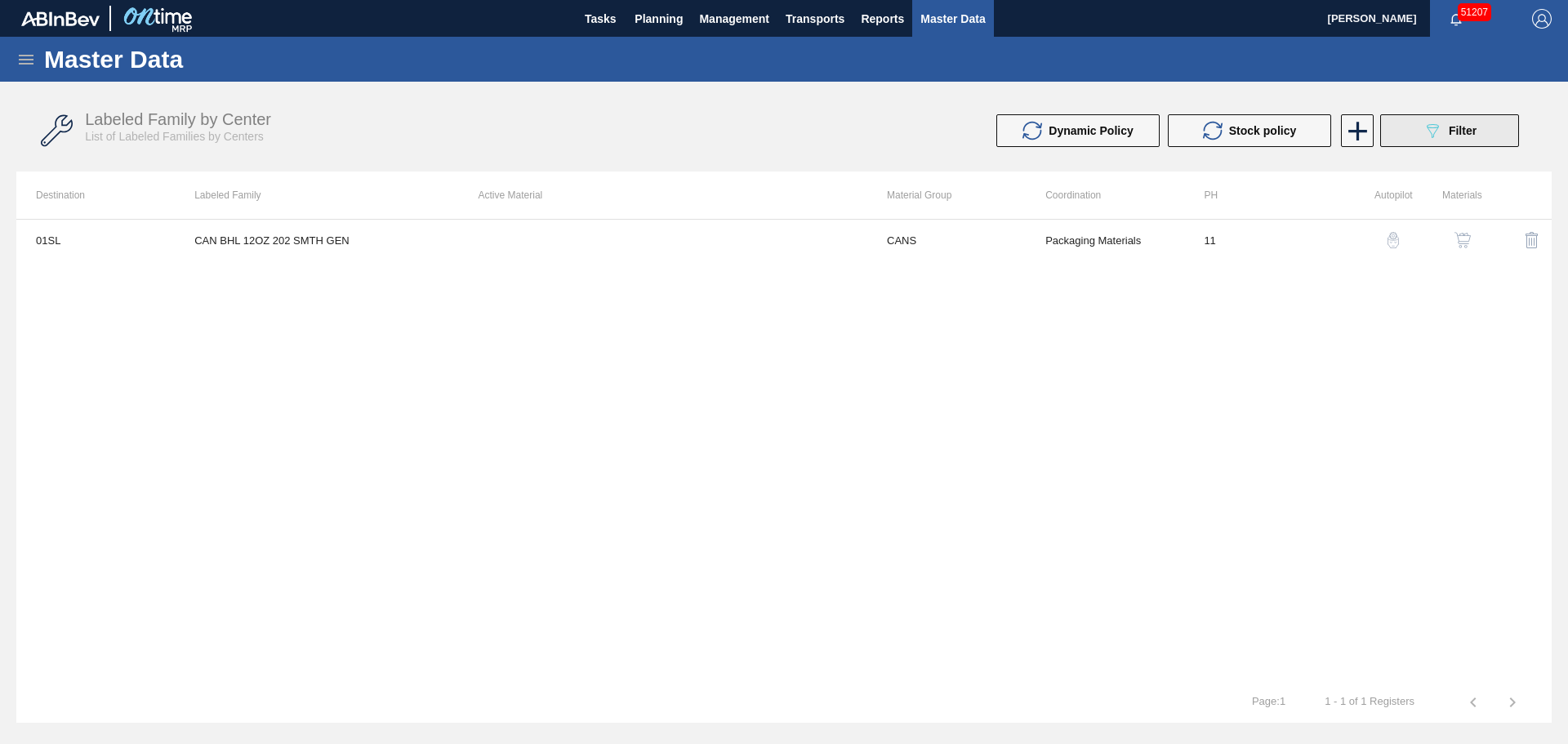
click at [1456, 142] on button "089F7B8B-B2A5-4AFE-B5C0-19BA573D28AC Filter" at bounding box center [1449, 131] width 139 height 33
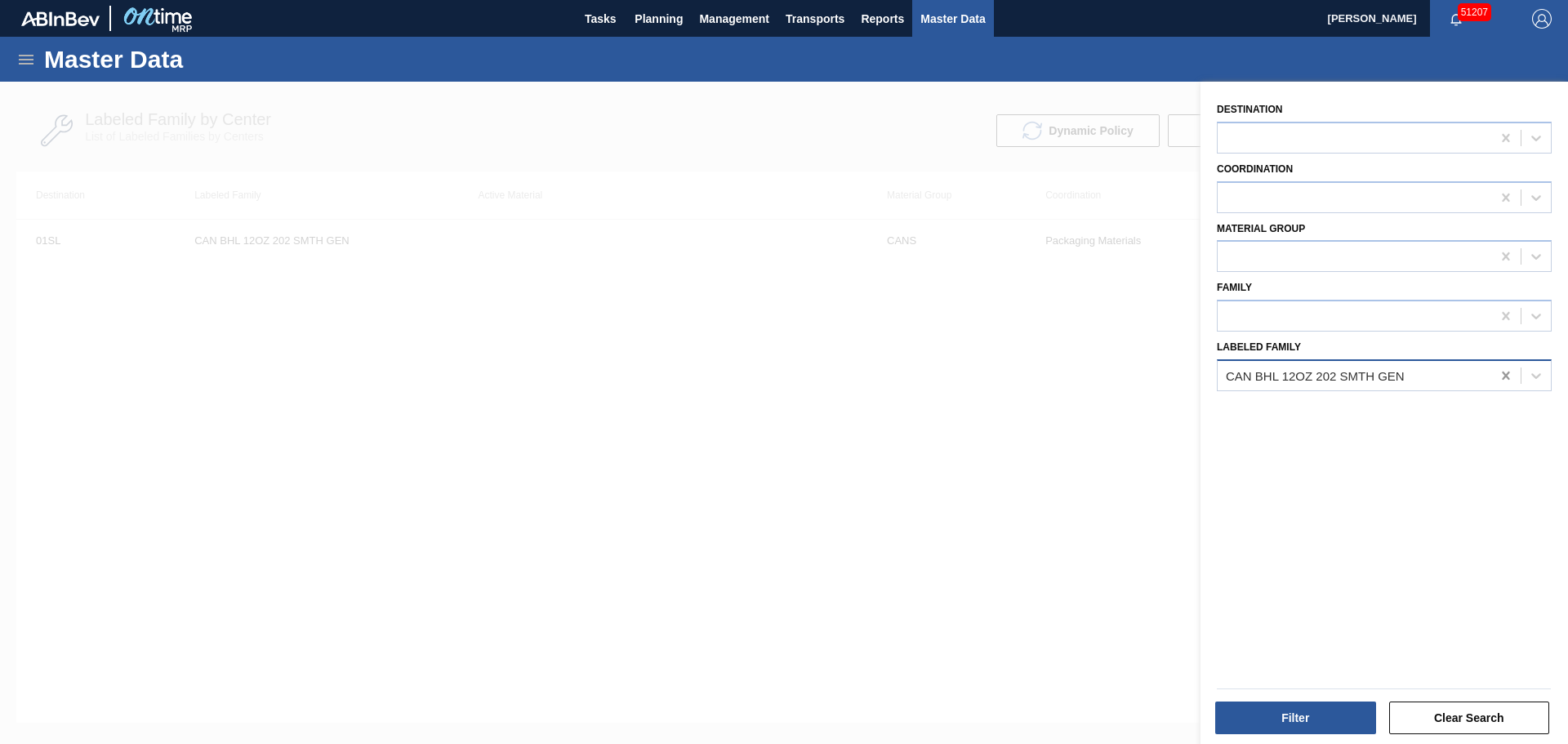
click at [1504, 375] on icon at bounding box center [1505, 376] width 8 height 8
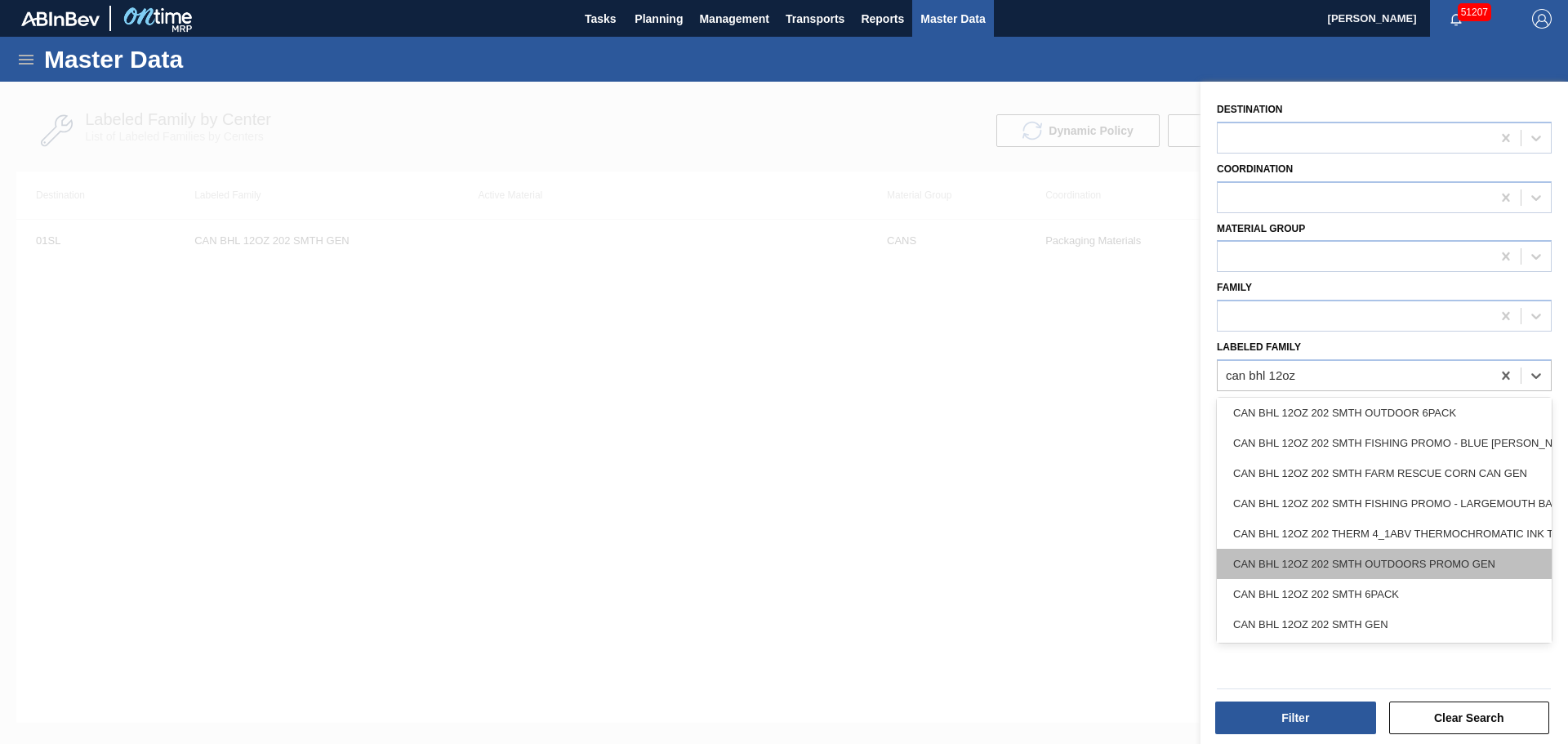
scroll to position [327, 0]
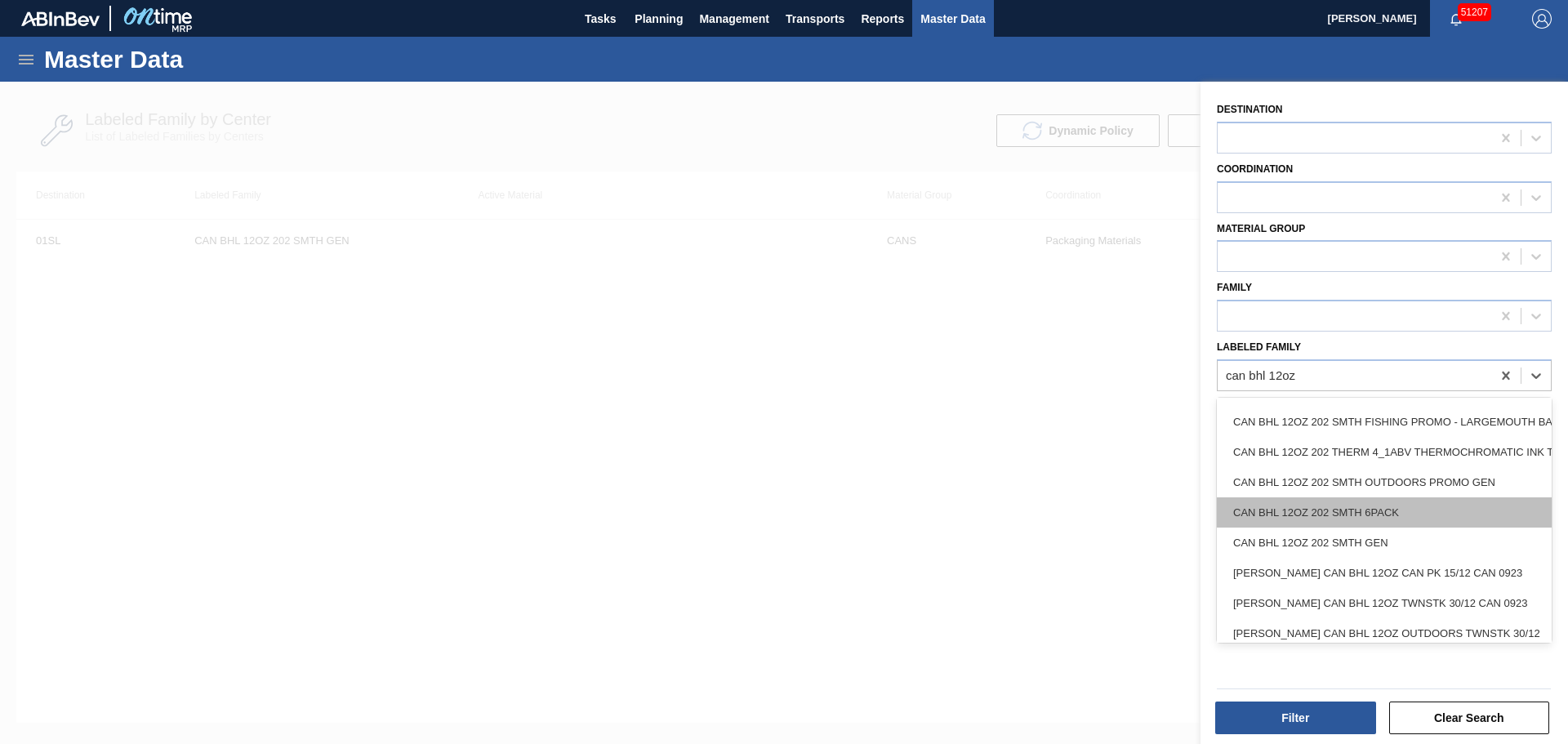
click at [1404, 510] on div "CAN BHL 12OZ 202 SMTH 6PACK" at bounding box center [1384, 512] width 335 height 31
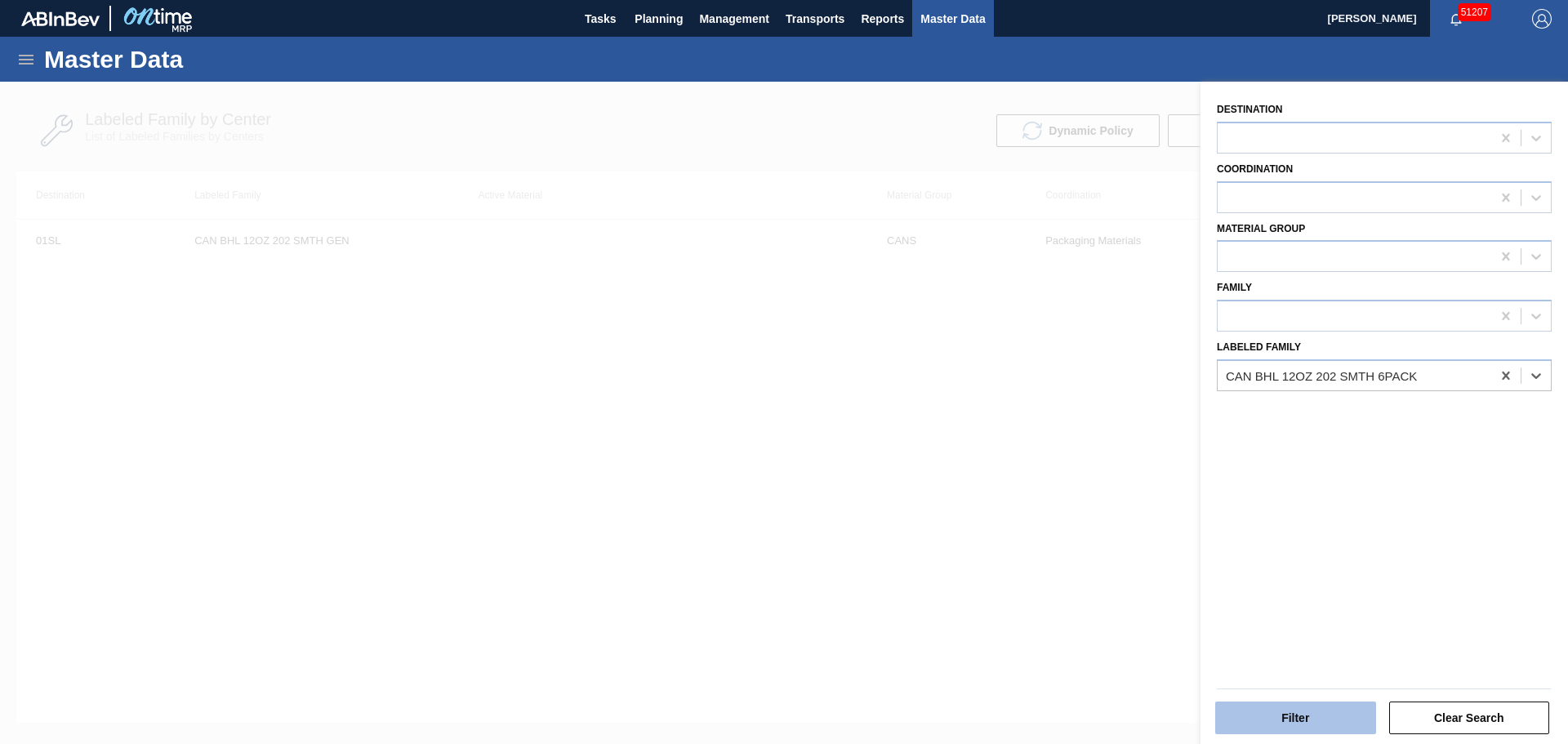
click at [1325, 723] on button "Filter" at bounding box center [1296, 718] width 161 height 33
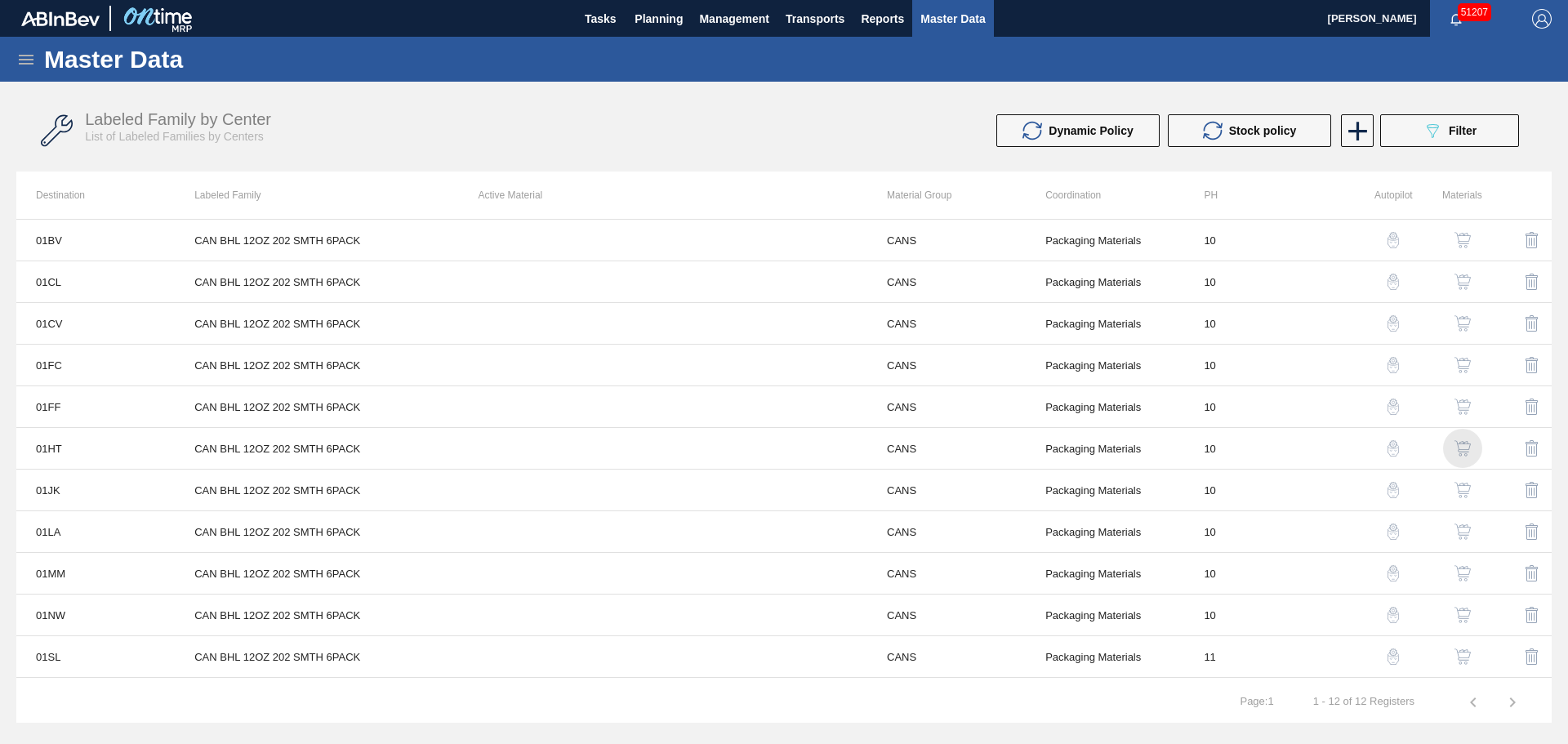
click at [1465, 444] on img "button" at bounding box center [1462, 448] width 16 height 16
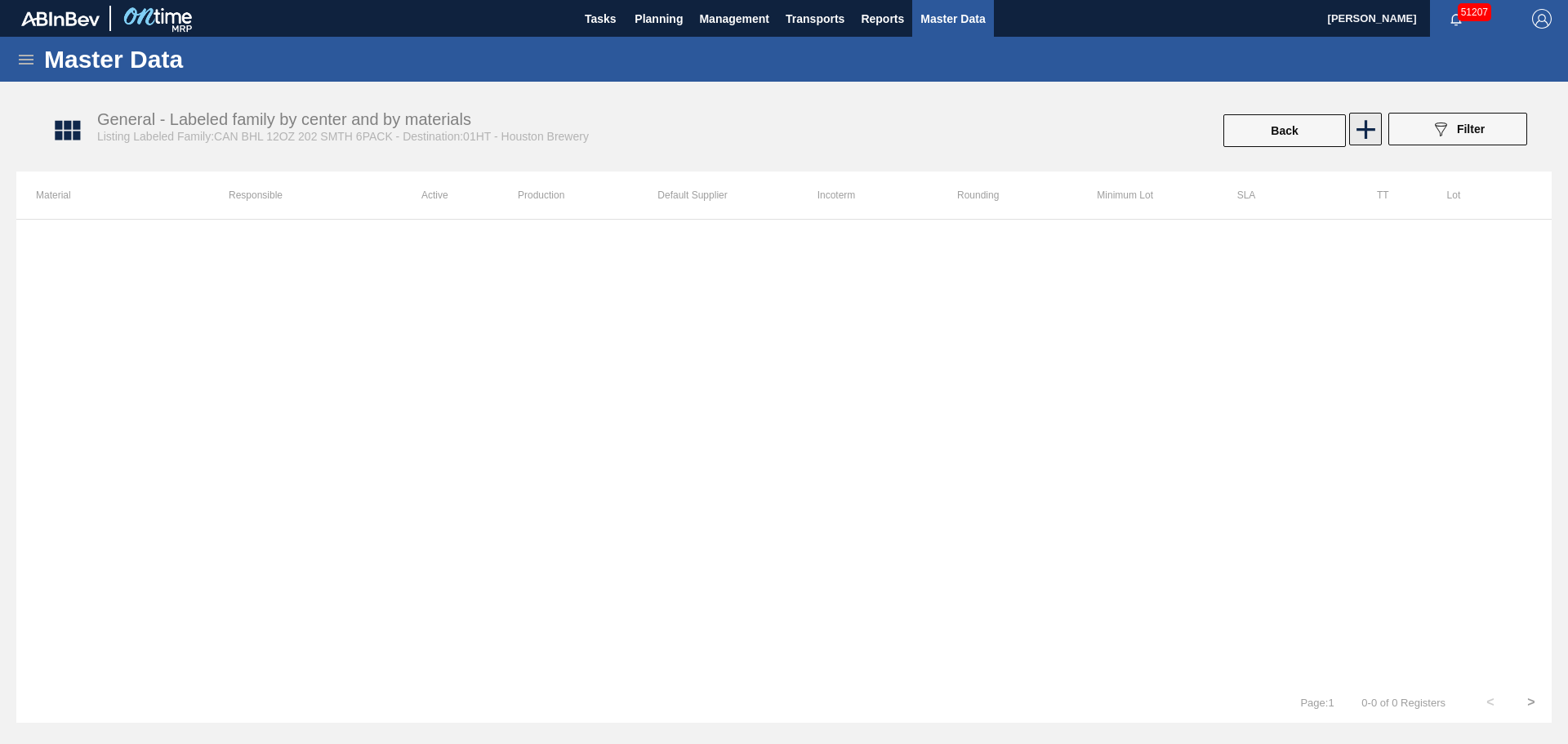
click at [1367, 135] on icon at bounding box center [1366, 130] width 32 height 32
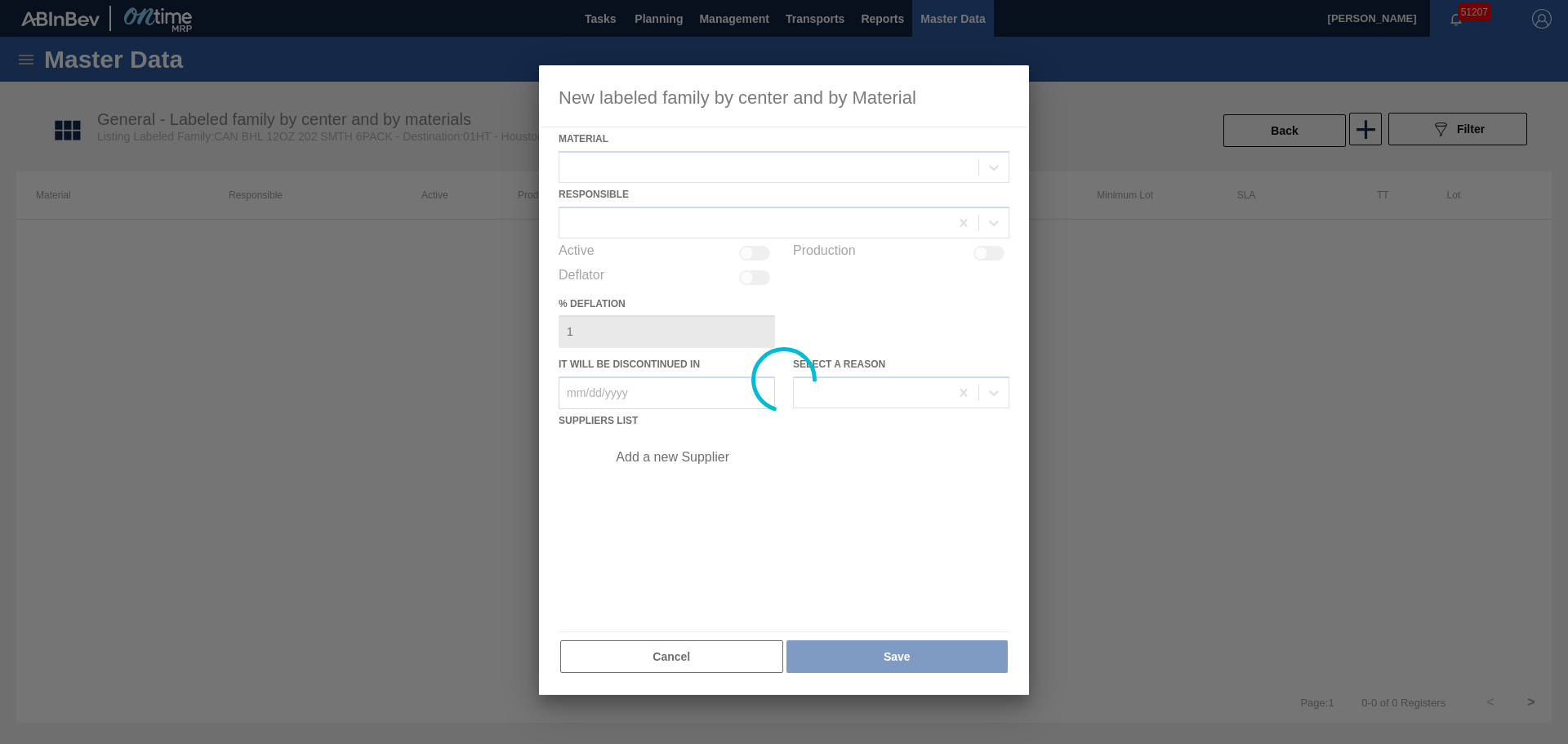
click at [657, 179] on div at bounding box center [784, 380] width 490 height 629
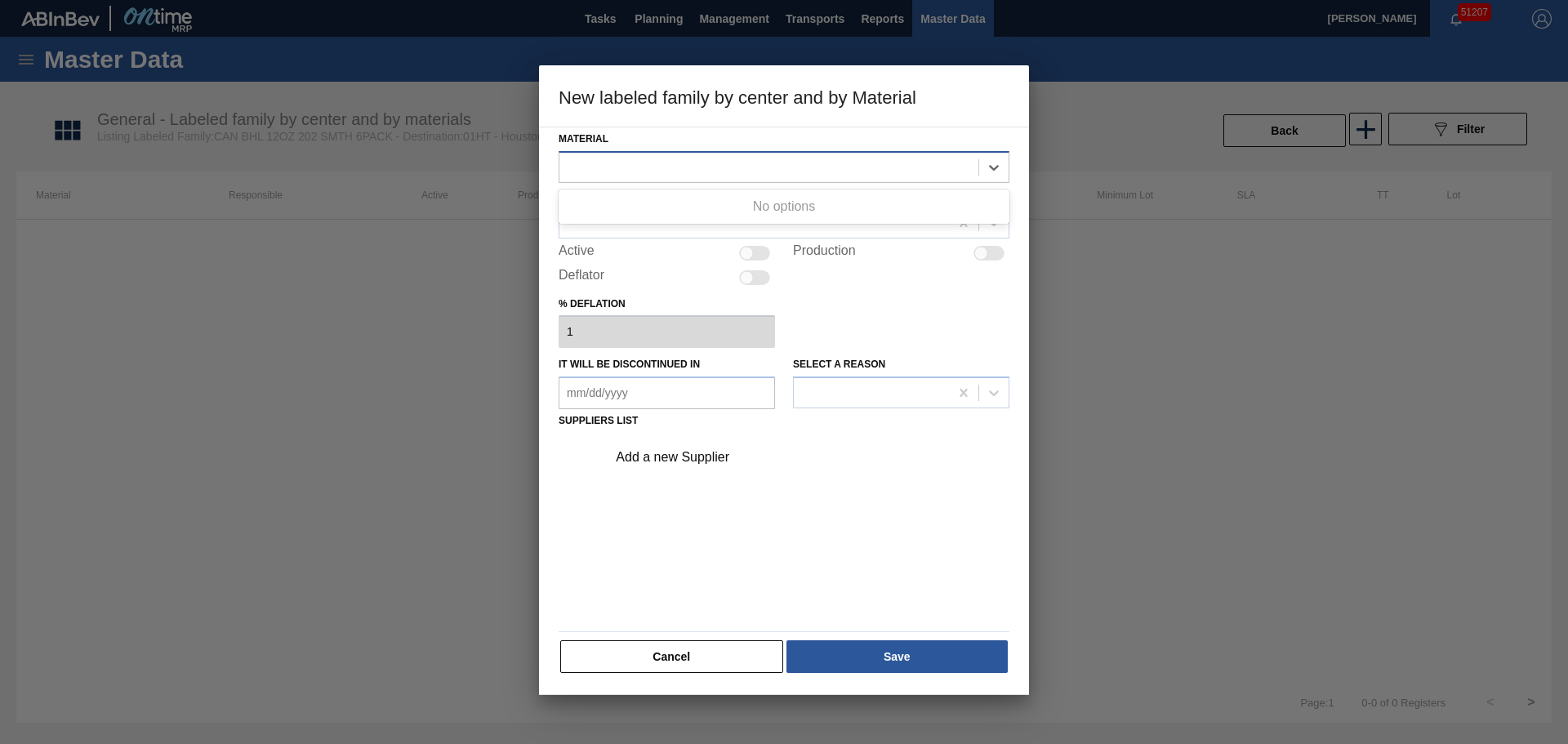
click at [656, 175] on div at bounding box center [769, 167] width 419 height 24
click at [734, 656] on button "Cancel" at bounding box center [672, 657] width 223 height 33
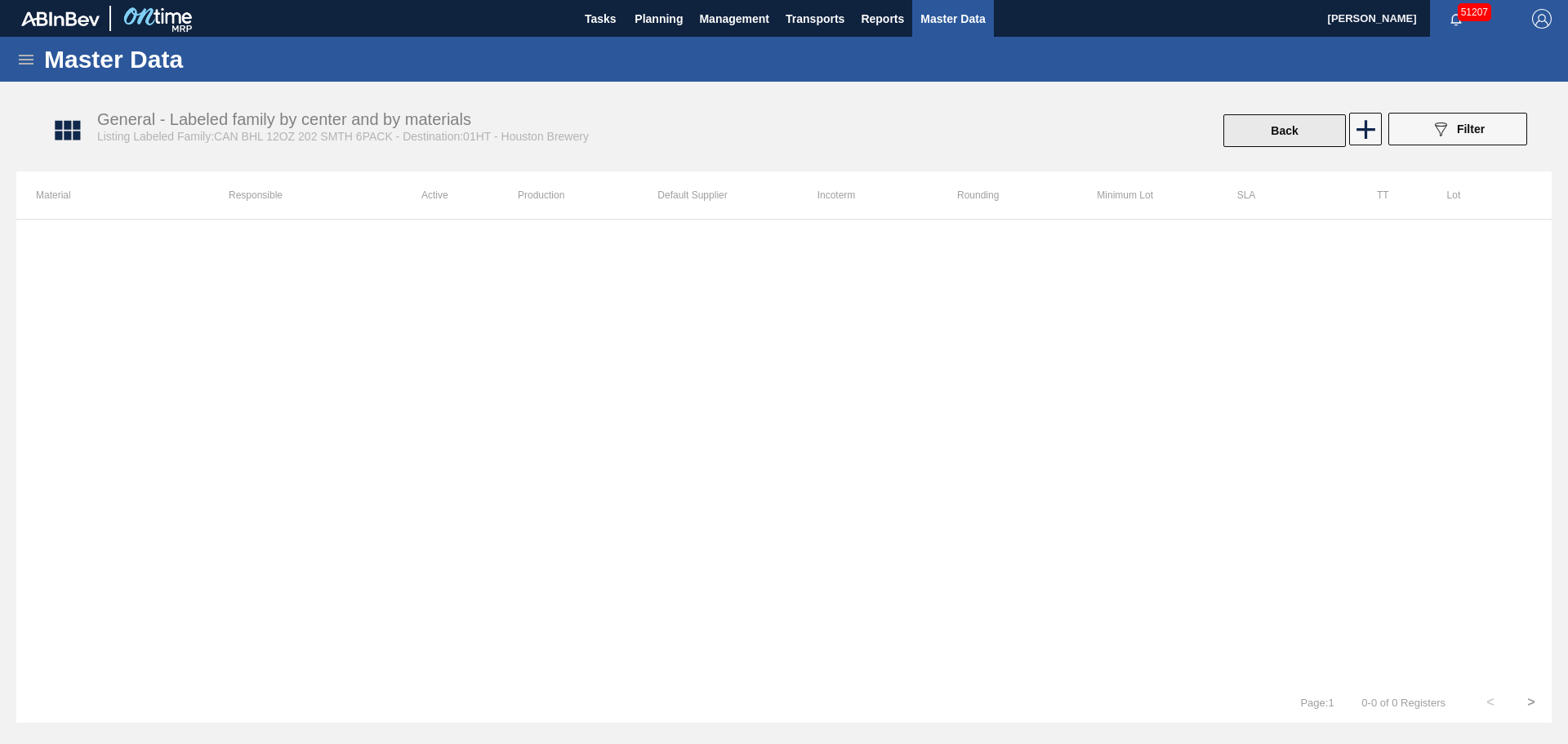
click at [1286, 140] on button "Back" at bounding box center [1284, 131] width 122 height 33
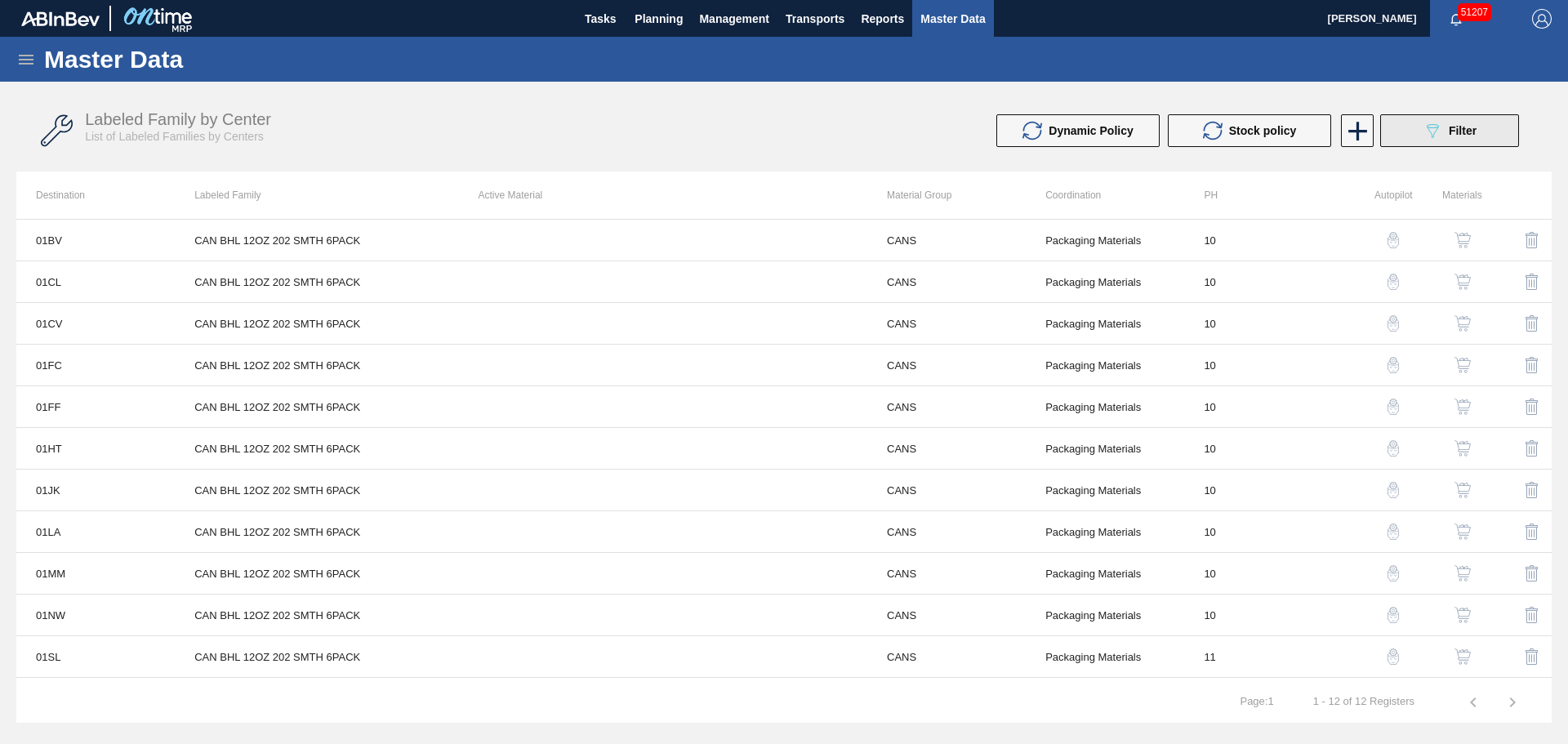
click at [1397, 137] on button "089F7B8B-B2A5-4AFE-B5C0-19BA573D28AC Filter" at bounding box center [1449, 131] width 139 height 33
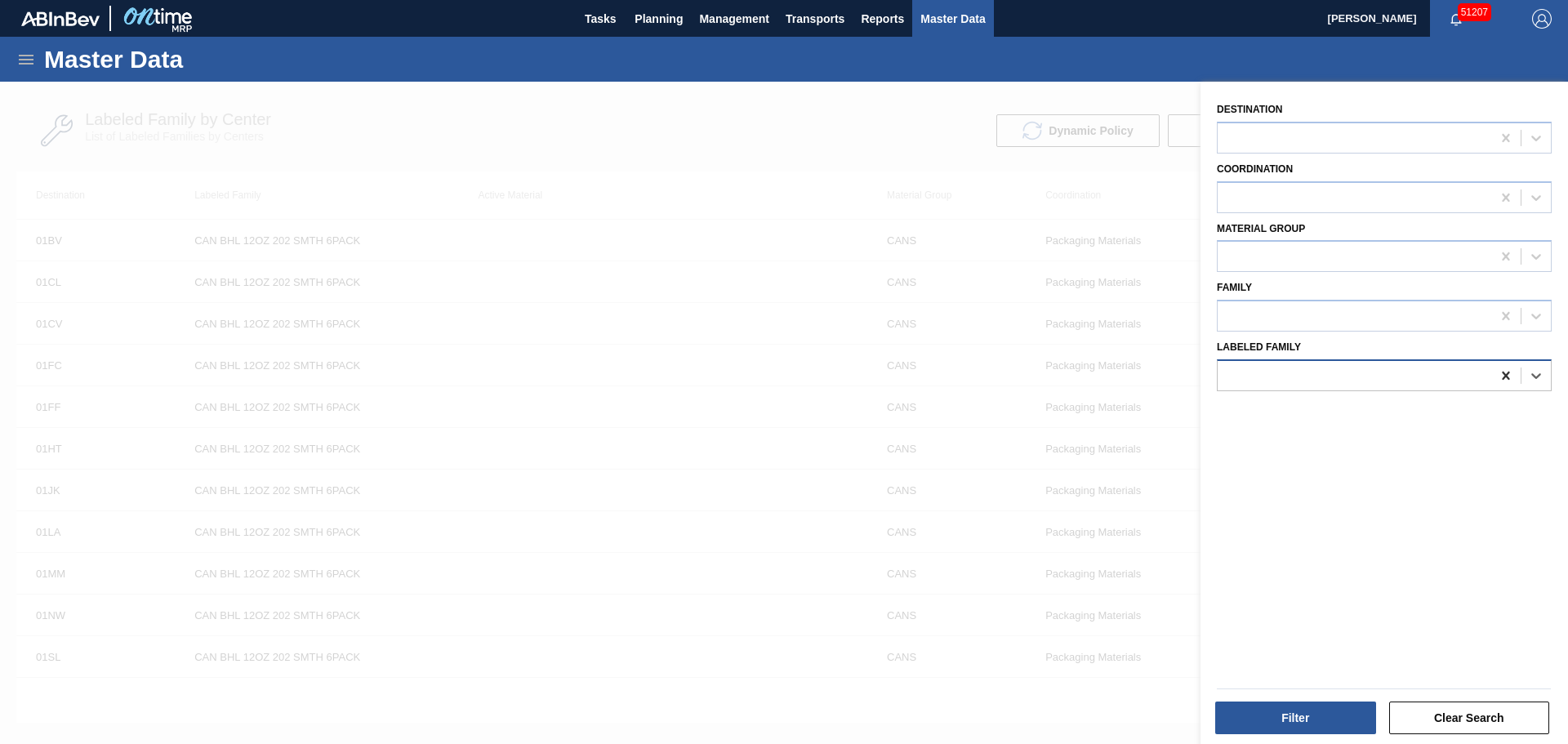
click at [1504, 378] on icon at bounding box center [1505, 375] width 16 height 16
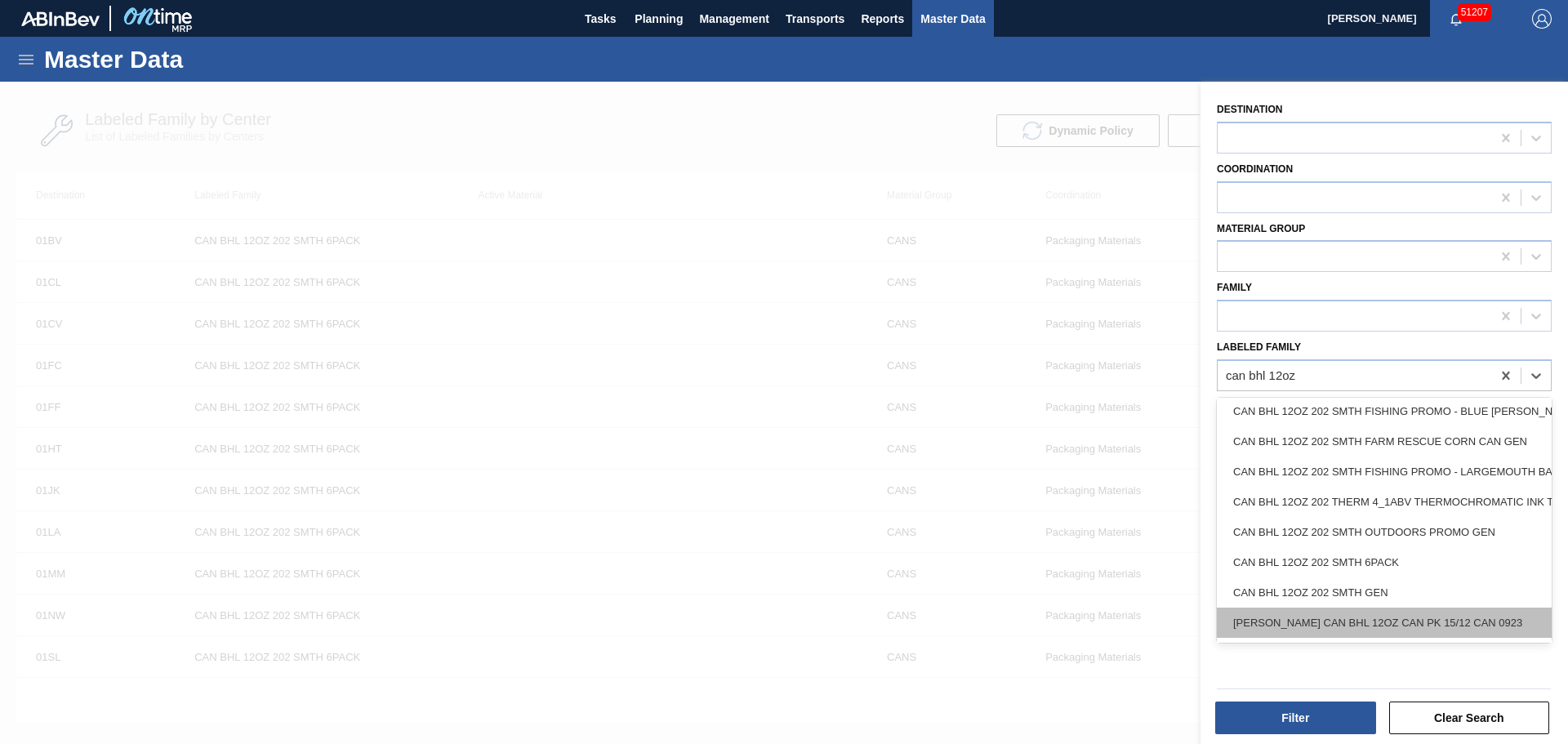
scroll to position [469, 0]
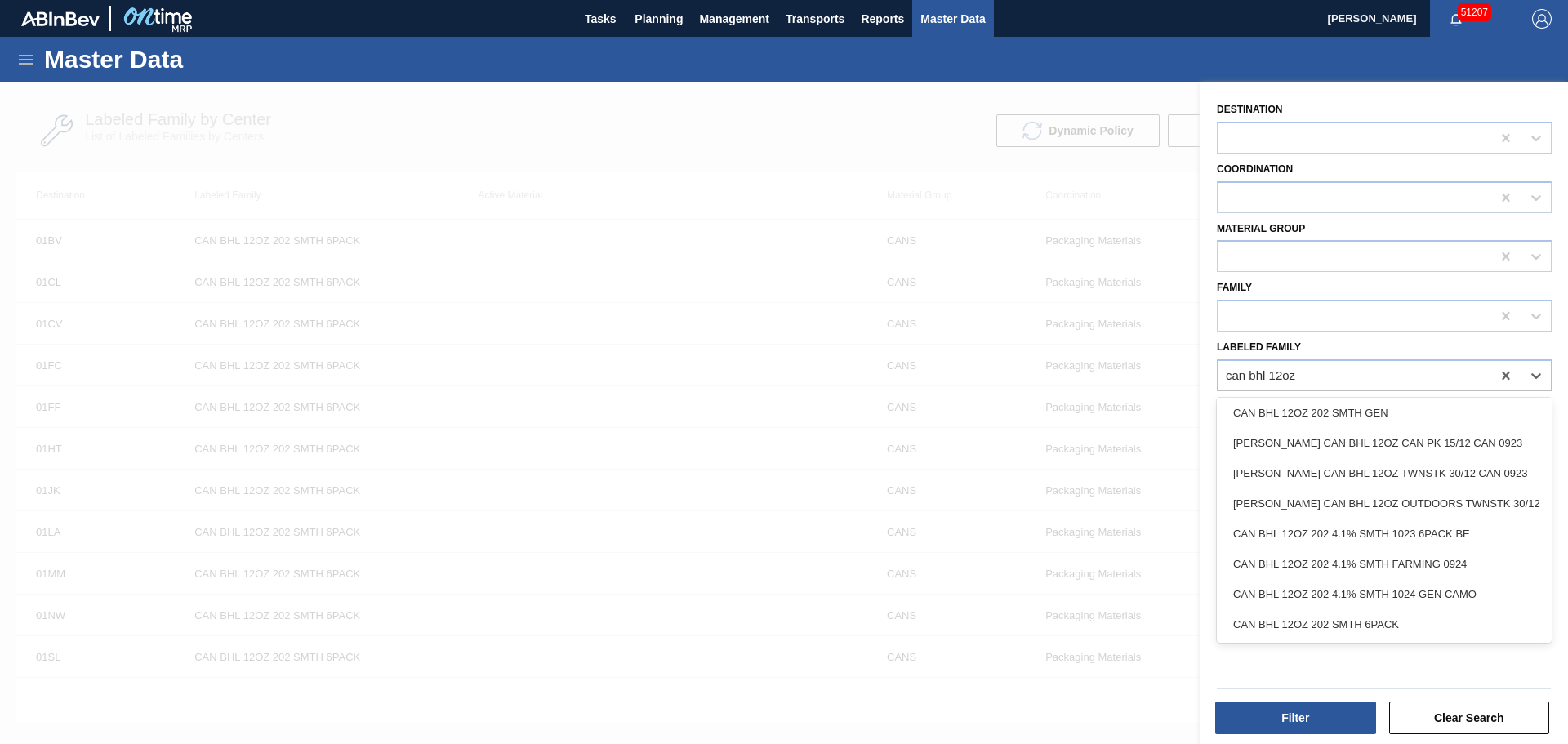
drag, startPoint x: 1434, startPoint y: 530, endPoint x: 1327, endPoint y: 530, distance: 107.0
click at [1327, 530] on div "CAN BHL 12OZ 202 4.1% SMTH 1023 6PACK BE" at bounding box center [1384, 534] width 335 height 31
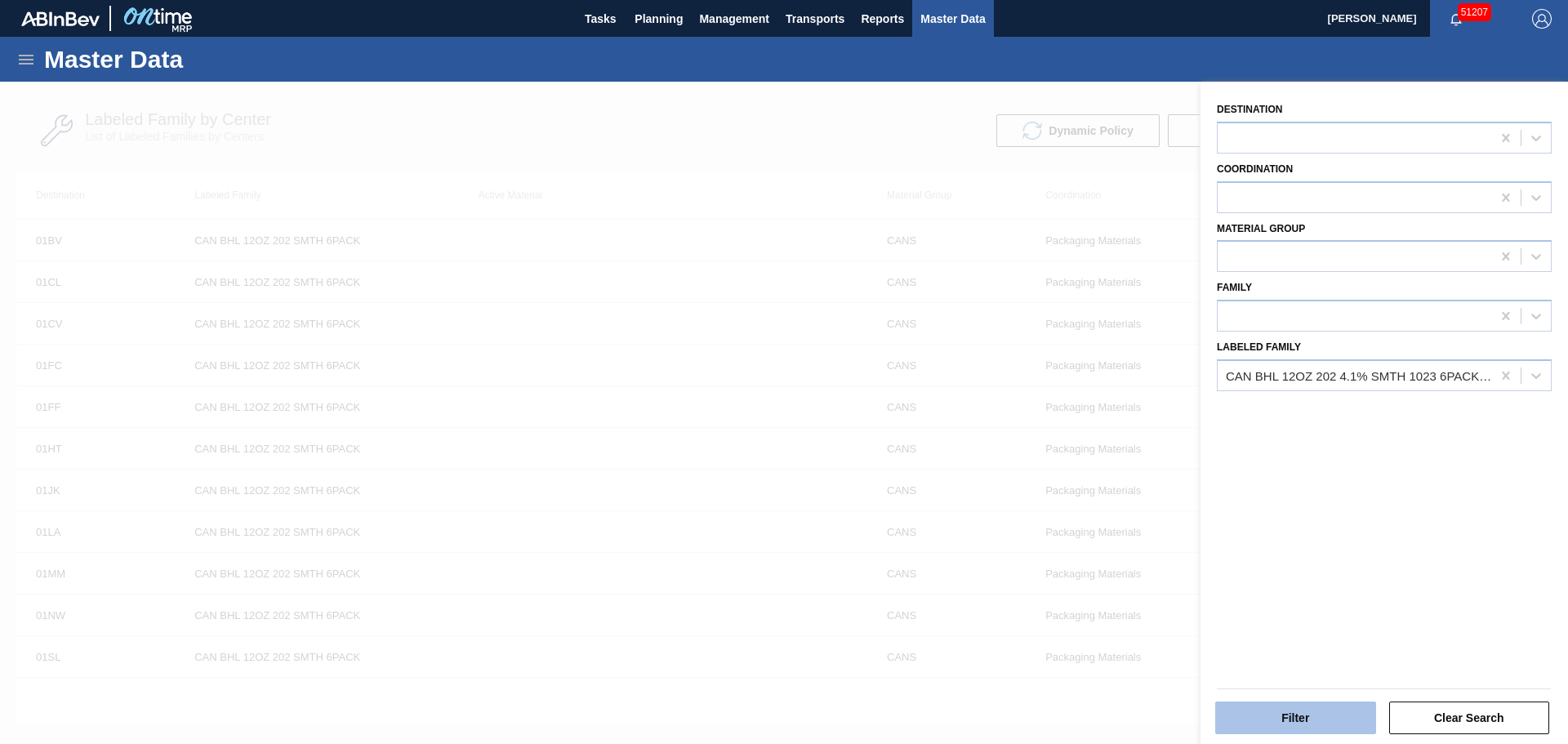
click at [1340, 705] on button "Filter" at bounding box center [1296, 718] width 161 height 33
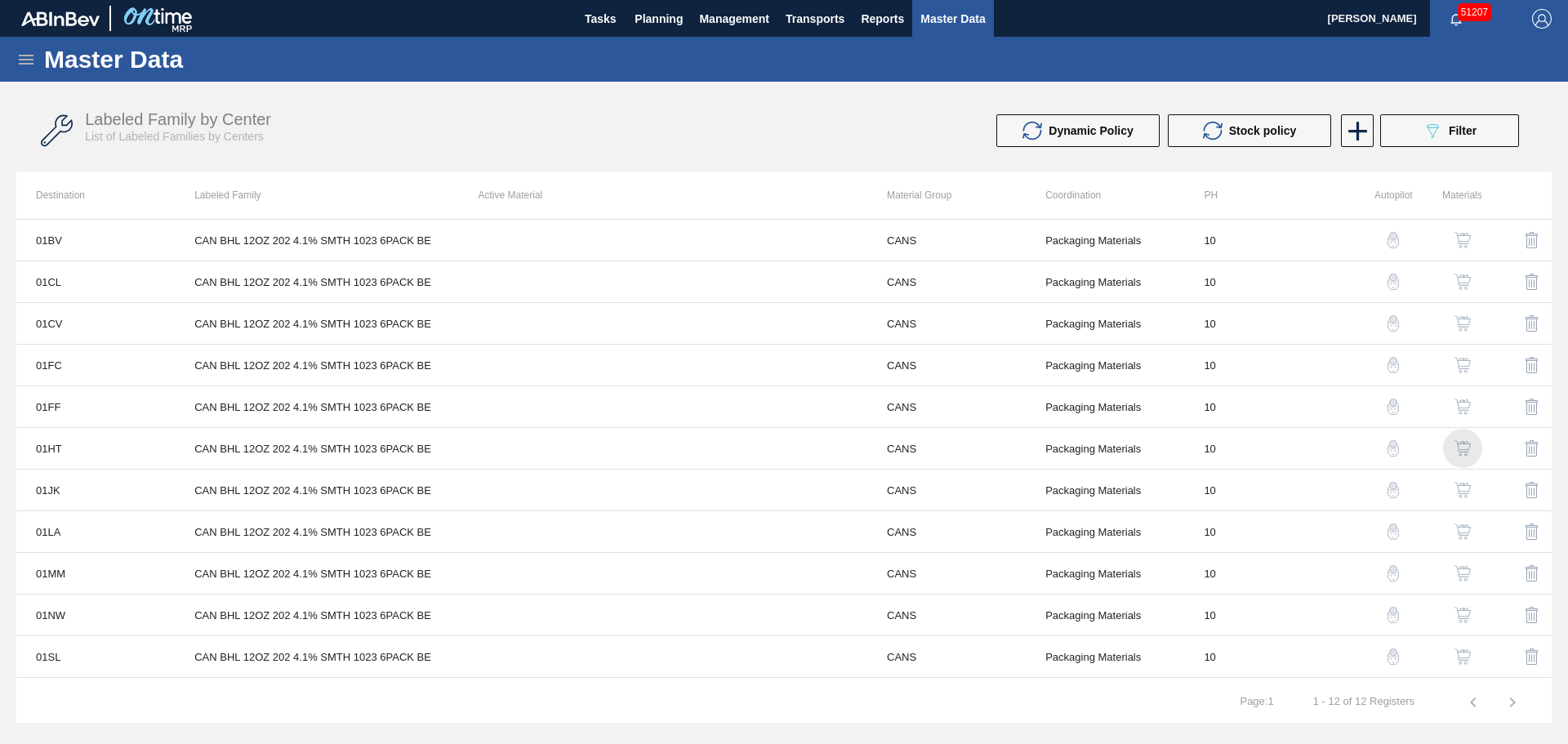
click at [1460, 445] on img "button" at bounding box center [1462, 448] width 16 height 16
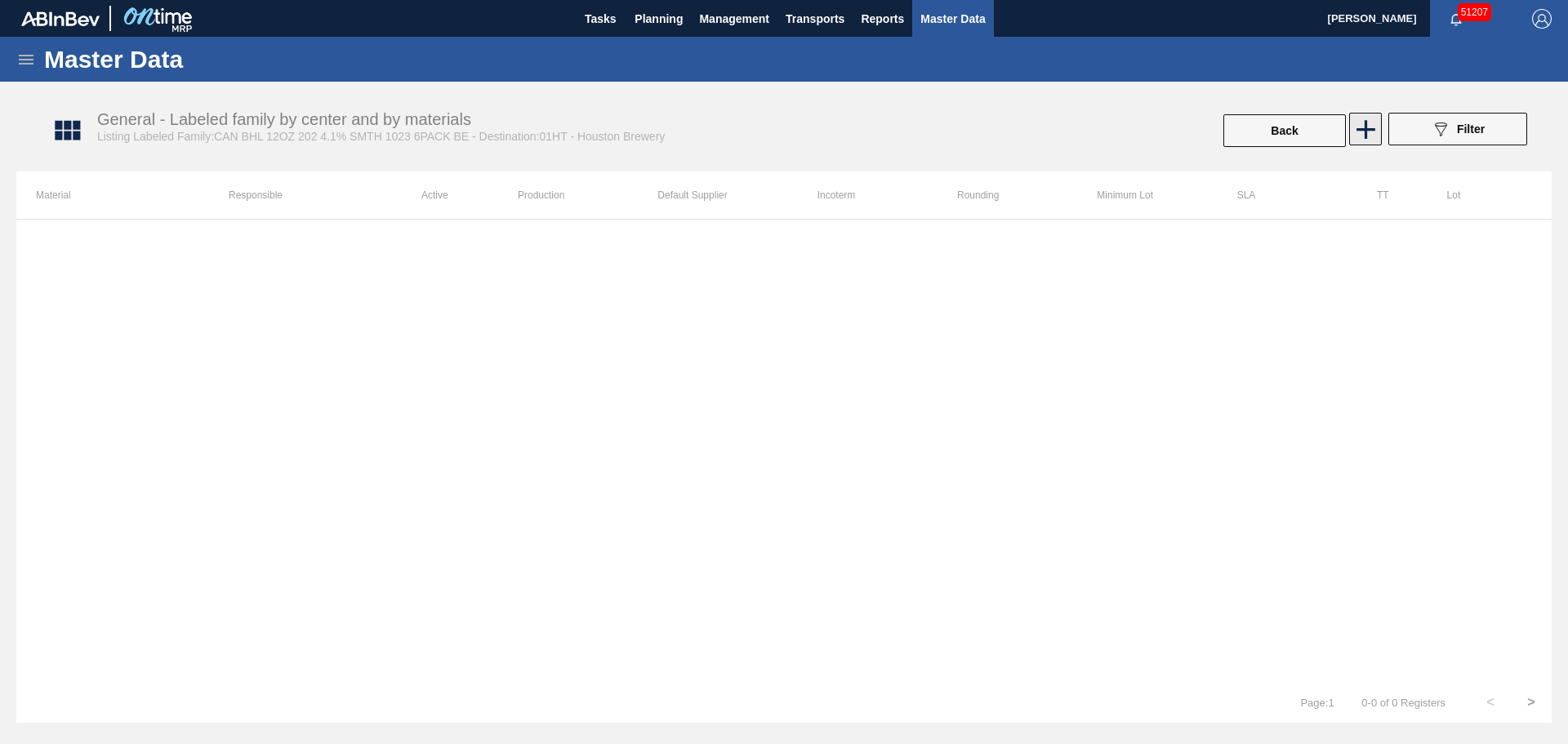
click at [1370, 127] on icon at bounding box center [1366, 130] width 32 height 32
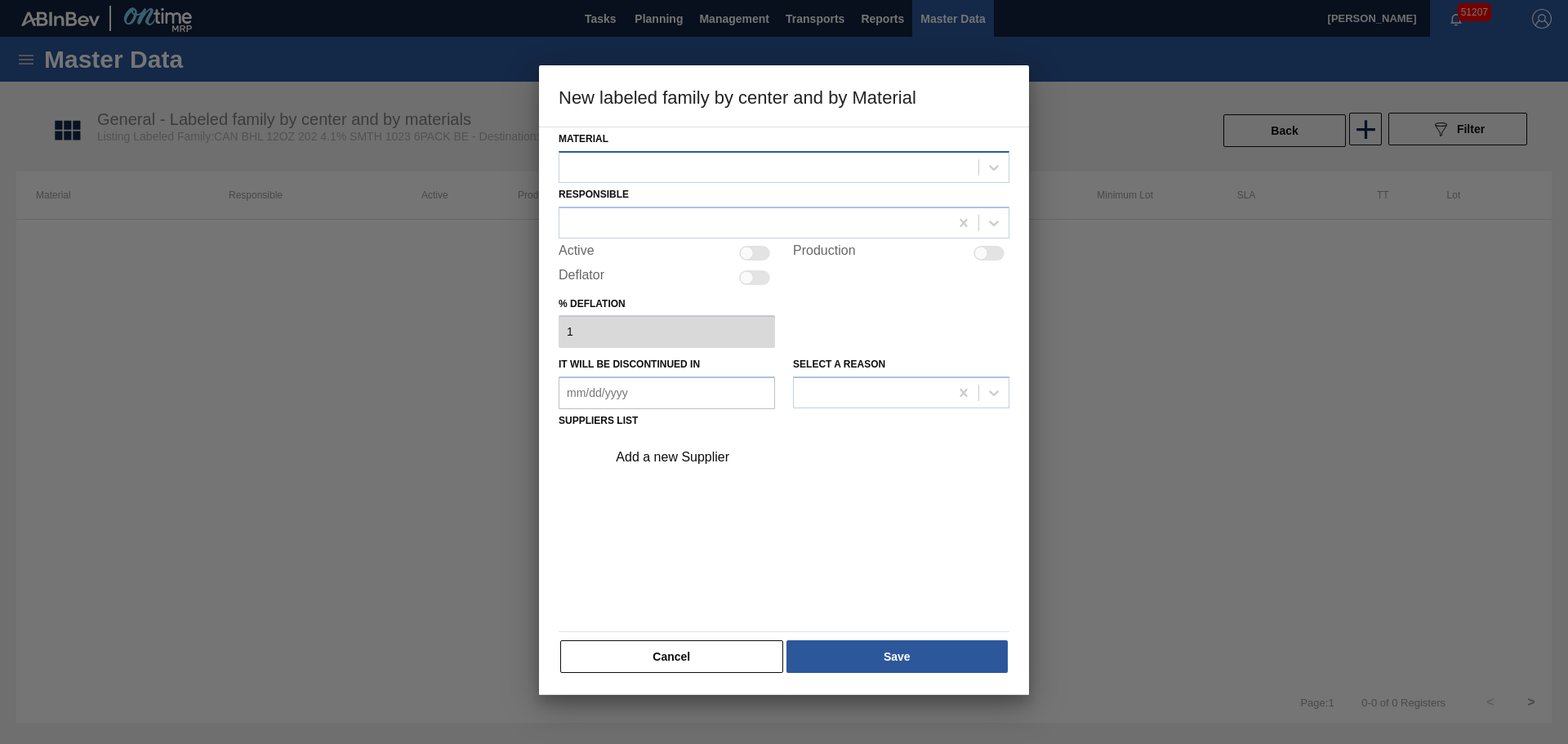
click at [712, 162] on div at bounding box center [769, 167] width 419 height 24
click at [719, 164] on div at bounding box center [769, 167] width 419 height 24
click at [723, 162] on div at bounding box center [769, 167] width 419 height 24
click at [734, 159] on div at bounding box center [769, 167] width 419 height 24
click at [735, 162] on div at bounding box center [769, 167] width 419 height 24
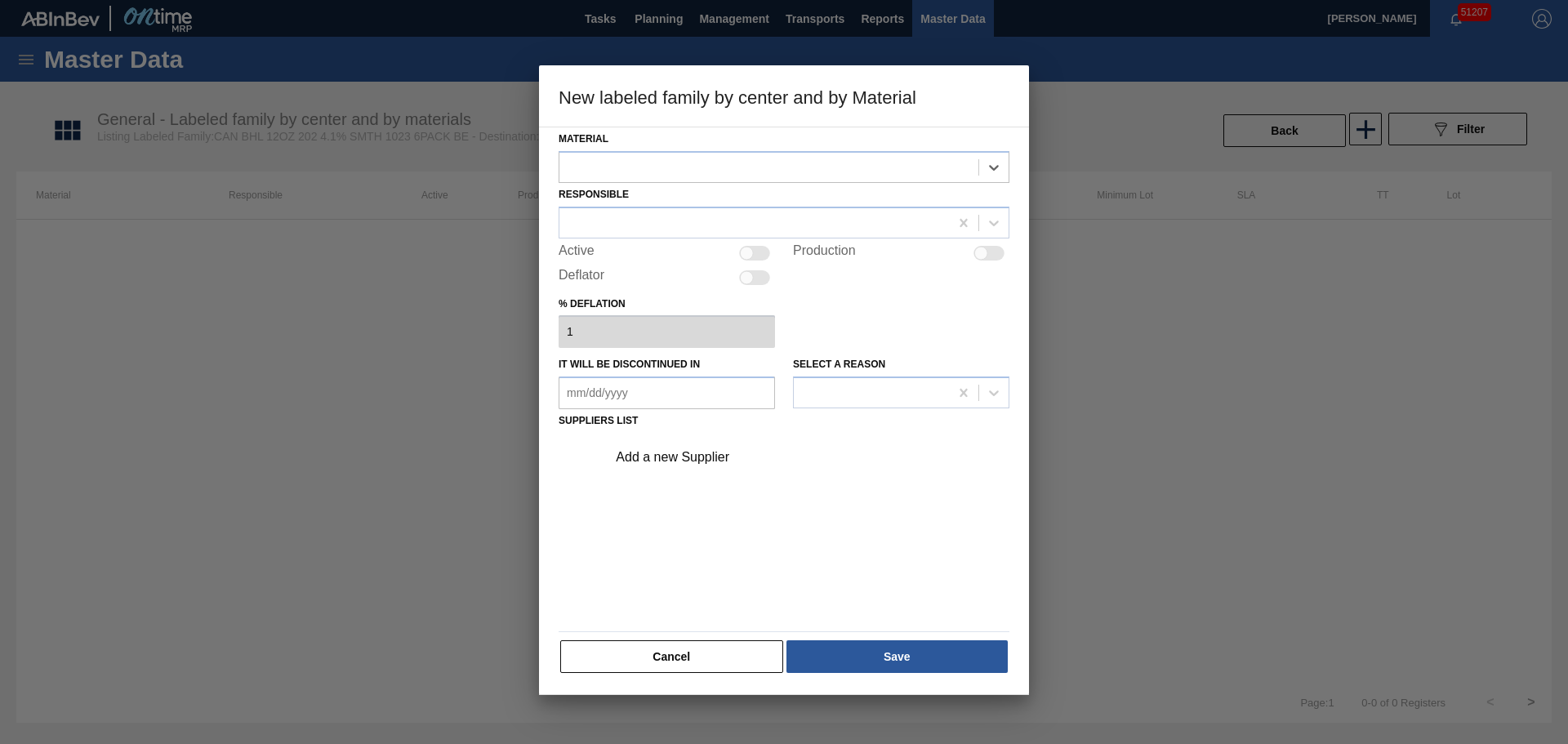
click at [650, 645] on button "Cancel" at bounding box center [672, 657] width 223 height 33
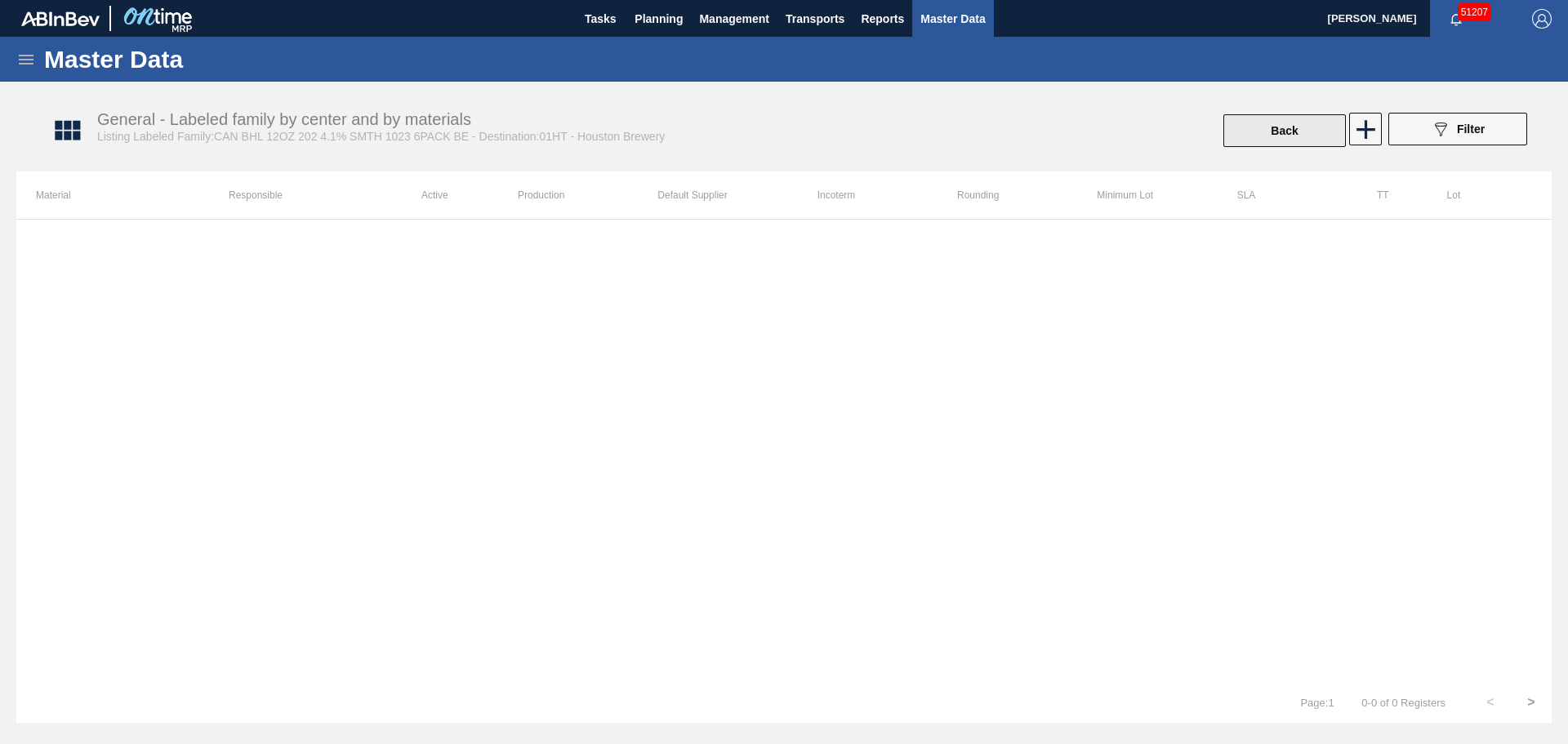
click at [1303, 135] on button "Back" at bounding box center [1284, 131] width 122 height 33
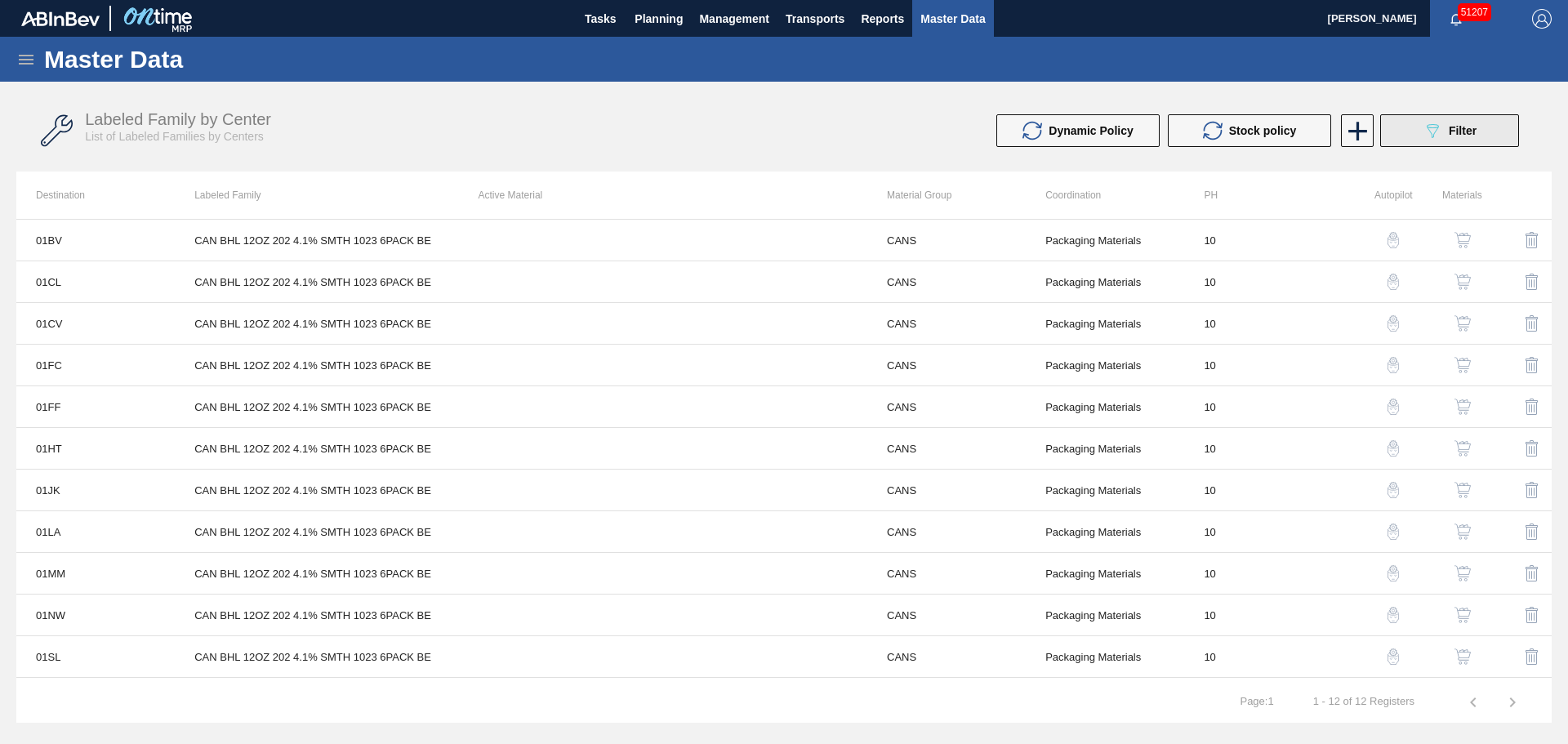
click at [1448, 117] on button "089F7B8B-B2A5-4AFE-B5C0-19BA573D28AC Filter" at bounding box center [1449, 131] width 139 height 33
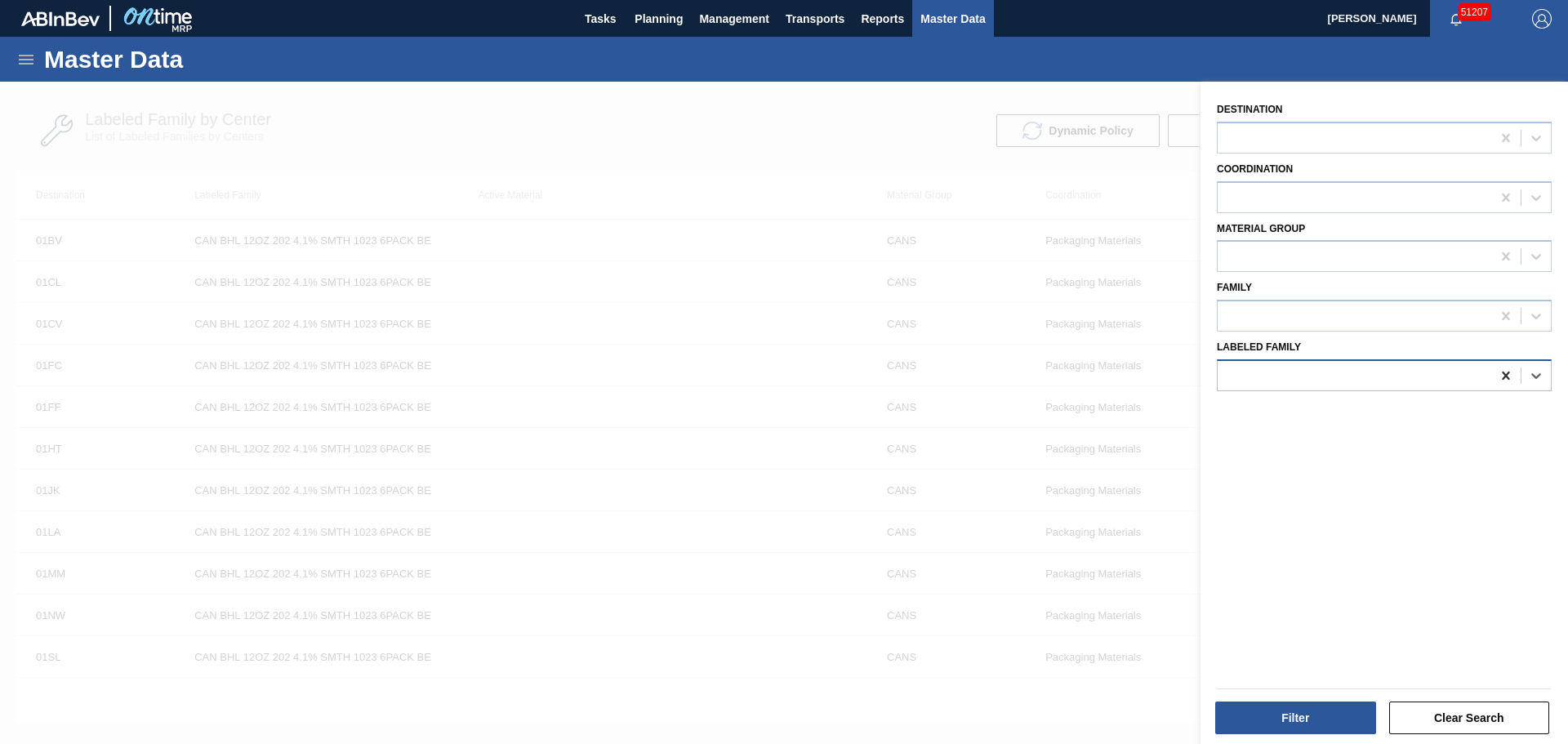
click at [1509, 384] on div at bounding box center [1505, 376] width 30 height 30
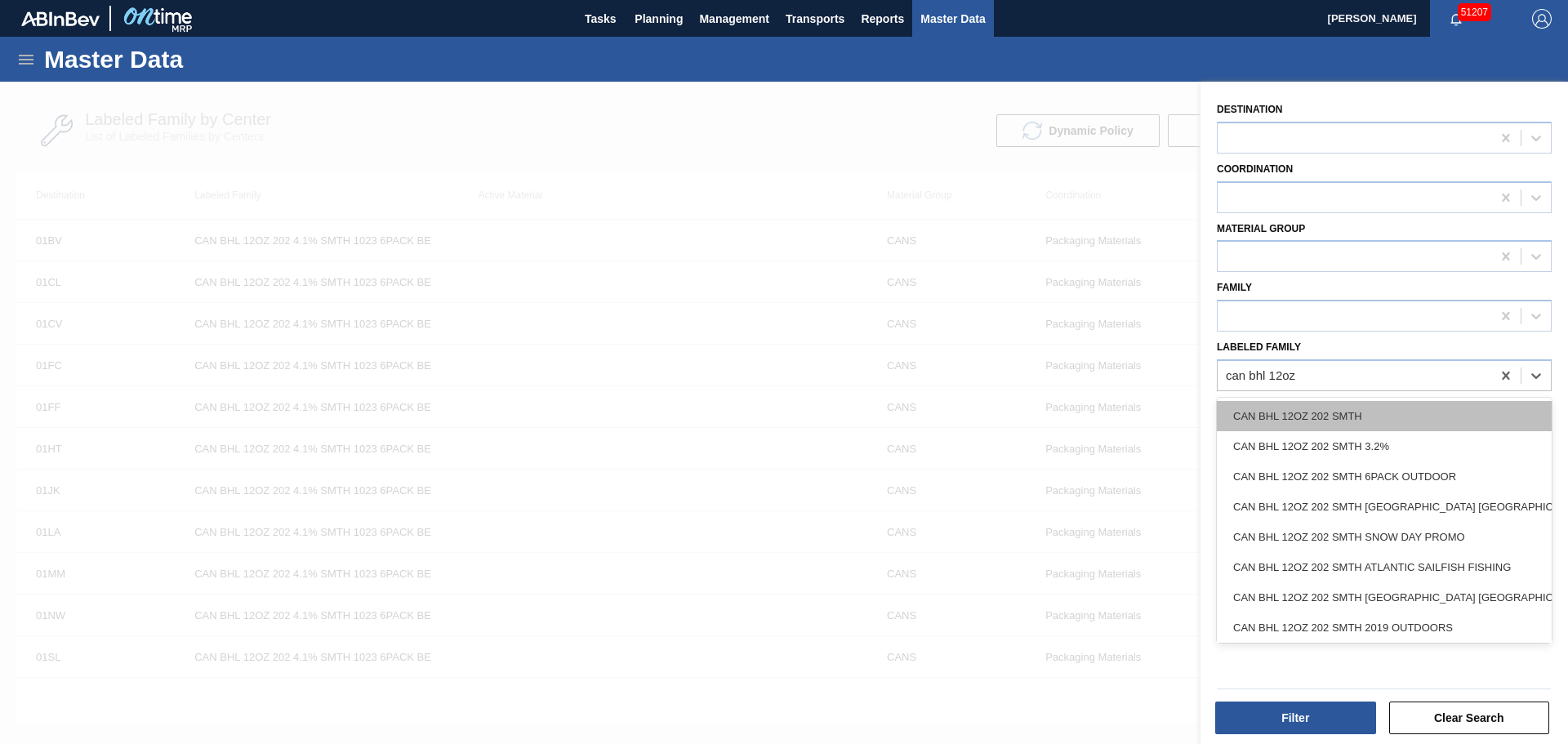
click at [1396, 415] on div "CAN BHL 12OZ 202 SMTH" at bounding box center [1384, 417] width 335 height 31
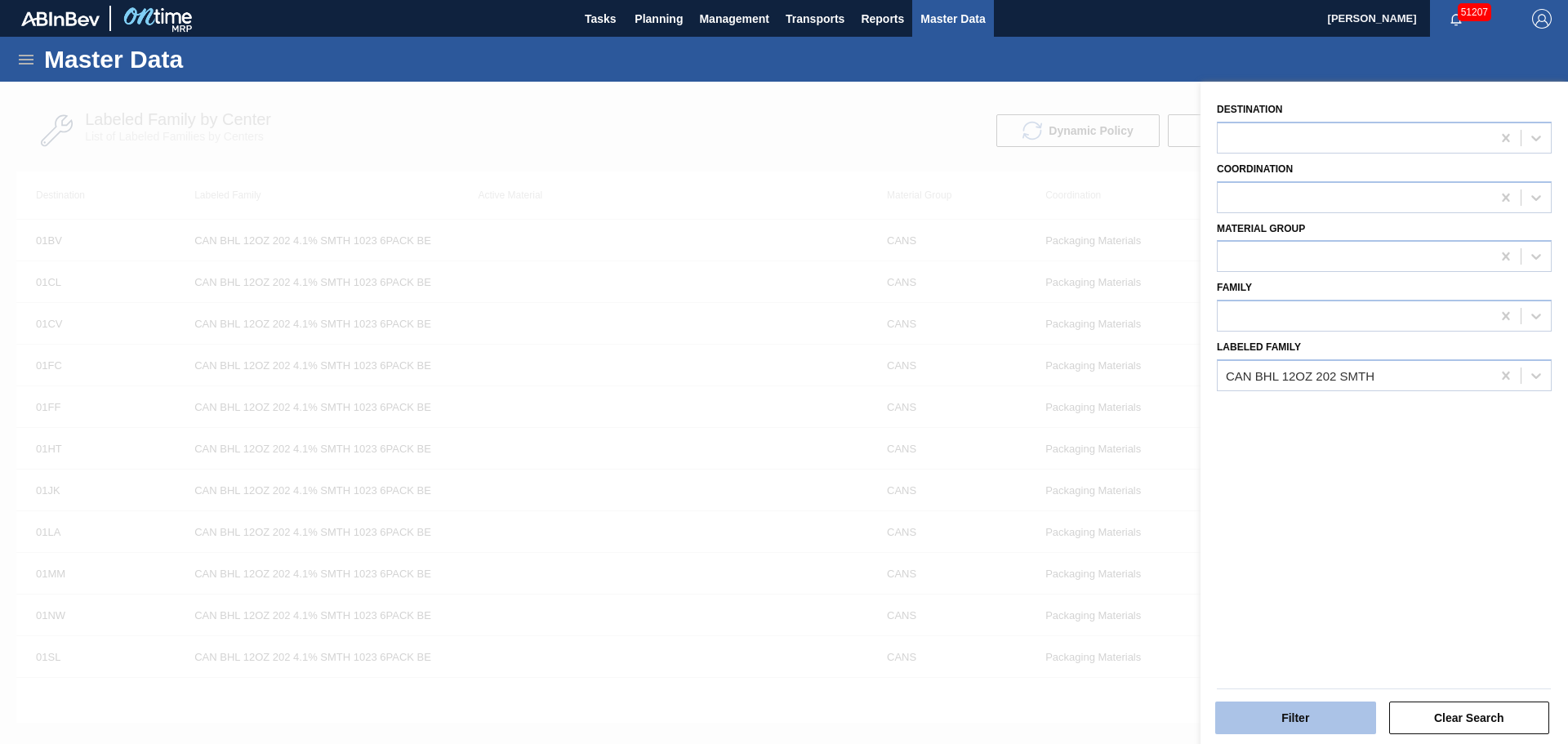
click at [1310, 713] on button "Filter" at bounding box center [1296, 718] width 161 height 33
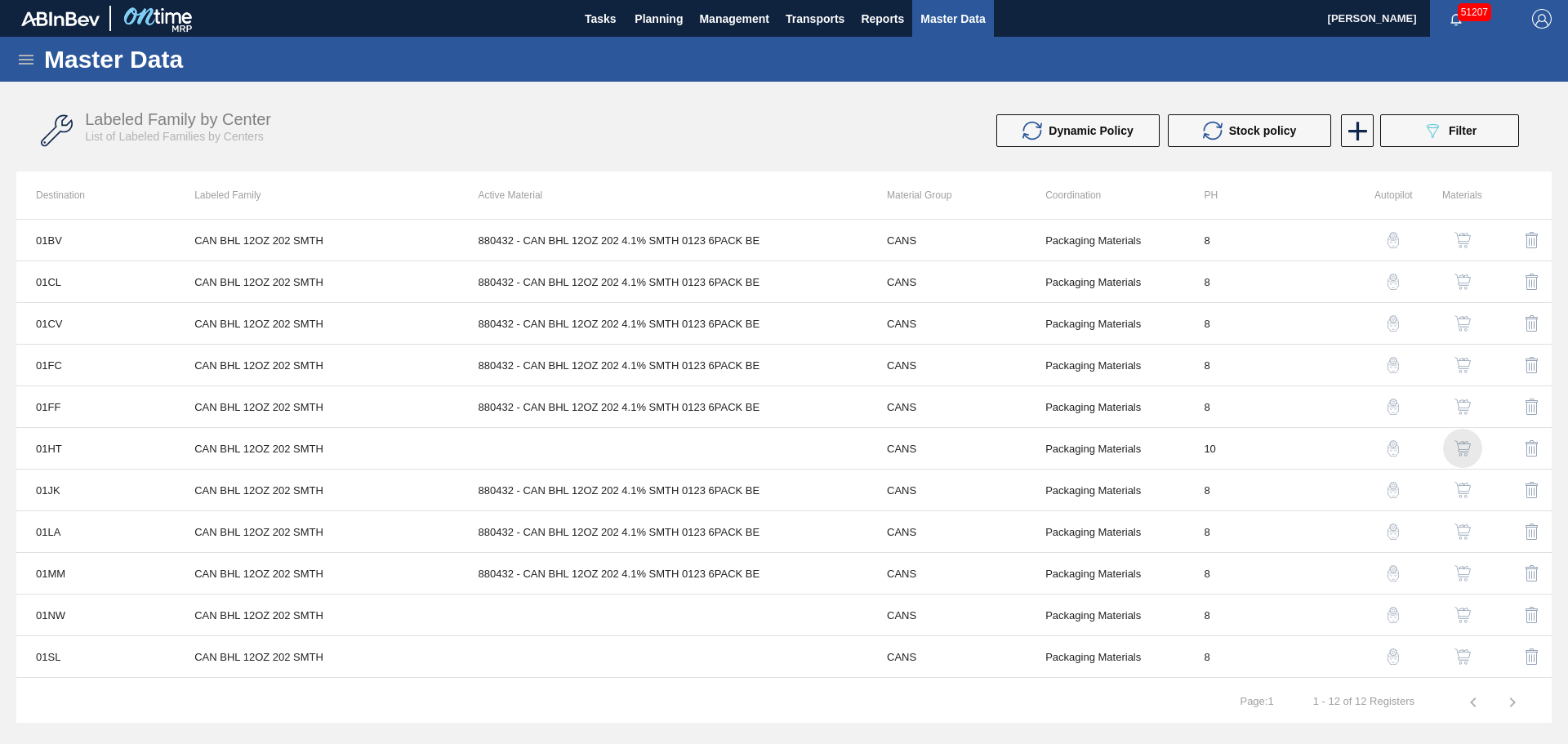
click at [1462, 449] on img "button" at bounding box center [1462, 448] width 16 height 16
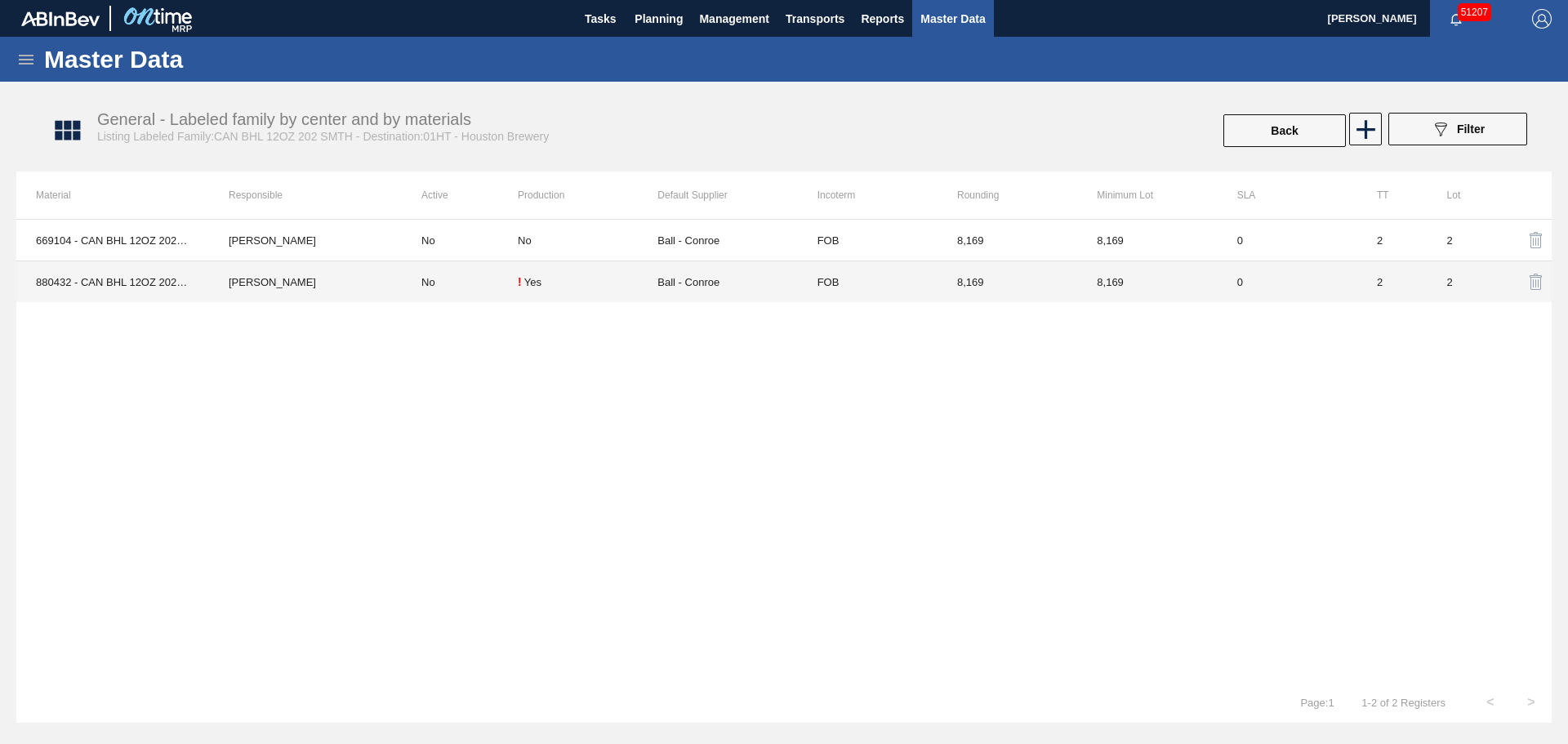
click at [532, 261] on td "! Yes" at bounding box center [587, 282] width 140 height 42
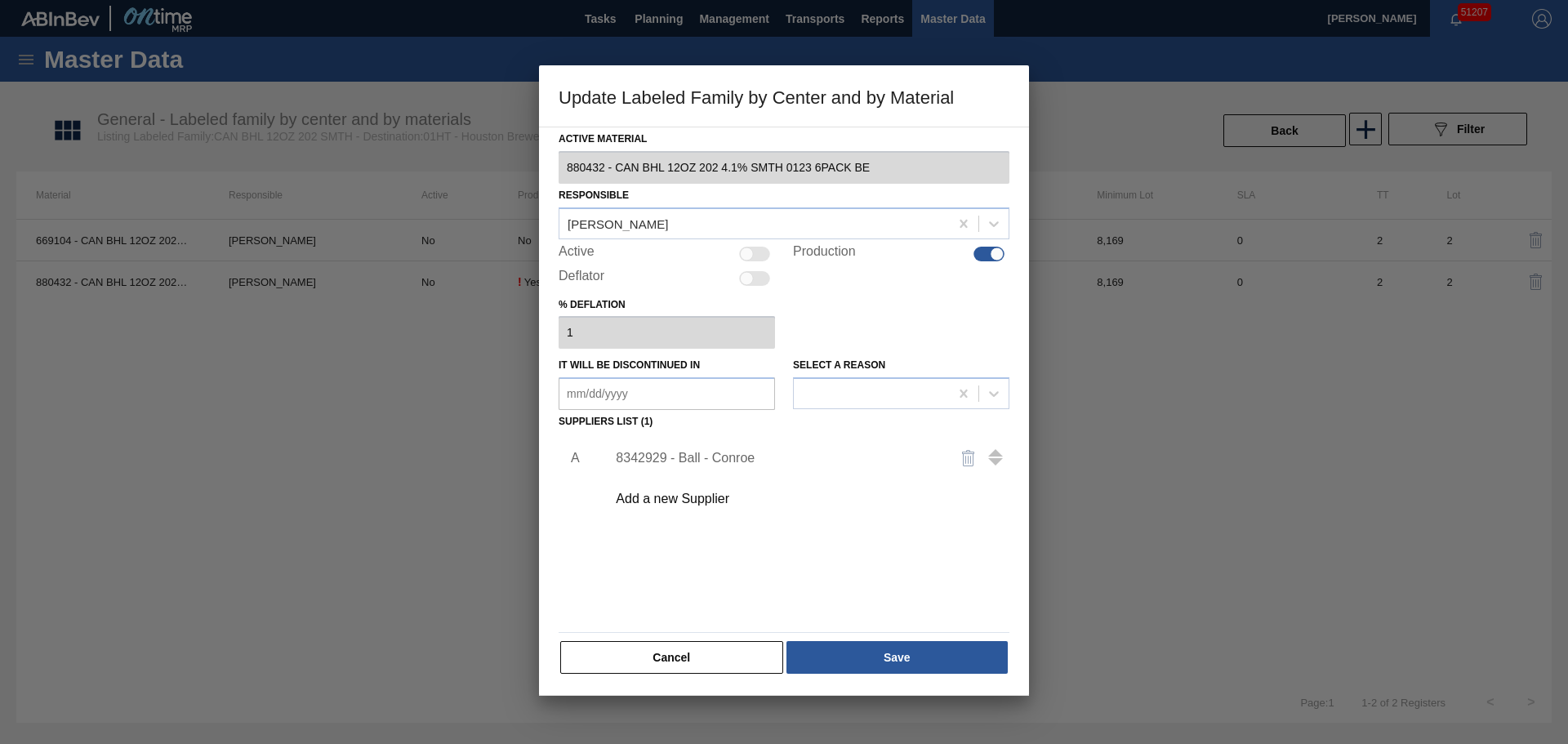
click at [763, 252] on div at bounding box center [754, 254] width 31 height 14
click at [888, 651] on button "Save" at bounding box center [896, 657] width 221 height 33
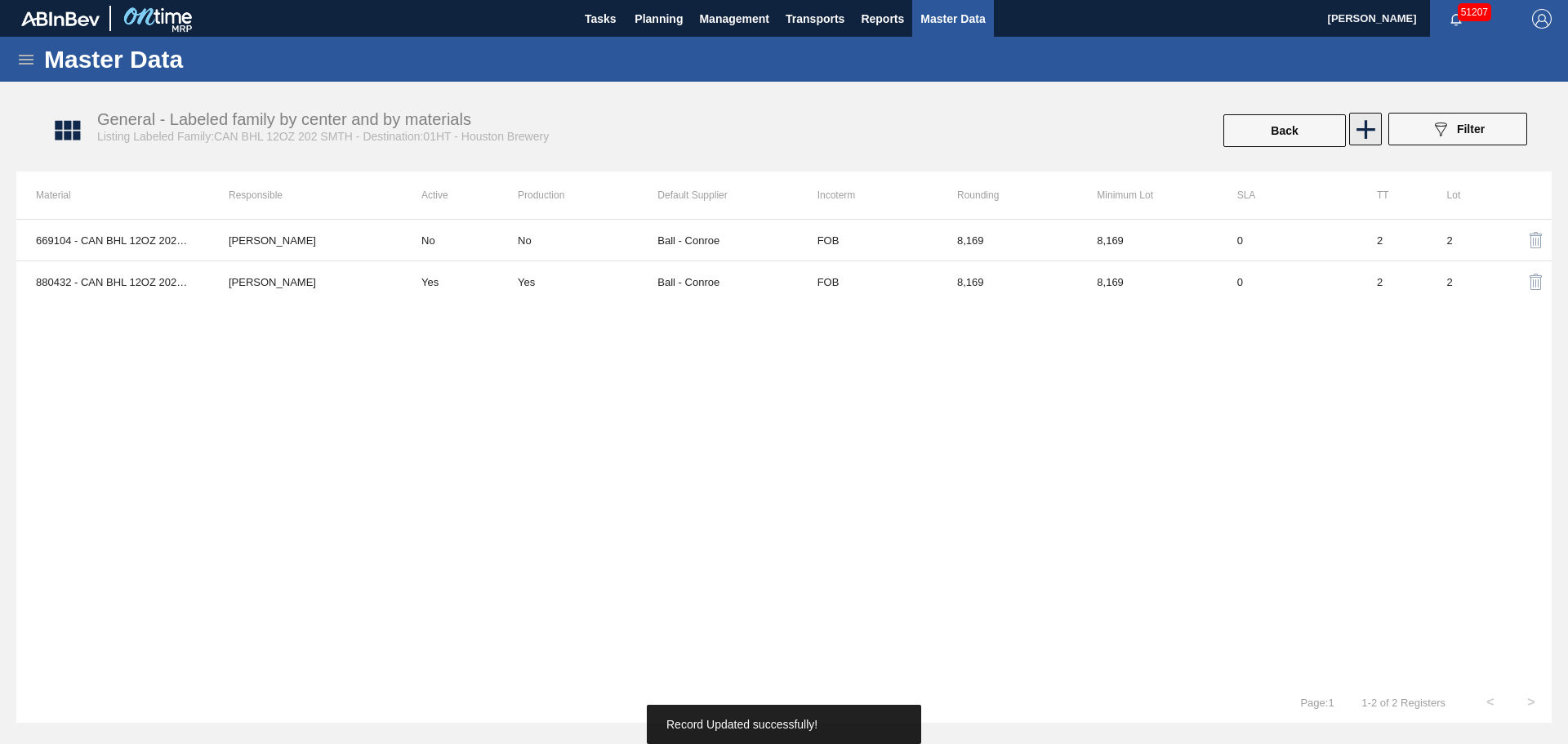
click at [1368, 131] on icon at bounding box center [1366, 130] width 32 height 32
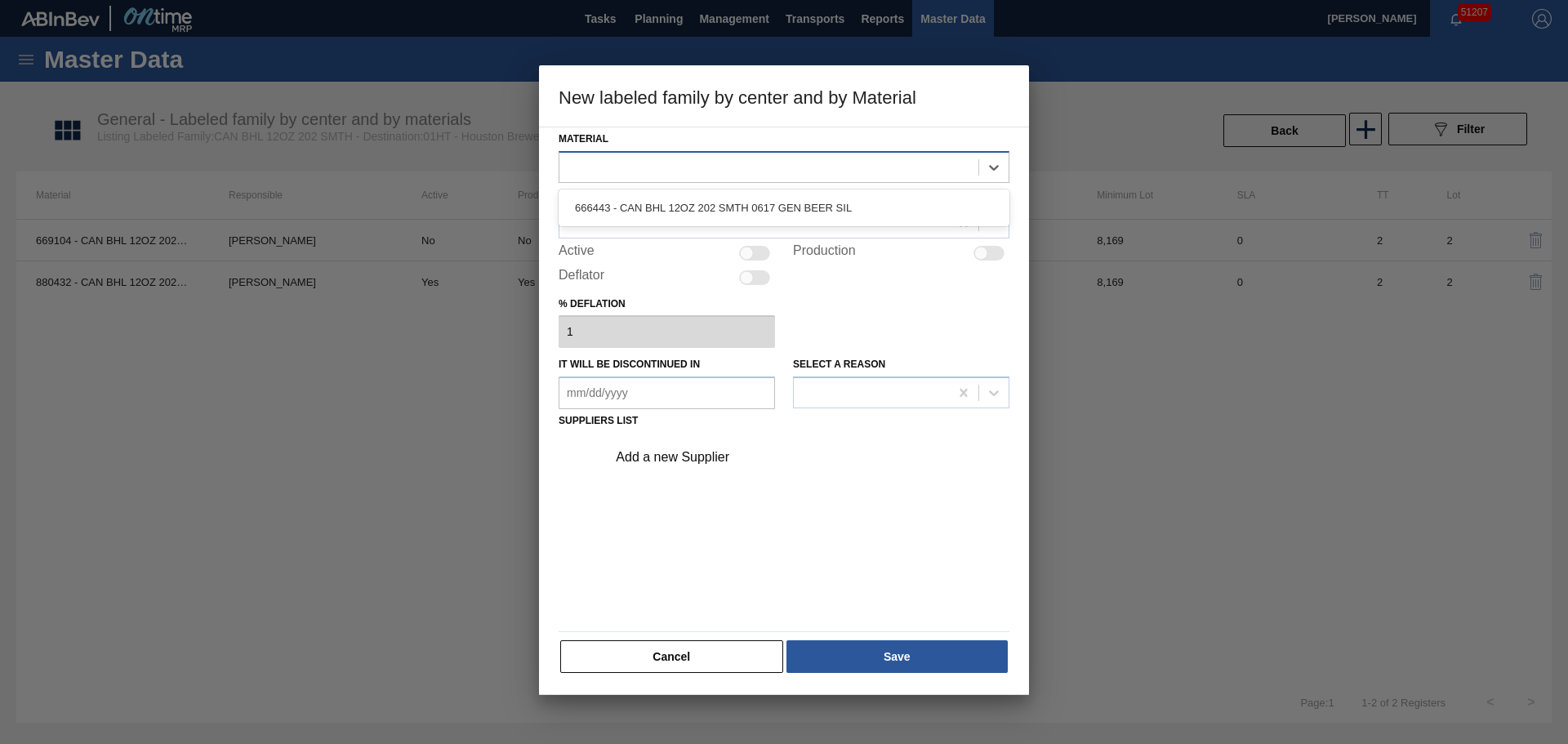
click at [674, 165] on div at bounding box center [769, 167] width 419 height 24
click at [675, 166] on div at bounding box center [769, 167] width 419 height 24
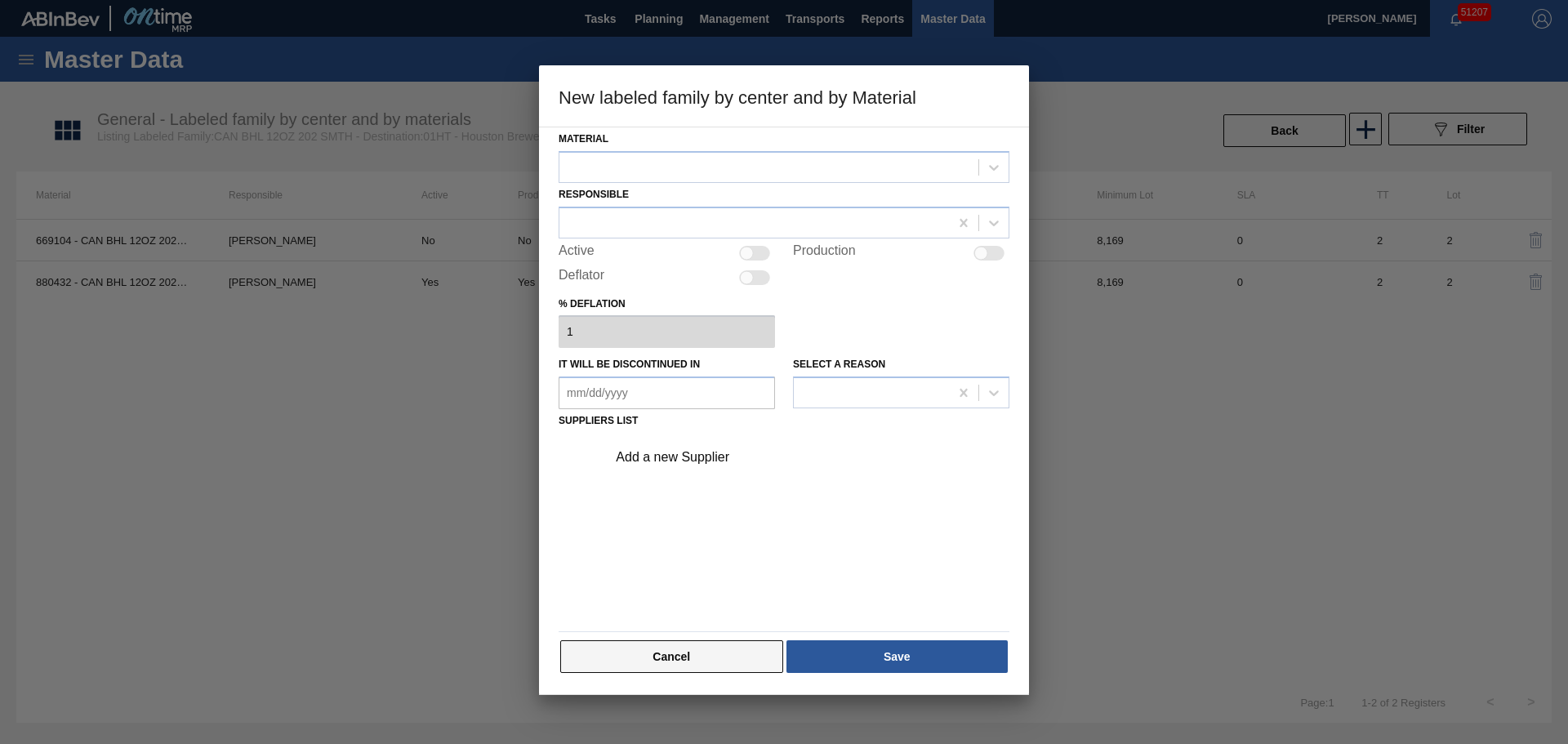
click at [713, 646] on button "Cancel" at bounding box center [672, 657] width 223 height 33
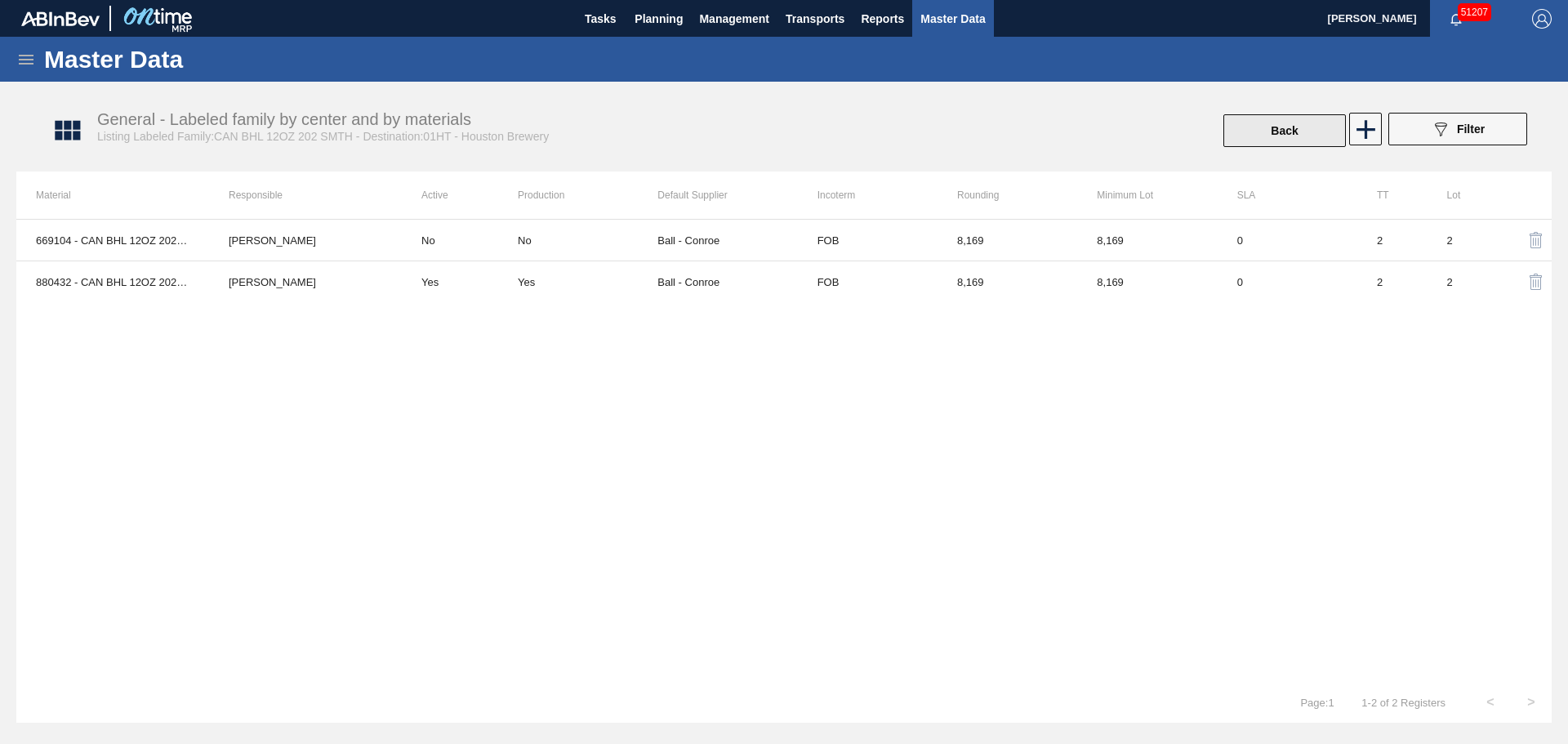
click at [1240, 115] on button "Back" at bounding box center [1284, 131] width 122 height 33
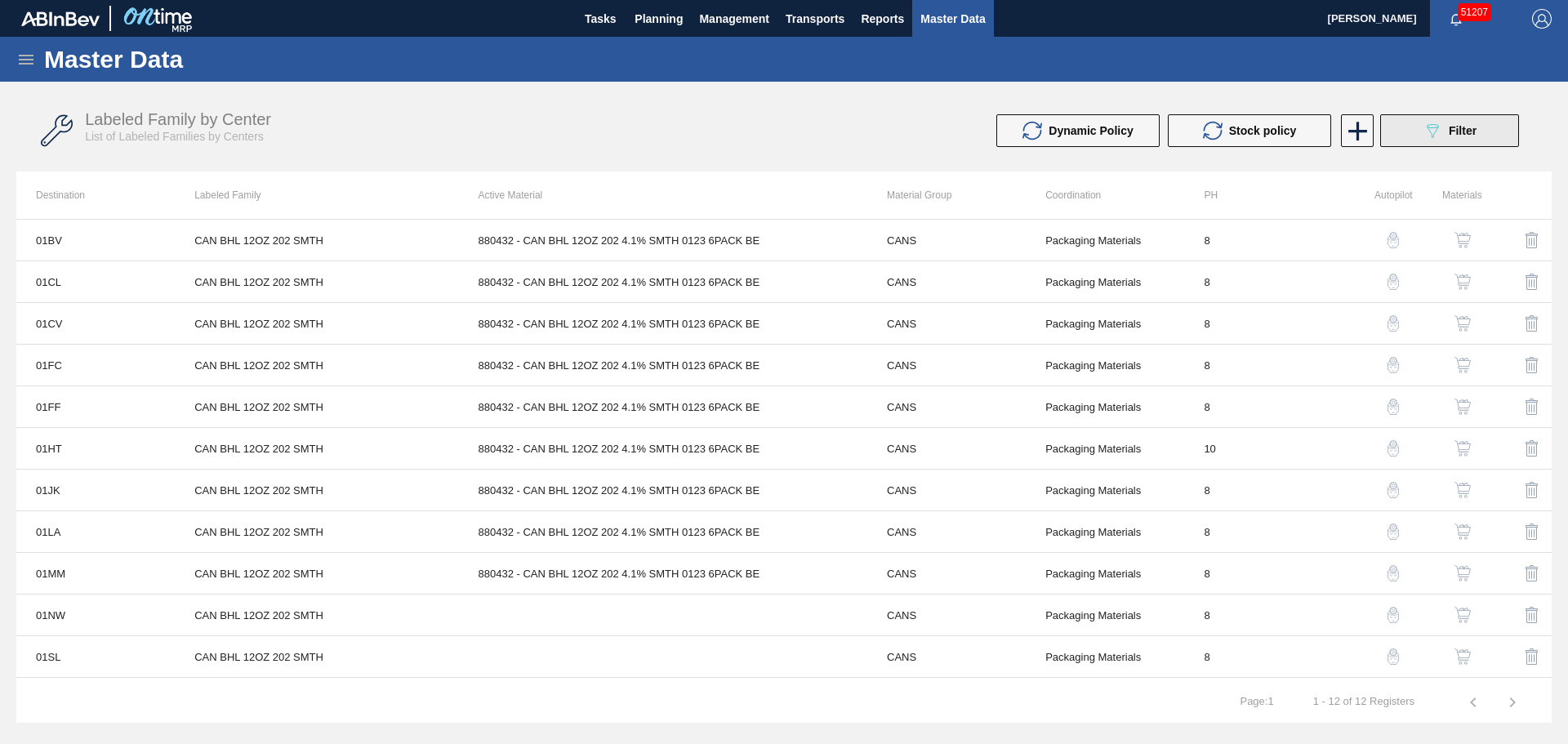
click at [1397, 131] on button "089F7B8B-B2A5-4AFE-B5C0-19BA573D28AC Filter" at bounding box center [1449, 131] width 139 height 33
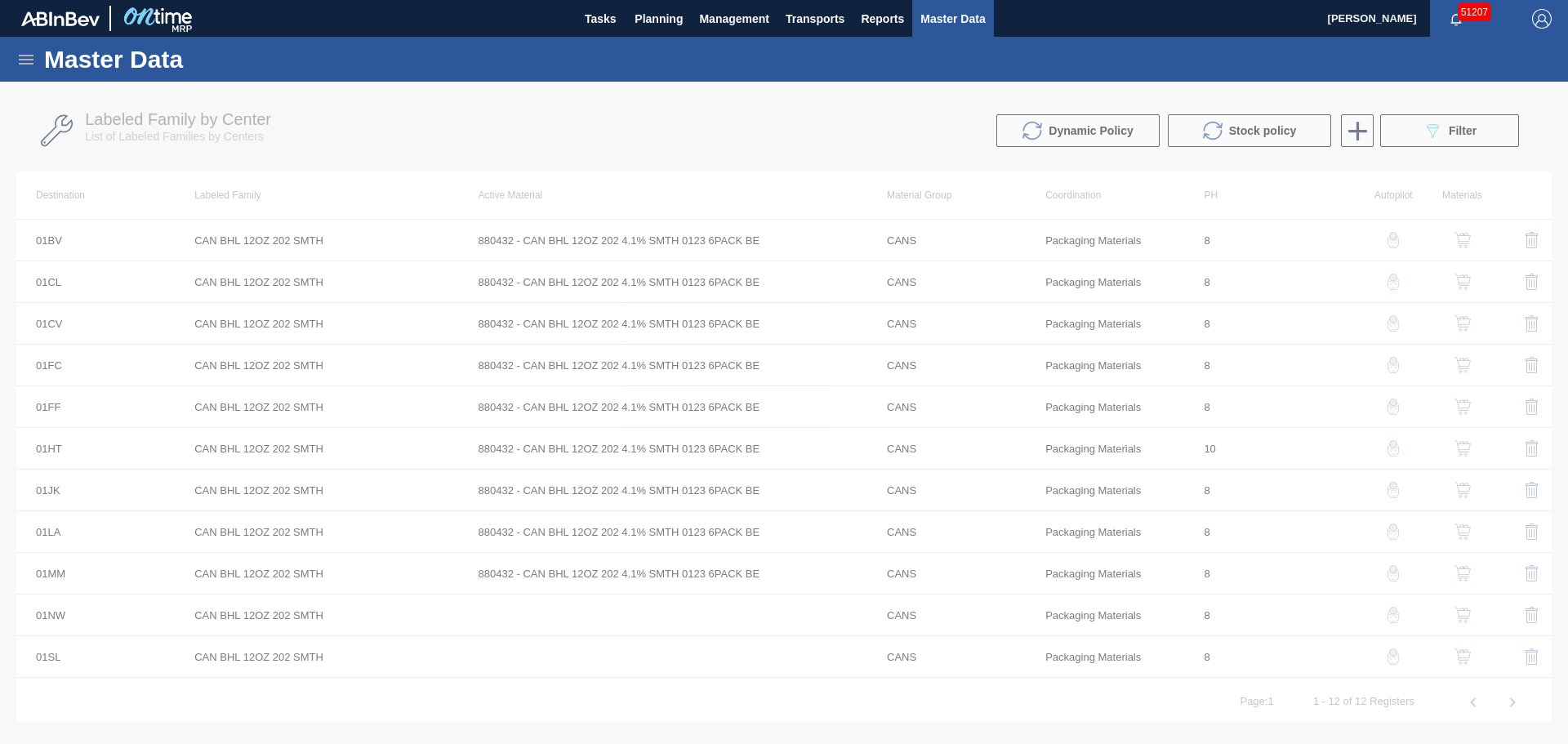
drag, startPoint x: 834, startPoint y: 361, endPoint x: 826, endPoint y: 372, distance: 13.6
click at [832, 363] on div at bounding box center [784, 412] width 1568 height 663
drag, startPoint x: 1284, startPoint y: 148, endPoint x: 1331, endPoint y: 141, distance: 47.5
click at [1286, 146] on div at bounding box center [784, 412] width 1568 height 663
click at [1390, 138] on div at bounding box center [784, 412] width 1568 height 663
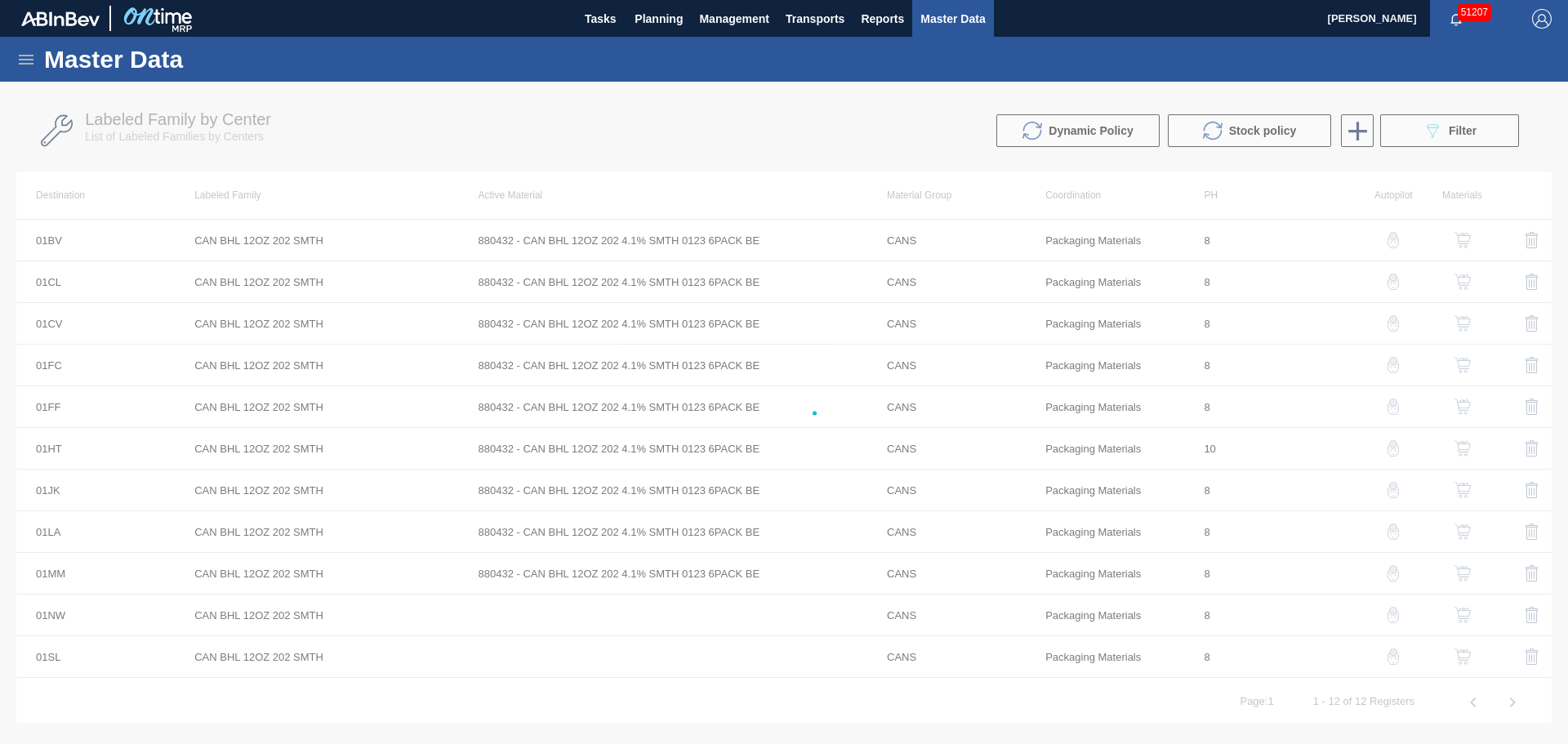
click at [678, 366] on div at bounding box center [784, 412] width 1568 height 663
click at [680, 366] on div at bounding box center [784, 412] width 1568 height 663
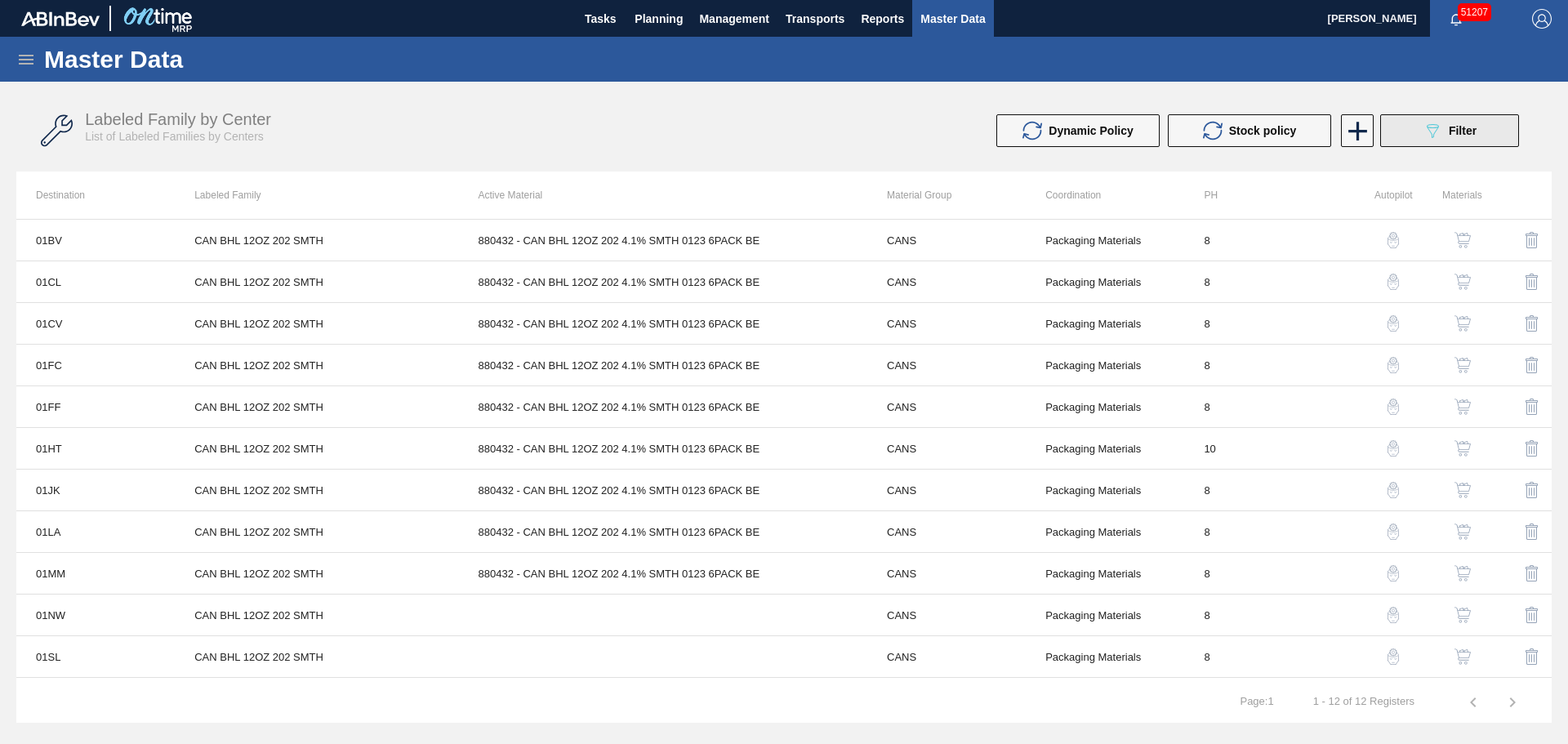
click at [1441, 126] on icon "089F7B8B-B2A5-4AFE-B5C0-19BA573D28AC" at bounding box center [1431, 131] width 20 height 20
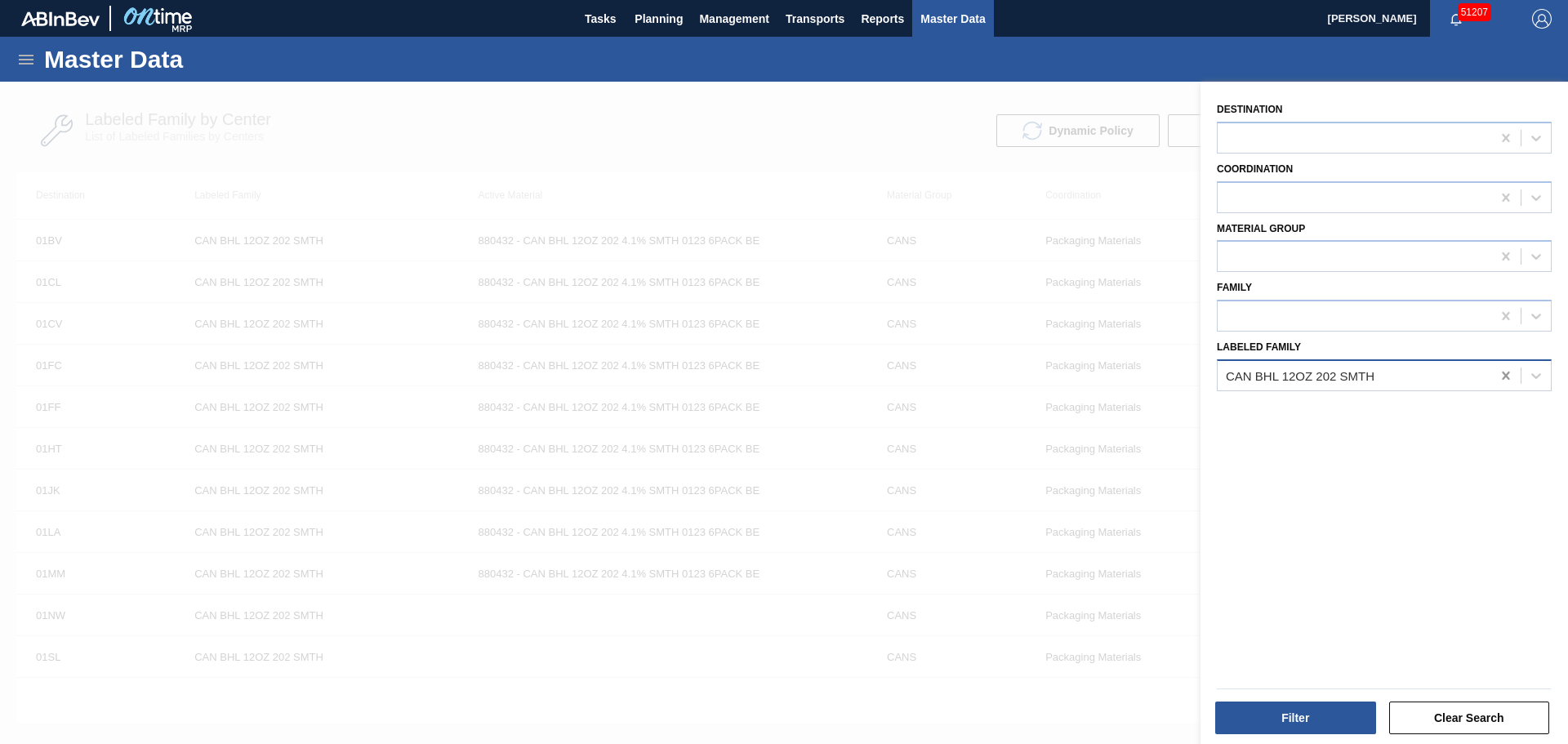
click at [1492, 380] on div at bounding box center [1505, 376] width 30 height 30
type Family "can bhl 25oz"
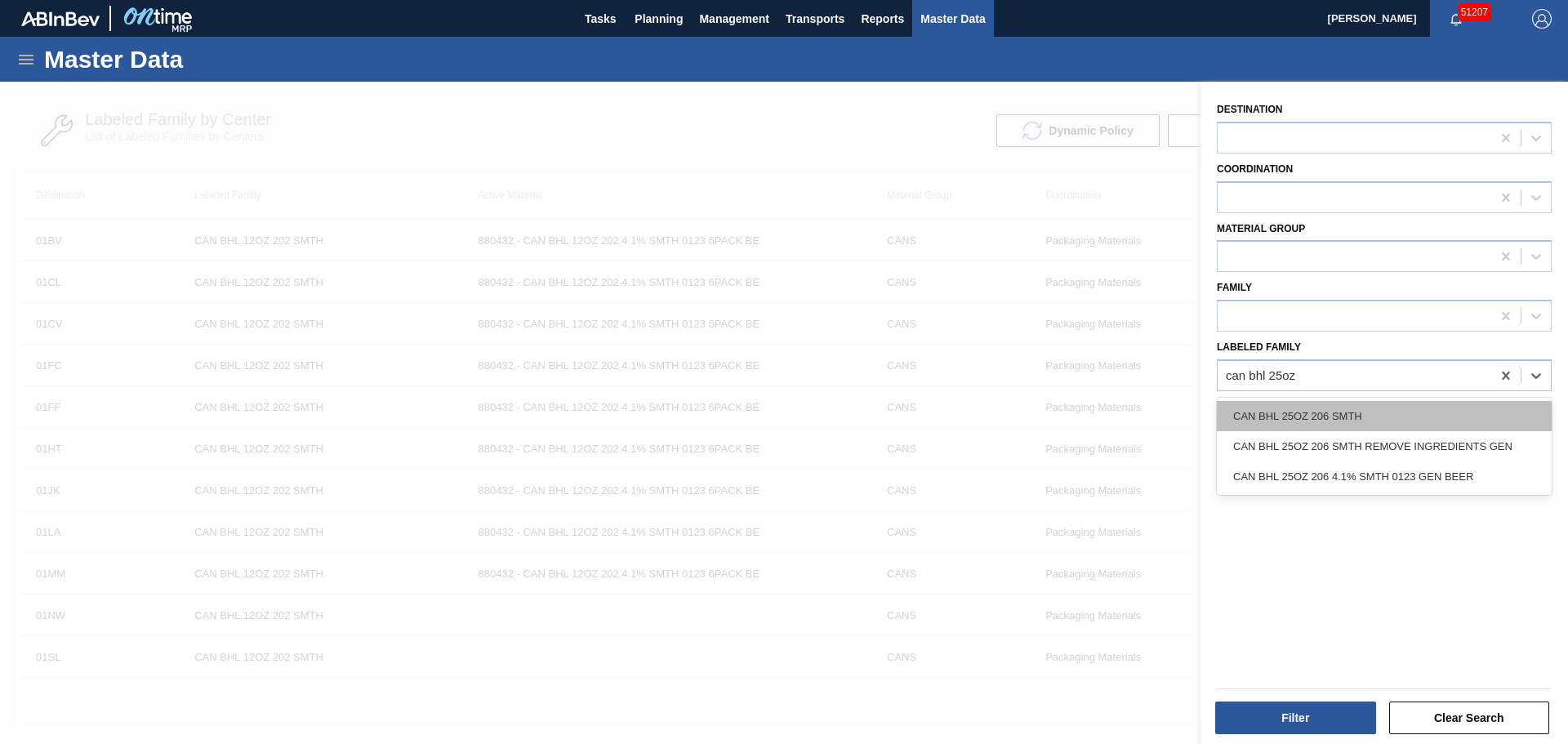
click at [1351, 423] on div "CAN BHL 25OZ 206 SMTH" at bounding box center [1384, 417] width 335 height 31
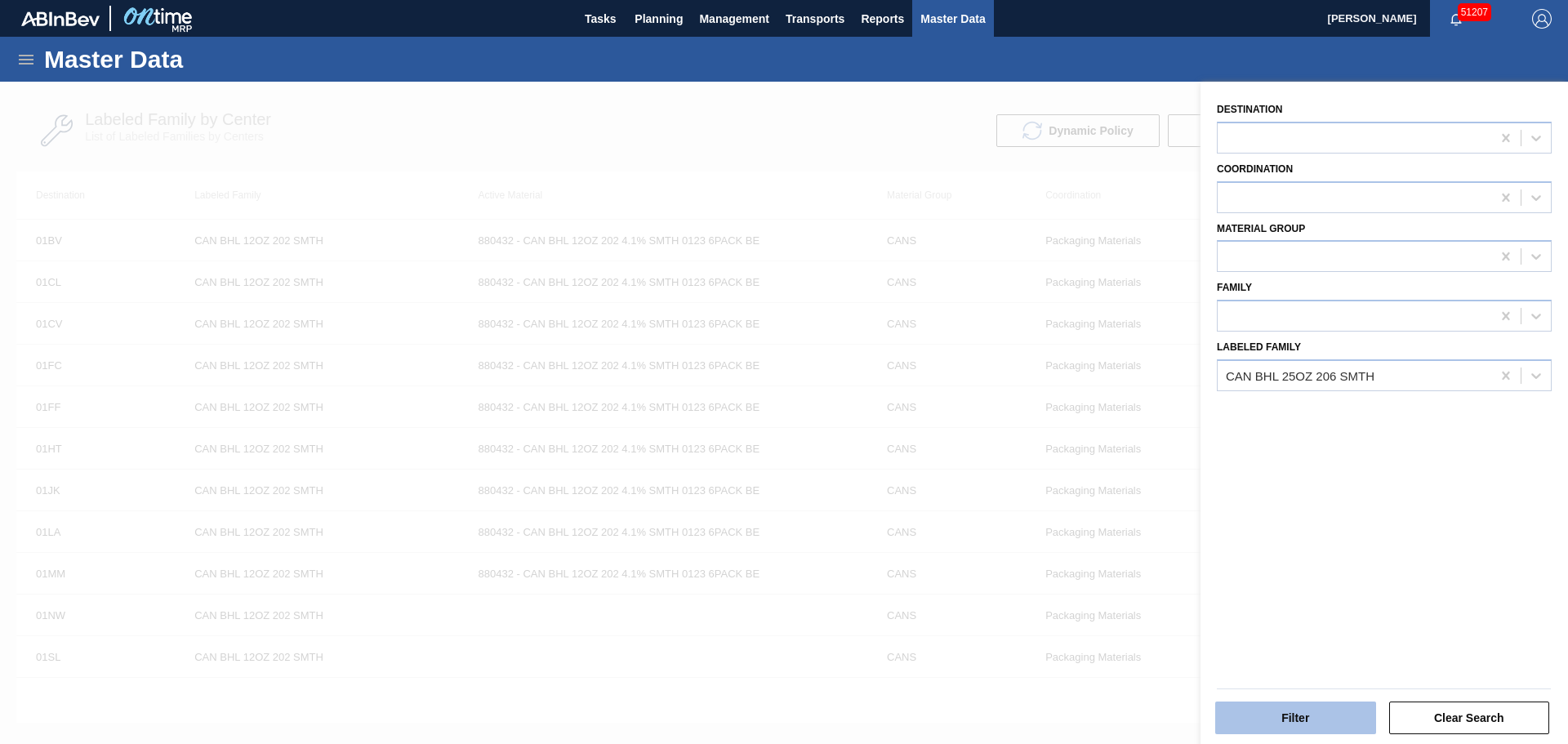
click at [1264, 724] on button "Filter" at bounding box center [1296, 718] width 161 height 33
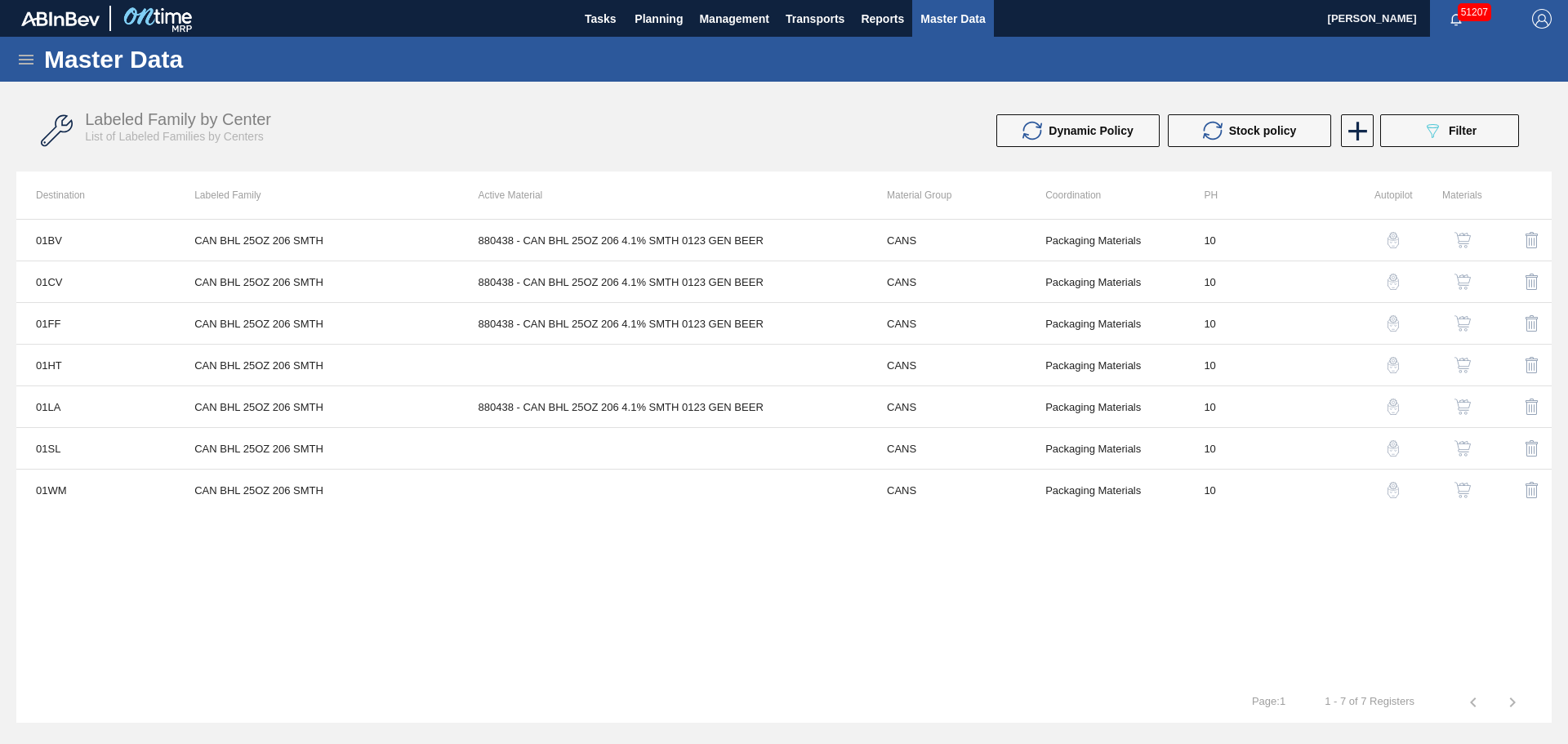
click at [1466, 362] on img "button" at bounding box center [1462, 365] width 16 height 16
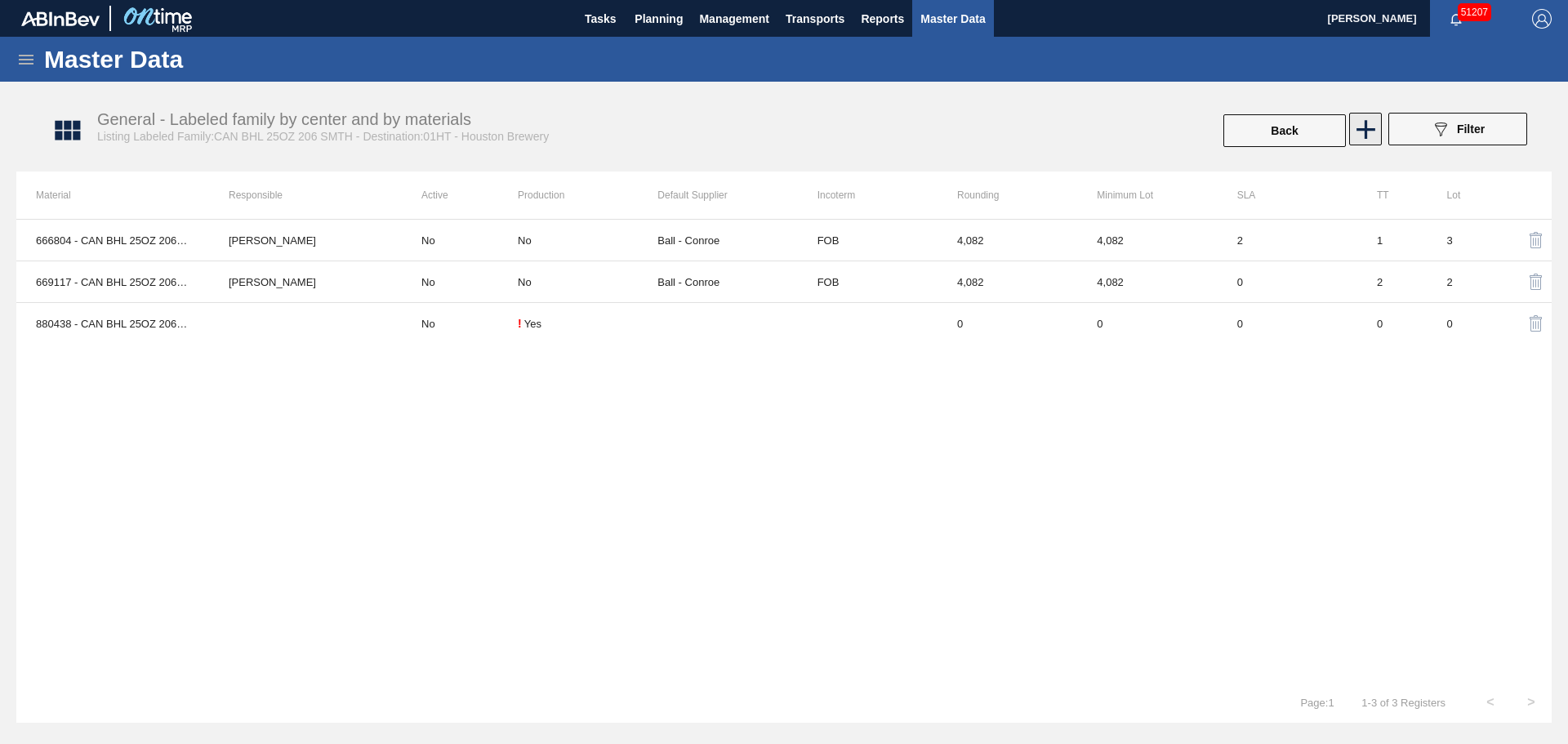
click at [1356, 135] on icon at bounding box center [1366, 130] width 32 height 32
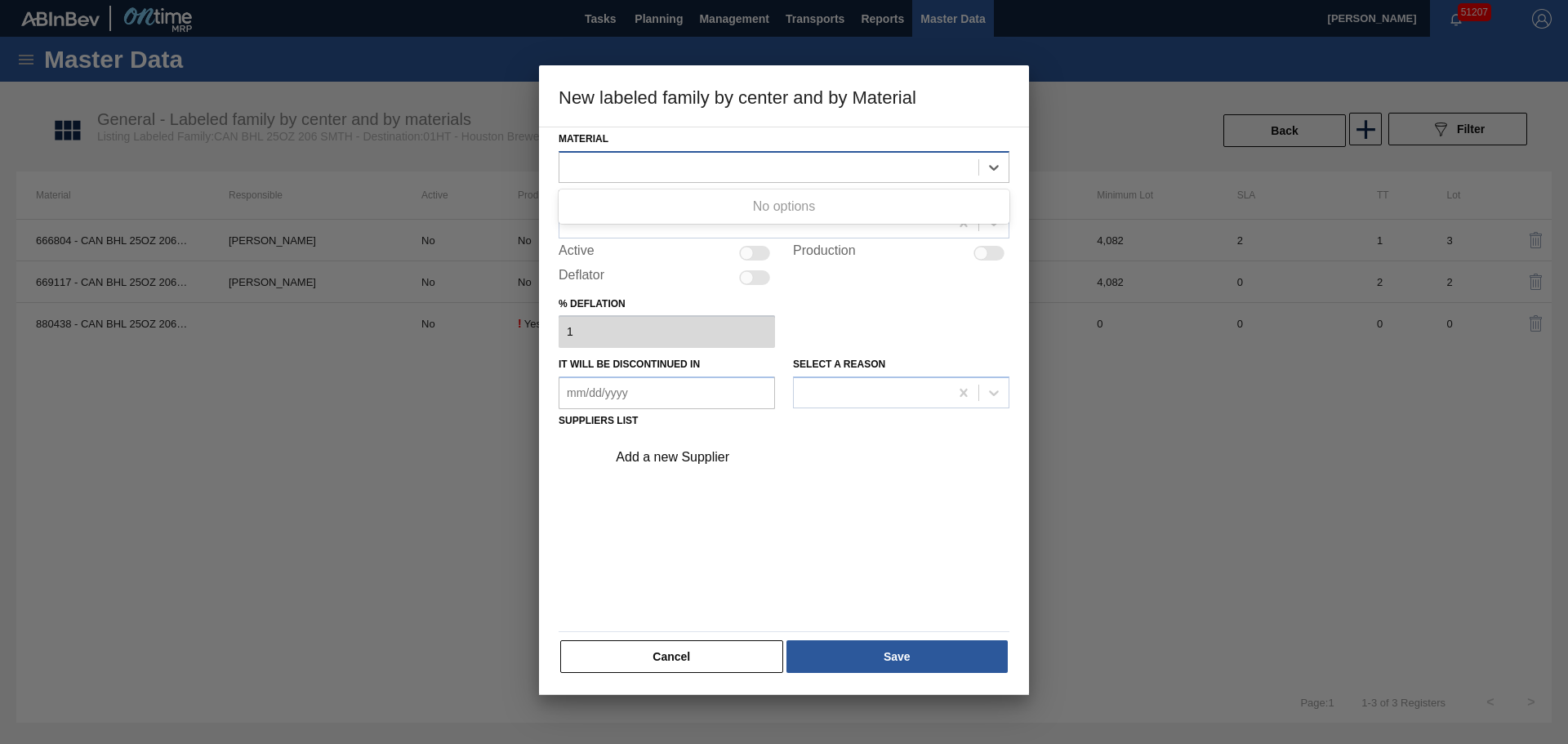
click at [697, 182] on div at bounding box center [784, 167] width 451 height 32
click at [617, 256] on div "Active" at bounding box center [667, 253] width 216 height 20
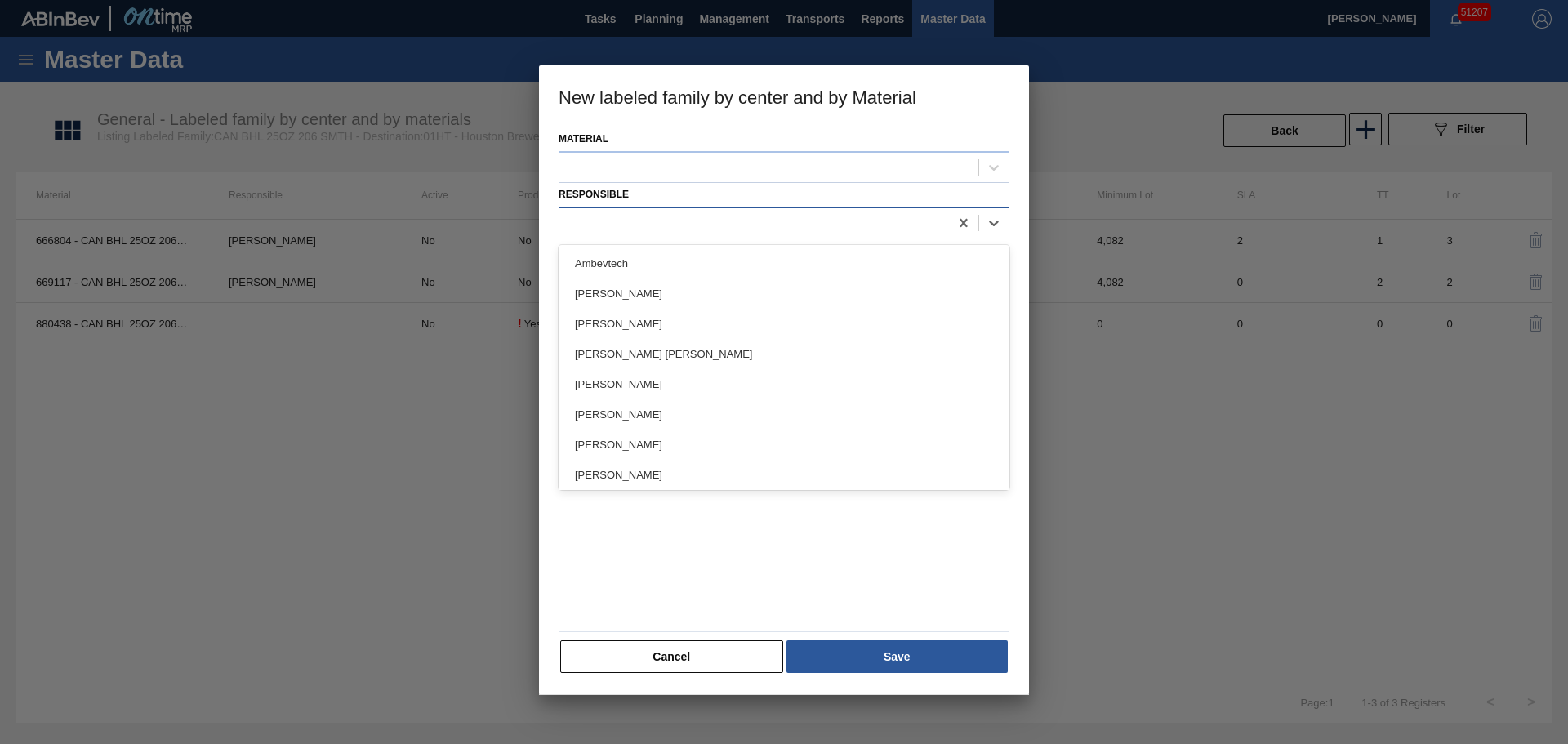
click at [615, 231] on div at bounding box center [754, 222] width 389 height 24
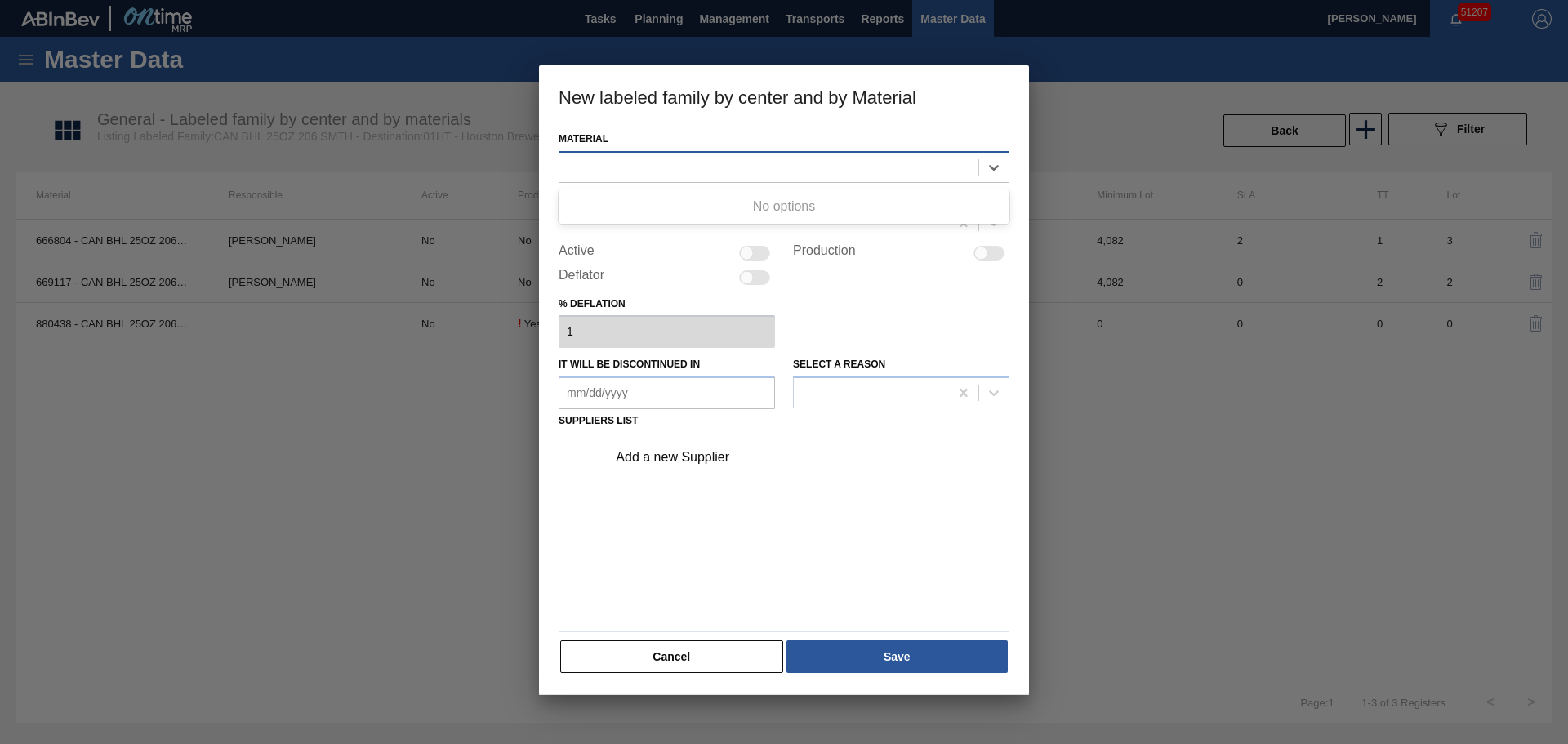
click at [620, 170] on div at bounding box center [769, 167] width 419 height 24
click at [671, 664] on button "Cancel" at bounding box center [672, 657] width 223 height 33
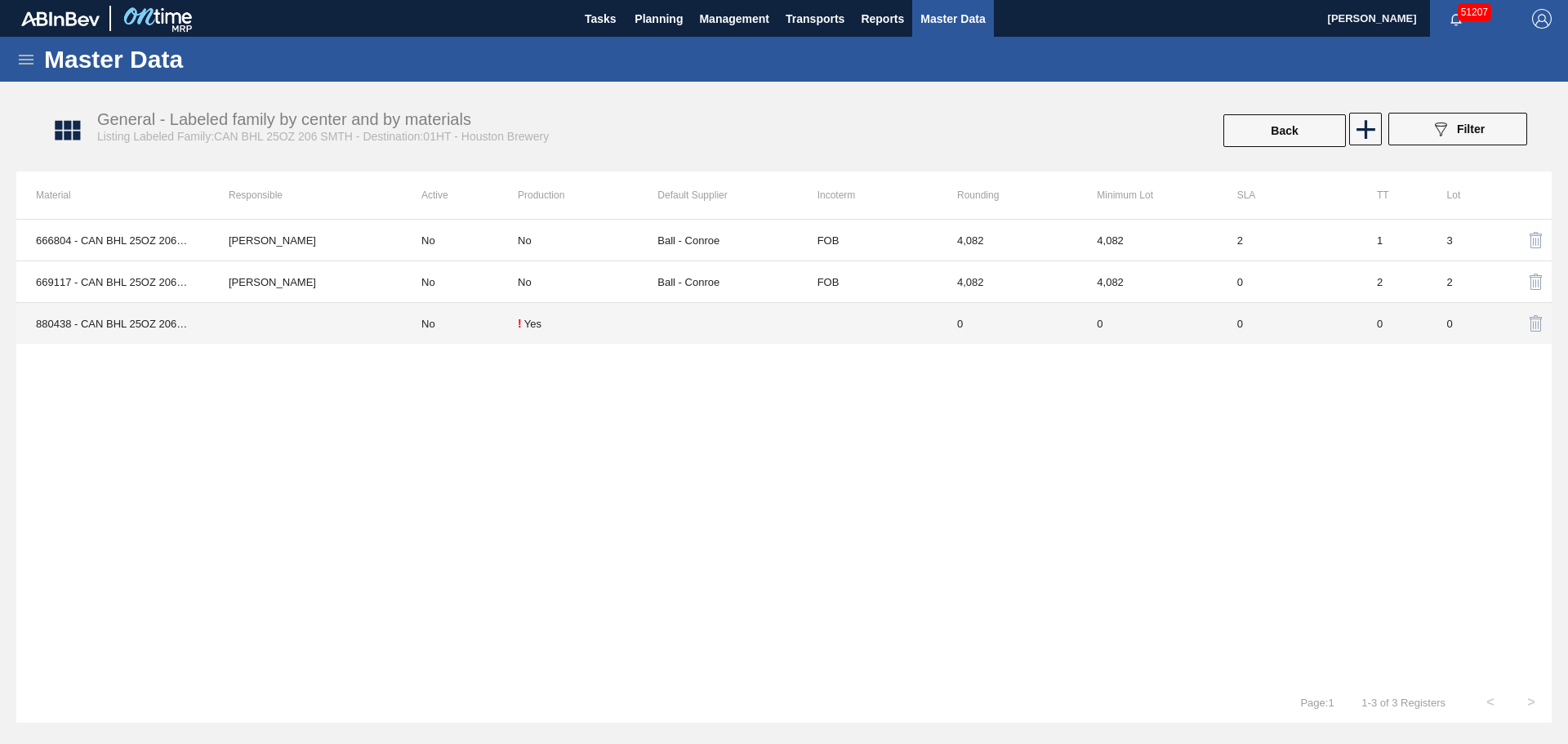
click at [473, 329] on td "No" at bounding box center [460, 323] width 116 height 42
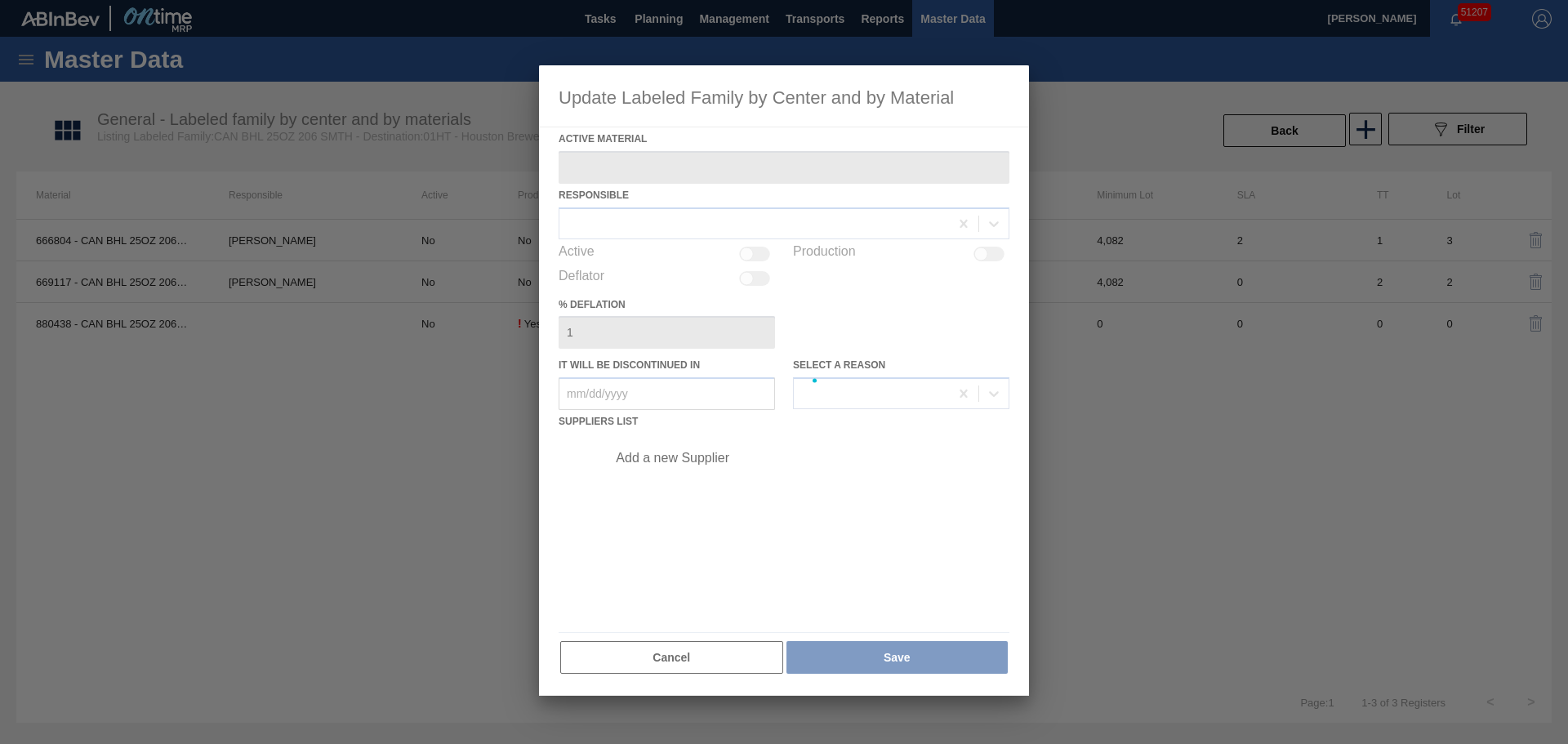
type Material "880438 - CAN BHL 25OZ 206 4.1% SMTH 0123 GEN BEER"
checkbox input "true"
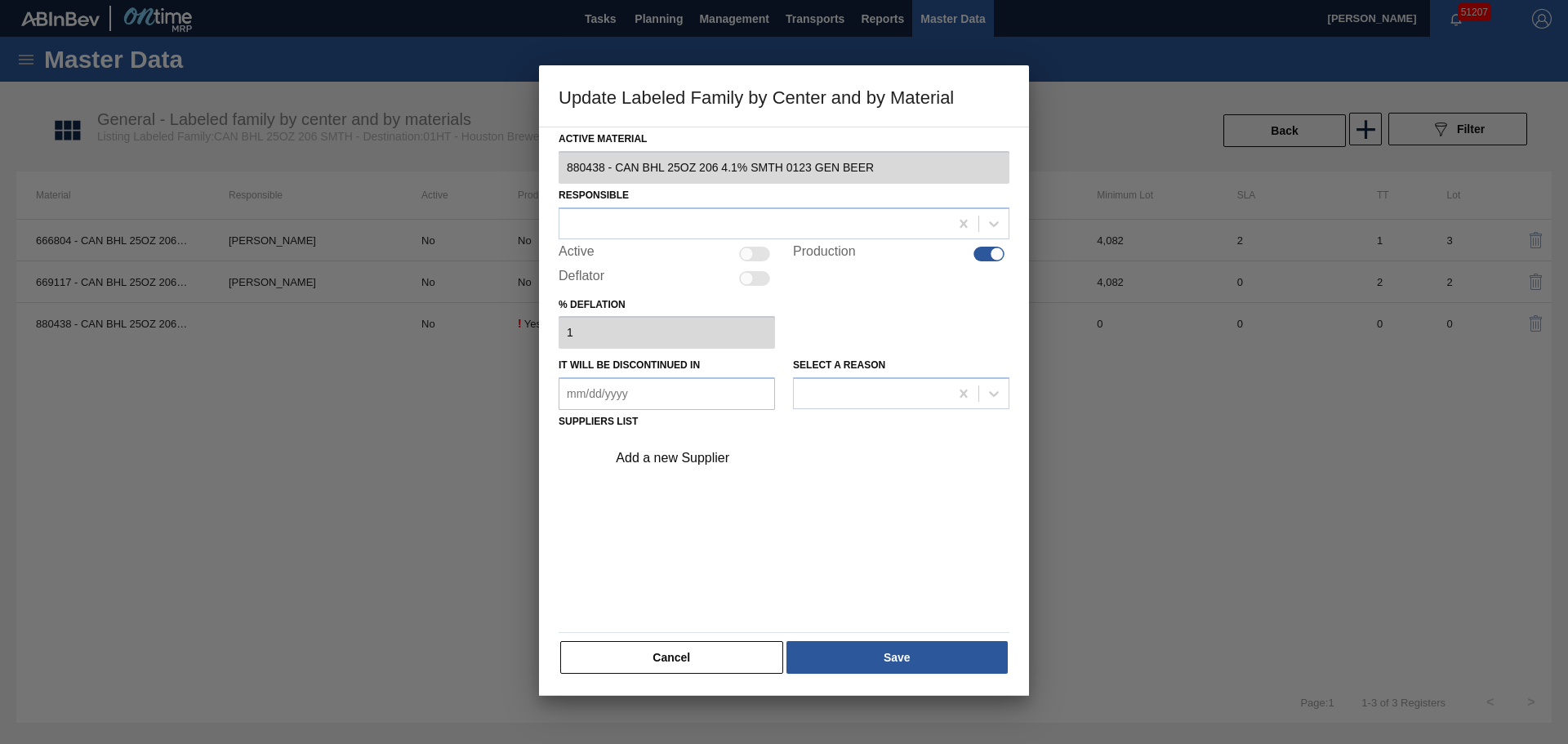
drag, startPoint x: 778, startPoint y: 255, endPoint x: 766, endPoint y: 253, distance: 12.2
click at [772, 255] on div "Active Production" at bounding box center [784, 254] width 451 height 20
click at [766, 253] on div at bounding box center [754, 254] width 31 height 14
checkbox input "true"
click at [753, 221] on div at bounding box center [754, 223] width 389 height 24
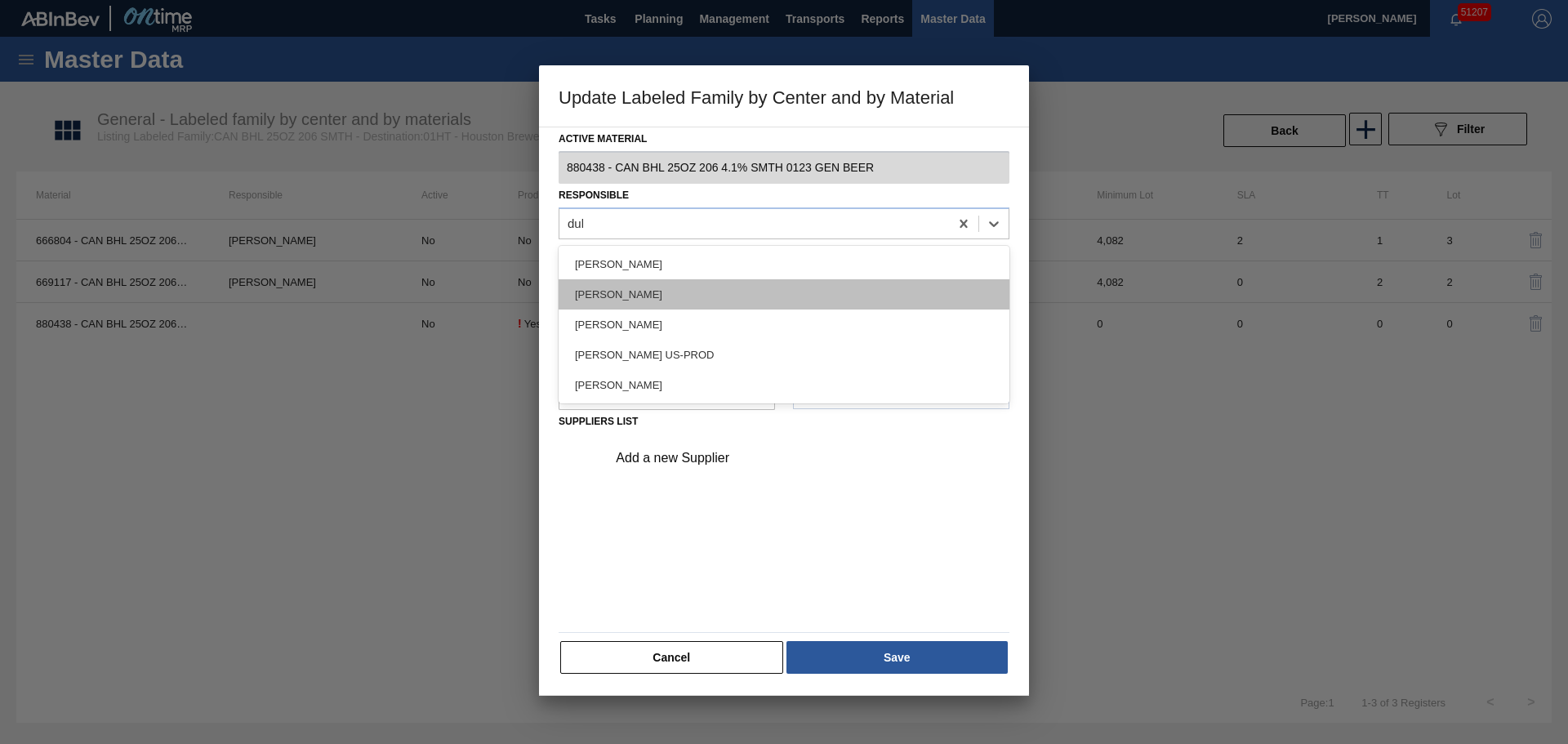
type input "duke"
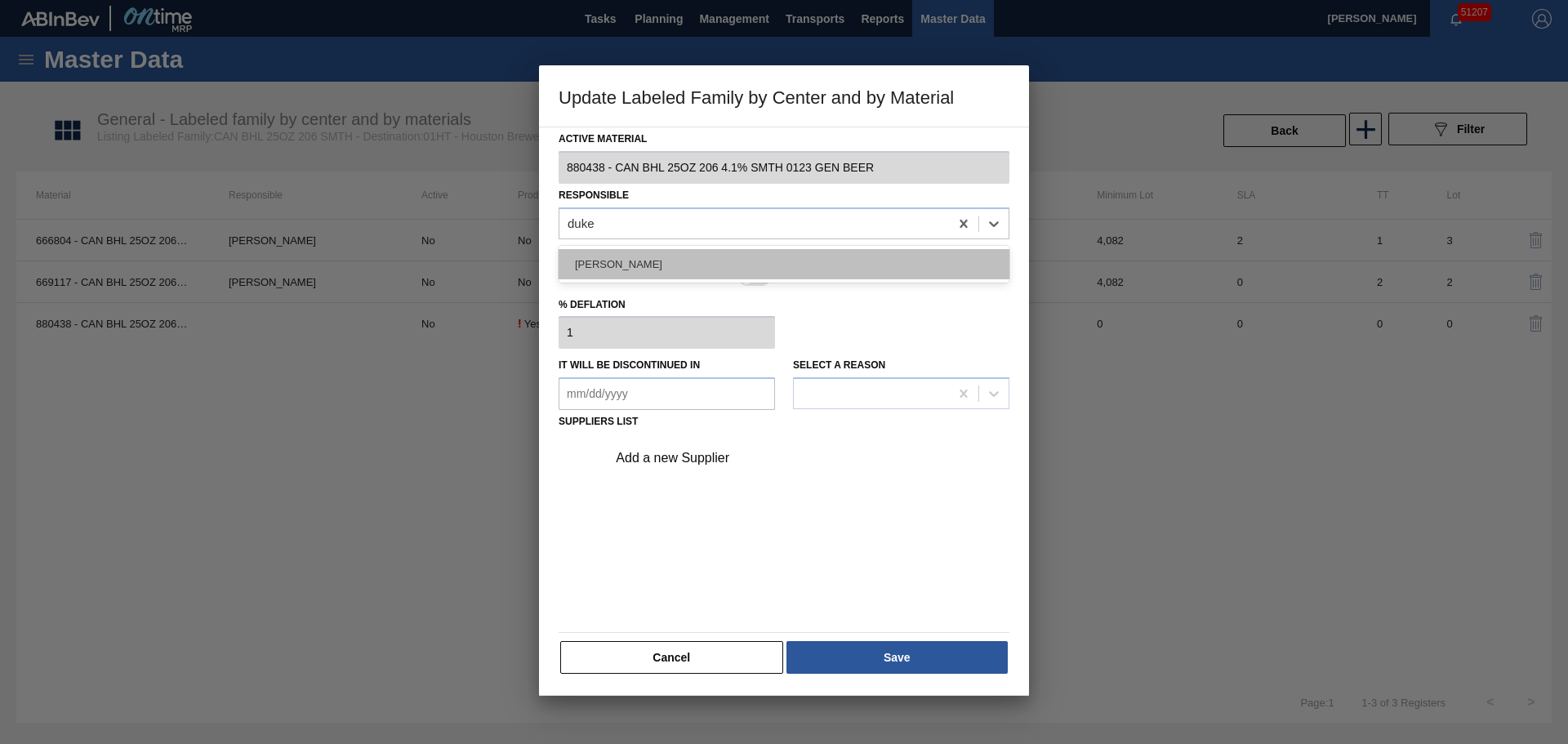
click at [723, 266] on div "[PERSON_NAME]" at bounding box center [784, 265] width 451 height 31
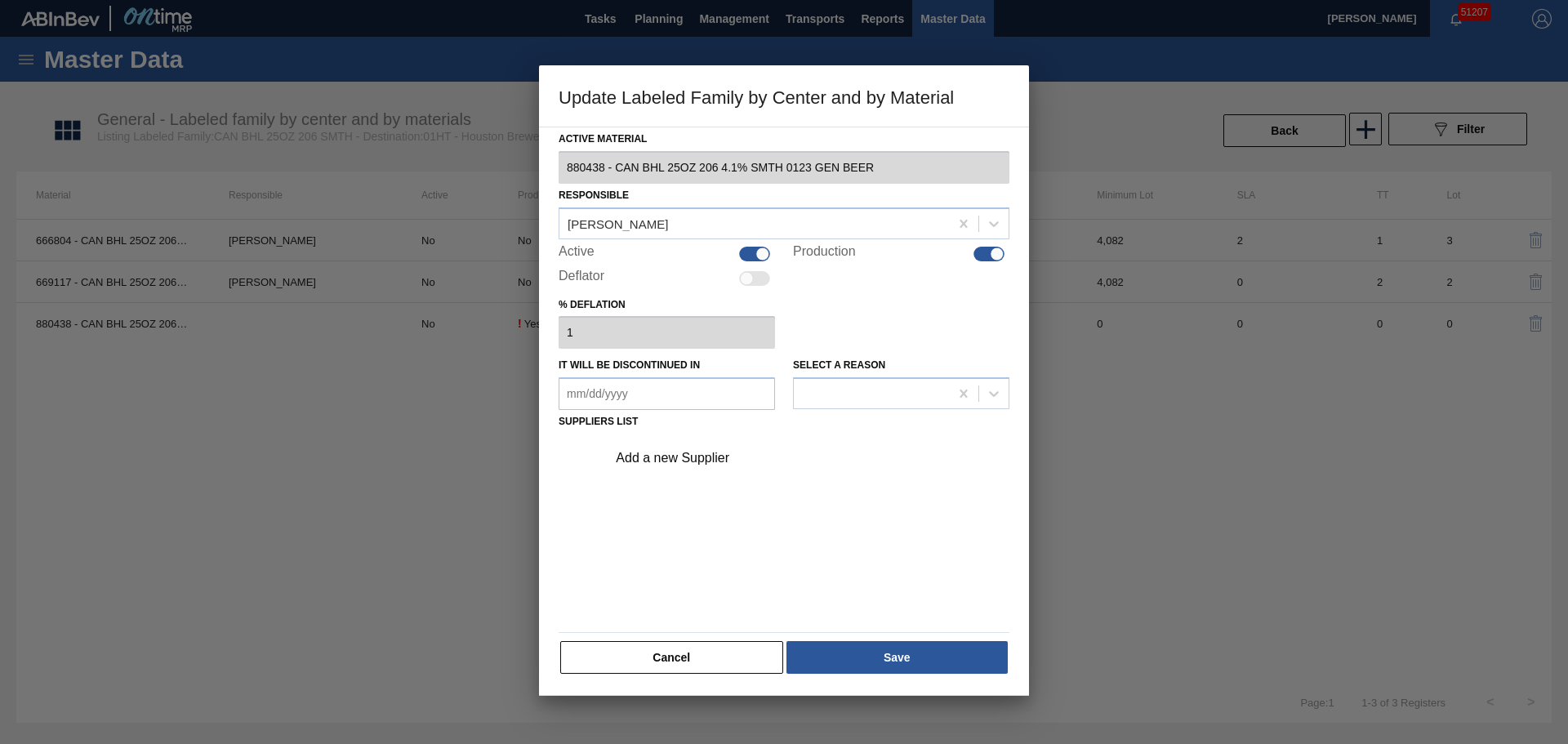
click at [707, 465] on div "Add a new Supplier" at bounding box center [775, 458] width 320 height 14
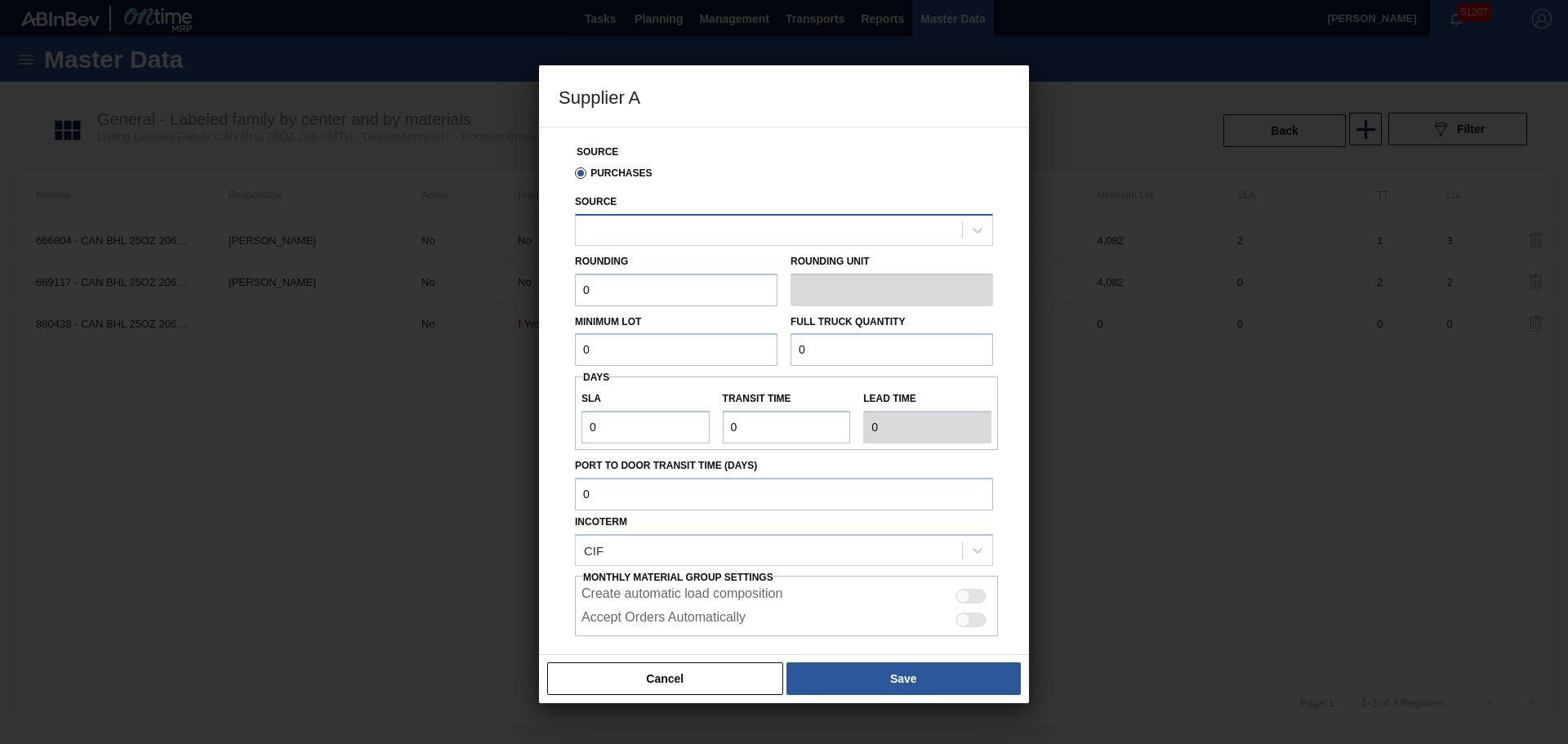
click at [668, 221] on div at bounding box center [768, 230] width 386 height 24
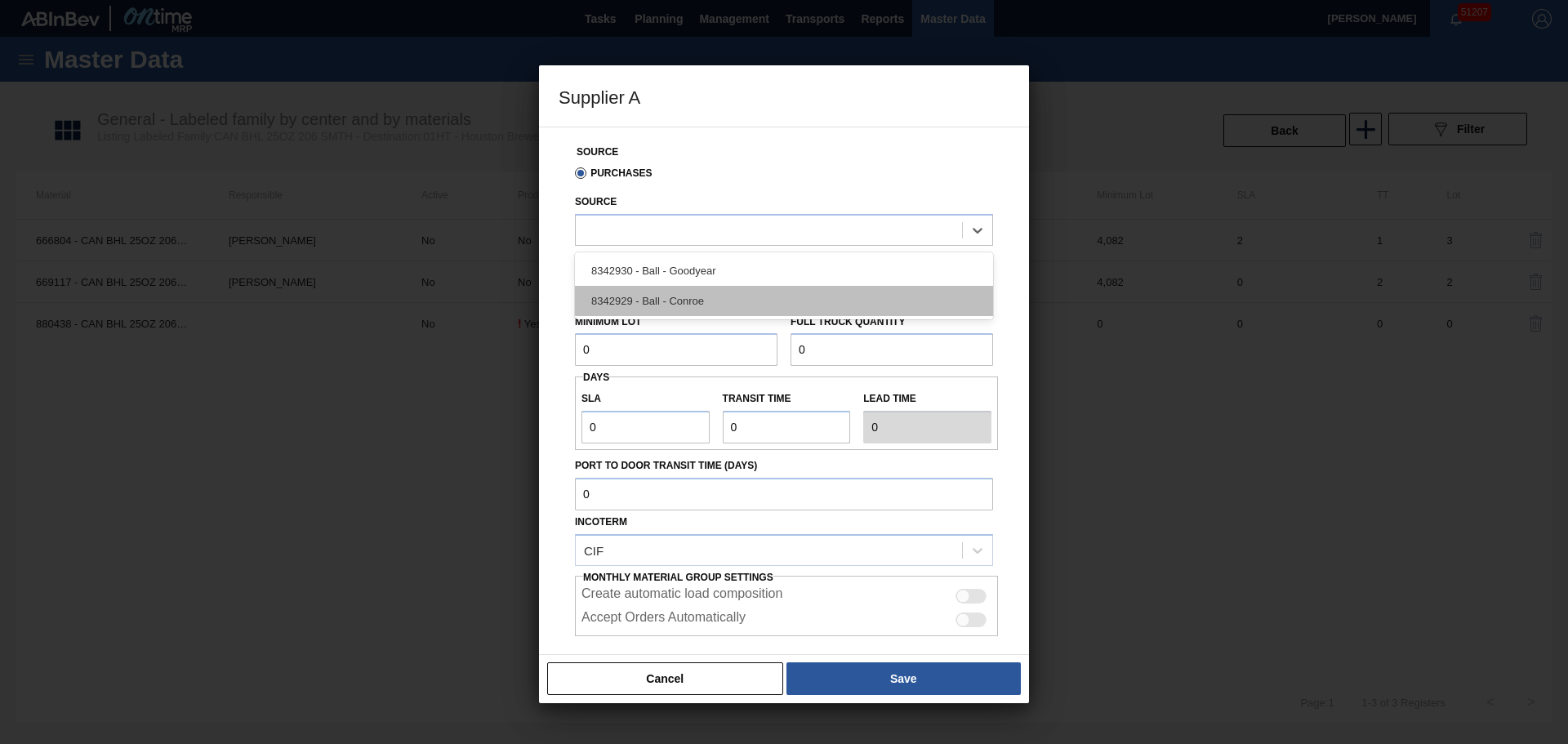
click at [684, 298] on div "8342929 - Ball - Conroe" at bounding box center [784, 301] width 418 height 31
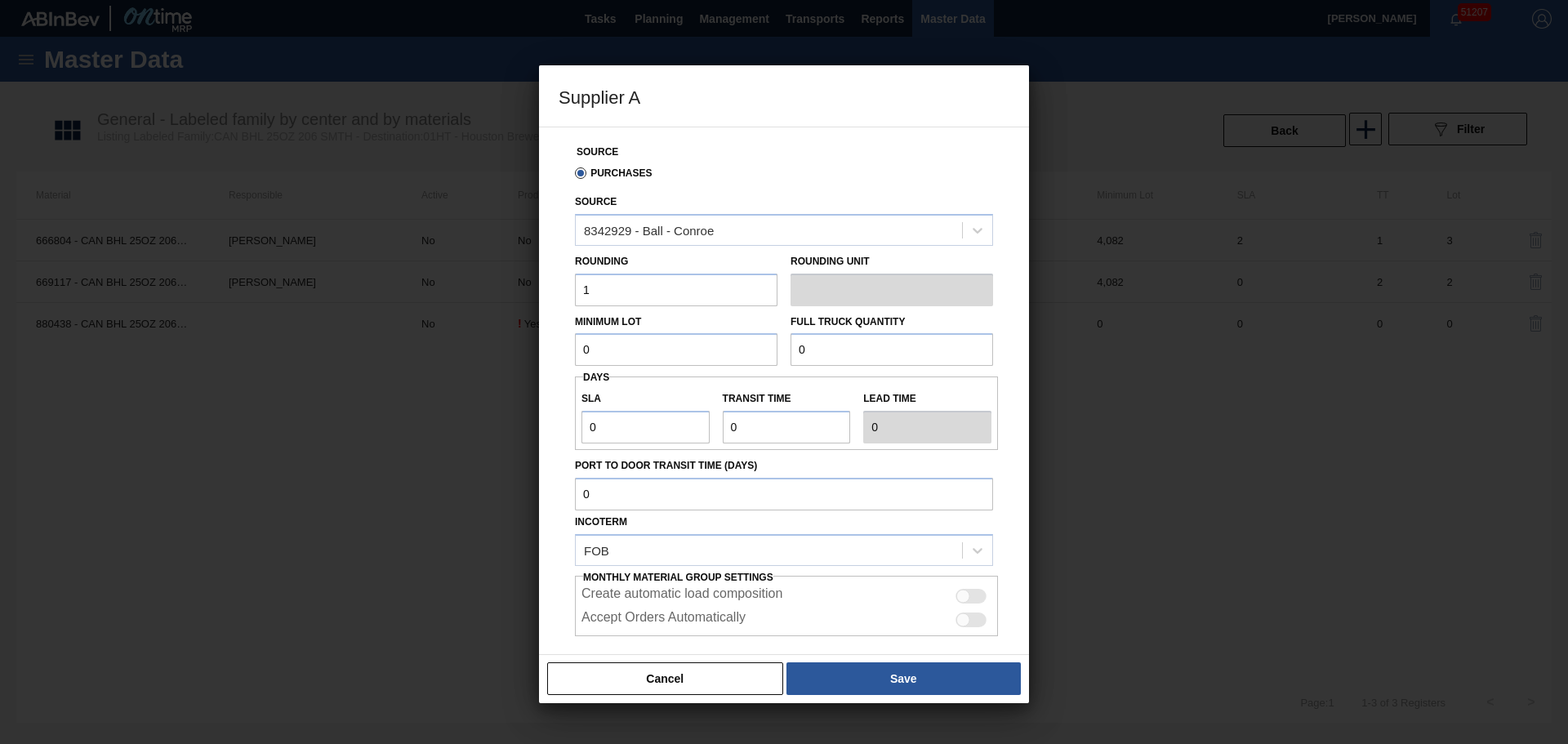
type input "1"
click at [961, 618] on div at bounding box center [963, 620] width 14 height 14
checkbox input "true"
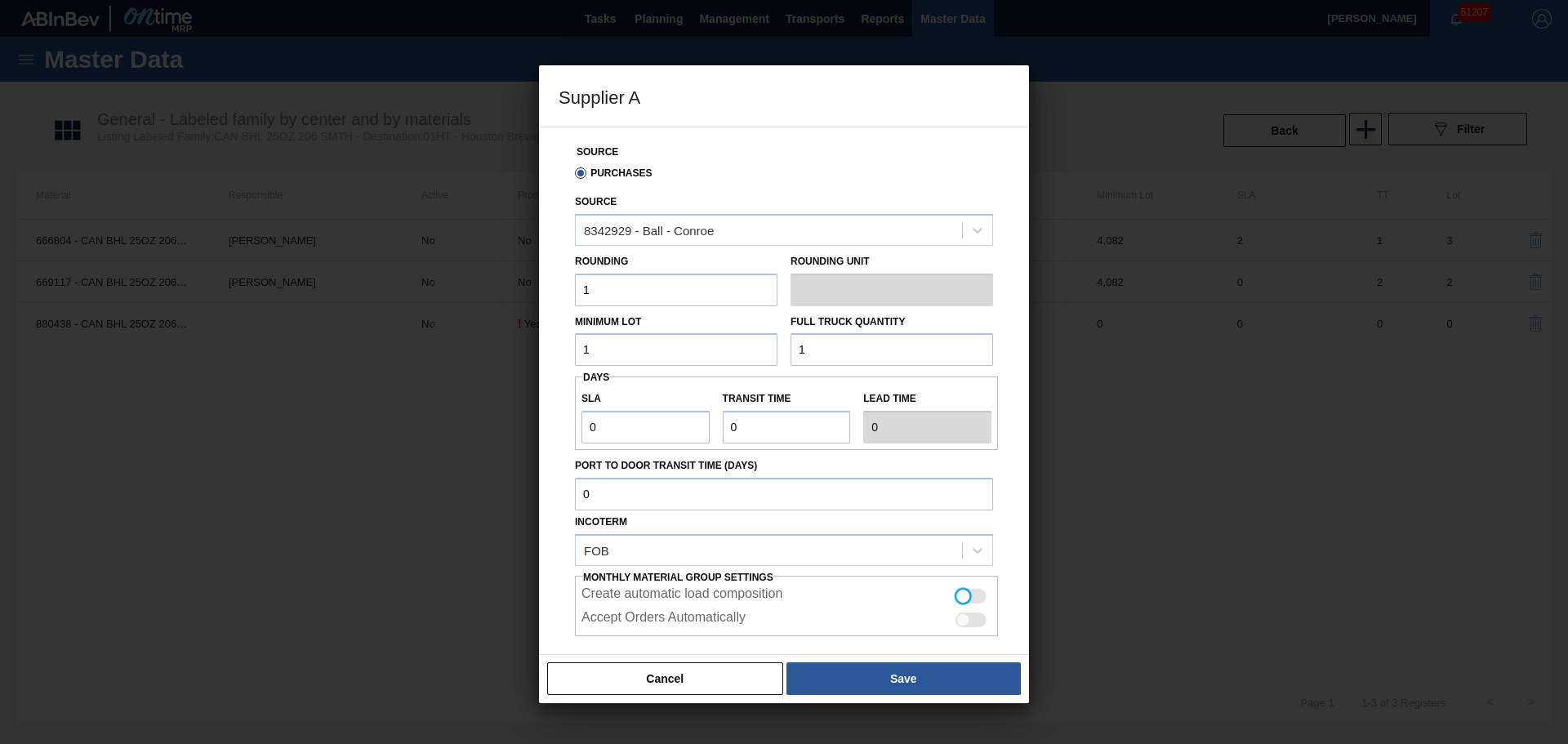
checkbox input "true"
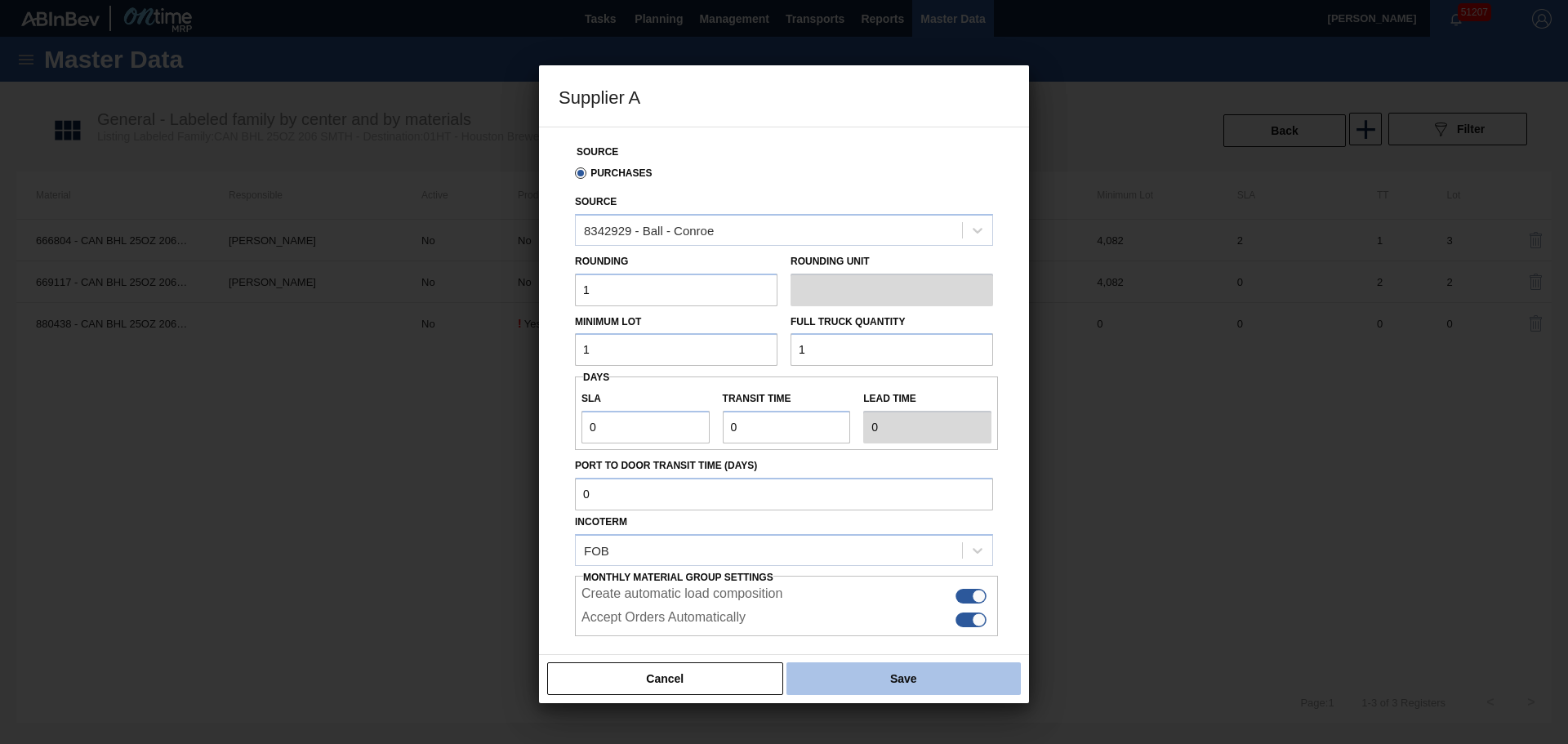
click at [885, 666] on button "Save" at bounding box center [903, 679] width 234 height 33
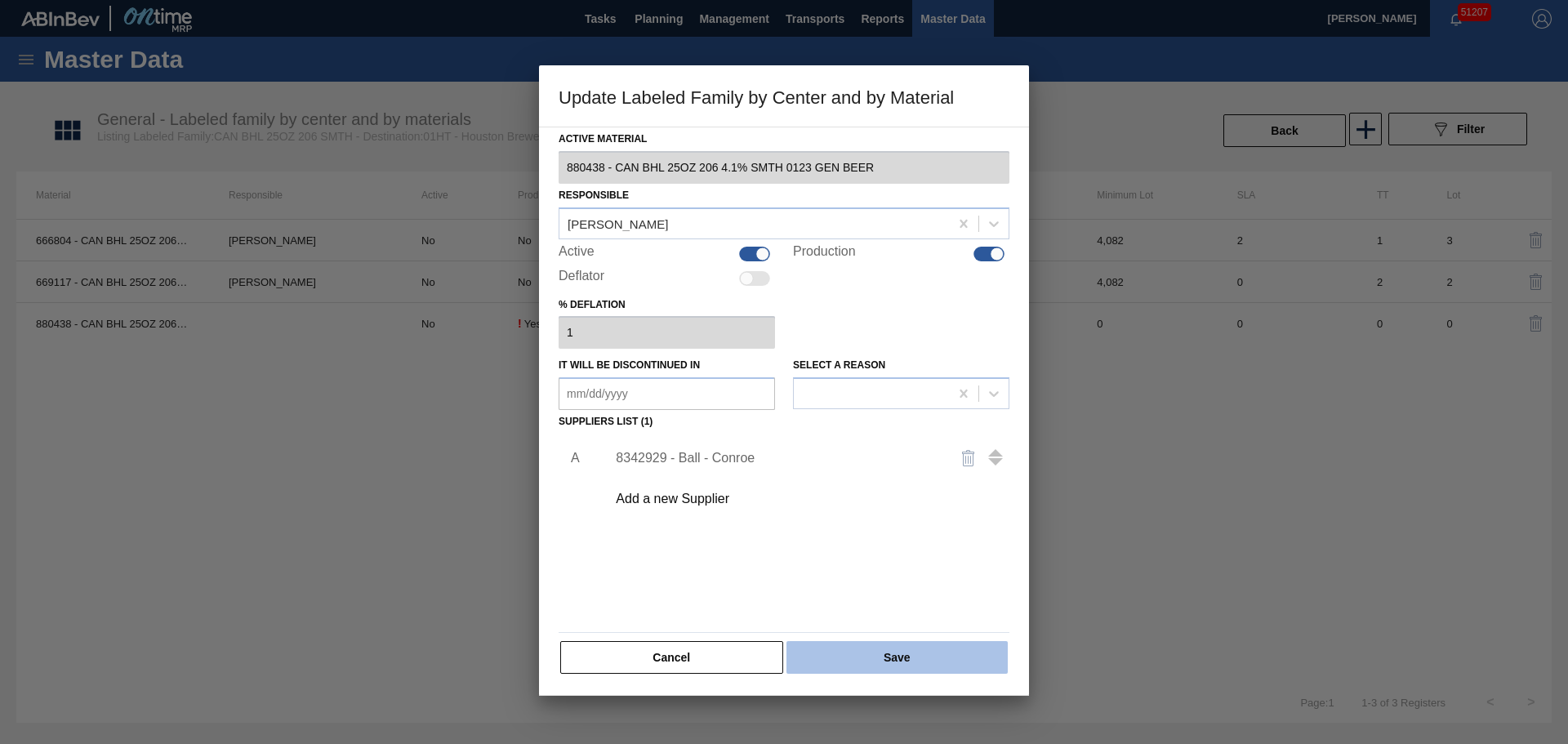
click at [872, 657] on button "Save" at bounding box center [896, 657] width 221 height 33
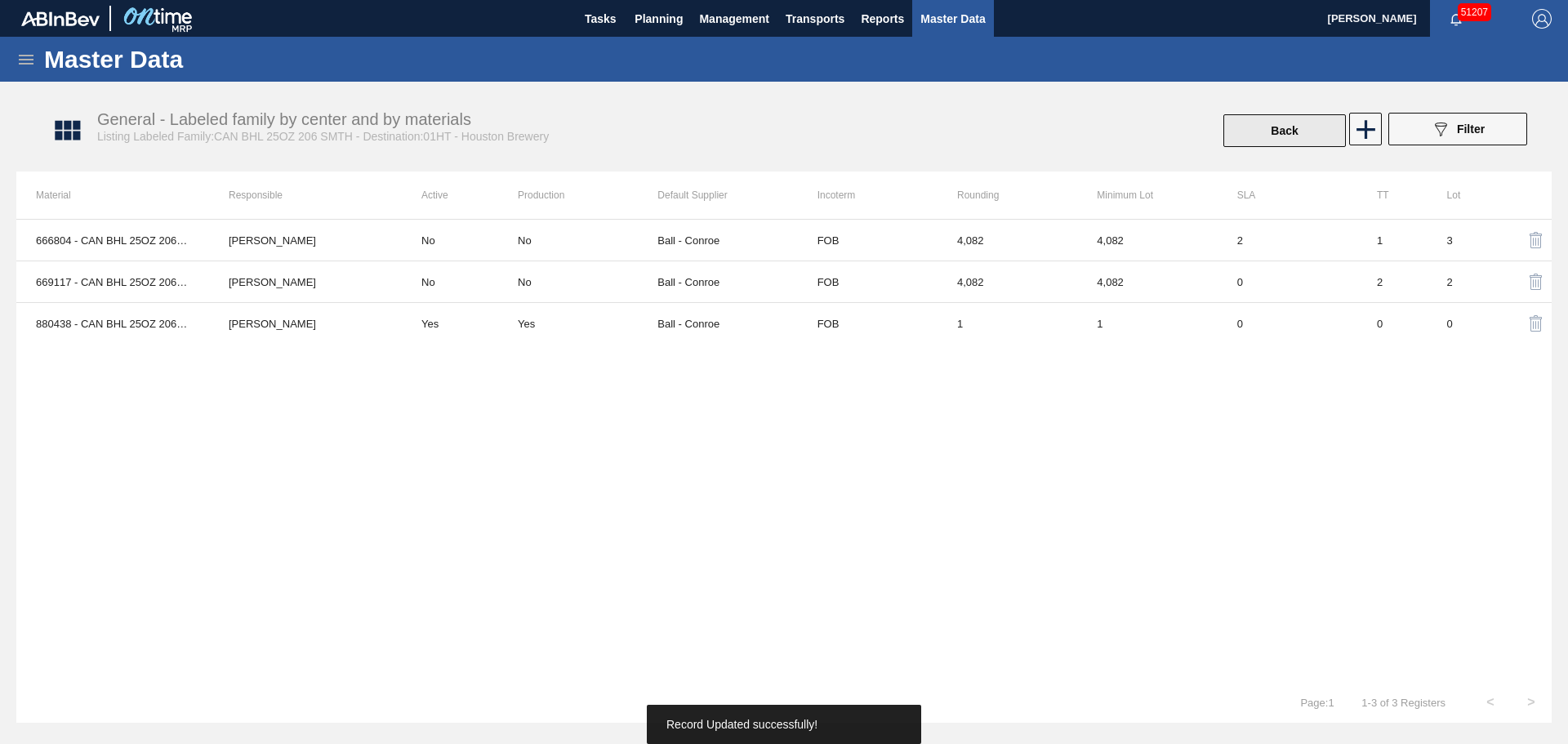
click at [1309, 135] on button "Back" at bounding box center [1284, 131] width 122 height 33
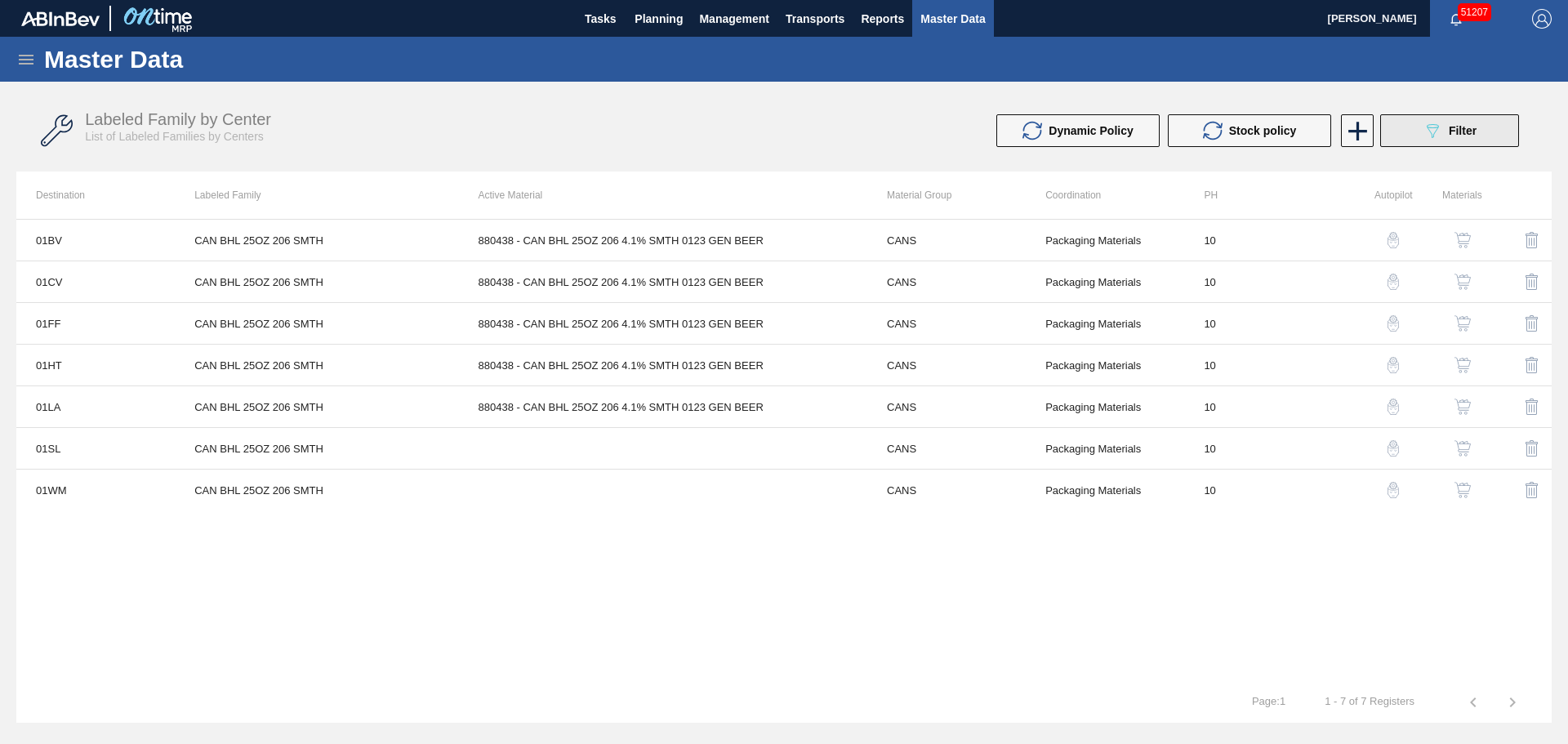
click at [1415, 131] on button "089F7B8B-B2A5-4AFE-B5C0-19BA573D28AC Filter" at bounding box center [1449, 131] width 139 height 33
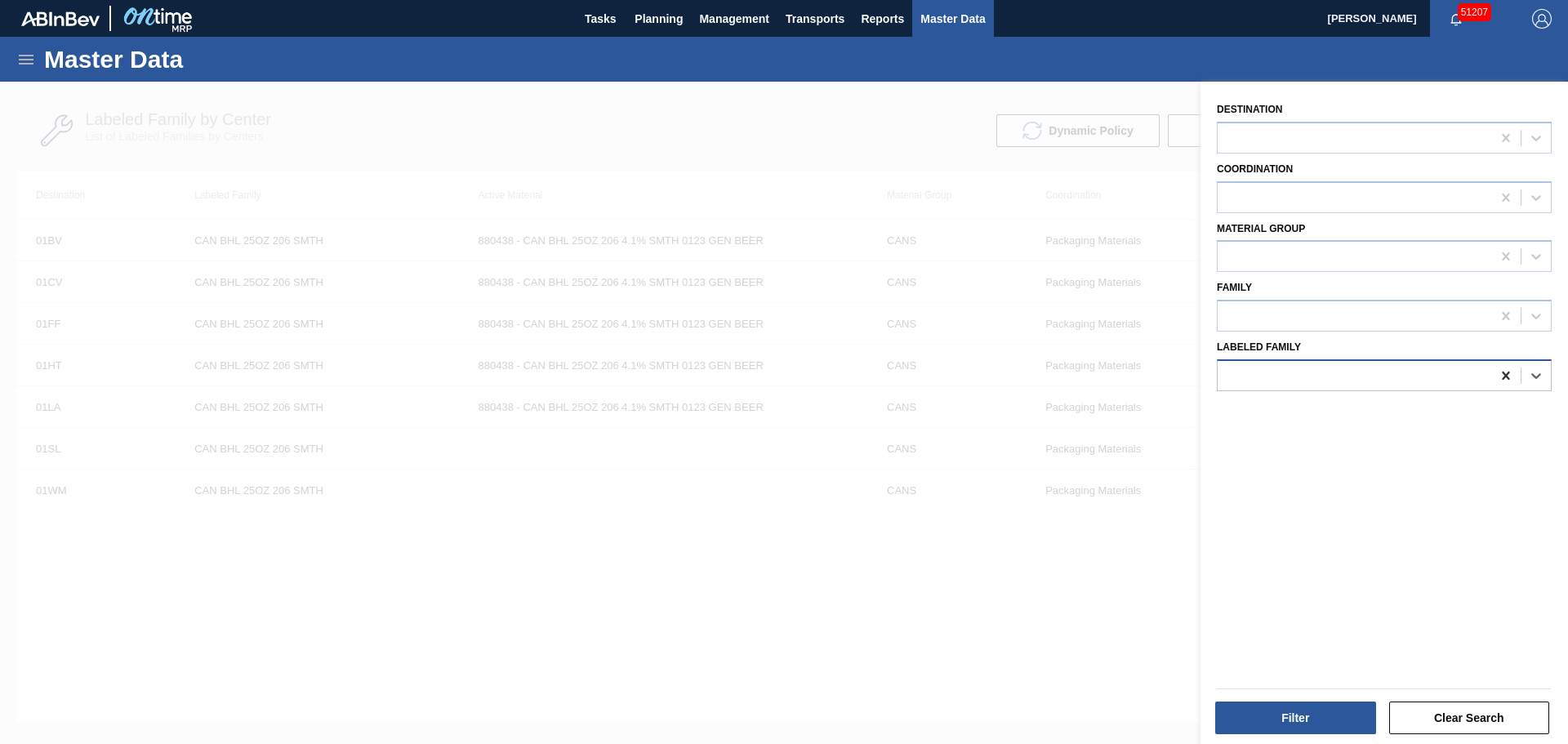
click at [1494, 372] on div at bounding box center [1505, 376] width 30 height 30
type Family "can bsh 25"
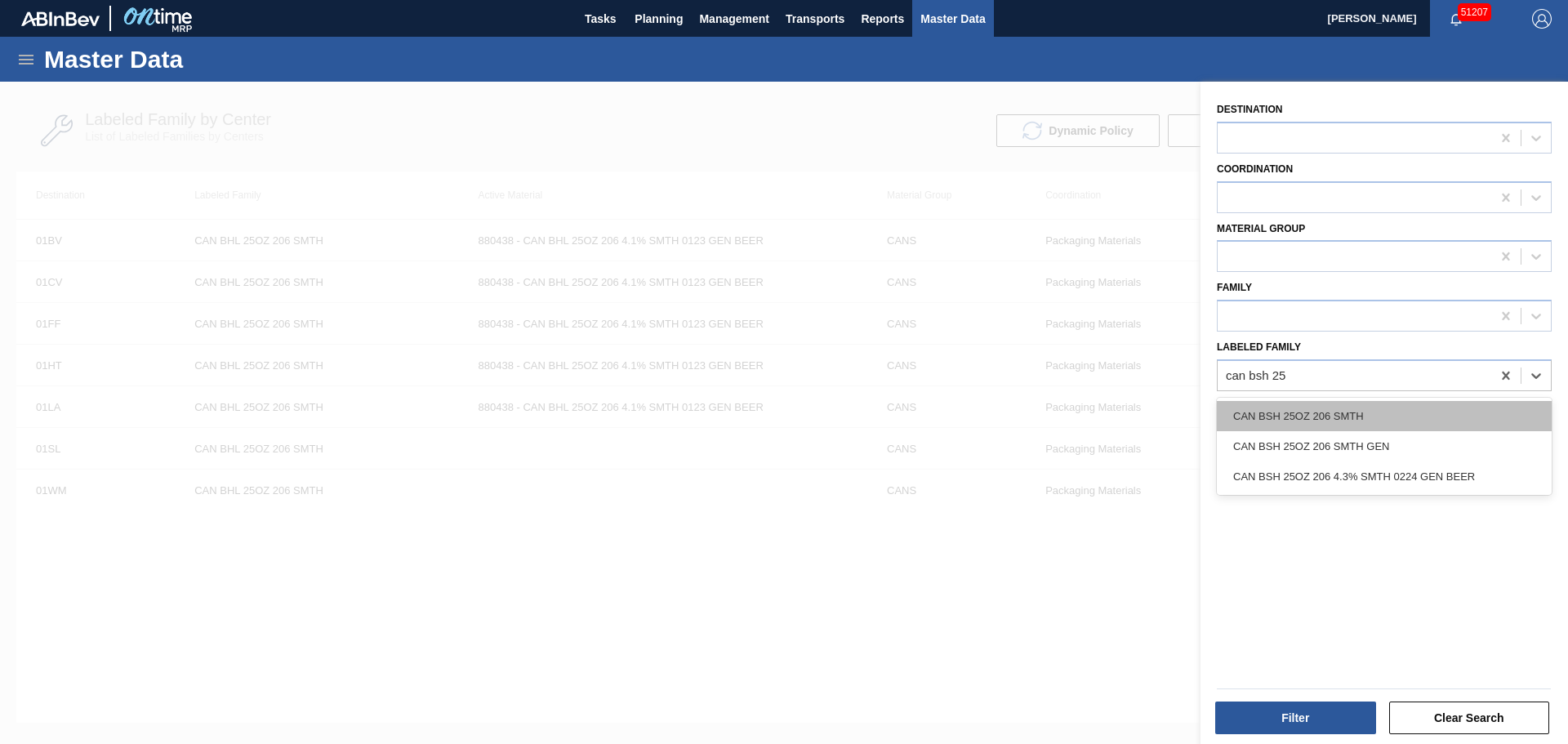
click at [1390, 410] on div "CAN BSH 25OZ 206 SMTH" at bounding box center [1384, 417] width 335 height 31
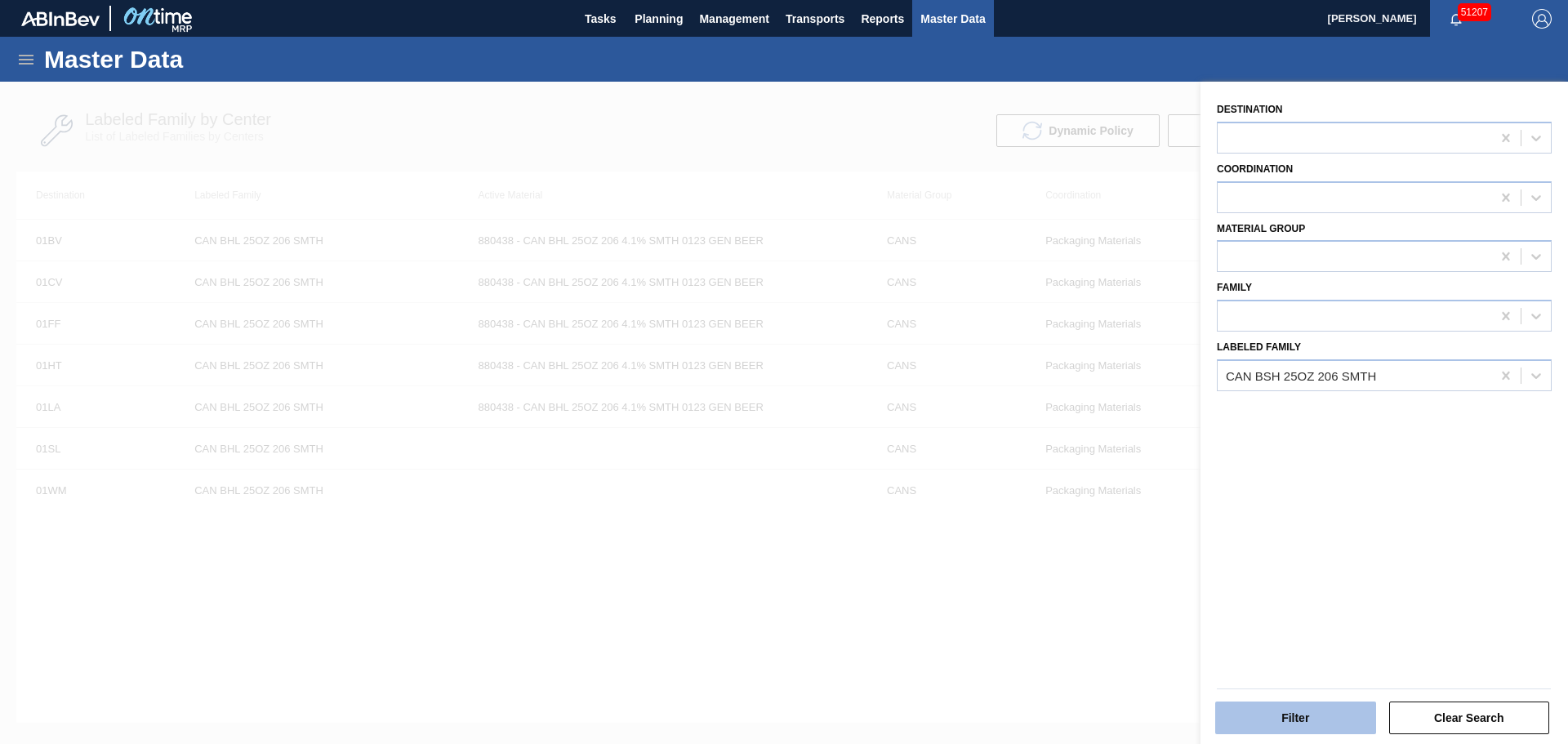
click at [1314, 702] on button "Filter" at bounding box center [1296, 718] width 161 height 33
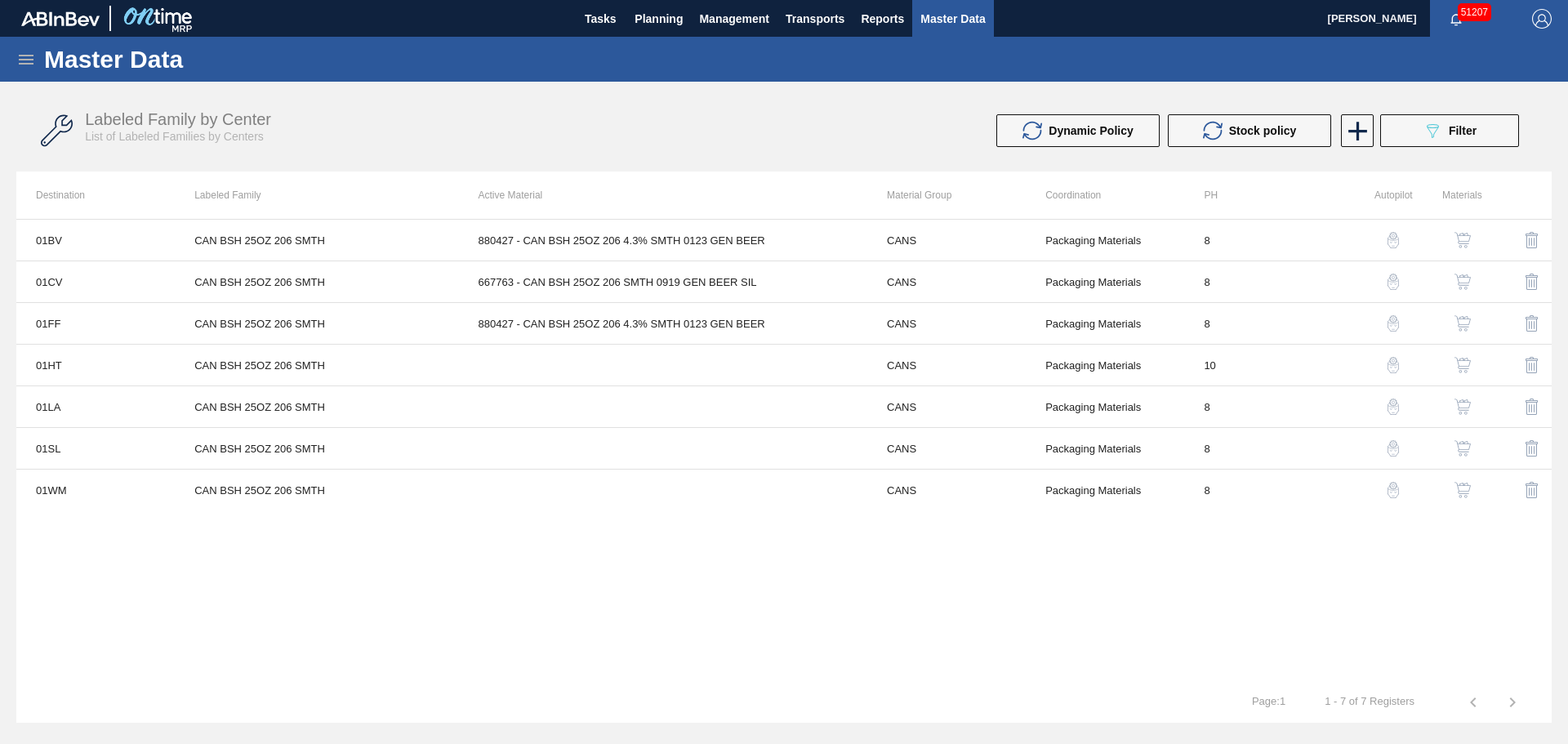
click at [1467, 363] on img "button" at bounding box center [1462, 365] width 16 height 16
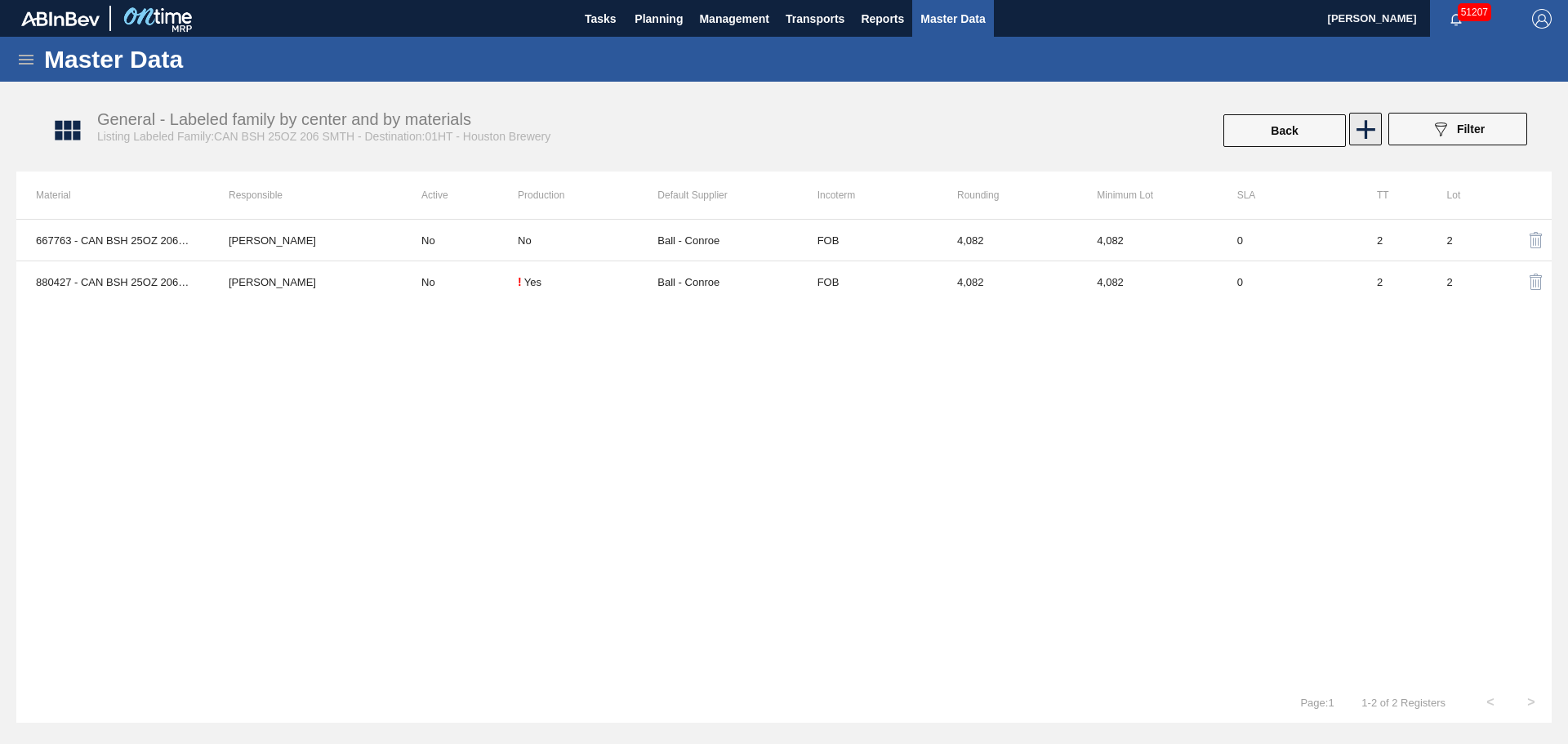
click at [1357, 126] on icon at bounding box center [1366, 130] width 32 height 32
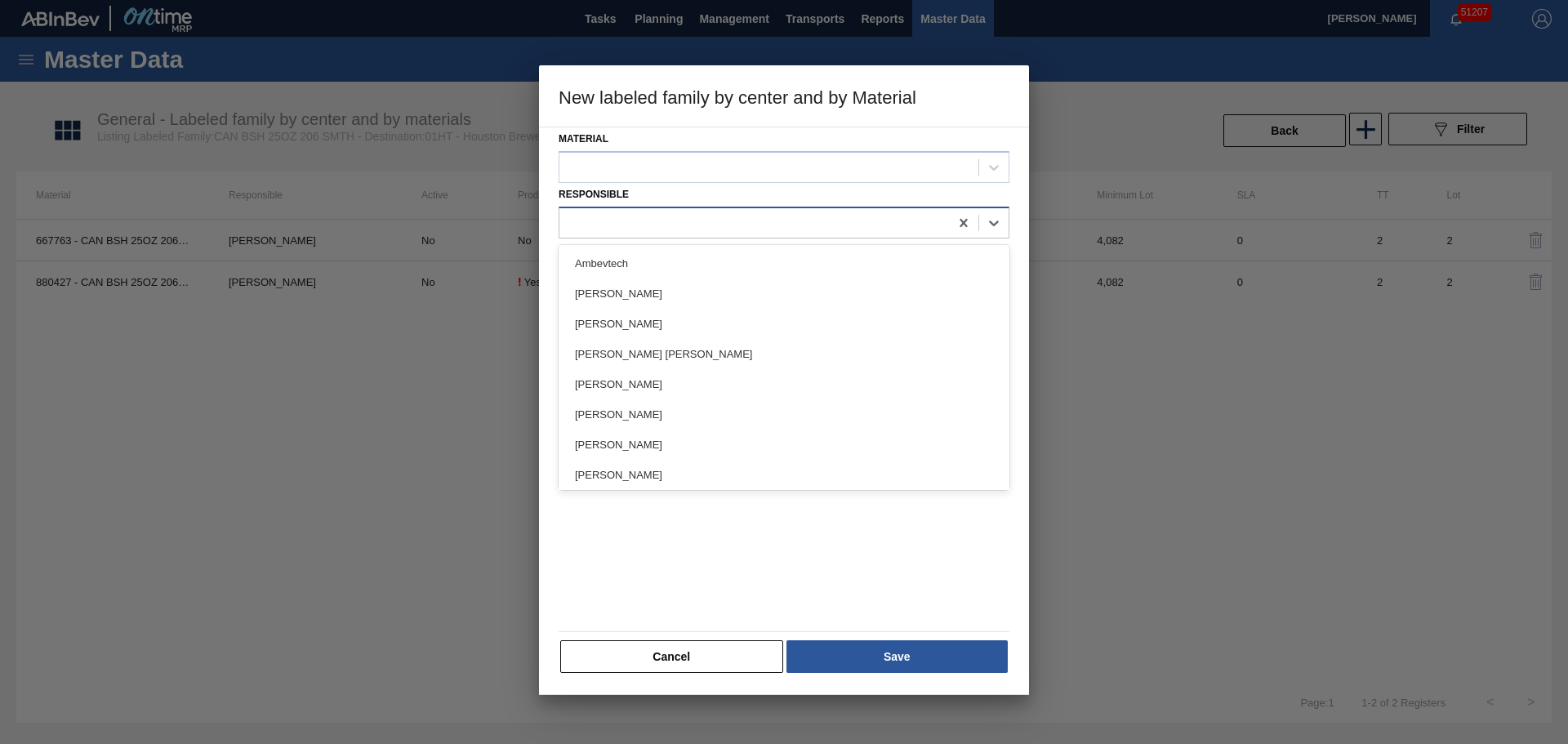
click at [718, 215] on div at bounding box center [754, 222] width 389 height 24
click at [695, 181] on div at bounding box center [784, 167] width 451 height 32
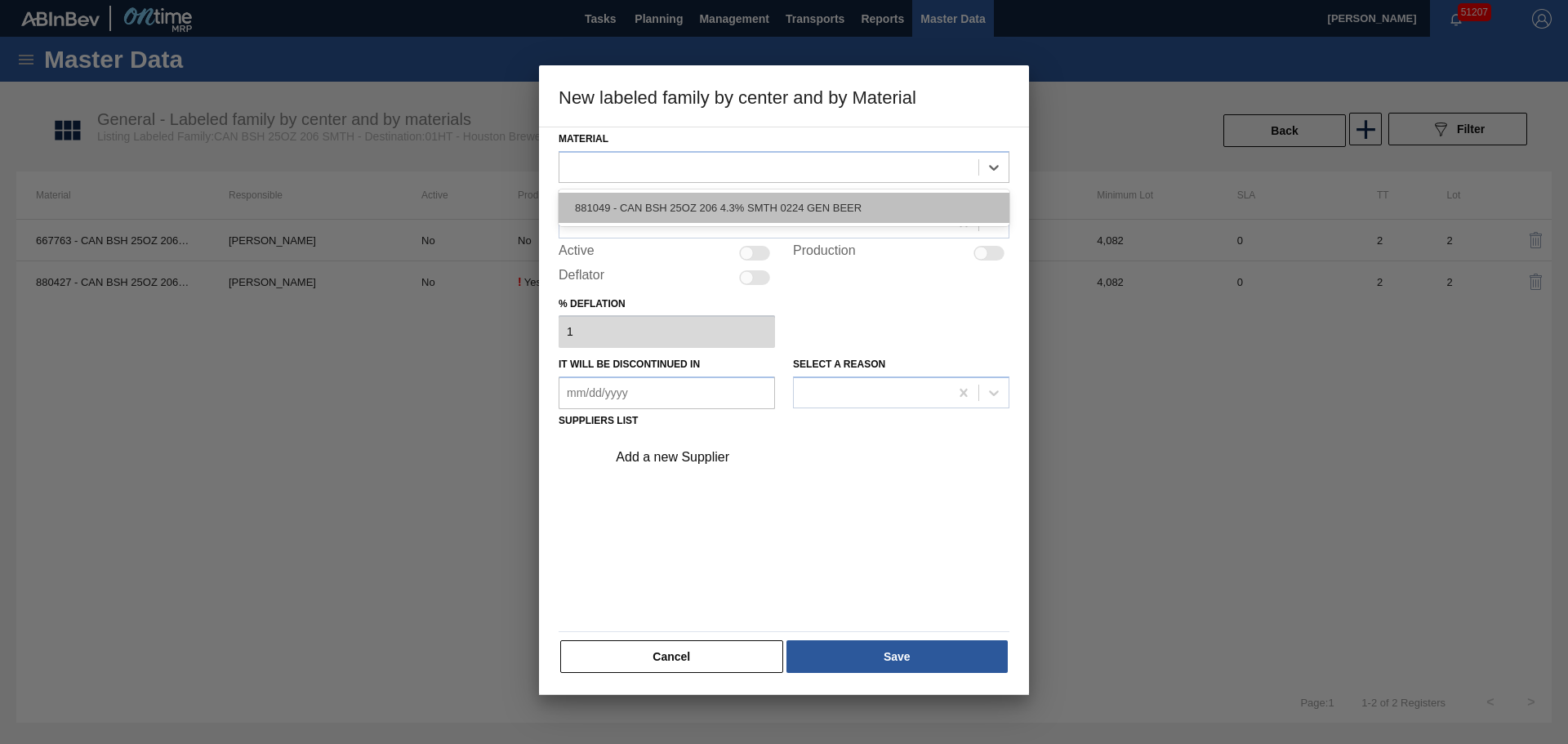
click at [693, 197] on div "881049 - CAN BSH 25OZ 206 4.3% SMTH 0224 GEN BEER" at bounding box center [784, 208] width 451 height 31
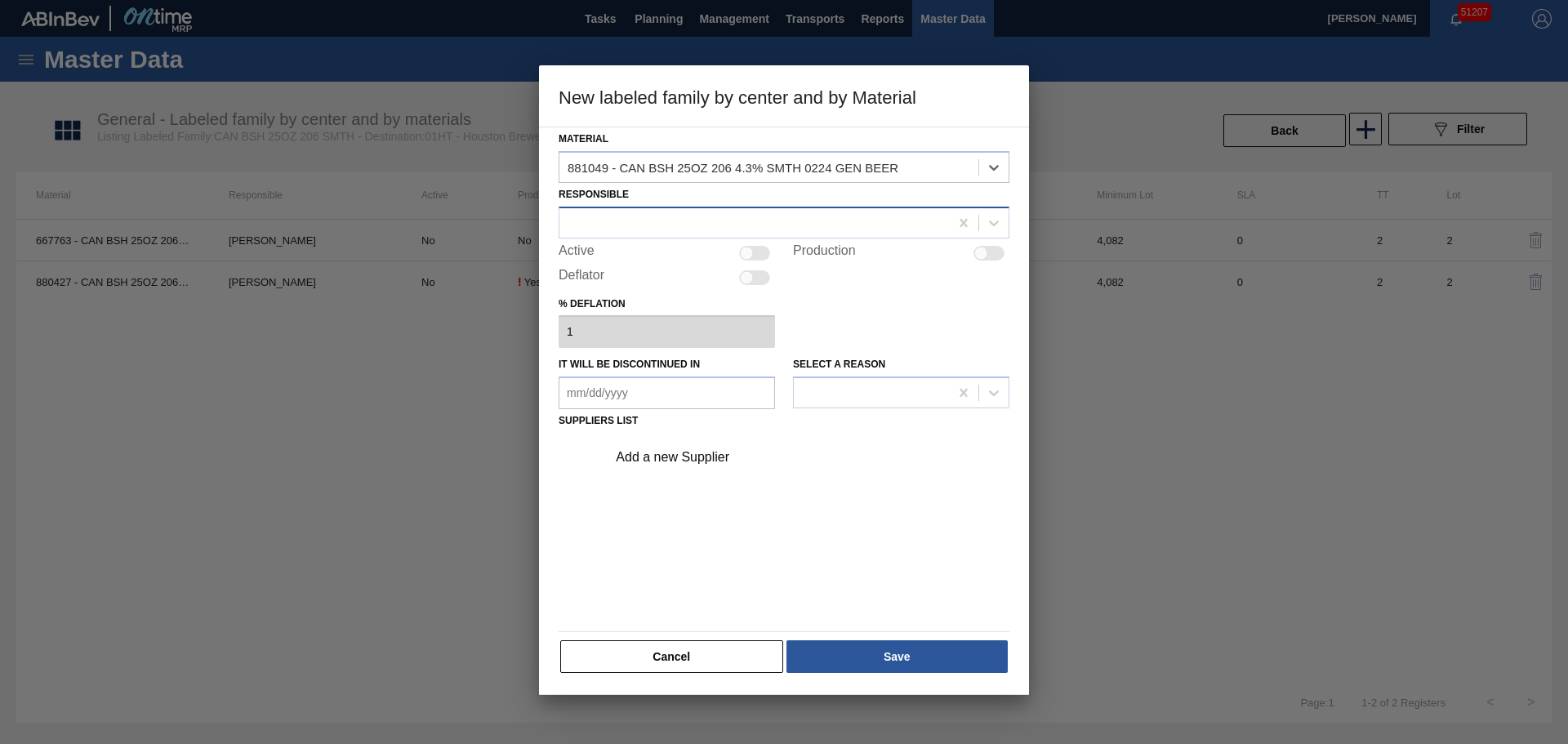
click at [689, 213] on div at bounding box center [754, 222] width 389 height 24
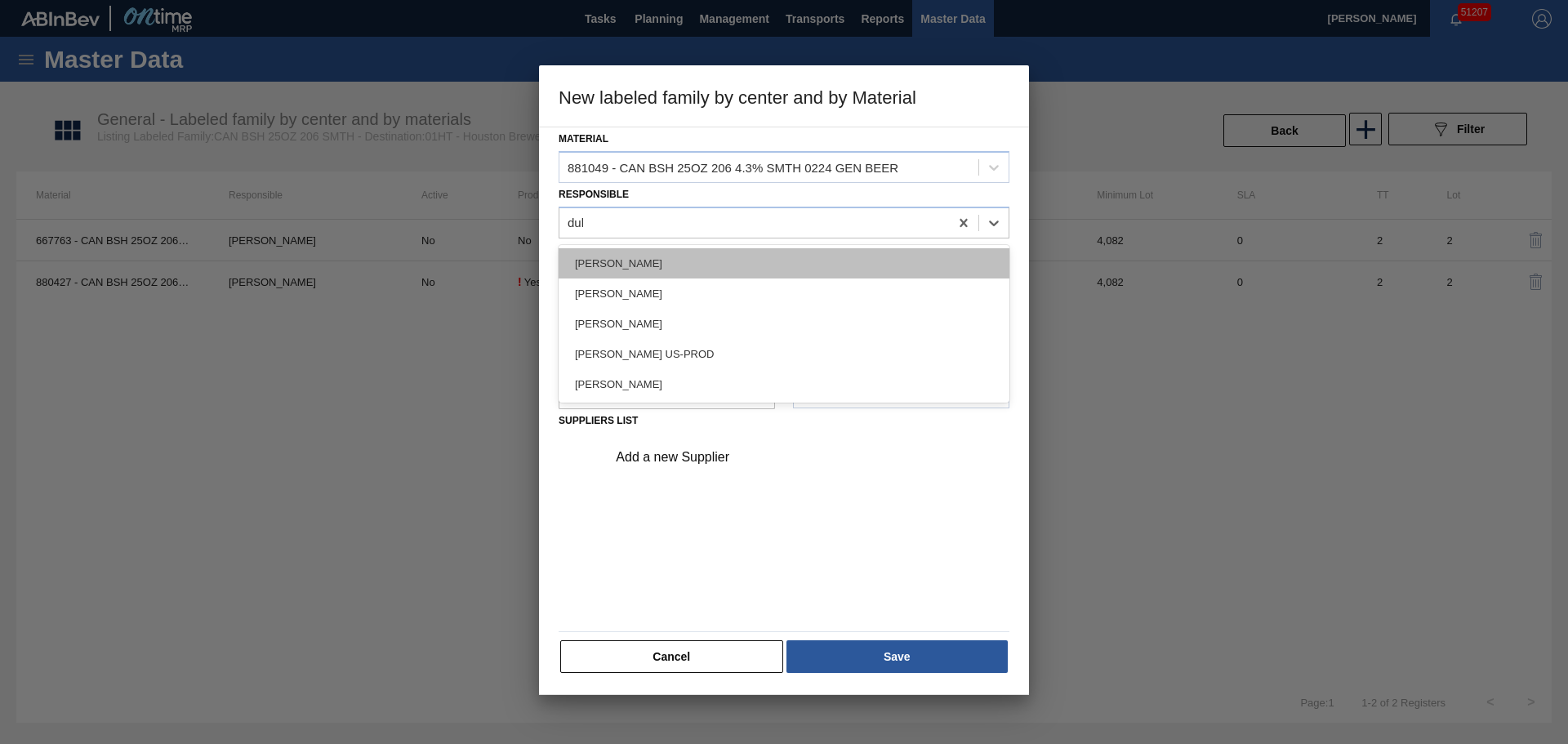
type input "duke"
click at [719, 260] on div "[PERSON_NAME]" at bounding box center [784, 264] width 451 height 31
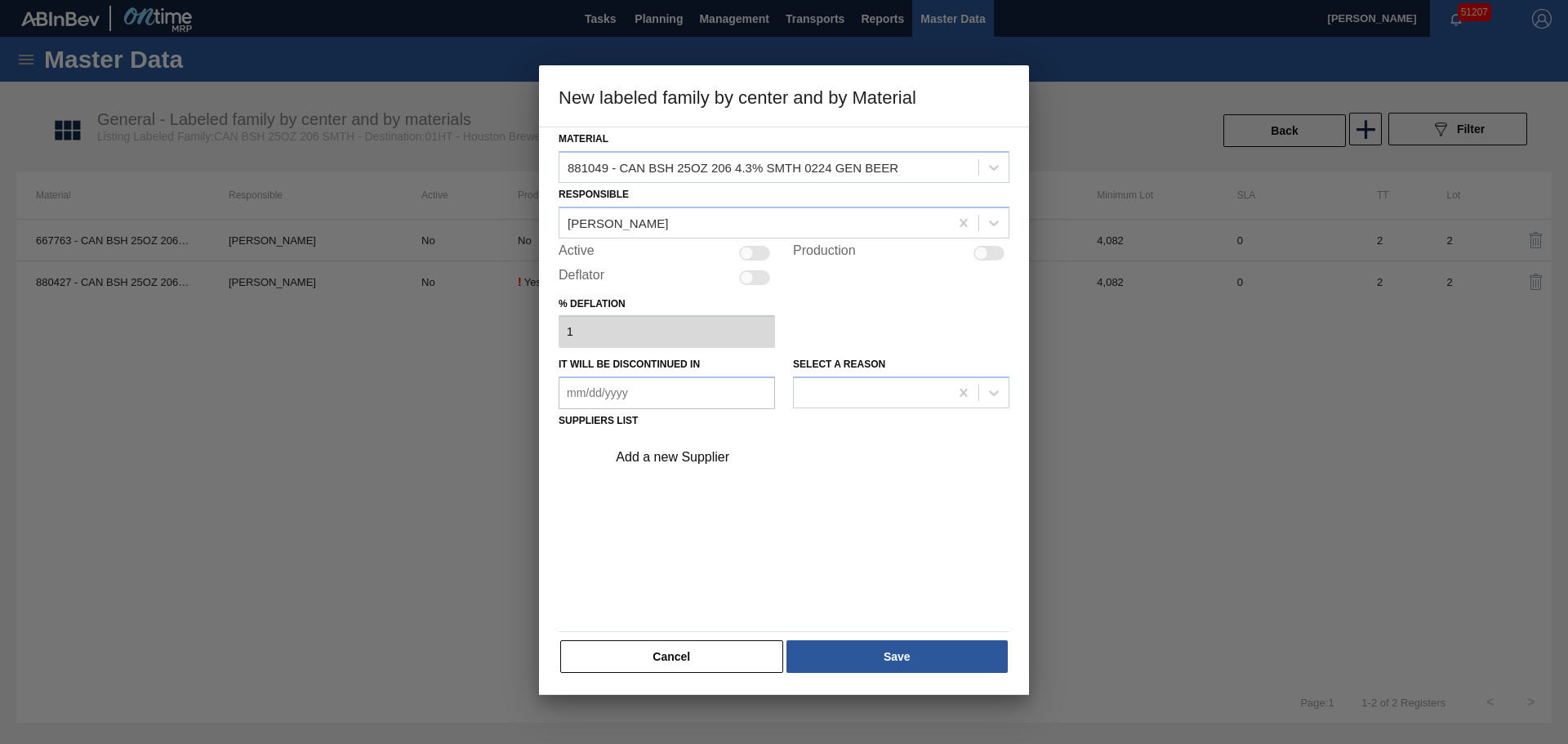
click at [752, 253] on div at bounding box center [746, 253] width 14 height 14
checkbox input "true"
click at [689, 475] on div "Add a new Supplier" at bounding box center [803, 457] width 412 height 41
click at [690, 466] on div "Add a new Supplier" at bounding box center [803, 457] width 412 height 41
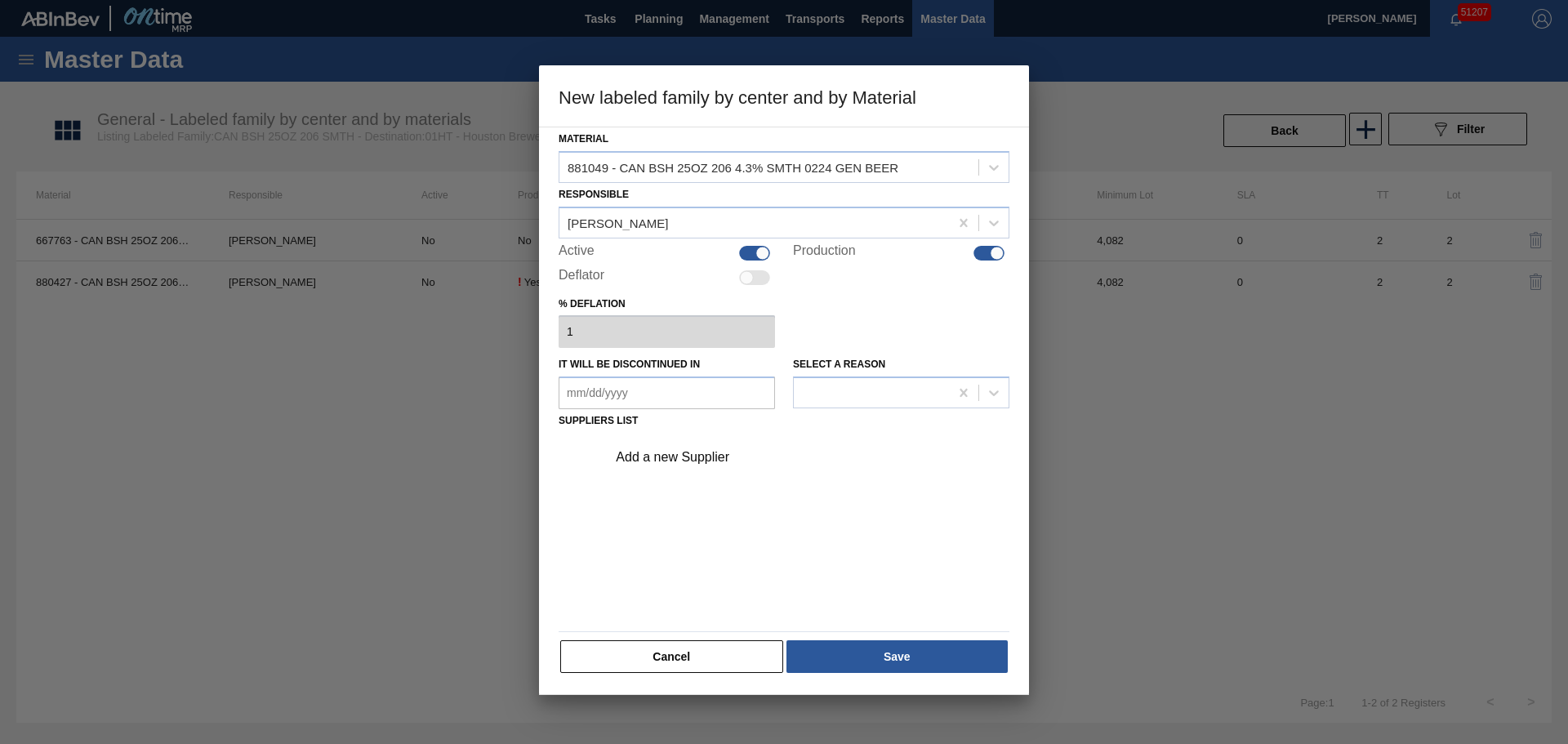
click at [689, 456] on div "Add a new Supplier" at bounding box center [775, 457] width 320 height 14
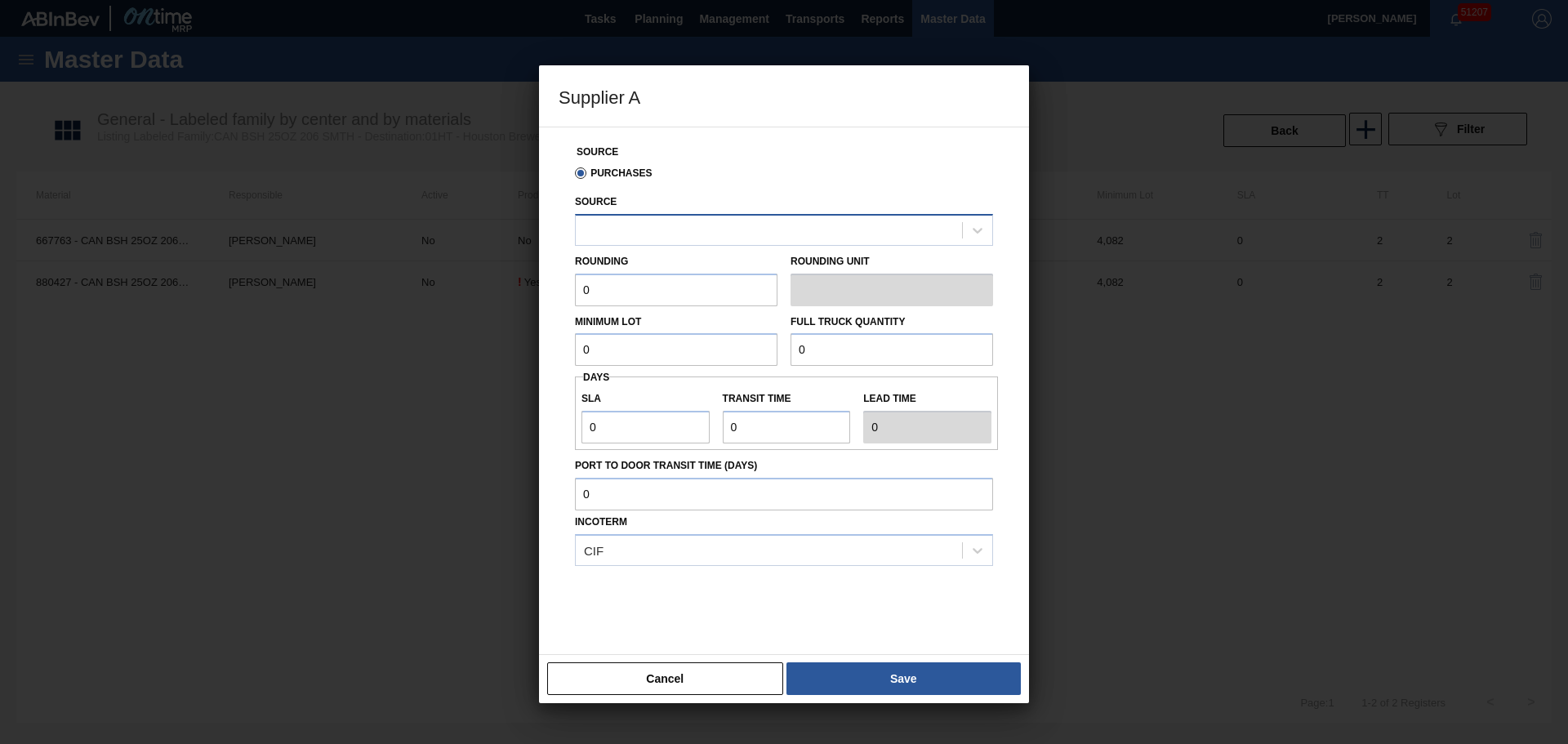
click at [627, 231] on div at bounding box center [768, 230] width 386 height 24
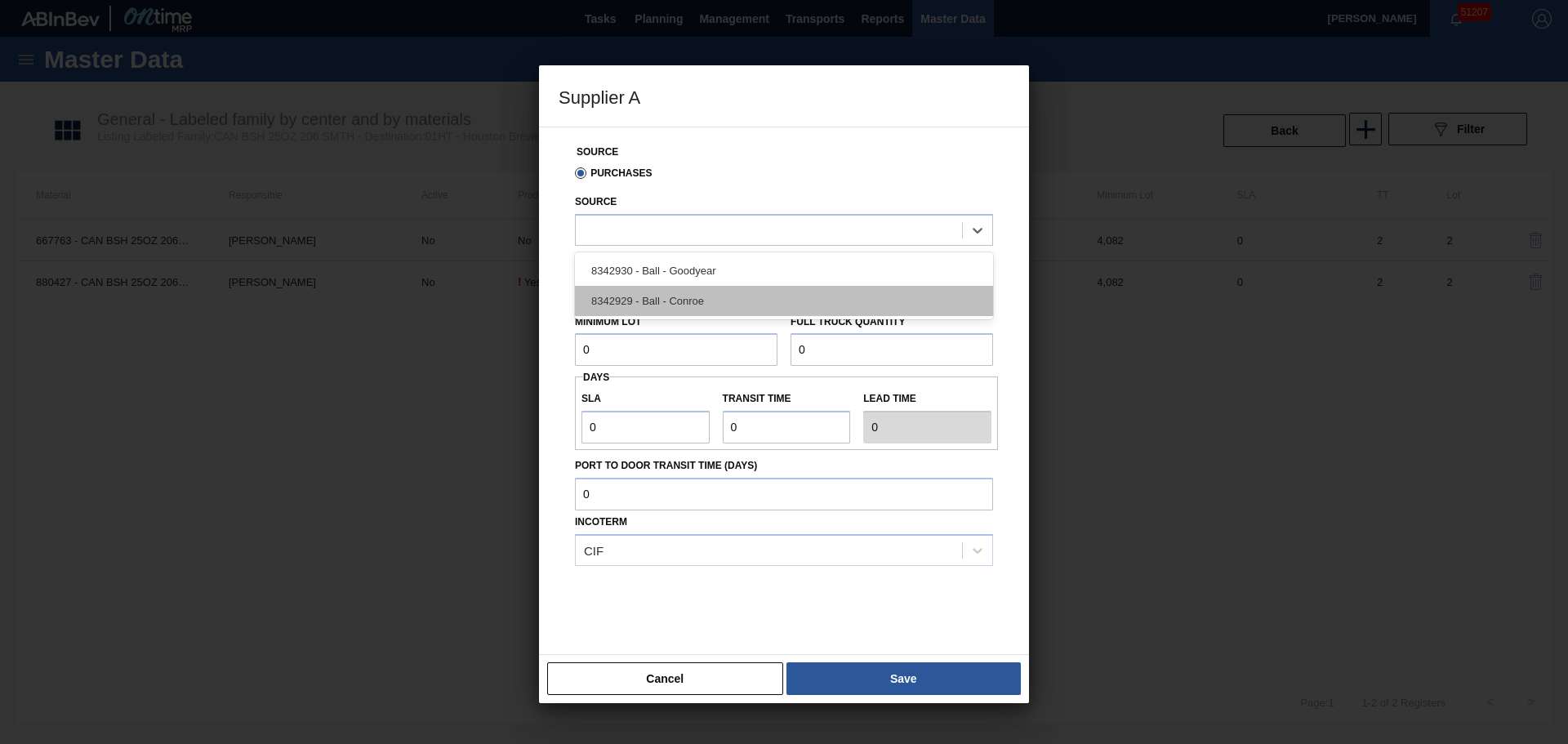
click at [660, 296] on div "8342929 - Ball - Conroe" at bounding box center [784, 301] width 418 height 31
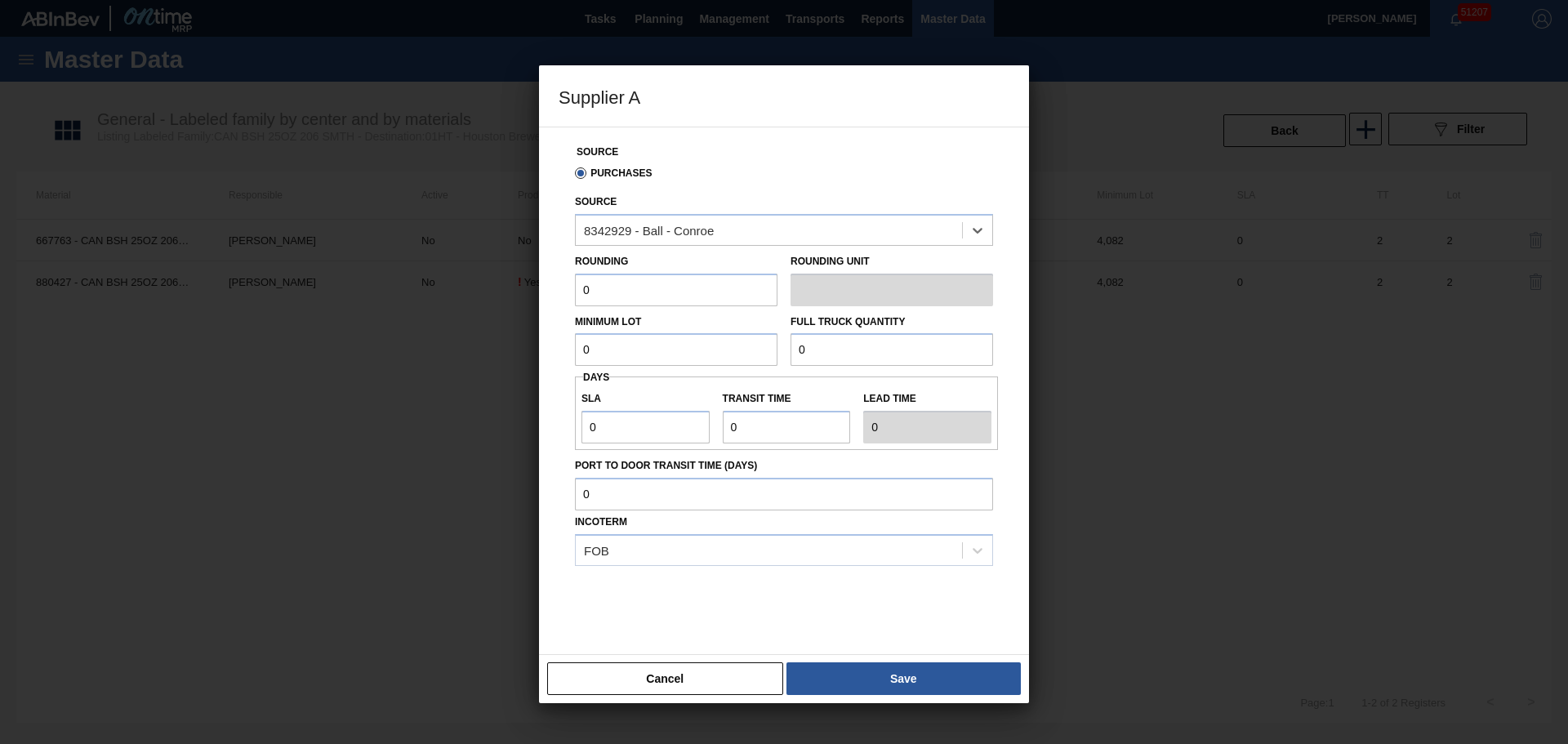
click at [661, 295] on input "0" at bounding box center [676, 290] width 203 height 33
type input "2"
type input "1"
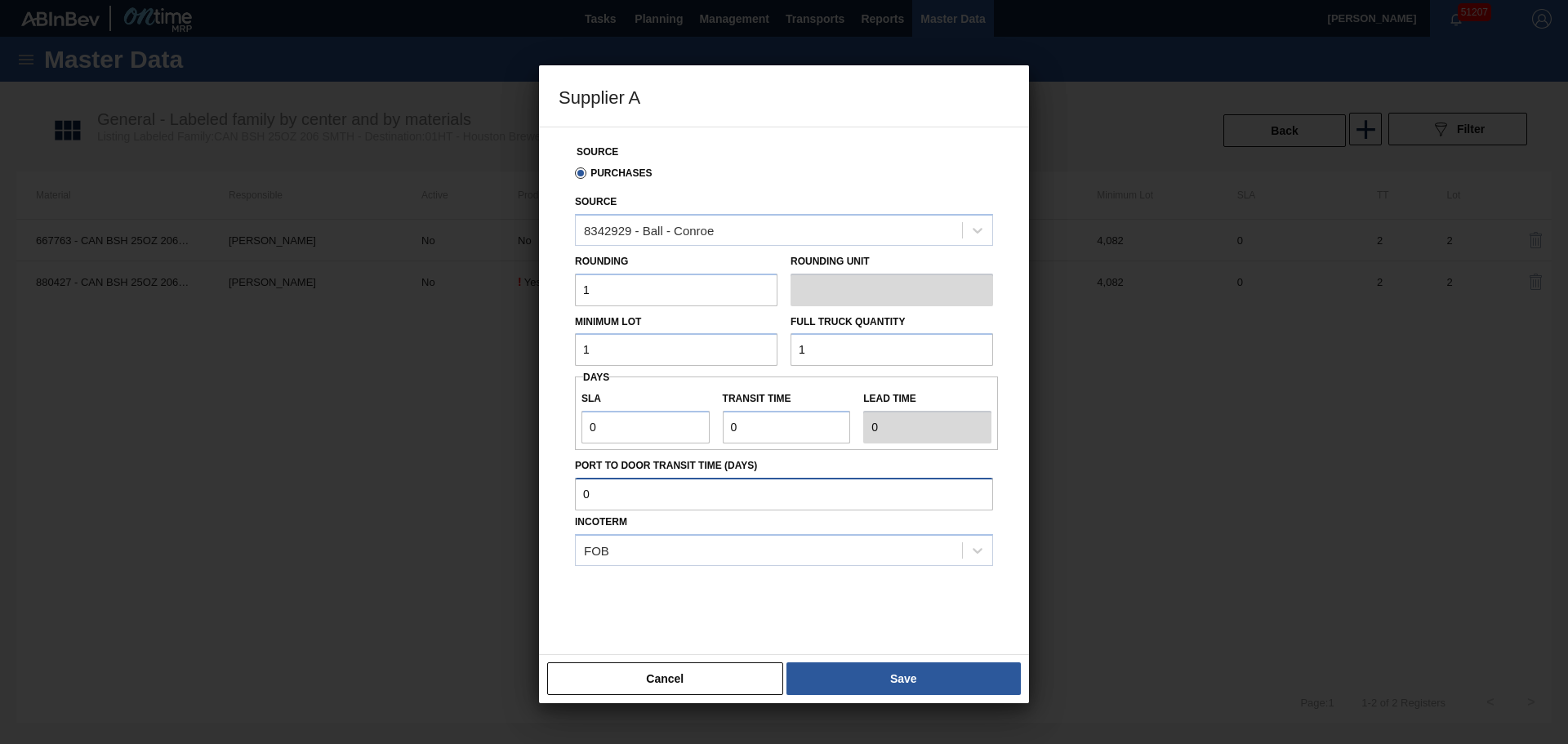
scroll to position [13, 0]
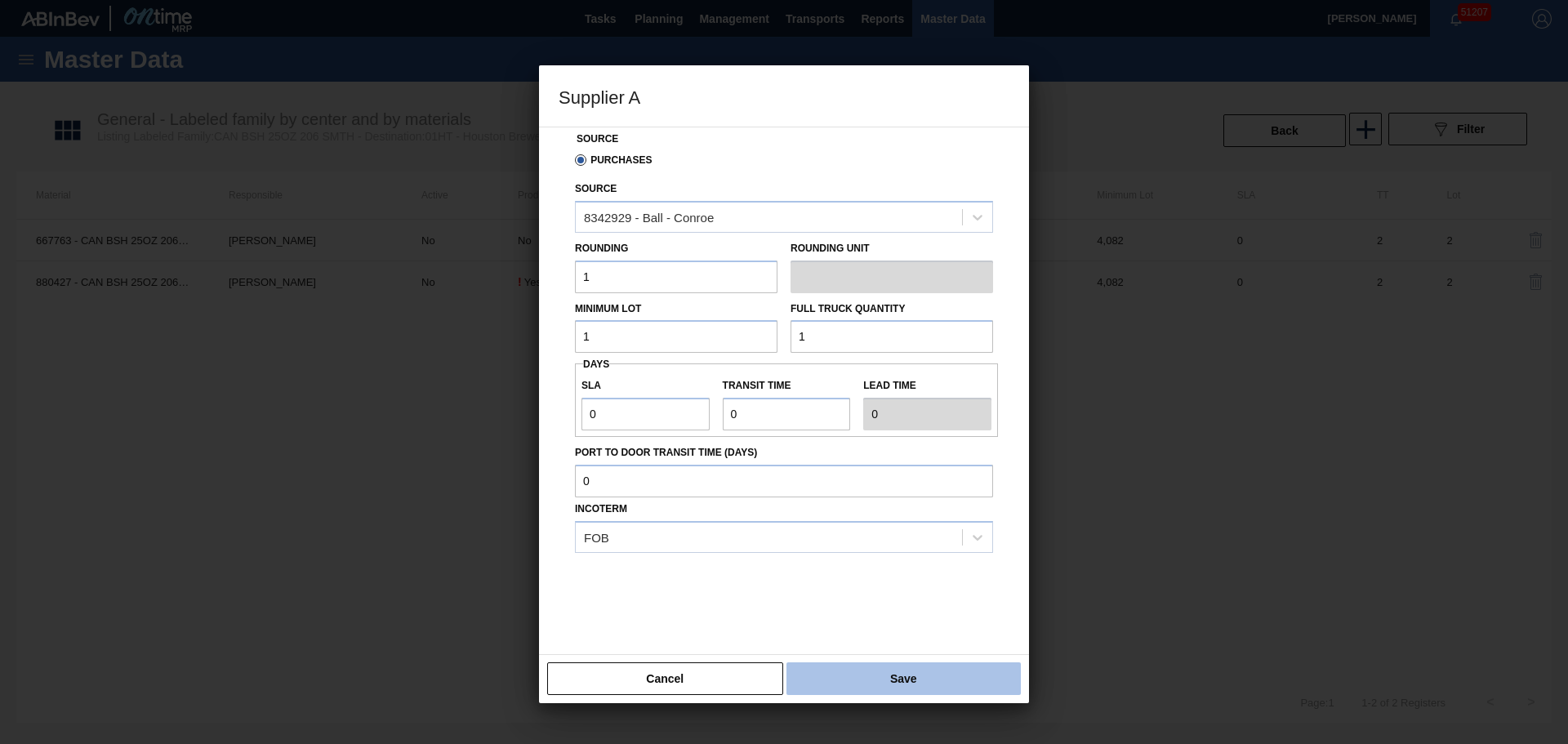
click at [831, 671] on button "Save" at bounding box center [903, 679] width 234 height 33
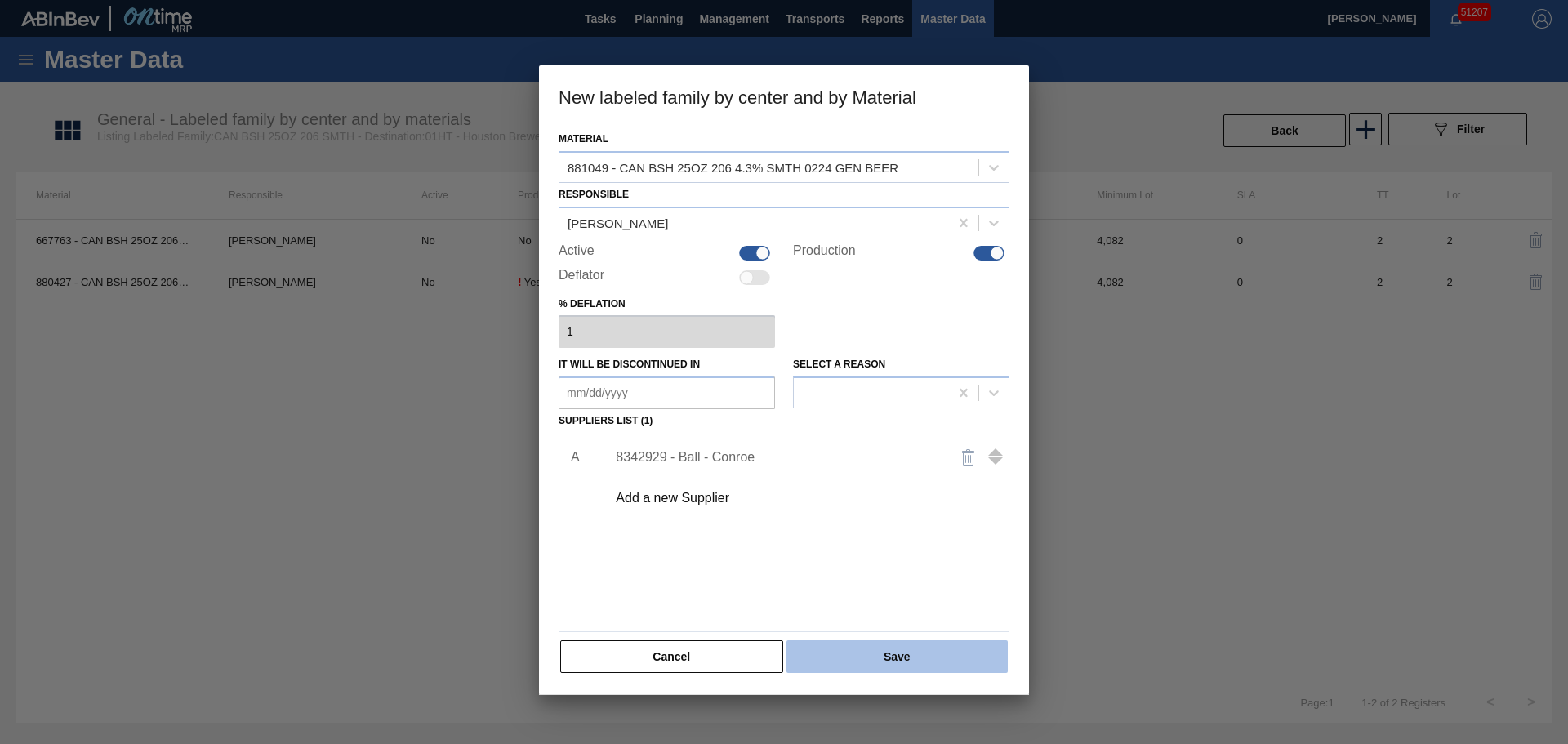
click at [826, 660] on button "Save" at bounding box center [896, 657] width 221 height 33
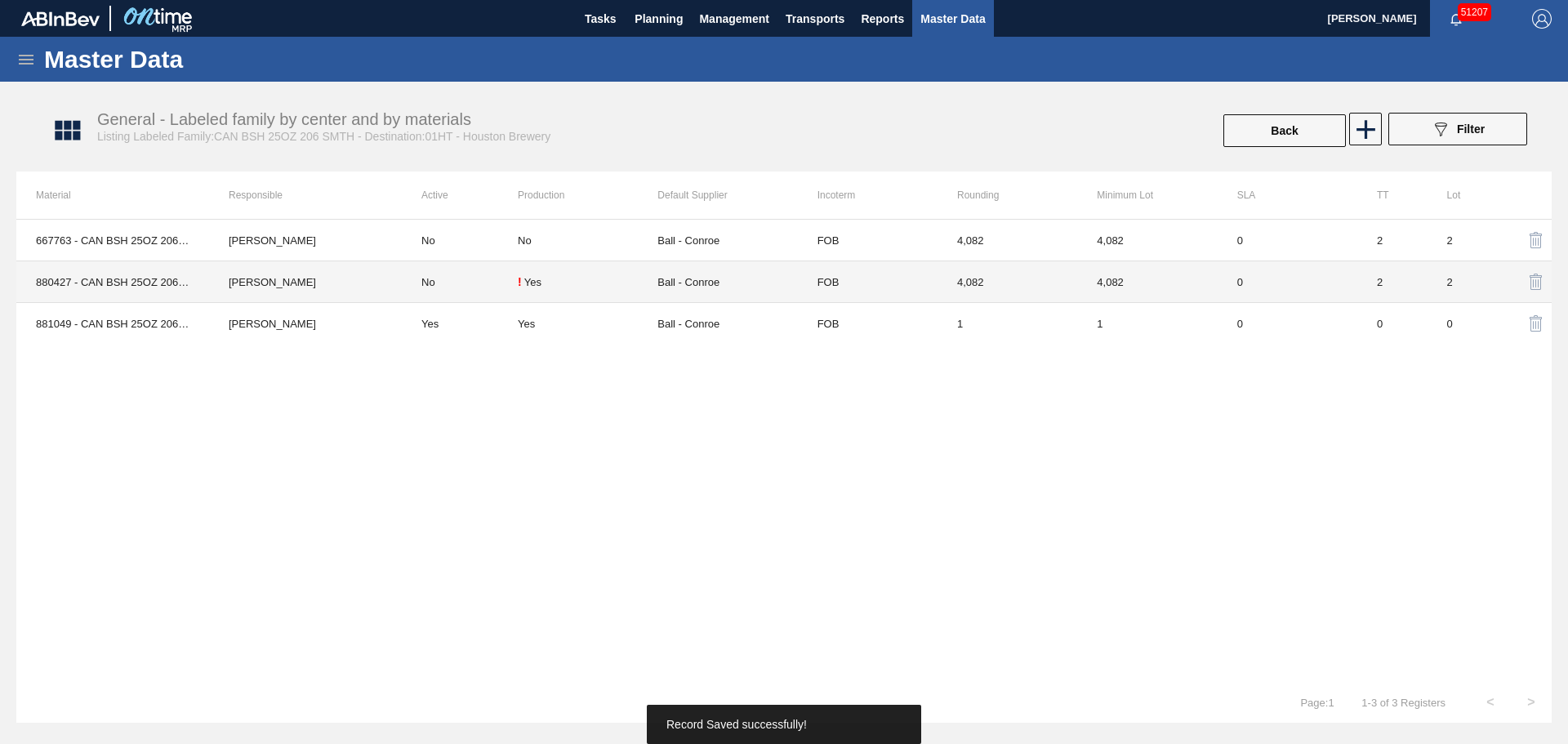
click at [545, 282] on div "! Yes" at bounding box center [587, 281] width 140 height 13
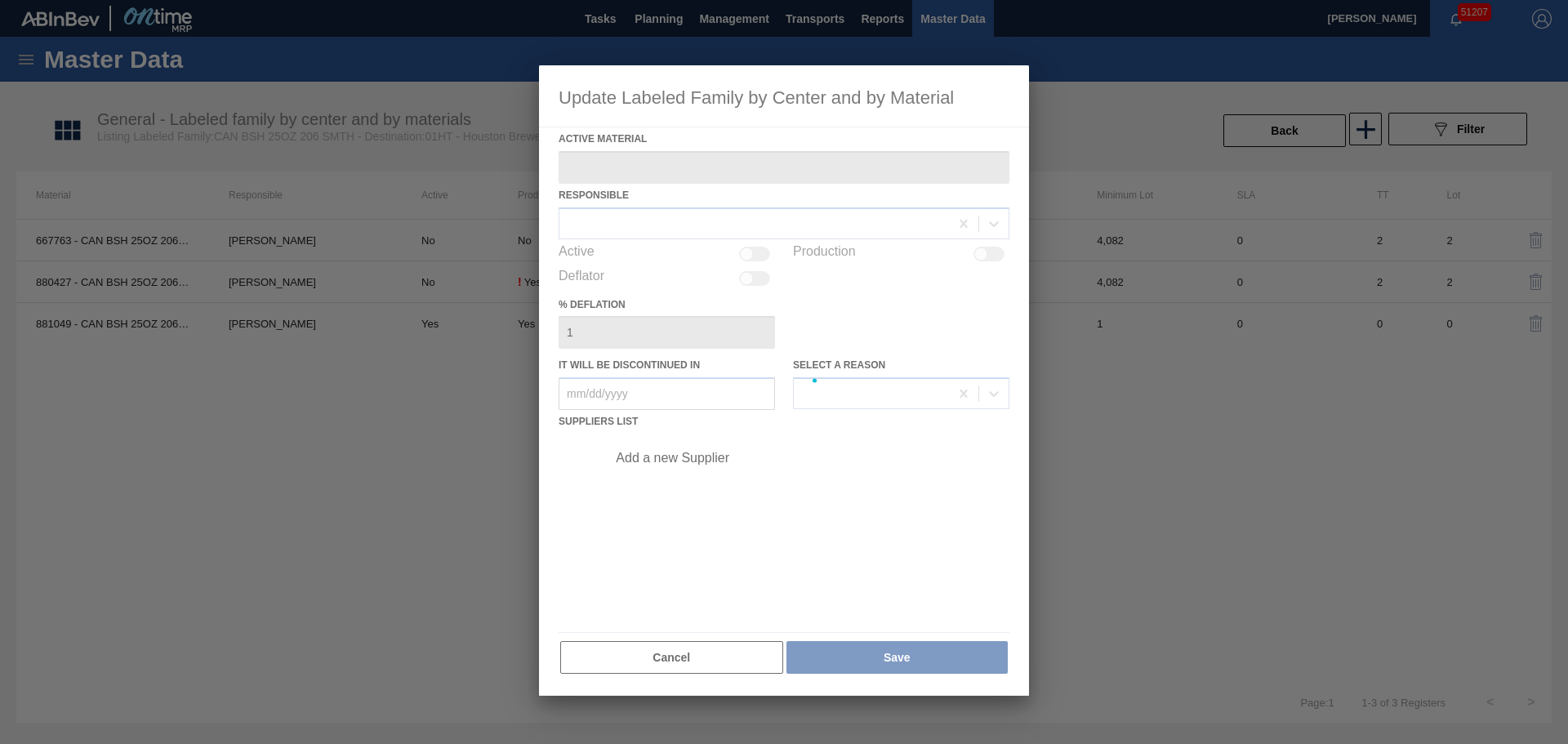
type Material "880427 - CAN BSH 25OZ 206 4.3% SMTH 0123 GEN BEER"
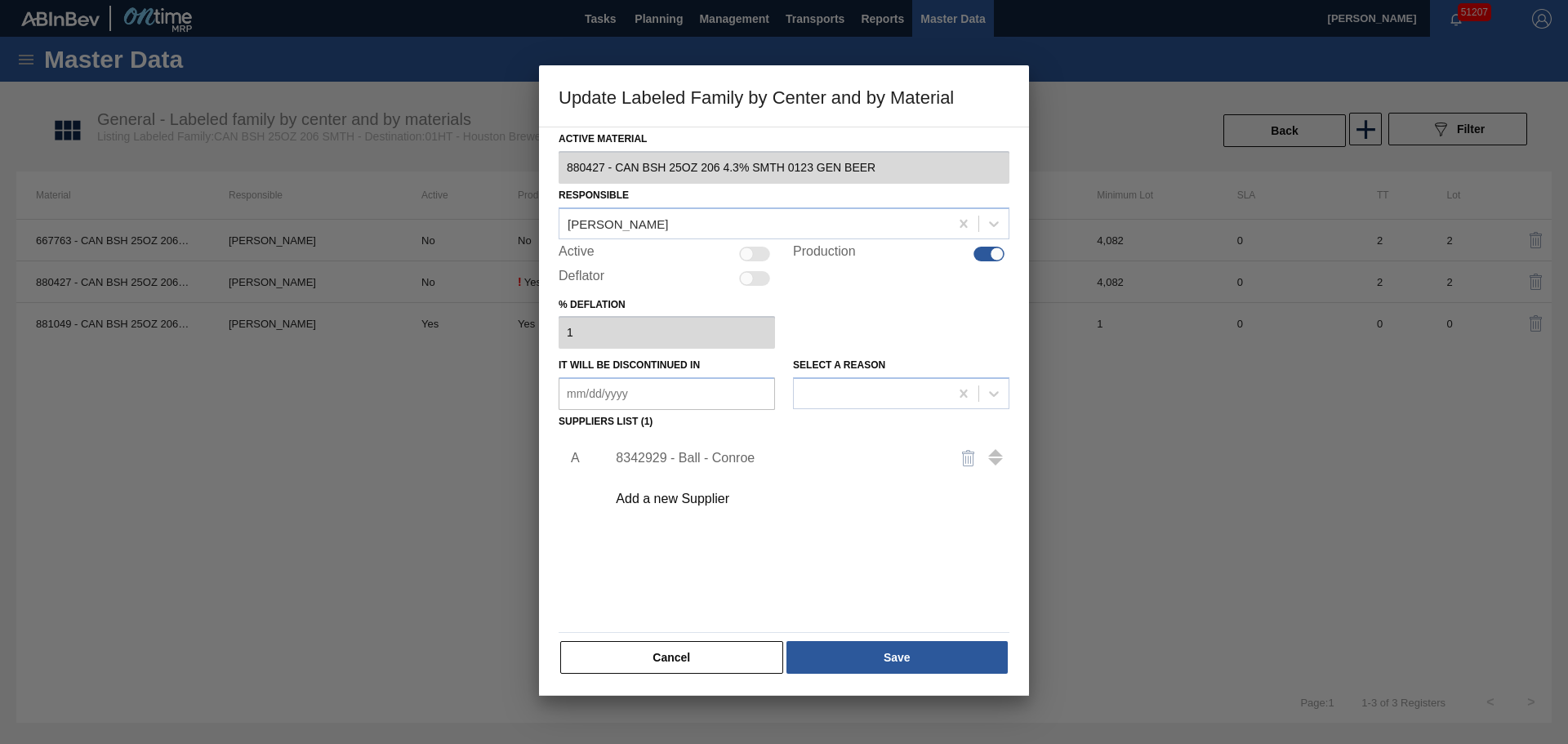
click at [980, 255] on div at bounding box center [989, 254] width 31 height 14
checkbox input "false"
click at [912, 667] on button "Save" at bounding box center [896, 657] width 221 height 33
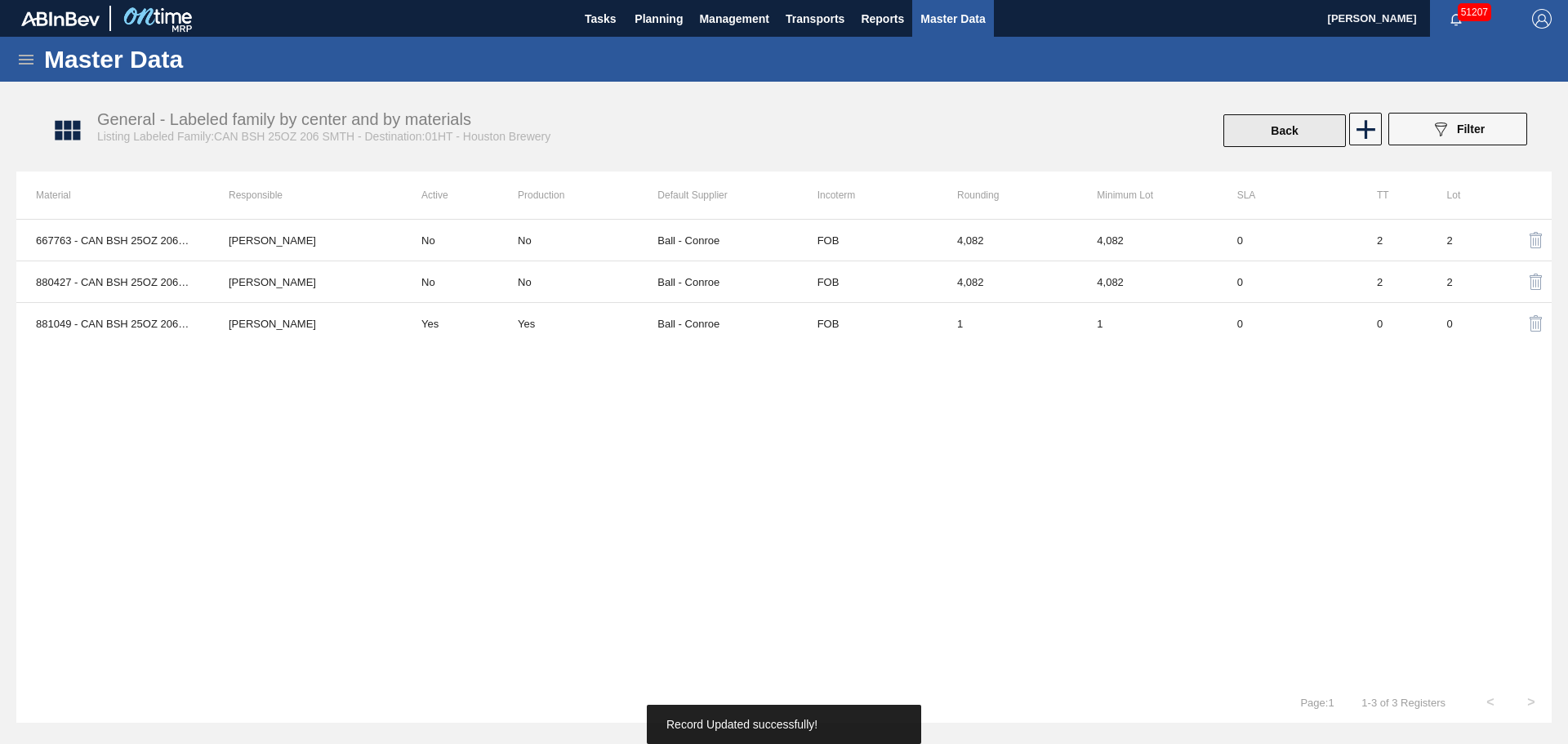
click at [1337, 137] on button "Back" at bounding box center [1284, 131] width 122 height 33
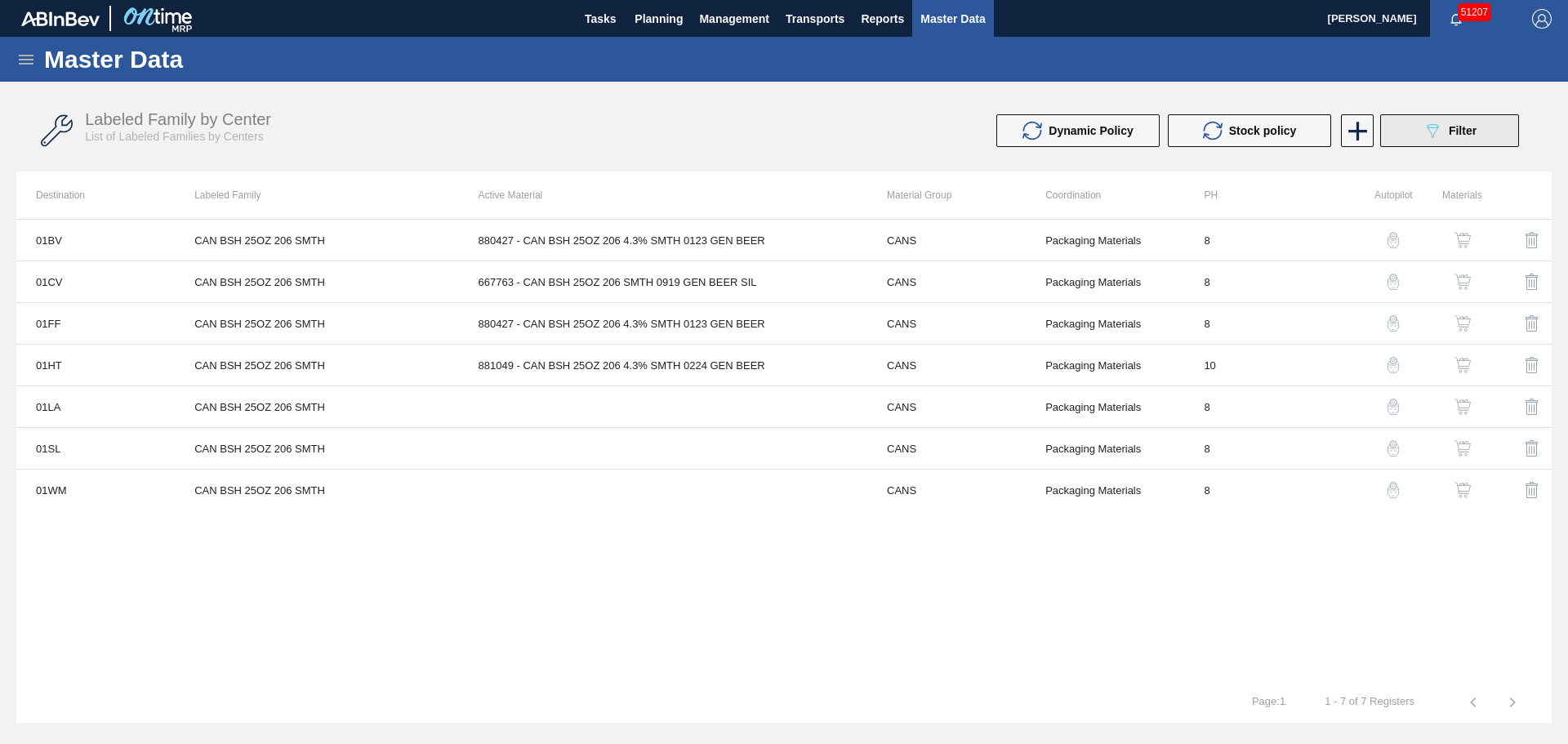
click at [1441, 130] on icon "089F7B8B-B2A5-4AFE-B5C0-19BA573D28AC" at bounding box center [1431, 131] width 20 height 20
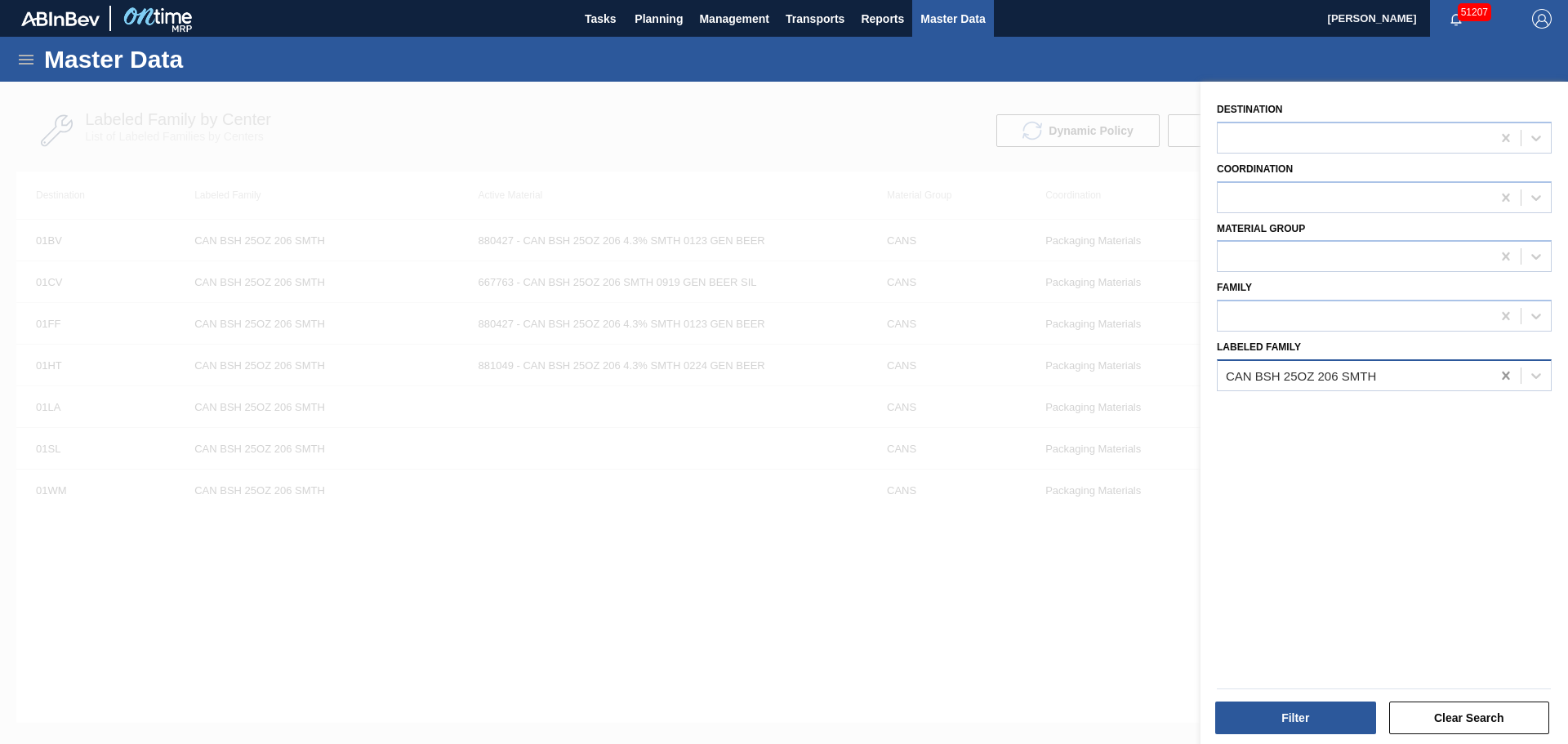
click at [1500, 374] on icon at bounding box center [1505, 375] width 16 height 16
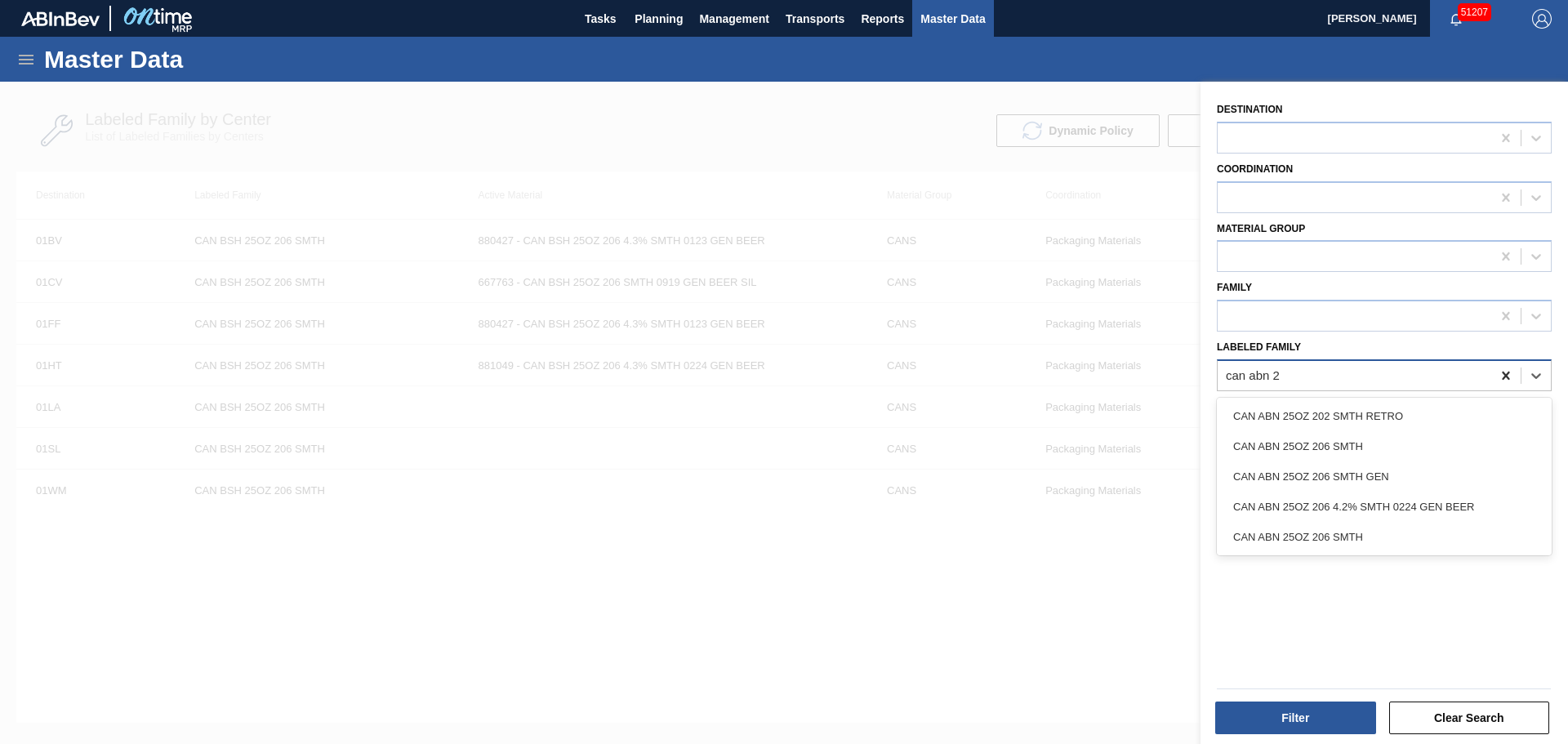
type Family "can abn 25"
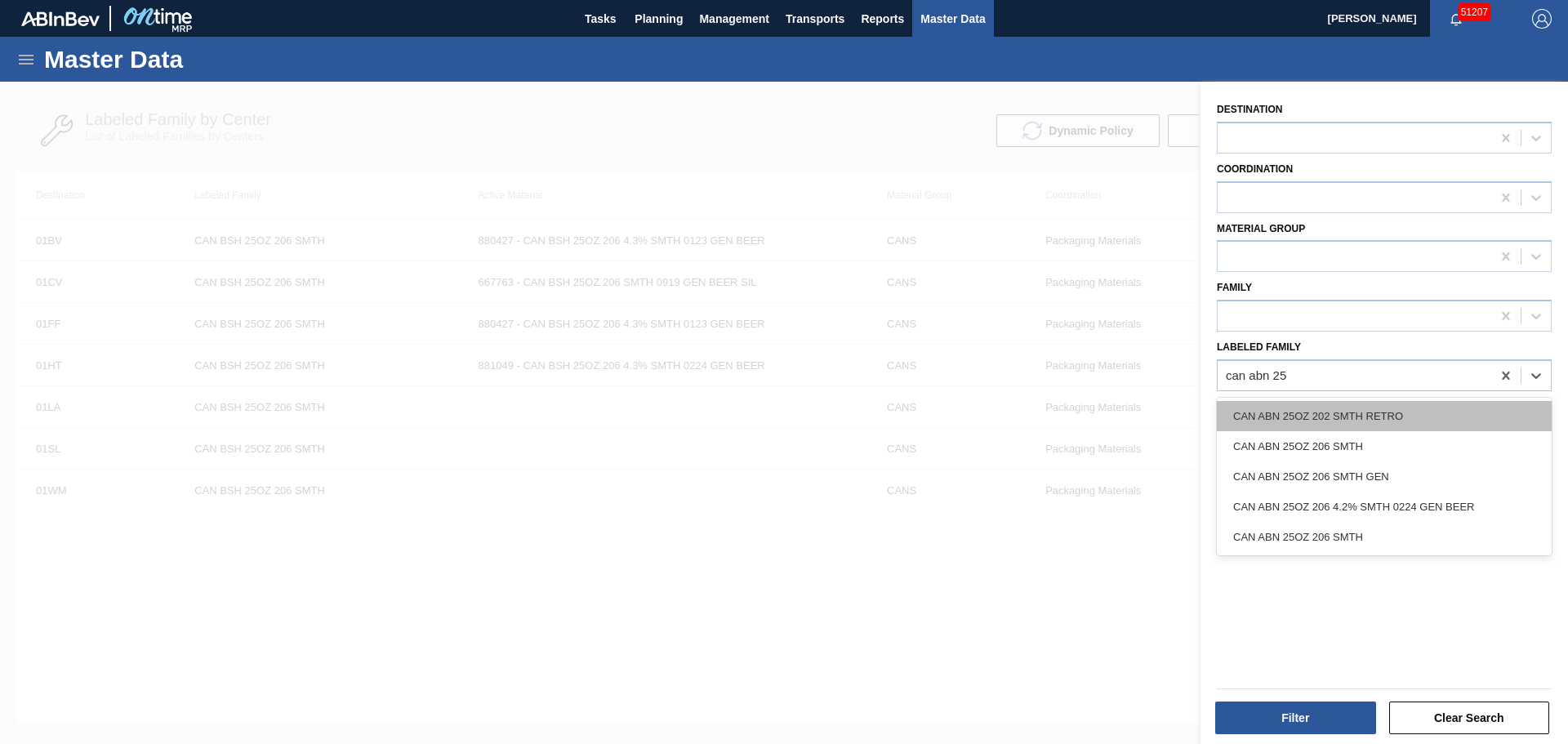
click at [1353, 425] on div "CAN ABN 25OZ 202 SMTH RETRO" at bounding box center [1384, 417] width 335 height 31
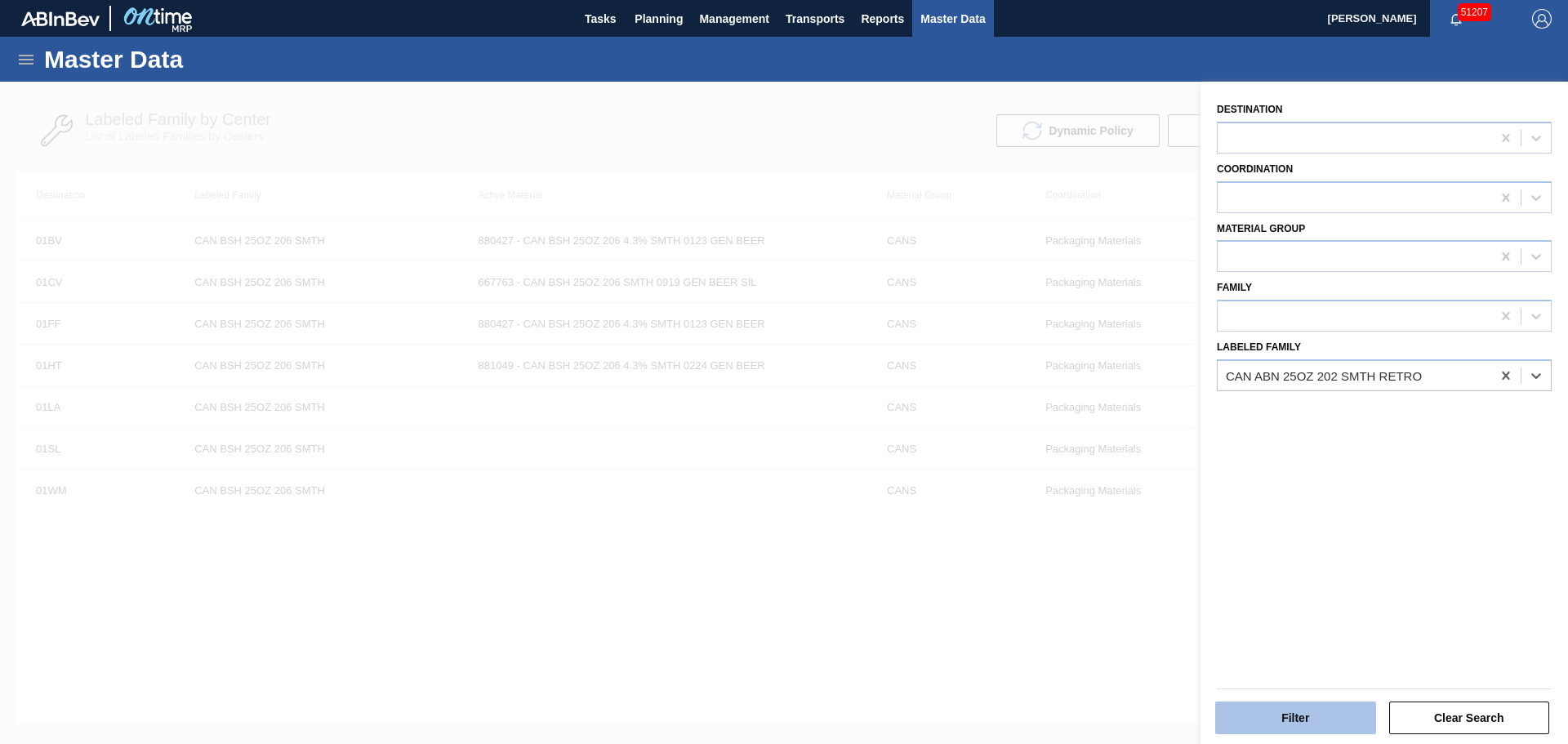
click at [1286, 718] on button "Filter" at bounding box center [1296, 718] width 161 height 33
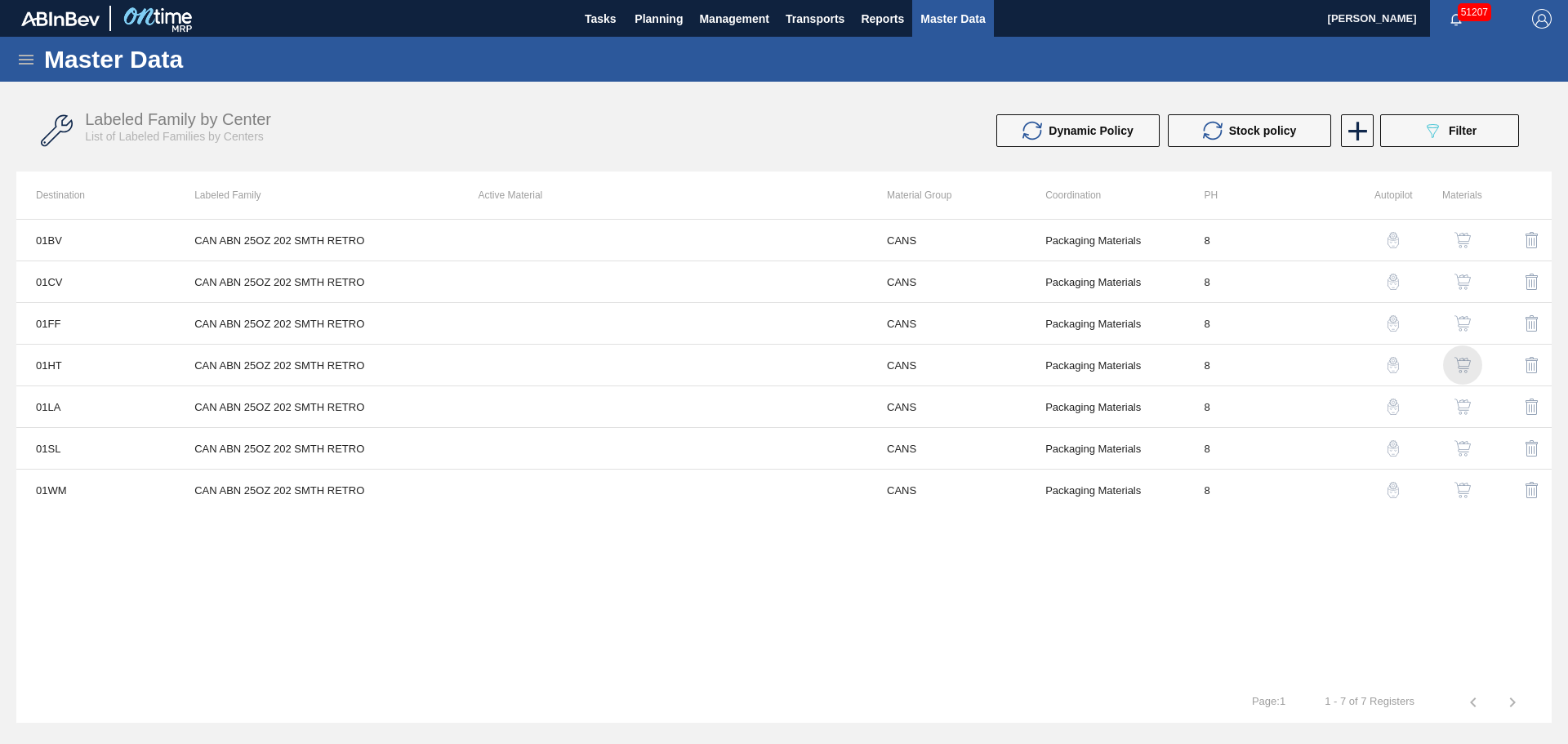
click at [1459, 366] on img "button" at bounding box center [1462, 365] width 16 height 16
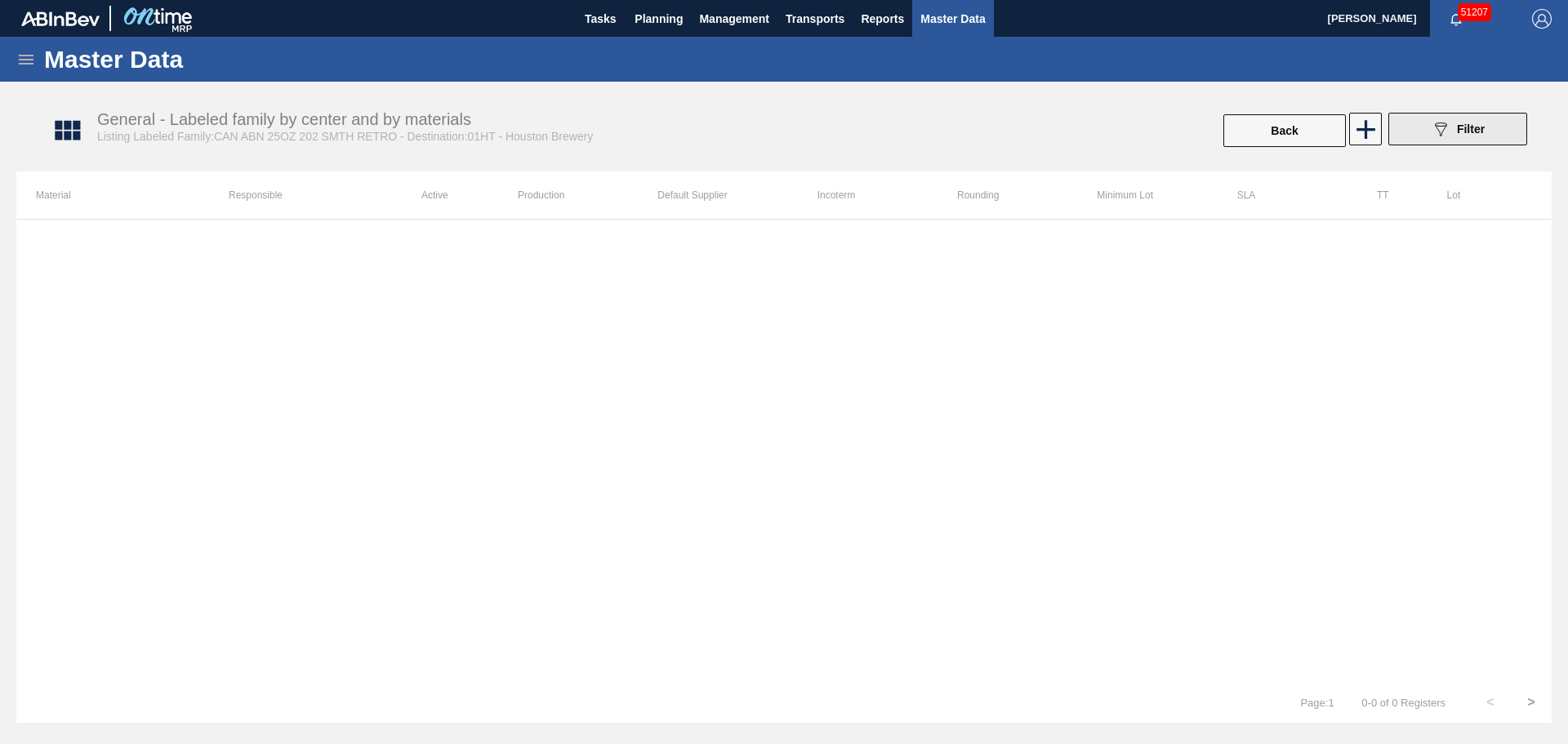
click at [1435, 131] on icon "089F7B8B-B2A5-4AFE-B5C0-19BA573D28AC" at bounding box center [1440, 129] width 20 height 20
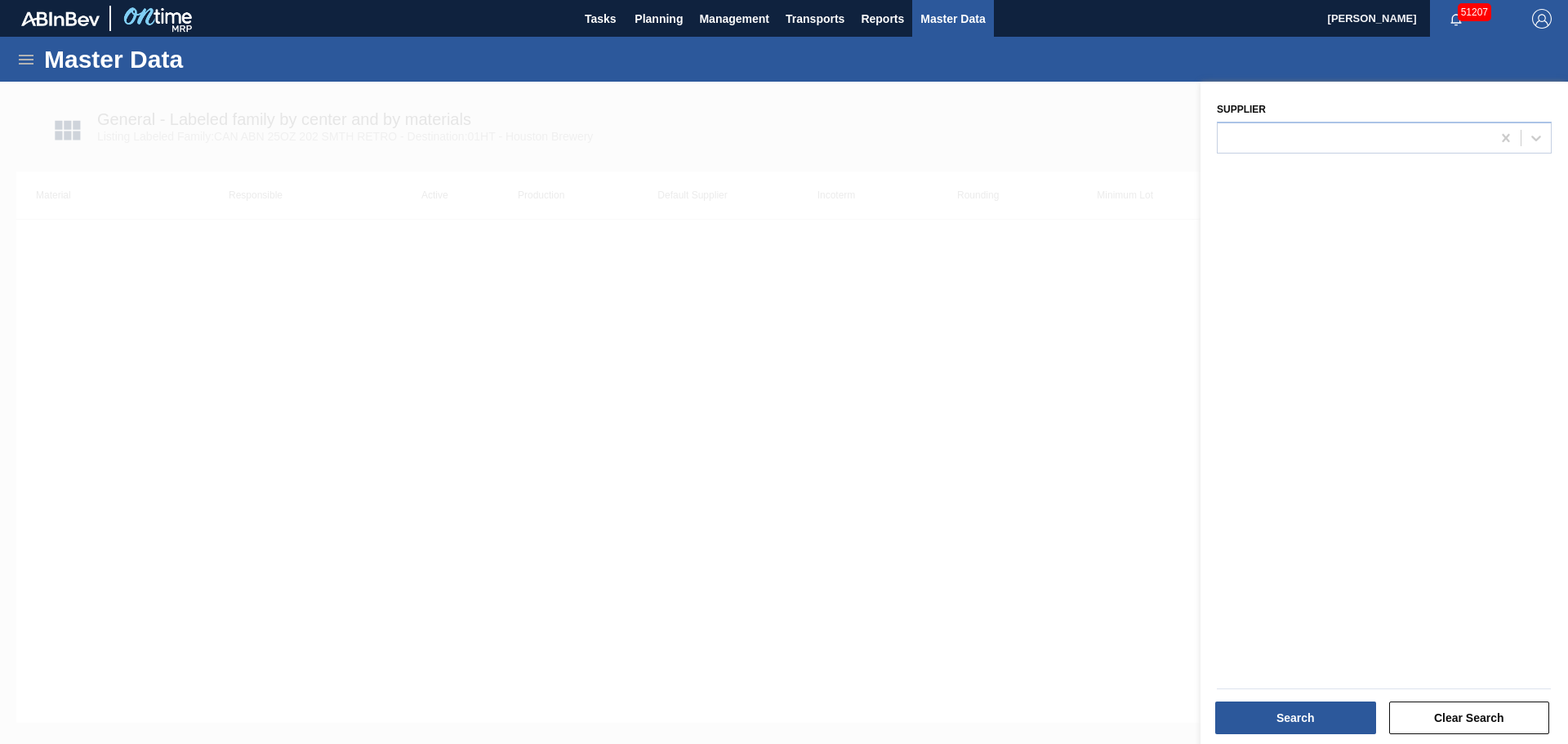
click at [1124, 229] on div at bounding box center [784, 453] width 1568 height 744
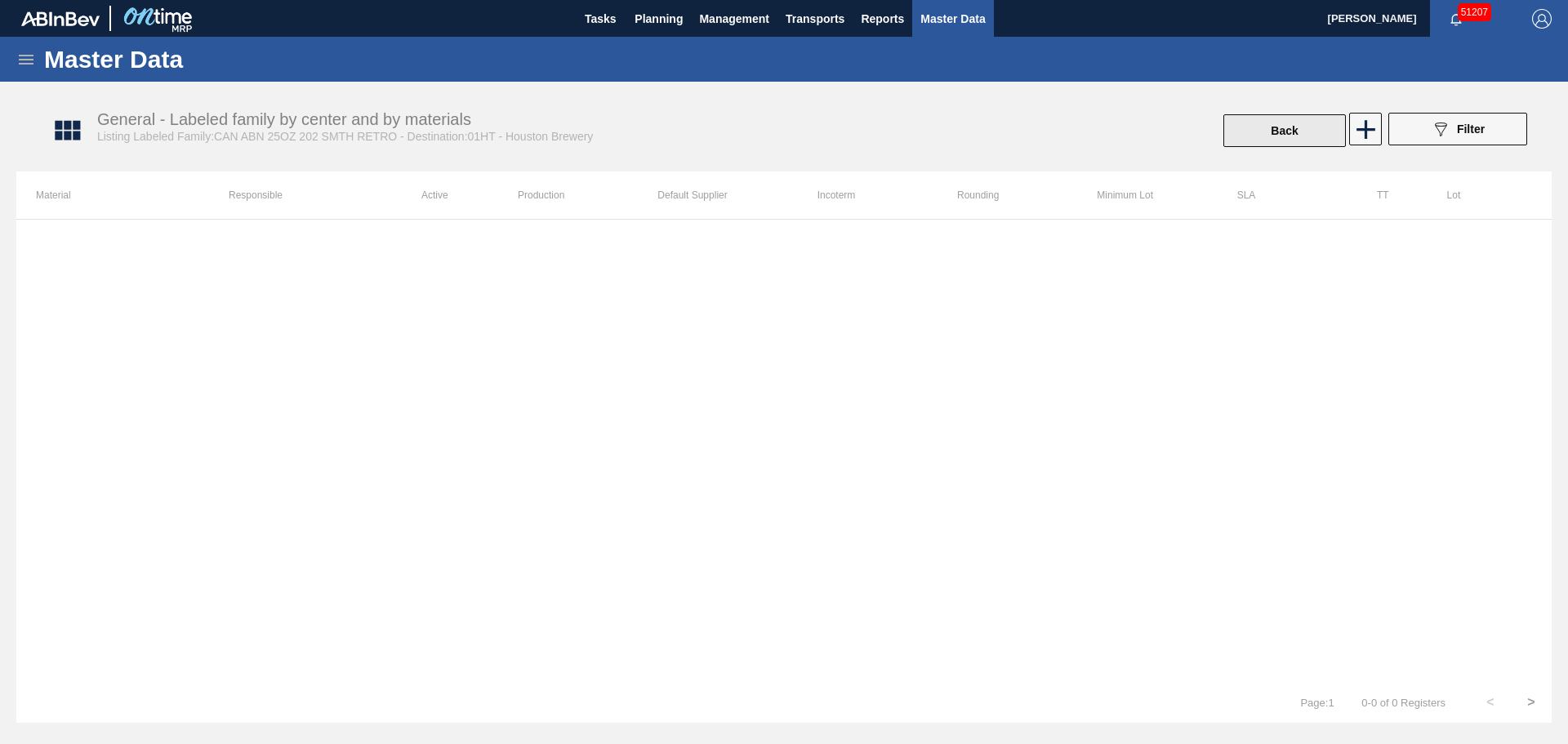
click at [1269, 122] on button "Back" at bounding box center [1284, 131] width 122 height 33
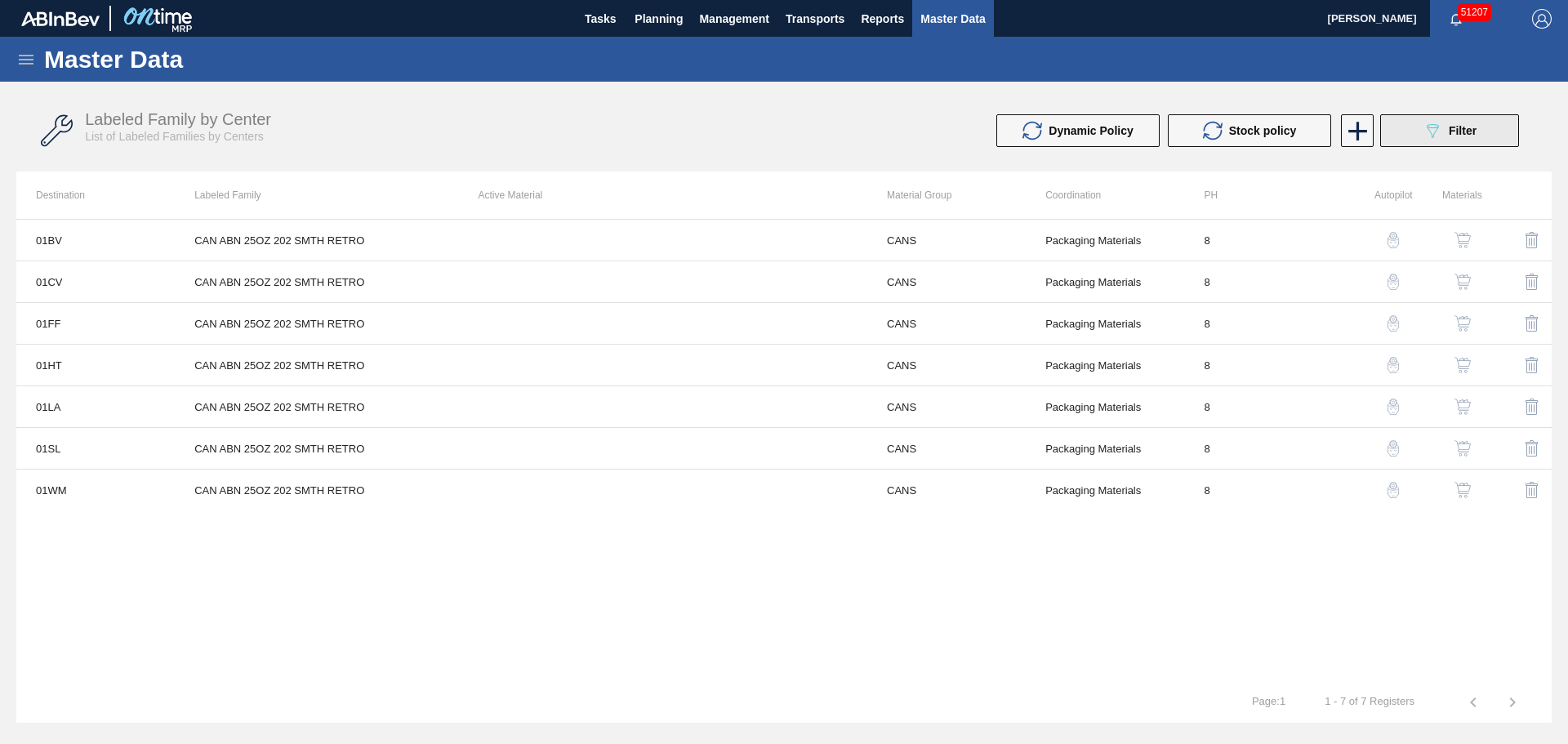
click at [1487, 126] on button "089F7B8B-B2A5-4AFE-B5C0-19BA573D28AC Filter" at bounding box center [1449, 131] width 139 height 33
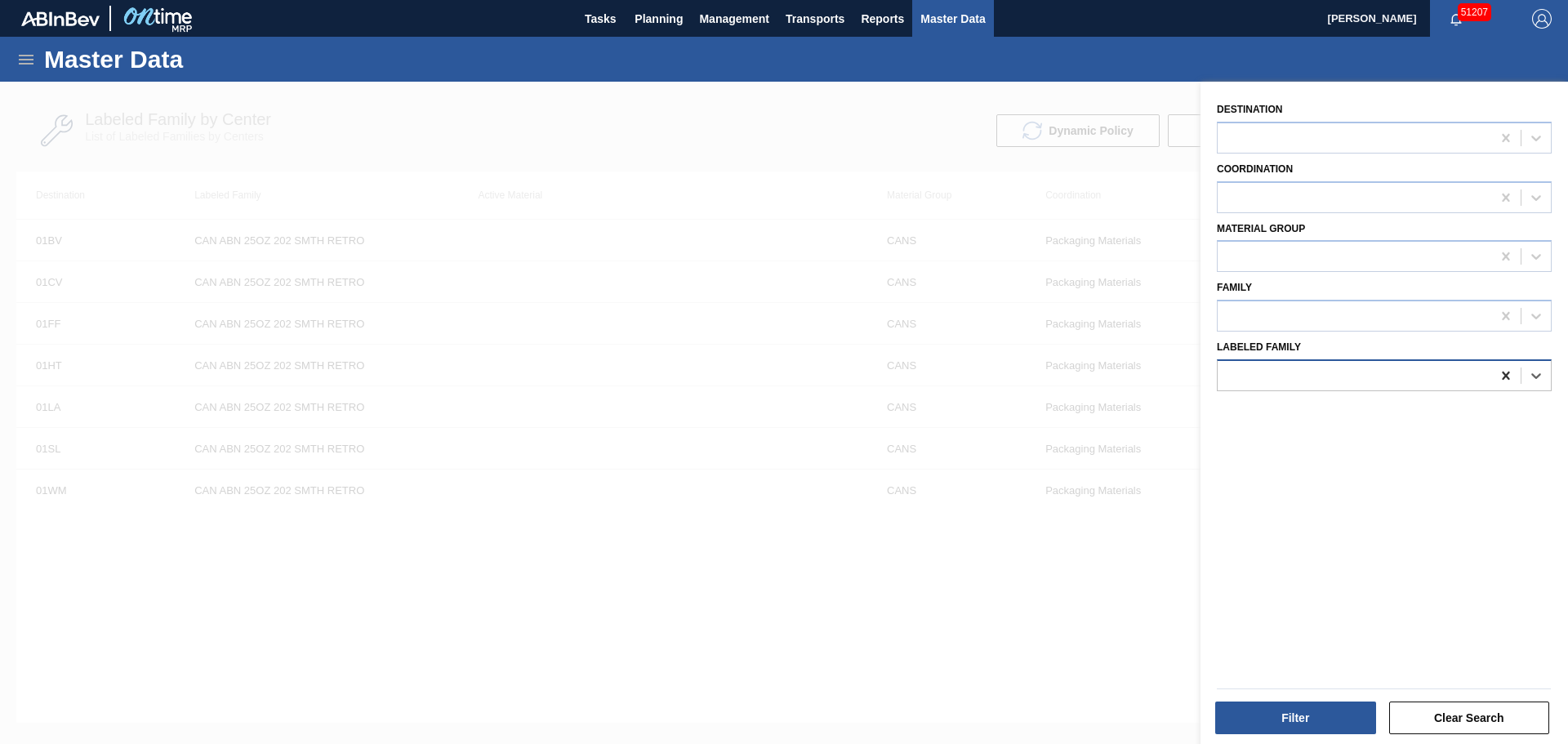
click at [1506, 381] on icon at bounding box center [1505, 375] width 16 height 16
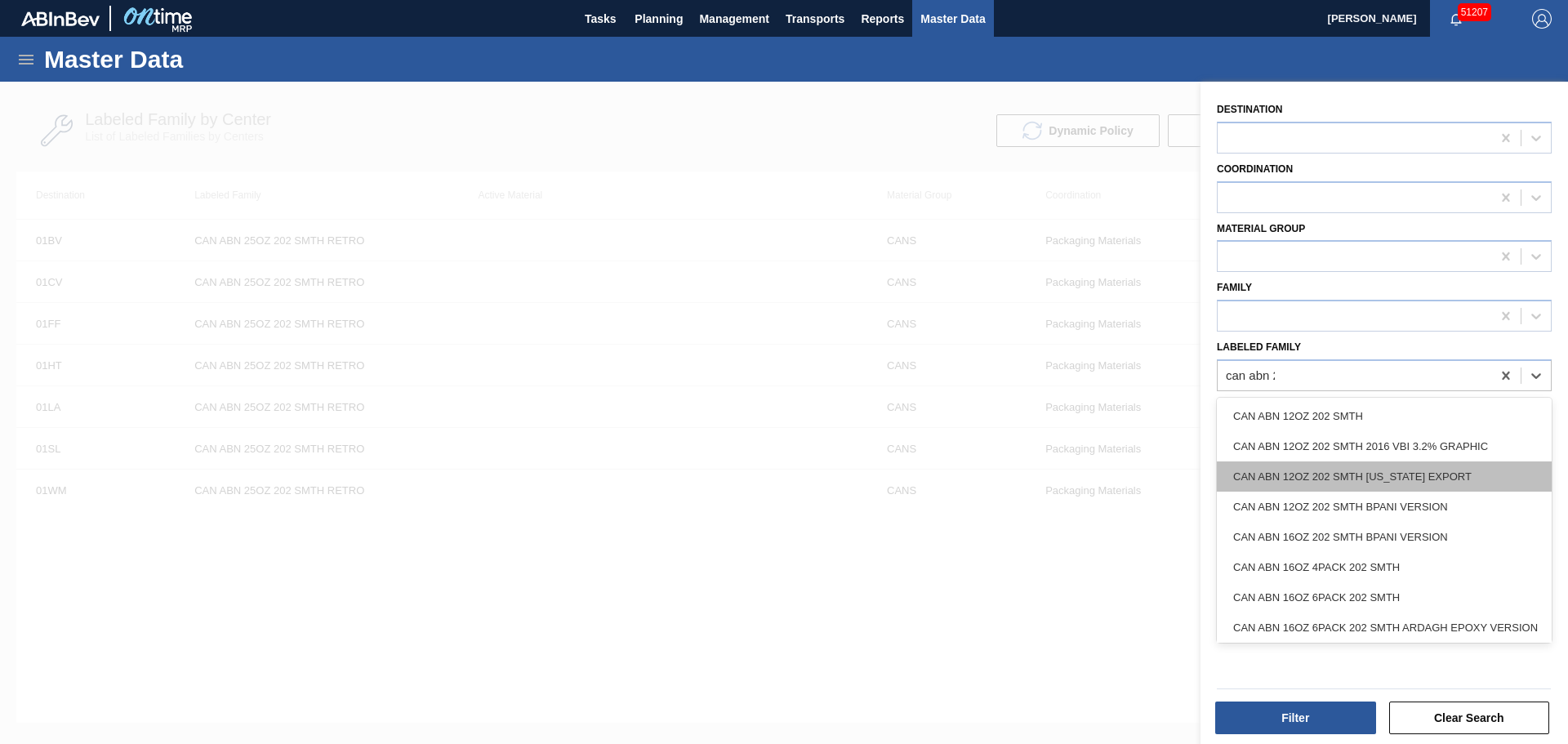
type Family "can abn 25"
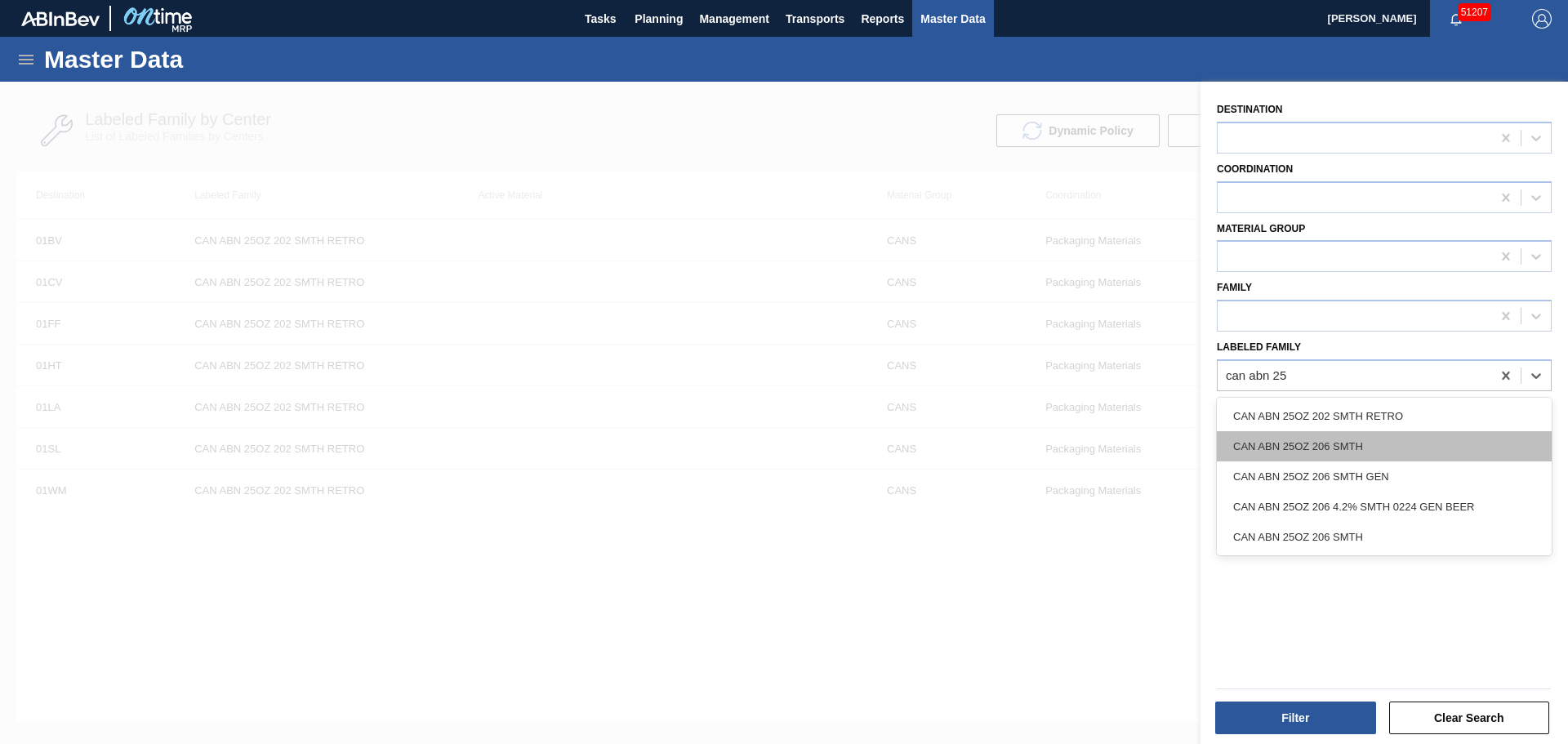
click at [1356, 453] on div "CAN ABN 25OZ 206 SMTH" at bounding box center [1384, 446] width 335 height 31
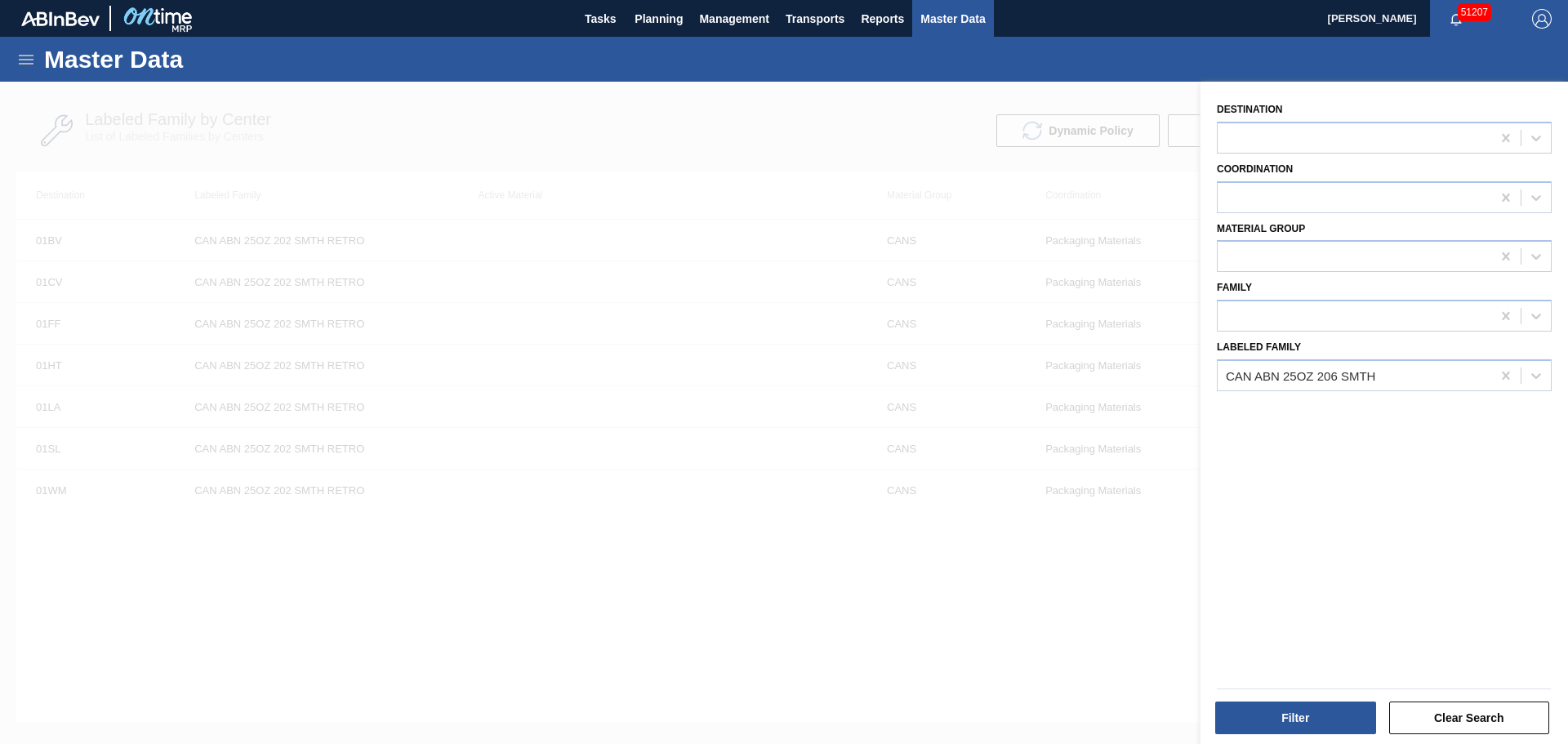
click at [1318, 691] on div at bounding box center [1383, 689] width 347 height 14
click at [1315, 712] on button "Filter" at bounding box center [1296, 718] width 161 height 33
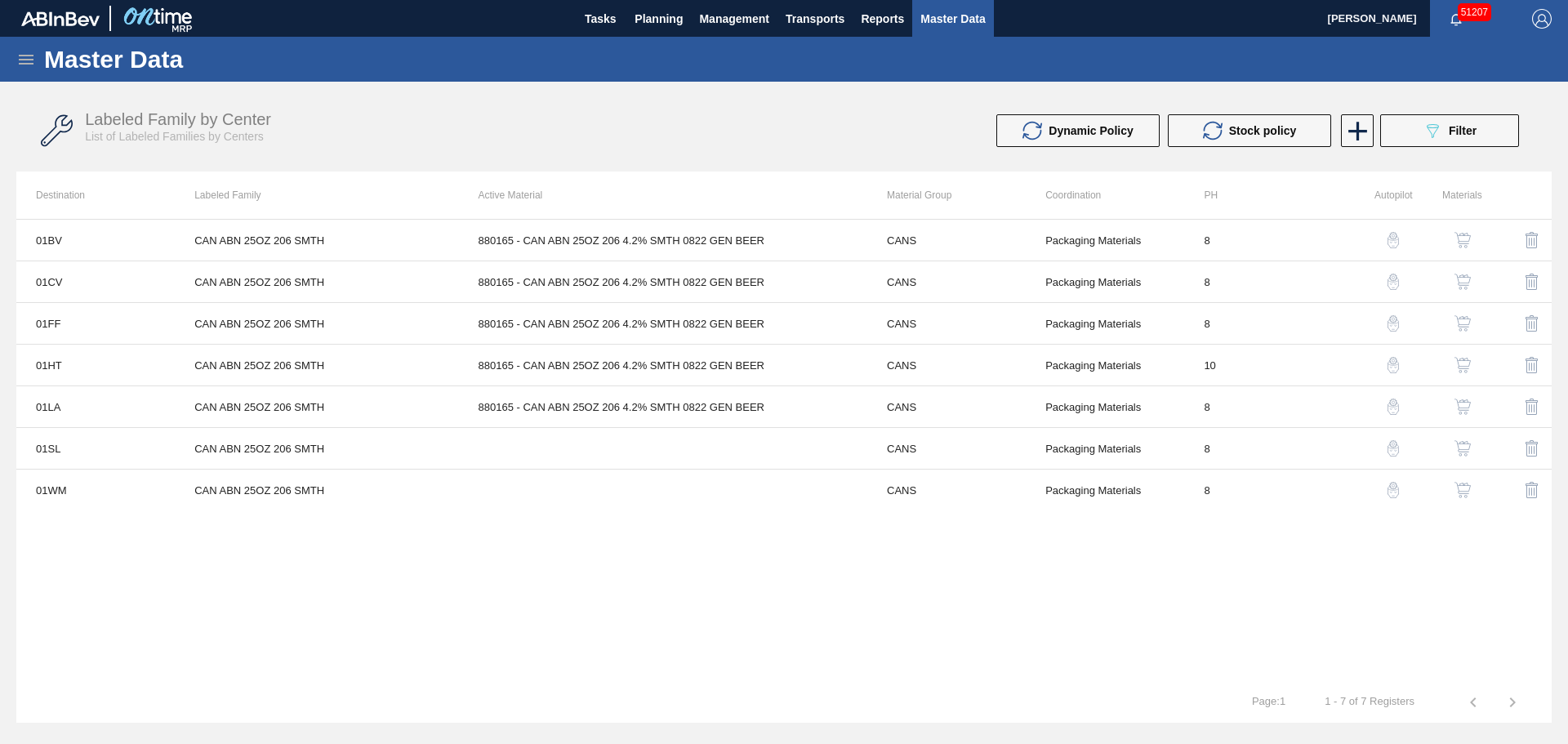
click at [1453, 360] on div "button" at bounding box center [1462, 365] width 20 height 16
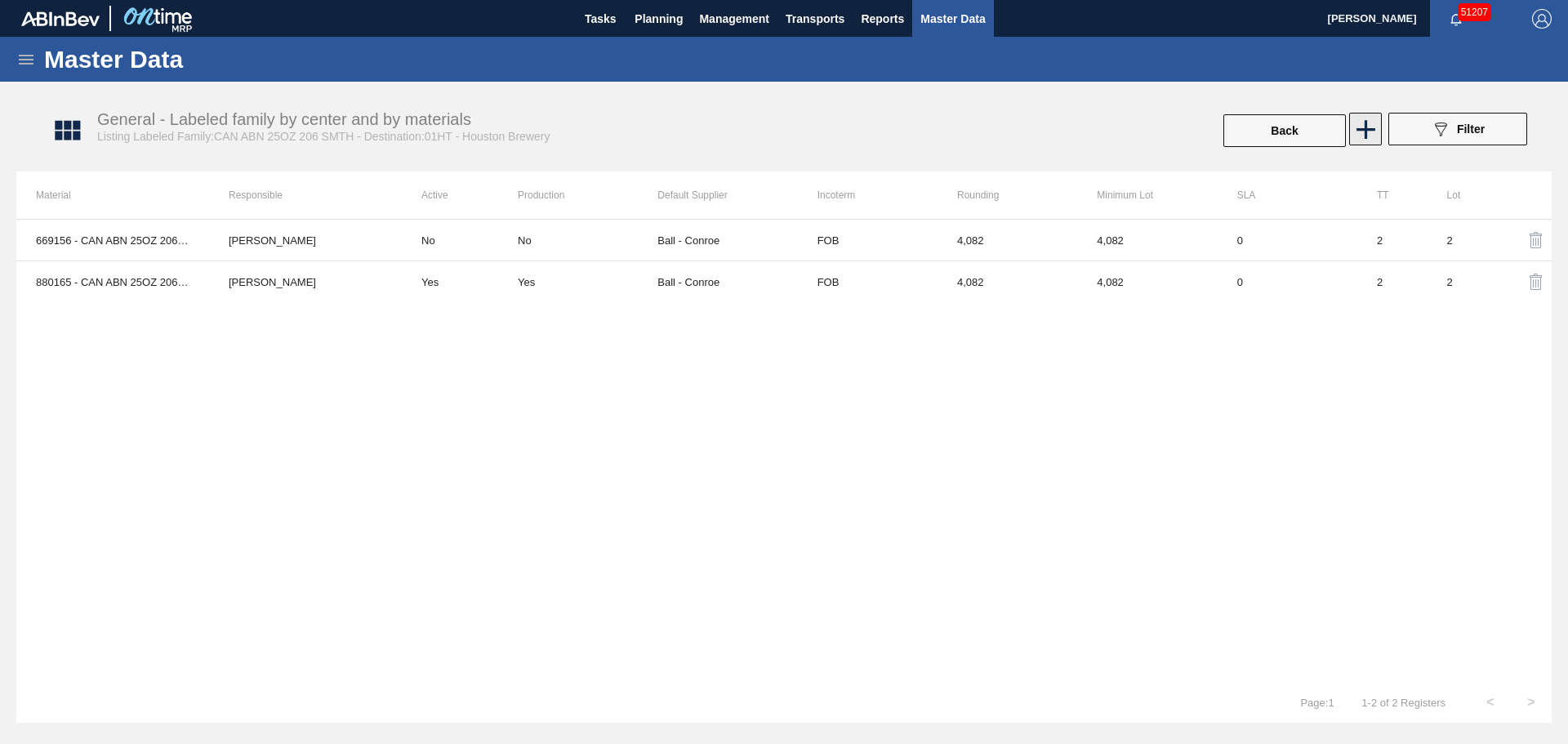
click at [1361, 130] on icon at bounding box center [1365, 130] width 19 height 19
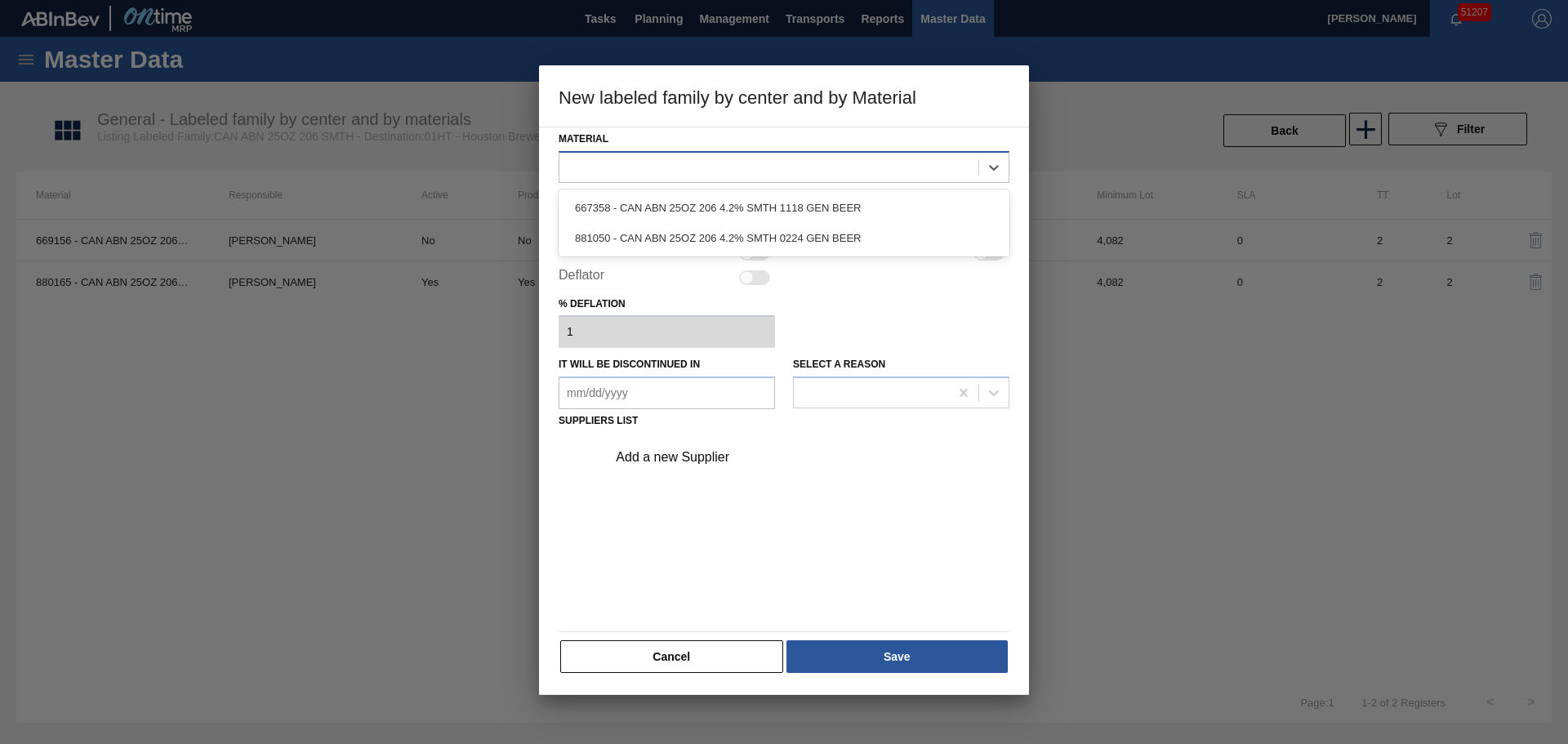
click at [688, 164] on div at bounding box center [769, 167] width 419 height 24
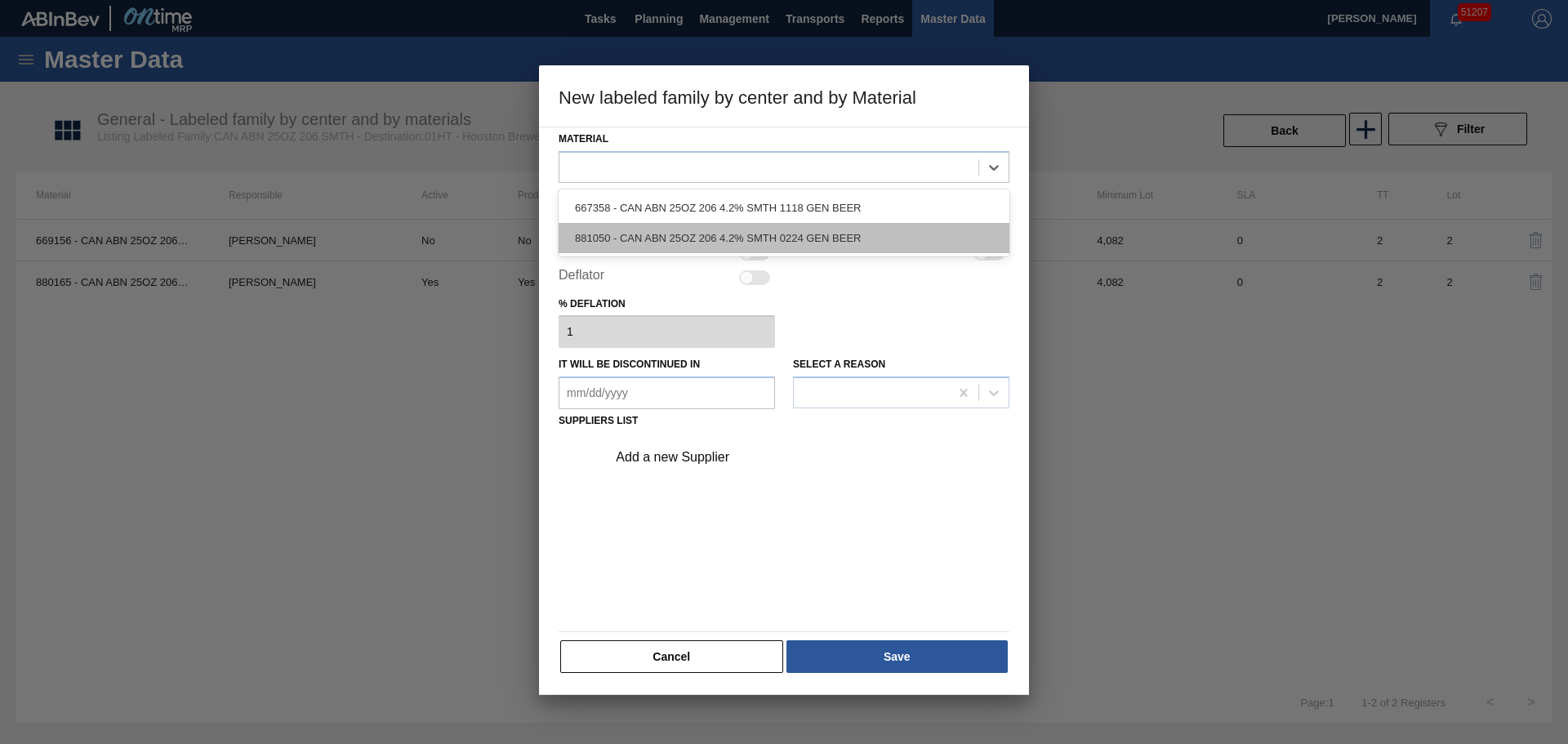
click at [691, 231] on div "881050 - CAN ABN 25OZ 206 4.2% SMTH 0224 GEN BEER" at bounding box center [784, 238] width 451 height 31
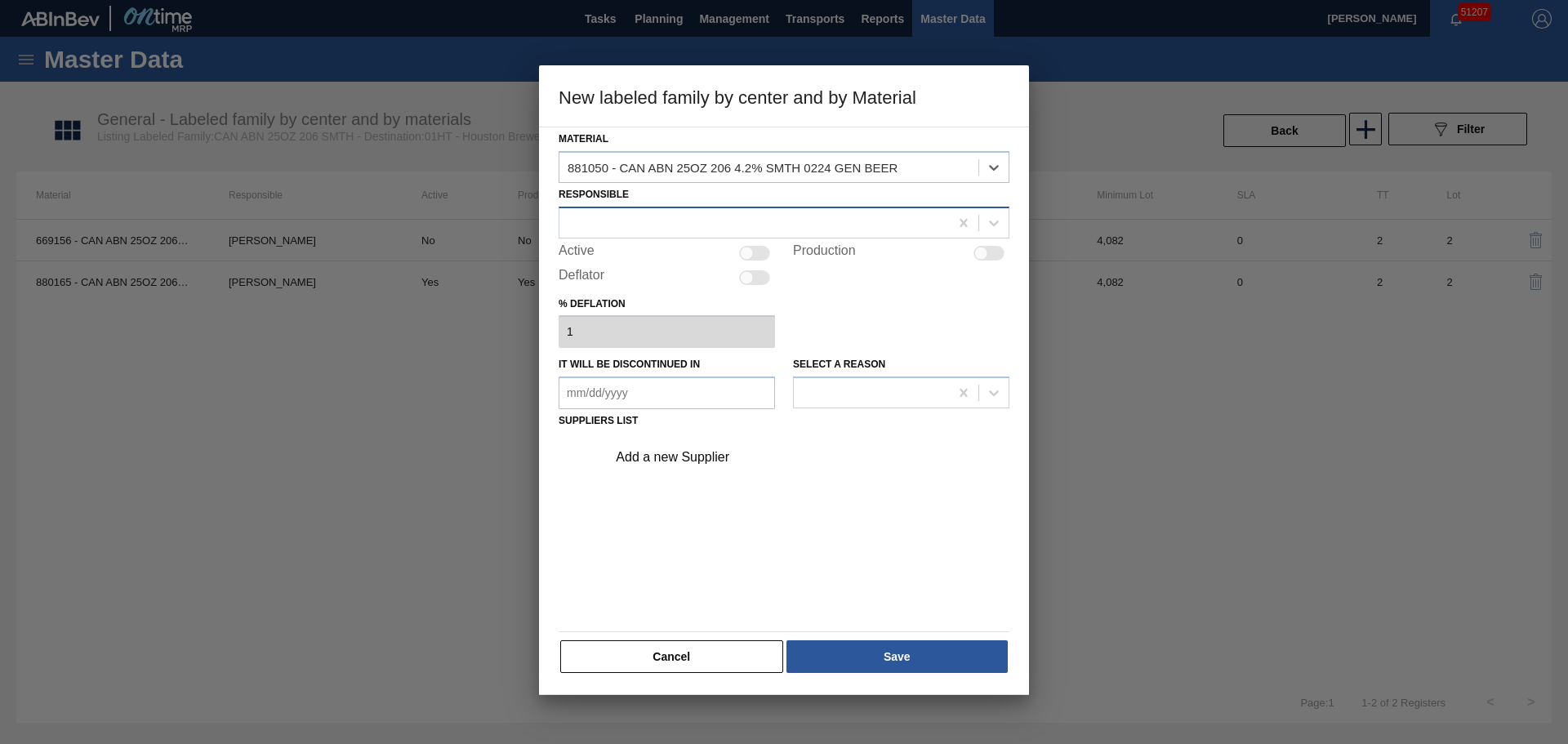
click at [689, 218] on div at bounding box center [754, 222] width 389 height 24
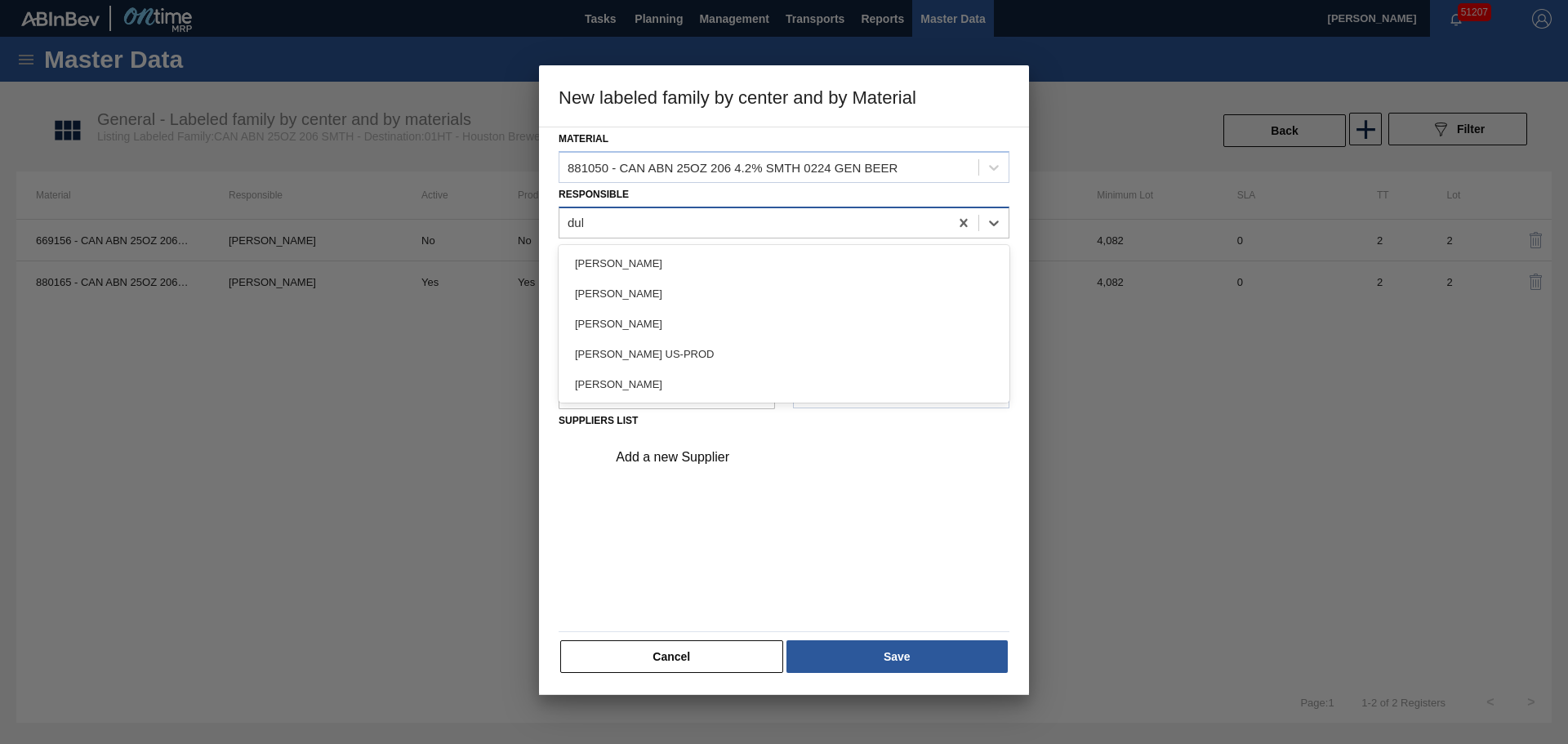
type input "duke"
click at [673, 247] on div "[PERSON_NAME]" at bounding box center [784, 263] width 451 height 36
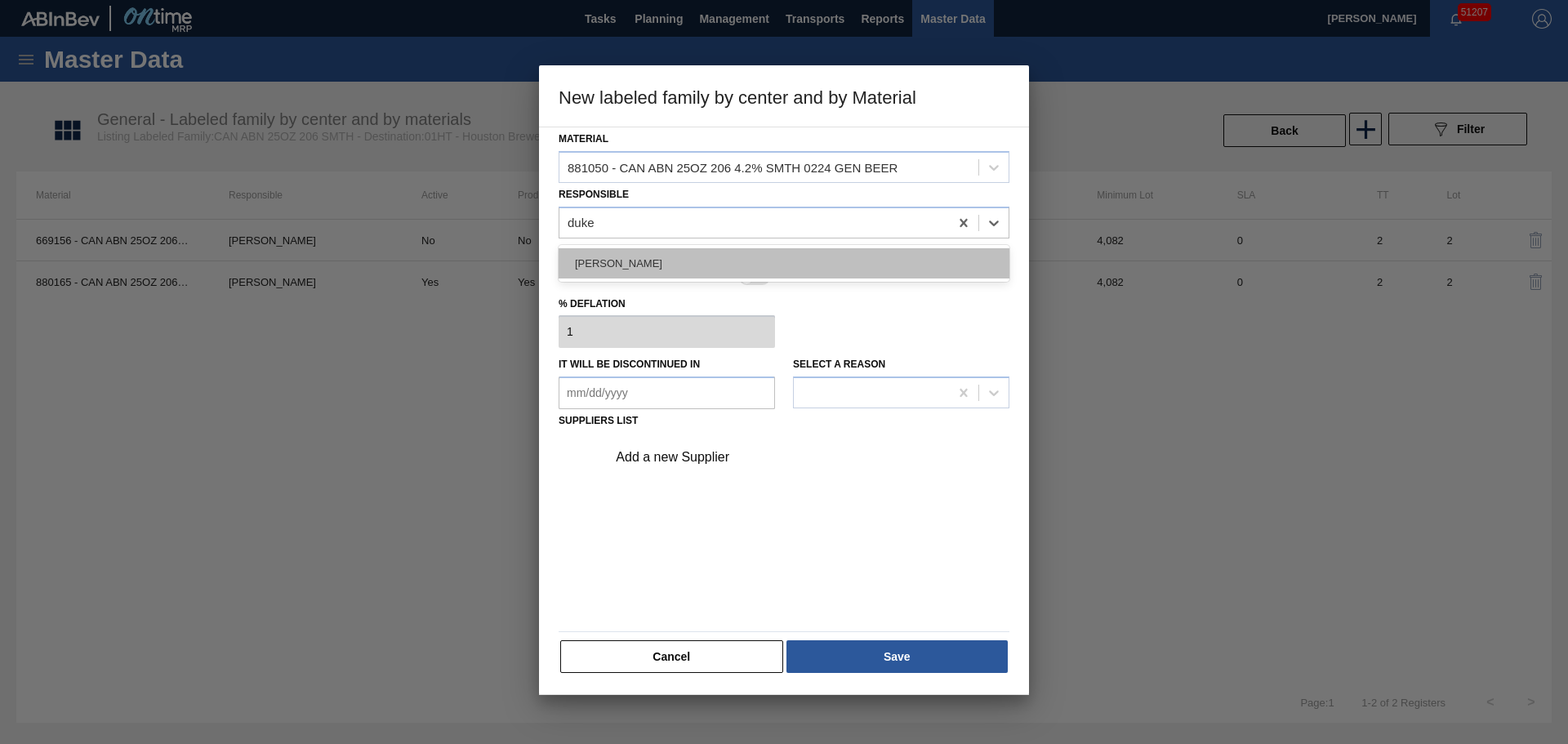
click at [675, 255] on div "[PERSON_NAME]" at bounding box center [784, 264] width 451 height 31
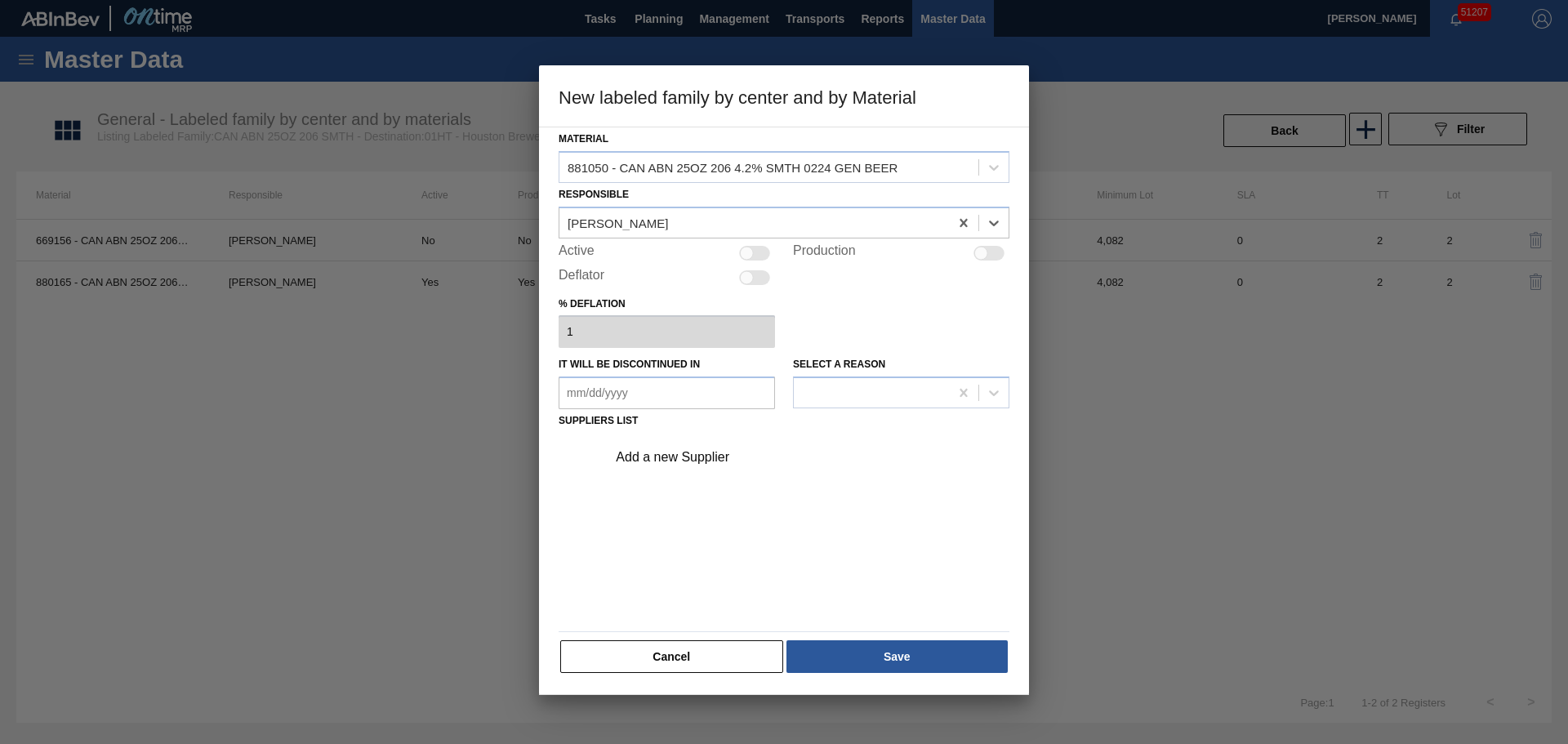
click at [755, 252] on div at bounding box center [754, 253] width 31 height 14
checkbox input "true"
click at [698, 450] on div "Add a new Supplier" at bounding box center [775, 457] width 320 height 14
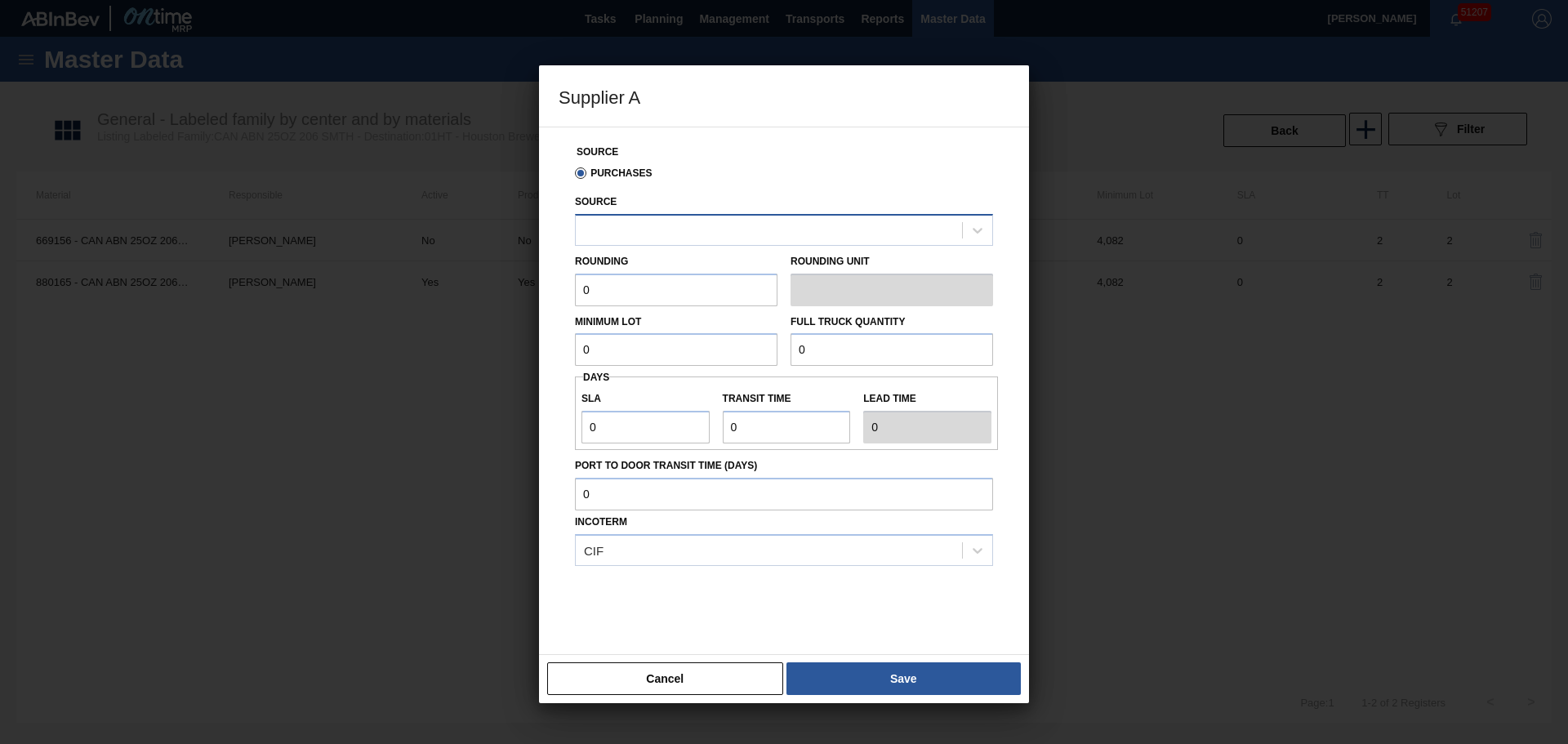
click at [656, 235] on div at bounding box center [768, 230] width 386 height 24
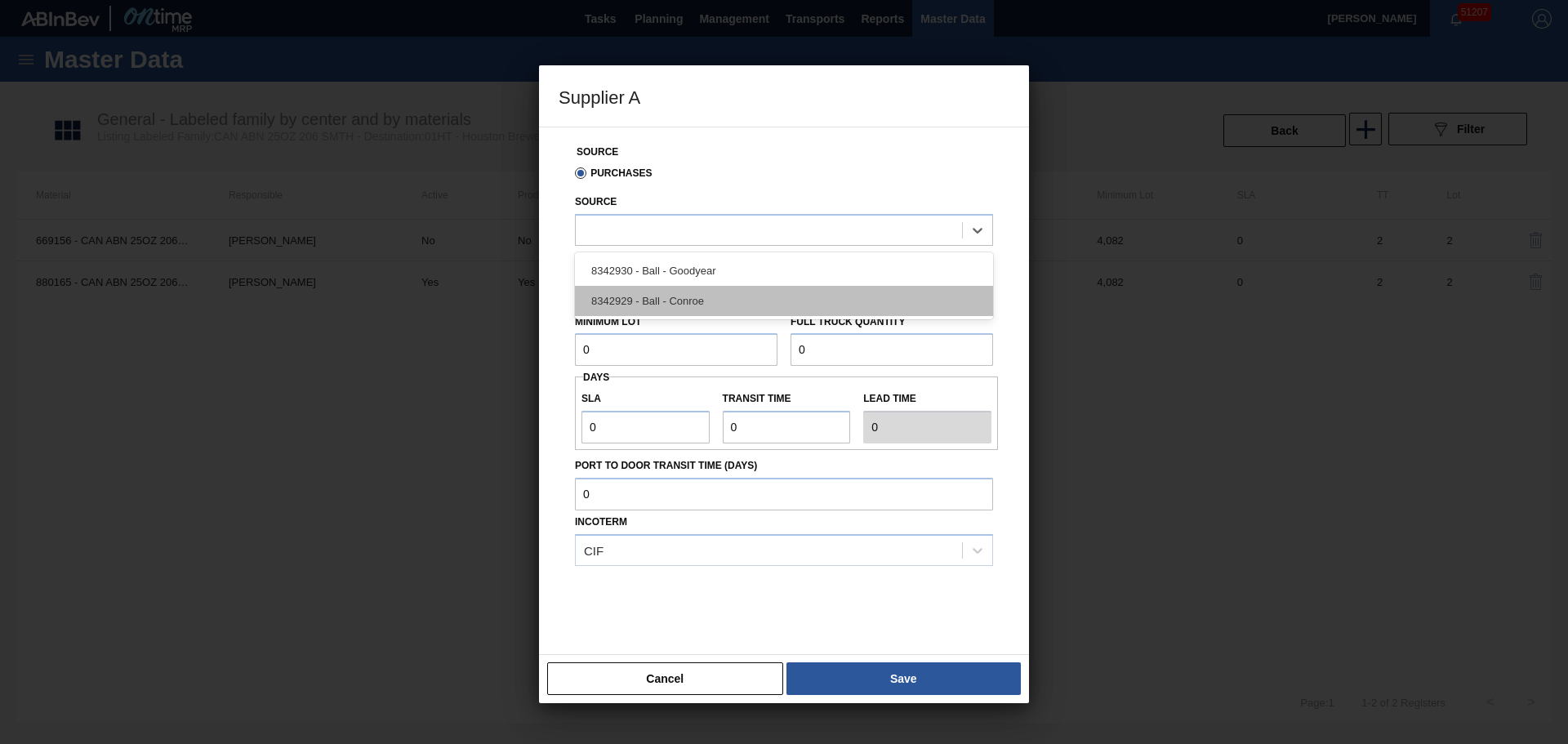
click at [665, 295] on div "8342929 - Ball - Conroe" at bounding box center [784, 301] width 418 height 31
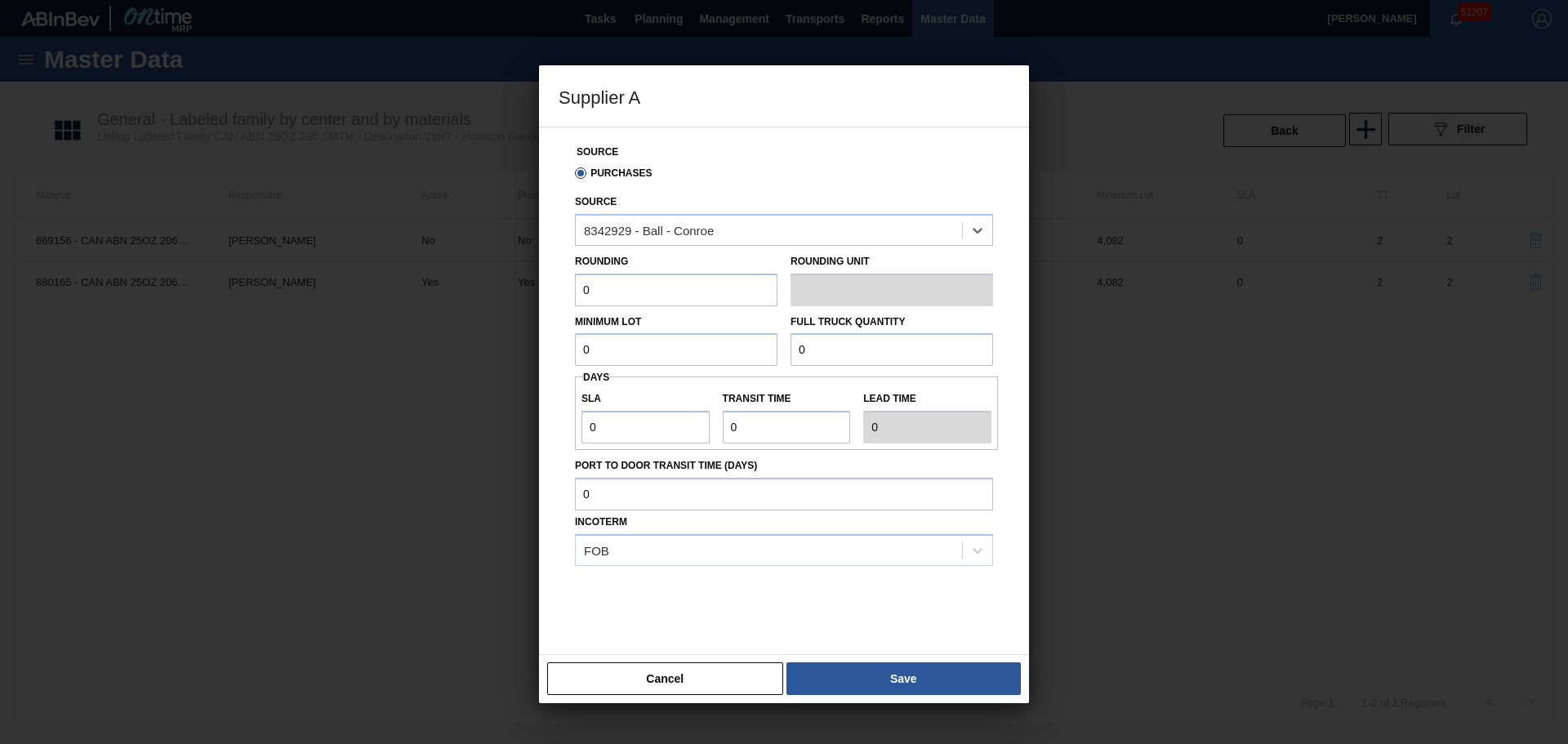
click at [668, 306] on div "Minimum Lot 0 Full Truck Quantity 0" at bounding box center [784, 336] width 431 height 60
click at [652, 296] on input "0" at bounding box center [676, 290] width 203 height 33
type input "1"
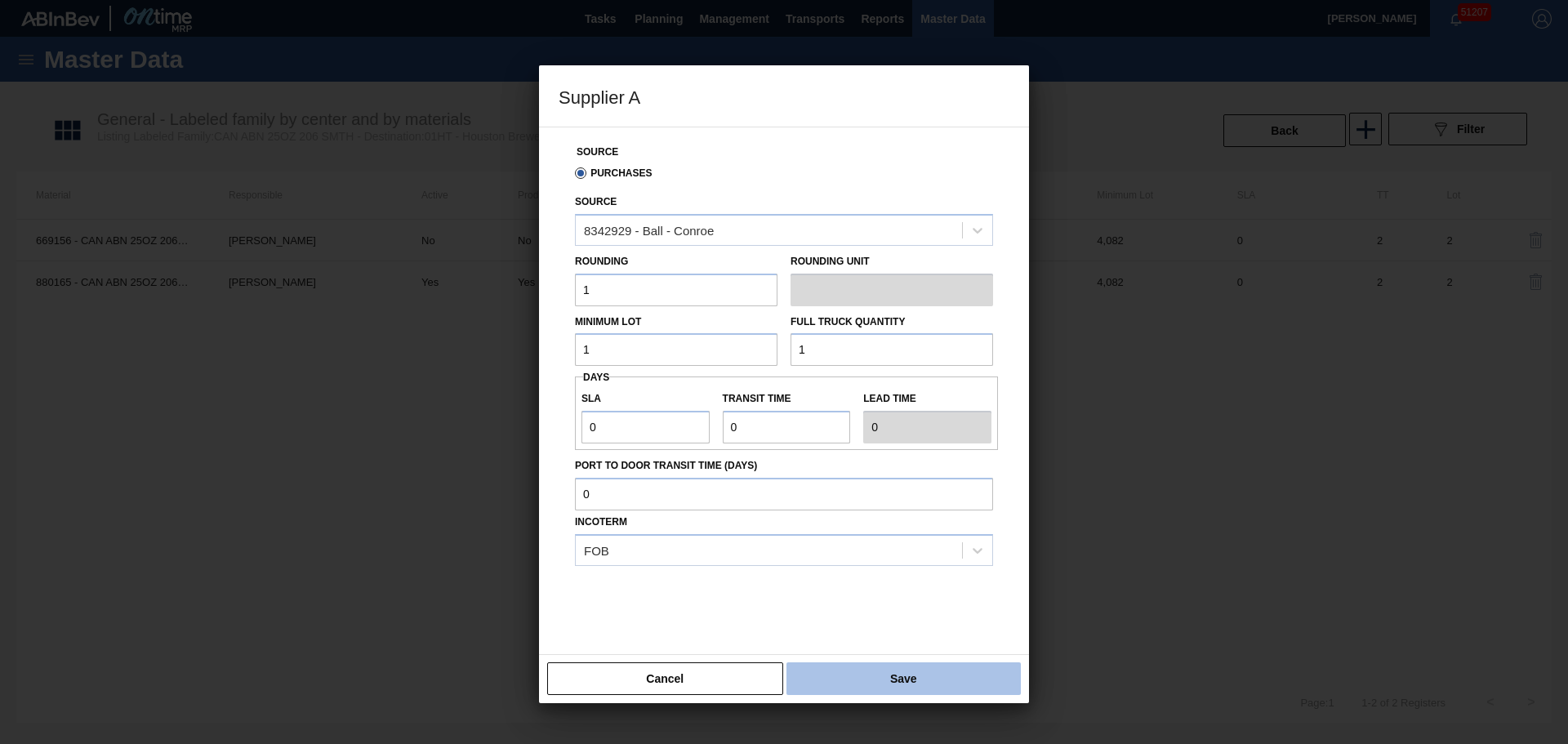
click at [832, 674] on button "Save" at bounding box center [903, 679] width 234 height 33
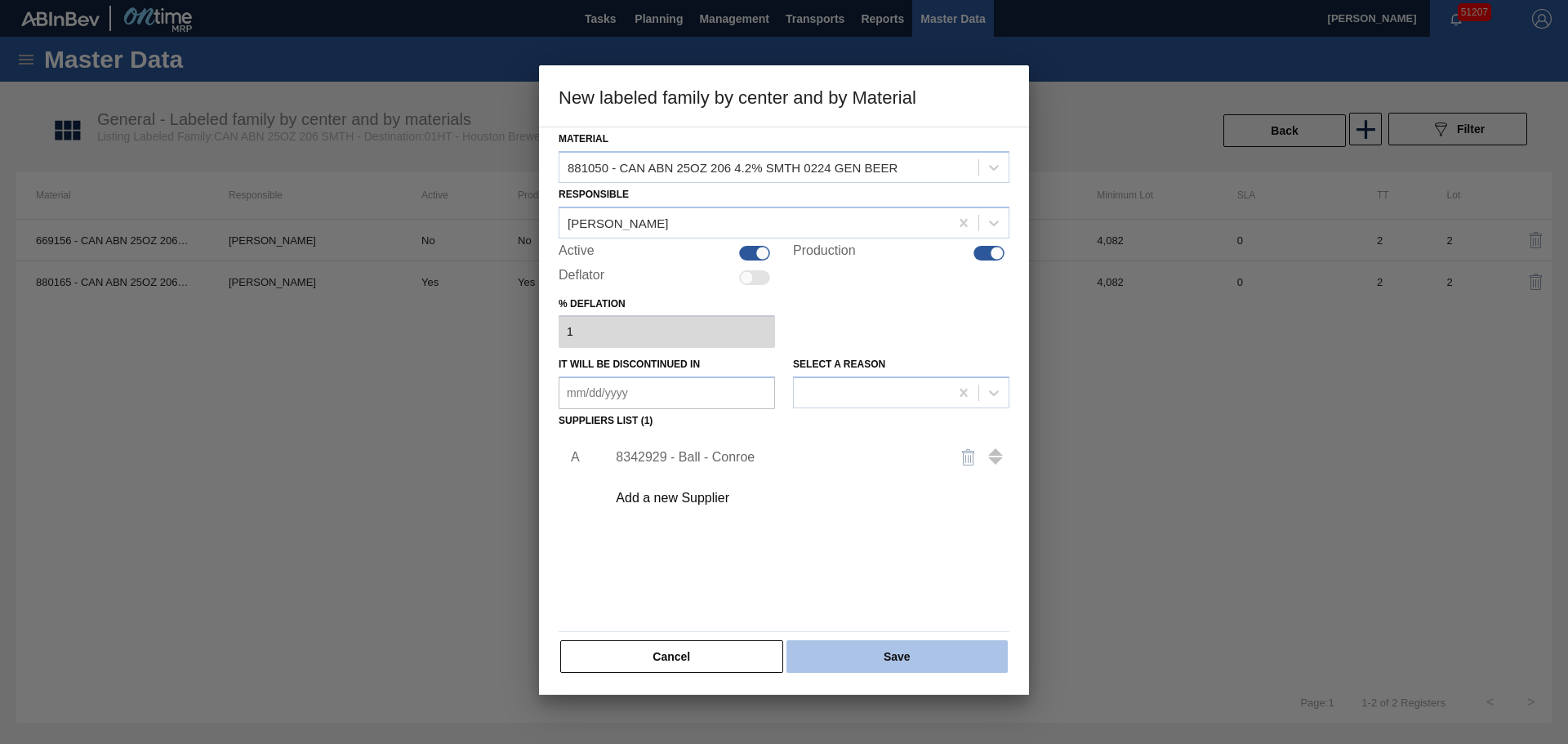
click at [814, 655] on button "Save" at bounding box center [896, 657] width 221 height 33
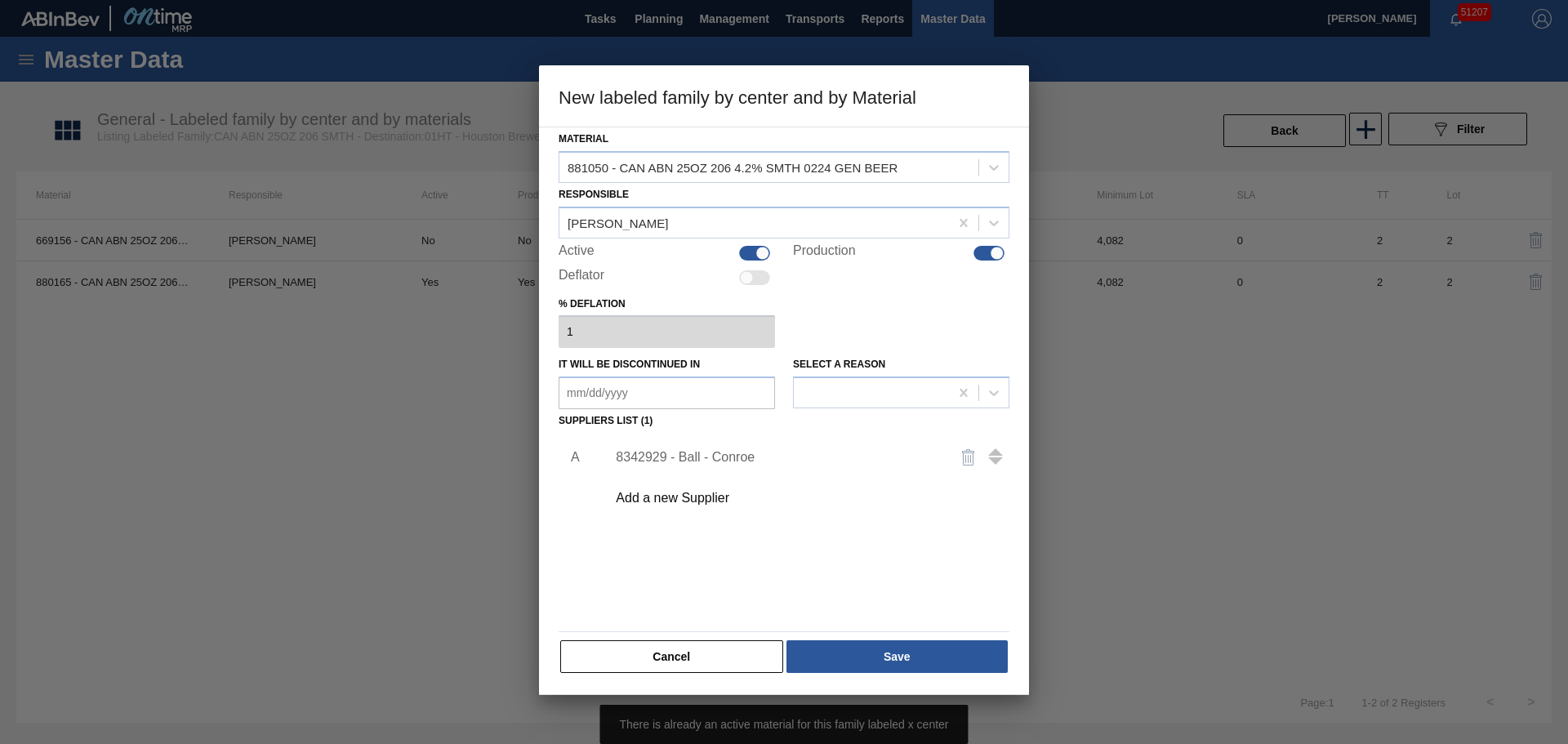
click at [754, 263] on div "Material 881050 - CAN ABN 25OZ 206 4.2% SMTH 0224 GEN BEER Responsible Isaiah D…" at bounding box center [784, 400] width 451 height 547
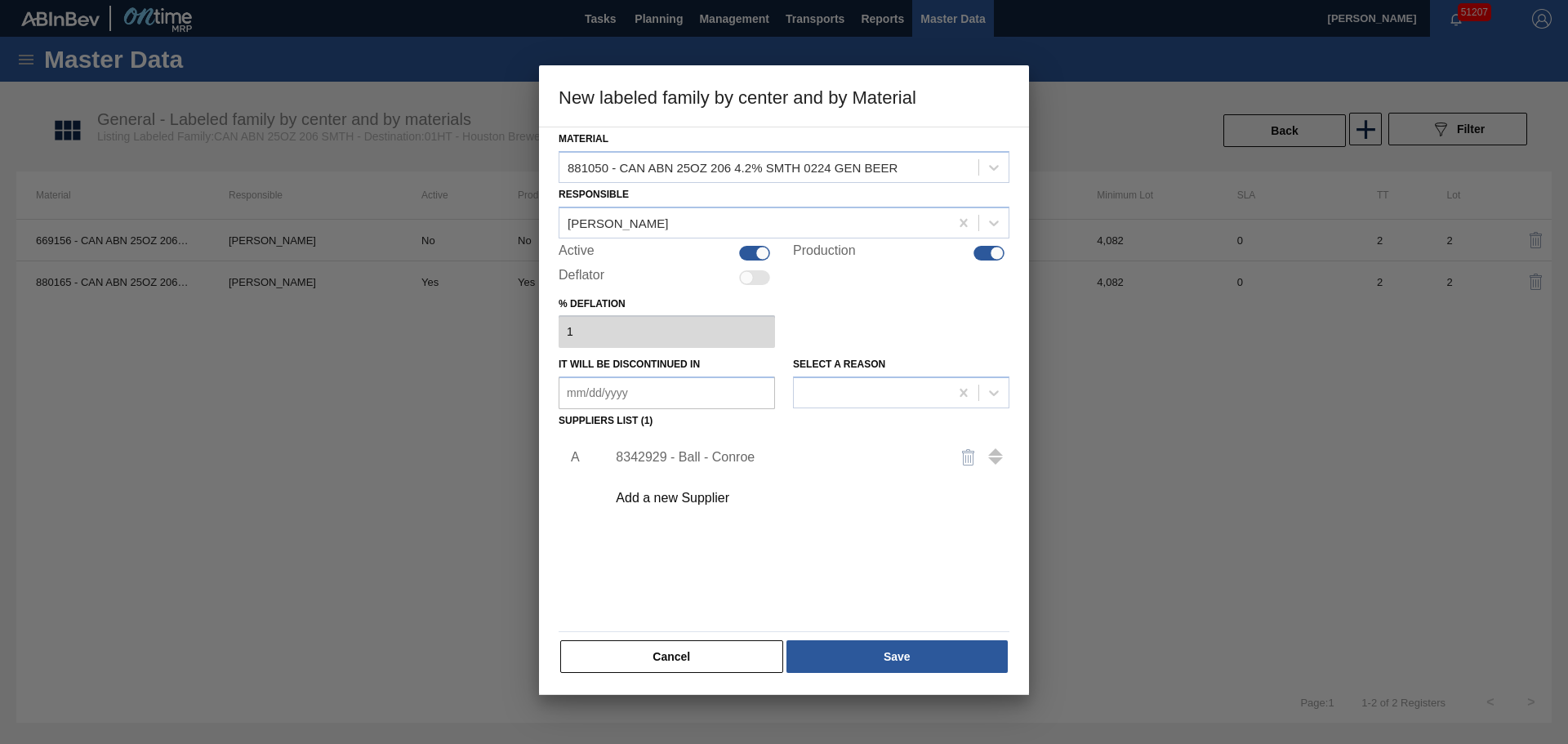
click at [758, 252] on div at bounding box center [762, 253] width 14 height 14
checkbox input "false"
click at [892, 656] on button "Save" at bounding box center [896, 657] width 221 height 33
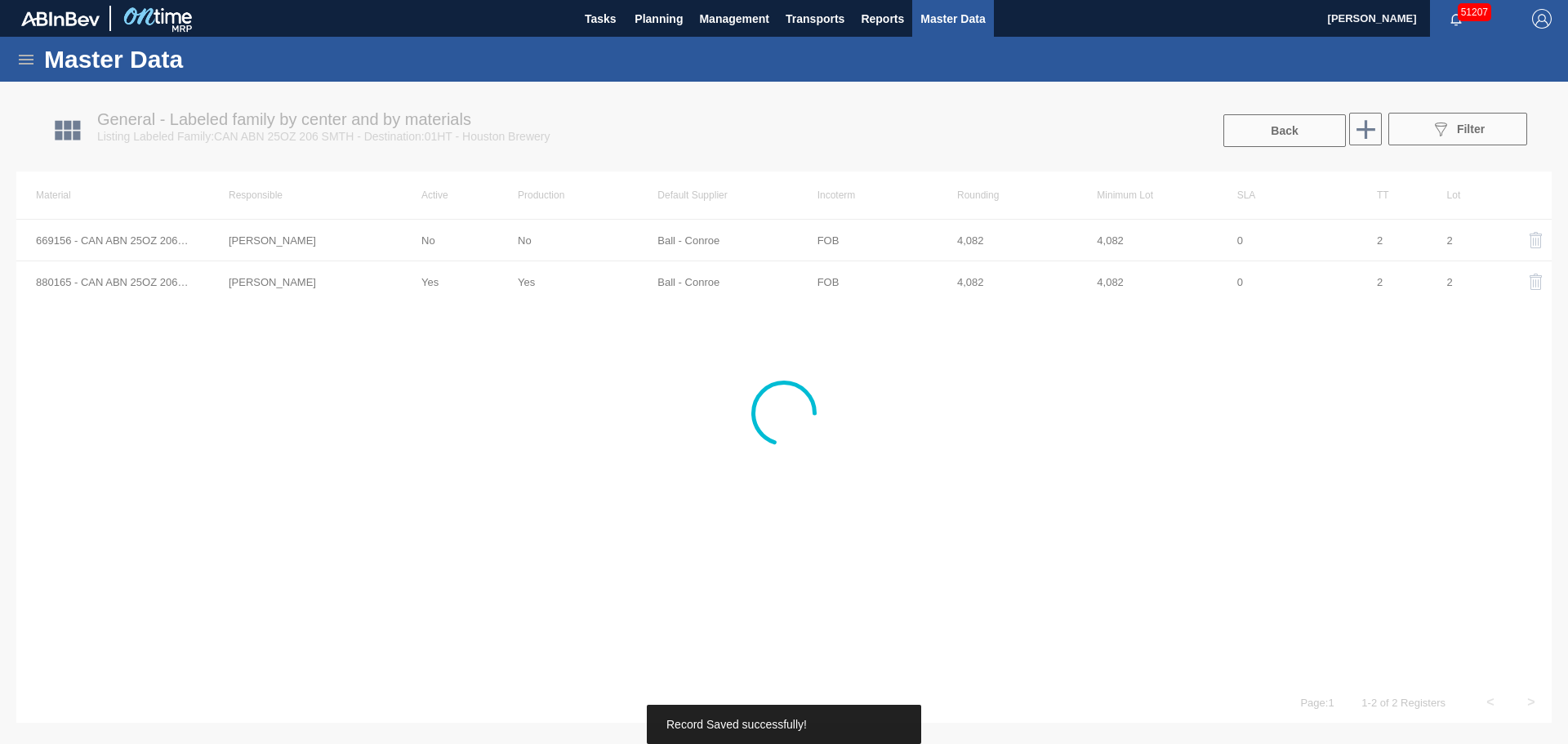
click at [288, 277] on div at bounding box center [784, 412] width 1568 height 663
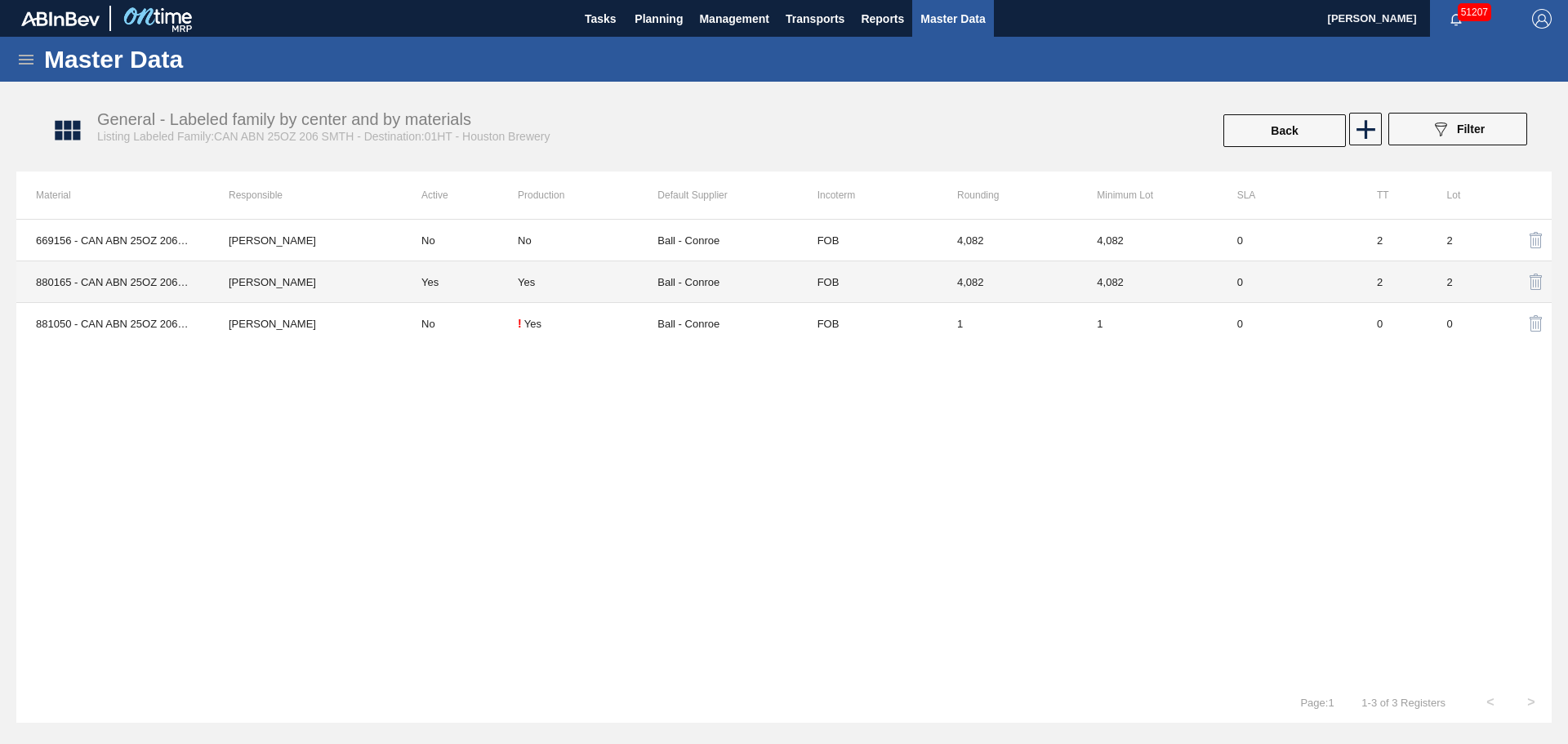
click at [288, 277] on td "[PERSON_NAME]" at bounding box center [304, 282] width 193 height 42
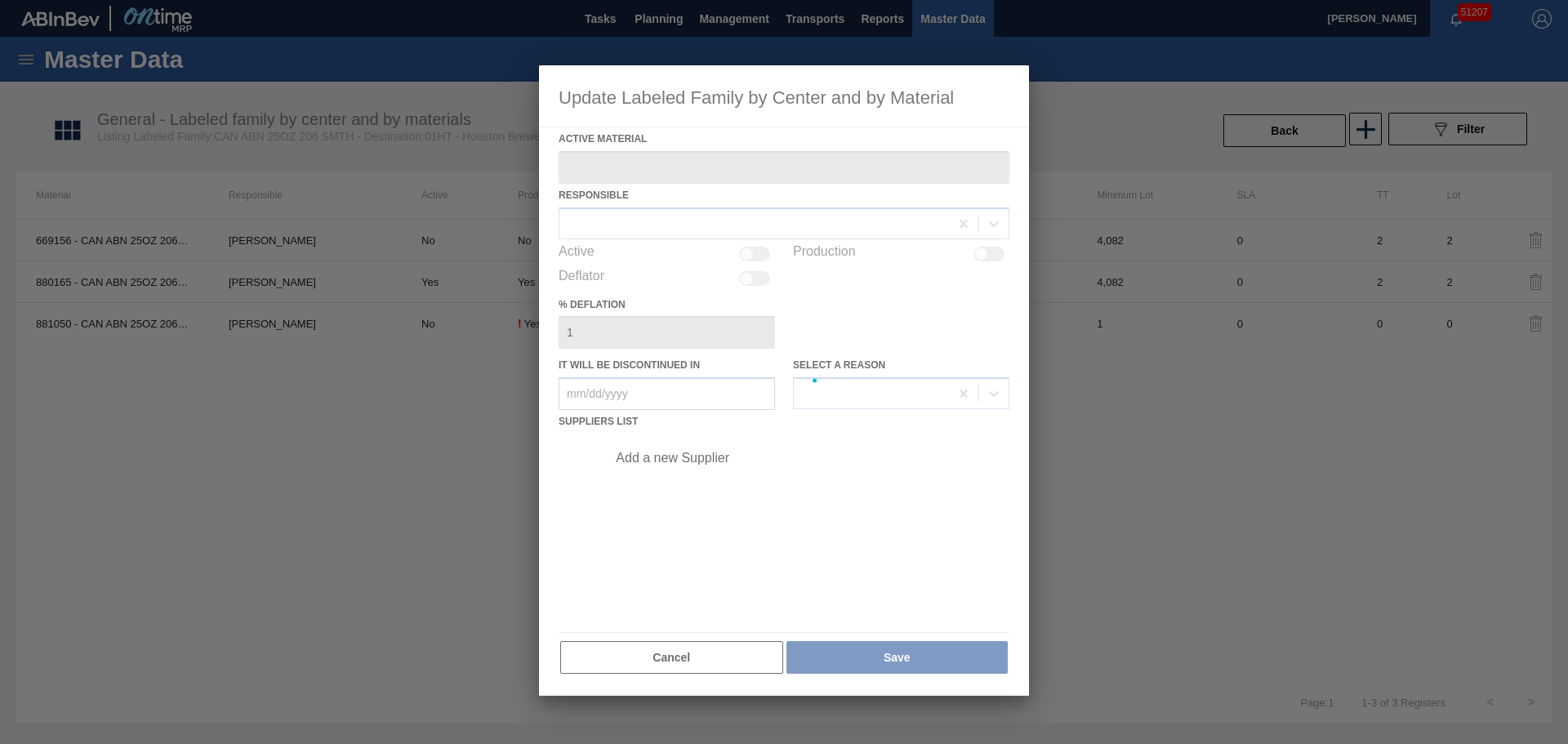
type Material "880165 - CAN ABN 25OZ 206 4.2% SMTH 0822 GEN BEER"
checkbox input "true"
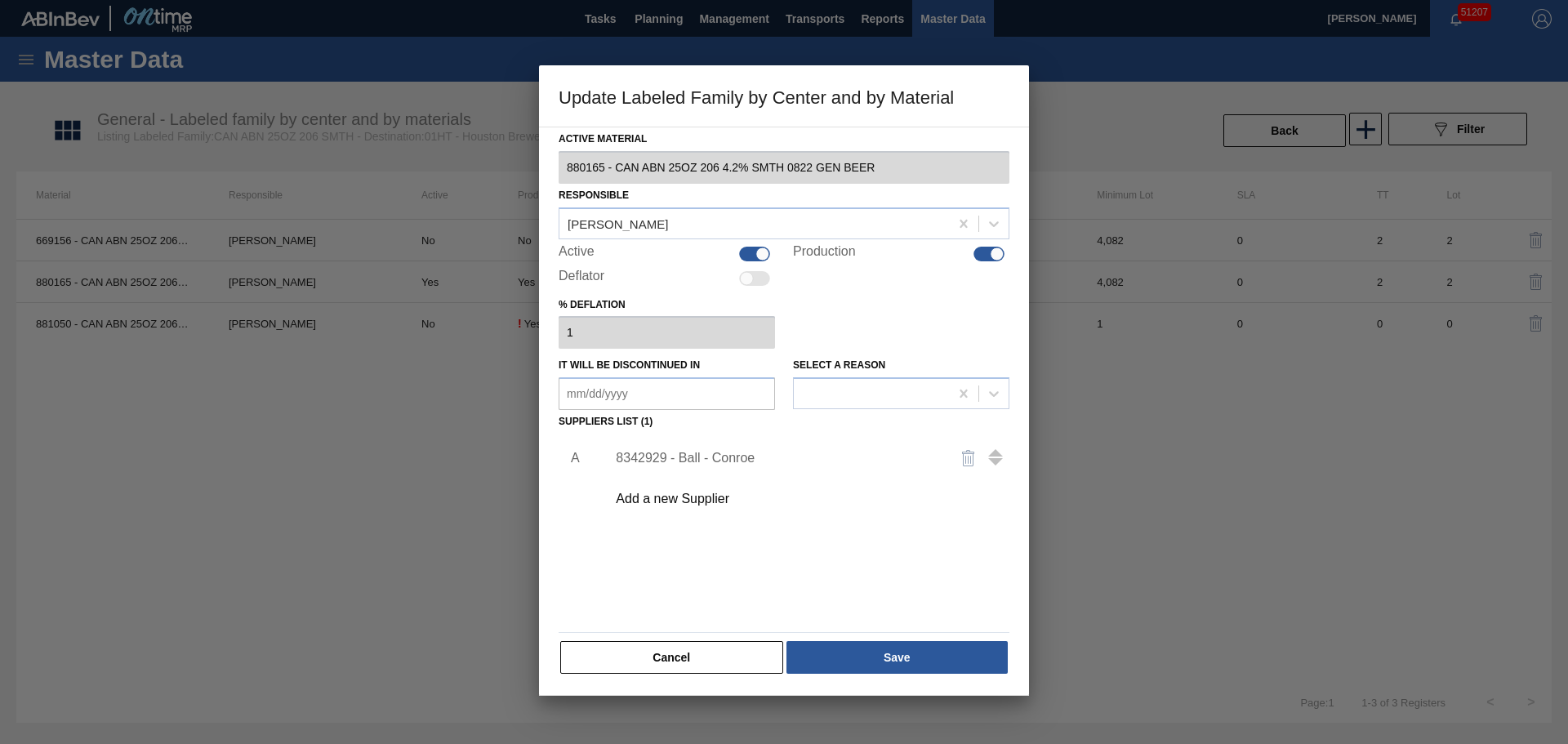
click at [762, 249] on div at bounding box center [762, 254] width 14 height 14
checkbox input "false"
click at [990, 254] on div at bounding box center [997, 254] width 14 height 14
checkbox input "false"
click at [910, 657] on button "Save" at bounding box center [896, 657] width 221 height 33
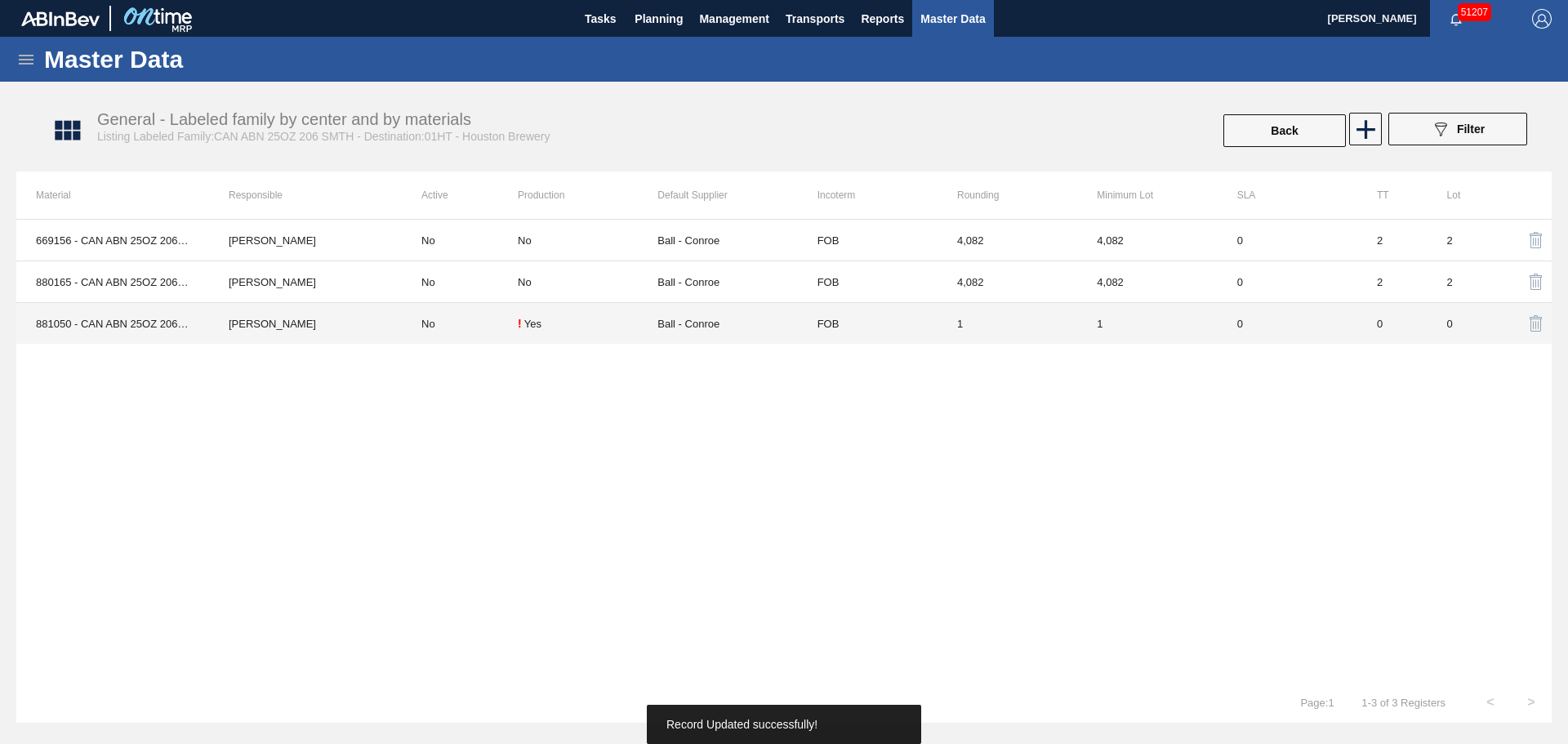
click at [491, 314] on td "No" at bounding box center [460, 323] width 116 height 42
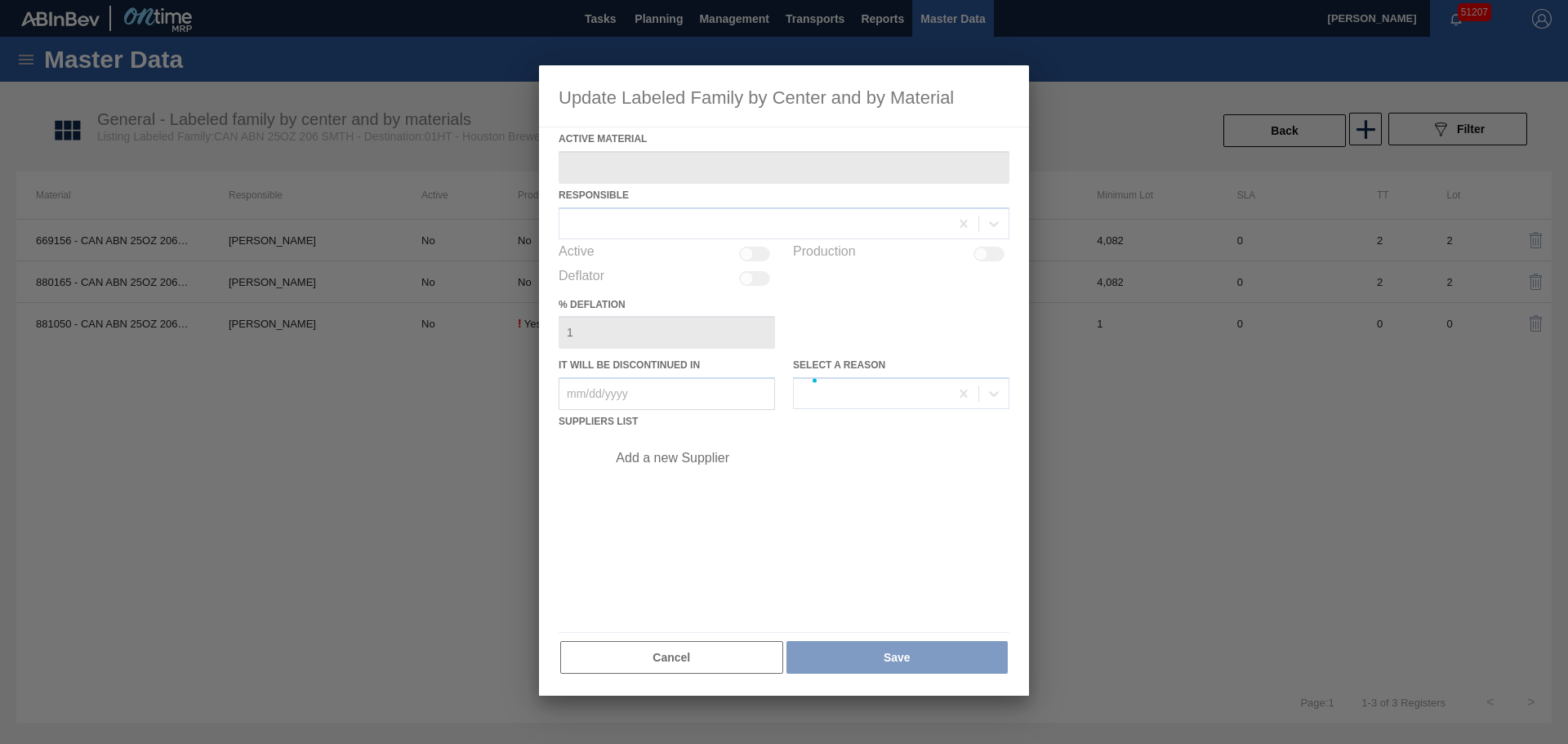
type Material "881050 - CAN ABN 25OZ 206 4.2% SMTH 0224 GEN BEER"
checkbox input "true"
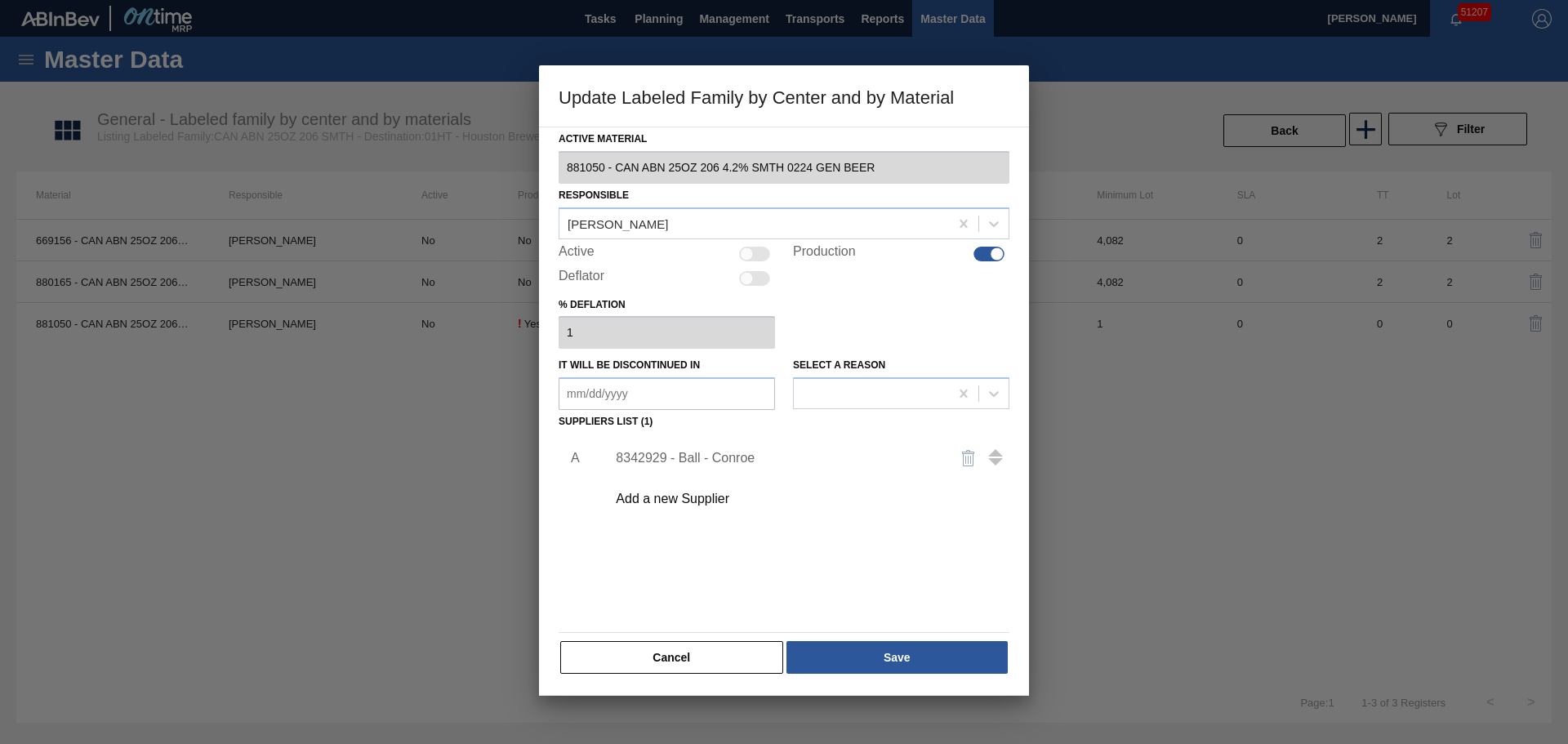
click at [766, 257] on div at bounding box center [754, 254] width 31 height 14
checkbox input "true"
click at [885, 649] on button "Save" at bounding box center [896, 657] width 221 height 33
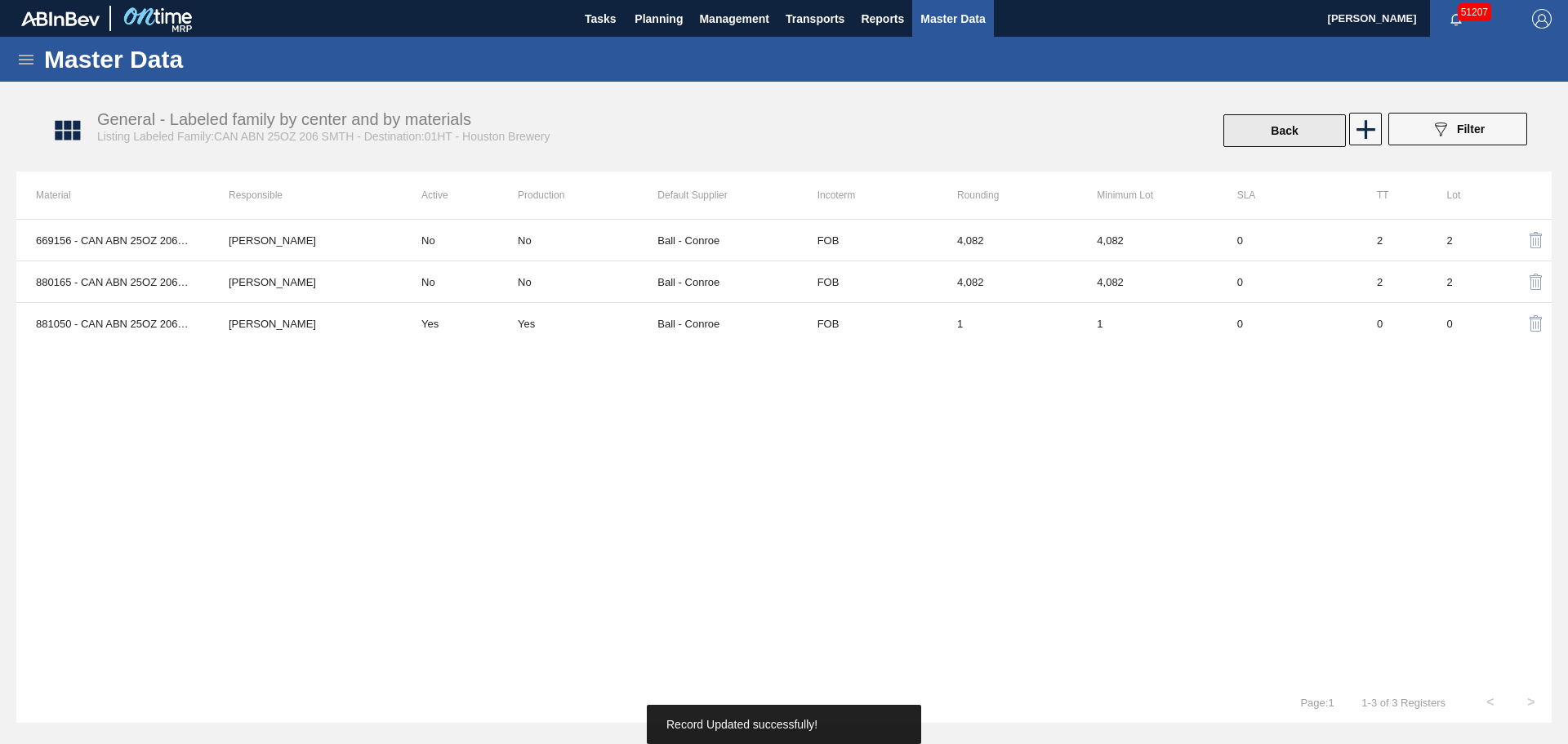
click at [1310, 140] on button "Back" at bounding box center [1284, 131] width 122 height 33
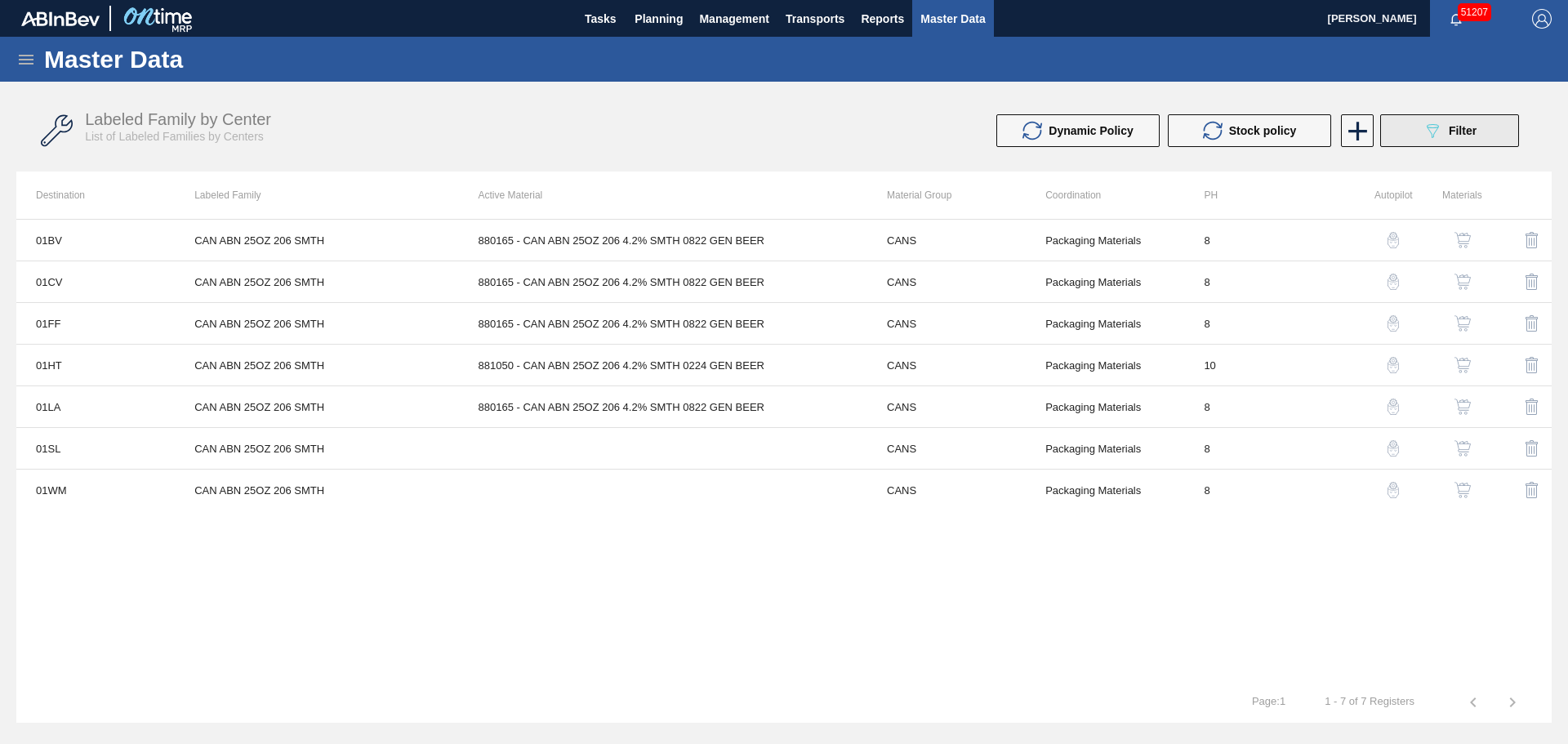
click at [1420, 128] on button "089F7B8B-B2A5-4AFE-B5C0-19BA573D28AC Filter" at bounding box center [1449, 131] width 139 height 33
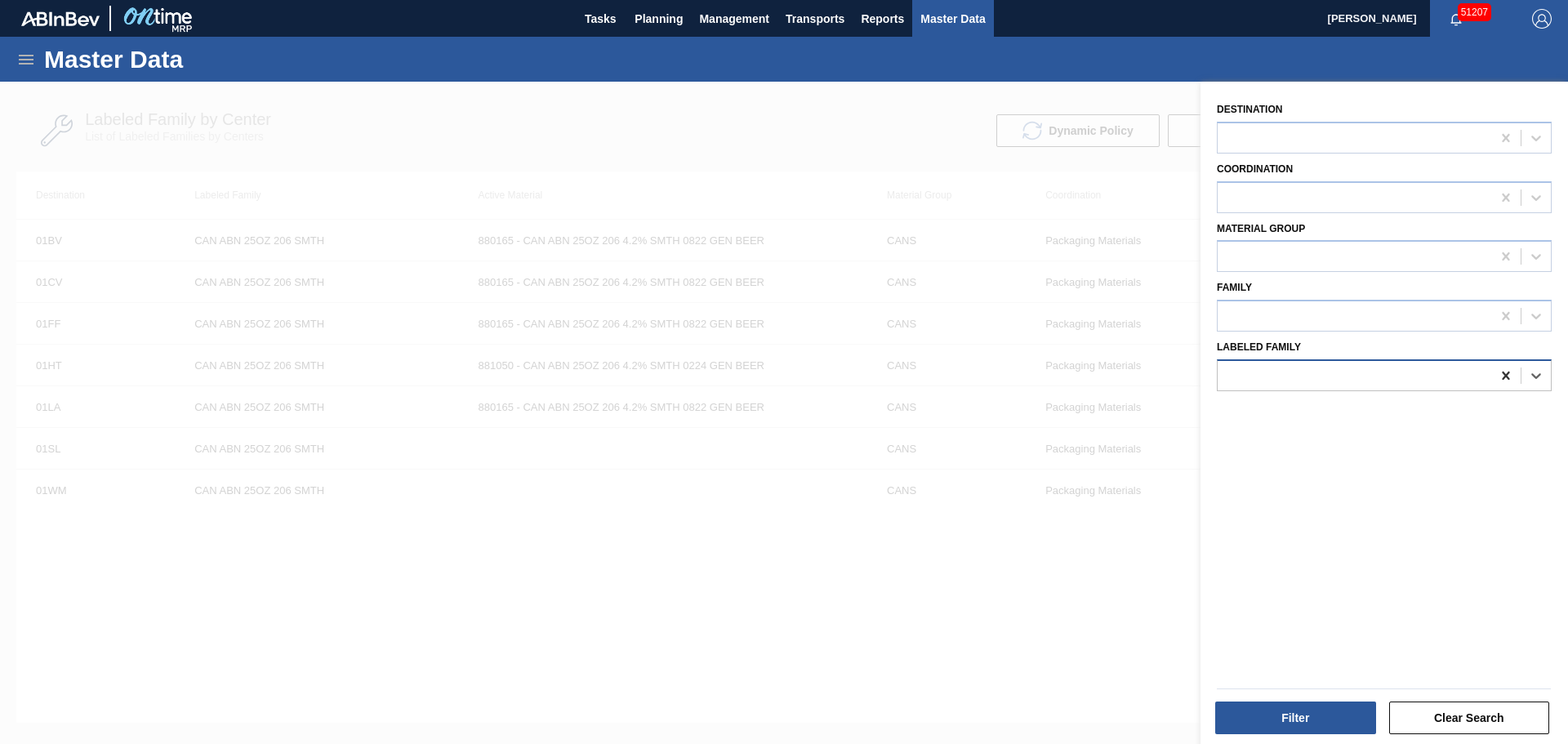
click at [1502, 372] on icon at bounding box center [1505, 376] width 8 height 8
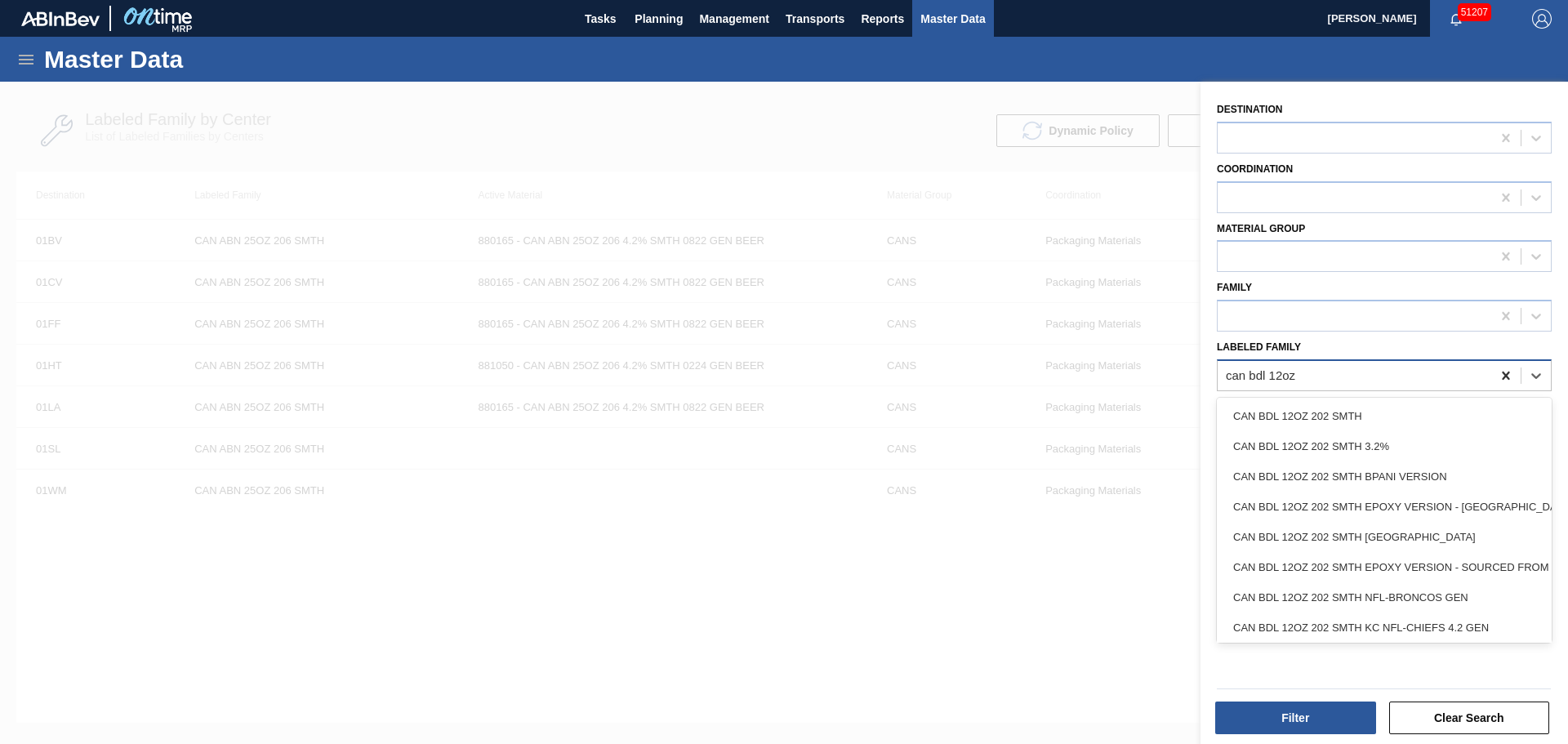
type Family "can bdl 12oz"
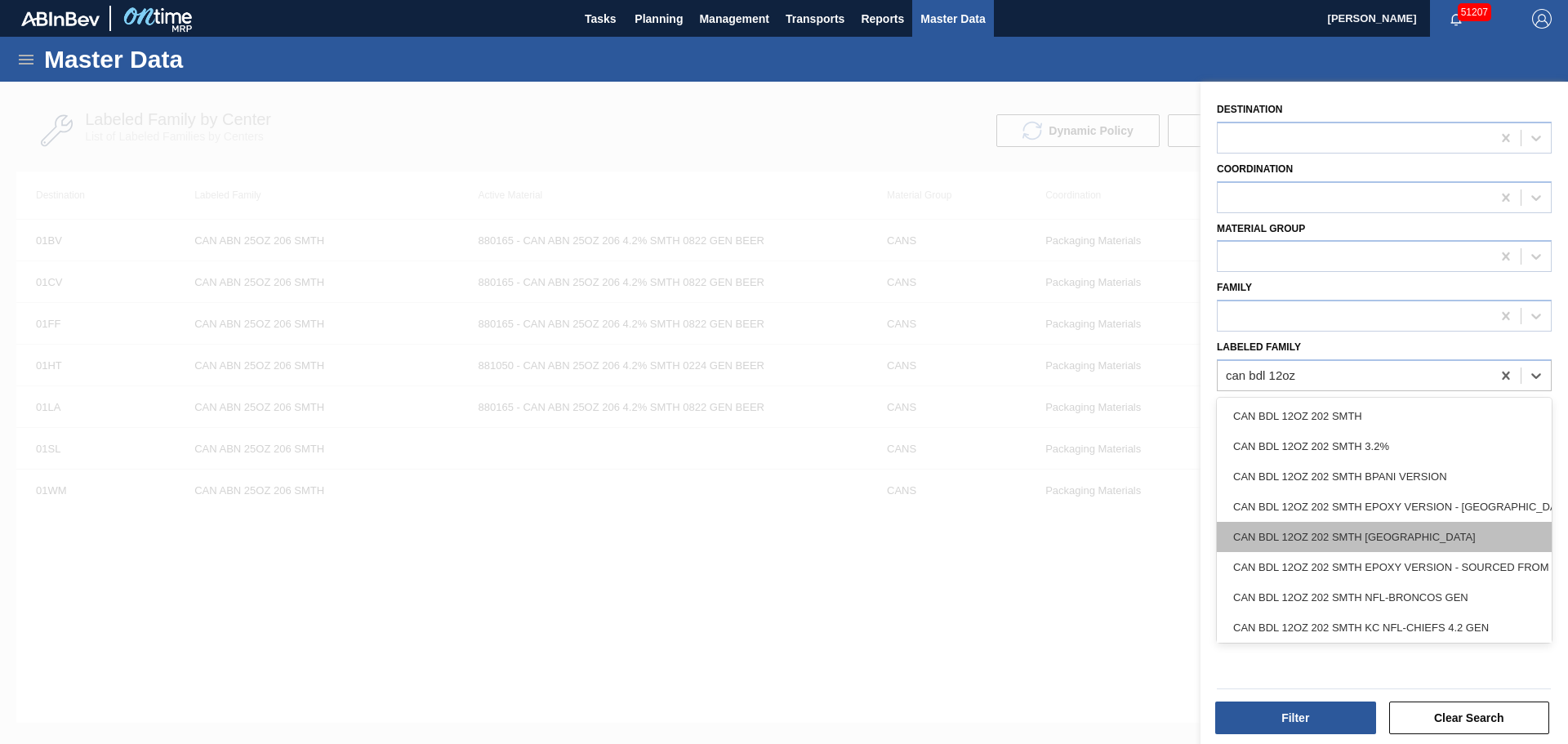
click at [1370, 541] on div "CAN BDL 12OZ 202 SMTH [GEOGRAPHIC_DATA]" at bounding box center [1384, 537] width 335 height 31
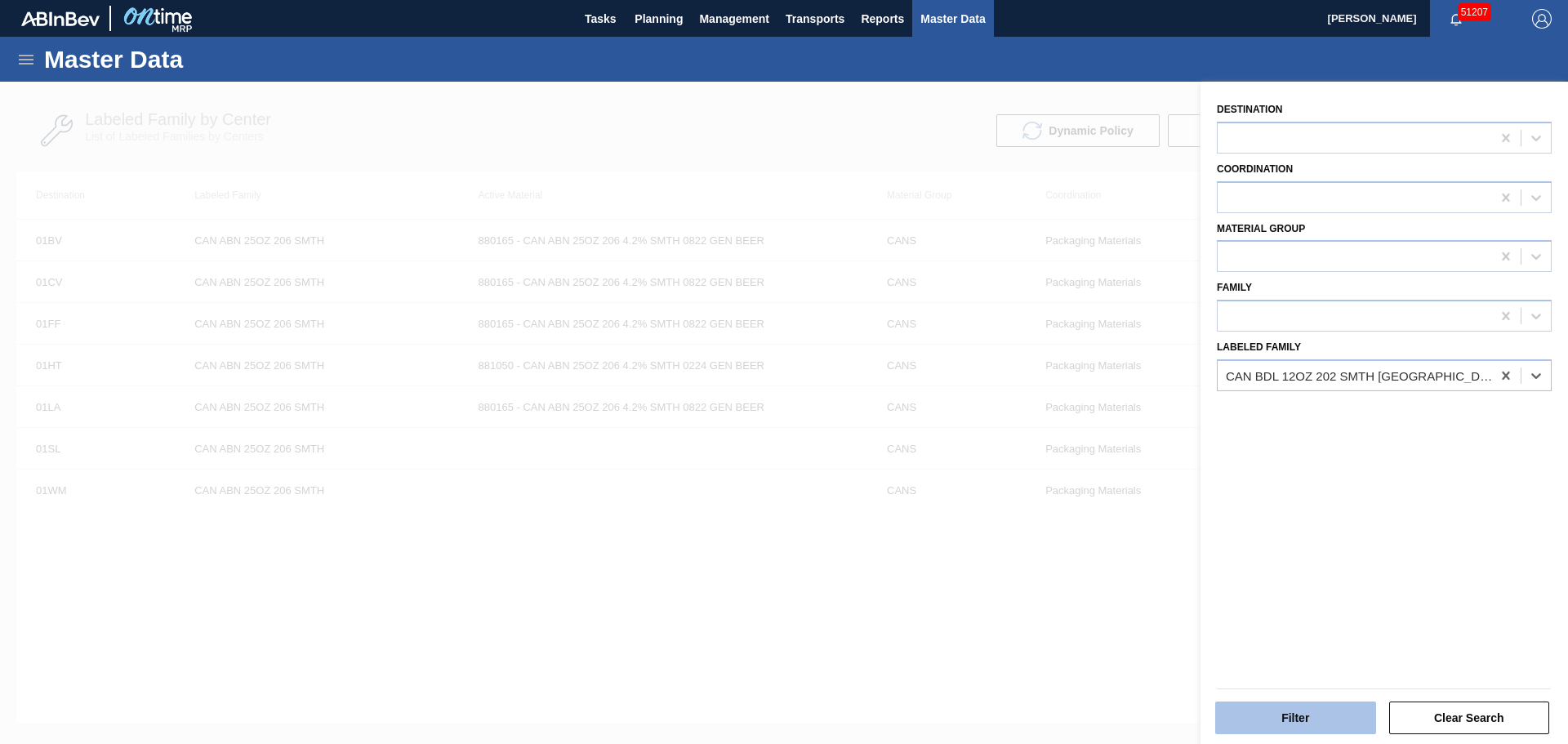
click at [1313, 720] on button "Filter" at bounding box center [1296, 718] width 161 height 33
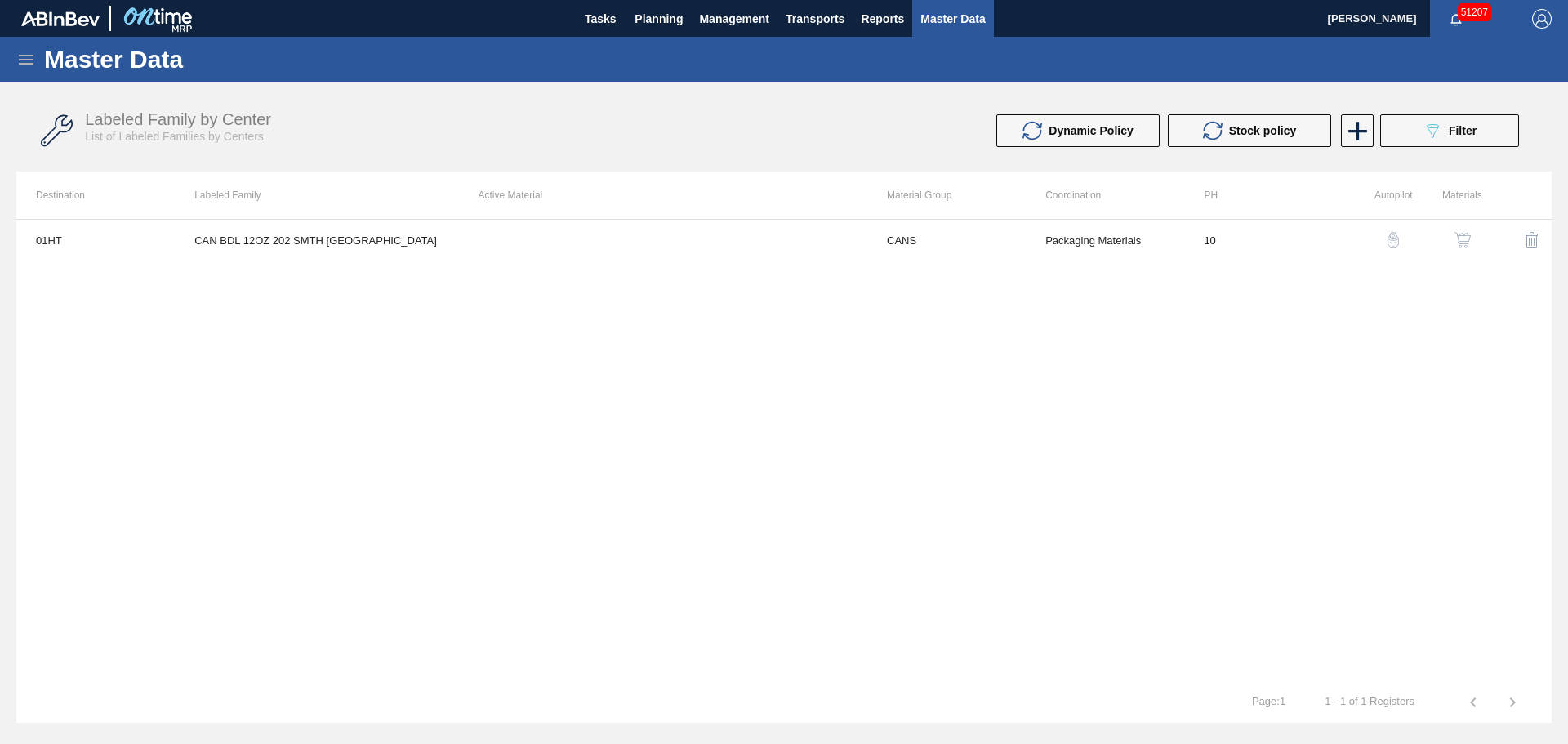
click at [1460, 241] on img "button" at bounding box center [1462, 239] width 16 height 16
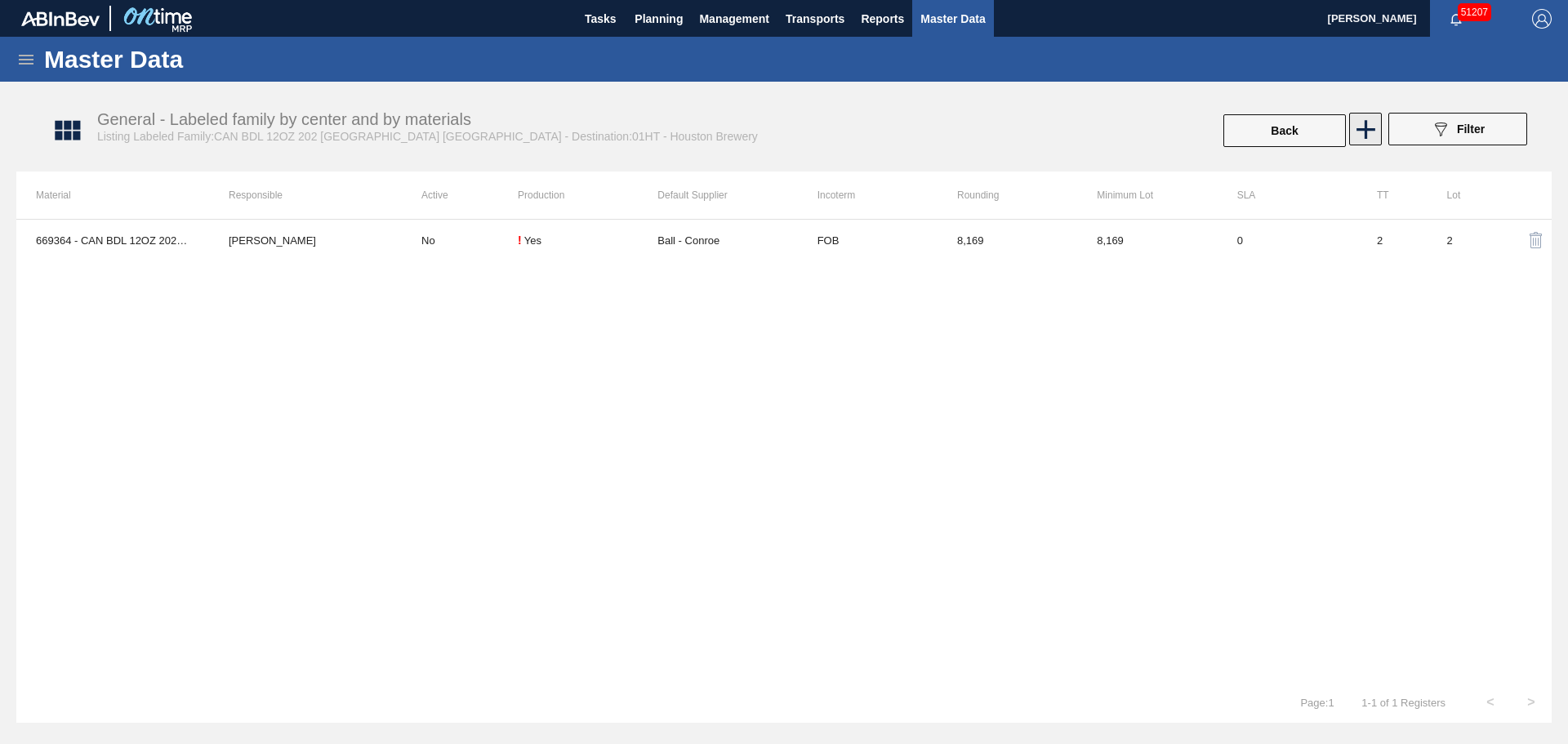
click at [1367, 131] on icon at bounding box center [1366, 130] width 32 height 32
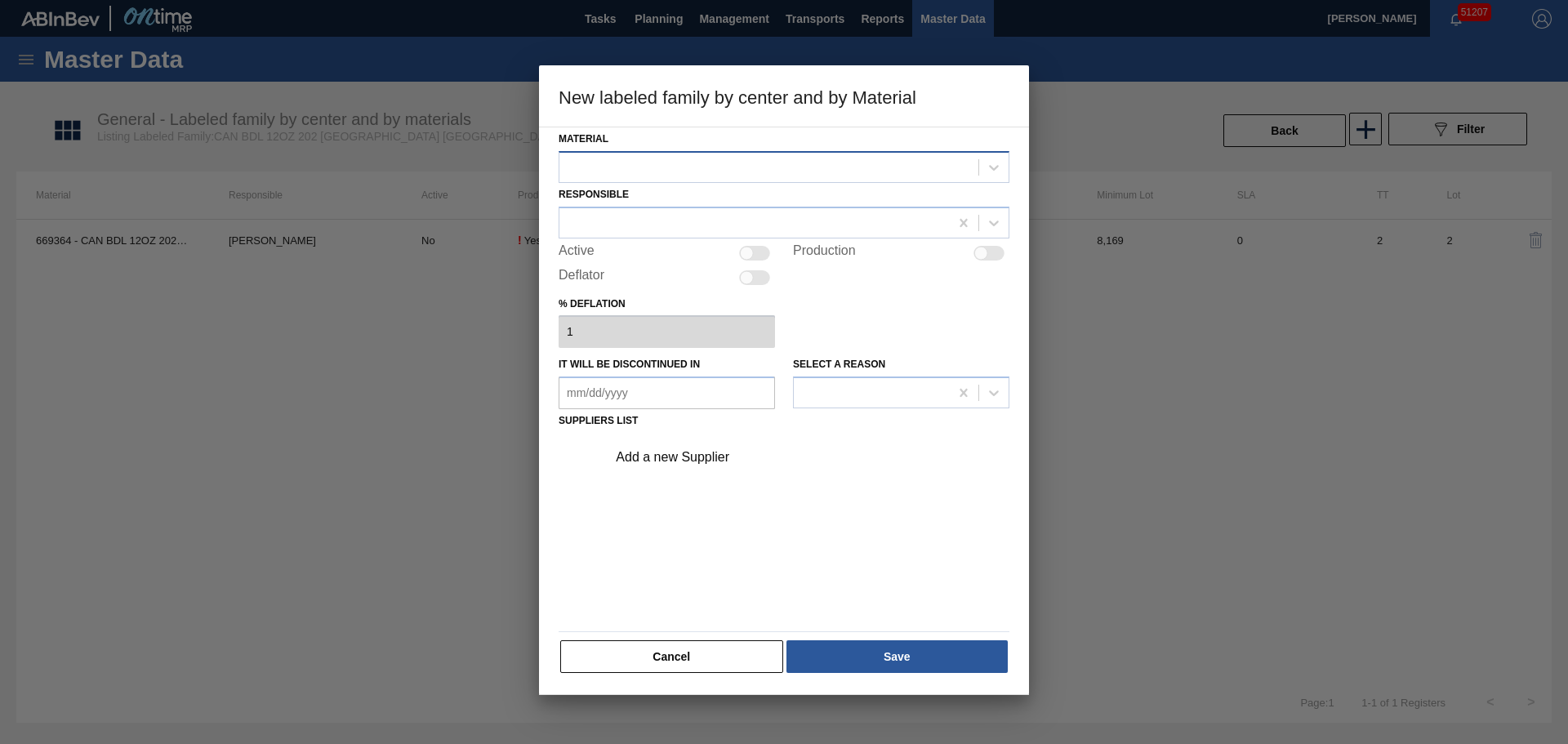
click at [690, 169] on div at bounding box center [769, 167] width 419 height 24
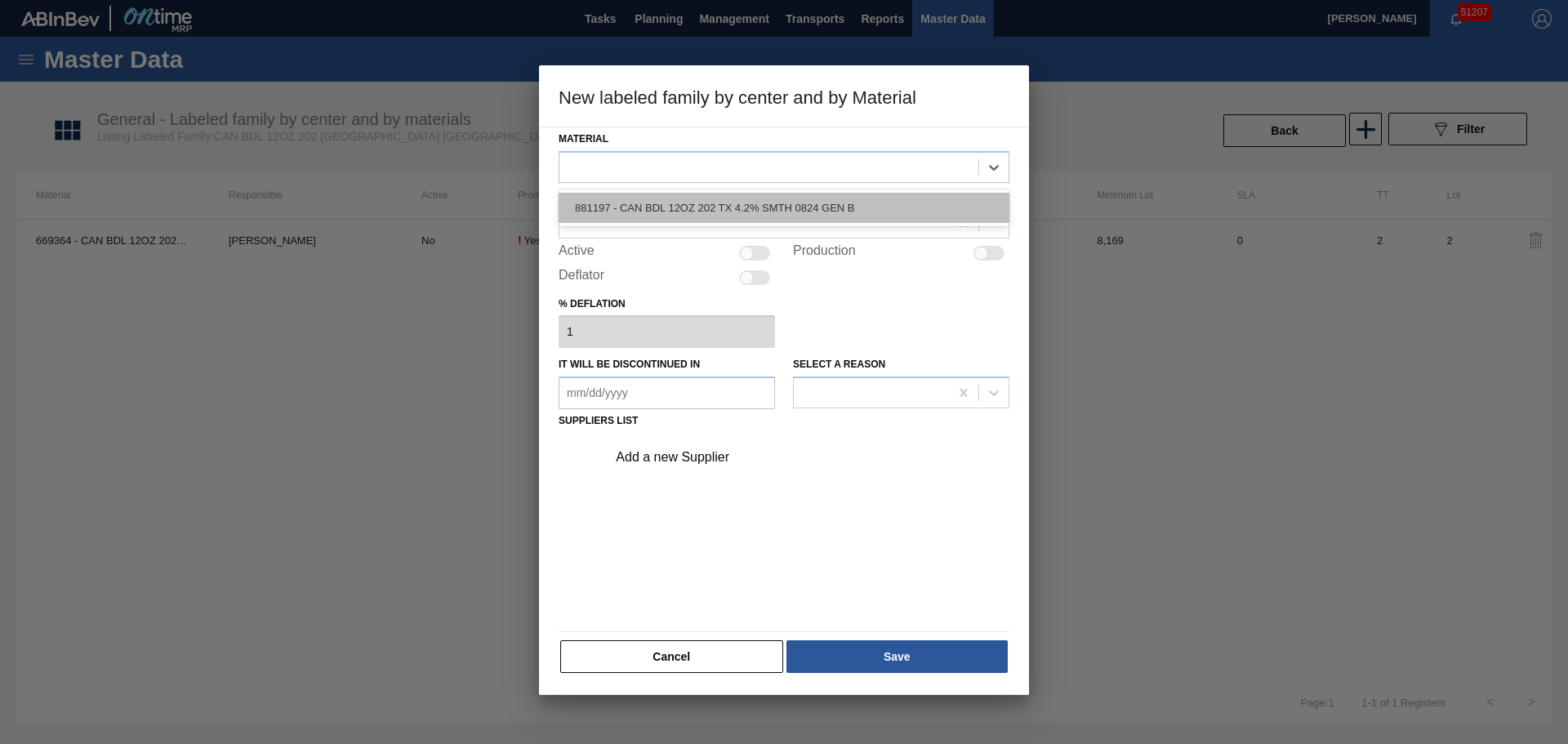
click at [681, 199] on div "881197 - CAN BDL 12OZ 202 TX 4.2% SMTH 0824 GEN B" at bounding box center [784, 208] width 451 height 31
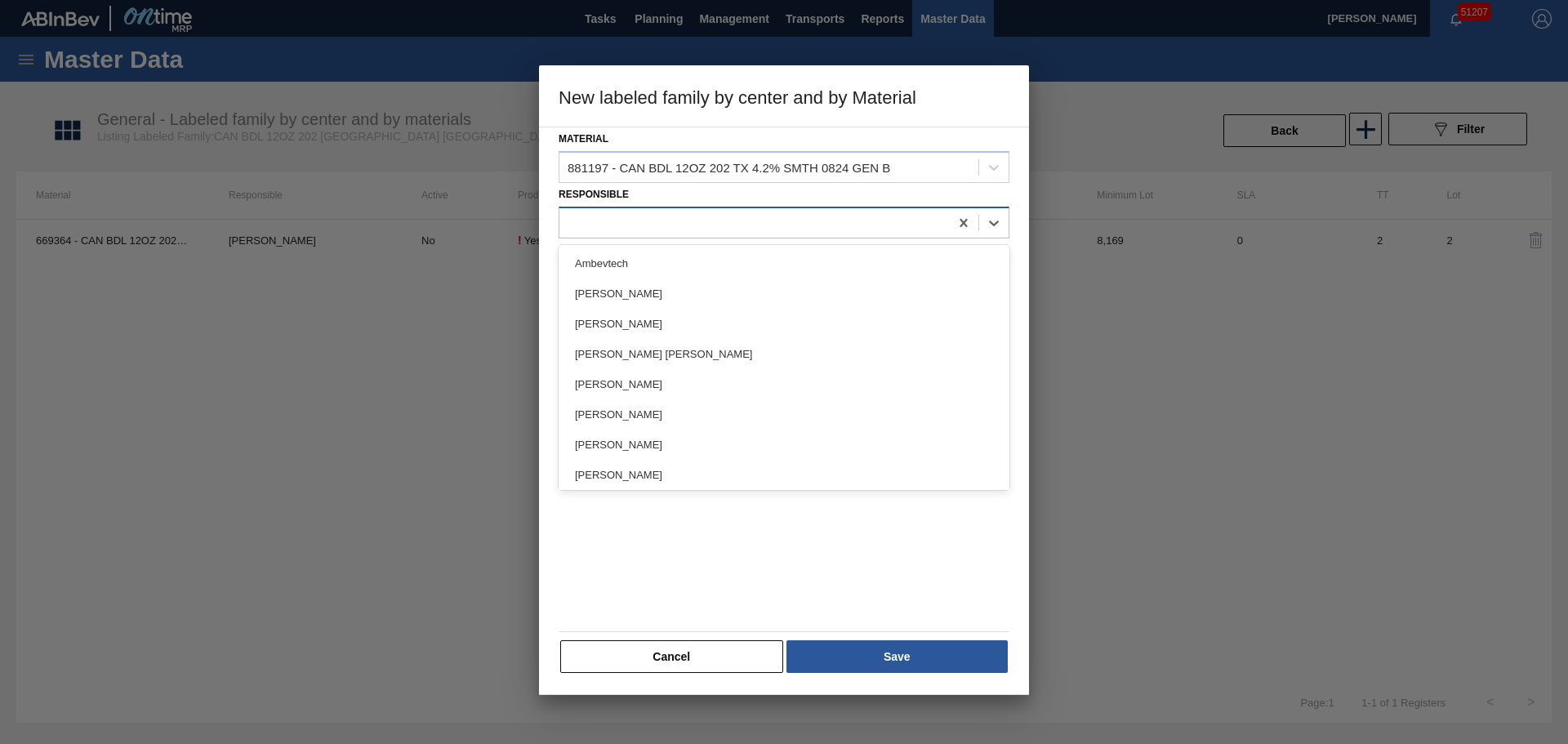
click at [659, 225] on div at bounding box center [754, 222] width 389 height 24
type input "duke"
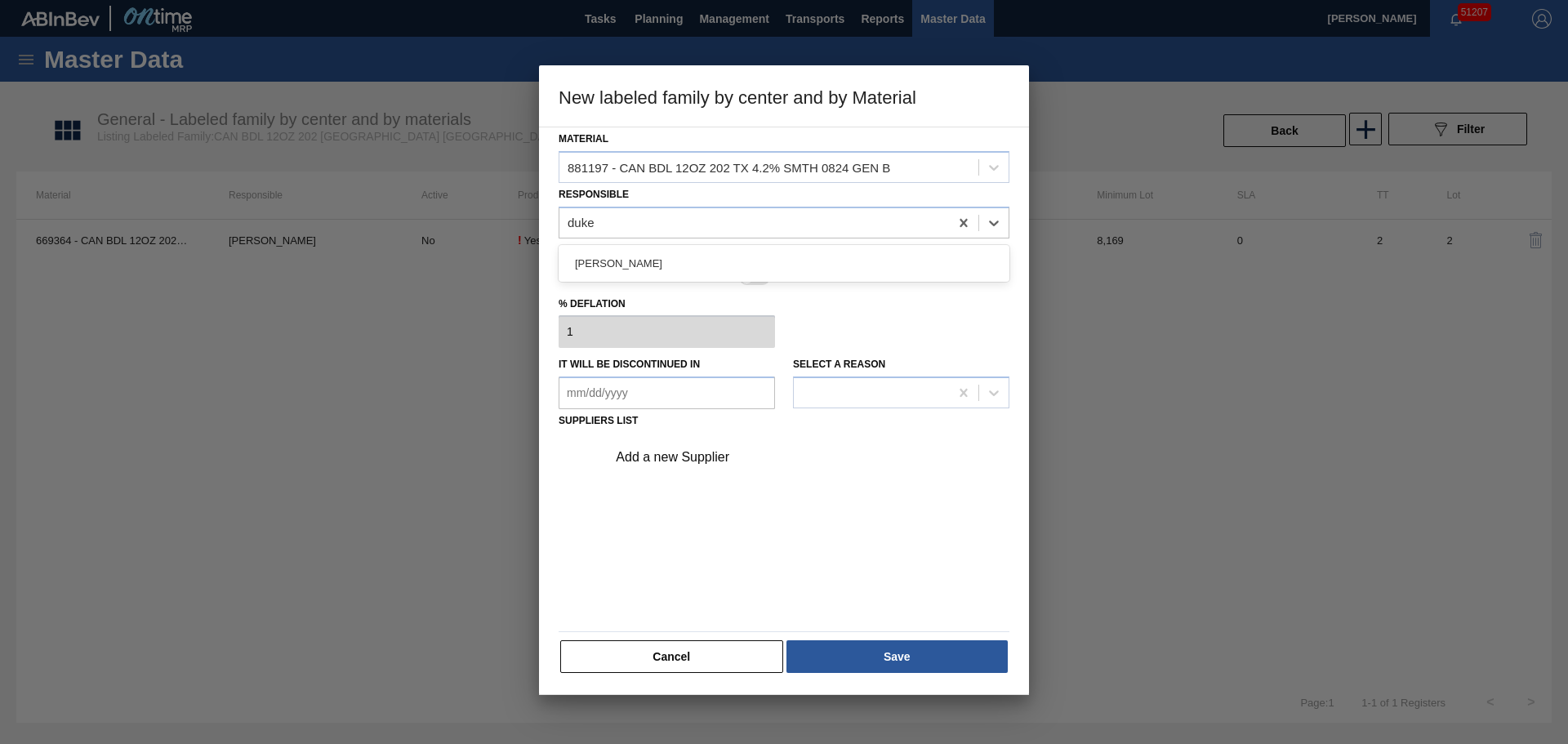
click at [571, 263] on div "[PERSON_NAME]" at bounding box center [784, 264] width 451 height 31
click at [756, 258] on div at bounding box center [754, 253] width 31 height 14
checkbox input "true"
click at [735, 463] on div "Add a new Supplier" at bounding box center [775, 457] width 320 height 14
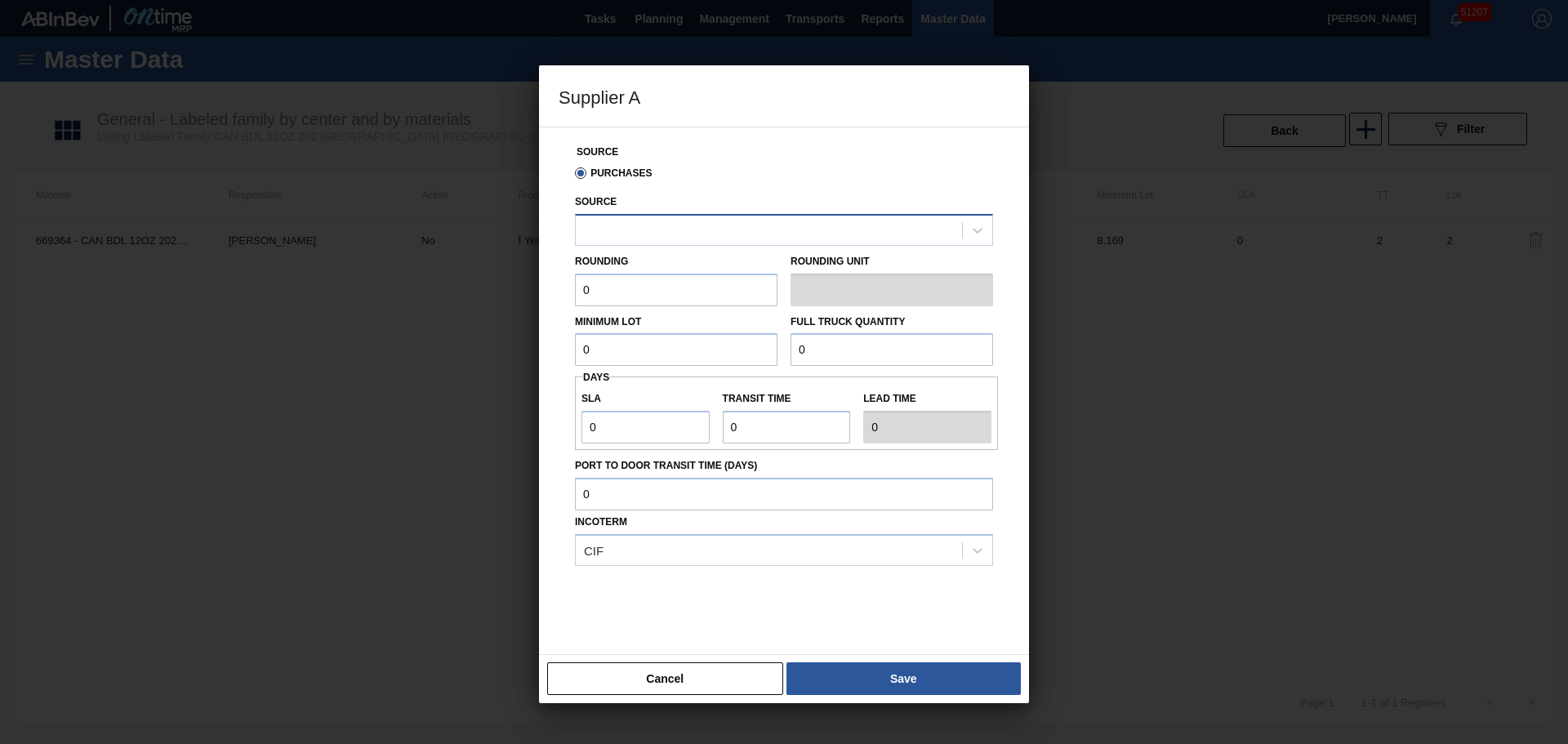
click at [695, 231] on div at bounding box center [768, 230] width 386 height 24
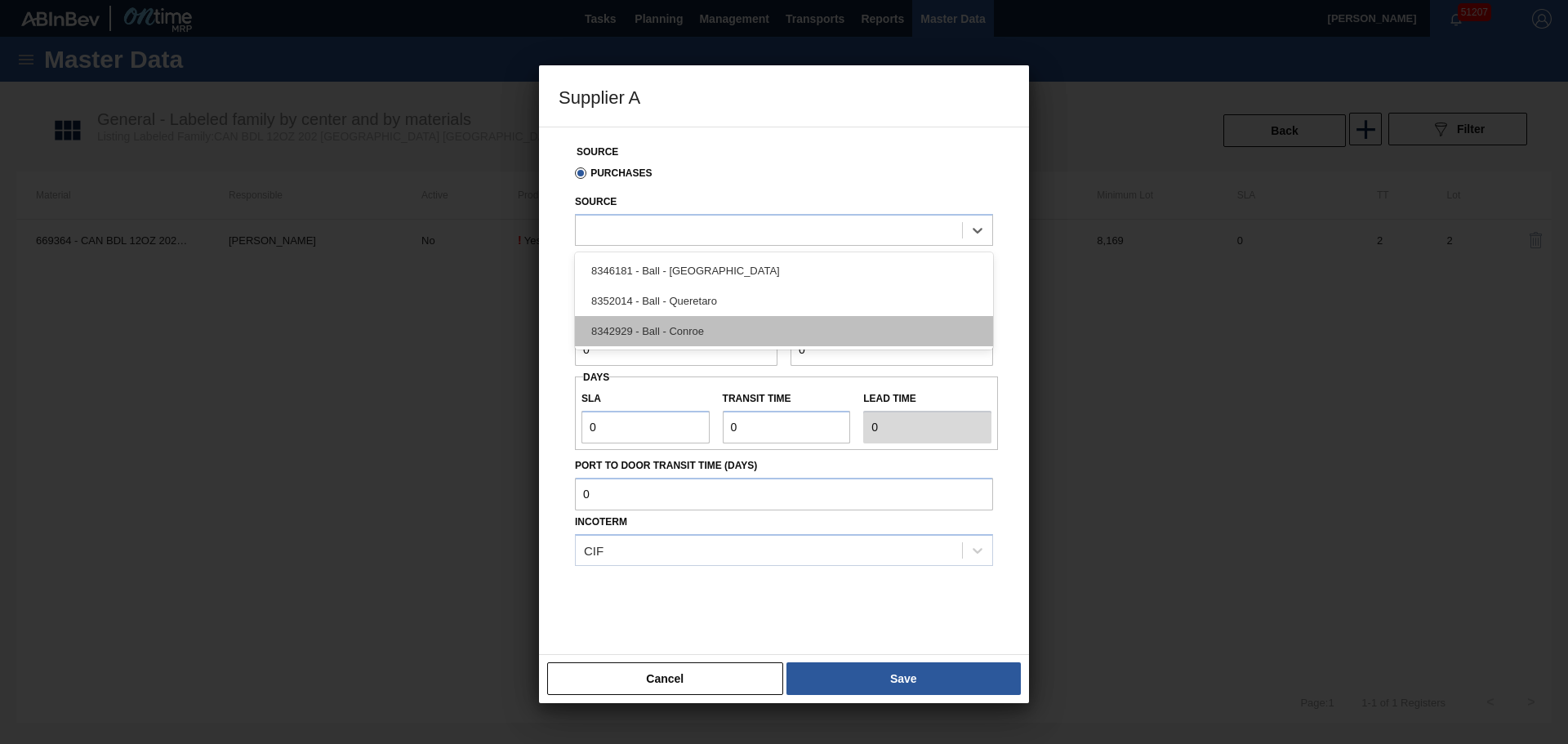
click at [676, 326] on div "8342929 - Ball - Conroe" at bounding box center [784, 332] width 418 height 31
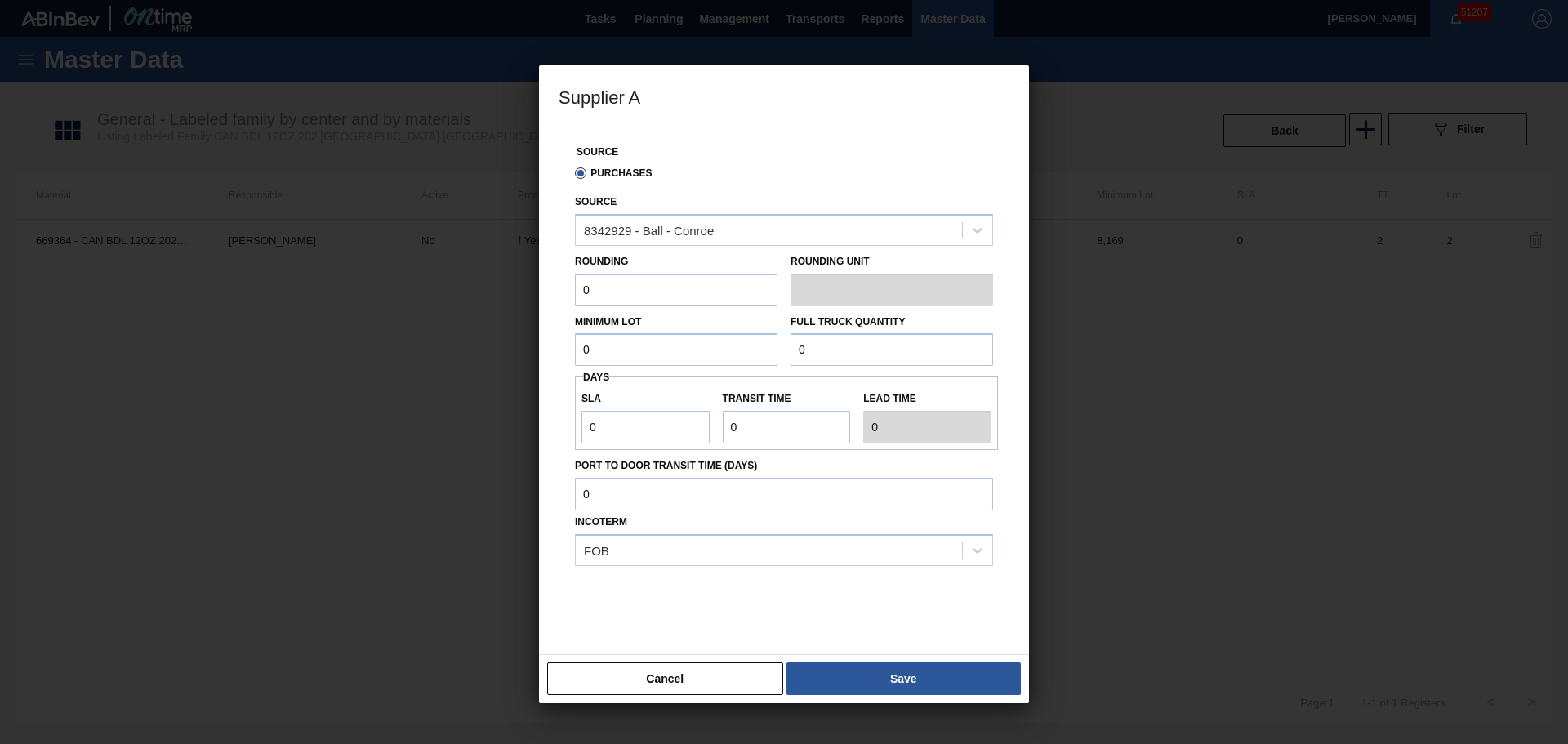
click at [681, 289] on input "0" at bounding box center [676, 290] width 203 height 33
type input "1"
click at [913, 679] on button "Save" at bounding box center [903, 679] width 234 height 33
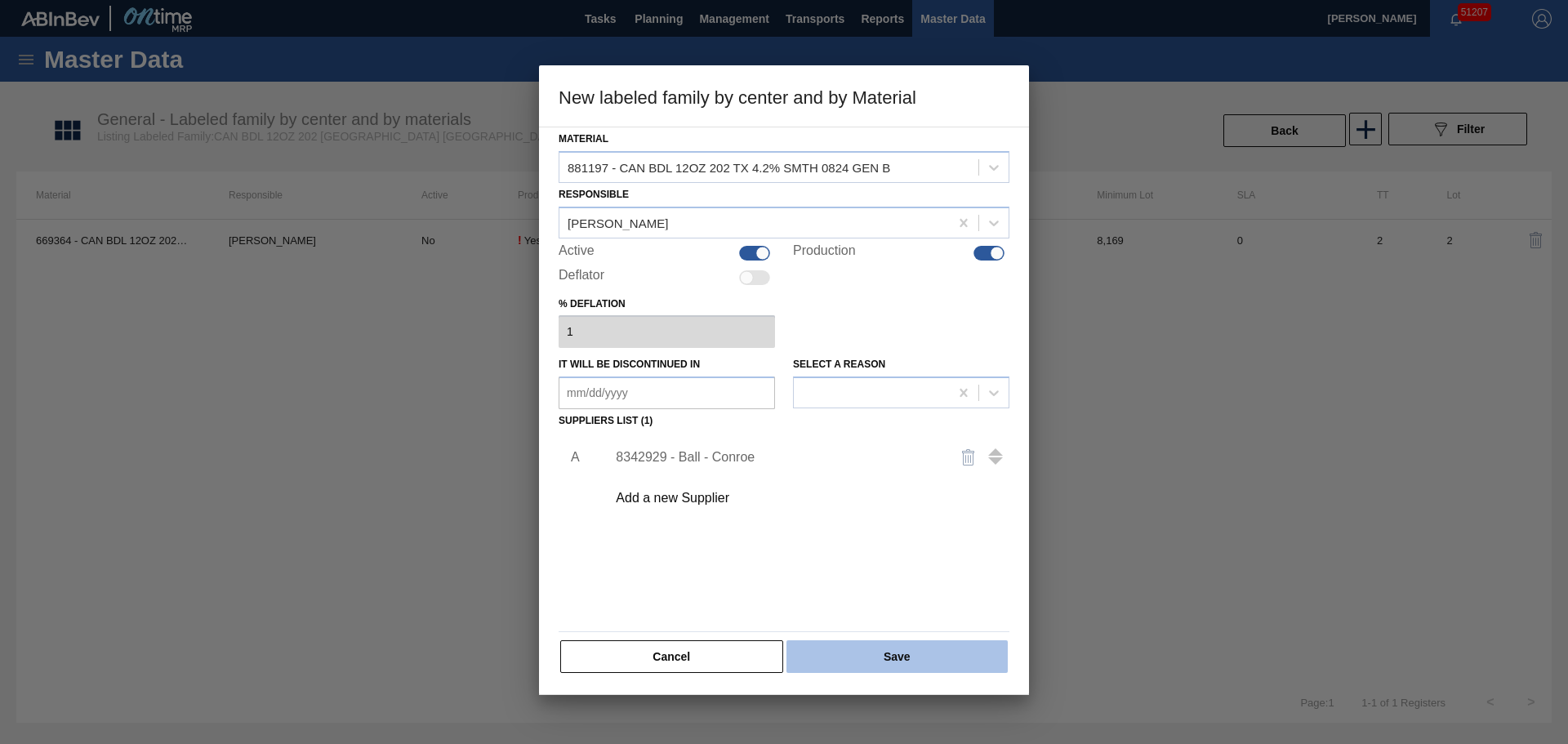
click at [889, 642] on button "Save" at bounding box center [896, 657] width 221 height 33
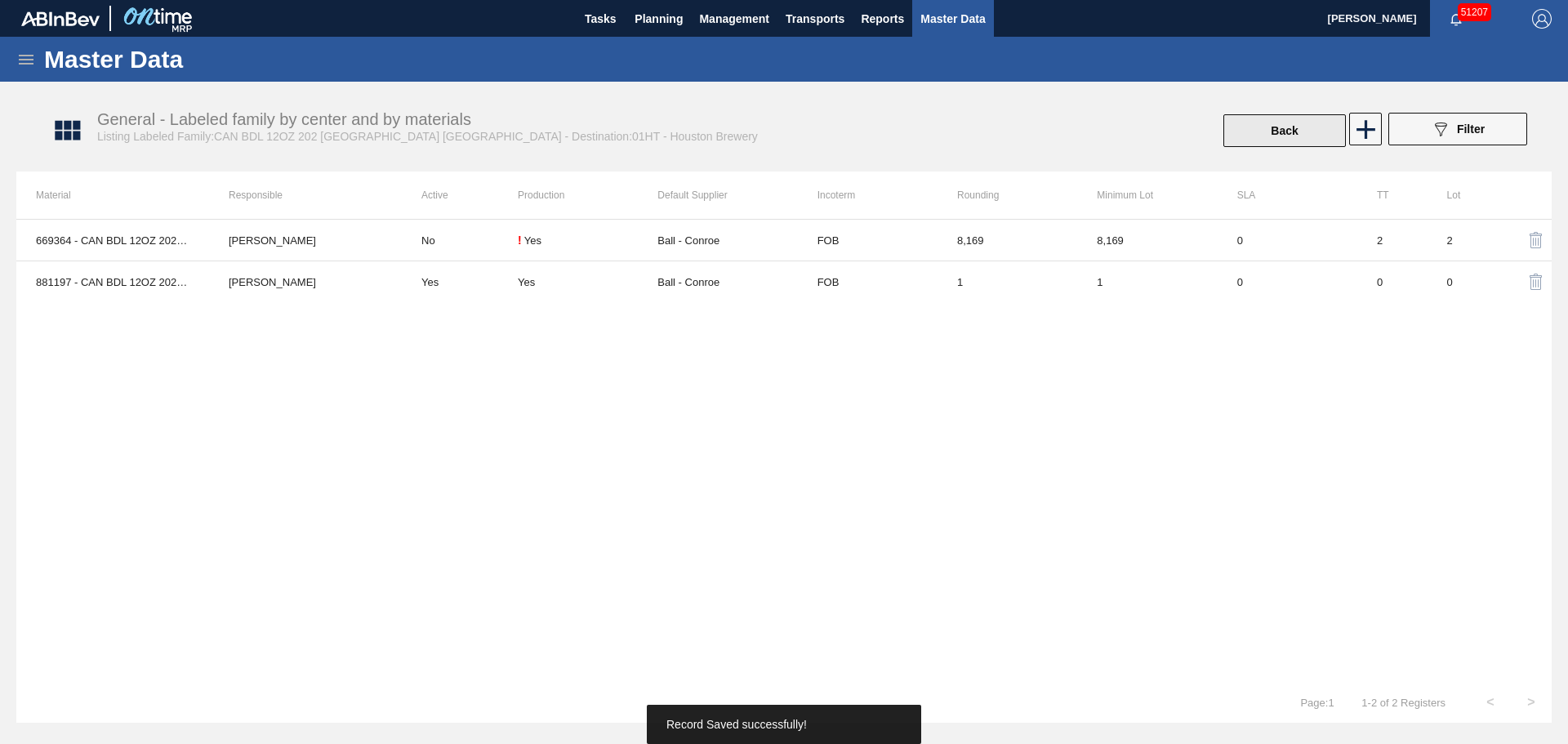
click at [1247, 137] on button "Back" at bounding box center [1284, 131] width 122 height 33
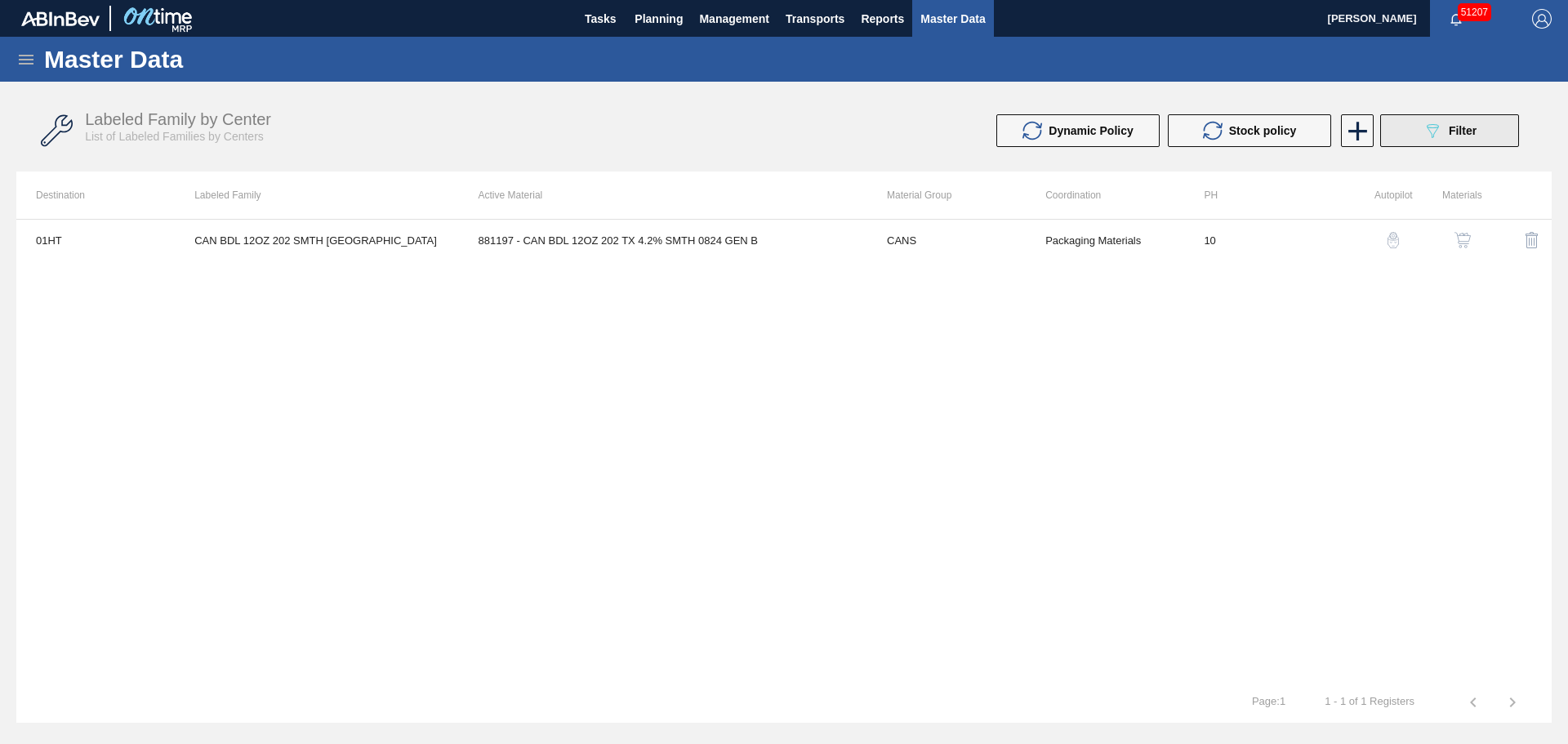
click at [1427, 128] on icon at bounding box center [1432, 131] width 12 height 14
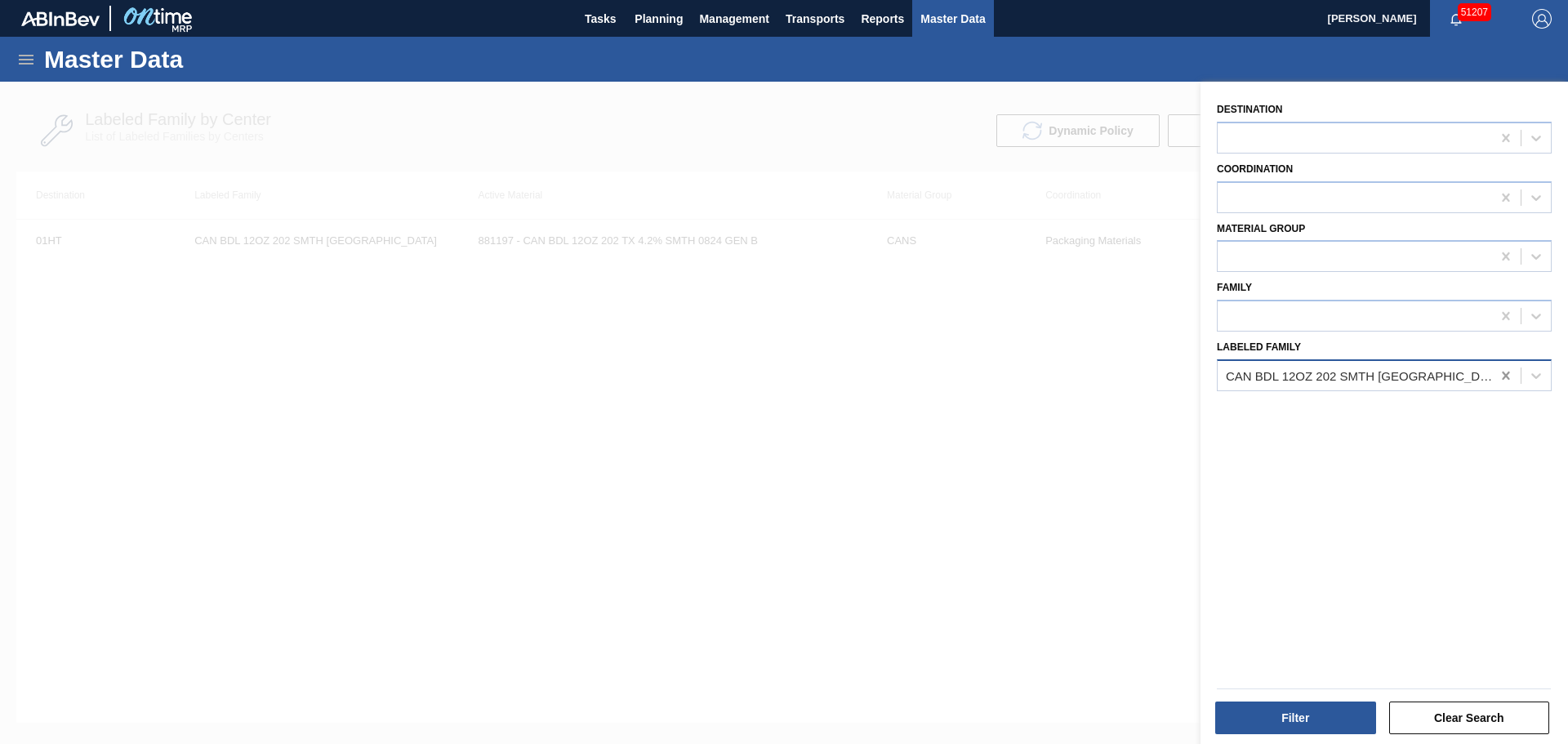
click at [1504, 370] on icon at bounding box center [1505, 375] width 16 height 16
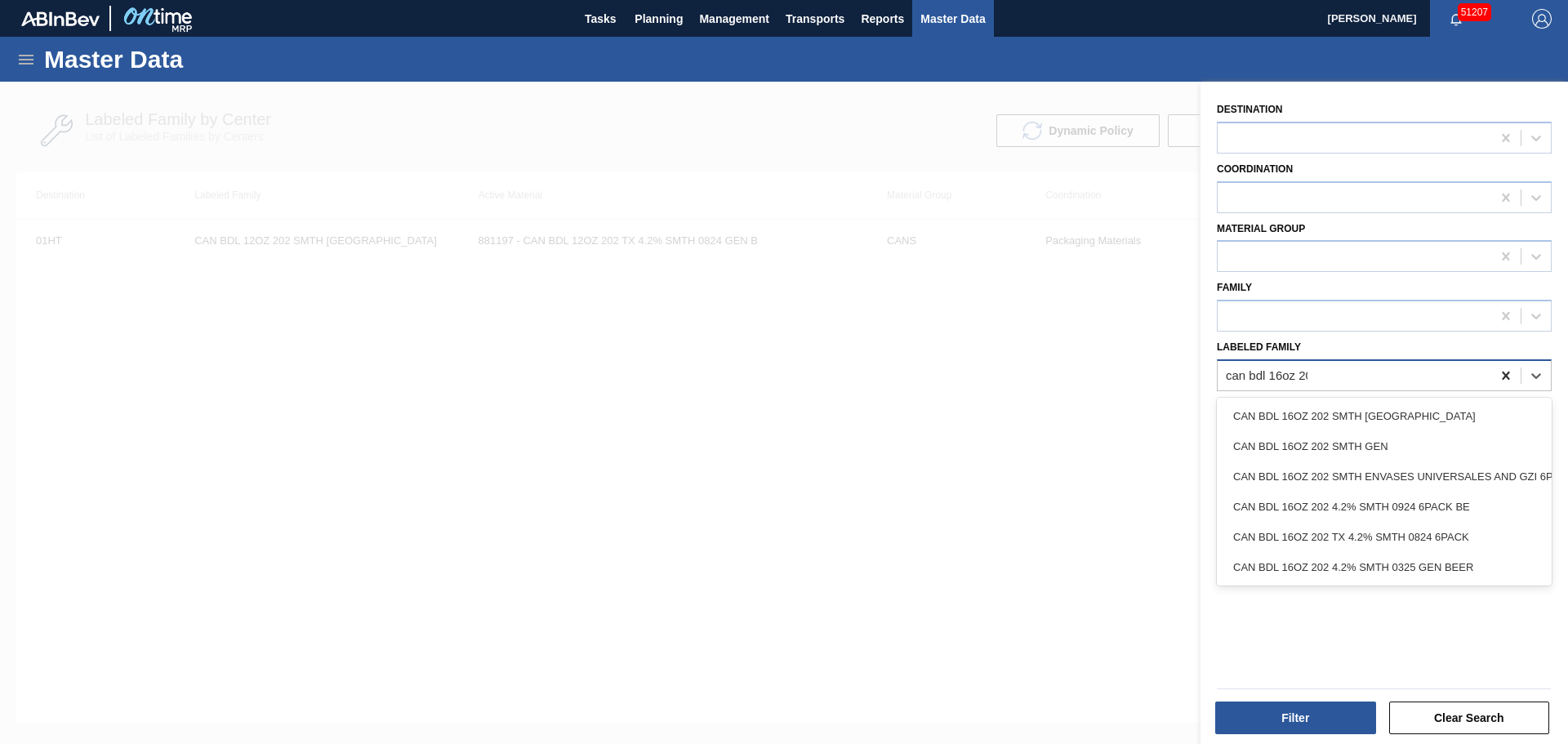
type Family "can bdl 16oz 202"
click at [1340, 414] on div "CAN BDL 16OZ 202 SMTH [GEOGRAPHIC_DATA]" at bounding box center [1384, 417] width 335 height 31
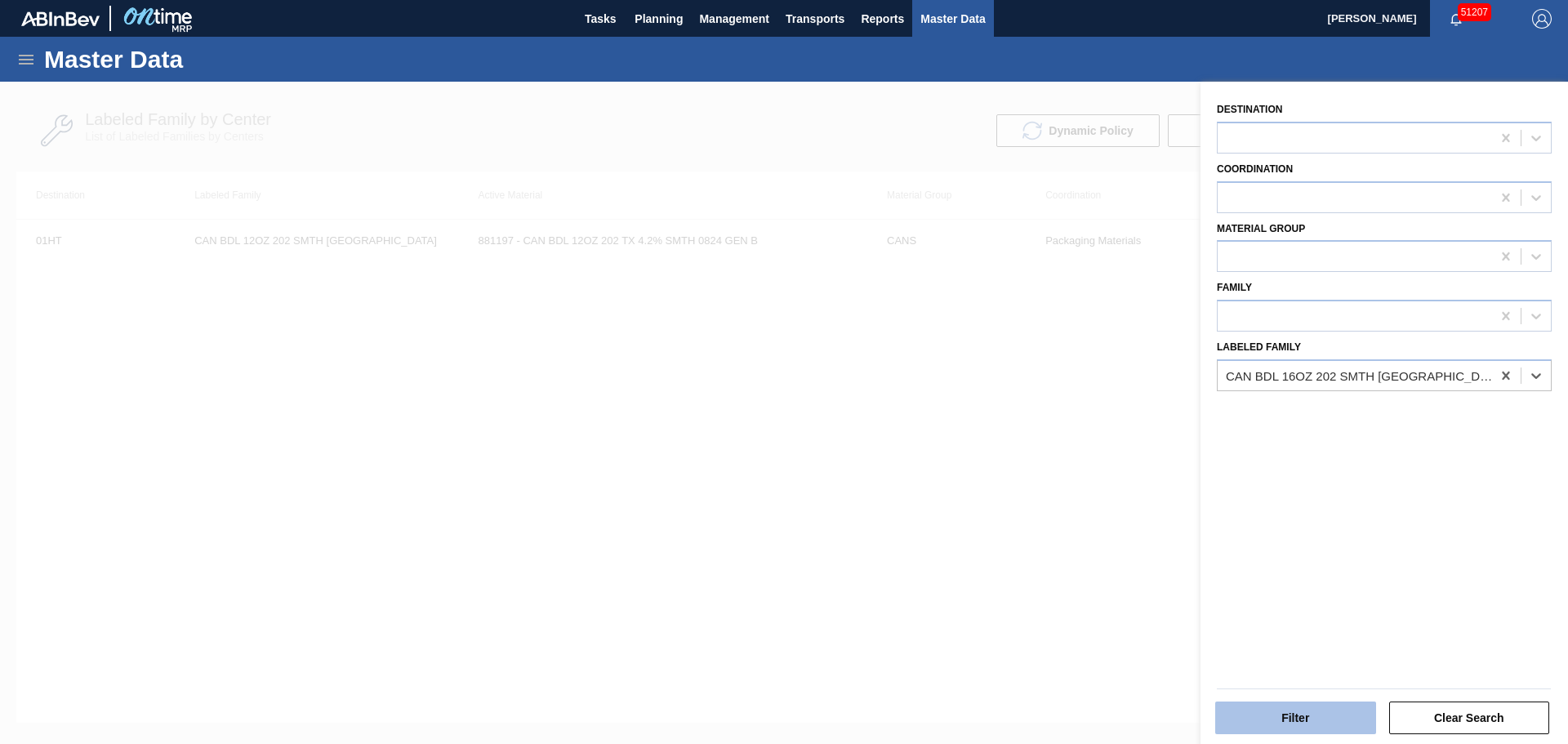
drag, startPoint x: 1324, startPoint y: 696, endPoint x: 1316, endPoint y: 709, distance: 15.3
click at [1318, 705] on div "Filter Clear Search" at bounding box center [1383, 715] width 347 height 40
click at [1316, 709] on button "Filter" at bounding box center [1296, 718] width 161 height 33
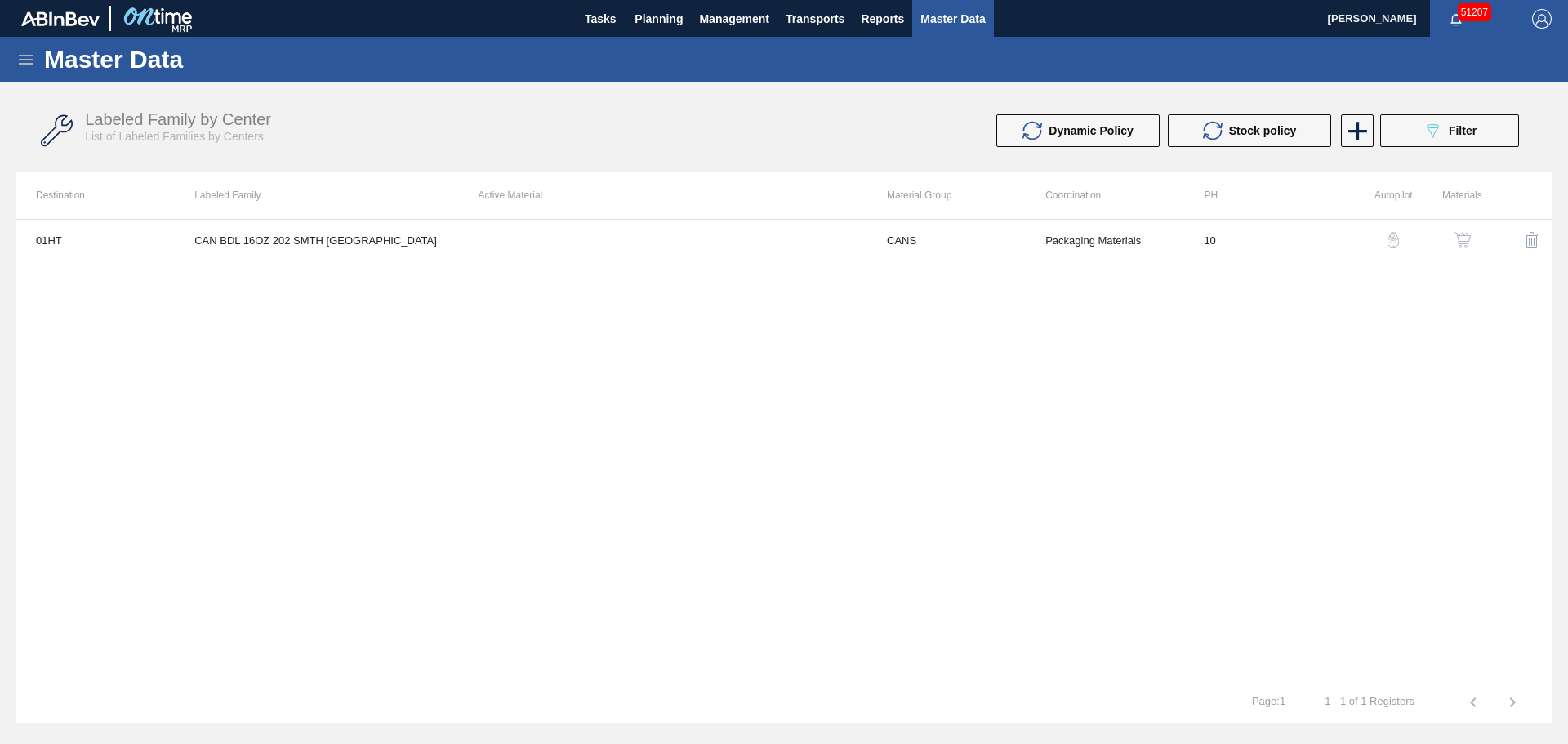
click at [1470, 238] on div "button" at bounding box center [1462, 239] width 20 height 16
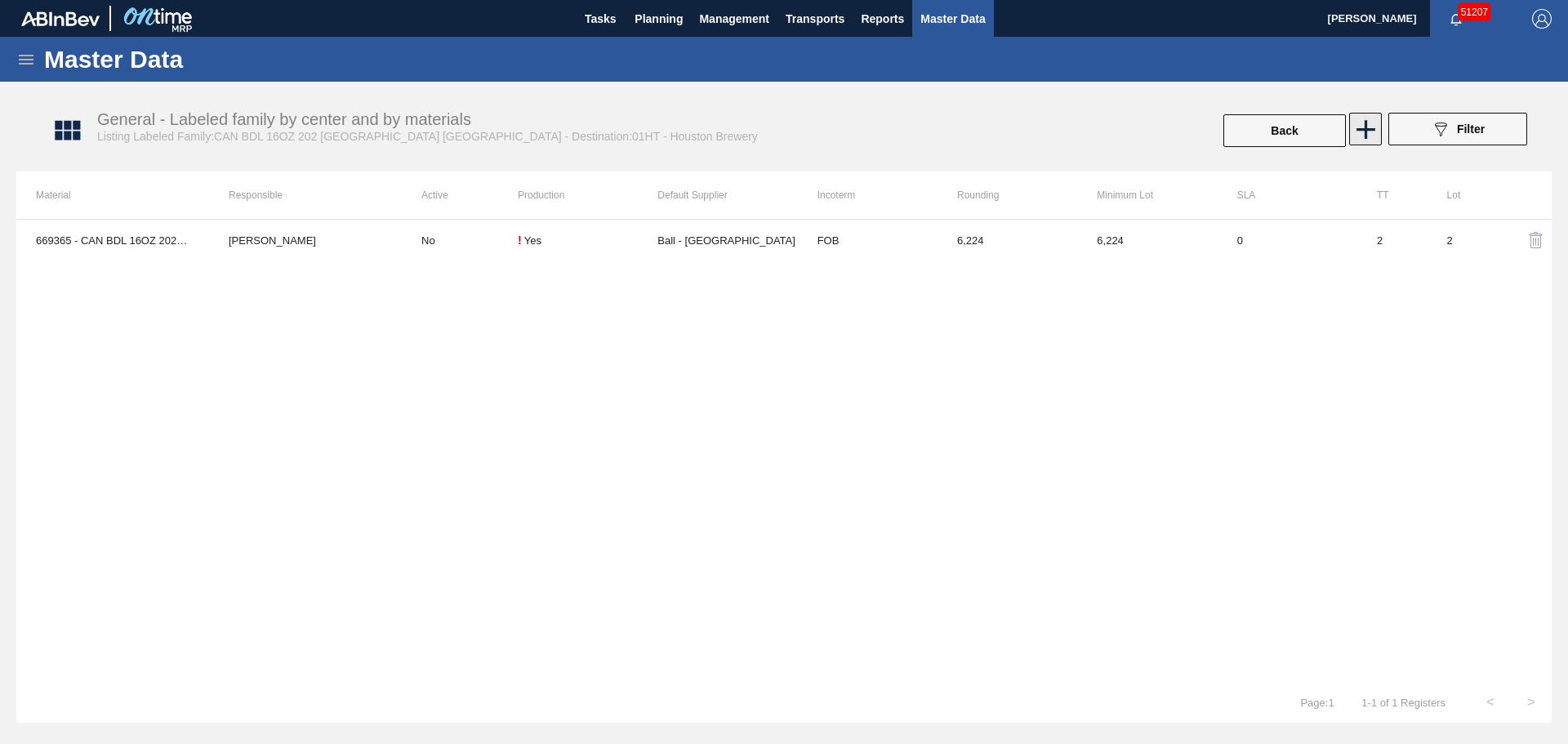
click at [1365, 126] on icon at bounding box center [1365, 130] width 19 height 19
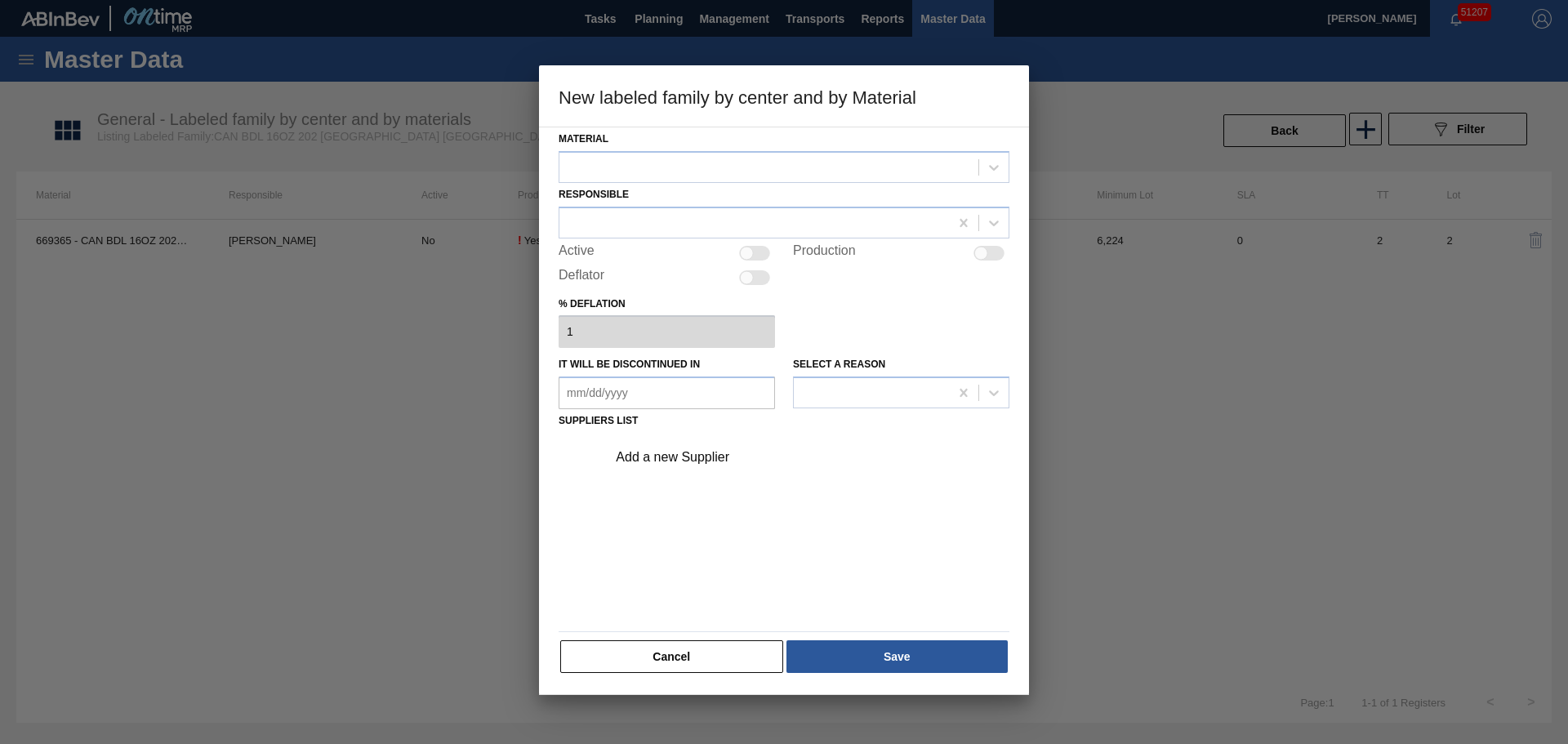
click at [641, 186] on div "Responsible" at bounding box center [784, 210] width 451 height 55
click at [661, 167] on div at bounding box center [769, 167] width 419 height 24
drag, startPoint x: 663, startPoint y: 197, endPoint x: 663, endPoint y: 213, distance: 16.0
click at [663, 198] on div "881198 - CAN BDL 16OZ 202 TX 4.2% SMTH 0824 6PACK" at bounding box center [784, 208] width 451 height 31
click at [661, 217] on div at bounding box center [754, 222] width 389 height 24
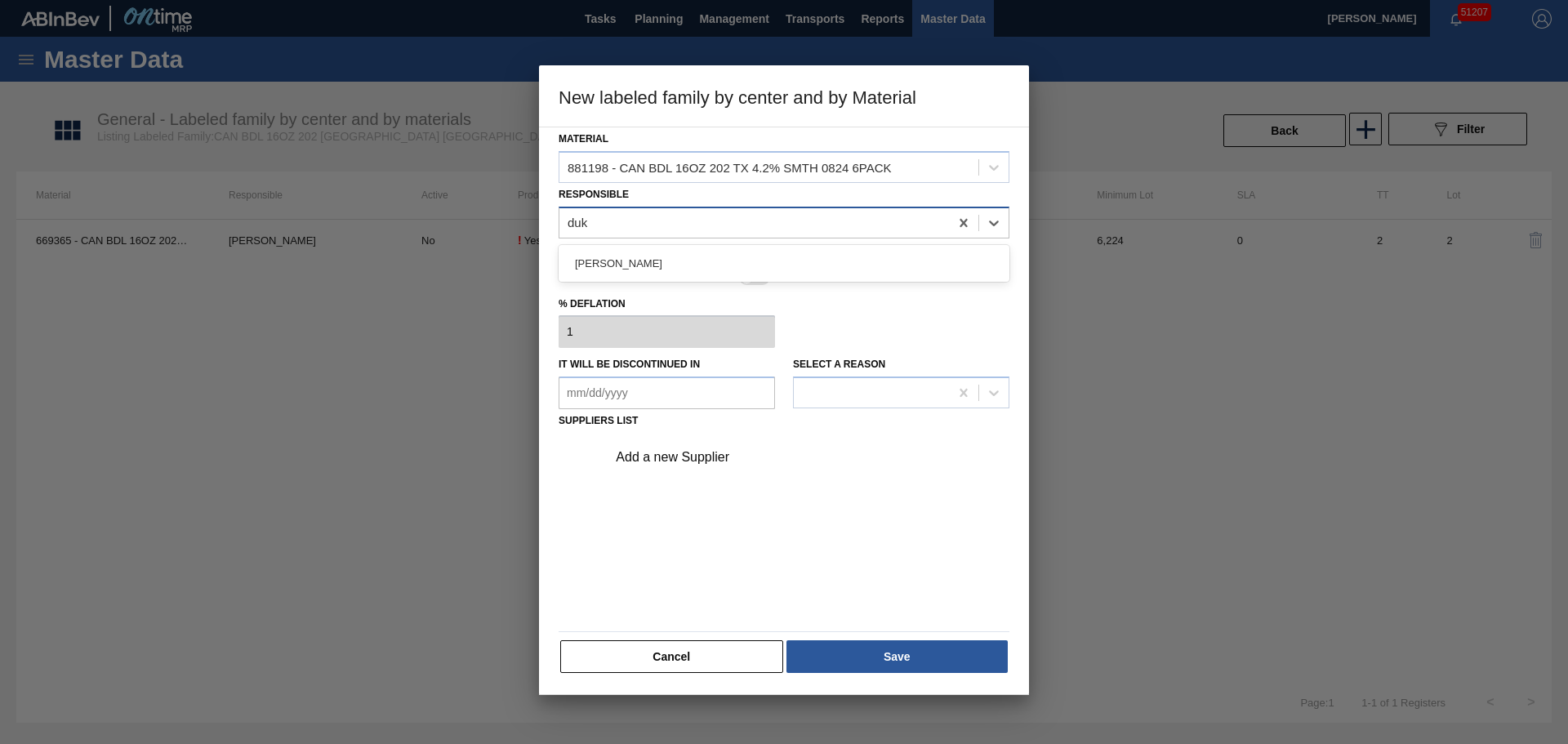
type input "duke"
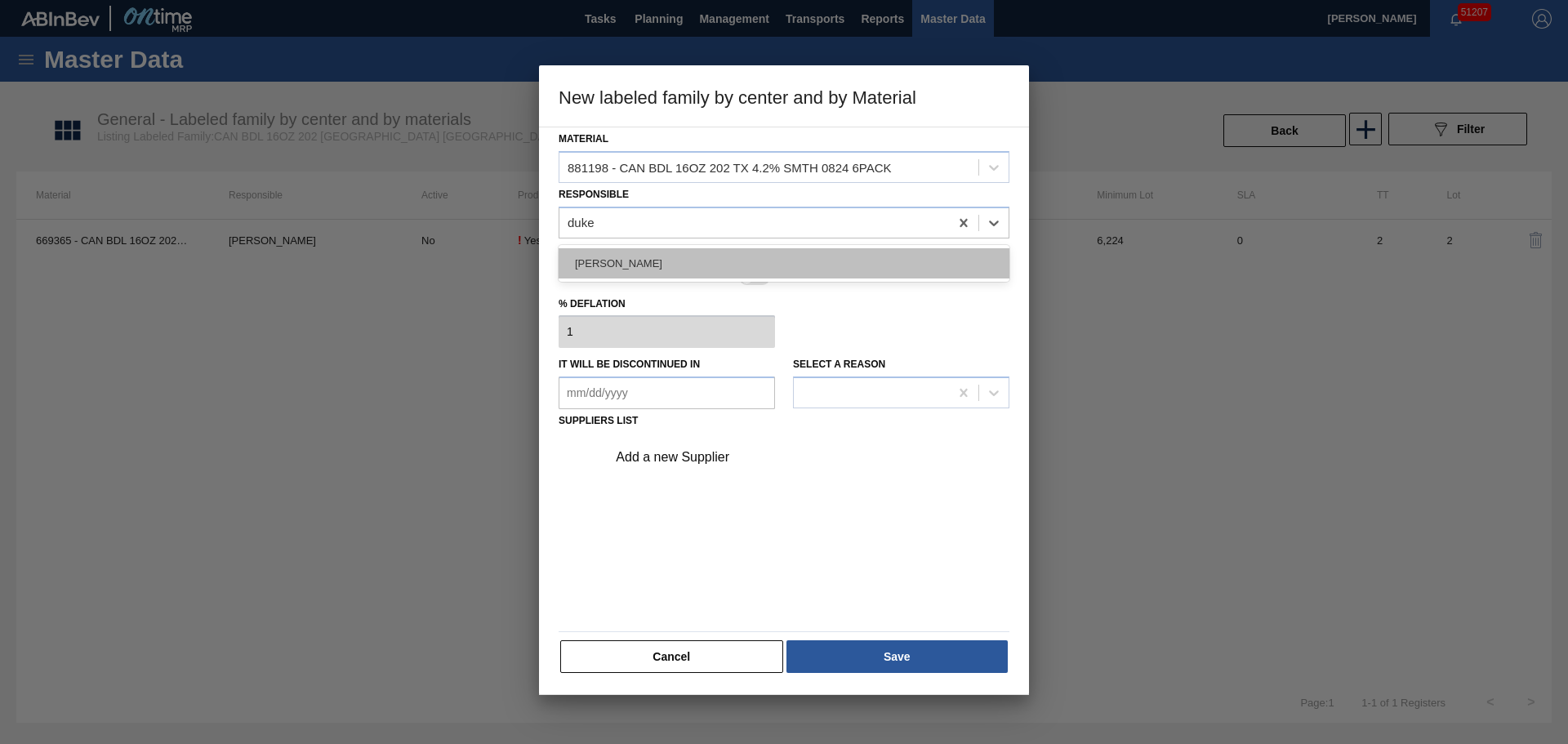
click at [657, 253] on div "[PERSON_NAME]" at bounding box center [784, 264] width 451 height 31
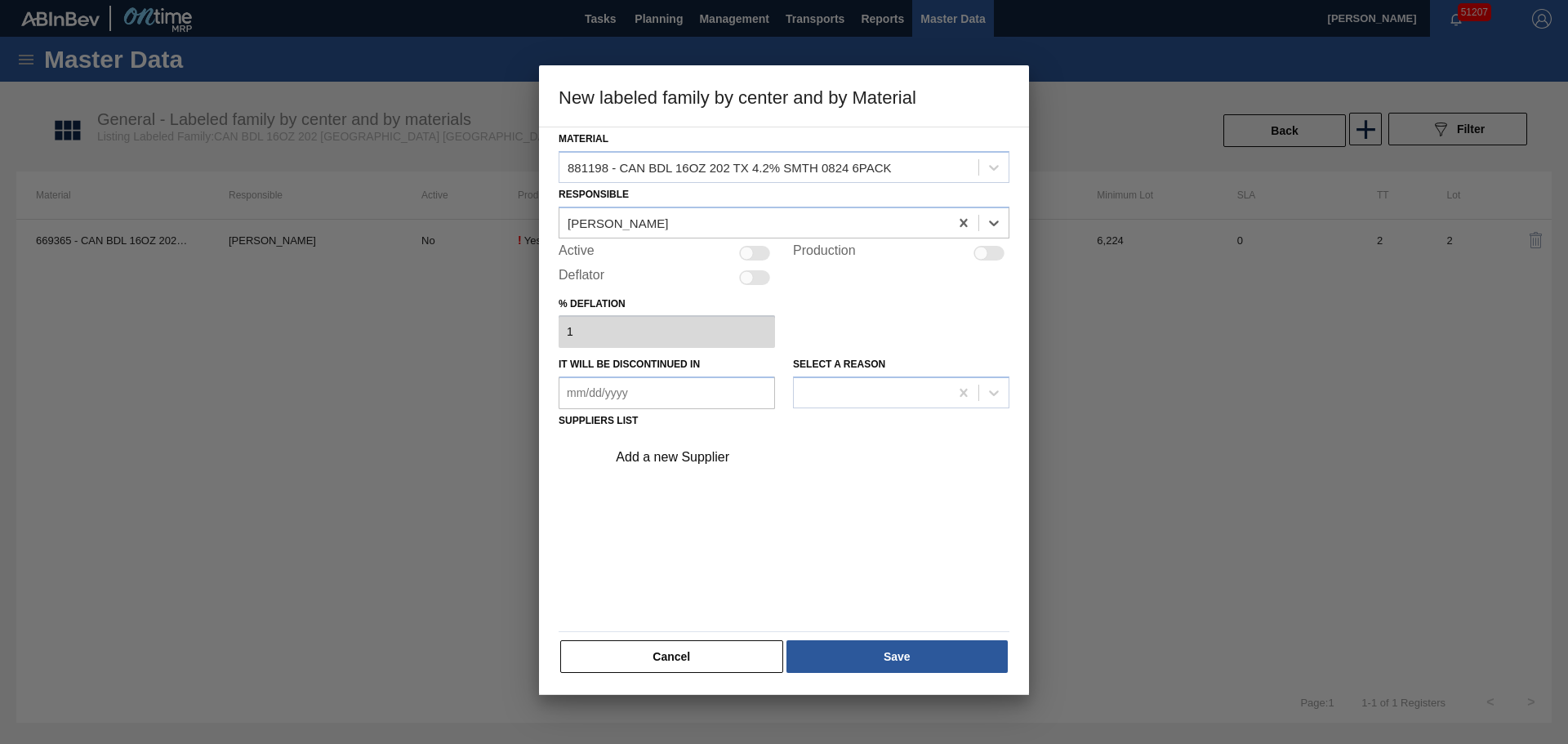
click at [759, 252] on div at bounding box center [754, 253] width 31 height 14
checkbox input "true"
click at [705, 447] on div "Add a new Supplier" at bounding box center [803, 457] width 412 height 41
click at [673, 453] on div "Add a new Supplier" at bounding box center [775, 457] width 320 height 14
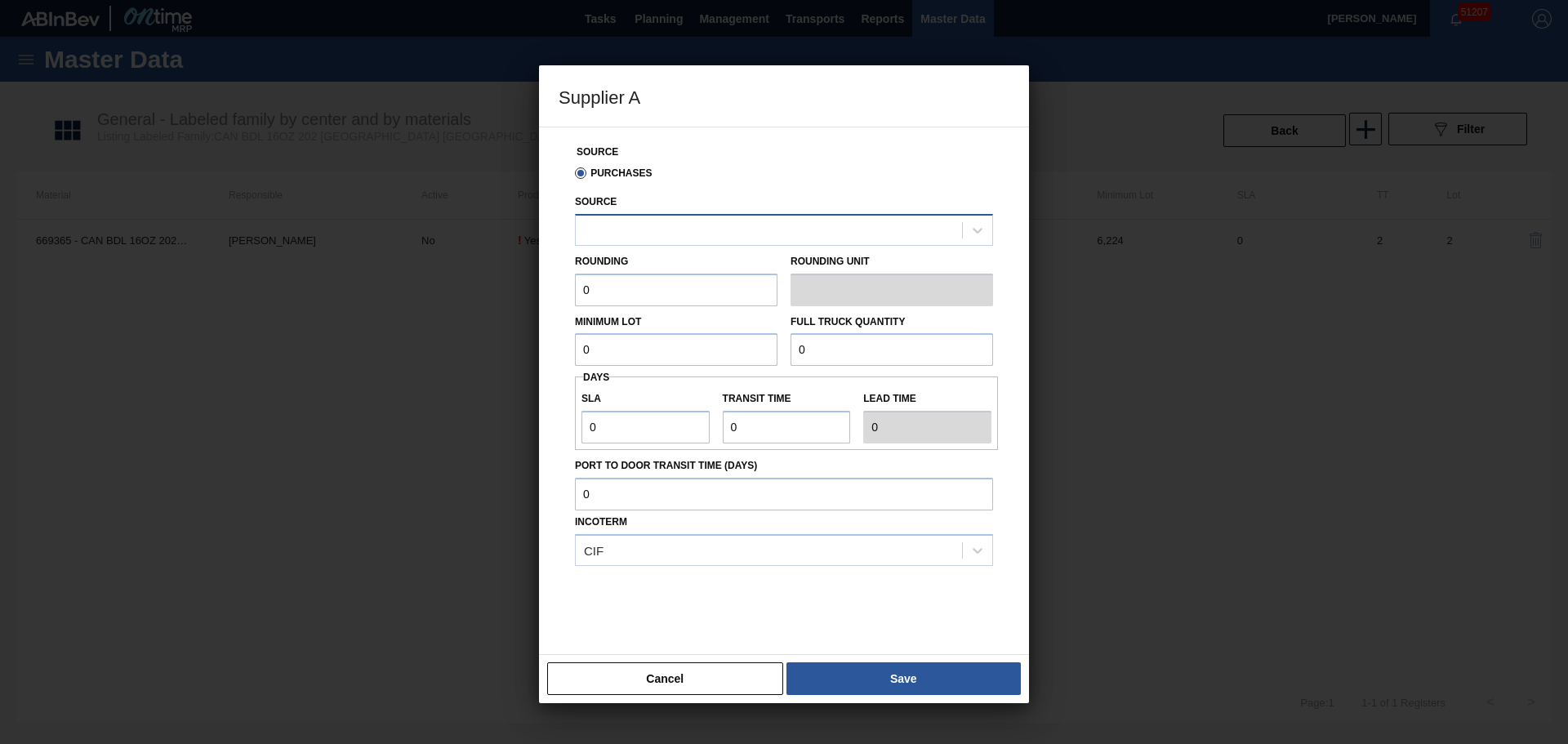
click at [650, 225] on div at bounding box center [768, 230] width 386 height 24
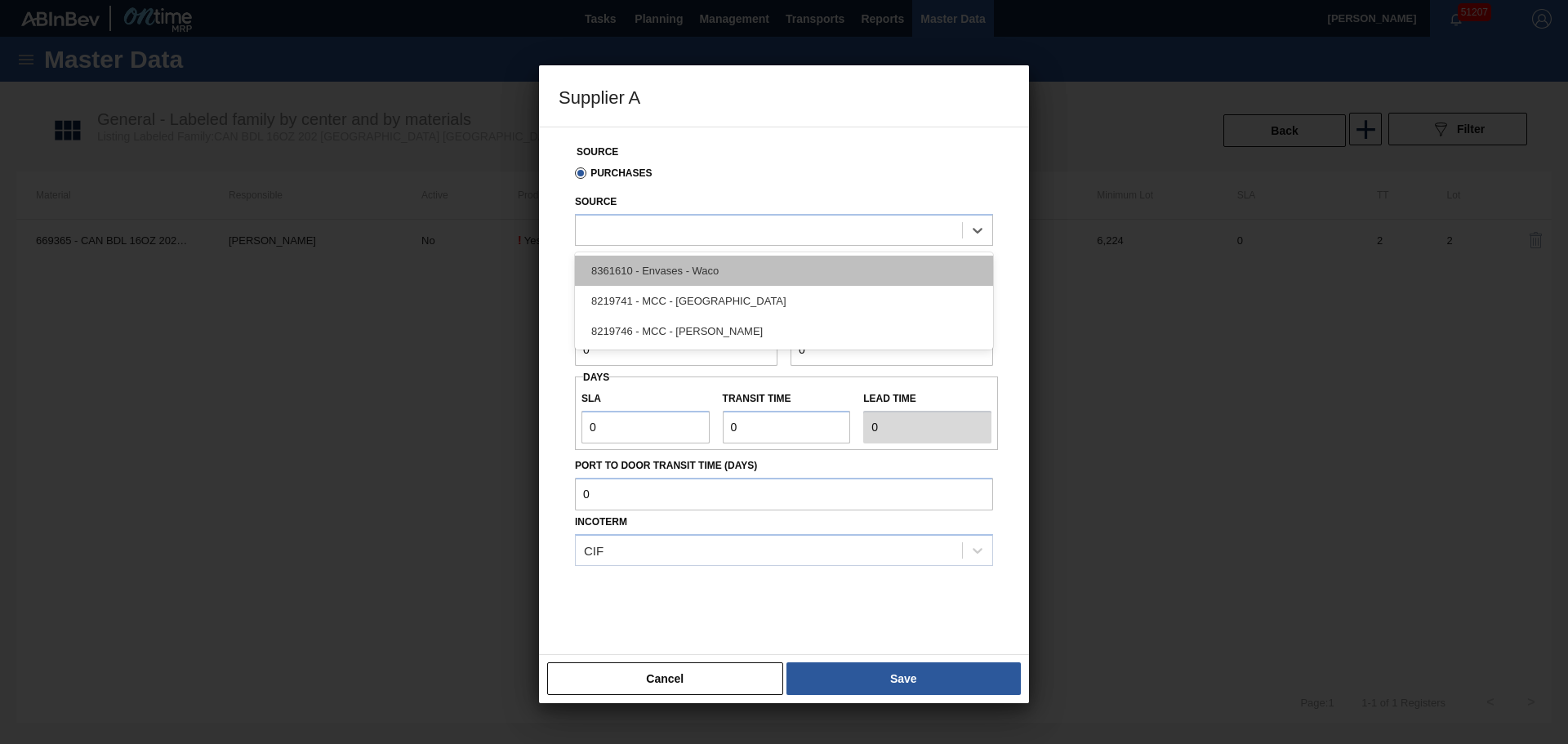
click at [707, 274] on div "8361610 - Envases - Waco" at bounding box center [784, 271] width 418 height 31
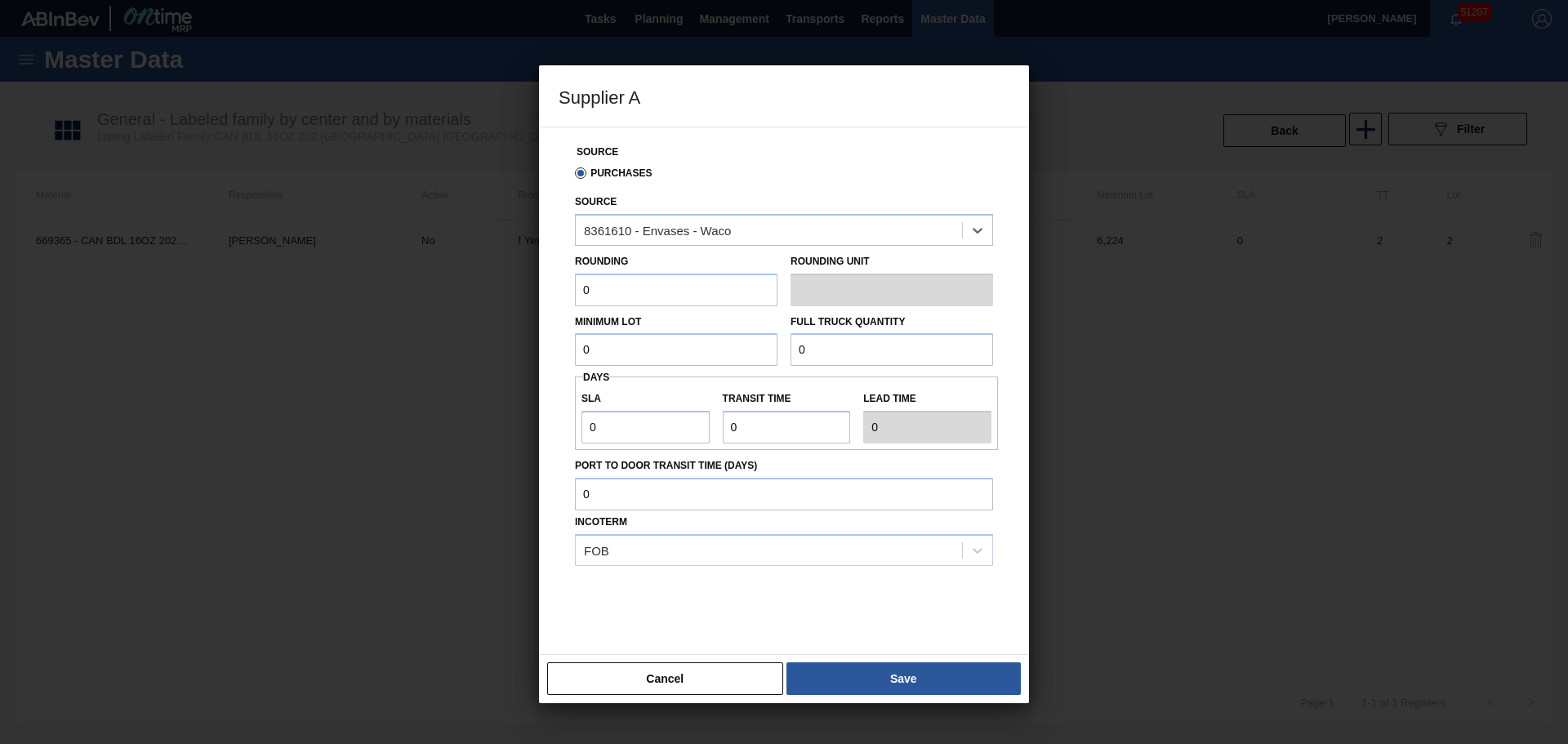
click at [705, 287] on input "0" at bounding box center [676, 290] width 203 height 33
type input "1"
click at [935, 674] on button "Save" at bounding box center [903, 679] width 234 height 33
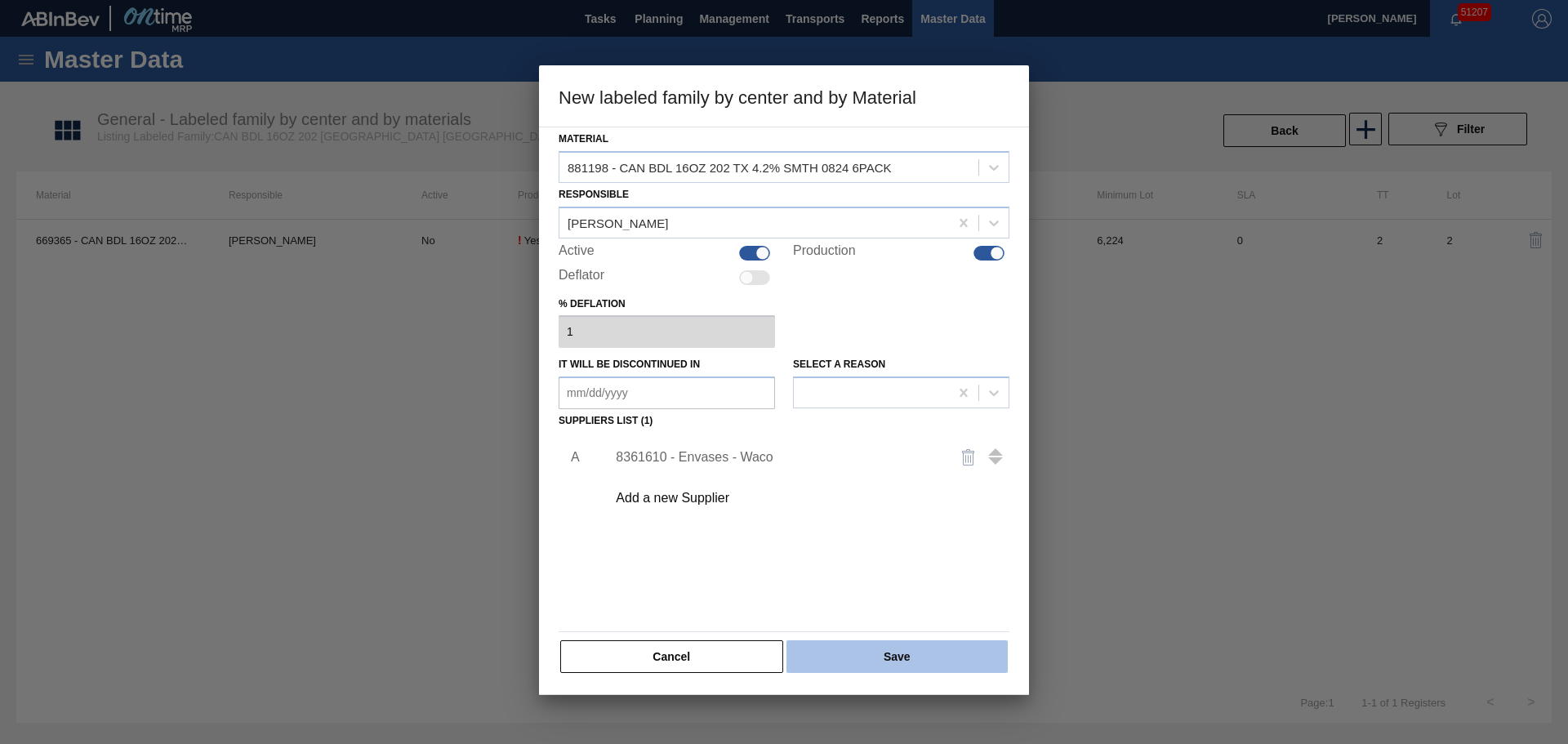
click at [934, 657] on button "Save" at bounding box center [896, 657] width 221 height 33
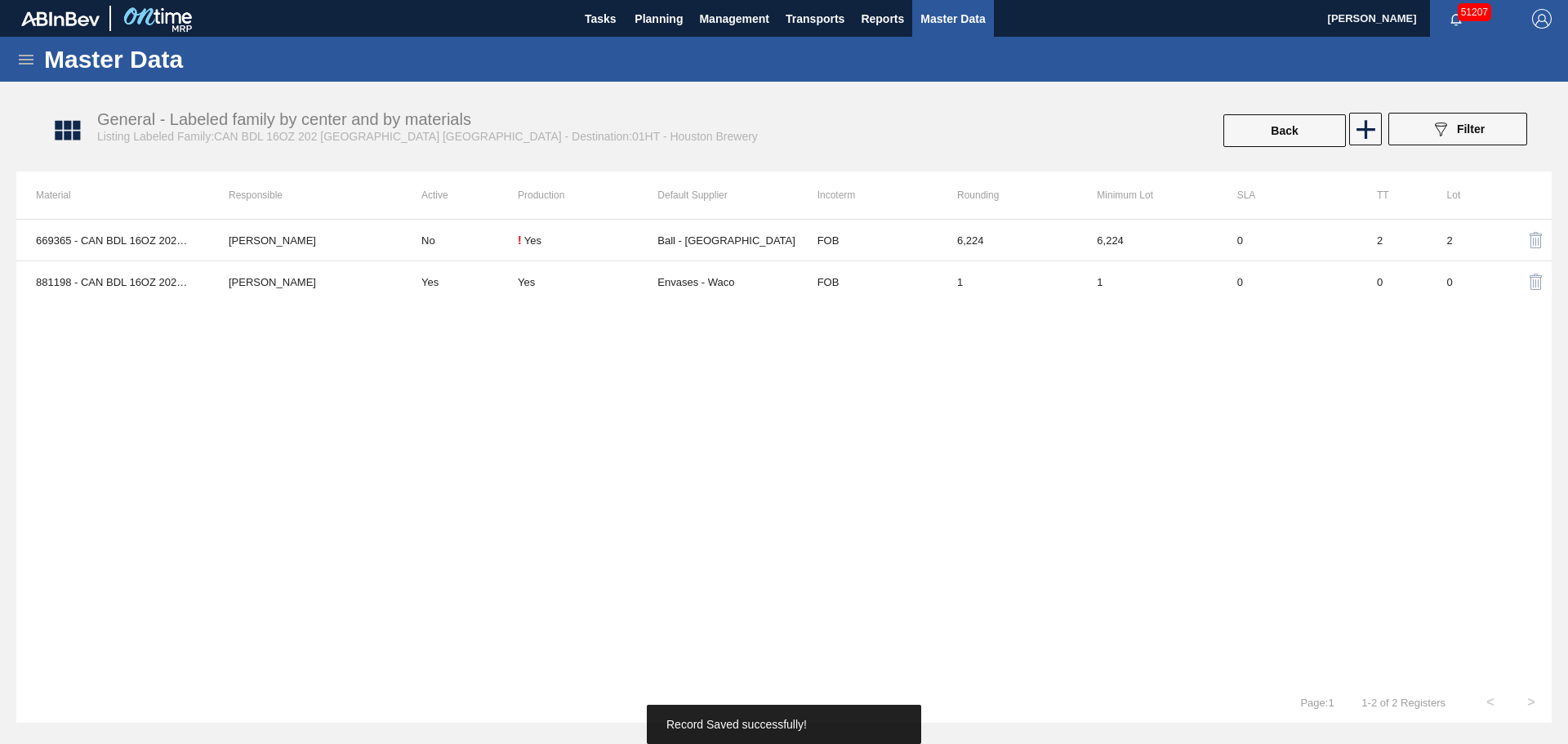
click at [1303, 128] on button "Back" at bounding box center [1284, 131] width 122 height 33
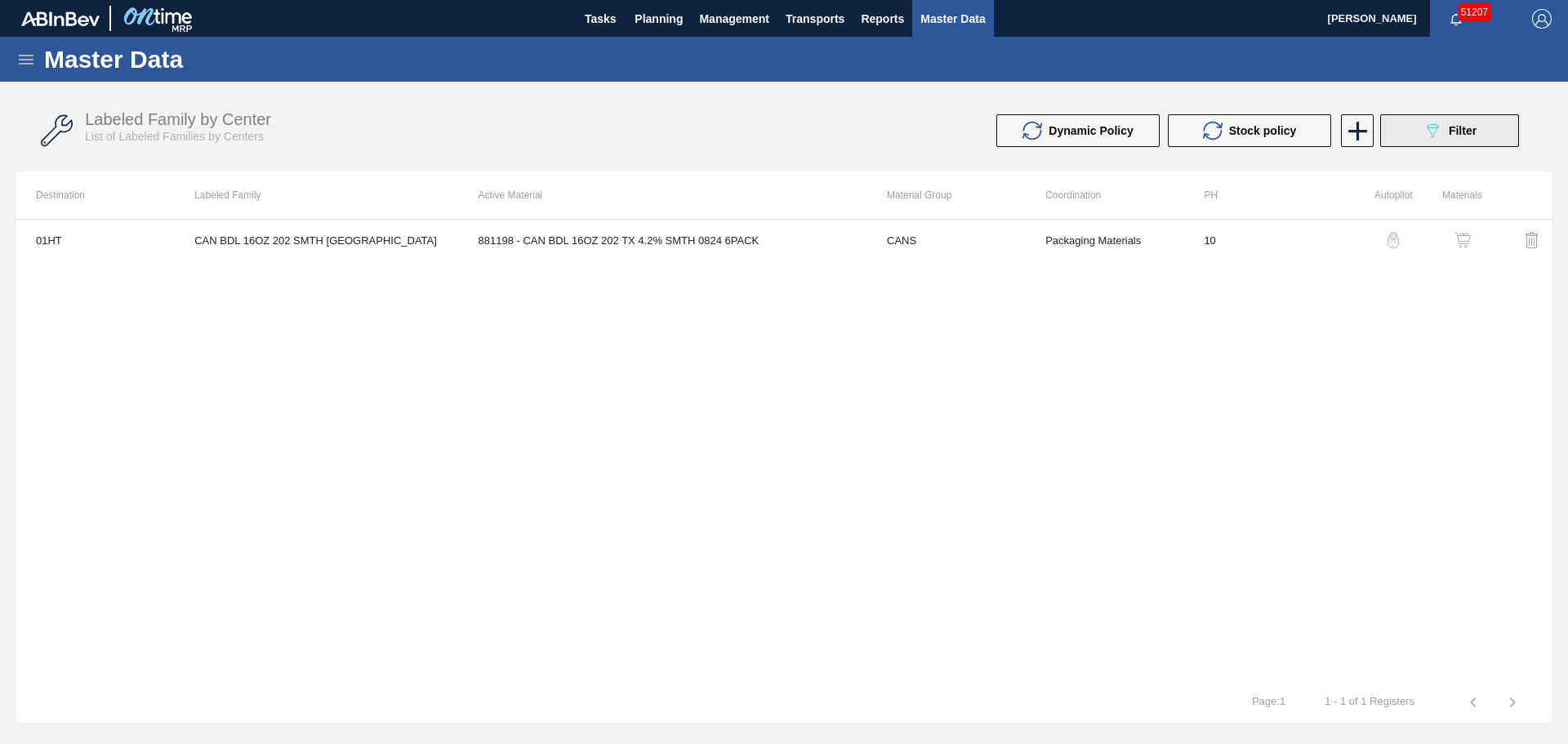
click at [1437, 135] on icon "089F7B8B-B2A5-4AFE-B5C0-19BA573D28AC" at bounding box center [1431, 131] width 20 height 20
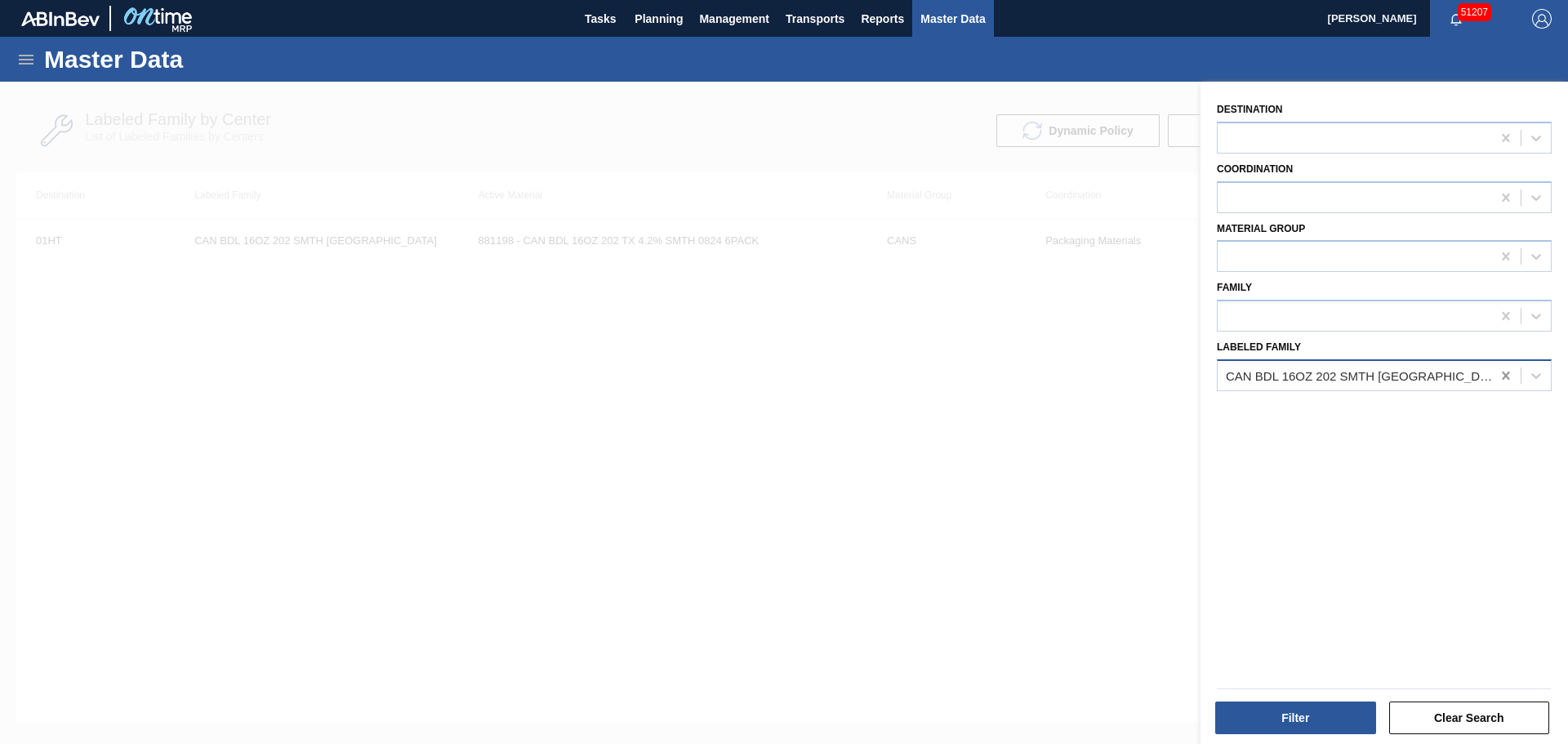
click at [1505, 376] on icon at bounding box center [1505, 375] width 16 height 16
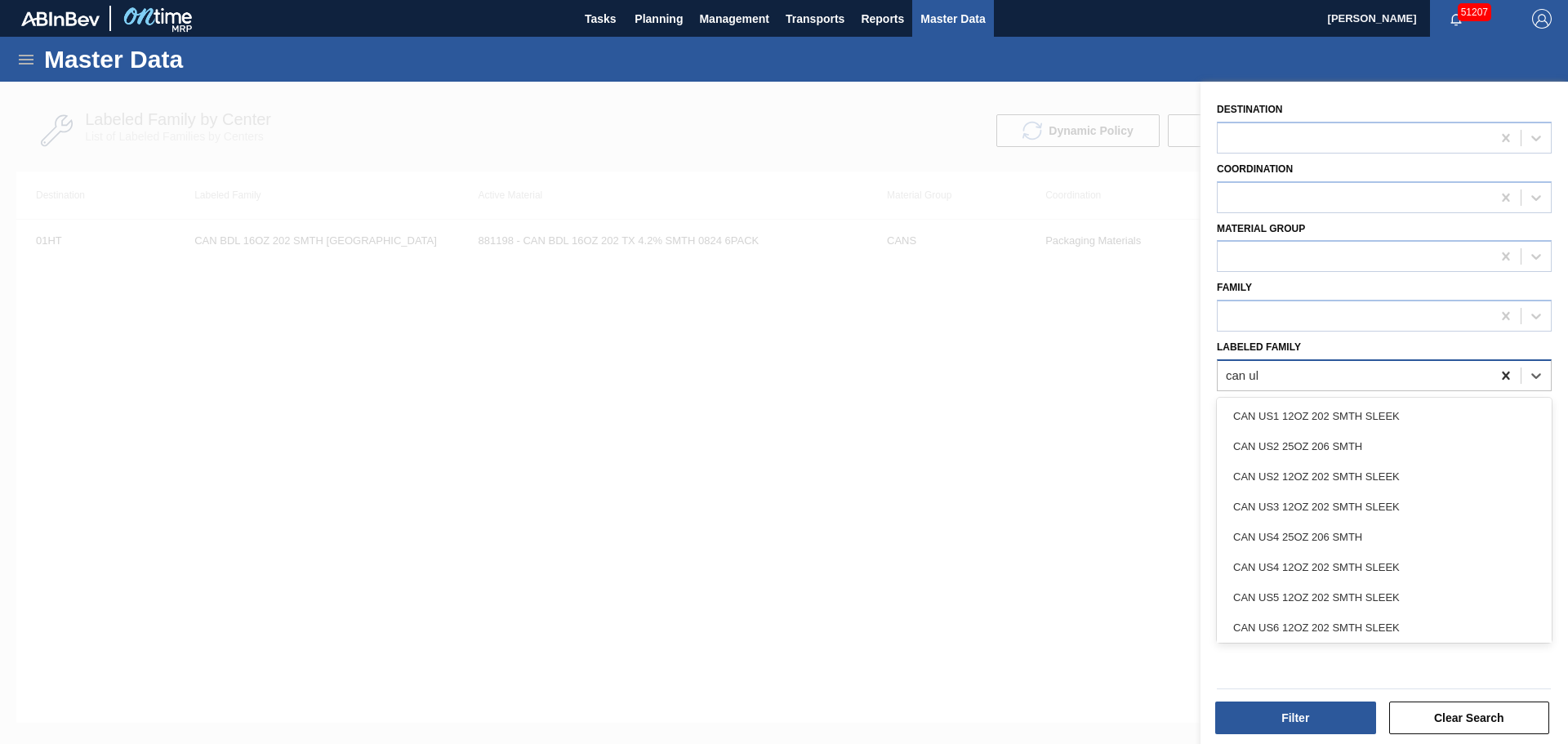
type Family "can ulm"
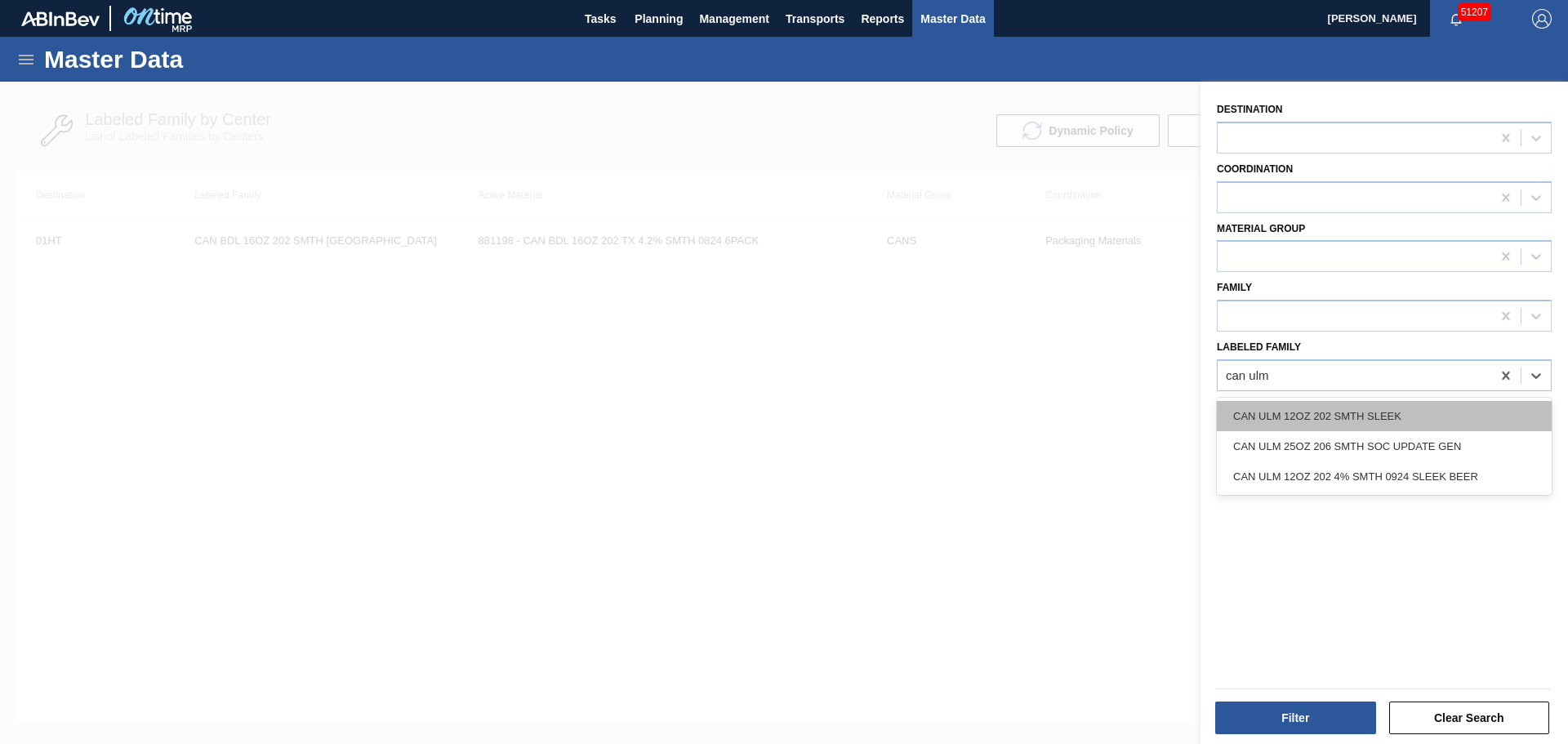
click at [1415, 422] on div "CAN ULM 12OZ 202 SMTH SLEEK" at bounding box center [1384, 417] width 335 height 31
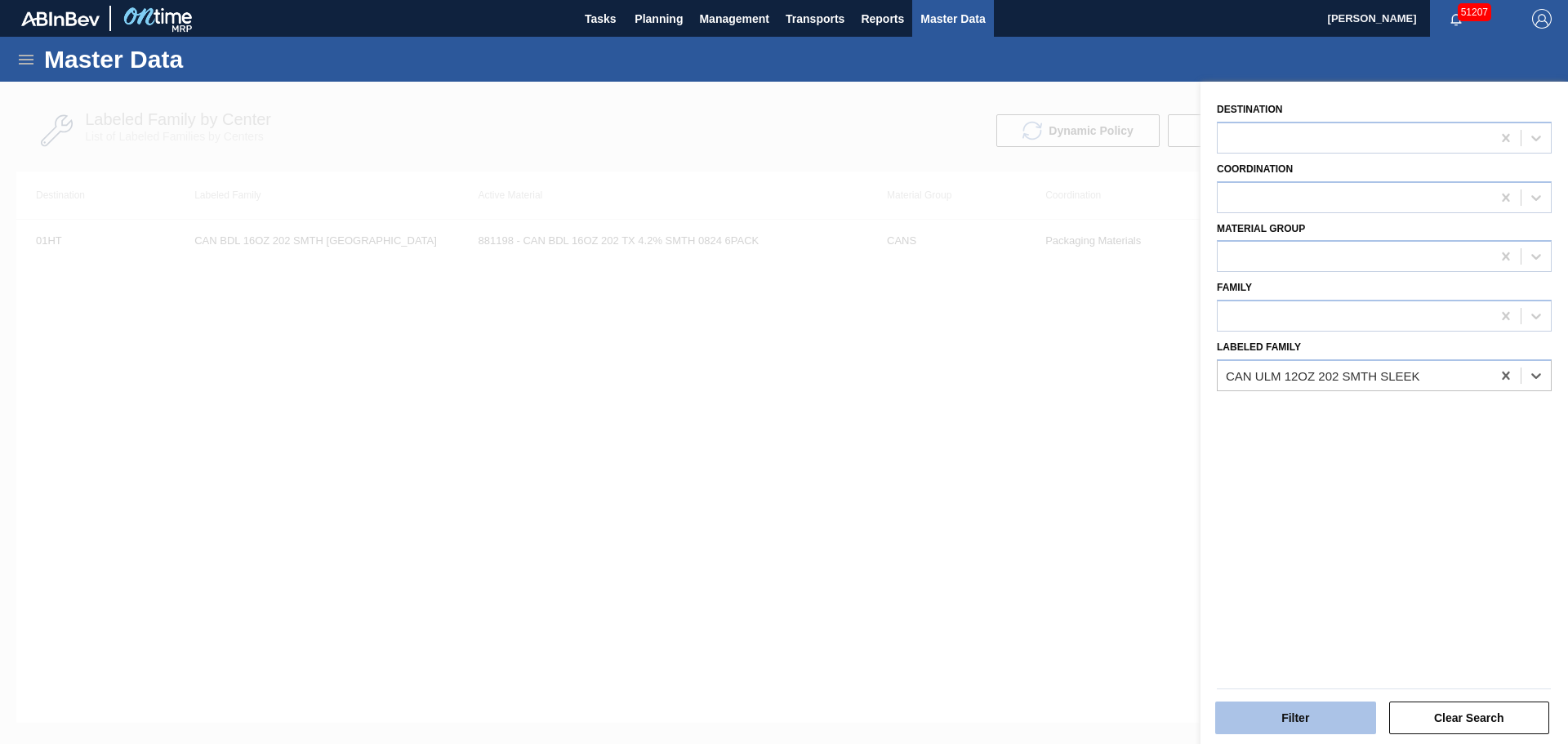
click at [1258, 723] on button "Filter" at bounding box center [1296, 718] width 161 height 33
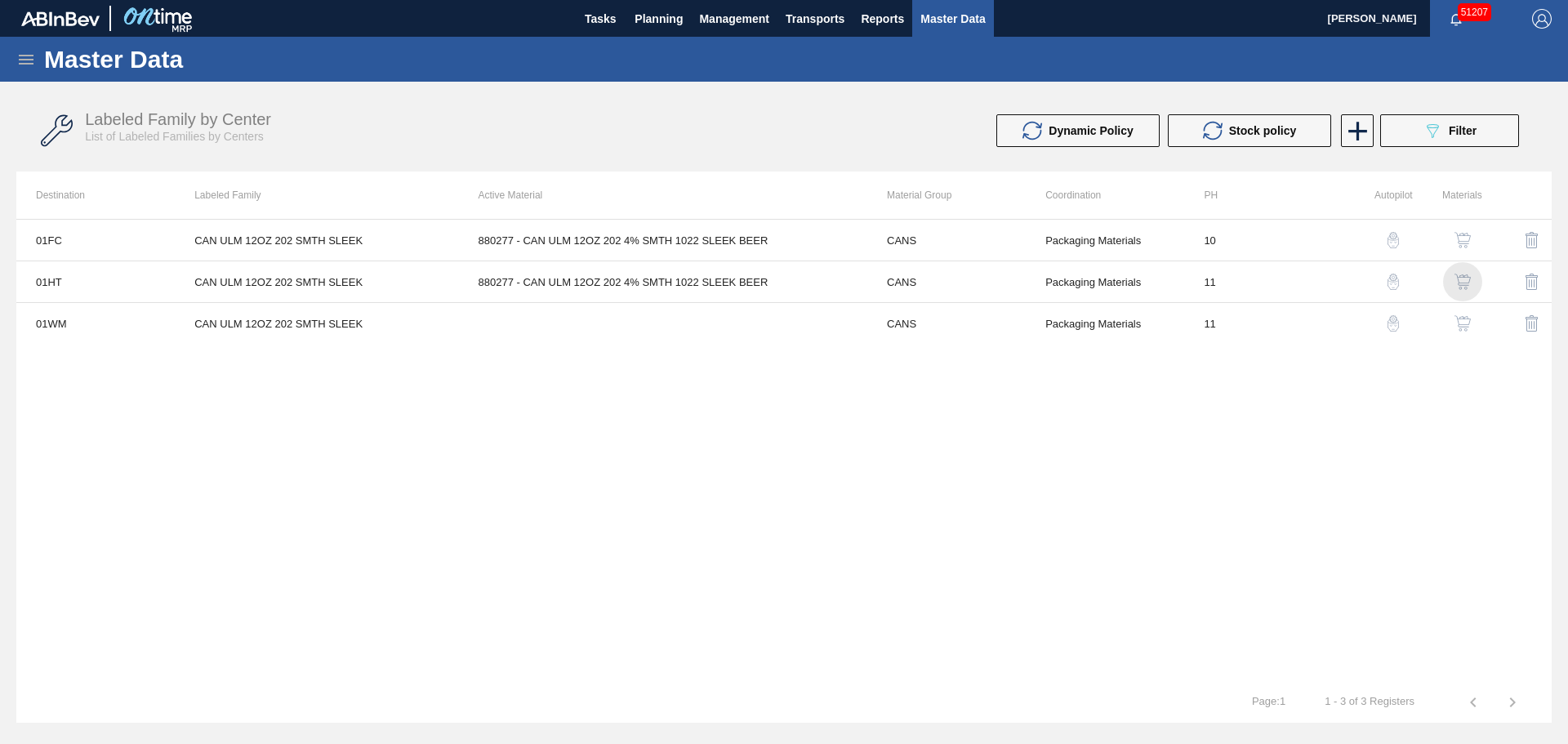
click at [1462, 282] on img "button" at bounding box center [1462, 282] width 16 height 16
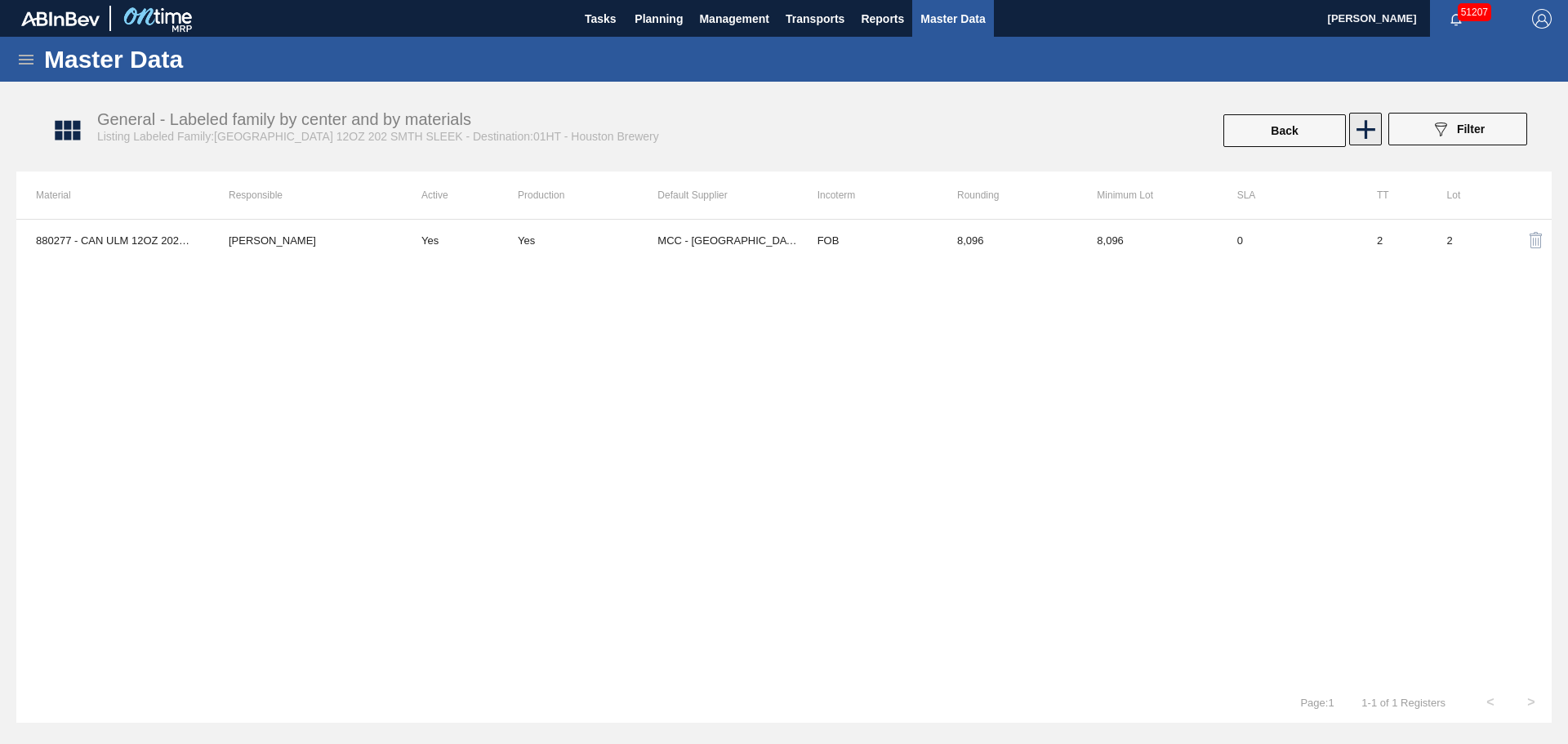
click at [1364, 137] on icon at bounding box center [1366, 130] width 32 height 32
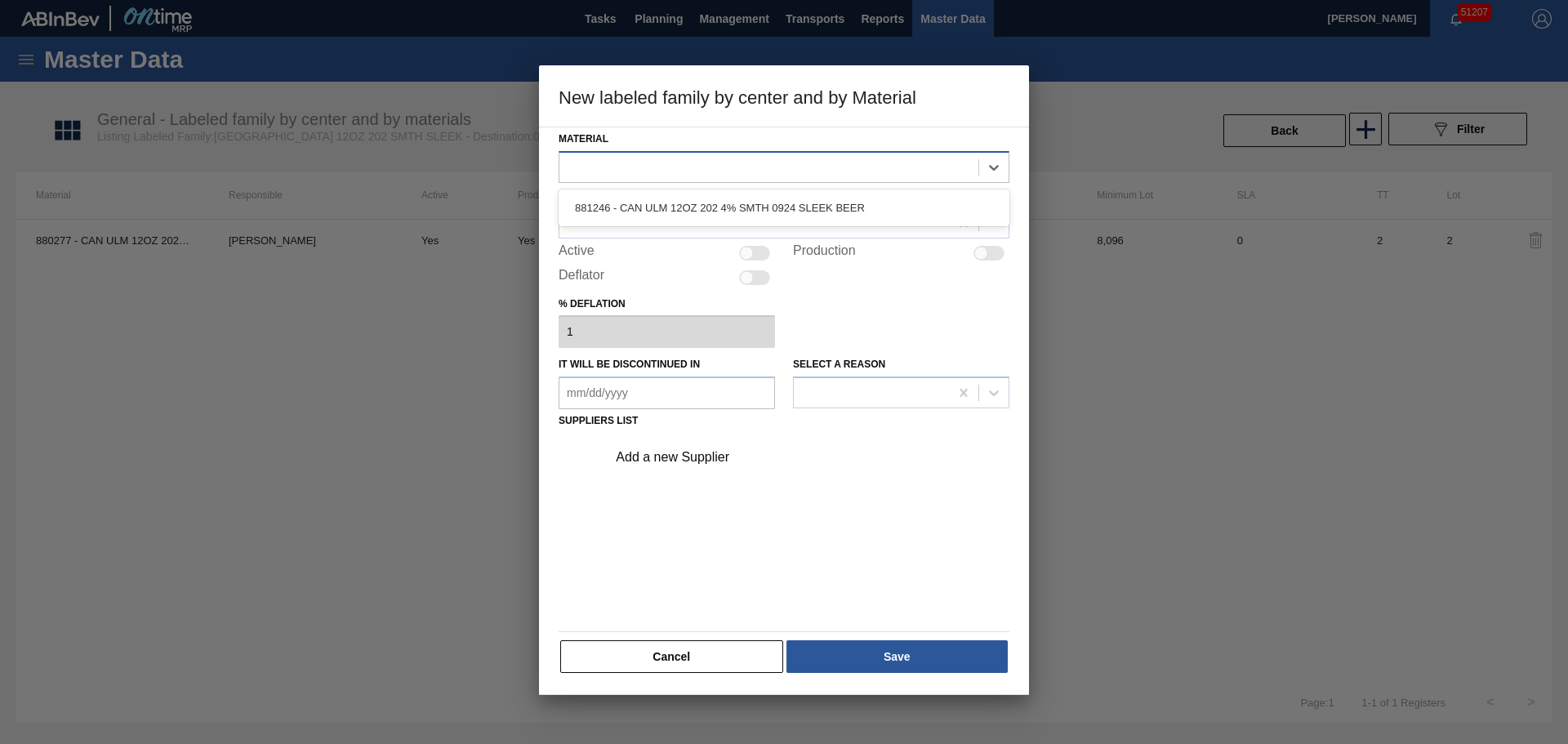
click at [676, 173] on div at bounding box center [769, 167] width 419 height 24
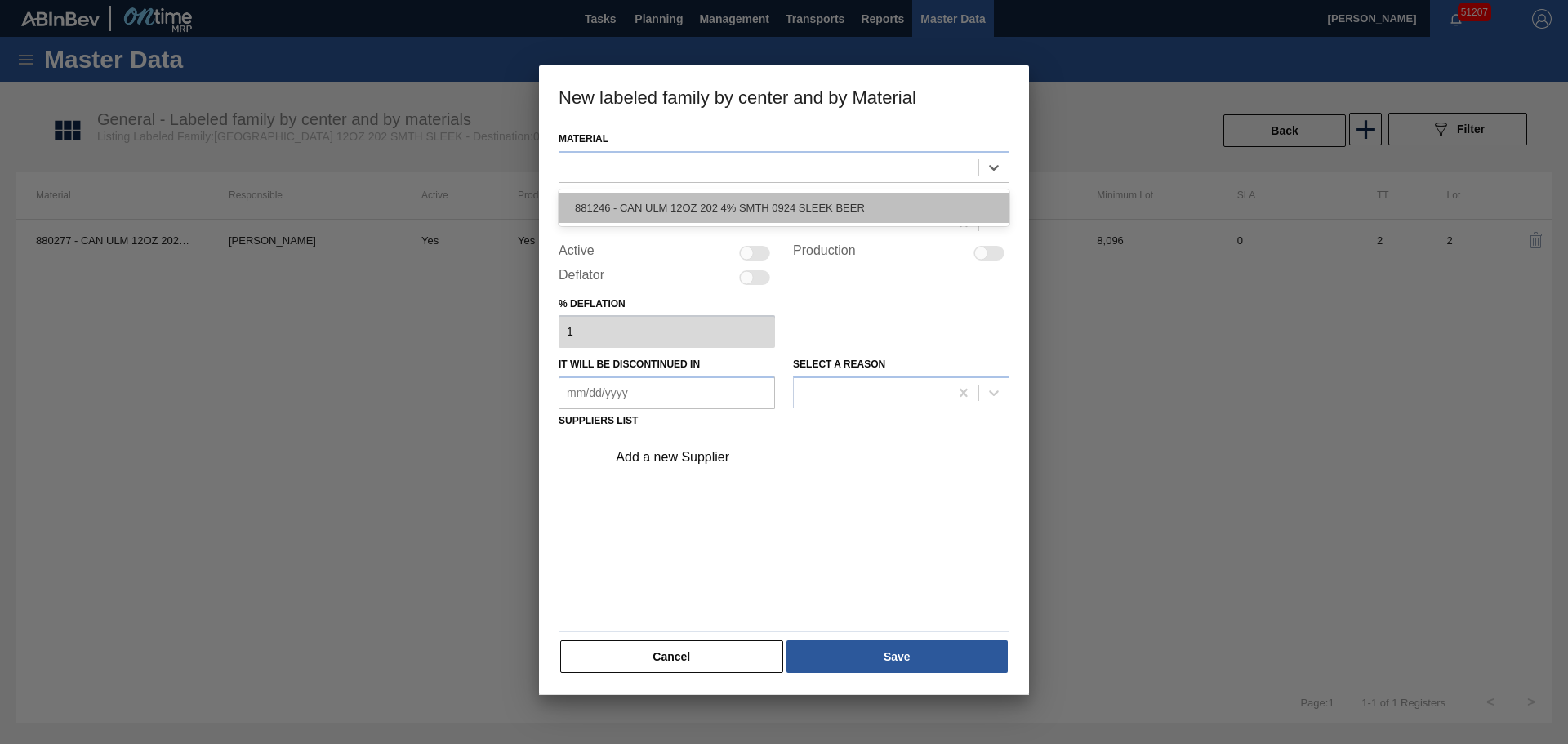
click at [669, 213] on div "881246 - CAN ULM 12OZ 202 4% SMTH 0924 SLEEK BEER" at bounding box center [784, 208] width 451 height 31
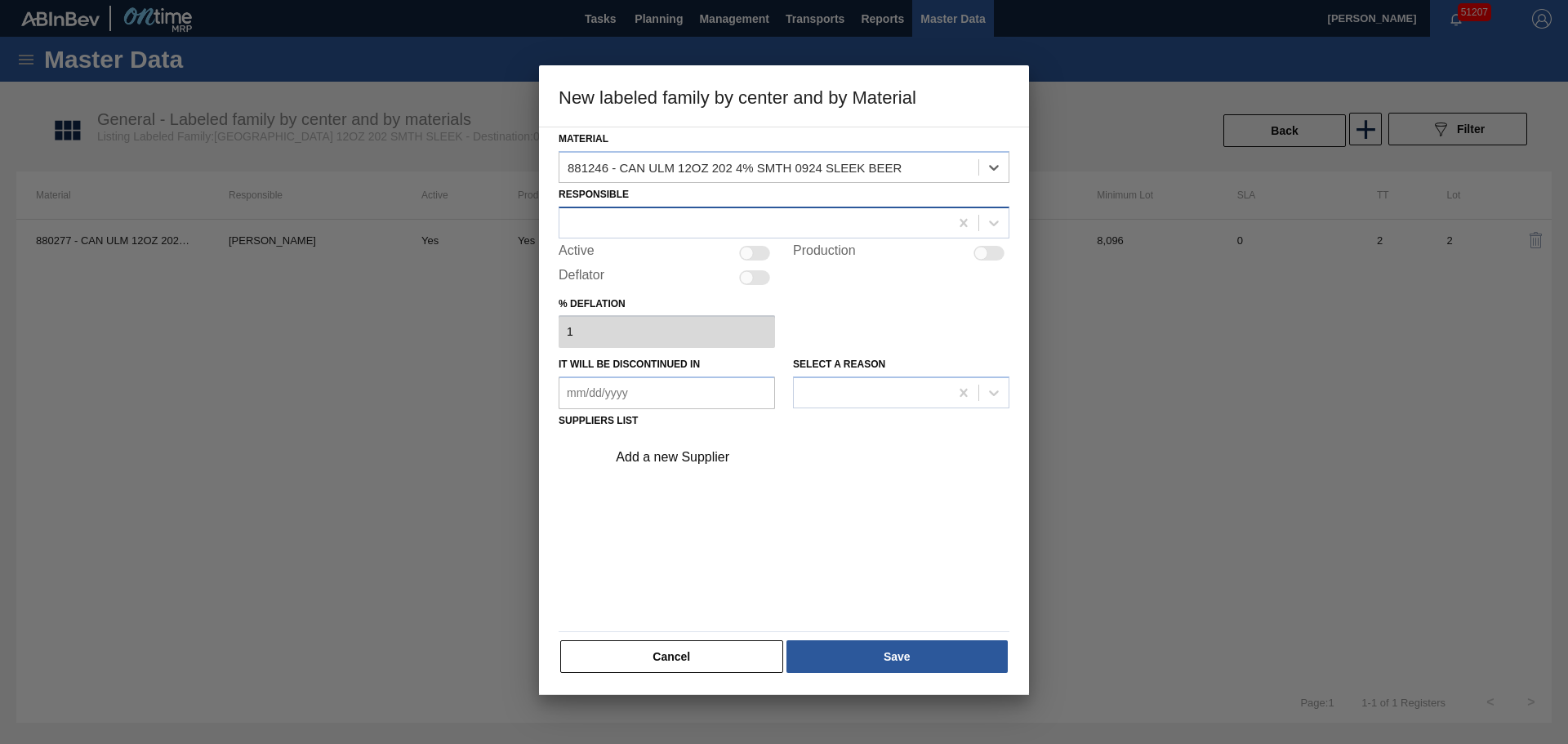
click at [666, 217] on div at bounding box center [754, 222] width 389 height 24
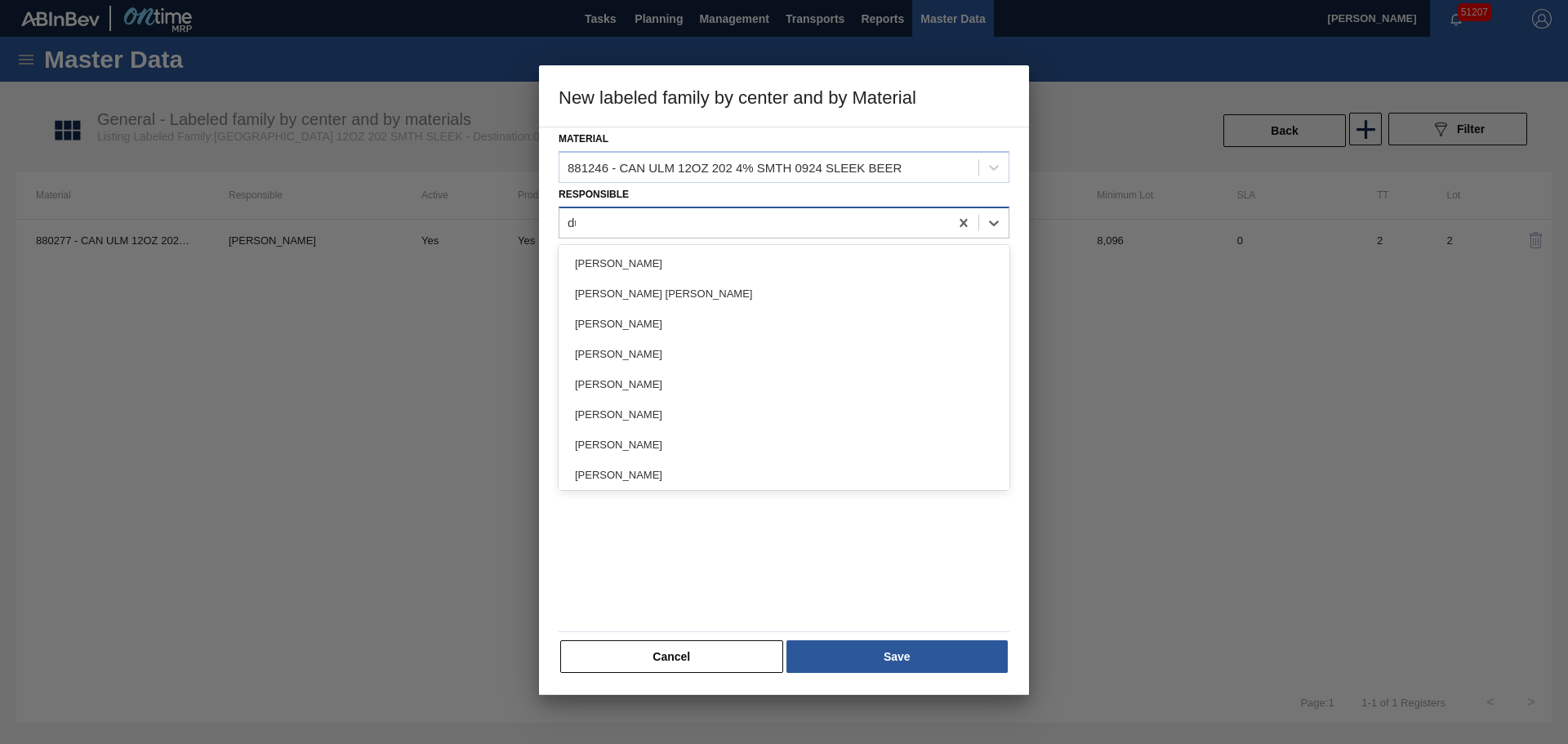
type input "duke"
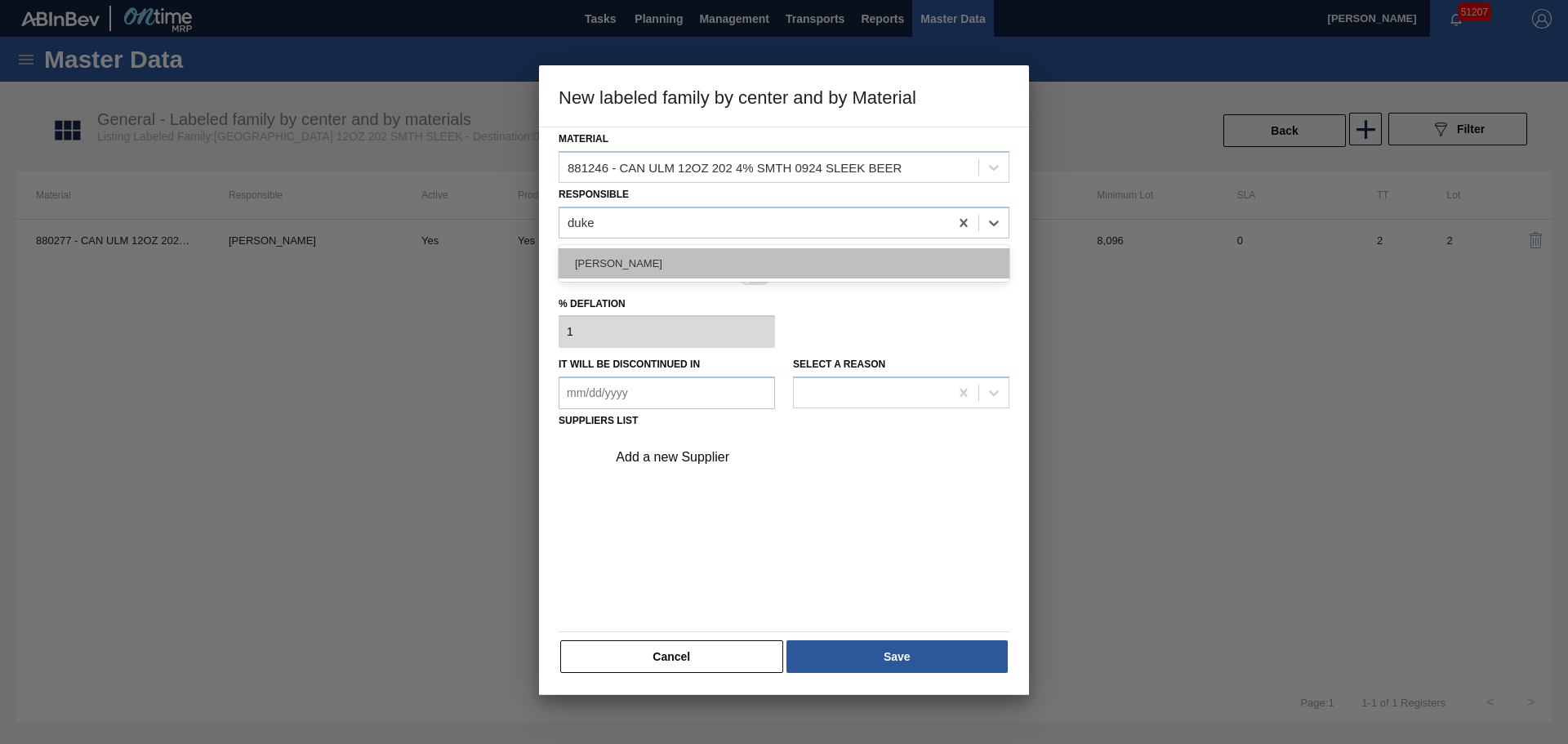
click at [649, 251] on div "[PERSON_NAME]" at bounding box center [784, 264] width 451 height 31
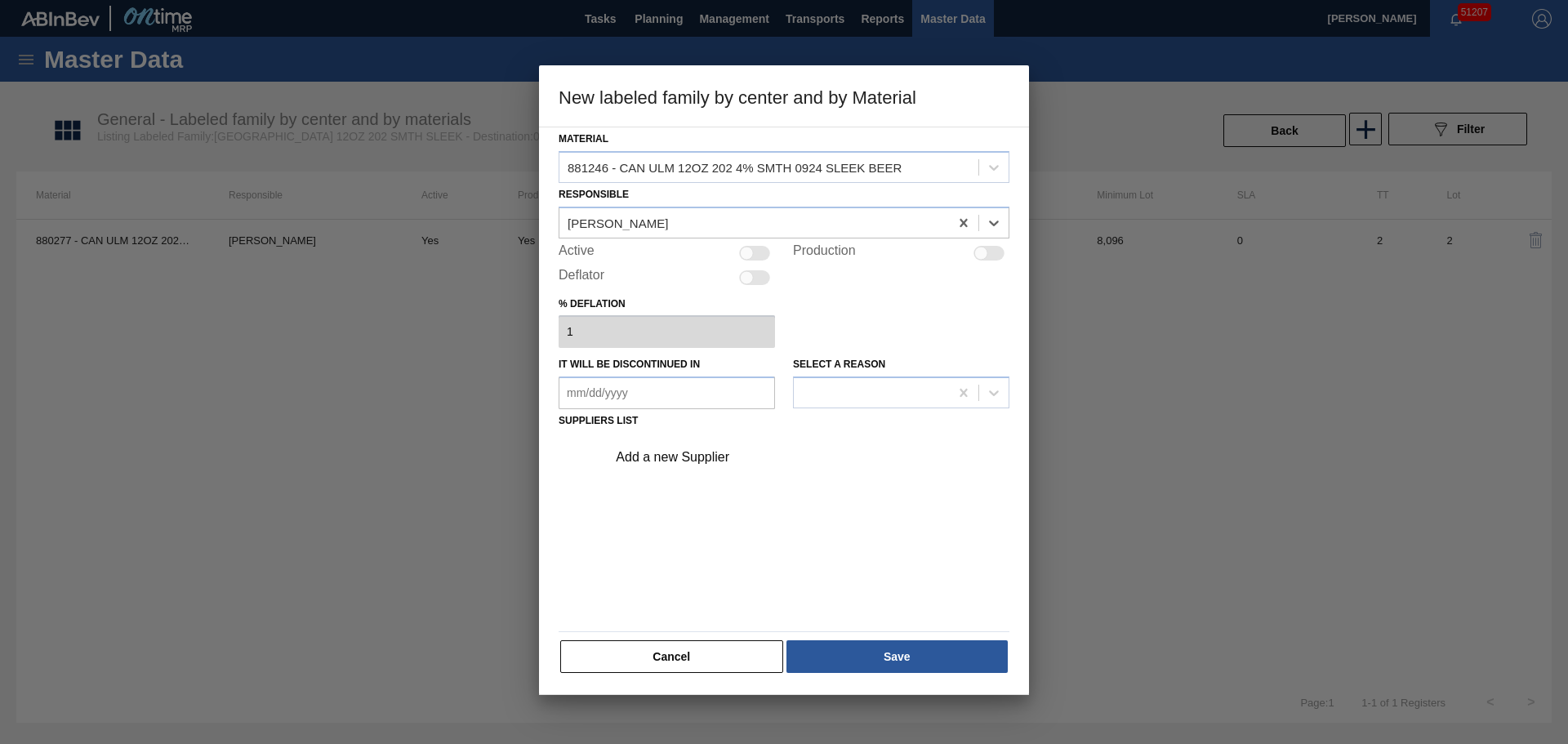
click at [758, 252] on div at bounding box center [754, 253] width 31 height 14
checkbox input "true"
click at [760, 253] on div at bounding box center [762, 253] width 14 height 14
checkbox input "false"
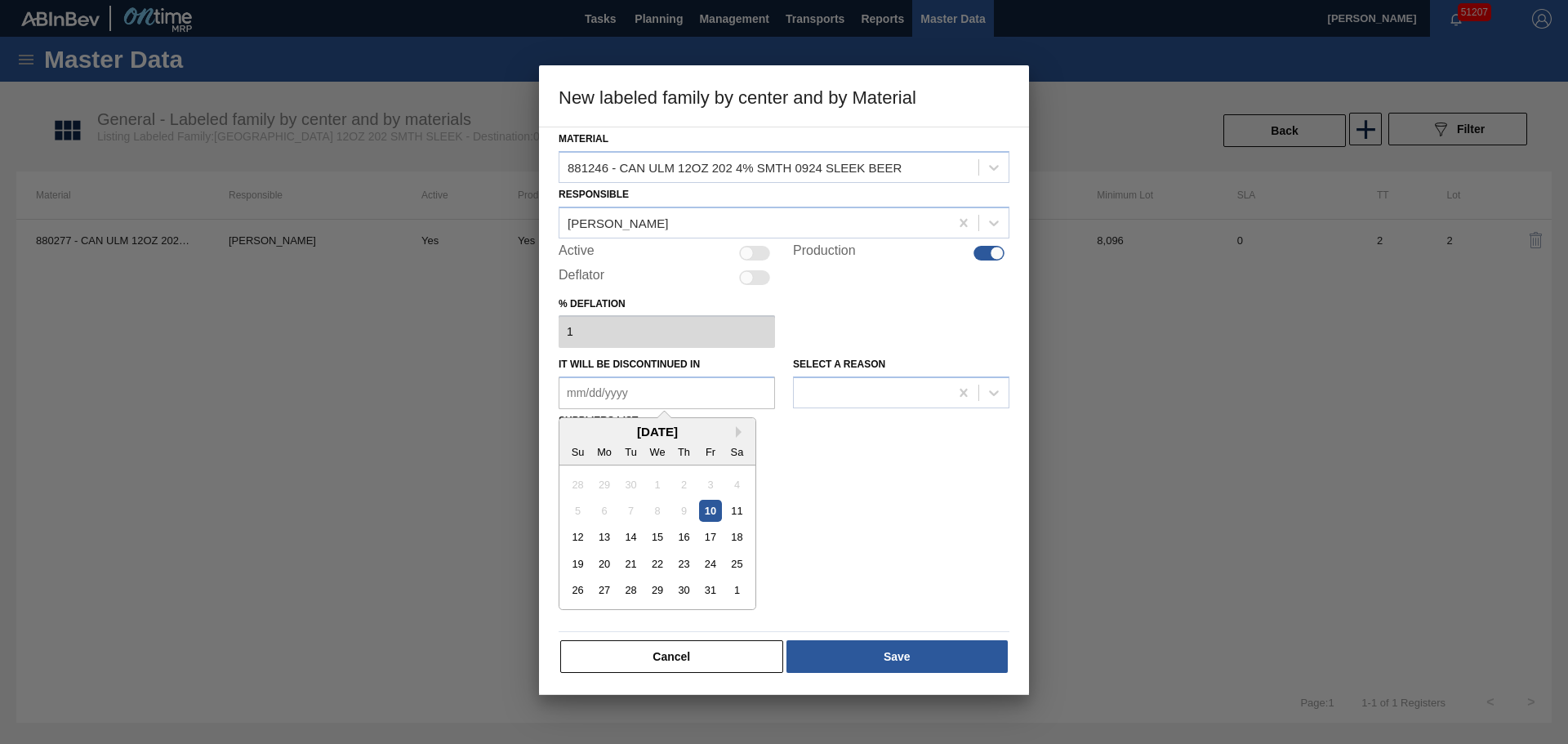
click at [693, 400] on in "It will be discontinued in" at bounding box center [667, 393] width 216 height 33
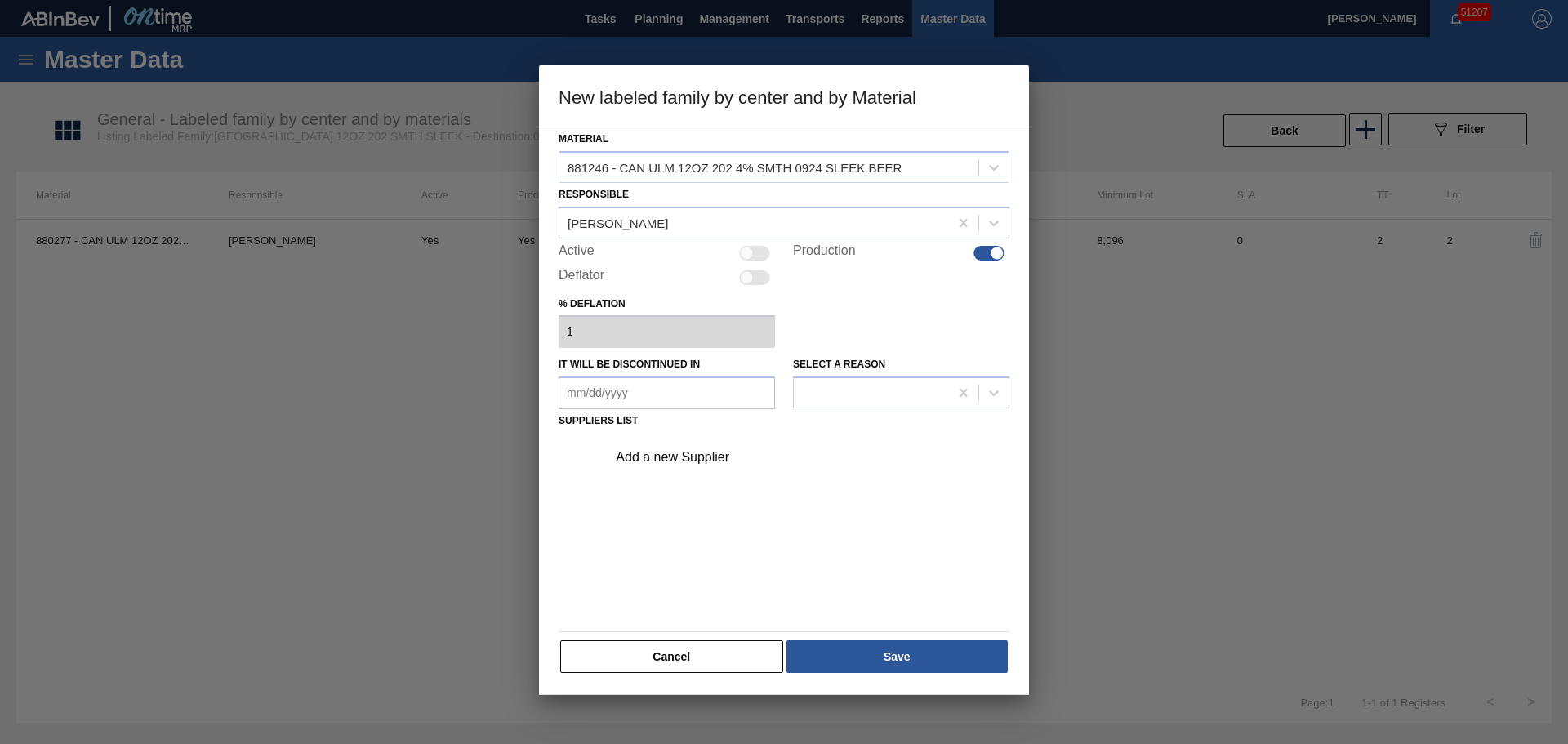
click at [837, 428] on div "Material 881246 - CAN ULM 12OZ 202 4% SMTH 0924 SLEEK BEER Responsible Isaiah D…" at bounding box center [784, 400] width 451 height 547
click at [713, 437] on div "Add a new Supplier" at bounding box center [803, 457] width 412 height 41
click at [699, 456] on div "Add a new Supplier" at bounding box center [775, 457] width 320 height 14
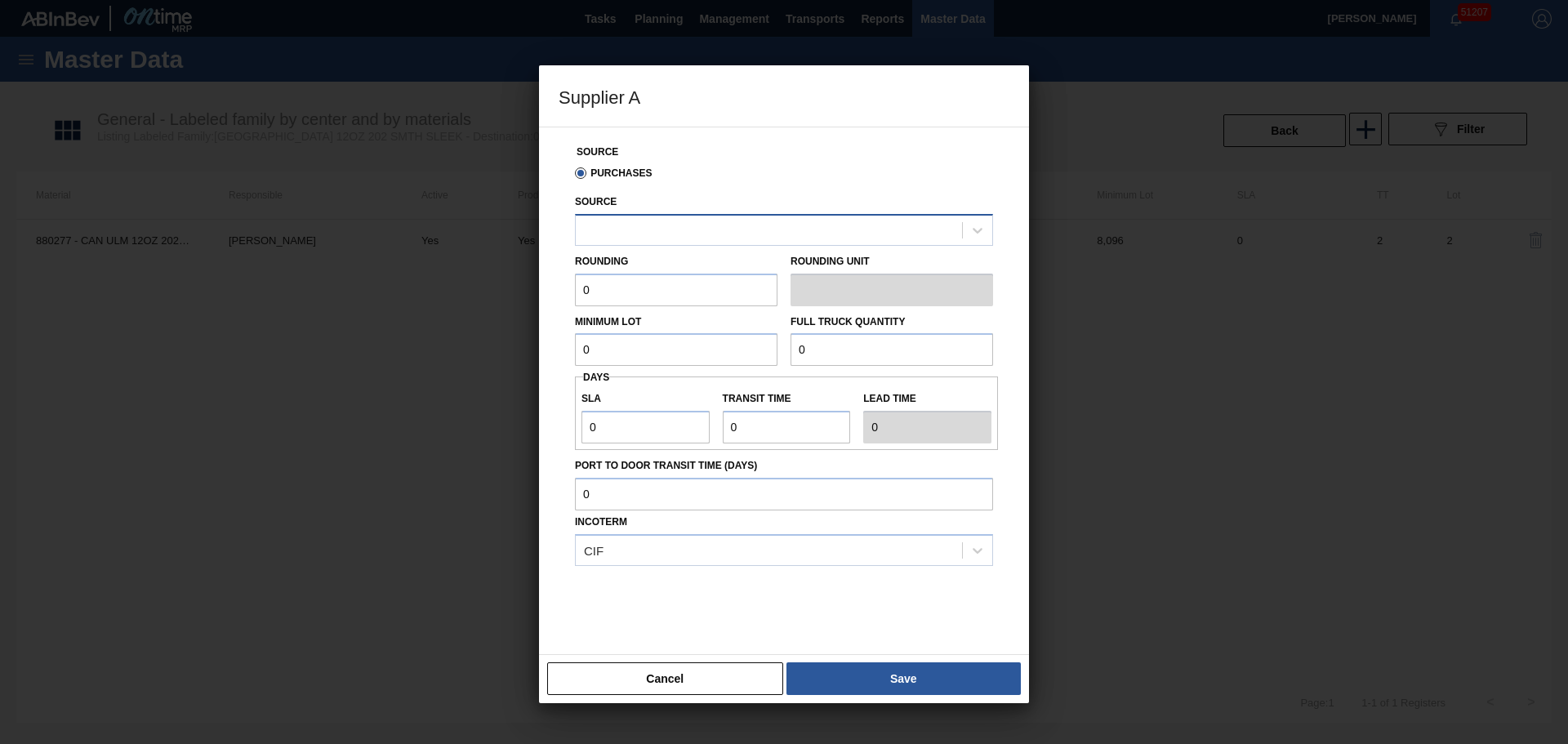
click at [639, 239] on div at bounding box center [768, 230] width 386 height 24
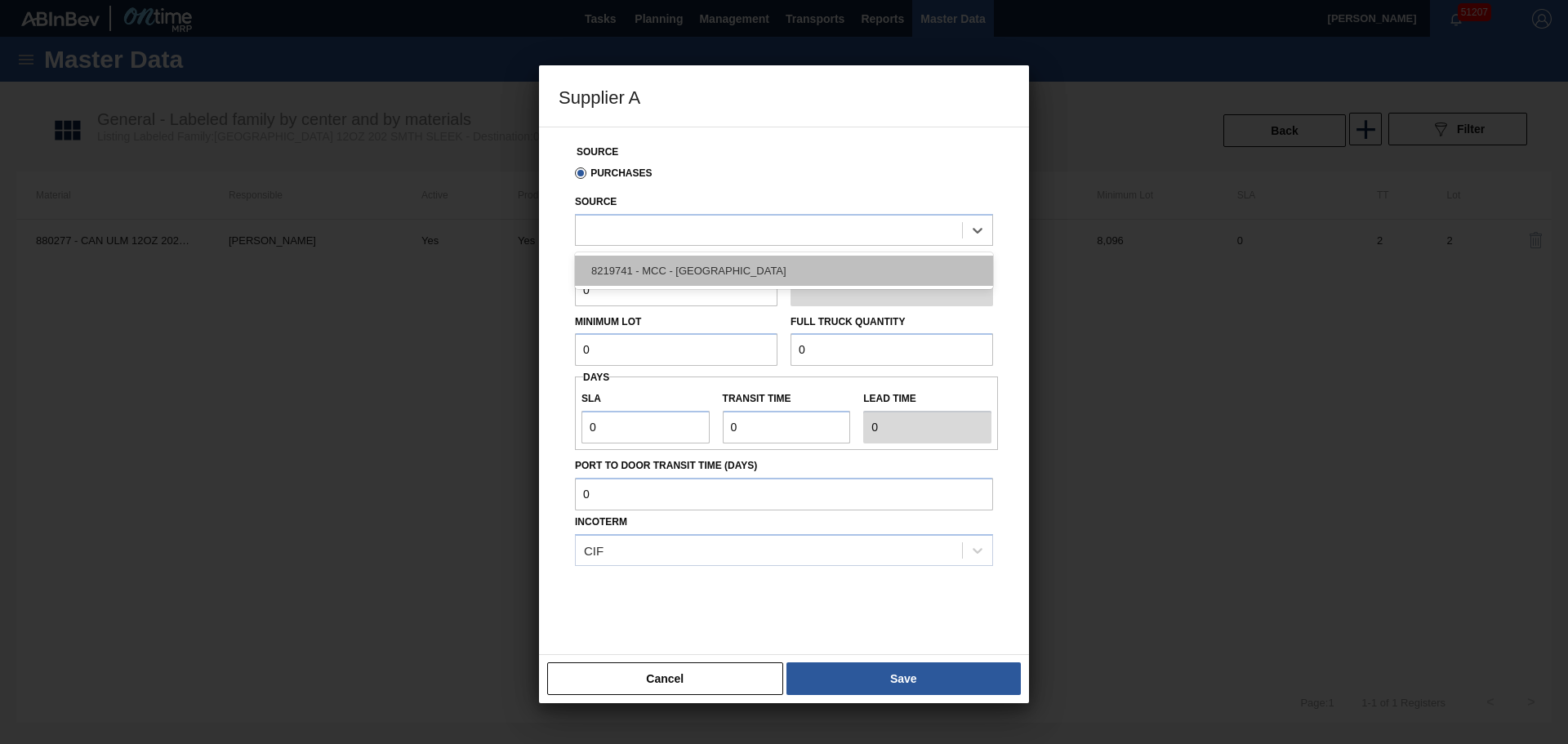
click at [646, 270] on div "8219741 - MCC - [GEOGRAPHIC_DATA]" at bounding box center [784, 271] width 418 height 31
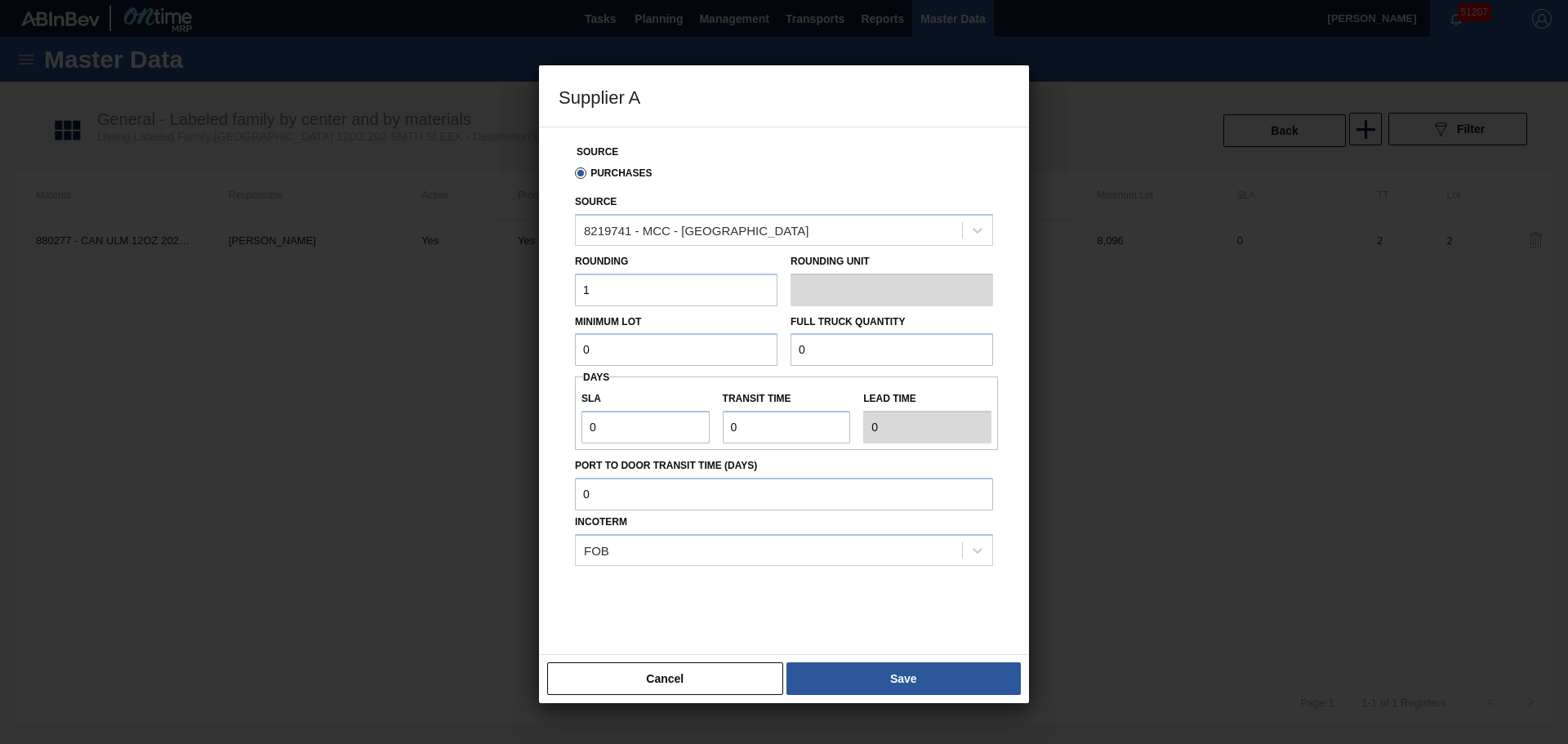
type input "1"
click at [839, 664] on button "Save" at bounding box center [903, 679] width 234 height 33
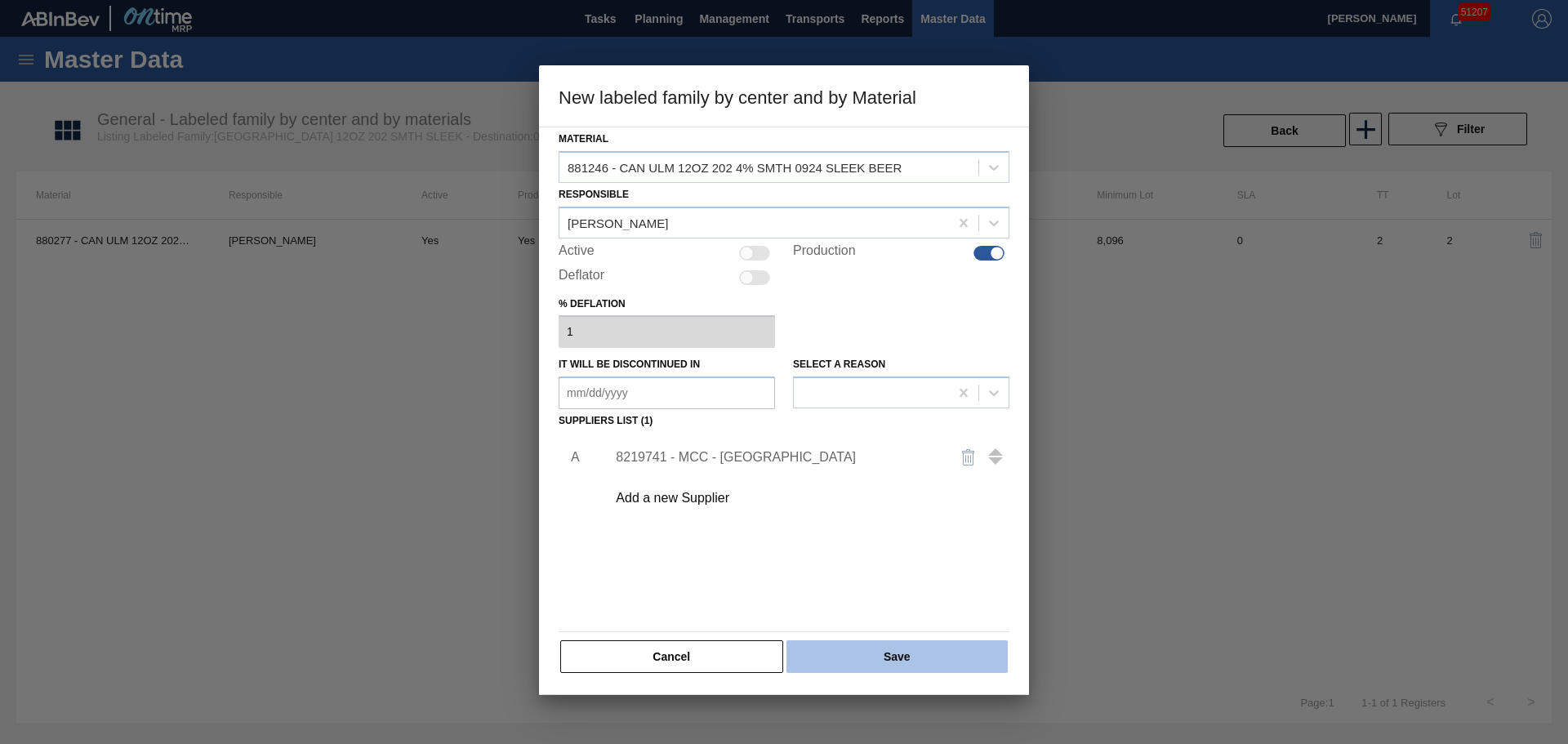
click at [839, 665] on button "Save" at bounding box center [896, 657] width 221 height 33
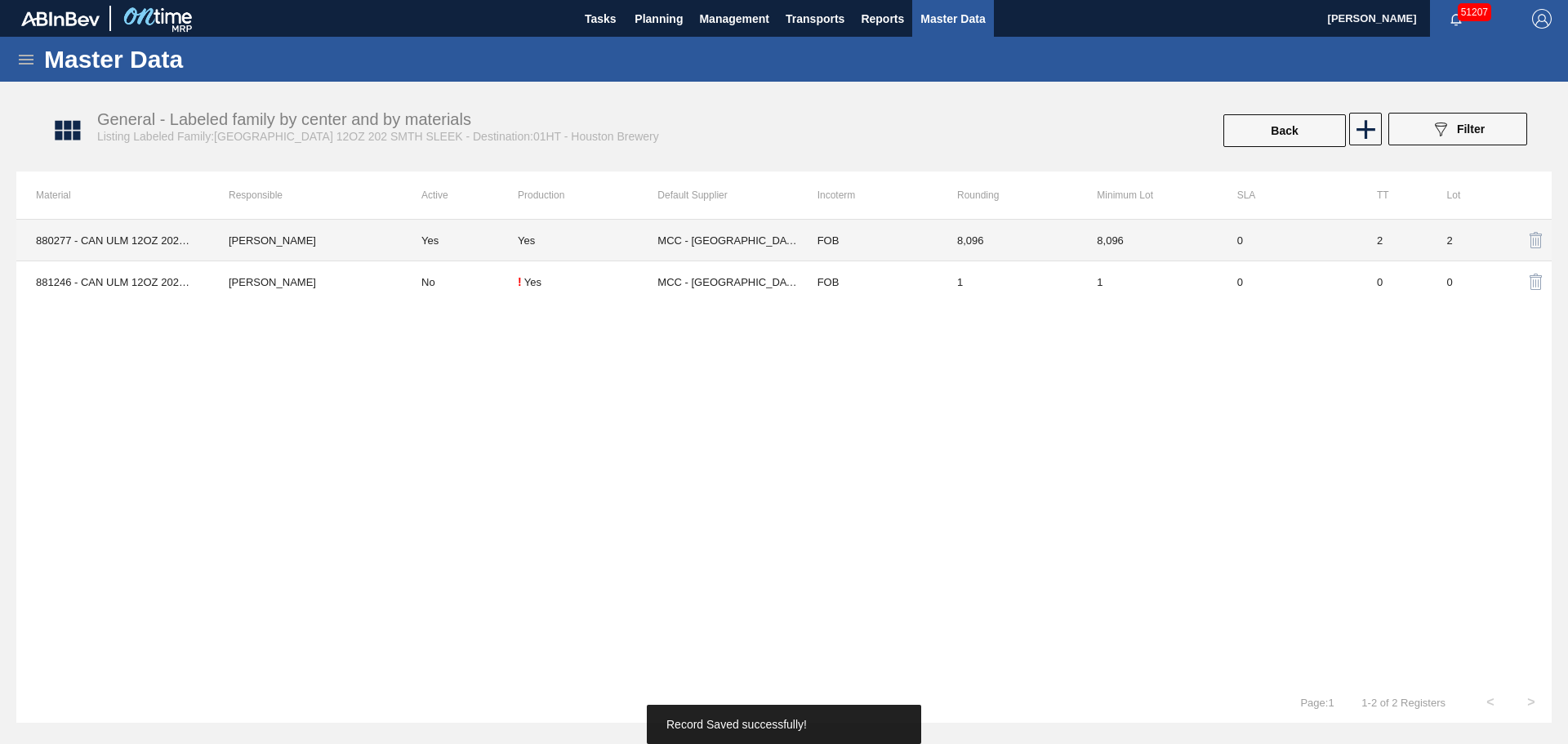
click at [550, 226] on td "Yes" at bounding box center [587, 240] width 140 height 42
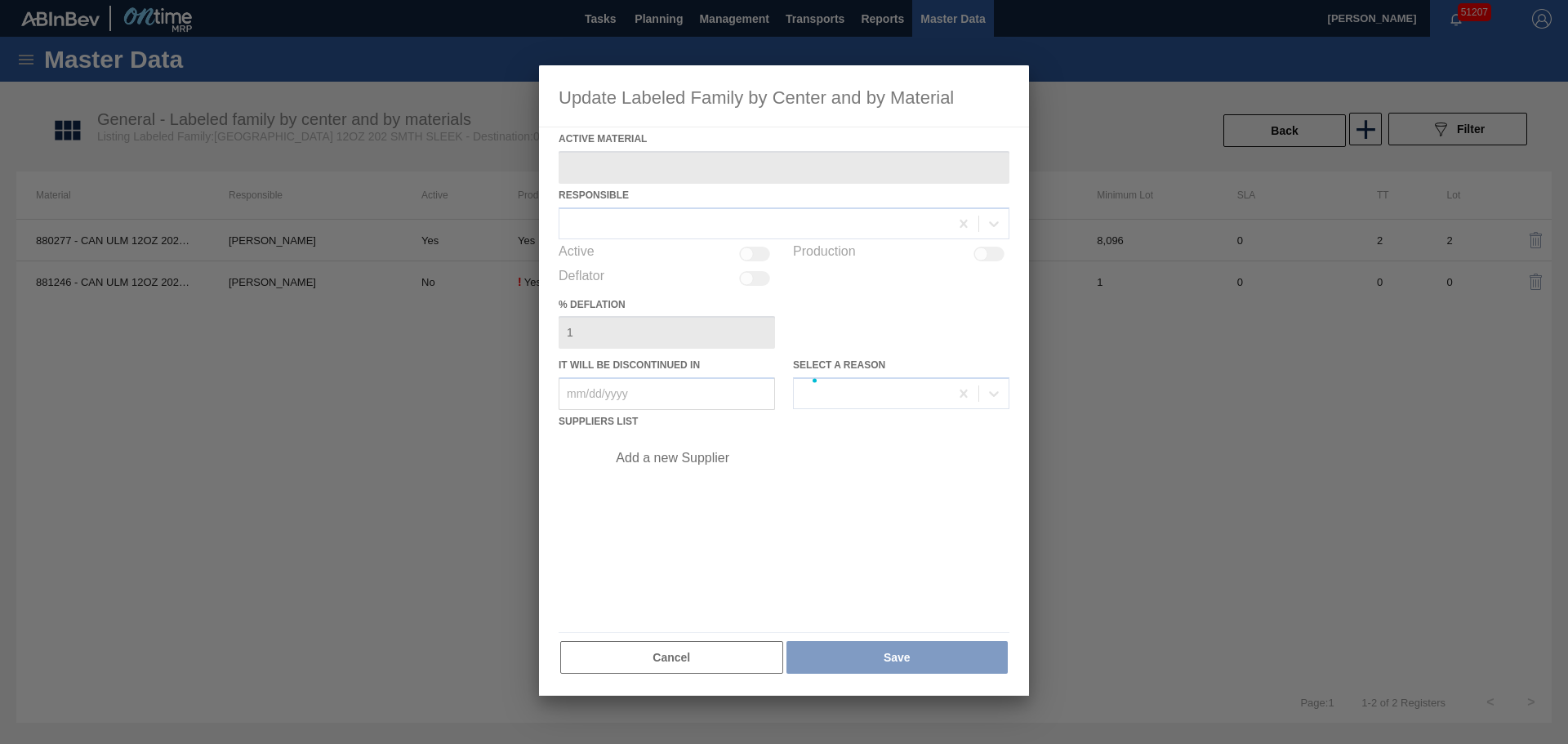
type Material "880277 - CAN ULM 12OZ 202 4% SMTH 1022 SLEEK BEER"
checkbox input "true"
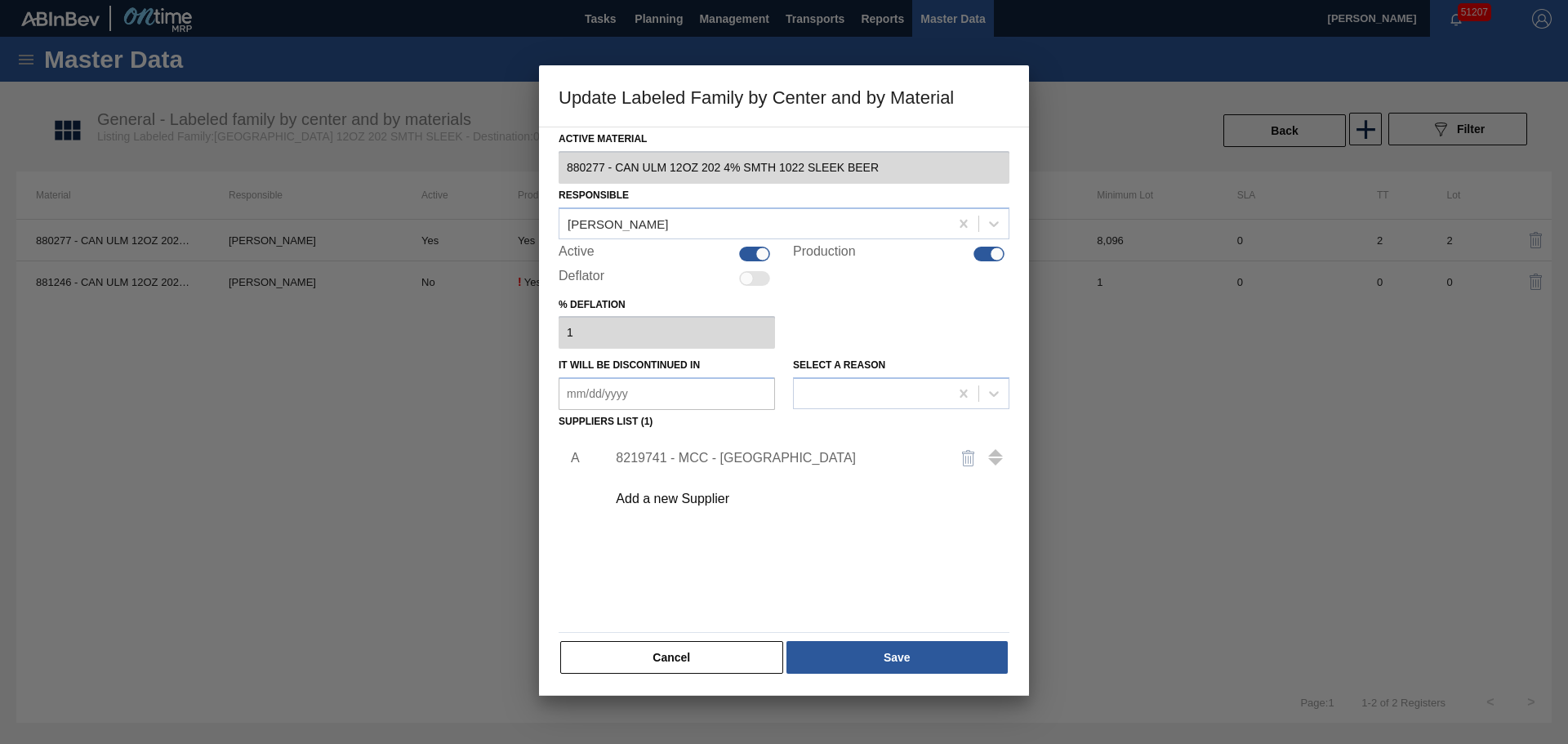
click at [750, 260] on div at bounding box center [754, 254] width 31 height 14
checkbox input "false"
click at [981, 253] on div at bounding box center [989, 254] width 31 height 14
checkbox input "false"
click at [900, 674] on div "Active Material 880277 - CAN ULM 12OZ 202 4% SMTH 1022 SLEEK BEER Responsible D…" at bounding box center [784, 411] width 490 height 569
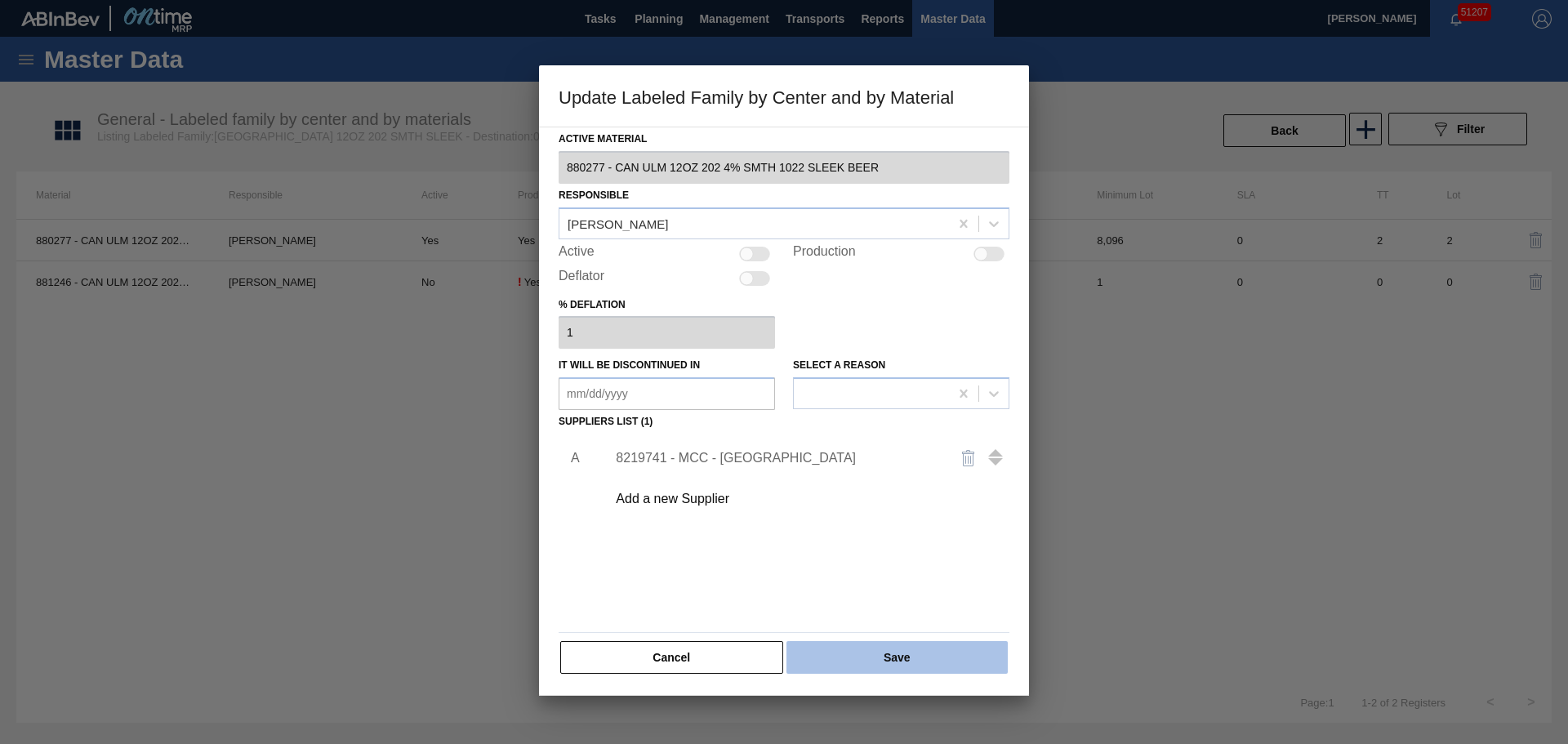
click at [900, 666] on button "Save" at bounding box center [896, 657] width 221 height 33
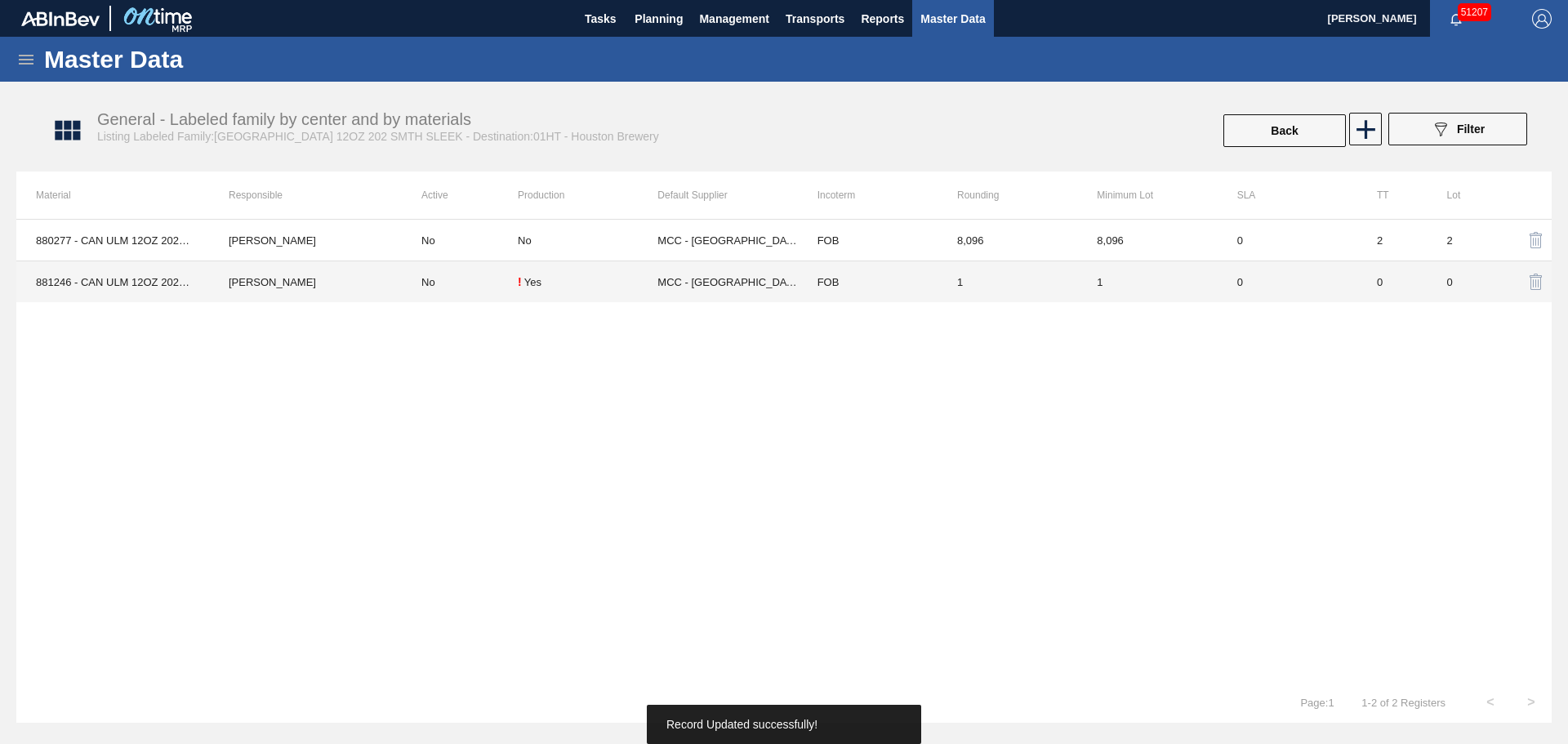
click at [433, 278] on td "No" at bounding box center [460, 282] width 116 height 42
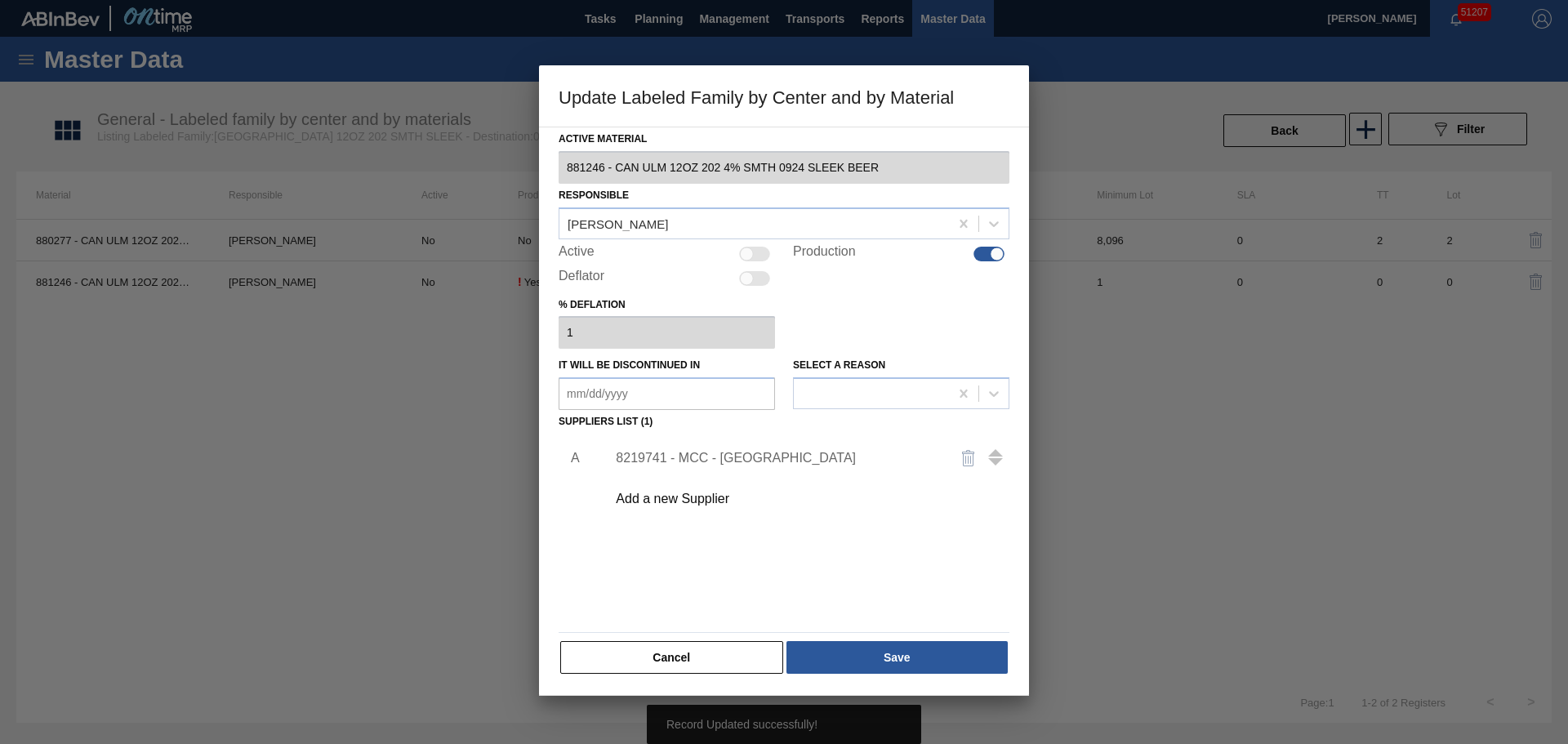
click at [778, 255] on div "Active Production" at bounding box center [784, 254] width 451 height 20
click at [771, 253] on div "Active" at bounding box center [667, 254] width 216 height 20
click at [765, 251] on div at bounding box center [754, 254] width 31 height 14
checkbox input "true"
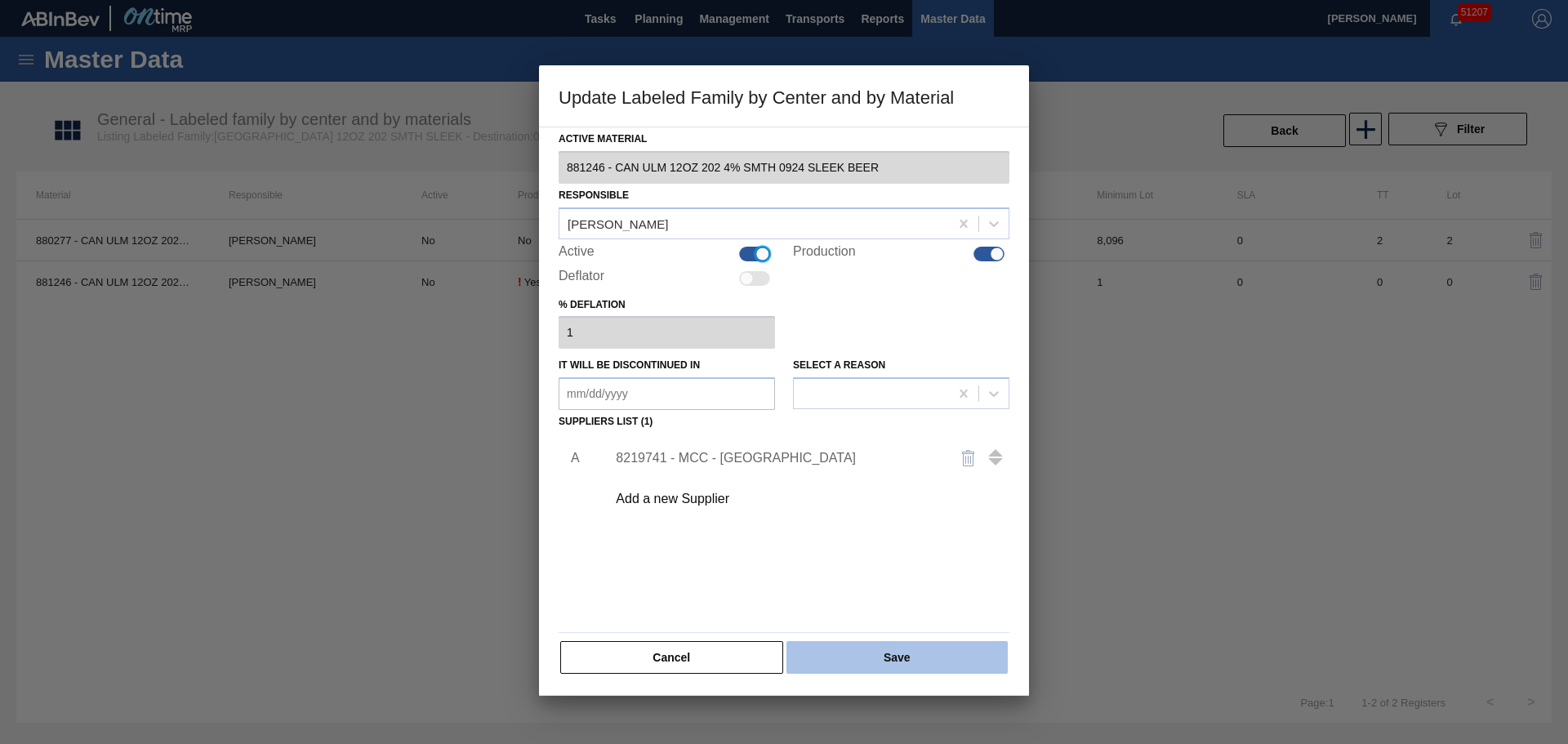
click at [873, 649] on button "Save" at bounding box center [896, 657] width 221 height 33
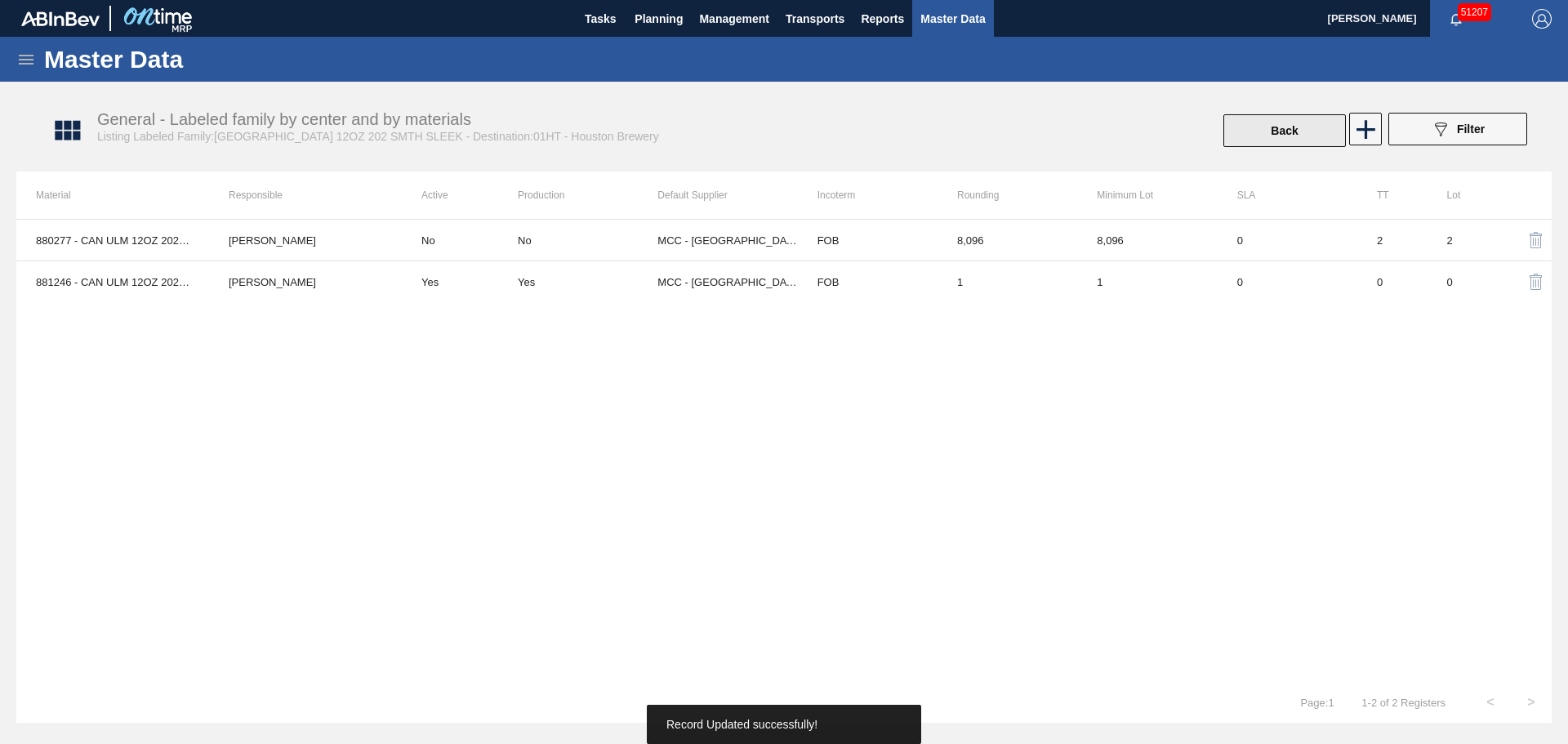
click at [1306, 120] on button "Back" at bounding box center [1284, 131] width 122 height 33
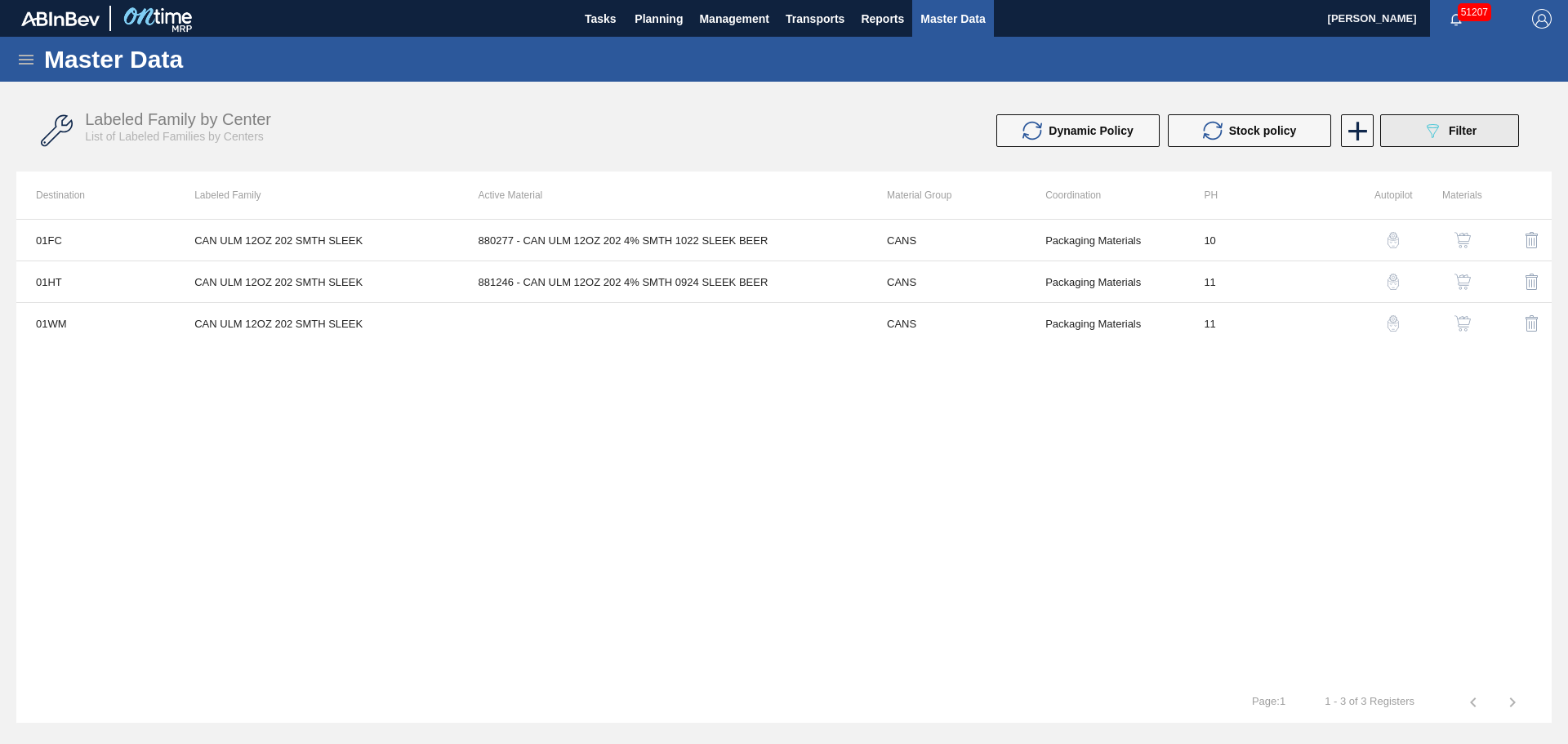
click at [1438, 128] on icon "089F7B8B-B2A5-4AFE-B5C0-19BA573D28AC" at bounding box center [1431, 131] width 20 height 20
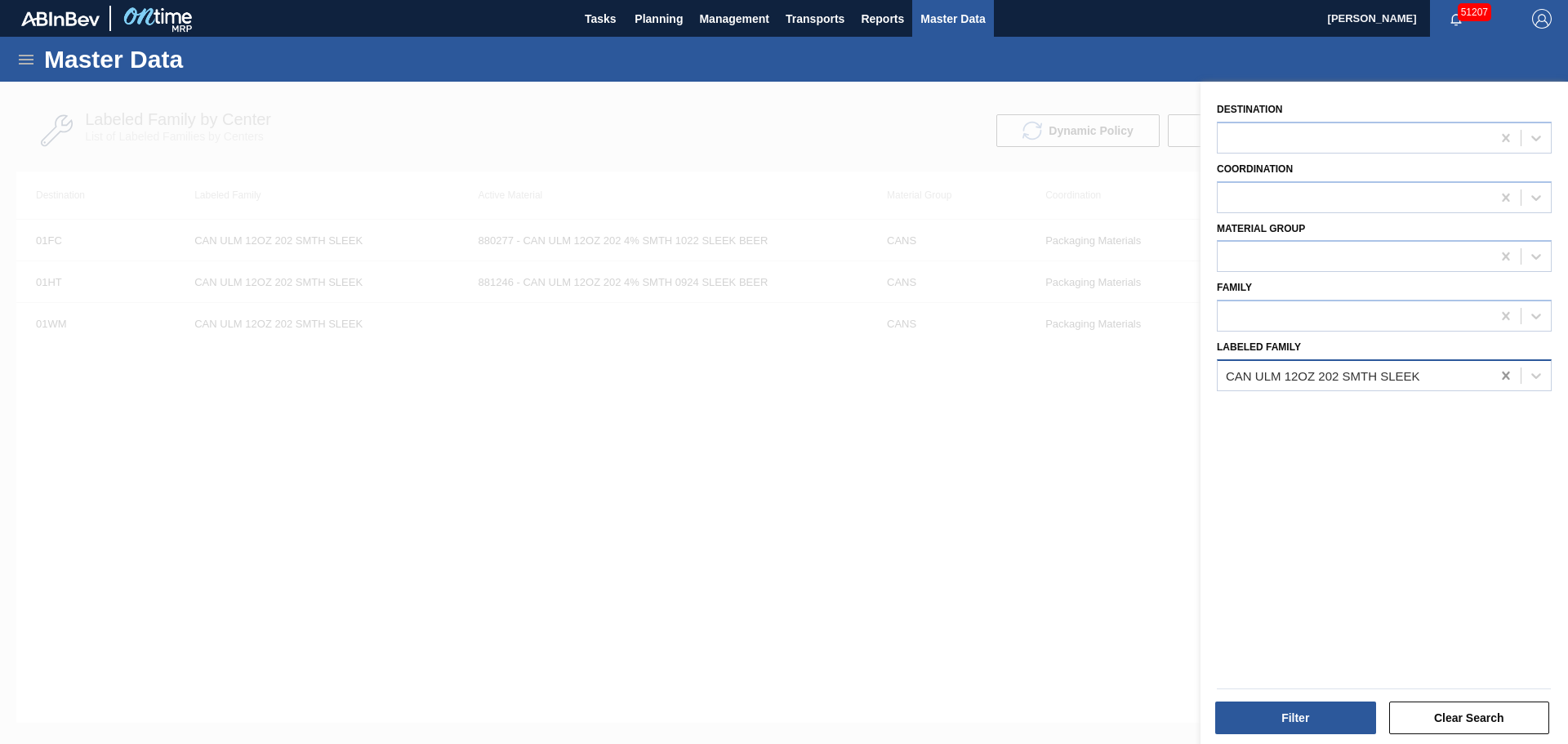
click at [1499, 373] on icon at bounding box center [1505, 375] width 16 height 16
type Family "can bdl 10"
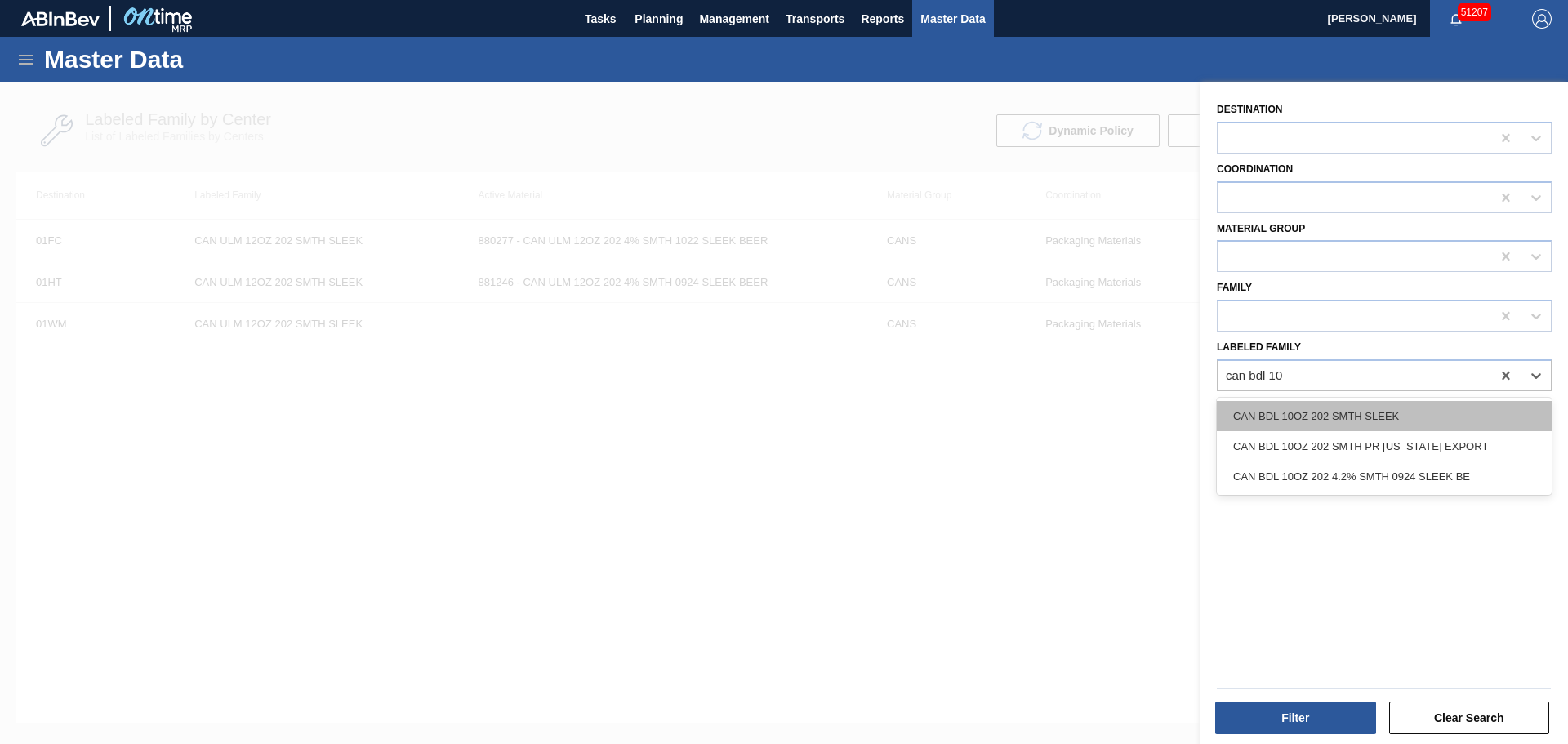
click at [1376, 410] on div "CAN BDL 10OZ 202 SMTH SLEEK" at bounding box center [1384, 417] width 335 height 31
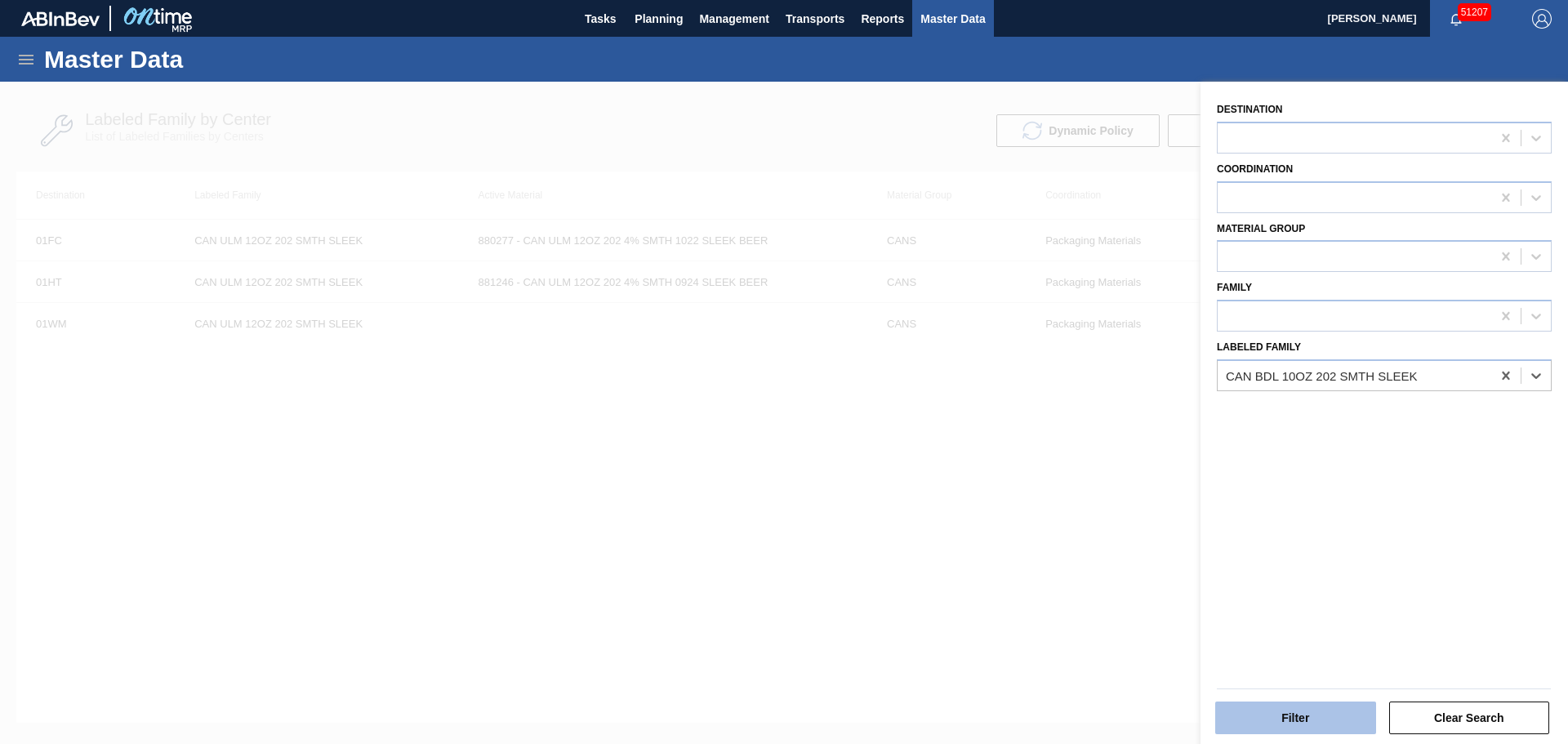
click at [1313, 714] on button "Filter" at bounding box center [1296, 718] width 161 height 33
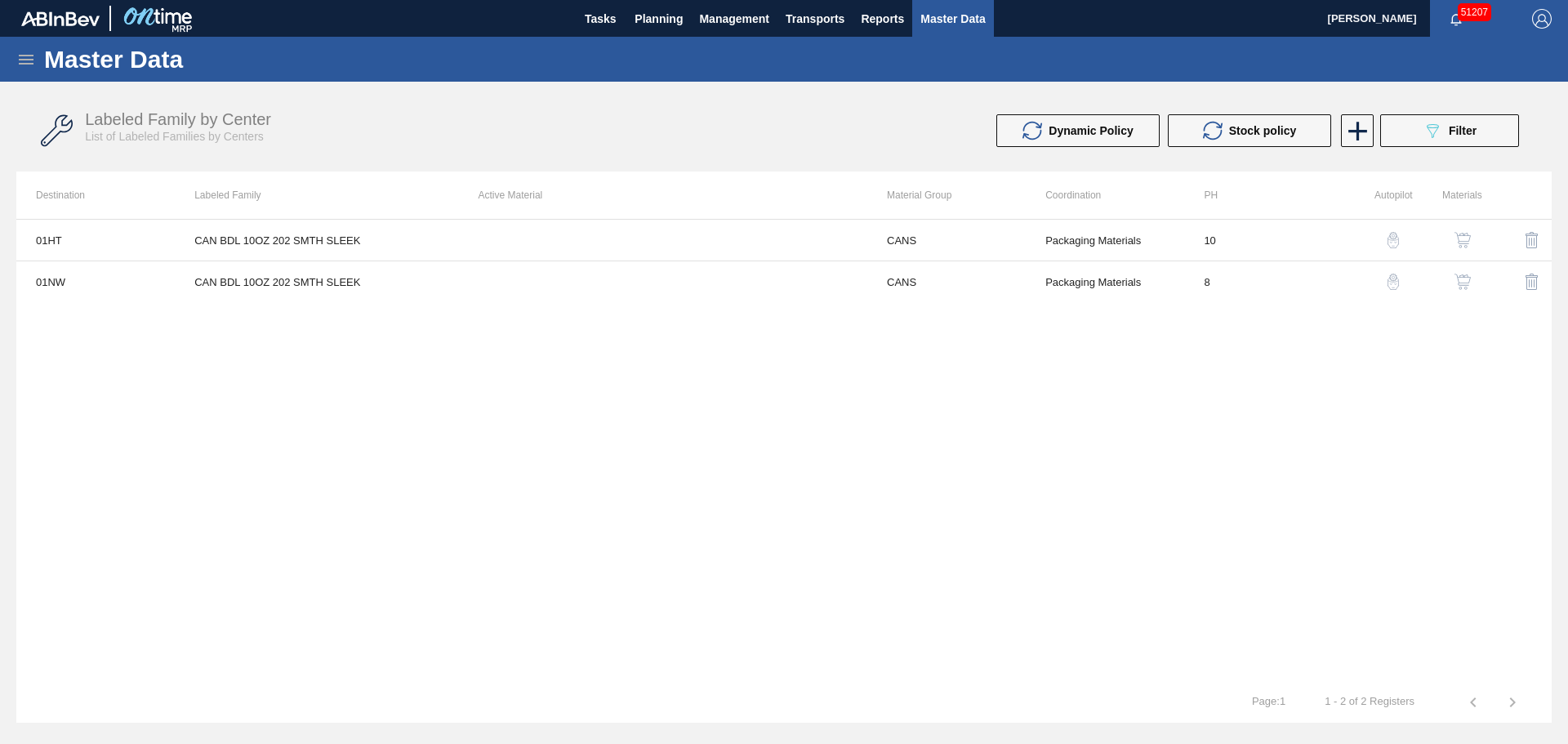
click at [1464, 238] on img "button" at bounding box center [1462, 239] width 16 height 16
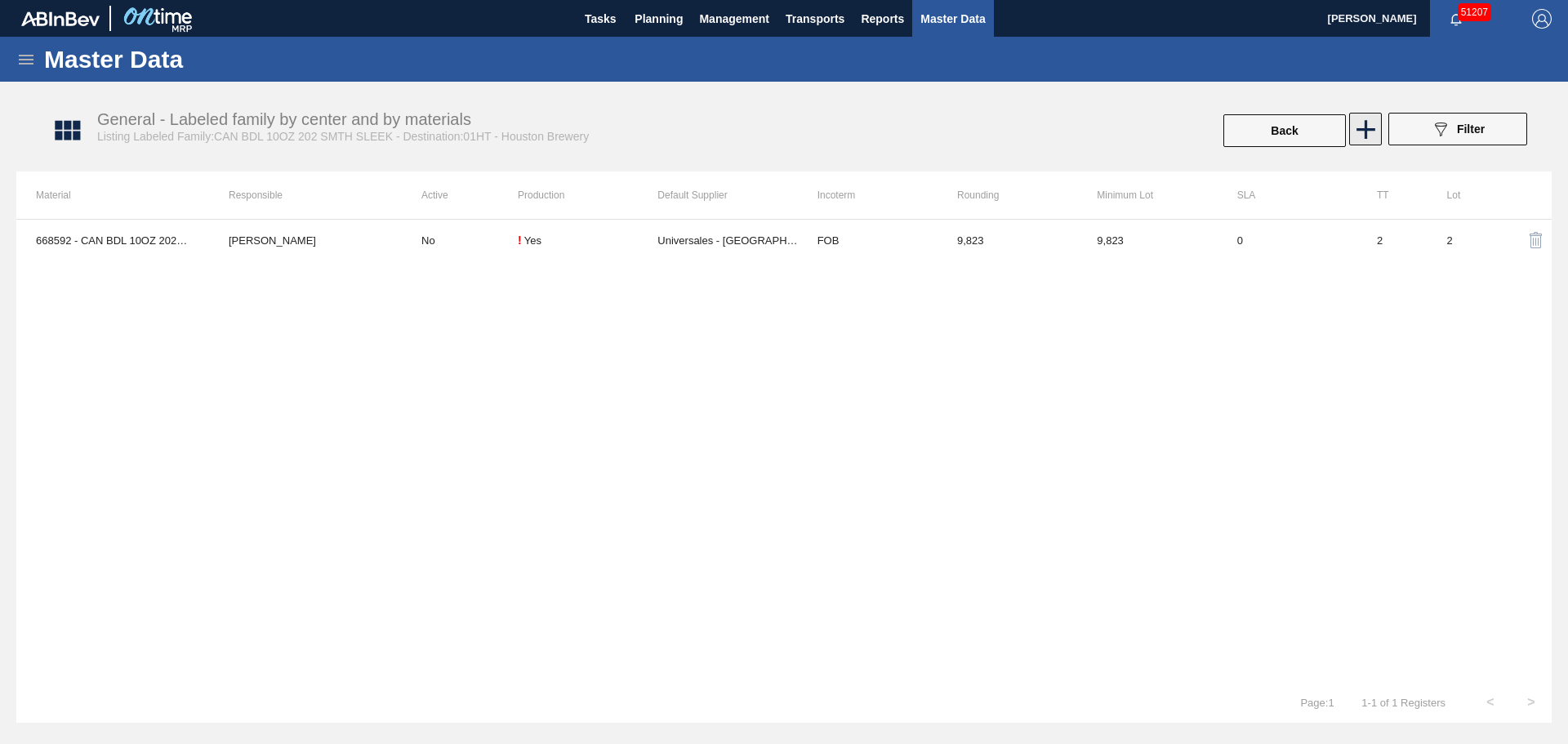
click at [1379, 125] on icon at bounding box center [1366, 130] width 32 height 32
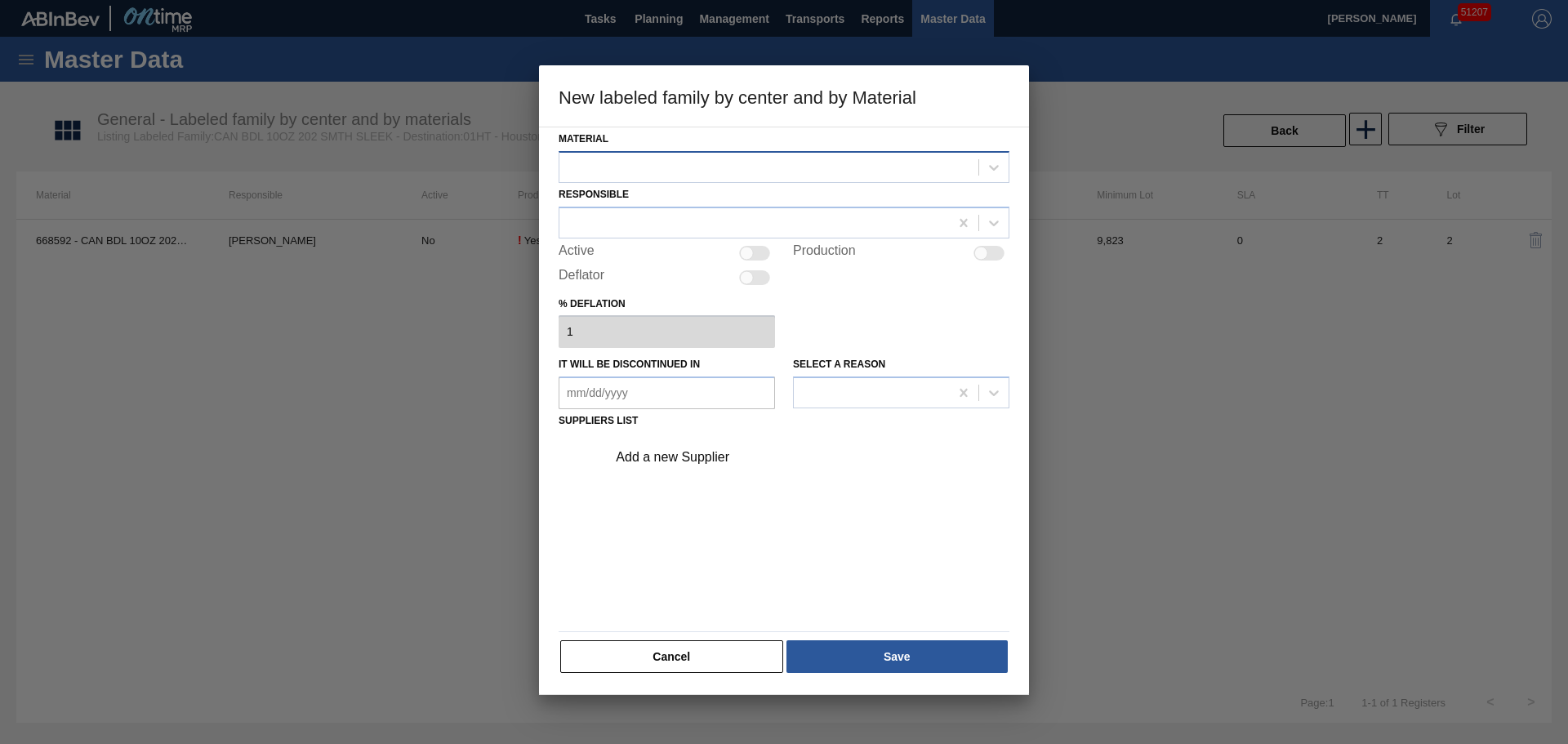
click at [784, 160] on div at bounding box center [769, 167] width 419 height 24
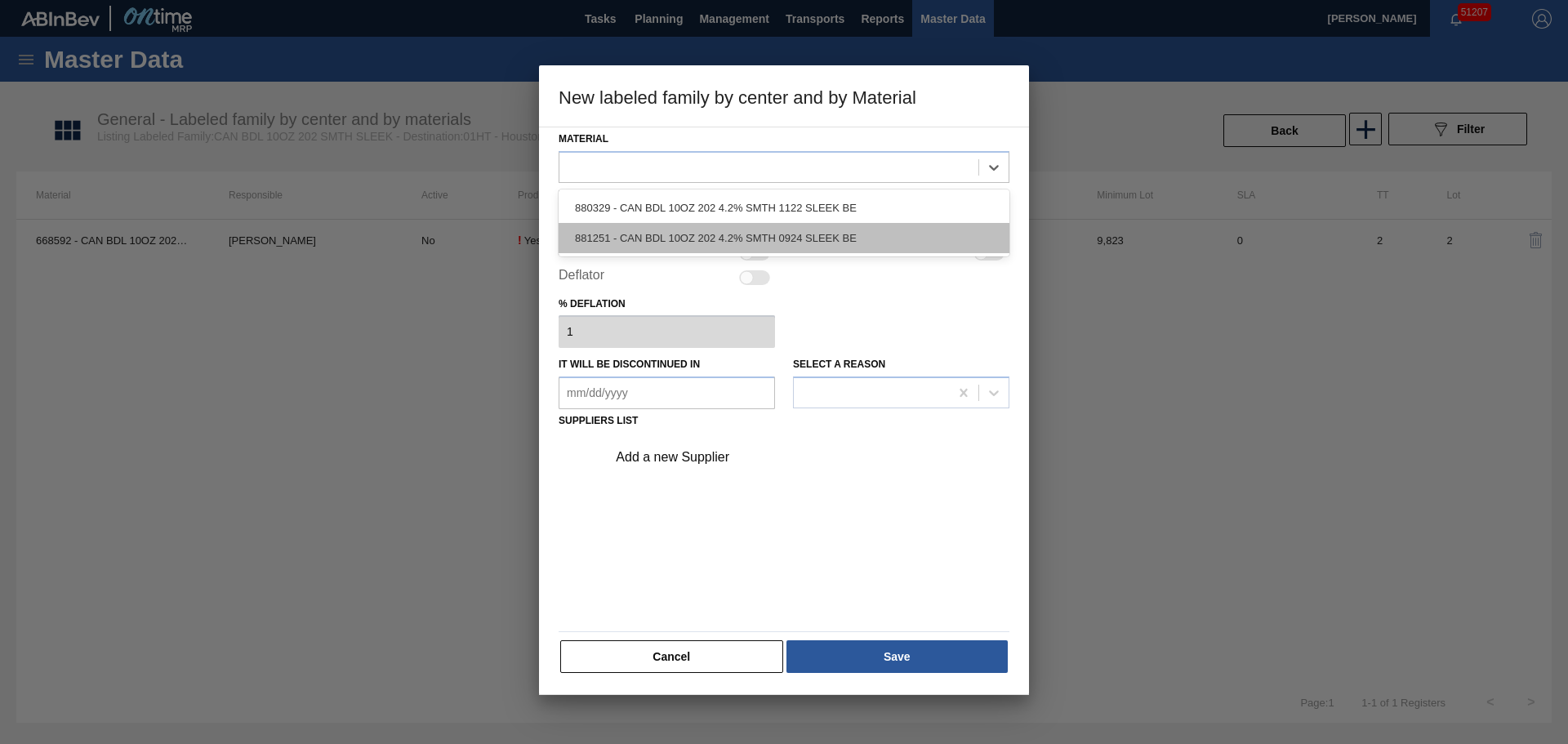
click at [716, 232] on div "881251 - CAN BDL 10OZ 202 4.2% SMTH 0924 SLEEK BE" at bounding box center [784, 238] width 451 height 31
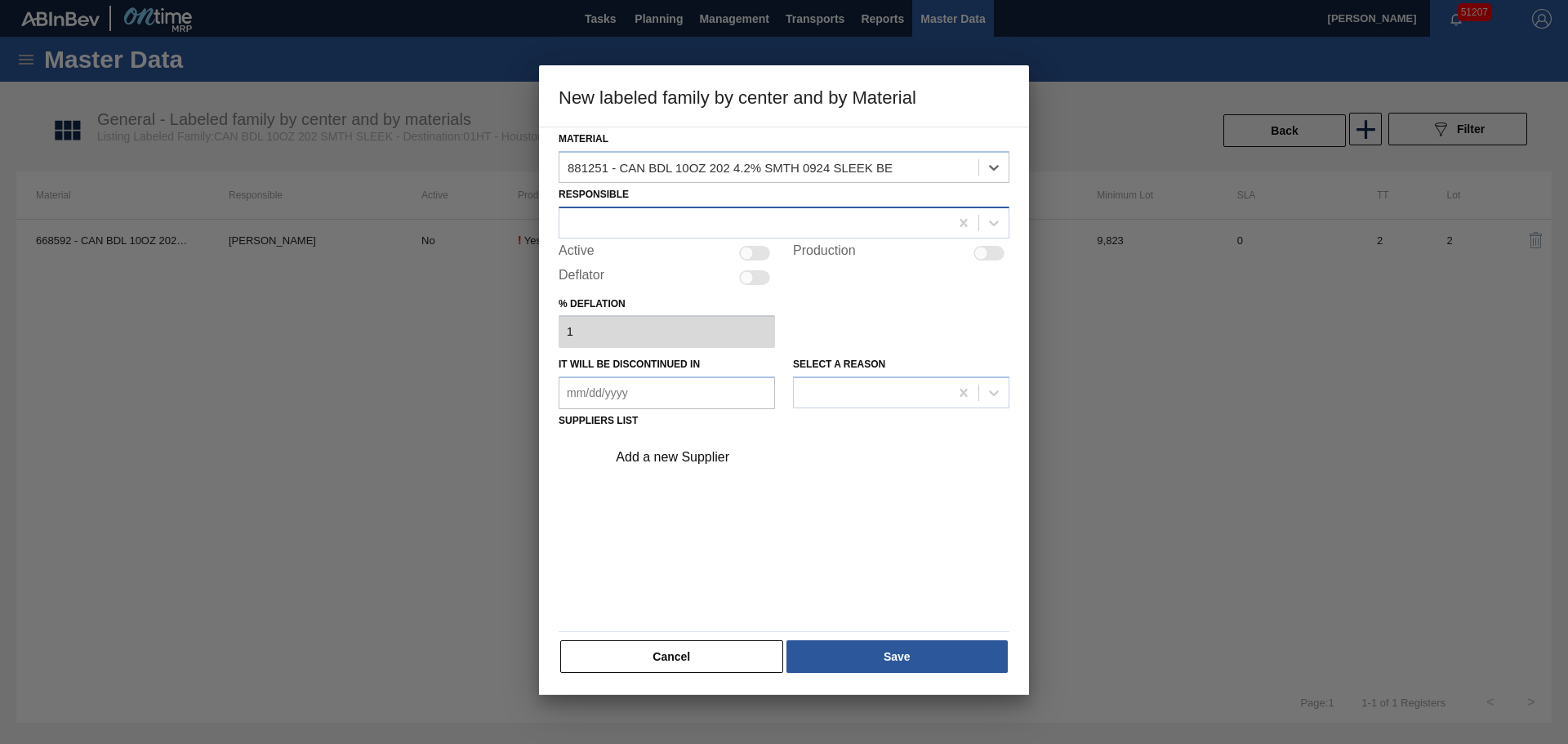
click at [706, 231] on div at bounding box center [754, 222] width 389 height 24
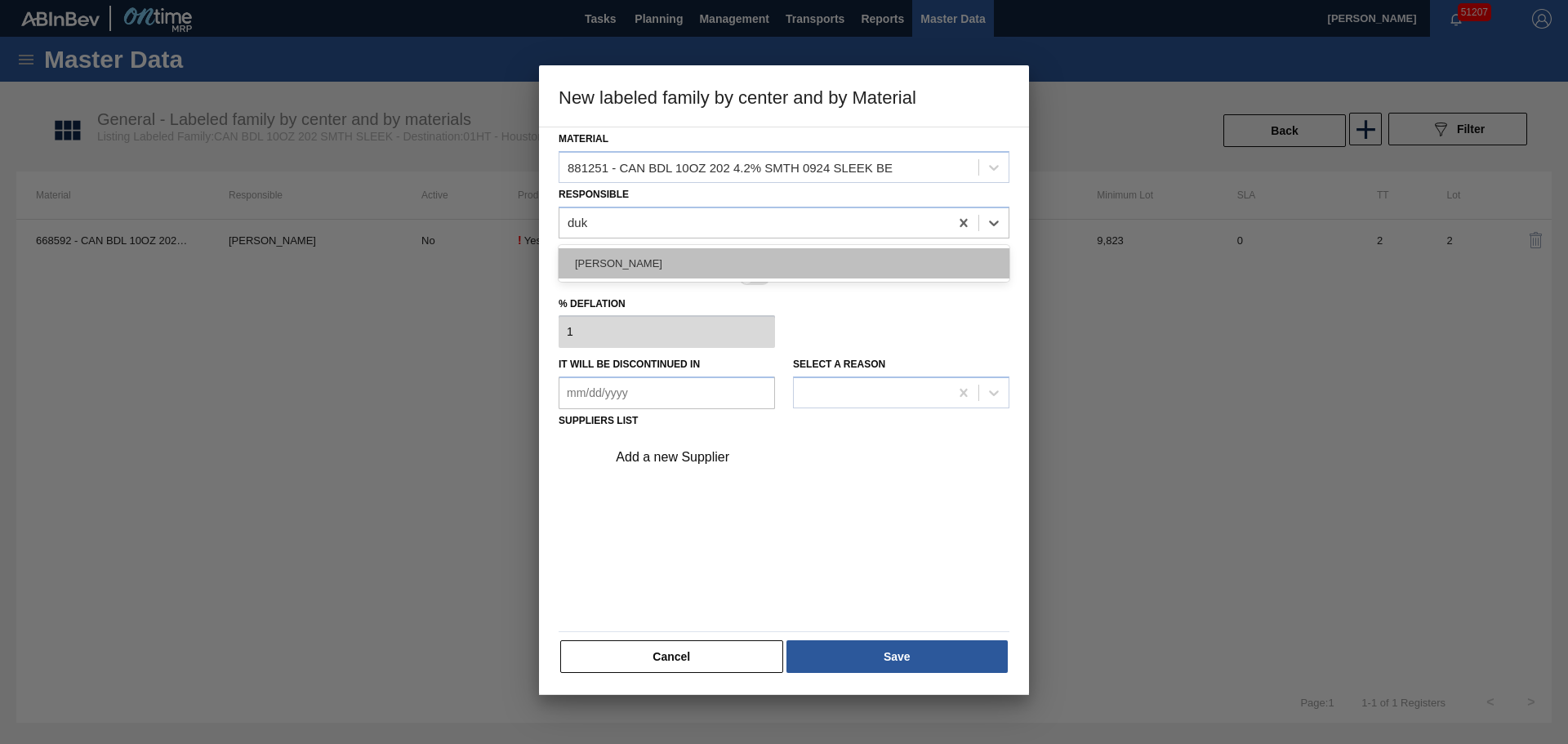
type input "duke"
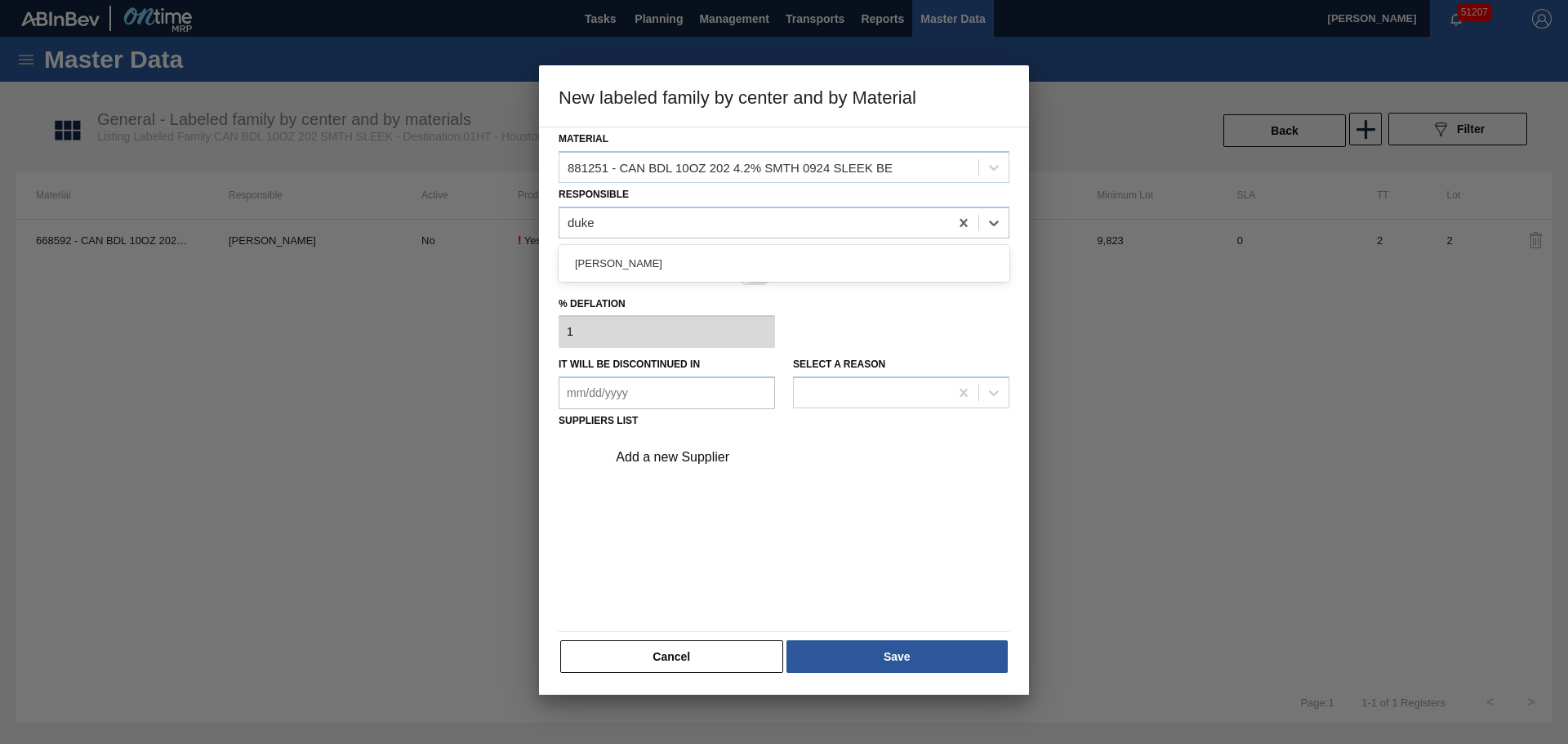
click at [723, 257] on div "[PERSON_NAME]" at bounding box center [784, 264] width 451 height 31
click at [746, 254] on div at bounding box center [746, 253] width 14 height 14
checkbox input "true"
click at [701, 449] on div "Add a new Supplier" at bounding box center [803, 457] width 412 height 41
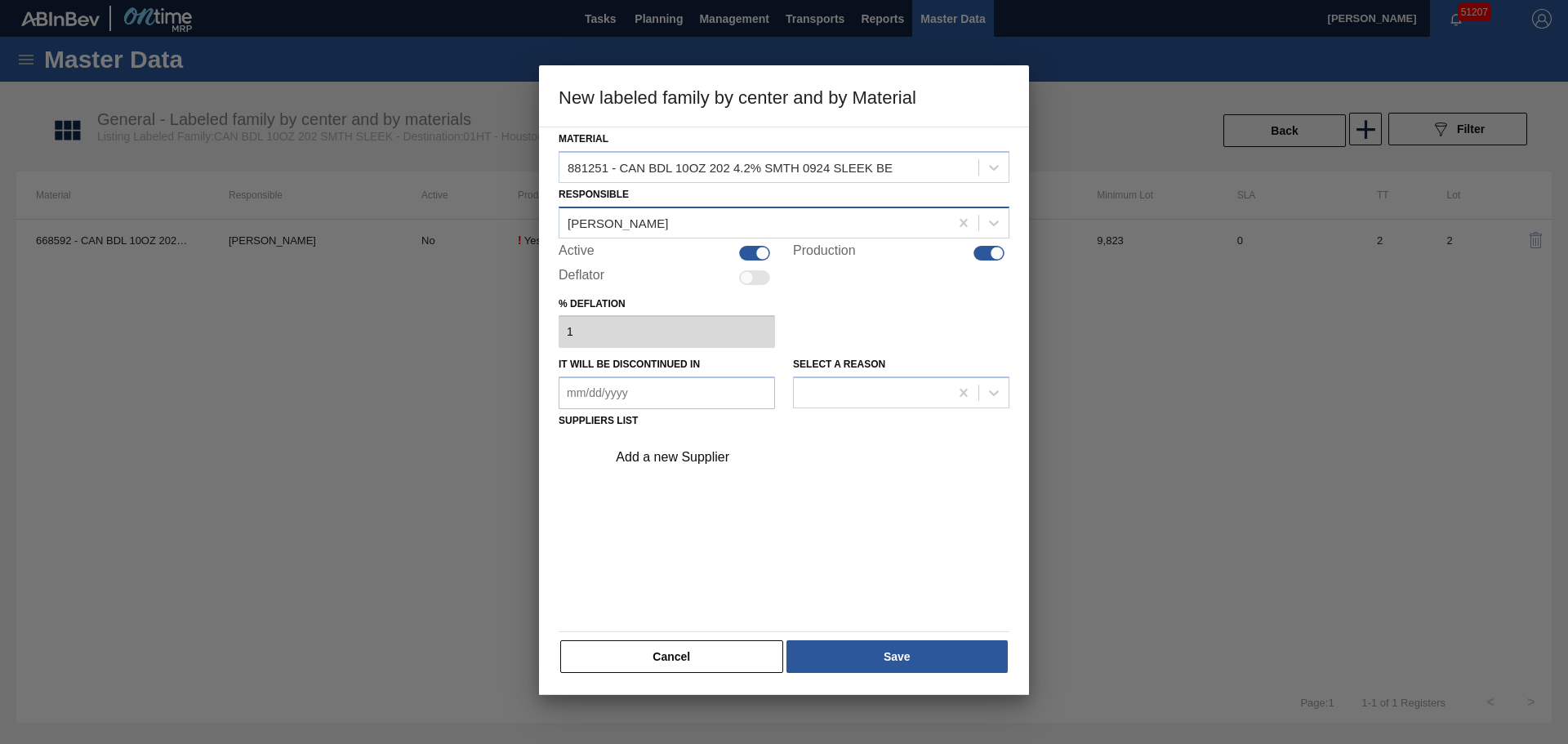
click at [666, 225] on div "[PERSON_NAME]" at bounding box center [754, 222] width 389 height 24
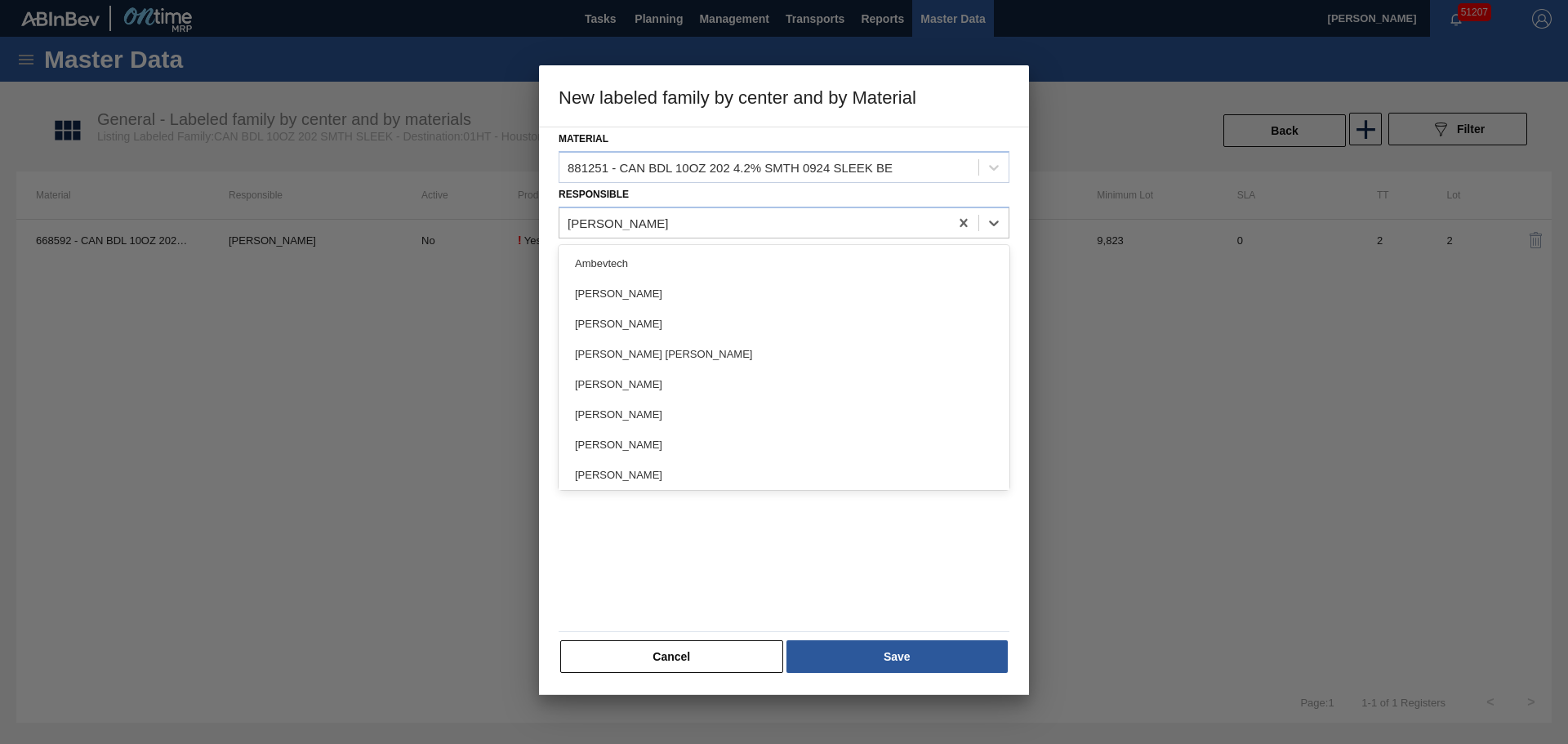
click at [539, 295] on div "Material 881251 - CAN BDL 10OZ 202 4.2% SMTH 0924 SLEEK BE Responsible option I…" at bounding box center [784, 411] width 490 height 568
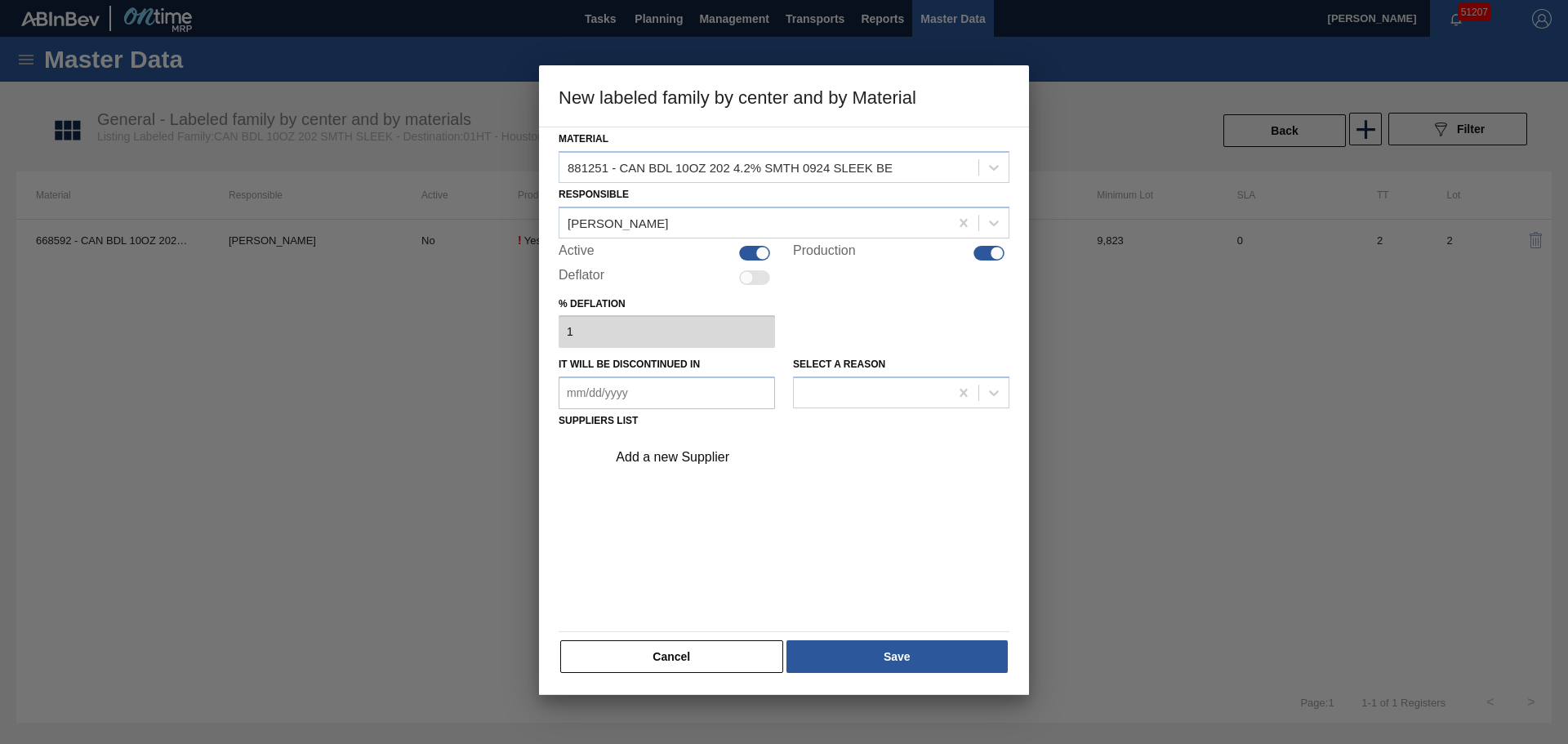
click at [683, 461] on div "Add a new Supplier" at bounding box center [775, 457] width 320 height 14
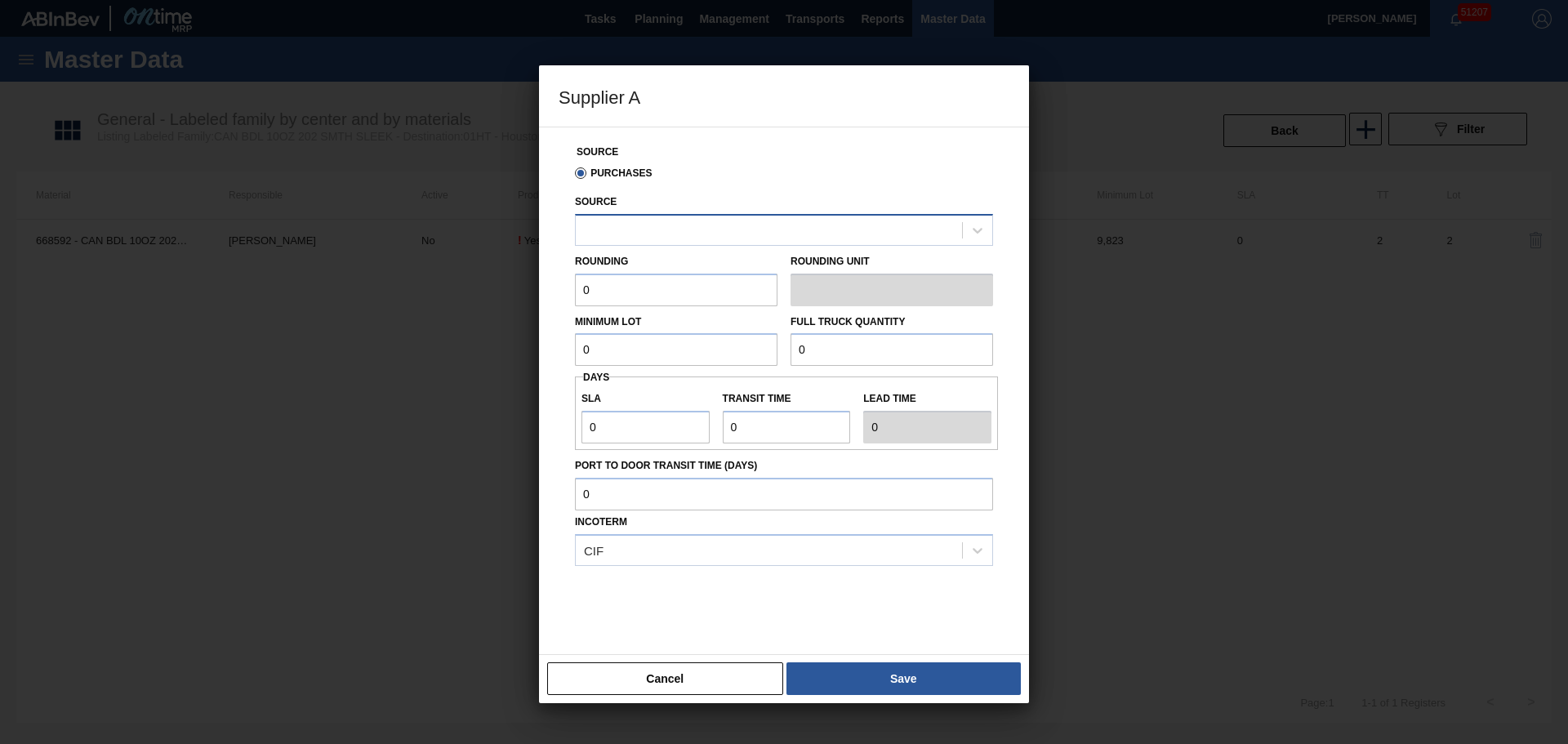
click at [649, 215] on div at bounding box center [784, 230] width 418 height 32
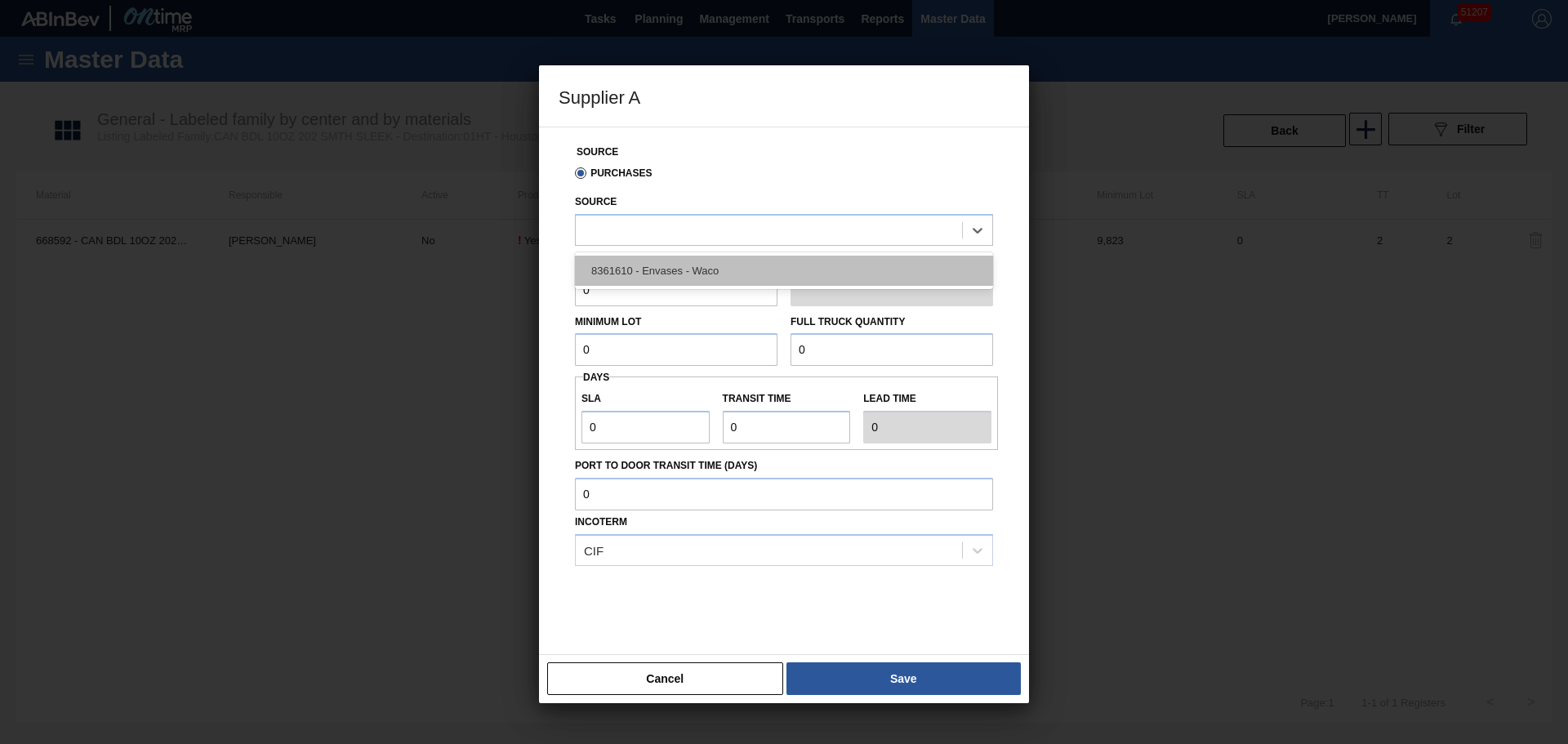
click at [662, 275] on div "8361610 - Envases - Waco" at bounding box center [784, 271] width 418 height 31
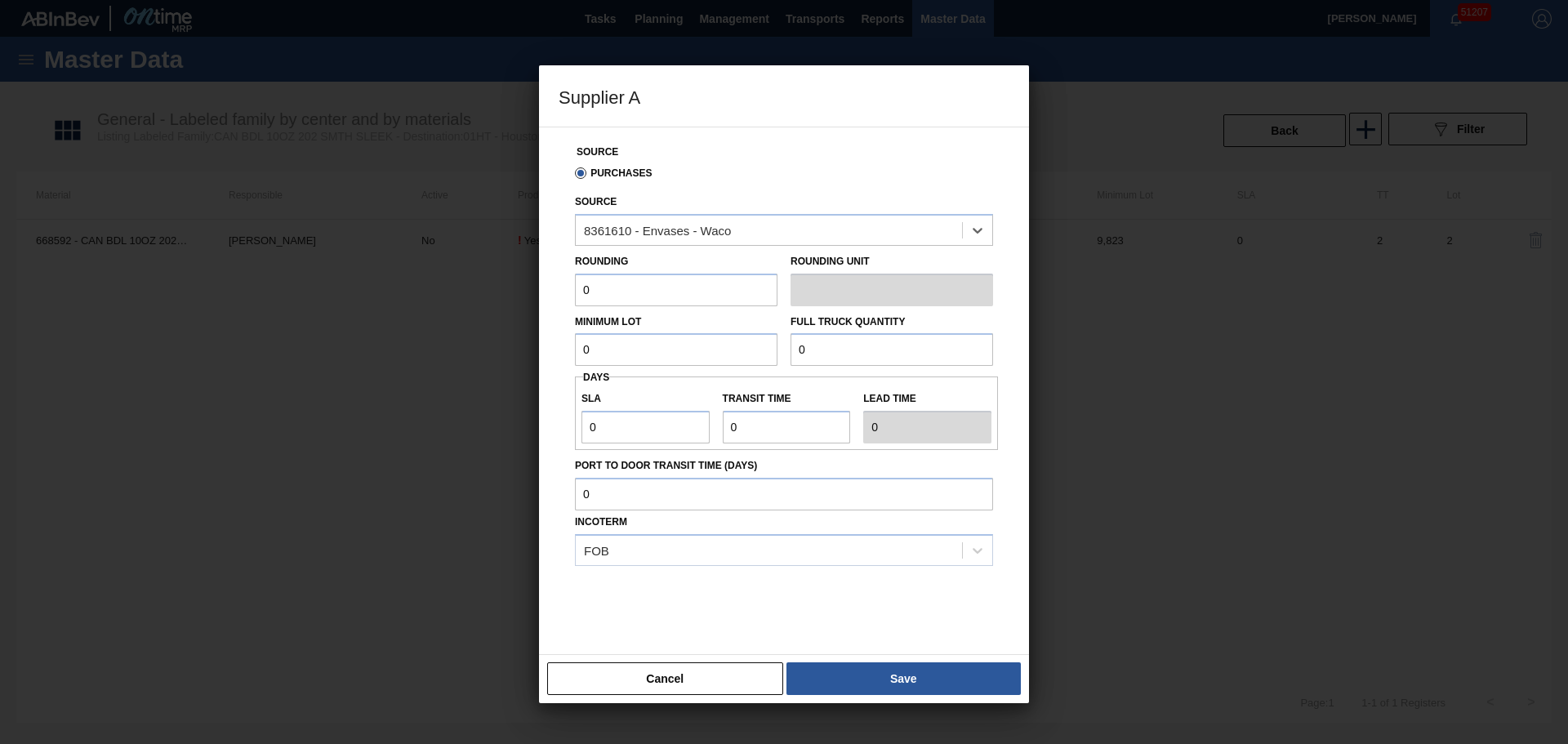
click at [667, 294] on input "0" at bounding box center [676, 290] width 203 height 33
type input "14"
type input "1"
drag, startPoint x: 667, startPoint y: 294, endPoint x: 365, endPoint y: 272, distance: 302.8
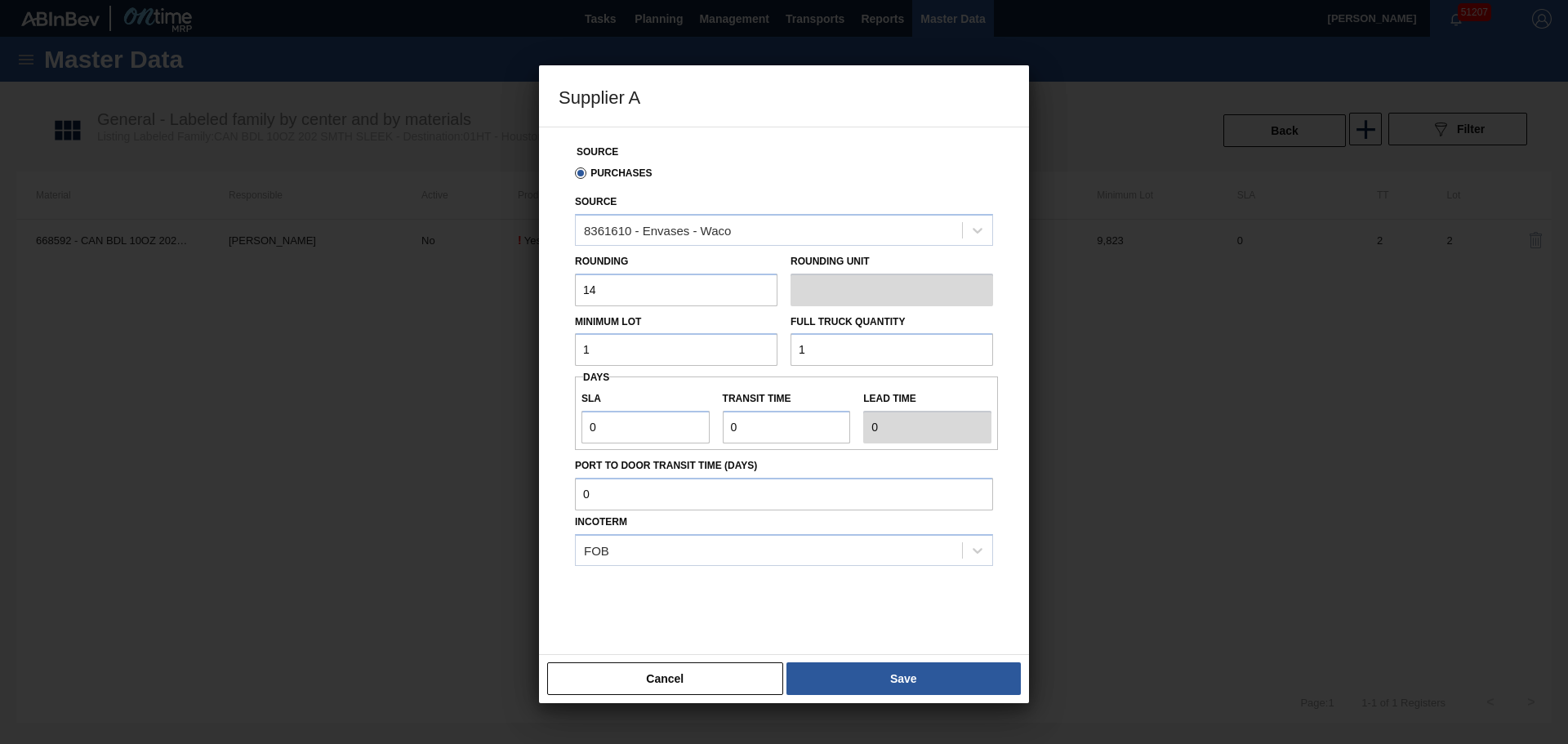
click at [365, 272] on div "Supplier A Source Purchases Source 8361610 - Envases - Waco Rounding 14 Roundin…" at bounding box center [784, 372] width 1568 height 744
type input "1"
click at [878, 659] on div "Cancel Save" at bounding box center [784, 679] width 490 height 49
click at [879, 668] on button "Save" at bounding box center [903, 679] width 234 height 33
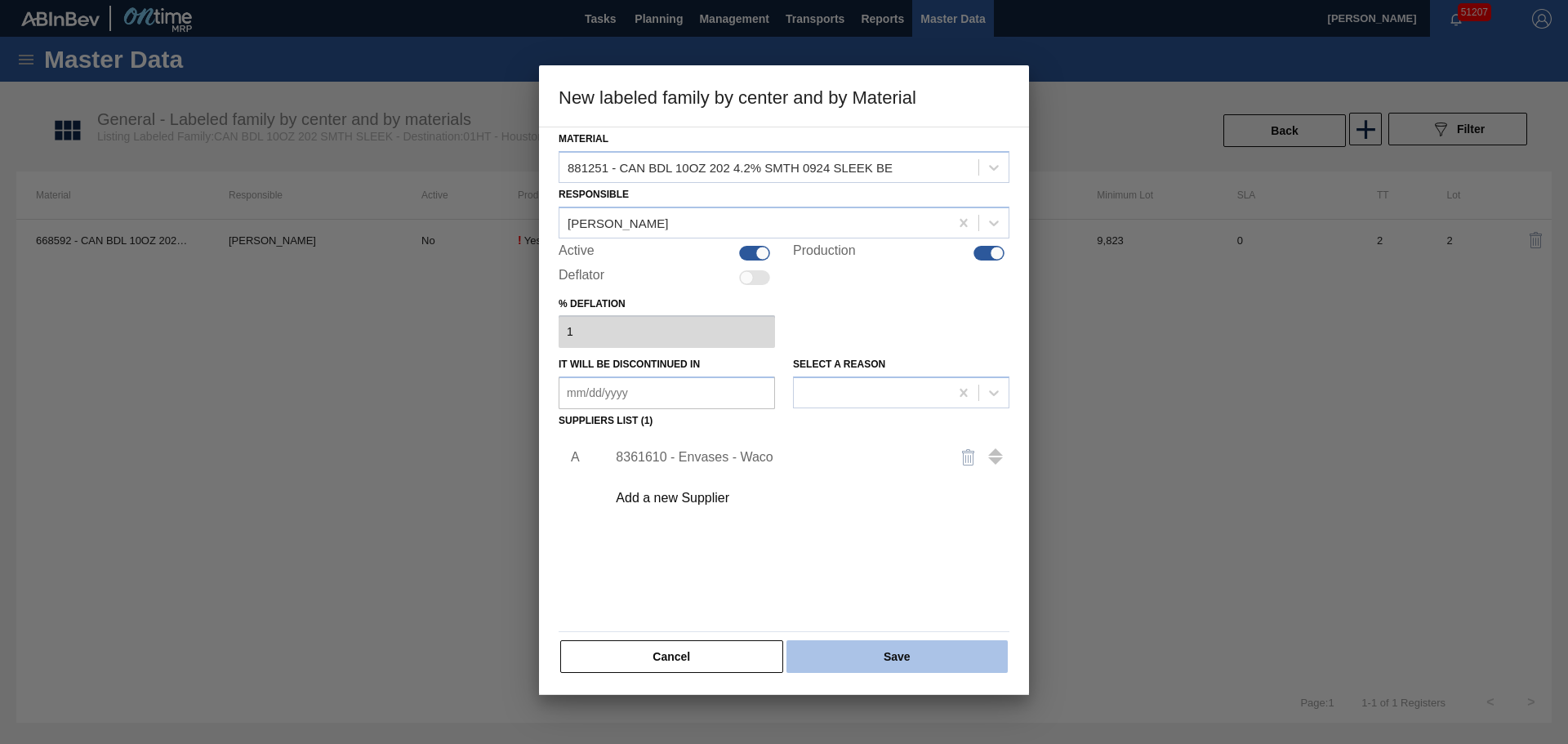
click at [841, 644] on button "Save" at bounding box center [896, 657] width 221 height 33
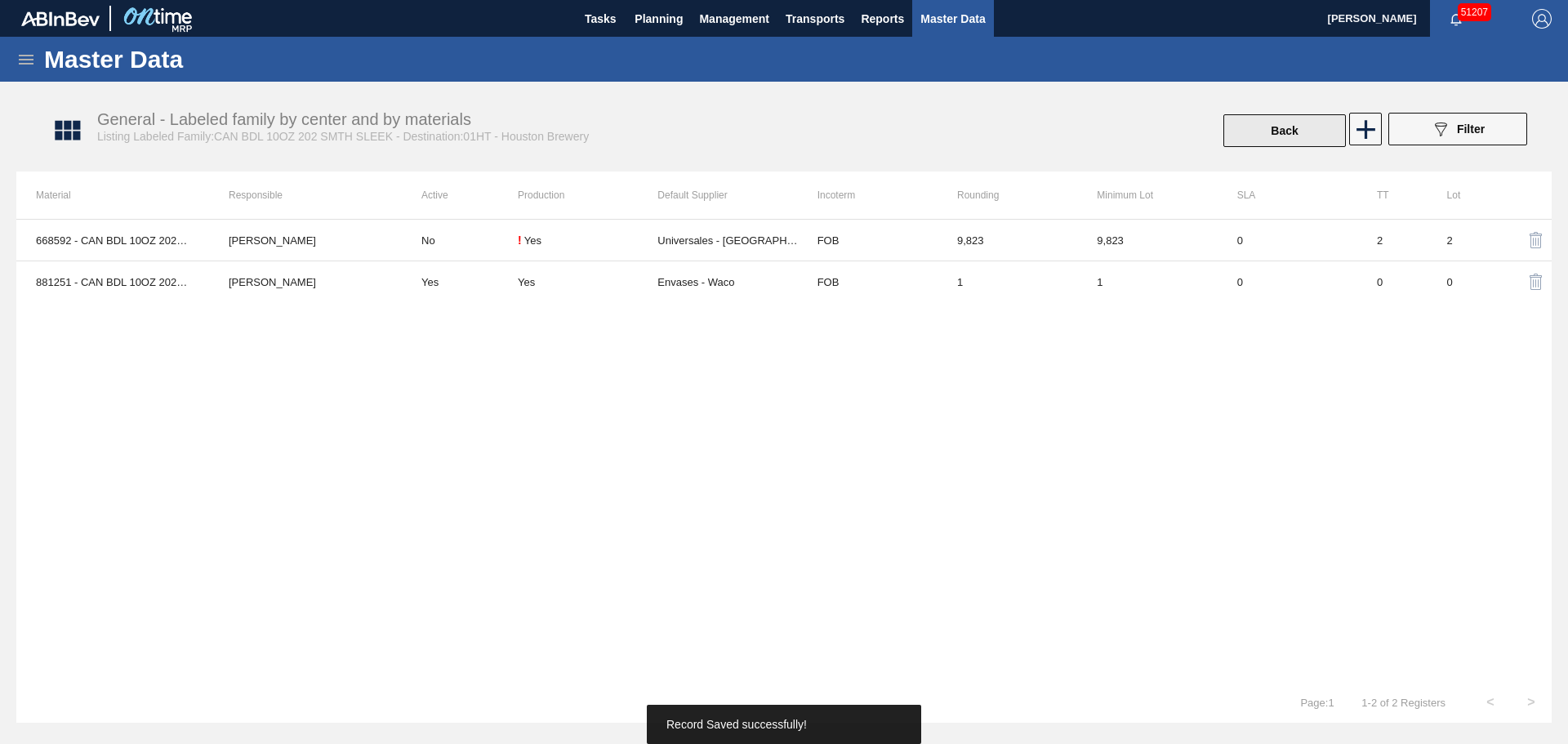
click at [1268, 136] on button "Back" at bounding box center [1284, 131] width 122 height 33
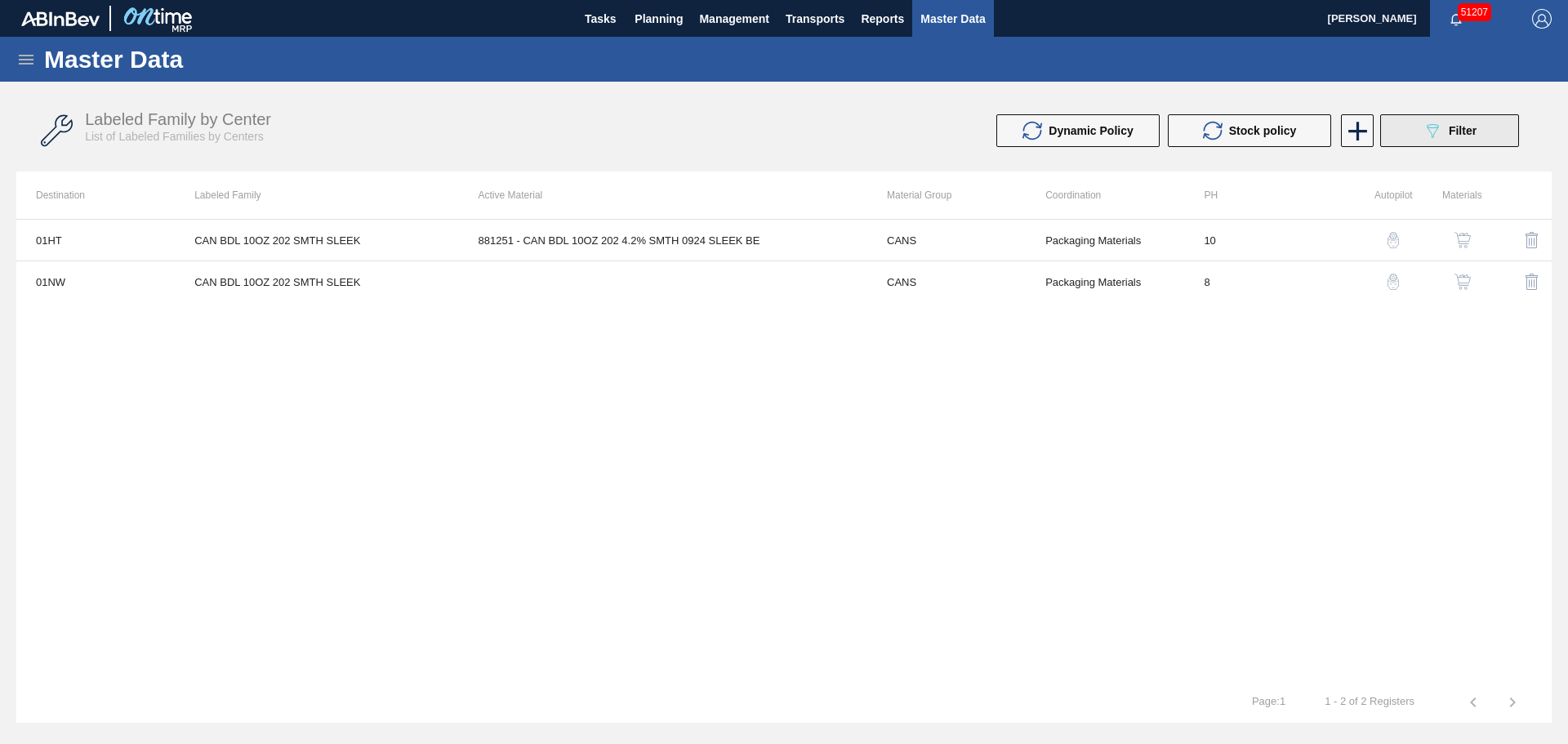
click at [1420, 135] on button "089F7B8B-B2A5-4AFE-B5C0-19BA573D28AC Filter" at bounding box center [1449, 131] width 139 height 33
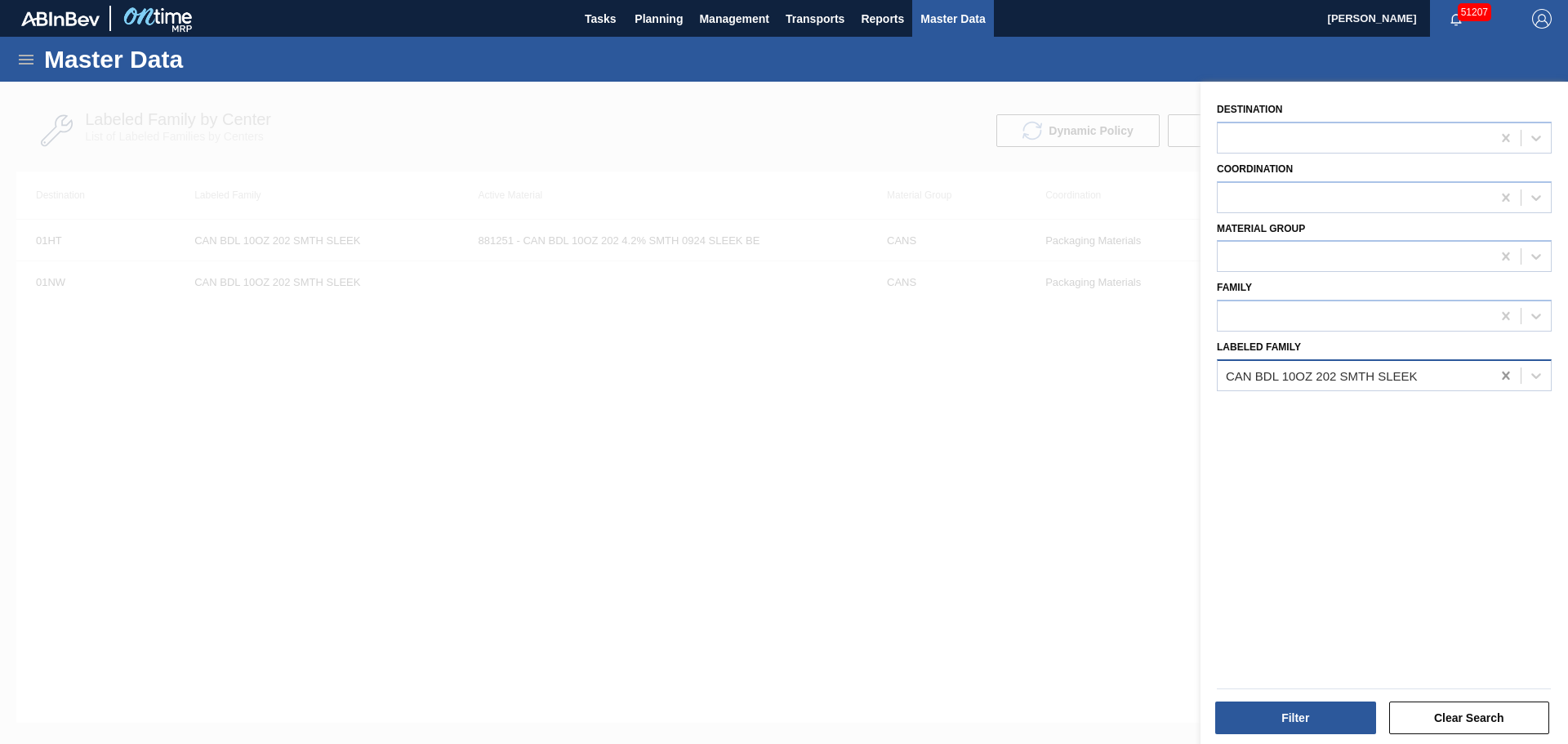
click at [1501, 376] on icon at bounding box center [1505, 375] width 16 height 16
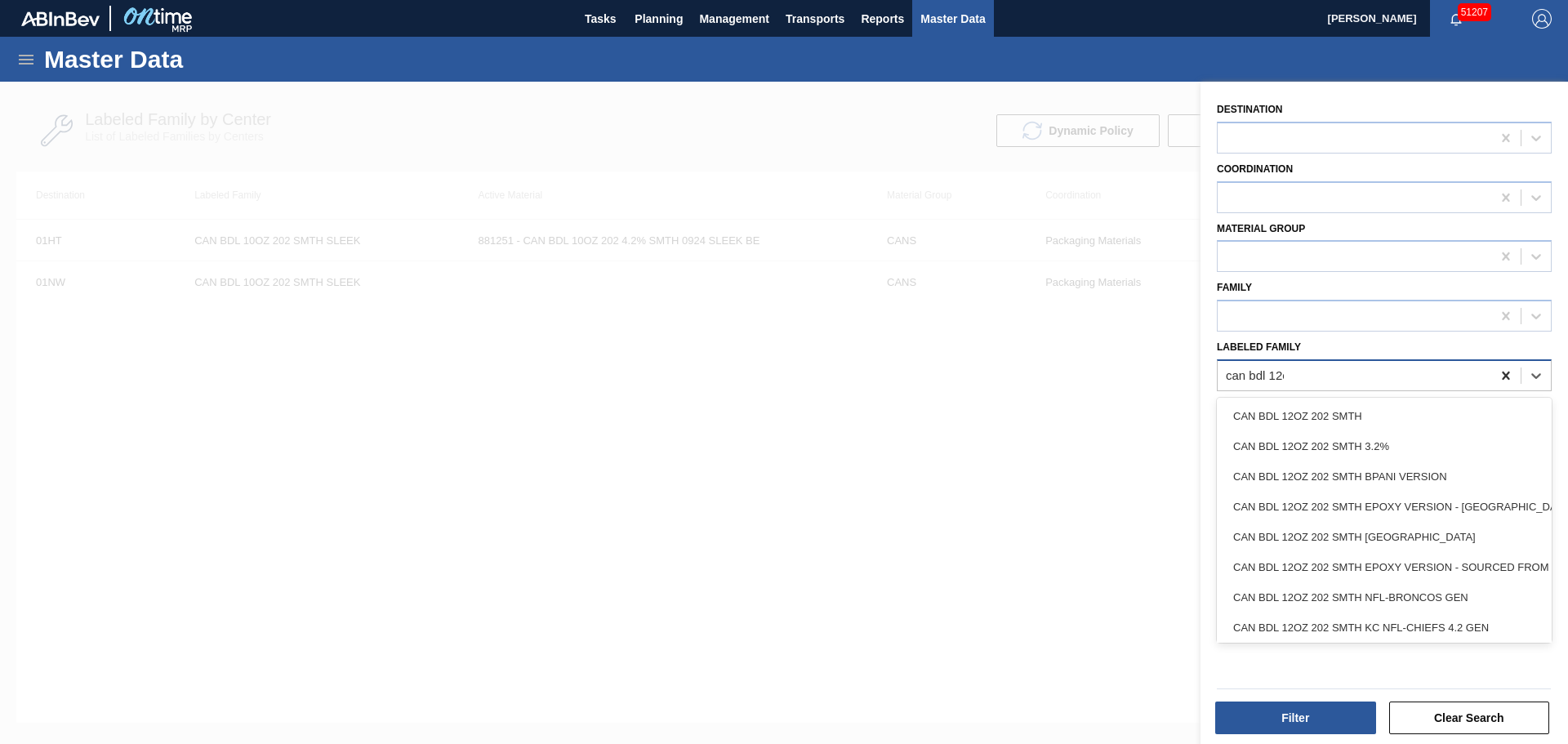
type Family "can bdl 12oz"
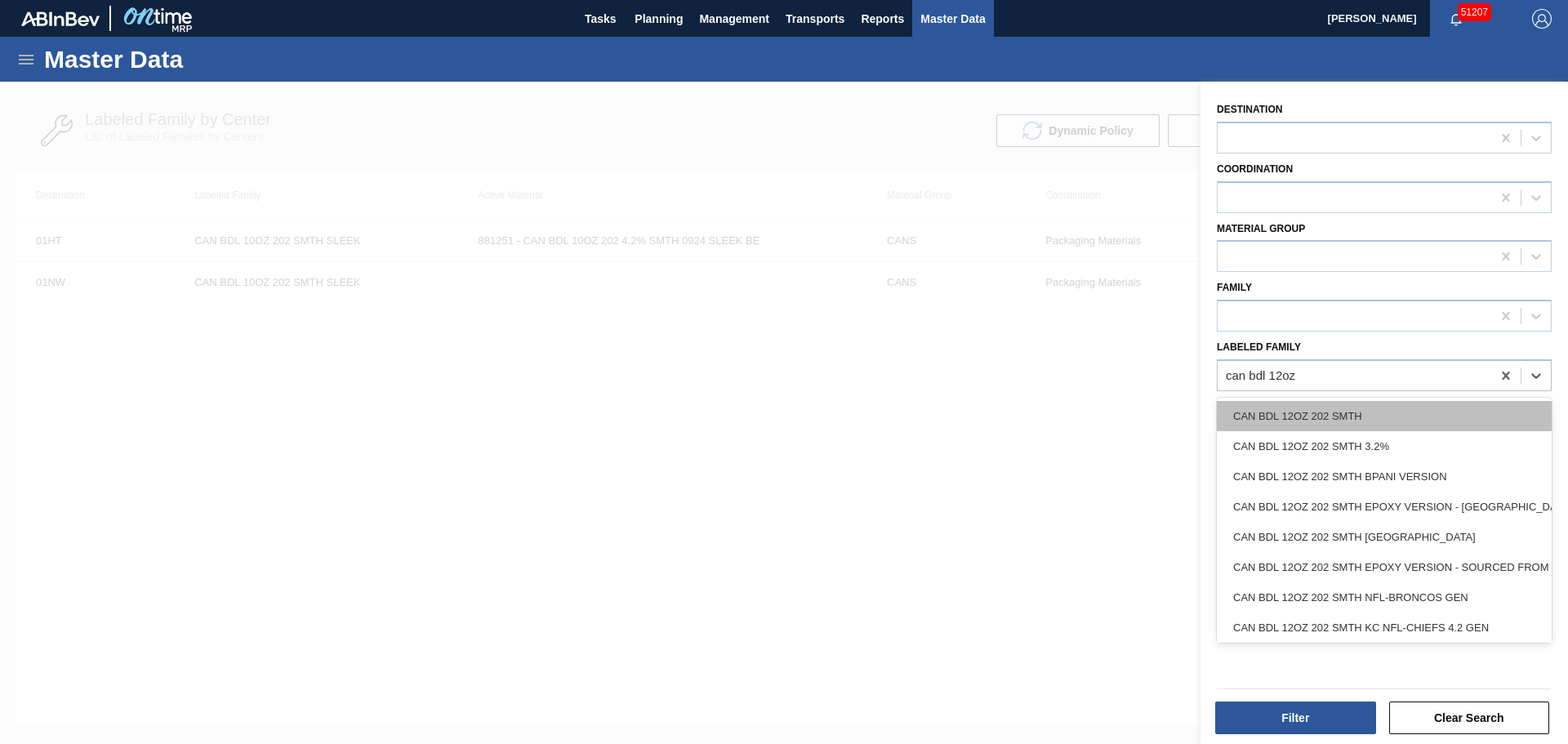
click at [1393, 409] on div "CAN BDL 12OZ 202 SMTH" at bounding box center [1384, 417] width 335 height 31
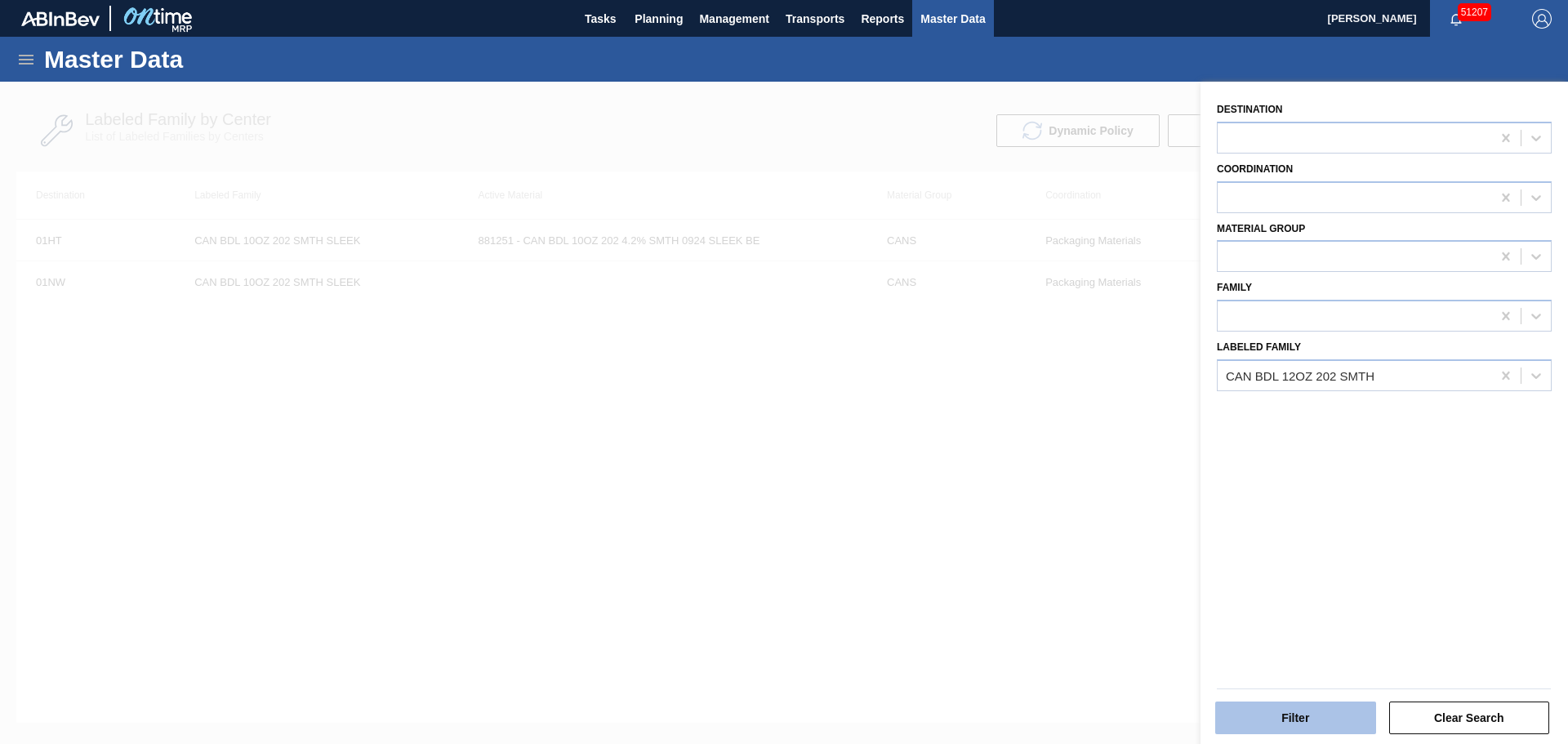
drag, startPoint x: 1318, startPoint y: 696, endPoint x: 1318, endPoint y: 713, distance: 17.0
click at [1318, 698] on div "Filter Clear Search" at bounding box center [1383, 707] width 347 height 58
click at [1319, 713] on button "Filter" at bounding box center [1296, 718] width 161 height 33
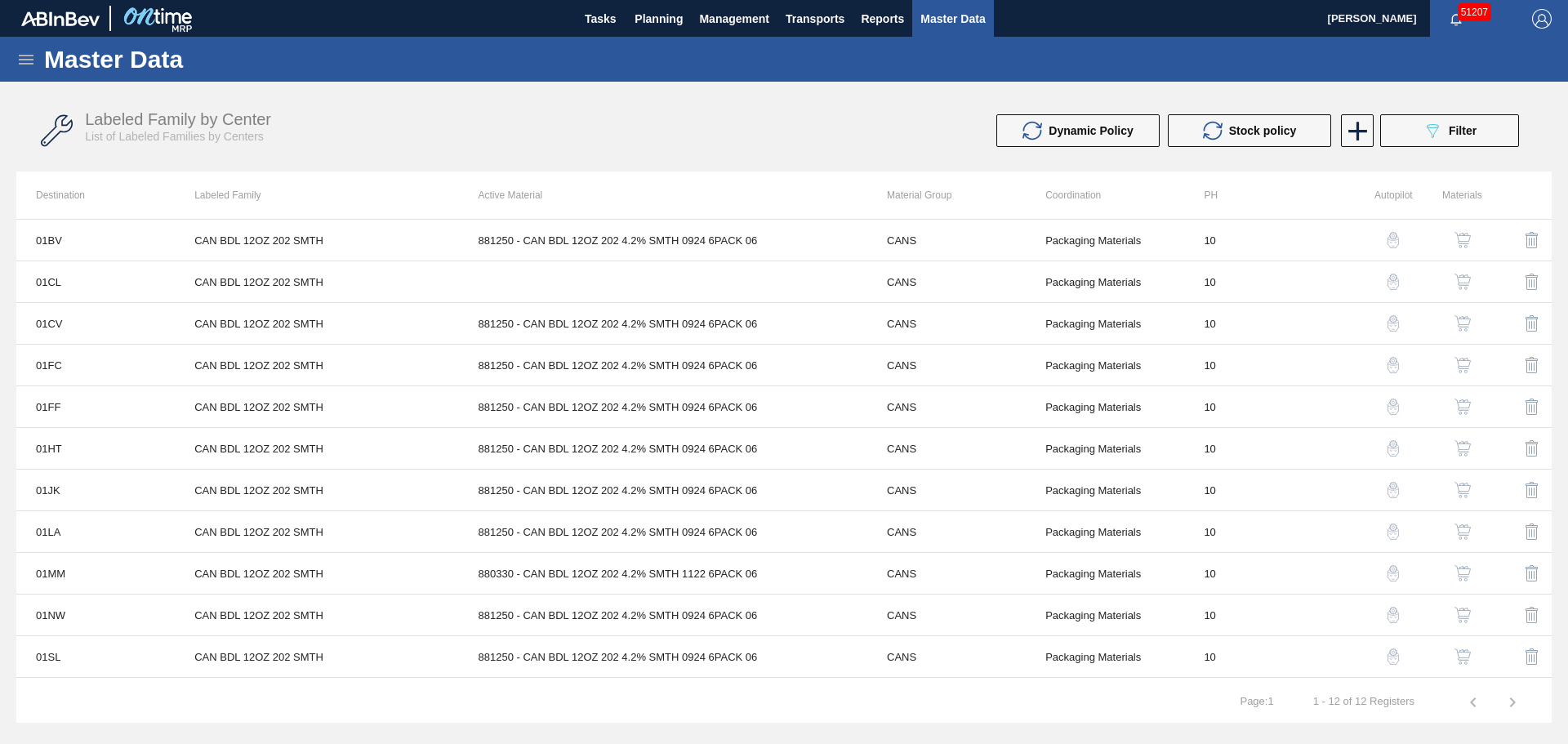
click at [1455, 445] on img "button" at bounding box center [1462, 448] width 16 height 16
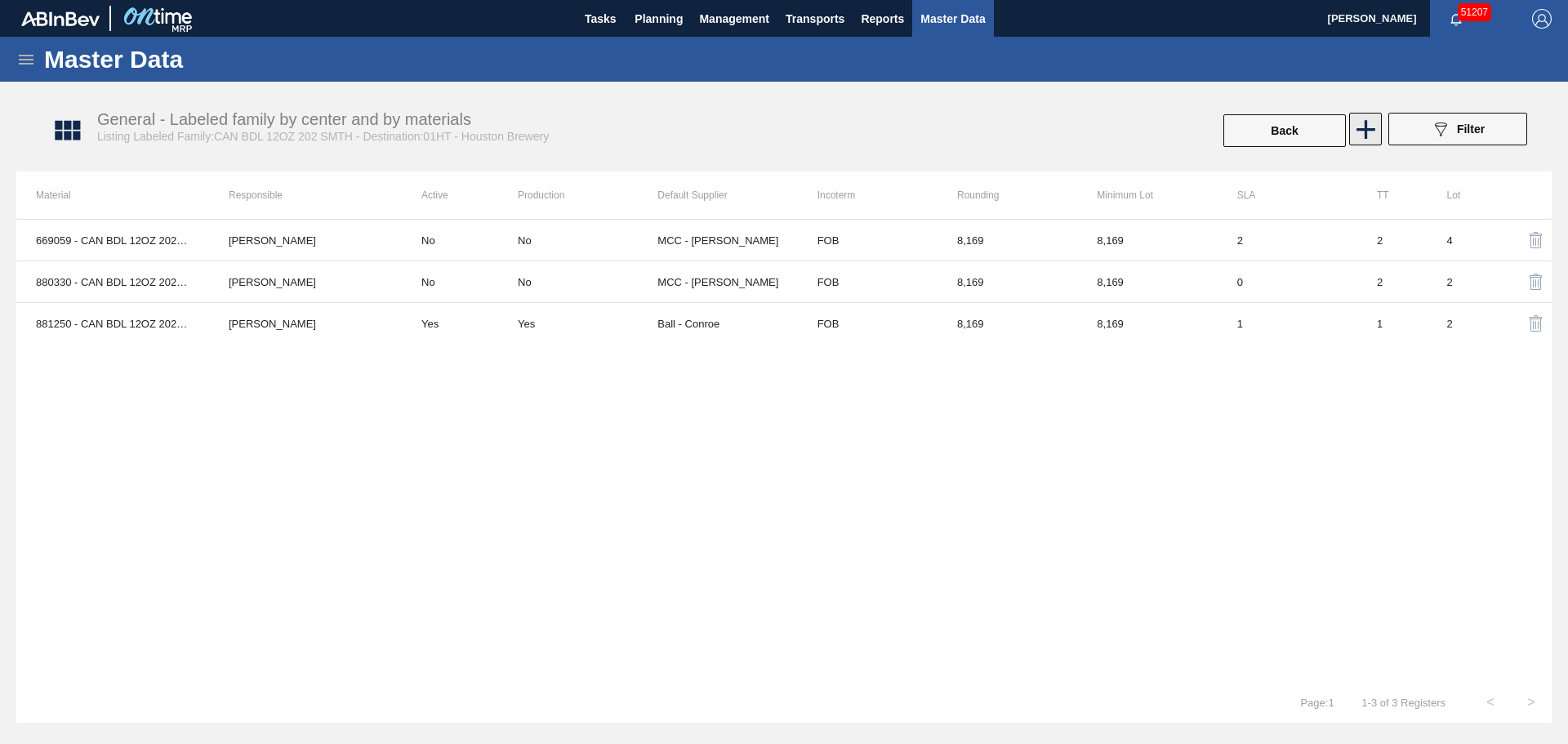
click at [1365, 131] on icon at bounding box center [1365, 130] width 19 height 19
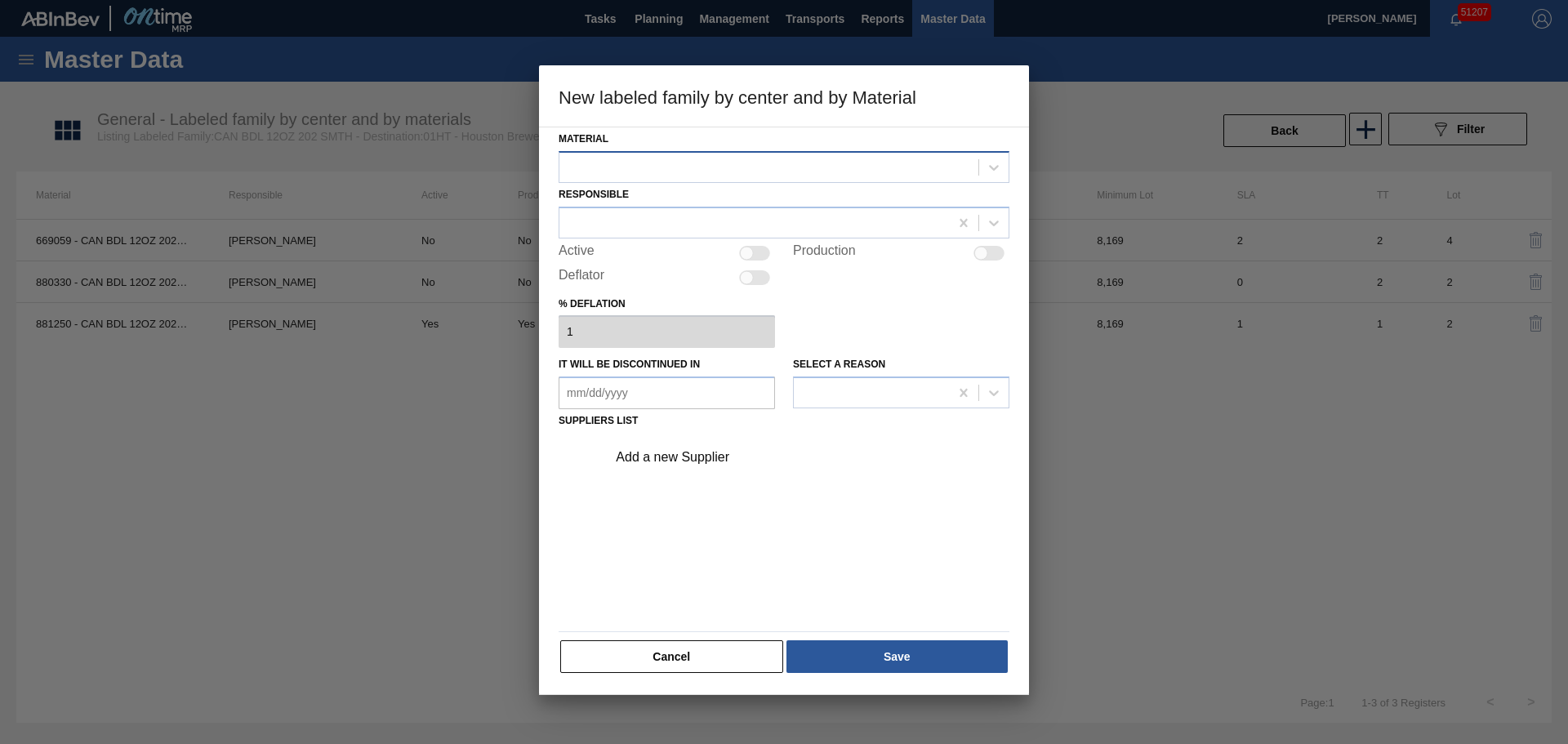
click at [775, 171] on div at bounding box center [769, 167] width 419 height 24
click at [776, 171] on div at bounding box center [769, 167] width 419 height 24
click at [733, 663] on button "Cancel" at bounding box center [672, 657] width 223 height 33
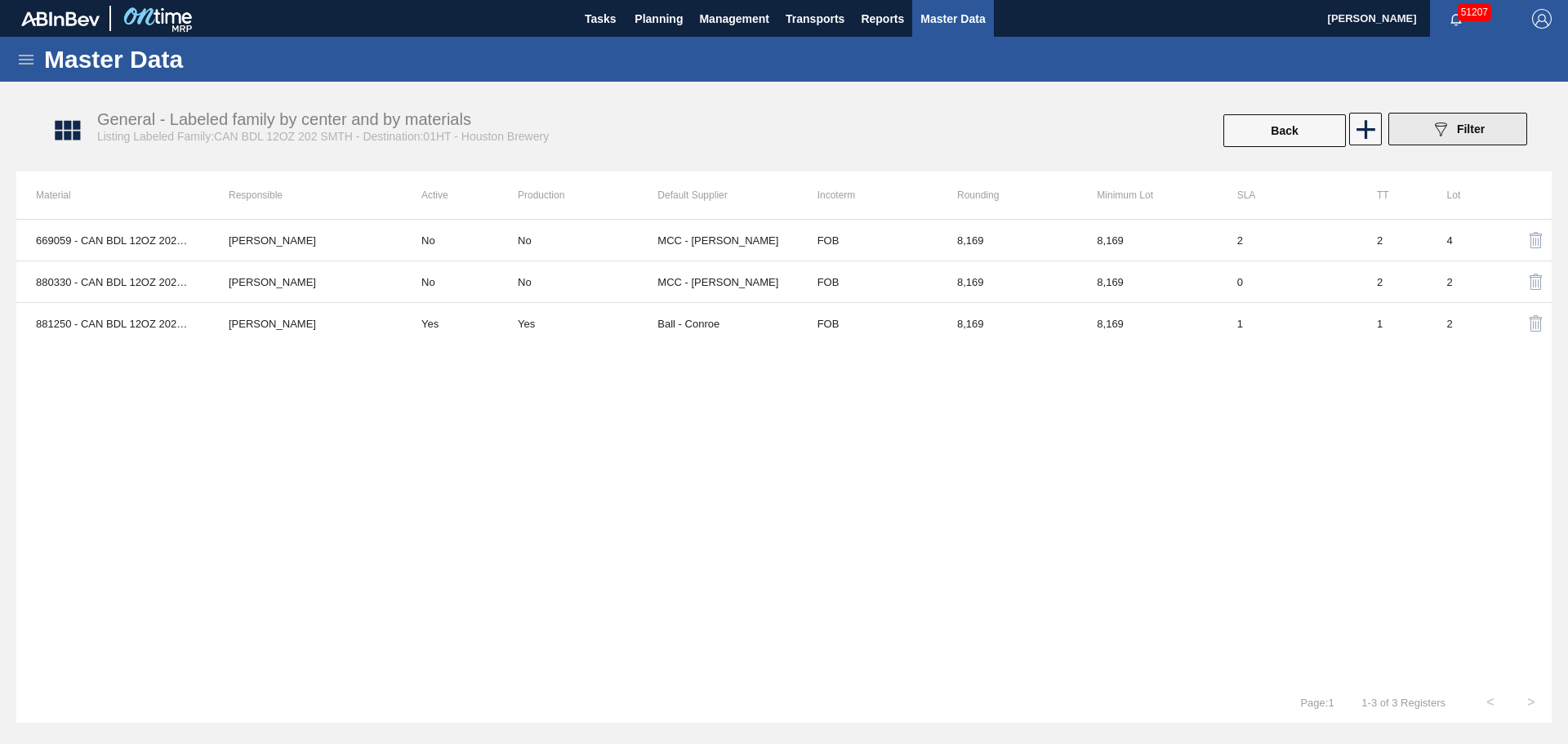
click at [1485, 119] on button "089F7B8B-B2A5-4AFE-B5C0-19BA573D28AC Filter" at bounding box center [1458, 129] width 139 height 33
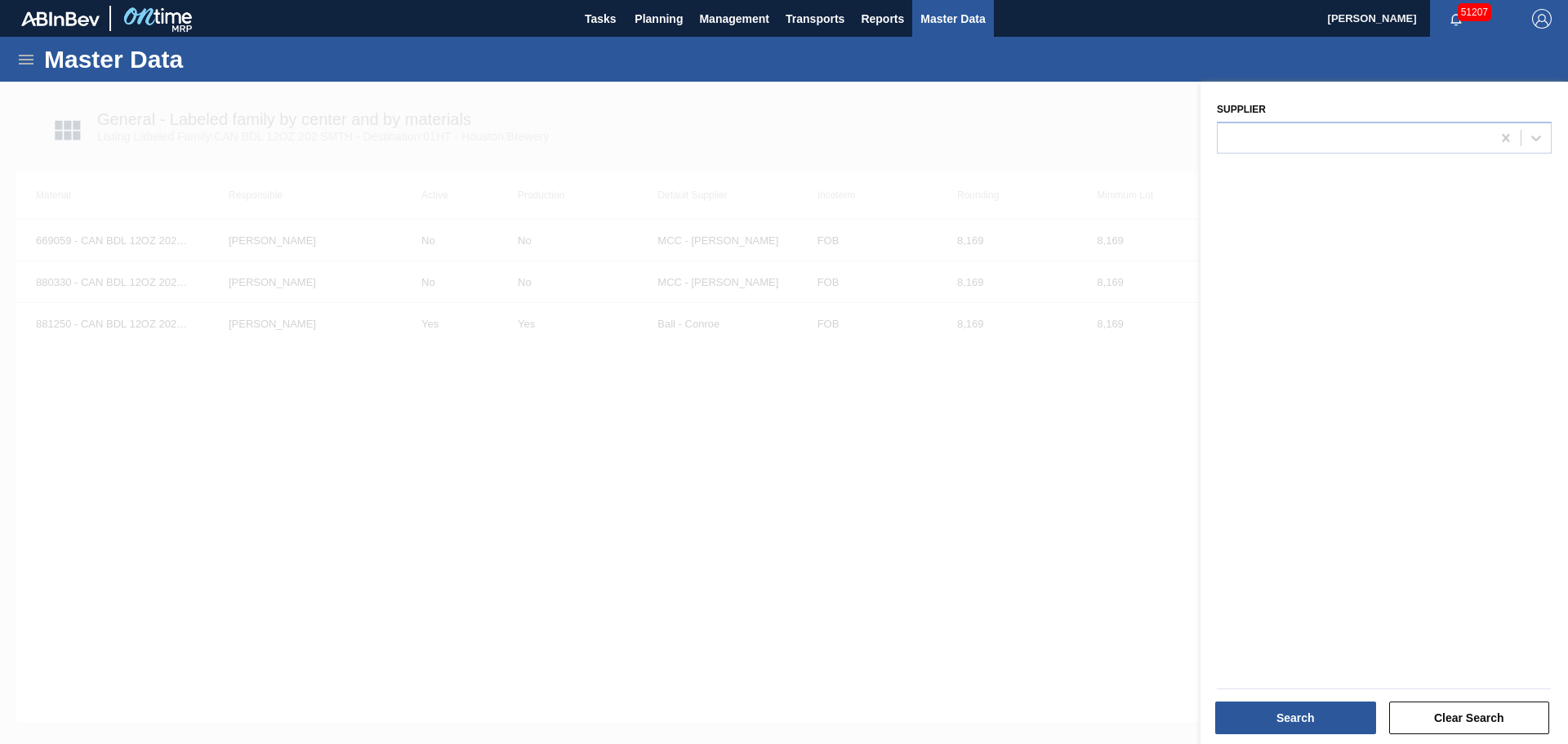
click at [1005, 489] on div at bounding box center [784, 453] width 1568 height 744
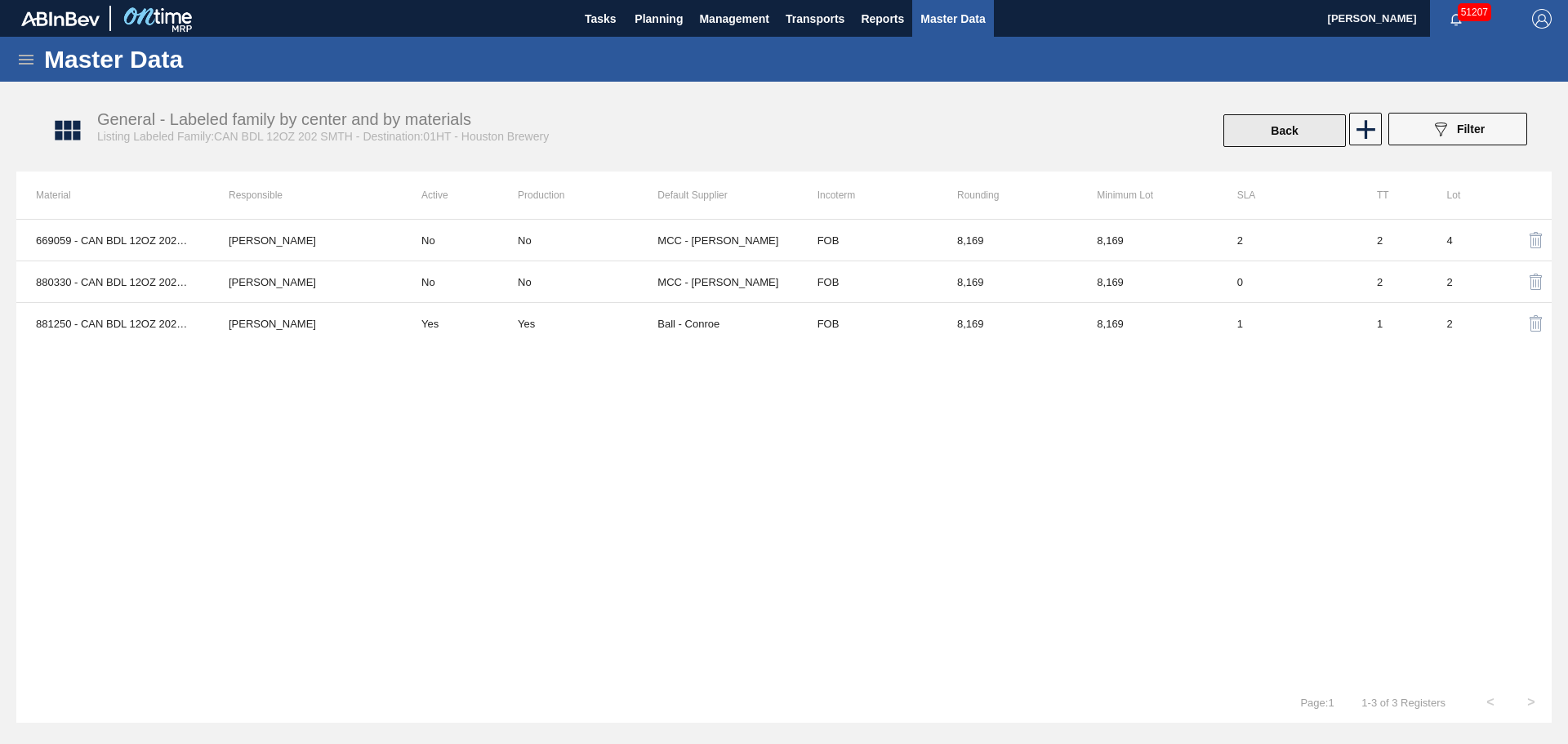
click at [1292, 139] on button "Back" at bounding box center [1284, 131] width 122 height 33
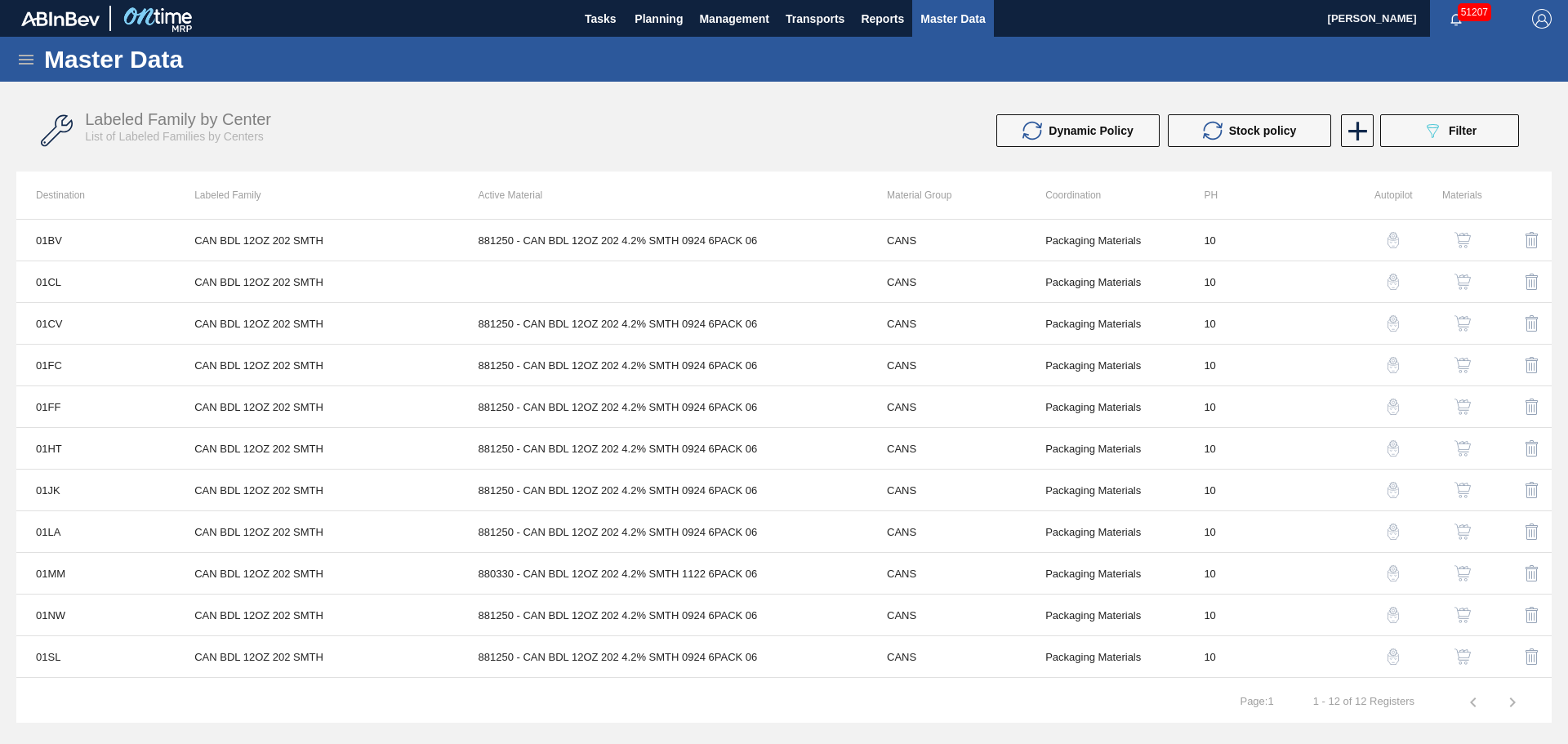
click at [1402, 138] on button "089F7B8B-B2A5-4AFE-B5C0-19BA573D28AC Filter" at bounding box center [1449, 131] width 139 height 33
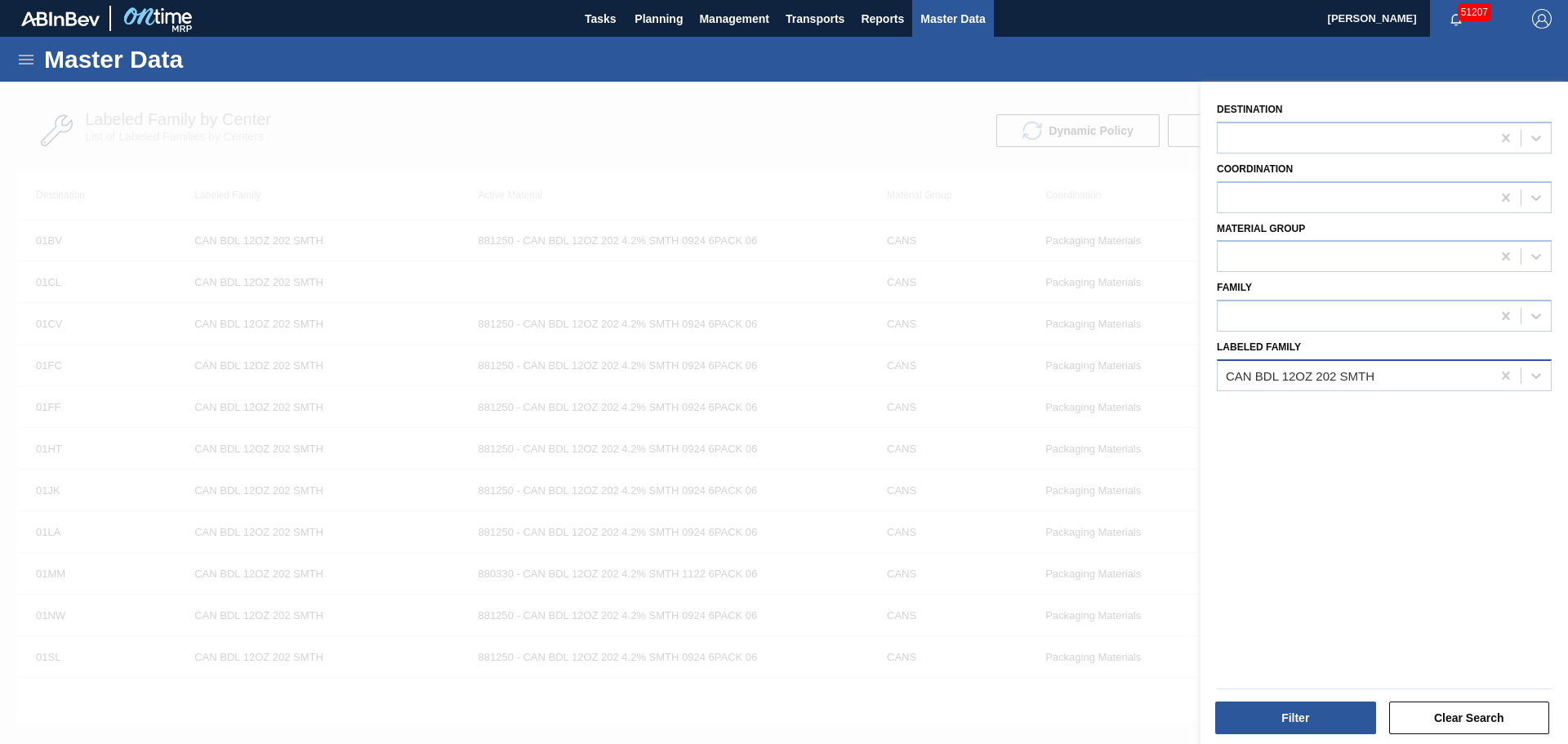
click at [1385, 368] on div "CAN BDL 12OZ 202 SMTH" at bounding box center [1354, 375] width 274 height 24
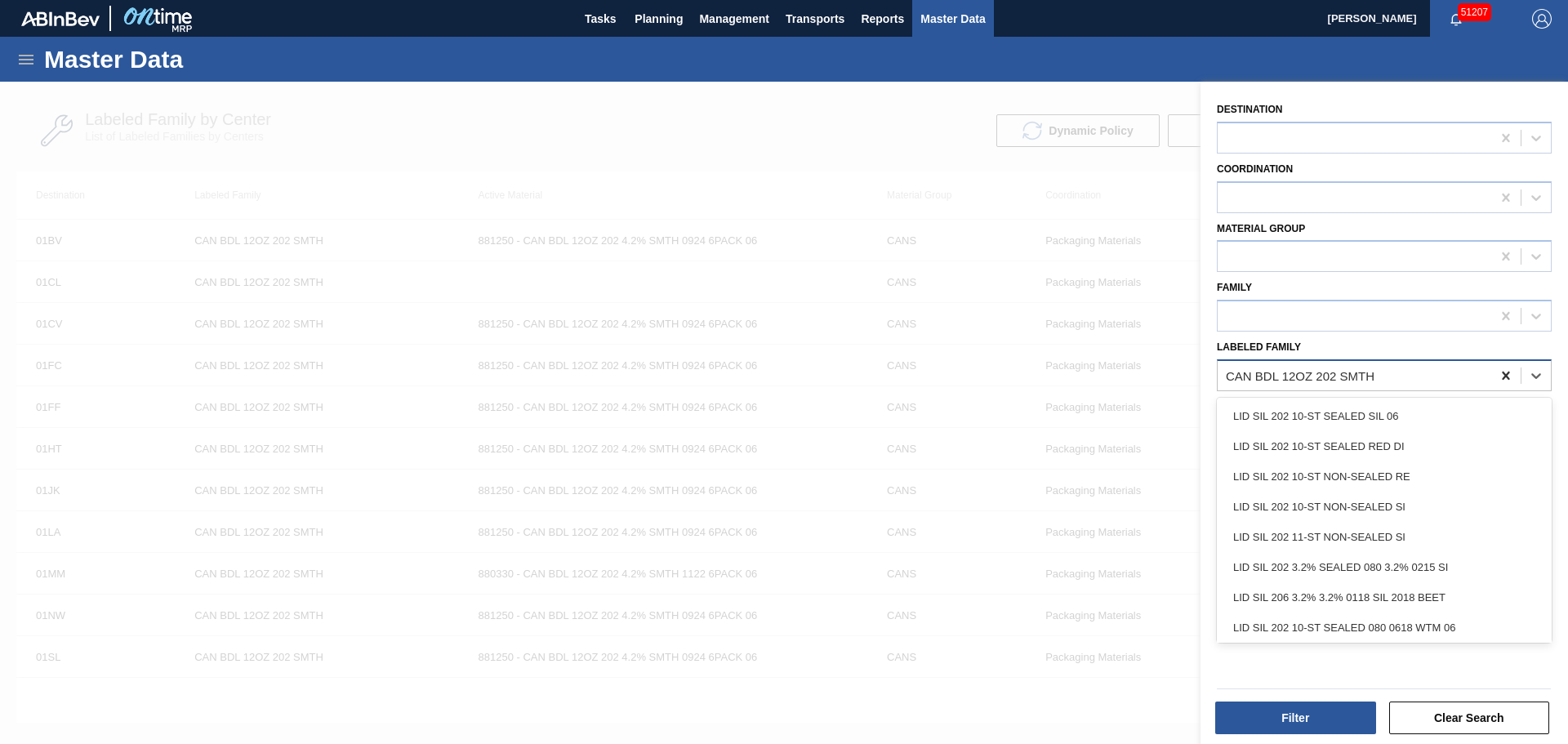
click at [1507, 370] on icon at bounding box center [1505, 375] width 16 height 16
type Family "can bdl 12oz 202"
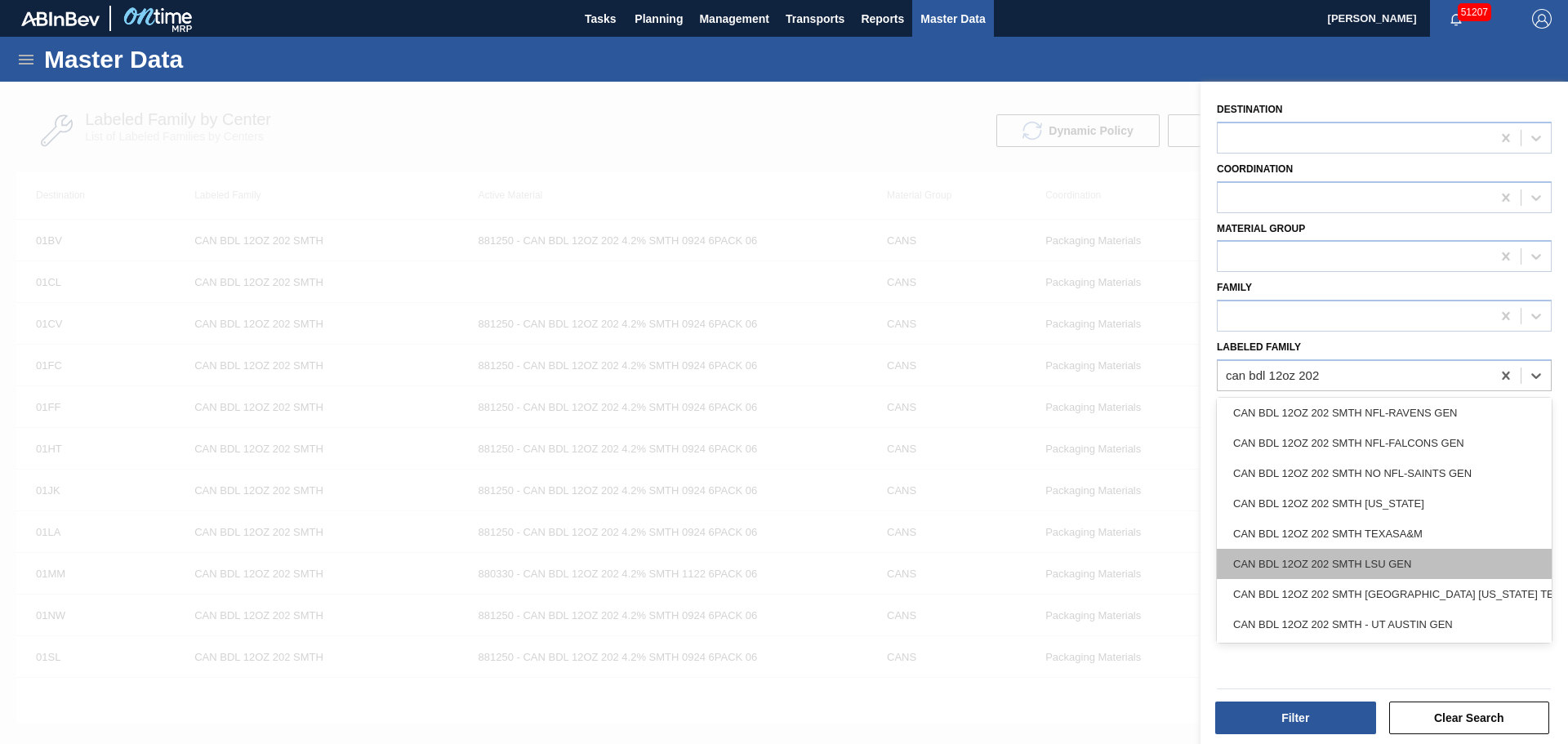
click at [1383, 560] on div "CAN BDL 12OZ 202 SMTH LSU GEN" at bounding box center [1384, 564] width 335 height 31
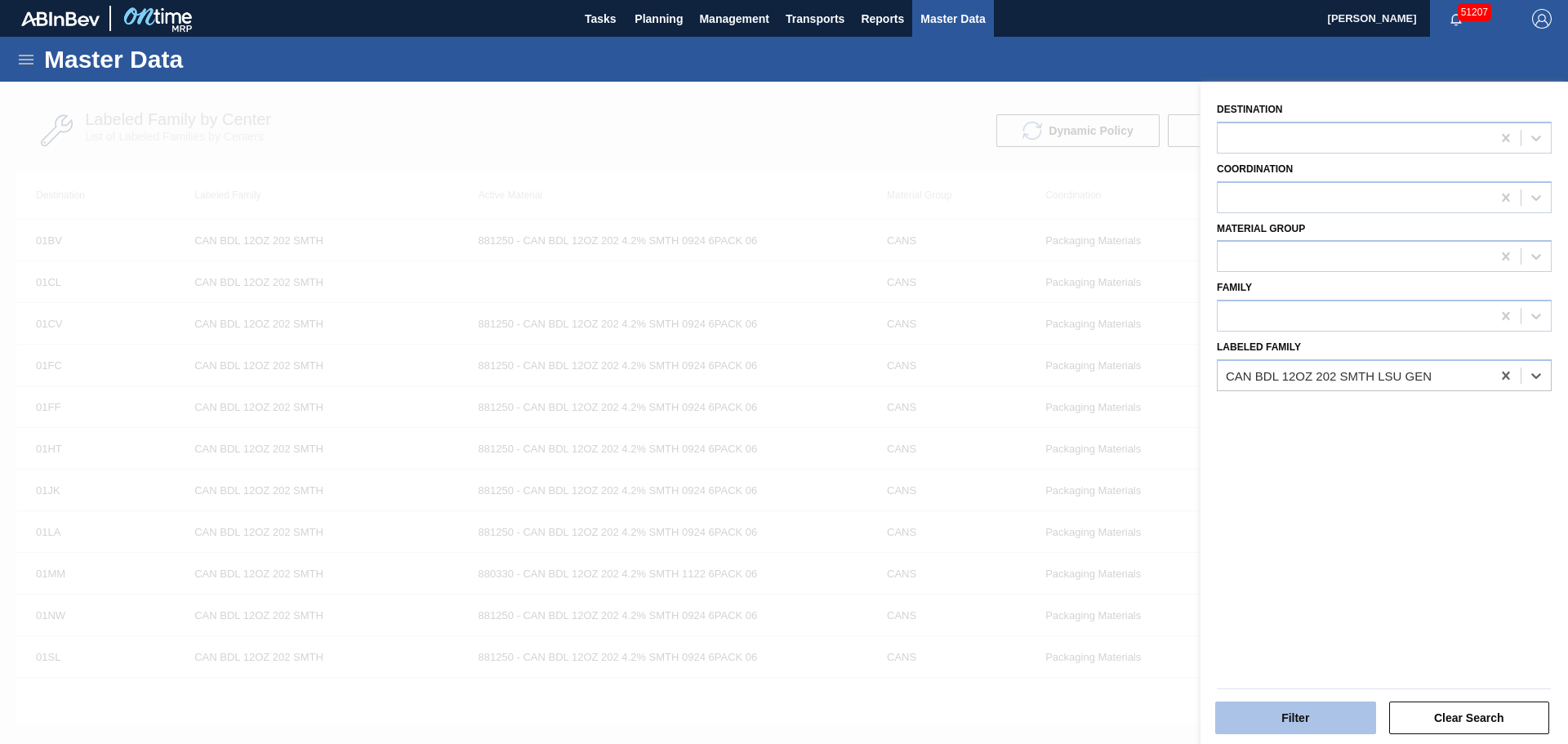
click at [1311, 703] on button "Filter" at bounding box center [1296, 718] width 161 height 33
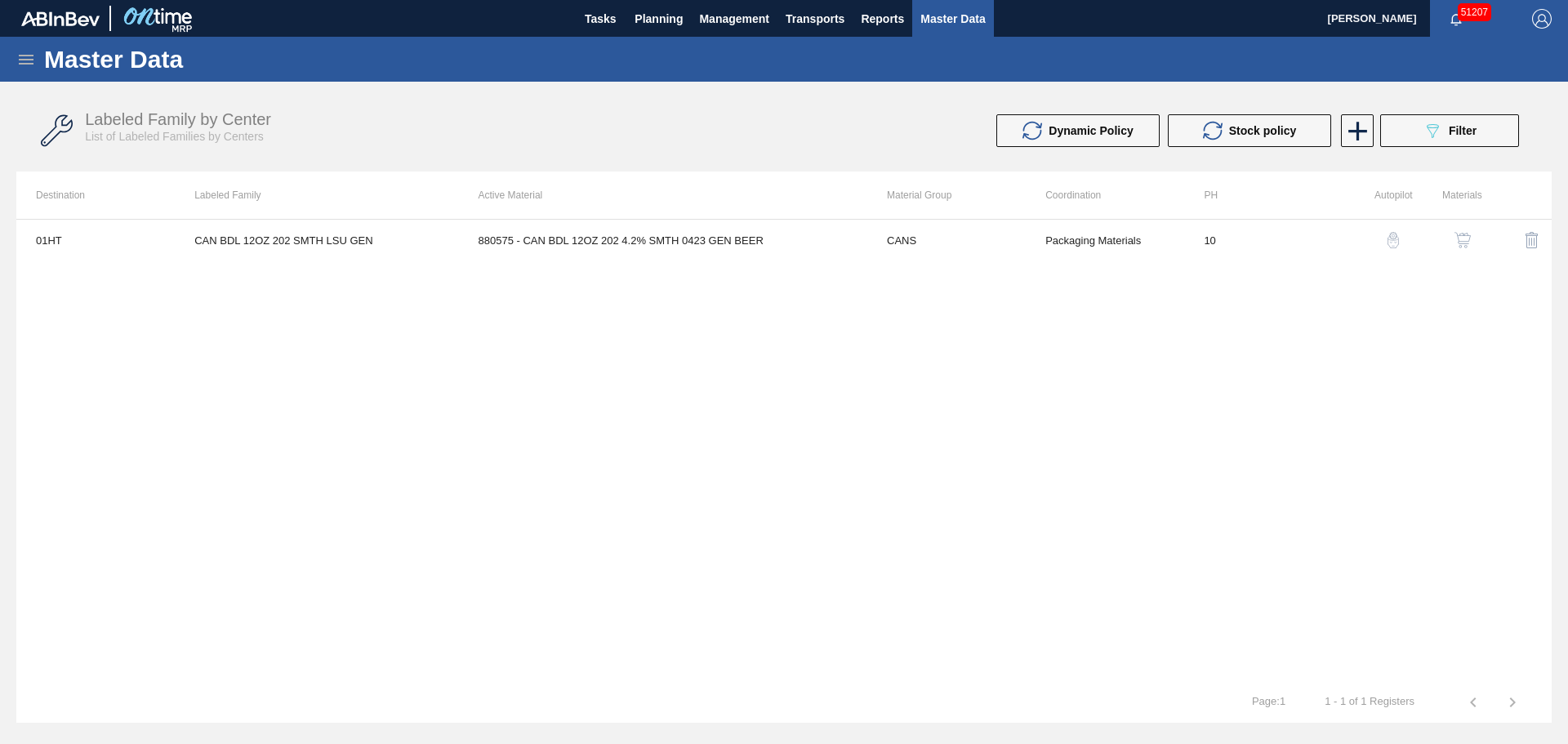
click at [1465, 235] on img "button" at bounding box center [1462, 239] width 16 height 16
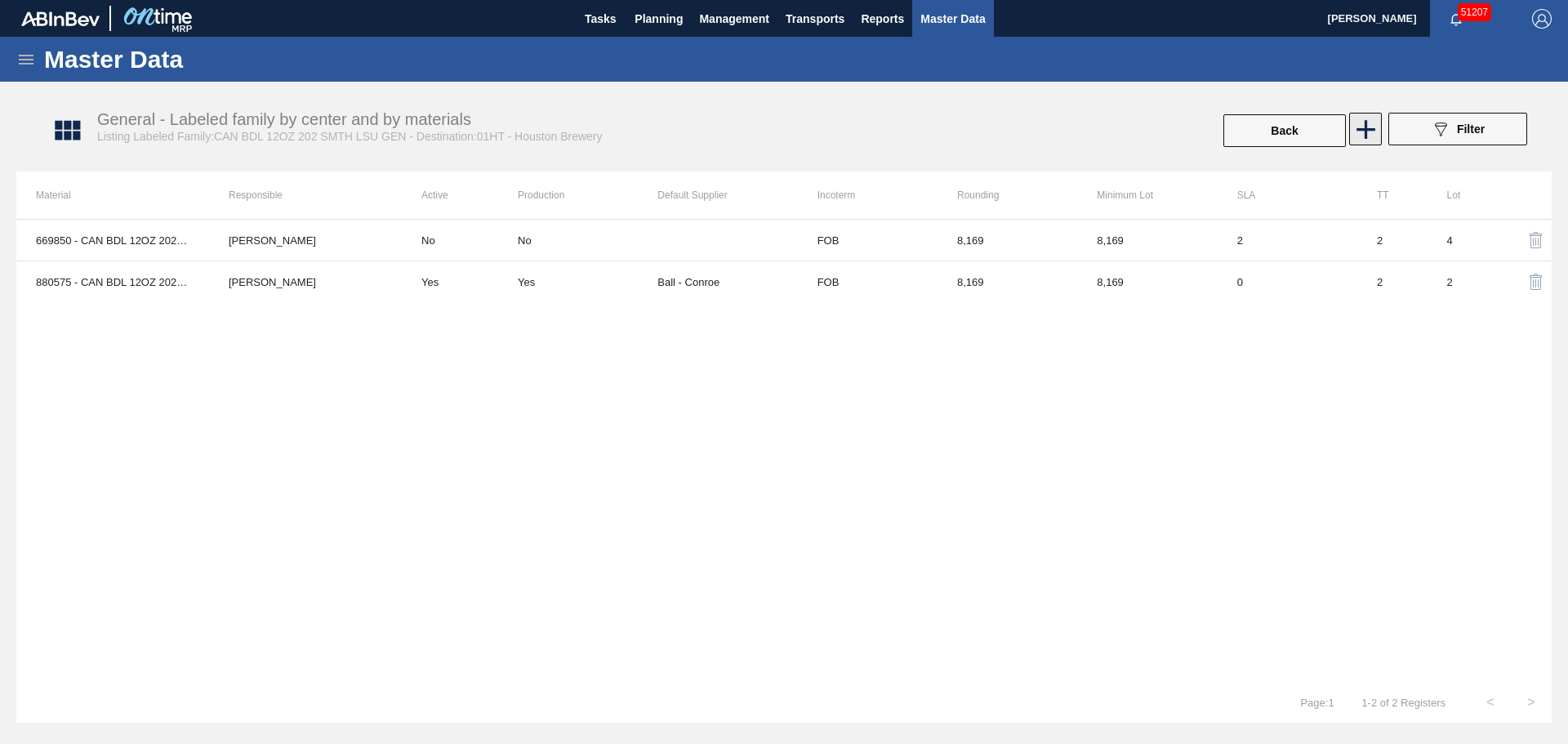
click at [1361, 123] on icon at bounding box center [1366, 130] width 32 height 32
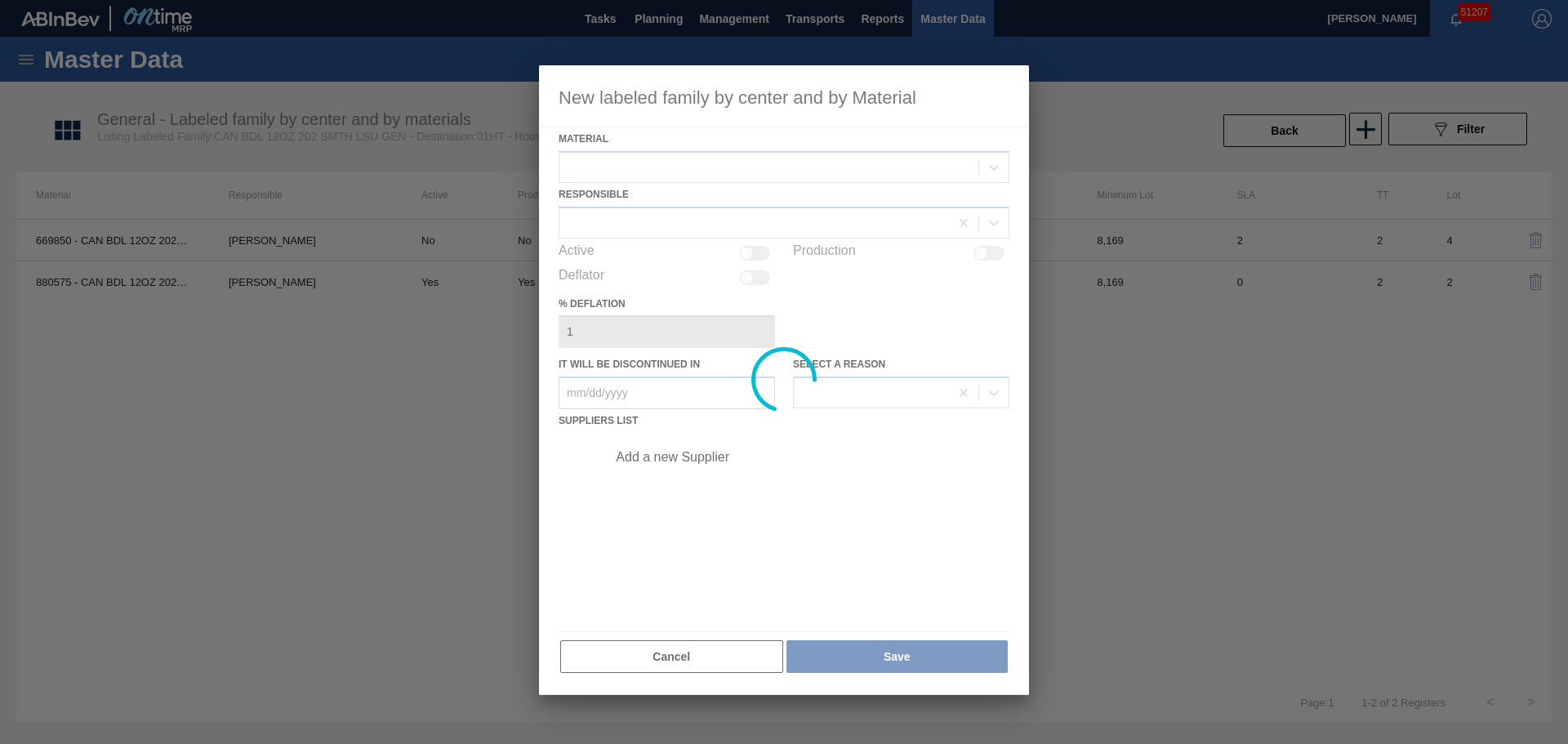
drag, startPoint x: 430, startPoint y: 608, endPoint x: 555, endPoint y: 652, distance: 132.5
click at [443, 606] on div at bounding box center [784, 372] width 1568 height 744
click at [630, 656] on div at bounding box center [784, 380] width 490 height 629
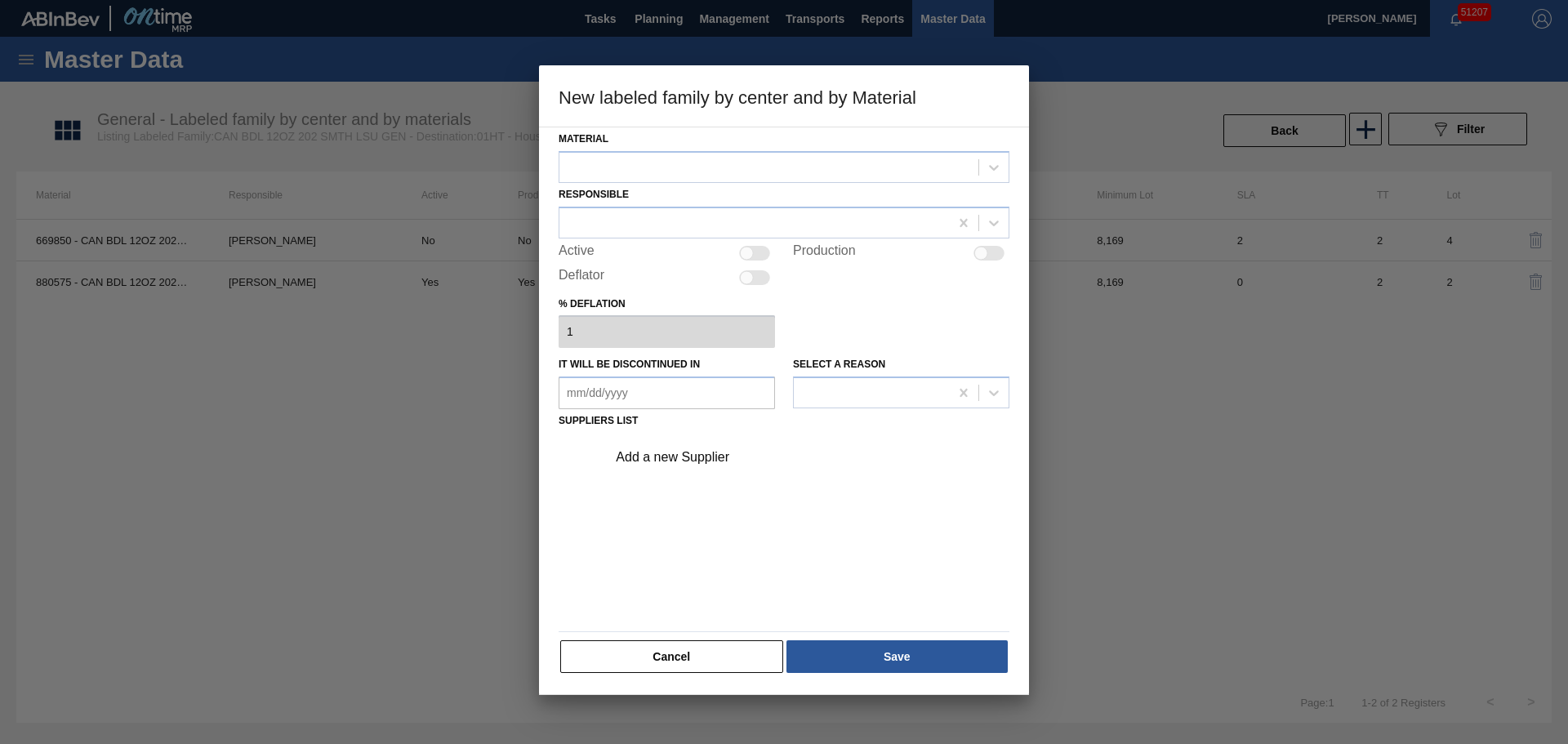
click at [628, 656] on button "Cancel" at bounding box center [672, 657] width 223 height 33
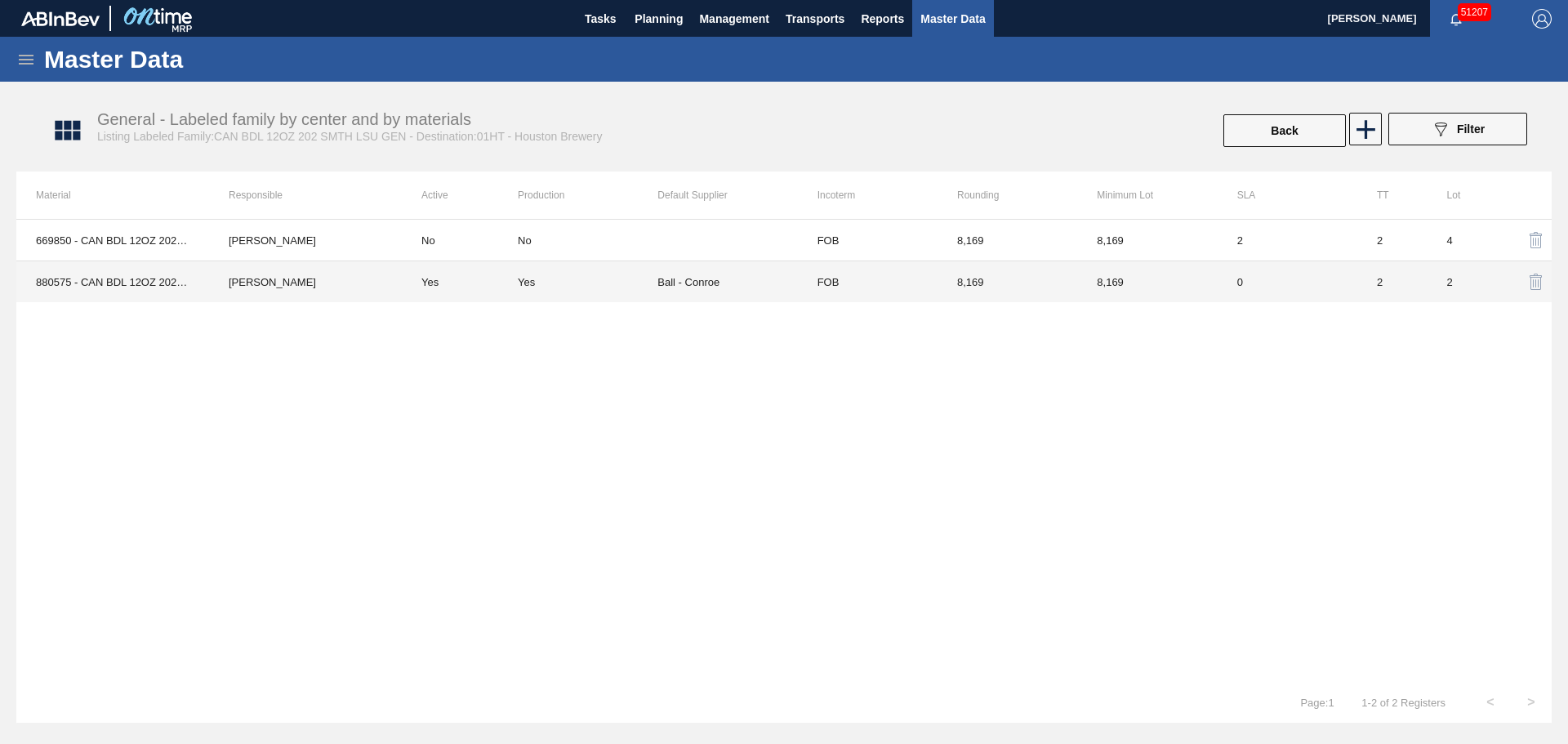
click at [662, 260] on td at bounding box center [727, 240] width 140 height 42
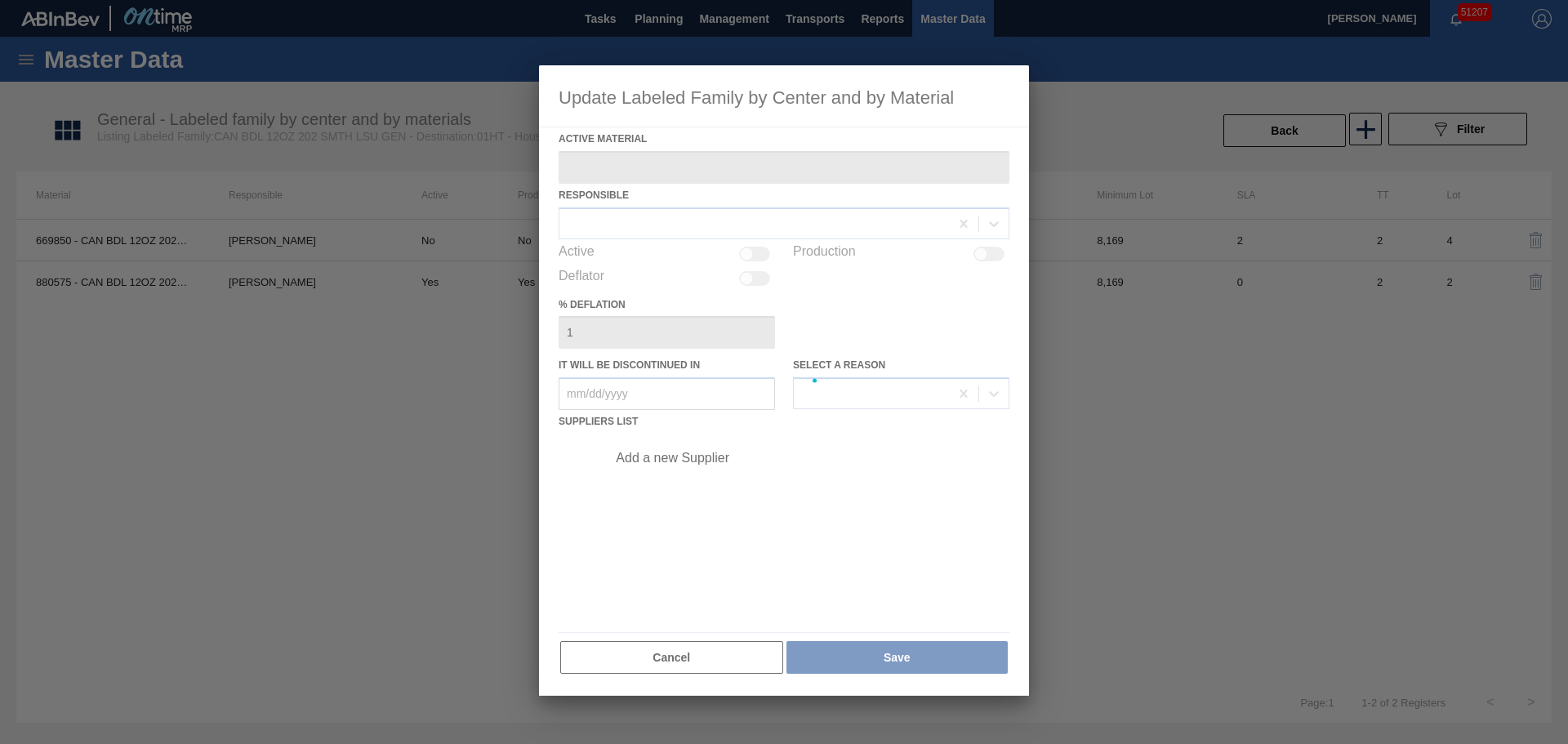
type Material "669850 - CAN BDL 12OZ 202 4.2% SMTH 0222 GEN BEER"
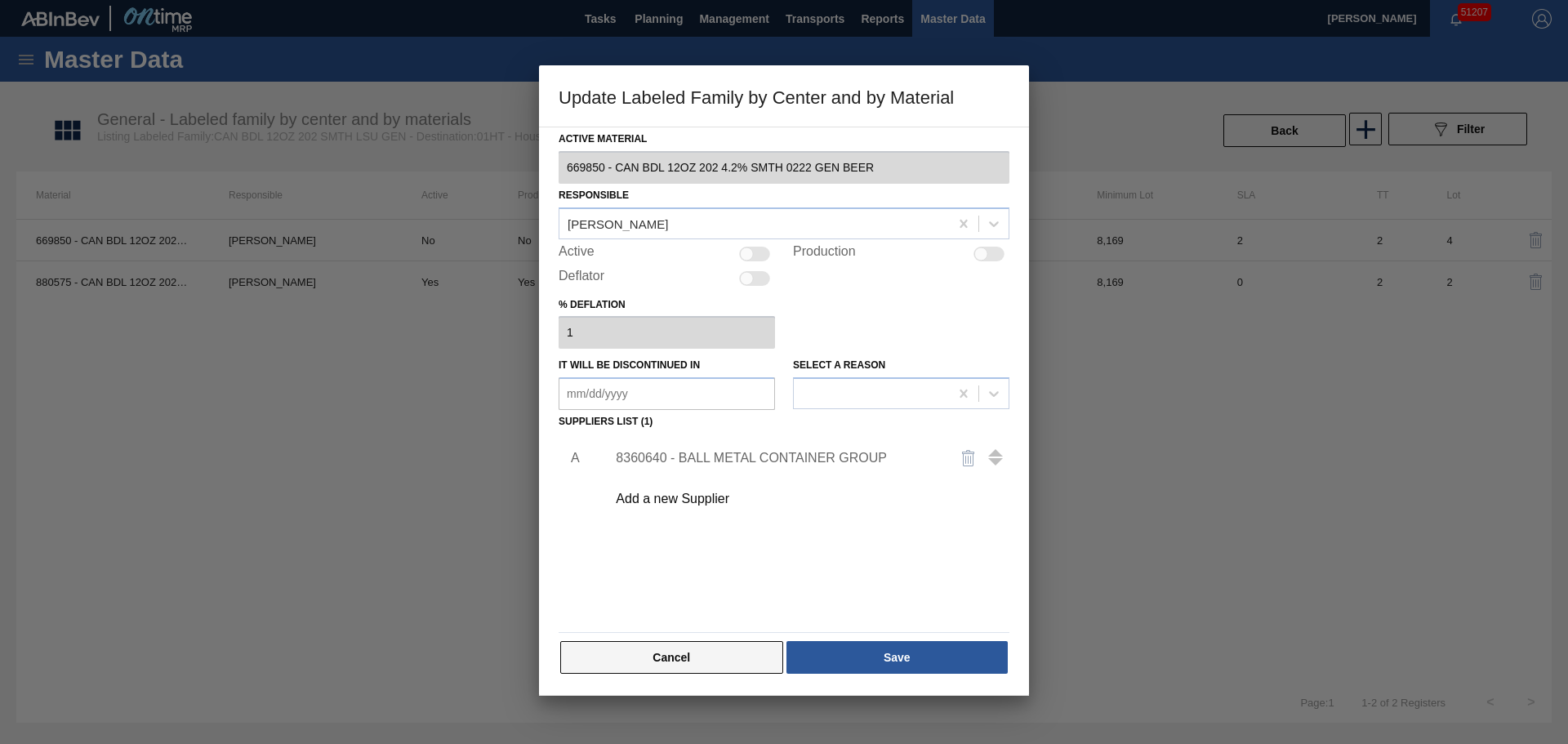
click at [635, 660] on button "Cancel" at bounding box center [672, 657] width 223 height 33
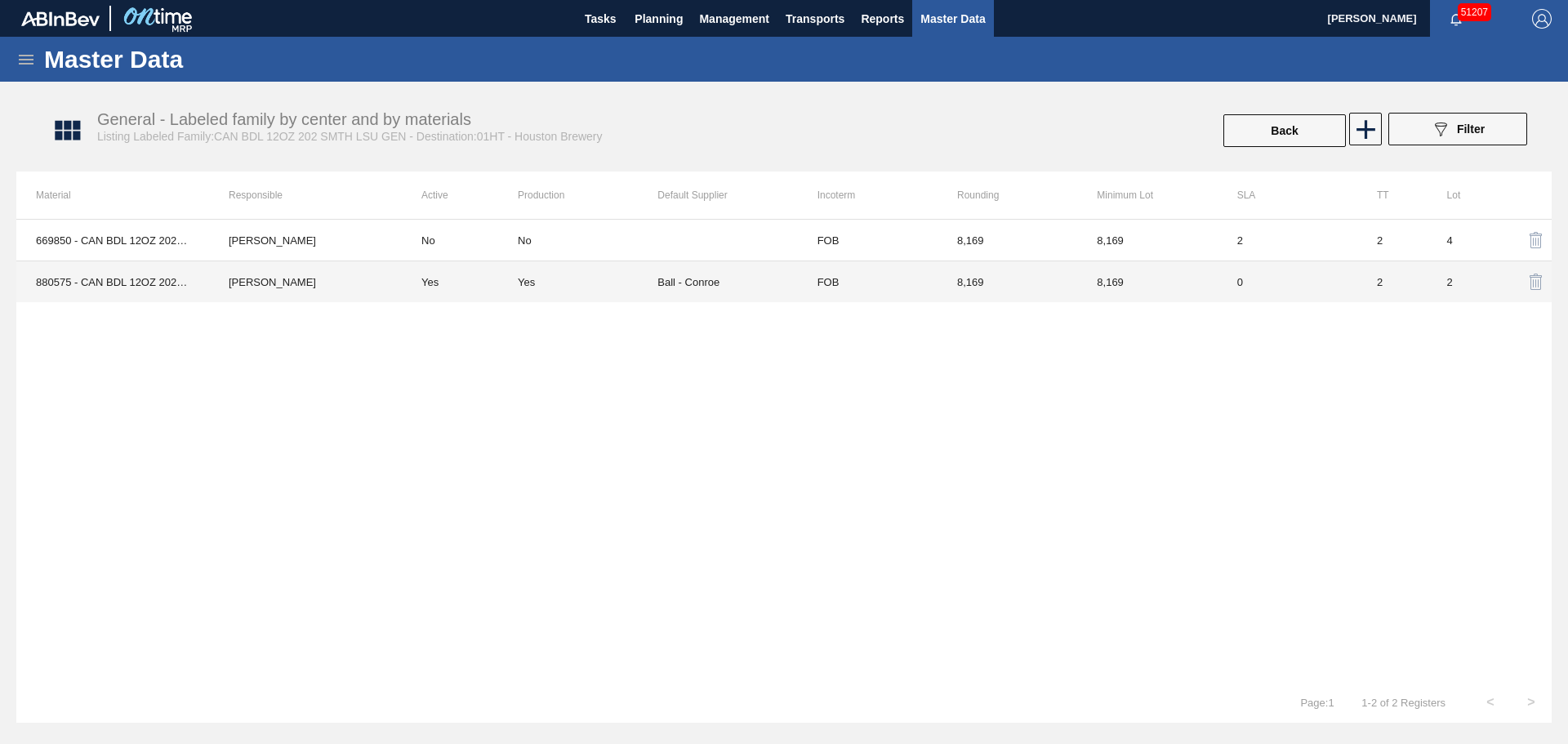
click at [648, 297] on td "Yes" at bounding box center [587, 282] width 140 height 42
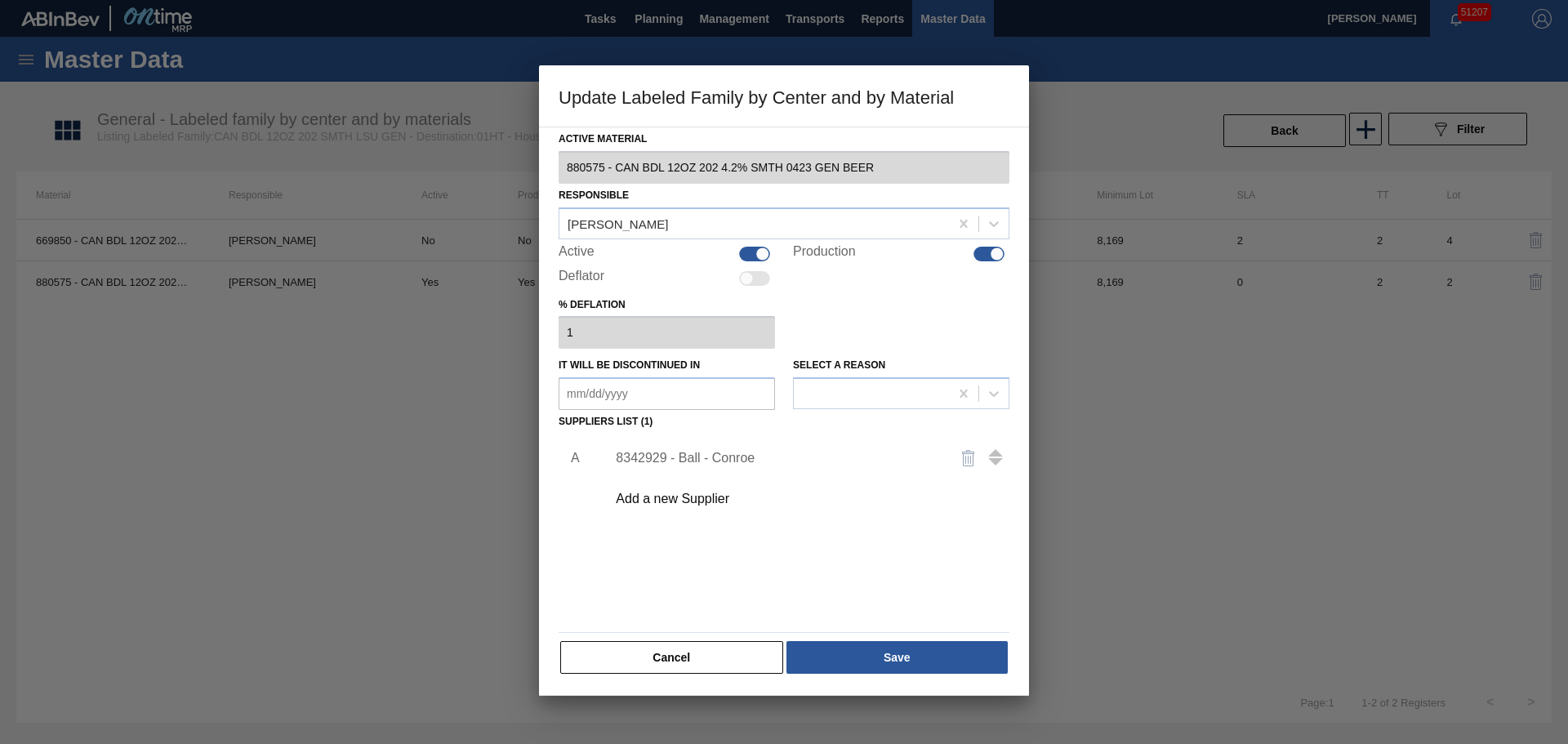
drag, startPoint x: 752, startPoint y: 257, endPoint x: 764, endPoint y: 256, distance: 12.0
click at [753, 257] on div at bounding box center [754, 254] width 31 height 14
checkbox input "false"
drag, startPoint x: 974, startPoint y: 252, endPoint x: 966, endPoint y: 267, distance: 17.0
click at [974, 253] on div at bounding box center [989, 254] width 31 height 14
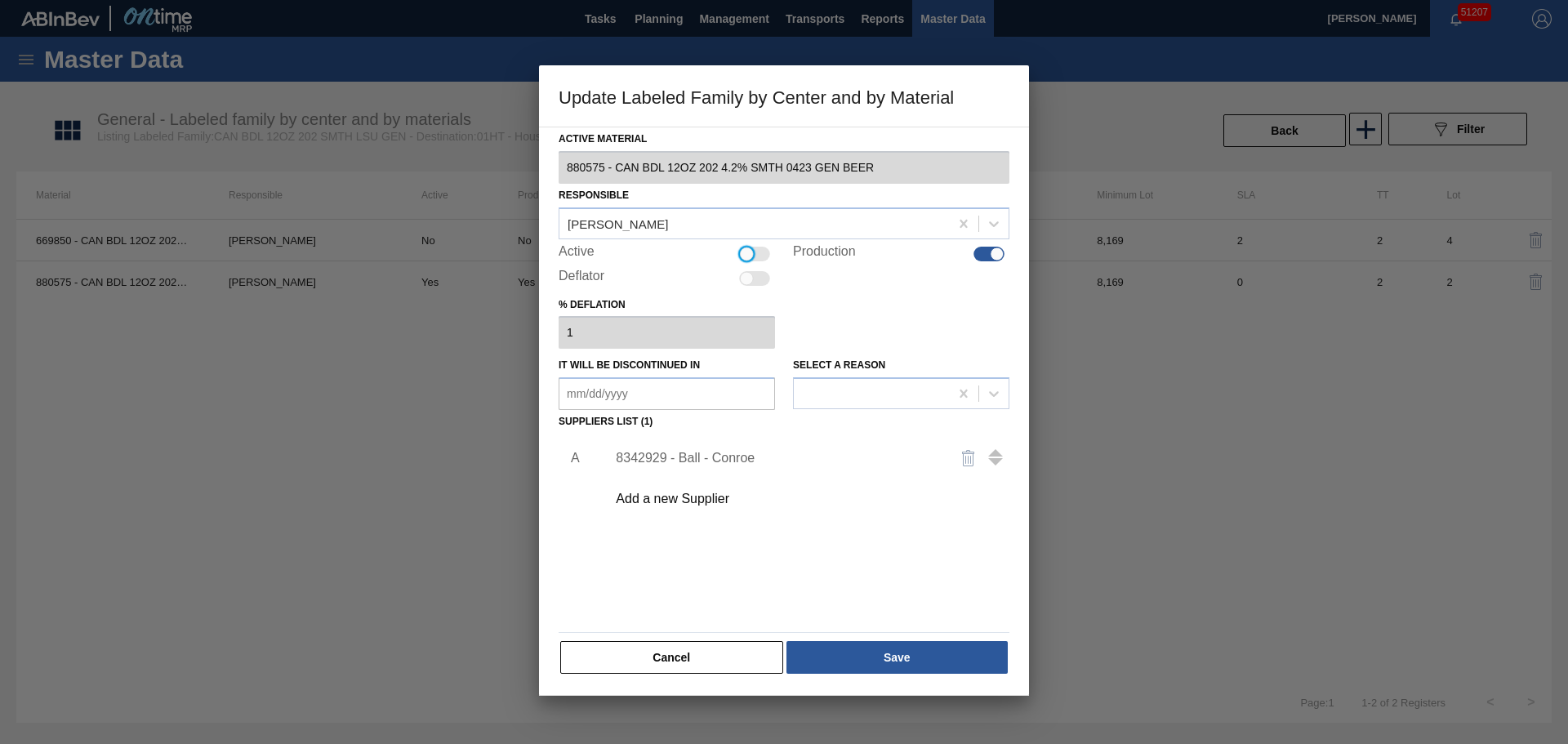
checkbox input "false"
click at [857, 661] on button "Save" at bounding box center [896, 657] width 221 height 33
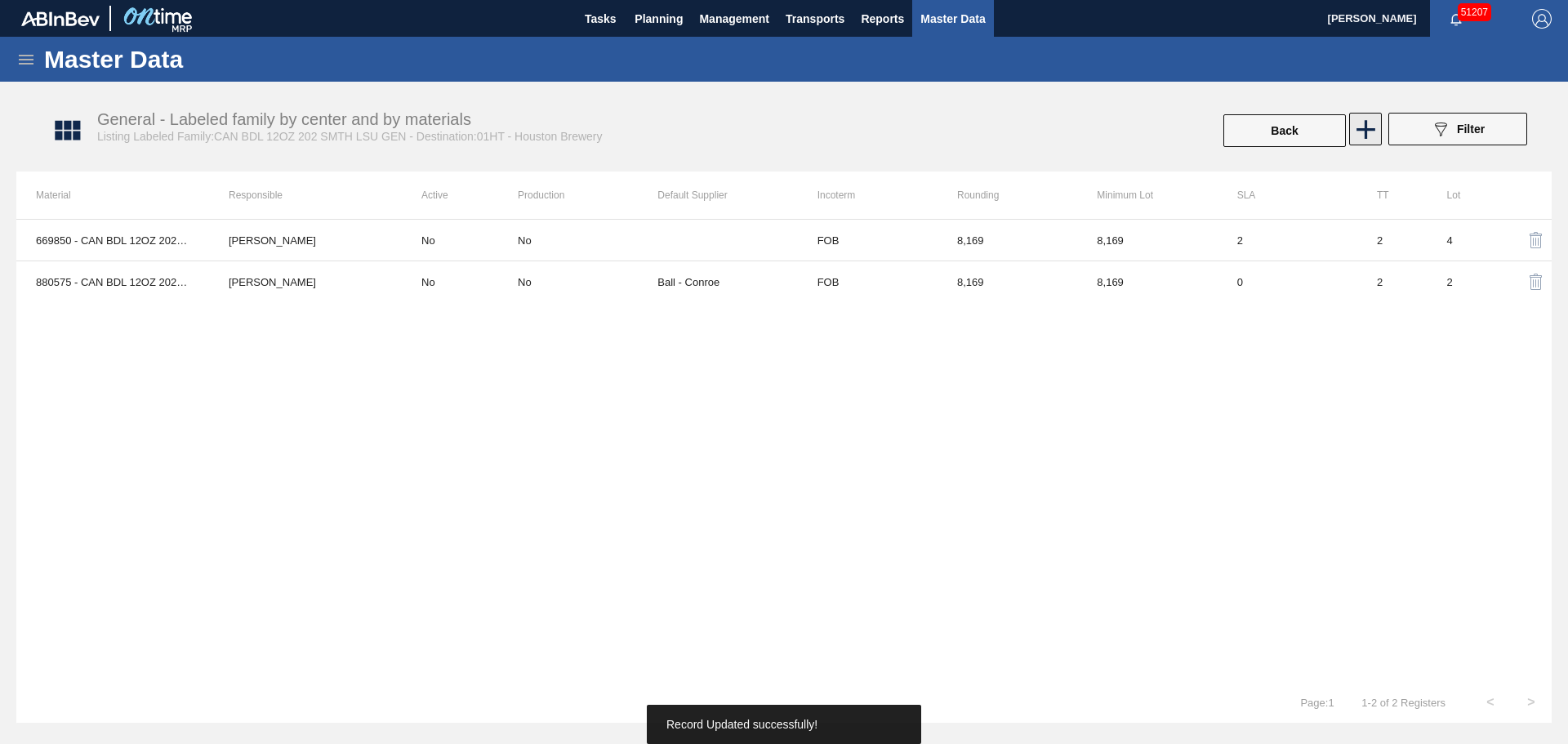
click at [1375, 125] on icon at bounding box center [1366, 130] width 32 height 32
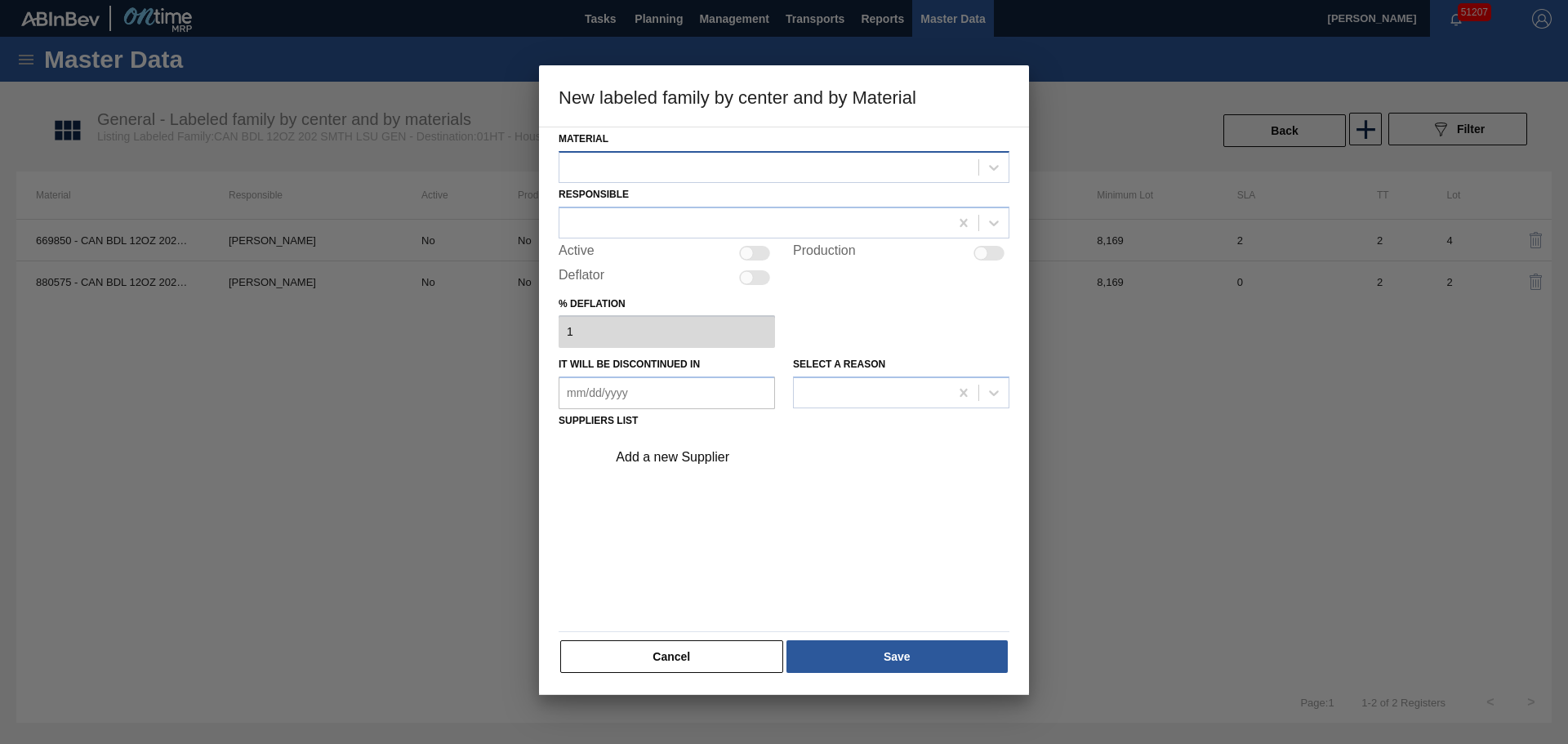
click at [737, 164] on div at bounding box center [769, 167] width 419 height 24
click at [720, 649] on button "Cancel" at bounding box center [672, 657] width 223 height 33
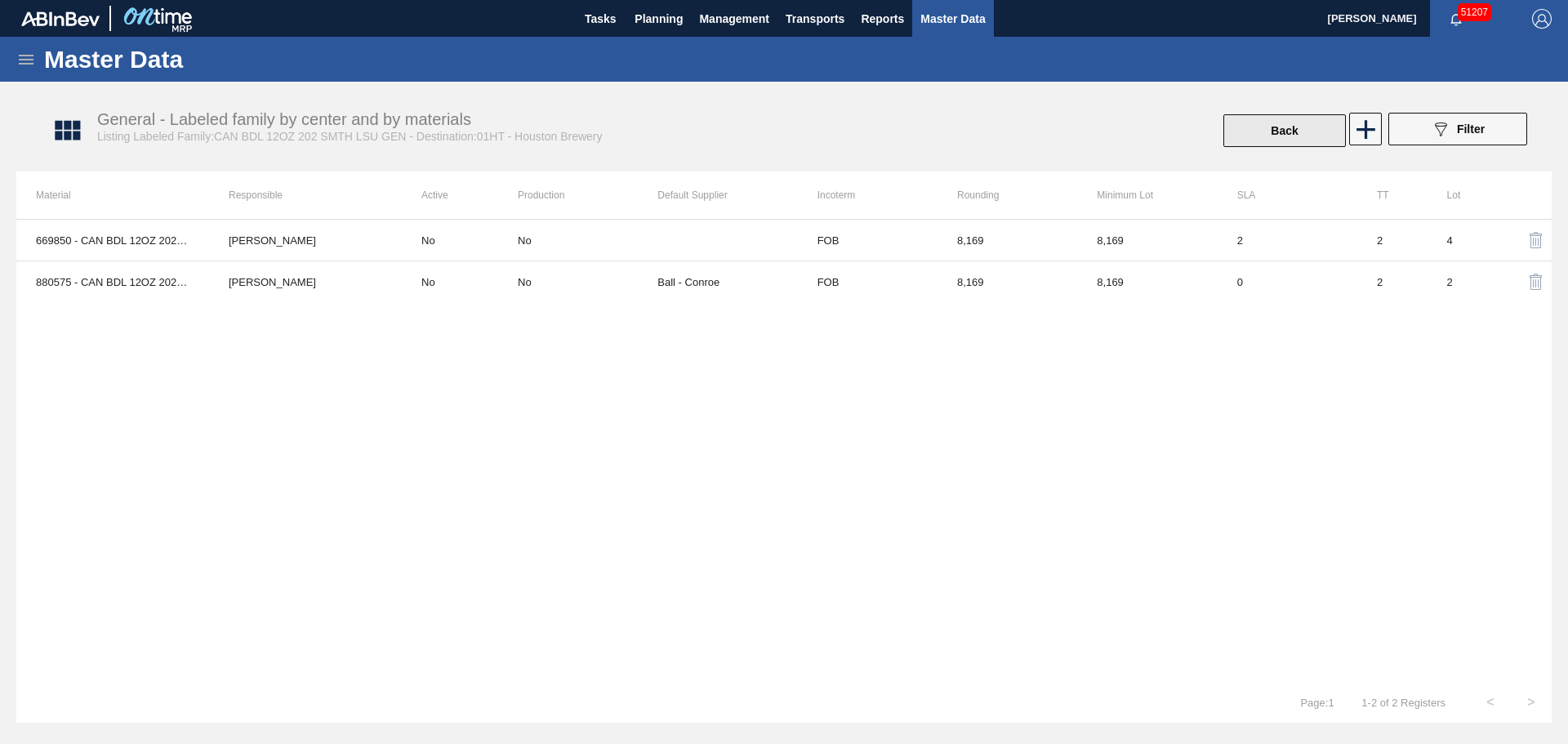
click at [1282, 129] on button "Back" at bounding box center [1284, 131] width 122 height 33
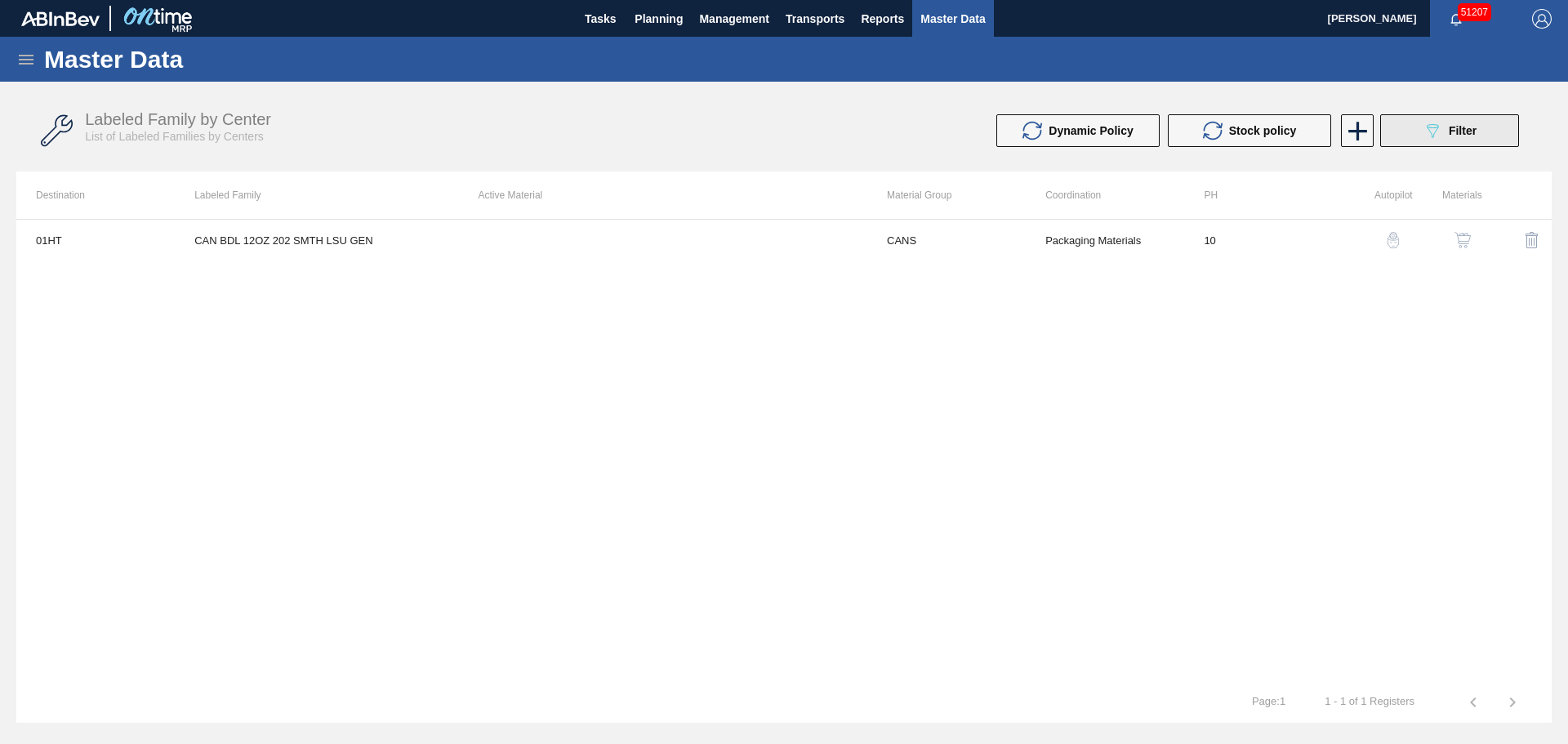
click at [1437, 137] on icon "089F7B8B-B2A5-4AFE-B5C0-19BA573D28AC" at bounding box center [1431, 131] width 20 height 20
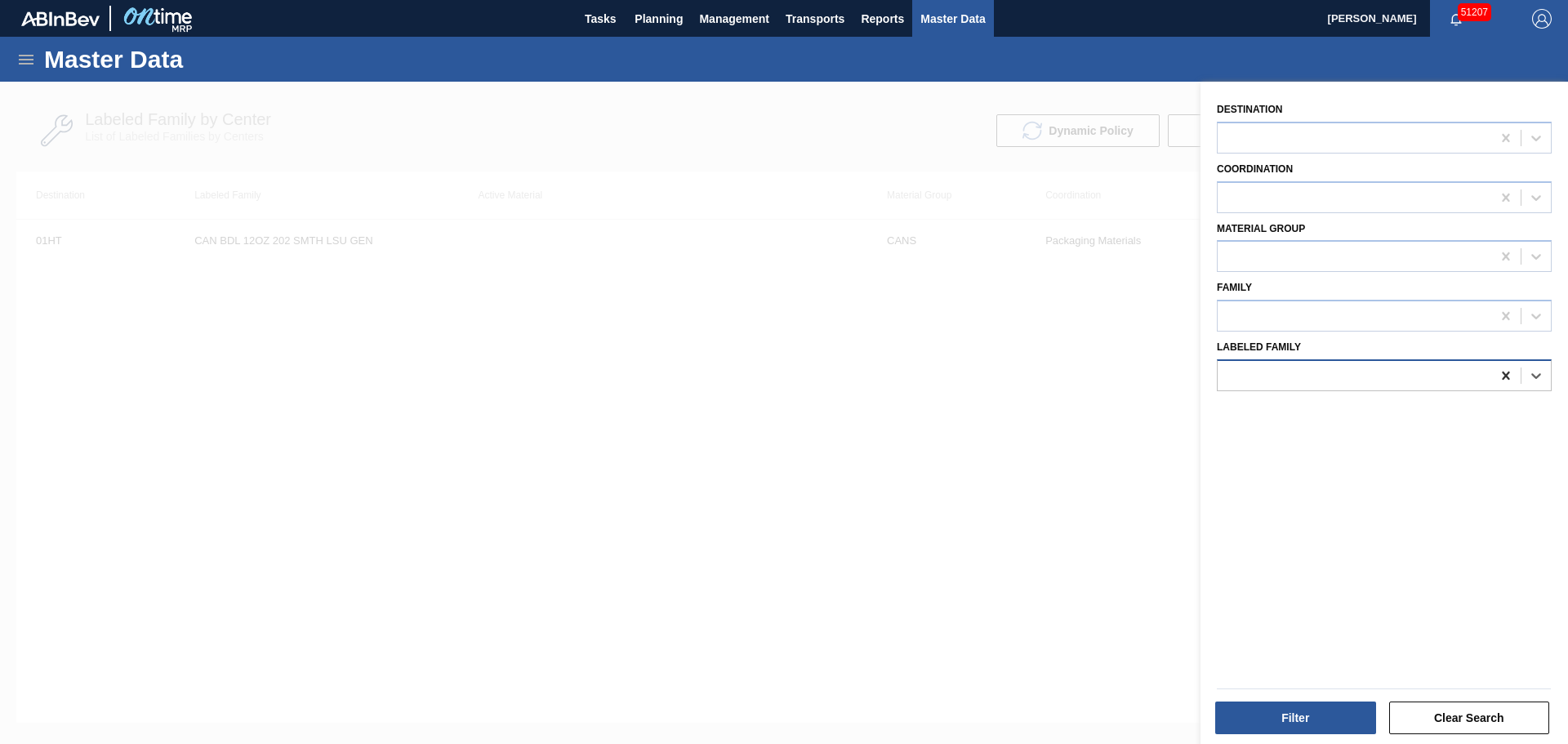
click at [1506, 376] on icon at bounding box center [1505, 375] width 16 height 16
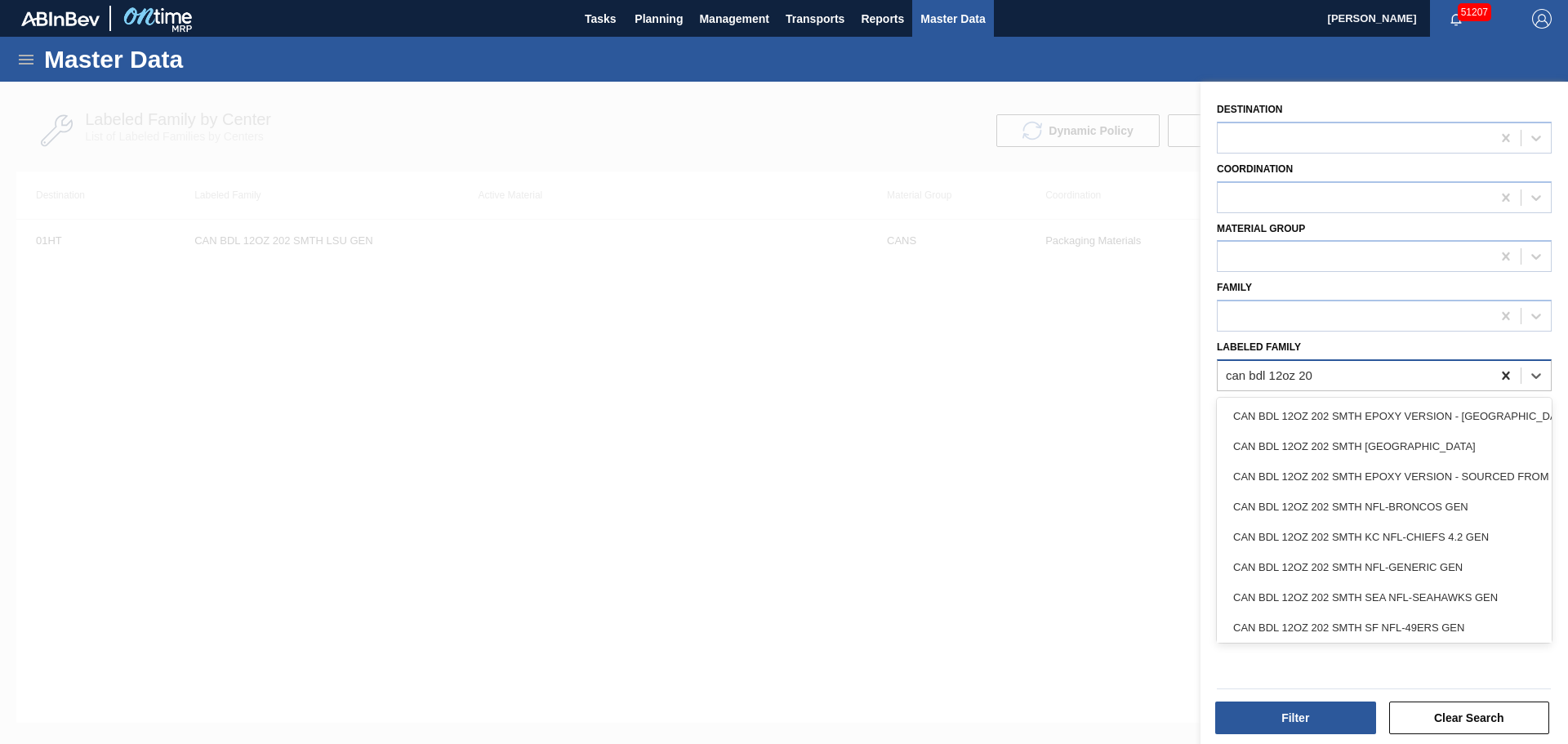
type Family "can bdl 12oz 202"
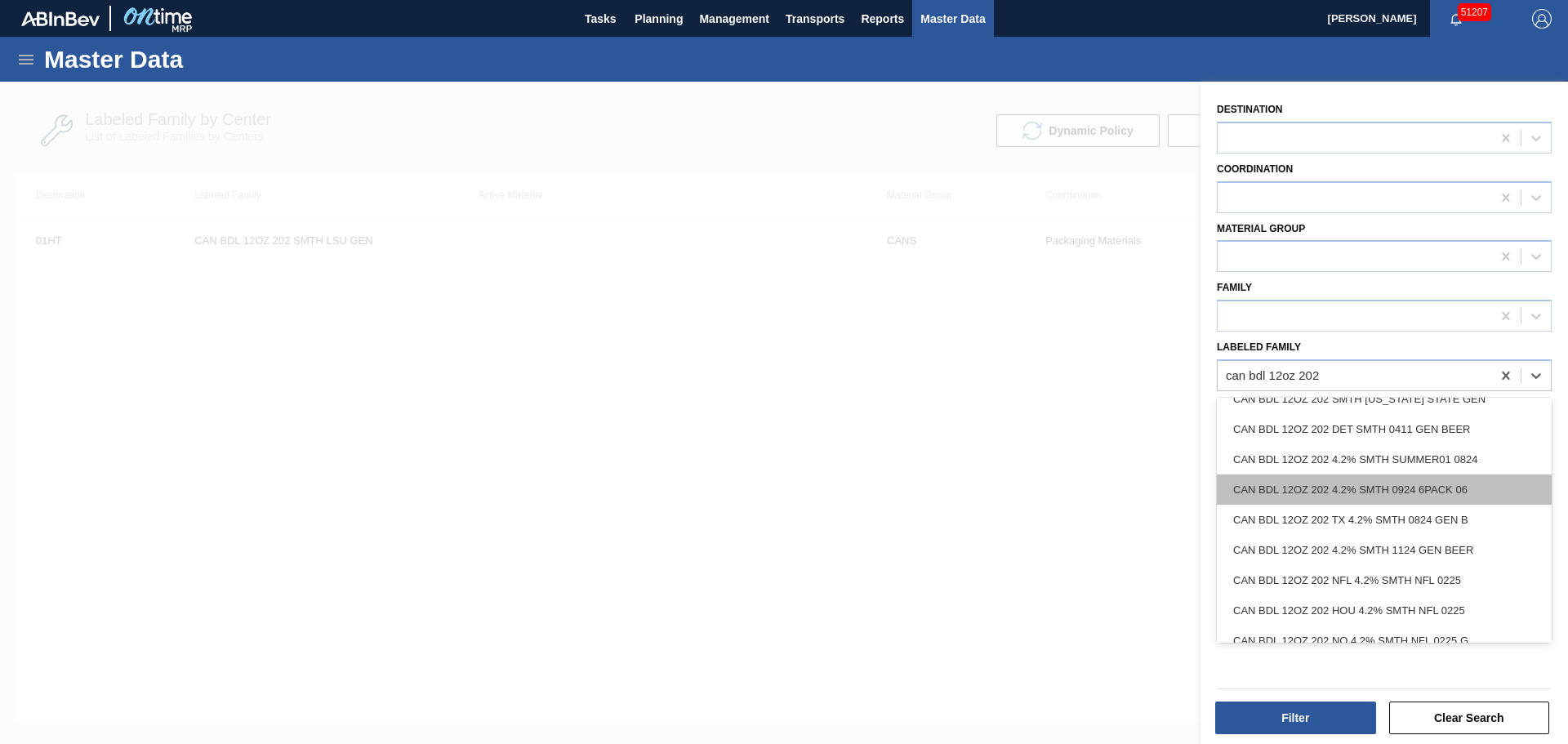
scroll to position [1798, 0]
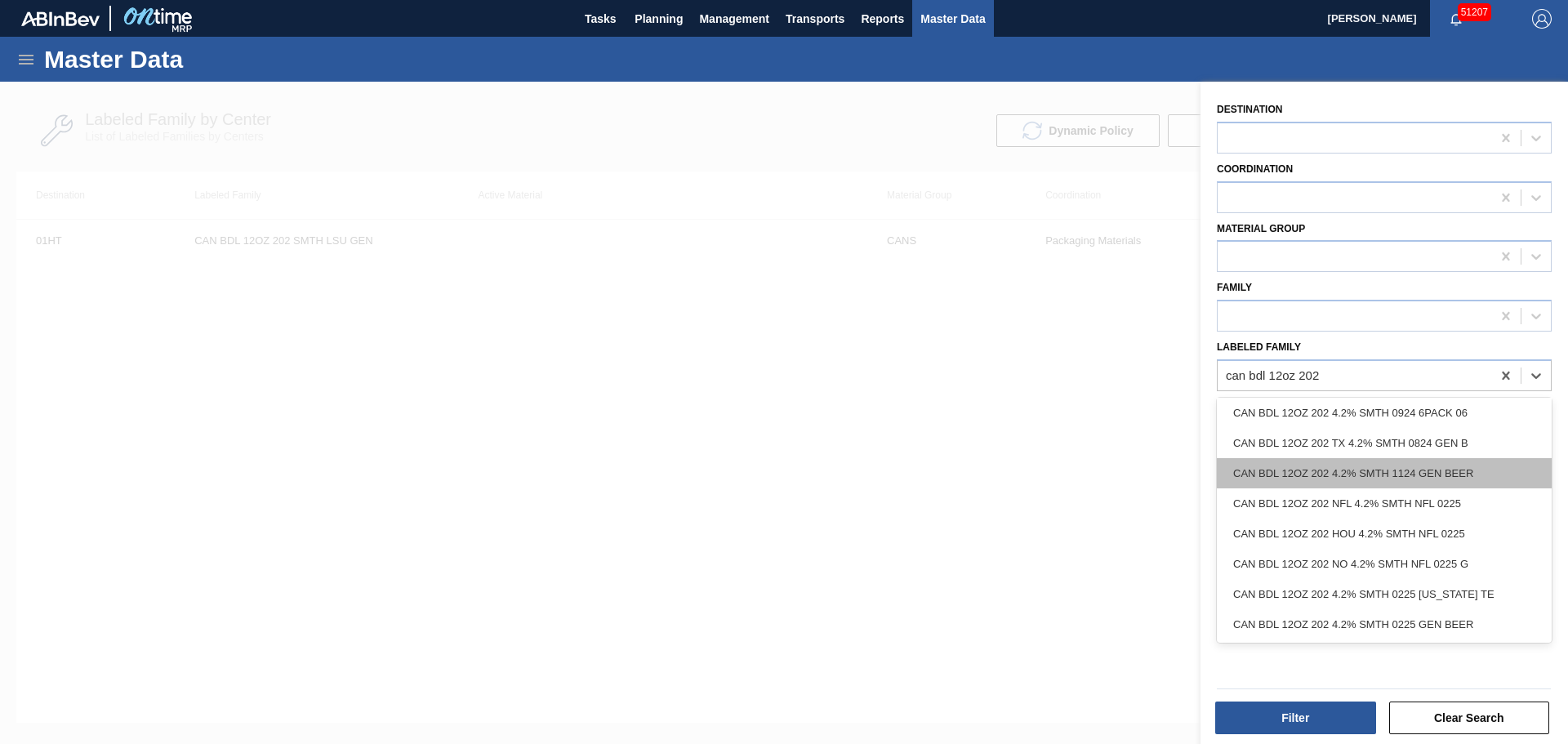
click at [1382, 472] on div "CAN BDL 12OZ 202 4.2% SMTH 1124 GEN BEER" at bounding box center [1384, 473] width 335 height 31
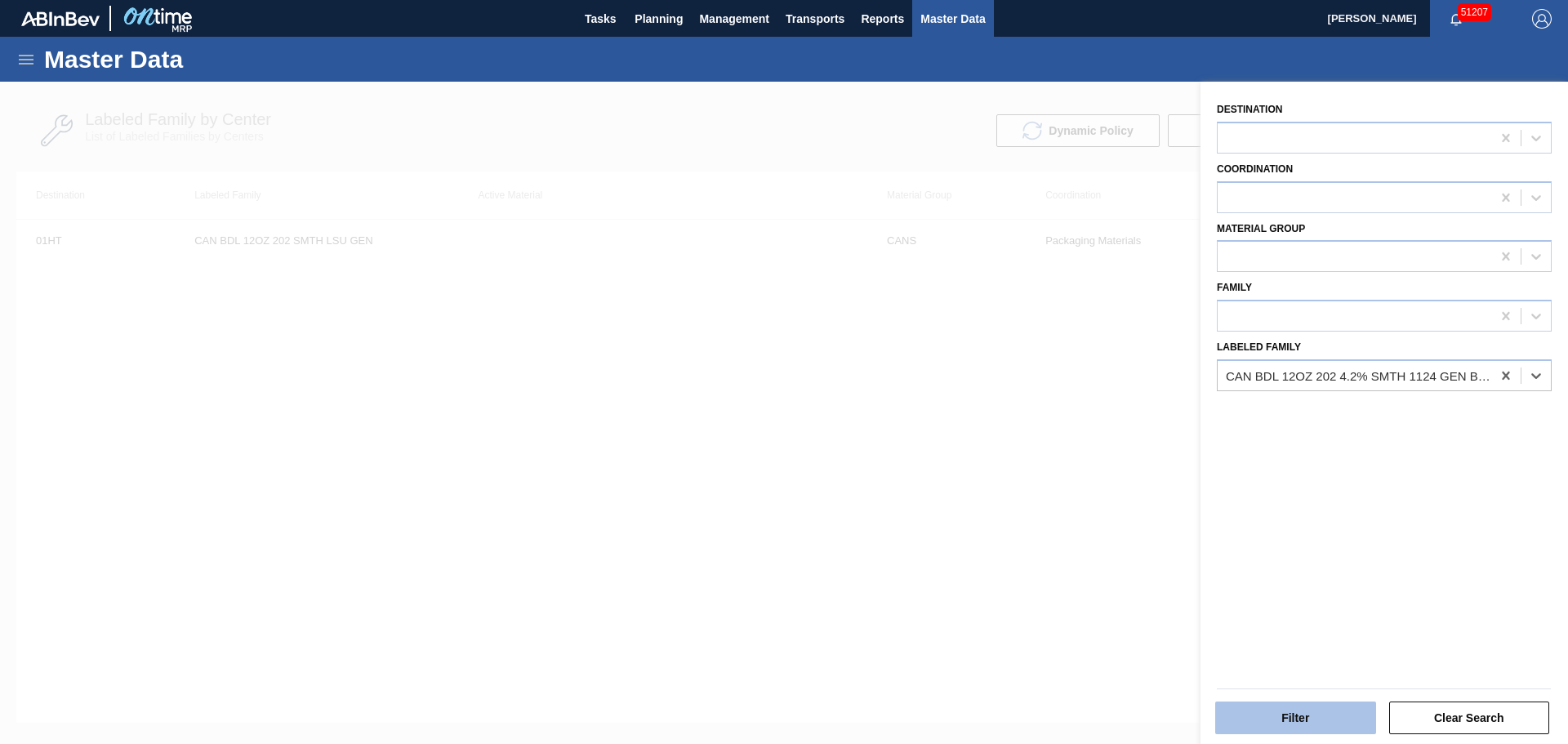
click at [1300, 702] on div "Filter Clear Search" at bounding box center [1383, 707] width 347 height 58
click at [1294, 712] on button "Filter" at bounding box center [1296, 718] width 161 height 33
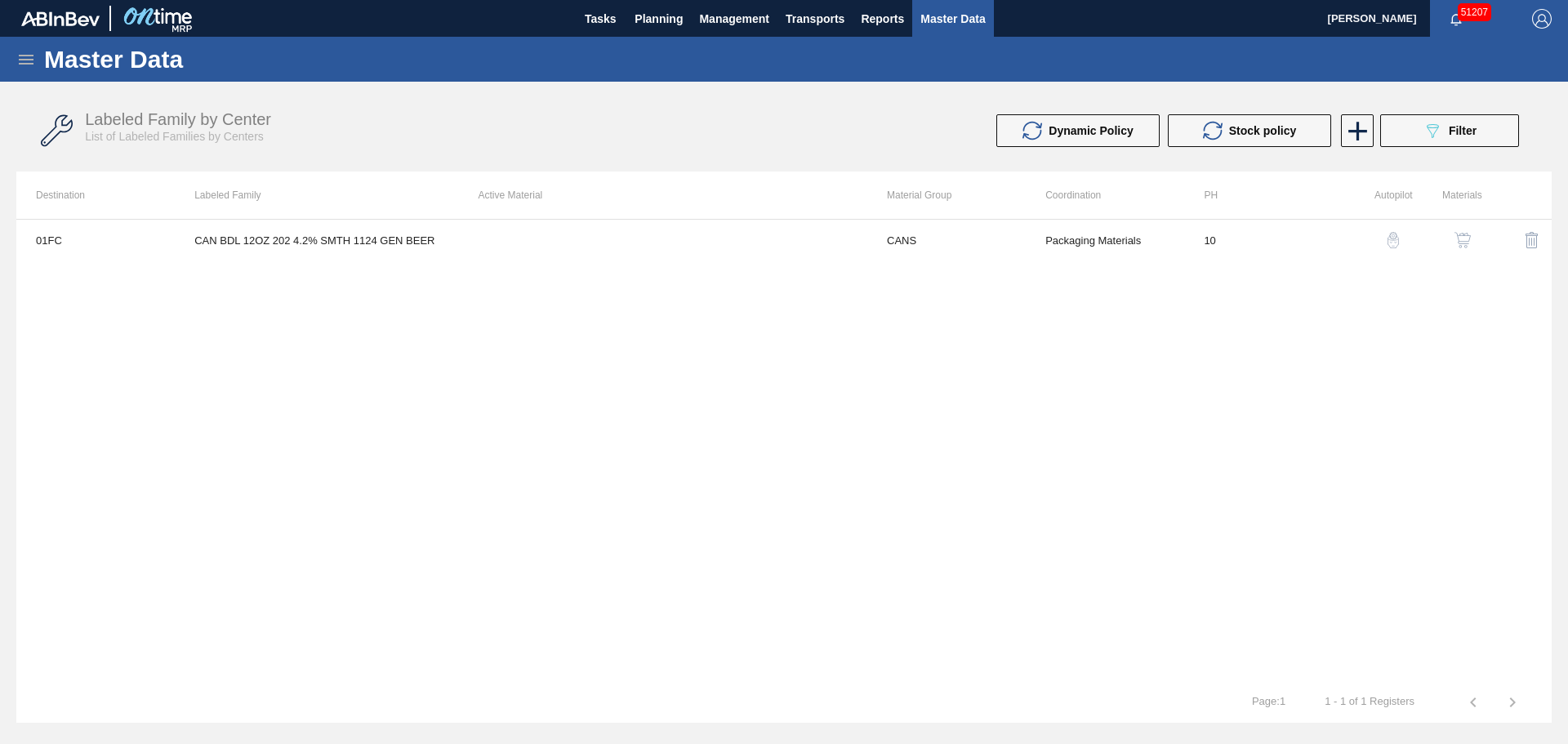
click at [725, 281] on div "01FC CAN BDL 12OZ 202 4.2% SMTH 1124 GEN BEER CANS Packaging Materials 10" at bounding box center [784, 450] width 1535 height 463
click at [596, 411] on div "01FC CAN BDL 12OZ 202 4.2% SMTH 1124 GEN BEER CANS Packaging Materials 10" at bounding box center [784, 450] width 1535 height 463
drag, startPoint x: 507, startPoint y: 378, endPoint x: 39, endPoint y: 2, distance: 600.3
click at [505, 377] on div "01FC CAN BDL 12OZ 202 4.2% SMTH 1124 GEN BEER CANS Packaging Materials 10" at bounding box center [784, 450] width 1535 height 463
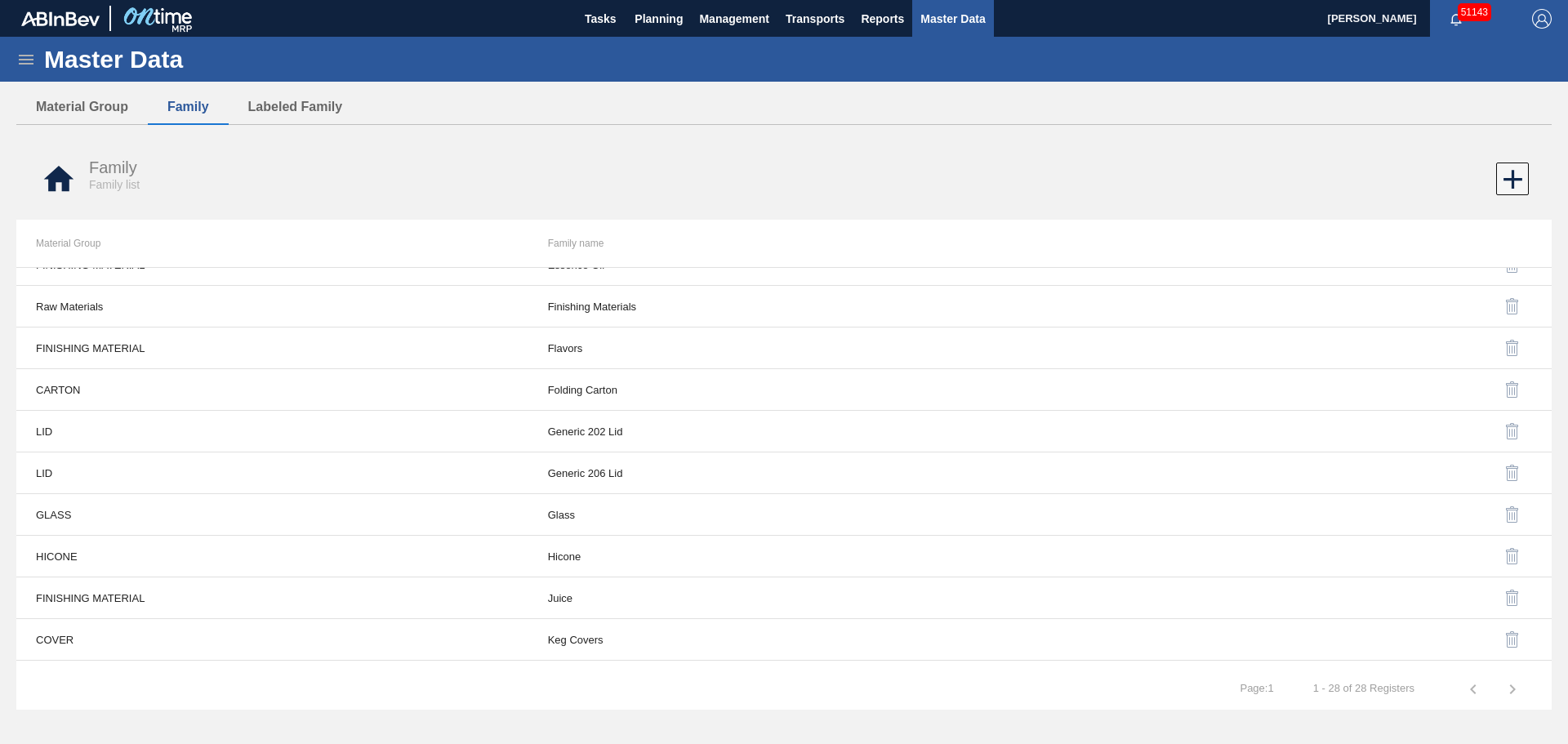
scroll to position [356, 0]
click at [27, 55] on icon at bounding box center [25, 60] width 14 height 10
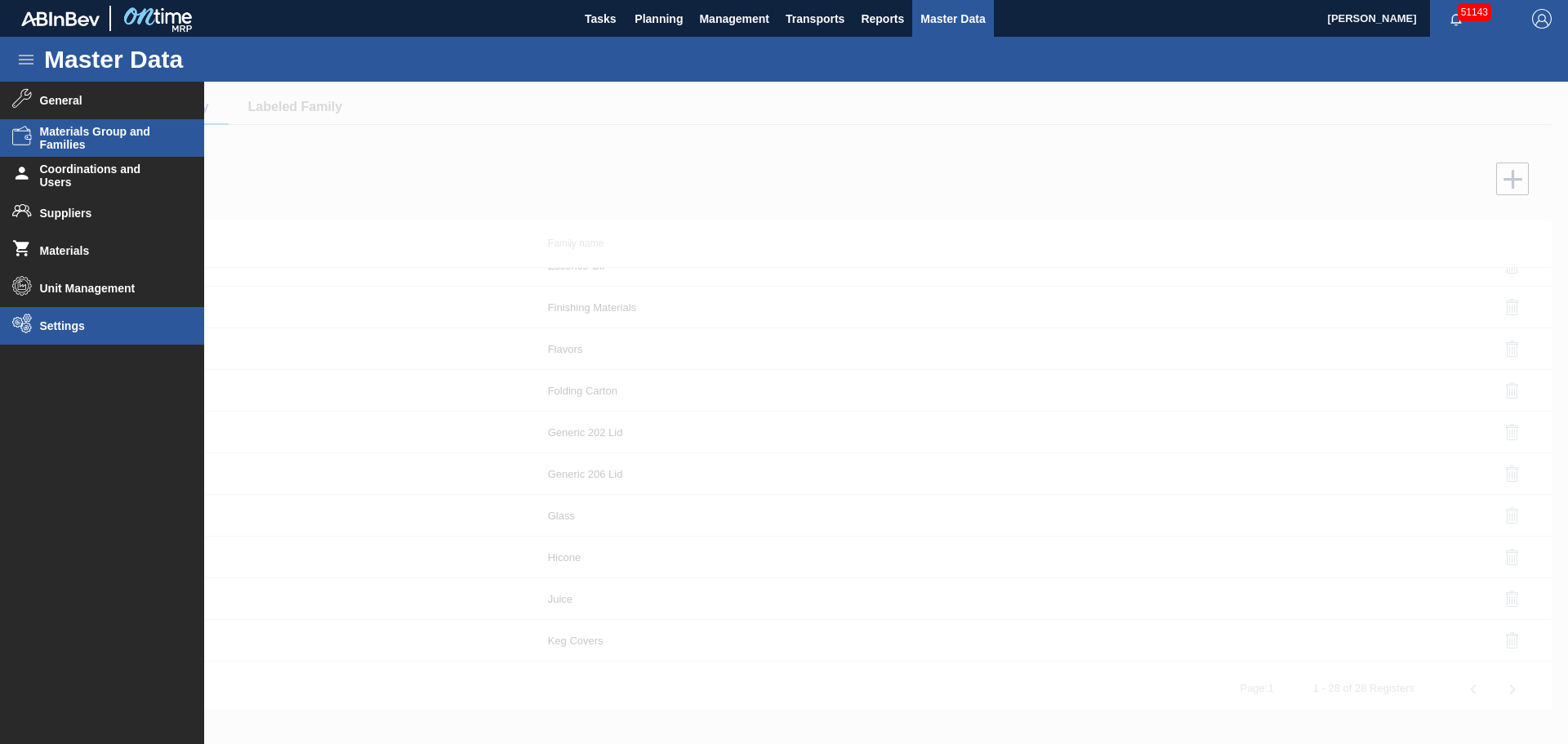
click at [47, 335] on li "Settings" at bounding box center [102, 326] width 204 height 37
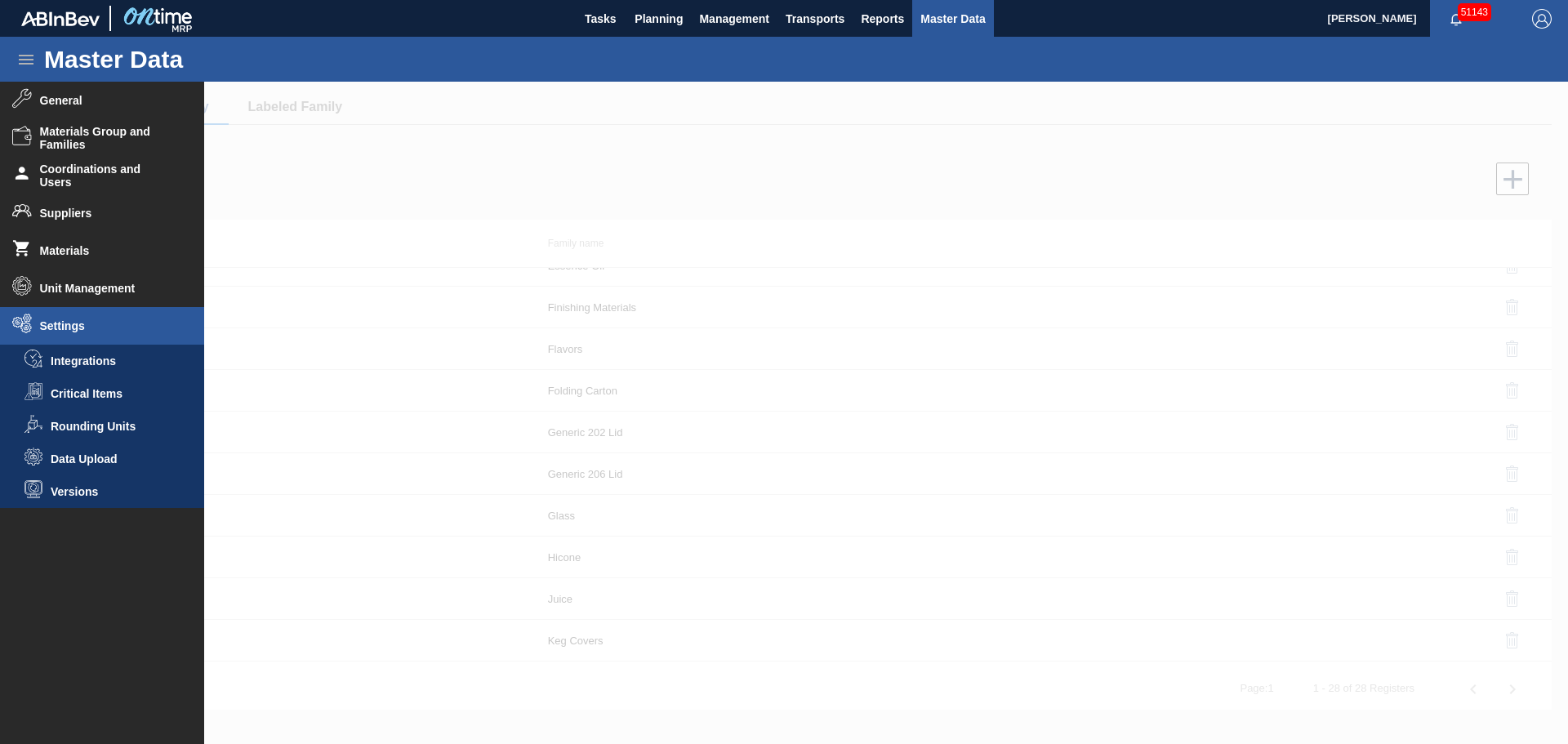
click at [95, 468] on li "Data Upload" at bounding box center [102, 459] width 204 height 33
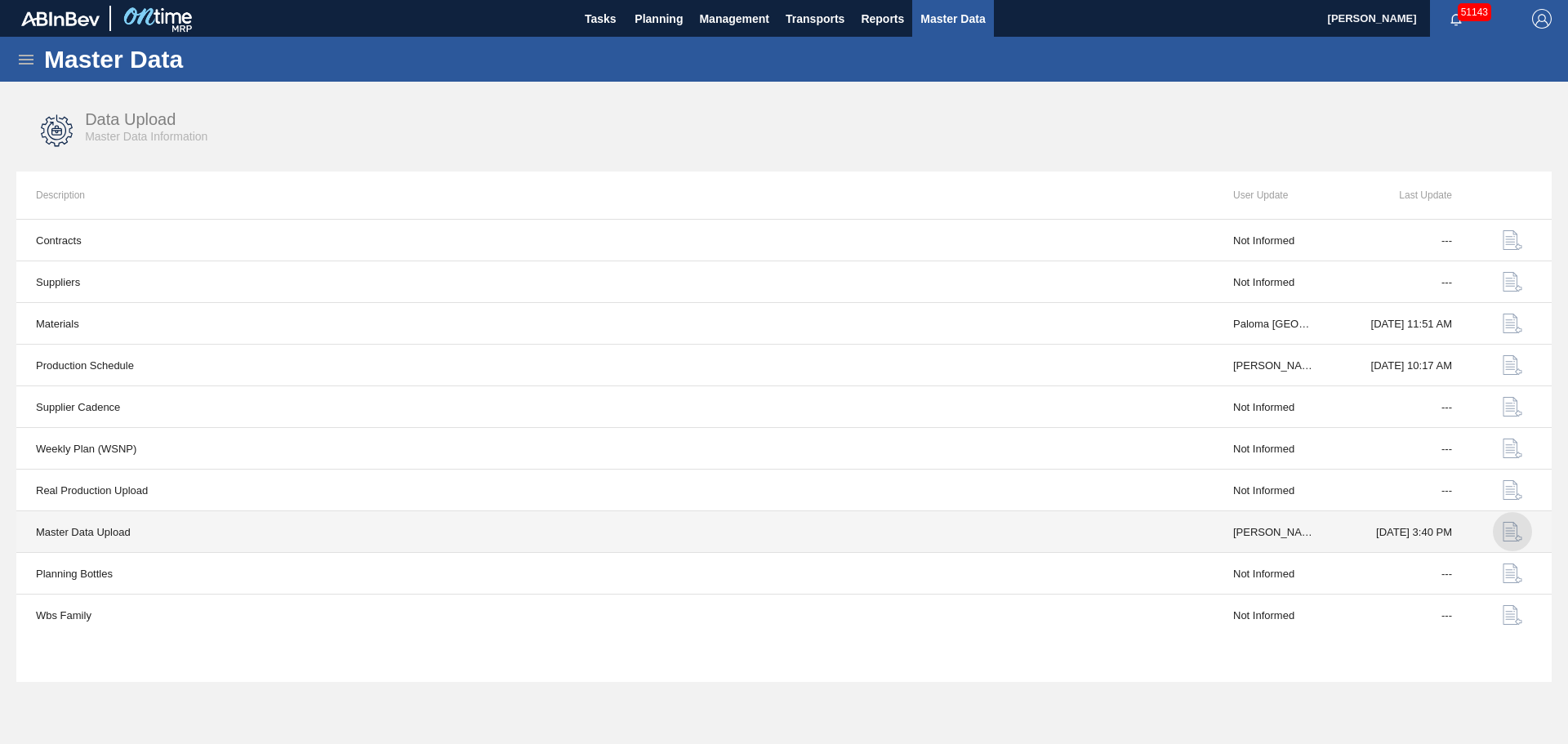
click at [1509, 529] on img "button" at bounding box center [1512, 531] width 20 height 20
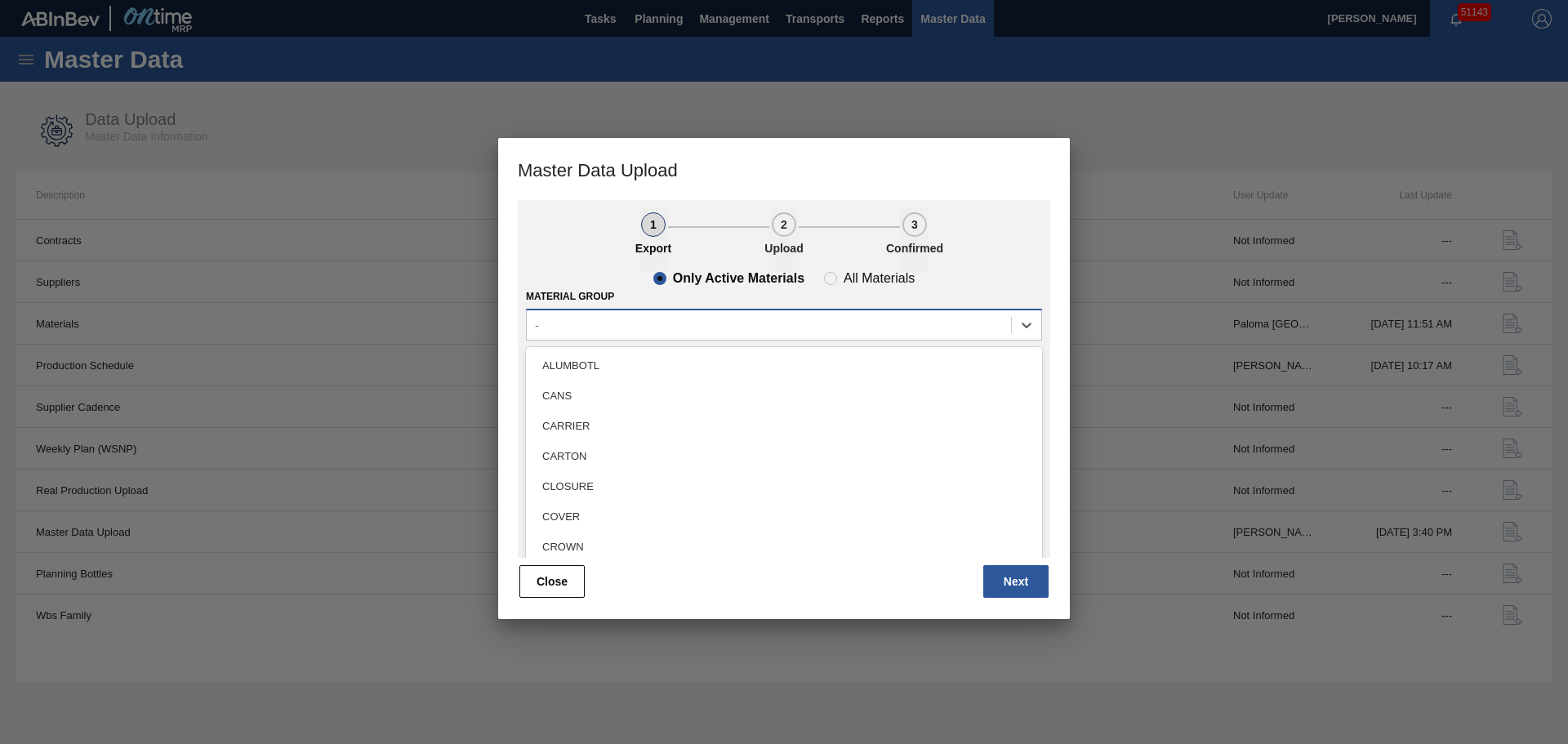
click at [651, 322] on div "-" at bounding box center [768, 325] width 484 height 24
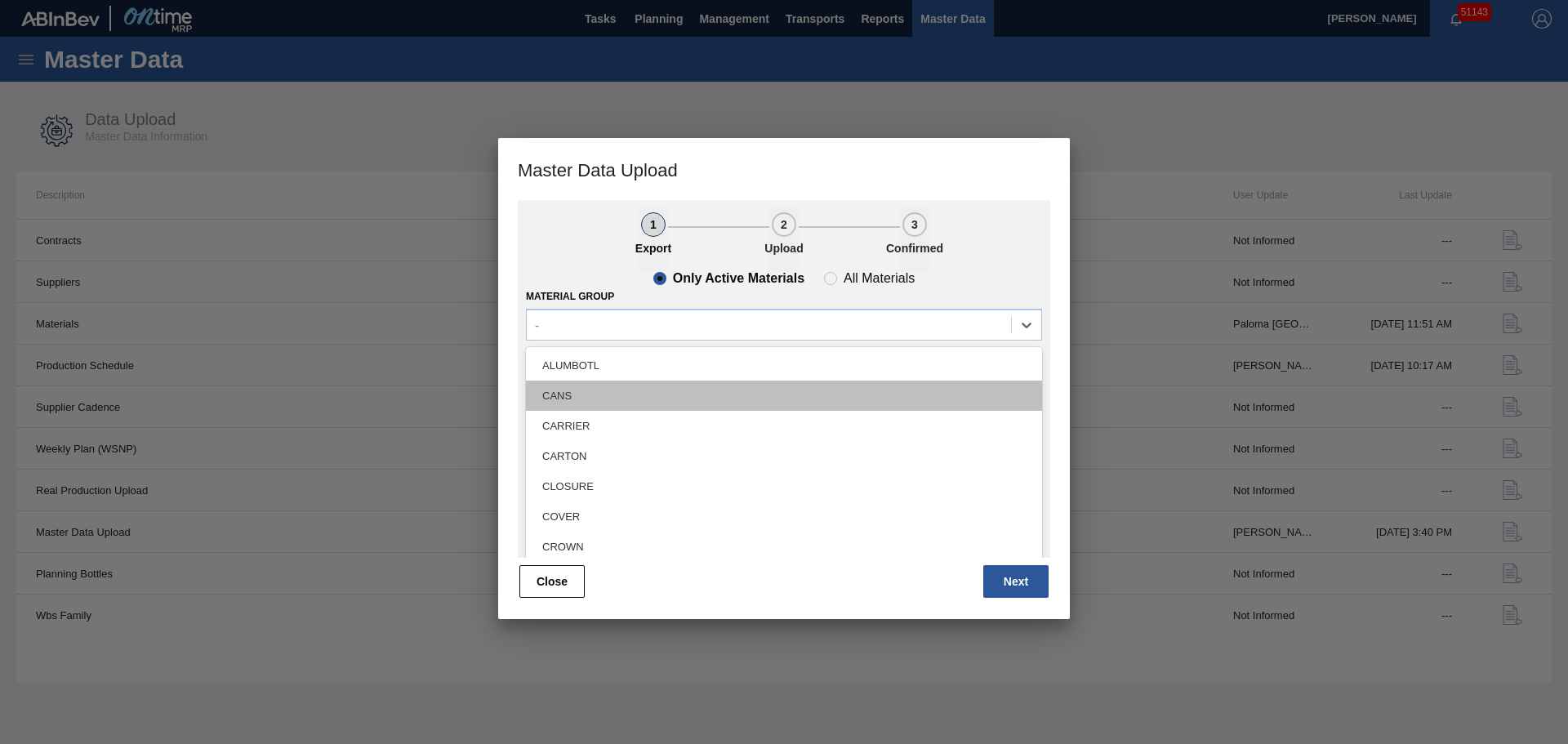
click at [589, 391] on div "CANS" at bounding box center [784, 396] width 516 height 31
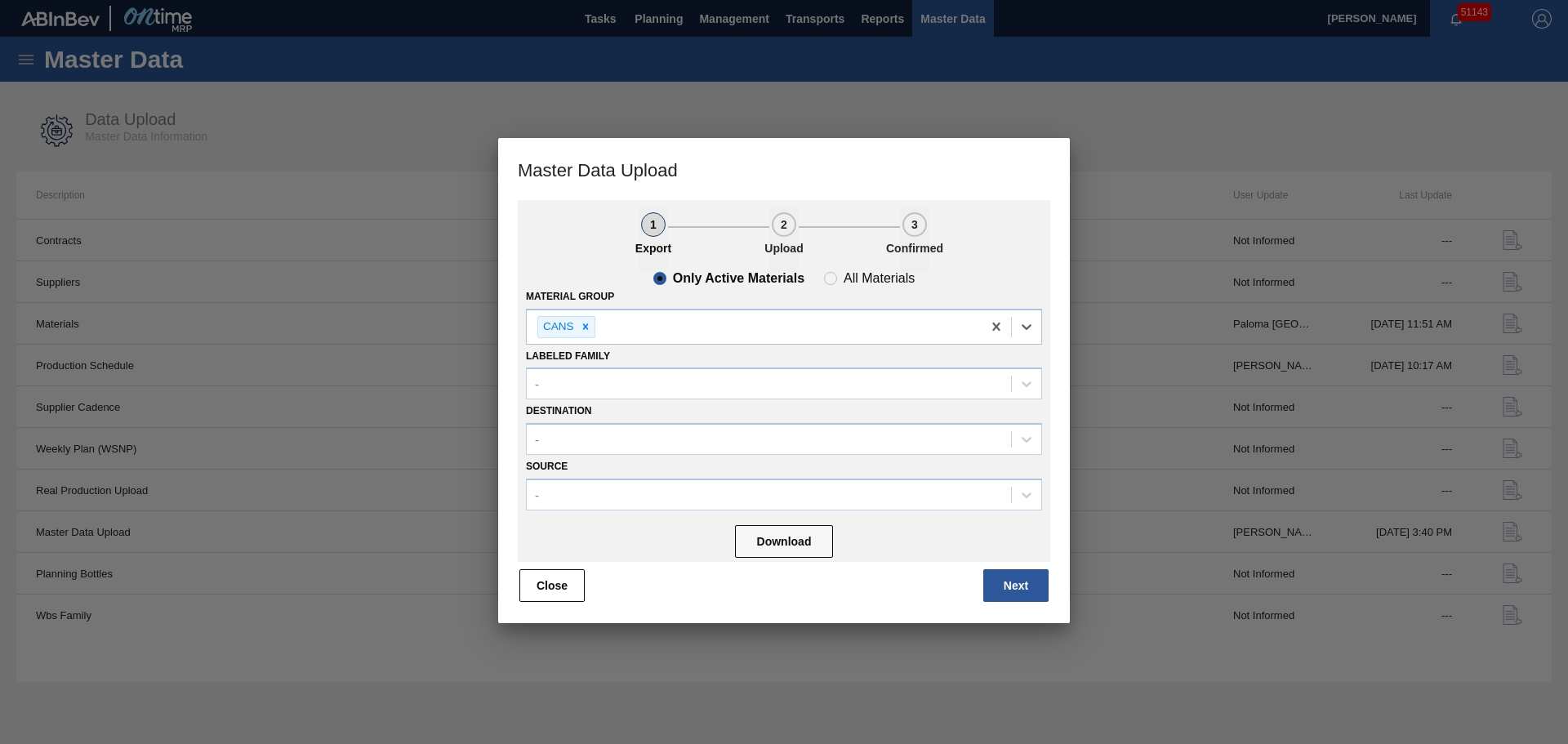
click at [598, 422] on div "Destination -" at bounding box center [784, 427] width 516 height 55
click at [617, 444] on div "-" at bounding box center [768, 440] width 484 height 24
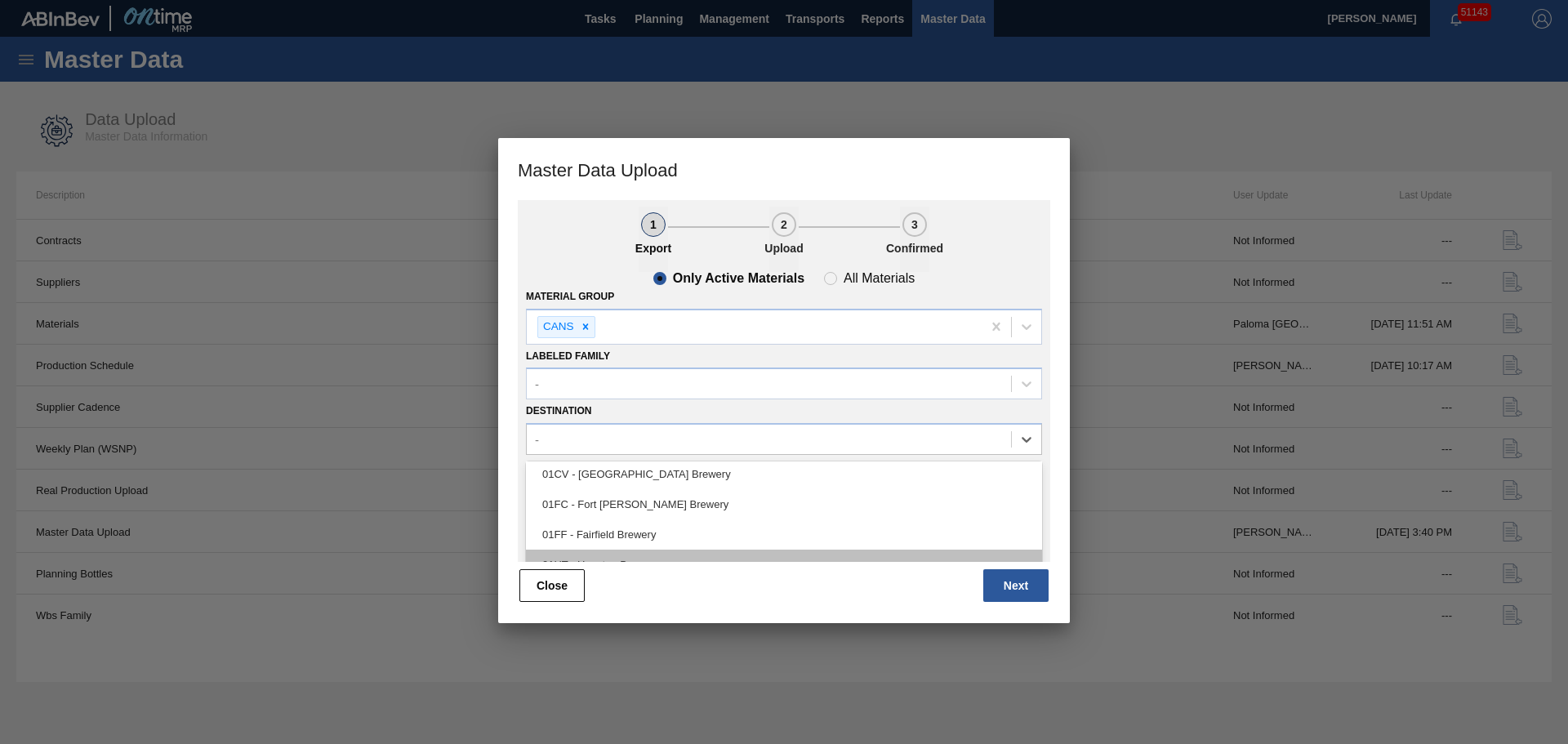
scroll to position [124, 0]
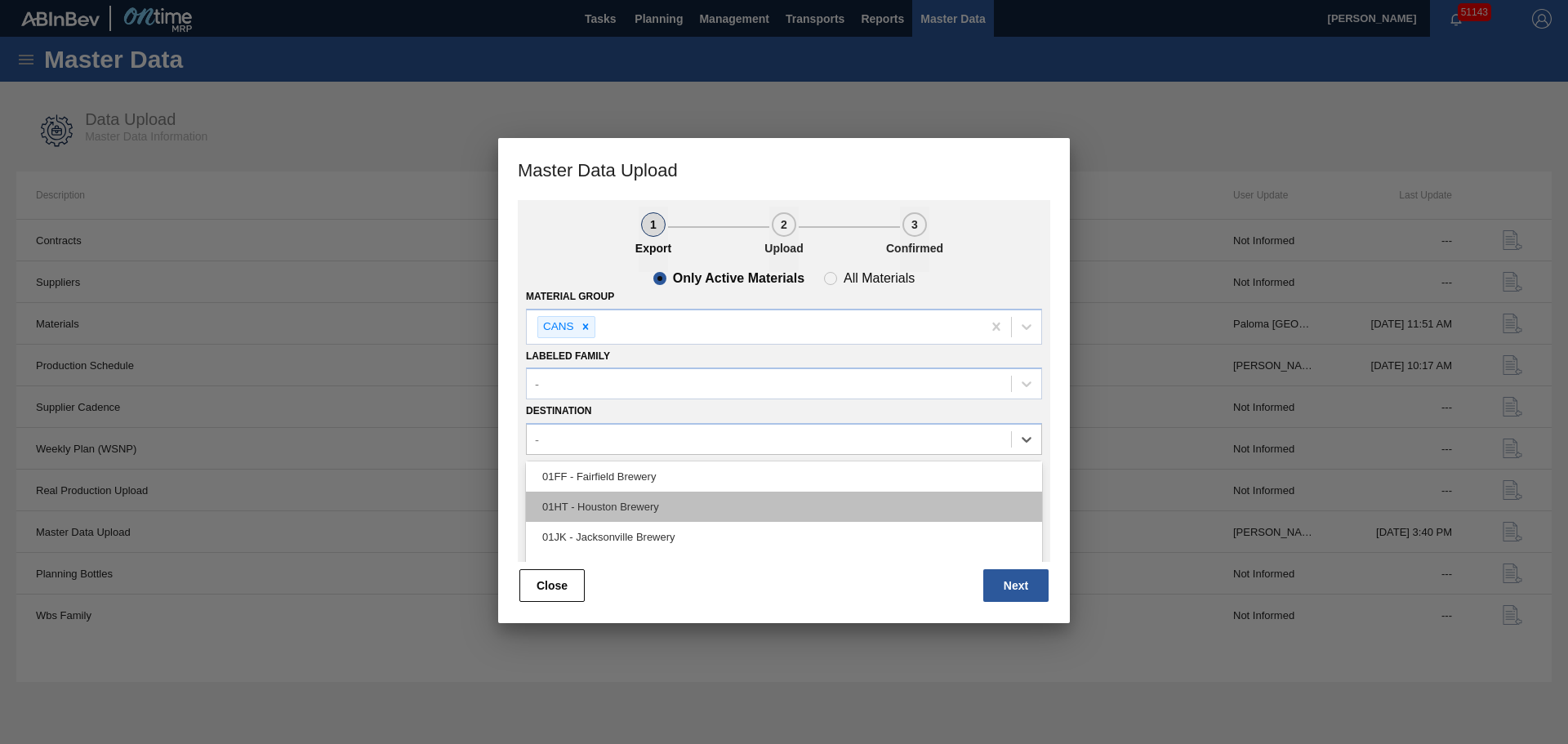
click at [611, 508] on div "01HT - Houston Brewery" at bounding box center [784, 507] width 516 height 31
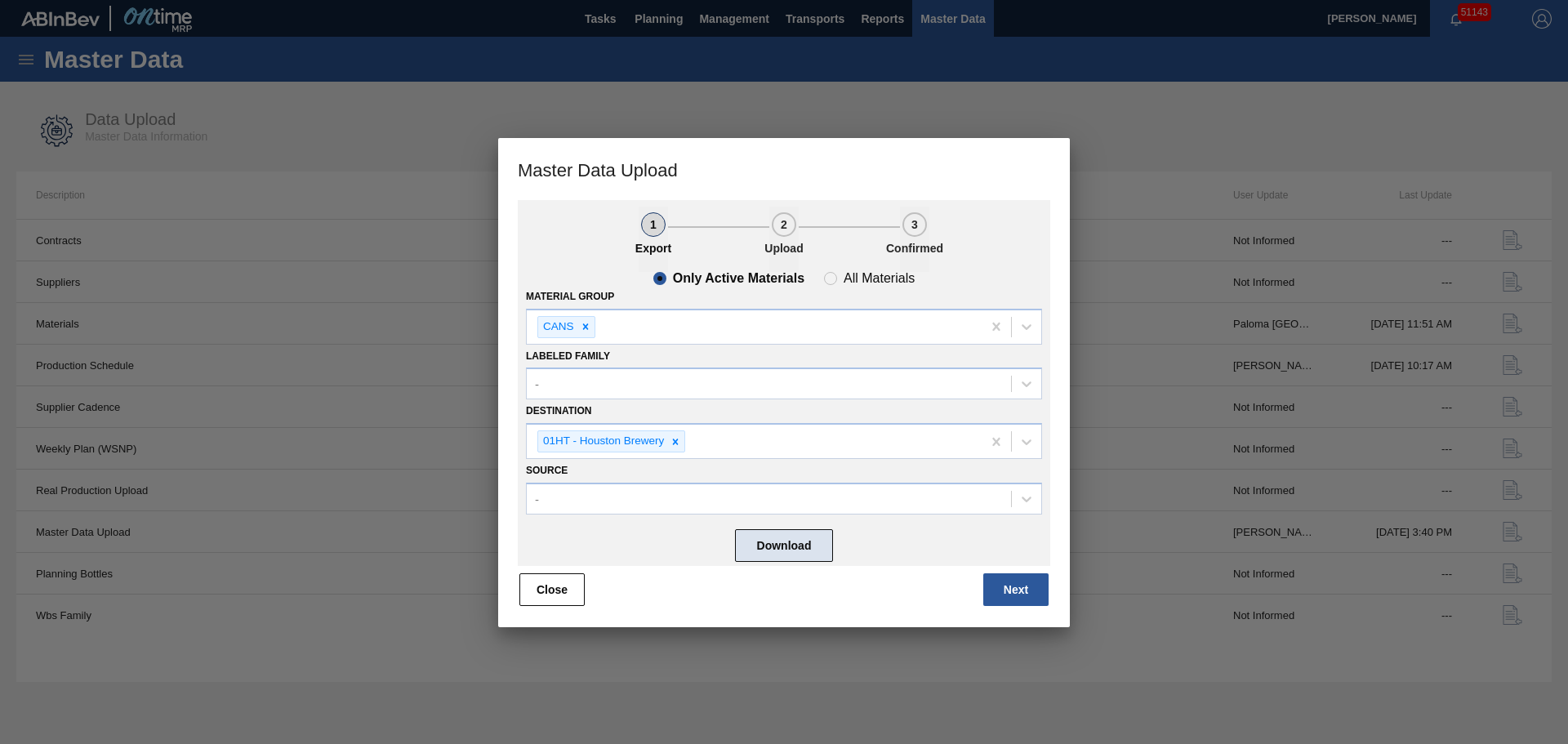
click at [782, 543] on button "Download" at bounding box center [784, 545] width 98 height 33
click at [980, 583] on div "Close Next" at bounding box center [784, 590] width 533 height 36
click at [1007, 585] on button "Next" at bounding box center [1015, 590] width 65 height 33
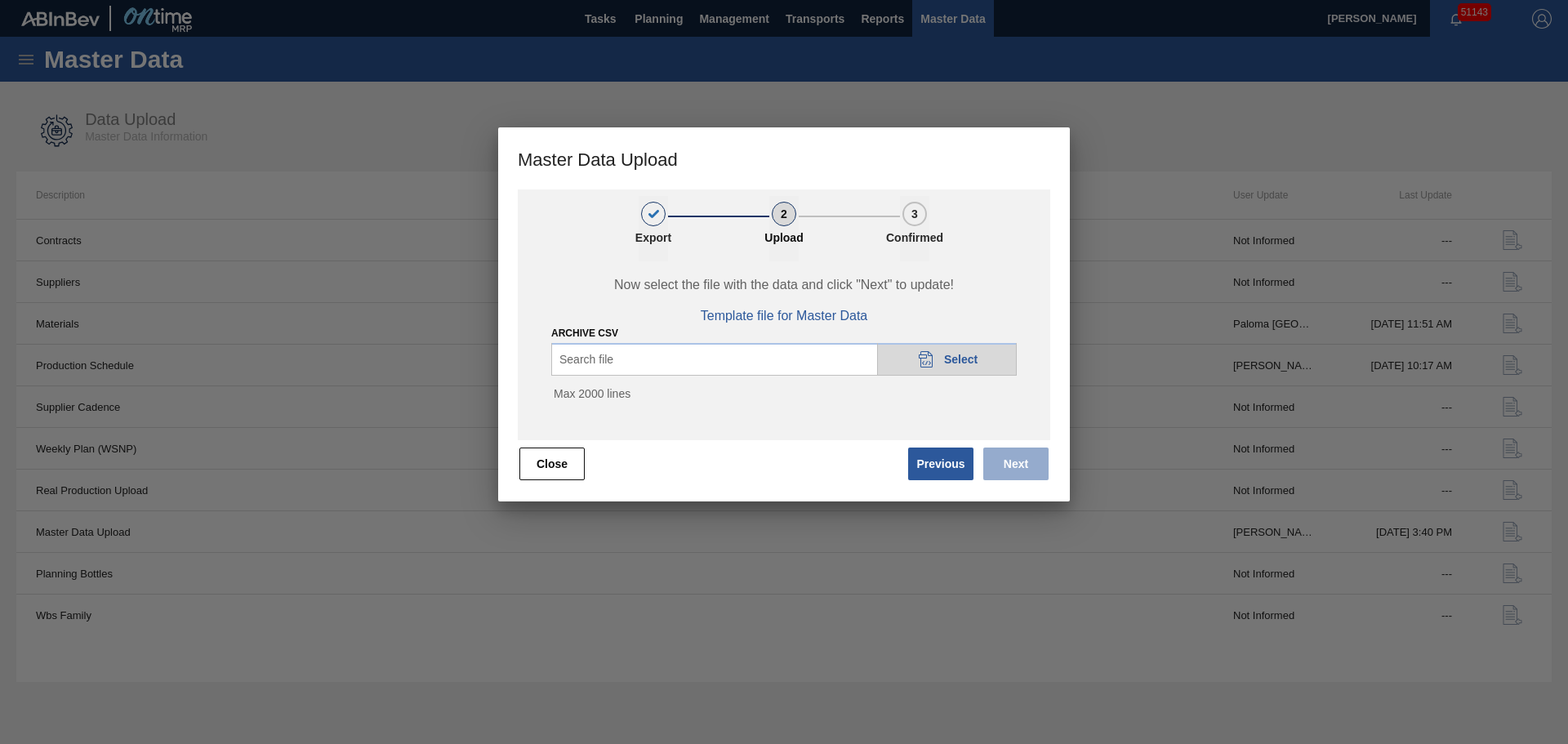
click at [917, 351] on icon "20DAD902-3625-4257-8FDA-0C0CB19E2A3D" at bounding box center [925, 359] width 20 height 20
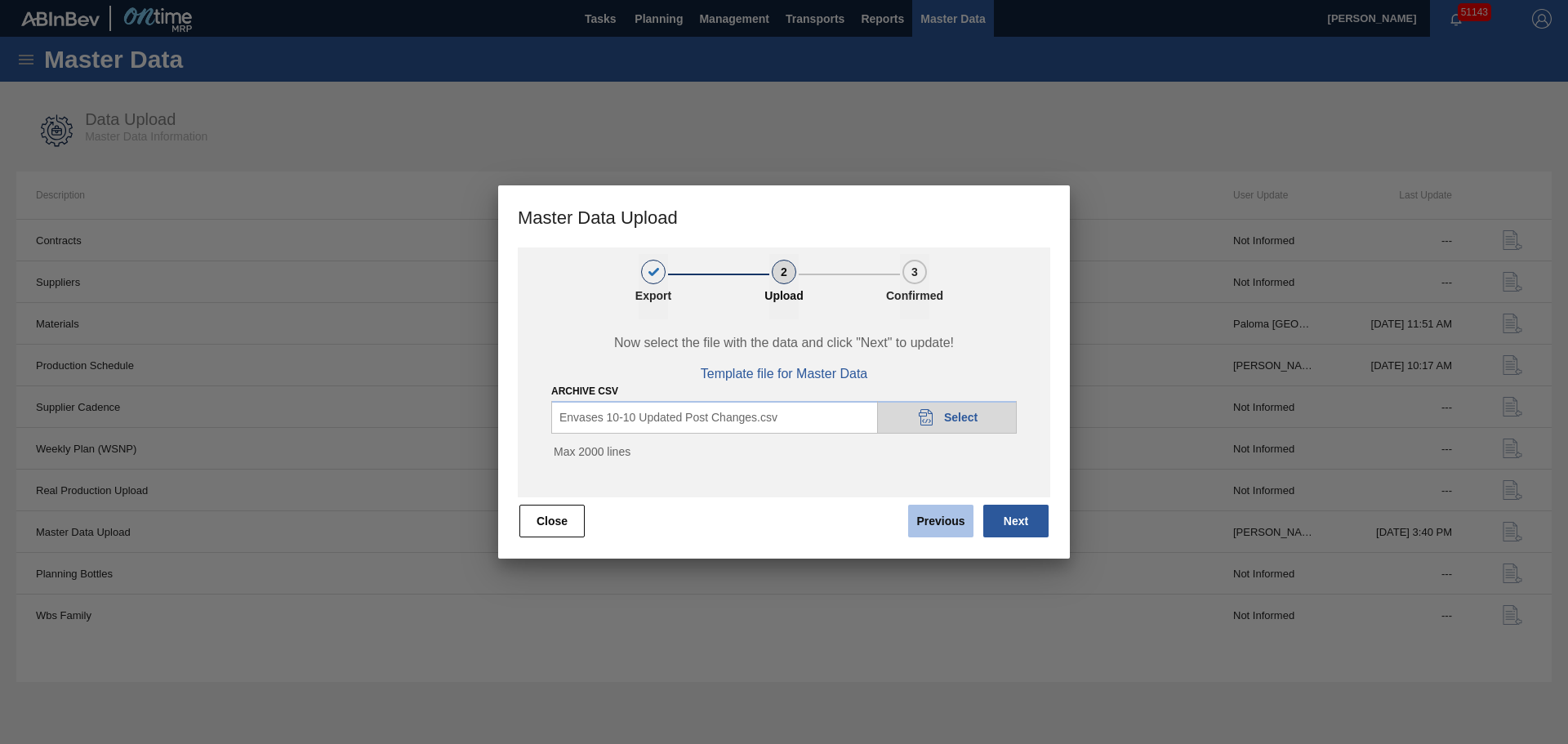
click at [1025, 524] on button "Next" at bounding box center [1015, 521] width 65 height 33
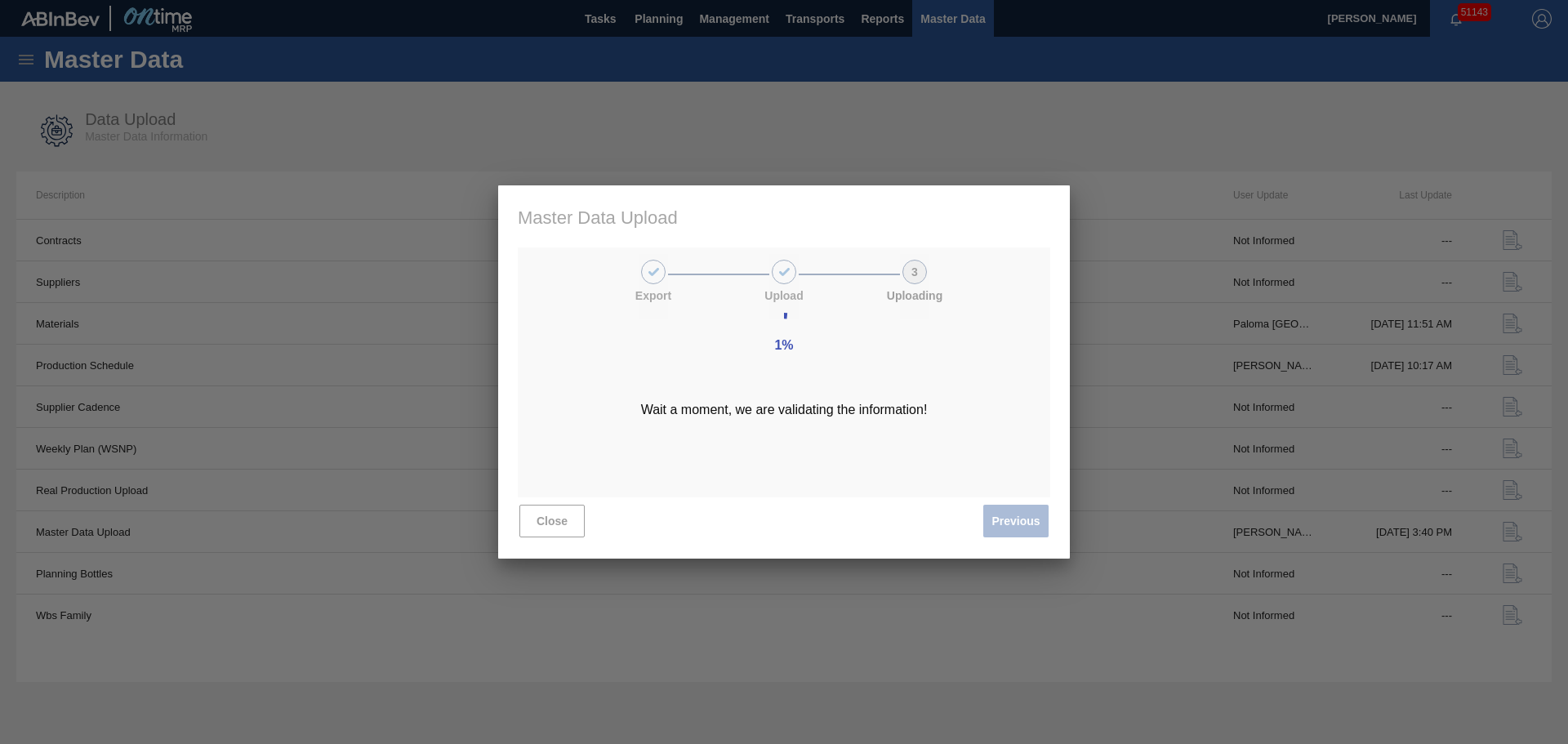
drag, startPoint x: 801, startPoint y: 333, endPoint x: 784, endPoint y: 338, distance: 17.7
click at [798, 333] on div "1%" at bounding box center [784, 345] width 59 height 65
click at [784, 338] on div "1%" at bounding box center [784, 345] width 25 height 21
click at [745, 337] on div "9% Wait a moment, we are validating the information!" at bounding box center [784, 372] width 572 height 374
click at [771, 342] on div "9%" at bounding box center [784, 345] width 25 height 21
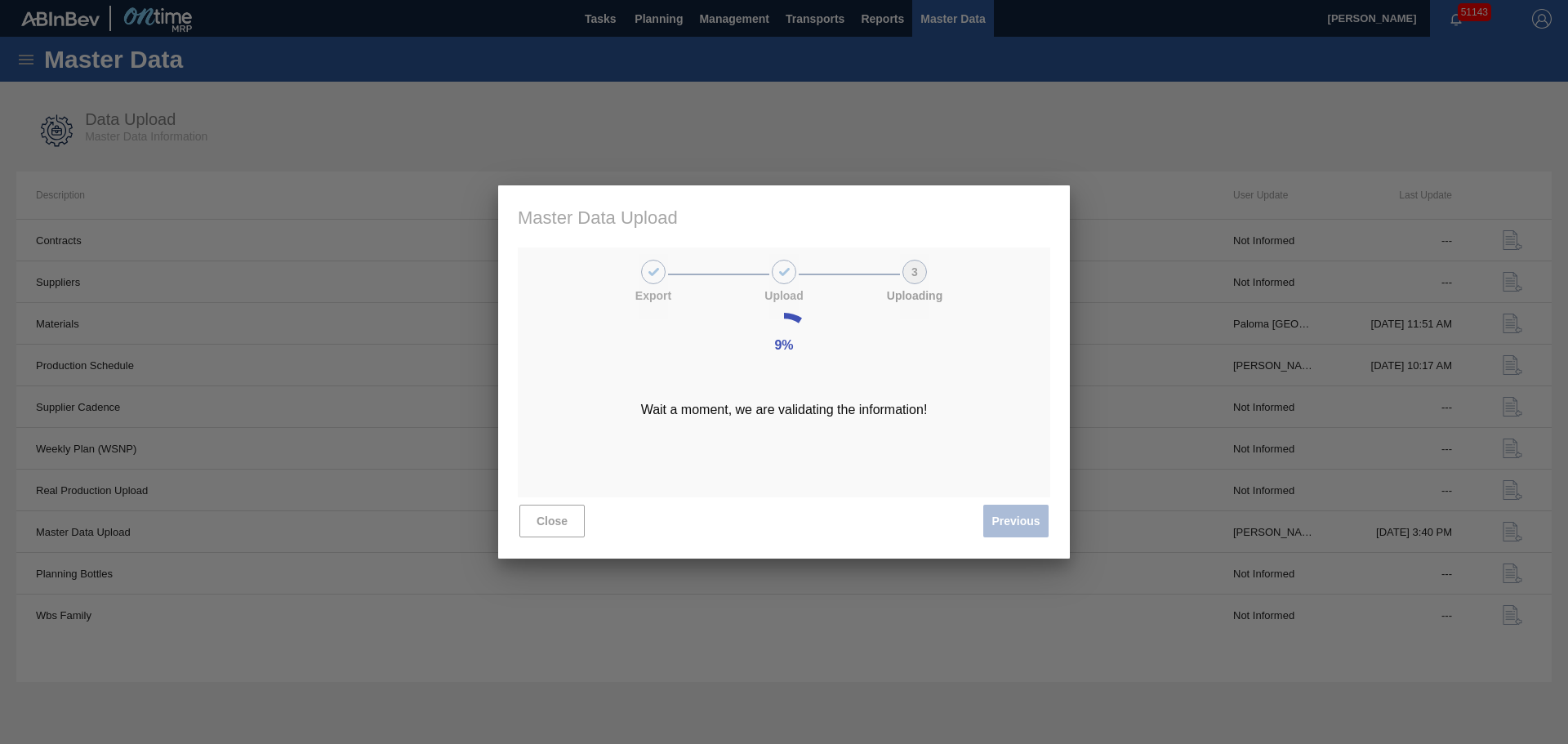
drag, startPoint x: 778, startPoint y: 344, endPoint x: 848, endPoint y: 354, distance: 70.7
click at [848, 354] on div "9% Wait a moment, we are validating the information!" at bounding box center [784, 372] width 572 height 374
drag, startPoint x: 737, startPoint y: 445, endPoint x: 696, endPoint y: 453, distance: 41.8
click at [736, 445] on div "9% Wait a moment, we are validating the information!" at bounding box center [784, 372] width 572 height 374
click at [566, 515] on div "9% Wait a moment, we are validating the information!" at bounding box center [784, 372] width 572 height 374
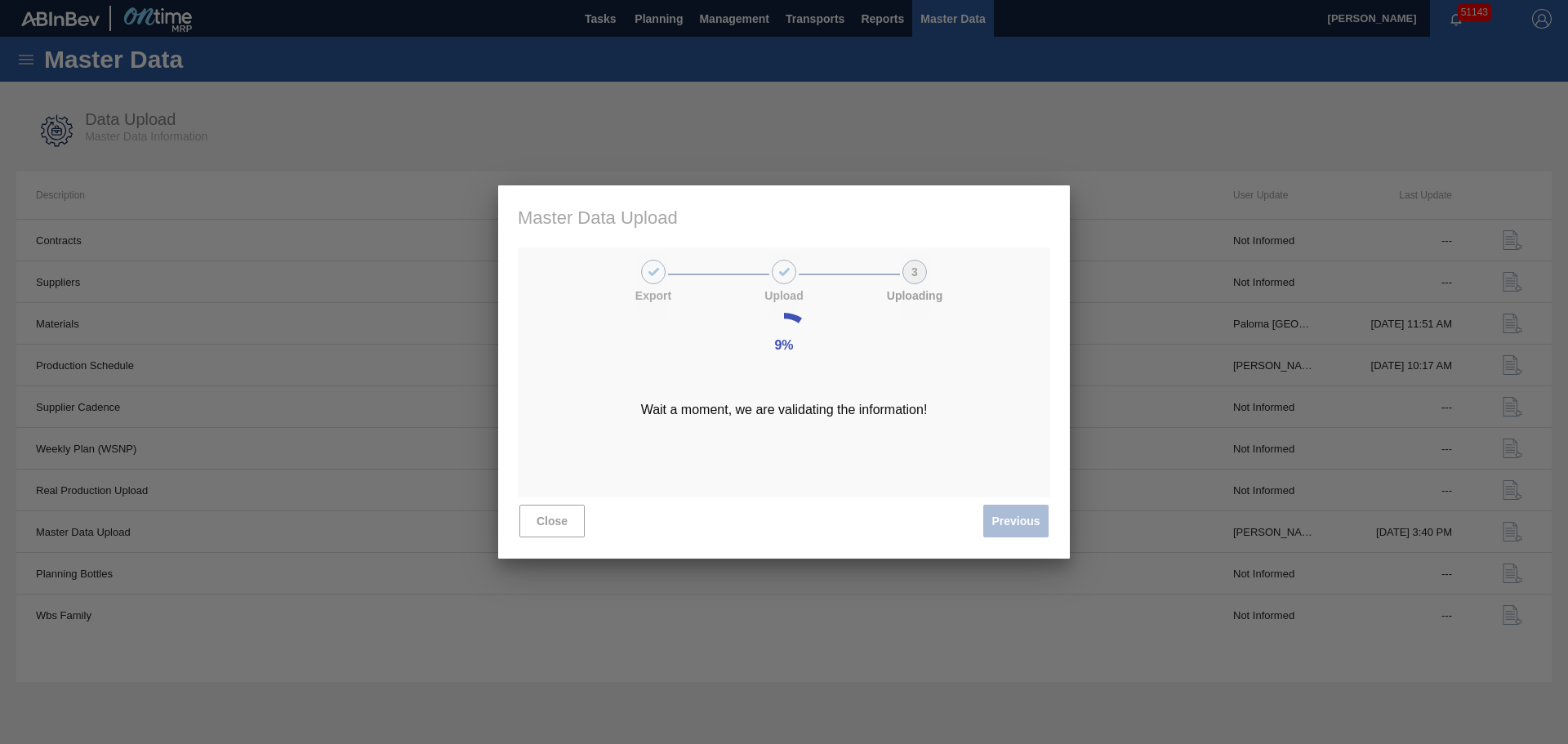
click at [739, 450] on div "9% Wait a moment, we are validating the information!" at bounding box center [784, 372] width 572 height 374
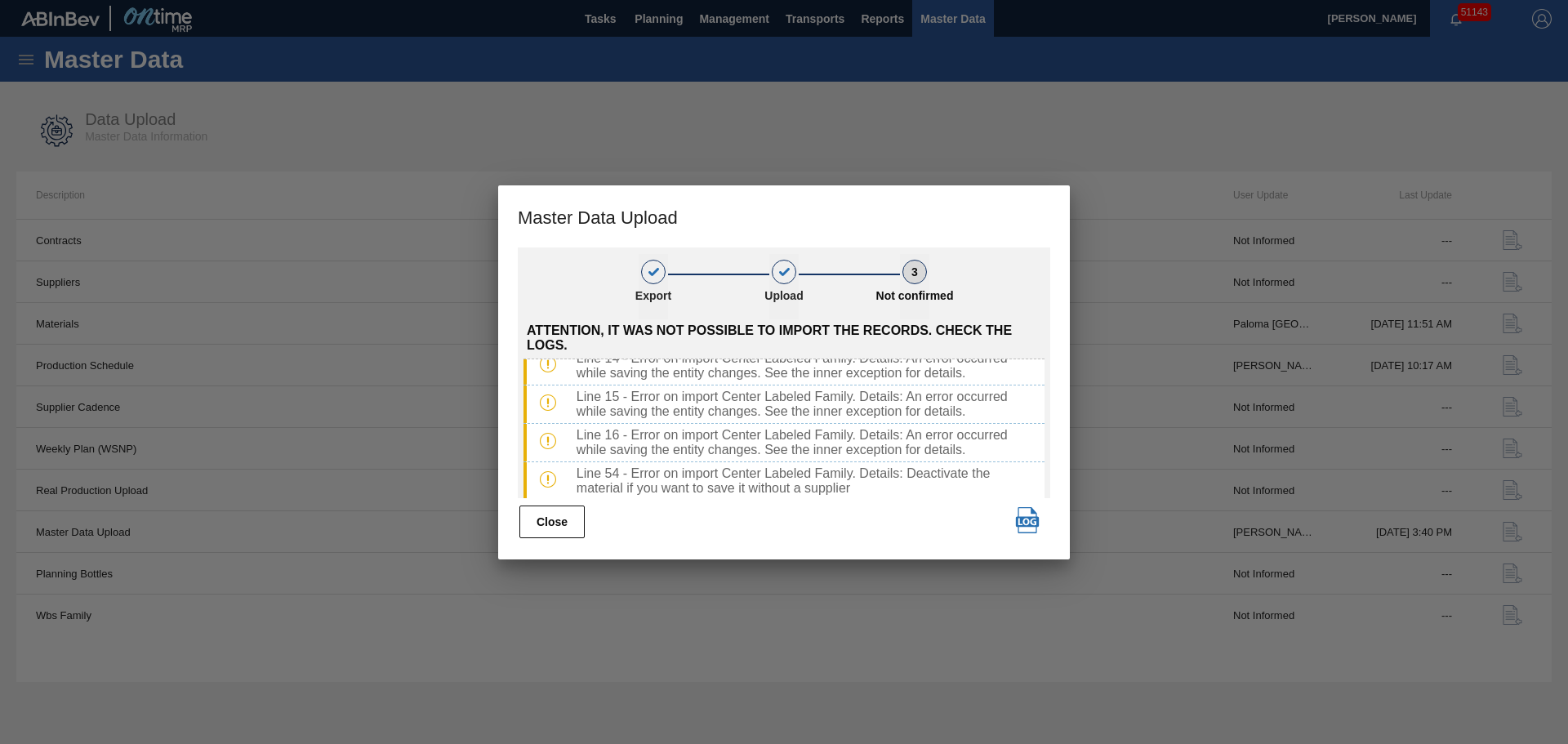
scroll to position [350, 0]
drag, startPoint x: 570, startPoint y: 518, endPoint x: 637, endPoint y: 471, distance: 81.8
click at [637, 472] on div "1 Export 2 Upload 3 Not confirmed Attention, it was not possible to import the …" at bounding box center [784, 394] width 533 height 293
drag, startPoint x: 570, startPoint y: 517, endPoint x: 734, endPoint y: 490, distance: 166.2
click at [722, 497] on div "1 Export 2 Upload 3 Not confirmed Attention, it was not possible to import the …" at bounding box center [784, 394] width 533 height 293
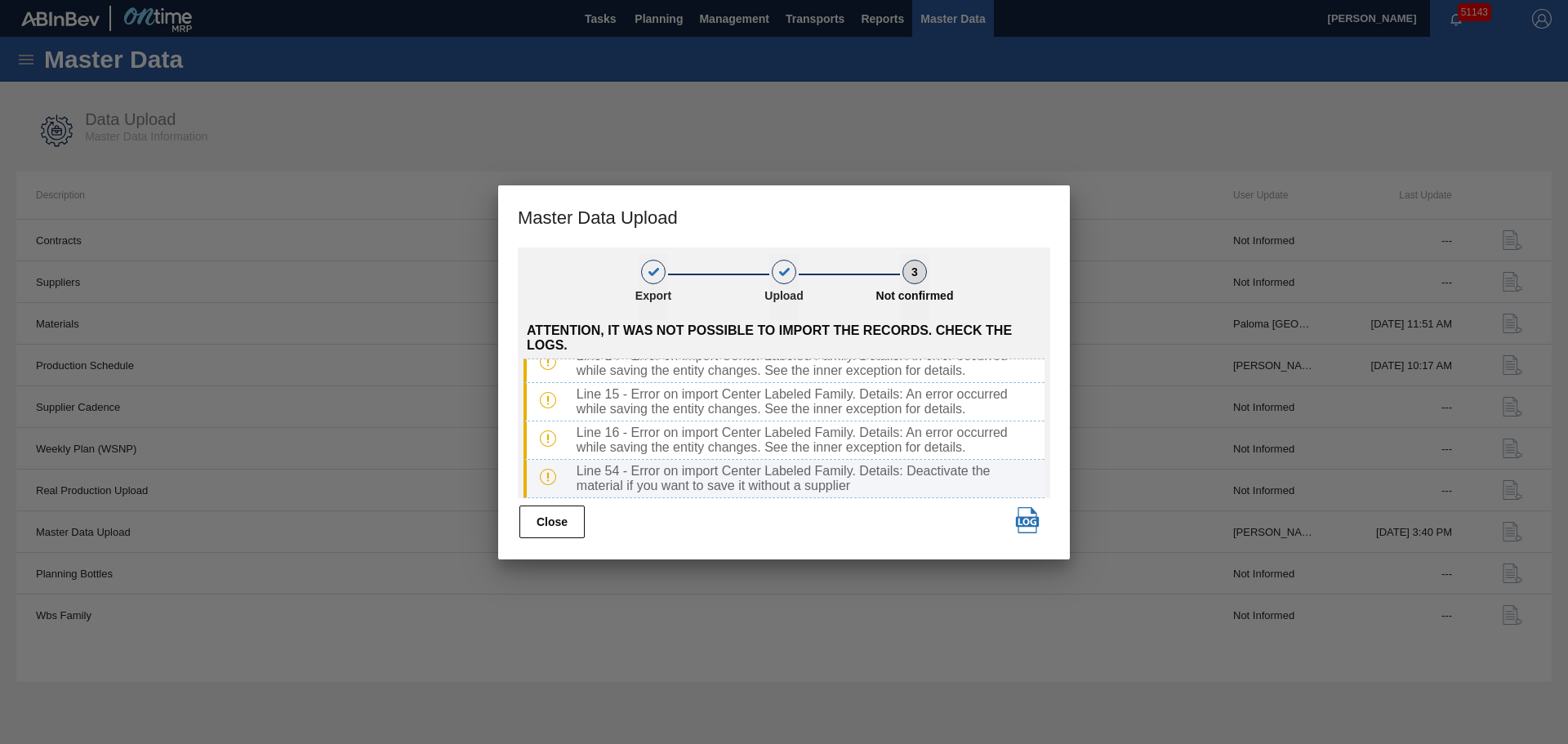
click at [890, 489] on div "Line 54 - Error on import Center Labeled Family. Details: Deactivate the materi…" at bounding box center [806, 478] width 474 height 30
click at [1035, 527] on img "button" at bounding box center [1027, 520] width 26 height 26
click at [573, 522] on button "Close" at bounding box center [551, 522] width 65 height 33
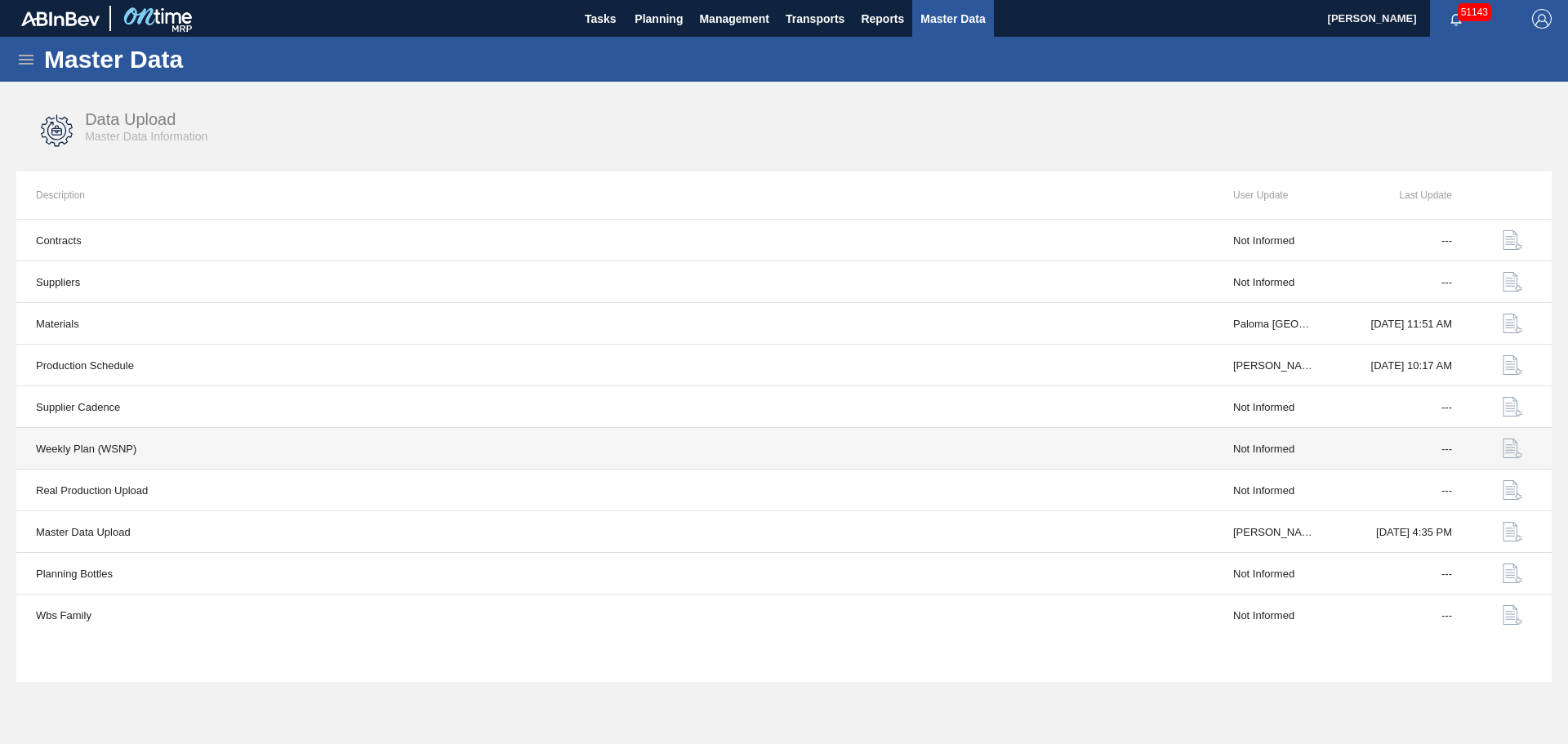
click at [781, 449] on td "Weekly Plan (WSNP)" at bounding box center [615, 449] width 1197 height 42
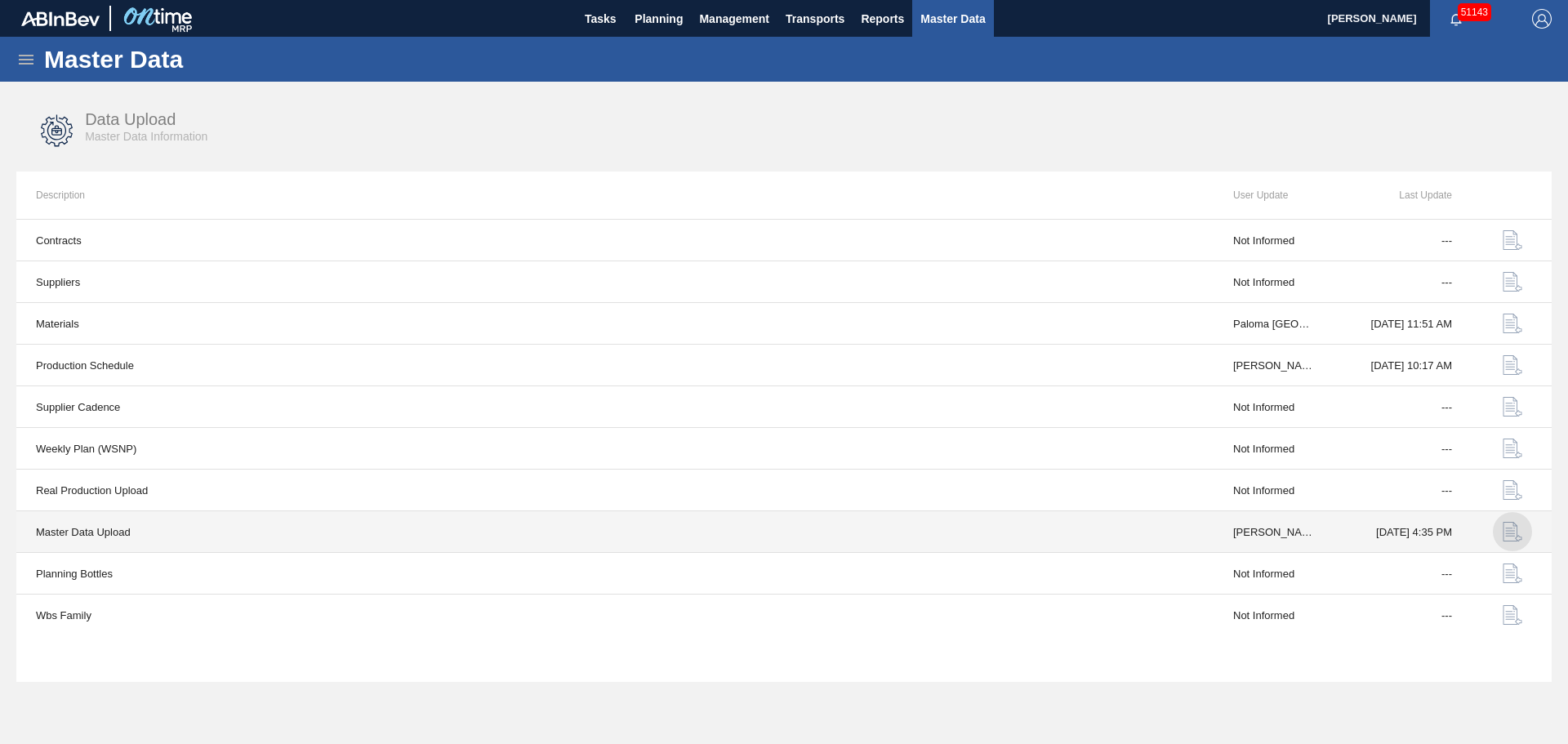
click at [1514, 529] on img "button" at bounding box center [1512, 531] width 20 height 20
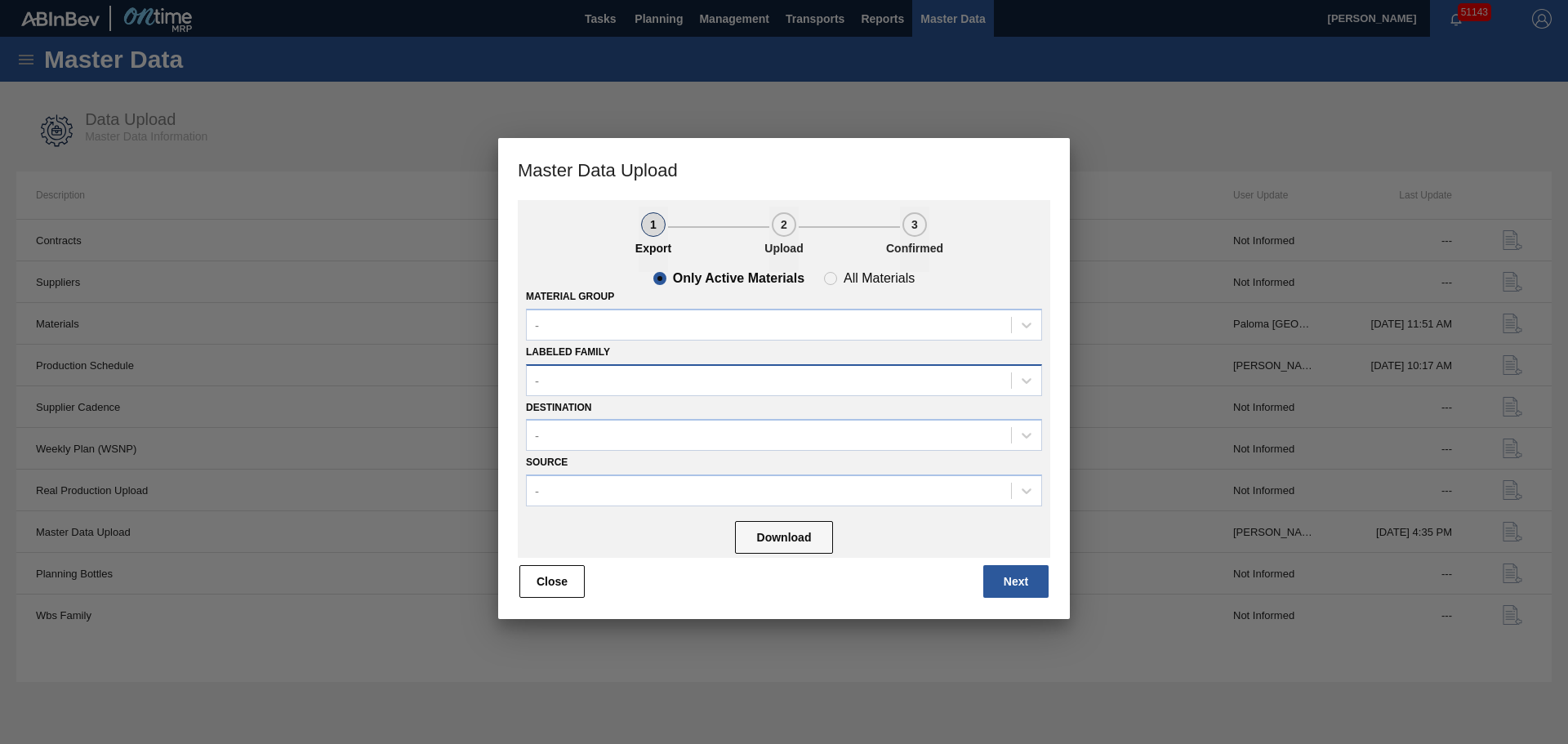
click at [605, 378] on div "-" at bounding box center [768, 380] width 484 height 24
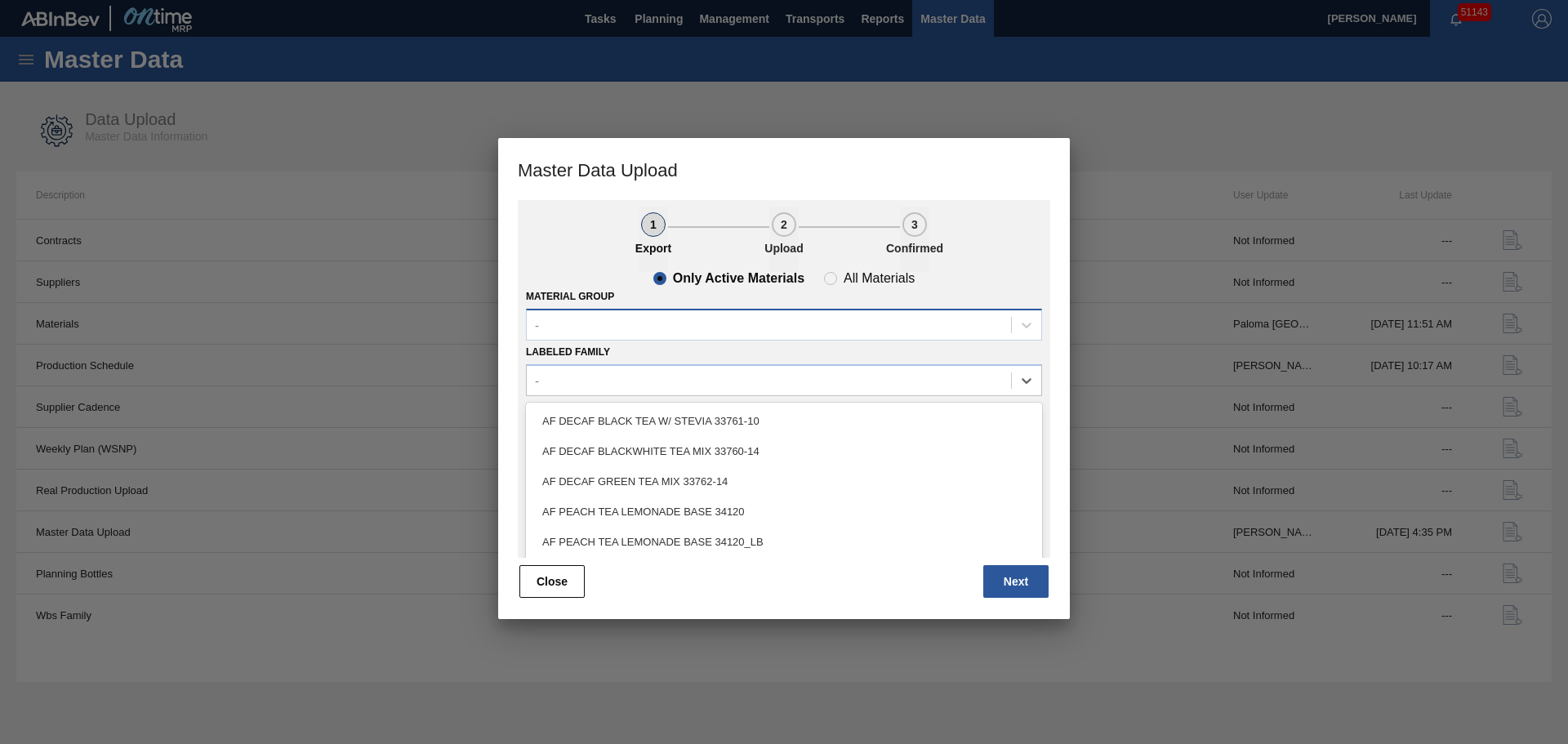
click at [583, 316] on div "-" at bounding box center [768, 325] width 484 height 24
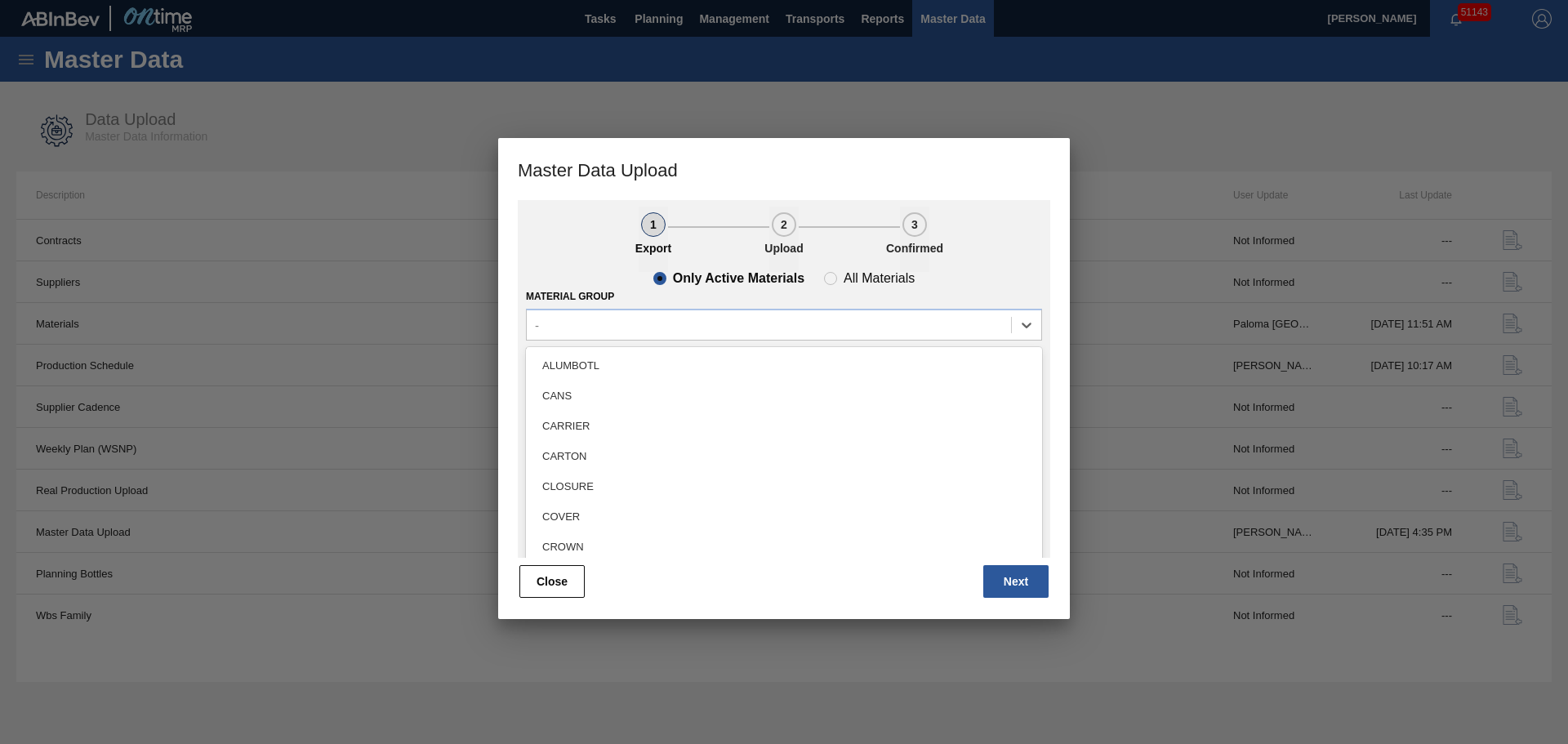
click at [589, 401] on div "CANS" at bounding box center [784, 396] width 516 height 31
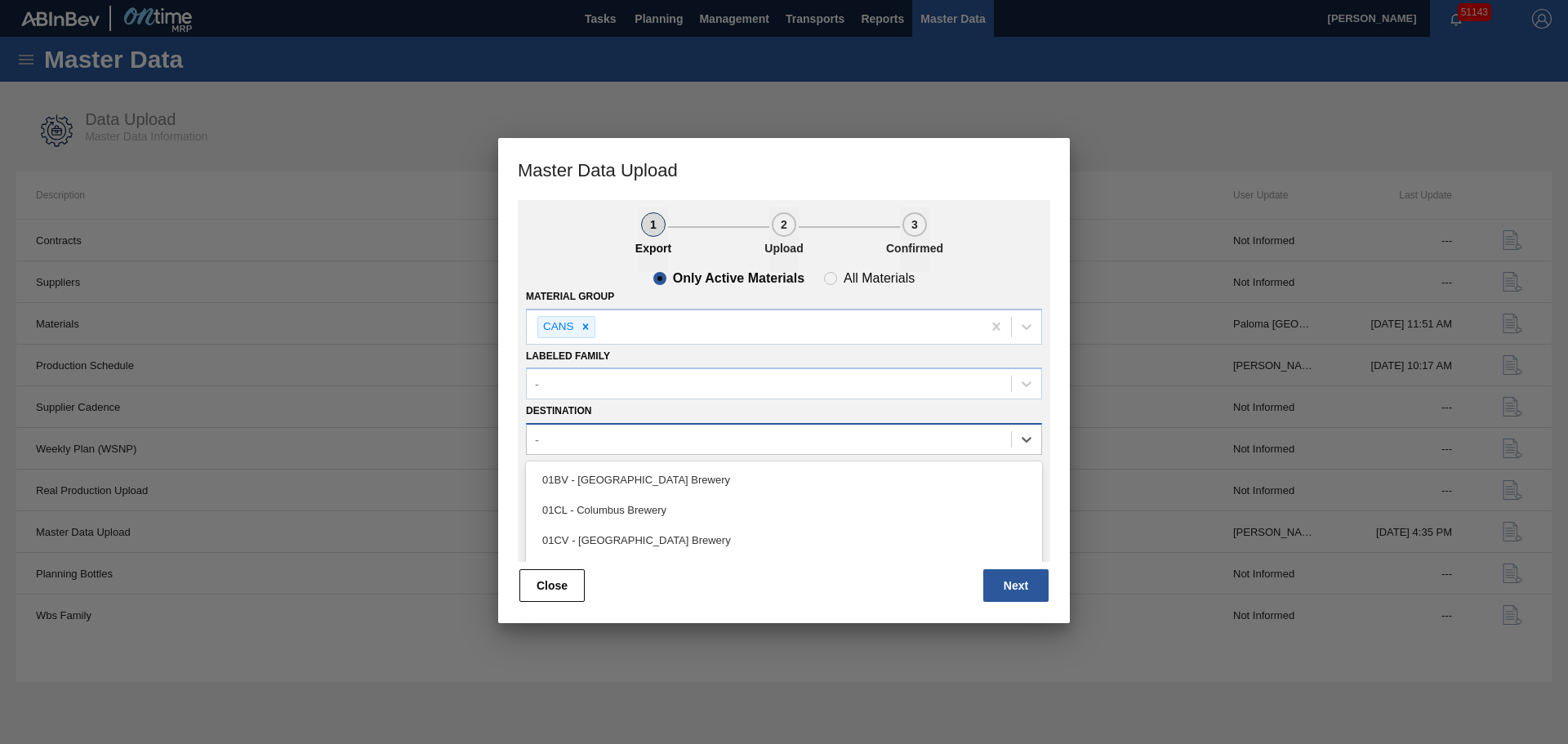
click at [594, 449] on div "-" at bounding box center [768, 440] width 484 height 24
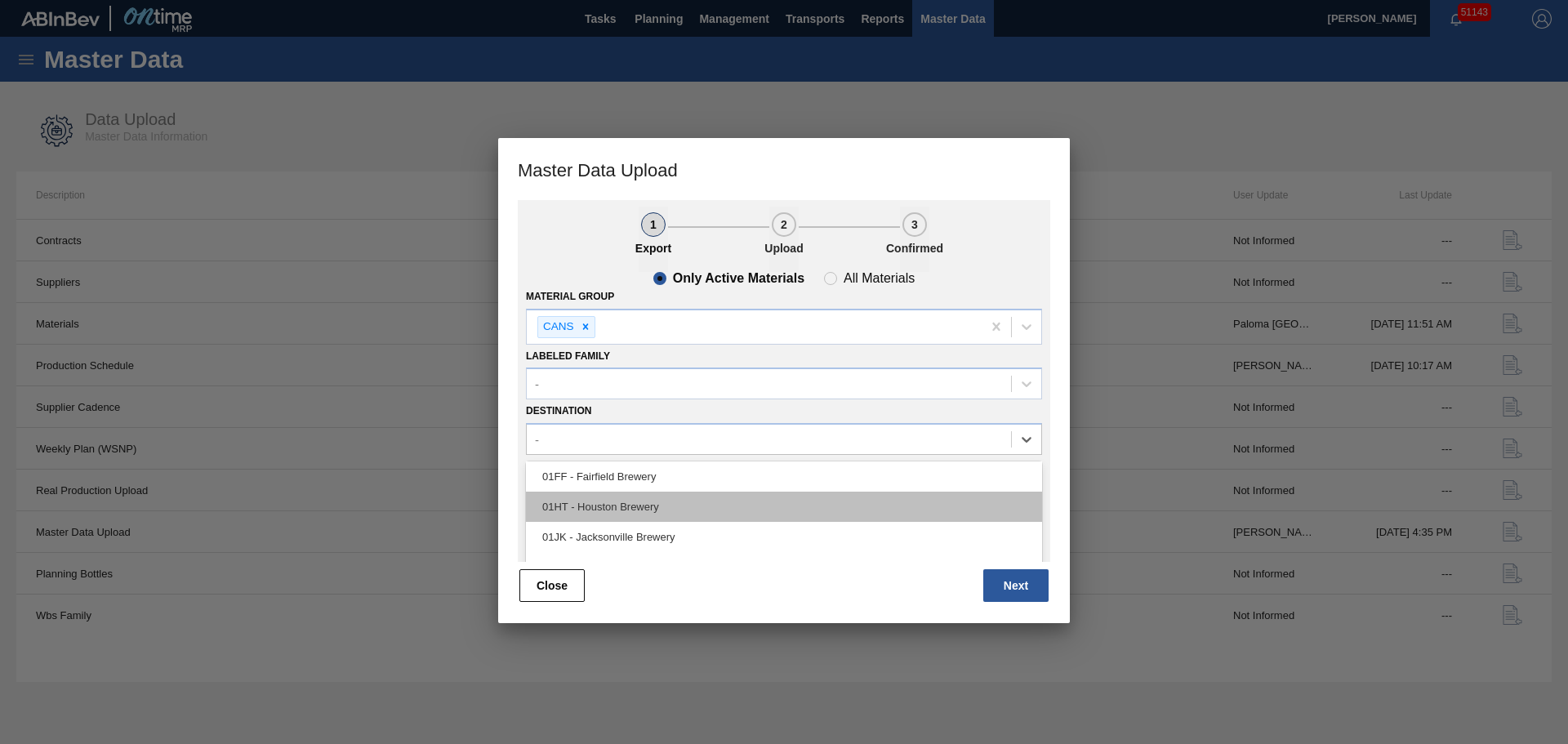
click at [604, 496] on div "01HT - Houston Brewery" at bounding box center [784, 507] width 516 height 31
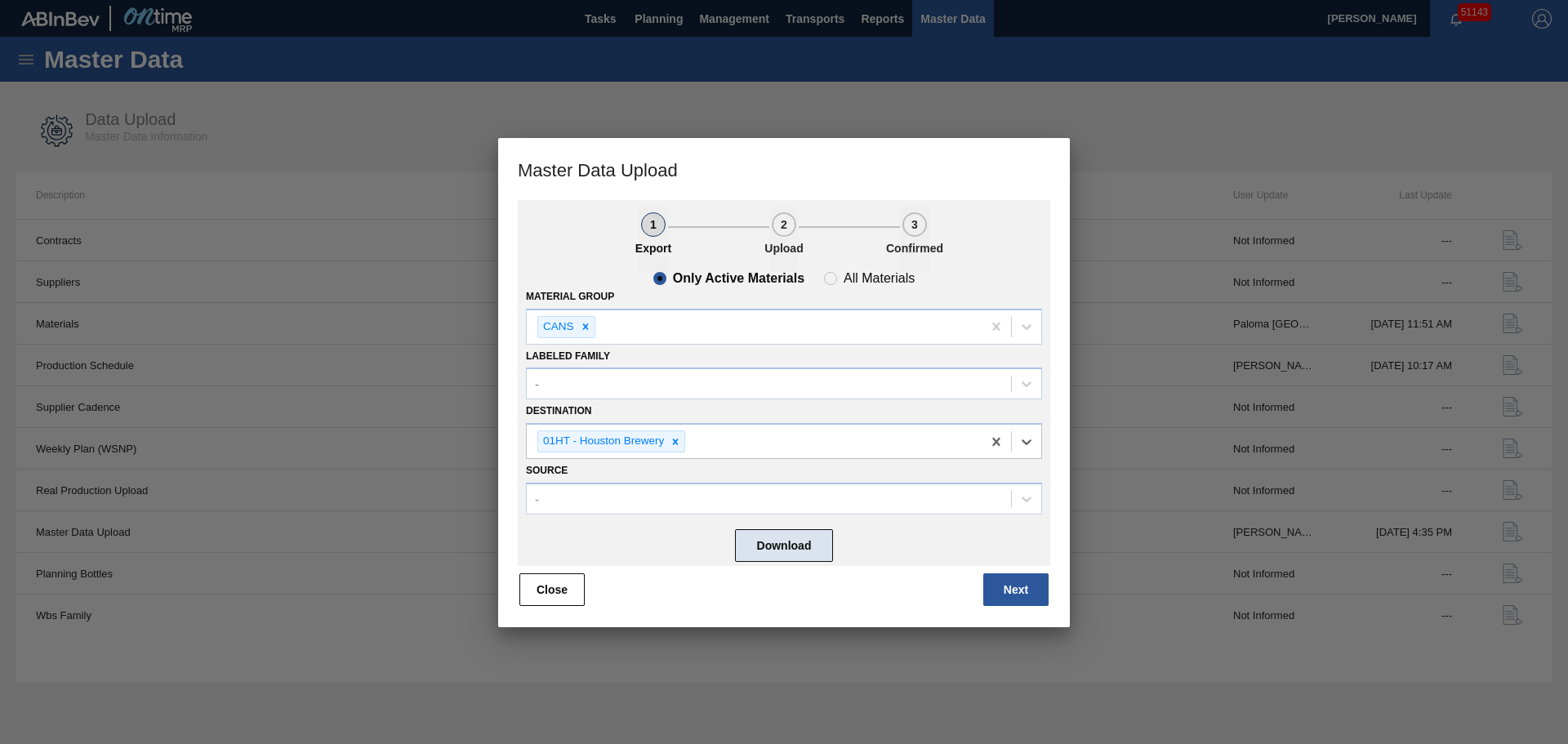
click at [805, 549] on button "Download" at bounding box center [784, 545] width 98 height 33
click at [914, 595] on div "Close Next" at bounding box center [784, 590] width 533 height 36
